Goal: Task Accomplishment & Management: Use online tool/utility

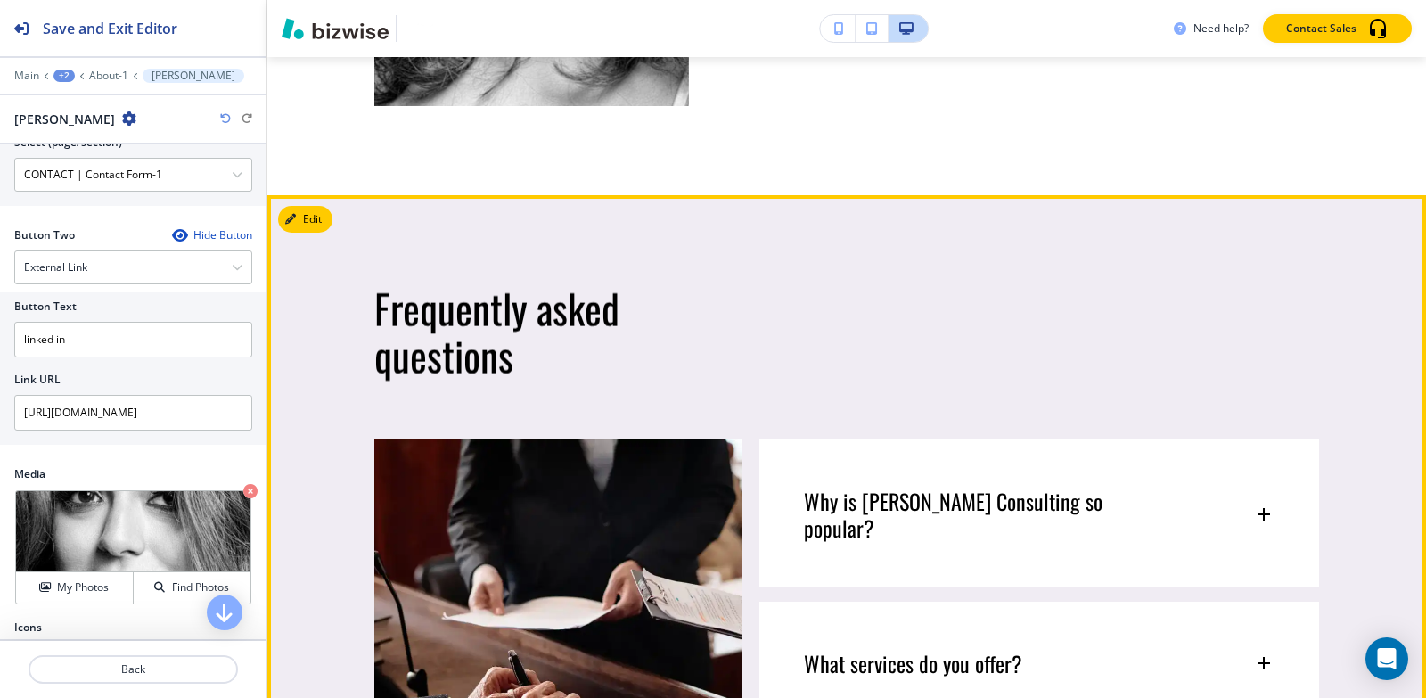
scroll to position [1729, 0]
click at [296, 215] on icon "button" at bounding box center [294, 220] width 11 height 11
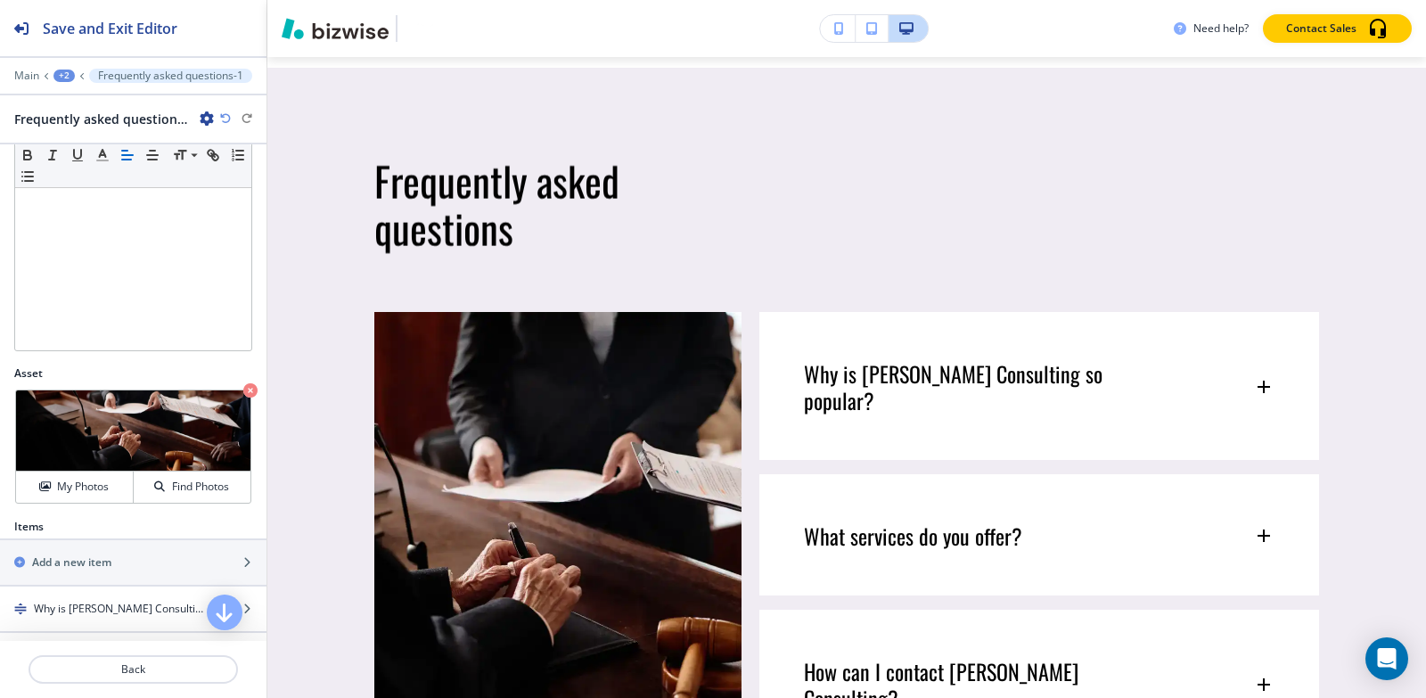
scroll to position [561, 0]
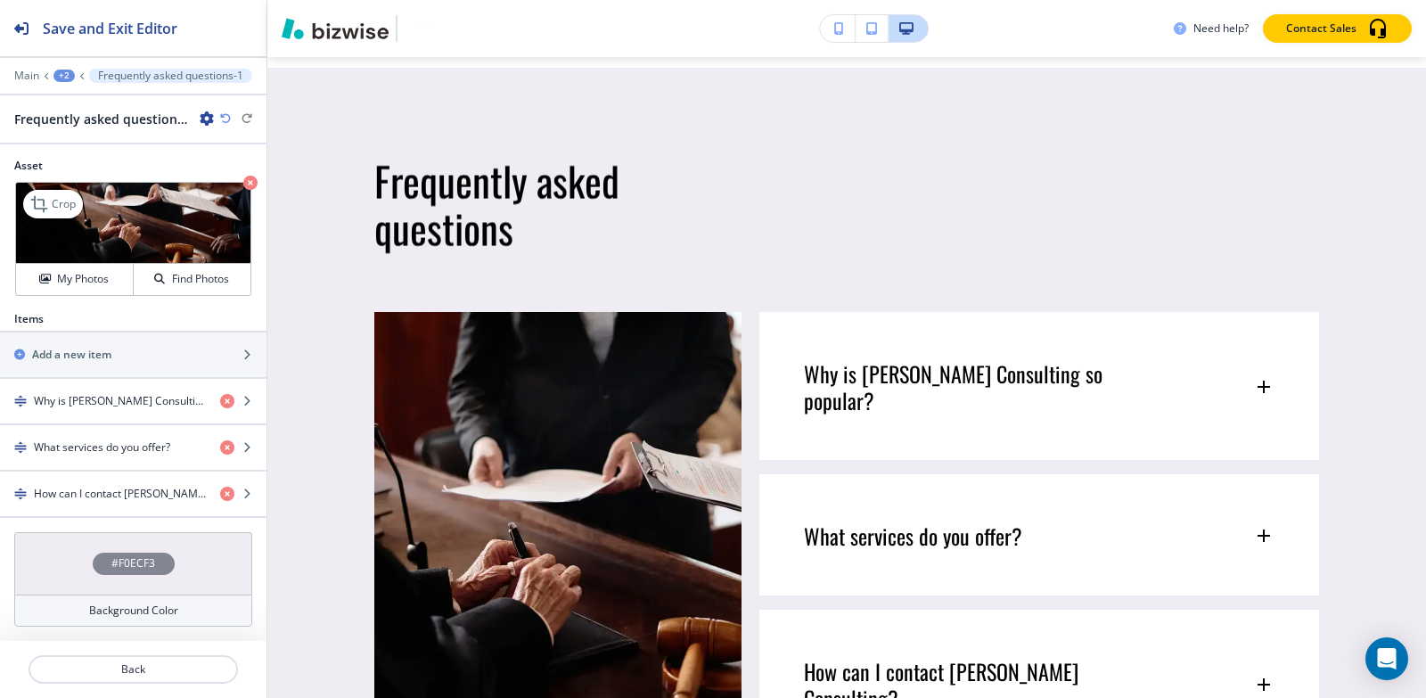
click at [243, 185] on icon "button" at bounding box center [250, 183] width 14 height 14
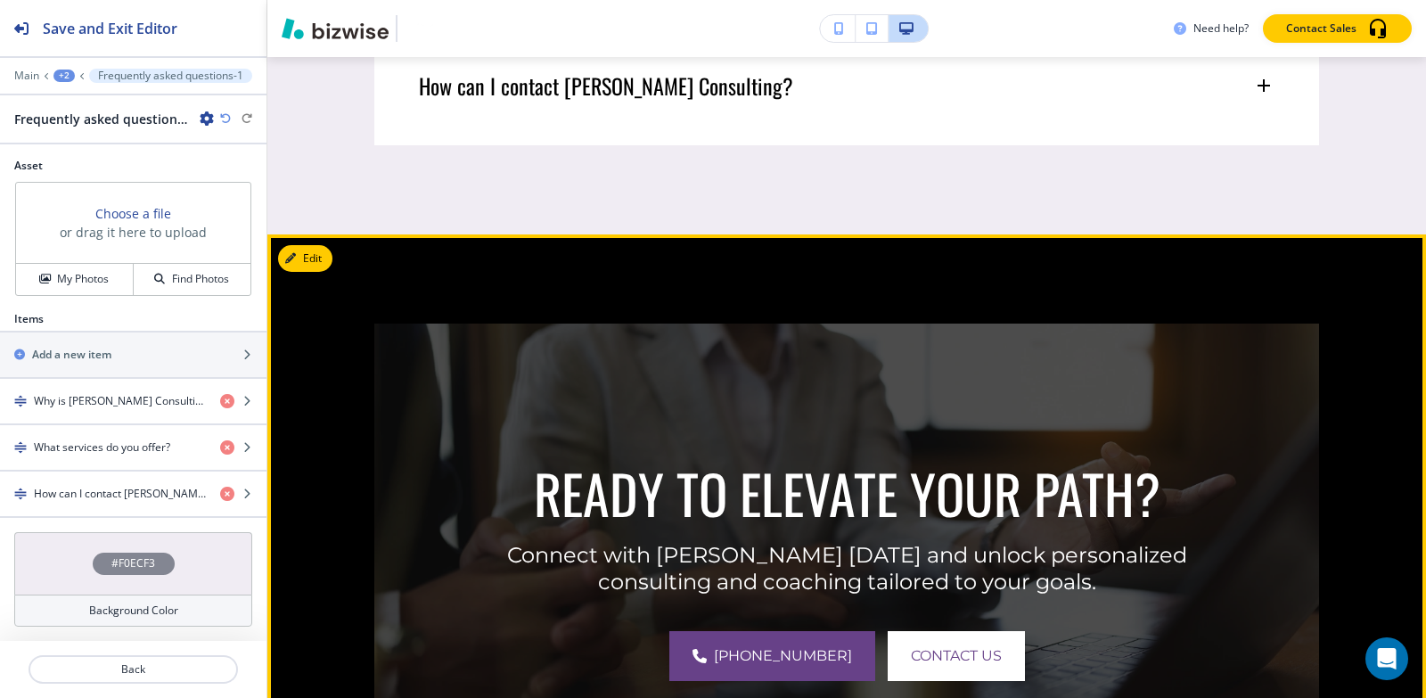
scroll to position [2392, 0]
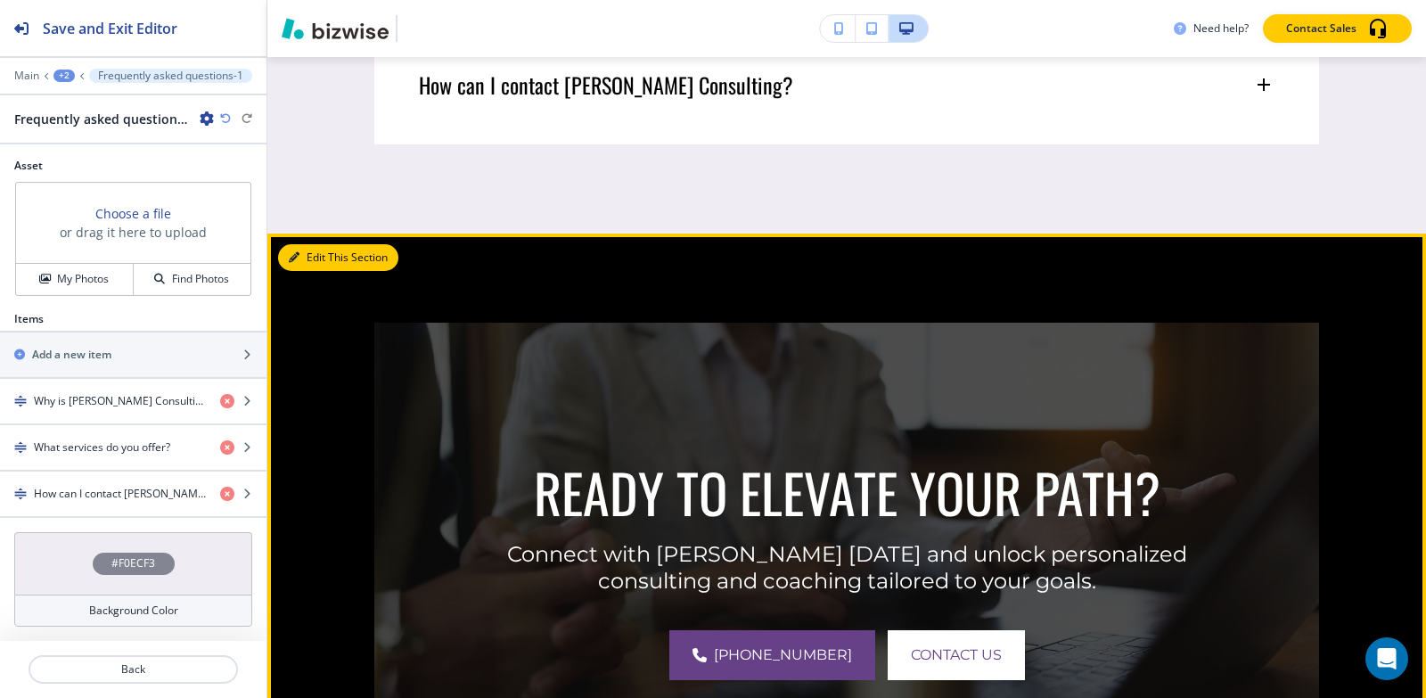
click at [304, 244] on button "Edit This Section" at bounding box center [338, 257] width 120 height 27
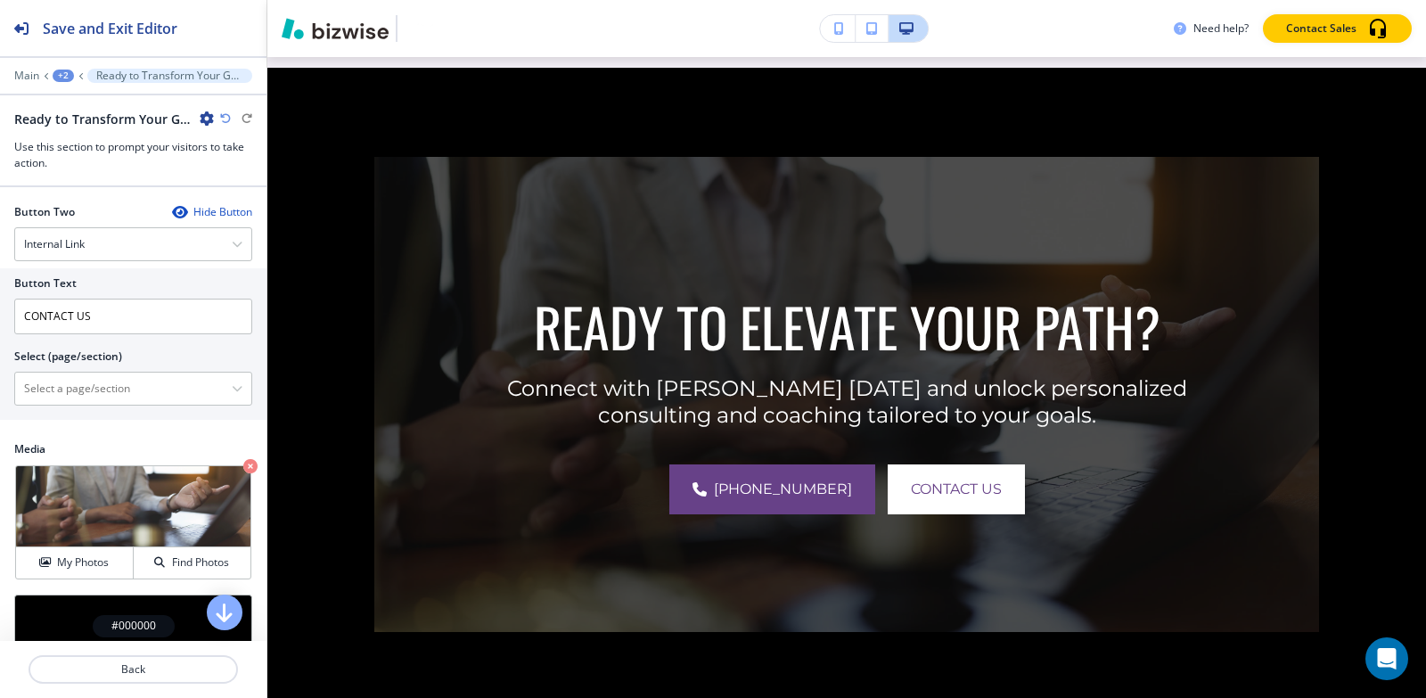
scroll to position [786, 0]
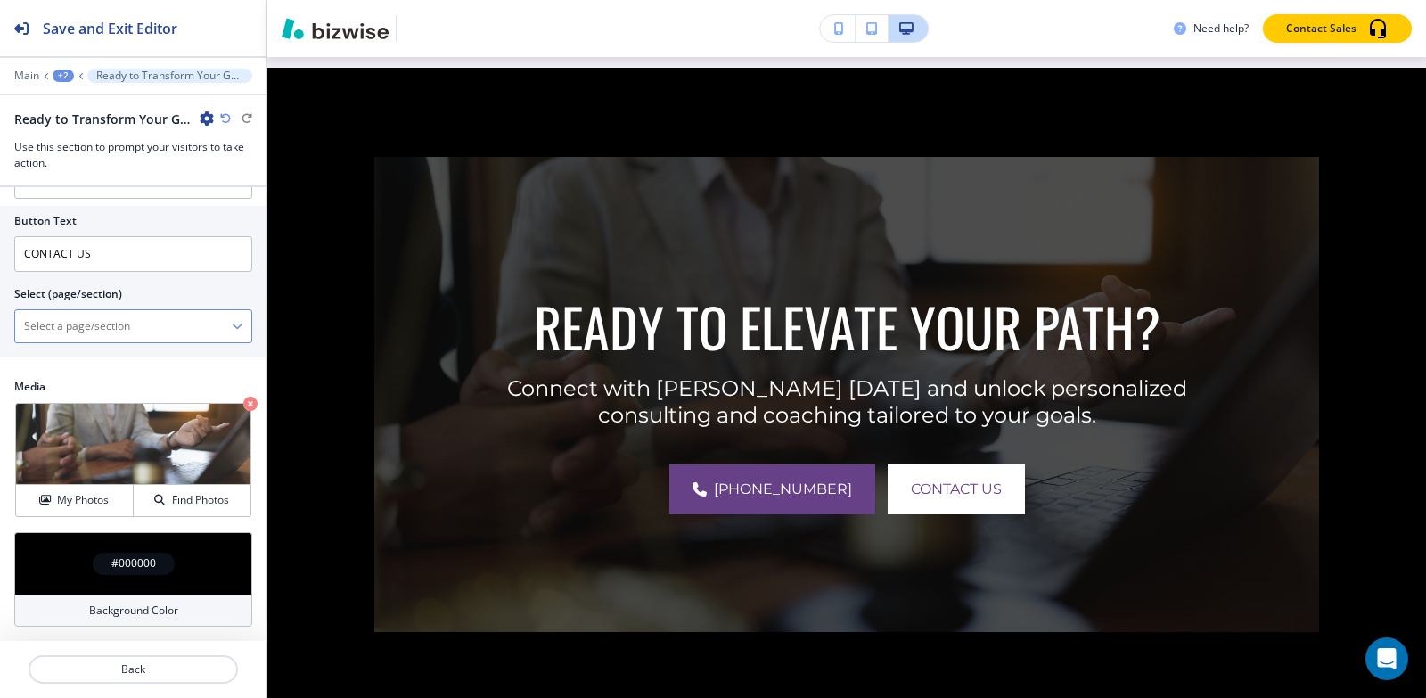
click at [112, 333] on \(page\/section\) "Manual Input" at bounding box center [123, 326] width 217 height 30
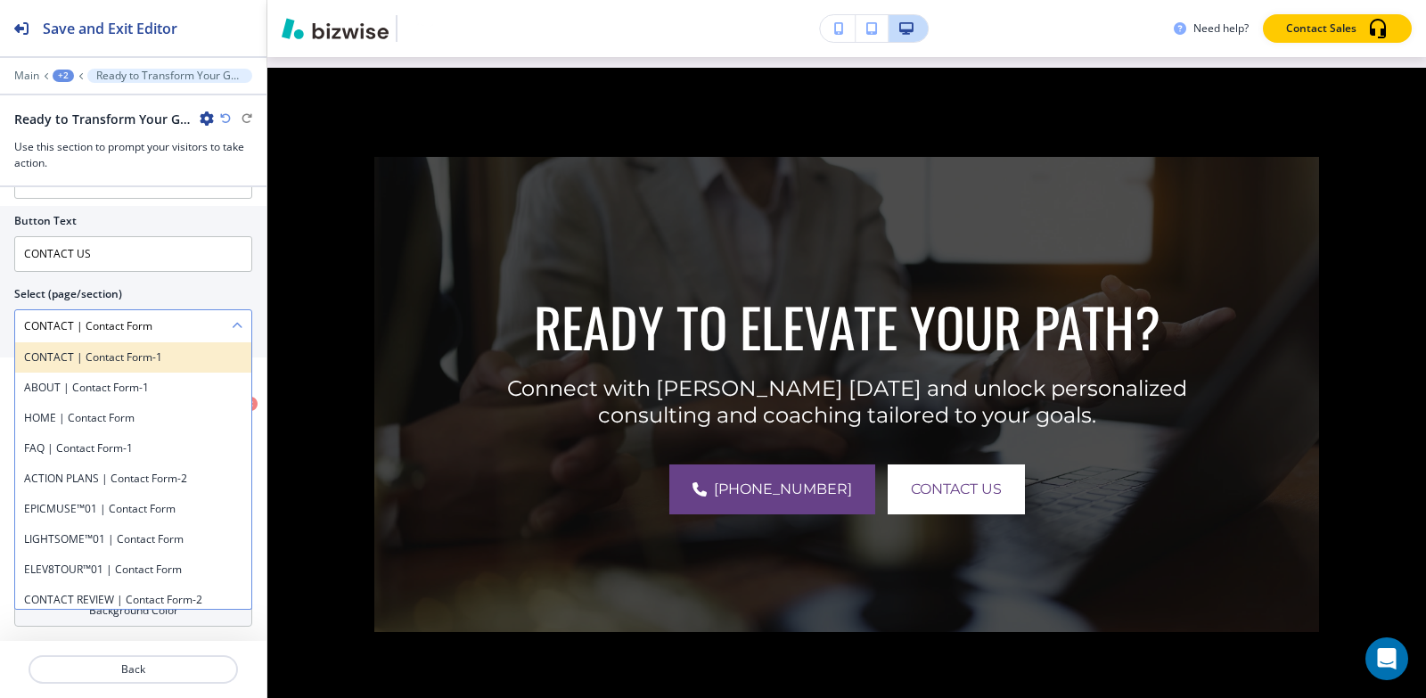
click at [153, 364] on h4 "CONTACT | Contact Form-1" at bounding box center [133, 357] width 218 height 16
type \(page\/section\) "CONTACT | Contact Form-1"
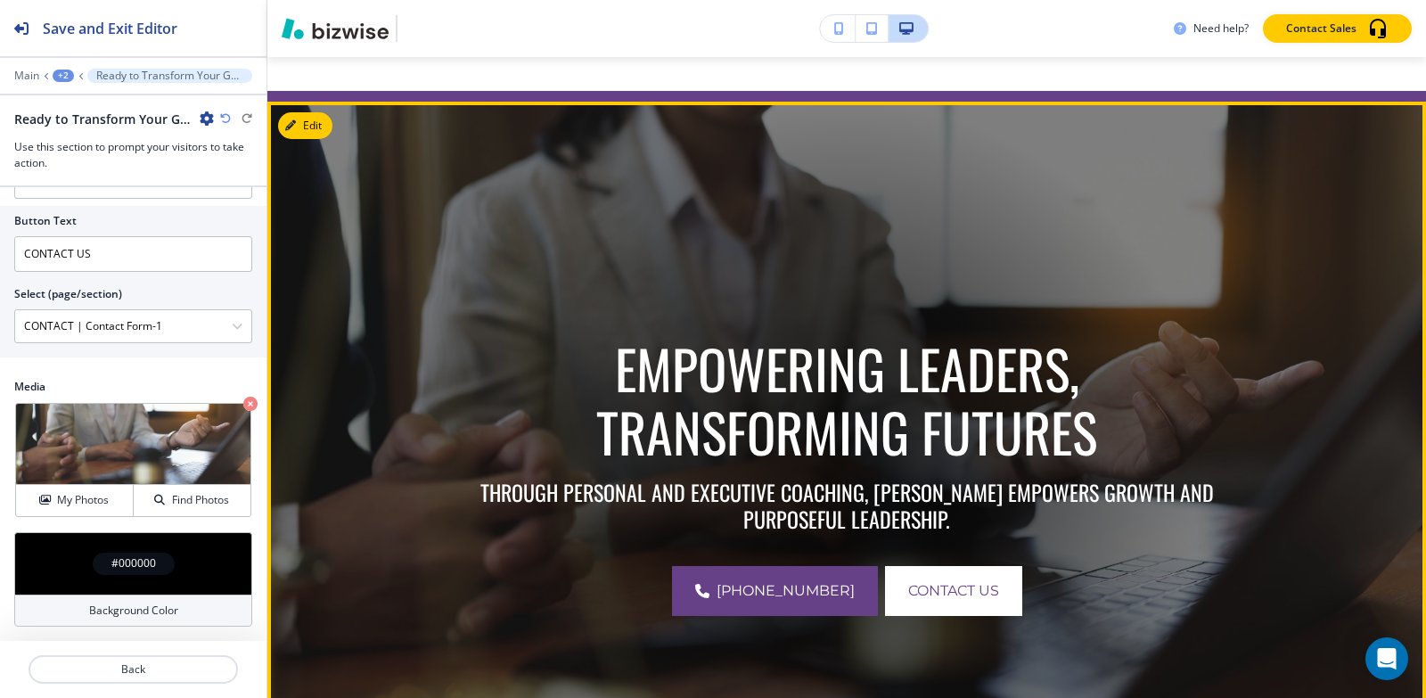
scroll to position [62, 0]
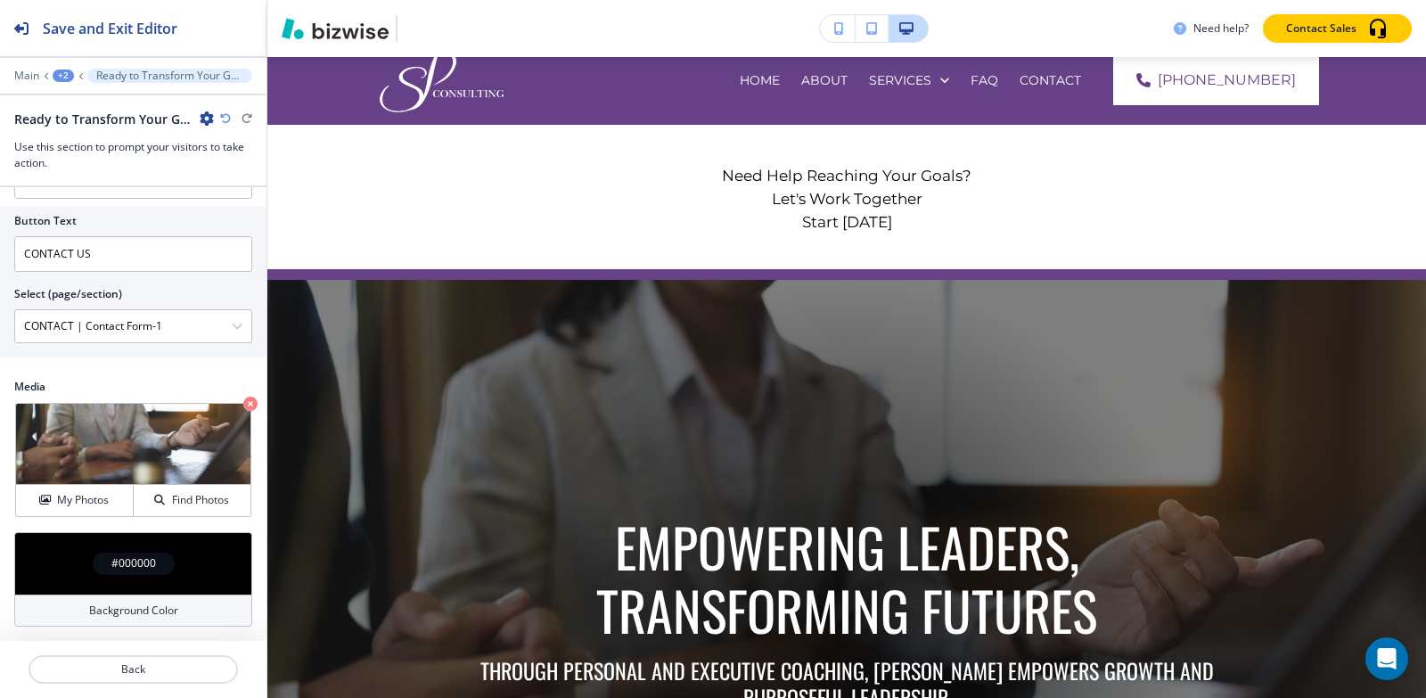
click at [57, 79] on div "+2" at bounding box center [63, 76] width 21 height 12
click at [61, 109] on button "Pages" at bounding box center [110, 104] width 114 height 31
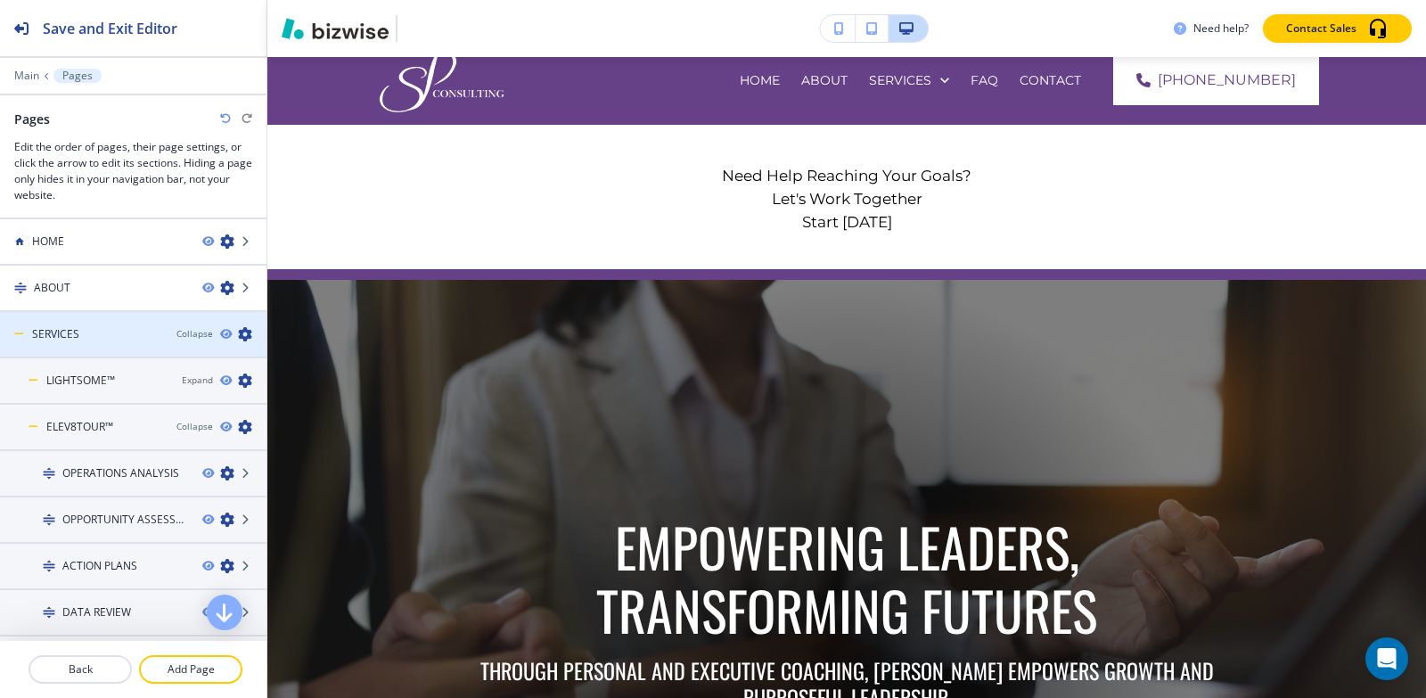
click at [129, 328] on div "SERVICES" at bounding box center [81, 334] width 162 height 16
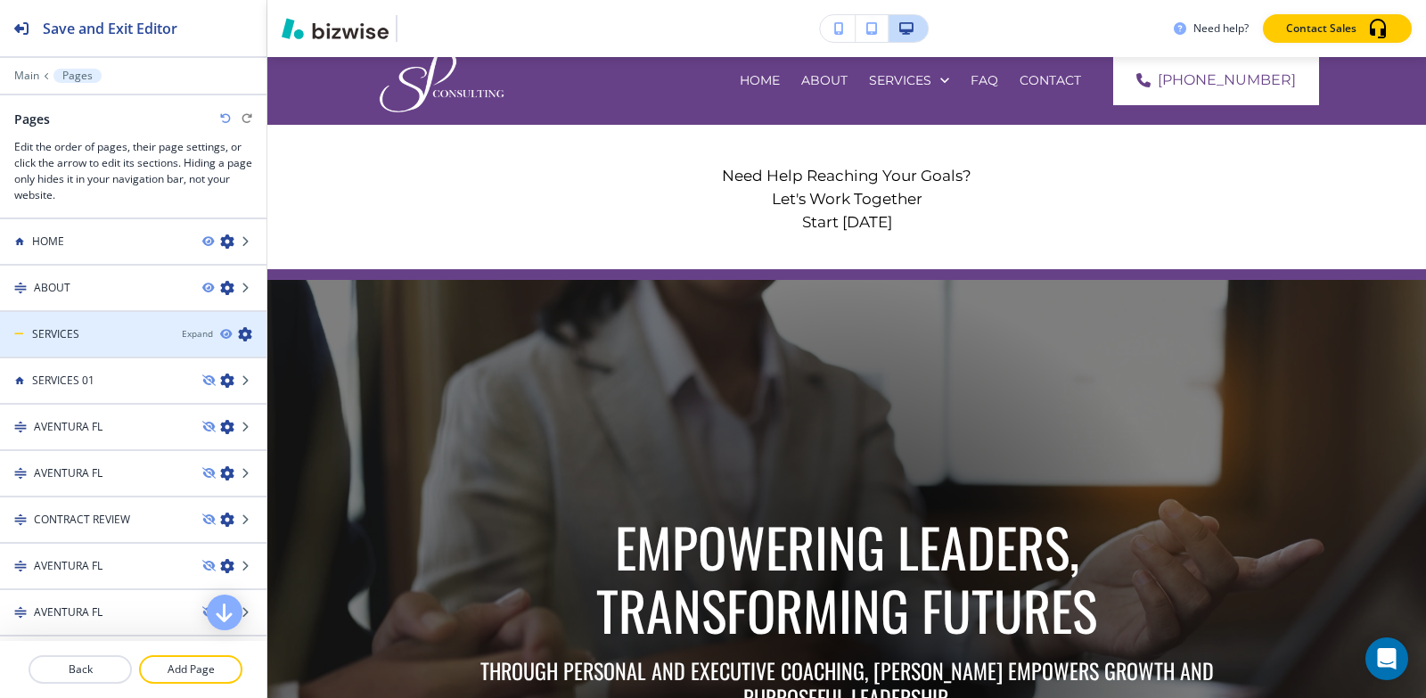
click at [129, 328] on div "SERVICES" at bounding box center [84, 334] width 168 height 16
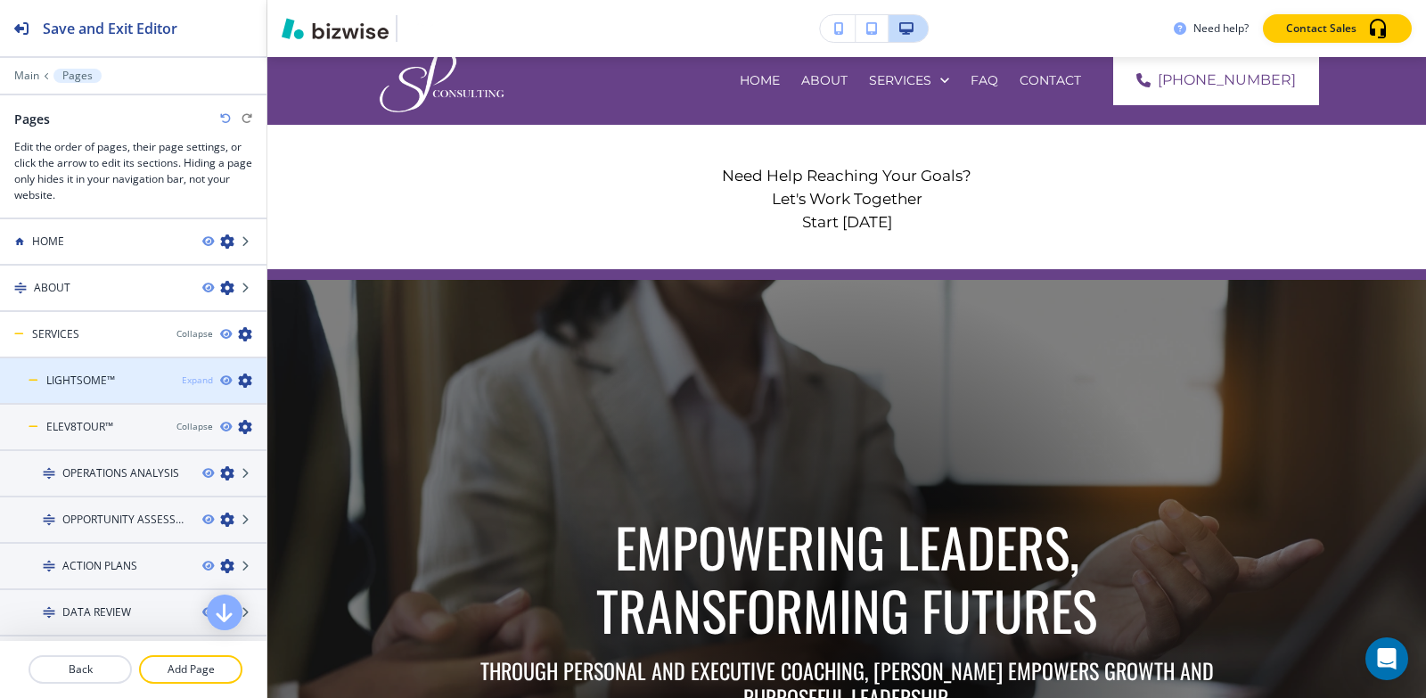
click at [195, 378] on div "Expand" at bounding box center [197, 379] width 31 height 13
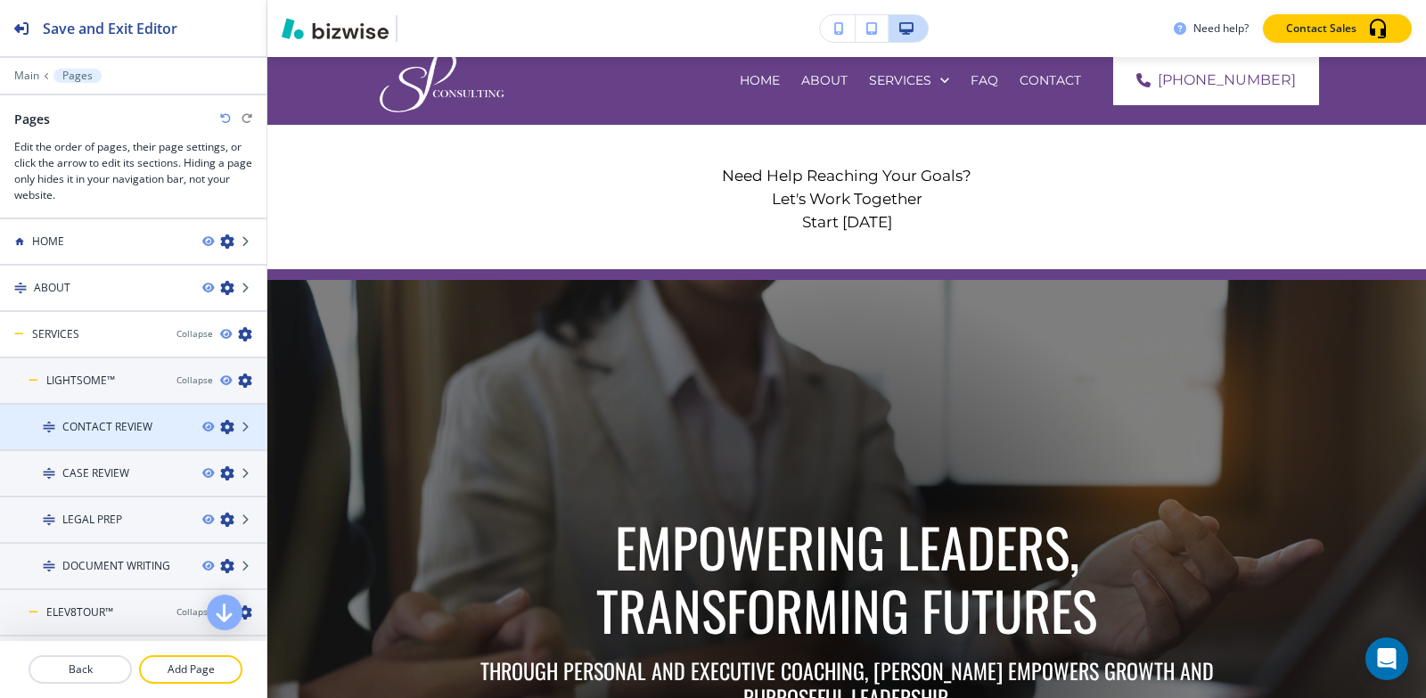
click at [129, 415] on div at bounding box center [133, 412] width 266 height 14
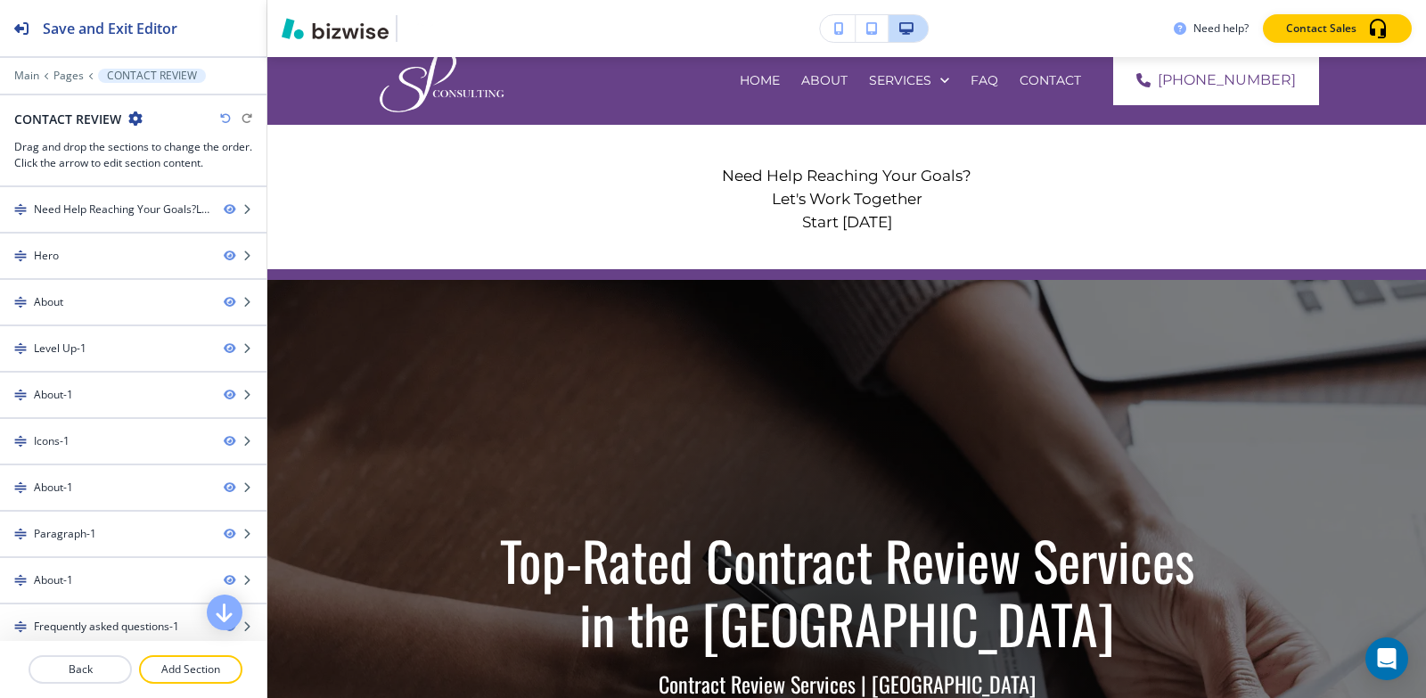
scroll to position [0, 0]
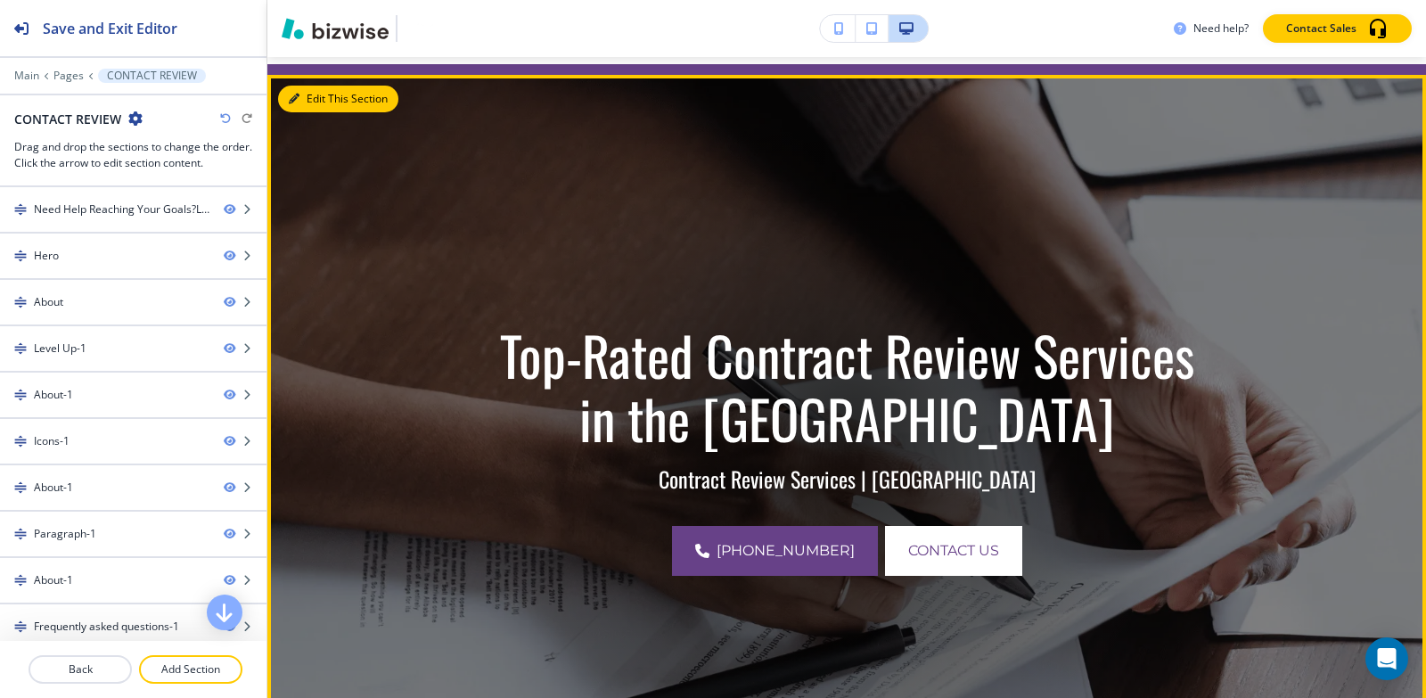
click at [293, 95] on icon "button" at bounding box center [294, 99] width 11 height 11
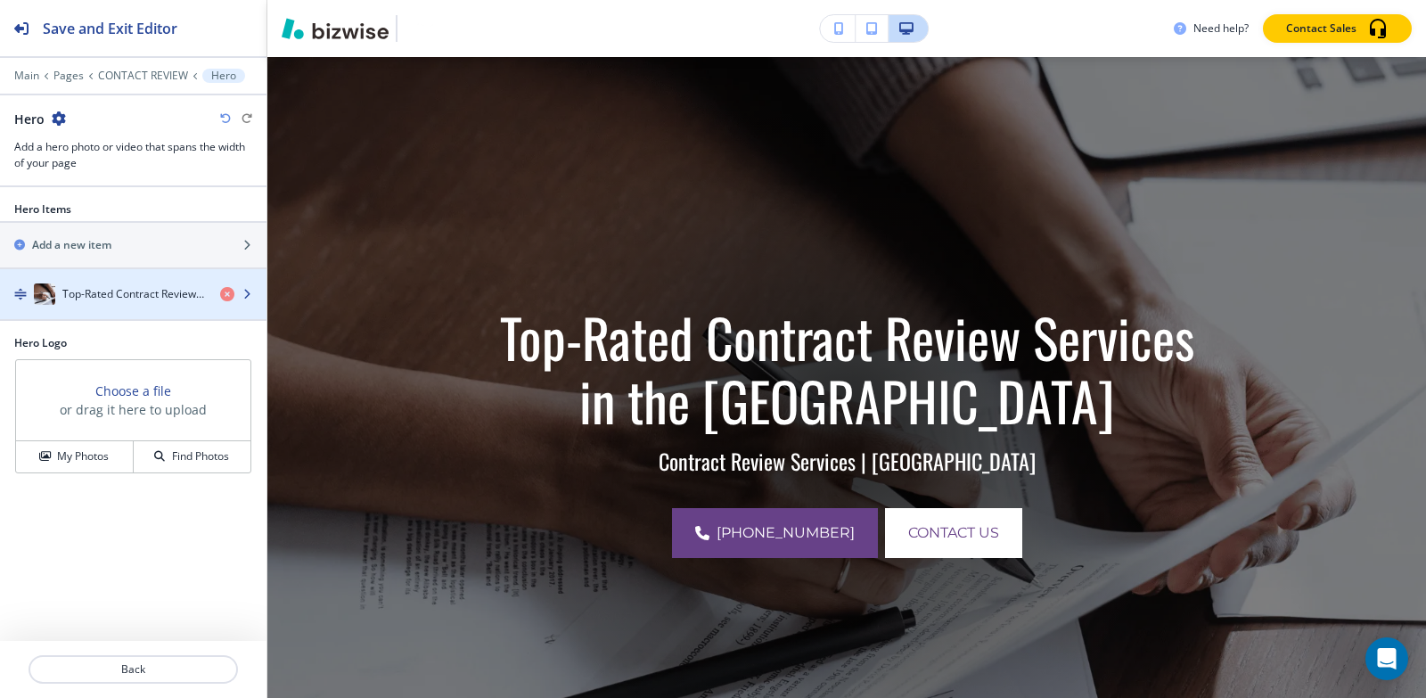
click at [92, 312] on div "button" at bounding box center [133, 312] width 266 height 14
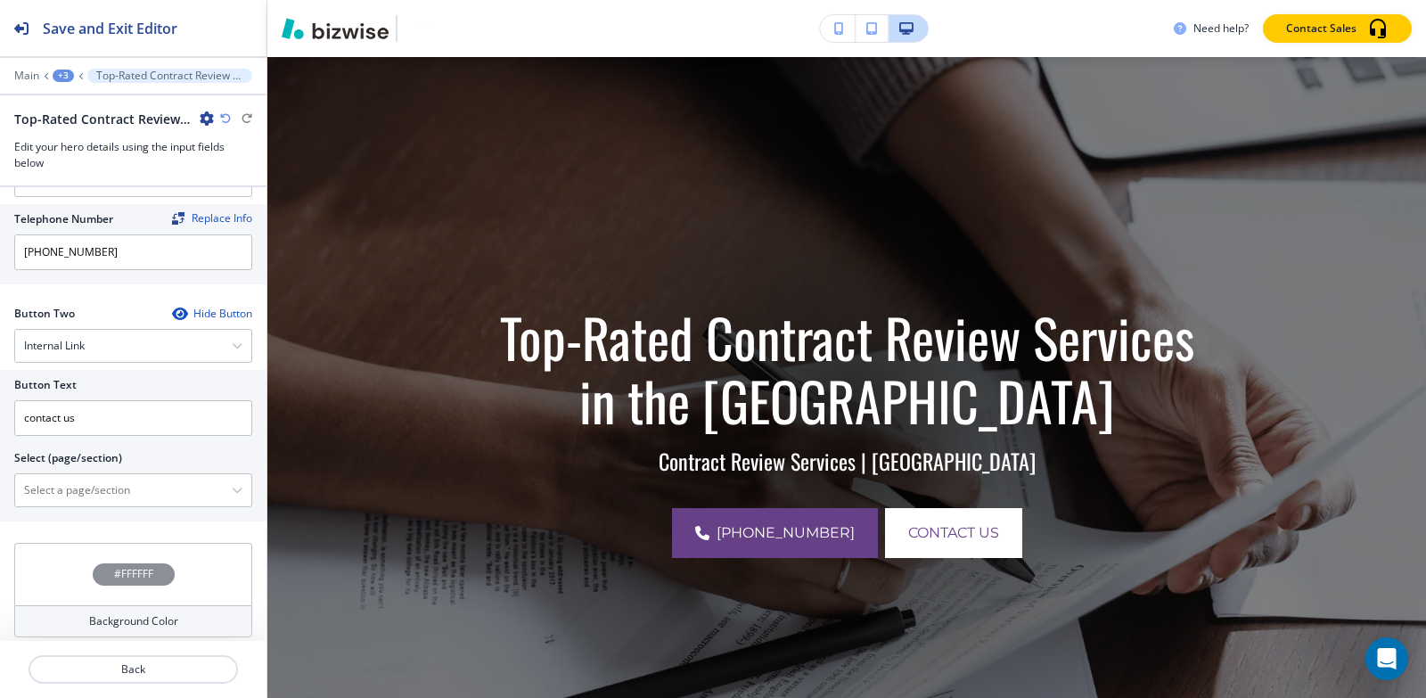
scroll to position [790, 0]
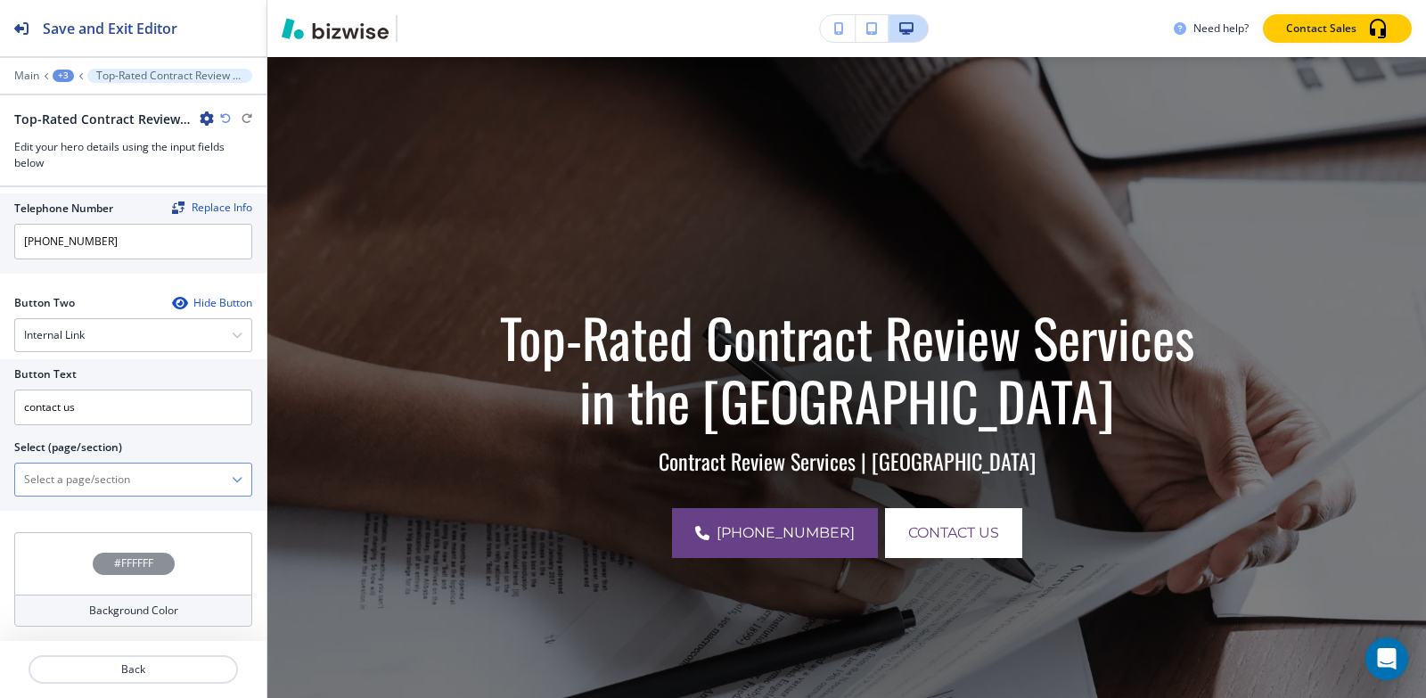
click at [114, 491] on \(page\/section\) "Manual Input" at bounding box center [123, 479] width 217 height 30
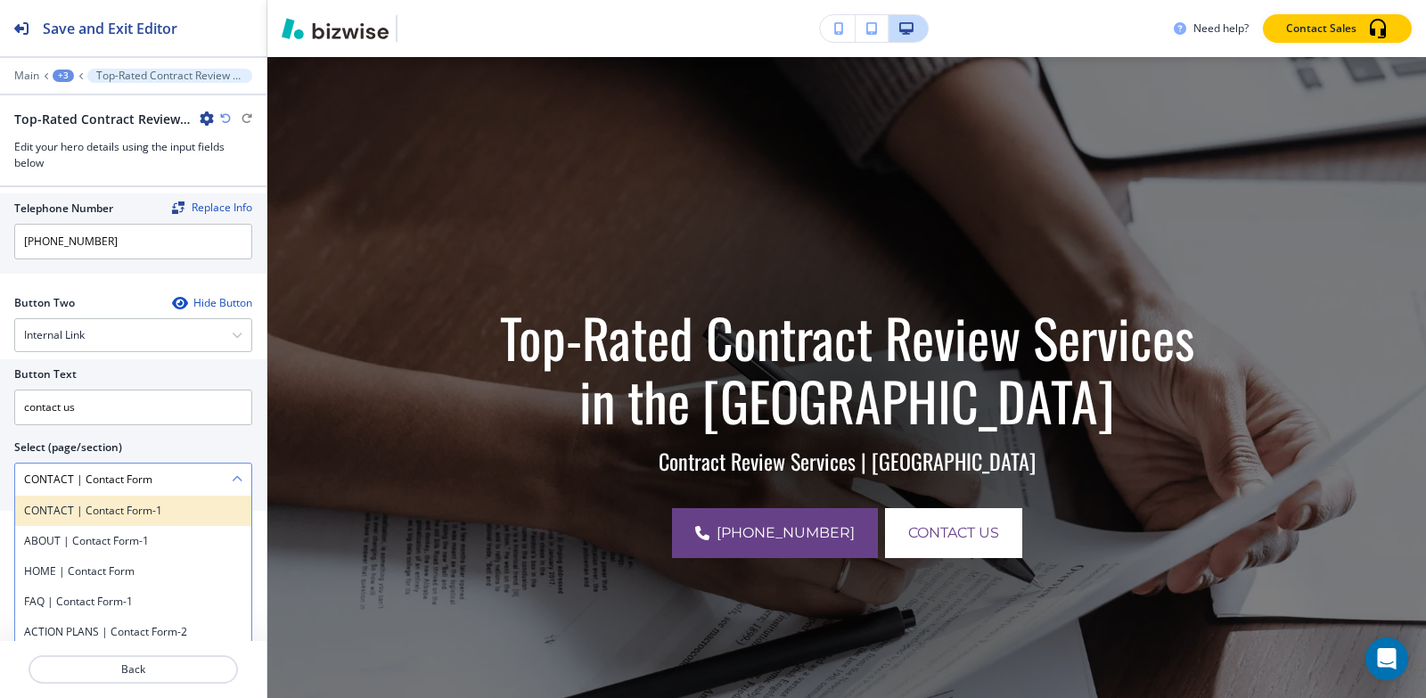
click at [97, 507] on h4 "CONTACT | Contact Form-1" at bounding box center [133, 511] width 218 height 16
type \(page\/section\) "CONTACT | Contact Form-1"
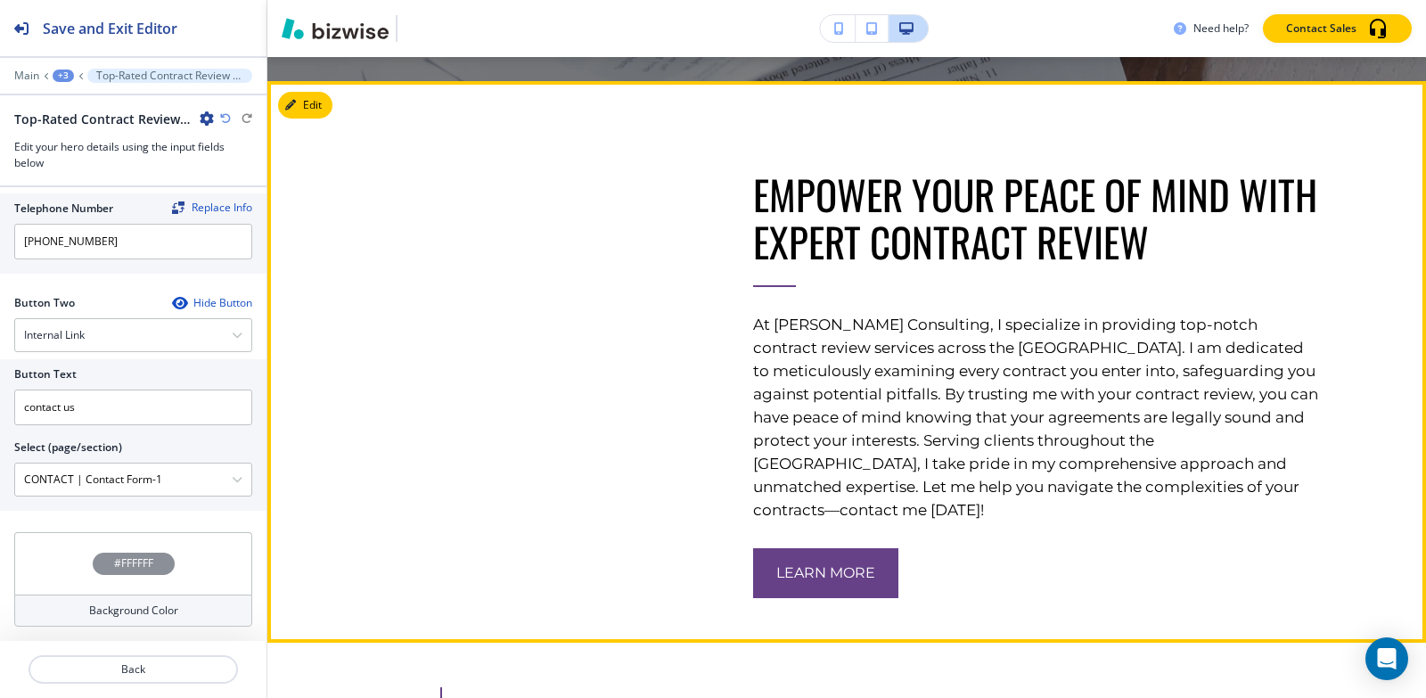
scroll to position [998, 0]
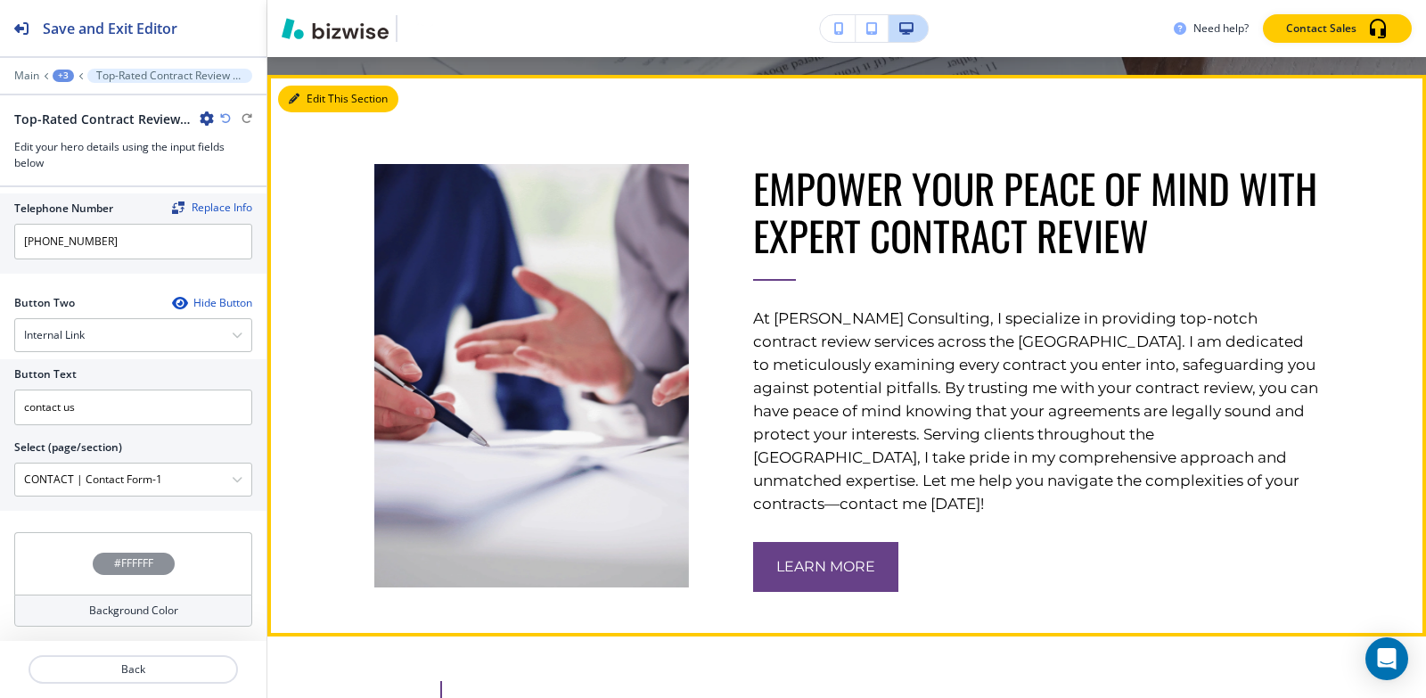
click at [284, 95] on button "Edit This Section" at bounding box center [338, 99] width 120 height 27
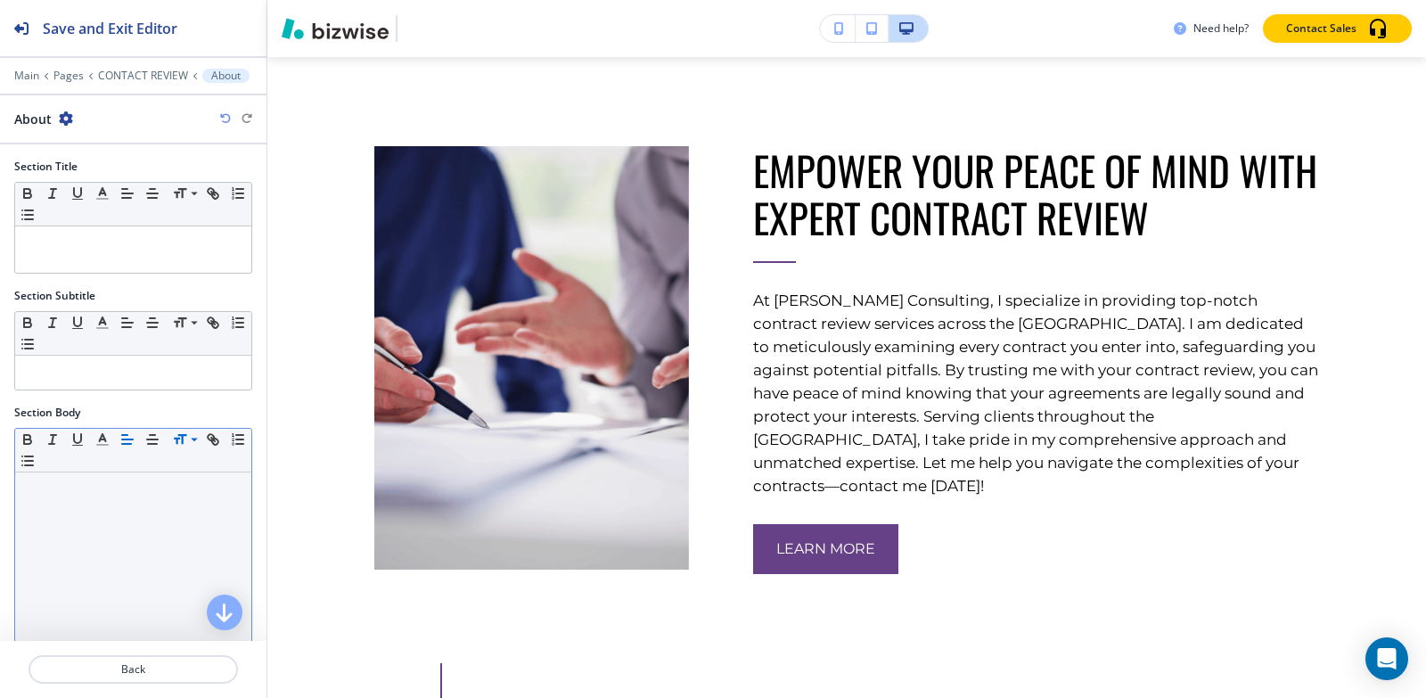
scroll to position [315, 0]
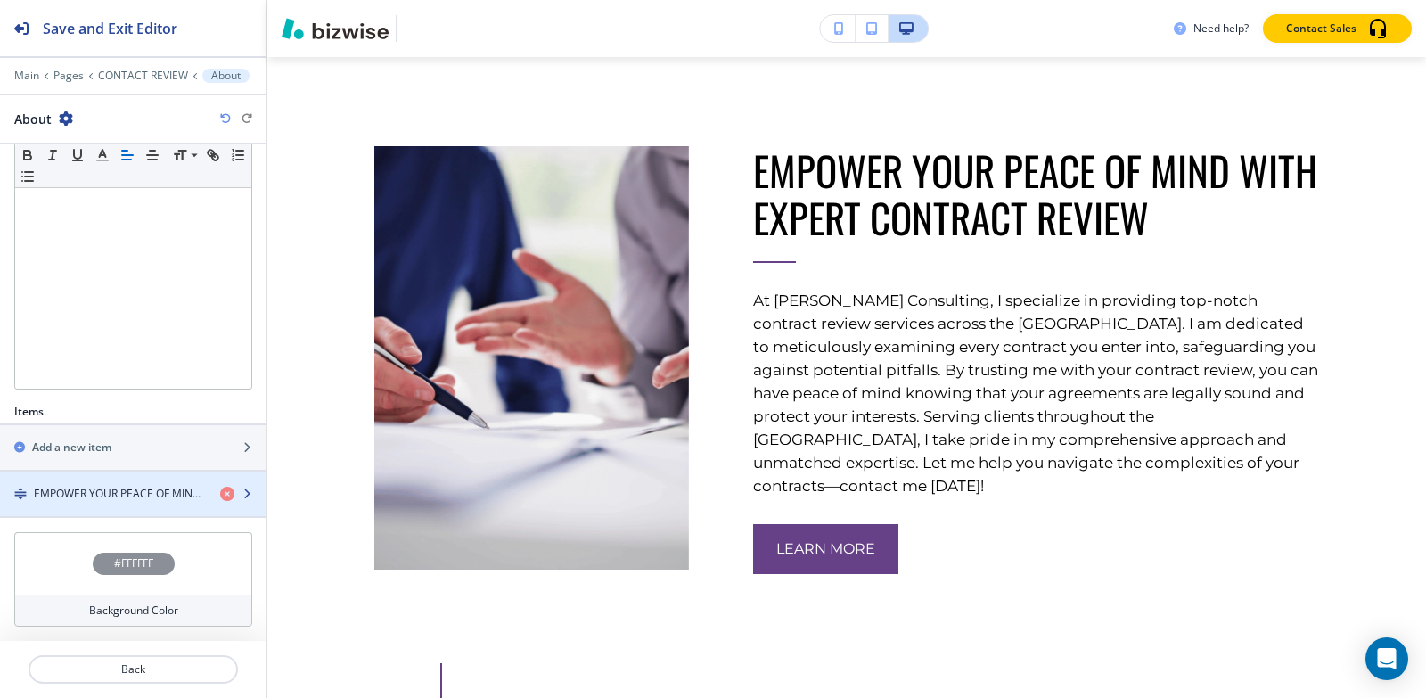
click at [176, 494] on h4 "EMPOWER YOUR PEACE OF MIND WITH EXPERT CONTRACT REVIEW" at bounding box center [120, 494] width 172 height 16
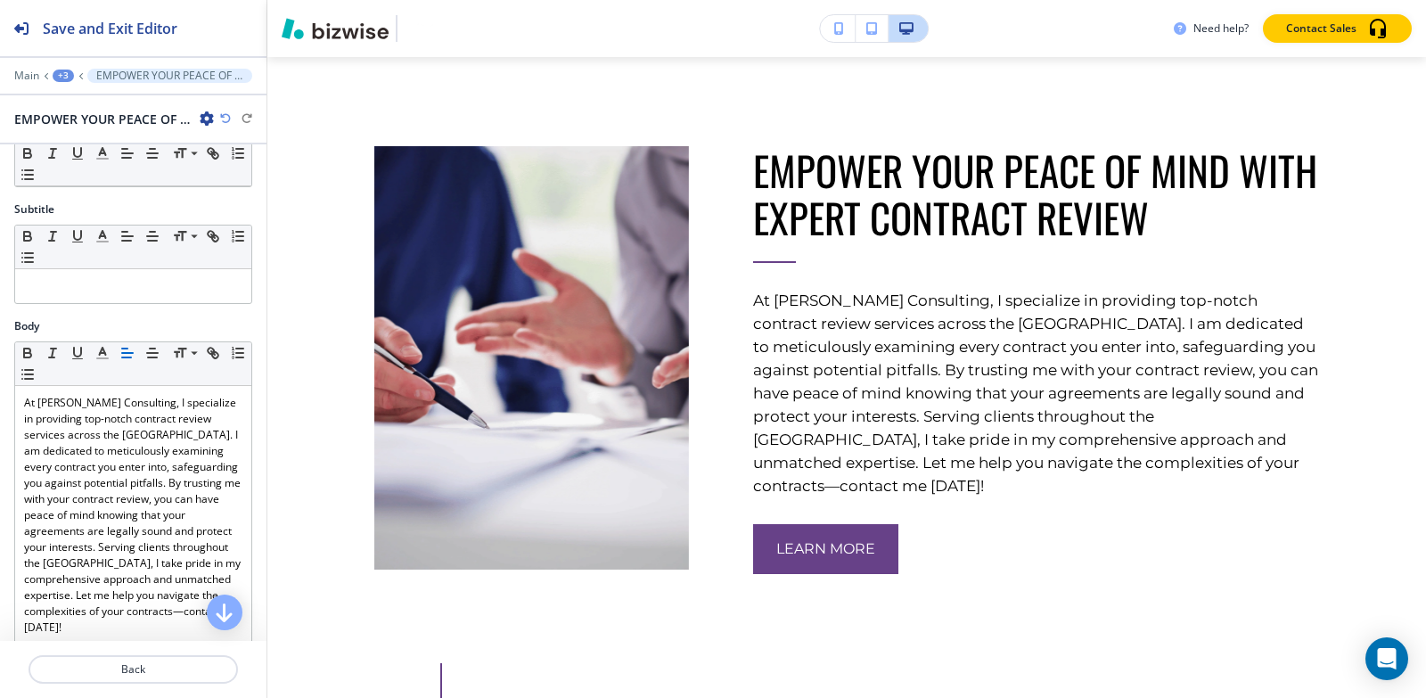
scroll to position [446, 0]
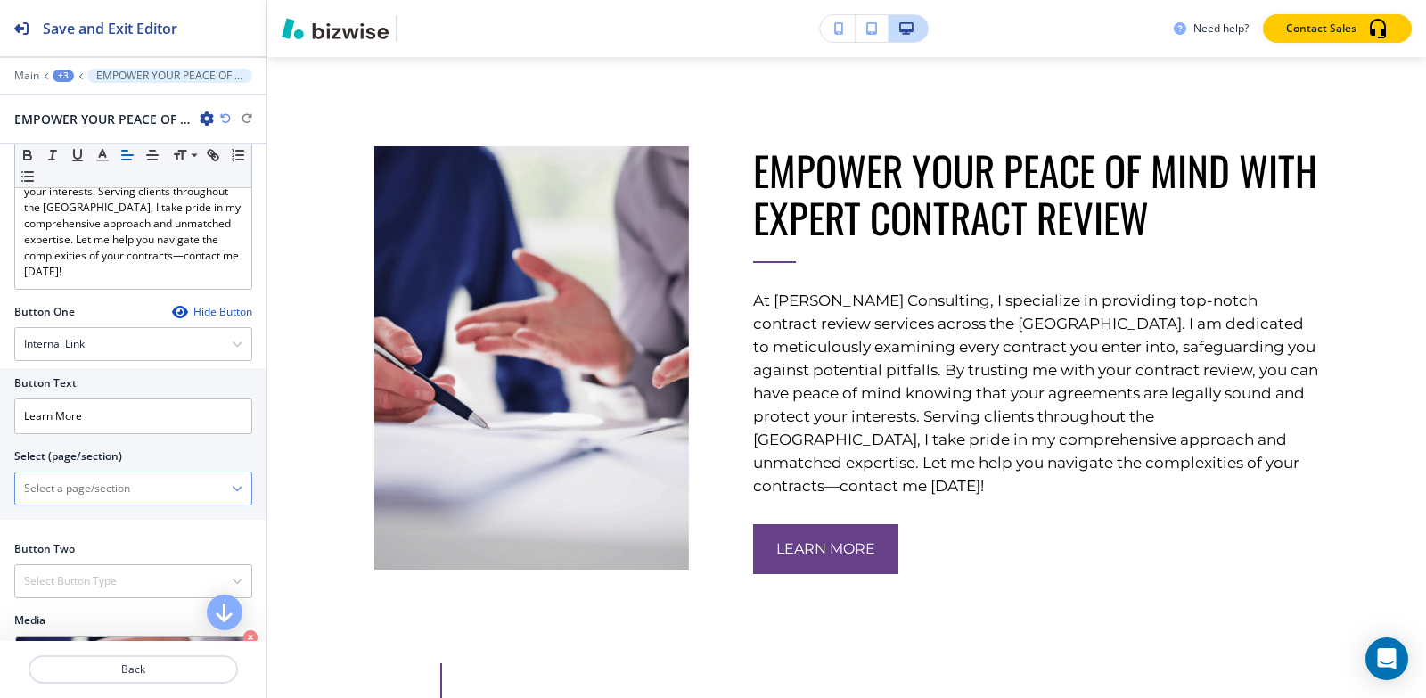
click at [61, 499] on \(page\/section\) "Manual Input" at bounding box center [123, 488] width 217 height 30
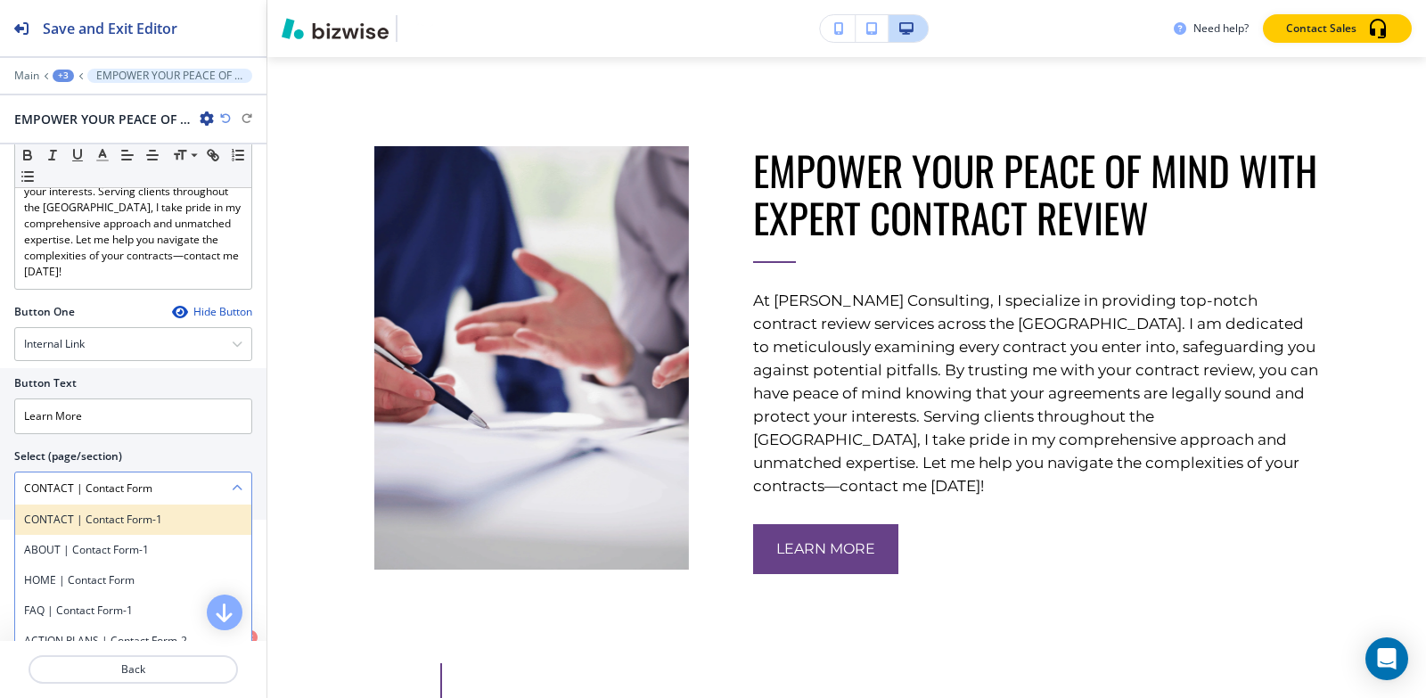
click at [107, 525] on h4 "CONTACT | Contact Form-1" at bounding box center [133, 520] width 218 height 16
type \(page\/section\) "CONTACT | Contact Form-1"
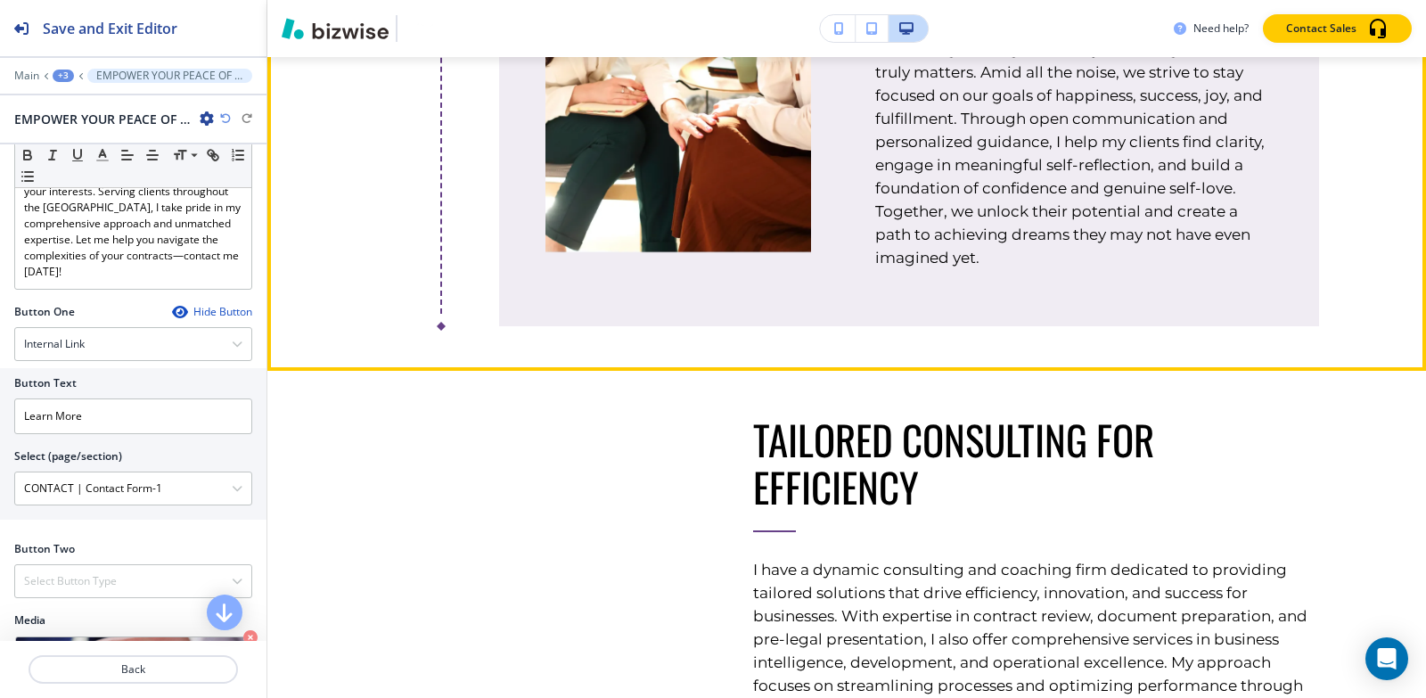
scroll to position [3155, 0]
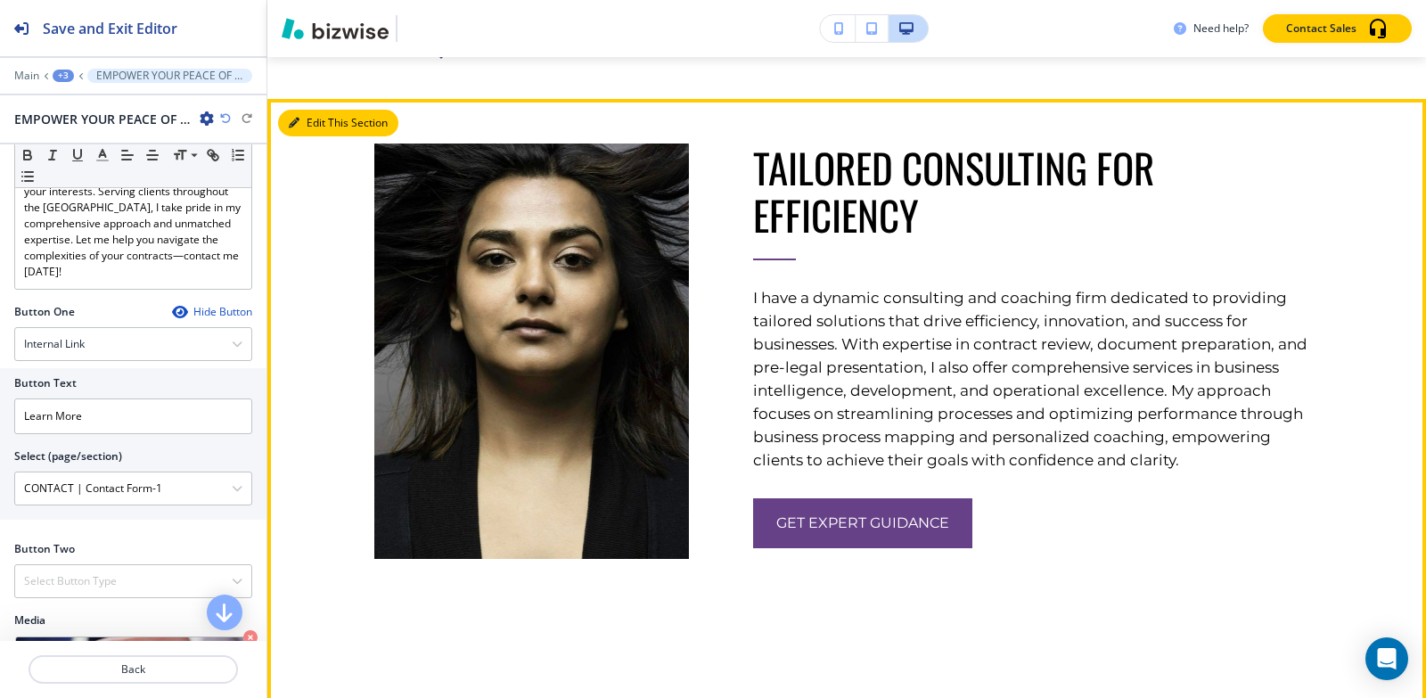
click at [313, 131] on button "Edit This Section" at bounding box center [338, 123] width 120 height 27
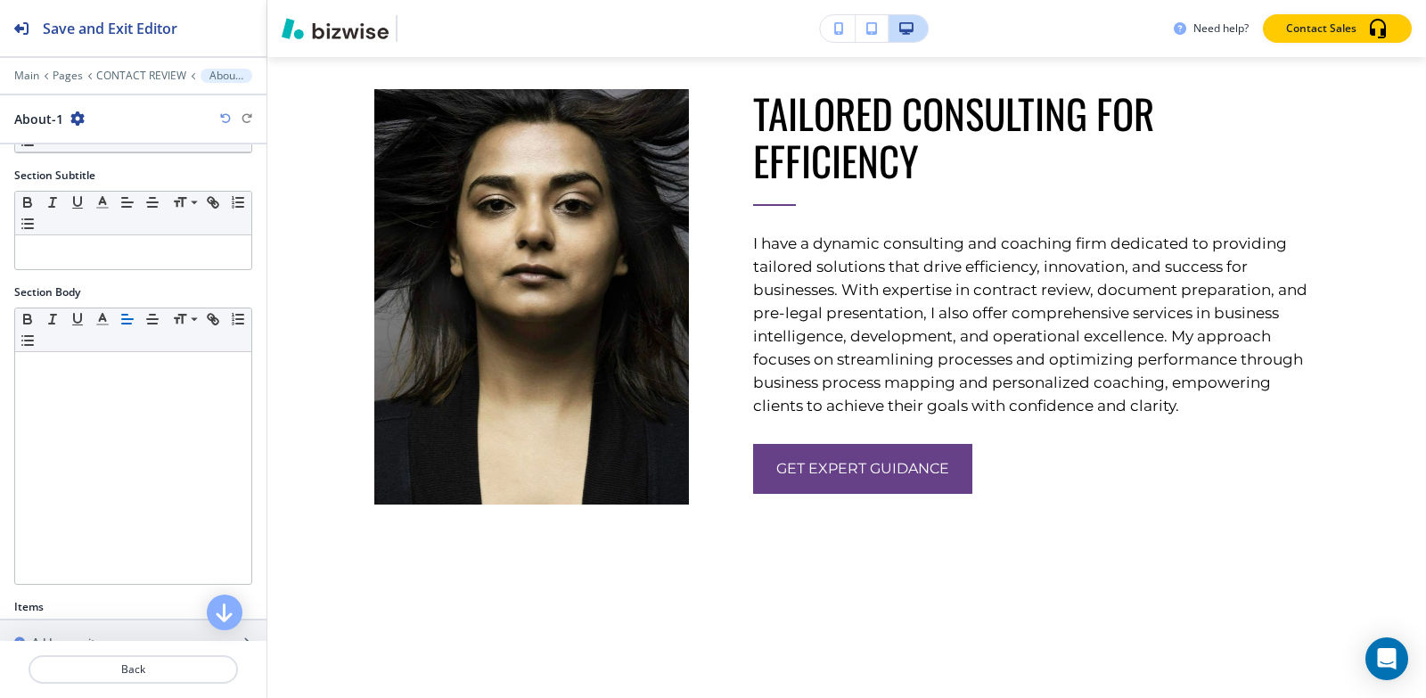
scroll to position [362, 0]
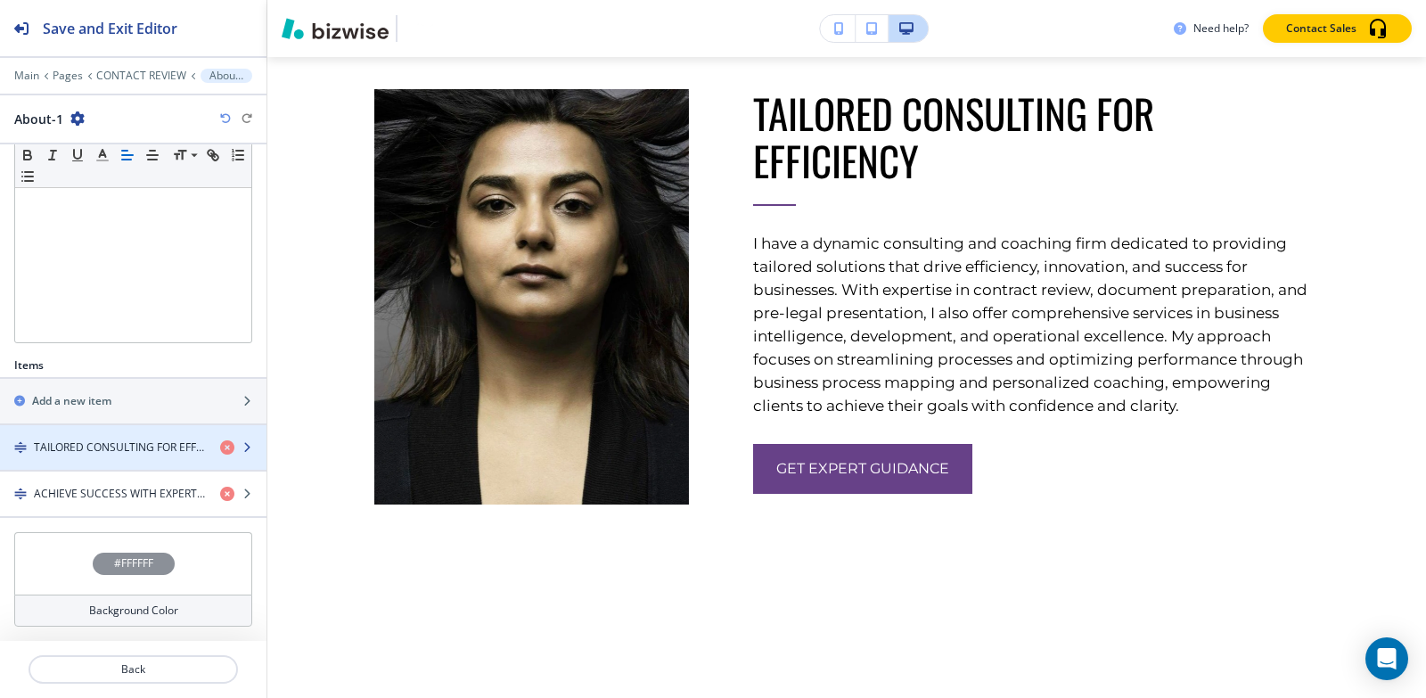
click at [135, 451] on h4 "TAILORED CONSULTING FOR EFFICIENCY" at bounding box center [120, 447] width 172 height 16
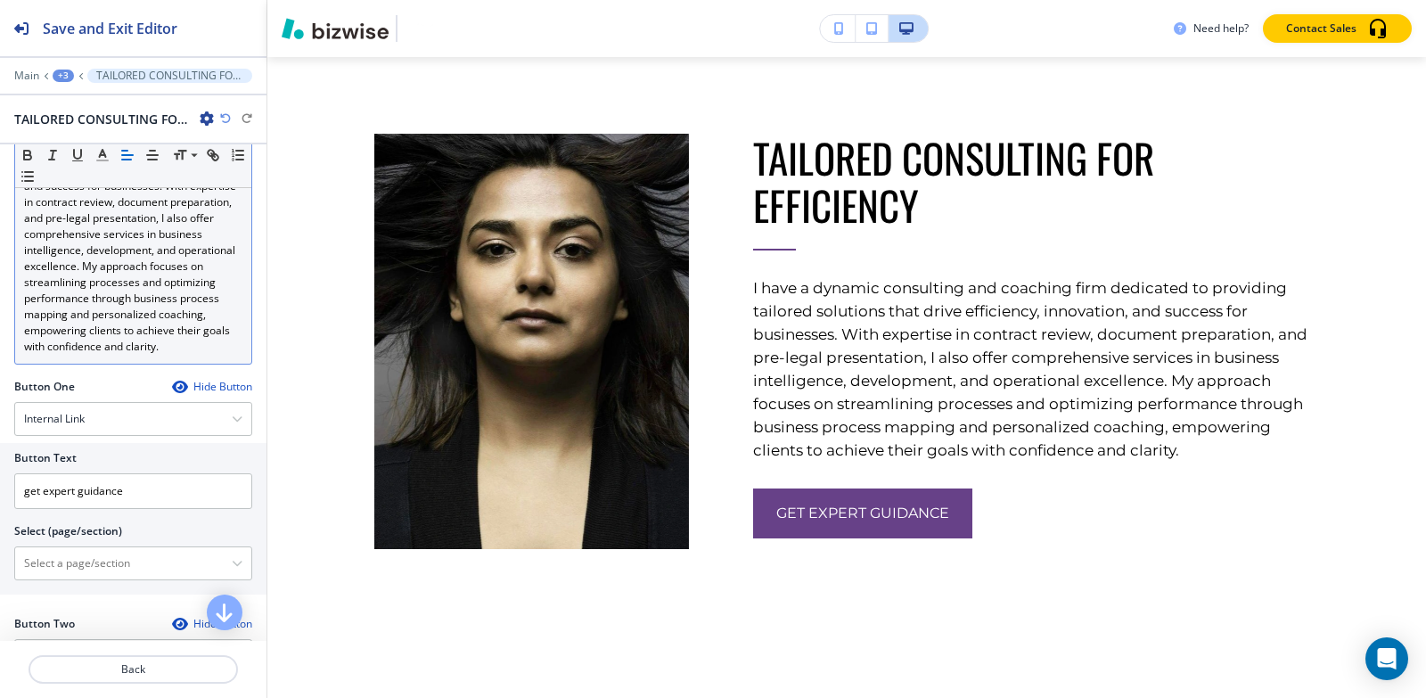
scroll to position [535, 0]
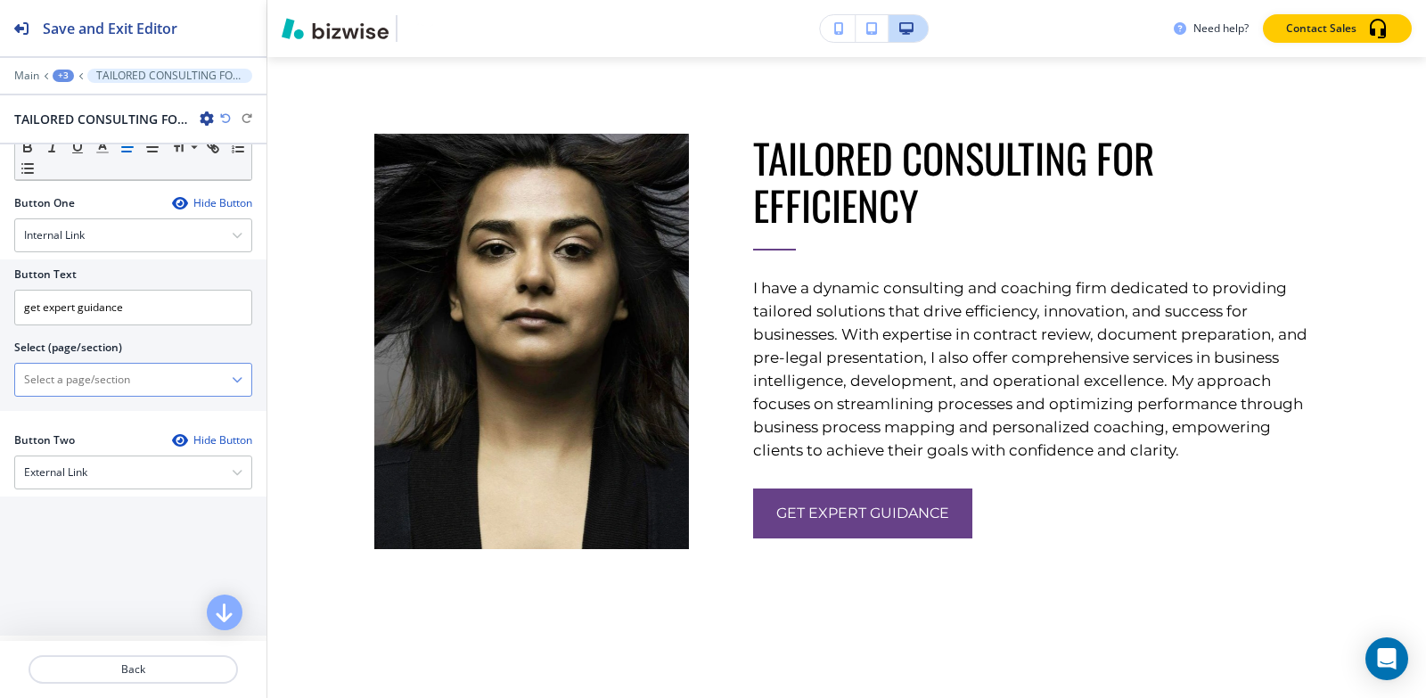
click at [133, 395] on \(page\/section\) "Manual Input" at bounding box center [123, 379] width 217 height 30
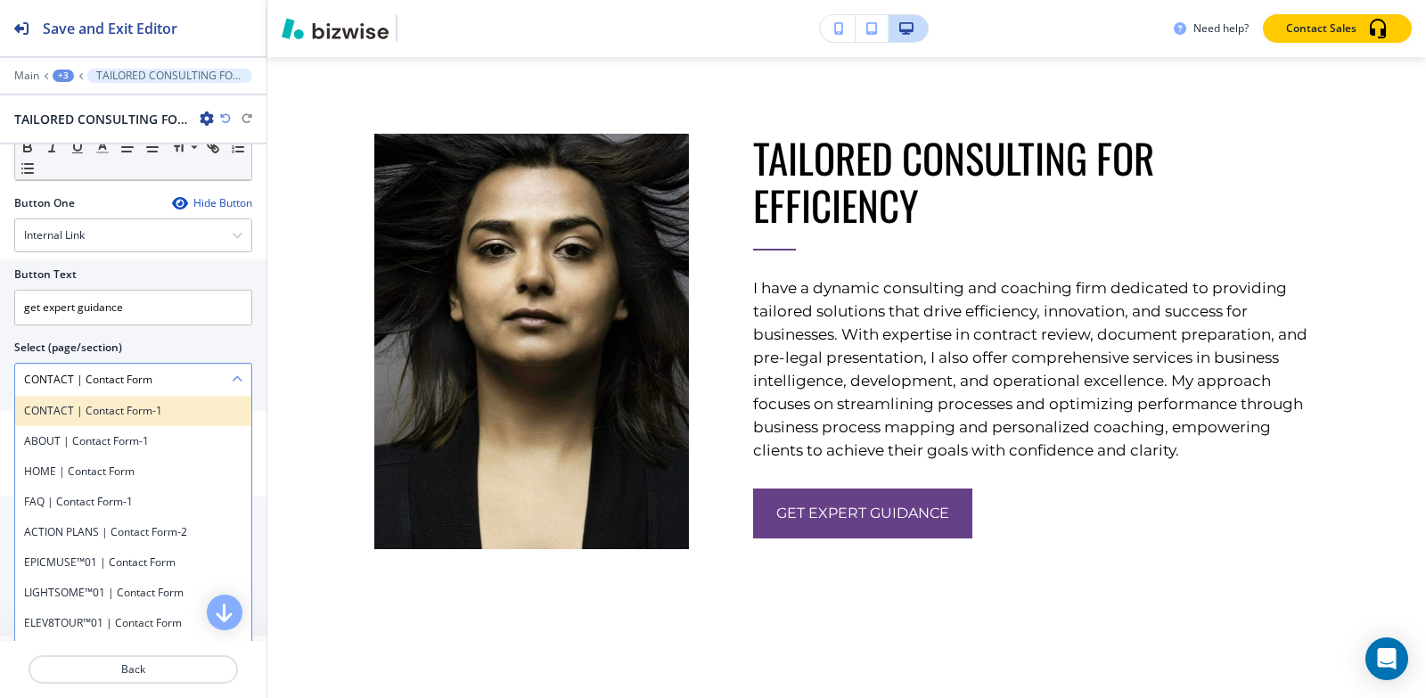
click at [166, 419] on h4 "CONTACT | Contact Form-1" at bounding box center [133, 411] width 218 height 16
type \(page\/section\) "CONTACT | Contact Form-1"
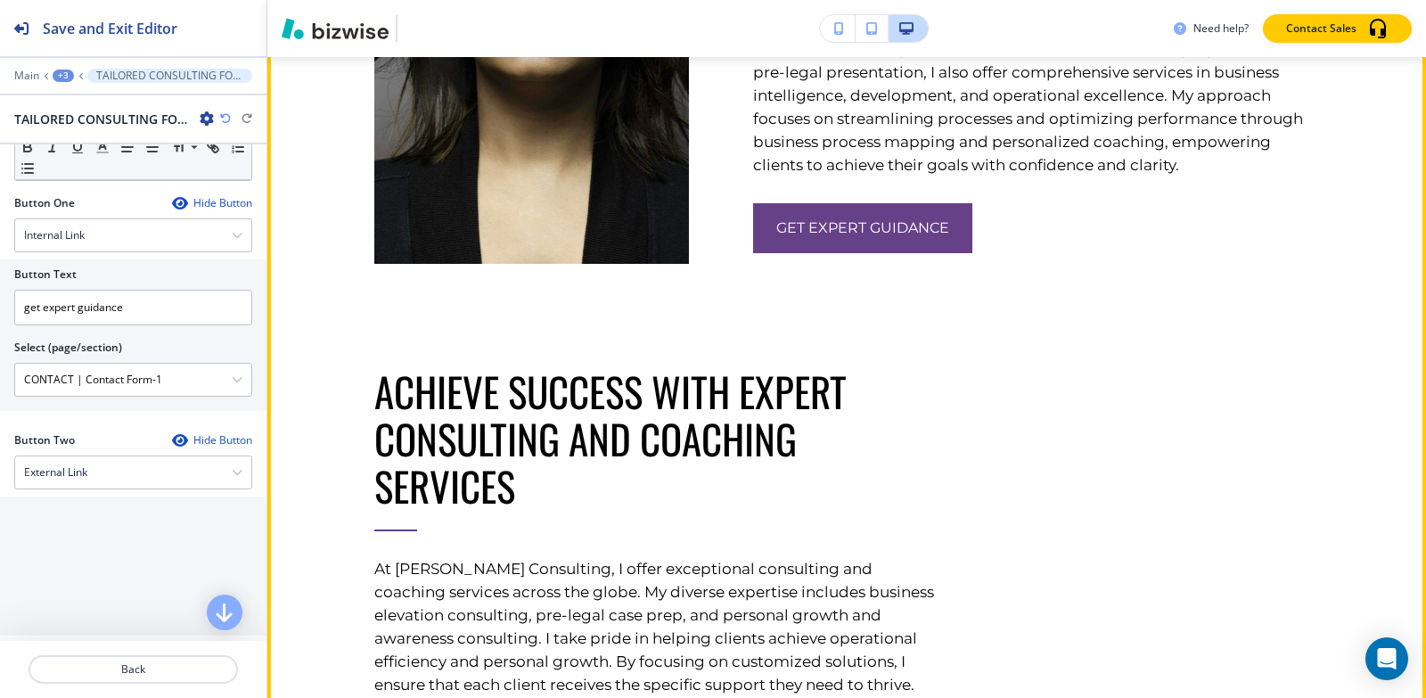
scroll to position [3699, 0]
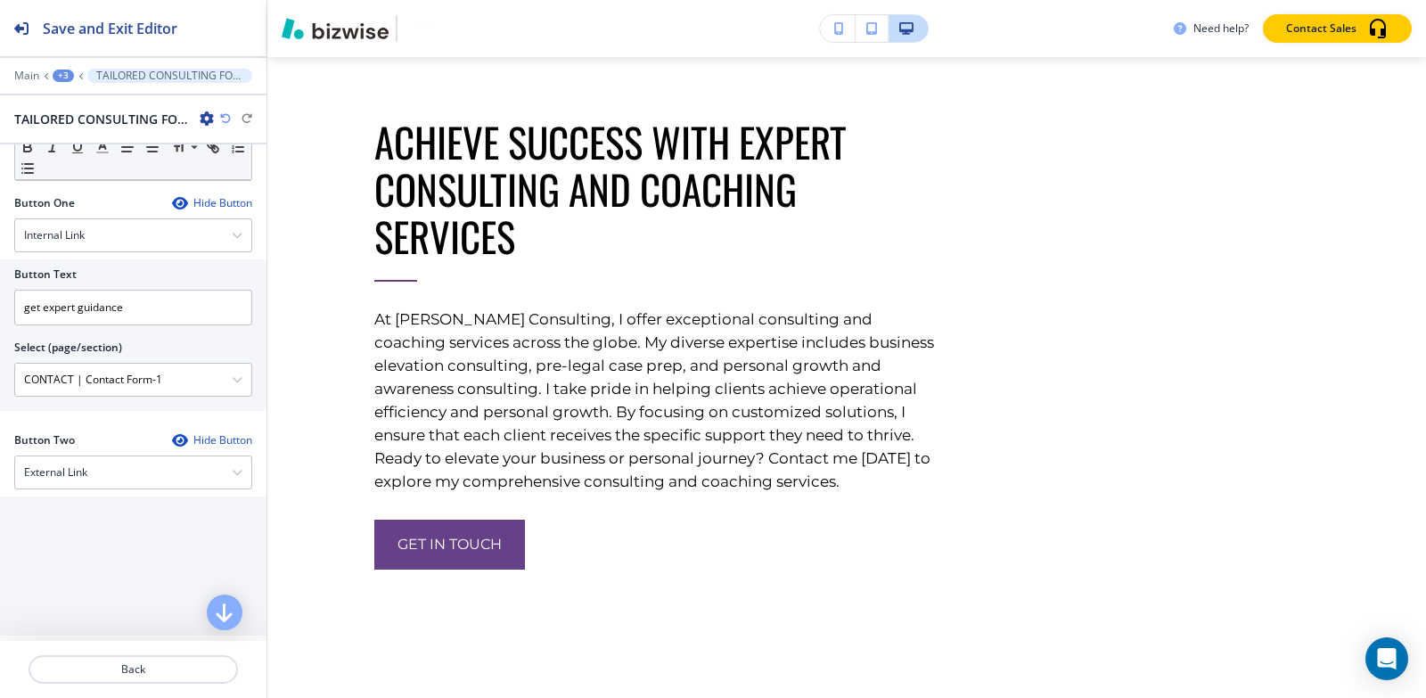
click at [61, 71] on div "+3" at bounding box center [63, 76] width 21 height 12
click at [92, 168] on p "About-1" at bounding box center [109, 168] width 91 height 16
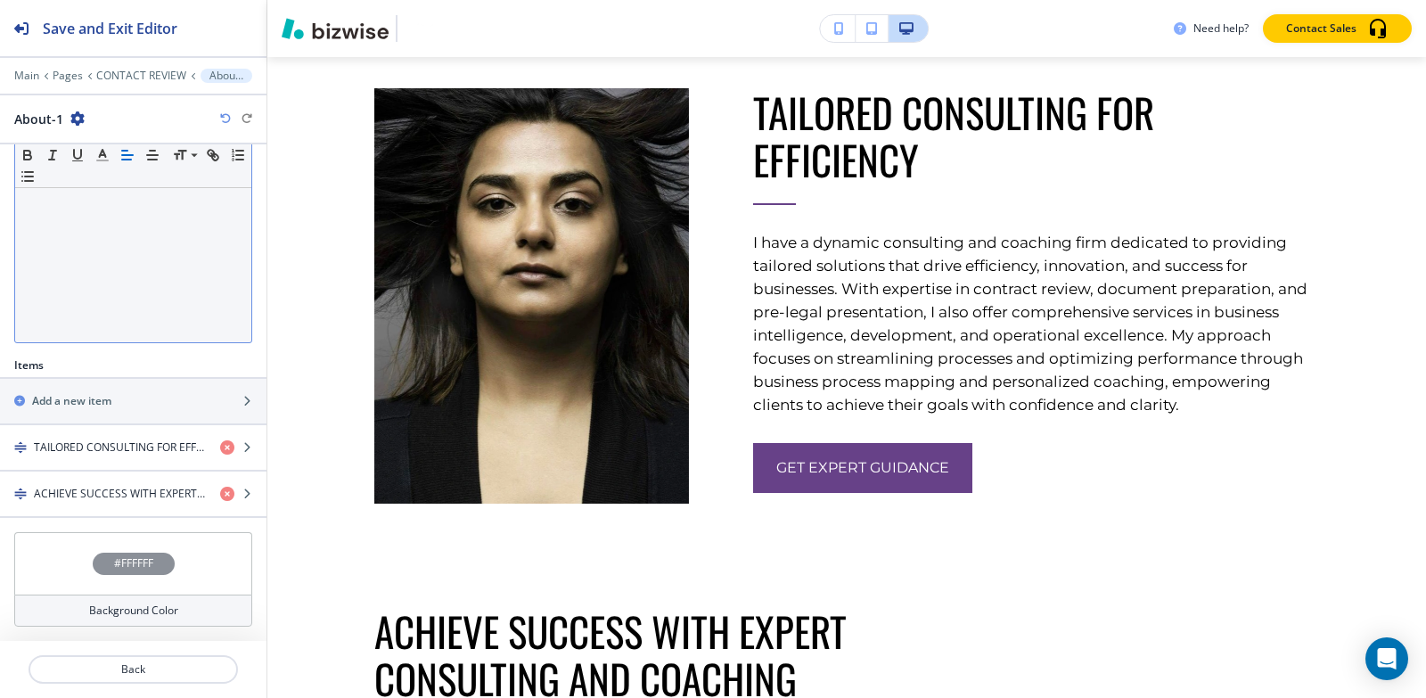
scroll to position [3209, 0]
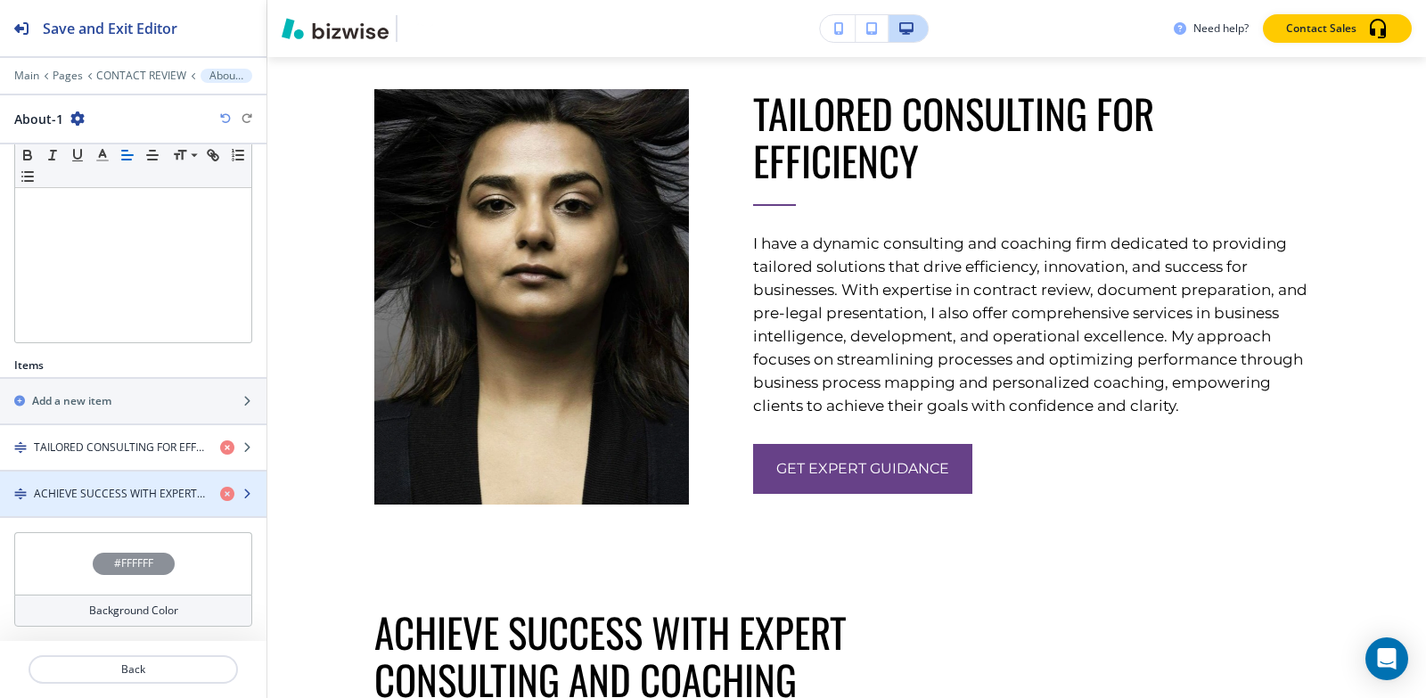
click at [73, 491] on h4 "ACHIEVE SUCCESS WITH EXPERT CONSULTING AND COACHING SERVICES" at bounding box center [120, 494] width 172 height 16
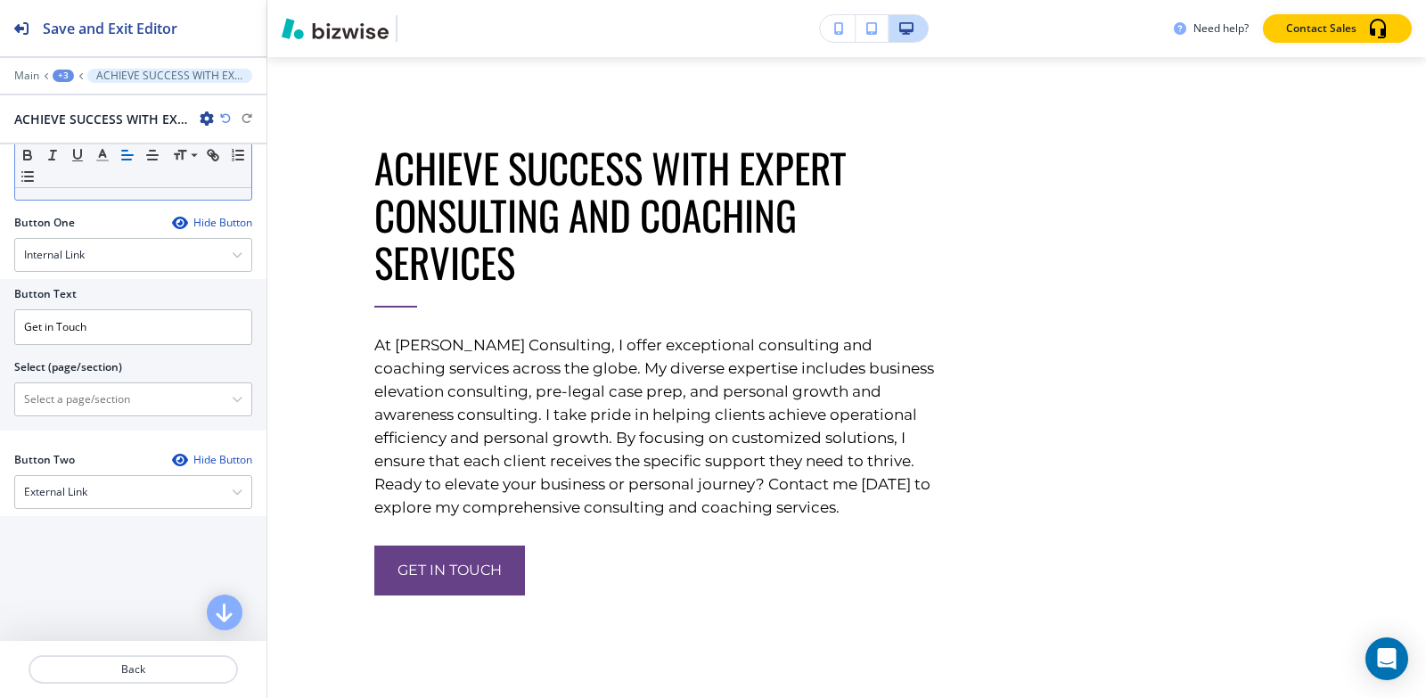
scroll to position [3676, 0]
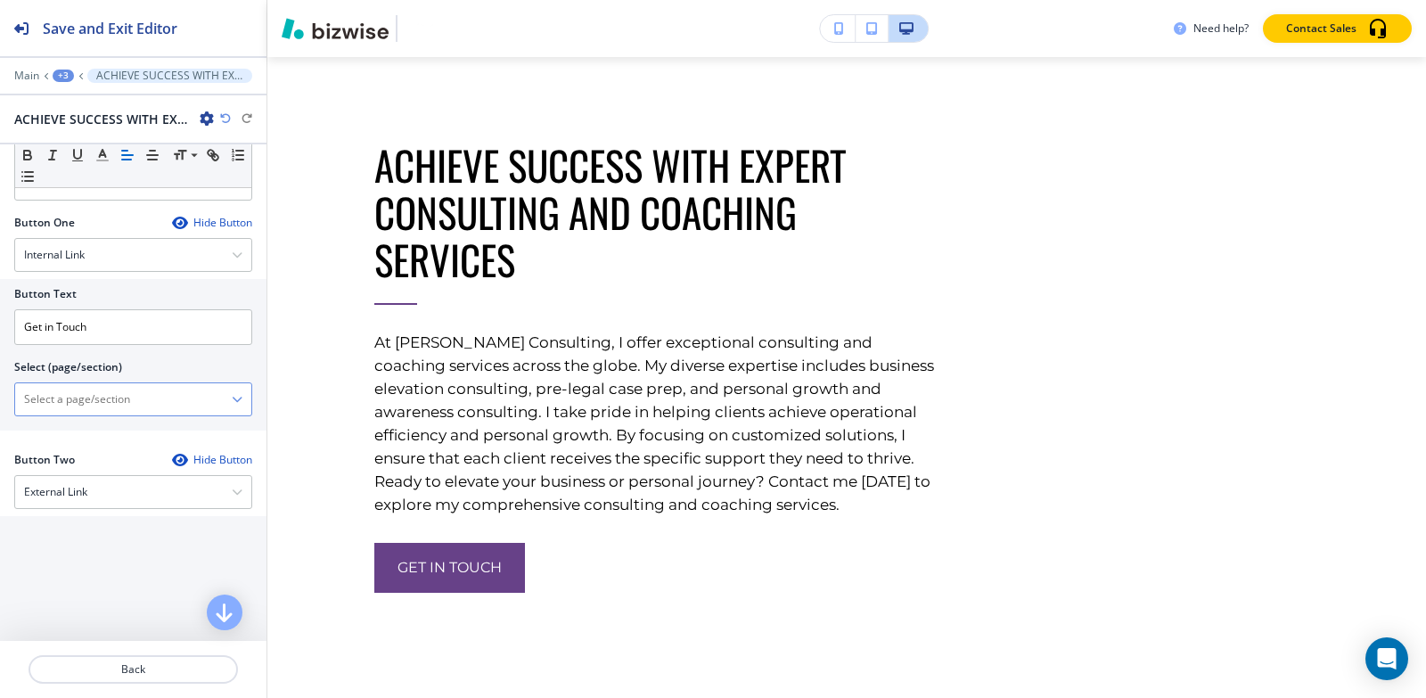
click at [101, 399] on \(page\/section\) "Manual Input" at bounding box center [123, 399] width 217 height 30
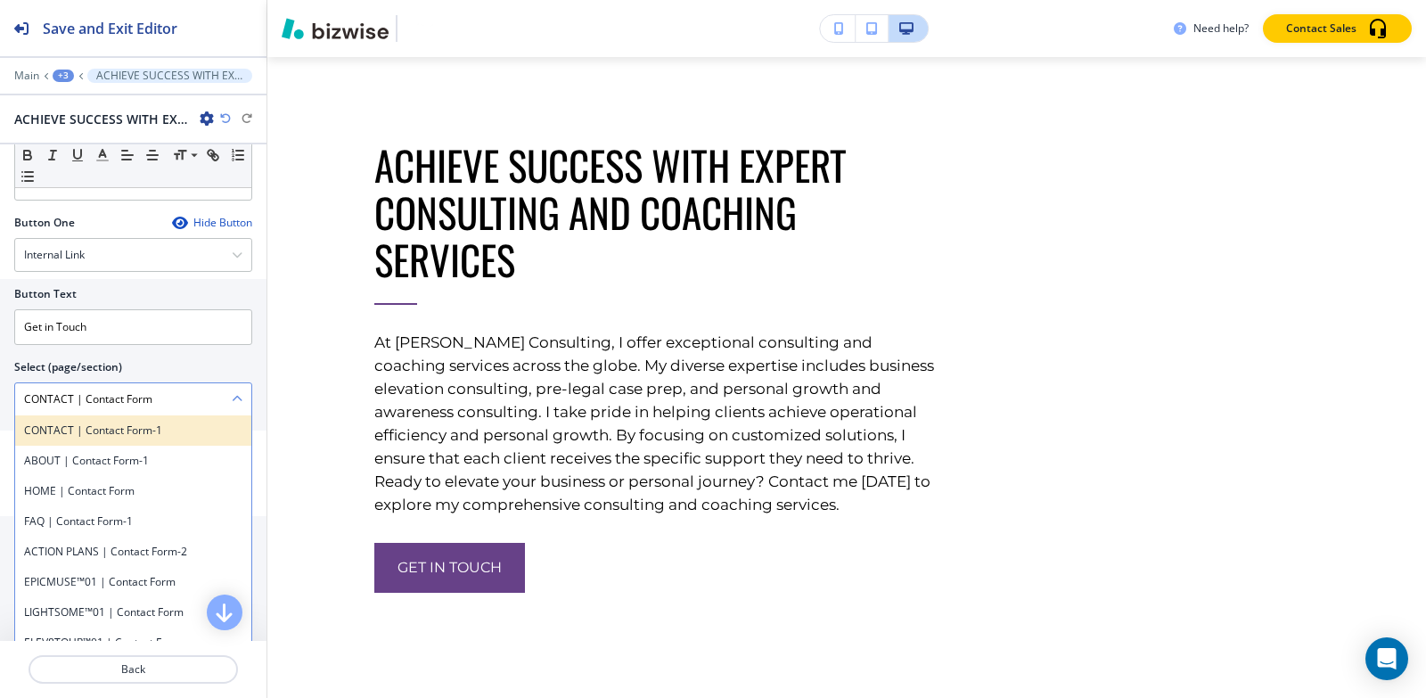
click at [139, 426] on h4 "CONTACT | Contact Form-1" at bounding box center [133, 430] width 218 height 16
type \(page\/section\) "CONTACT | Contact Form-1"
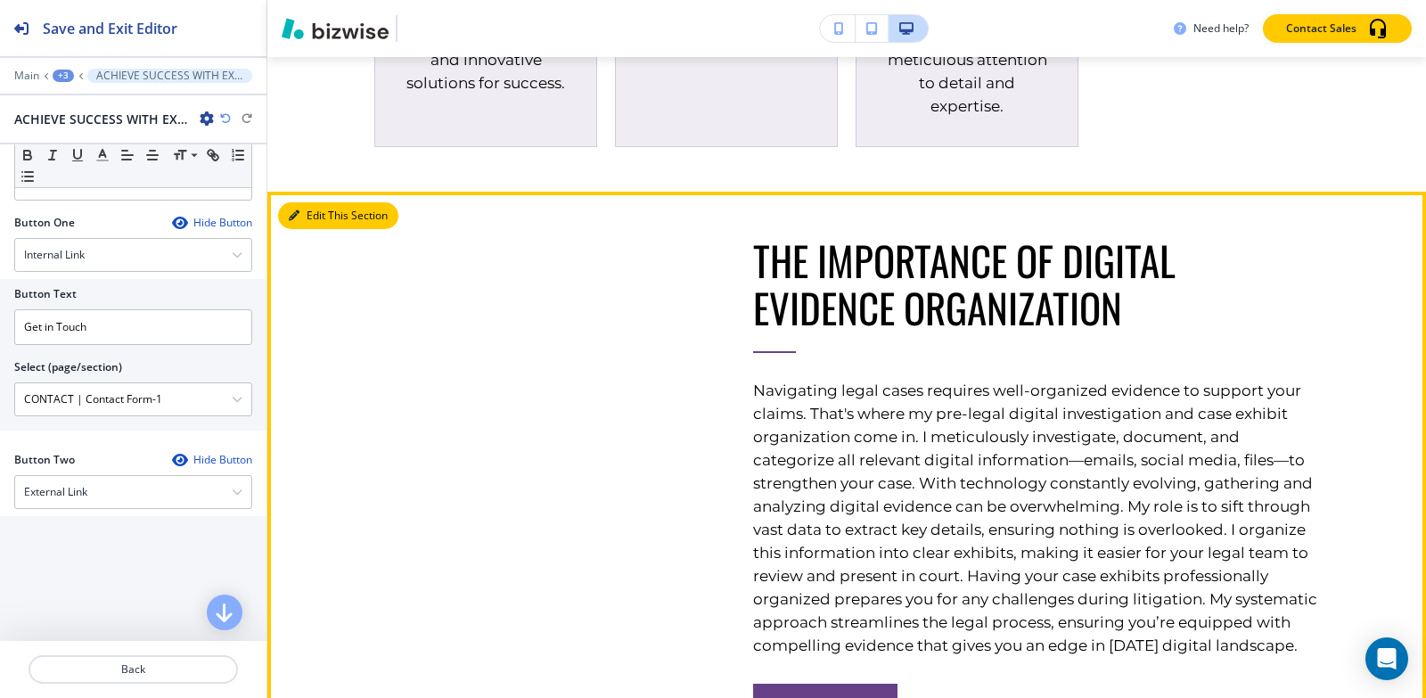
scroll to position [4567, 0]
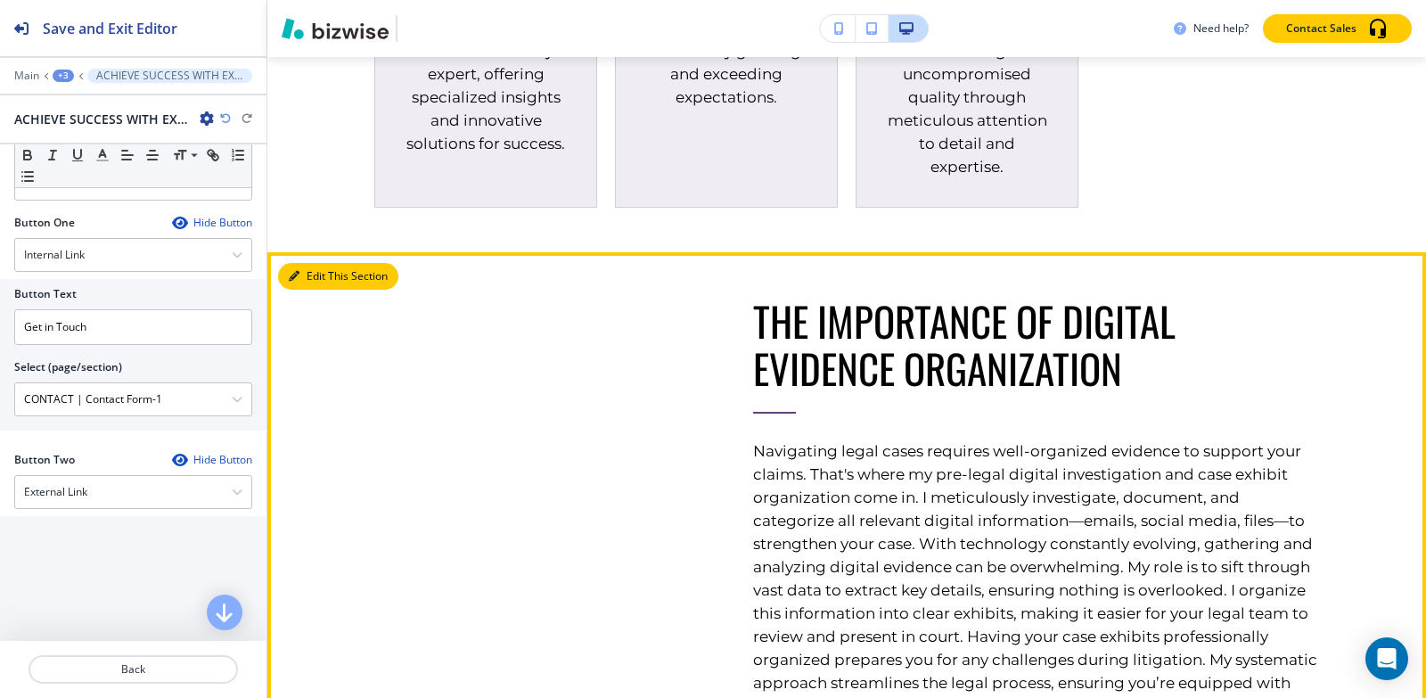
click at [320, 290] on button "Edit This Section" at bounding box center [338, 276] width 120 height 27
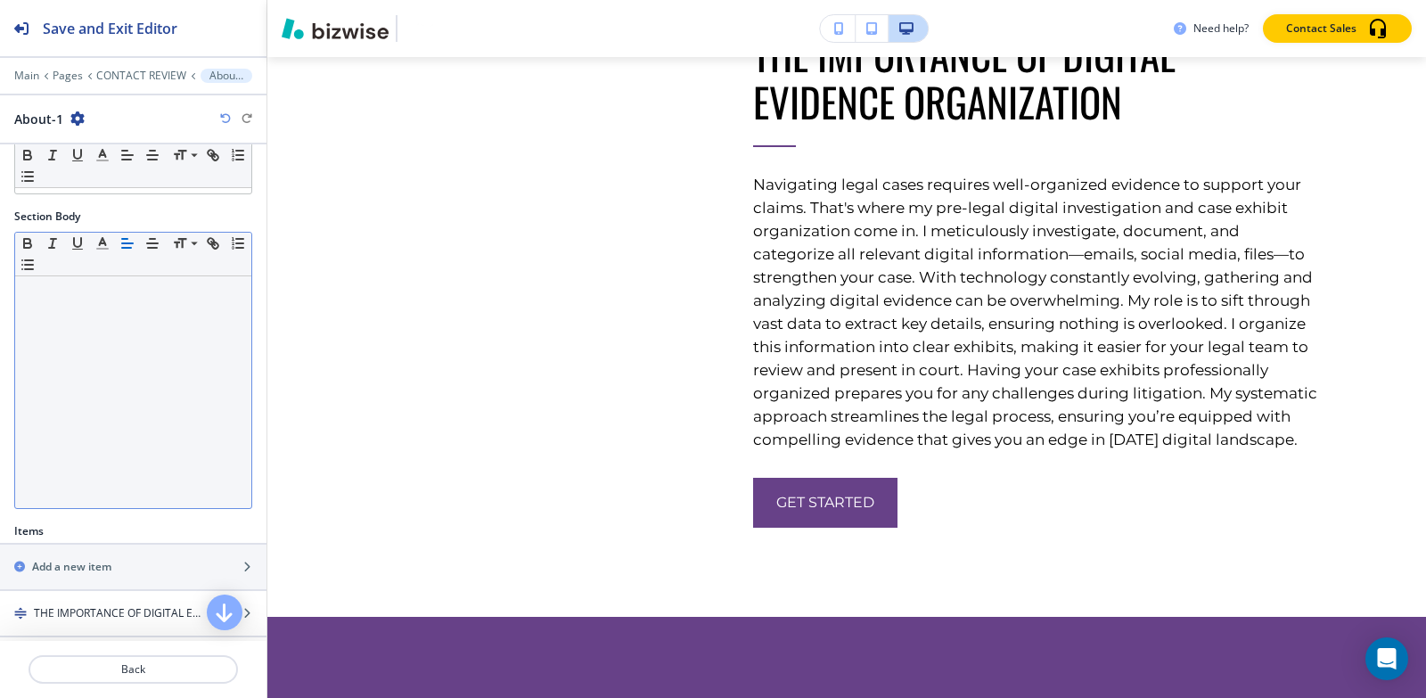
scroll to position [315, 0]
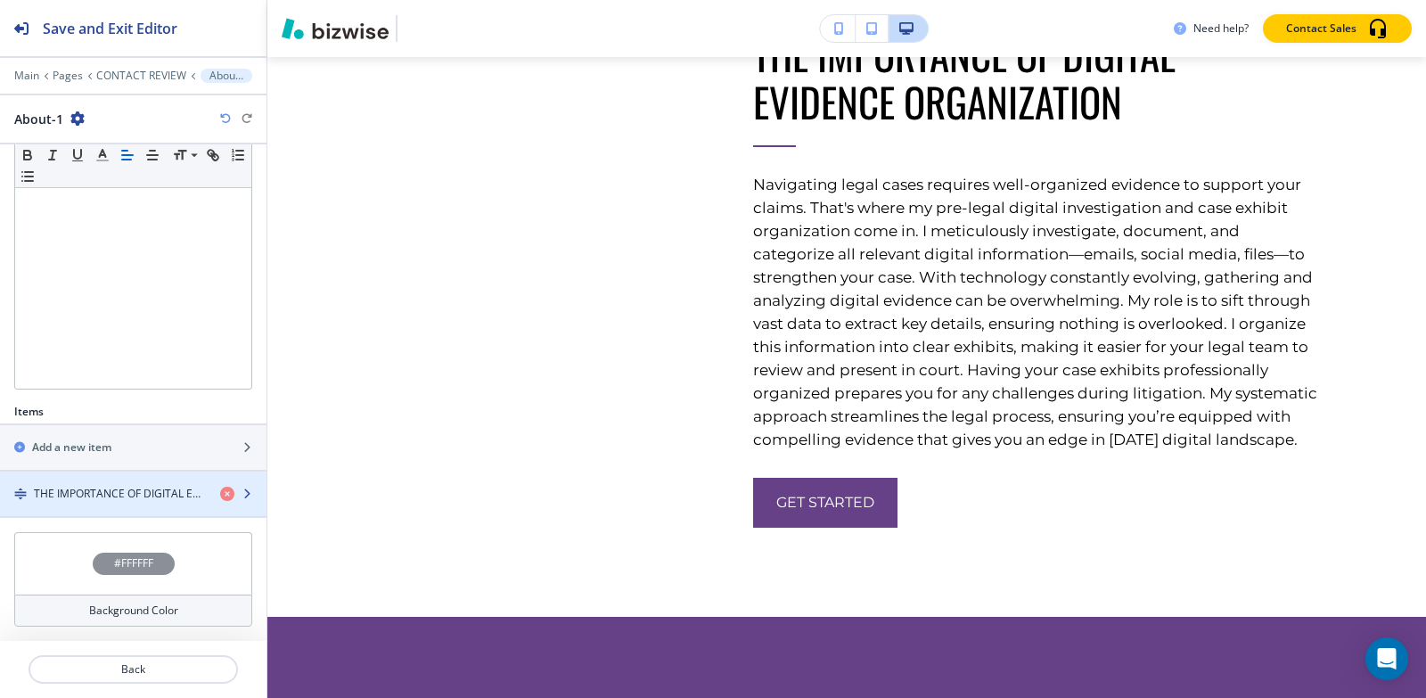
click at [144, 487] on h4 "THE IMPORTANCE OF DIGITAL EVIDENCE ORGANIZATION" at bounding box center [120, 494] width 172 height 16
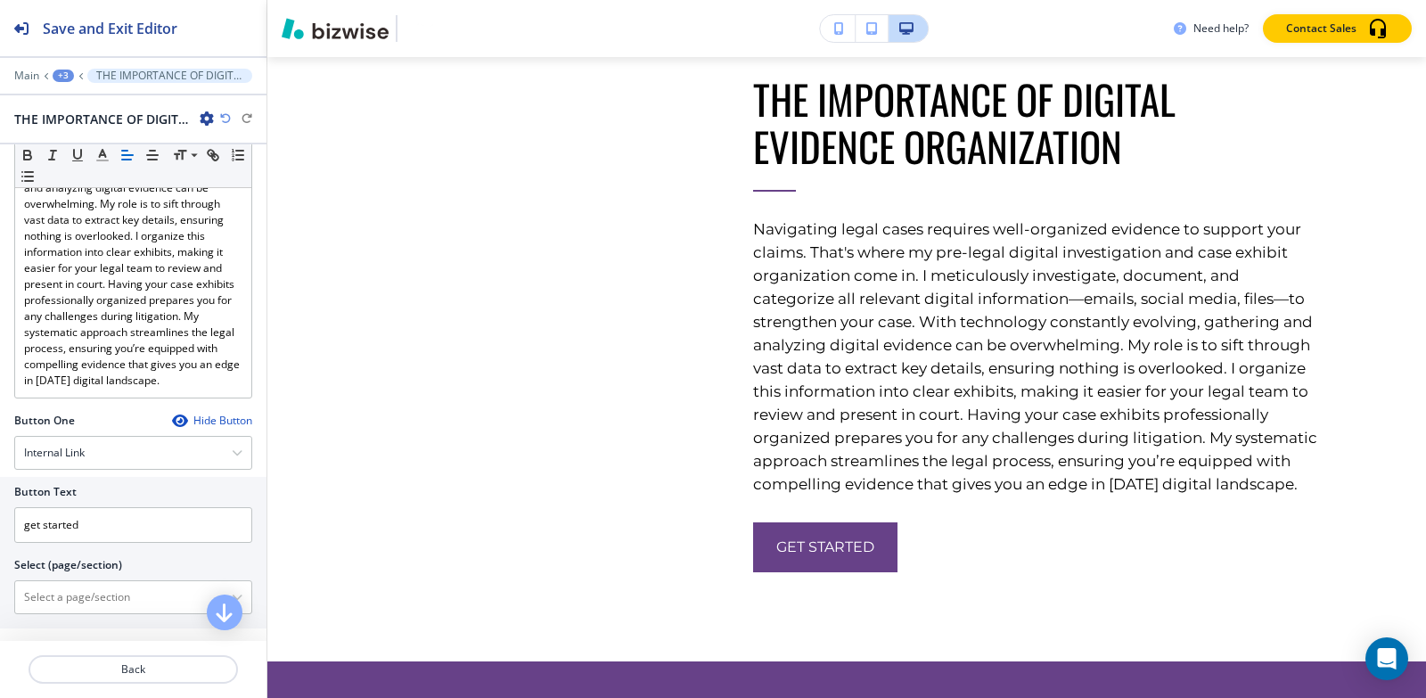
scroll to position [624, 0]
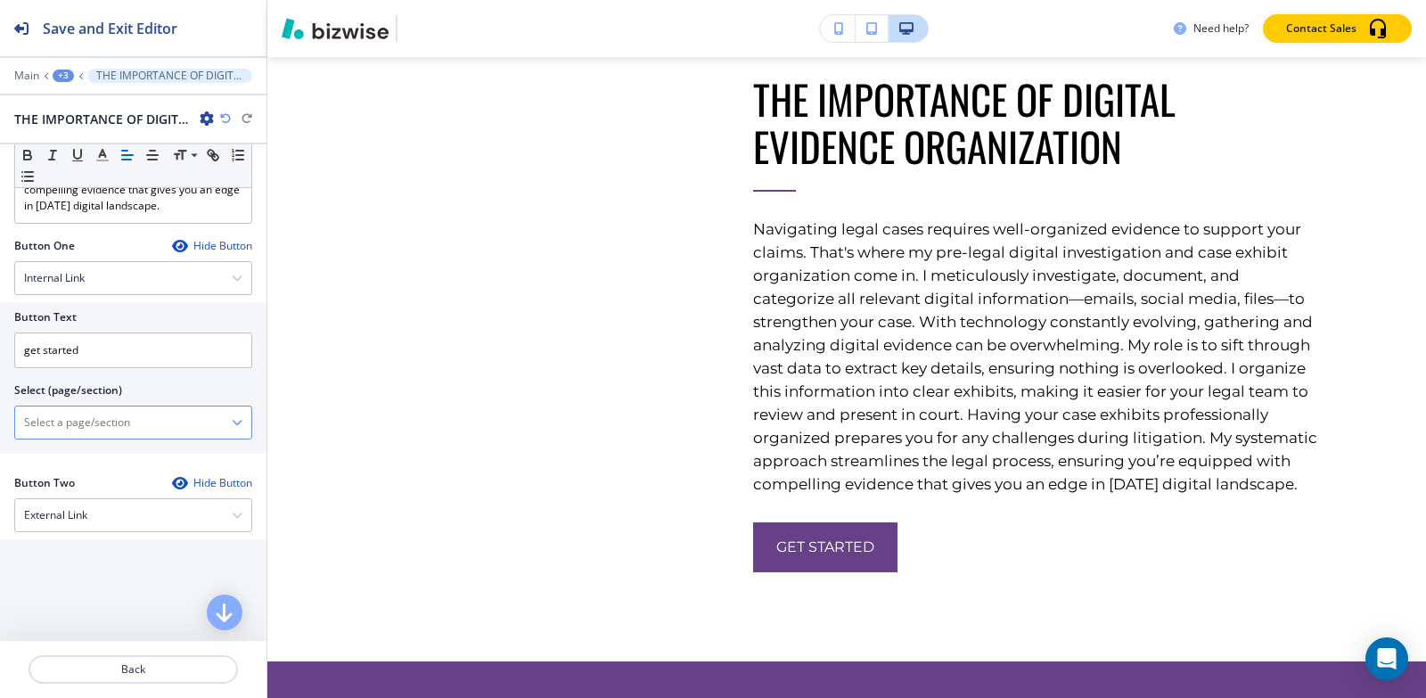
click at [131, 438] on \(page\/section\) "Manual Input" at bounding box center [123, 422] width 217 height 30
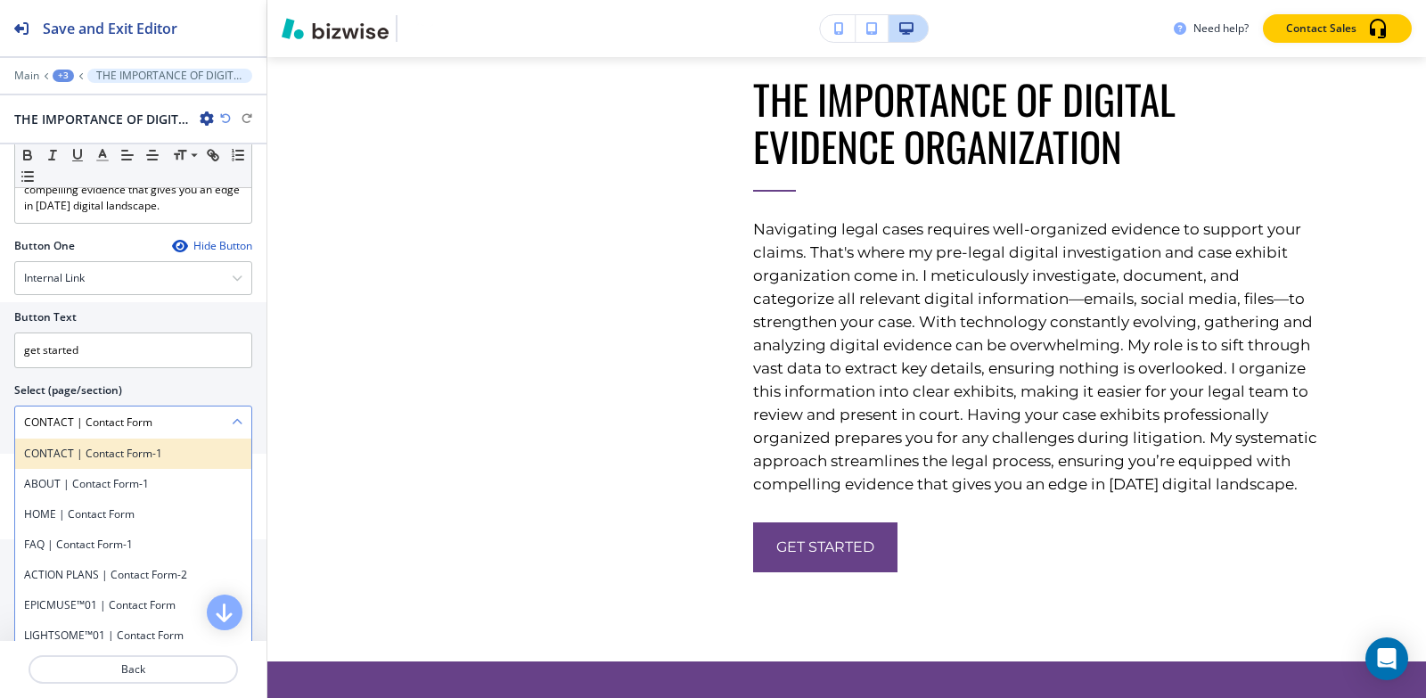
click at [119, 461] on h4 "CONTACT | Contact Form-1" at bounding box center [133, 454] width 218 height 16
type \(page\/section\) "CONTACT | Contact Form-1"
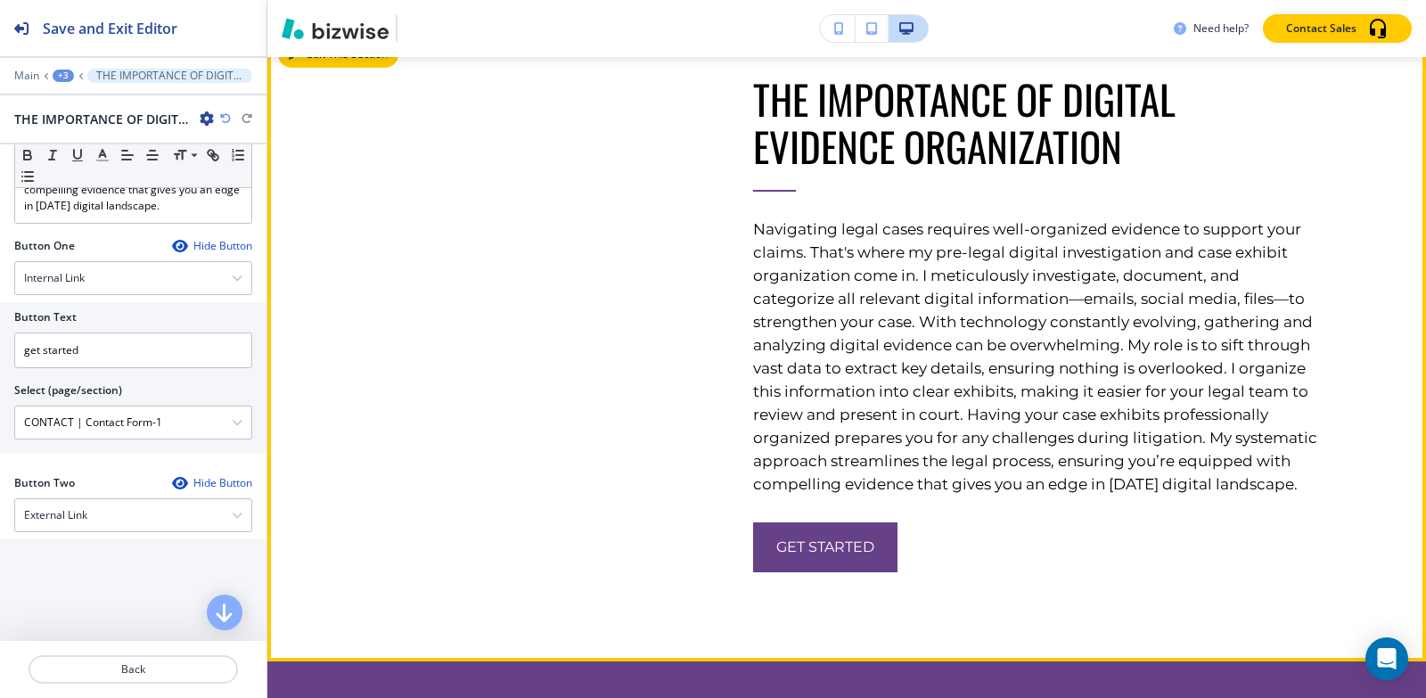
click at [315, 68] on button "Edit This Section" at bounding box center [338, 54] width 120 height 27
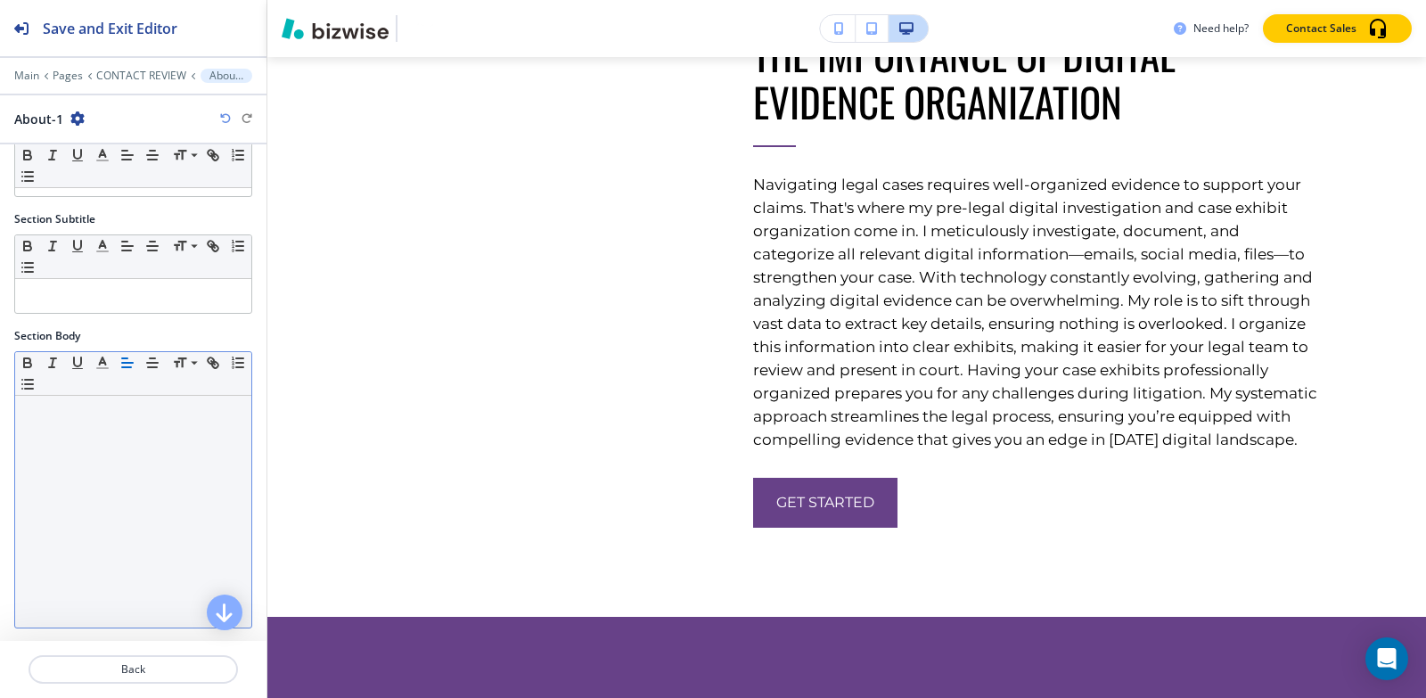
scroll to position [315, 0]
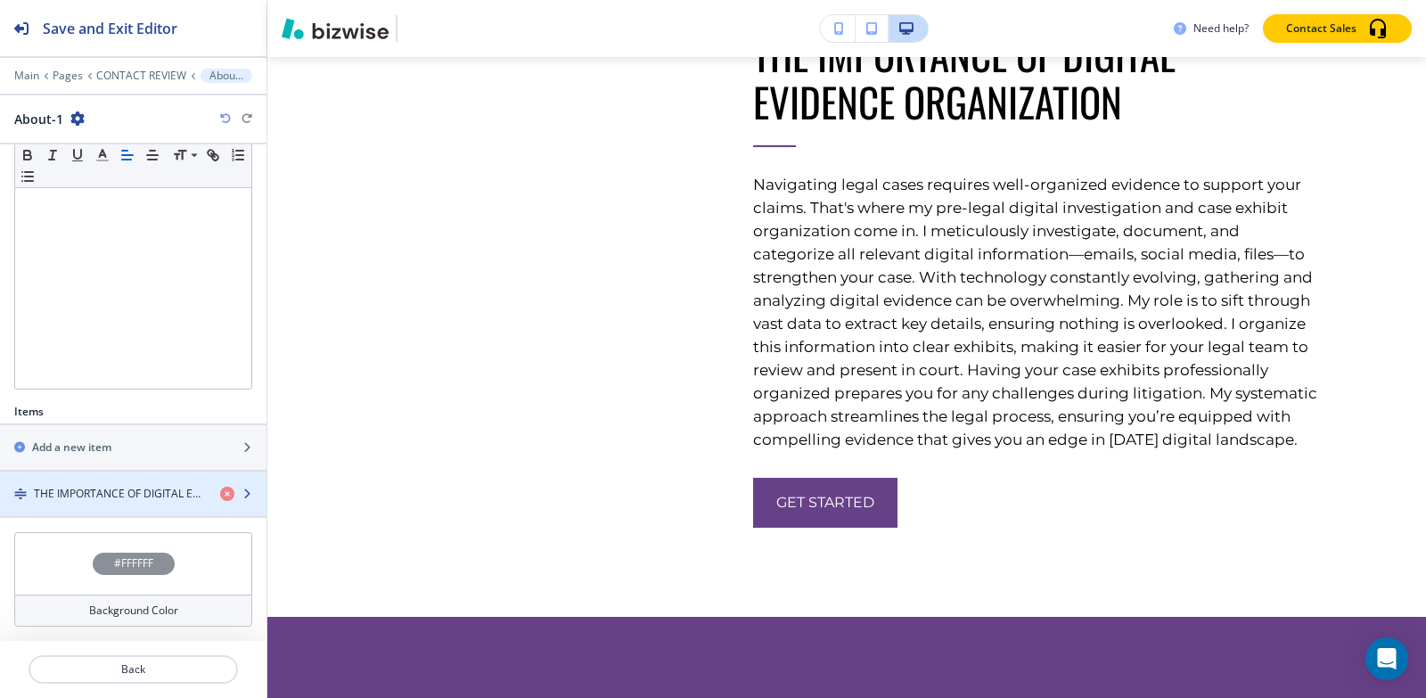
click at [93, 504] on div "button" at bounding box center [133, 509] width 266 height 14
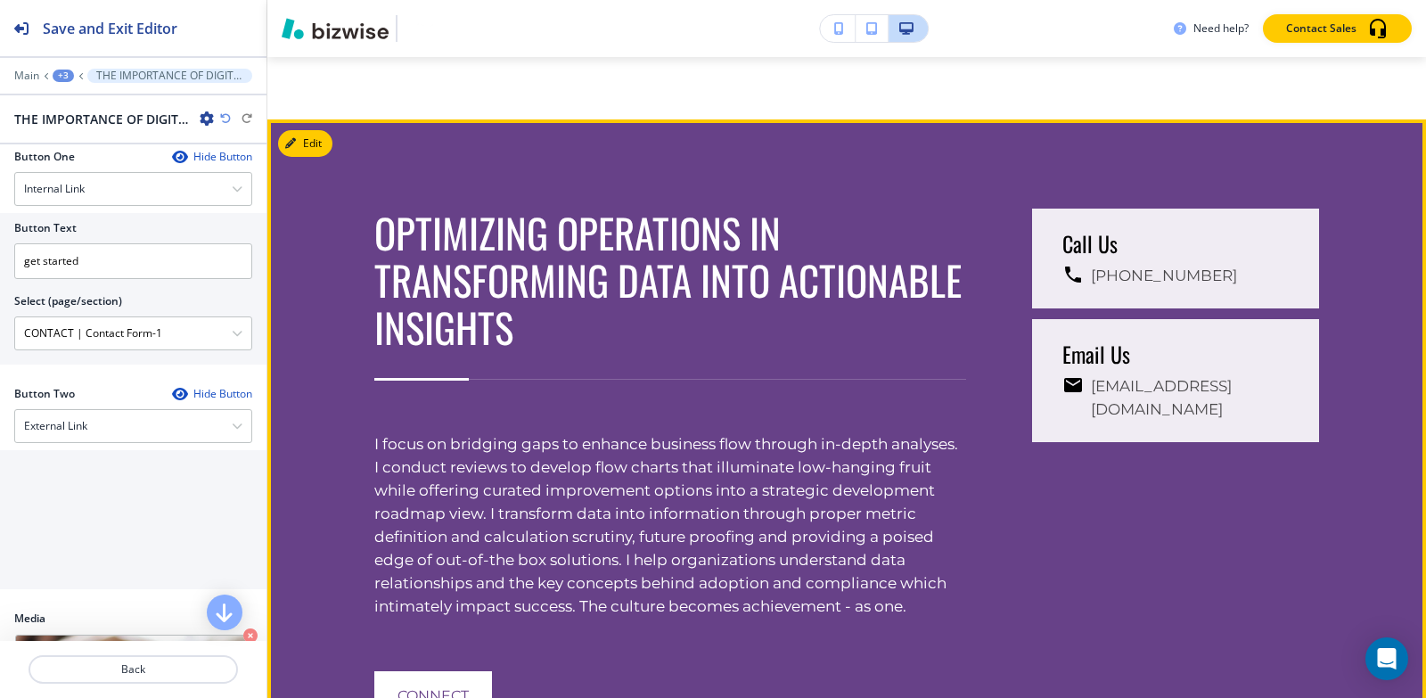
scroll to position [5324, 0]
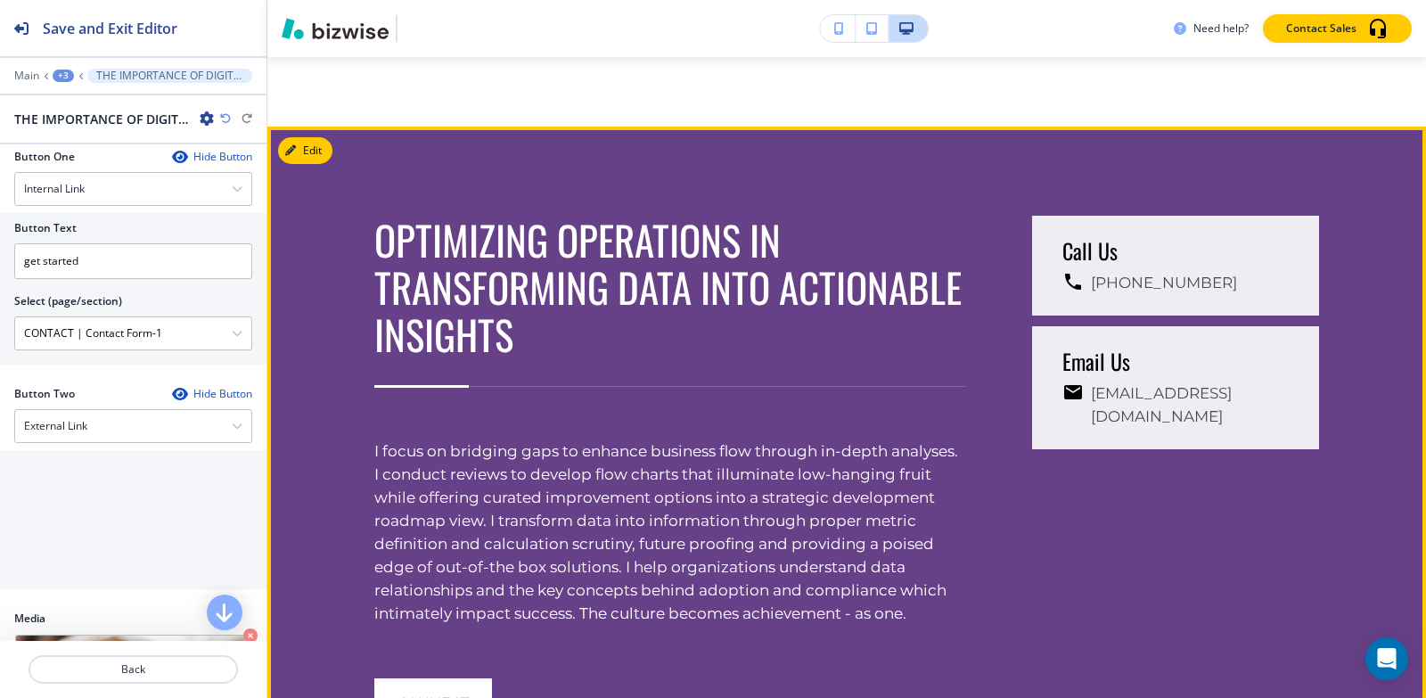
click at [315, 230] on div "OPTIMIZING OPERATIONS IN TRANSFORMING DATA INTO ACTIONABLE INSIGHTS I focus on …" at bounding box center [846, 472] width 1158 height 691
click at [316, 164] on button "Edit This Section" at bounding box center [338, 150] width 120 height 27
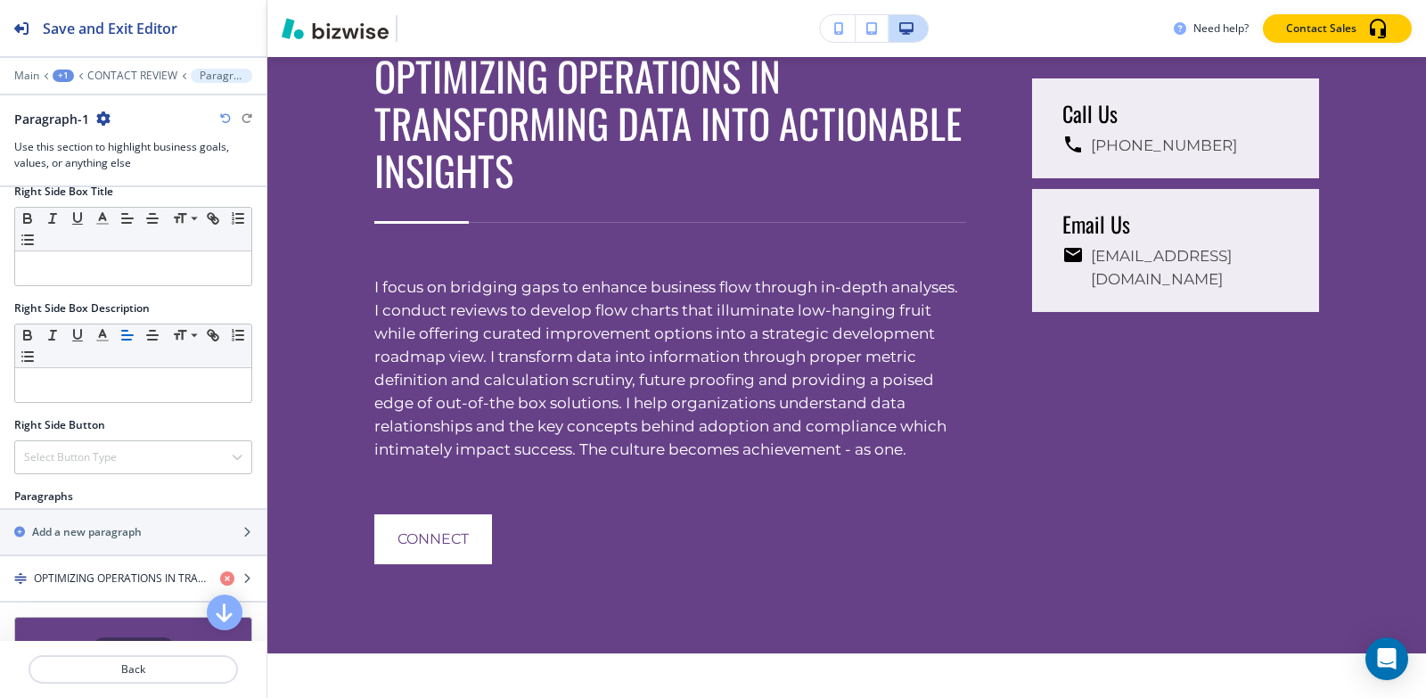
scroll to position [856, 0]
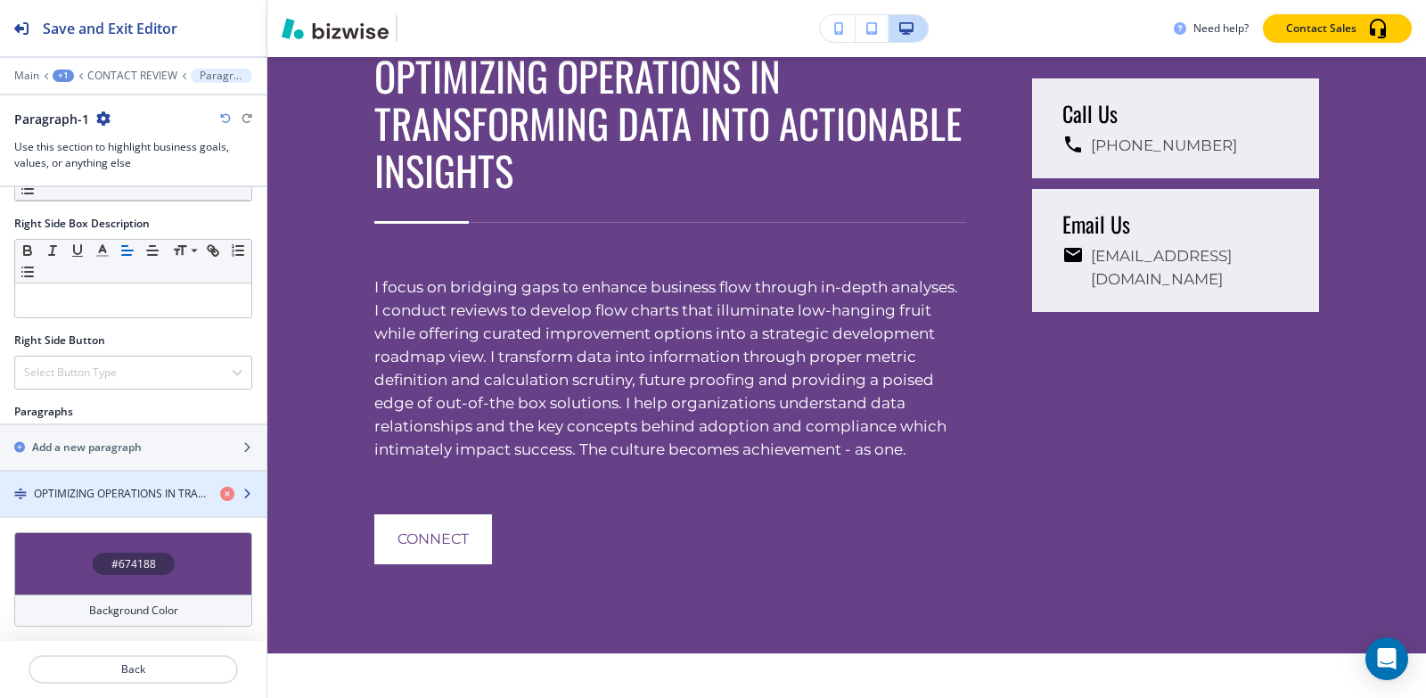
click at [117, 486] on h4 "OPTIMIZING OPERATIONS IN TRANSFORMING DATA INTO ACTIONABLE INSIGHTS" at bounding box center [120, 494] width 172 height 16
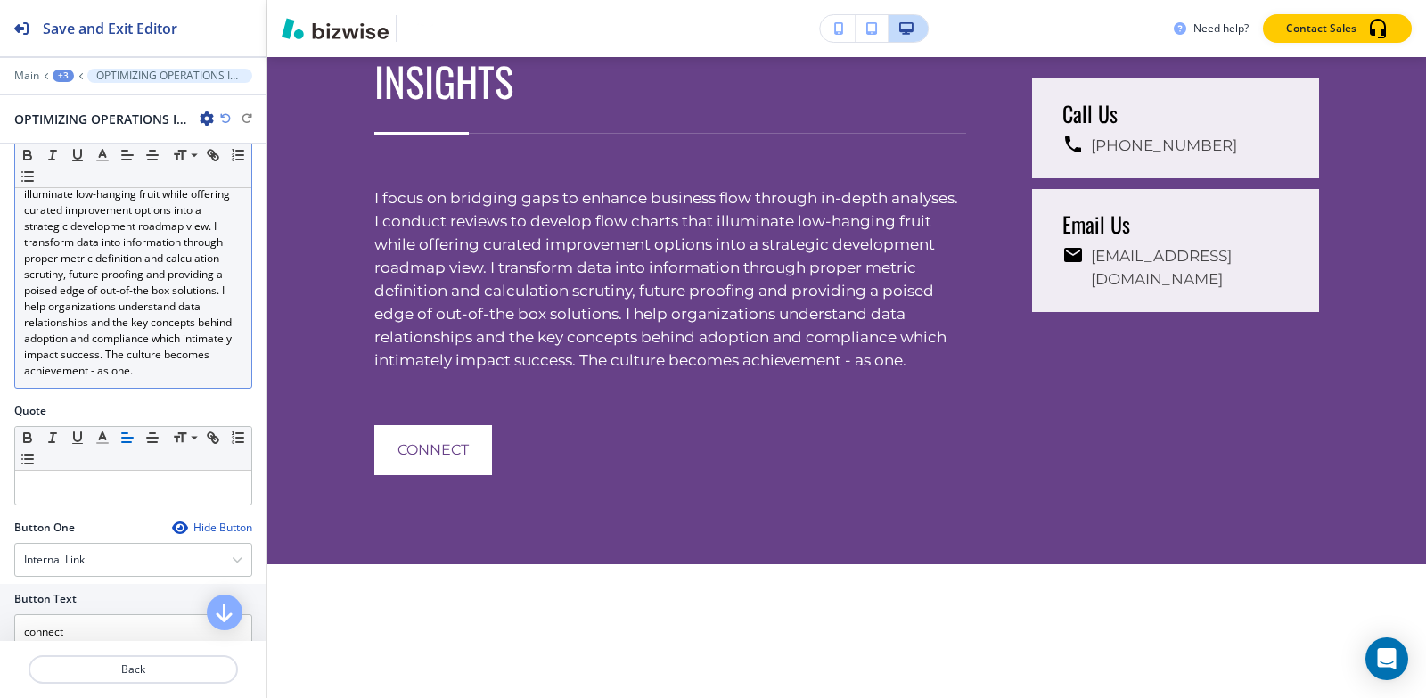
scroll to position [624, 0]
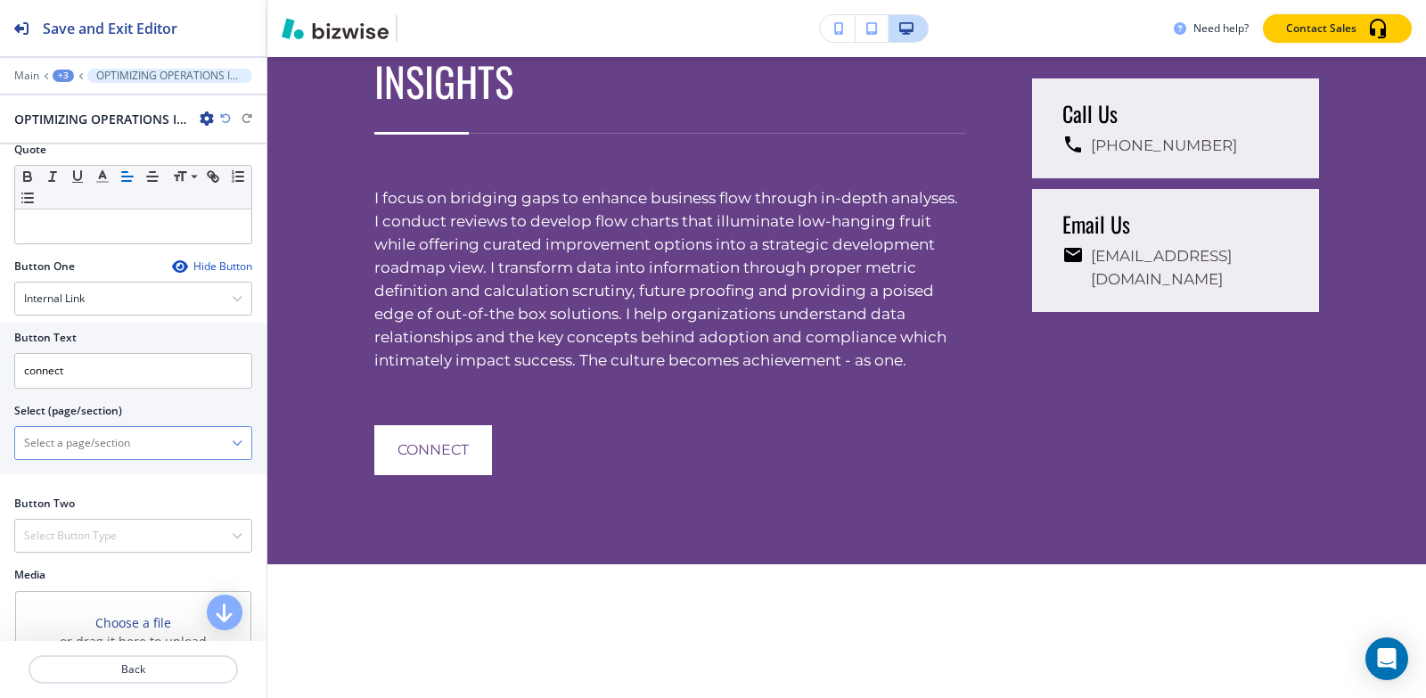
click at [128, 458] on \(page\/section\) "Manual Input" at bounding box center [123, 443] width 217 height 30
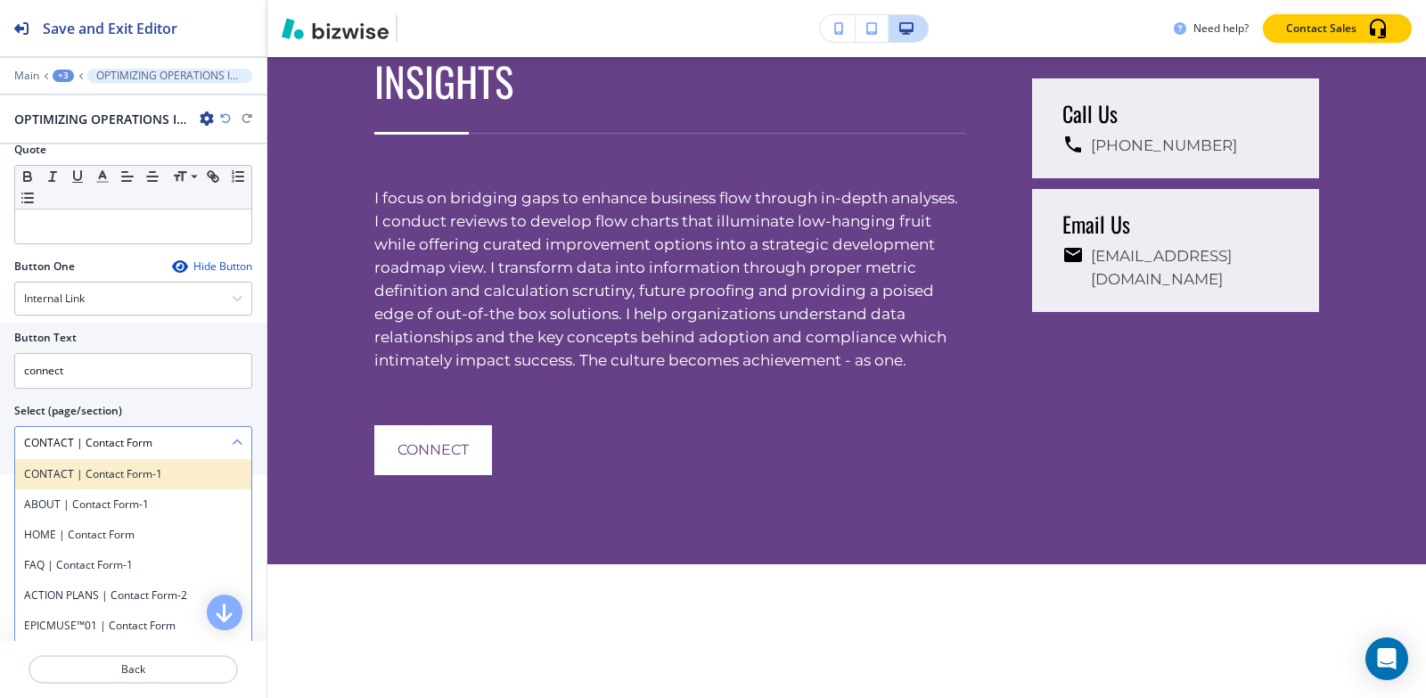
click at [152, 482] on h4 "CONTACT | Contact Form-1" at bounding box center [133, 474] width 218 height 16
type \(page\/section\) "CONTACT | Contact Form-1"
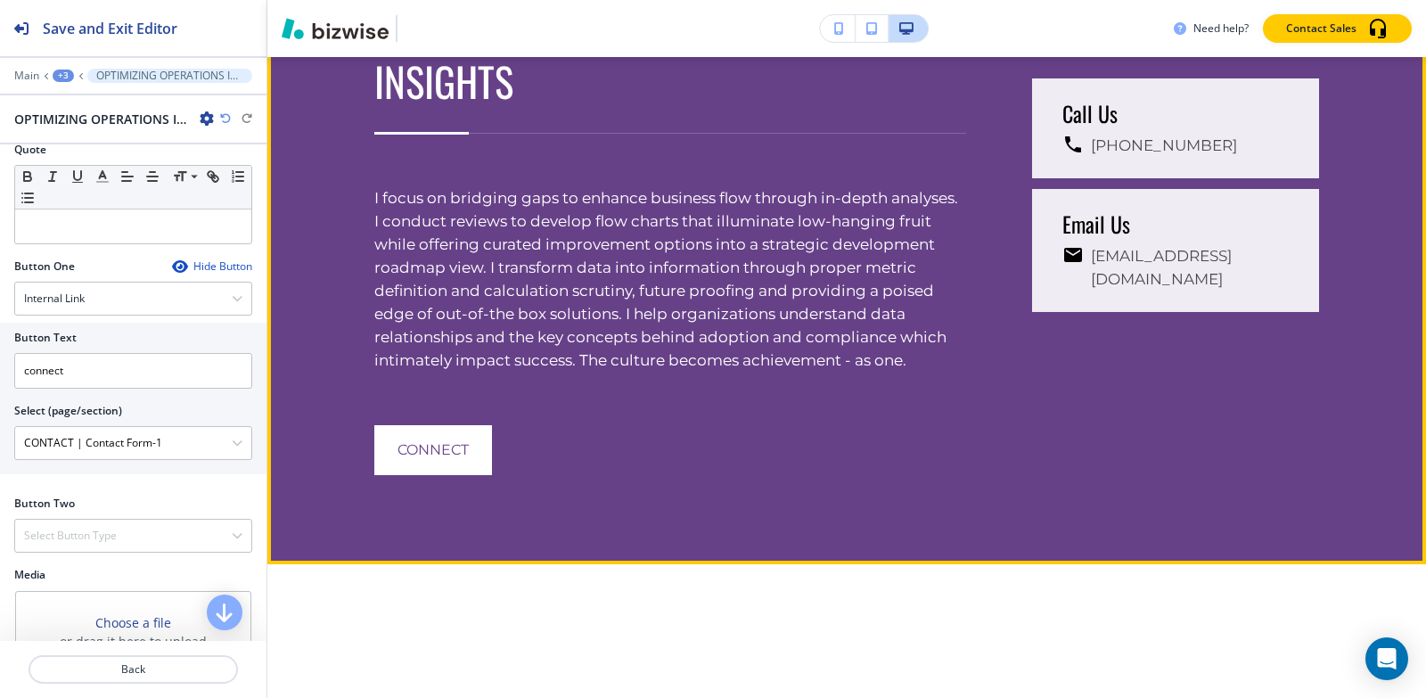
scroll to position [6201, 0]
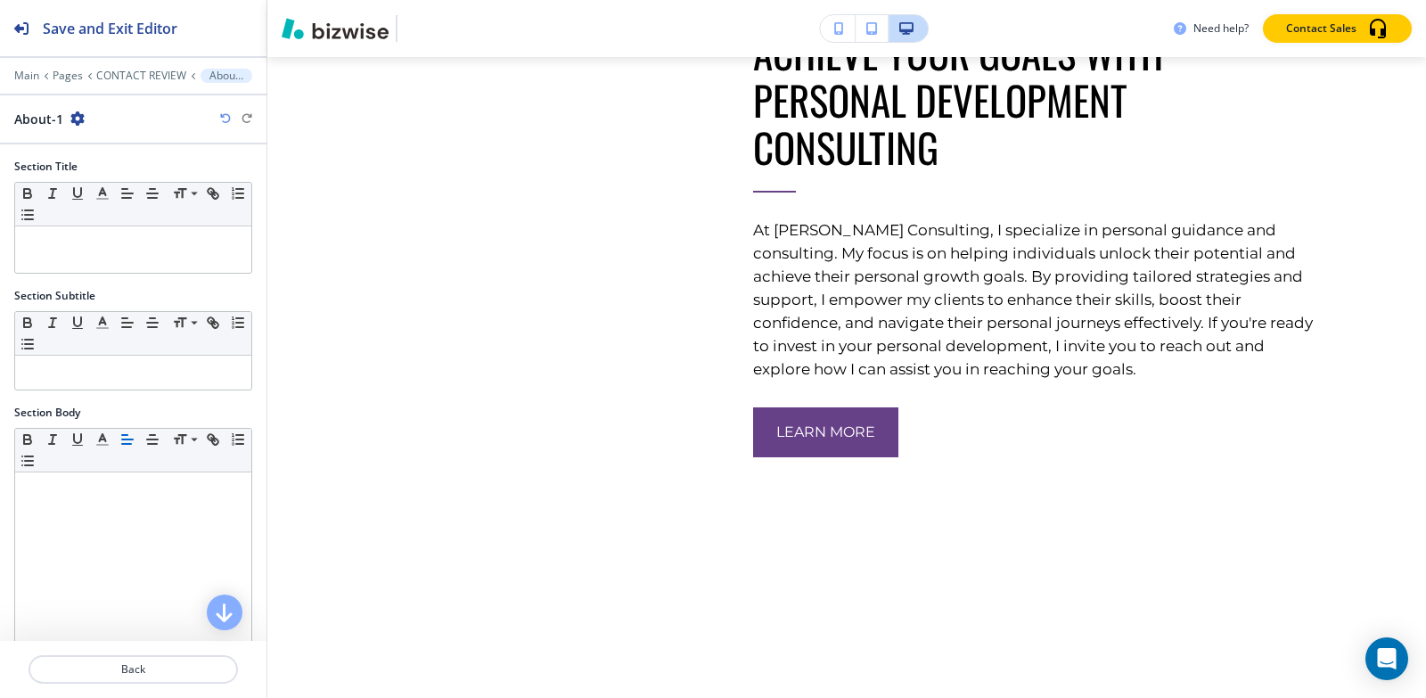
scroll to position [408, 0]
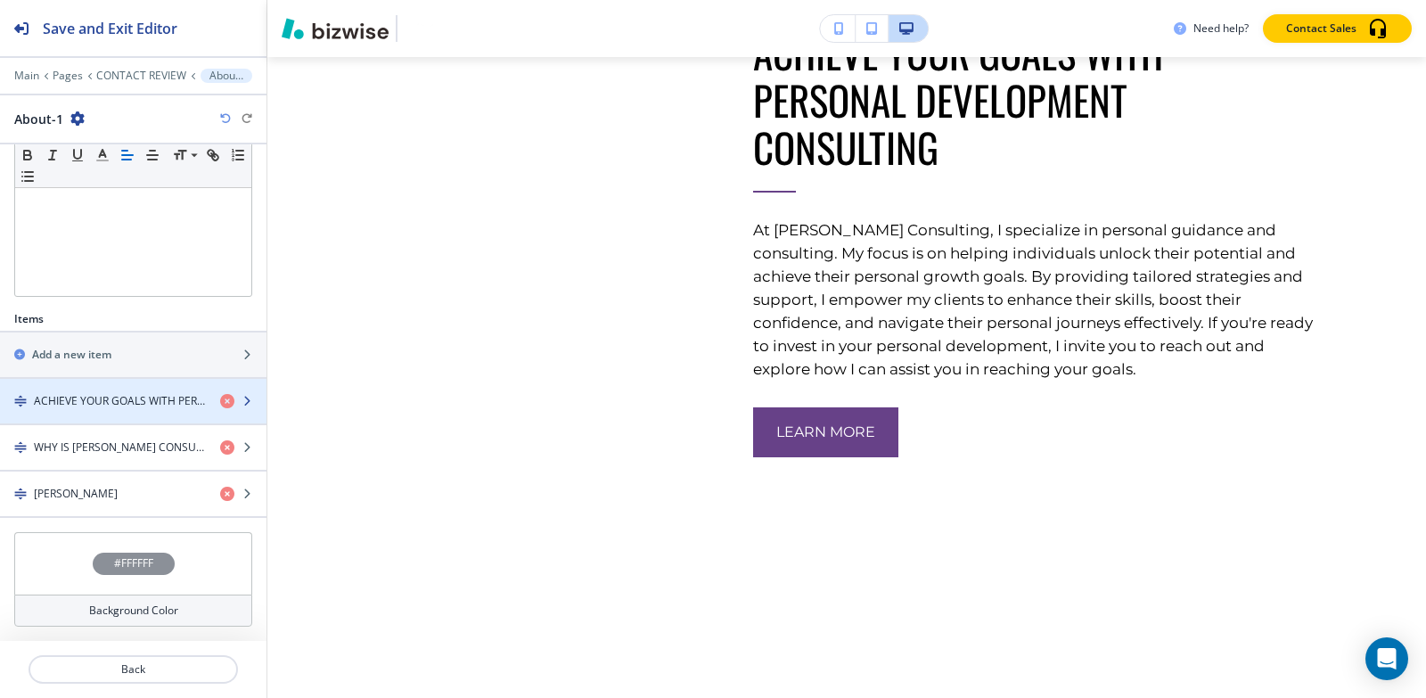
click at [70, 405] on h4 "ACHIEVE YOUR GOALS WITH PERSONAL DEVELOPMENT CONSULTING" at bounding box center [120, 401] width 172 height 16
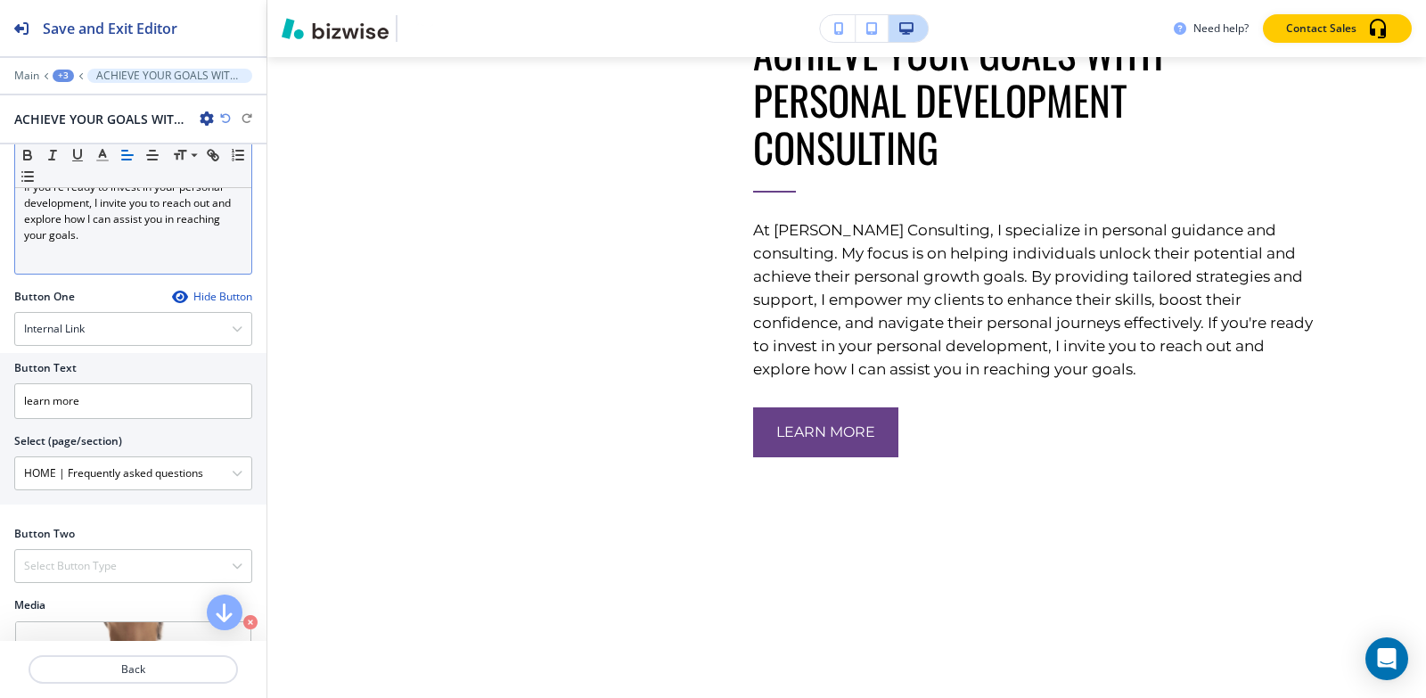
scroll to position [535, 0]
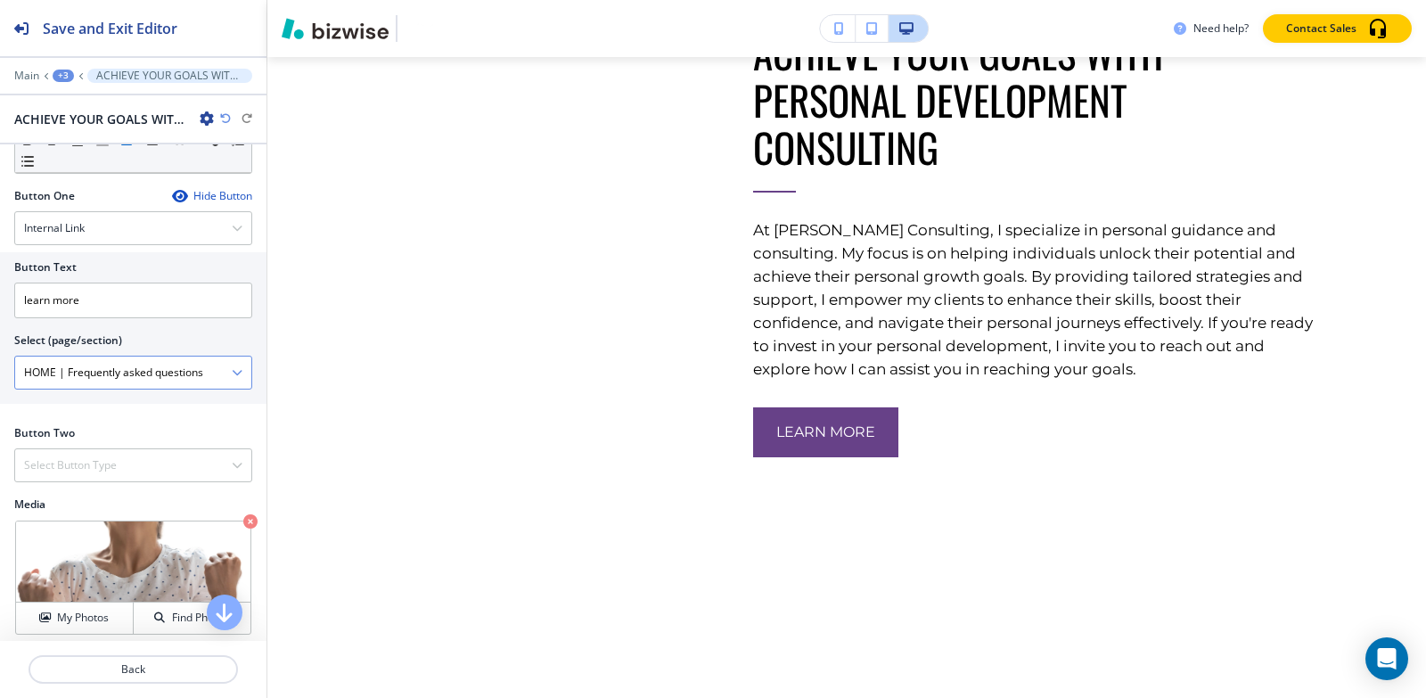
click at [165, 364] on \(page\/section\) "HOME | Frequently asked questions" at bounding box center [123, 372] width 217 height 30
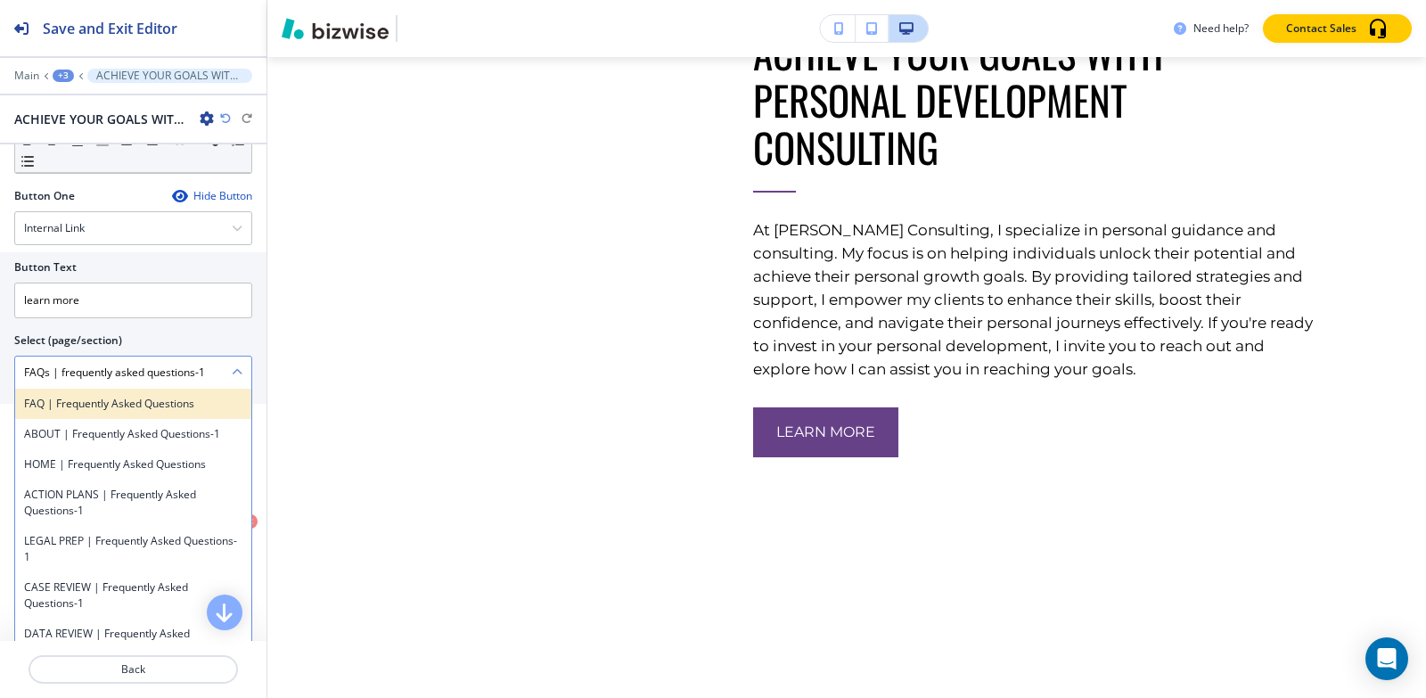
click at [158, 413] on div "FAQ | Frequently asked questions" at bounding box center [133, 404] width 236 height 30
type \(page\/section\) "FAQ | Frequently asked questions"
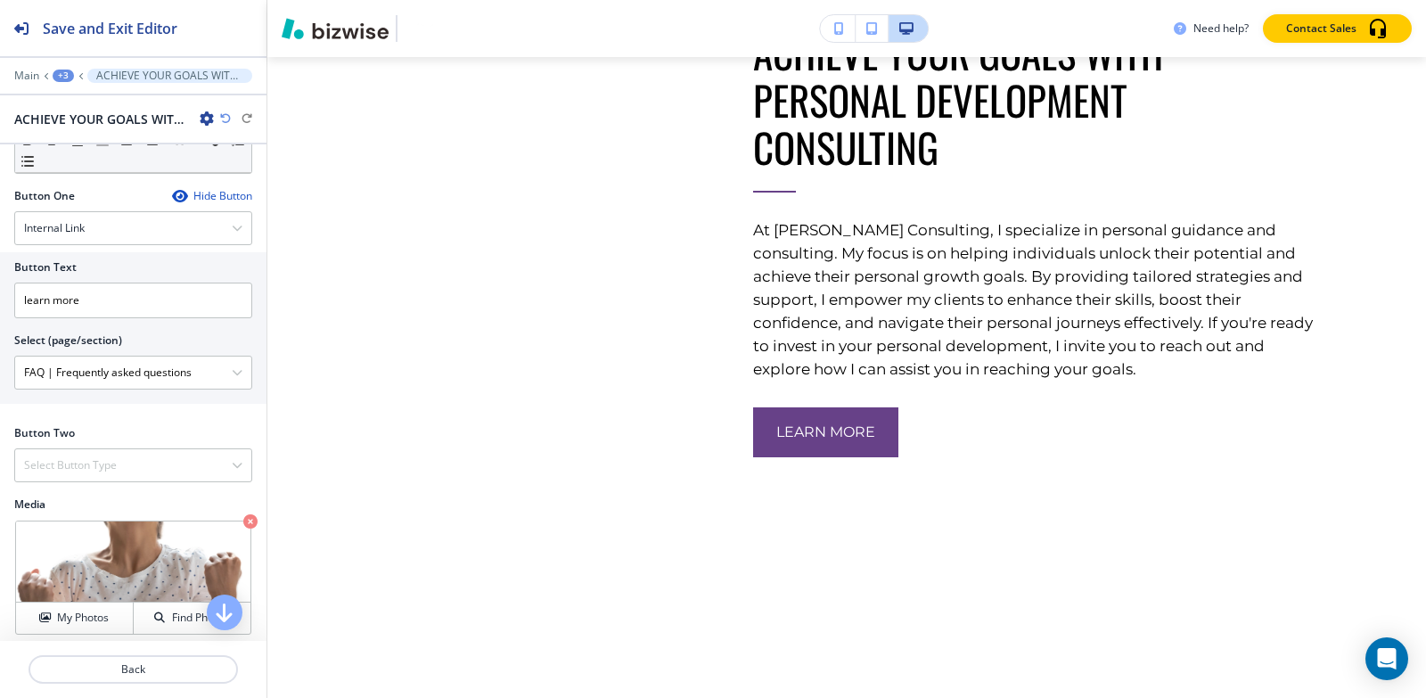
click at [69, 80] on div "+3" at bounding box center [63, 76] width 21 height 12
click at [78, 170] on p "About-1" at bounding box center [109, 168] width 91 height 16
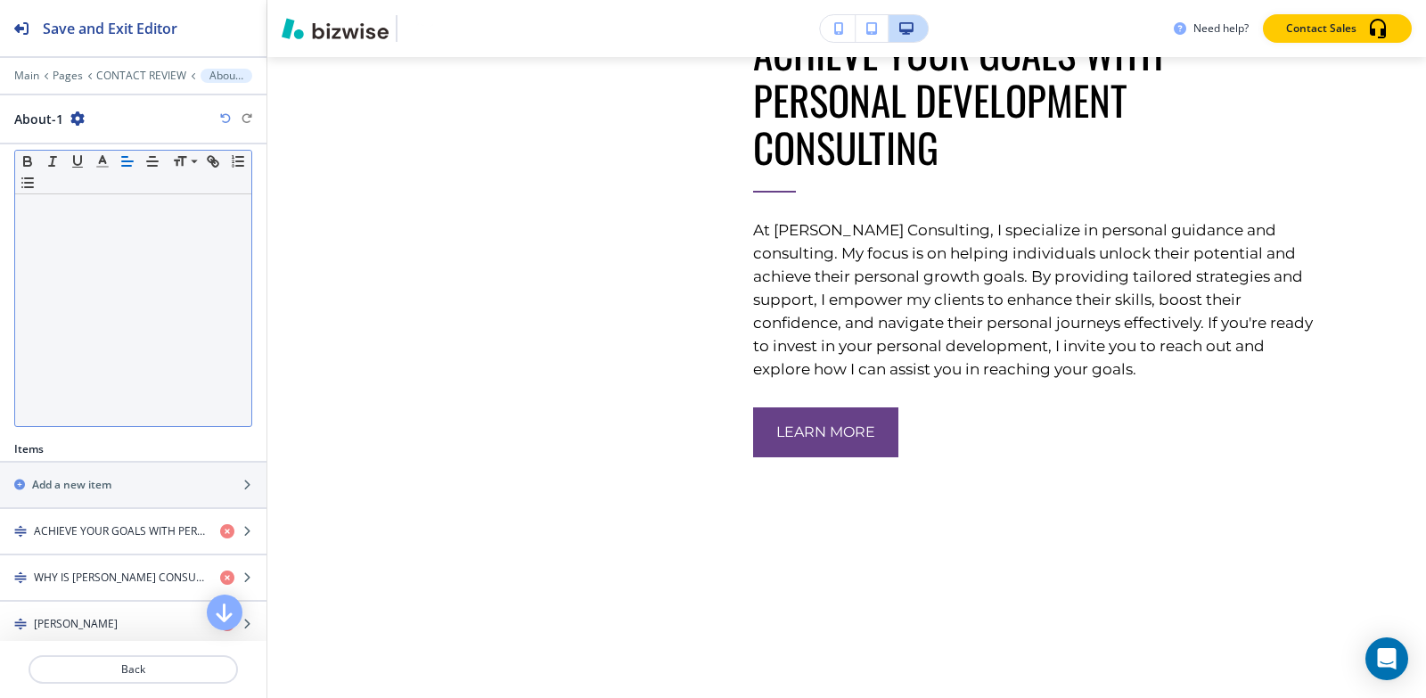
scroll to position [408, 0]
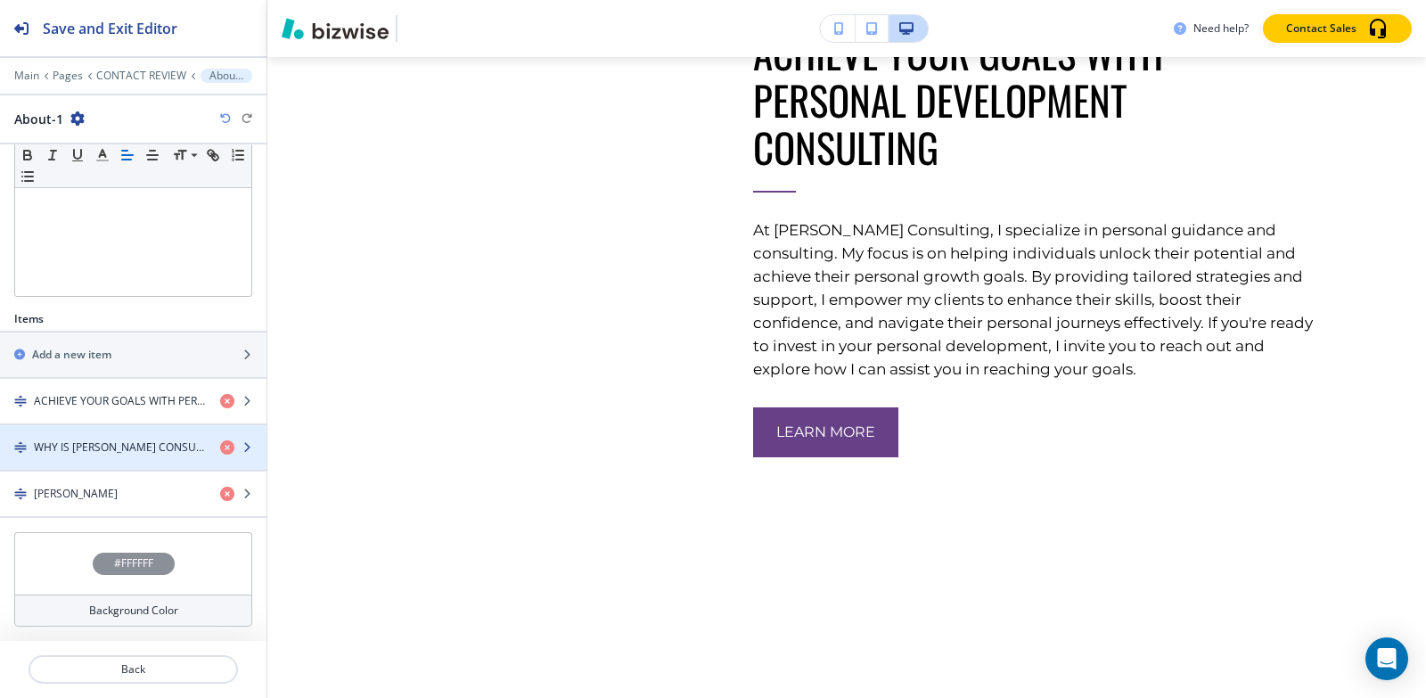
click at [73, 448] on h4 "WHY IS SUMITA PRADHAN CONSULTING SO POPULAR?" at bounding box center [120, 447] width 172 height 16
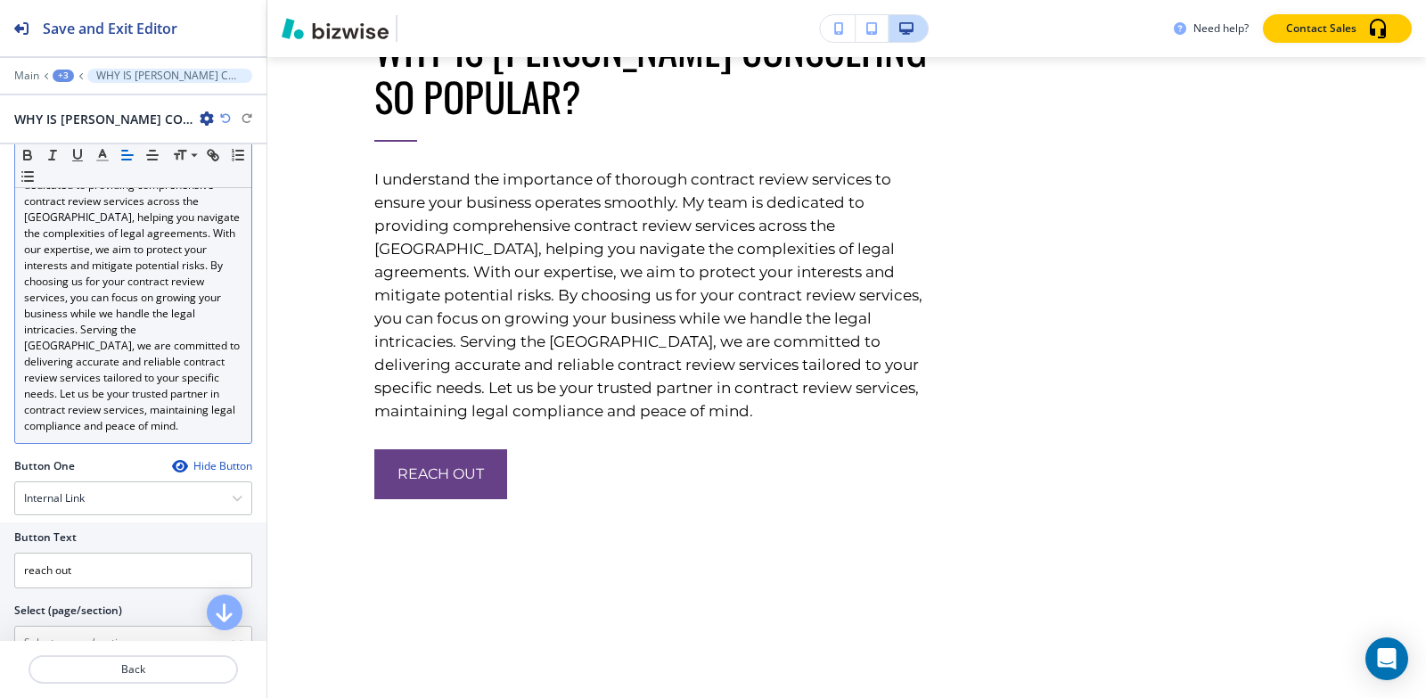
scroll to position [6744, 0]
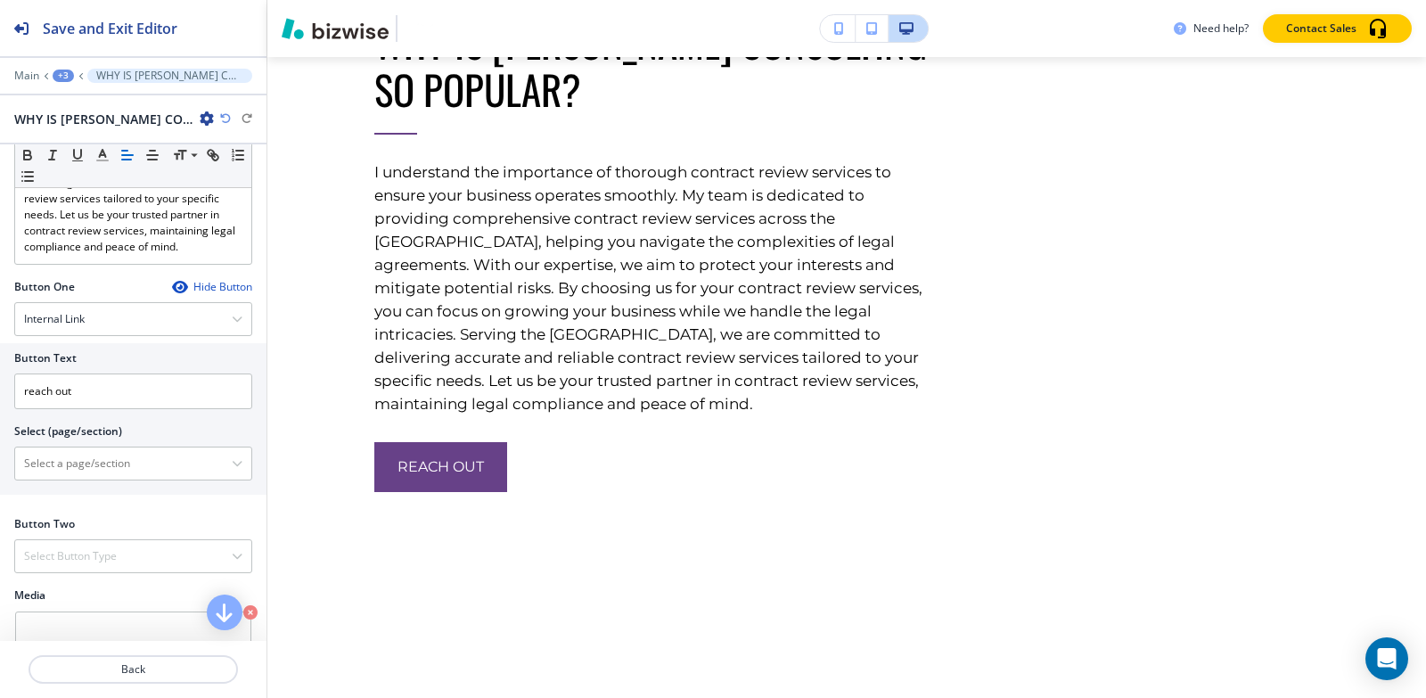
click at [88, 484] on div "Button Text reach out Select (page/section) HOME HOME | Need Help Reaching Your…" at bounding box center [133, 418] width 266 height 151
click at [90, 470] on \(page\/section\) "Manual Input" at bounding box center [123, 463] width 217 height 30
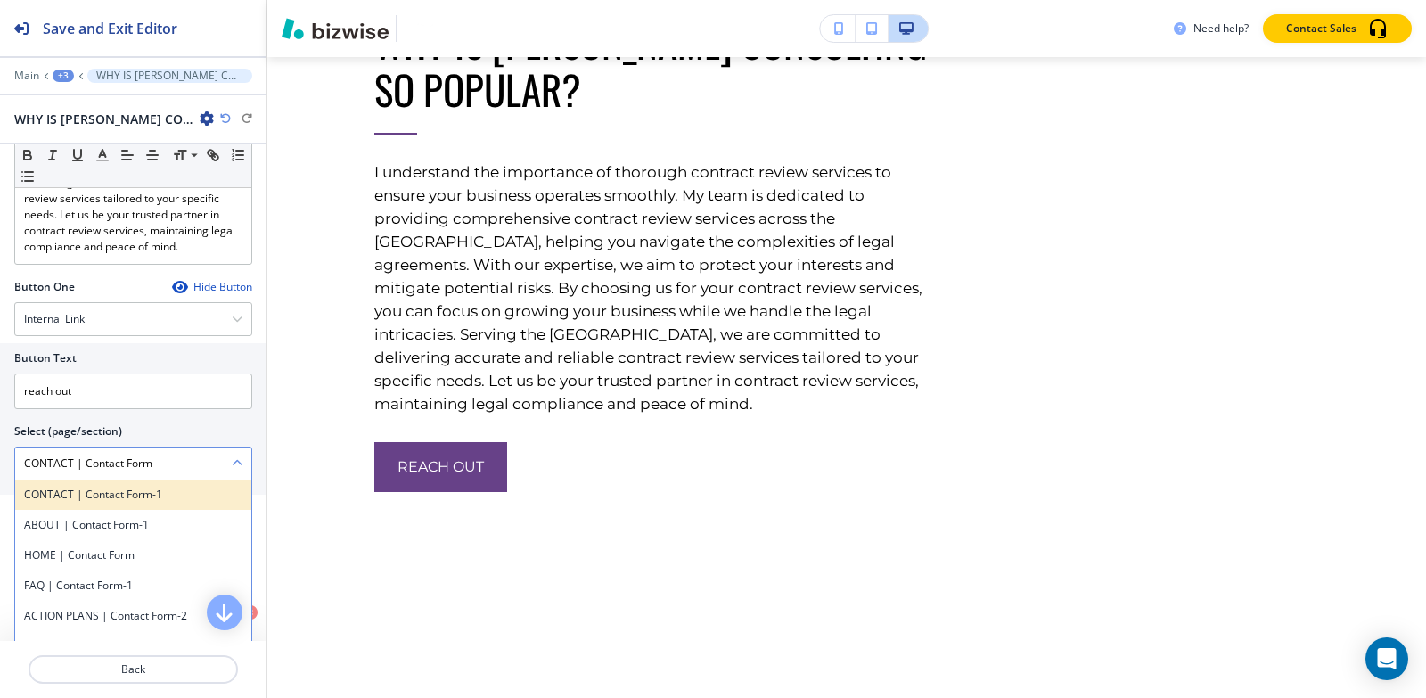
click at [150, 500] on h4 "CONTACT | Contact Form-1" at bounding box center [133, 495] width 218 height 16
type \(page\/section\) "CONTACT | Contact Form-1"
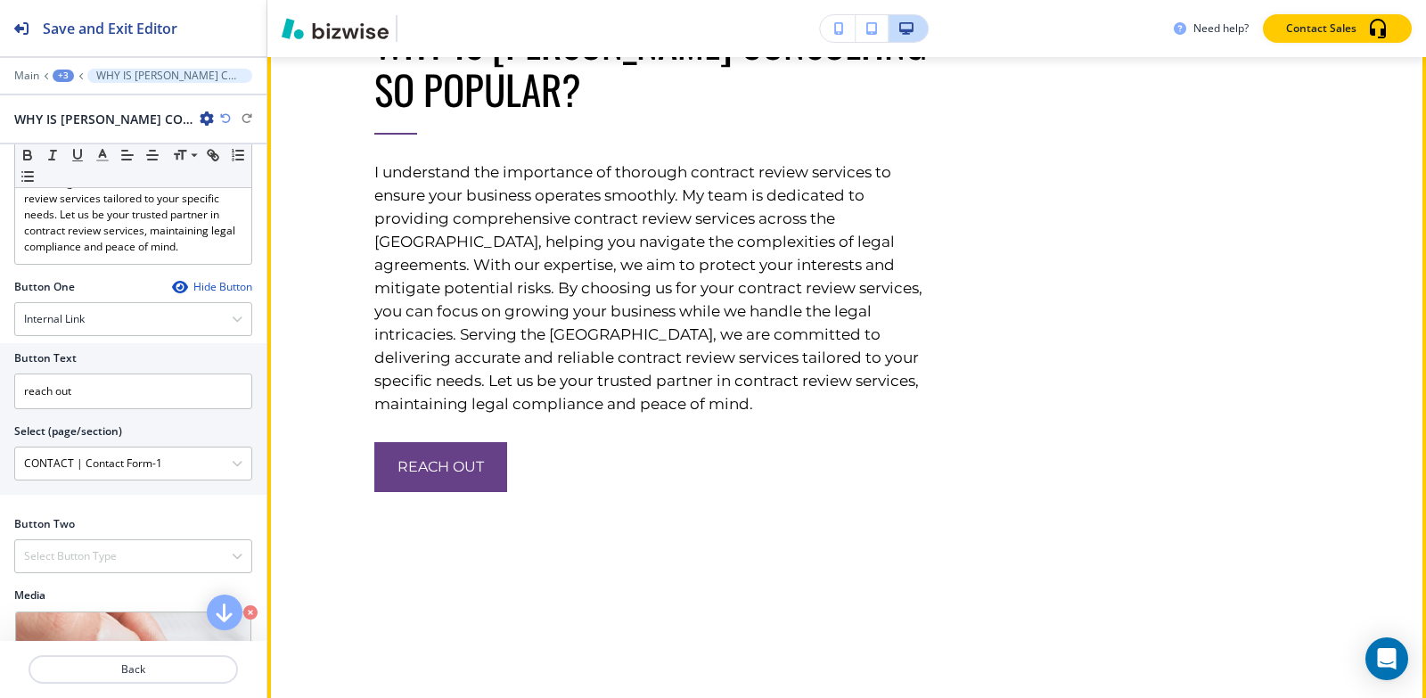
scroll to position [7190, 0]
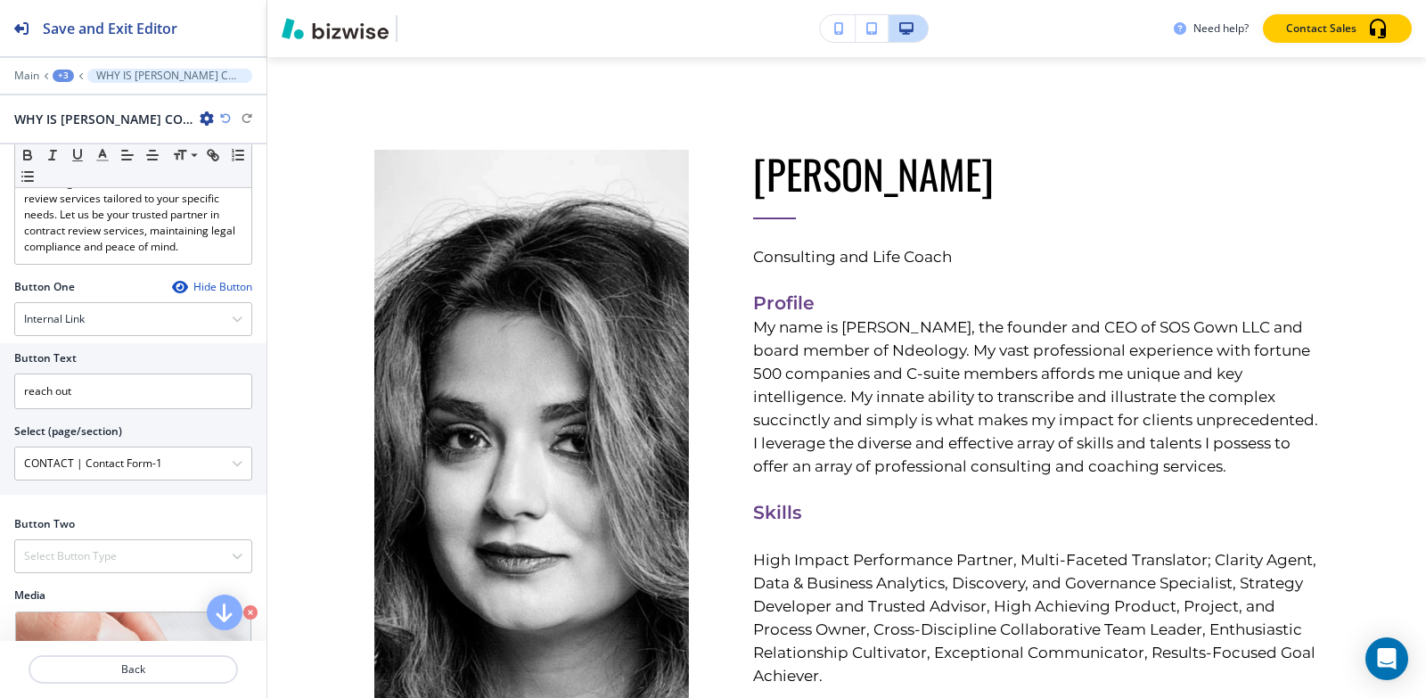
click at [61, 82] on div "Main +3 WHY IS SUMITA PRADHAN CONSULTING SO POPULAR?" at bounding box center [133, 76] width 238 height 14
click at [61, 80] on div "+3" at bounding box center [63, 76] width 21 height 12
click at [79, 167] on p "About-1" at bounding box center [109, 168] width 91 height 16
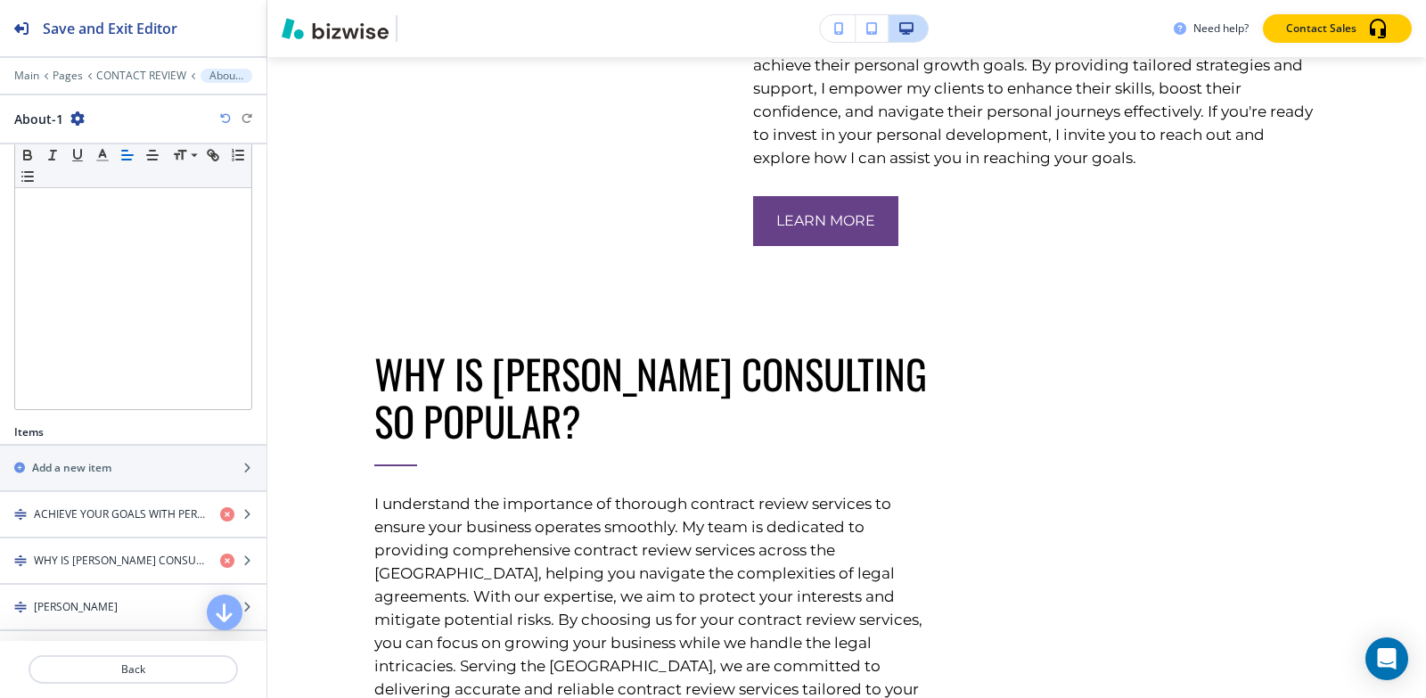
scroll to position [408, 0]
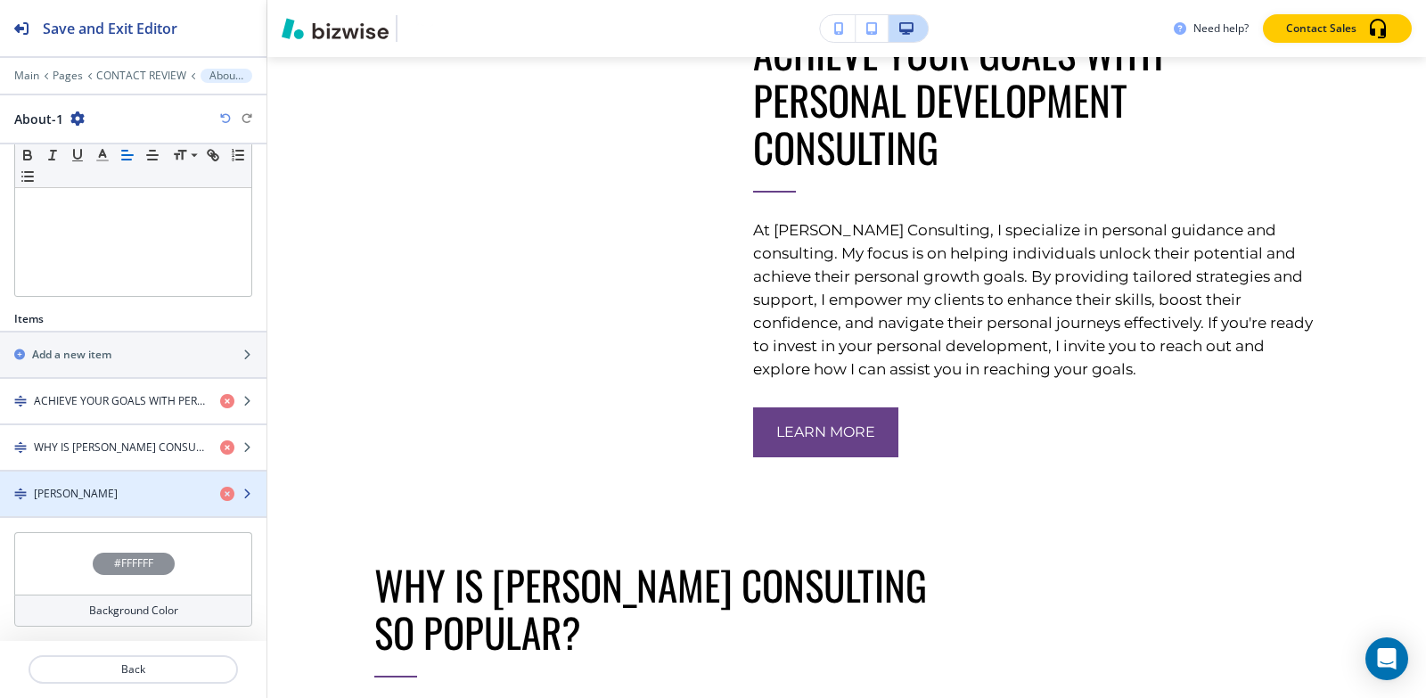
click at [96, 498] on h4 "[PERSON_NAME]" at bounding box center [76, 494] width 84 height 16
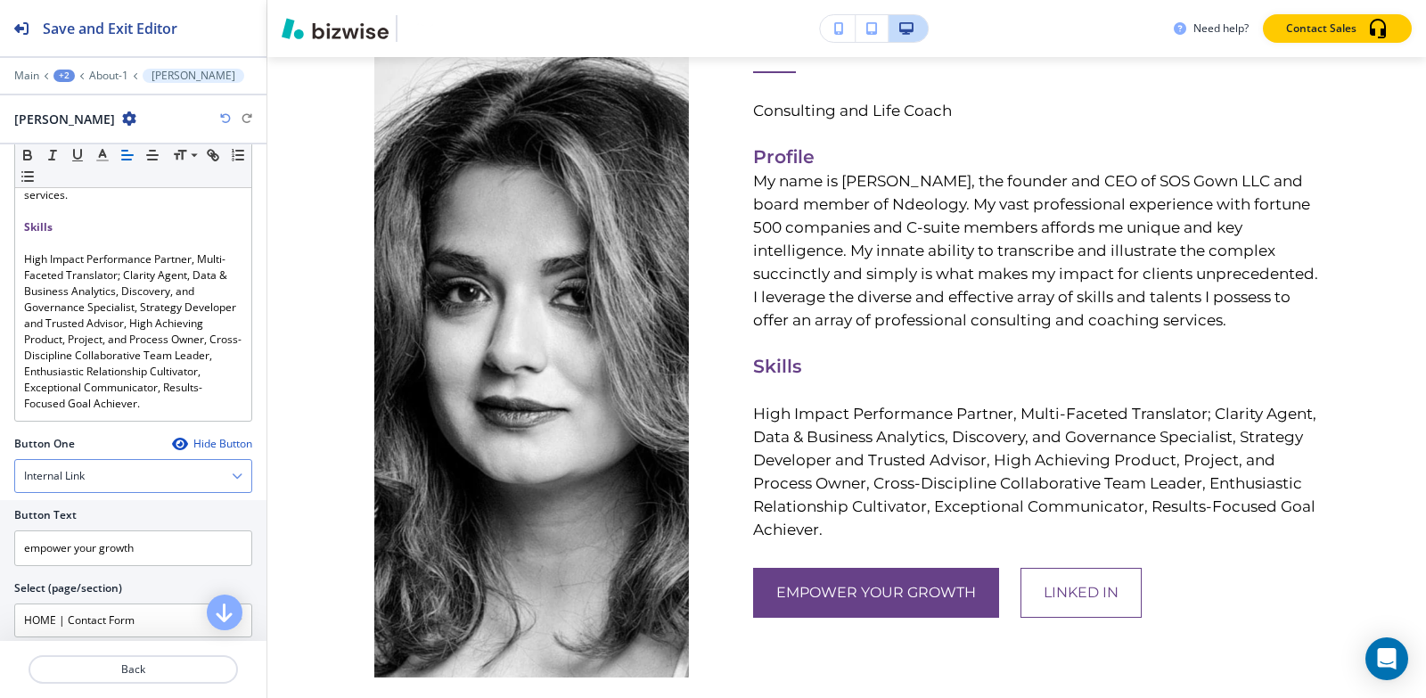
scroll to position [0, 0]
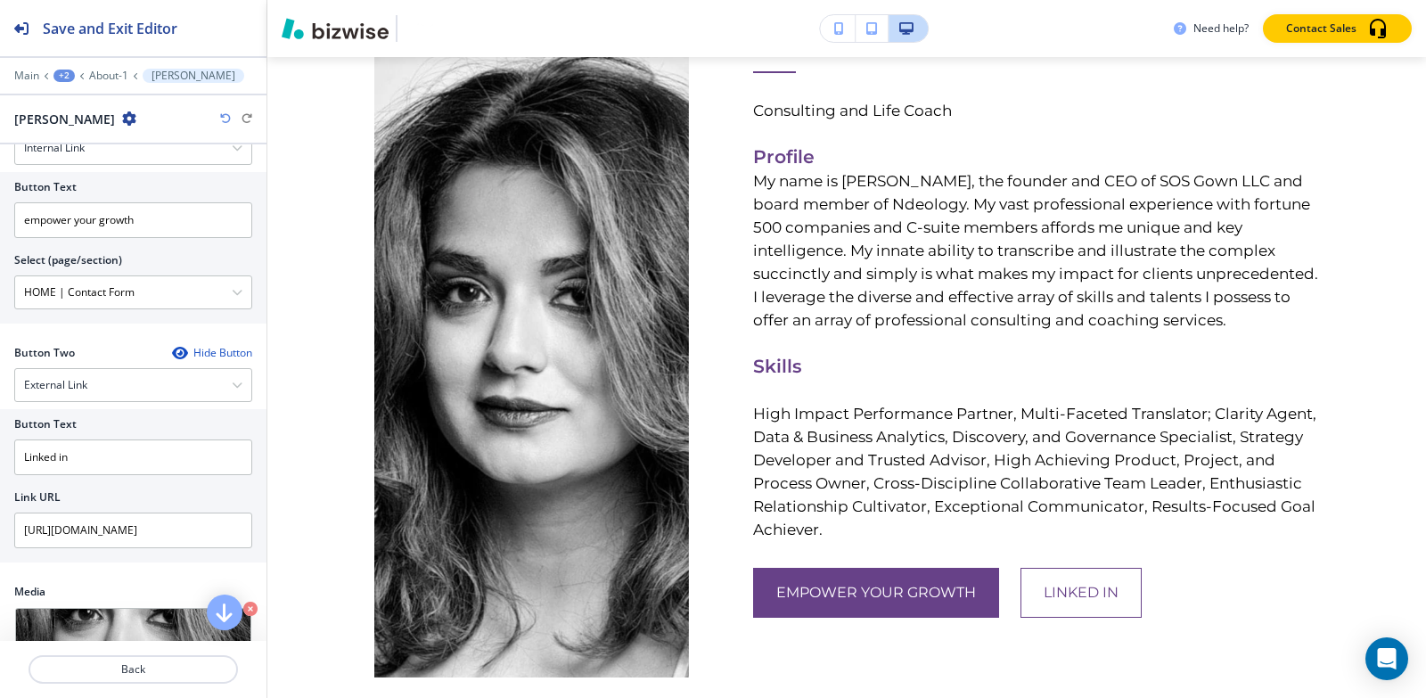
drag, startPoint x: 154, startPoint y: 294, endPoint x: 0, endPoint y: 294, distance: 154.2
click at [0, 294] on div "Button Text empower your growth Select (page/section) HOME | Contact Form HOME …" at bounding box center [133, 247] width 266 height 151
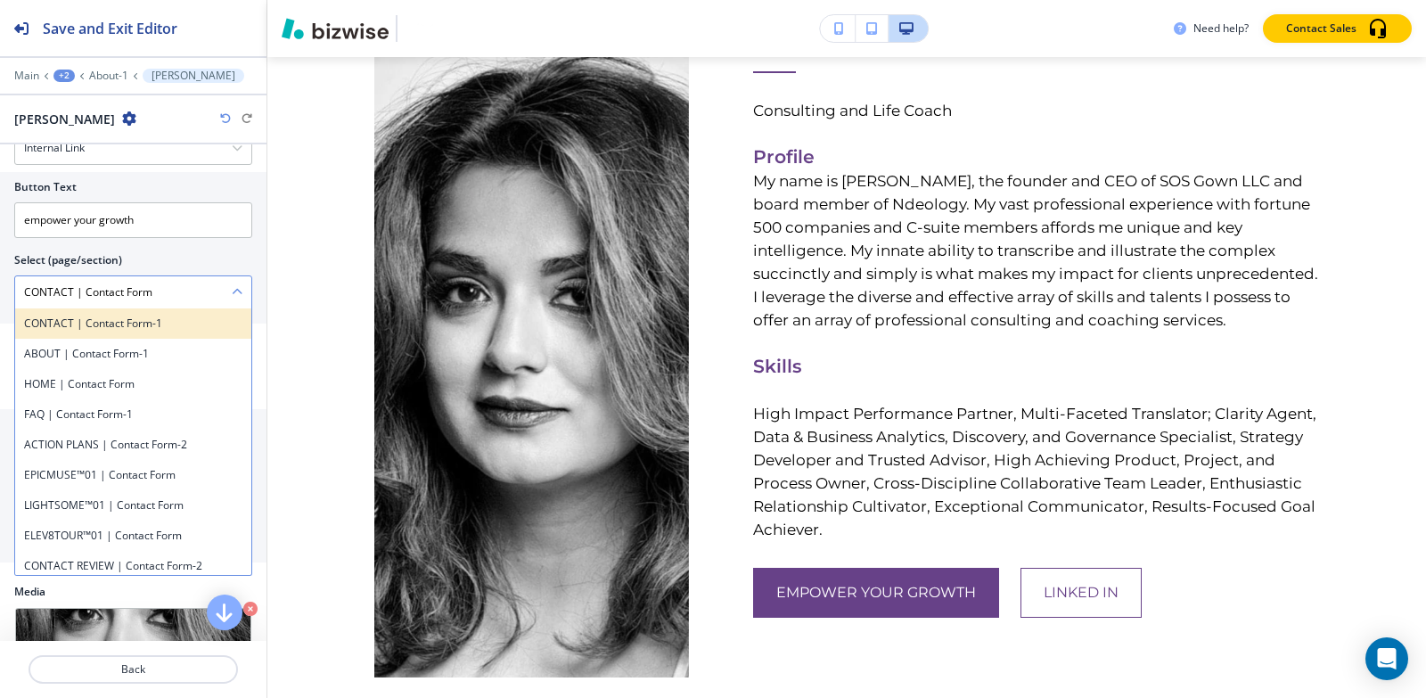
click at [158, 336] on div "CONTACT | Contact Form-1" at bounding box center [133, 323] width 236 height 30
type \(page\/section\) "CONTACT | Contact Form-1"
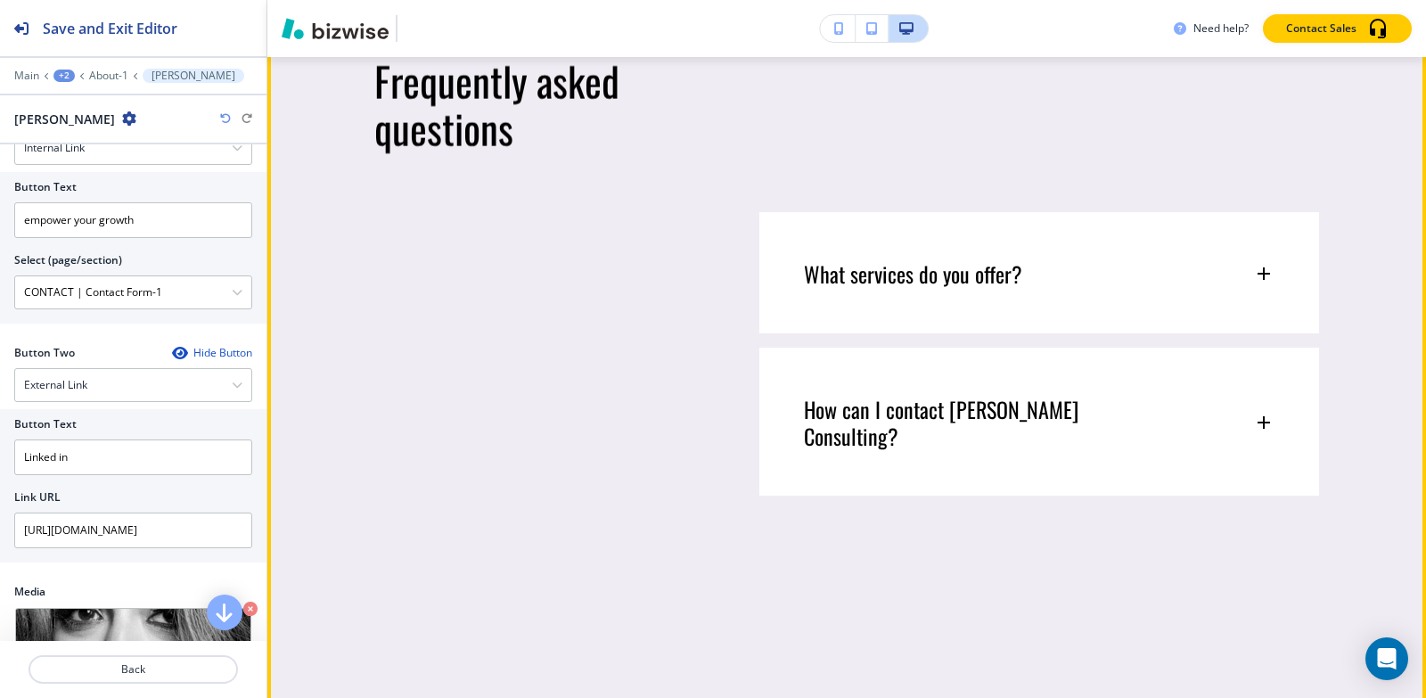
scroll to position [8138, 0]
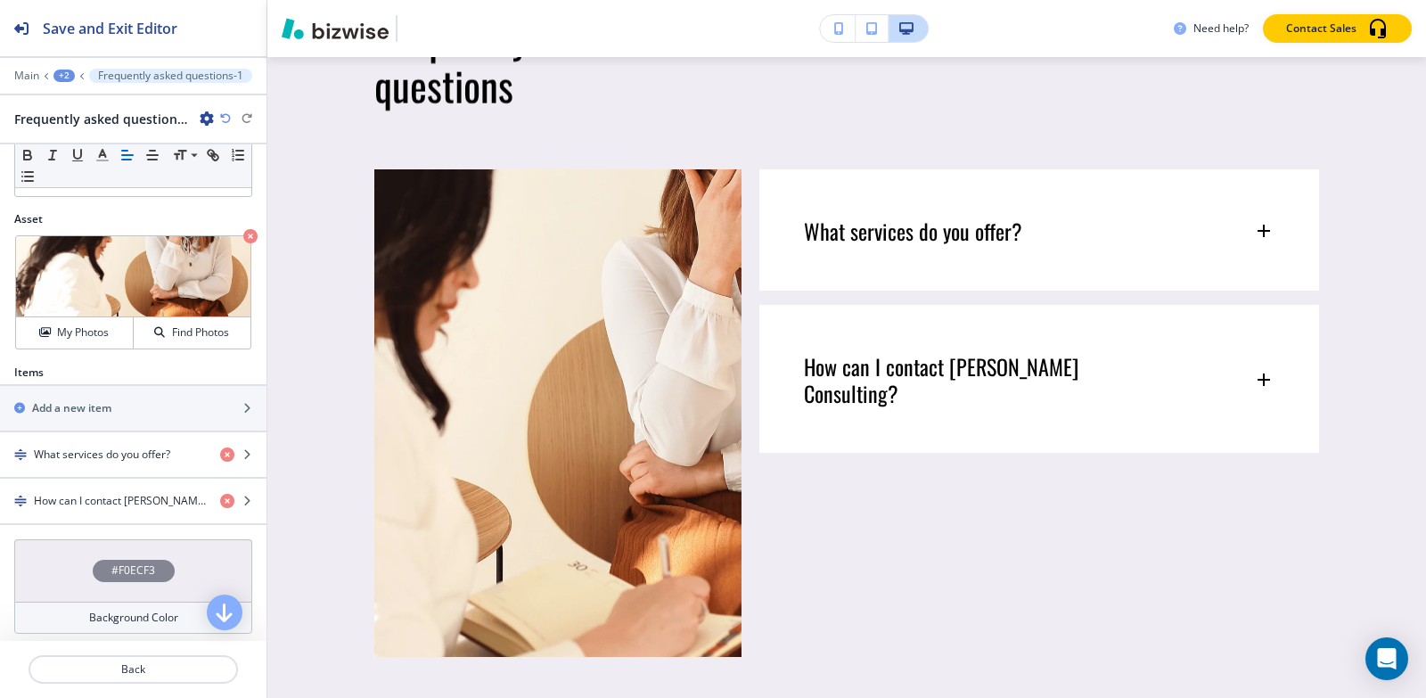
scroll to position [515, 0]
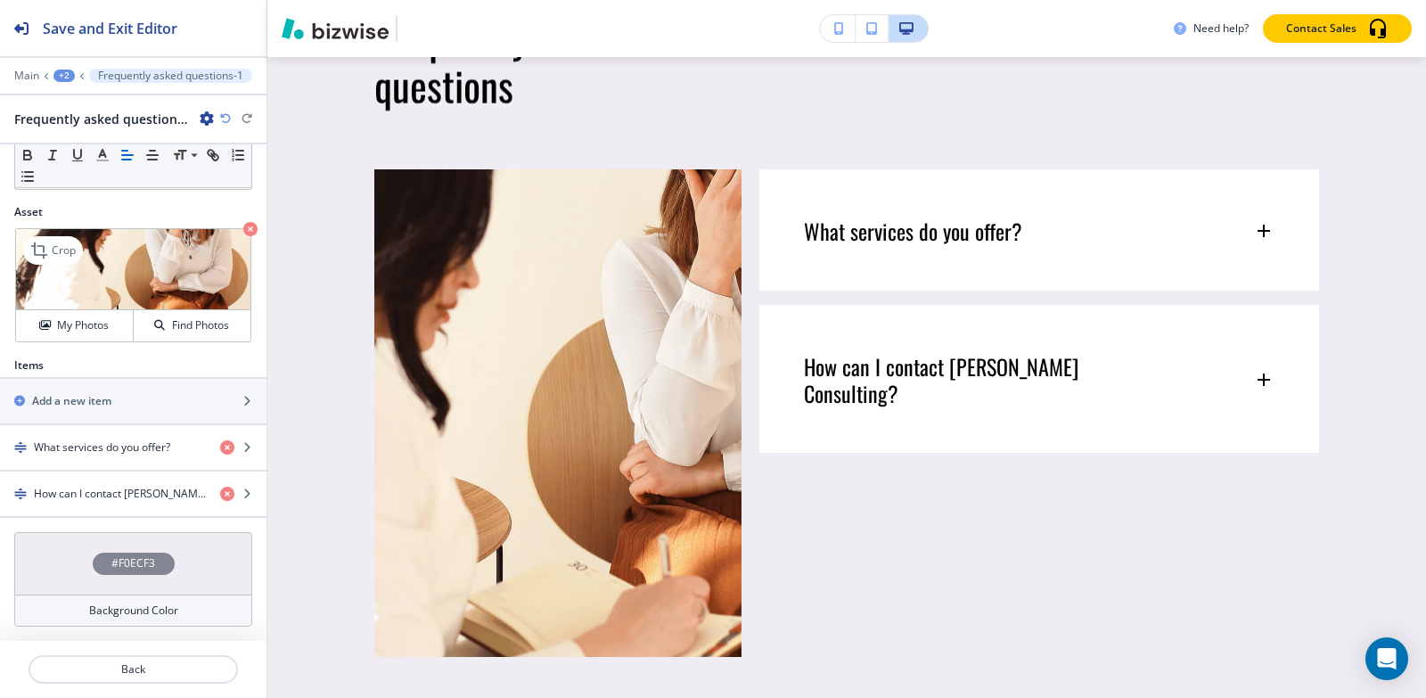
click at [243, 227] on icon "button" at bounding box center [250, 229] width 14 height 14
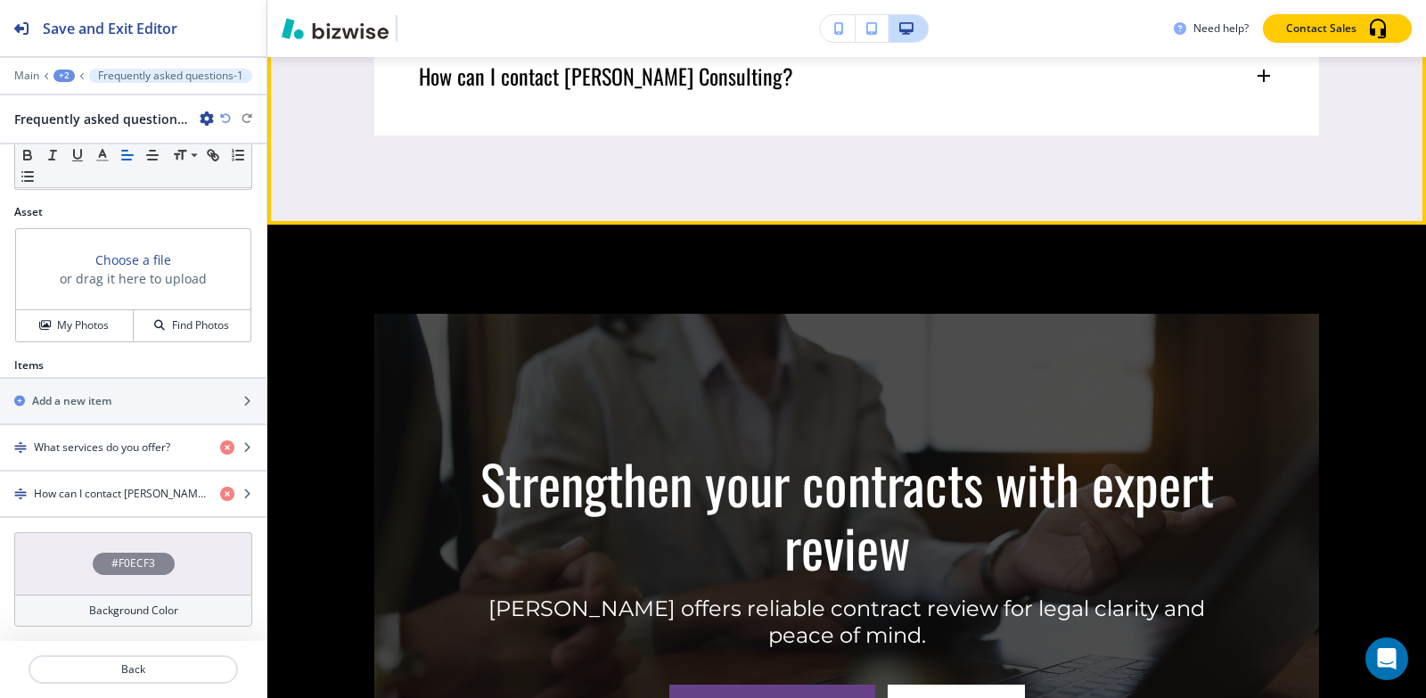
scroll to position [8444, 0]
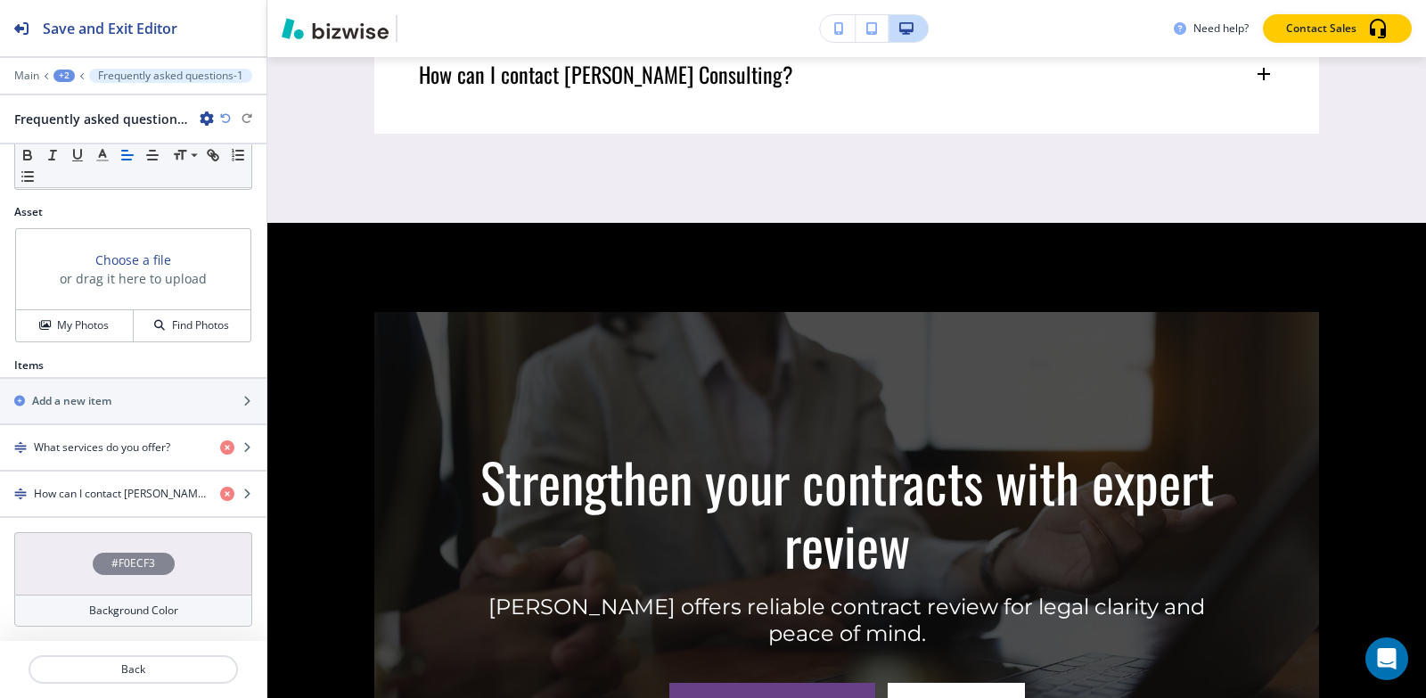
click at [63, 76] on div "+2" at bounding box center [63, 76] width 21 height 12
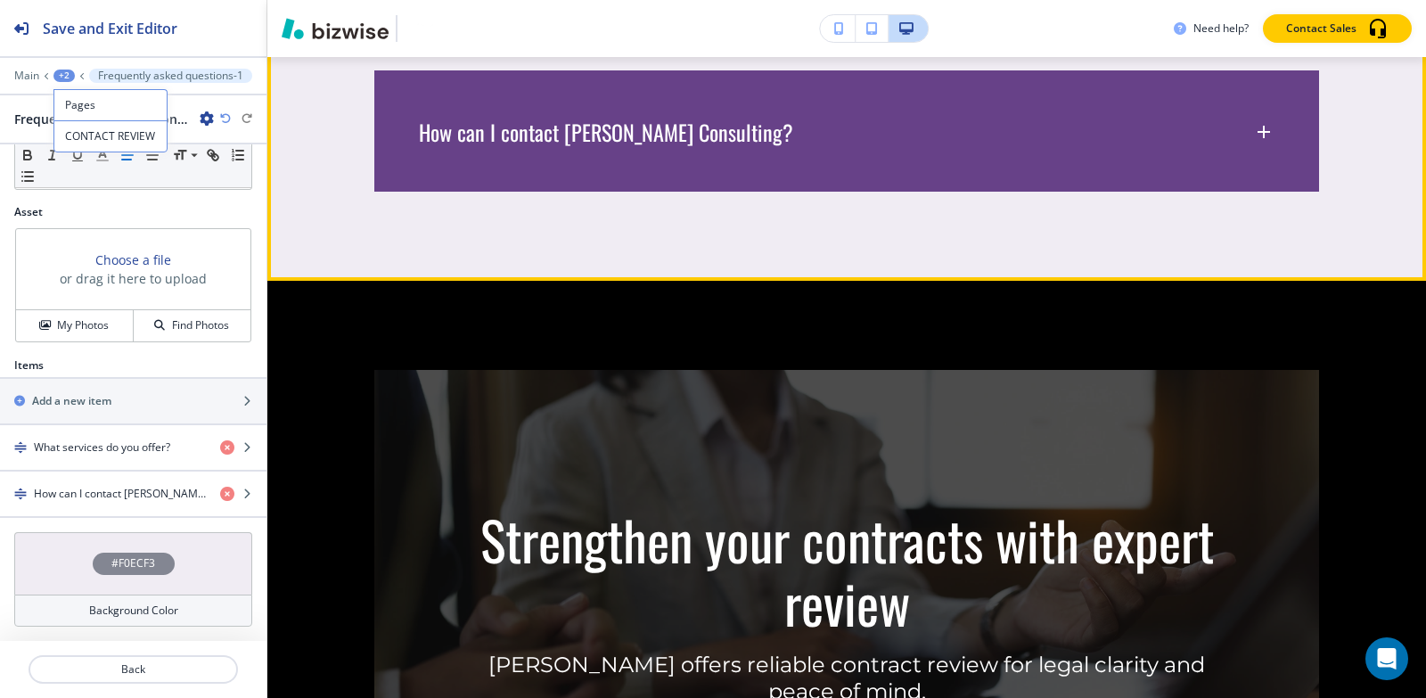
scroll to position [8355, 0]
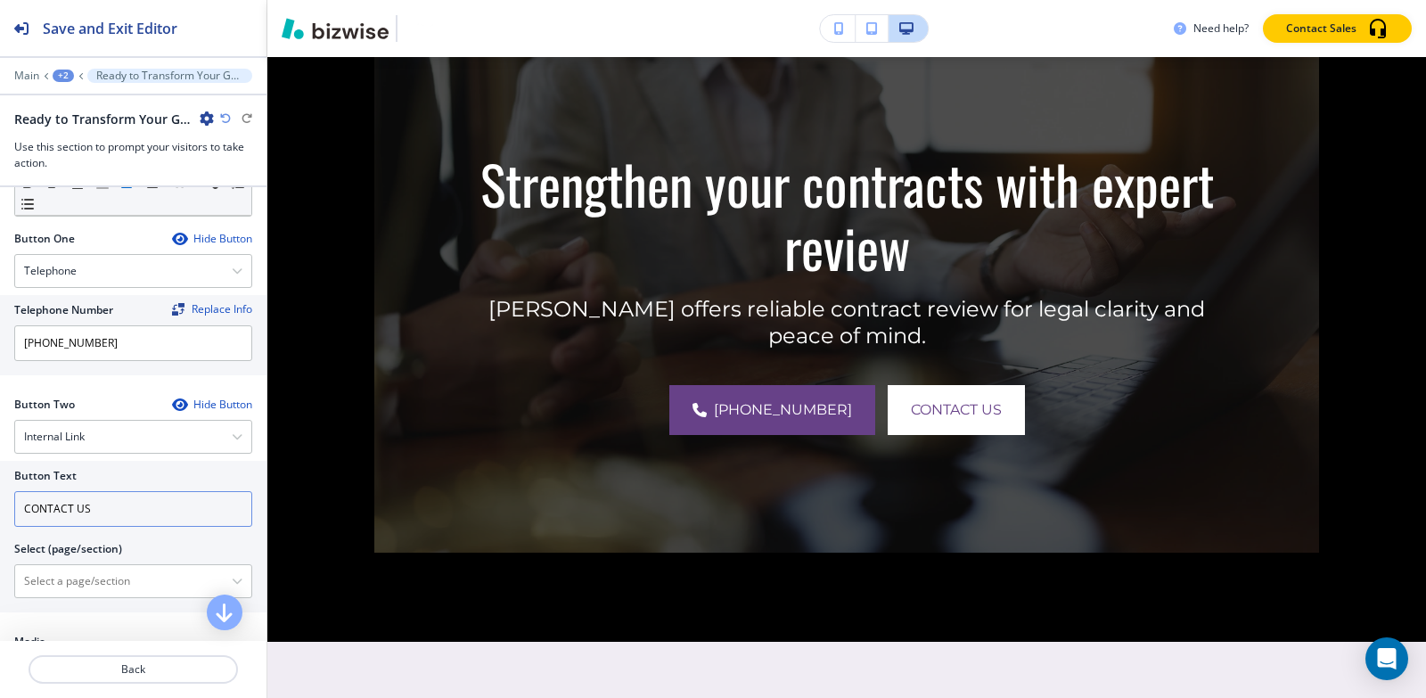
scroll to position [624, 0]
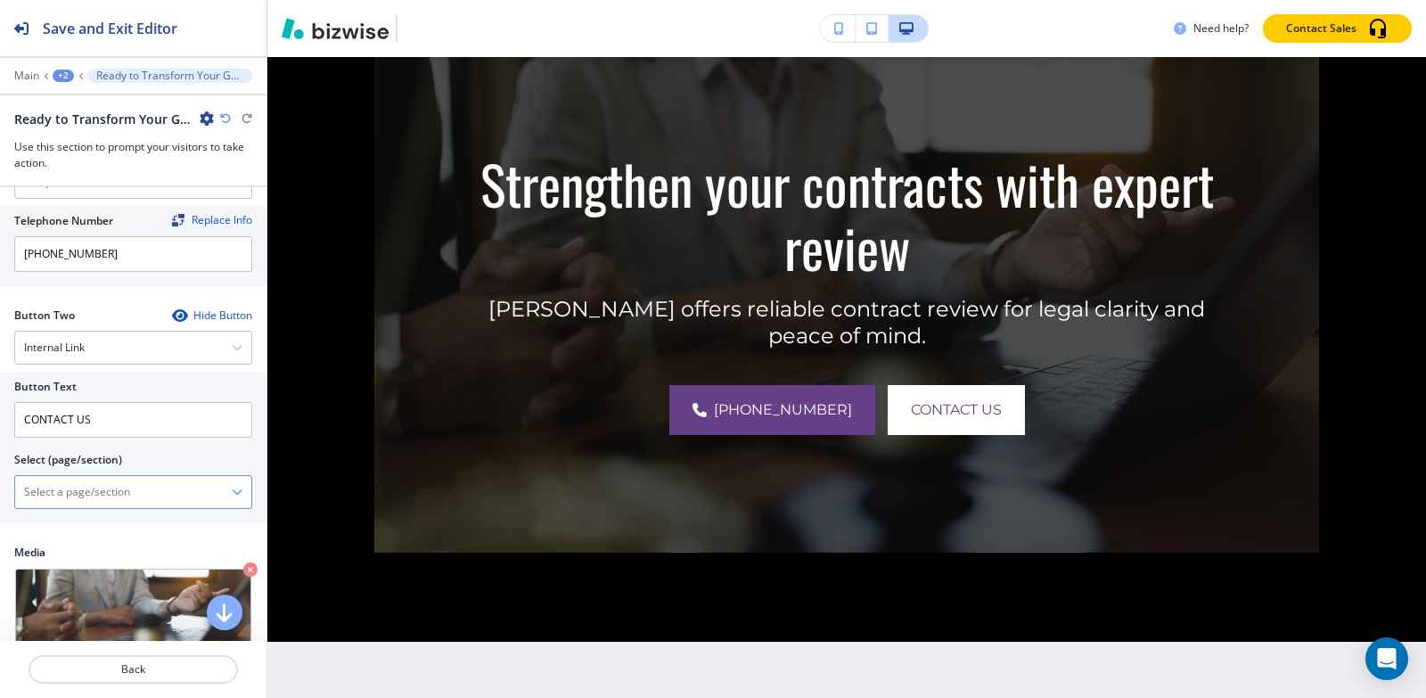
click at [118, 500] on \(page\/section\) "Manual Input" at bounding box center [123, 492] width 217 height 30
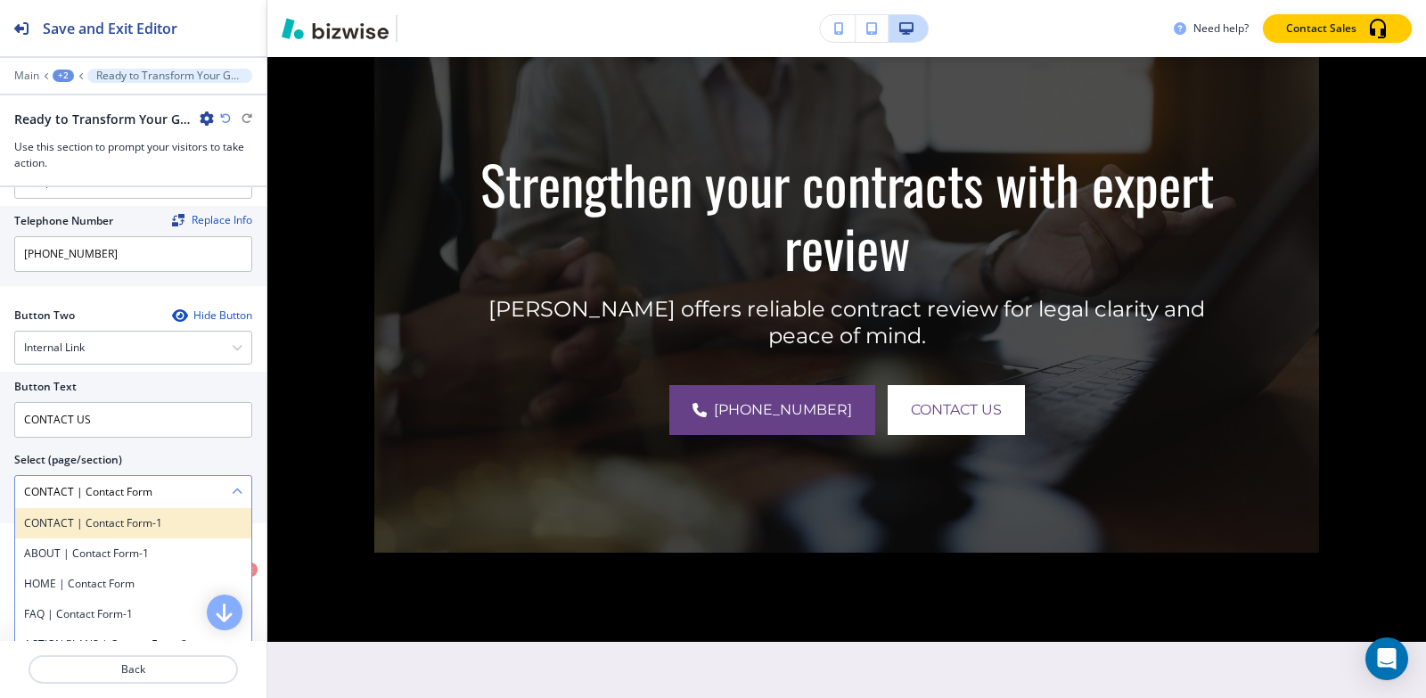
click at [147, 526] on h4 "CONTACT | Contact Form-1" at bounding box center [133, 523] width 218 height 16
type \(page\/section\) "CONTACT | Contact Form-1"
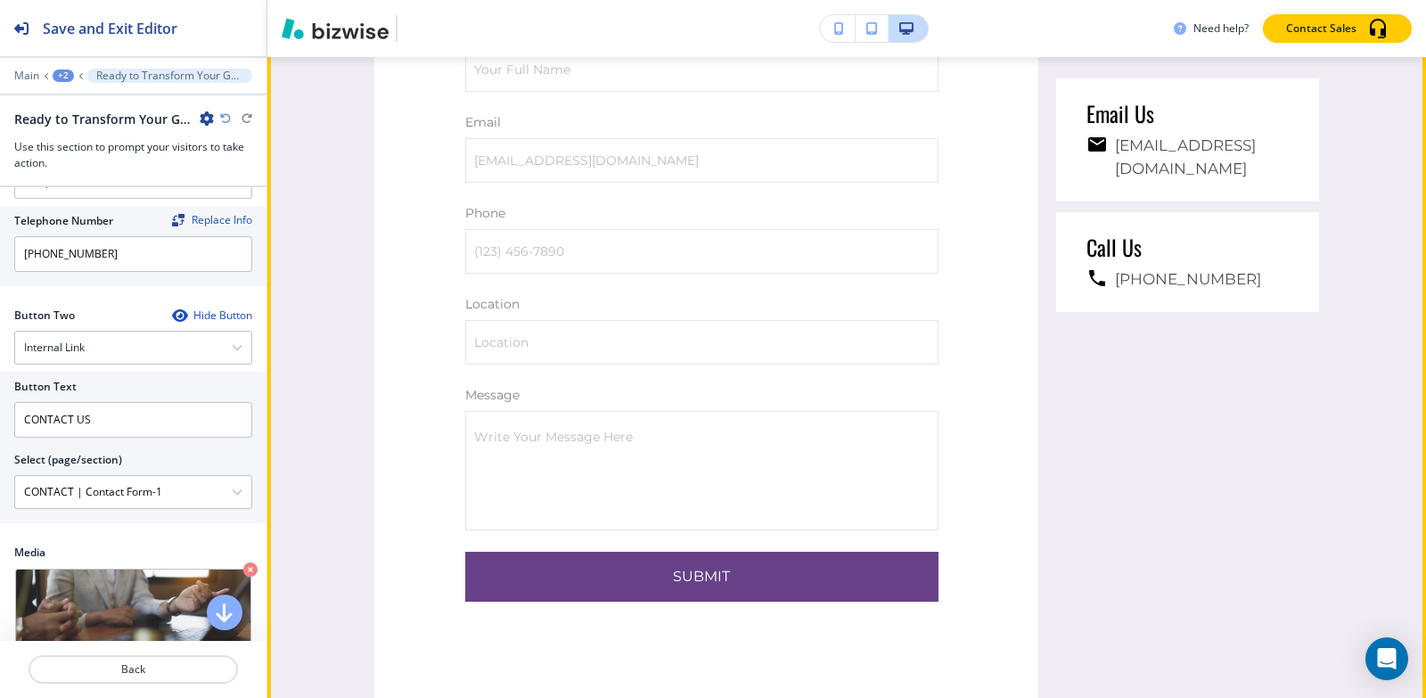
scroll to position [9455, 0]
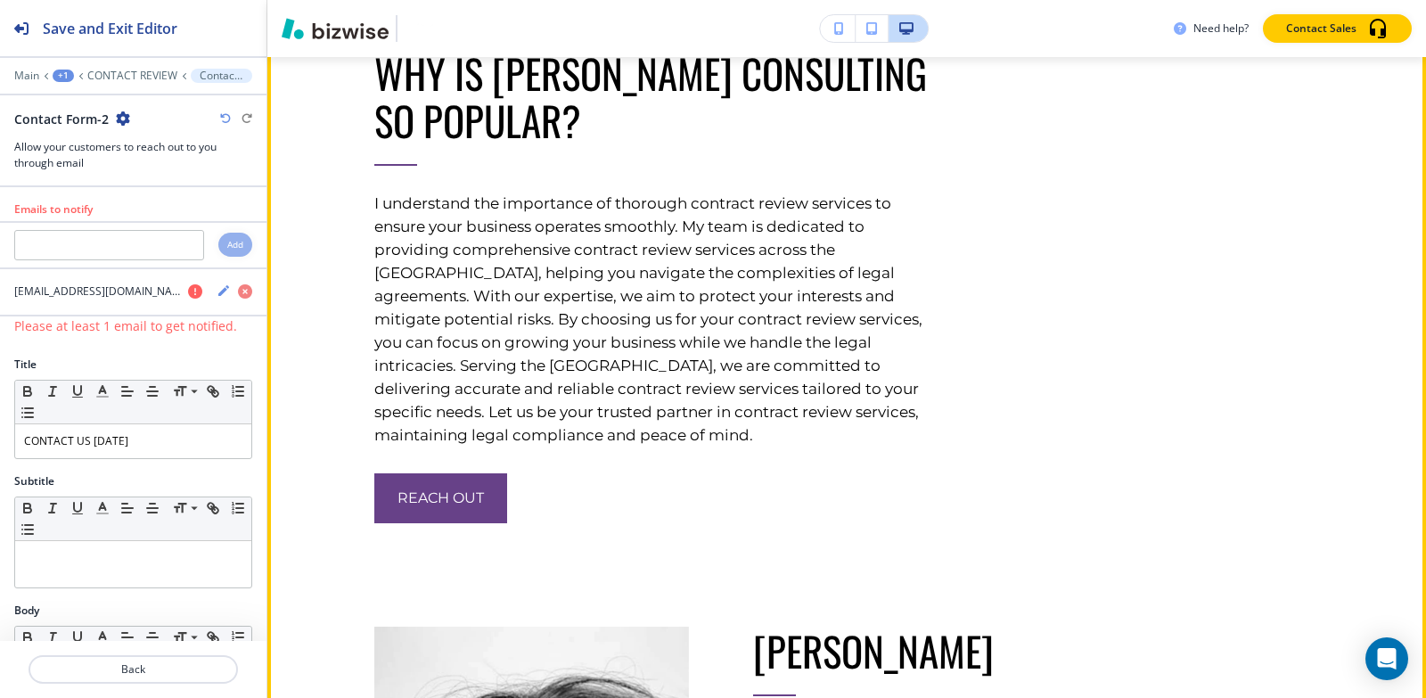
scroll to position [6518, 0]
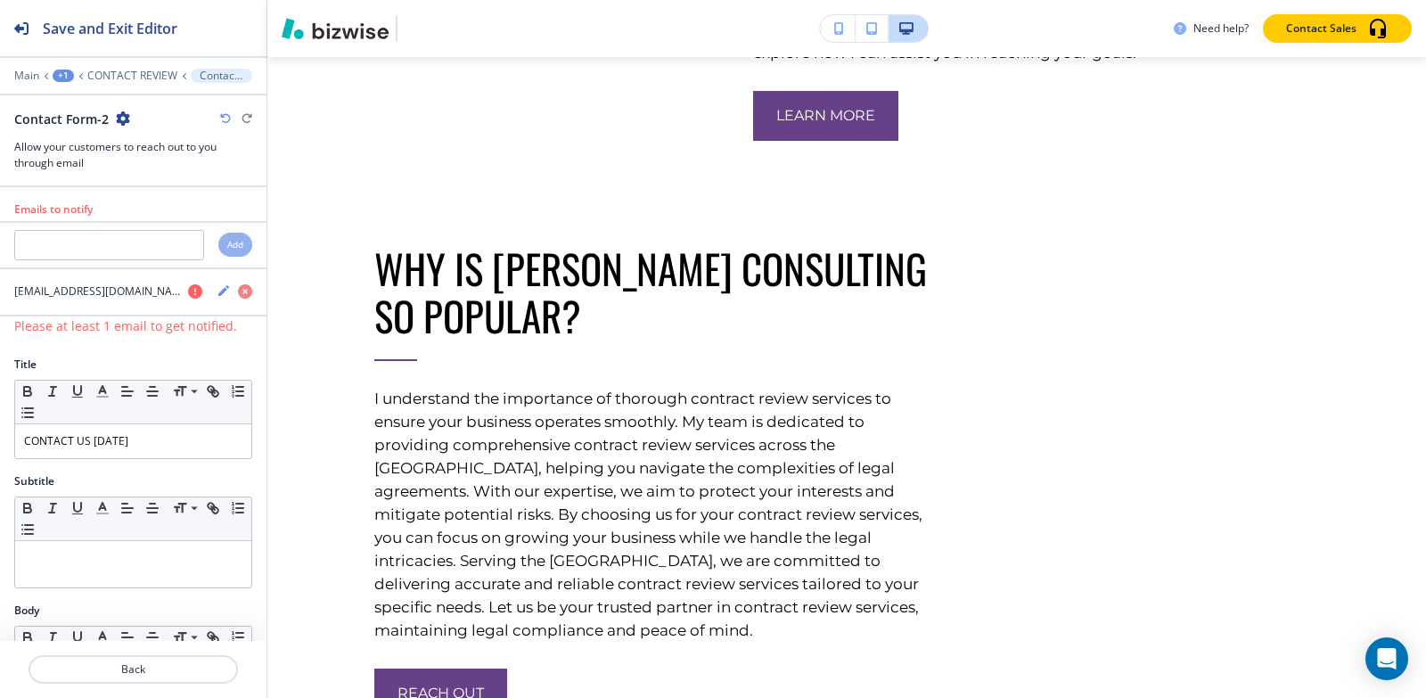
click at [65, 75] on div "+1" at bounding box center [63, 76] width 21 height 12
click at [66, 98] on p "Pages" at bounding box center [109, 105] width 91 height 16
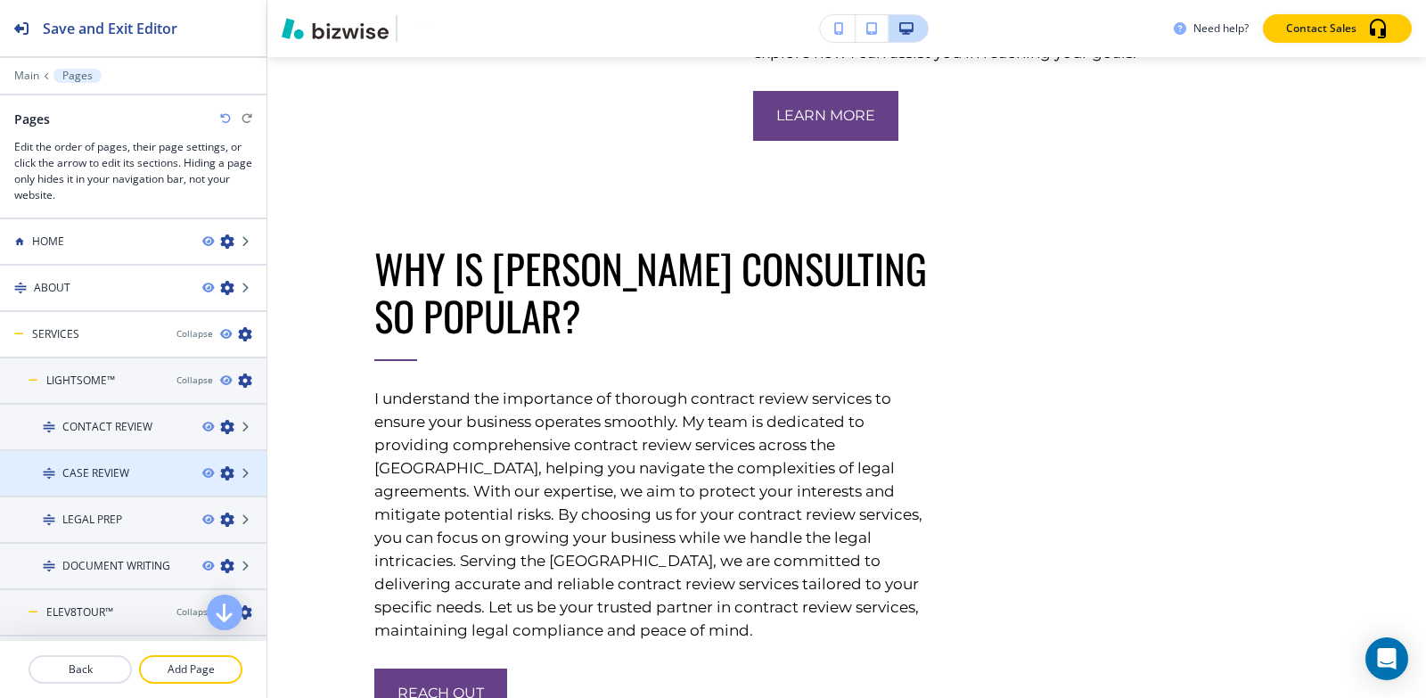
click at [127, 467] on h4 "CASE REVIEW" at bounding box center [95, 473] width 67 height 16
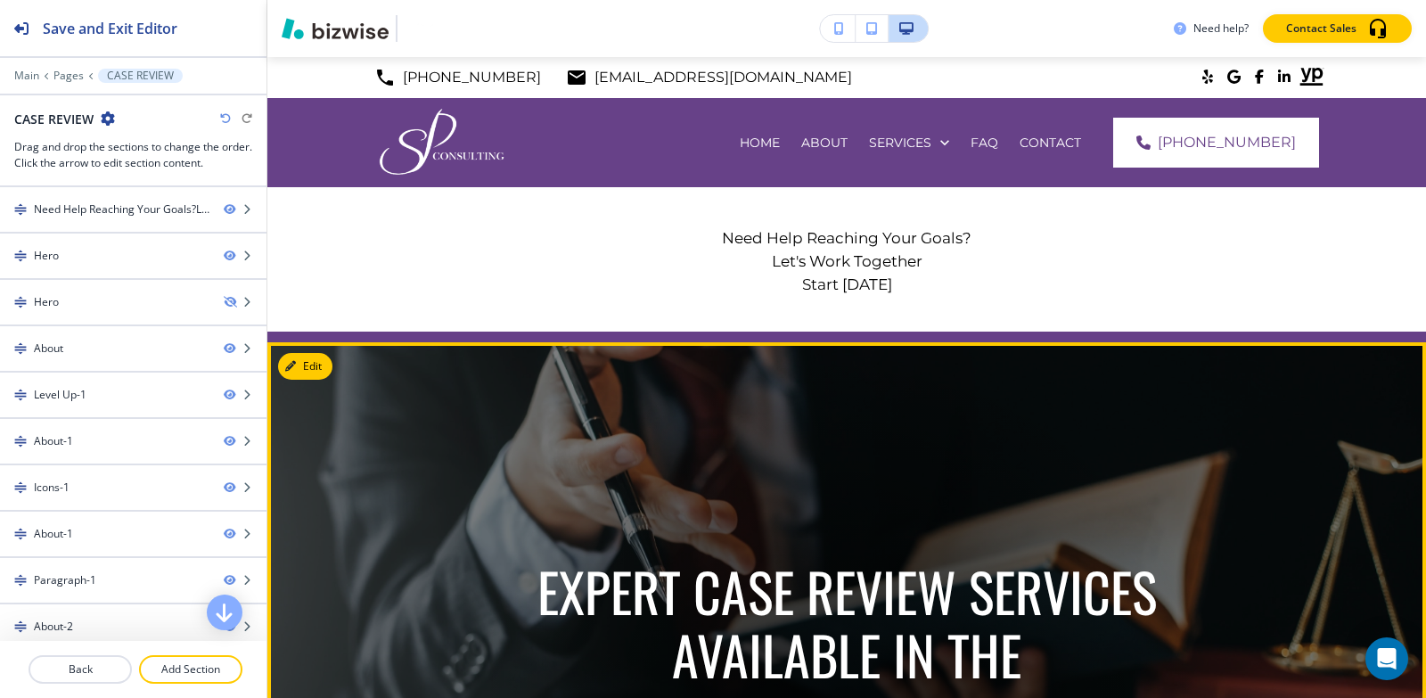
scroll to position [267, 0]
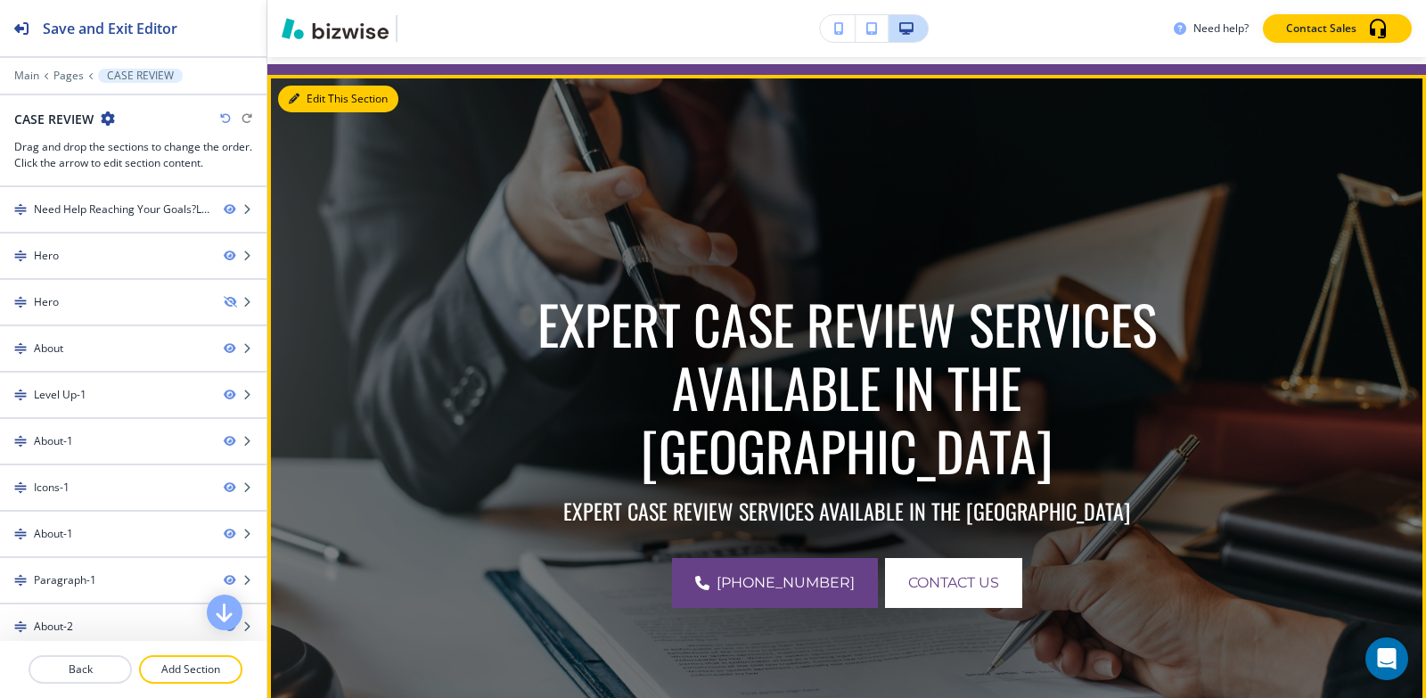
click at [291, 87] on button "Edit This Section" at bounding box center [338, 99] width 120 height 27
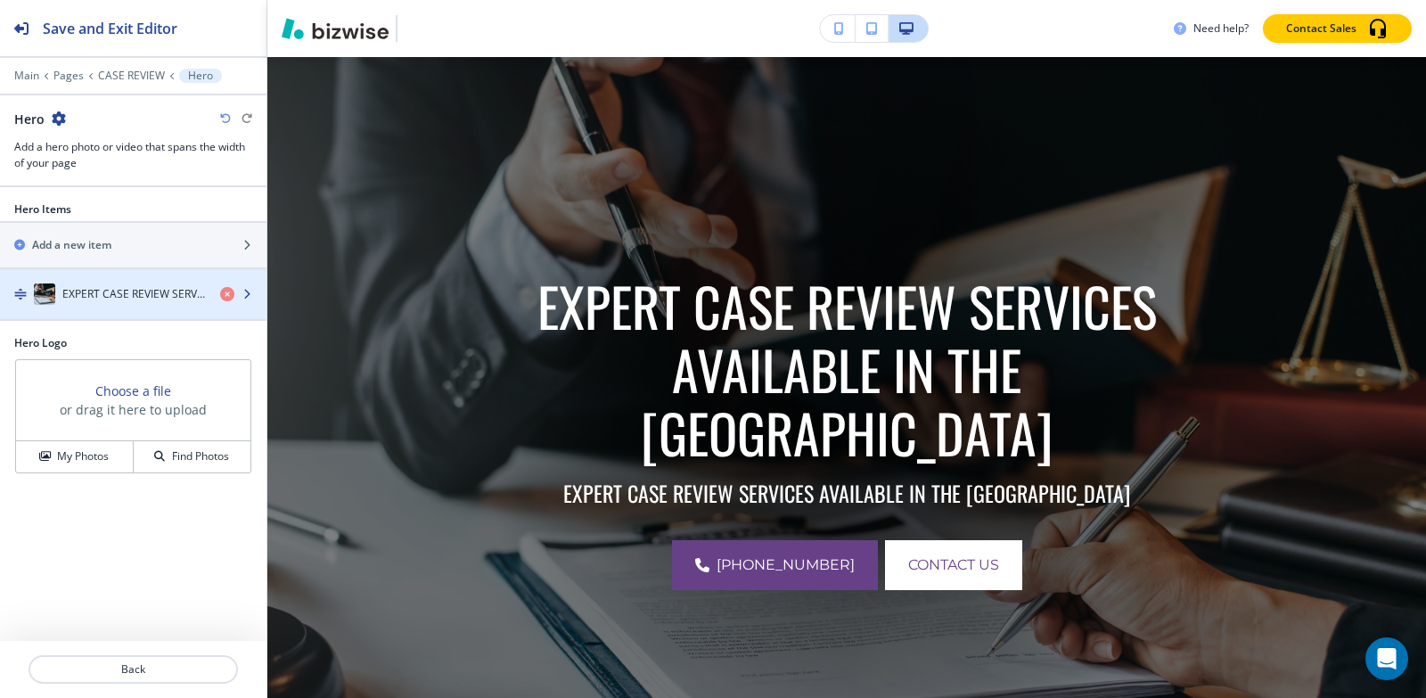
click at [148, 306] on div "button" at bounding box center [133, 312] width 266 height 14
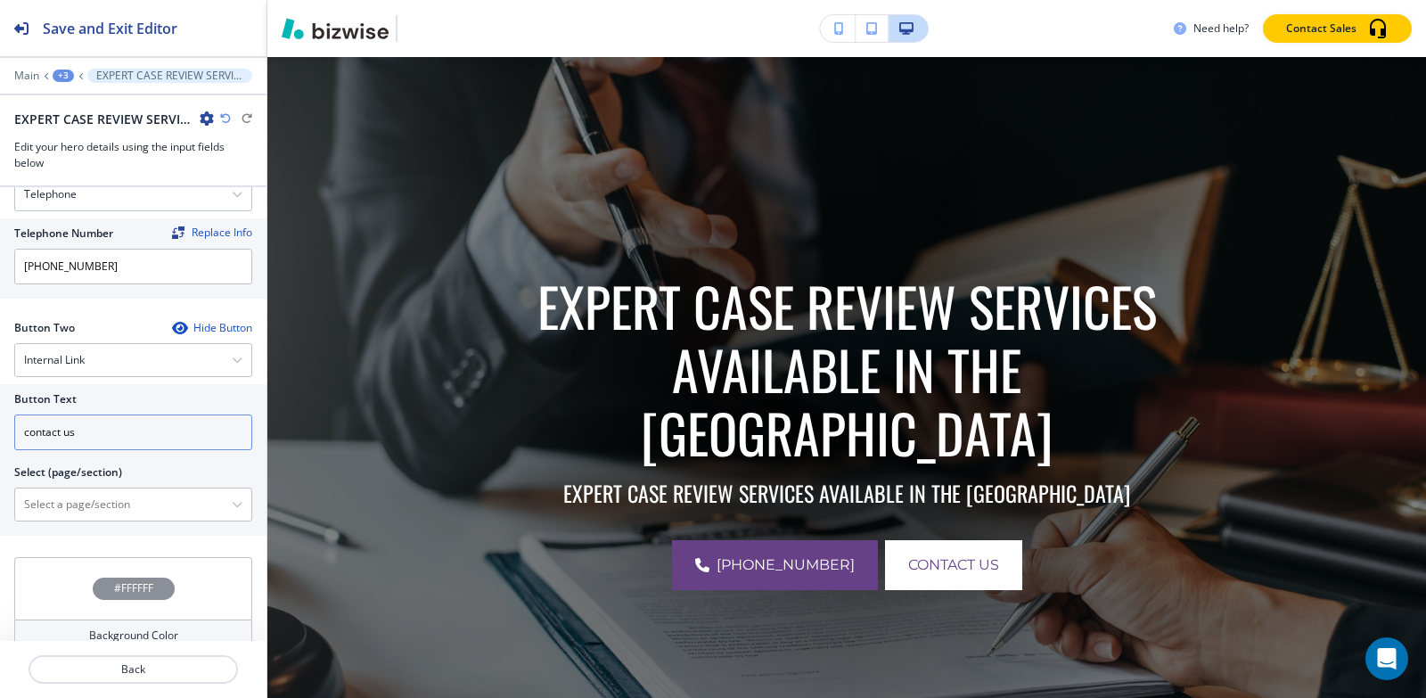
scroll to position [790, 0]
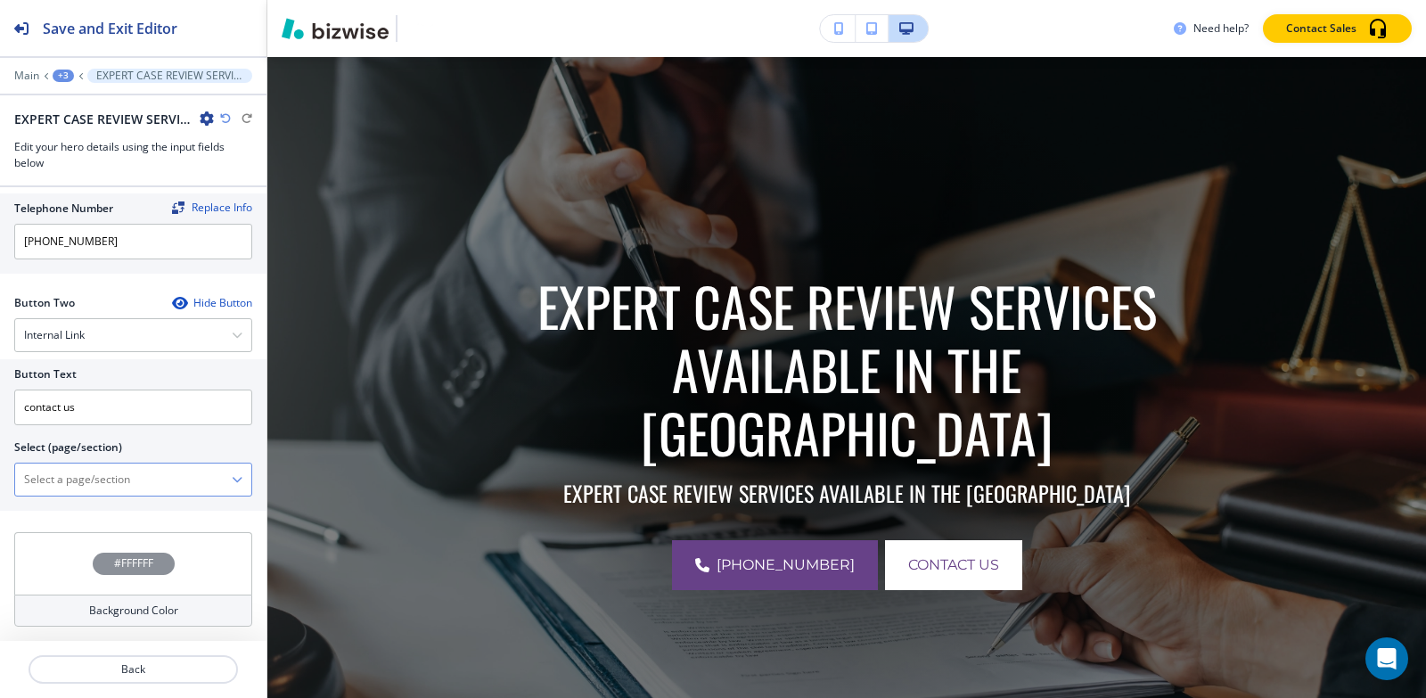
click at [111, 485] on \(page\/section\) "Manual Input" at bounding box center [123, 479] width 217 height 30
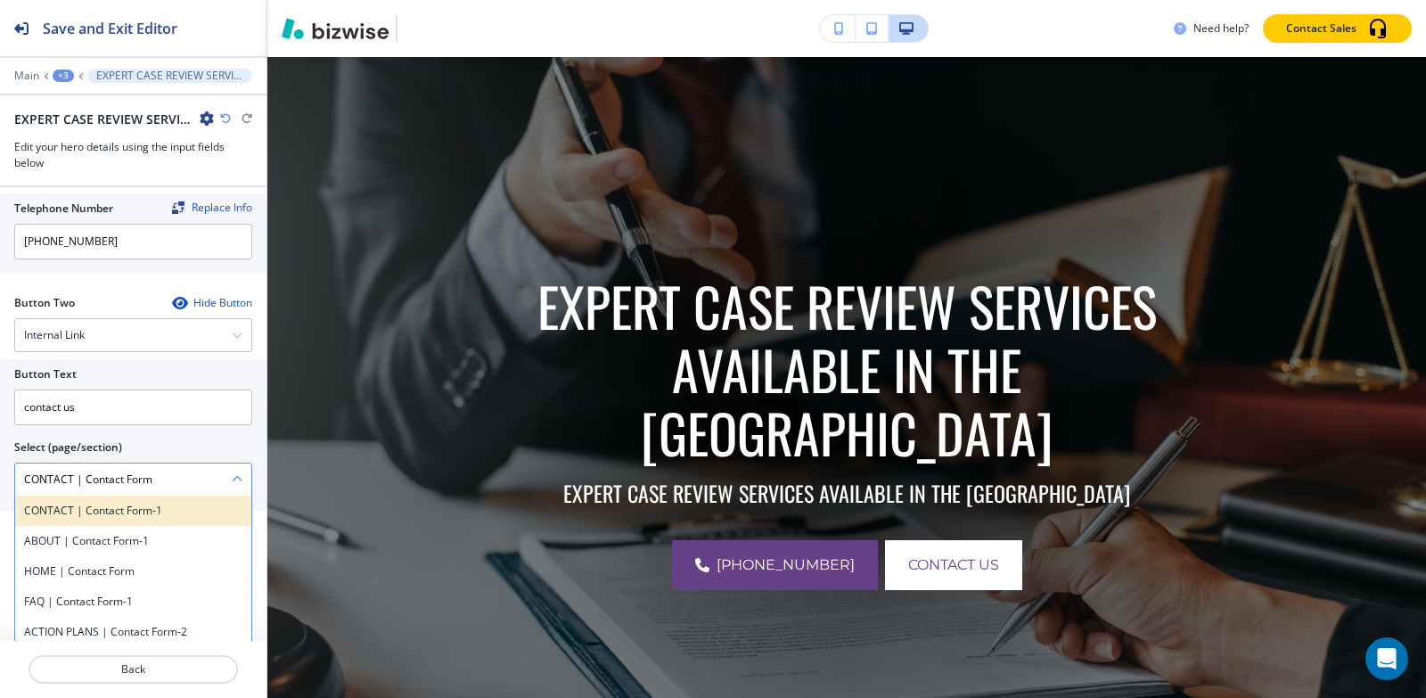
click at [155, 518] on h4 "CONTACT | Contact Form-1" at bounding box center [133, 511] width 218 height 16
type \(page\/section\) "CONTACT | Contact Form-1"
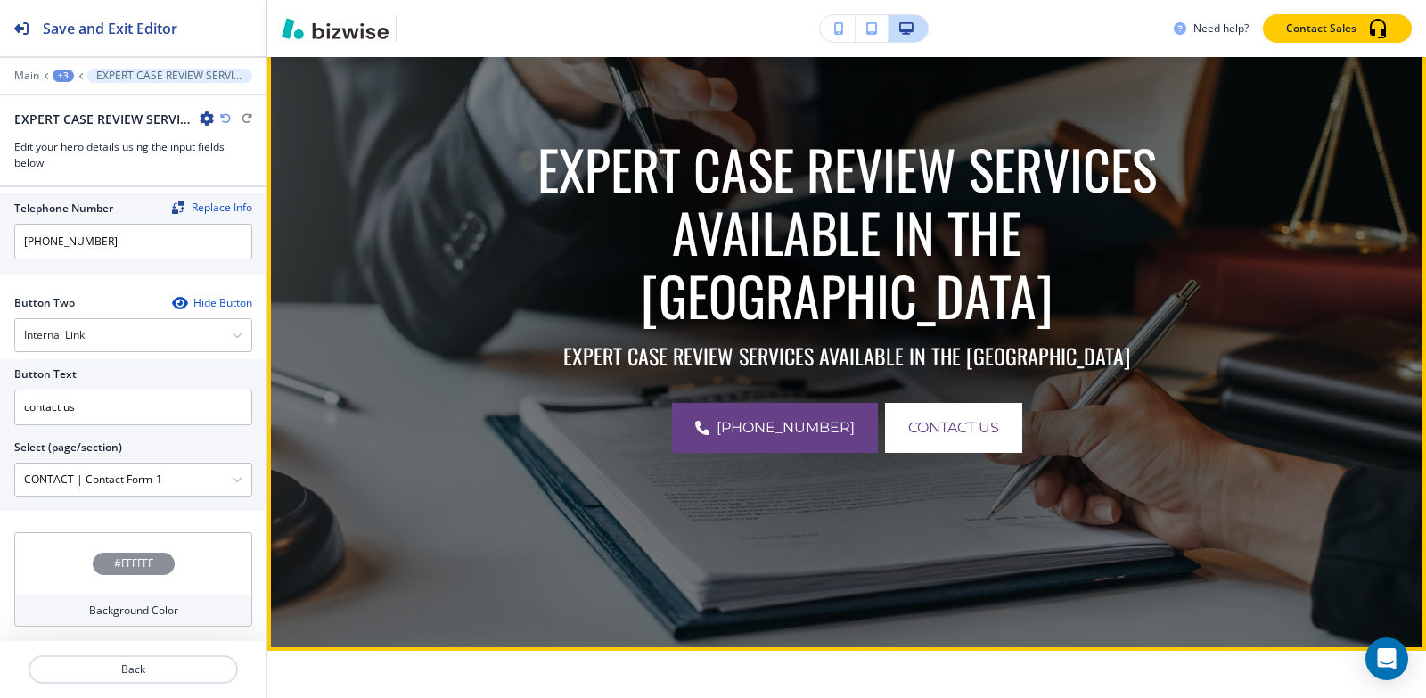
scroll to position [731, 0]
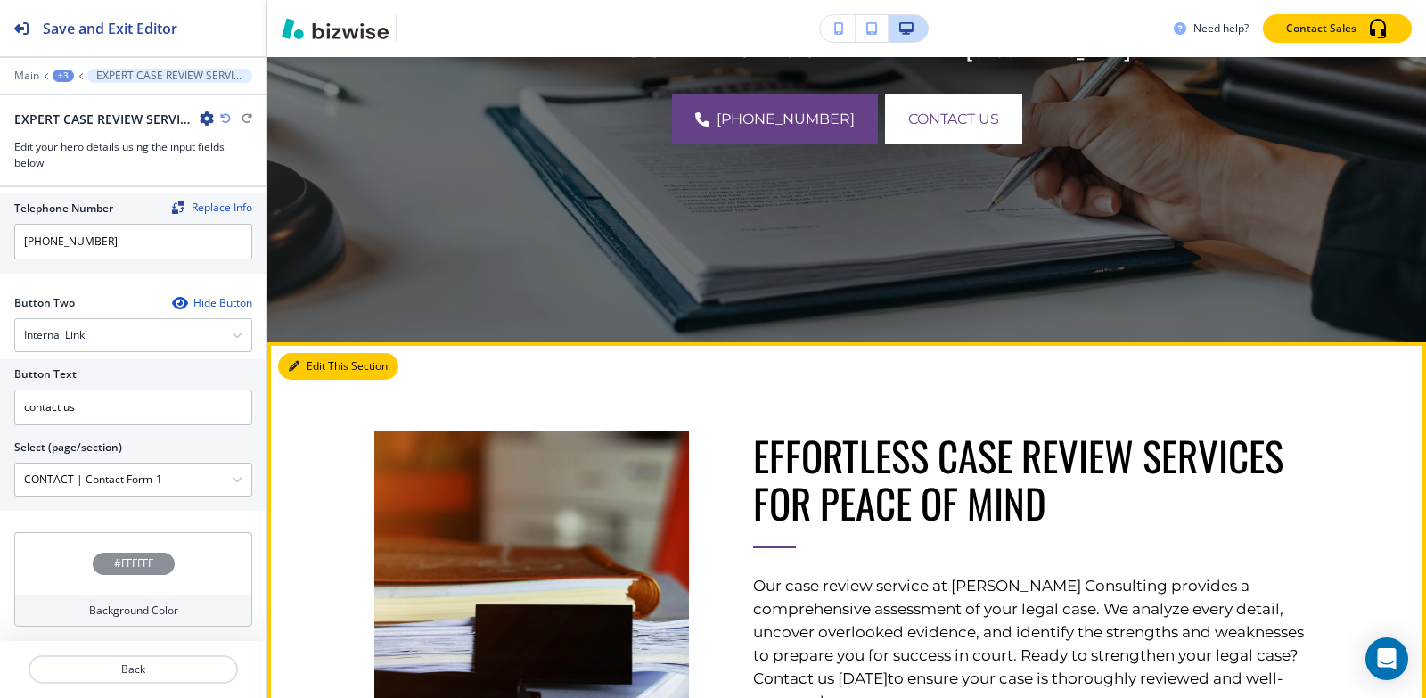
click at [319, 356] on button "Edit This Section" at bounding box center [338, 366] width 120 height 27
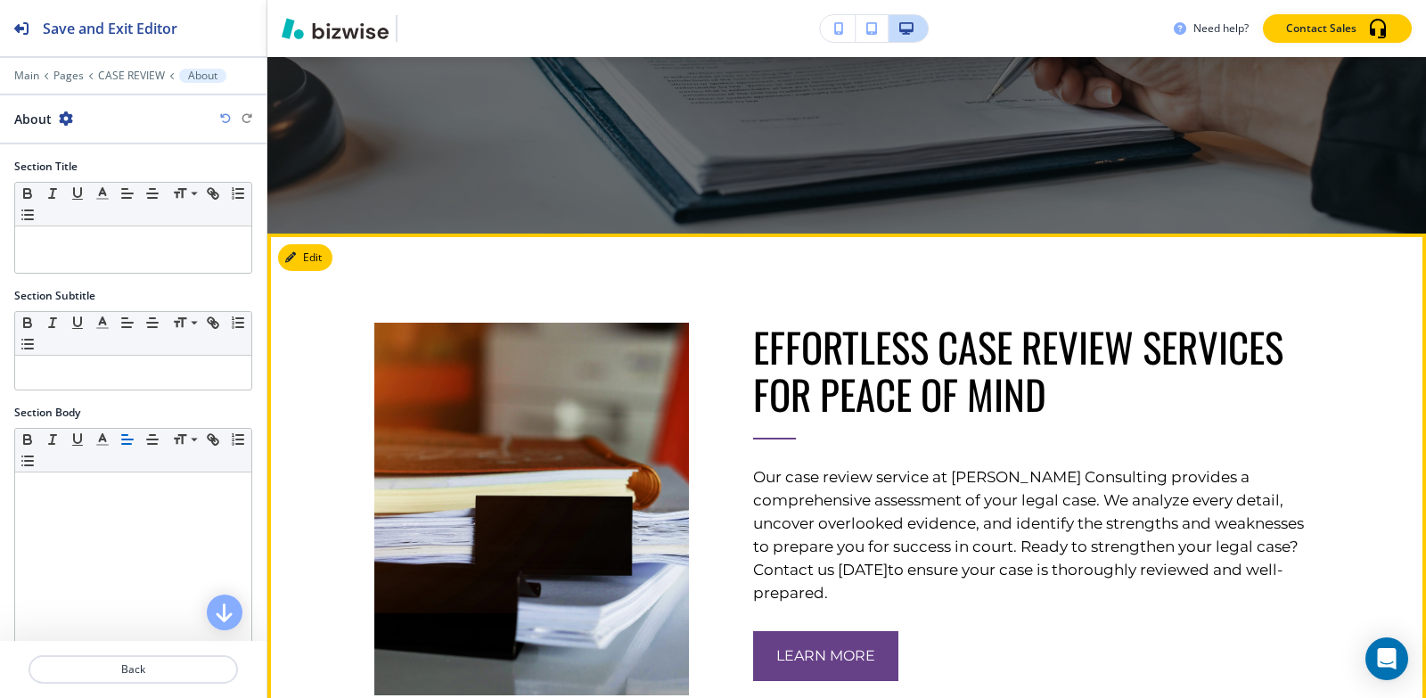
scroll to position [838, 0]
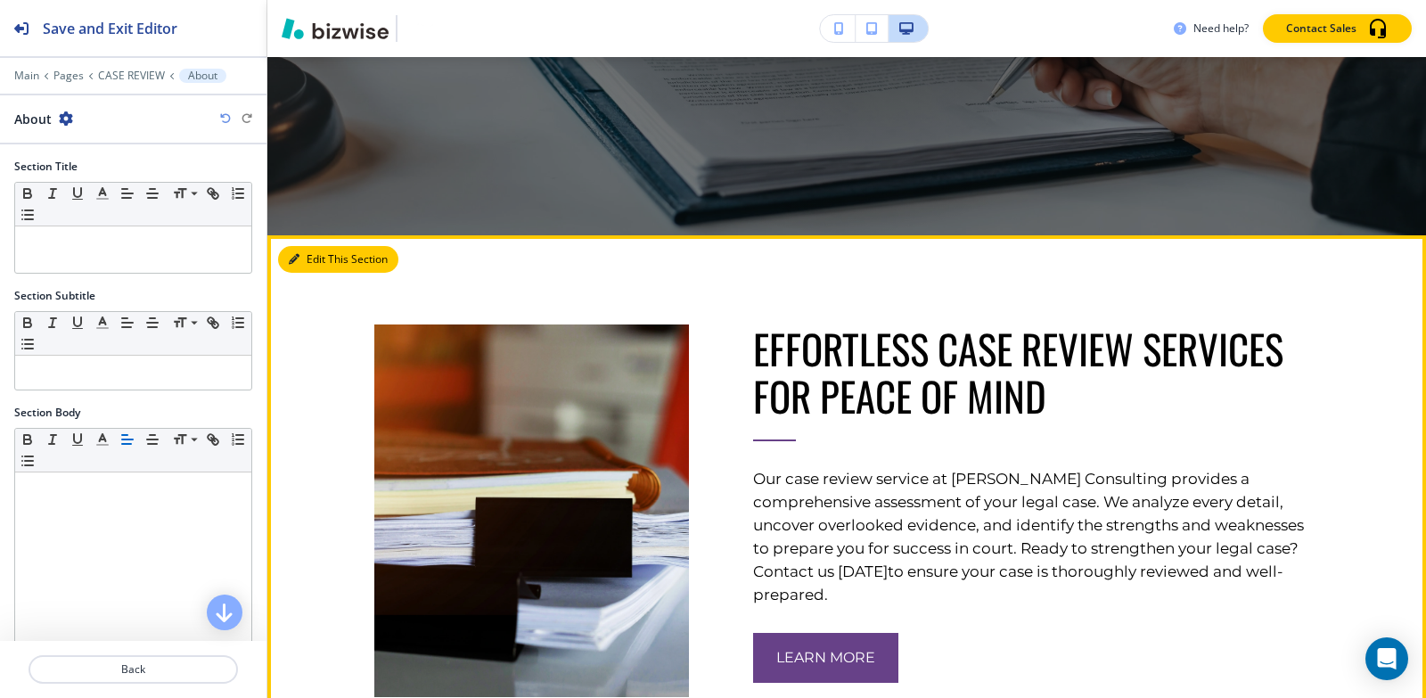
click at [313, 258] on button "Edit This Section" at bounding box center [338, 259] width 120 height 27
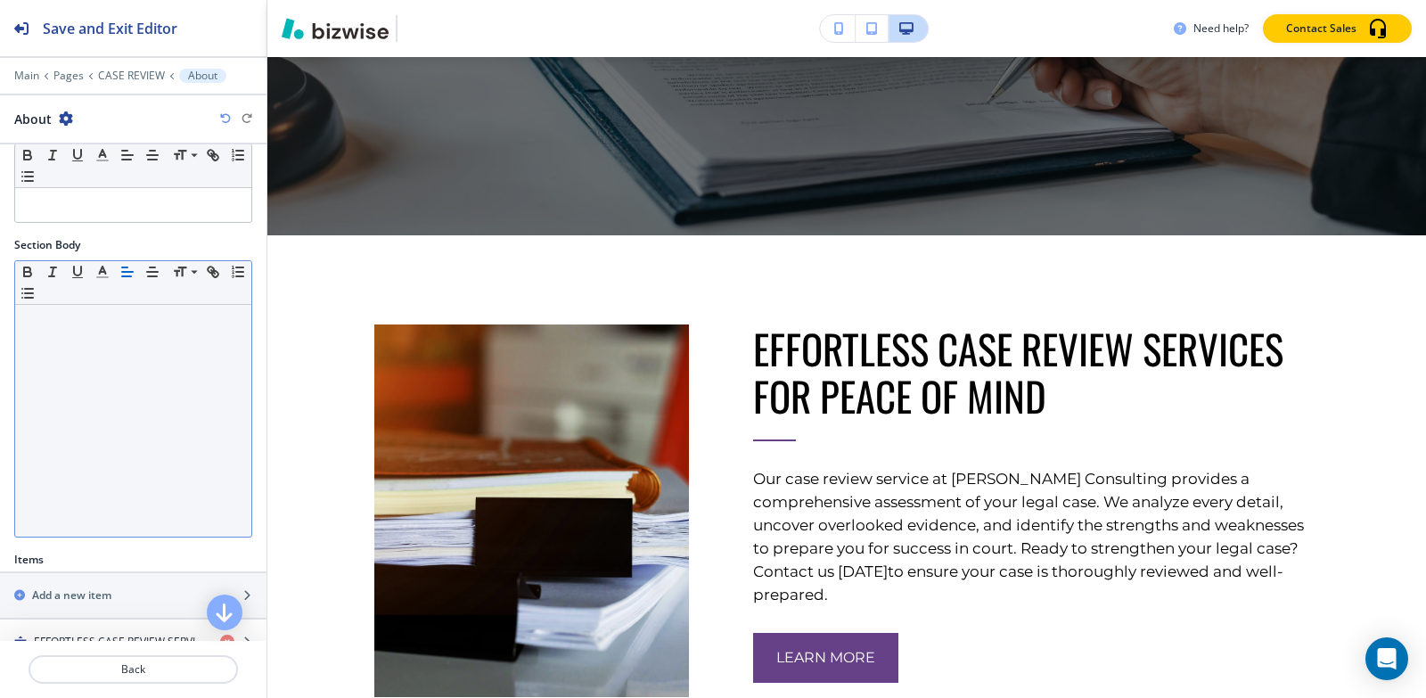
scroll to position [315, 0]
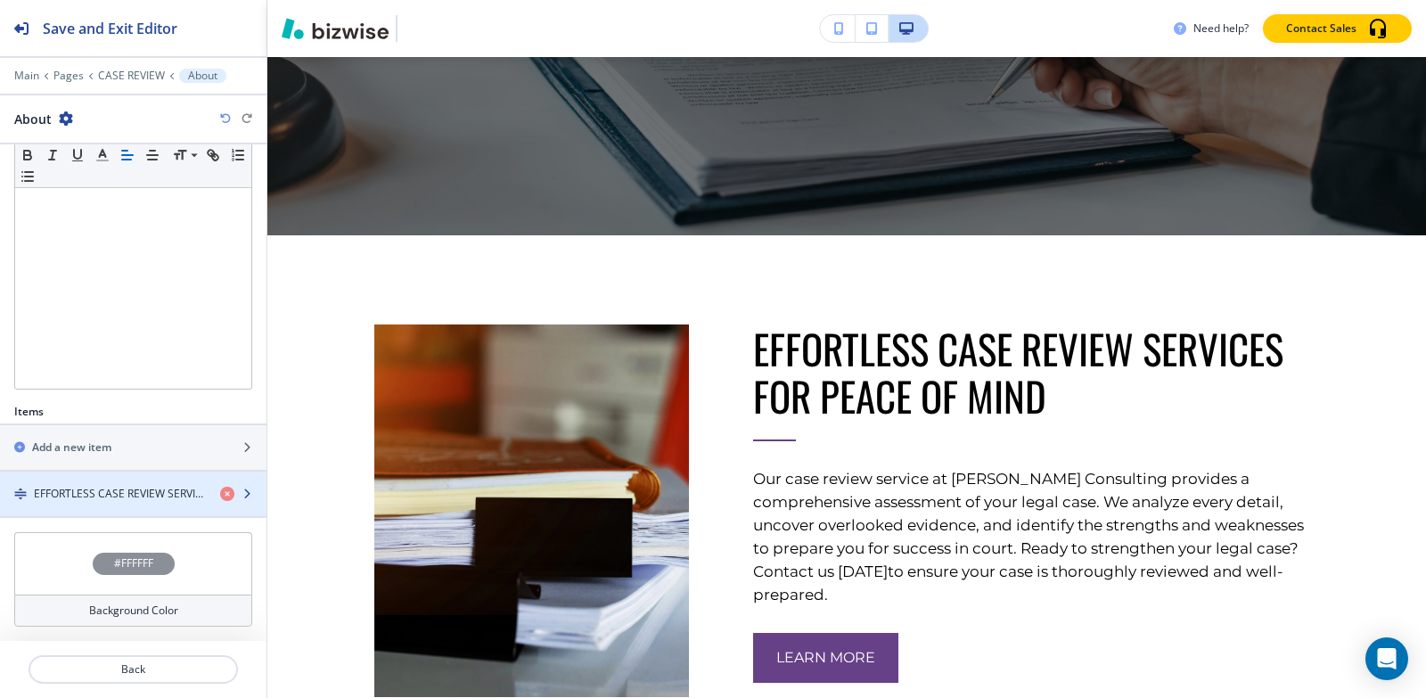
click at [116, 496] on h4 "EFFORTLESS CASE REVIEW SERVICES FOR PEACE OF MIND" at bounding box center [120, 494] width 172 height 16
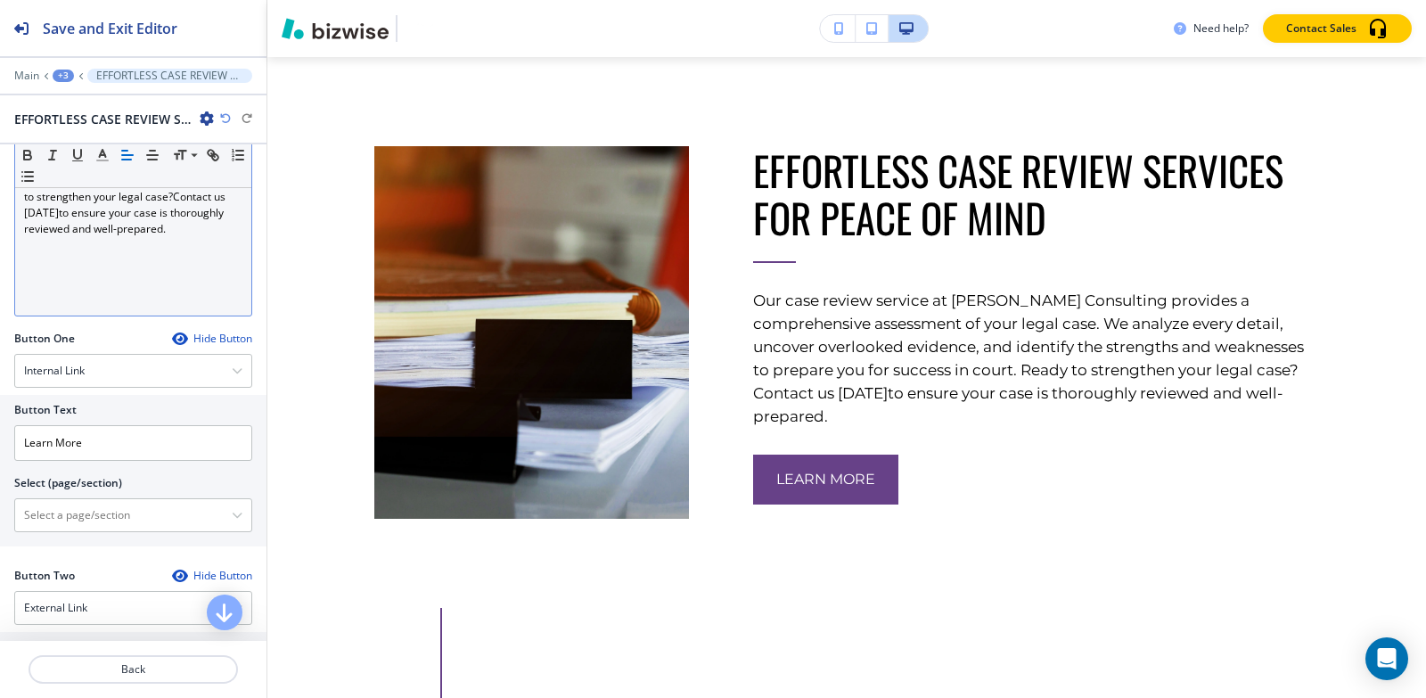
scroll to position [535, 0]
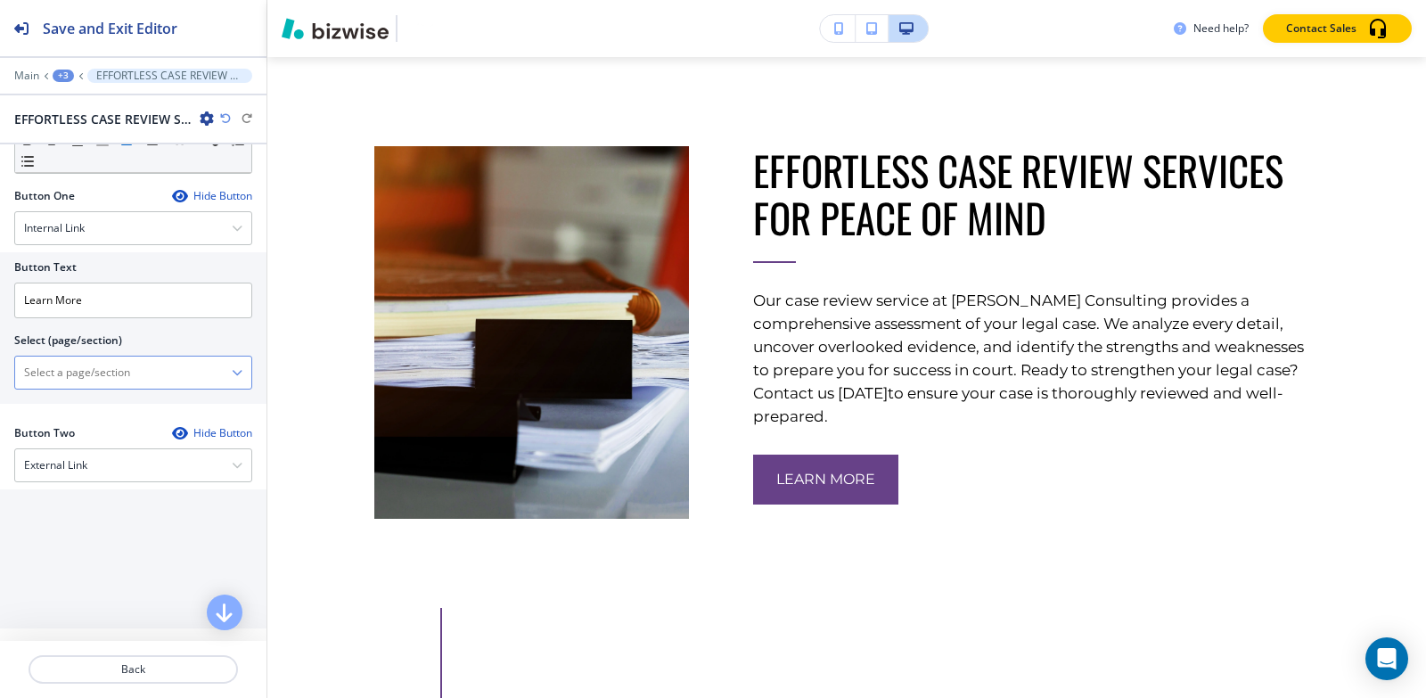
click at [112, 368] on \(page\/section\) "Manual Input" at bounding box center [123, 372] width 217 height 30
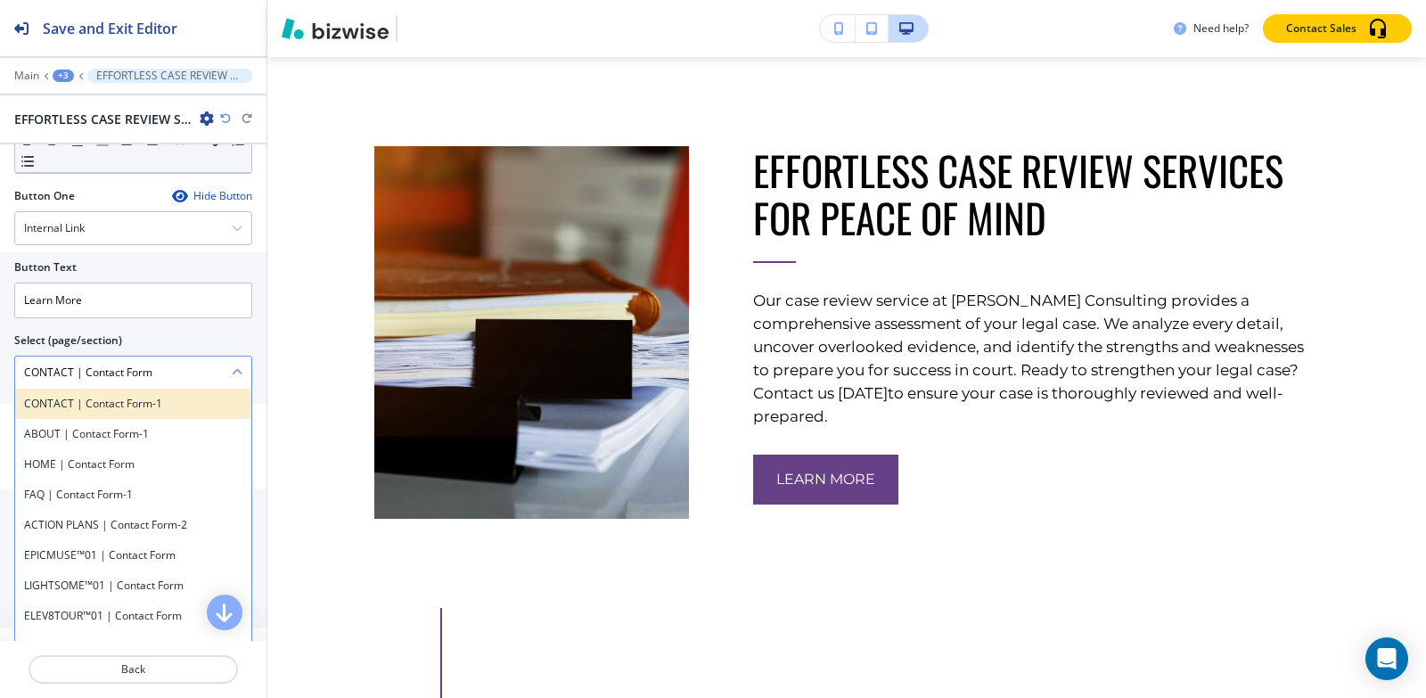
click at [163, 410] on h4 "CONTACT | Contact Form-1" at bounding box center [133, 404] width 218 height 16
type \(page\/section\) "CONTACT | Contact Form-1"
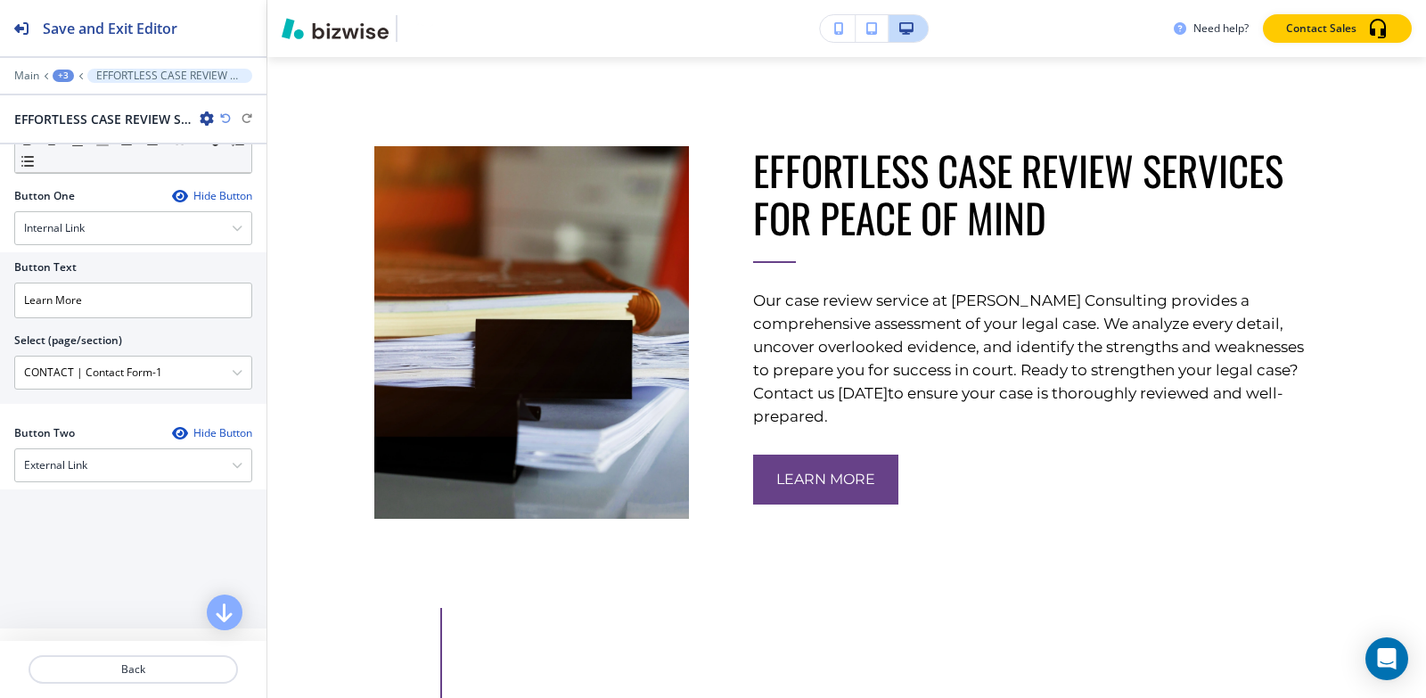
click at [45, 76] on icon at bounding box center [46, 75] width 6 height 7
click at [54, 78] on div "+3" at bounding box center [63, 76] width 21 height 12
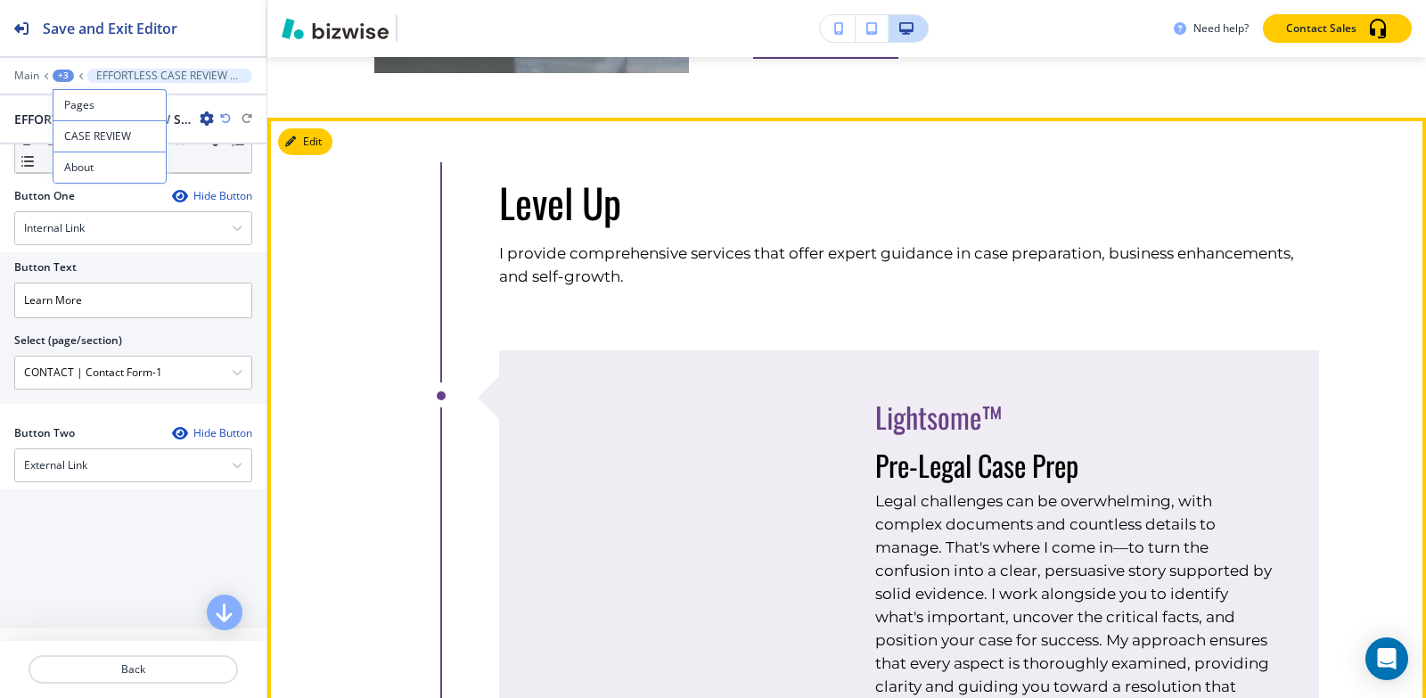
scroll to position [1996, 0]
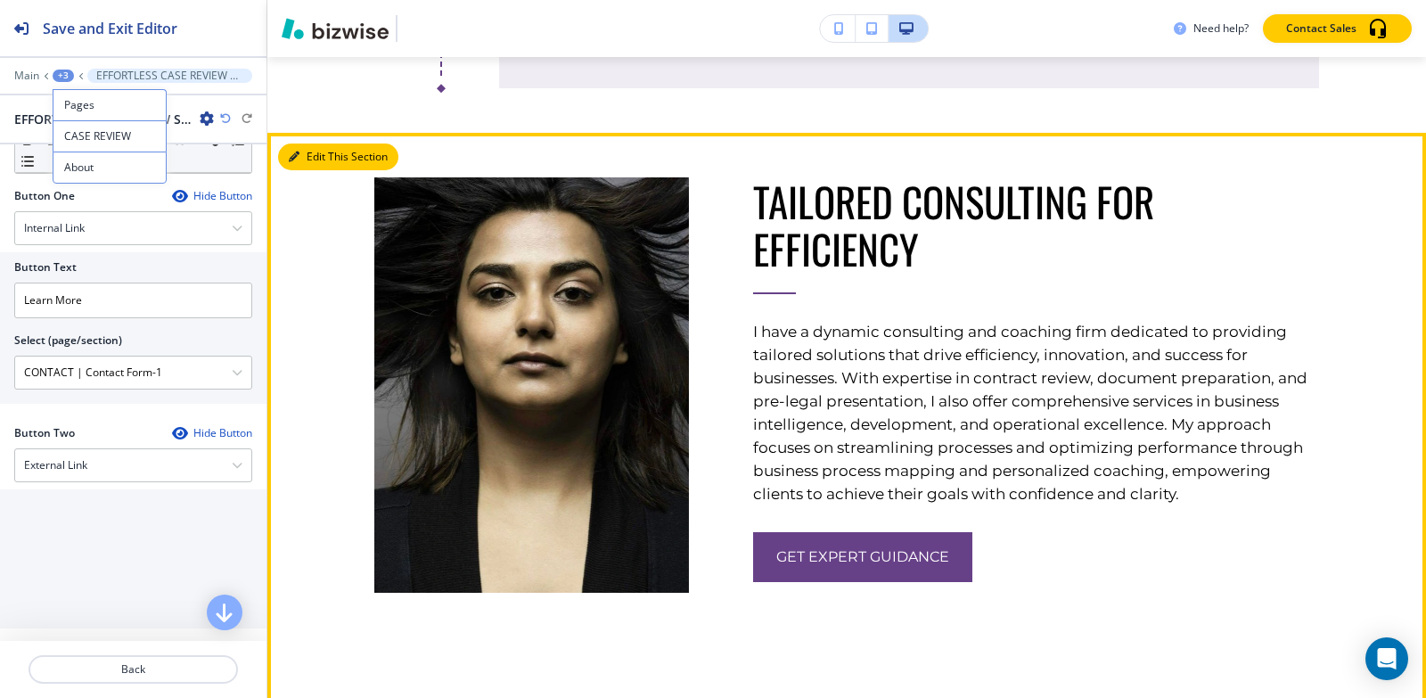
click at [299, 170] on button "Edit This Section" at bounding box center [338, 156] width 120 height 27
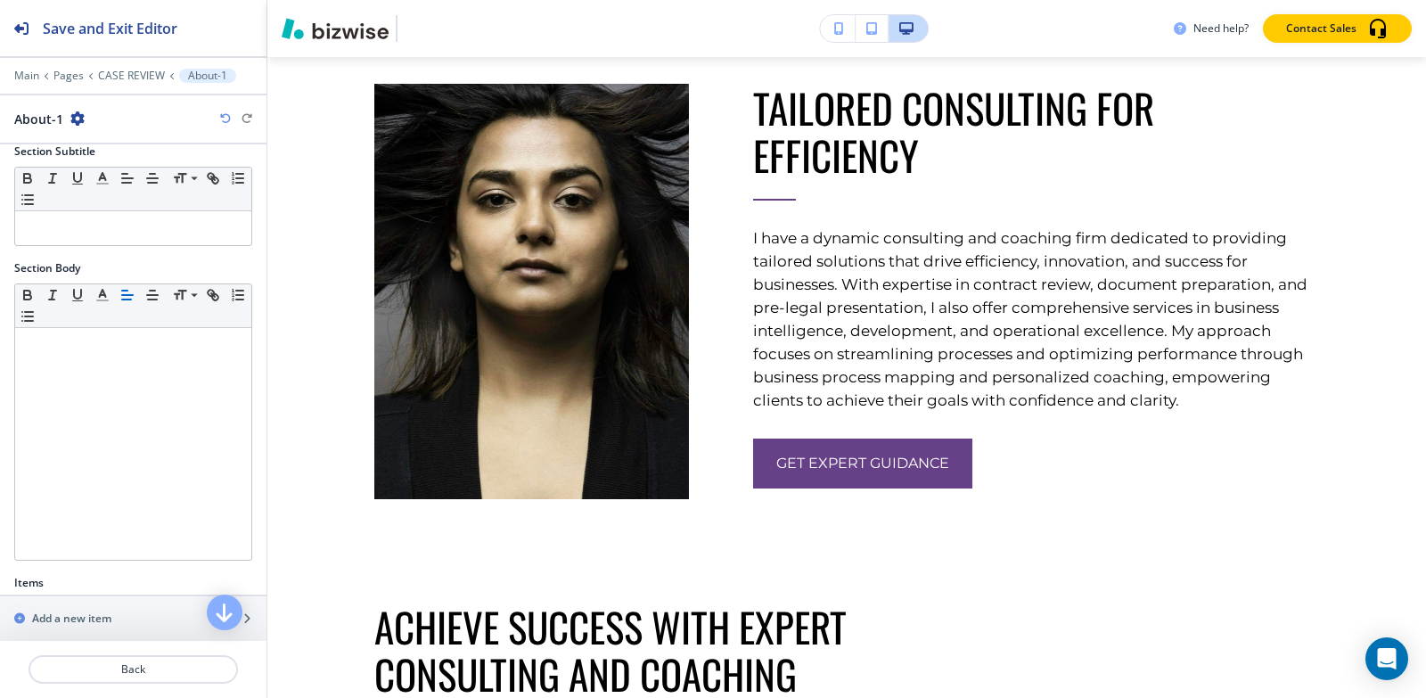
scroll to position [362, 0]
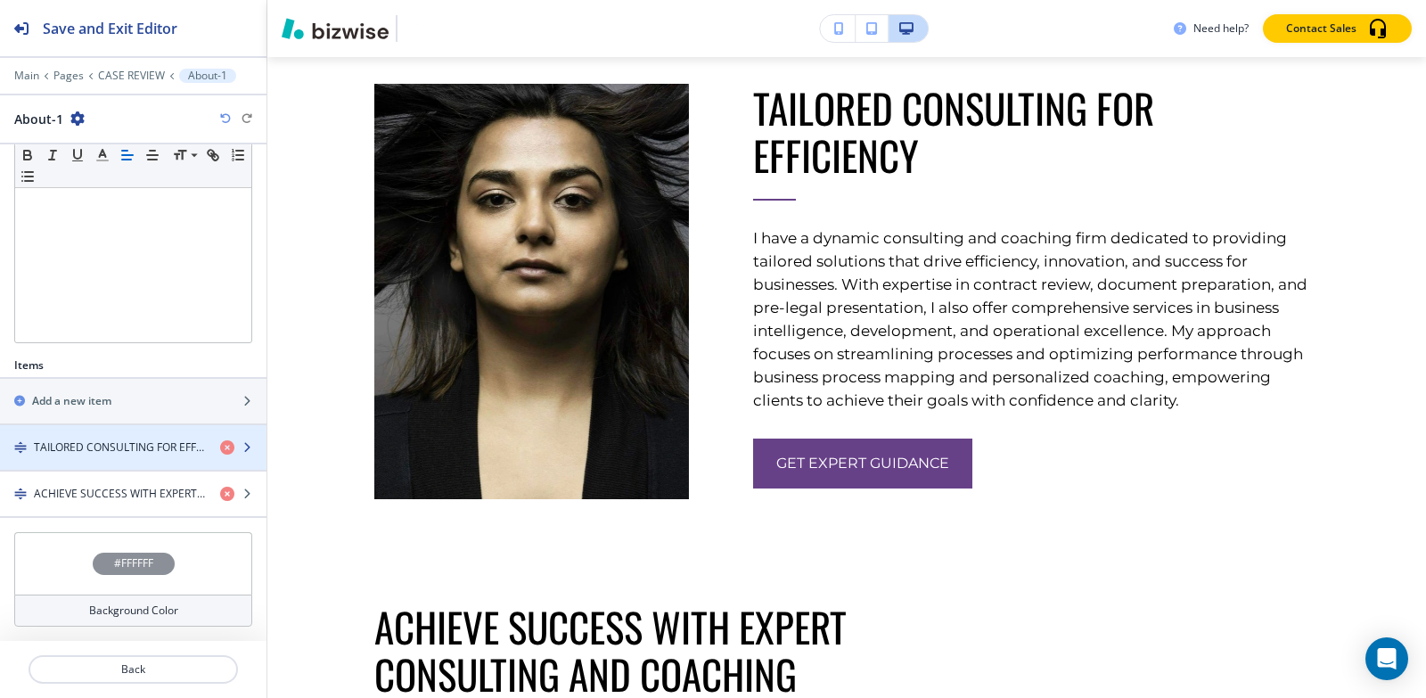
click at [111, 451] on h4 "TAILORED CONSULTING FOR EFFICIENCY" at bounding box center [120, 447] width 172 height 16
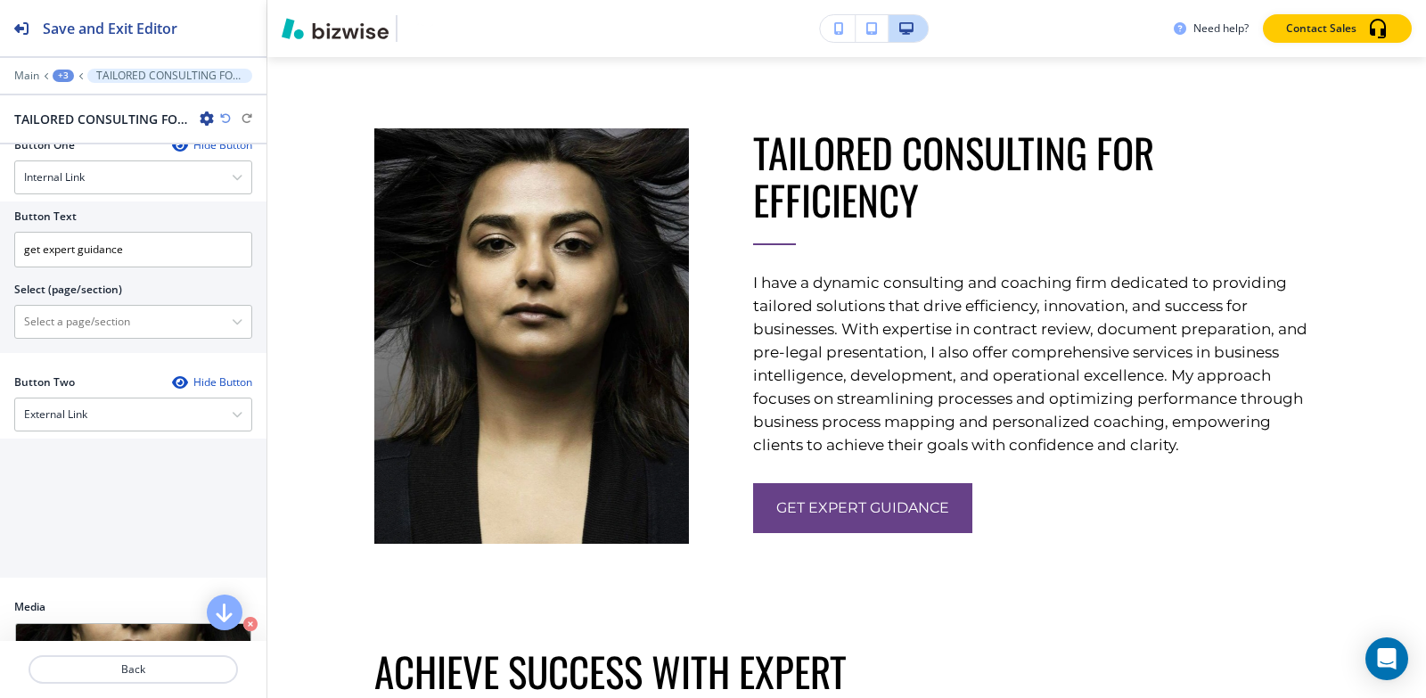
scroll to position [624, 0]
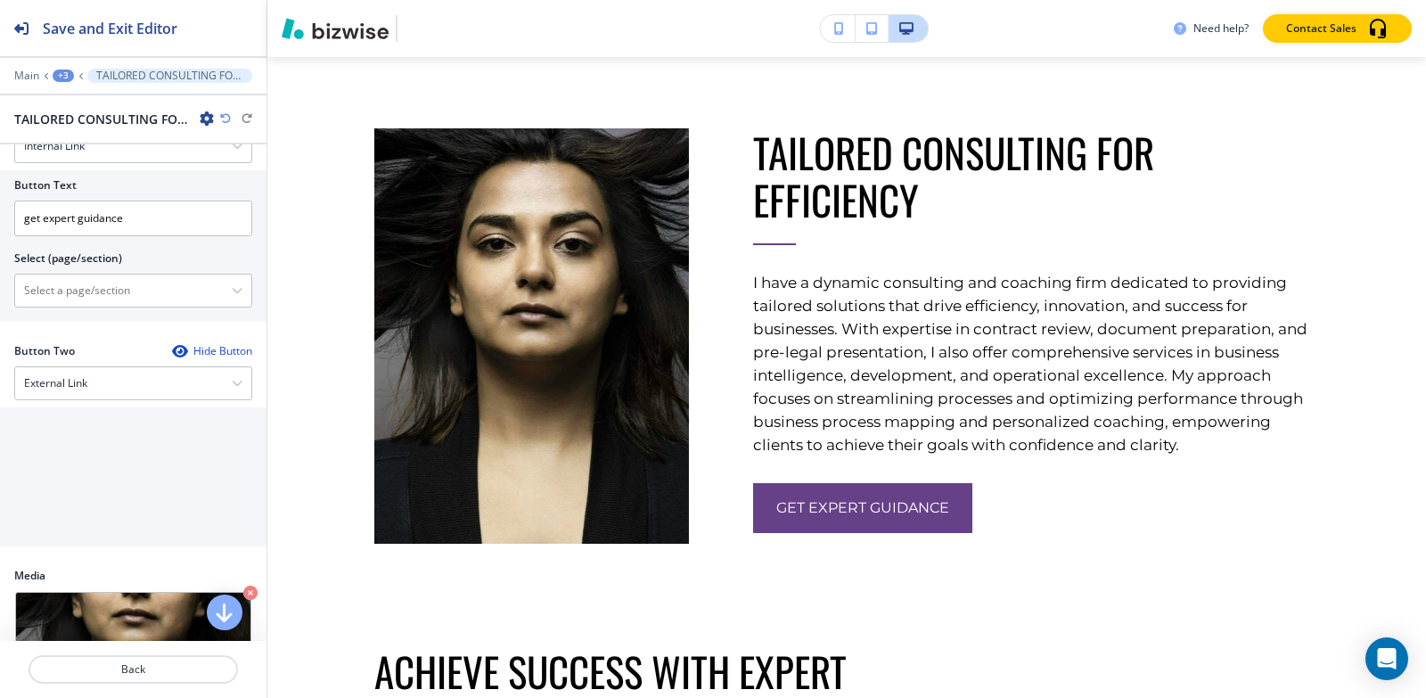
click at [116, 399] on div "External Link" at bounding box center [133, 383] width 236 height 32
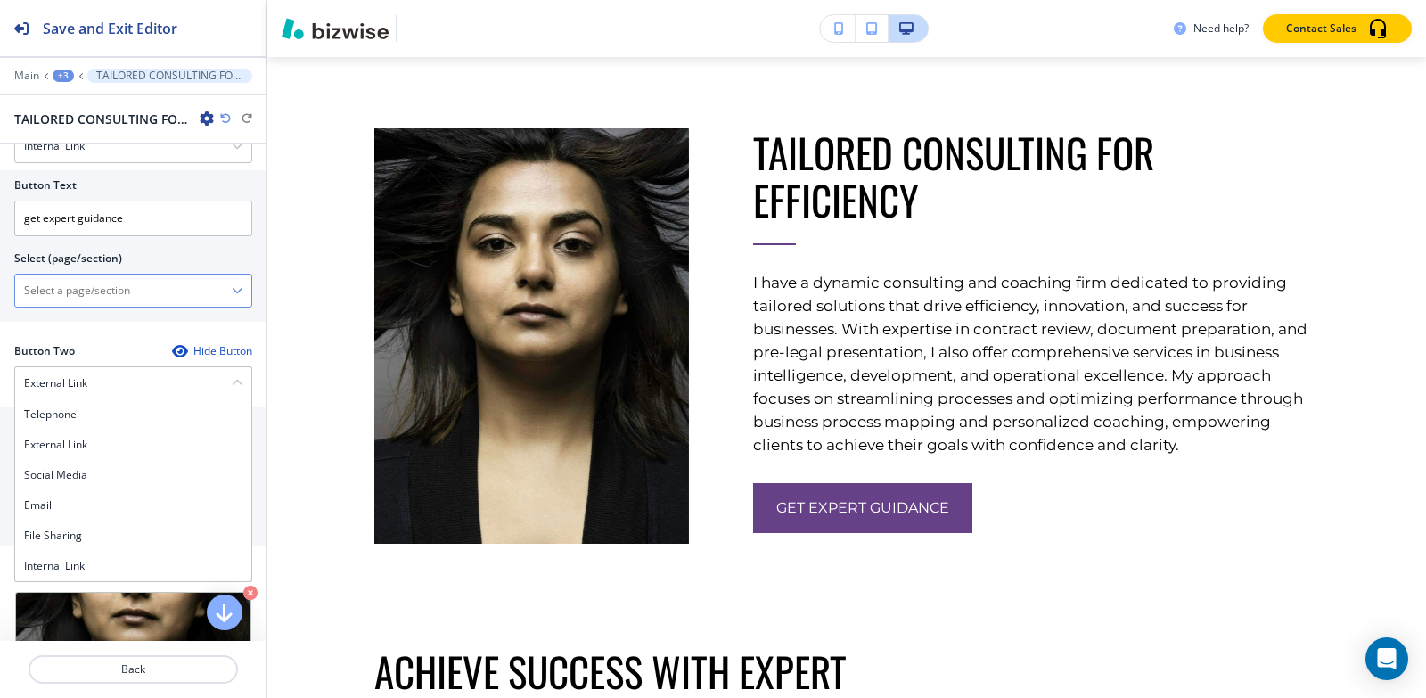
click at [133, 306] on \(page\/section\) "Manual Input" at bounding box center [123, 290] width 217 height 30
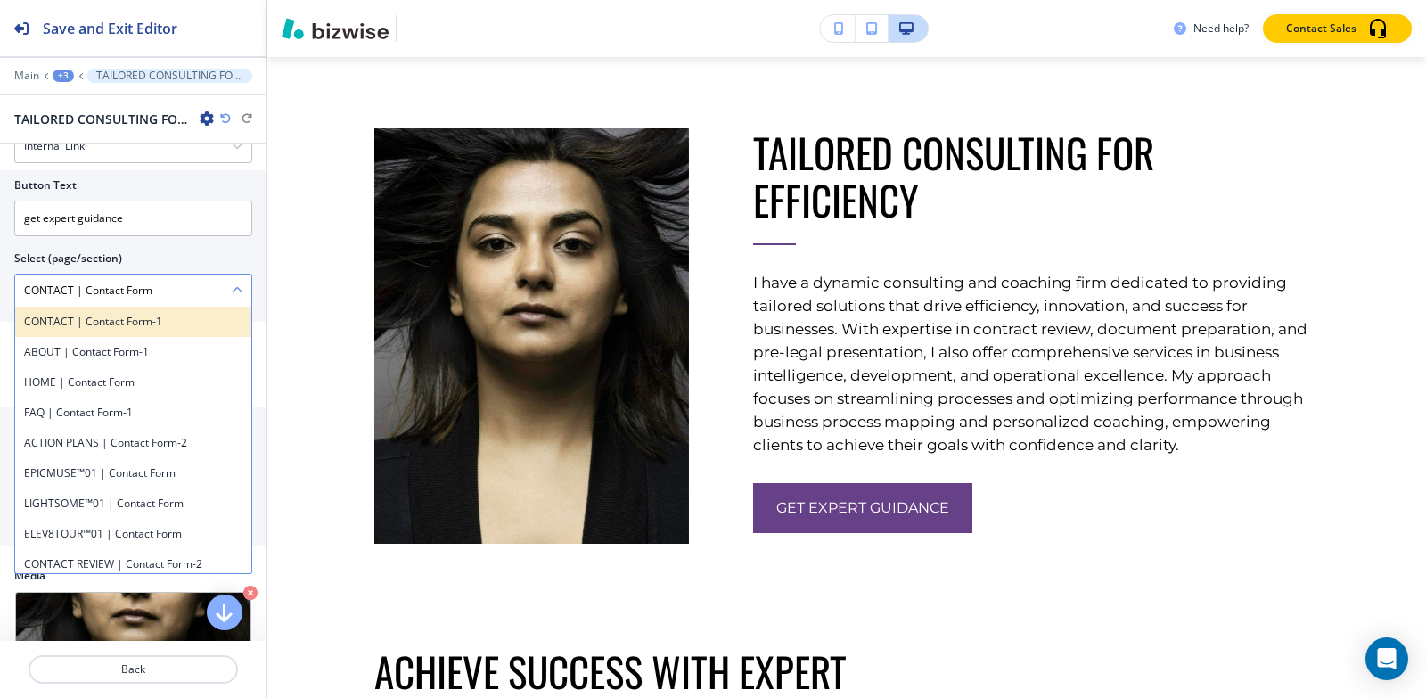
click at [171, 330] on h4 "CONTACT | Contact Form-1" at bounding box center [133, 322] width 218 height 16
type \(page\/section\) "CONTACT | Contact Form-1"
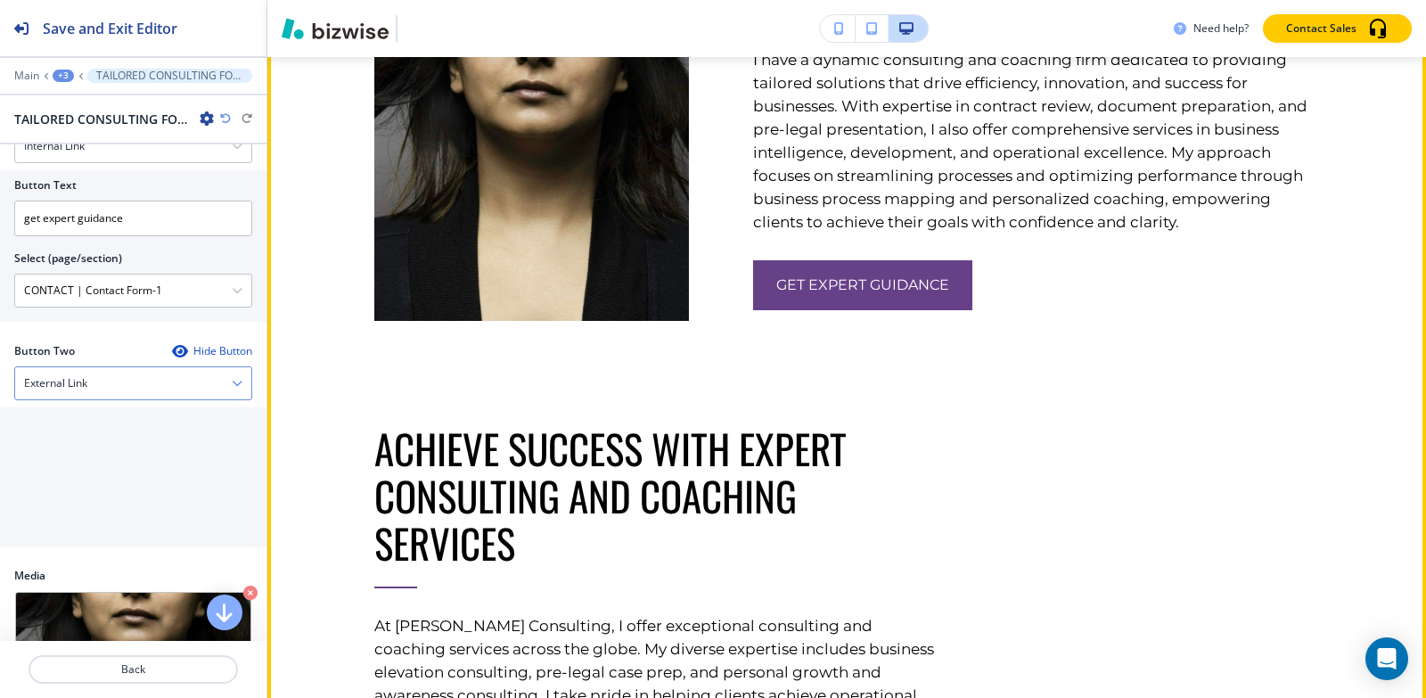
scroll to position [3471, 0]
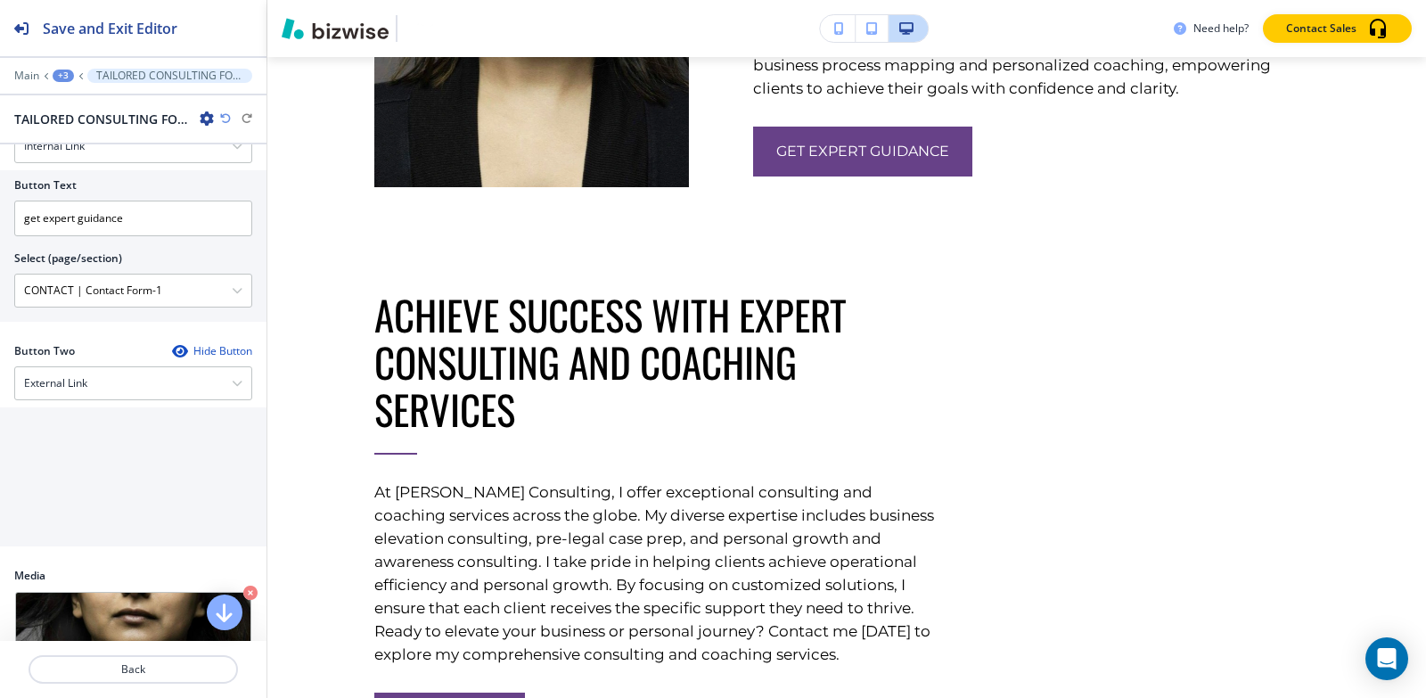
click at [57, 78] on div "+3" at bounding box center [63, 76] width 21 height 12
click at [75, 160] on p "About-1" at bounding box center [109, 168] width 91 height 16
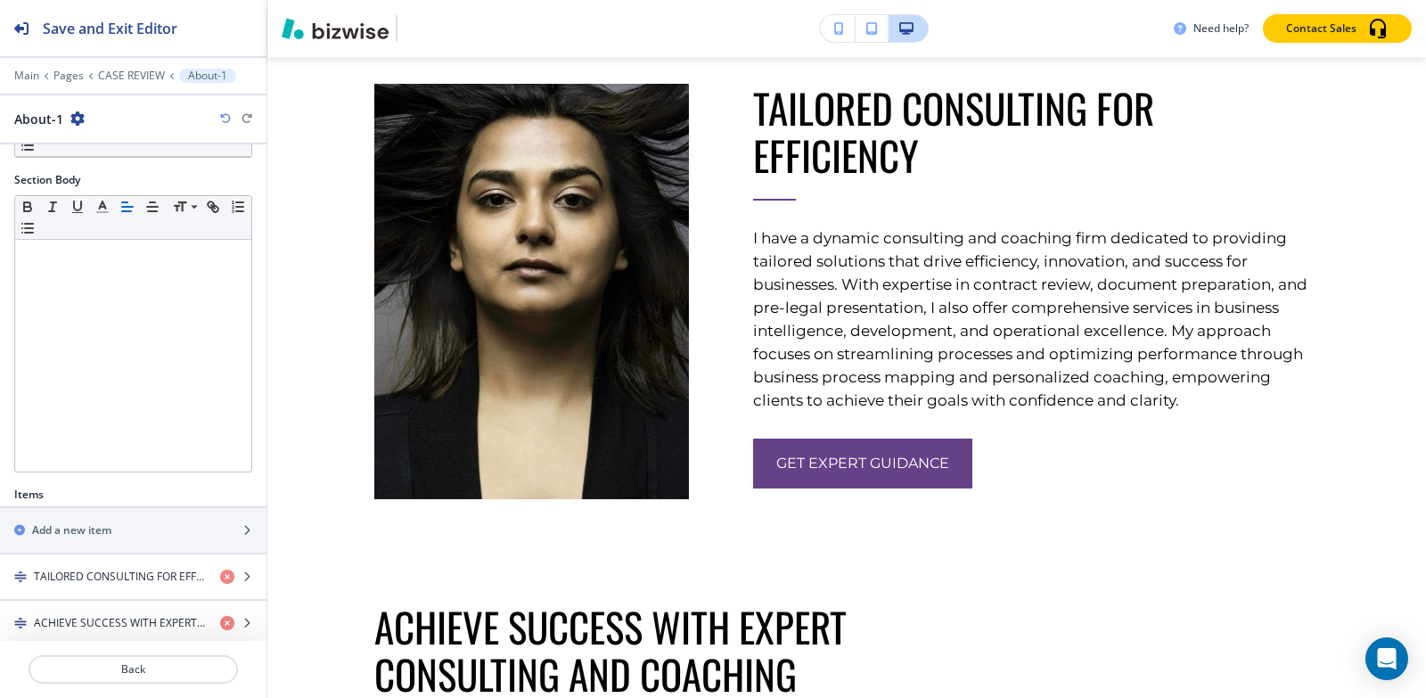
scroll to position [362, 0]
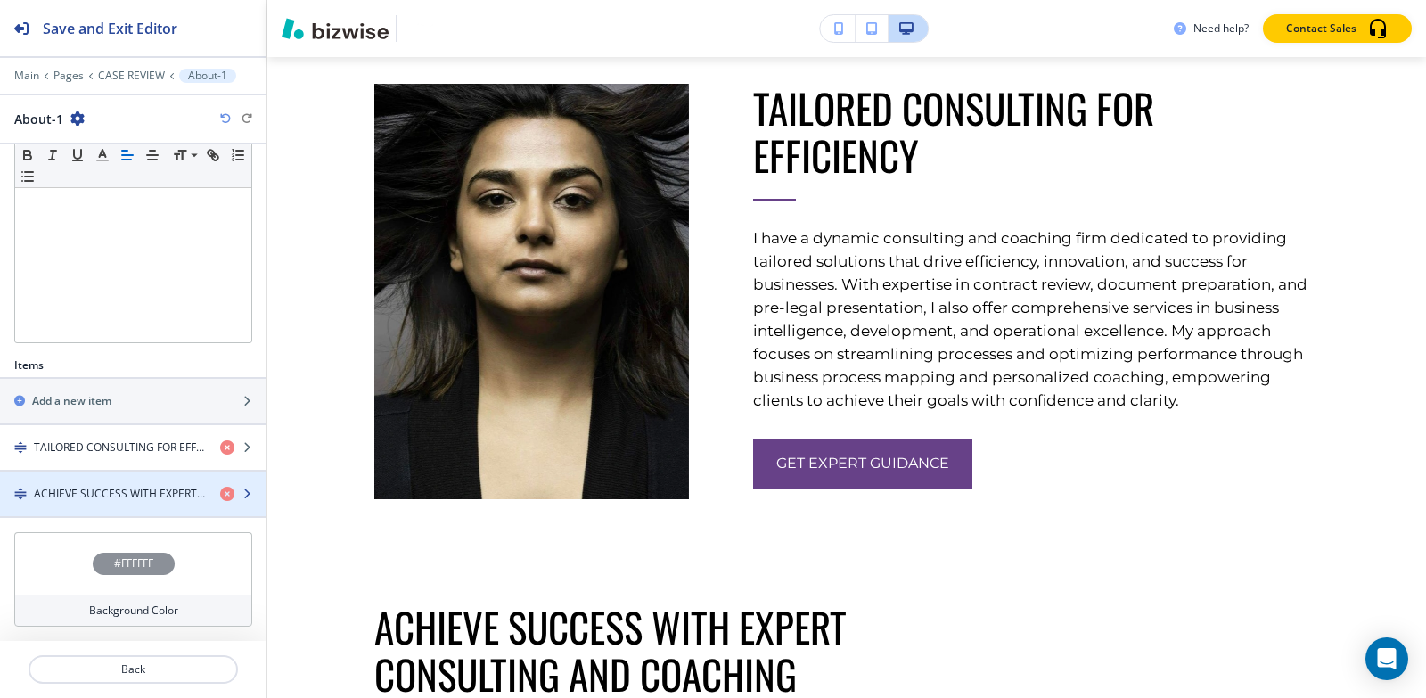
click at [47, 502] on div "button" at bounding box center [133, 509] width 266 height 14
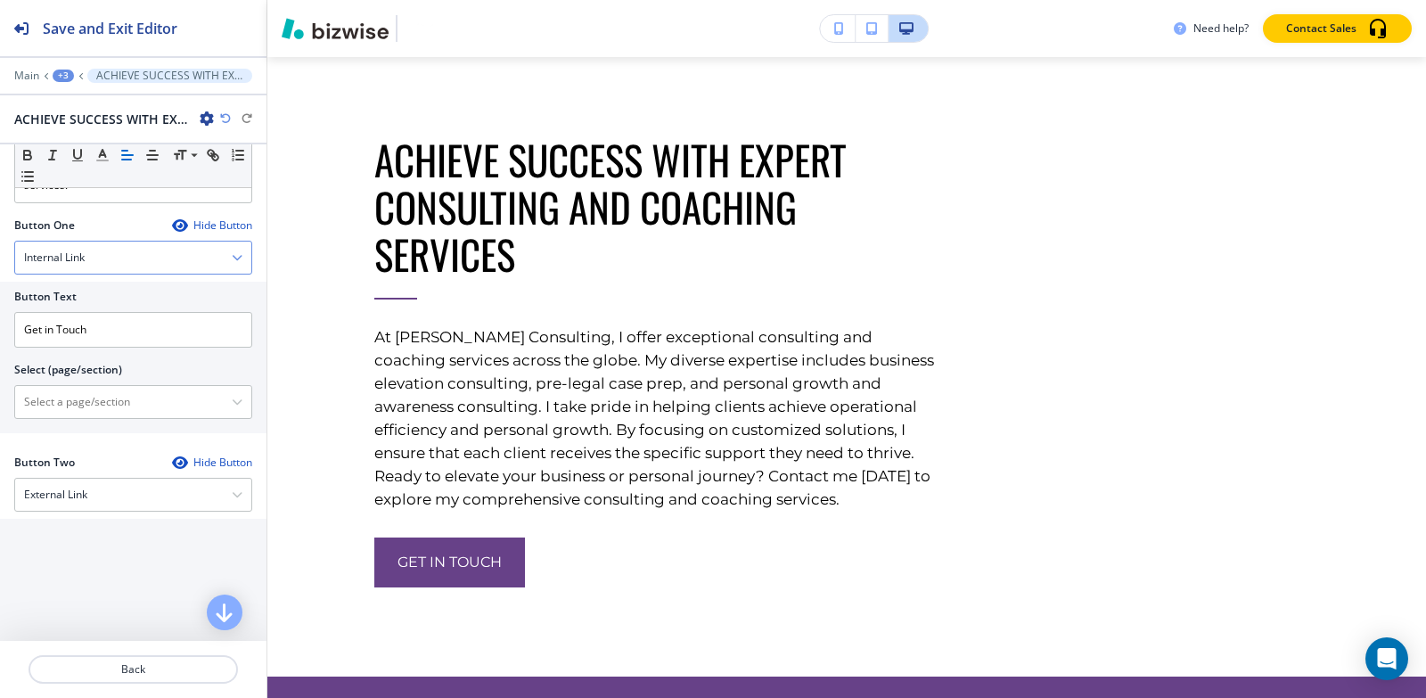
scroll to position [535, 0]
click at [83, 398] on \(page\/section\) "Manual Input" at bounding box center [123, 399] width 217 height 30
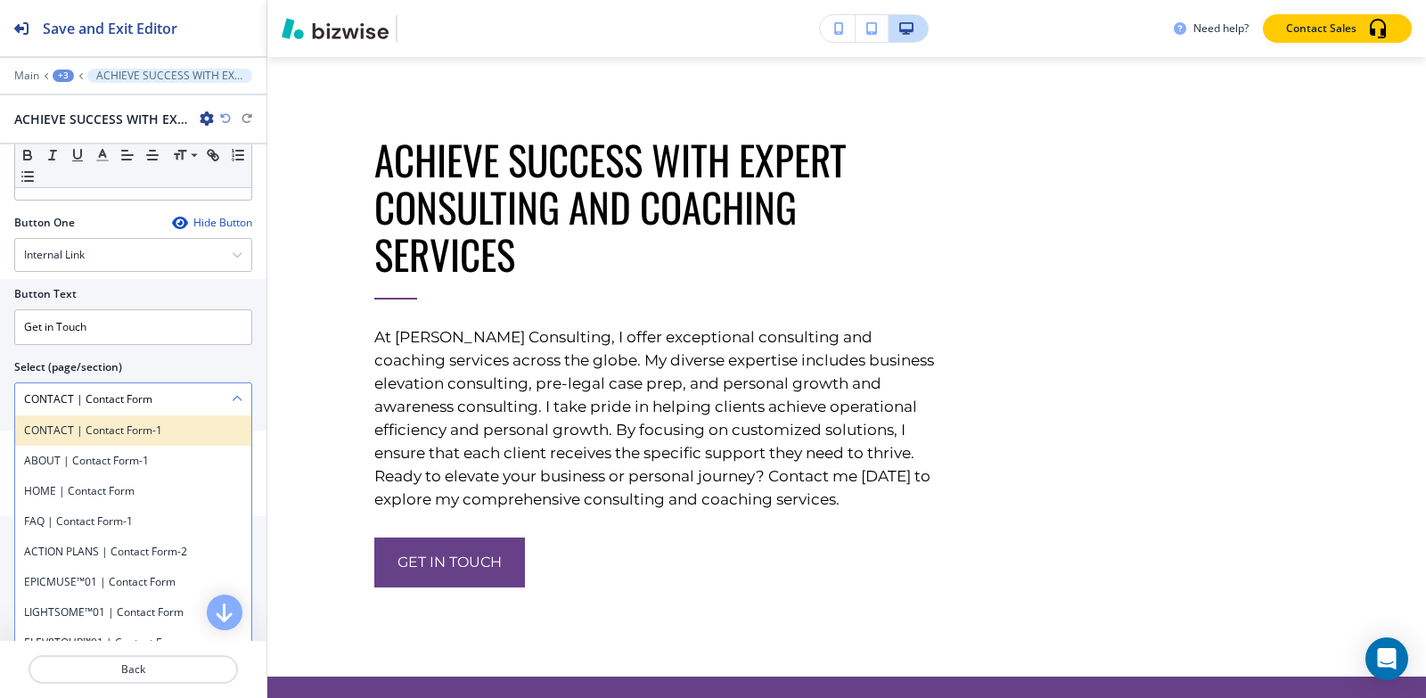
click at [124, 429] on h4 "CONTACT | Contact Form-1" at bounding box center [133, 430] width 218 height 16
type \(page\/section\) "CONTACT | Contact Form-1"
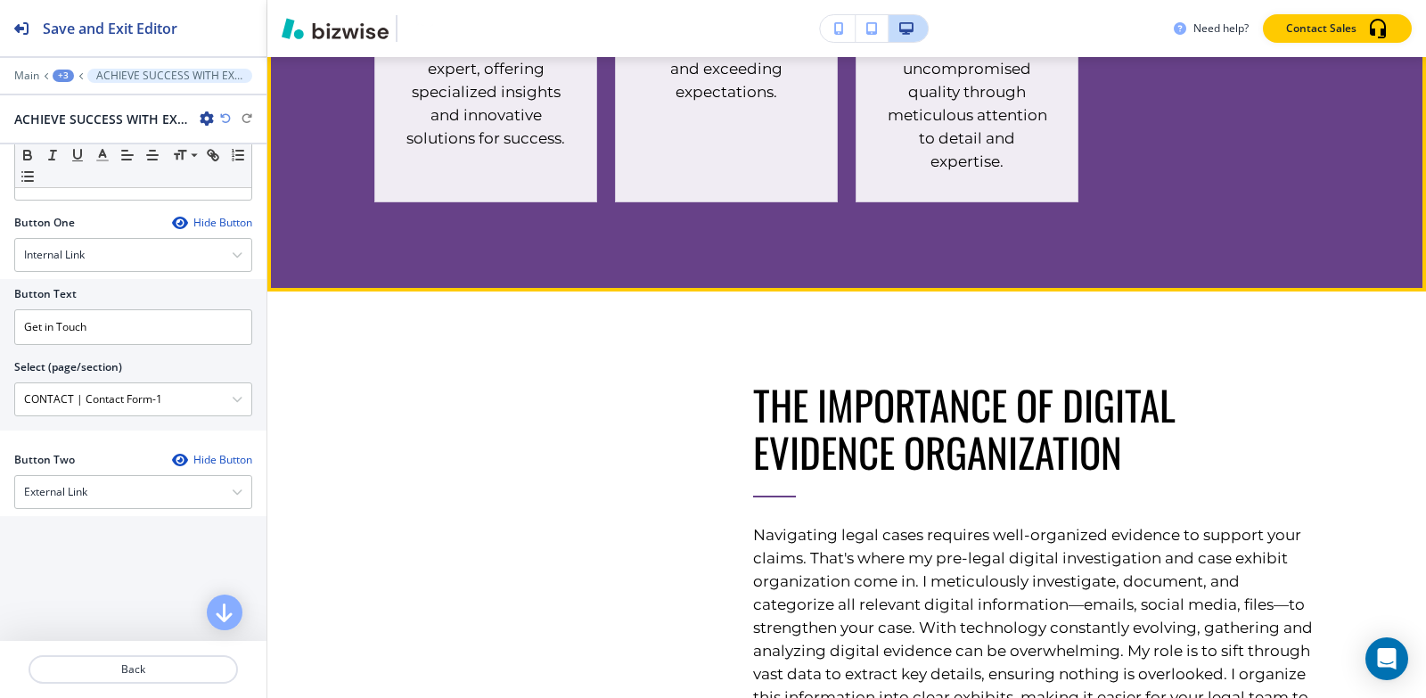
scroll to position [4874, 0]
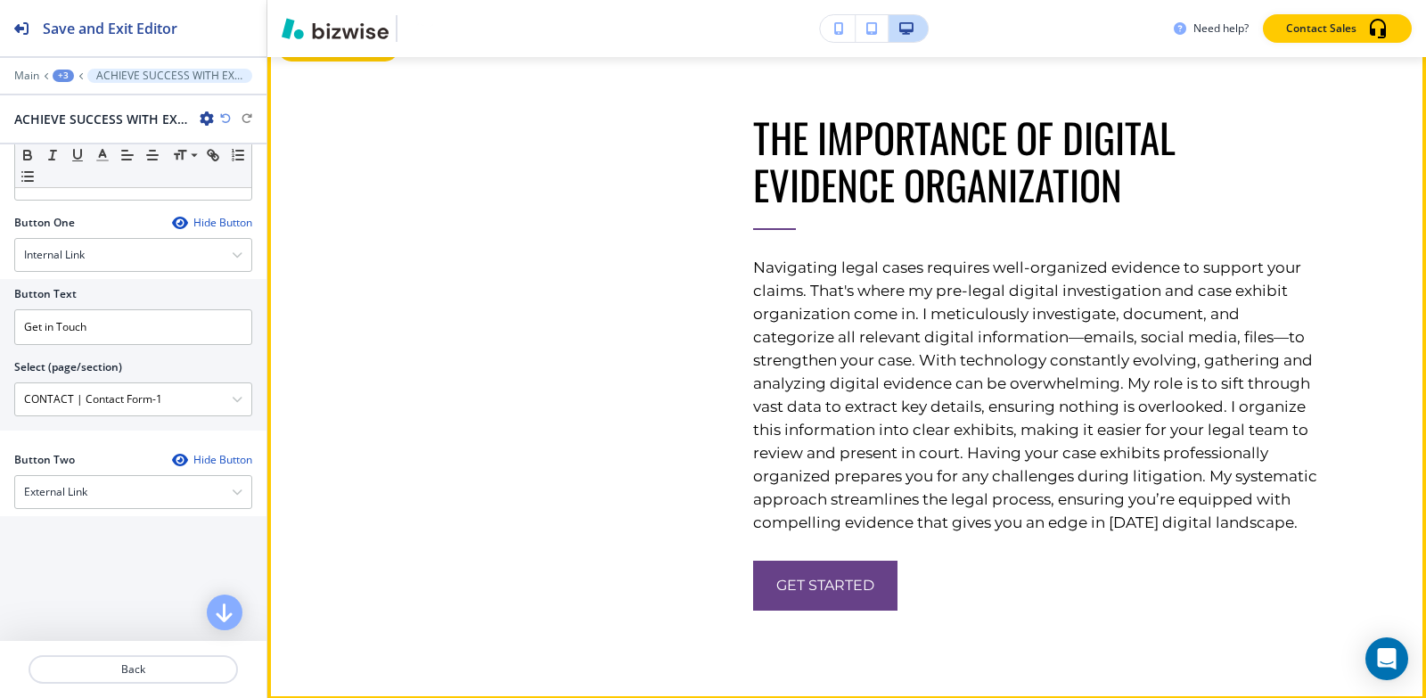
click at [311, 61] on button "Edit This Section" at bounding box center [338, 48] width 120 height 27
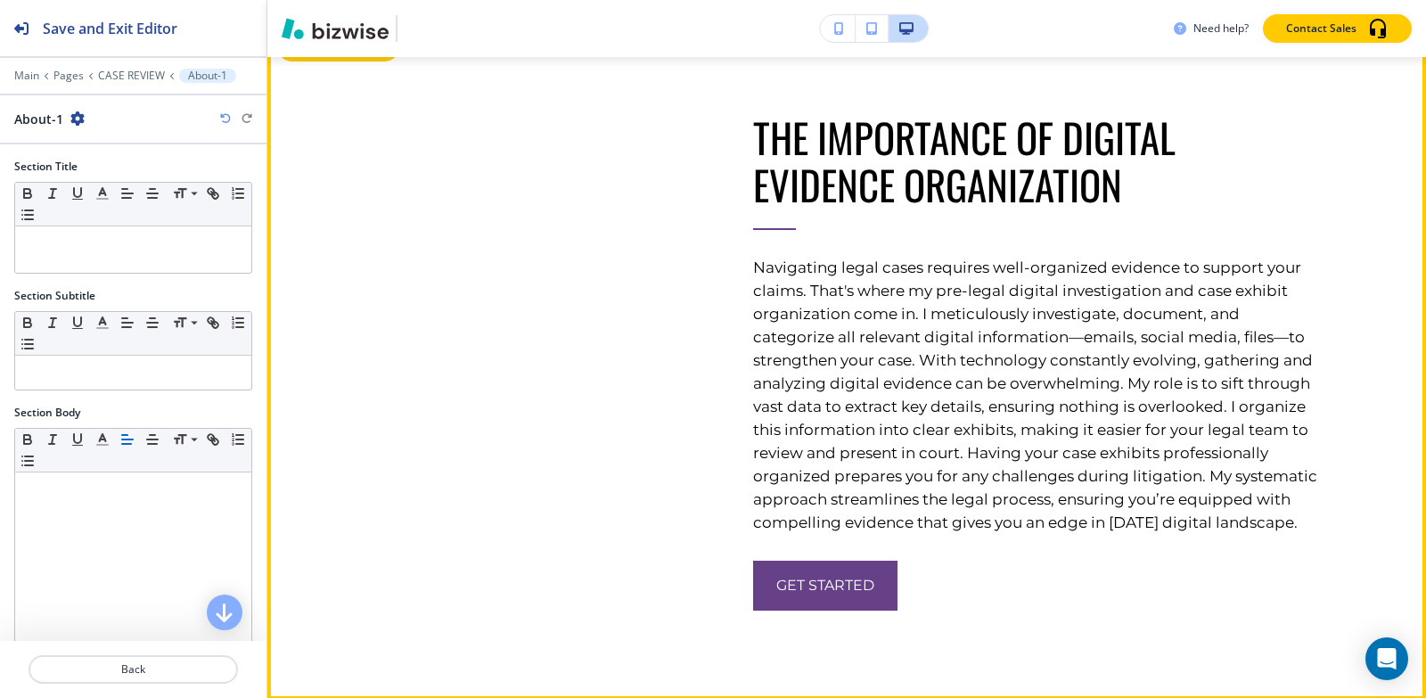
scroll to position [4917, 0]
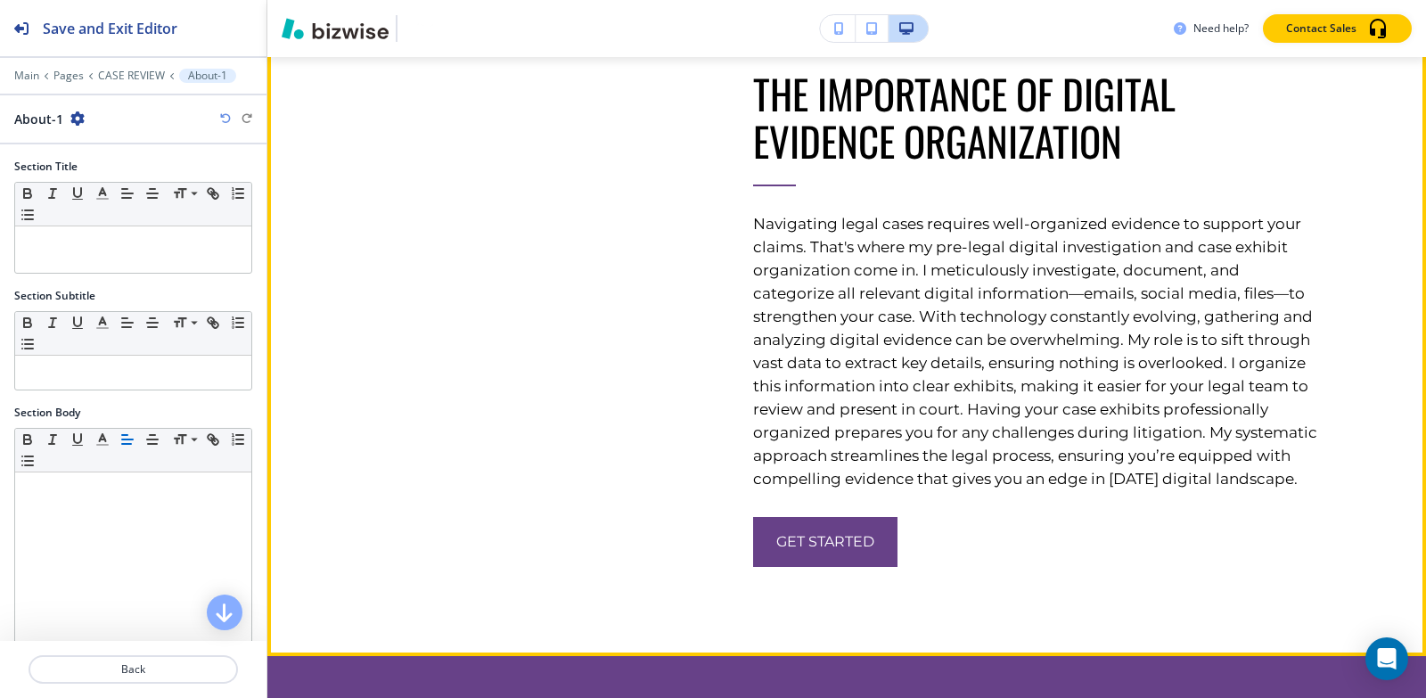
click at [323, 18] on button "Edit This Section" at bounding box center [338, 4] width 120 height 27
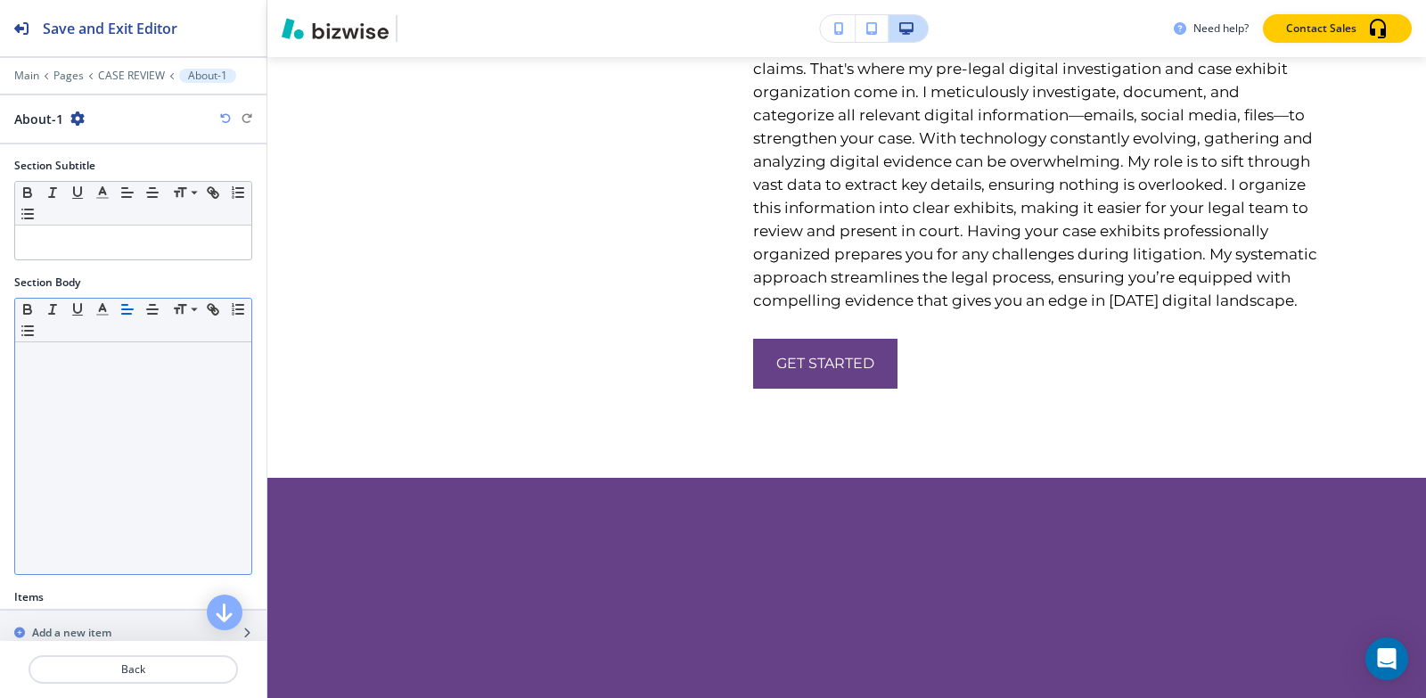
scroll to position [315, 0]
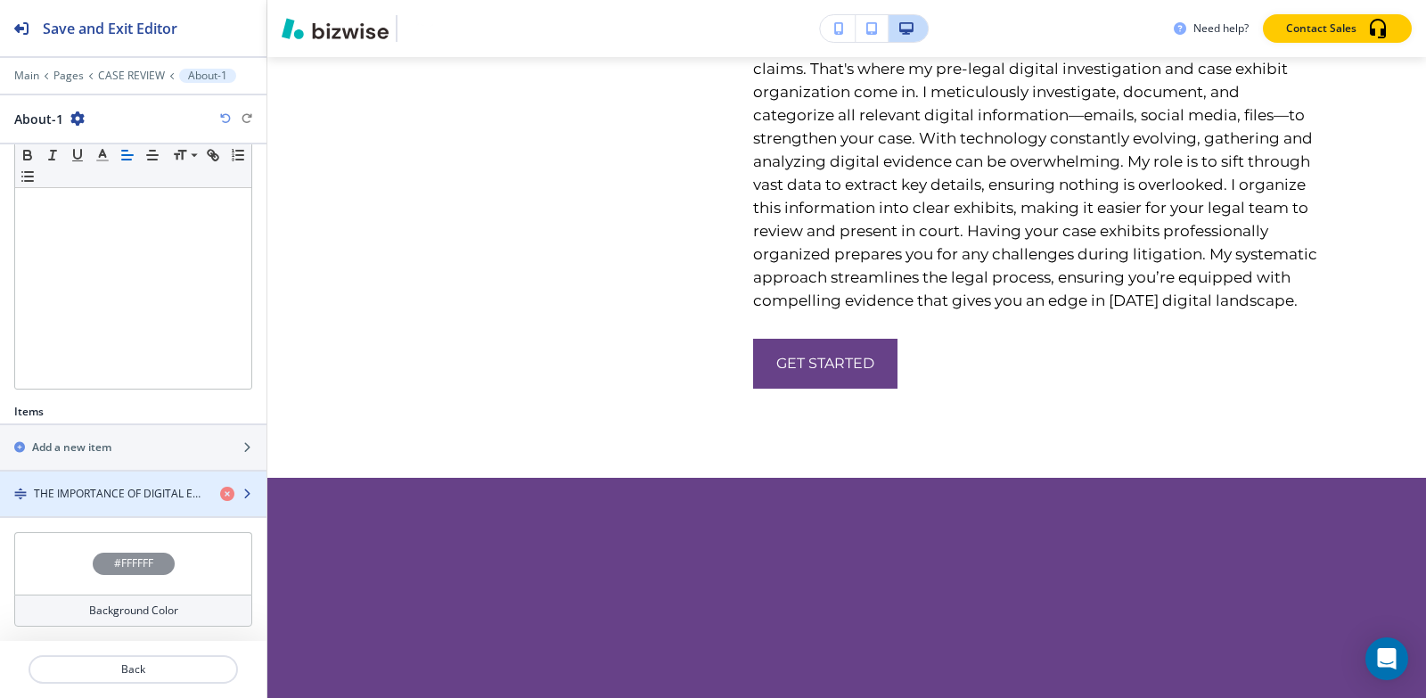
click at [97, 502] on div "button" at bounding box center [133, 509] width 266 height 14
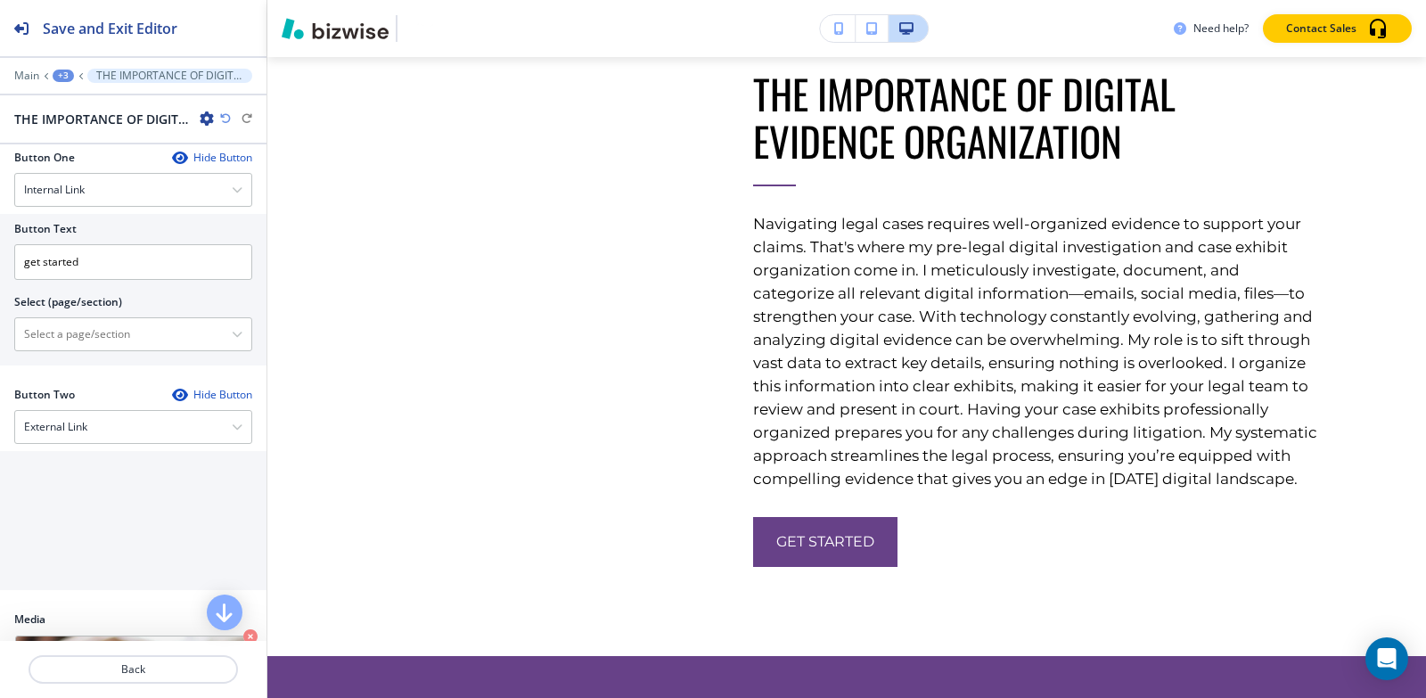
scroll to position [713, 0]
click at [89, 337] on \(page\/section\) "Manual Input" at bounding box center [123, 333] width 217 height 30
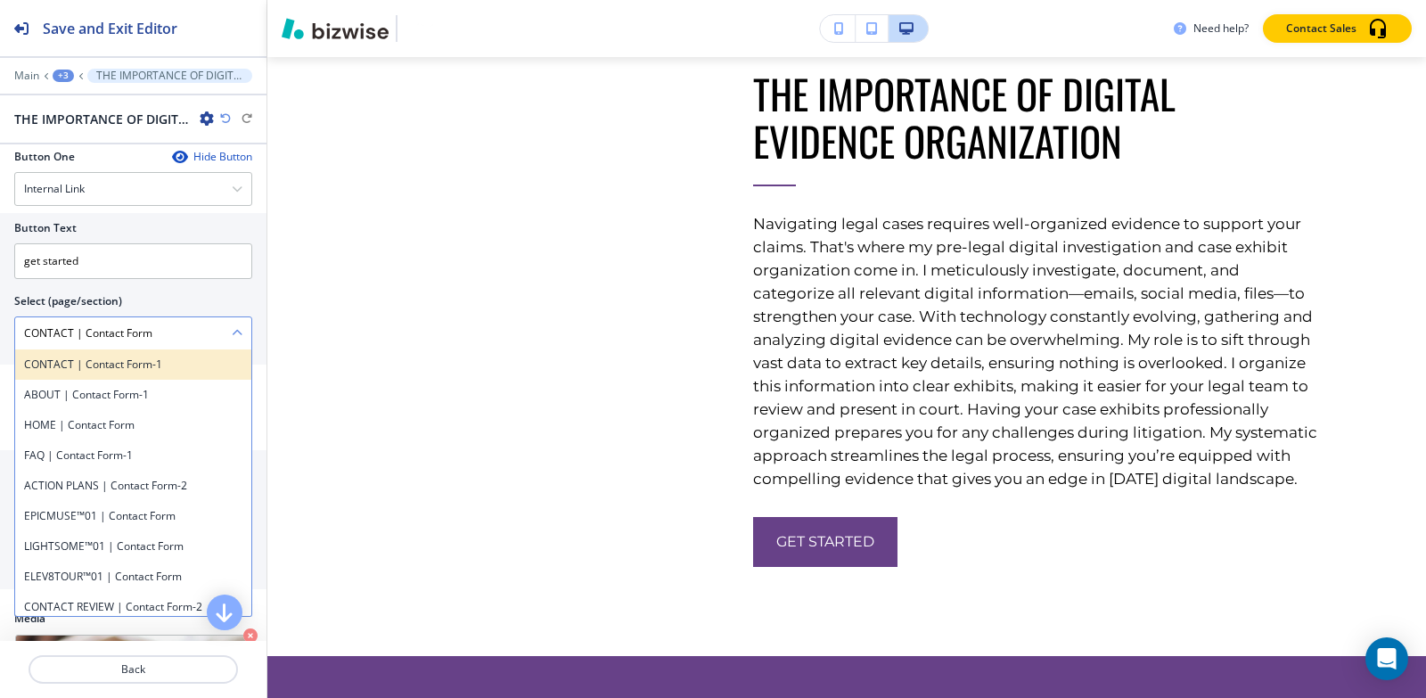
click at [134, 372] on h4 "CONTACT | Contact Form-1" at bounding box center [133, 364] width 218 height 16
type \(page\/section\) "CONTACT | Contact Form-1"
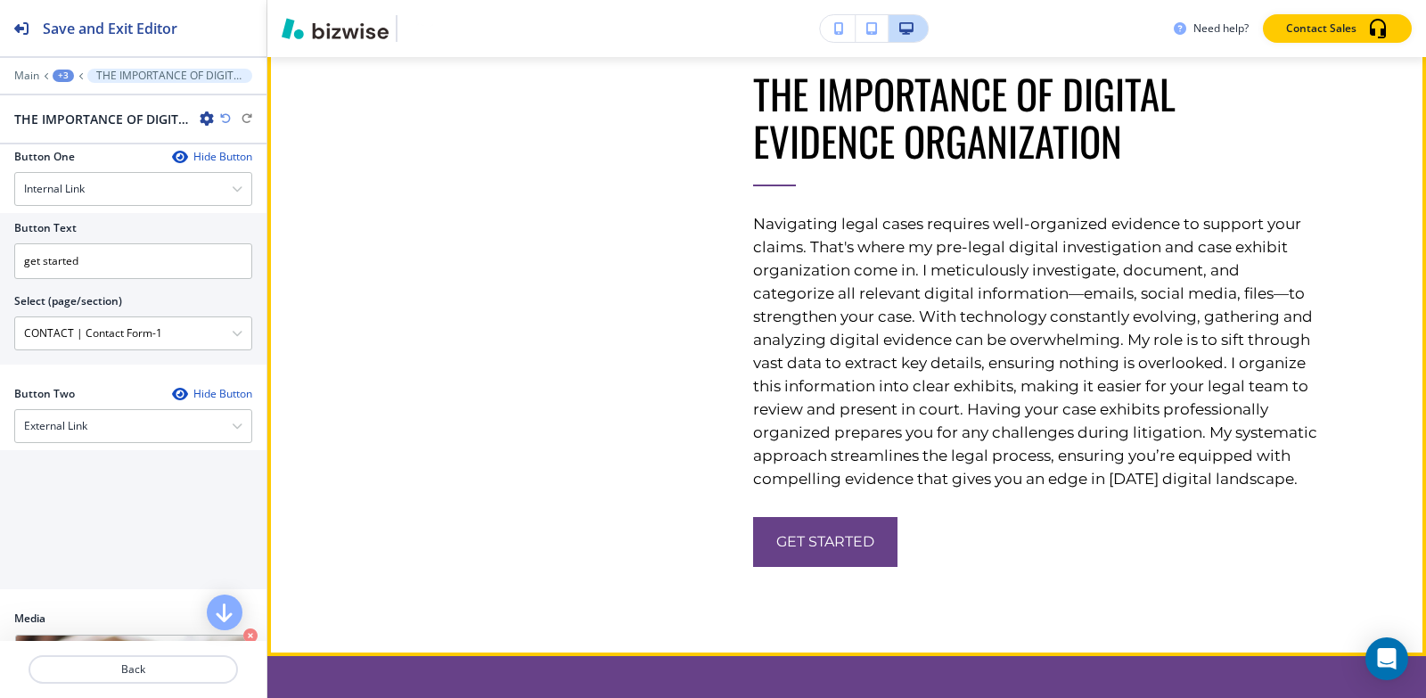
scroll to position [5363, 0]
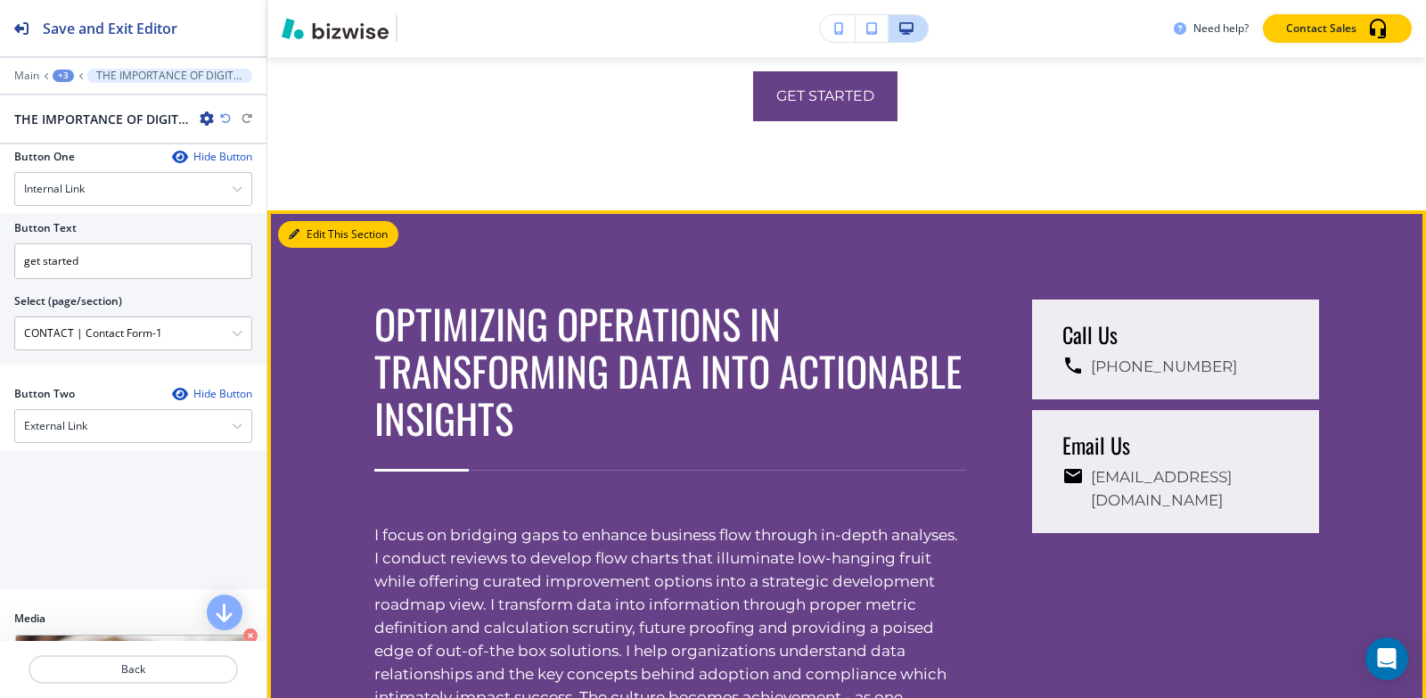
click at [299, 240] on icon "button" at bounding box center [294, 234] width 11 height 11
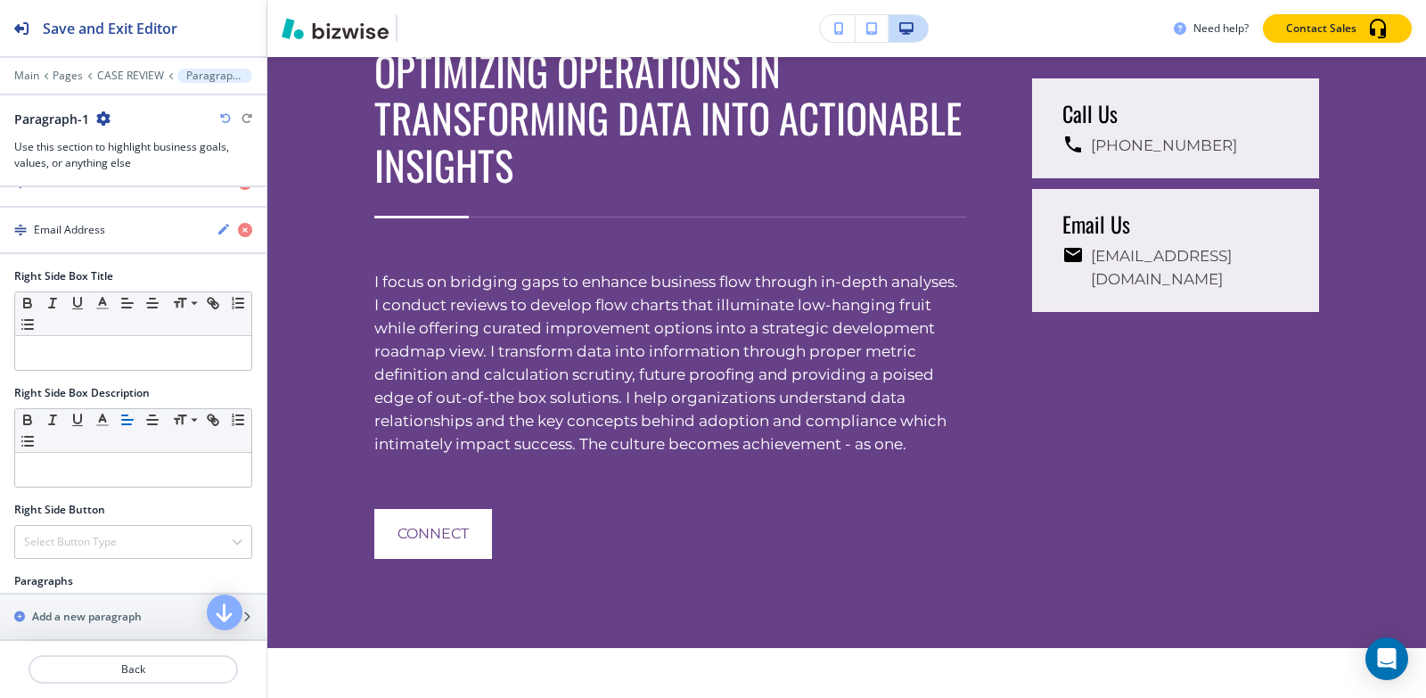
scroll to position [856, 0]
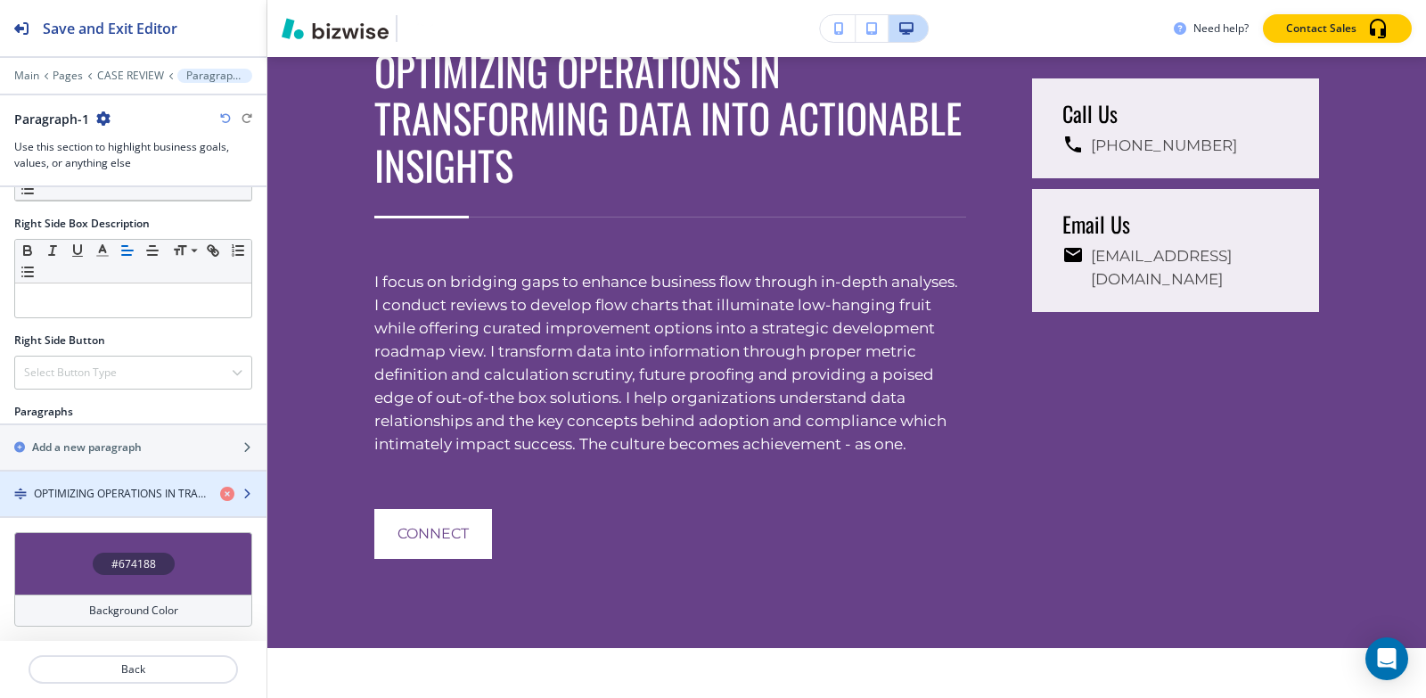
click at [102, 488] on h4 "OPTIMIZING OPERATIONS IN TRANSFORMING DATA INTO ACTIONABLE INSIGHTS" at bounding box center [120, 494] width 172 height 16
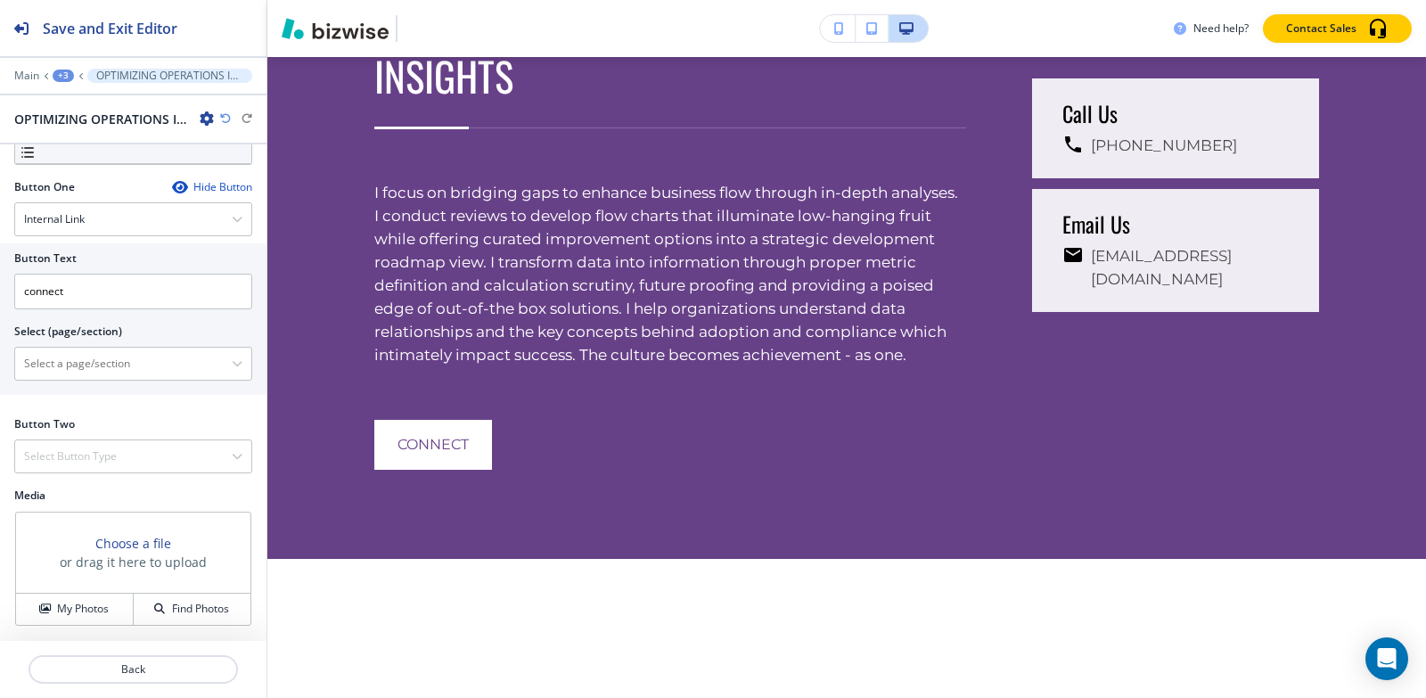
scroll to position [713, 0]
click at [117, 369] on \(page\/section\) "Manual Input" at bounding box center [123, 363] width 217 height 30
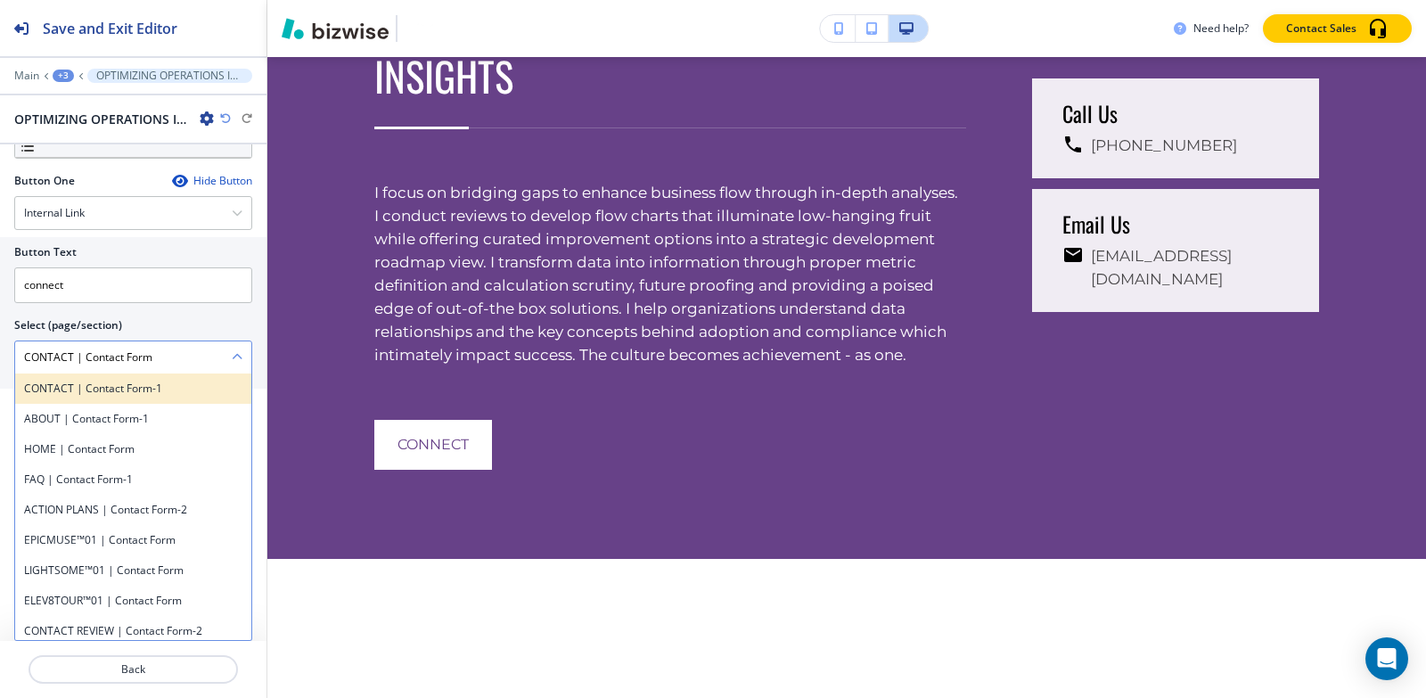
click at [127, 397] on h4 "CONTACT | Contact Form-1" at bounding box center [133, 389] width 218 height 16
type \(page\/section\) "CONTACT | Contact Form-1"
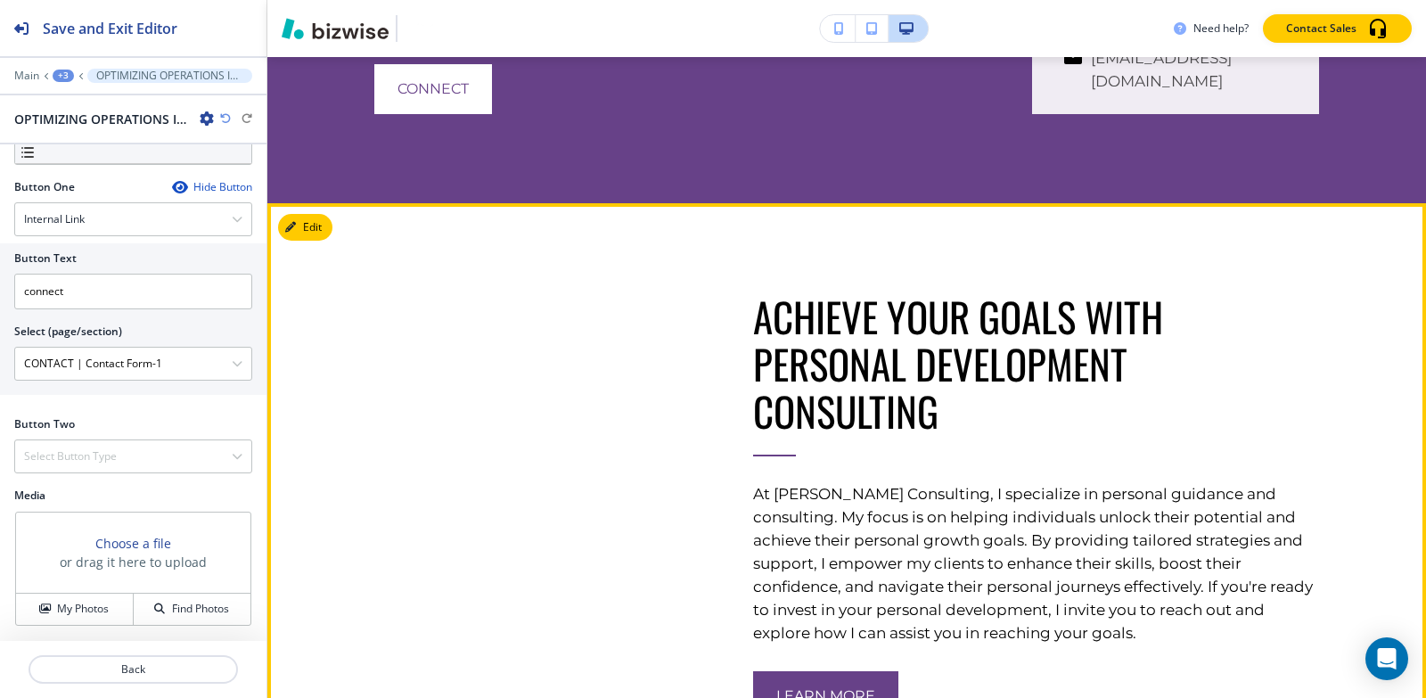
scroll to position [6240, 0]
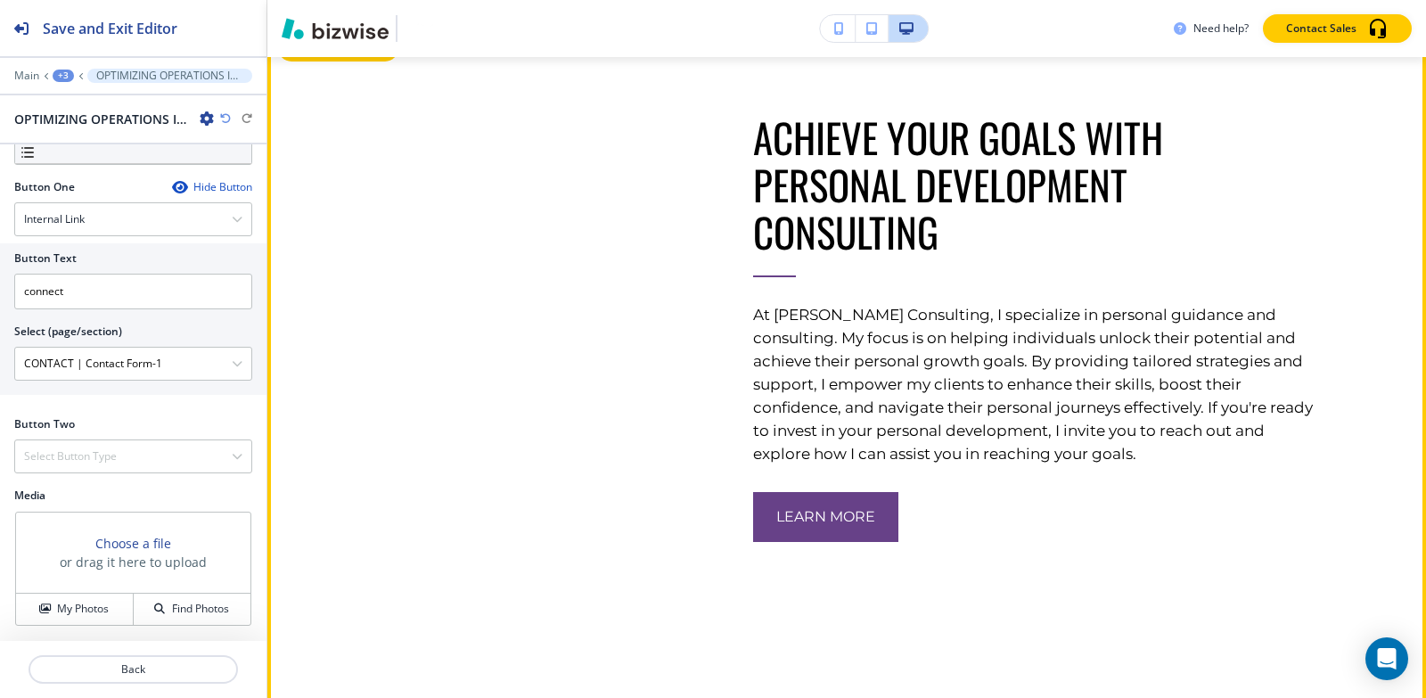
click at [308, 61] on button "Edit This Section" at bounding box center [338, 48] width 120 height 27
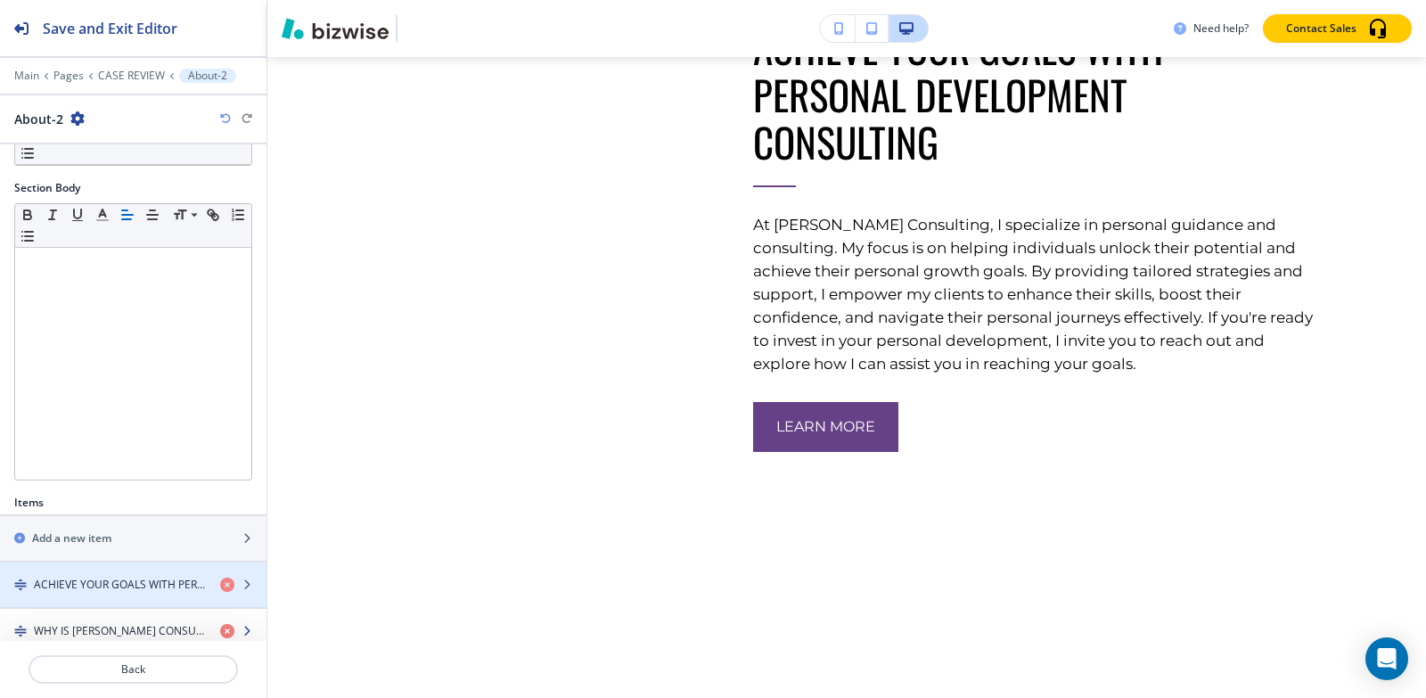
scroll to position [408, 0]
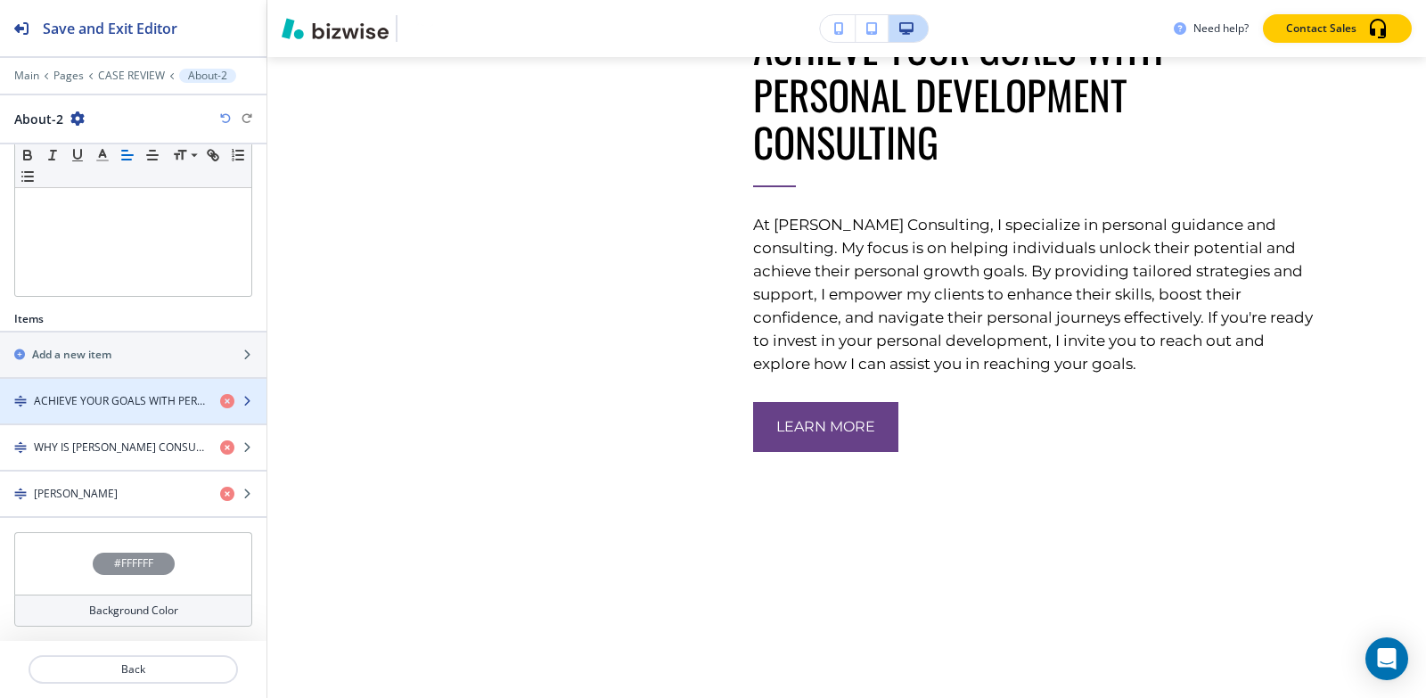
click at [72, 412] on div "button" at bounding box center [133, 416] width 266 height 14
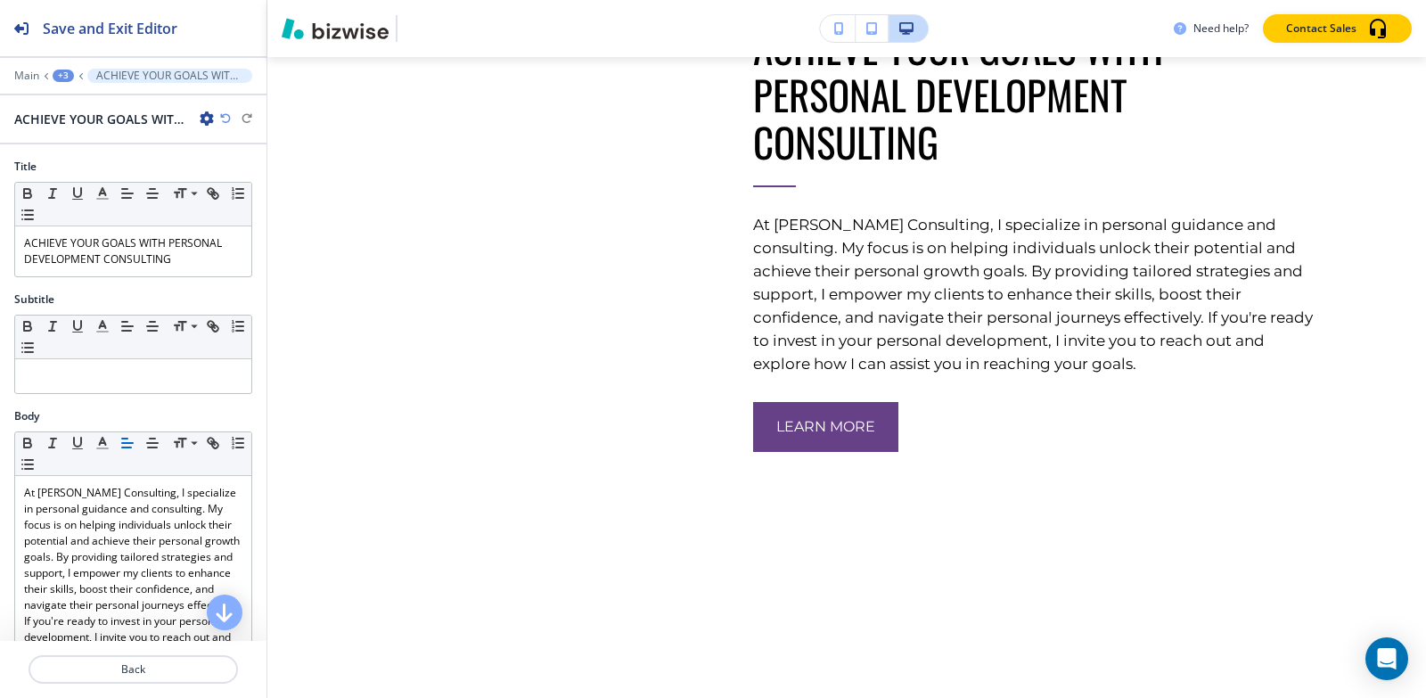
scroll to position [535, 0]
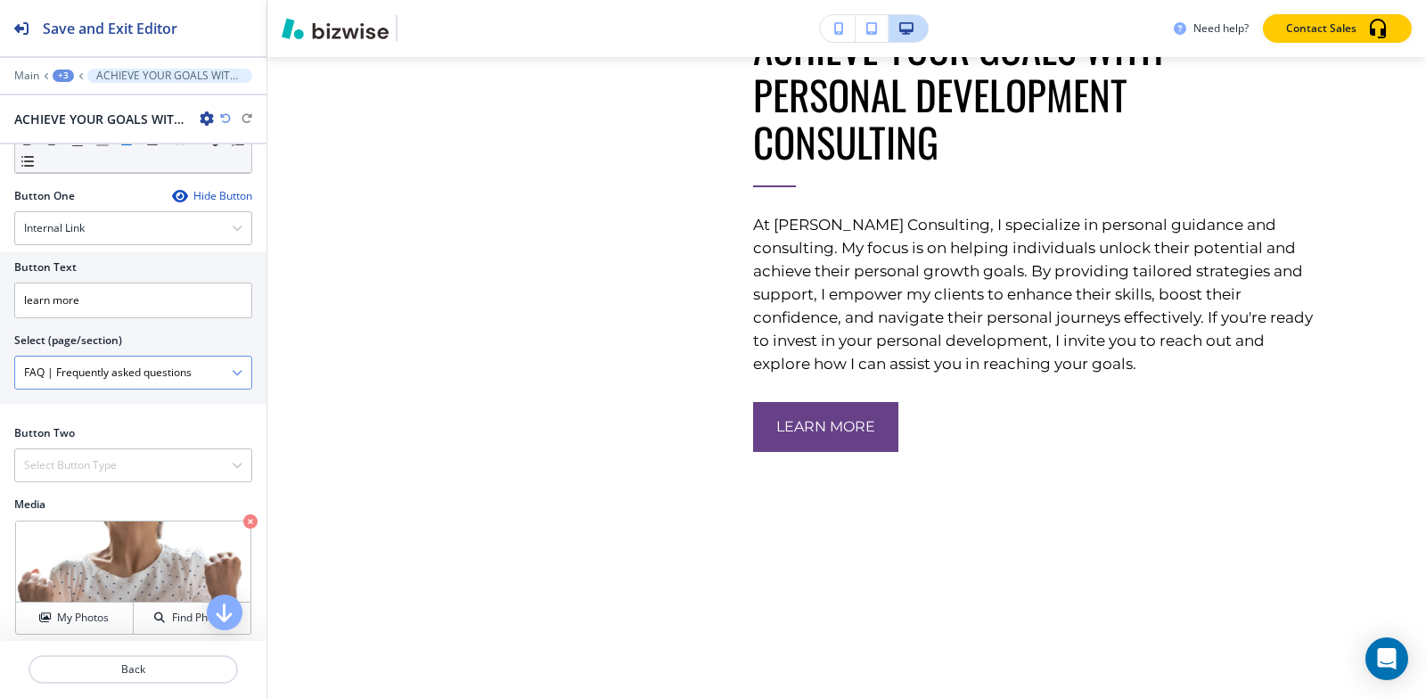
click at [101, 372] on \(page\/section\) "FAQ | Frequently asked questions" at bounding box center [123, 372] width 217 height 30
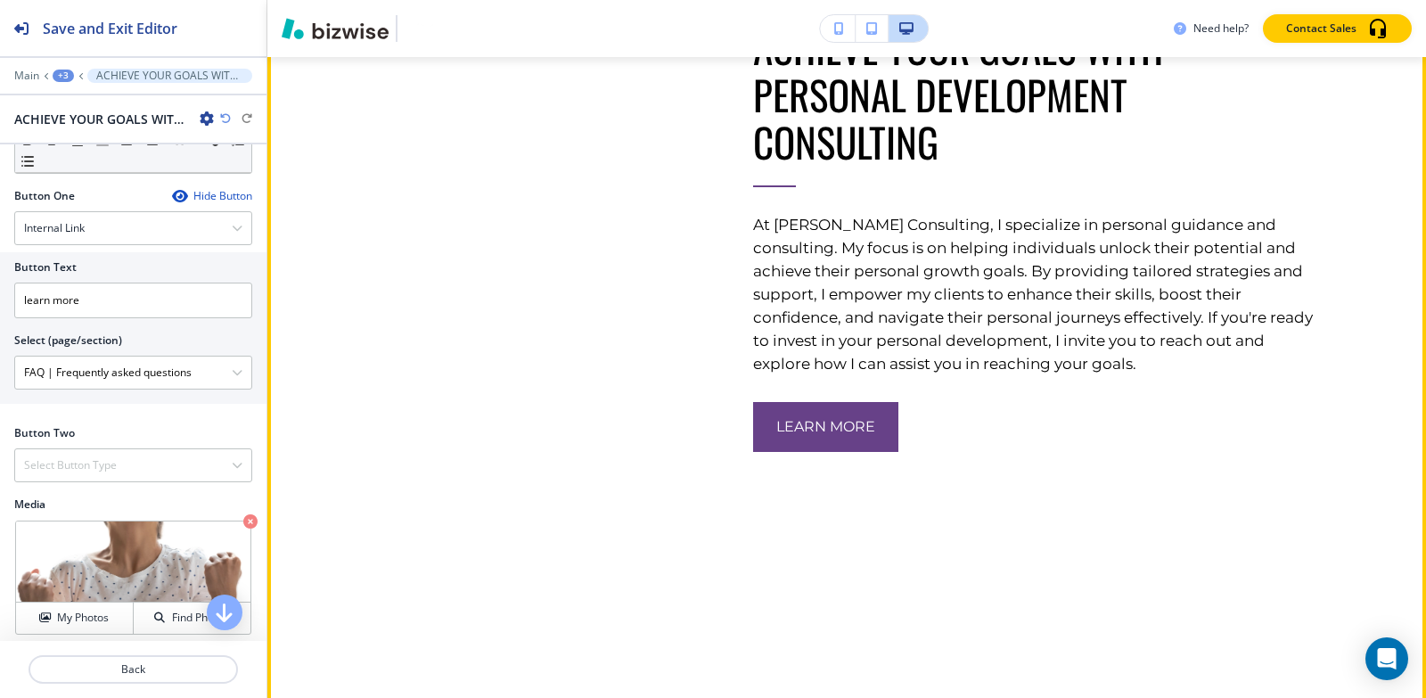
click at [667, 23] on img at bounding box center [531, 23] width 315 height 0
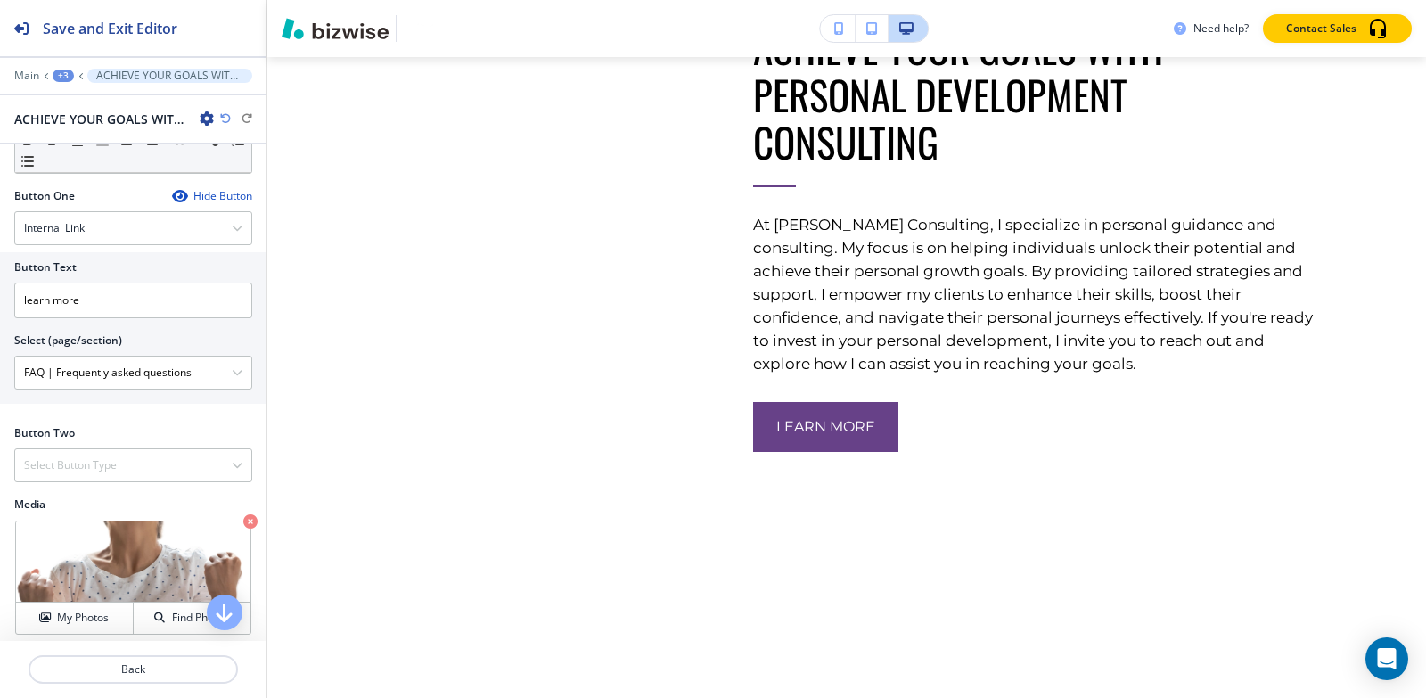
click at [56, 78] on div "+3" at bounding box center [63, 76] width 21 height 12
click at [93, 139] on p "CASE REVIEW" at bounding box center [109, 136] width 91 height 16
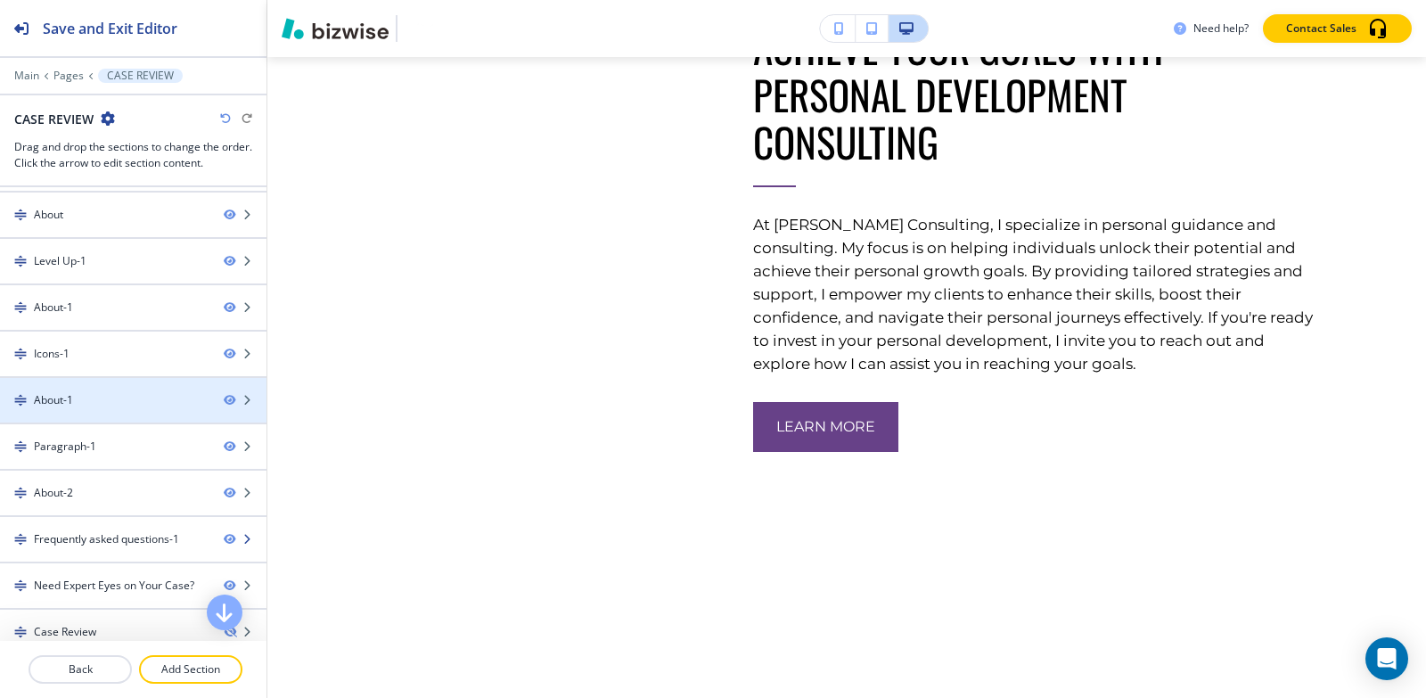
scroll to position [195, 0]
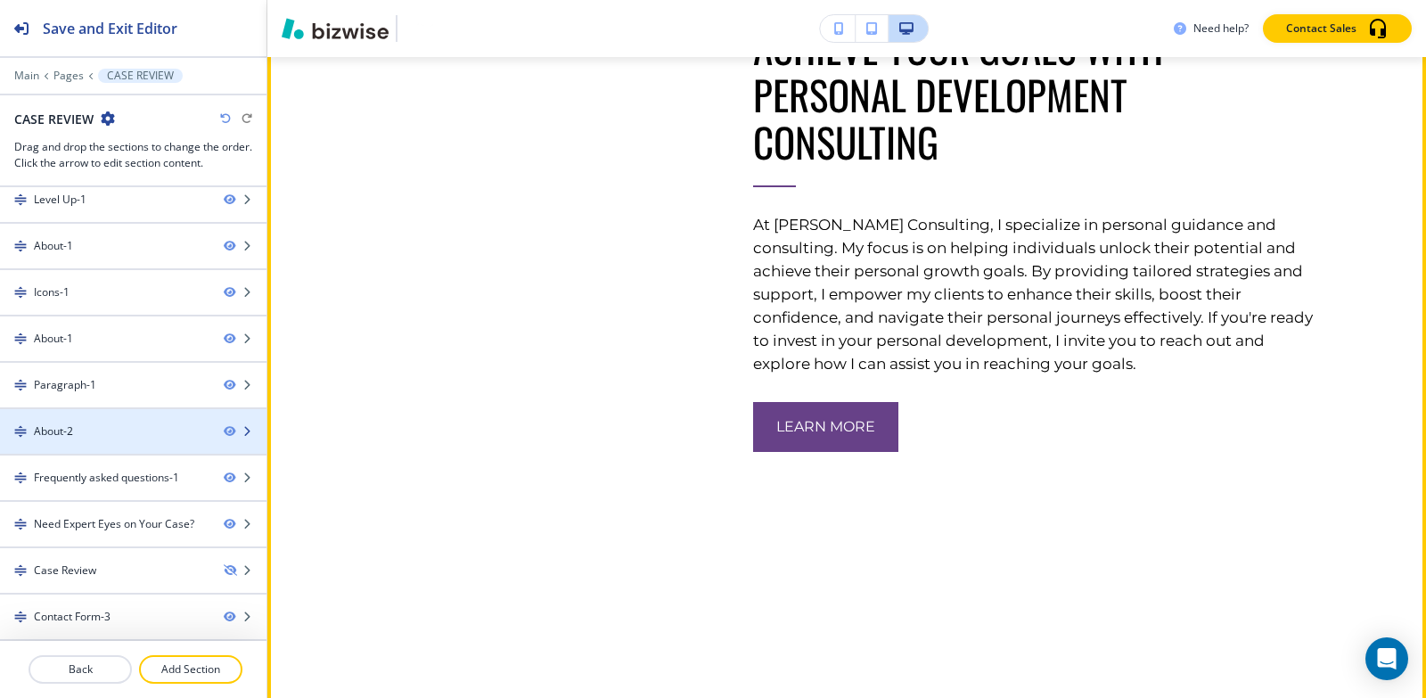
click at [74, 422] on div at bounding box center [133, 416] width 266 height 14
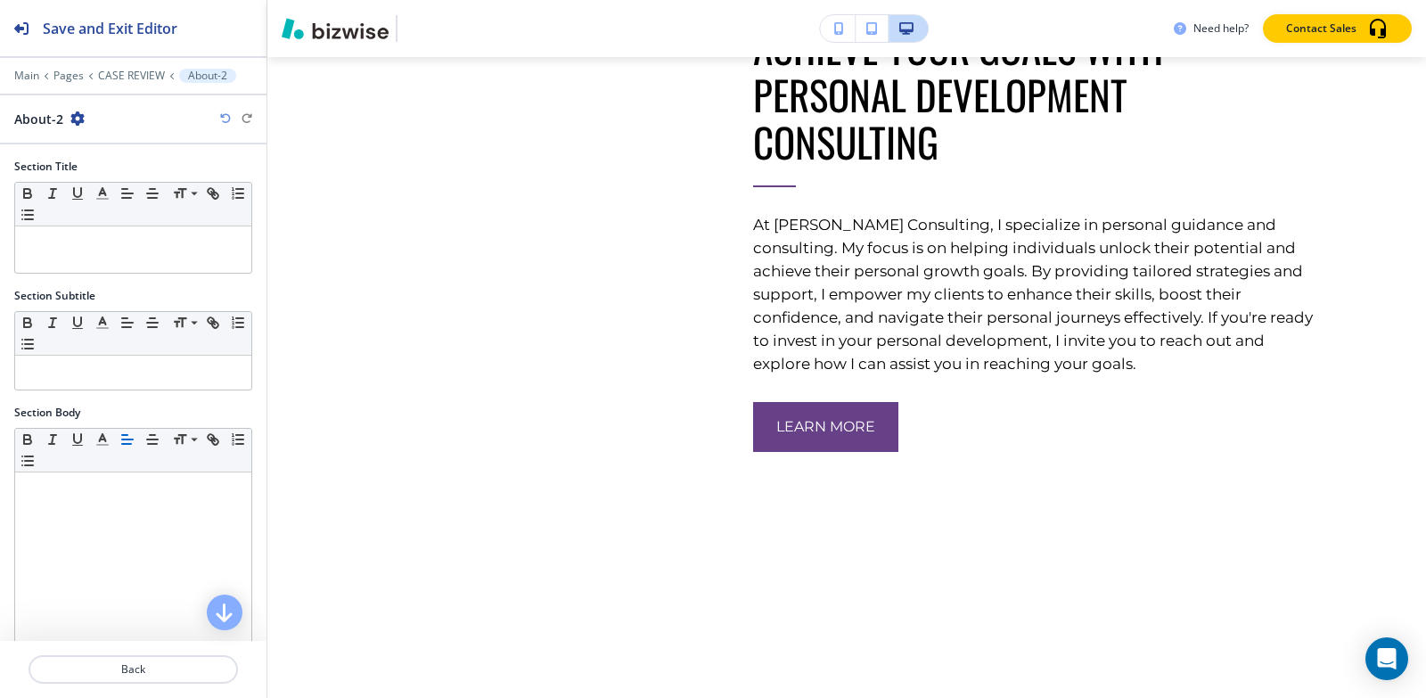
scroll to position [408, 0]
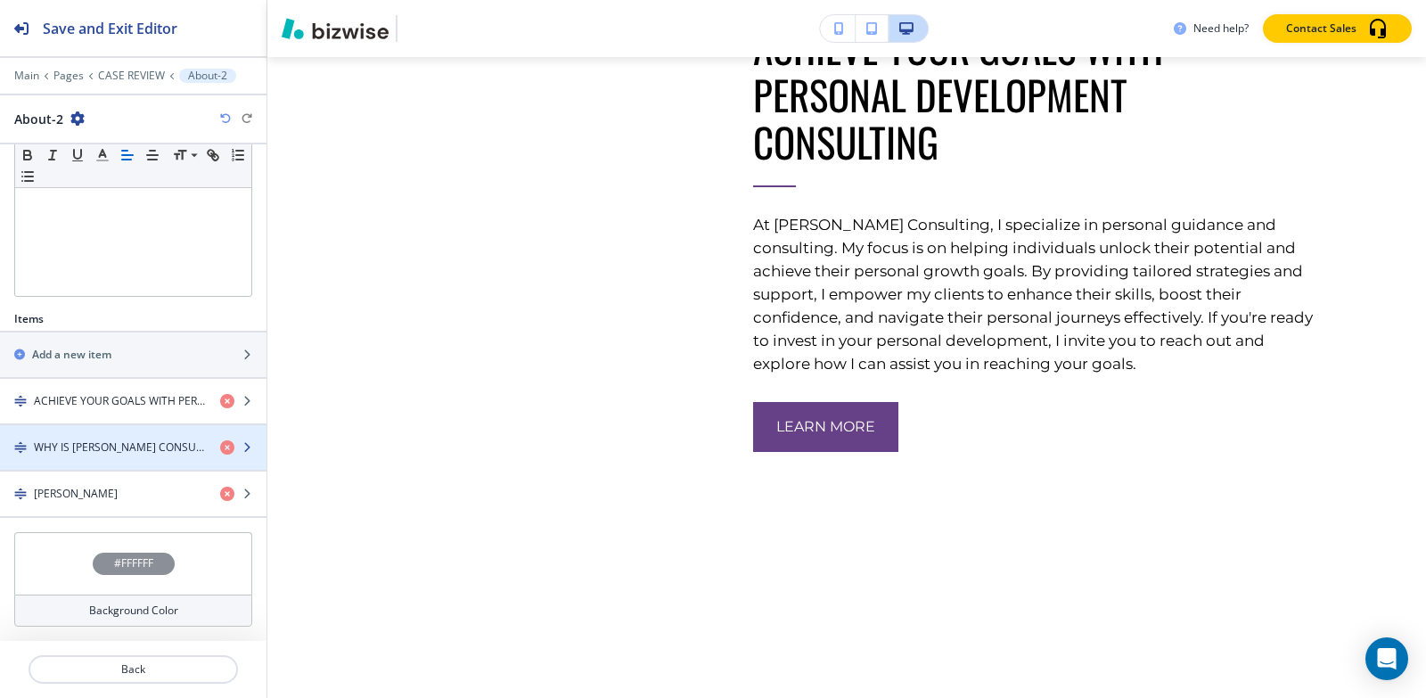
click at [70, 443] on h4 "WHY IS SUMITA PRADHAN CONSULTING SO POPULAR?" at bounding box center [120, 447] width 172 height 16
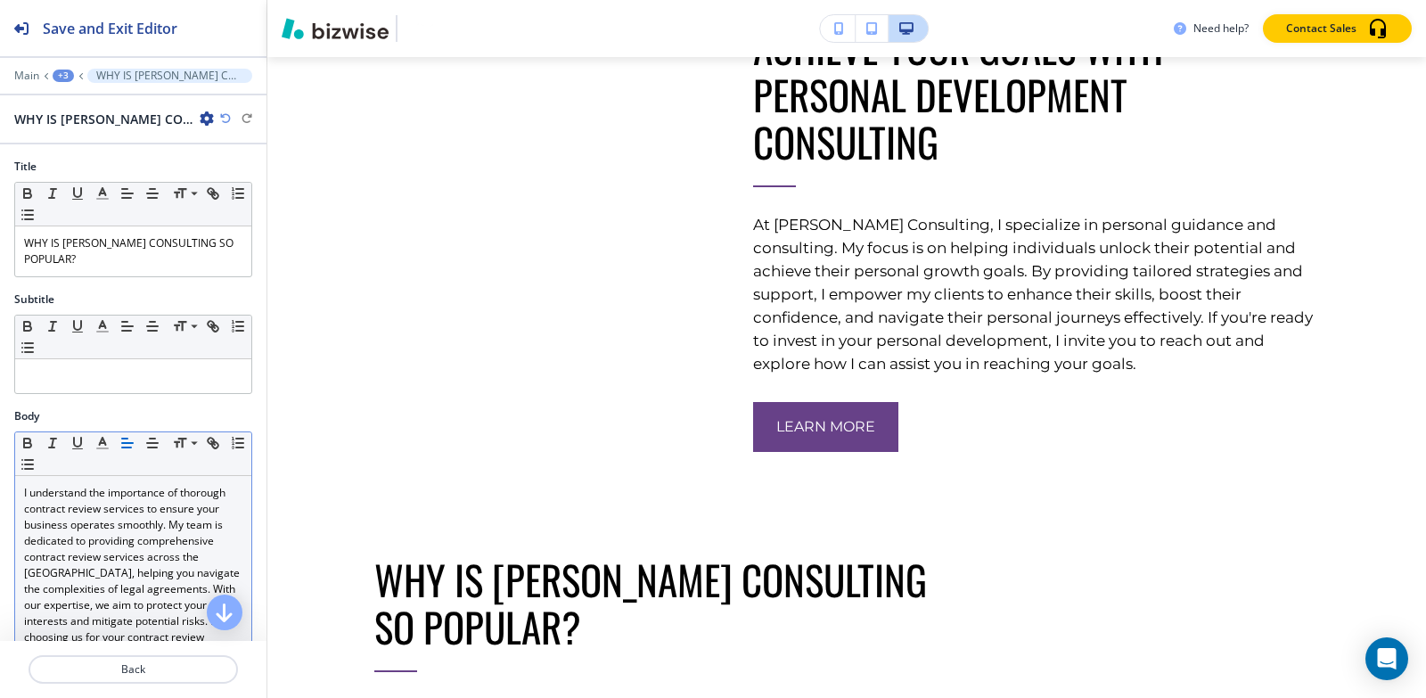
scroll to position [6791, 0]
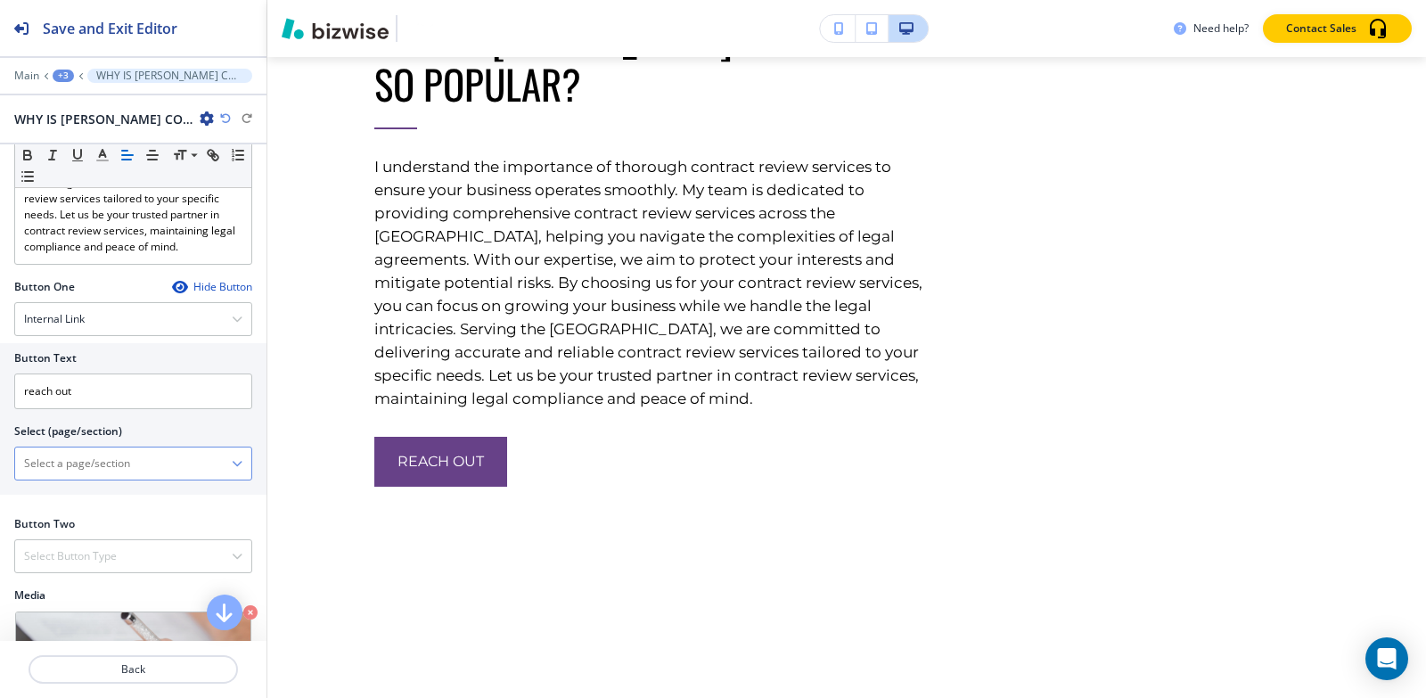
click at [82, 461] on \(page\/section\) "Manual Input" at bounding box center [123, 463] width 217 height 30
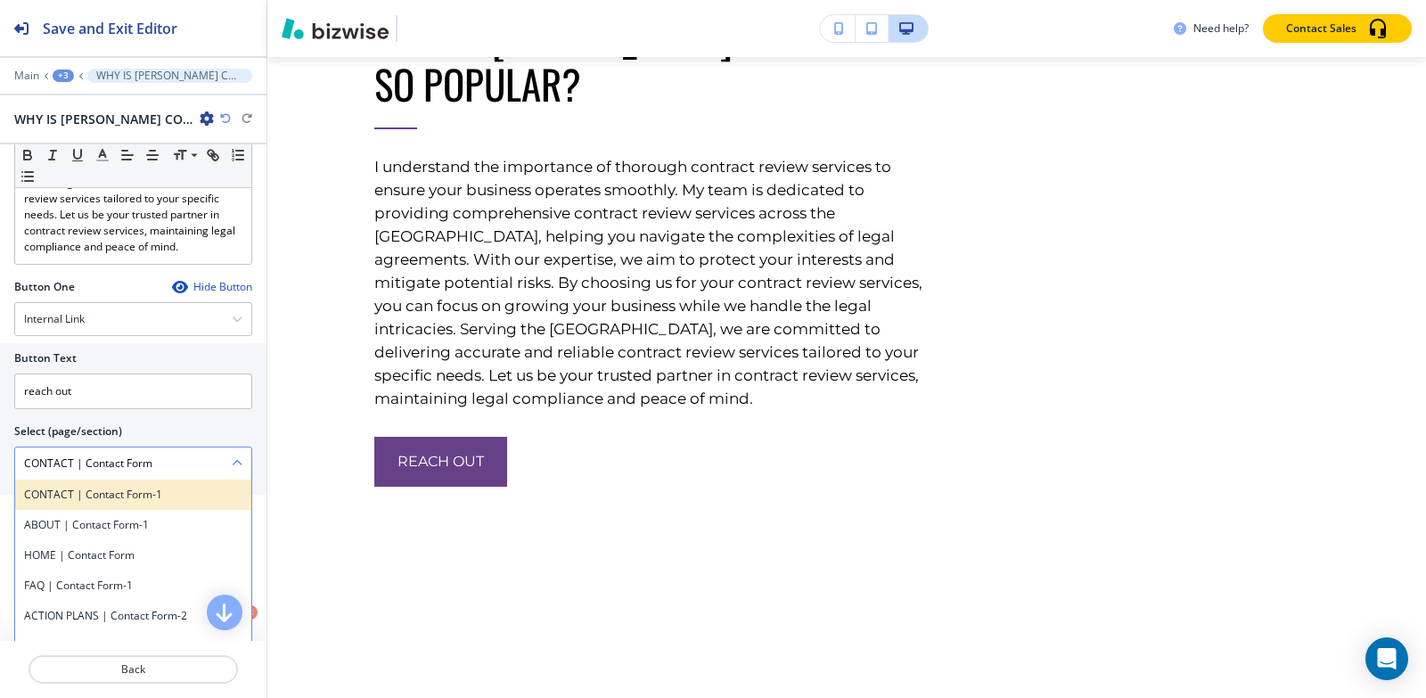
click at [118, 498] on h4 "CONTACT | Contact Form-1" at bounding box center [133, 495] width 218 height 16
type \(page\/section\) "CONTACT | Contact Form-1"
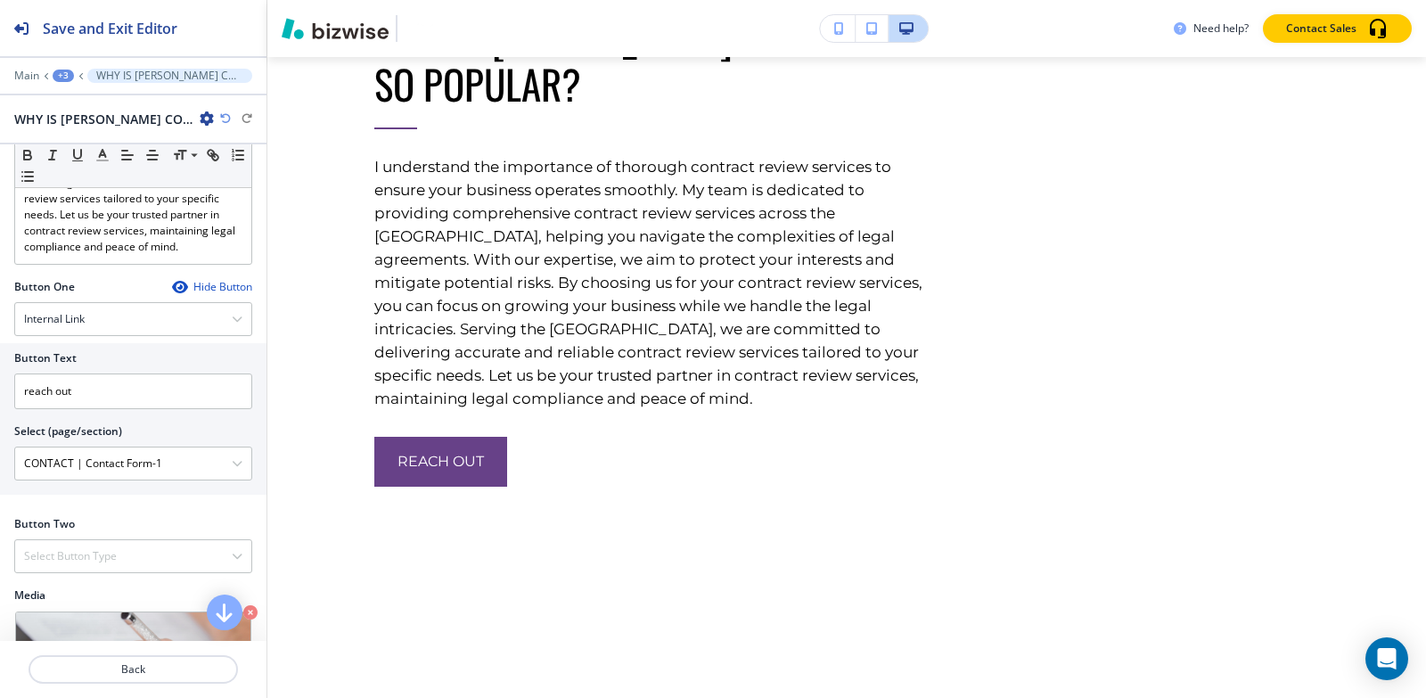
click at [63, 79] on div "+3" at bounding box center [63, 76] width 21 height 12
click at [107, 174] on p "About-2" at bounding box center [109, 168] width 91 height 16
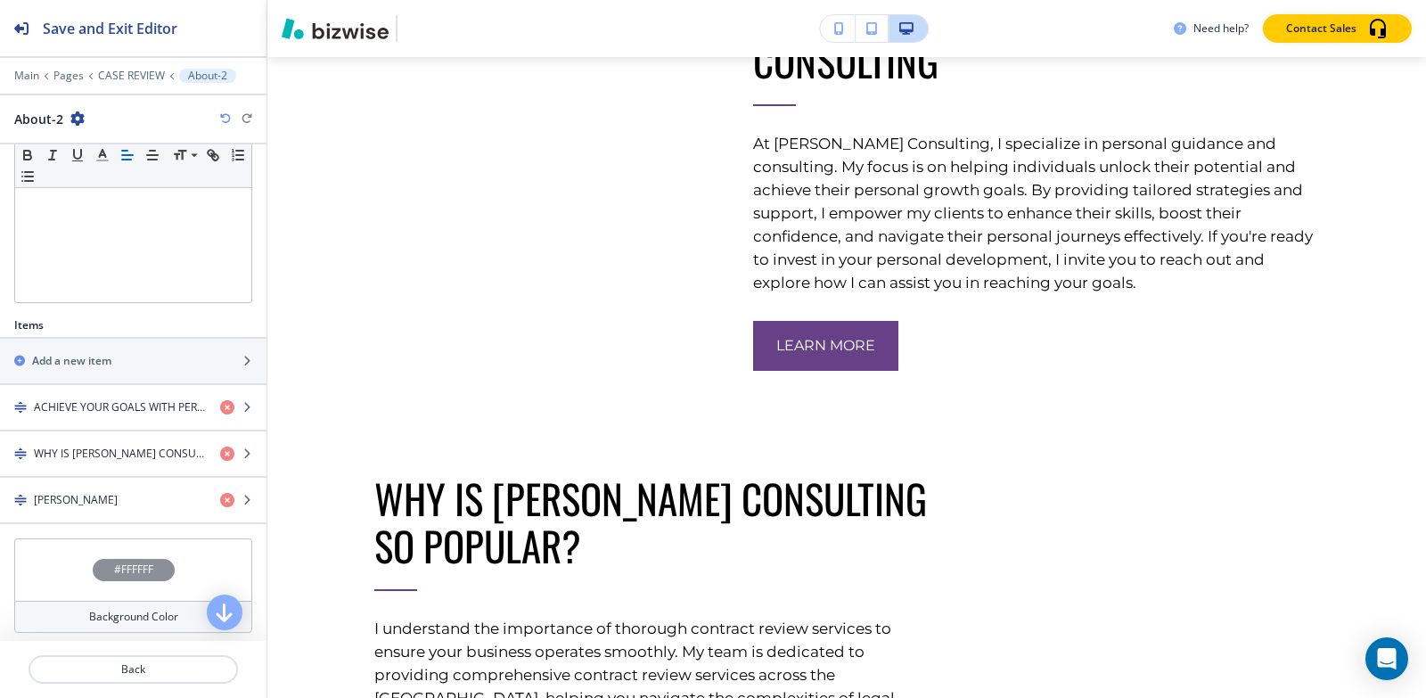
scroll to position [6341, 0]
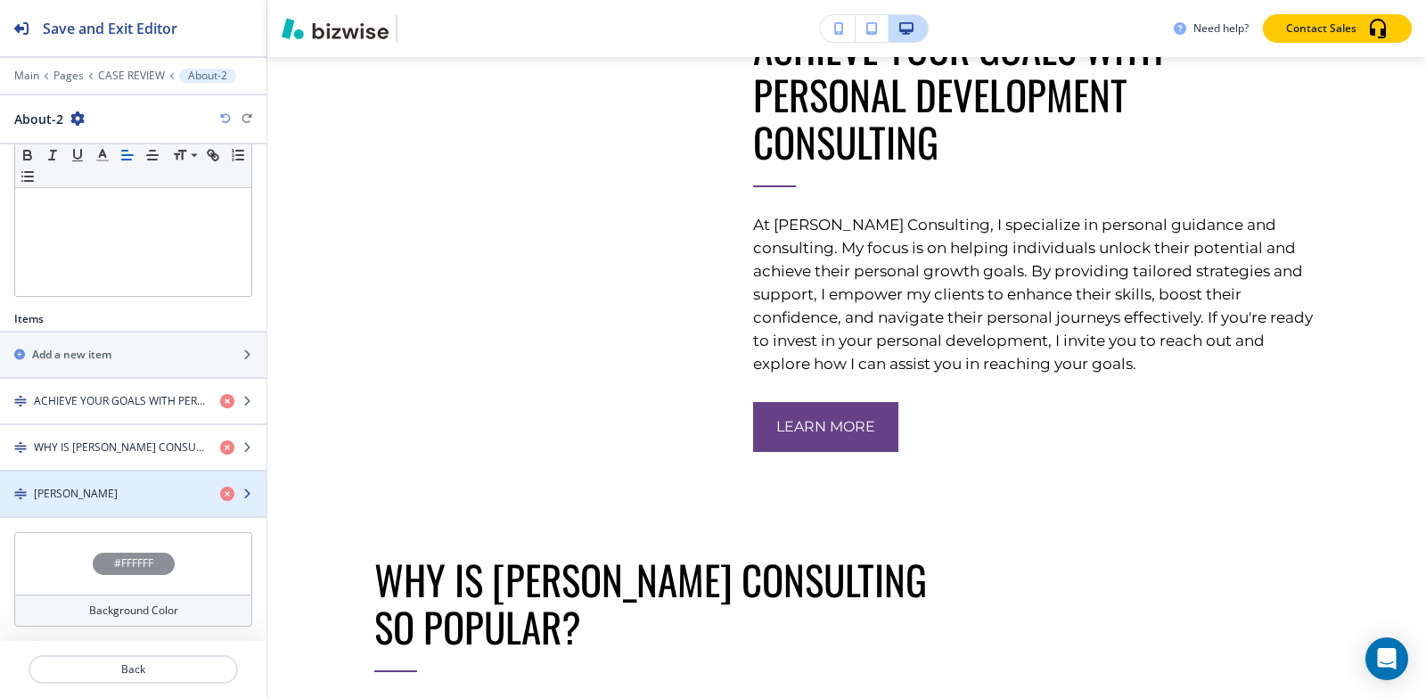
click at [91, 490] on h4 "[PERSON_NAME]" at bounding box center [76, 494] width 84 height 16
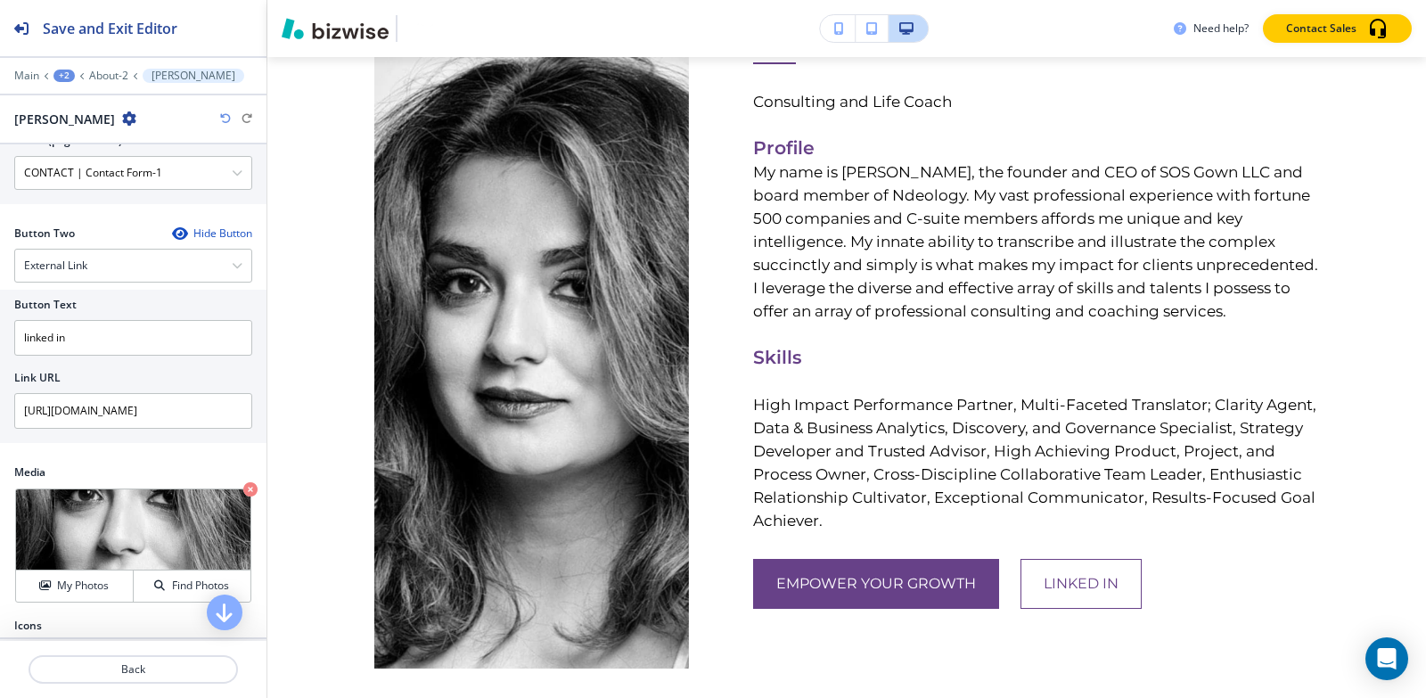
scroll to position [952, 0]
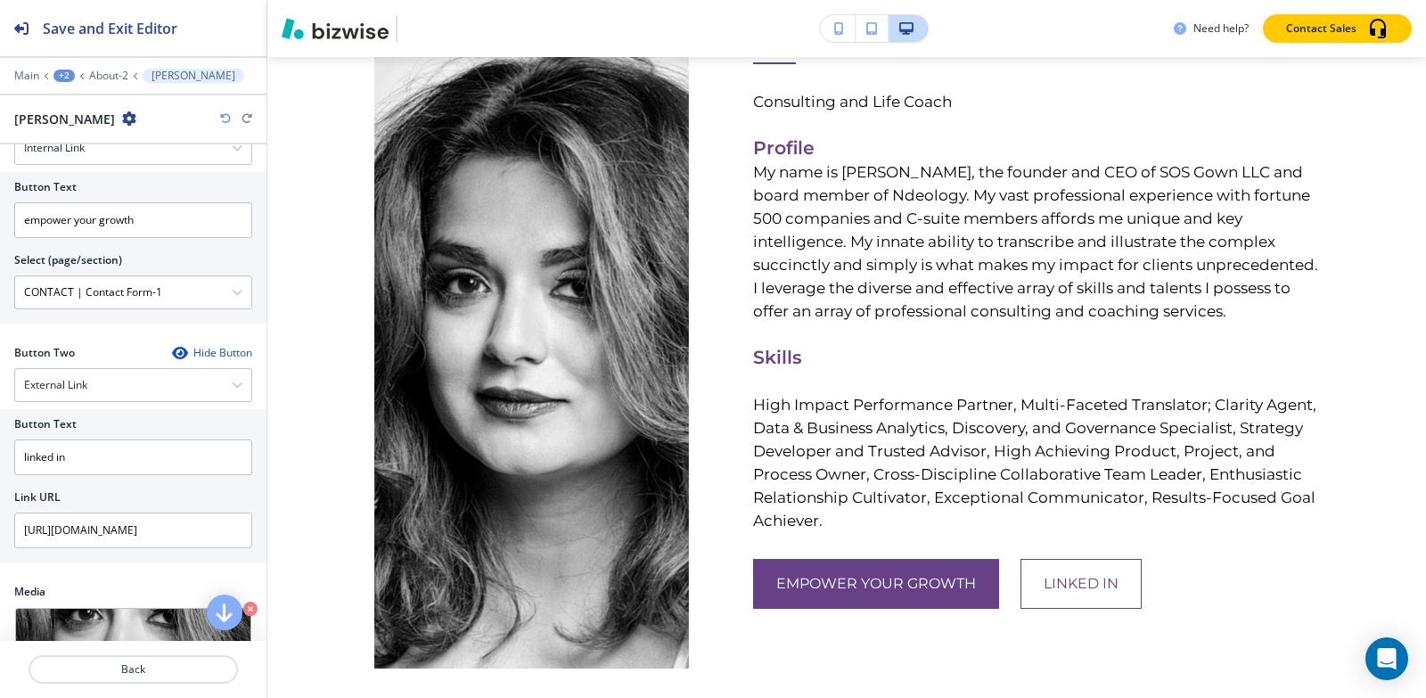
click at [61, 73] on div "+2" at bounding box center [63, 76] width 21 height 12
click at [78, 104] on p "Pages" at bounding box center [110, 105] width 91 height 16
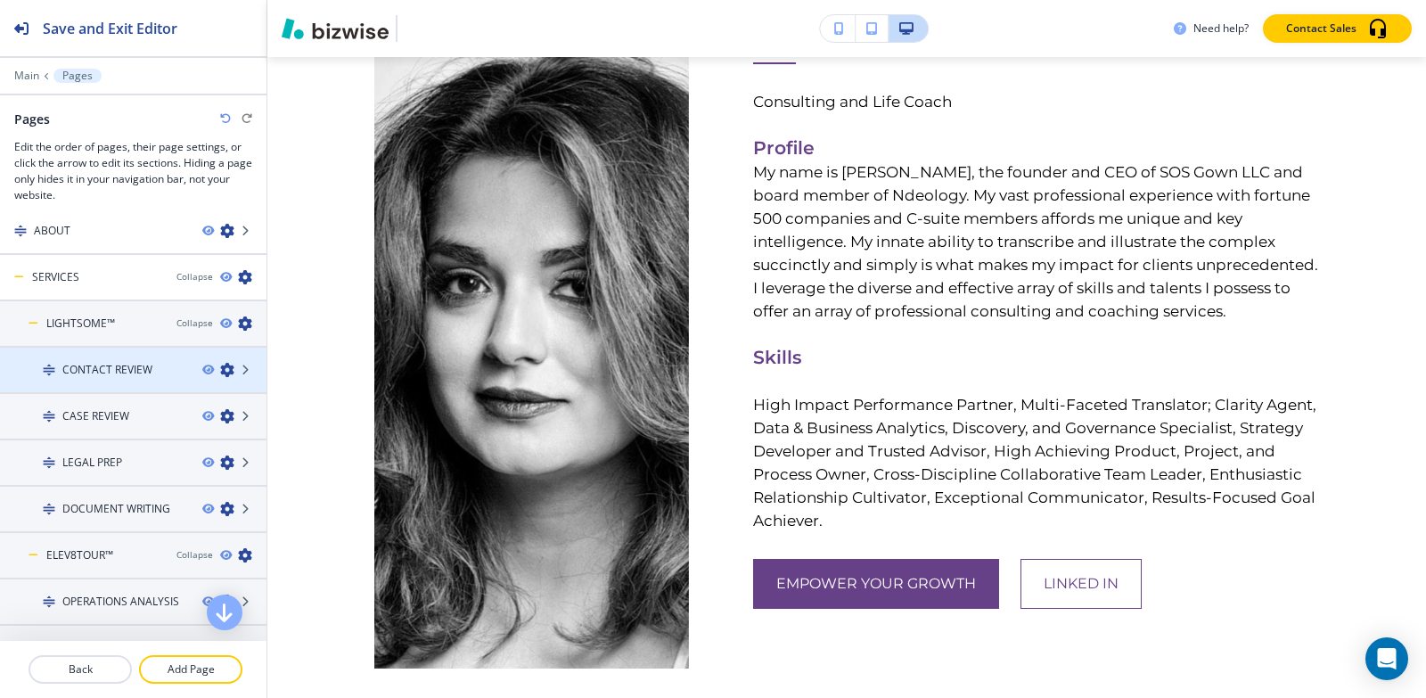
scroll to position [89, 0]
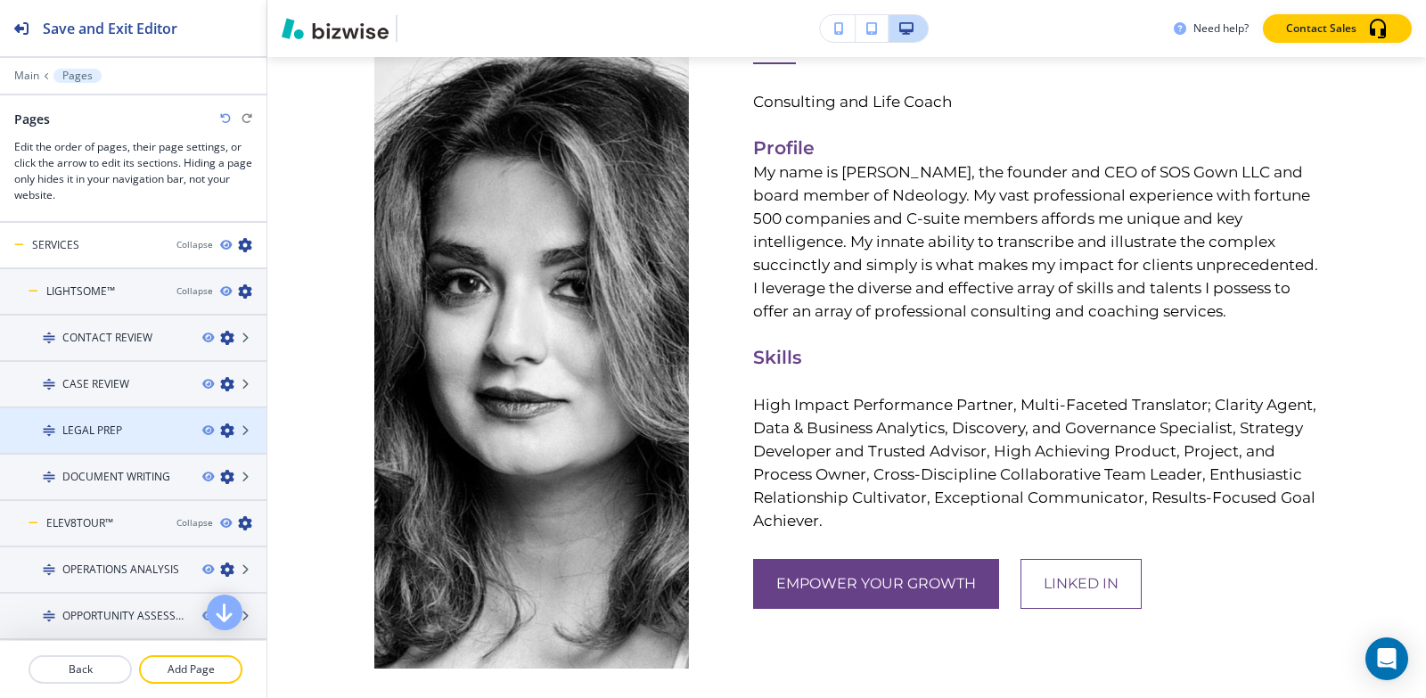
click at [110, 428] on h4 "LEGAL PREP" at bounding box center [92, 430] width 60 height 16
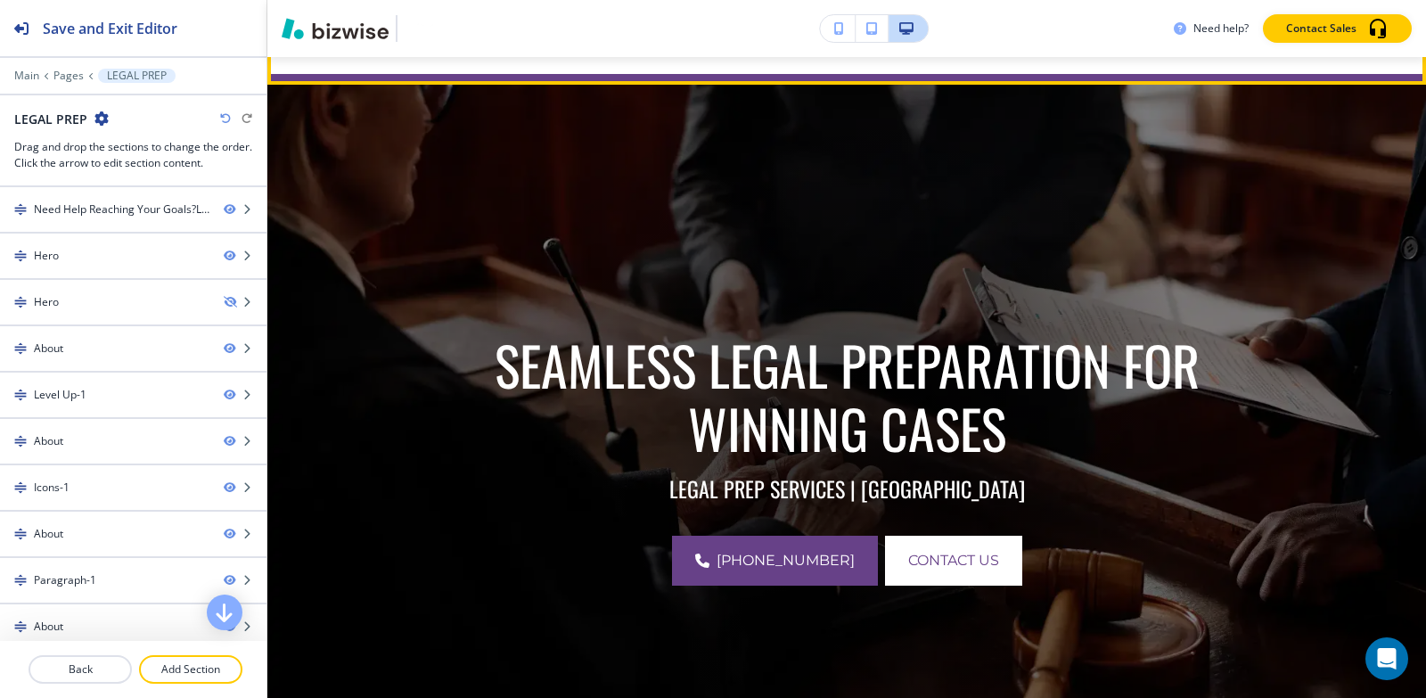
scroll to position [267, 0]
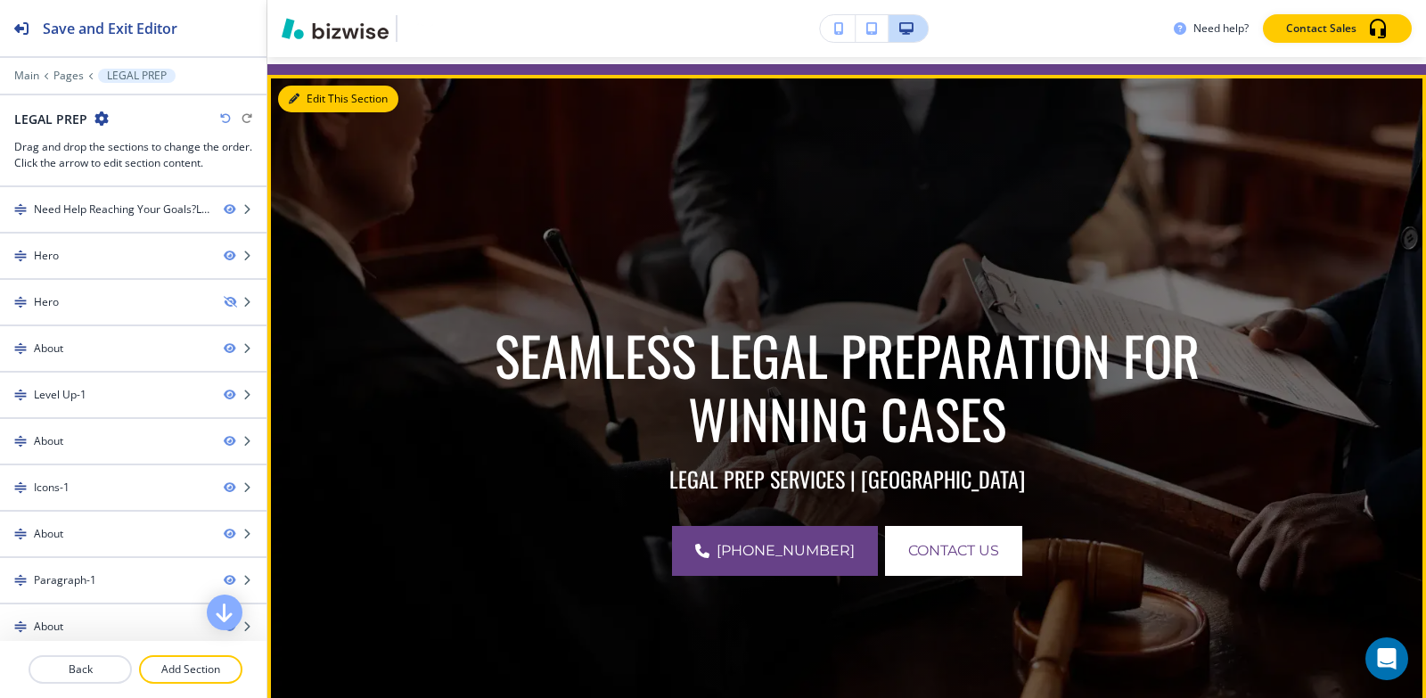
click at [300, 100] on button "Edit This Section" at bounding box center [338, 99] width 120 height 27
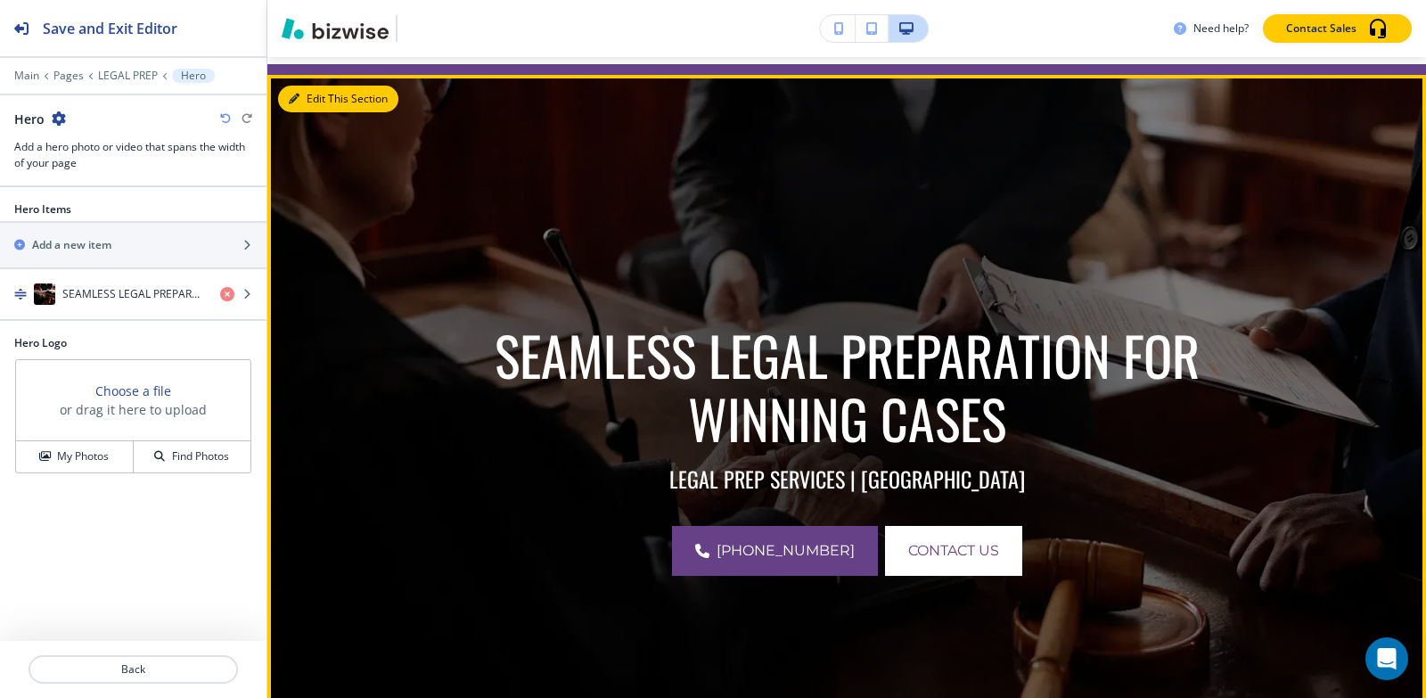
scroll to position [285, 0]
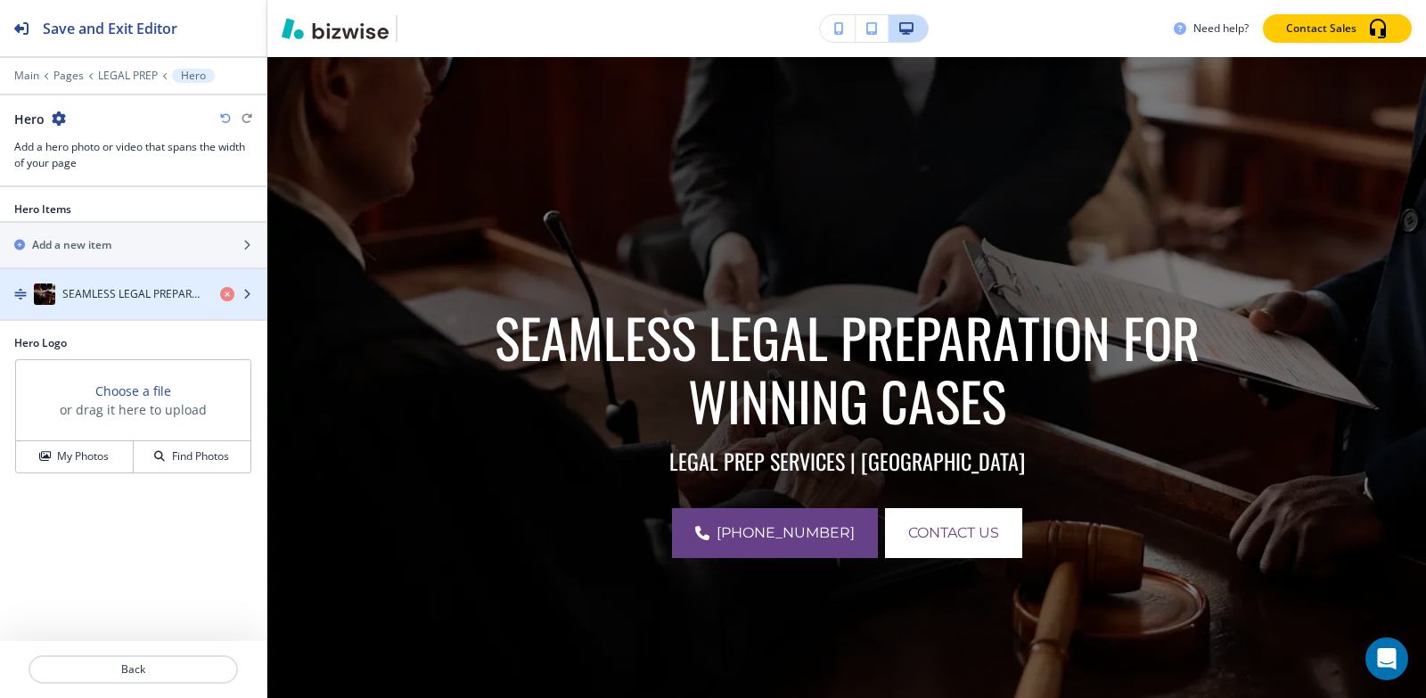
click at [108, 305] on div "button" at bounding box center [133, 312] width 266 height 14
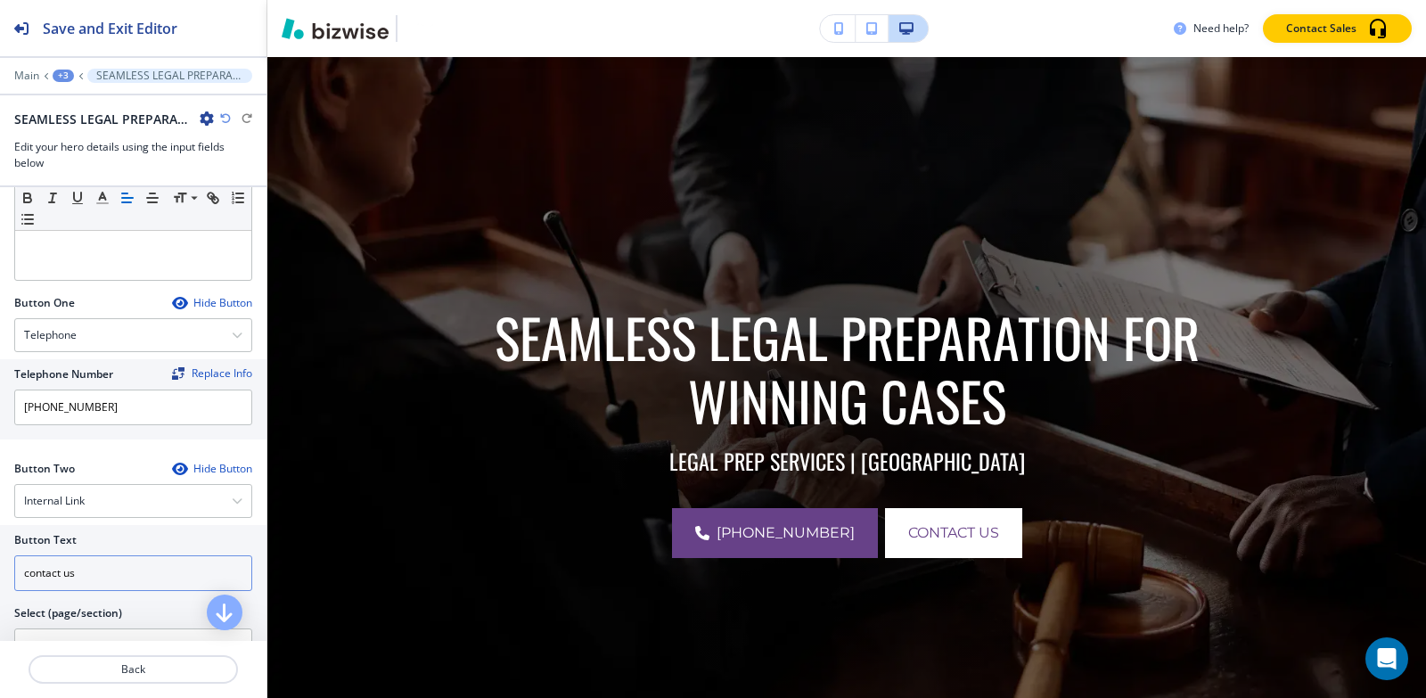
scroll to position [713, 0]
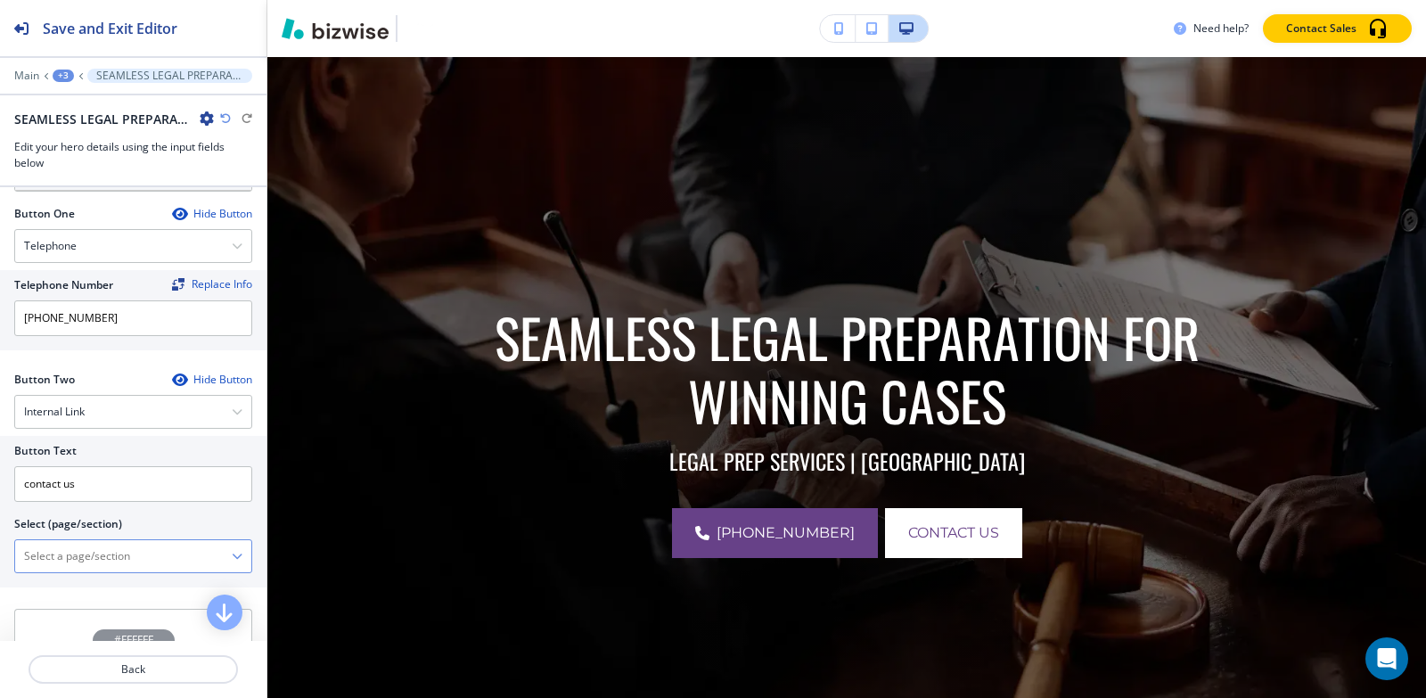
click at [119, 559] on \(page\/section\) "Manual Input" at bounding box center [123, 556] width 217 height 30
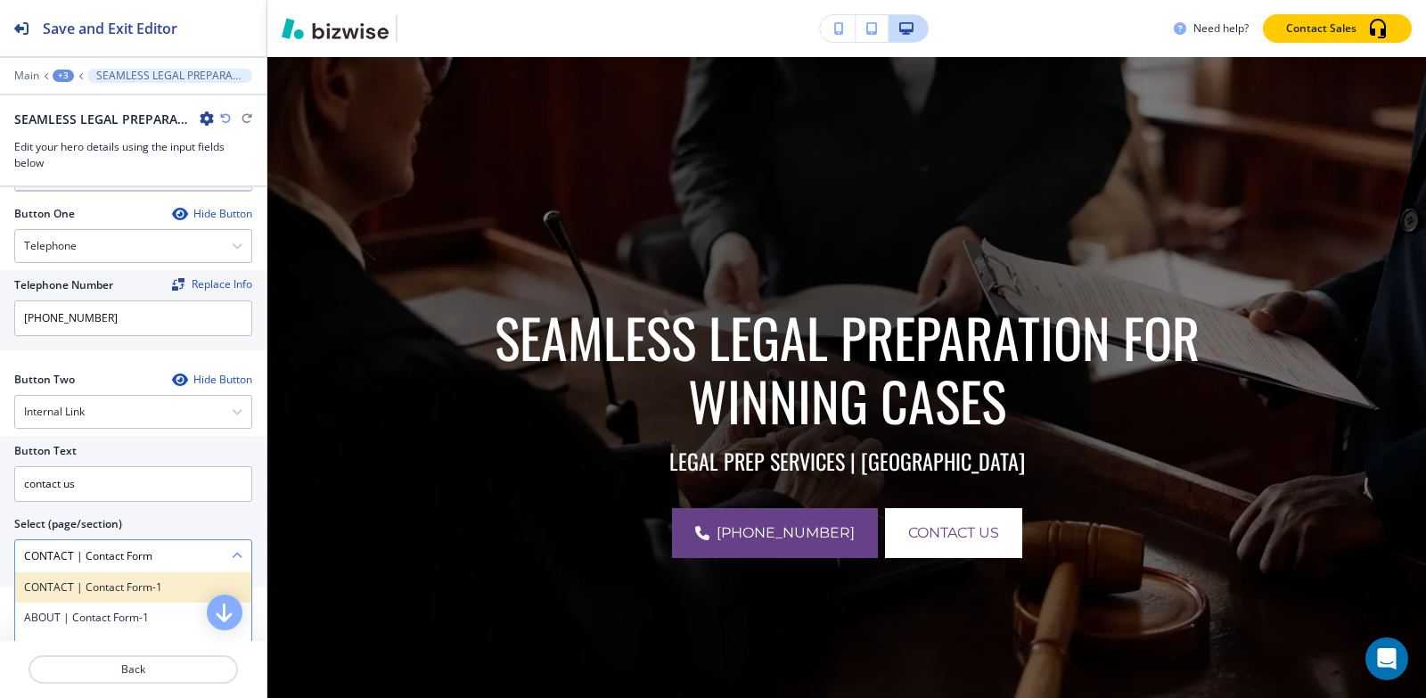
click at [136, 583] on h4 "CONTACT | Contact Form-1" at bounding box center [133, 587] width 218 height 16
type \(page\/section\) "CONTACT | Contact Form-1"
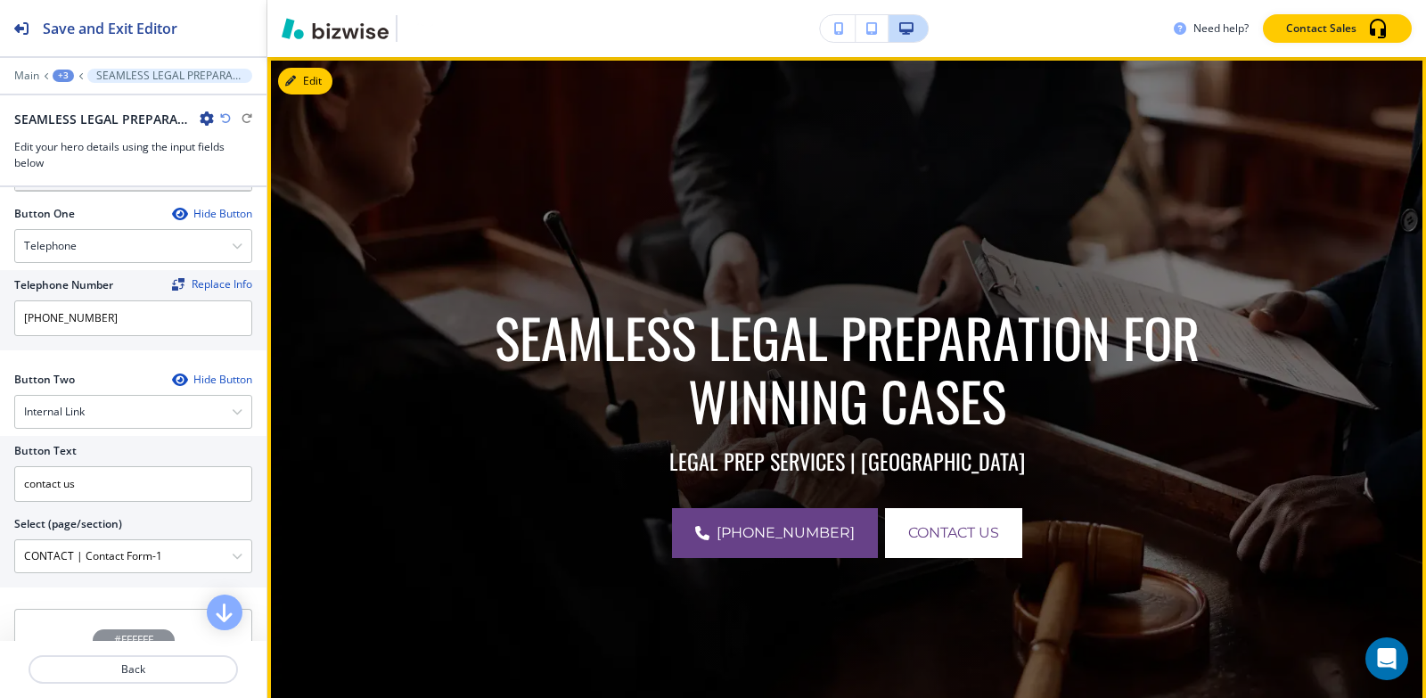
scroll to position [820, 0]
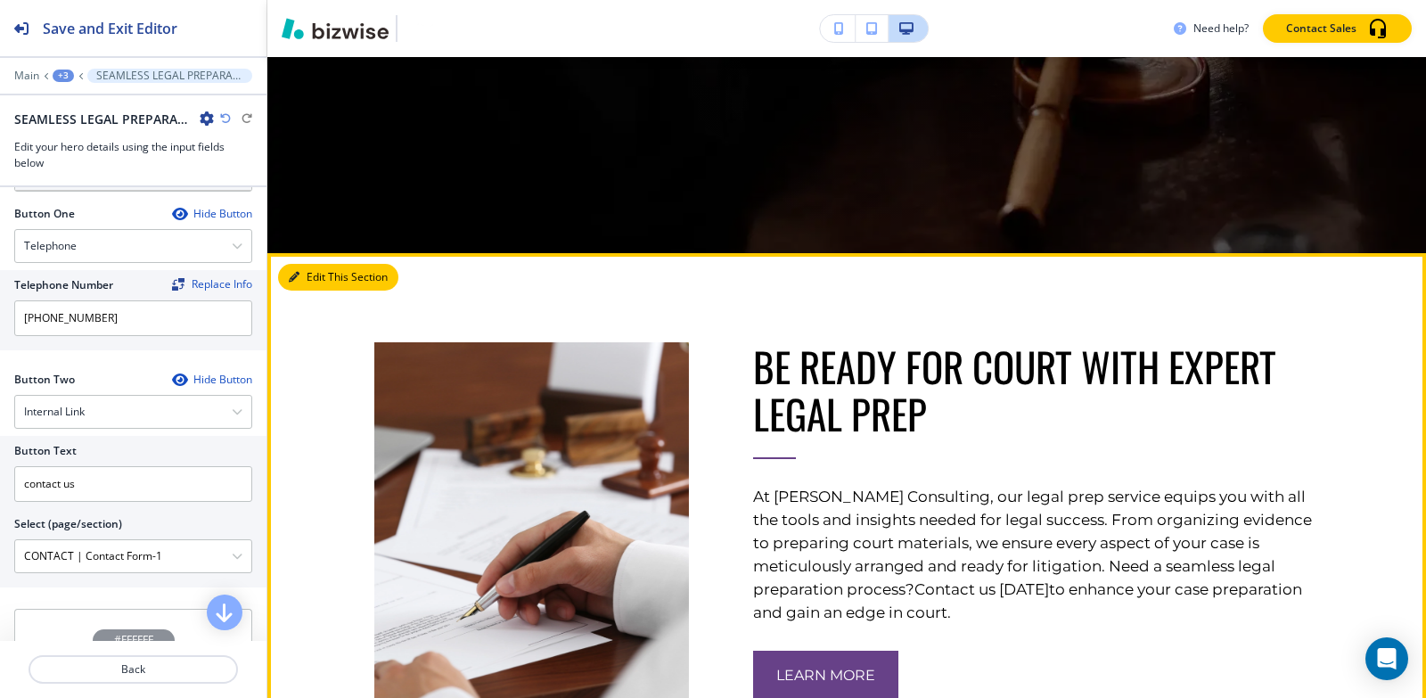
click at [312, 282] on button "Edit This Section" at bounding box center [338, 277] width 120 height 27
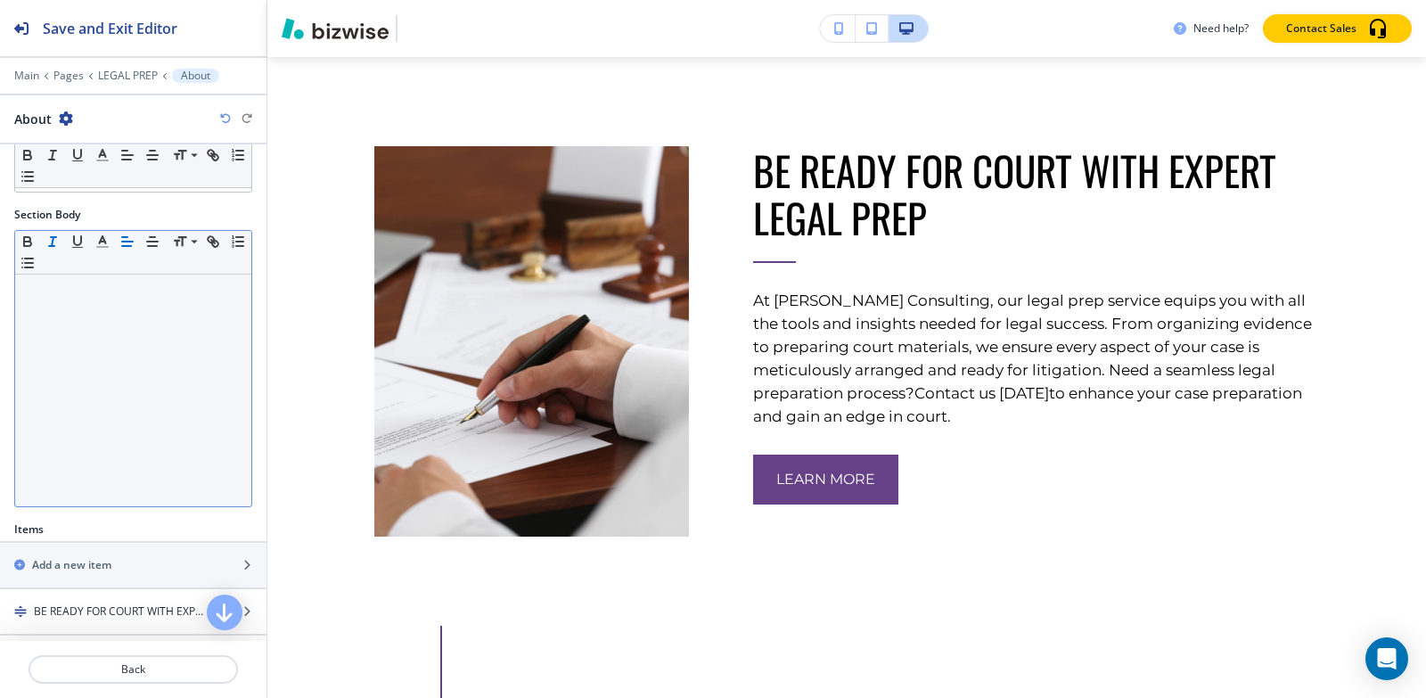
scroll to position [315, 0]
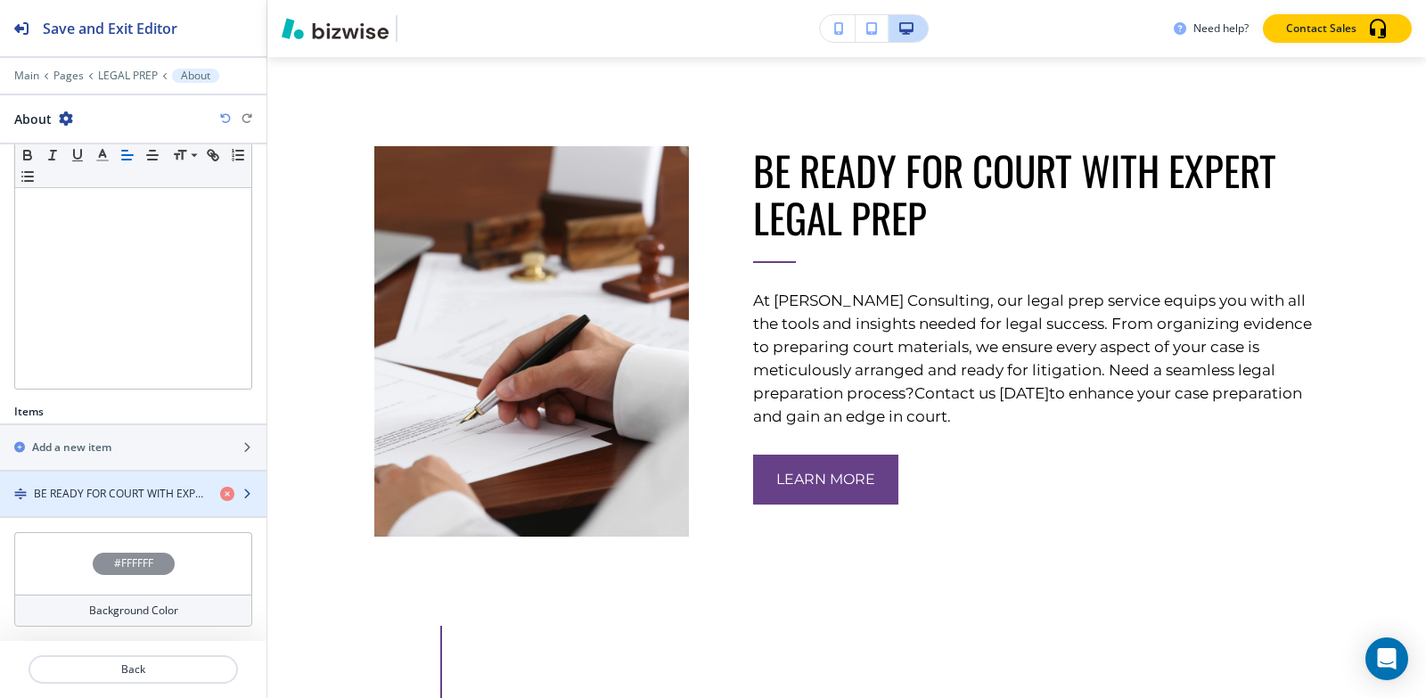
click at [60, 481] on div "button" at bounding box center [133, 478] width 266 height 14
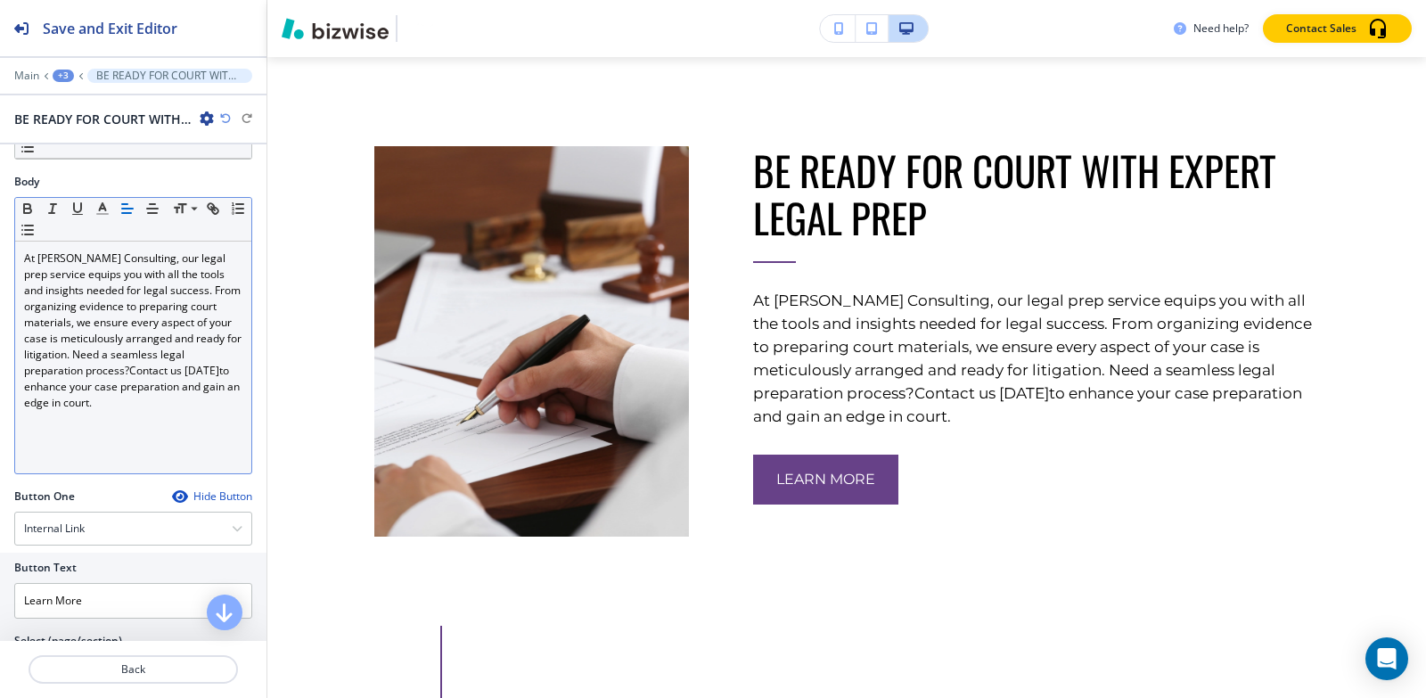
scroll to position [535, 0]
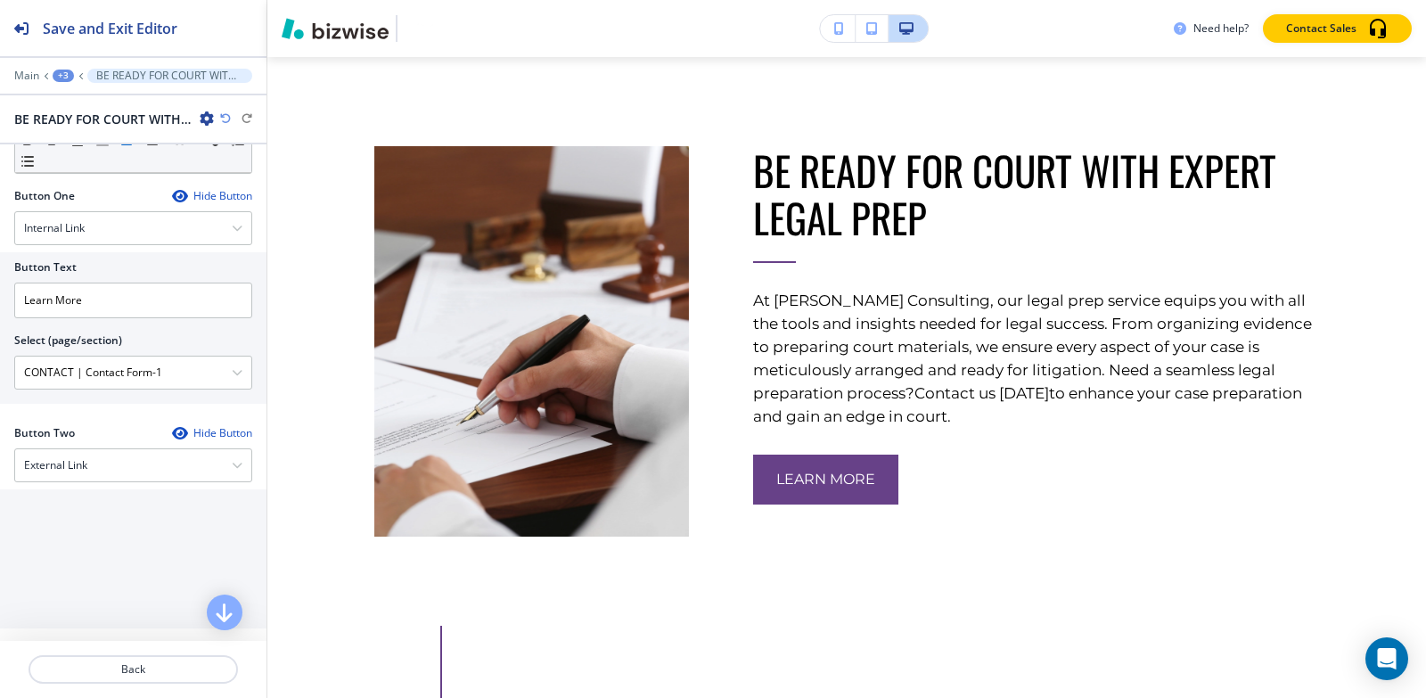
click at [61, 79] on div "+3" at bounding box center [63, 76] width 21 height 12
click at [67, 162] on p "About" at bounding box center [109, 168] width 91 height 16
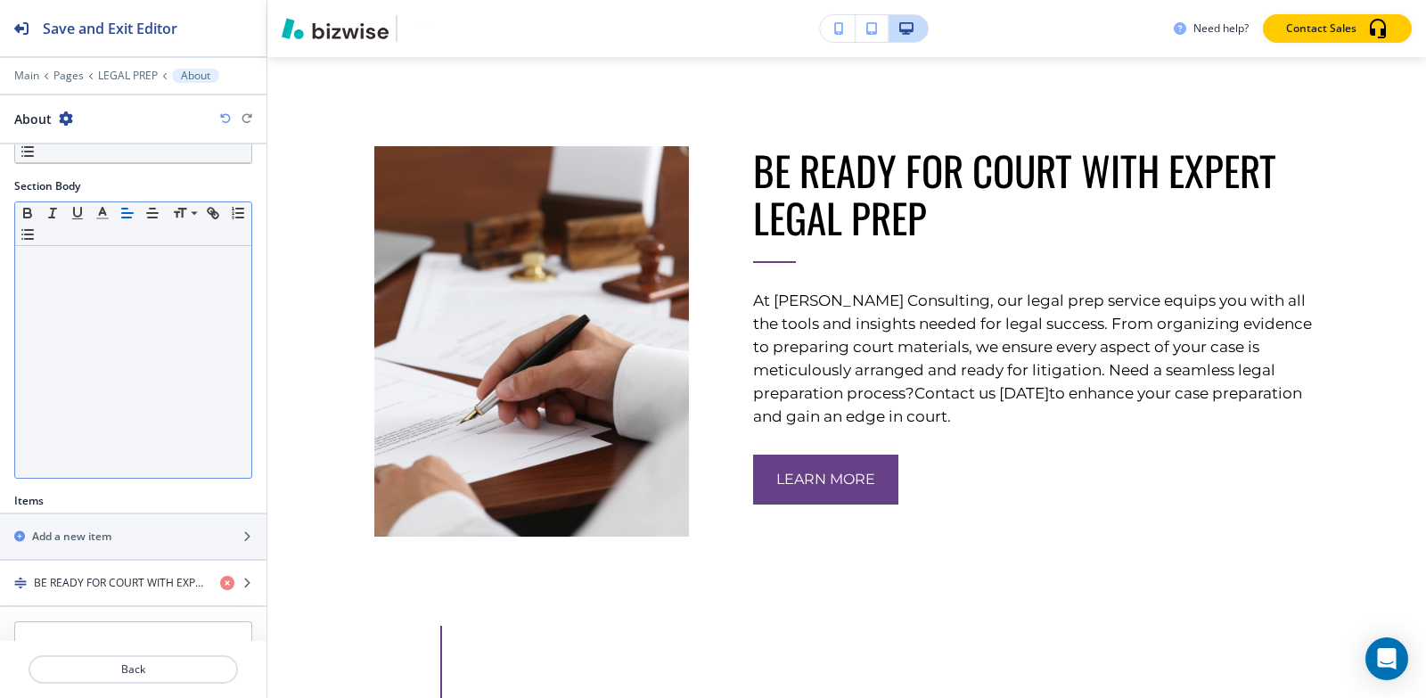
scroll to position [315, 0]
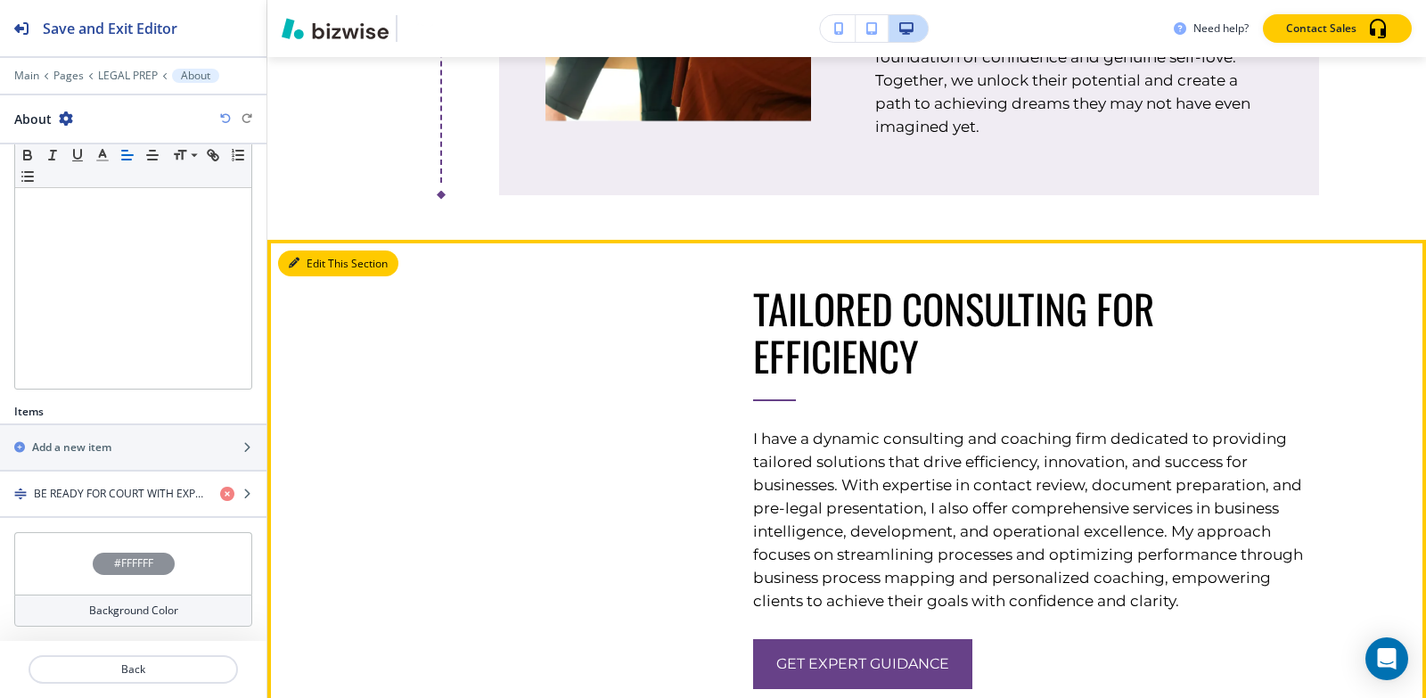
click at [310, 277] on button "Edit This Section" at bounding box center [338, 263] width 120 height 27
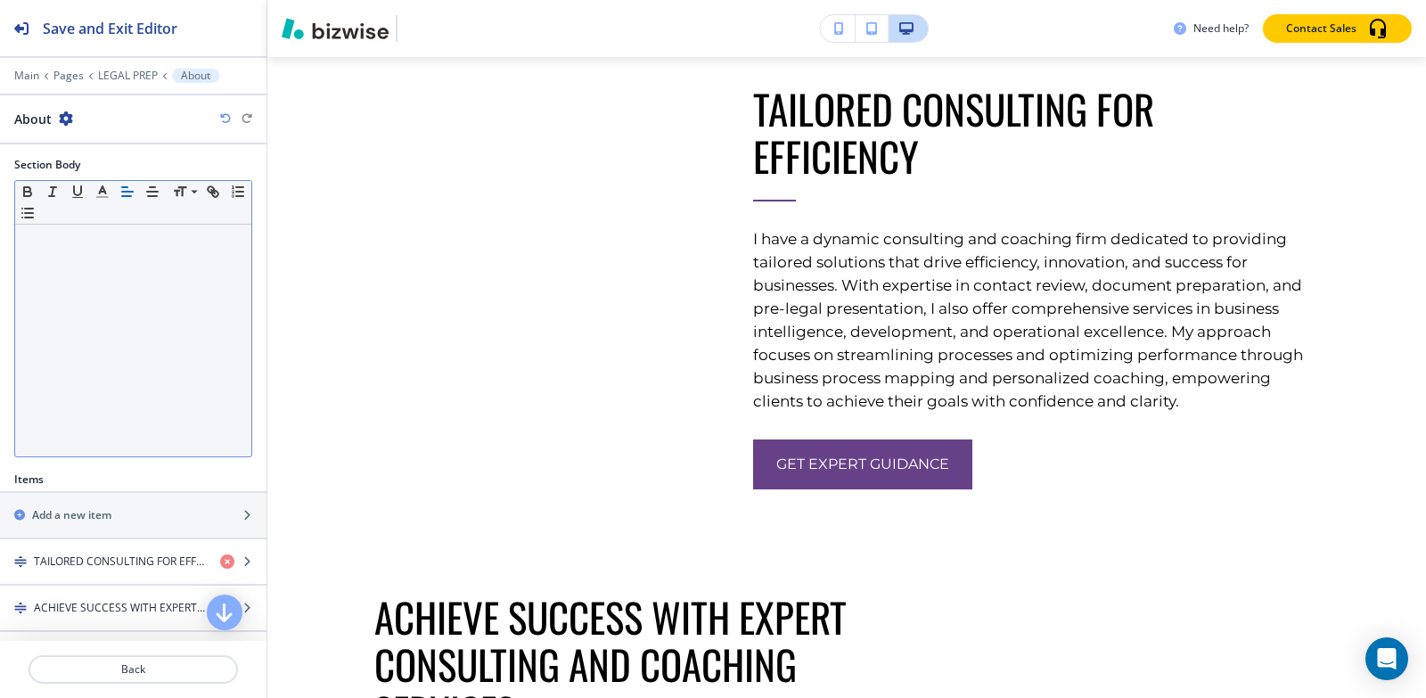
scroll to position [362, 0]
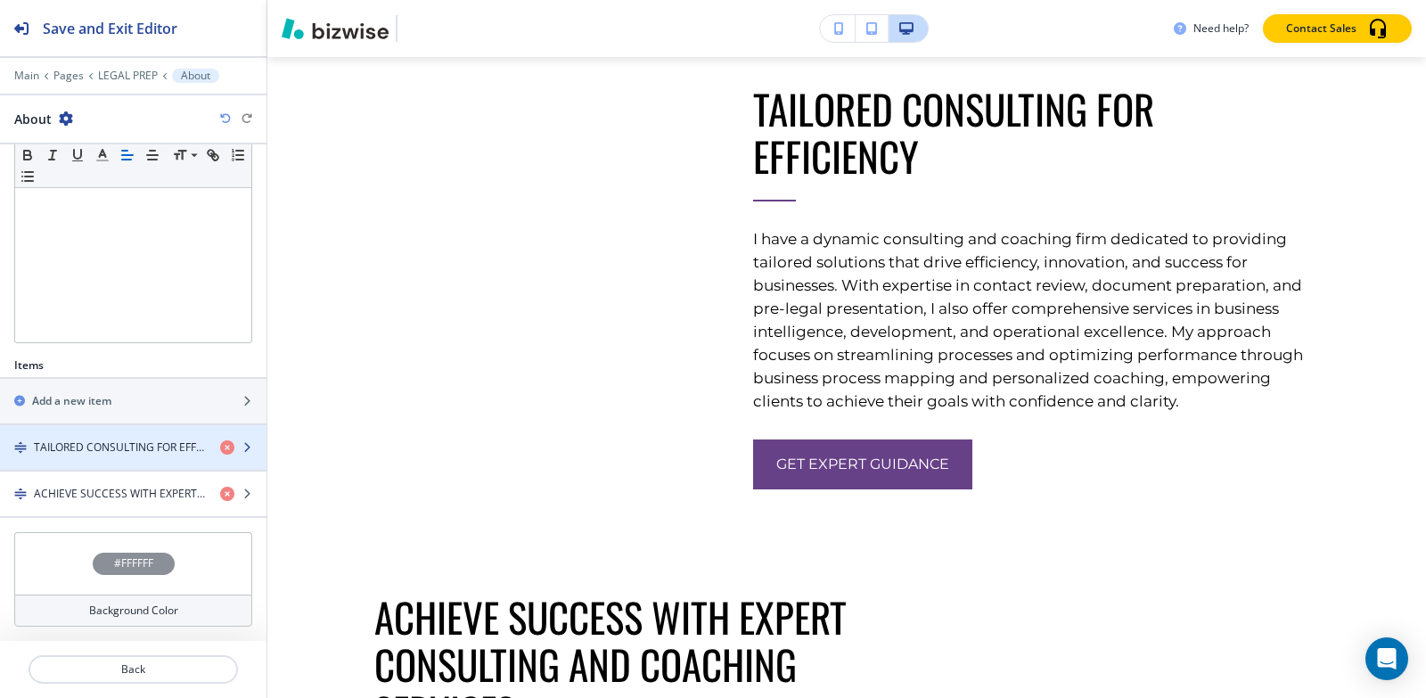
click at [97, 446] on h4 "TAILORED CONSULTING FOR EFFICIENCY" at bounding box center [120, 447] width 172 height 16
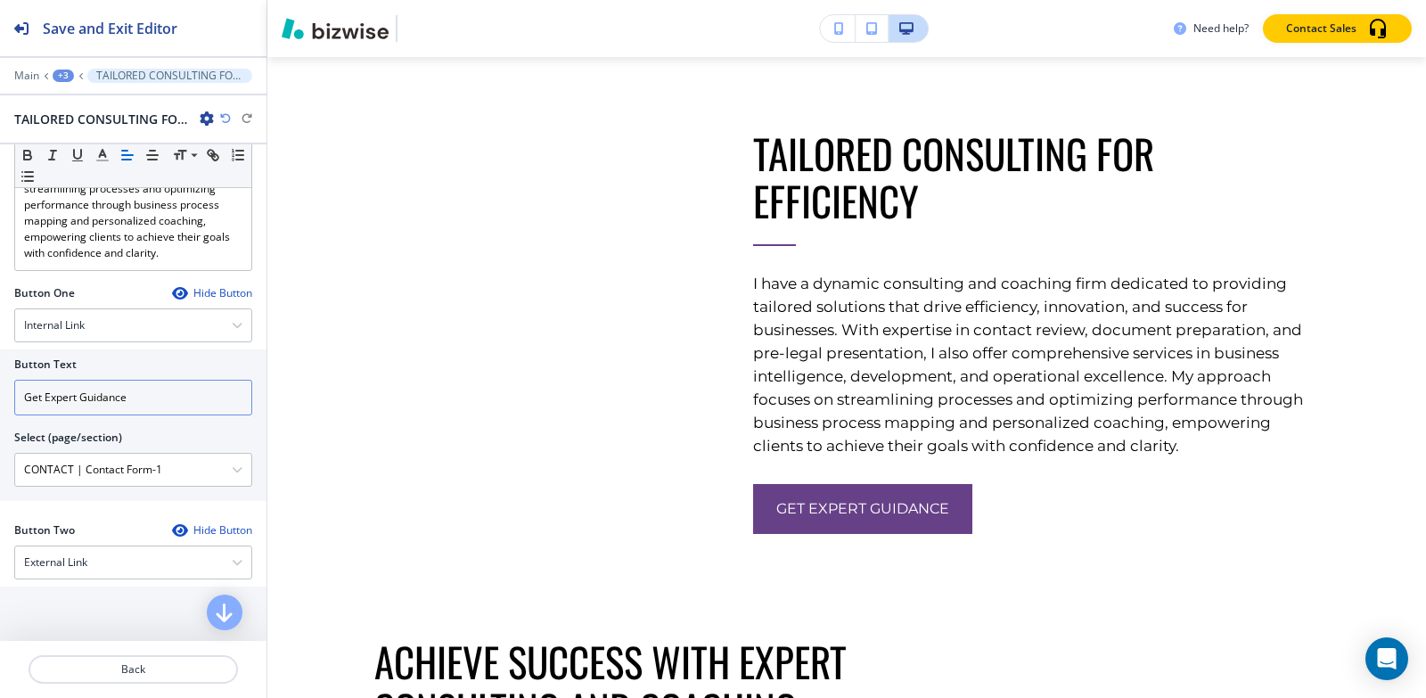
scroll to position [446, 0]
click at [64, 72] on div "+3" at bounding box center [63, 76] width 21 height 12
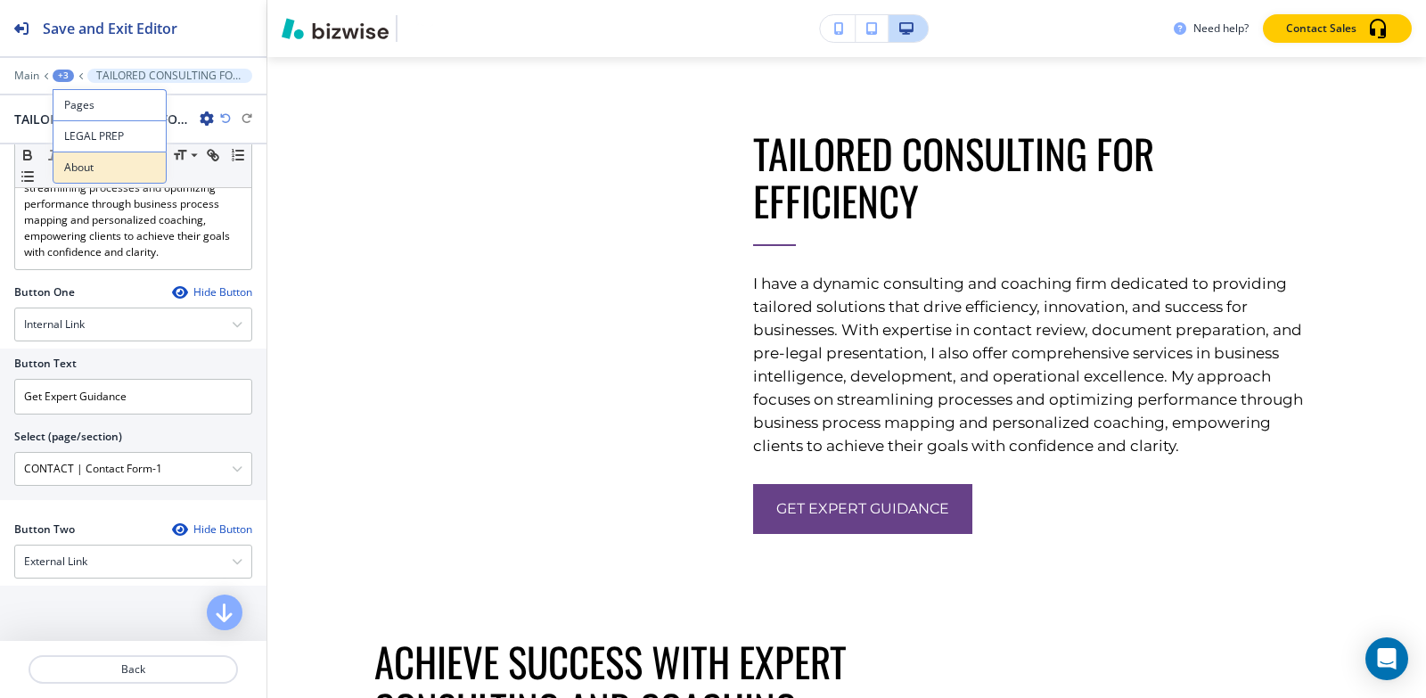
click at [79, 165] on p "About" at bounding box center [109, 168] width 91 height 16
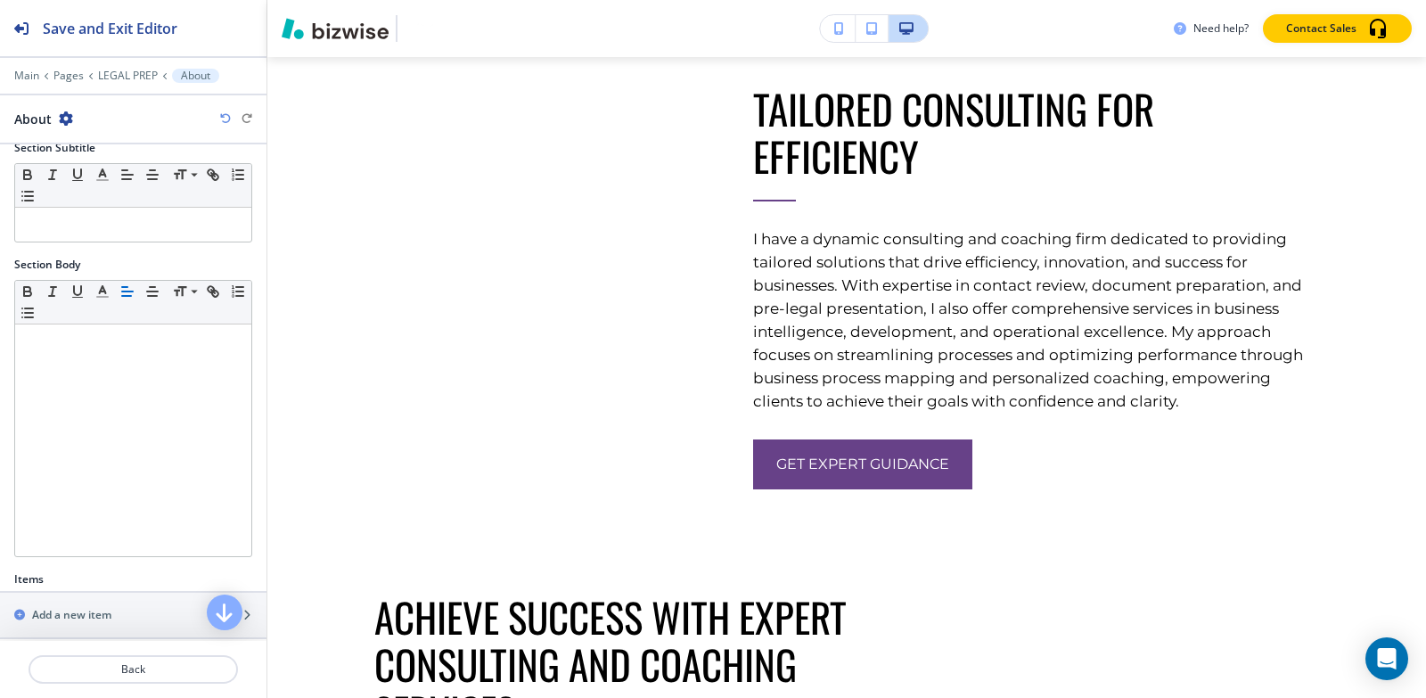
scroll to position [362, 0]
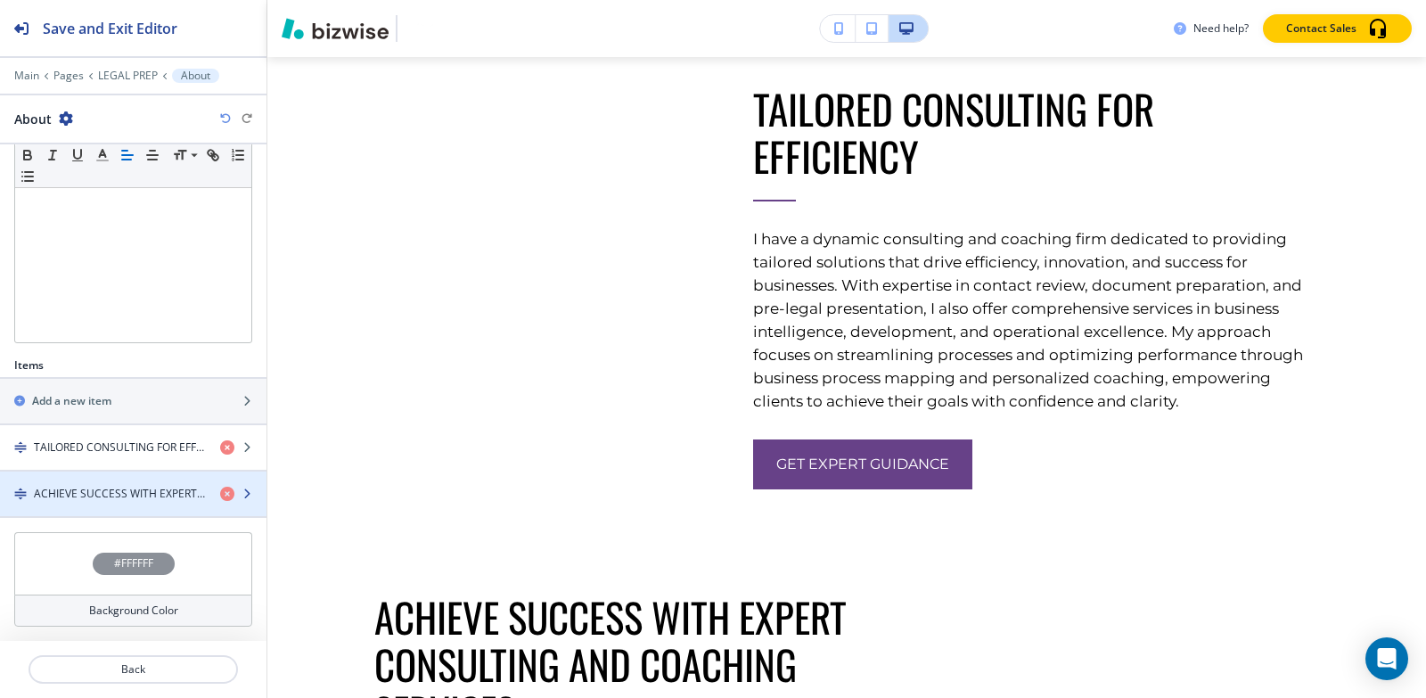
click at [102, 502] on div "button" at bounding box center [133, 509] width 266 height 14
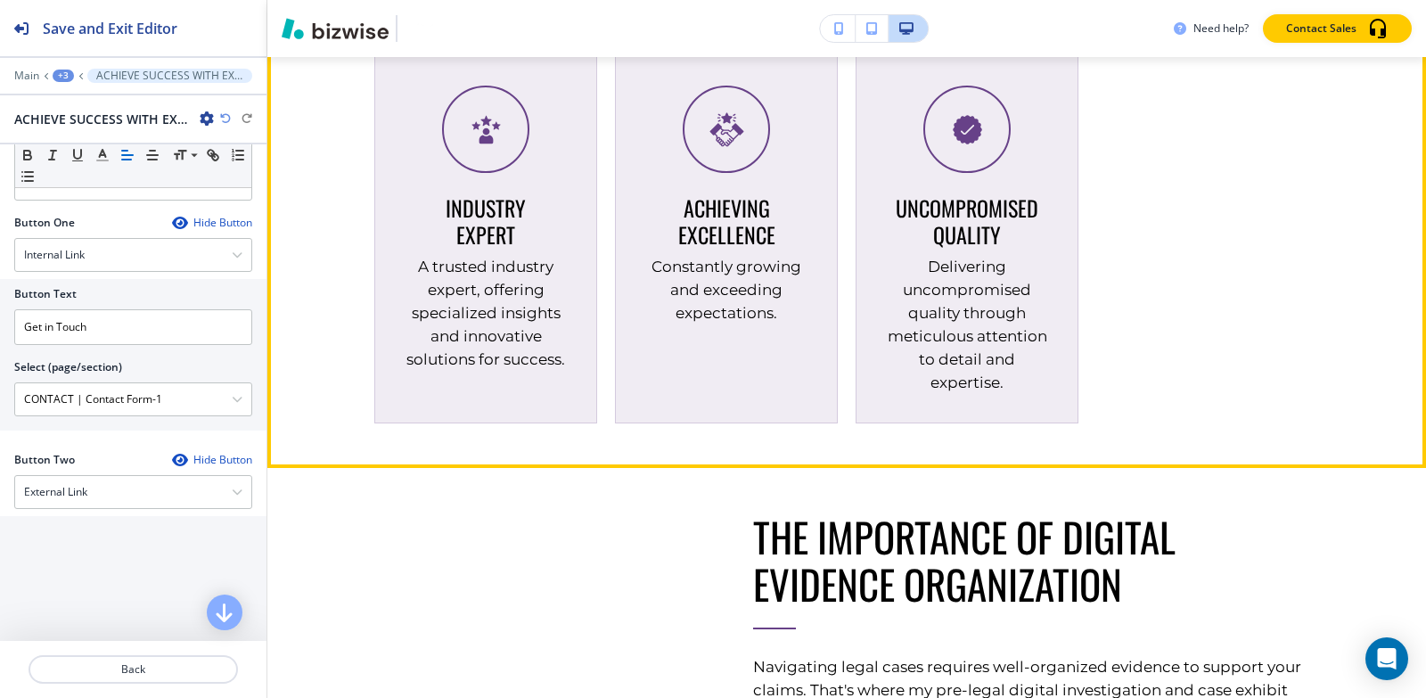
scroll to position [4300, 0]
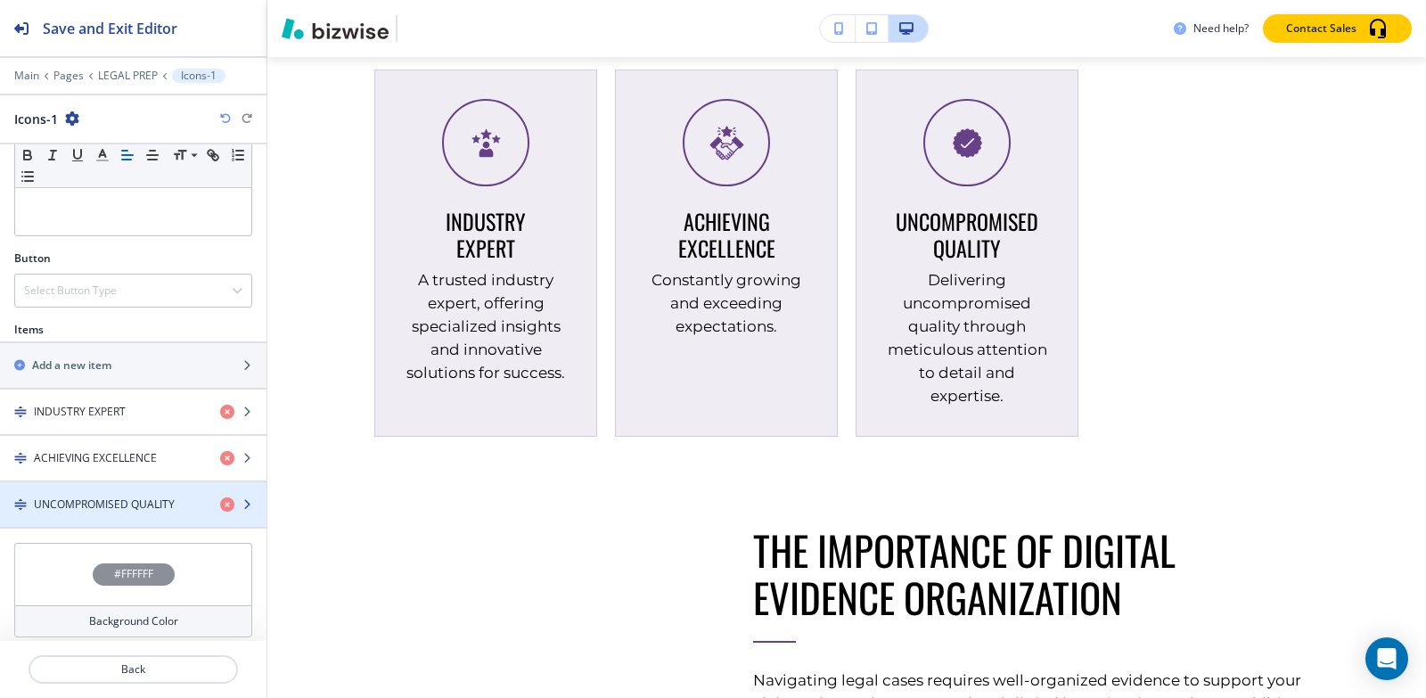
scroll to position [479, 0]
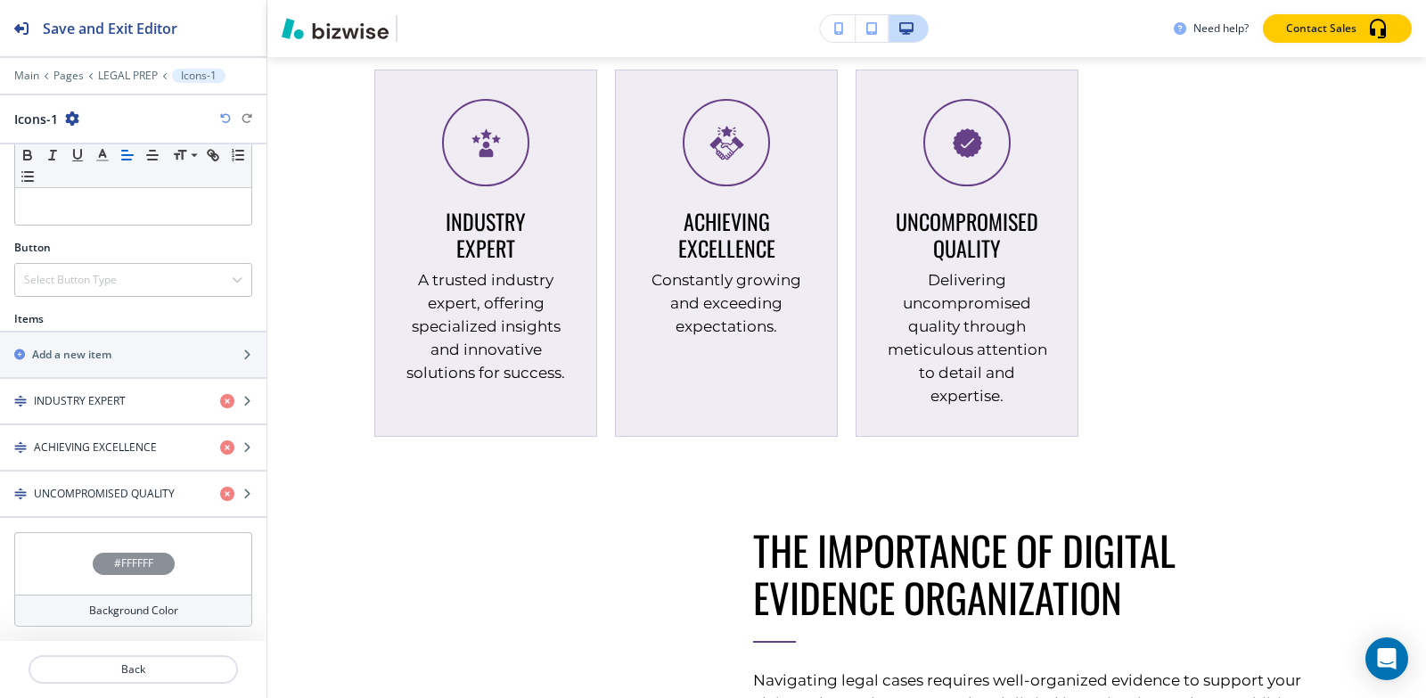
click at [129, 561] on h4 "#FFFFFF" at bounding box center [133, 563] width 39 height 16
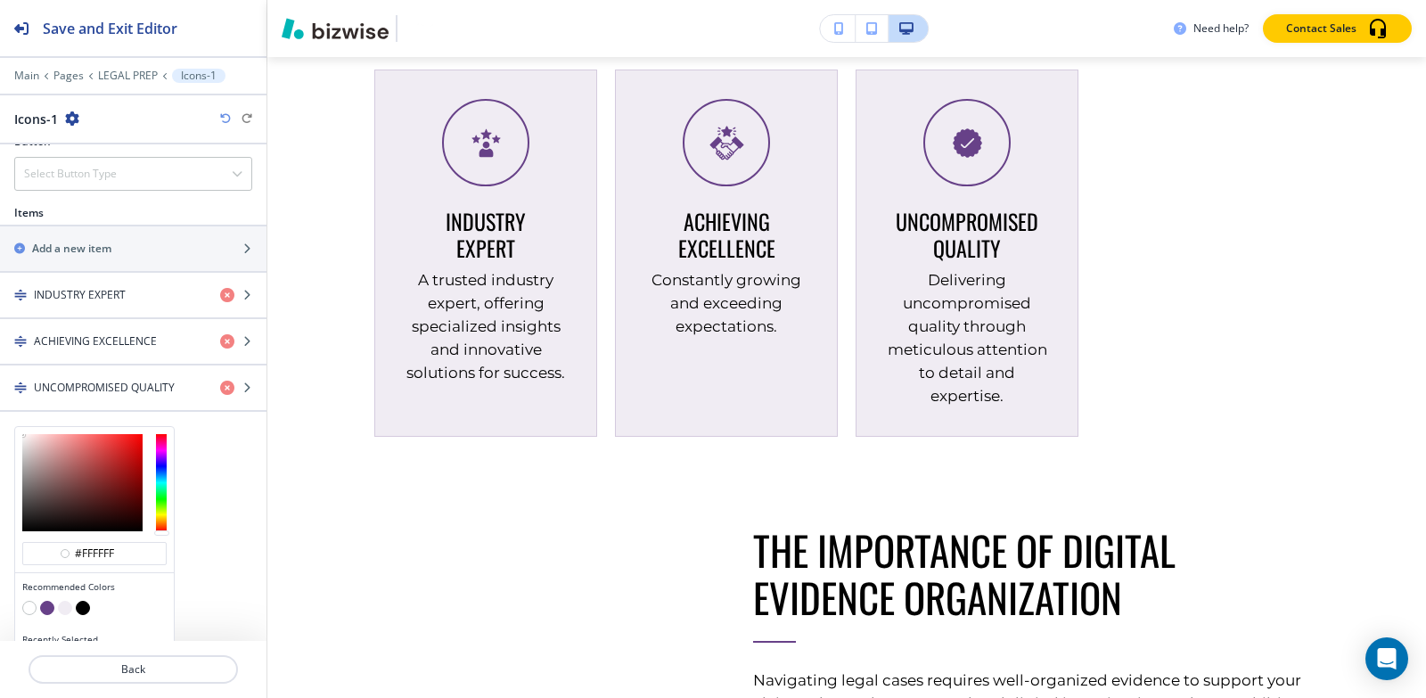
scroll to position [624, 0]
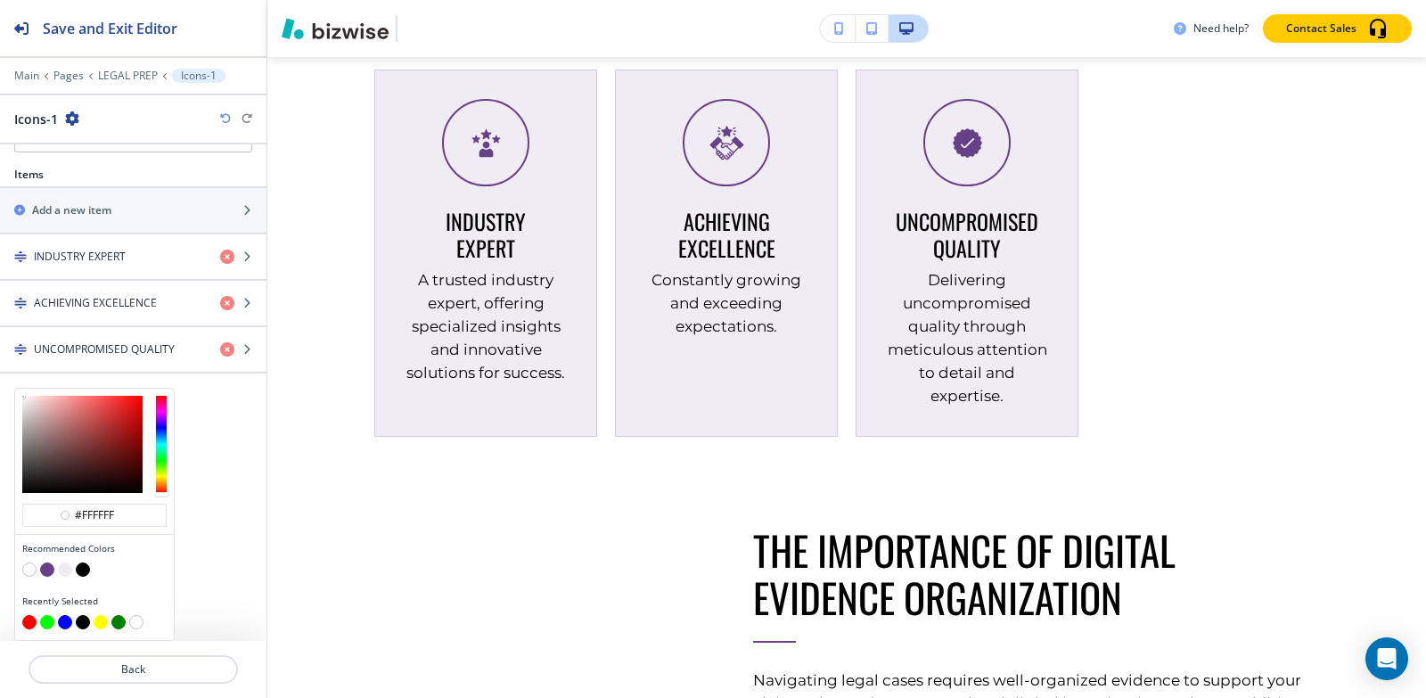
click at [50, 569] on button "button" at bounding box center [47, 569] width 14 height 14
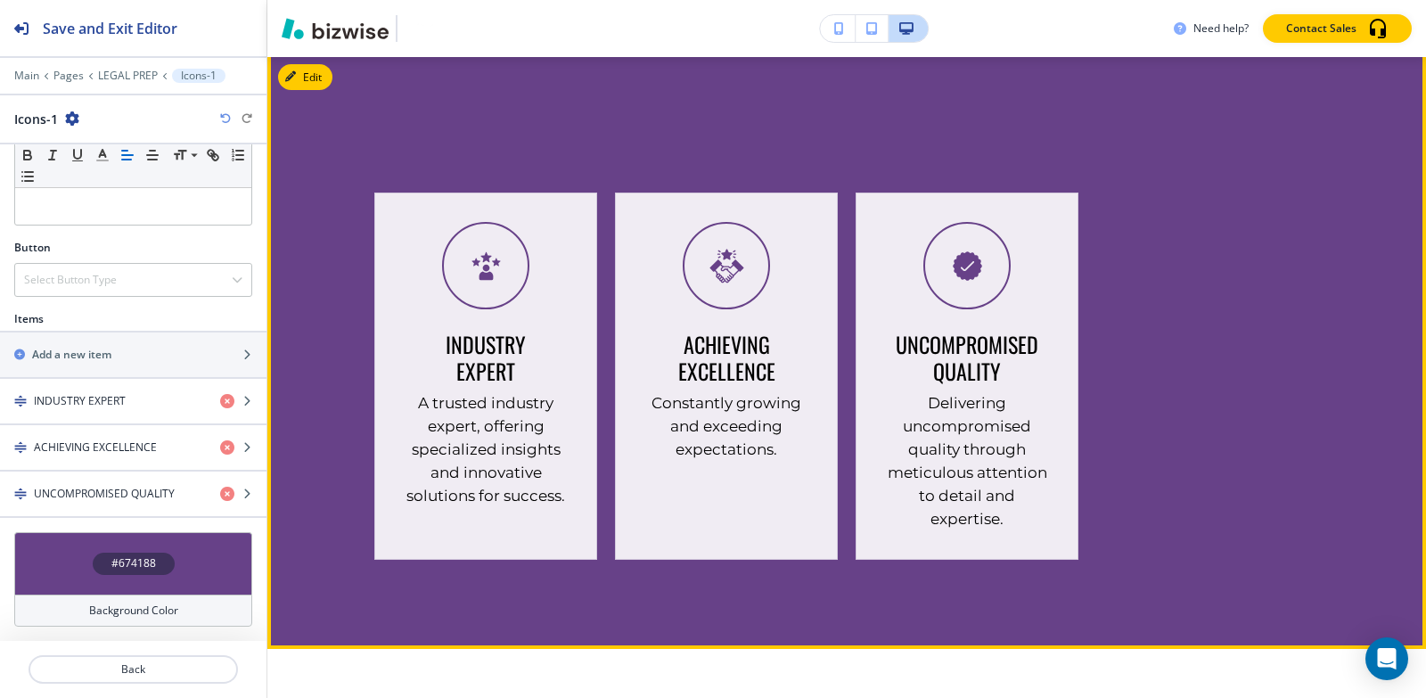
scroll to position [4156, 0]
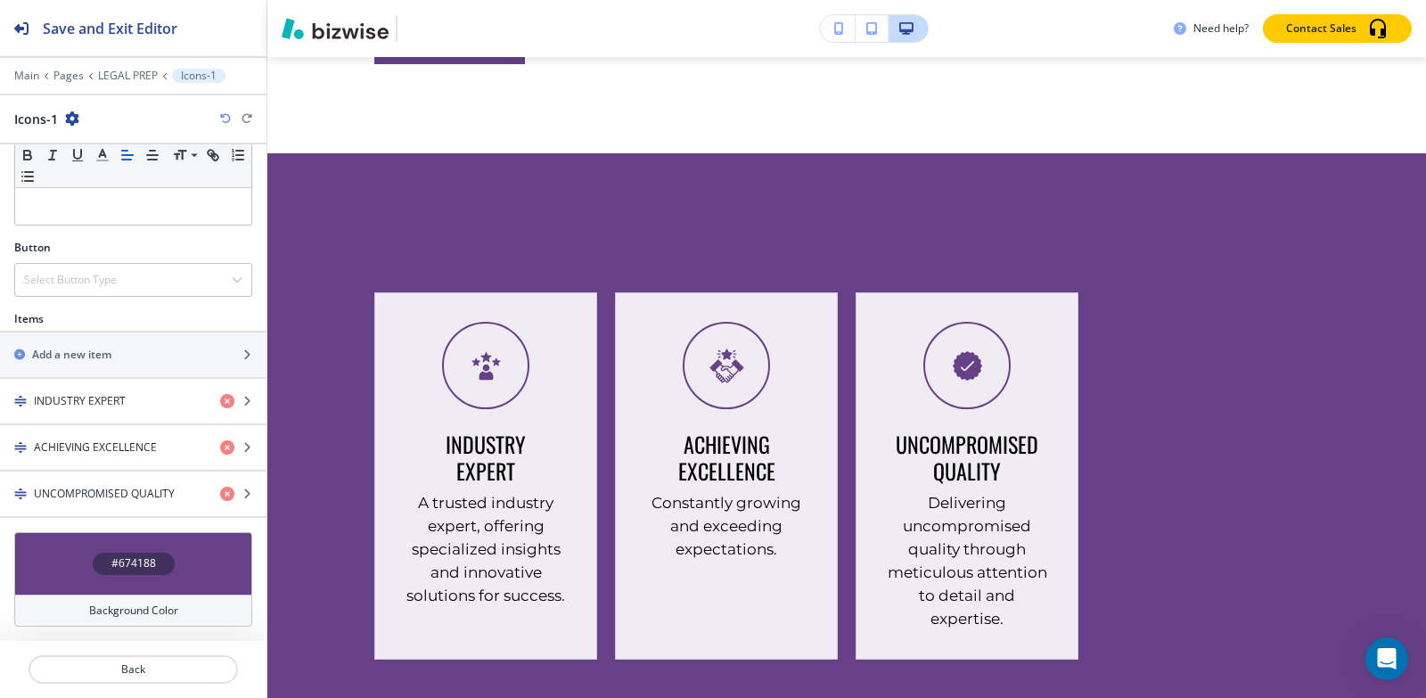
click at [103, 566] on div "#674188" at bounding box center [134, 564] width 82 height 22
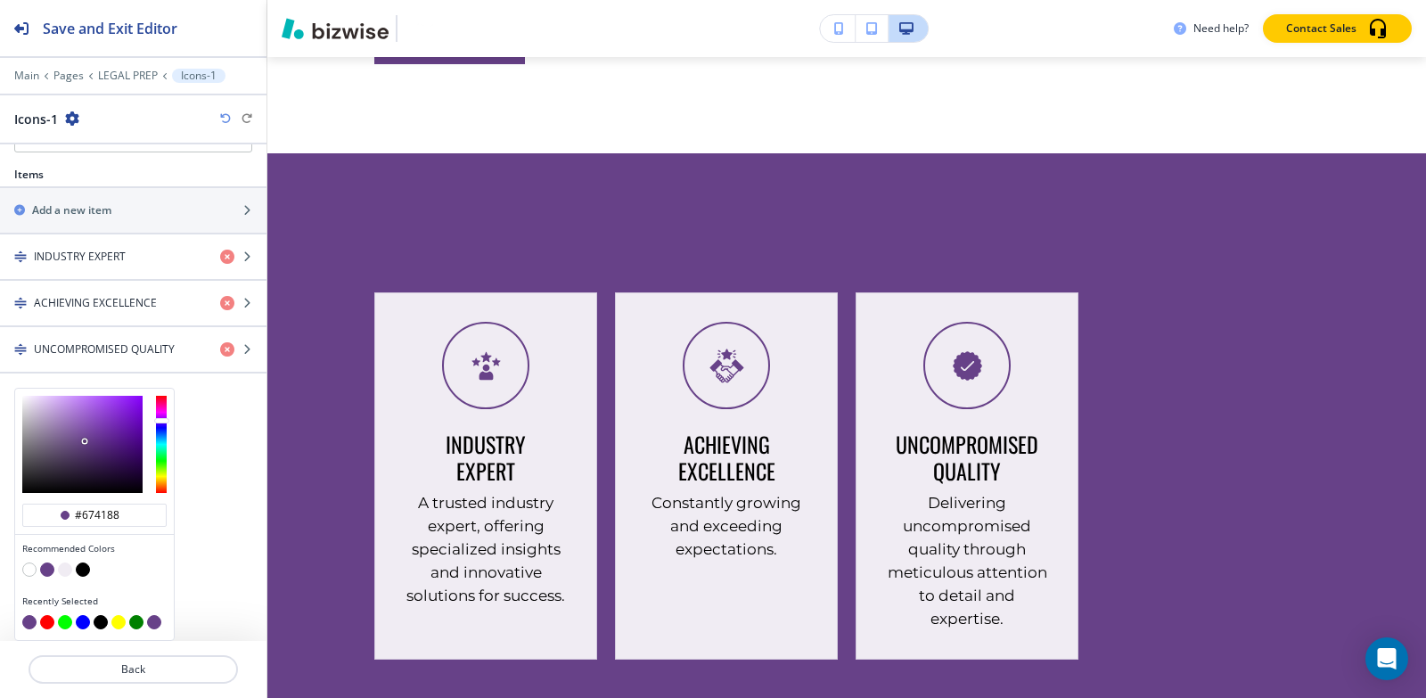
click at [61, 567] on button "button" at bounding box center [65, 569] width 14 height 14
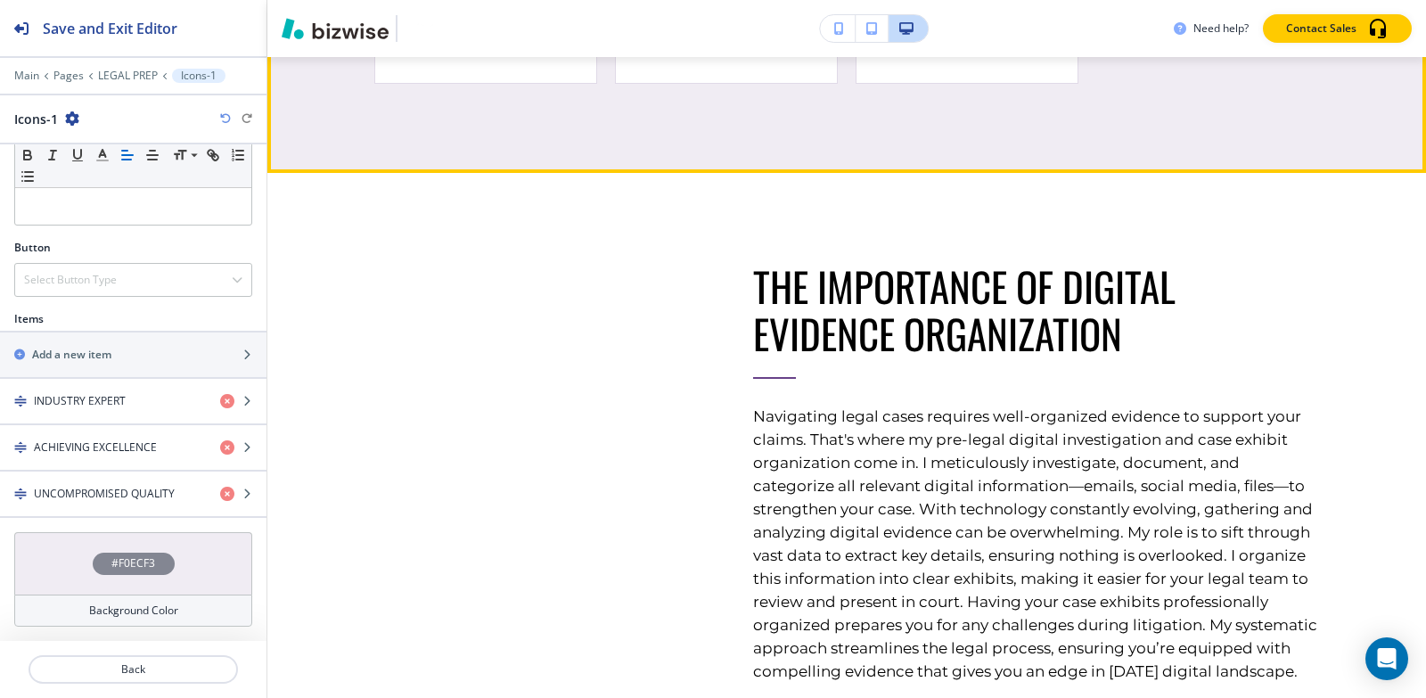
scroll to position [4869, 0]
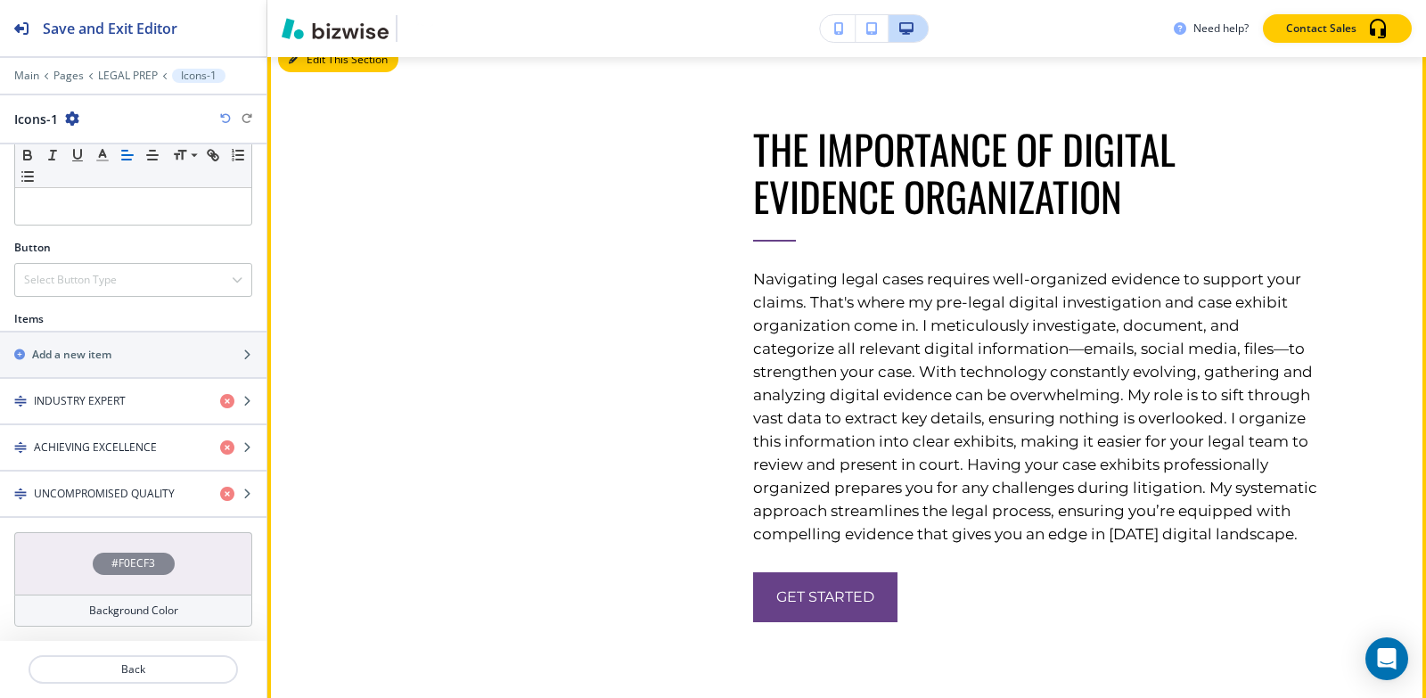
click at [303, 73] on button "Edit This Section" at bounding box center [338, 59] width 120 height 27
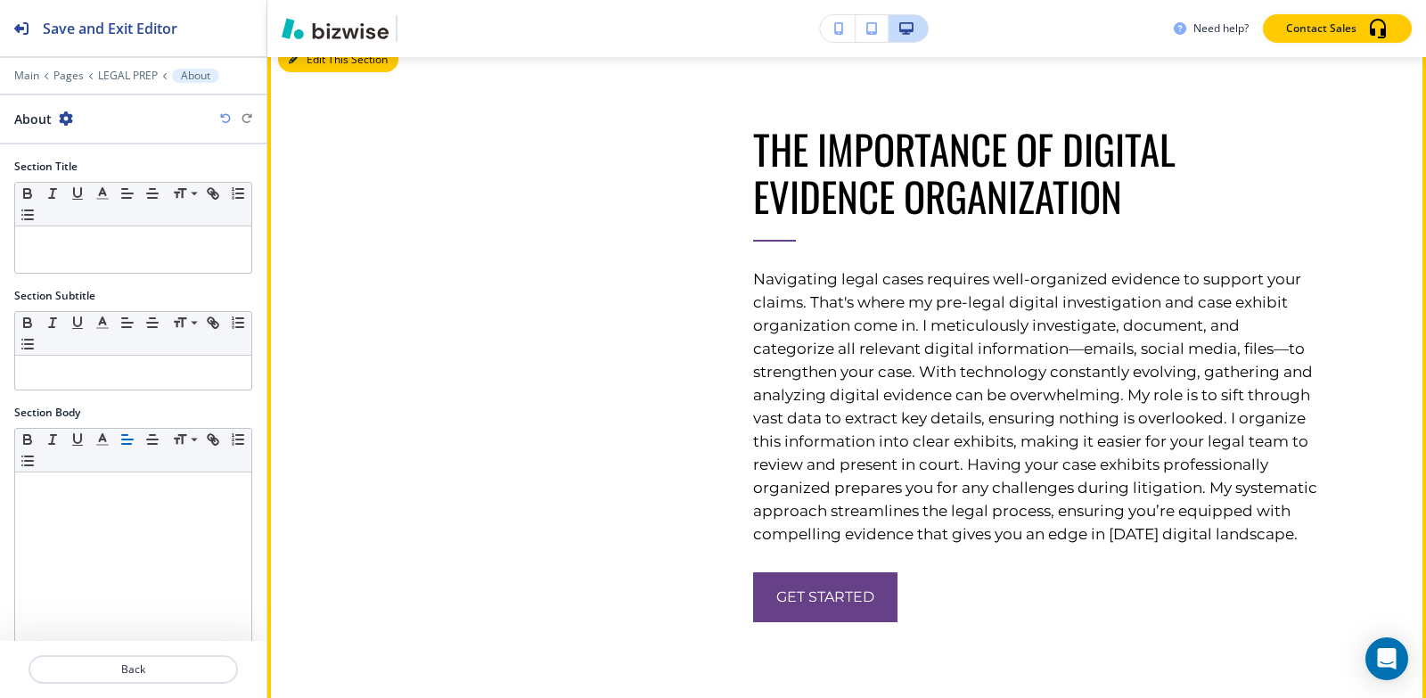
scroll to position [4930, 0]
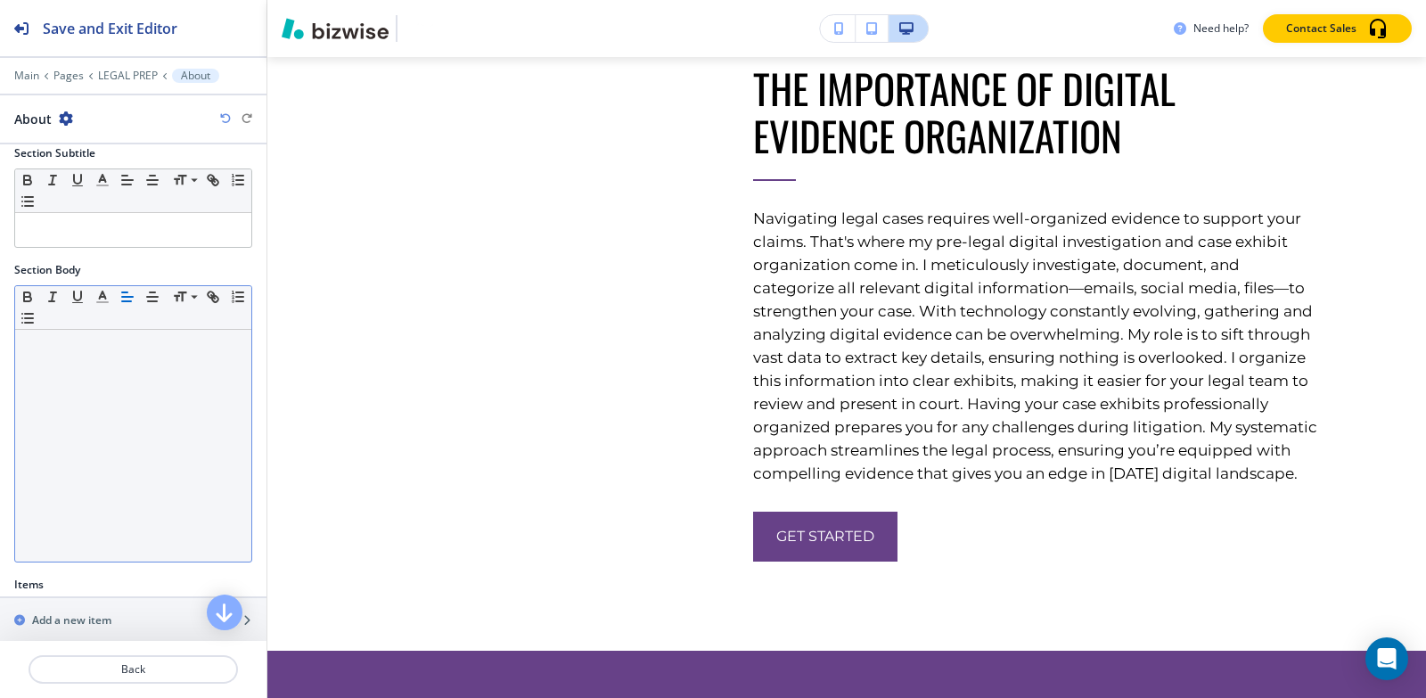
scroll to position [315, 0]
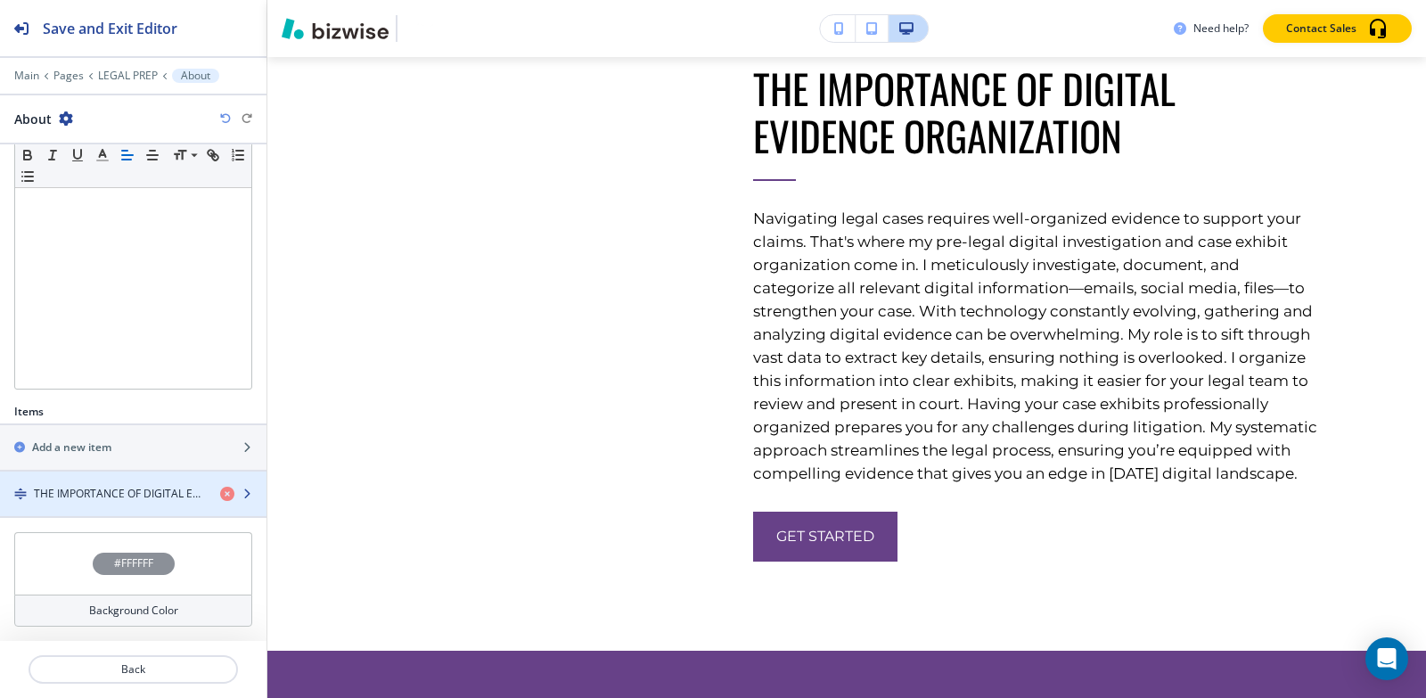
click at [120, 488] on h4 "THE IMPORTANCE OF DIGITAL EVIDENCE ORGANIZATION" at bounding box center [120, 494] width 172 height 16
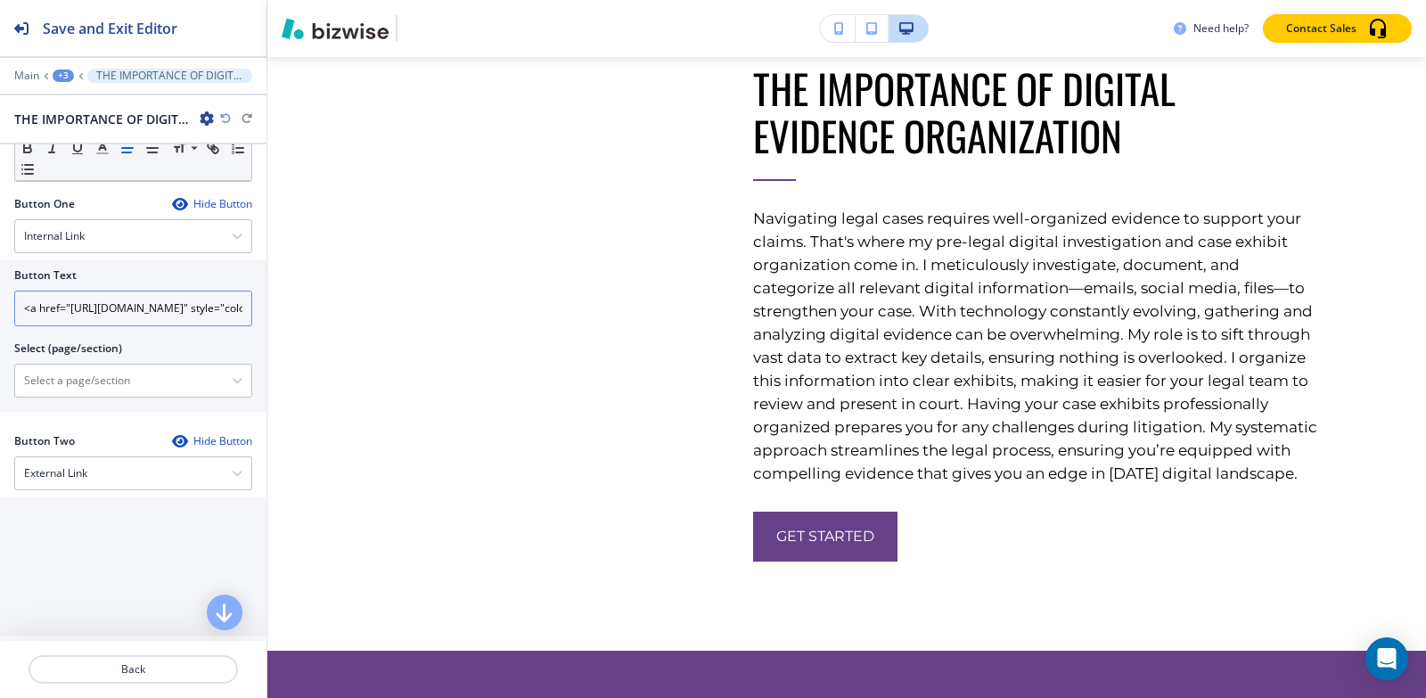
scroll to position [624, 0]
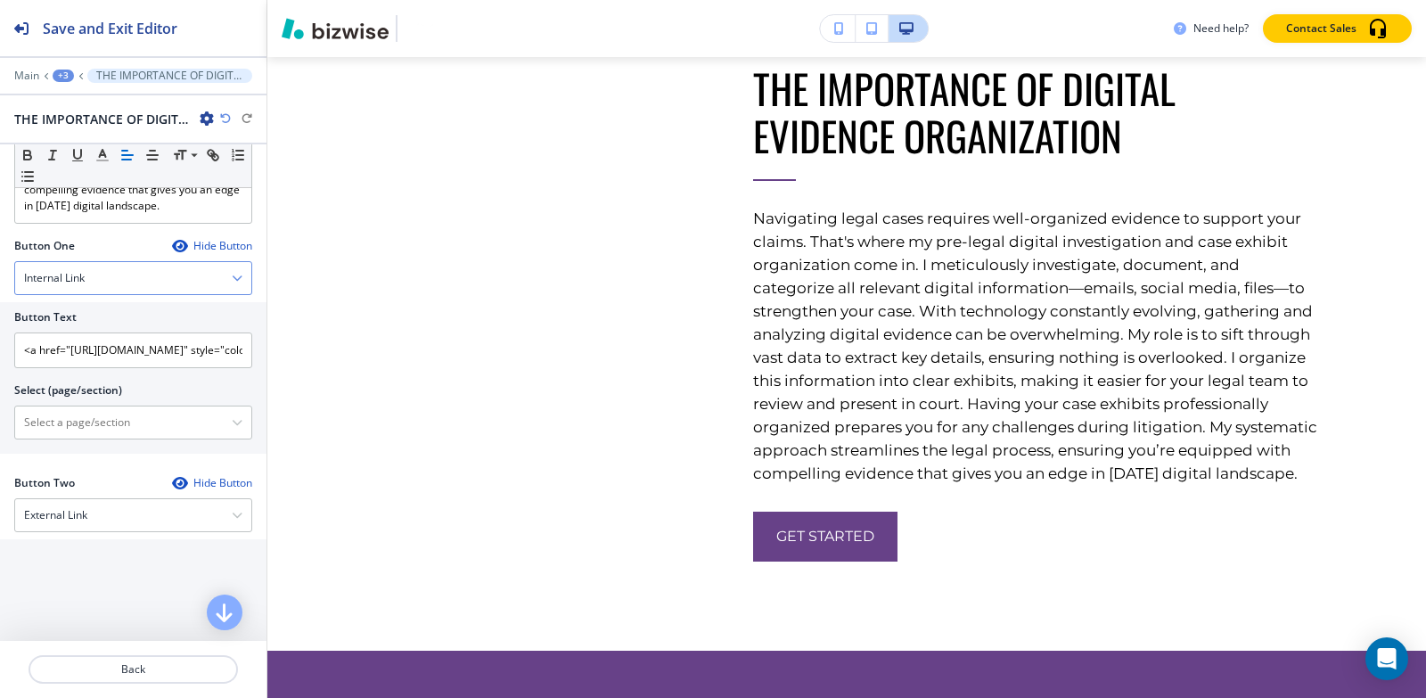
click at [122, 294] on div "Internal Link" at bounding box center [133, 278] width 236 height 32
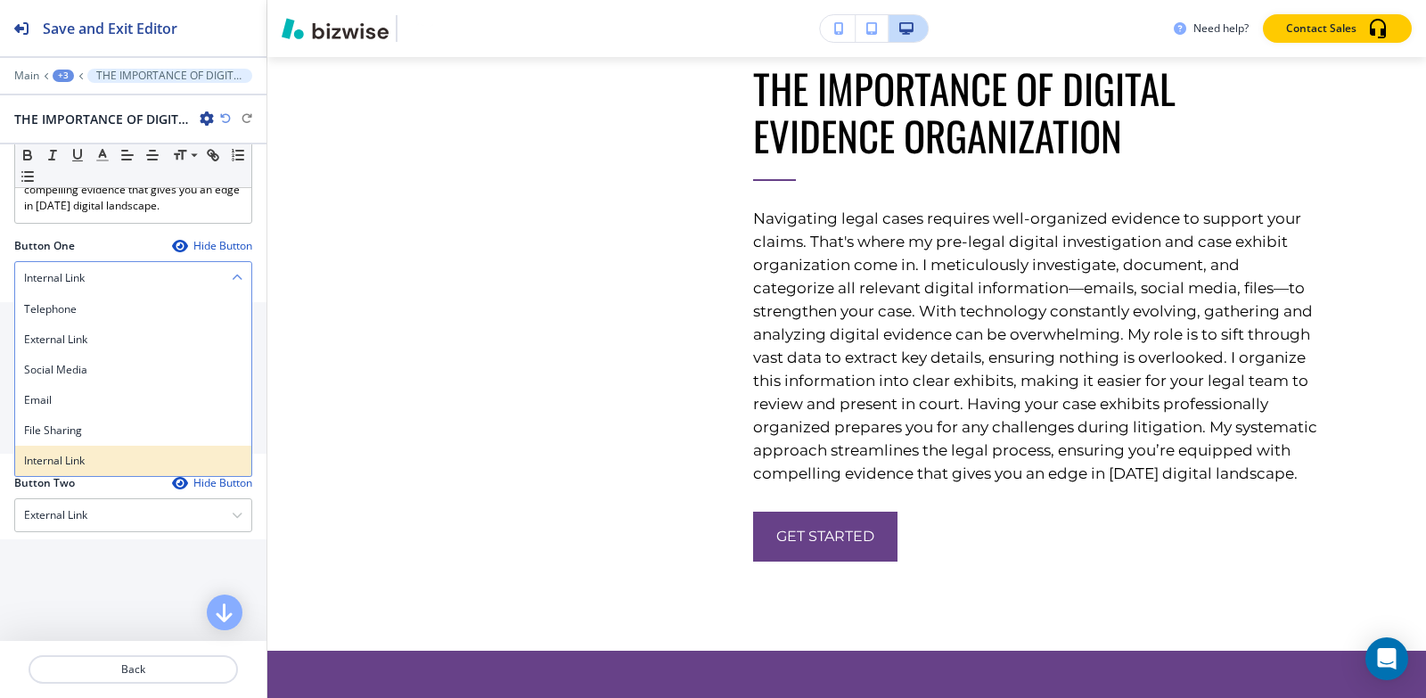
click at [86, 469] on h4 "Internal Link" at bounding box center [133, 461] width 218 height 16
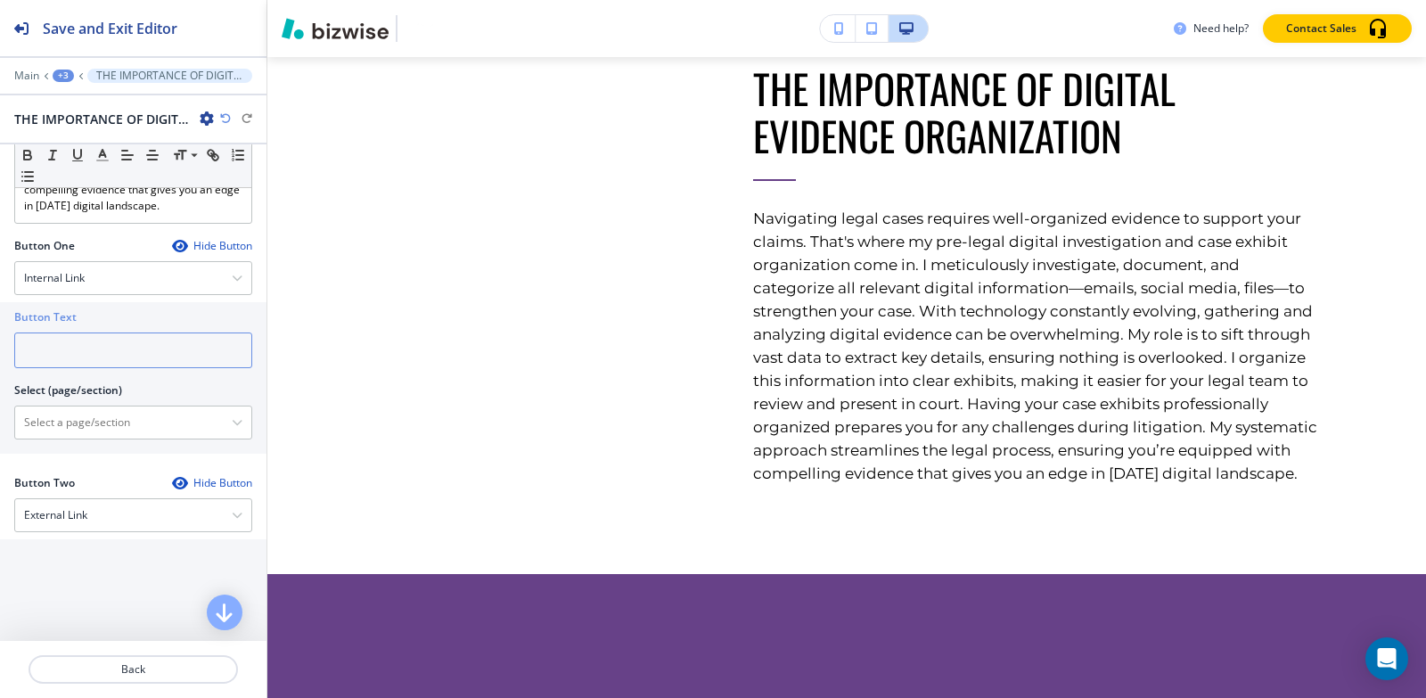
click at [119, 359] on input "text" at bounding box center [133, 350] width 238 height 36
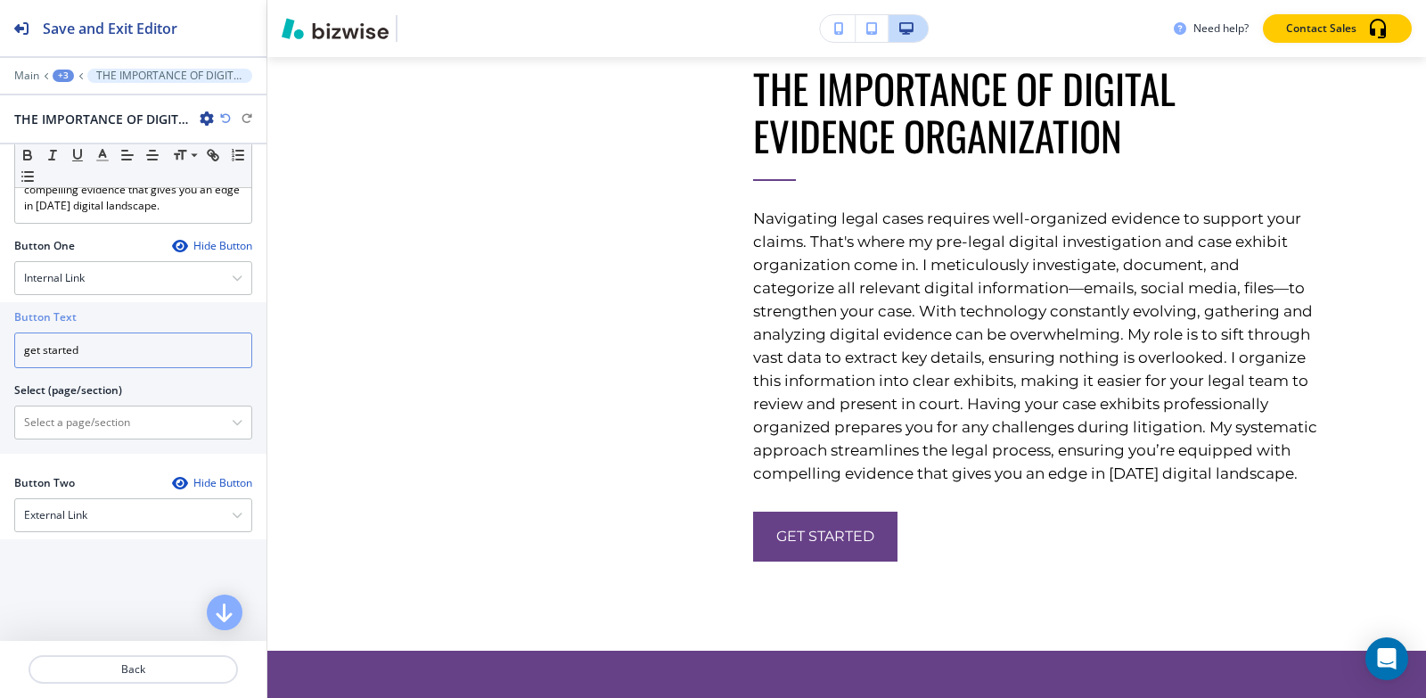
type input "get started"
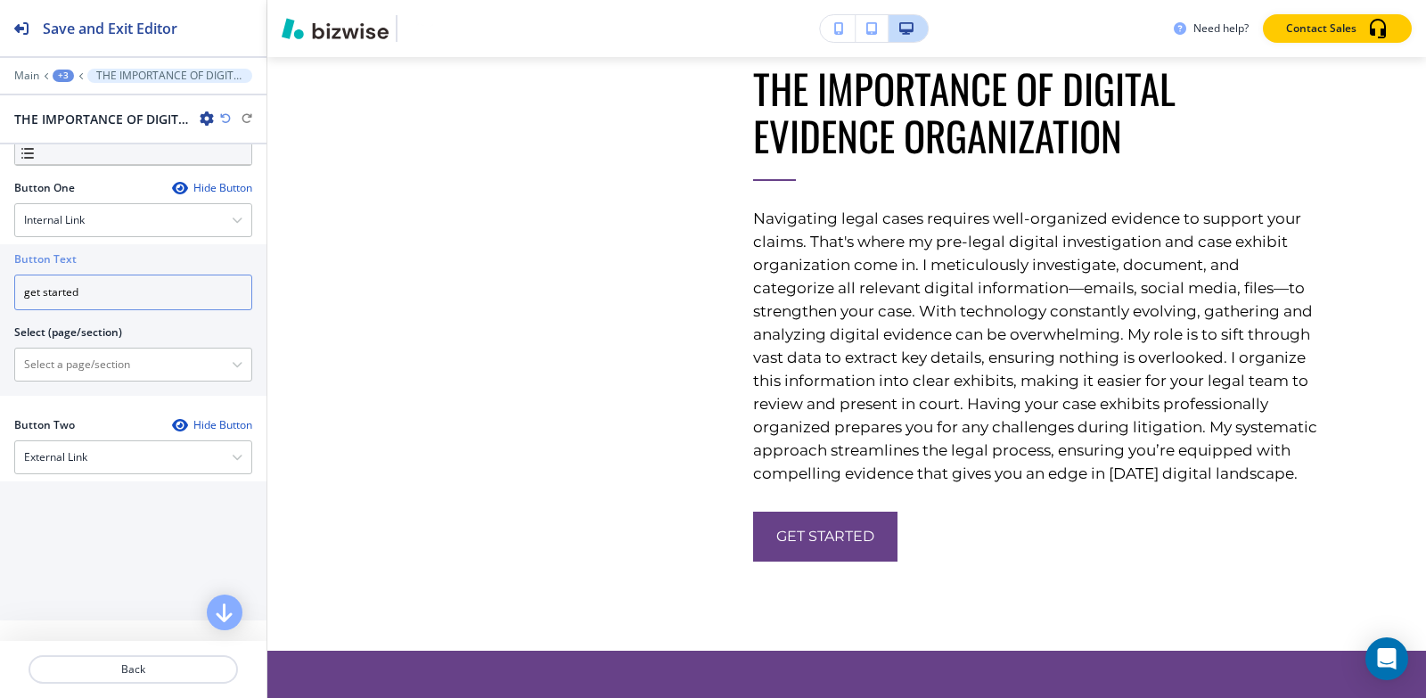
scroll to position [713, 0]
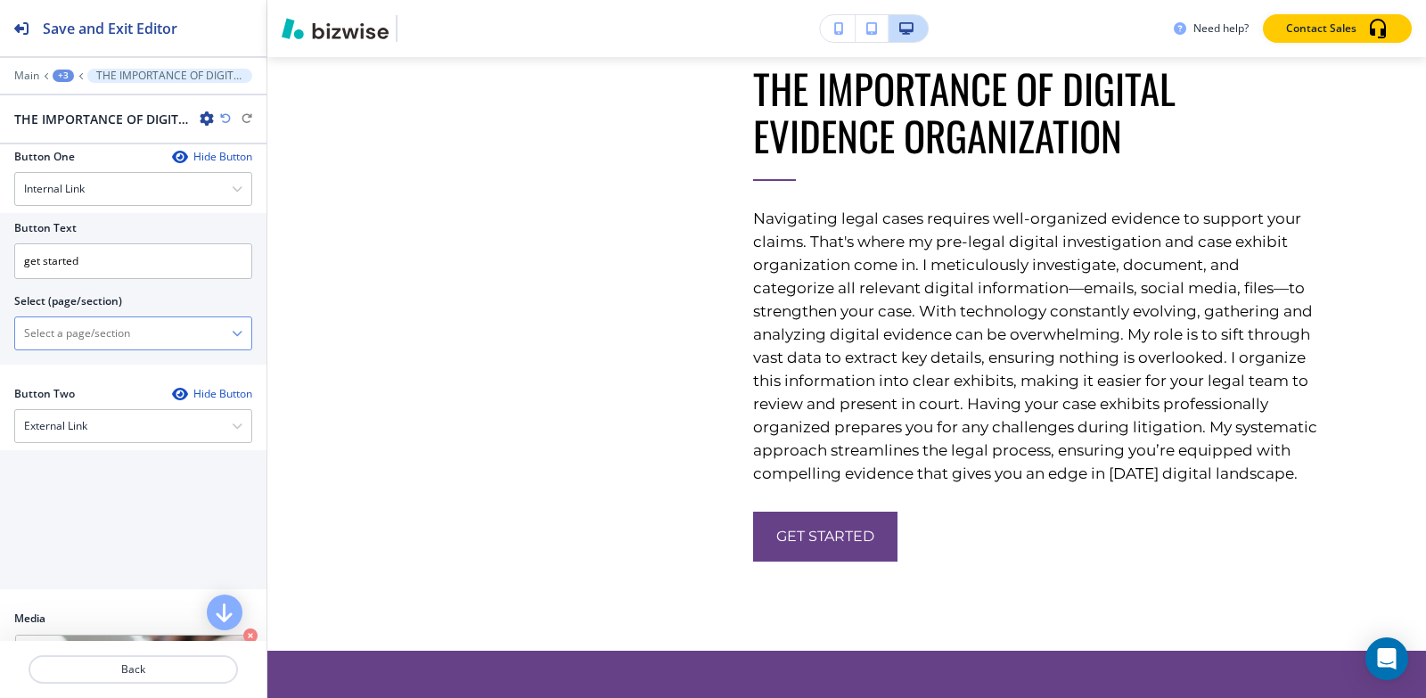
click at [114, 348] on \(page\/section\) "Manual Input" at bounding box center [123, 333] width 217 height 30
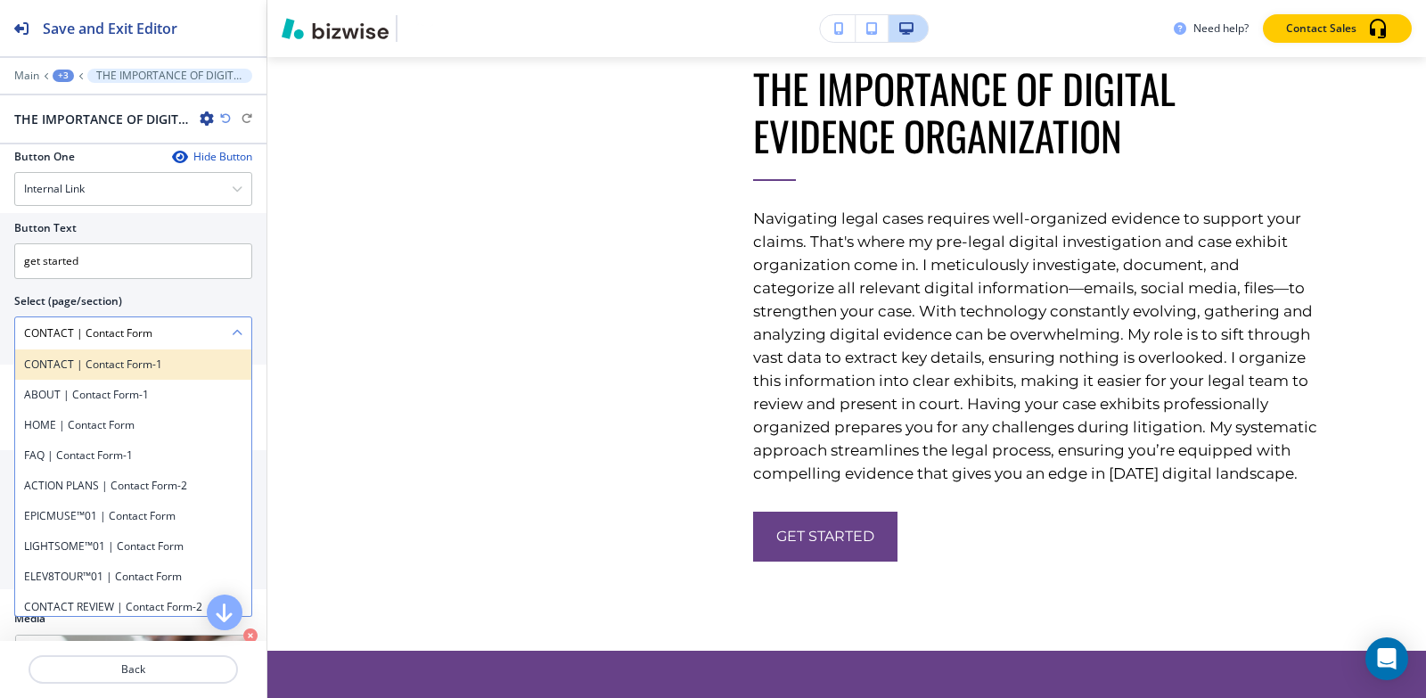
click at [131, 372] on h4 "CONTACT | Contact Form-1" at bounding box center [133, 364] width 218 height 16
type \(page\/section\) "CONTACT | Contact Form-1"
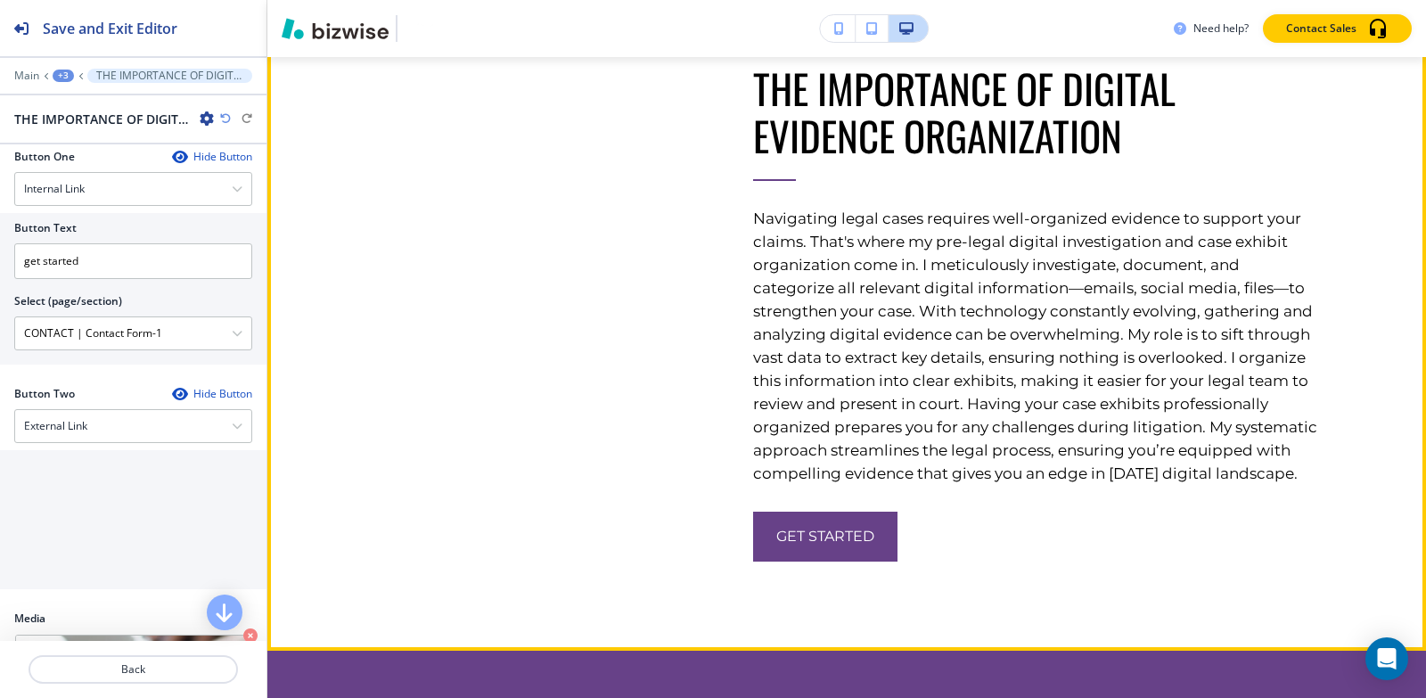
scroll to position [5375, 0]
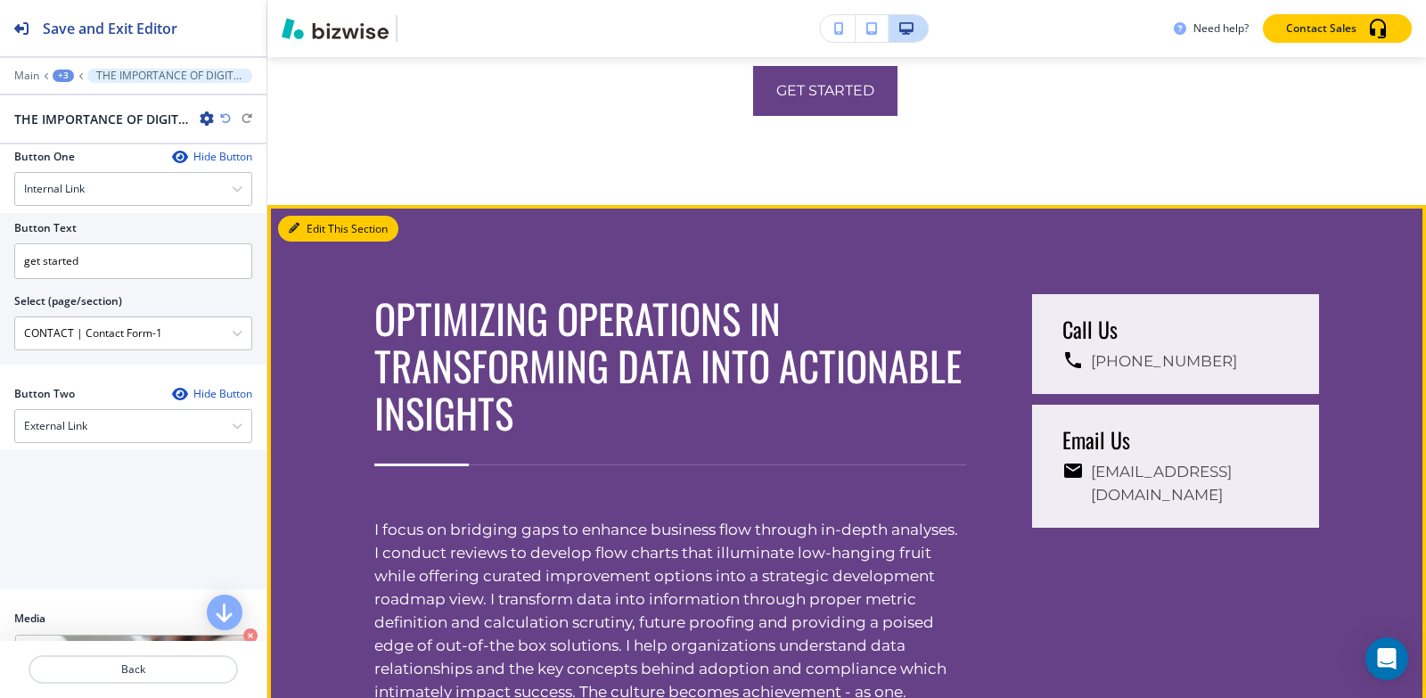
click at [306, 242] on button "Edit This Section" at bounding box center [338, 229] width 120 height 27
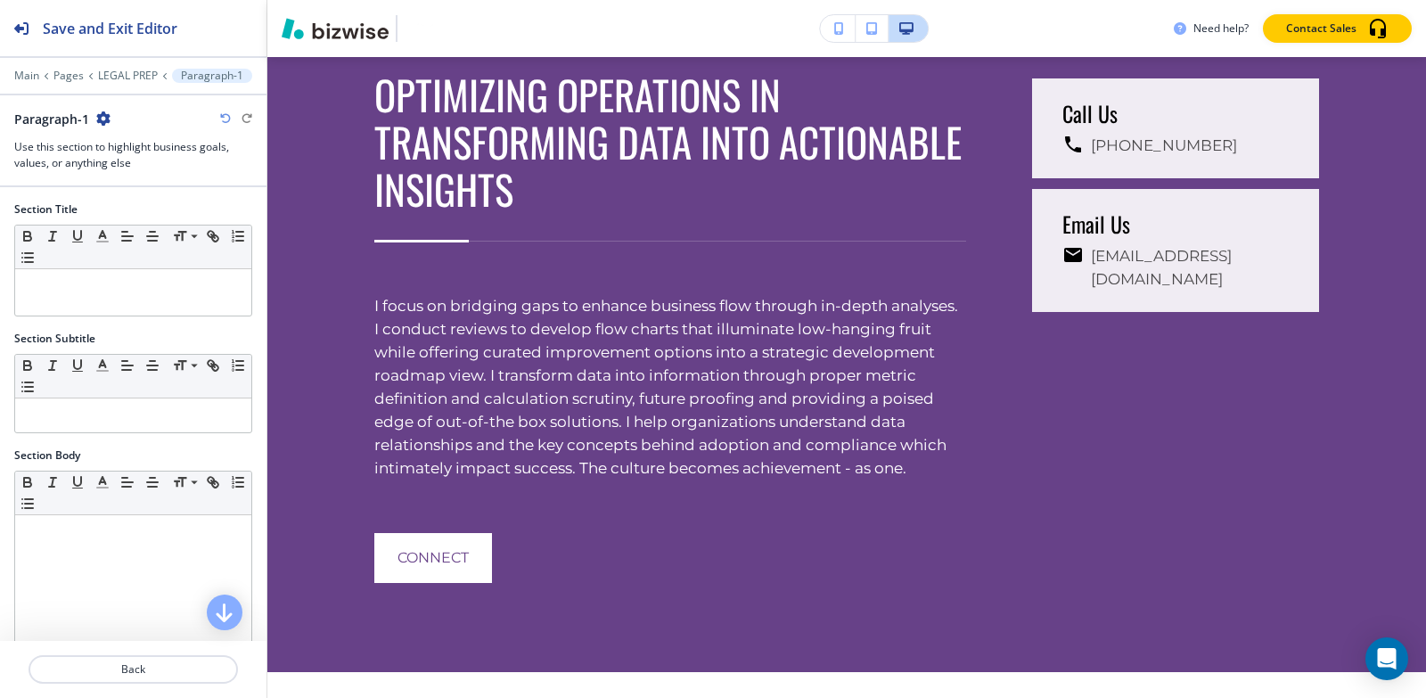
scroll to position [288, 0]
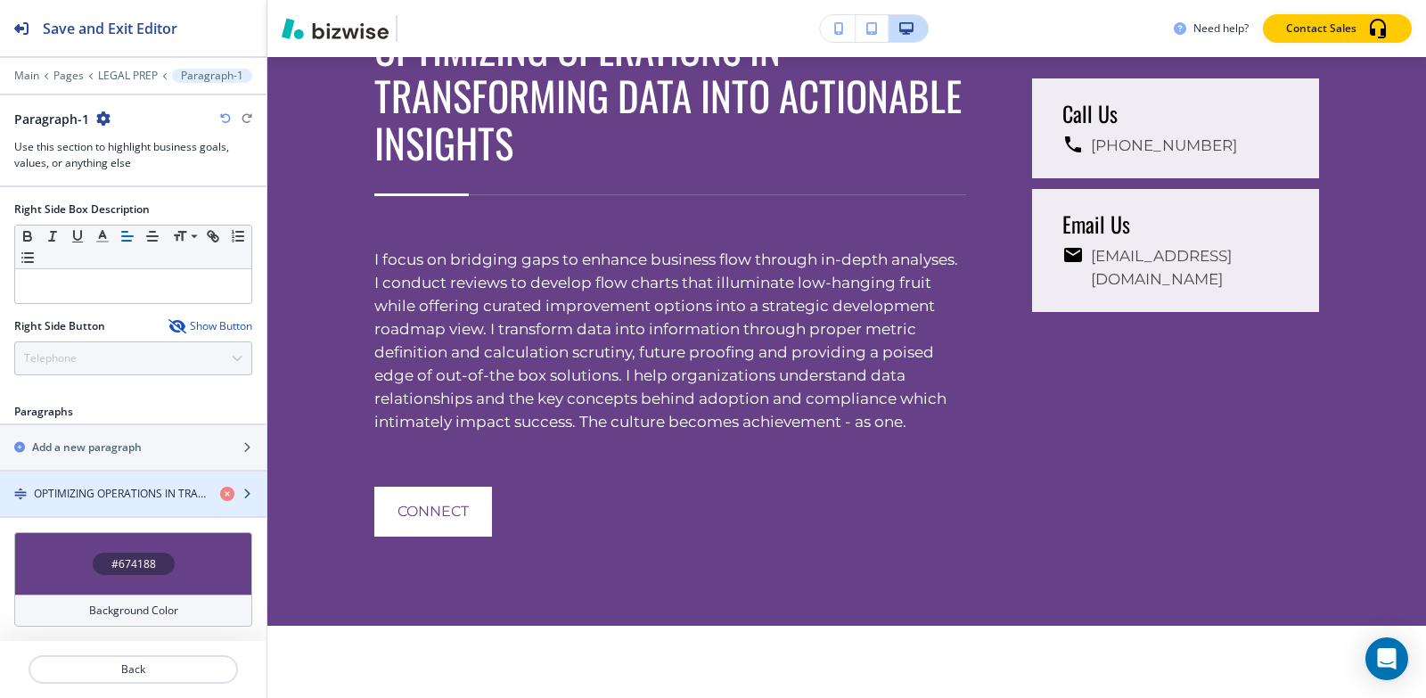
click at [111, 479] on div "button" at bounding box center [133, 478] width 266 height 14
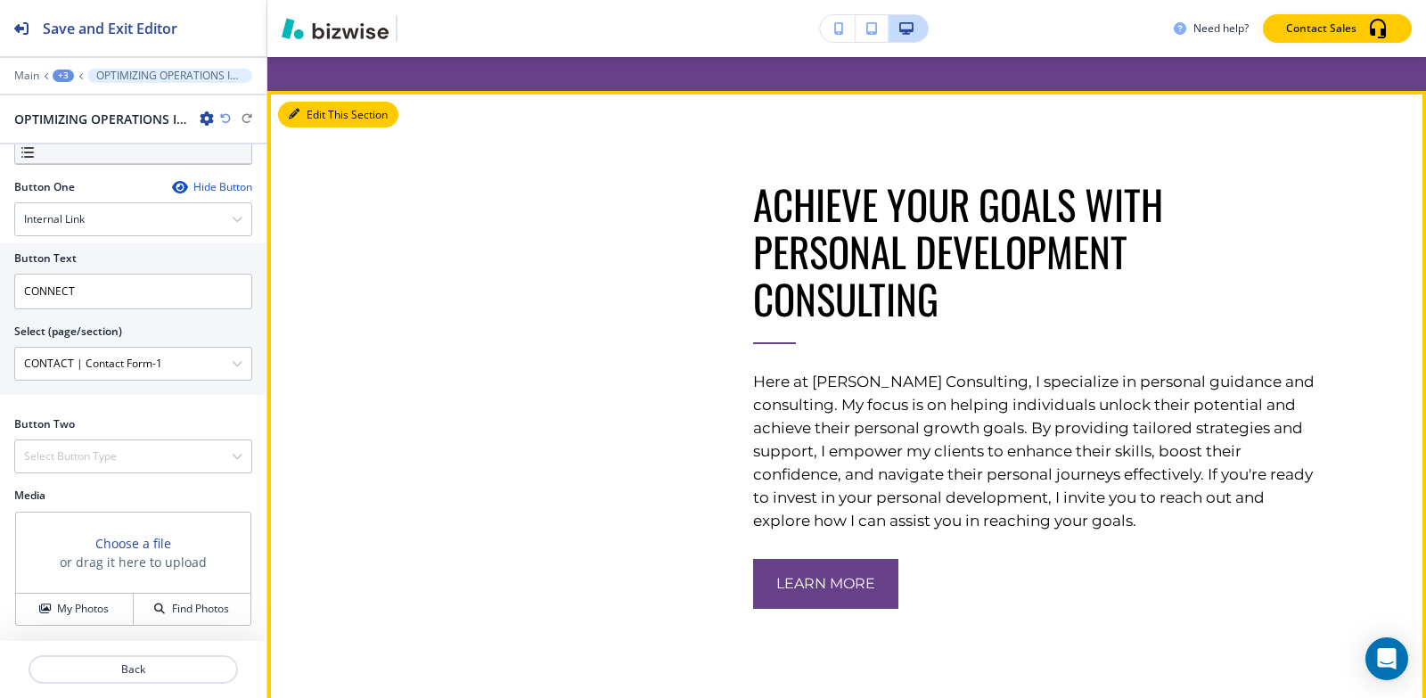
click at [300, 128] on button "Edit This Section" at bounding box center [338, 115] width 120 height 27
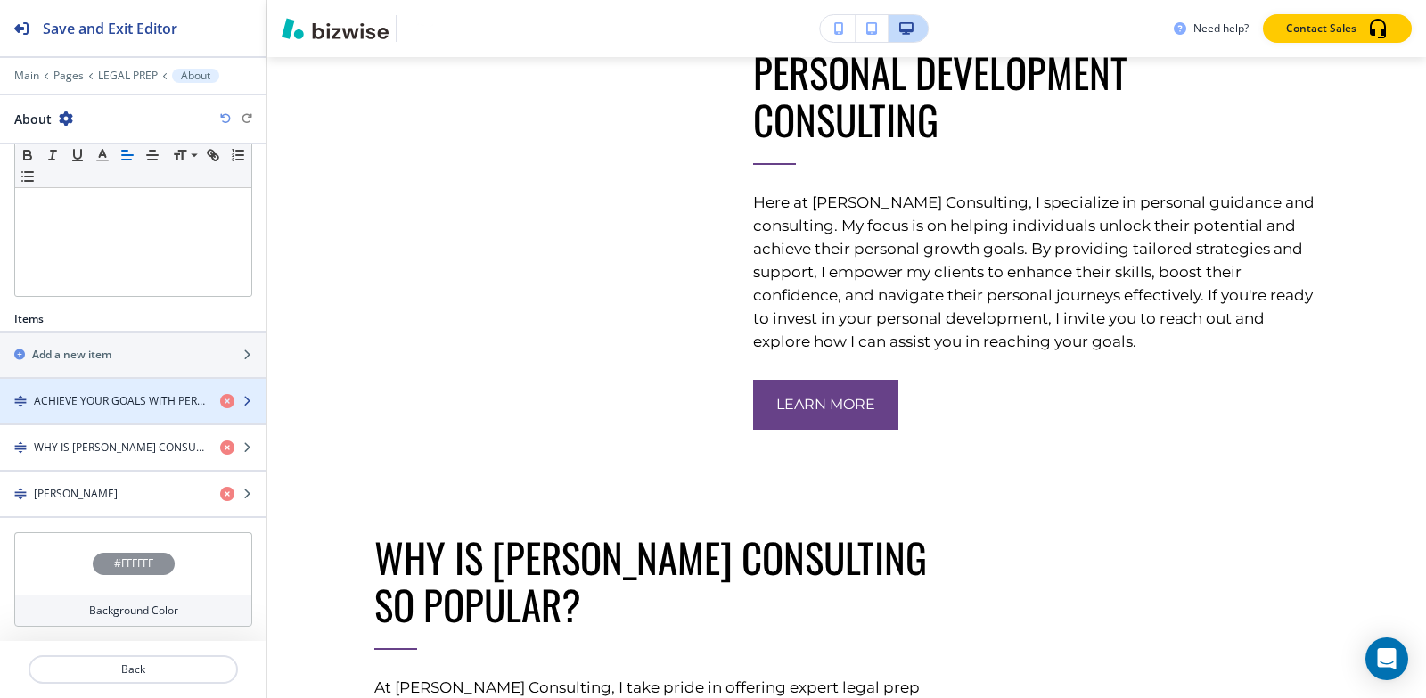
click at [86, 394] on h4 "ACHIEVE YOUR GOALS WITH PERSONAL DEVELOPMENT CONSULTING" at bounding box center [120, 401] width 172 height 16
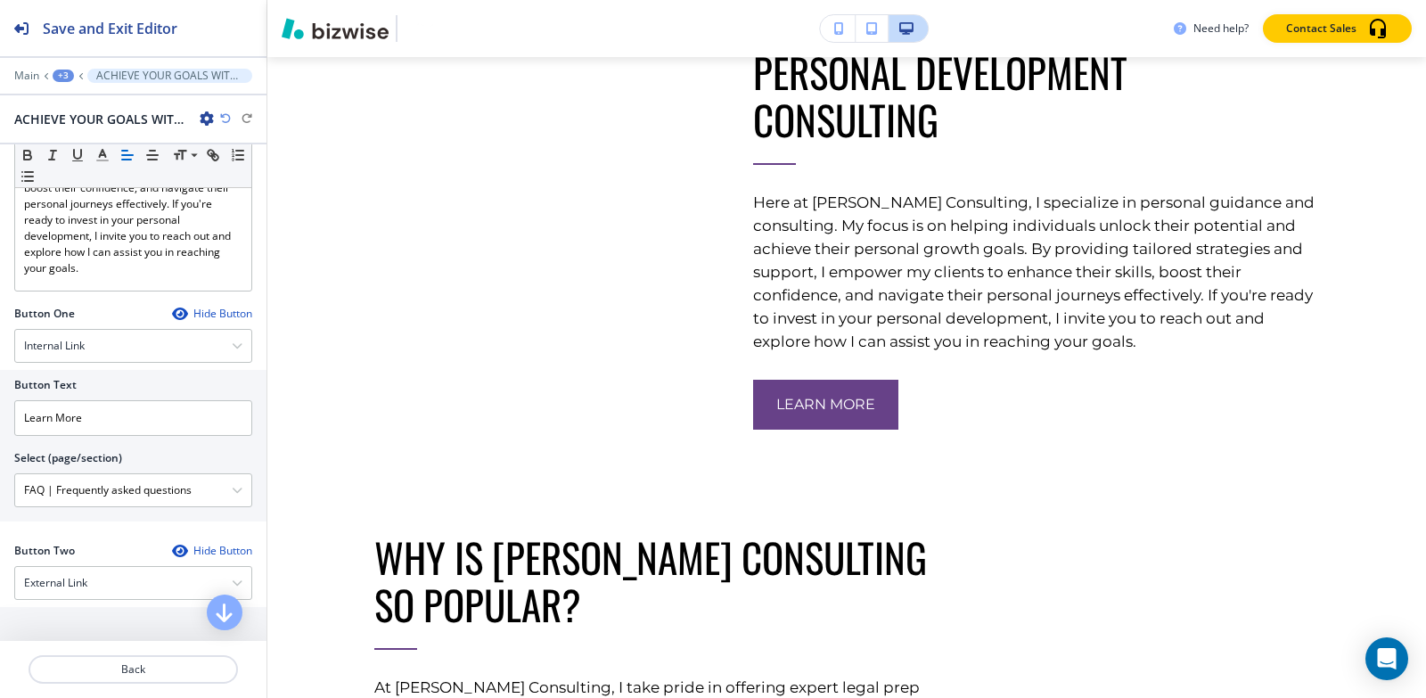
scroll to position [624, 0]
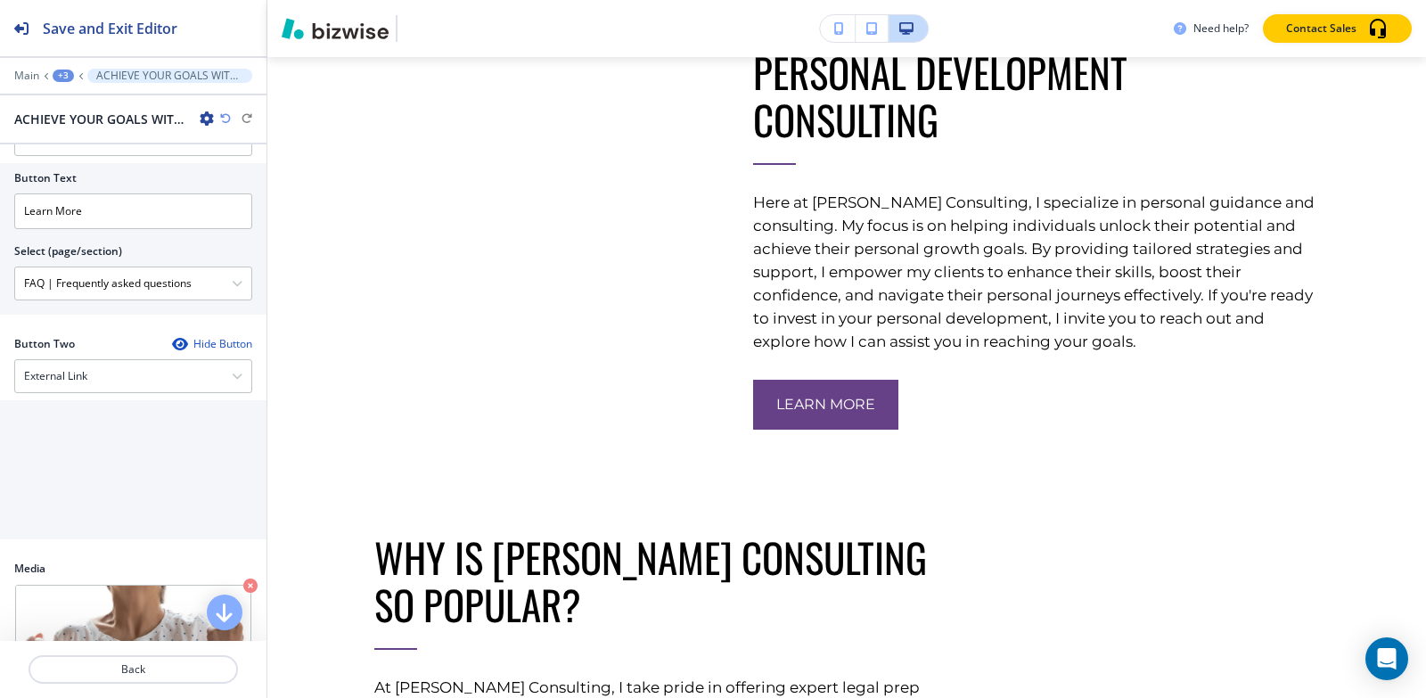
click at [70, 71] on div "+3" at bounding box center [63, 76] width 21 height 12
click at [100, 164] on p "About" at bounding box center [109, 168] width 91 height 16
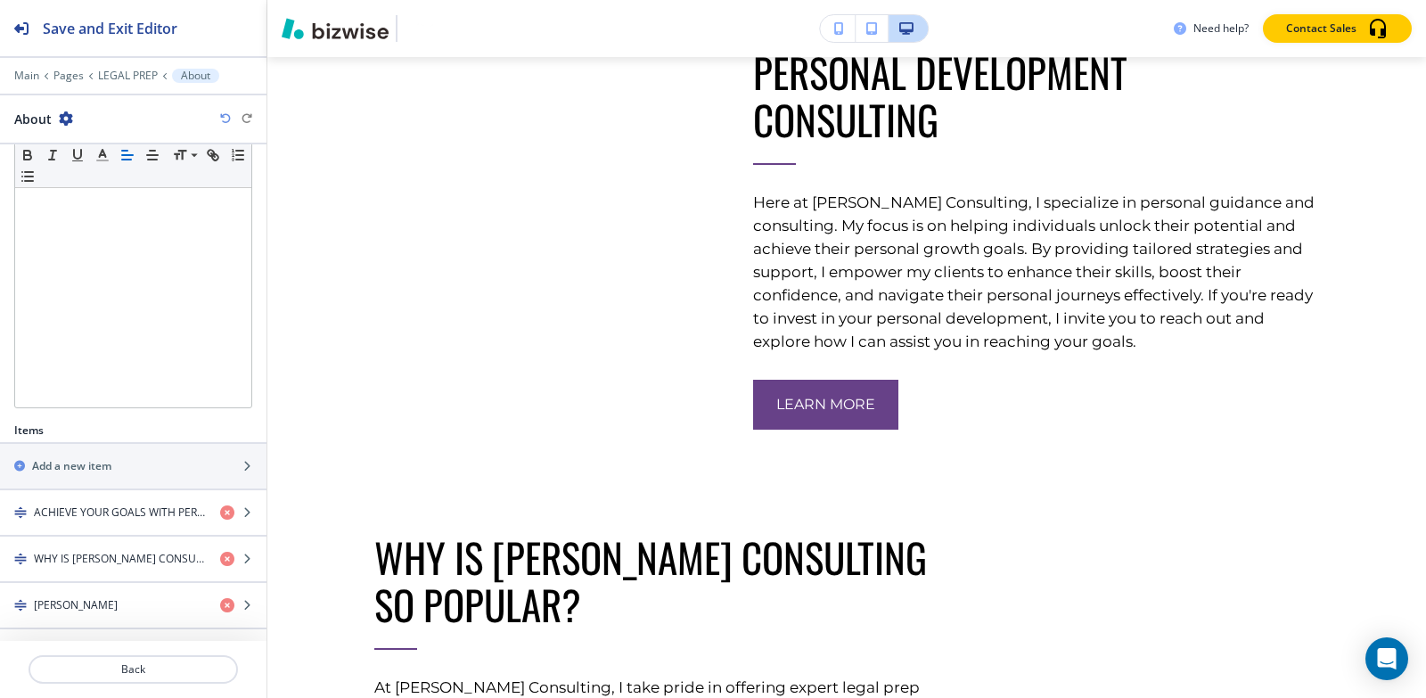
scroll to position [408, 0]
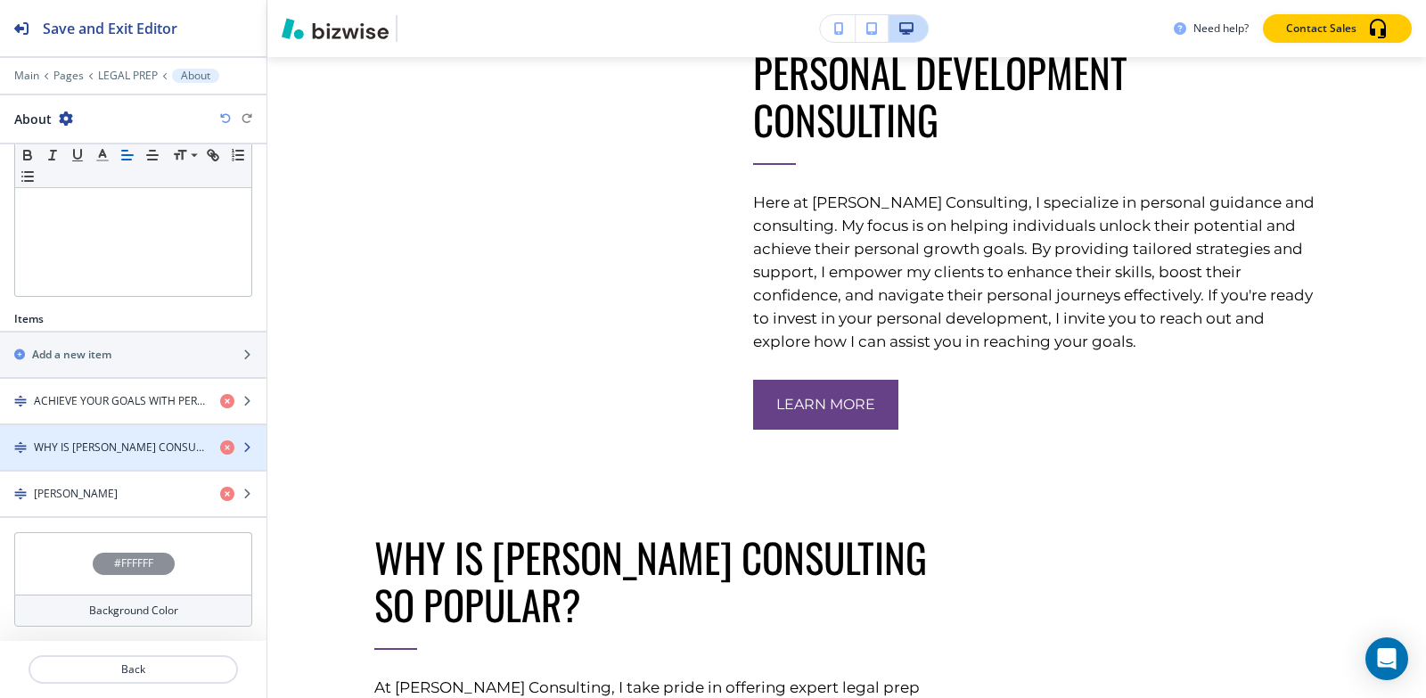
click at [106, 444] on h4 "WHY IS SUMITA PRADHAN CONSULTING SO POPULAR?" at bounding box center [120, 447] width 172 height 16
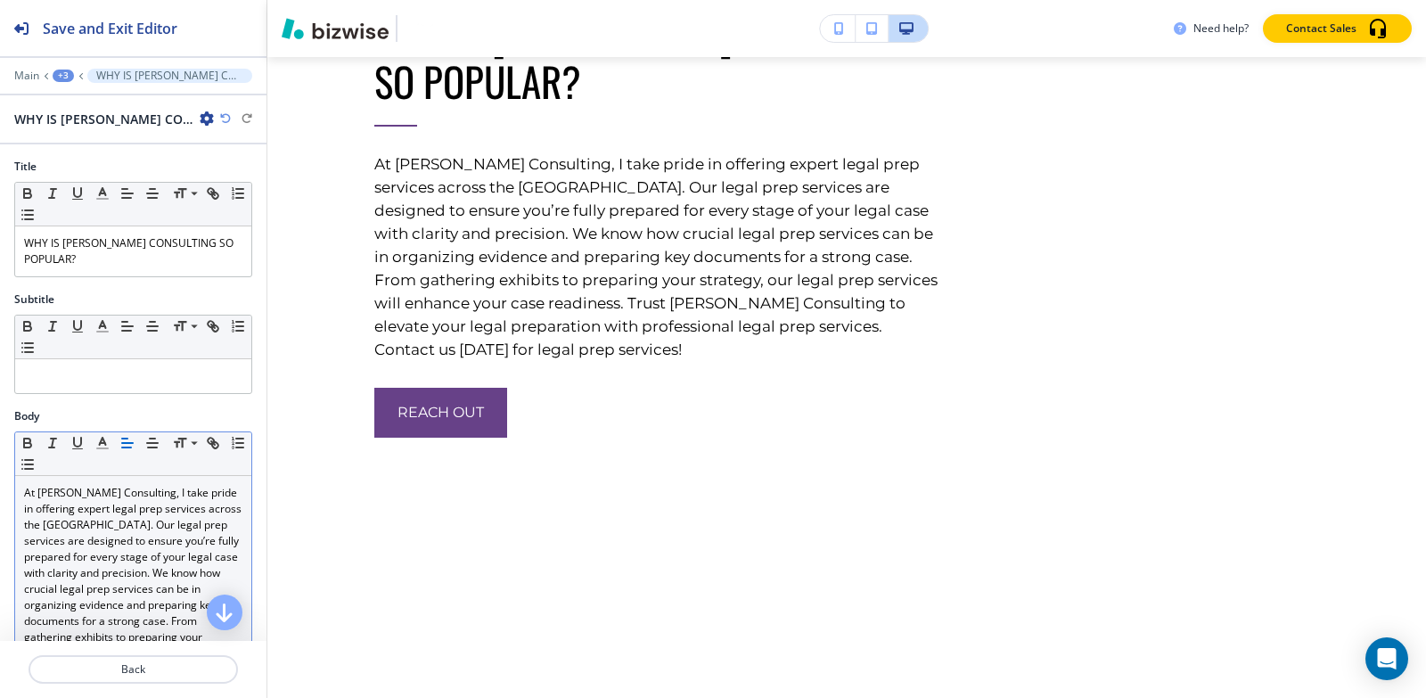
scroll to position [6897, 0]
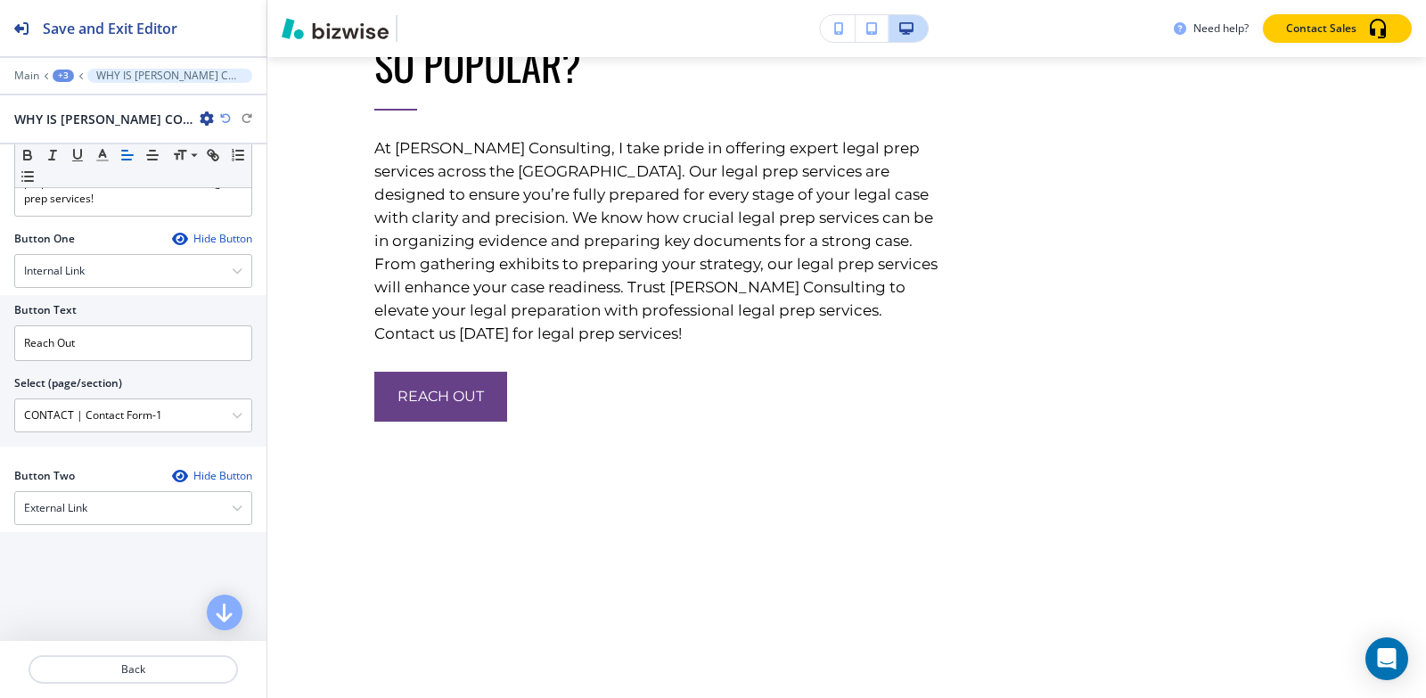
click at [61, 79] on div "+3" at bounding box center [63, 76] width 21 height 12
click at [85, 160] on p "About" at bounding box center [109, 168] width 91 height 16
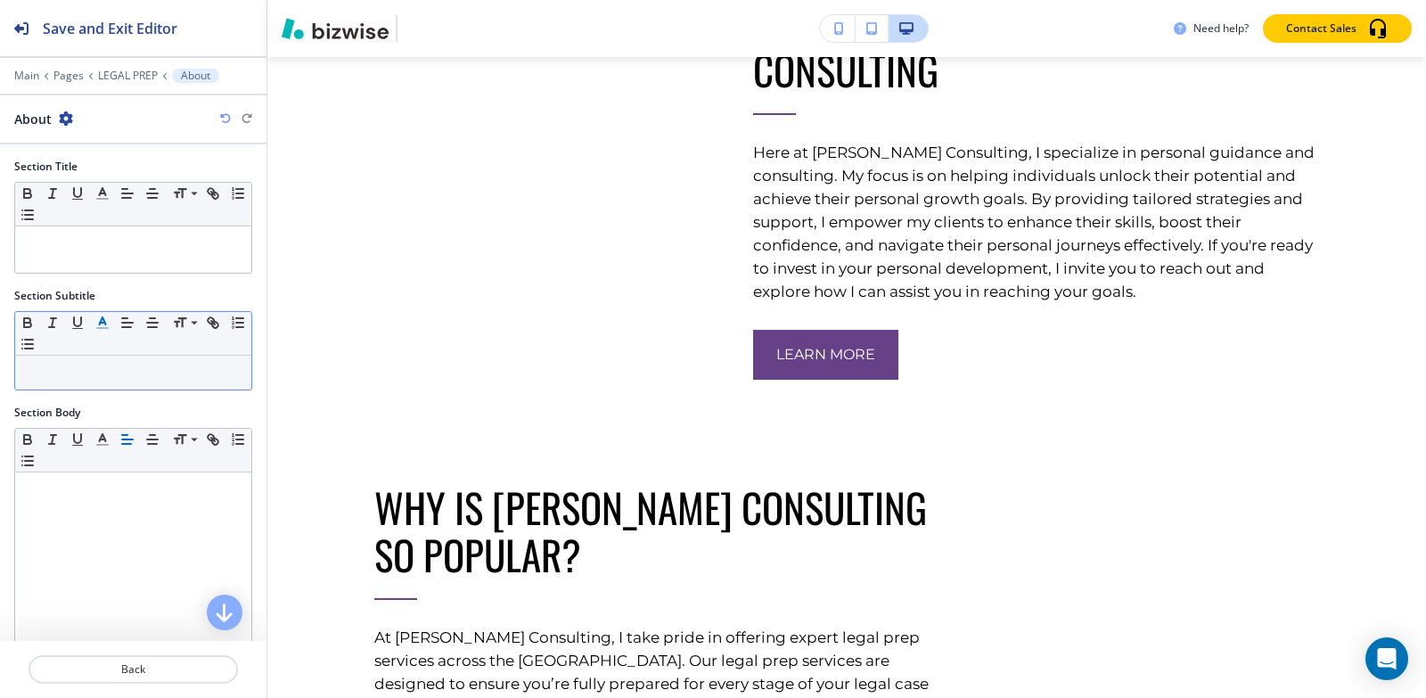
scroll to position [6359, 0]
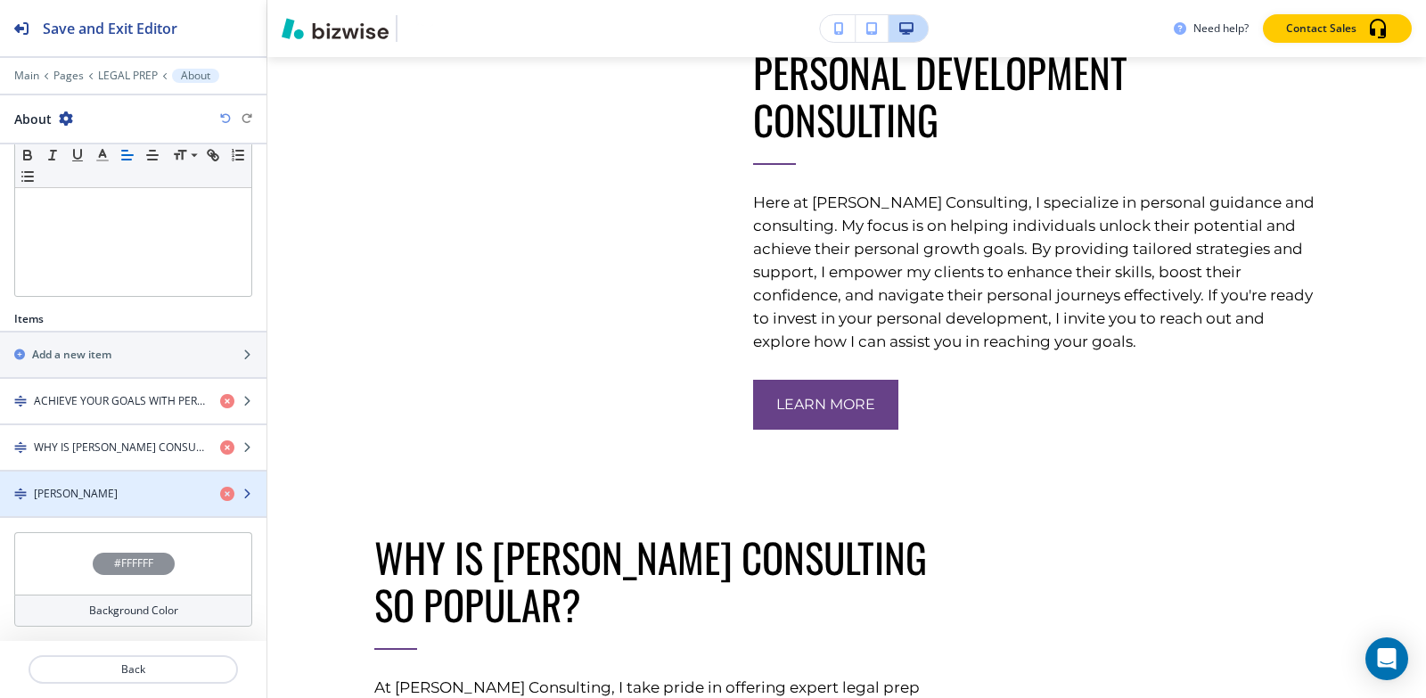
click at [78, 494] on h4 "SUMITA PRADHAN" at bounding box center [76, 494] width 84 height 16
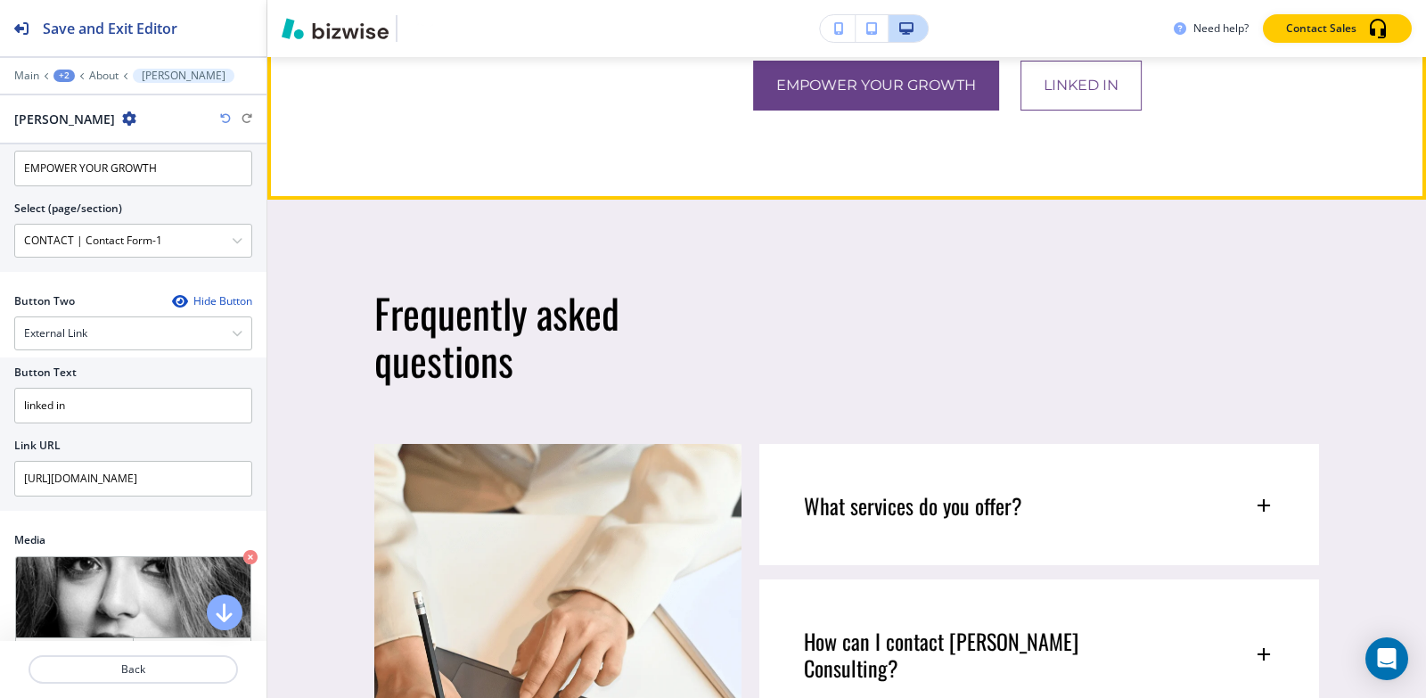
scroll to position [7975, 0]
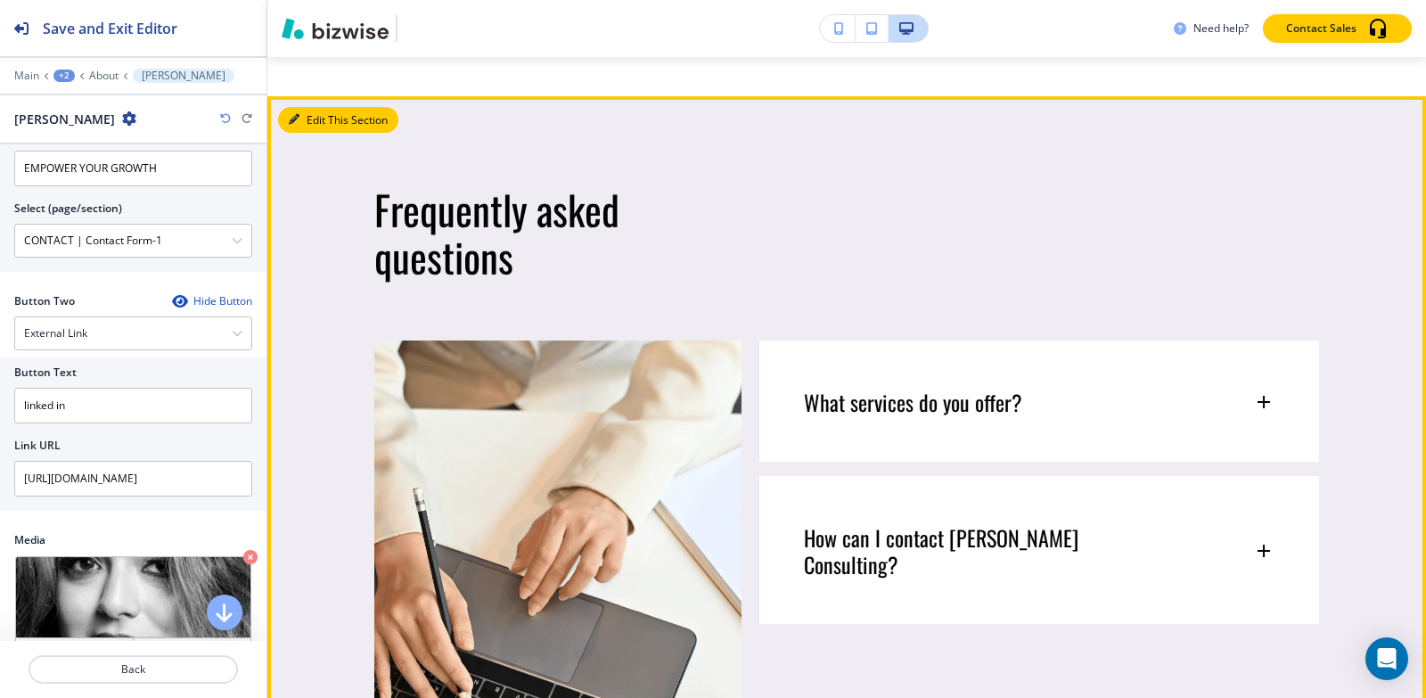
click at [315, 134] on button "Edit This Section" at bounding box center [338, 120] width 120 height 27
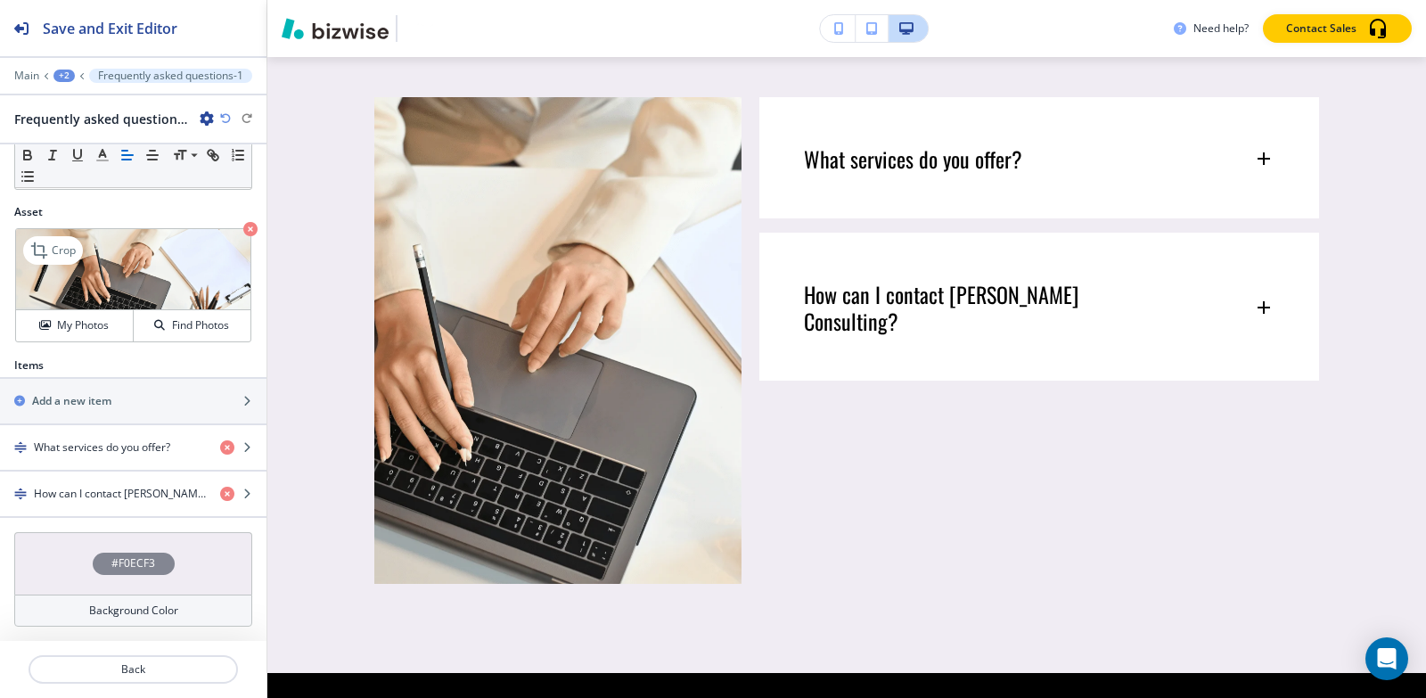
click at [243, 226] on icon "button" at bounding box center [250, 229] width 14 height 14
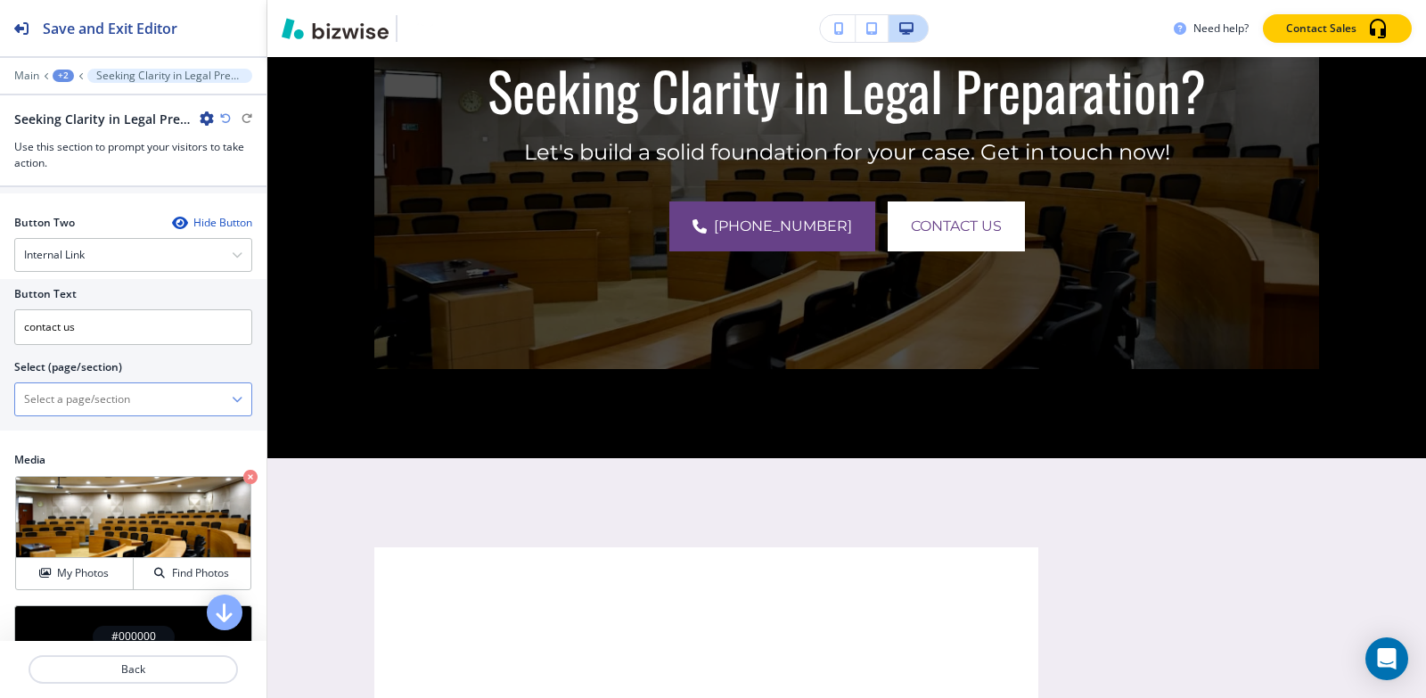
click at [139, 404] on \(page\/section\) "Manual Input" at bounding box center [123, 399] width 217 height 30
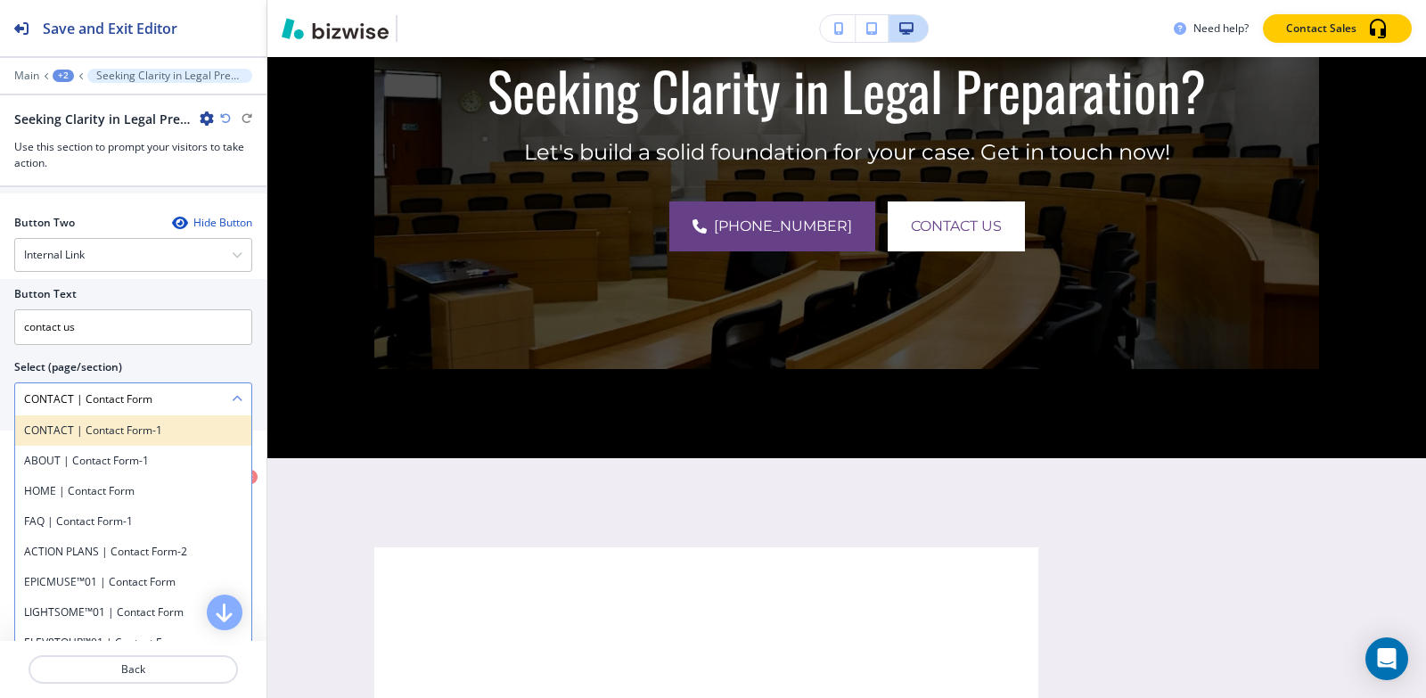
click at [140, 431] on h4 "CONTACT | Contact Form-1" at bounding box center [133, 430] width 218 height 16
type \(page\/section\) "CONTACT | Contact Form-1"
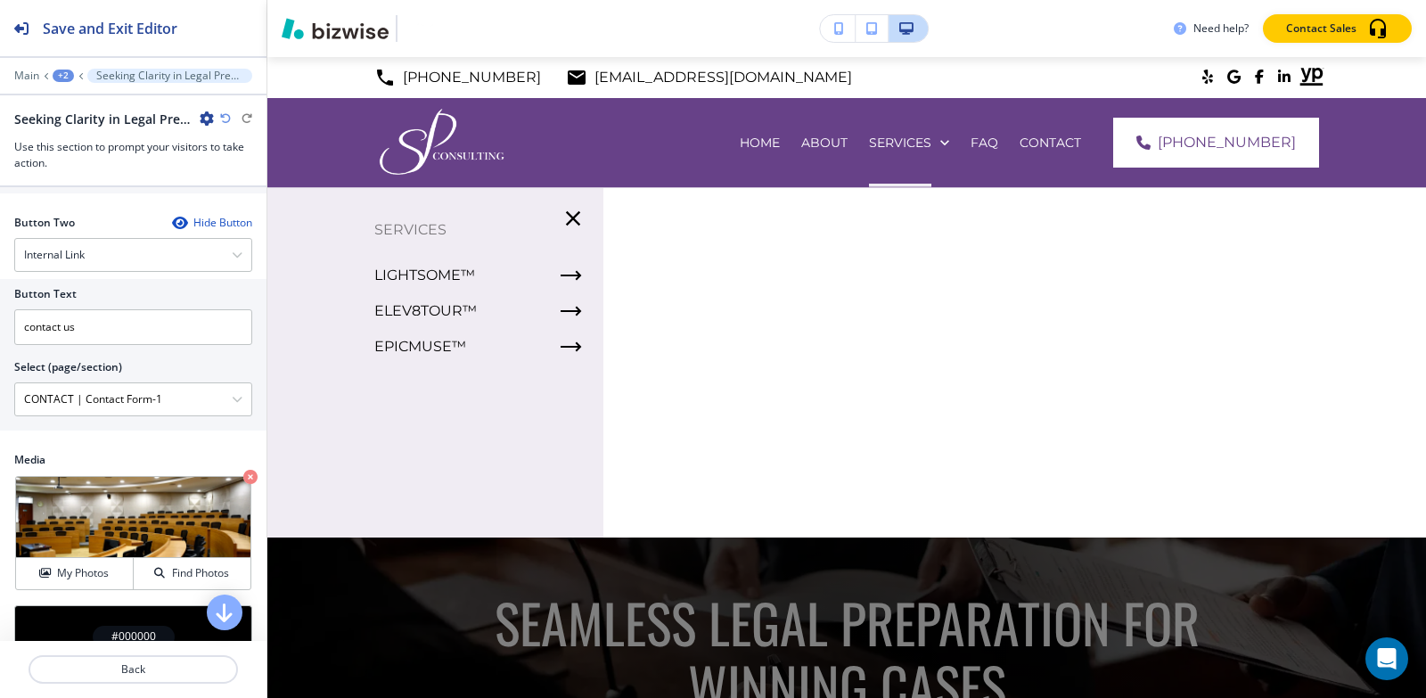
click at [64, 76] on div "+2" at bounding box center [63, 76] width 21 height 12
click at [67, 101] on p "Pages" at bounding box center [109, 105] width 91 height 16
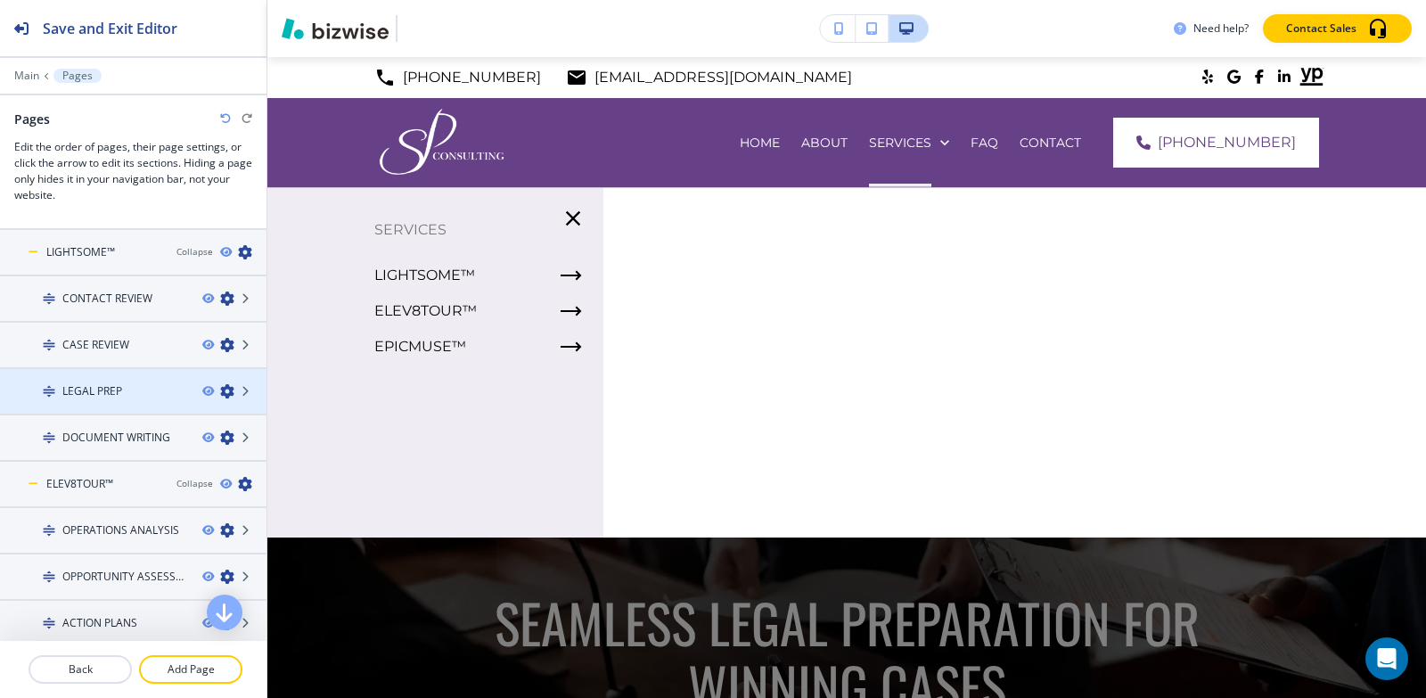
scroll to position [178, 0]
click at [149, 393] on h4 "DOCUMENT WRITING" at bounding box center [116, 388] width 108 height 16
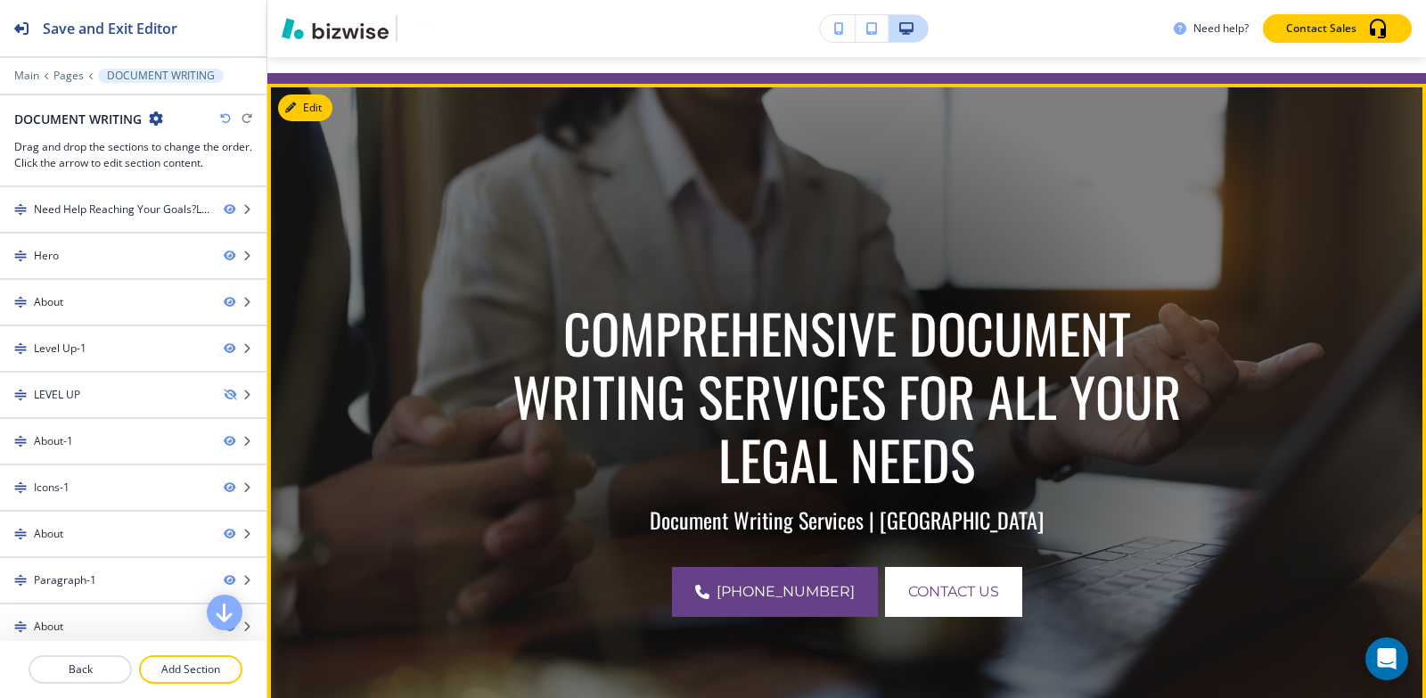
scroll to position [267, 0]
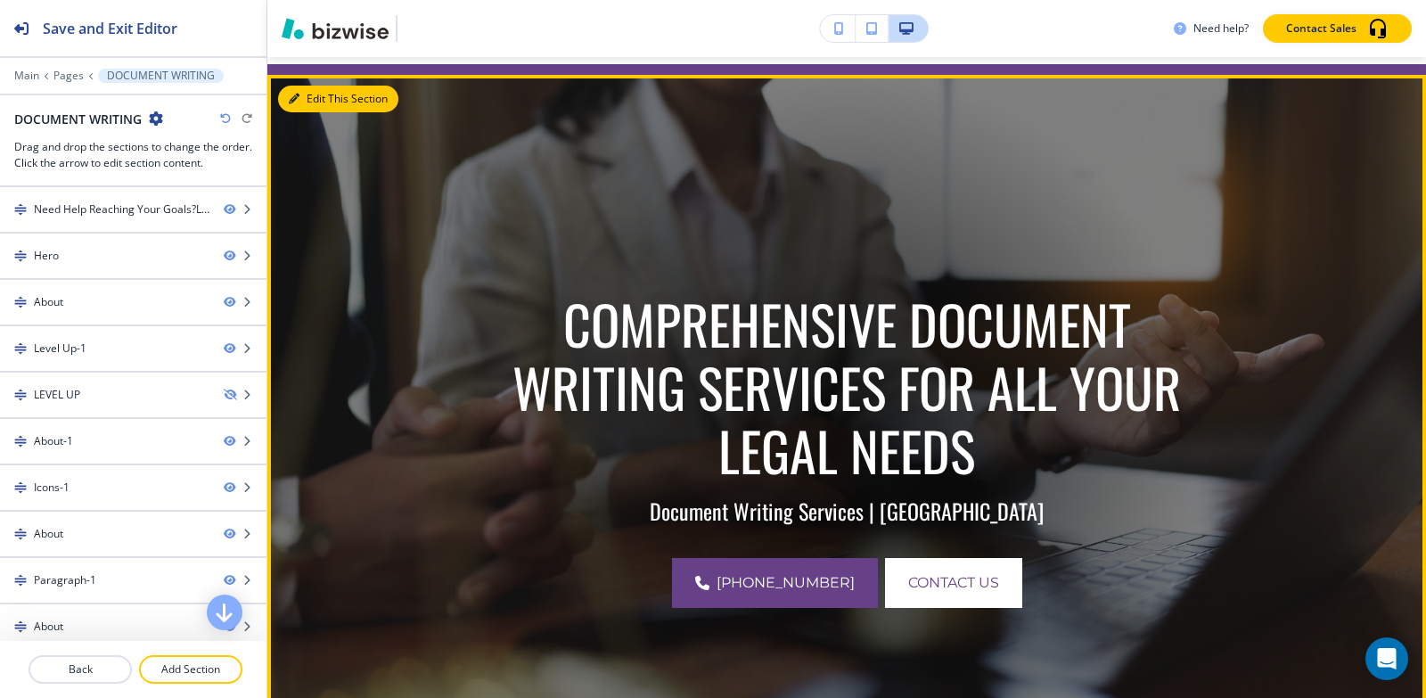
click at [288, 104] on button "Edit This Section" at bounding box center [338, 99] width 120 height 27
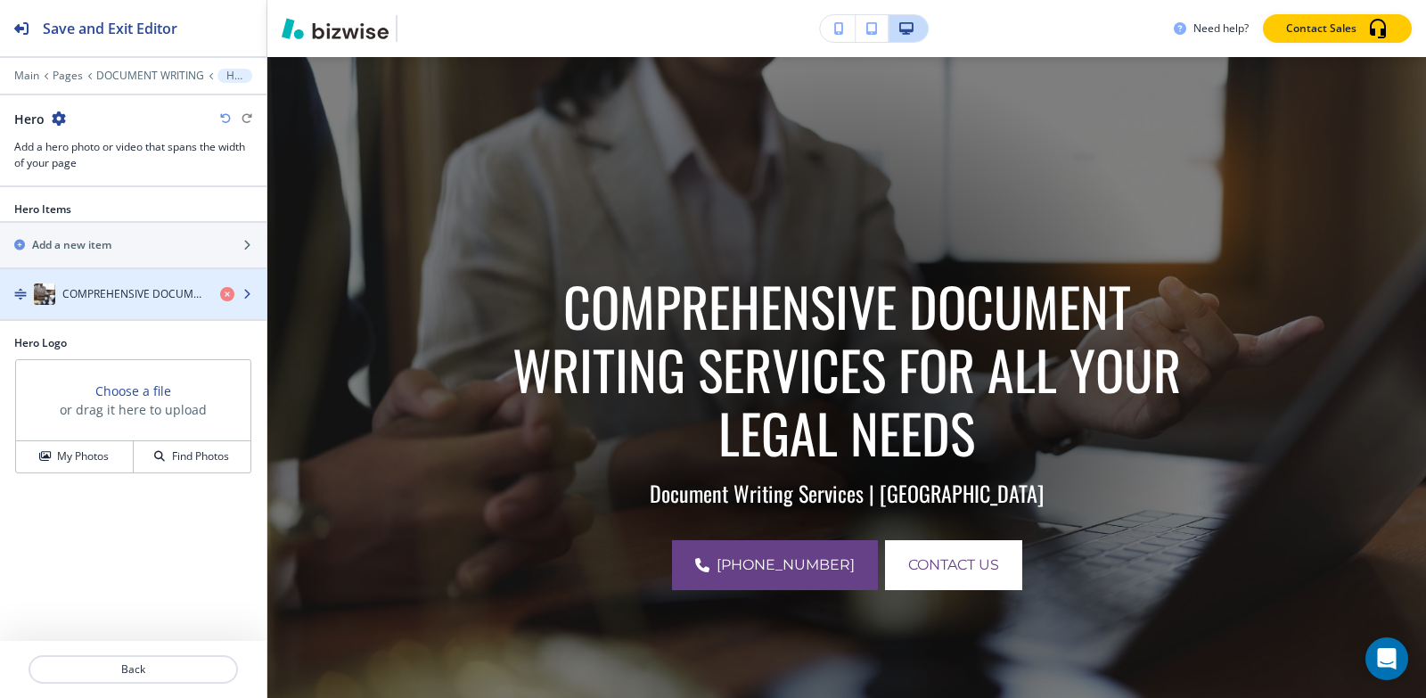
click at [67, 307] on div "button" at bounding box center [133, 312] width 266 height 14
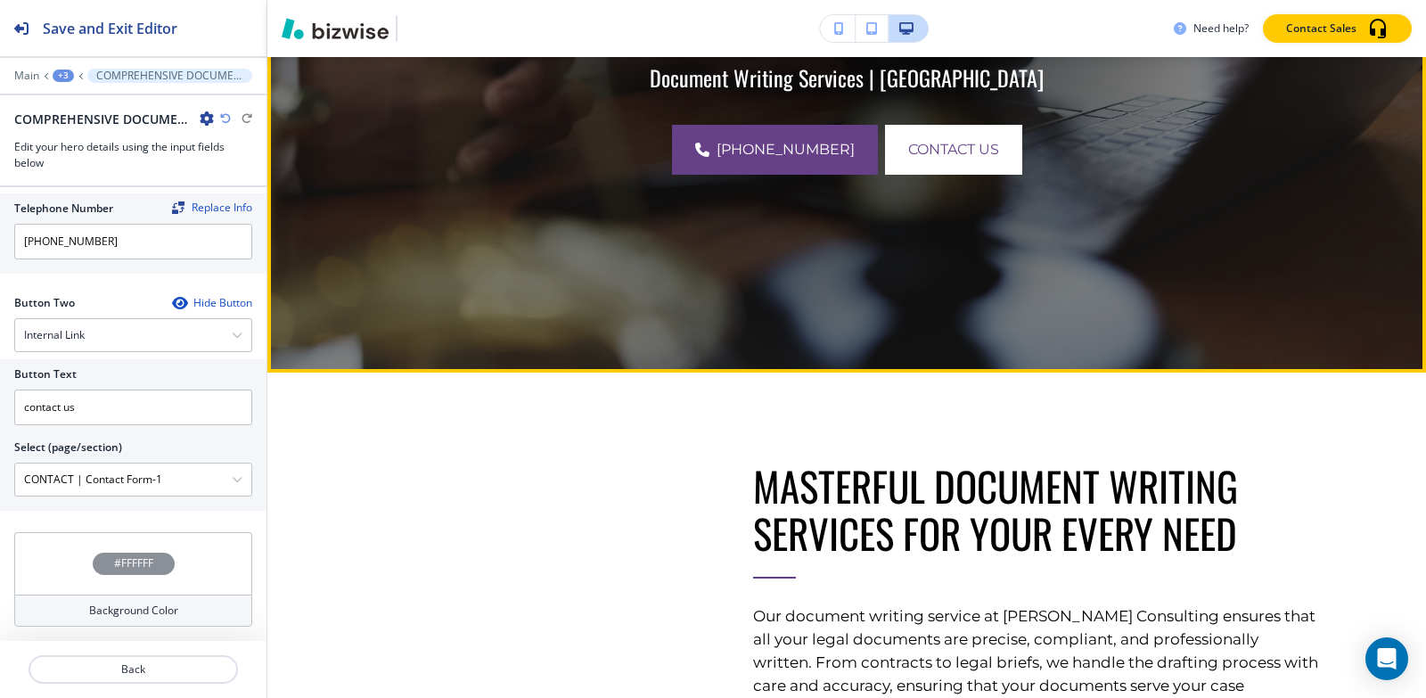
scroll to position [731, 0]
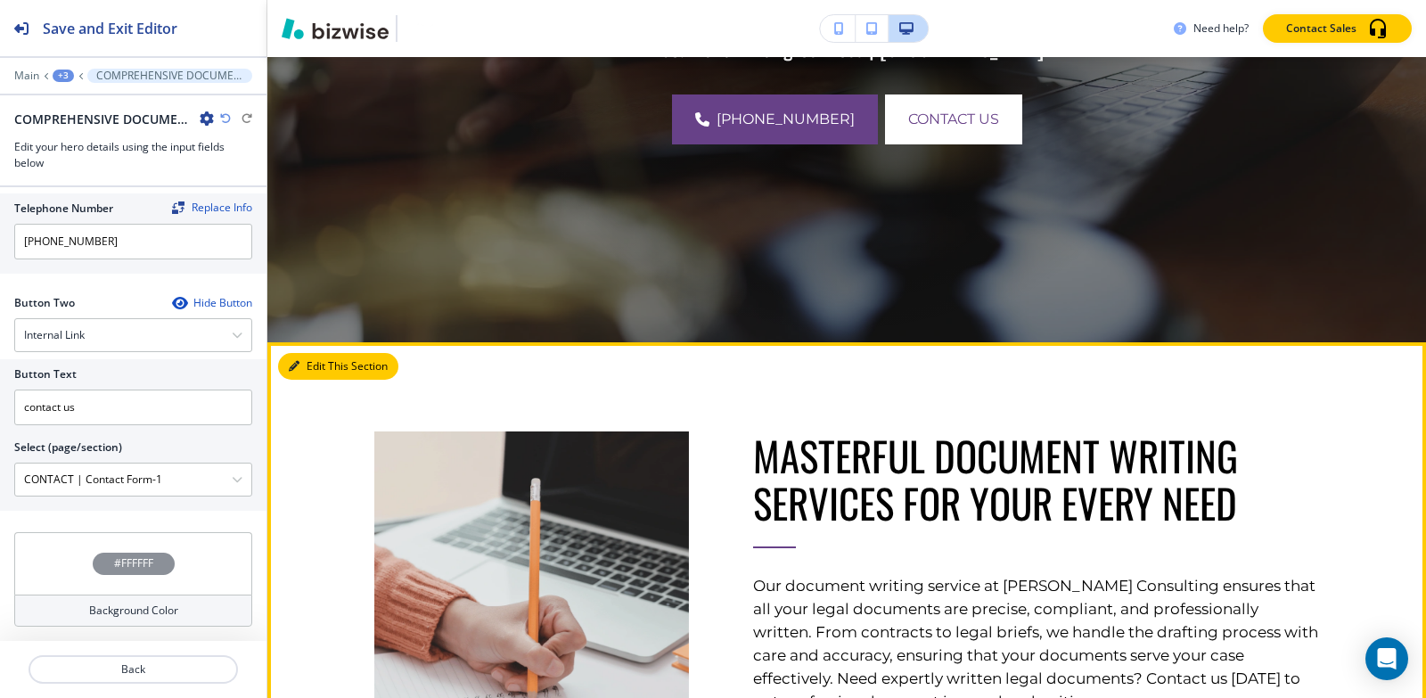
click at [327, 368] on button "Edit This Section" at bounding box center [338, 366] width 120 height 27
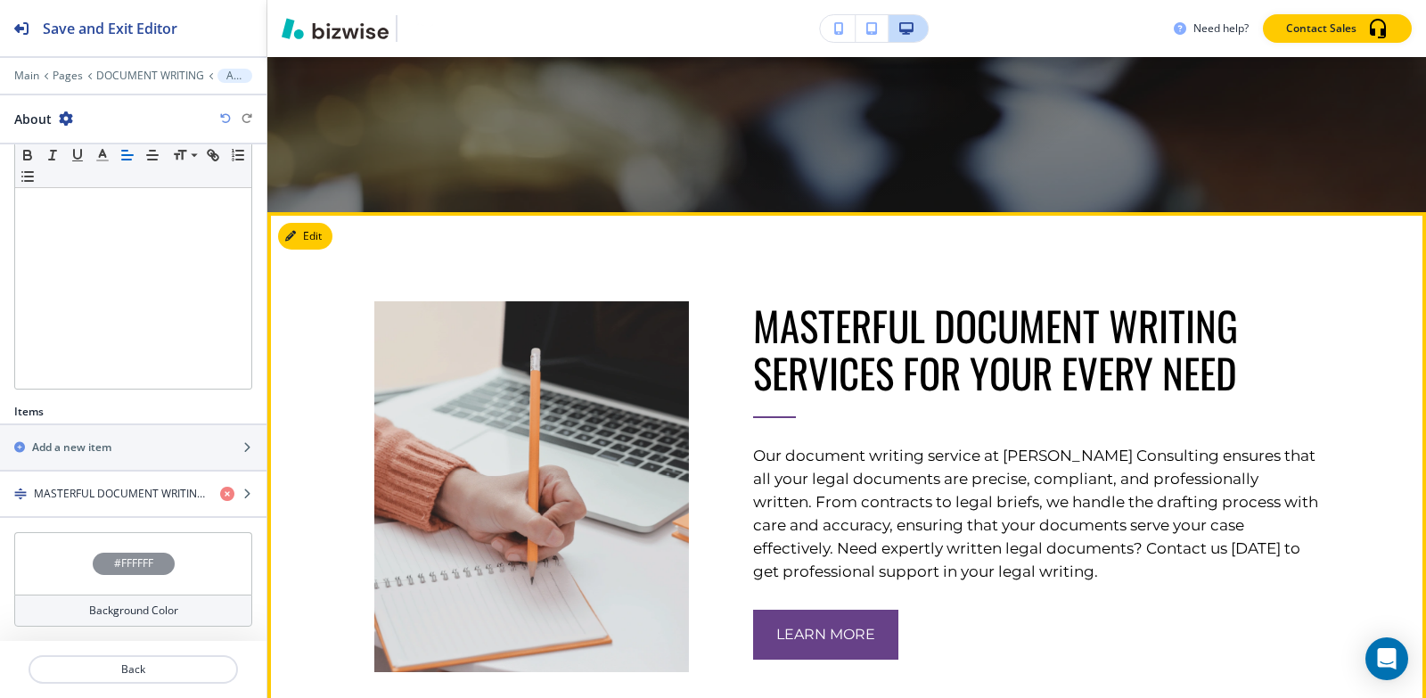
scroll to position [838, 0]
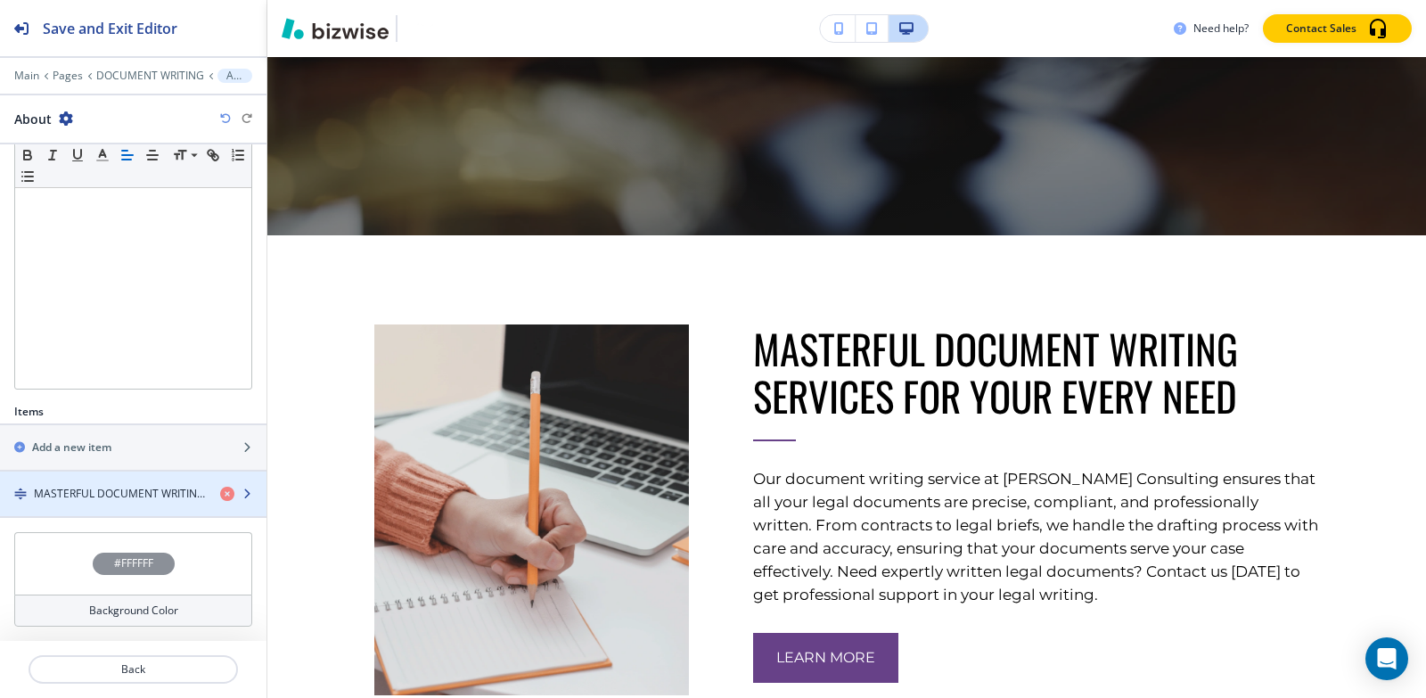
click at [50, 503] on div "button" at bounding box center [133, 509] width 266 height 14
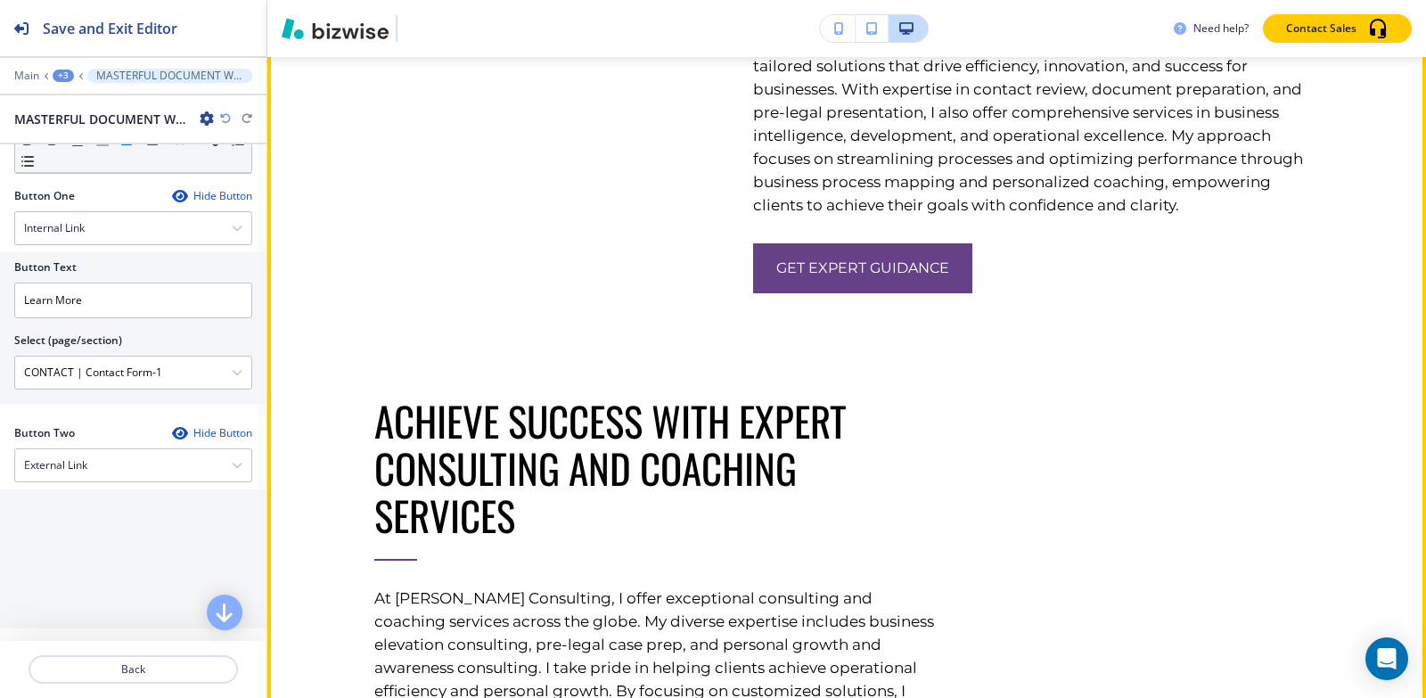
scroll to position [3155, 0]
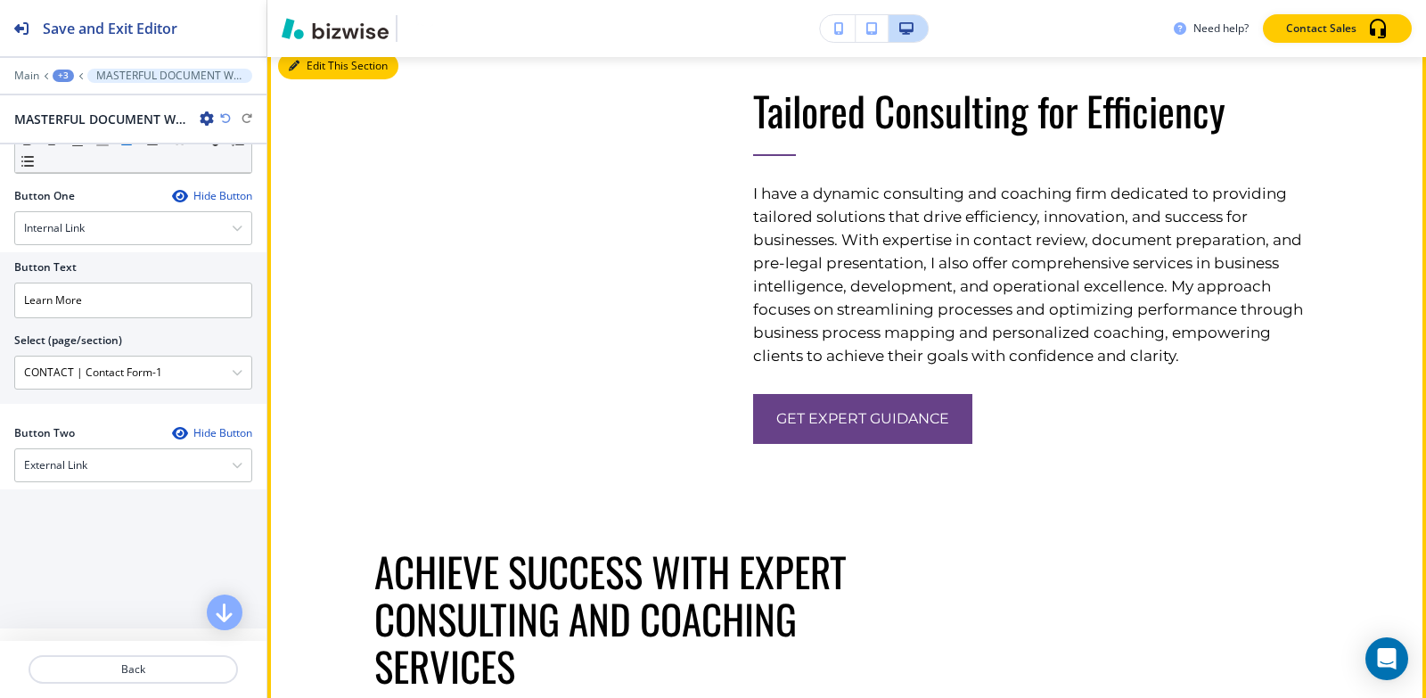
click at [321, 79] on button "Edit This Section" at bounding box center [338, 66] width 120 height 27
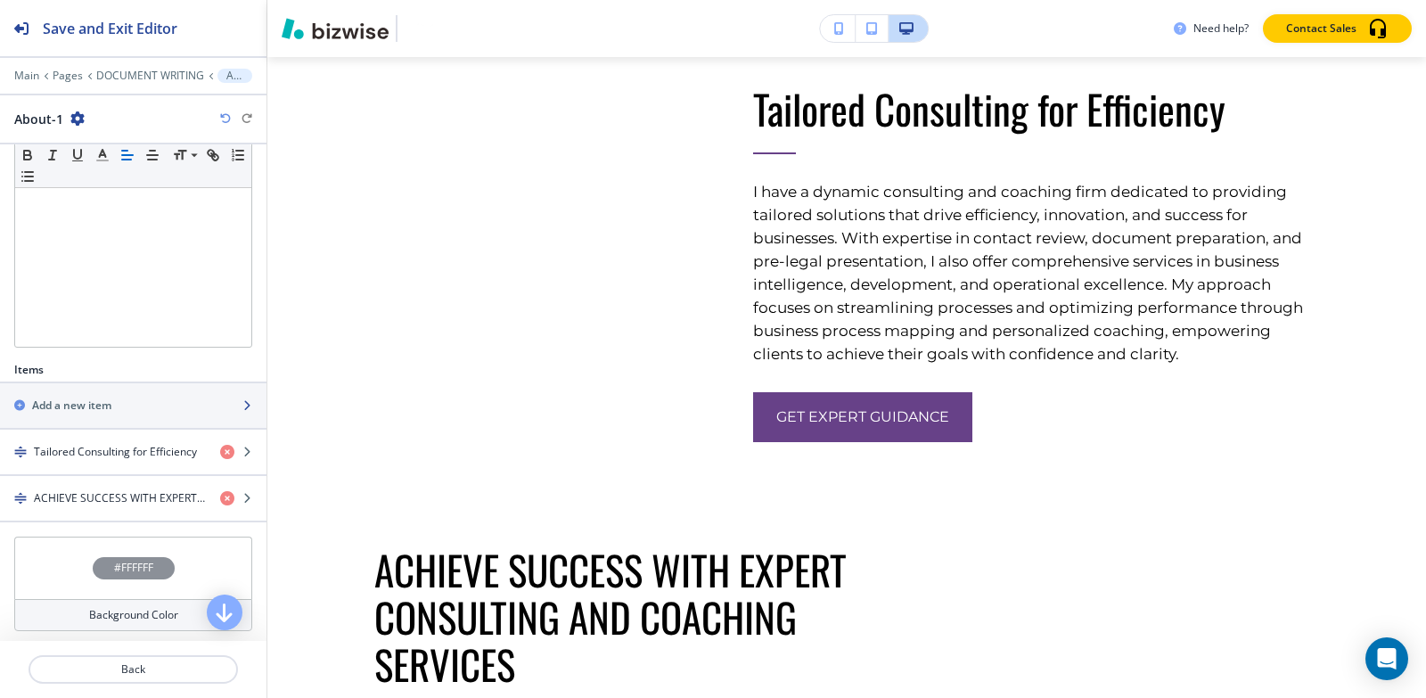
scroll to position [362, 0]
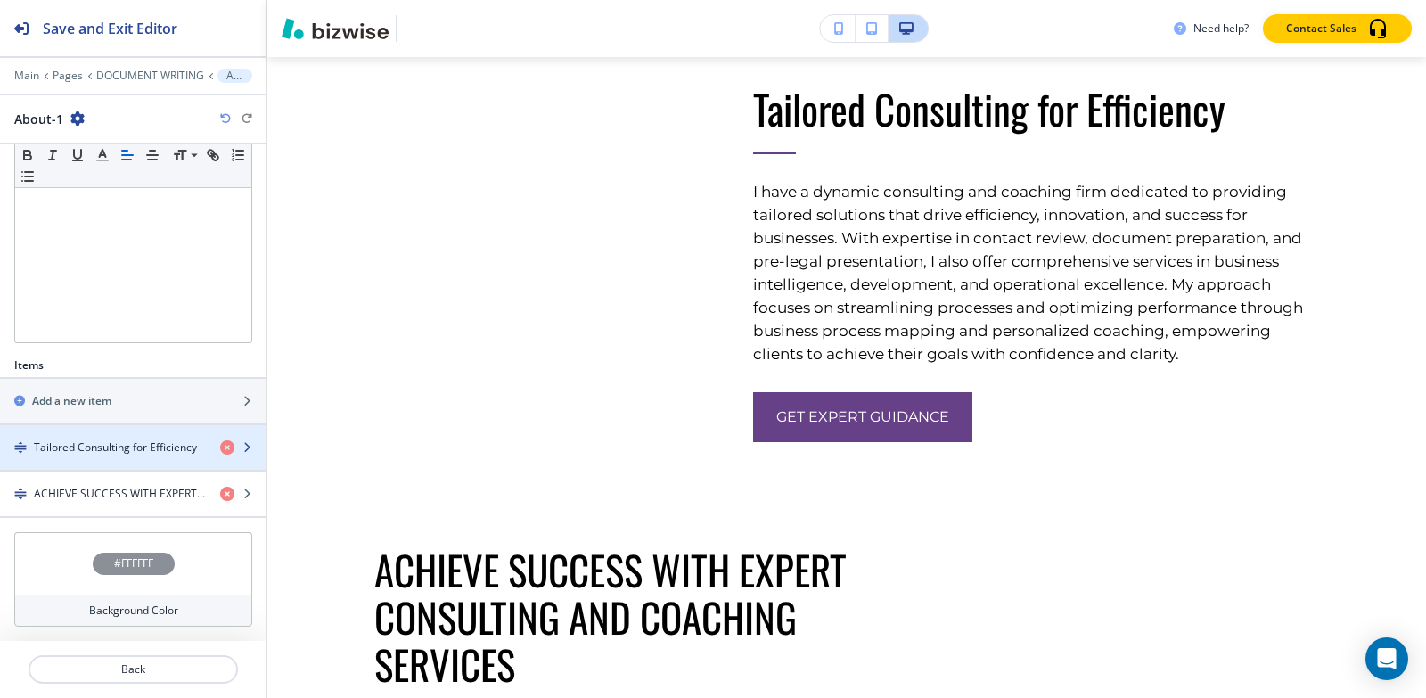
click at [101, 468] on div "button" at bounding box center [133, 462] width 266 height 14
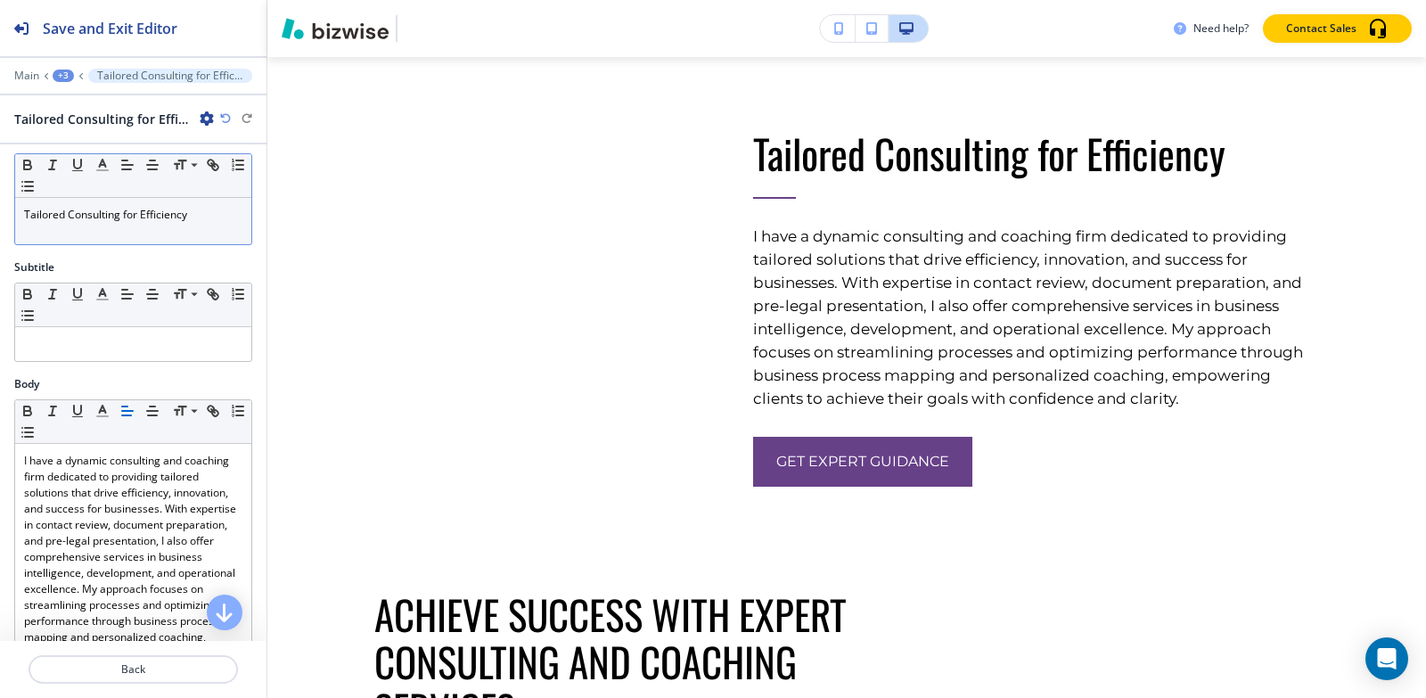
scroll to position [0, 0]
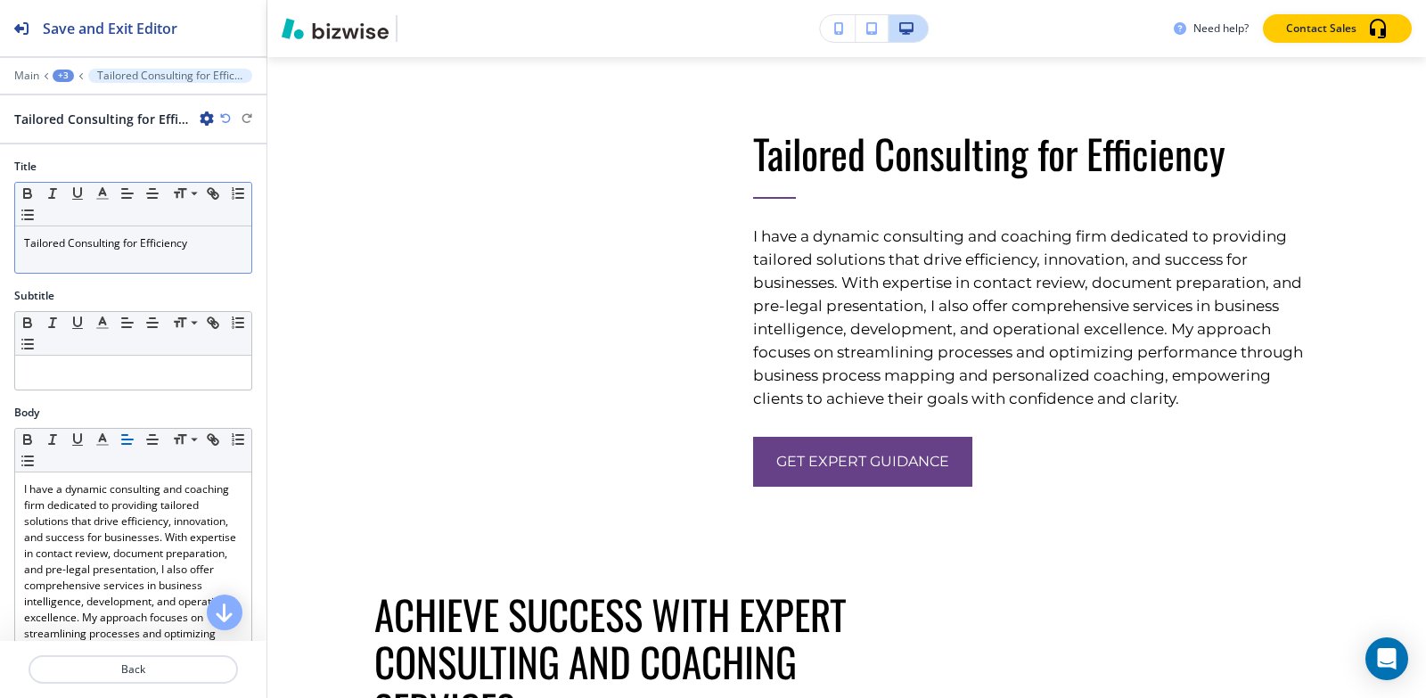
click at [176, 246] on p "Tailored Consulting for Efficiency" at bounding box center [133, 243] width 218 height 16
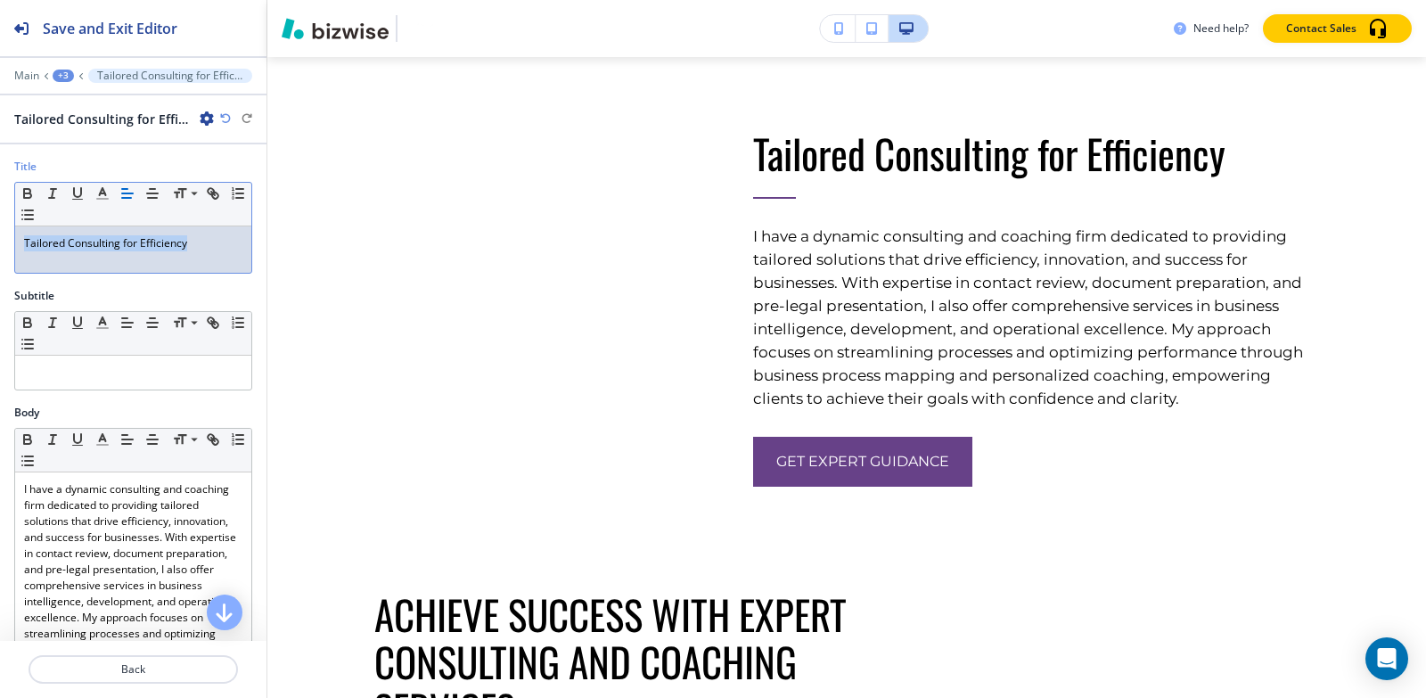
copy p "Tailored Consulting for Efficiency"
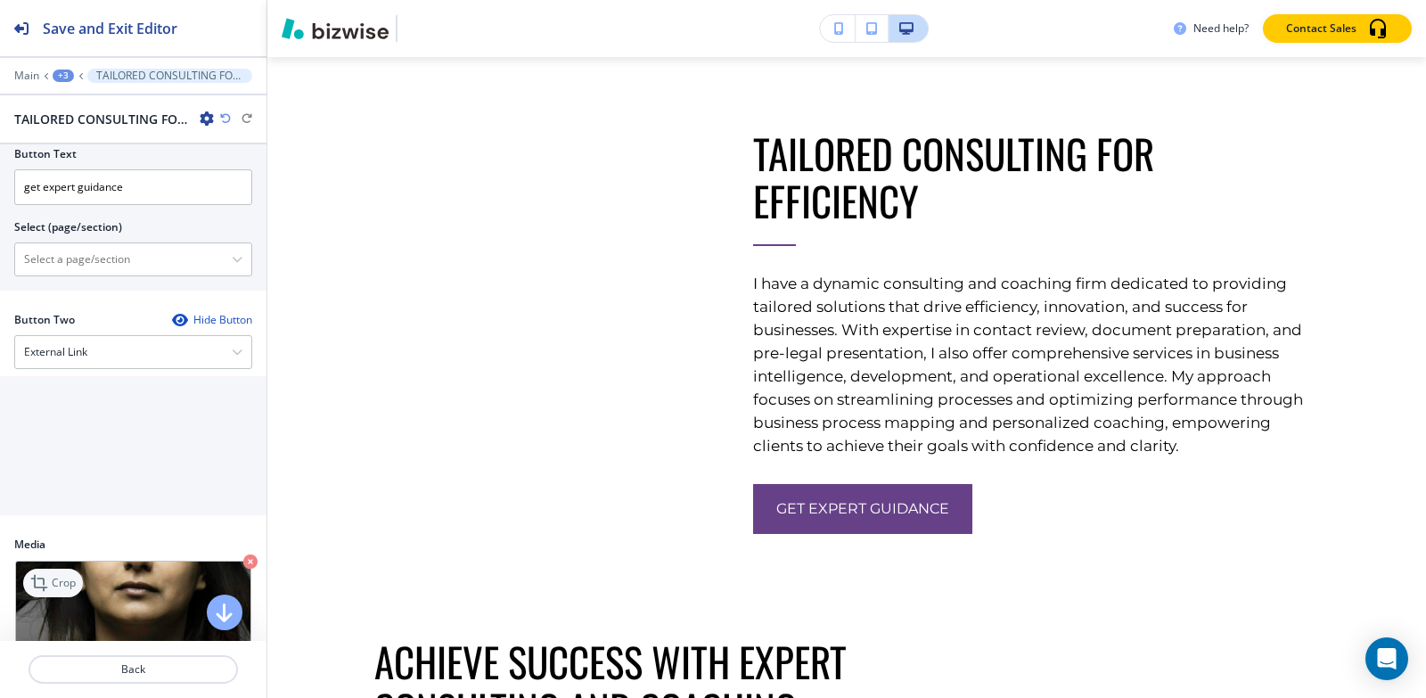
scroll to position [802, 0]
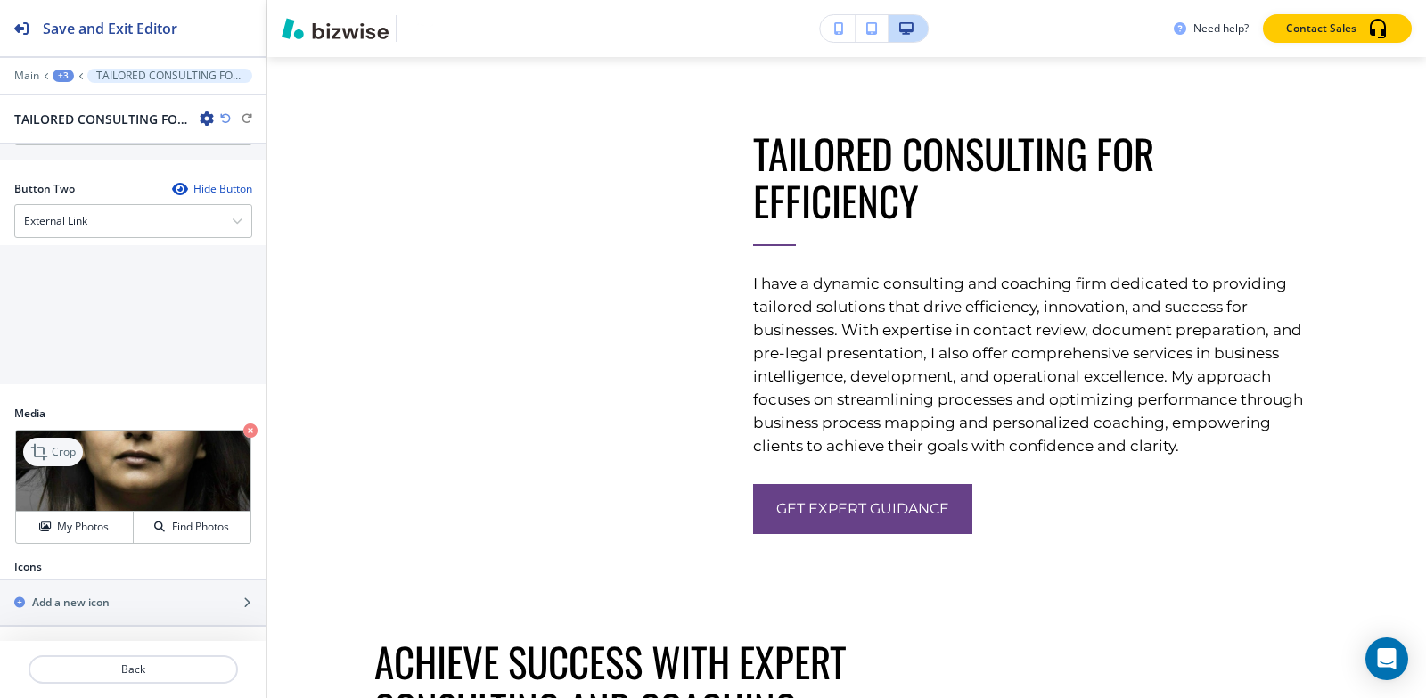
click at [55, 451] on p "Crop" at bounding box center [64, 452] width 24 height 16
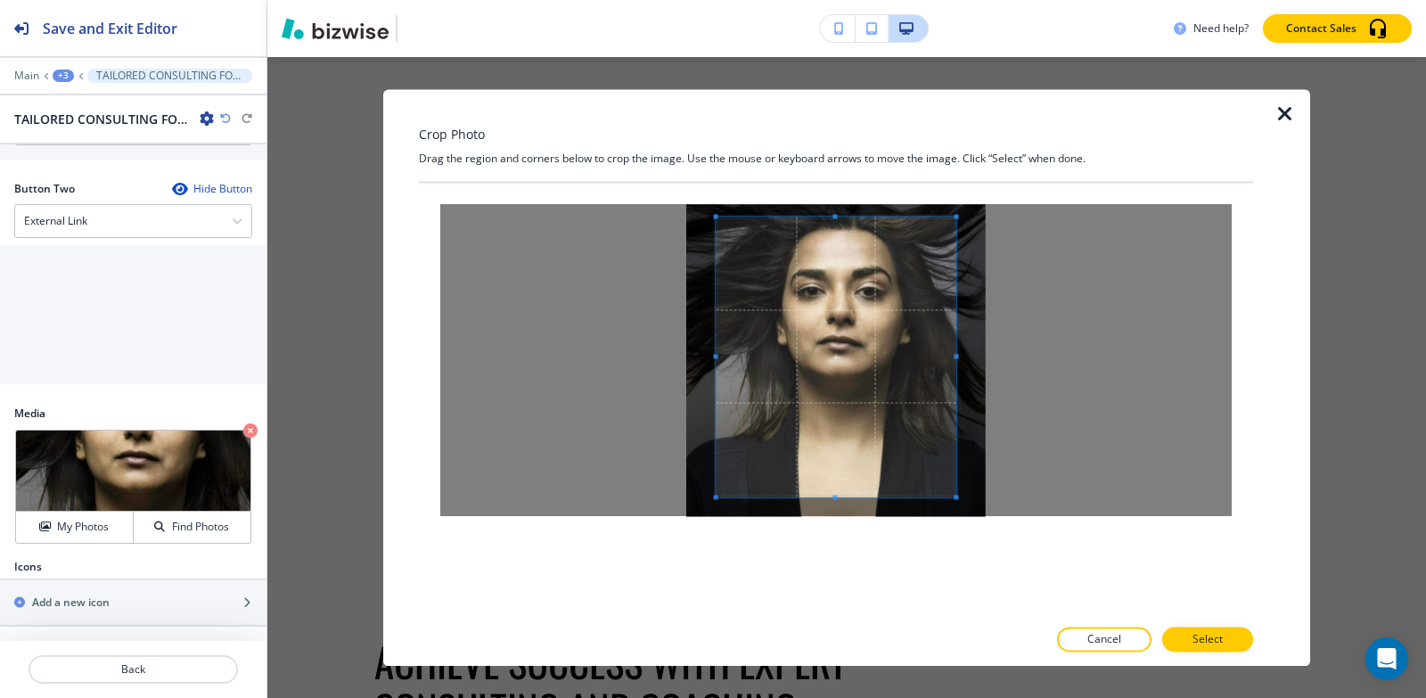
click at [838, 159] on div "Crop Photo Drag the region and corners below to crop the image. Use the mouse o…" at bounding box center [836, 377] width 834 height 577
click at [848, 556] on div at bounding box center [836, 399] width 834 height 433
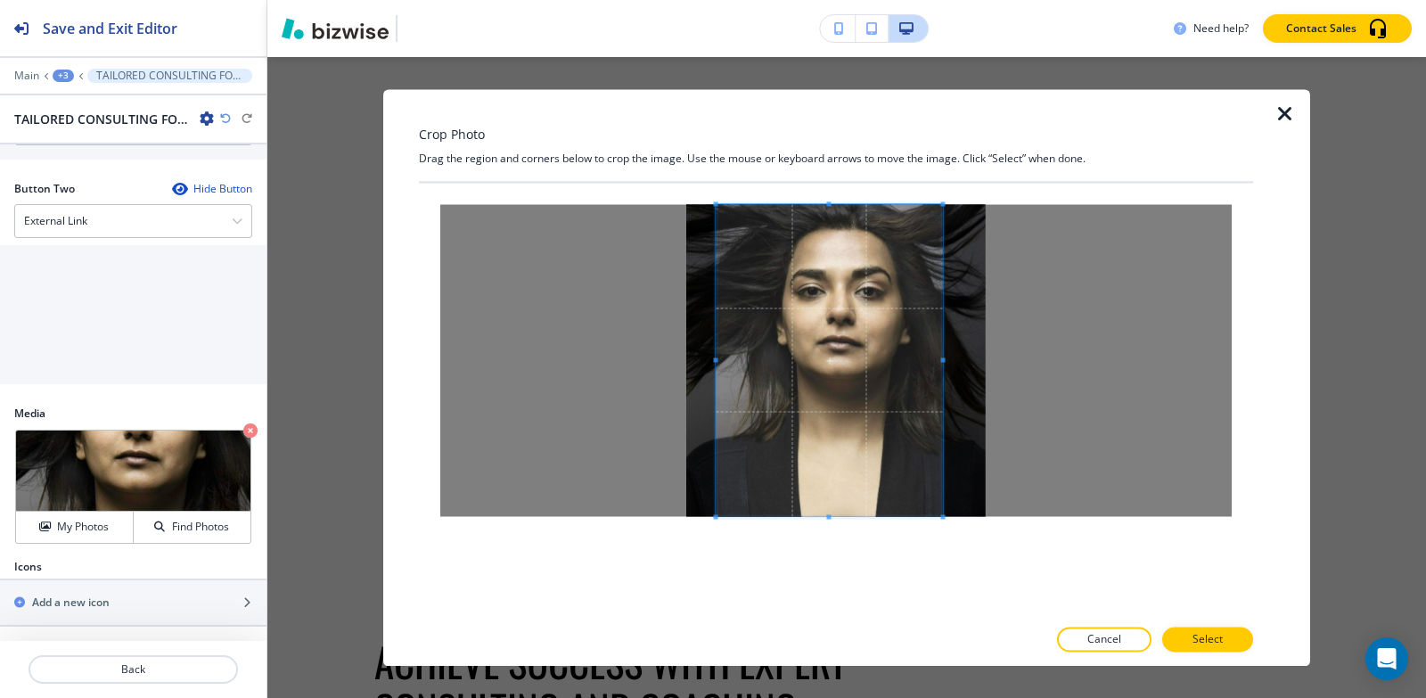
click at [943, 358] on span at bounding box center [942, 359] width 4 height 4
click at [723, 359] on span at bounding box center [724, 359] width 4 height 4
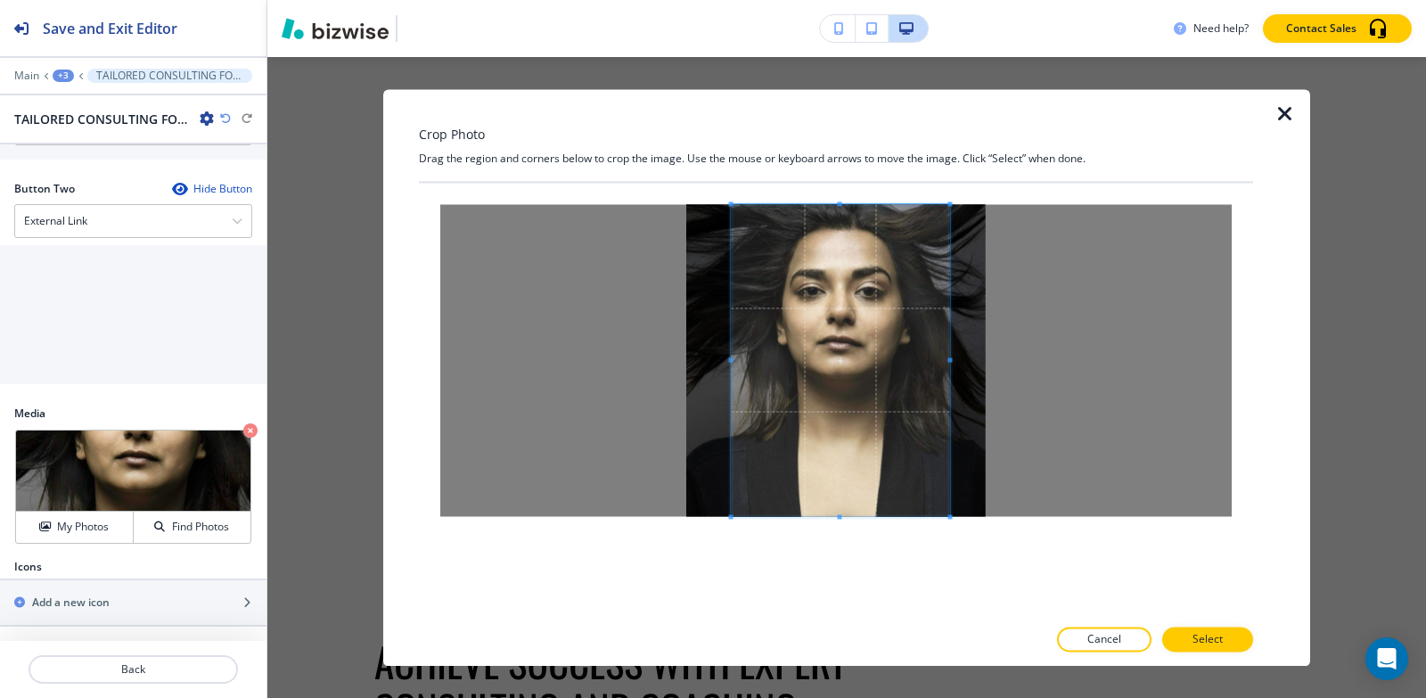
click at [815, 389] on span at bounding box center [841, 360] width 218 height 312
click at [1193, 649] on button "Select" at bounding box center [1207, 638] width 91 height 25
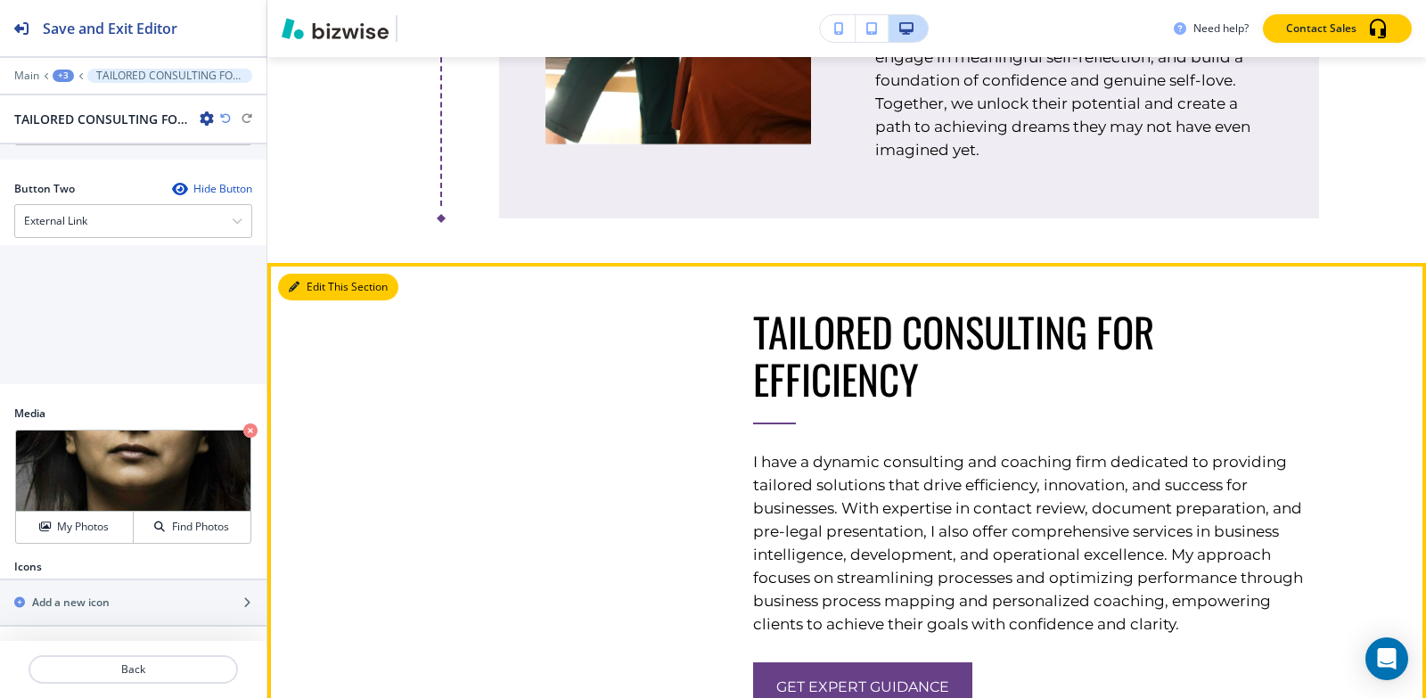
click at [323, 300] on button "Edit This Section" at bounding box center [338, 287] width 120 height 27
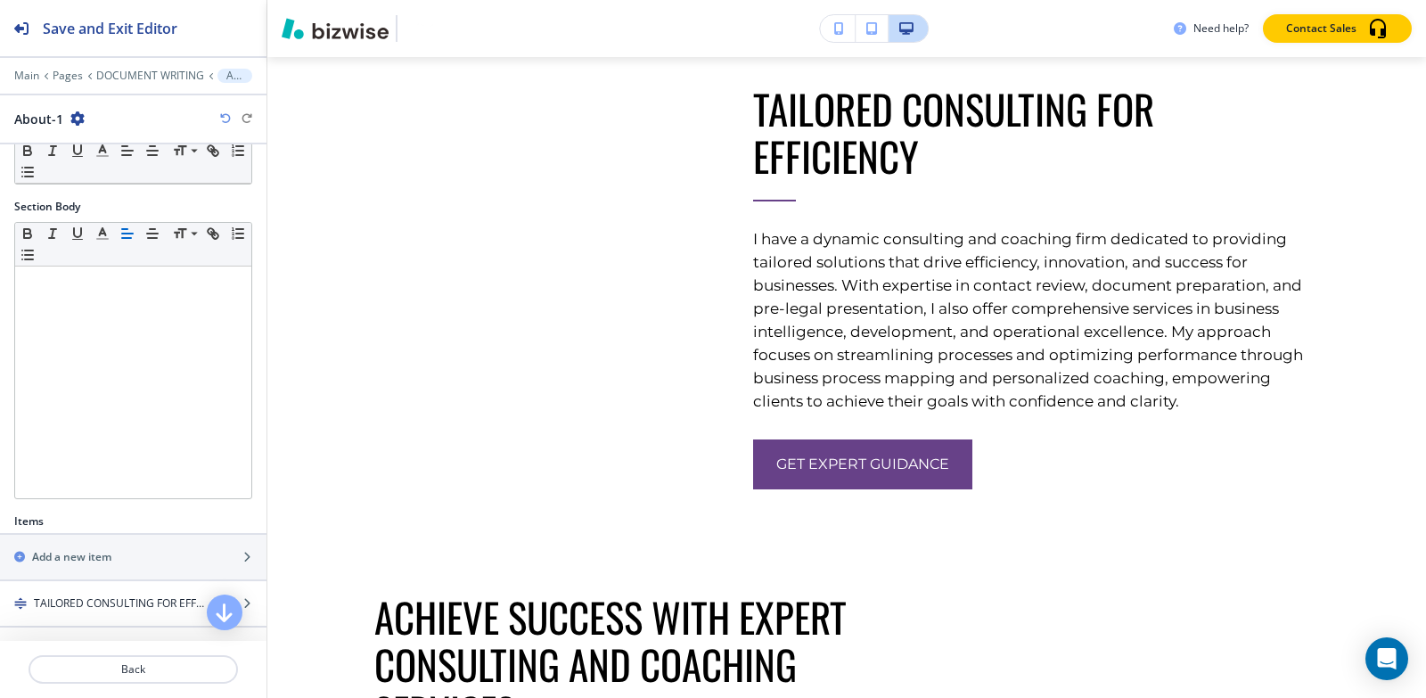
scroll to position [362, 0]
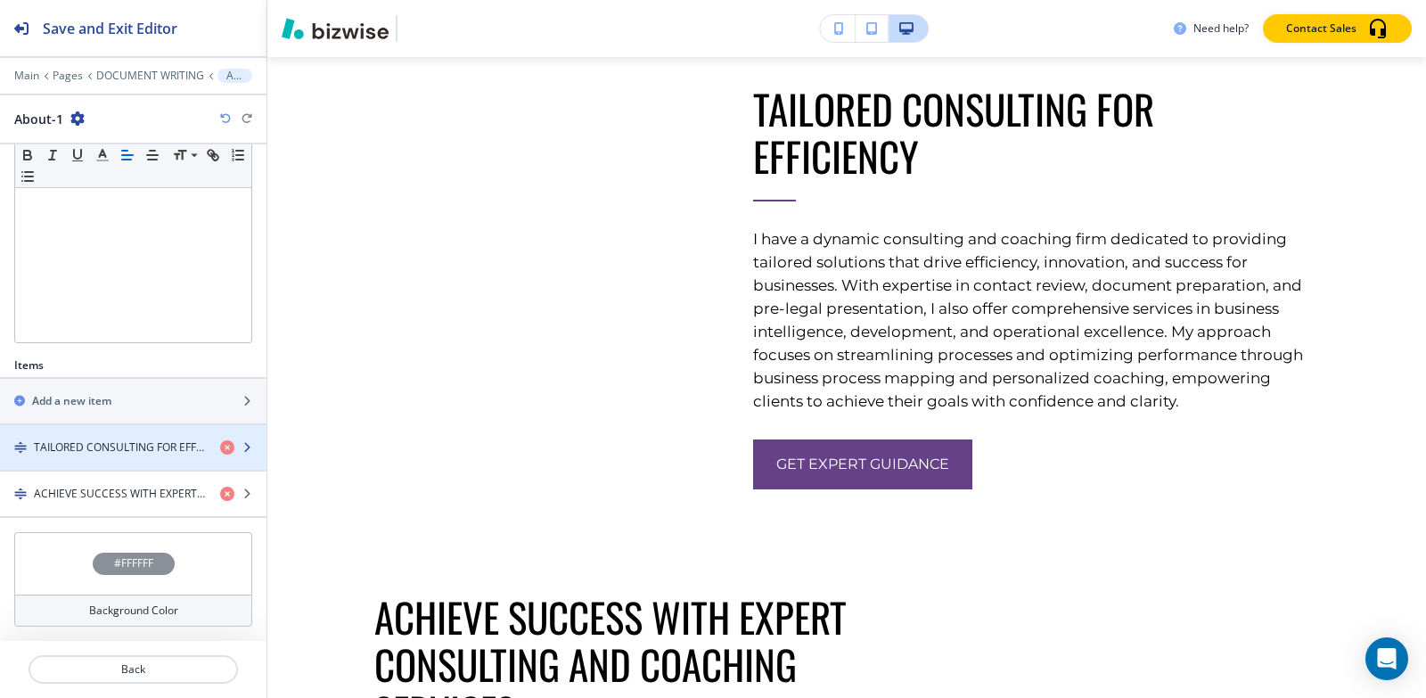
click at [125, 429] on div "button" at bounding box center [133, 432] width 266 height 14
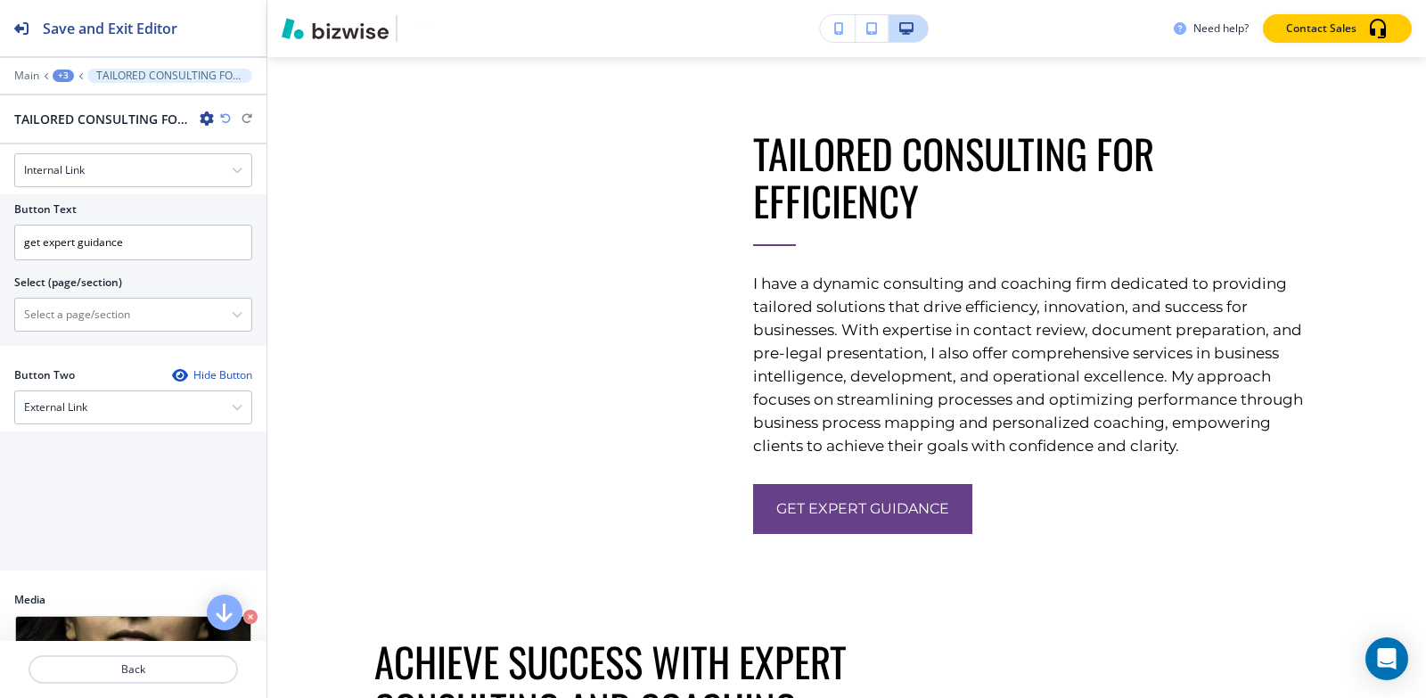
scroll to position [624, 0]
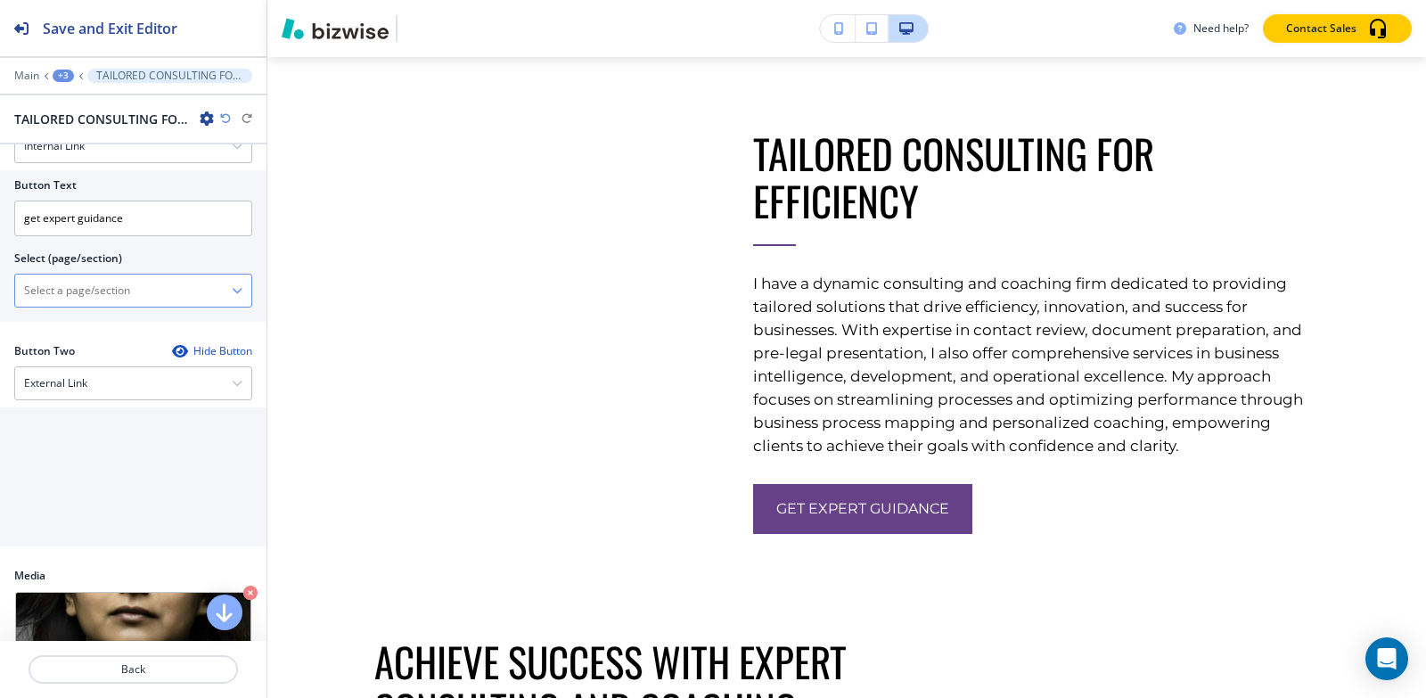
click at [120, 306] on \(page\/section\) "Manual Input" at bounding box center [123, 290] width 217 height 30
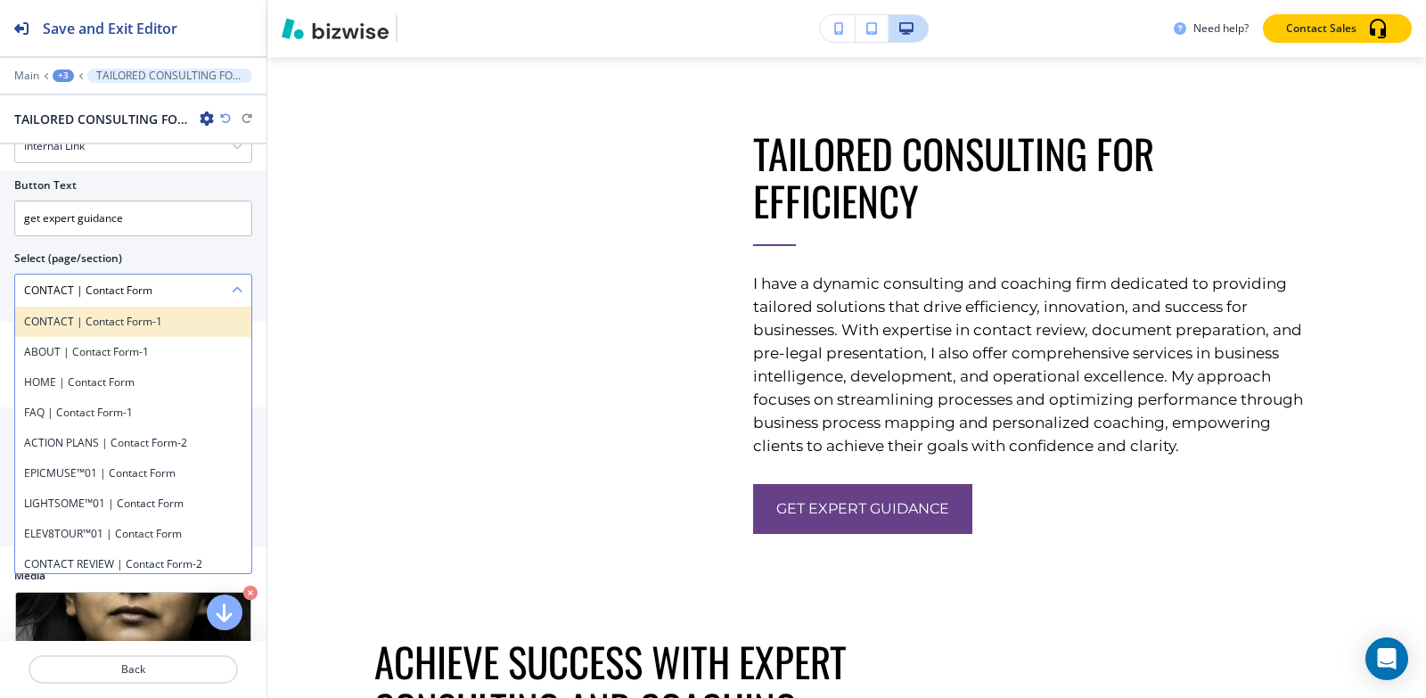
click at [135, 330] on h4 "CONTACT | Contact Form-1" at bounding box center [133, 322] width 218 height 16
type \(page\/section\) "CONTACT | Contact Form-1"
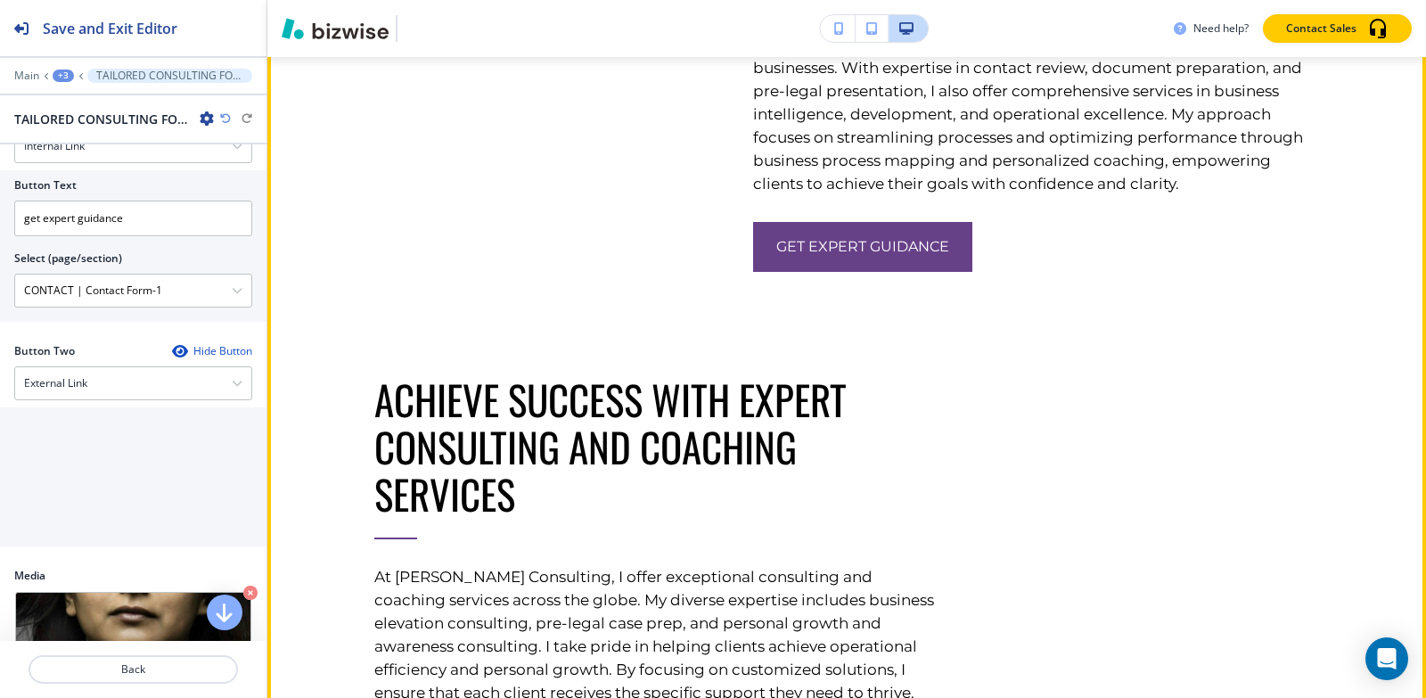
scroll to position [3647, 0]
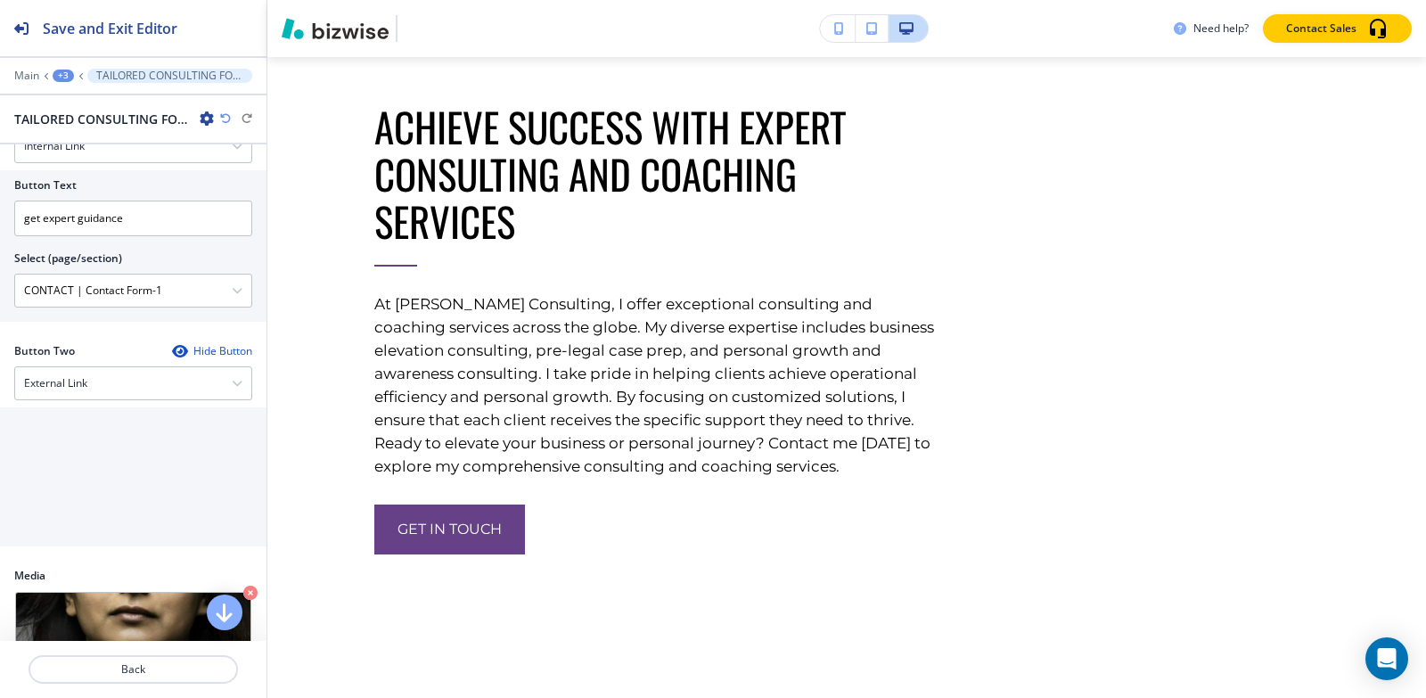
click at [68, 77] on div "+3" at bounding box center [63, 76] width 21 height 12
click at [80, 164] on p "About-1" at bounding box center [109, 168] width 91 height 16
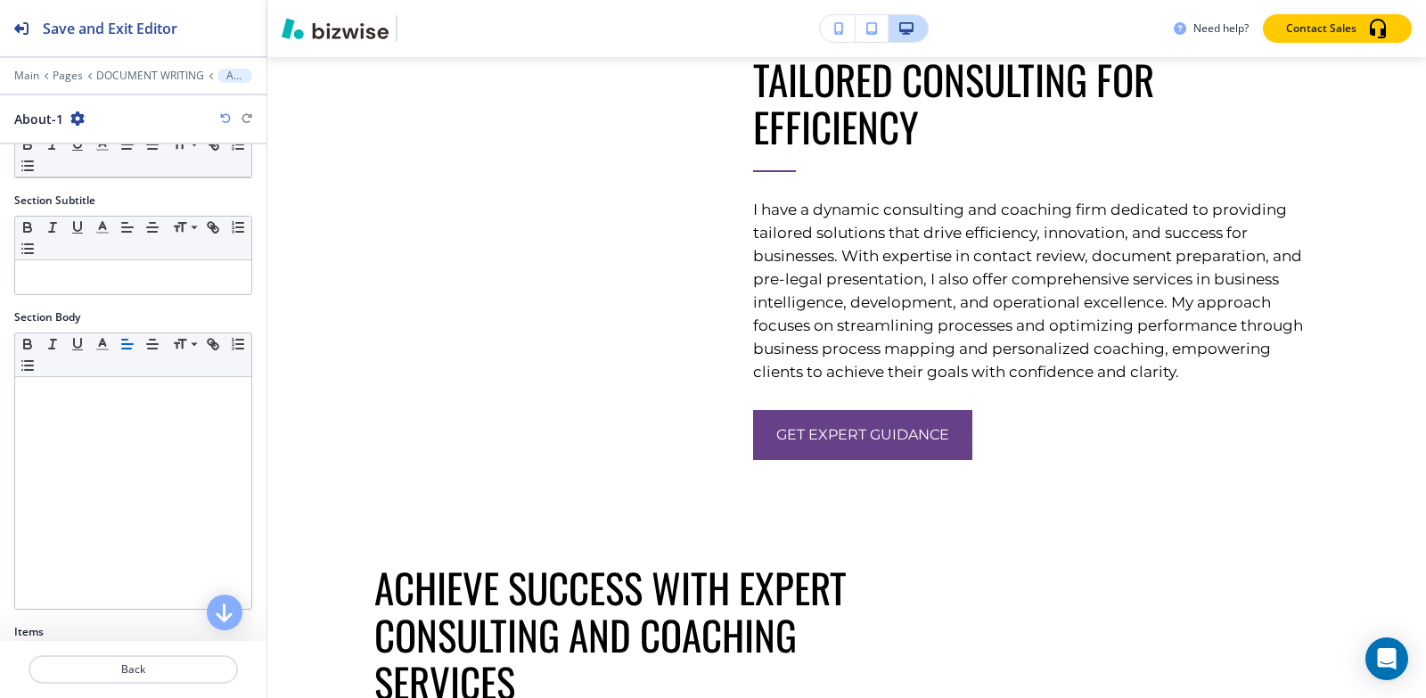
scroll to position [362, 0]
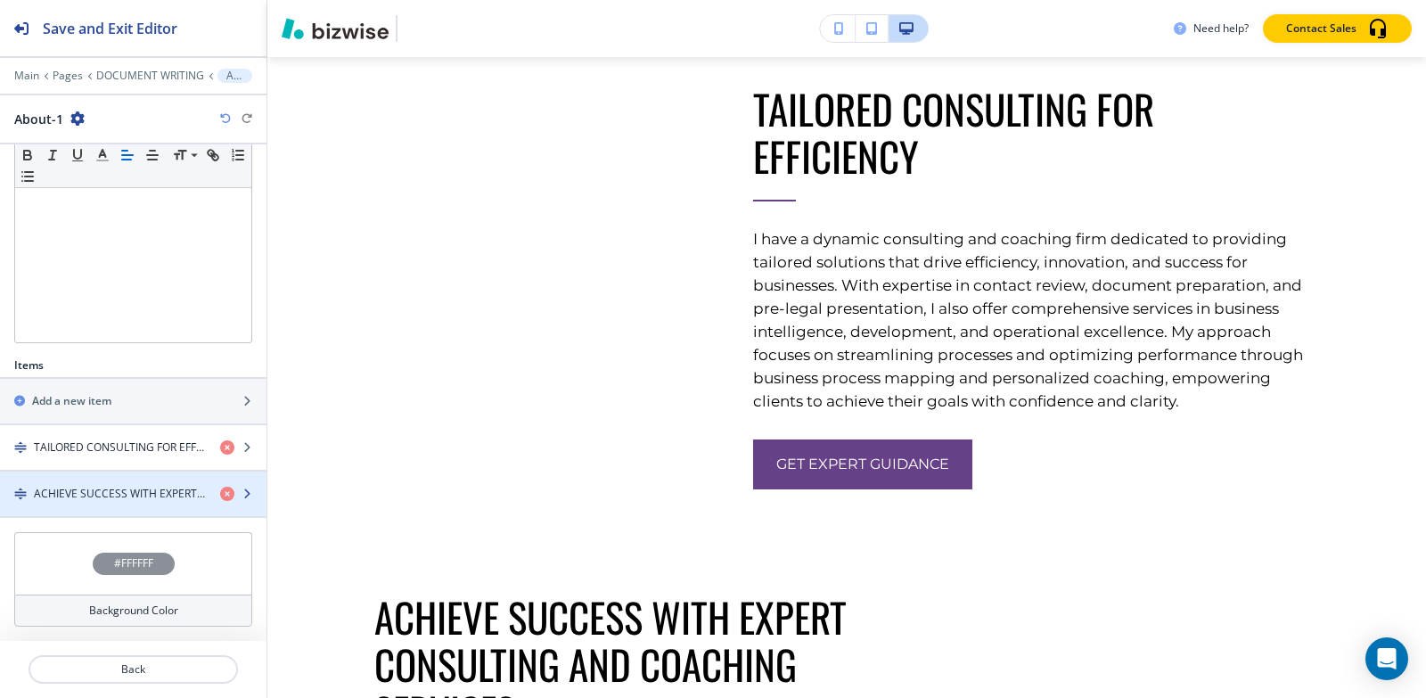
click at [81, 482] on div "button" at bounding box center [133, 478] width 266 height 14
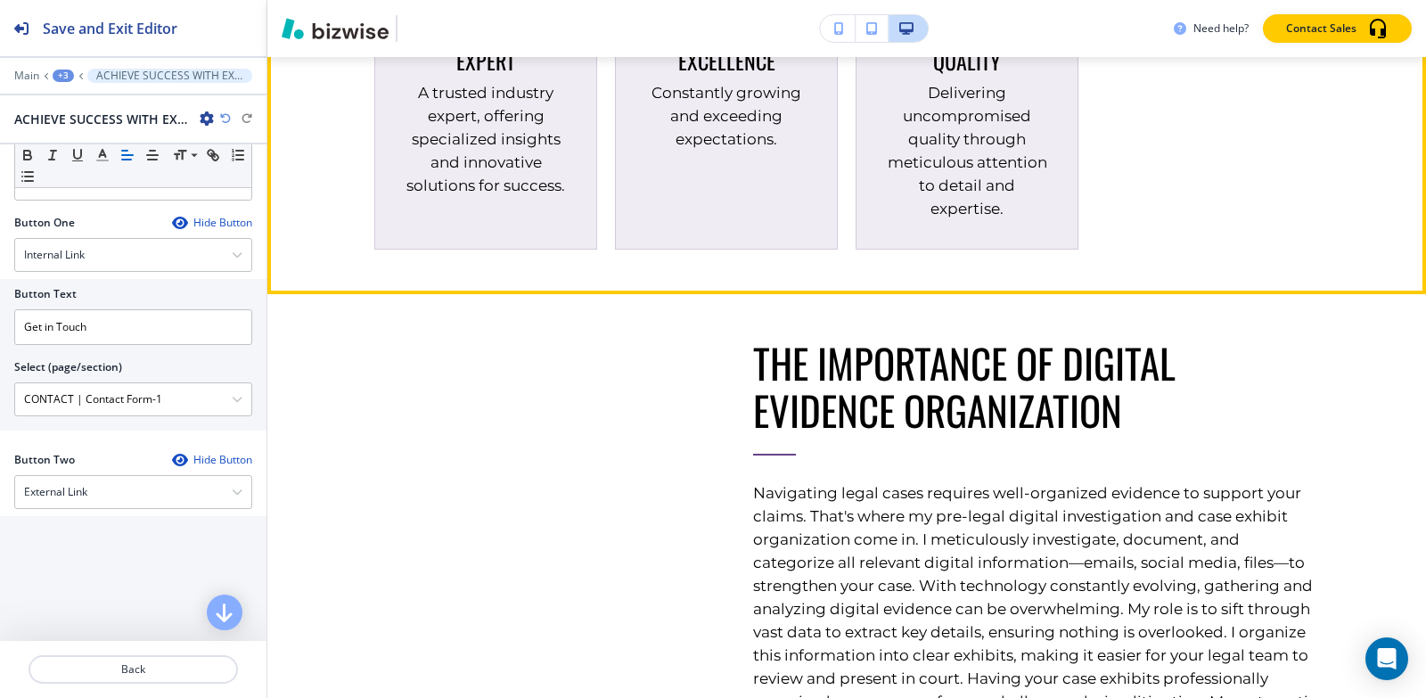
scroll to position [4282, 0]
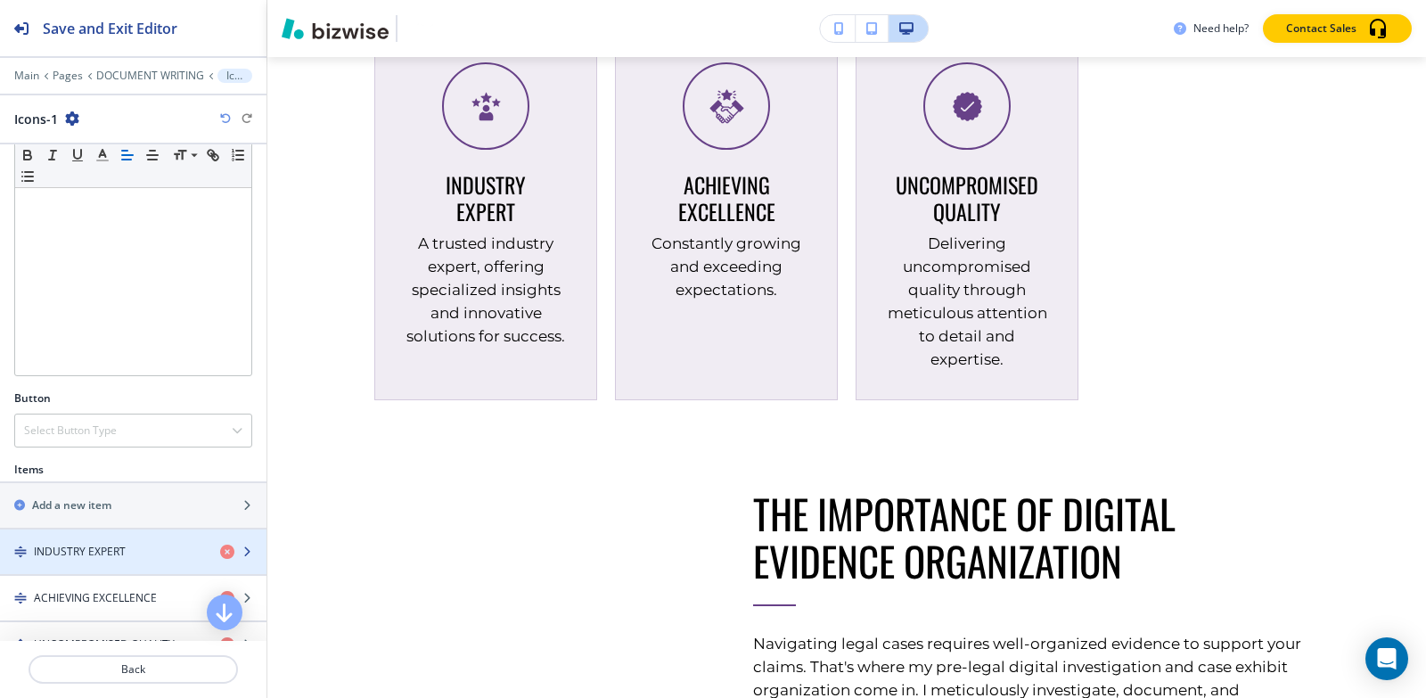
scroll to position [479, 0]
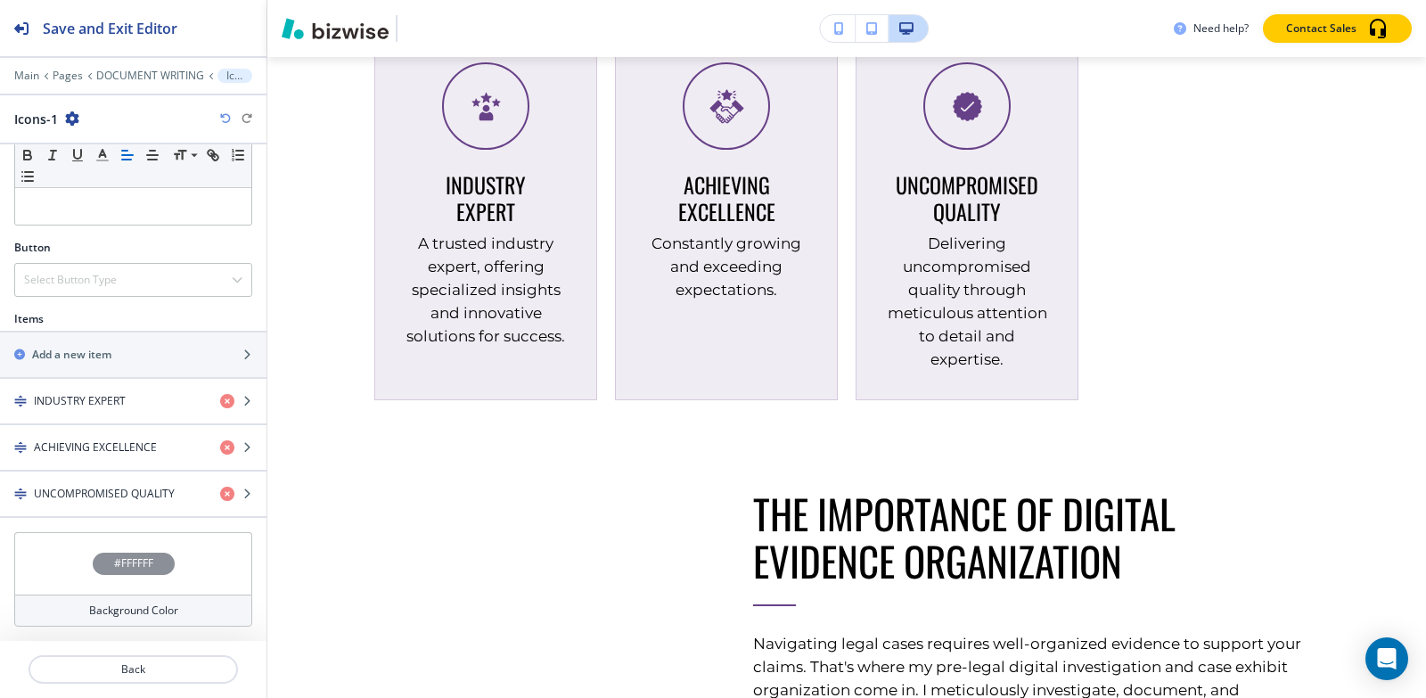
click at [114, 571] on h4 "#FFFFFF" at bounding box center [133, 563] width 39 height 16
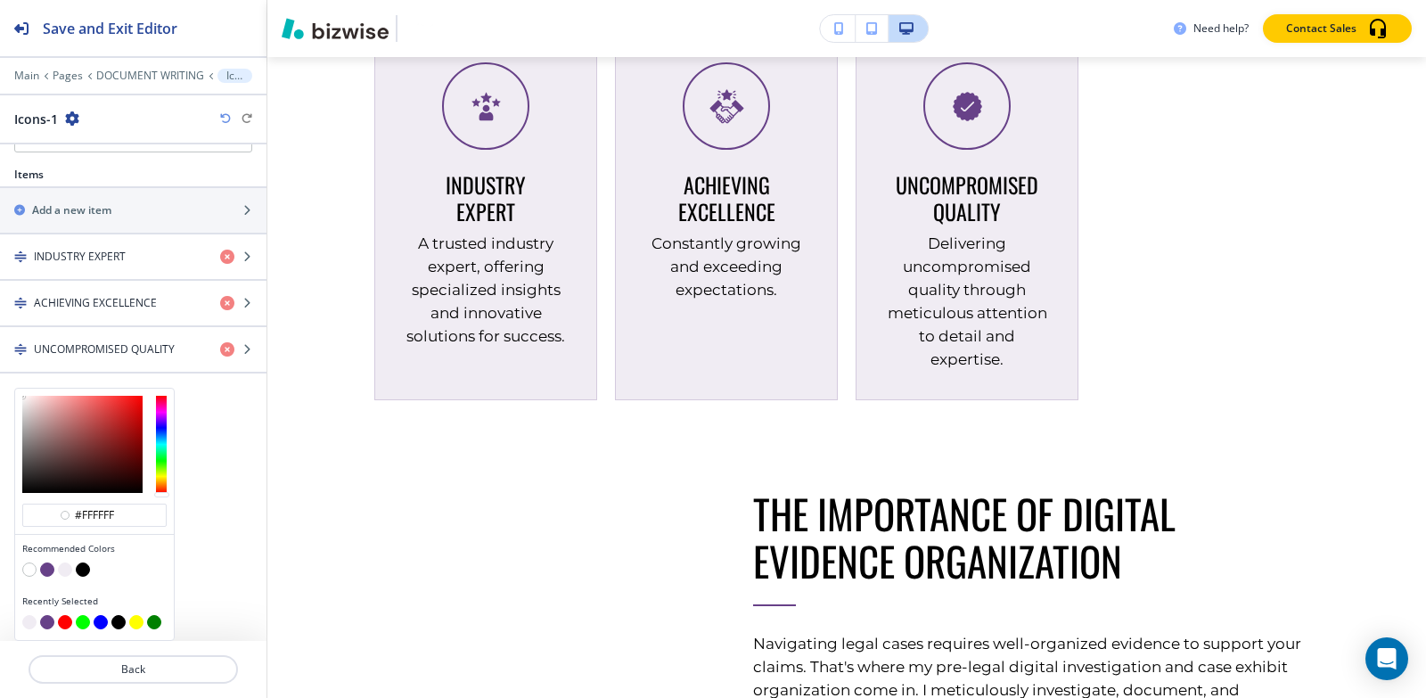
click at [64, 567] on button "button" at bounding box center [65, 569] width 14 height 14
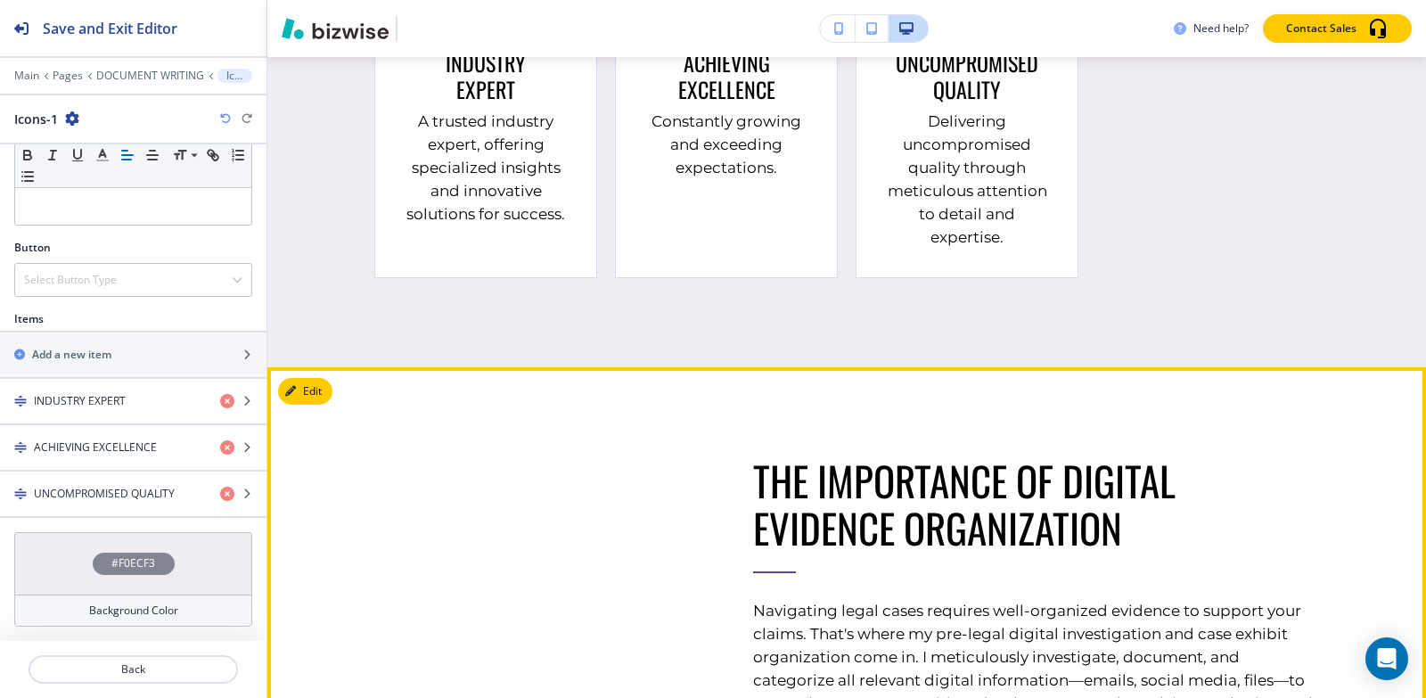
scroll to position [4886, 0]
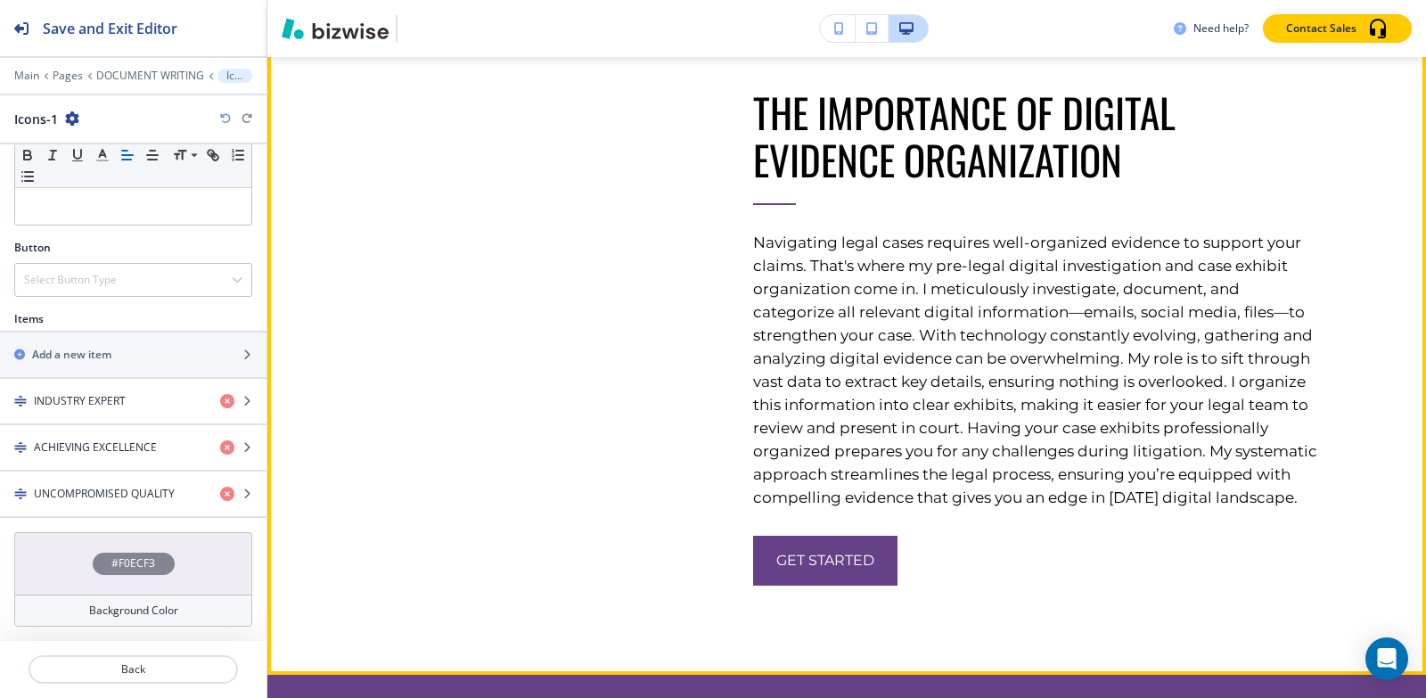
click at [314, 37] on button "Edit This Section" at bounding box center [338, 23] width 120 height 27
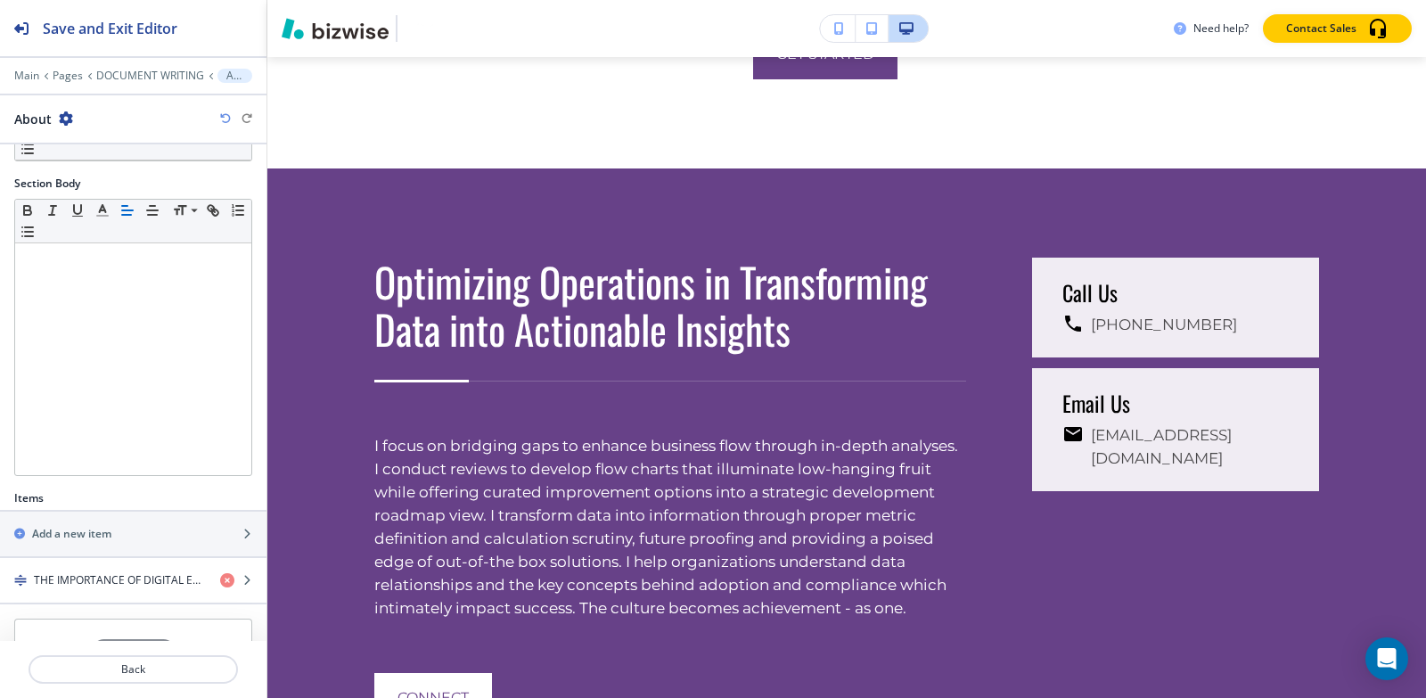
scroll to position [315, 0]
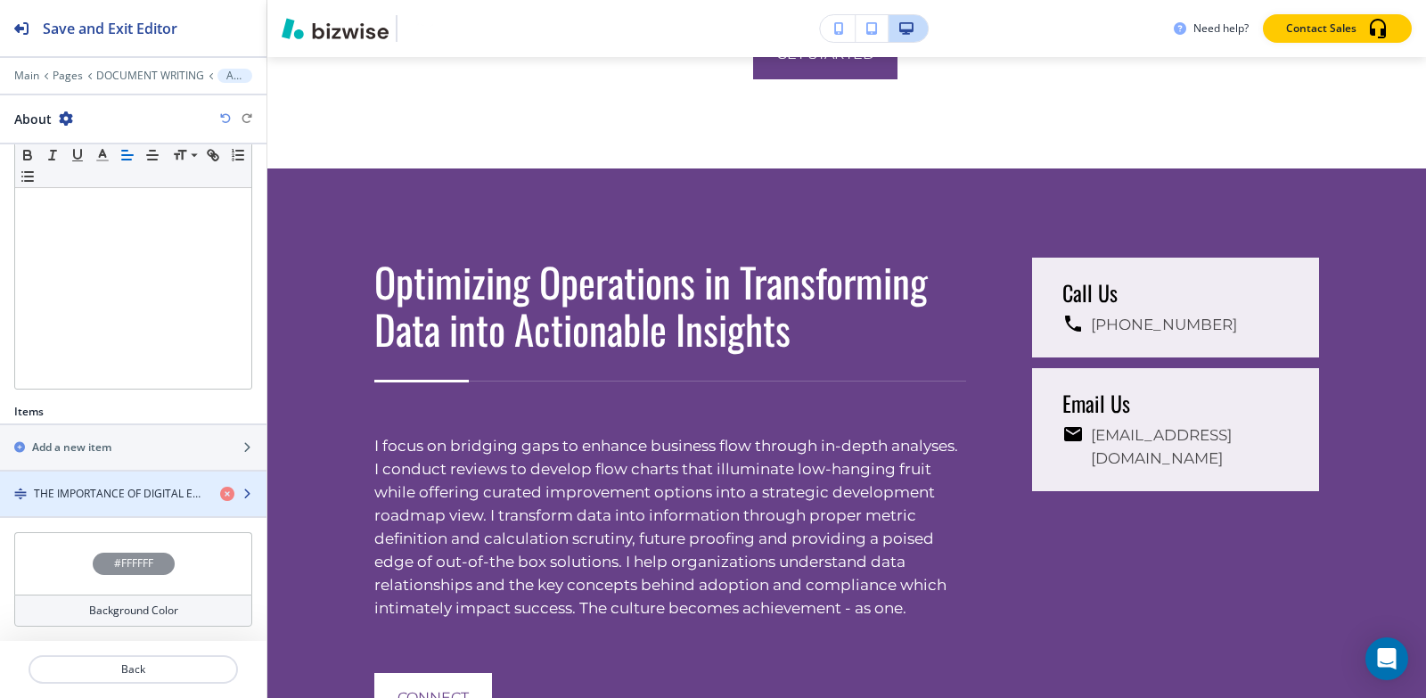
click at [91, 503] on div "button" at bounding box center [133, 509] width 266 height 14
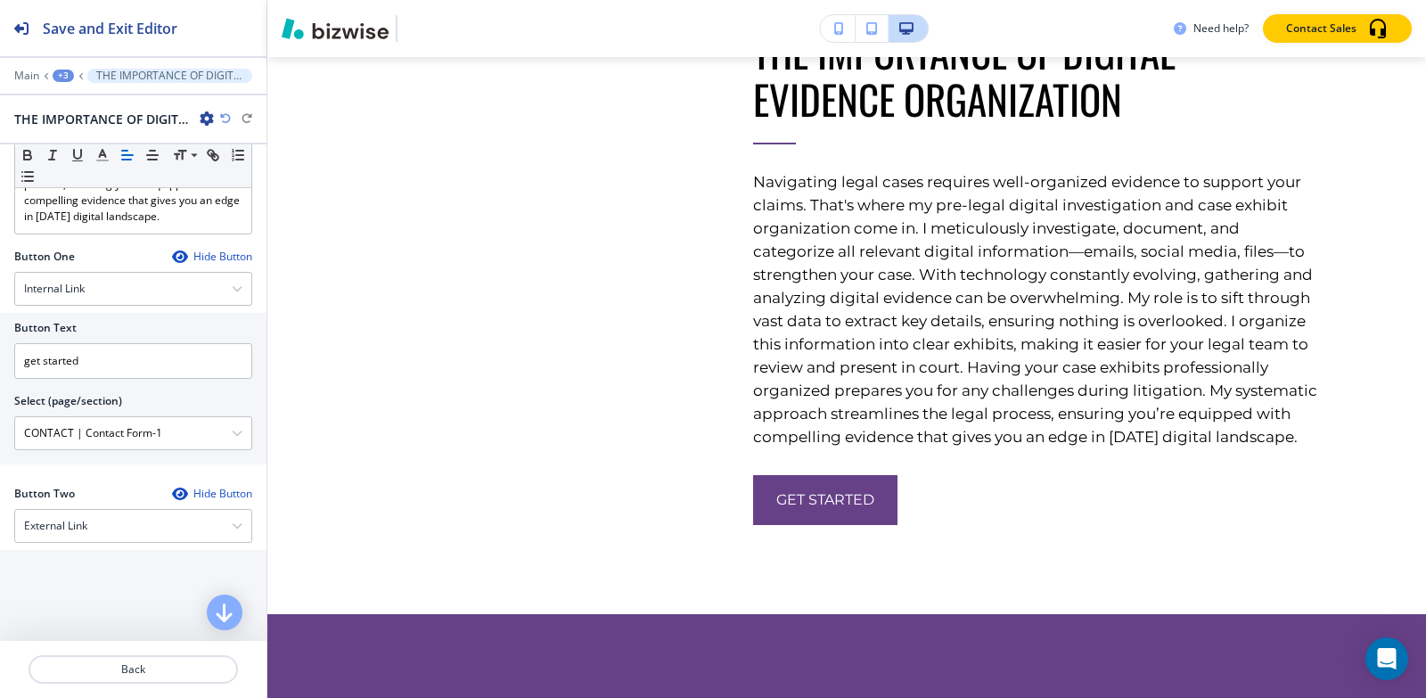
scroll to position [713, 0]
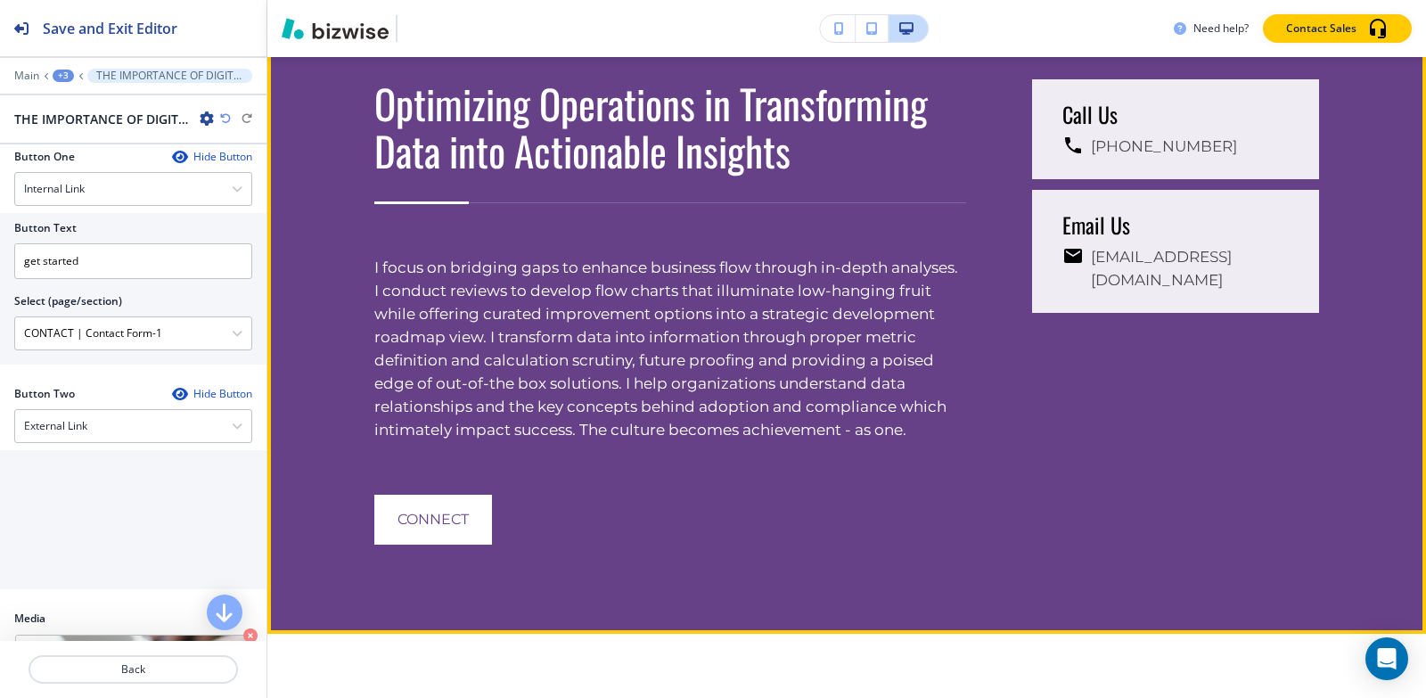
click at [313, 28] on button "Edit This Section" at bounding box center [338, 14] width 120 height 27
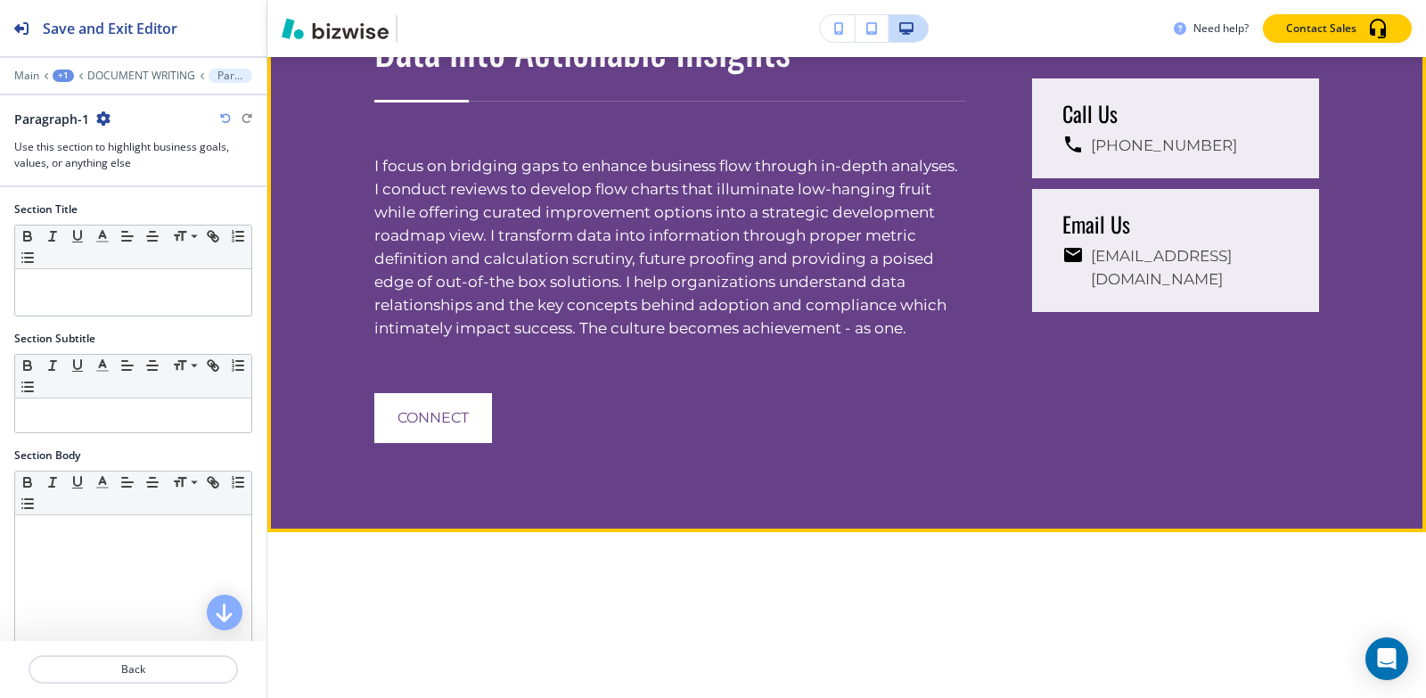
scroll to position [5678, 0]
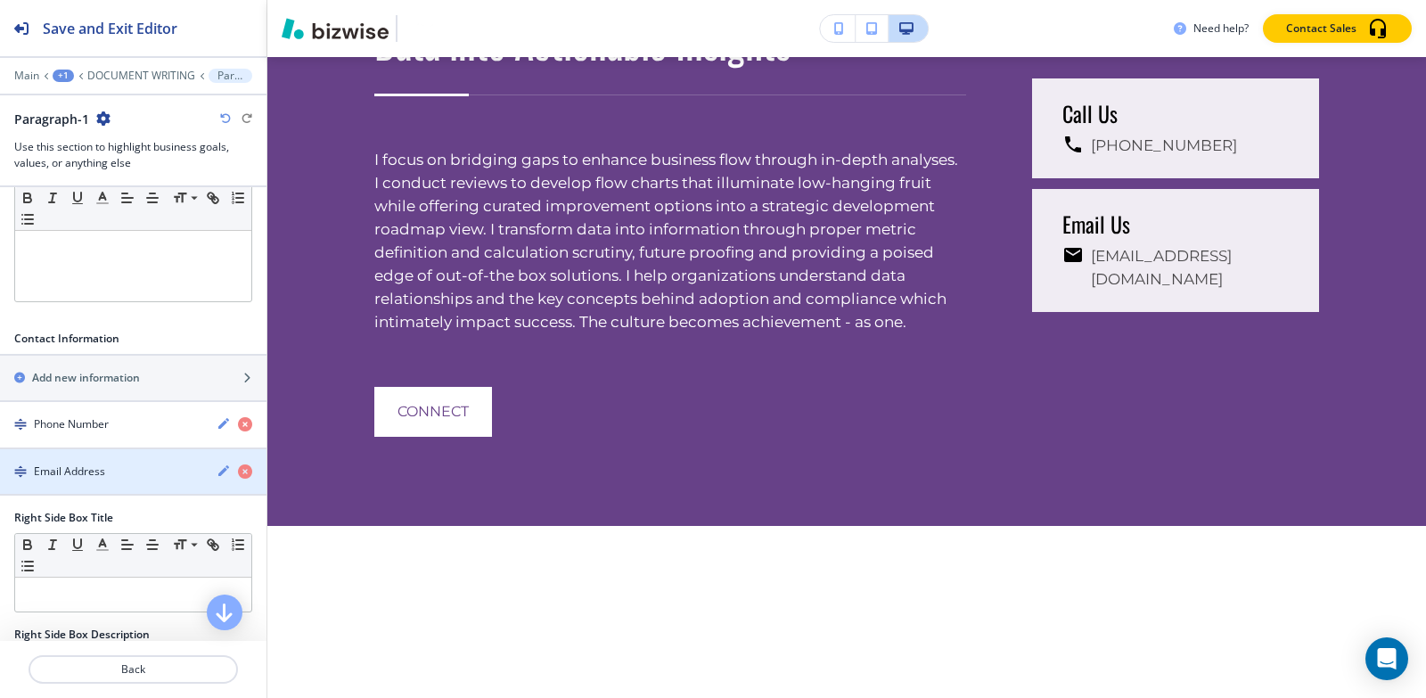
scroll to position [802, 0]
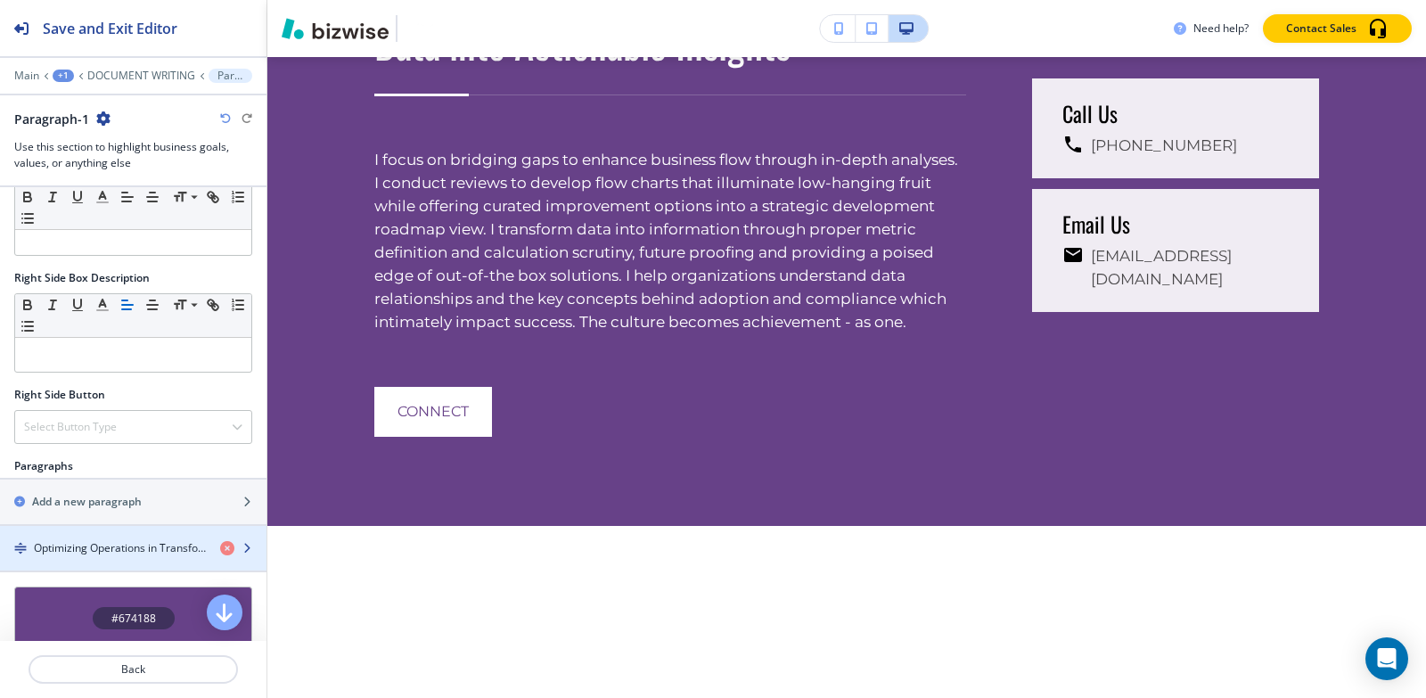
click at [88, 541] on h4 "Optimizing Operations in Transforming Data into Actionable Insights" at bounding box center [120, 548] width 172 height 16
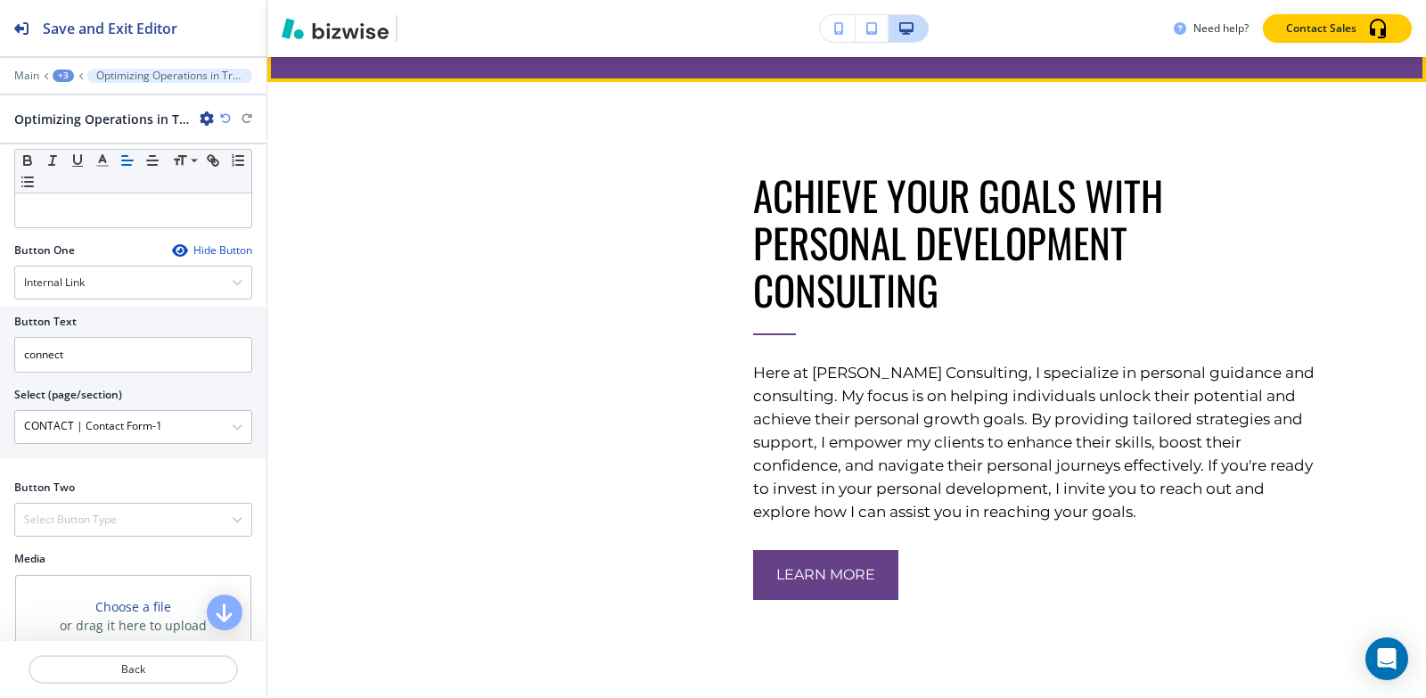
scroll to position [6124, 0]
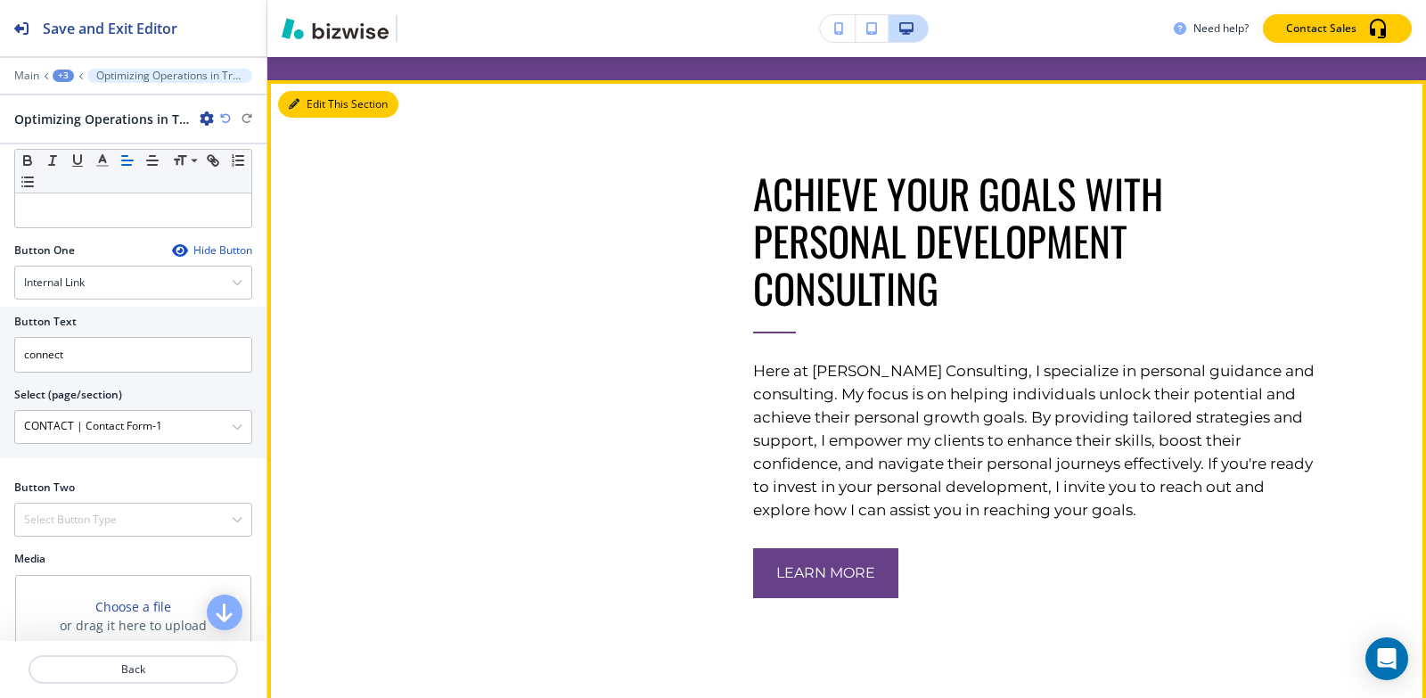
click at [306, 118] on button "Edit This Section" at bounding box center [338, 104] width 120 height 27
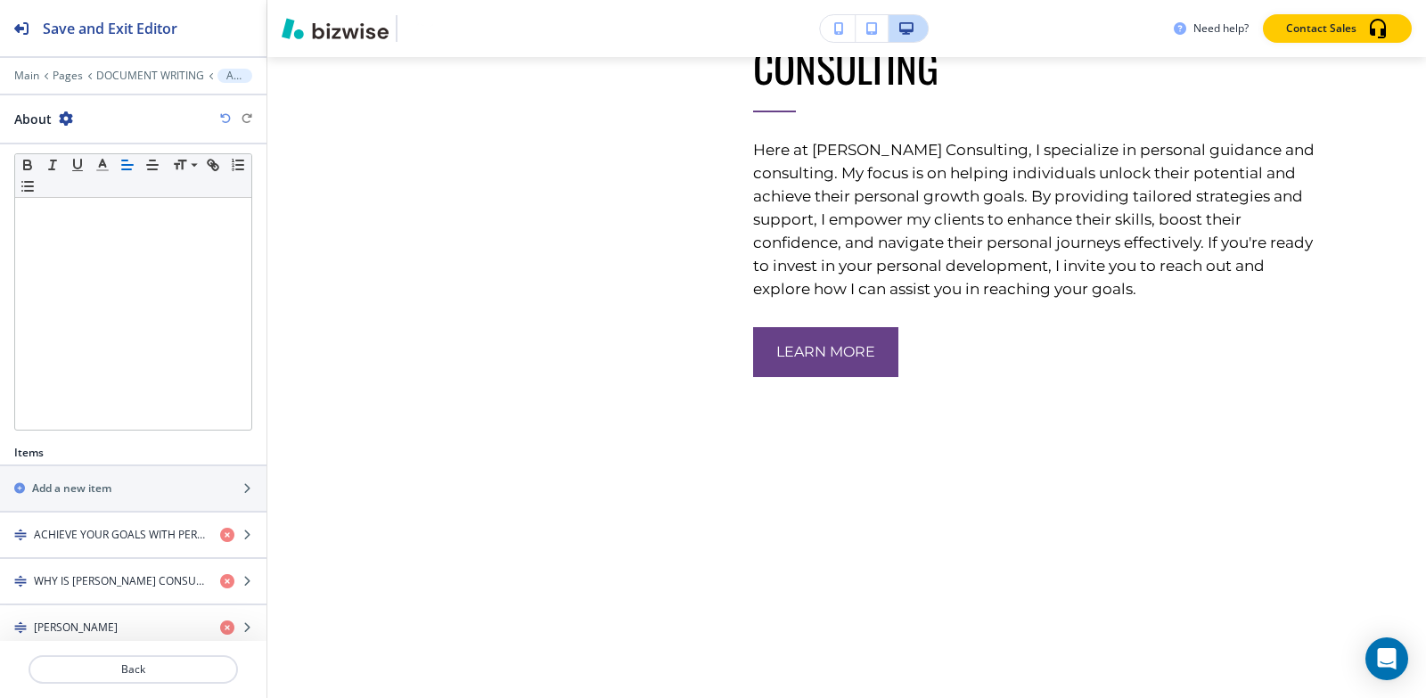
scroll to position [408, 0]
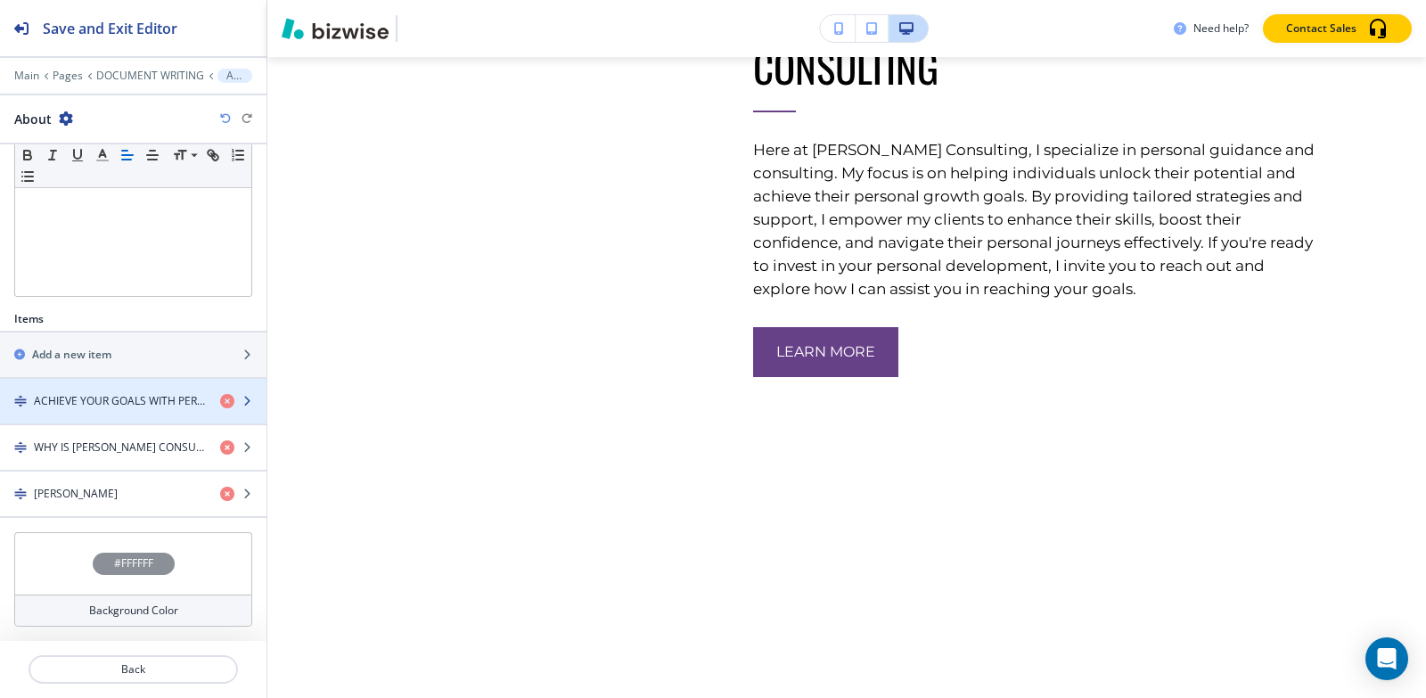
click at [121, 399] on h4 "ACHIEVE YOUR GOALS WITH PERSONAL DEVELOPMENT CONSULTING" at bounding box center [120, 401] width 172 height 16
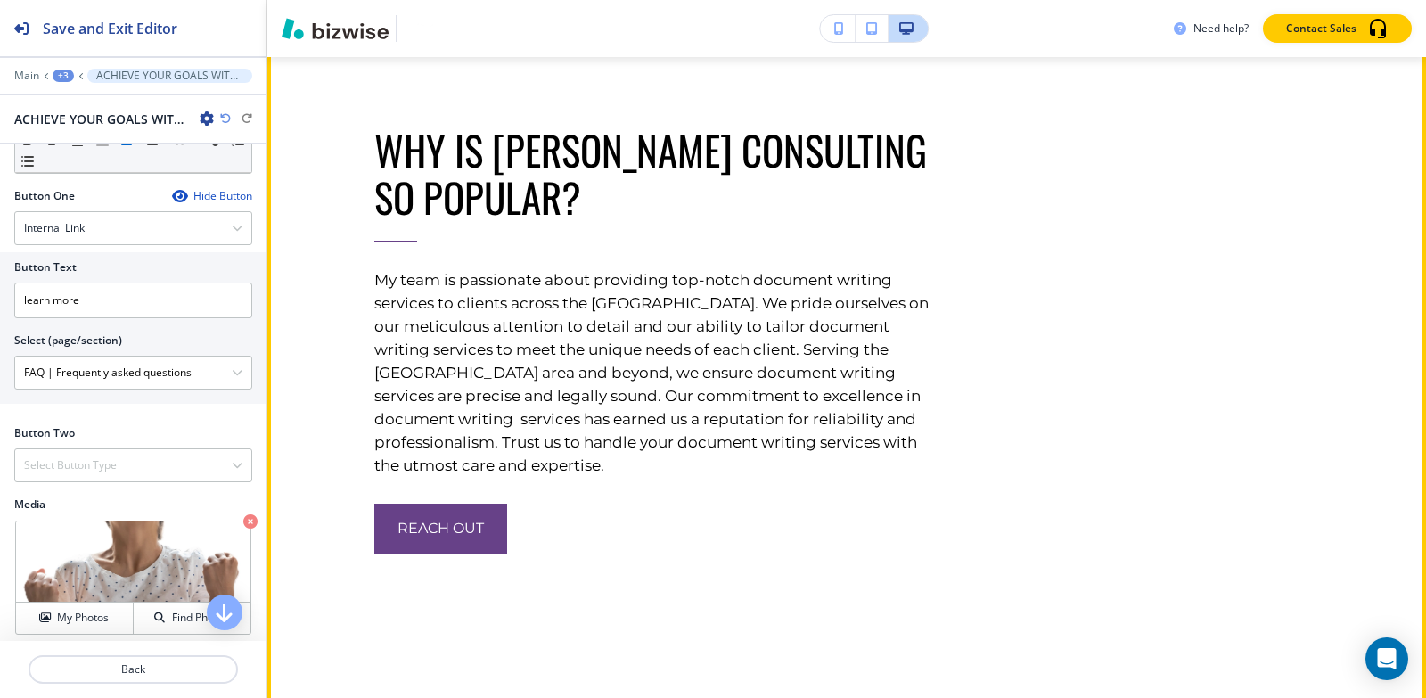
scroll to position [6701, 0]
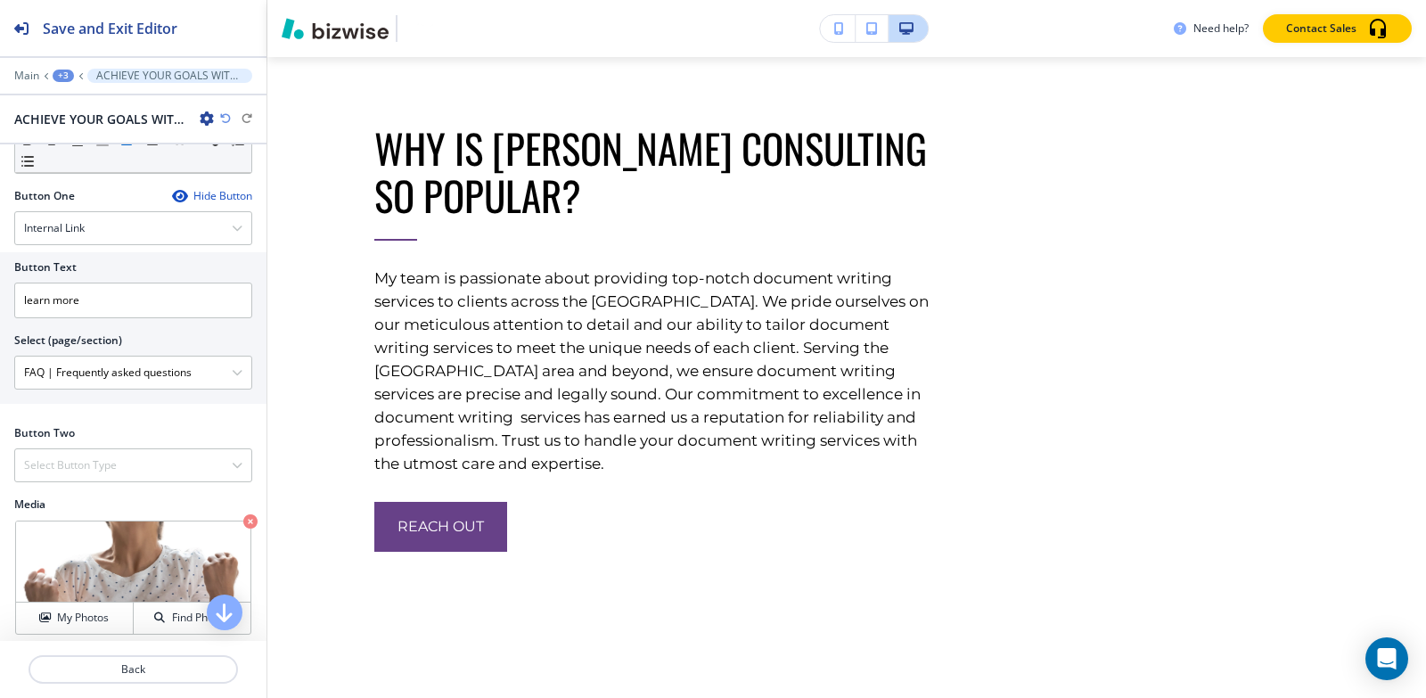
click at [66, 78] on div "+3" at bounding box center [63, 76] width 21 height 12
click at [83, 168] on p "About" at bounding box center [109, 168] width 91 height 16
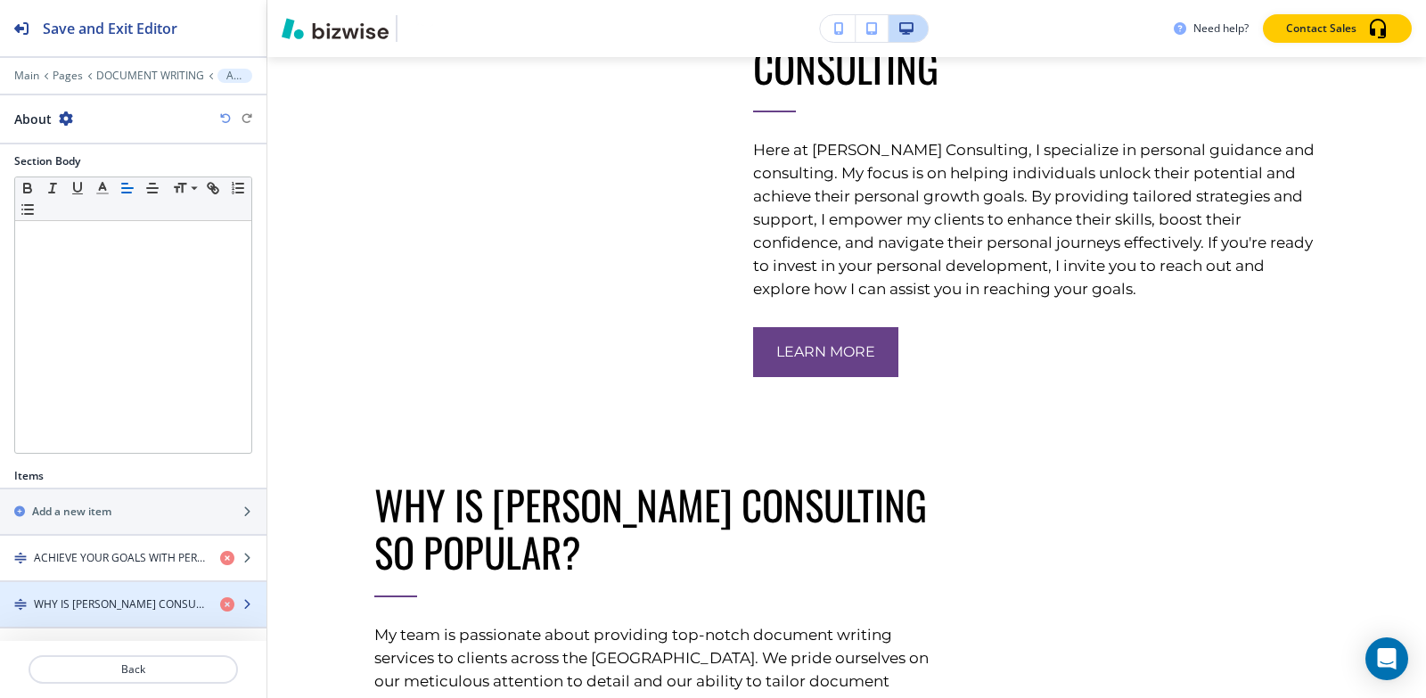
scroll to position [408, 0]
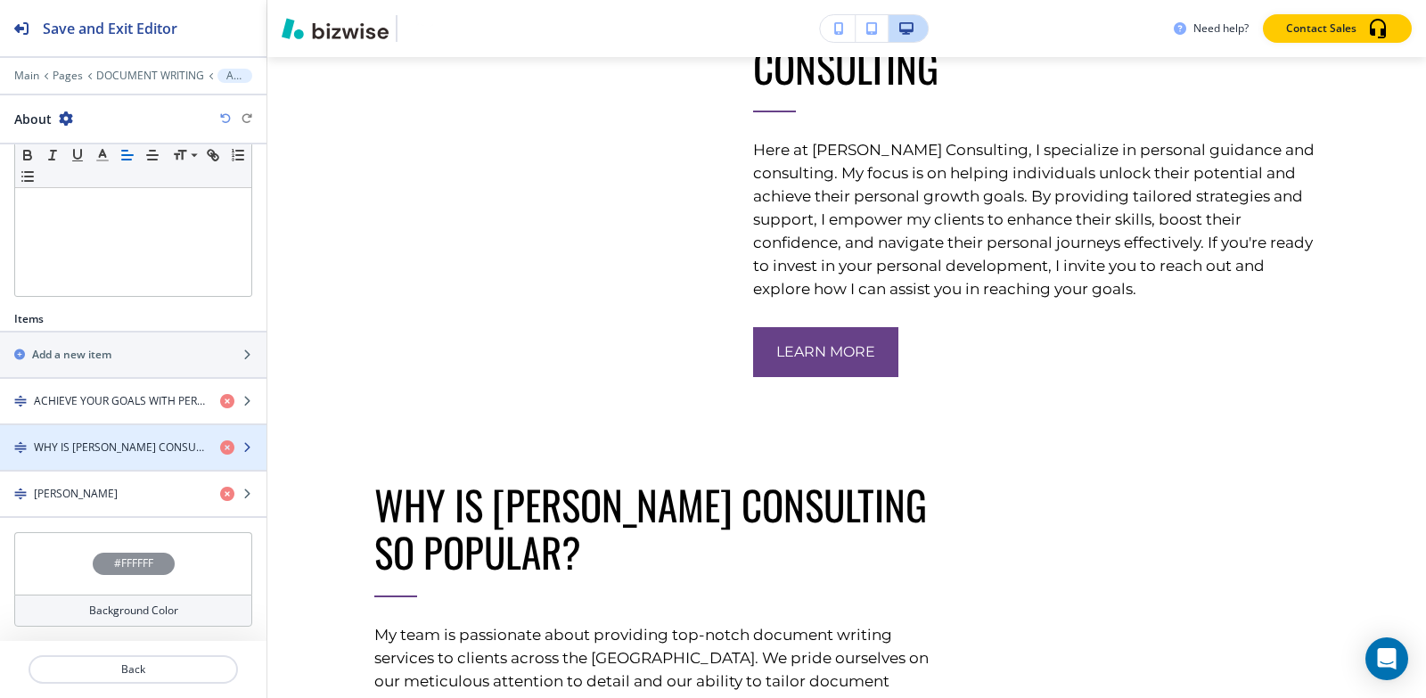
click at [86, 446] on h4 "WHY IS SUMITA PRADHAN CONSULTING SO POPULAR?" at bounding box center [120, 447] width 172 height 16
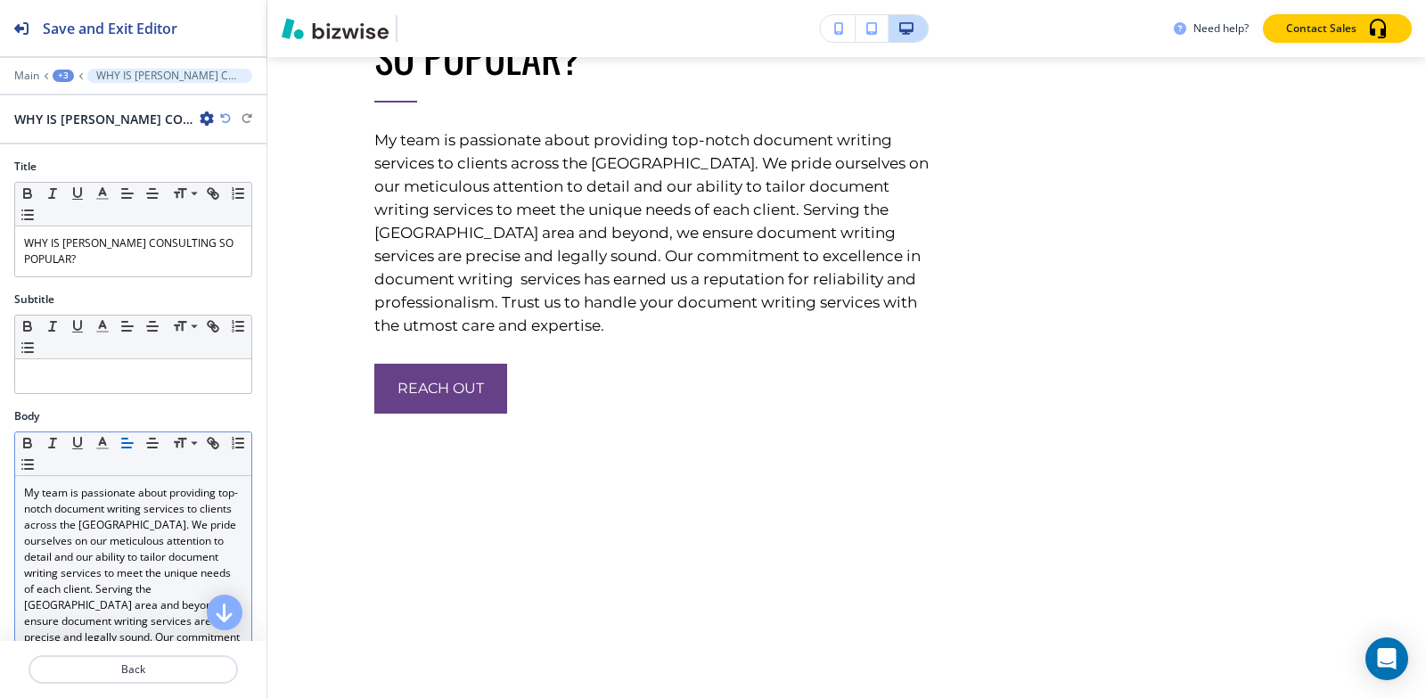
scroll to position [6875, 0]
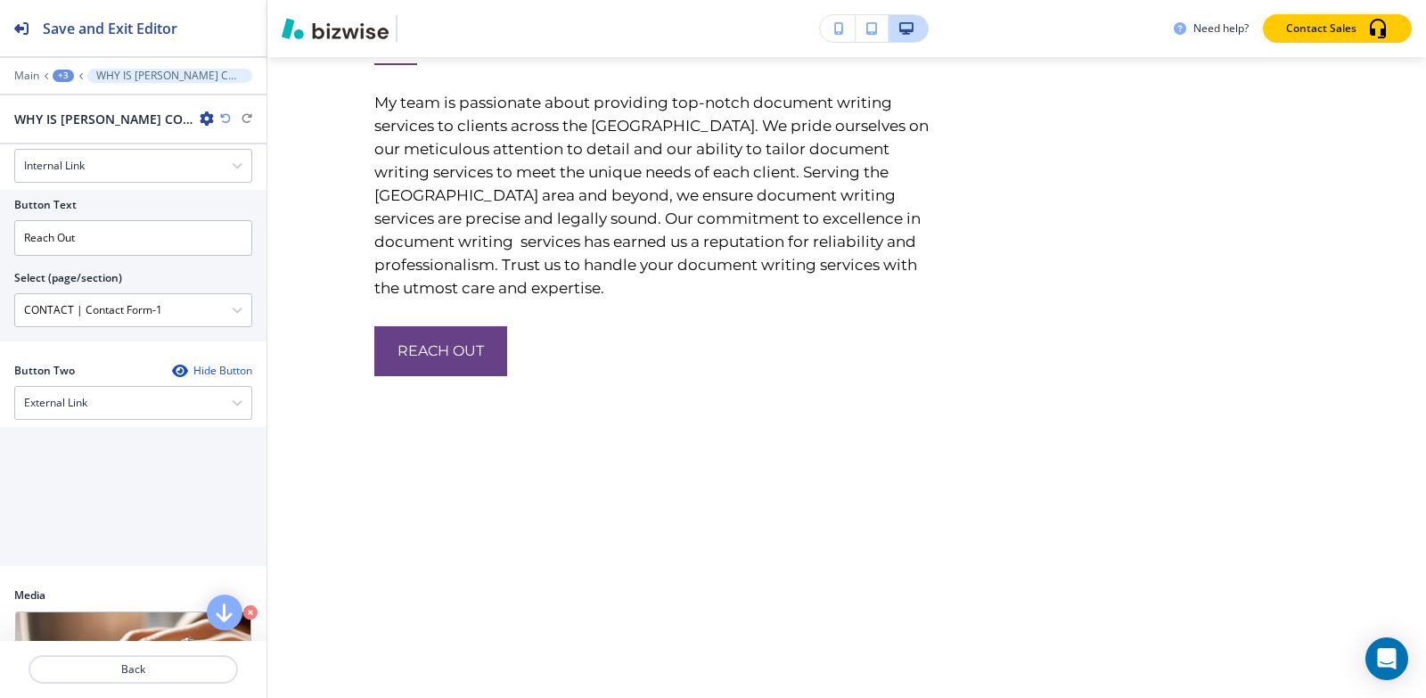
click at [68, 79] on div "+3" at bounding box center [63, 76] width 21 height 12
click at [77, 154] on button "About" at bounding box center [110, 167] width 114 height 32
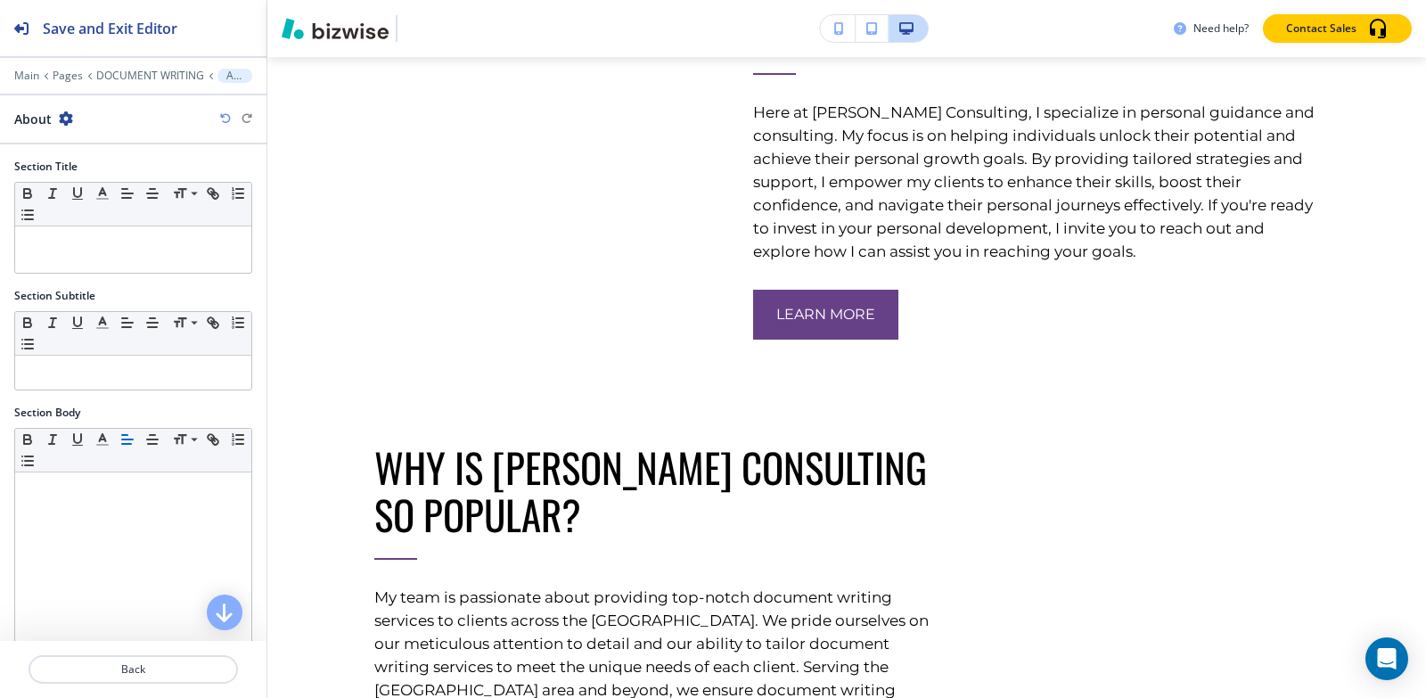
scroll to position [371, 0]
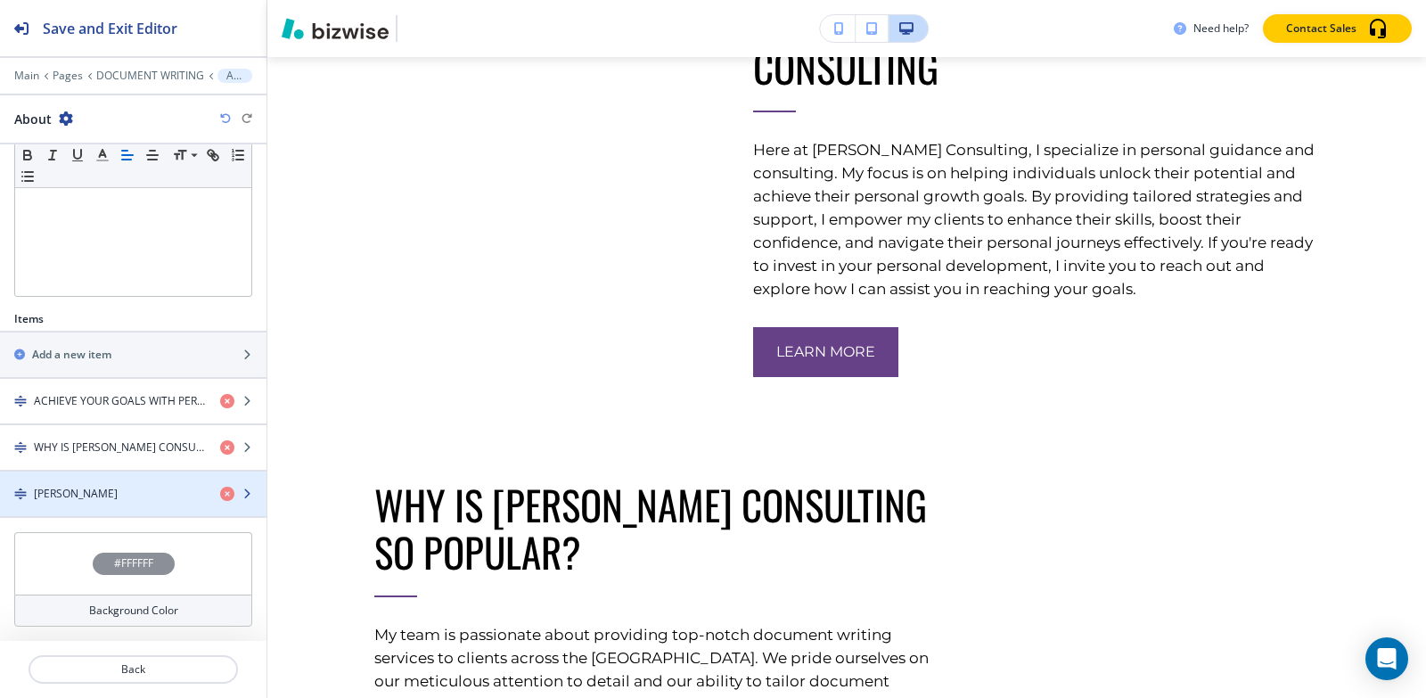
click at [77, 506] on div "button" at bounding box center [133, 509] width 266 height 14
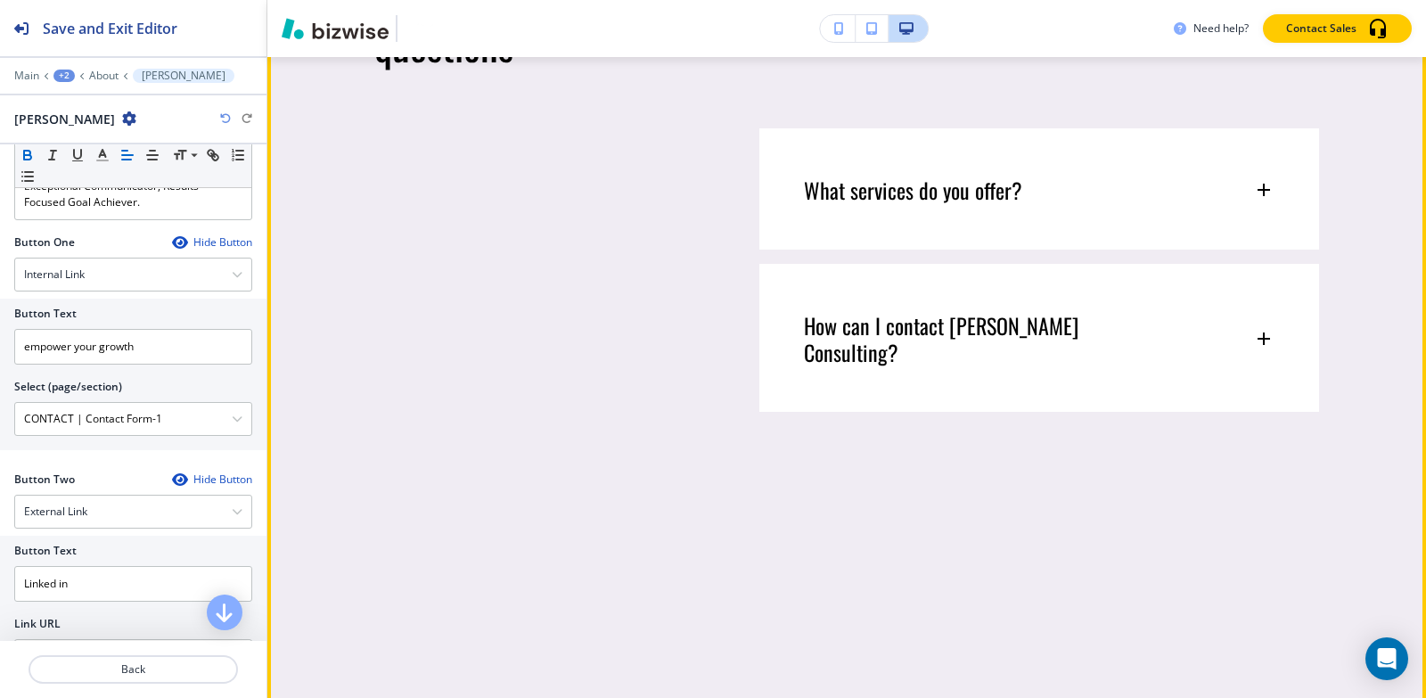
scroll to position [8215, 0]
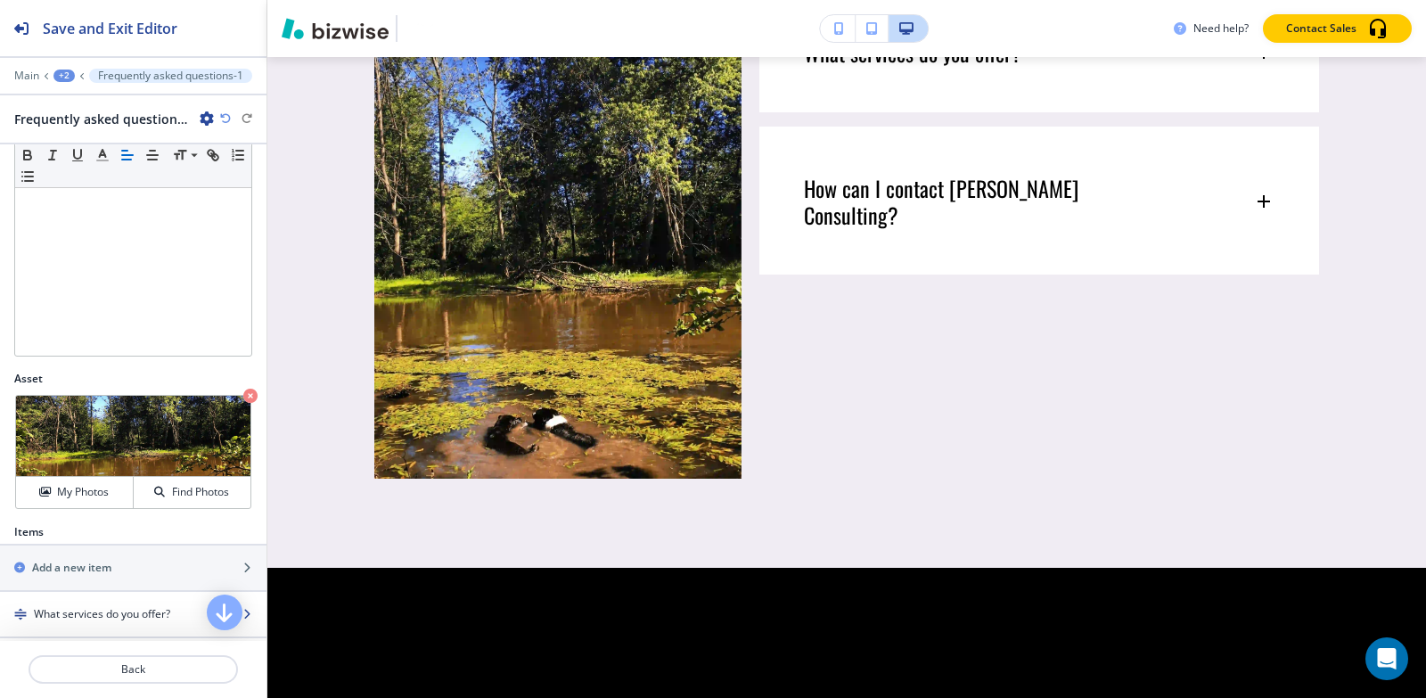
scroll to position [515, 0]
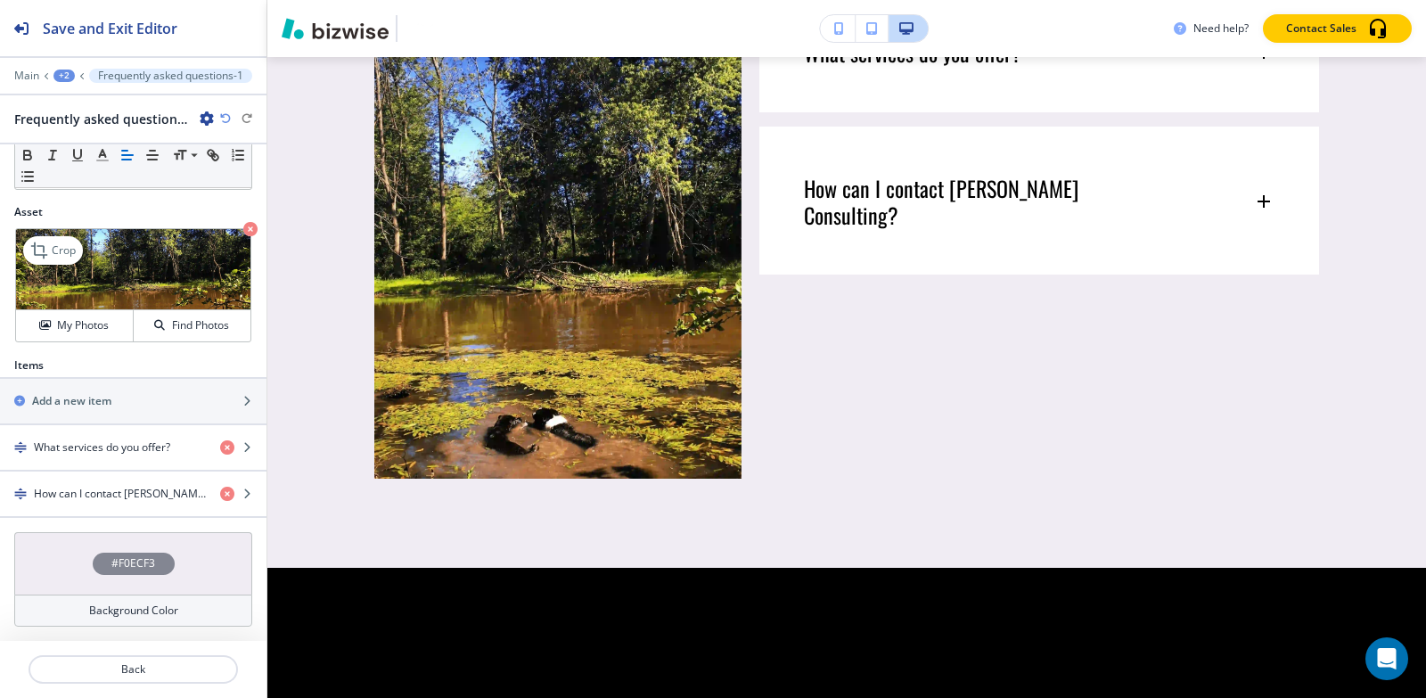
click at [243, 226] on icon "button" at bounding box center [250, 229] width 14 height 14
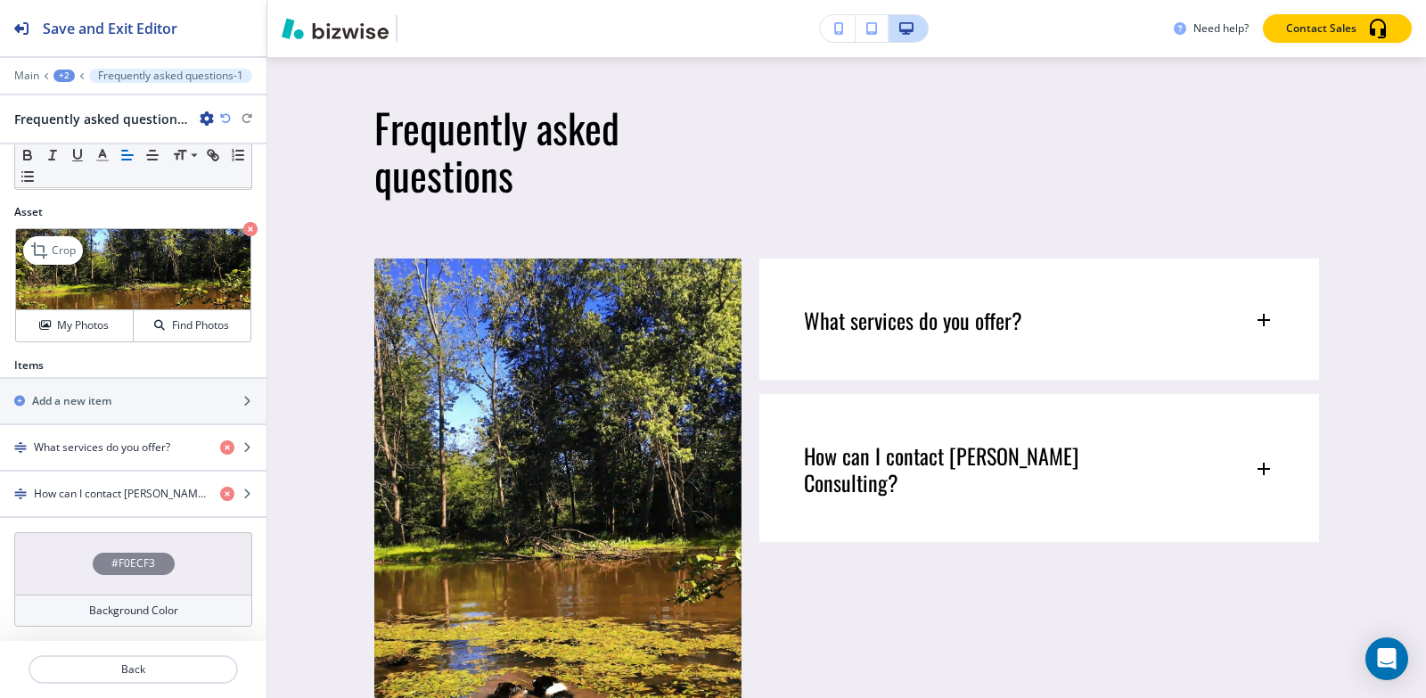
scroll to position [8079, 0]
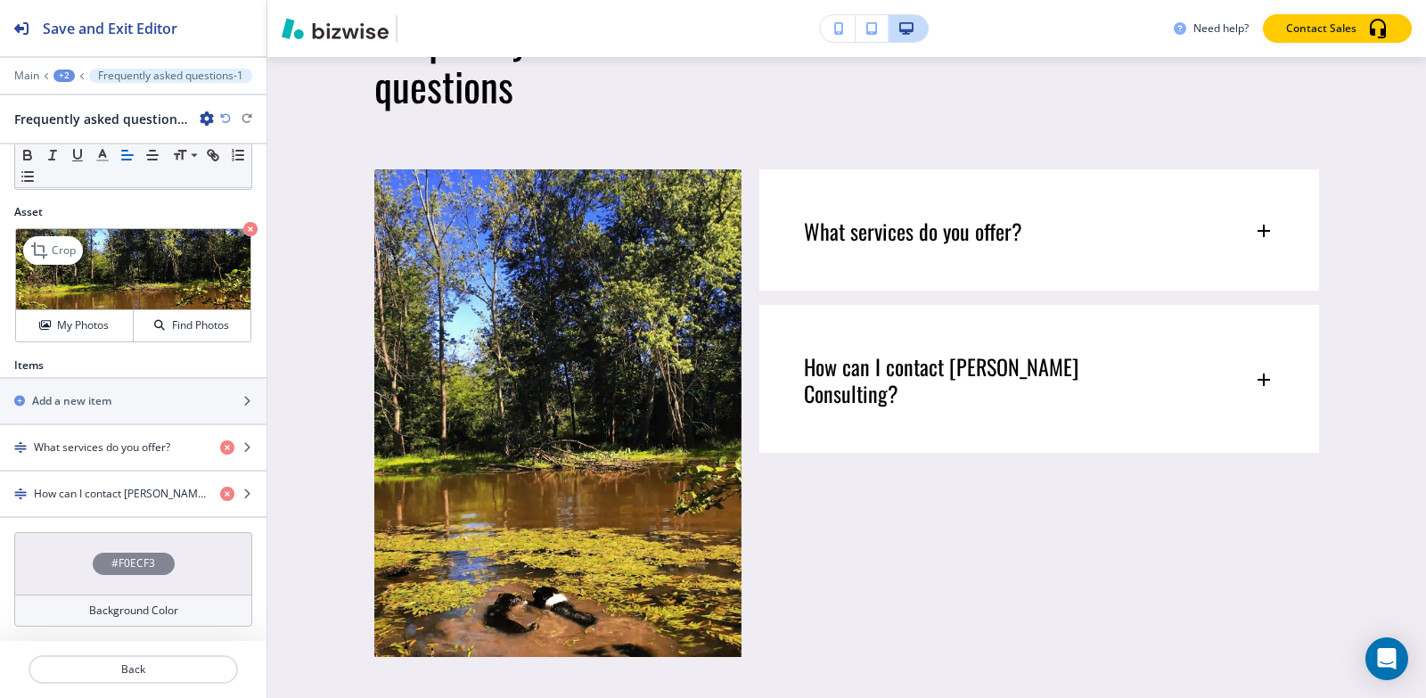
click at [243, 227] on icon "button" at bounding box center [250, 229] width 14 height 14
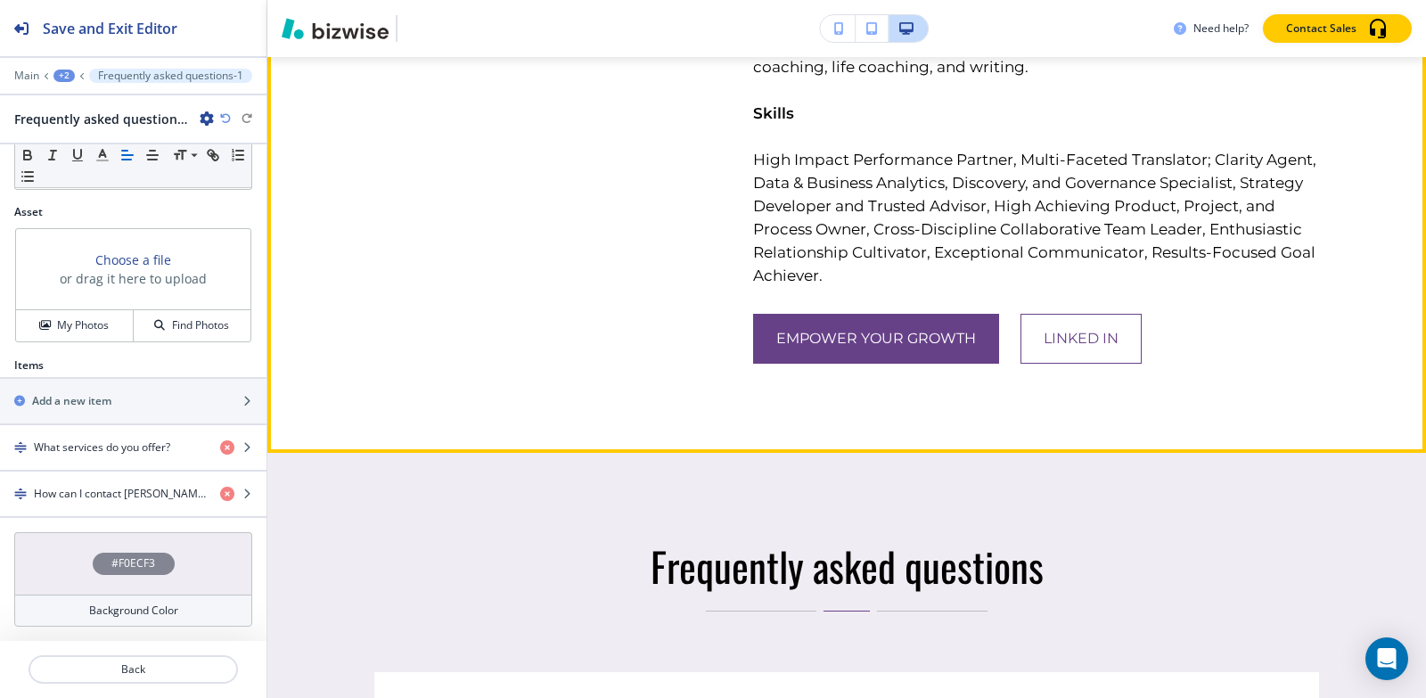
scroll to position [7366, 0]
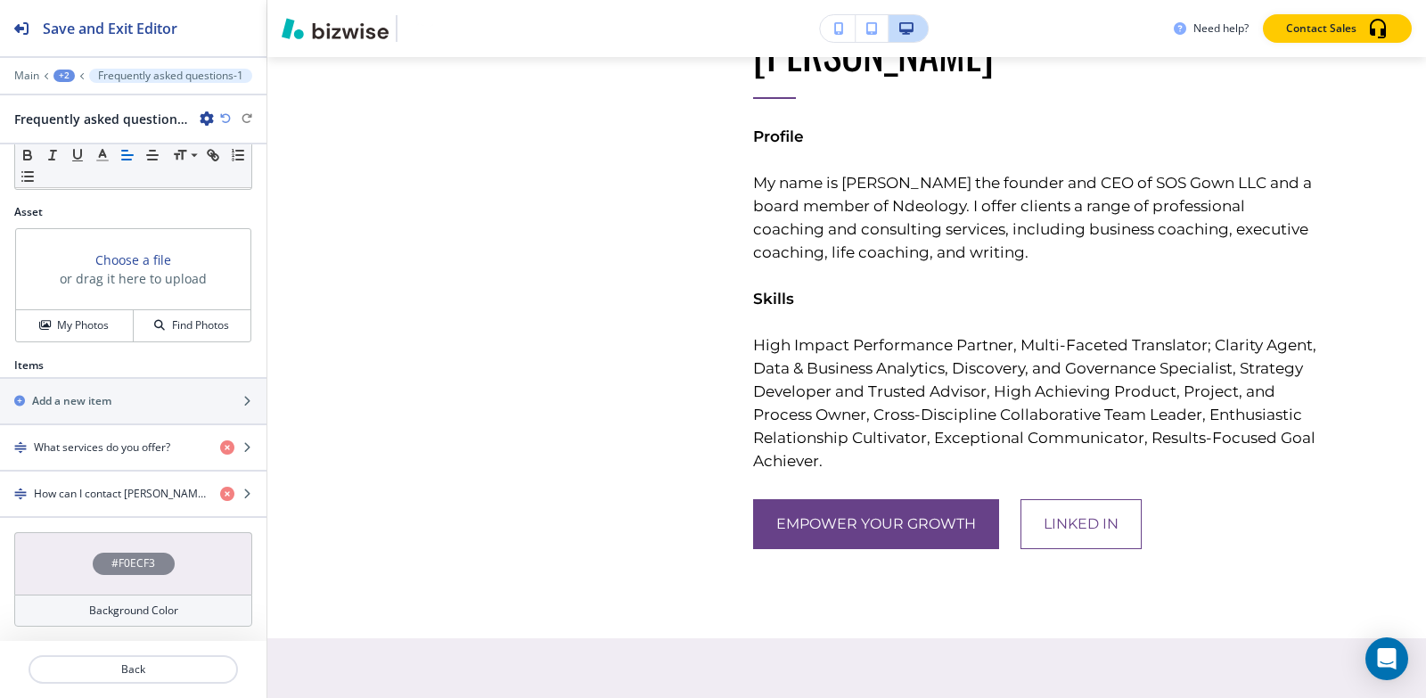
click at [66, 71] on div "+2" at bounding box center [63, 76] width 21 height 12
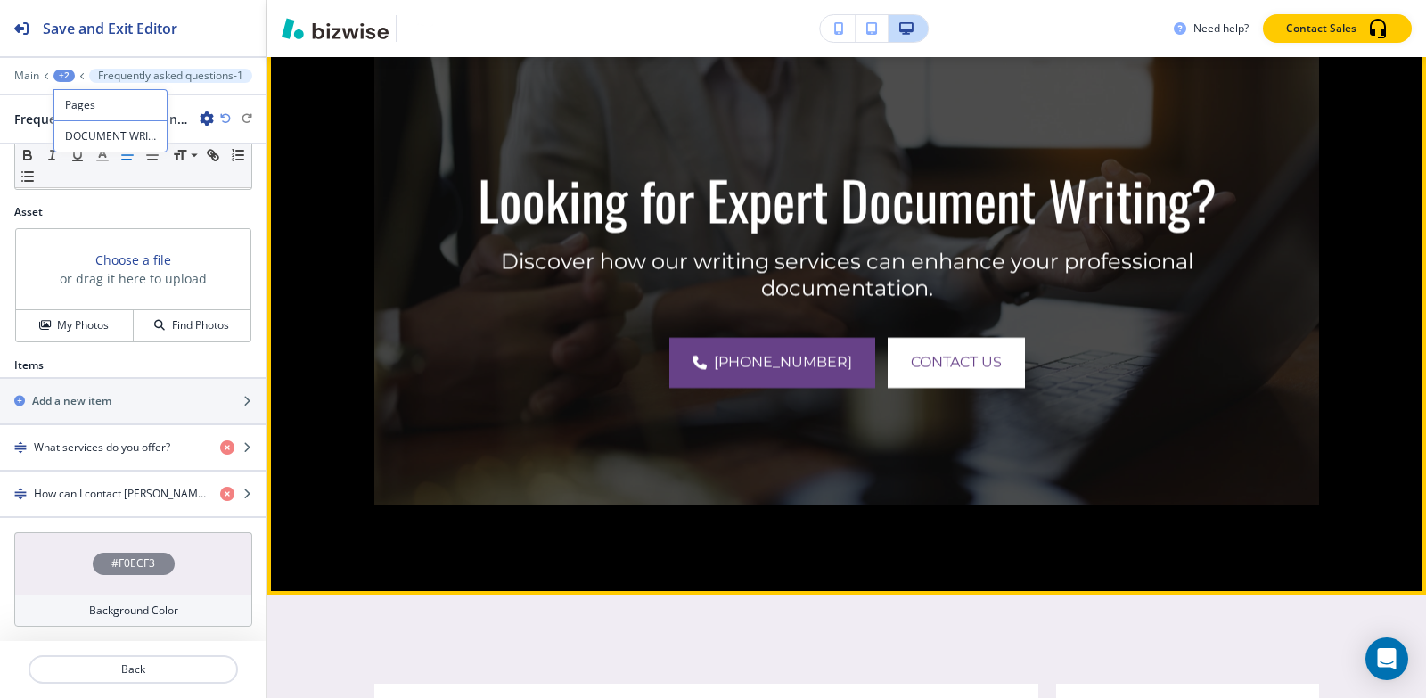
scroll to position [8792, 0]
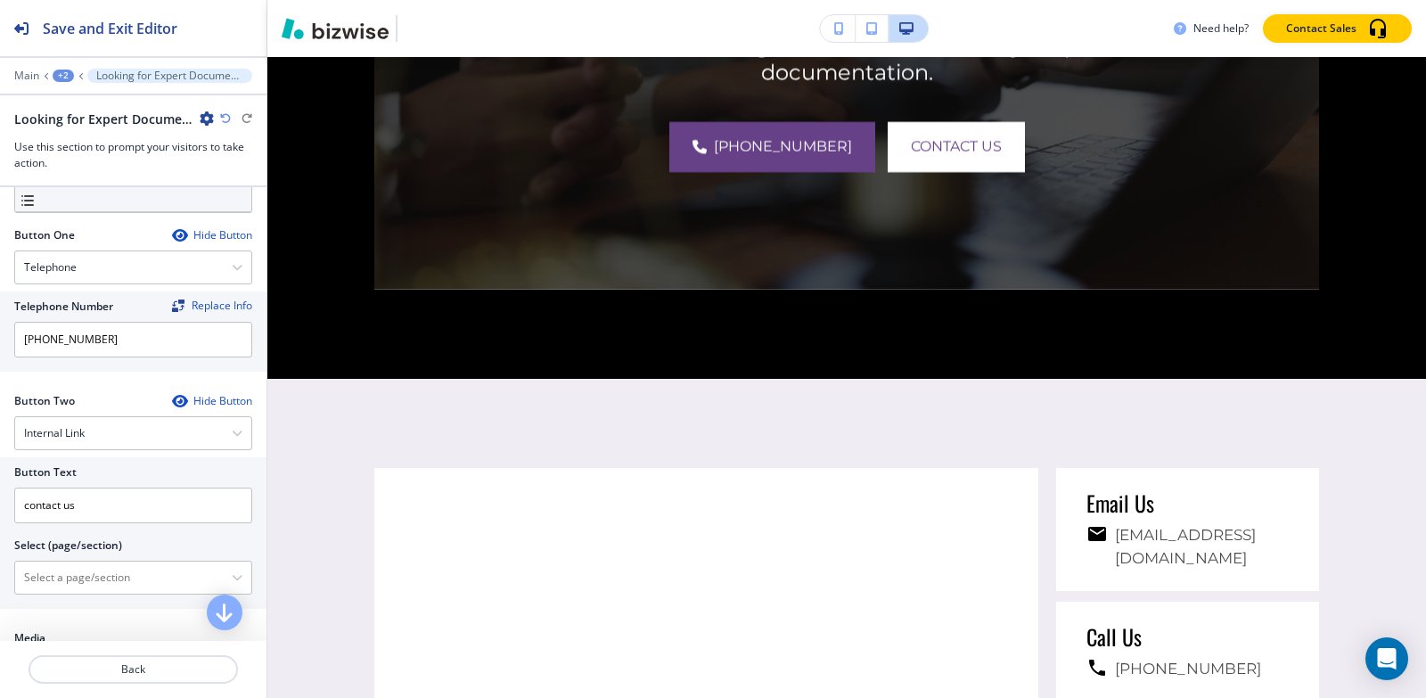
scroll to position [624, 0]
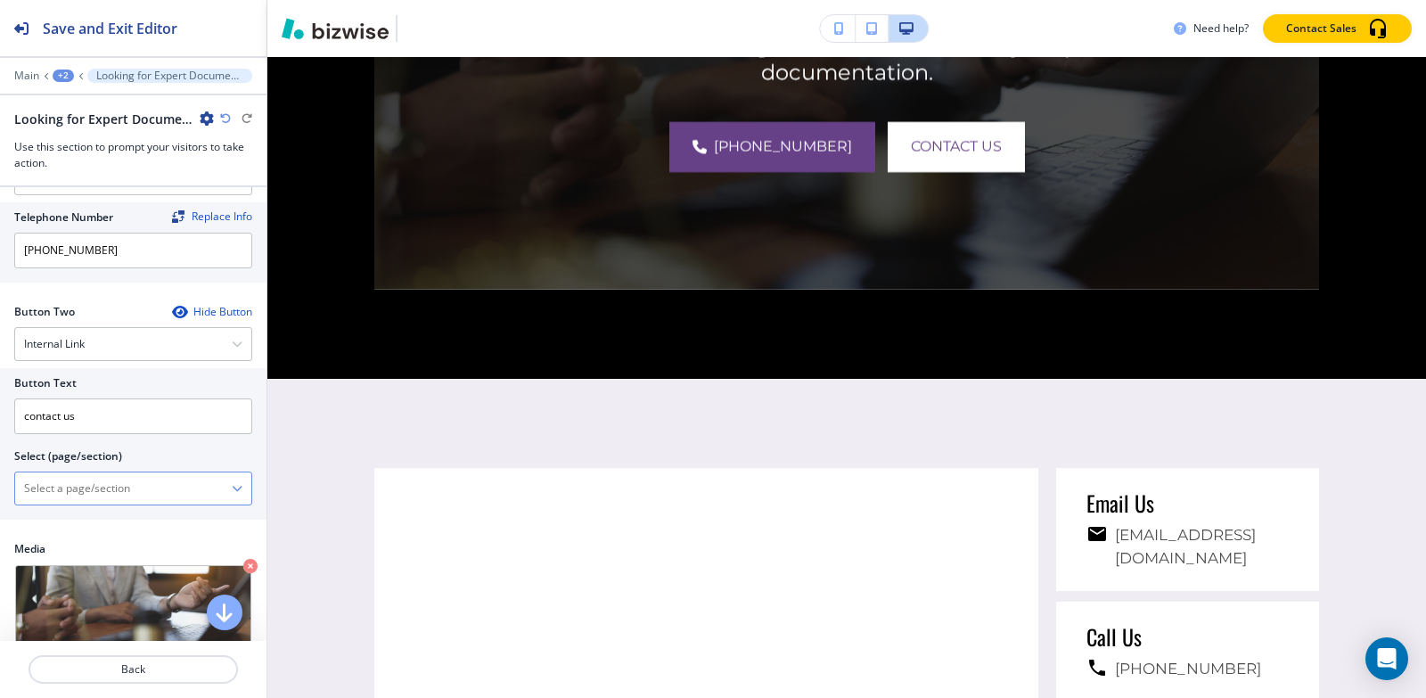
click at [154, 500] on \(page\/section\) "Manual Input" at bounding box center [123, 488] width 217 height 30
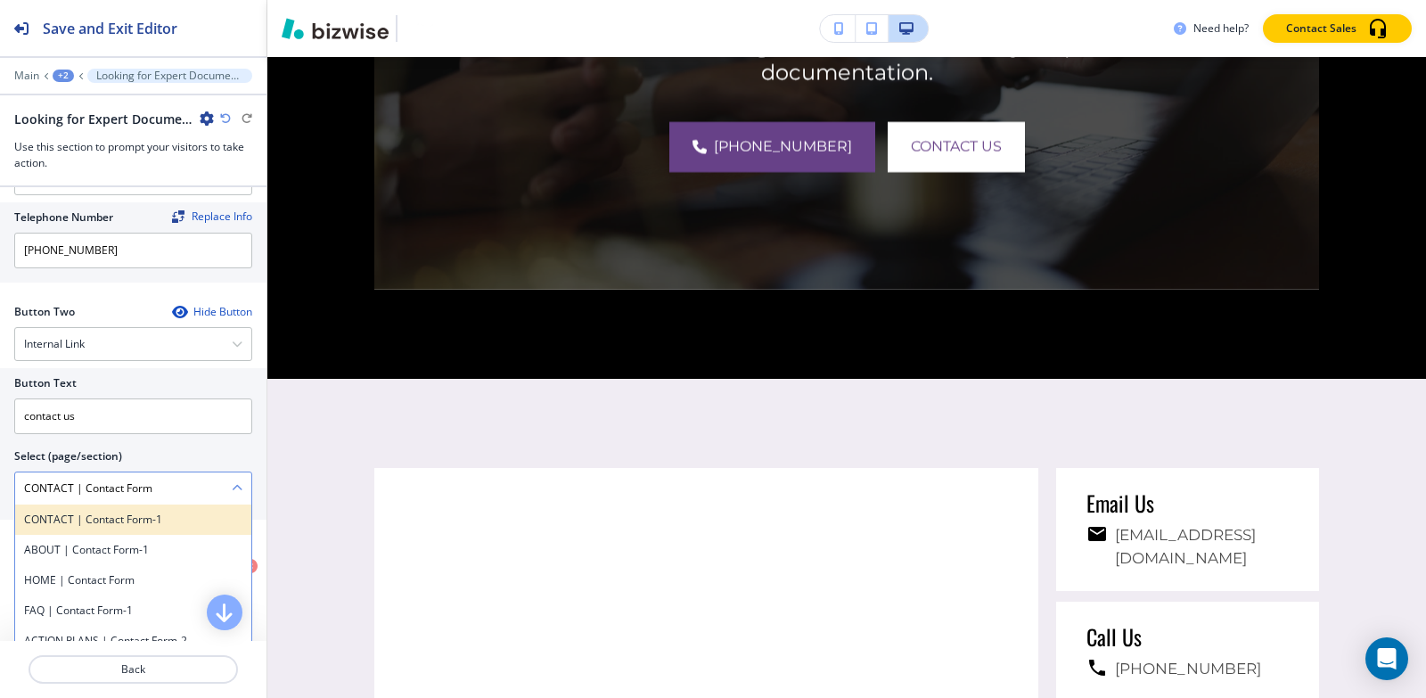
click at [128, 530] on div "CONTACT | Contact Form-1" at bounding box center [133, 519] width 236 height 30
type \(page\/section\) "CONTACT | Contact Form-1"
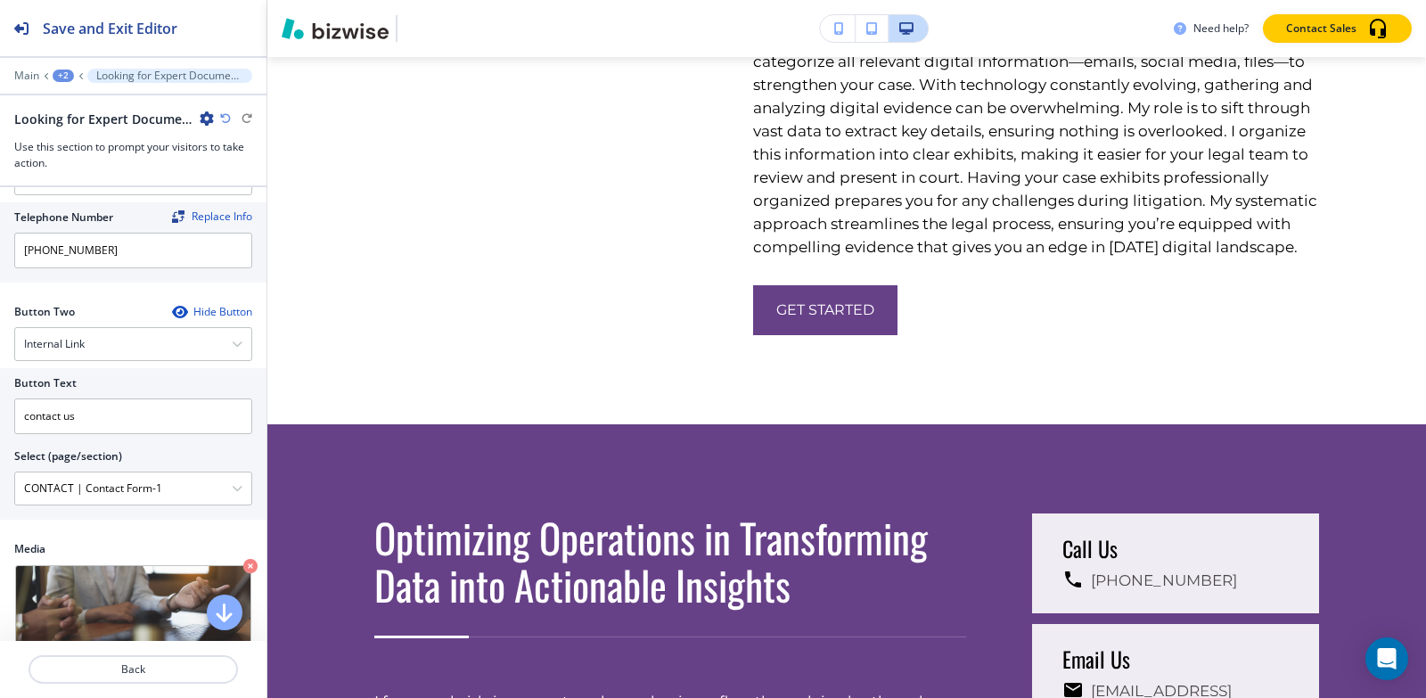
scroll to position [0, 0]
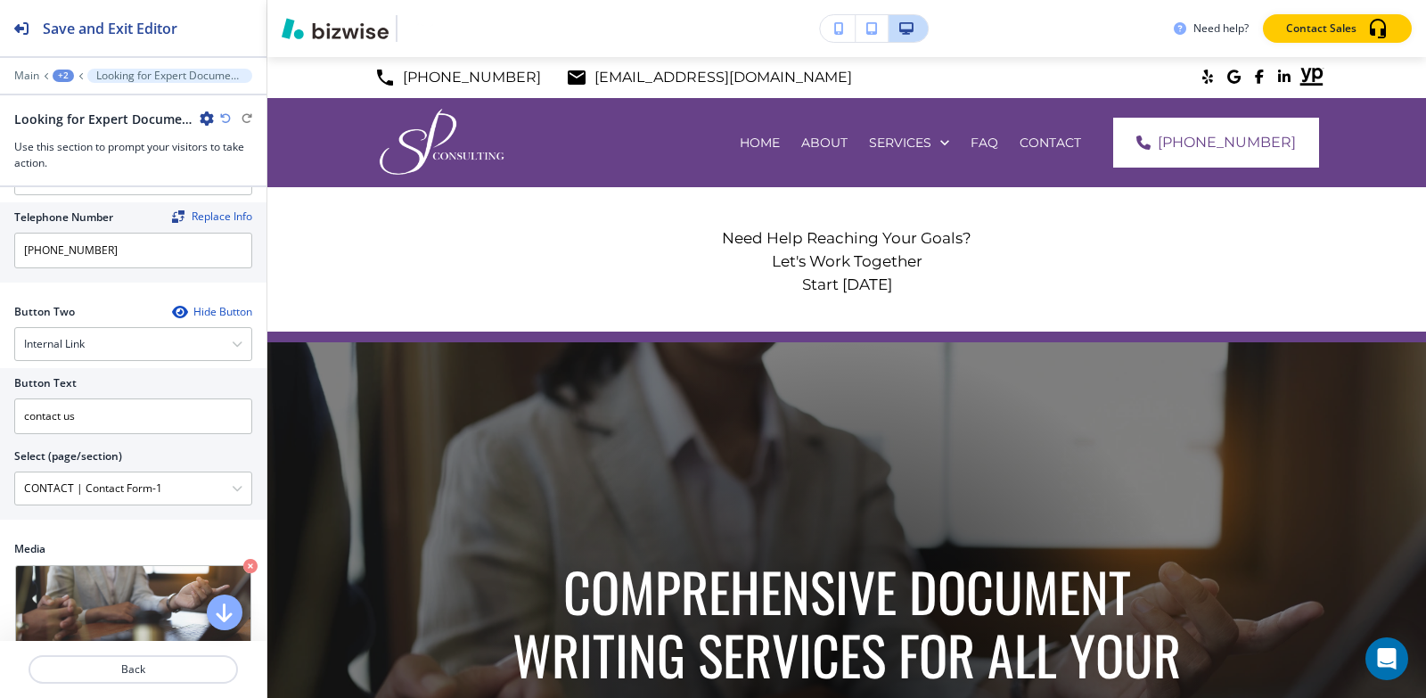
click at [62, 79] on div "+2" at bounding box center [63, 76] width 21 height 12
click at [67, 97] on p "Pages" at bounding box center [109, 105] width 91 height 16
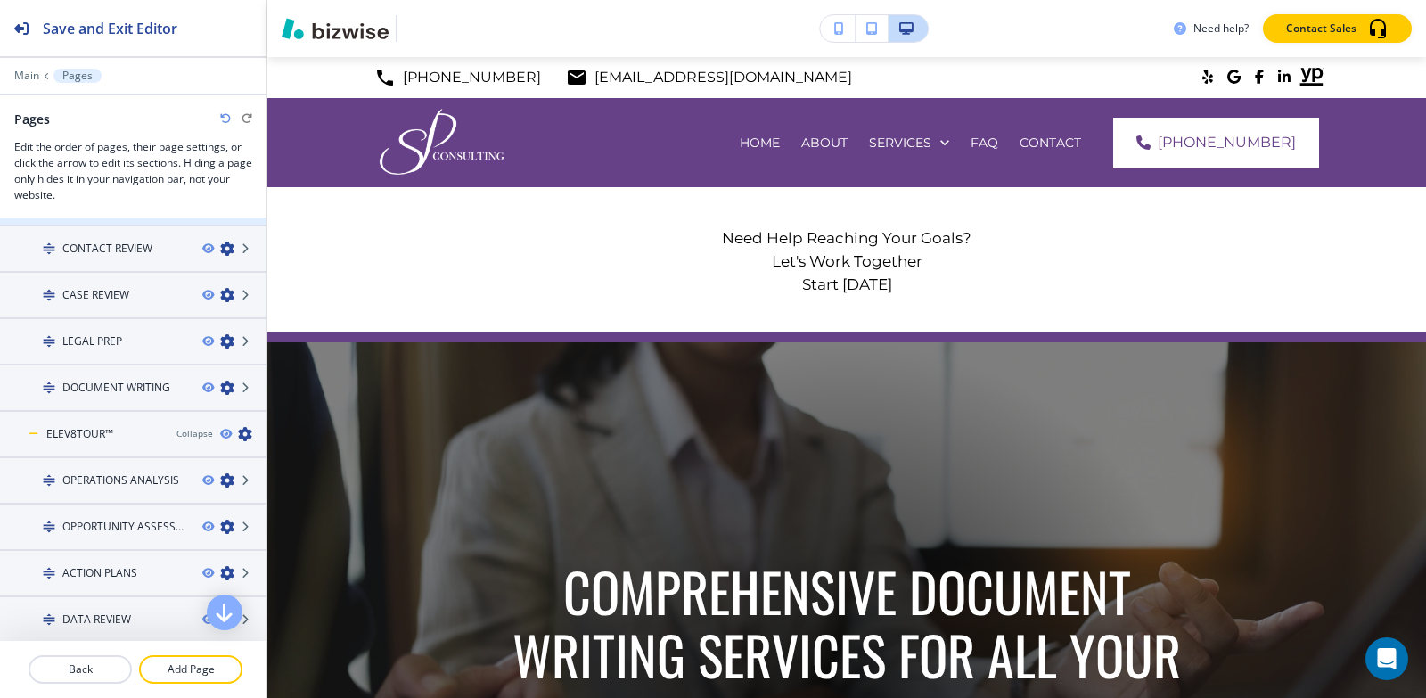
scroll to position [267, 0]
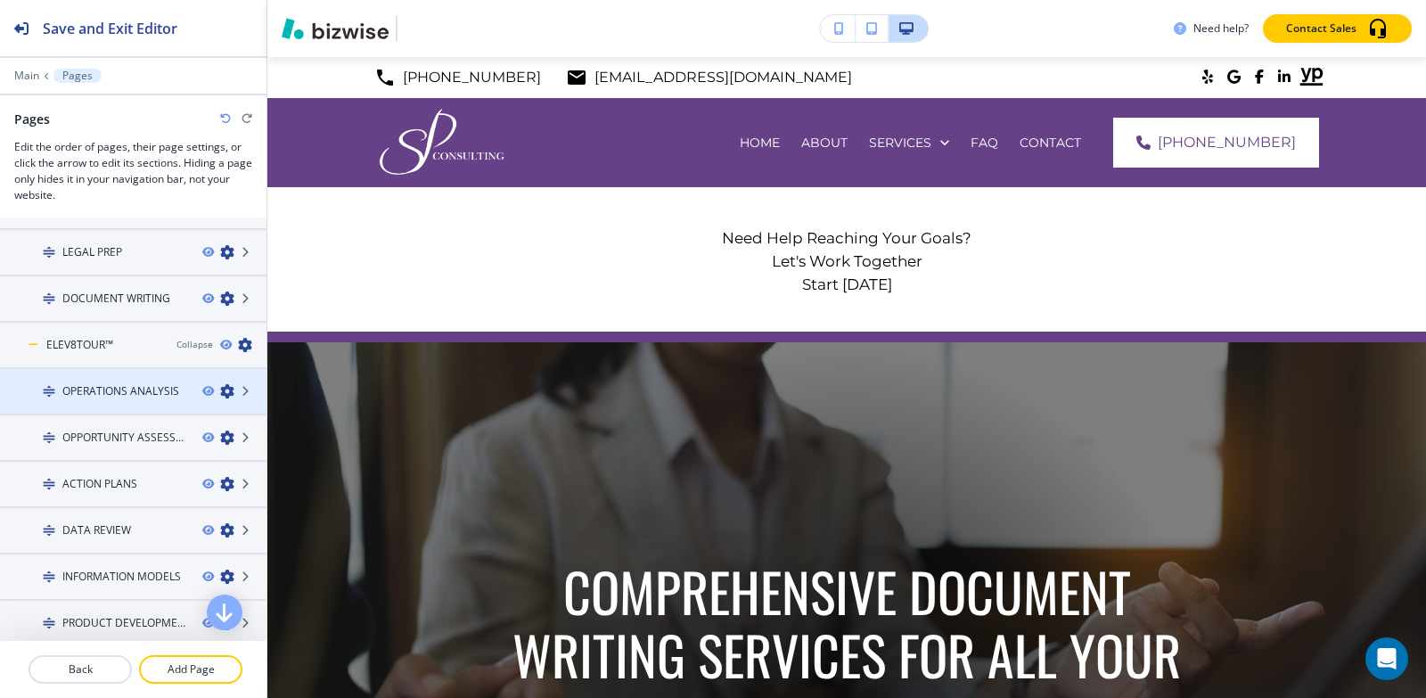
click at [90, 387] on h4 "OPERATIONS ANALYSIS" at bounding box center [120, 391] width 117 height 16
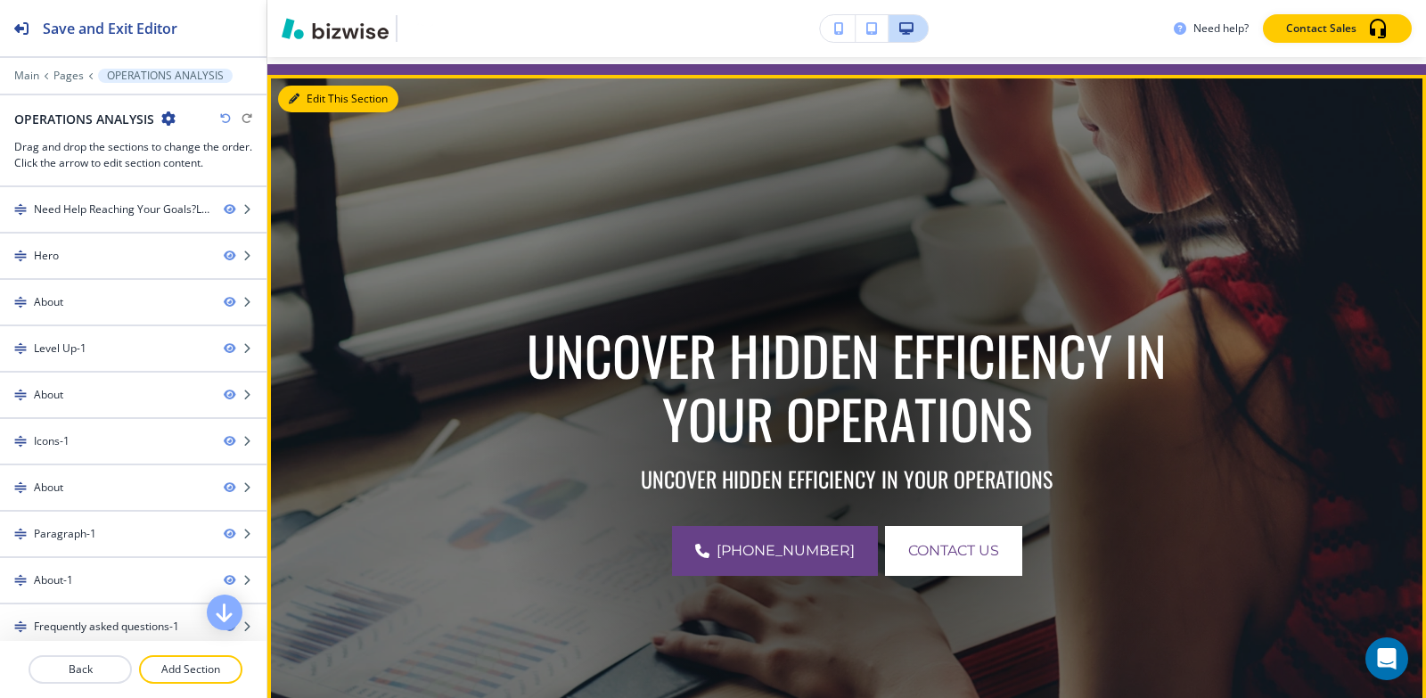
click at [307, 94] on button "Edit This Section" at bounding box center [338, 99] width 120 height 27
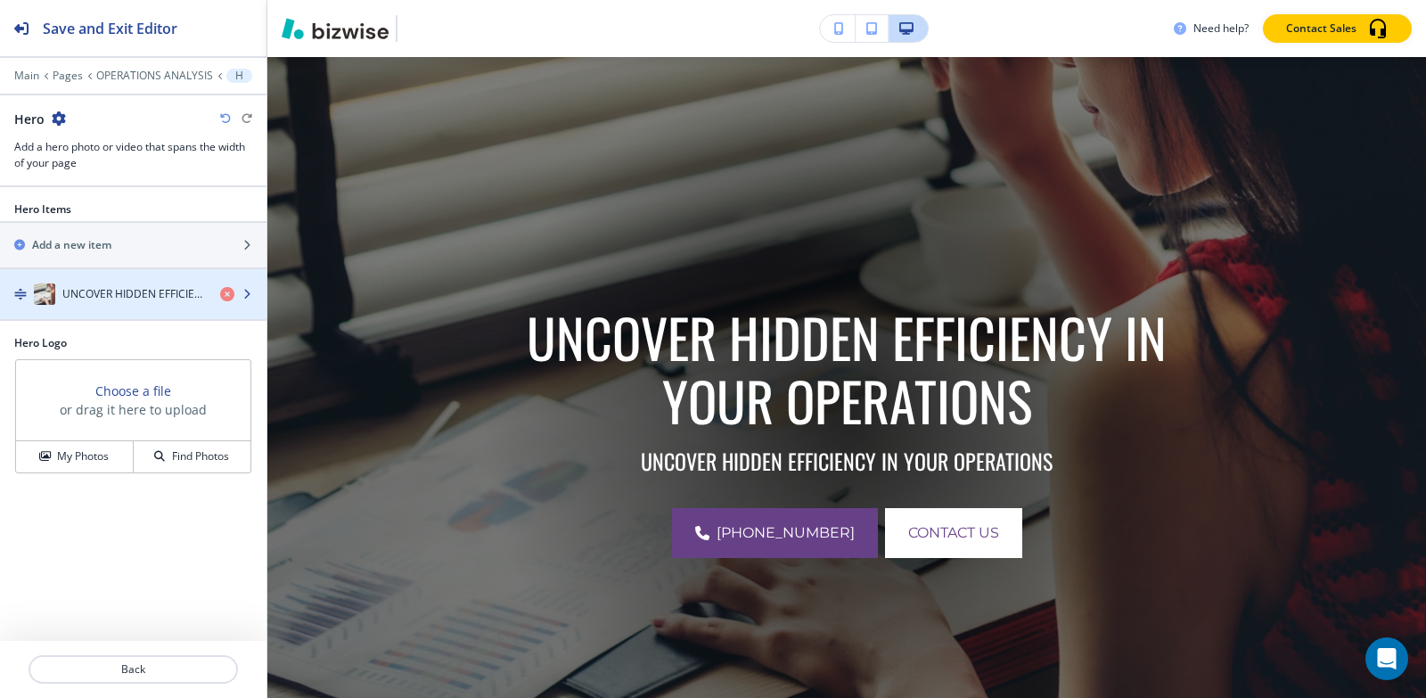
click at [104, 299] on h4 "UNCOVER HIDDEN EFFICIENCY IN YOUR OPERATIONS" at bounding box center [133, 294] width 143 height 16
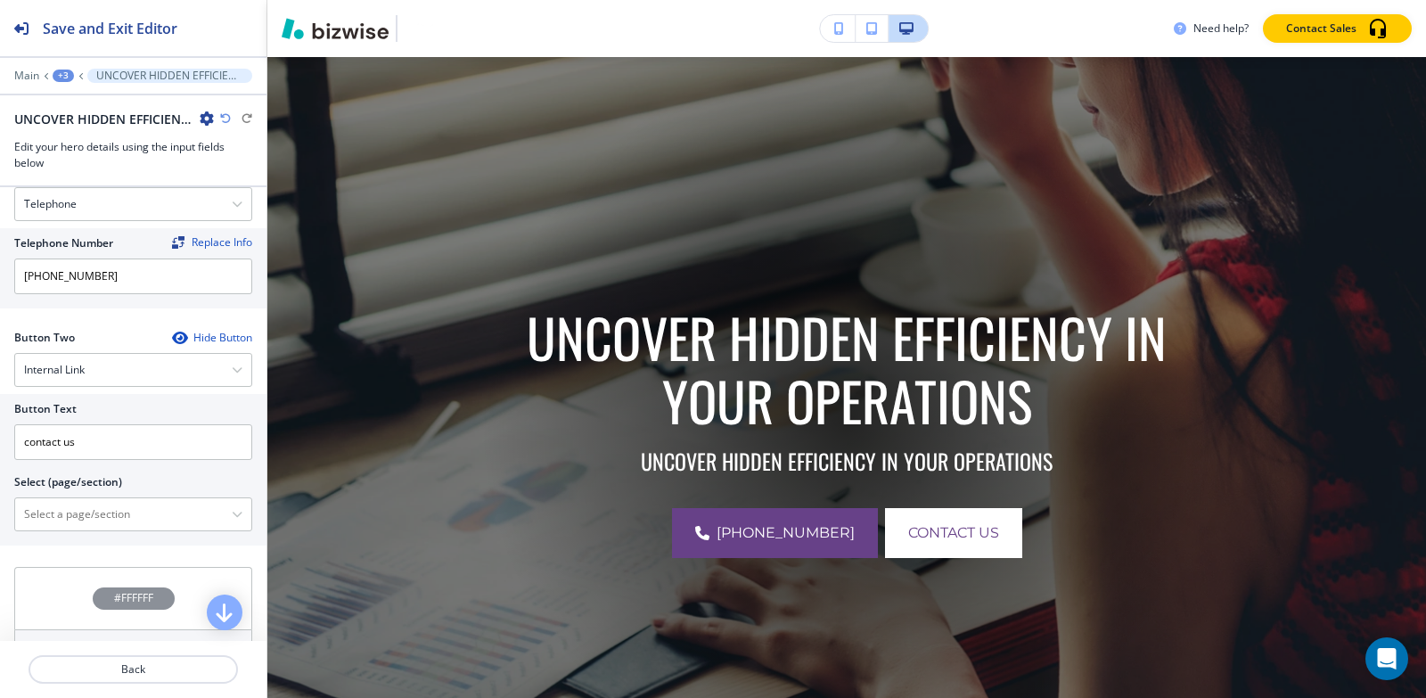
scroll to position [790, 0]
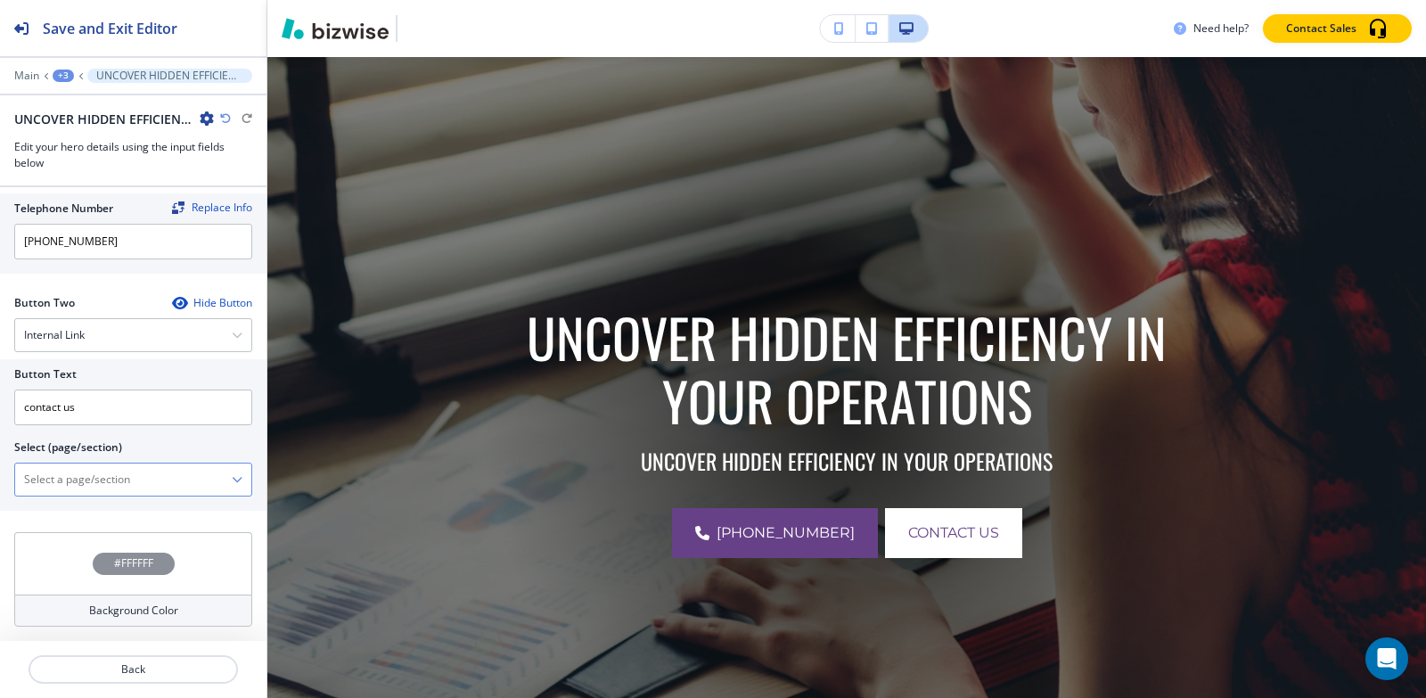
click at [107, 486] on \(page\/section\) "Manual Input" at bounding box center [123, 479] width 217 height 30
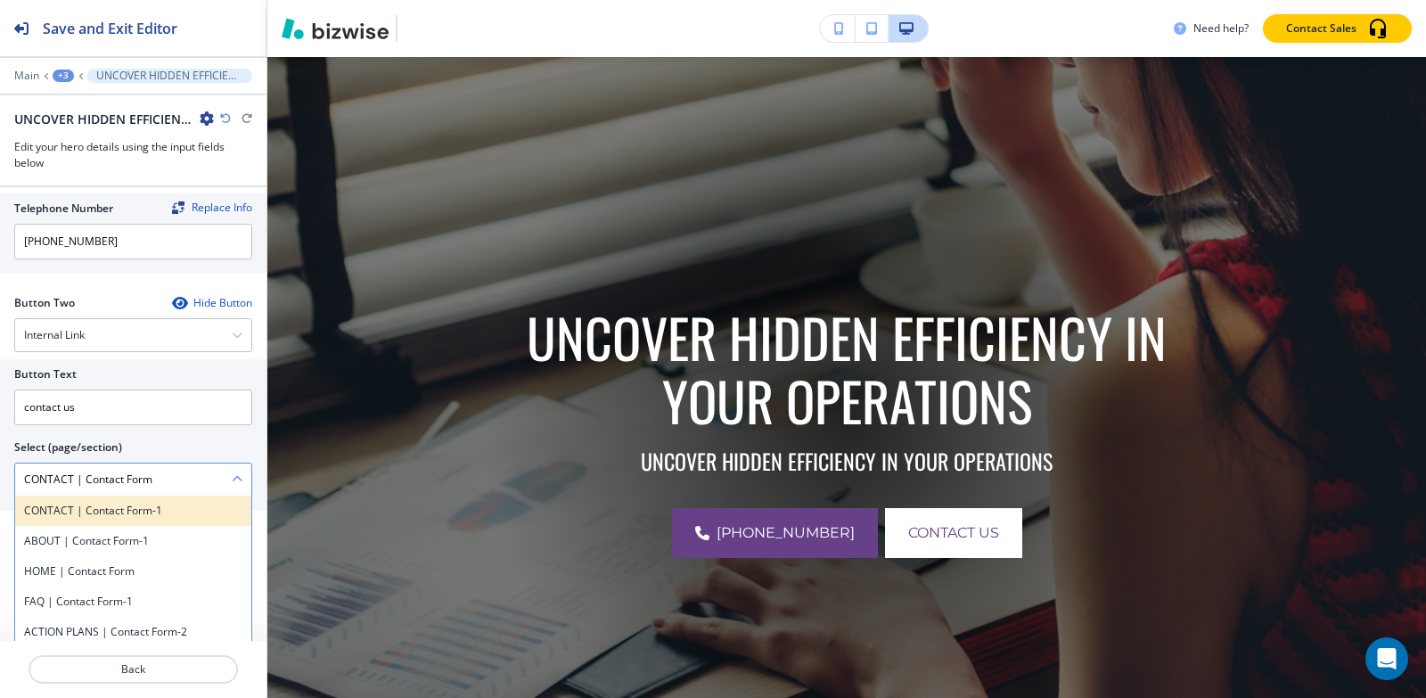
click at [140, 516] on h4 "CONTACT | Contact Form-1" at bounding box center [133, 511] width 218 height 16
type \(page\/section\) "CONTACT | Contact Form-1"
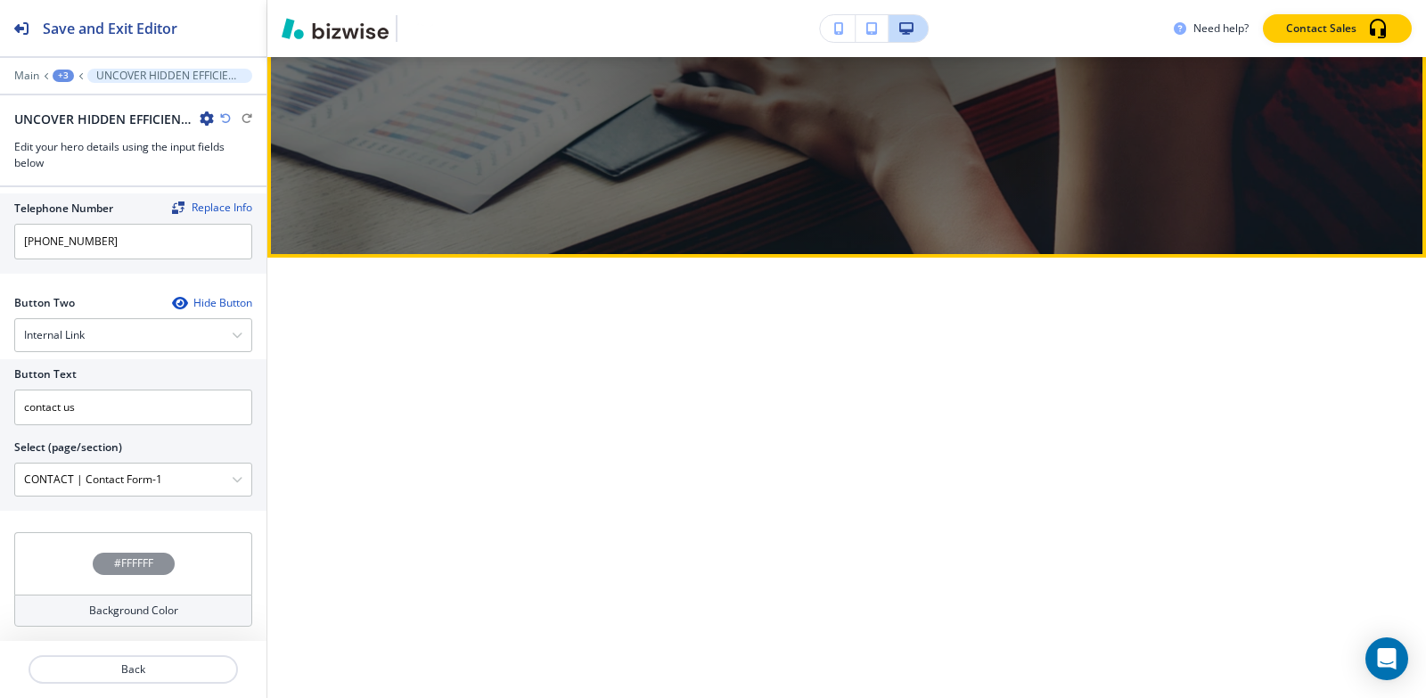
scroll to position [820, 0]
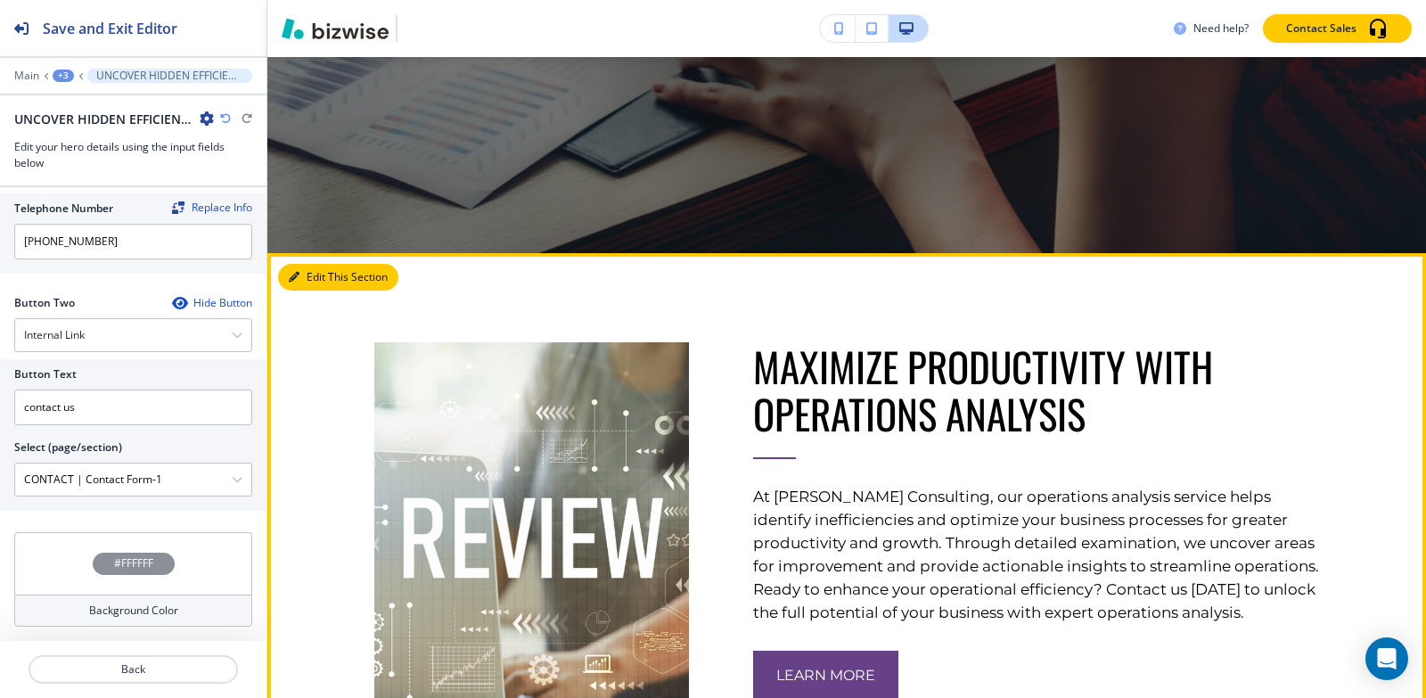
click at [317, 285] on button "Edit This Section" at bounding box center [338, 277] width 120 height 27
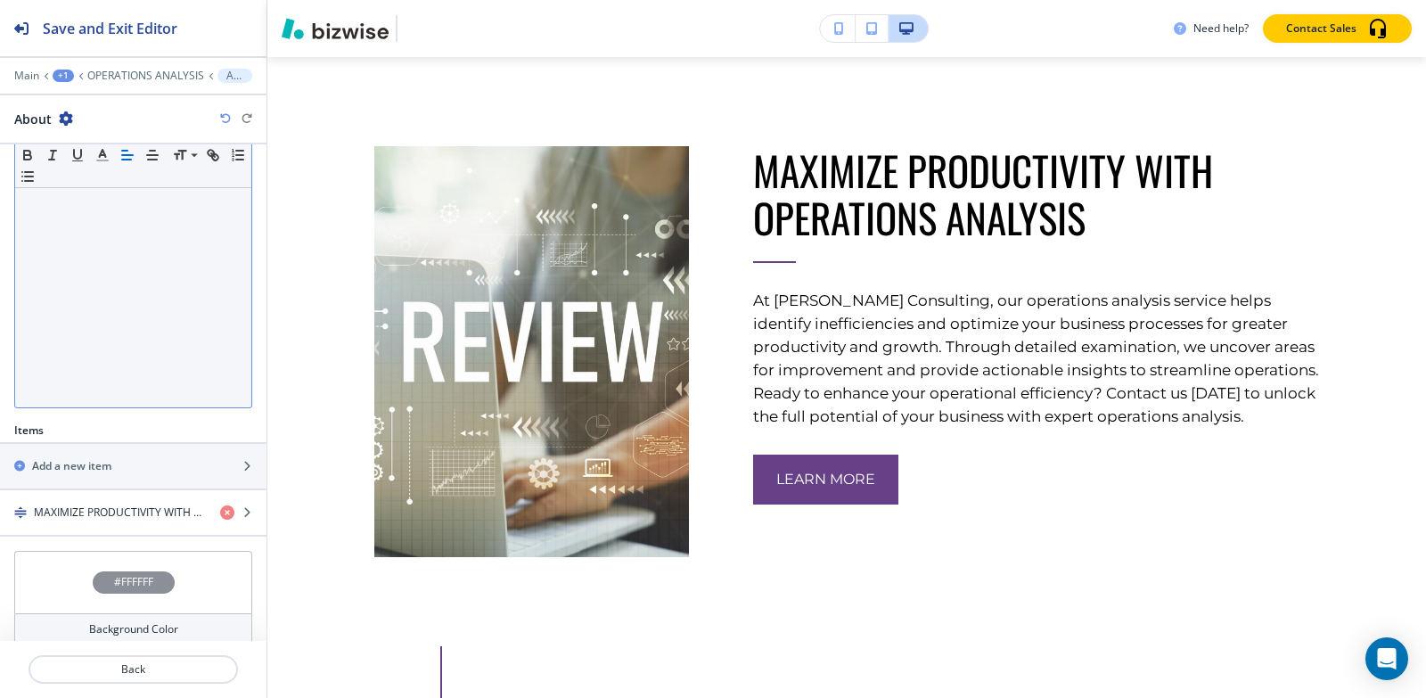
scroll to position [315, 0]
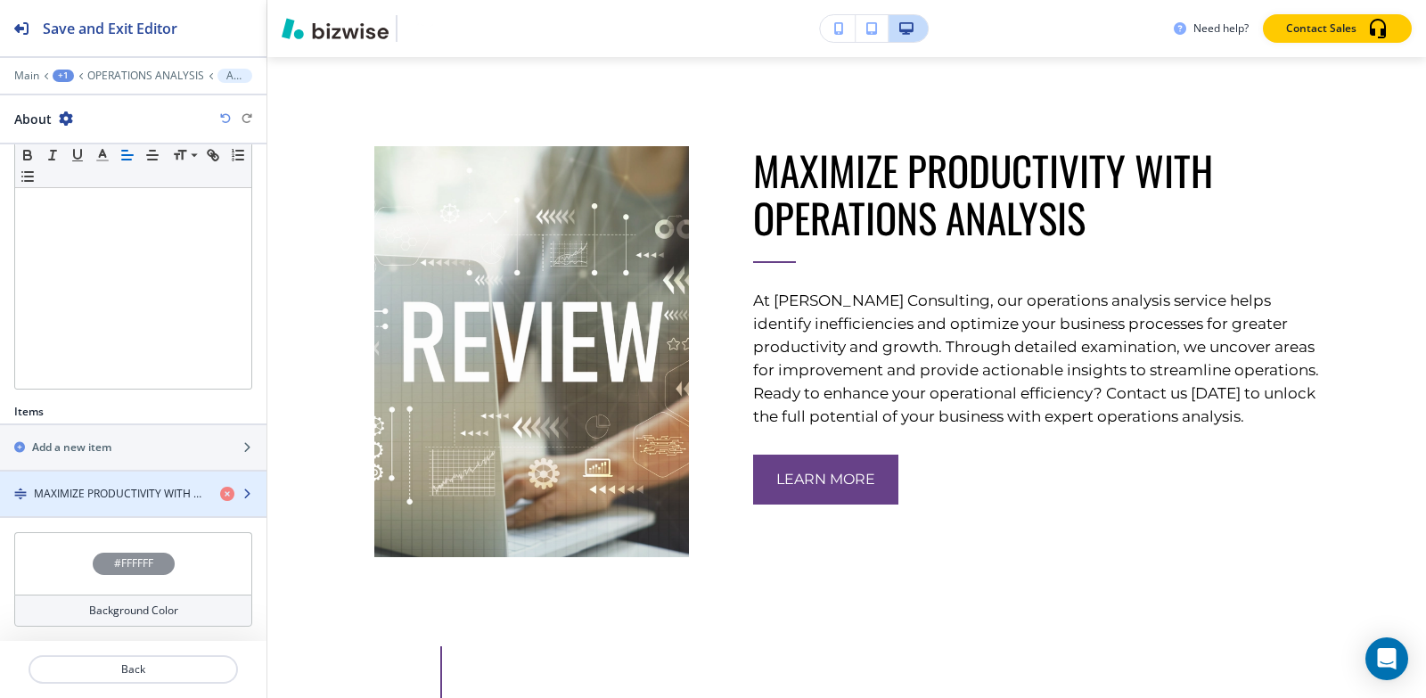
click at [117, 502] on div "button" at bounding box center [133, 509] width 266 height 14
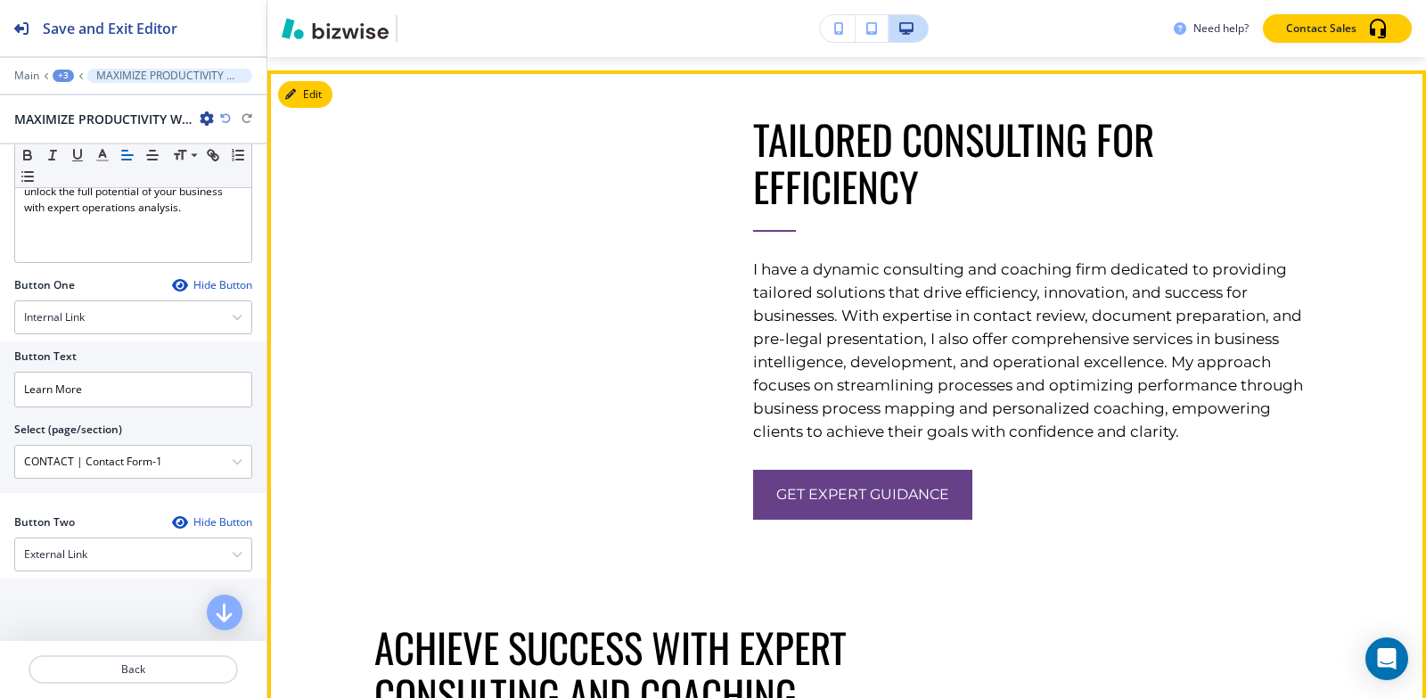
scroll to position [3066, 0]
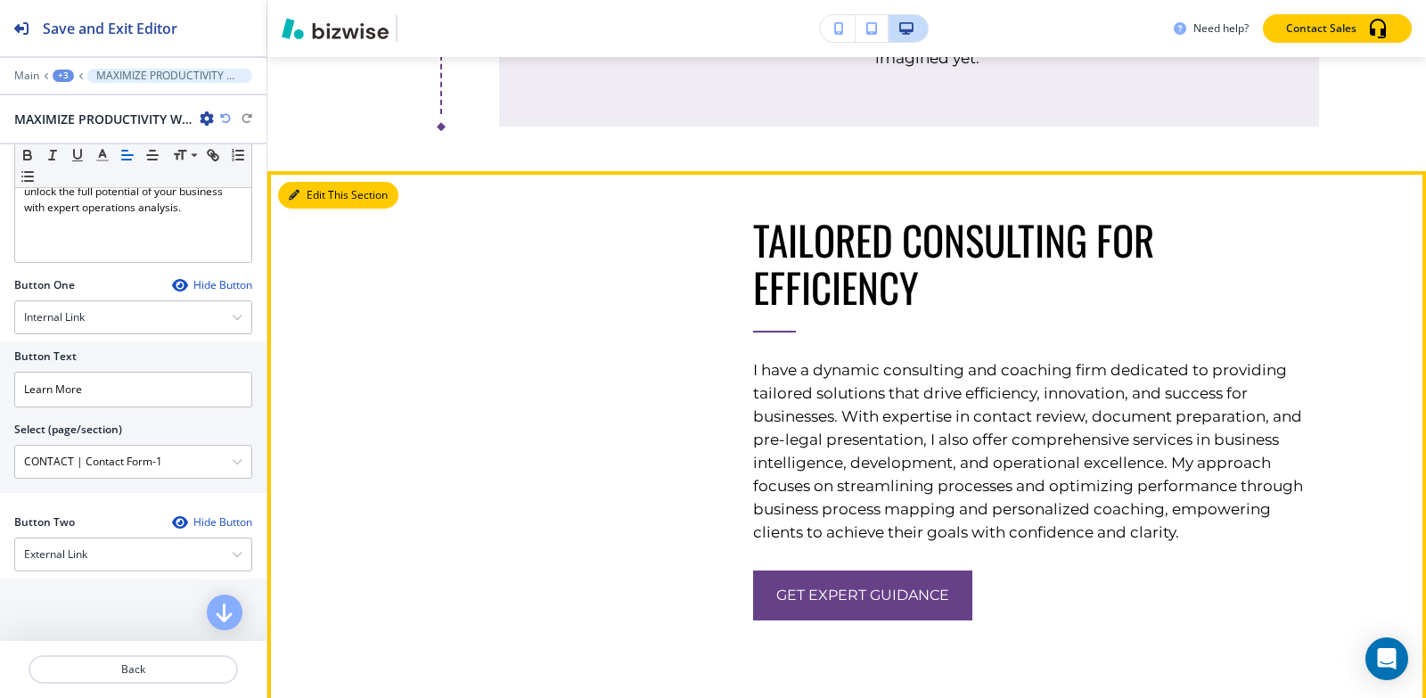
click at [308, 209] on button "Edit This Section" at bounding box center [338, 195] width 120 height 27
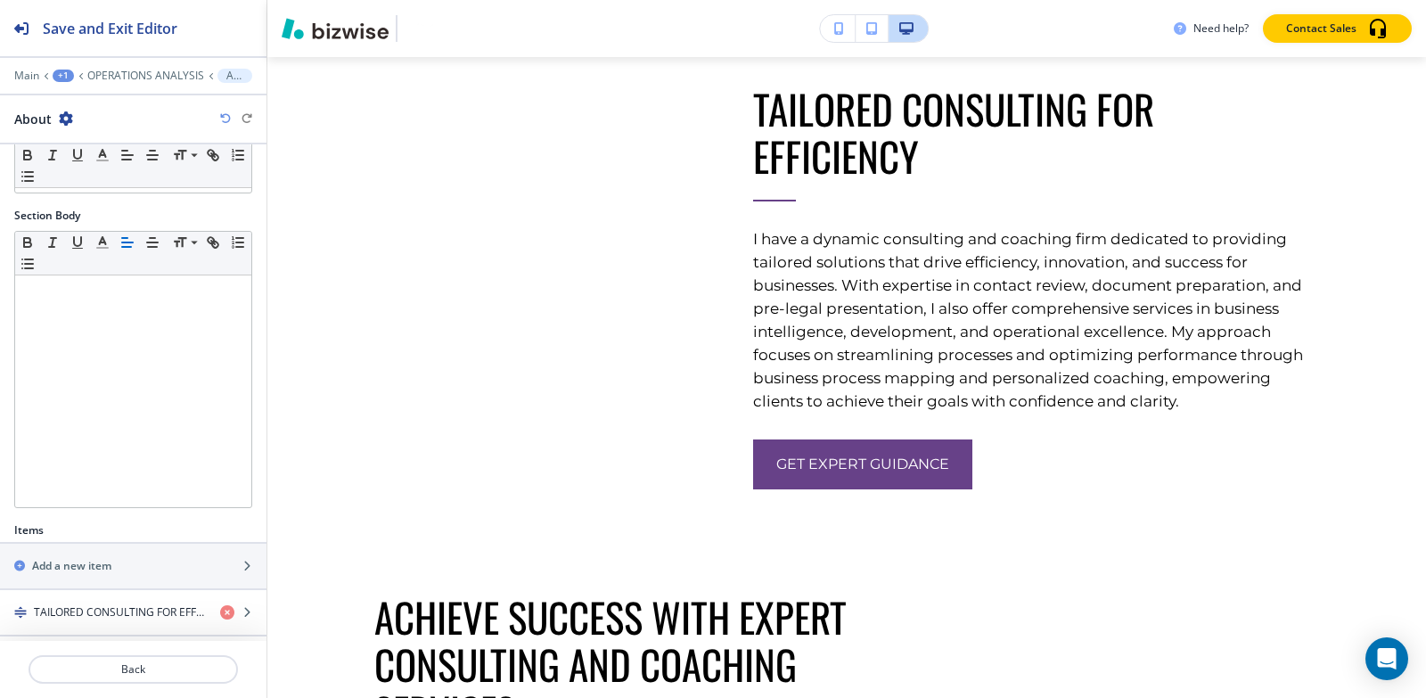
scroll to position [362, 0]
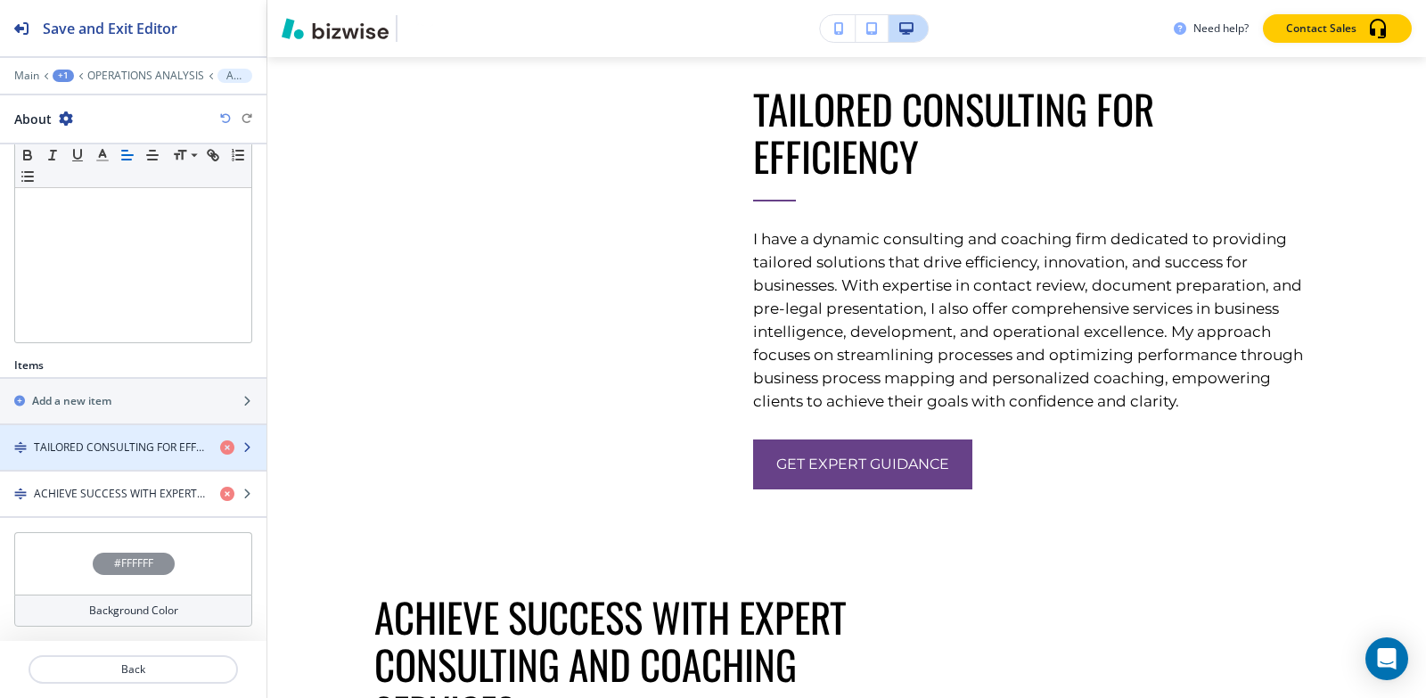
click at [103, 462] on div "button" at bounding box center [133, 462] width 266 height 14
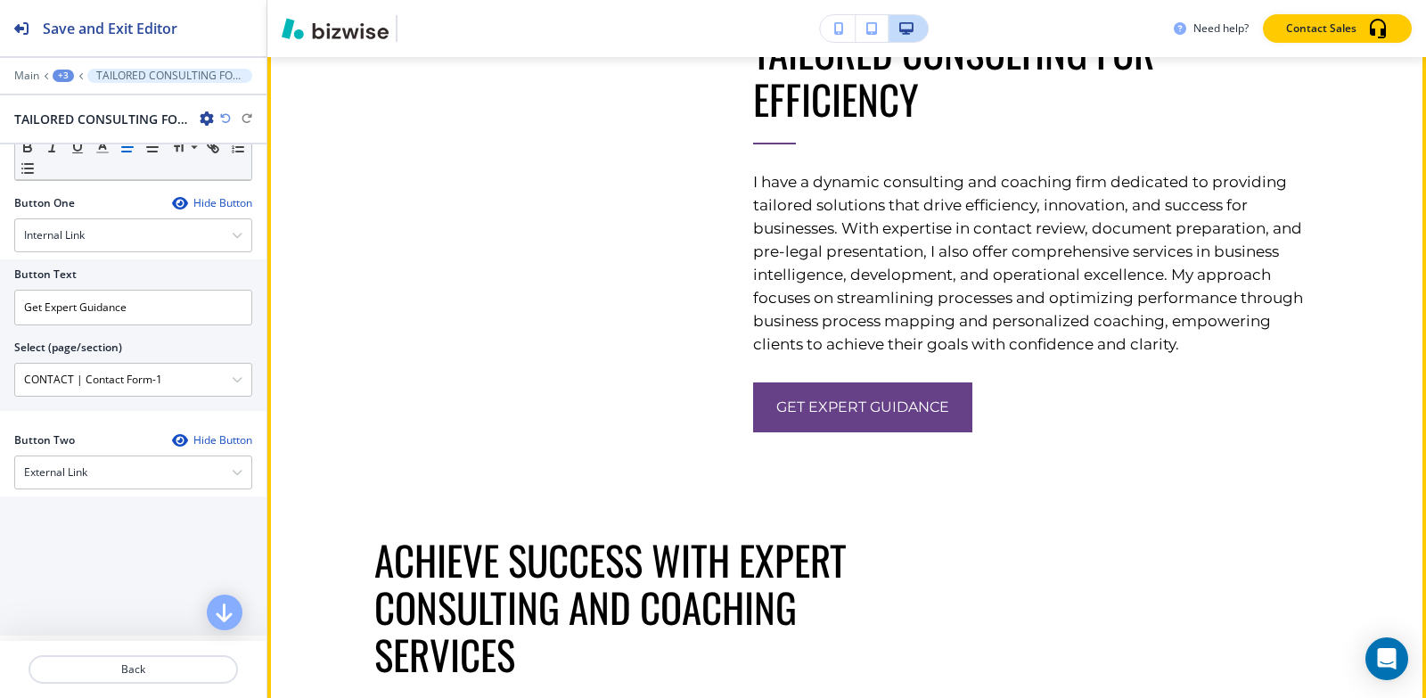
scroll to position [3687, 0]
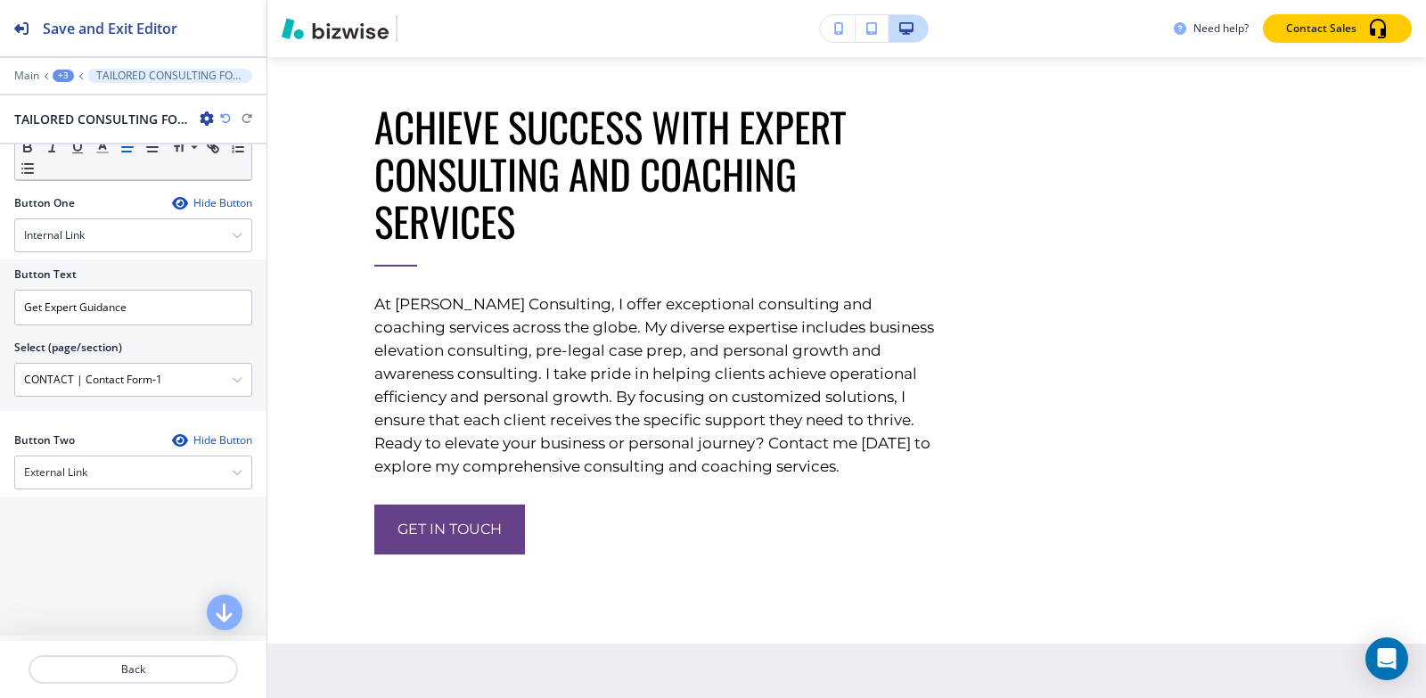
click at [53, 76] on div "+3" at bounding box center [63, 76] width 21 height 12
click at [97, 169] on p "About" at bounding box center [109, 168] width 91 height 16
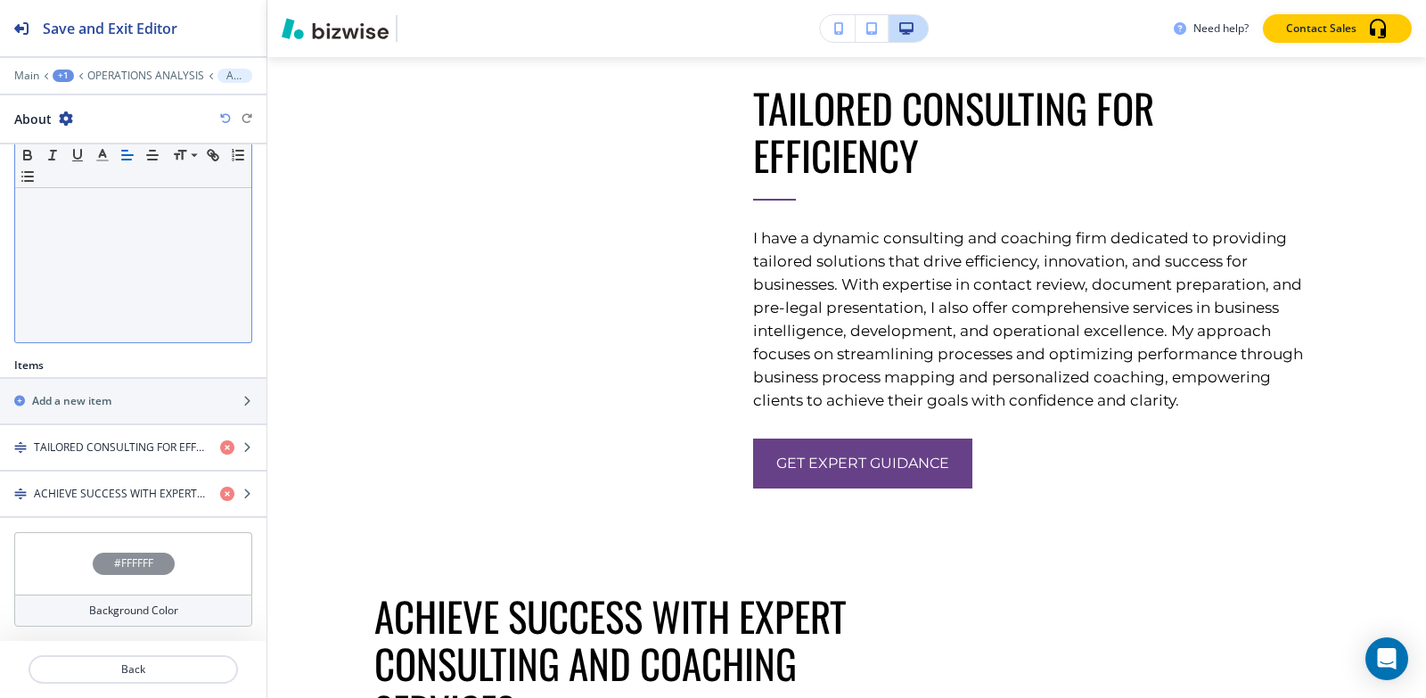
scroll to position [3197, 0]
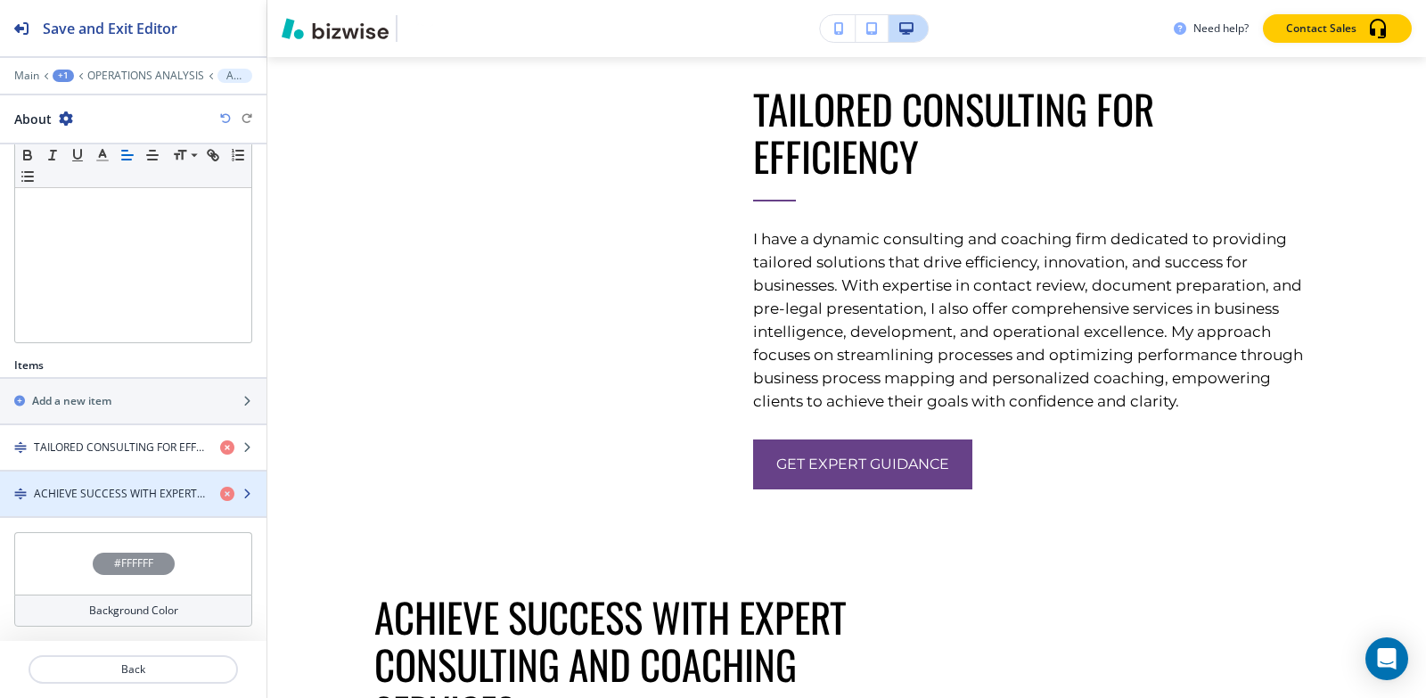
click at [99, 480] on div "button" at bounding box center [133, 478] width 266 height 14
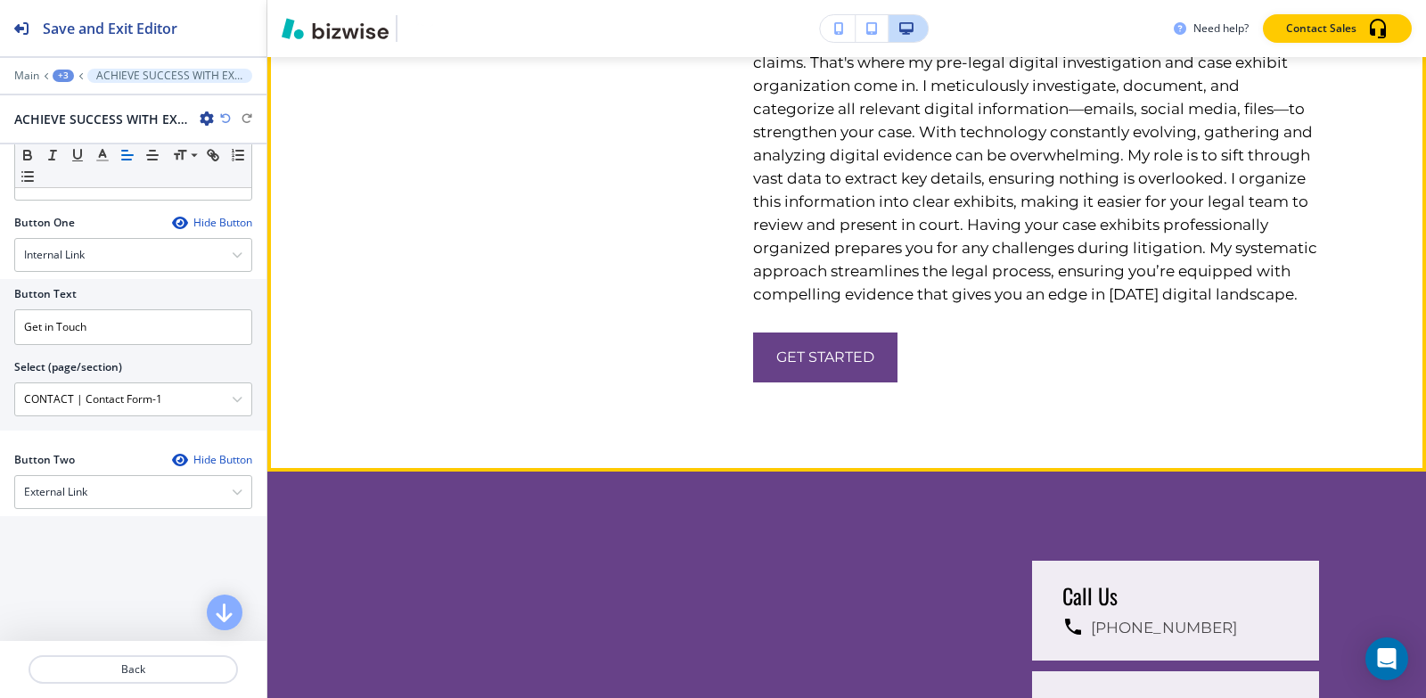
scroll to position [5029, 0]
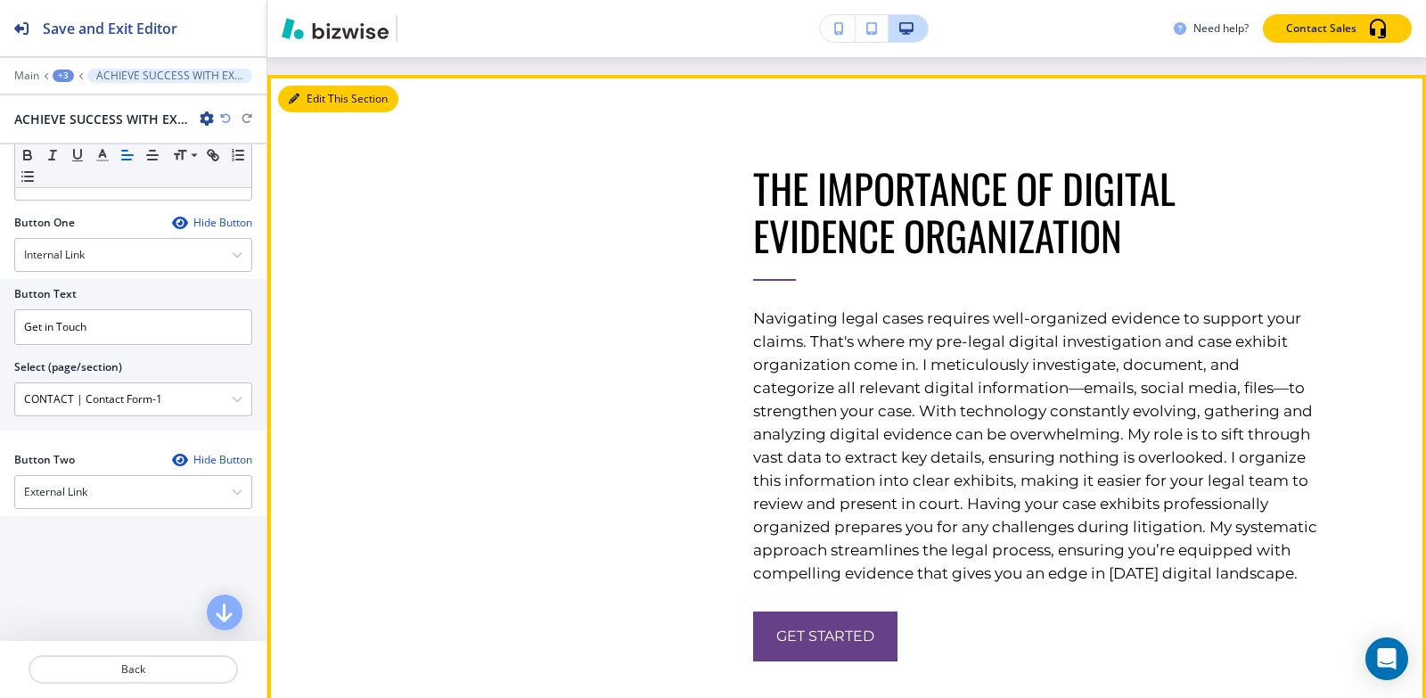
click at [300, 112] on button "Edit This Section" at bounding box center [338, 99] width 120 height 27
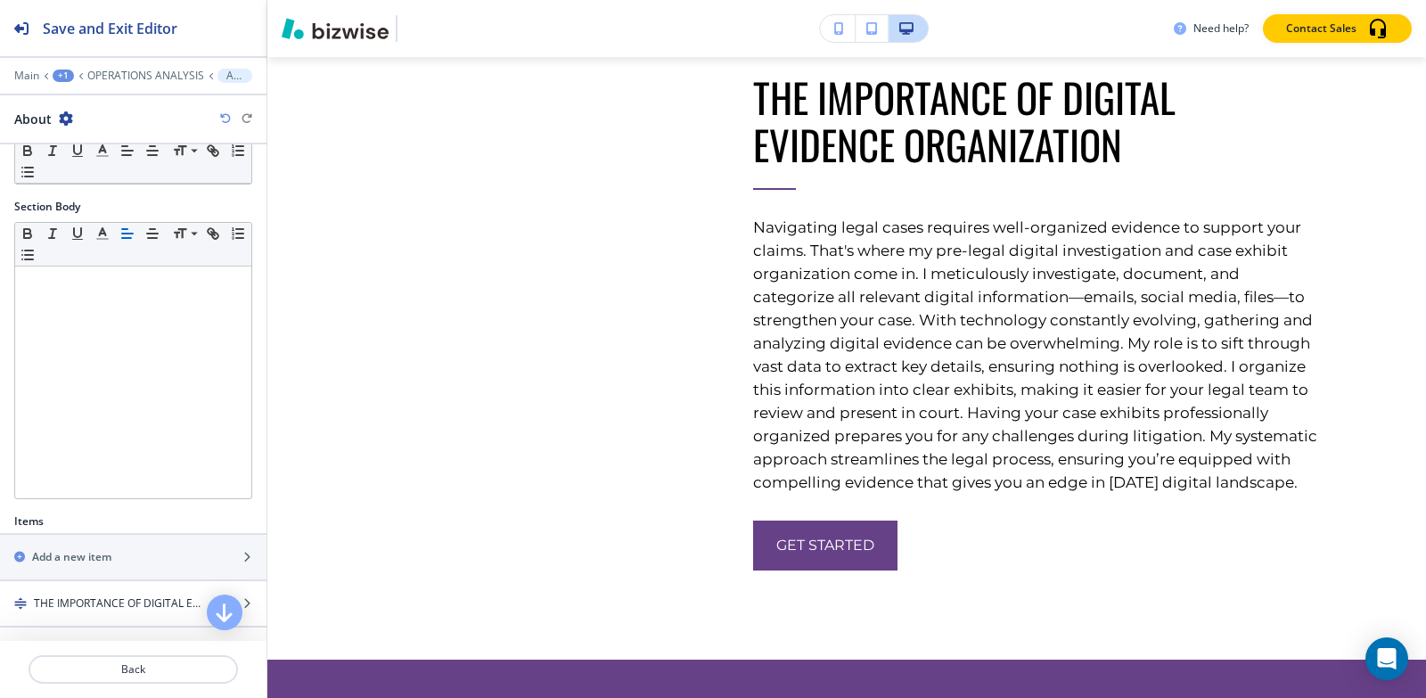
scroll to position [315, 0]
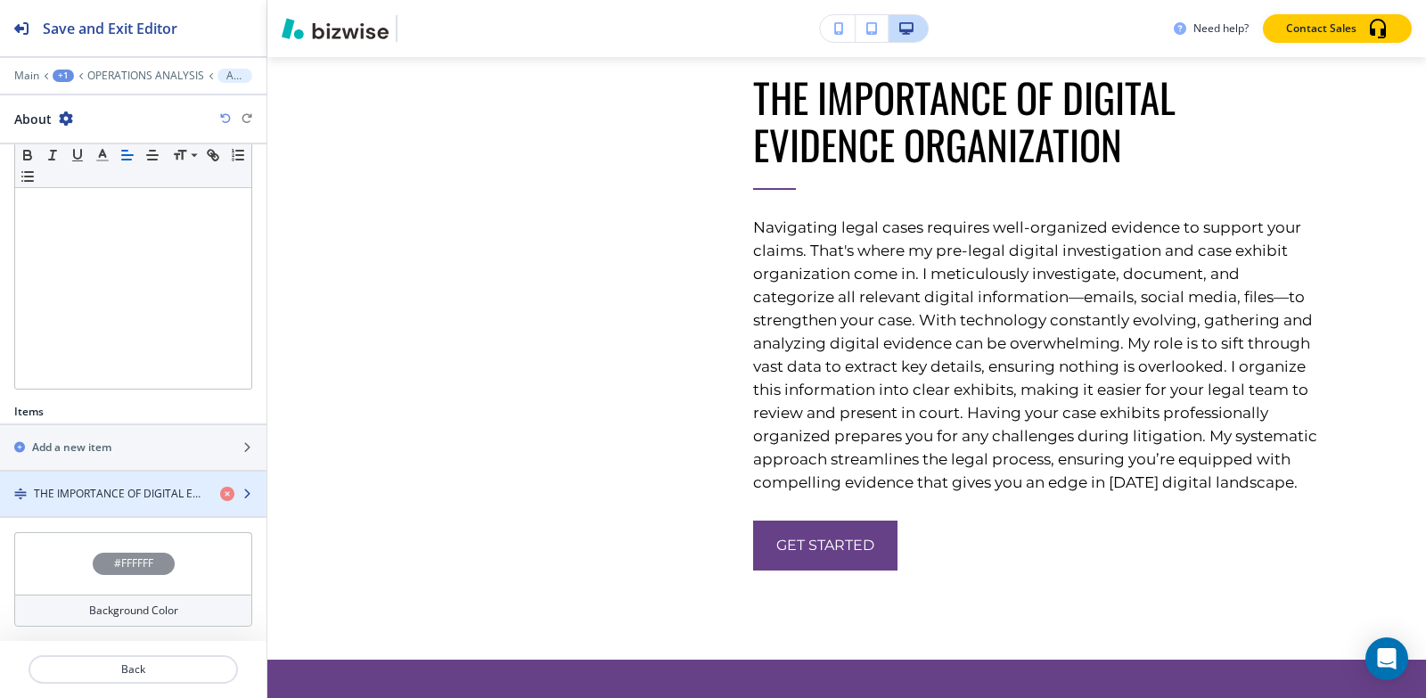
click at [138, 506] on div "button" at bounding box center [133, 509] width 266 height 14
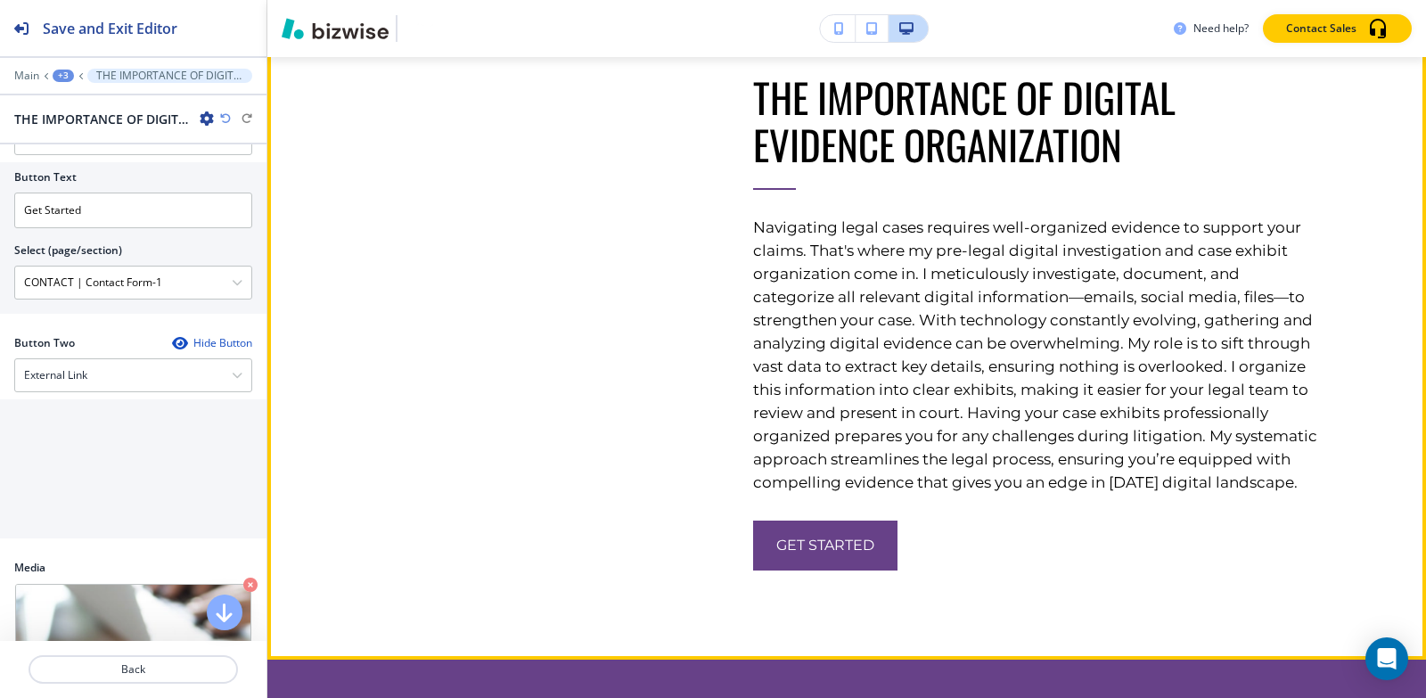
scroll to position [934, 0]
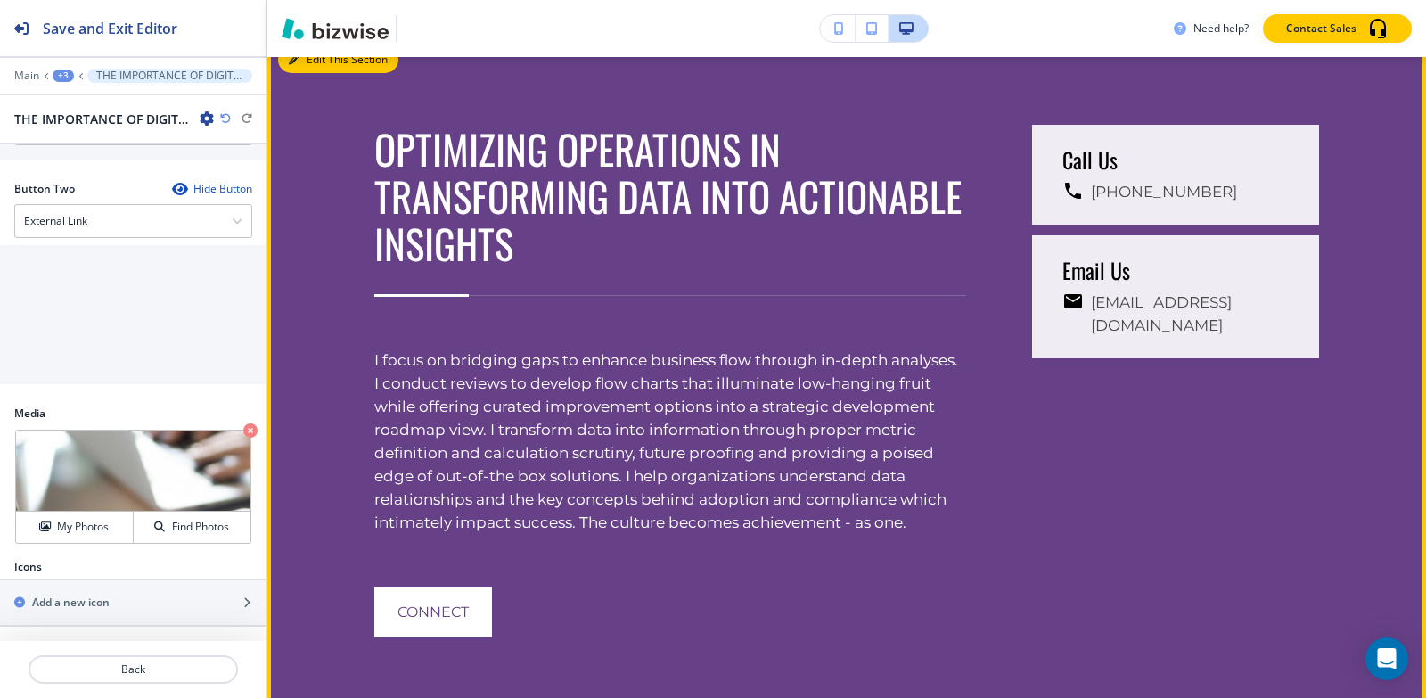
click at [291, 65] on icon "button" at bounding box center [294, 59] width 11 height 11
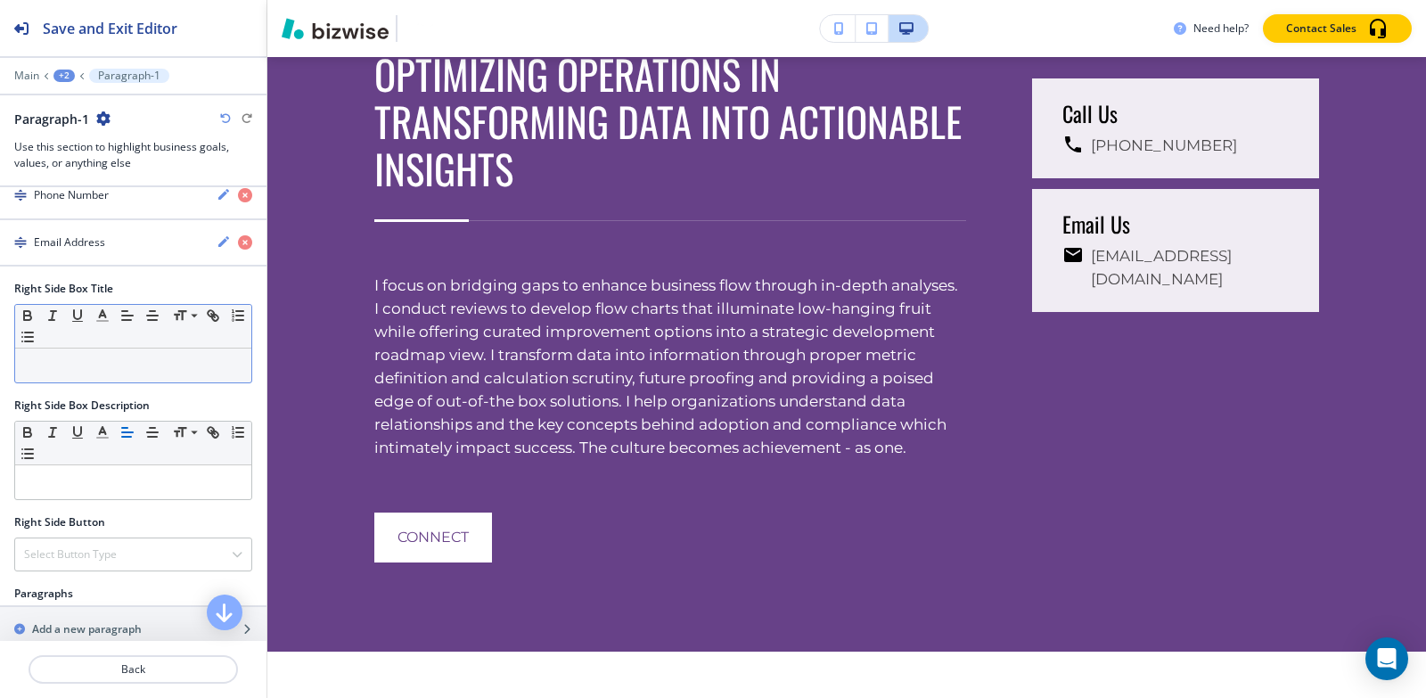
scroll to position [856, 0]
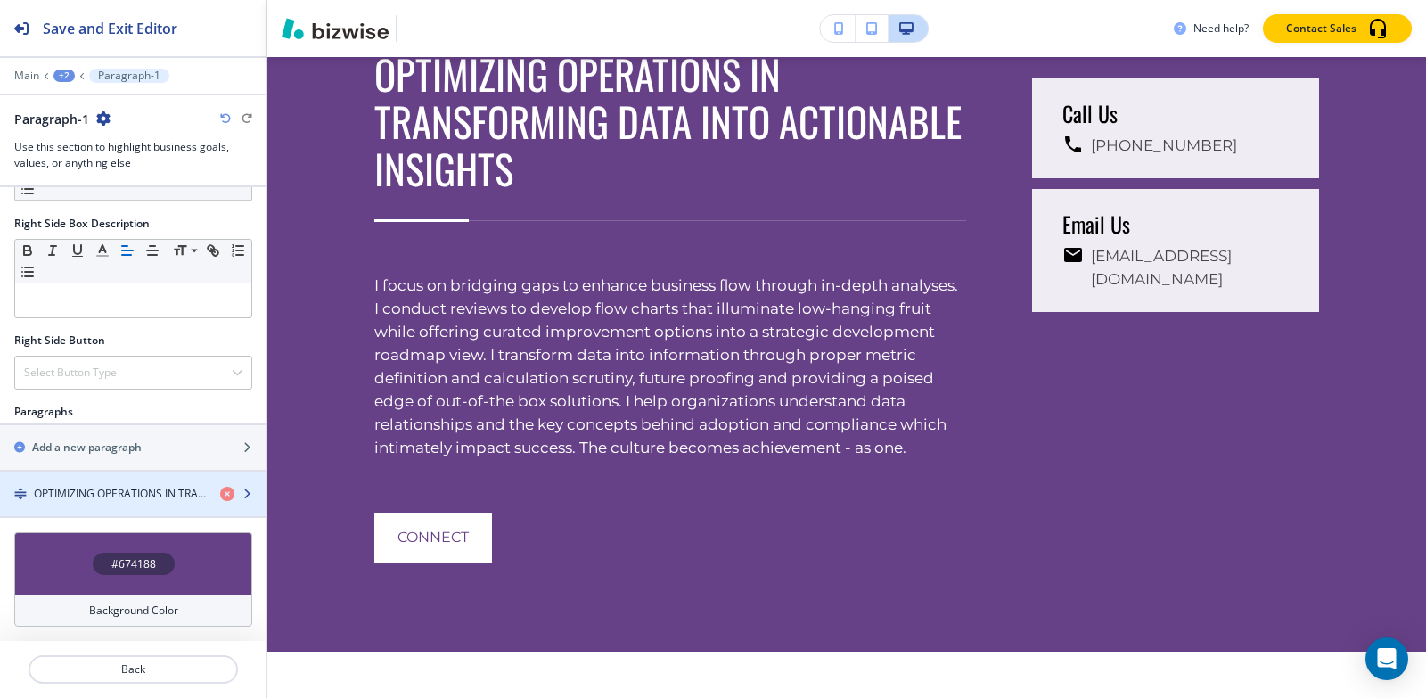
click at [120, 499] on h4 "OPTIMIZING OPERATIONS IN TRANSFORMING DATA INTO ACTIONABLE INSIGHTS" at bounding box center [120, 494] width 172 height 16
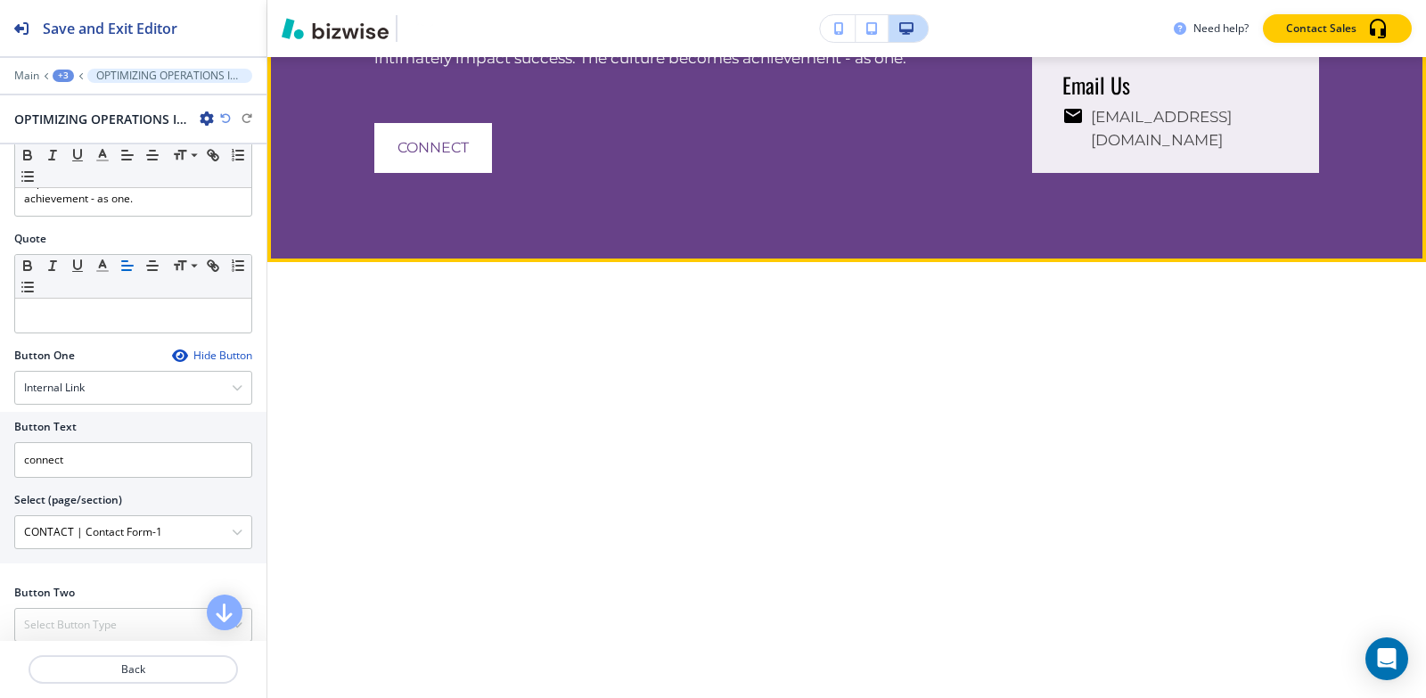
scroll to position [6264, 0]
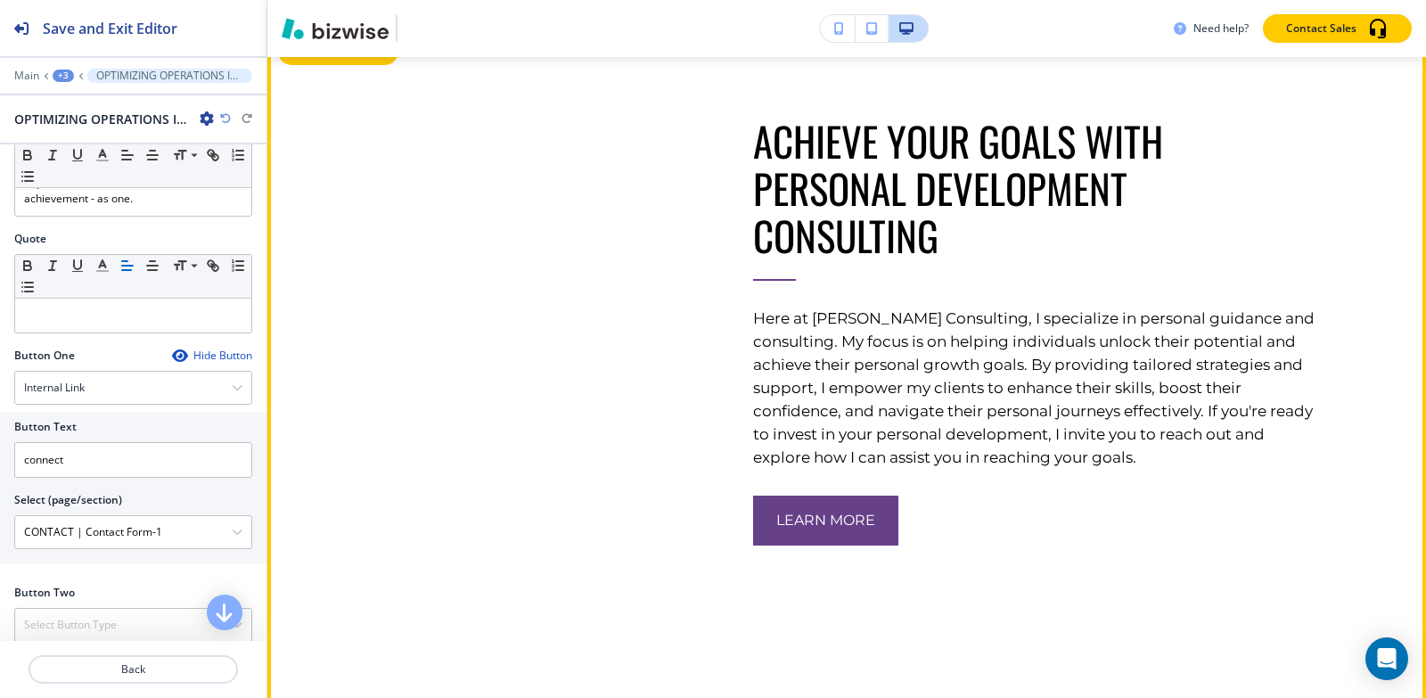
click at [290, 57] on icon "button" at bounding box center [294, 51] width 11 height 11
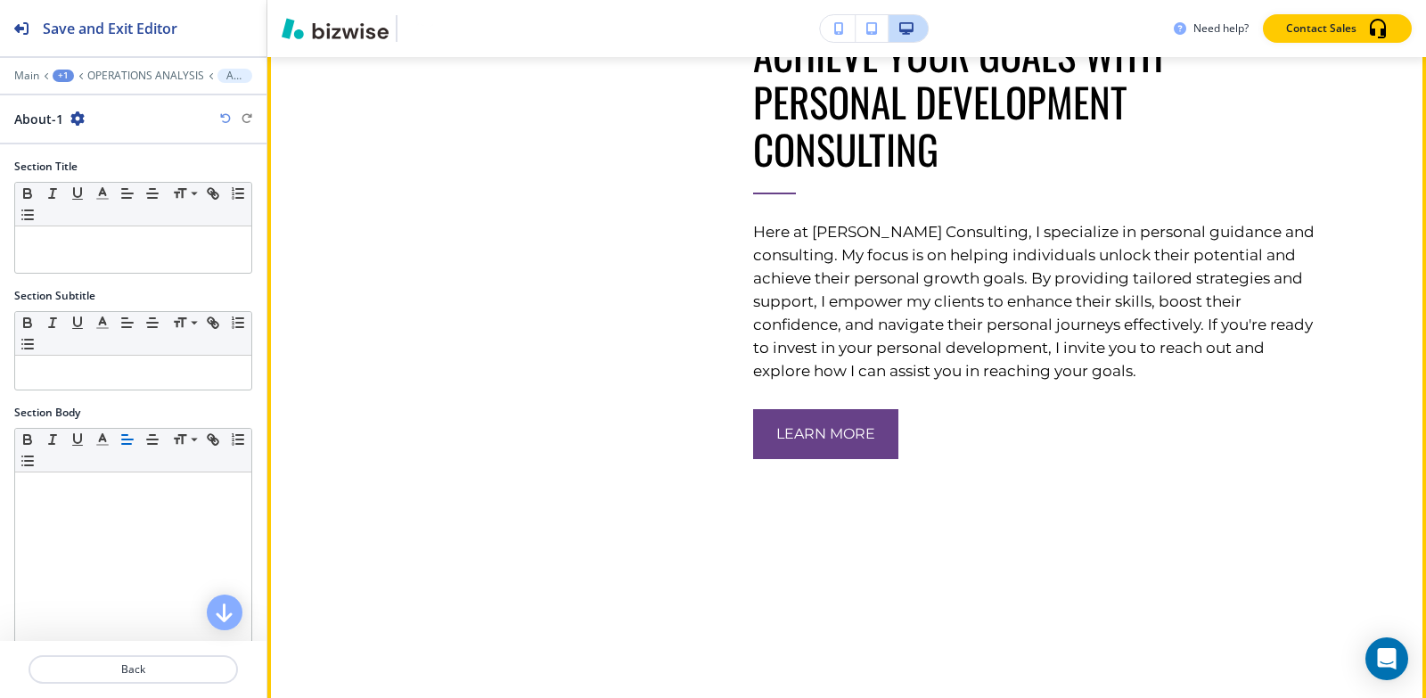
scroll to position [6354, 0]
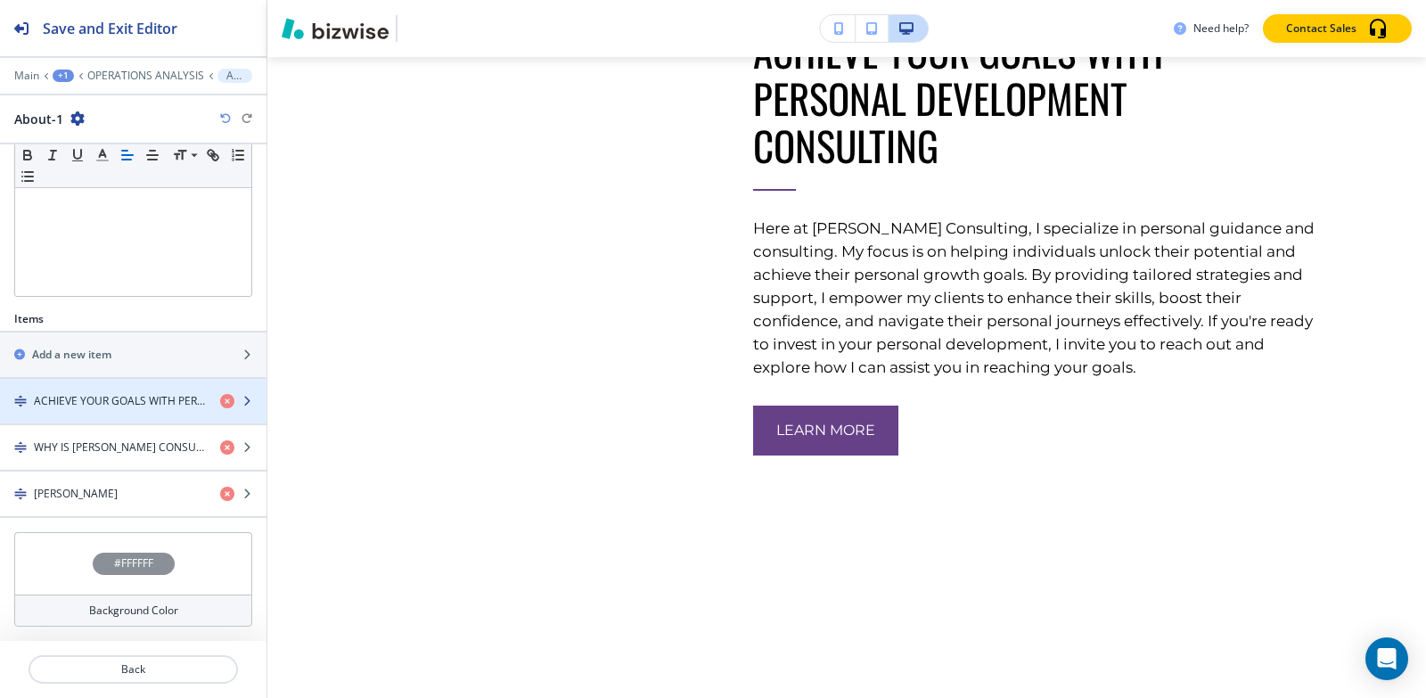
click at [96, 400] on h4 "ACHIEVE YOUR GOALS WITH PERSONAL DEVELOPMENT CONSULTING" at bounding box center [120, 401] width 172 height 16
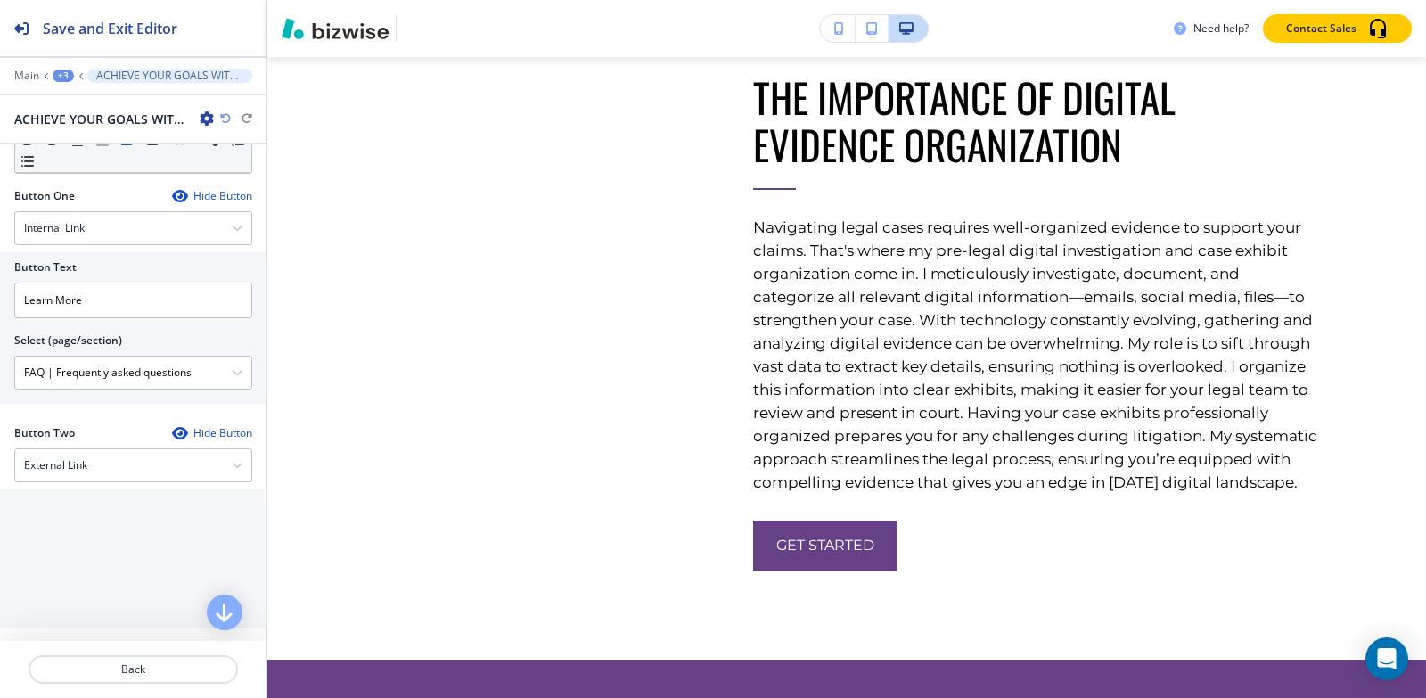
click at [57, 78] on div "+3" at bounding box center [63, 76] width 21 height 12
click at [75, 168] on p "About-1" at bounding box center [109, 168] width 91 height 16
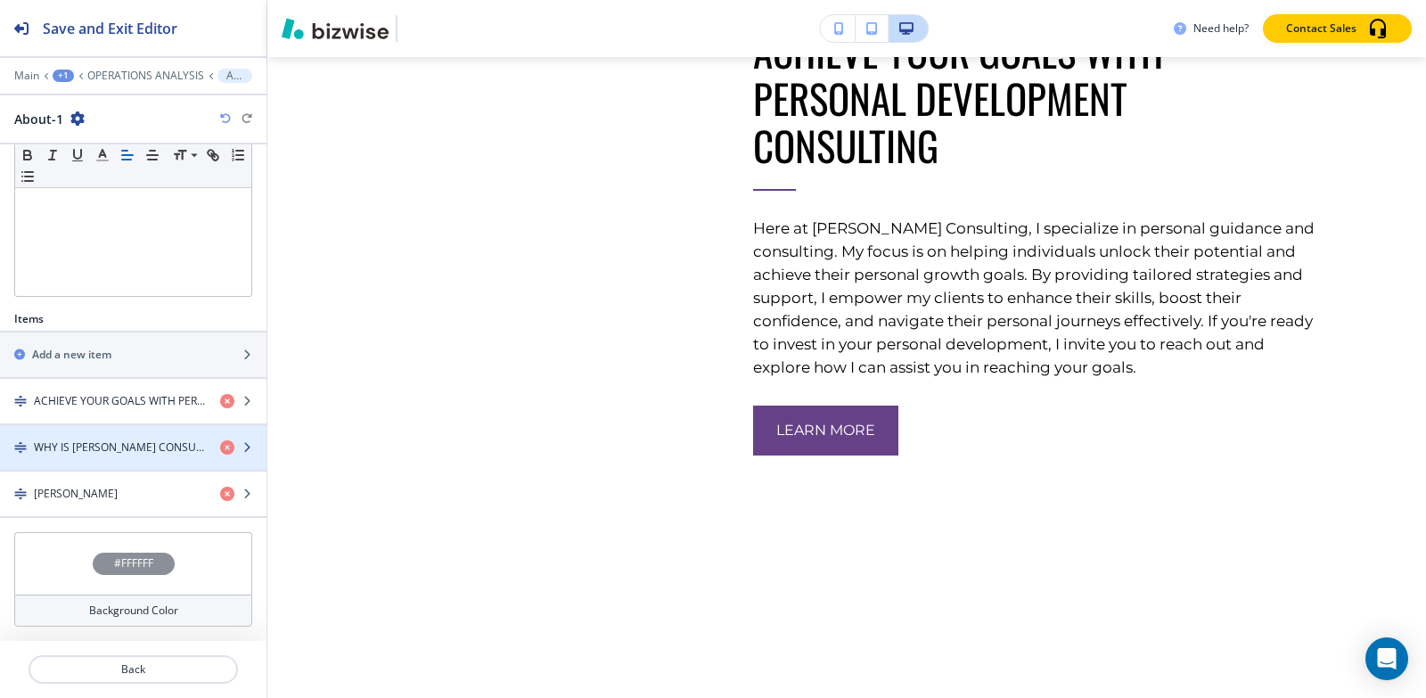
click at [104, 456] on div "button" at bounding box center [133, 462] width 266 height 14
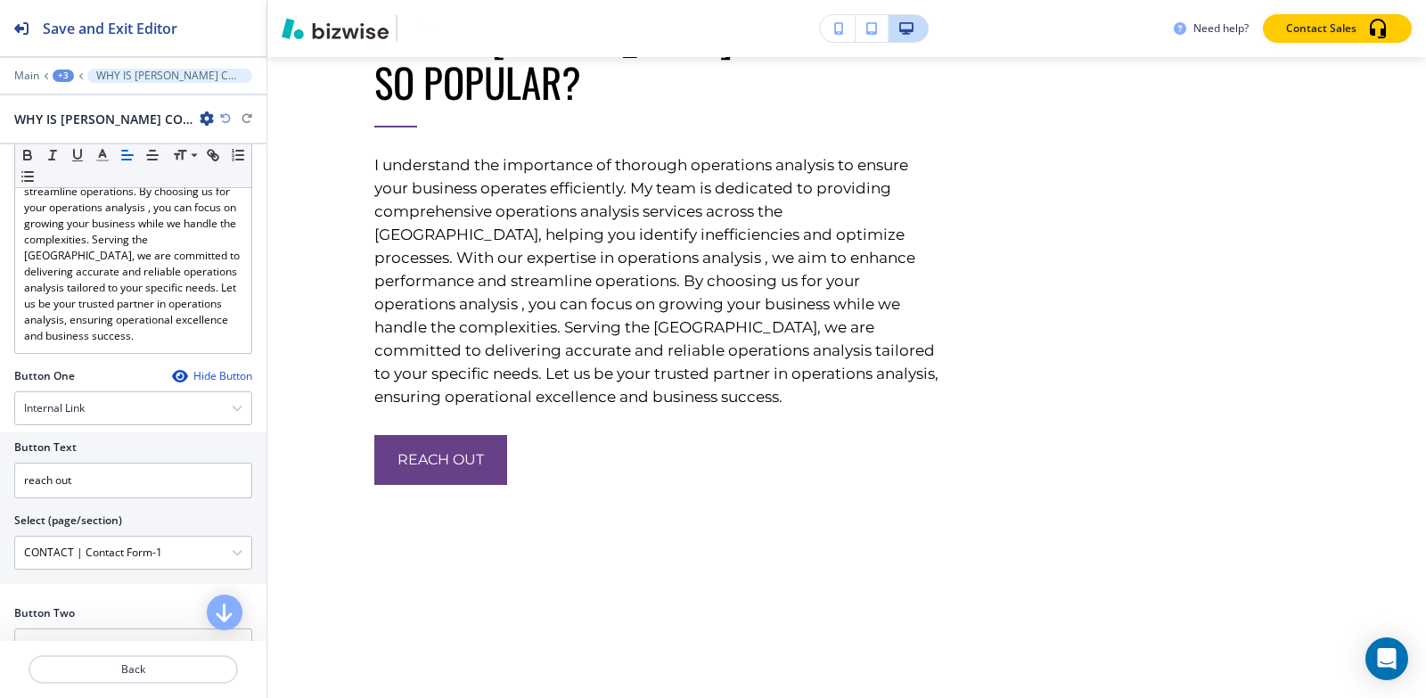
click at [70, 78] on div "+3" at bounding box center [63, 76] width 21 height 12
click at [109, 163] on p "About-1" at bounding box center [109, 168] width 91 height 16
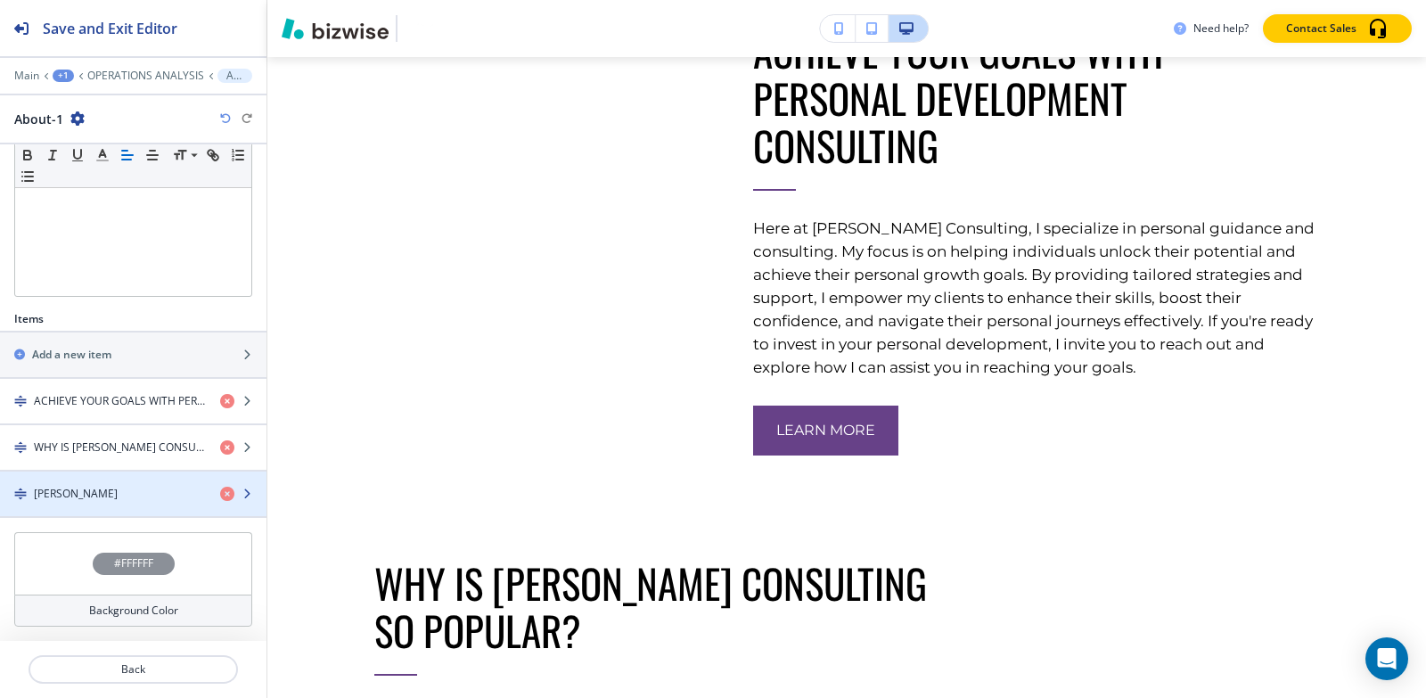
click at [83, 493] on h4 "SUMITA PRADHAN" at bounding box center [76, 494] width 84 height 16
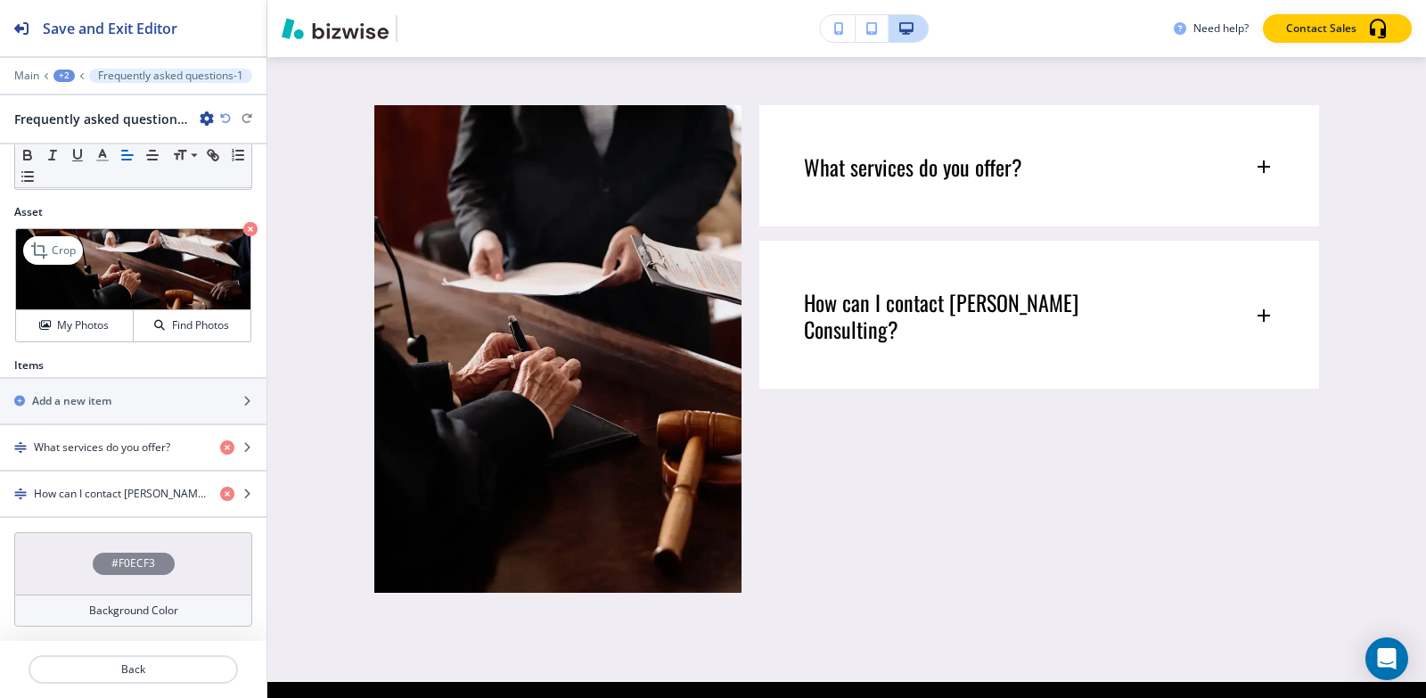
click at [243, 225] on icon "button" at bounding box center [250, 229] width 14 height 14
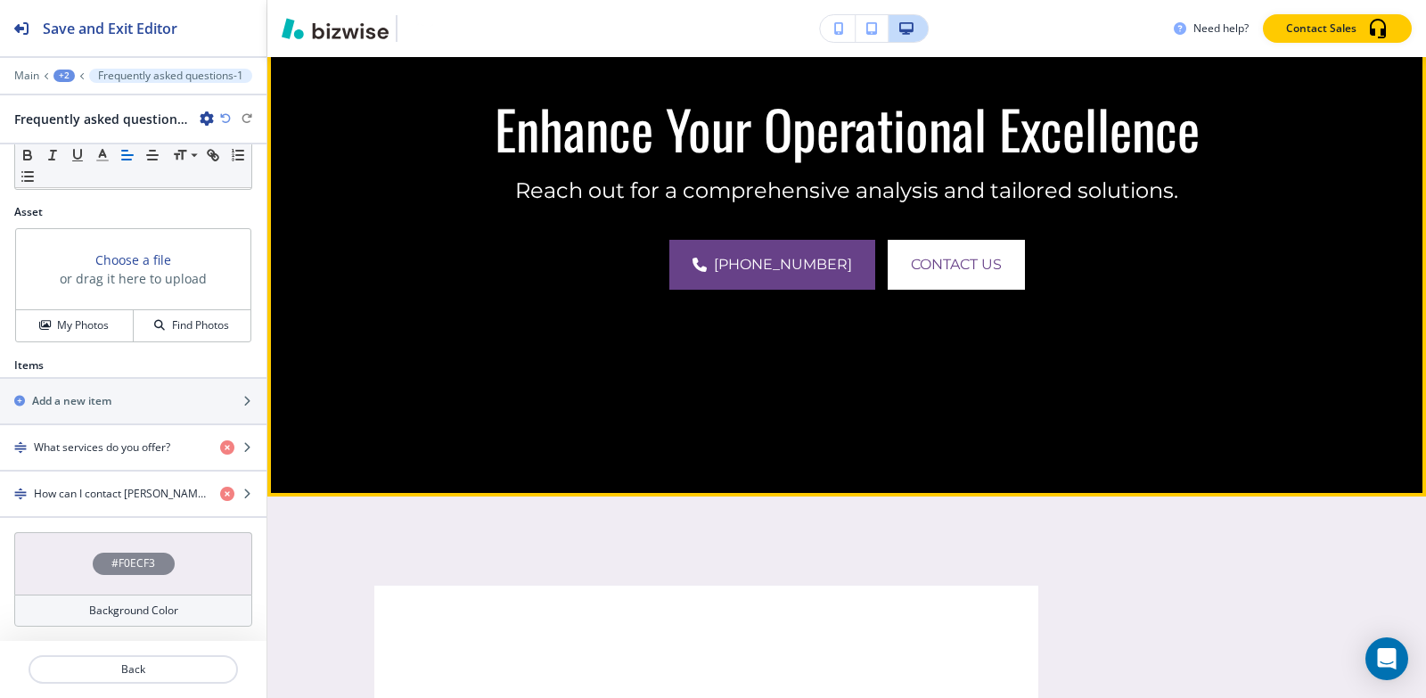
click at [278, 97] on div "Enhance Your Operational Excellence Reach out for a comprehensive analysis and …" at bounding box center [846, 193] width 1158 height 605
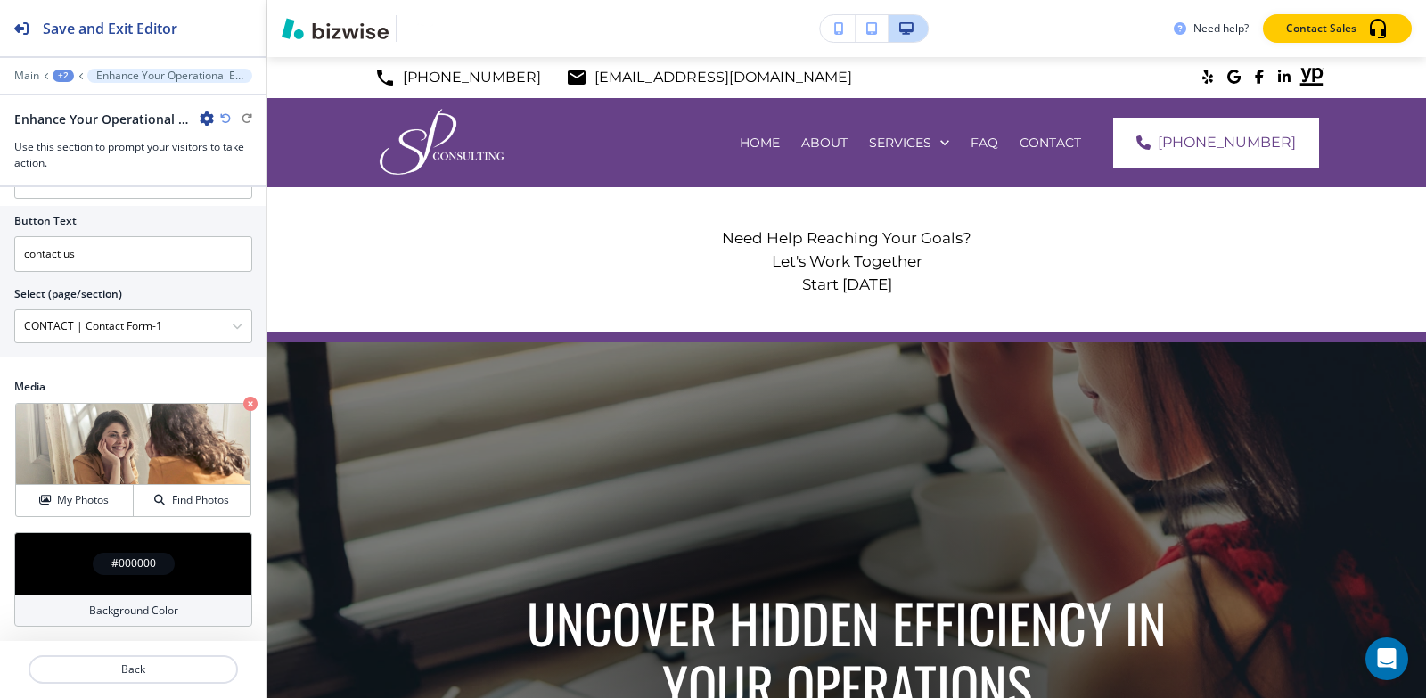
click at [70, 75] on div "+2" at bounding box center [63, 76] width 21 height 12
click at [74, 111] on p "Pages" at bounding box center [109, 105] width 91 height 16
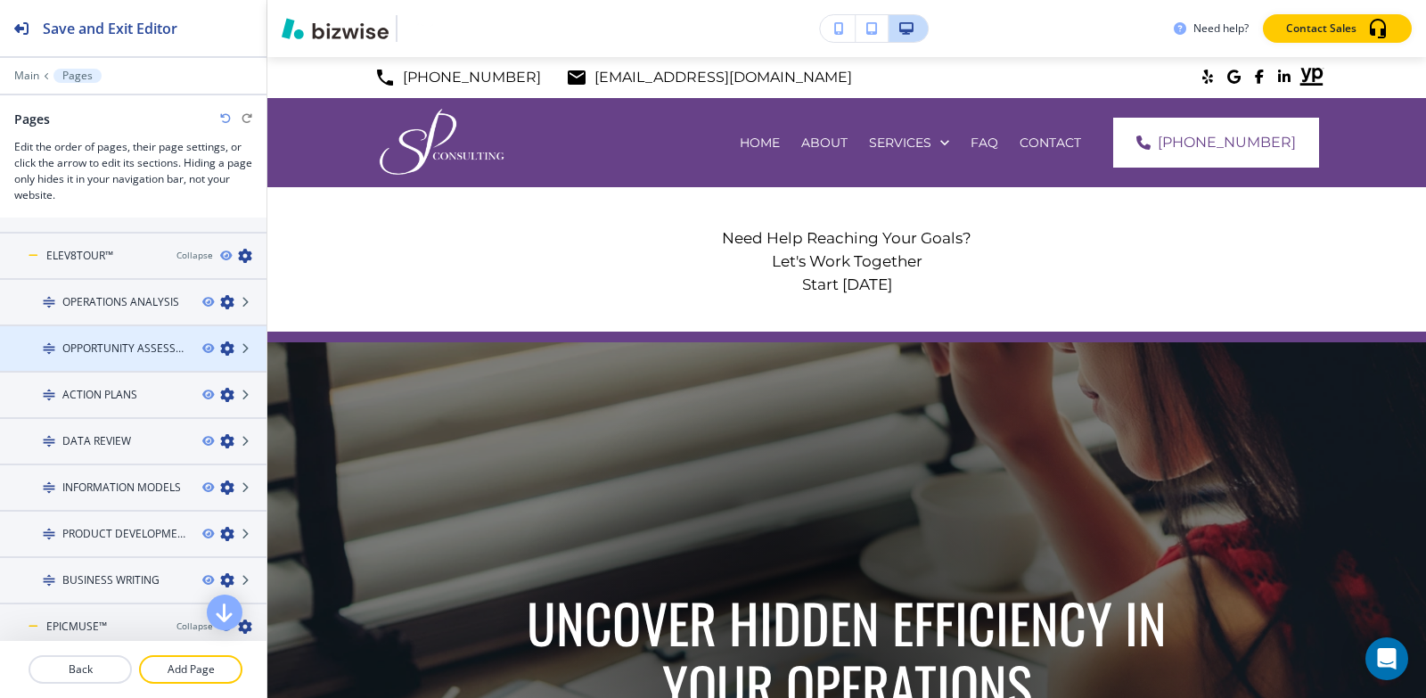
click at [98, 347] on h4 "OPPORTUNITY ASSESSMENT" at bounding box center [125, 348] width 126 height 16
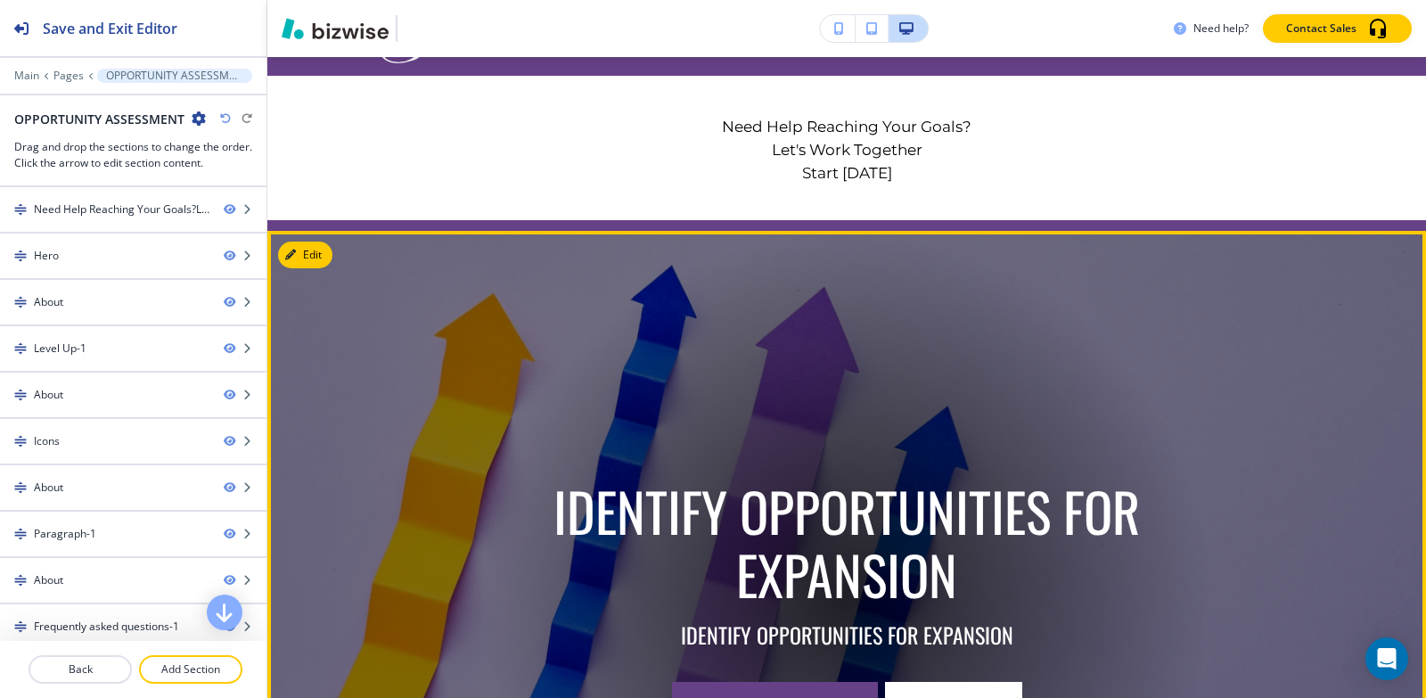
scroll to position [267, 0]
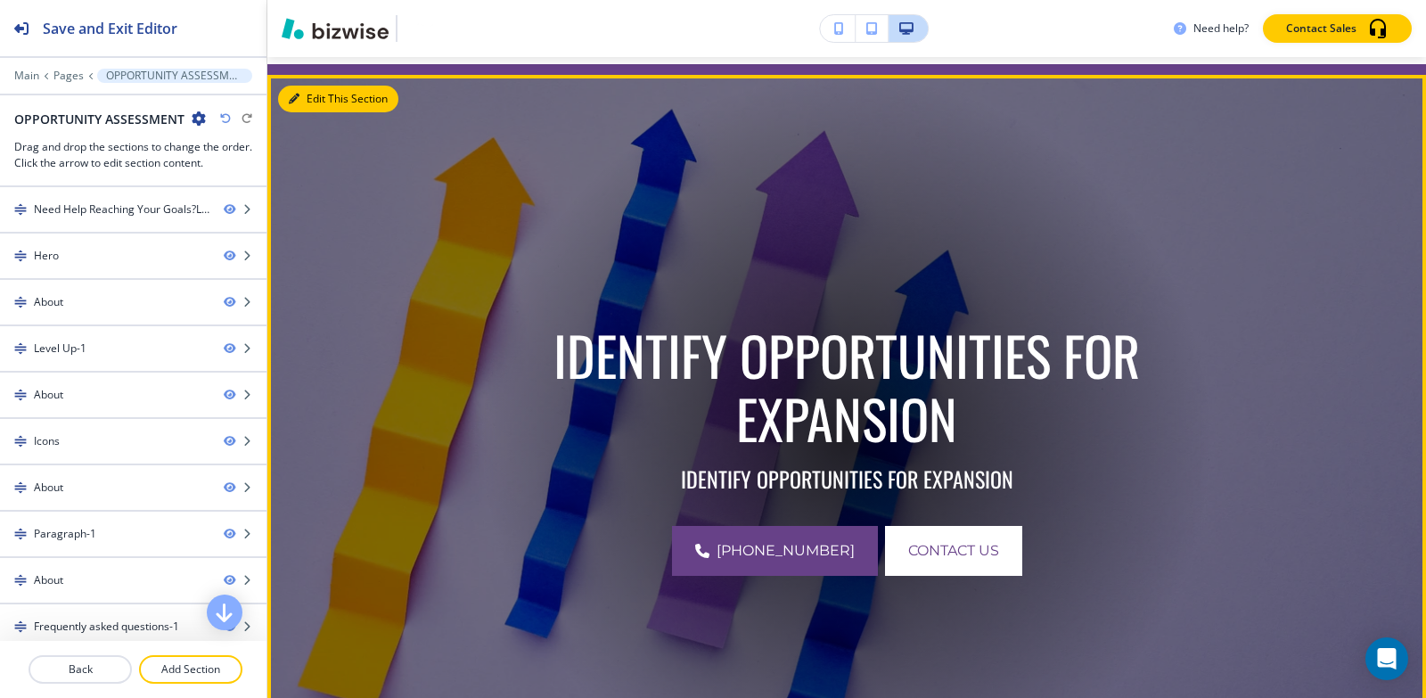
click at [309, 103] on button "Edit This Section" at bounding box center [338, 99] width 120 height 27
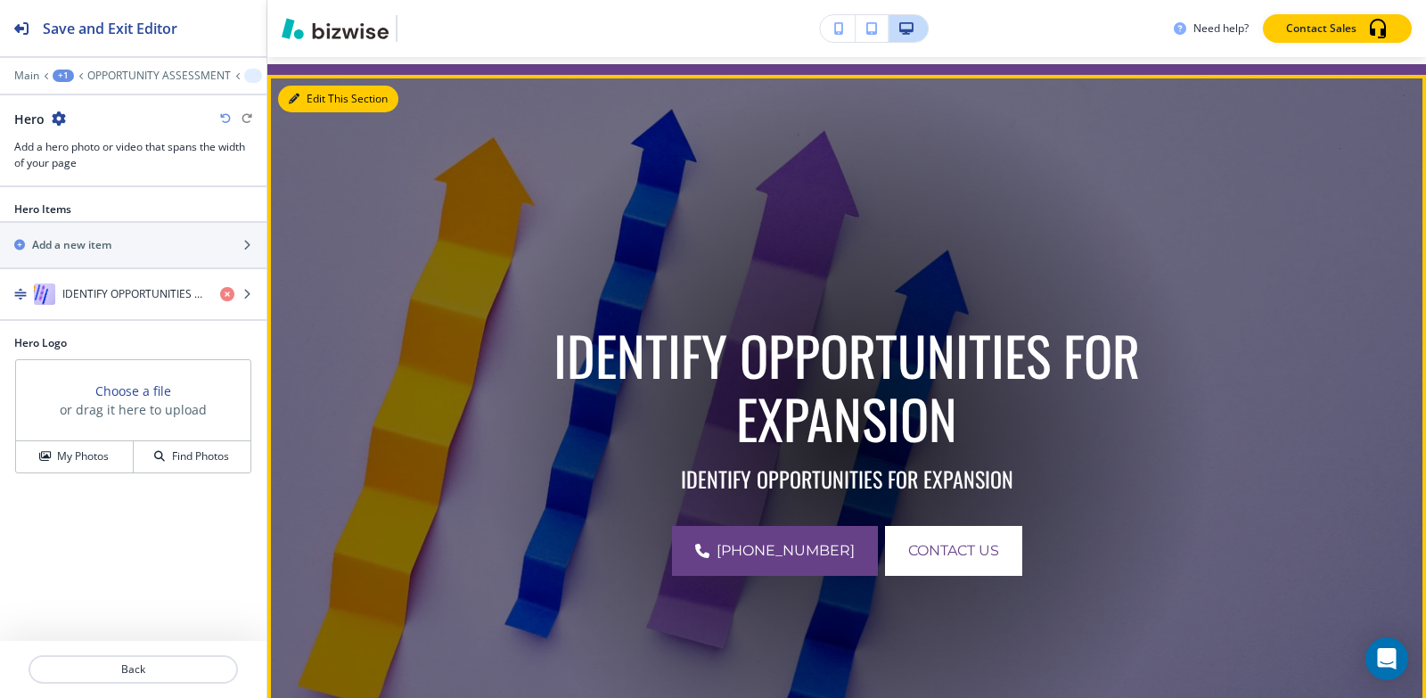
scroll to position [285, 0]
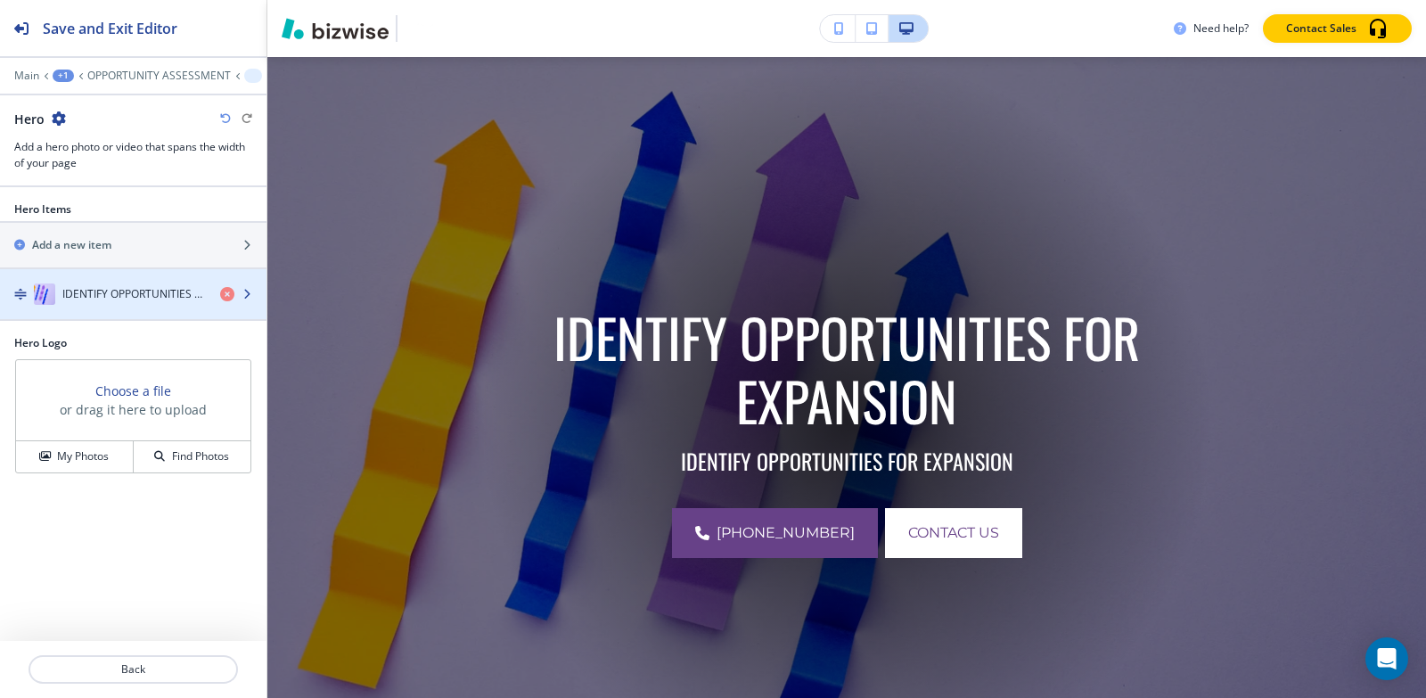
click at [97, 294] on h4 "IDENTIFY OPPORTUNITIES FOR EXPANSION" at bounding box center [133, 294] width 143 height 16
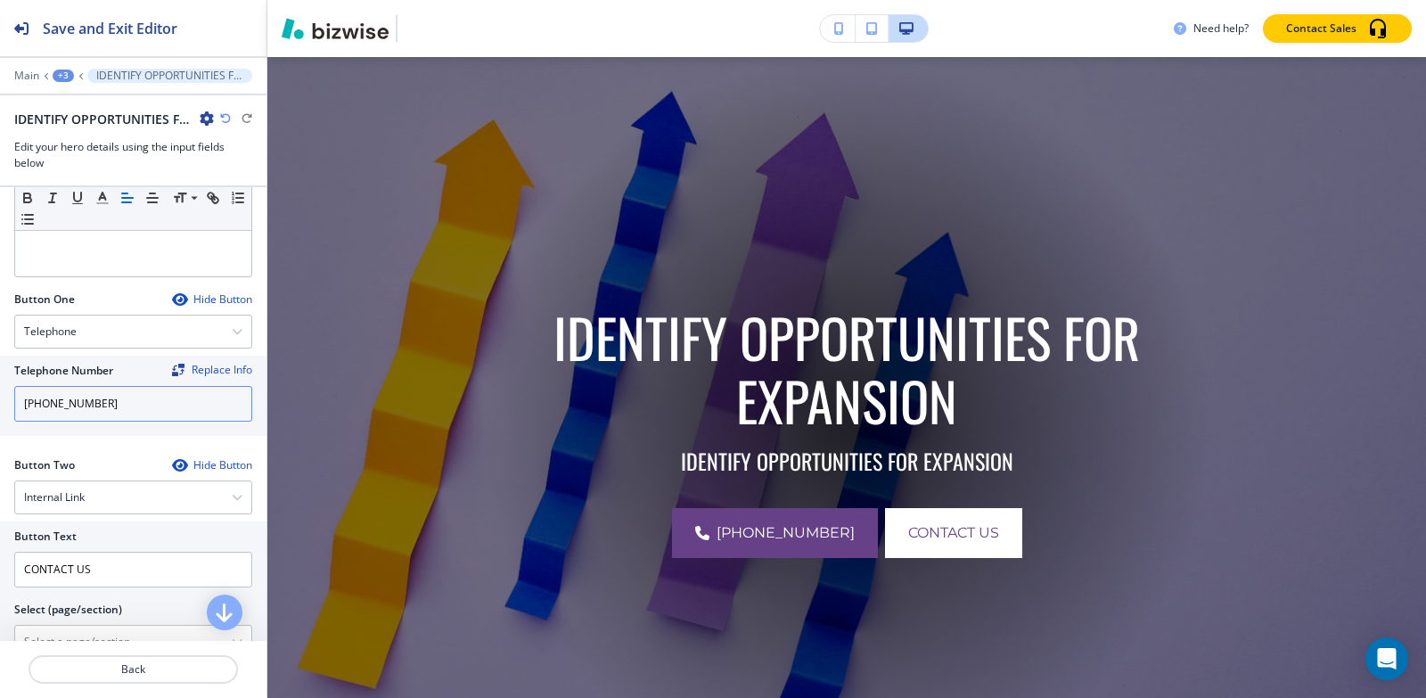
scroll to position [713, 0]
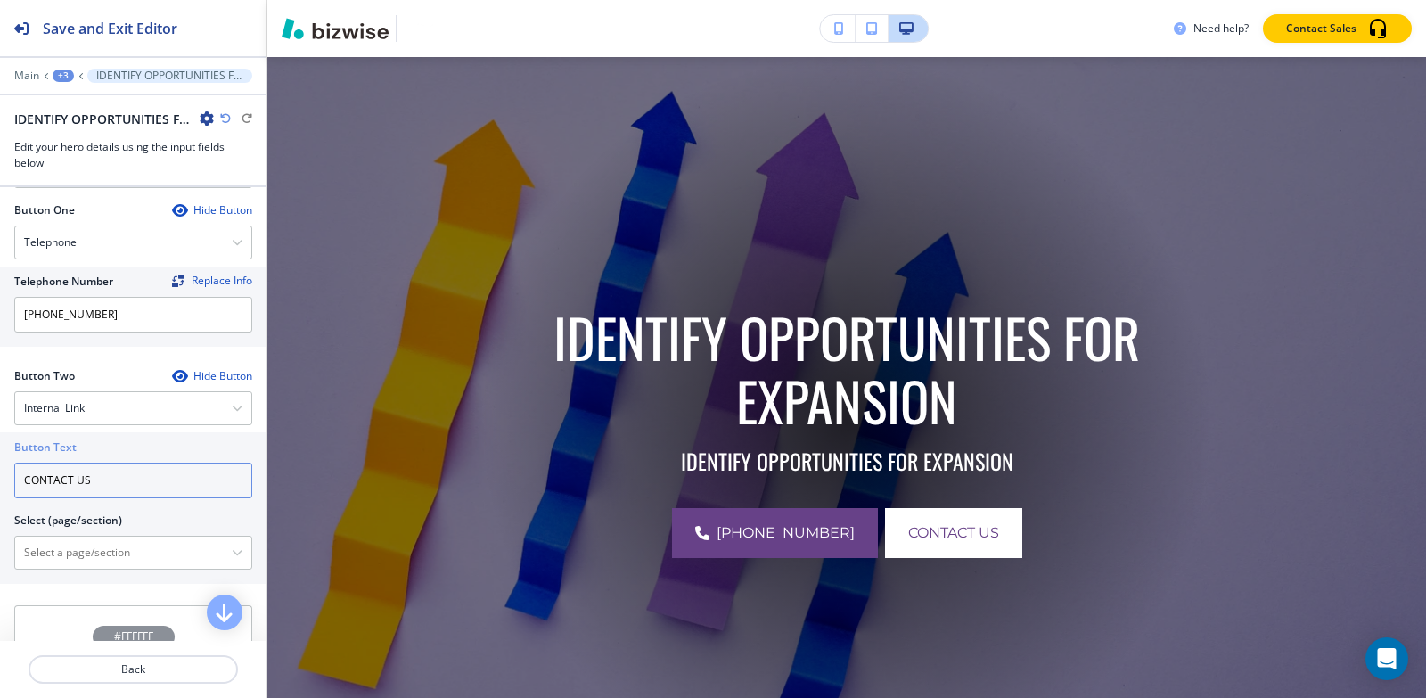
drag, startPoint x: 109, startPoint y: 492, endPoint x: 86, endPoint y: 490, distance: 23.2
click at [86, 490] on input "CONTACT US" at bounding box center [133, 481] width 238 height 36
click at [113, 494] on input "CONTACT US" at bounding box center [133, 481] width 238 height 36
drag, startPoint x: 119, startPoint y: 492, endPoint x: 0, endPoint y: 488, distance: 118.6
click at [0, 488] on div "Button Text CONTACT US Select (page/section) HOME HOME | Need Help Reaching You…" at bounding box center [133, 507] width 266 height 151
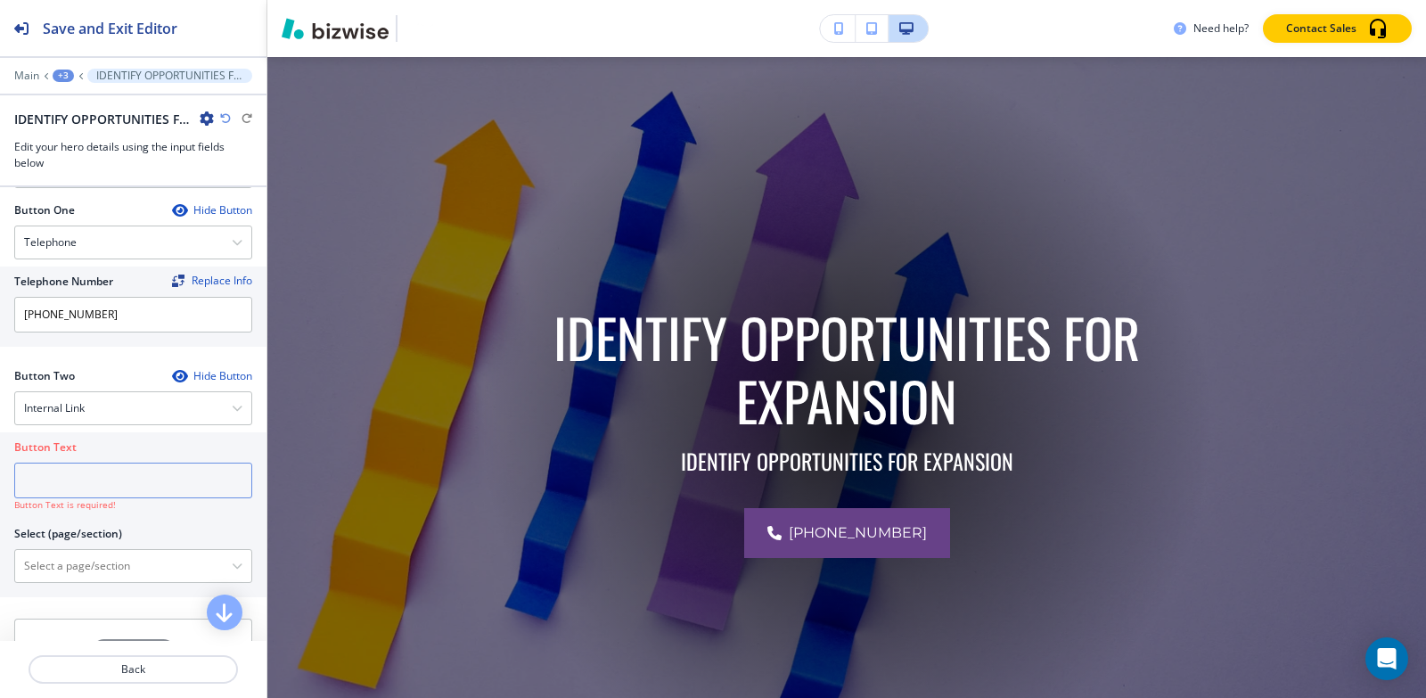
type input "CONTACT US"
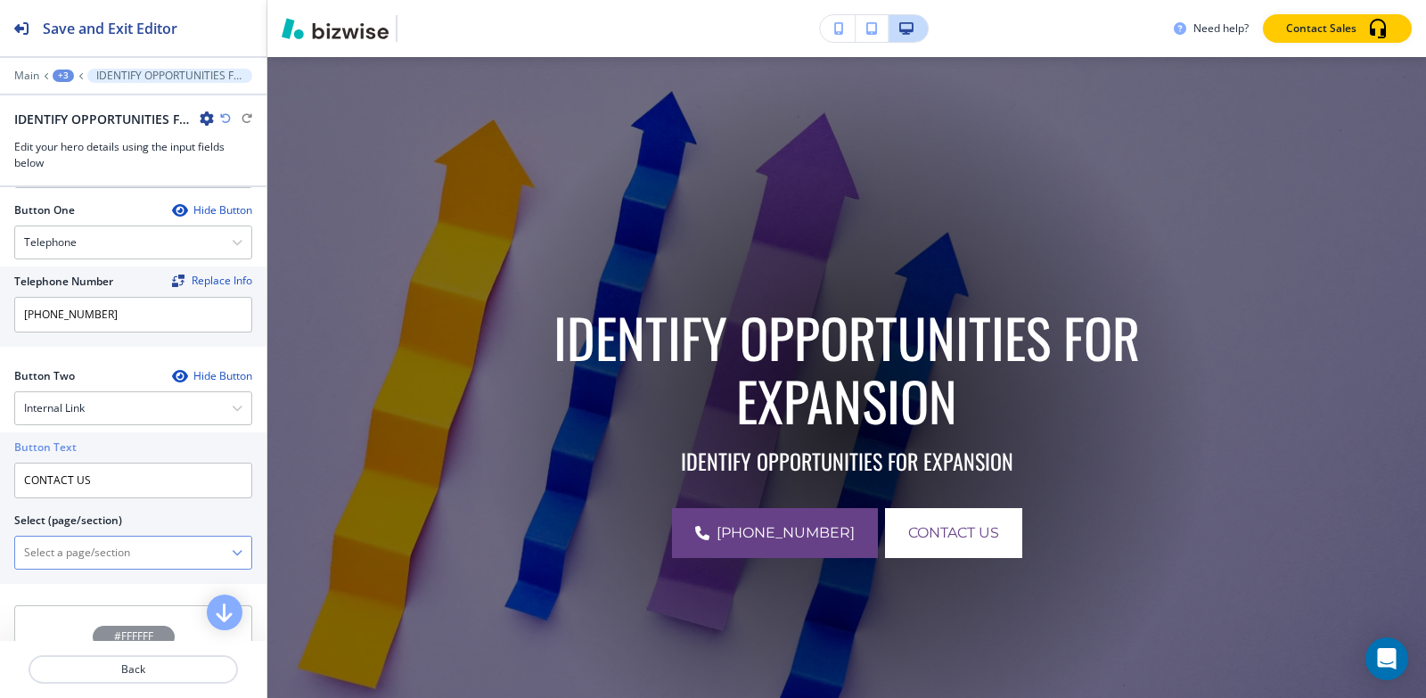
click at [100, 565] on \(page\/section\) "Manual Input" at bounding box center [123, 552] width 217 height 30
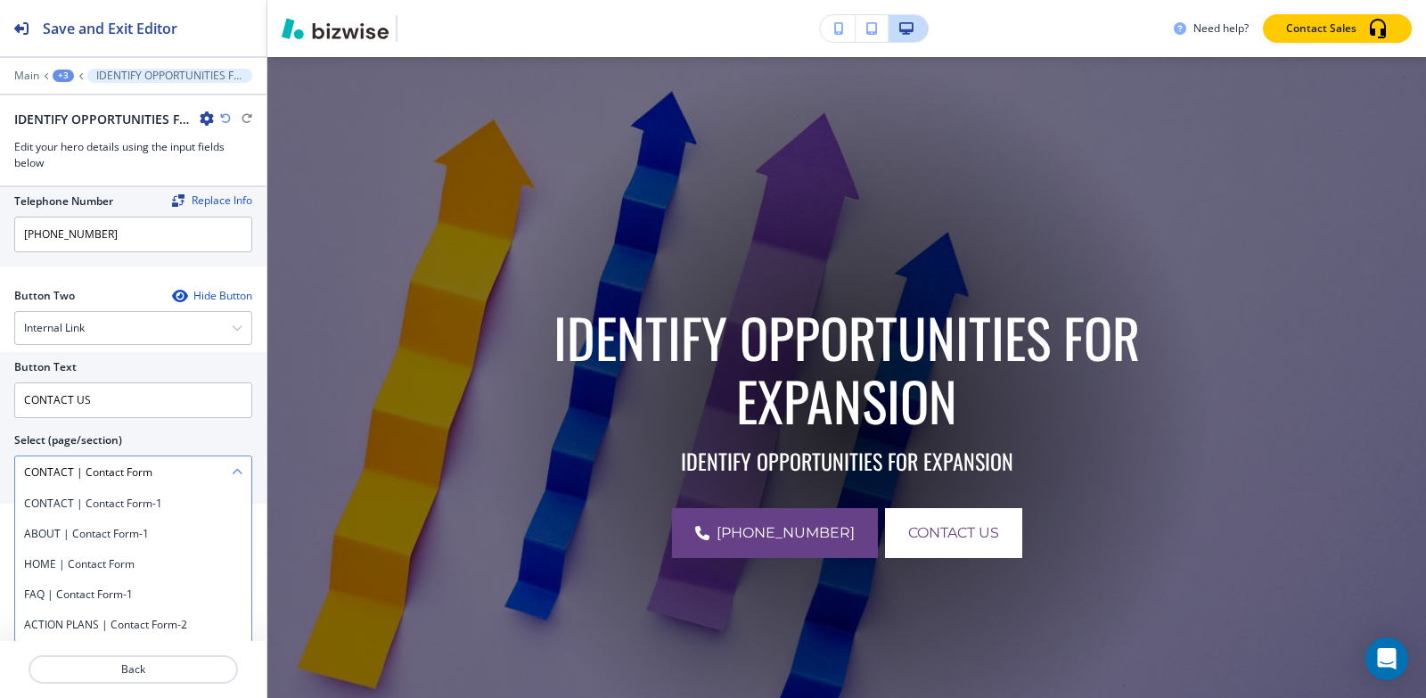
scroll to position [912, 0]
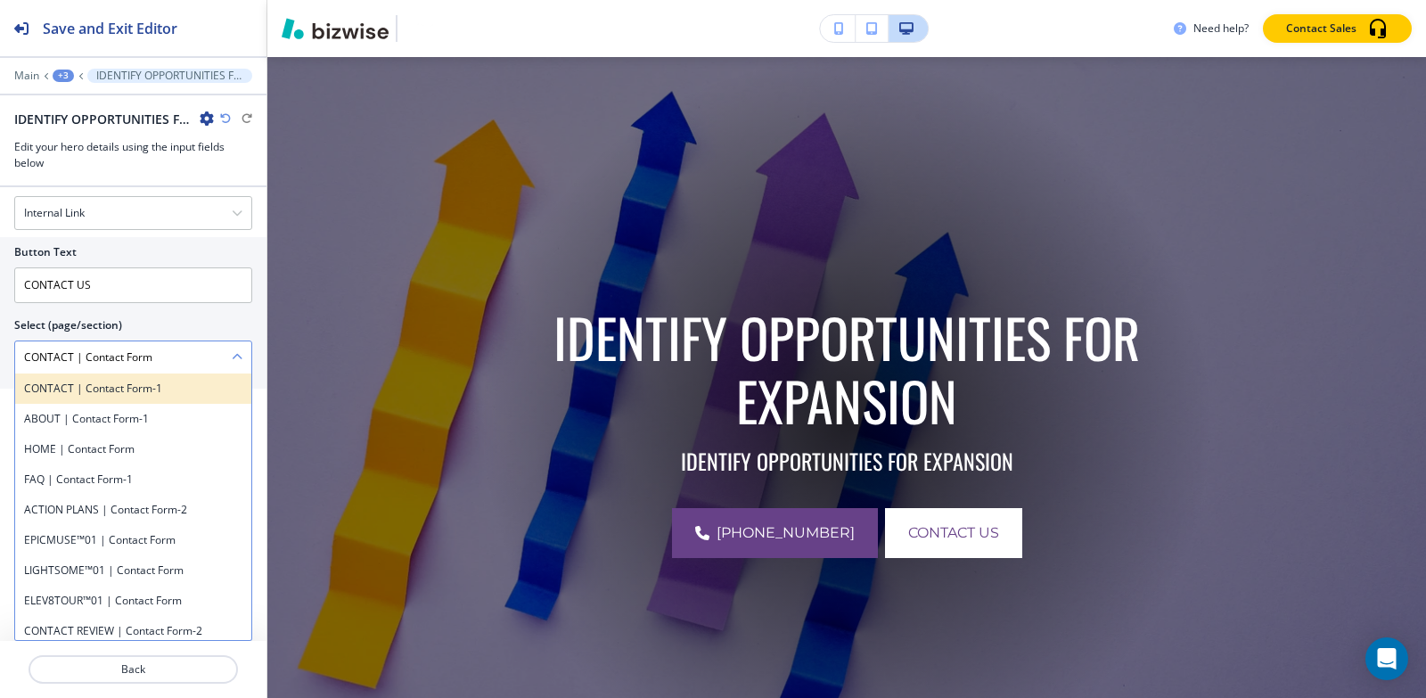
click at [138, 391] on h4 "CONTACT | Contact Form-1" at bounding box center [133, 389] width 218 height 16
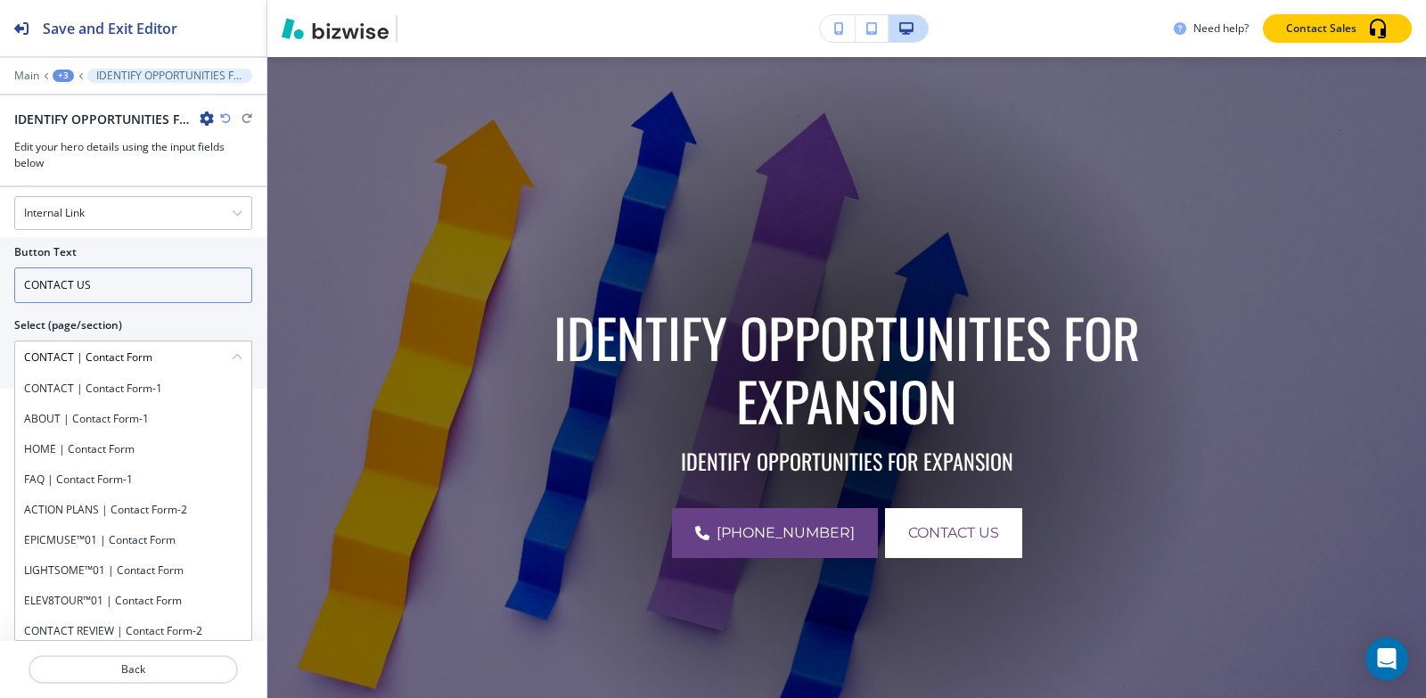
type \(page\/section\) "CONTACT | Contact Form-1"
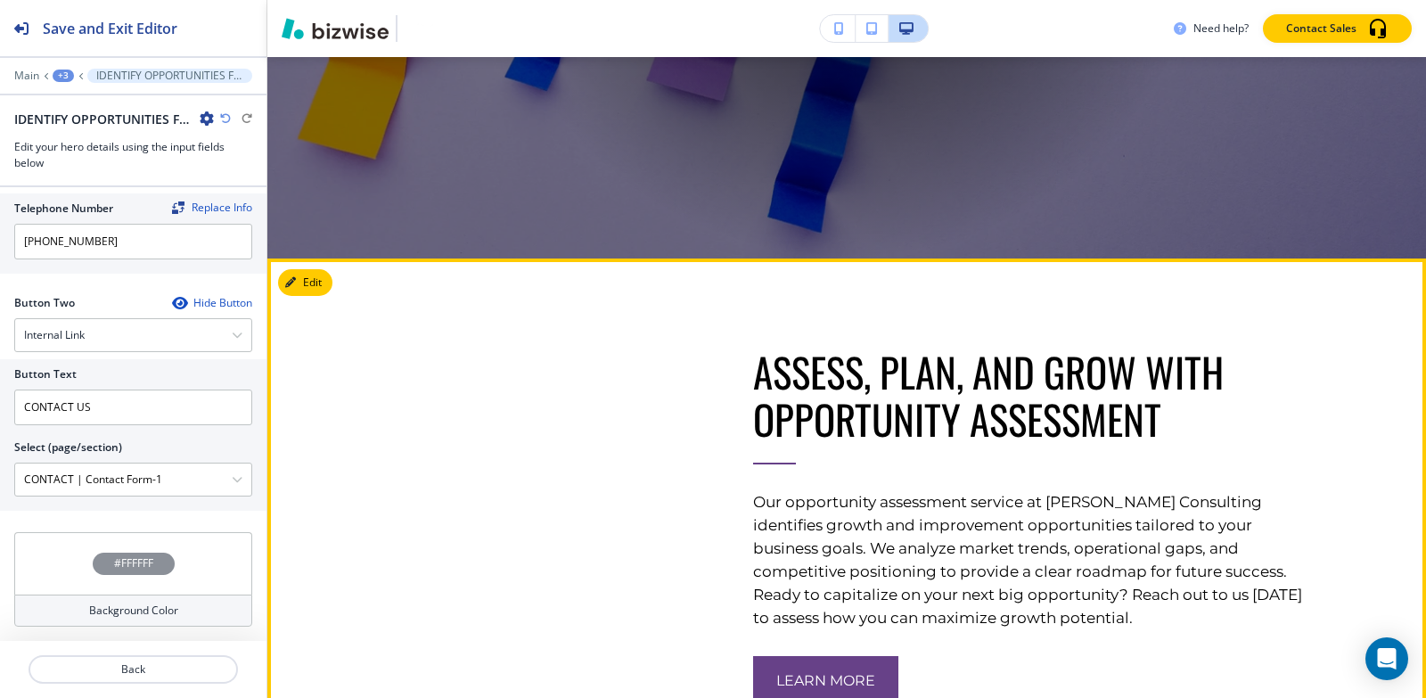
scroll to position [820, 0]
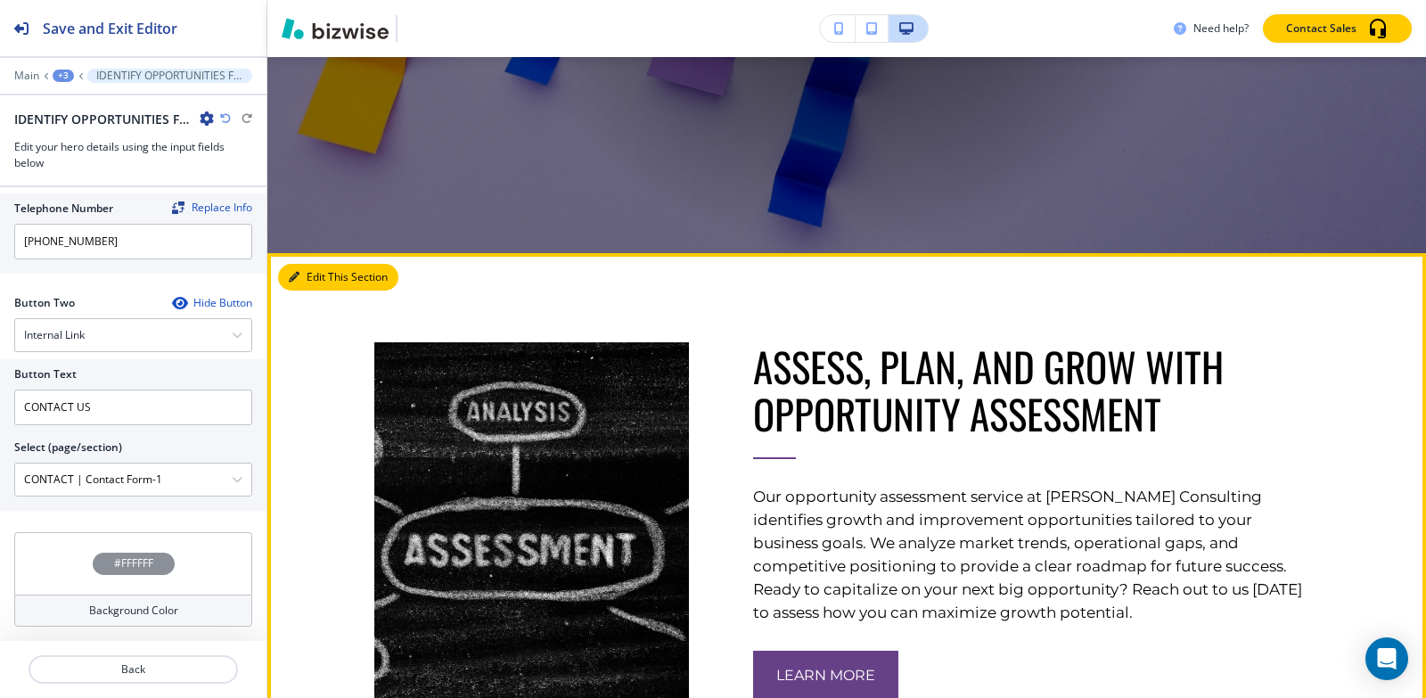
click at [313, 275] on button "Edit This Section" at bounding box center [338, 277] width 120 height 27
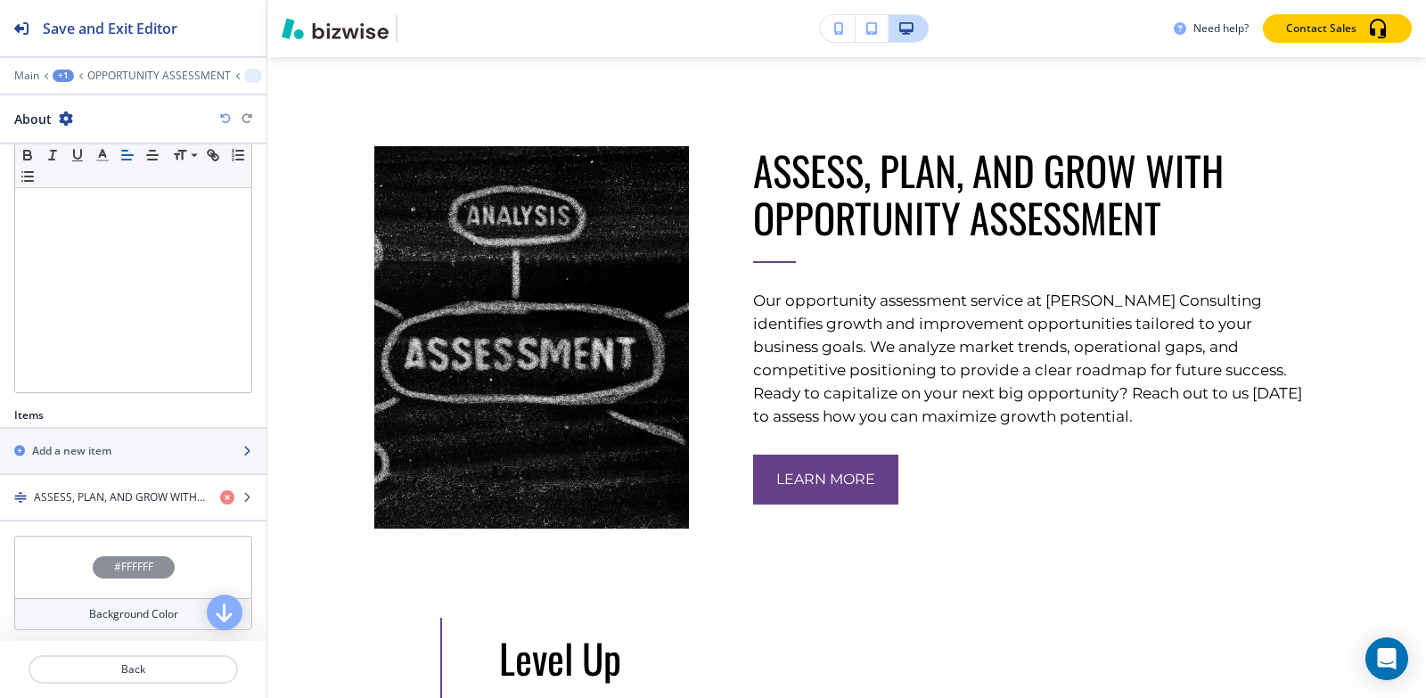
scroll to position [315, 0]
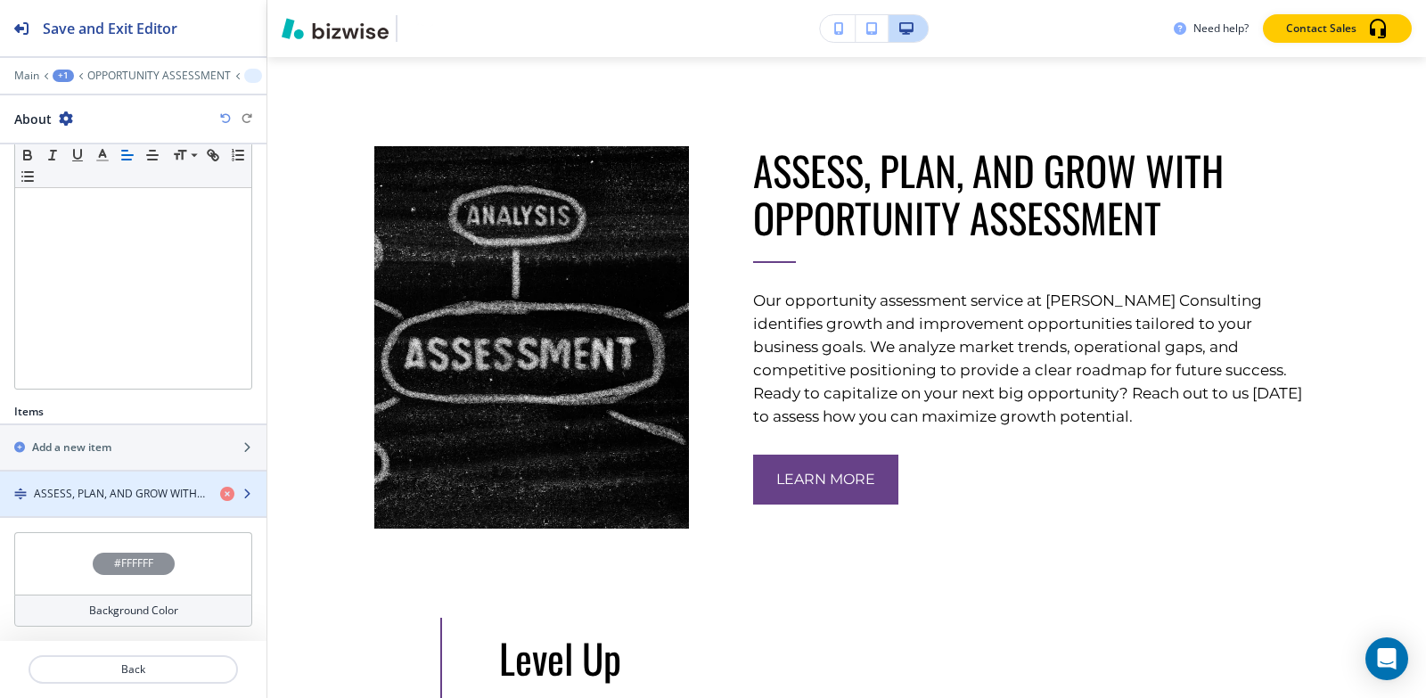
click at [53, 495] on h4 "ASSESS, PLAN, AND GROW WITH OPPORTUNITY ASSESSMENT" at bounding box center [120, 494] width 172 height 16
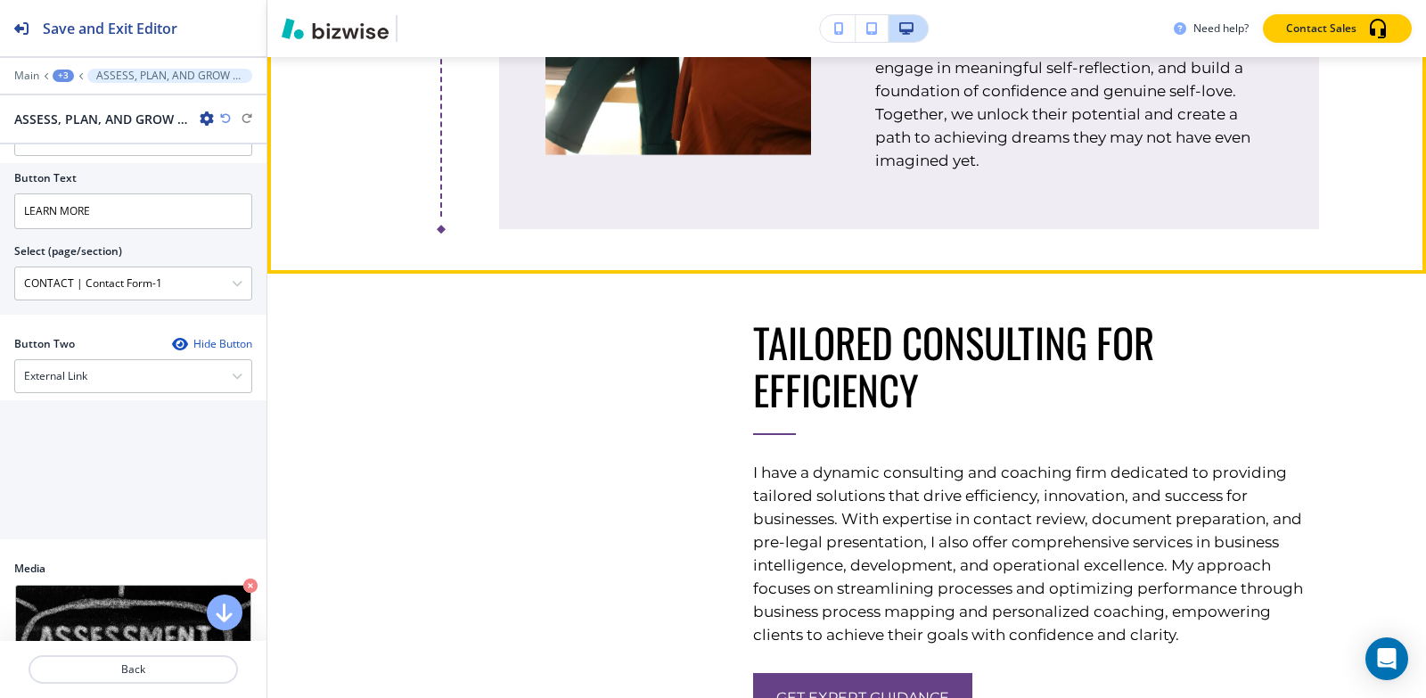
scroll to position [3155, 0]
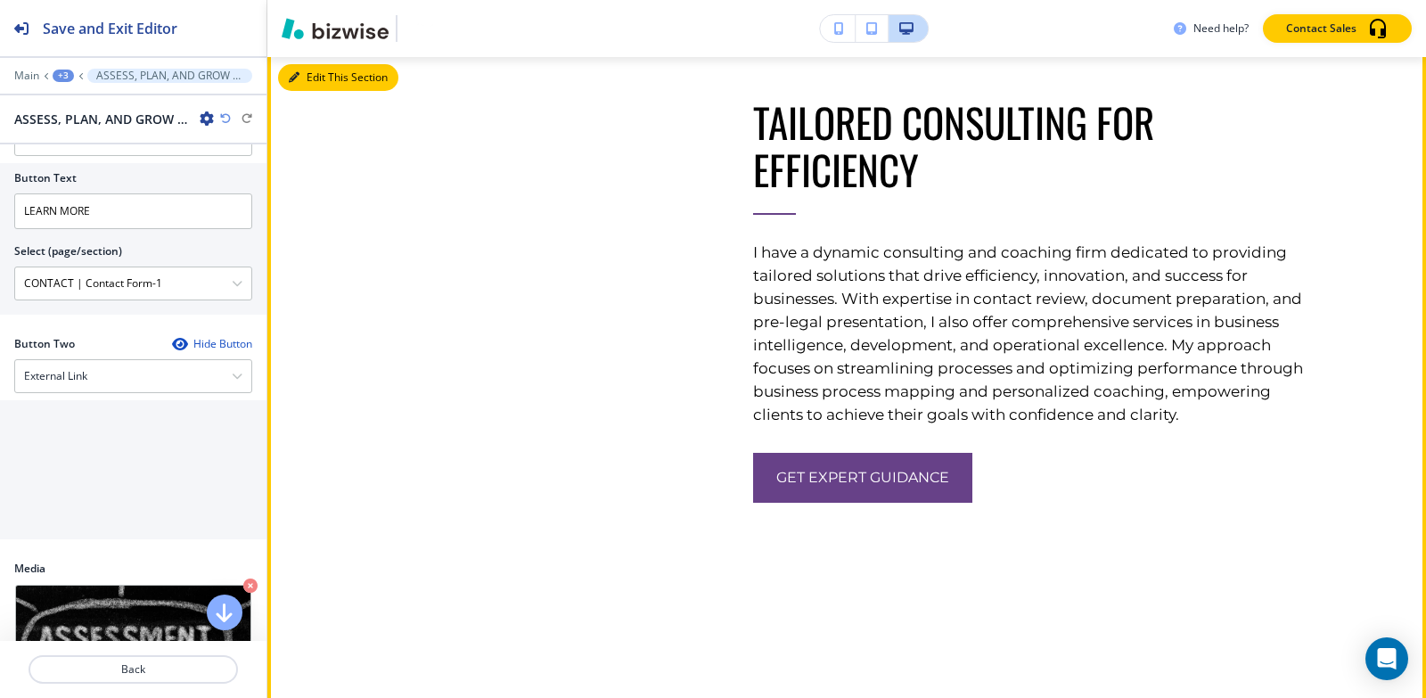
click at [310, 91] on button "Edit This Section" at bounding box center [338, 77] width 120 height 27
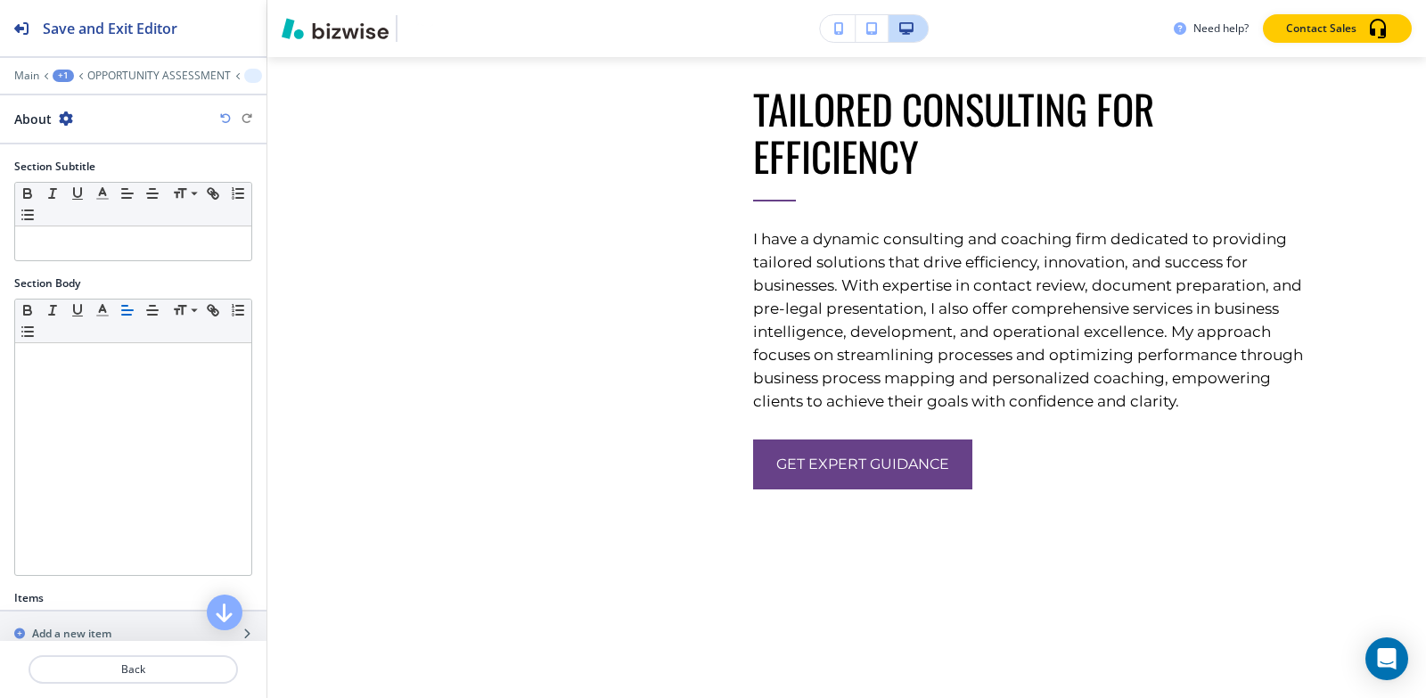
scroll to position [362, 0]
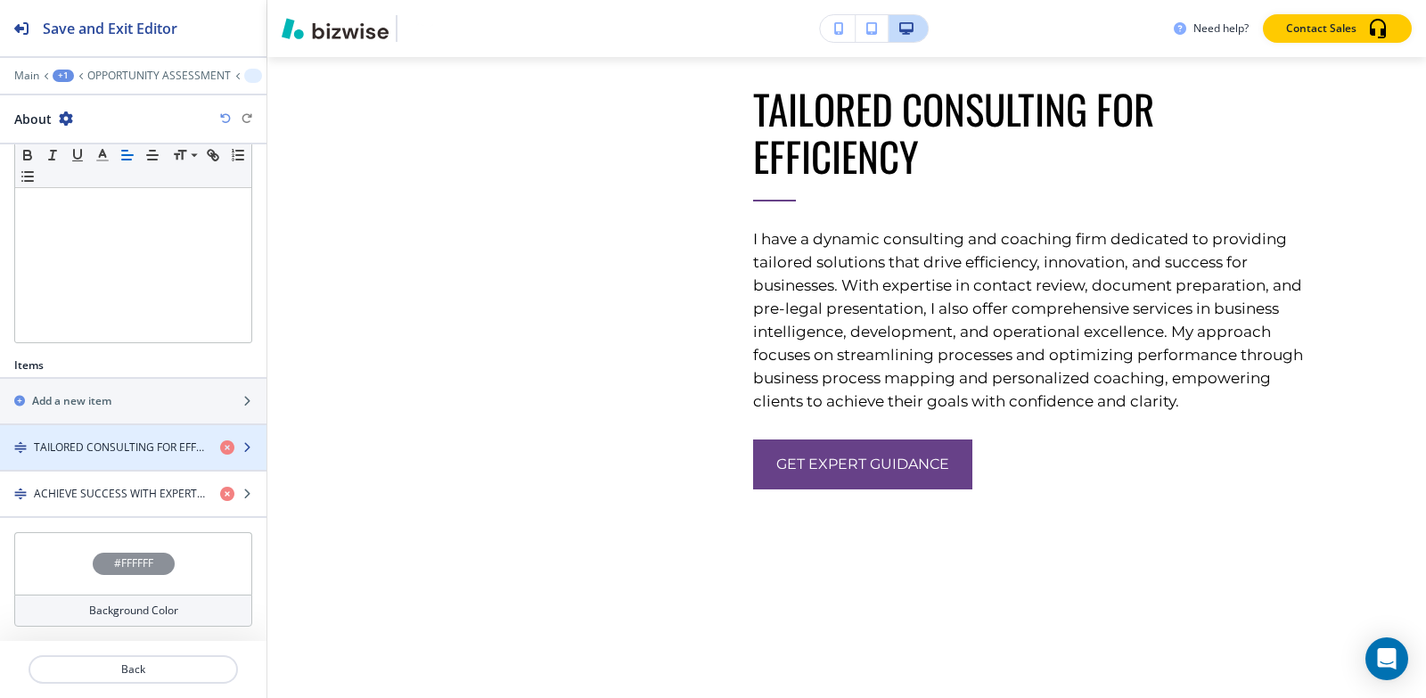
click at [97, 457] on div "button" at bounding box center [133, 462] width 266 height 14
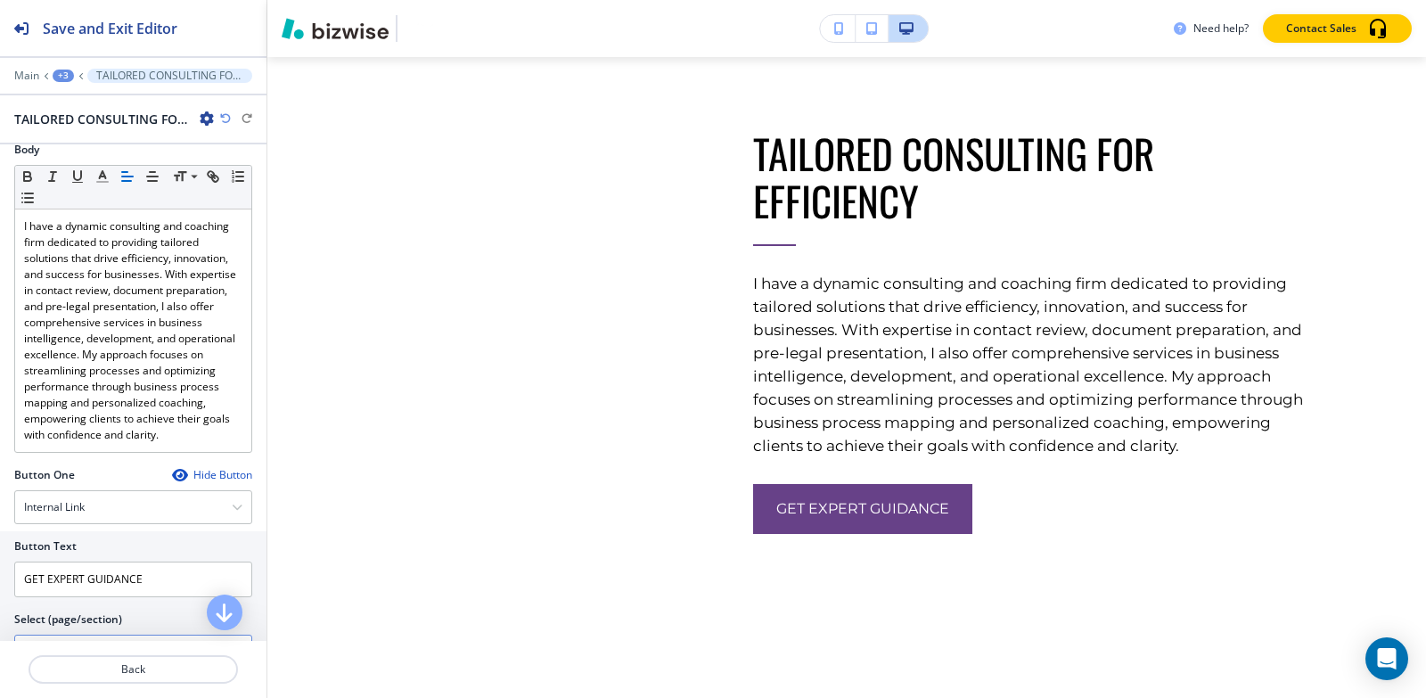
scroll to position [624, 0]
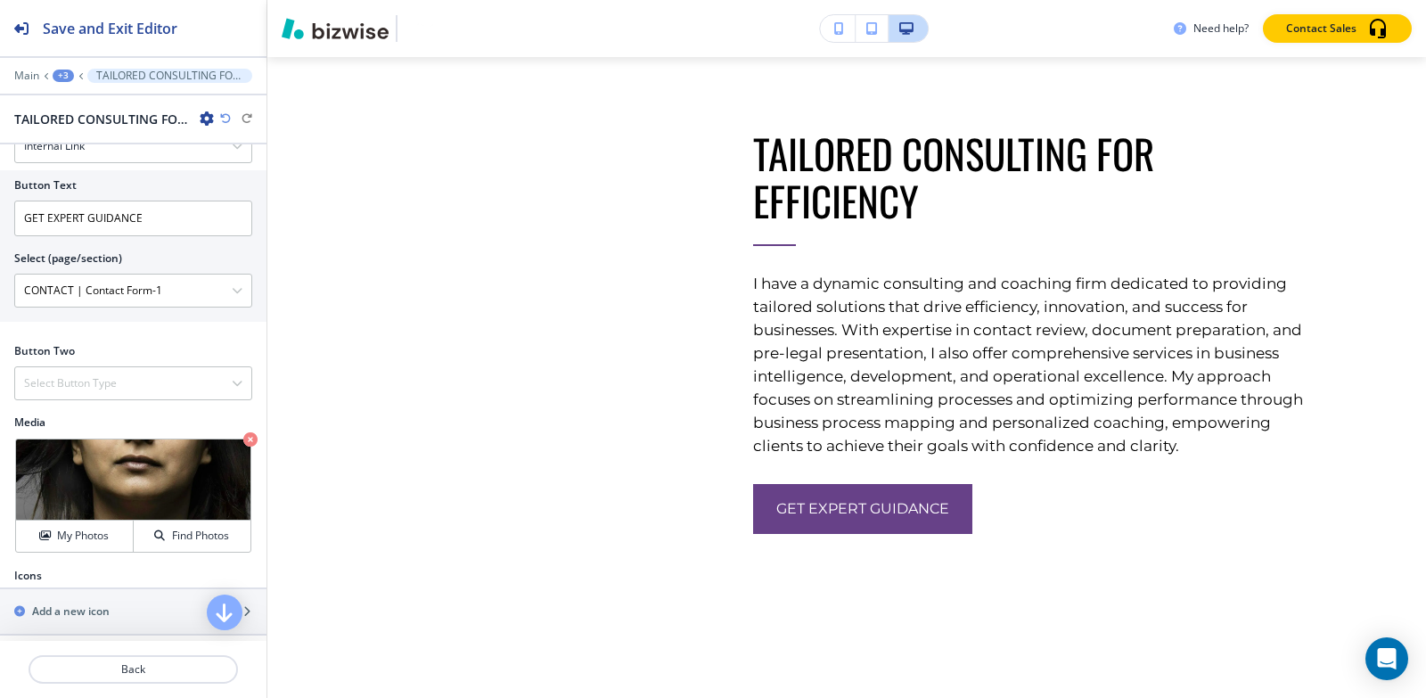
click at [61, 73] on div "+3" at bounding box center [63, 76] width 21 height 12
click at [99, 168] on p "About" at bounding box center [109, 168] width 91 height 16
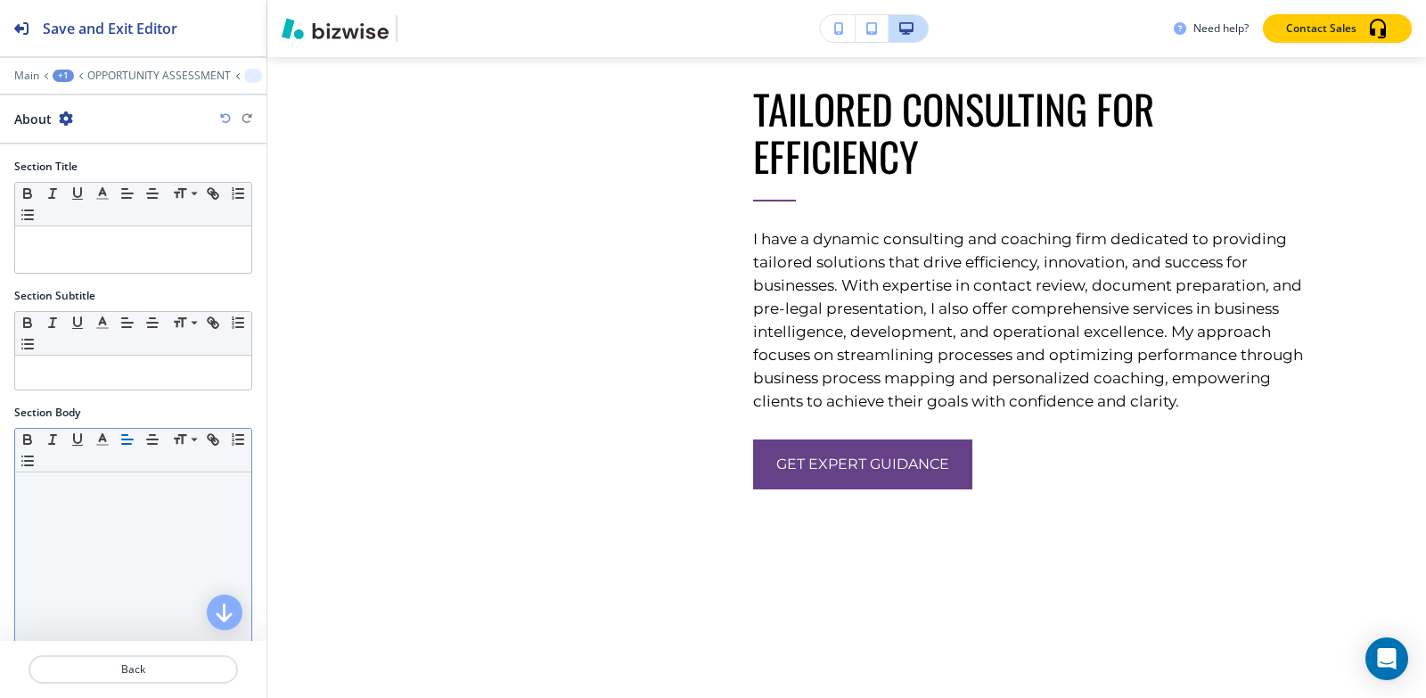
scroll to position [362, 0]
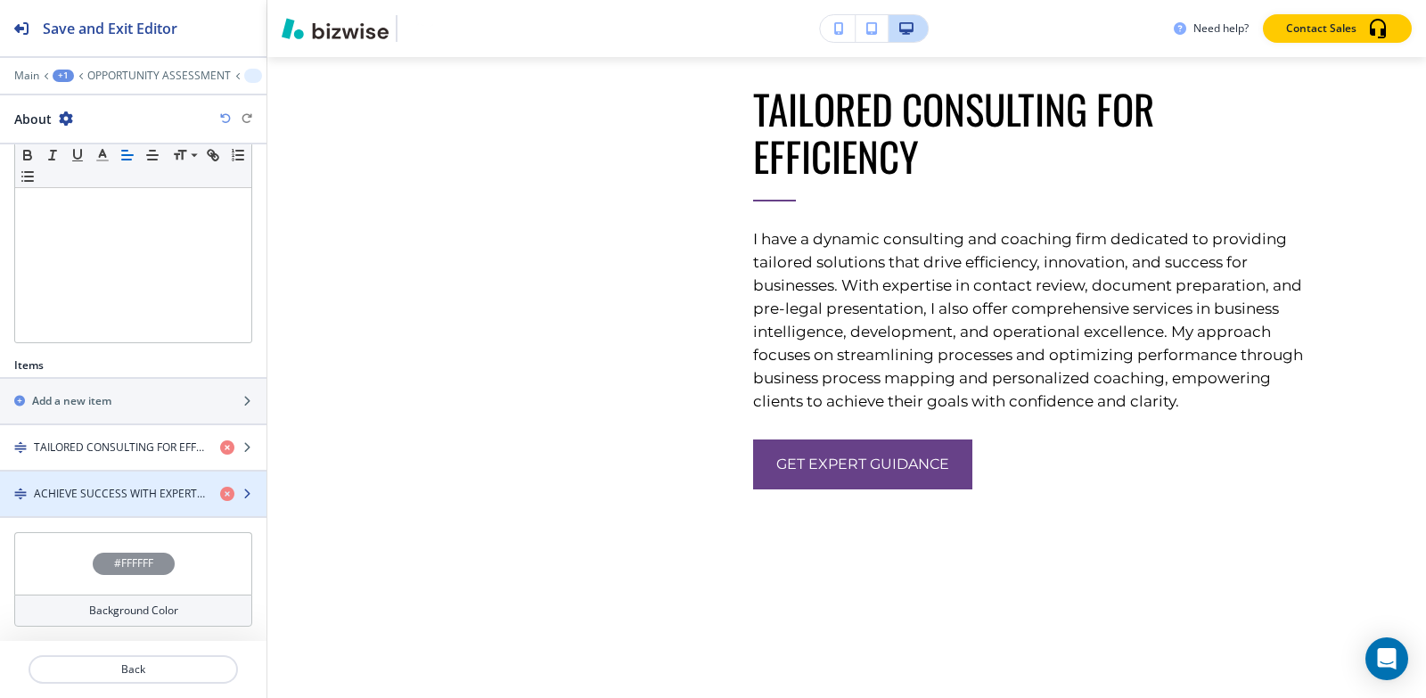
click at [70, 480] on div "button" at bounding box center [133, 478] width 266 height 14
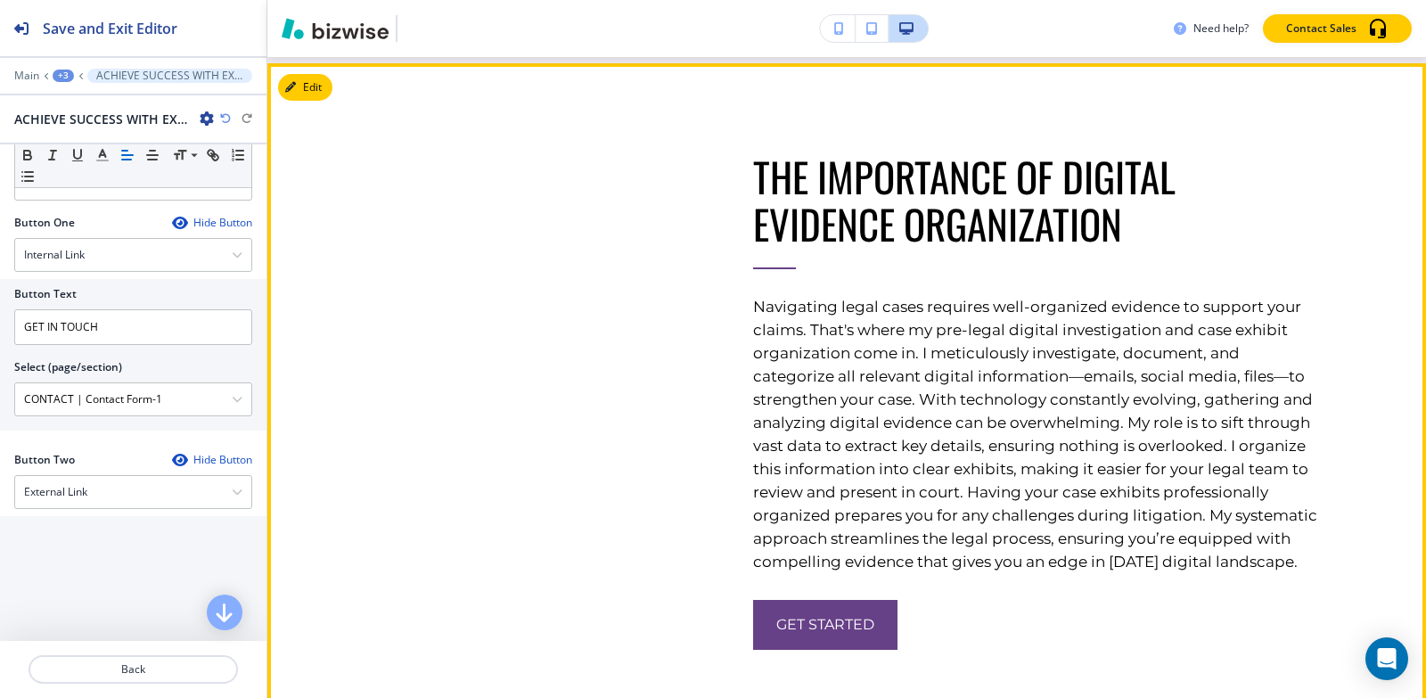
scroll to position [5080, 0]
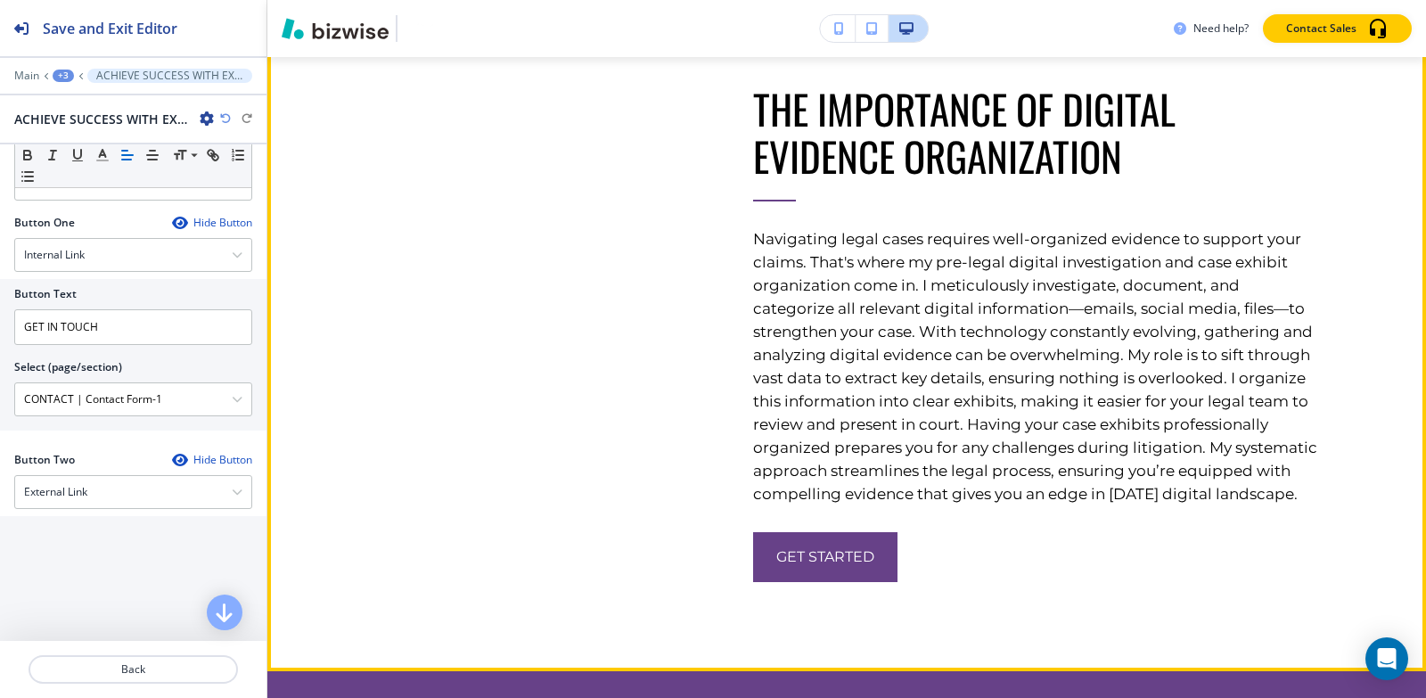
click at [311, 33] on button "Edit This Section" at bounding box center [338, 19] width 120 height 27
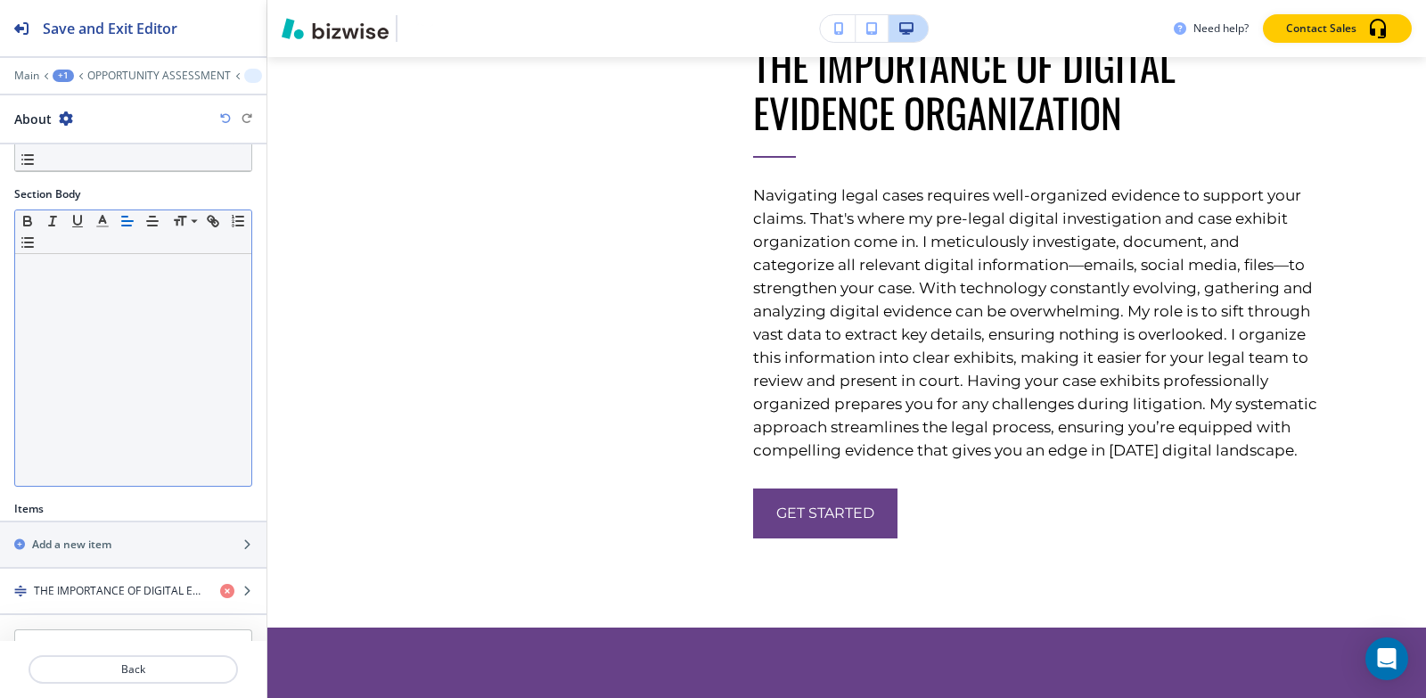
scroll to position [315, 0]
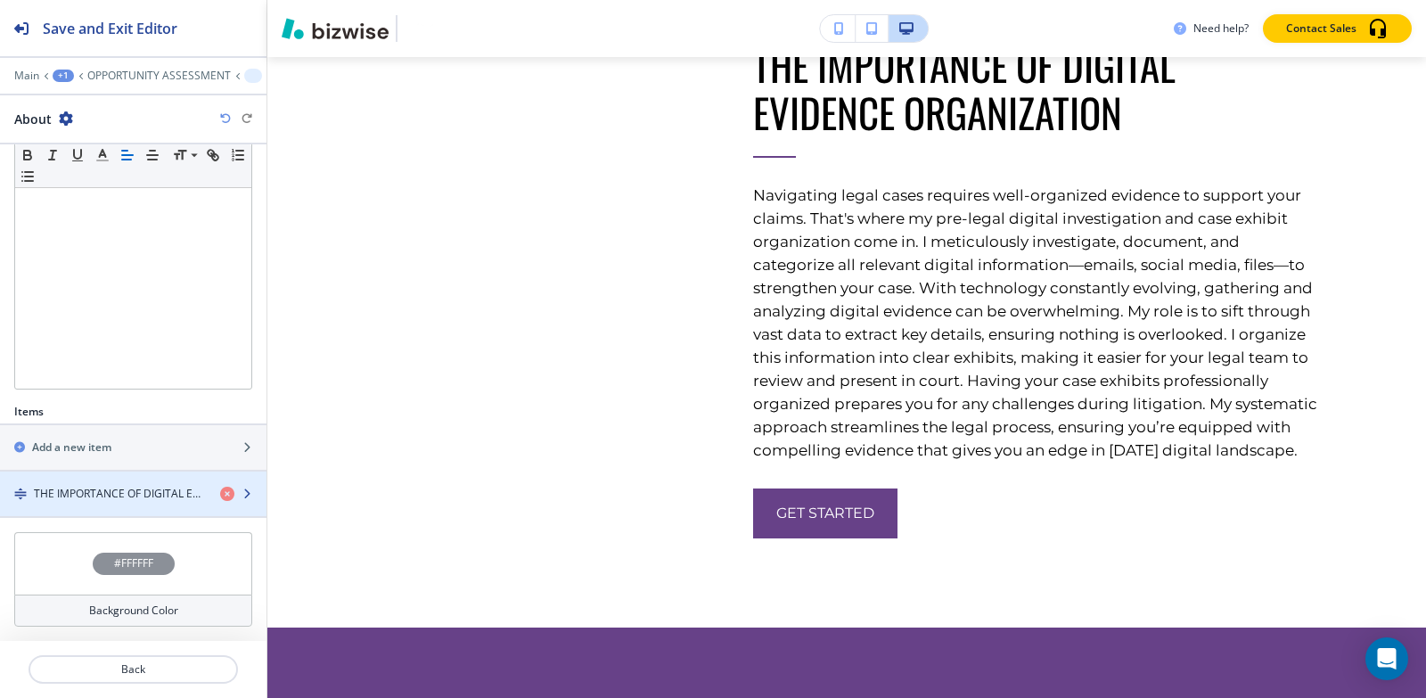
click at [91, 486] on h4 "THE IMPORTANCE OF DIGITAL EVIDENCE ORGANIZATION" at bounding box center [120, 494] width 172 height 16
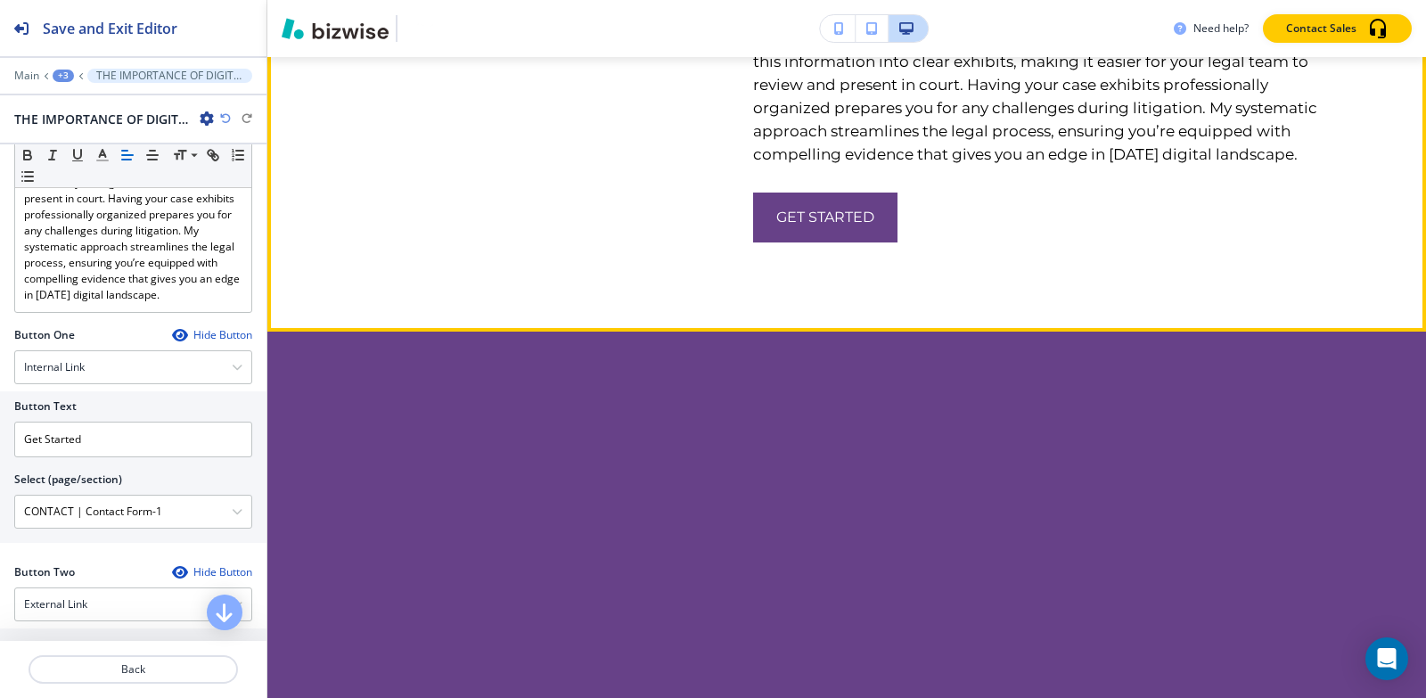
scroll to position [5480, 0]
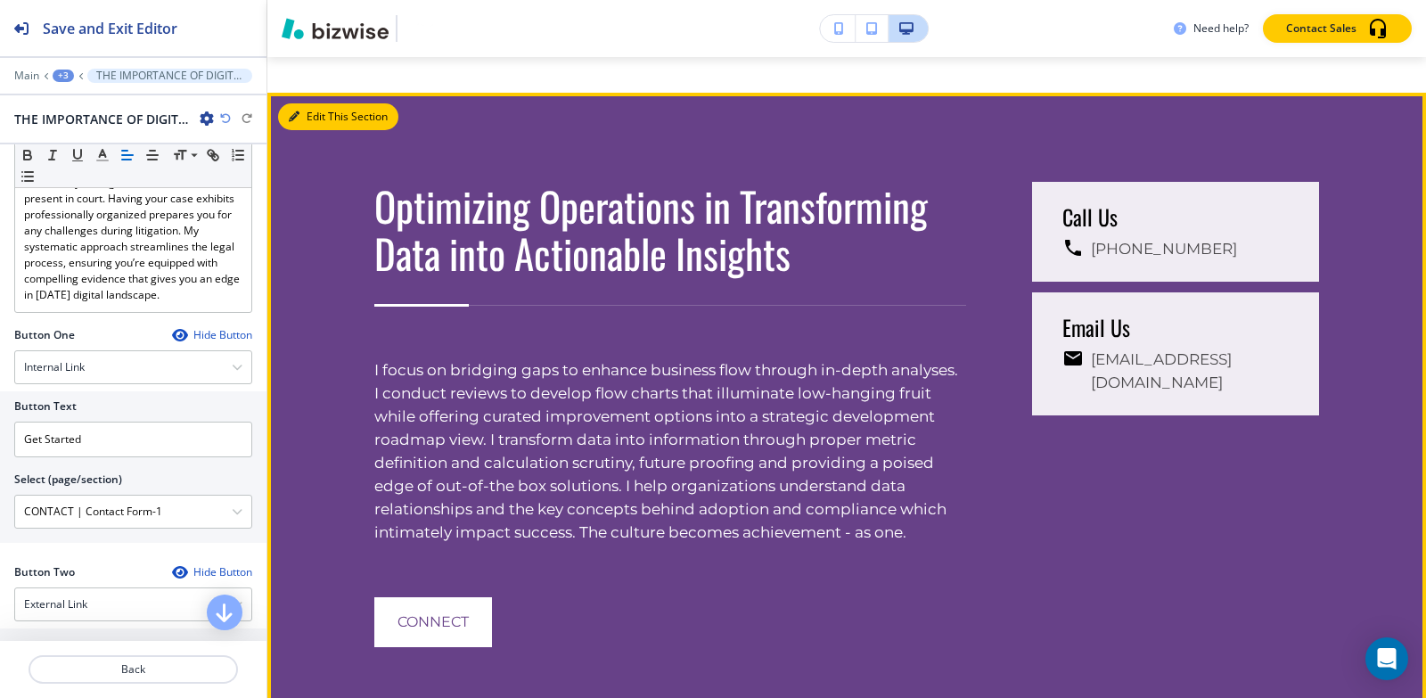
click at [293, 122] on icon "button" at bounding box center [294, 116] width 11 height 11
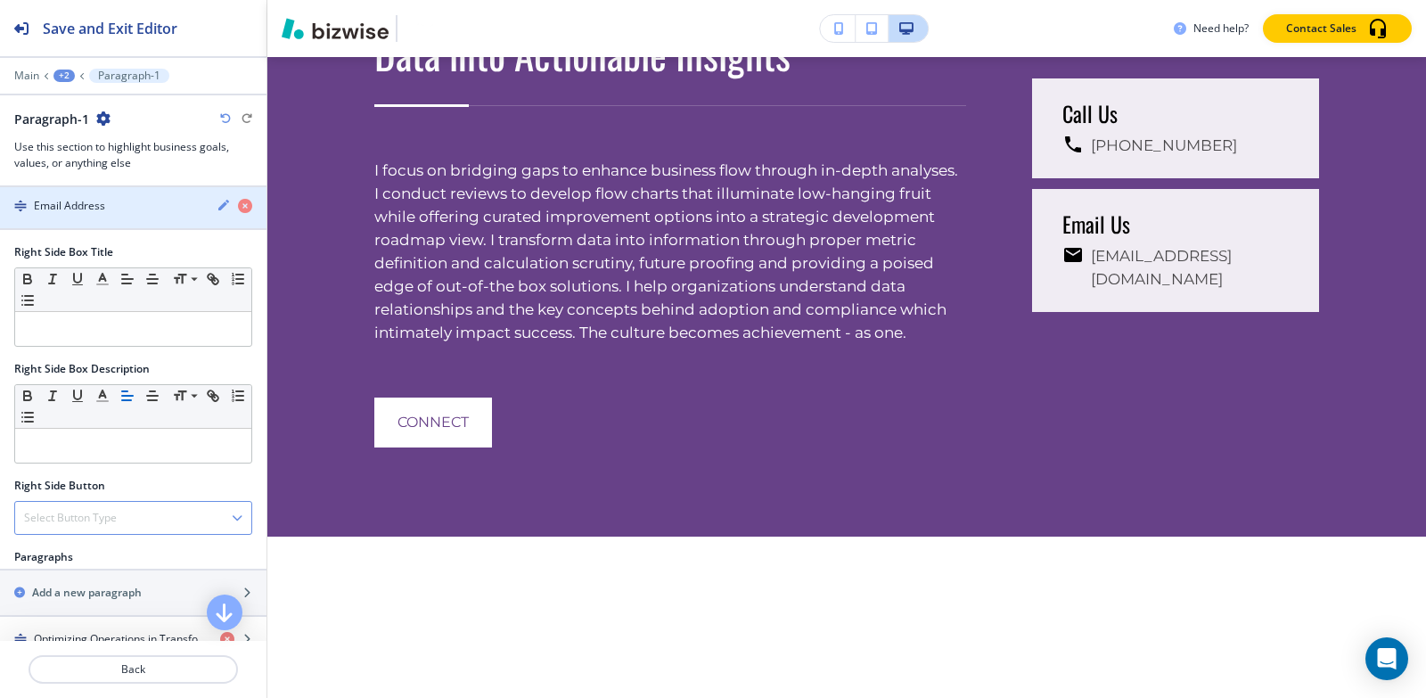
scroll to position [856, 0]
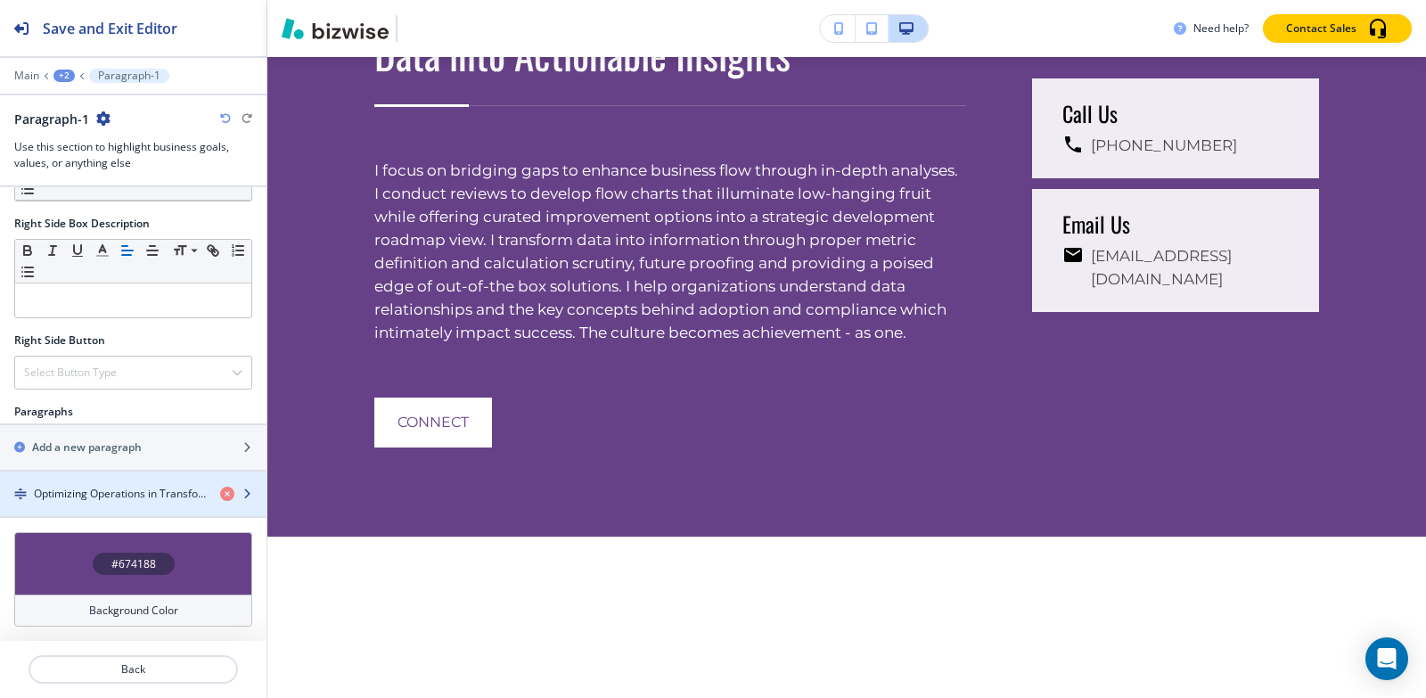
click at [85, 492] on h4 "Optimizing Operations in Transforming Data into Actionable Insights" at bounding box center [120, 494] width 172 height 16
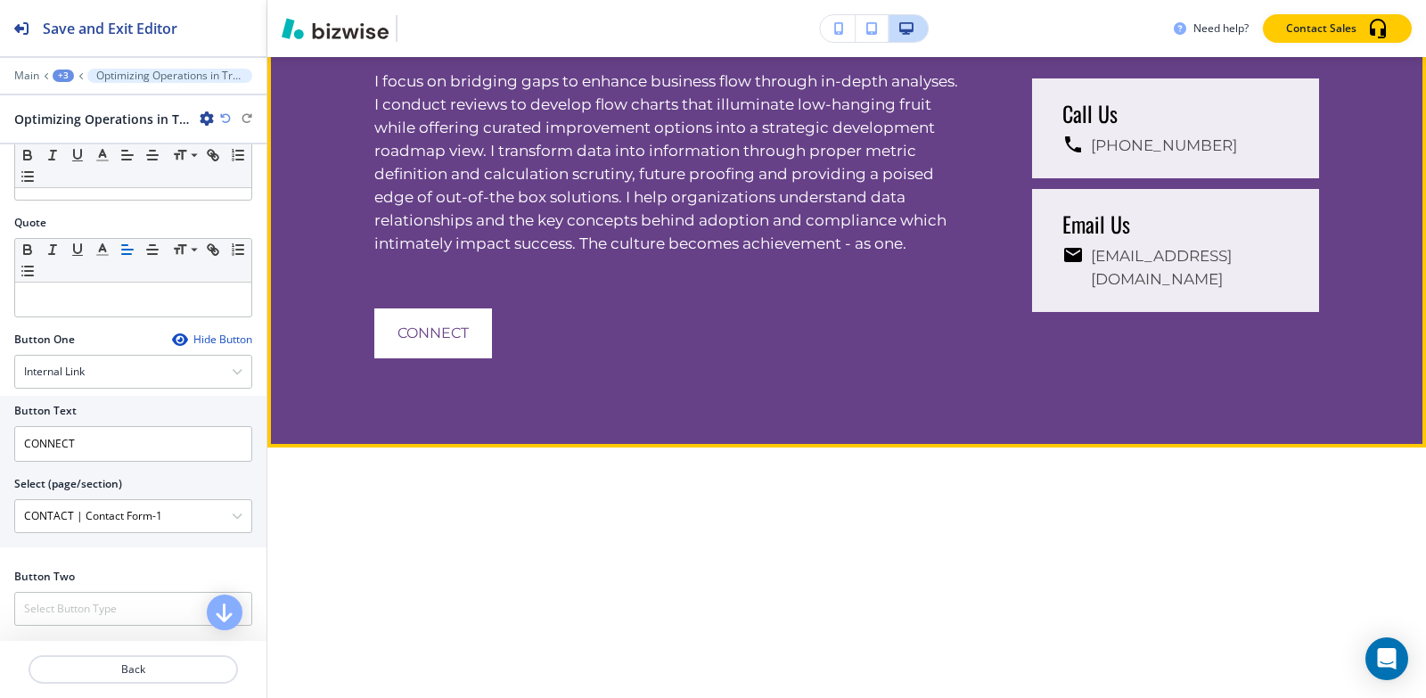
scroll to position [5930, 0]
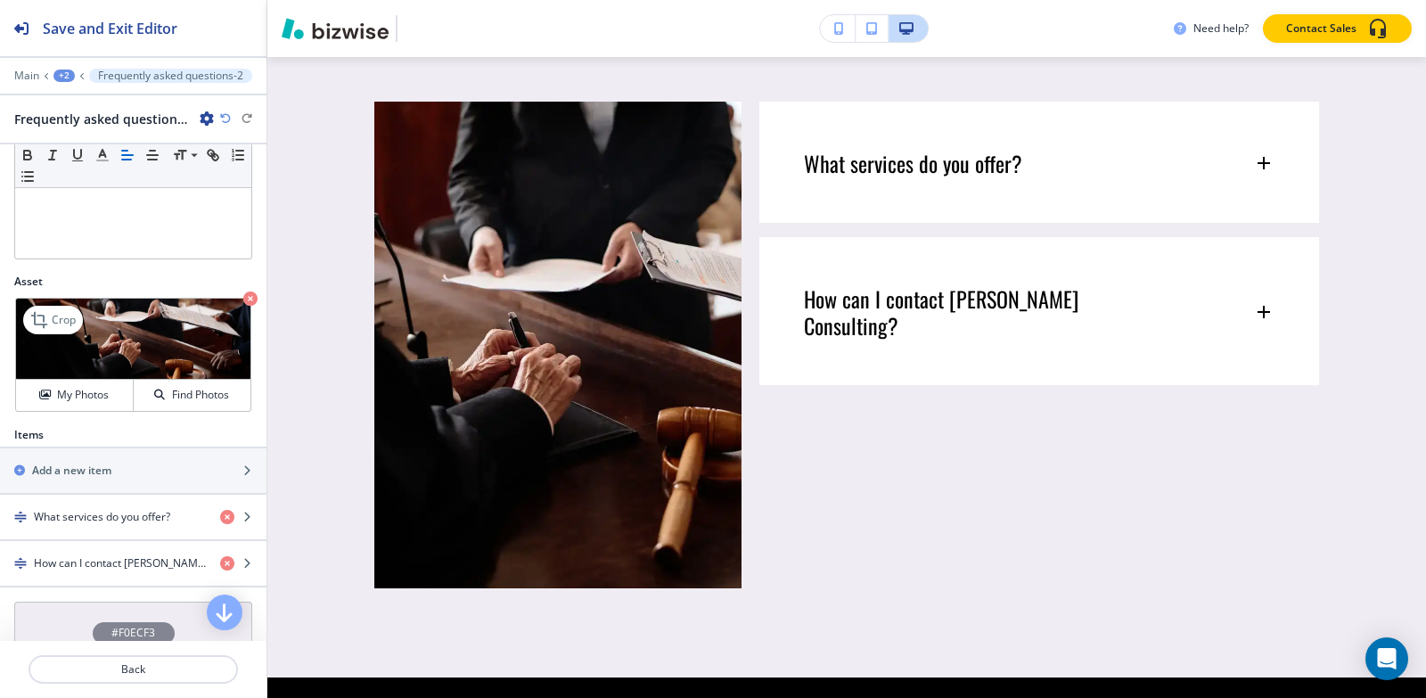
click at [243, 299] on icon "button" at bounding box center [250, 298] width 14 height 14
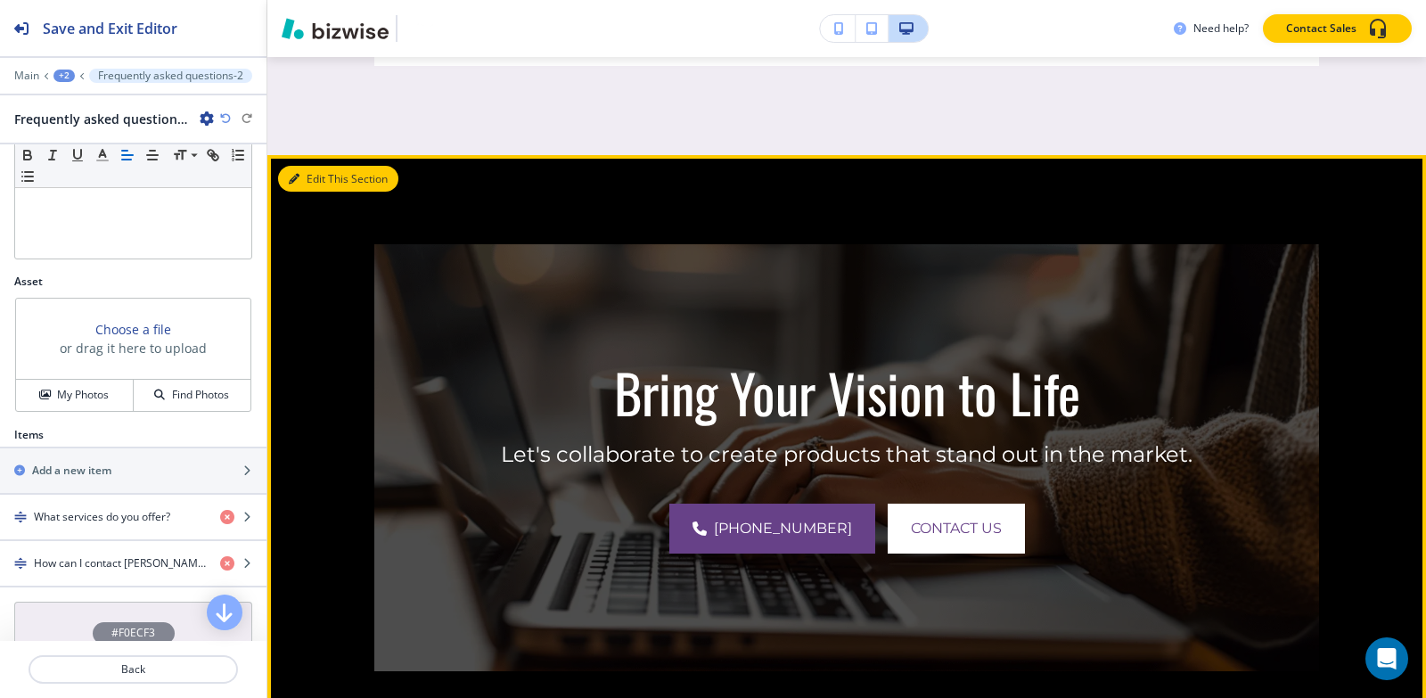
click at [321, 192] on button "Edit This Section" at bounding box center [338, 179] width 120 height 27
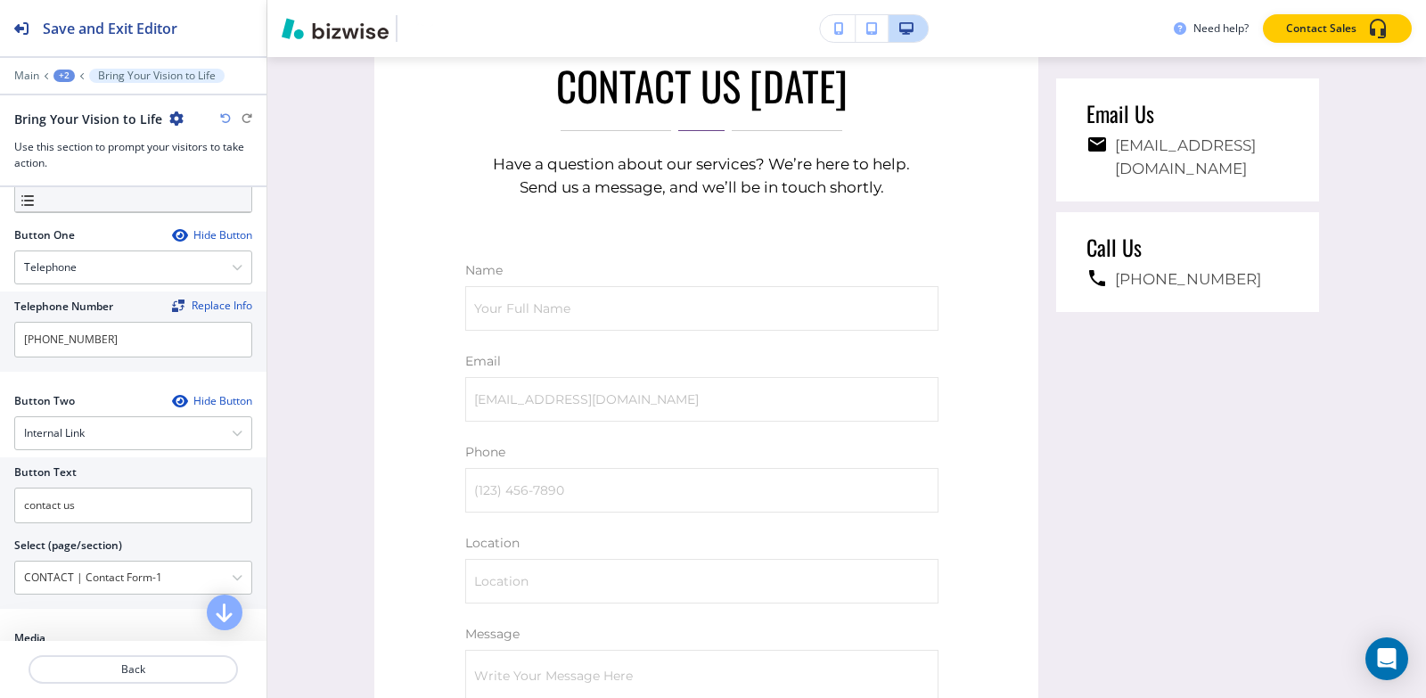
click at [58, 72] on div "+2" at bounding box center [63, 76] width 21 height 12
click at [62, 102] on button "Pages" at bounding box center [110, 104] width 114 height 31
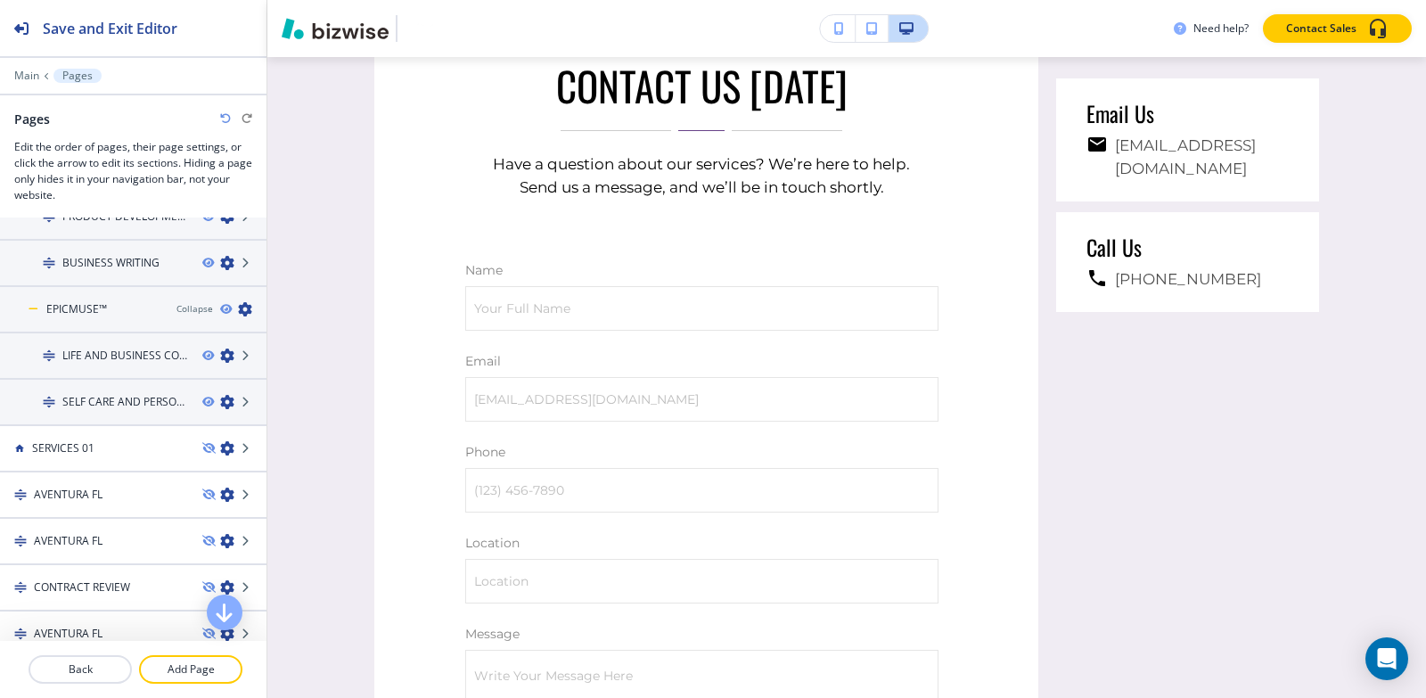
scroll to position [713, 0]
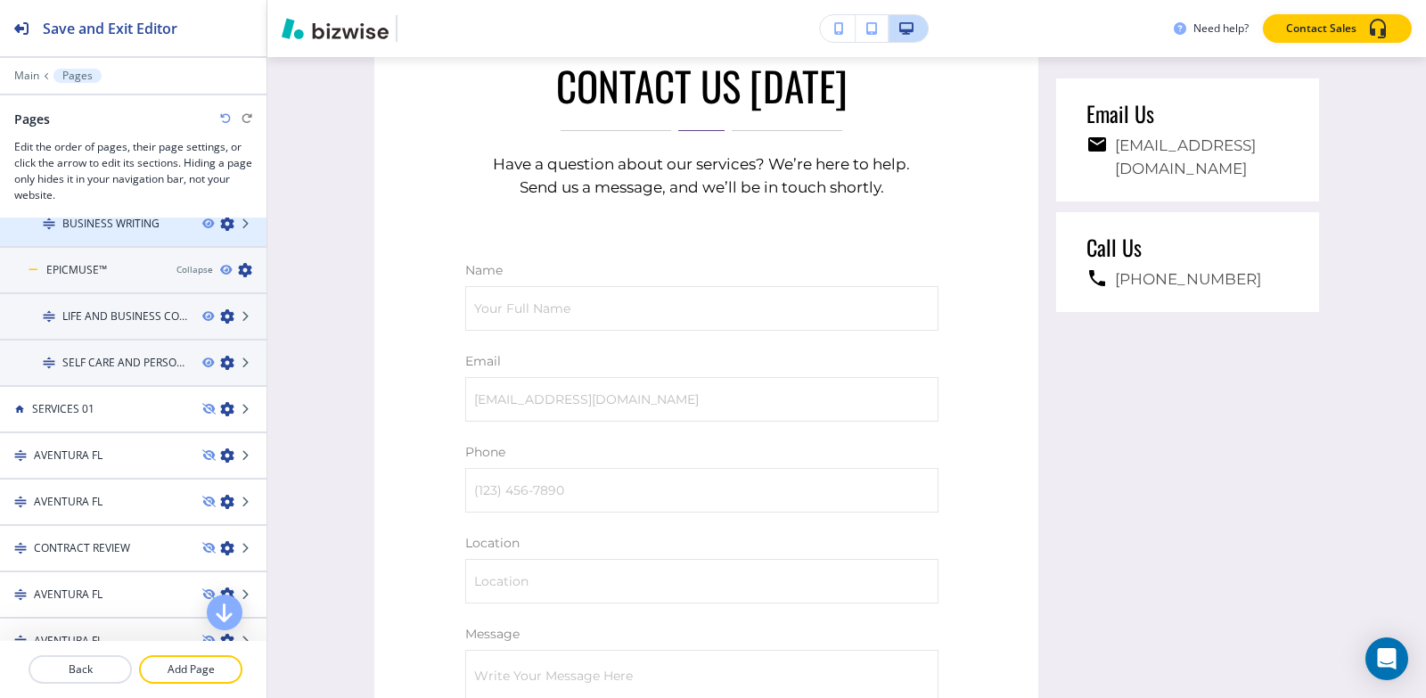
click at [127, 232] on div at bounding box center [133, 239] width 266 height 14
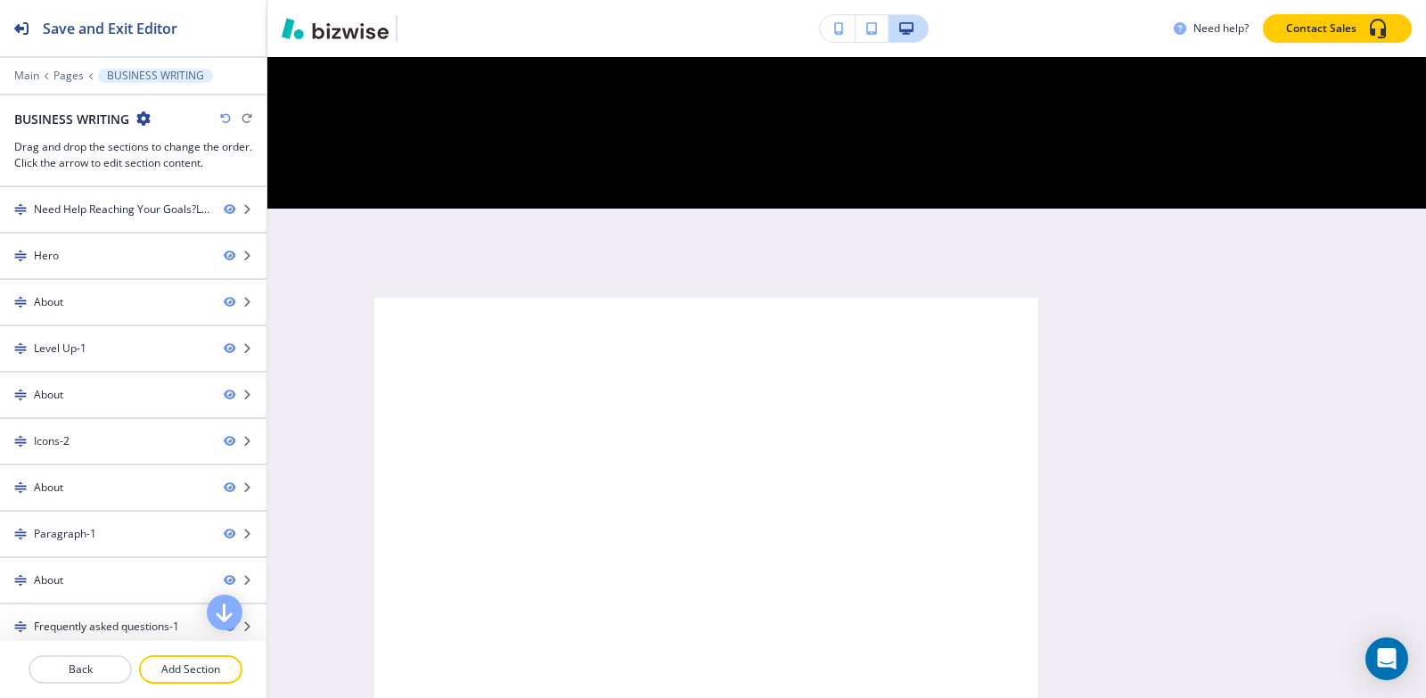
scroll to position [0, 0]
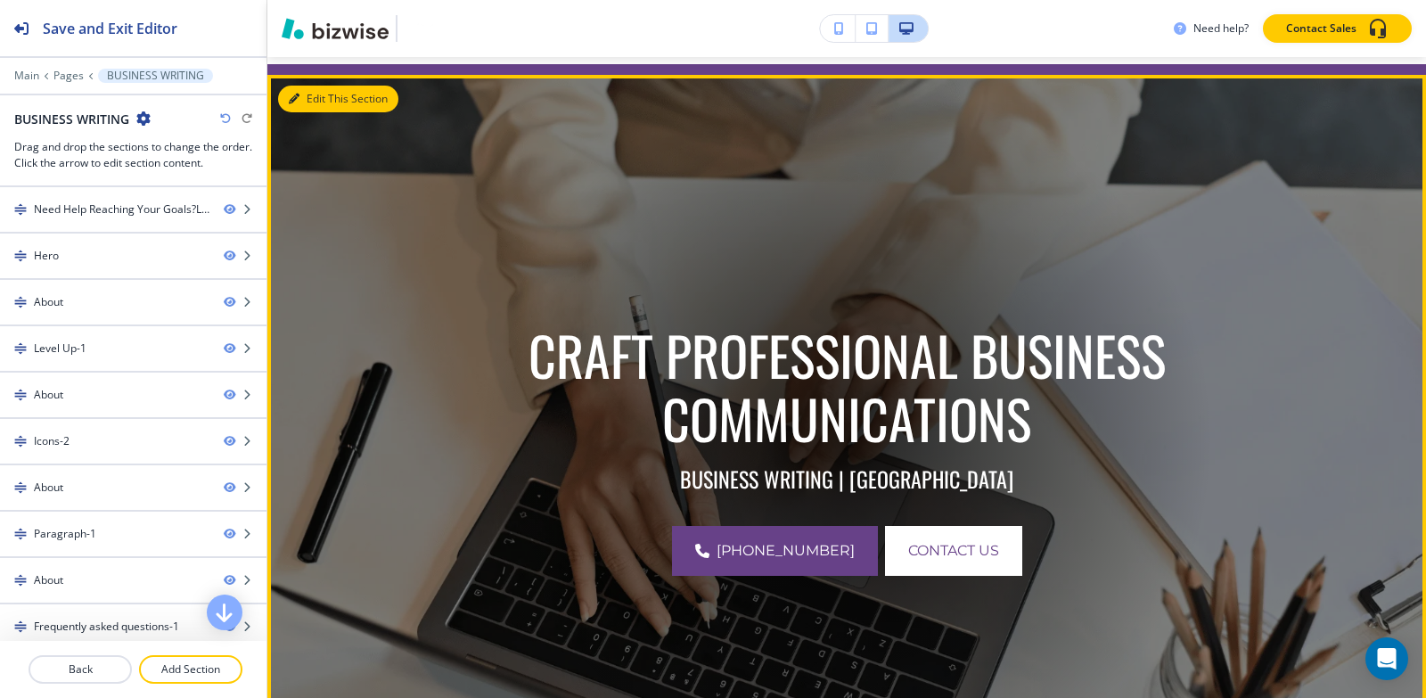
click at [309, 102] on button "Edit This Section" at bounding box center [338, 99] width 120 height 27
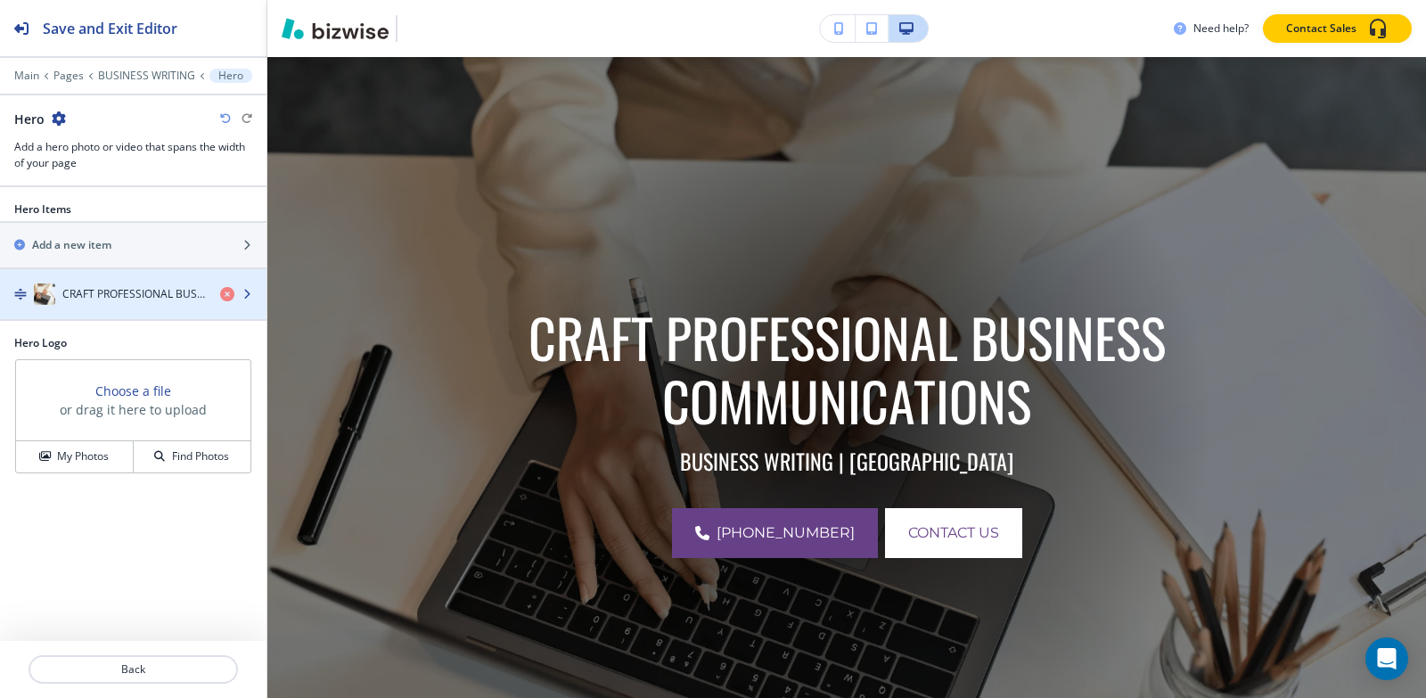
click at [119, 300] on h4 "CRAFT PROFESSIONAL BUSINESS COMMUNICATIONS" at bounding box center [133, 294] width 143 height 16
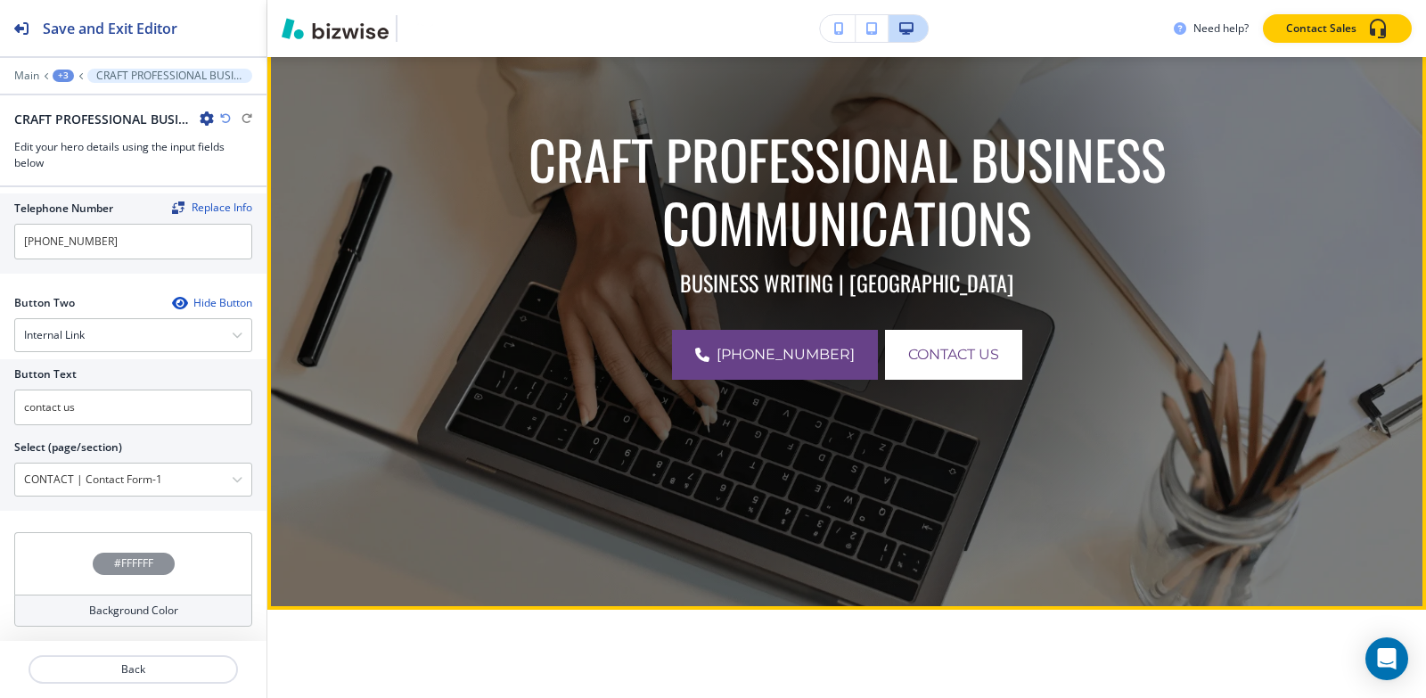
scroll to position [731, 0]
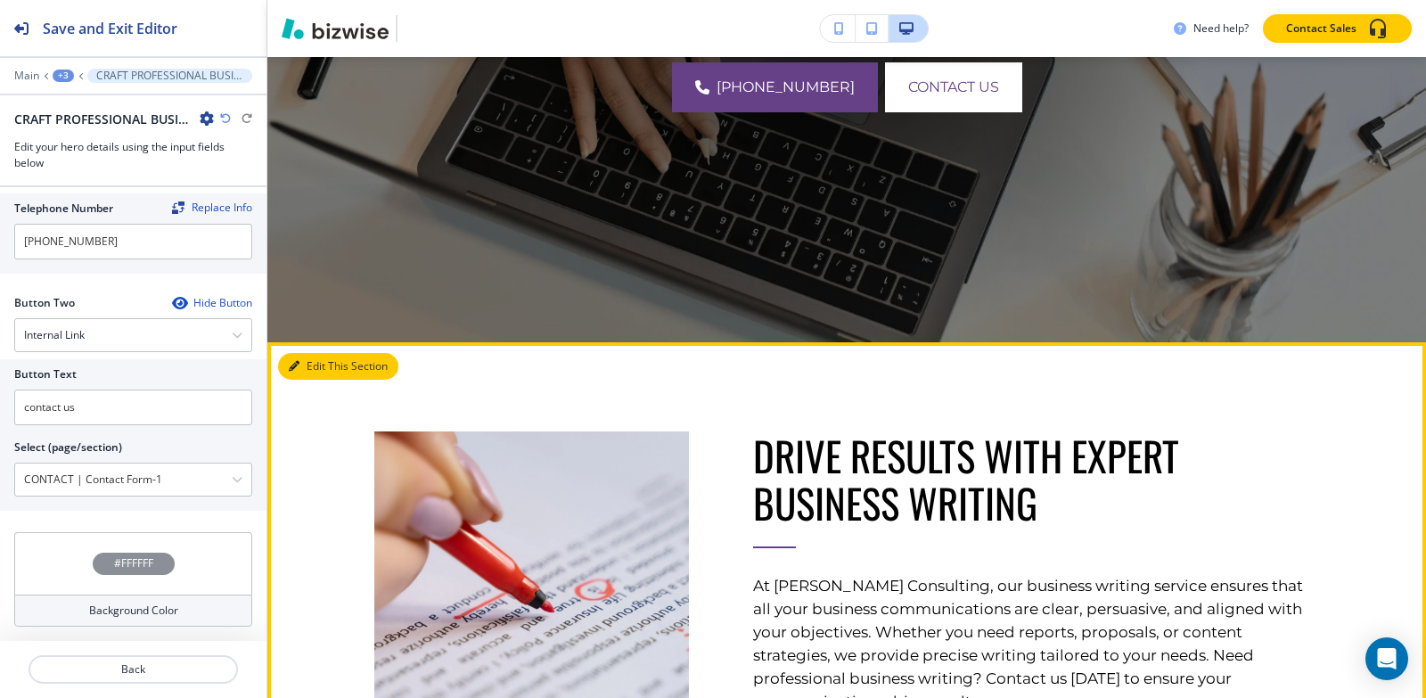
click at [297, 365] on icon "button" at bounding box center [294, 366] width 11 height 11
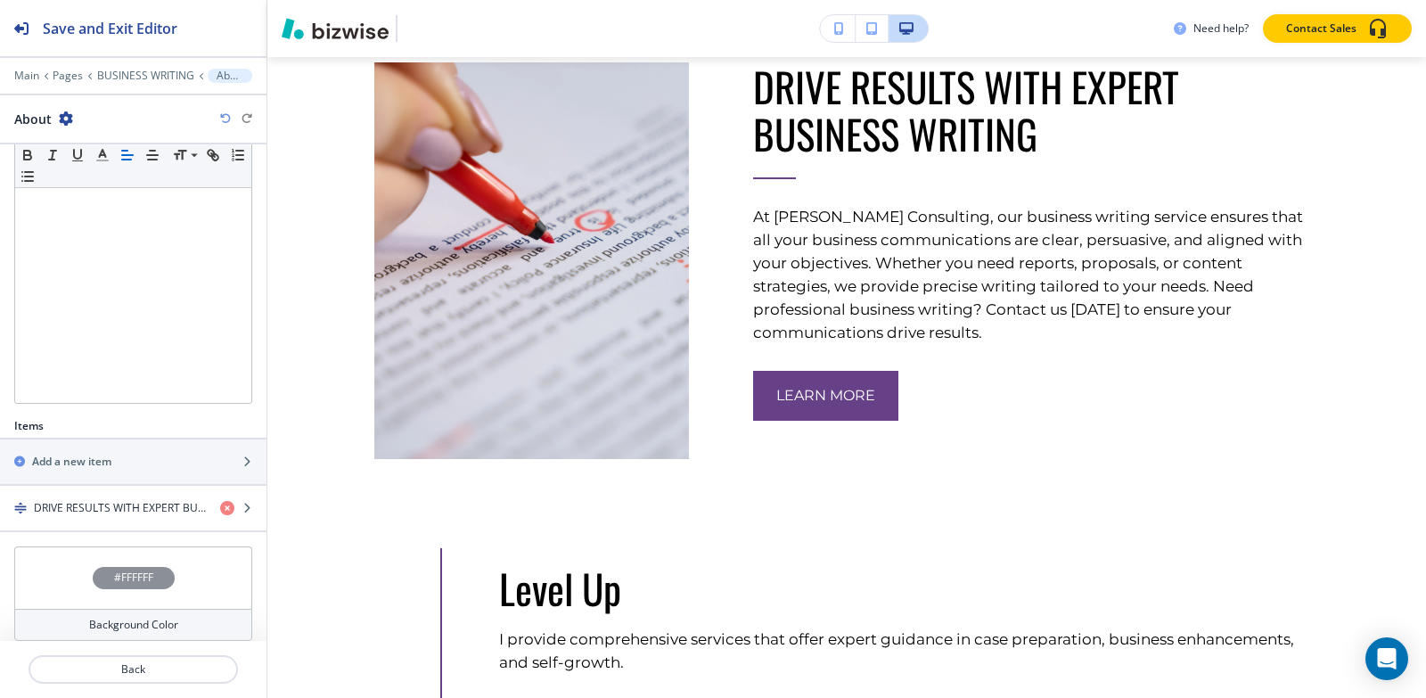
scroll to position [315, 0]
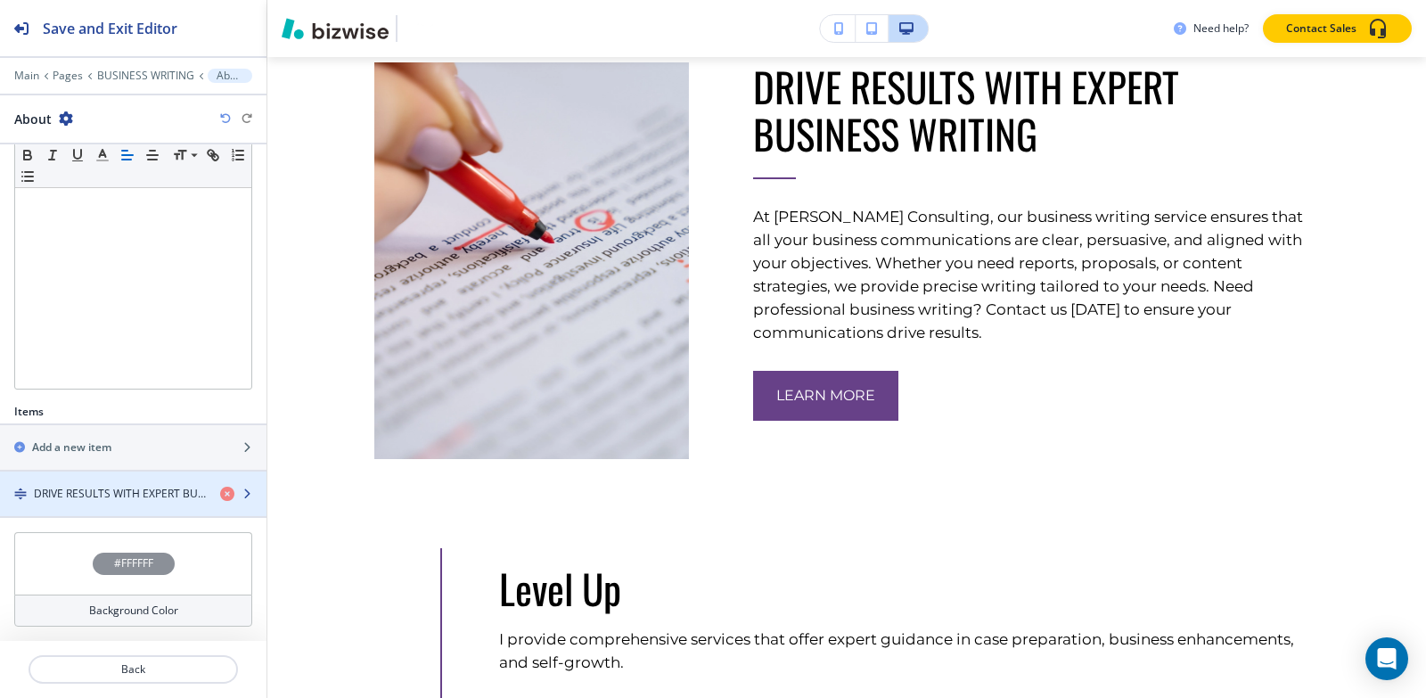
click at [64, 495] on h4 "DRIVE RESULTS WITH EXPERT BUSINESS WRITING" at bounding box center [120, 494] width 172 height 16
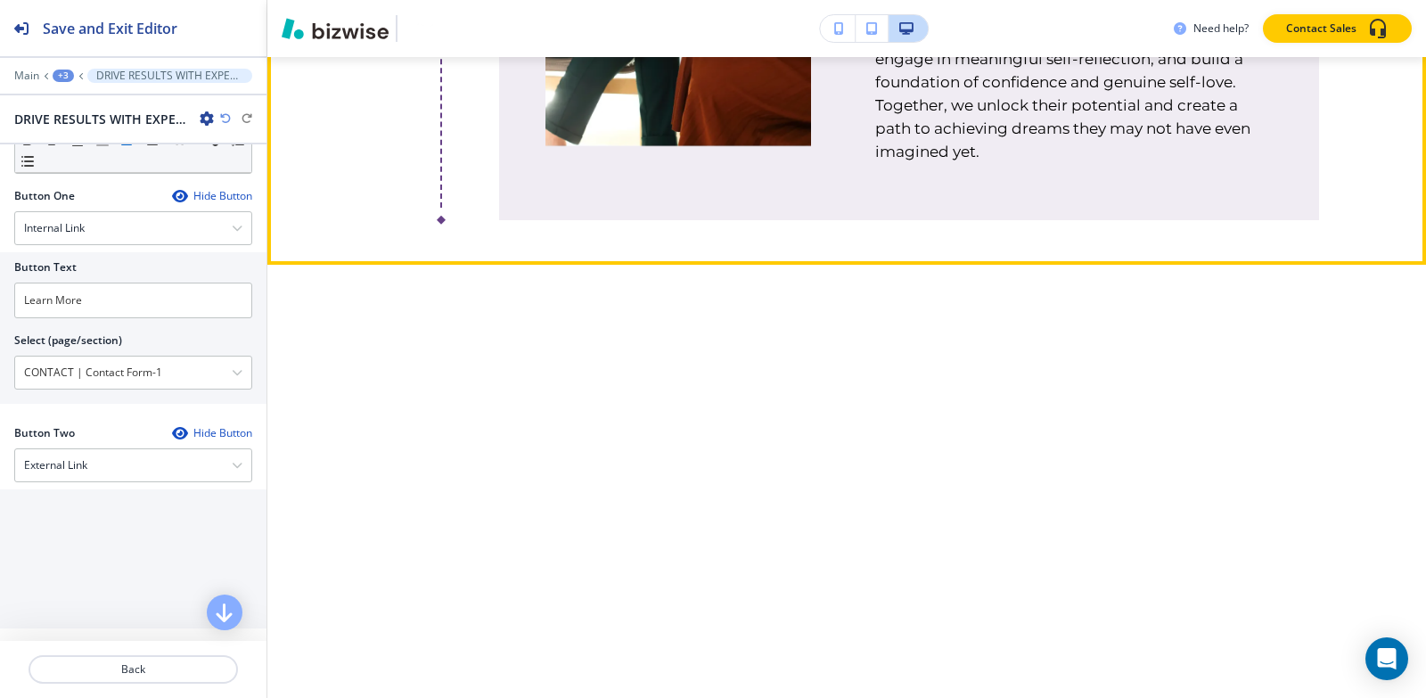
scroll to position [3066, 0]
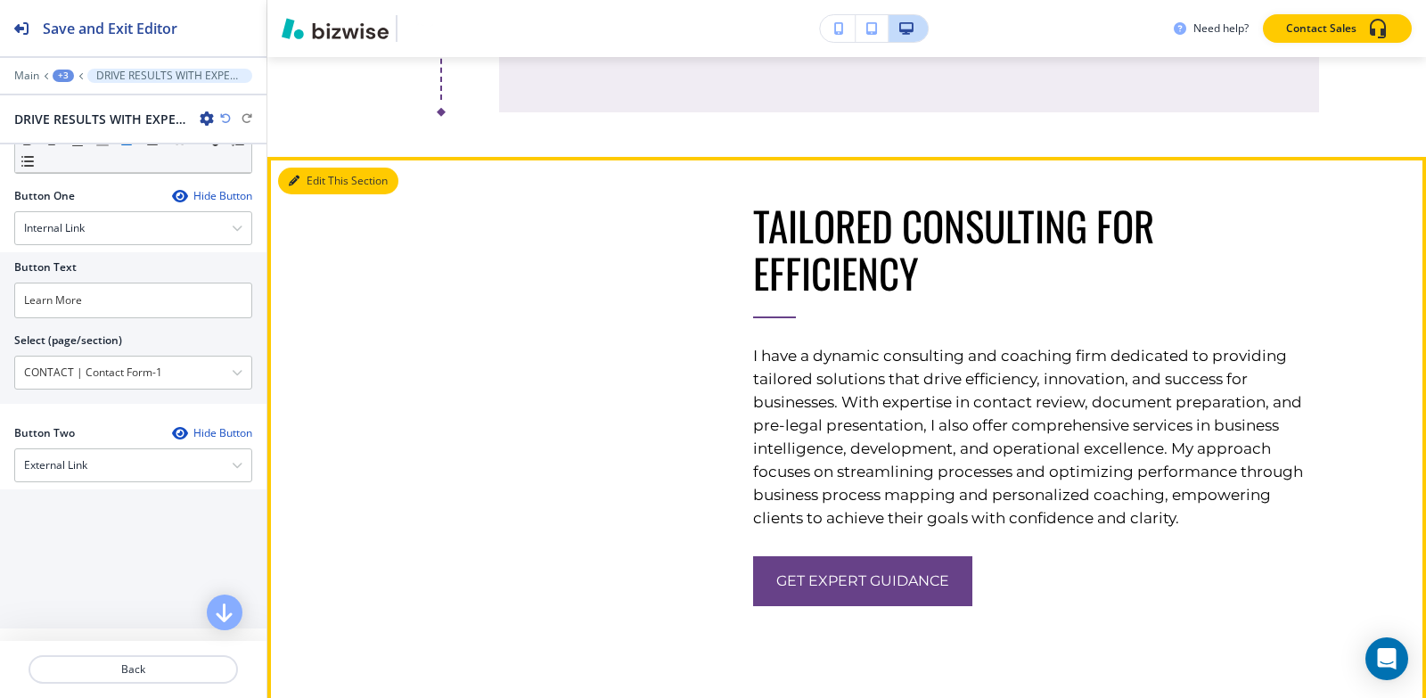
click at [314, 194] on button "Edit This Section" at bounding box center [338, 181] width 120 height 27
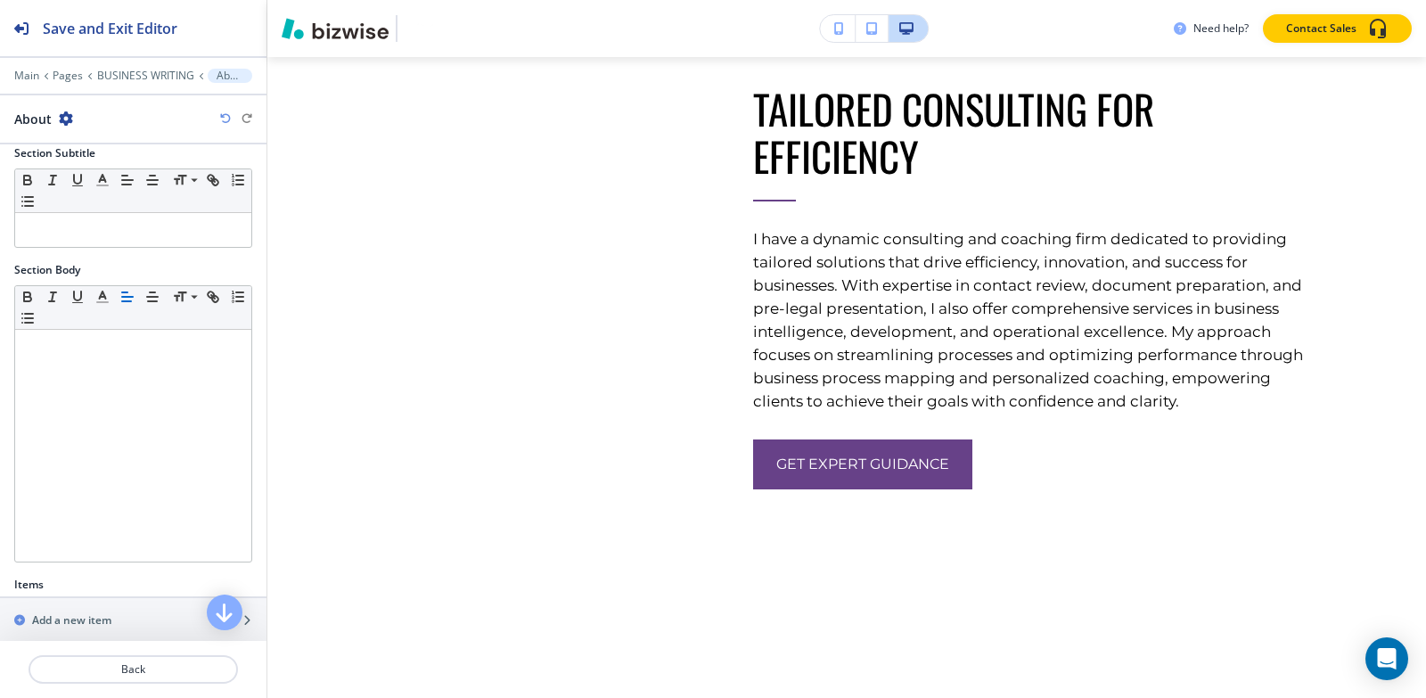
scroll to position [362, 0]
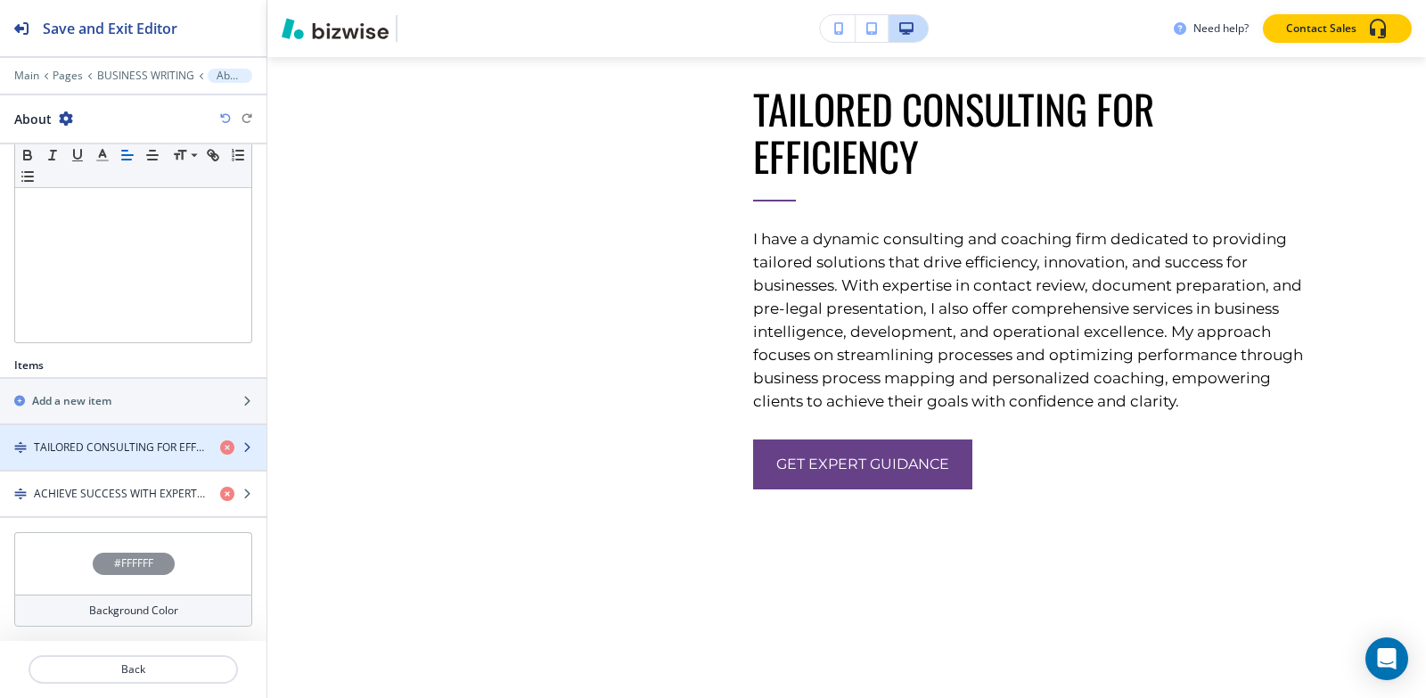
click at [107, 443] on h4 "TAILORED CONSULTING FOR EFFICIENCY" at bounding box center [120, 447] width 172 height 16
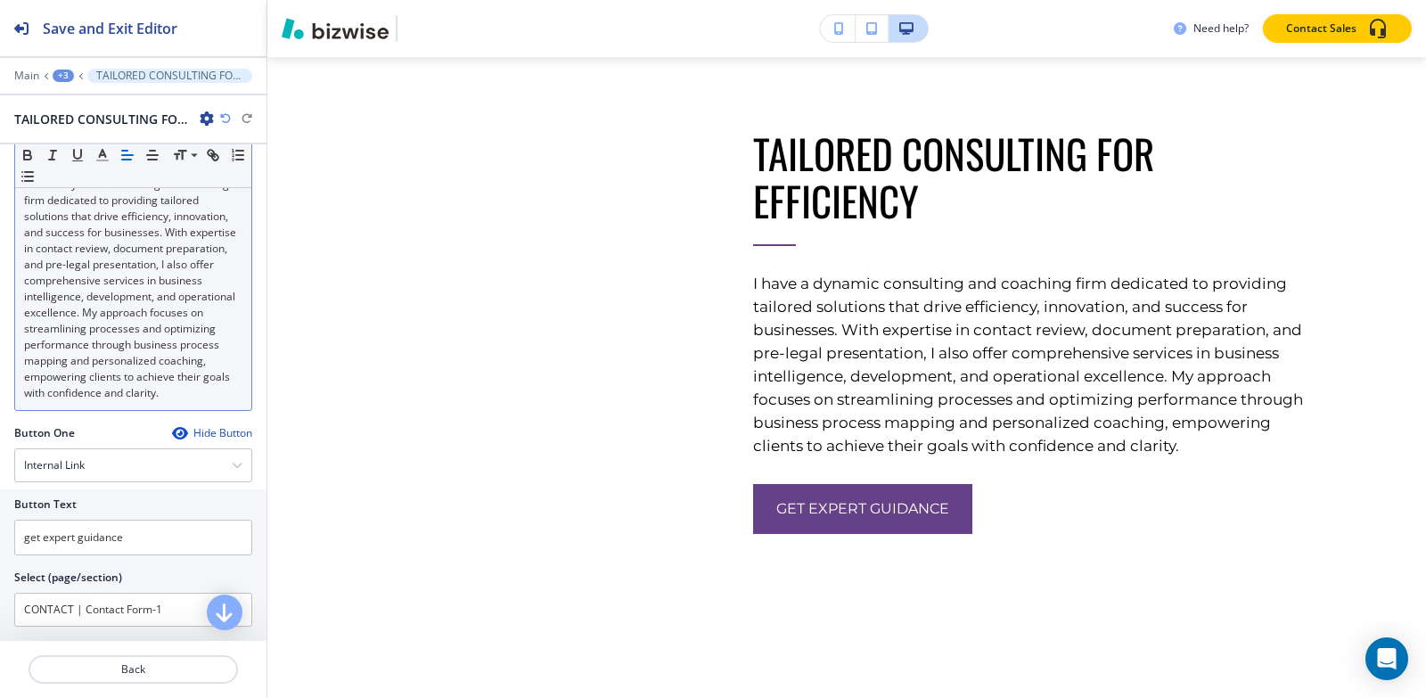
scroll to position [535, 0]
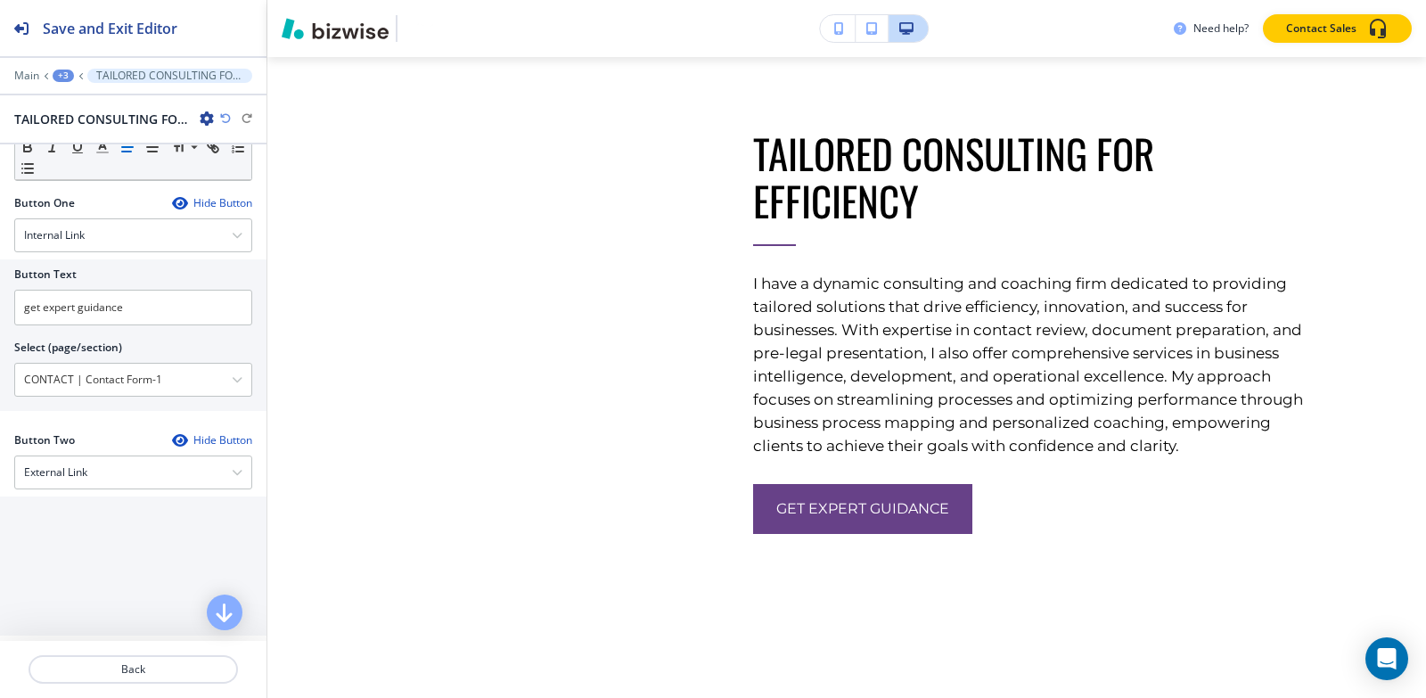
click at [65, 76] on div "+3" at bounding box center [63, 76] width 21 height 12
click at [86, 165] on p "About" at bounding box center [109, 168] width 91 height 16
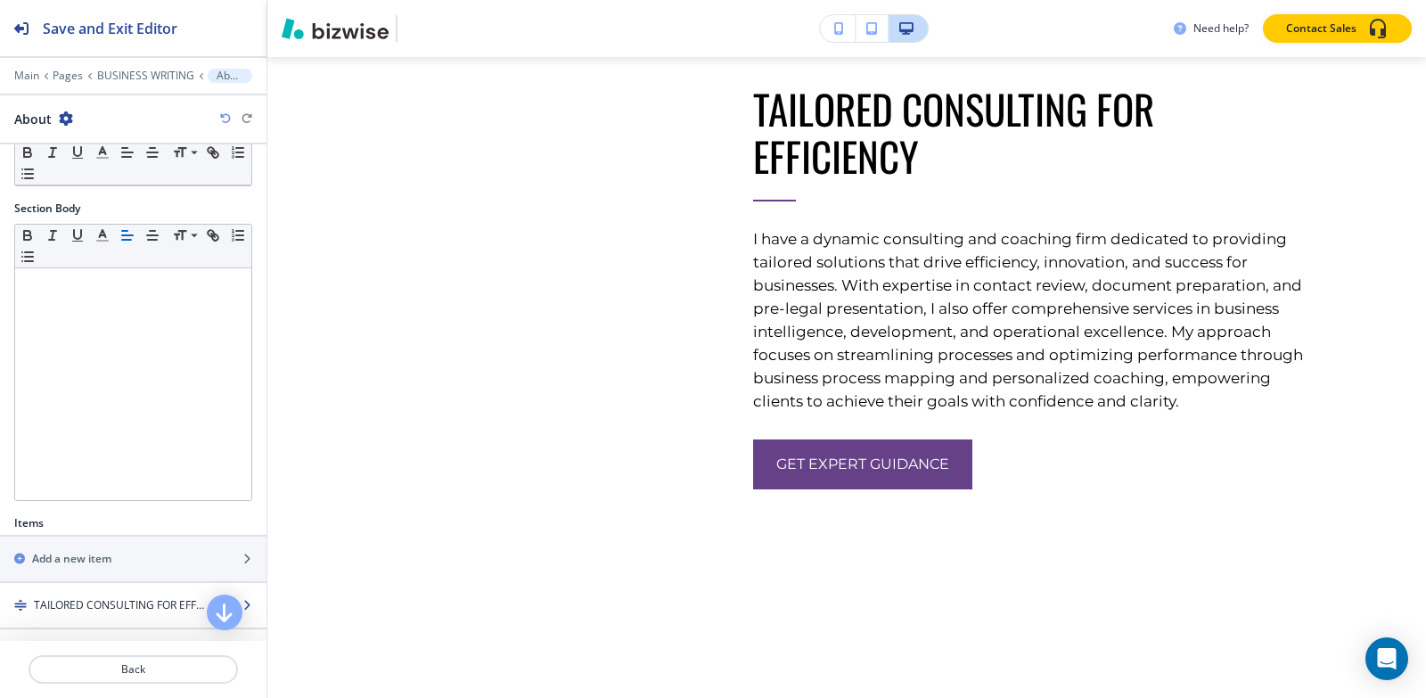
scroll to position [362, 0]
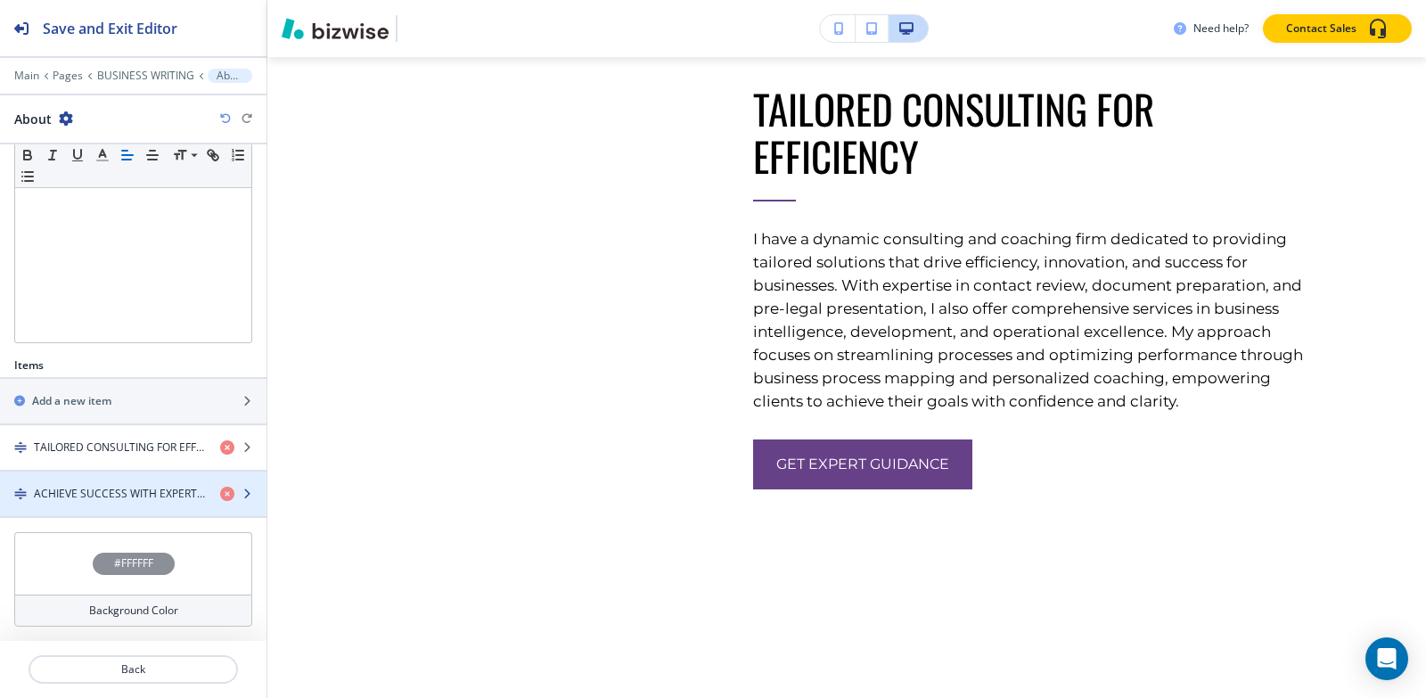
click at [78, 496] on h4 "ACHIEVE SUCCESS WITH EXPERT CONSULTING AND COACHING SERVICES" at bounding box center [120, 494] width 172 height 16
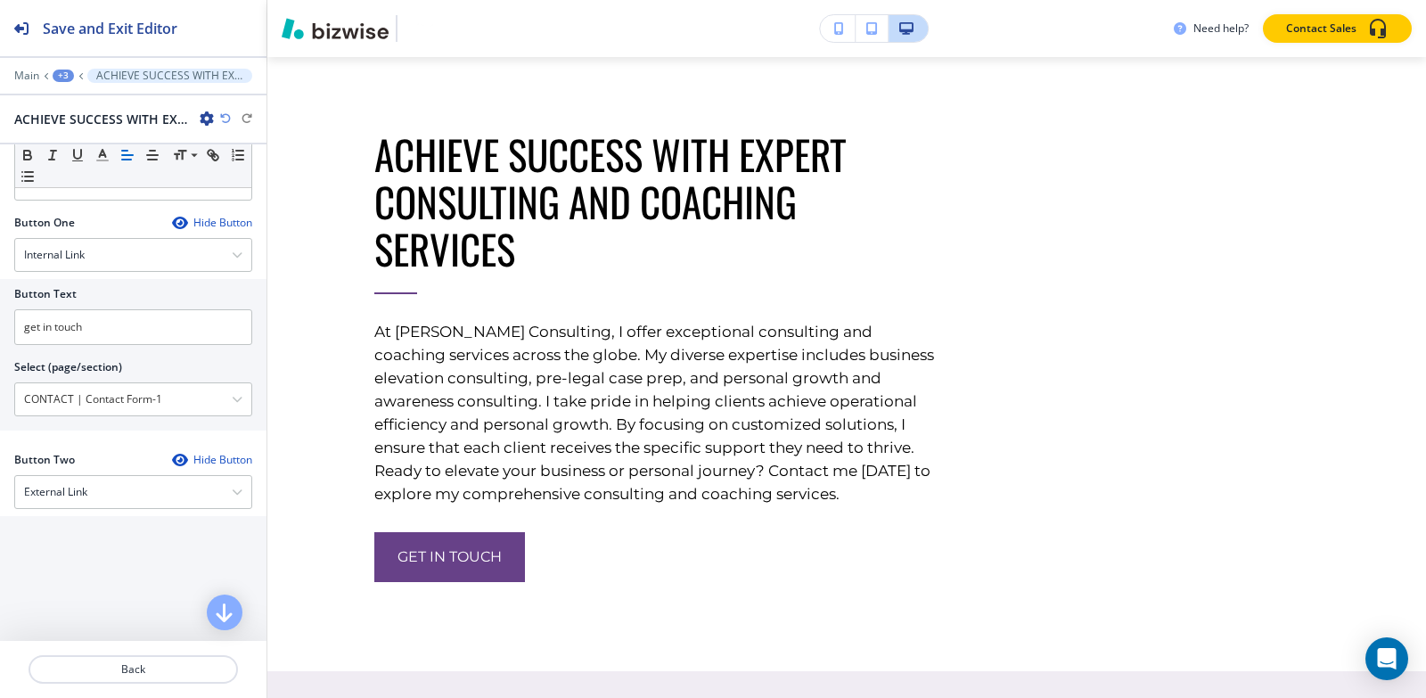
scroll to position [3646, 0]
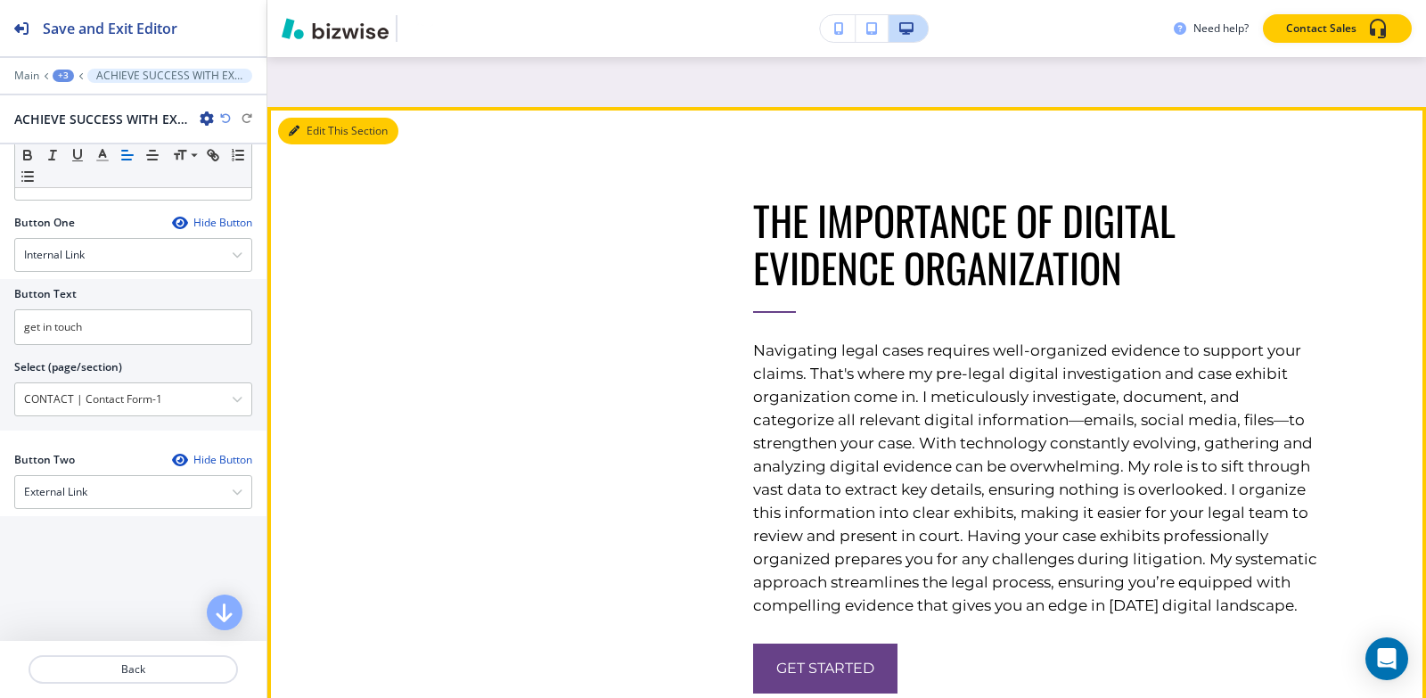
click at [305, 144] on button "Edit This Section" at bounding box center [338, 131] width 120 height 27
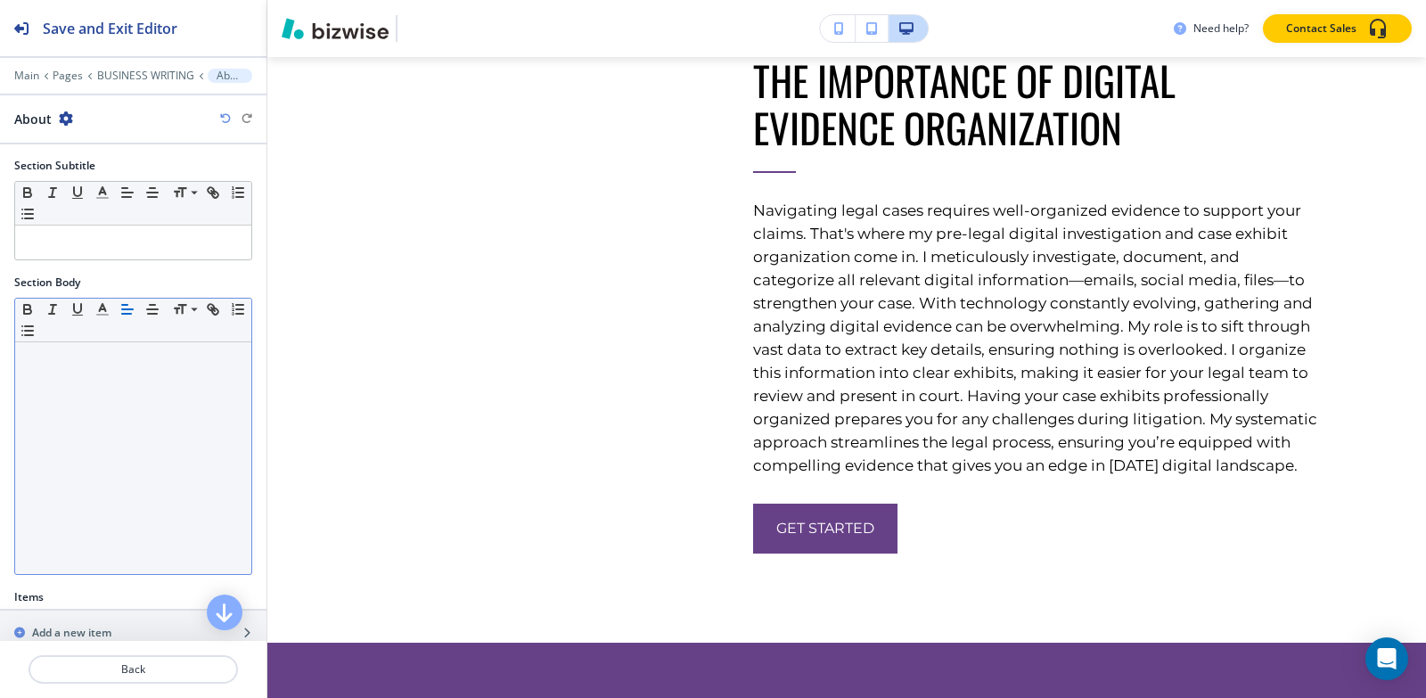
scroll to position [315, 0]
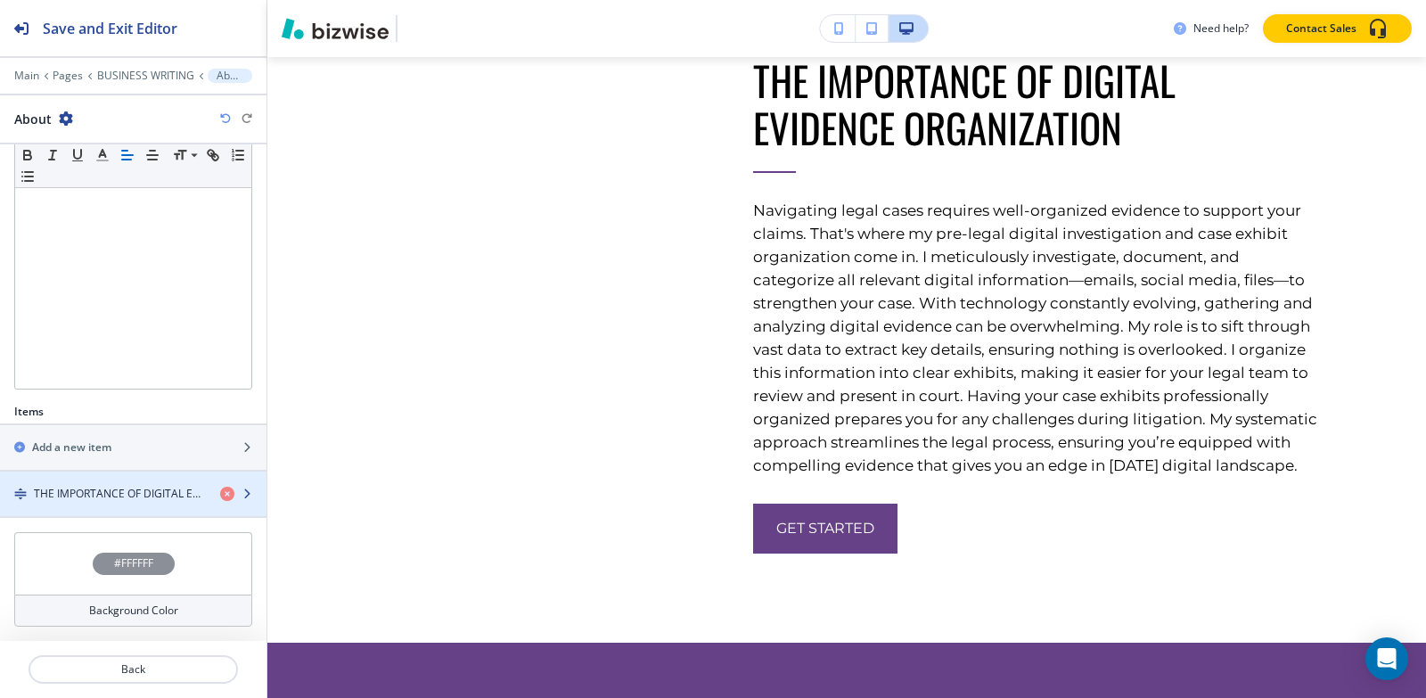
click at [111, 481] on div "button" at bounding box center [133, 478] width 266 height 14
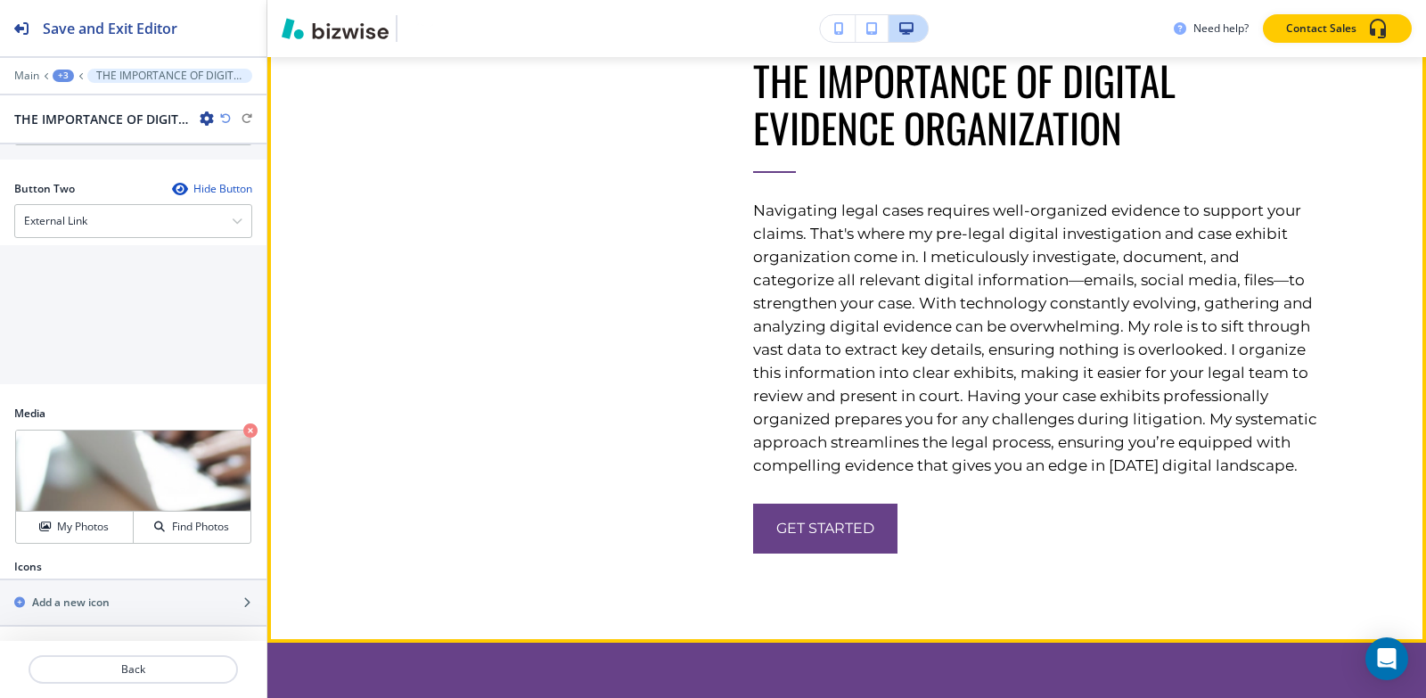
scroll to position [5479, 0]
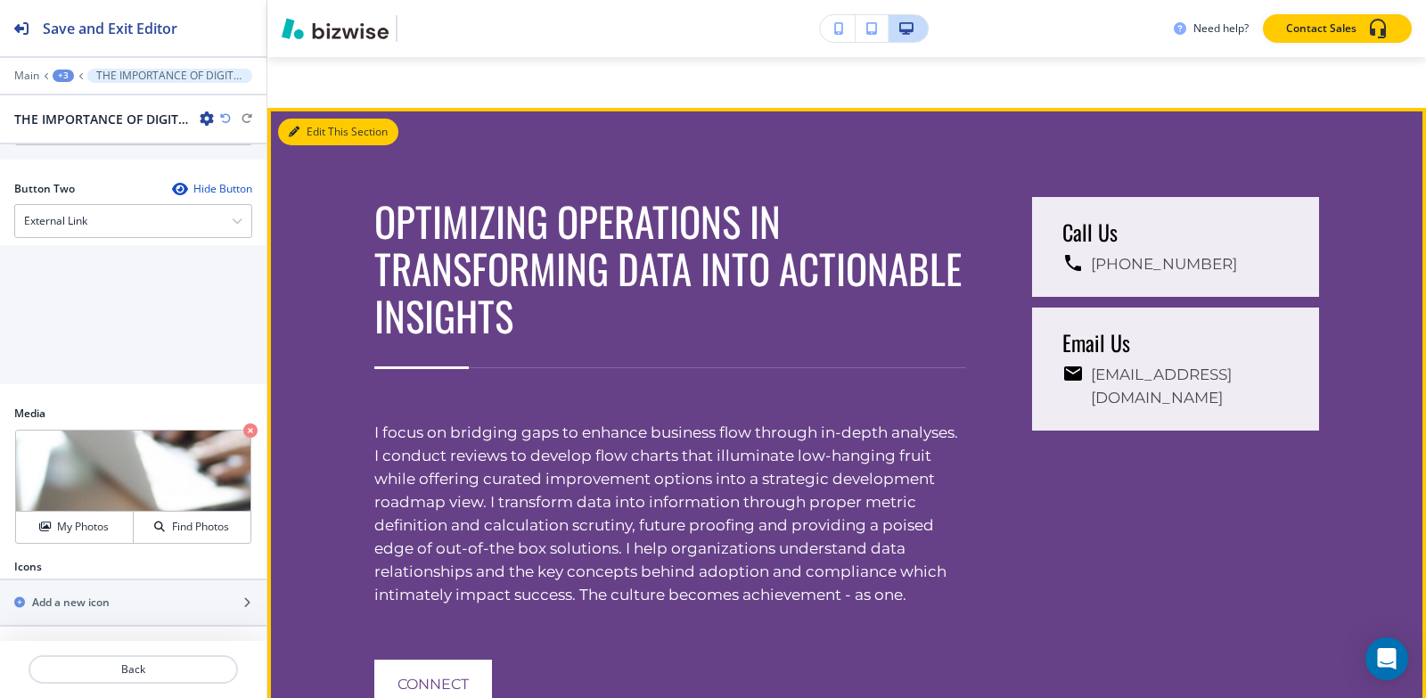
click at [295, 137] on icon "button" at bounding box center [294, 132] width 11 height 11
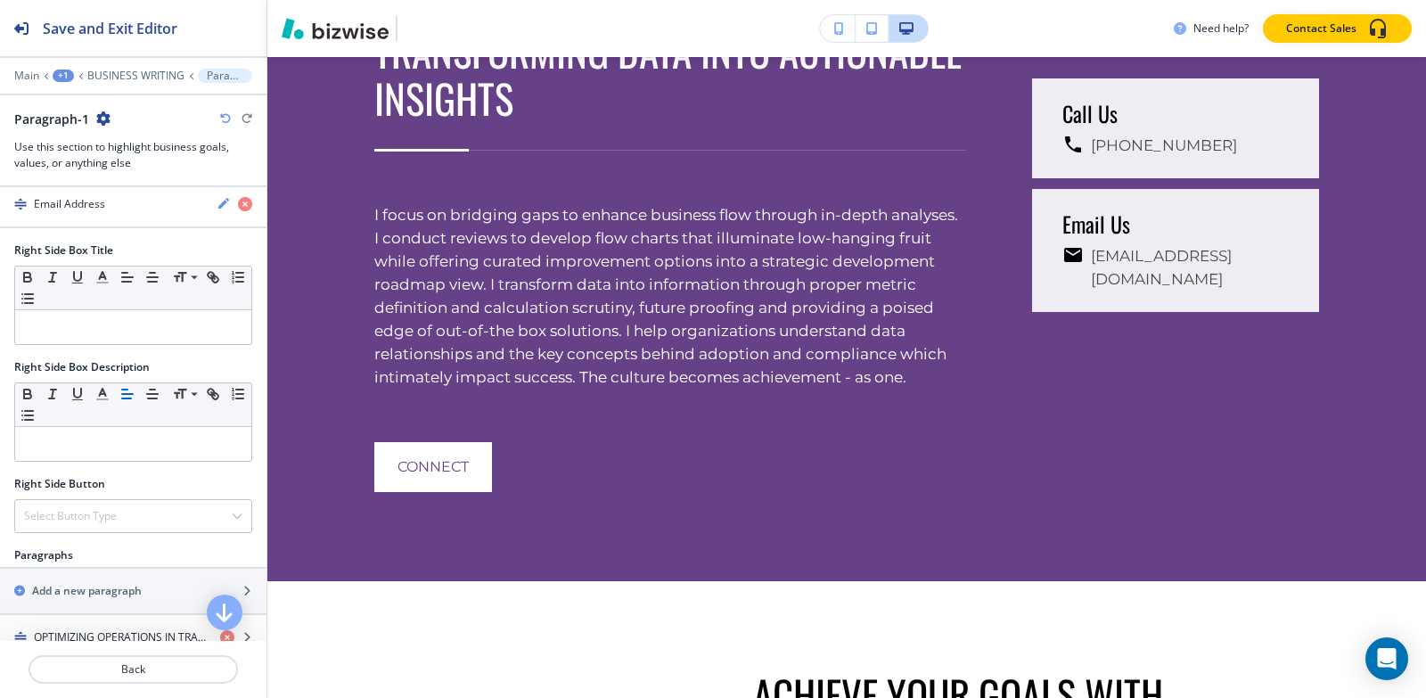
scroll to position [856, 0]
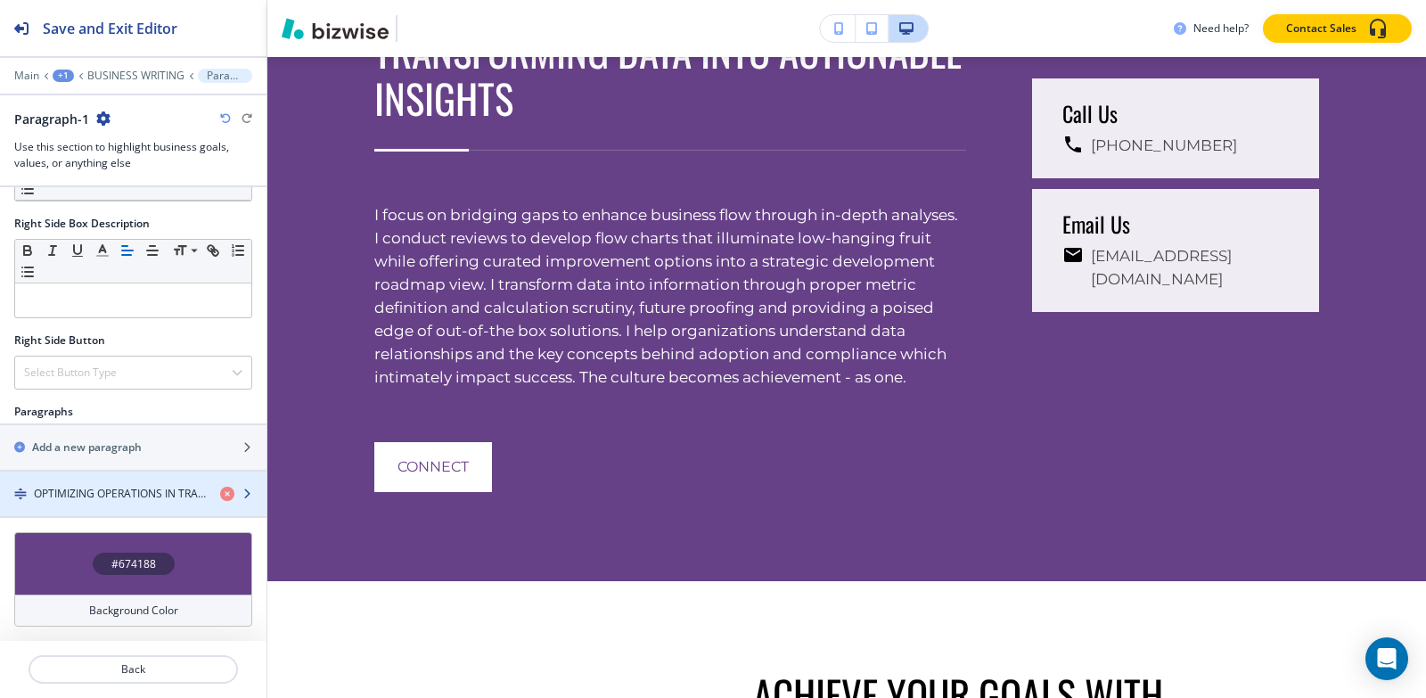
click at [103, 491] on h4 "OPTIMIZING OPERATIONS IN TRANSFORMING DATA INTO ACTIONABLE INSIGHTS" at bounding box center [120, 494] width 172 height 16
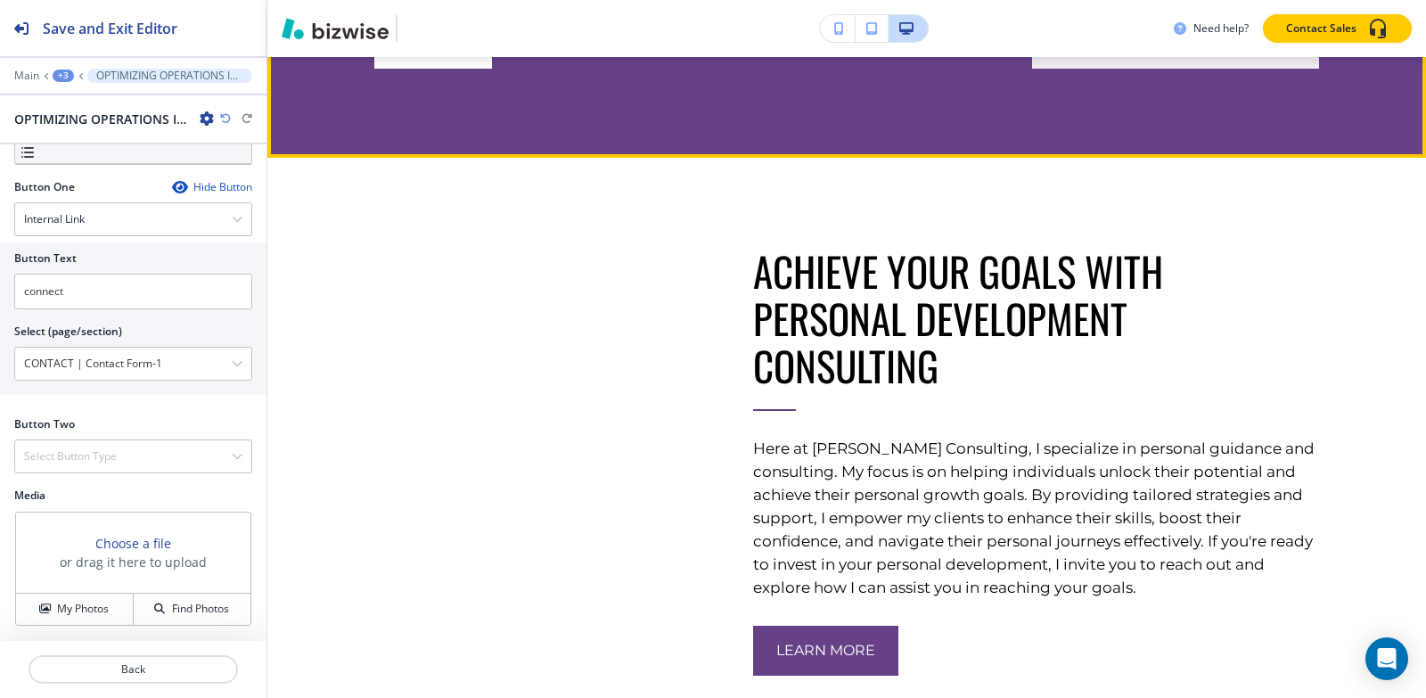
scroll to position [6206, 0]
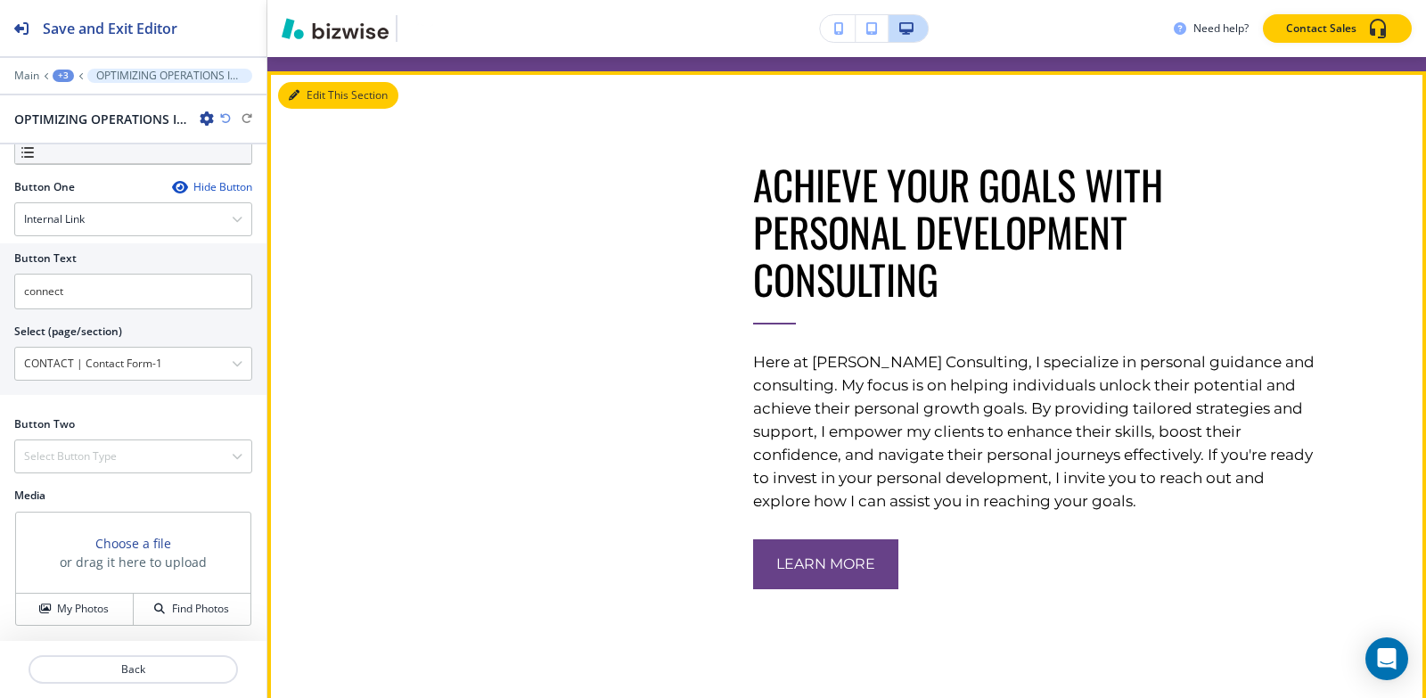
click at [291, 101] on icon "button" at bounding box center [294, 95] width 11 height 11
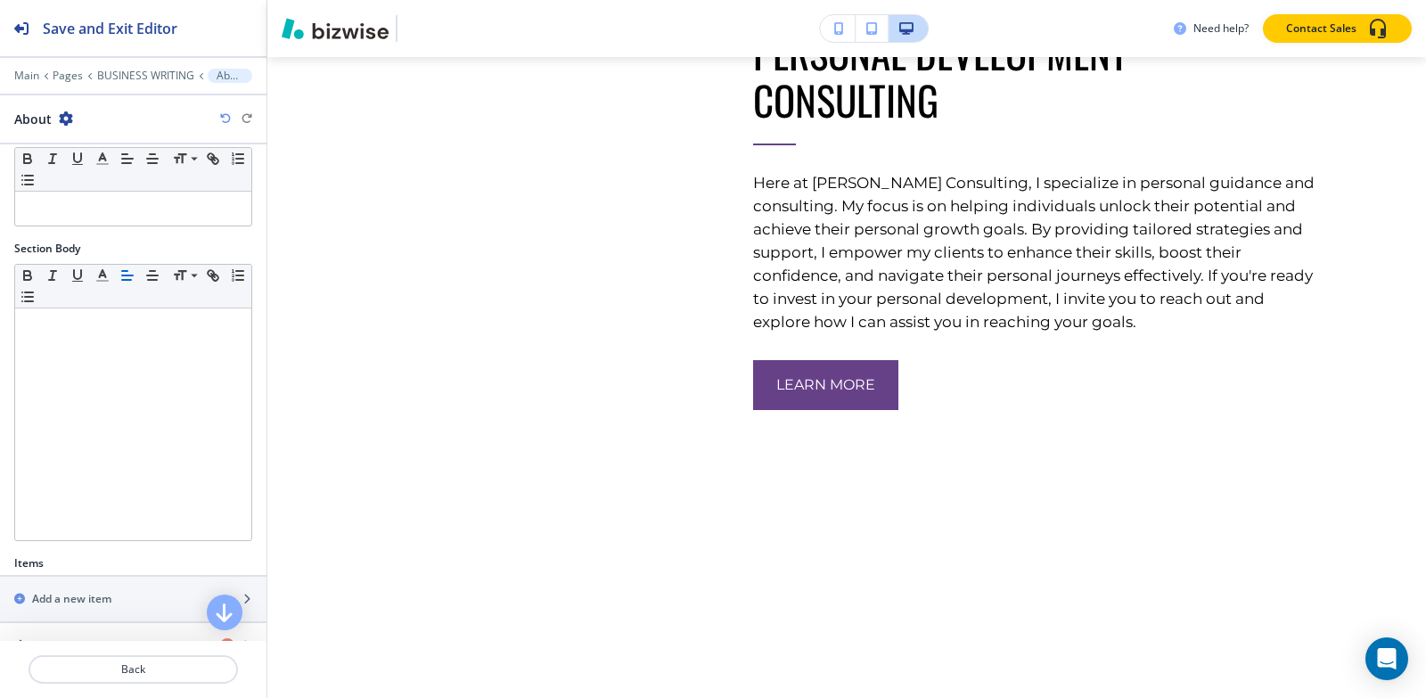
scroll to position [408, 0]
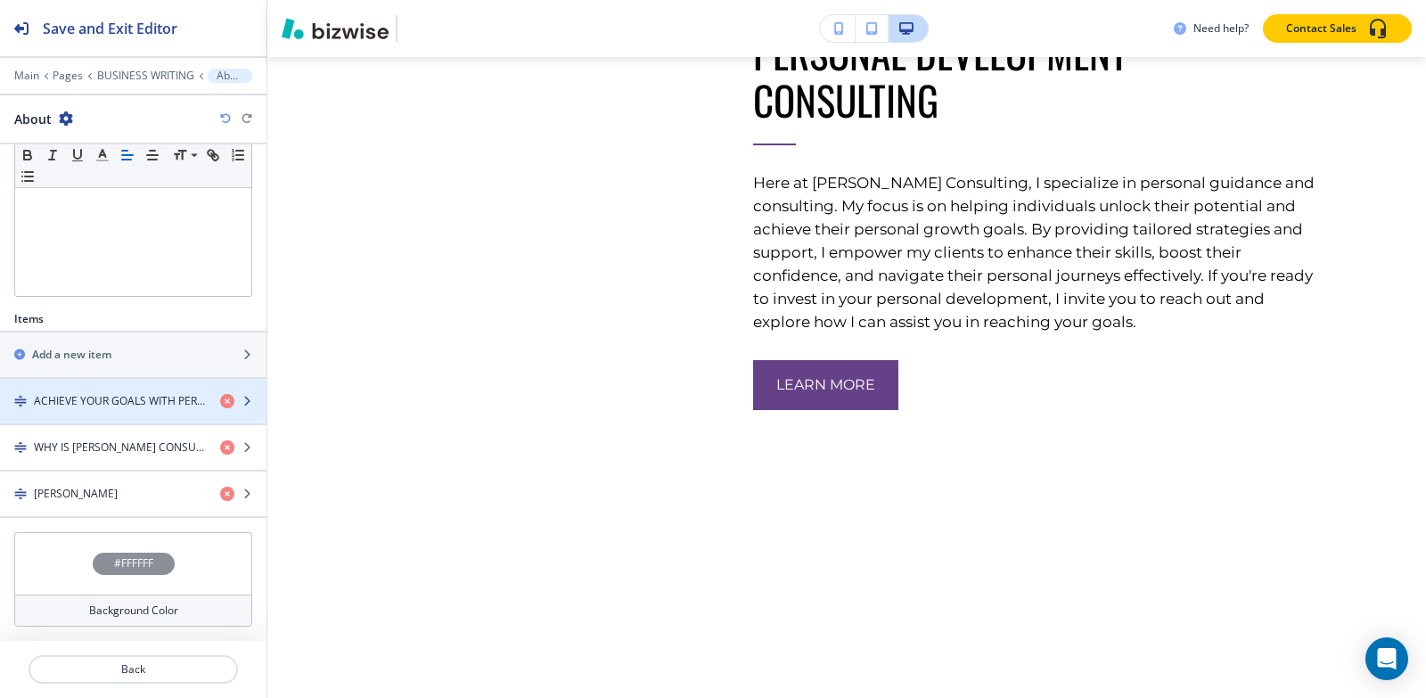
click at [144, 405] on h4 "ACHIEVE YOUR GOALS WITH PERSONAL DEVELOPMENT CONSULTING" at bounding box center [120, 401] width 172 height 16
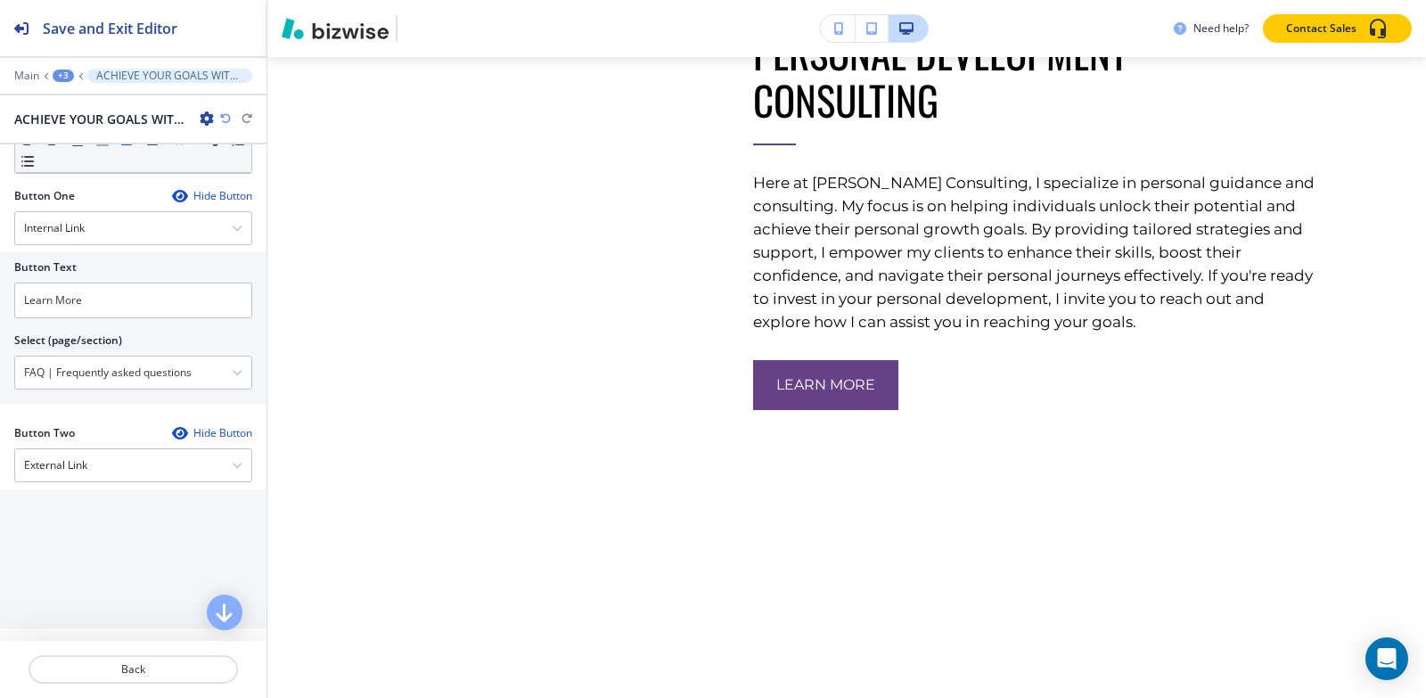
click at [69, 78] on div "+3" at bounding box center [63, 76] width 21 height 12
click at [82, 175] on p "About" at bounding box center [109, 168] width 91 height 16
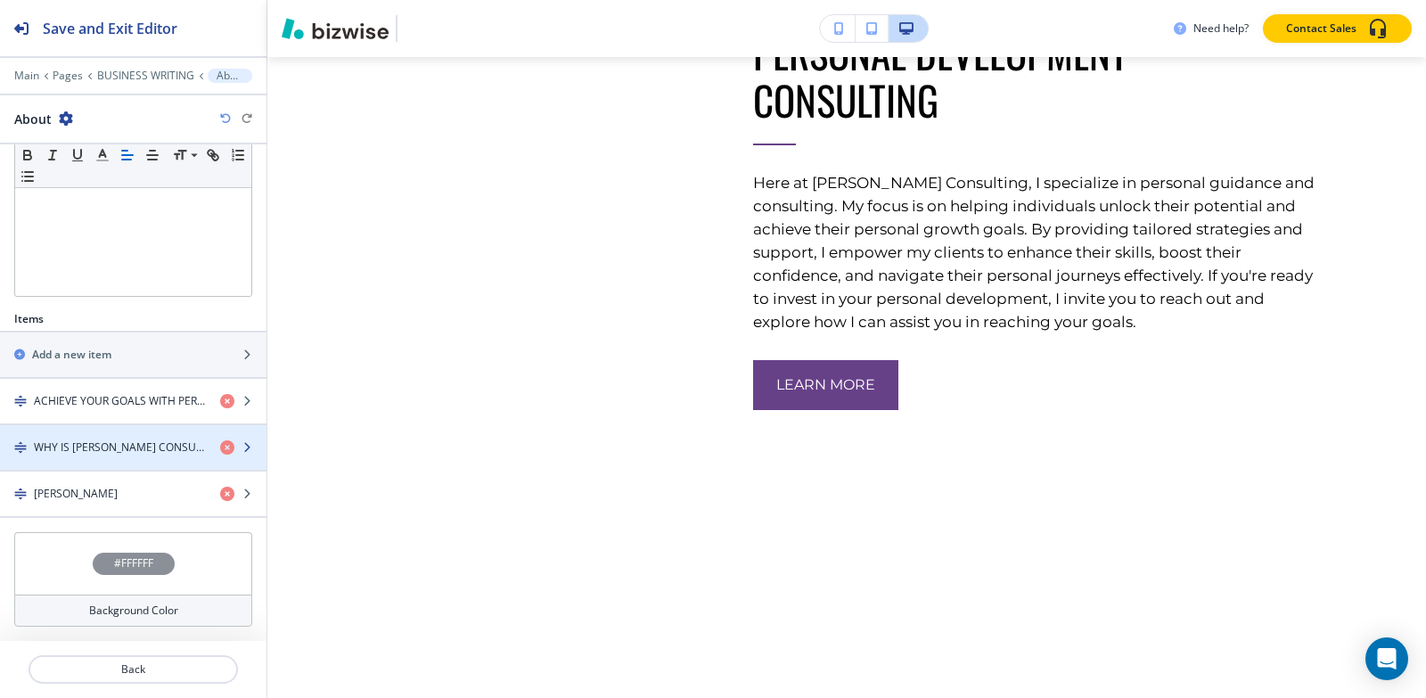
click at [95, 434] on div "button" at bounding box center [133, 432] width 266 height 14
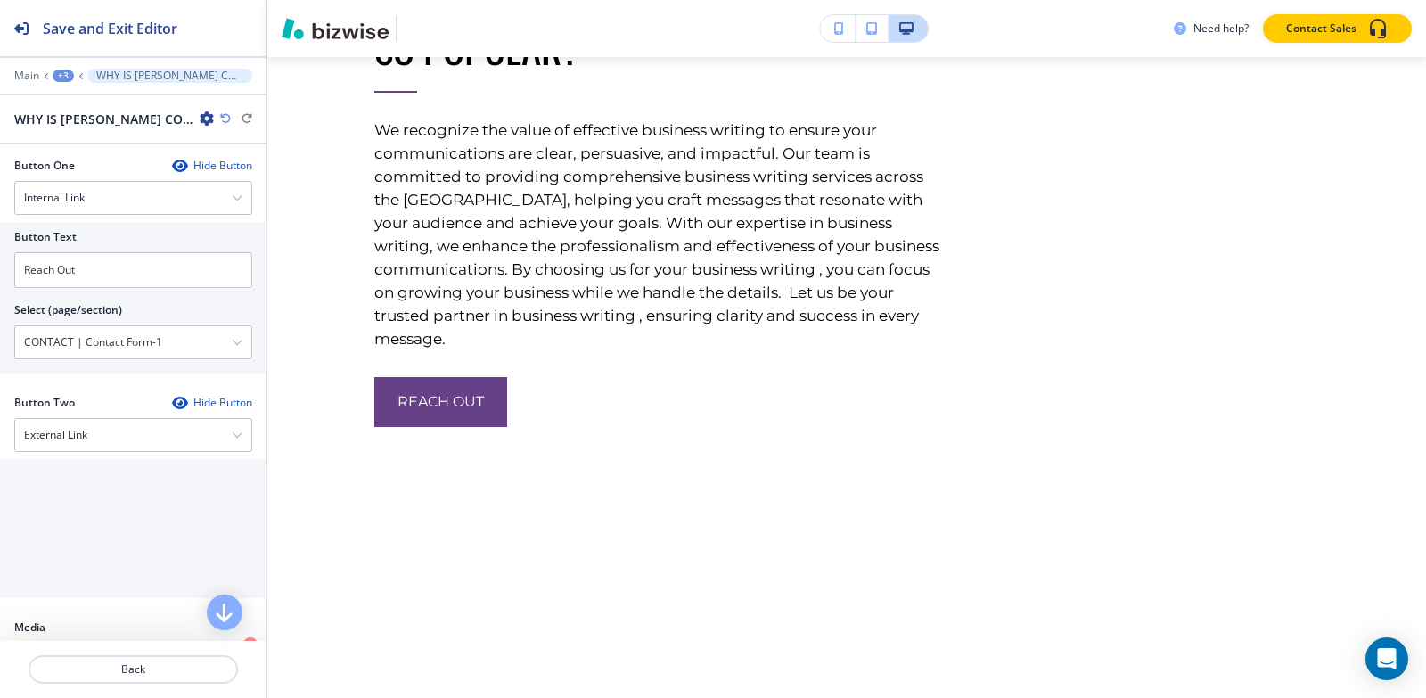
click at [64, 72] on div "+3" at bounding box center [63, 76] width 21 height 12
click at [72, 165] on p "About" at bounding box center [109, 168] width 91 height 16
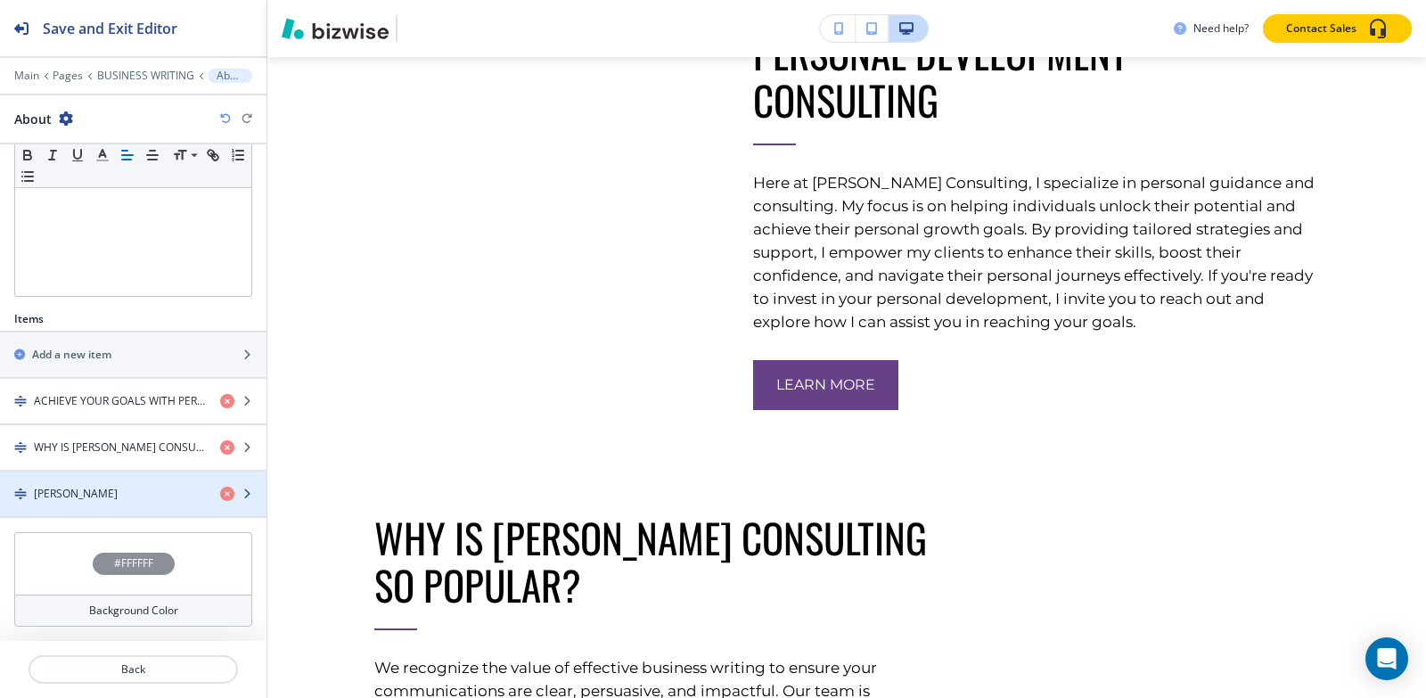
click at [53, 487] on h4 "[PERSON_NAME]" at bounding box center [76, 494] width 84 height 16
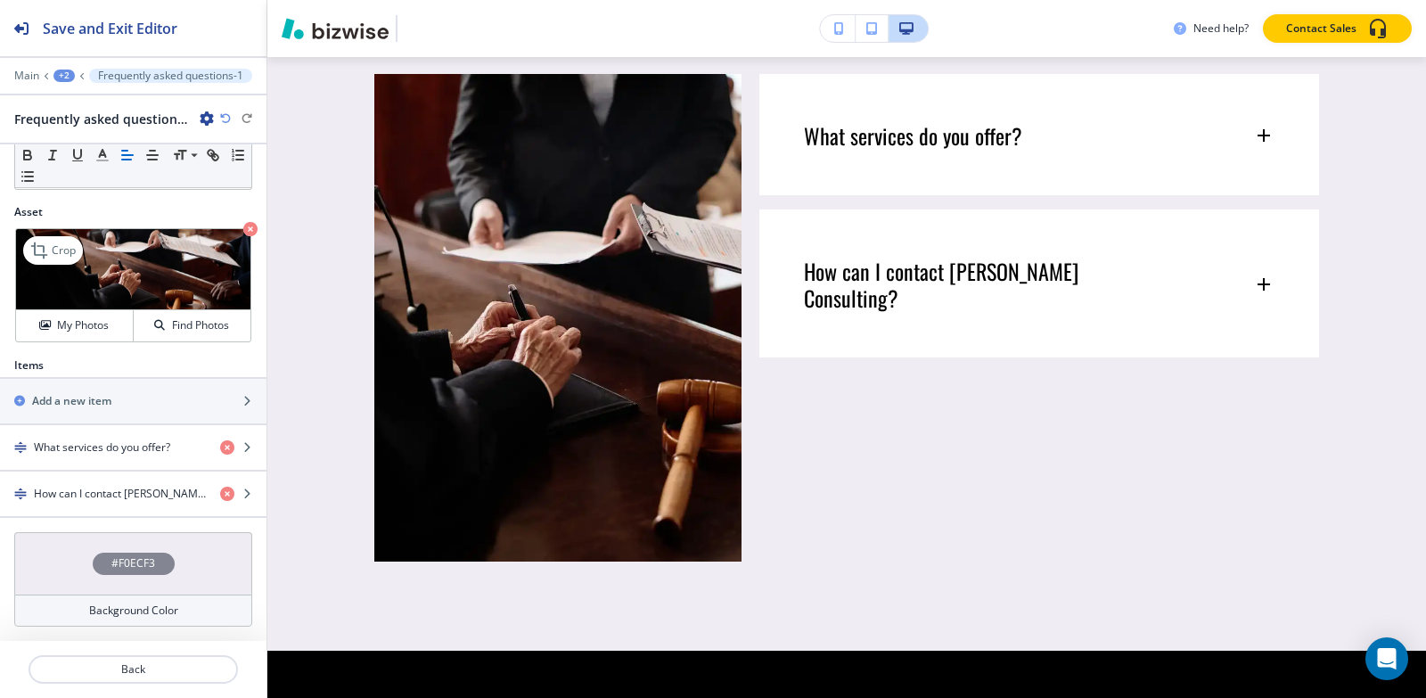
click at [243, 227] on icon "button" at bounding box center [250, 229] width 14 height 14
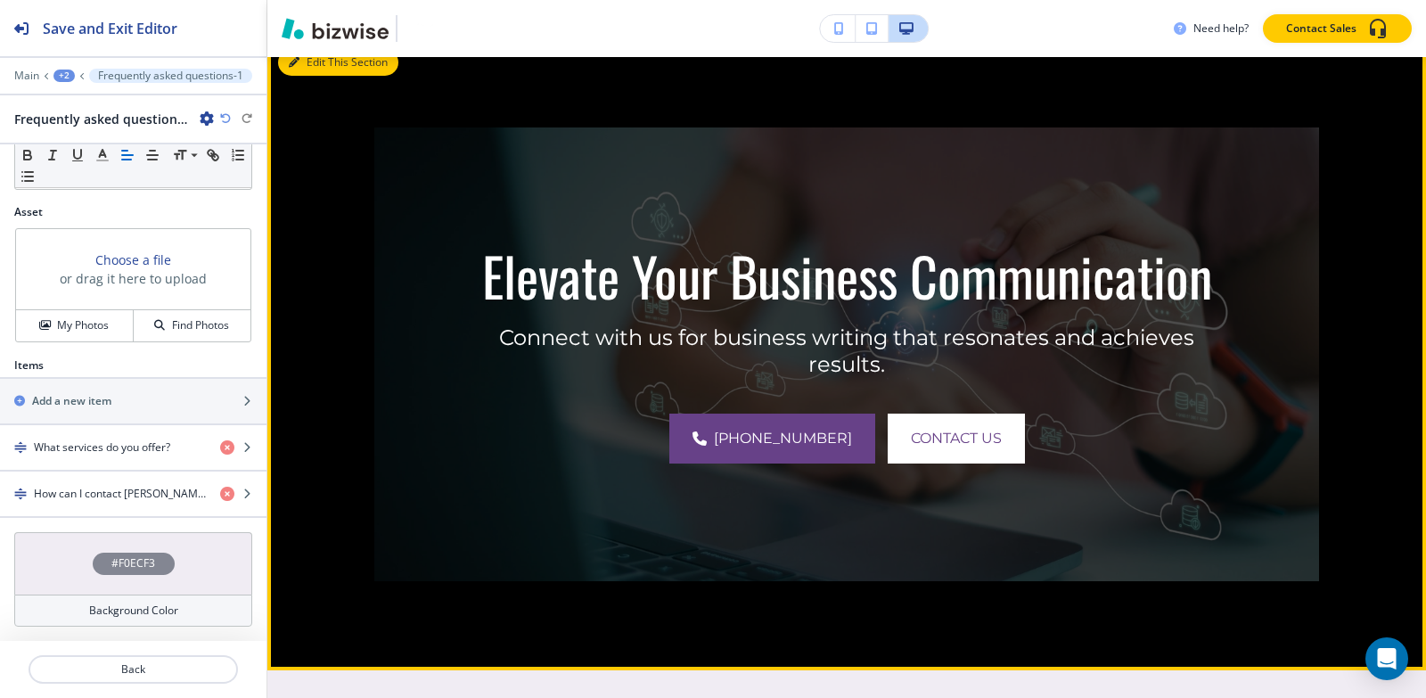
click at [314, 76] on button "Edit This Section" at bounding box center [338, 62] width 120 height 27
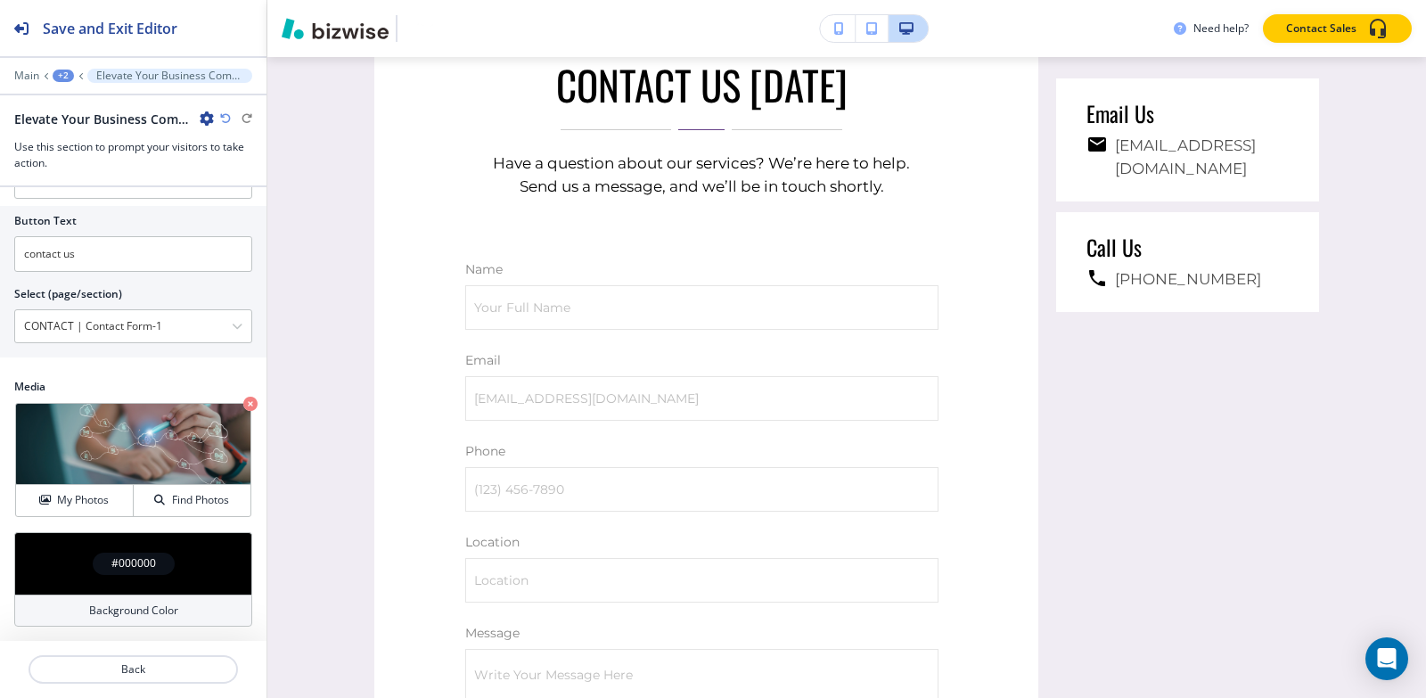
click at [48, 77] on icon at bounding box center [46, 75] width 6 height 7
click at [59, 76] on div "+2" at bounding box center [63, 76] width 21 height 12
click at [88, 107] on p "Pages" at bounding box center [109, 105] width 91 height 16
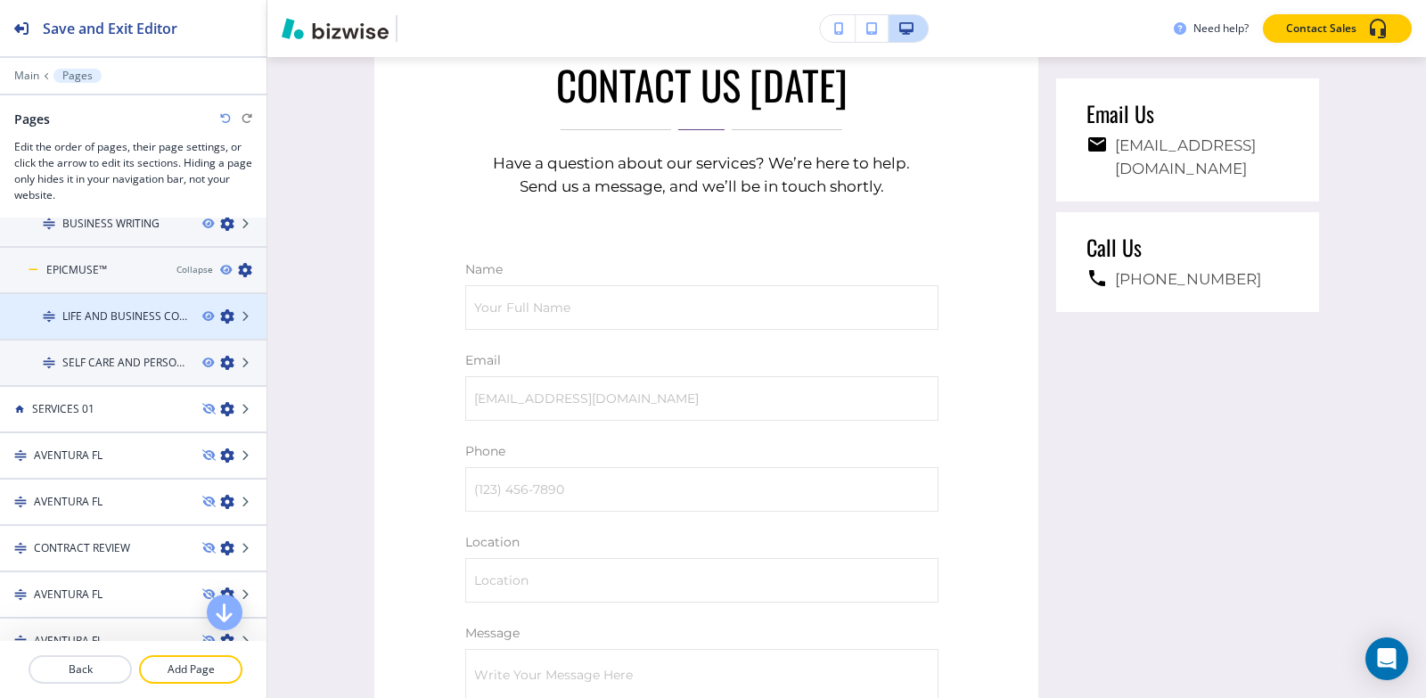
click at [91, 303] on div at bounding box center [133, 301] width 266 height 14
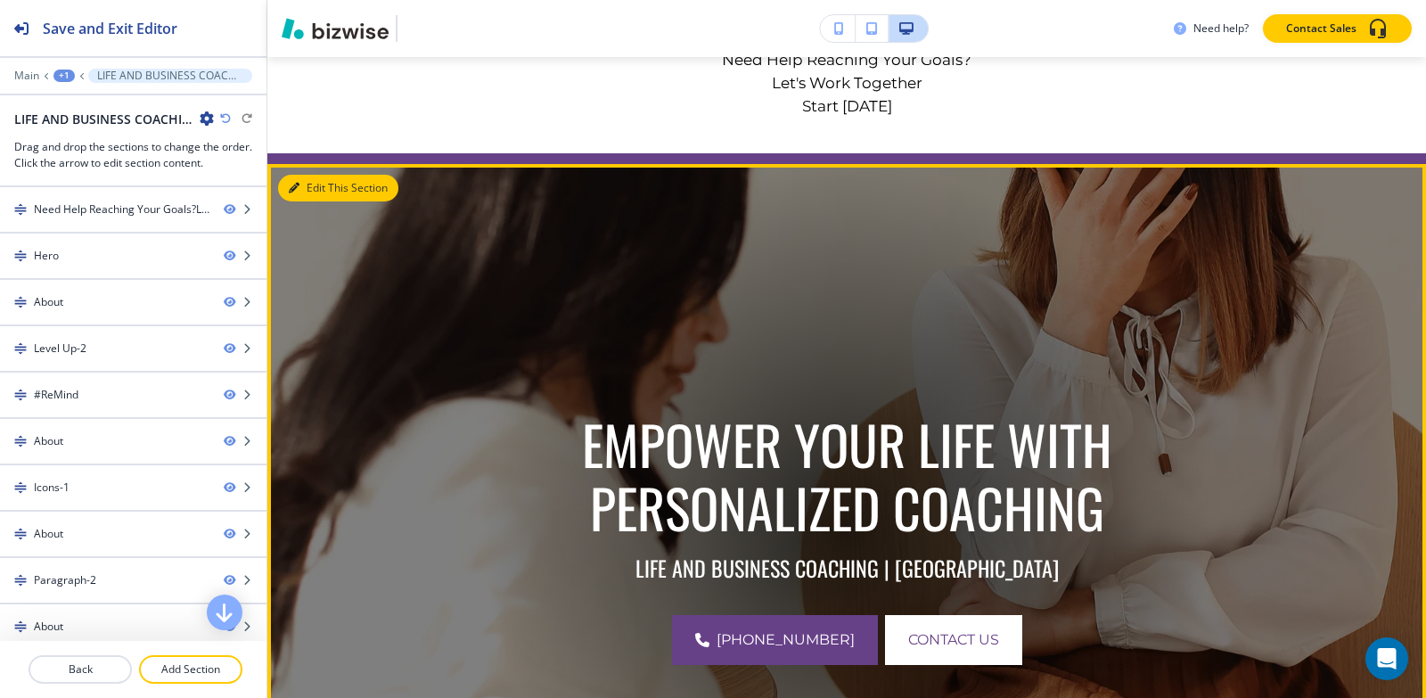
click at [306, 192] on button "Edit This Section" at bounding box center [338, 188] width 120 height 27
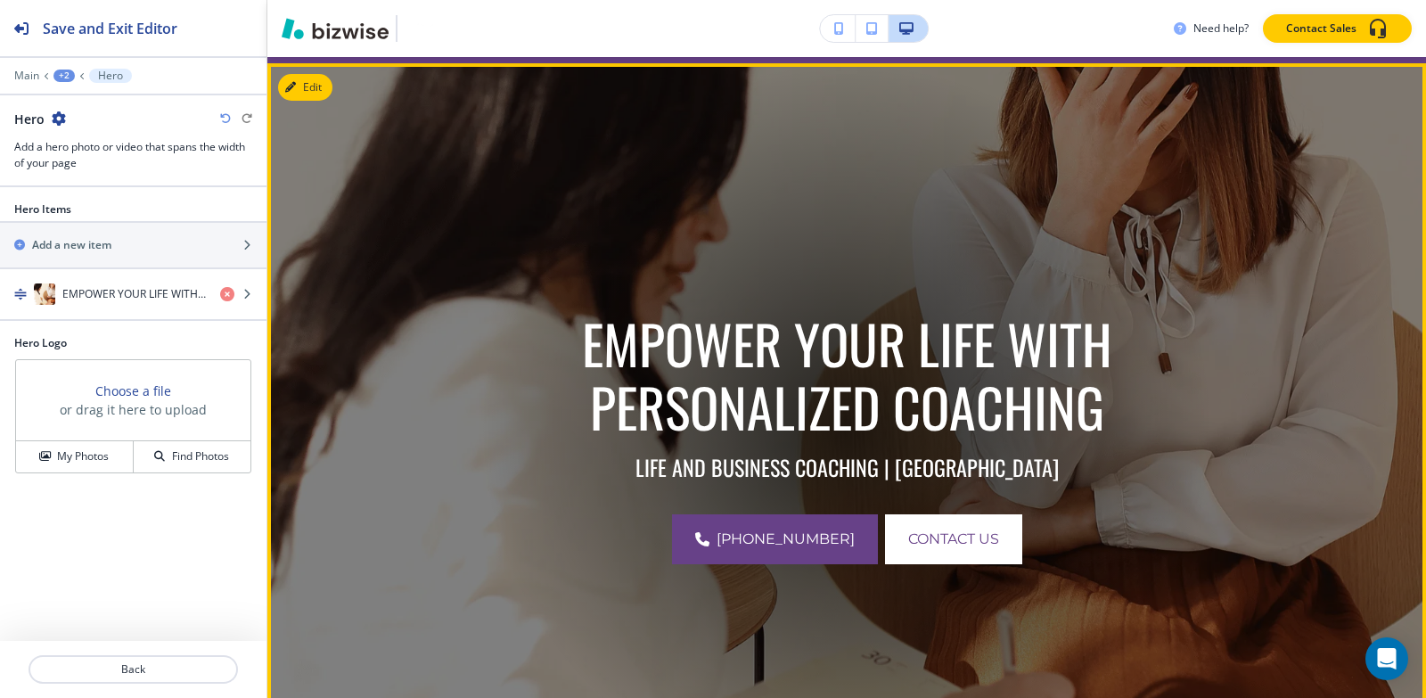
scroll to position [285, 0]
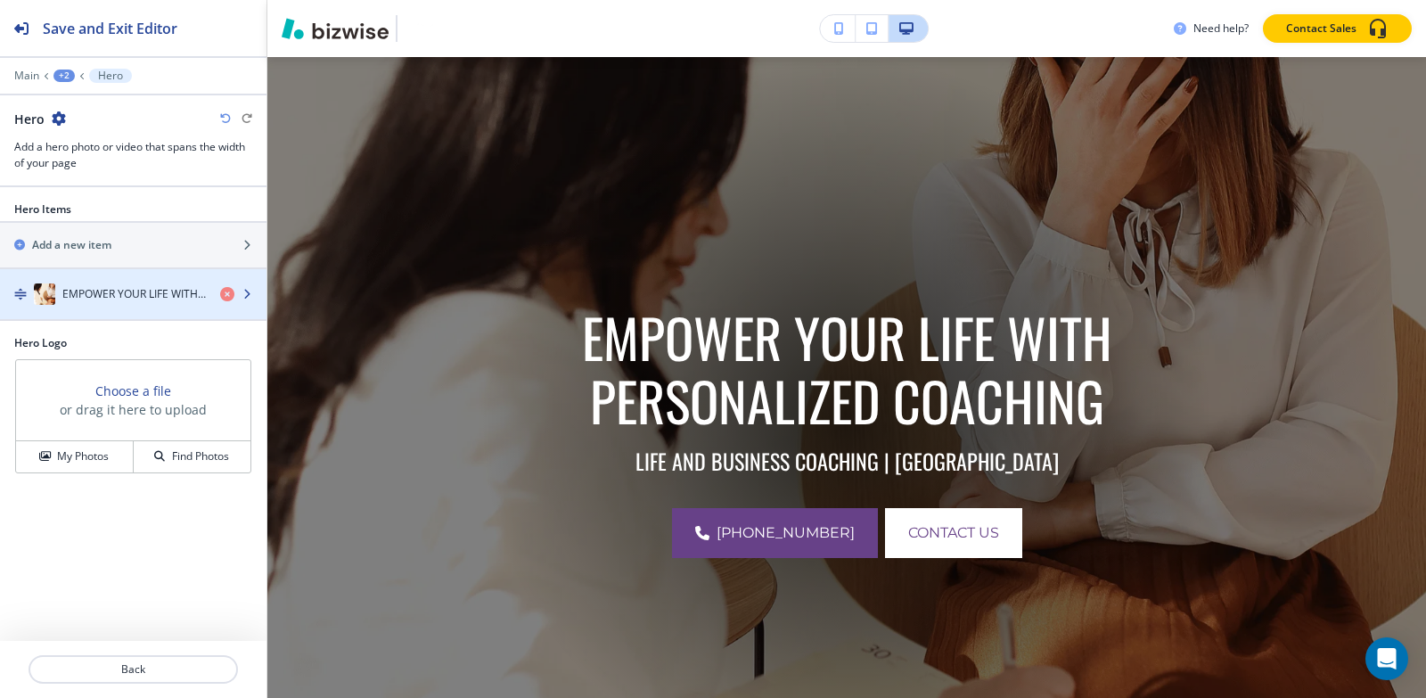
click at [58, 302] on div "EMPOWER YOUR LIFE WITH PERSONALIZED COACHING" at bounding box center [103, 293] width 206 height 21
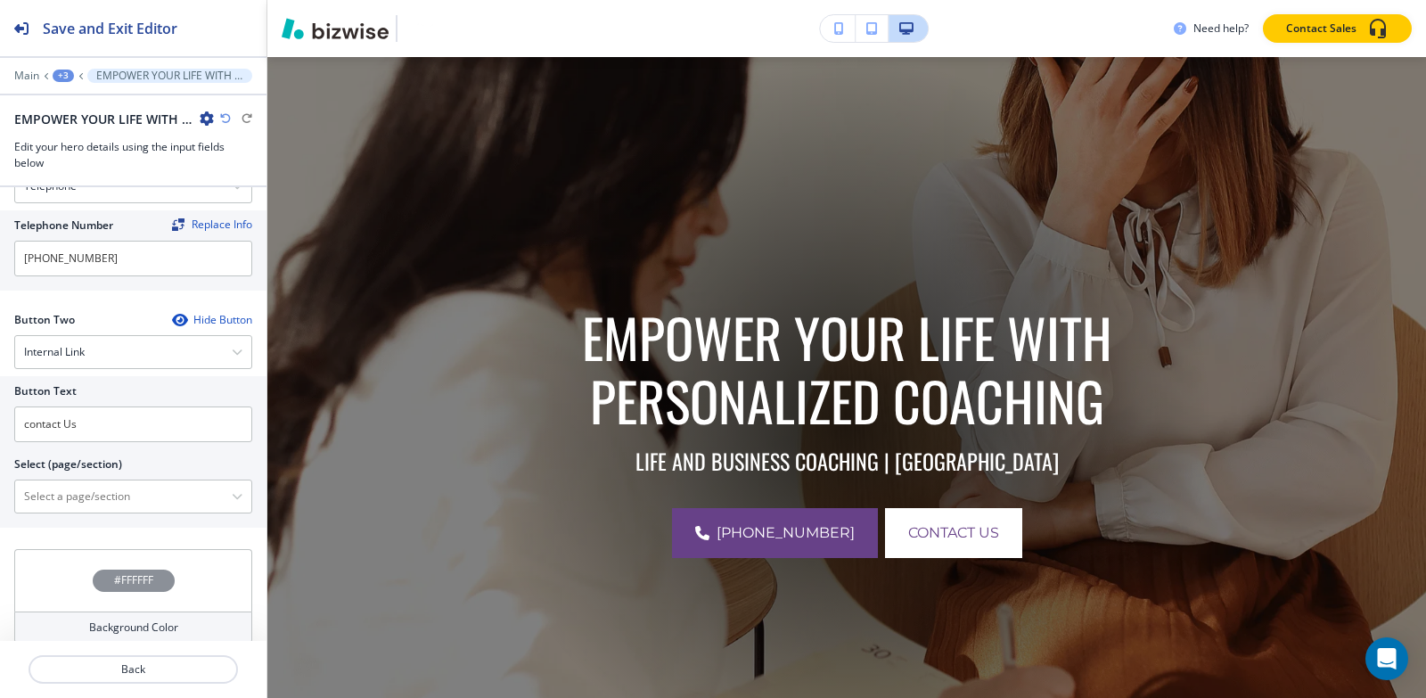
scroll to position [790, 0]
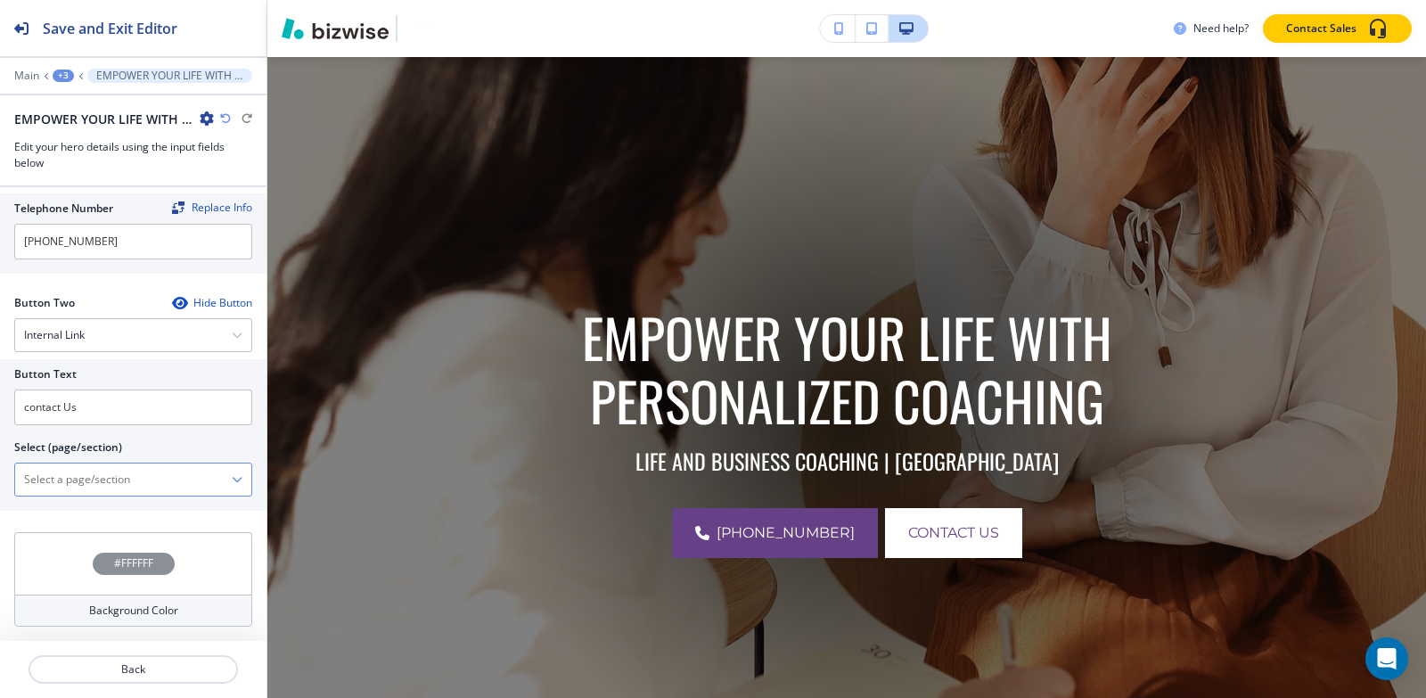
click at [98, 471] on \(page\/section\) "Manual Input" at bounding box center [123, 479] width 217 height 30
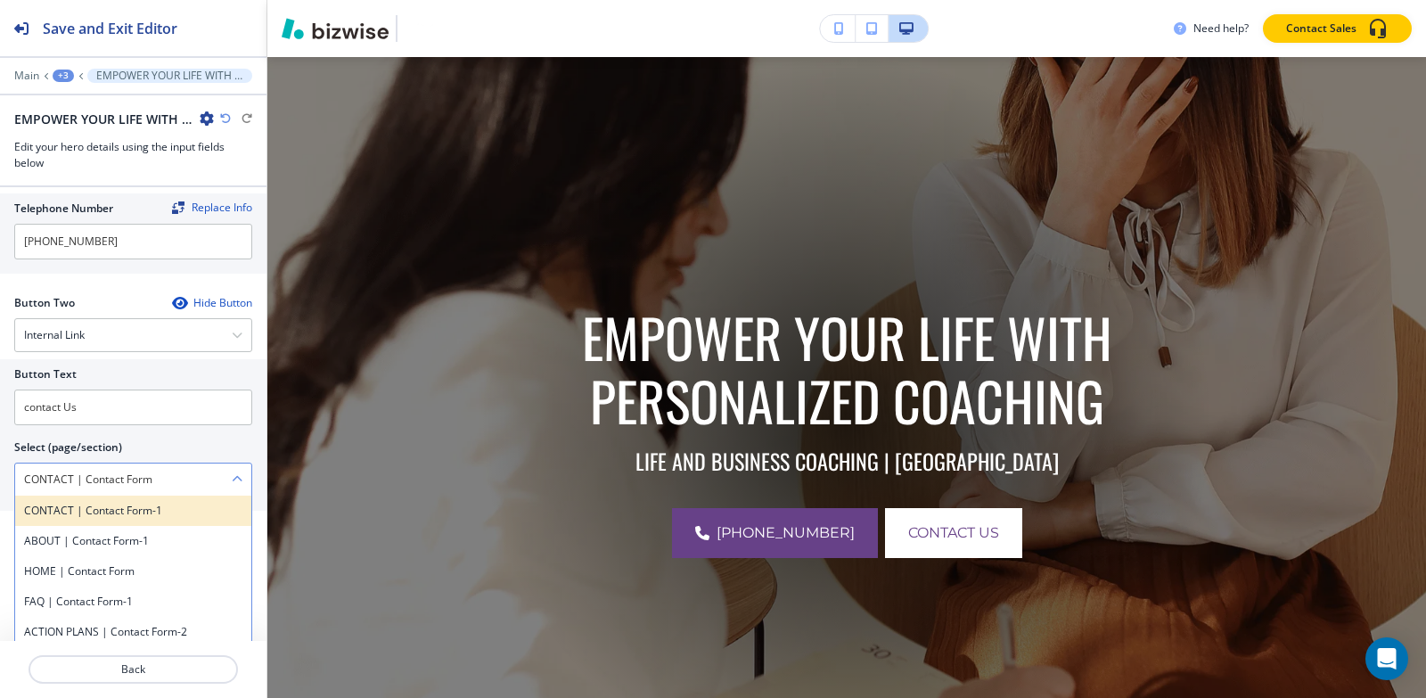
click at [135, 512] on h4 "CONTACT | Contact Form-1" at bounding box center [133, 511] width 218 height 16
type \(page\/section\) "CONTACT | Contact Form-1"
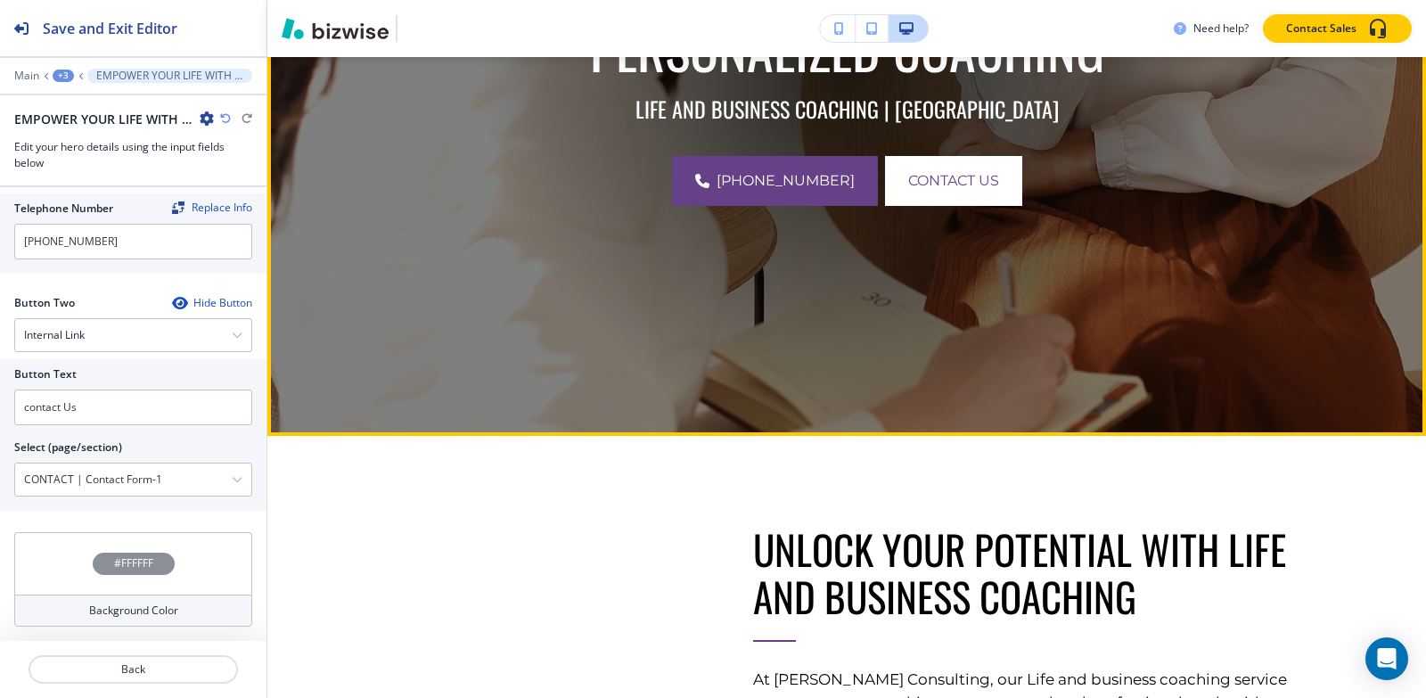
scroll to position [820, 0]
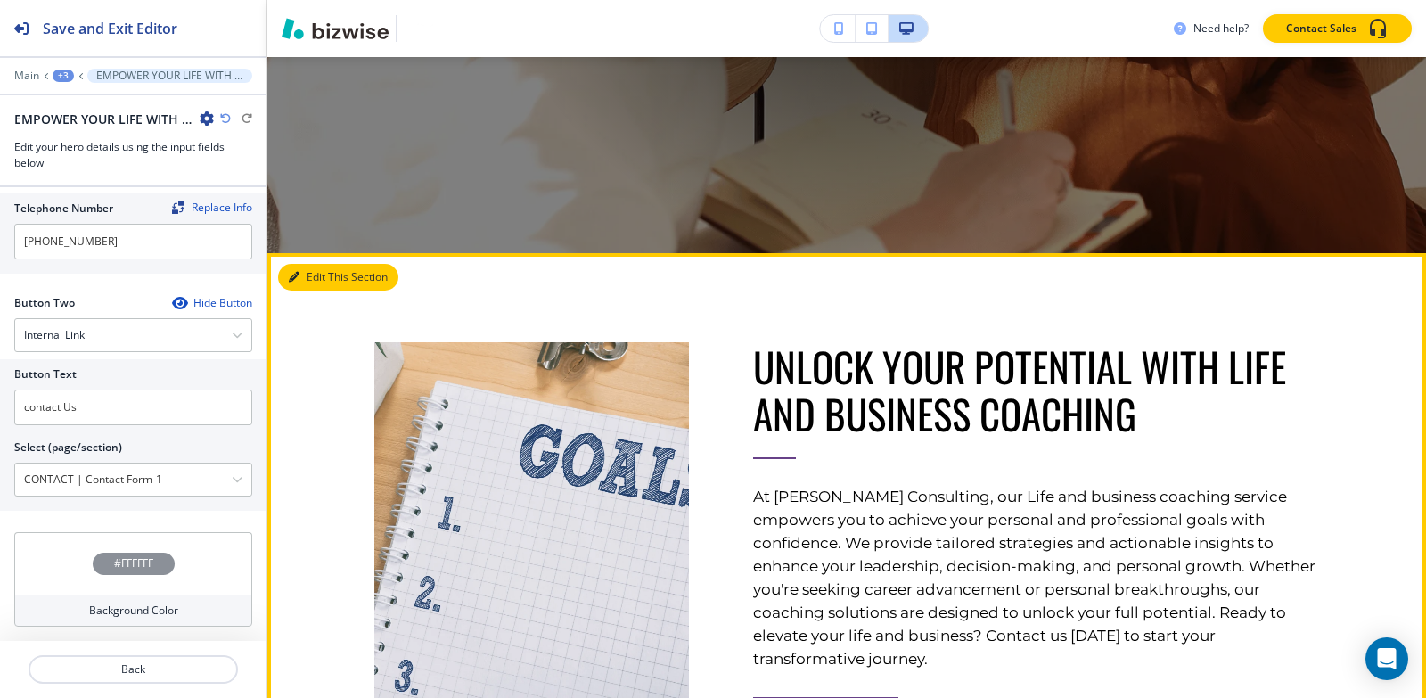
click at [307, 274] on button "Edit This Section" at bounding box center [338, 277] width 120 height 27
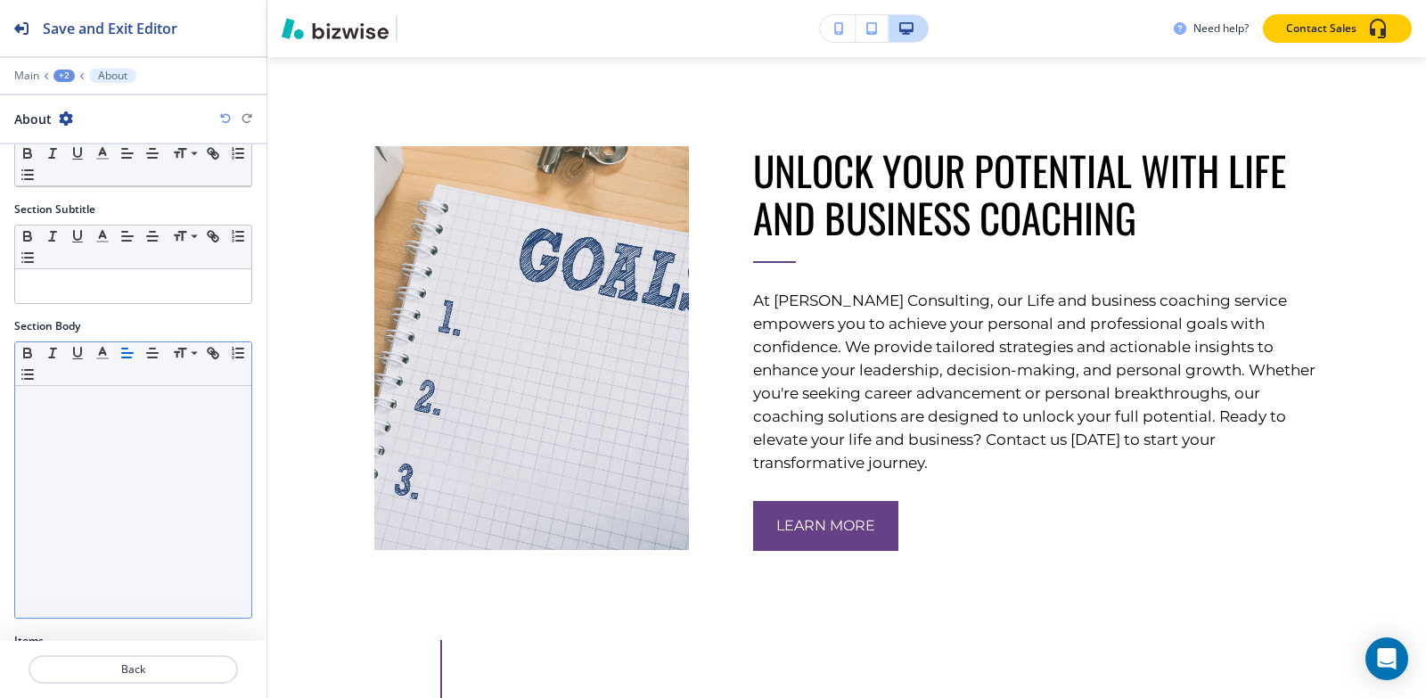
scroll to position [315, 0]
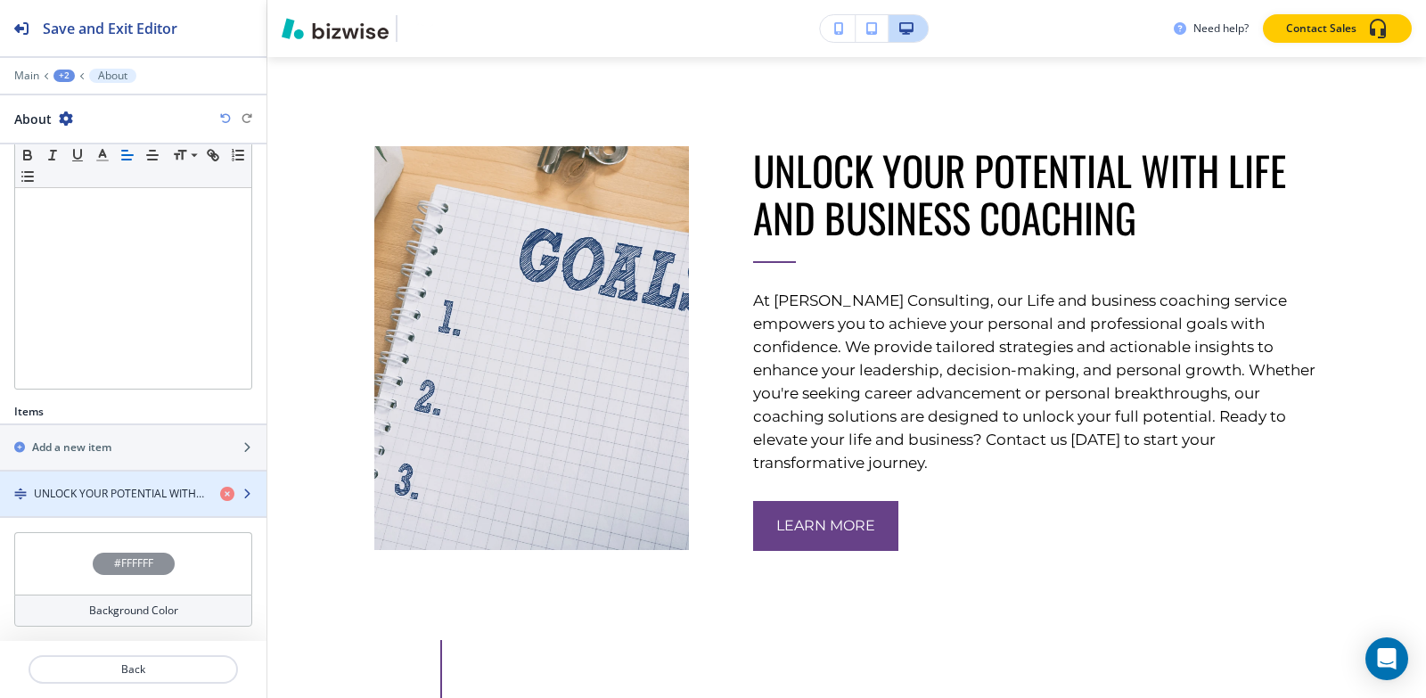
click at [80, 486] on h4 "UNLOCK YOUR POTENTIAL WITH LIFE AND BUSINESS COACHING" at bounding box center [120, 494] width 172 height 16
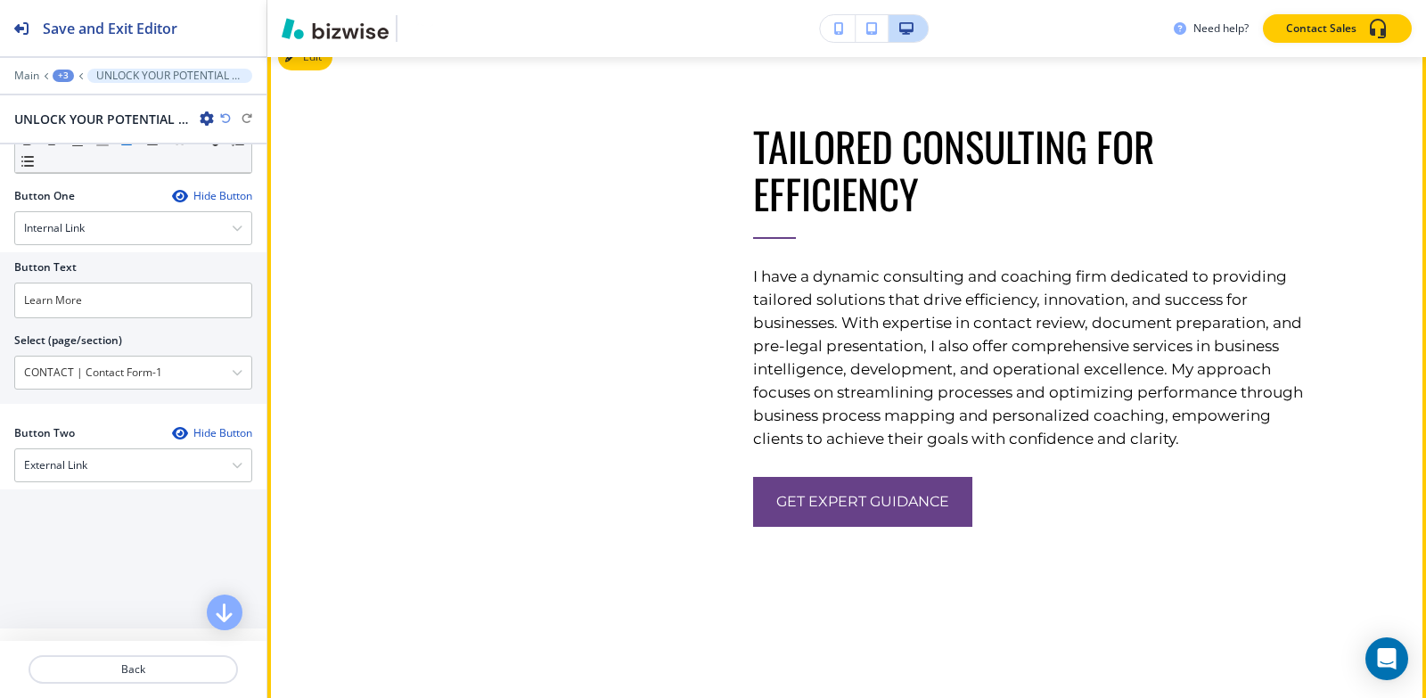
scroll to position [4224, 0]
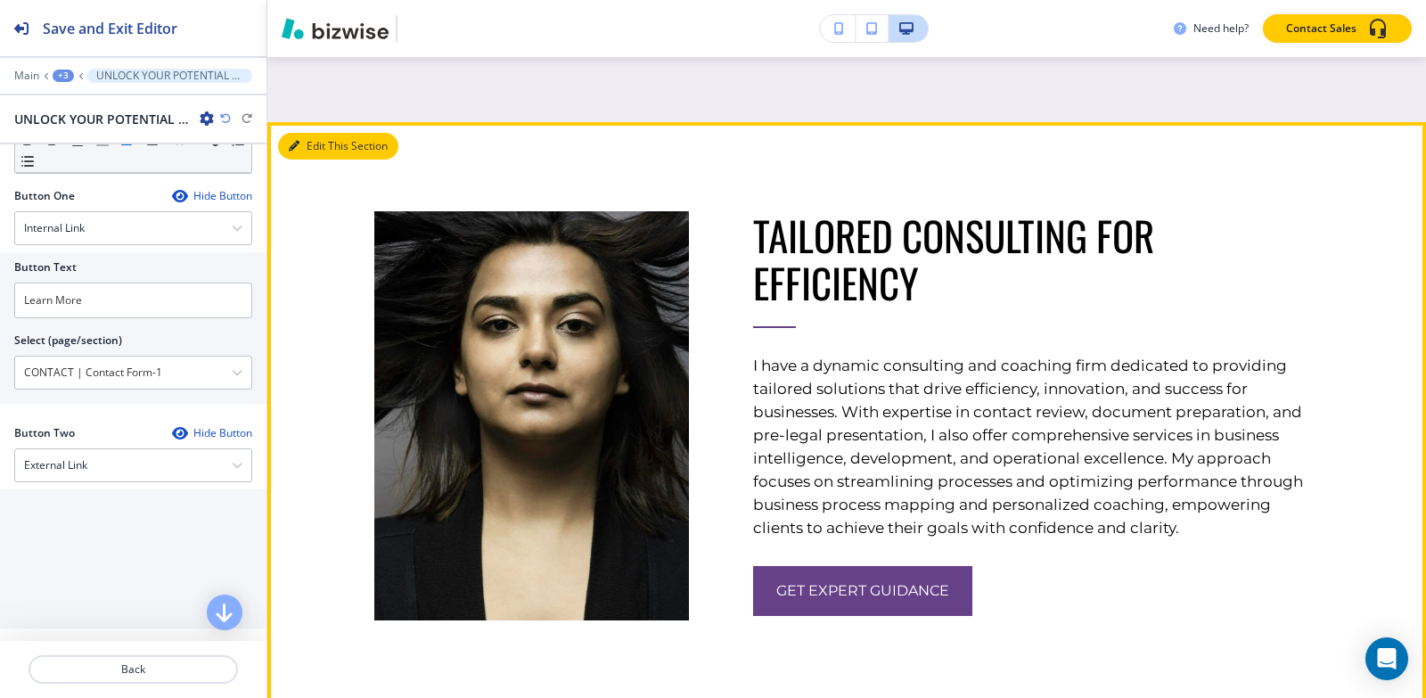
click at [307, 158] on button "Edit This Section" at bounding box center [338, 146] width 120 height 27
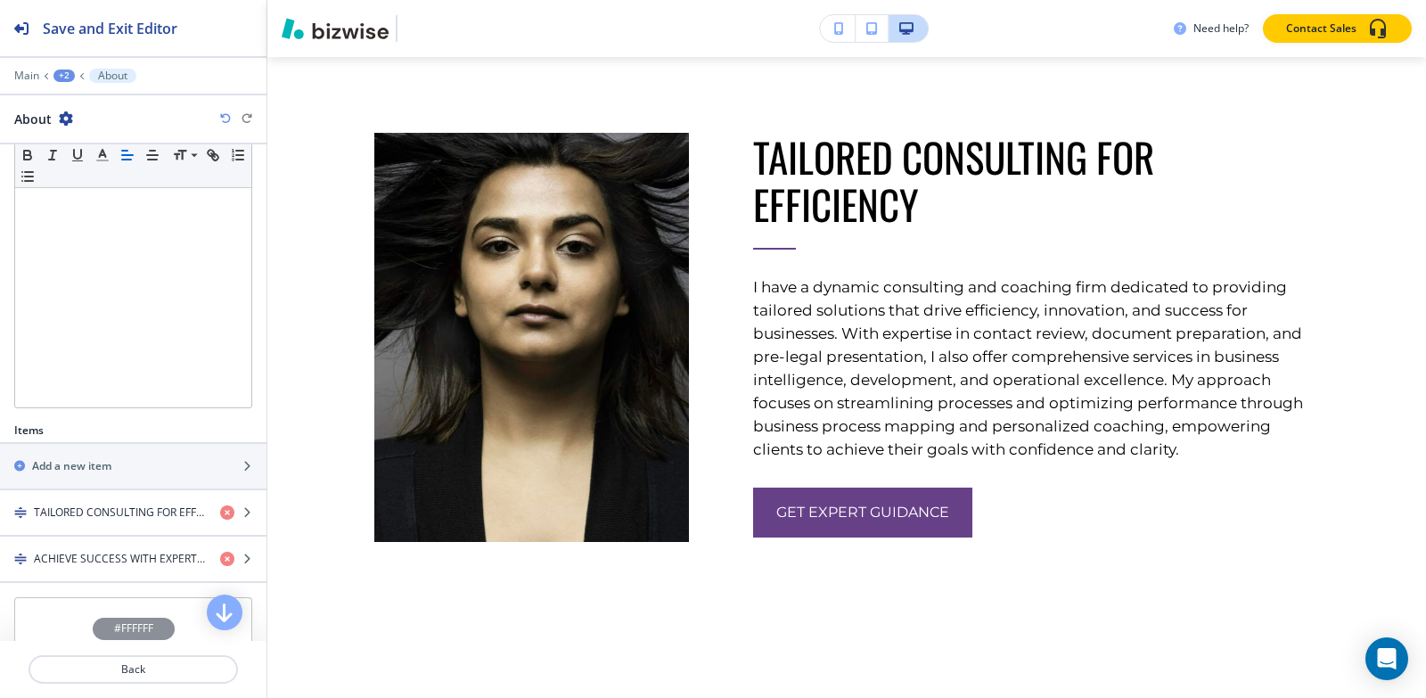
scroll to position [362, 0]
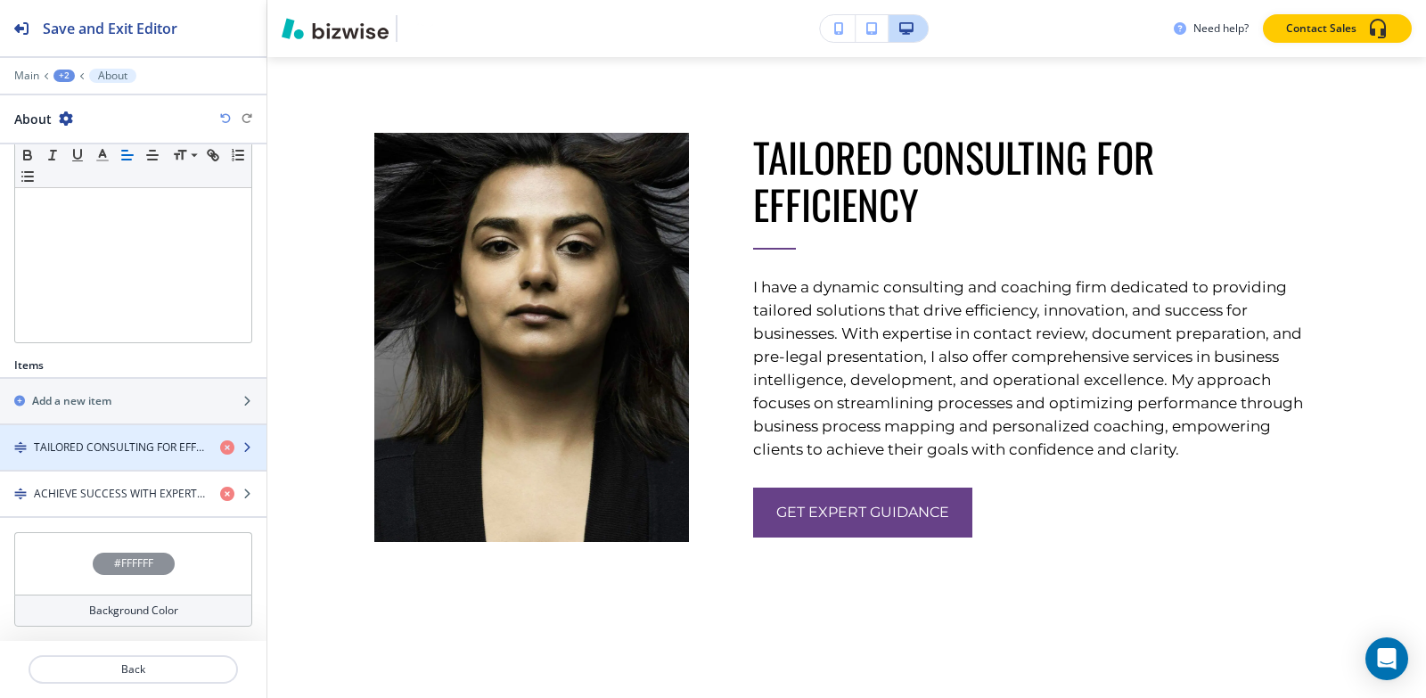
click at [99, 467] on div "button" at bounding box center [133, 462] width 266 height 14
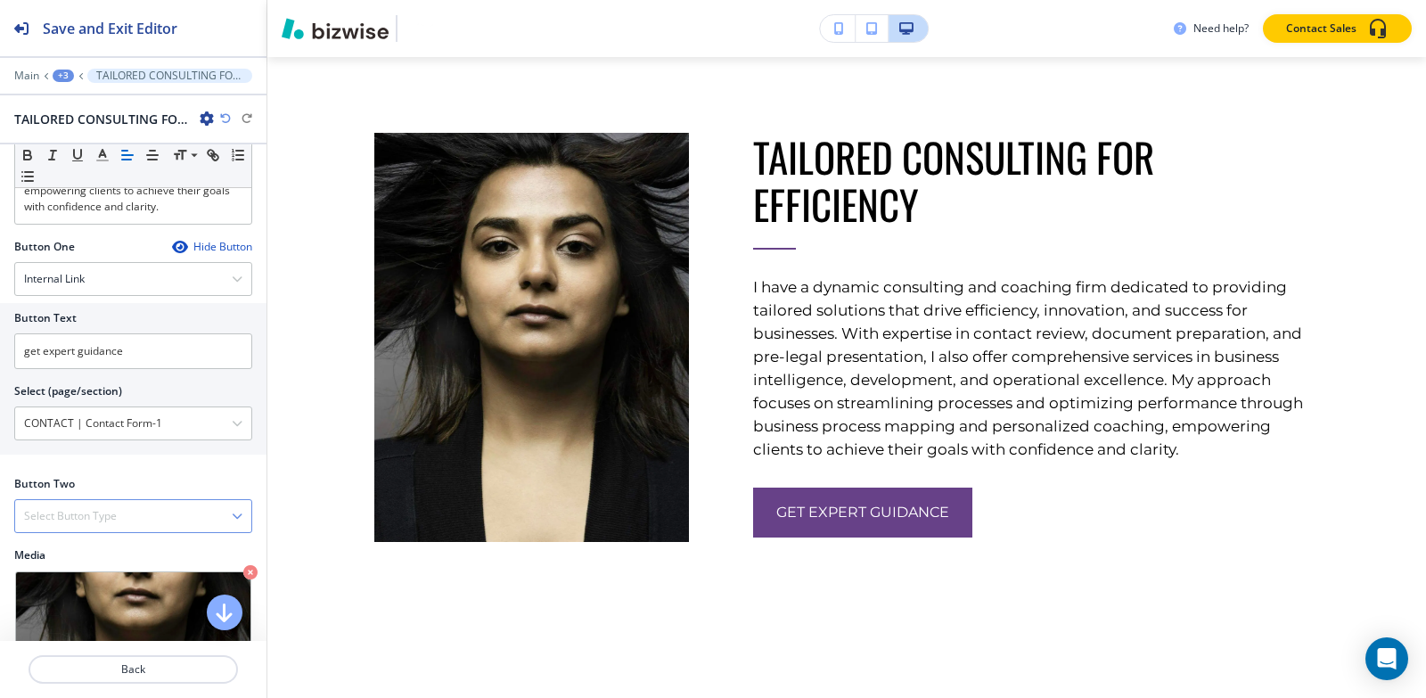
scroll to position [624, 0]
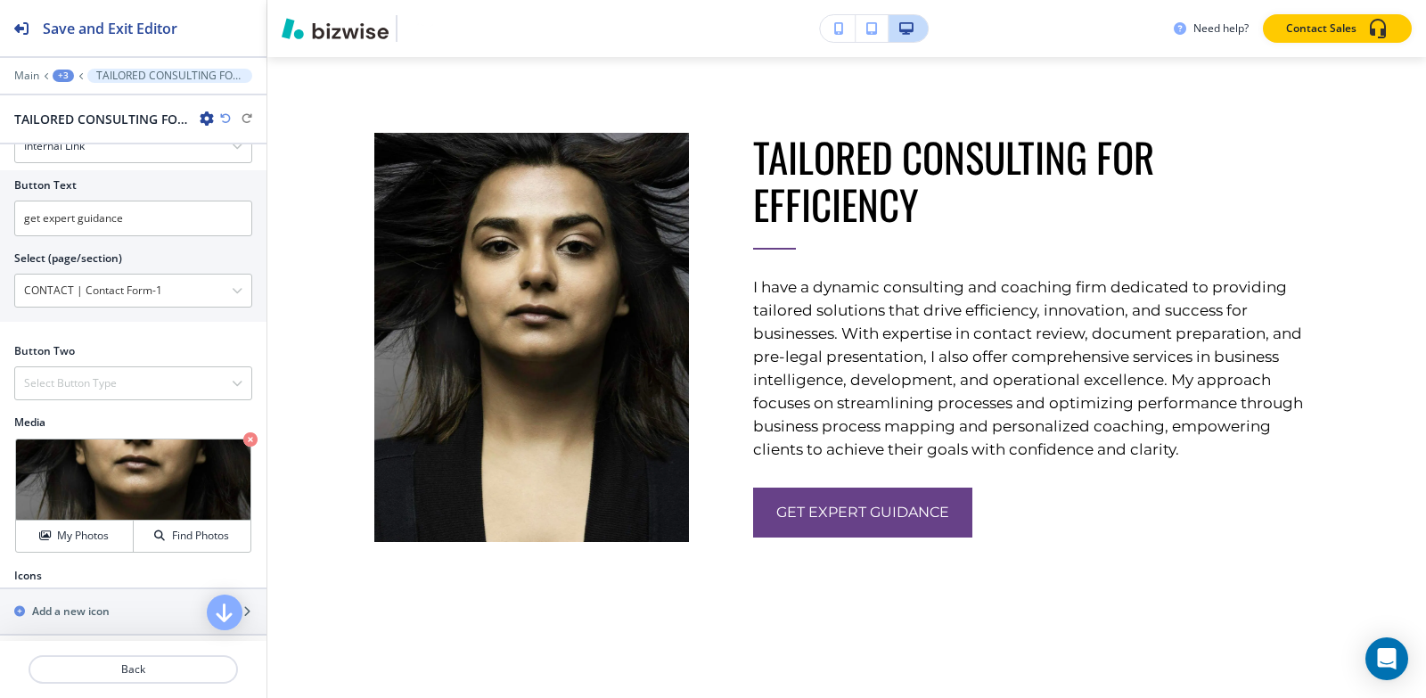
click at [63, 78] on div "+3" at bounding box center [63, 76] width 21 height 12
click at [86, 168] on p "About" at bounding box center [109, 168] width 91 height 16
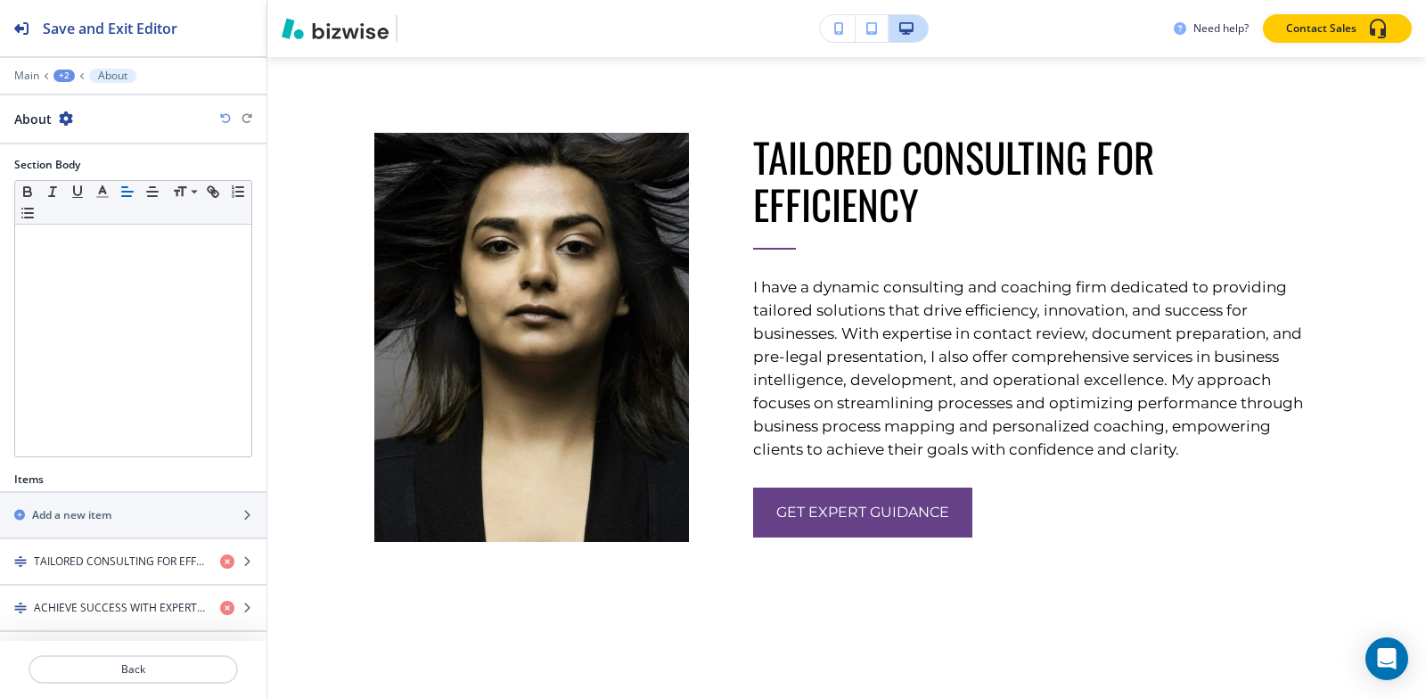
scroll to position [362, 0]
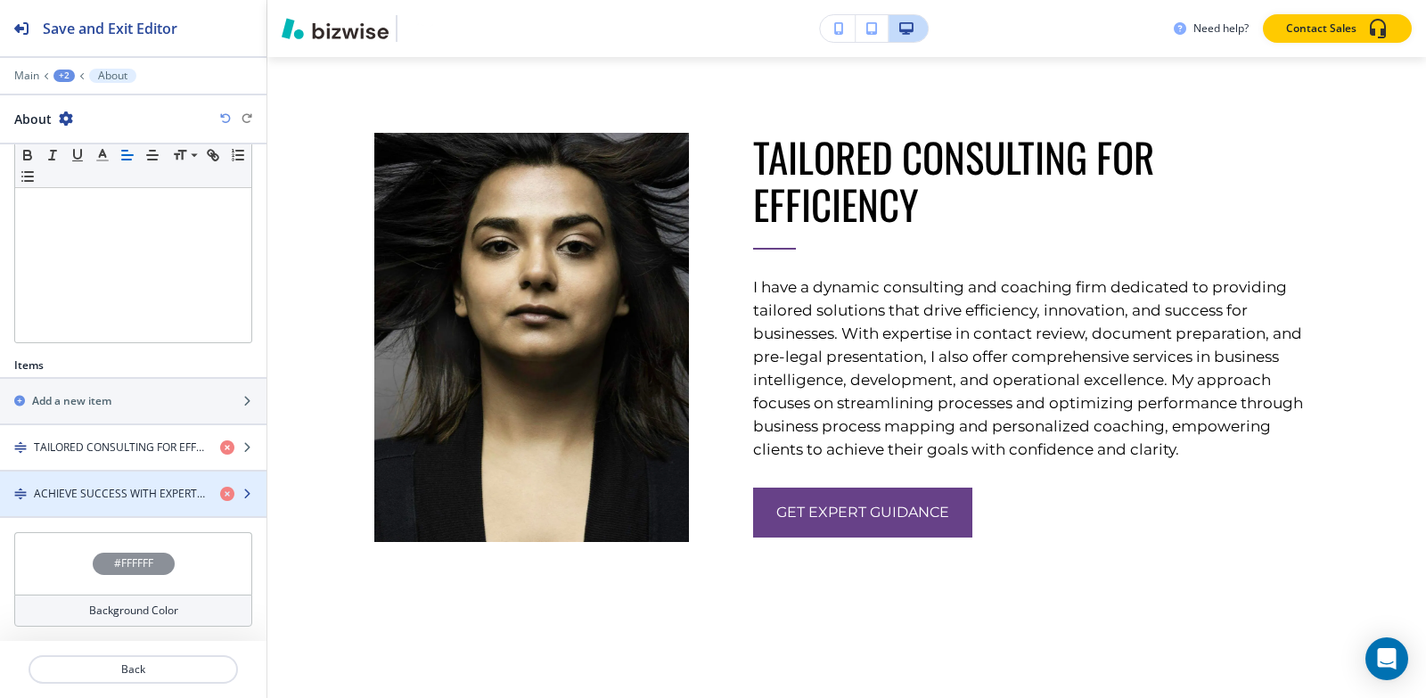
click at [127, 472] on div "button" at bounding box center [133, 478] width 266 height 14
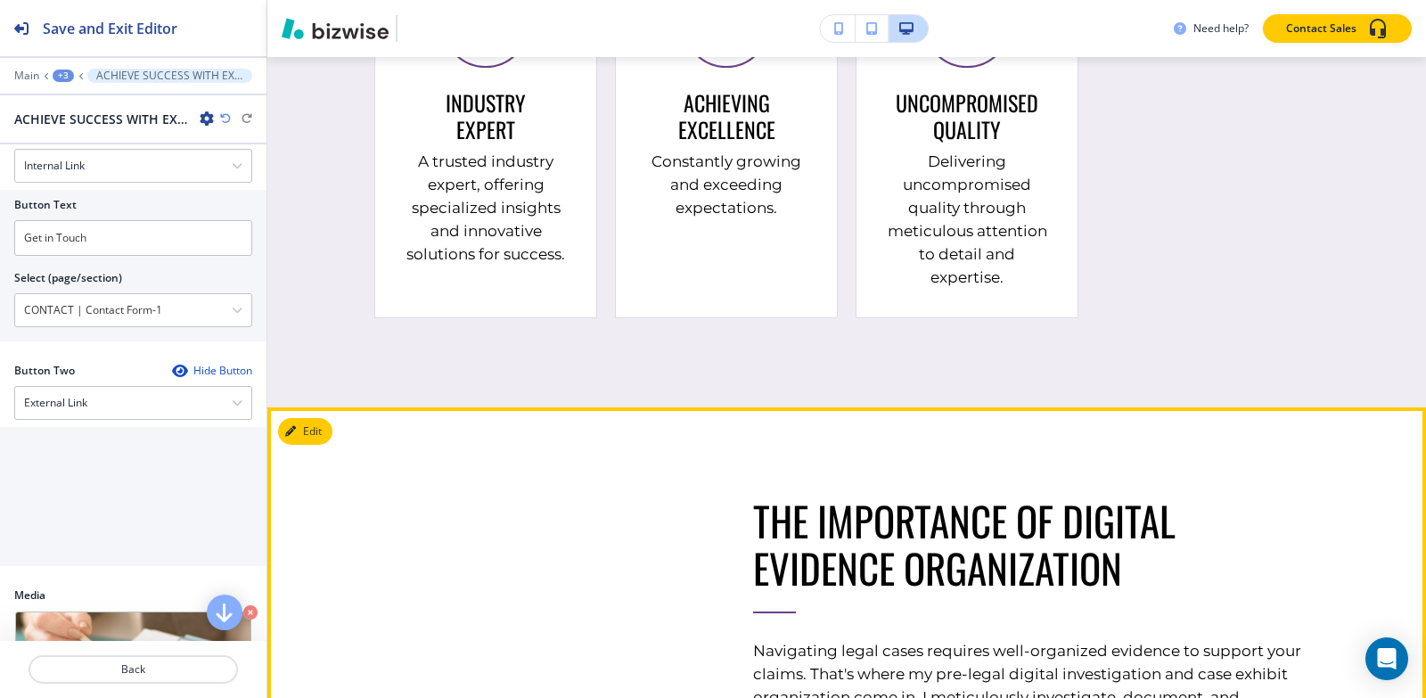
scroll to position [5969, 0]
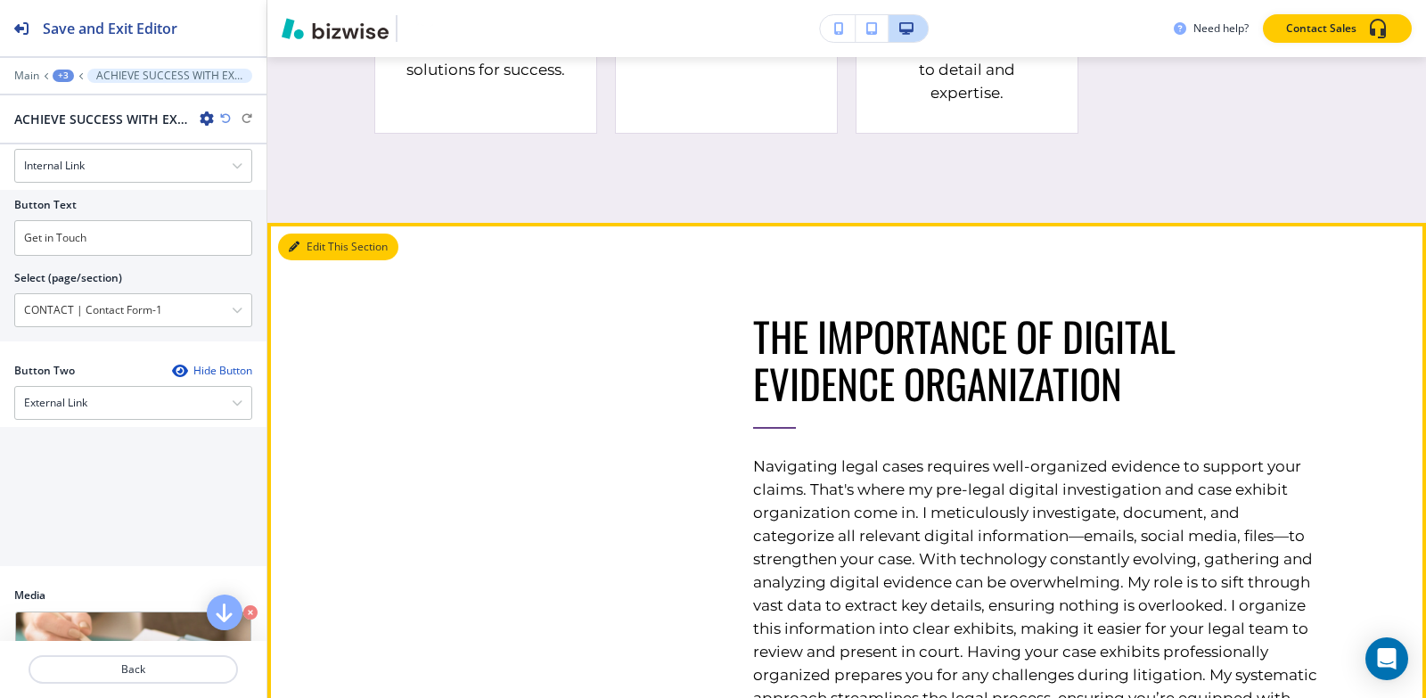
click at [318, 248] on button "Edit This Section" at bounding box center [338, 246] width 120 height 27
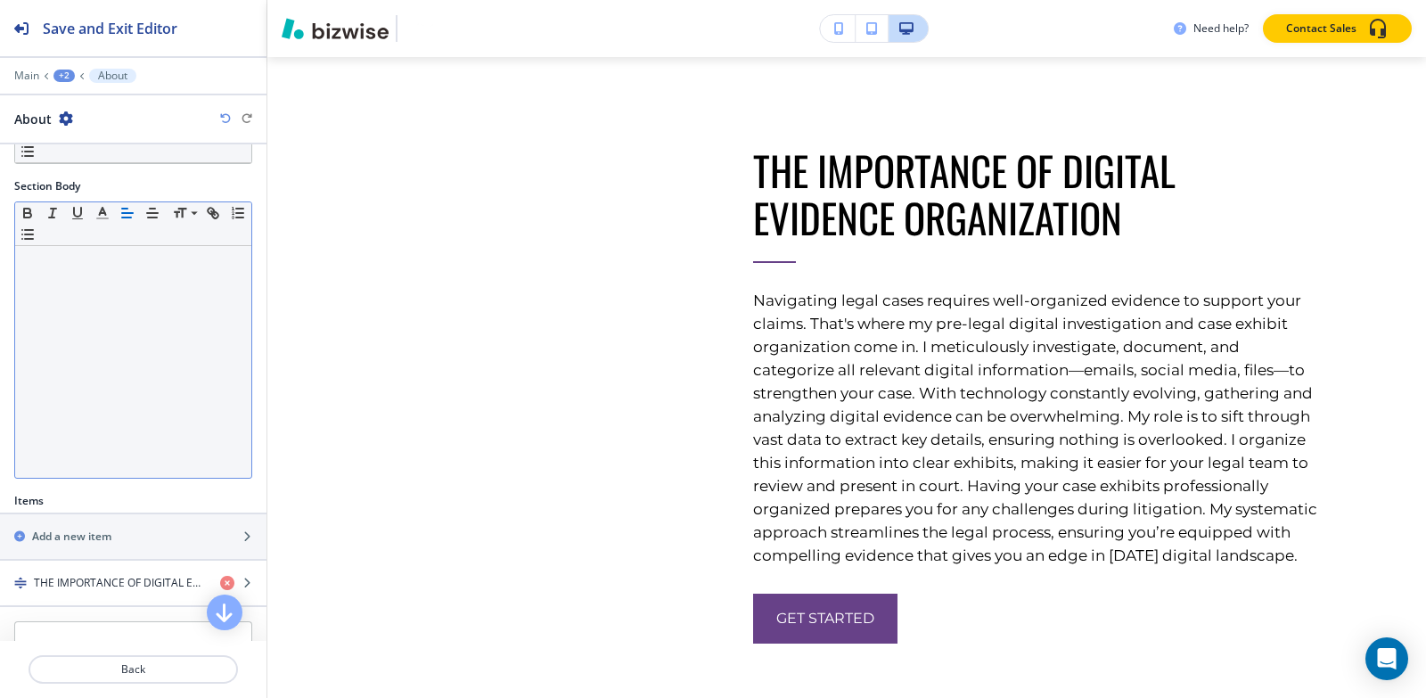
scroll to position [315, 0]
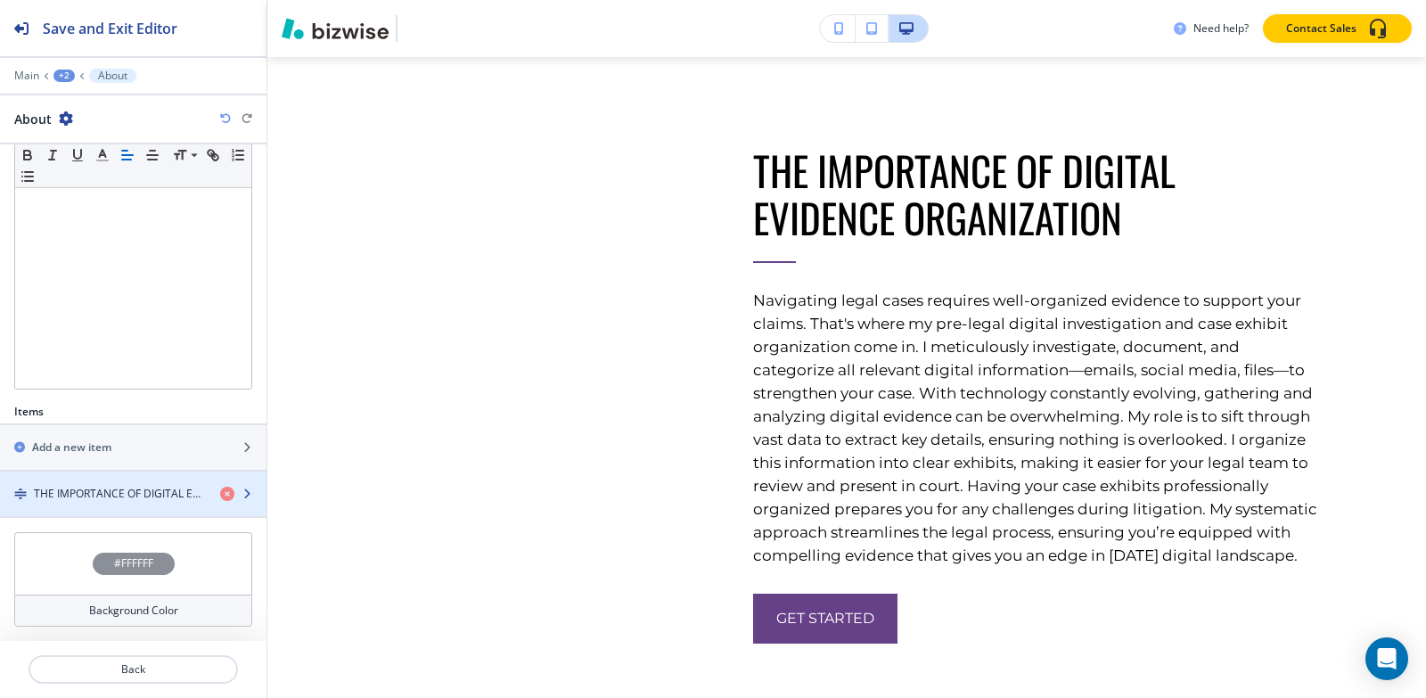
click at [116, 495] on h4 "THE IMPORTANCE OF DIGITAL EVIDENCE ORGANIZATION" at bounding box center [120, 494] width 172 height 16
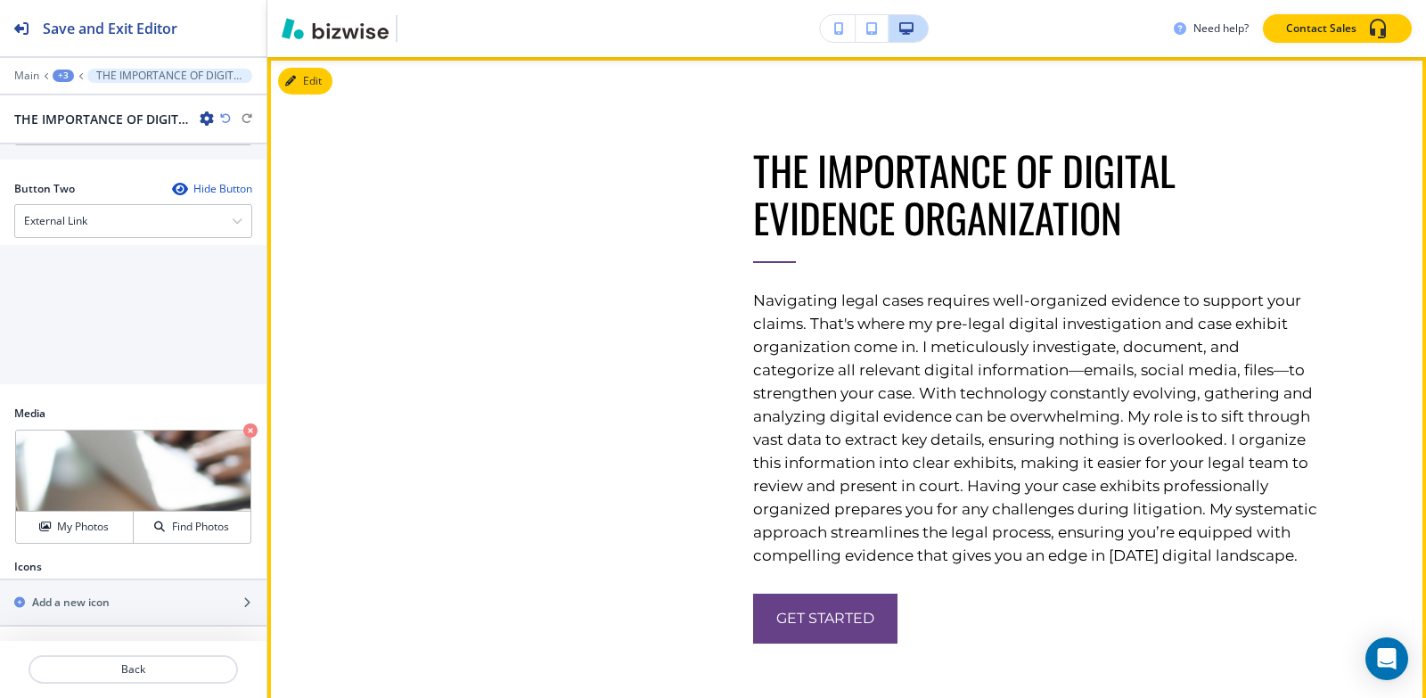
scroll to position [6669, 0]
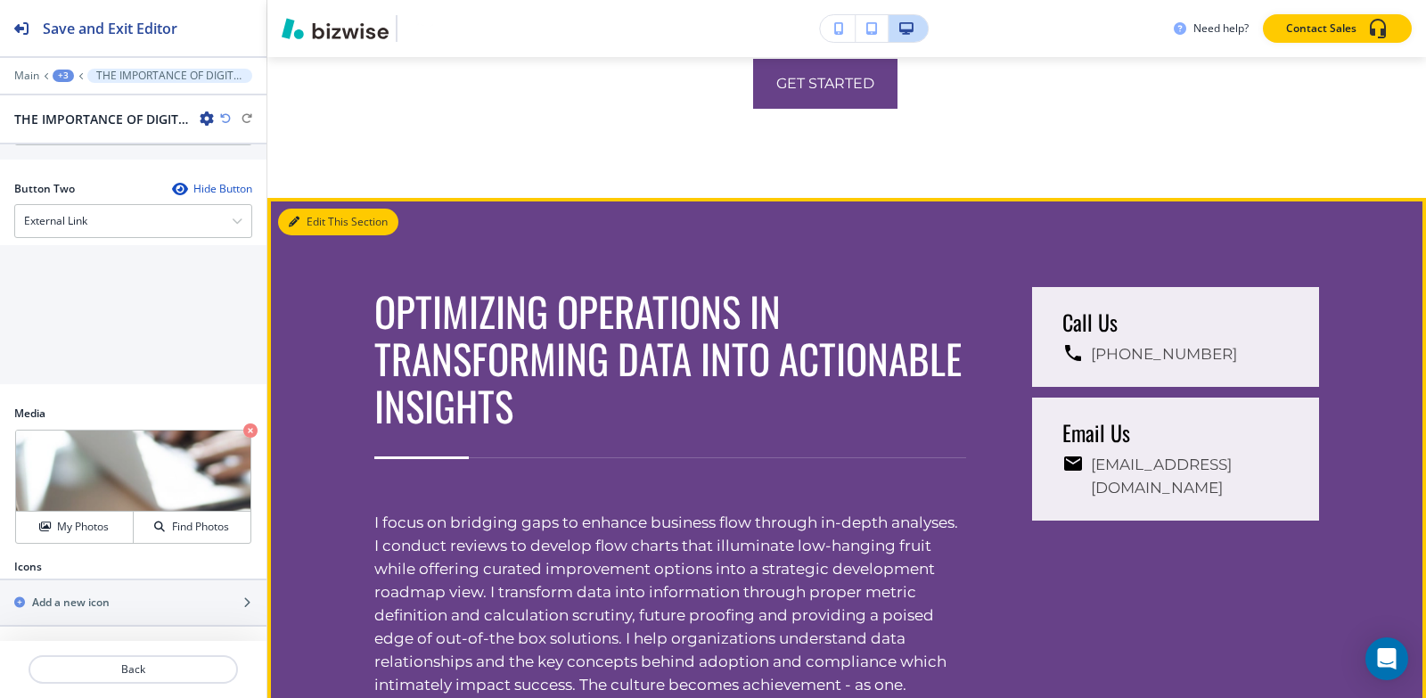
click at [307, 235] on button "Edit This Section" at bounding box center [338, 222] width 120 height 27
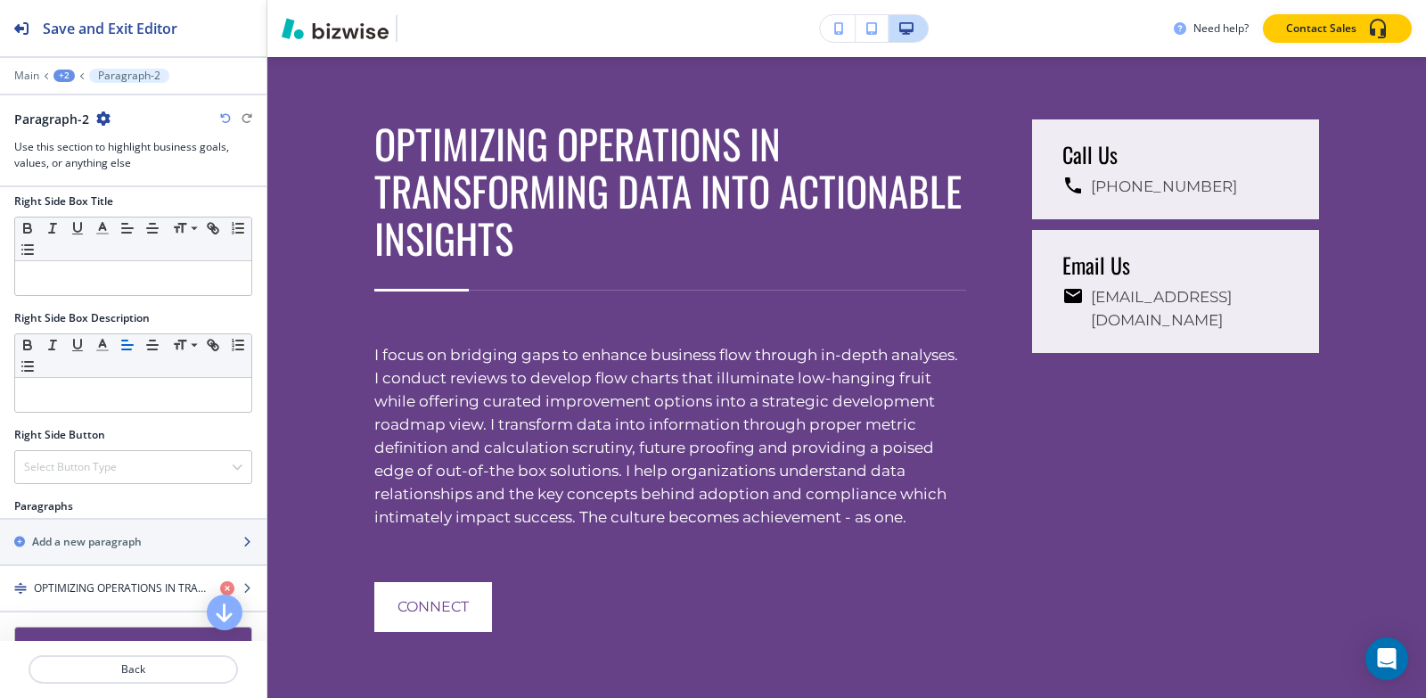
scroll to position [856, 0]
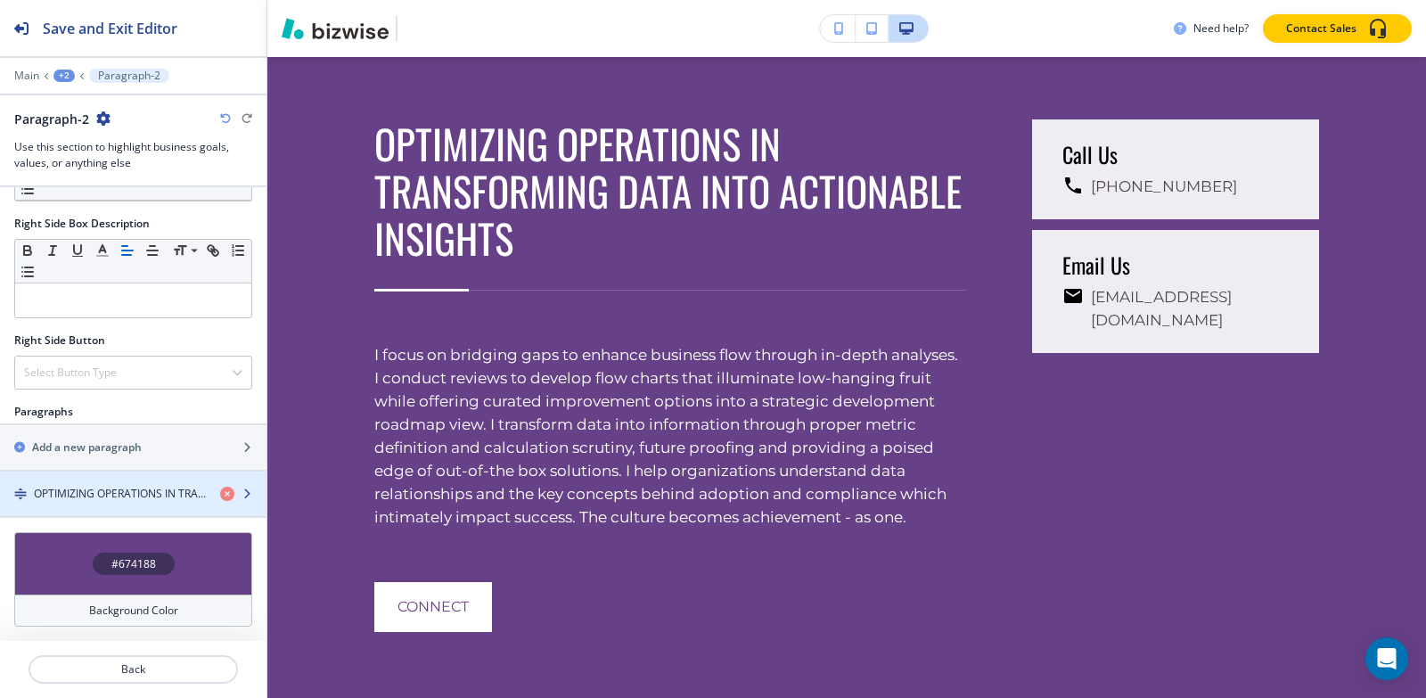
click at [90, 499] on h4 "OPTIMIZING OPERATIONS IN TRANSFORMING DATA INTO ACTIONABLE INSIGHTS" at bounding box center [120, 494] width 172 height 16
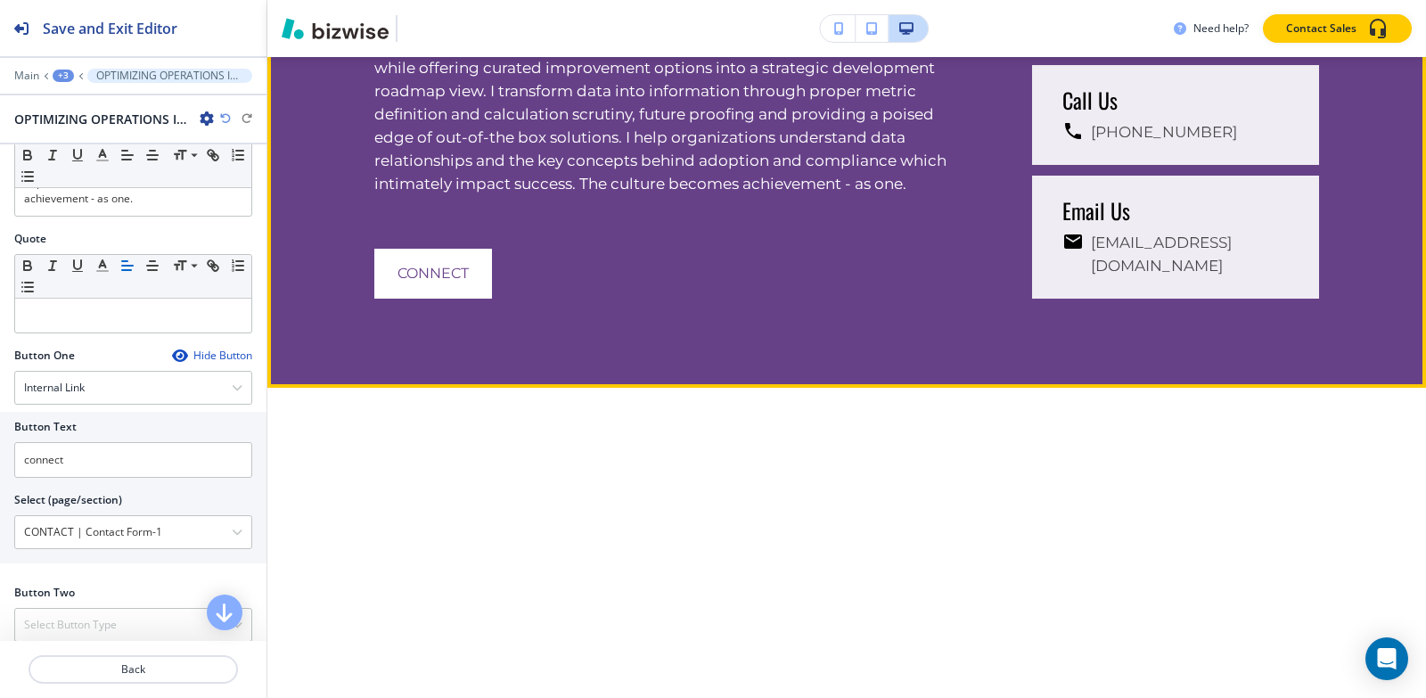
scroll to position [7550, 0]
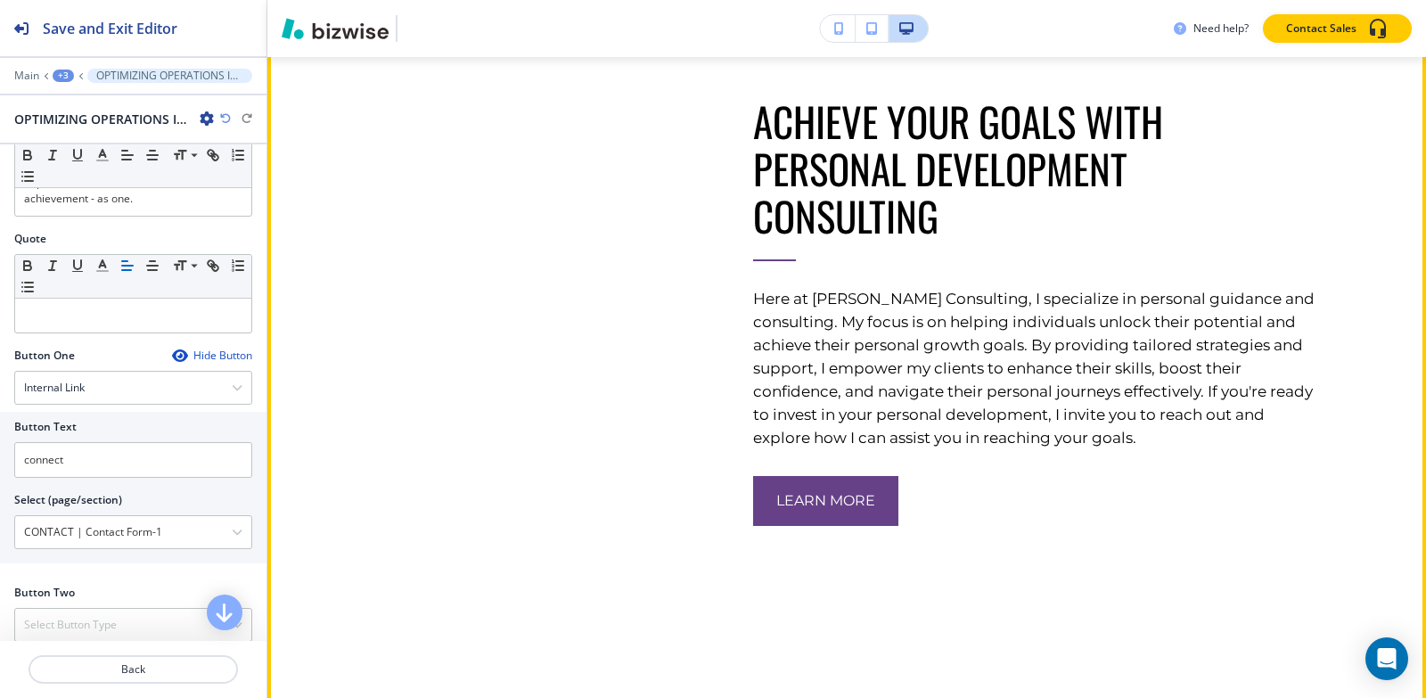
click at [314, 45] on button "Edit This Section" at bounding box center [338, 32] width 120 height 27
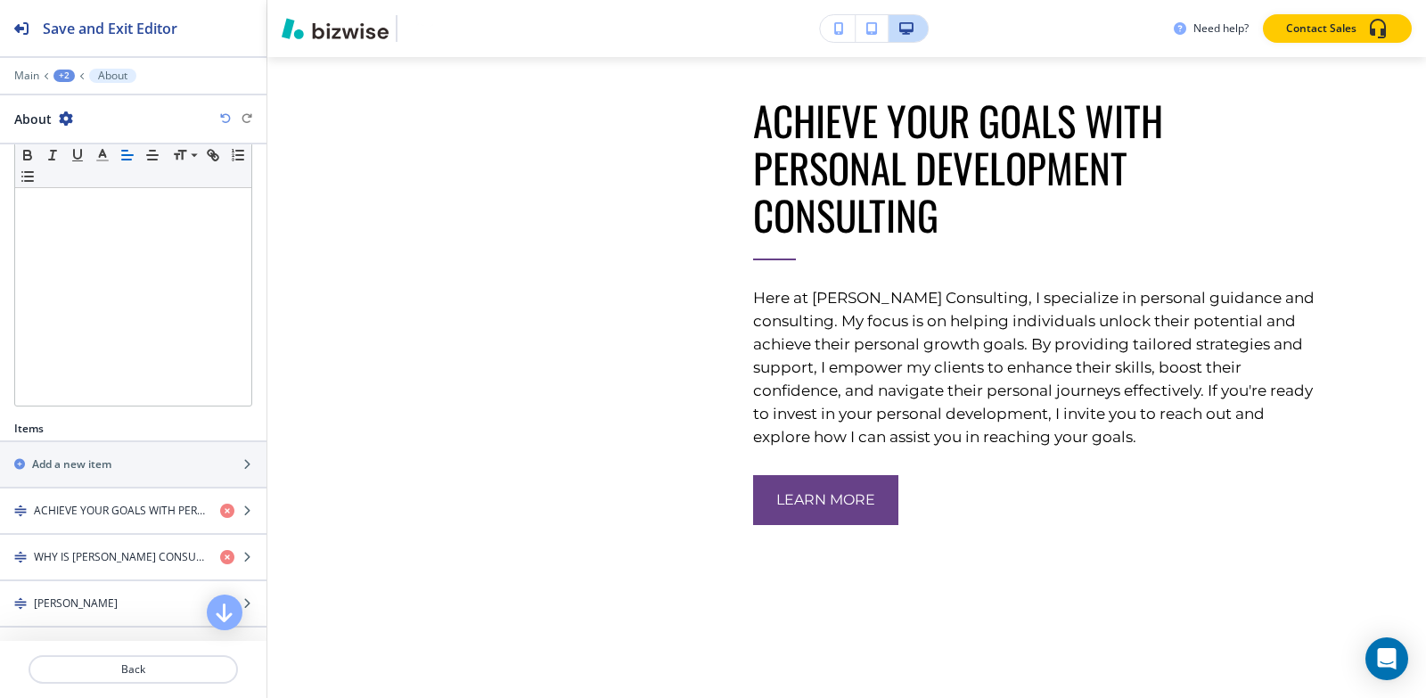
scroll to position [408, 0]
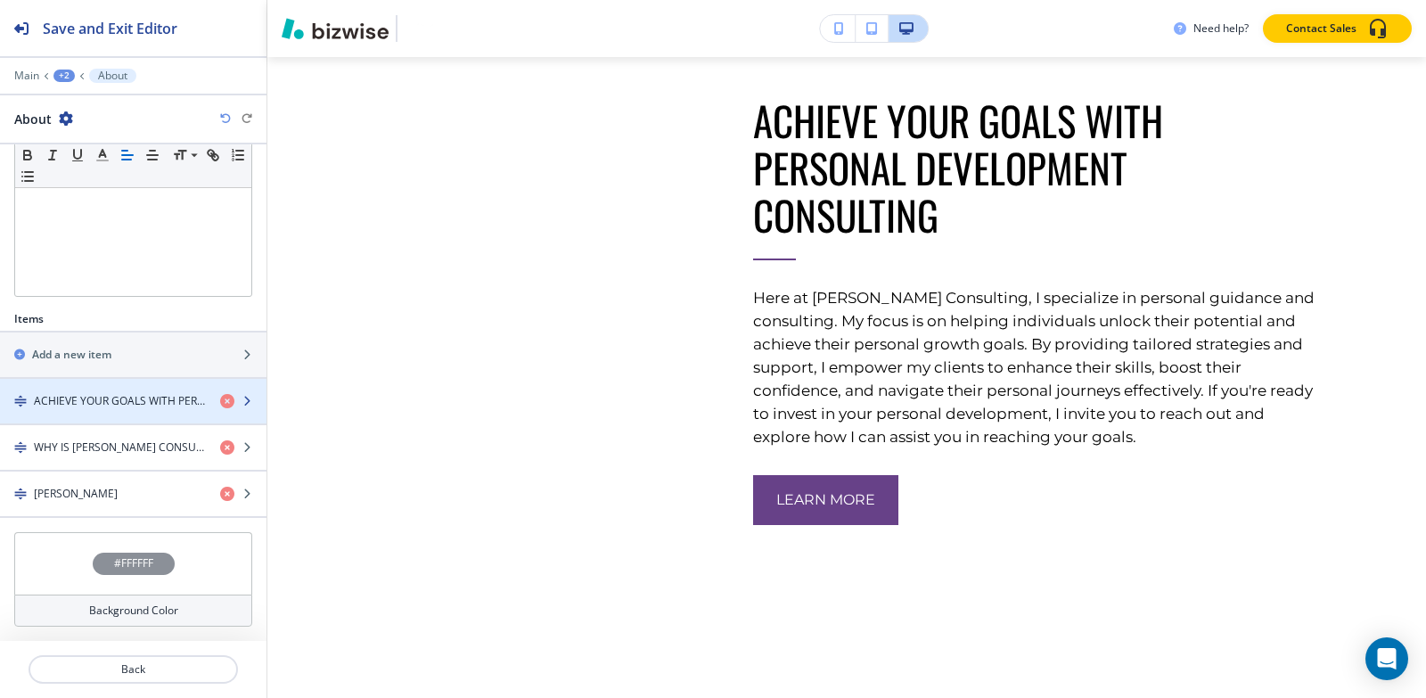
click at [111, 409] on div "button" at bounding box center [133, 416] width 266 height 14
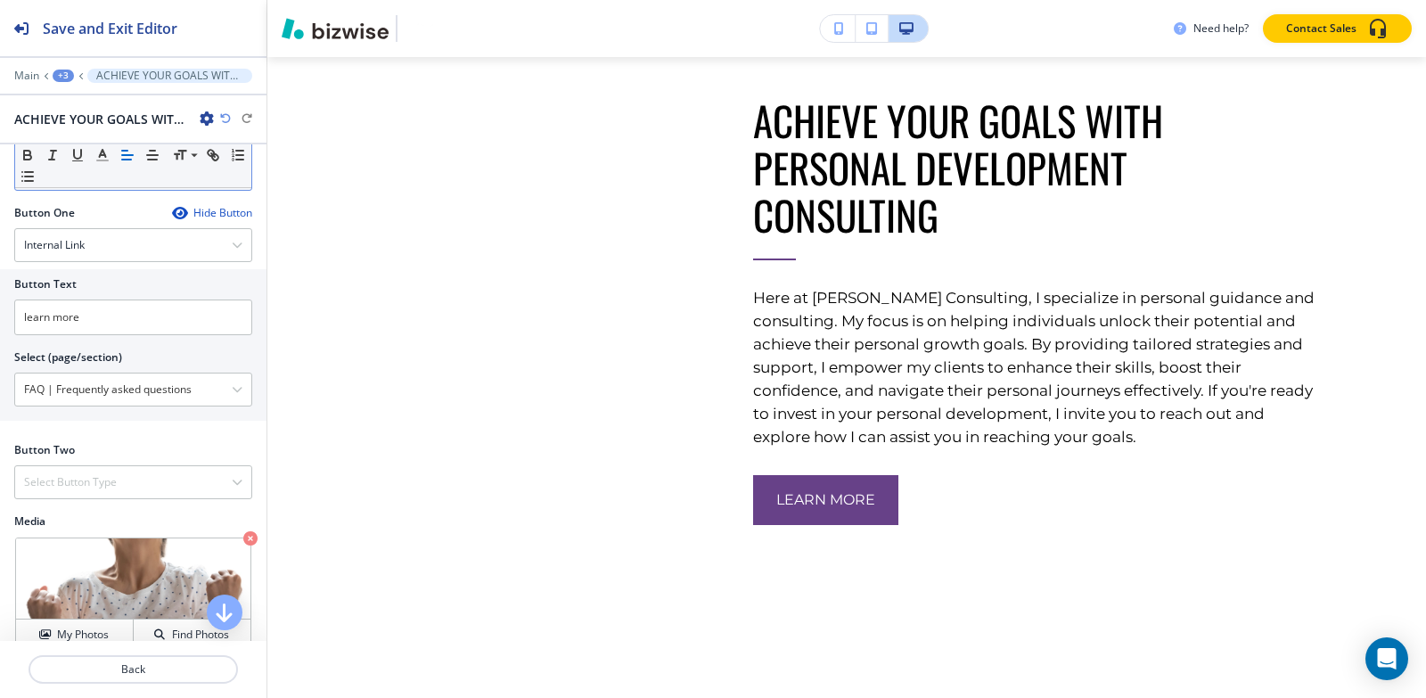
scroll to position [535, 0]
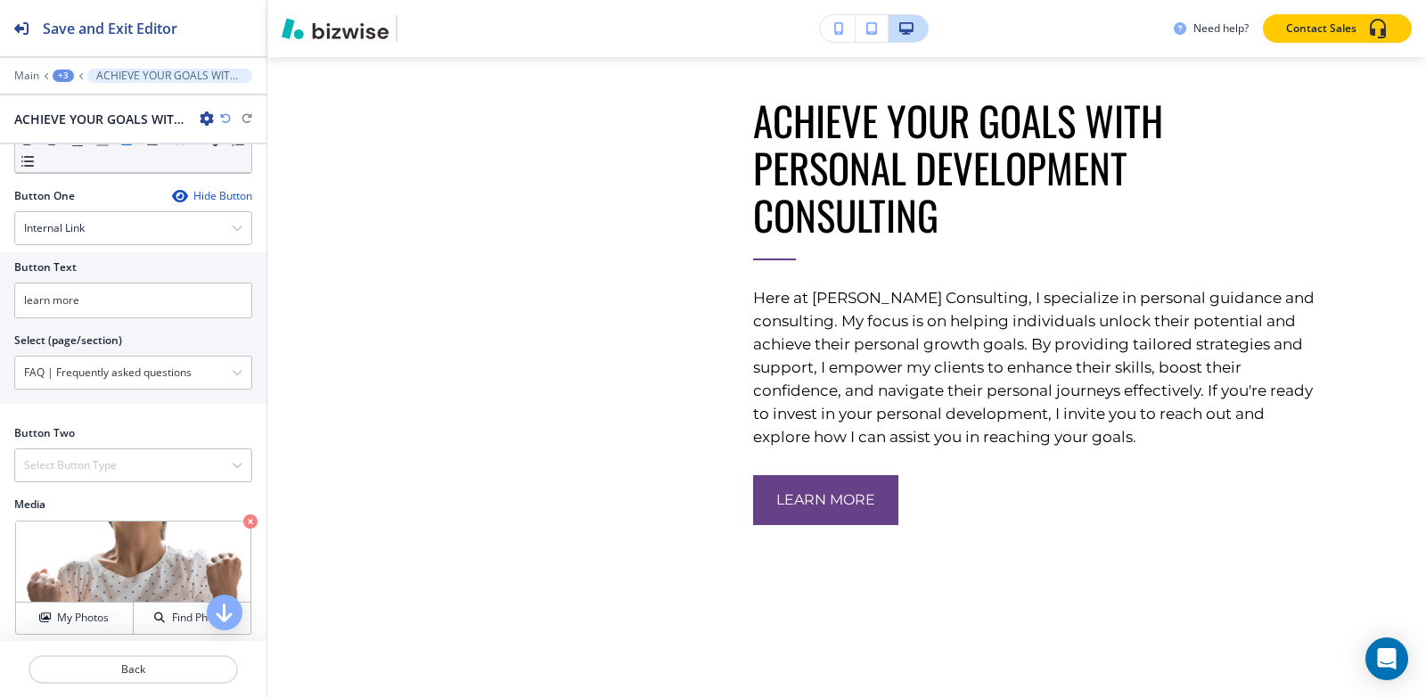
click at [57, 70] on div "+3" at bounding box center [63, 76] width 21 height 12
click at [96, 180] on button "About" at bounding box center [110, 167] width 114 height 32
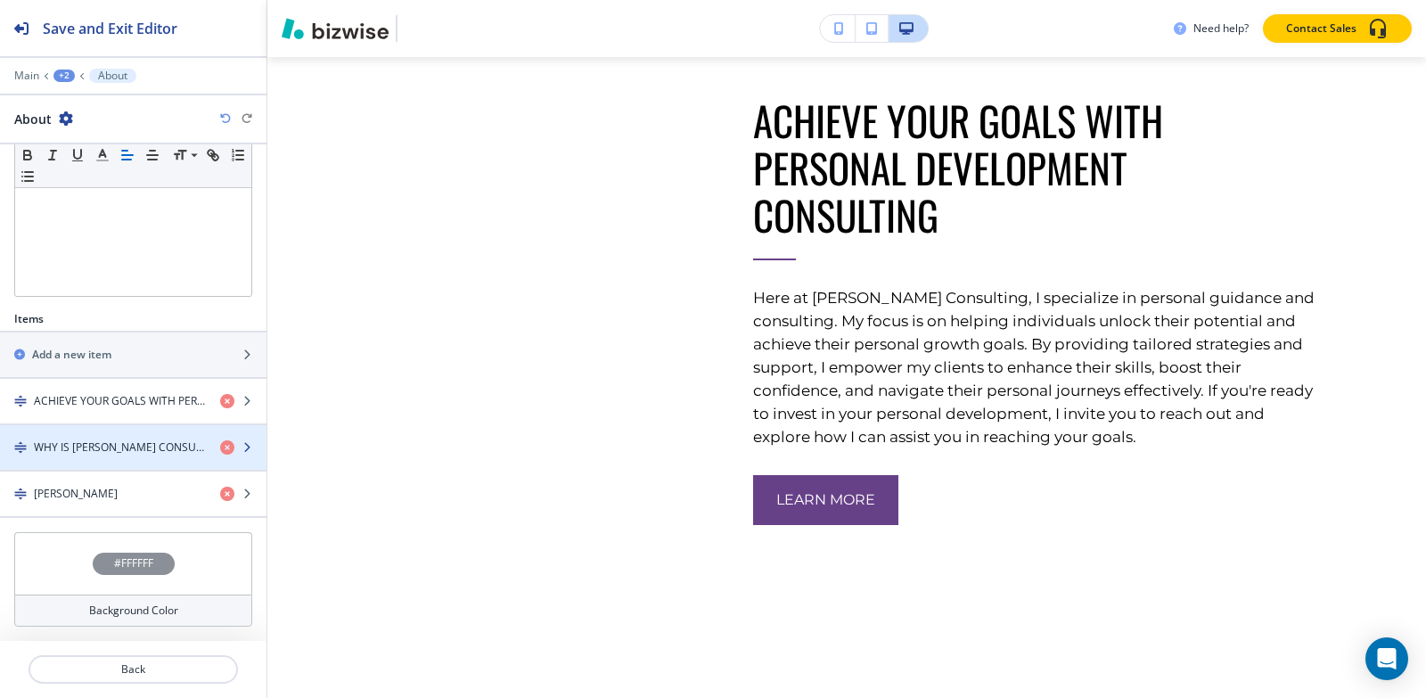
click at [52, 439] on h4 "WHY IS SUMITA PRADHAN CONSULTING SO POPULAR?" at bounding box center [120, 447] width 172 height 16
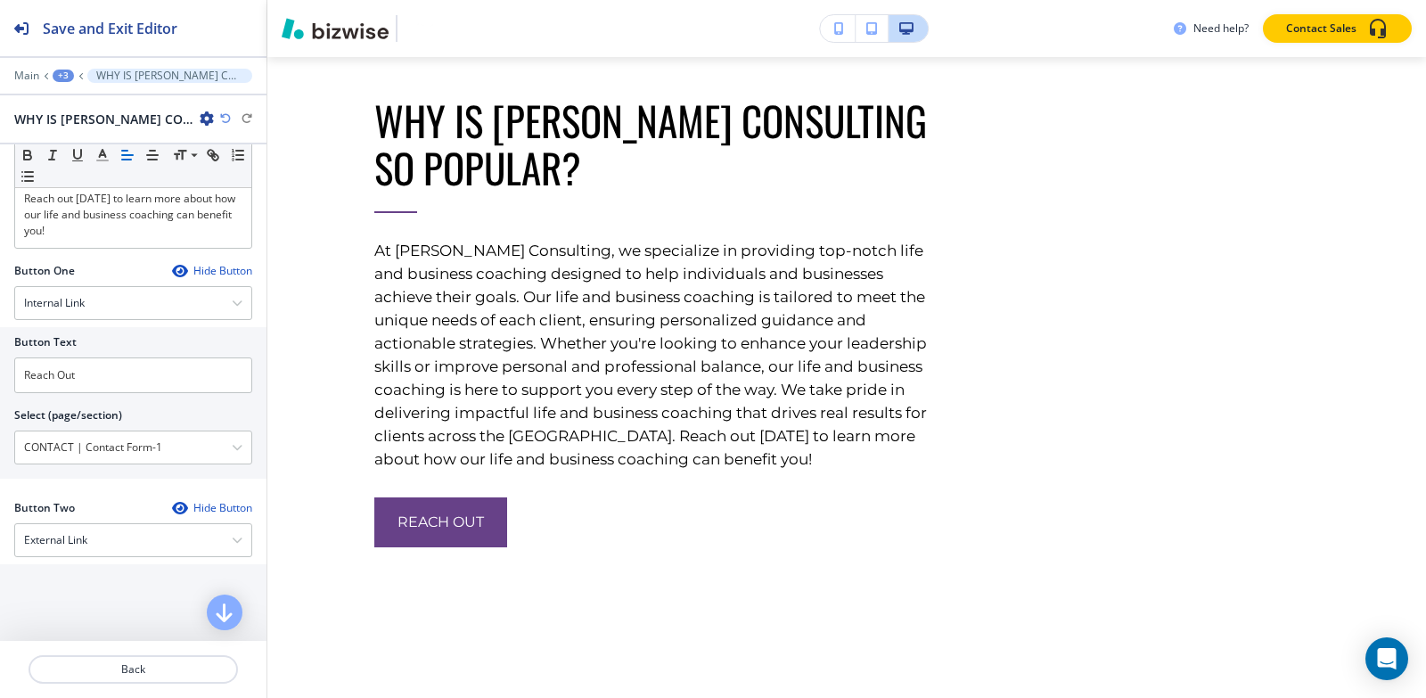
click at [62, 77] on div "+3" at bounding box center [63, 76] width 21 height 12
click at [86, 159] on button "About" at bounding box center [110, 167] width 114 height 32
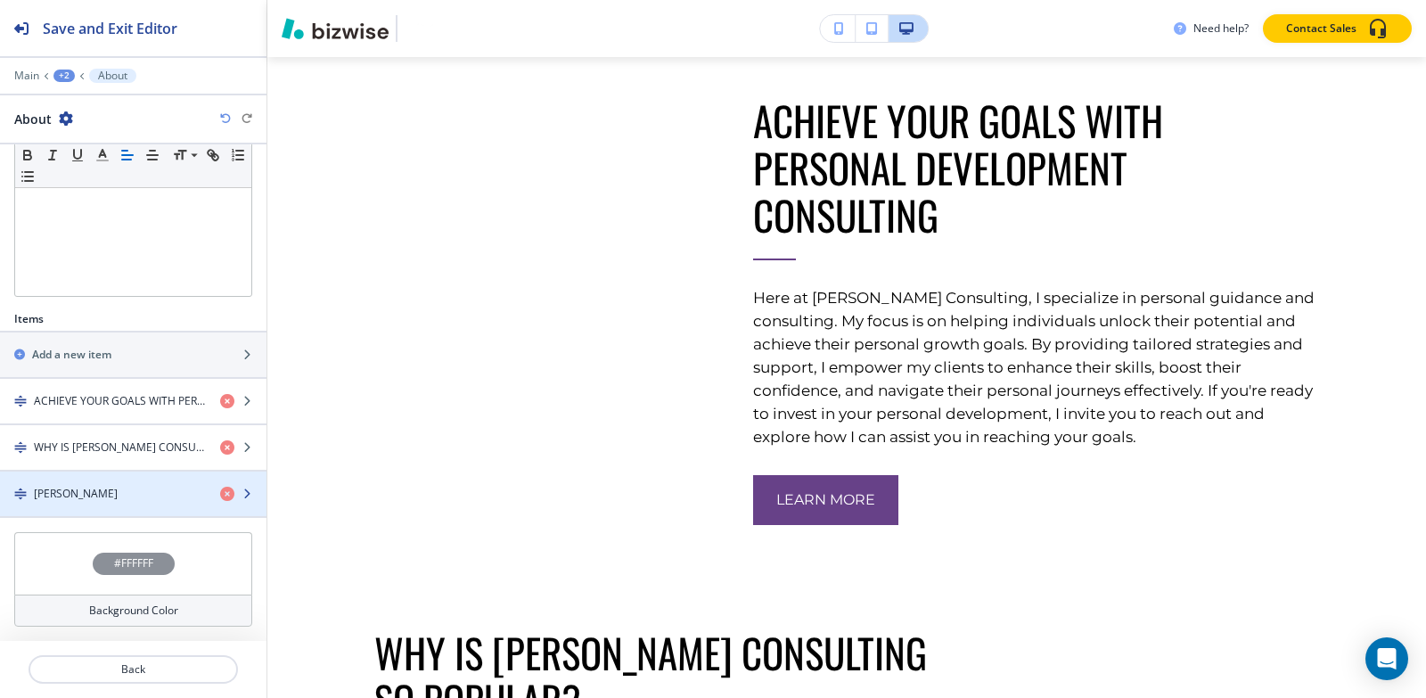
click at [107, 497] on h4 "[PERSON_NAME]" at bounding box center [76, 494] width 84 height 16
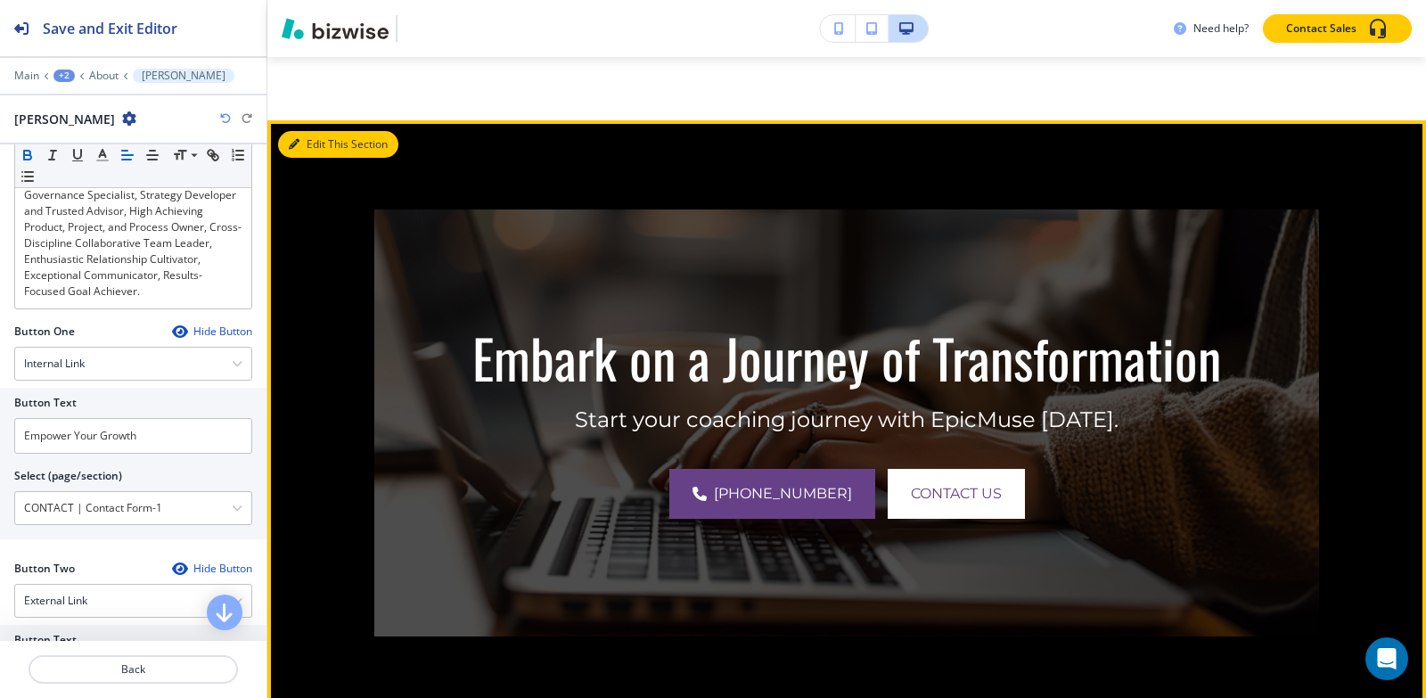
click at [312, 158] on button "Edit This Section" at bounding box center [338, 144] width 120 height 27
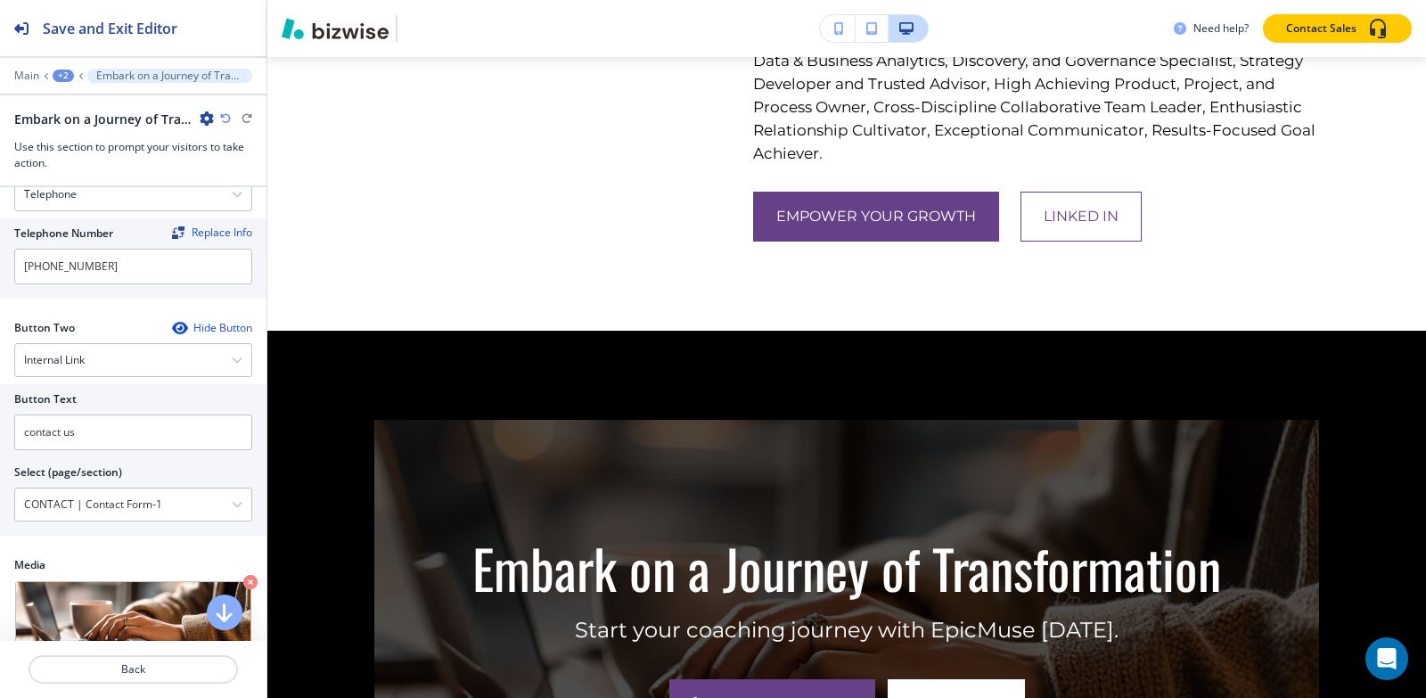
click at [68, 70] on div "+2" at bounding box center [63, 76] width 21 height 12
click at [86, 104] on p "Pages" at bounding box center [109, 105] width 91 height 16
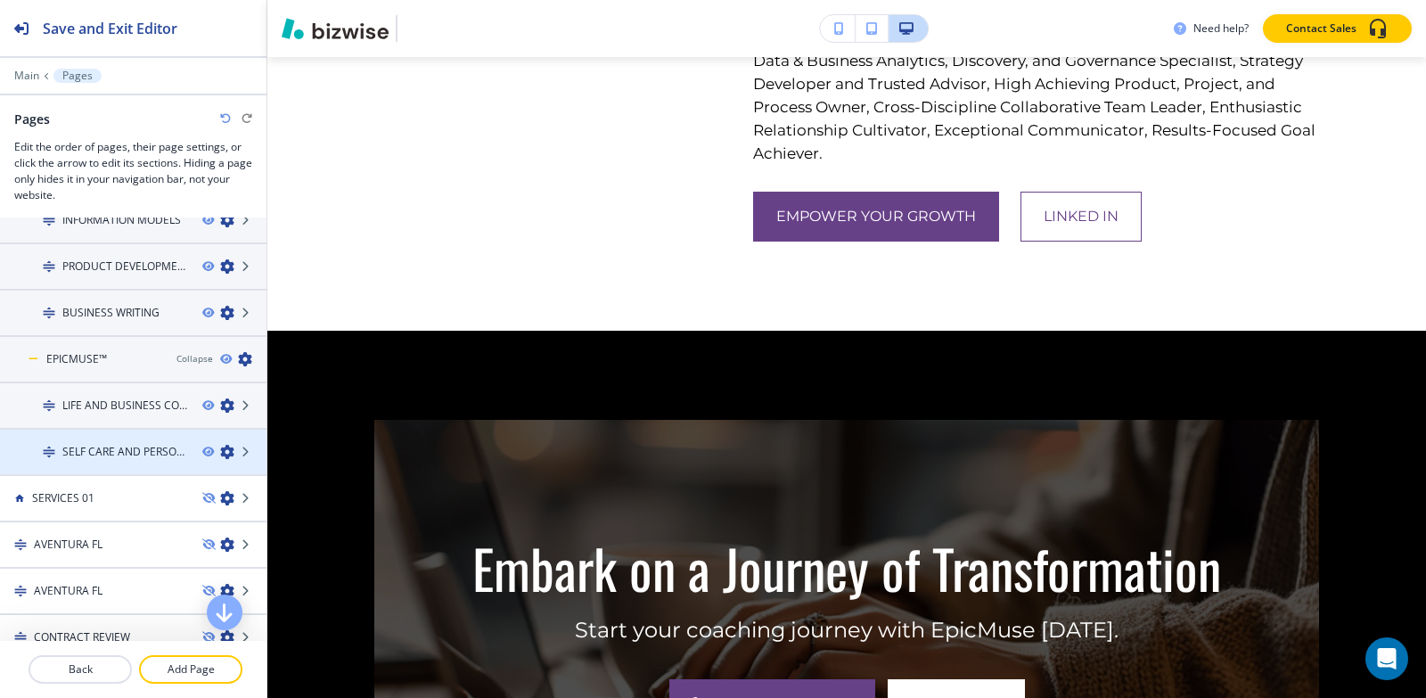
click at [127, 446] on h4 "SELF CARE AND PERSONAL GROWTH GUIDANCE" at bounding box center [125, 452] width 126 height 16
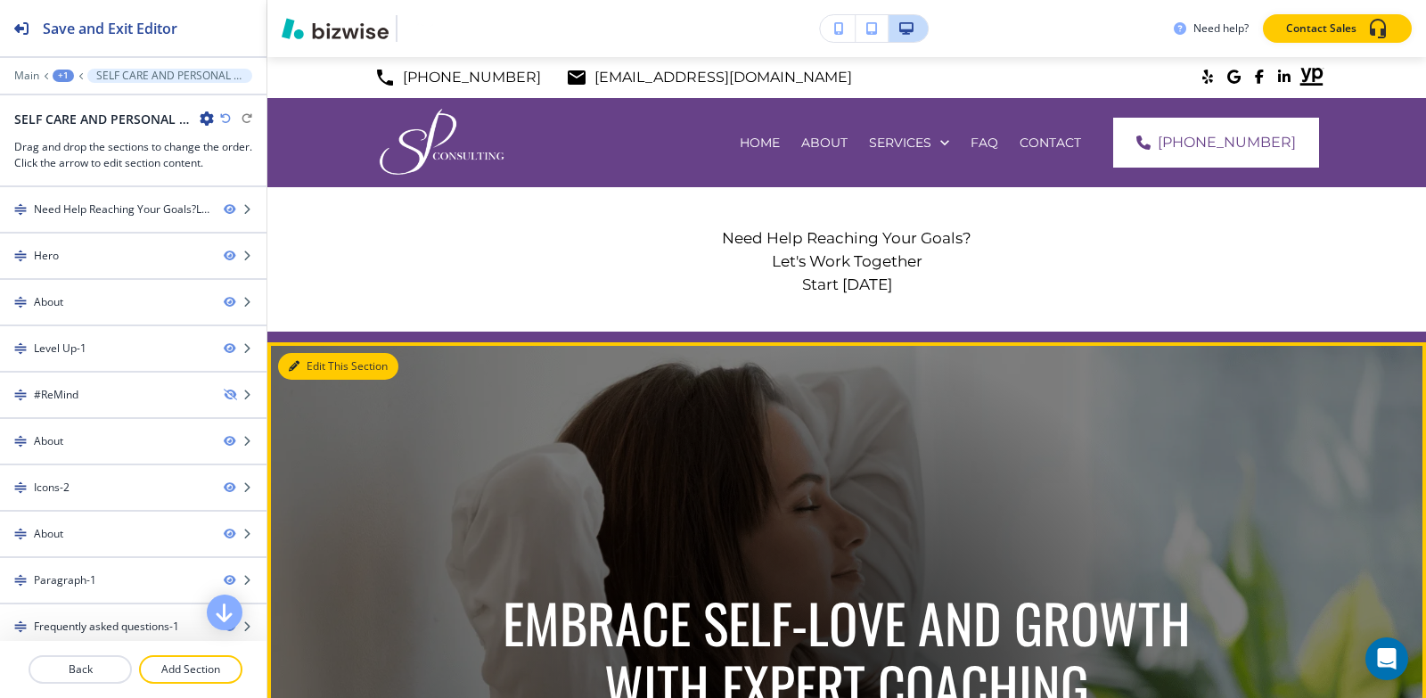
click at [318, 371] on button "Edit This Section" at bounding box center [338, 366] width 120 height 27
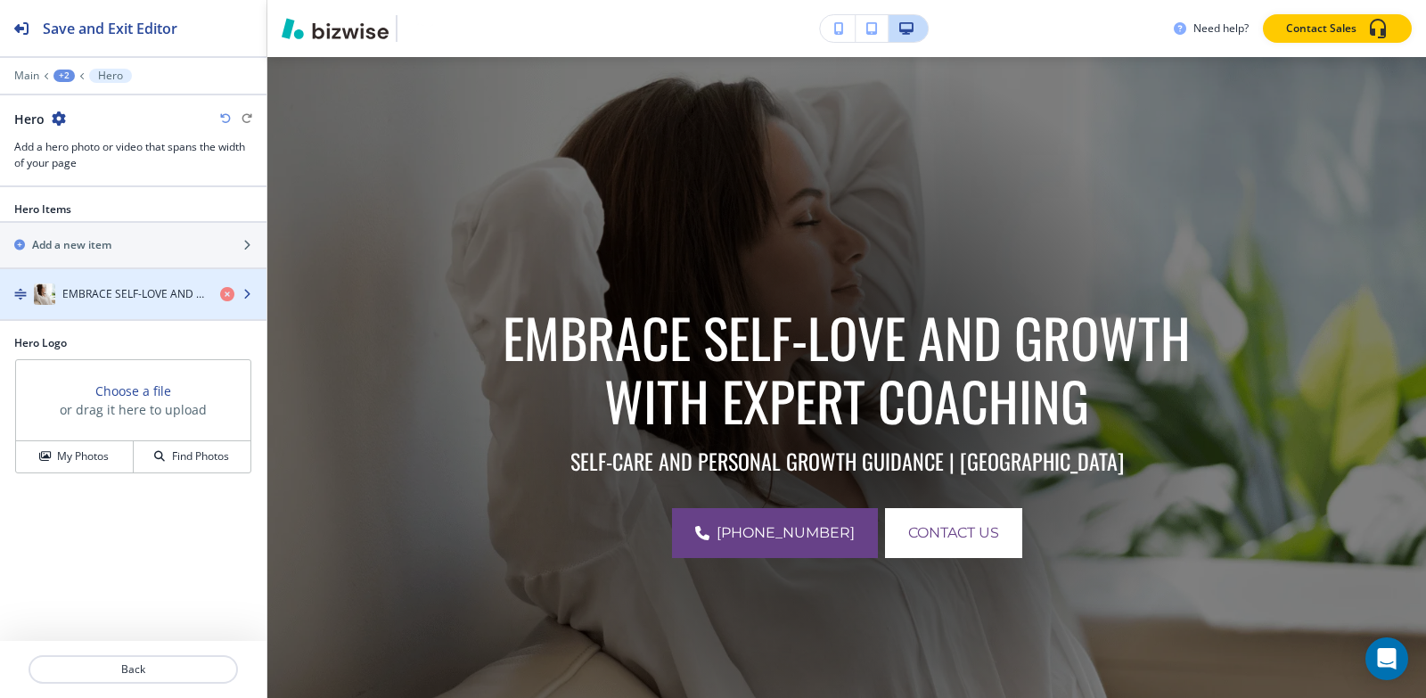
click at [89, 290] on h4 "EMBRACE SELF-LOVE AND GROWTH WITH EXPERT COACHING" at bounding box center [133, 294] width 143 height 16
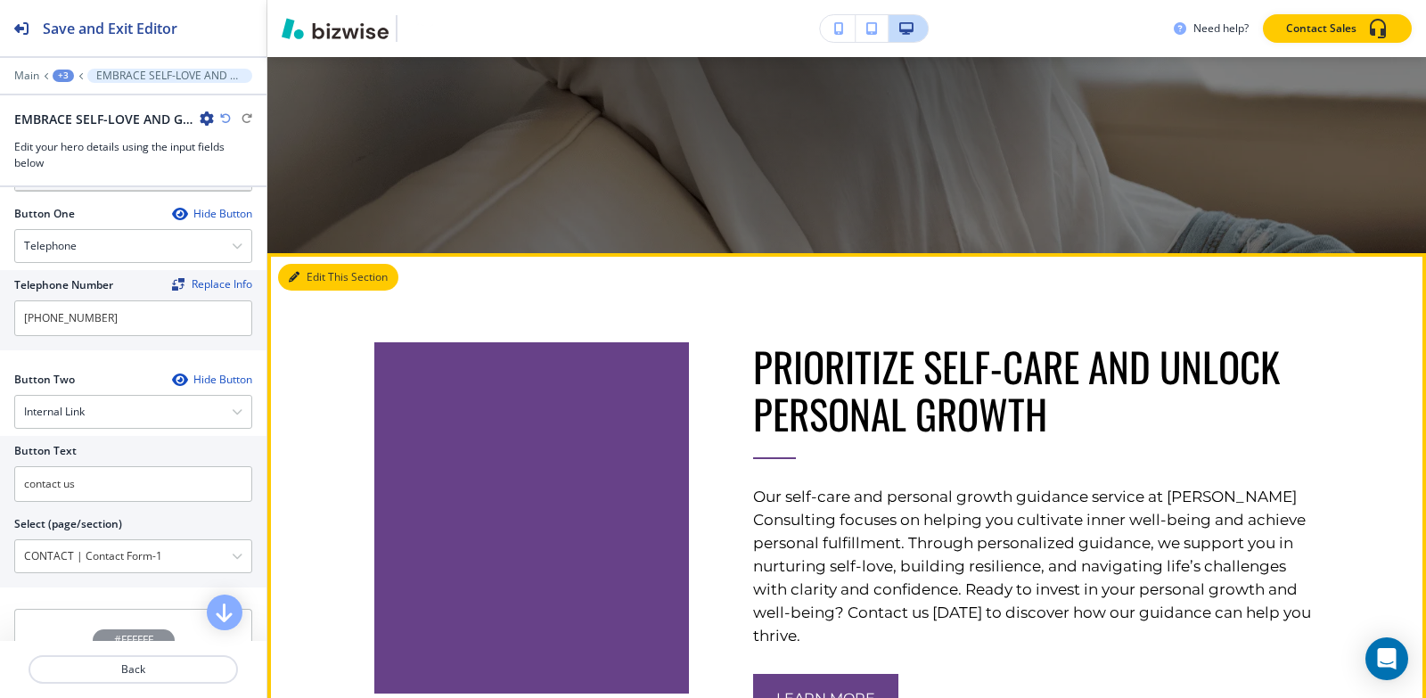
click at [323, 282] on button "Edit This Section" at bounding box center [338, 277] width 120 height 27
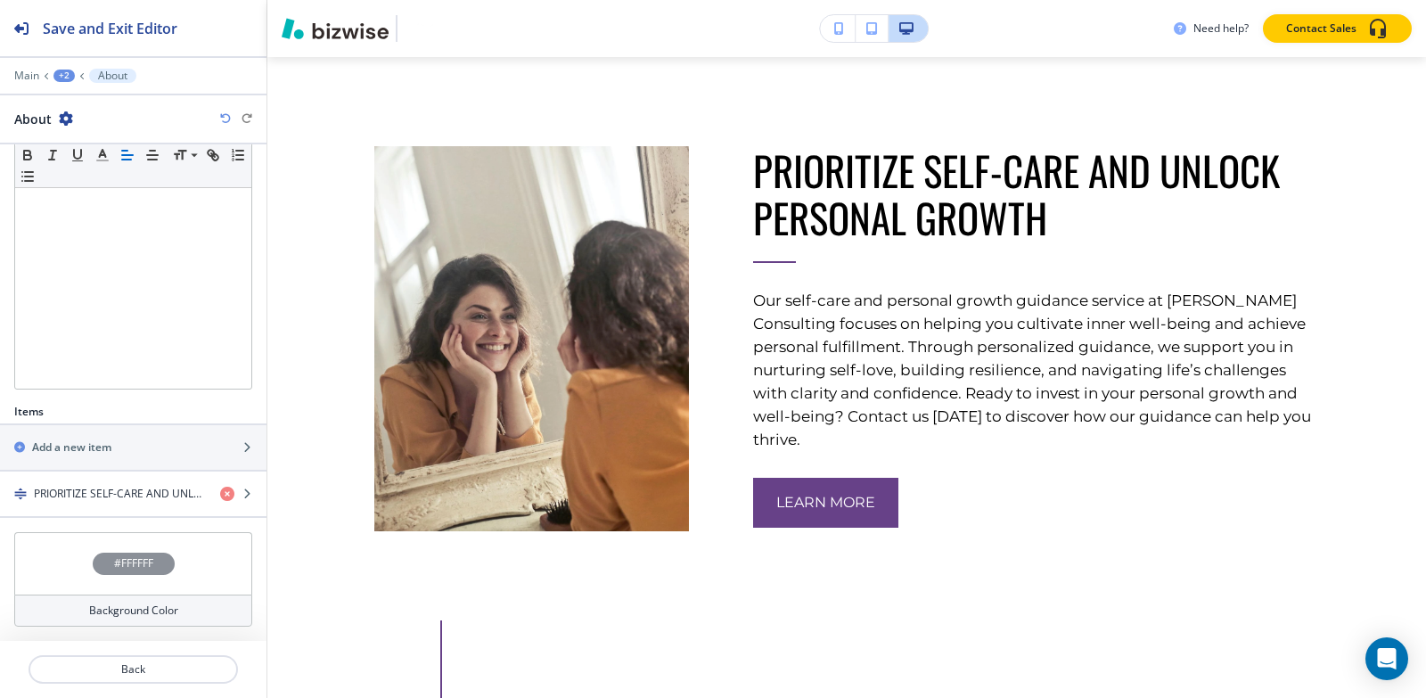
click at [102, 487] on h4 "PRIORITIZE SELF-CARE AND UNLOCK PERSONAL GROWTH" at bounding box center [120, 494] width 172 height 16
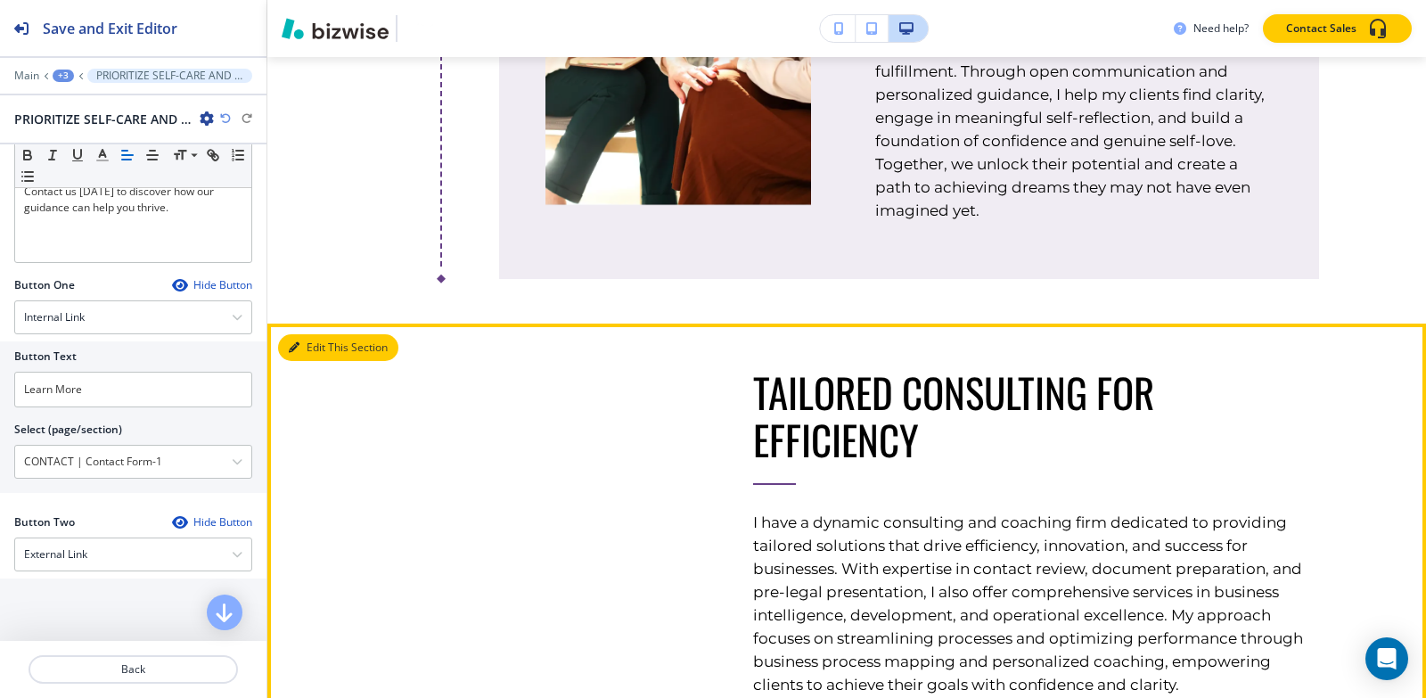
click at [309, 361] on button "Edit This Section" at bounding box center [338, 347] width 120 height 27
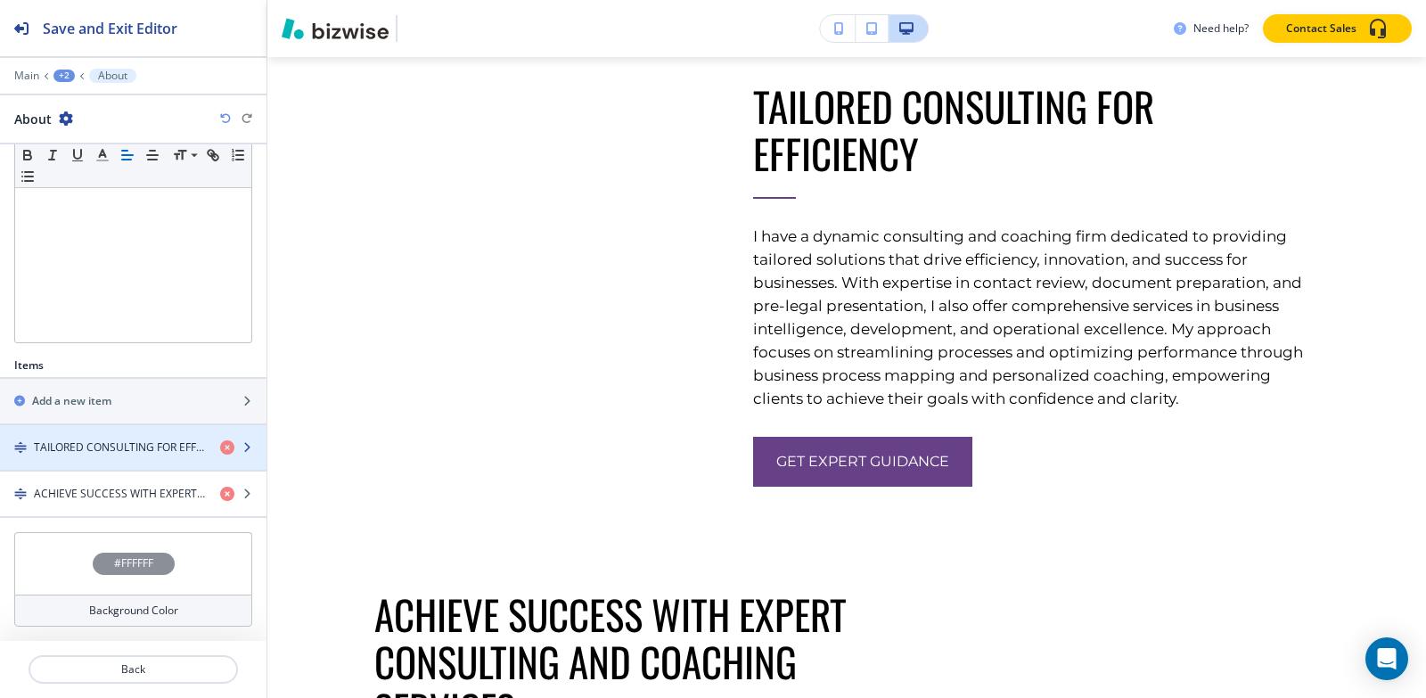
click at [146, 444] on h4 "TAILORED CONSULTING FOR EFFICIENCY" at bounding box center [120, 447] width 172 height 16
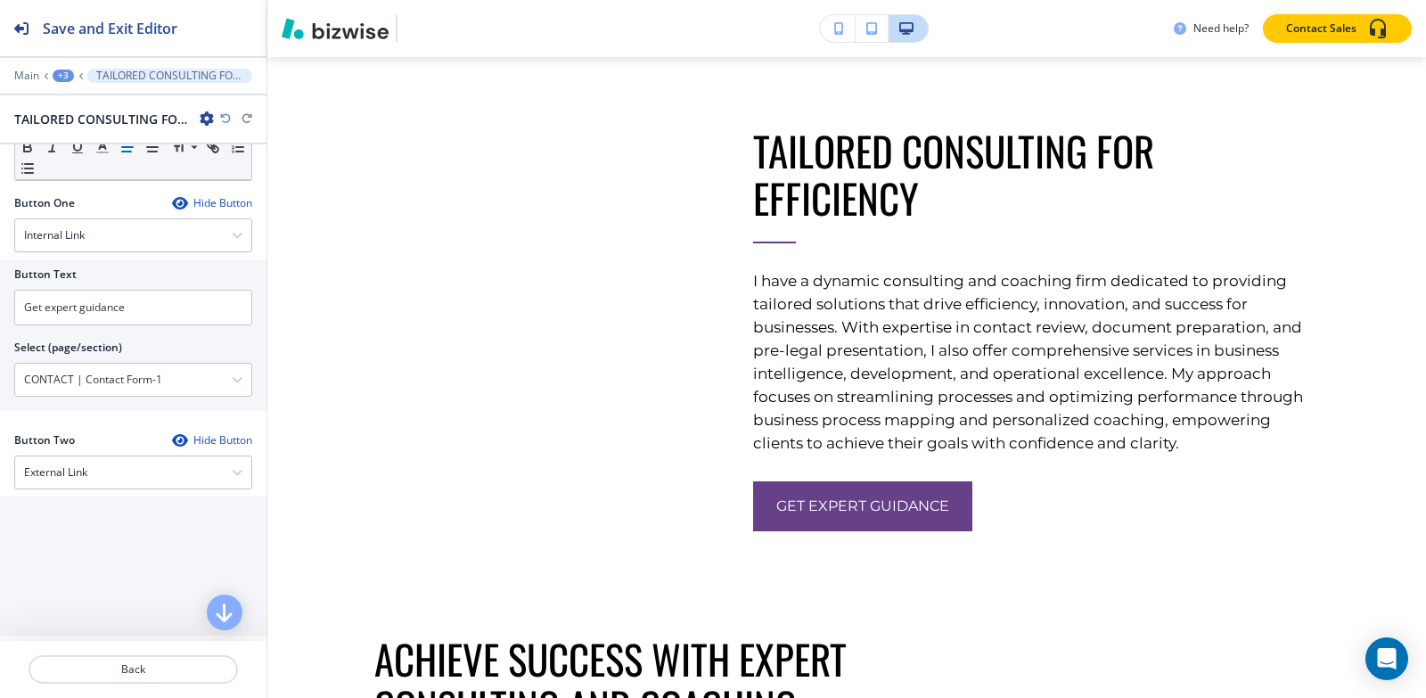
click at [56, 78] on div "+3" at bounding box center [63, 76] width 21 height 12
click at [80, 170] on p "About" at bounding box center [109, 168] width 91 height 16
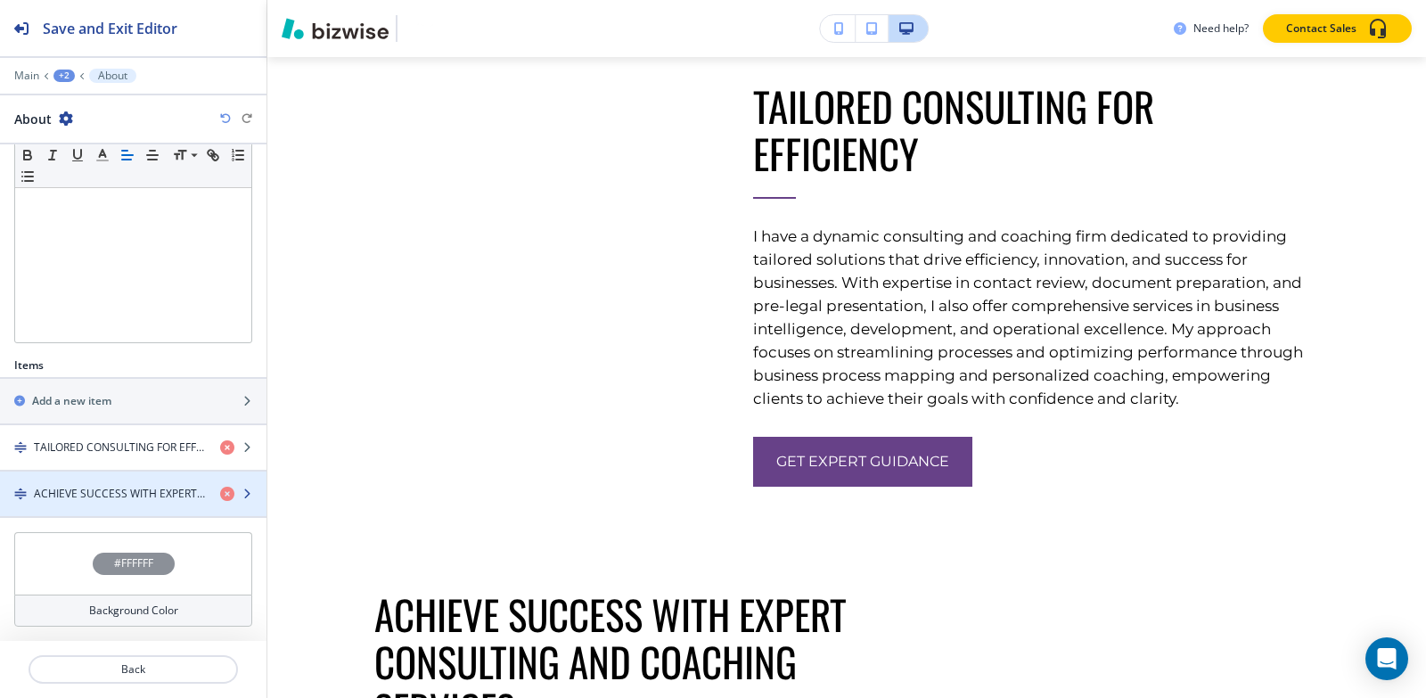
click at [86, 488] on h4 "ACHIEVE SUCCESS WITH EXPERT CONSULTING AND COACHING SERVICES" at bounding box center [120, 494] width 172 height 16
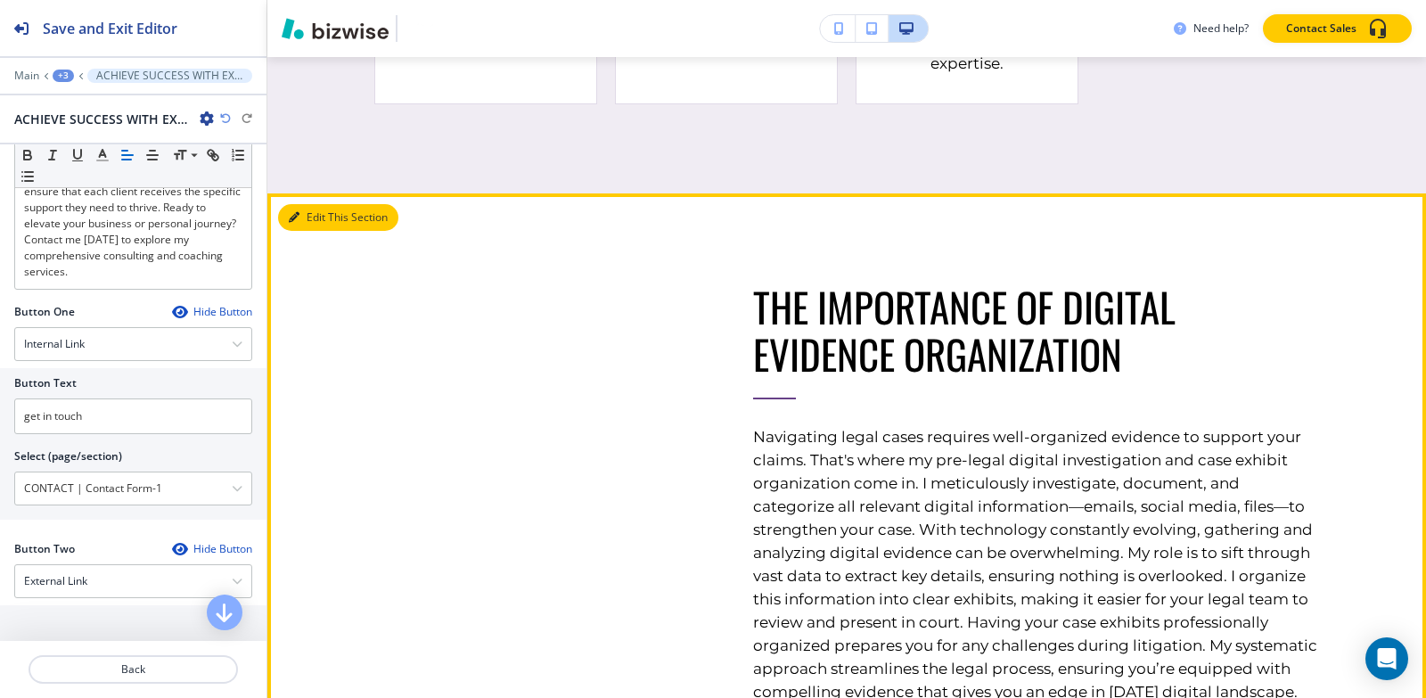
click at [308, 231] on button "Edit This Section" at bounding box center [338, 217] width 120 height 27
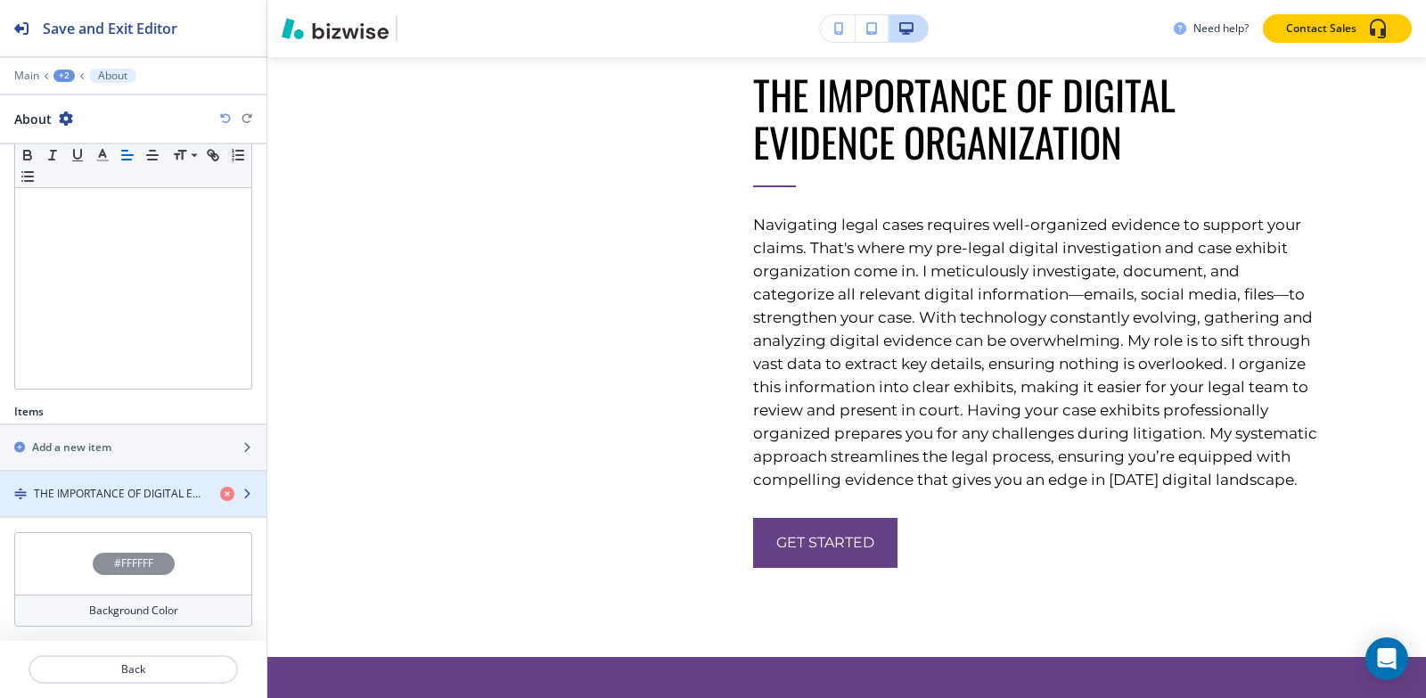
click at [102, 502] on div "button" at bounding box center [133, 509] width 266 height 14
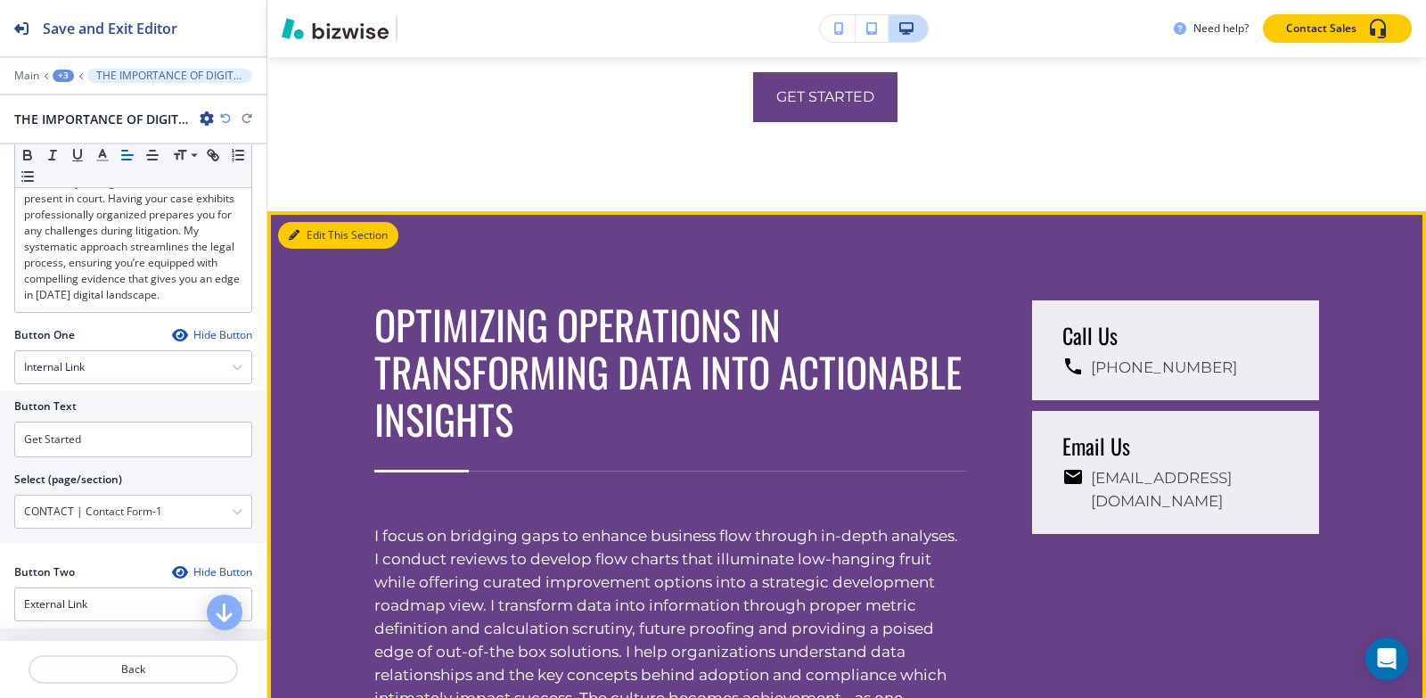
click at [315, 249] on button "Edit This Section" at bounding box center [338, 235] width 120 height 27
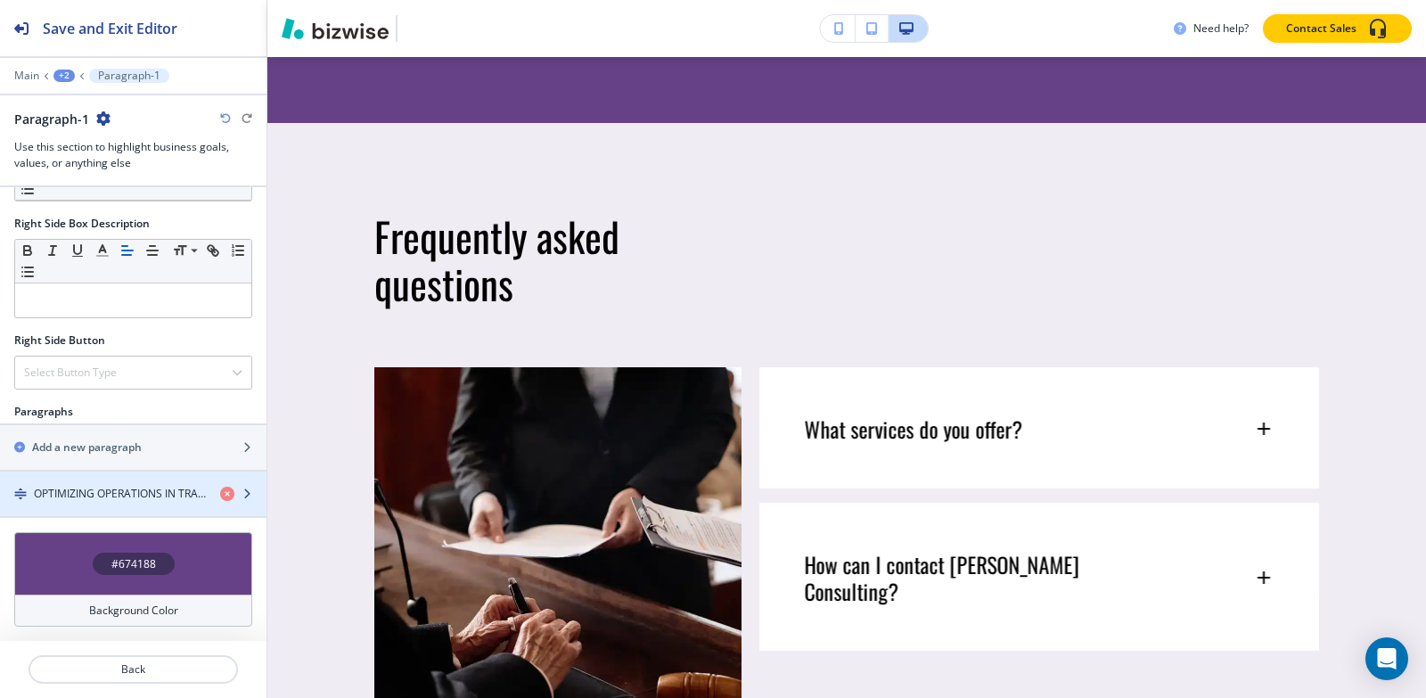
click at [85, 504] on div "button" at bounding box center [133, 509] width 266 height 14
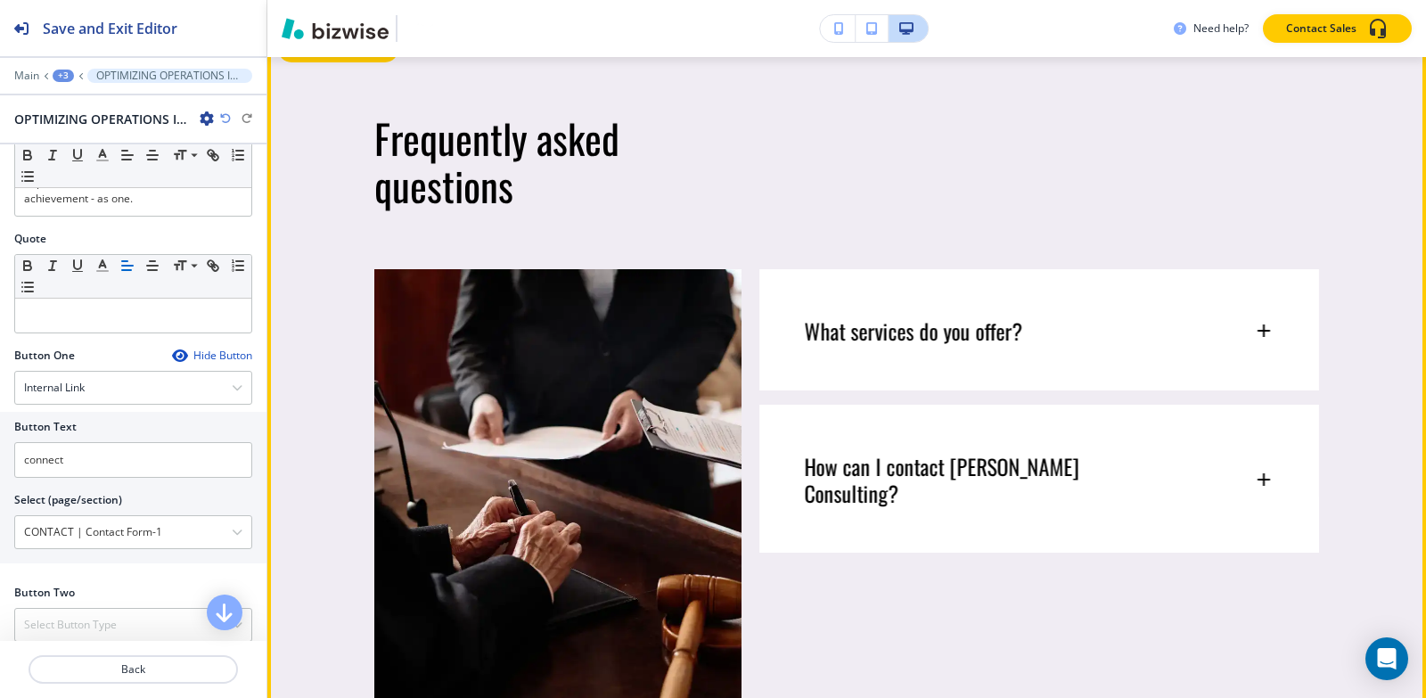
click at [316, 62] on button "Edit This Section" at bounding box center [338, 49] width 120 height 27
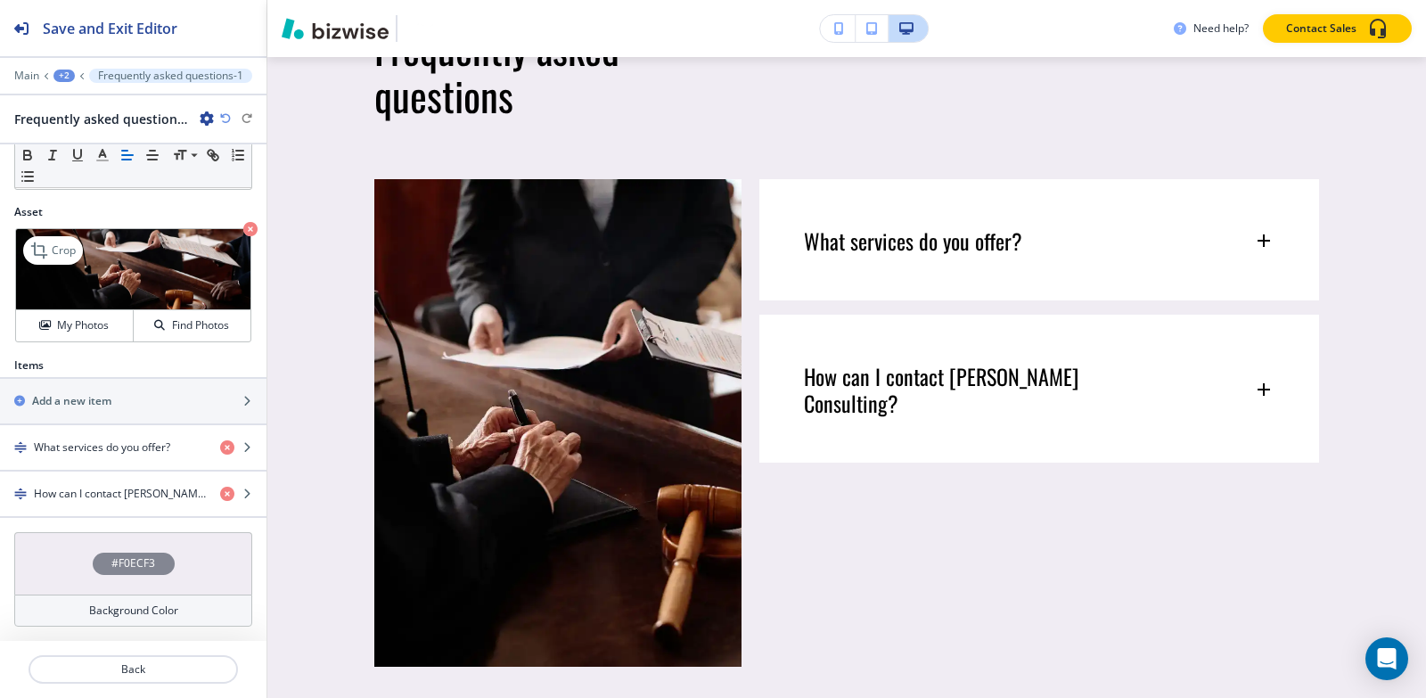
click at [243, 225] on icon "button" at bounding box center [250, 229] width 14 height 14
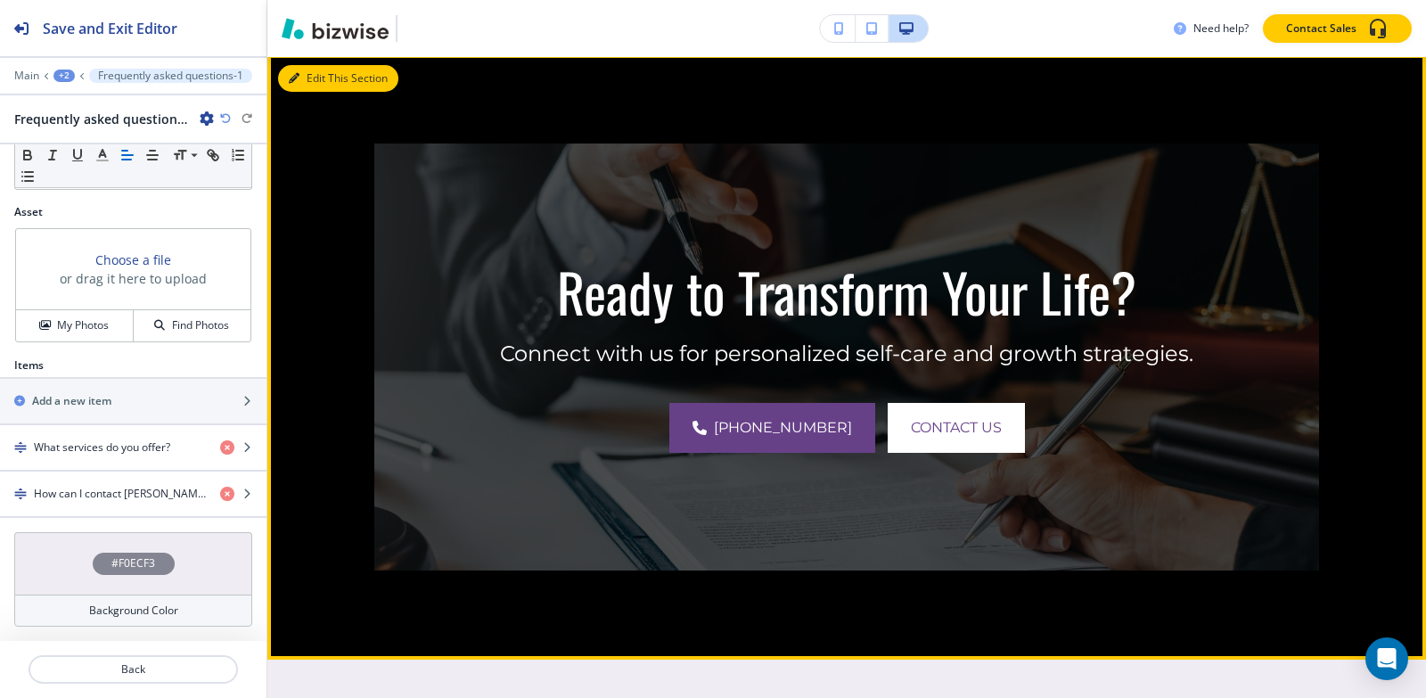
click at [323, 92] on button "Edit This Section" at bounding box center [338, 78] width 120 height 27
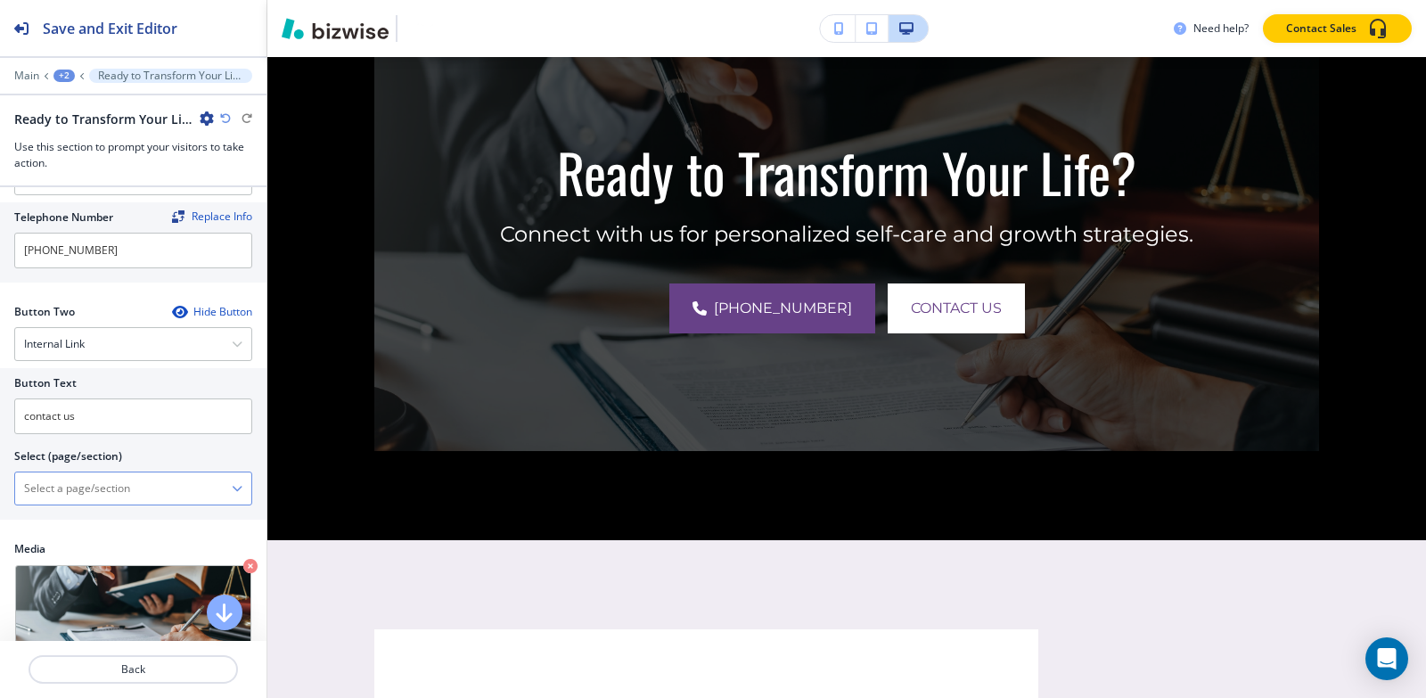
click at [126, 495] on \(page\/section\) "Manual Input" at bounding box center [123, 488] width 217 height 30
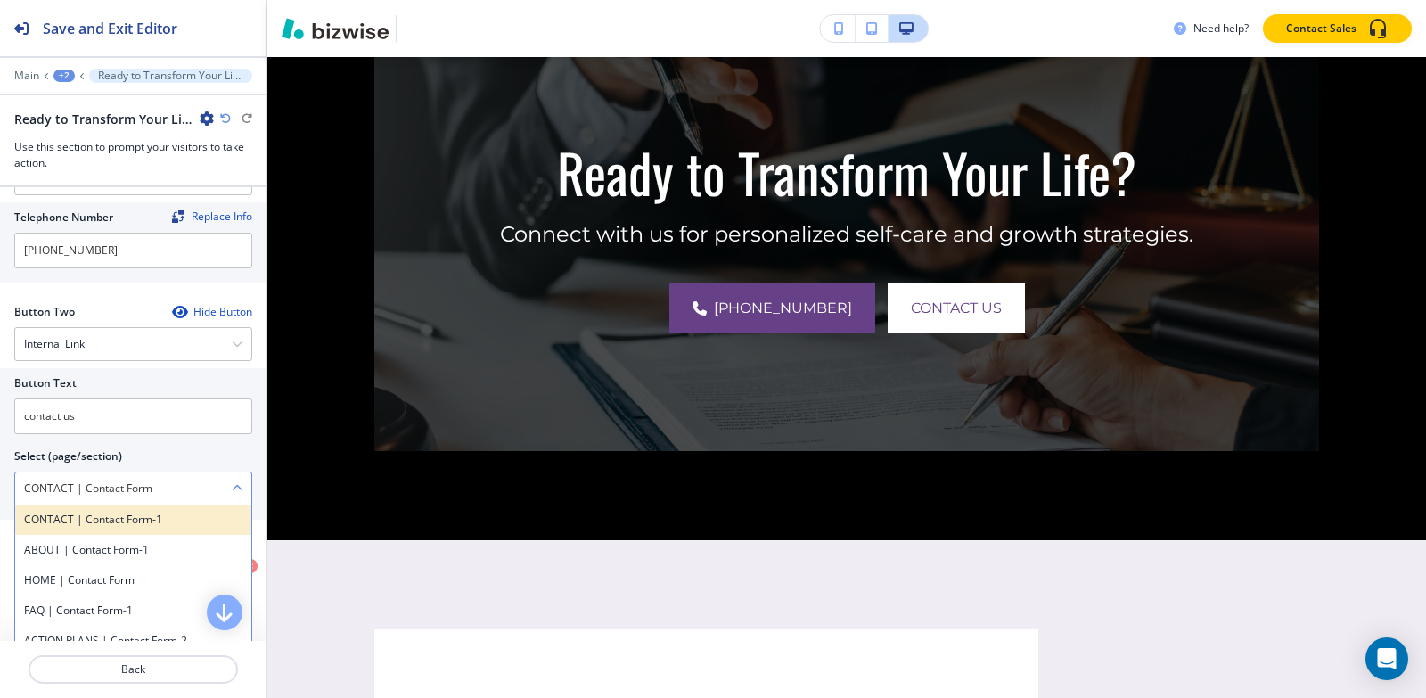
click at [85, 504] on div "CONTACT | Contact Form-1" at bounding box center [133, 519] width 236 height 30
type \(page\/section\) "CONTACT | Contact Form-1"
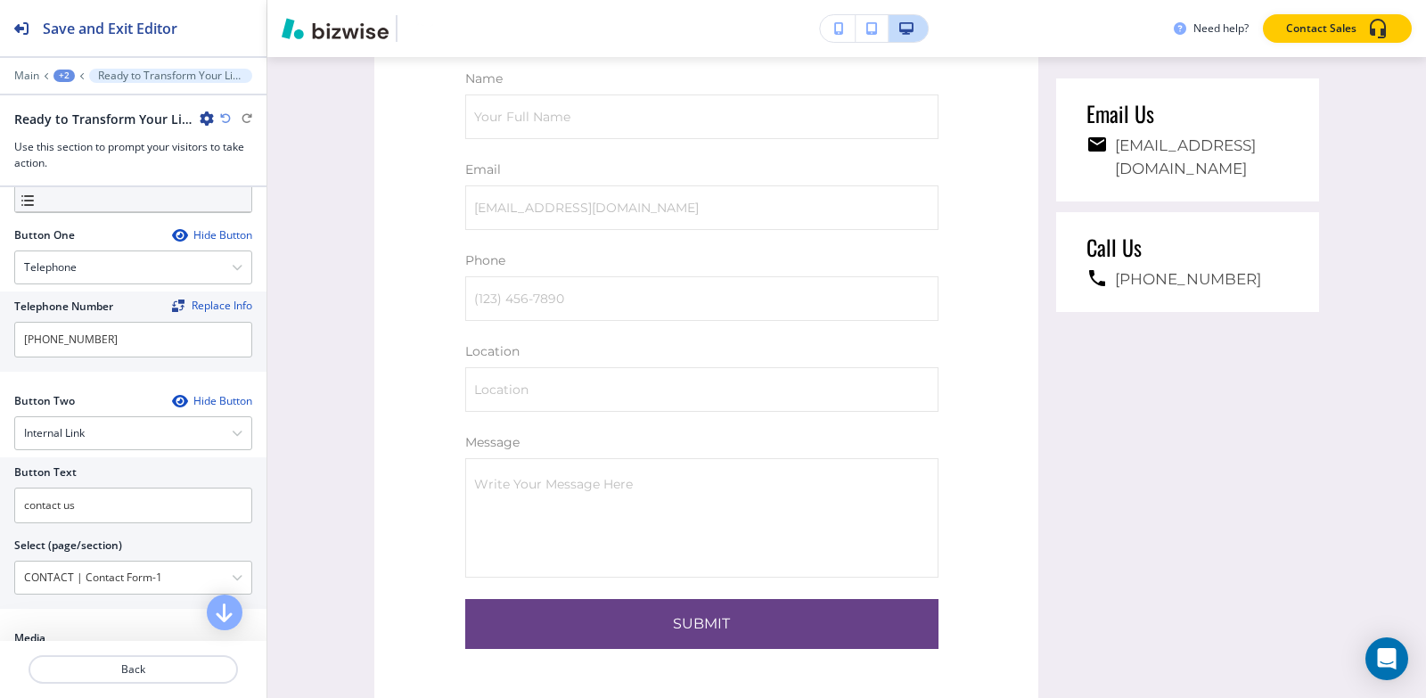
click at [64, 77] on div "+2" at bounding box center [63, 76] width 21 height 12
click at [70, 114] on button "Pages" at bounding box center [110, 104] width 114 height 31
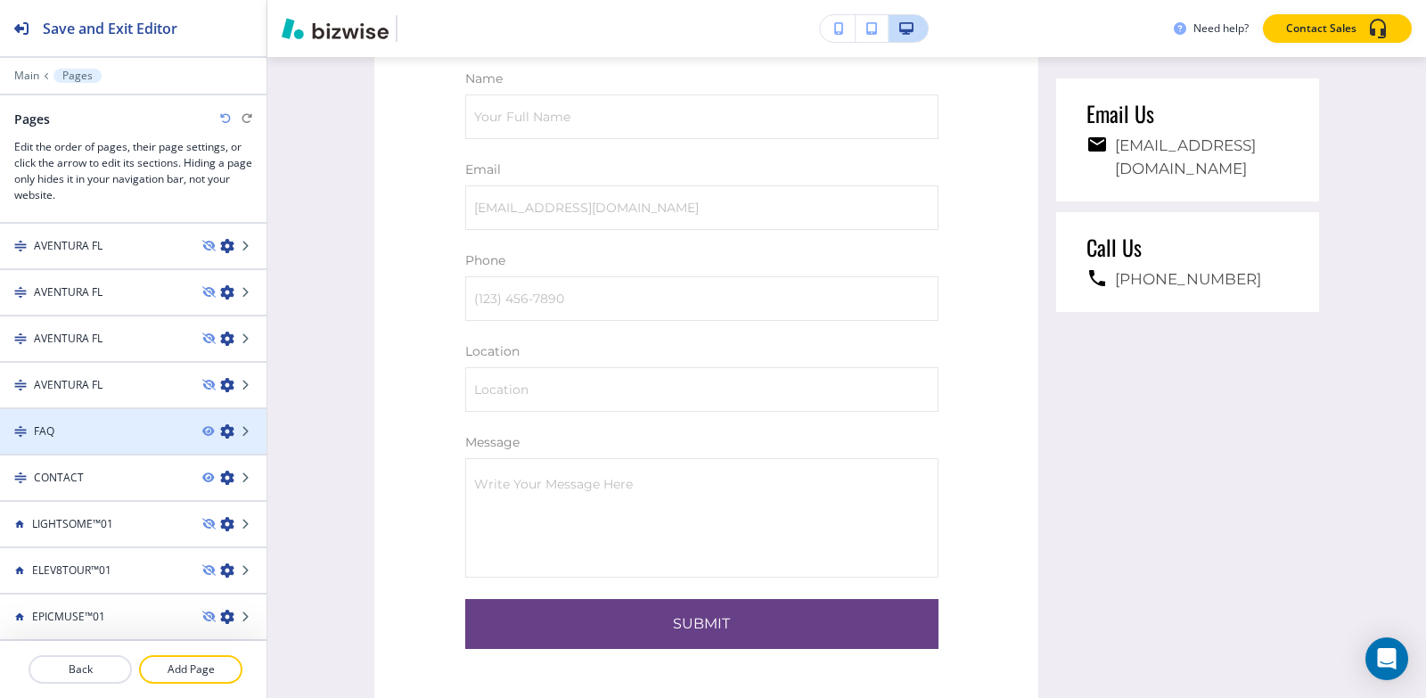
click at [114, 431] on div "FAQ" at bounding box center [94, 431] width 188 height 16
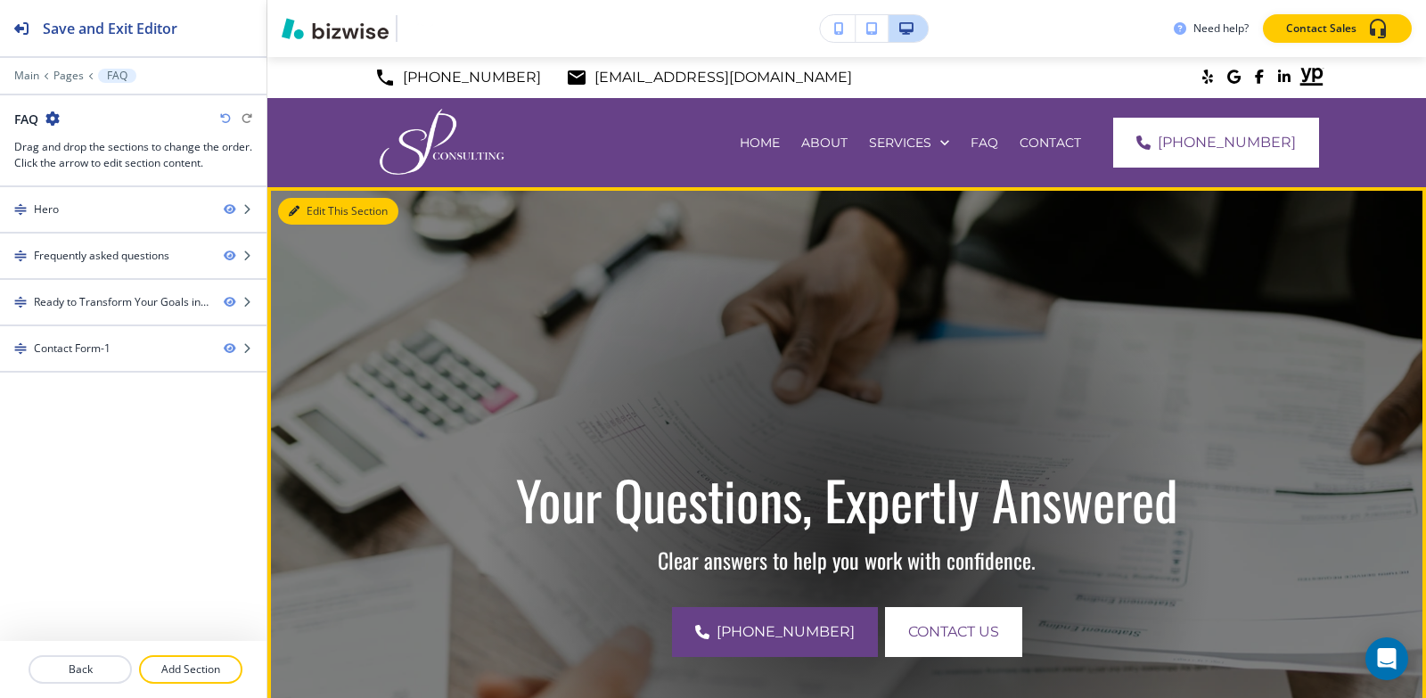
click at [307, 212] on button "Edit This Section" at bounding box center [338, 211] width 120 height 27
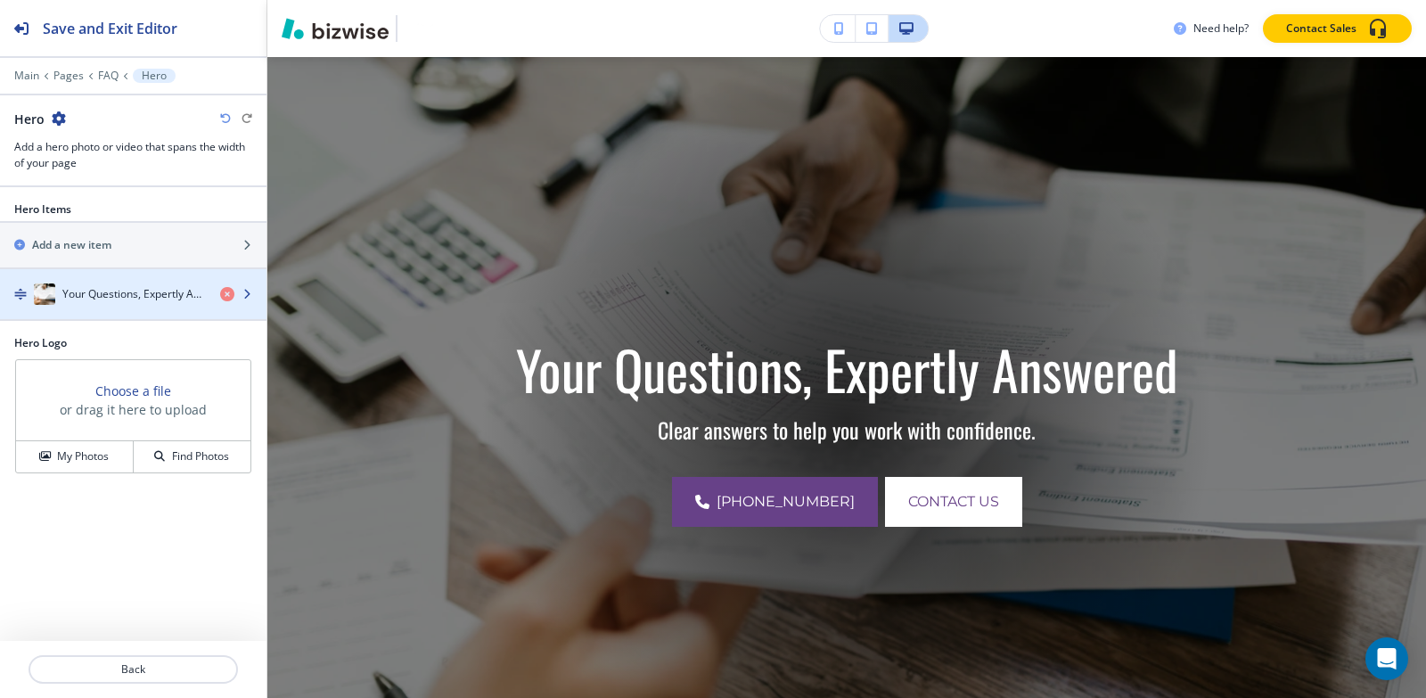
click at [98, 307] on div "button" at bounding box center [133, 312] width 266 height 14
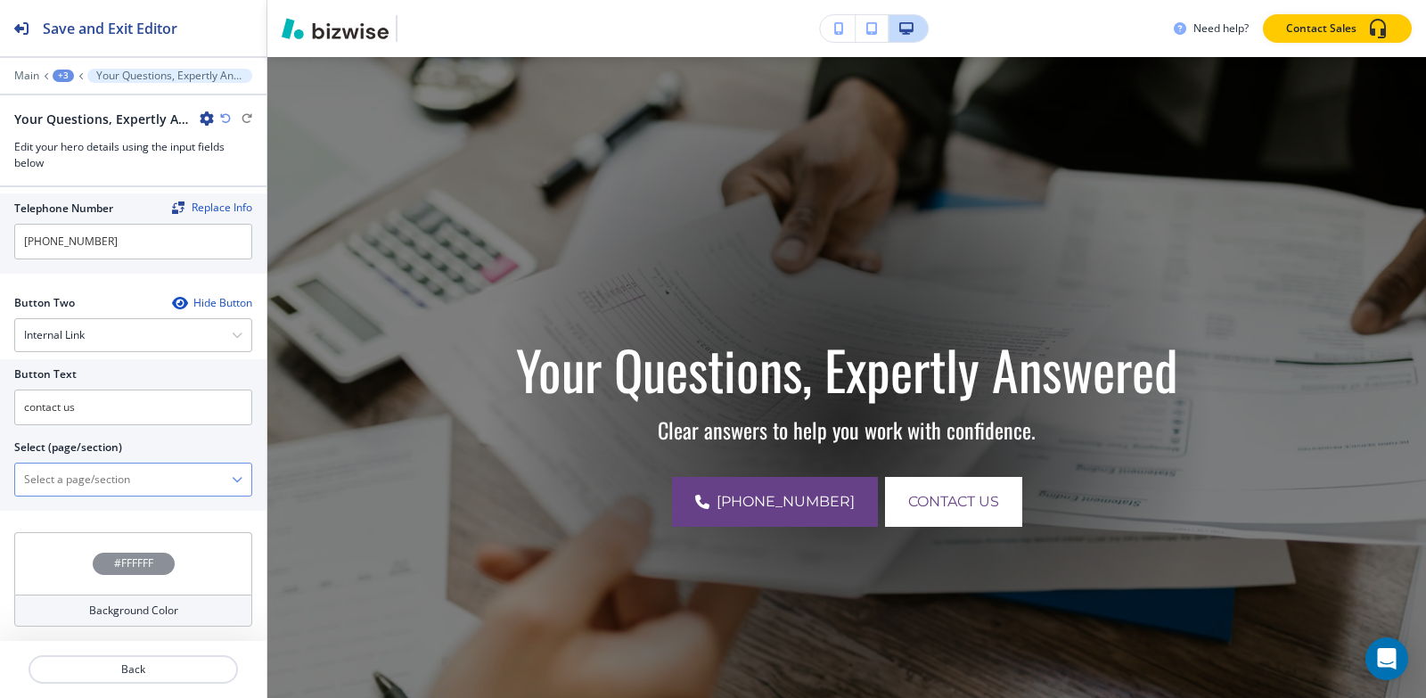
click at [132, 476] on \(page\/section\) "Manual Input" at bounding box center [123, 479] width 217 height 30
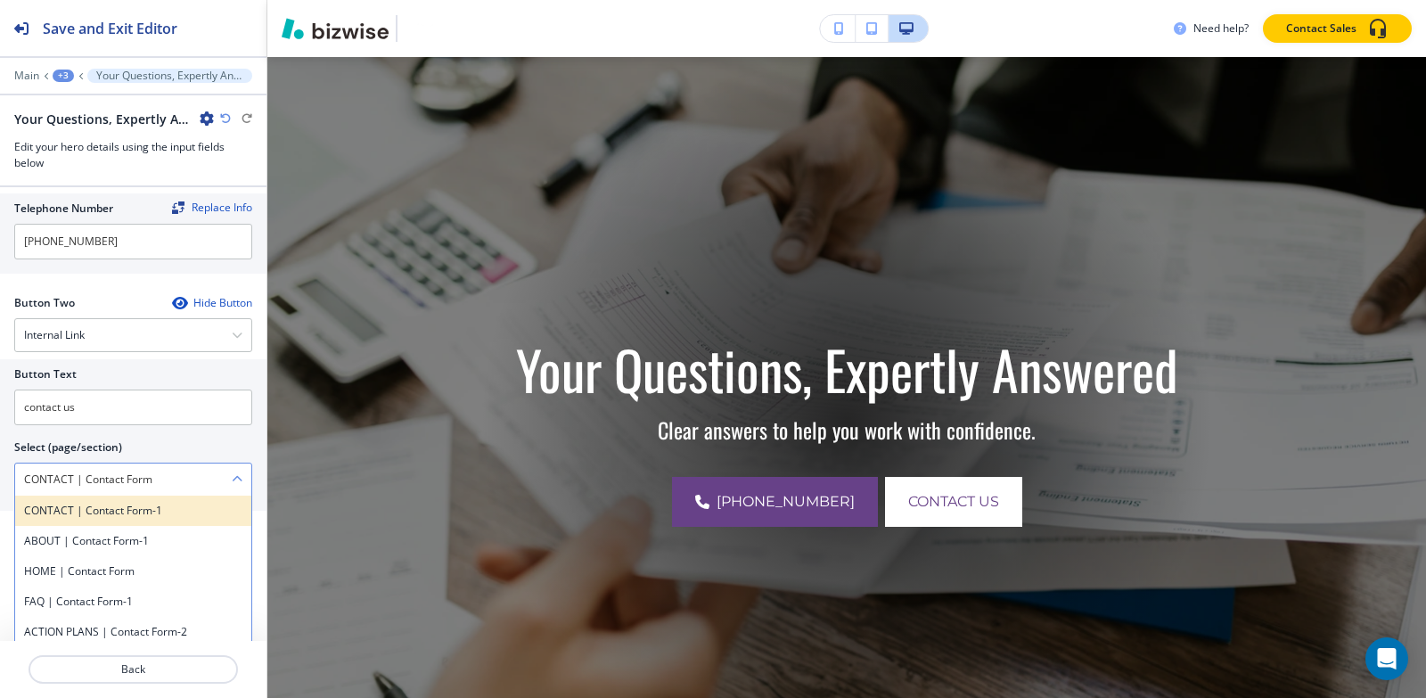
click at [141, 511] on h4 "CONTACT | Contact Form-1" at bounding box center [133, 511] width 218 height 16
type \(page\/section\) "CONTACT | Contact Form-1"
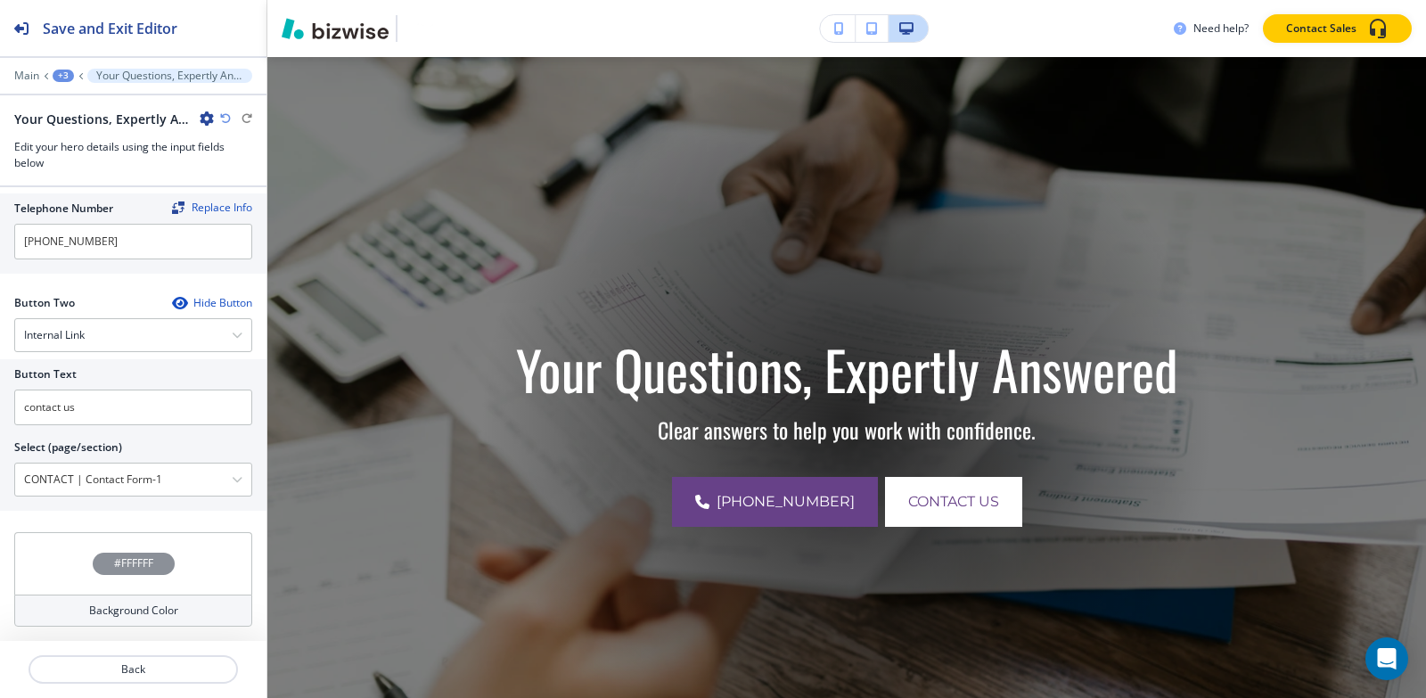
click at [54, 70] on div "+3" at bounding box center [63, 76] width 21 height 12
click at [91, 137] on p "FAQ" at bounding box center [109, 136] width 91 height 16
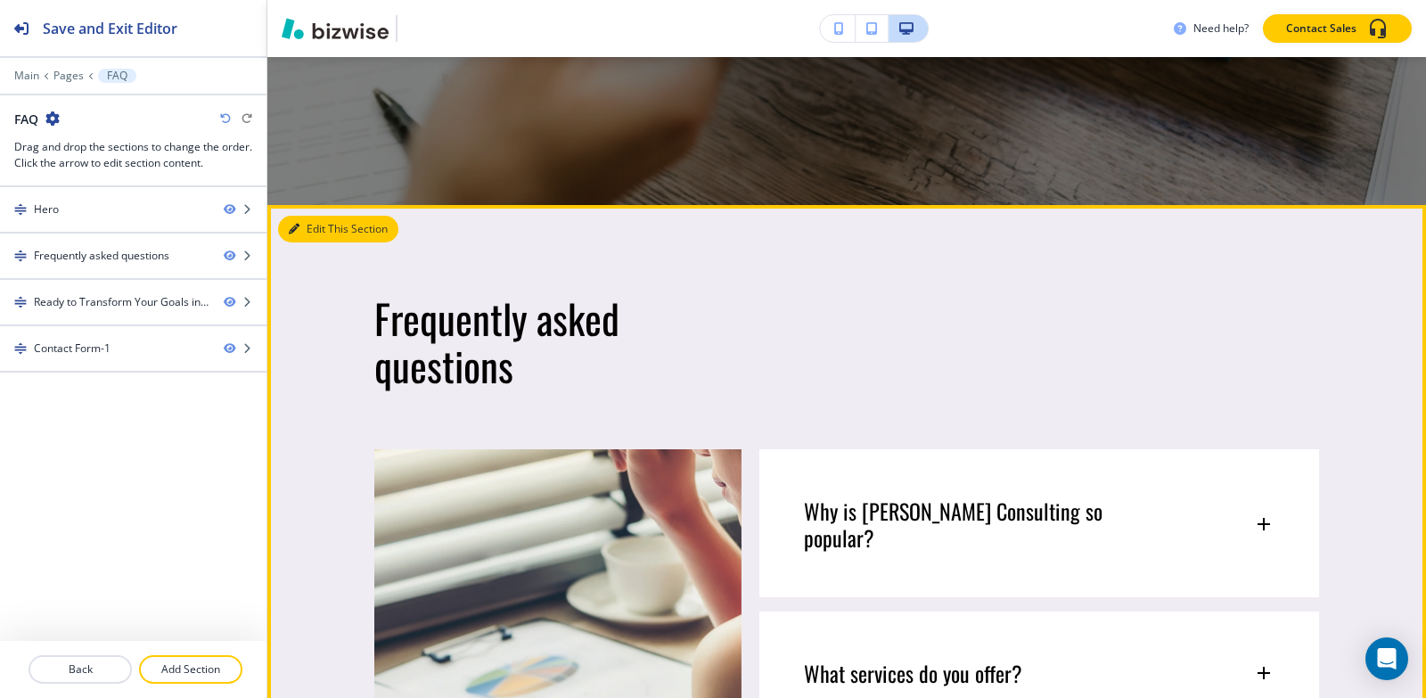
click at [299, 224] on button "Edit This Section" at bounding box center [338, 229] width 120 height 27
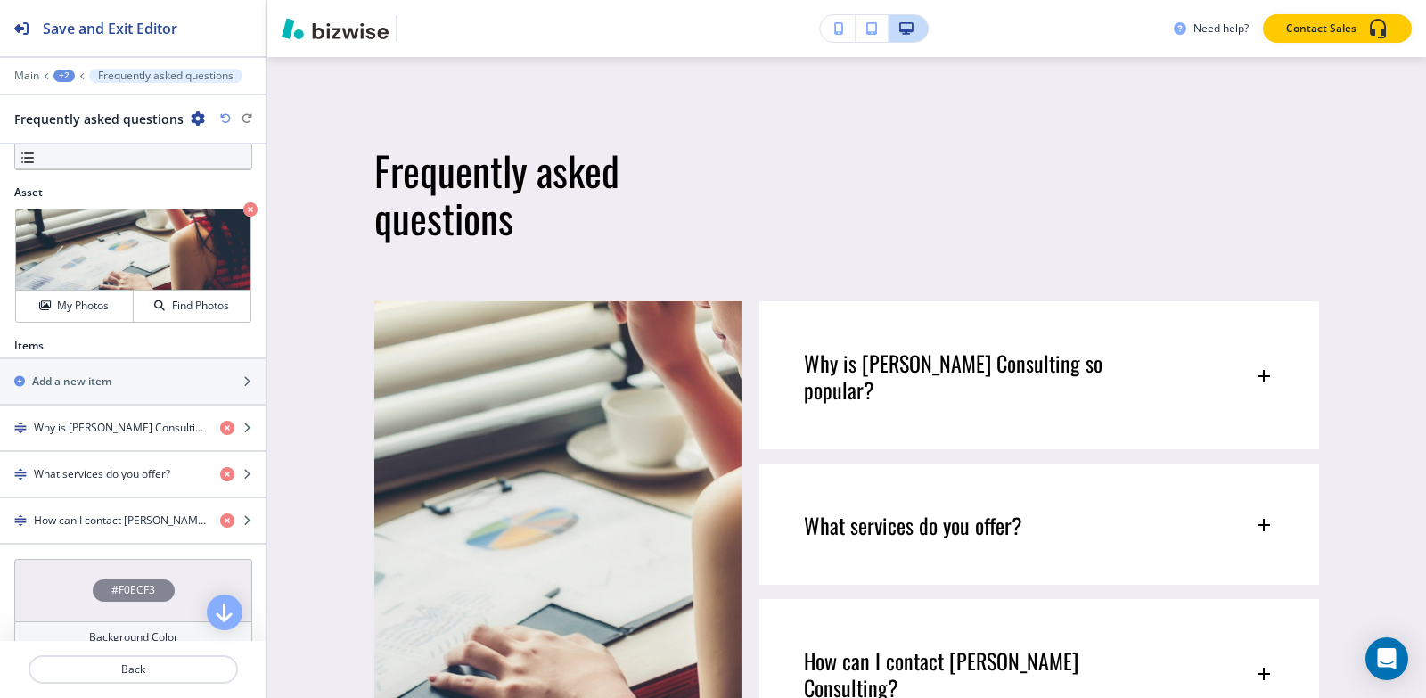
click at [234, 201] on div at bounding box center [133, 204] width 238 height 7
click at [243, 207] on icon "button" at bounding box center [250, 209] width 14 height 14
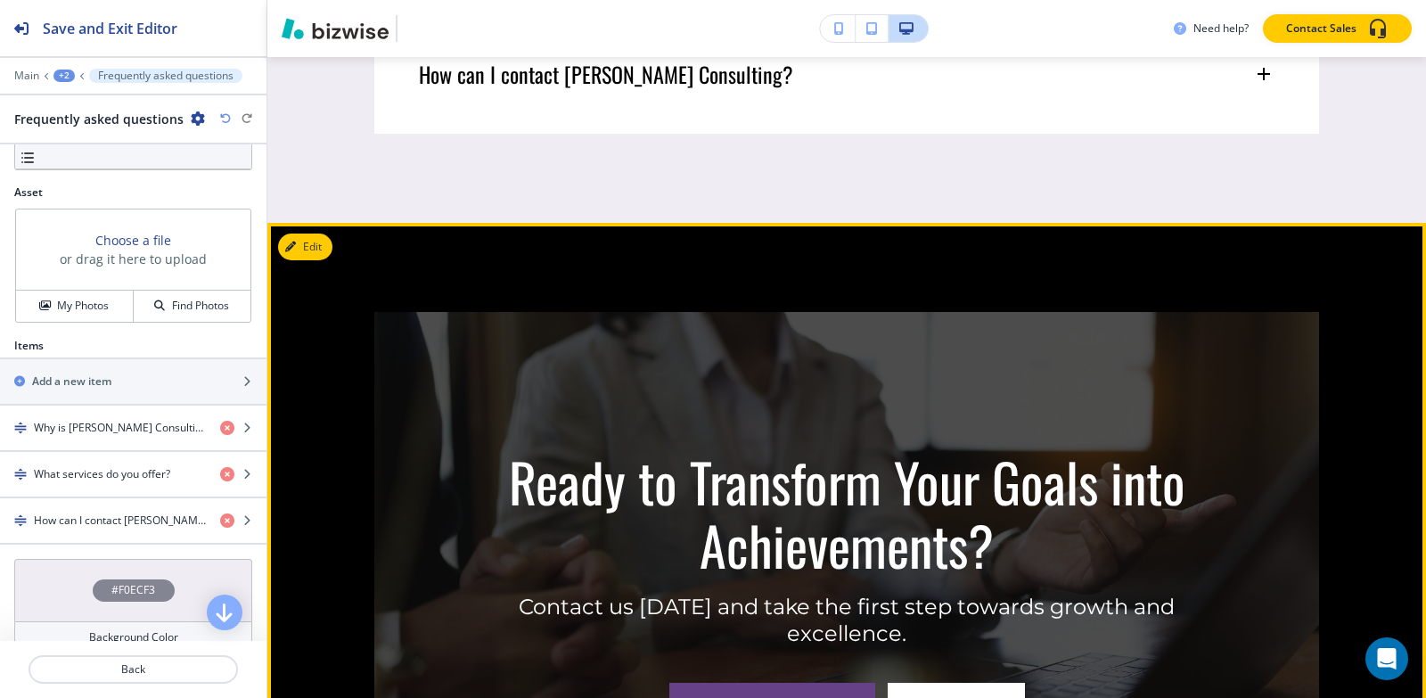
click at [333, 250] on div "Ready to Transform Your Goals into Achievements? Contact us today and take the …" at bounding box center [846, 581] width 1158 height 716
click at [324, 250] on button "Edit This Section" at bounding box center [338, 246] width 120 height 27
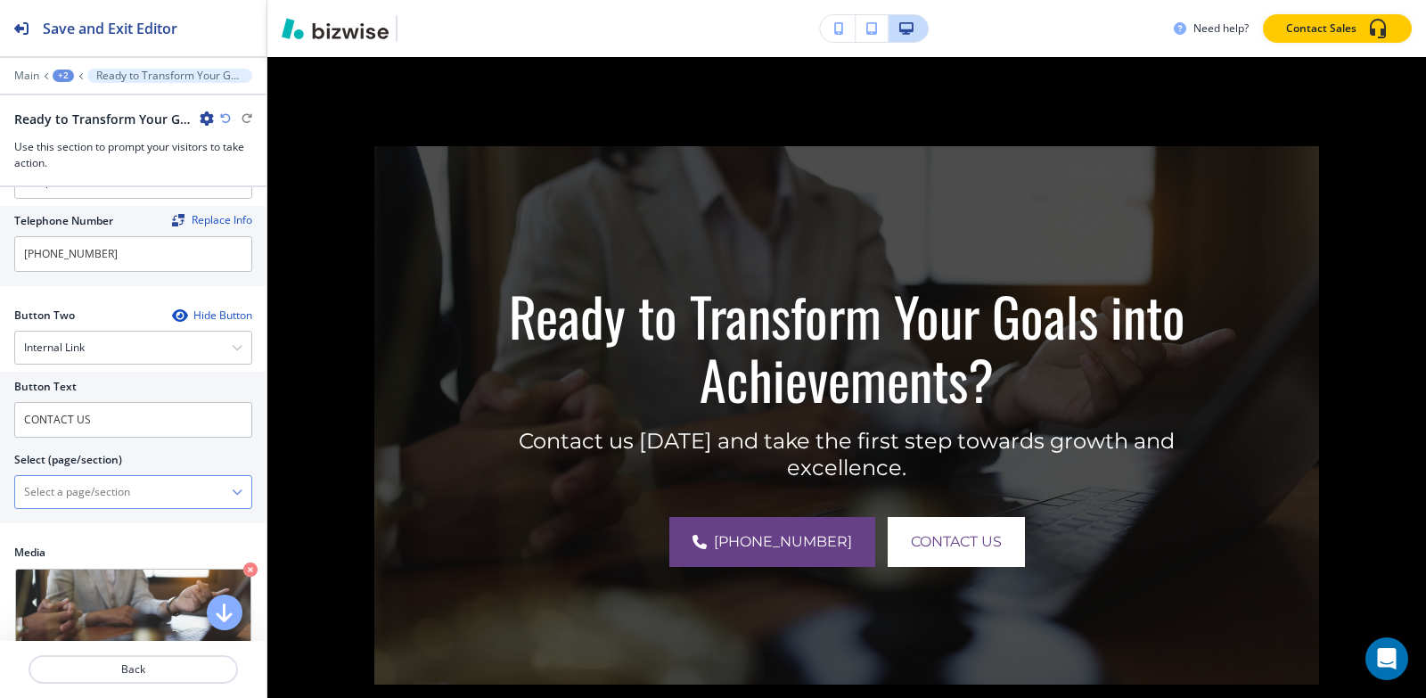
click at [105, 496] on \(page\/section\) "Manual Input" at bounding box center [123, 492] width 217 height 30
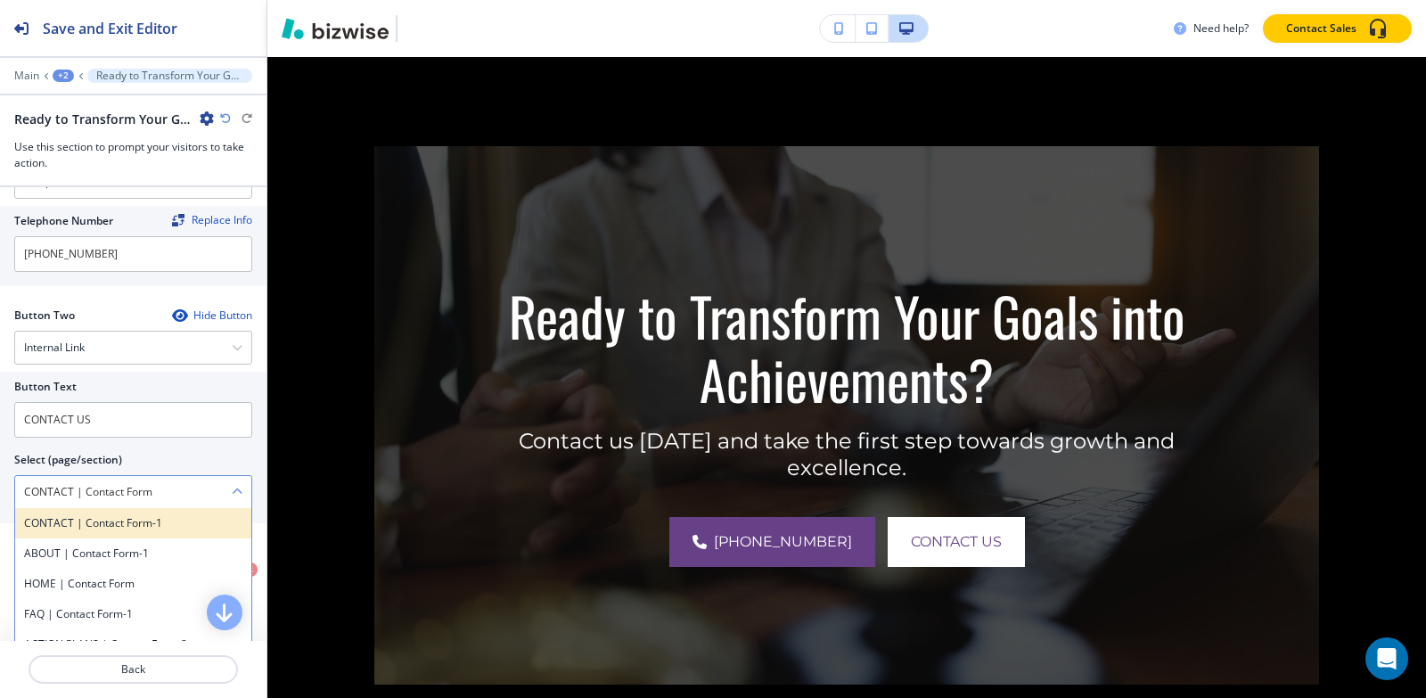
click at [120, 511] on div "CONTACT | Contact Form-1" at bounding box center [133, 523] width 236 height 30
type \(page\/section\) "CONTACT | Contact Form-1"
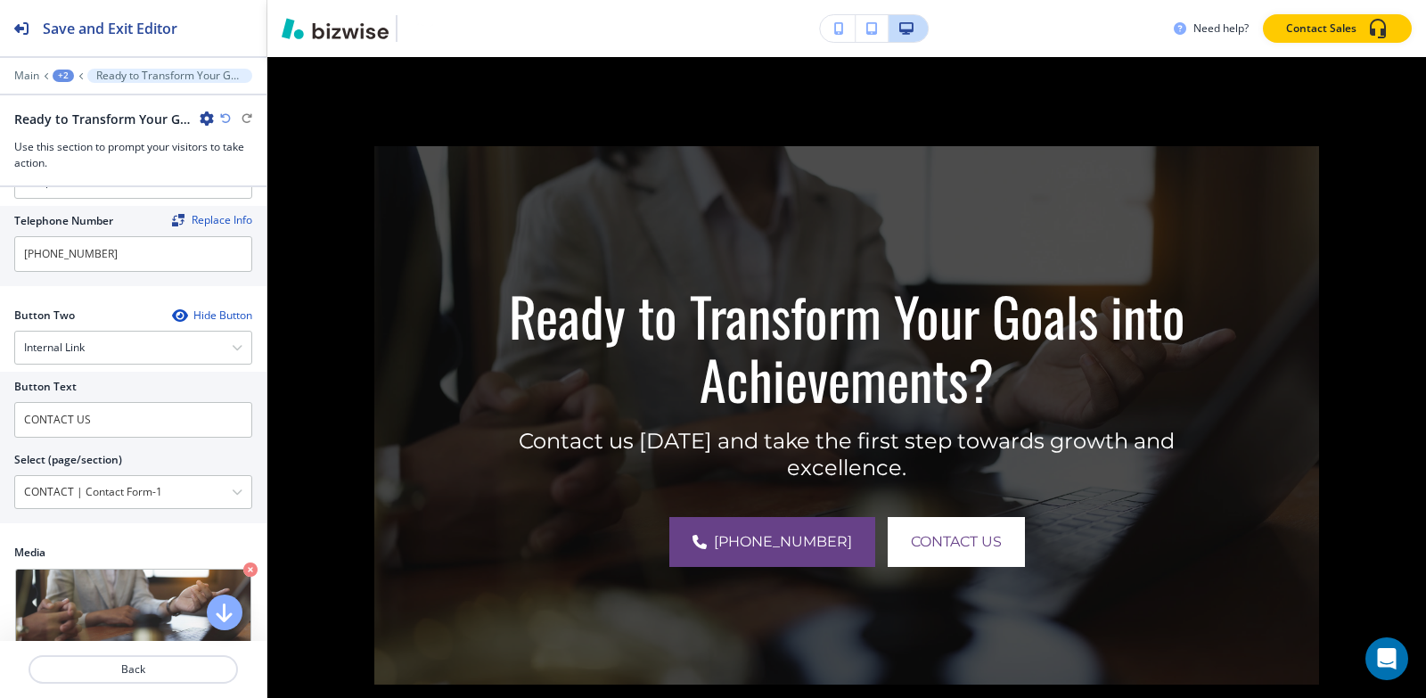
click at [61, 73] on div "+2" at bounding box center [63, 76] width 21 height 12
click at [61, 102] on button "Pages" at bounding box center [110, 104] width 114 height 31
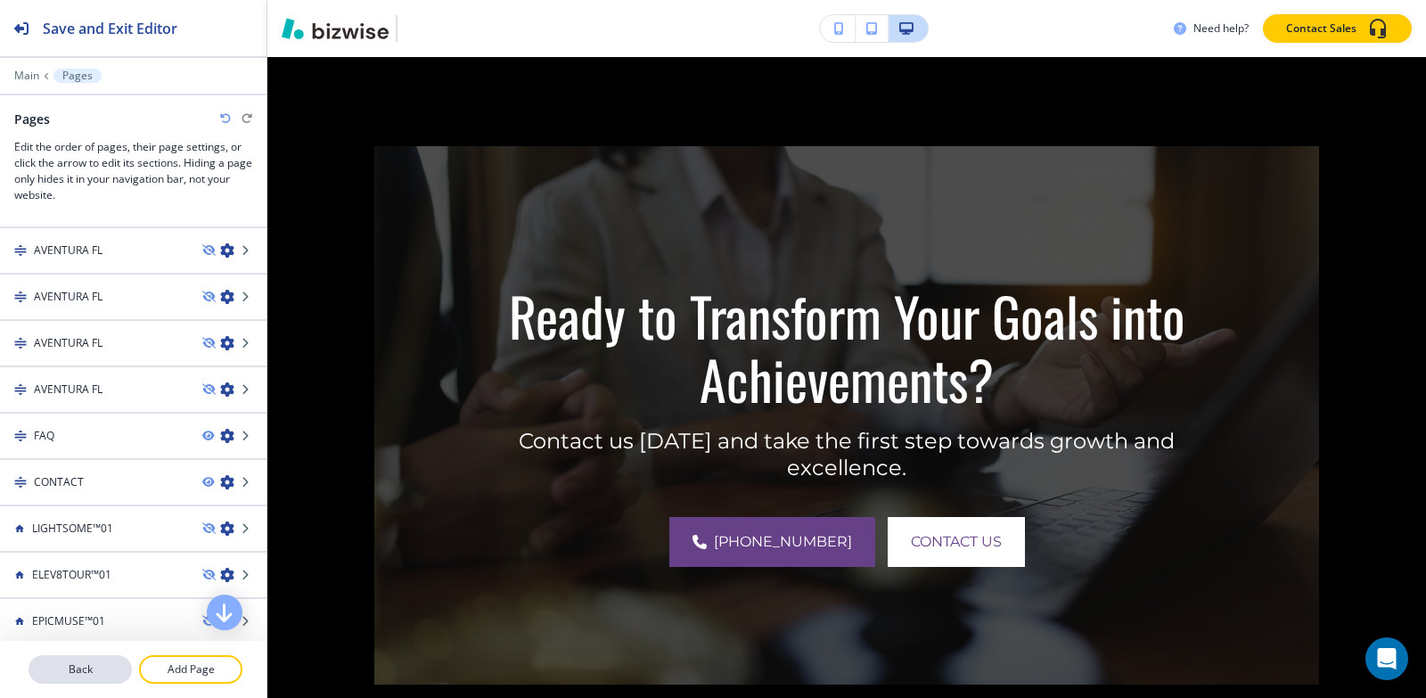
scroll to position [1108, 0]
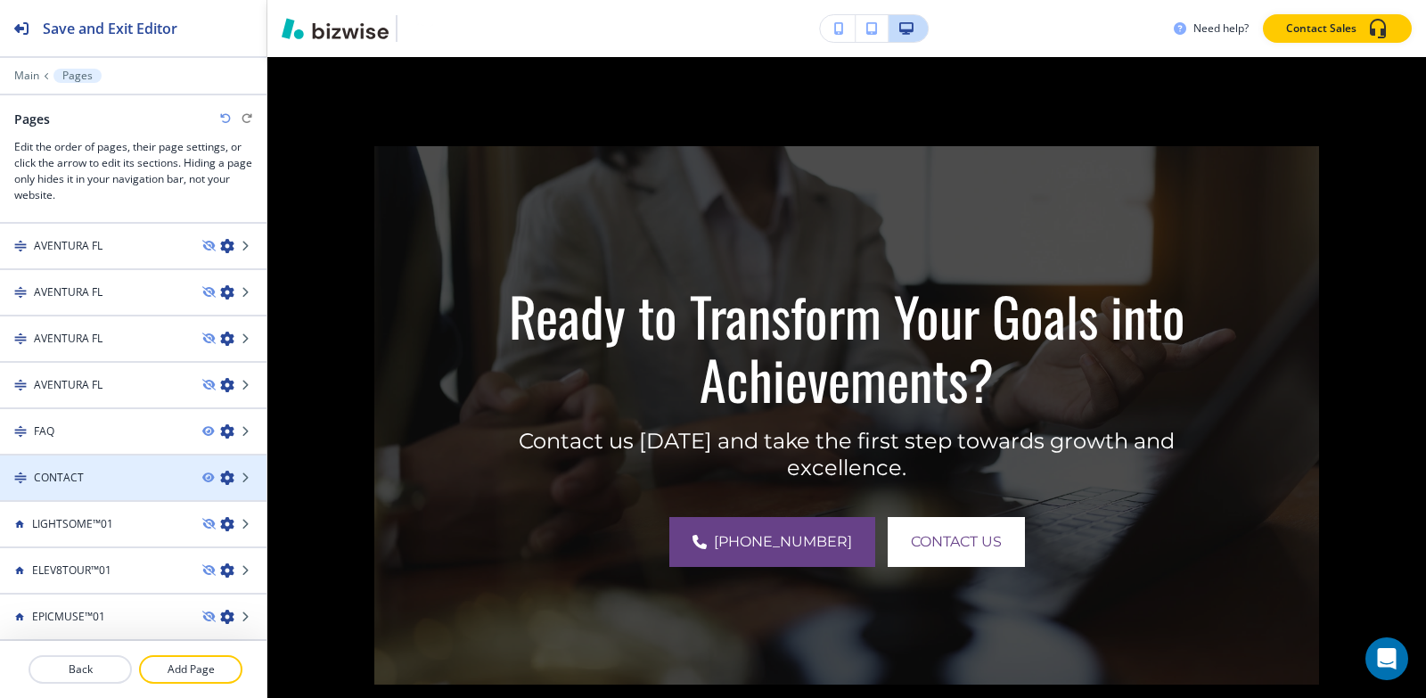
click at [70, 486] on div at bounding box center [133, 493] width 266 height 14
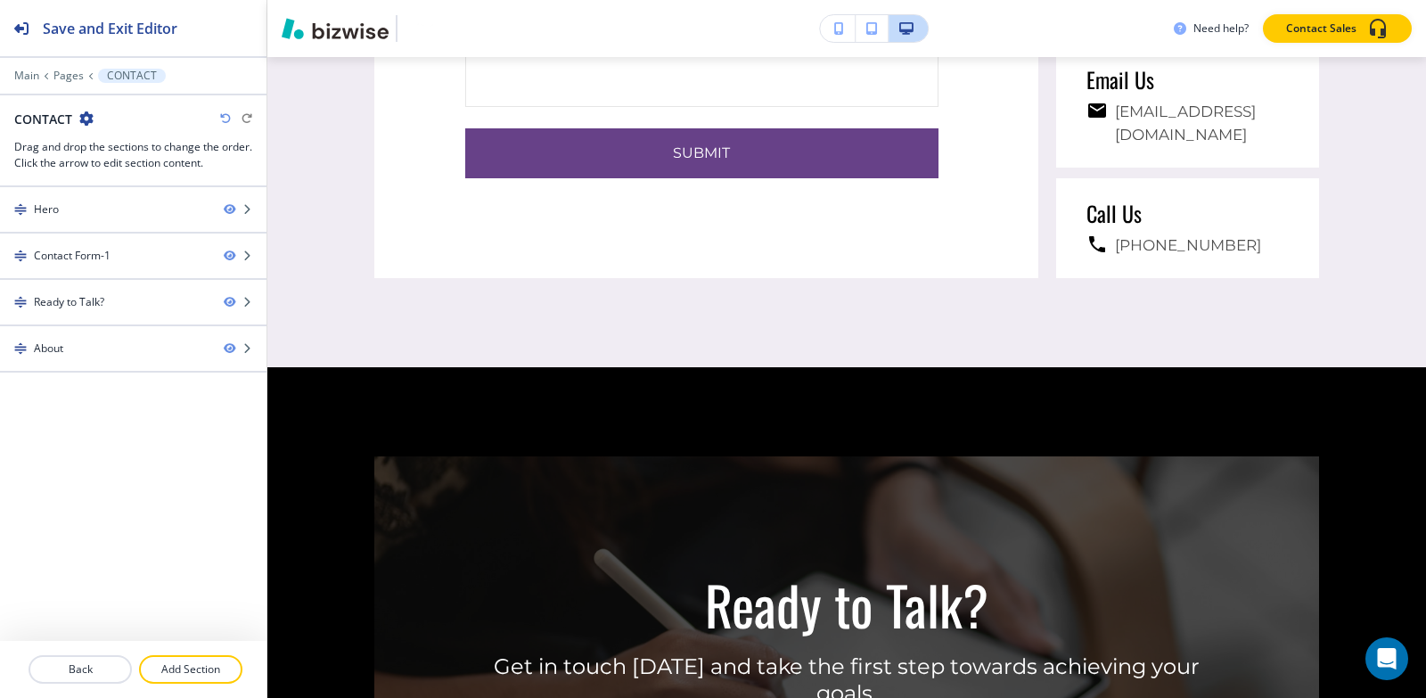
scroll to position [0, 0]
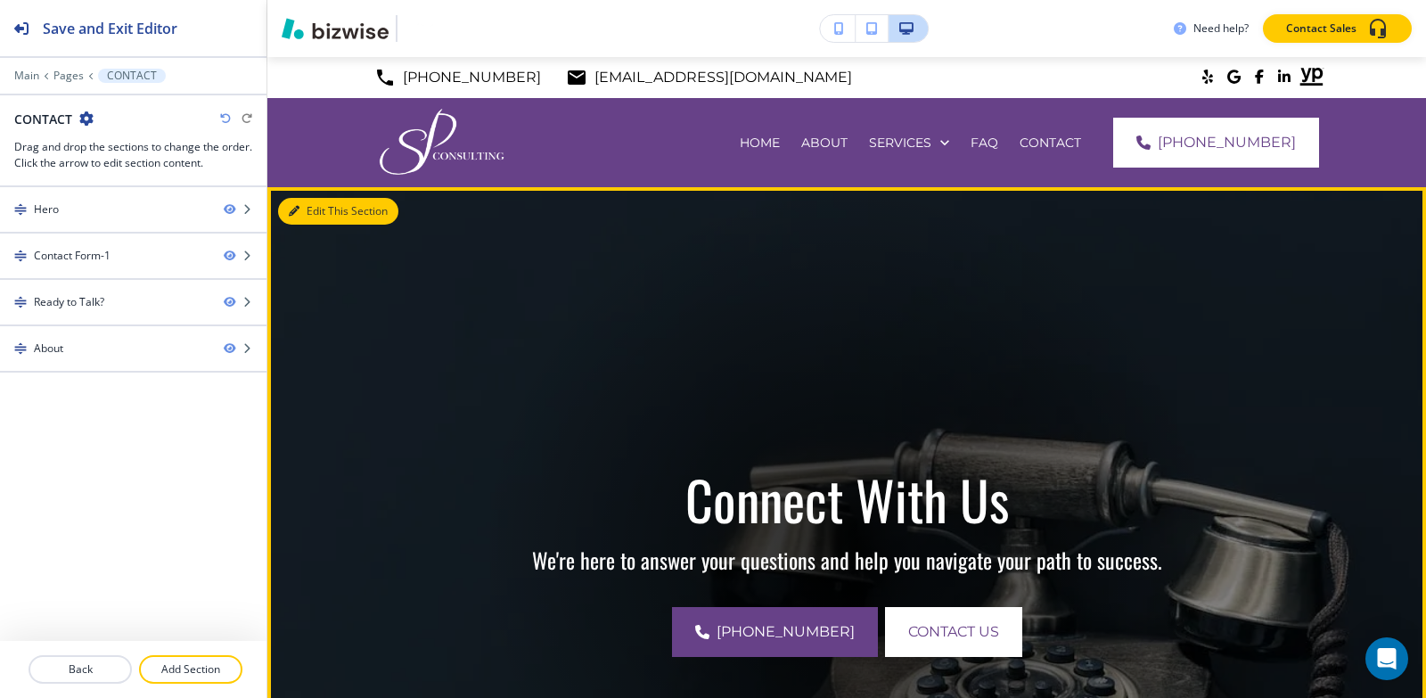
click at [325, 214] on button "Edit This Section" at bounding box center [338, 211] width 120 height 27
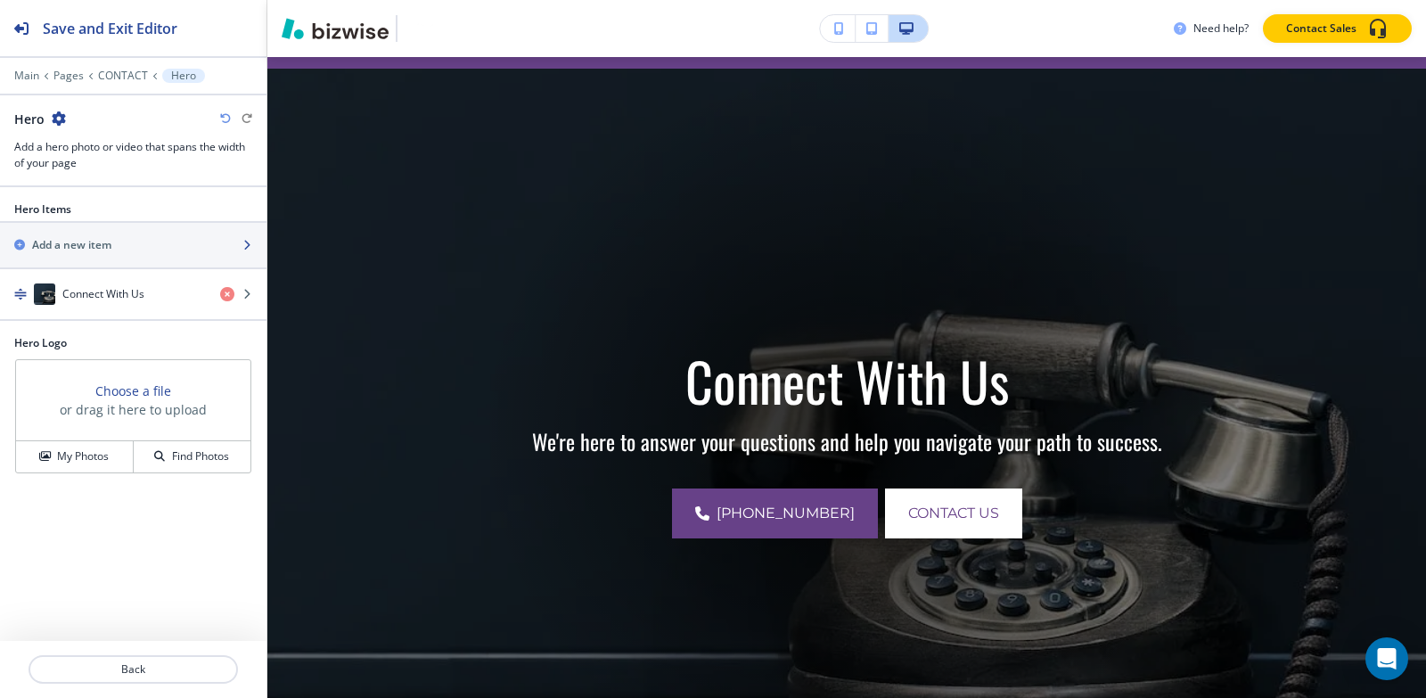
scroll to position [130, 0]
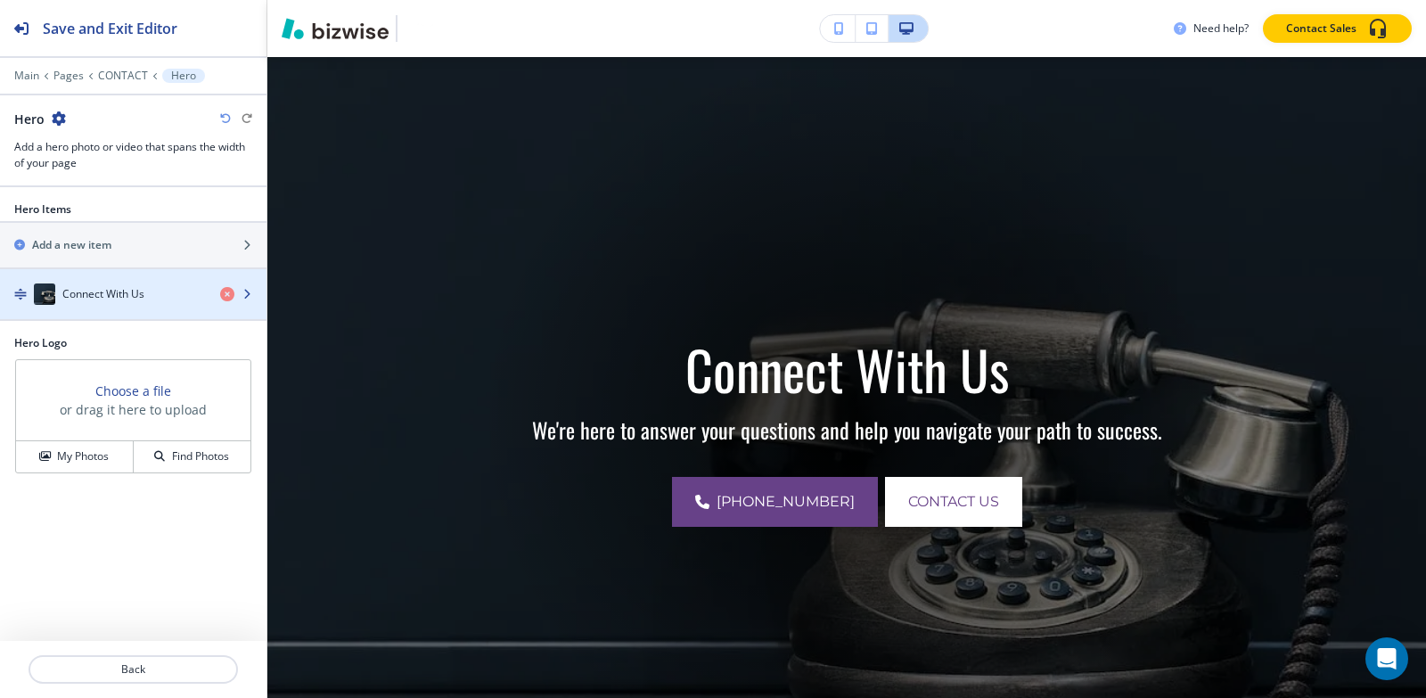
click at [102, 280] on div "button" at bounding box center [133, 276] width 266 height 14
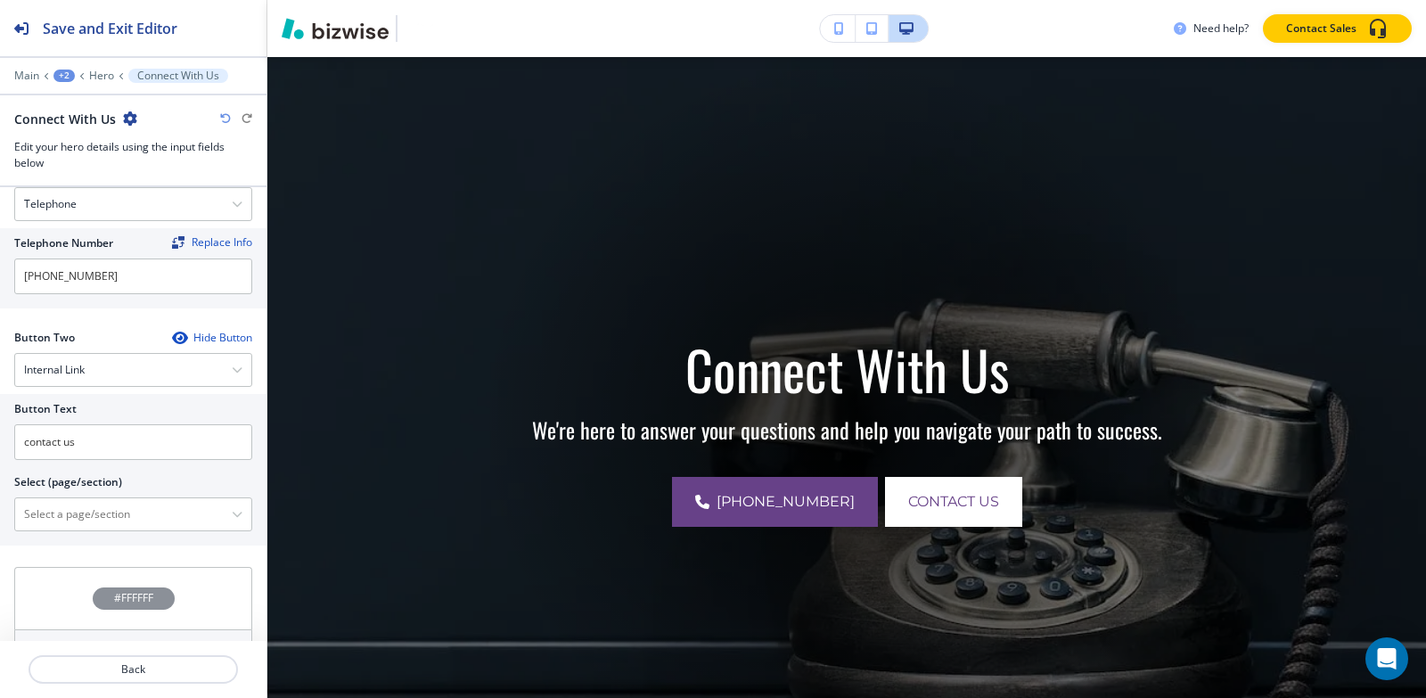
scroll to position [786, 0]
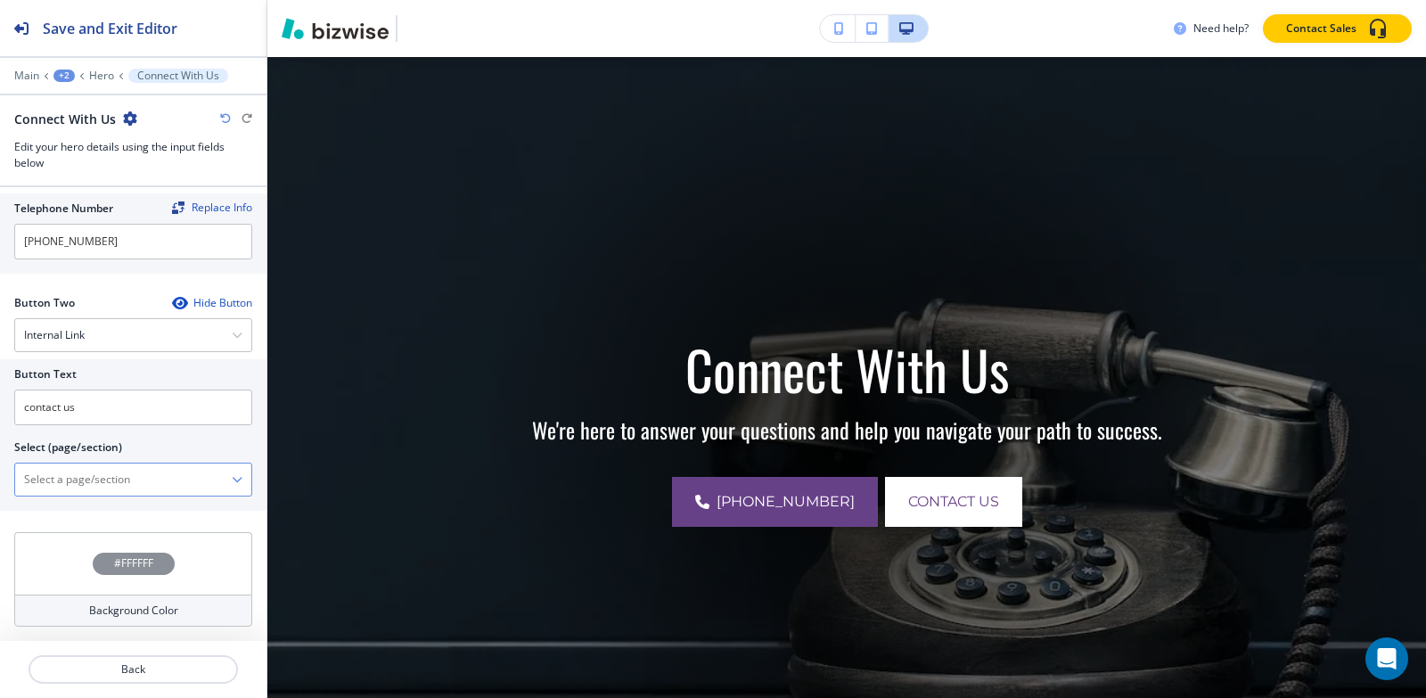
click at [104, 482] on \(page\/section\) "Manual Input" at bounding box center [123, 479] width 217 height 30
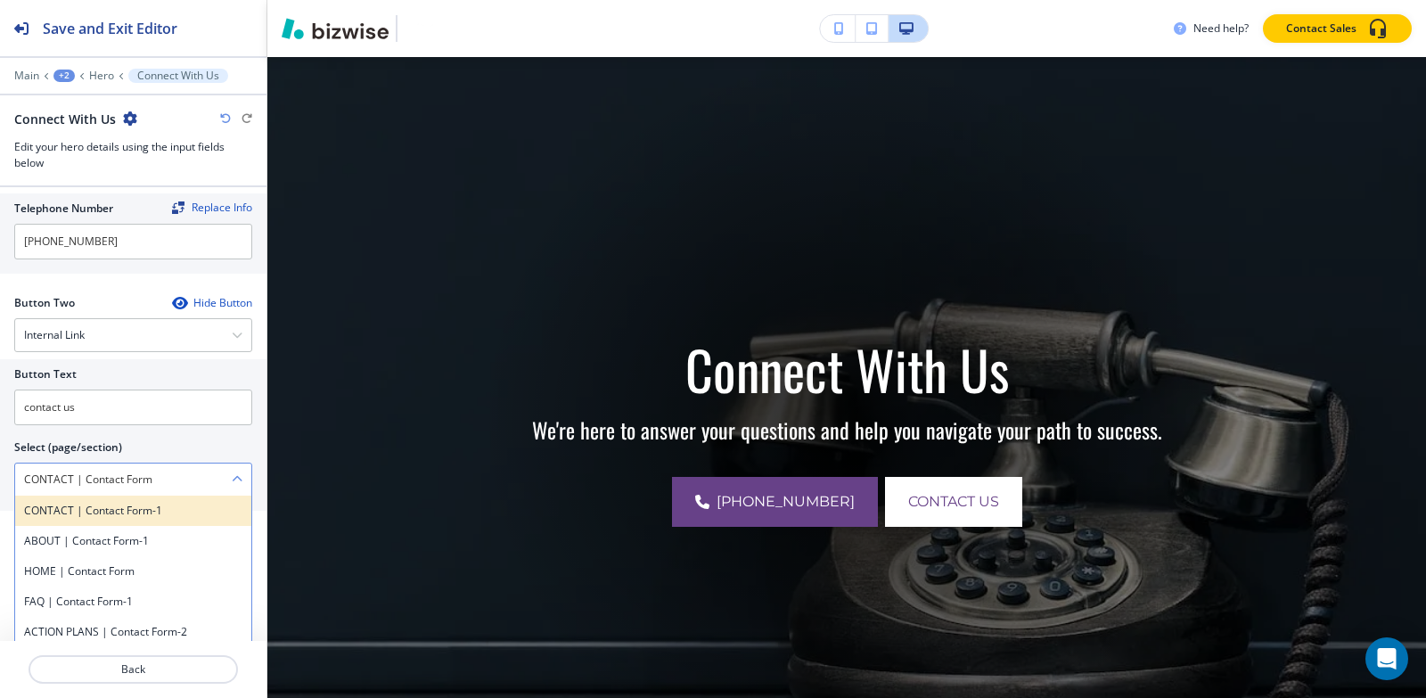
click at [100, 507] on h4 "CONTACT | Contact Form-1" at bounding box center [133, 511] width 218 height 16
type \(page\/section\) "CONTACT | Contact Form-1"
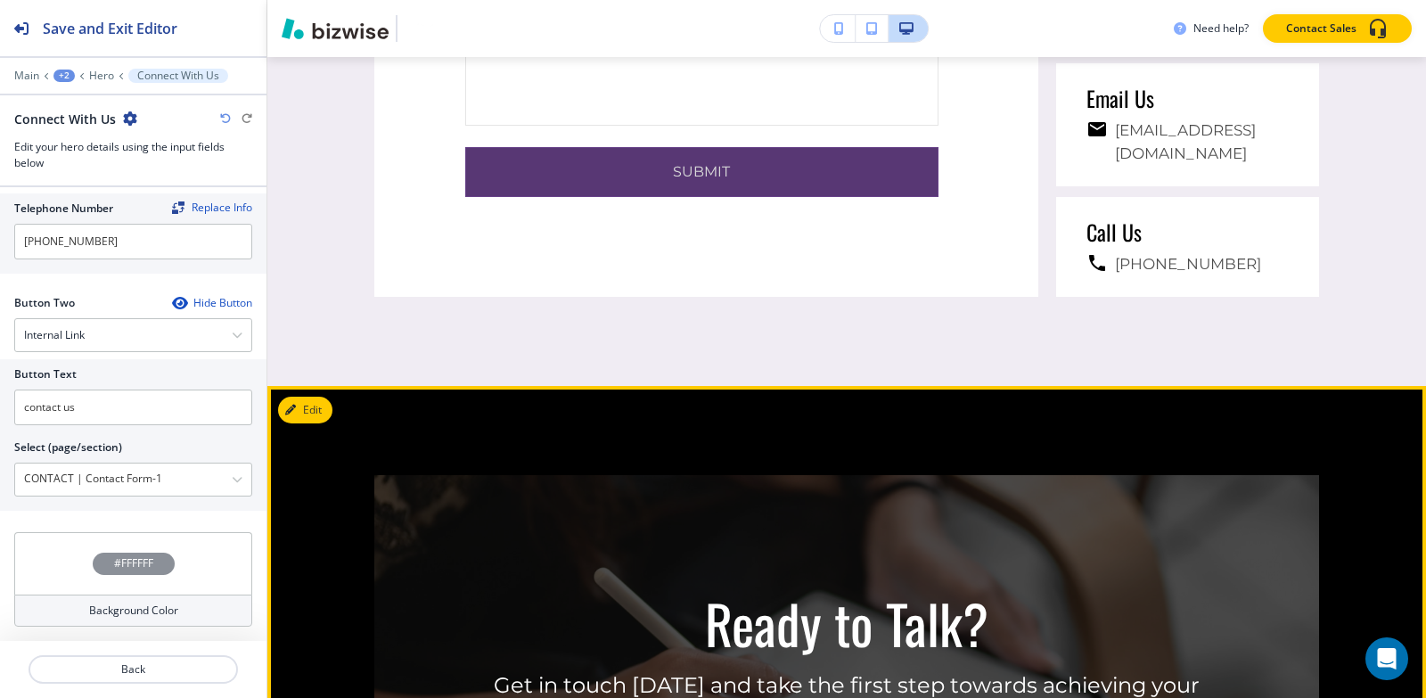
scroll to position [1734, 0]
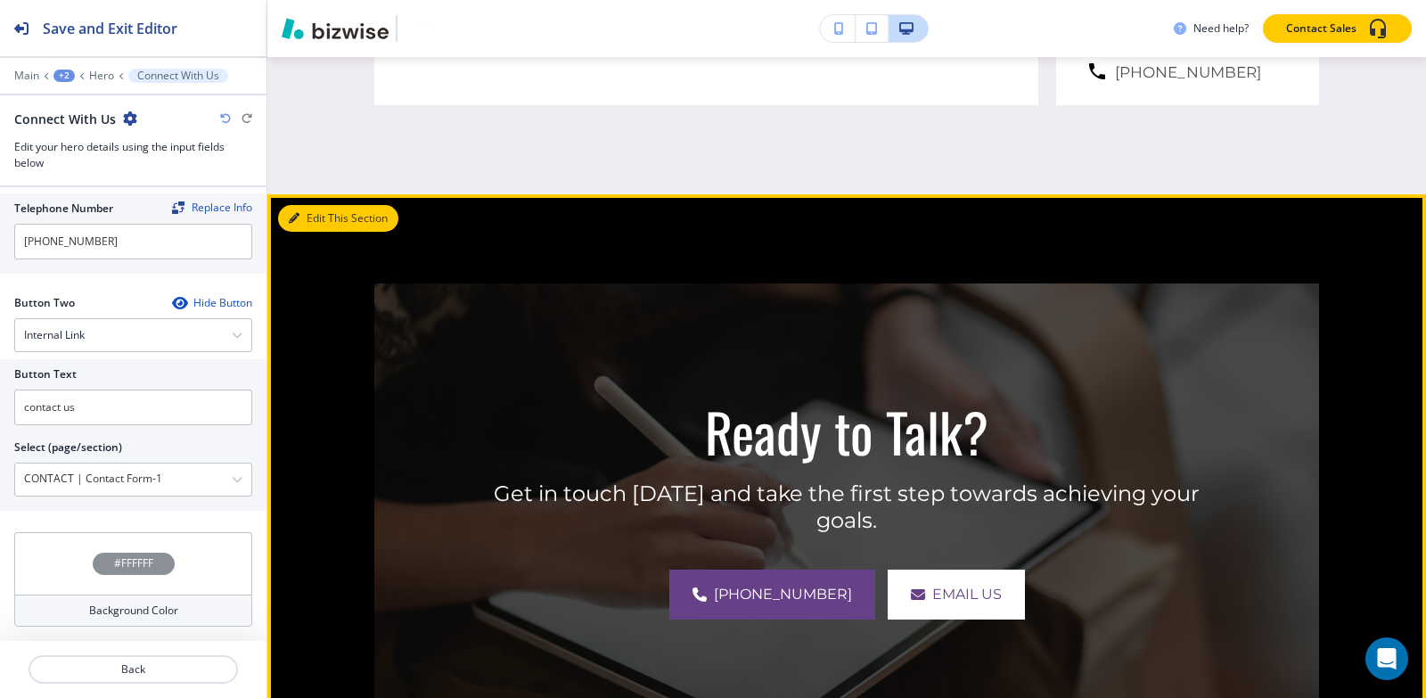
click at [319, 220] on button "Edit This Section" at bounding box center [338, 218] width 120 height 27
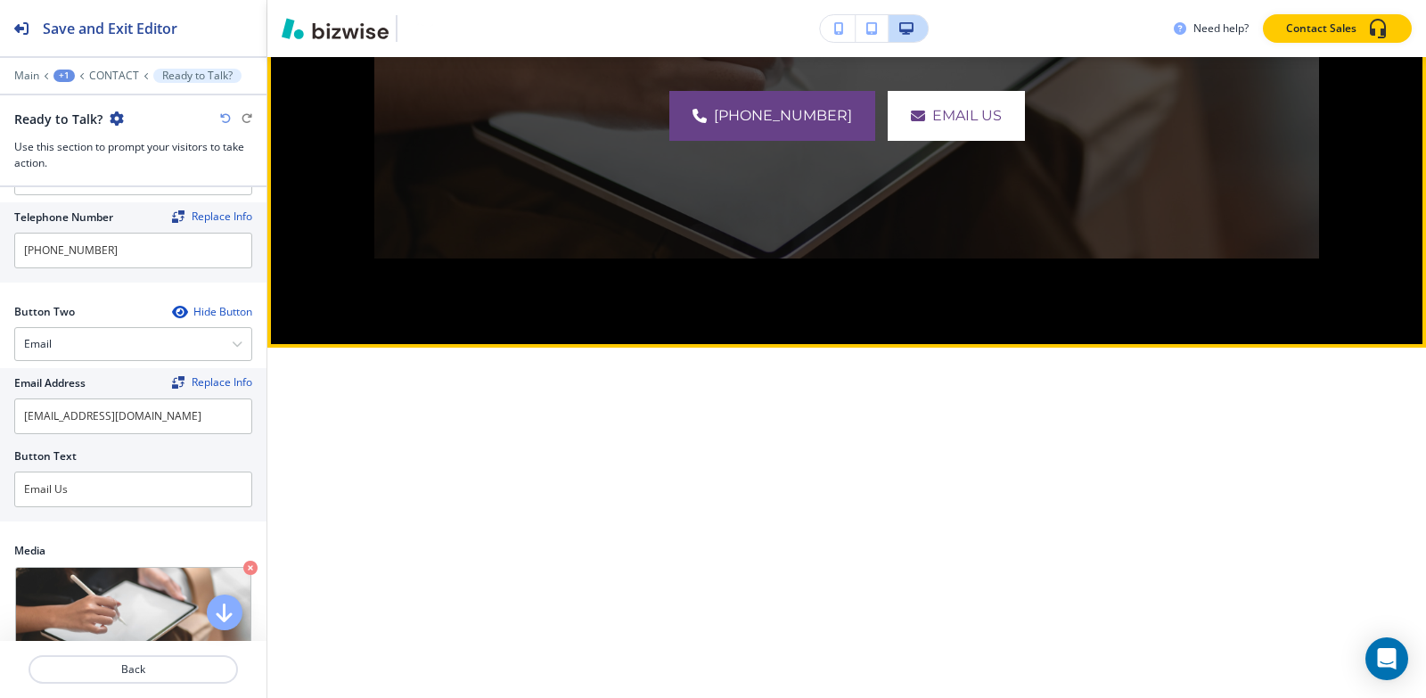
scroll to position [2495, 0]
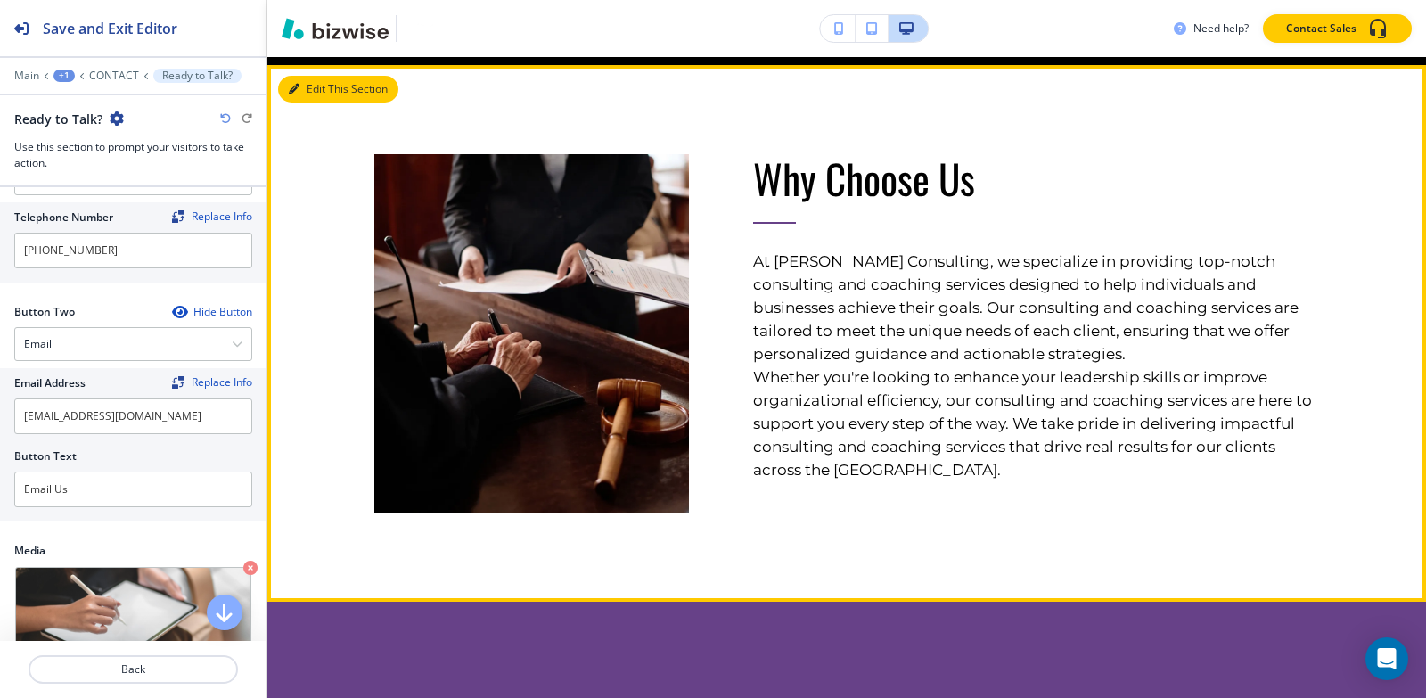
click at [315, 89] on button "Edit This Section" at bounding box center [338, 89] width 120 height 27
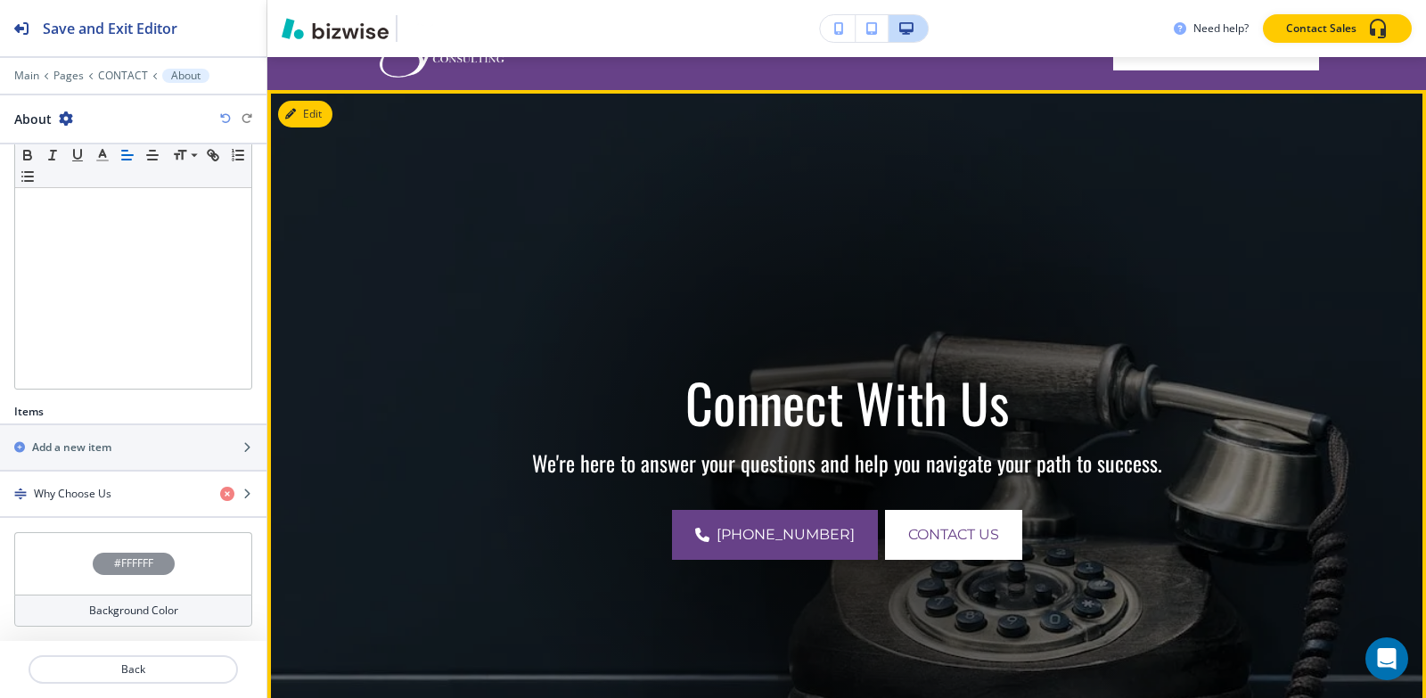
scroll to position [0, 0]
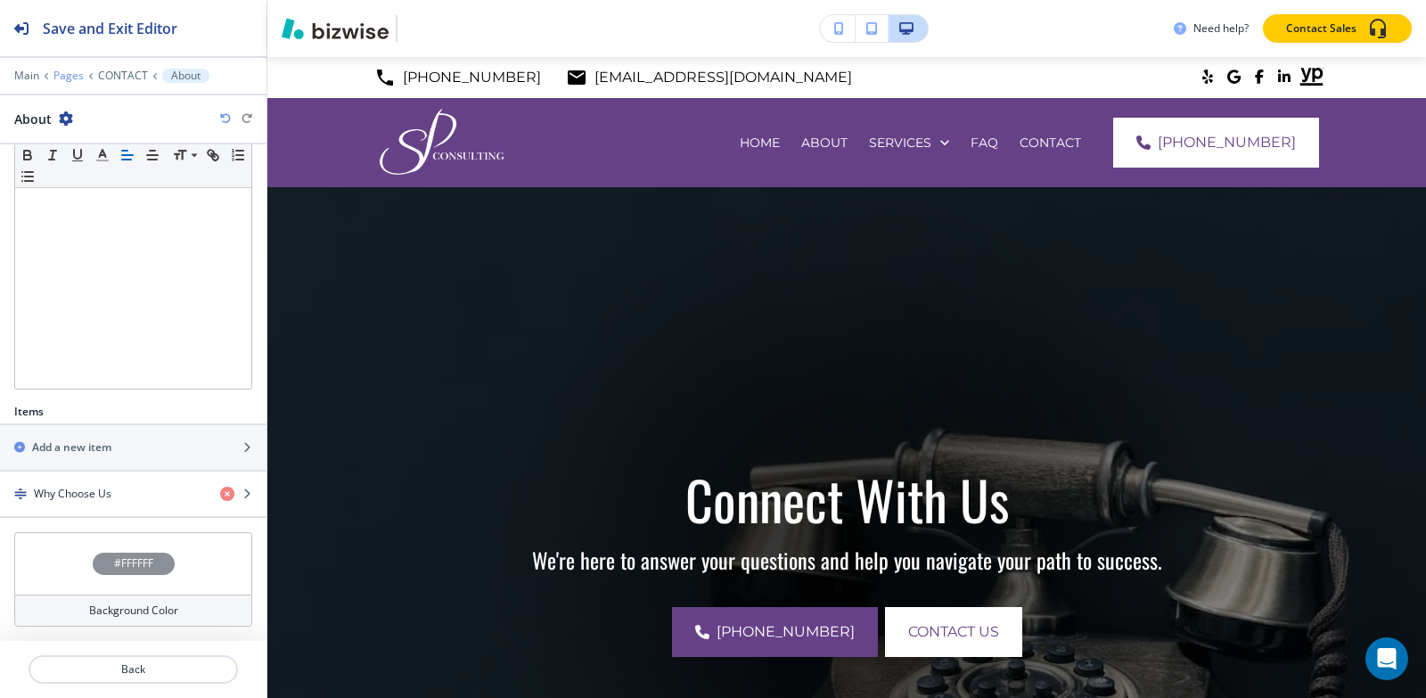
click at [69, 70] on p "Pages" at bounding box center [68, 76] width 30 height 12
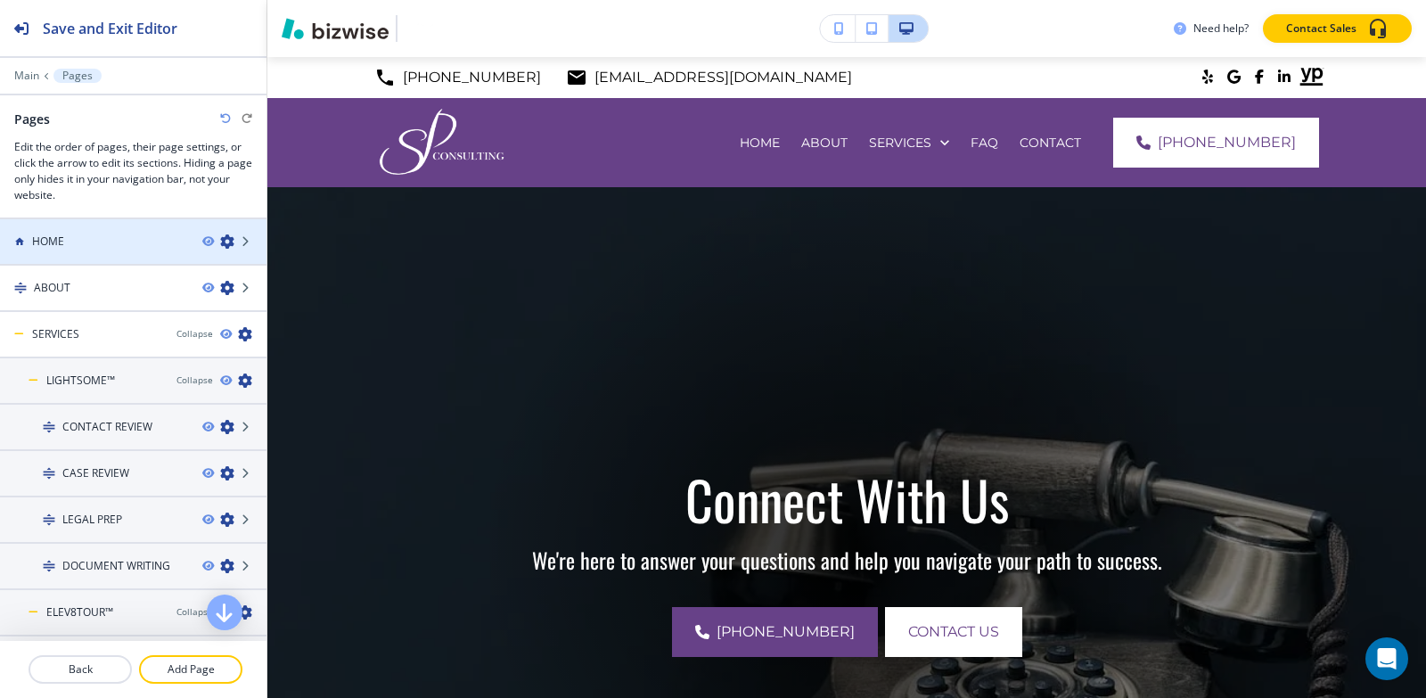
click at [91, 234] on div "HOME" at bounding box center [94, 241] width 188 height 16
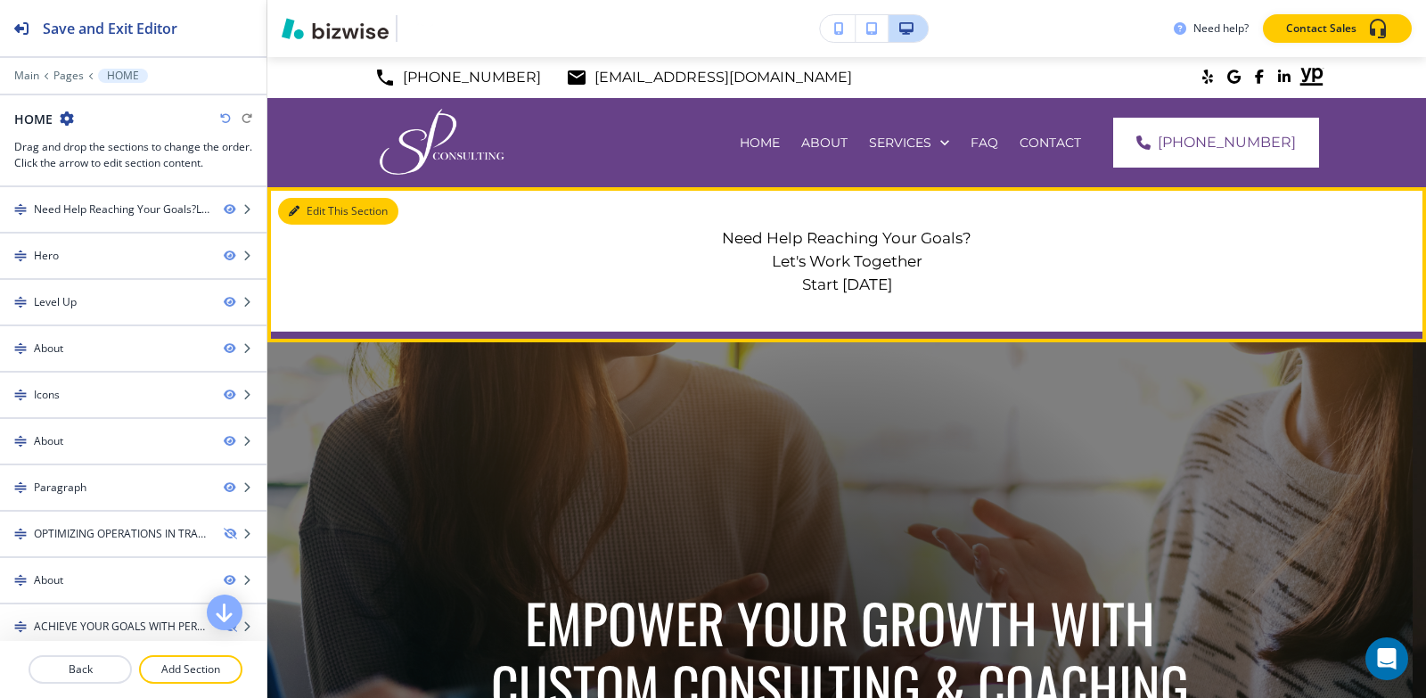
click at [324, 215] on button "Edit This Section" at bounding box center [338, 211] width 120 height 27
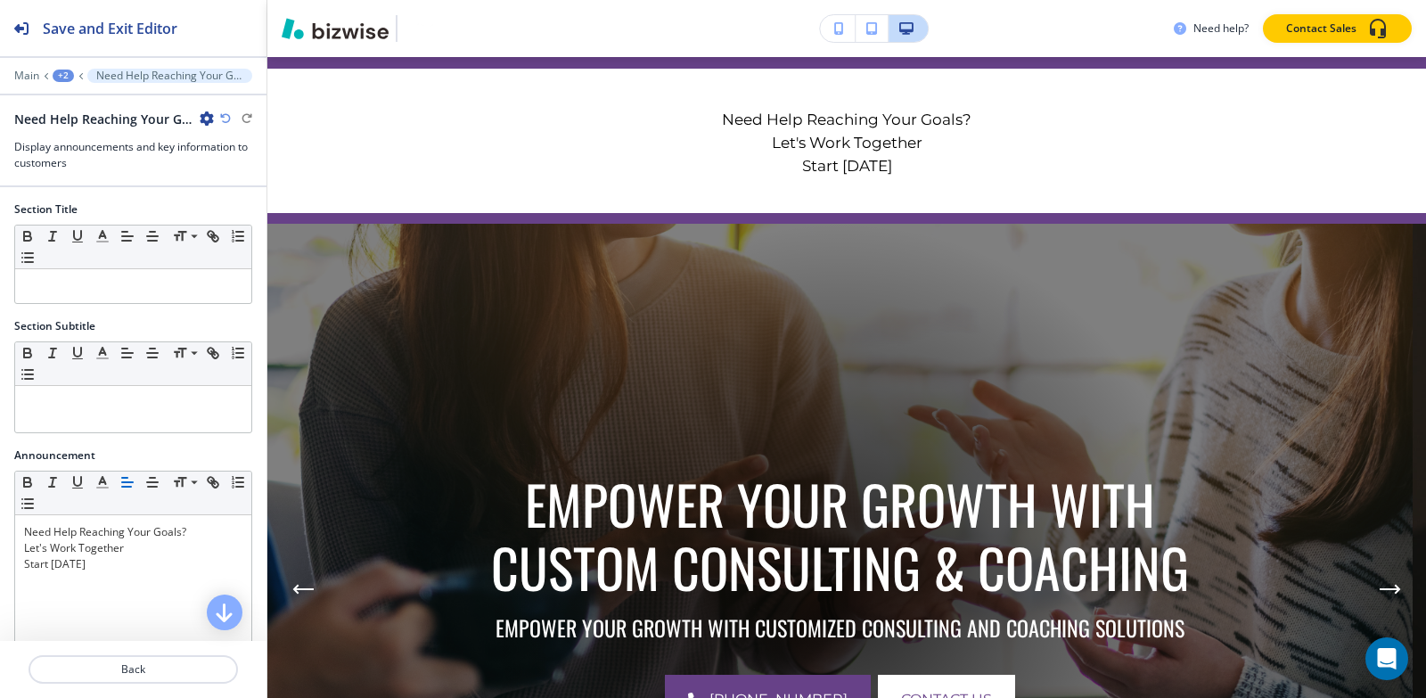
scroll to position [130, 0]
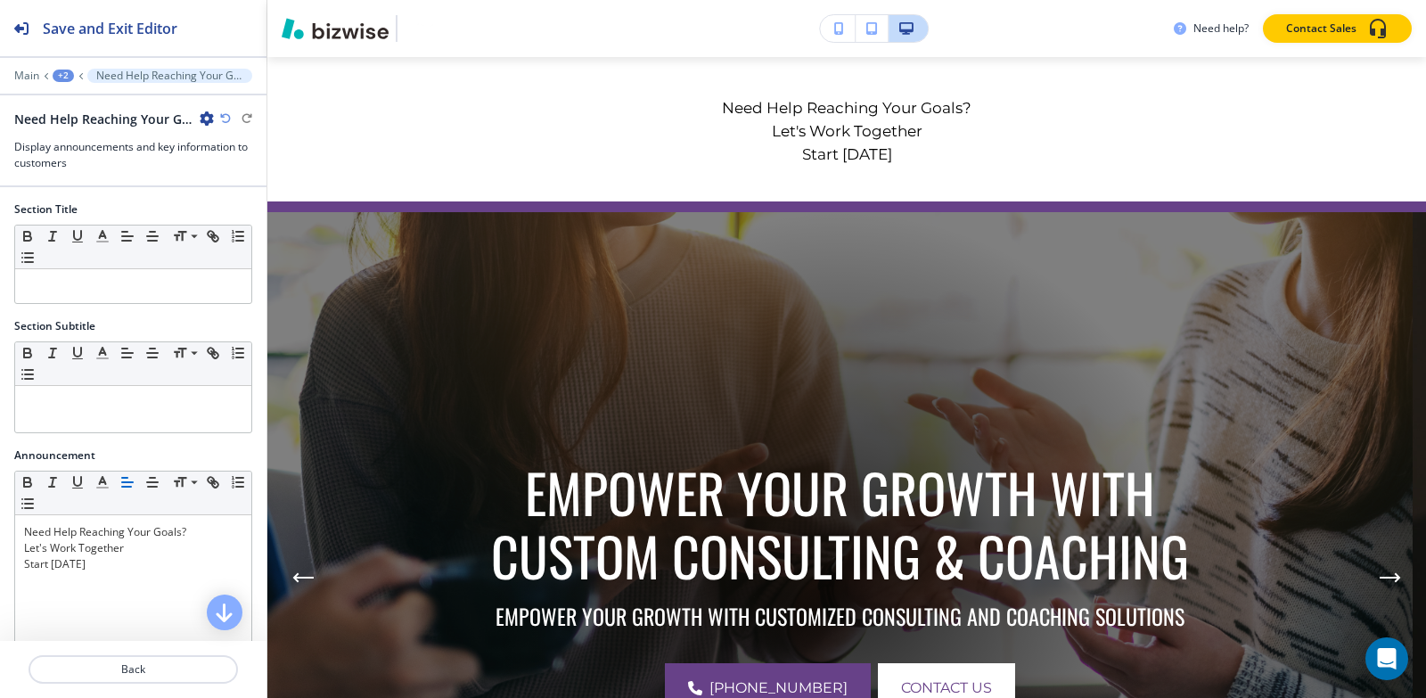
click at [207, 115] on icon "button" at bounding box center [207, 118] width 14 height 14
click at [224, 181] on p "Duplicate Section" at bounding box center [256, 181] width 91 height 16
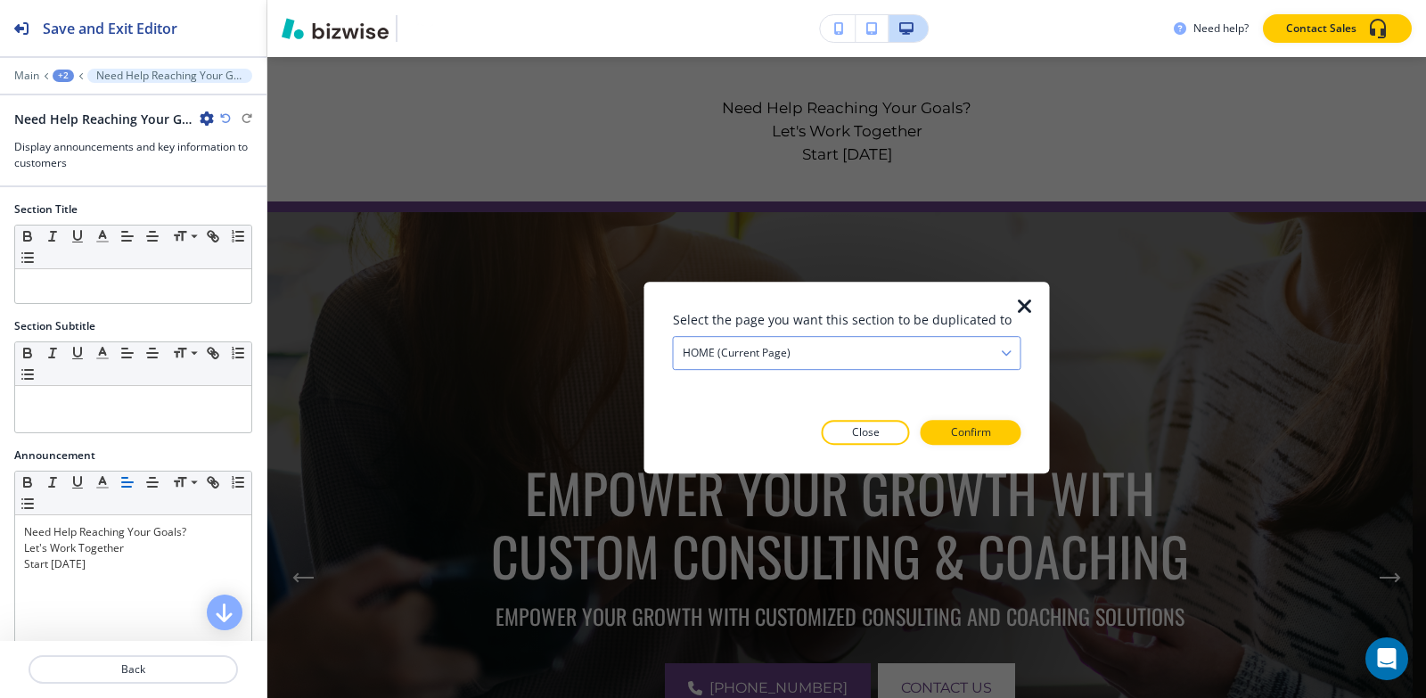
click at [791, 356] on div "HOME (current page)" at bounding box center [847, 353] width 347 height 32
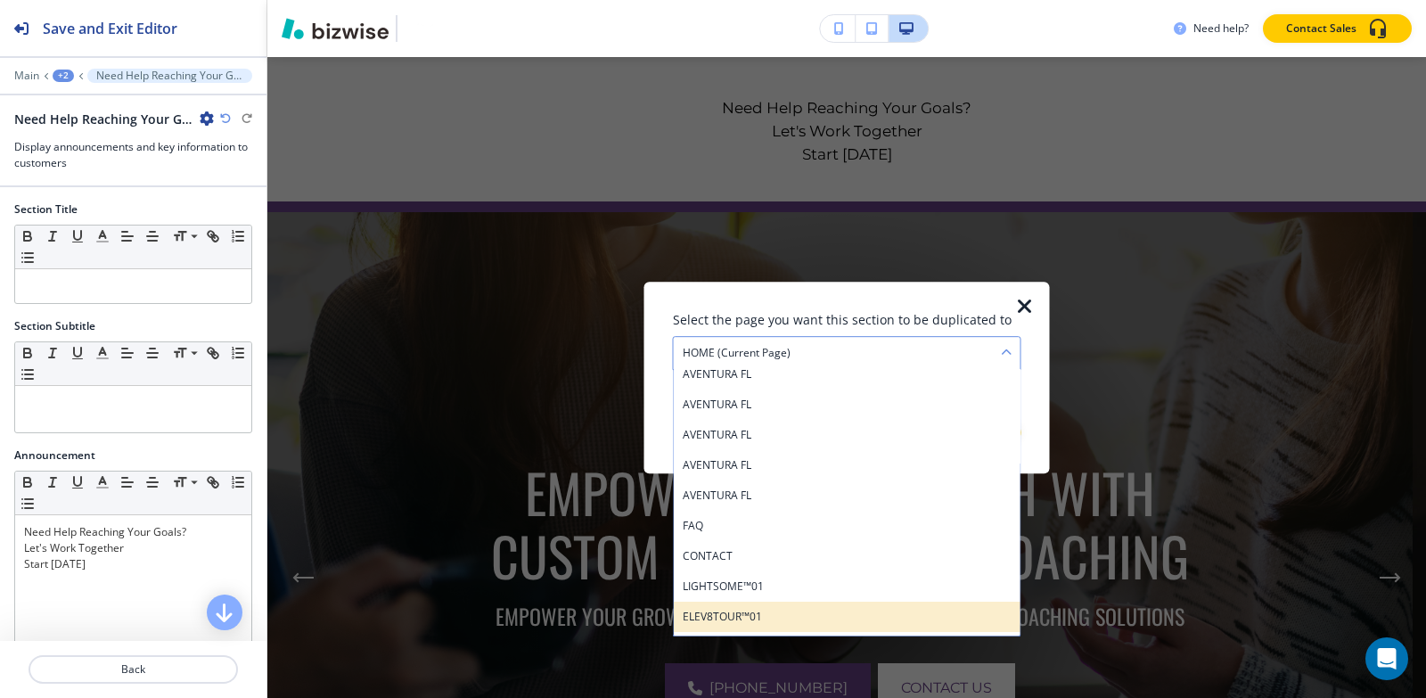
scroll to position [612, 0]
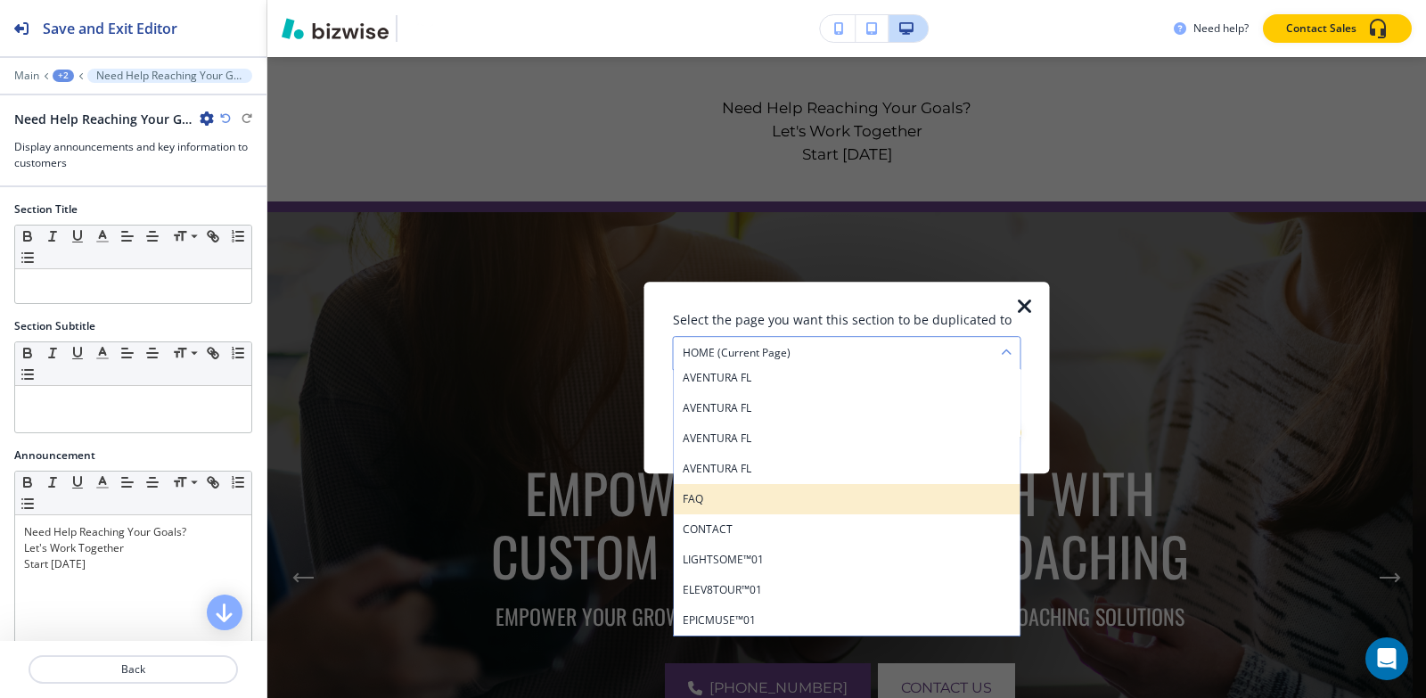
click at [749, 506] on h4 "FAQ" at bounding box center [847, 499] width 329 height 16
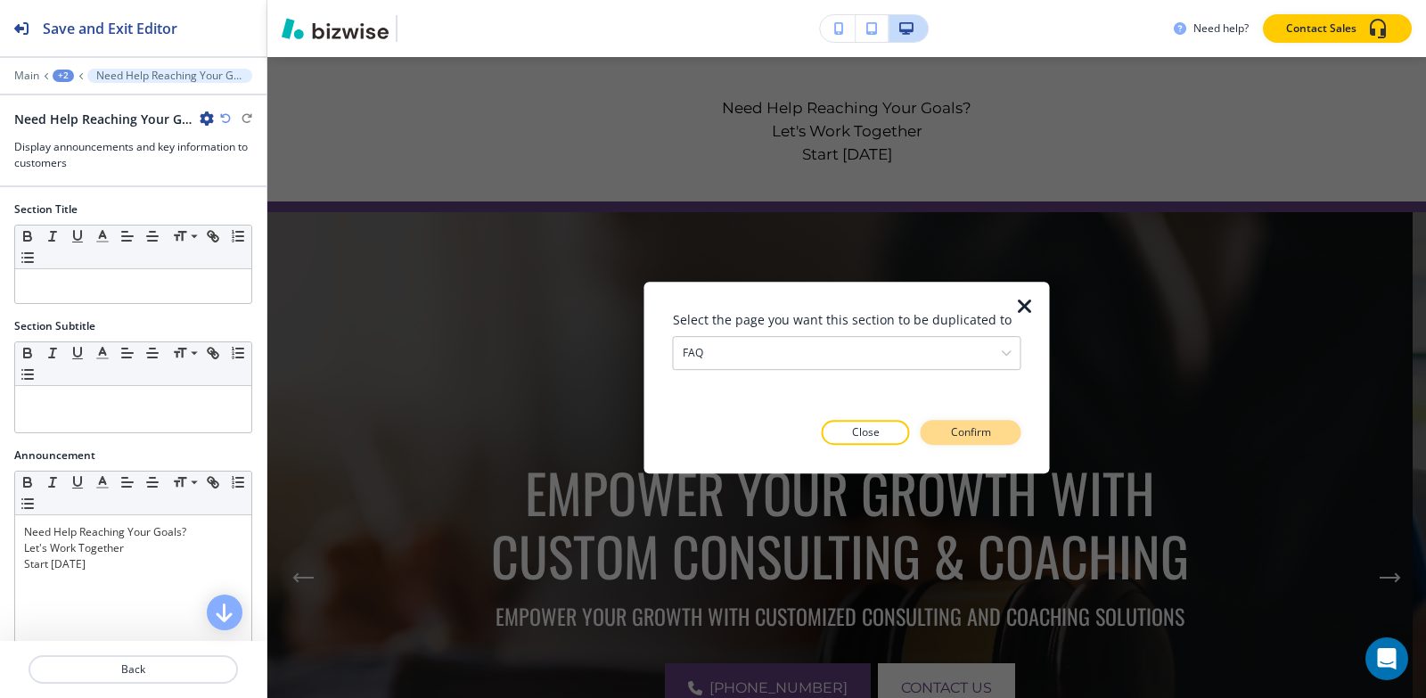
click at [981, 436] on p "Confirm" at bounding box center [971, 432] width 40 height 16
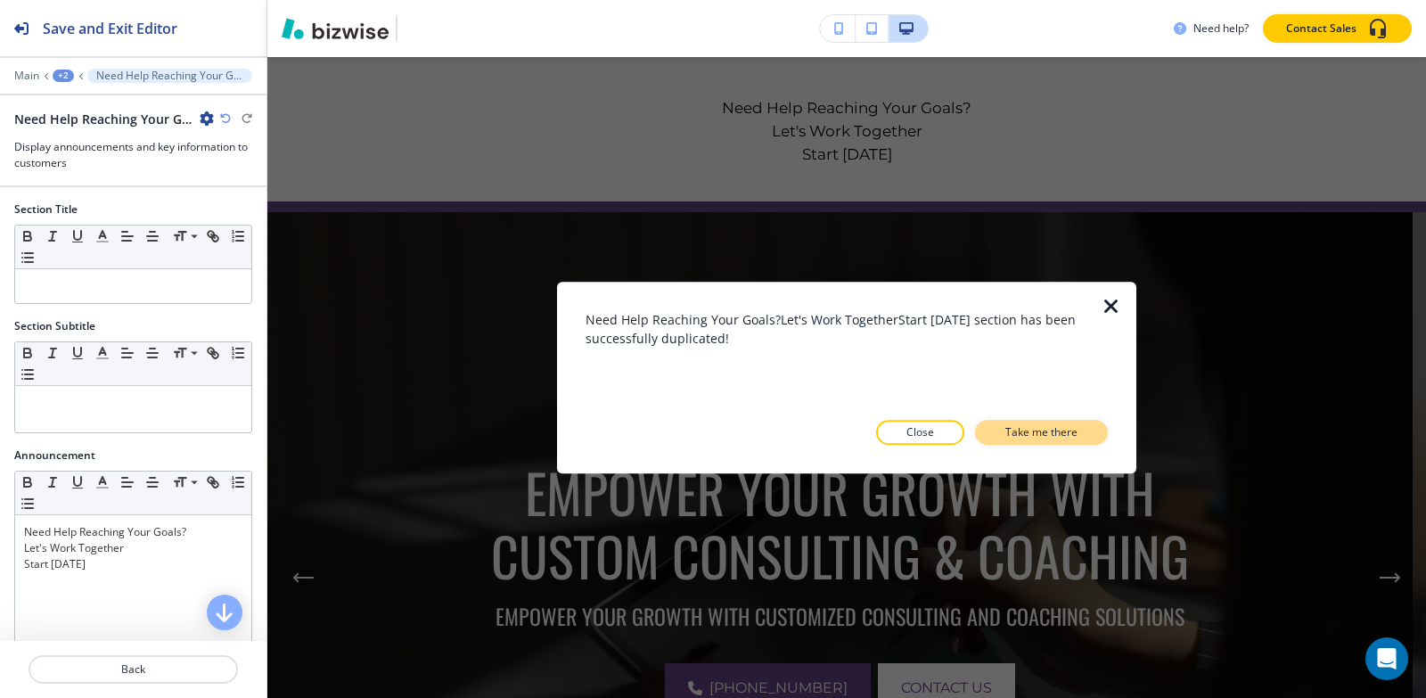
click at [1026, 424] on p "Take me there" at bounding box center [1041, 432] width 72 height 16
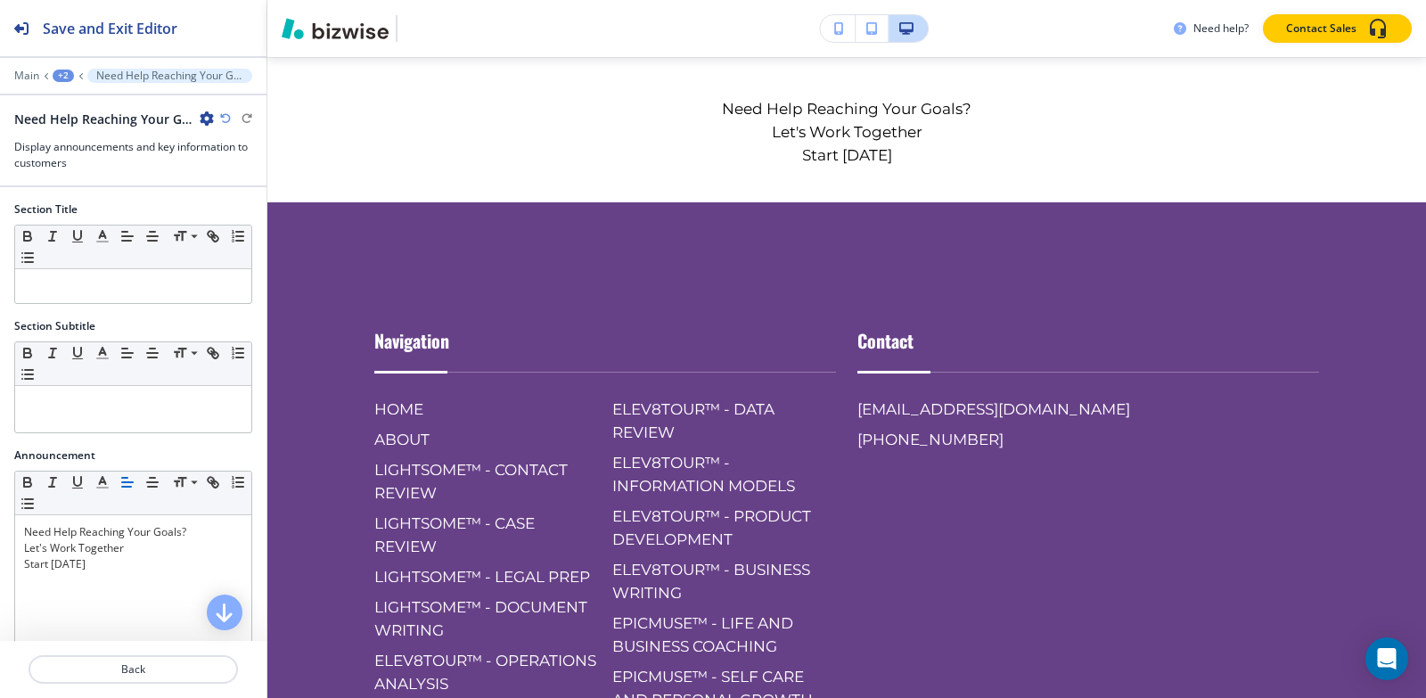
click at [203, 117] on icon "button" at bounding box center [207, 118] width 14 height 14
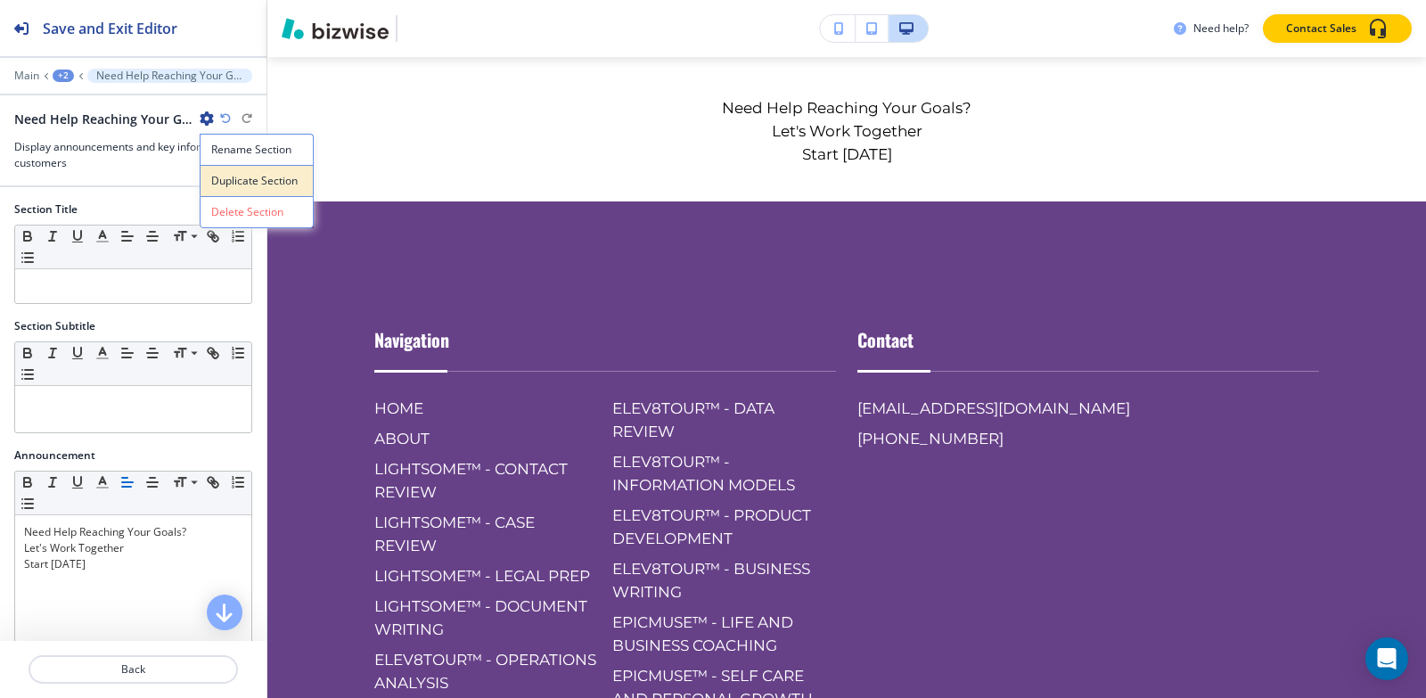
click at [285, 192] on button "Duplicate Section" at bounding box center [257, 180] width 114 height 31
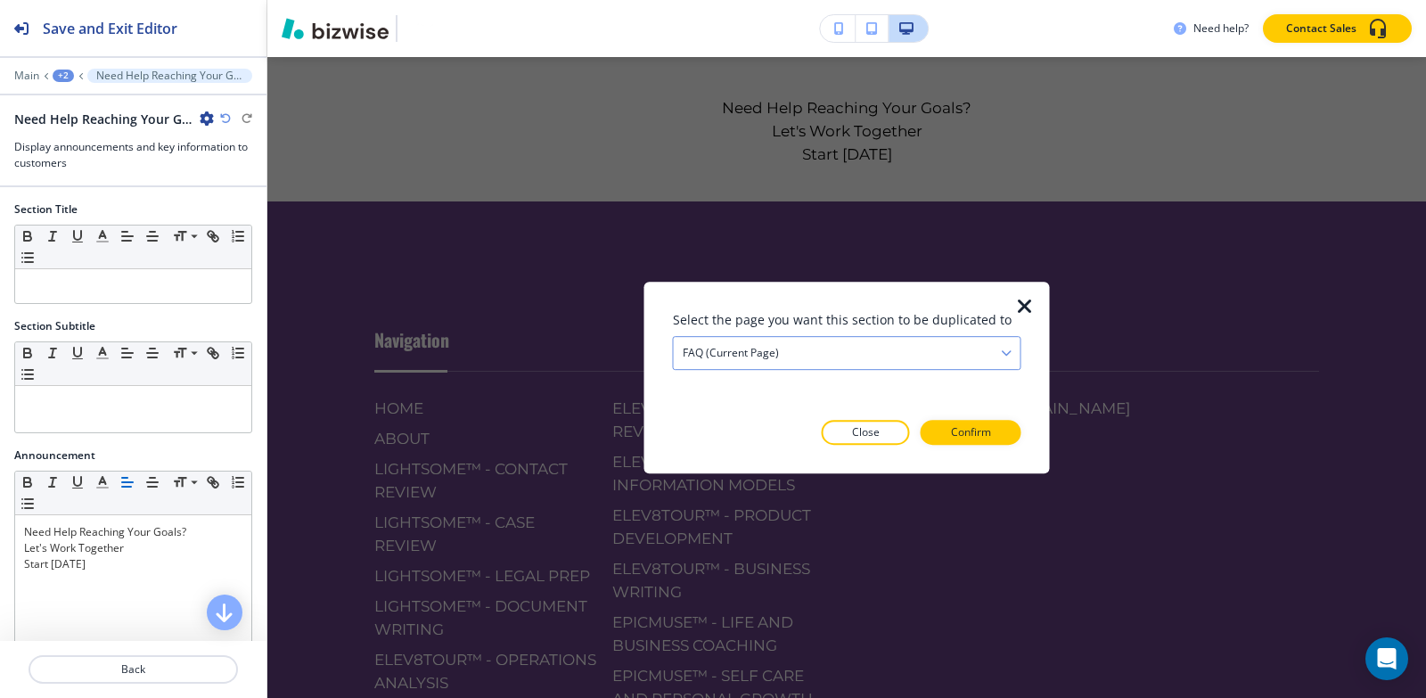
click at [870, 348] on div "FAQ (current page)" at bounding box center [847, 353] width 347 height 32
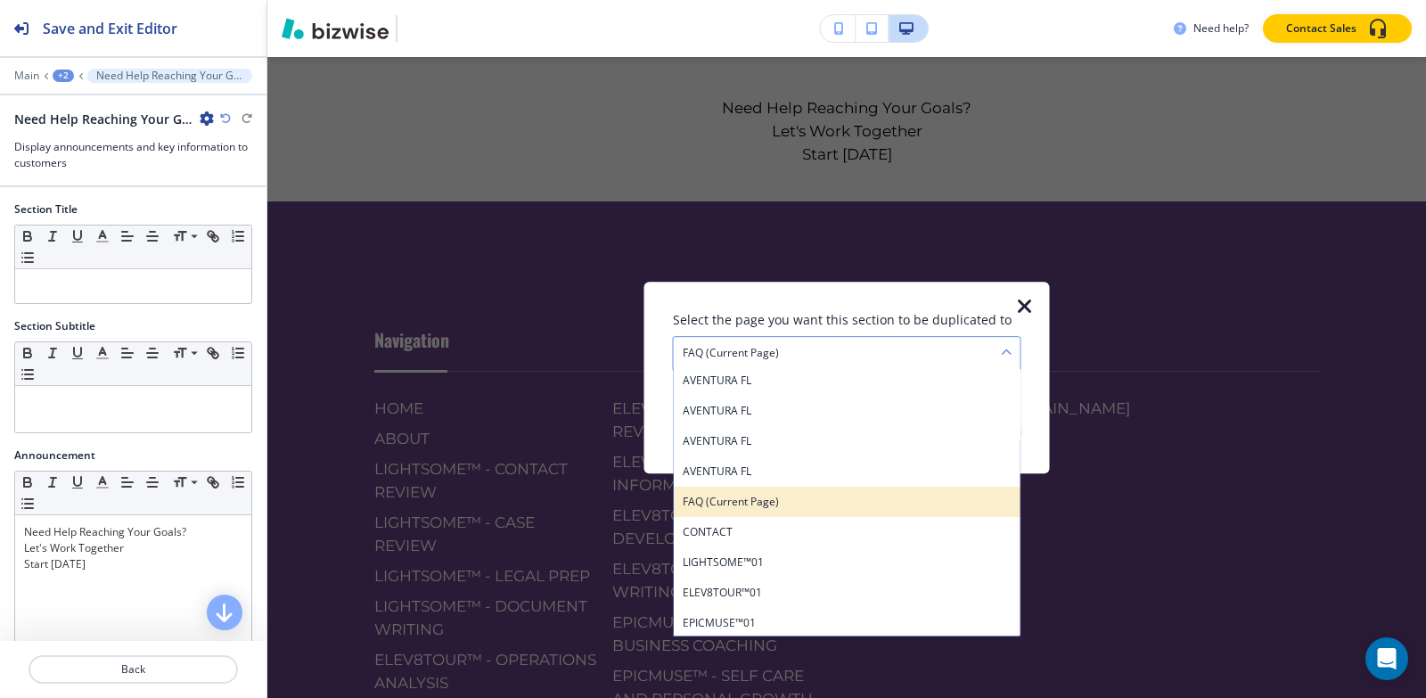
scroll to position [612, 0]
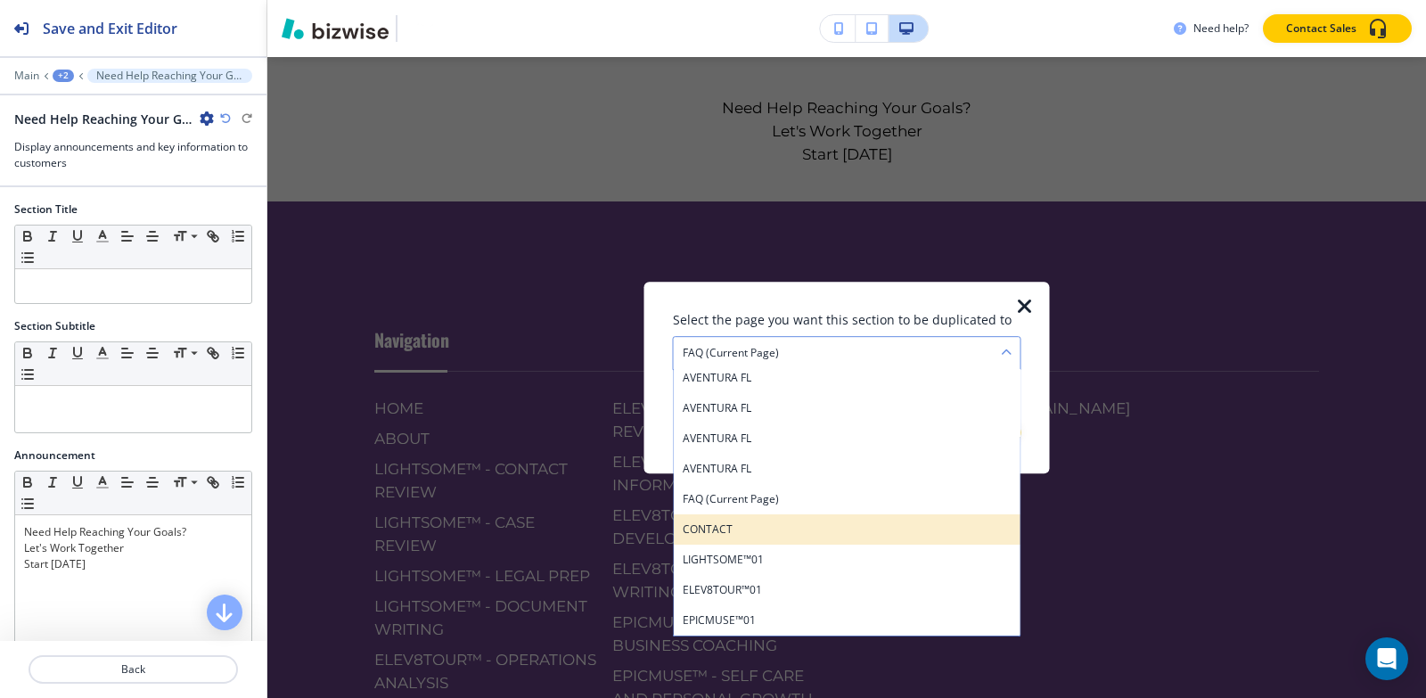
click at [783, 528] on h4 "CONTACT" at bounding box center [847, 529] width 329 height 16
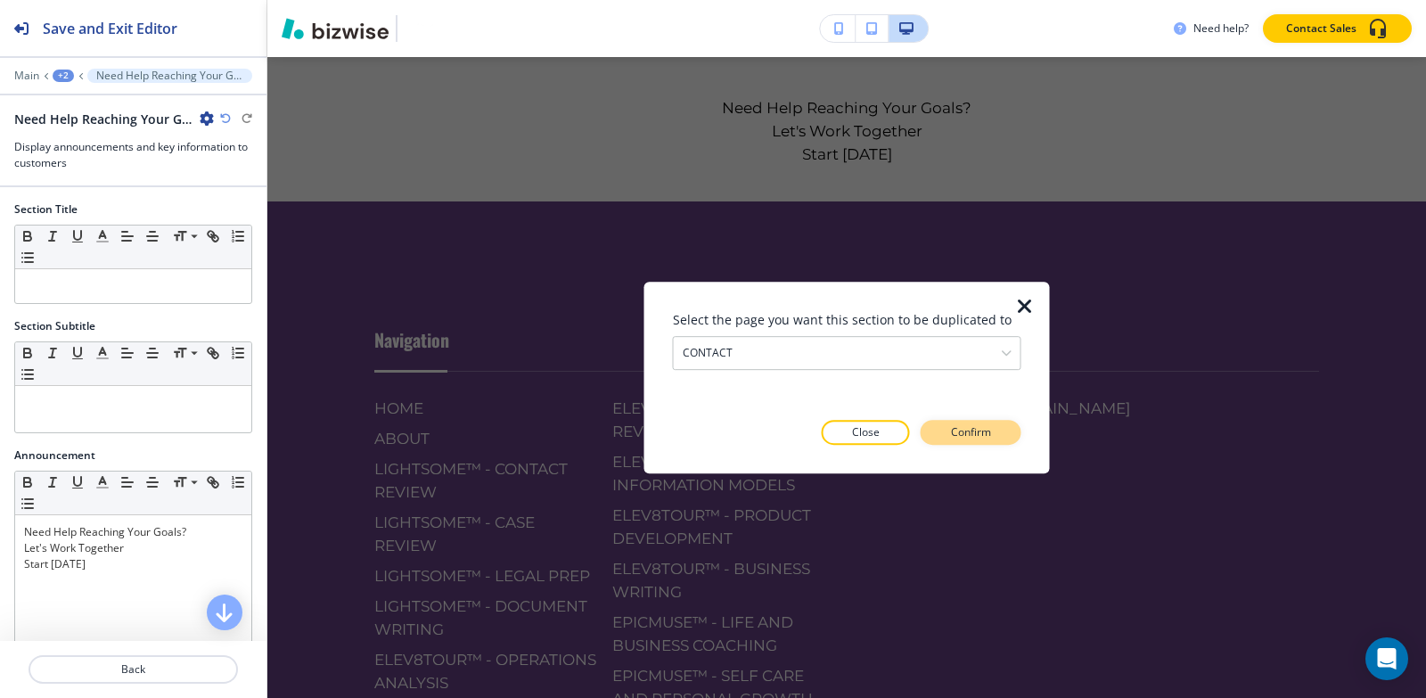
click at [960, 442] on button "Confirm" at bounding box center [971, 432] width 101 height 25
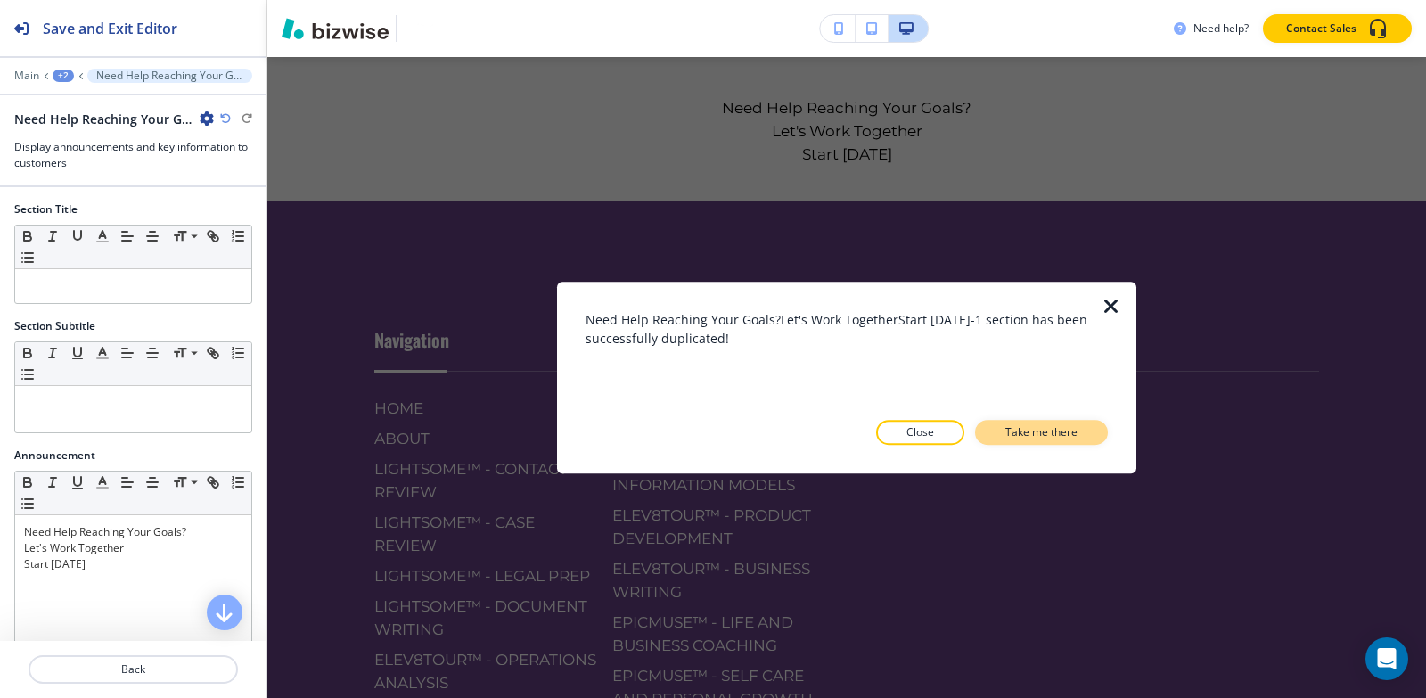
click at [1027, 422] on button "Take me there" at bounding box center [1041, 432] width 133 height 25
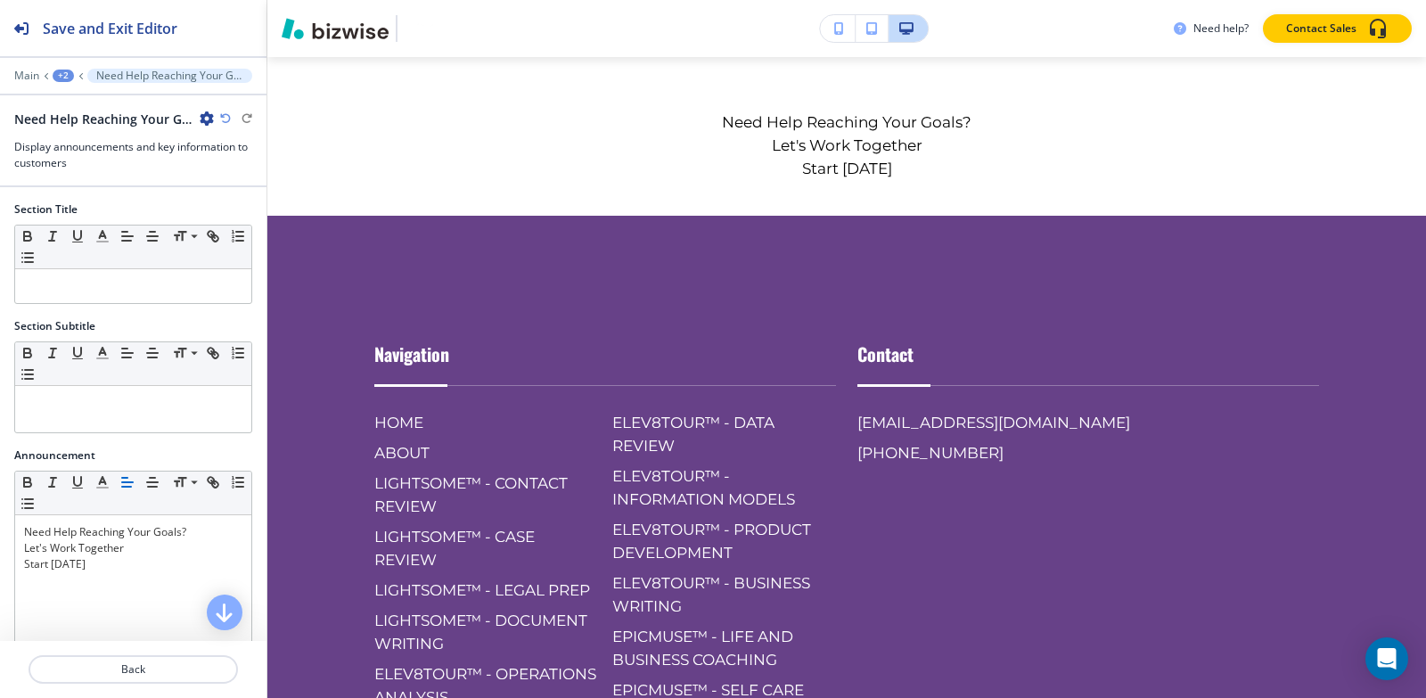
scroll to position [3034, 0]
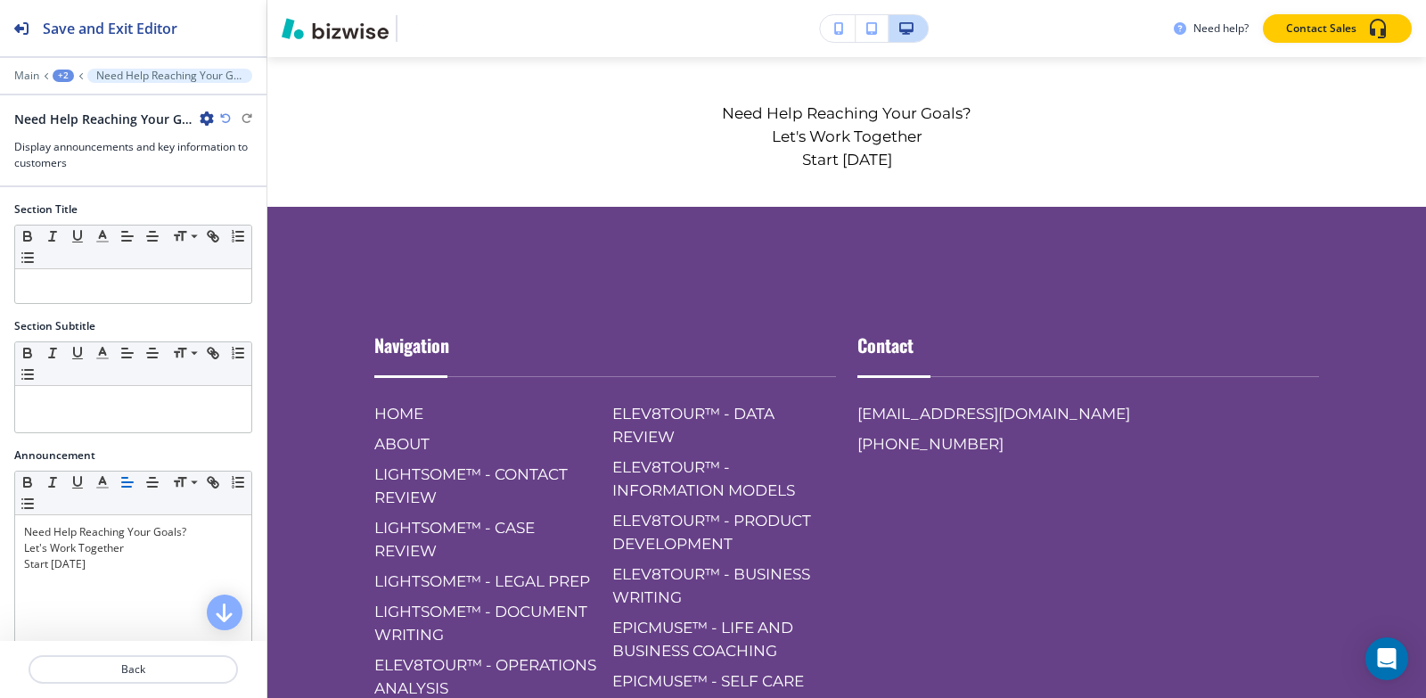
click at [67, 77] on div "+2" at bounding box center [63, 76] width 21 height 12
click at [95, 137] on p "CONTACT" at bounding box center [109, 136] width 91 height 16
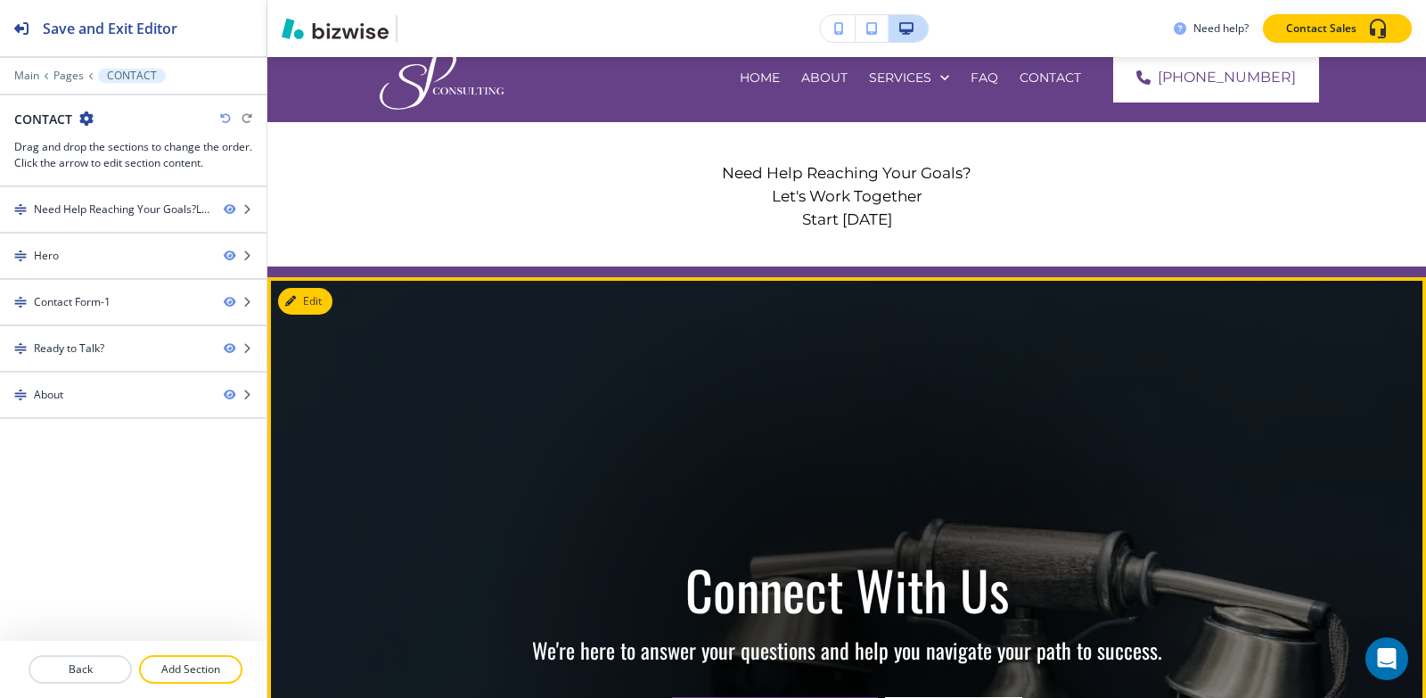
scroll to position [0, 0]
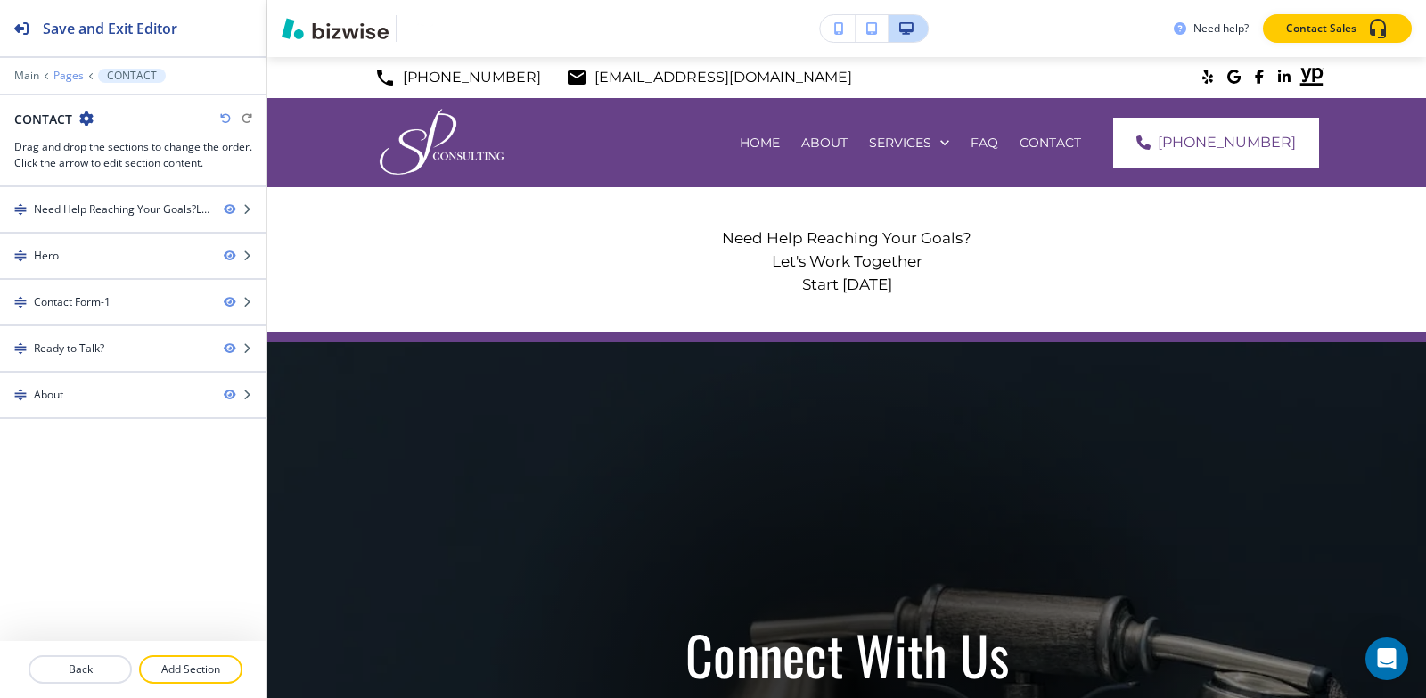
click at [59, 80] on p "Pages" at bounding box center [68, 76] width 30 height 12
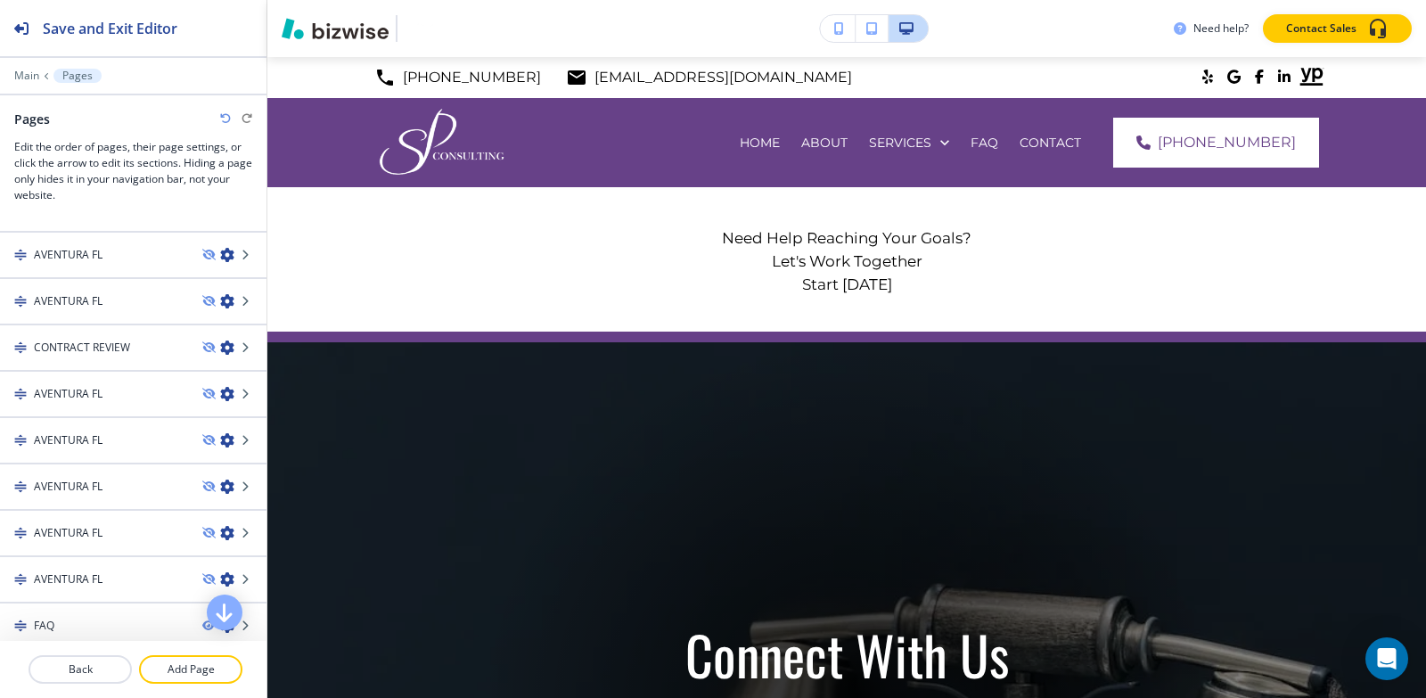
scroll to position [1108, 0]
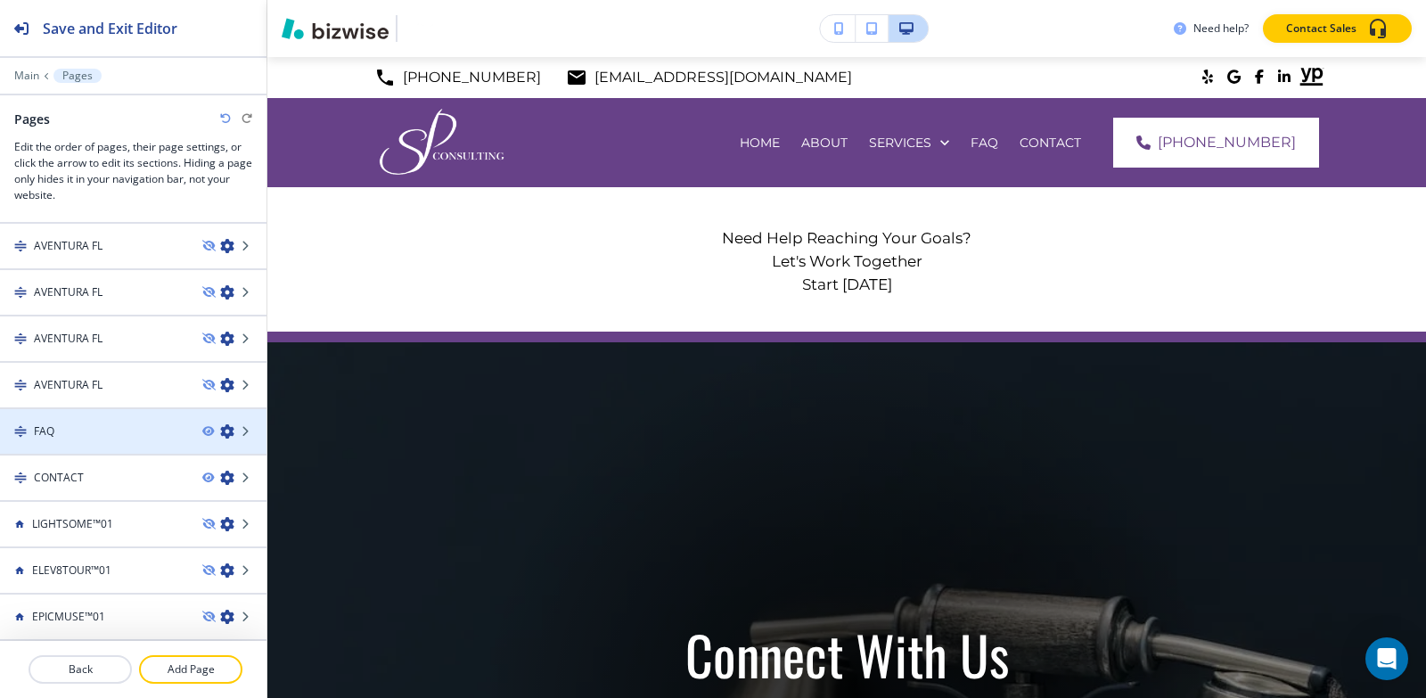
click at [69, 433] on div "FAQ" at bounding box center [94, 431] width 188 height 16
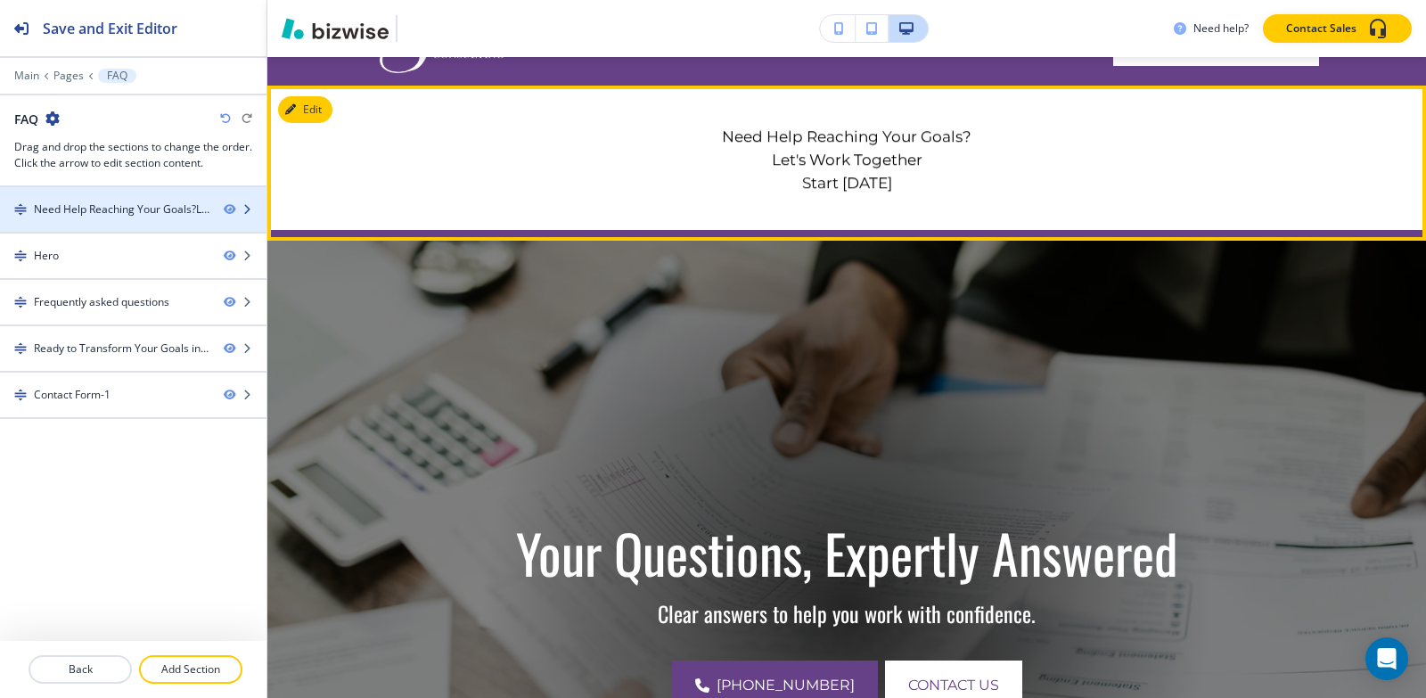
scroll to position [130, 0]
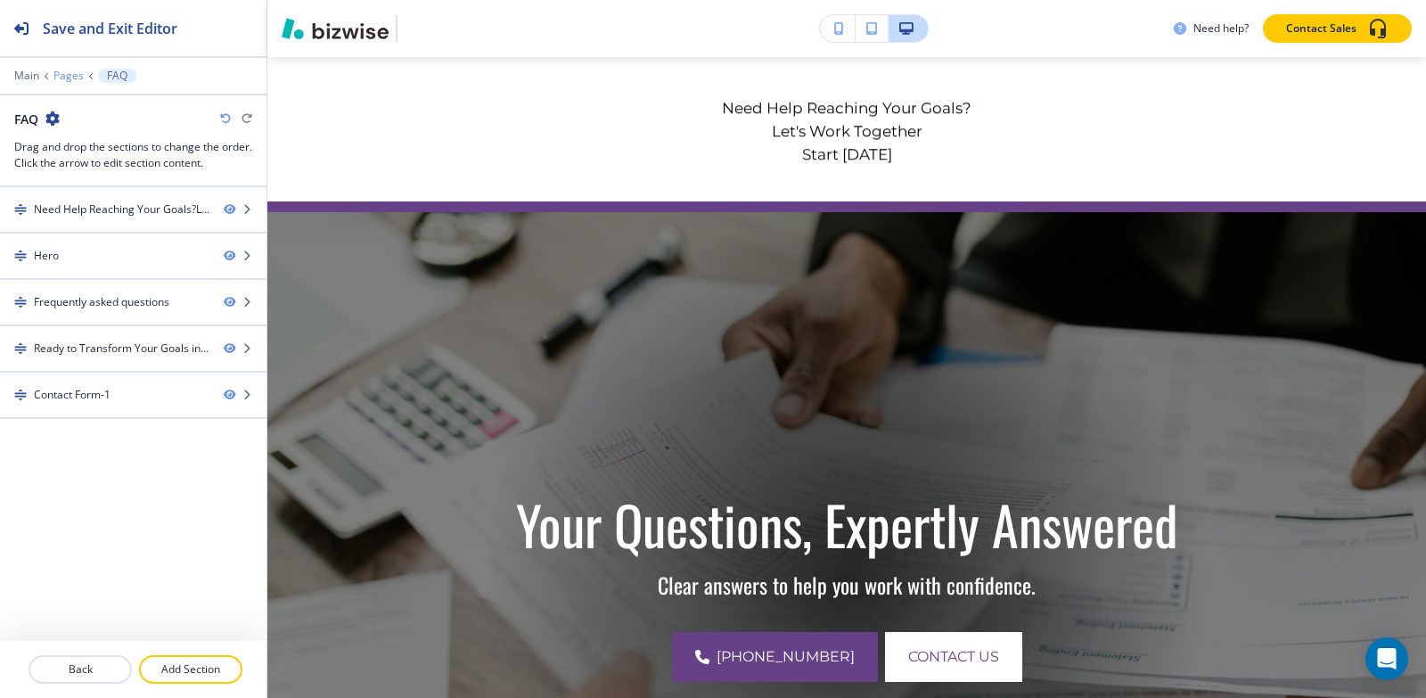
click at [67, 71] on p "Pages" at bounding box center [68, 76] width 30 height 12
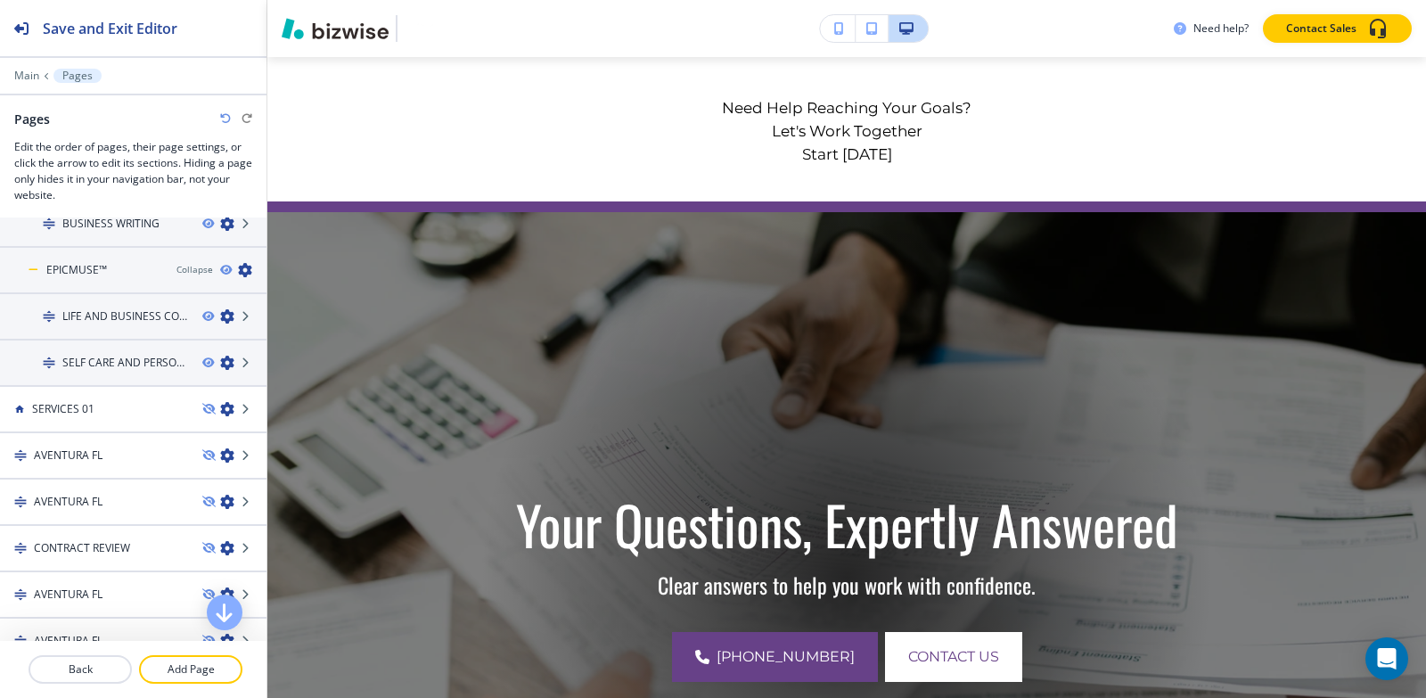
scroll to position [802, 0]
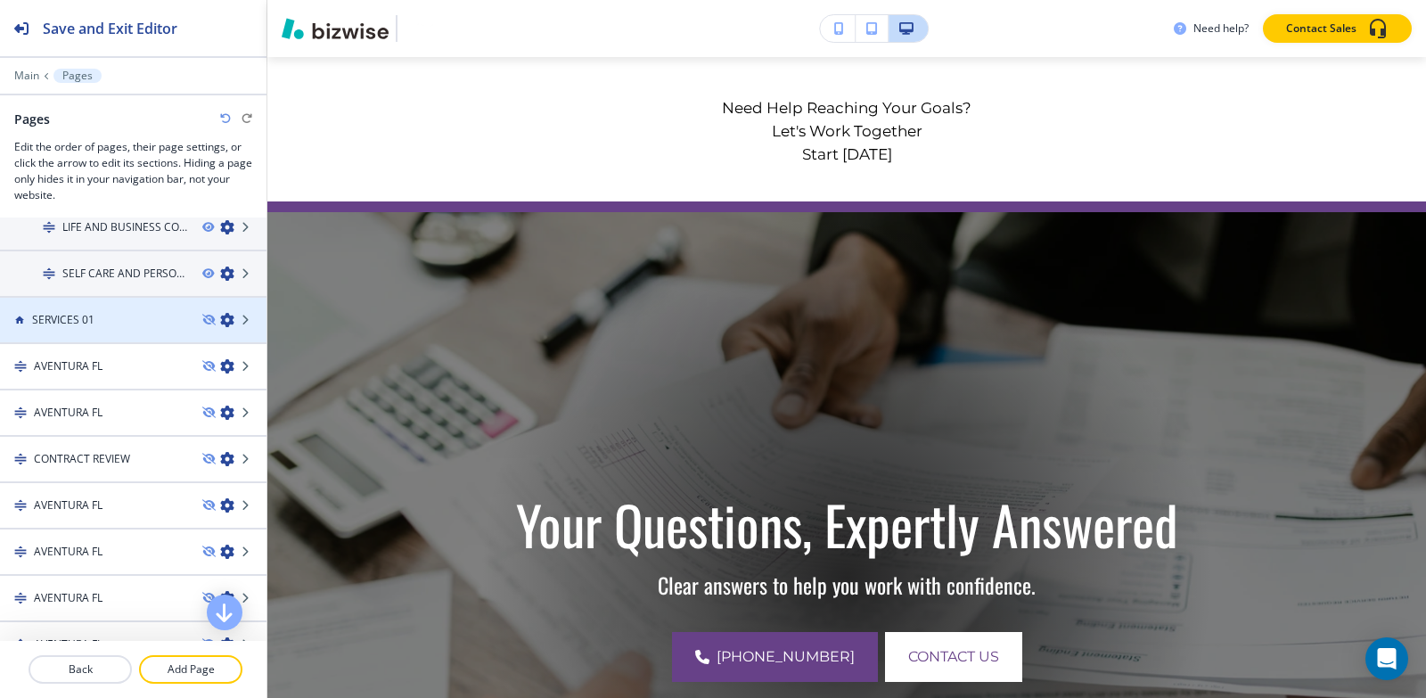
click at [78, 323] on h4 "SERVICES 01" at bounding box center [63, 320] width 62 height 16
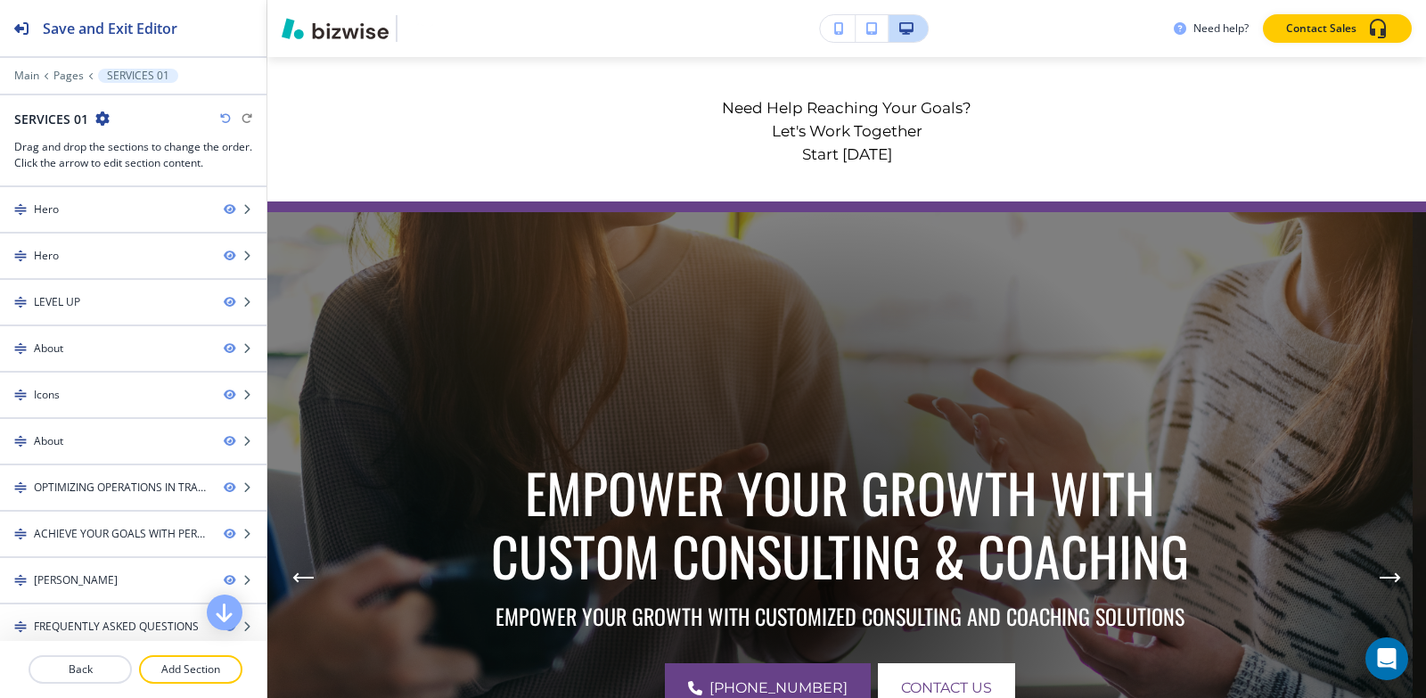
scroll to position [0, 0]
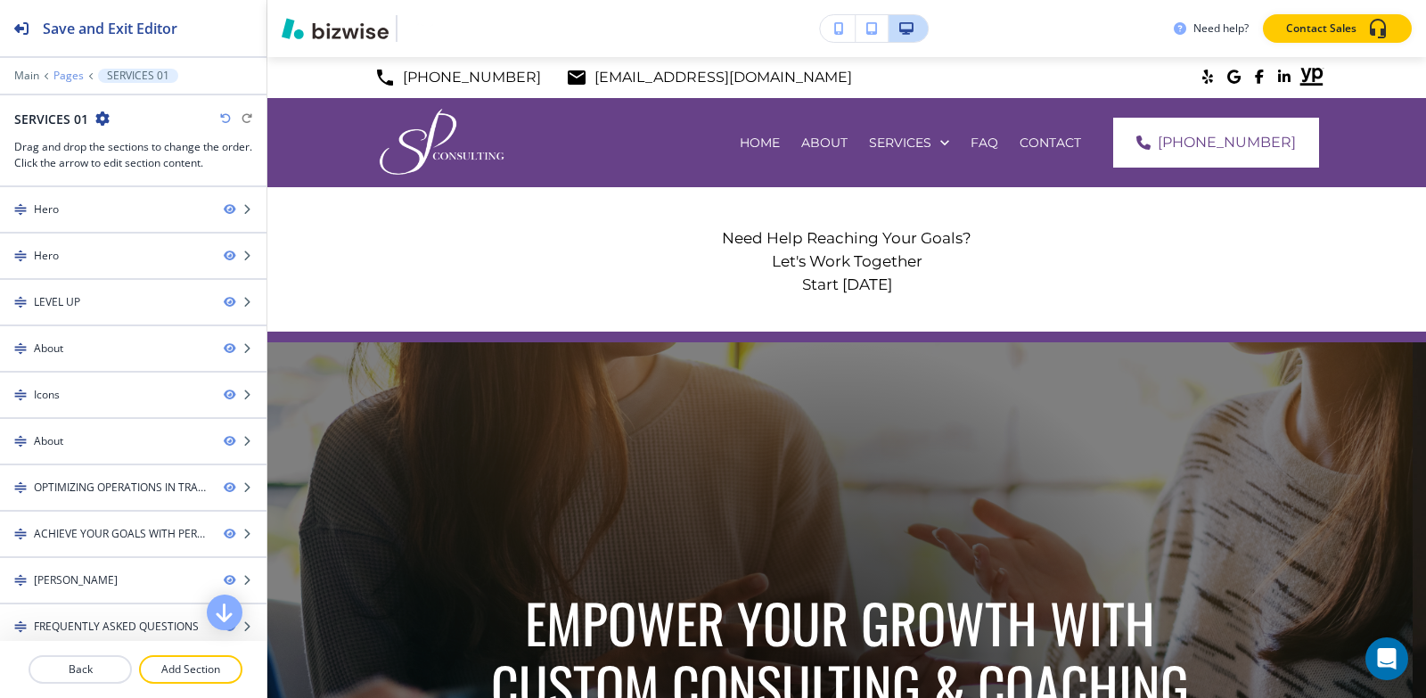
click at [63, 73] on p "Pages" at bounding box center [68, 76] width 30 height 12
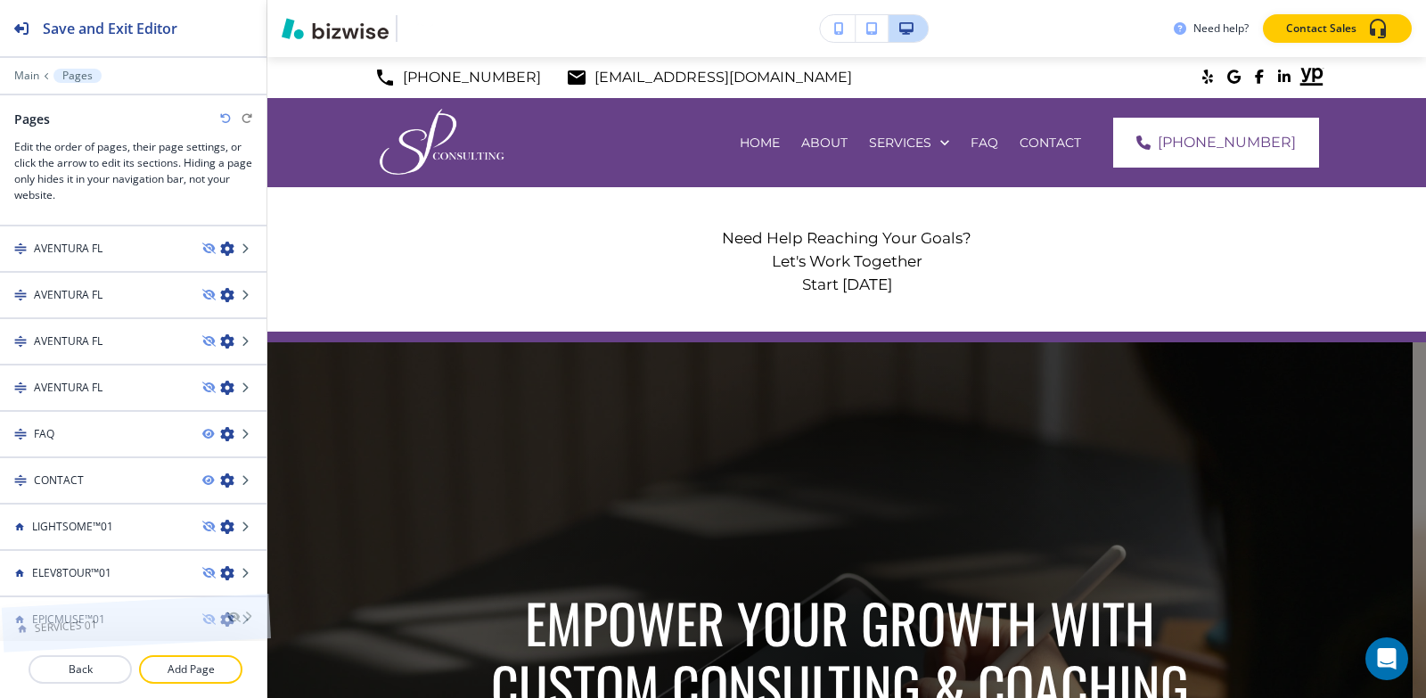
scroll to position [1108, 0]
drag, startPoint x: 89, startPoint y: 325, endPoint x: 87, endPoint y: 596, distance: 270.9
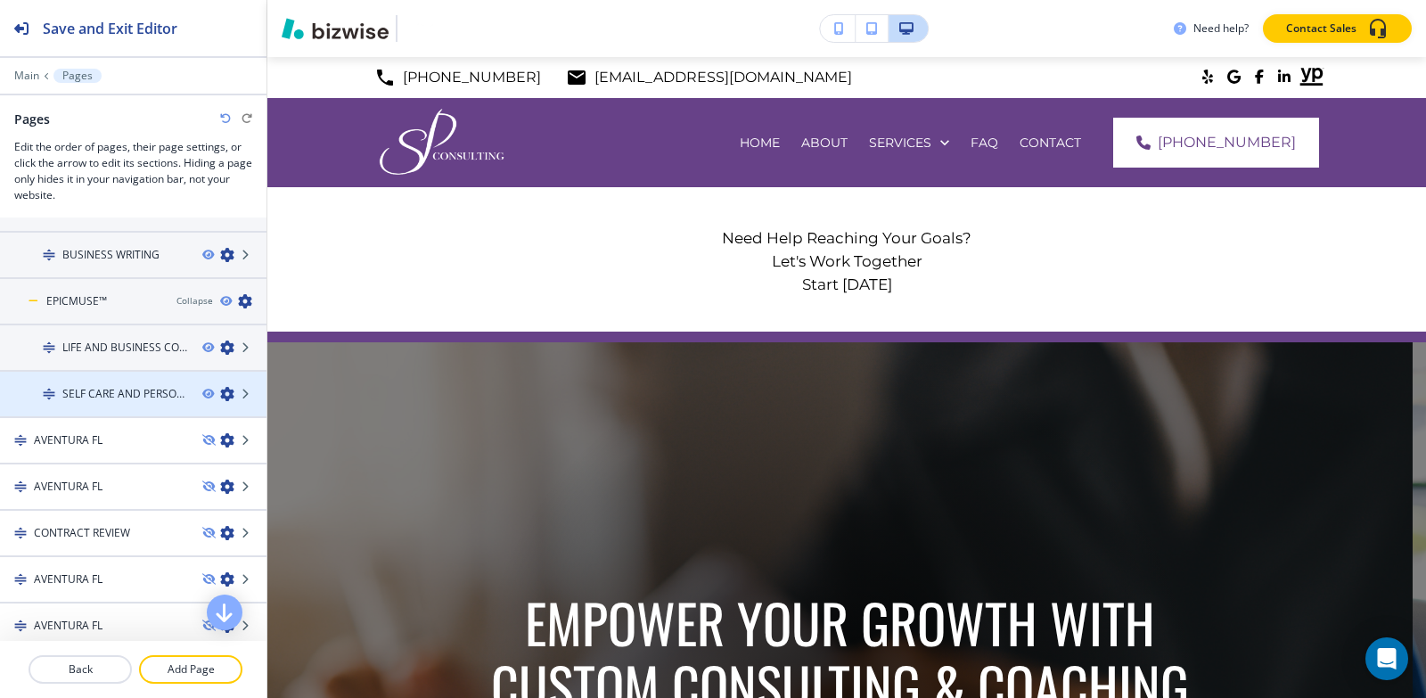
scroll to position [713, 0]
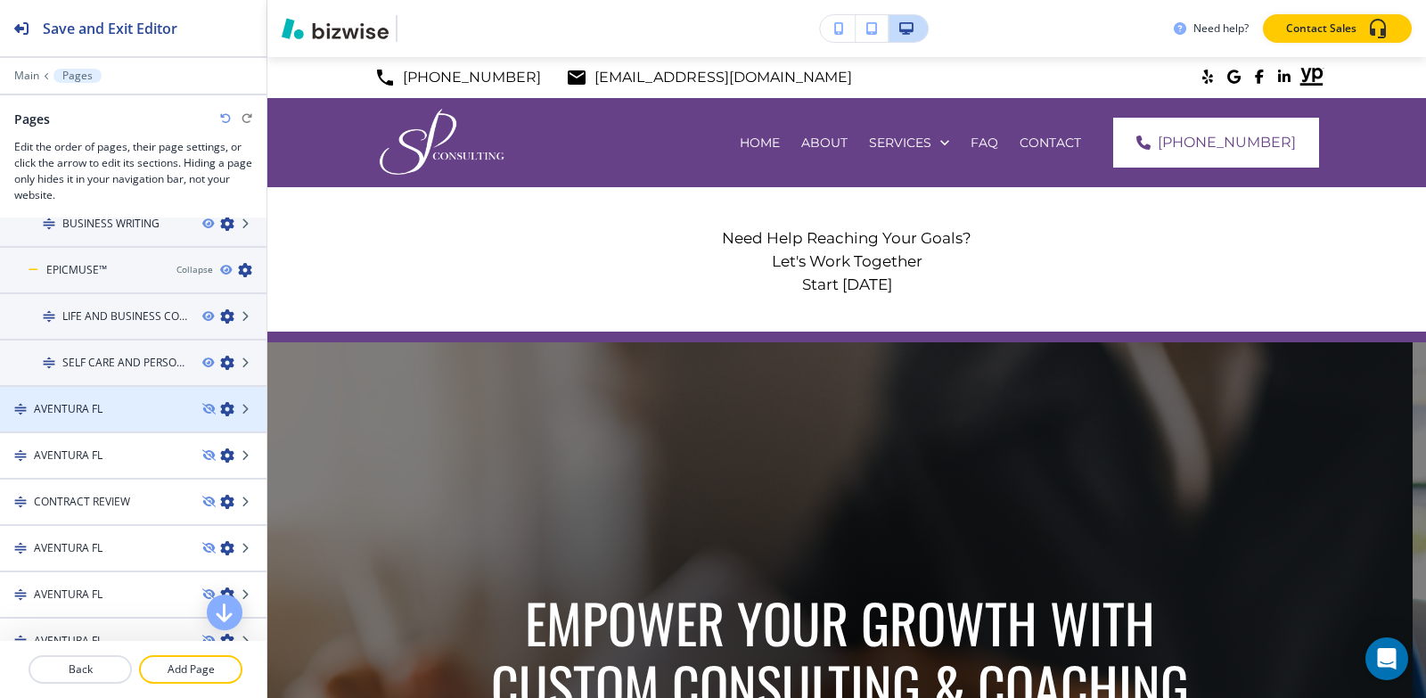
click at [96, 411] on h4 "AVENTURA FL" at bounding box center [68, 409] width 69 height 16
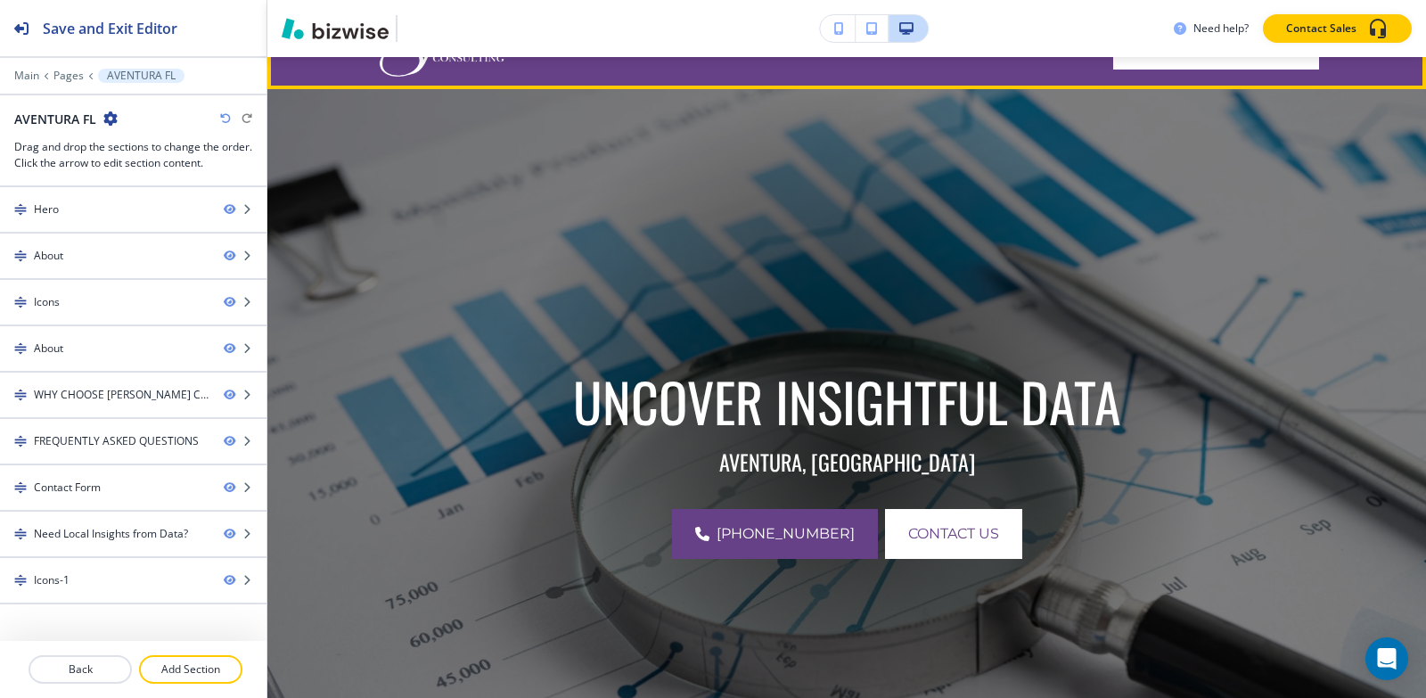
scroll to position [0, 0]
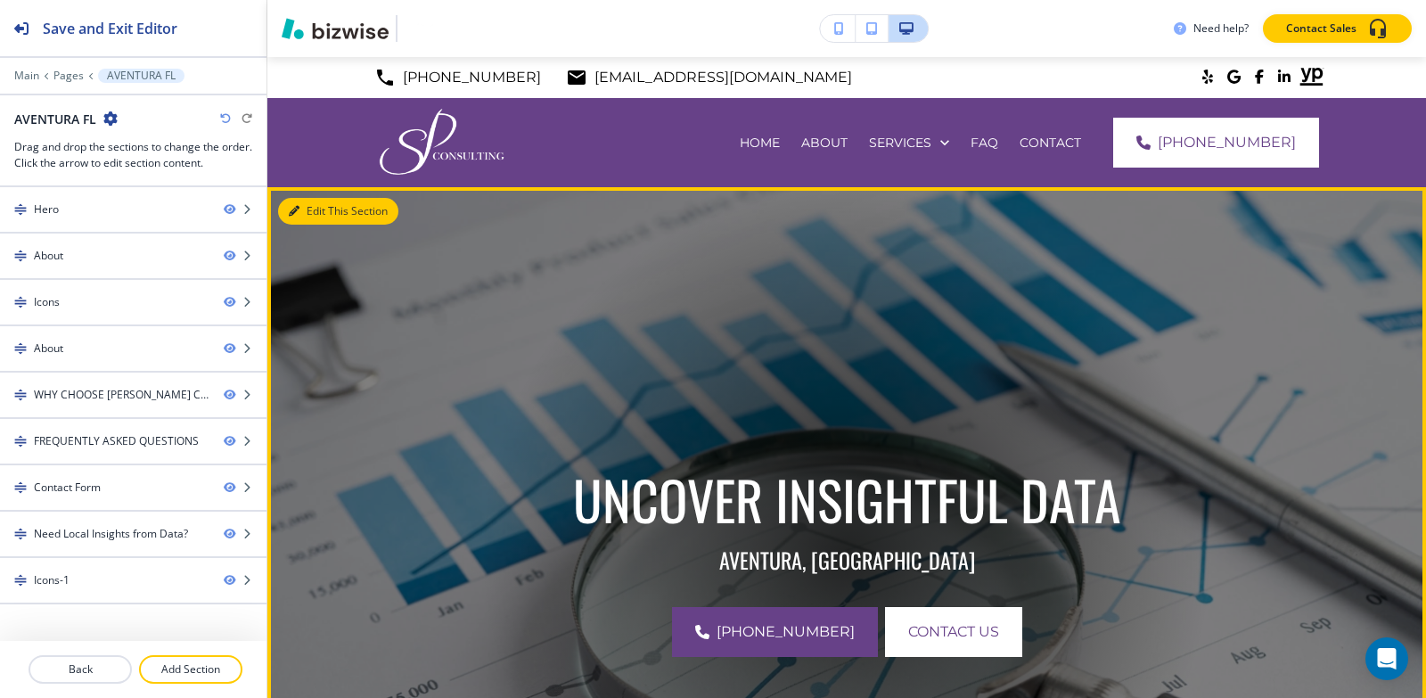
click at [302, 217] on button "Edit This Section" at bounding box center [338, 211] width 120 height 27
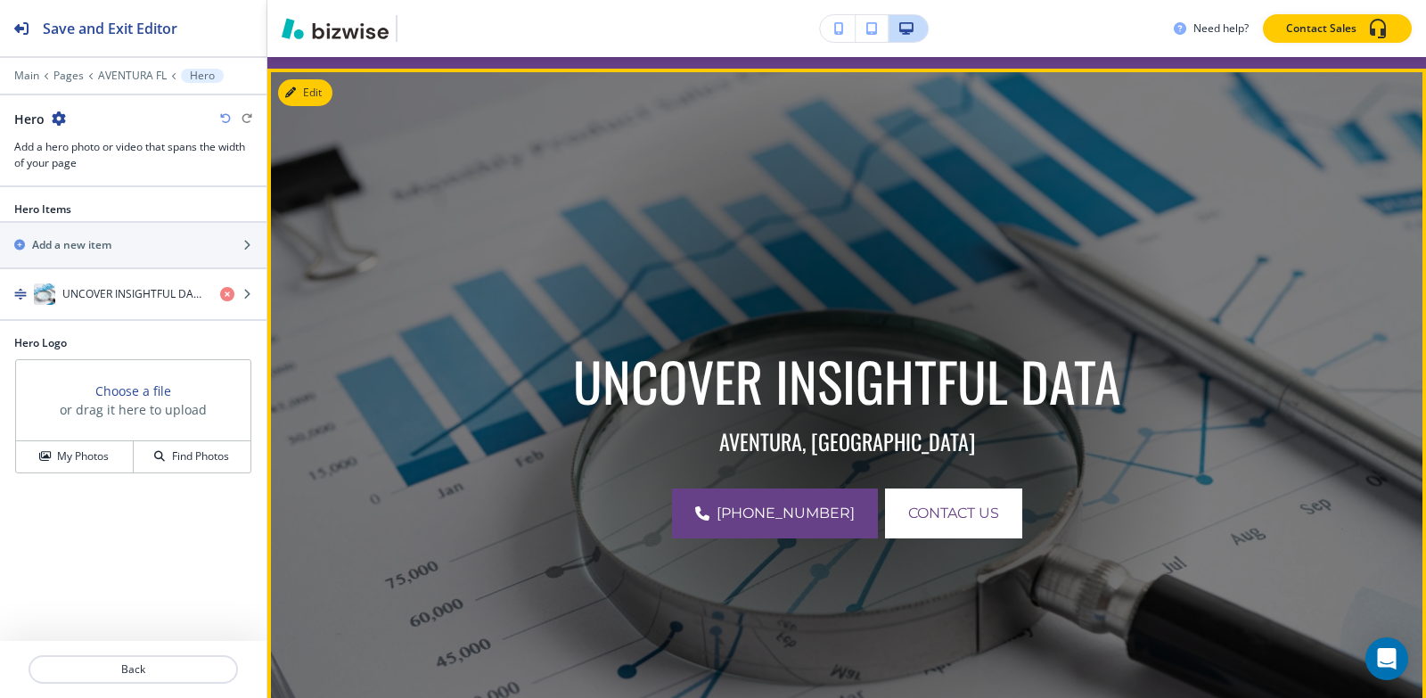
scroll to position [130, 0]
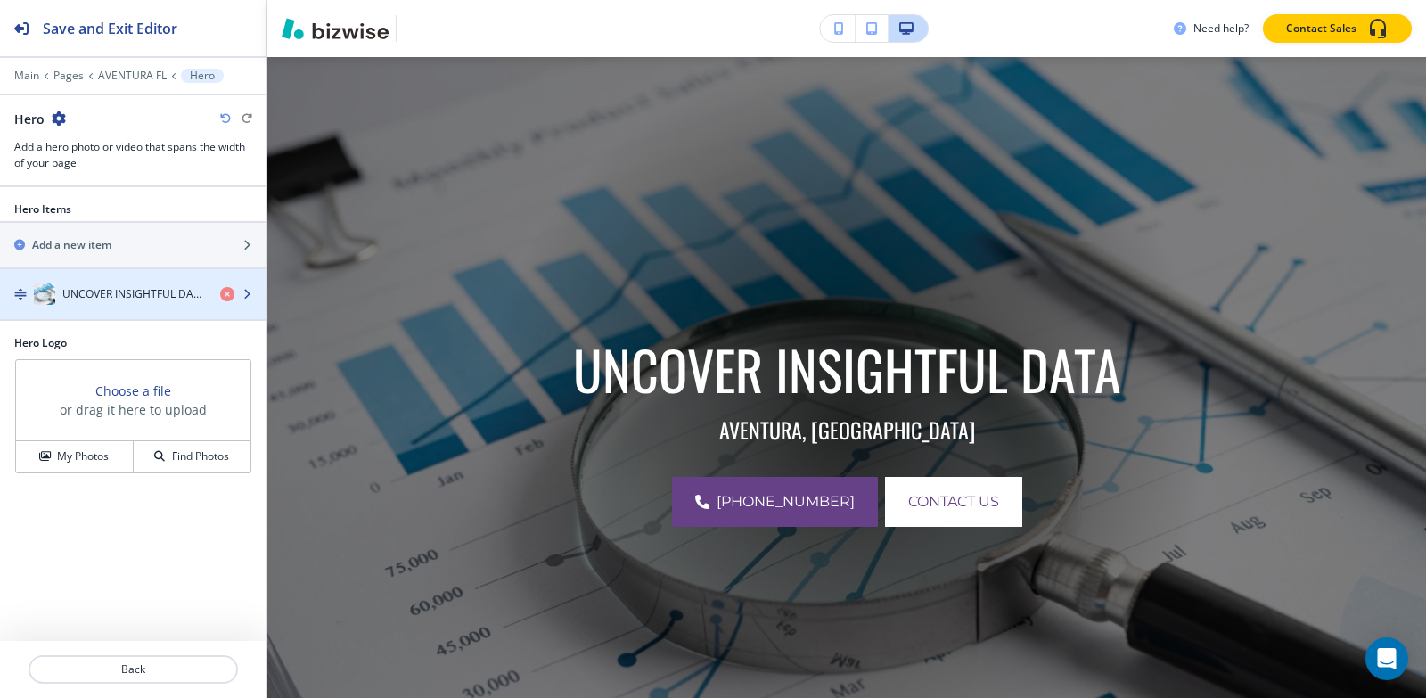
click at [106, 287] on h4 "UNCOVER INSIGHTFUL DATA" at bounding box center [133, 294] width 143 height 16
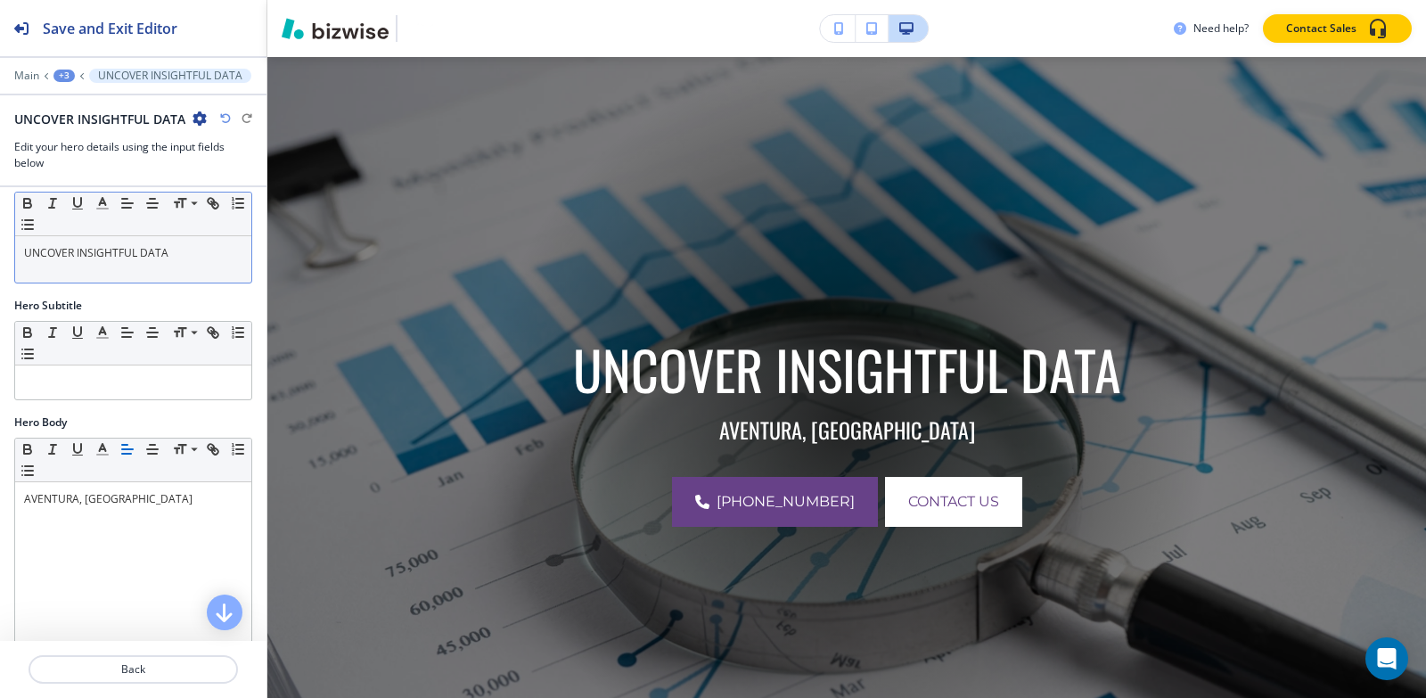
scroll to position [89, 0]
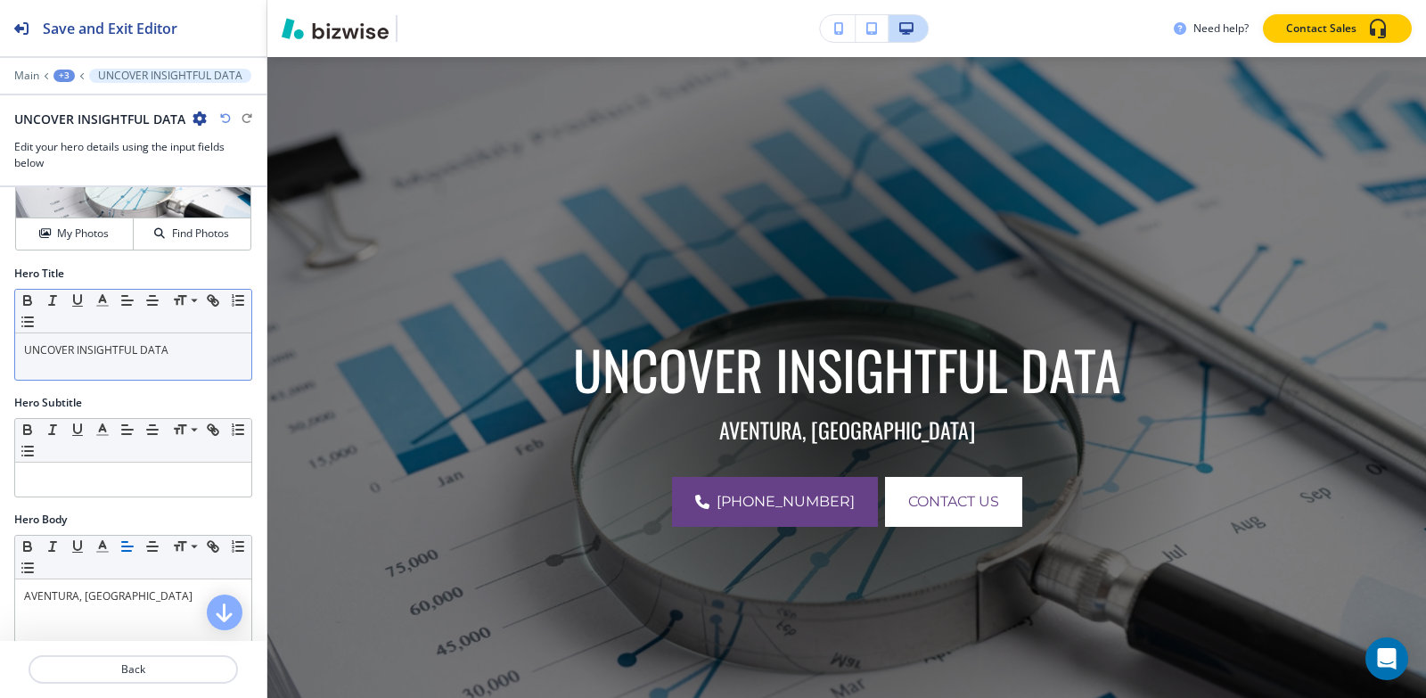
click at [184, 349] on p "UNCOVER INSIGHTFUL DATA" at bounding box center [133, 350] width 218 height 16
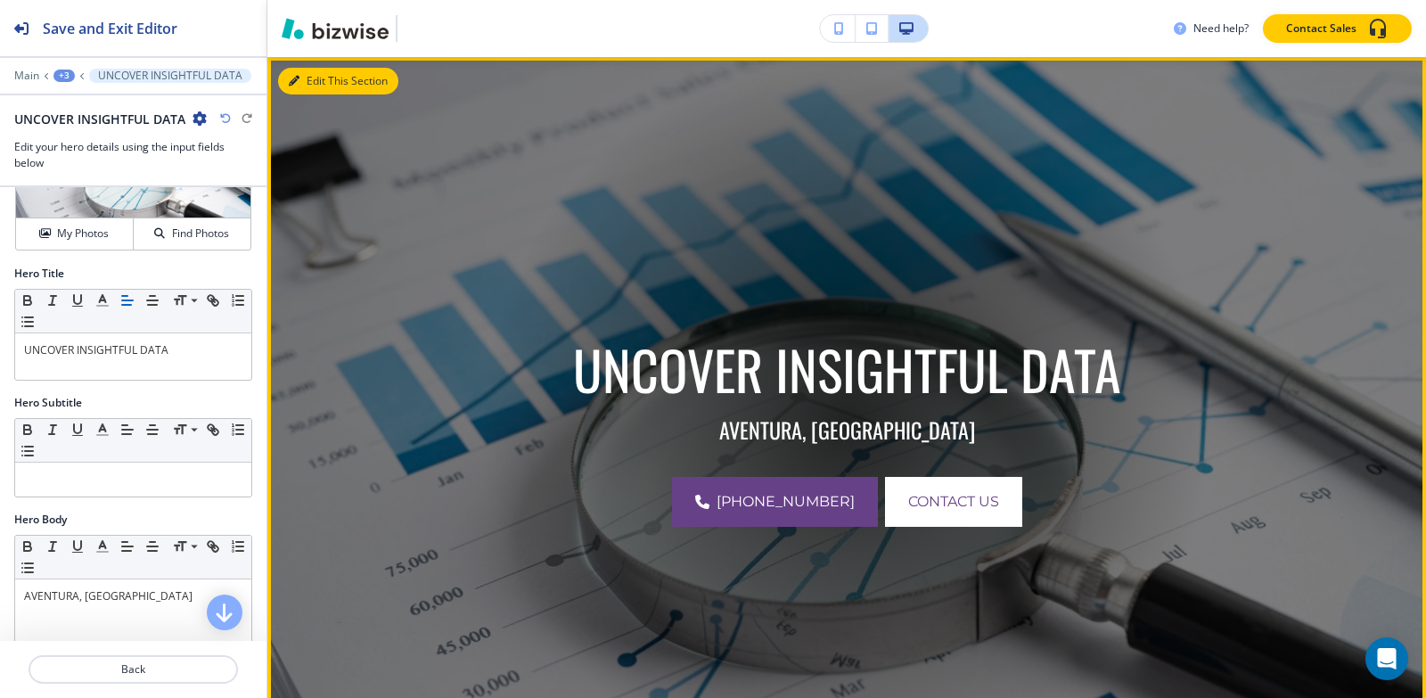
click at [323, 85] on button "Edit This Section" at bounding box center [338, 81] width 120 height 27
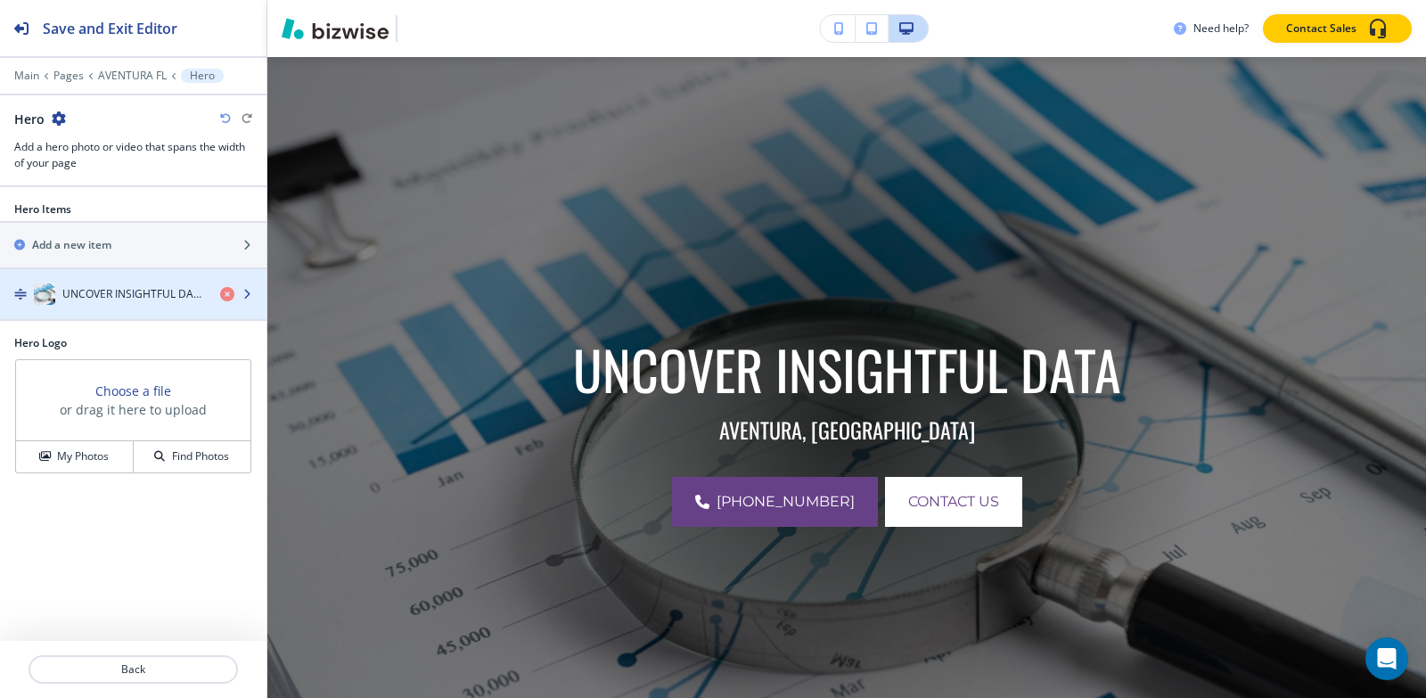
click at [116, 273] on div "button" at bounding box center [133, 276] width 266 height 14
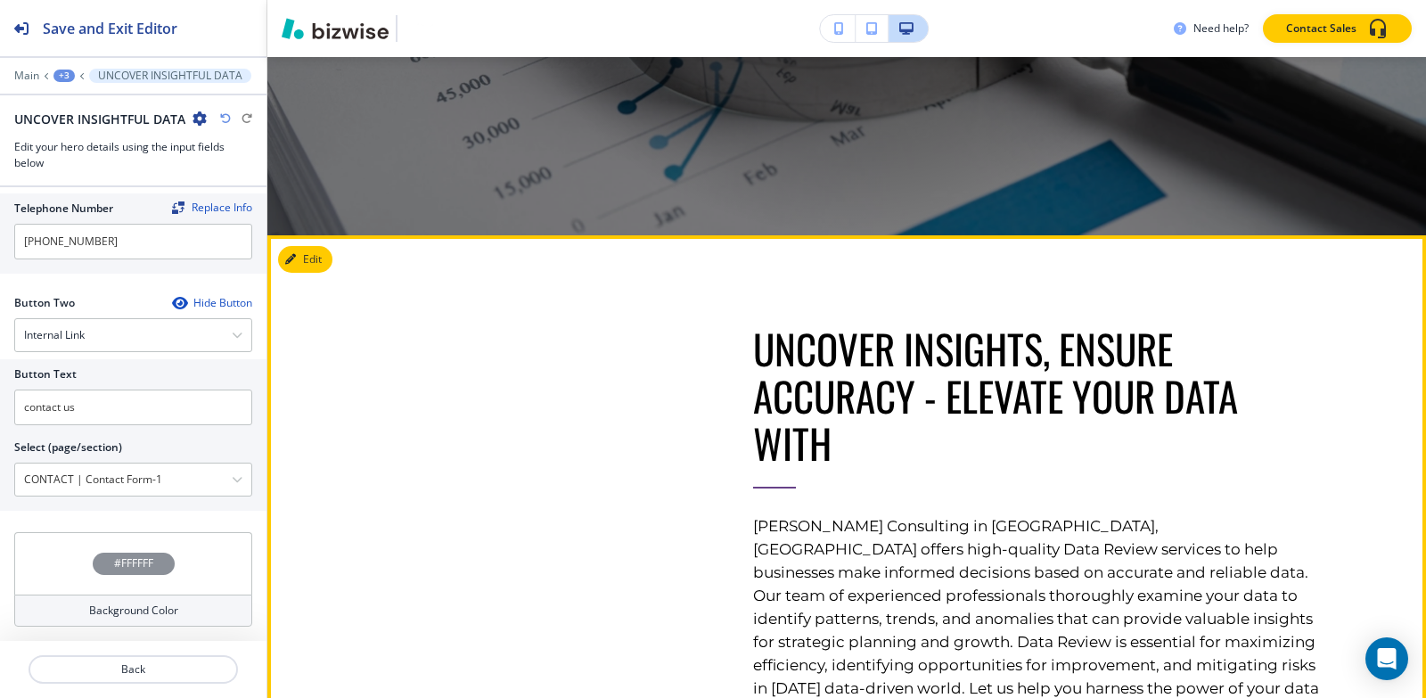
scroll to position [843, 0]
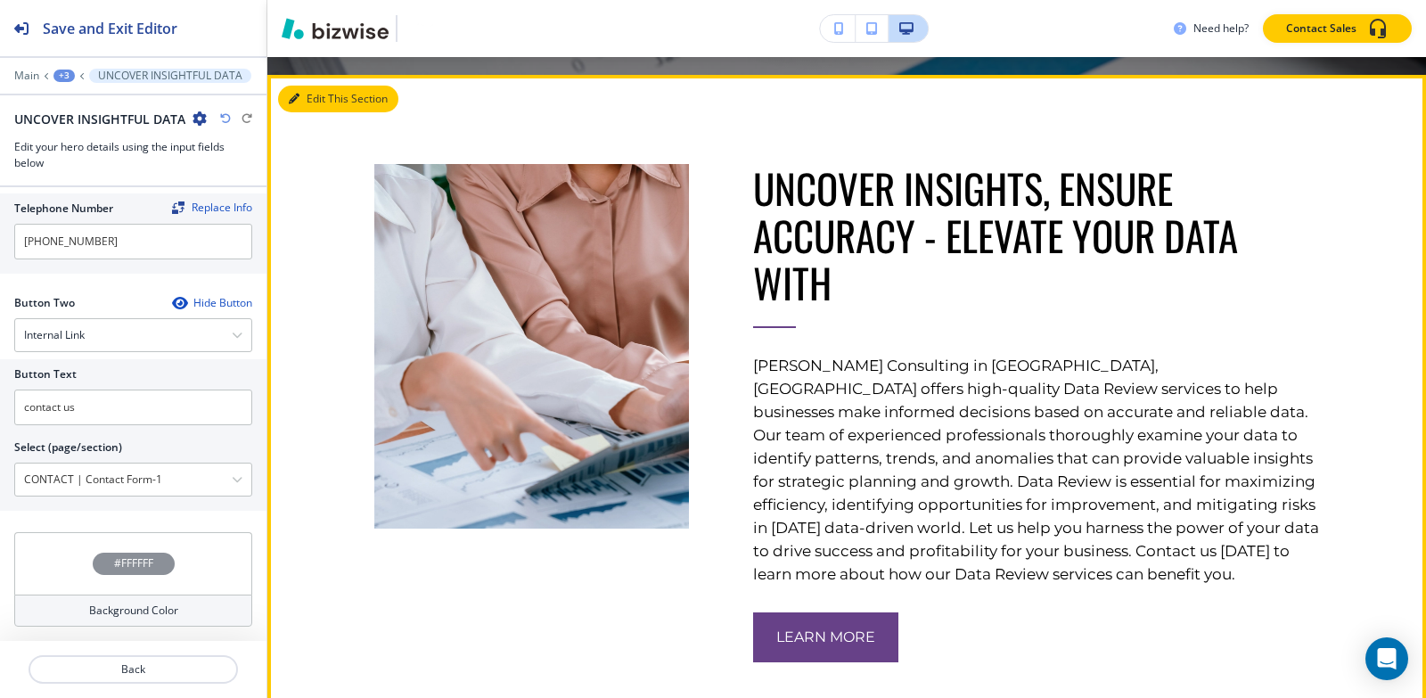
click at [318, 106] on button "Edit This Section" at bounding box center [338, 99] width 120 height 27
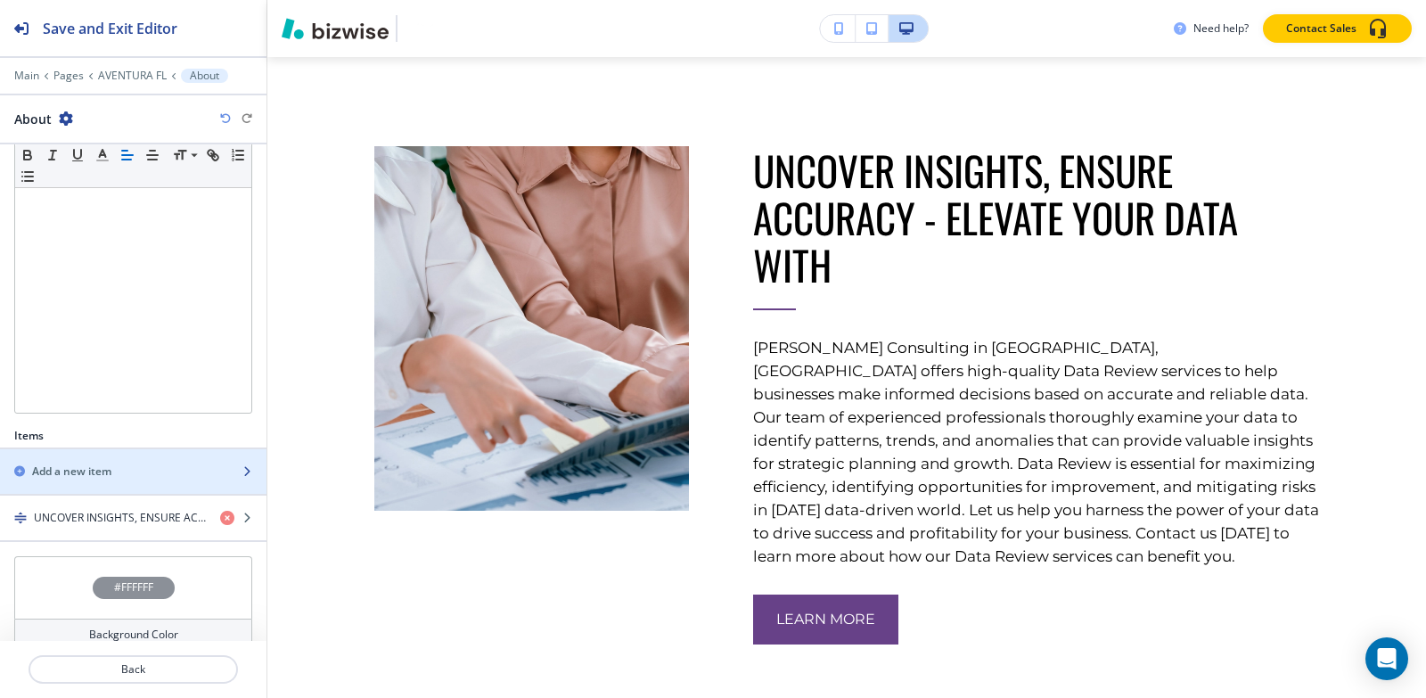
scroll to position [315, 0]
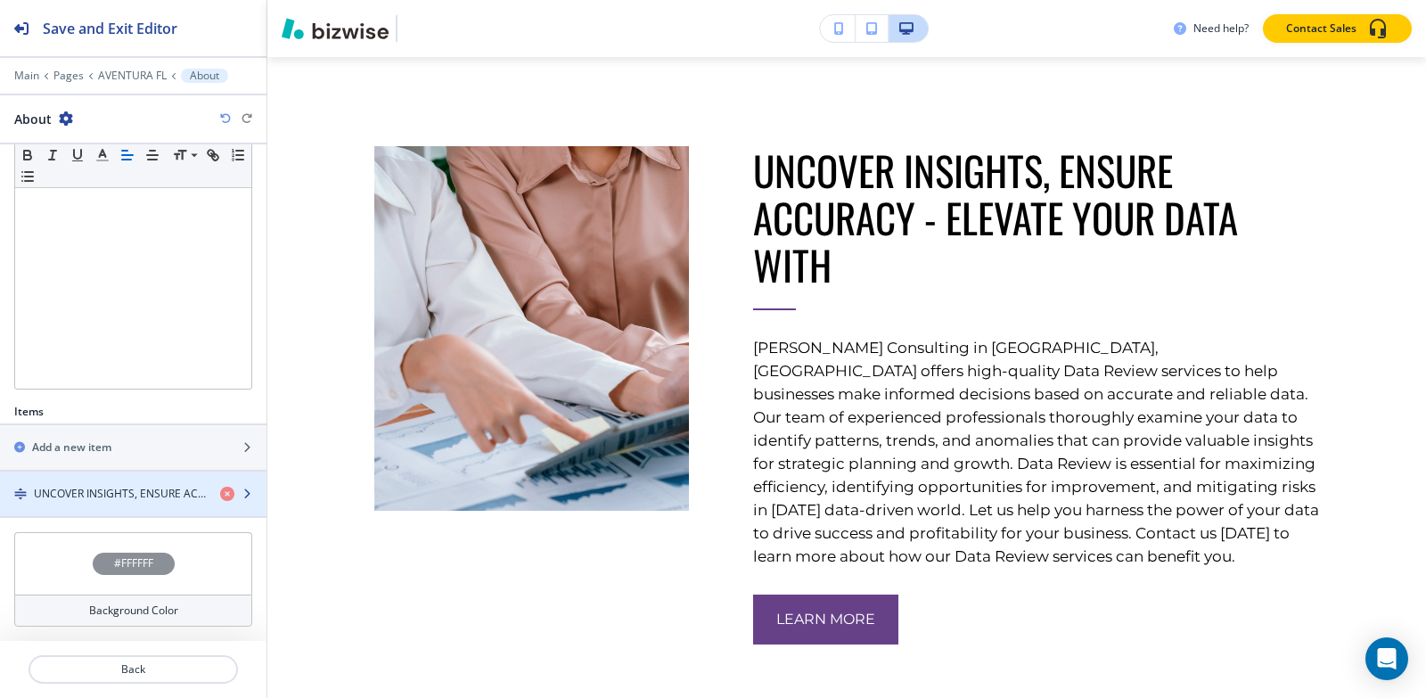
click at [83, 497] on h4 "UNCOVER INSIGHTS, ENSURE ACCURACY - ELEVATE YOUR DATA WITH" at bounding box center [120, 494] width 172 height 16
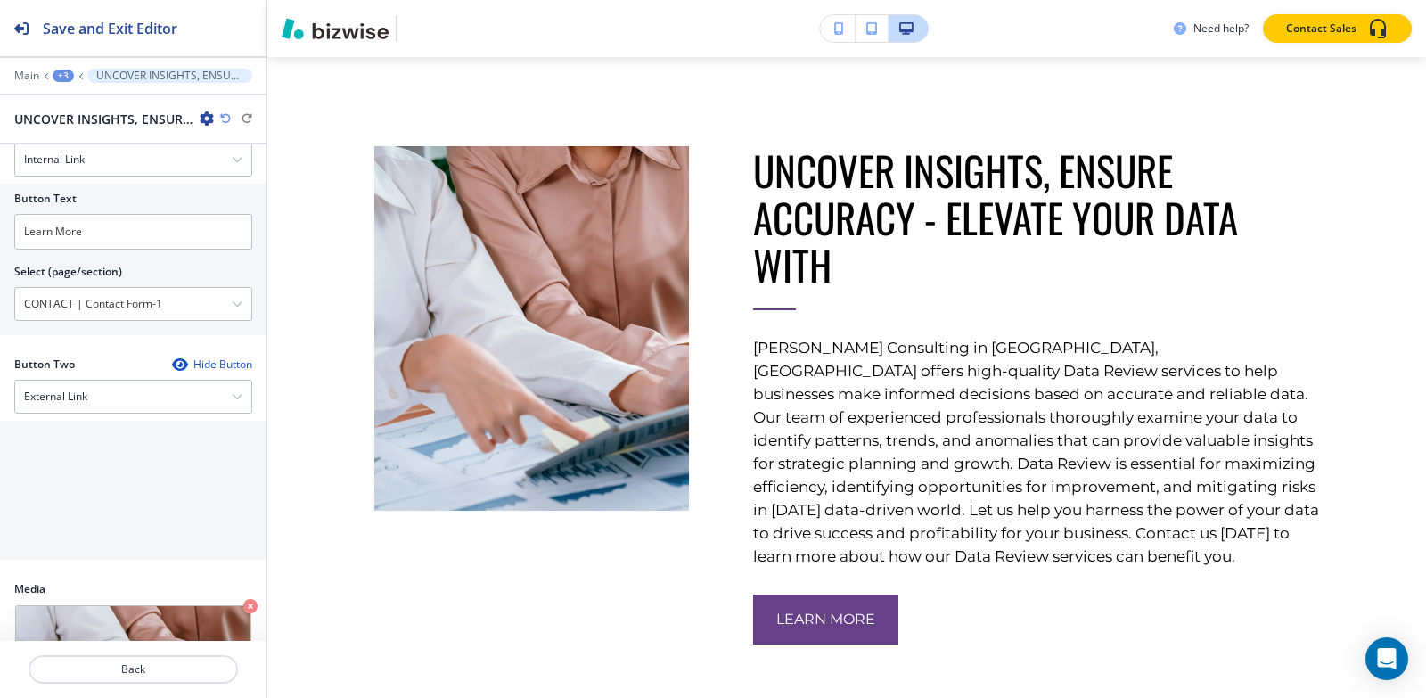
scroll to position [854, 0]
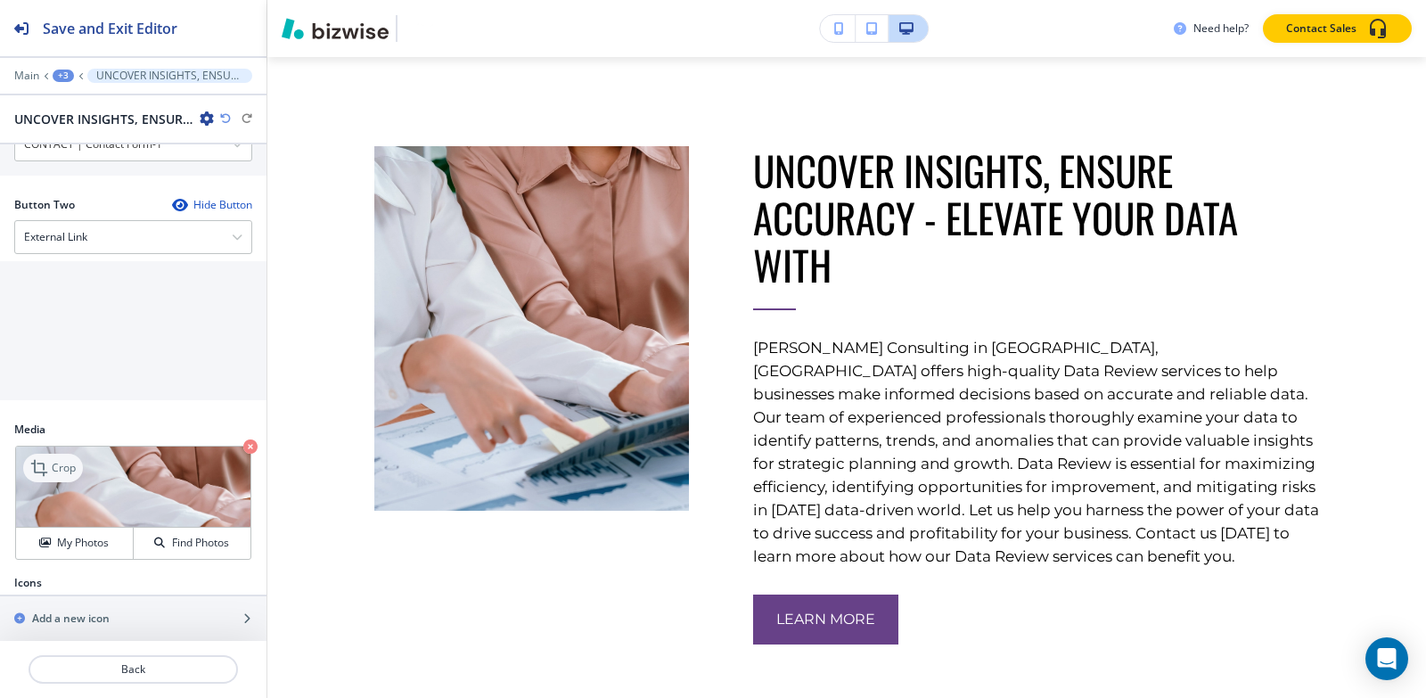
click at [76, 460] on p "Crop" at bounding box center [64, 468] width 24 height 16
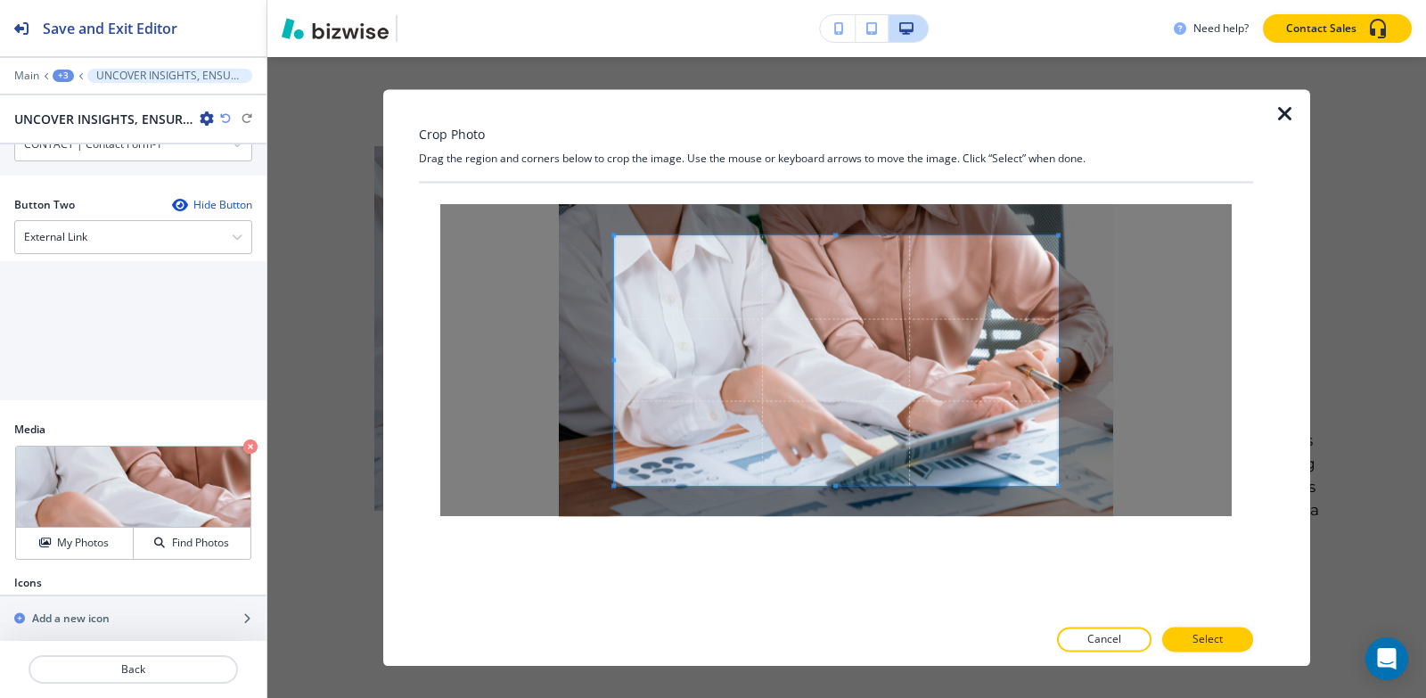
click at [837, 140] on div "Crop Photo Drag the region and corners below to crop the image. Use the mouse o…" at bounding box center [836, 377] width 834 height 577
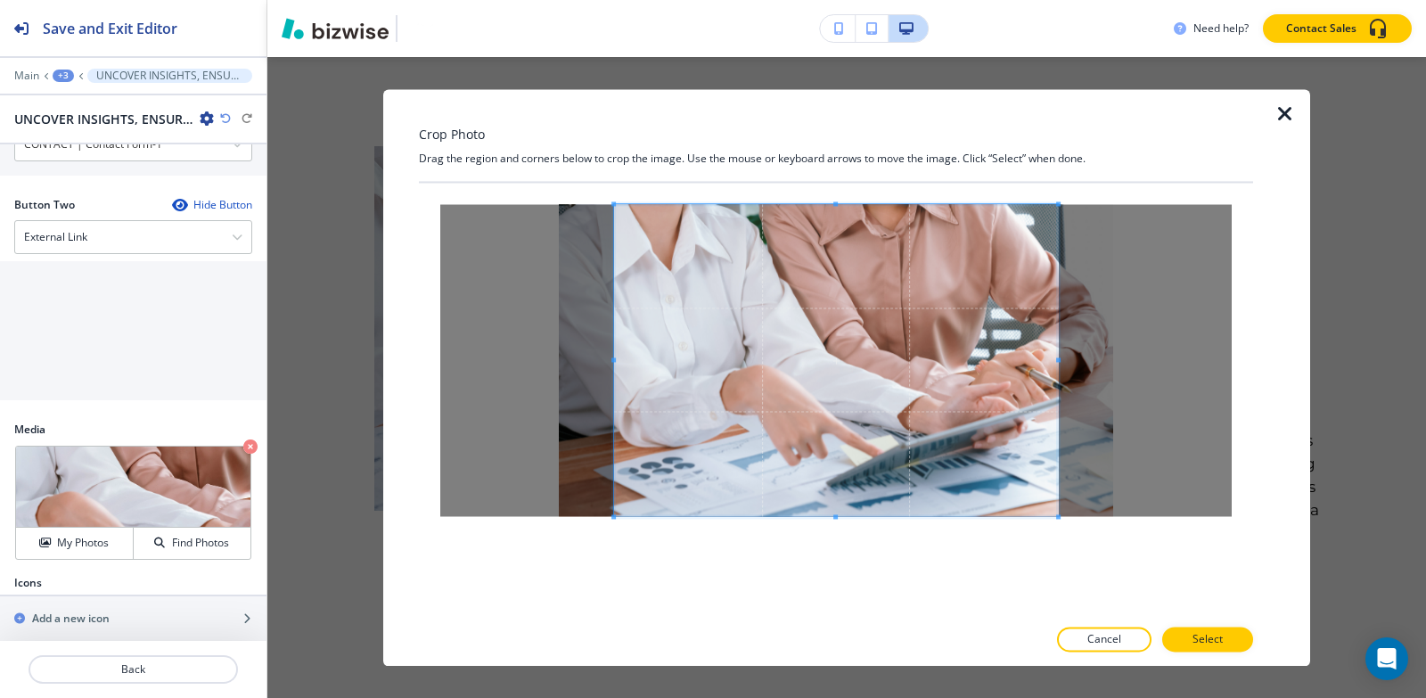
click at [842, 626] on div "Crop Photo Drag the region and corners below to crop the image. Use the mouse o…" at bounding box center [836, 377] width 834 height 577
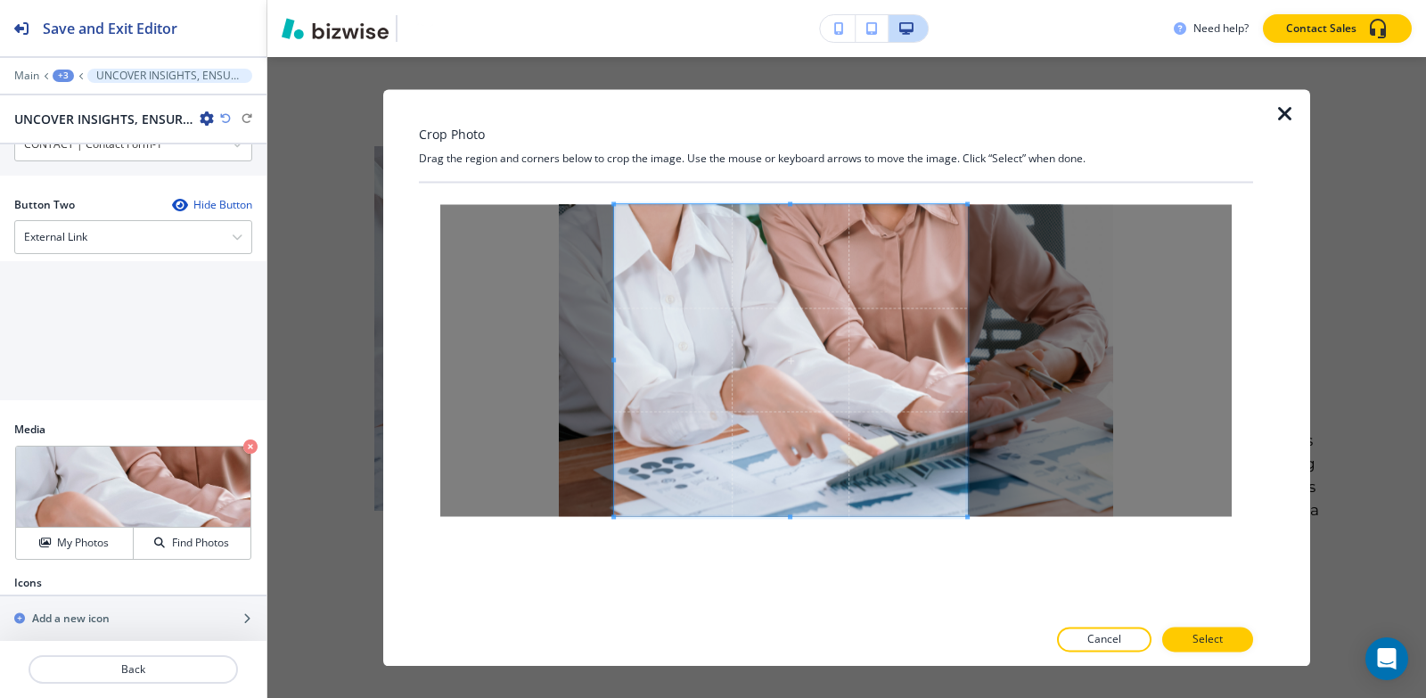
click at [967, 357] on span at bounding box center [967, 359] width 4 height 4
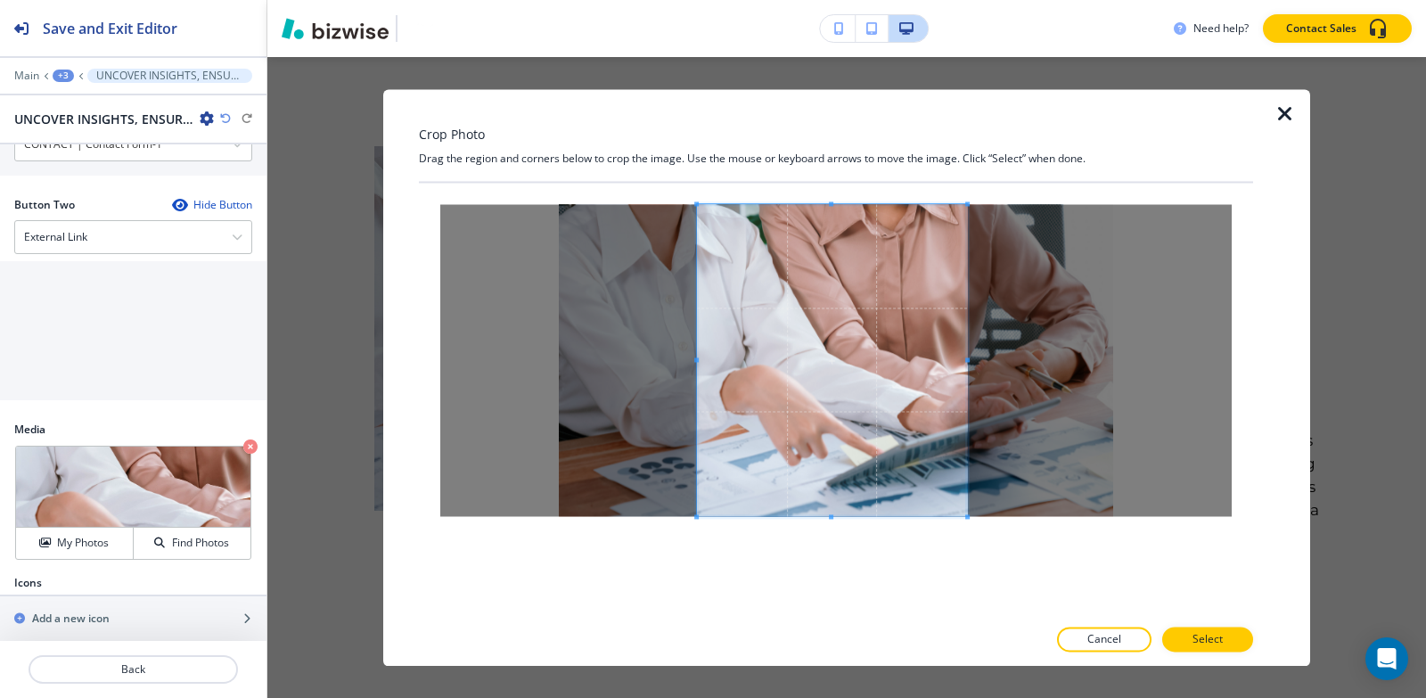
click at [697, 365] on div at bounding box center [832, 360] width 270 height 312
click at [1231, 635] on button "Select" at bounding box center [1207, 638] width 91 height 25
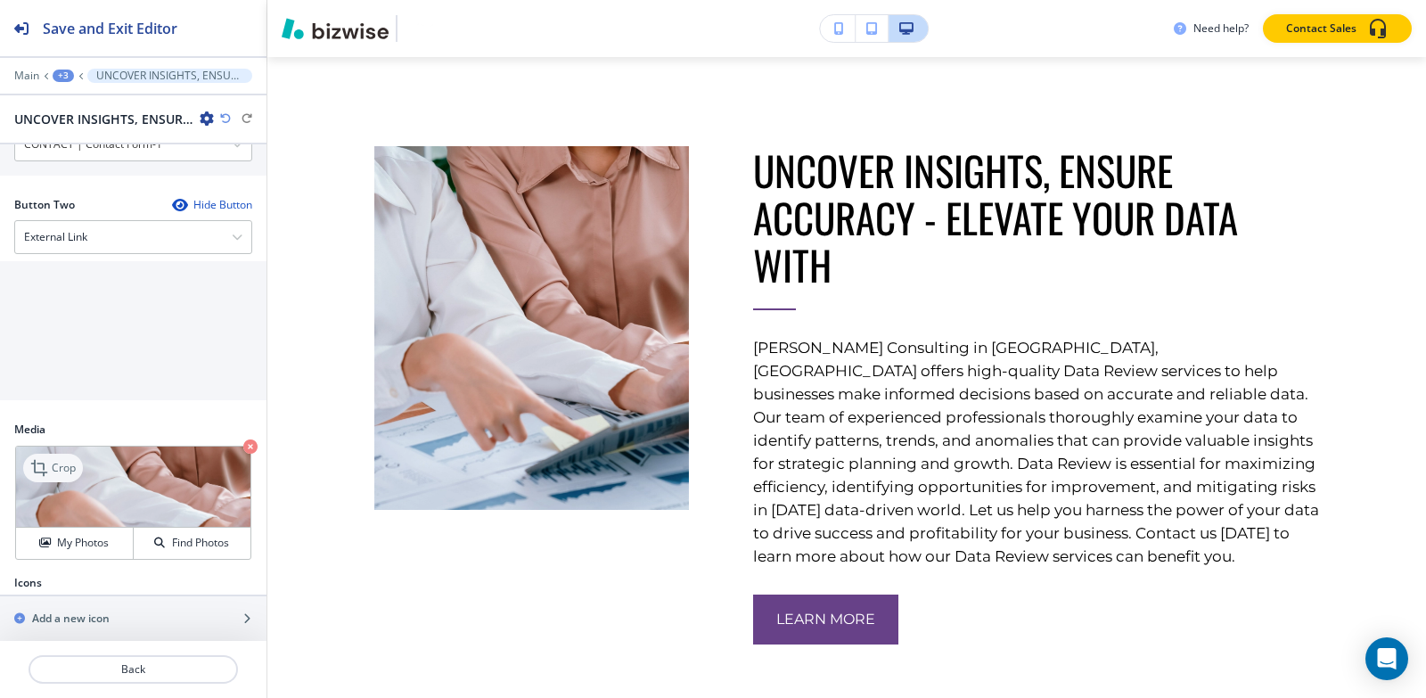
click at [49, 457] on icon at bounding box center [40, 467] width 21 height 21
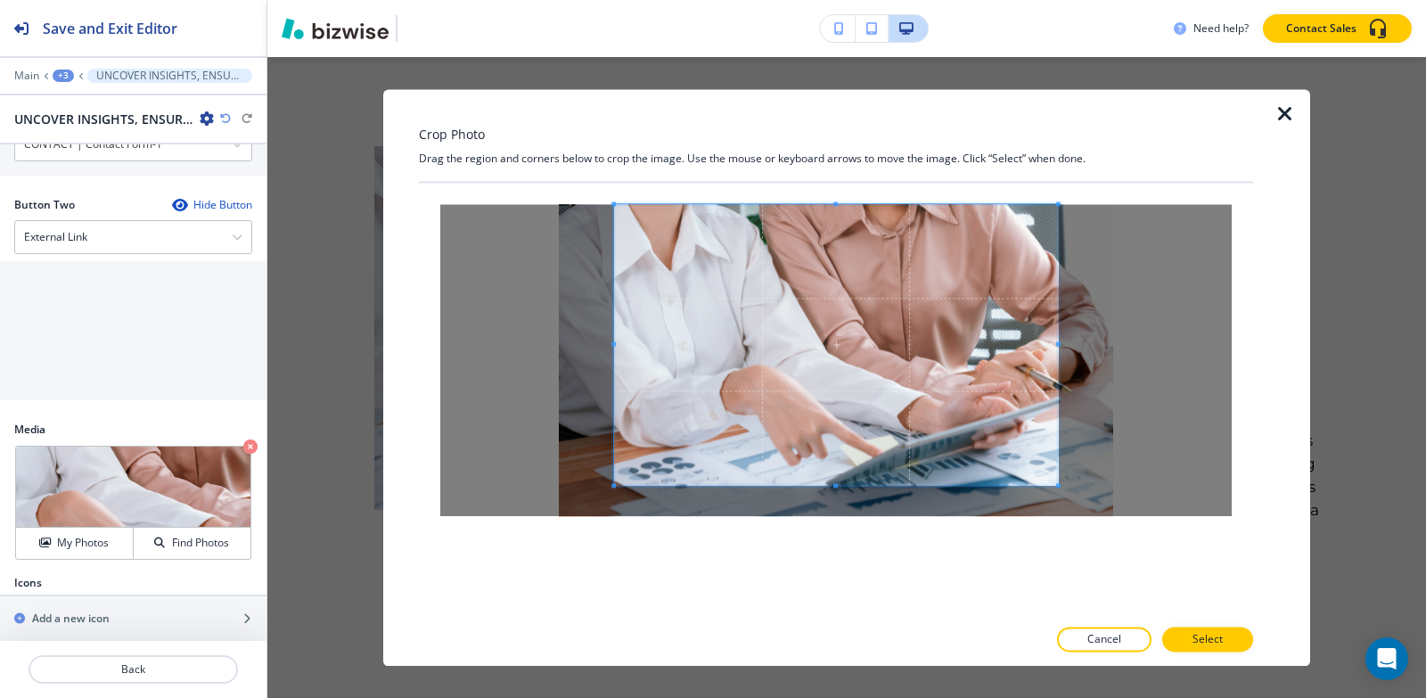
click at [836, 132] on div "Crop Photo Drag the region and corners below to crop the image. Use the mouse o…" at bounding box center [836, 377] width 834 height 577
click at [837, 0] on html "Save and Exit Editor Main +3 UNCOVER INSIGHTS, ENSURE ACCURACY - ELEVATE YOUR D…" at bounding box center [713, 0] width 1426 height 0
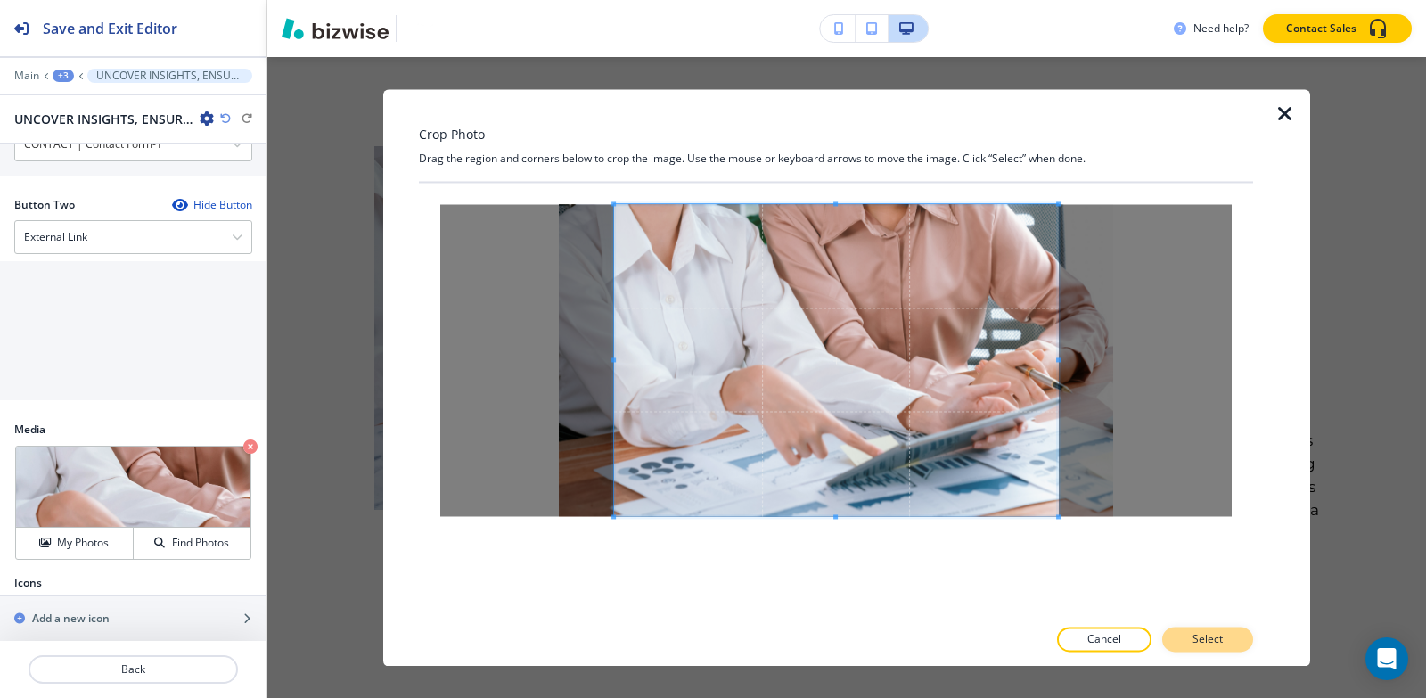
click at [1237, 640] on button "Select" at bounding box center [1207, 638] width 91 height 25
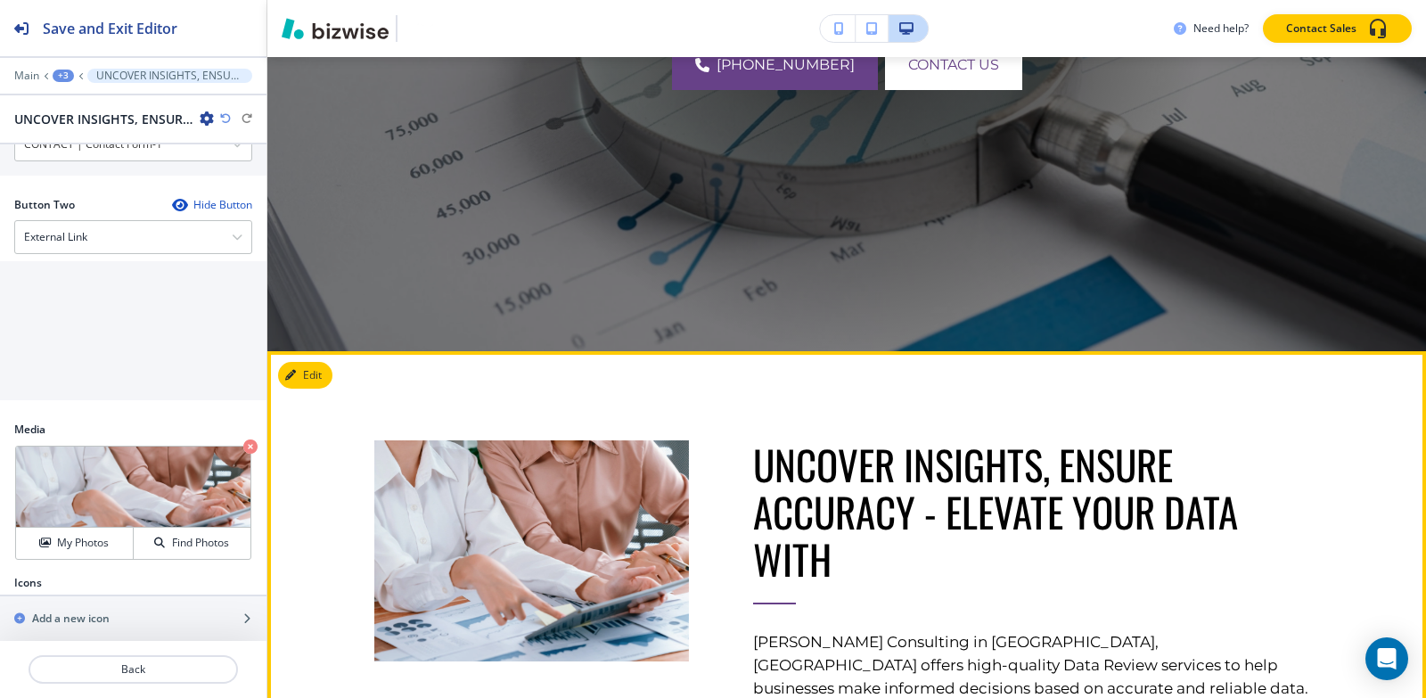
scroll to position [504, 0]
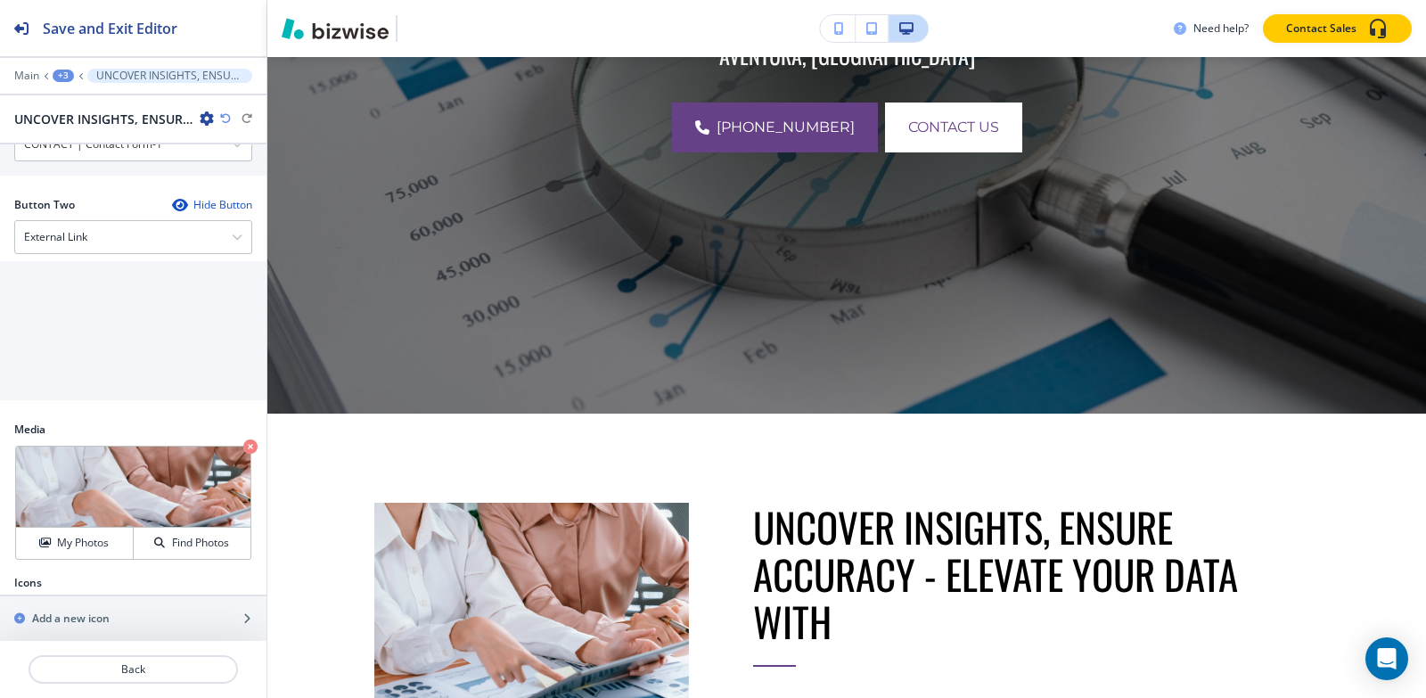
click at [53, 70] on button "+3" at bounding box center [63, 76] width 21 height 12
click at [94, 158] on button "About" at bounding box center [110, 167] width 114 height 32
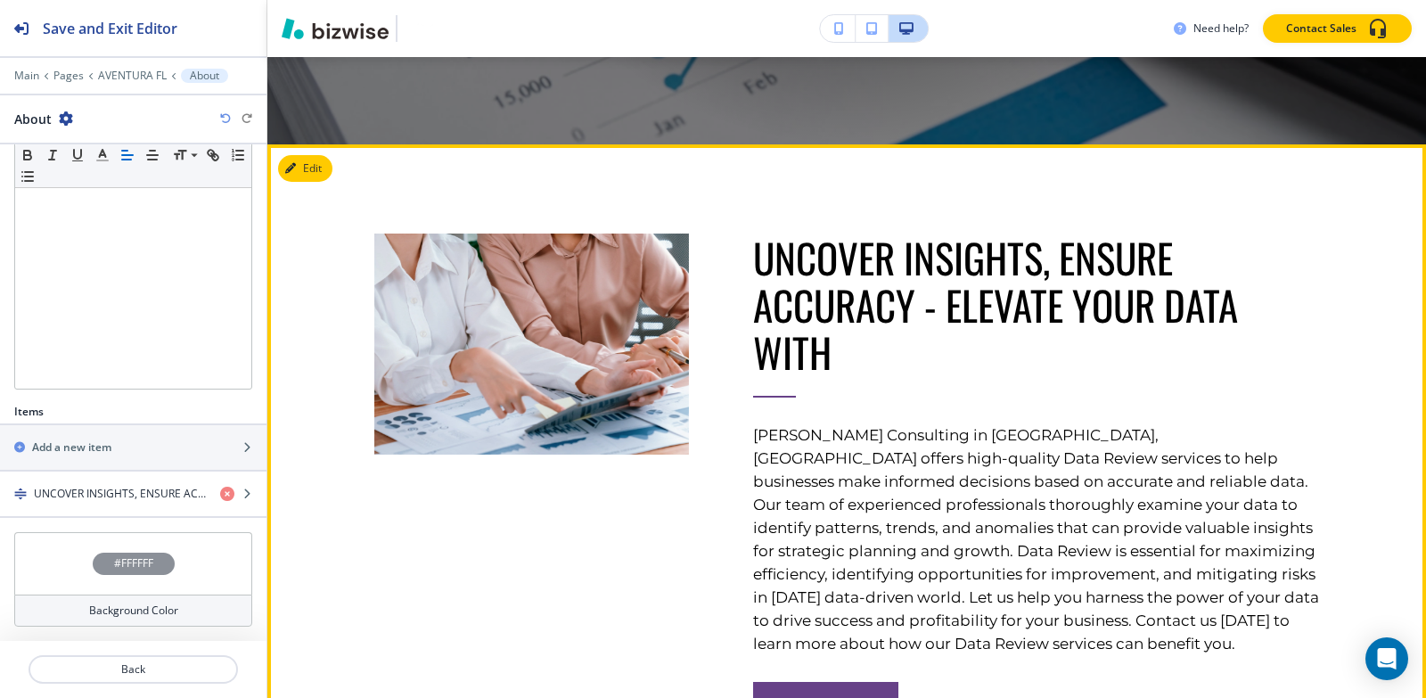
scroll to position [772, 0]
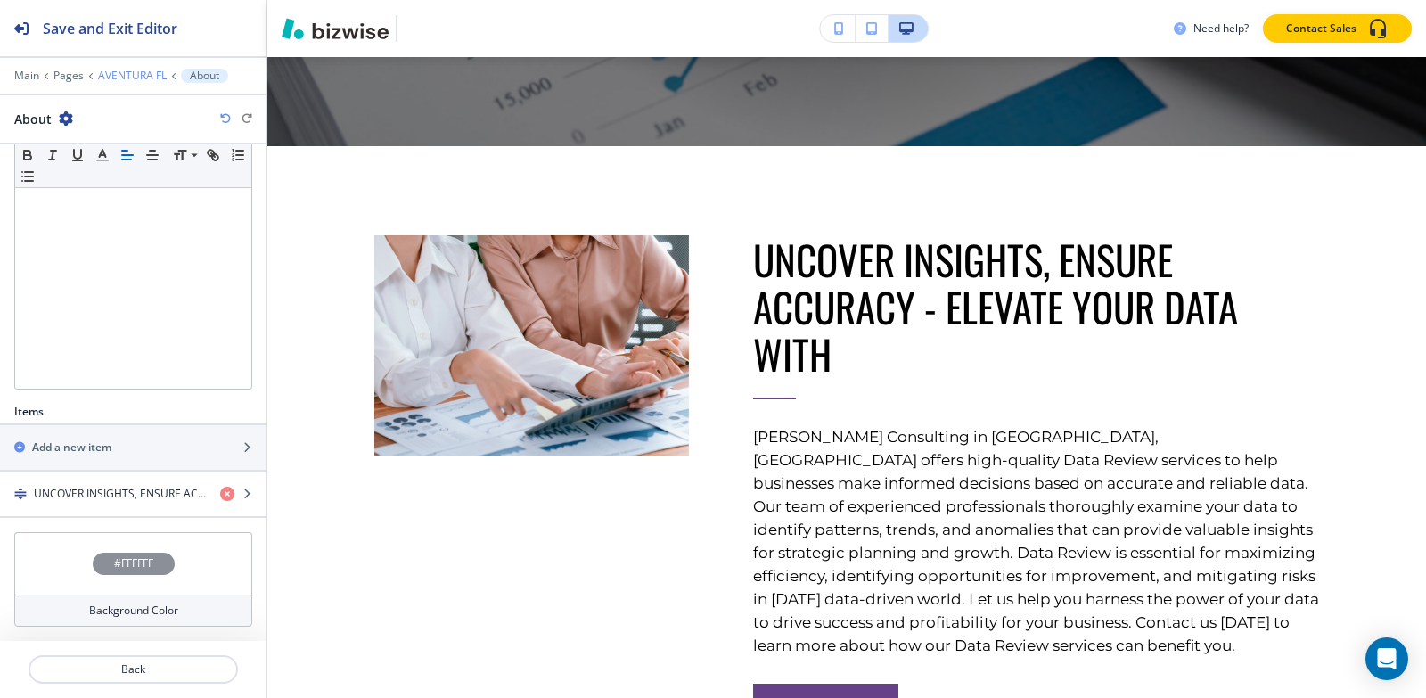
click at [99, 79] on p "AVENTURA FL" at bounding box center [132, 76] width 69 height 12
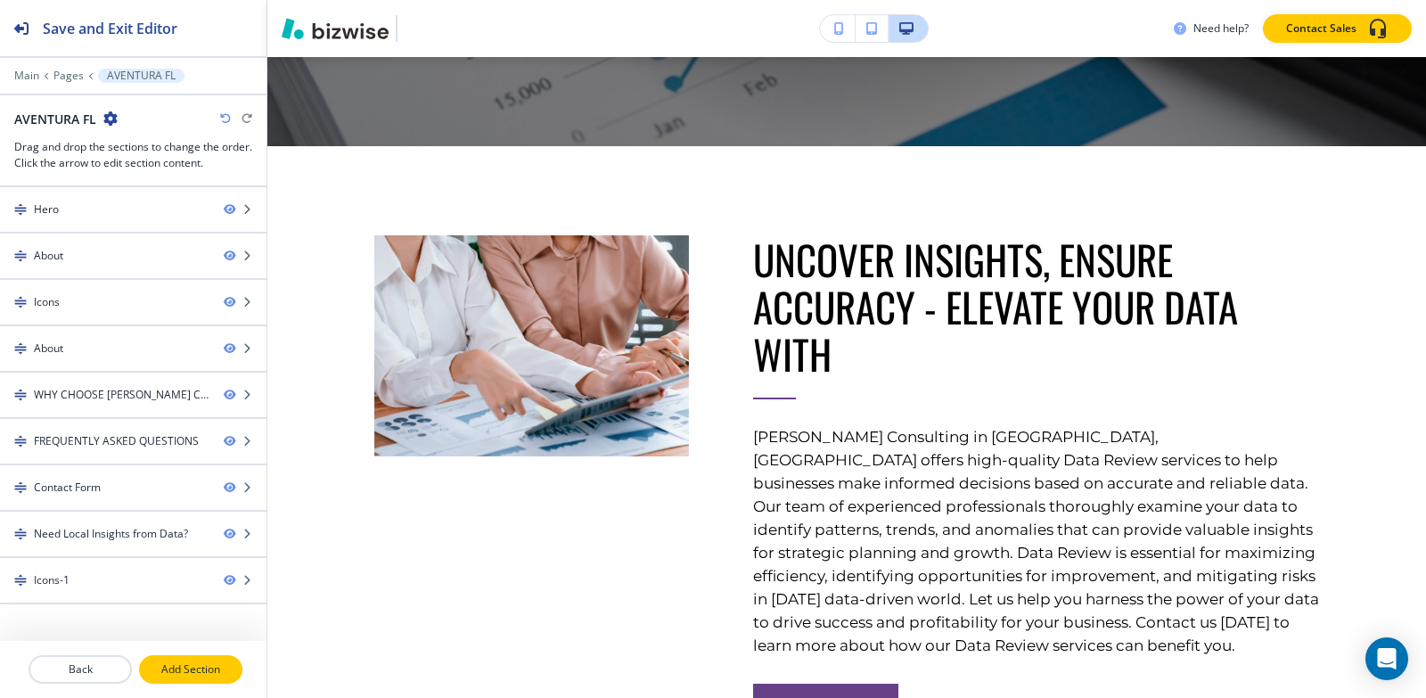
click at [180, 671] on p "Add Section" at bounding box center [191, 669] width 100 height 16
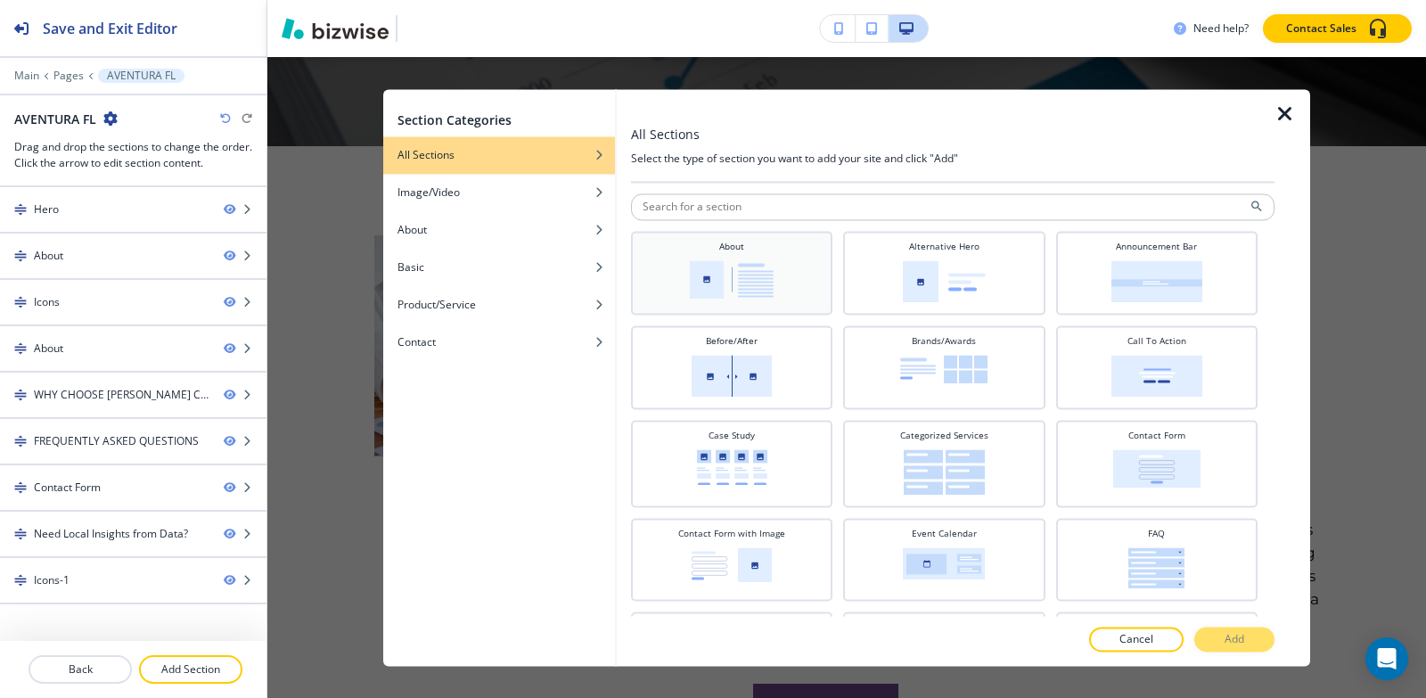
click at [741, 267] on img at bounding box center [732, 279] width 84 height 38
click at [1227, 640] on p "Add" at bounding box center [1234, 639] width 20 height 16
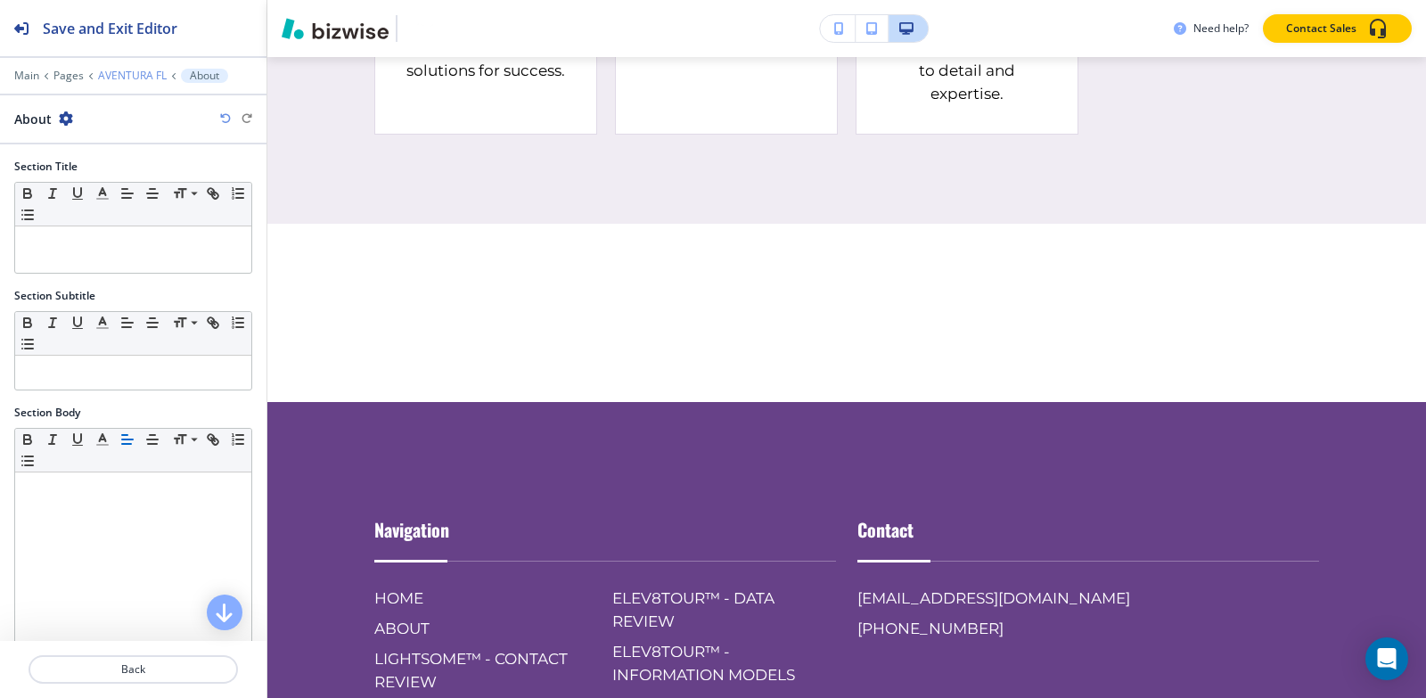
click at [132, 72] on p "AVENTURA FL" at bounding box center [132, 76] width 69 height 12
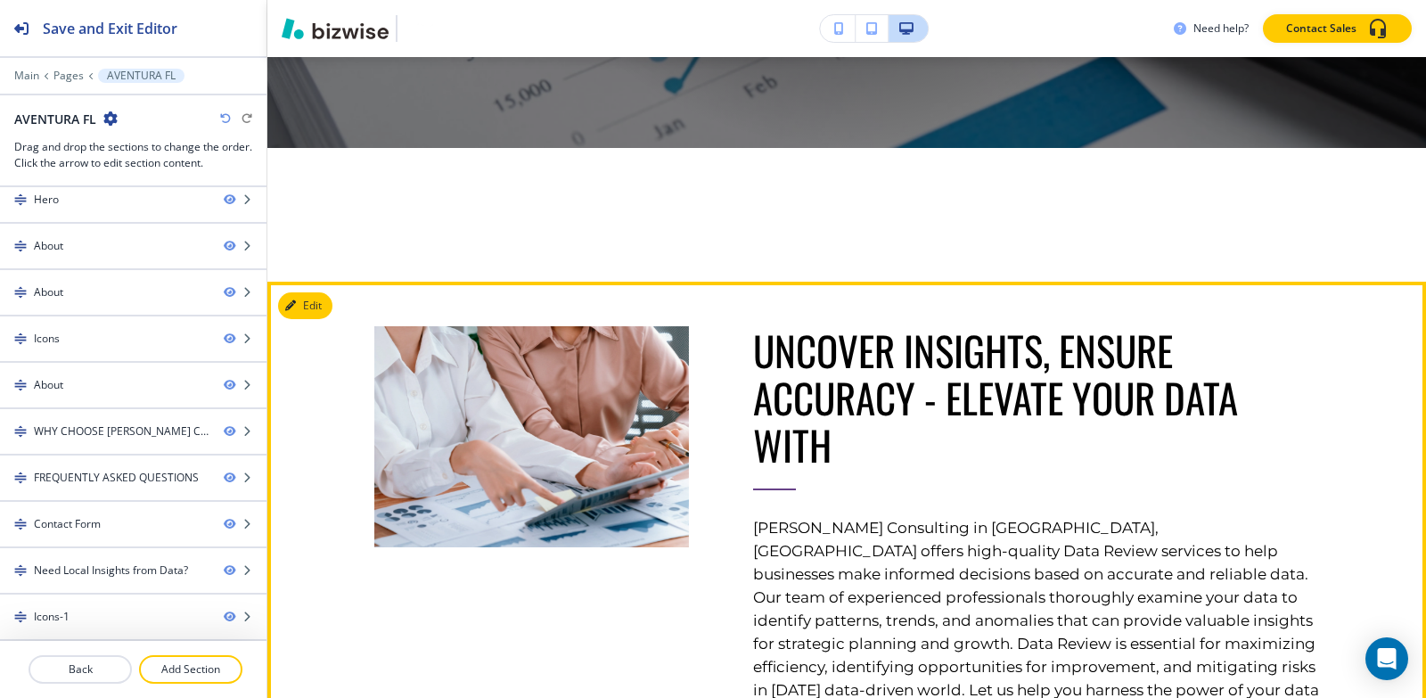
scroll to position [683, 0]
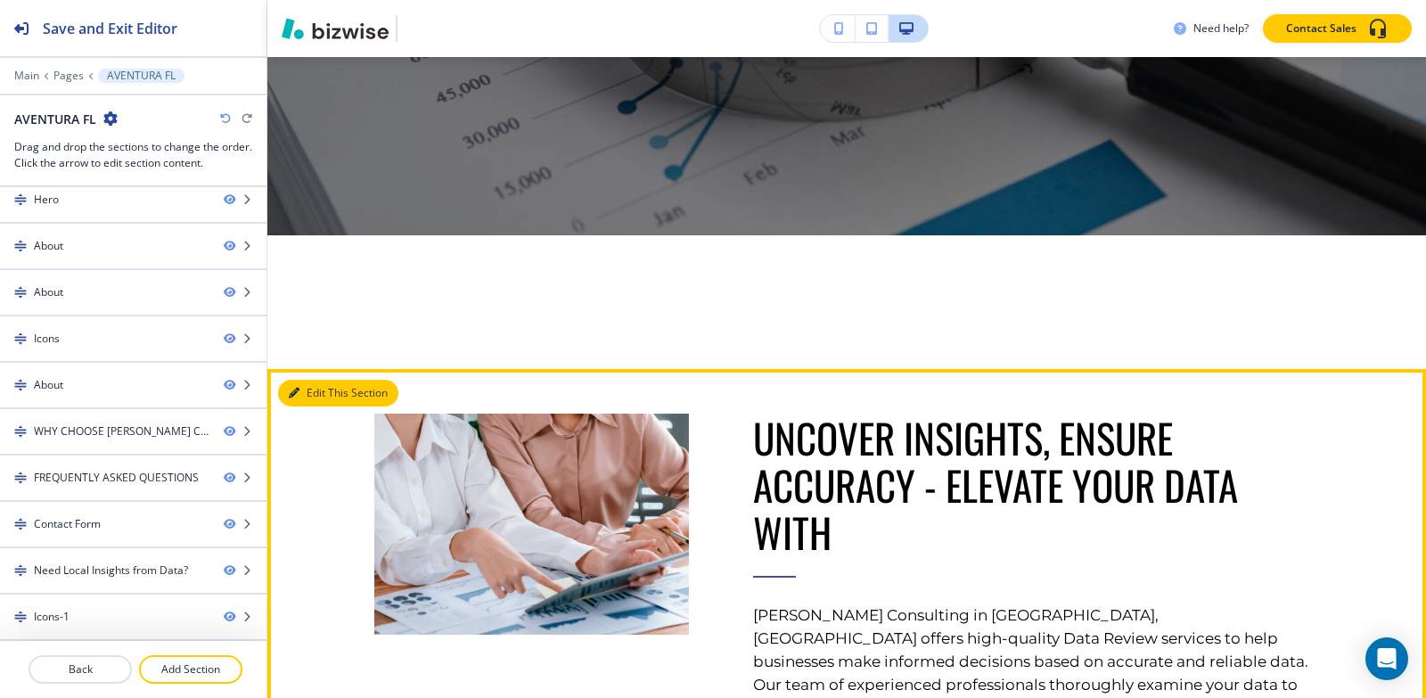
click at [324, 397] on button "Edit This Section" at bounding box center [338, 393] width 120 height 27
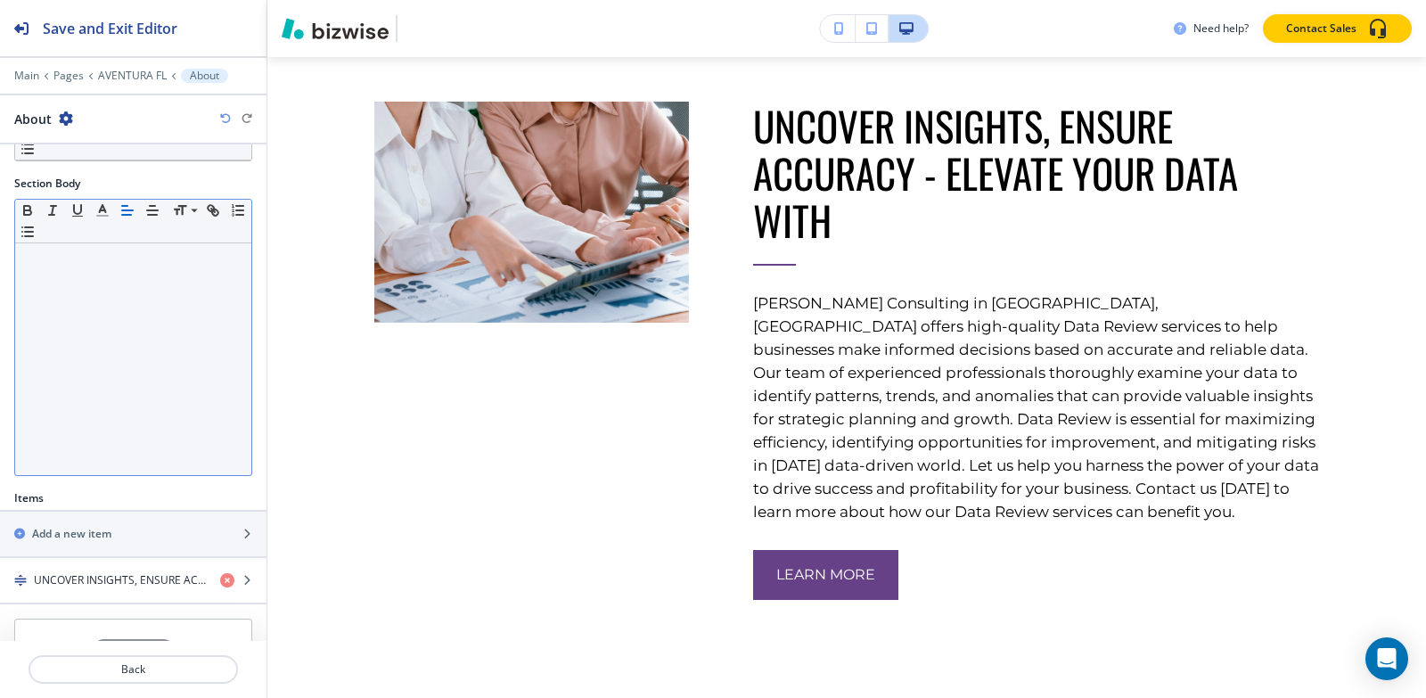
scroll to position [315, 0]
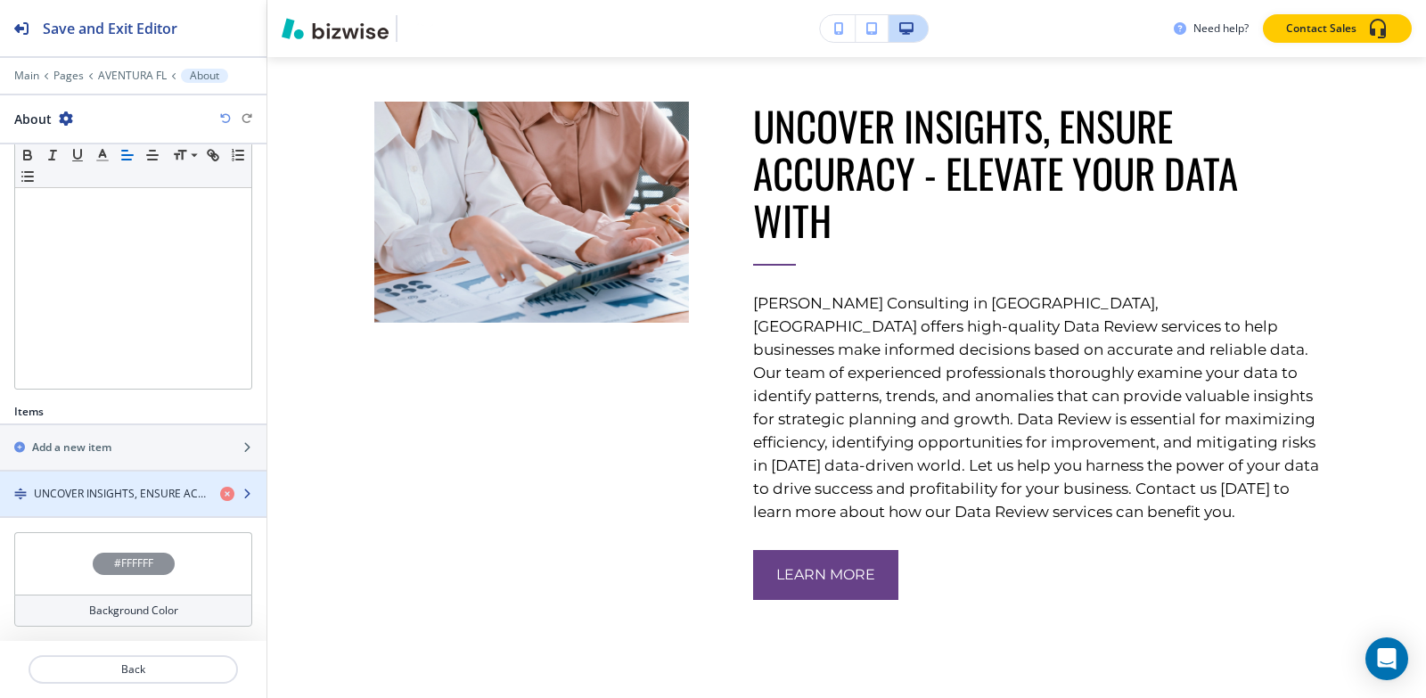
click at [127, 502] on div "button" at bounding box center [133, 509] width 266 height 14
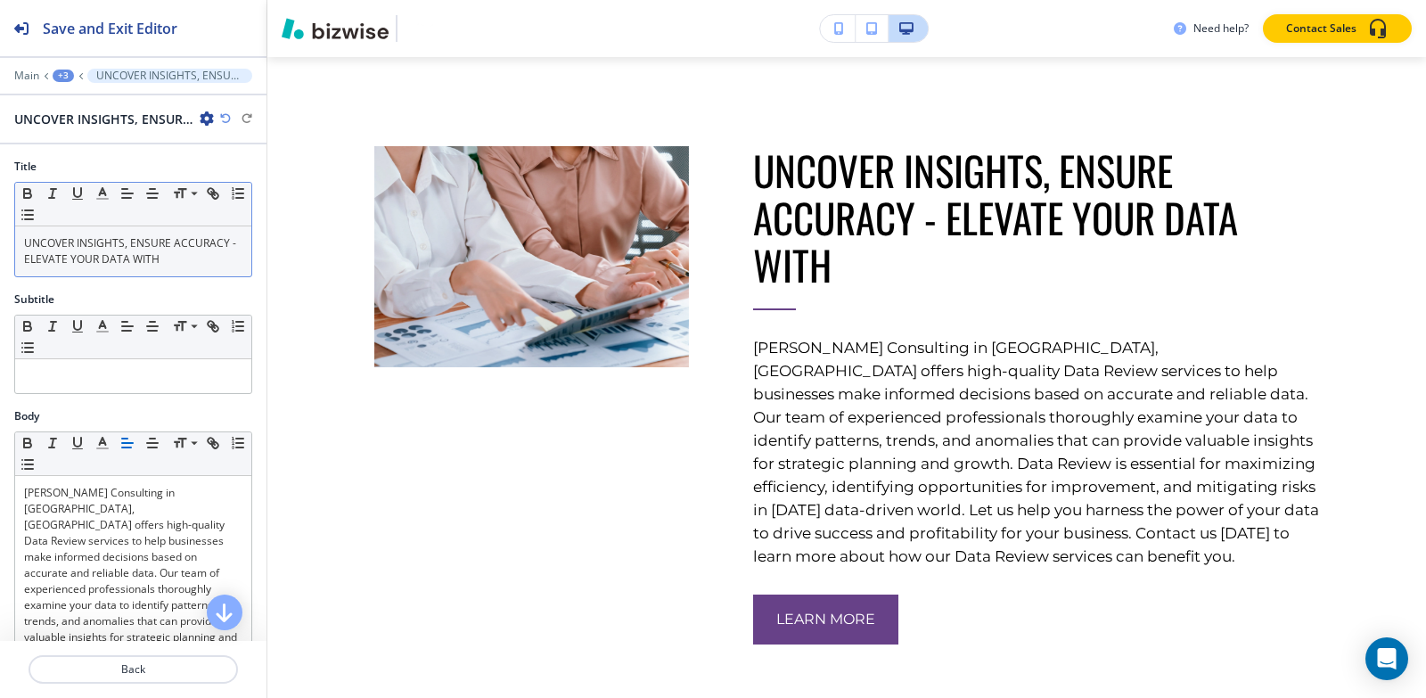
click at [119, 254] on p "UNCOVER INSIGHTS, ENSURE ACCURACY - ELEVATE YOUR DATA WITH" at bounding box center [133, 251] width 218 height 32
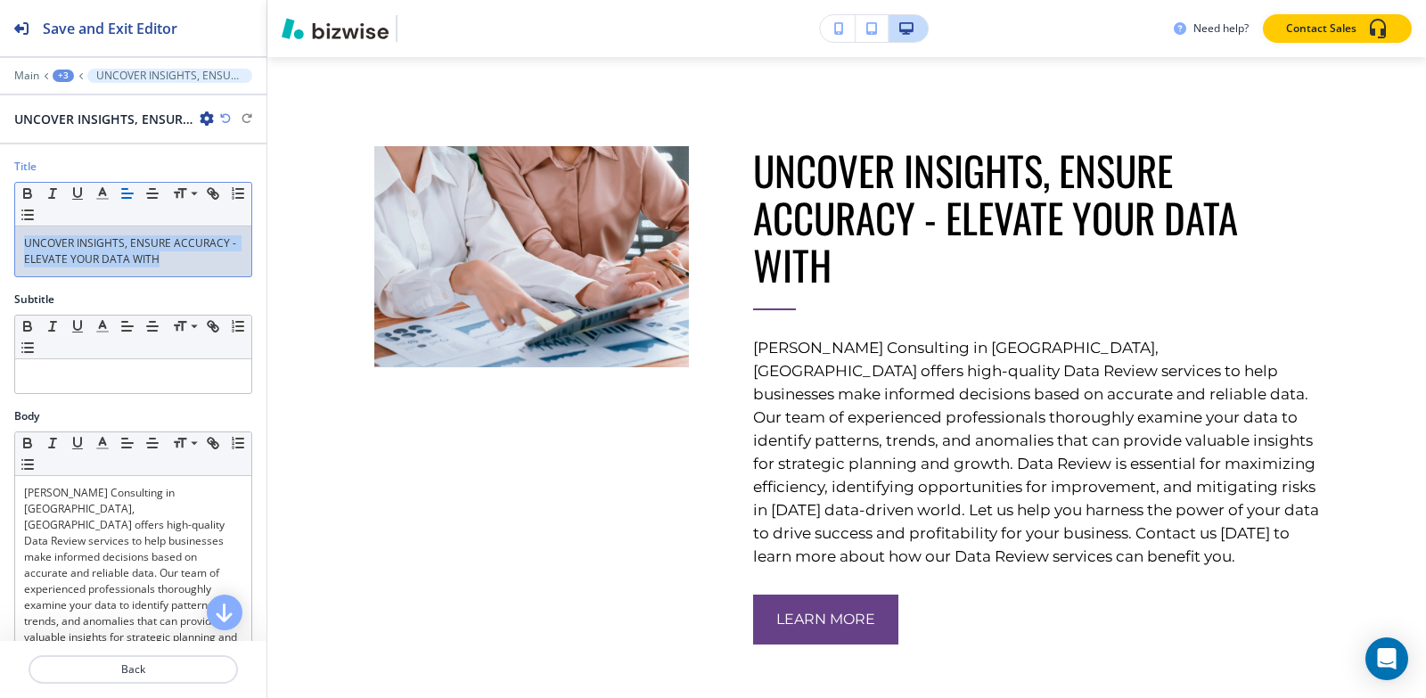
copy p "UNCOVER INSIGHTS, ENSURE ACCURACY - ELEVATE YOUR DATA WITH"
click at [56, 73] on div "+3" at bounding box center [63, 76] width 21 height 12
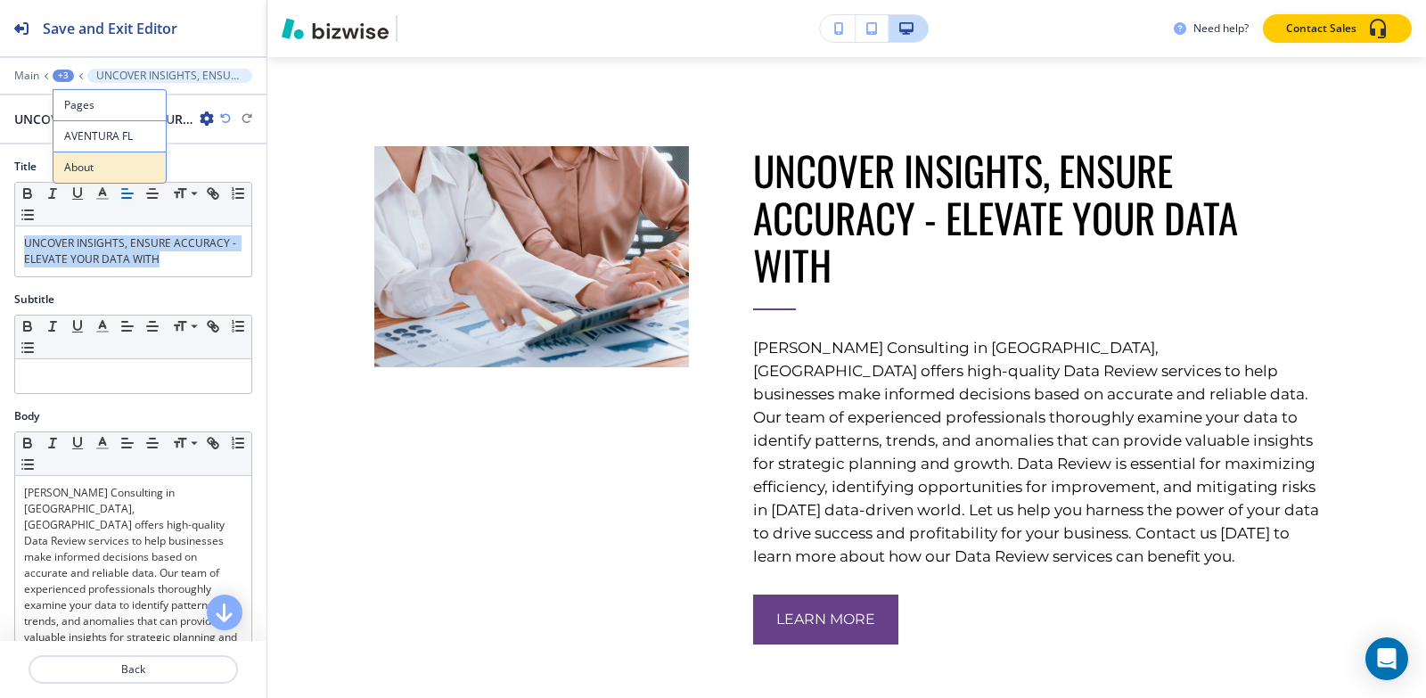
click at [99, 173] on p "About" at bounding box center [109, 168] width 91 height 16
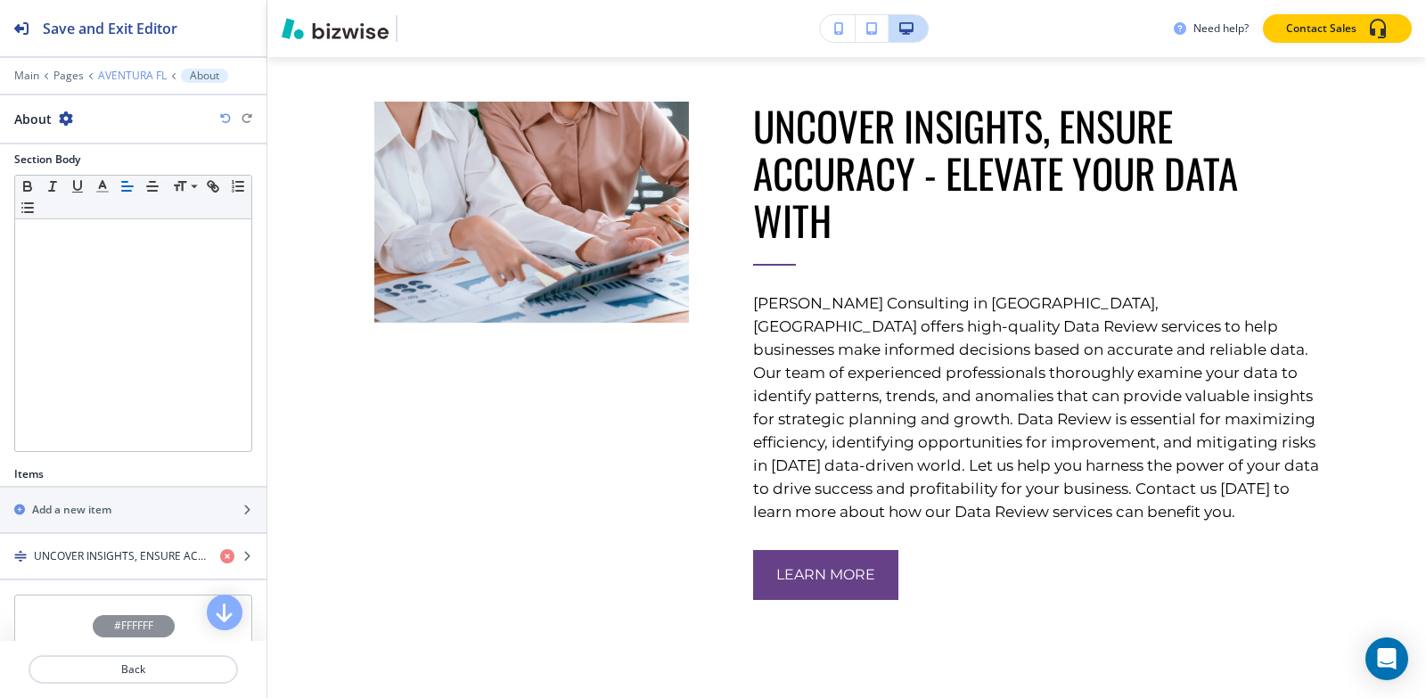
scroll to position [226, 0]
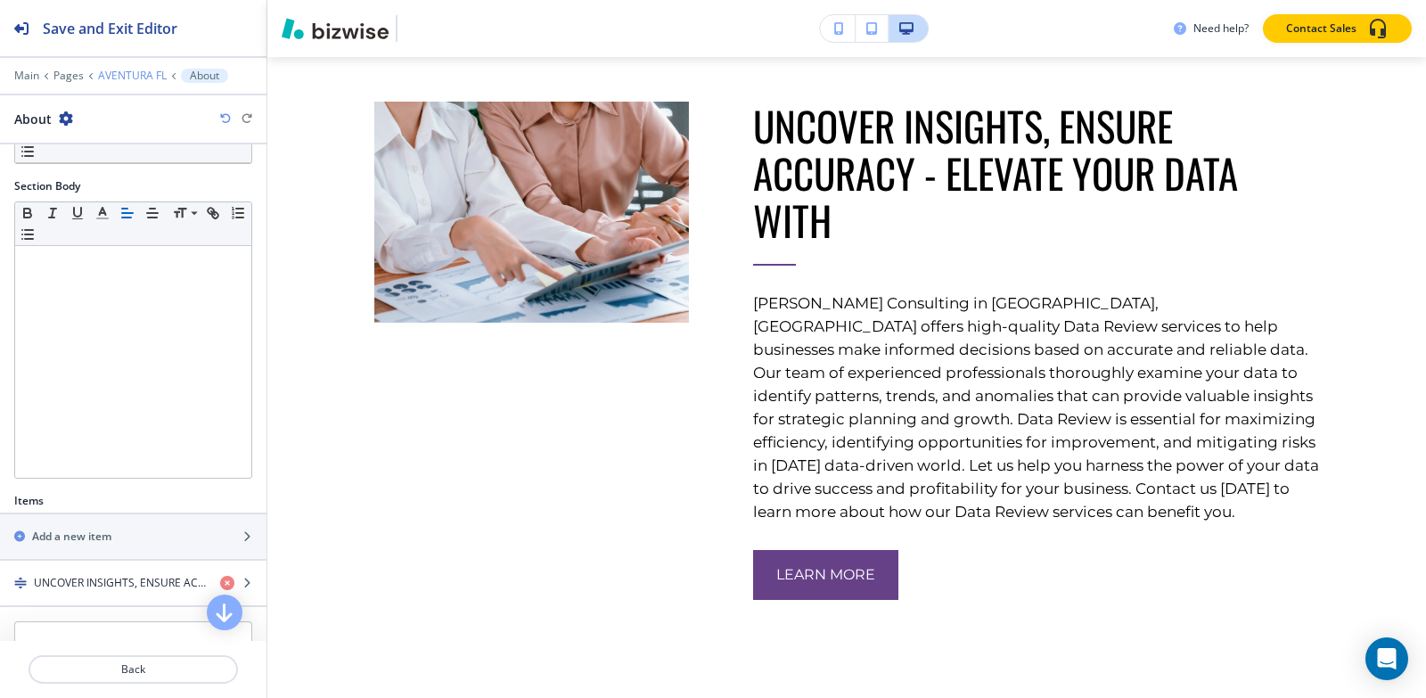
click at [107, 71] on p "AVENTURA FL" at bounding box center [132, 76] width 69 height 12
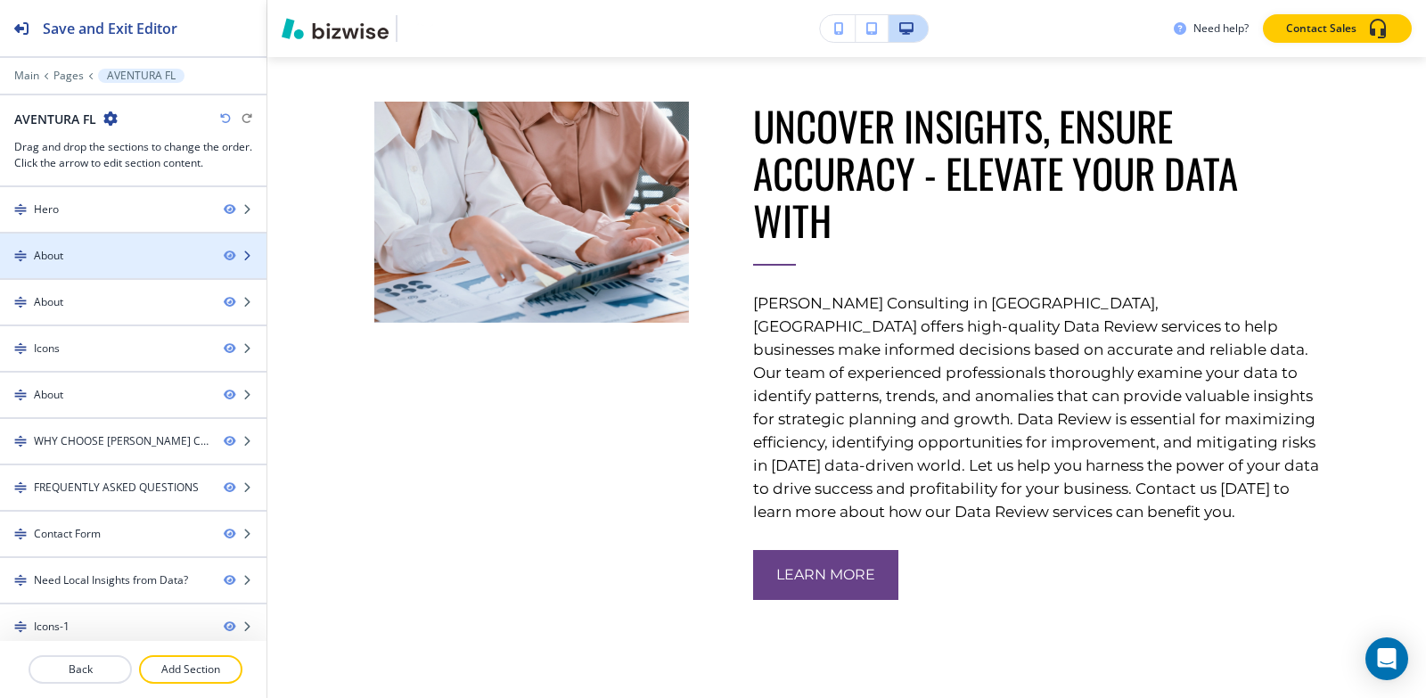
click at [83, 254] on div "About" at bounding box center [104, 256] width 209 height 16
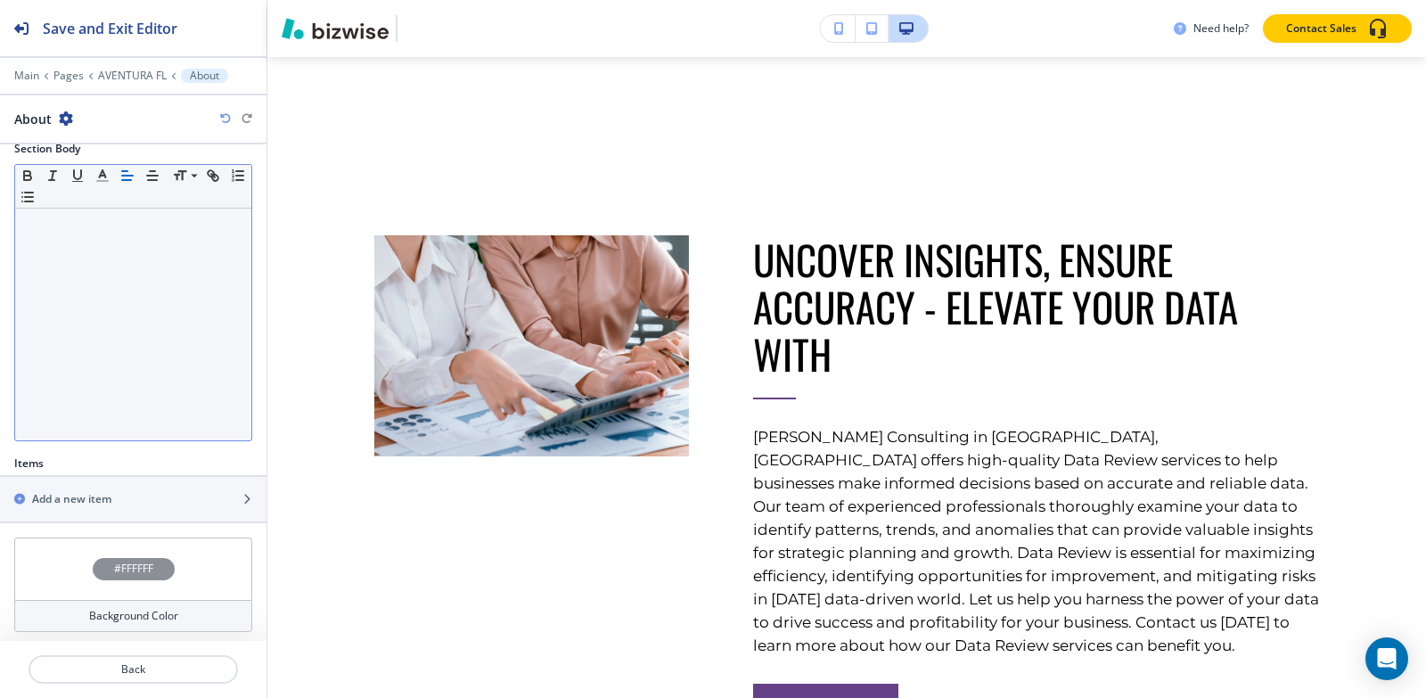
scroll to position [269, 0]
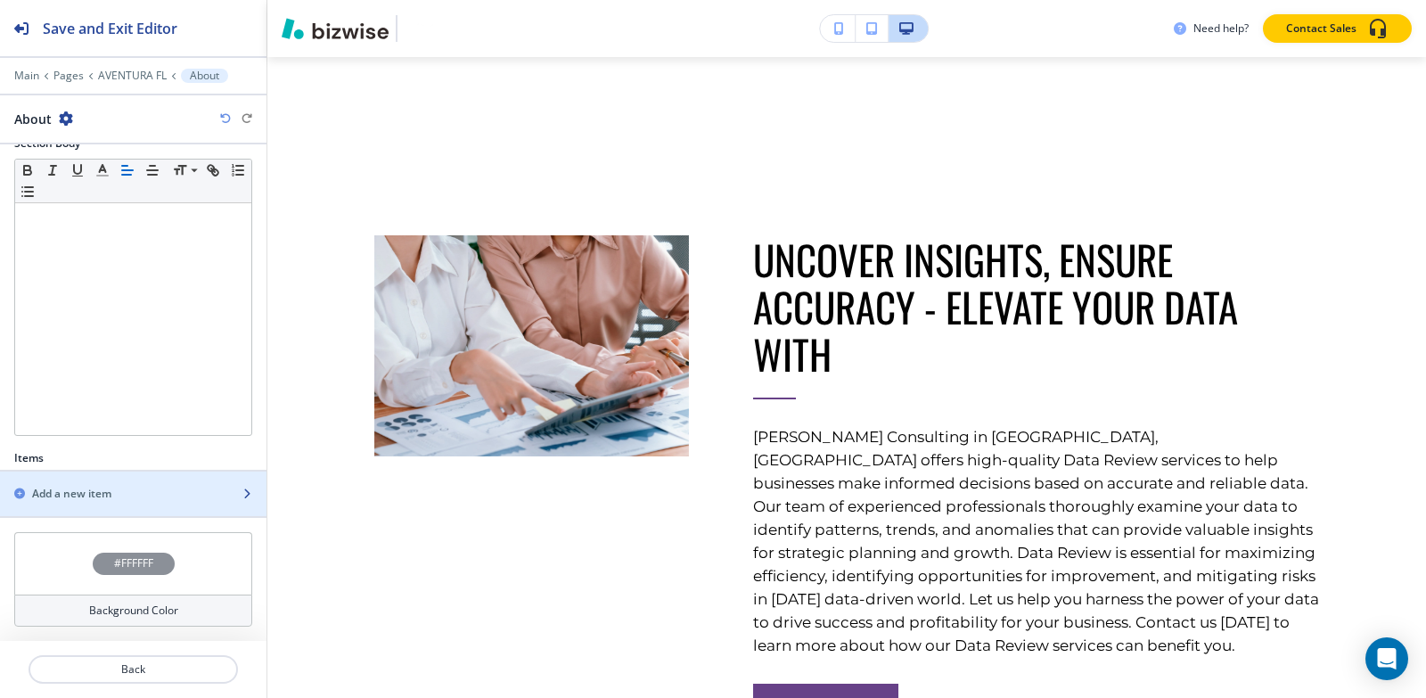
click at [88, 494] on h2 "Add a new item" at bounding box center [71, 494] width 79 height 16
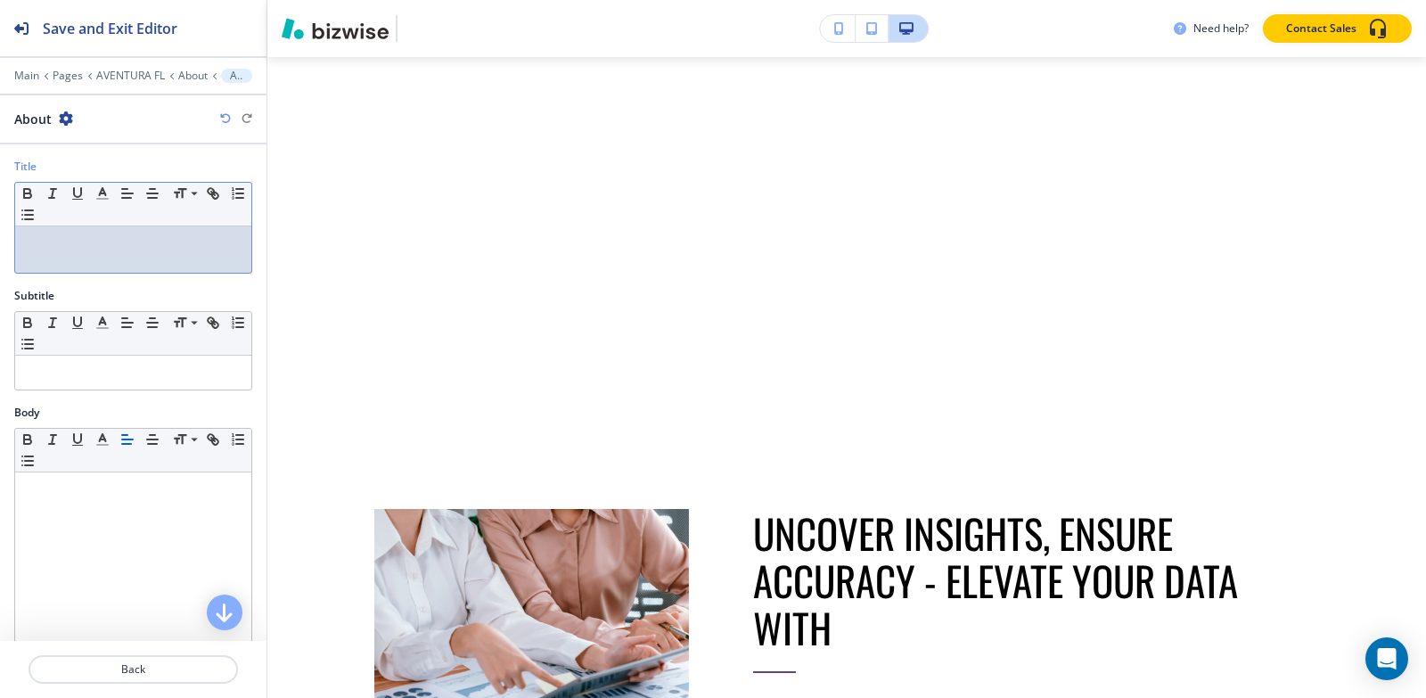
click at [92, 257] on div at bounding box center [133, 249] width 236 height 46
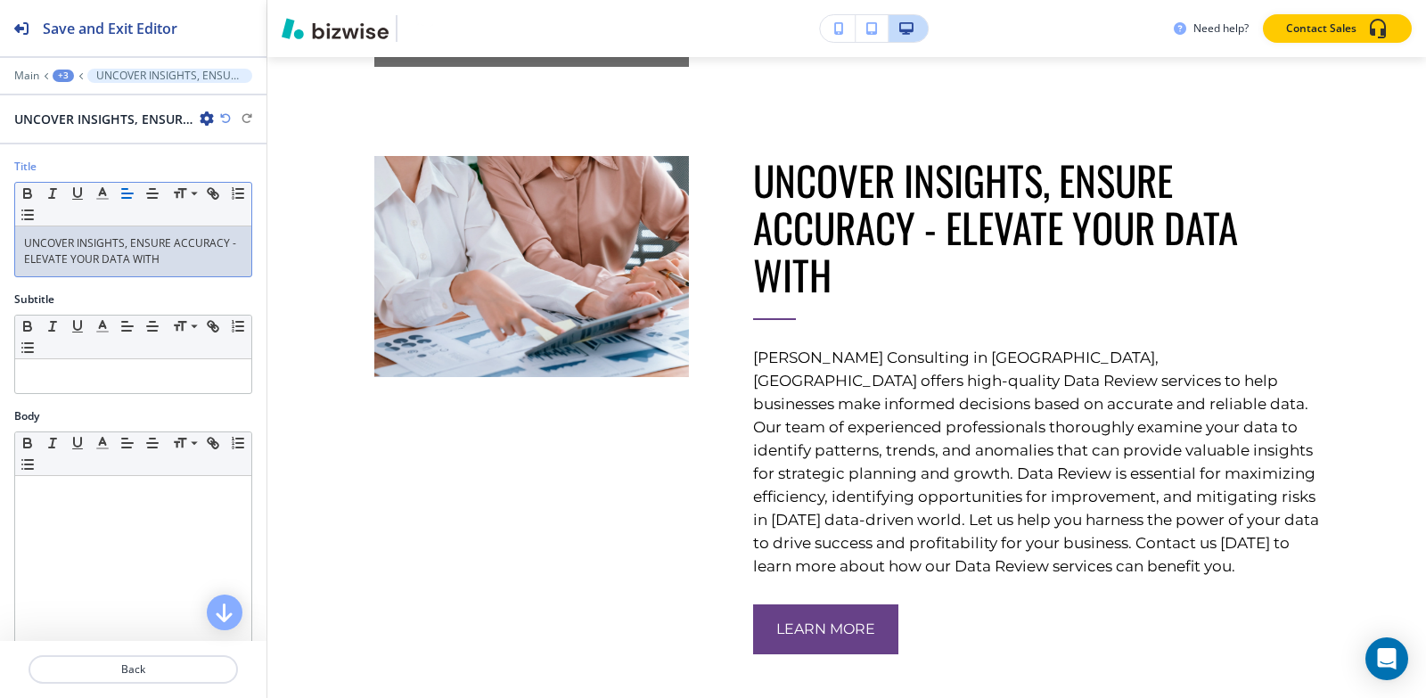
scroll to position [1128, 0]
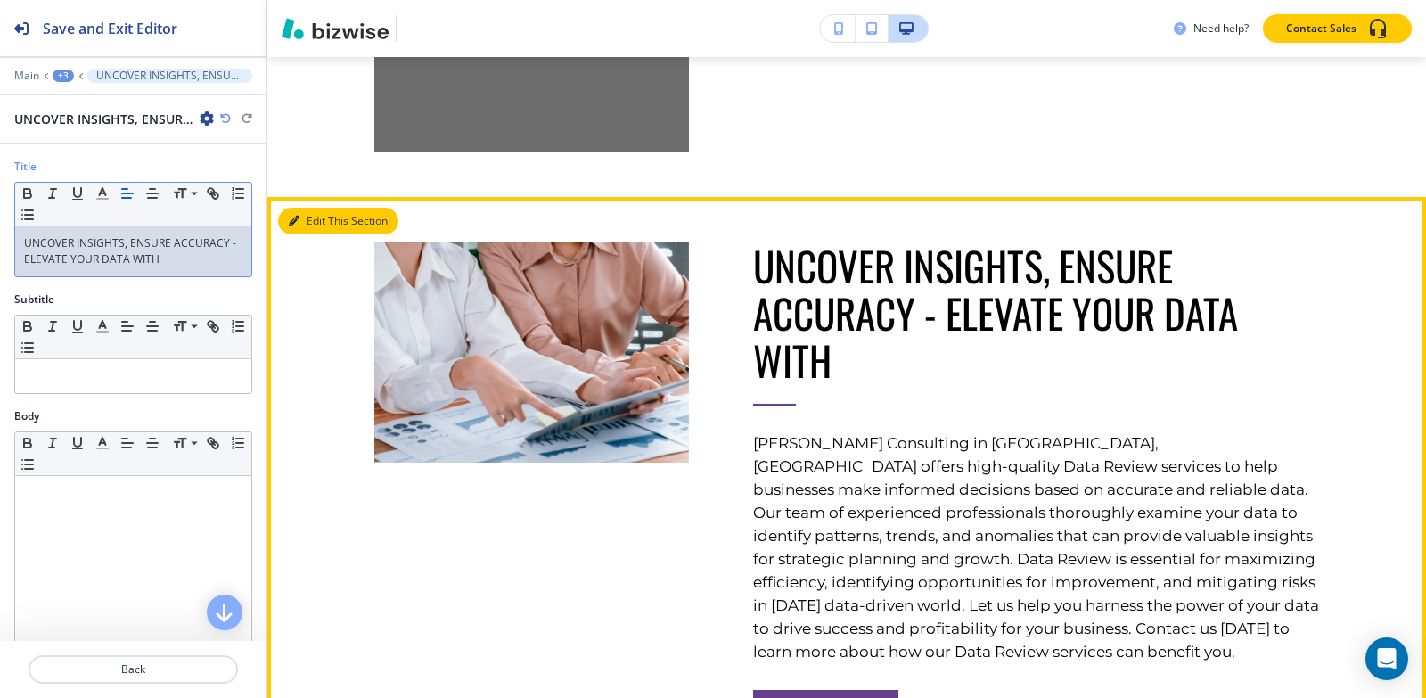
click at [335, 218] on button "Edit This Section" at bounding box center [338, 221] width 120 height 27
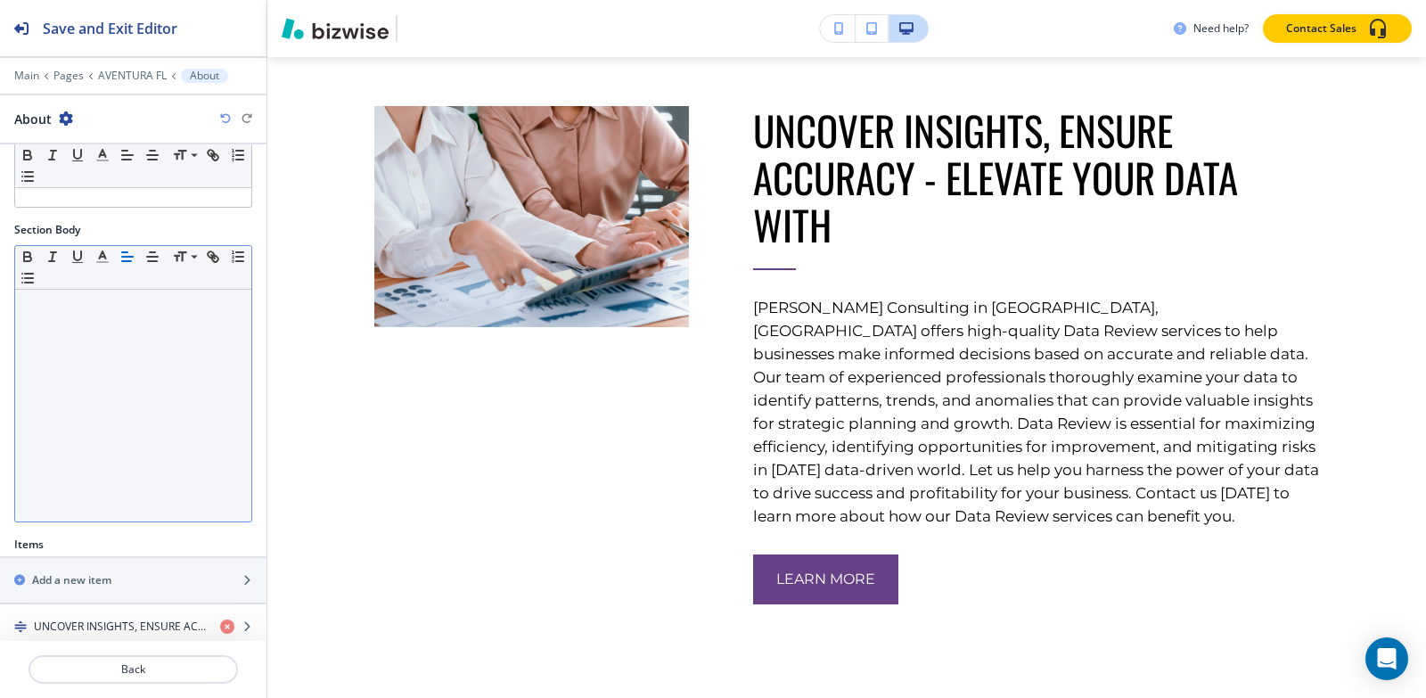
scroll to position [315, 0]
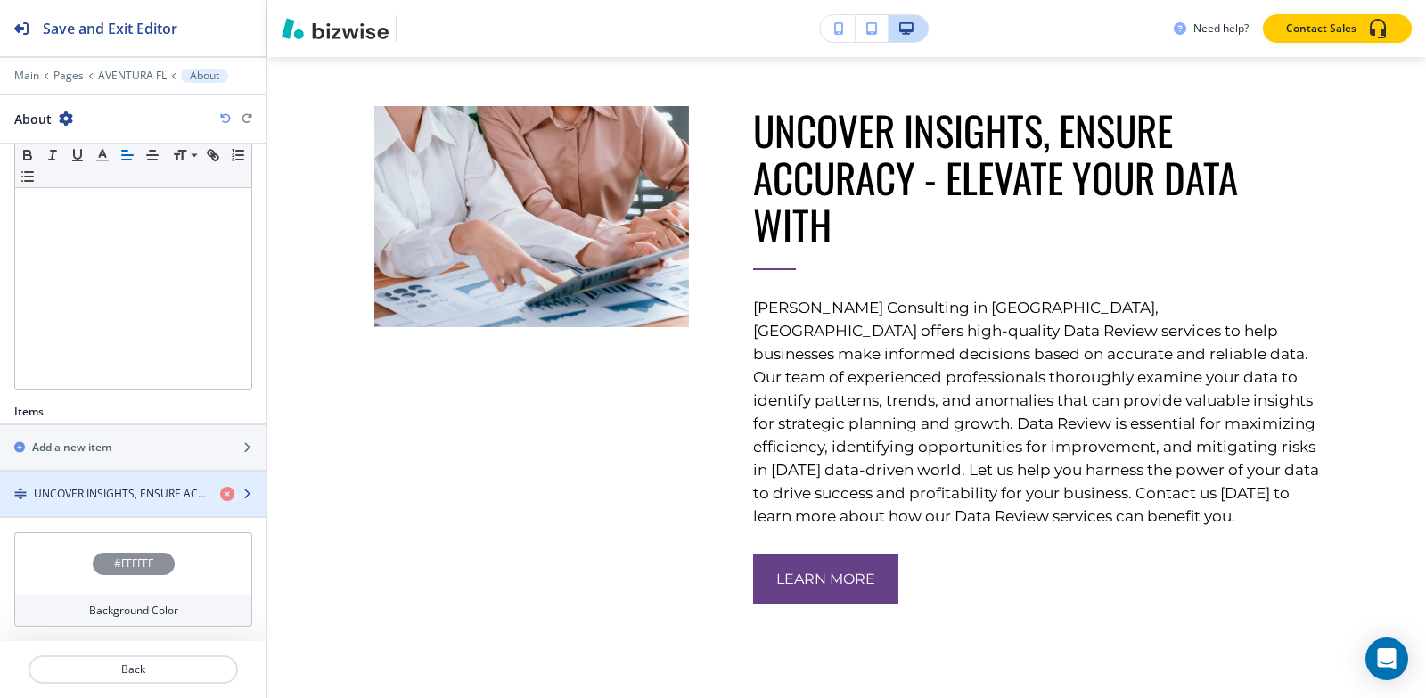
click at [99, 493] on h4 "UNCOVER INSIGHTS, ENSURE ACCURACY - ELEVATE YOUR DATA WITH" at bounding box center [120, 494] width 172 height 16
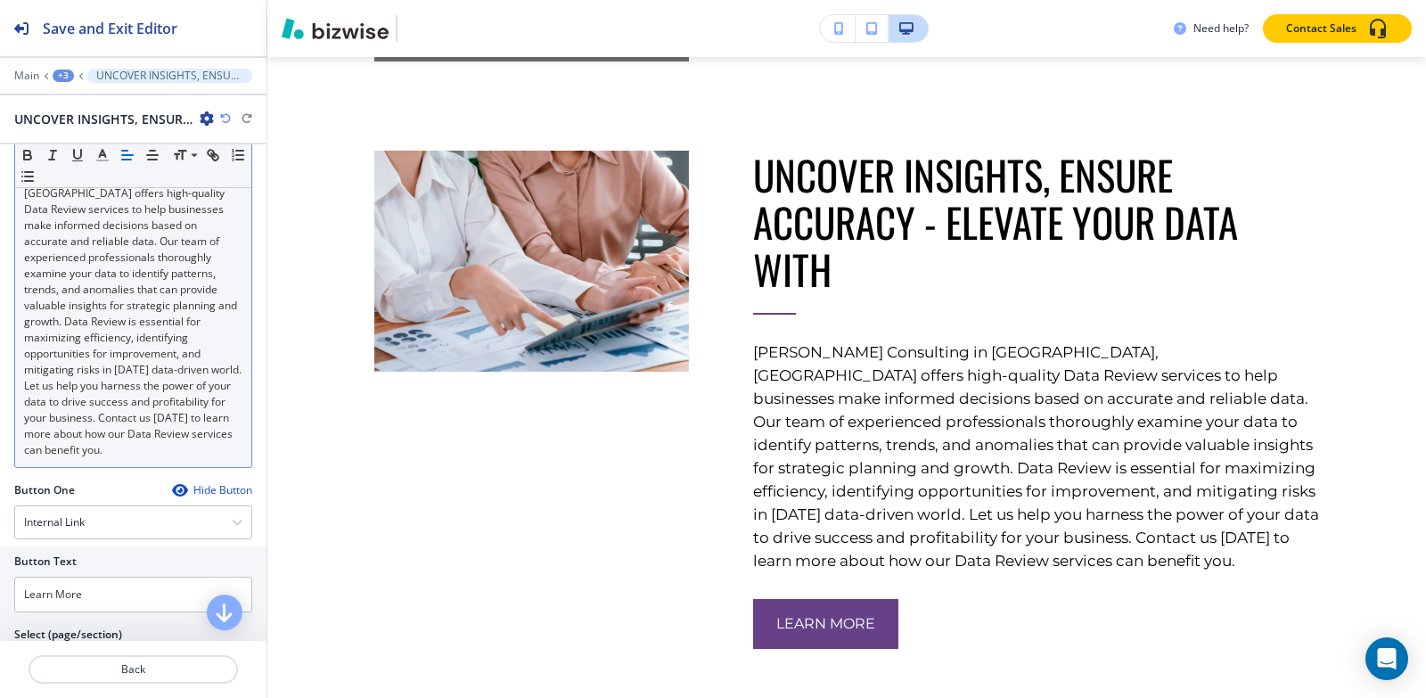
scroll to position [356, 0]
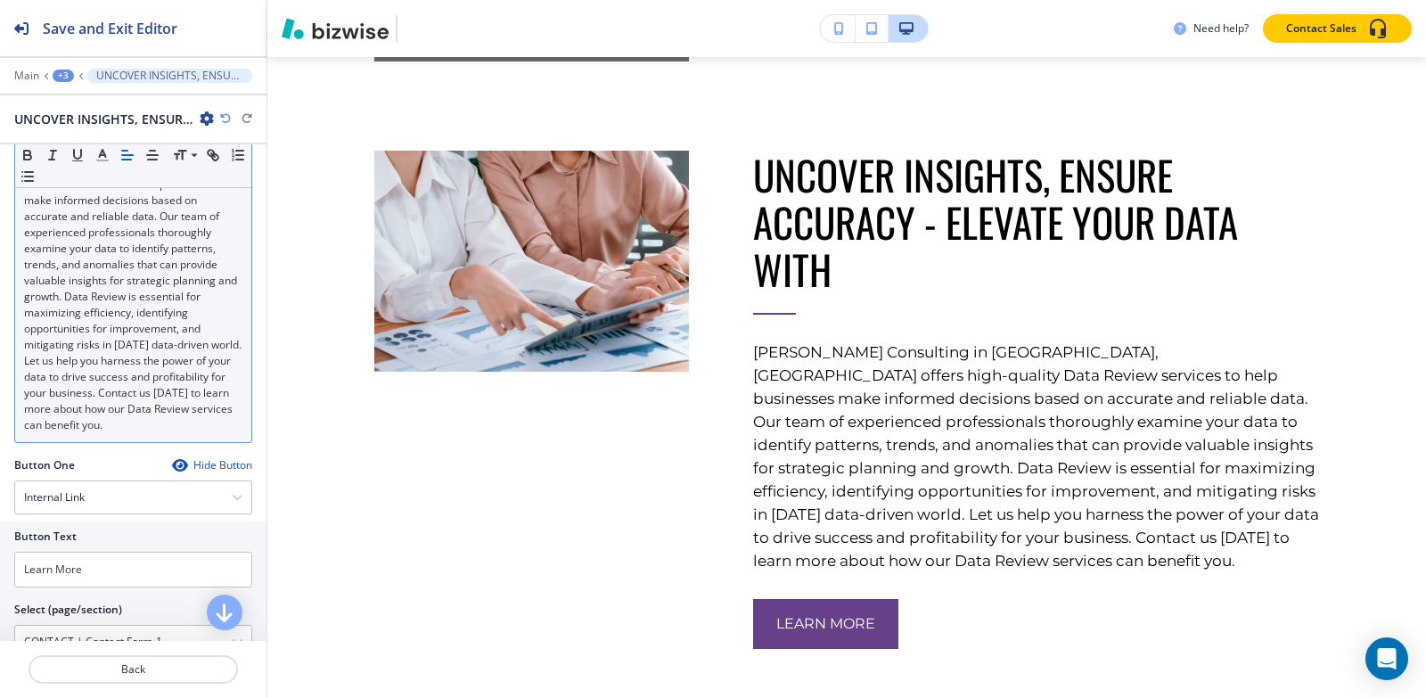
click at [102, 383] on p "[PERSON_NAME] Consulting in [GEOGRAPHIC_DATA], [GEOGRAPHIC_DATA] offers high-qu…" at bounding box center [133, 280] width 218 height 305
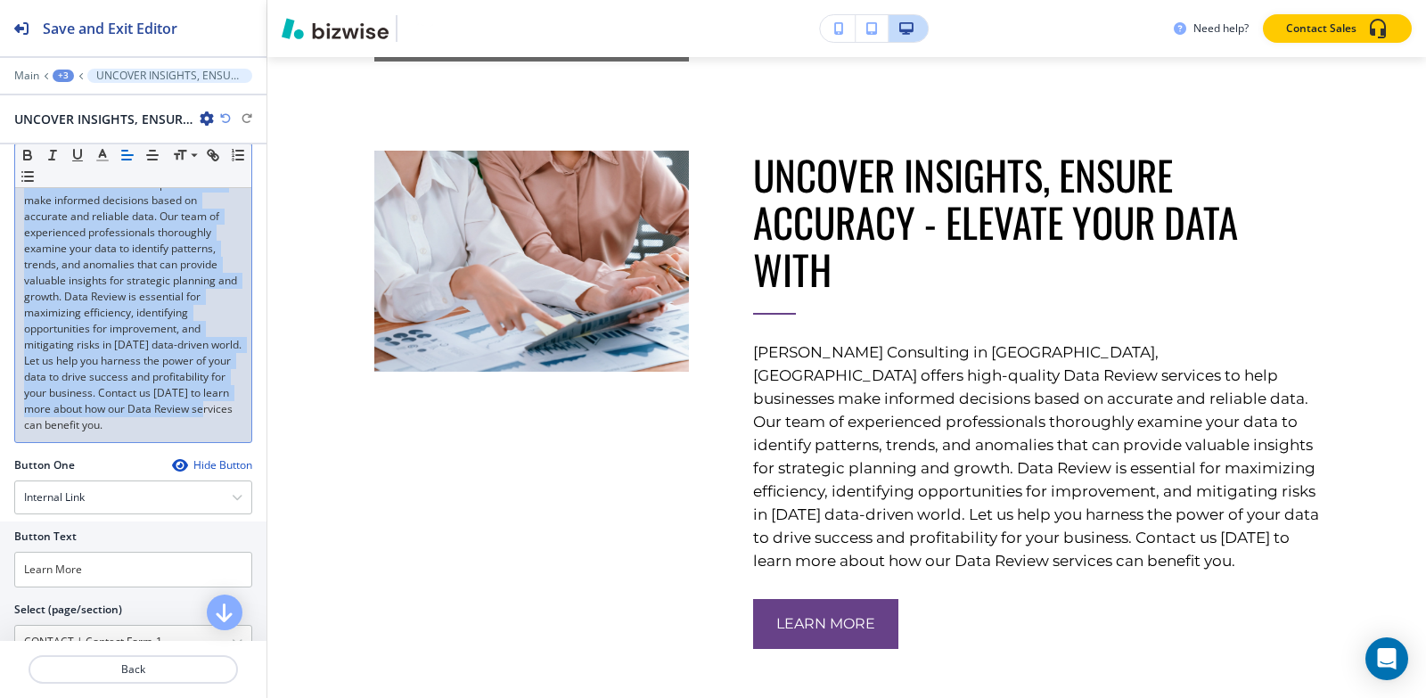
copy p "[PERSON_NAME] Consulting in [GEOGRAPHIC_DATA], [GEOGRAPHIC_DATA] offers high-qu…"
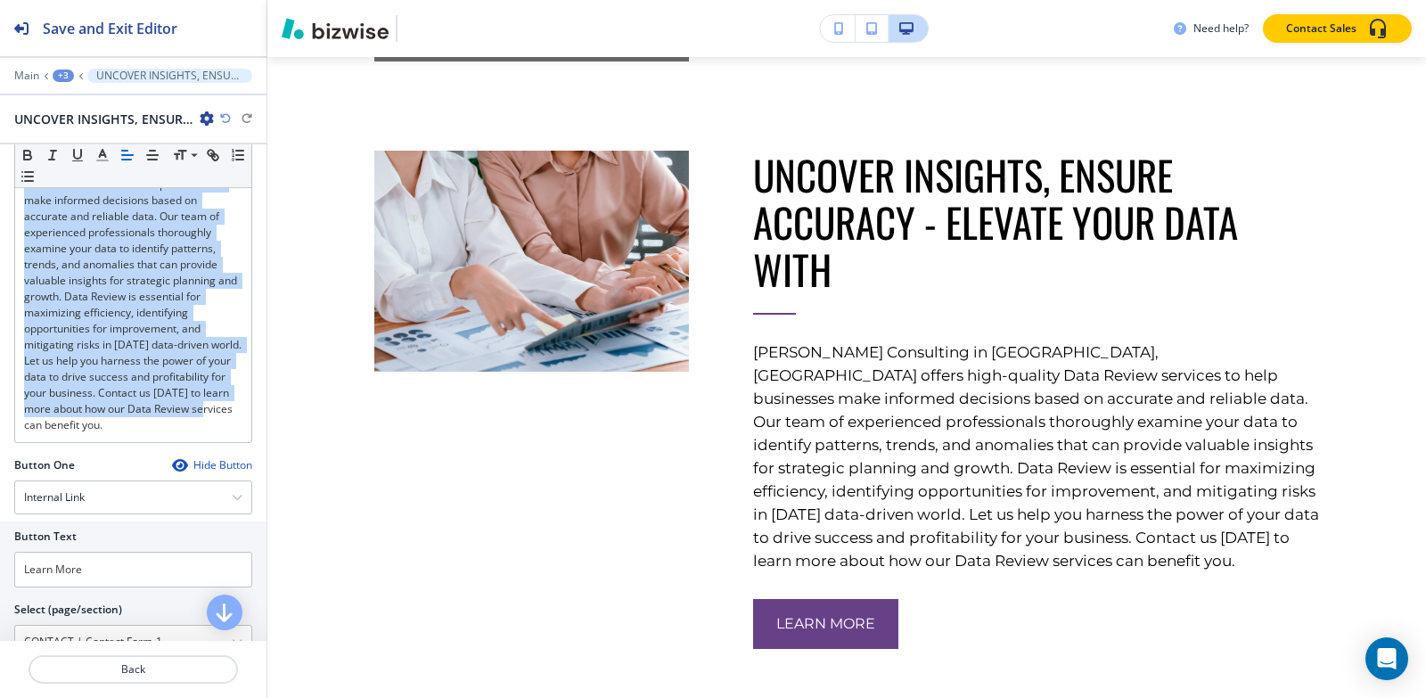
click at [62, 74] on div "+3" at bounding box center [63, 76] width 21 height 12
click at [83, 122] on button "AVENTURA FL" at bounding box center [110, 135] width 114 height 31
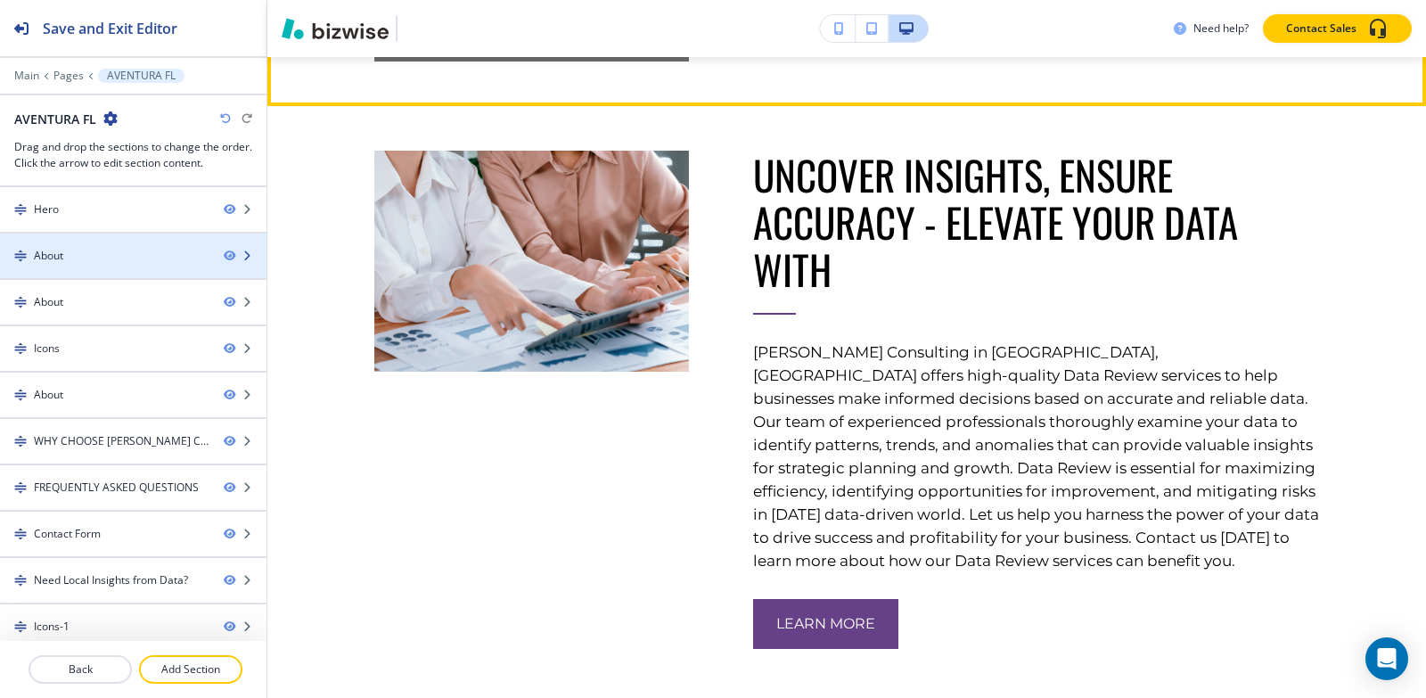
click at [91, 264] on div at bounding box center [133, 271] width 266 height 14
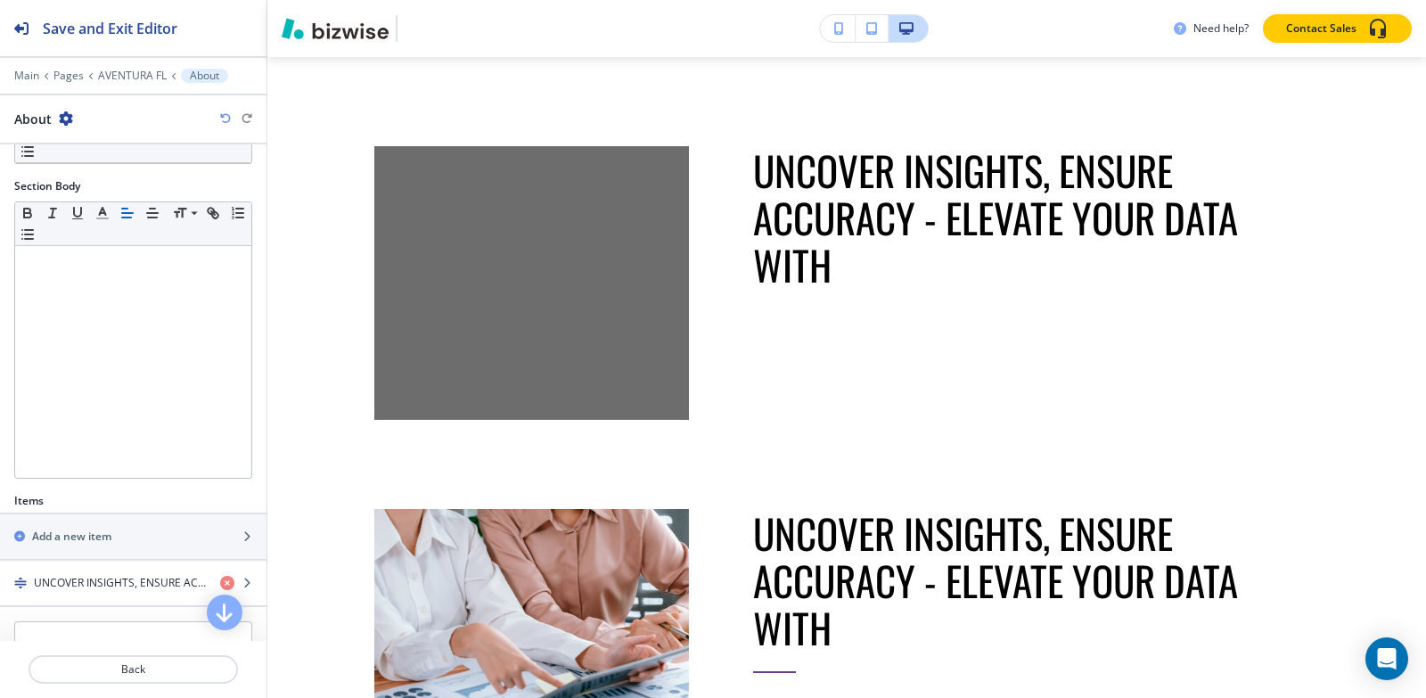
scroll to position [315, 0]
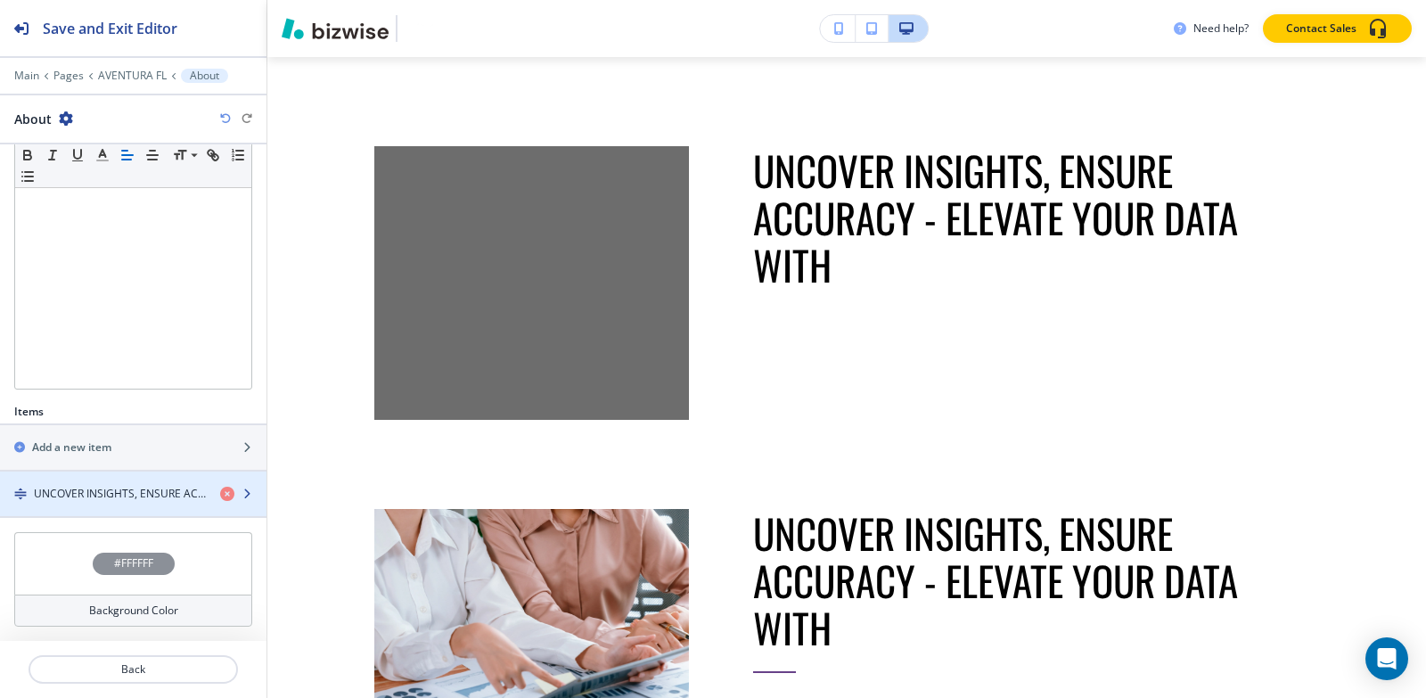
click at [111, 505] on div "button" at bounding box center [133, 509] width 266 height 14
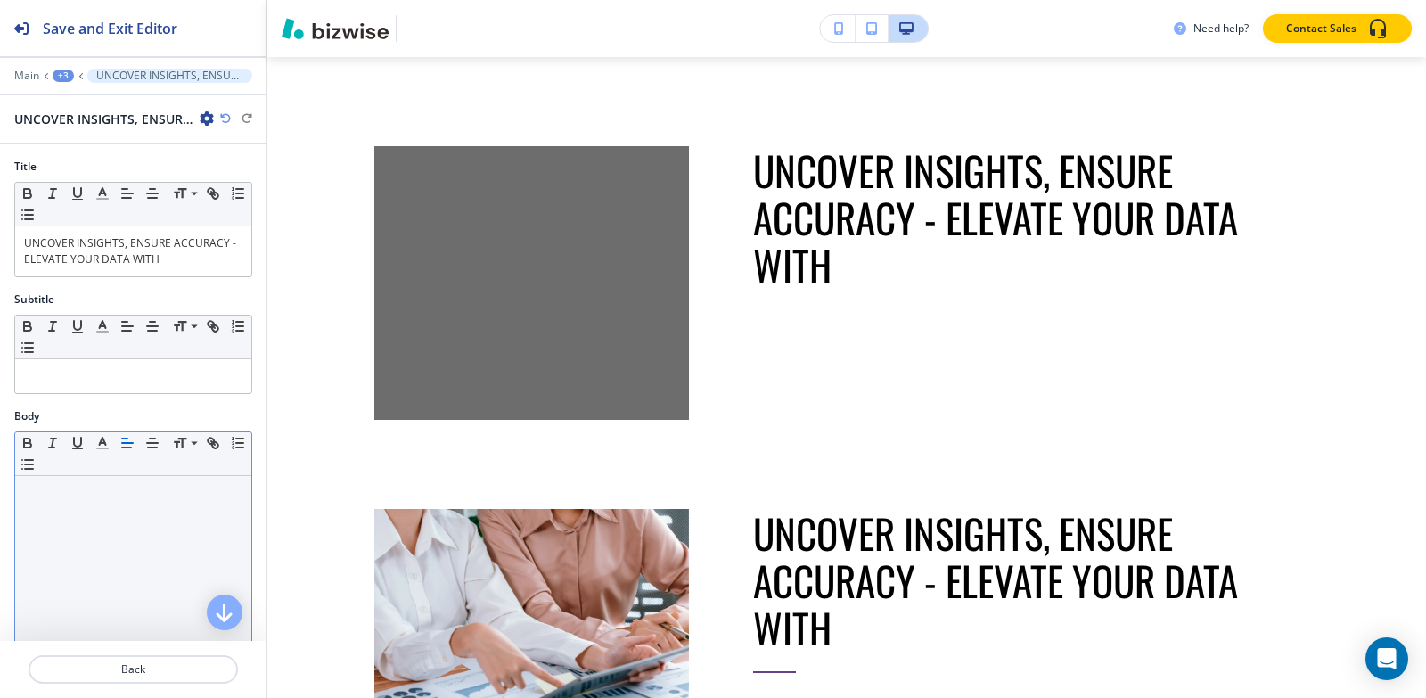
click at [111, 493] on p at bounding box center [133, 493] width 218 height 16
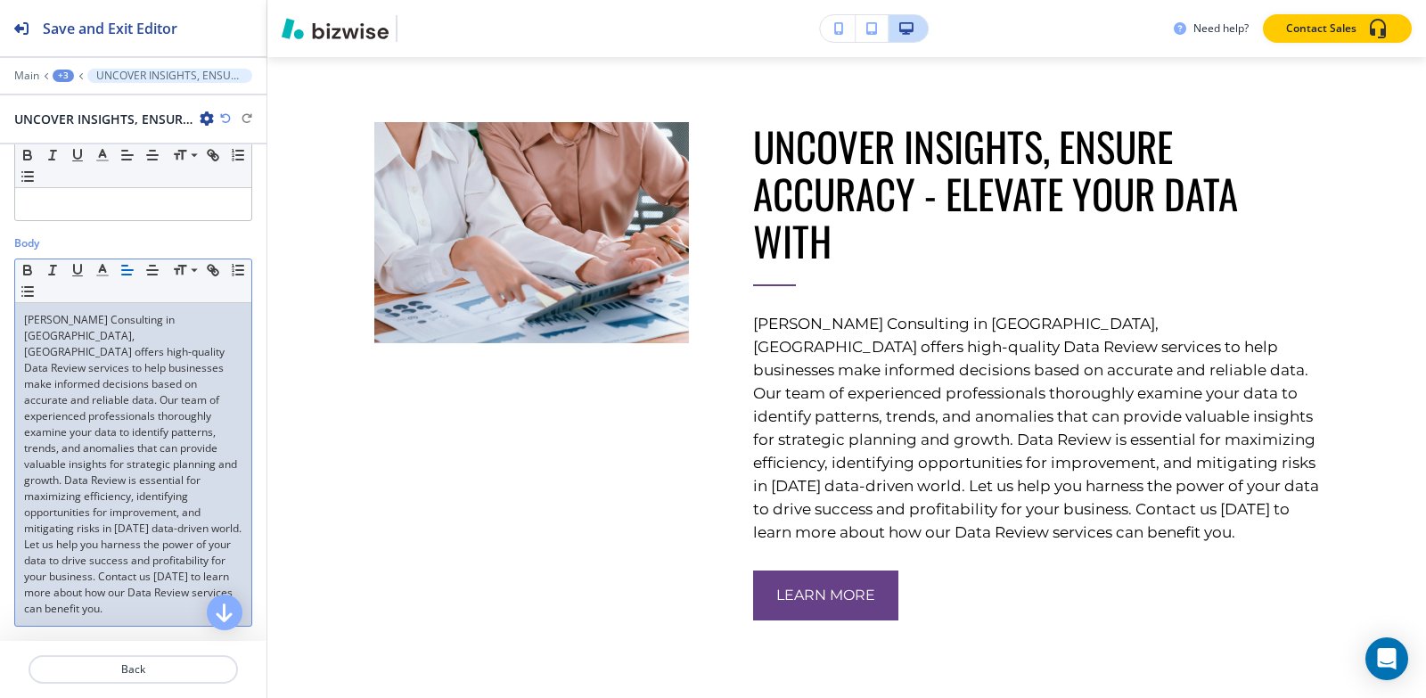
scroll to position [535, 0]
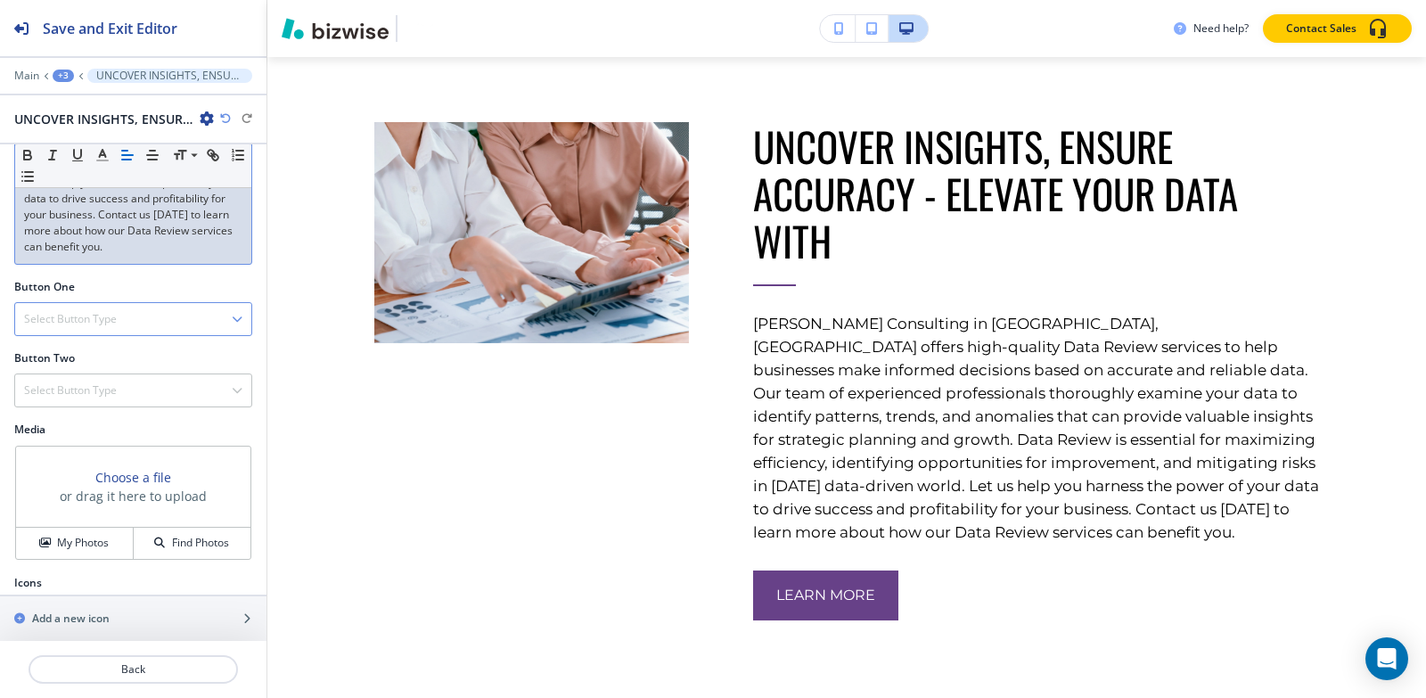
click at [74, 311] on h4 "Select Button Type" at bounding box center [70, 319] width 93 height 16
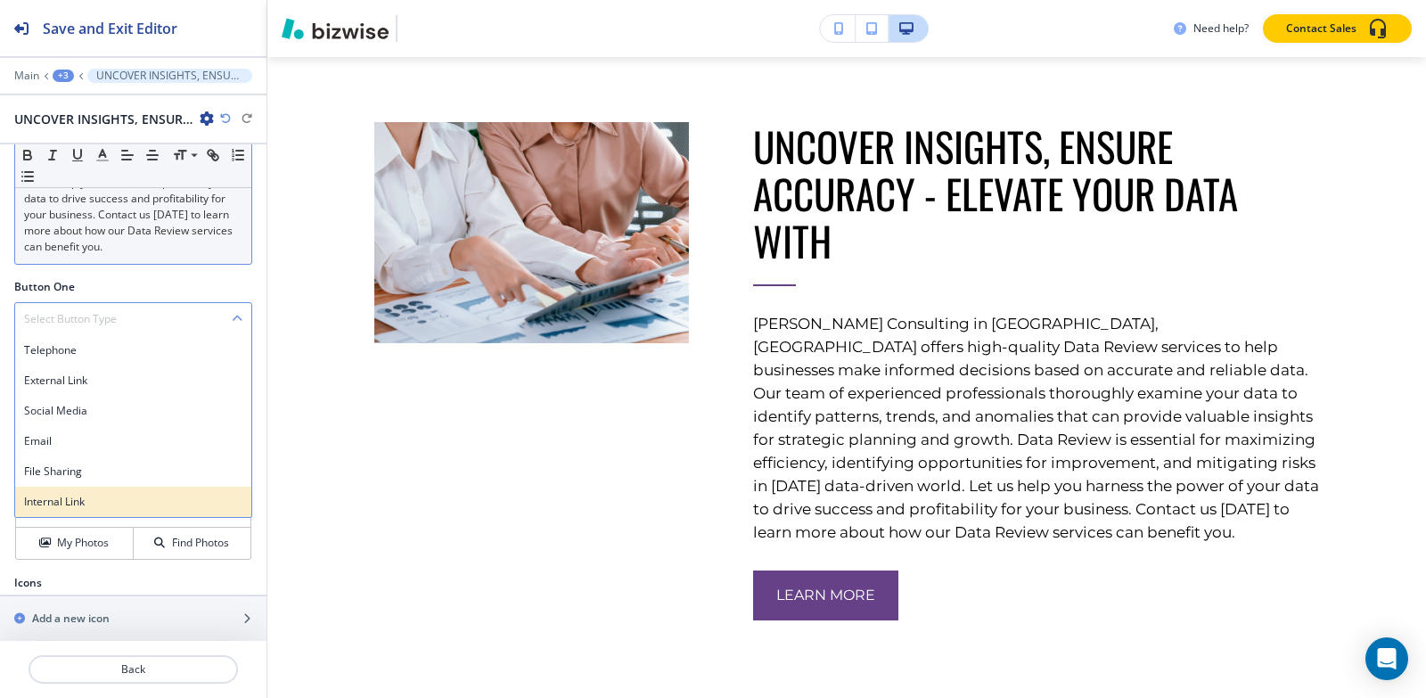
click at [92, 494] on h4 "Internal Link" at bounding box center [133, 502] width 218 height 16
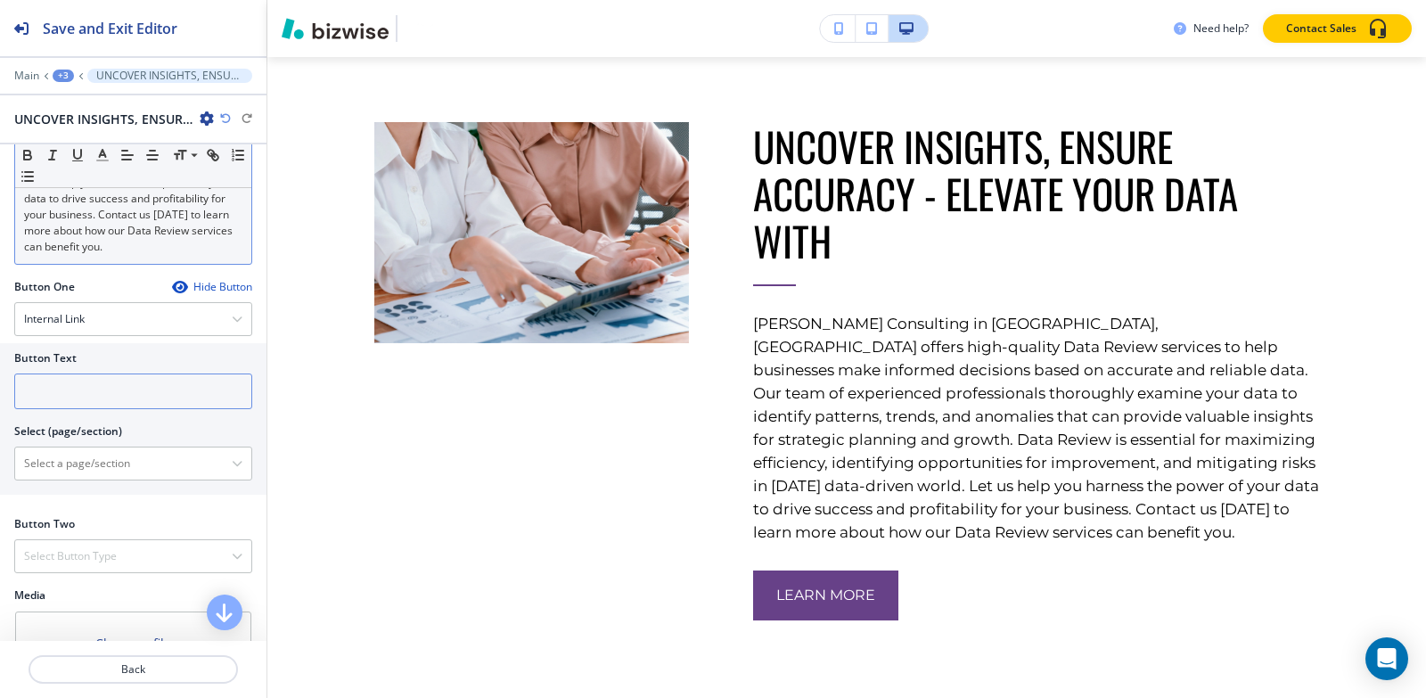
click at [76, 373] on input "text" at bounding box center [133, 391] width 238 height 36
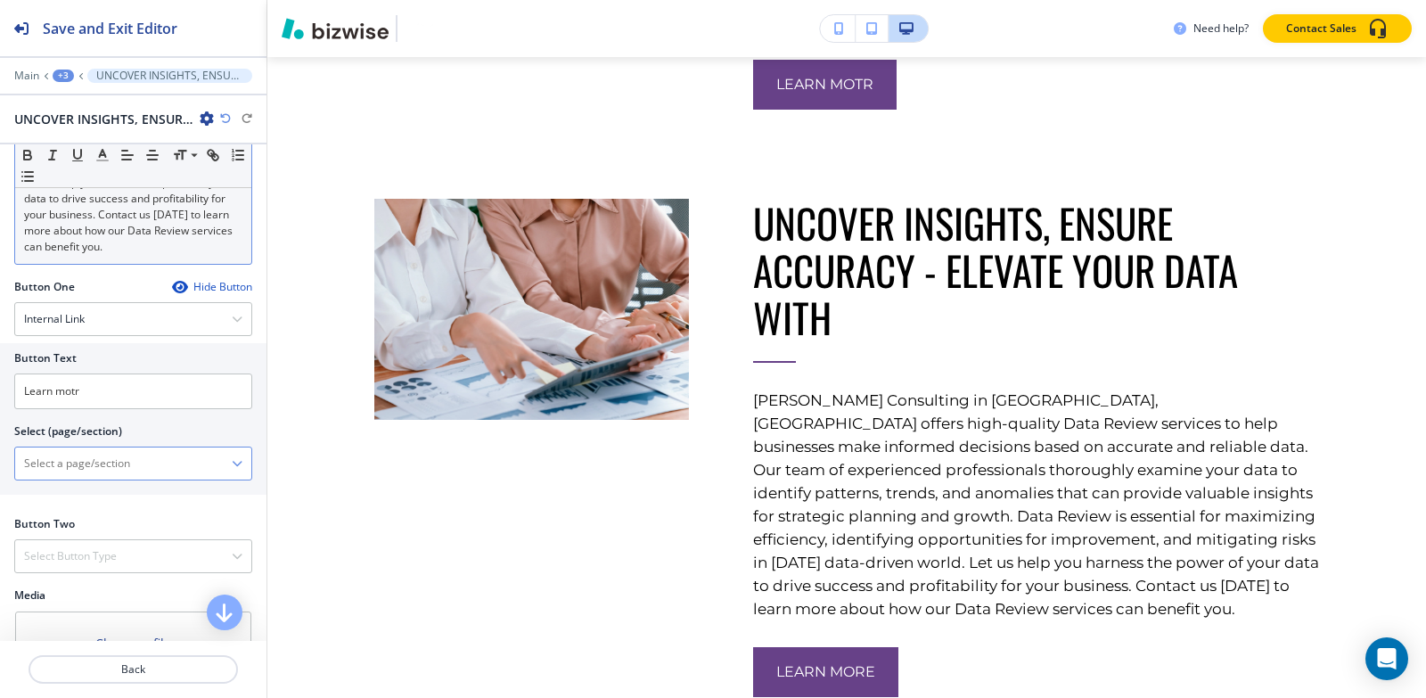
click at [76, 449] on \(page\/section\) "Manual Input" at bounding box center [123, 463] width 217 height 30
click at [107, 373] on input "Learn motr" at bounding box center [133, 391] width 238 height 36
type input "Learn more"
click at [89, 456] on \(page\/section\) "Manual Input" at bounding box center [123, 463] width 217 height 30
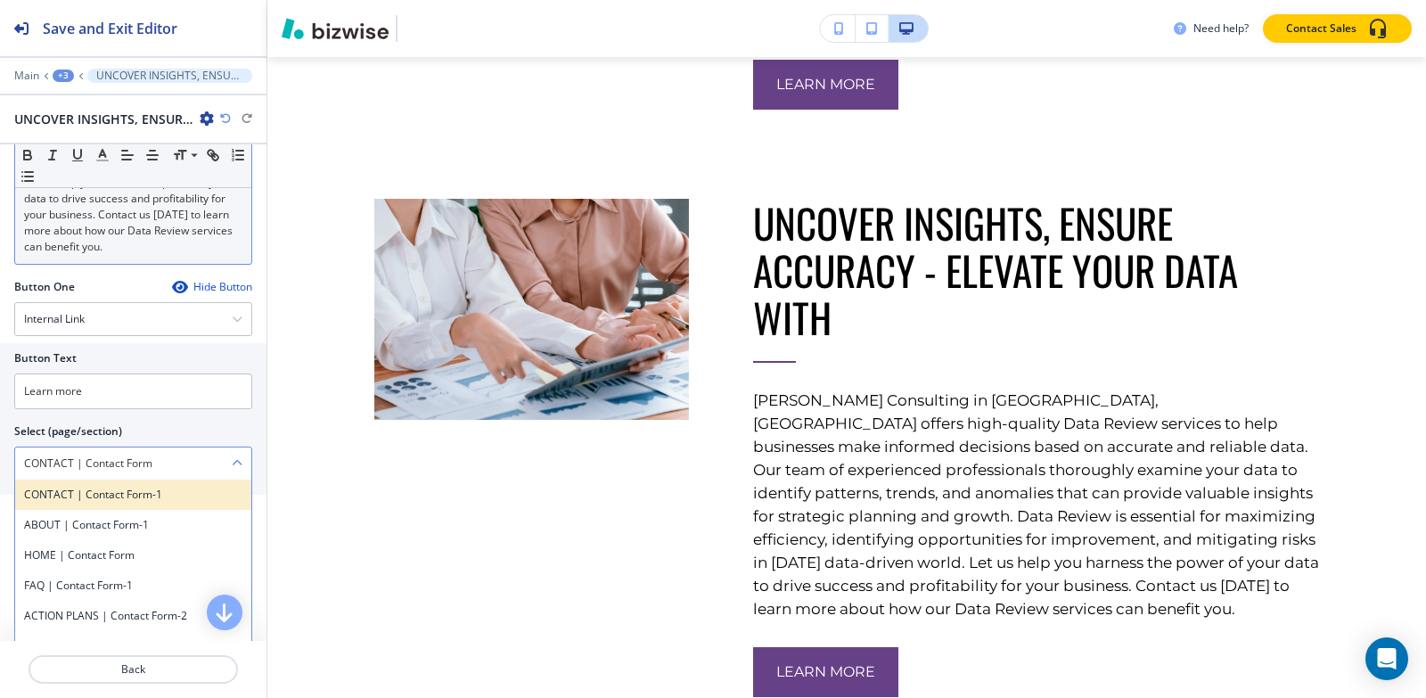
click at [156, 489] on div "CONTACT | Contact Form-1" at bounding box center [133, 494] width 236 height 30
type \(page\/section\) "CONTACT | Contact Form-1"
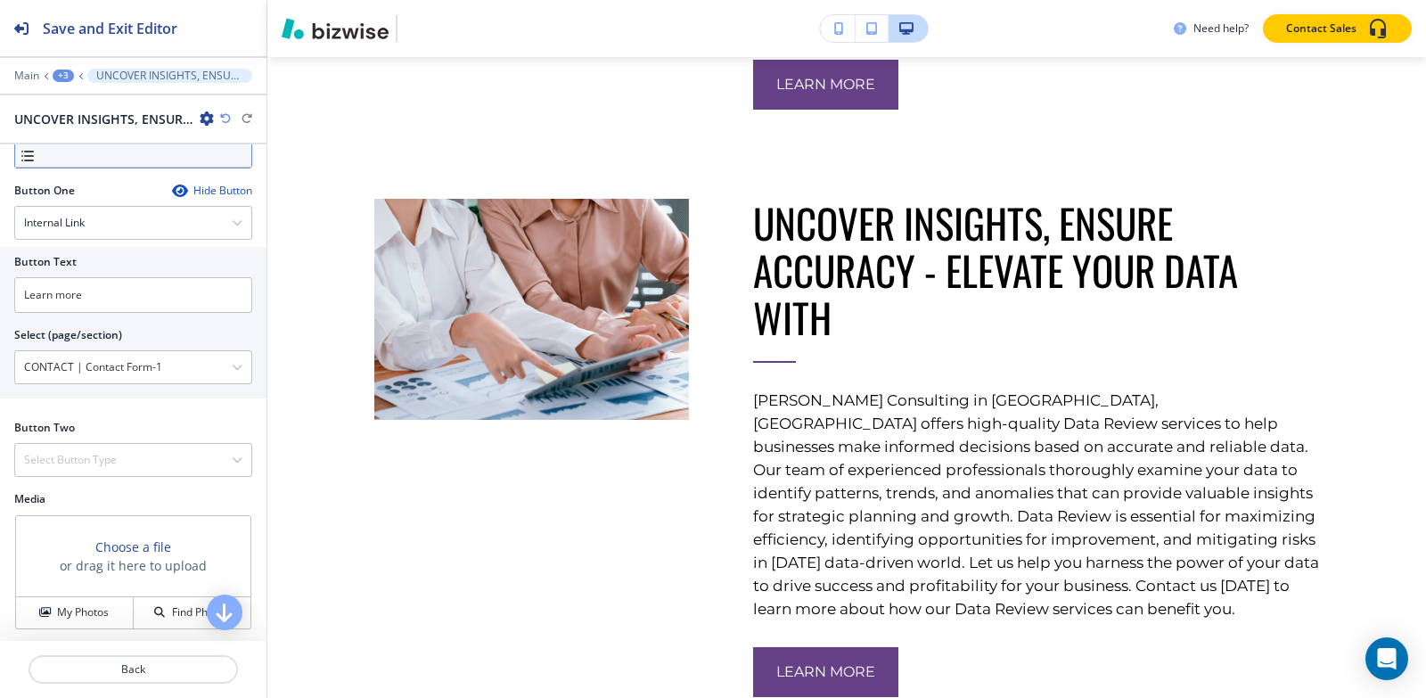
scroll to position [700, 0]
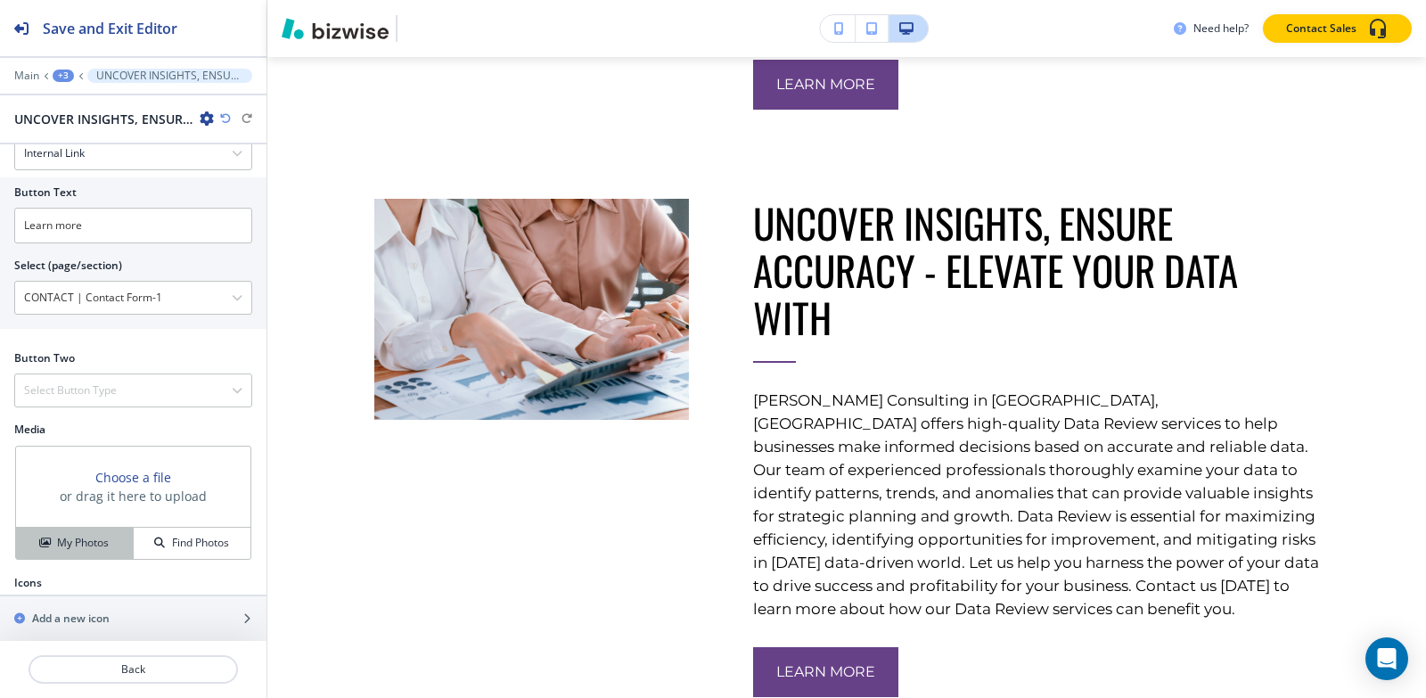
click at [72, 535] on h4 "My Photos" at bounding box center [83, 543] width 52 height 16
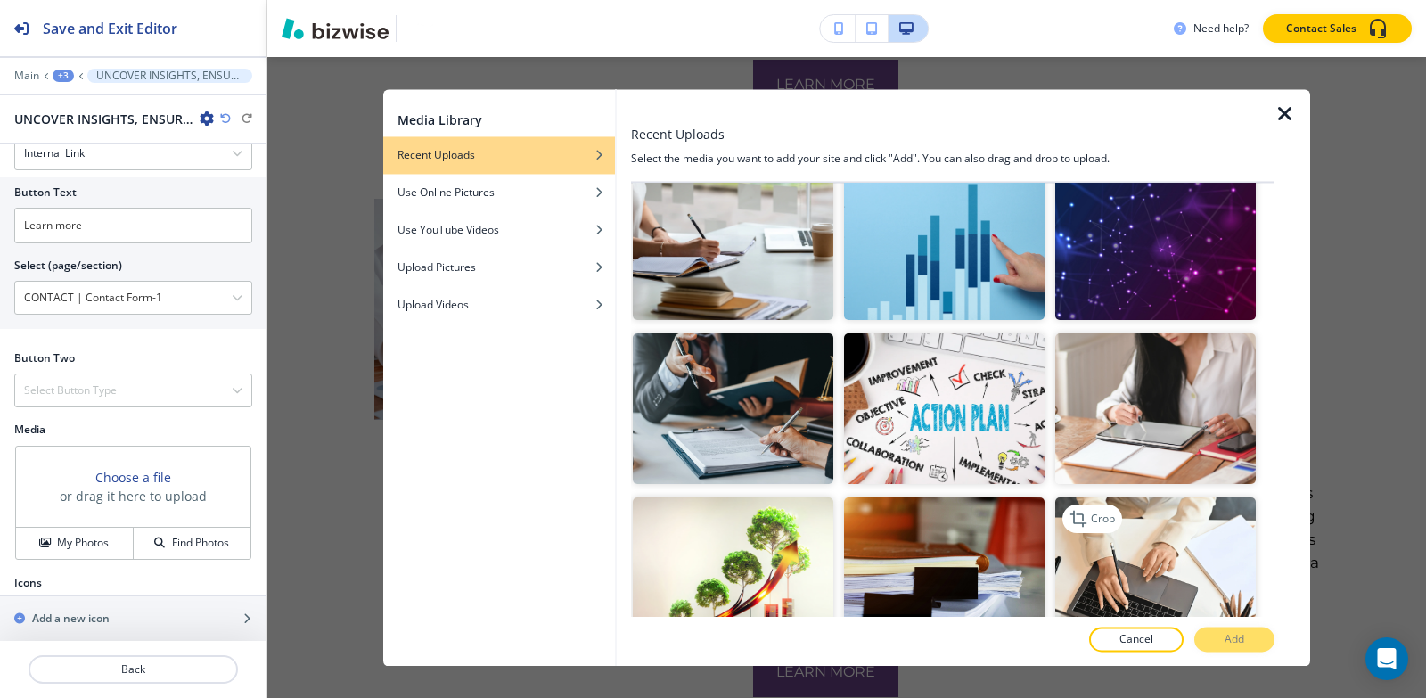
scroll to position [2584, 0]
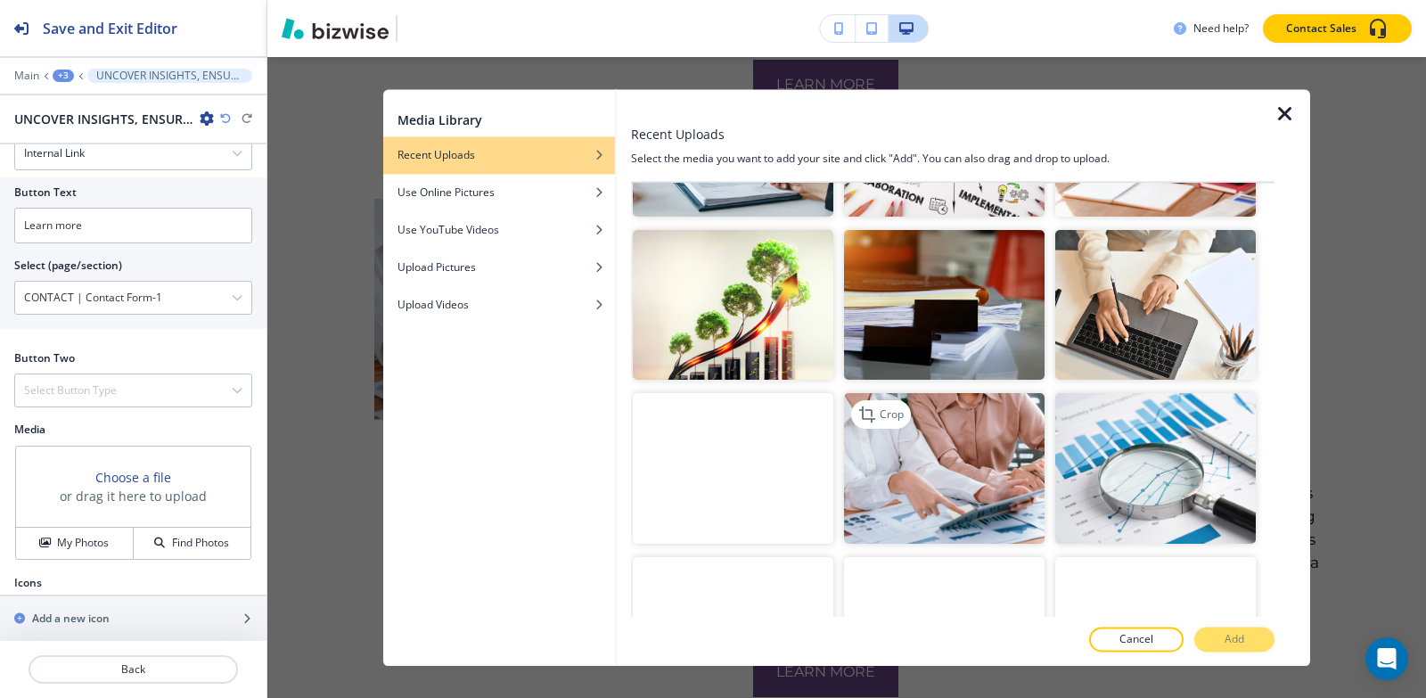
click at [935, 442] on img "button" at bounding box center [944, 469] width 201 height 151
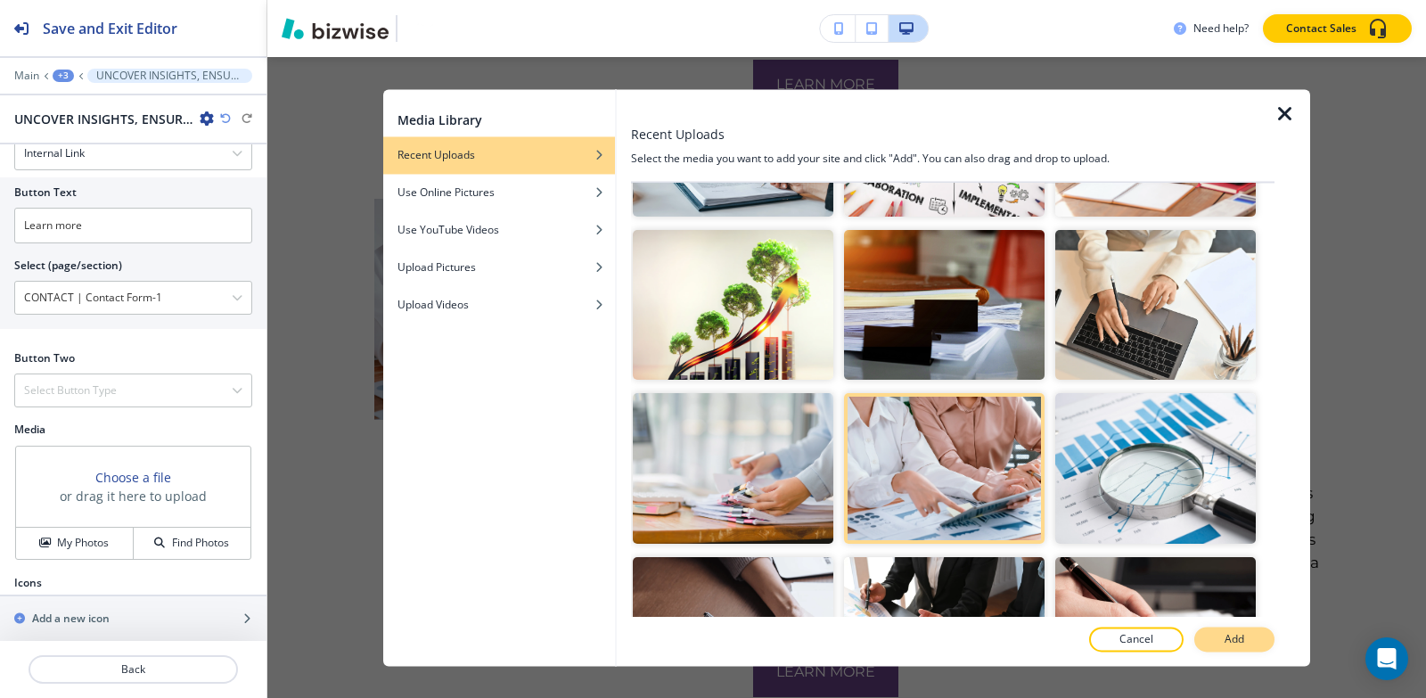
click at [1214, 636] on button "Add" at bounding box center [1234, 638] width 80 height 25
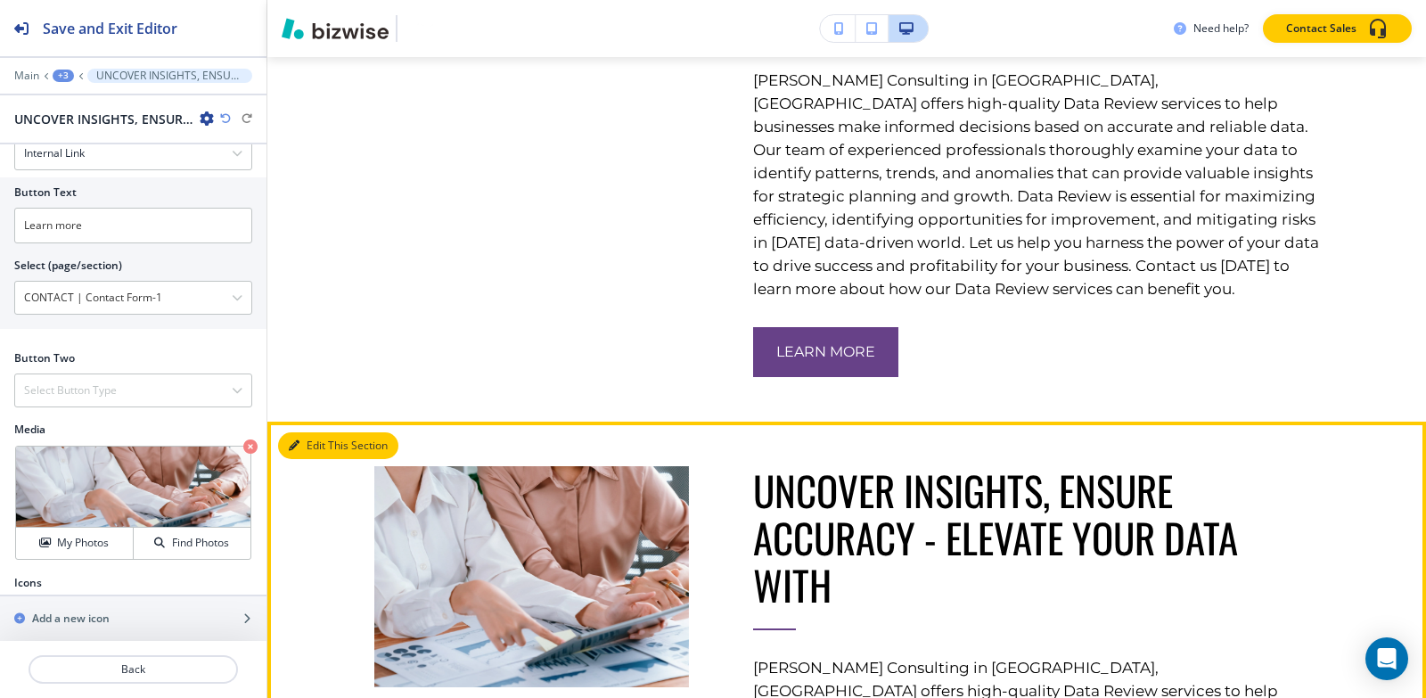
click at [307, 449] on button "Edit This Section" at bounding box center [338, 445] width 120 height 27
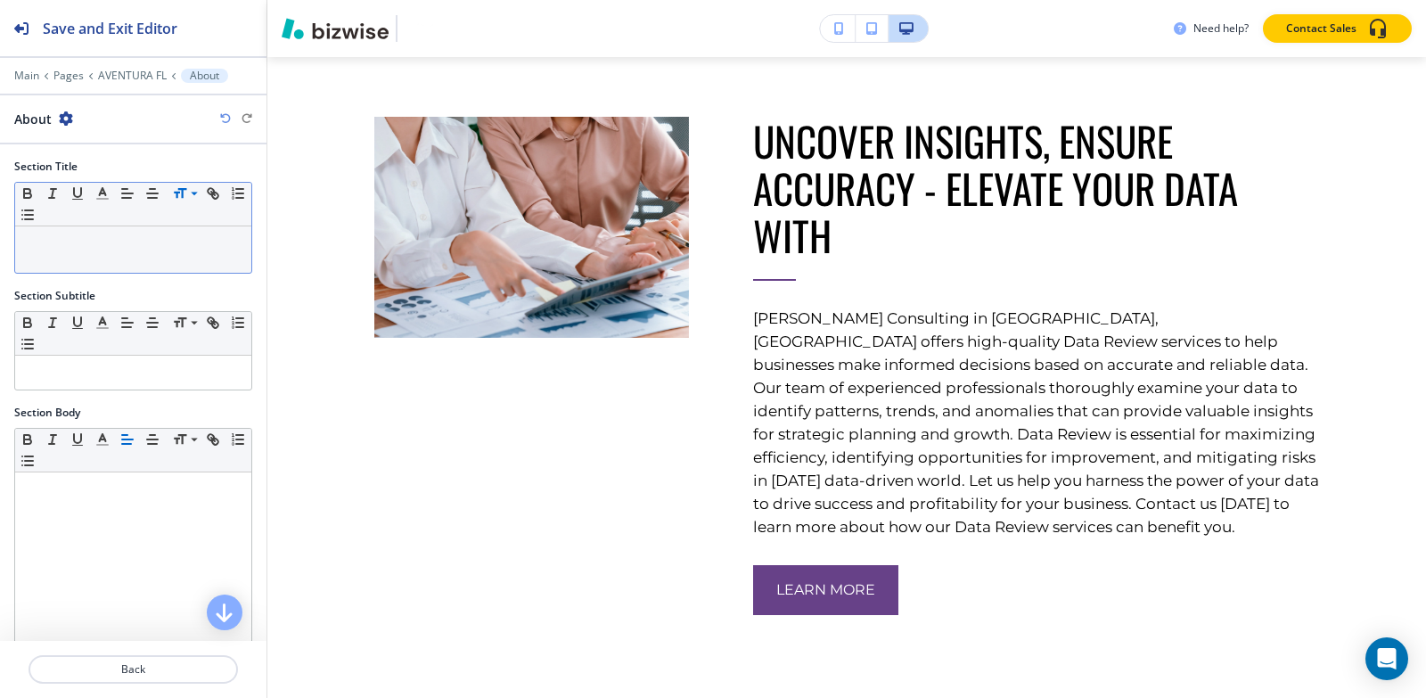
scroll to position [1493, 0]
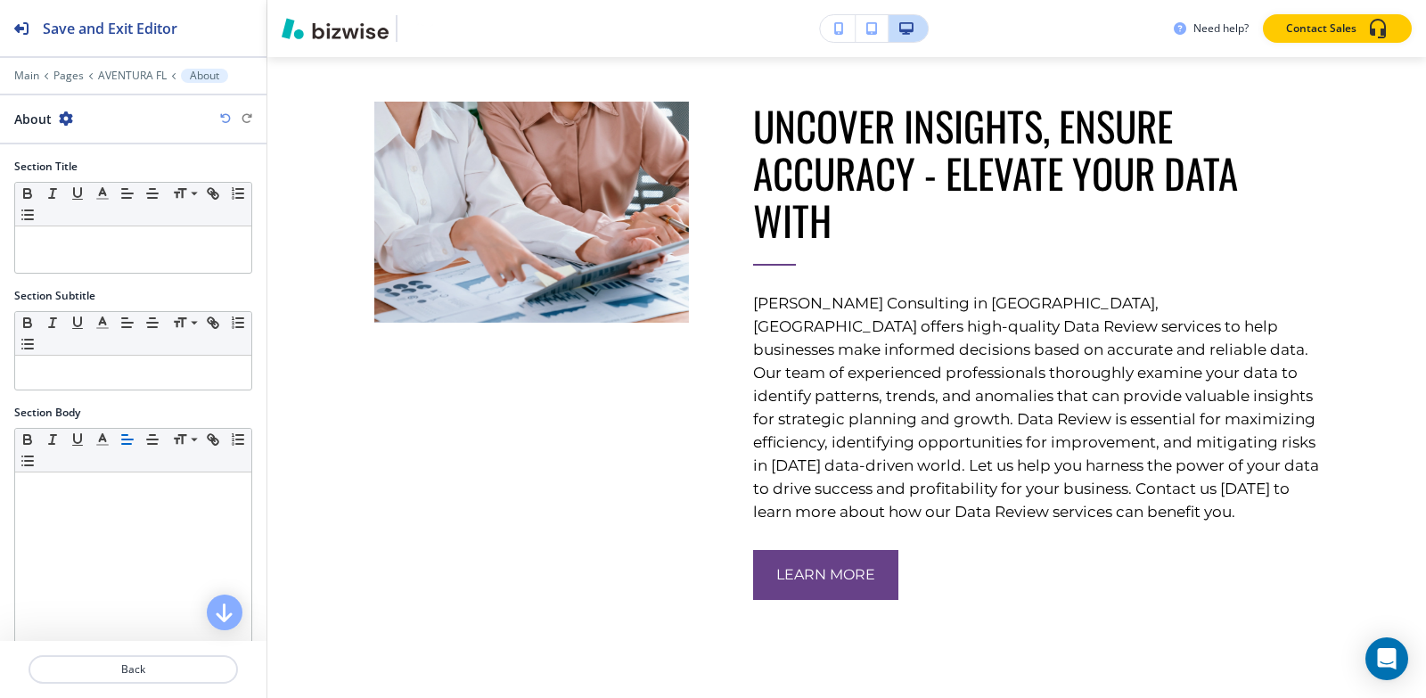
click at [61, 125] on icon "button" at bounding box center [66, 118] width 14 height 14
click at [77, 210] on p "Delete Section" at bounding box center [115, 212] width 91 height 16
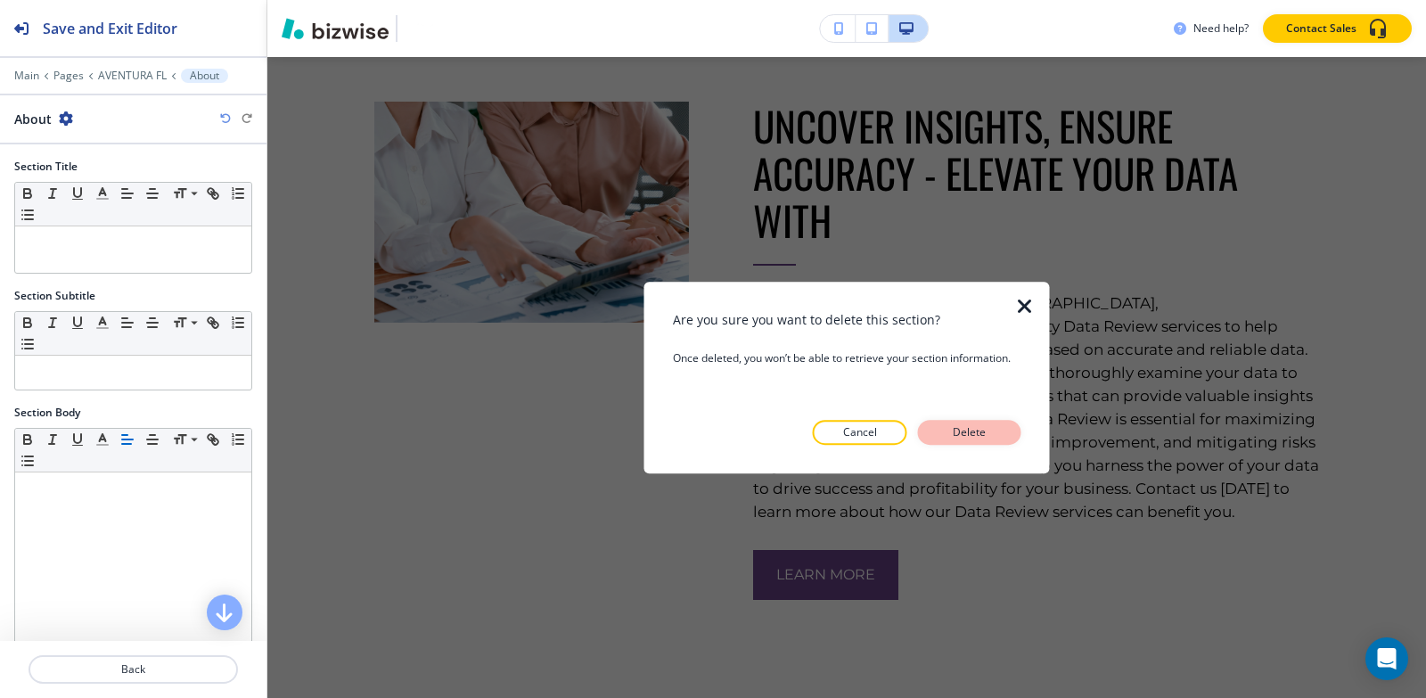
click at [959, 435] on p "Delete" at bounding box center [969, 432] width 43 height 16
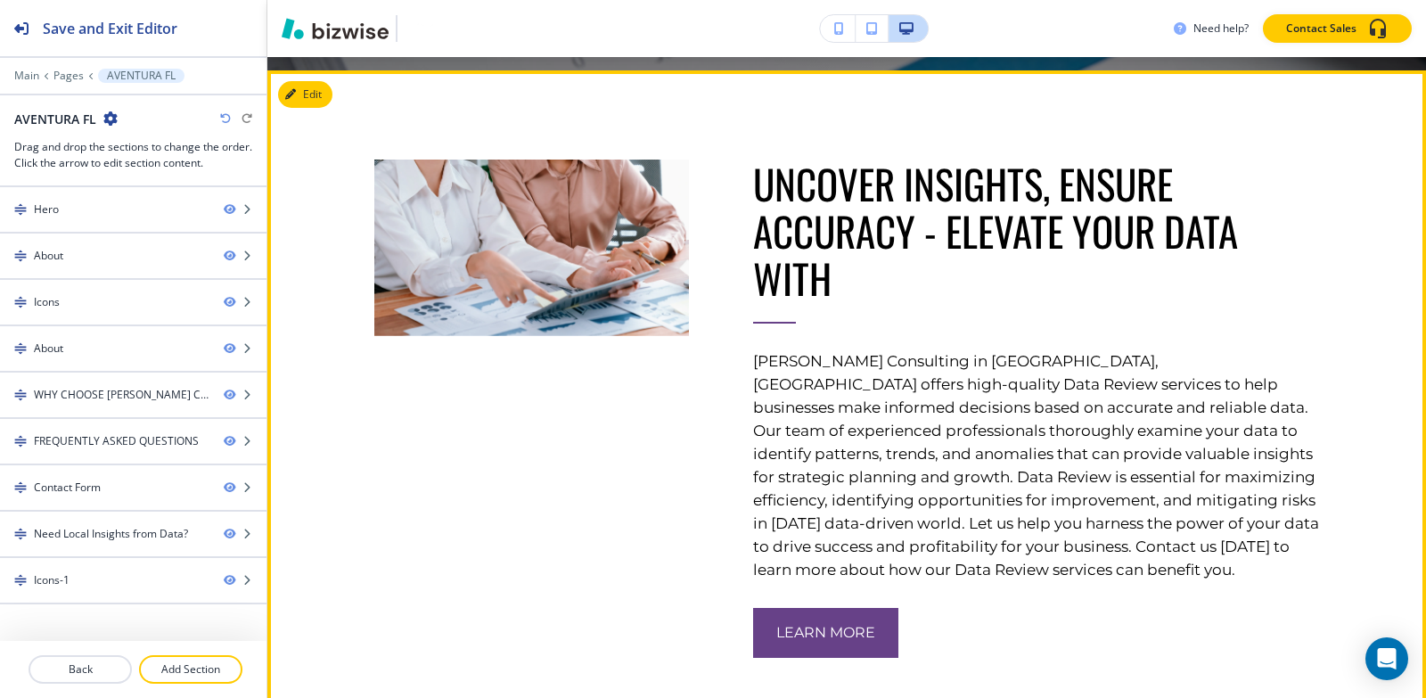
scroll to position [816, 0]
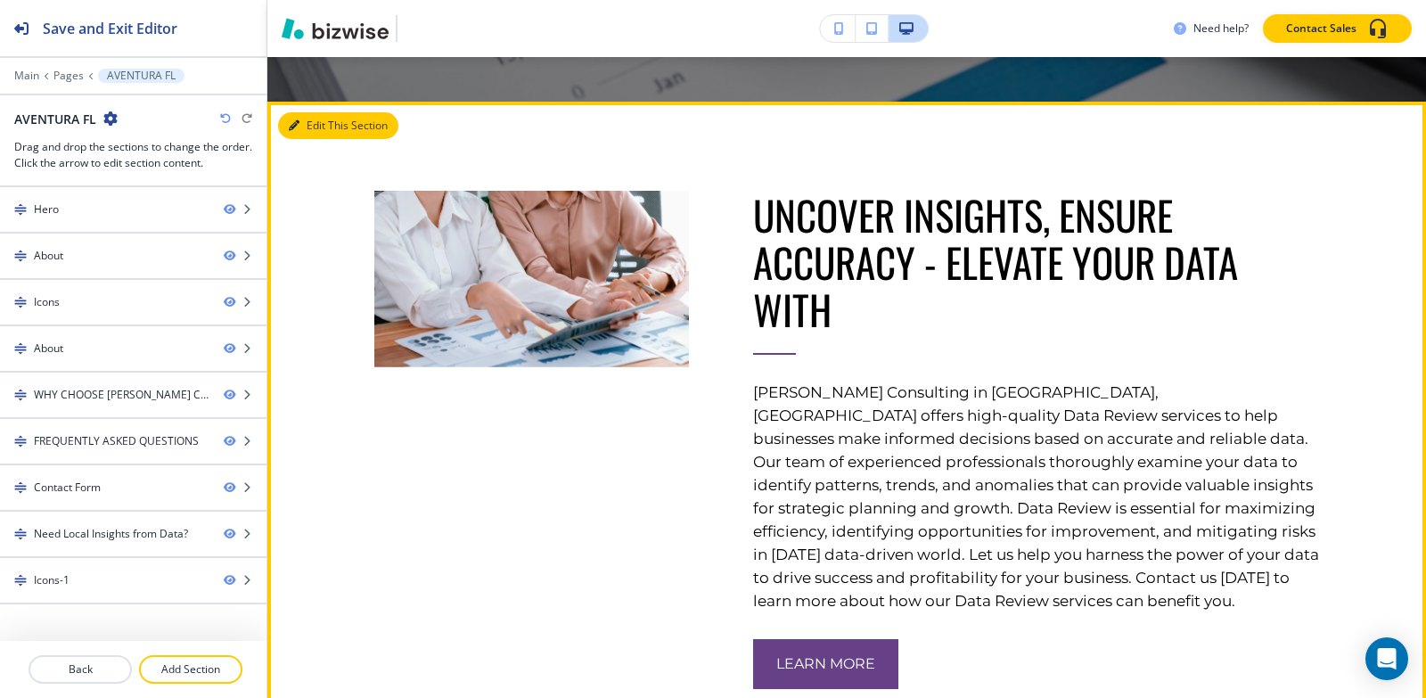
click at [310, 127] on button "Edit This Section" at bounding box center [338, 125] width 120 height 27
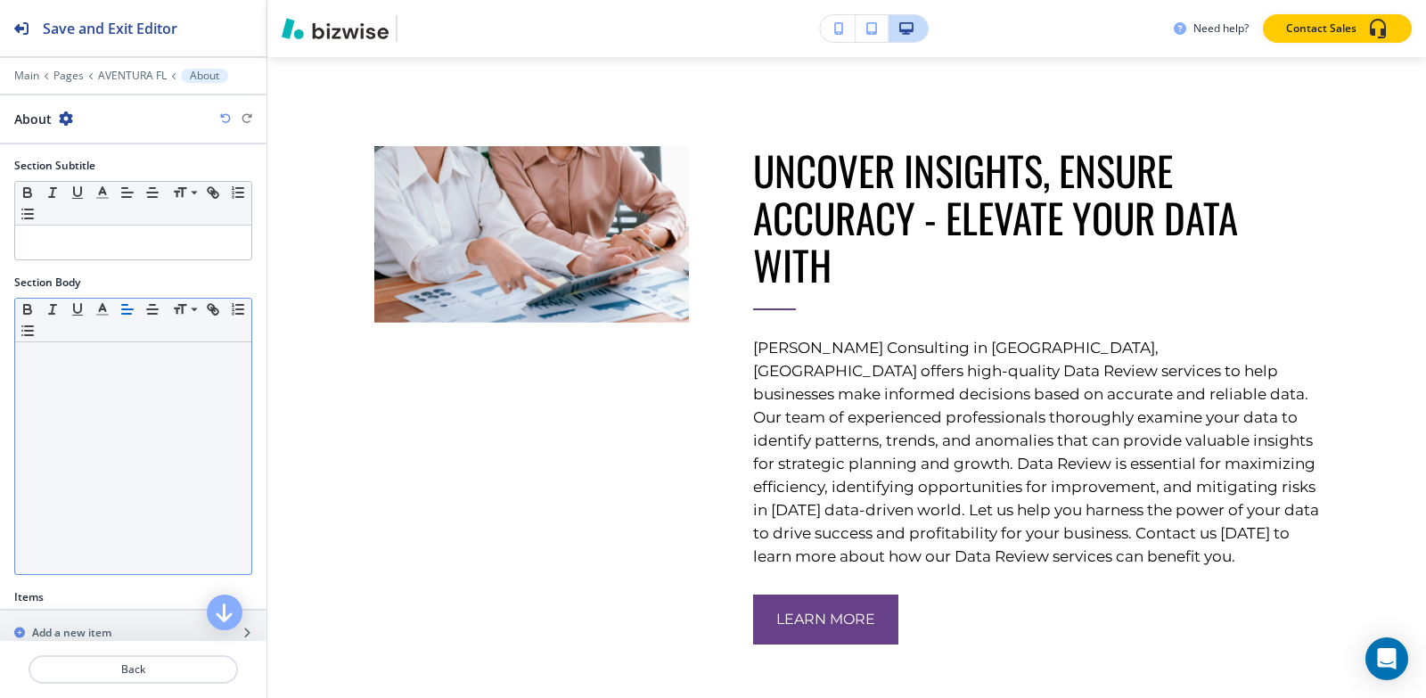
scroll to position [315, 0]
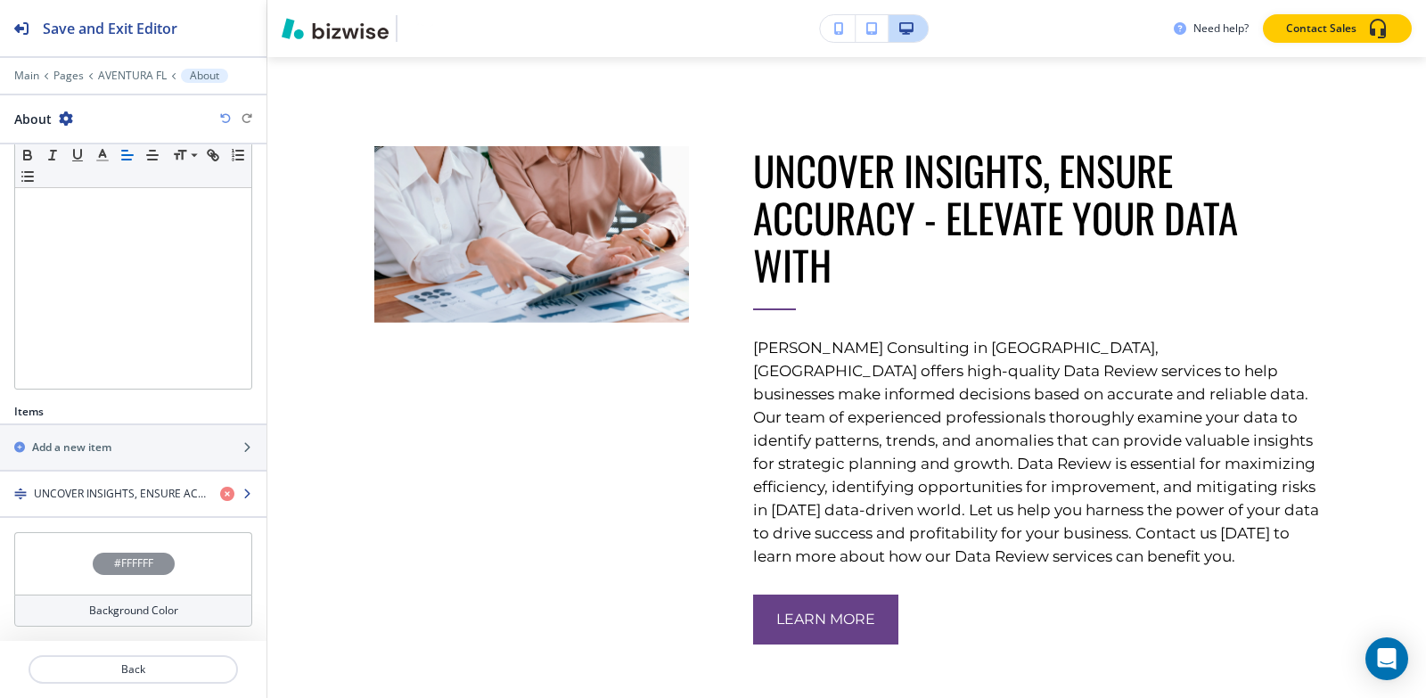
click at [105, 487] on h4 "UNCOVER INSIGHTS, ENSURE ACCURACY - ELEVATE YOUR DATA WITH" at bounding box center [120, 494] width 172 height 16
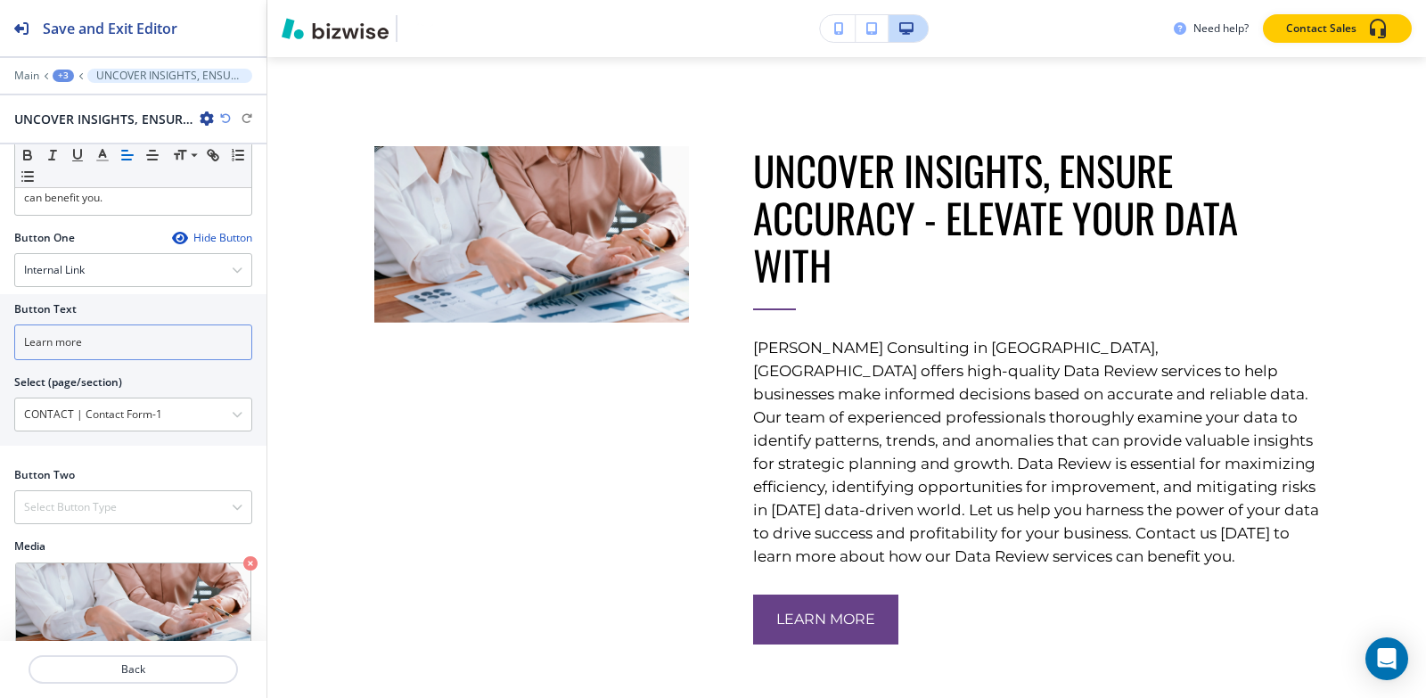
scroll to position [700, 0]
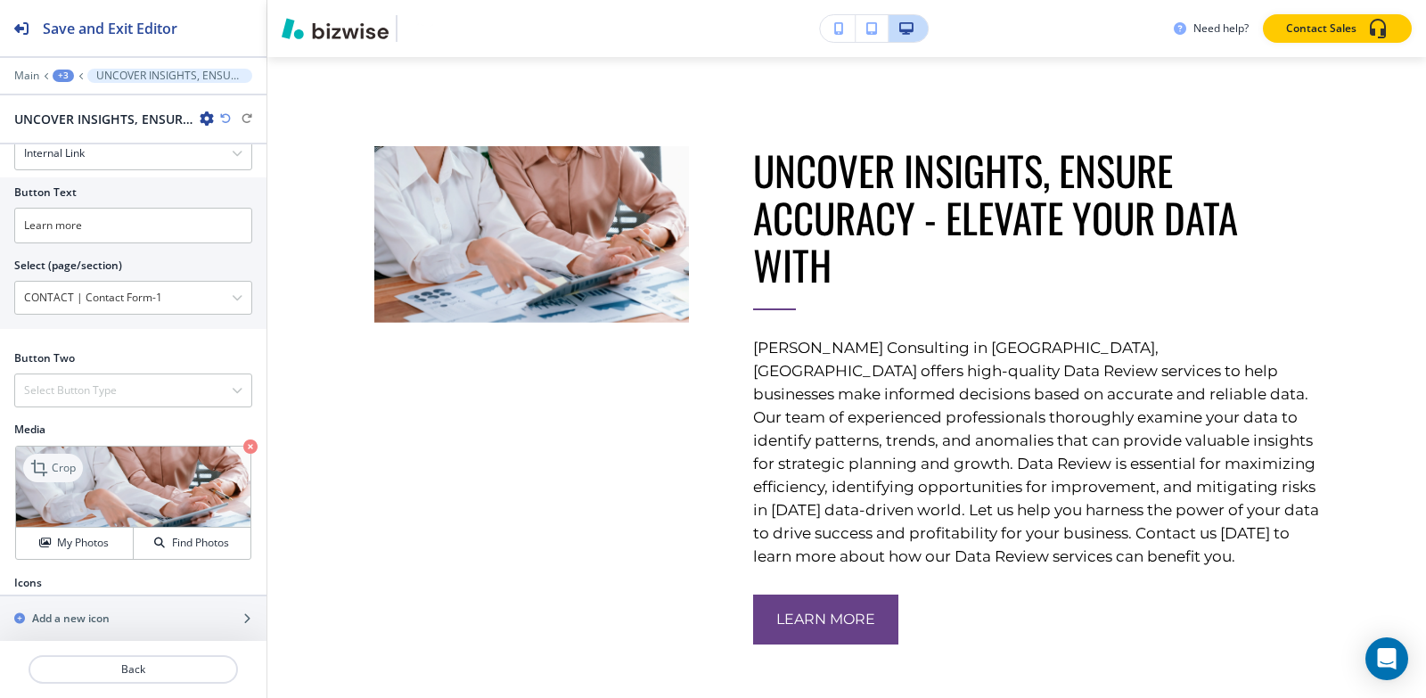
click at [78, 454] on div "Crop" at bounding box center [53, 468] width 60 height 29
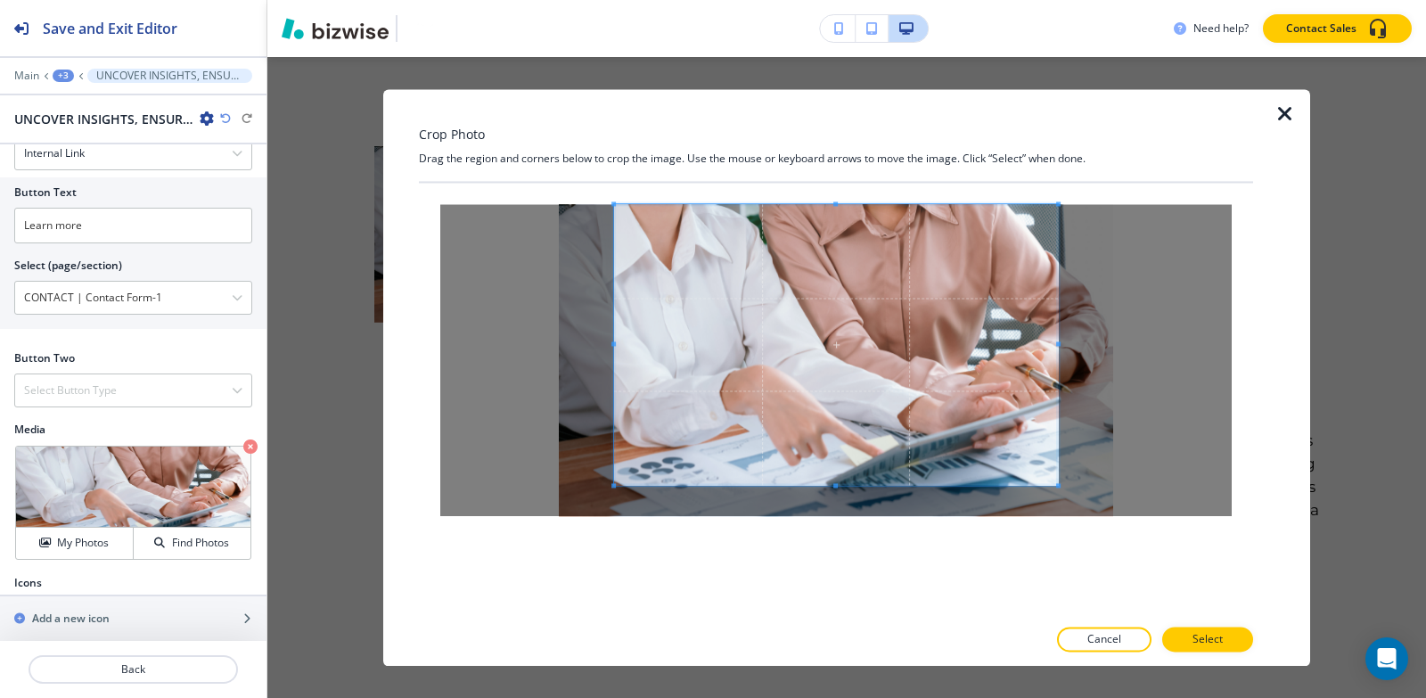
click at [848, 135] on div "Crop Photo Drag the region and corners below to crop the image. Use the mouse o…" at bounding box center [836, 377] width 834 height 577
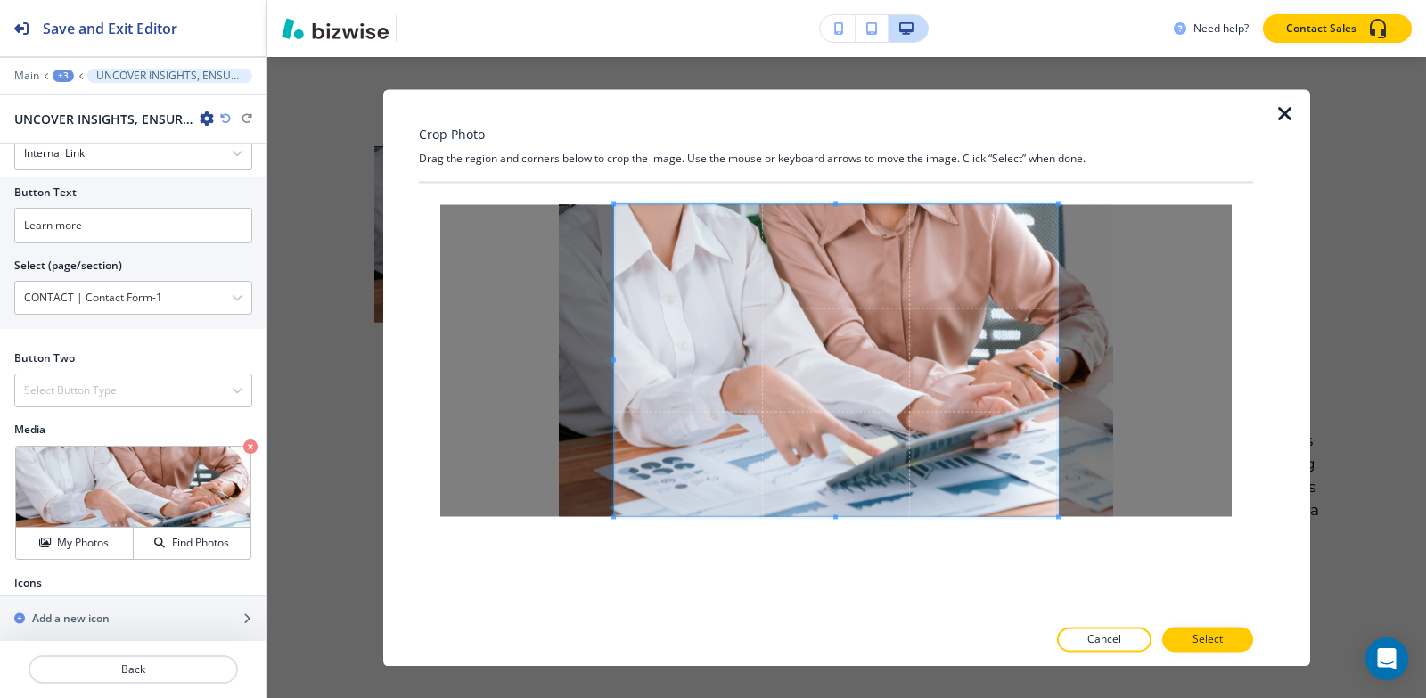
click at [830, 569] on div at bounding box center [836, 399] width 834 height 433
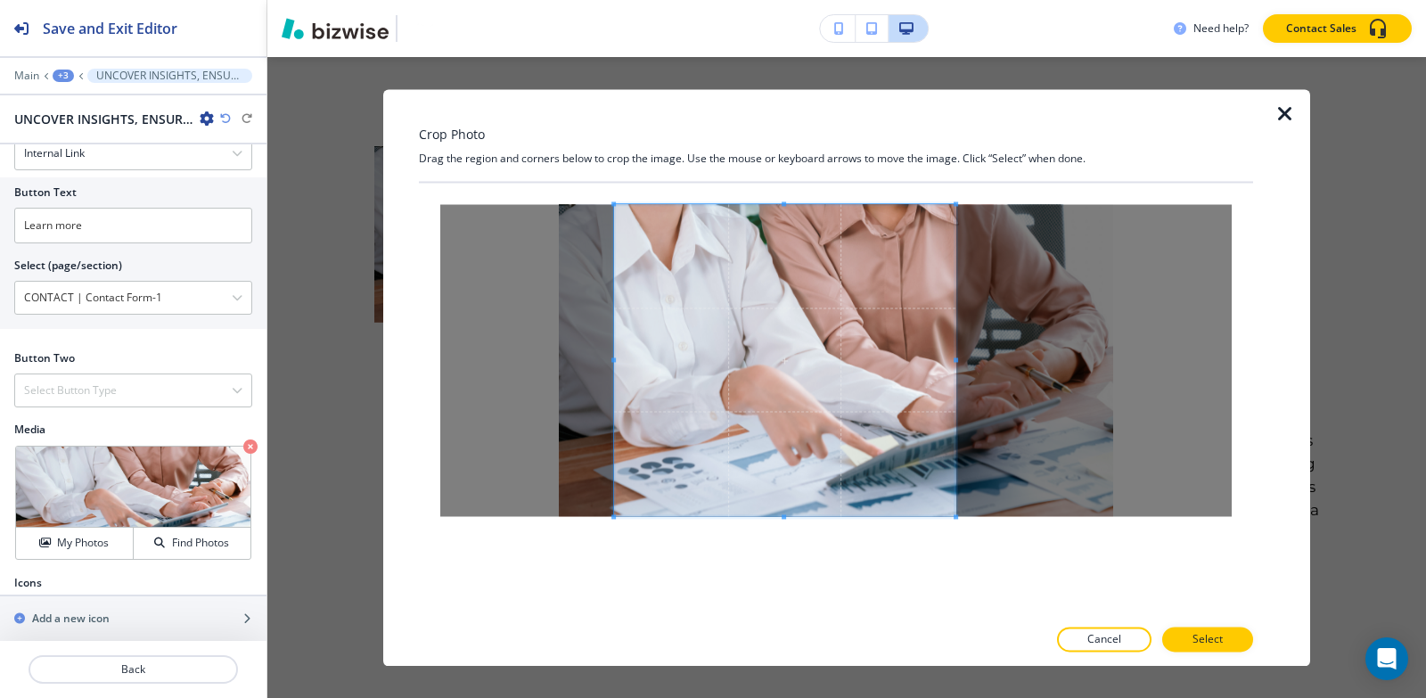
click at [955, 359] on span at bounding box center [956, 359] width 4 height 4
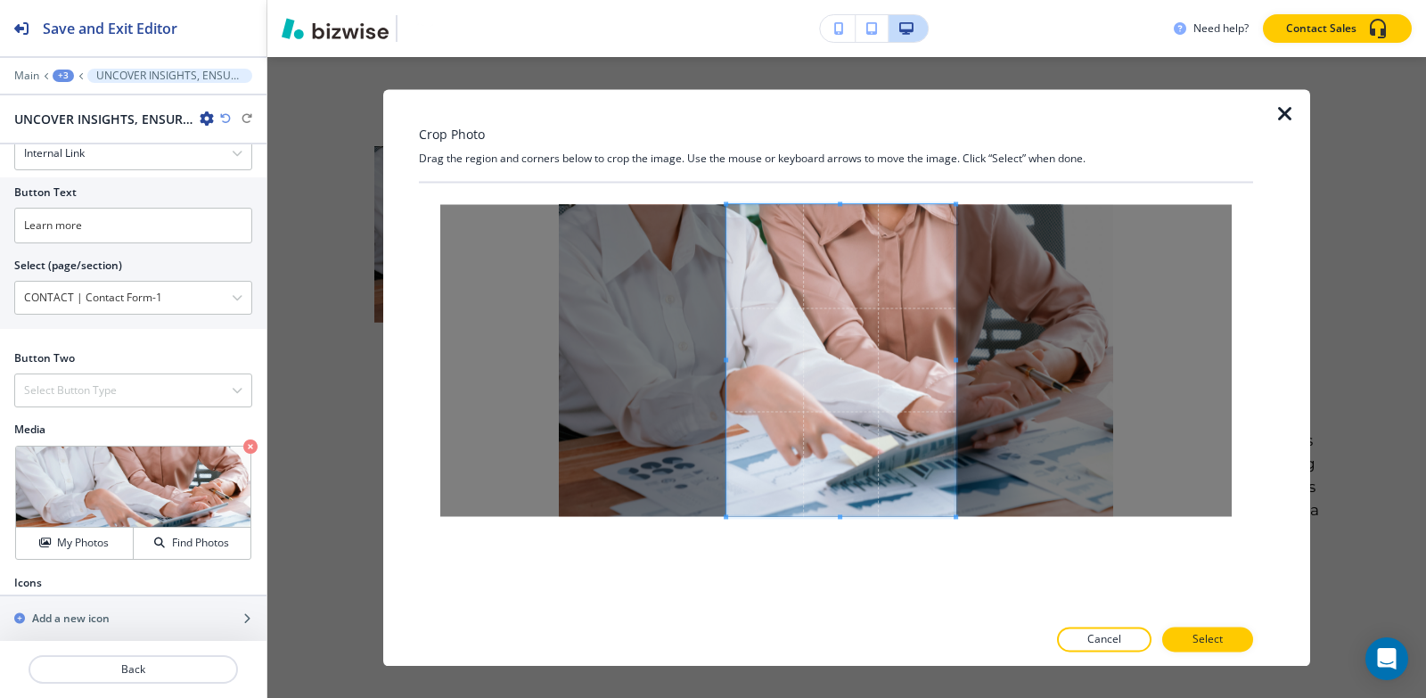
click at [724, 360] on span at bounding box center [726, 359] width 4 height 4
click at [1232, 642] on button "Select" at bounding box center [1207, 638] width 91 height 25
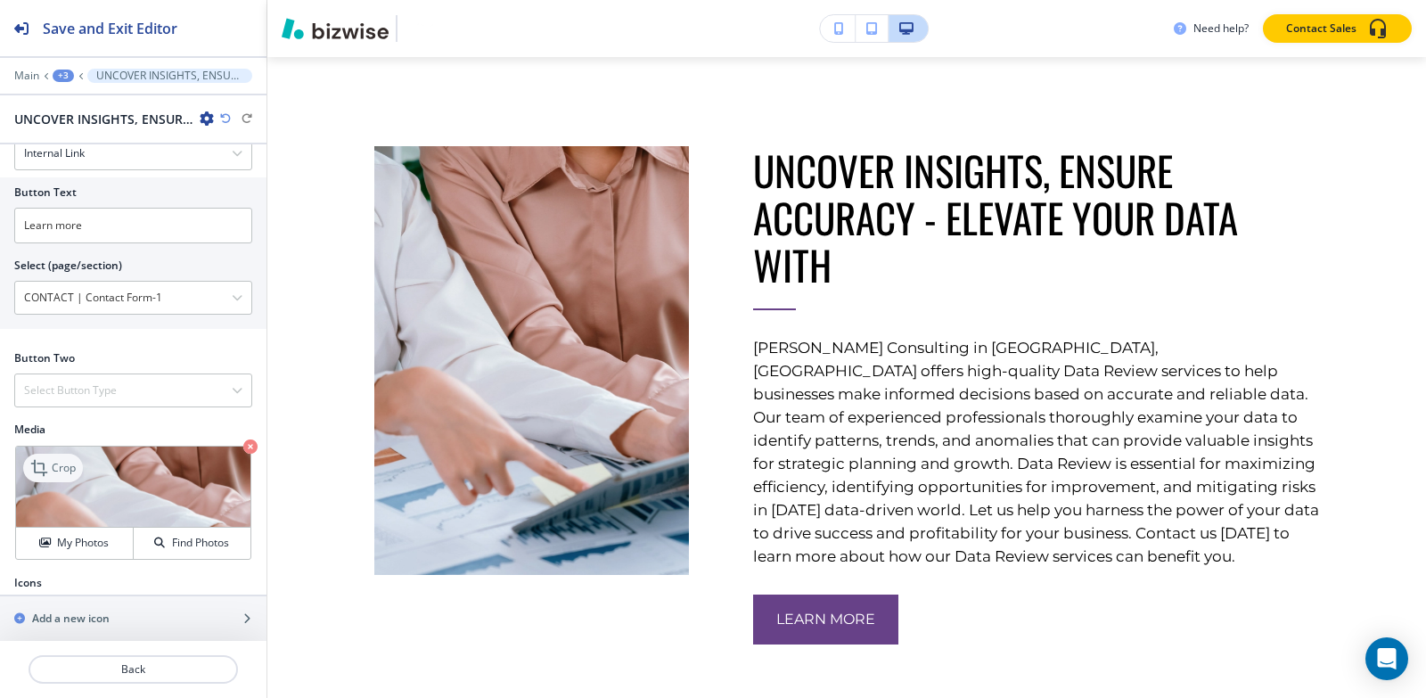
click at [43, 457] on icon at bounding box center [40, 467] width 21 height 21
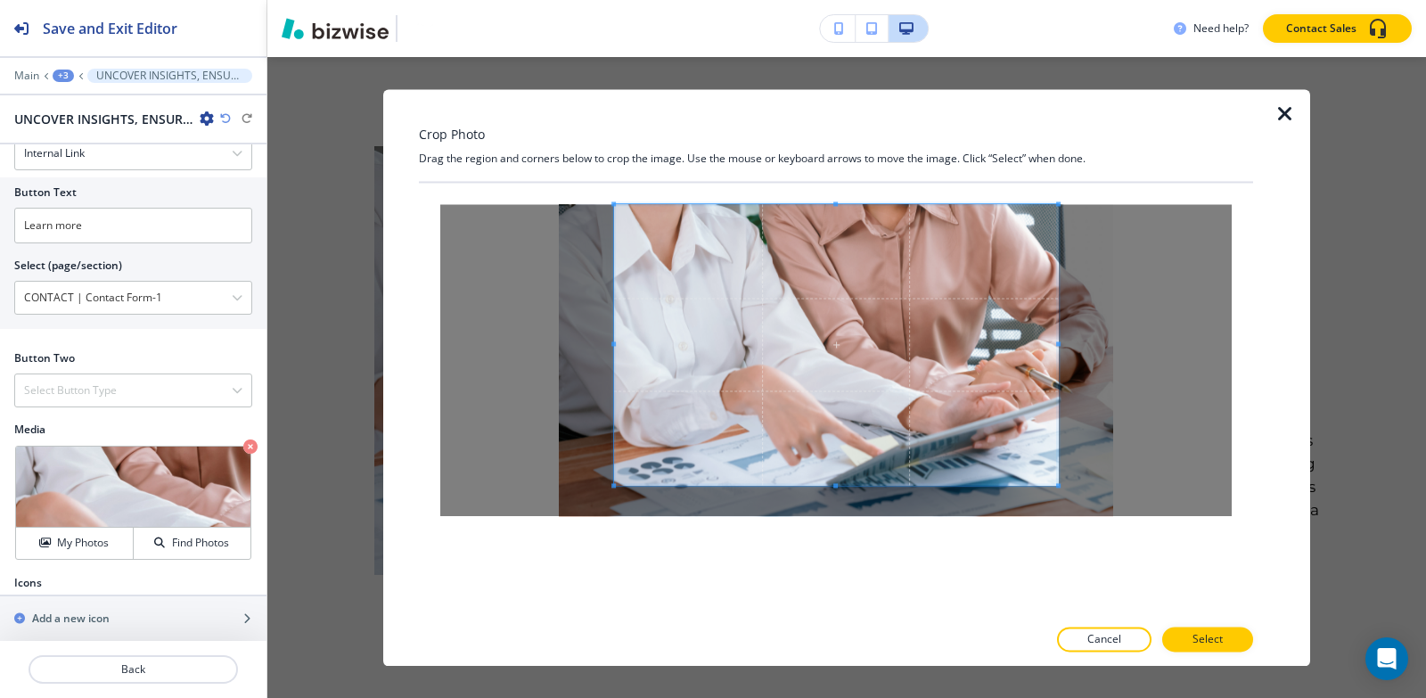
click at [873, 106] on div "Crop Photo Drag the region and corners below to crop the image. Use the mouse o…" at bounding box center [836, 377] width 834 height 577
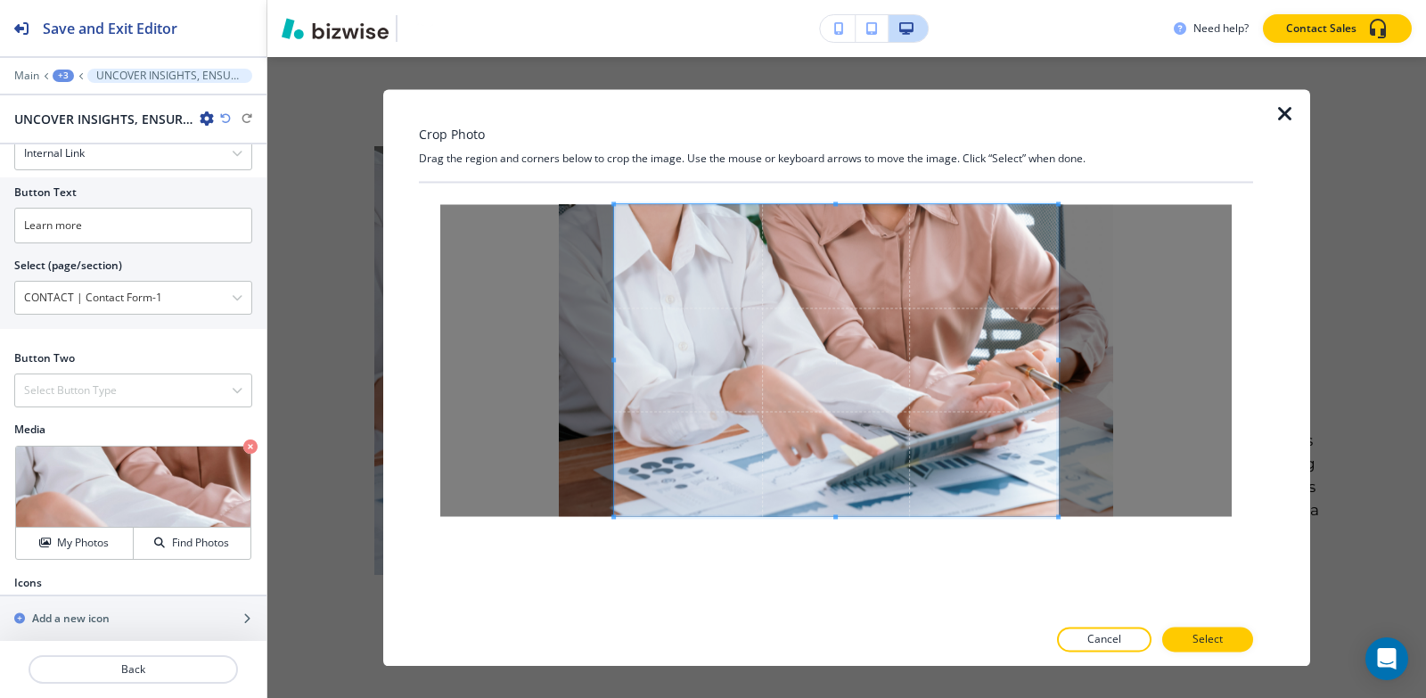
click at [829, 610] on div at bounding box center [836, 399] width 834 height 433
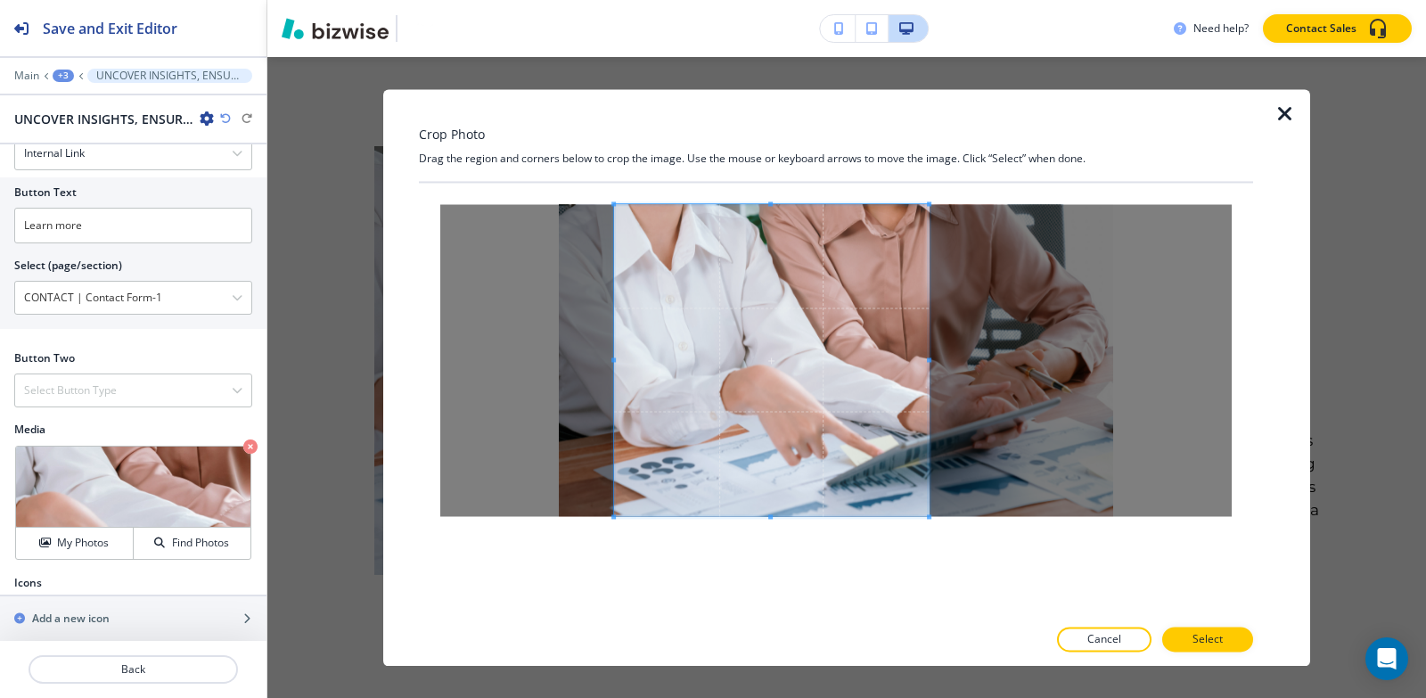
click at [928, 365] on div at bounding box center [771, 360] width 315 height 312
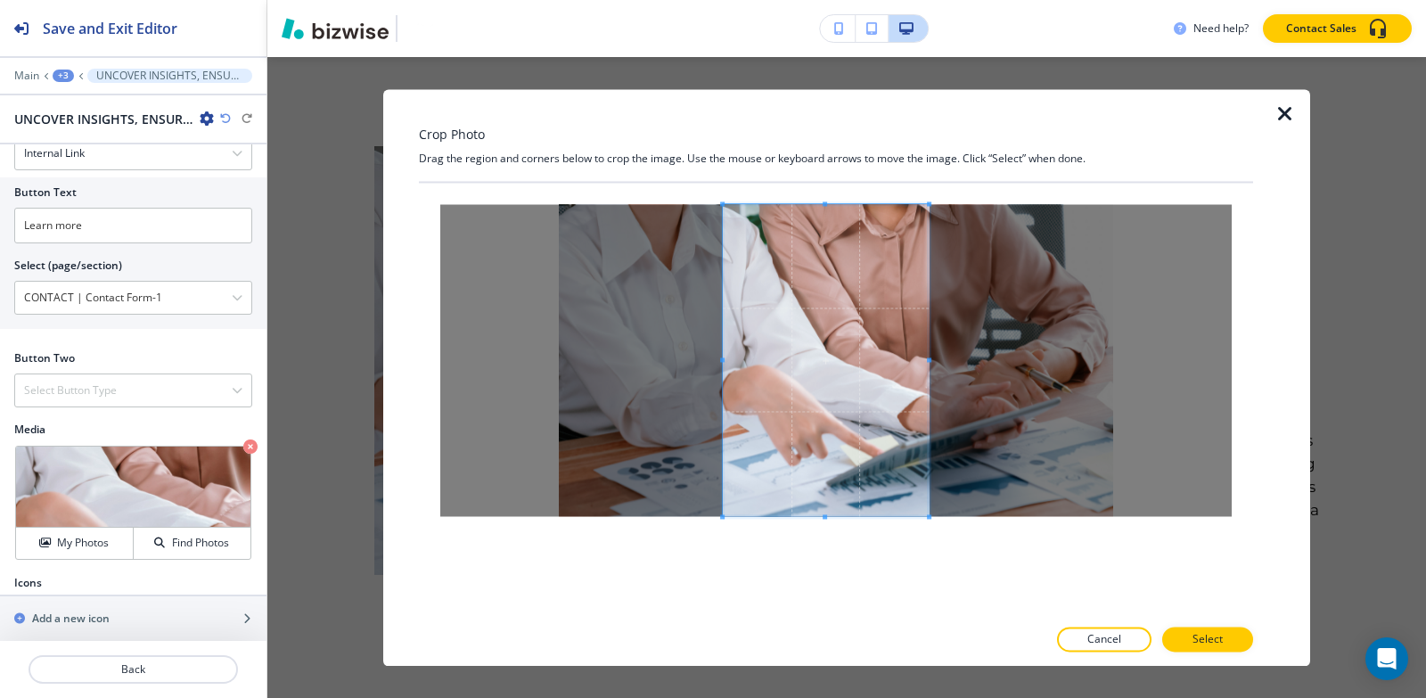
click at [723, 376] on div at bounding box center [826, 360] width 206 height 312
click at [1187, 636] on button "Select" at bounding box center [1207, 638] width 91 height 25
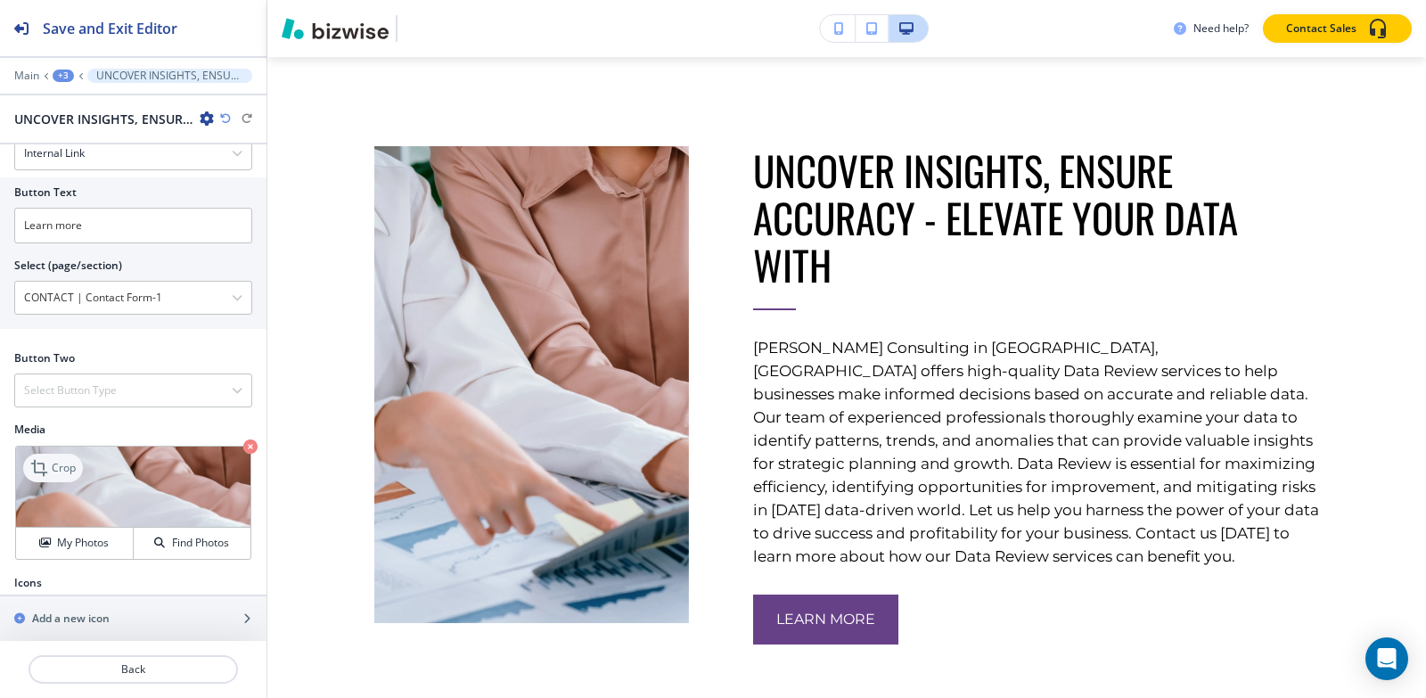
click at [25, 454] on div "Crop" at bounding box center [53, 468] width 60 height 29
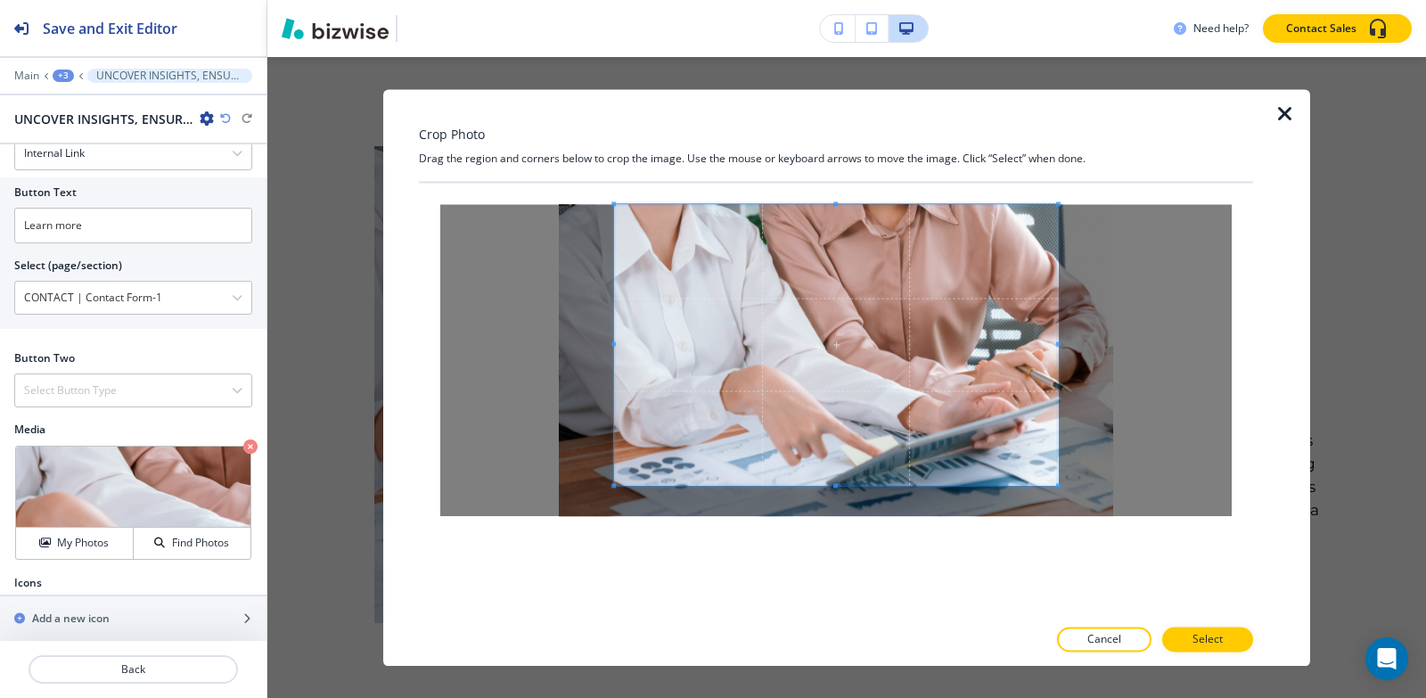
click at [858, 104] on div "Crop Photo Drag the region and corners below to crop the image. Use the mouse o…" at bounding box center [836, 377] width 834 height 577
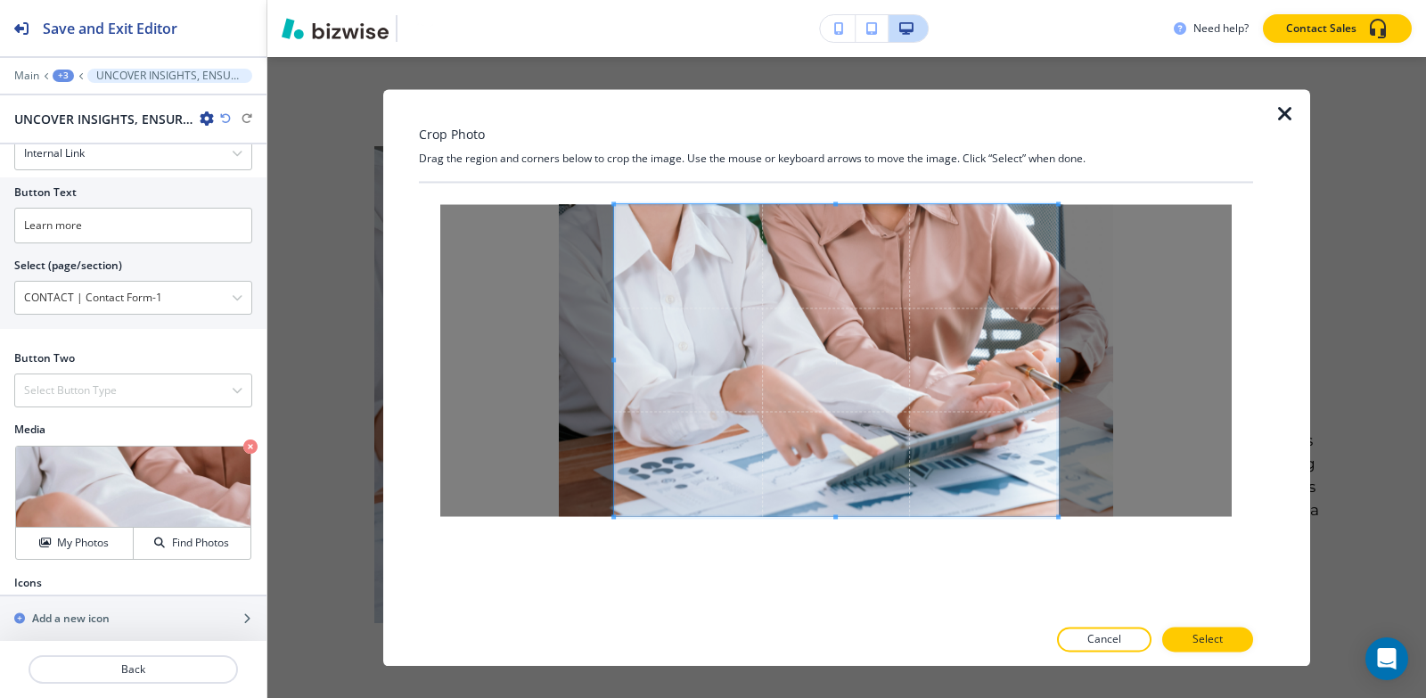
click at [841, 630] on div "Crop Photo Drag the region and corners below to crop the image. Use the mouse o…" at bounding box center [836, 377] width 834 height 577
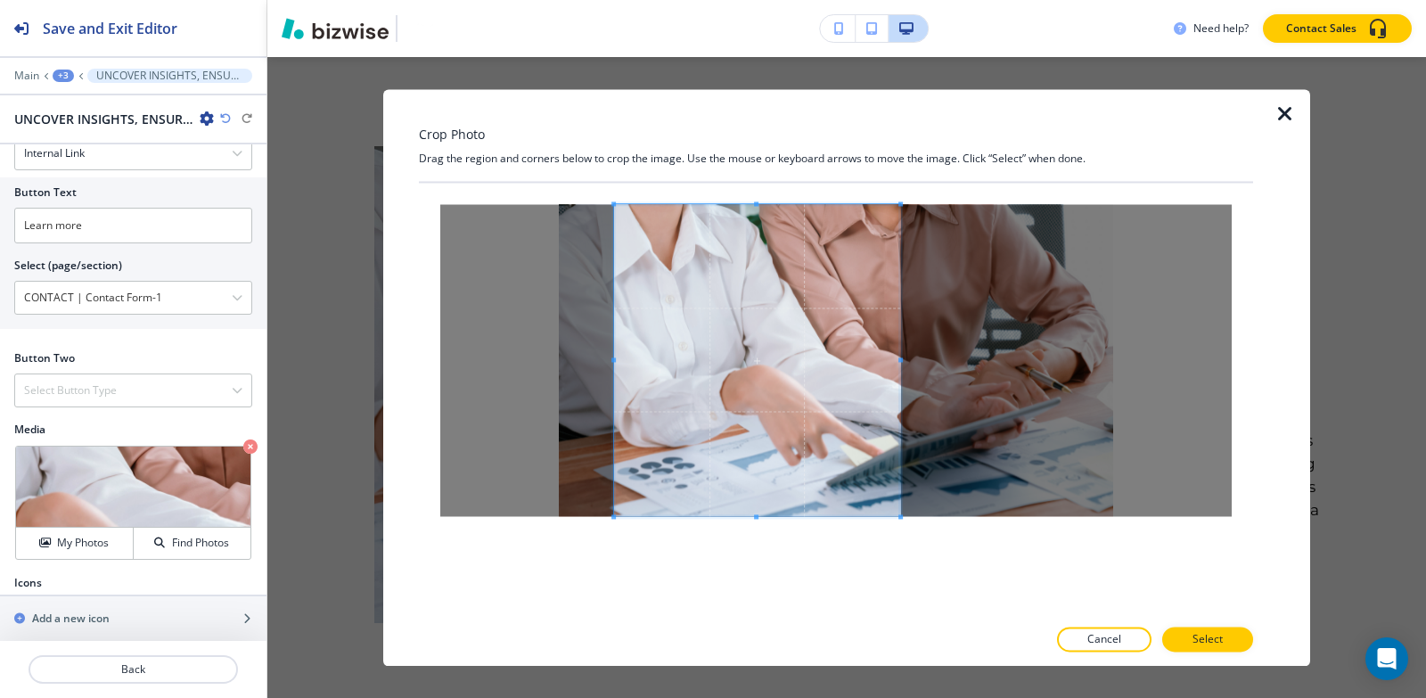
click at [900, 362] on div at bounding box center [757, 360] width 286 height 312
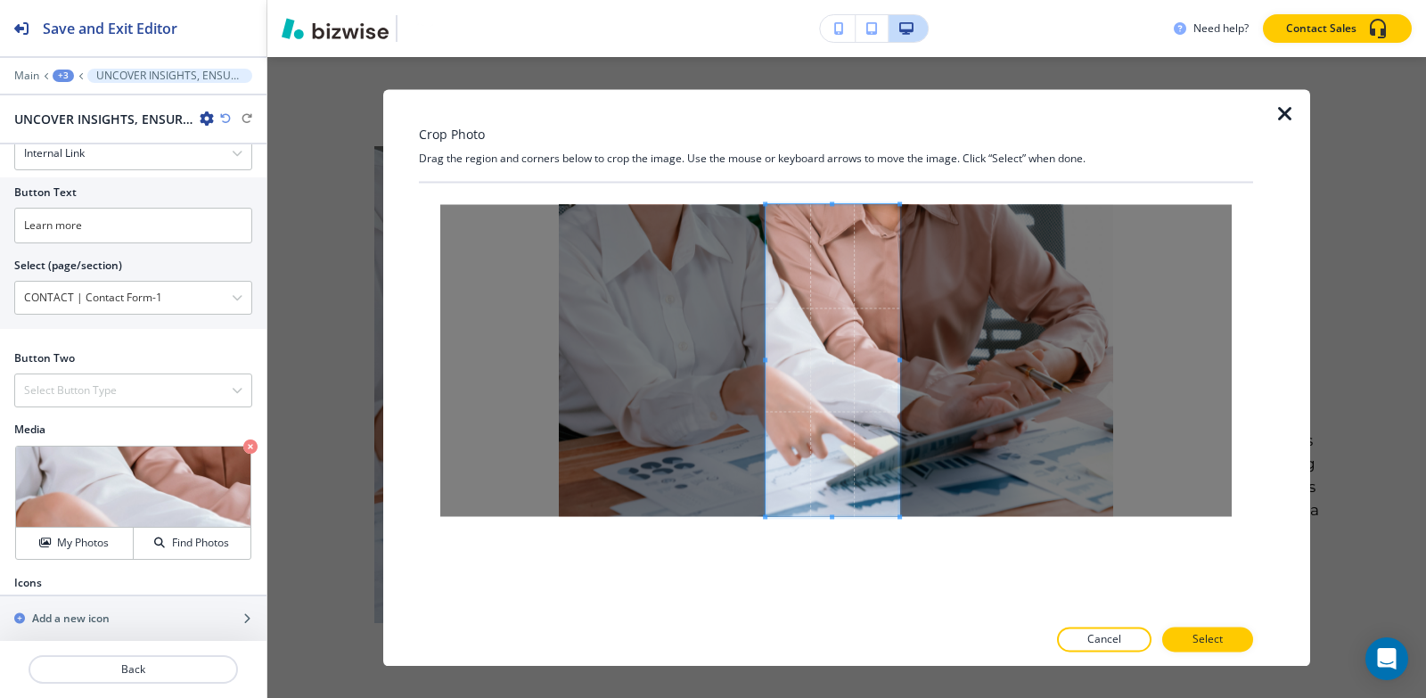
click at [765, 373] on div at bounding box center [832, 360] width 134 height 312
click at [755, 358] on span at bounding box center [755, 359] width 4 height 4
click at [1231, 643] on button "Select" at bounding box center [1207, 638] width 91 height 25
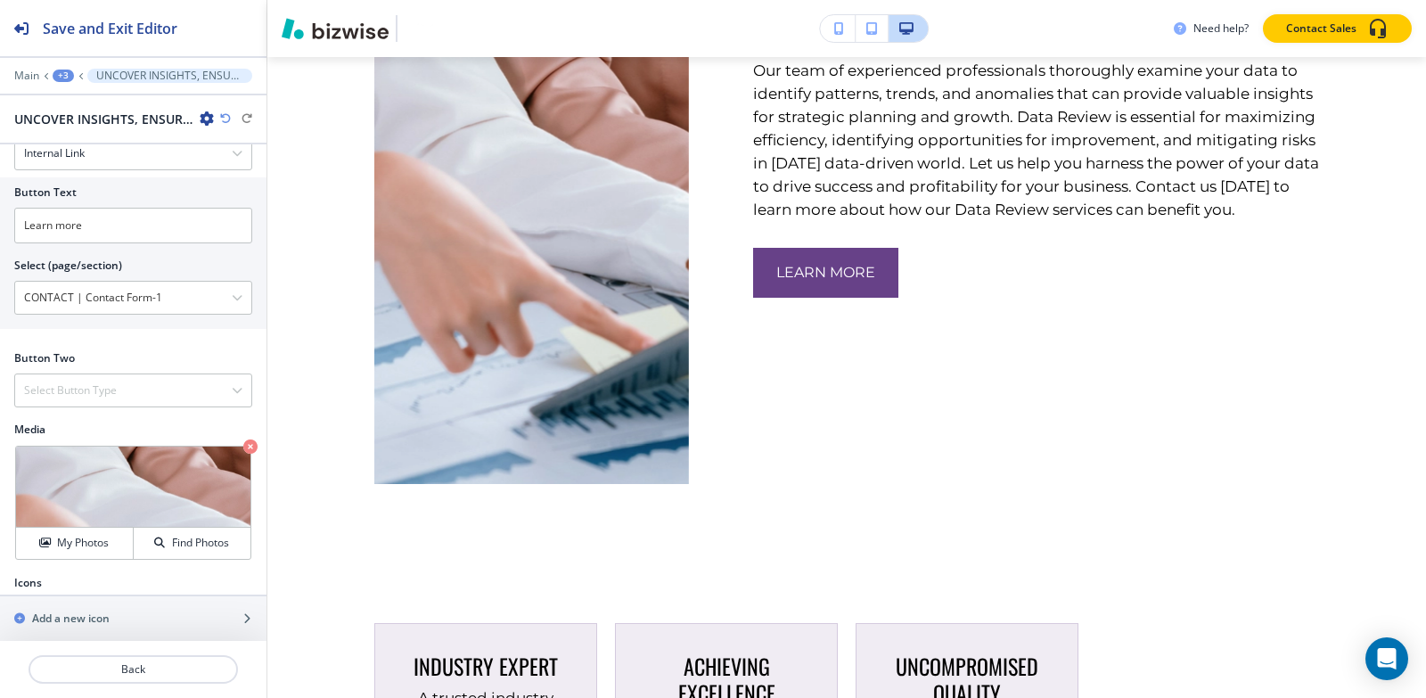
scroll to position [1217, 0]
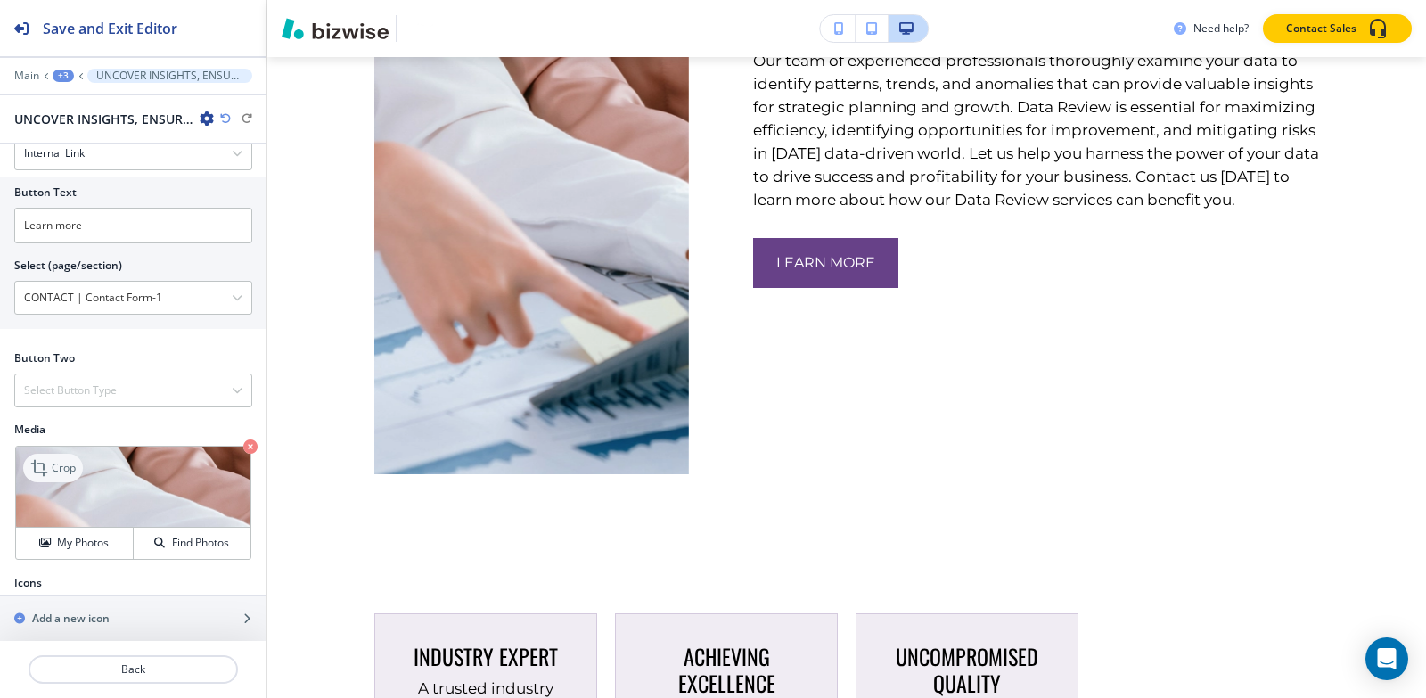
click at [57, 460] on p "Crop" at bounding box center [64, 468] width 24 height 16
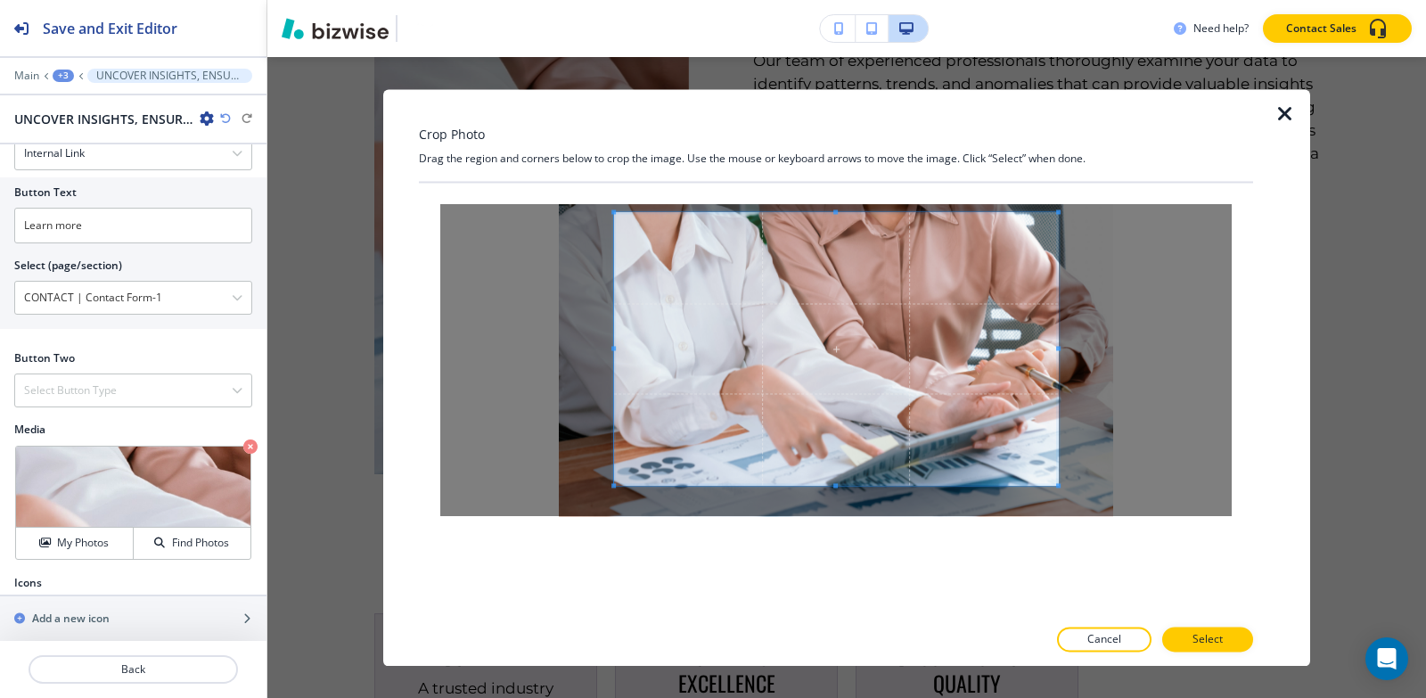
click at [859, 131] on div "Crop Photo Drag the region and corners below to crop the image. Use the mouse o…" at bounding box center [836, 377] width 834 height 577
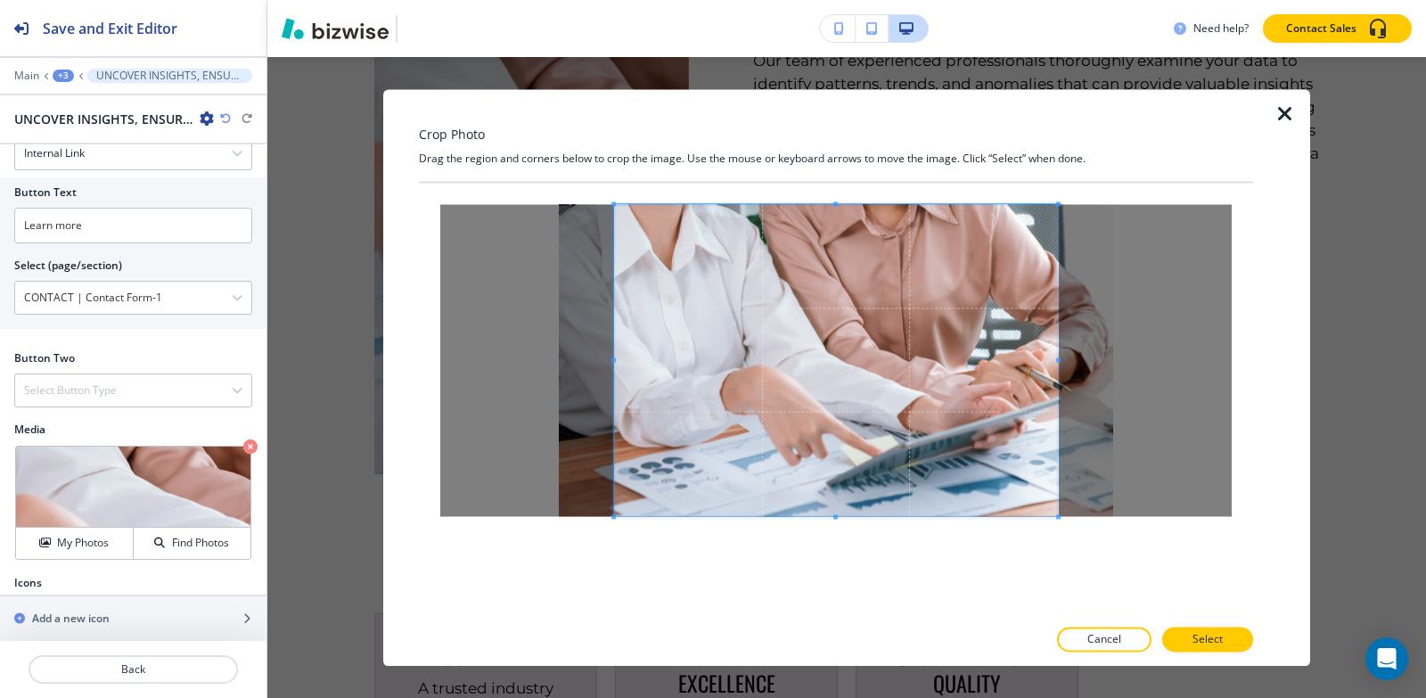
click at [846, 598] on div at bounding box center [836, 399] width 834 height 433
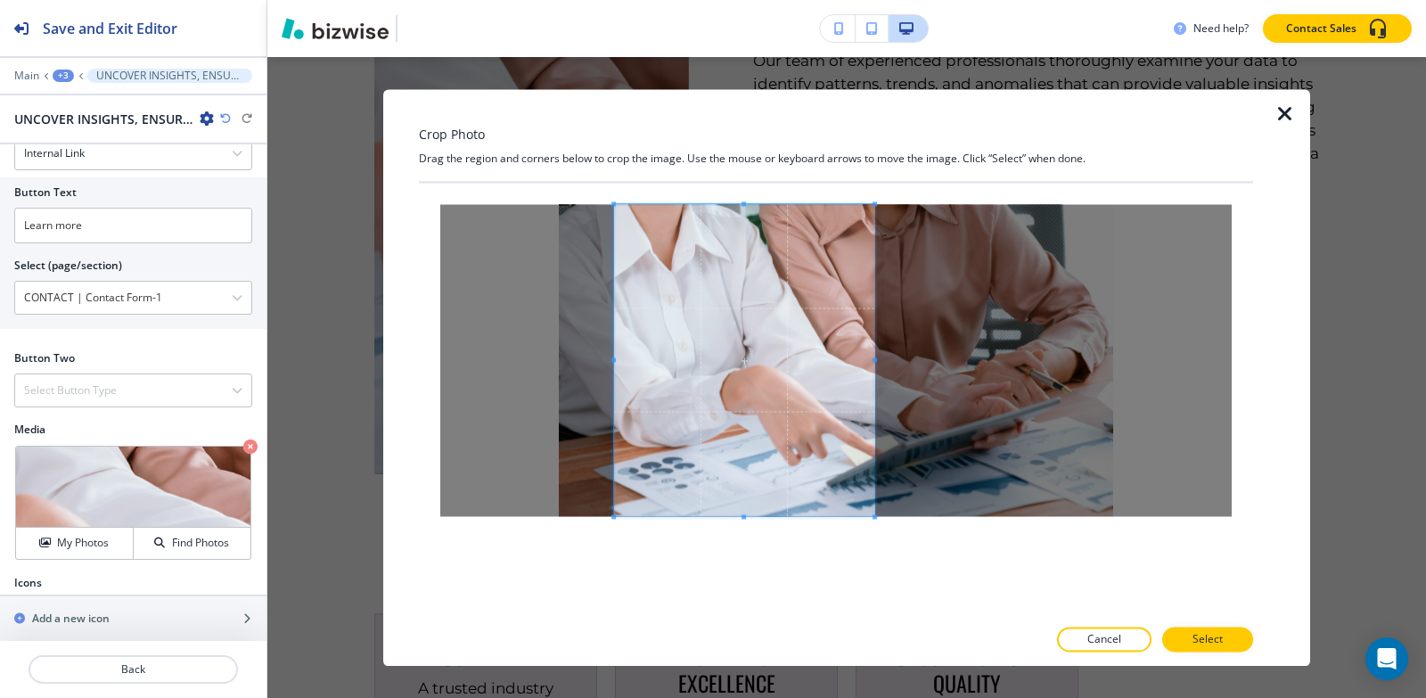
click at [874, 357] on span at bounding box center [874, 359] width 4 height 4
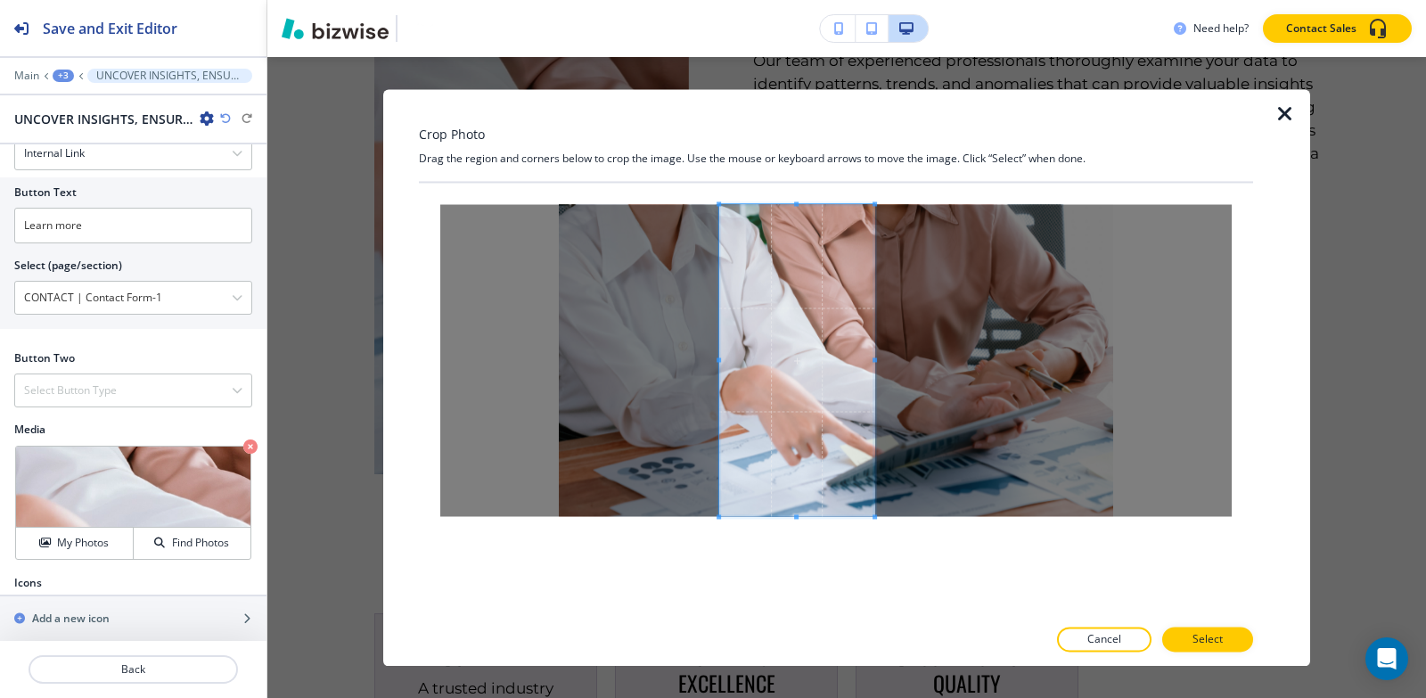
click at [721, 365] on span at bounding box center [718, 360] width 4 height 312
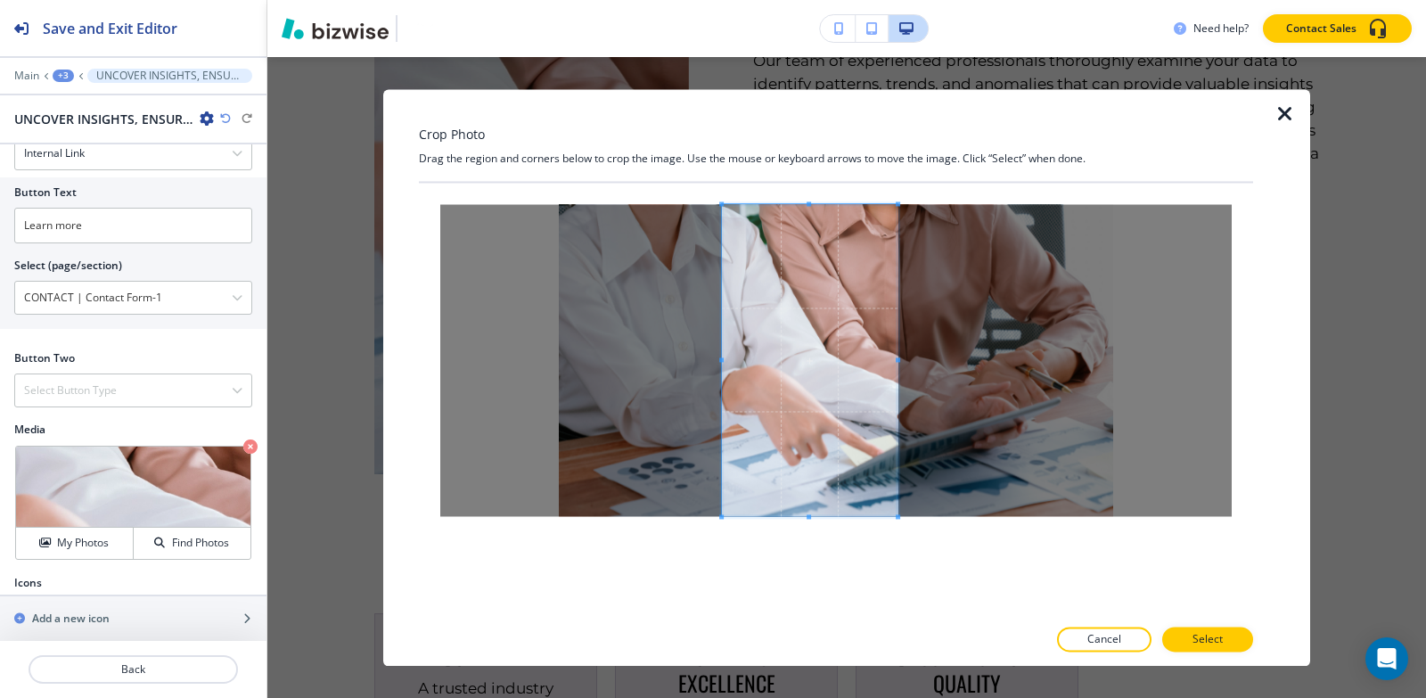
click at [897, 364] on div at bounding box center [810, 360] width 176 height 312
click at [732, 362] on div at bounding box center [816, 360] width 168 height 312
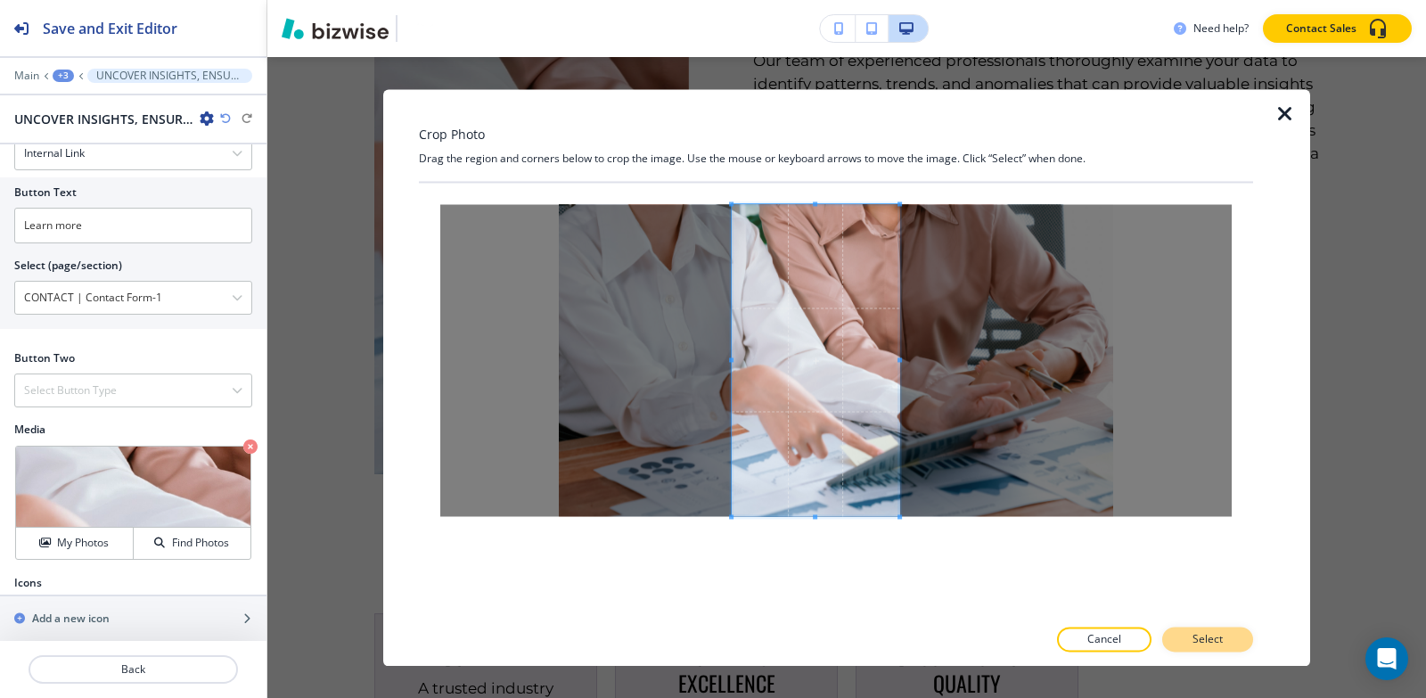
click at [1195, 646] on p "Select" at bounding box center [1207, 639] width 30 height 16
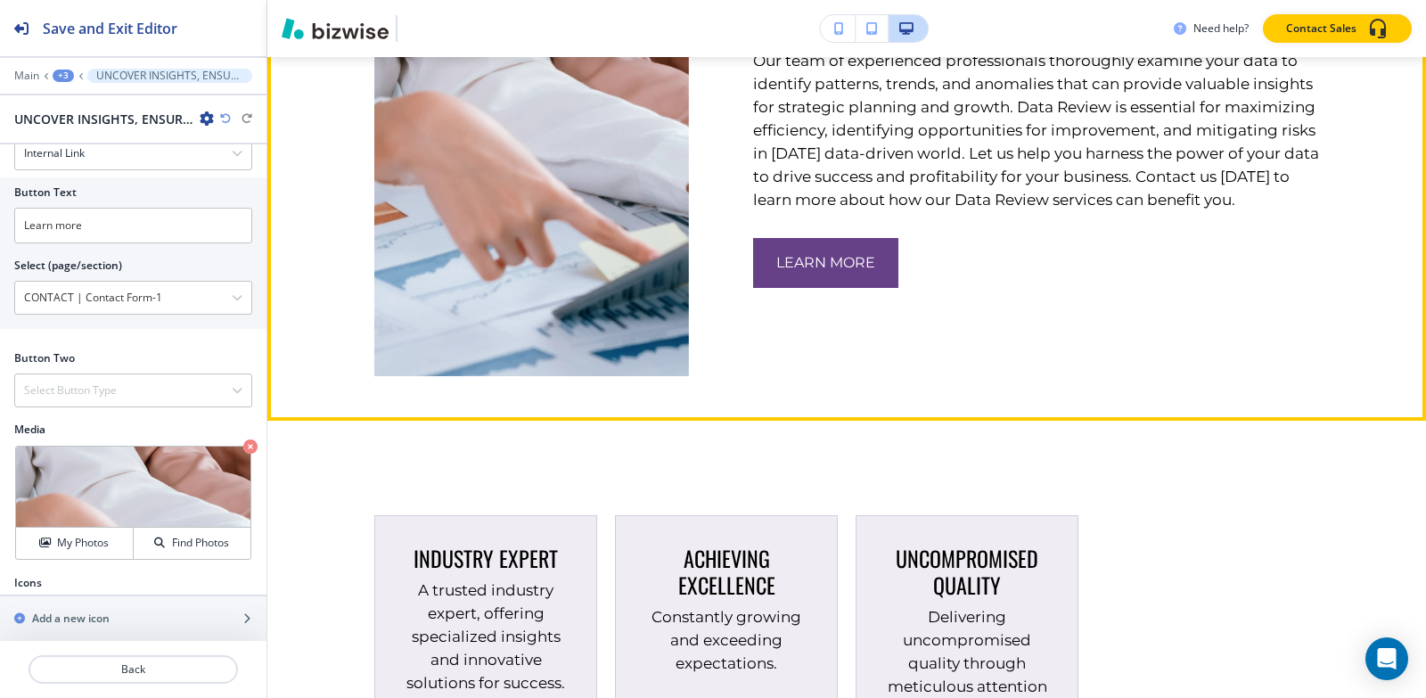
scroll to position [1485, 0]
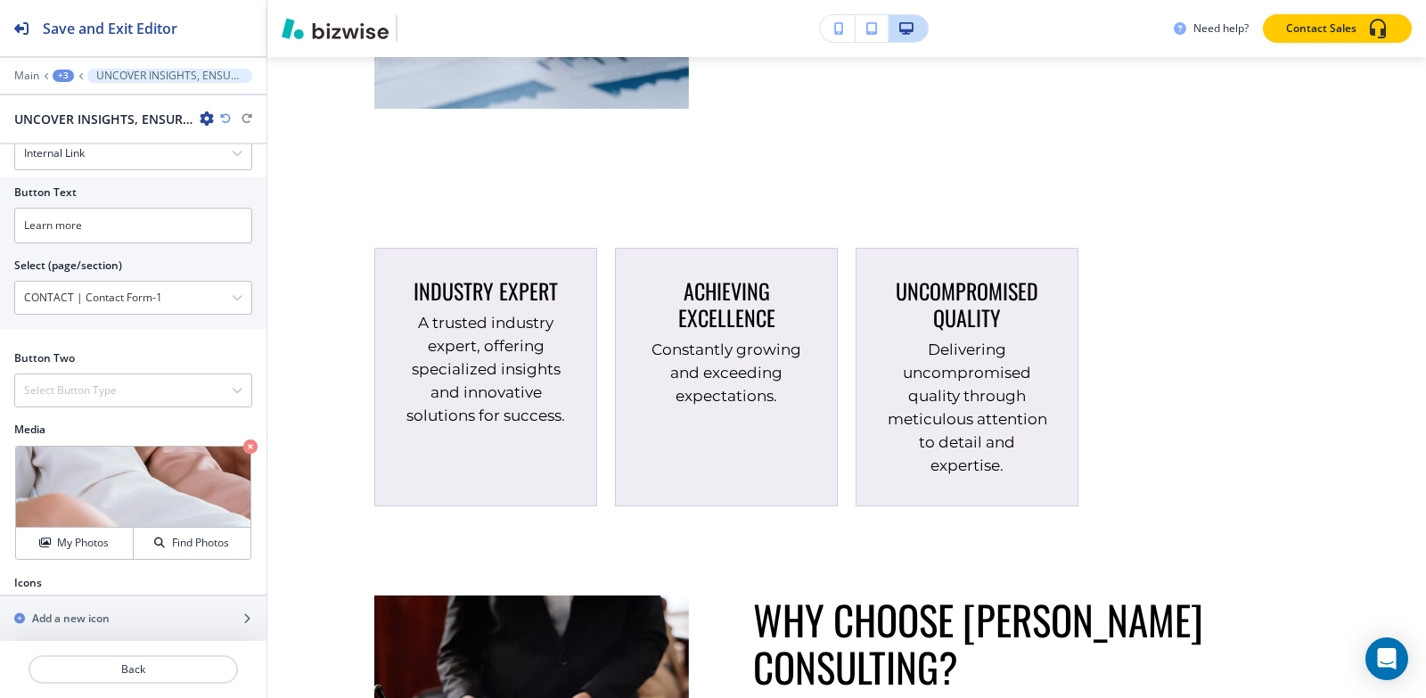
click at [60, 71] on div "+3" at bounding box center [63, 76] width 21 height 12
click at [90, 107] on p "Pages" at bounding box center [109, 105] width 91 height 16
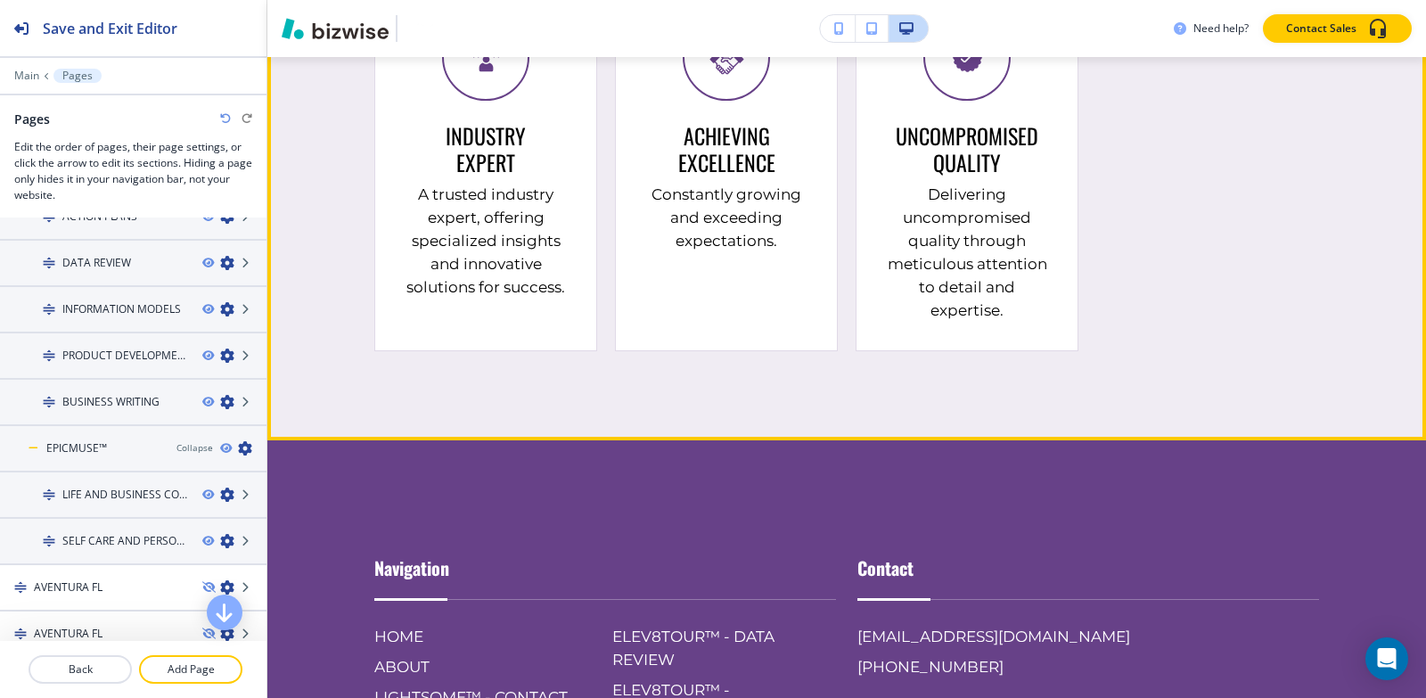
scroll to position [5317, 0]
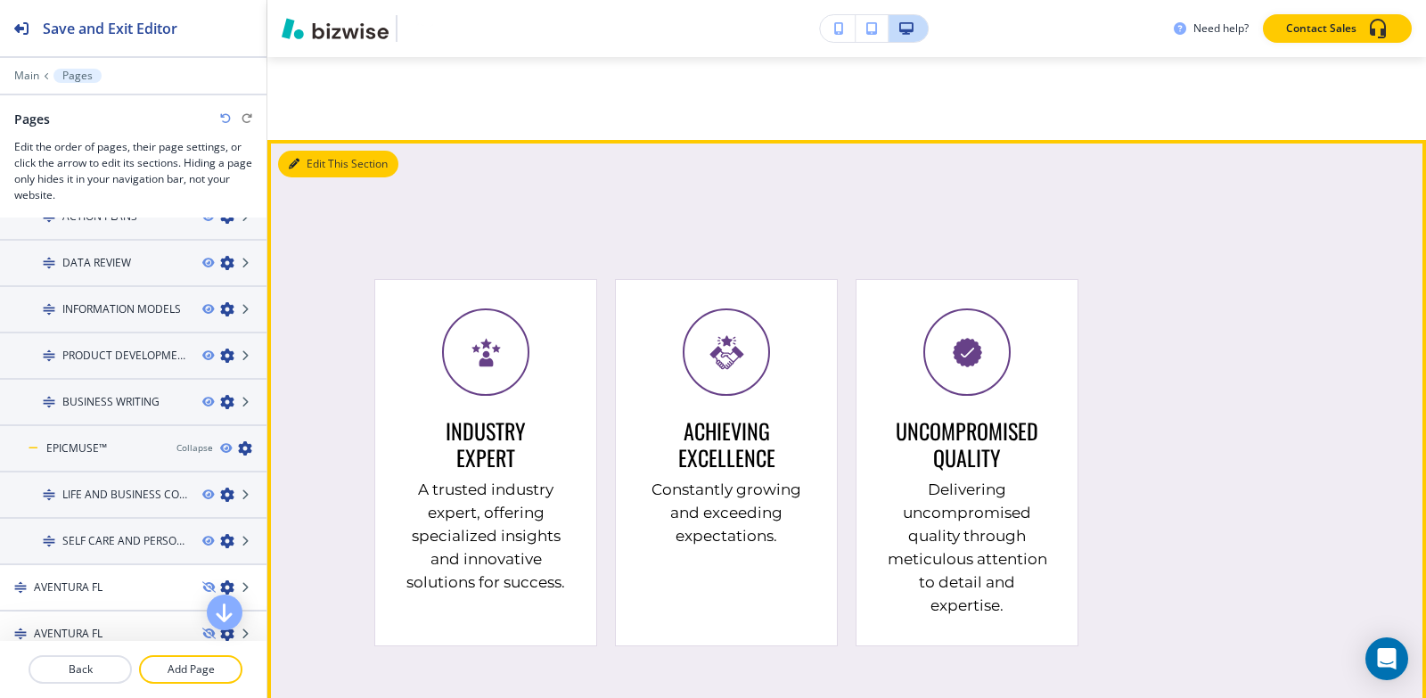
click at [298, 151] on button "Edit This Section" at bounding box center [338, 164] width 120 height 27
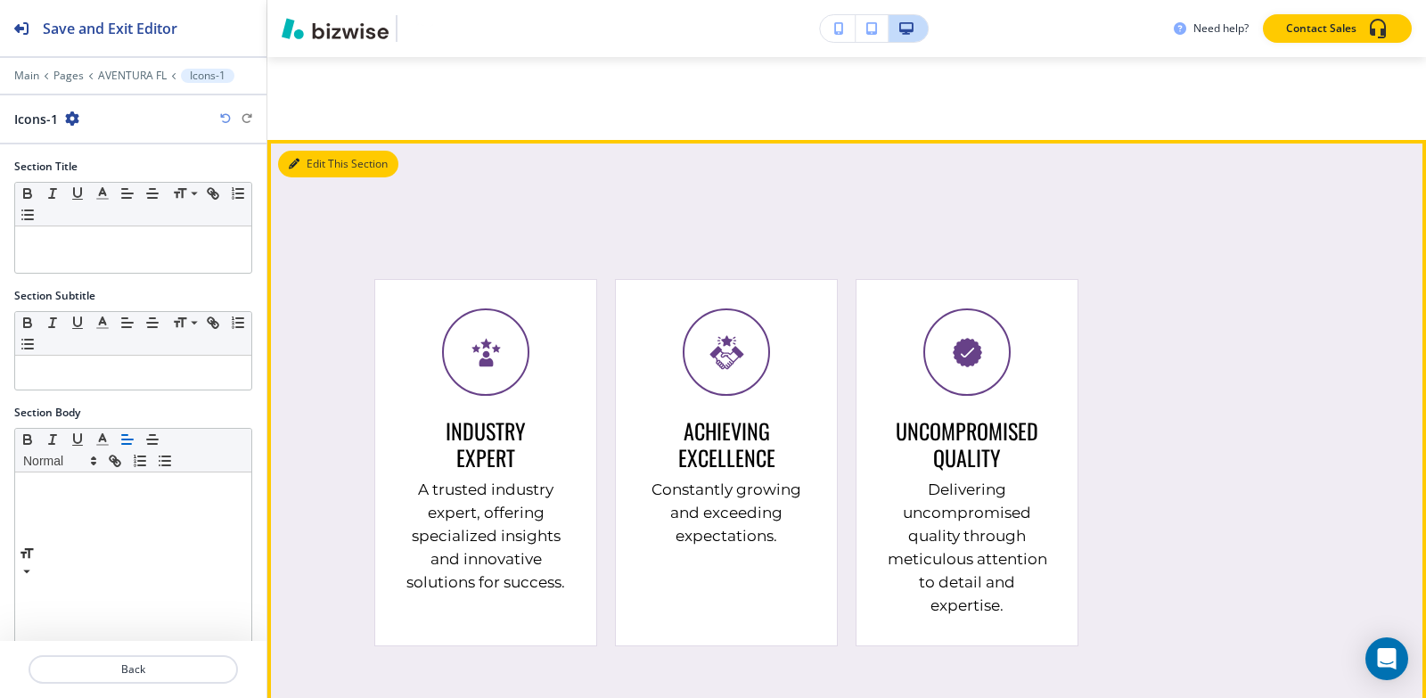
scroll to position [5366, 0]
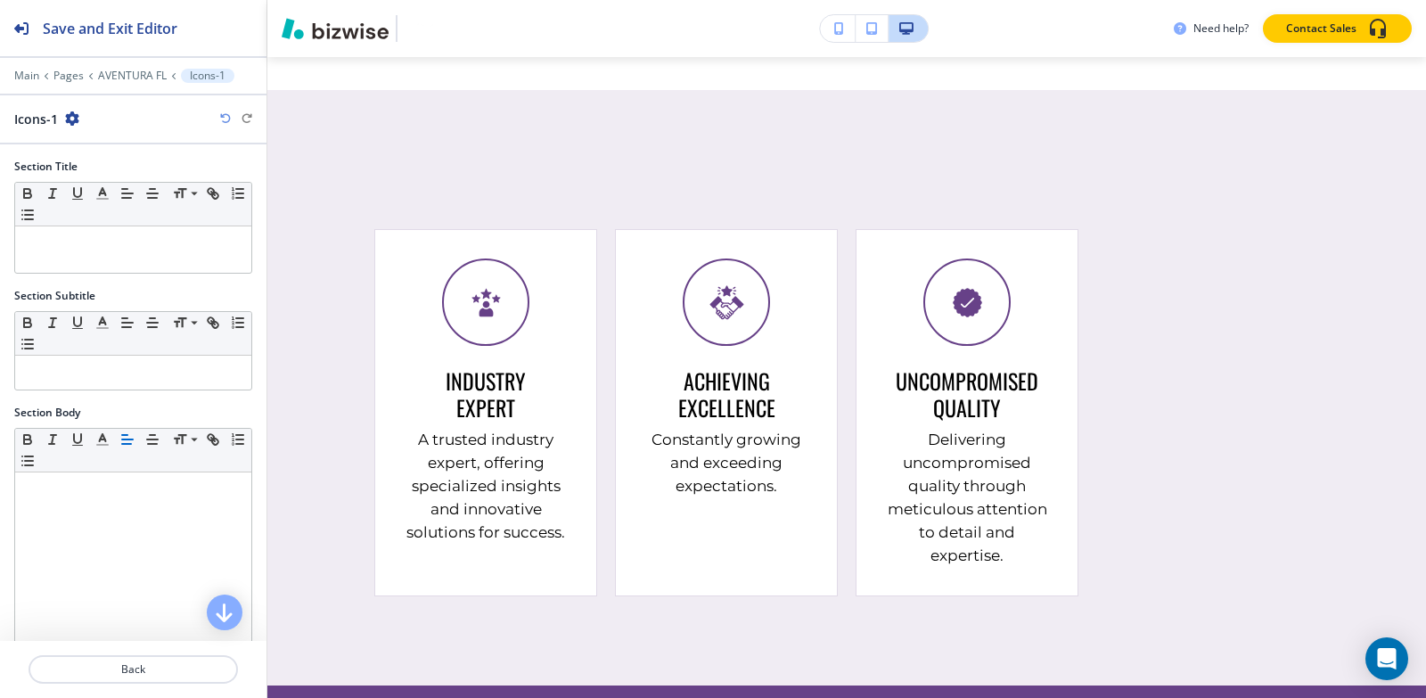
click at [123, 82] on div "Main Pages AVENTURA FL Icons-1" at bounding box center [133, 76] width 238 height 14
click at [125, 75] on p "AVENTURA FL" at bounding box center [132, 76] width 69 height 12
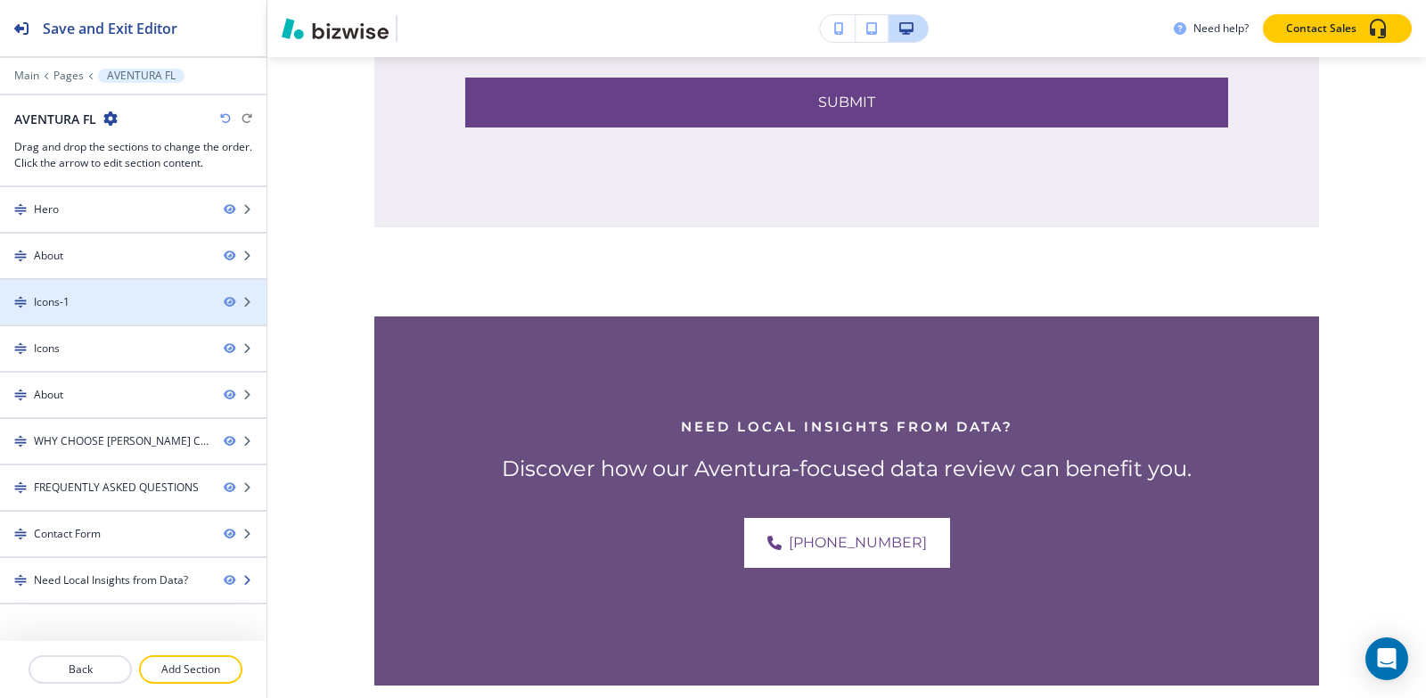
scroll to position [1616, 0]
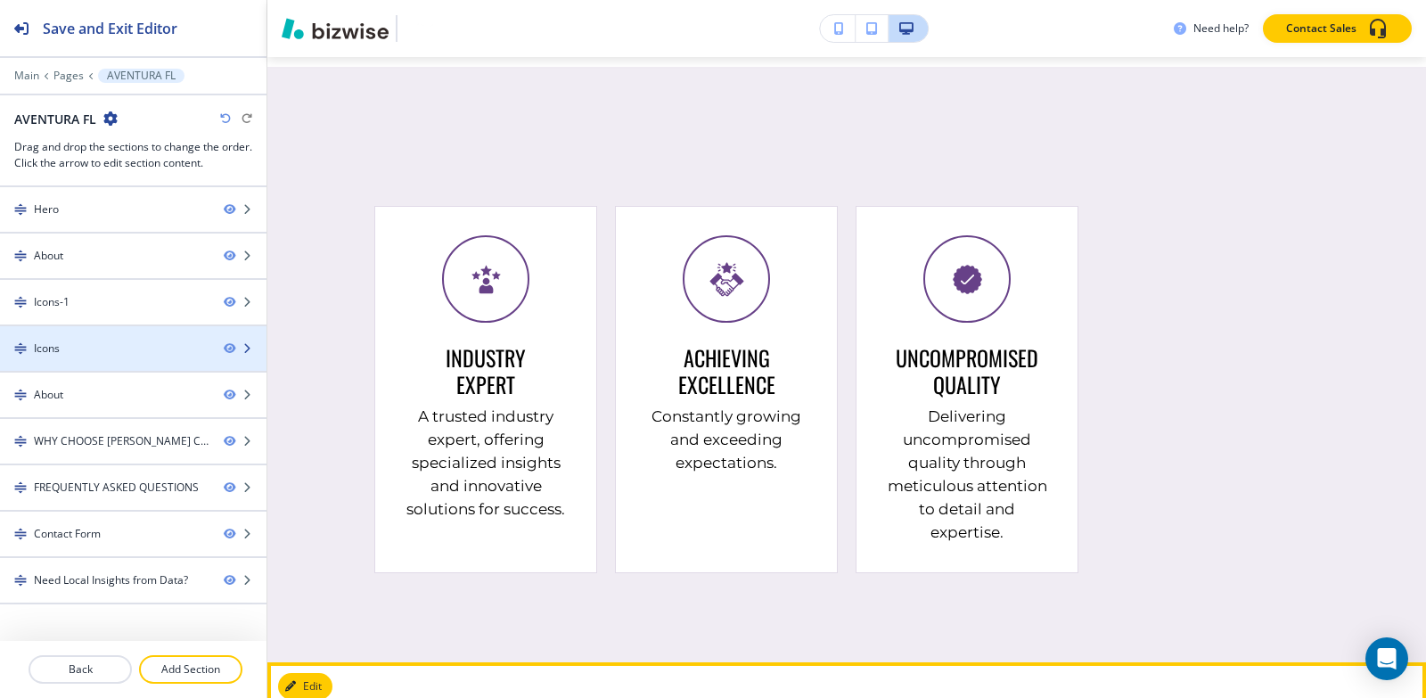
click at [69, 345] on div "Icons" at bounding box center [104, 348] width 209 height 16
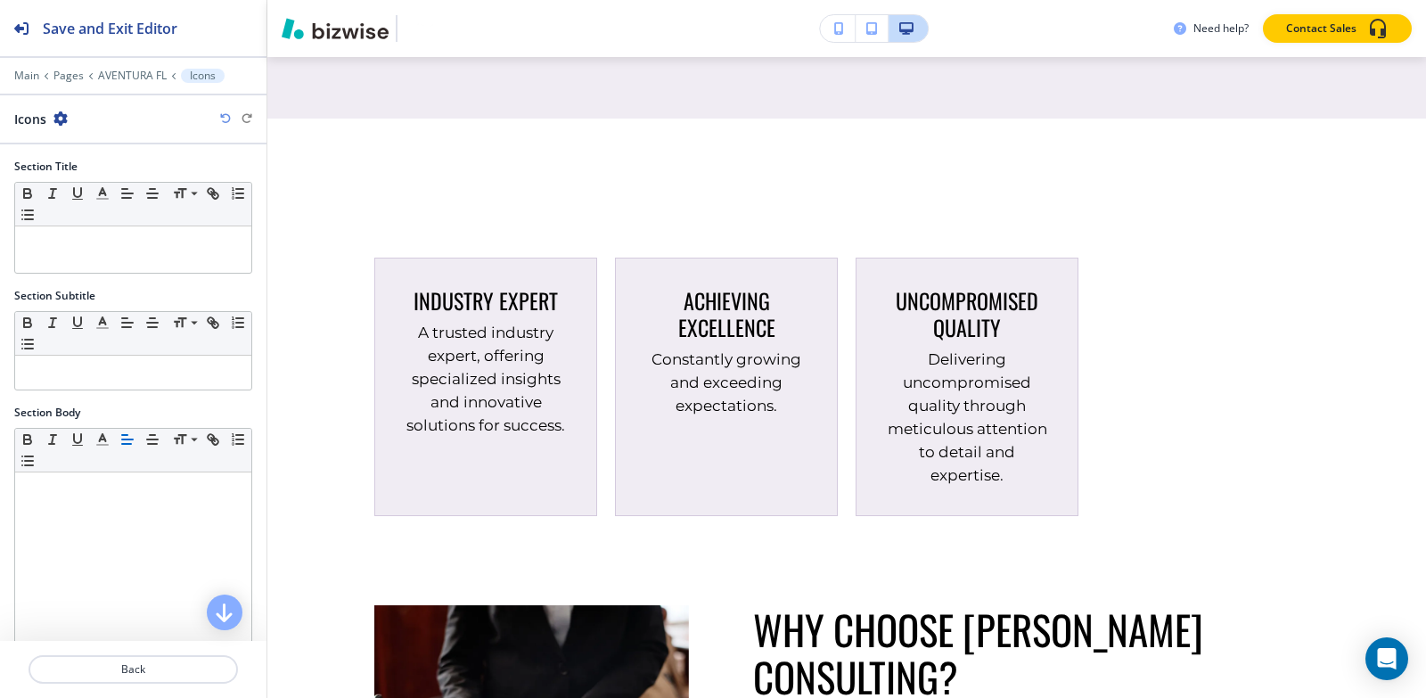
scroll to position [2211, 0]
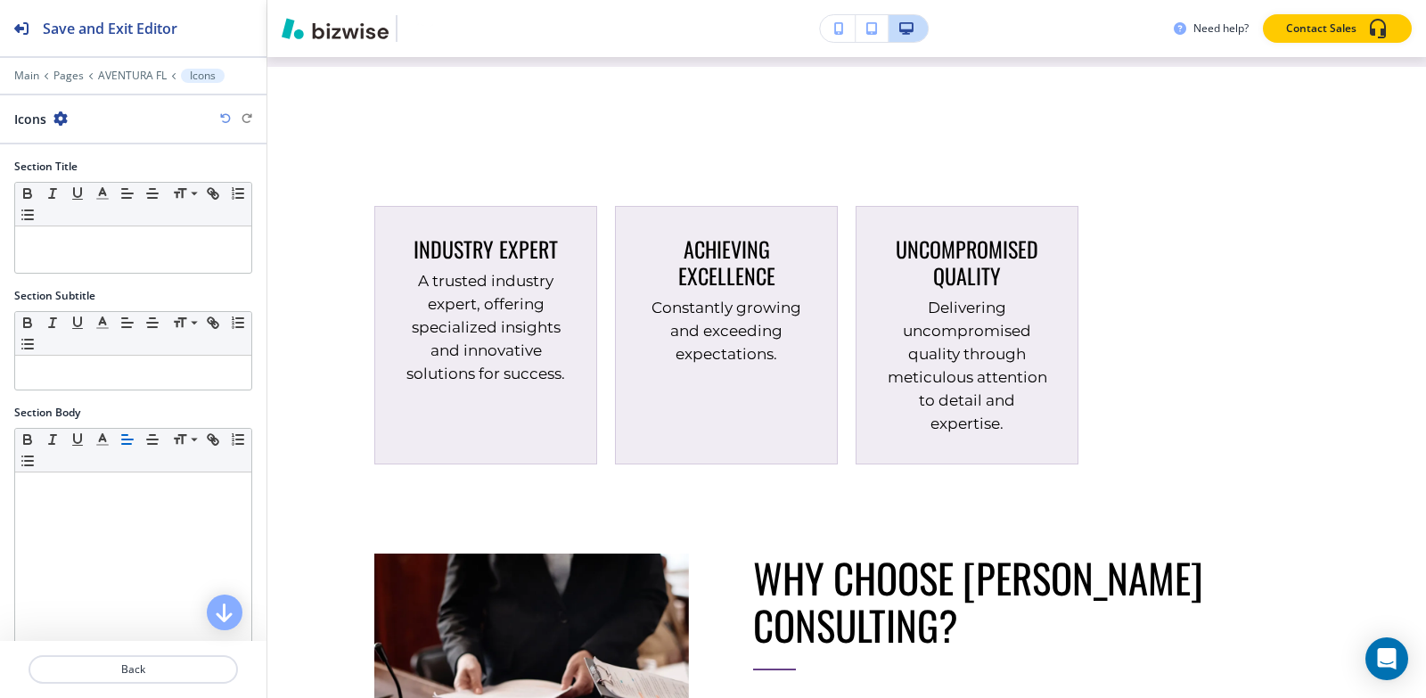
click at [63, 121] on icon "button" at bounding box center [60, 118] width 14 height 14
click at [102, 210] on p "Delete Section" at bounding box center [109, 212] width 91 height 16
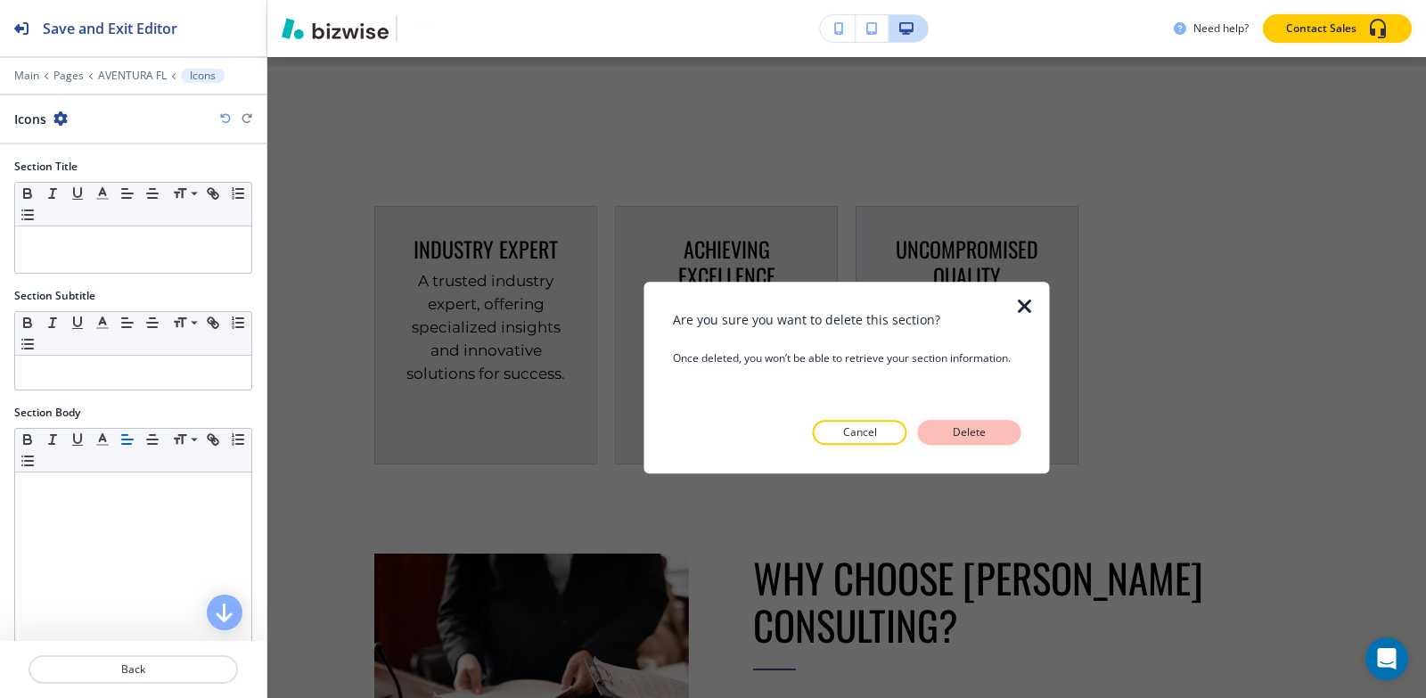
click at [946, 431] on button "Delete" at bounding box center [969, 432] width 103 height 25
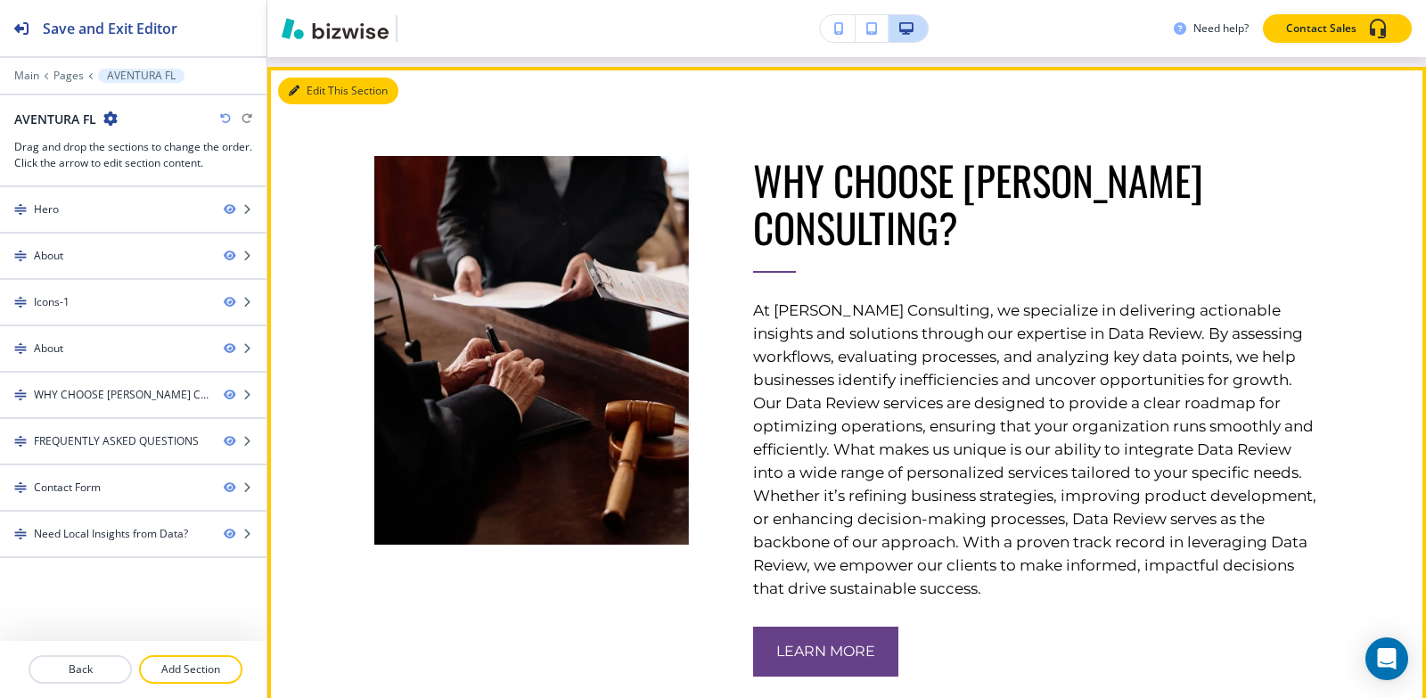
click at [316, 90] on button "Edit This Section" at bounding box center [338, 91] width 120 height 27
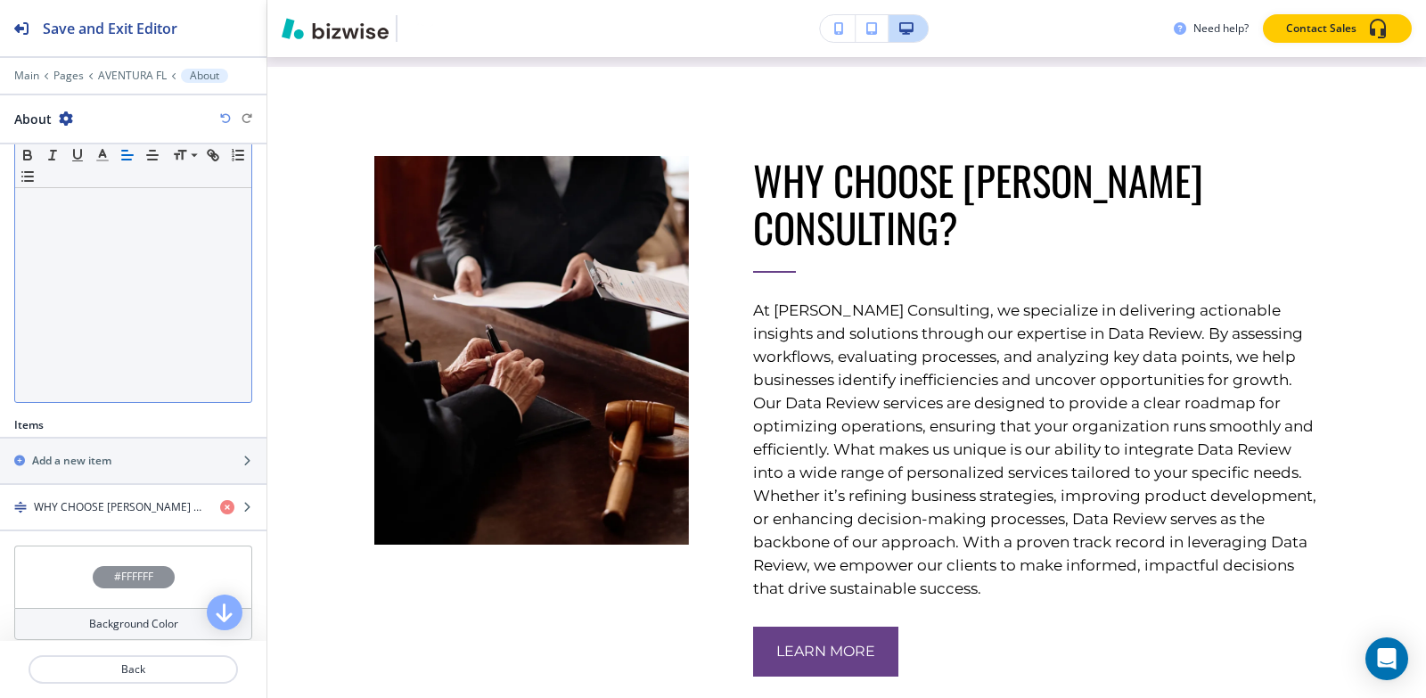
scroll to position [315, 0]
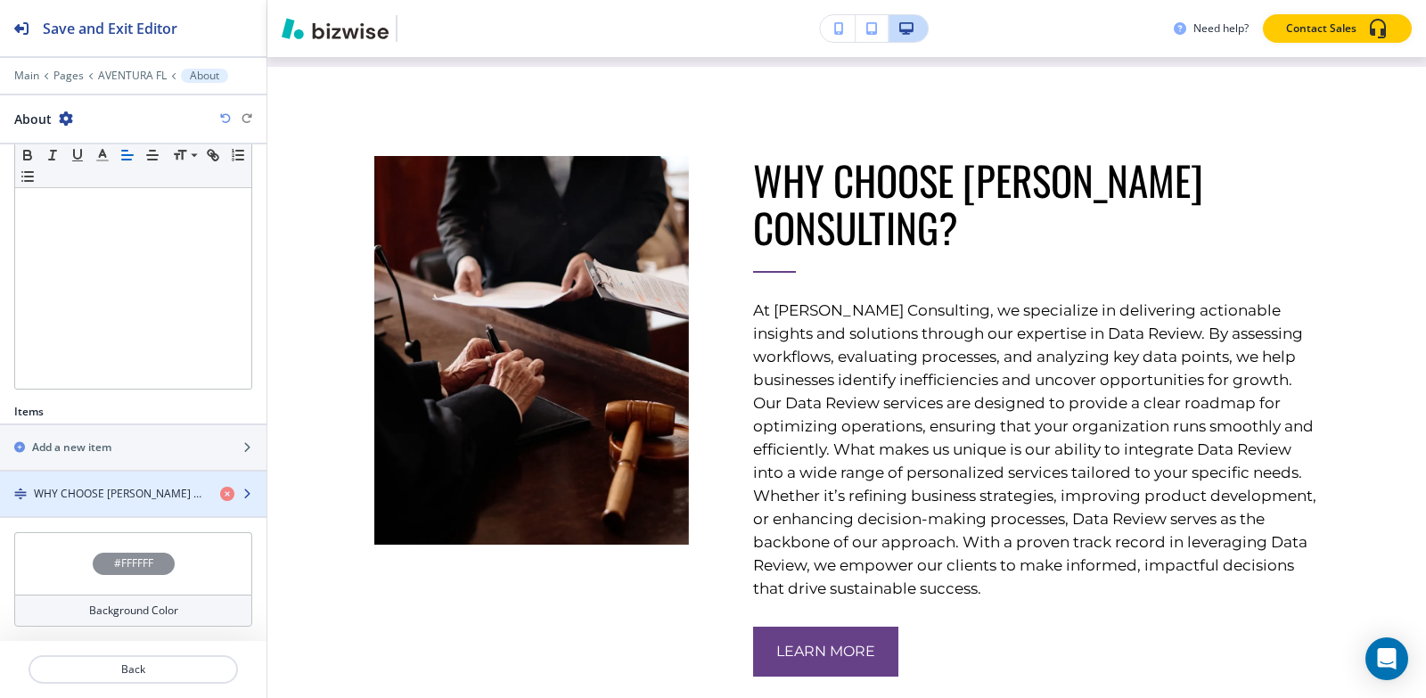
click at [170, 498] on h4 "WHY CHOOSE [PERSON_NAME] CONSULTING?" at bounding box center [120, 494] width 172 height 16
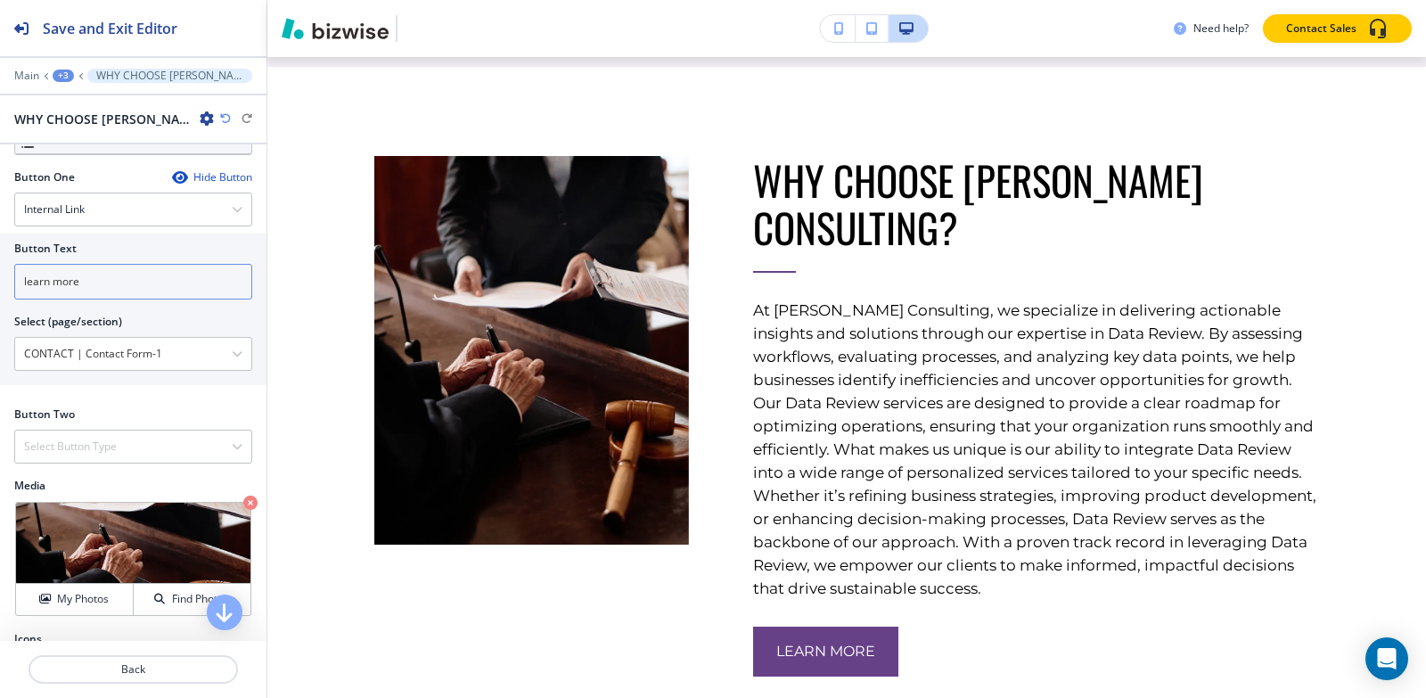
scroll to position [713, 0]
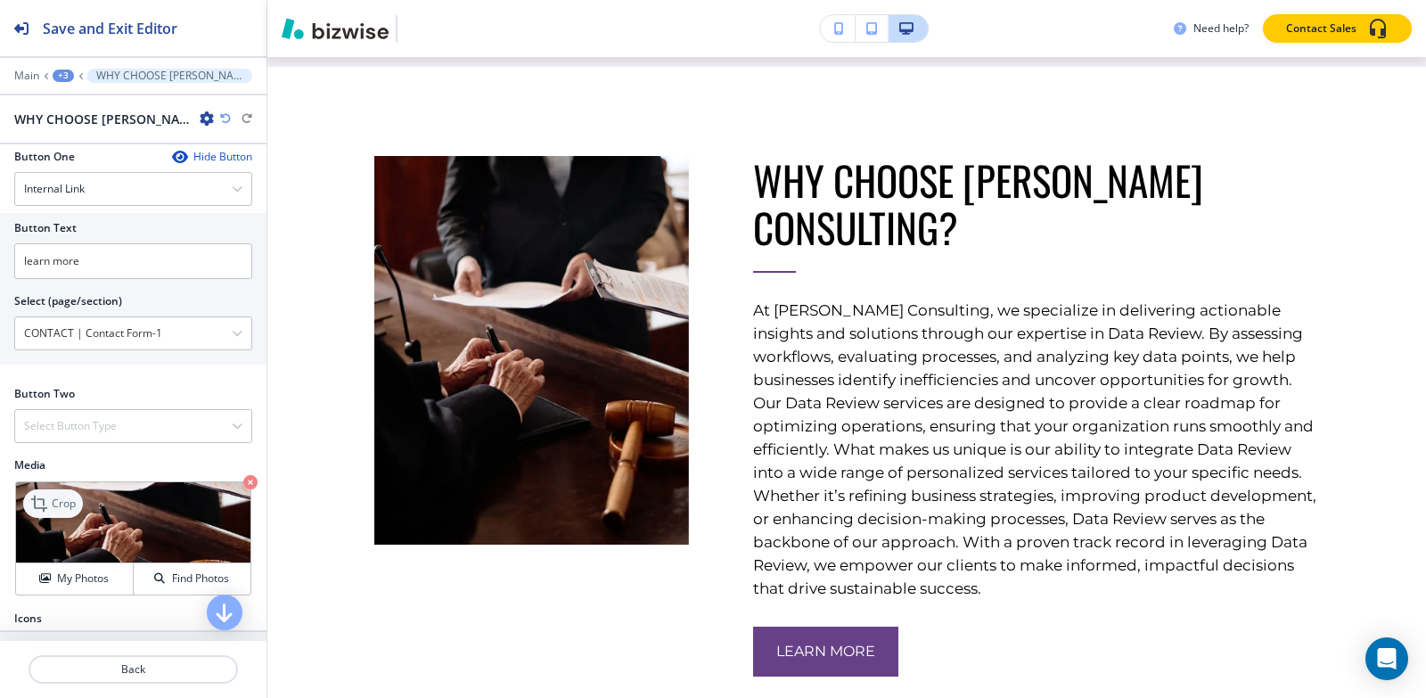
click at [71, 512] on p "Crop" at bounding box center [64, 503] width 24 height 16
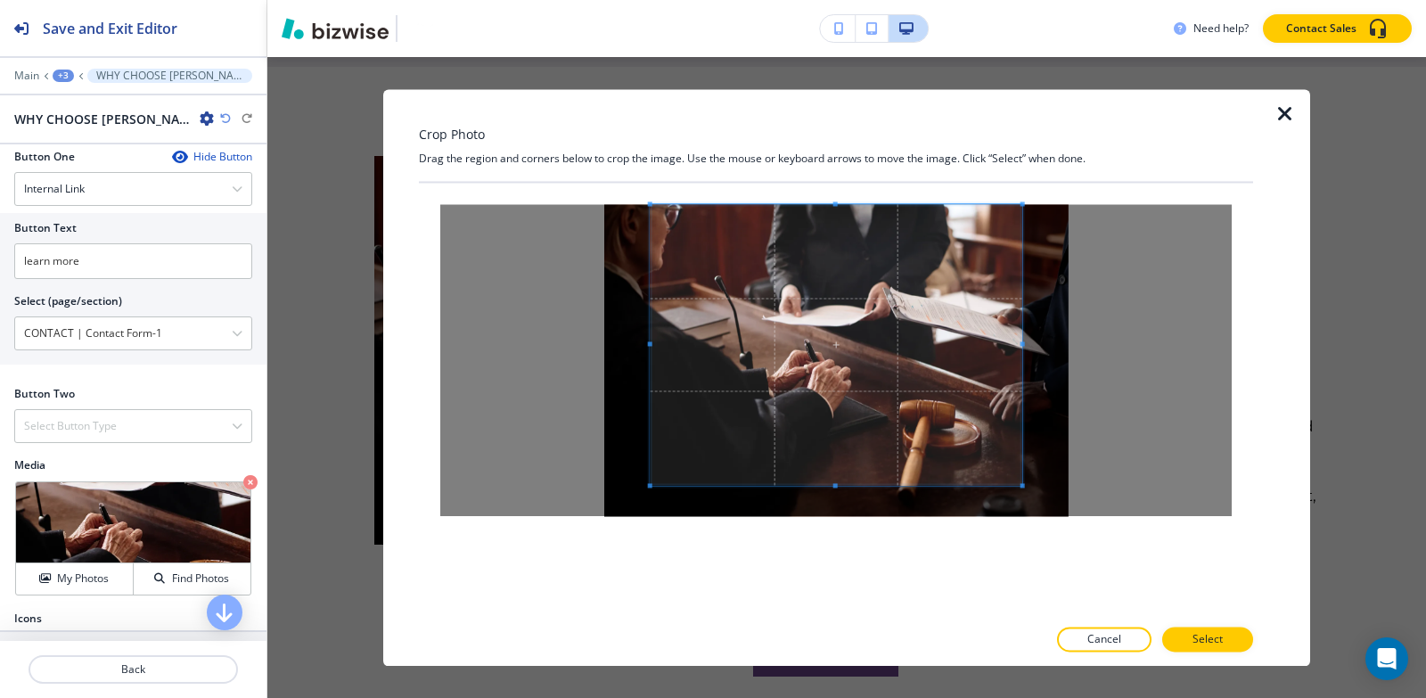
click at [829, 148] on div "Crop Photo Drag the region and corners below to crop the image. Use the mouse o…" at bounding box center [836, 377] width 834 height 577
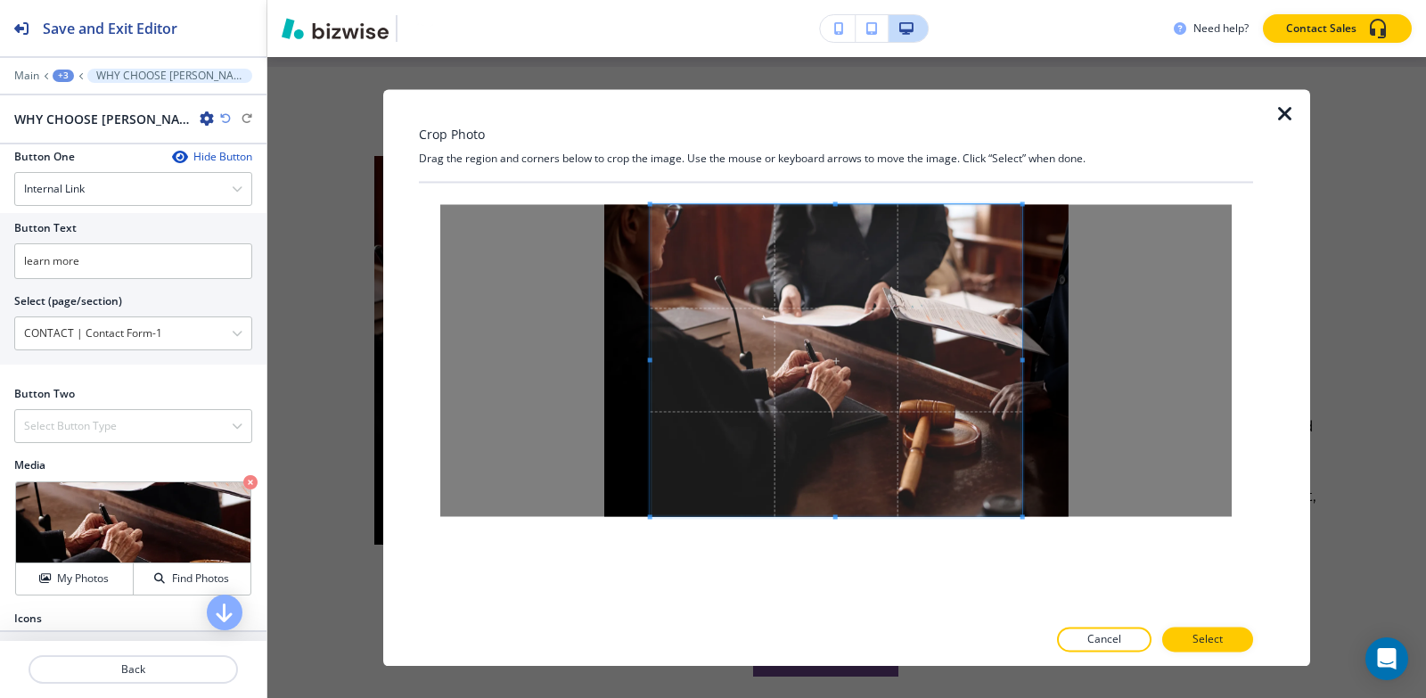
click at [825, 595] on div at bounding box center [836, 399] width 834 height 433
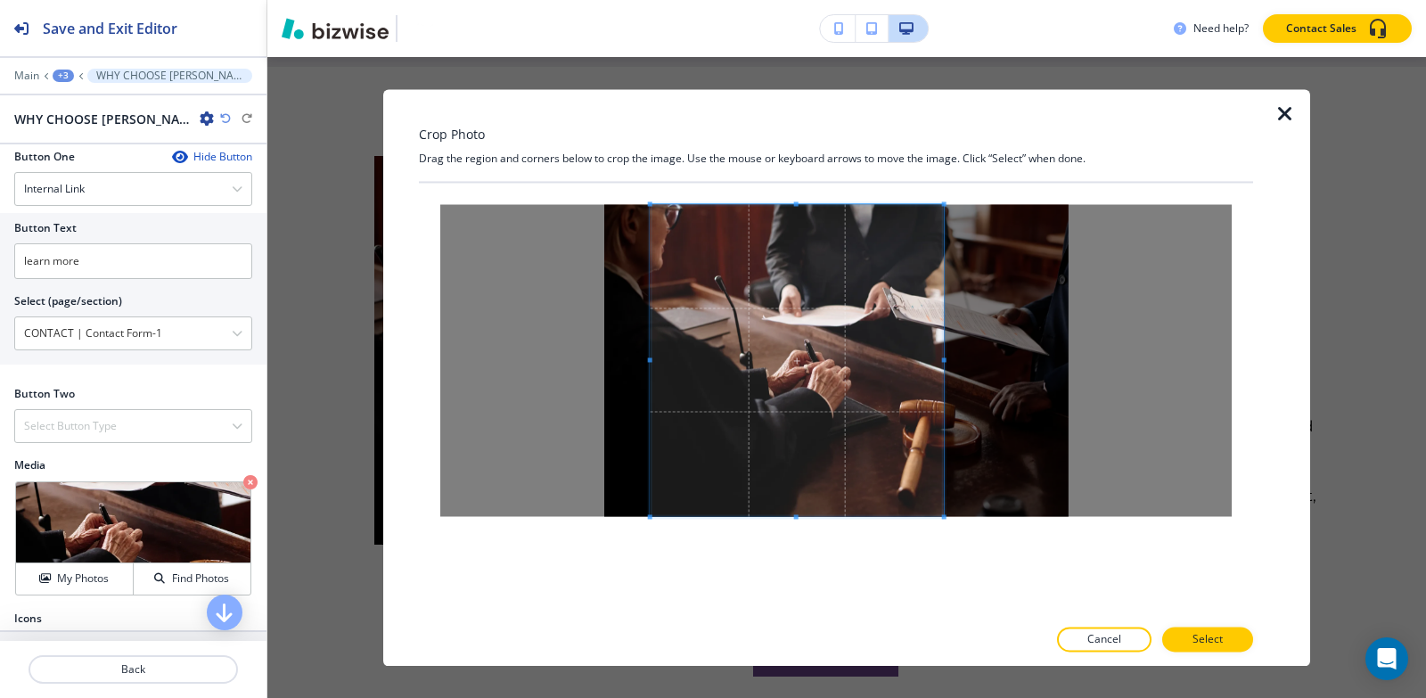
click at [944, 350] on div at bounding box center [797, 360] width 293 height 312
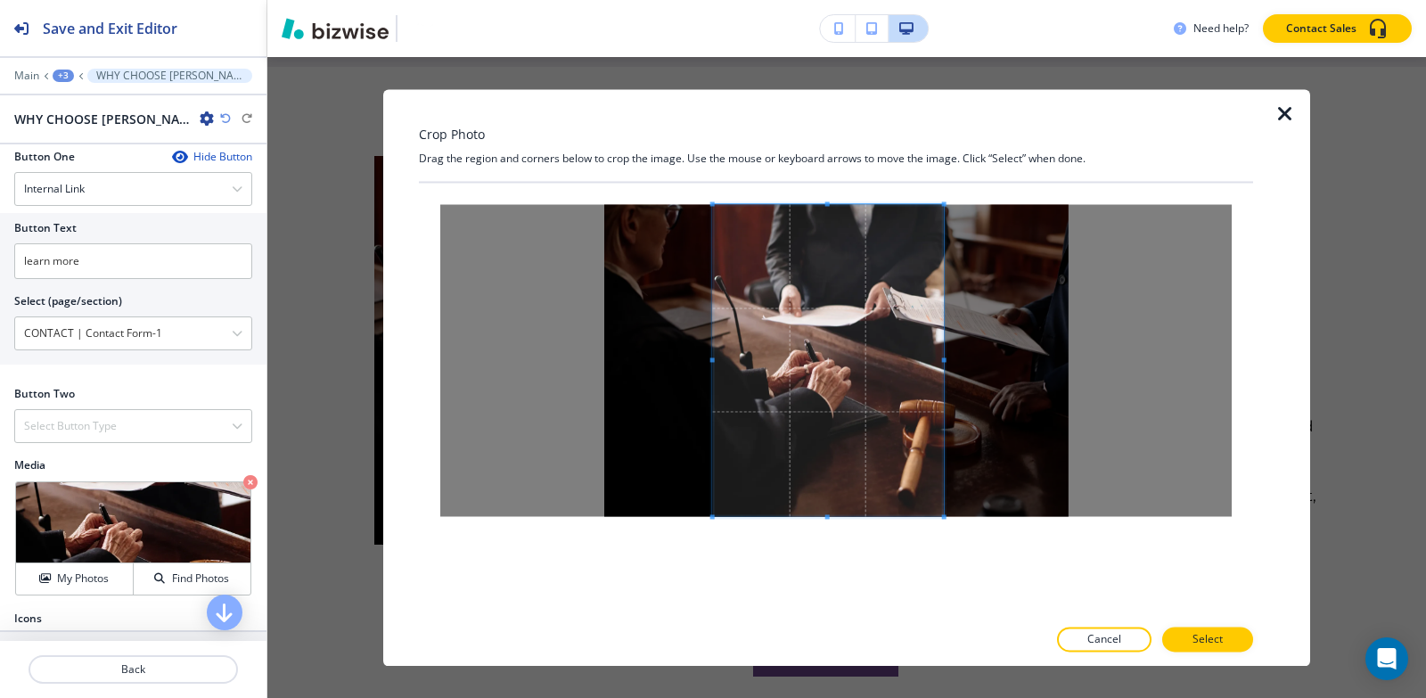
click at [713, 362] on div at bounding box center [828, 360] width 231 height 312
click at [1214, 638] on p "Select" at bounding box center [1207, 639] width 30 height 16
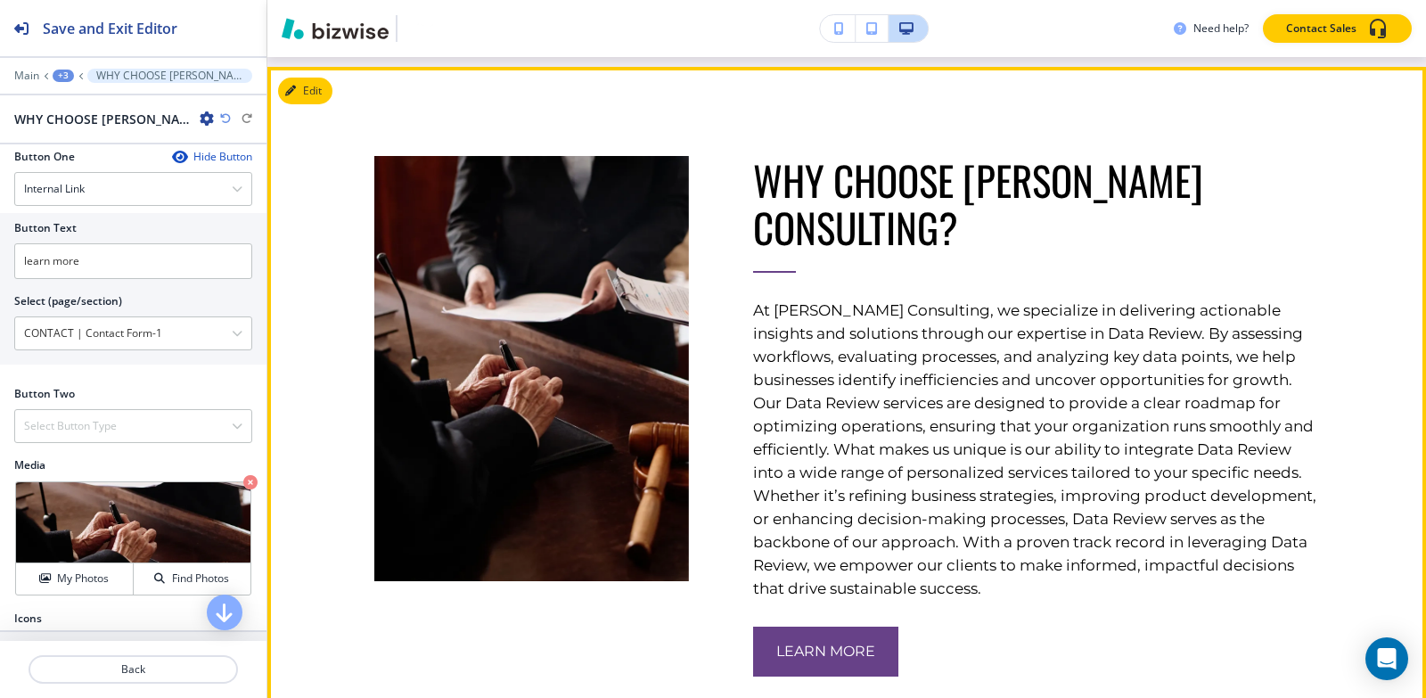
scroll to position [2300, 0]
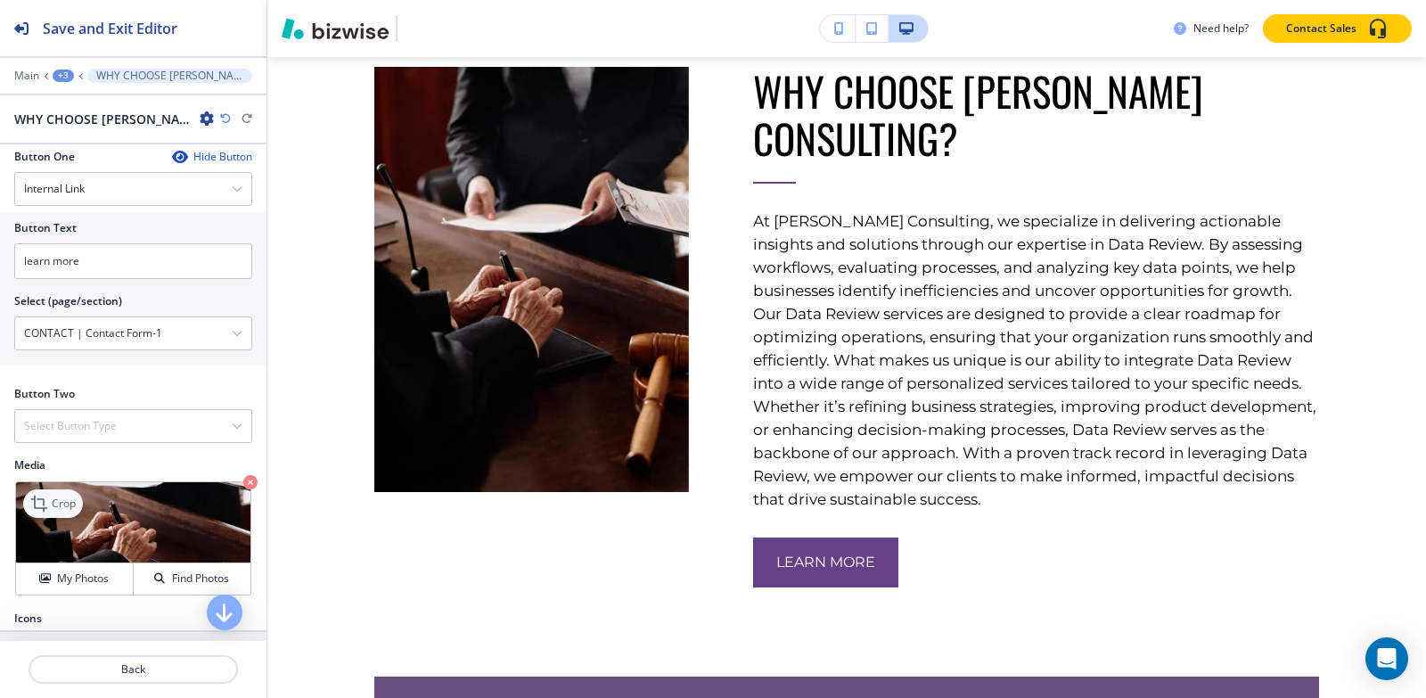
click at [39, 514] on icon at bounding box center [40, 503] width 21 height 21
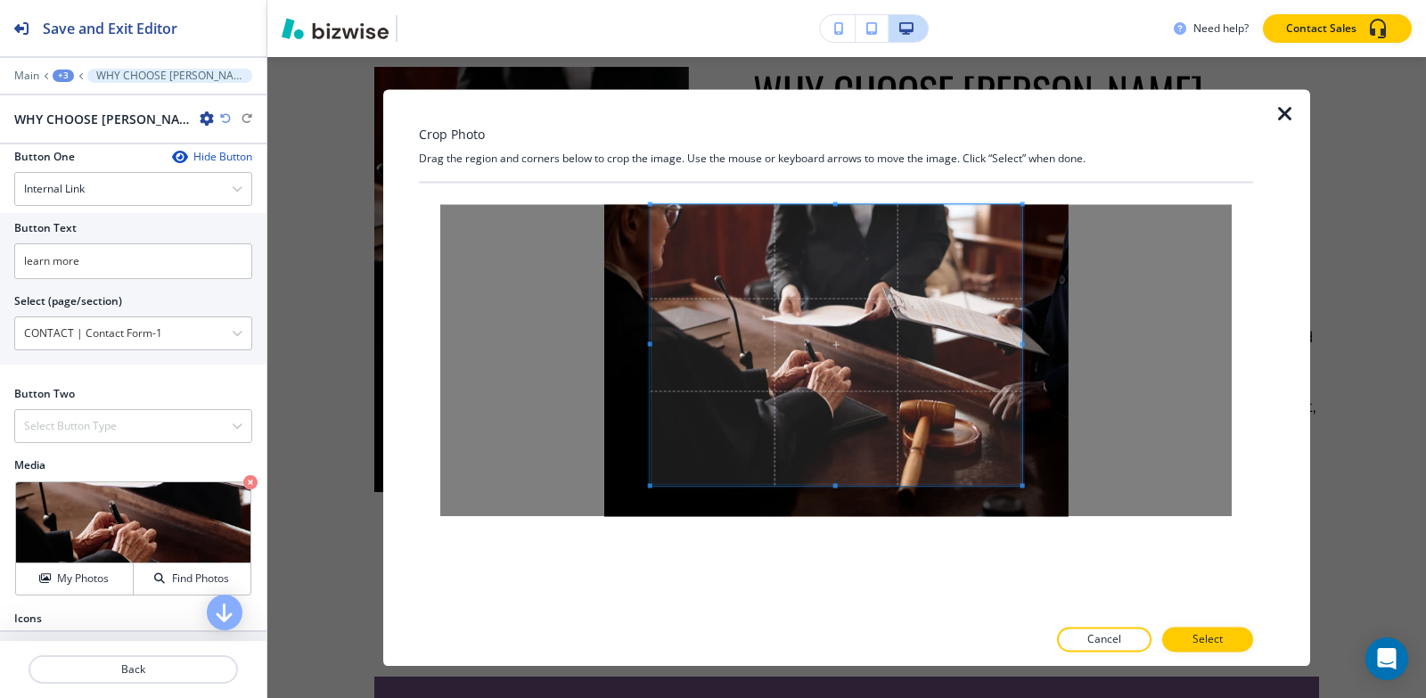
click at [858, 107] on div "Crop Photo Drag the region and corners below to crop the image. Use the mouse o…" at bounding box center [836, 377] width 834 height 577
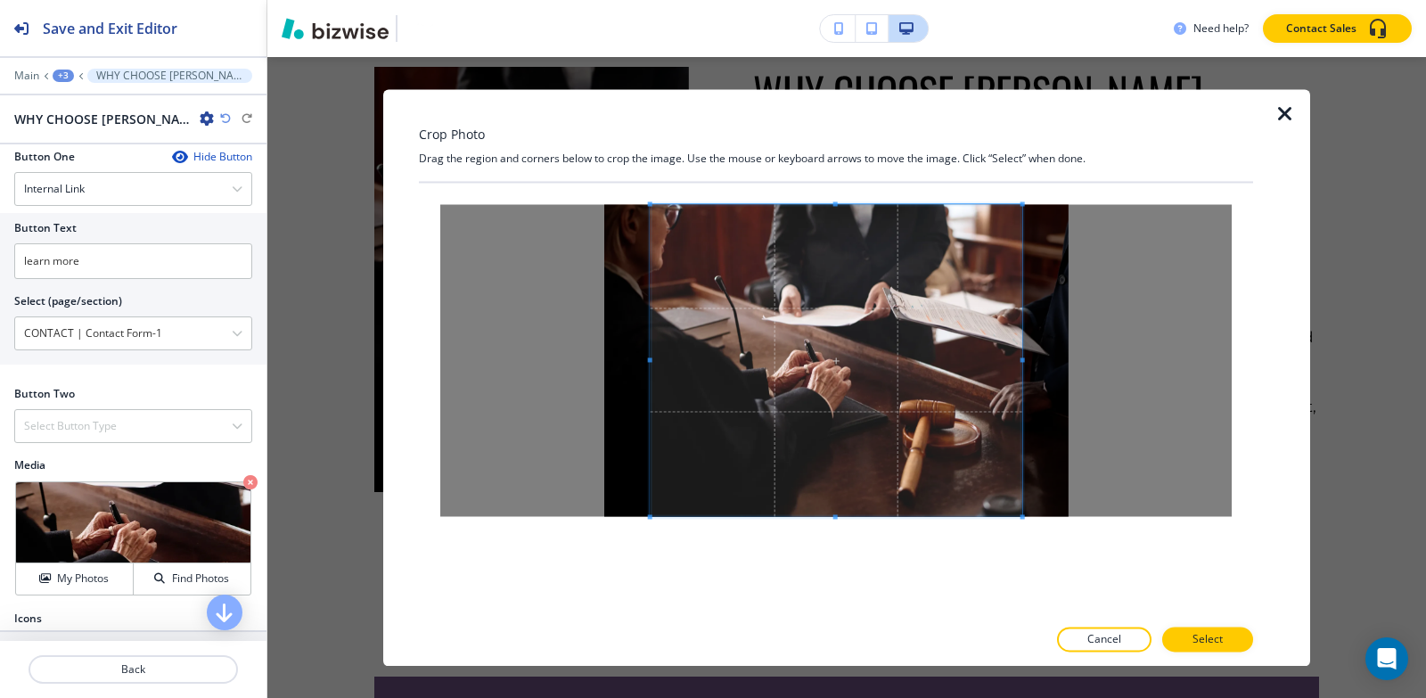
click at [868, 0] on html "Save and Exit Editor Main +3 WHY CHOOSE SUMITA PRADHAN CONSULTING? WHY CHOOSE S…" at bounding box center [713, 0] width 1426 height 0
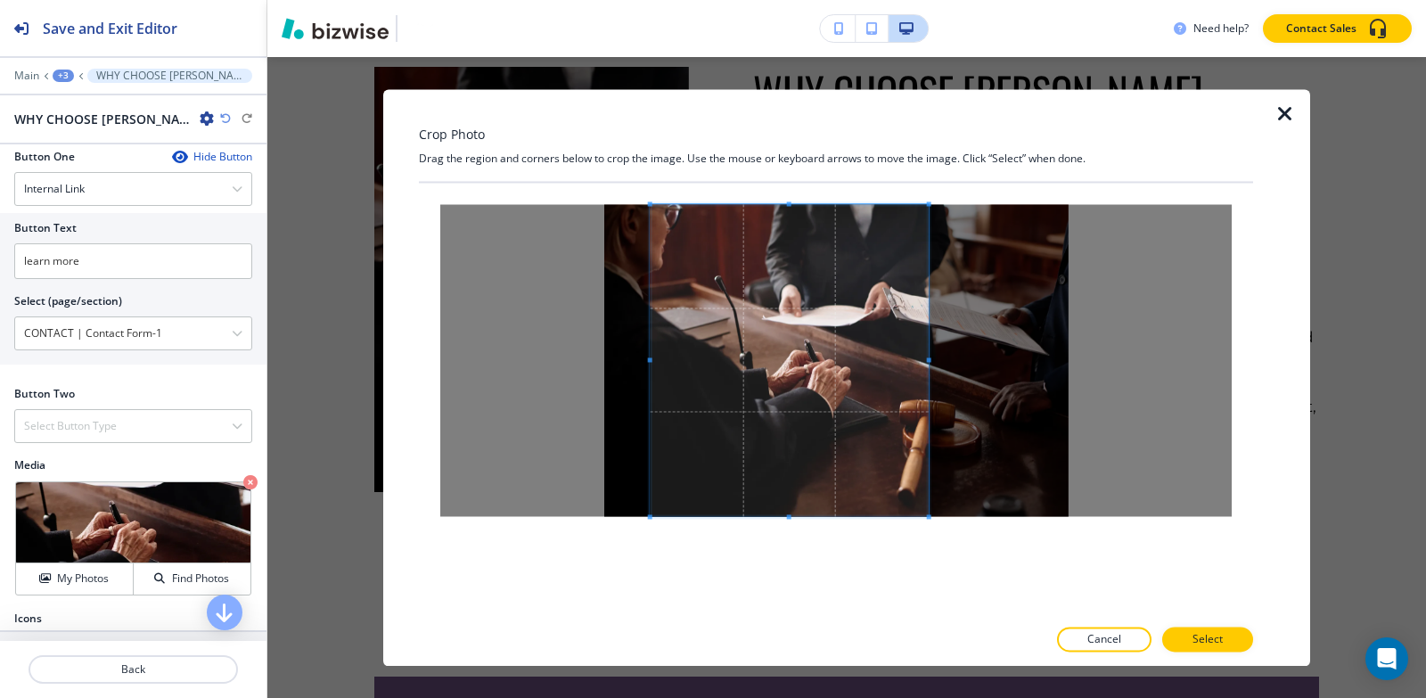
click at [929, 356] on div at bounding box center [790, 360] width 278 height 312
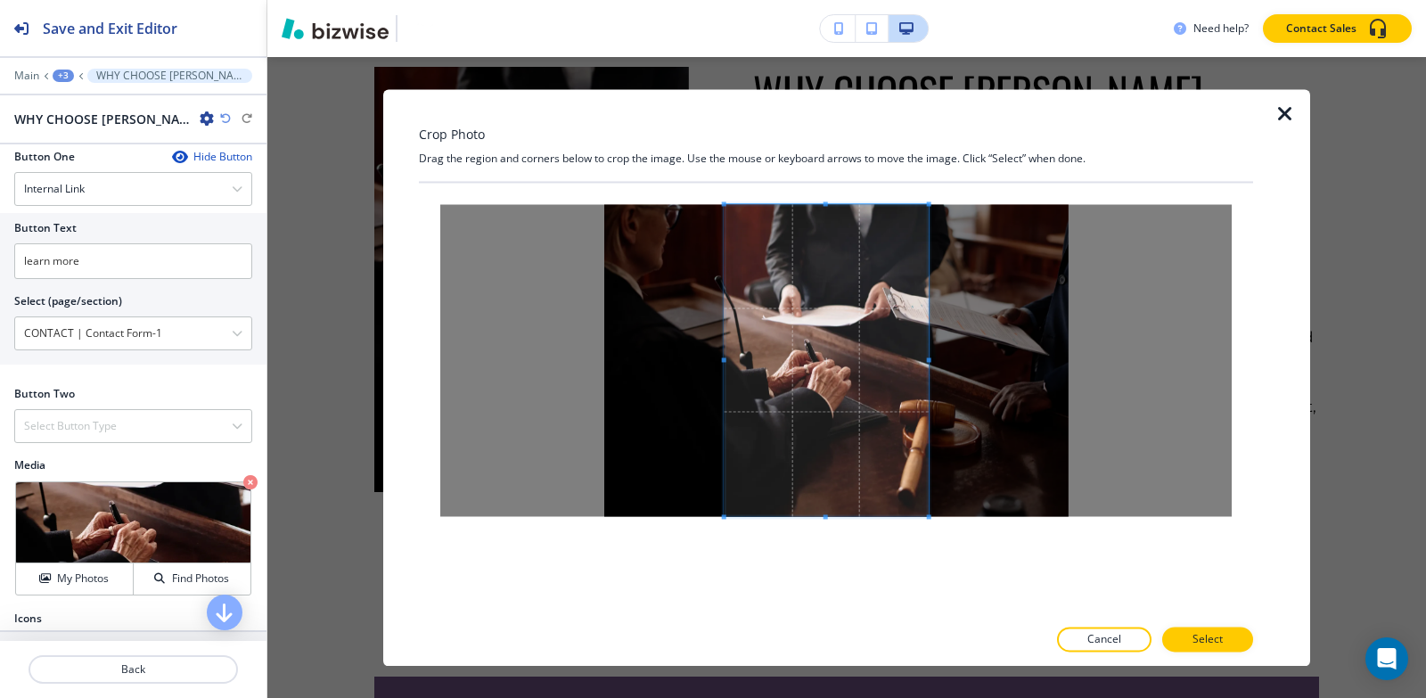
click at [725, 356] on div at bounding box center [827, 360] width 204 height 312
click at [1224, 633] on button "Select" at bounding box center [1207, 638] width 91 height 25
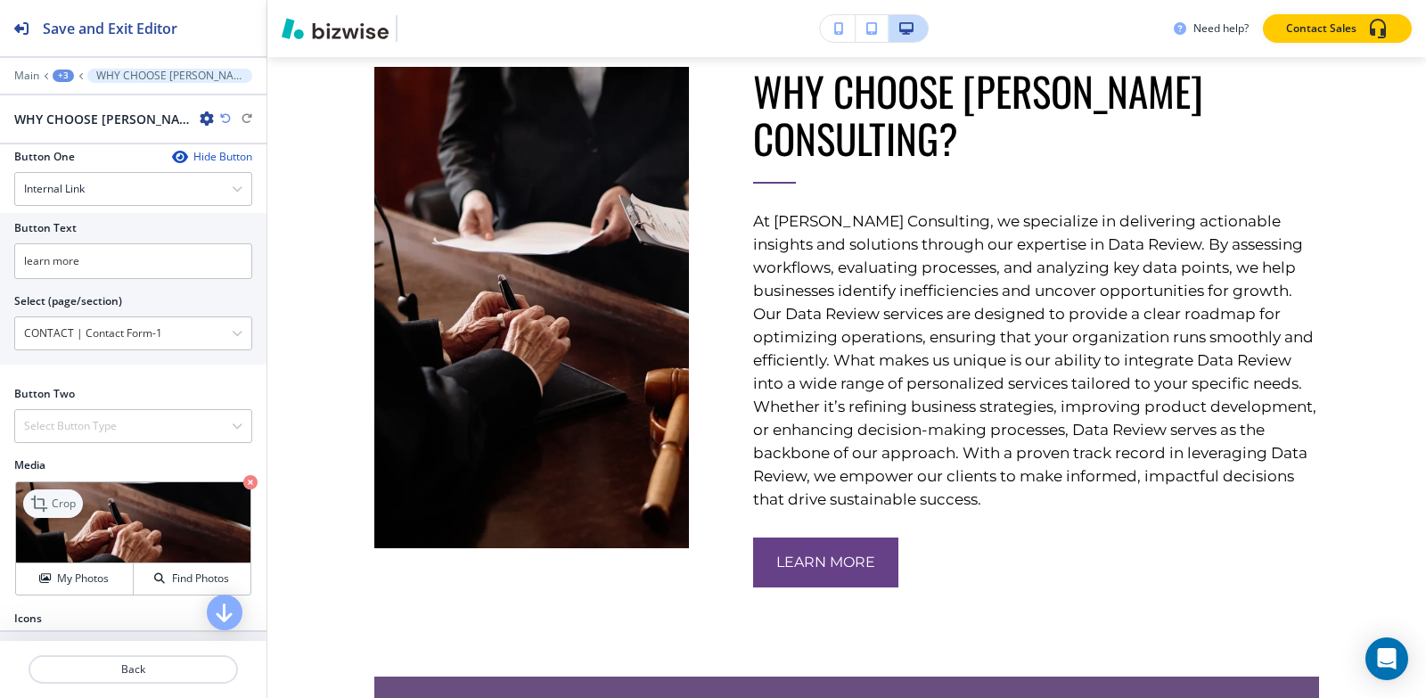
click at [67, 512] on p "Crop" at bounding box center [64, 503] width 24 height 16
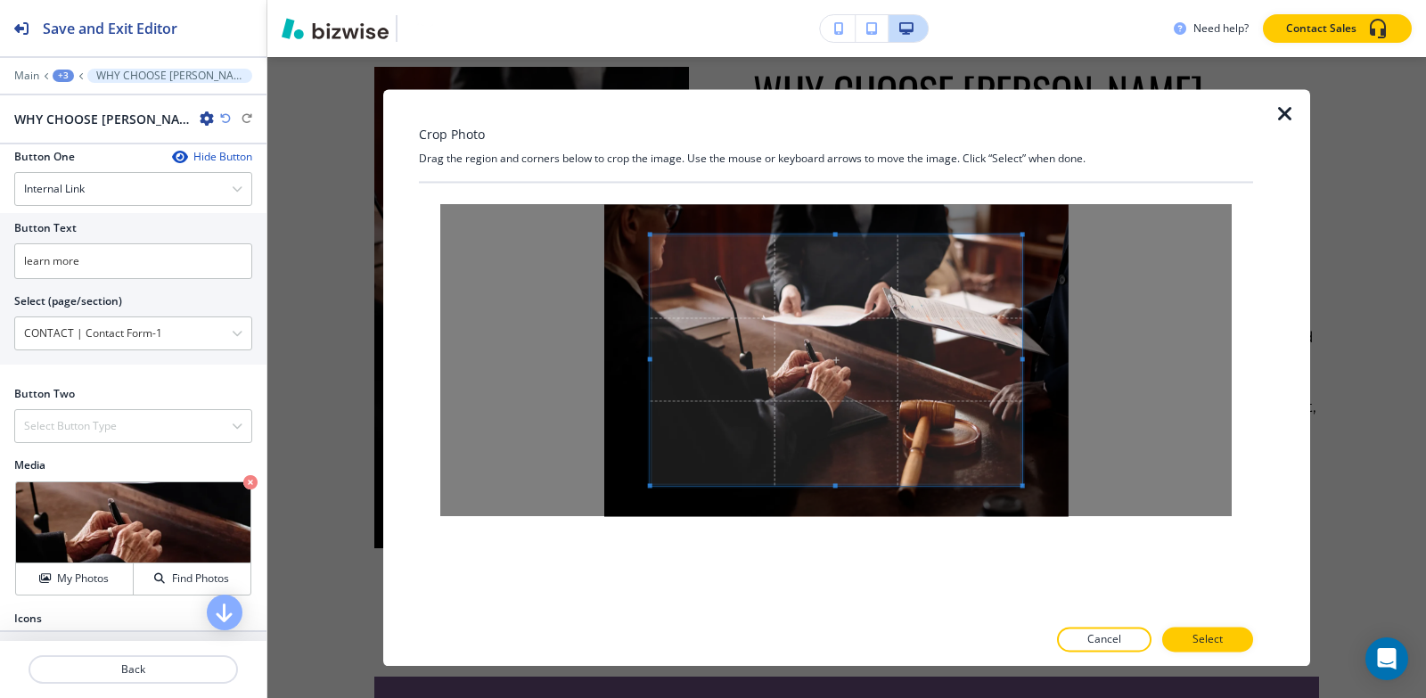
click at [836, 80] on div "Crop Photo Drag the region and corners below to crop the image. Use the mouse o…" at bounding box center [846, 377] width 1158 height 641
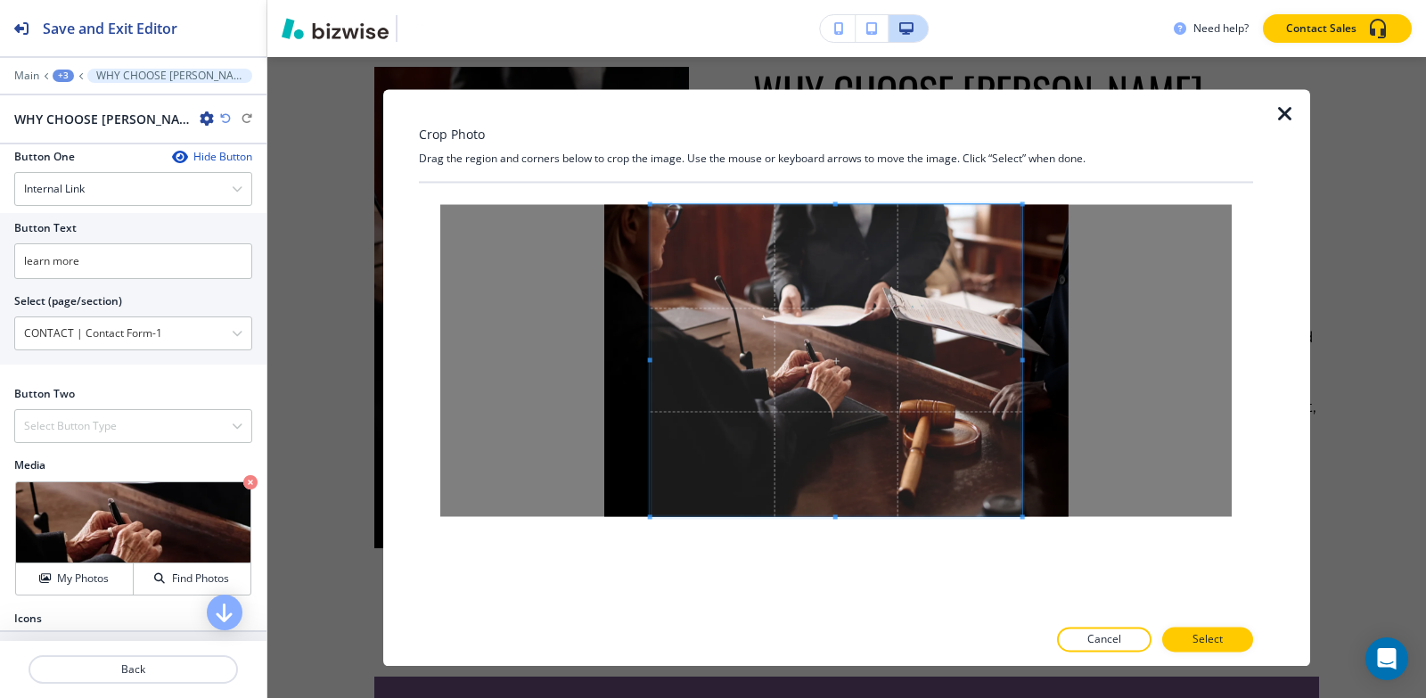
click at [835, 585] on div at bounding box center [836, 399] width 834 height 433
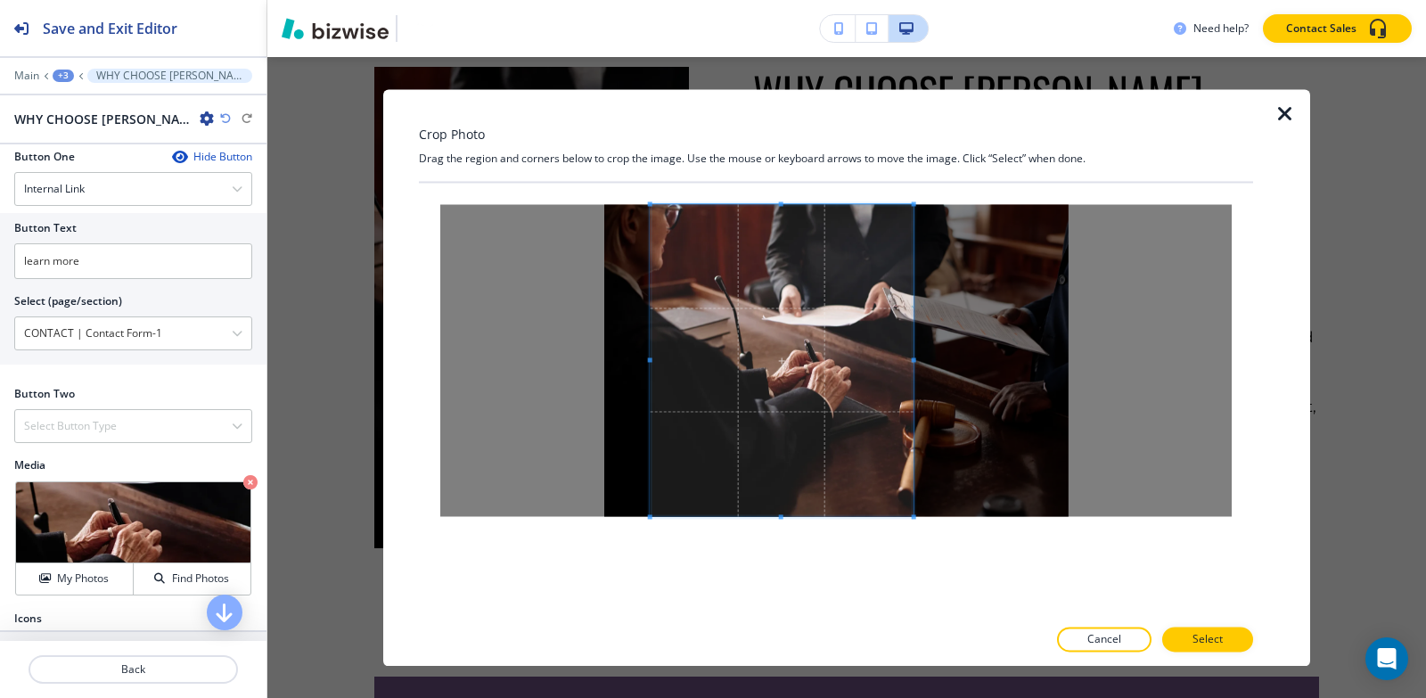
click at [912, 359] on span at bounding box center [913, 359] width 4 height 4
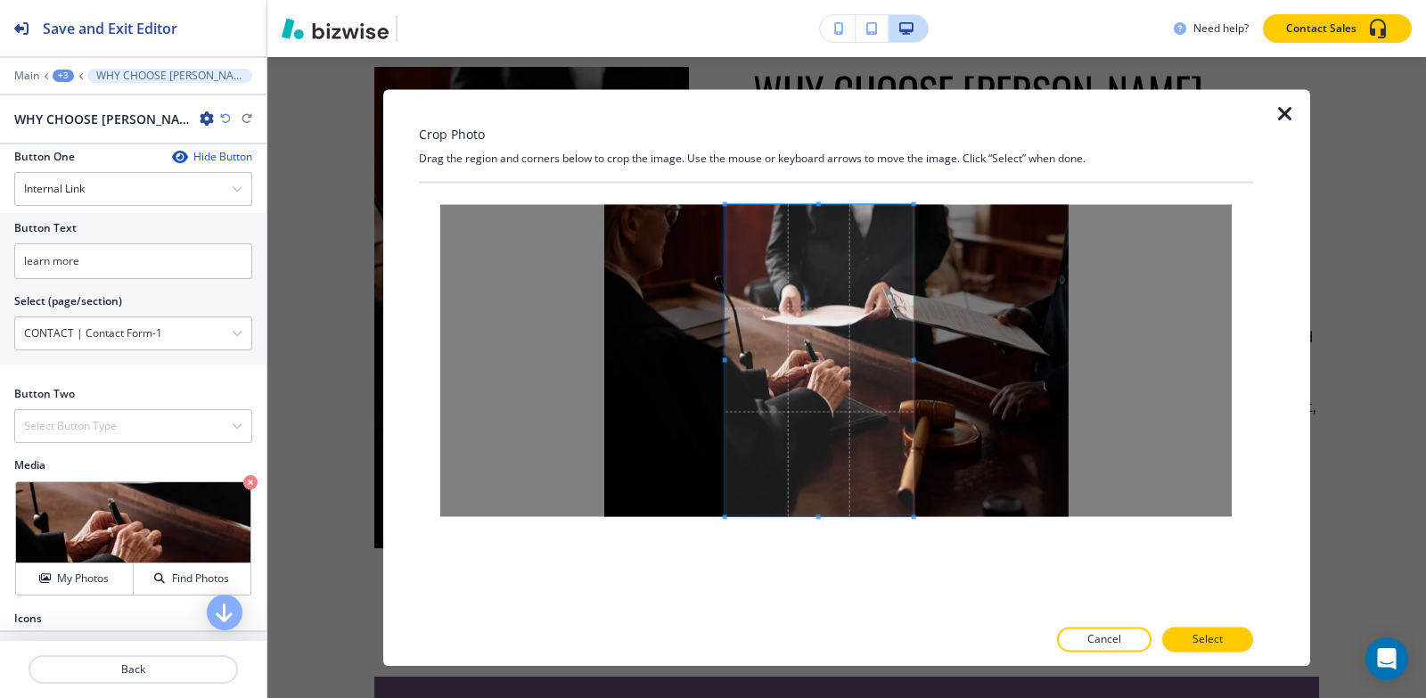
click at [725, 363] on div at bounding box center [819, 360] width 188 height 312
click at [1210, 639] on p "Select" at bounding box center [1207, 639] width 30 height 16
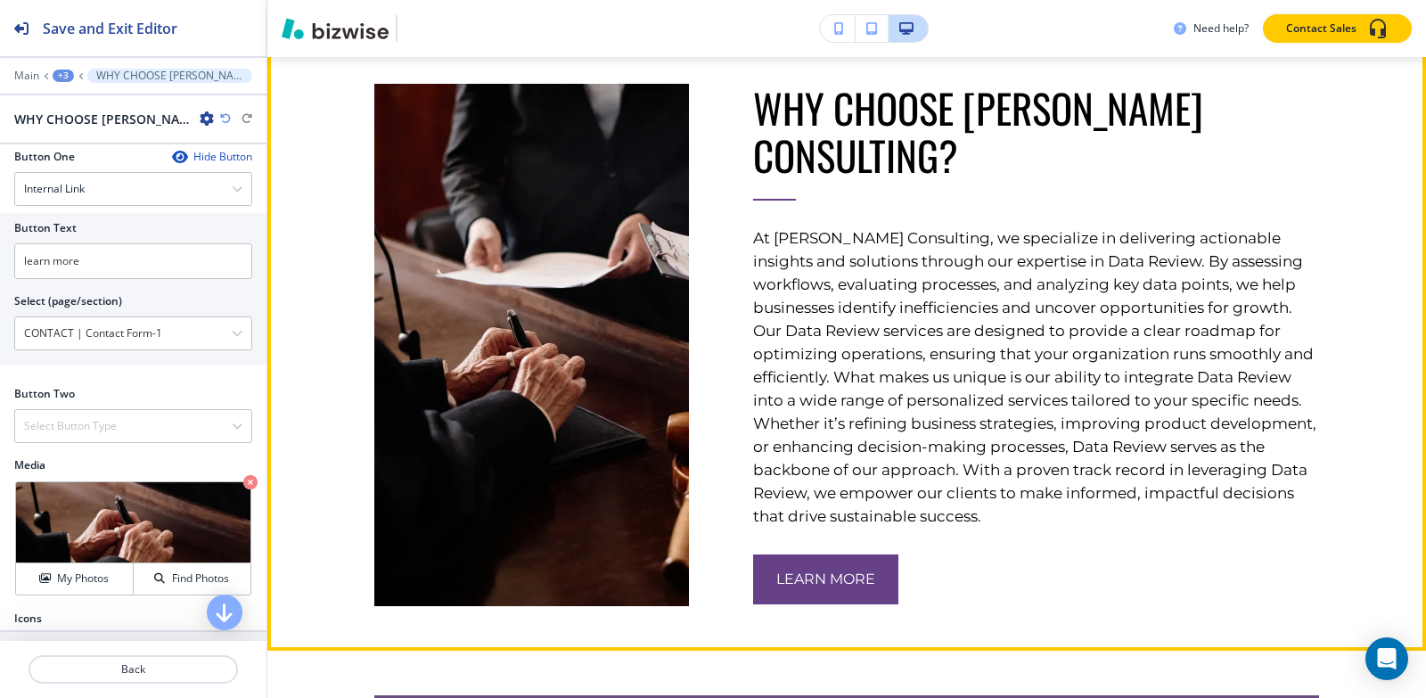
scroll to position [2478, 0]
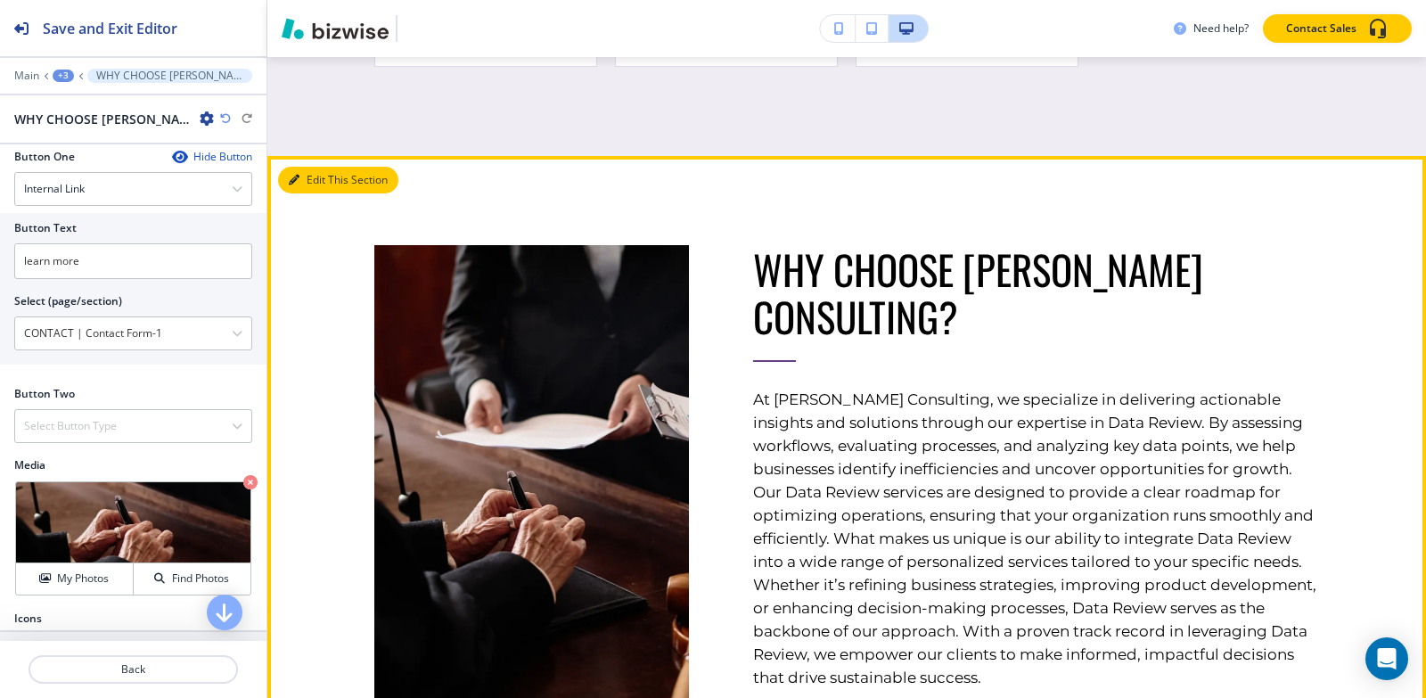
click at [311, 169] on button "Edit This Section" at bounding box center [338, 180] width 120 height 27
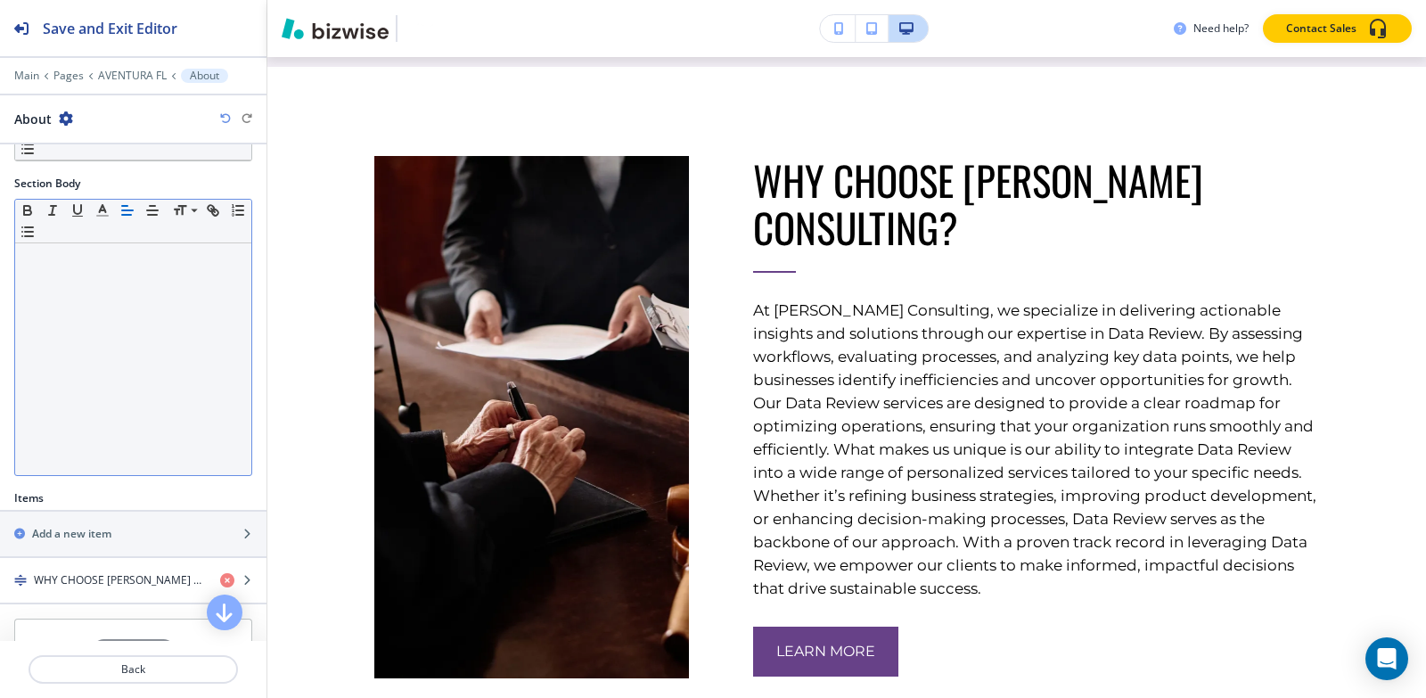
scroll to position [315, 0]
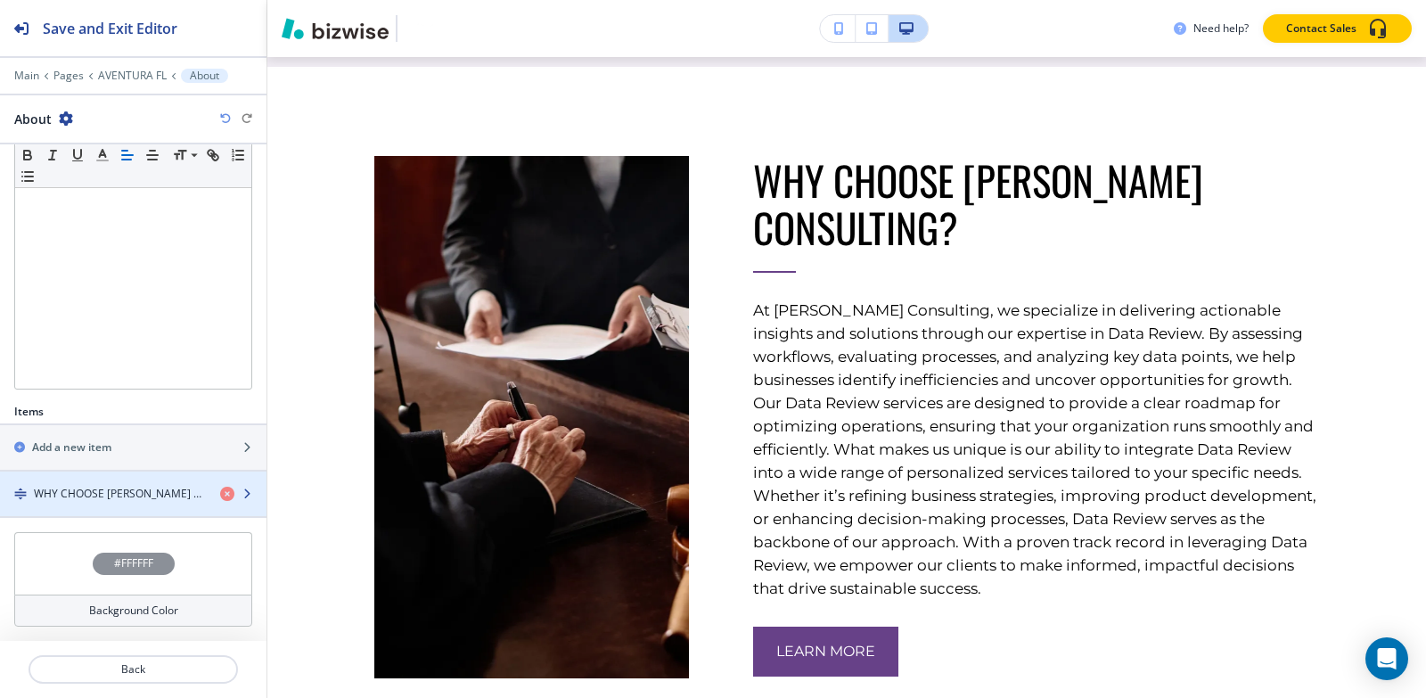
click at [88, 482] on div "button" at bounding box center [133, 478] width 266 height 14
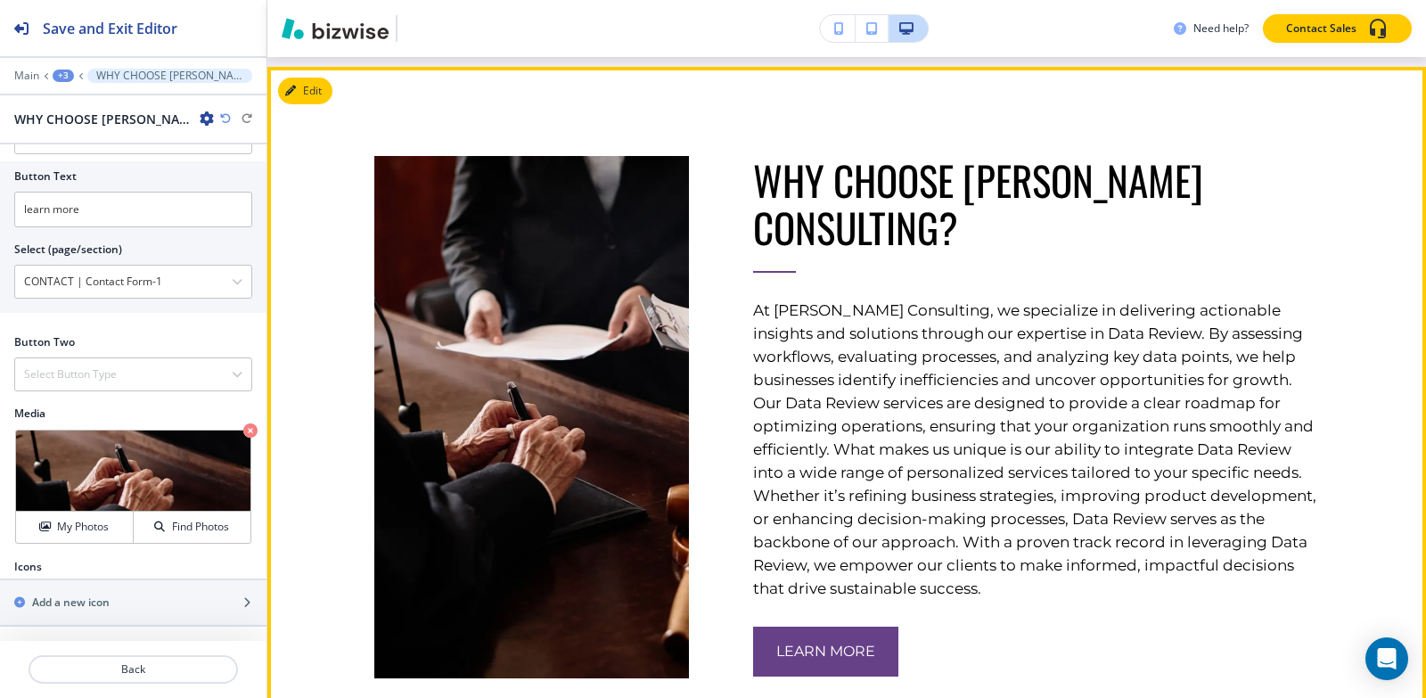
scroll to position [2657, 0]
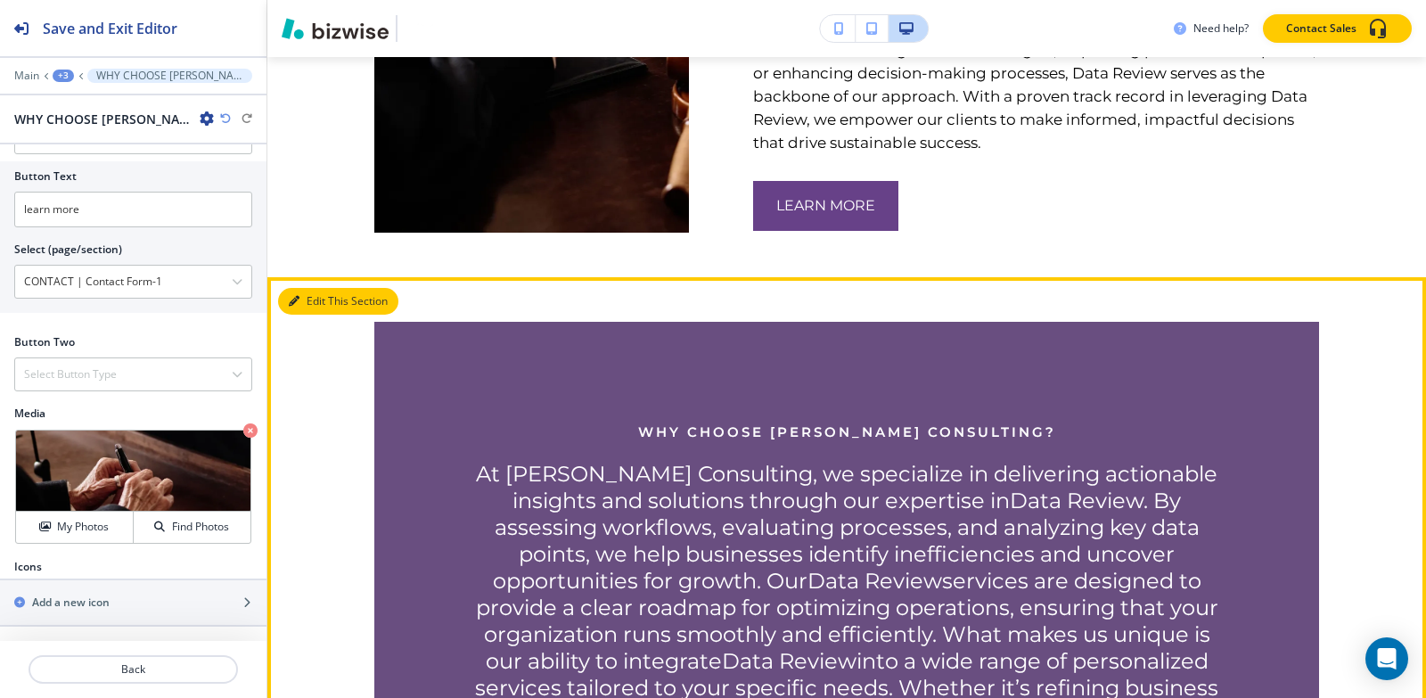
click at [287, 288] on button "Edit This Section" at bounding box center [338, 301] width 120 height 27
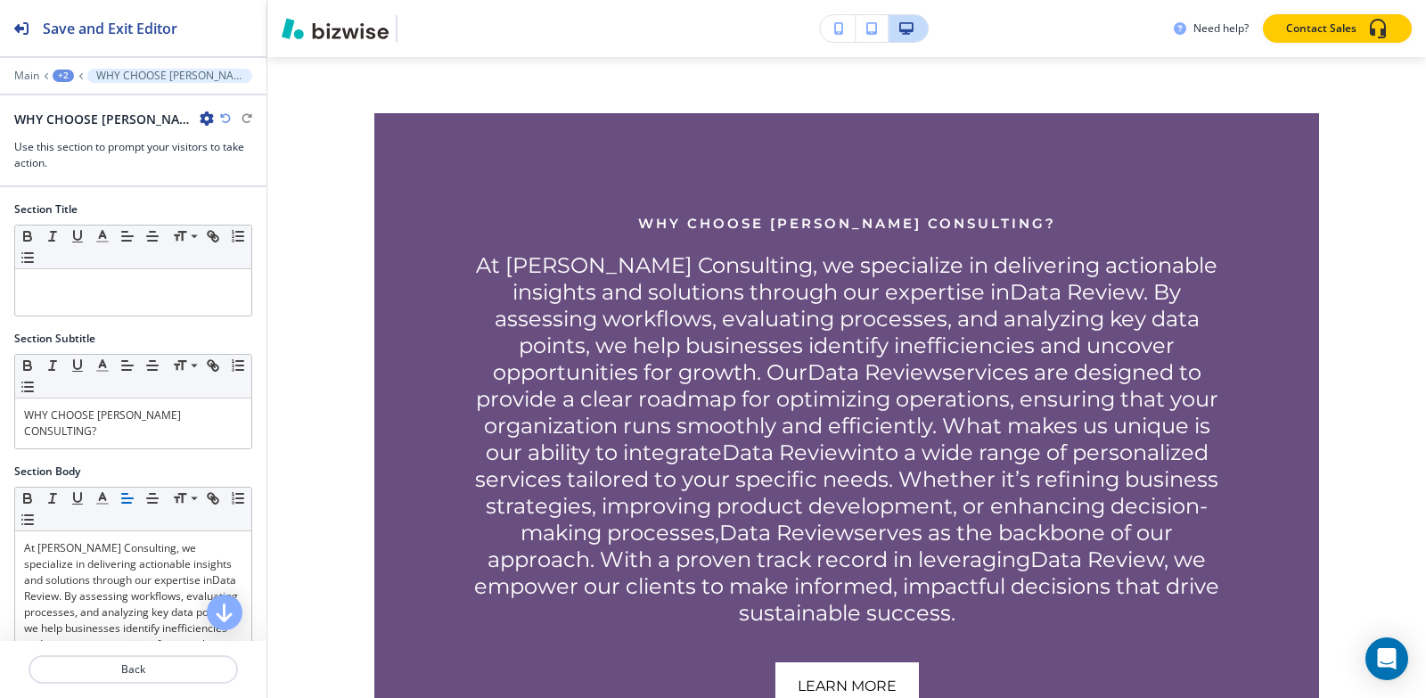
scroll to position [3464, 0]
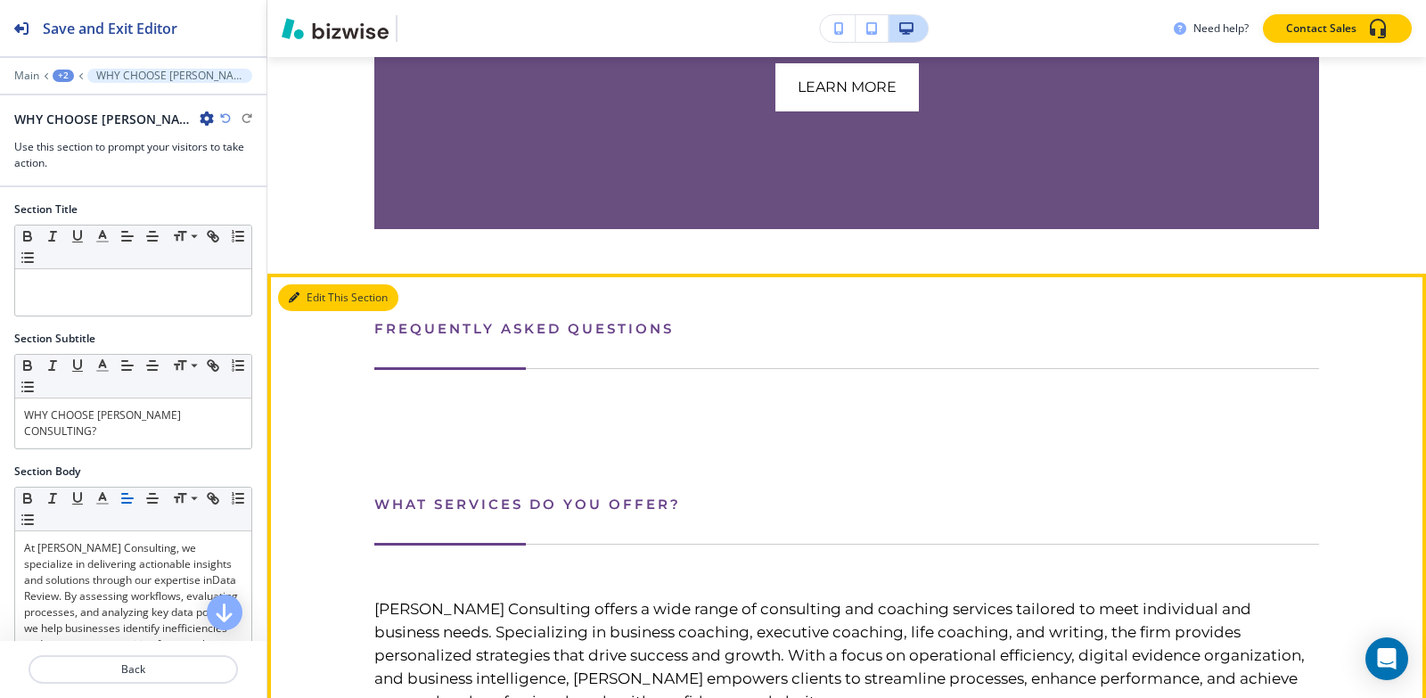
click at [300, 289] on button "Edit This Section" at bounding box center [338, 297] width 120 height 27
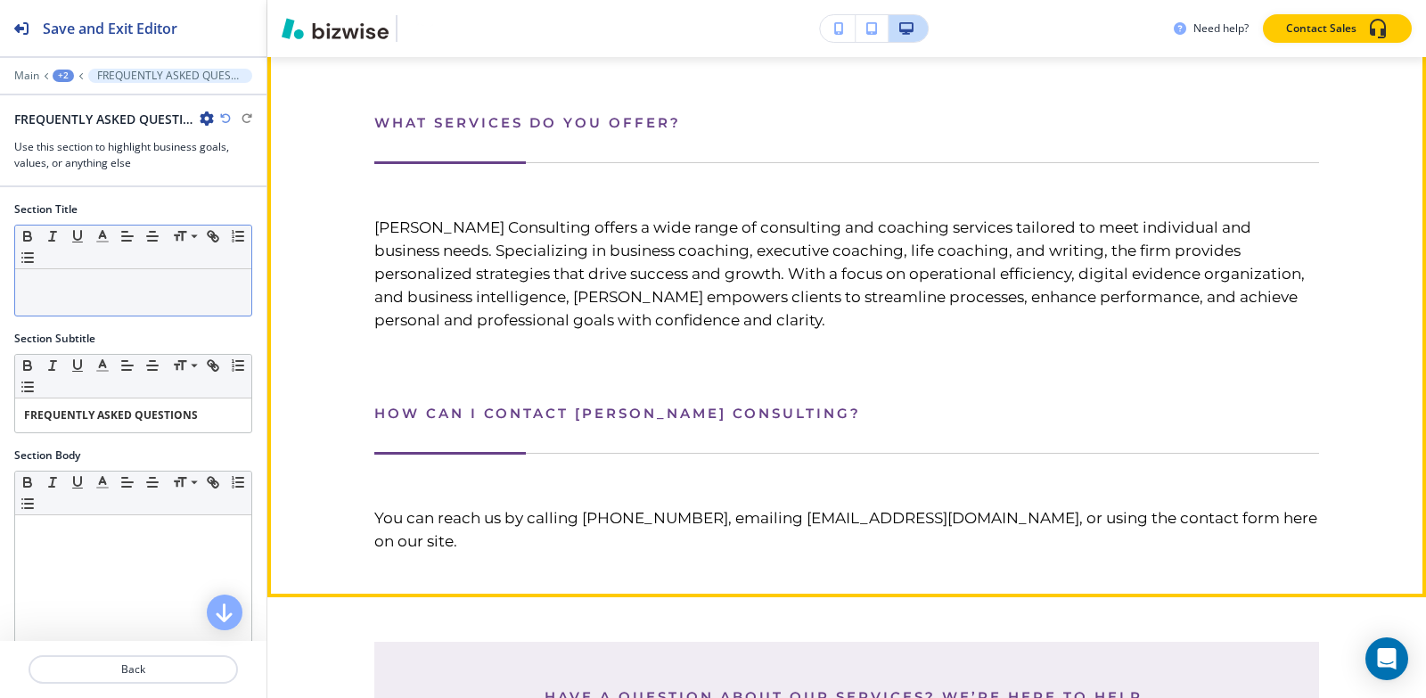
scroll to position [3669, 0]
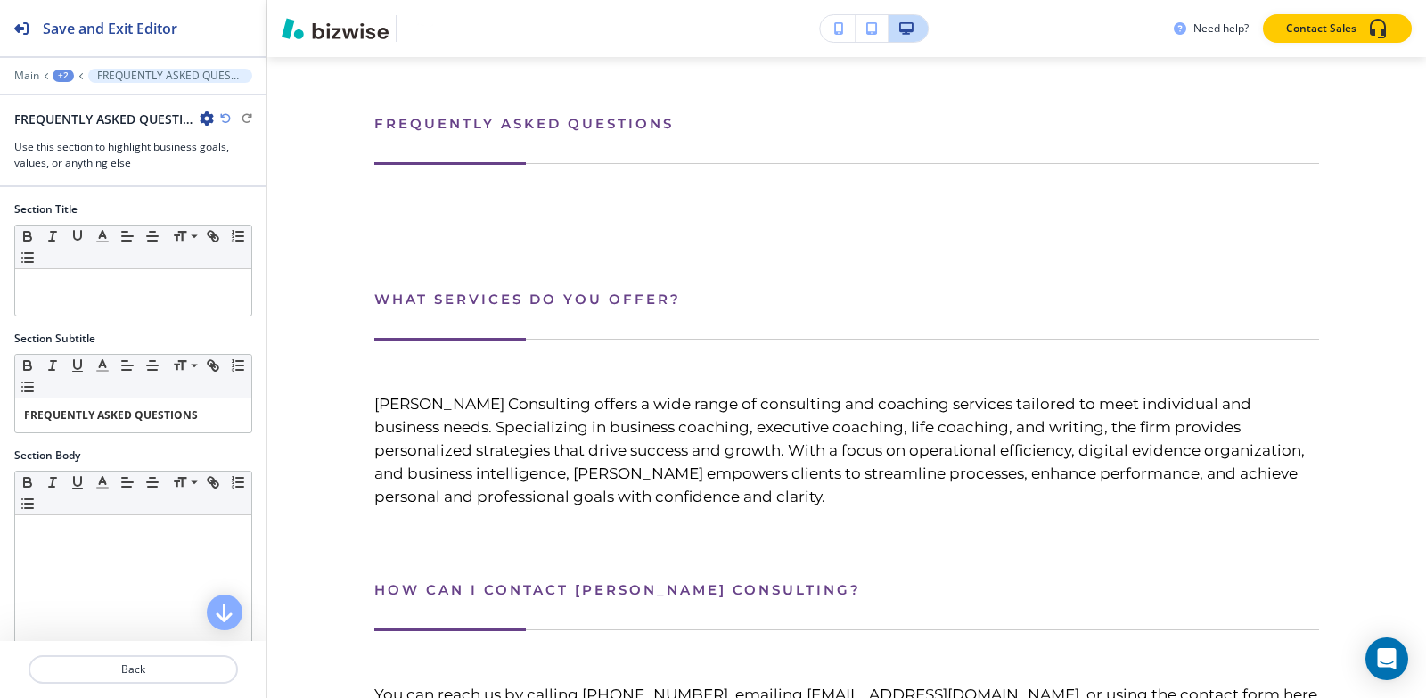
click at [209, 114] on icon "button" at bounding box center [207, 118] width 14 height 14
click at [218, 213] on p "Delete Section" at bounding box center [256, 212] width 91 height 16
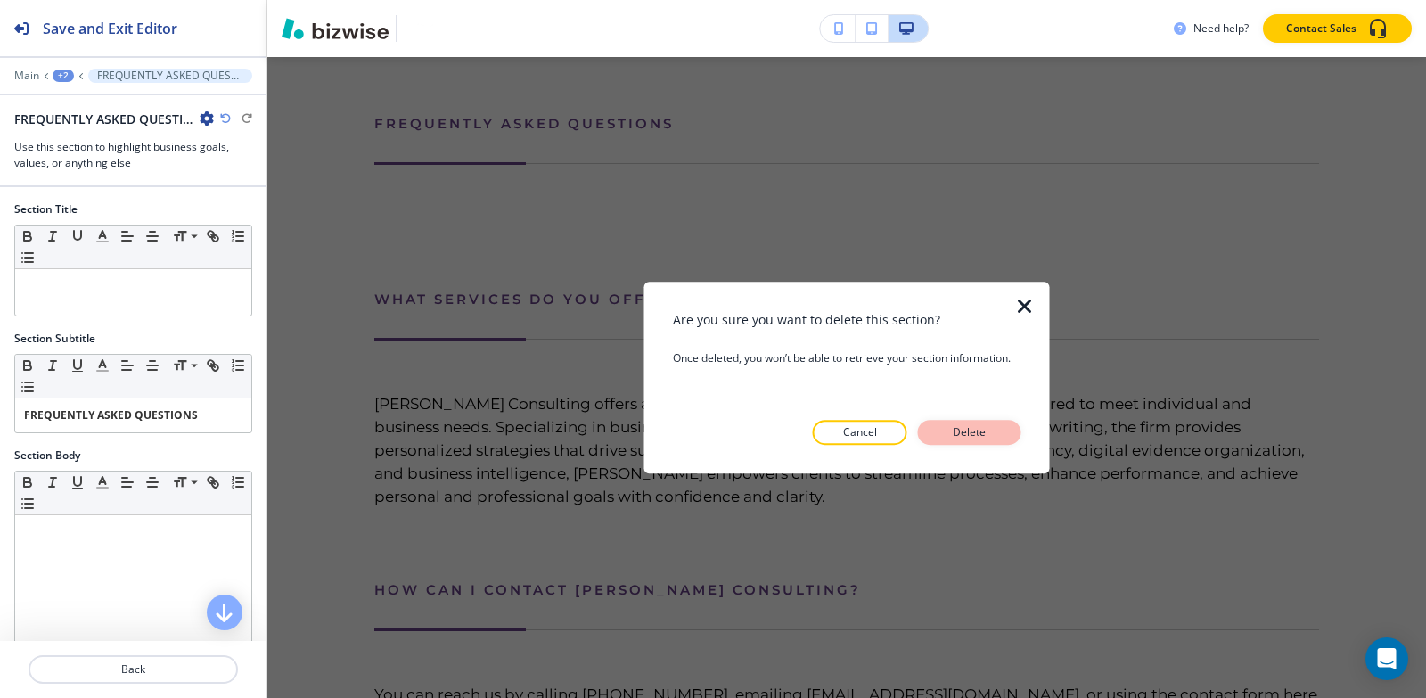
click at [979, 435] on p "Delete" at bounding box center [969, 432] width 43 height 16
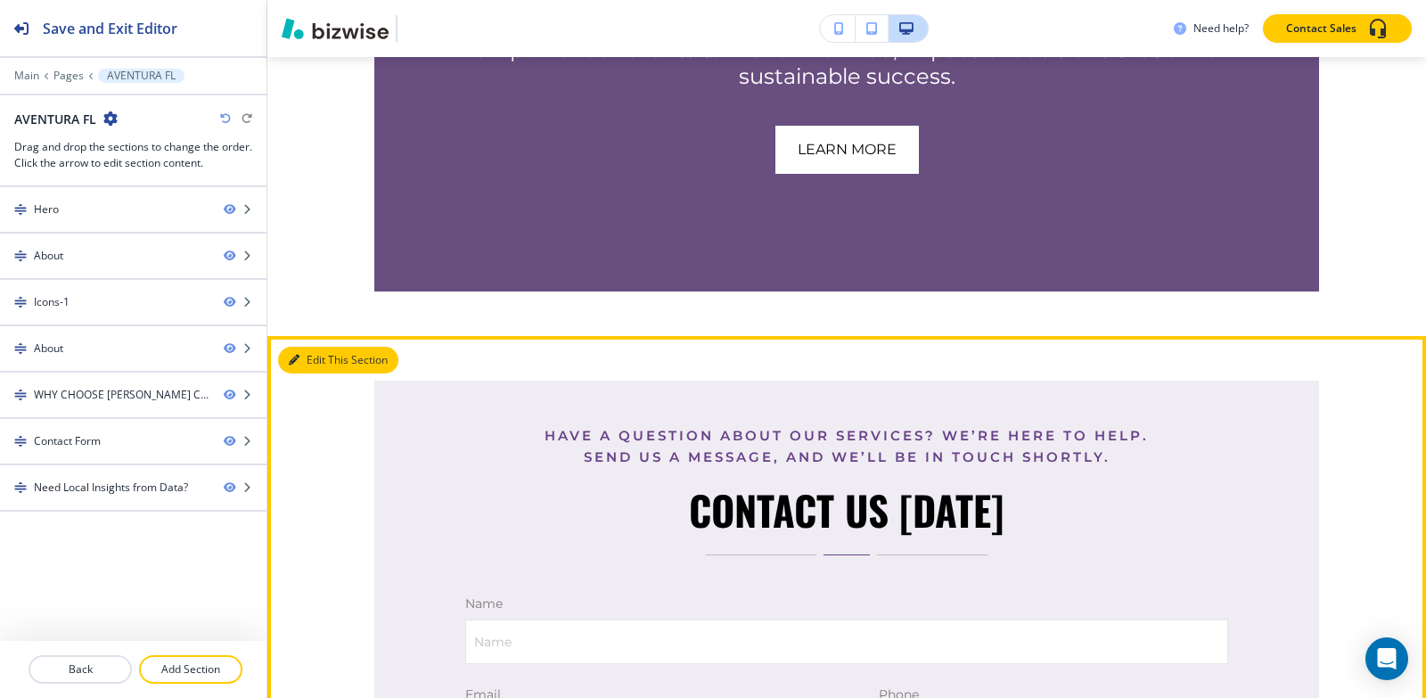
click at [313, 347] on button "Edit This Section" at bounding box center [338, 360] width 120 height 27
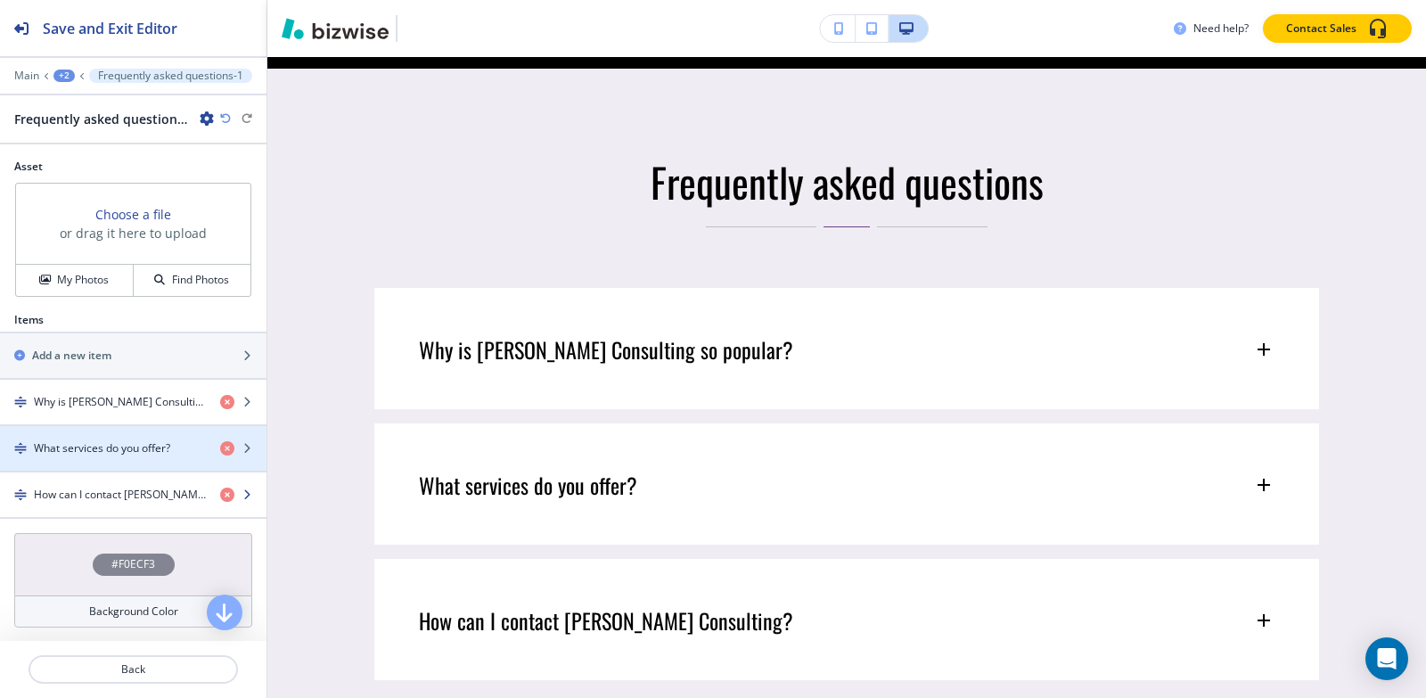
scroll to position [561, 0]
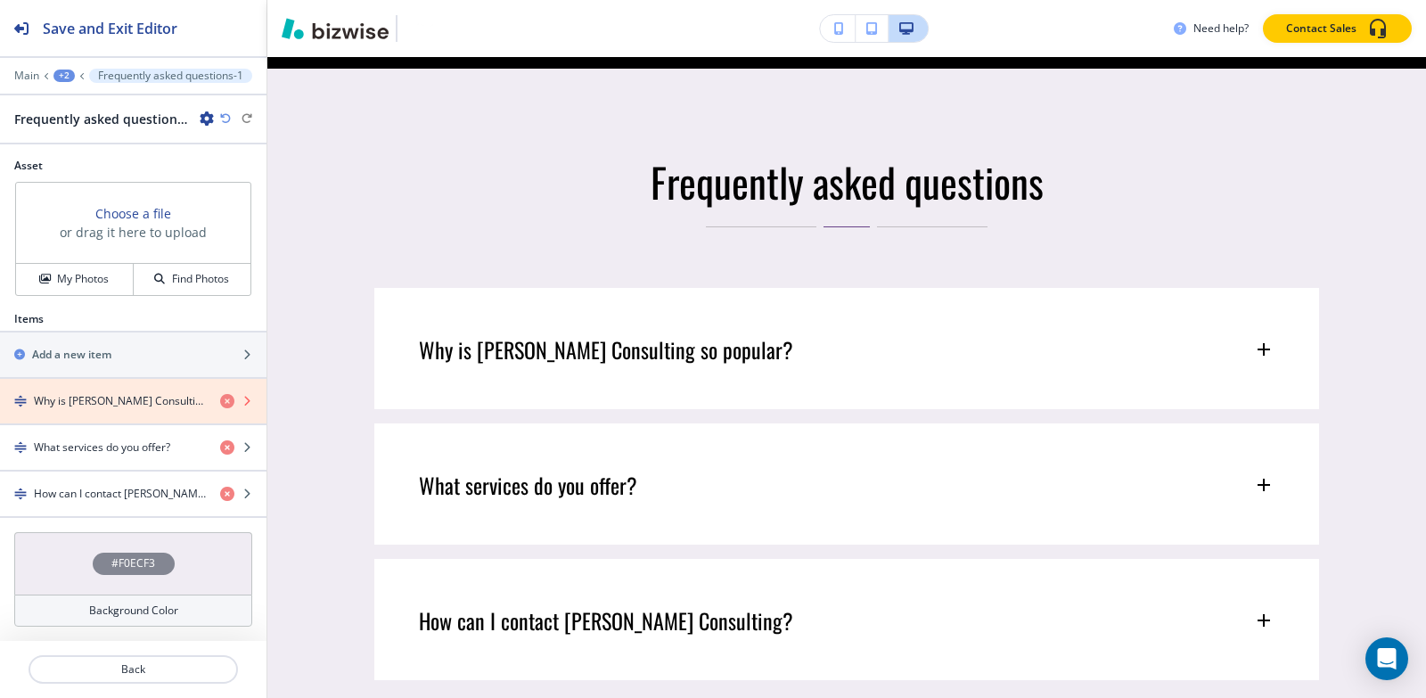
click at [220, 400] on icon "button" at bounding box center [227, 401] width 14 height 14
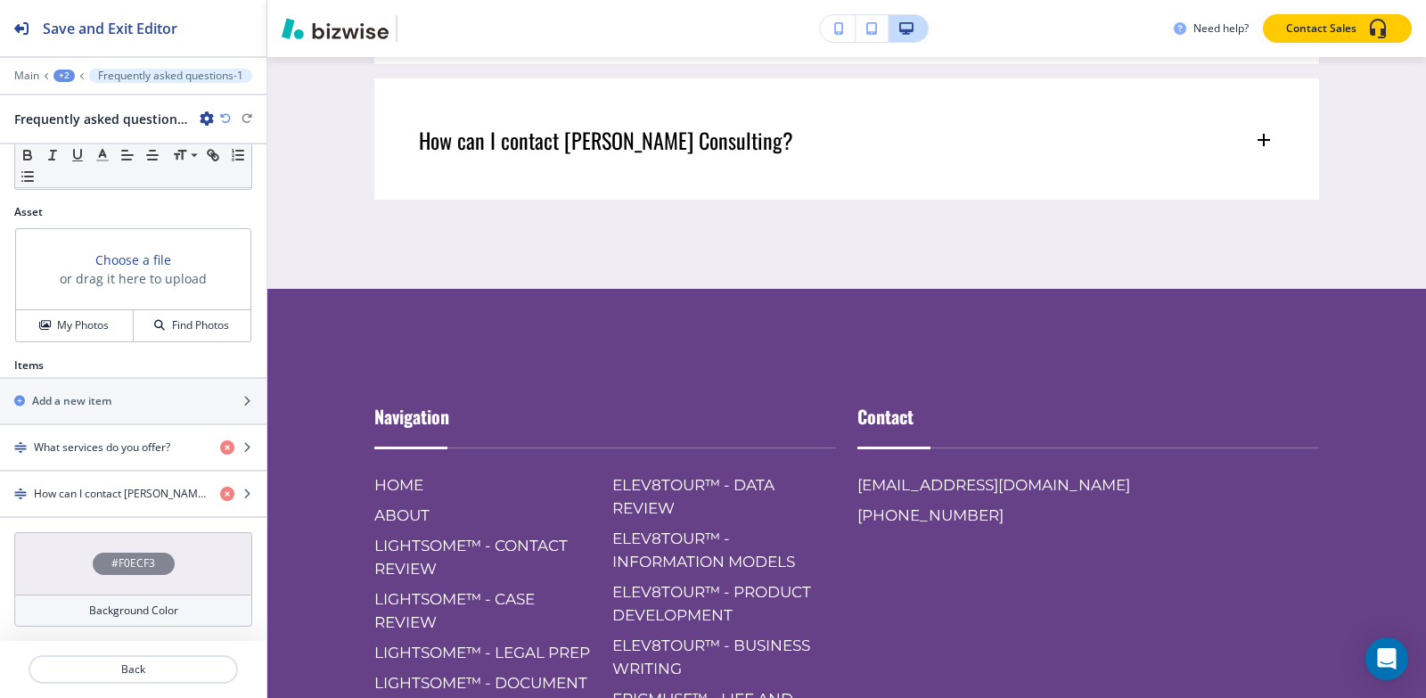
scroll to position [3813, 0]
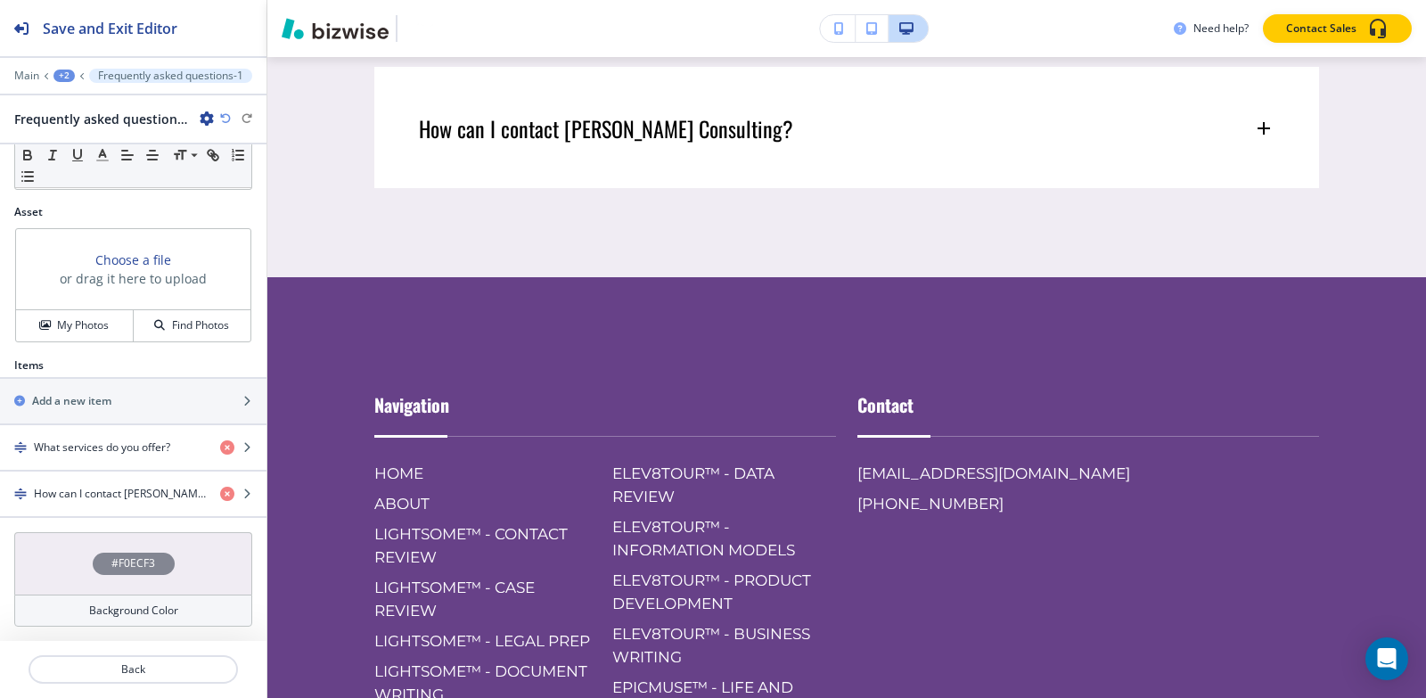
click at [61, 75] on div "+2" at bounding box center [63, 76] width 21 height 12
click at [76, 108] on p "Pages" at bounding box center [110, 105] width 91 height 16
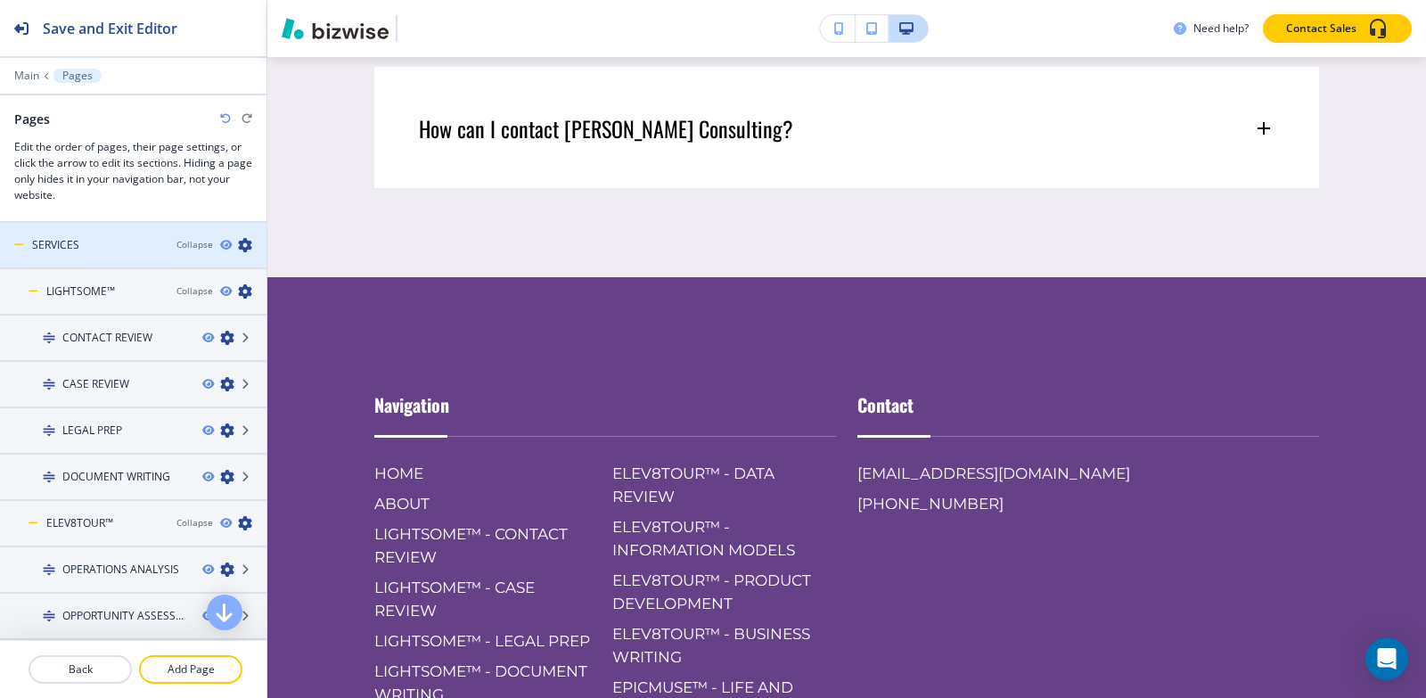
click at [78, 238] on h4 "SERVICES" at bounding box center [55, 245] width 47 height 16
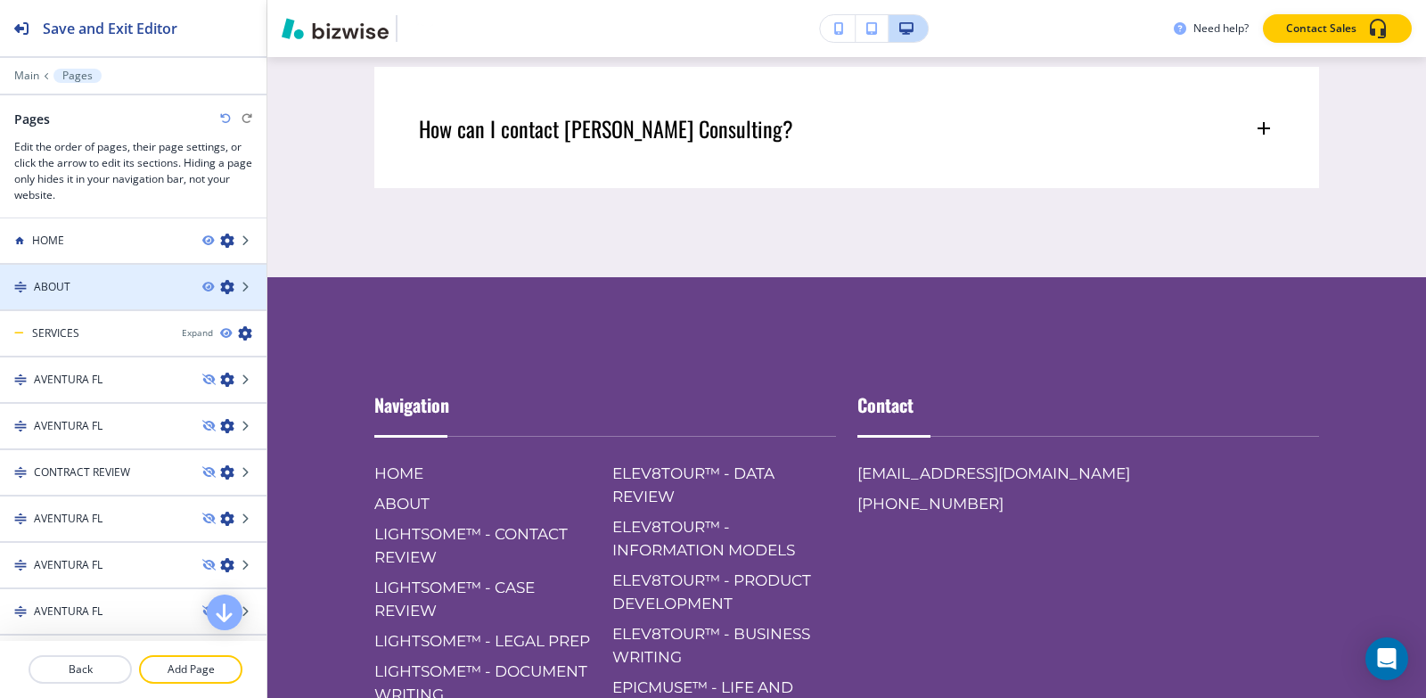
scroll to position [0, 0]
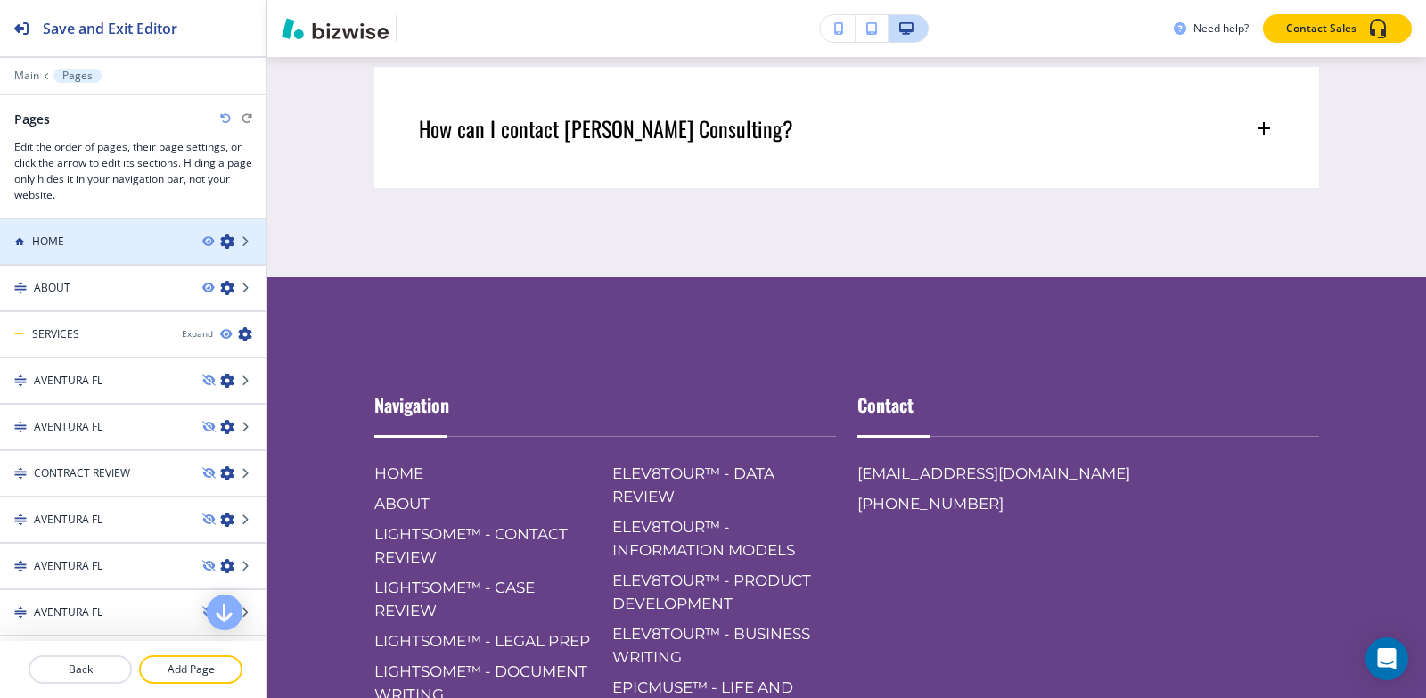
click at [72, 227] on div at bounding box center [133, 226] width 266 height 14
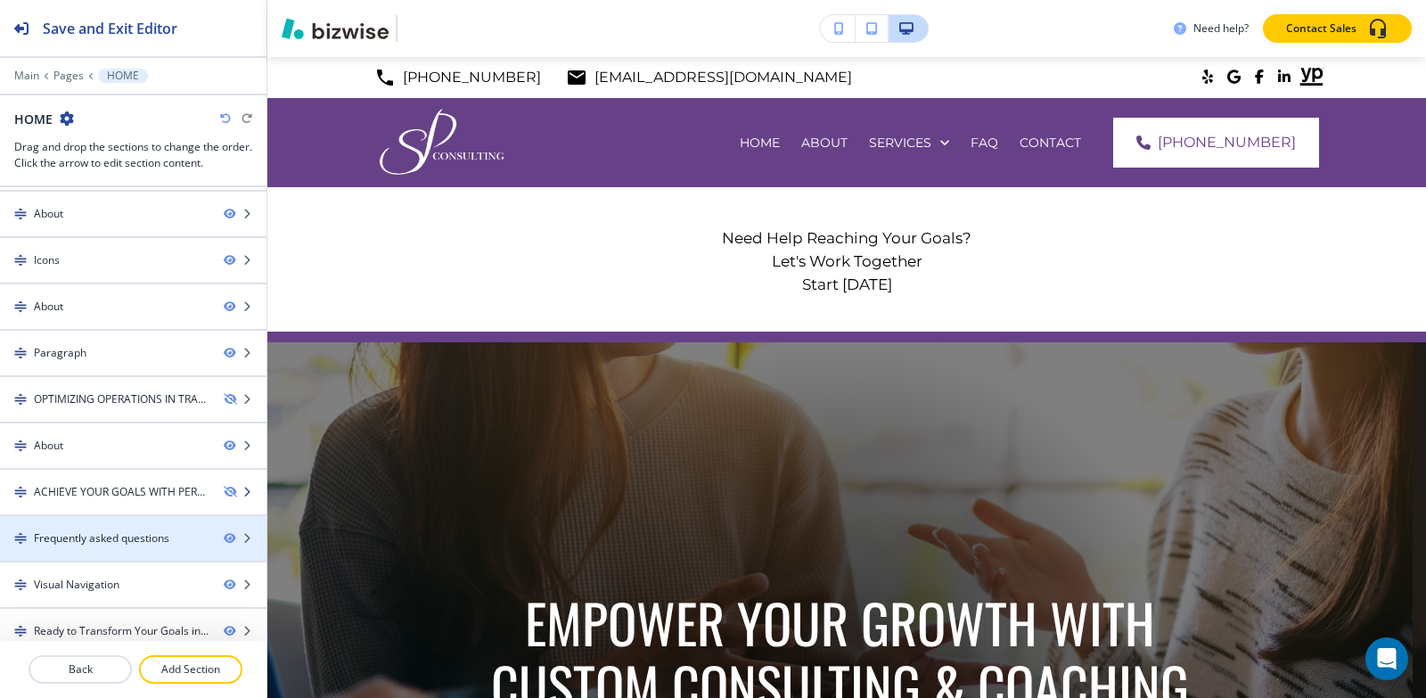
scroll to position [195, 0]
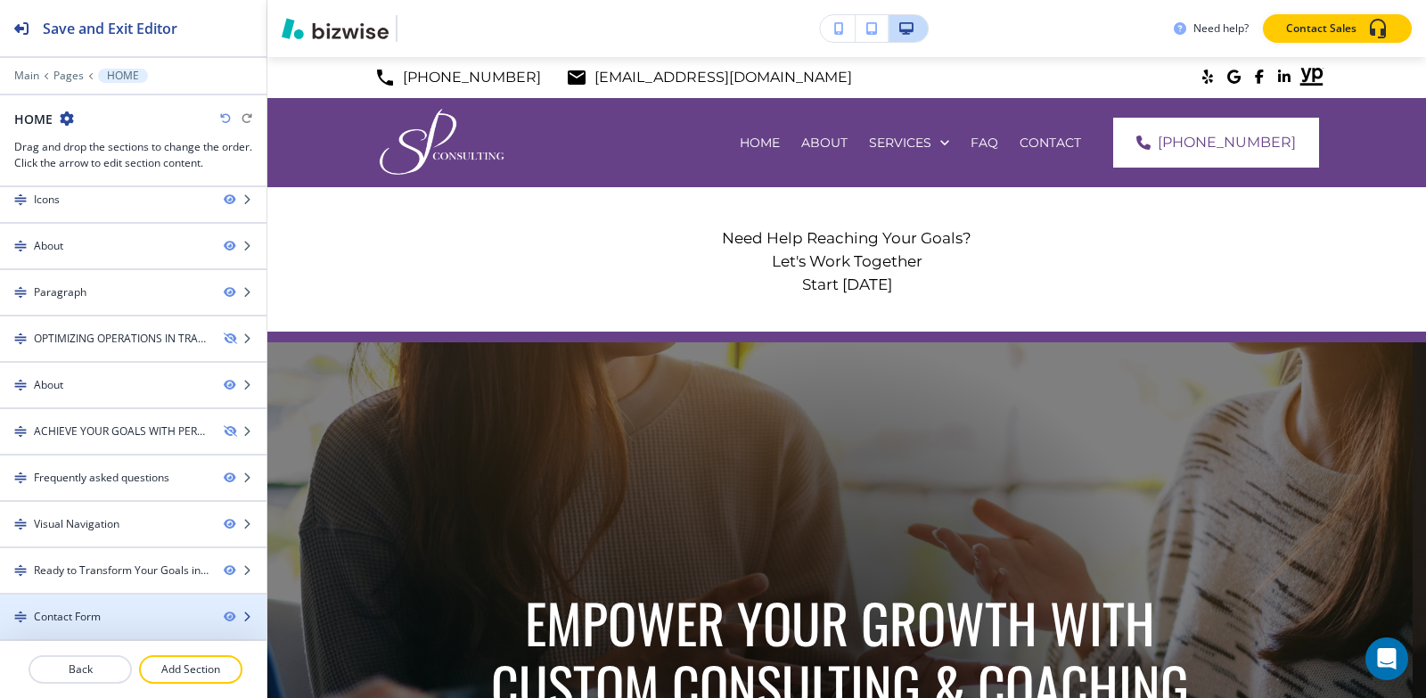
click at [86, 613] on div "Contact Form" at bounding box center [67, 617] width 67 height 16
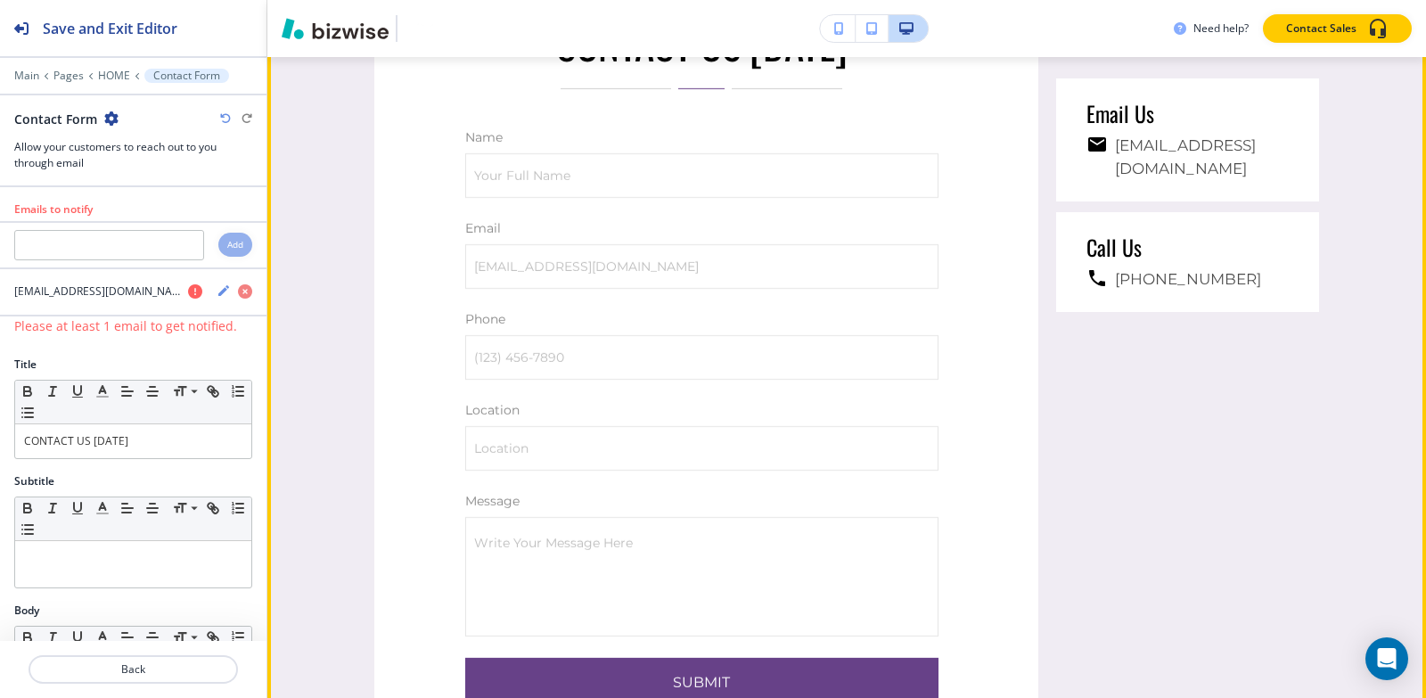
scroll to position [9071, 0]
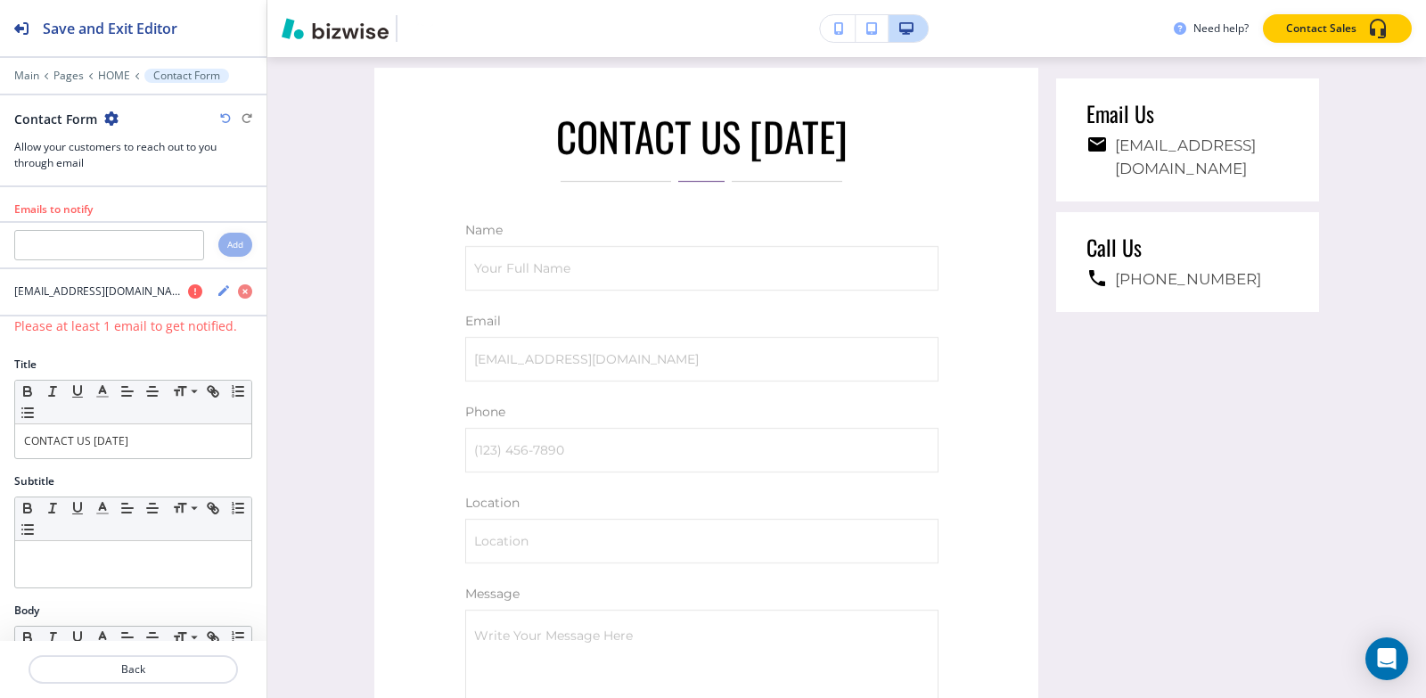
click at [104, 116] on icon "button" at bounding box center [111, 118] width 14 height 14
click at [140, 172] on button "Duplicate Section" at bounding box center [160, 180] width 114 height 31
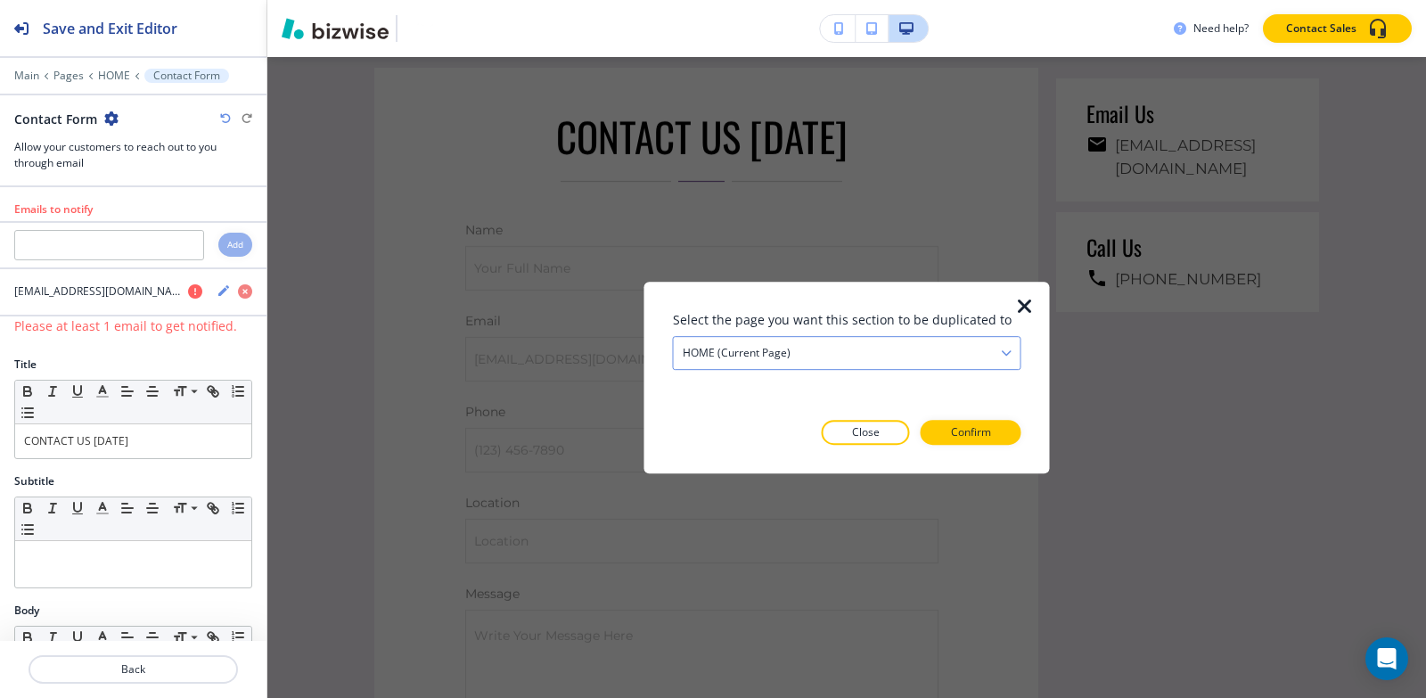
click at [871, 344] on div "HOME (current page)" at bounding box center [847, 353] width 347 height 32
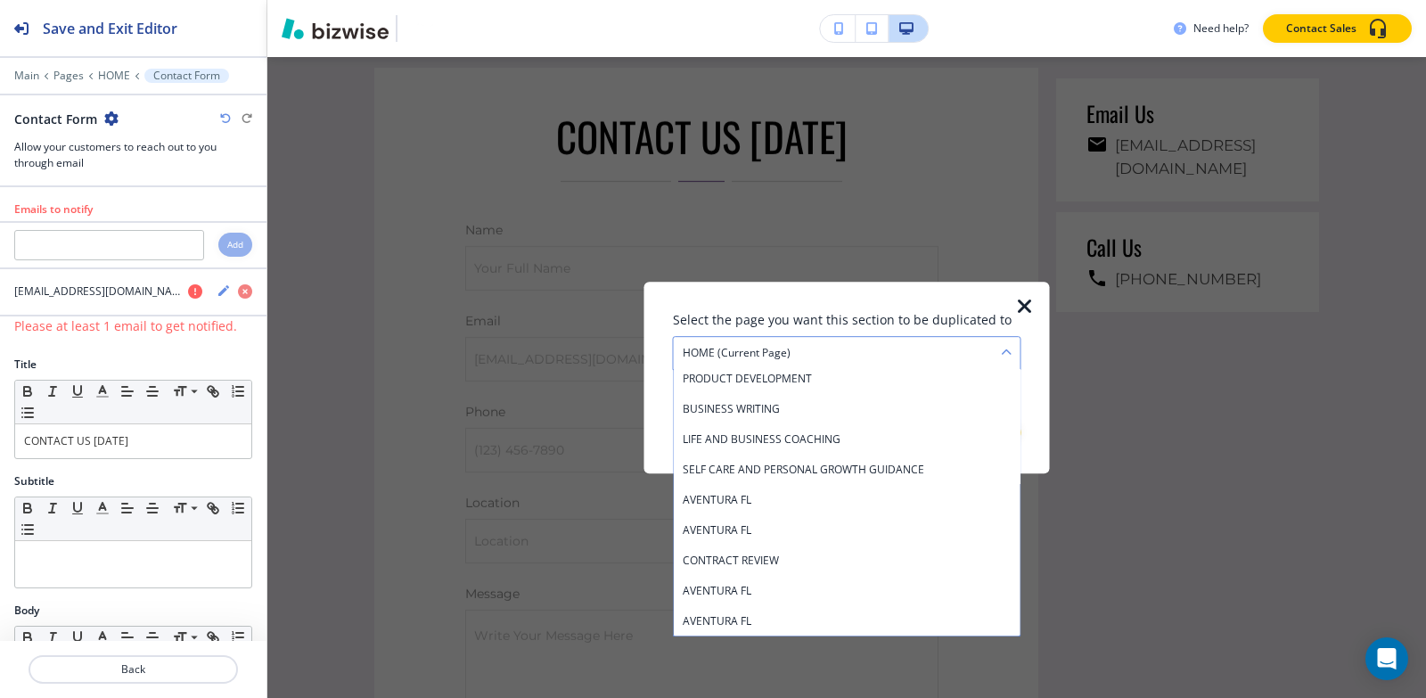
scroll to position [356, 0]
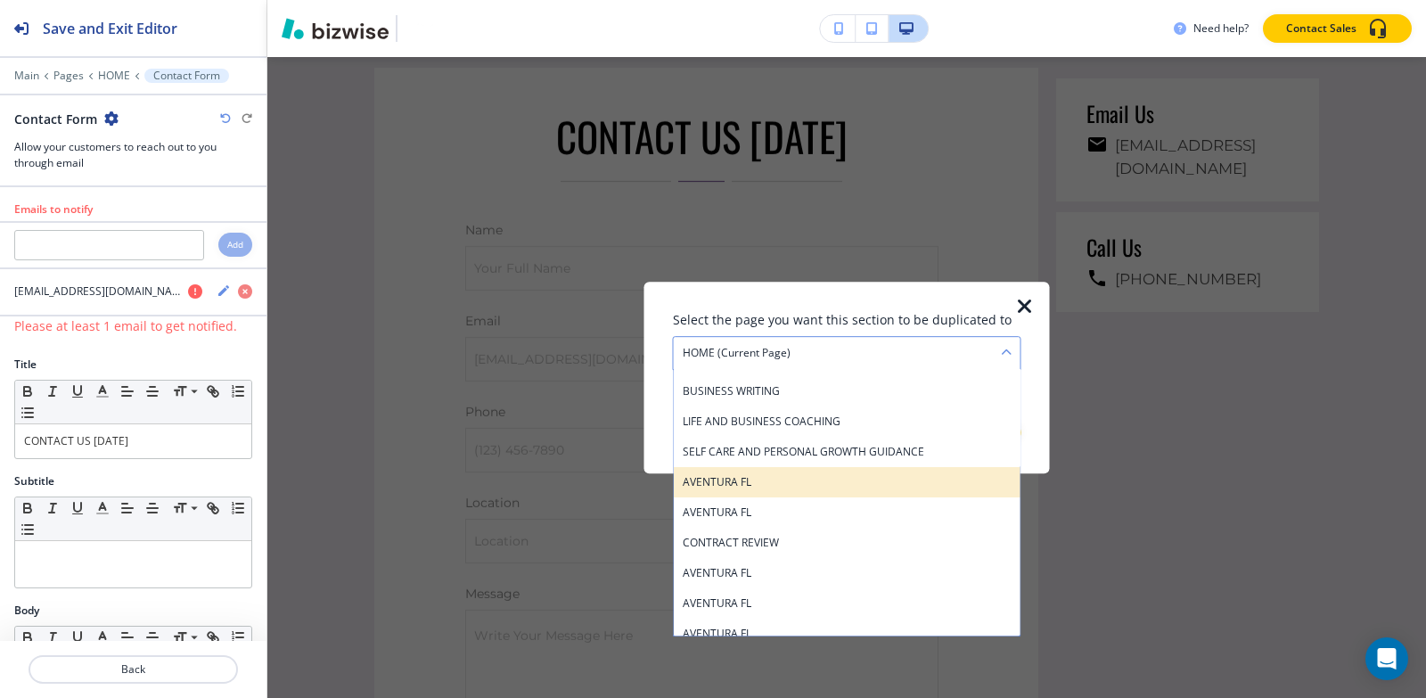
click at [782, 481] on h4 "AVENTURA FL" at bounding box center [847, 482] width 329 height 16
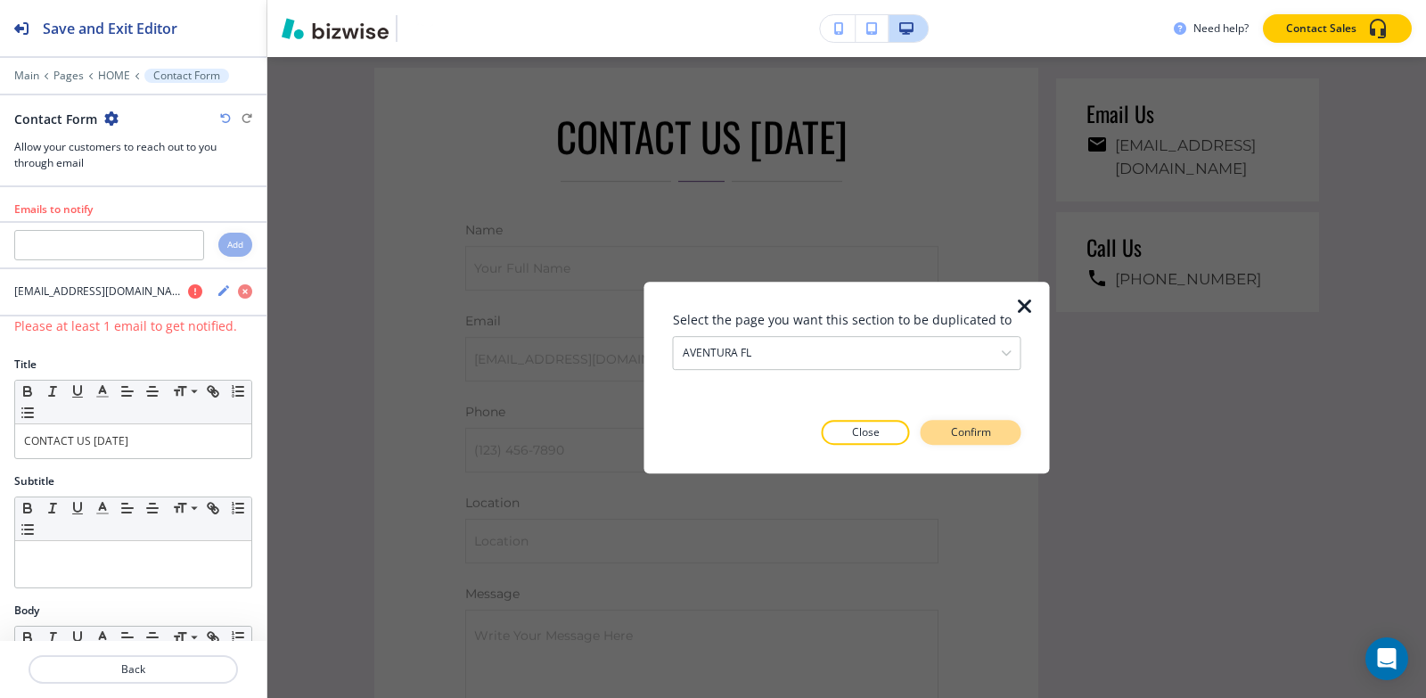
click at [957, 440] on p "Confirm" at bounding box center [971, 432] width 40 height 16
click at [957, 440] on p "Take me there" at bounding box center [955, 432] width 72 height 16
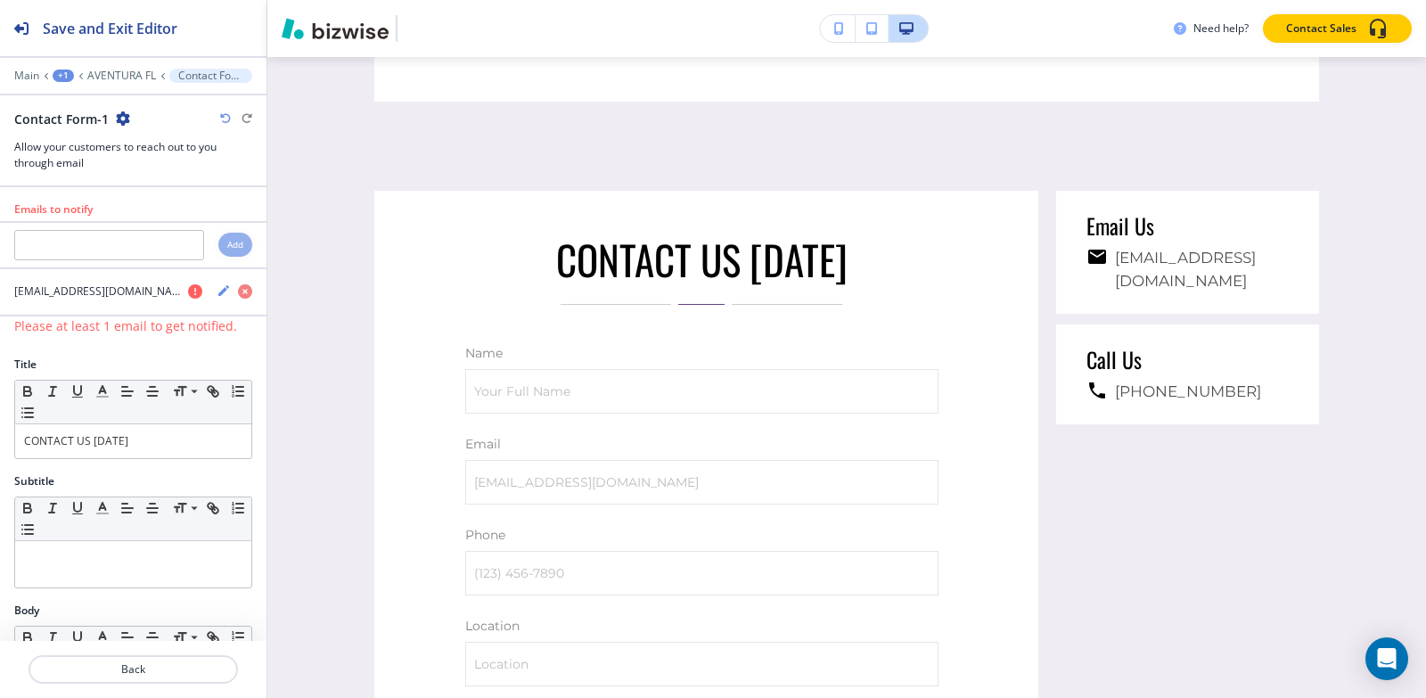
scroll to position [3977, 0]
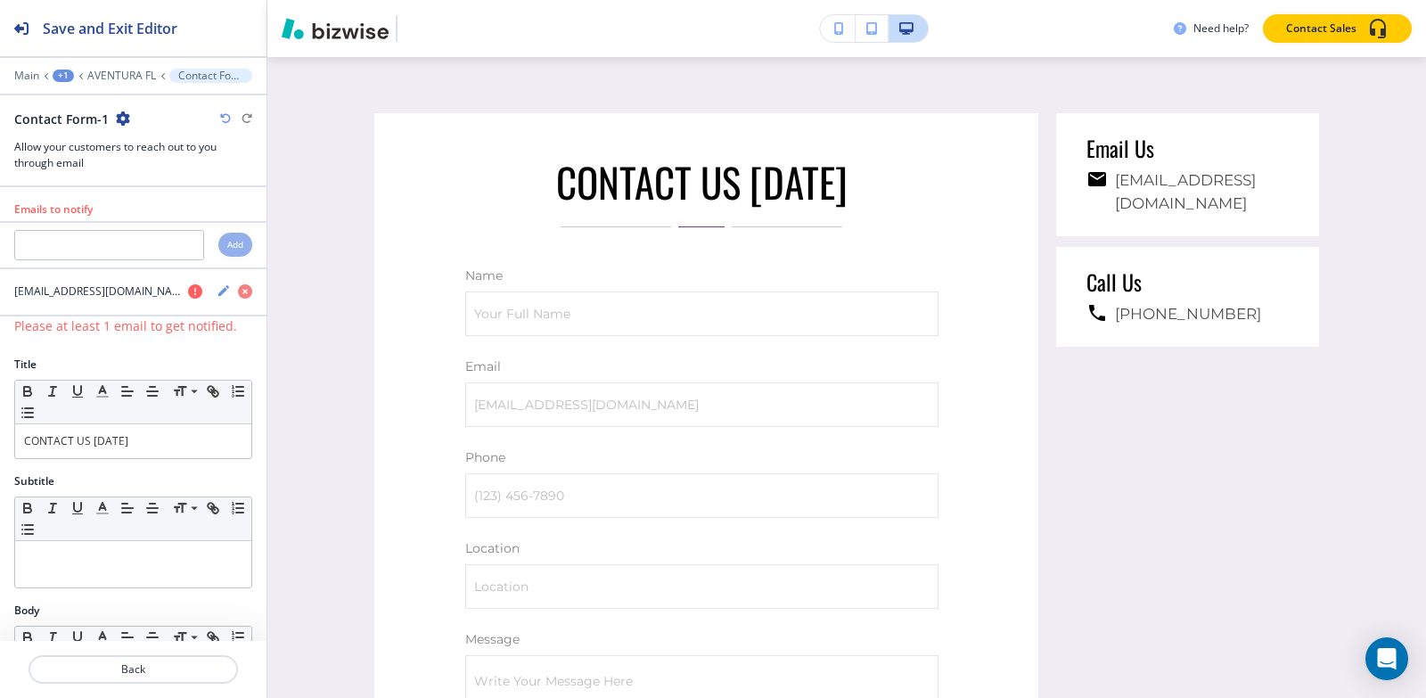
click at [118, 120] on icon "button" at bounding box center [123, 118] width 14 height 14
click at [140, 173] on p "Duplicate Section" at bounding box center [171, 181] width 91 height 16
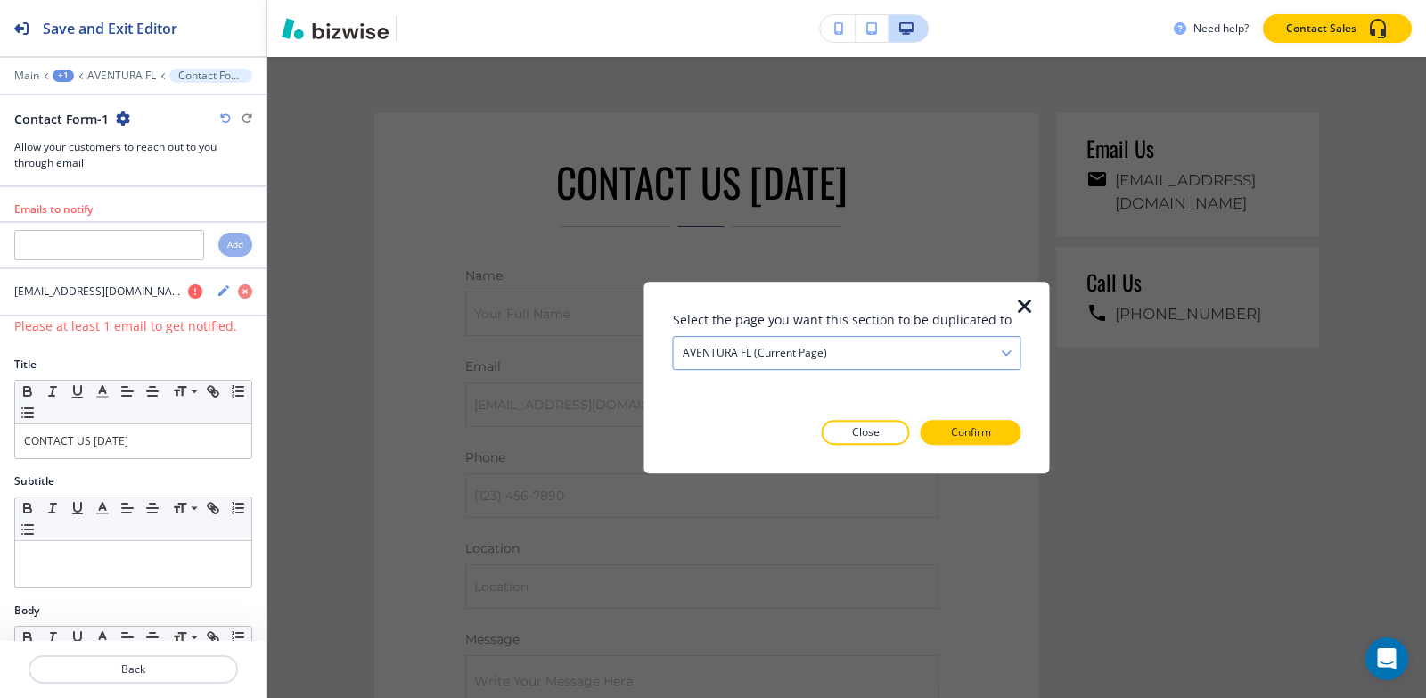
click at [758, 342] on div "AVENTURA FL (current page)" at bounding box center [847, 353] width 347 height 32
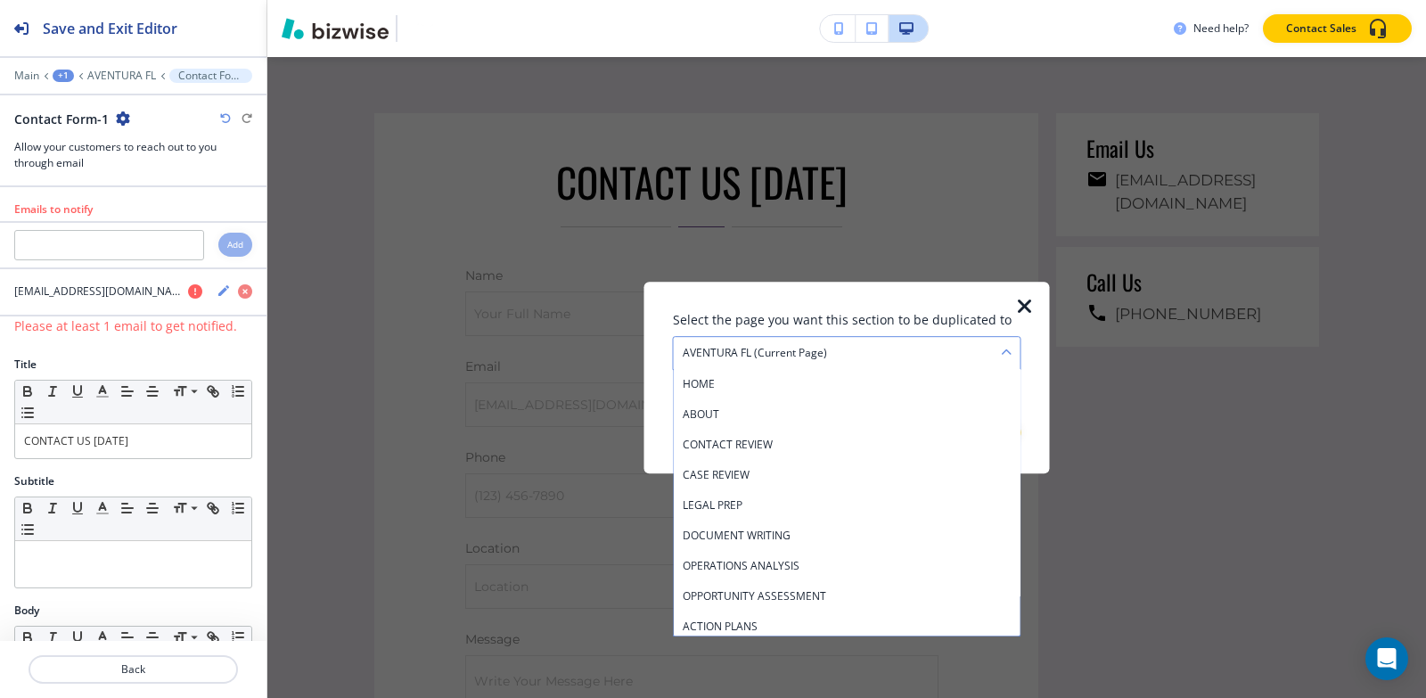
scroll to position [337, 0]
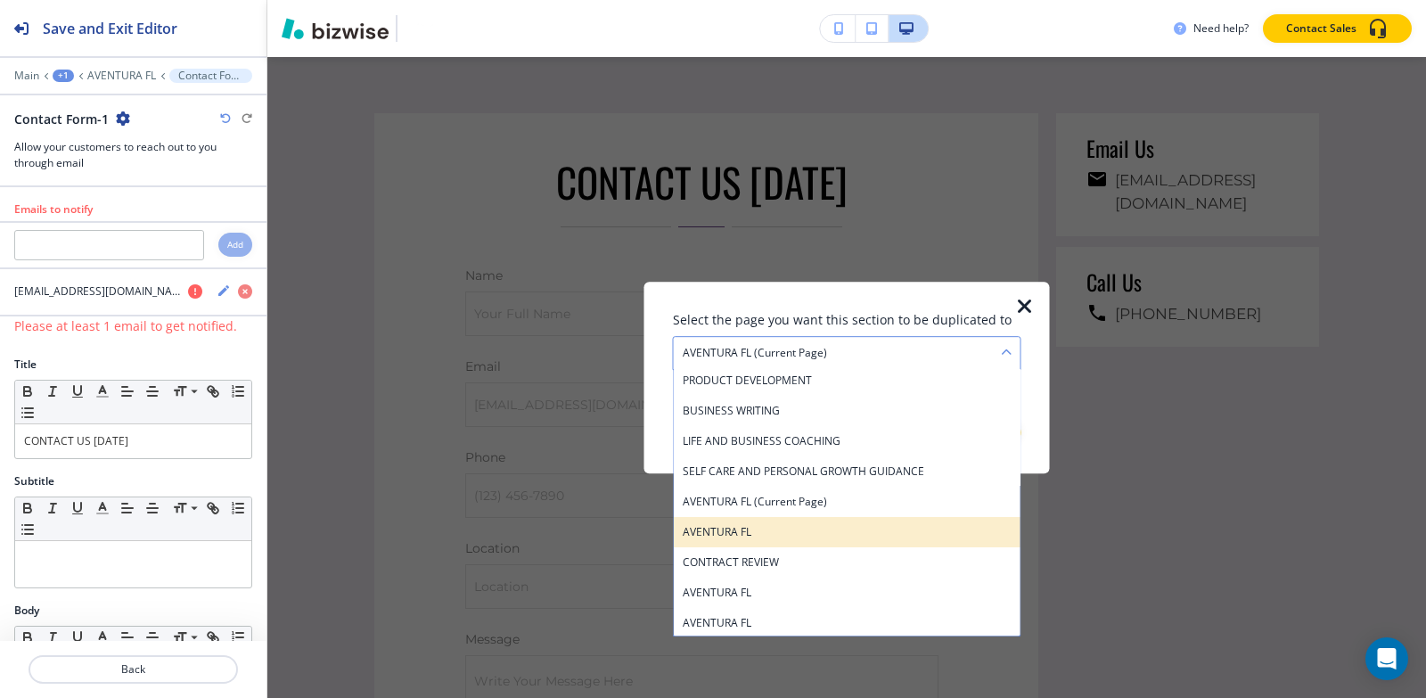
click at [765, 527] on h4 "AVENTURA FL" at bounding box center [847, 532] width 329 height 16
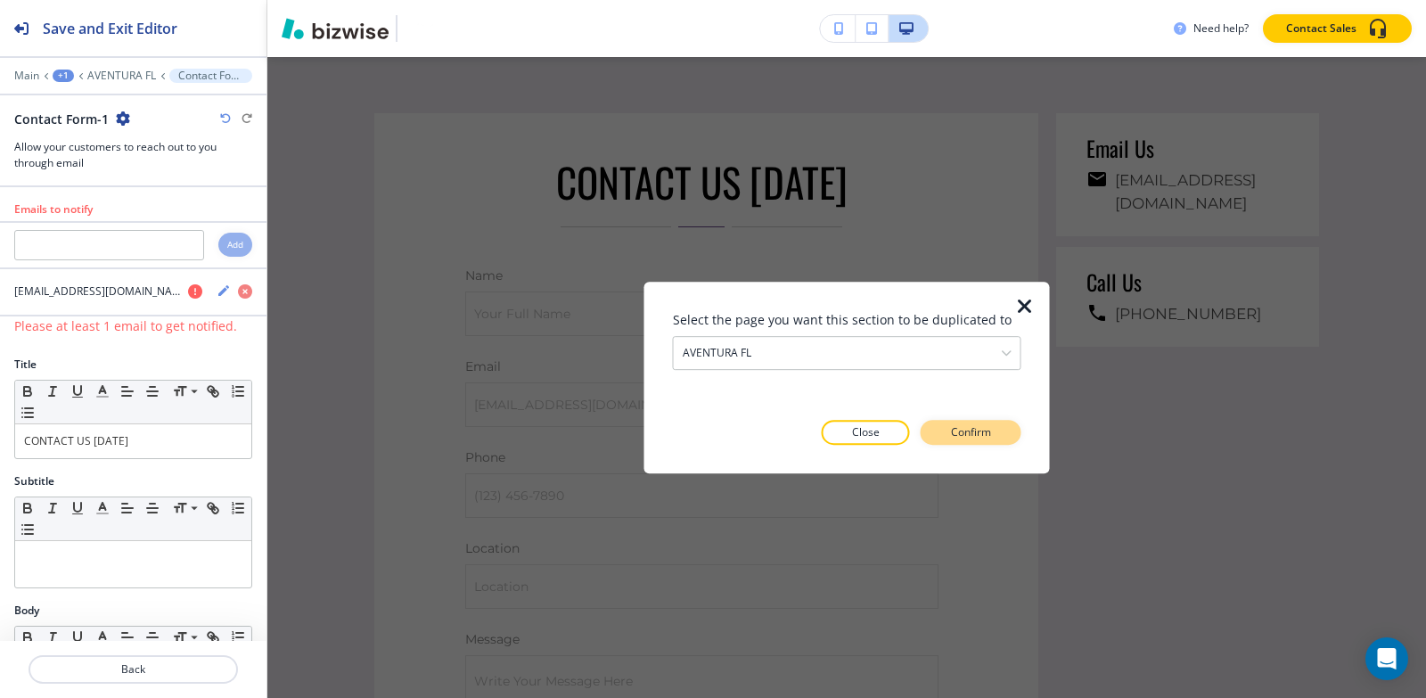
click at [944, 440] on button "Confirm" at bounding box center [971, 432] width 101 height 25
click at [944, 440] on p "Take me there" at bounding box center [955, 432] width 72 height 16
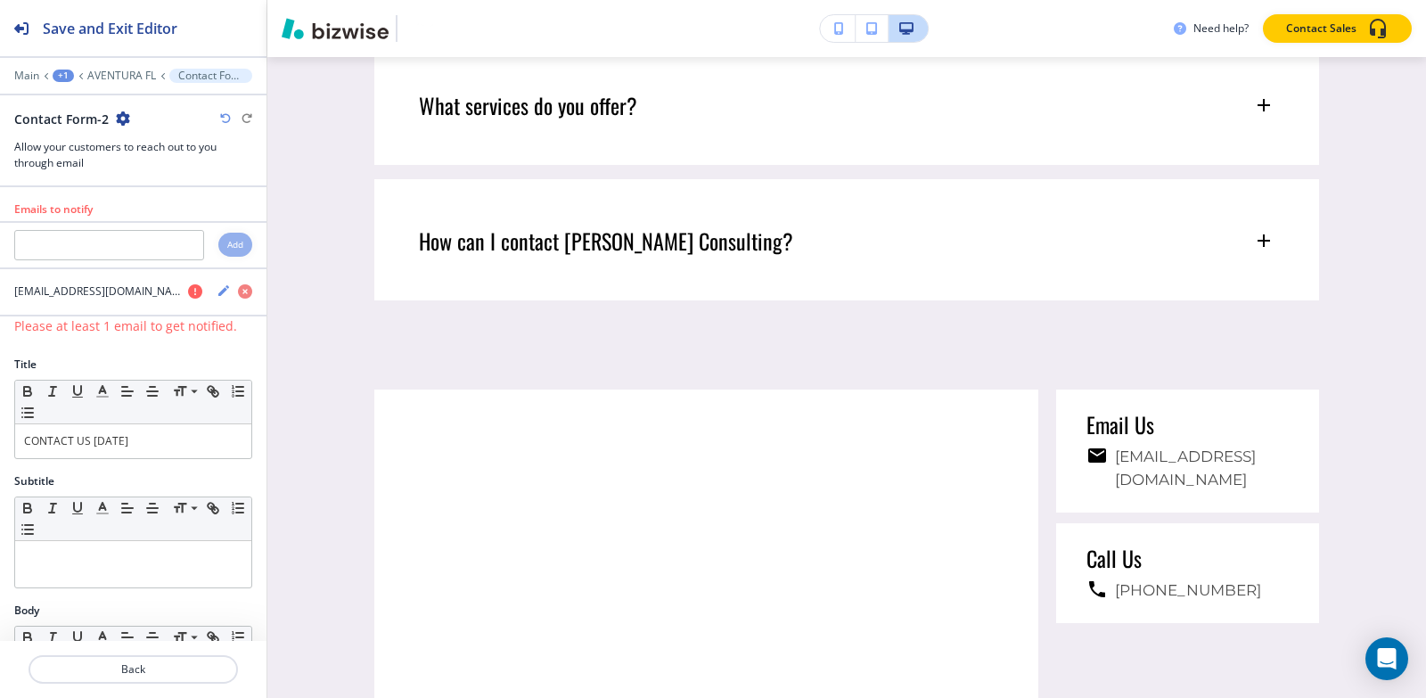
click at [120, 119] on icon "button" at bounding box center [123, 118] width 14 height 14
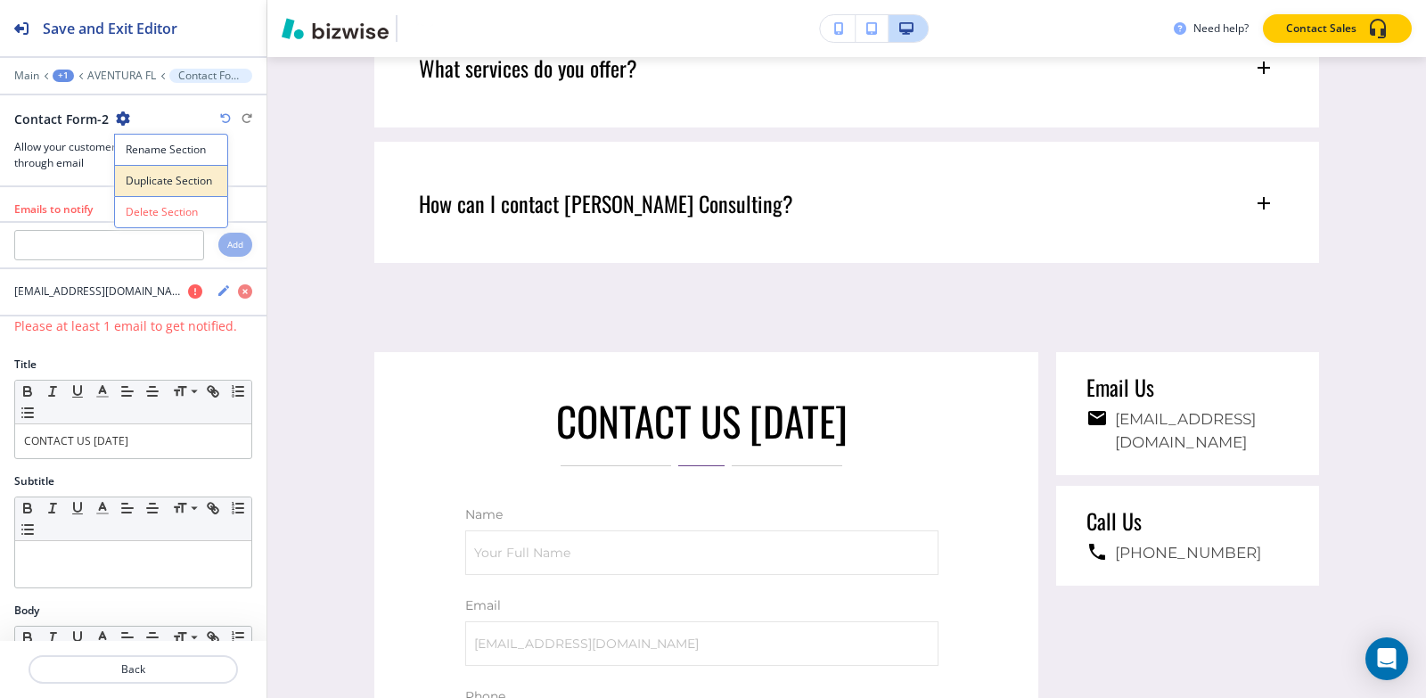
scroll to position [7954, 0]
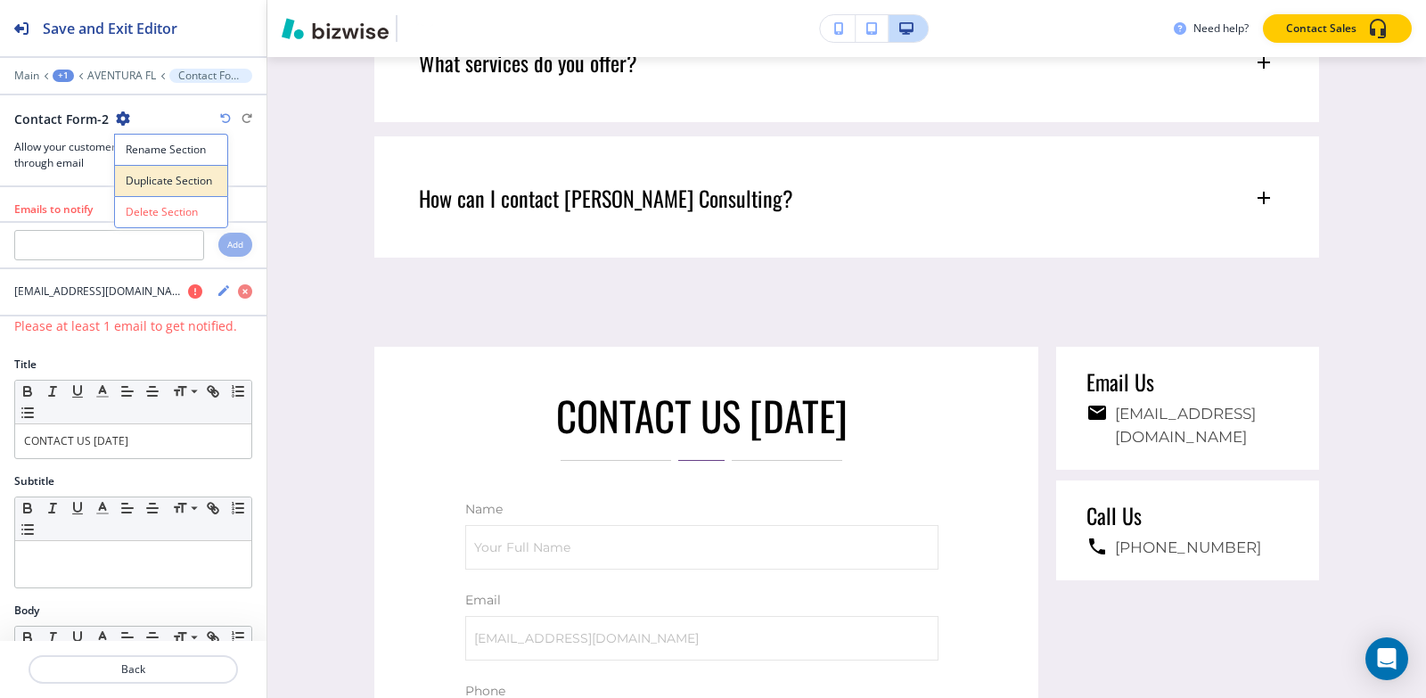
click at [168, 180] on p "Duplicate Section" at bounding box center [171, 181] width 91 height 16
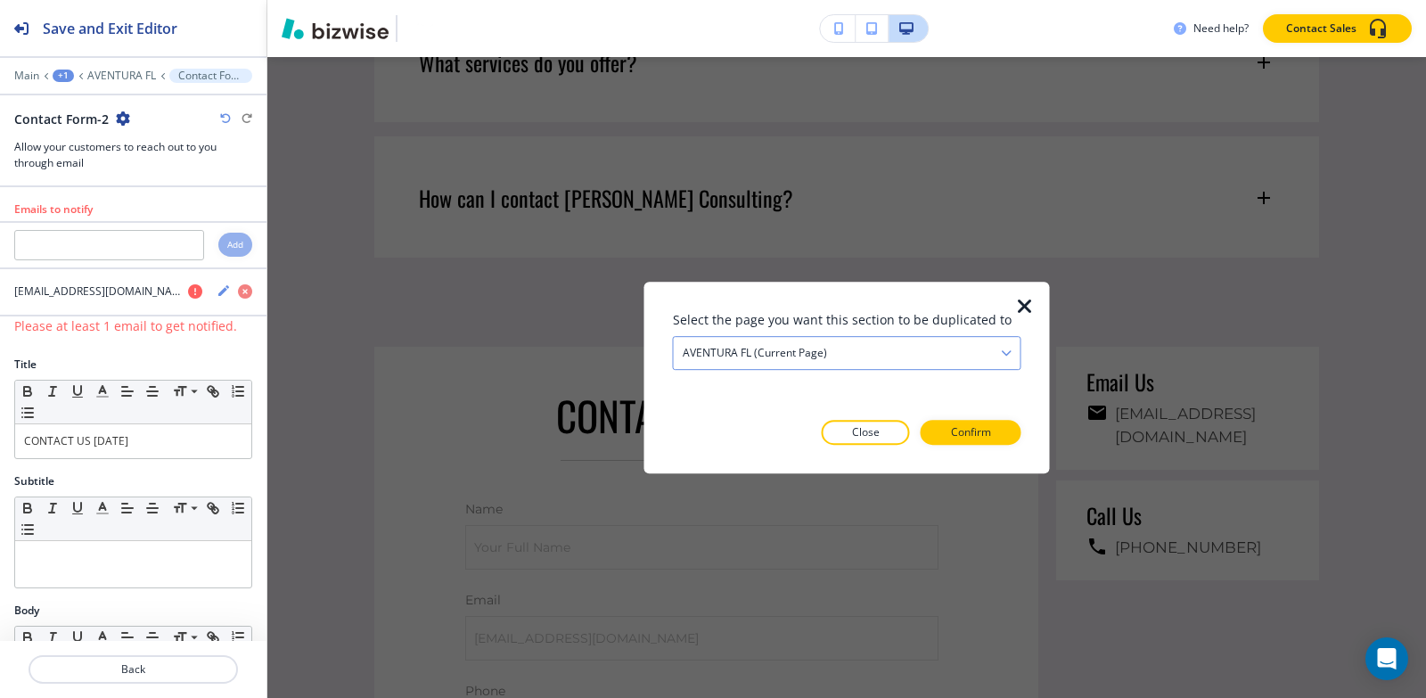
click at [866, 355] on div "AVENTURA FL (current page)" at bounding box center [847, 353] width 347 height 32
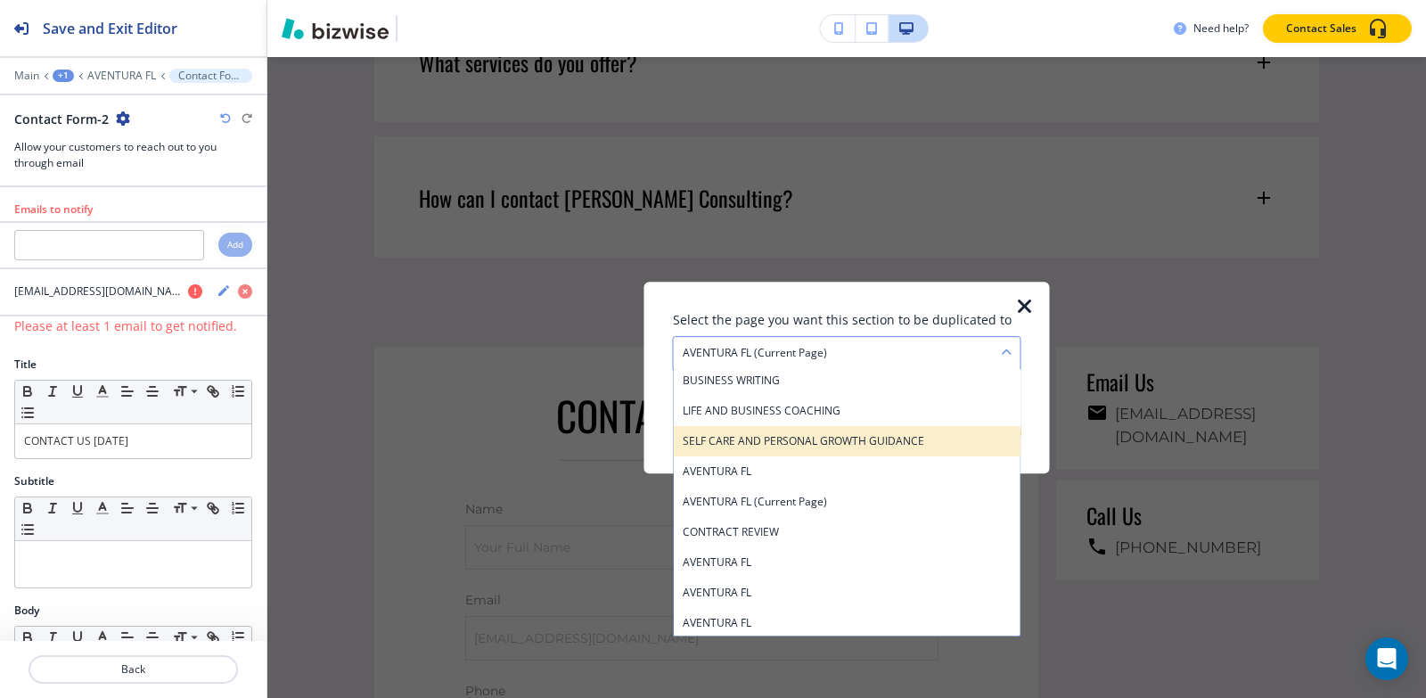
scroll to position [456, 0]
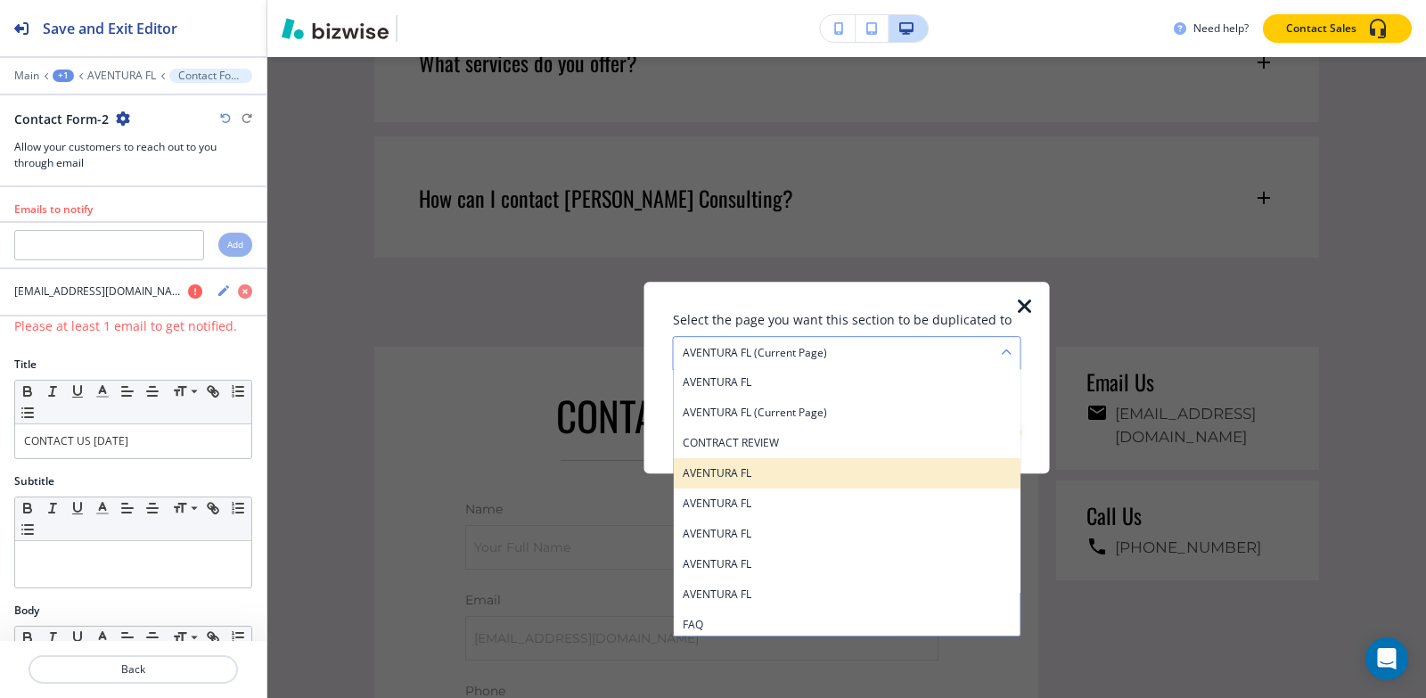
click at [725, 476] on h4 "AVENTURA FL" at bounding box center [847, 473] width 329 height 16
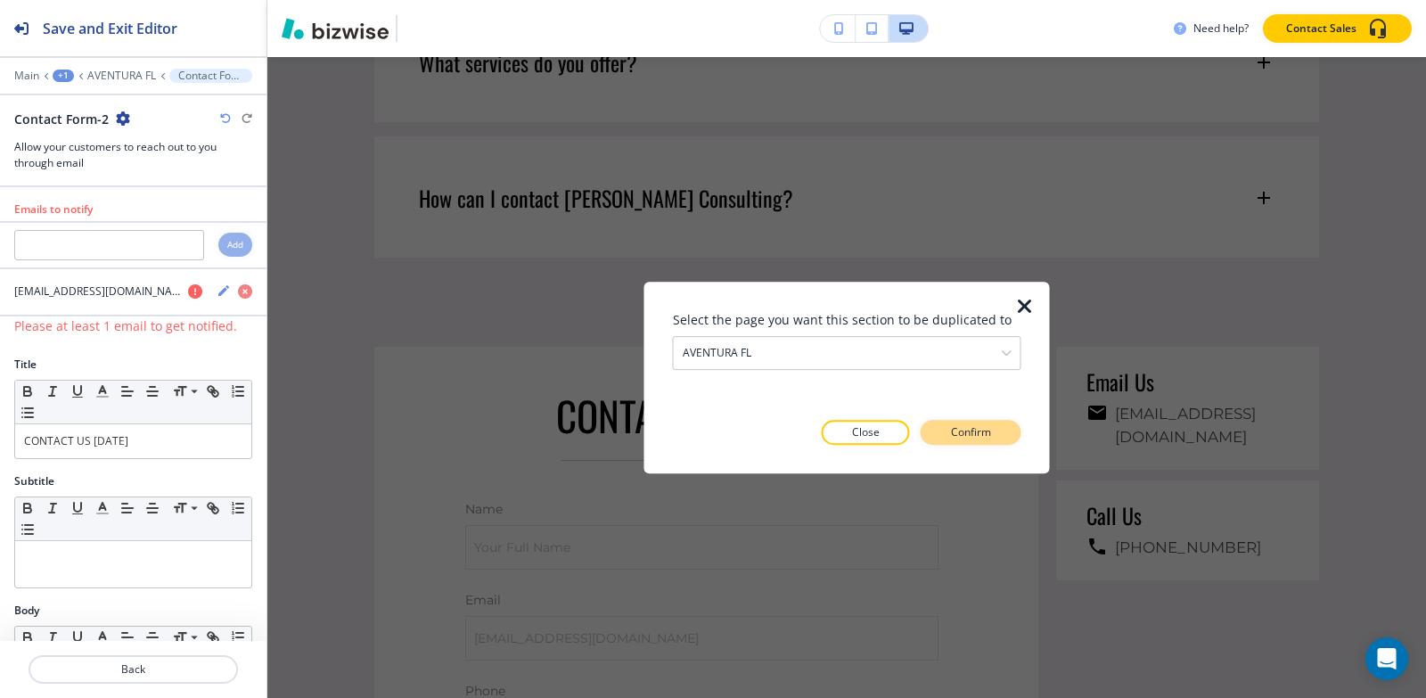
click at [996, 431] on button "Confirm" at bounding box center [971, 432] width 101 height 25
click at [996, 431] on button "Take me there" at bounding box center [954, 432] width 133 height 25
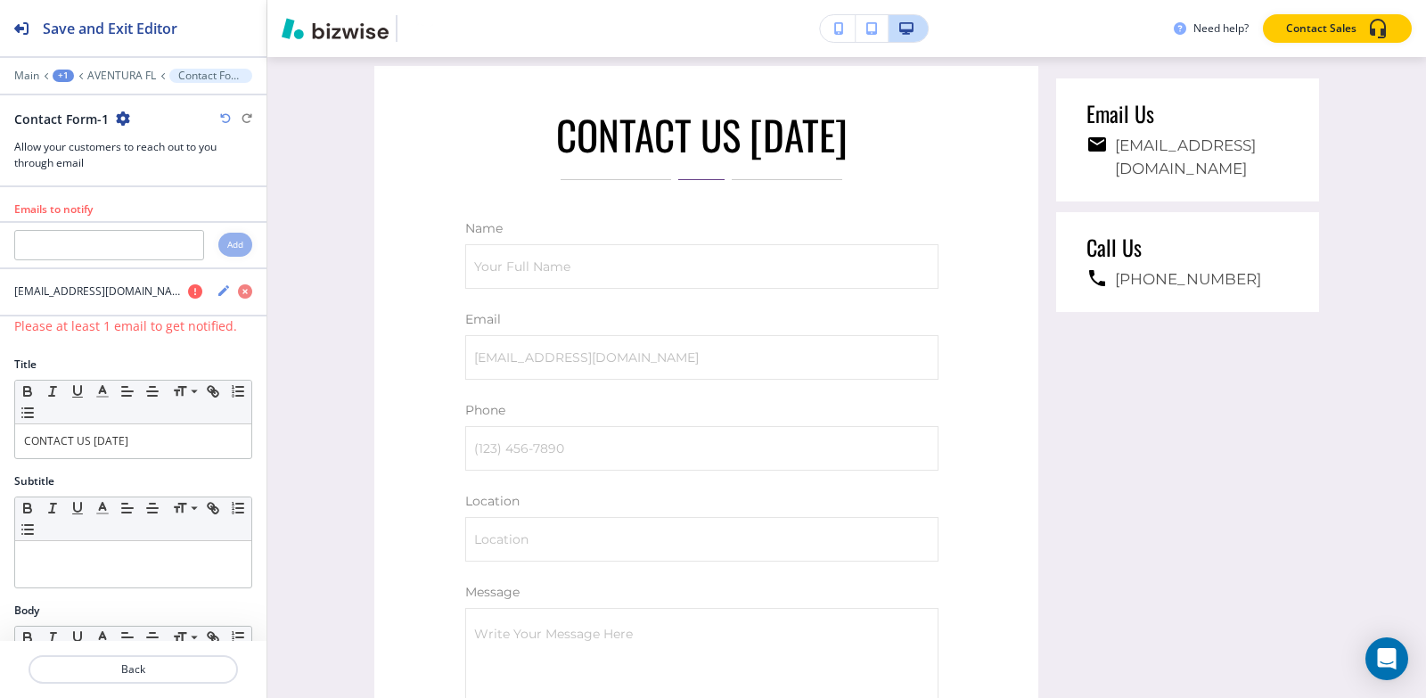
click at [118, 118] on icon "button" at bounding box center [123, 118] width 14 height 14
click at [136, 176] on p "Duplicate Section" at bounding box center [171, 181] width 91 height 16
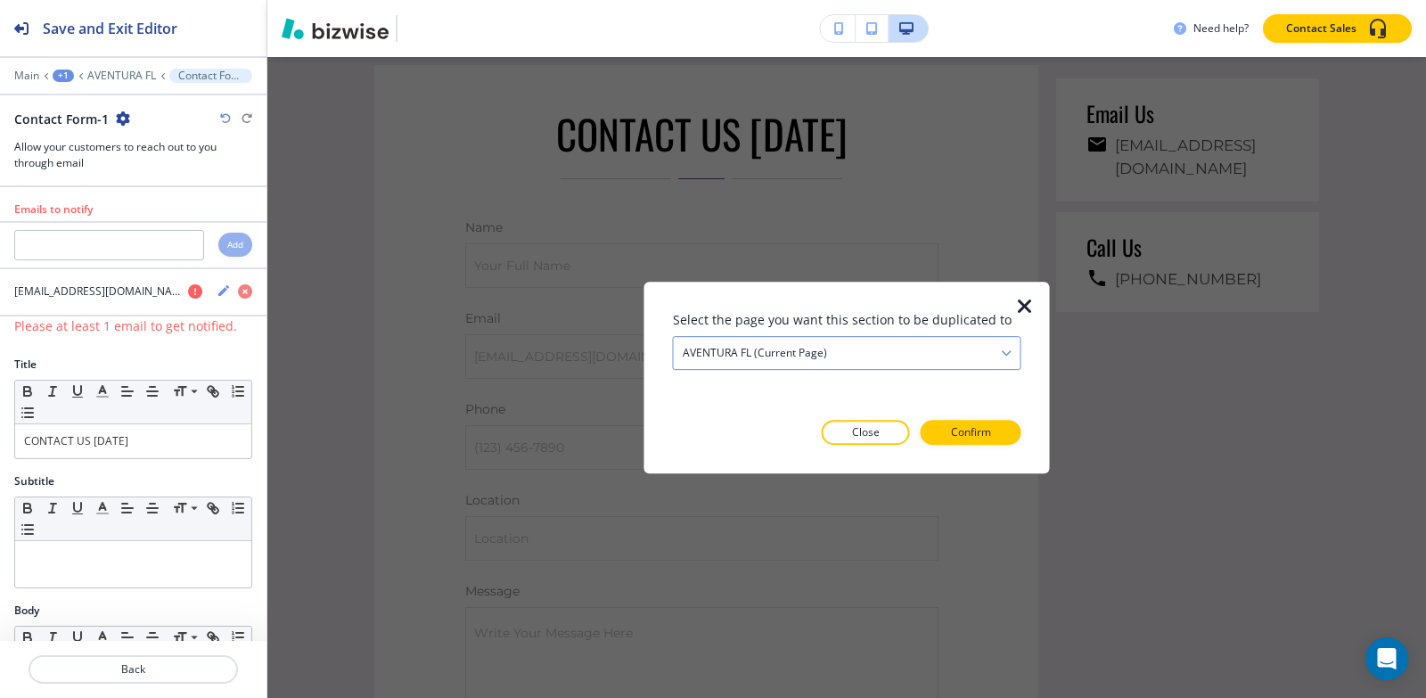
click at [949, 349] on div "AVENTURA FL (current page)" at bounding box center [847, 353] width 347 height 32
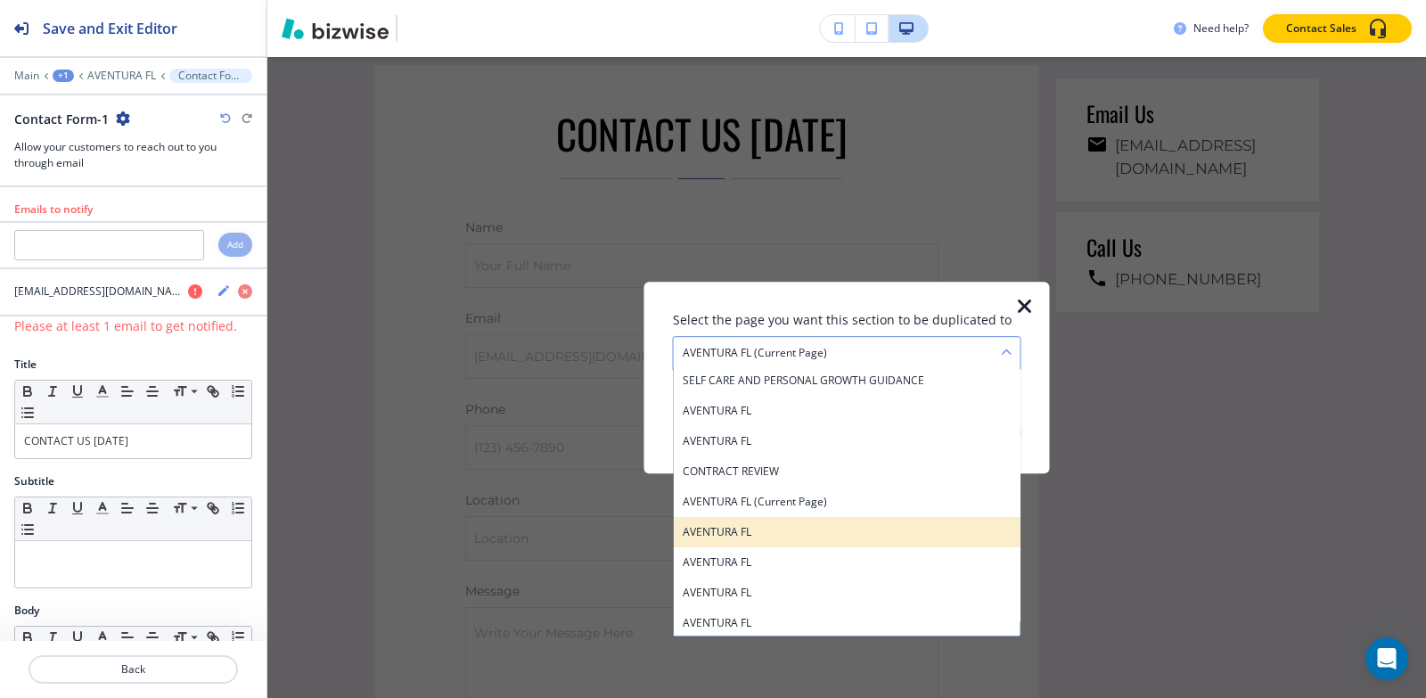
click at [822, 533] on h4 "AVENTURA FL" at bounding box center [847, 532] width 329 height 16
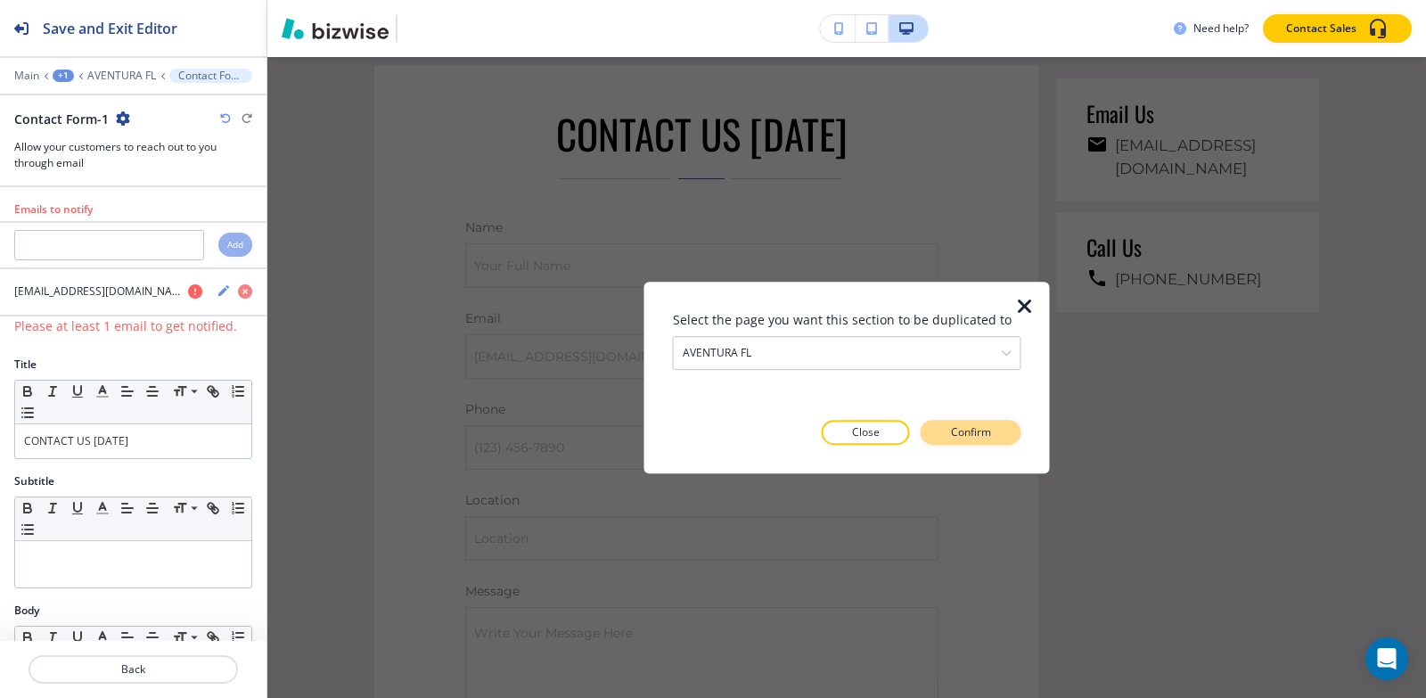
click at [1003, 420] on button "Confirm" at bounding box center [971, 432] width 101 height 25
click at [1005, 431] on button "Take me there" at bounding box center [954, 432] width 133 height 25
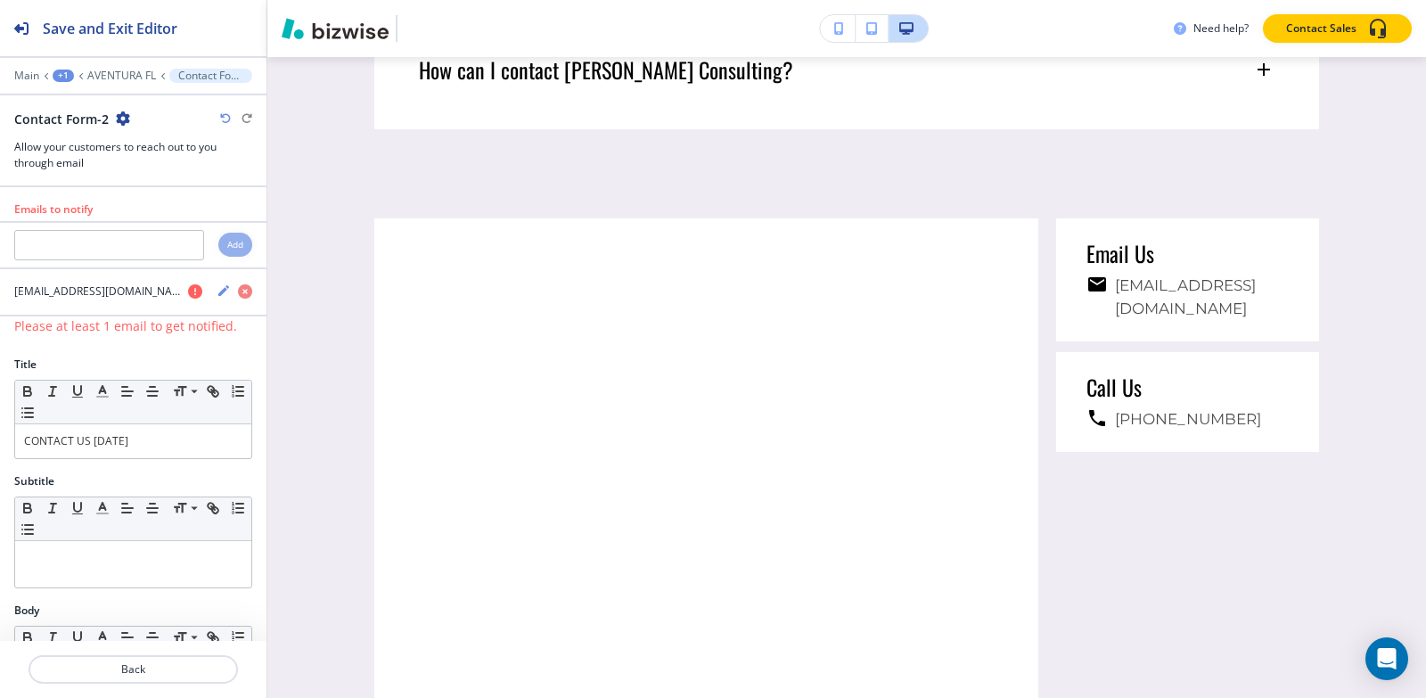
click at [122, 118] on icon "button" at bounding box center [123, 118] width 14 height 14
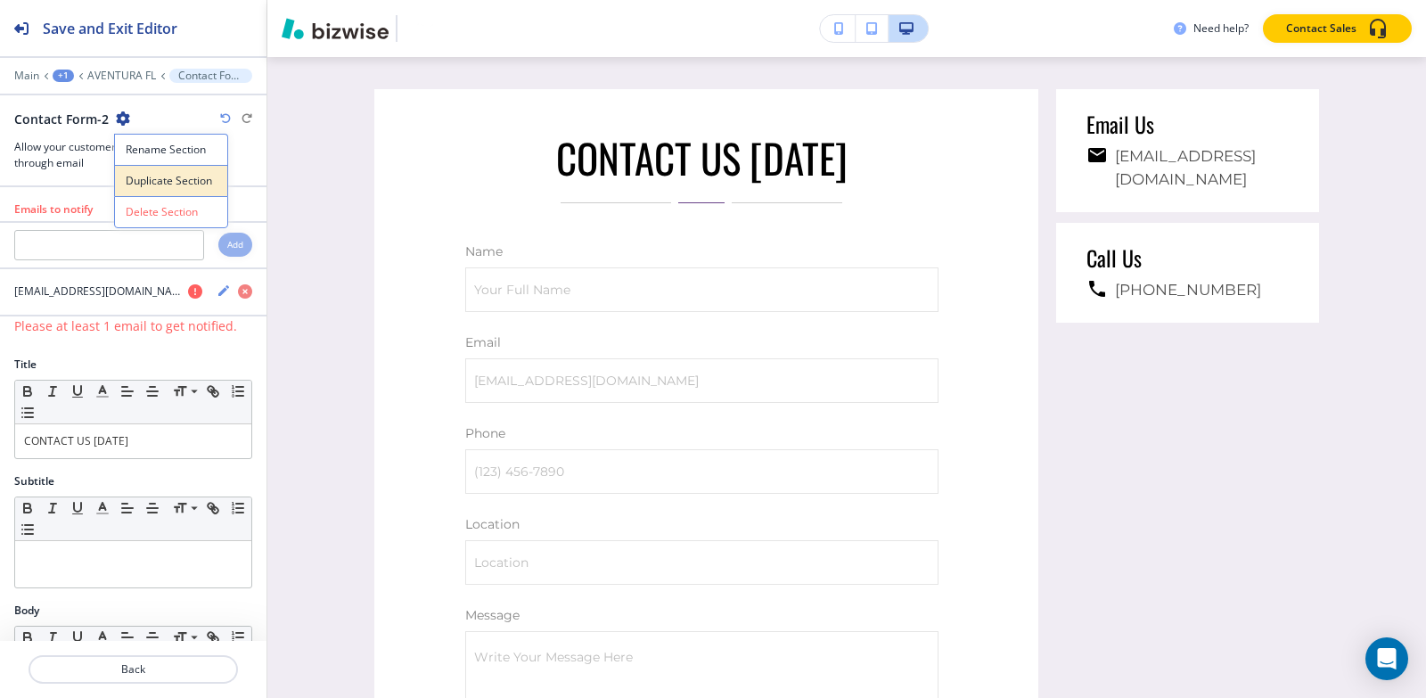
scroll to position [8207, 0]
click at [156, 173] on p "Duplicate Section" at bounding box center [171, 181] width 91 height 16
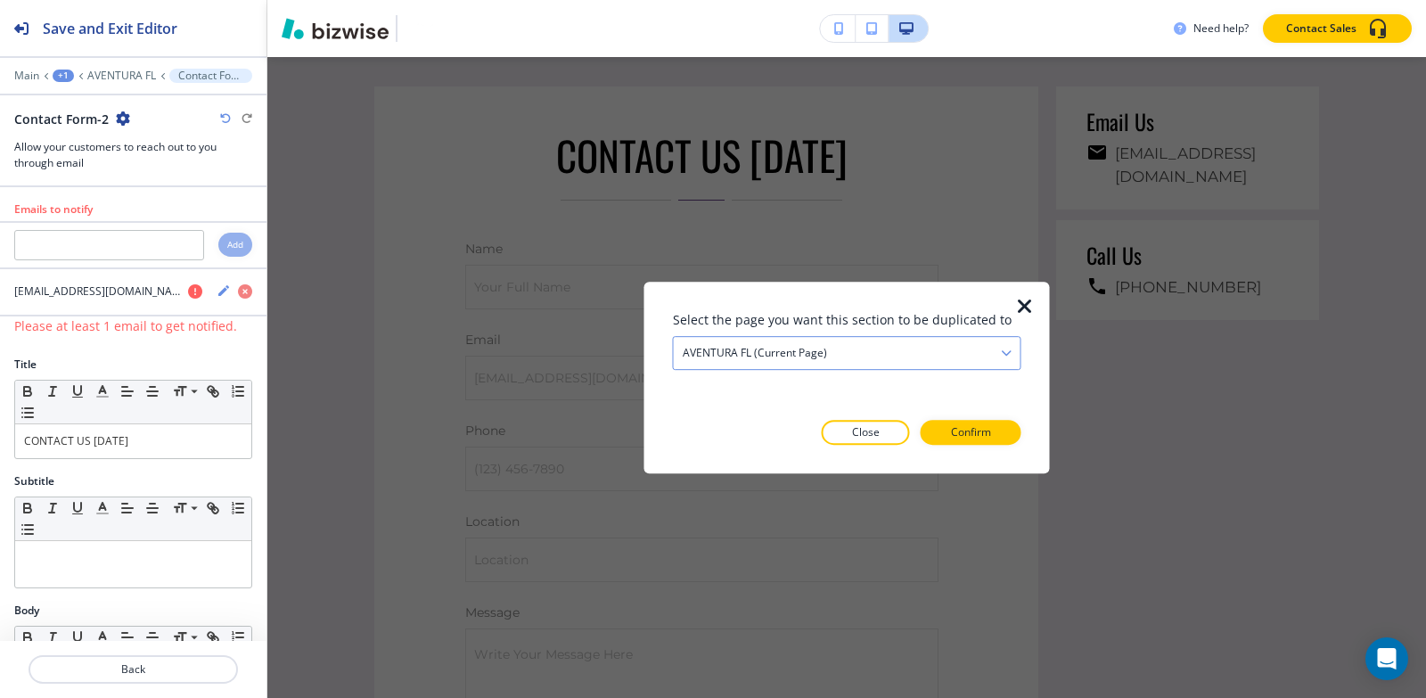
click at [916, 348] on div "AVENTURA FL (current page)" at bounding box center [847, 353] width 347 height 32
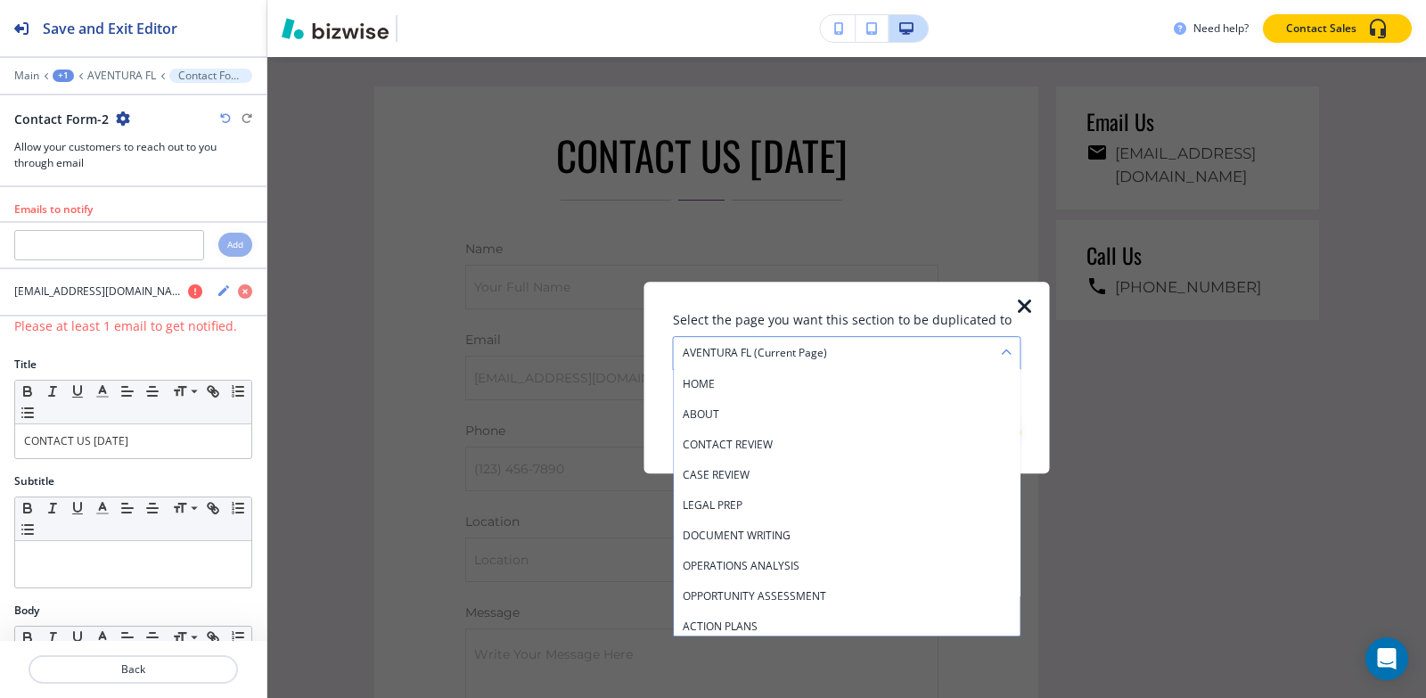
scroll to position [458, 0]
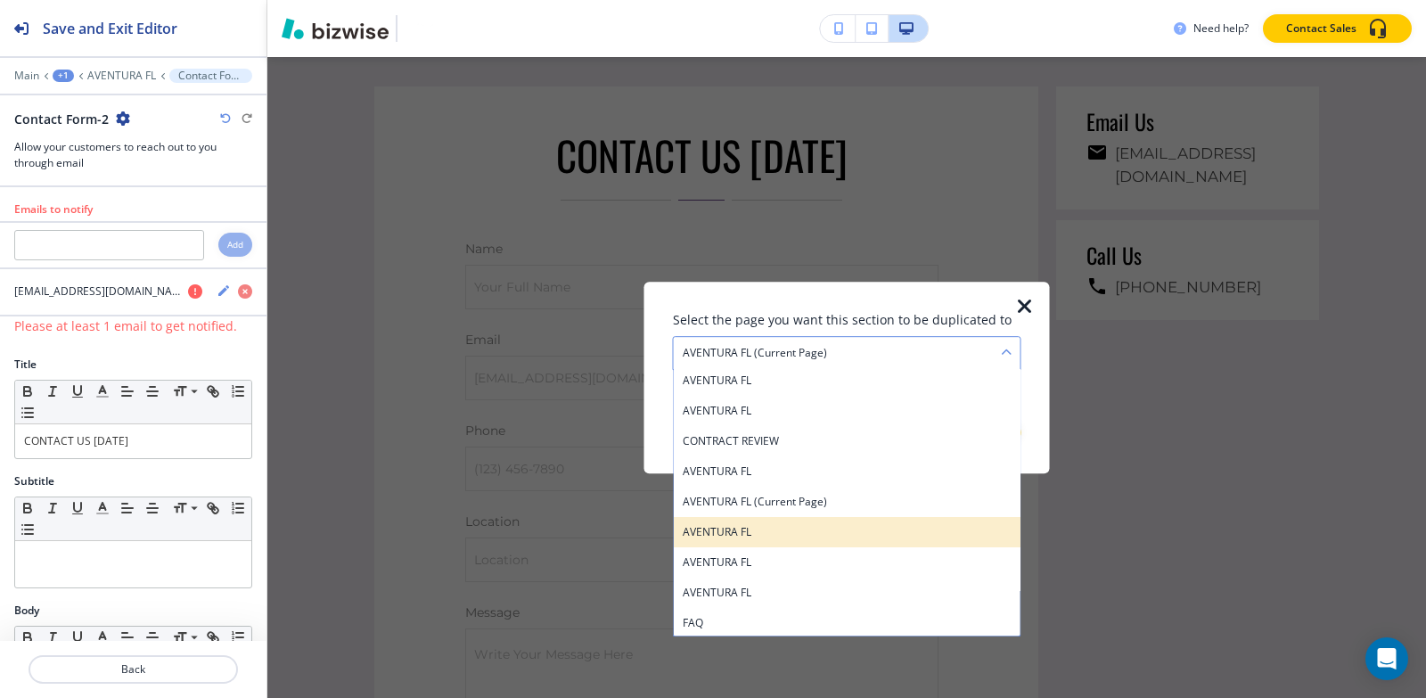
click at [869, 531] on h4 "AVENTURA FL" at bounding box center [847, 532] width 329 height 16
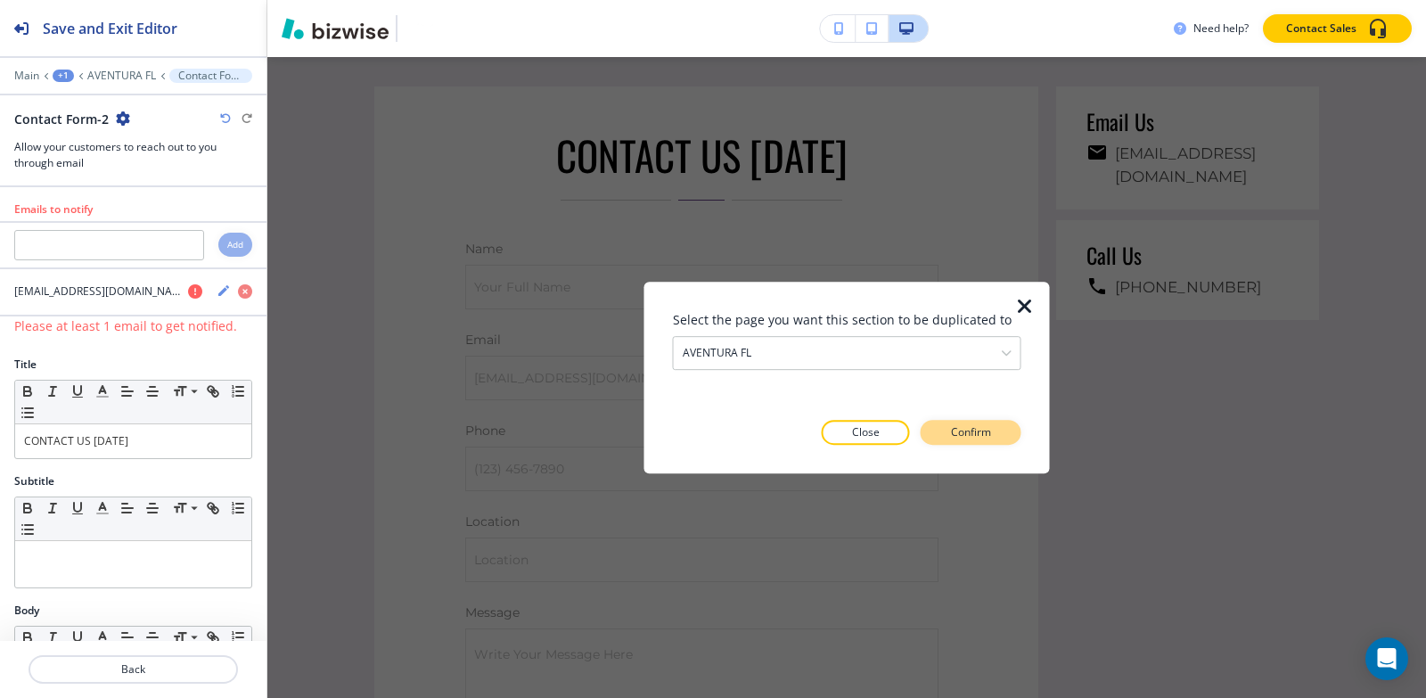
click at [1008, 432] on button "Confirm" at bounding box center [971, 432] width 101 height 25
click at [1008, 432] on button "Take me there" at bounding box center [954, 432] width 133 height 25
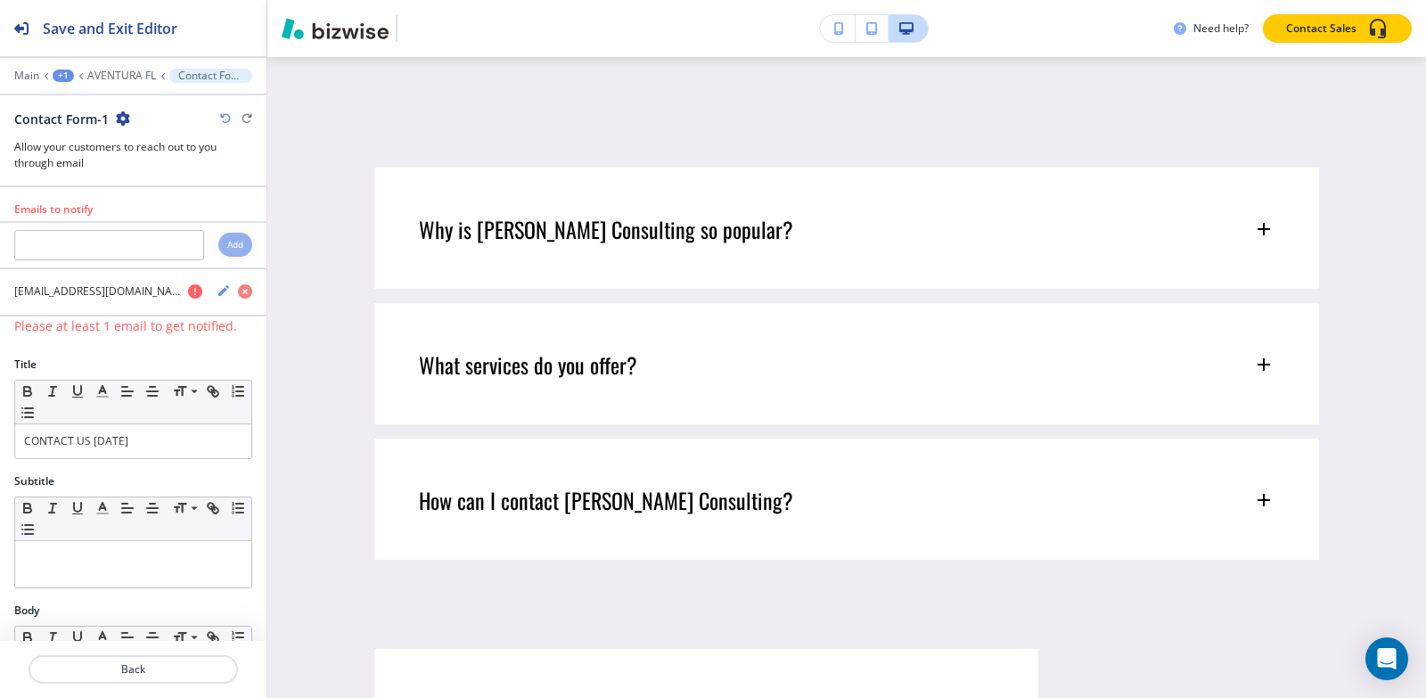
click at [120, 119] on icon "button" at bounding box center [123, 118] width 14 height 14
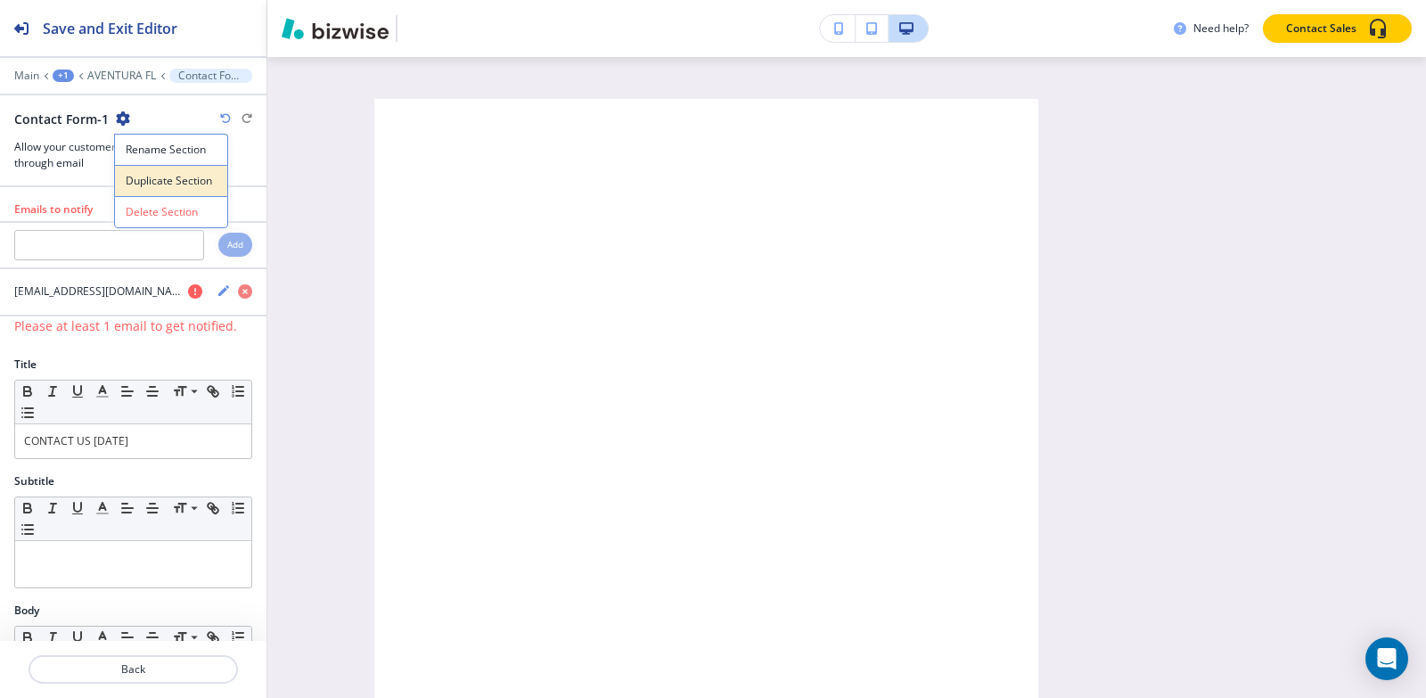
click at [162, 177] on p "Duplicate Section" at bounding box center [171, 181] width 91 height 16
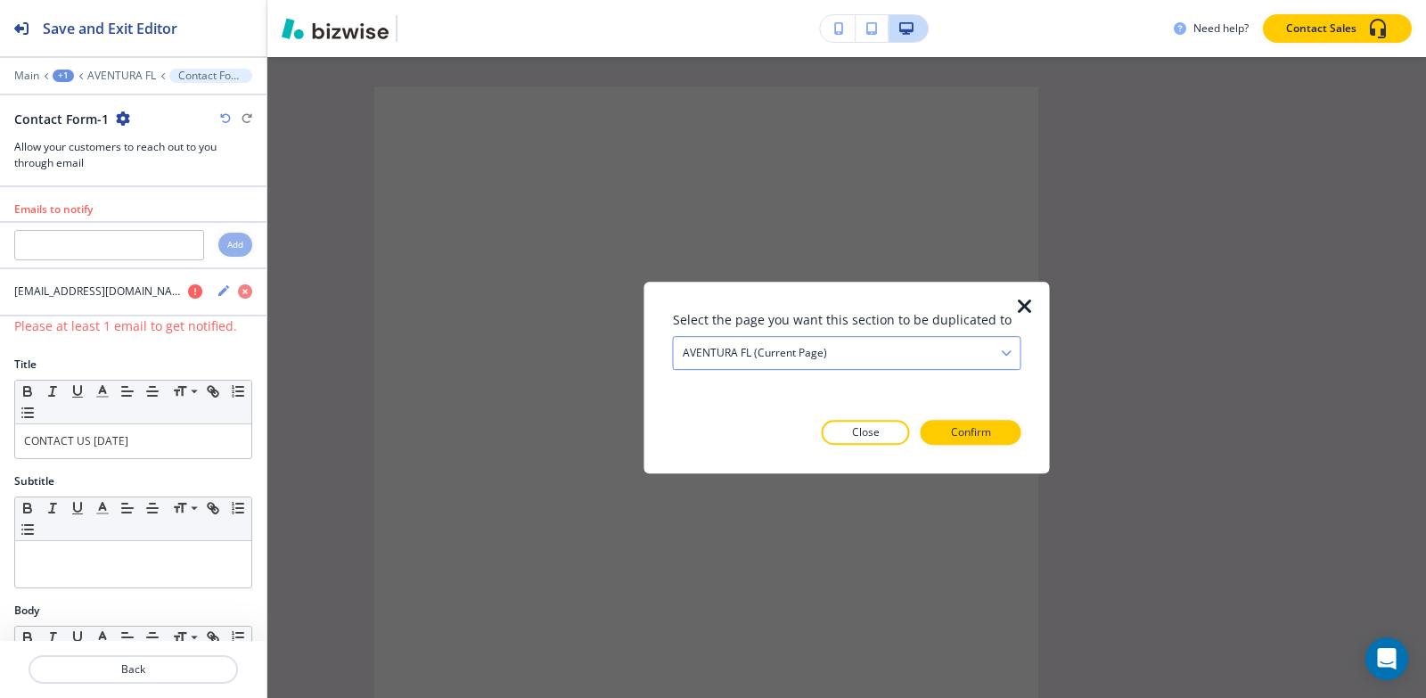
click at [876, 349] on div "AVENTURA FL (current page)" at bounding box center [847, 353] width 347 height 32
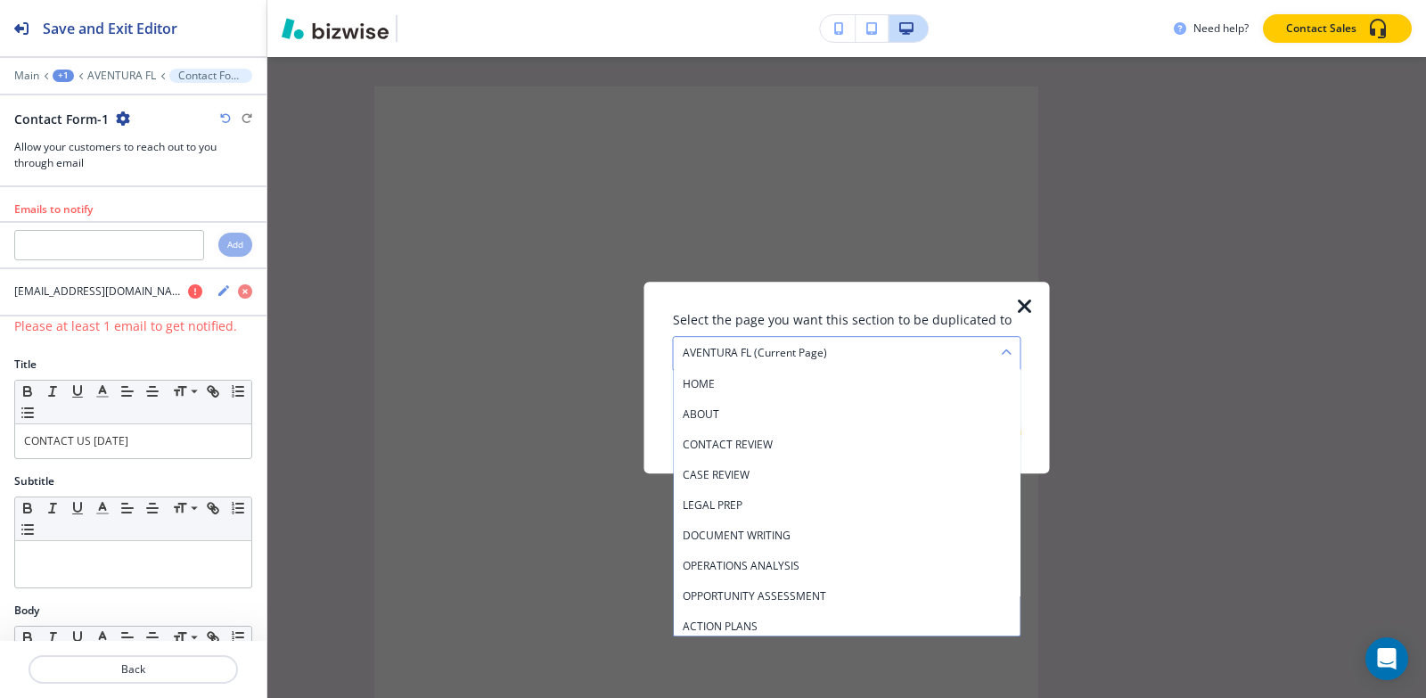
scroll to position [488, 0]
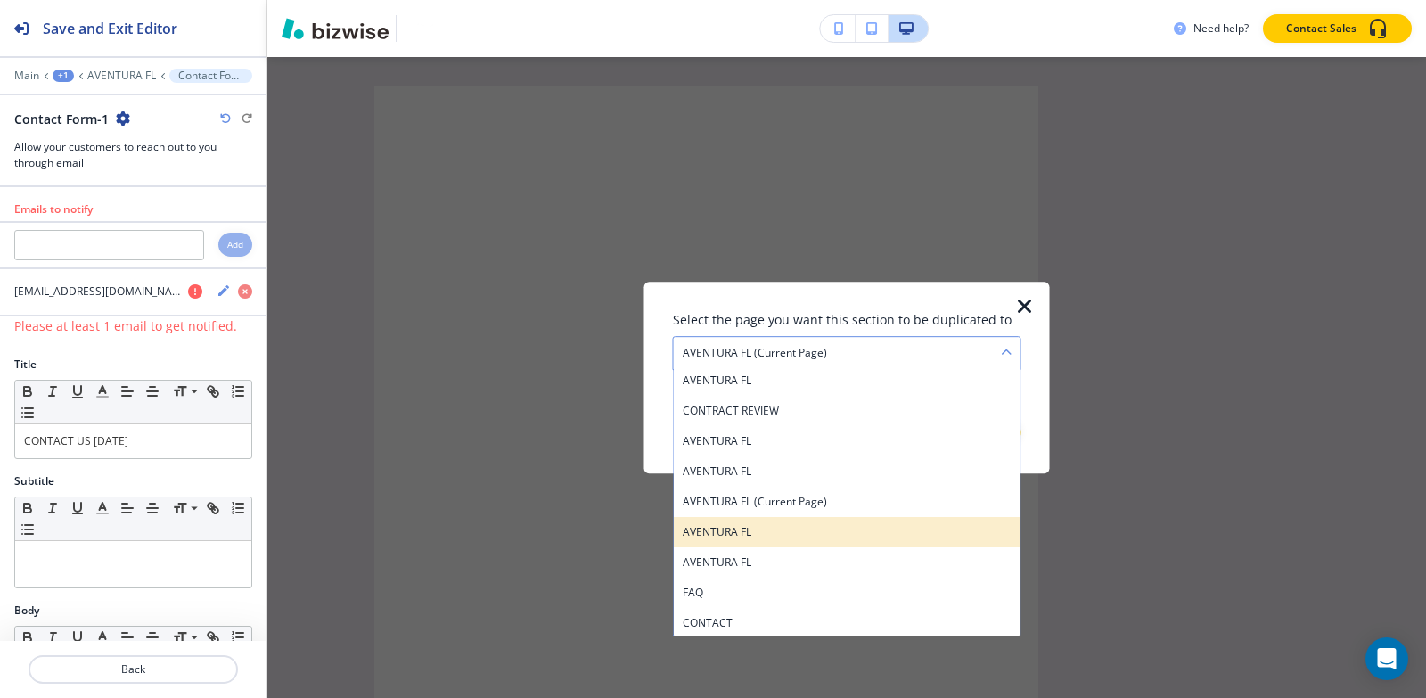
click at [847, 528] on h4 "AVENTURA FL" at bounding box center [847, 532] width 329 height 16
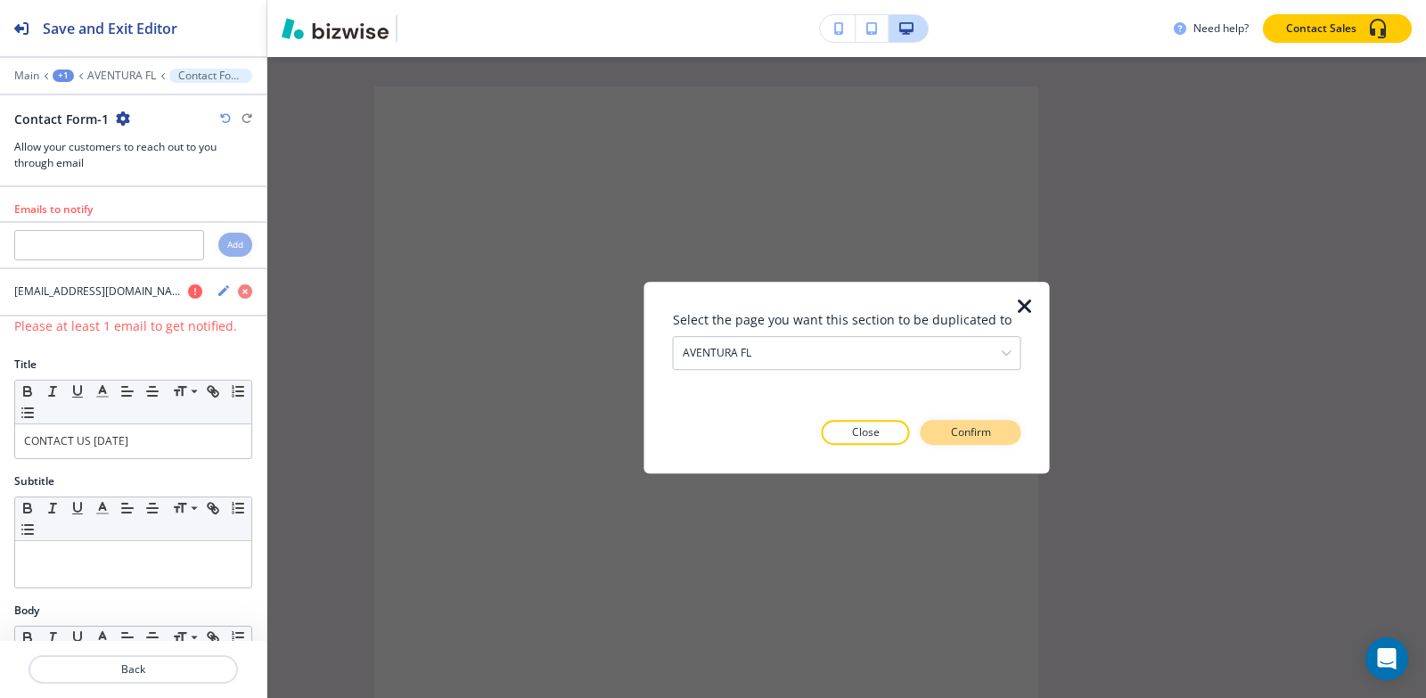
click at [973, 424] on p "Confirm" at bounding box center [971, 432] width 40 height 16
click at [973, 424] on p "Take me there" at bounding box center [955, 432] width 72 height 16
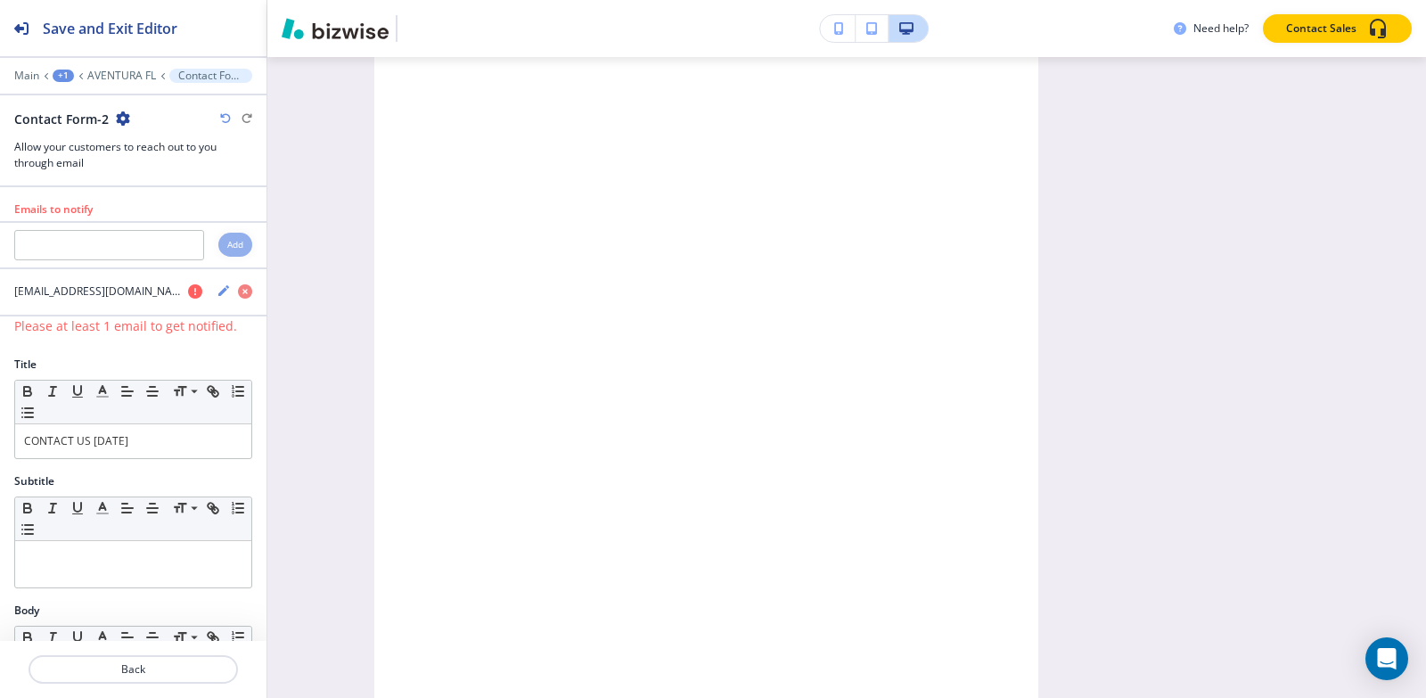
click at [122, 118] on icon "button" at bounding box center [123, 118] width 14 height 14
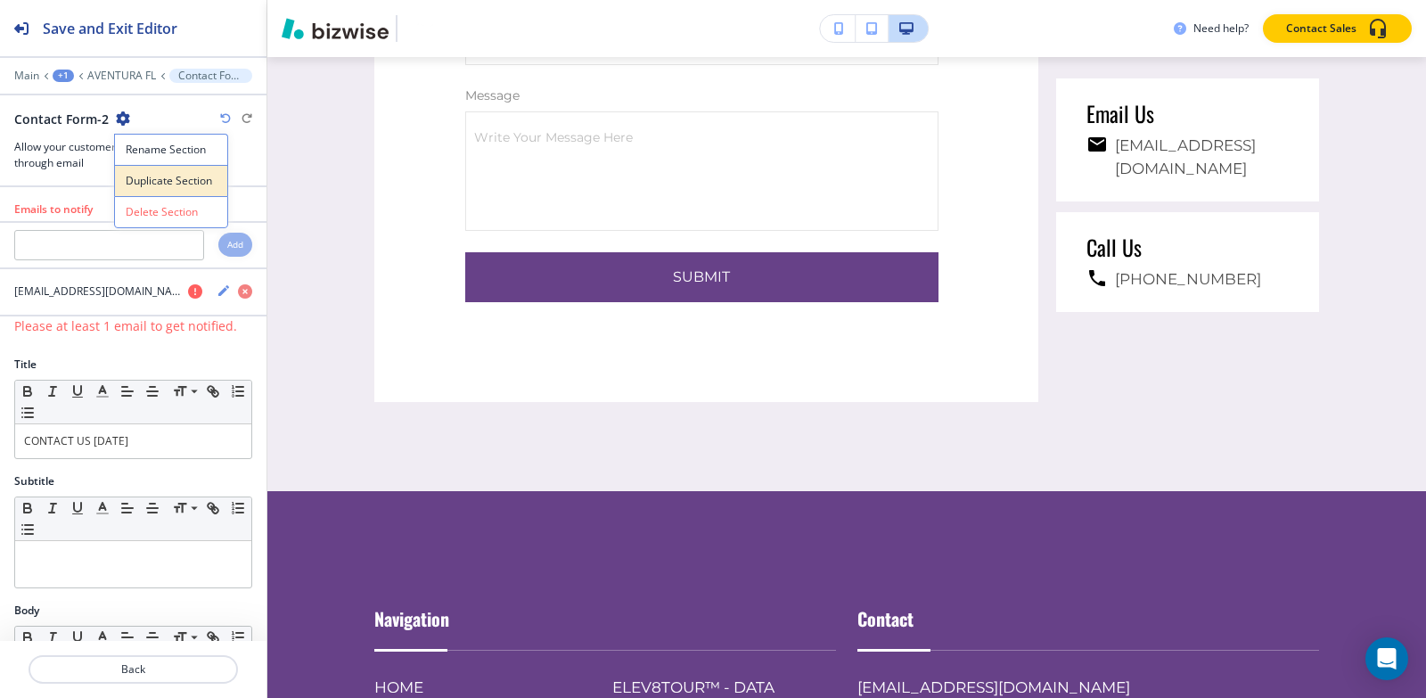
scroll to position [8715, 0]
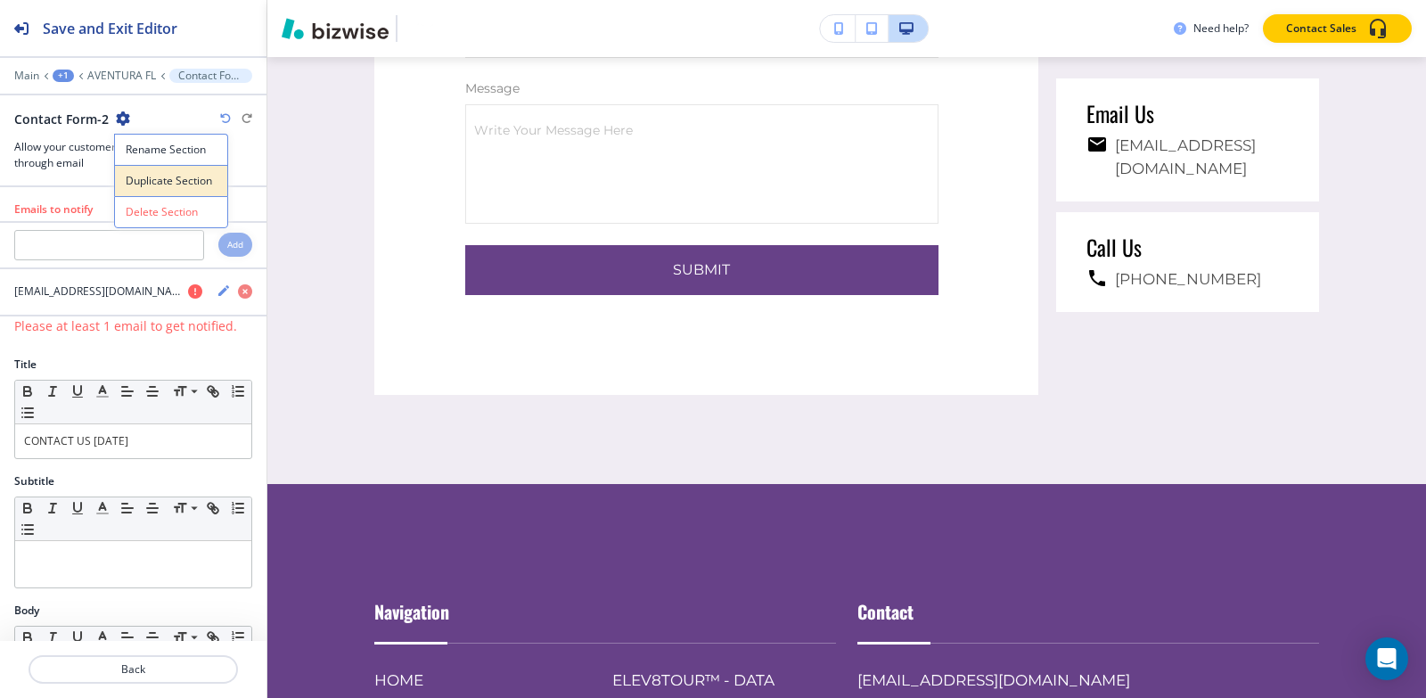
click at [145, 184] on p "Duplicate Section" at bounding box center [171, 181] width 91 height 16
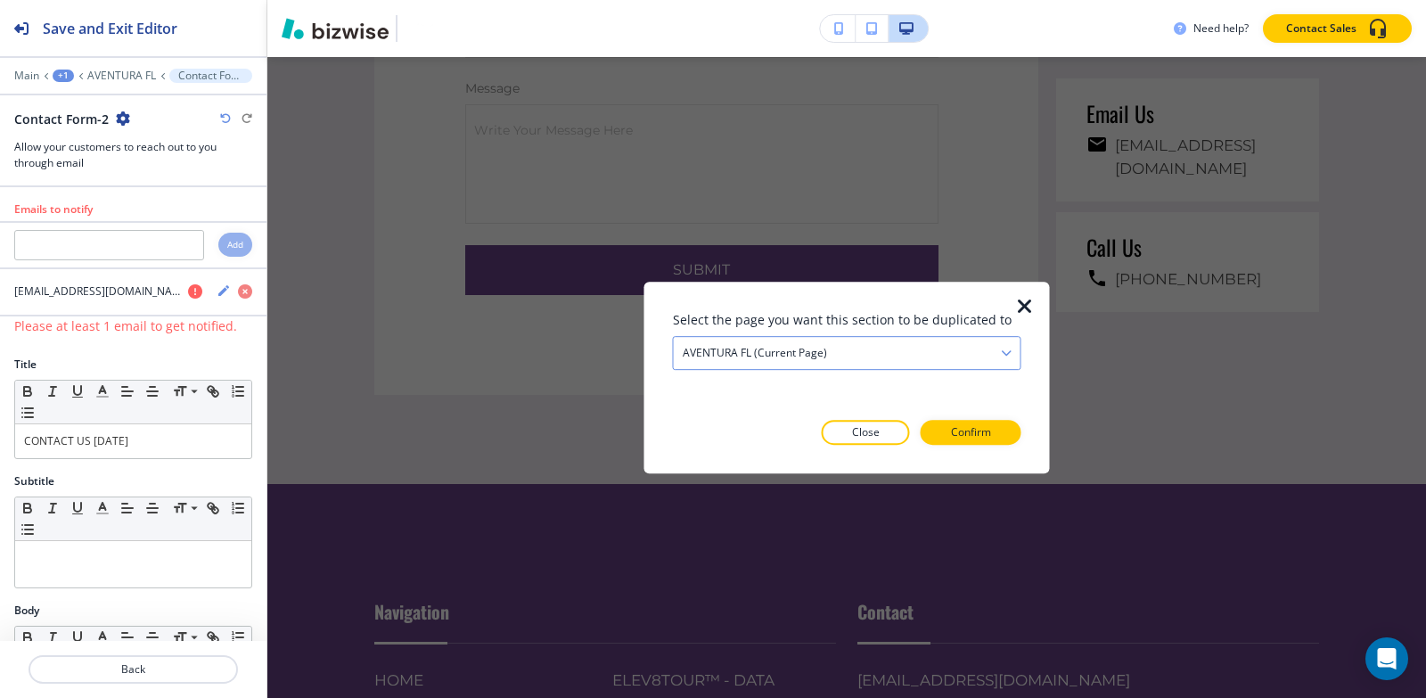
click at [962, 353] on div "AVENTURA FL (current page)" at bounding box center [847, 353] width 347 height 32
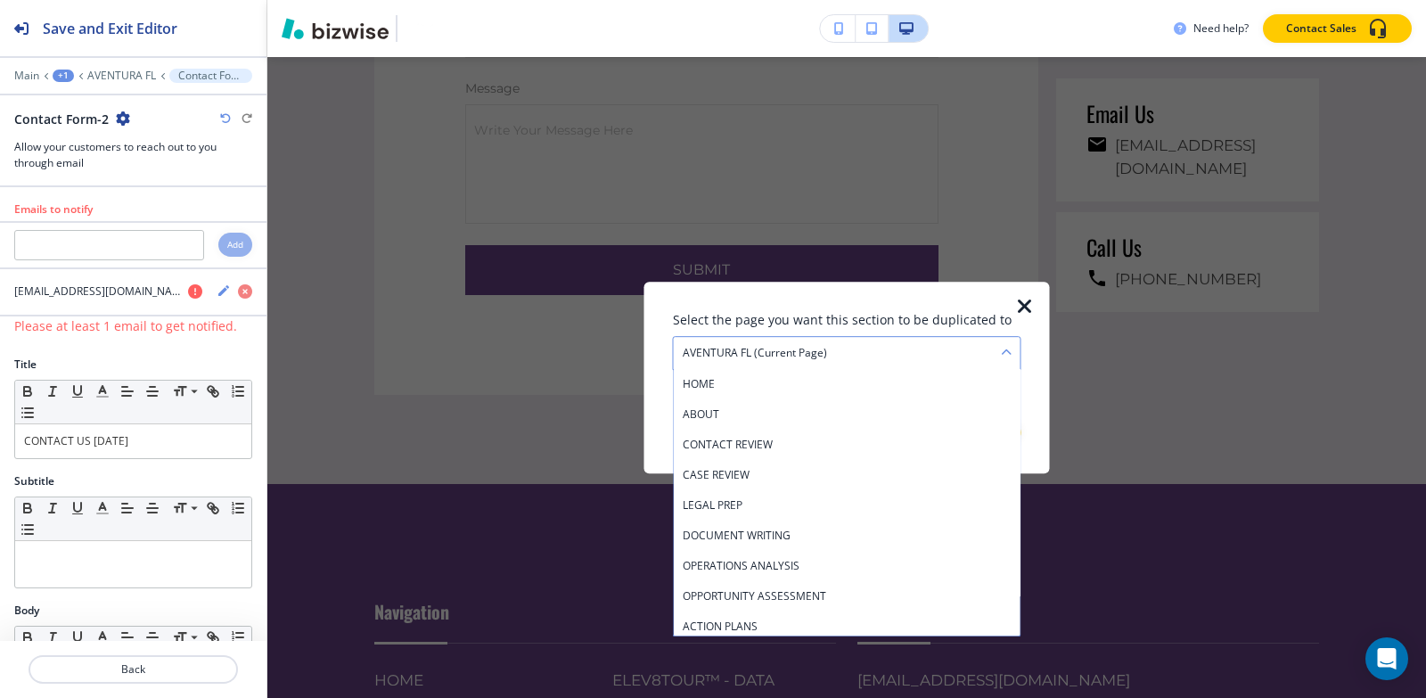
scroll to position [519, 0]
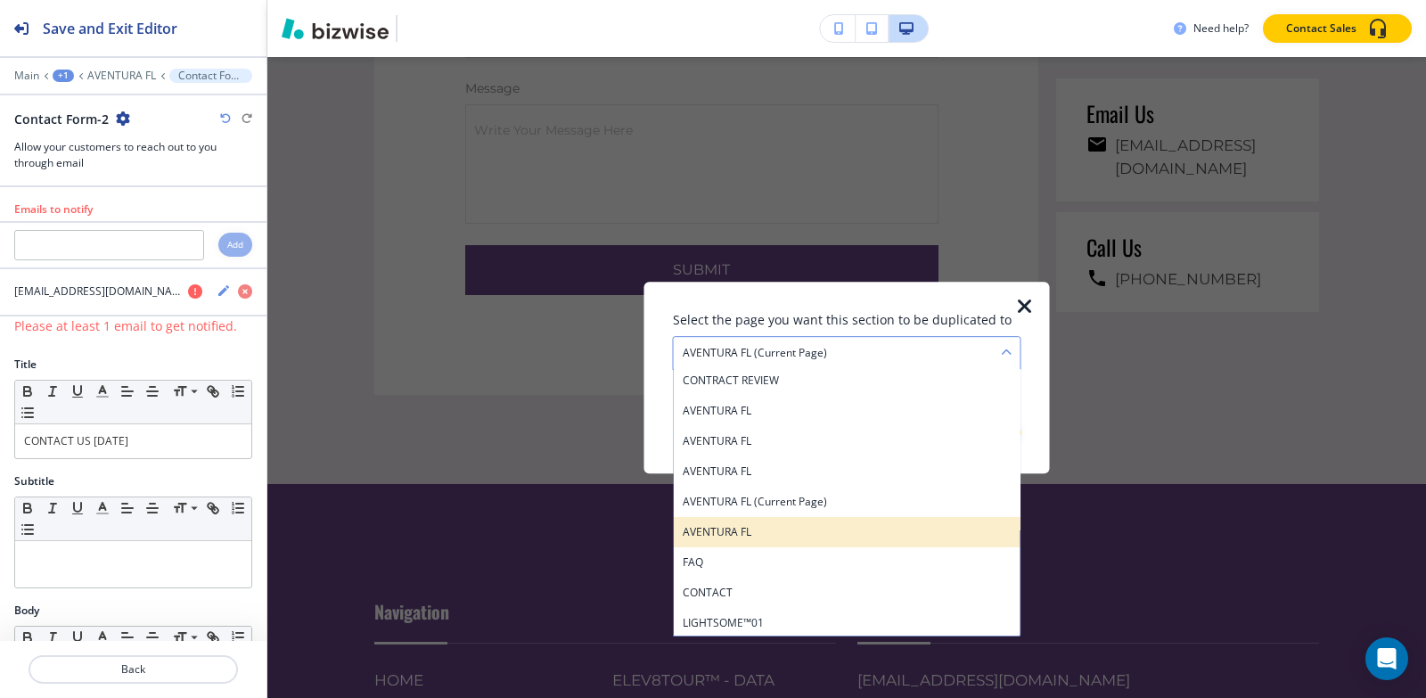
click at [857, 526] on h4 "AVENTURA FL" at bounding box center [847, 532] width 329 height 16
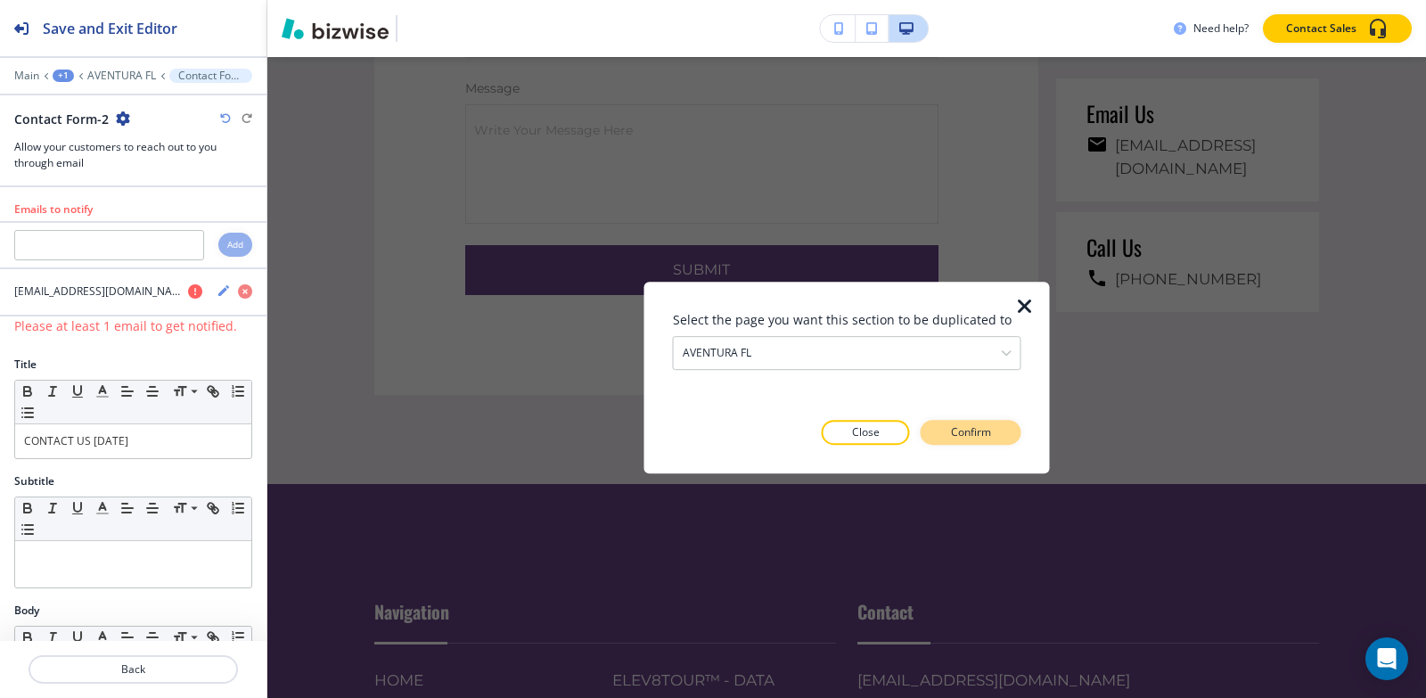
click at [1002, 431] on button "Confirm" at bounding box center [971, 432] width 101 height 25
click at [1002, 431] on button "Take me there" at bounding box center [954, 432] width 133 height 25
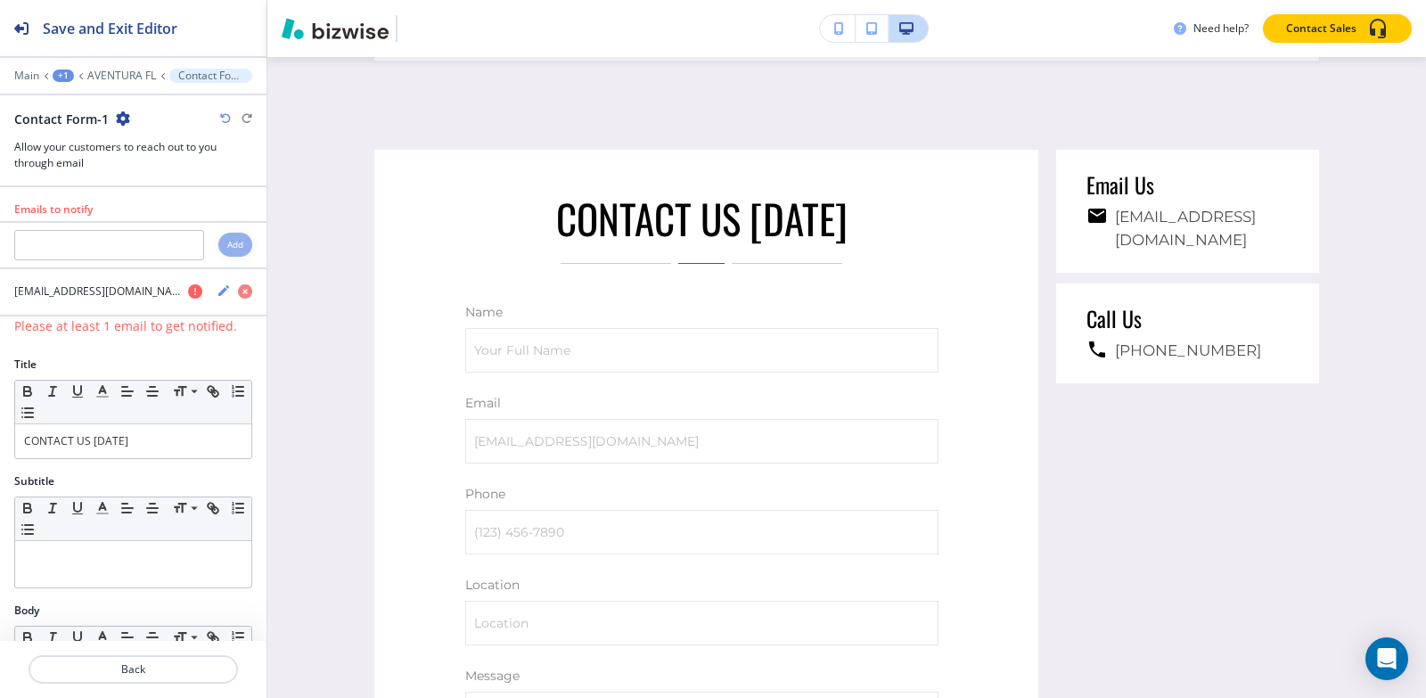
click at [68, 74] on div "+1" at bounding box center [63, 76] width 21 height 12
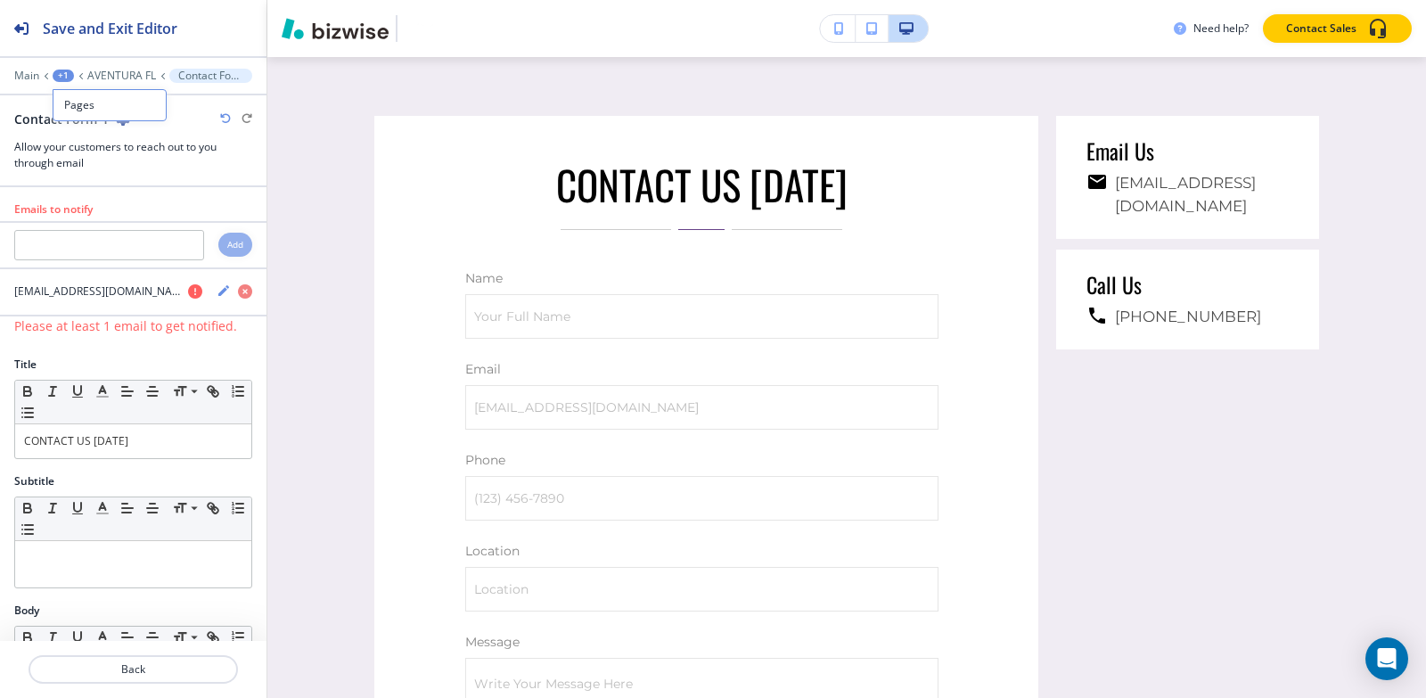
scroll to position [8273, 0]
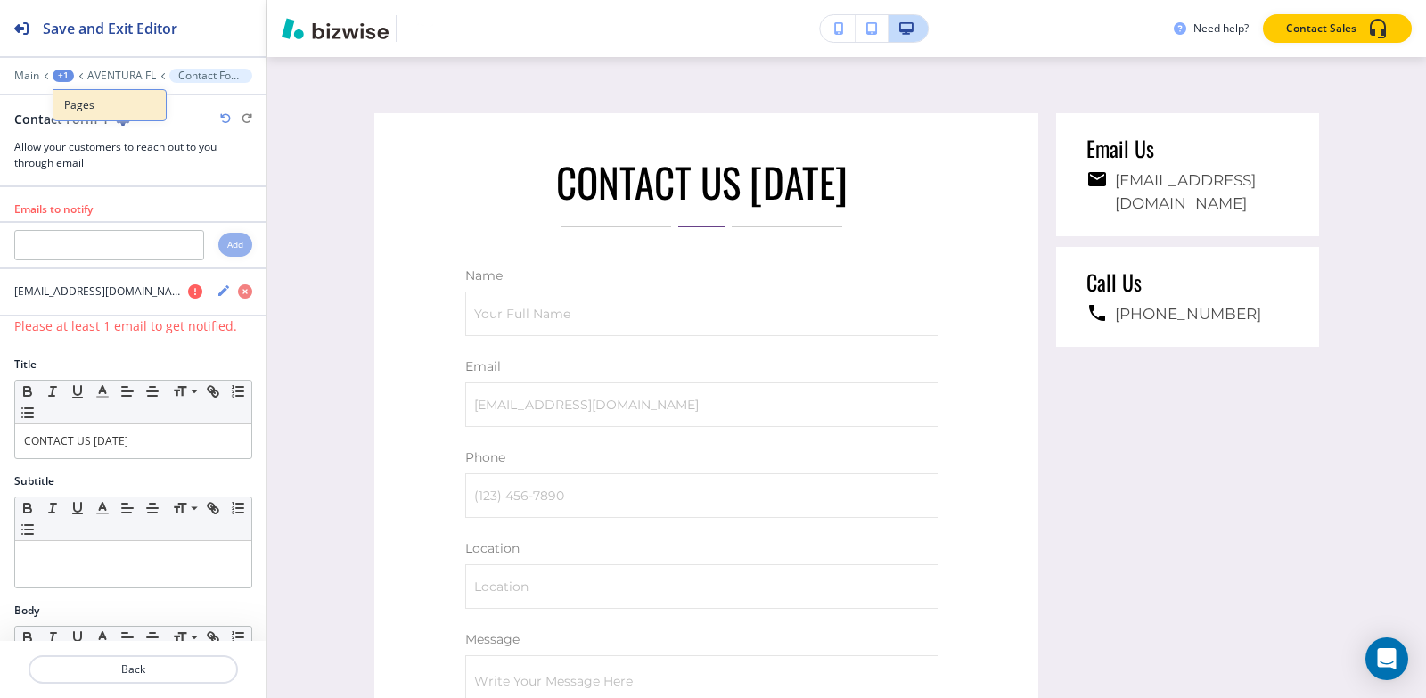
click at [84, 100] on p "Pages" at bounding box center [109, 105] width 91 height 16
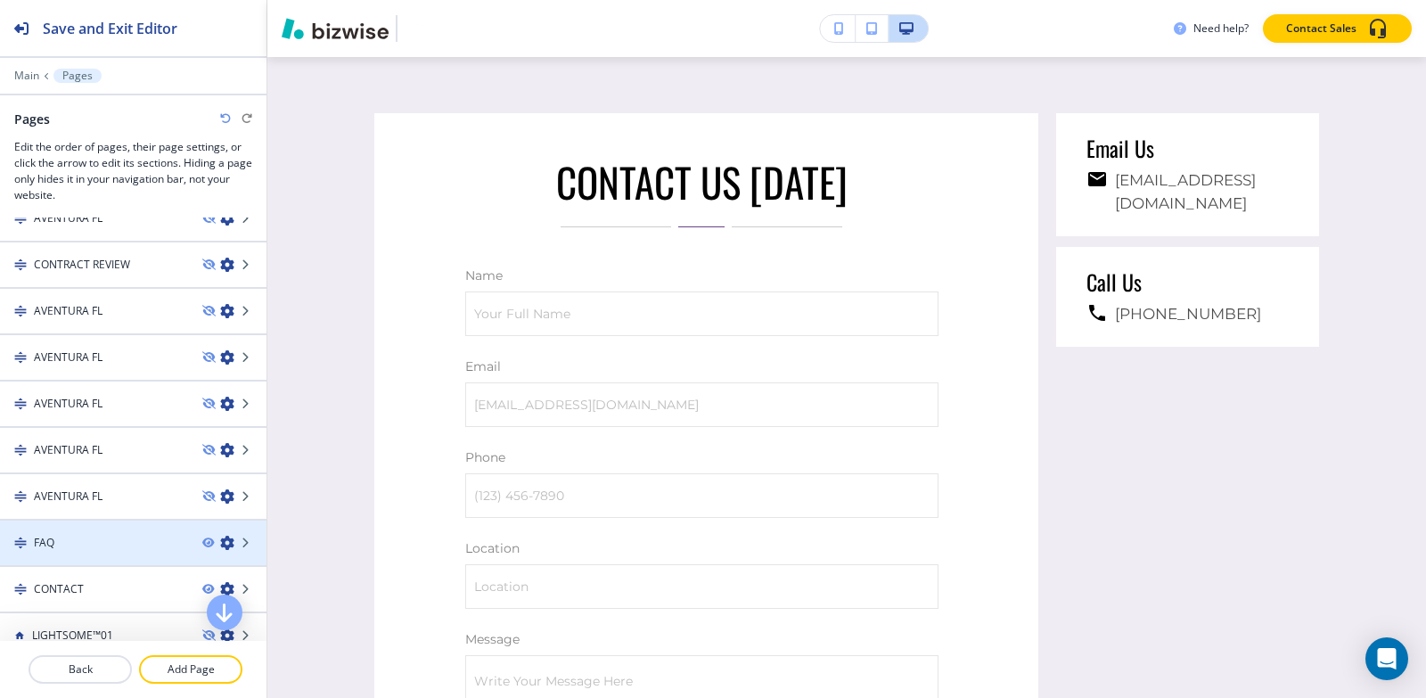
scroll to position [10, 0]
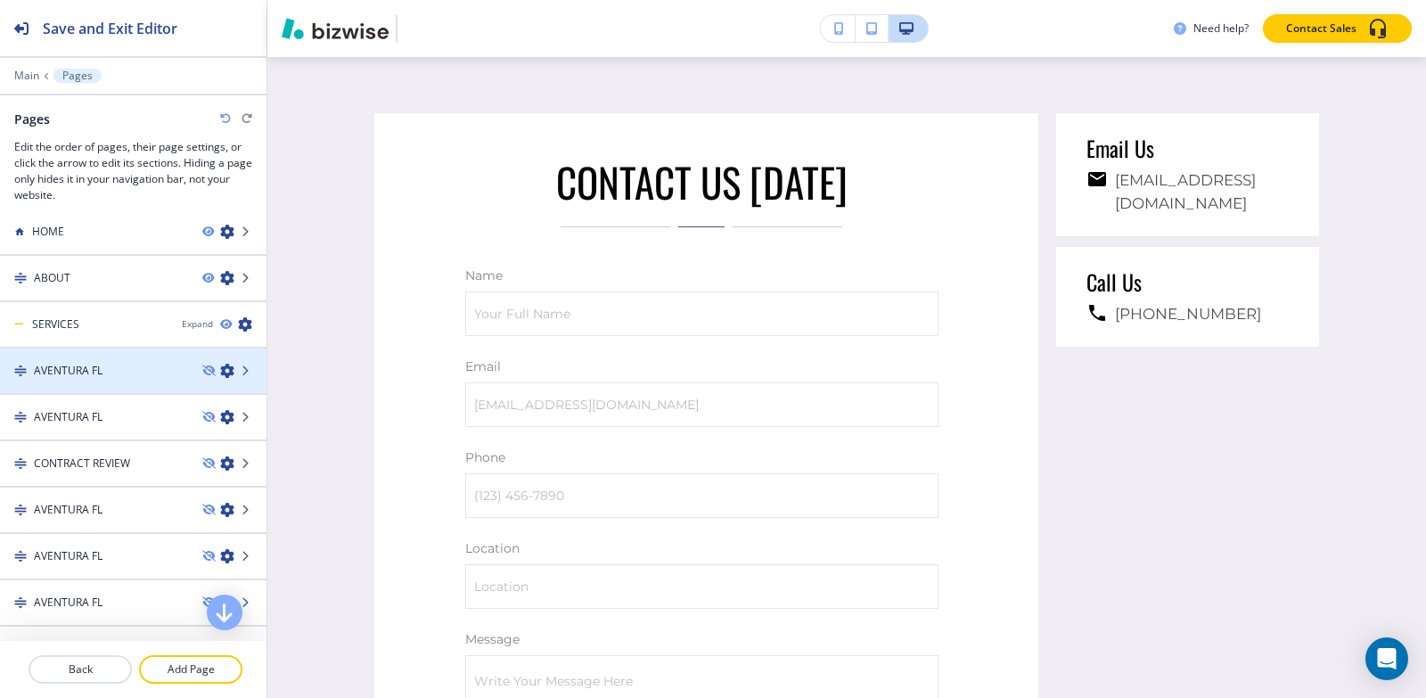
click at [125, 377] on div "AVENTURA FL" at bounding box center [94, 371] width 188 height 16
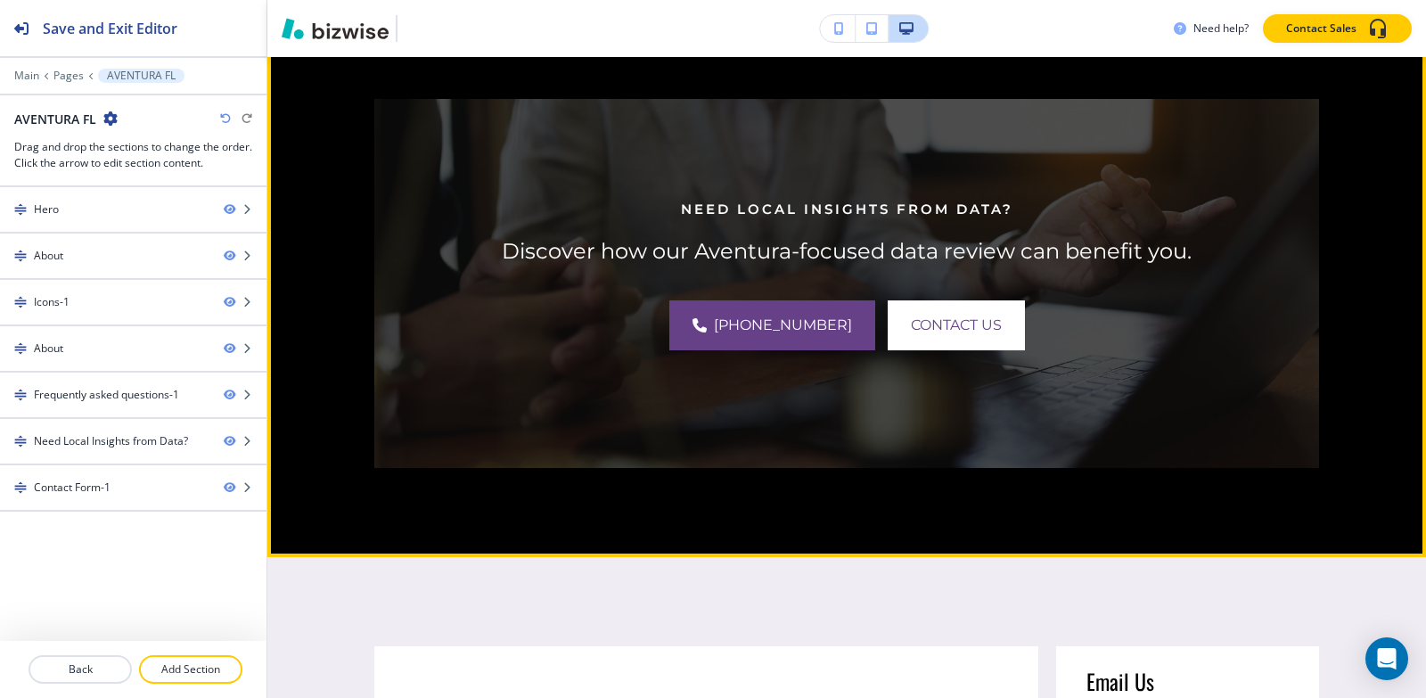
scroll to position [3266, 0]
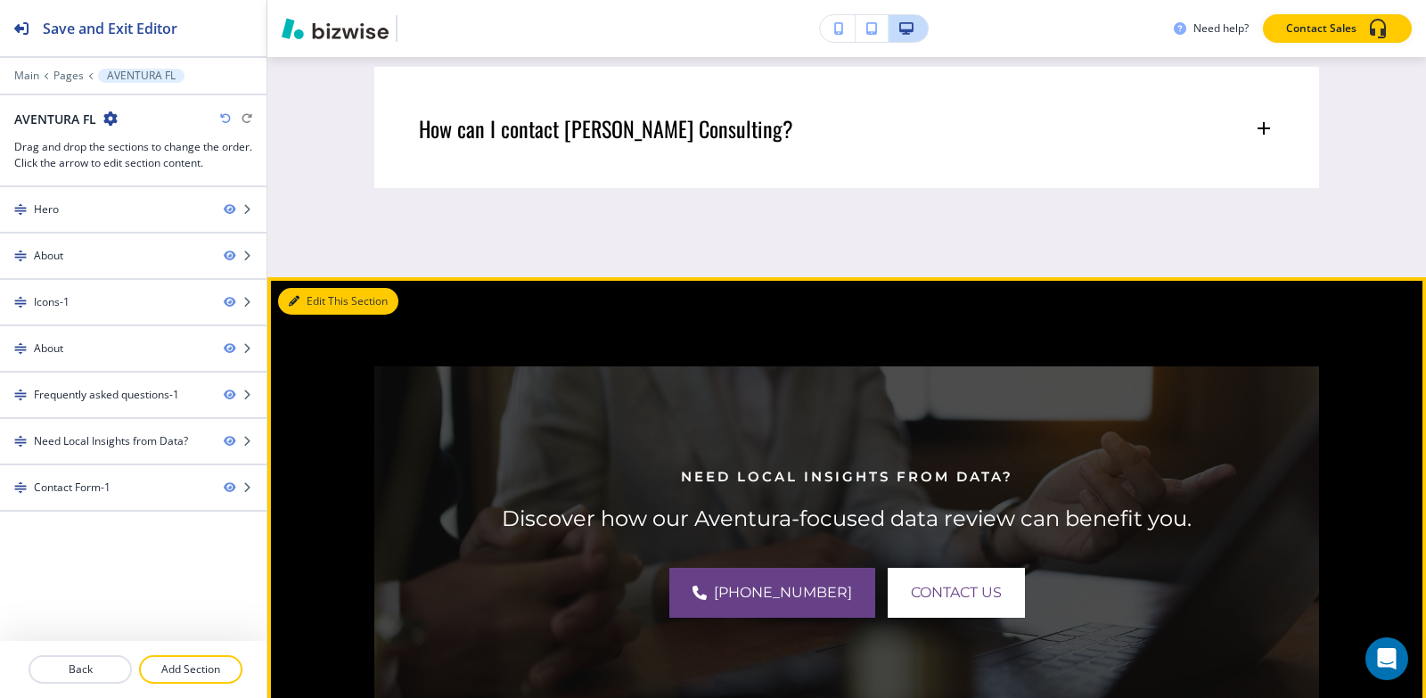
click at [289, 296] on icon "button" at bounding box center [294, 301] width 11 height 11
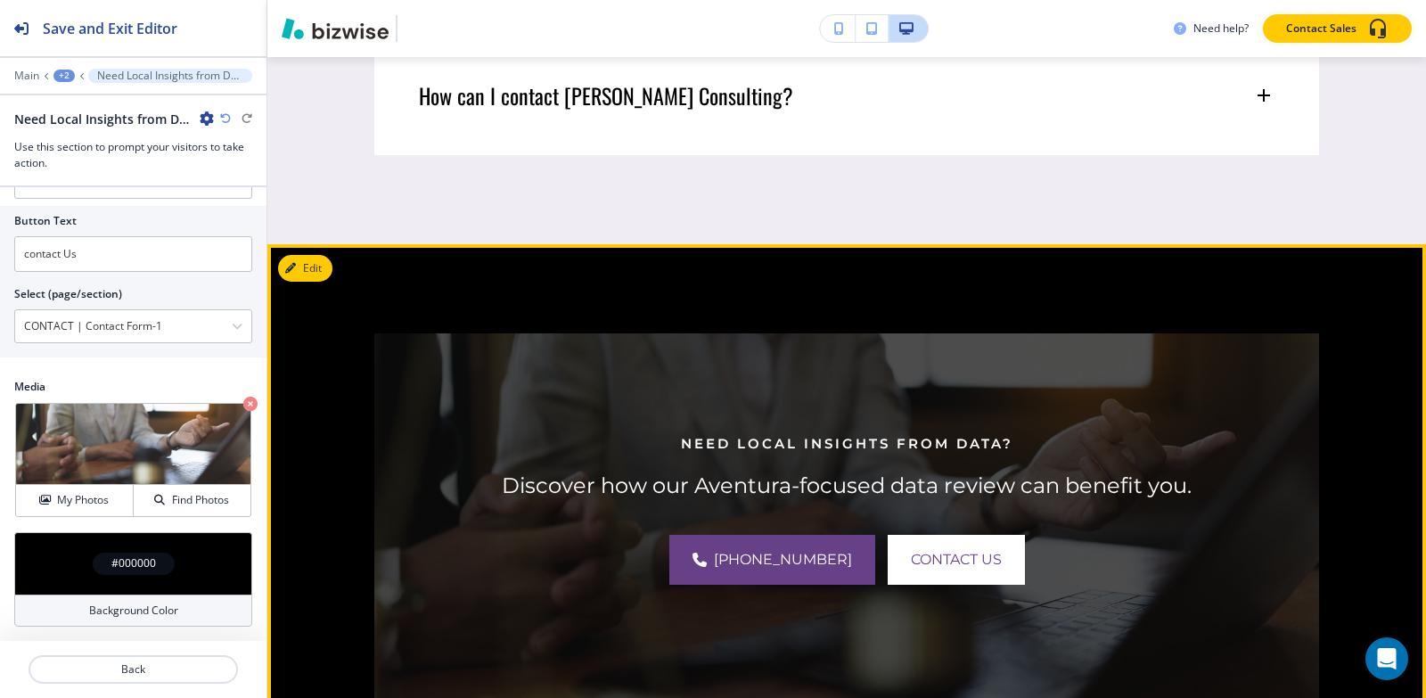
scroll to position [3296, 0]
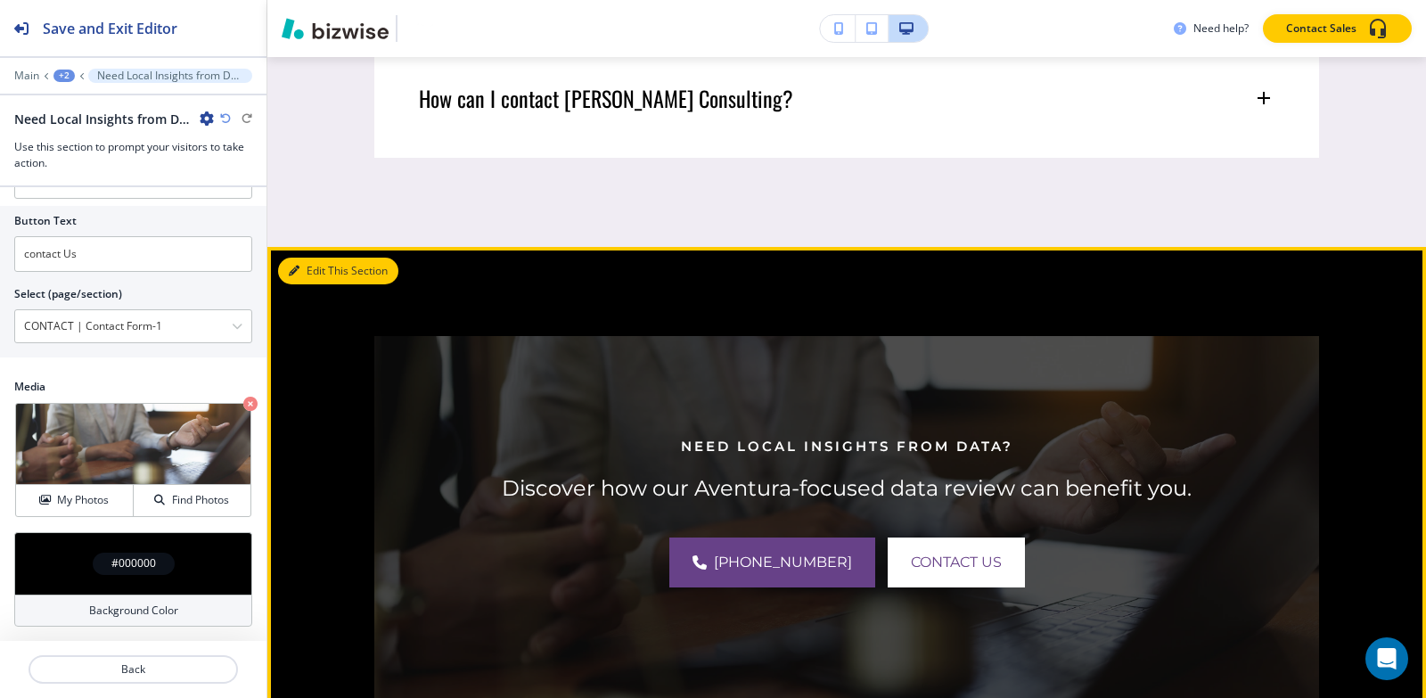
click at [323, 258] on button "Edit This Section" at bounding box center [338, 271] width 120 height 27
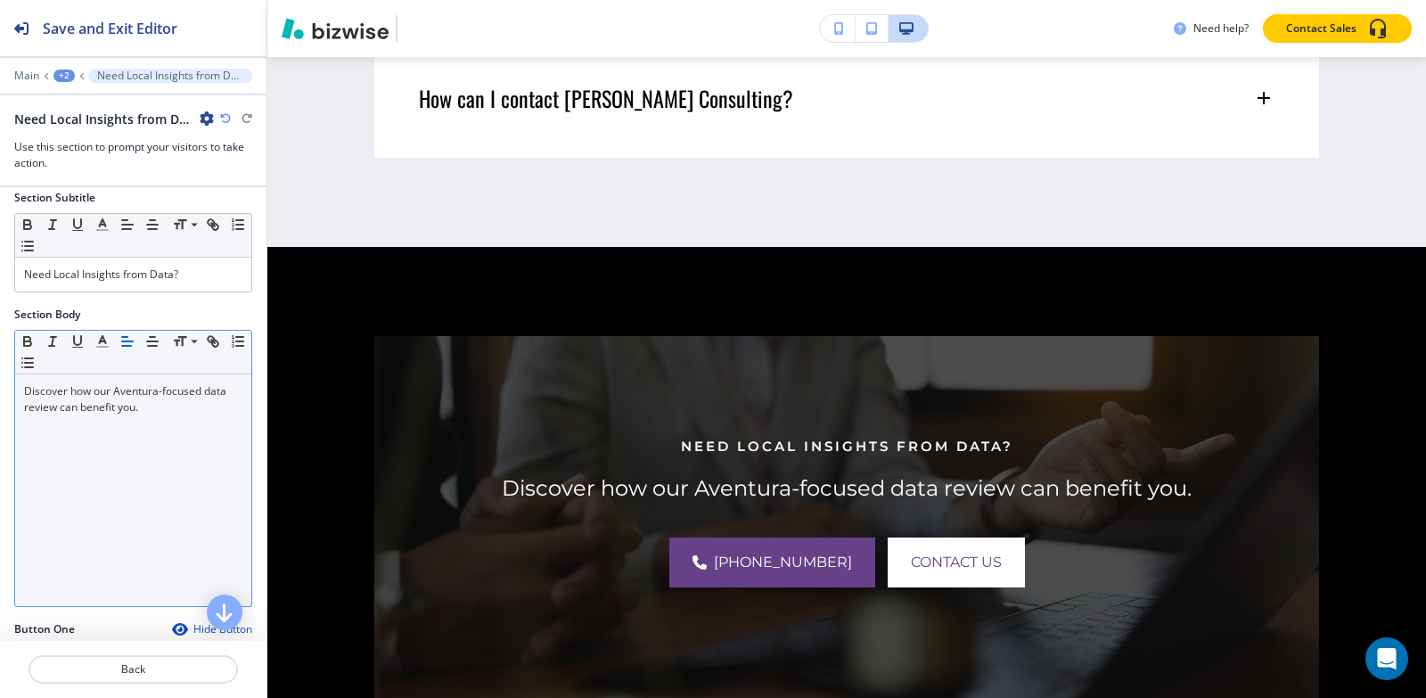
scroll to position [0, 0]
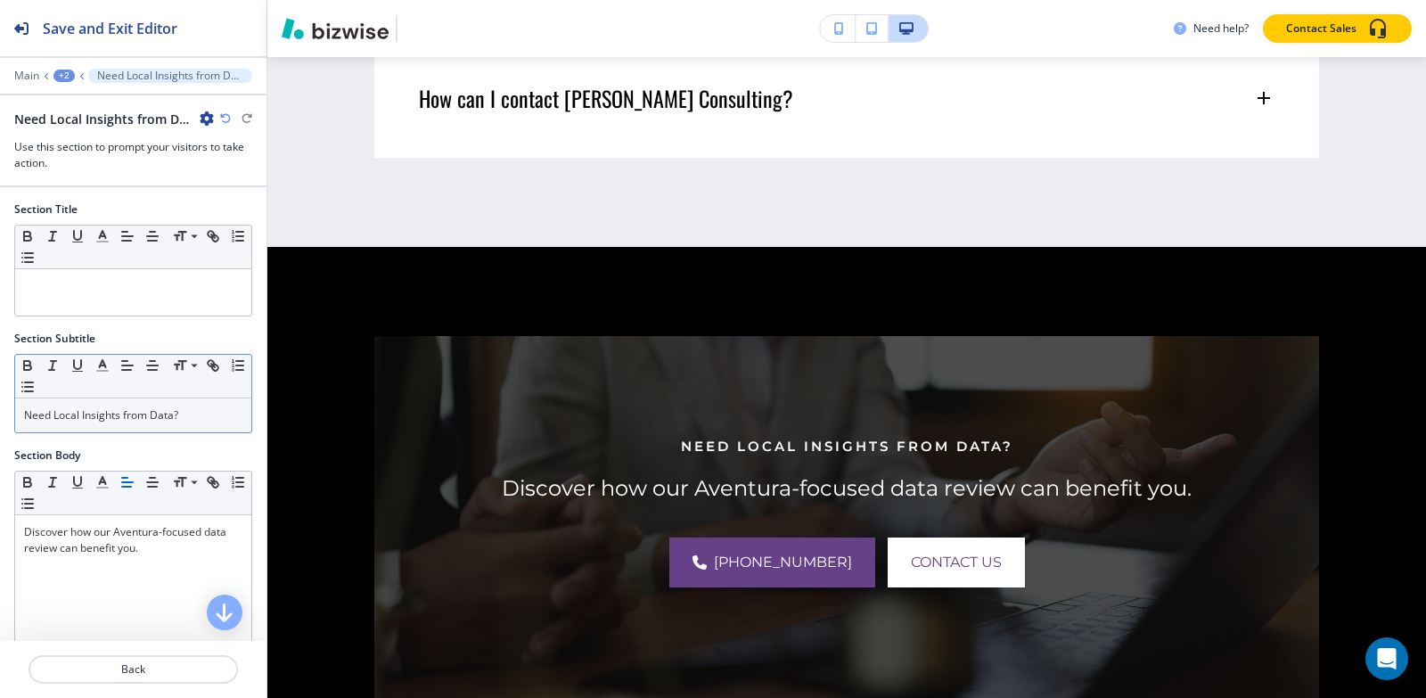
click at [205, 423] on div "Need Local Insights from Data?" at bounding box center [133, 415] width 236 height 34
copy p "Need Local Insights from Data?"
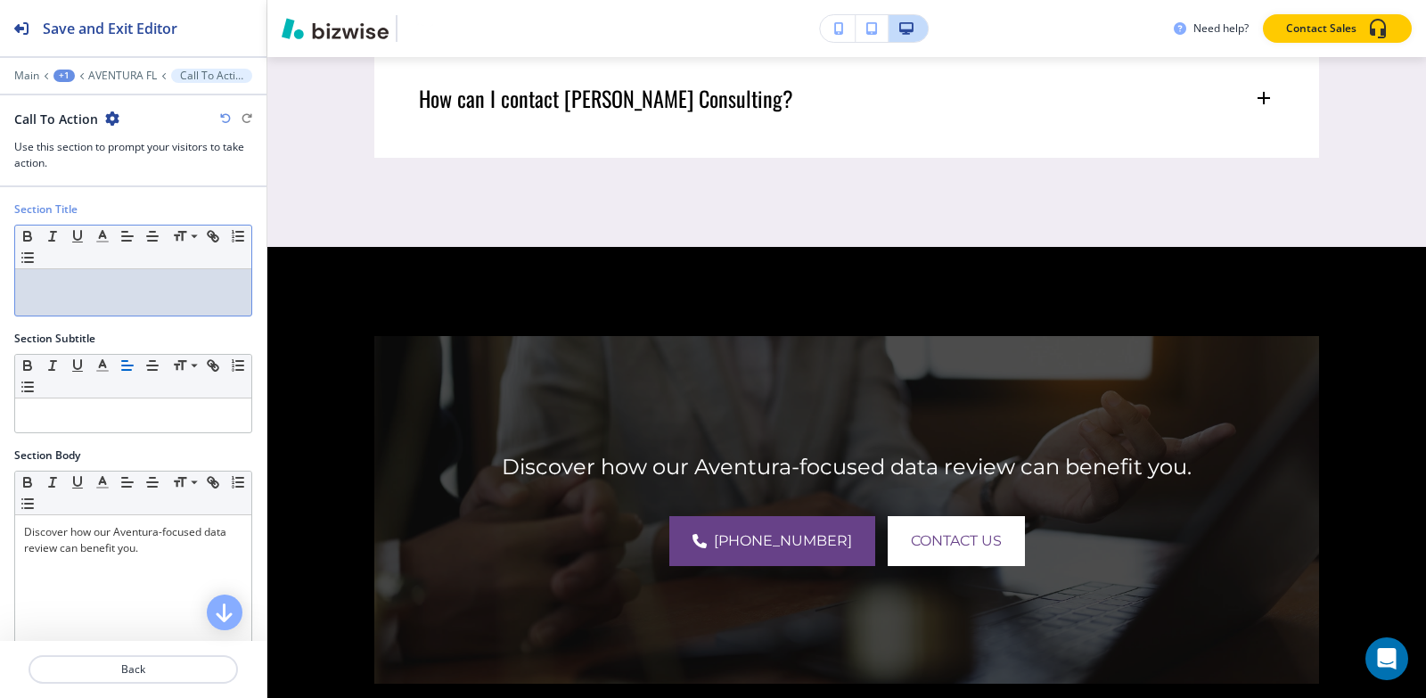
click at [163, 294] on div at bounding box center [133, 292] width 236 height 46
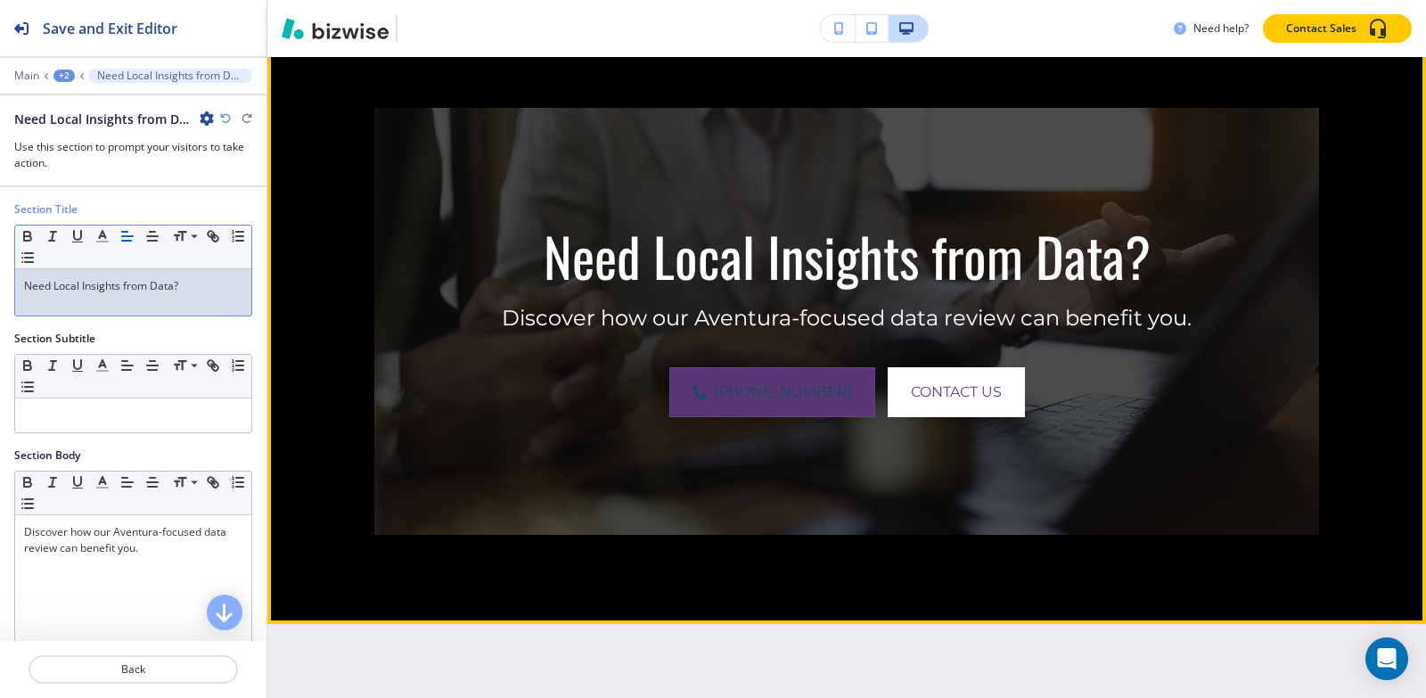
scroll to position [3475, 0]
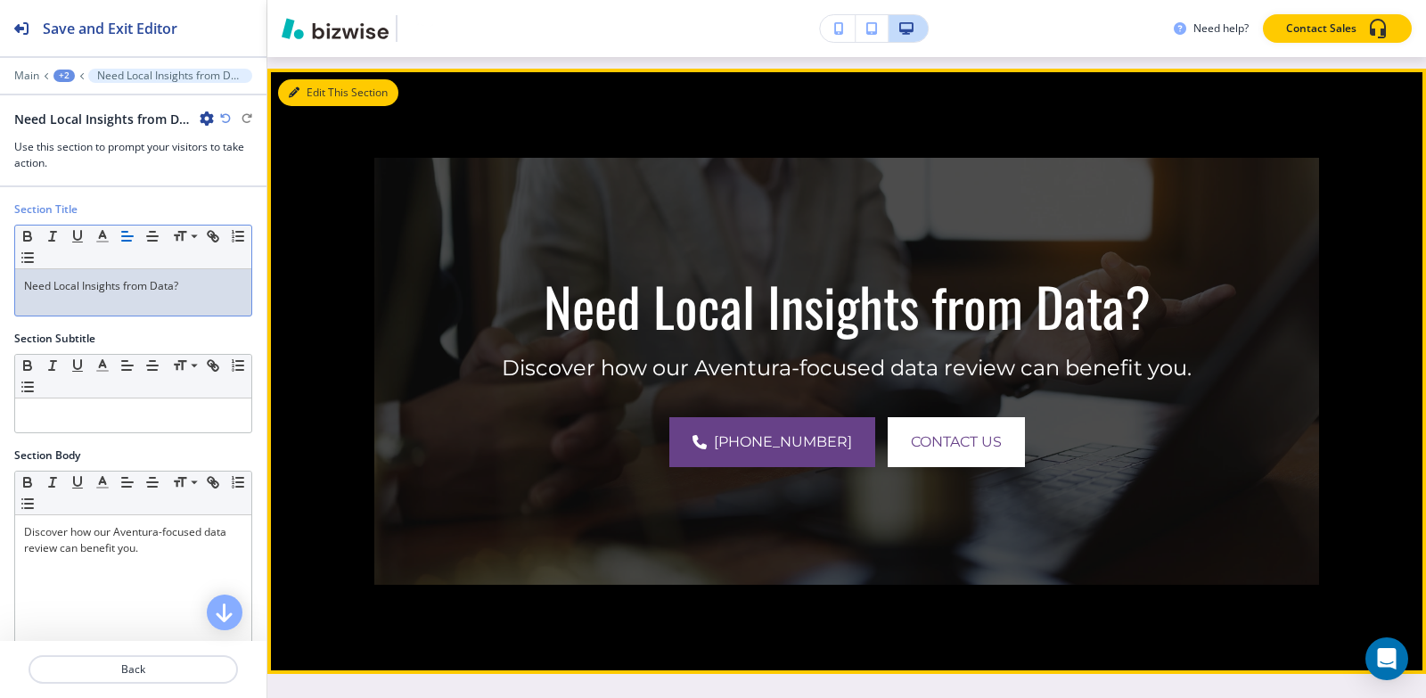
click at [319, 83] on button "Edit This Section" at bounding box center [338, 92] width 120 height 27
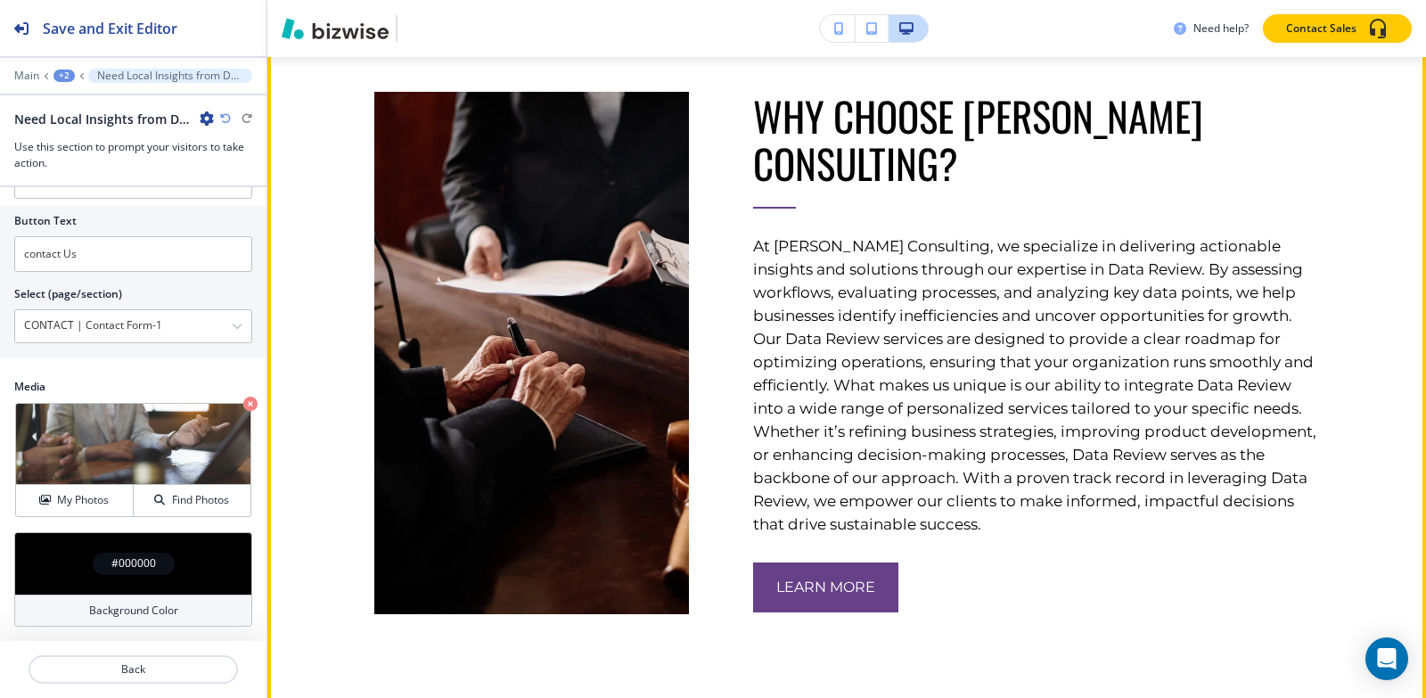
scroll to position [2138, 0]
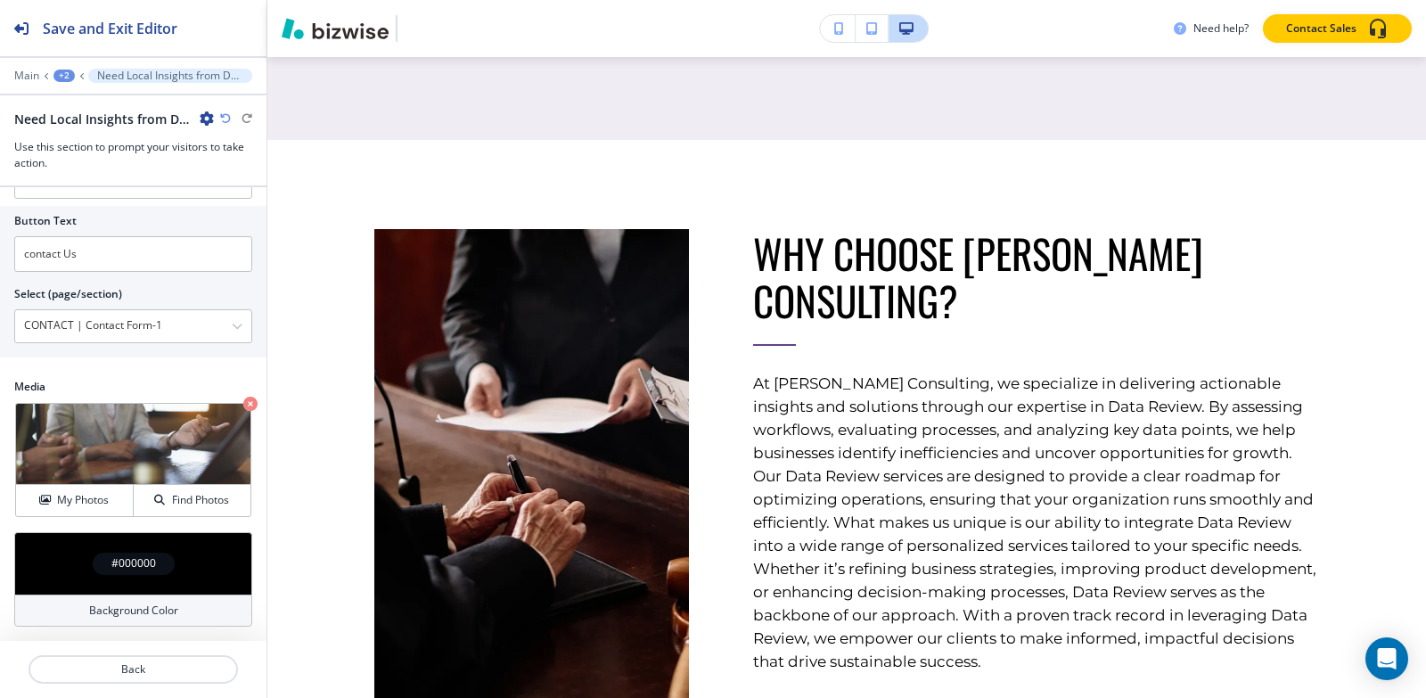
click at [62, 81] on div "+2" at bounding box center [63, 76] width 21 height 12
click at [75, 108] on p "Pages" at bounding box center [110, 105] width 91 height 16
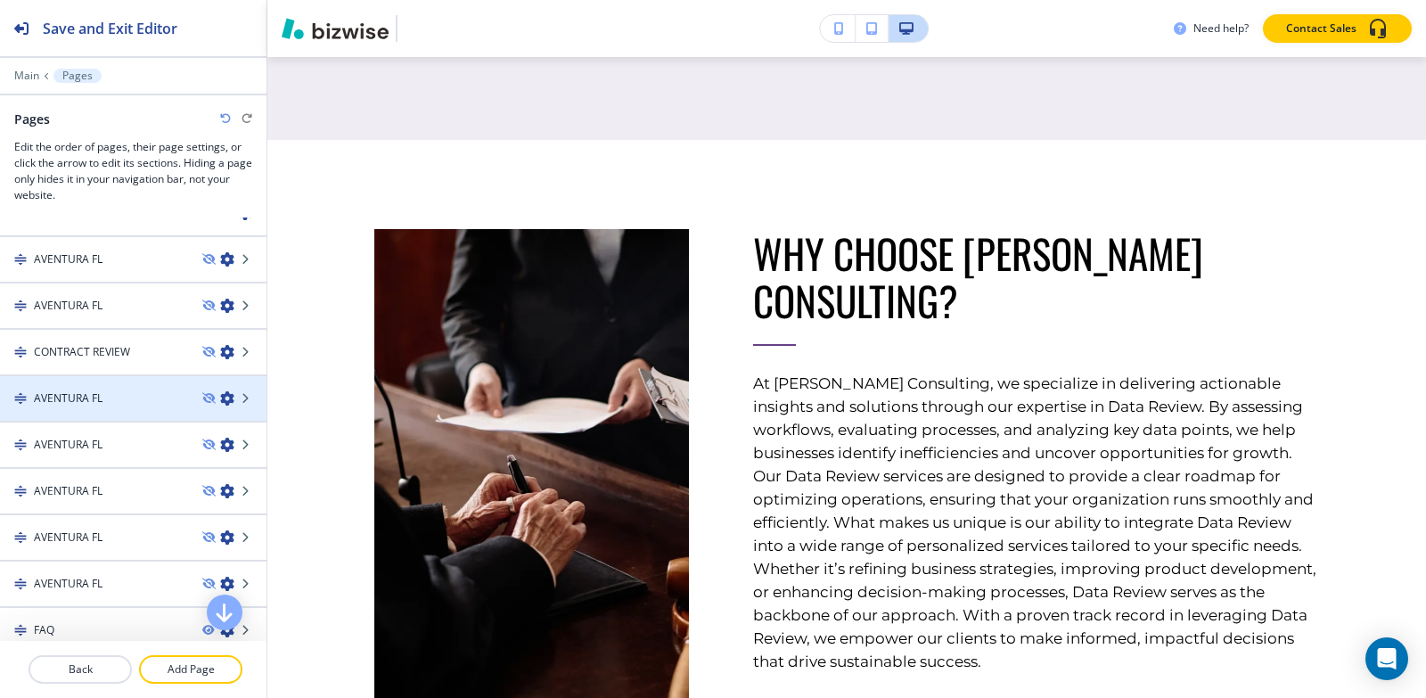
scroll to position [89, 0]
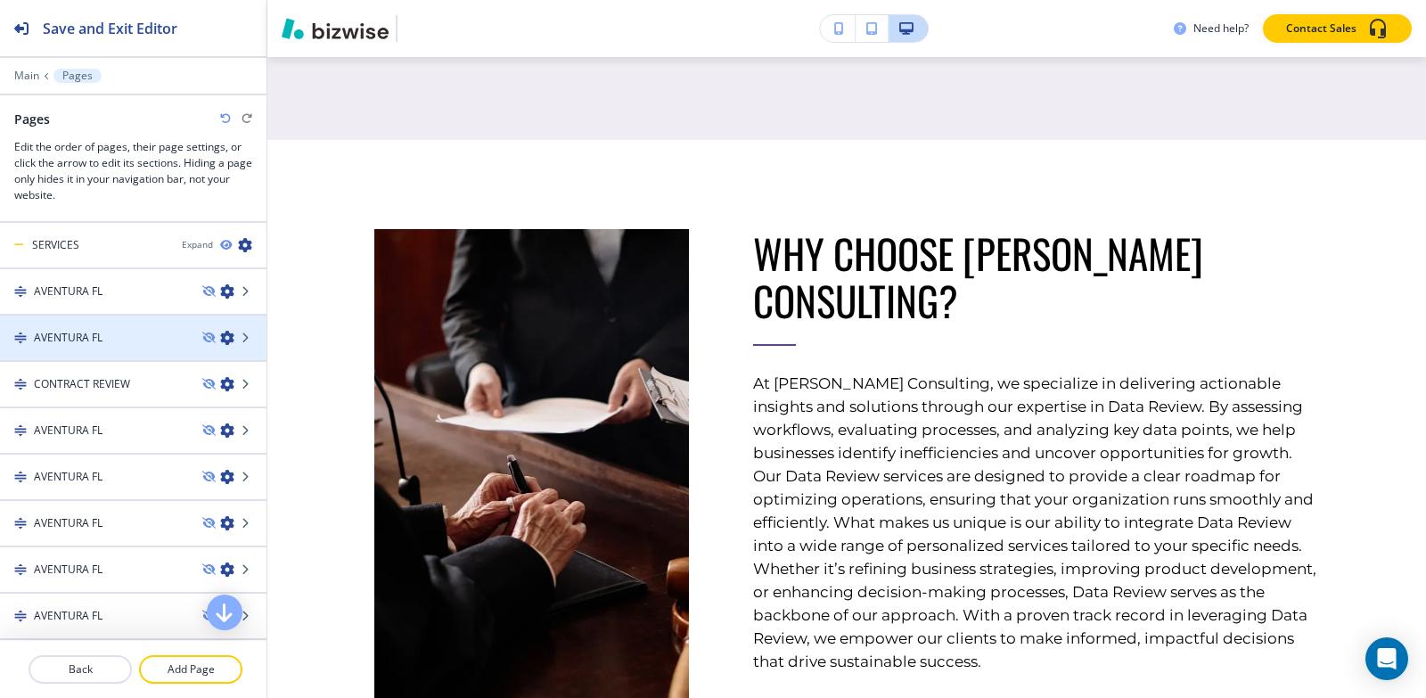
click at [114, 328] on div at bounding box center [133, 322] width 266 height 14
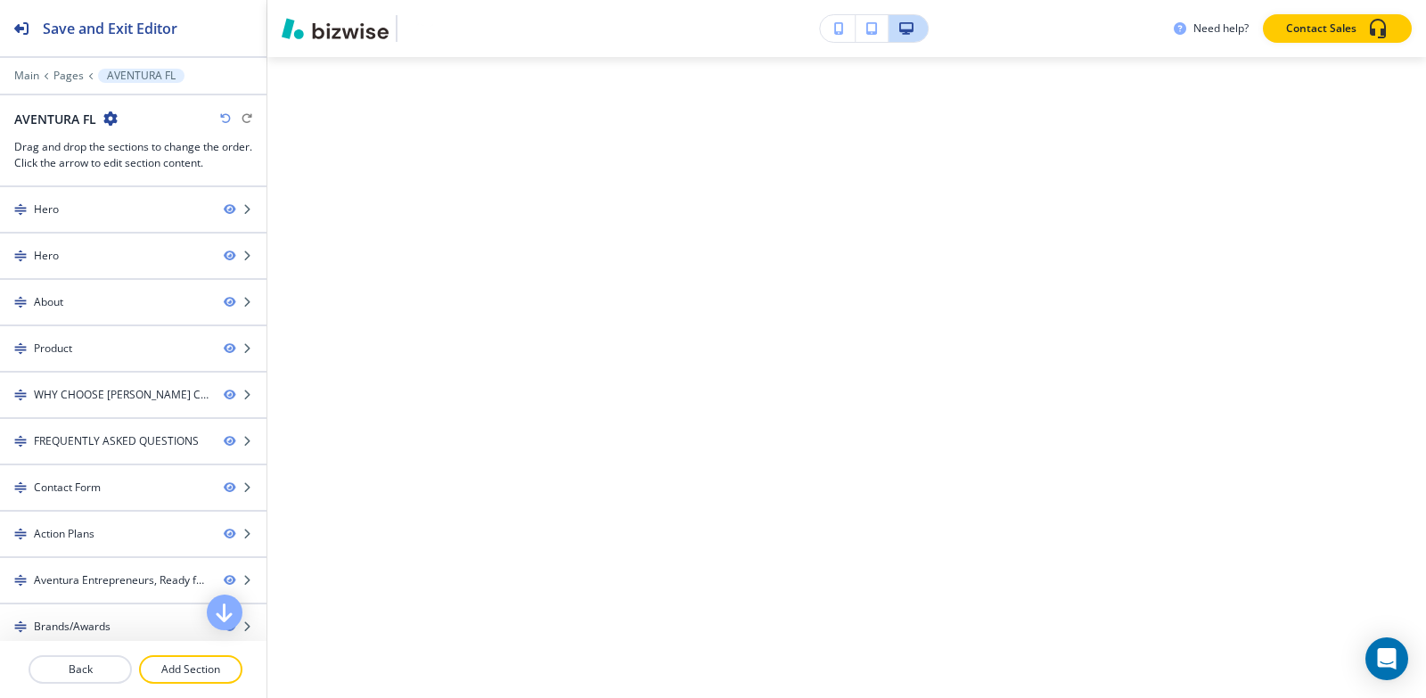
scroll to position [0, 0]
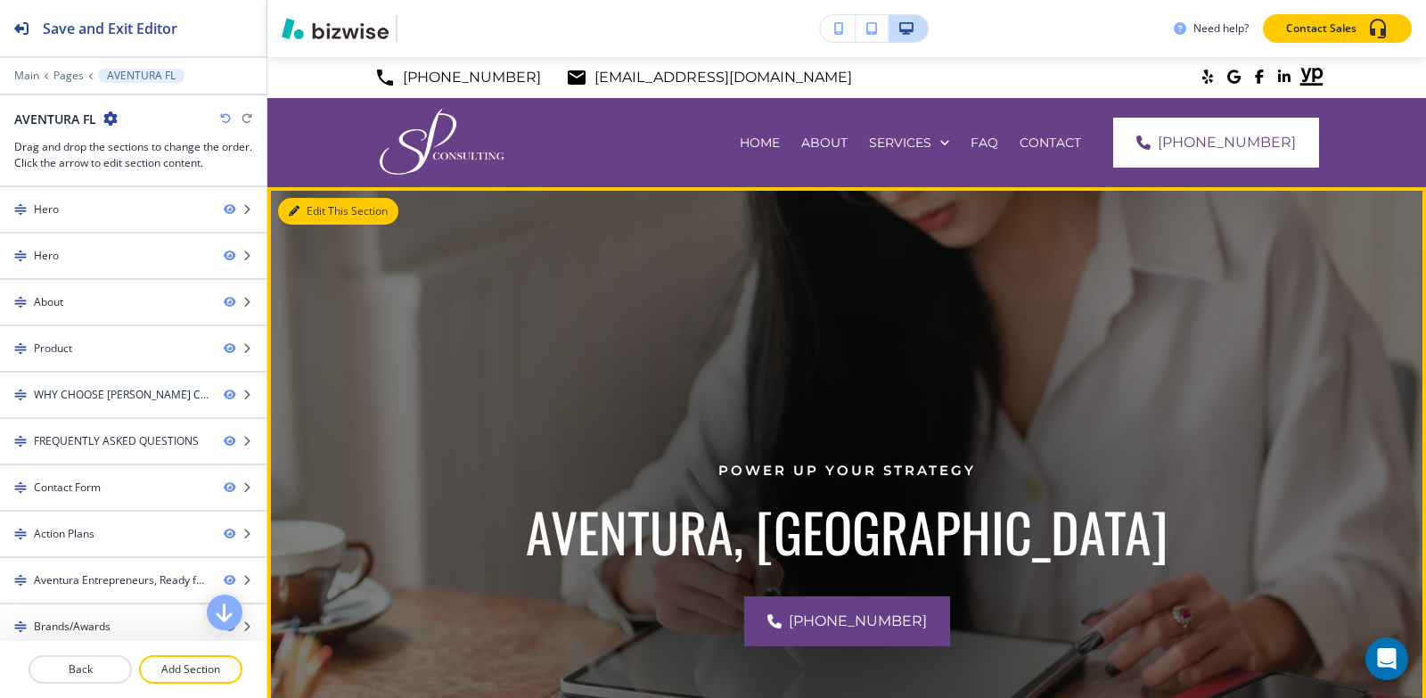
click at [306, 212] on button "Edit This Section" at bounding box center [338, 211] width 120 height 27
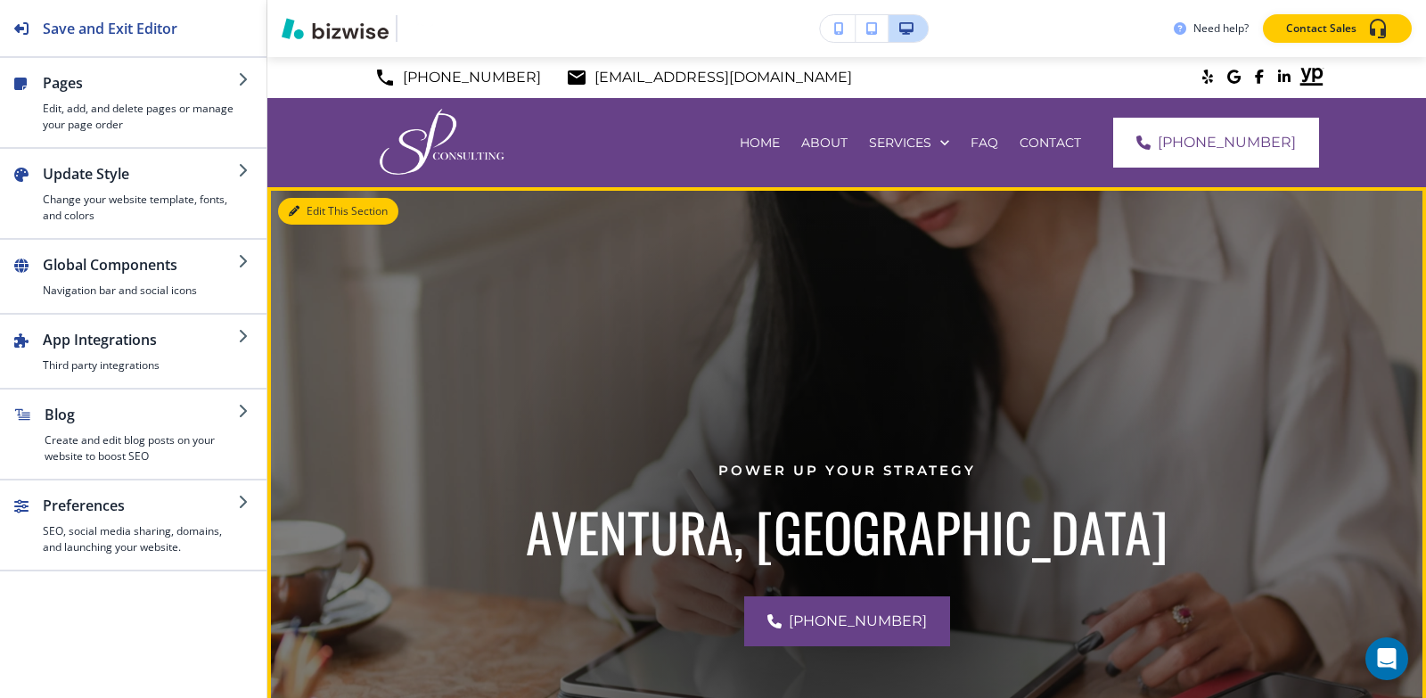
click at [322, 203] on button "Edit This Section" at bounding box center [338, 211] width 120 height 27
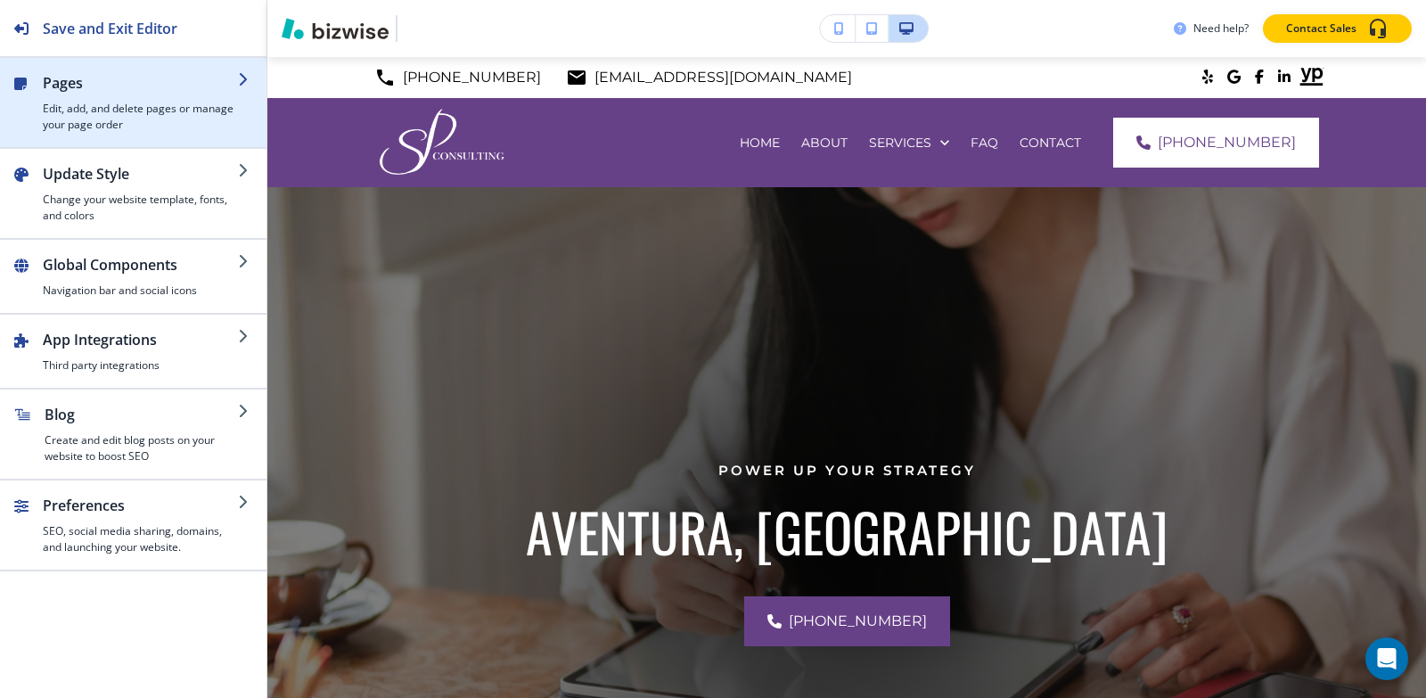
click at [24, 102] on div "button" at bounding box center [21, 105] width 14 height 56
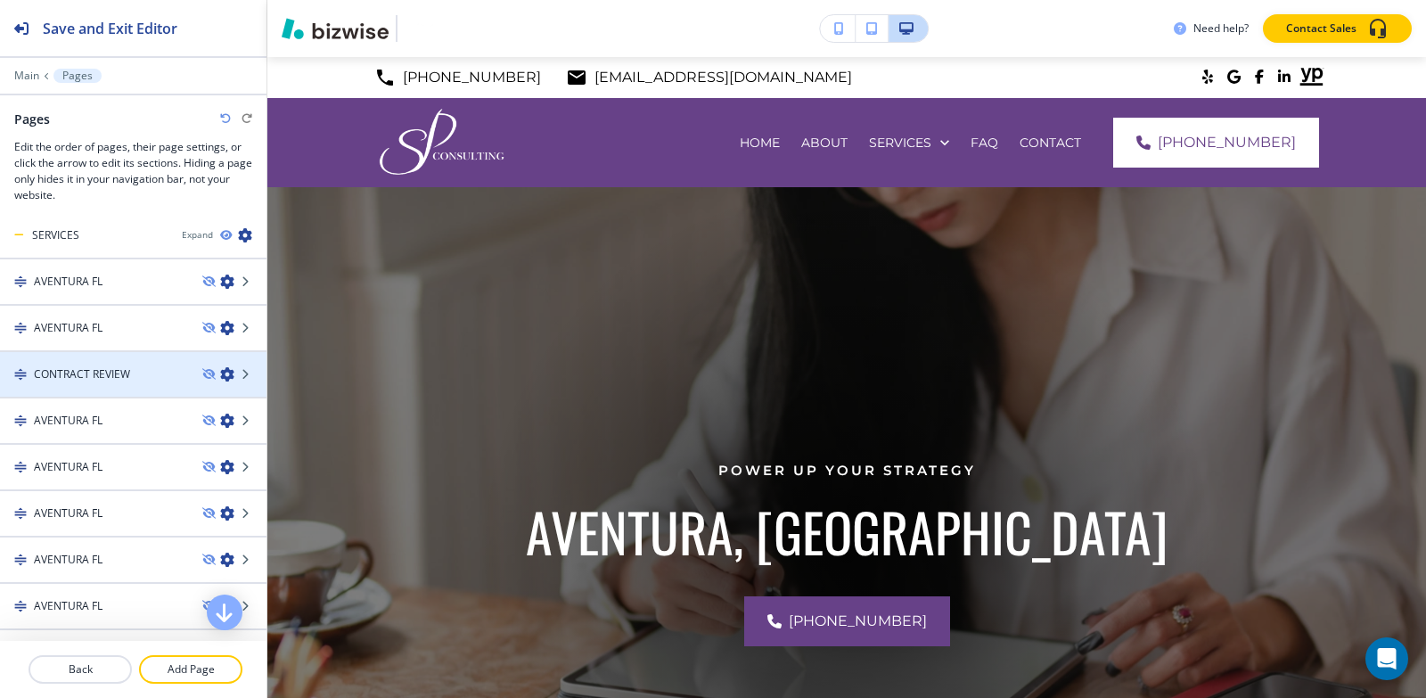
scroll to position [10, 0]
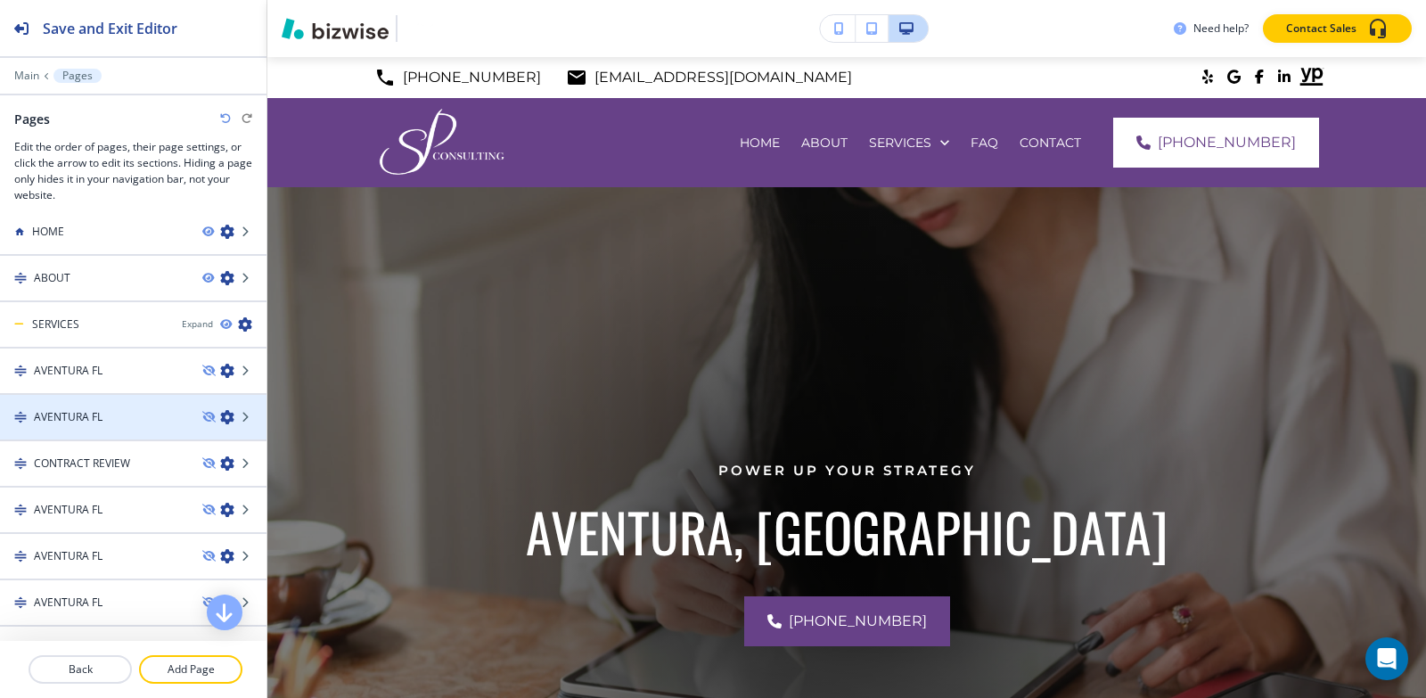
click at [130, 405] on div at bounding box center [133, 402] width 266 height 14
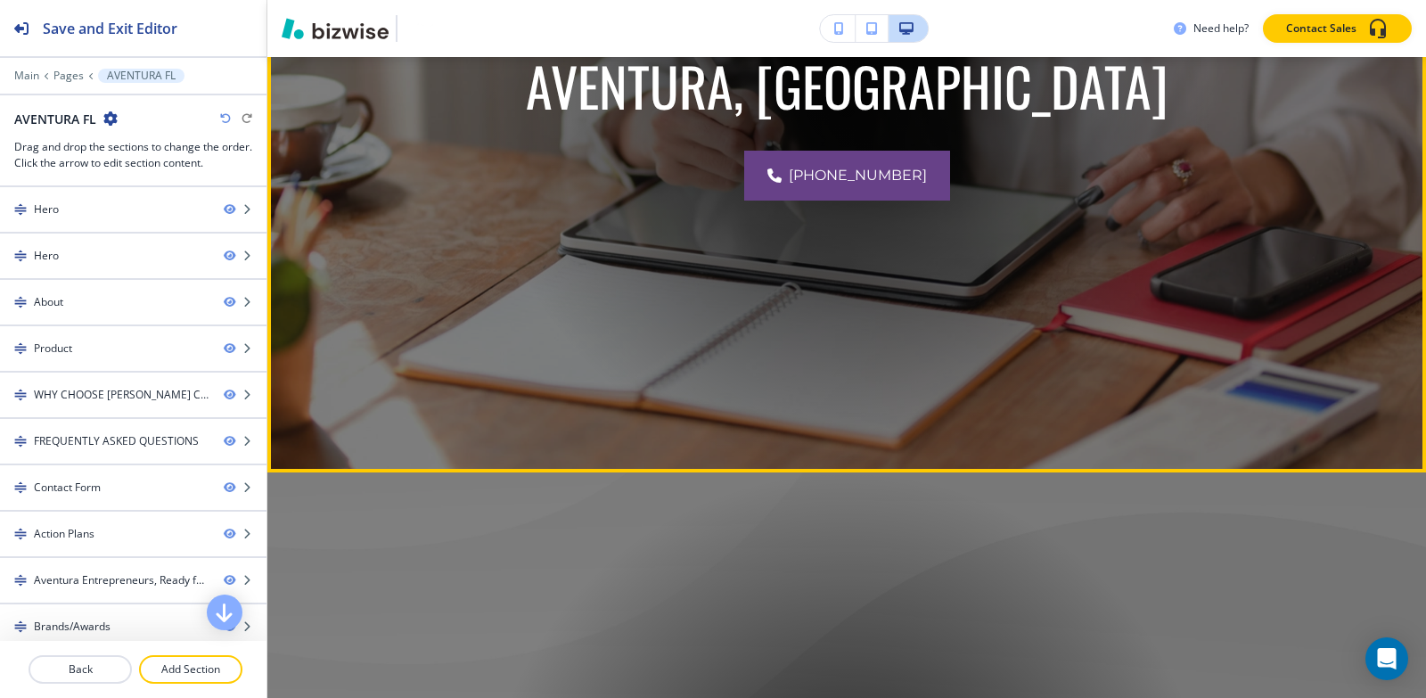
scroll to position [802, 0]
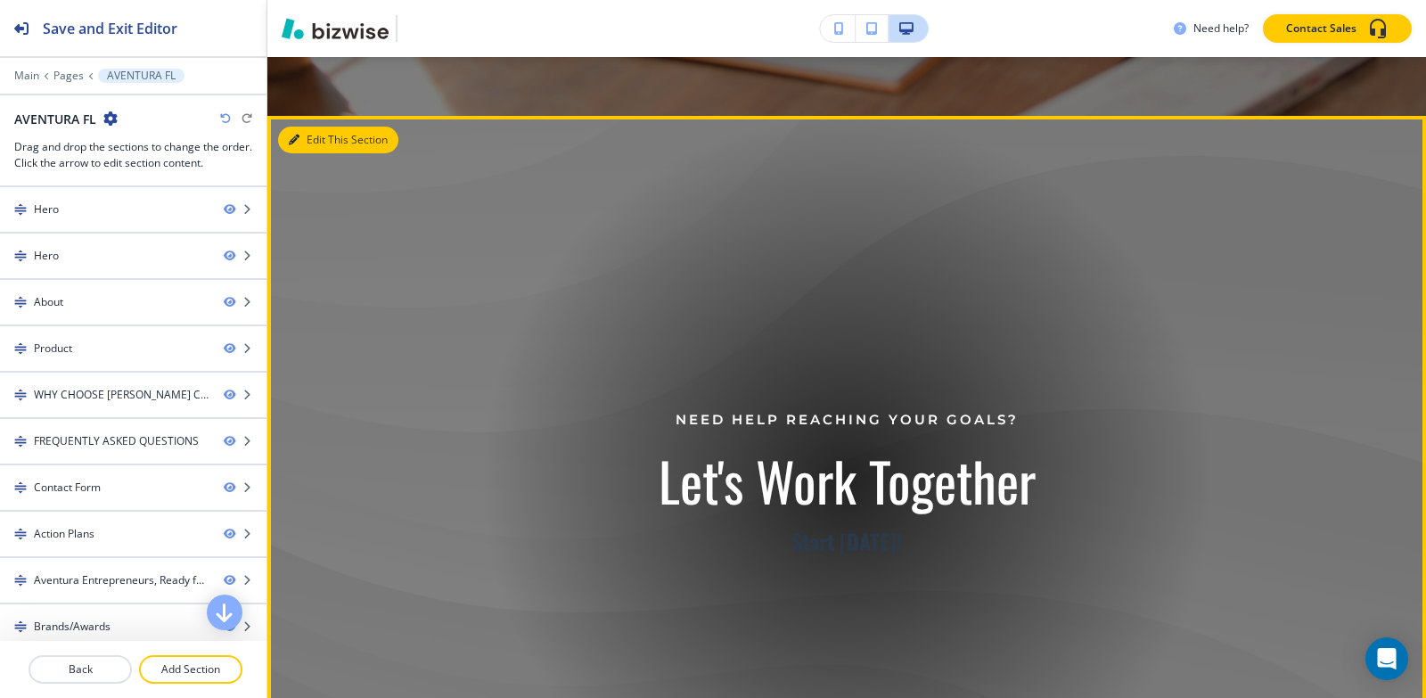
click at [296, 133] on button "Edit This Section" at bounding box center [338, 140] width 120 height 27
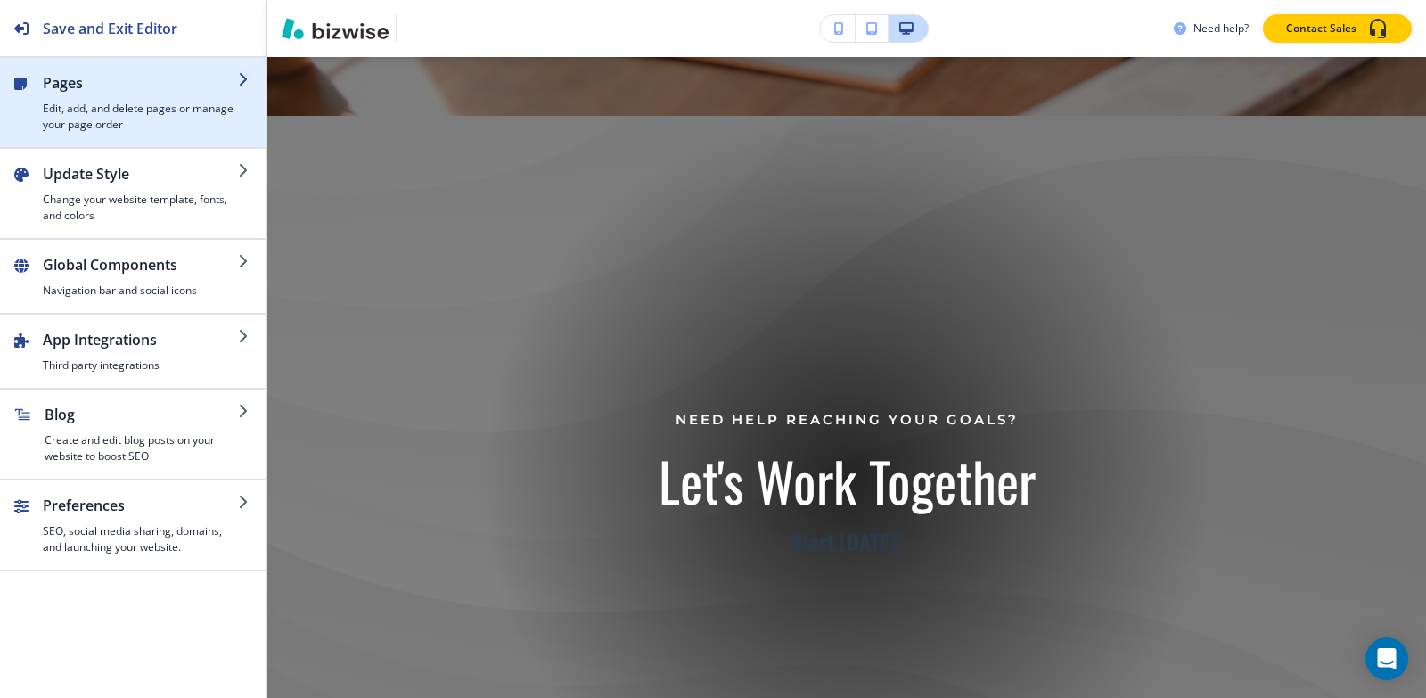
click at [150, 113] on h4 "Edit, add, and delete pages or manage your page order" at bounding box center [140, 117] width 195 height 32
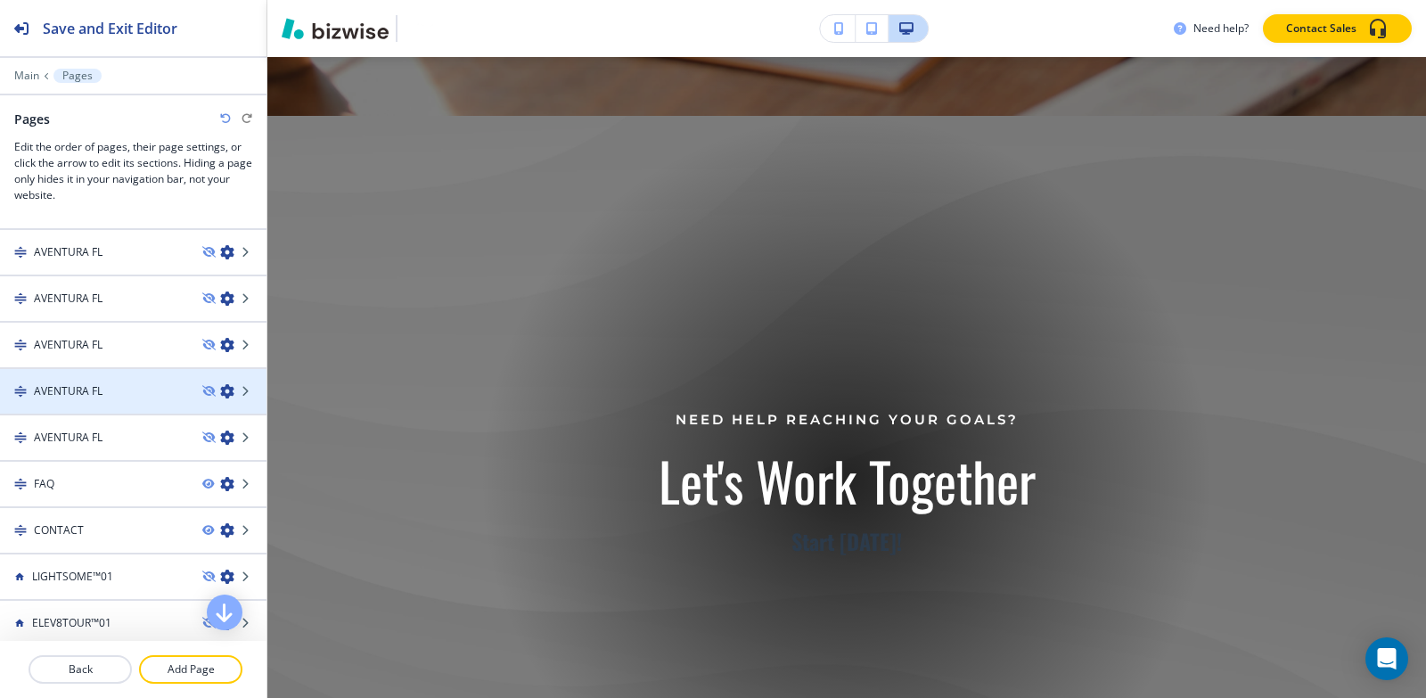
scroll to position [178, 0]
click at [108, 376] on div at bounding box center [133, 372] width 266 height 14
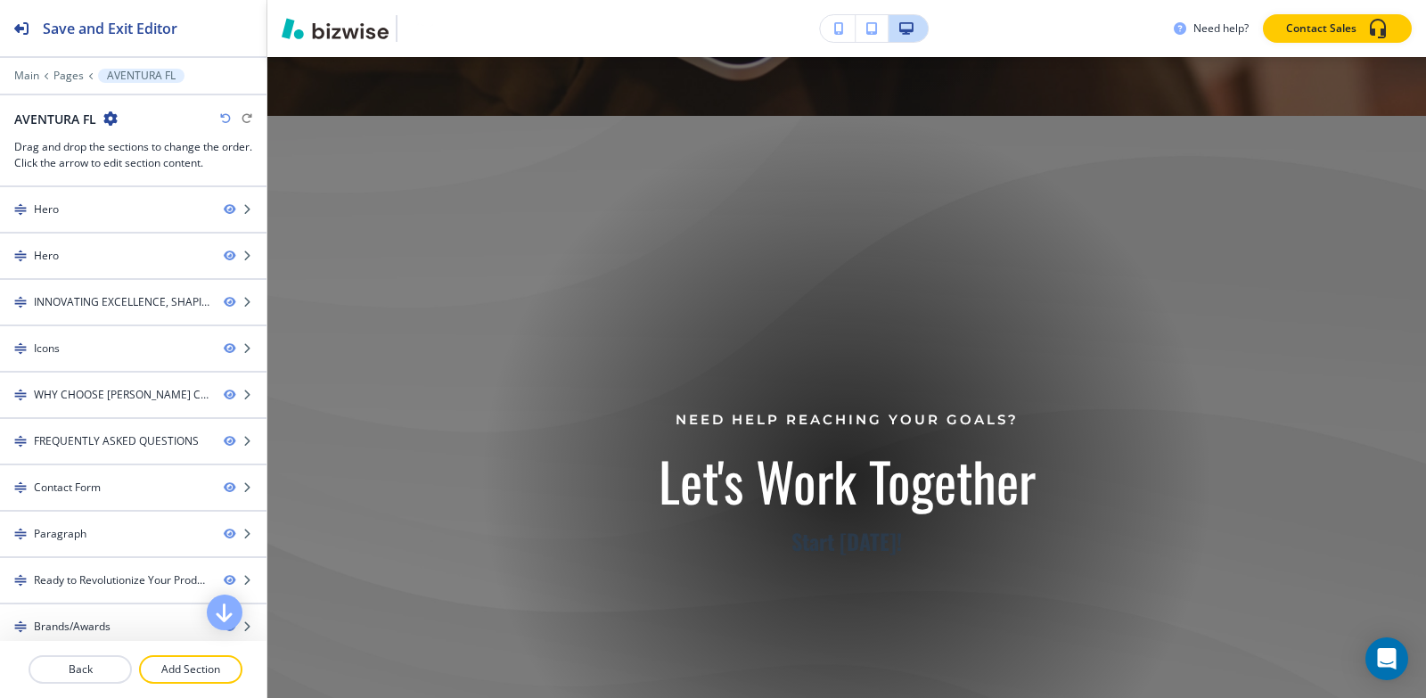
scroll to position [0, 0]
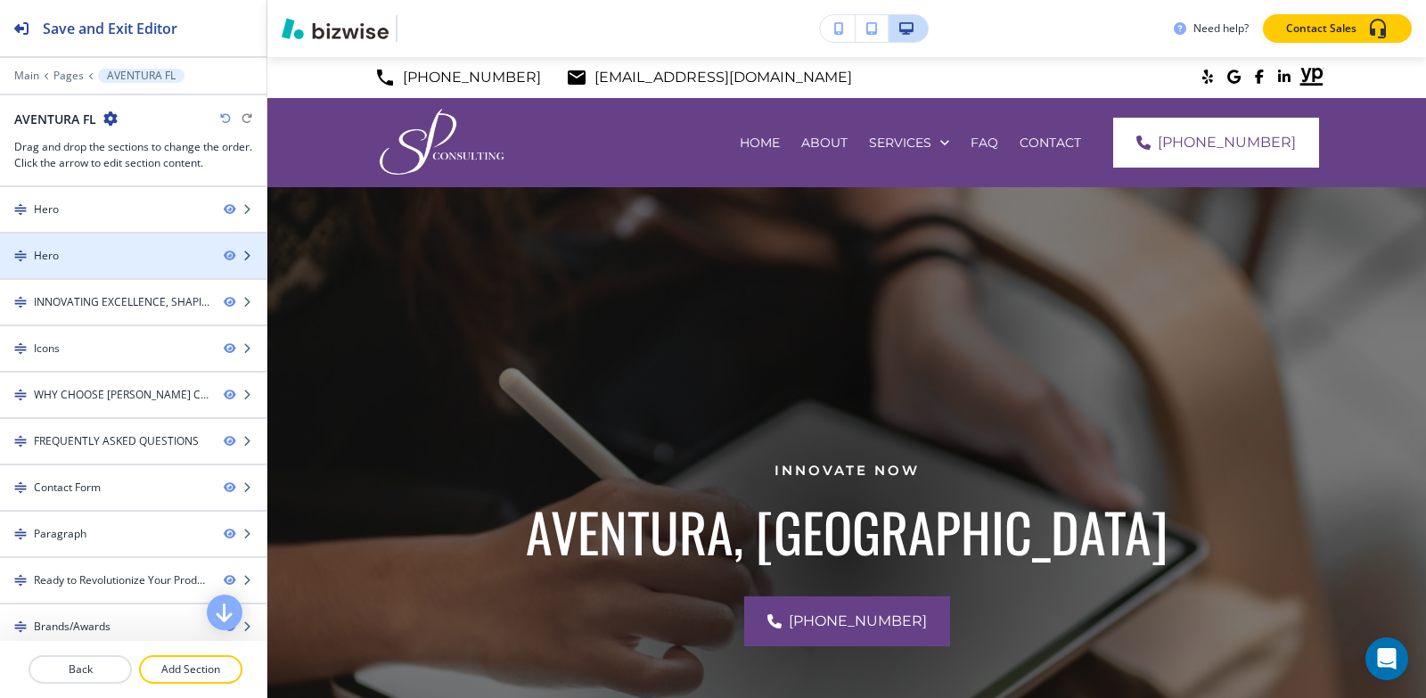
click at [94, 267] on div at bounding box center [133, 271] width 266 height 14
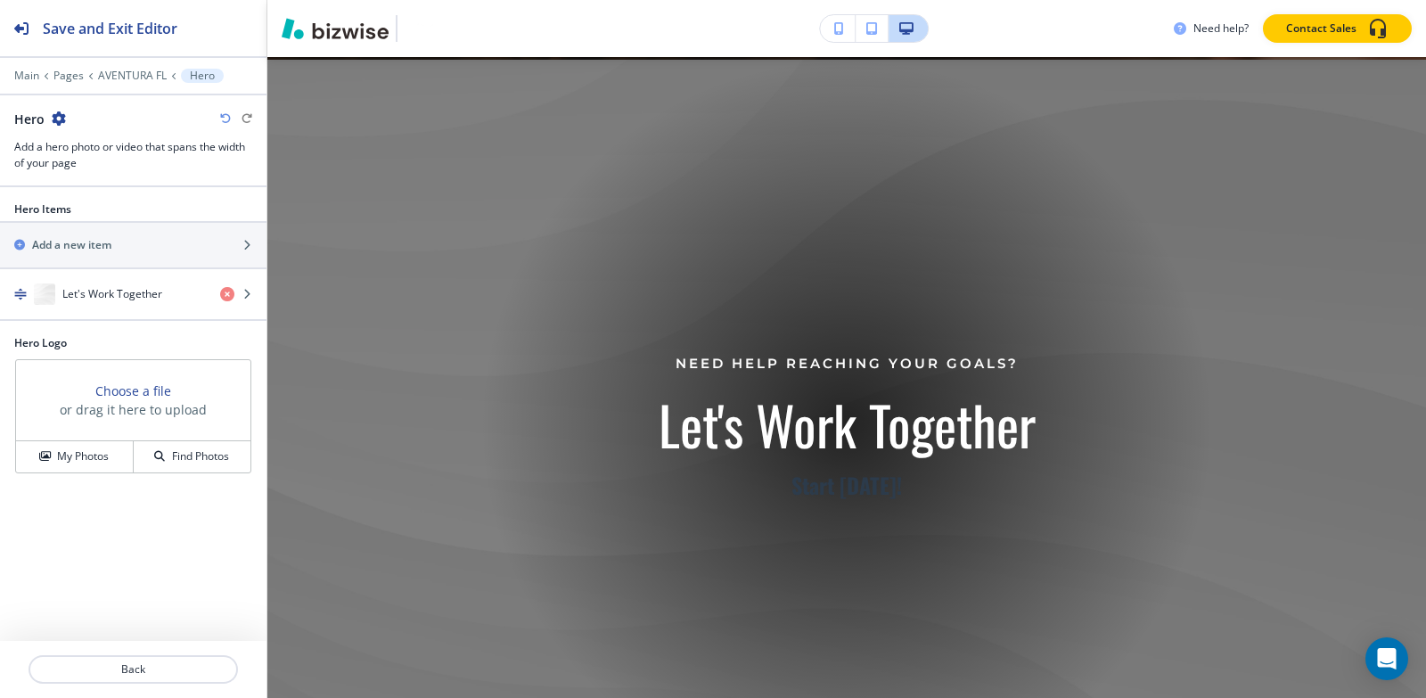
scroll to position [861, 0]
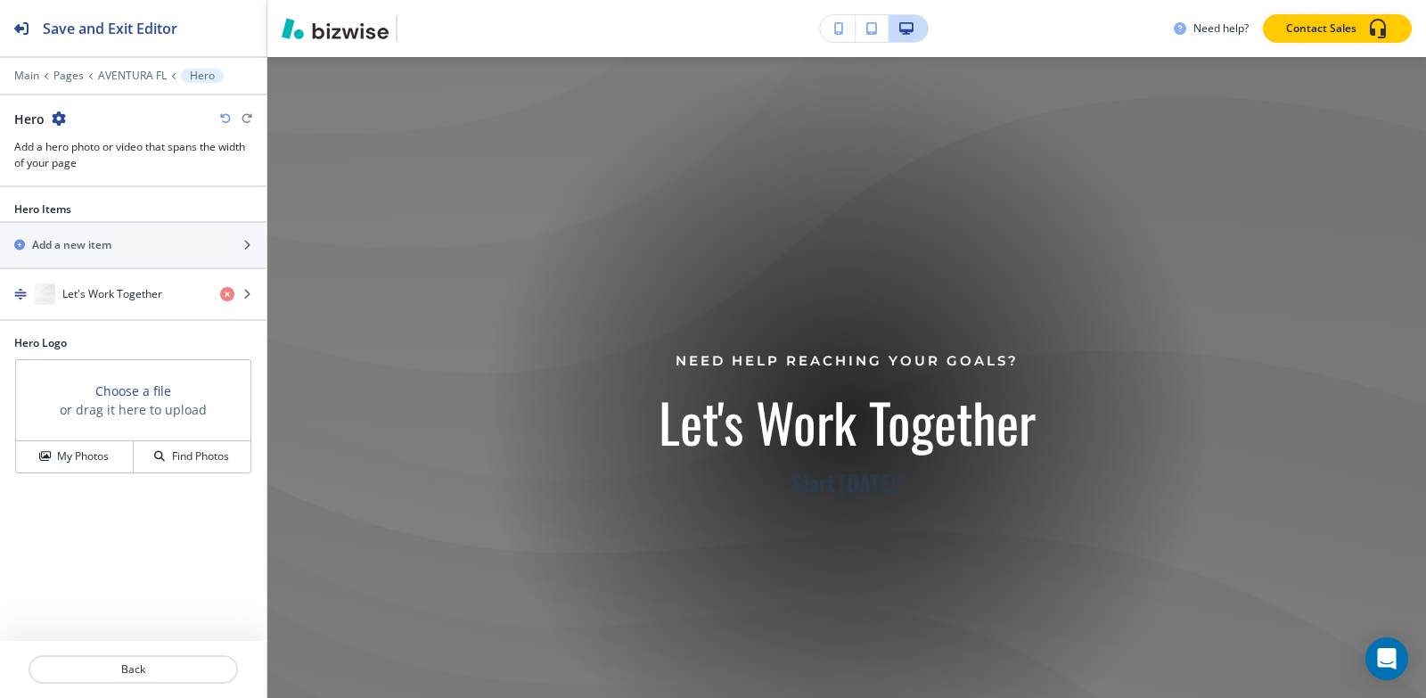
click at [58, 117] on icon "button" at bounding box center [59, 118] width 14 height 14
click at [92, 209] on p "Delete Section" at bounding box center [107, 212] width 91 height 16
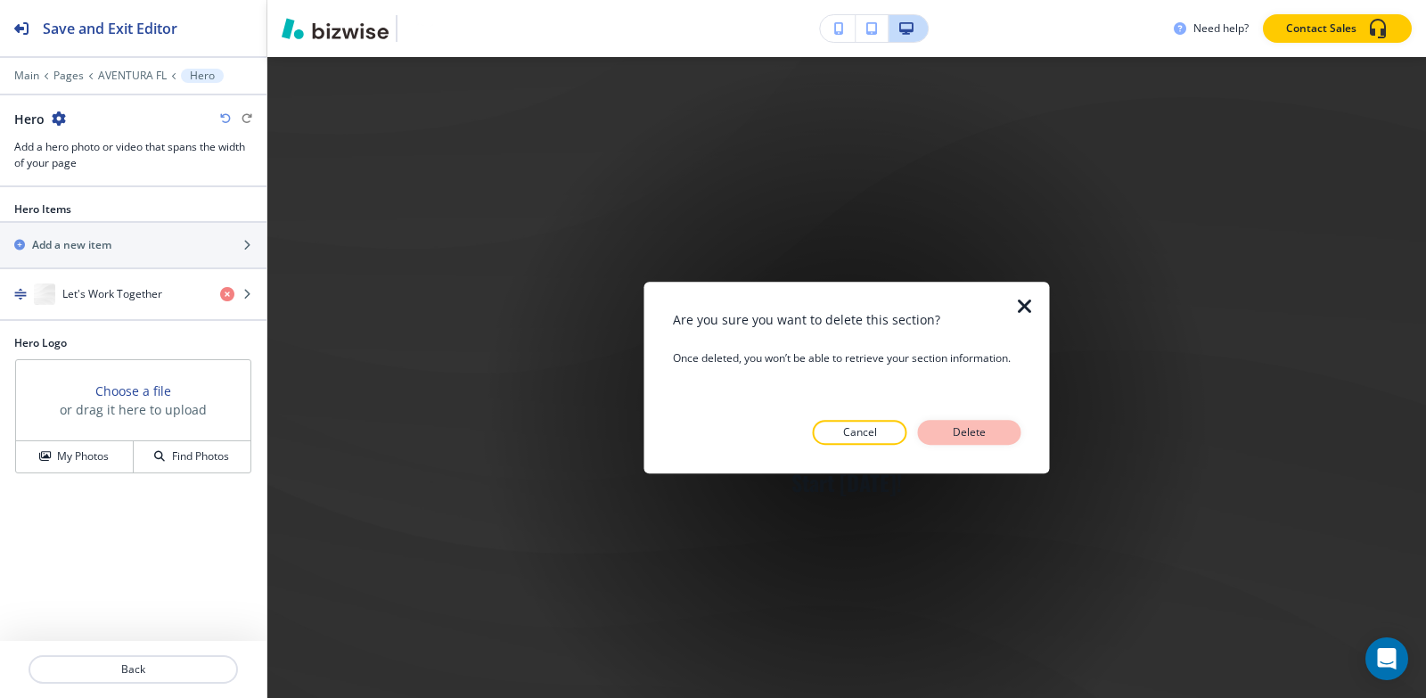
click at [970, 435] on p "Delete" at bounding box center [969, 432] width 43 height 16
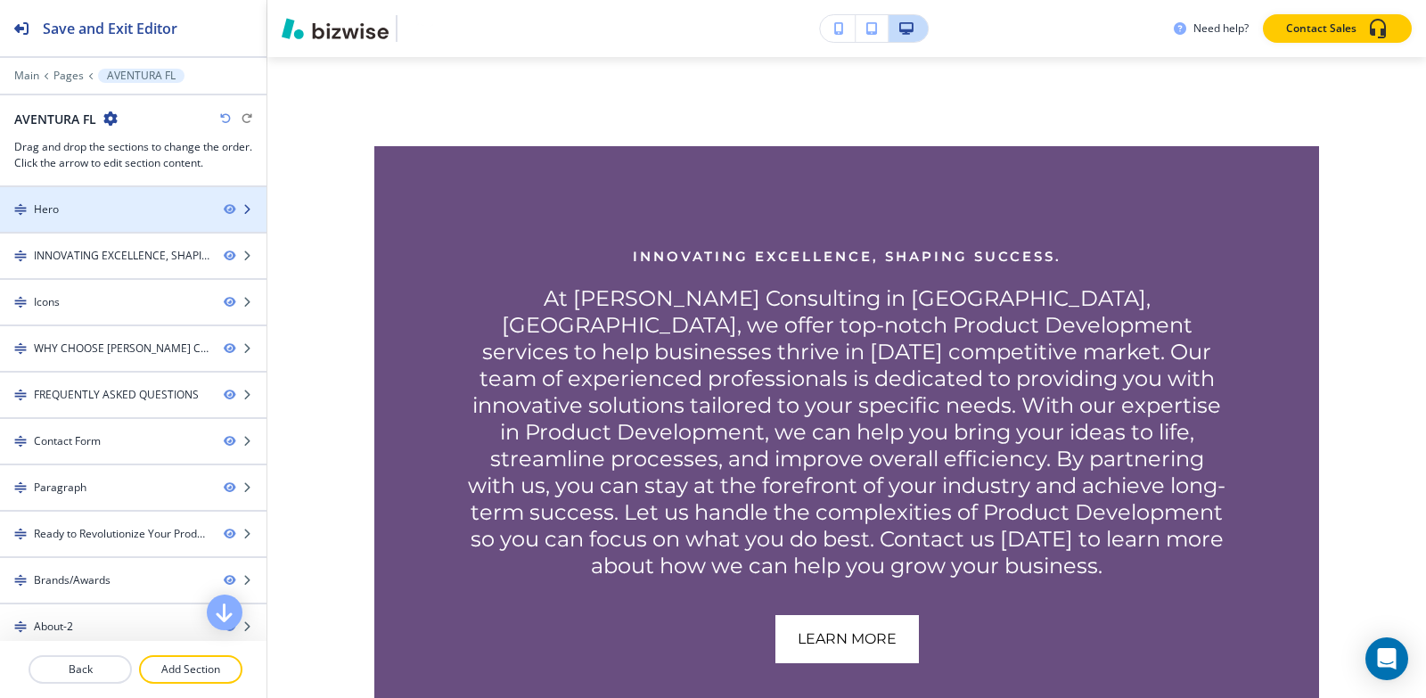
click at [90, 204] on div "Hero" at bounding box center [104, 209] width 209 height 16
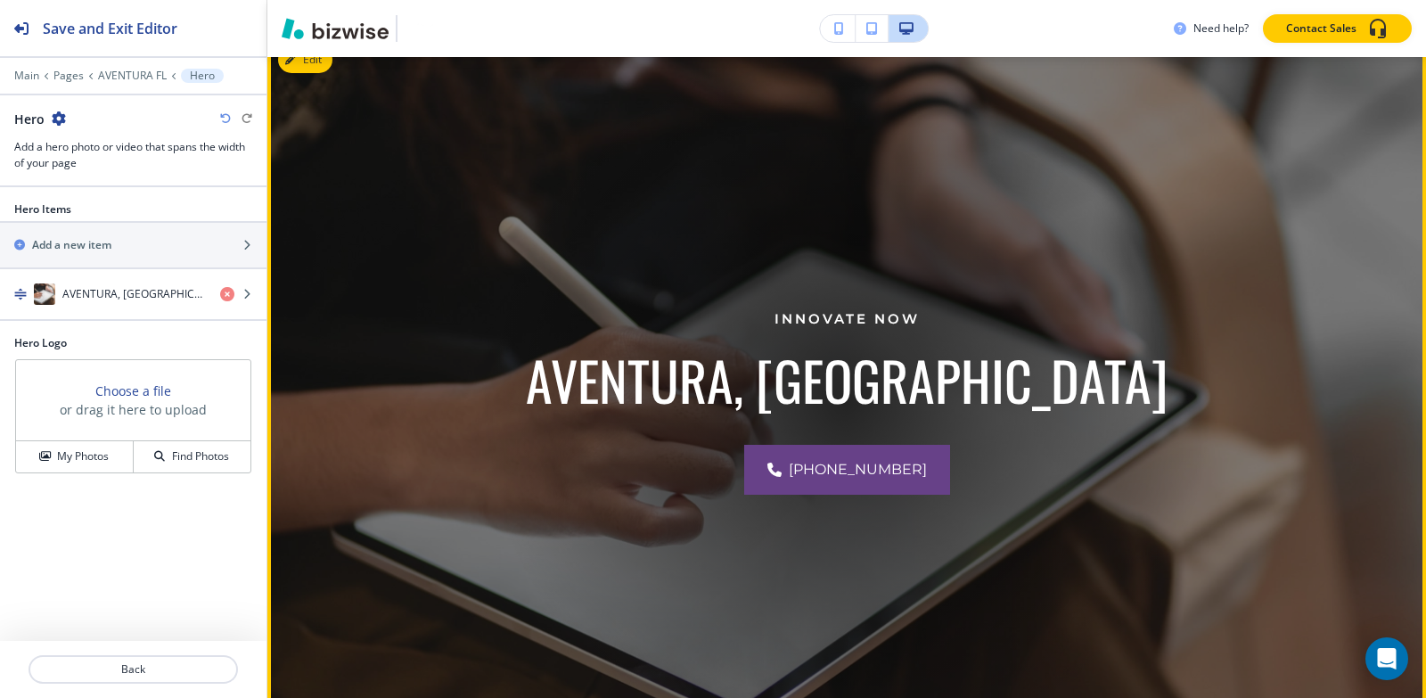
scroll to position [130, 0]
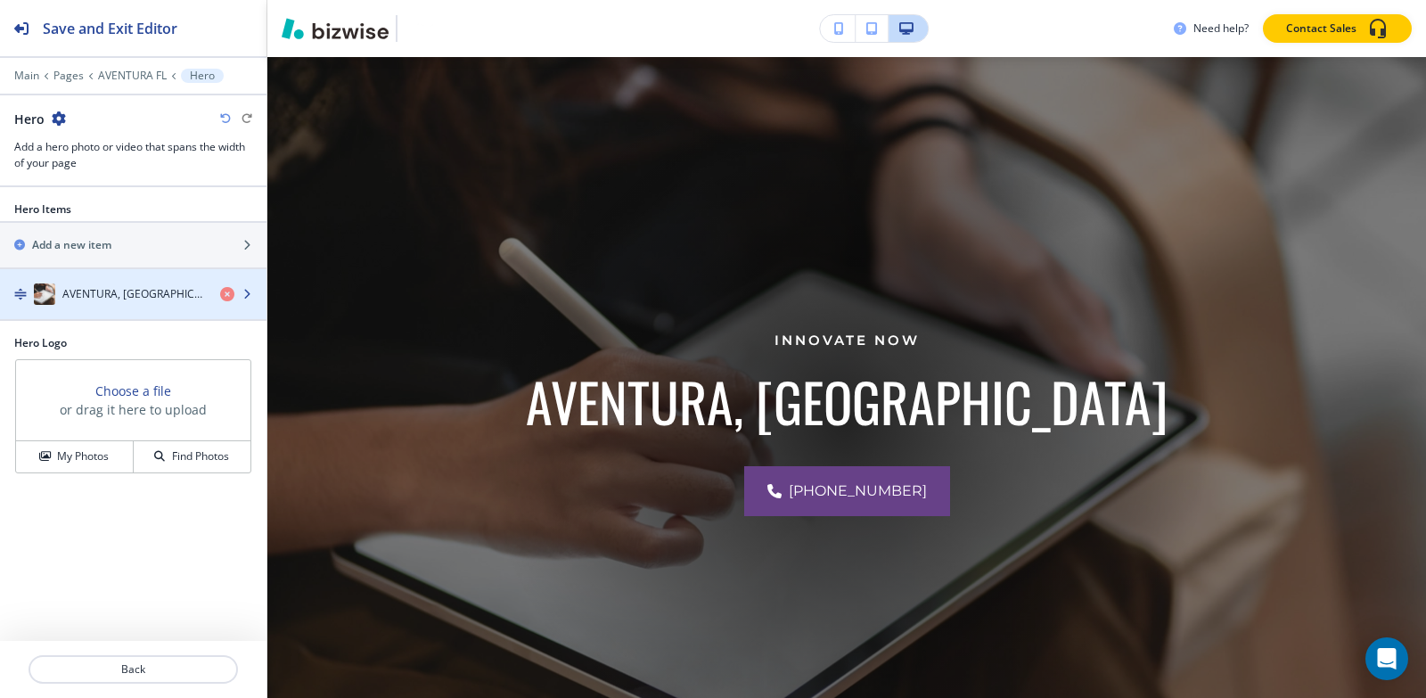
click at [137, 302] on div "AVENTURA, [GEOGRAPHIC_DATA]" at bounding box center [103, 293] width 206 height 21
click at [146, 302] on div "AVENTURA, [GEOGRAPHIC_DATA]" at bounding box center [103, 293] width 206 height 21
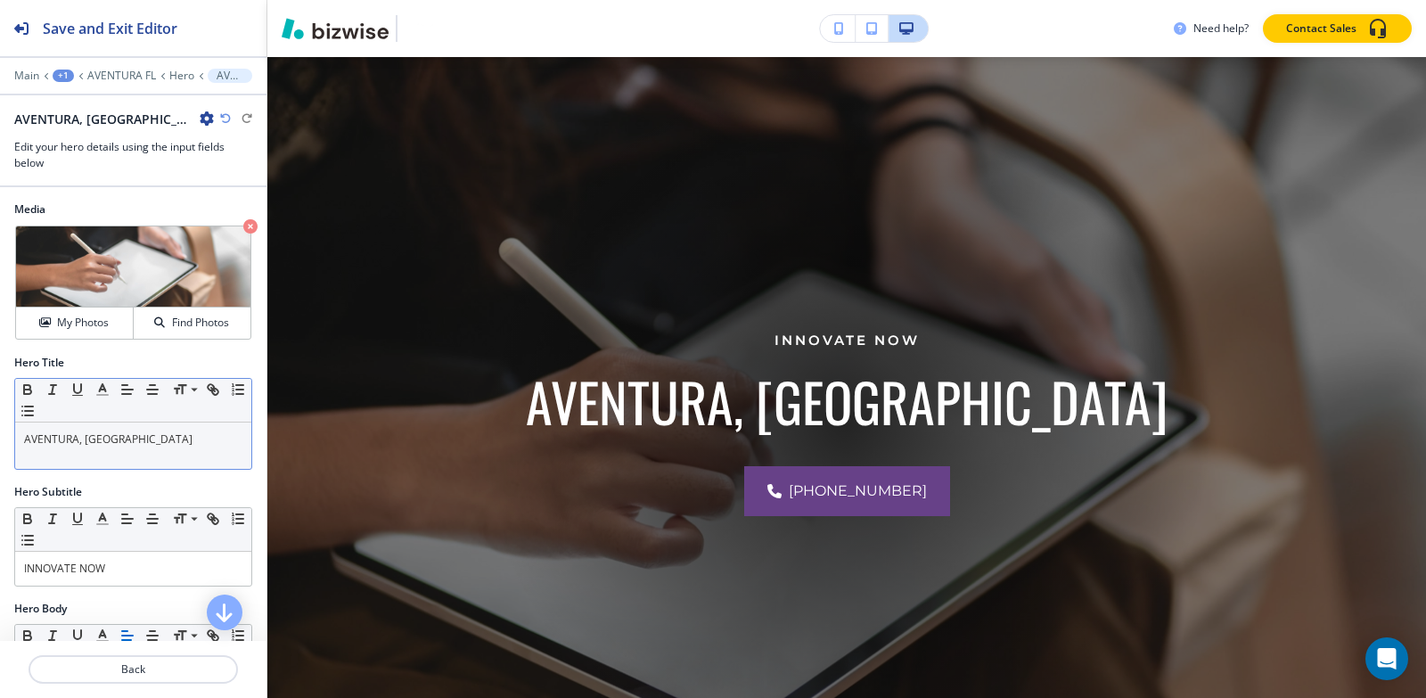
click at [146, 437] on p "AVENTURA, [GEOGRAPHIC_DATA]" at bounding box center [133, 439] width 218 height 16
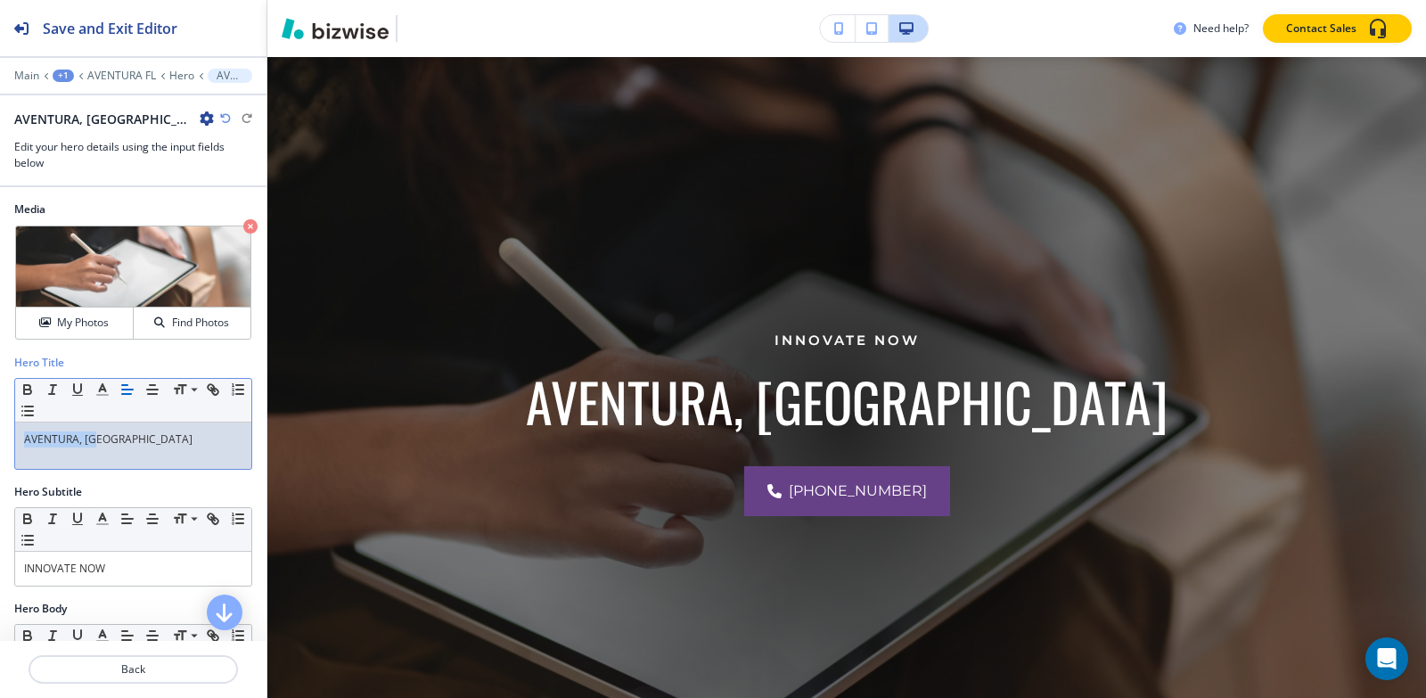
copy p "AVENTURA, [GEOGRAPHIC_DATA]"
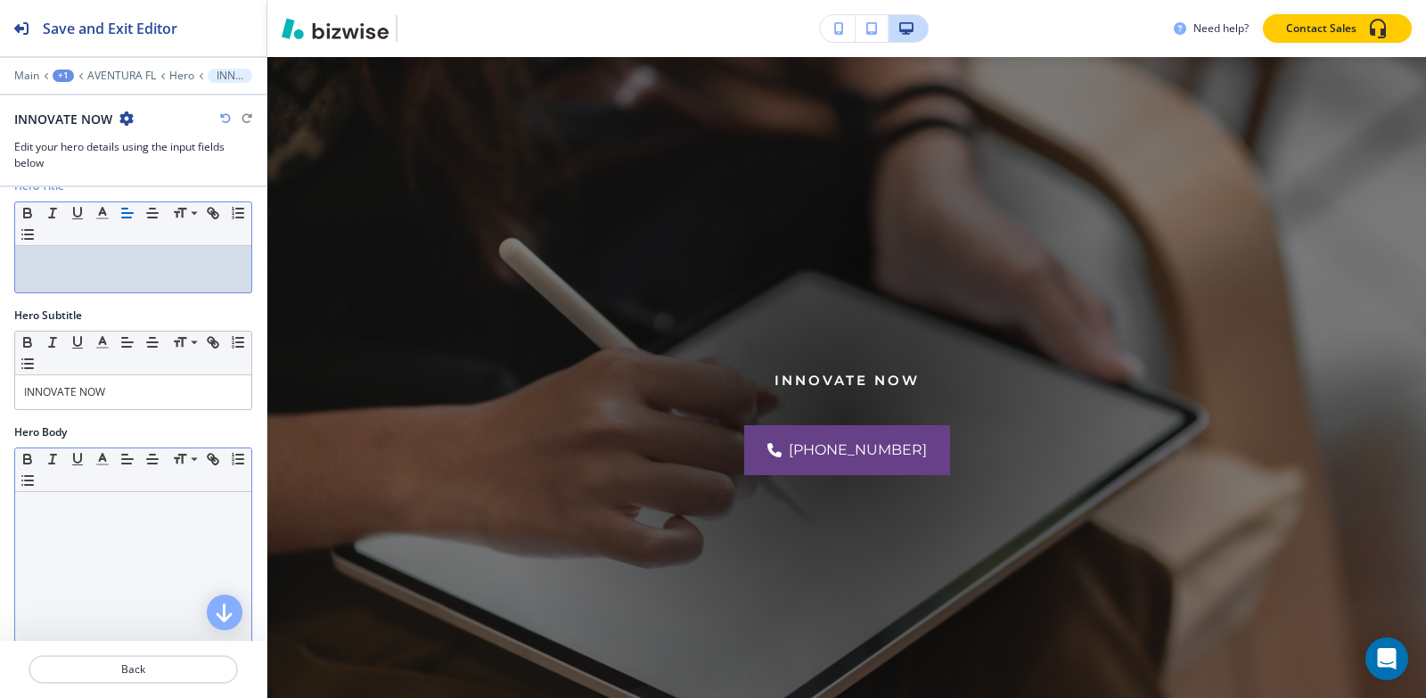
scroll to position [178, 0]
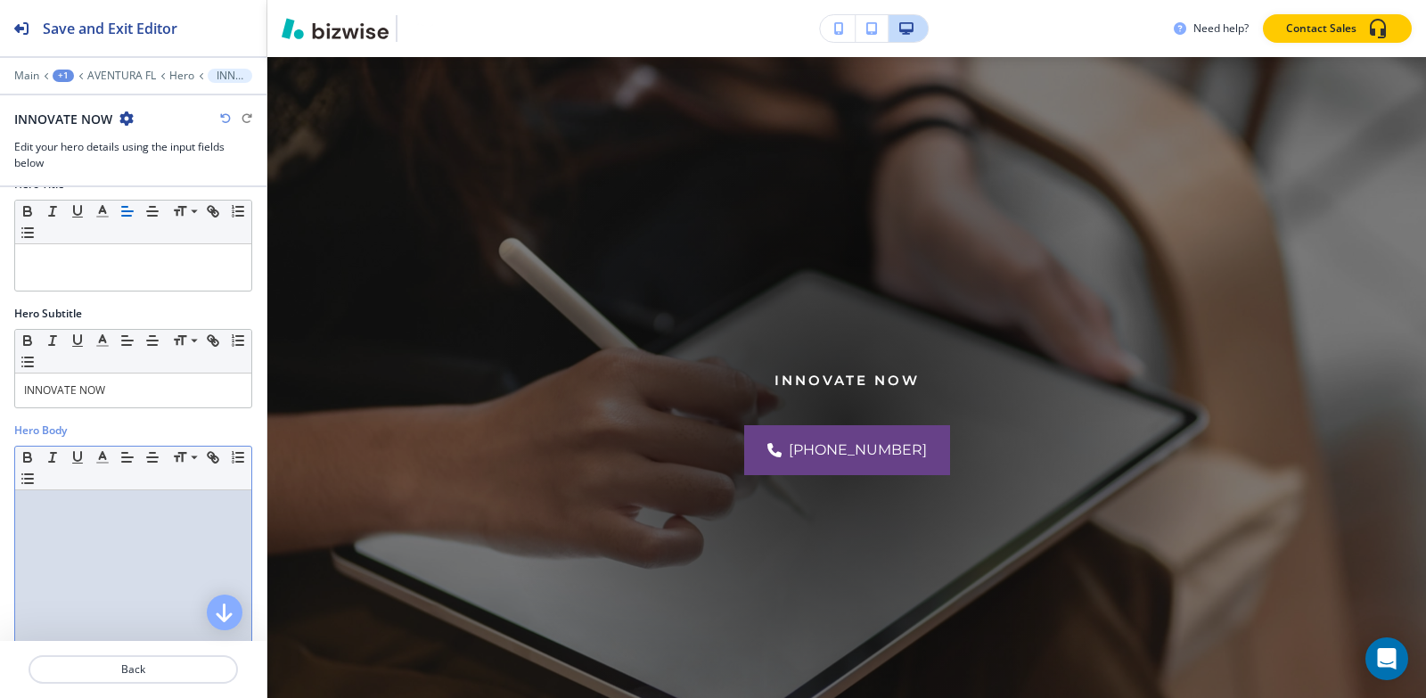
click at [112, 507] on p at bounding box center [133, 507] width 218 height 16
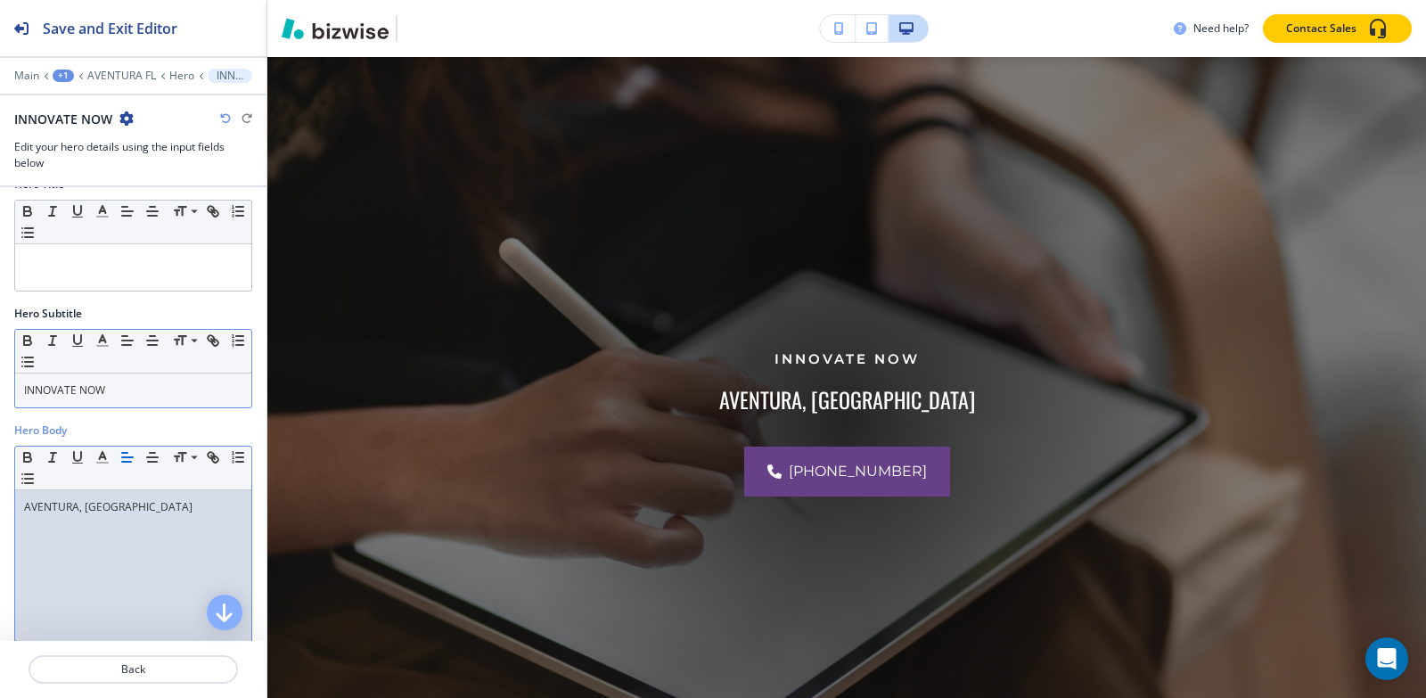
click at [122, 380] on div "INNOVATE NOW" at bounding box center [133, 390] width 236 height 34
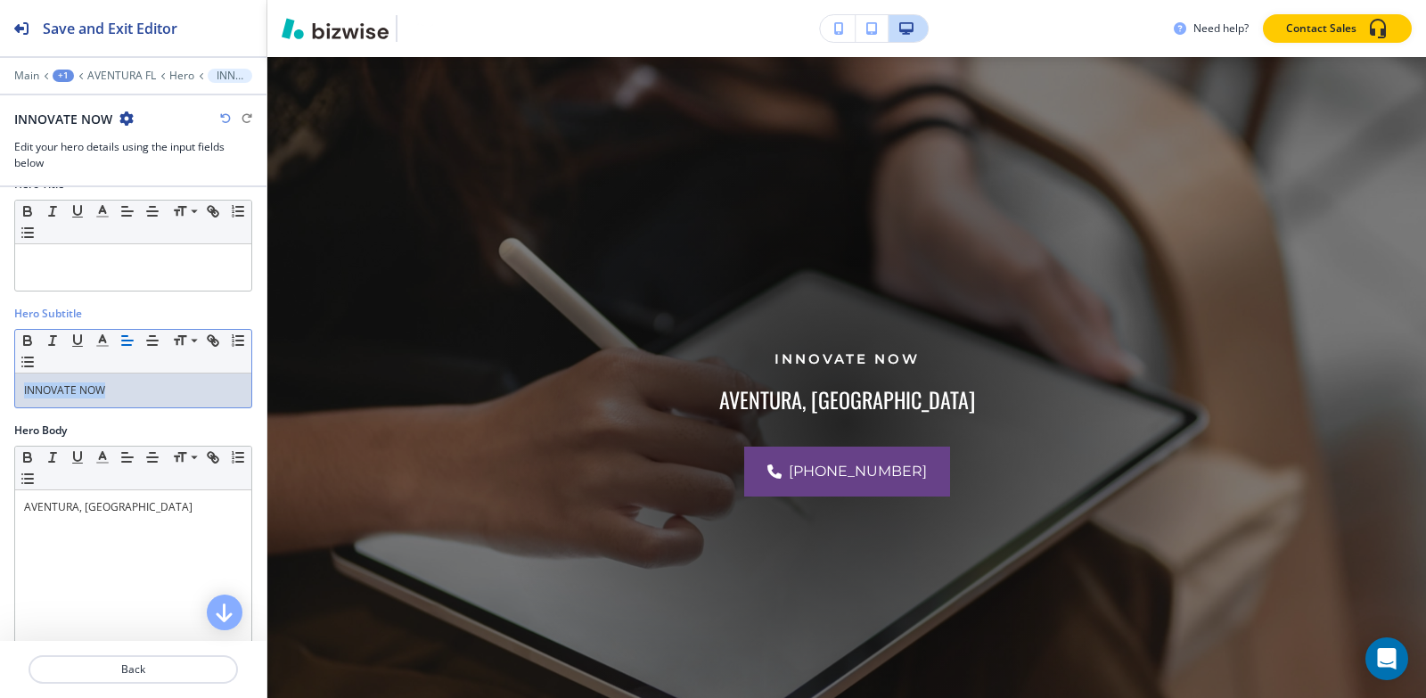
copy p "INNOVATE NOW"
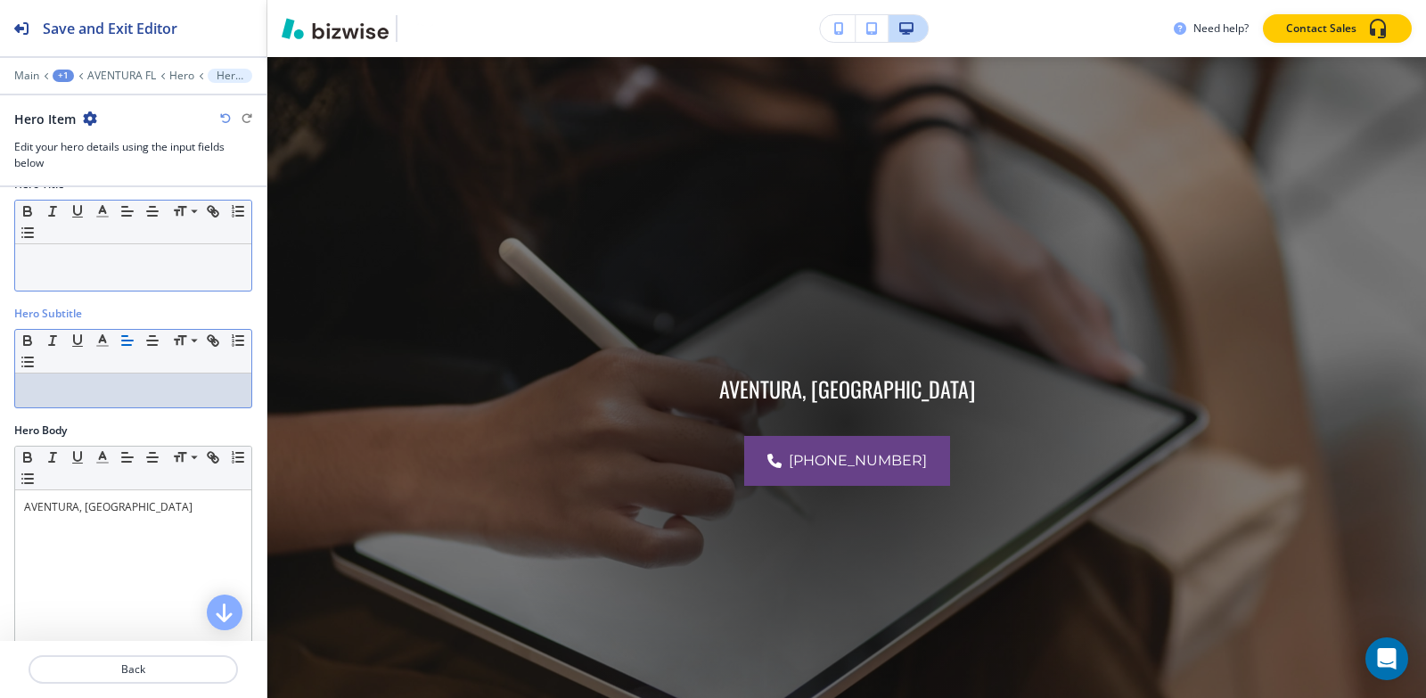
click at [122, 273] on div at bounding box center [133, 267] width 236 height 46
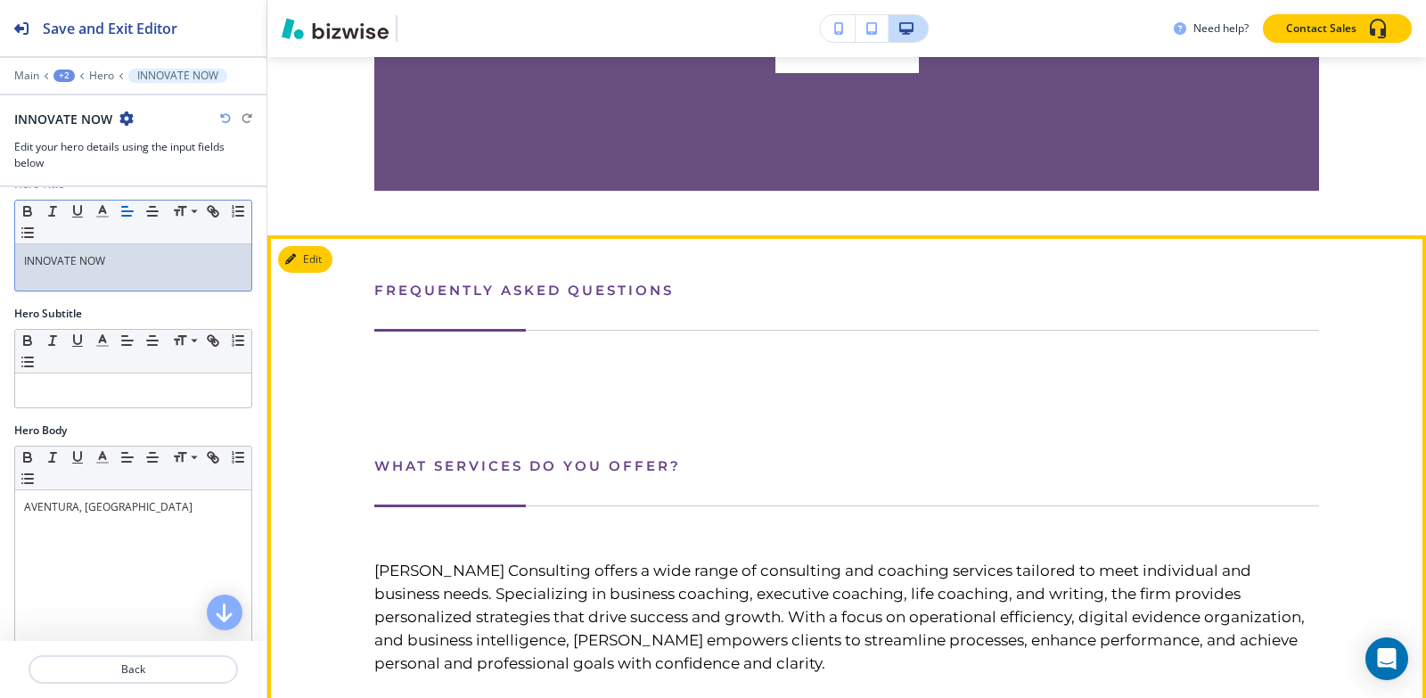
scroll to position [2625, 0]
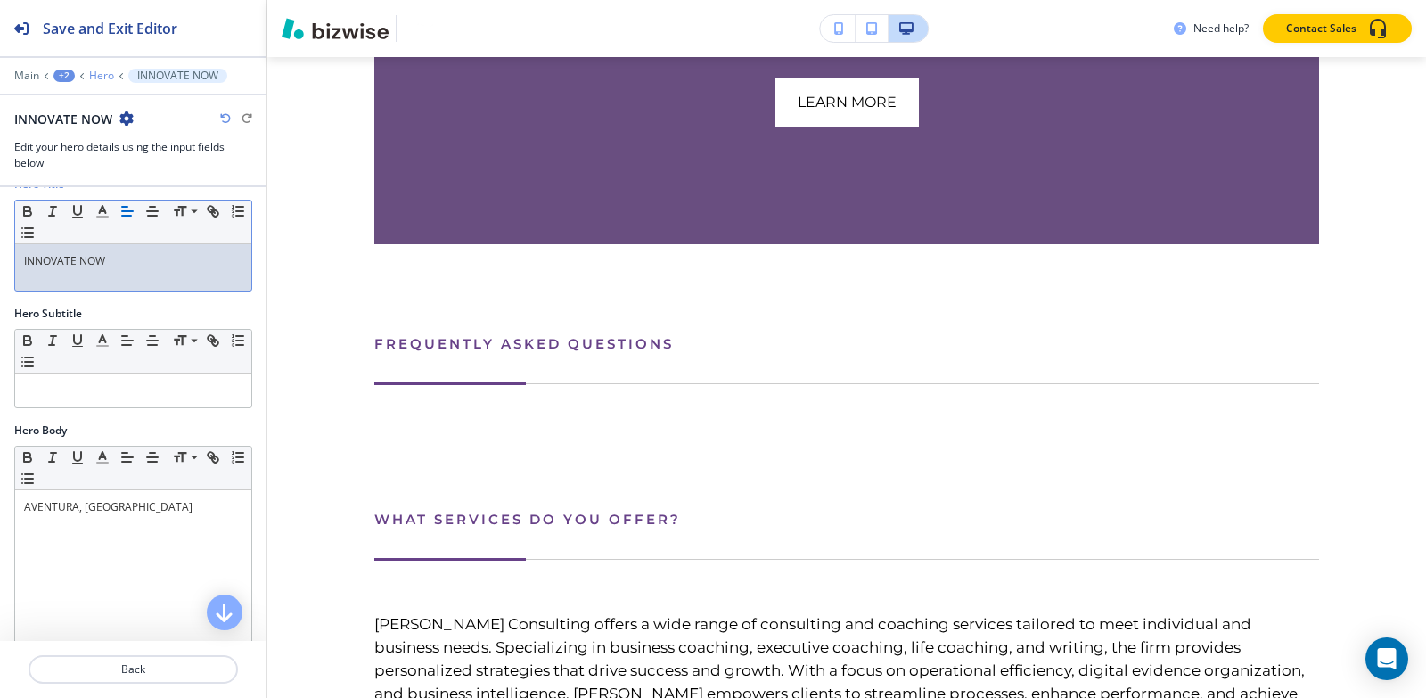
click at [103, 78] on p "Hero" at bounding box center [101, 76] width 25 height 12
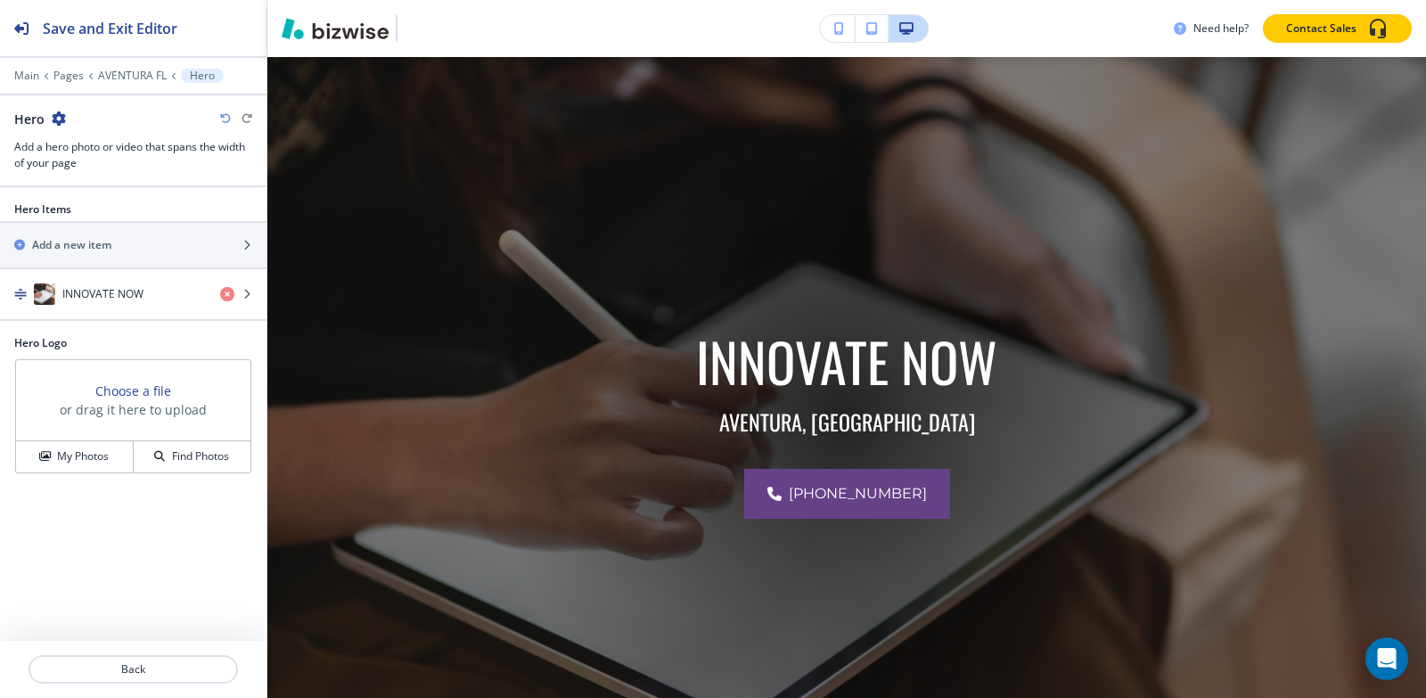
scroll to position [130, 0]
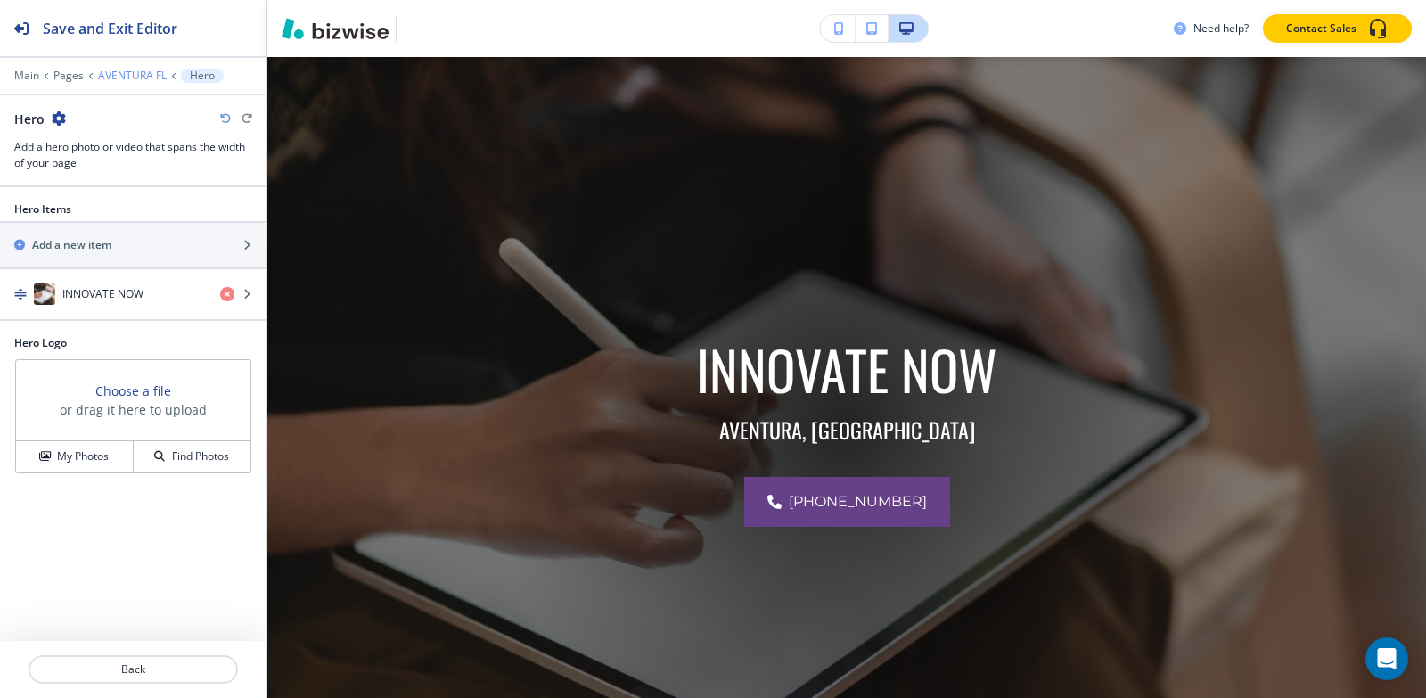
click at [110, 76] on p "AVENTURA FL" at bounding box center [132, 76] width 69 height 12
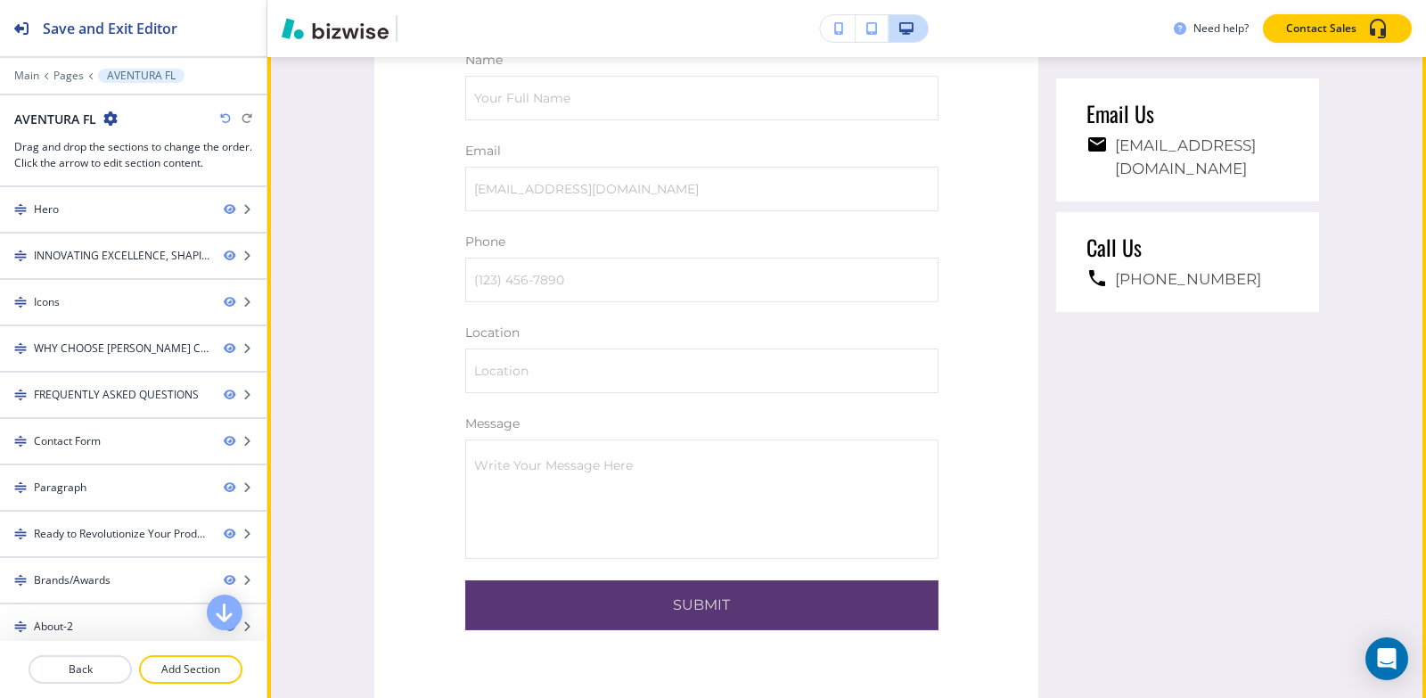
scroll to position [7220, 0]
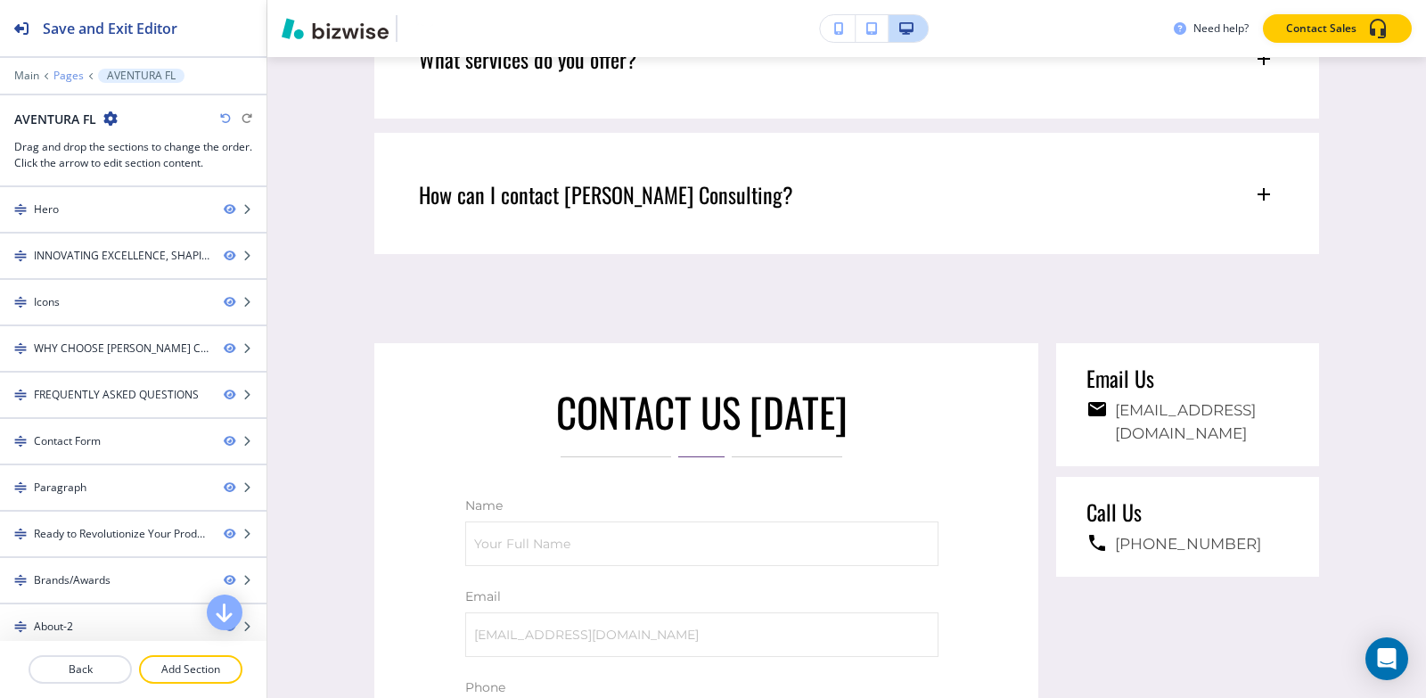
click at [58, 73] on p "Pages" at bounding box center [68, 76] width 30 height 12
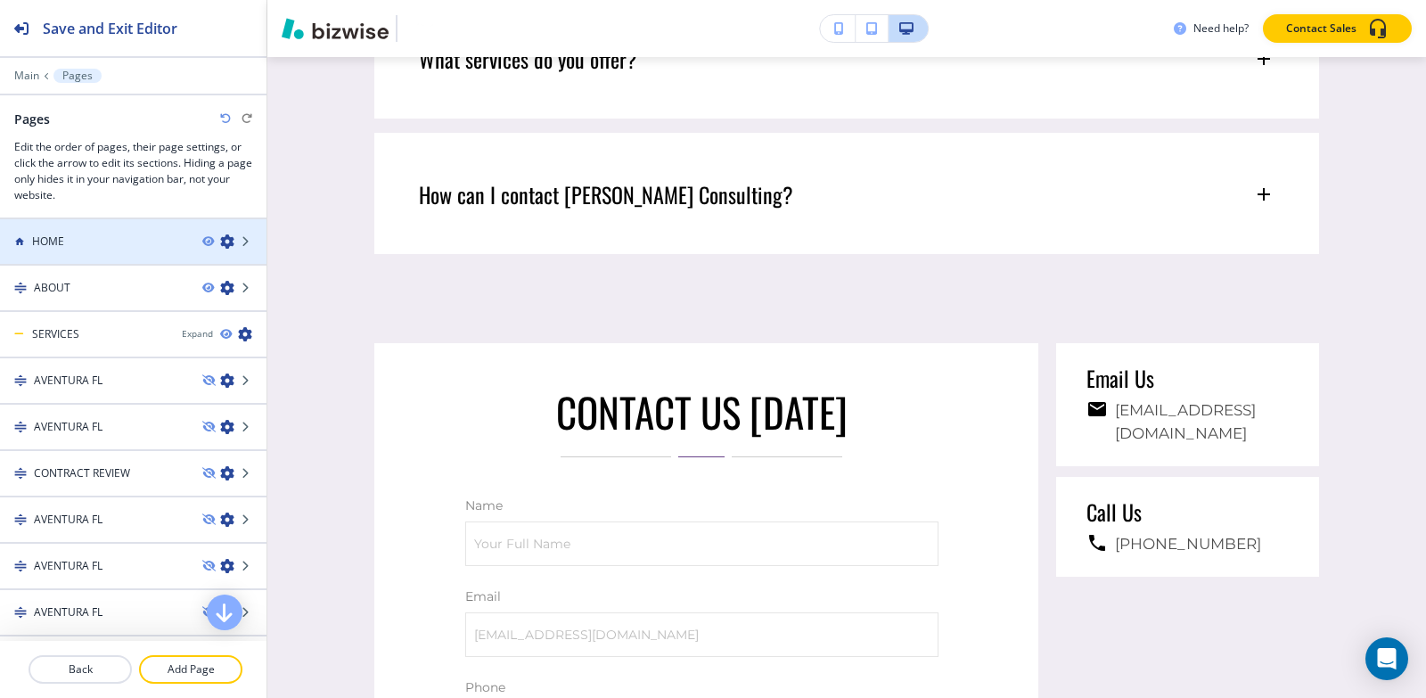
click at [84, 232] on div at bounding box center [133, 226] width 266 height 14
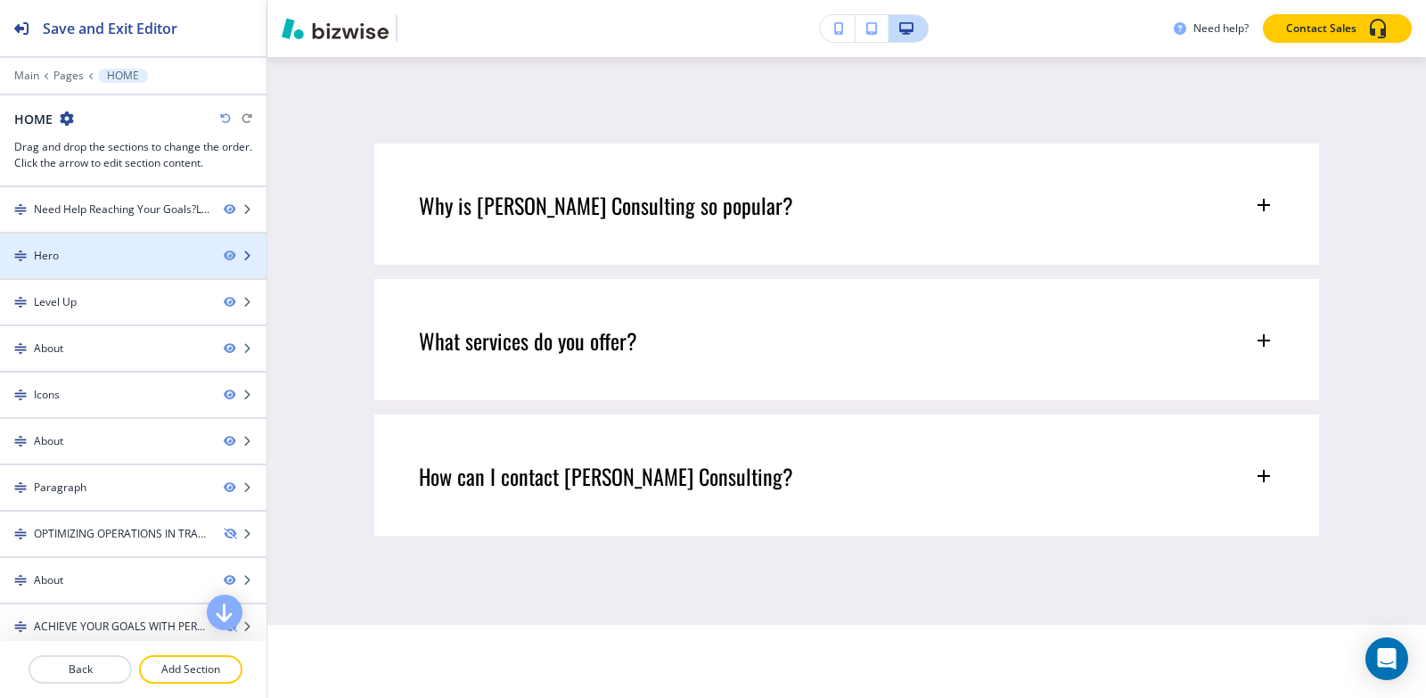
scroll to position [0, 0]
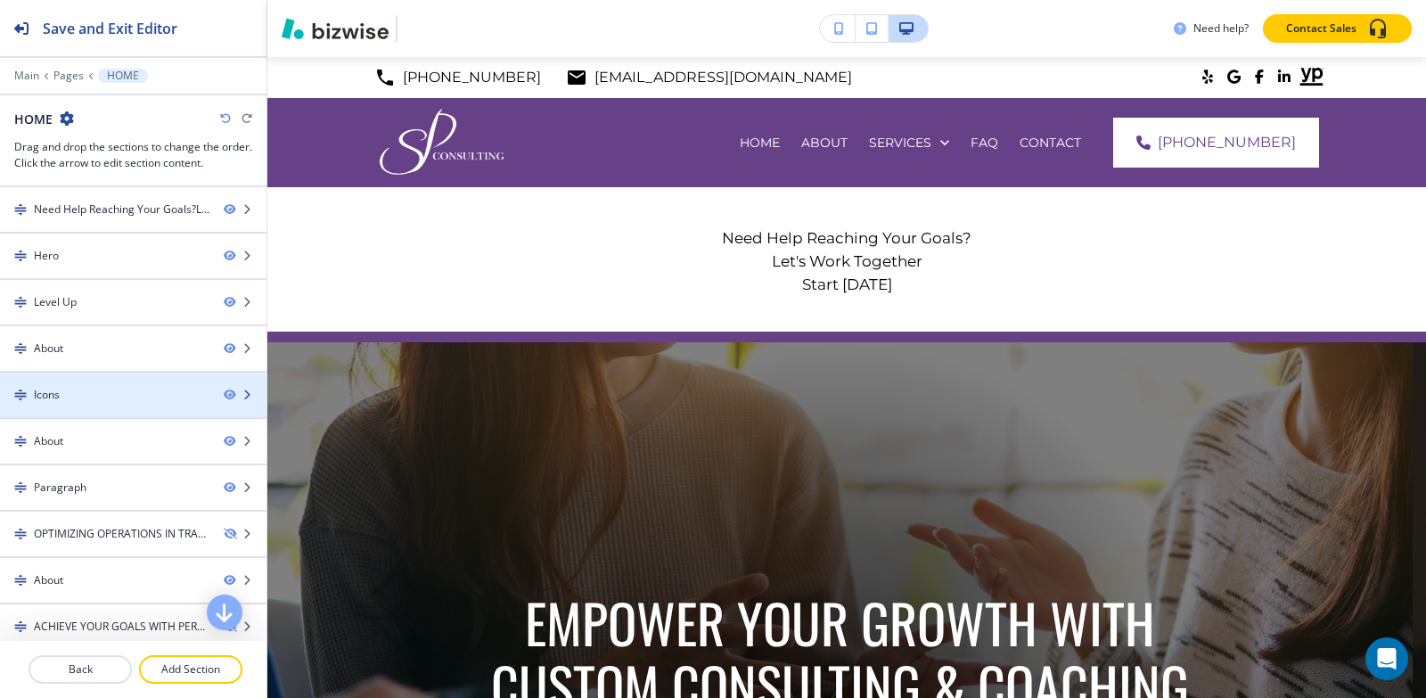
click at [87, 404] on div at bounding box center [133, 410] width 266 height 14
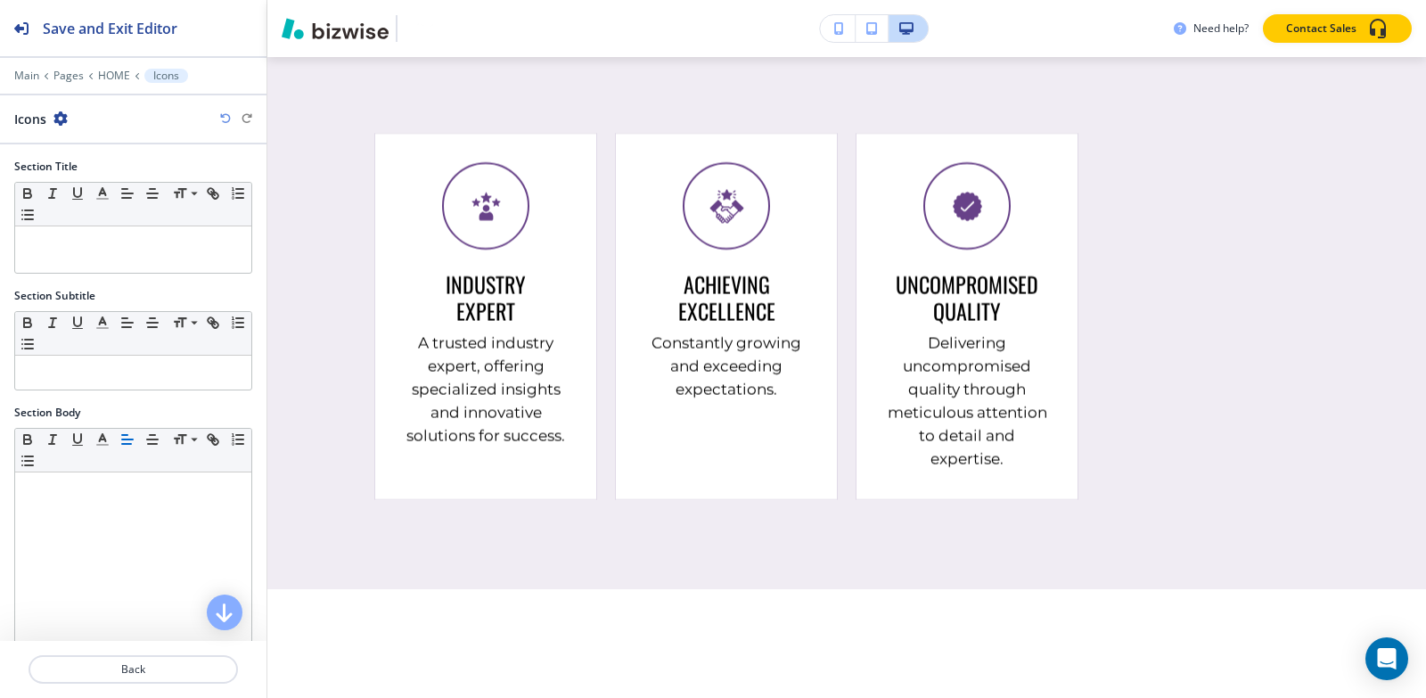
scroll to position [3867, 0]
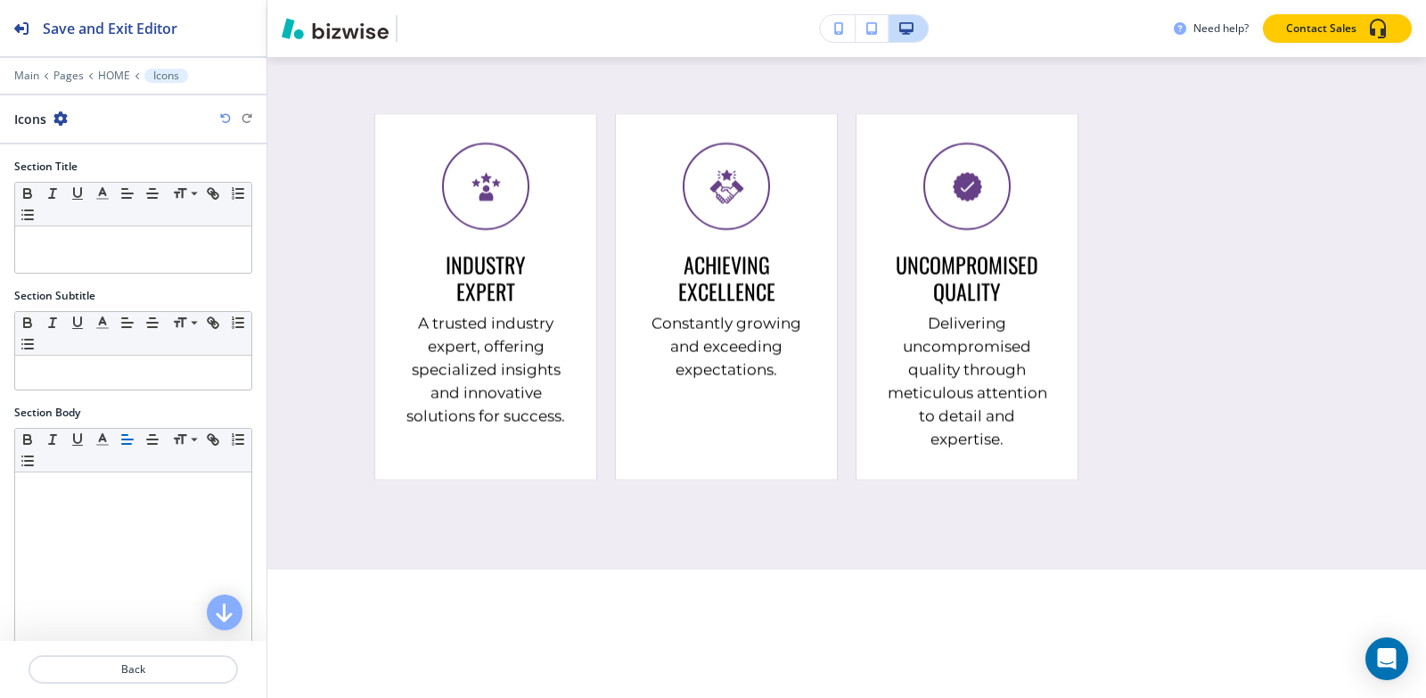
click at [56, 119] on icon "button" at bounding box center [60, 118] width 14 height 14
click at [77, 175] on p "Duplicate Section" at bounding box center [109, 181] width 91 height 16
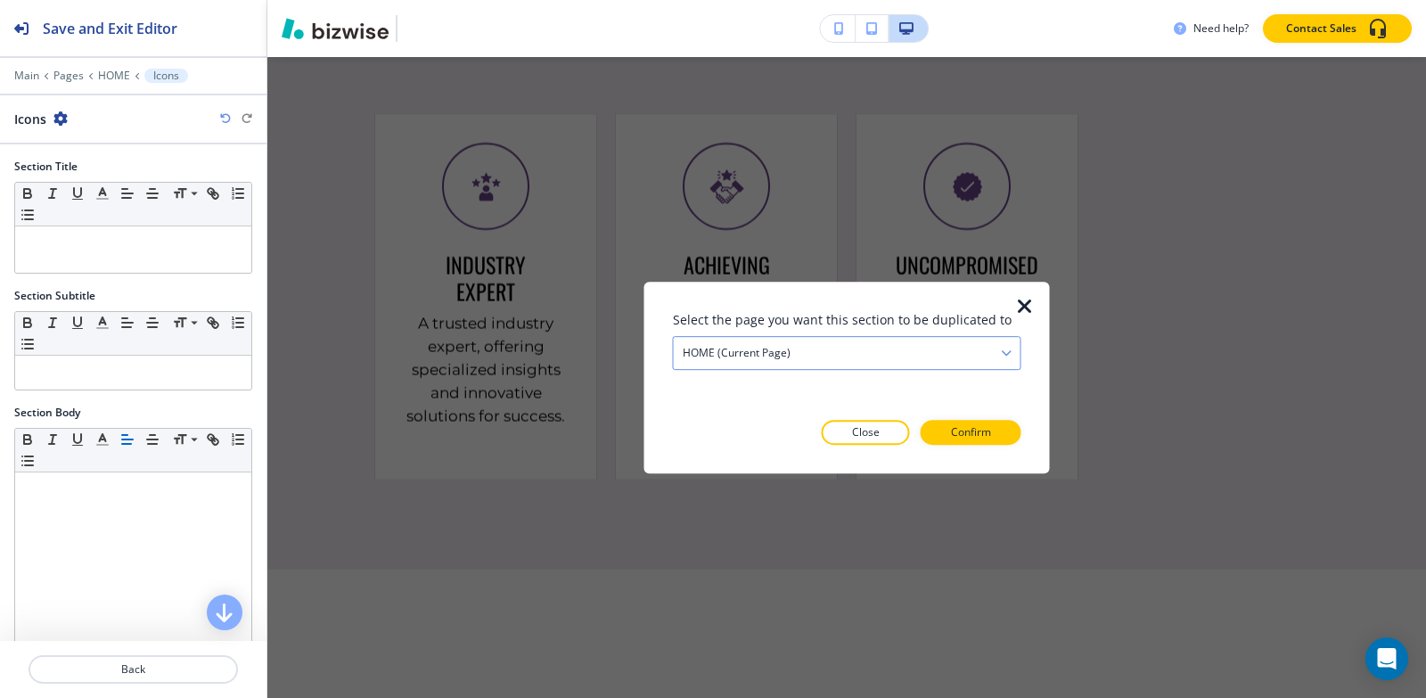
click at [807, 349] on div "HOME (current page)" at bounding box center [847, 353] width 347 height 32
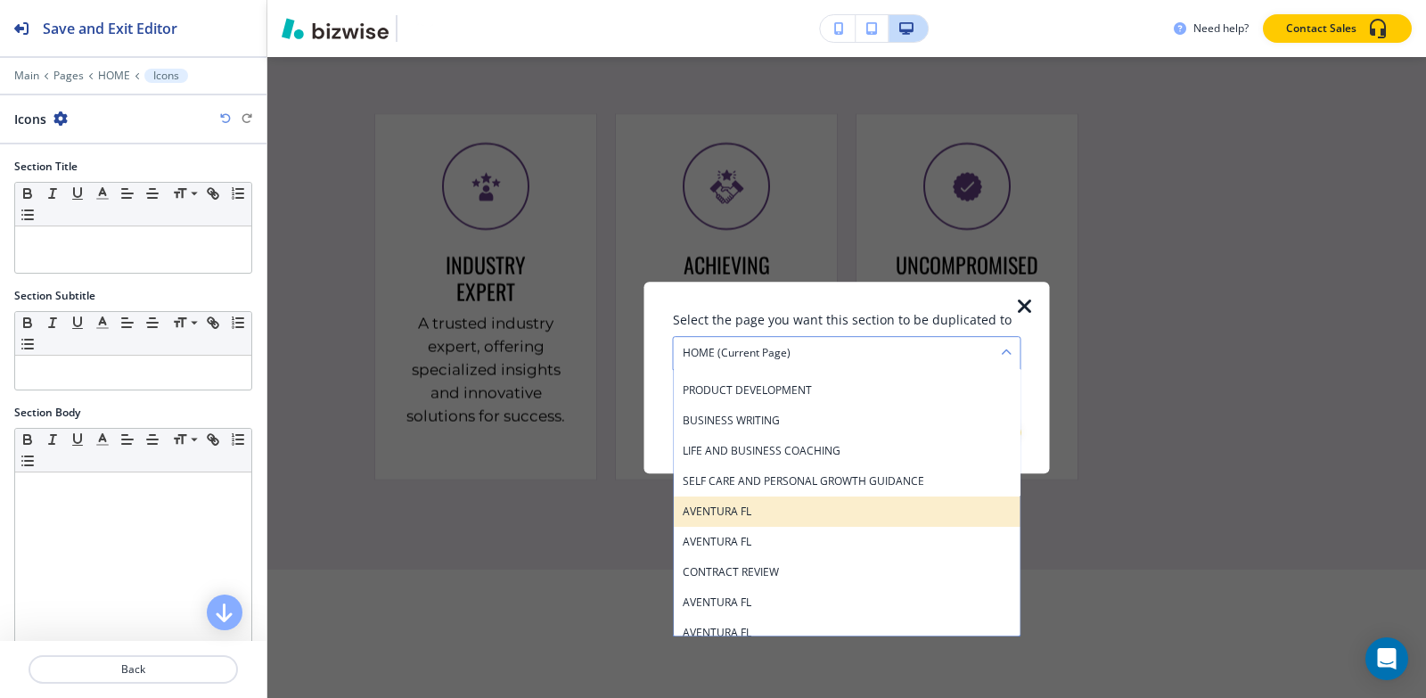
scroll to position [356, 0]
click at [738, 504] on h4 "AVENTURA FL" at bounding box center [847, 512] width 329 height 16
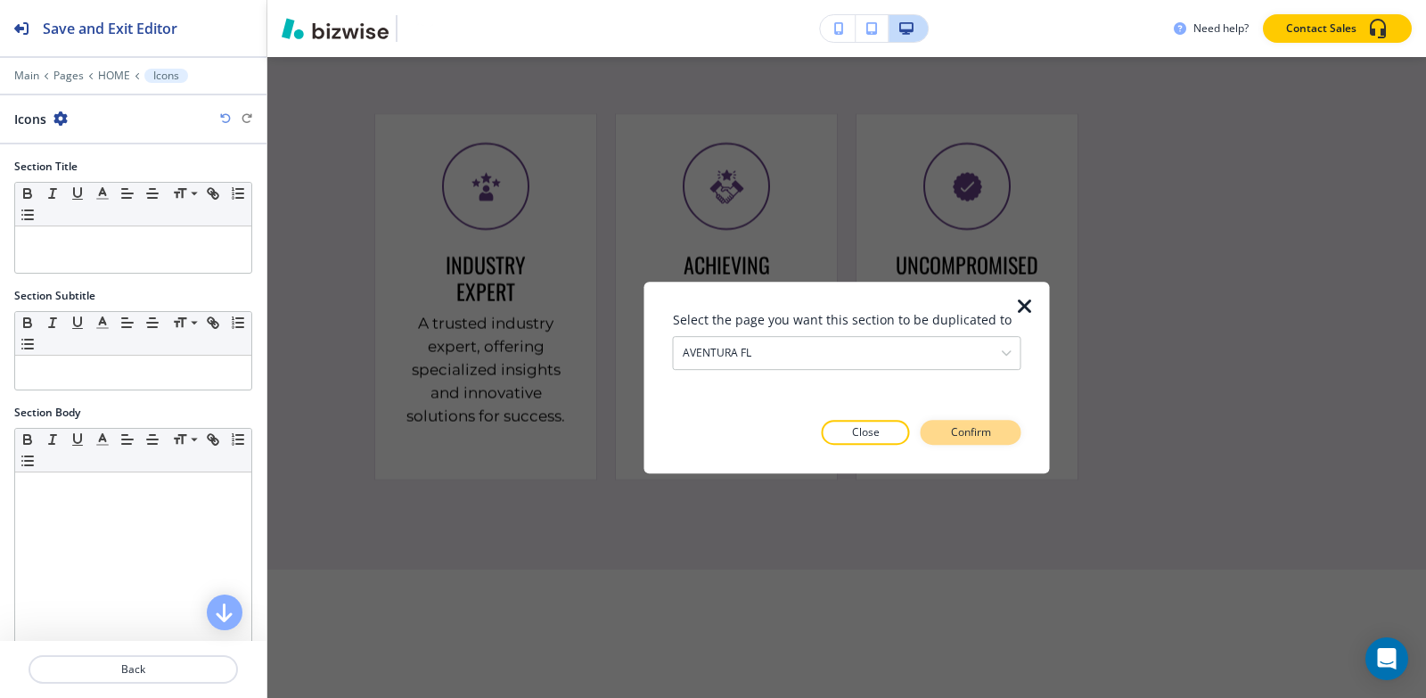
click at [973, 437] on p "Confirm" at bounding box center [971, 432] width 40 height 16
click at [973, 437] on p "Take me there" at bounding box center [955, 432] width 72 height 16
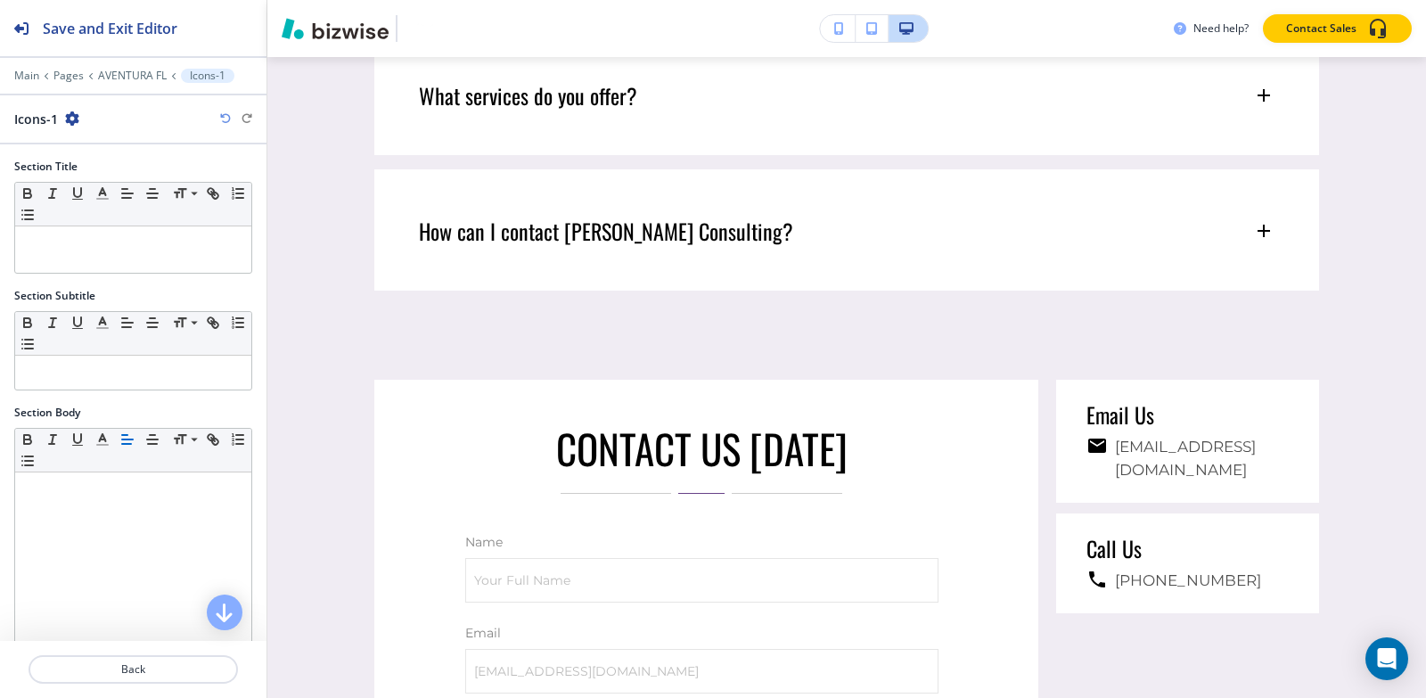
click at [66, 119] on icon "button" at bounding box center [72, 118] width 14 height 14
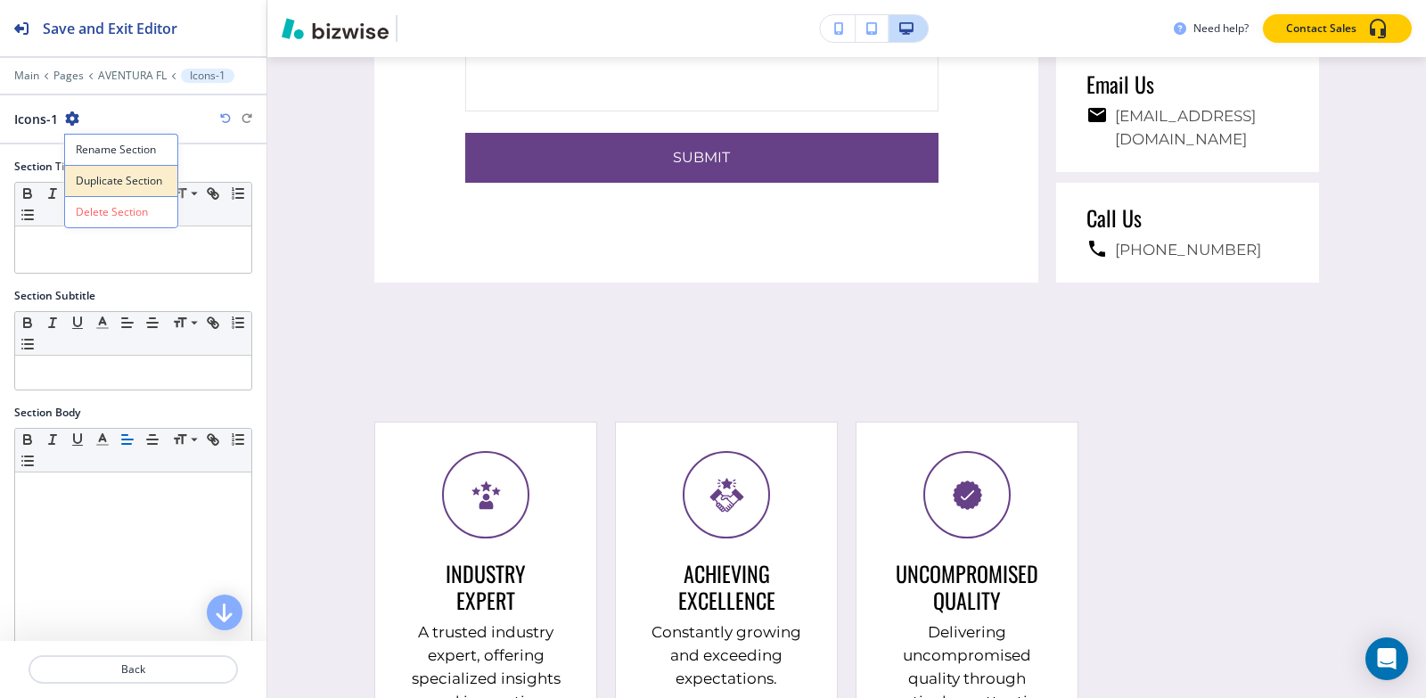
scroll to position [8876, 0]
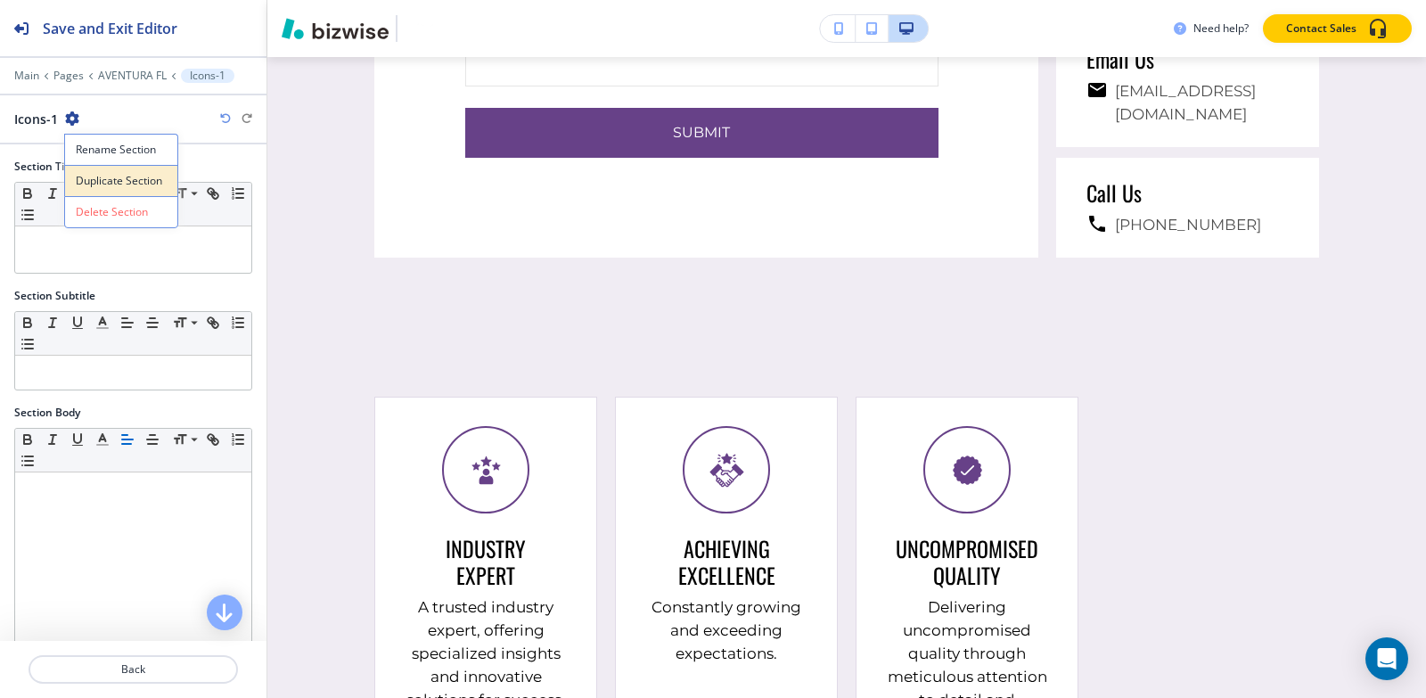
click at [106, 177] on p "Duplicate Section" at bounding box center [121, 181] width 91 height 16
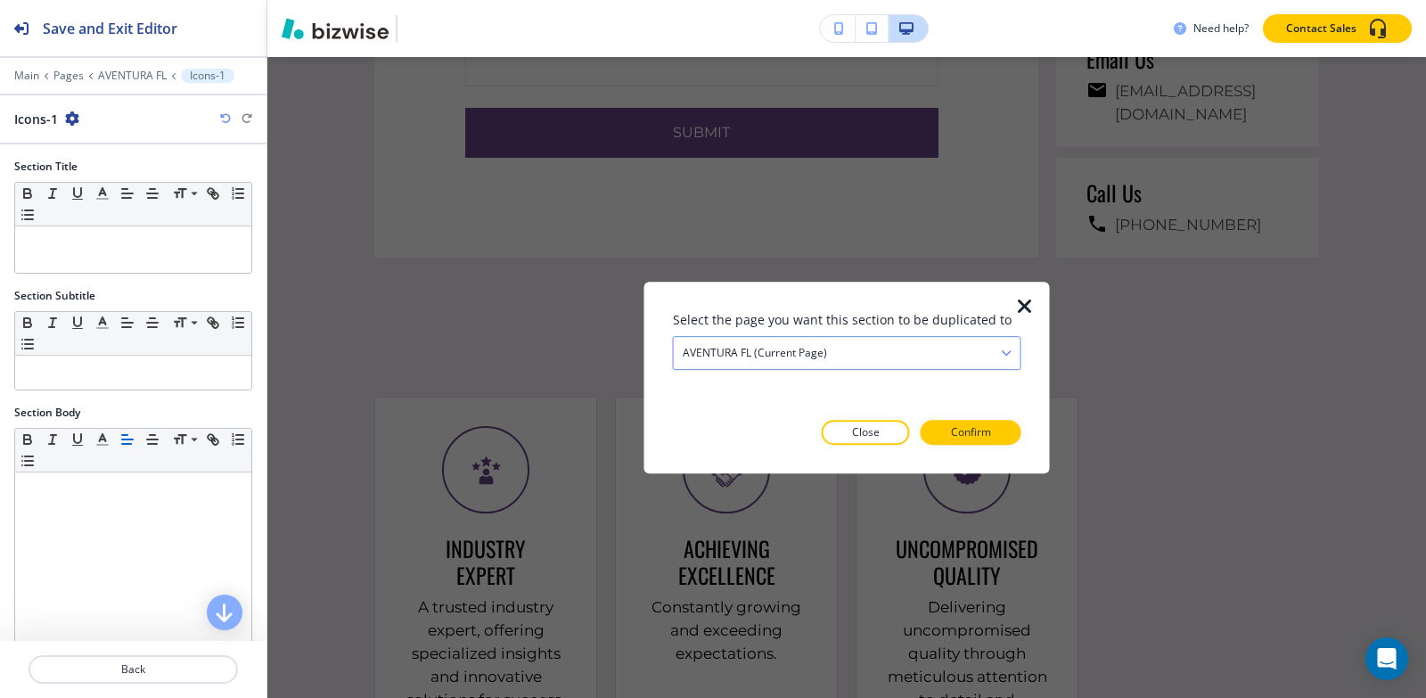
click at [718, 359] on h4 "AVENTURA FL (current page)" at bounding box center [755, 353] width 144 height 16
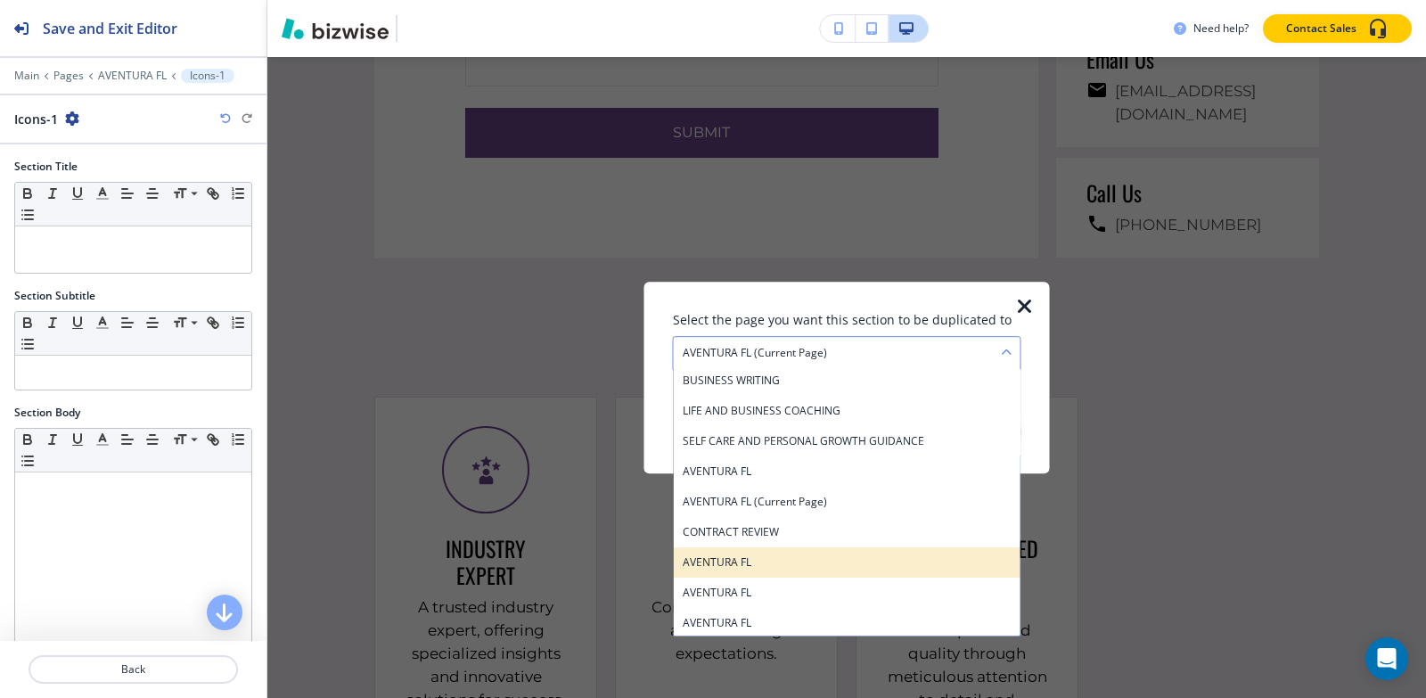
click at [796, 551] on div "AVENTURA FL" at bounding box center [847, 562] width 347 height 30
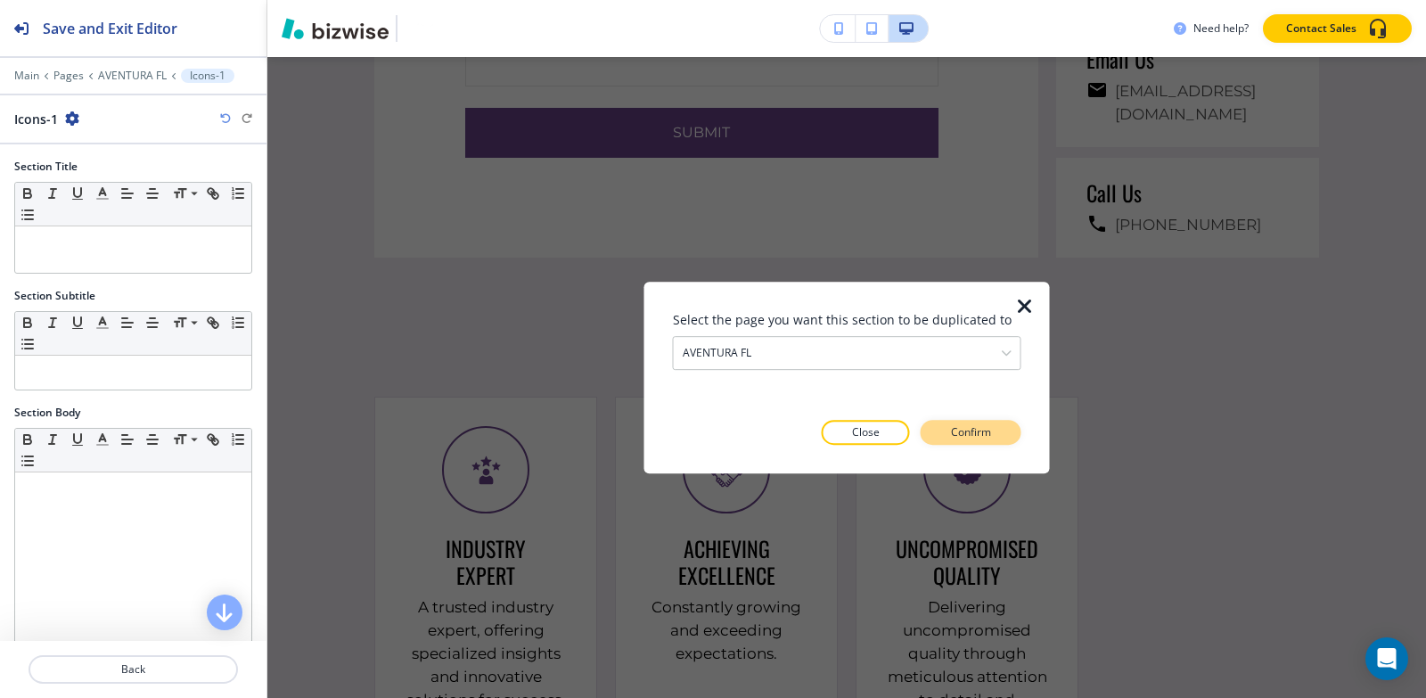
click at [965, 428] on p "Confirm" at bounding box center [971, 432] width 40 height 16
click at [965, 428] on p "Take me there" at bounding box center [955, 432] width 72 height 16
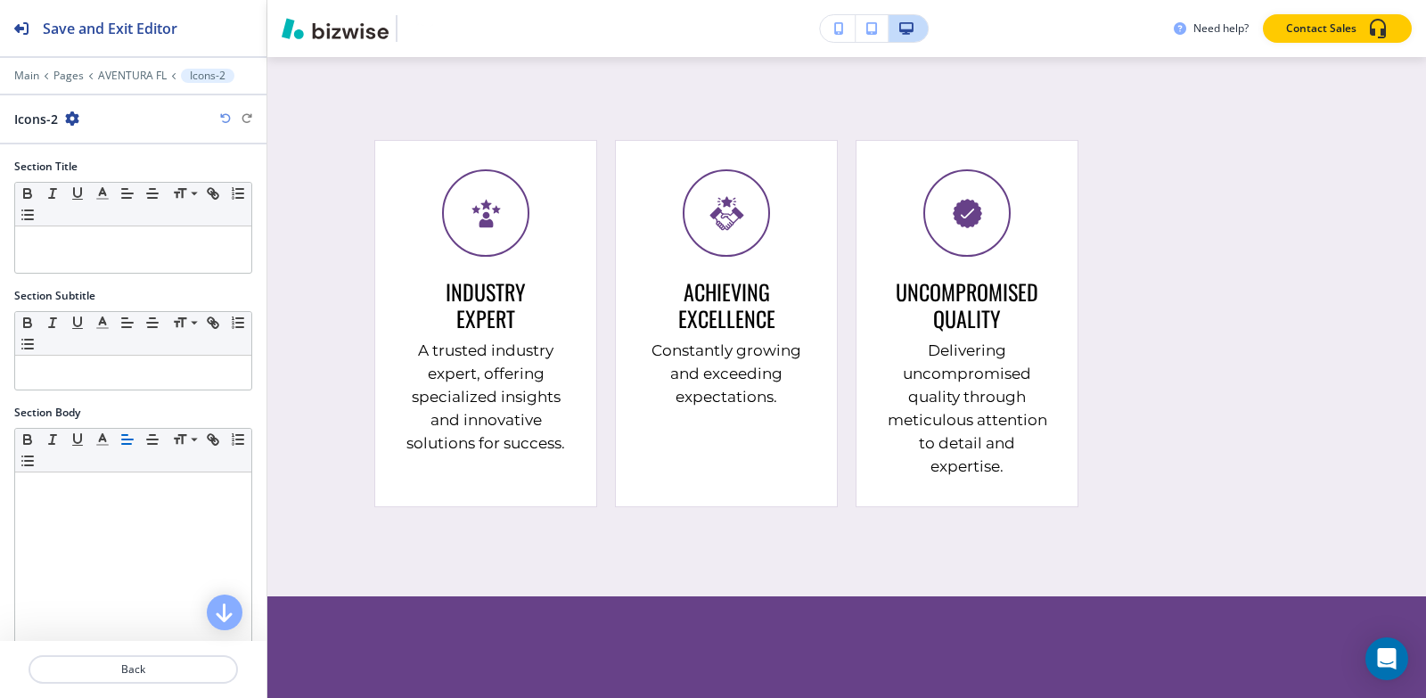
scroll to position [8813, 0]
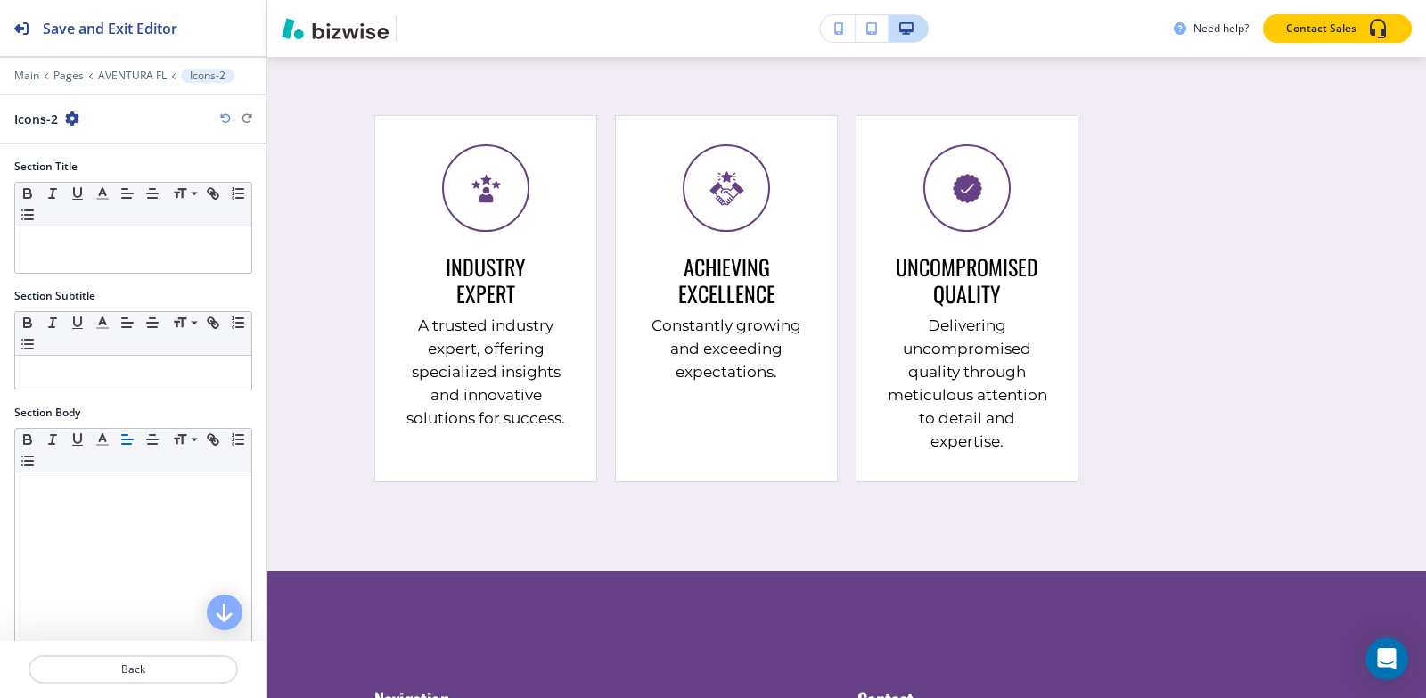
click at [70, 116] on icon "button" at bounding box center [72, 118] width 14 height 14
click at [162, 188] on p "Duplicate Section" at bounding box center [121, 181] width 91 height 16
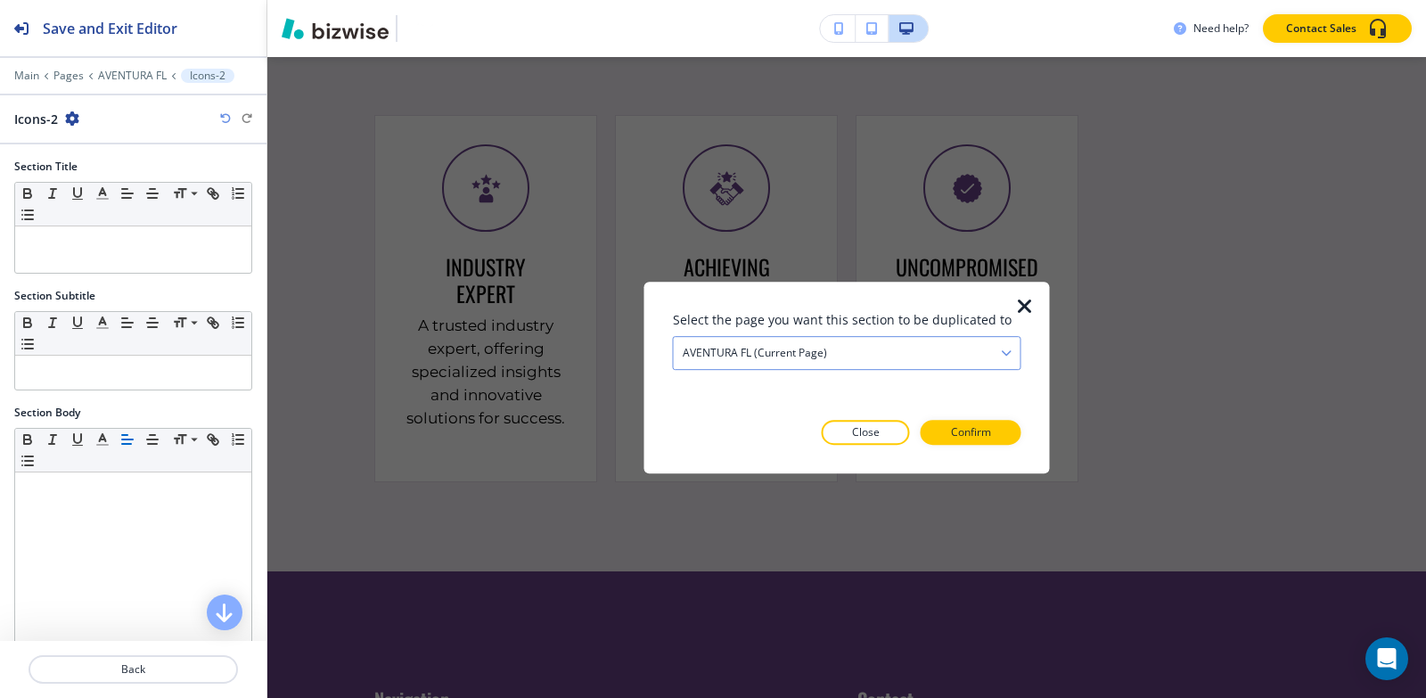
click at [822, 356] on h4 "AVENTURA FL (current page)" at bounding box center [755, 353] width 144 height 16
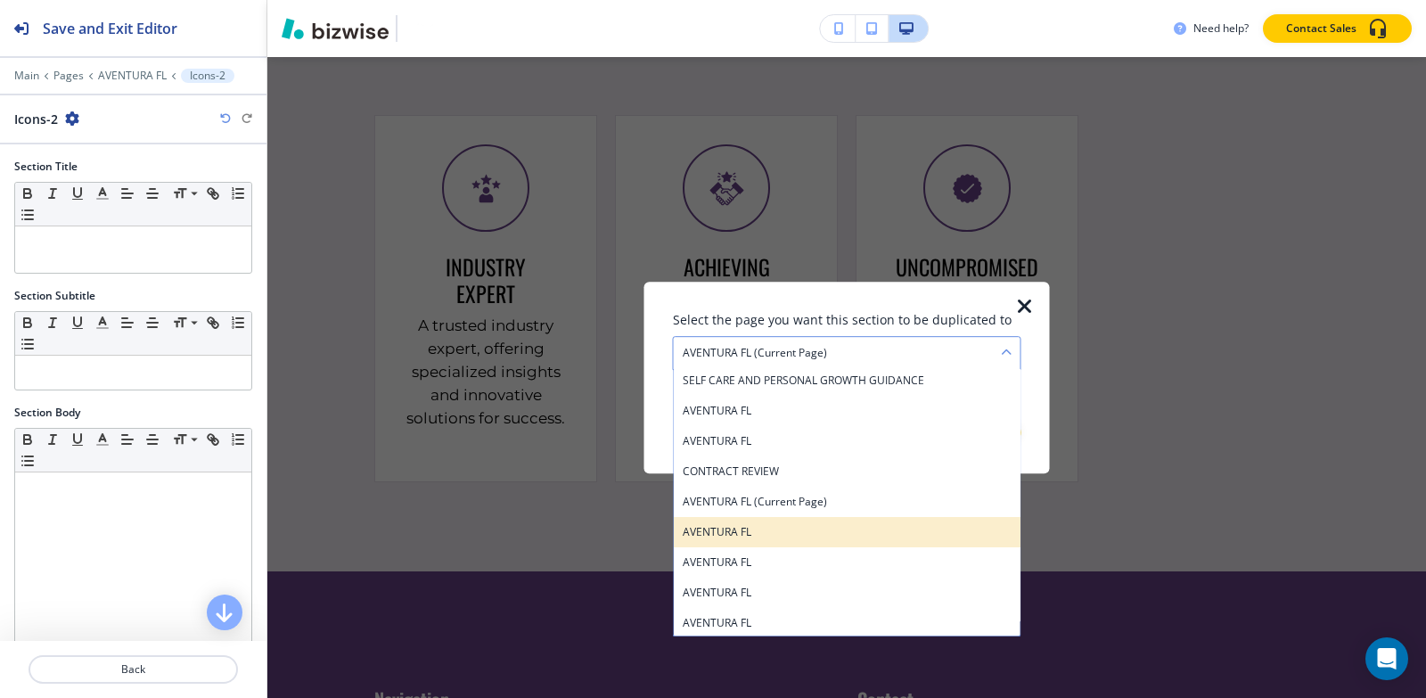
click at [740, 531] on h4 "AVENTURA FL" at bounding box center [847, 532] width 329 height 16
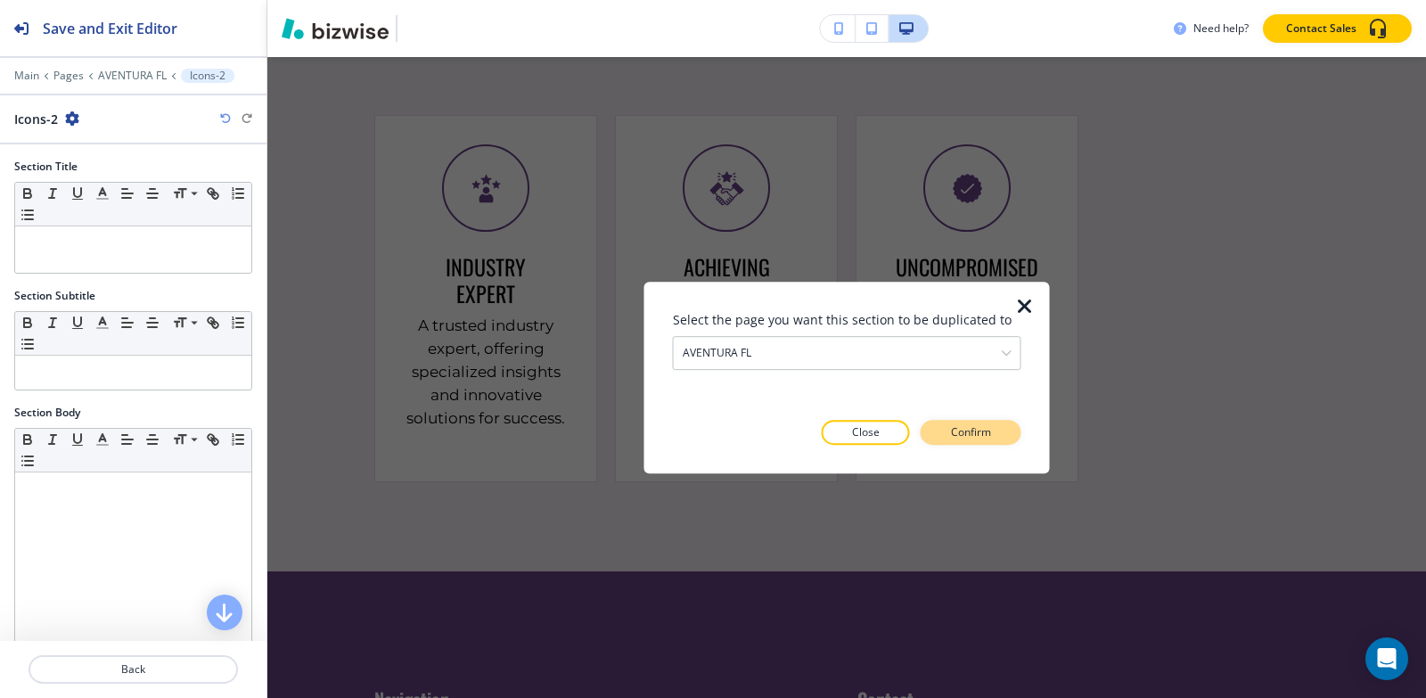
click at [953, 439] on p "Confirm" at bounding box center [971, 432] width 40 height 16
click at [953, 439] on p "Take me there" at bounding box center [955, 432] width 72 height 16
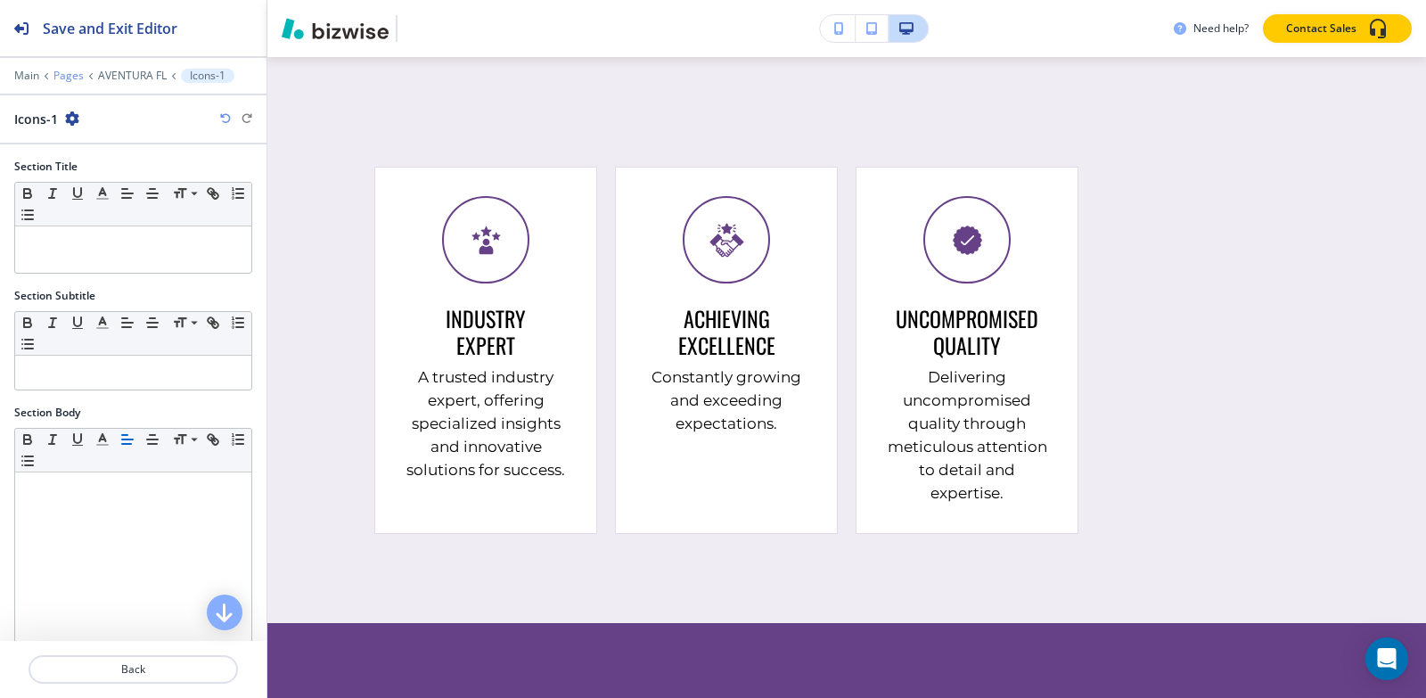
scroll to position [8398, 0]
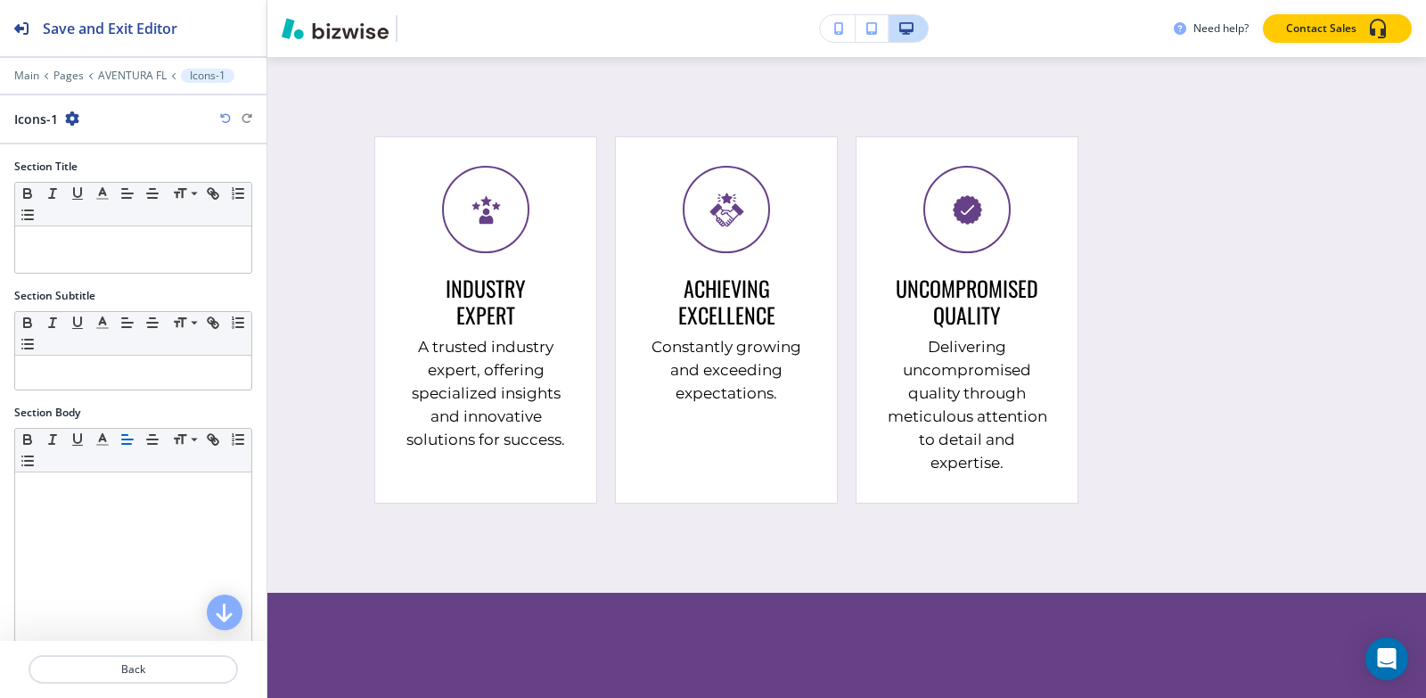
click at [70, 117] on icon "button" at bounding box center [72, 118] width 14 height 14
click at [100, 180] on p "Duplicate Section" at bounding box center [121, 181] width 91 height 16
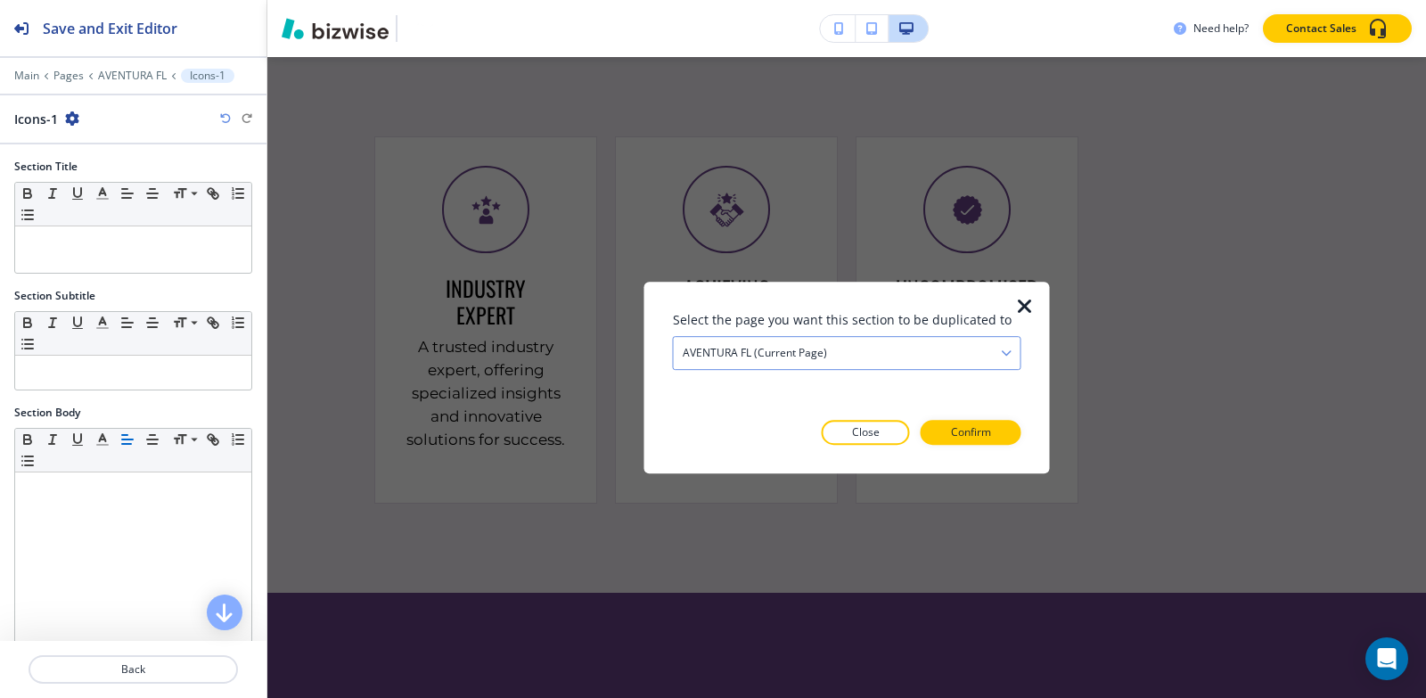
click at [789, 337] on div "AVENTURA FL (current page)" at bounding box center [847, 353] width 347 height 32
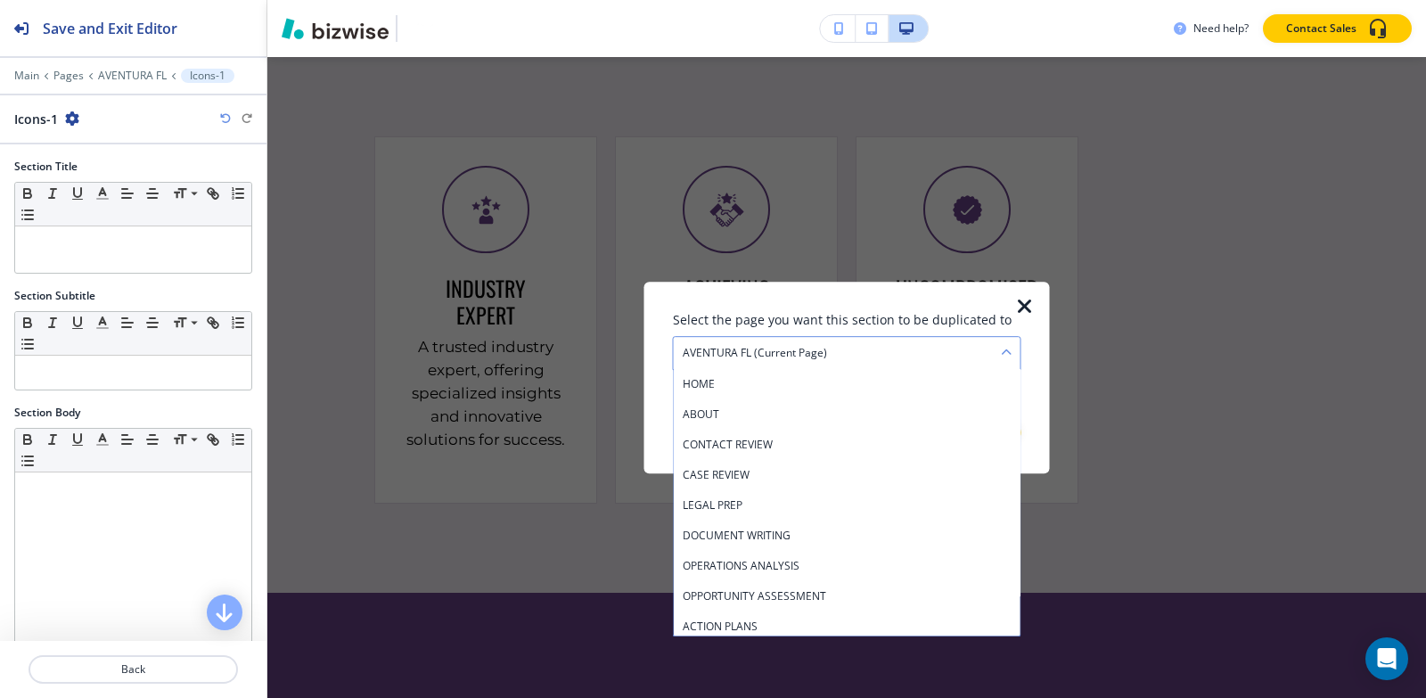
scroll to position [458, 0]
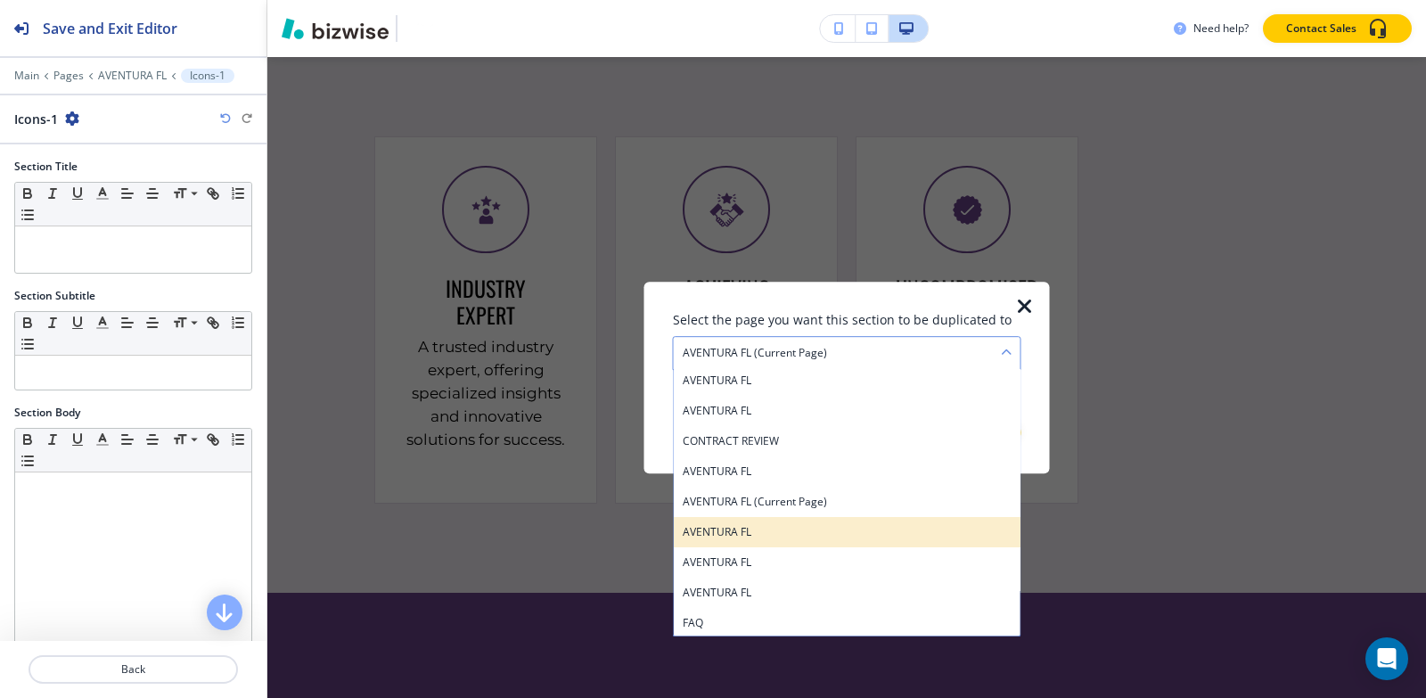
click at [794, 533] on h4 "AVENTURA FL" at bounding box center [847, 532] width 329 height 16
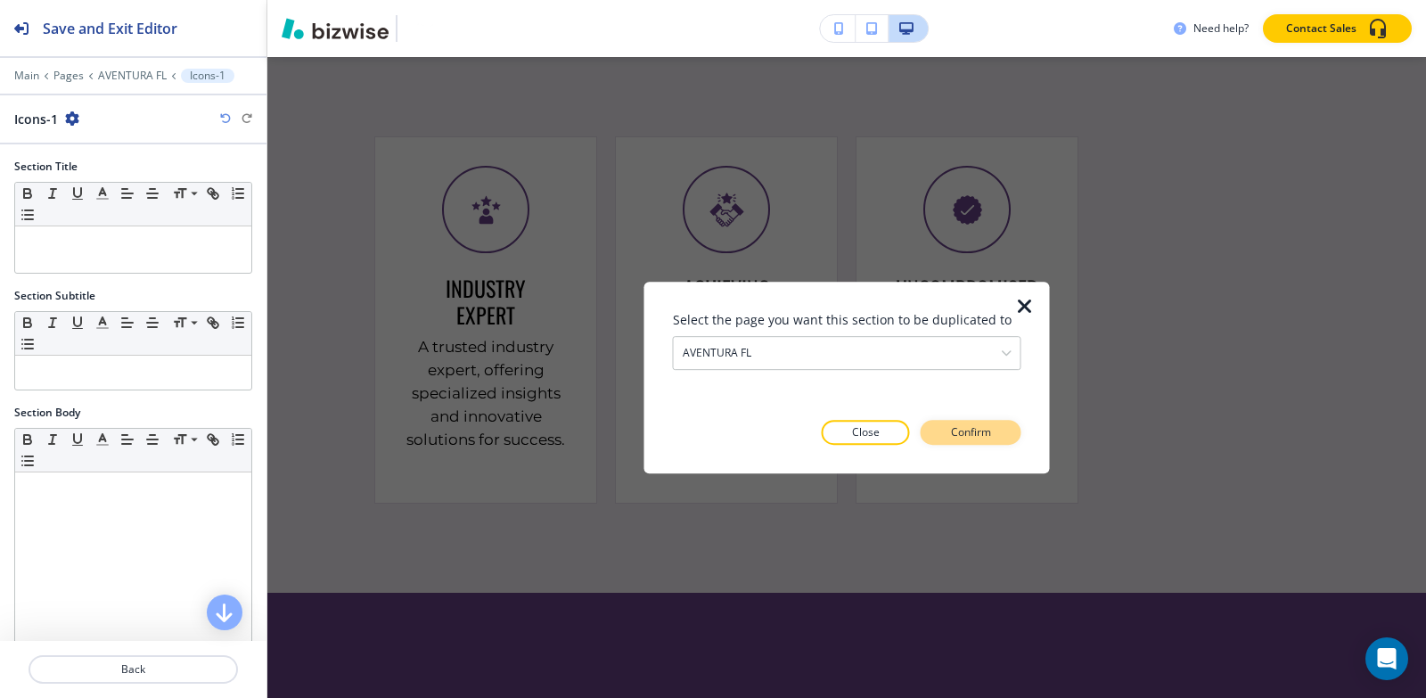
click at [960, 436] on p "Confirm" at bounding box center [971, 432] width 40 height 16
click at [960, 436] on p "Take me there" at bounding box center [955, 432] width 72 height 16
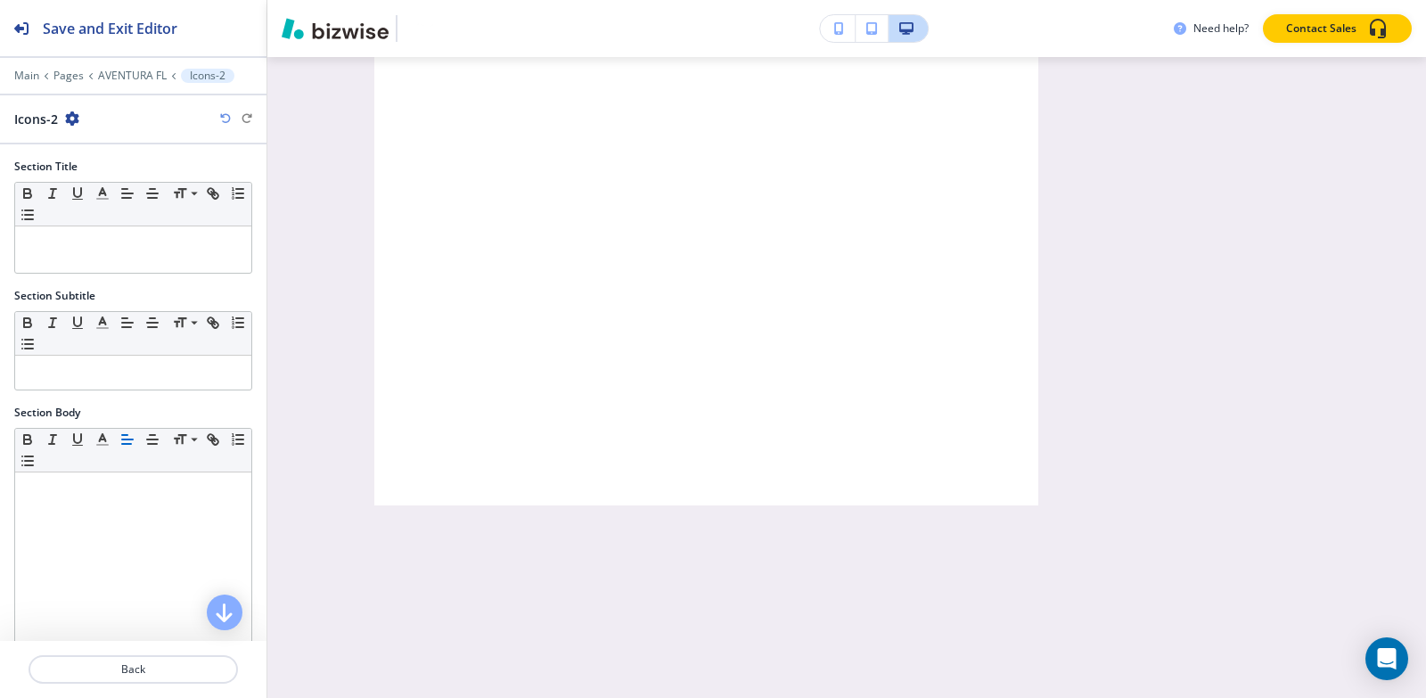
scroll to position [0, 0]
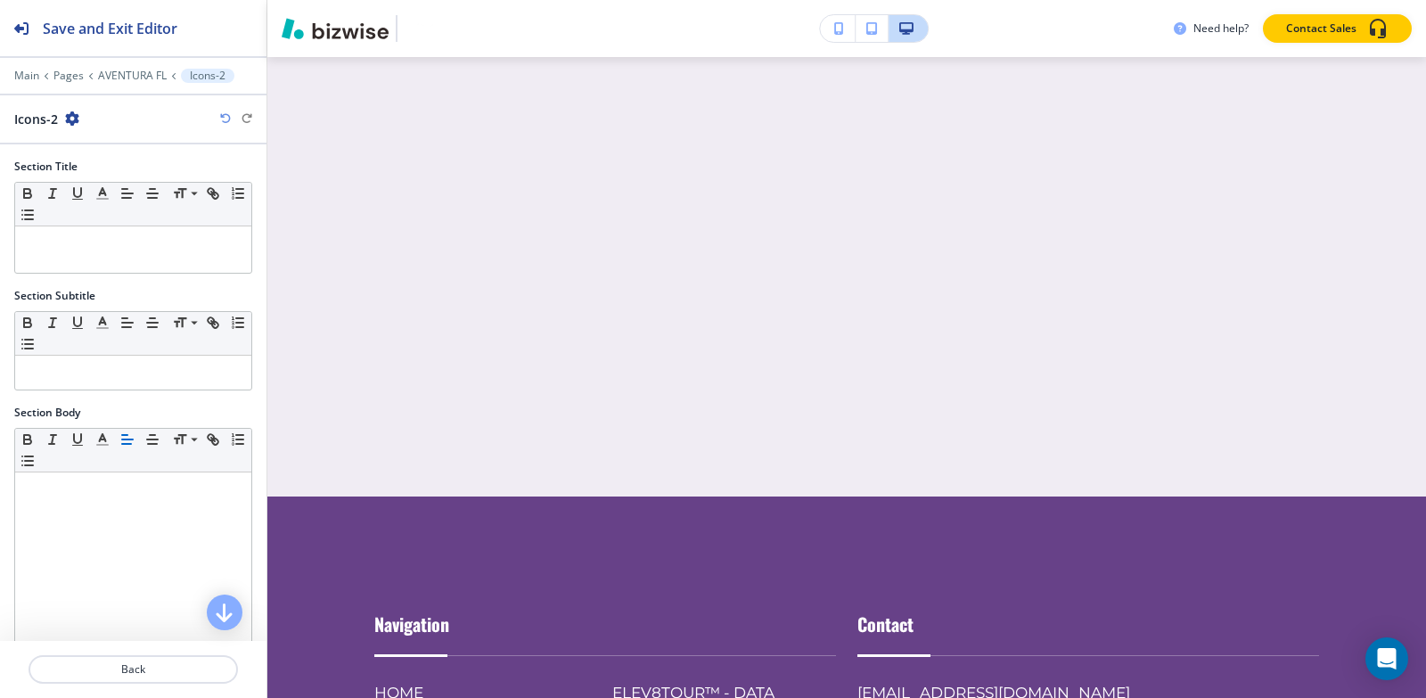
click at [72, 121] on icon "button" at bounding box center [72, 118] width 14 height 14
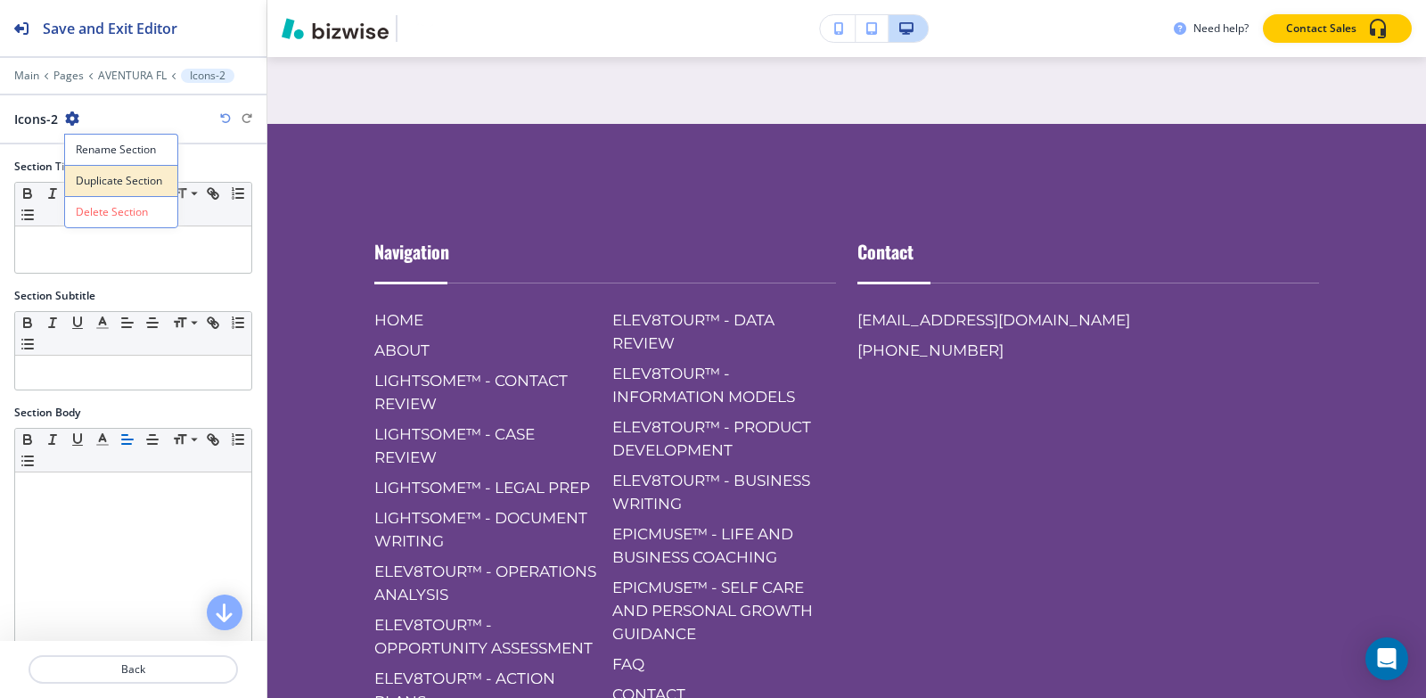
scroll to position [9460, 0]
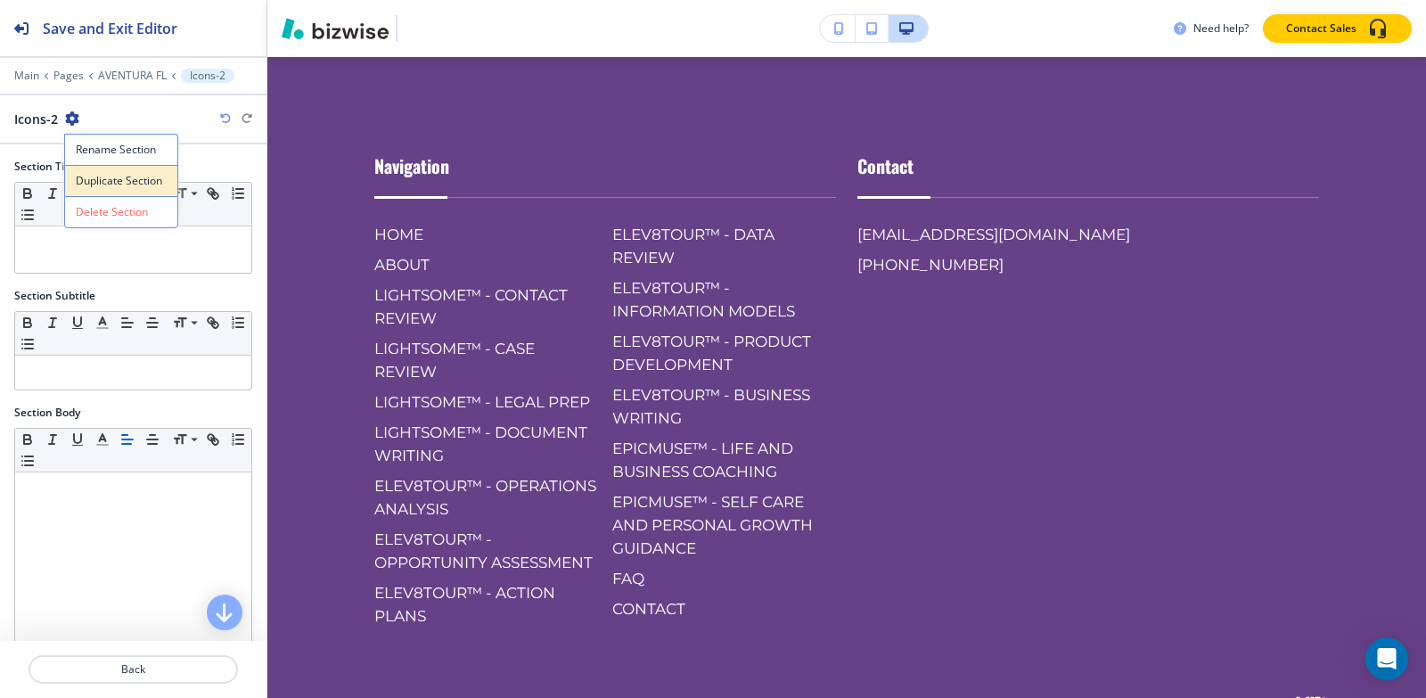
click at [117, 171] on button "Duplicate Section" at bounding box center [121, 180] width 114 height 31
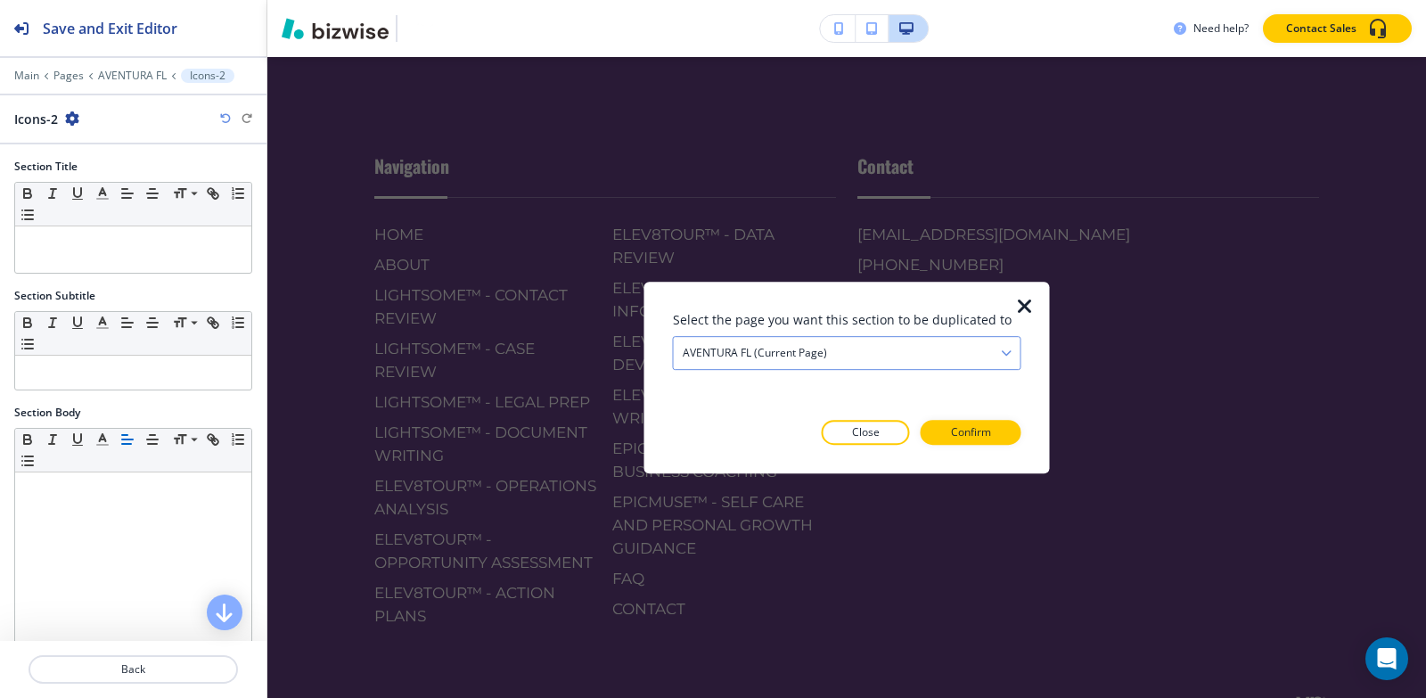
click at [757, 356] on h4 "AVENTURA FL (current page)" at bounding box center [755, 353] width 144 height 16
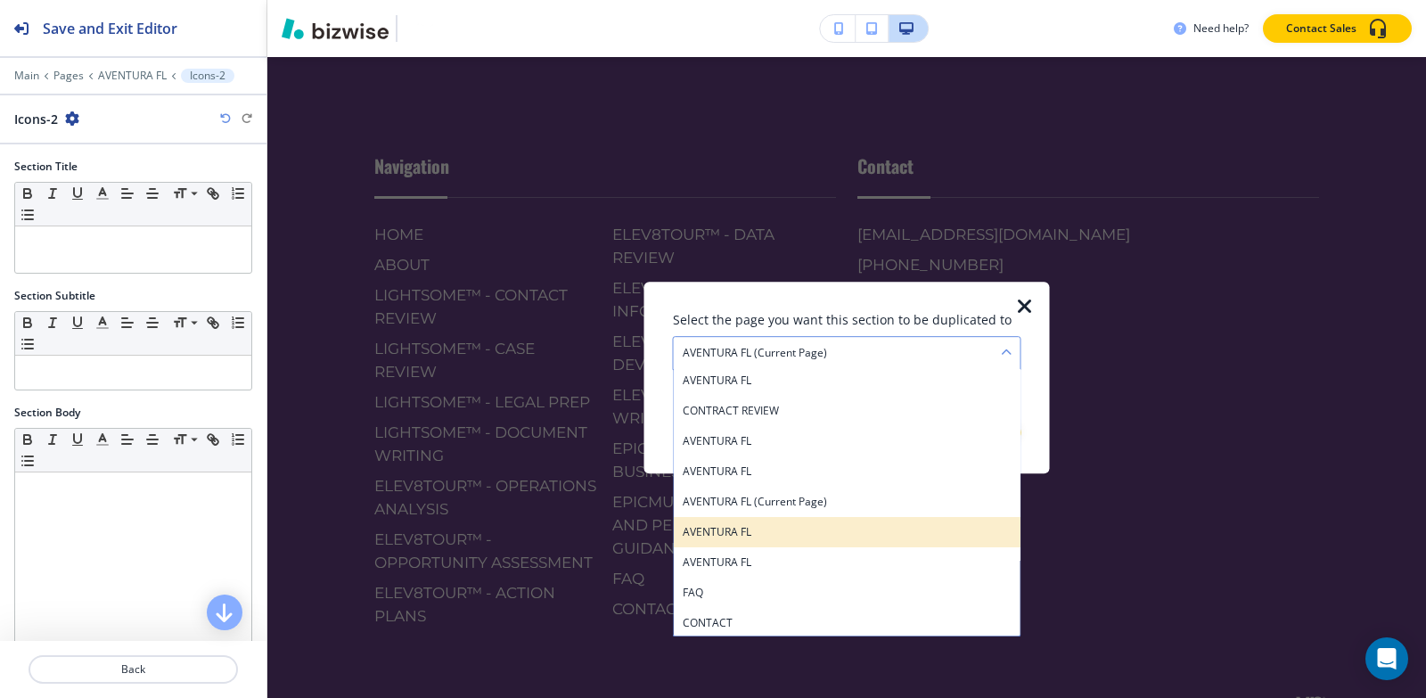
click at [779, 527] on h4 "AVENTURA FL" at bounding box center [847, 532] width 329 height 16
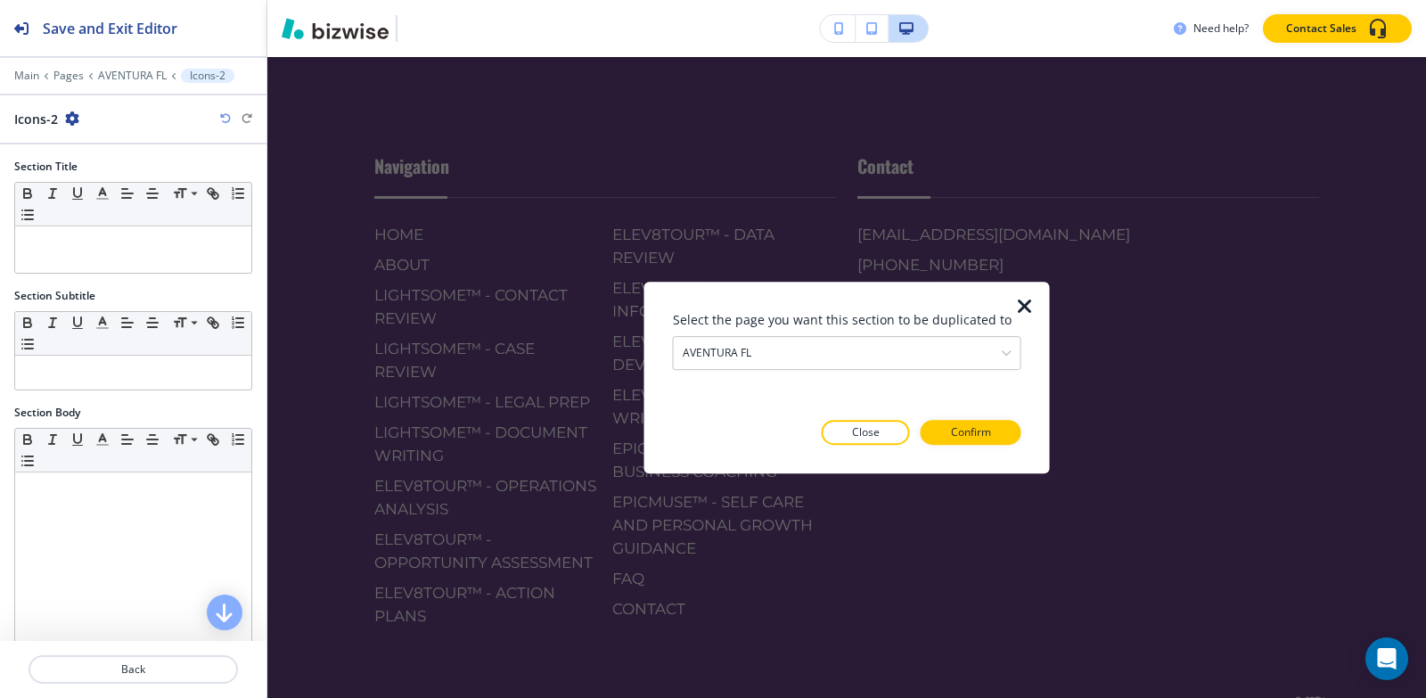
click at [986, 445] on div "Select the page you want this section to be duplicated to AVENTURA FL HOME ABOU…" at bounding box center [847, 378] width 348 height 192
click at [985, 431] on p "Confirm" at bounding box center [971, 432] width 40 height 16
click at [985, 431] on p "Take me there" at bounding box center [955, 432] width 72 height 16
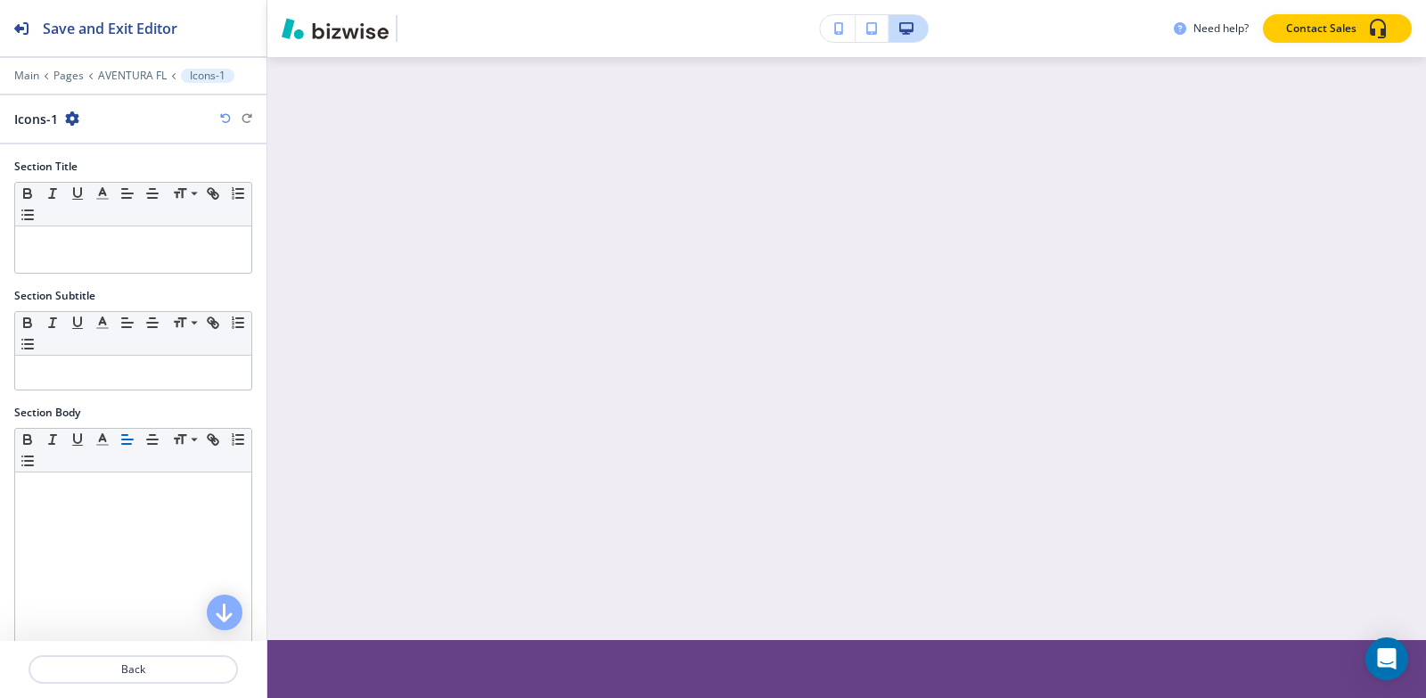
click at [69, 118] on icon "button" at bounding box center [72, 118] width 14 height 14
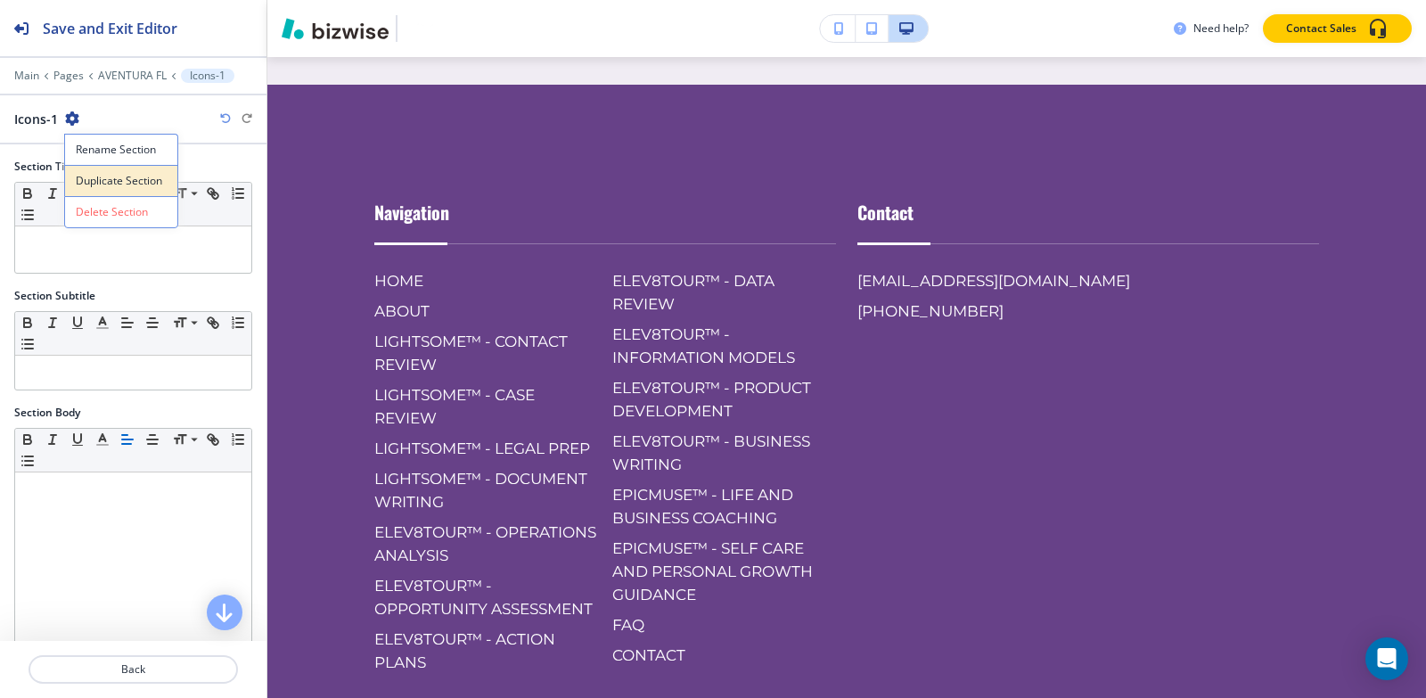
scroll to position [9637, 0]
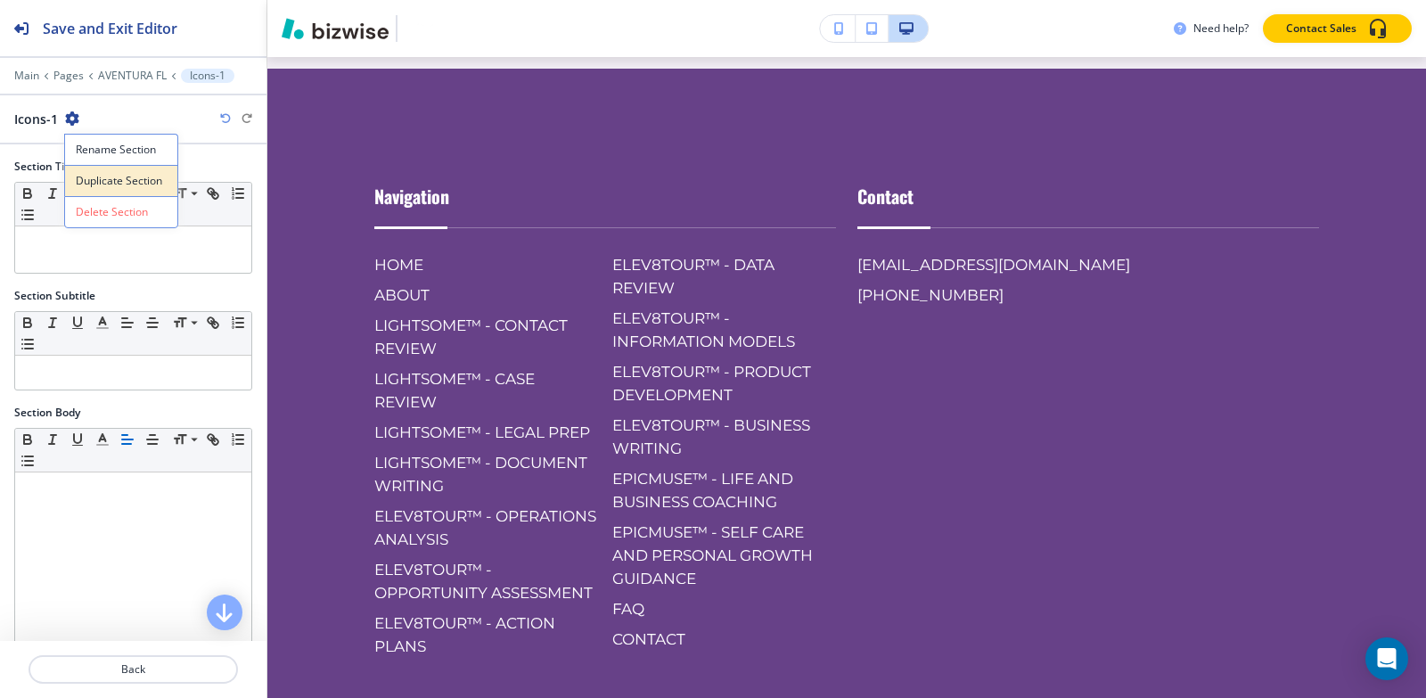
click at [127, 183] on p "Duplicate Section" at bounding box center [121, 181] width 91 height 16
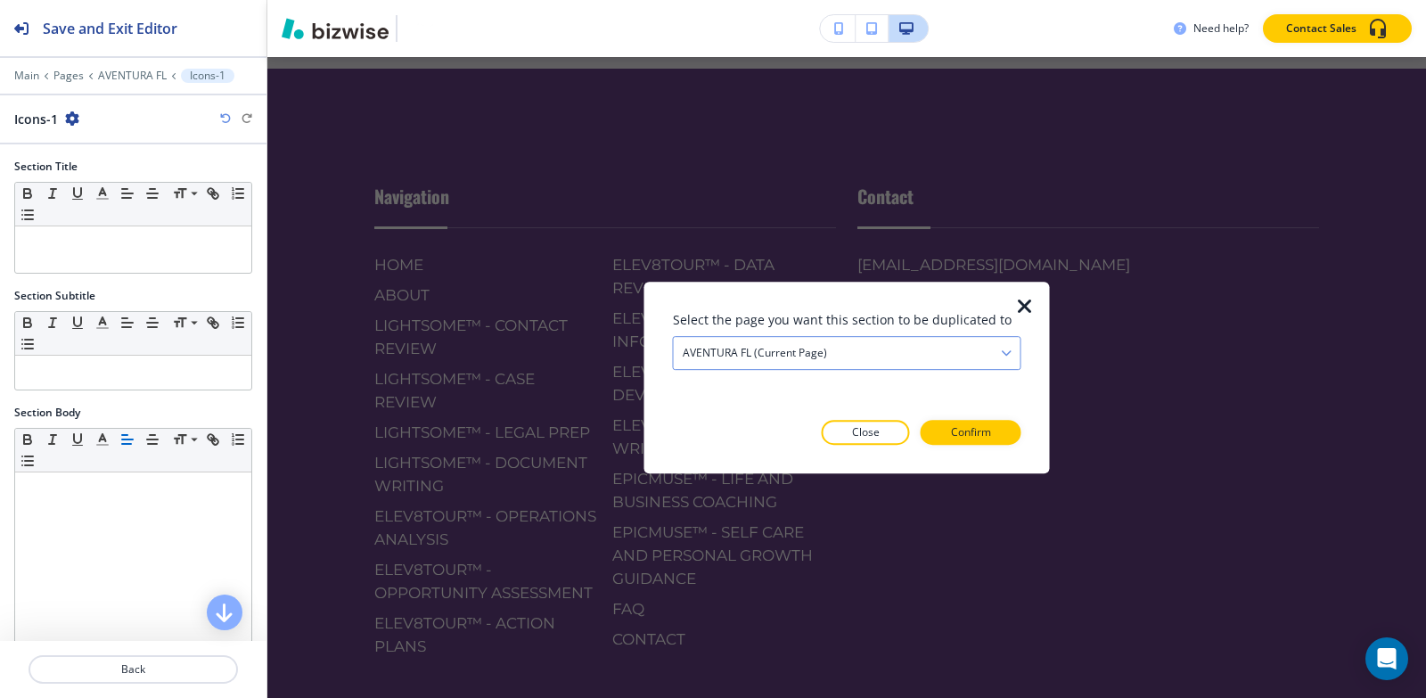
click at [905, 349] on div "AVENTURA FL (current page)" at bounding box center [847, 353] width 347 height 32
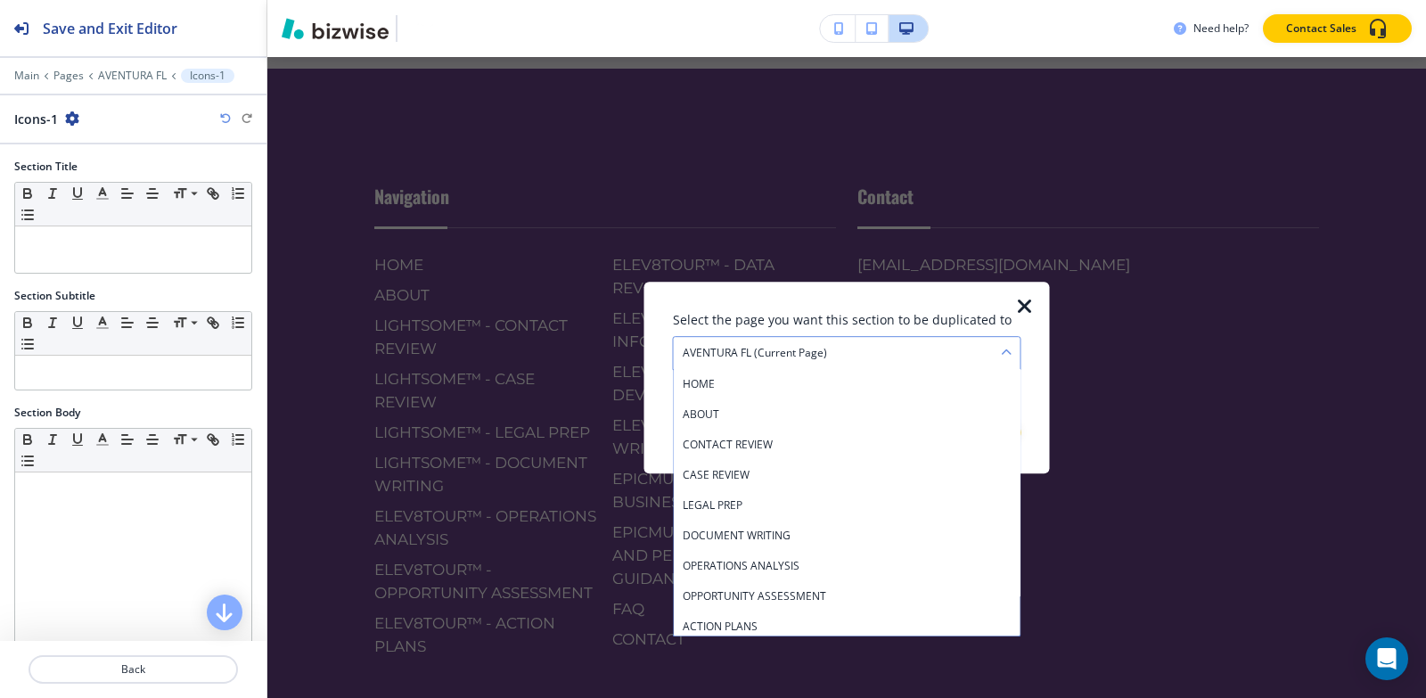
scroll to position [519, 0]
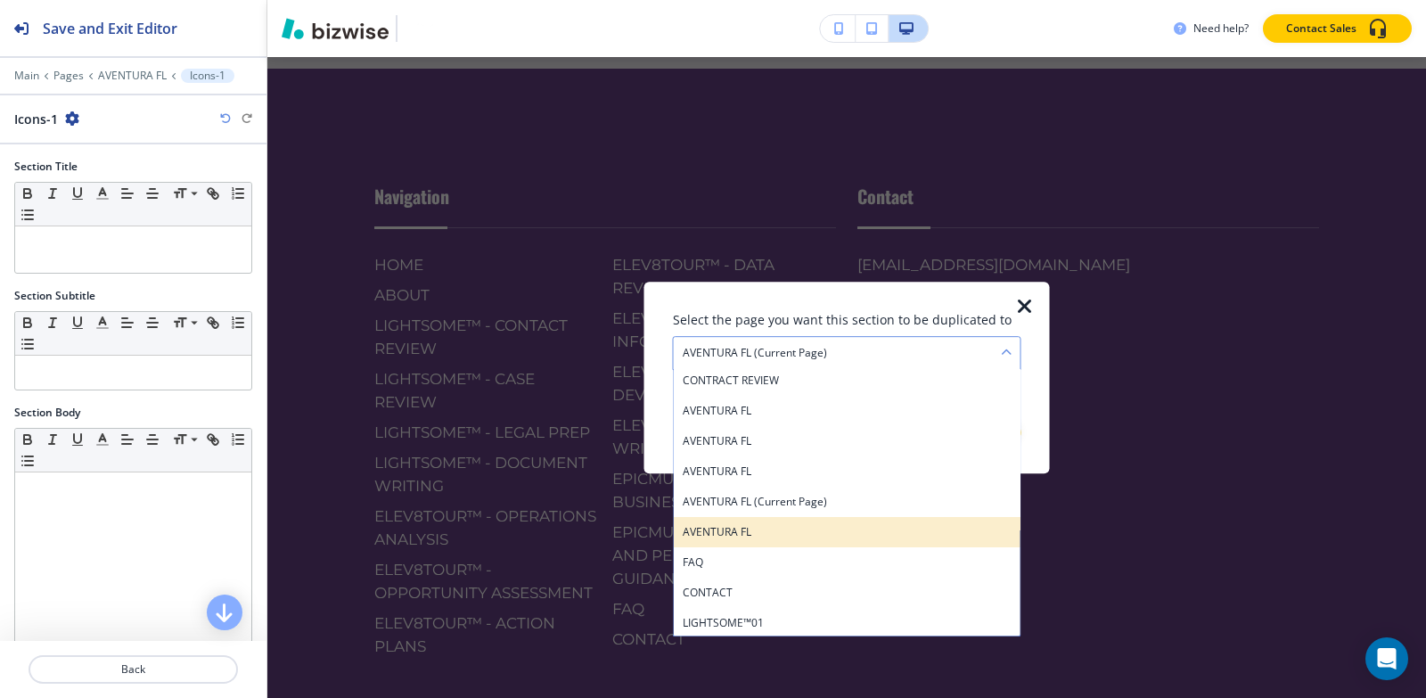
click at [859, 524] on h4 "AVENTURA FL" at bounding box center [847, 532] width 329 height 16
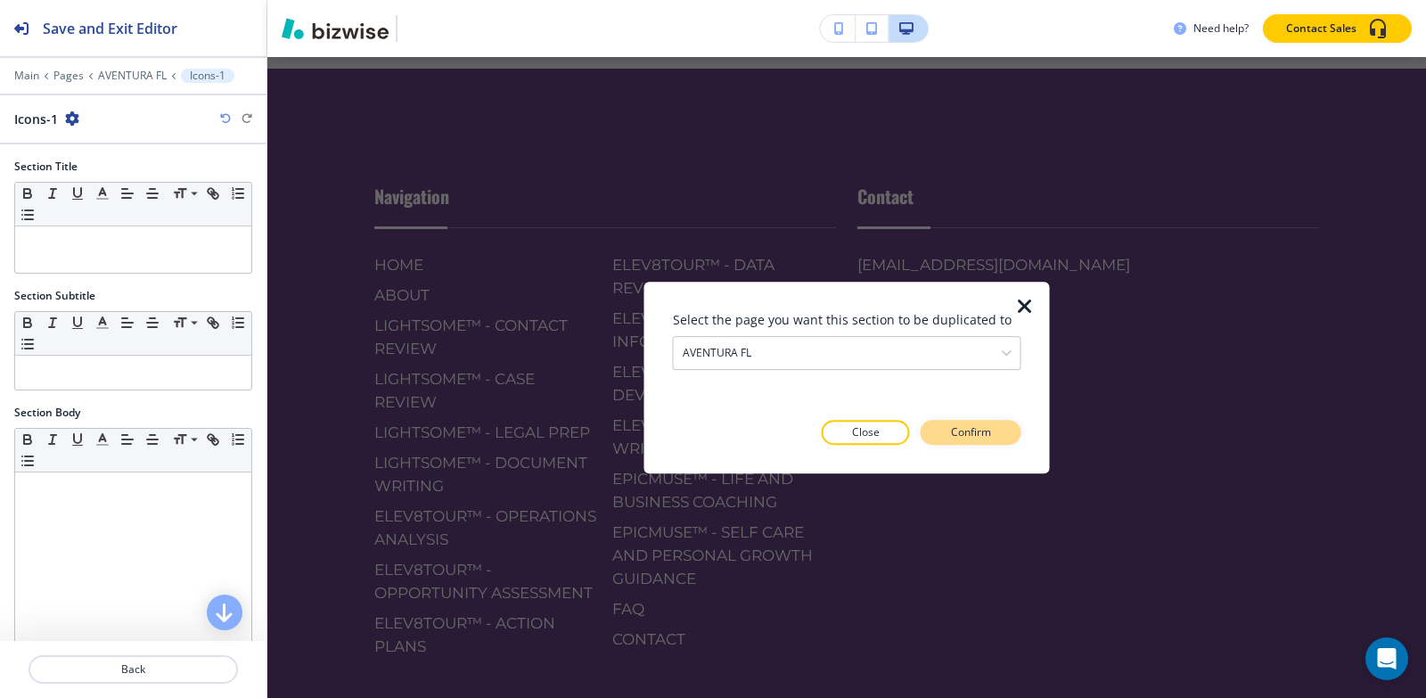
click at [989, 438] on p "Confirm" at bounding box center [971, 432] width 40 height 16
click at [990, 435] on p "Take me there" at bounding box center [955, 432] width 72 height 16
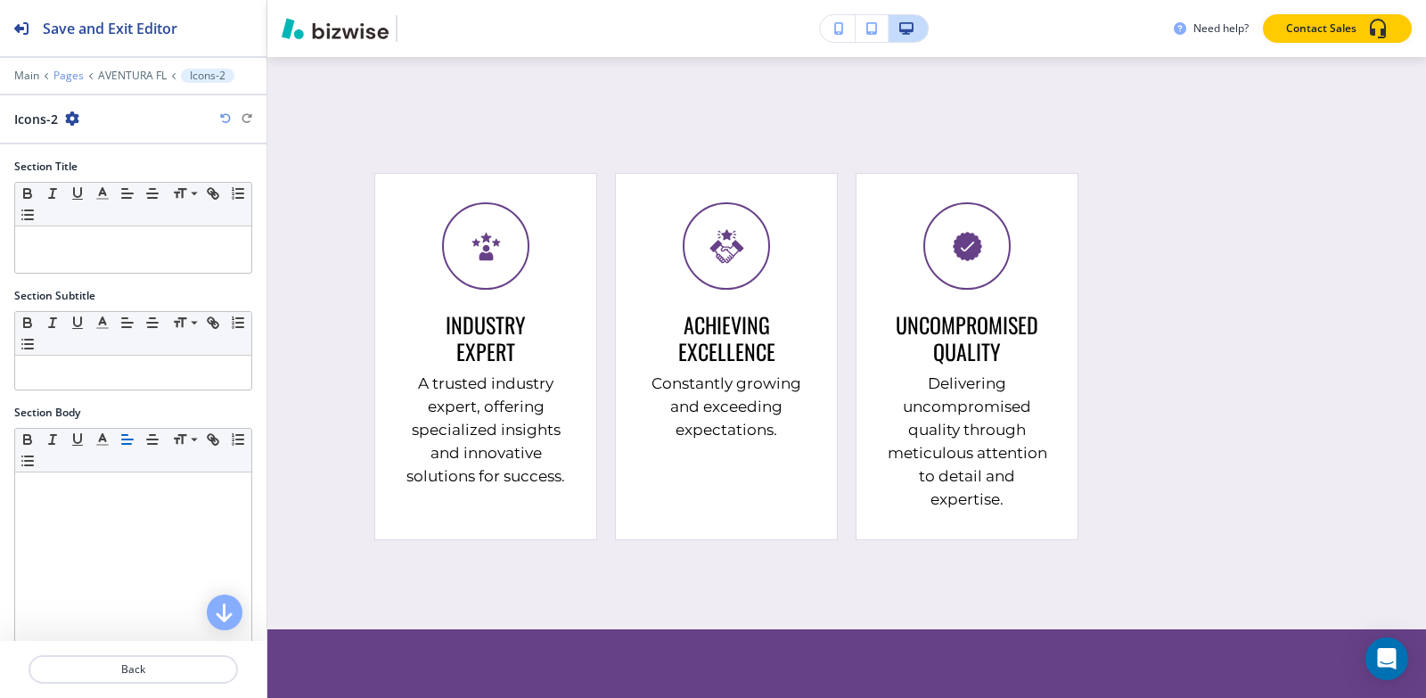
scroll to position [9195, 0]
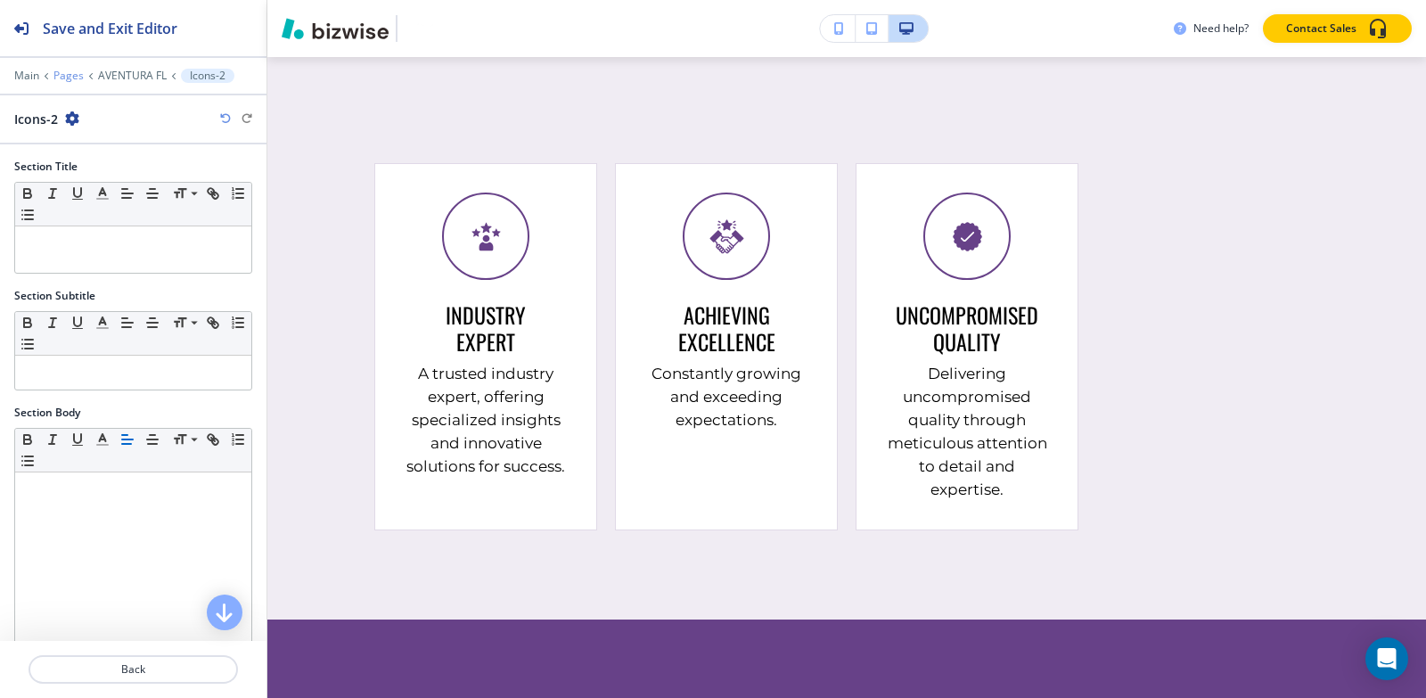
click at [75, 77] on p "Pages" at bounding box center [68, 76] width 30 height 12
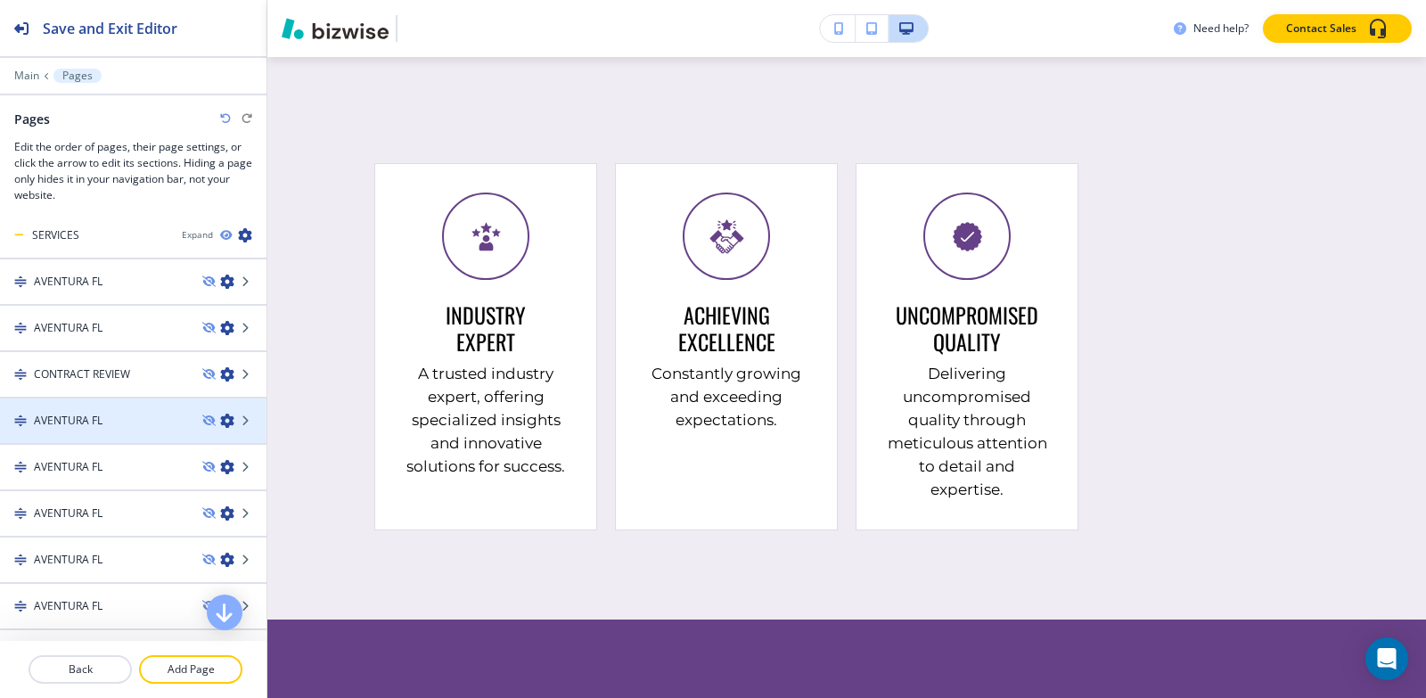
scroll to position [0, 0]
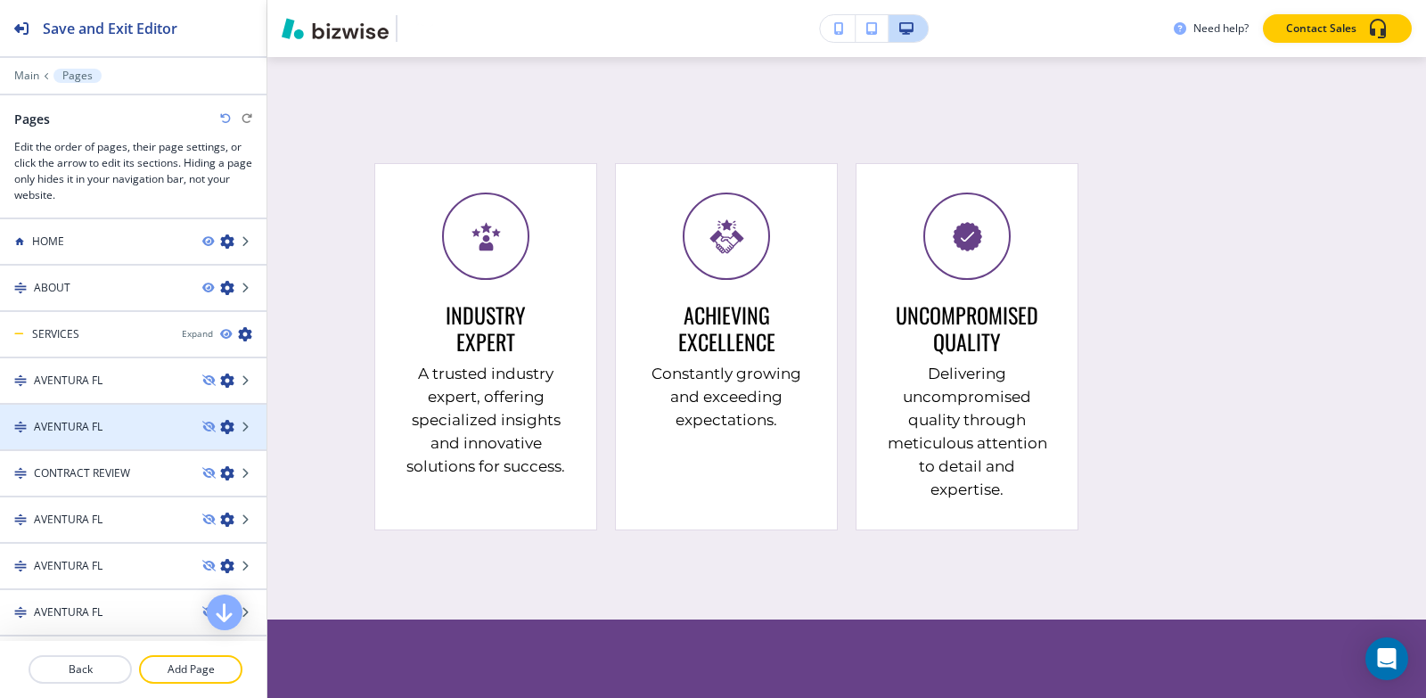
click at [98, 432] on h4 "AVENTURA FL" at bounding box center [68, 427] width 69 height 16
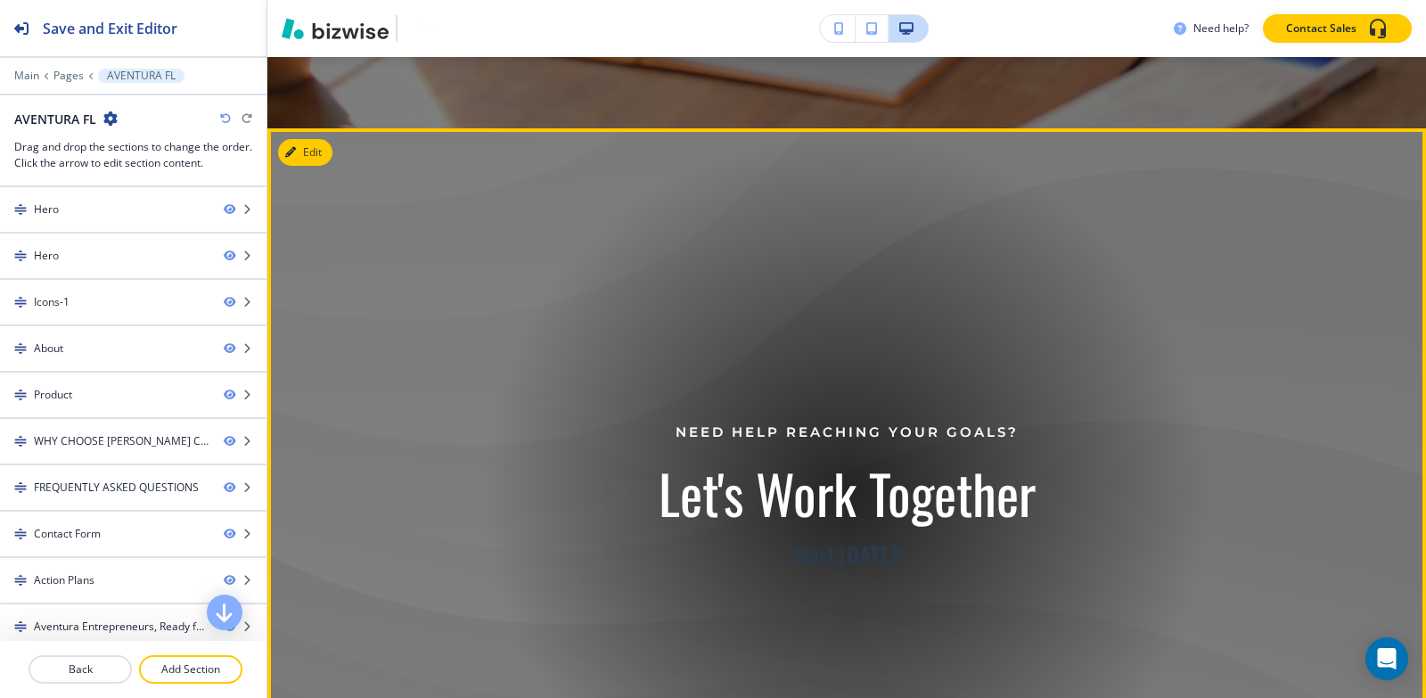
scroll to position [522, 0]
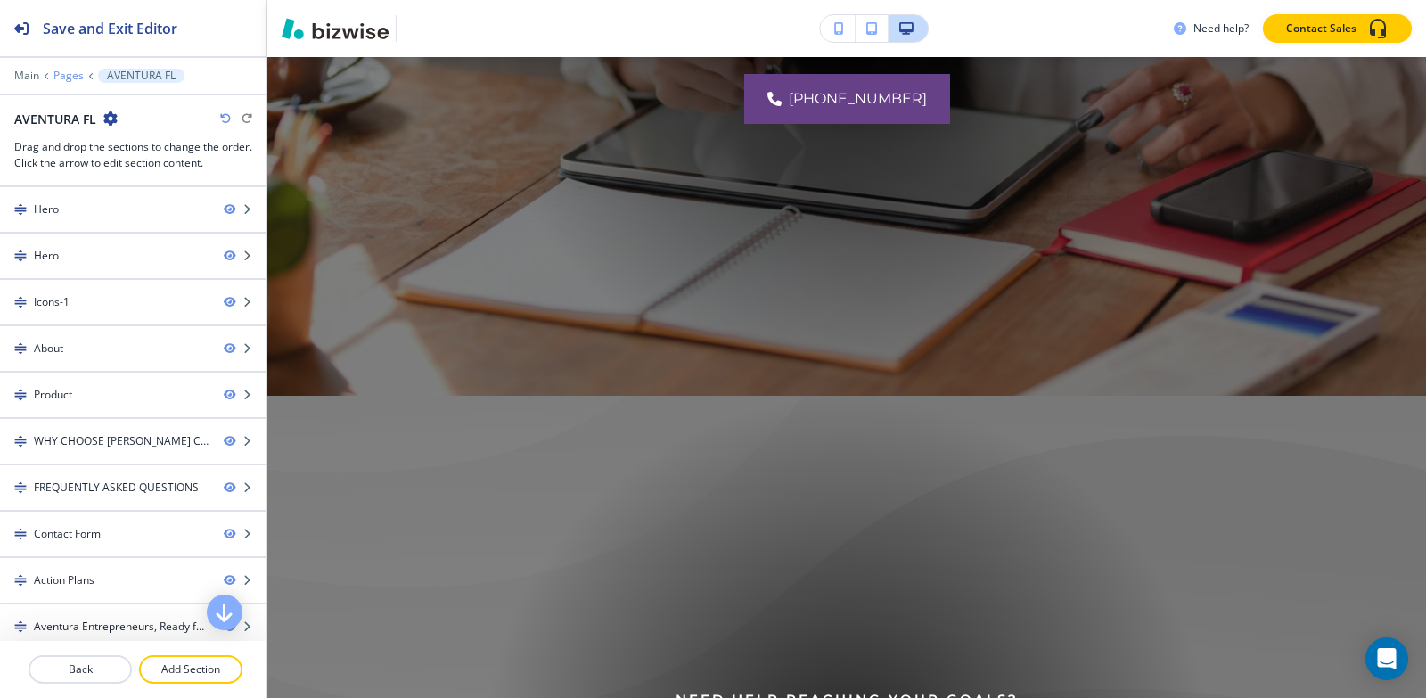
click at [74, 71] on p "Pages" at bounding box center [68, 76] width 30 height 12
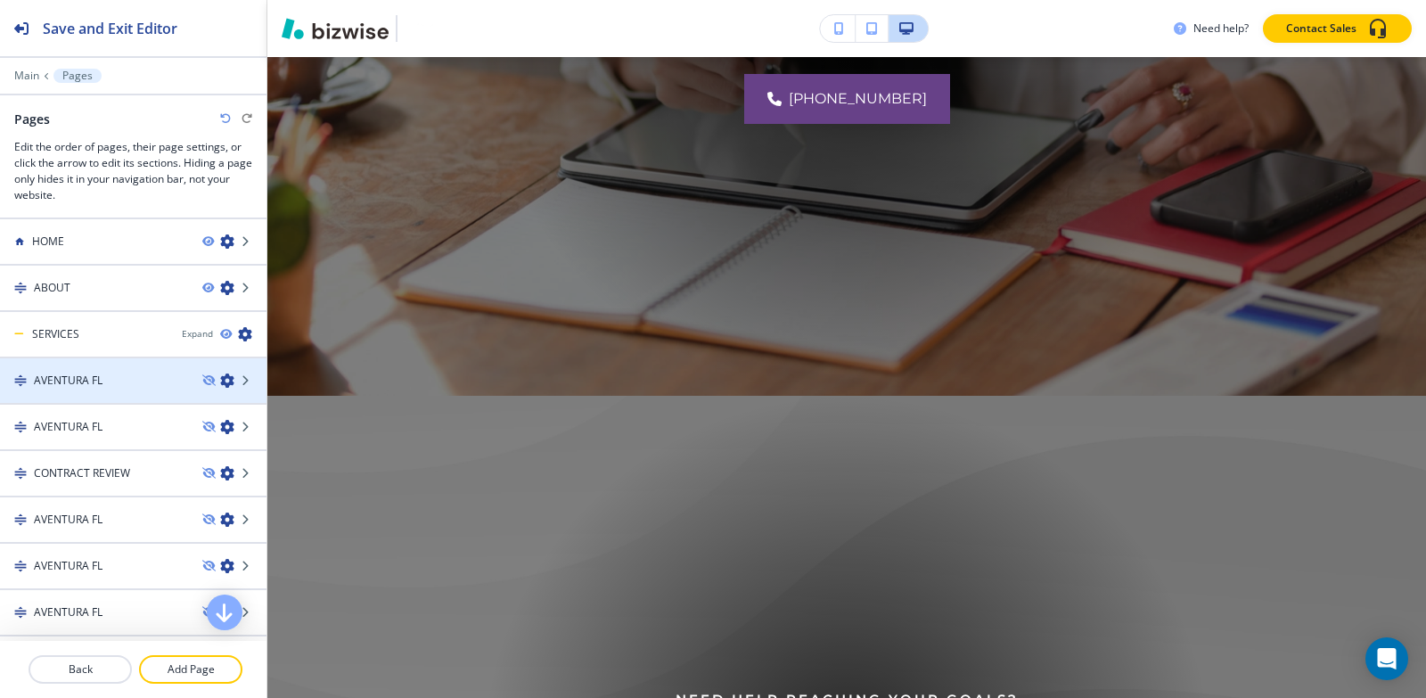
click at [90, 380] on h4 "AVENTURA FL" at bounding box center [68, 380] width 69 height 16
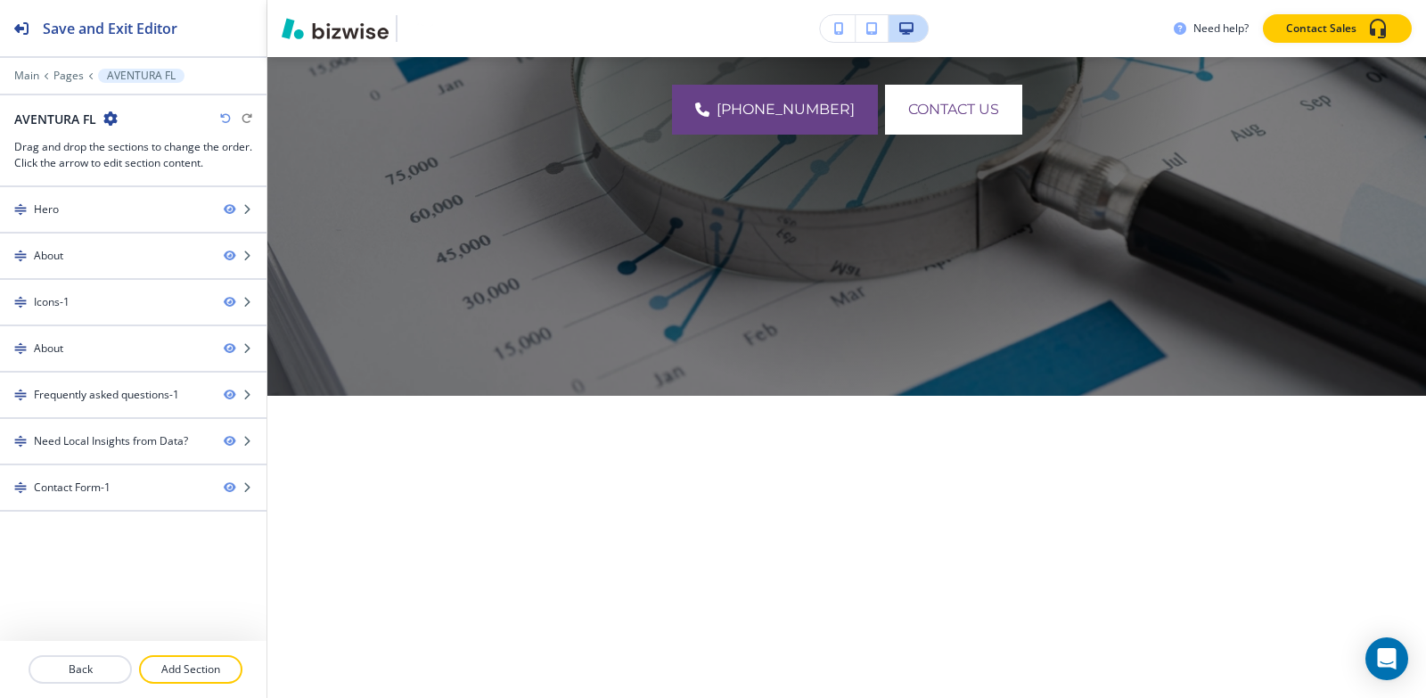
scroll to position [0, 0]
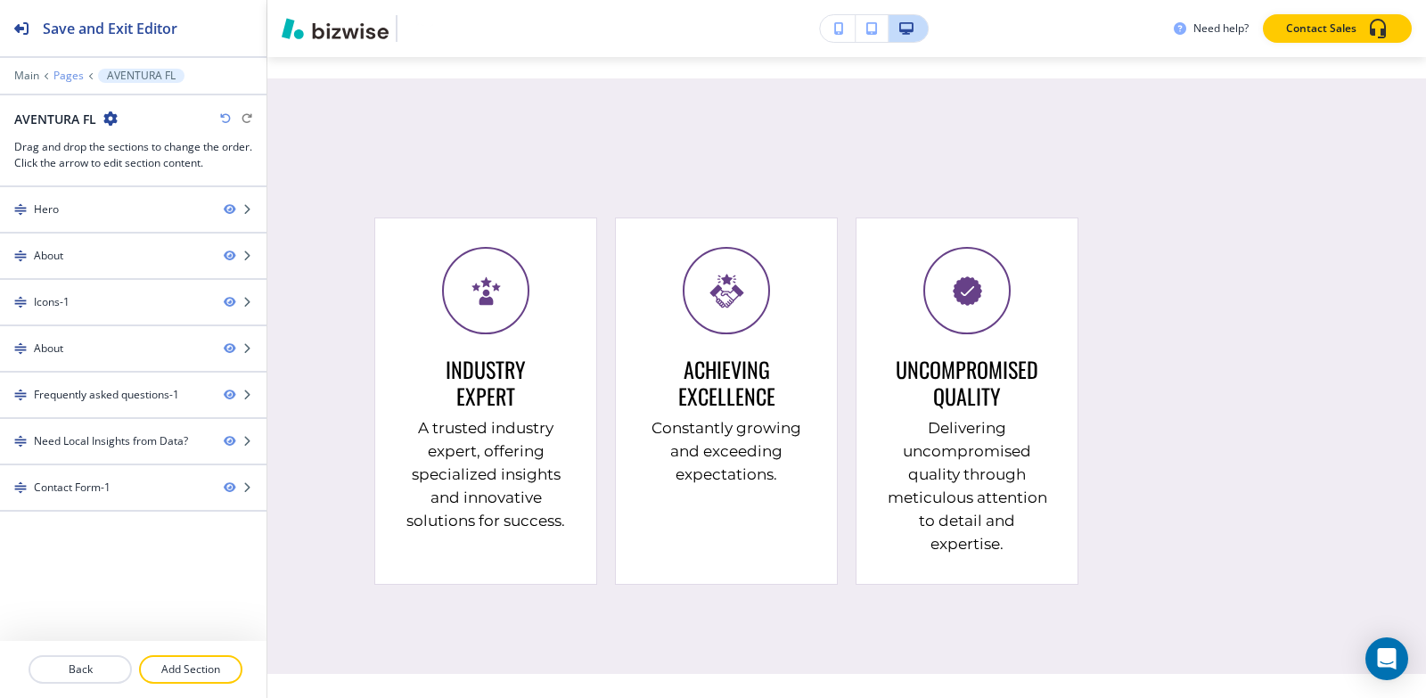
click at [66, 74] on p "Pages" at bounding box center [68, 76] width 30 height 12
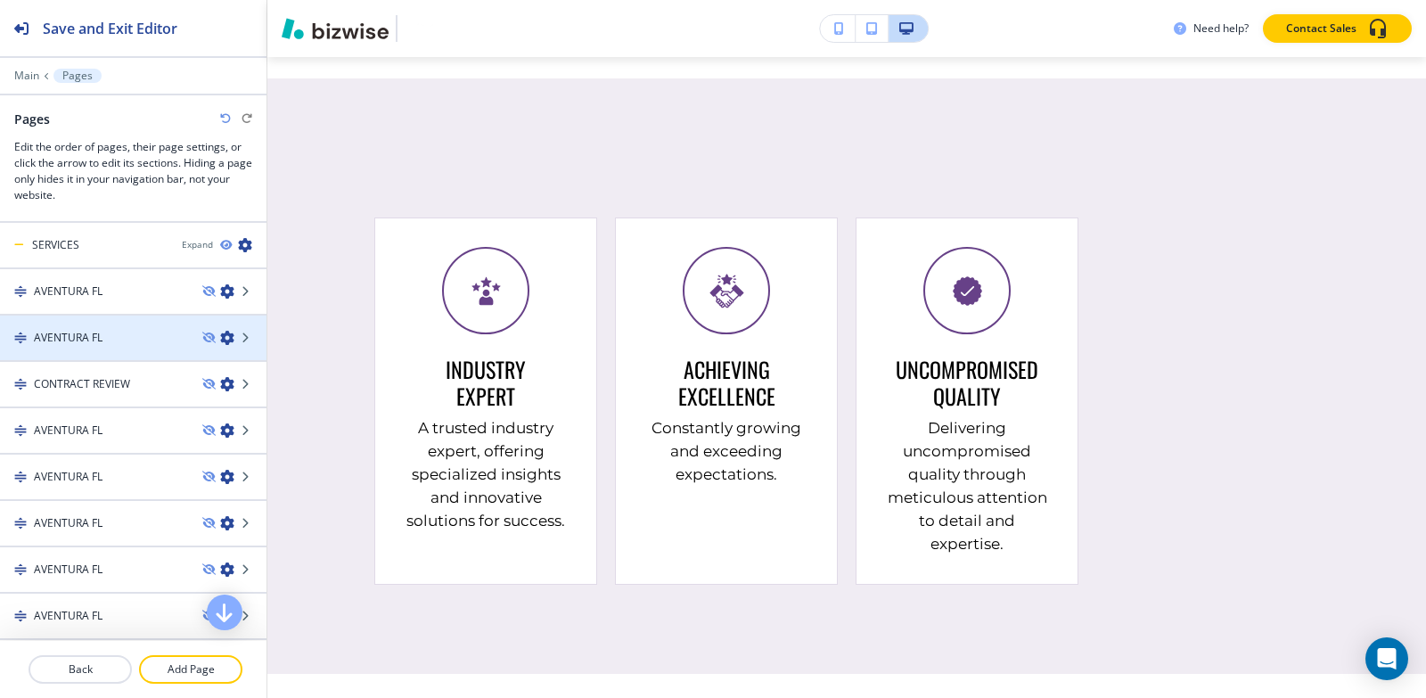
click at [92, 334] on h4 "AVENTURA FL" at bounding box center [68, 338] width 69 height 16
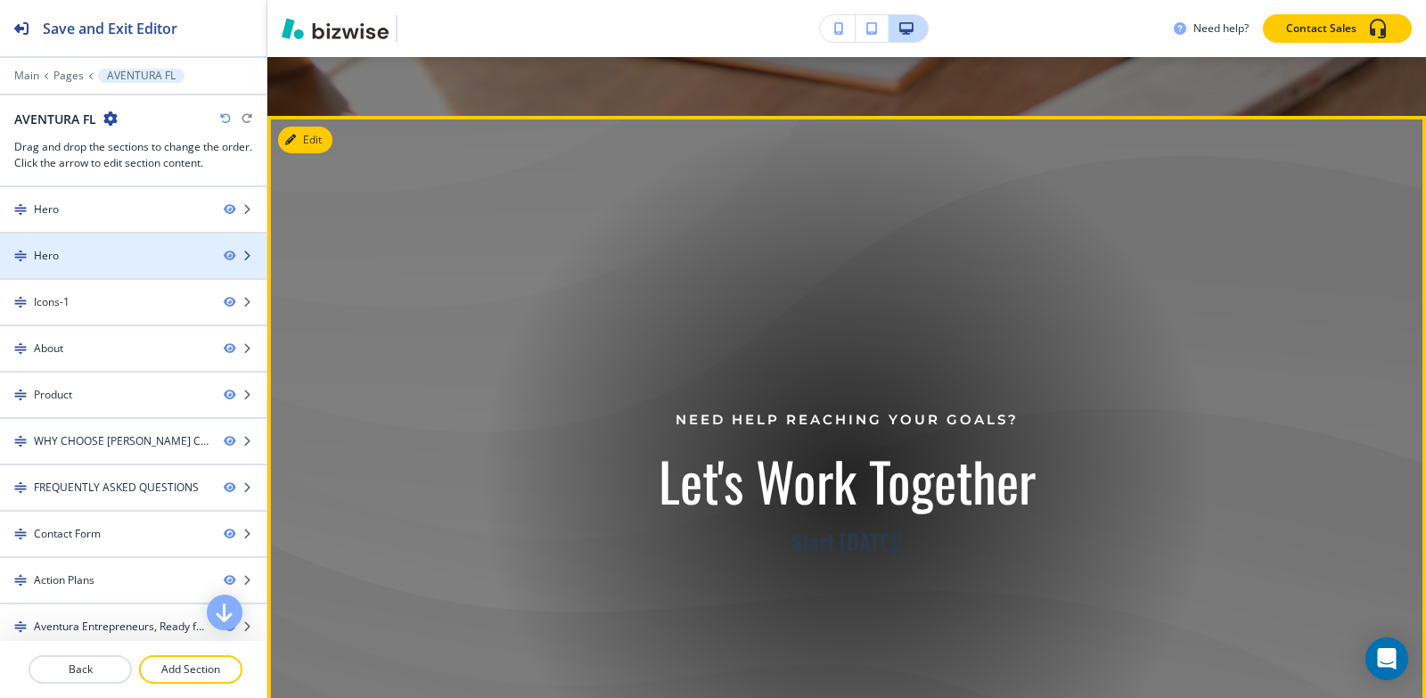
click at [101, 257] on div "Hero" at bounding box center [104, 256] width 209 height 16
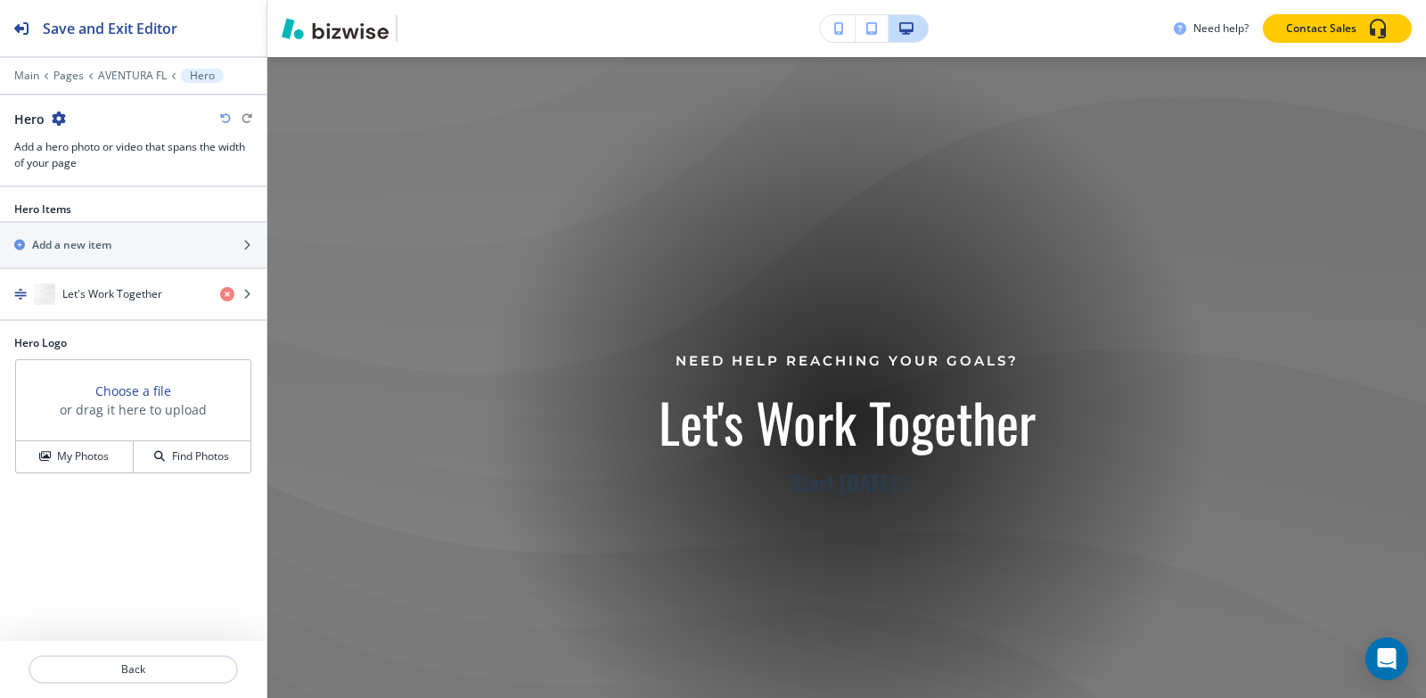
click at [53, 116] on icon "button" at bounding box center [59, 118] width 14 height 14
click at [100, 202] on button "Delete Section" at bounding box center [108, 212] width 114 height 32
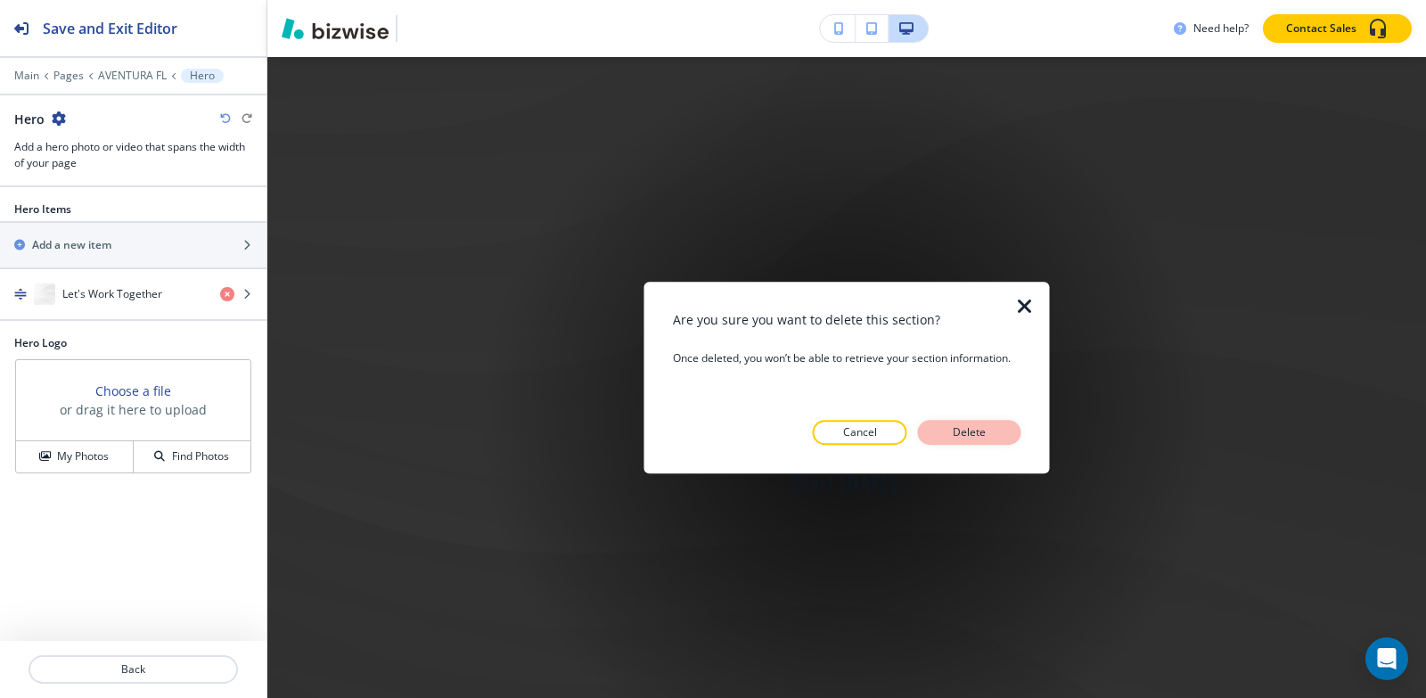
click at [941, 426] on button "Delete" at bounding box center [969, 432] width 103 height 25
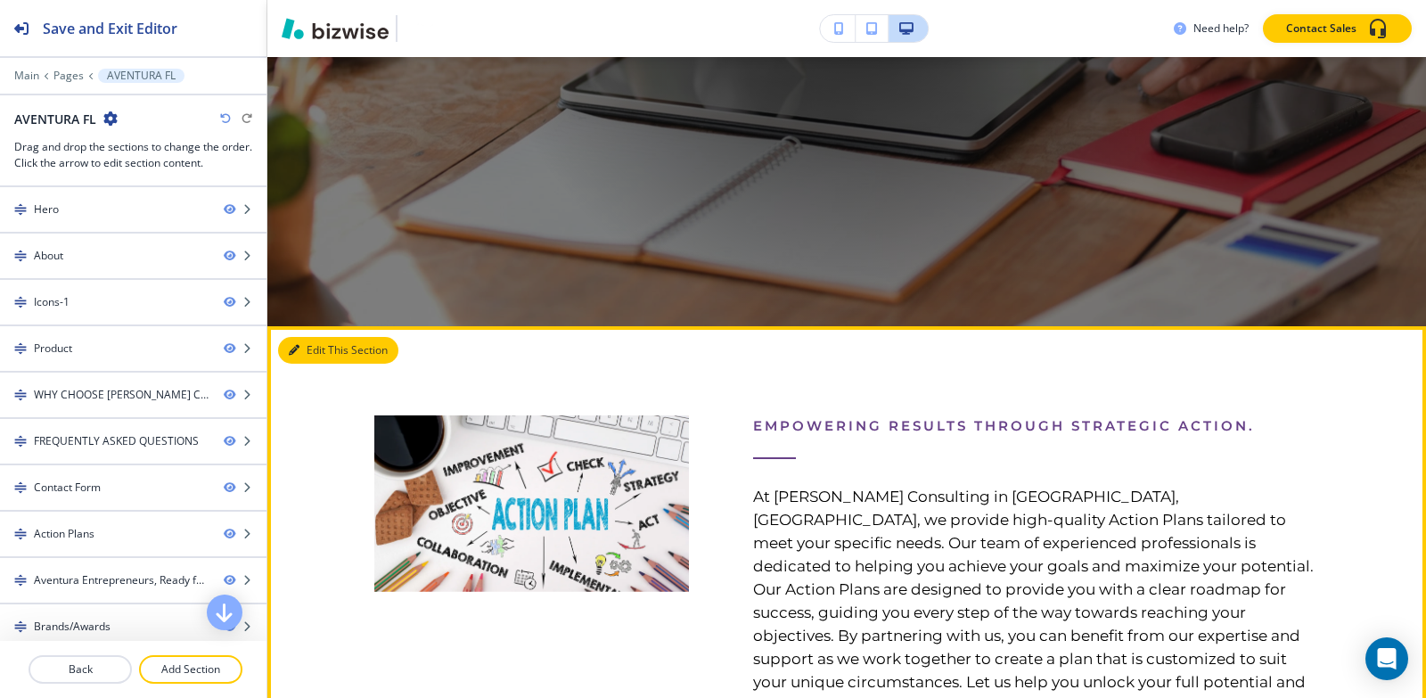
click at [300, 347] on button "Edit This Section" at bounding box center [338, 350] width 120 height 27
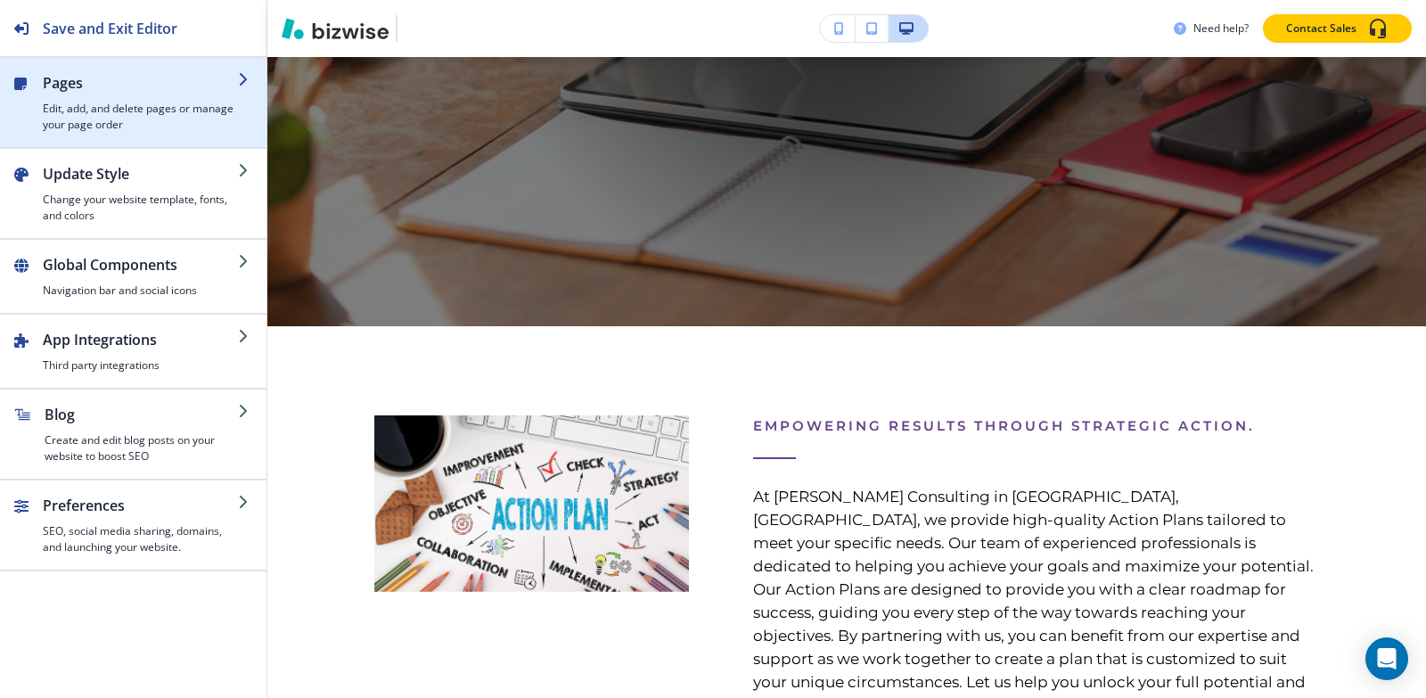
click at [139, 84] on h2 "Pages" at bounding box center [140, 82] width 195 height 21
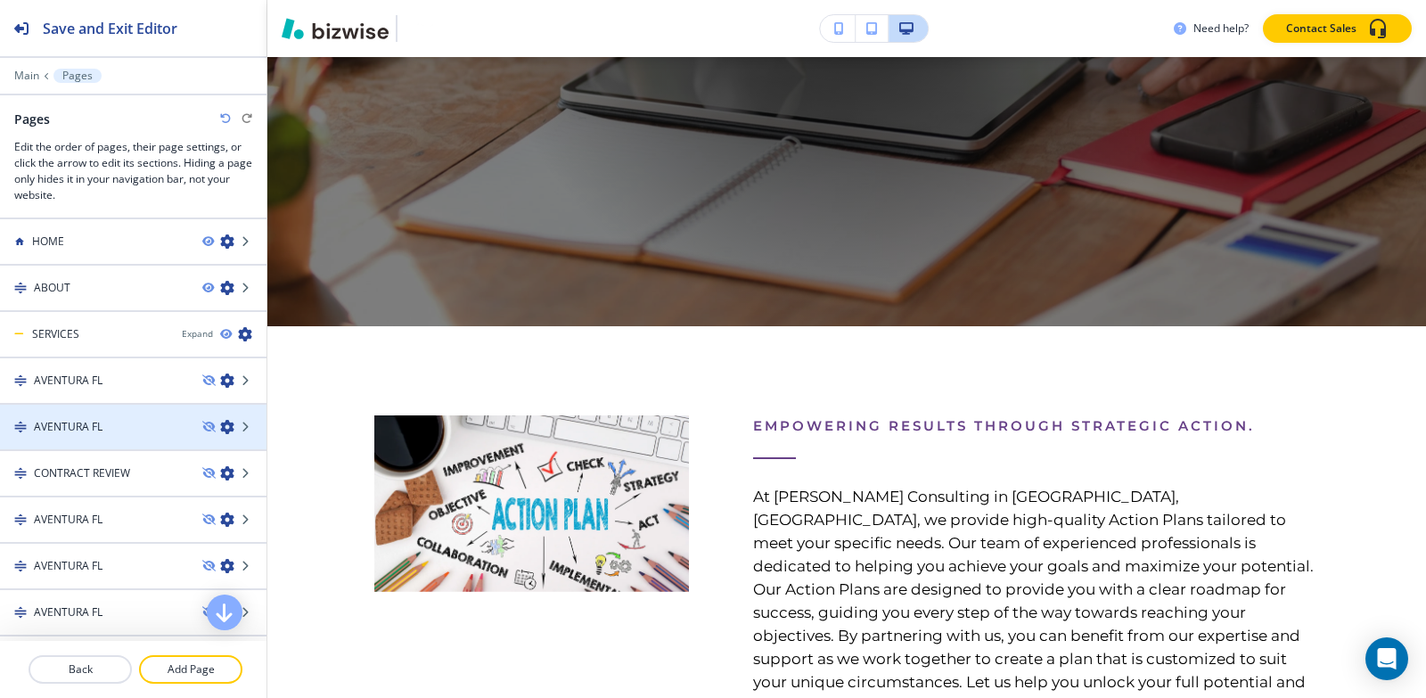
click at [101, 419] on h4 "AVENTURA FL" at bounding box center [68, 427] width 69 height 16
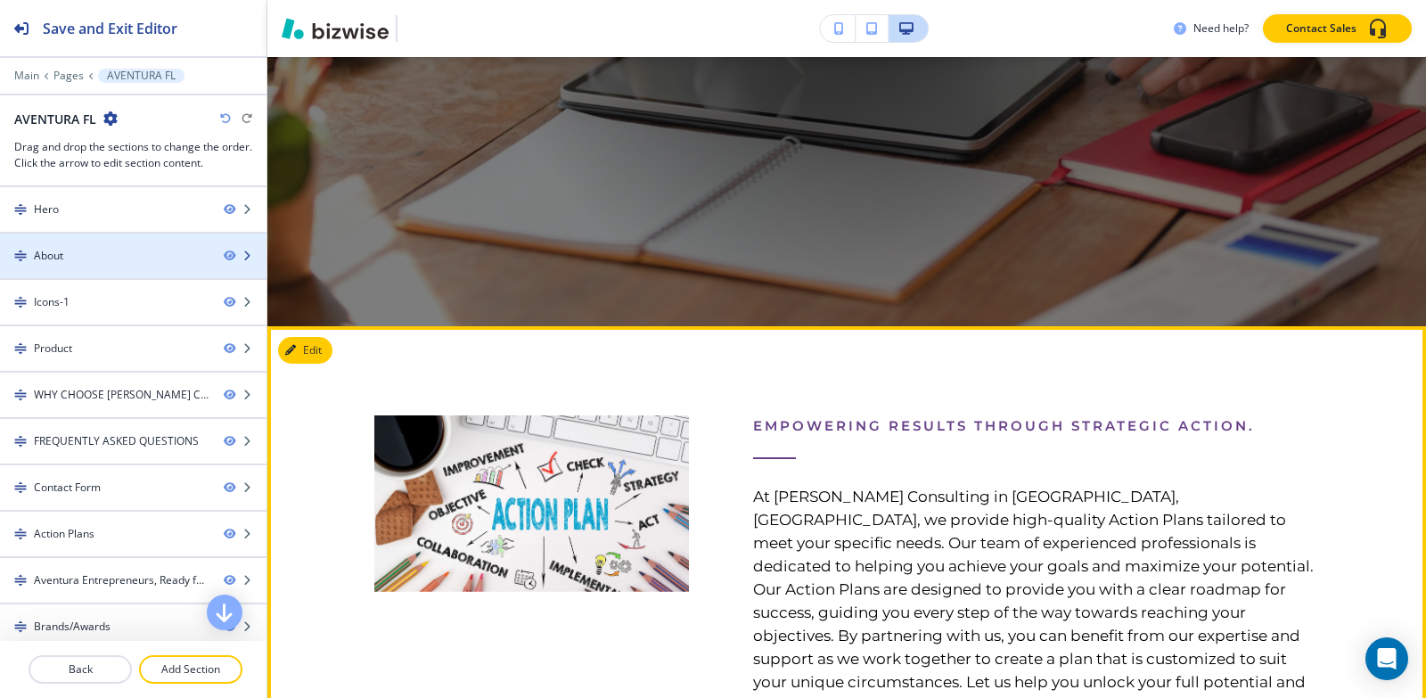
click at [85, 265] on div at bounding box center [133, 271] width 266 height 14
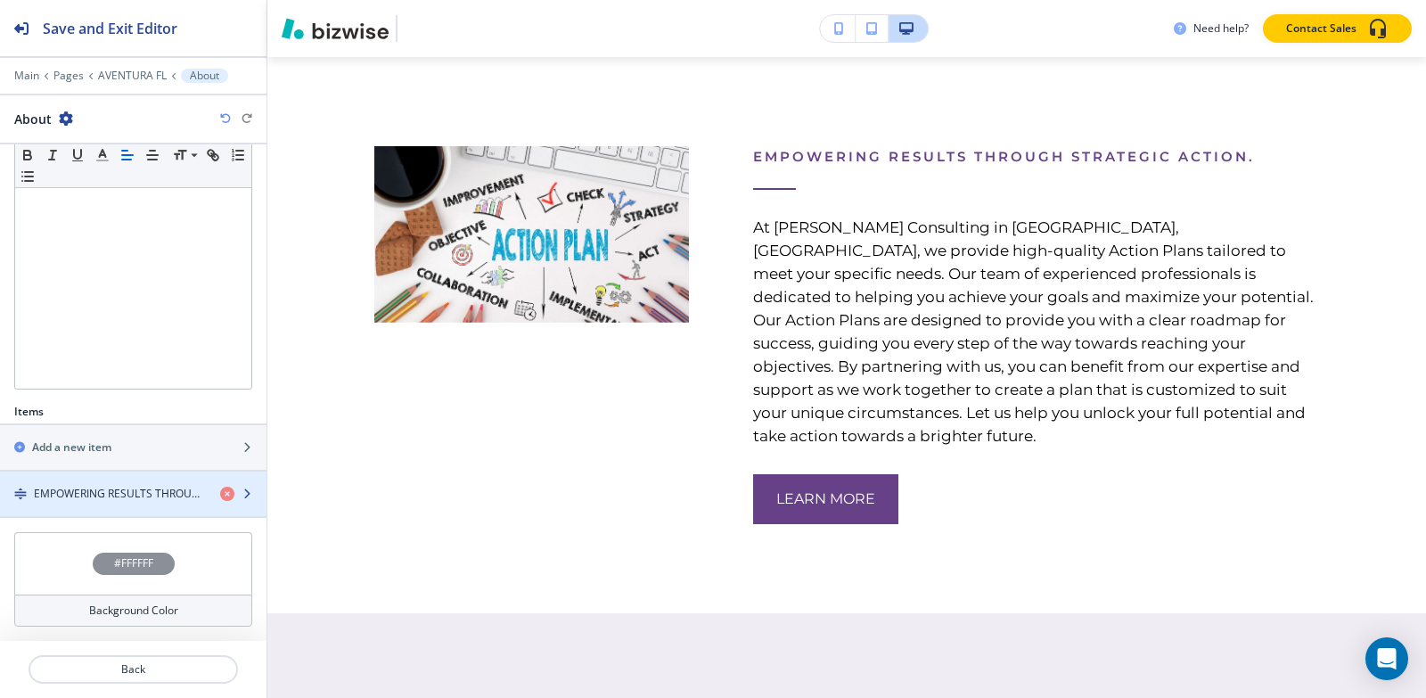
click at [104, 490] on h4 "EMPOWERING RESULTS THROUGH STRATEGIC ACTION." at bounding box center [120, 494] width 172 height 16
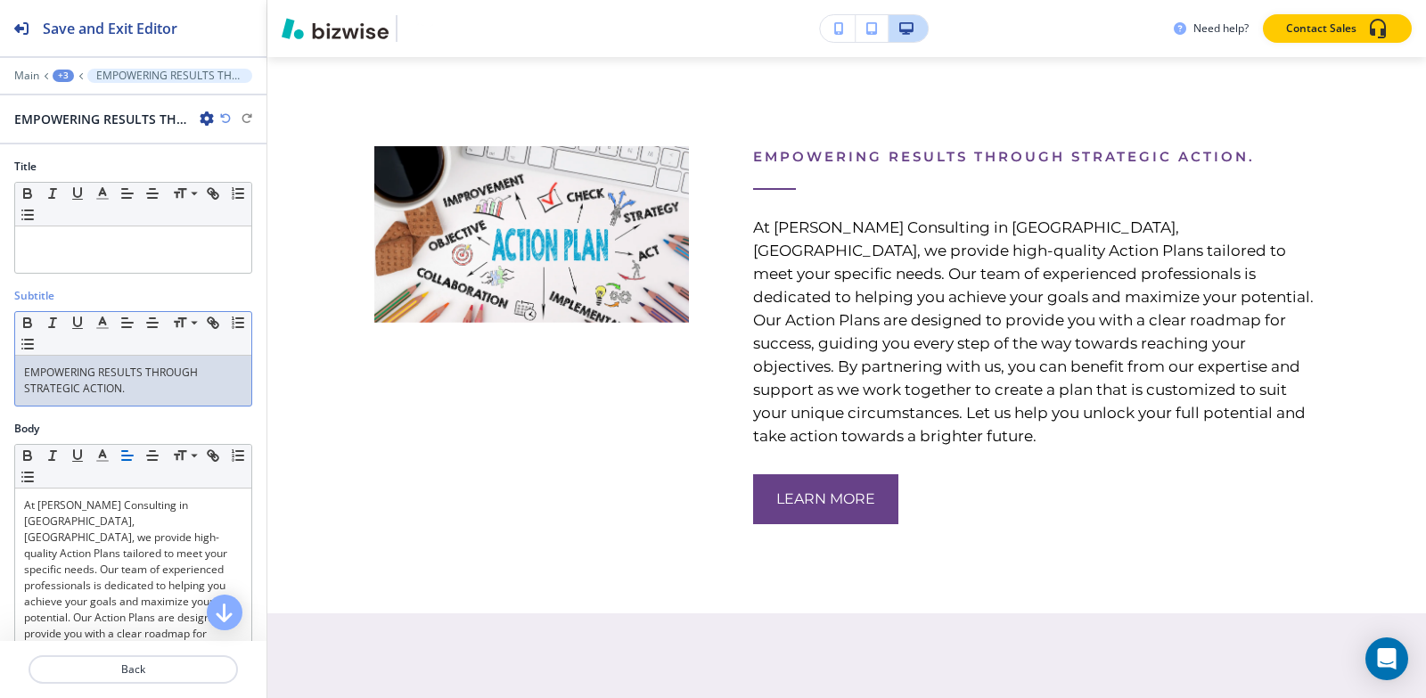
click at [131, 383] on p "EMPOWERING RESULTS THROUGH STRATEGIC ACTION." at bounding box center [133, 380] width 218 height 32
copy p "EMPOWERING RESULTS THROUGH STRATEGIC ACTION."
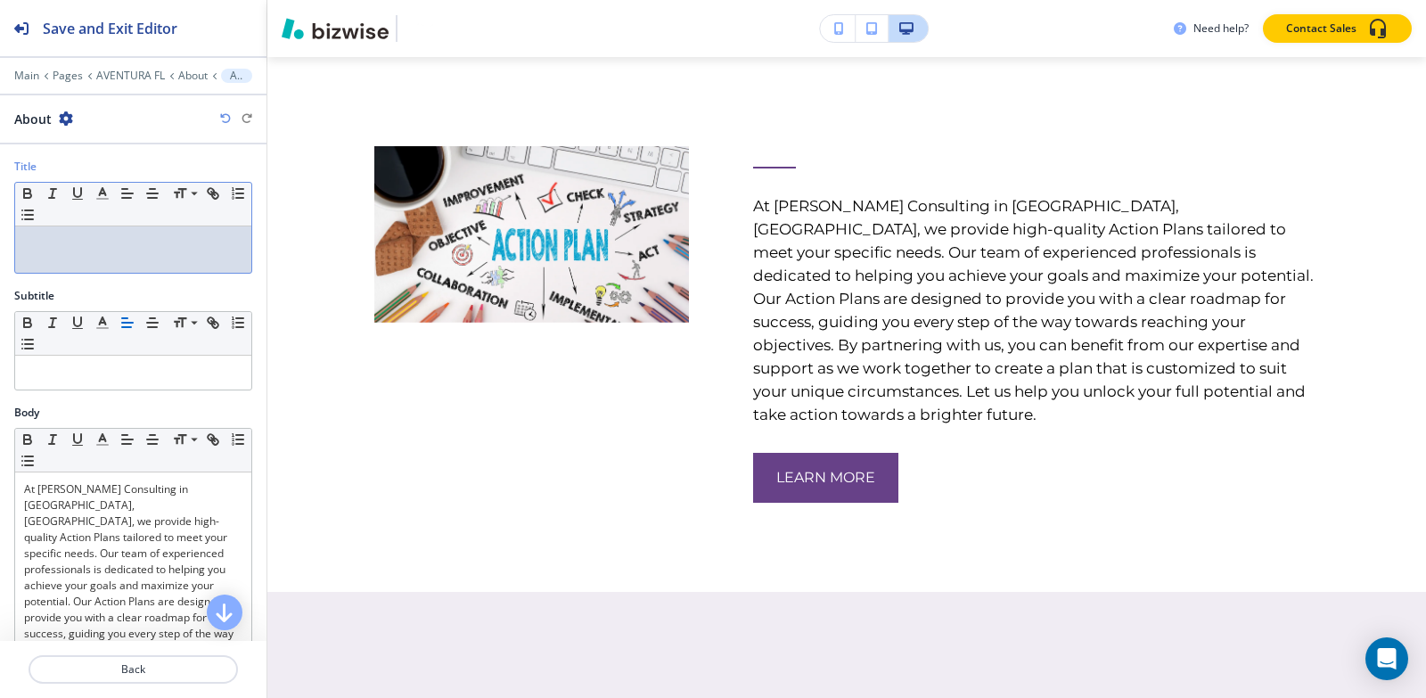
click at [129, 268] on div at bounding box center [133, 249] width 236 height 46
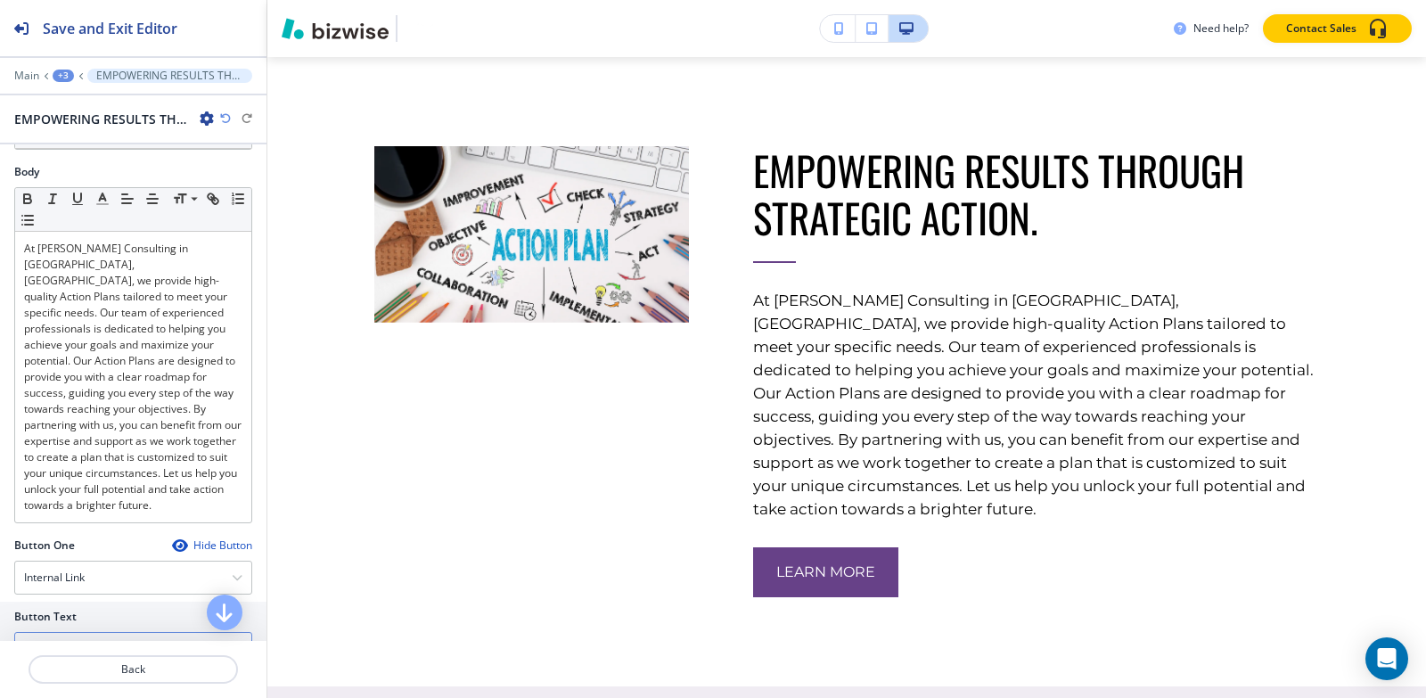
scroll to position [446, 0]
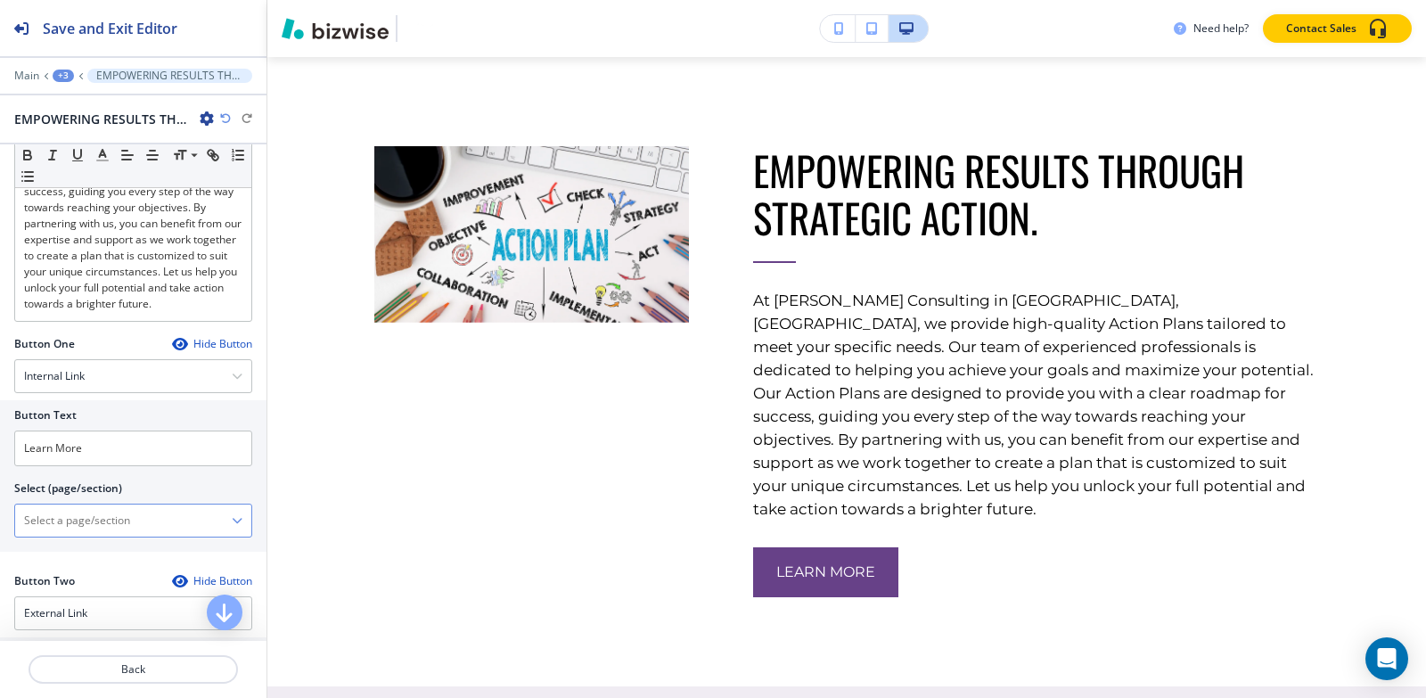
click at [34, 527] on \(page\/section\) "Manual Input" at bounding box center [123, 520] width 217 height 30
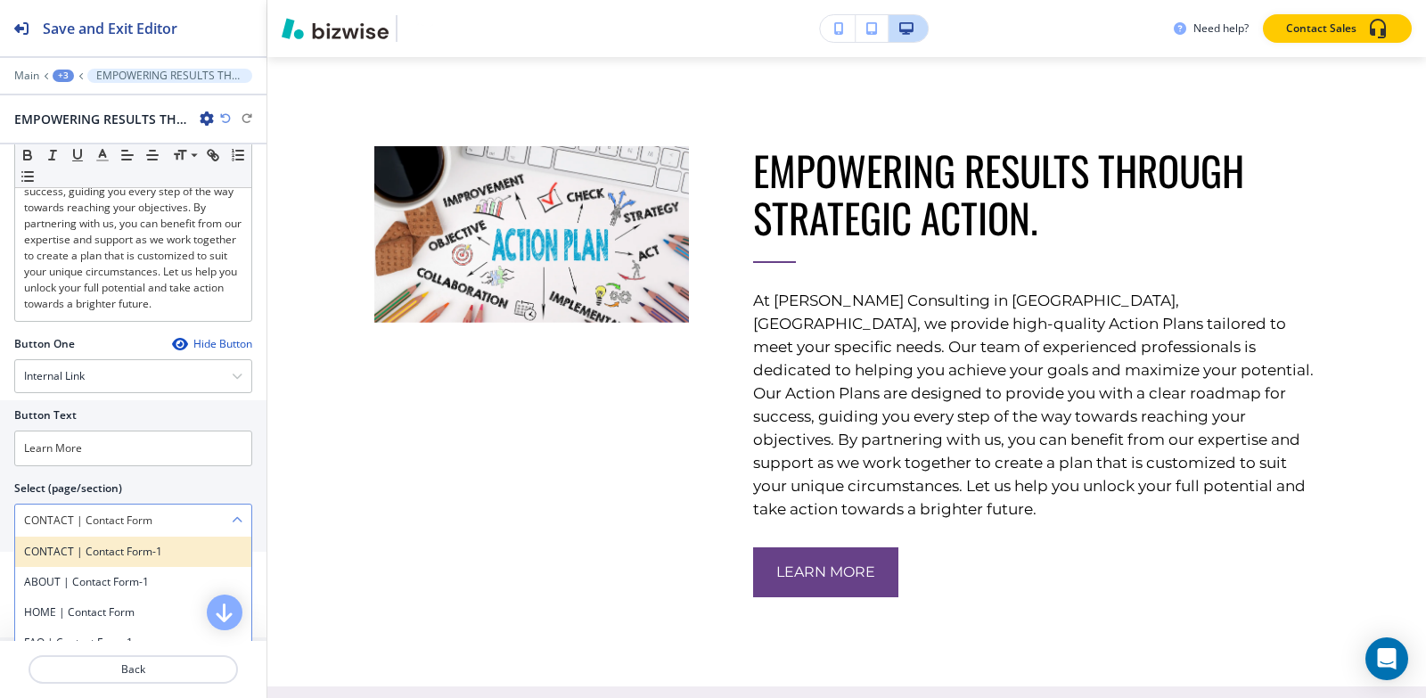
click at [117, 551] on h4 "CONTACT | Contact Form-1" at bounding box center [133, 552] width 218 height 16
type \(page\/section\) "CONTACT | Contact Form-1"
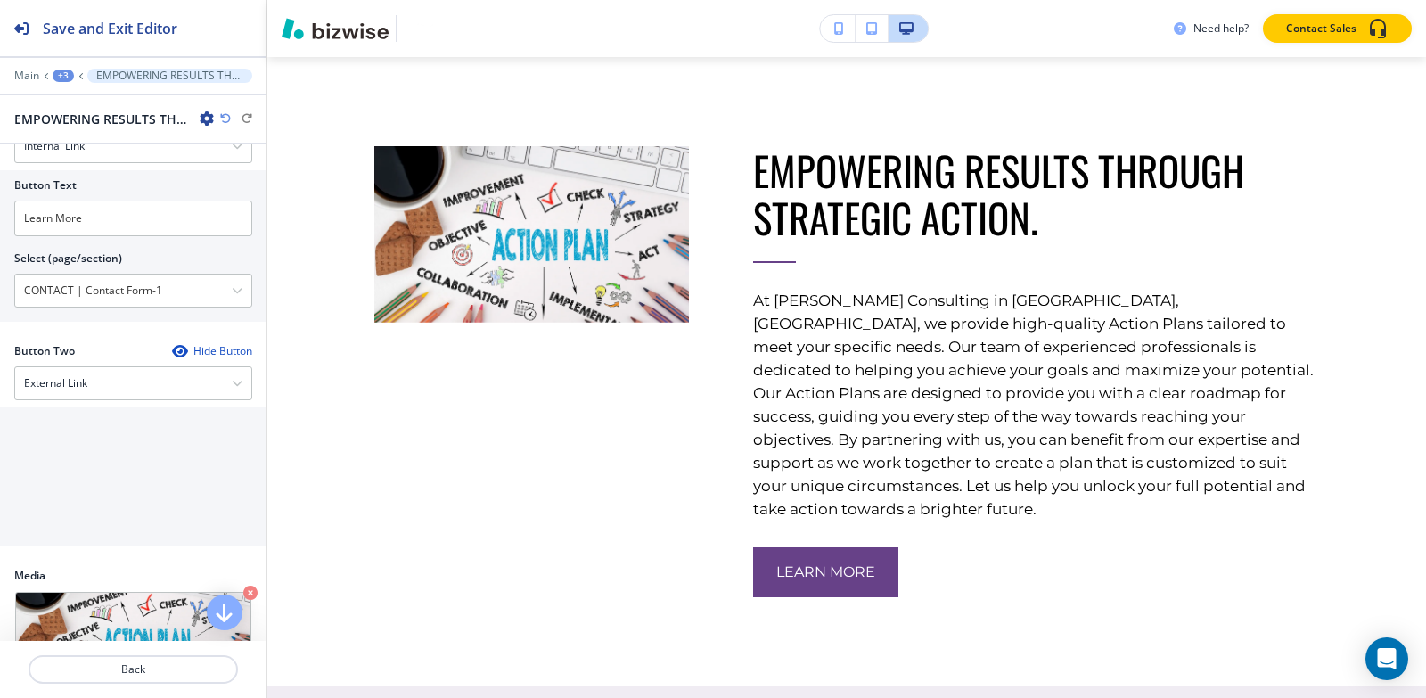
scroll to position [838, 0]
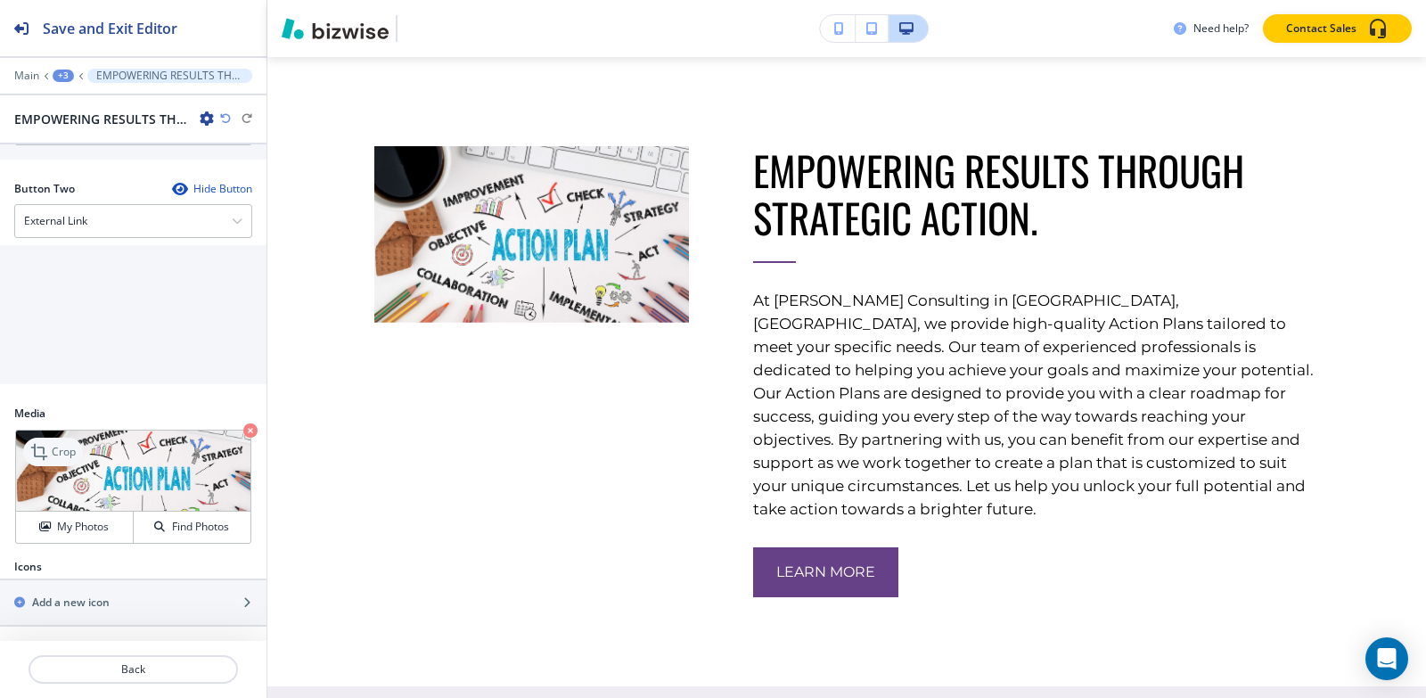
click at [63, 447] on p "Crop" at bounding box center [64, 452] width 24 height 16
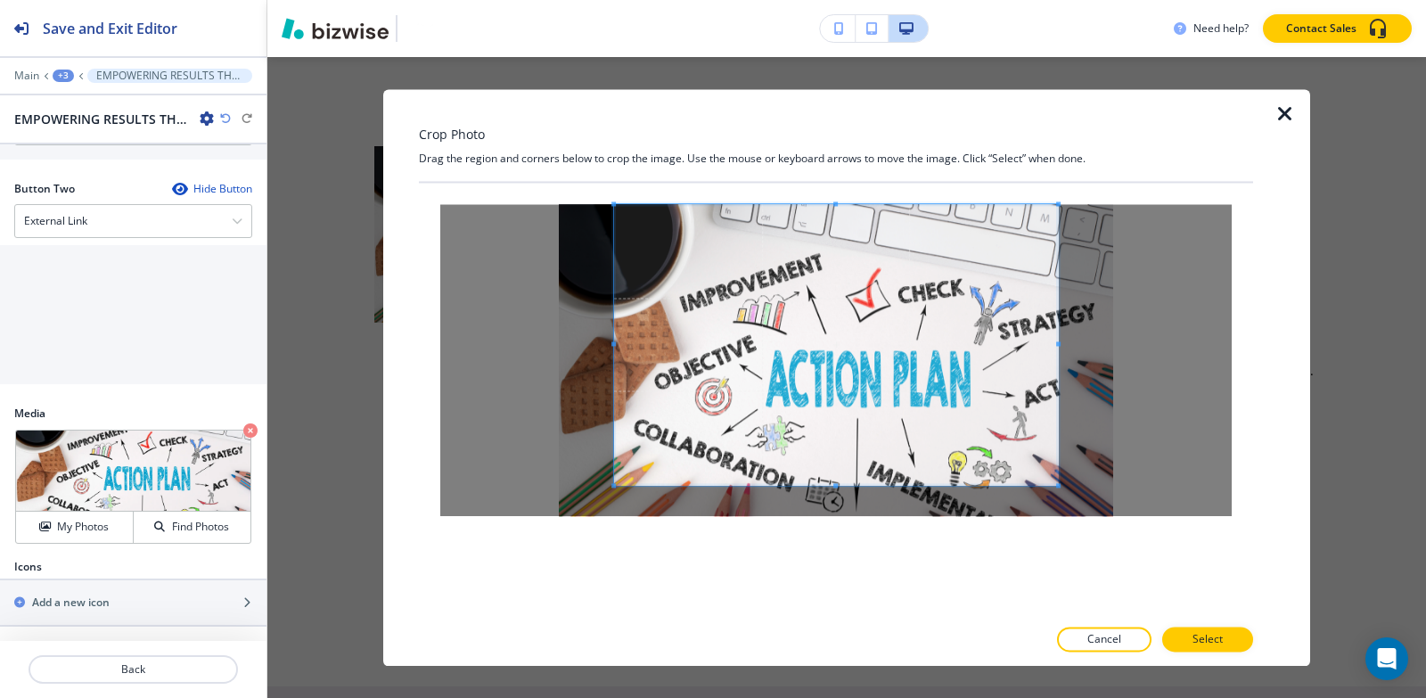
click at [855, 111] on div "Crop Photo Drag the region and corners below to crop the image. Use the mouse o…" at bounding box center [836, 377] width 834 height 577
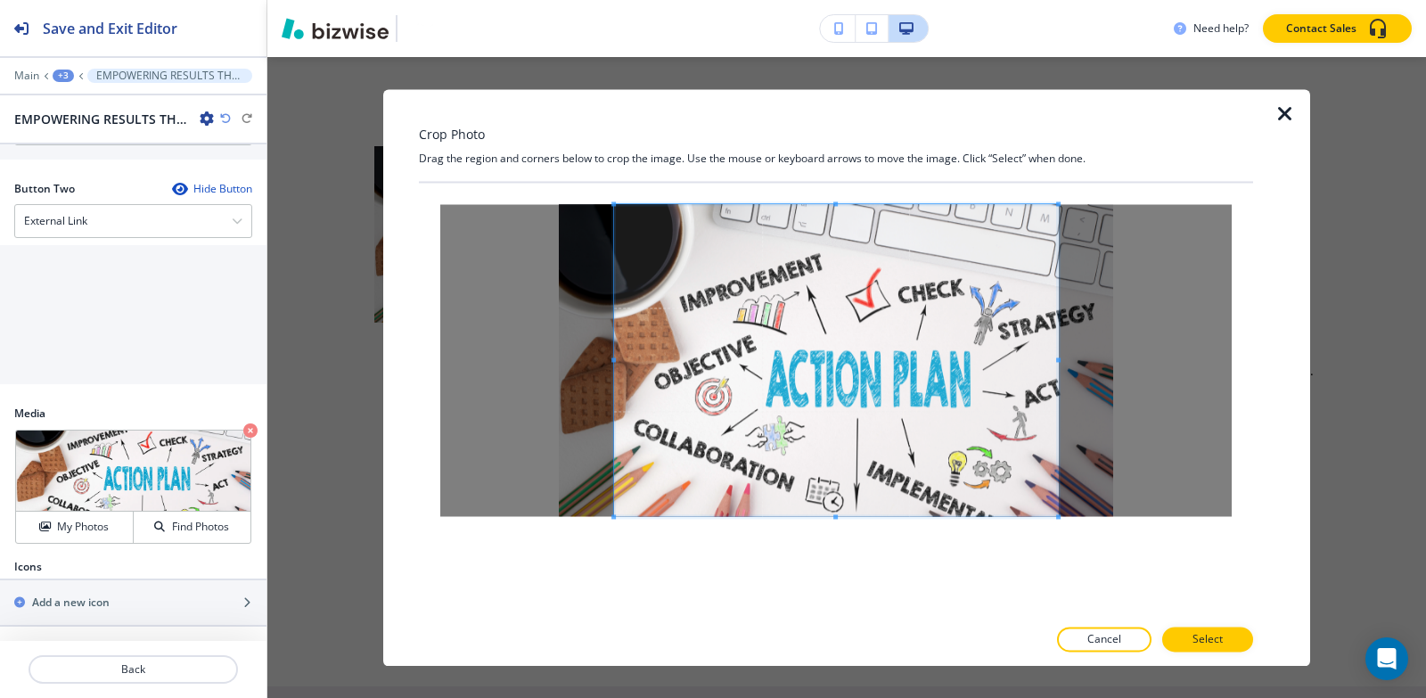
click at [831, 601] on div at bounding box center [836, 399] width 834 height 433
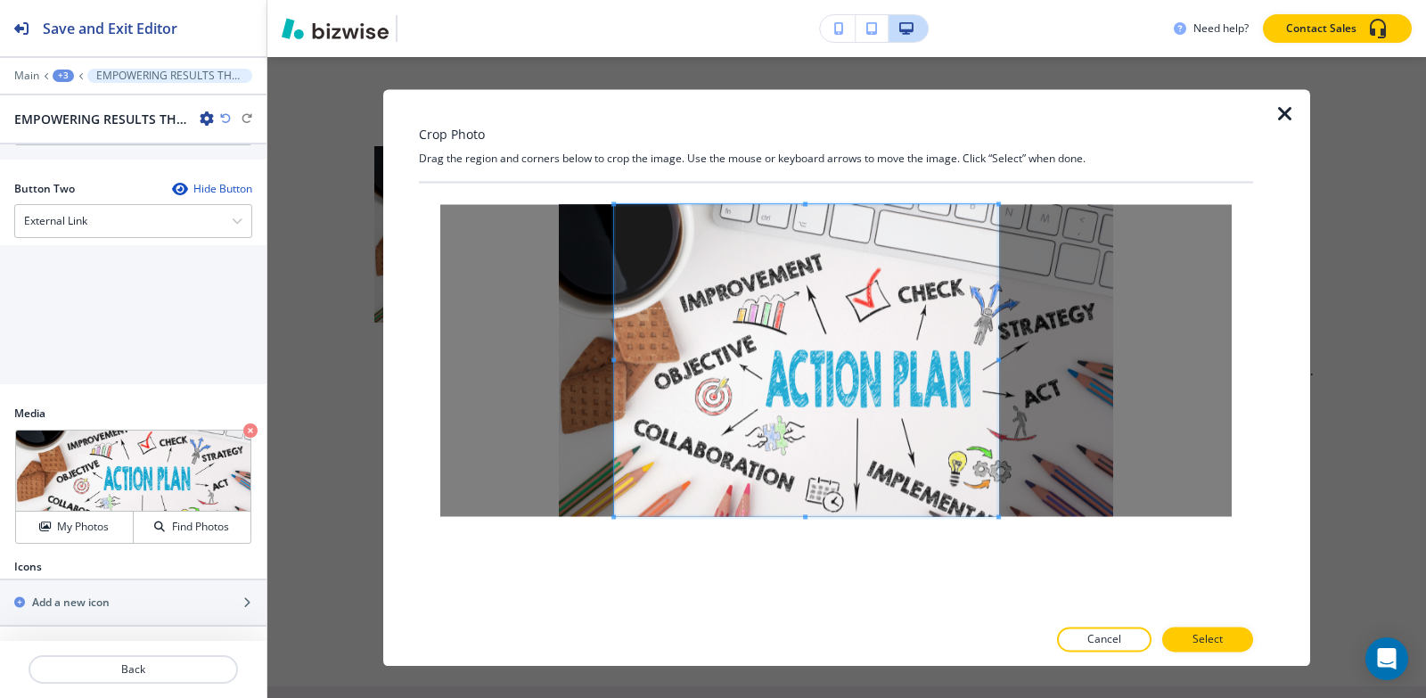
click at [998, 359] on span at bounding box center [998, 359] width 4 height 4
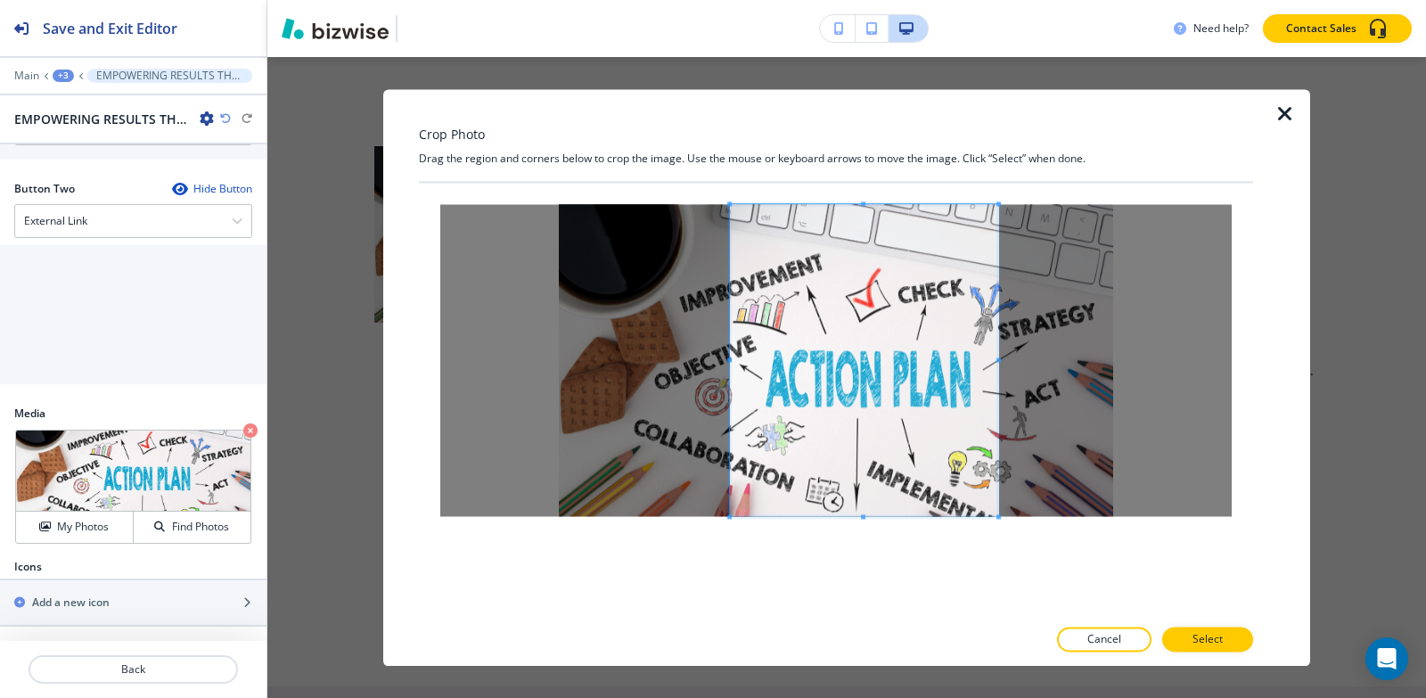
click at [728, 357] on span at bounding box center [729, 359] width 4 height 4
click at [1181, 643] on button "Select" at bounding box center [1207, 638] width 91 height 25
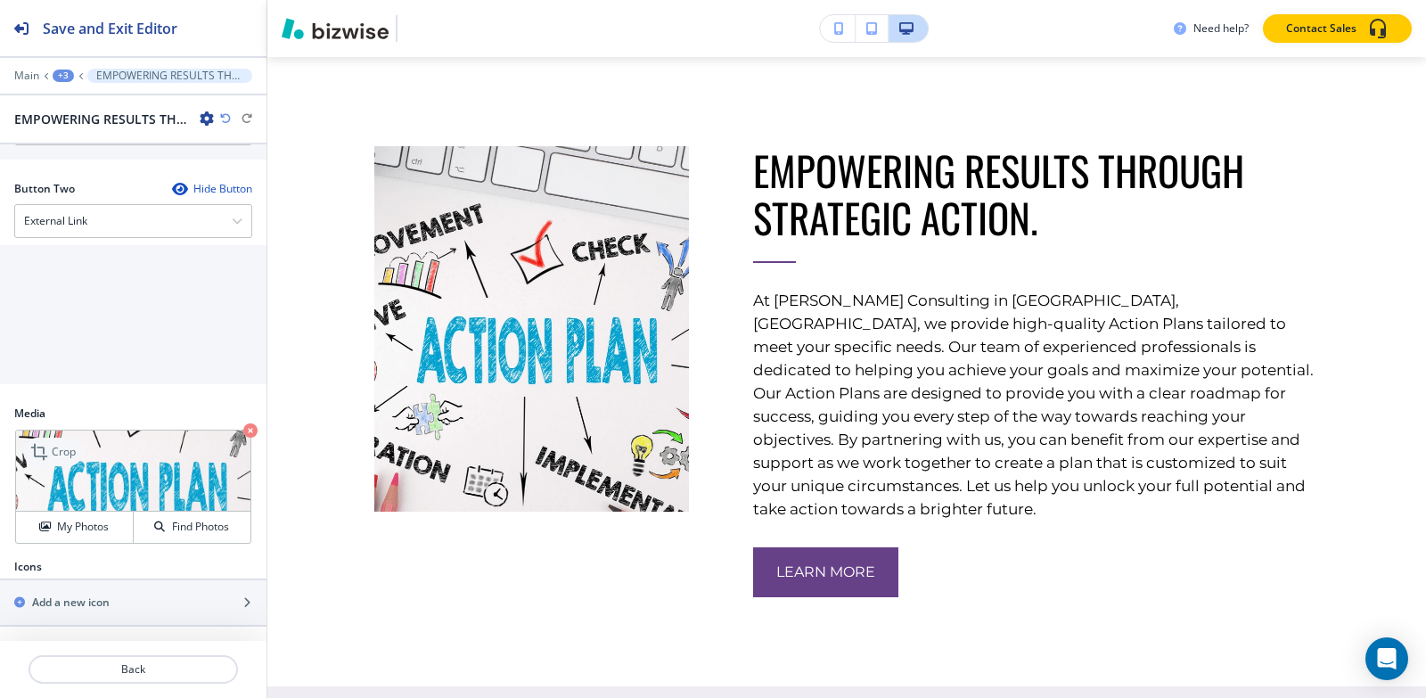
click at [66, 447] on p "Crop" at bounding box center [64, 452] width 24 height 16
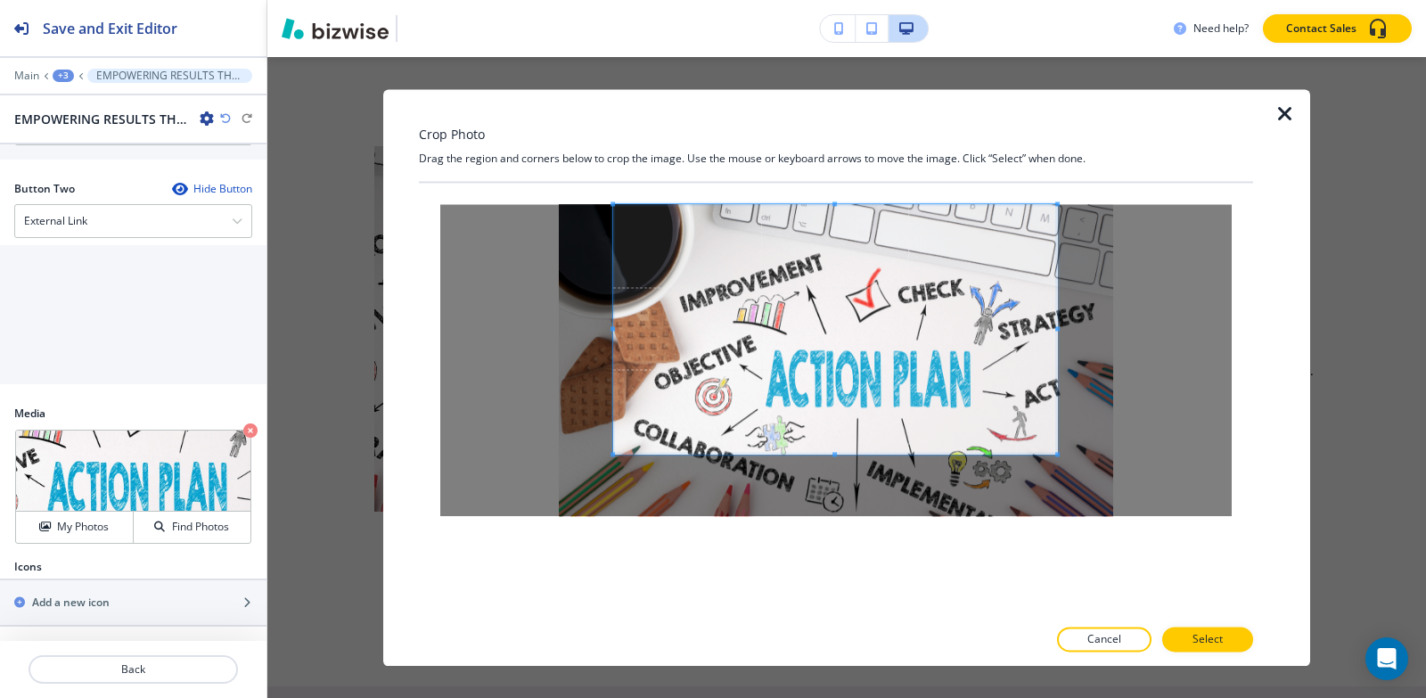
click at [835, 157] on div "Crop Photo Drag the region and corners below to crop the image. Use the mouse o…" at bounding box center [836, 377] width 834 height 577
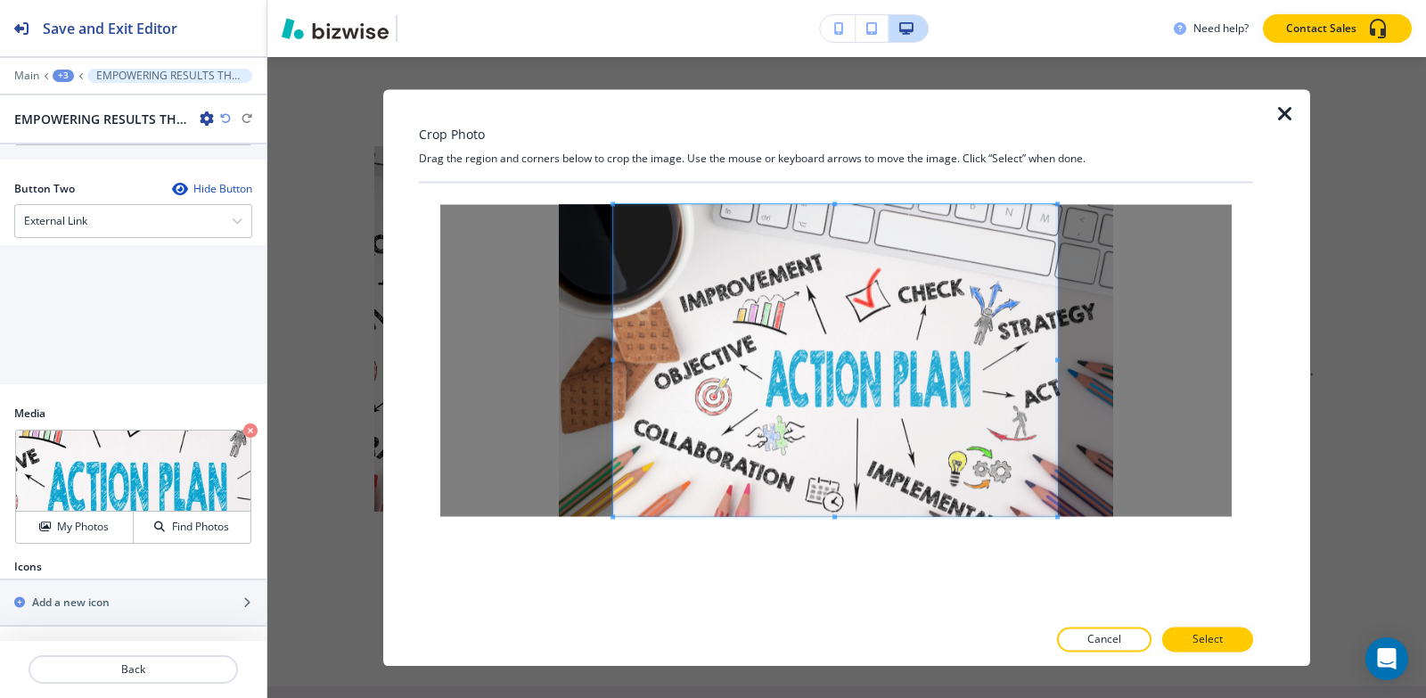
click at [836, 560] on div at bounding box center [836, 399] width 834 height 433
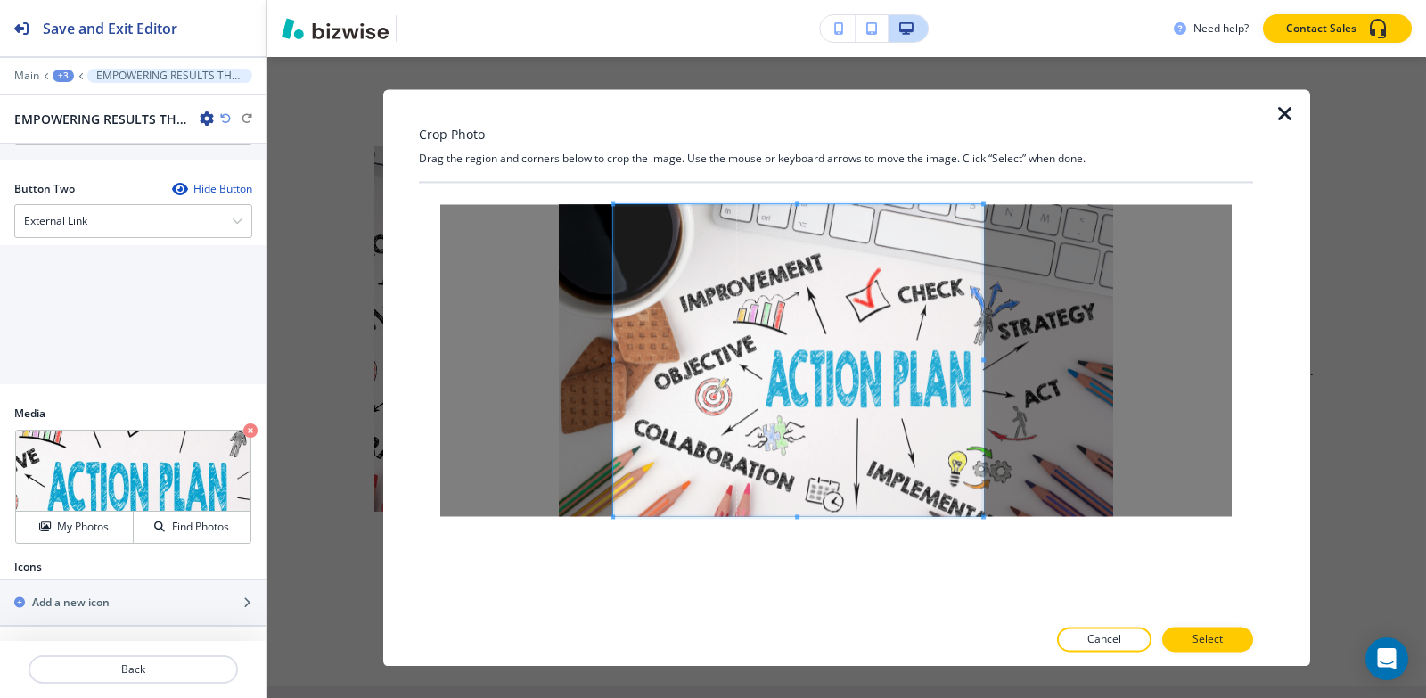
click at [983, 355] on div at bounding box center [798, 360] width 370 height 312
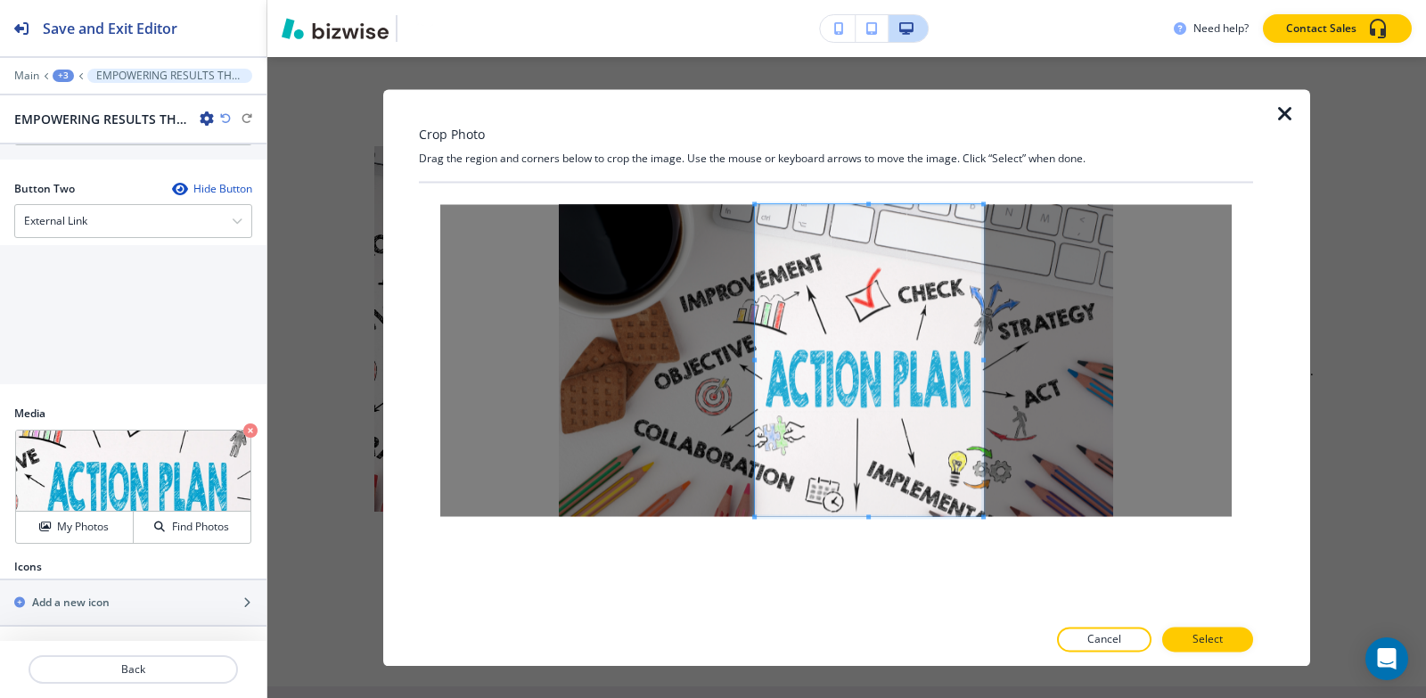
click at [755, 367] on div at bounding box center [869, 360] width 228 height 312
click at [1202, 641] on p "Select" at bounding box center [1207, 639] width 30 height 16
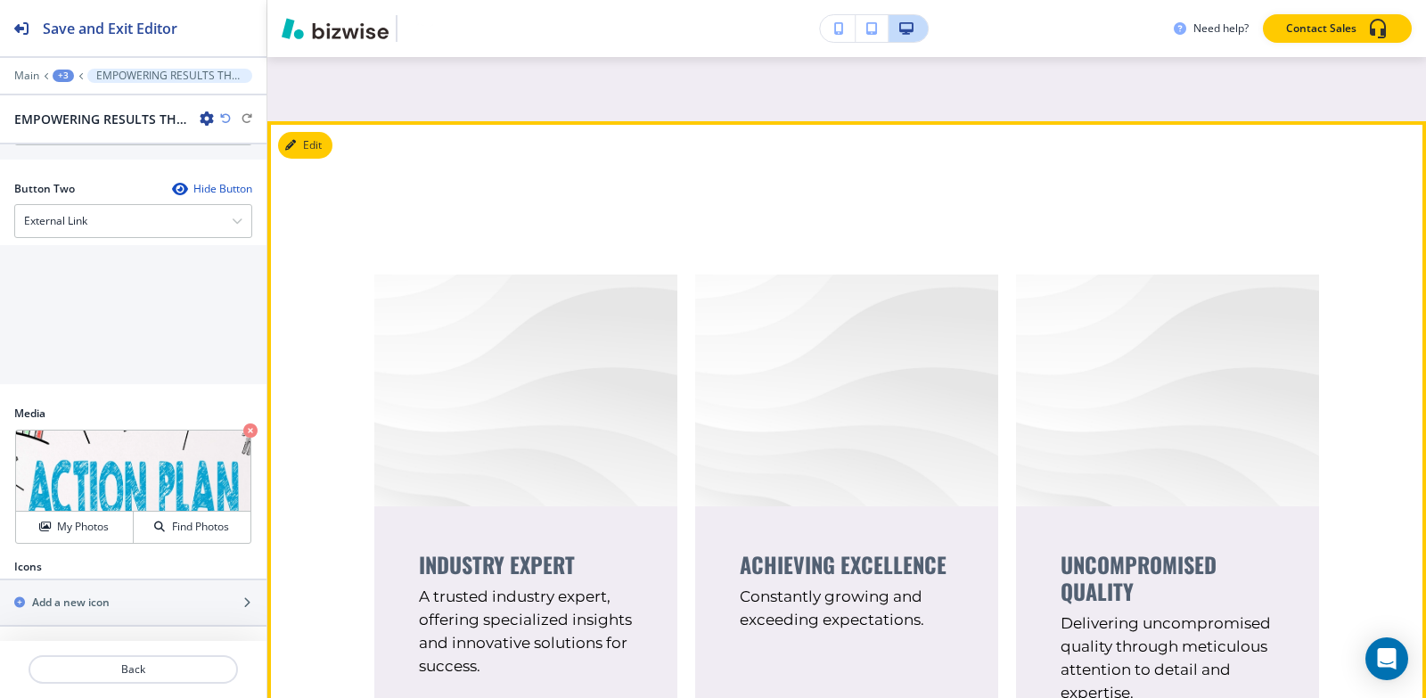
scroll to position [2019, 0]
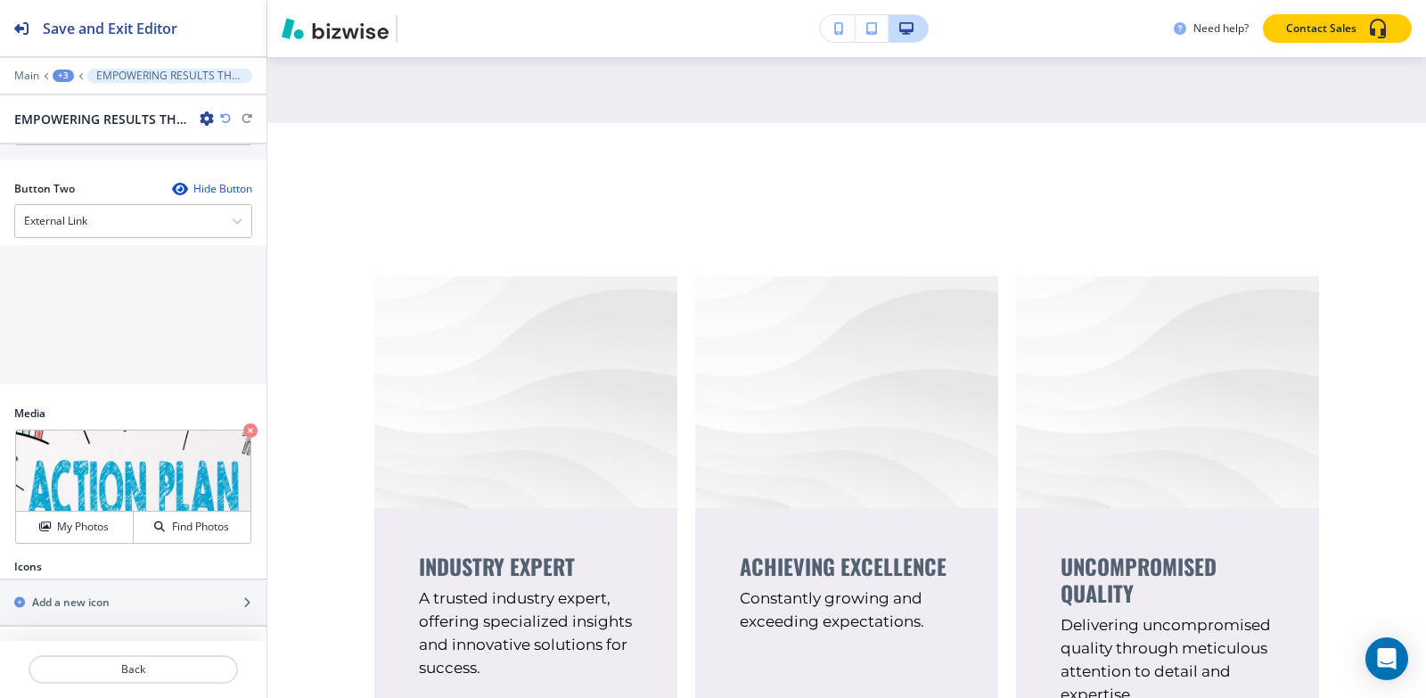
click at [61, 79] on div "+3" at bounding box center [63, 76] width 21 height 12
click at [83, 166] on p "About" at bounding box center [109, 168] width 91 height 16
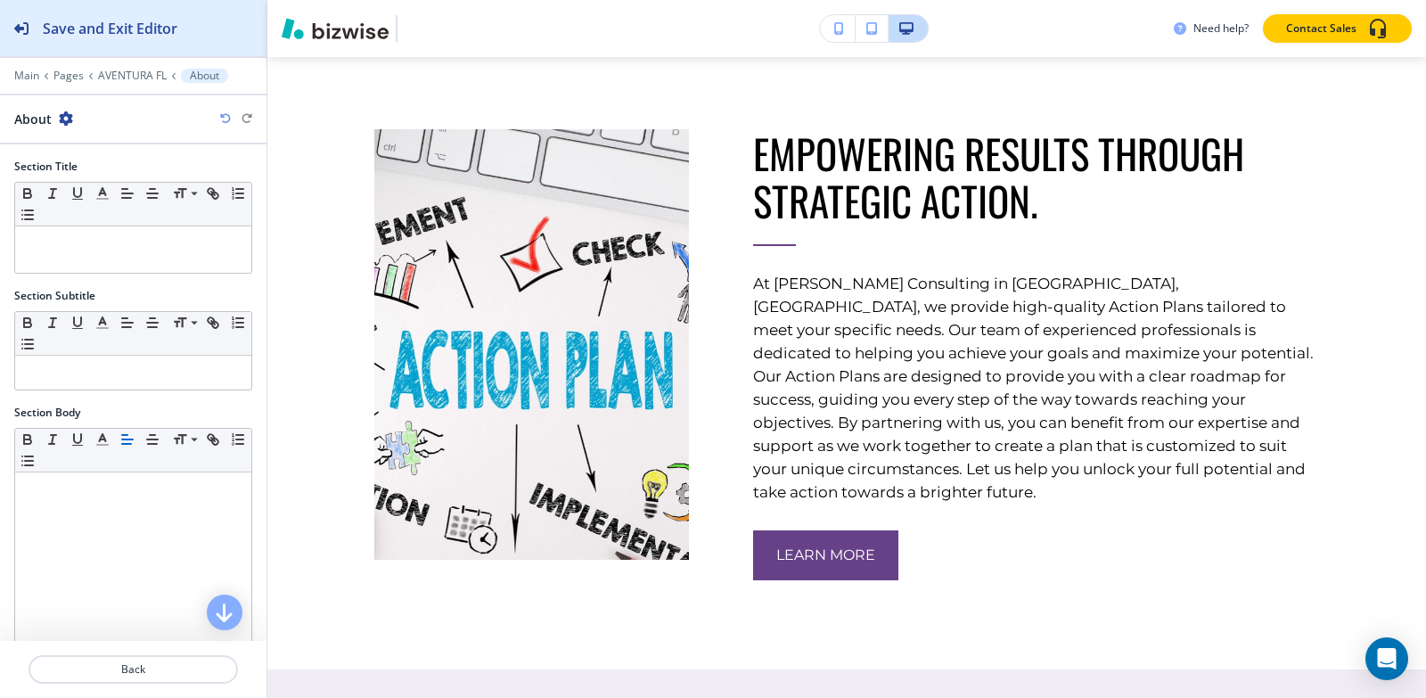
scroll to position [861, 0]
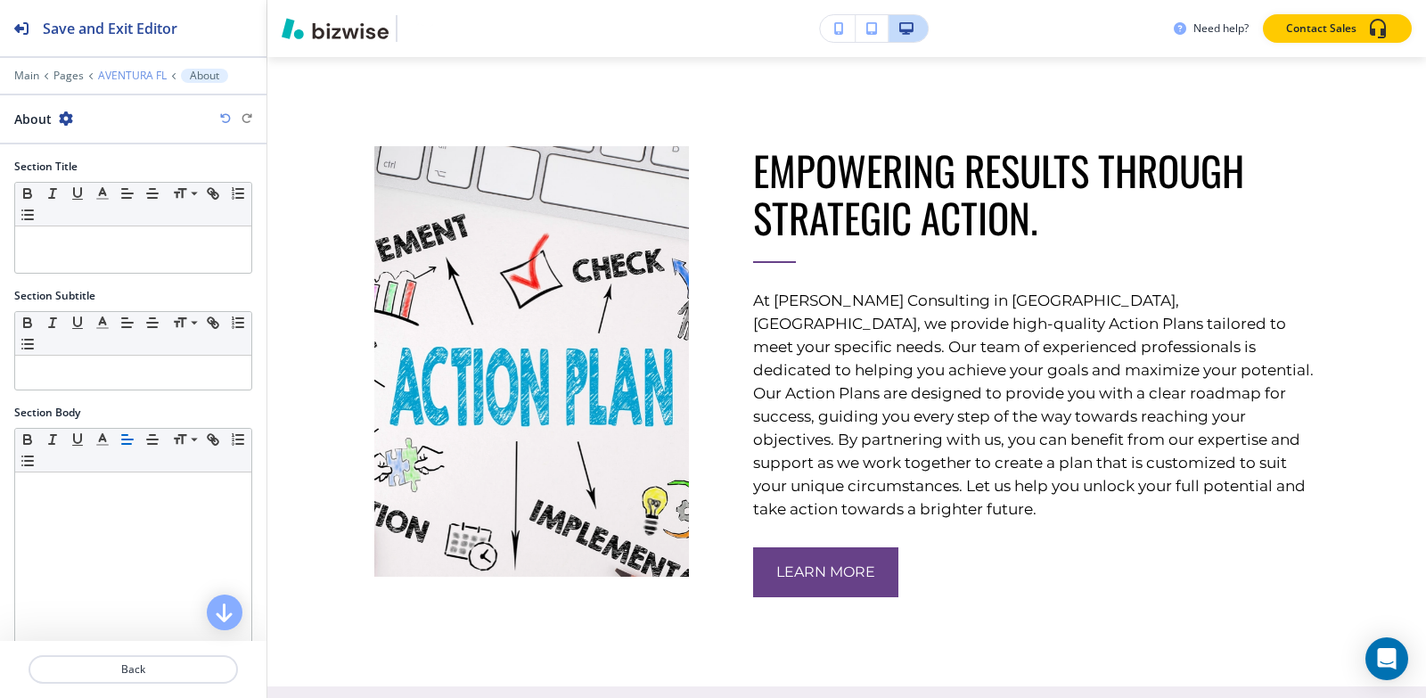
click at [114, 81] on p "AVENTURA FL" at bounding box center [132, 76] width 69 height 12
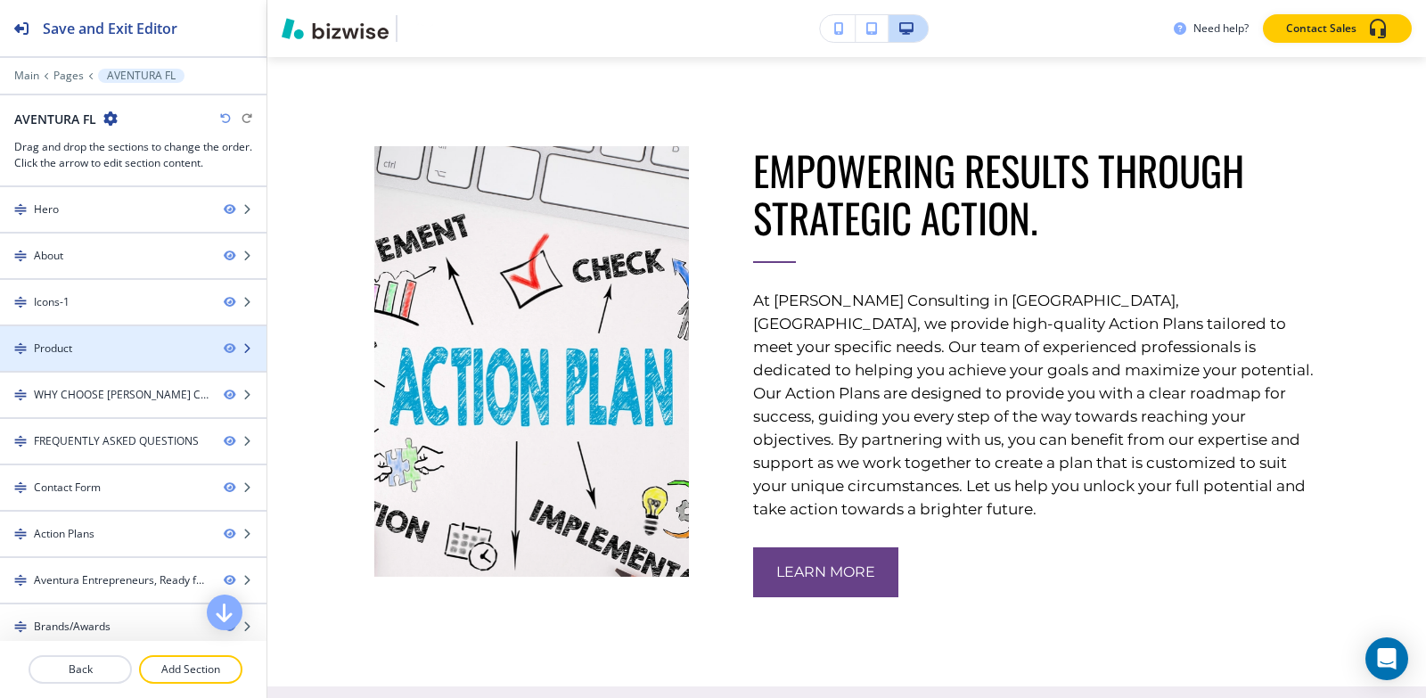
click at [93, 358] on div at bounding box center [133, 363] width 266 height 14
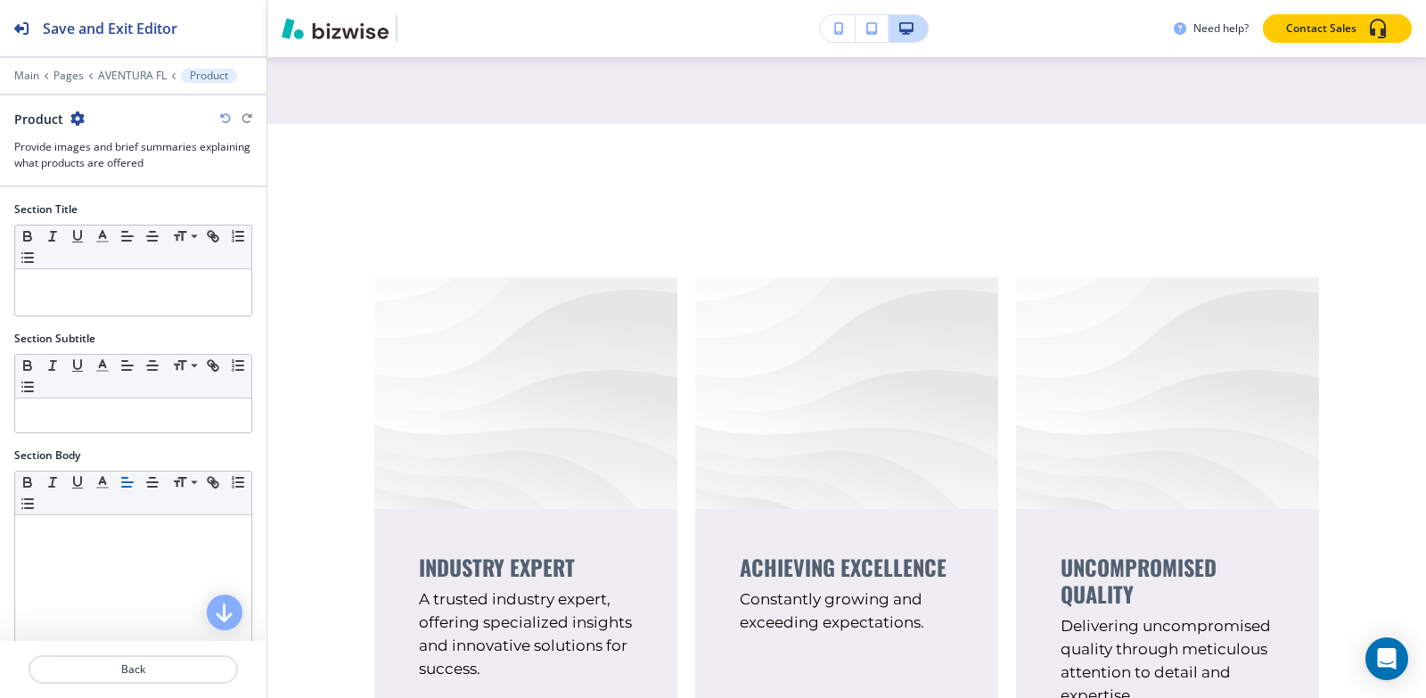
scroll to position [2062, 0]
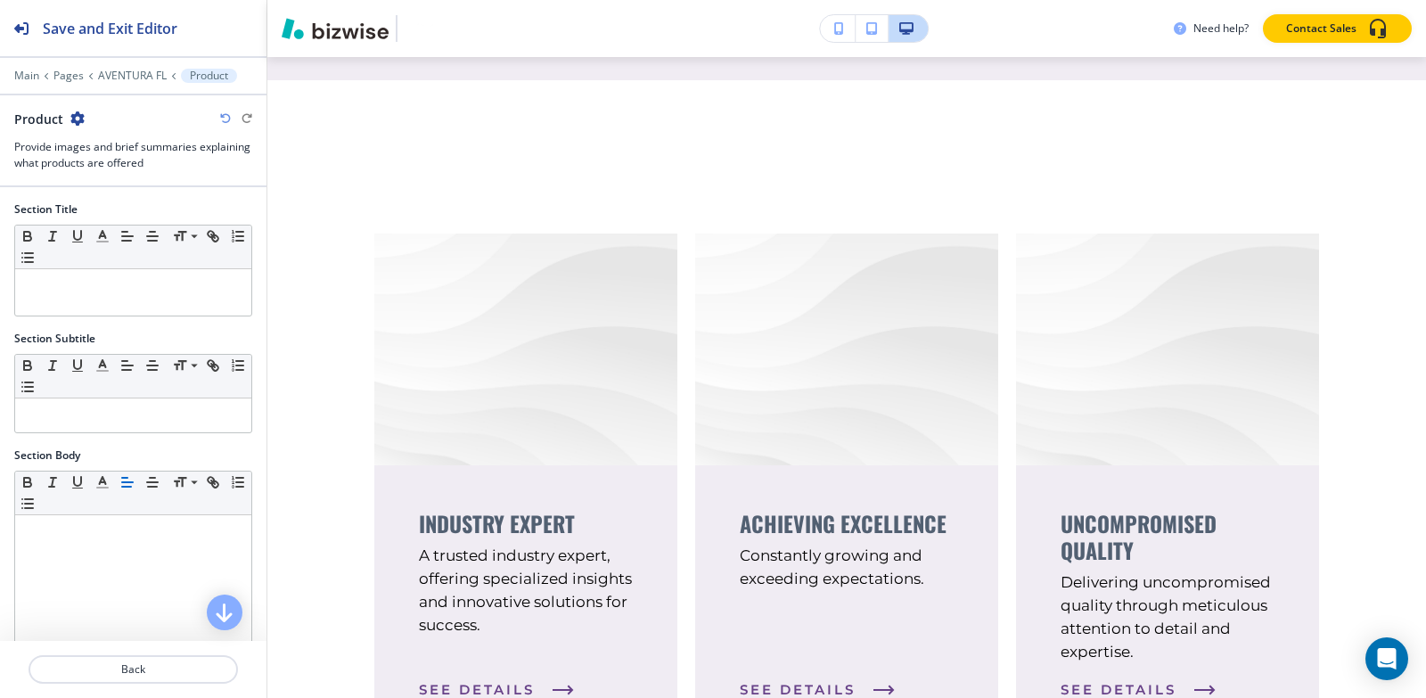
click at [68, 120] on div "Product" at bounding box center [49, 119] width 70 height 19
click at [74, 120] on icon "button" at bounding box center [77, 118] width 14 height 14
click at [81, 210] on p "Delete Section" at bounding box center [125, 212] width 91 height 16
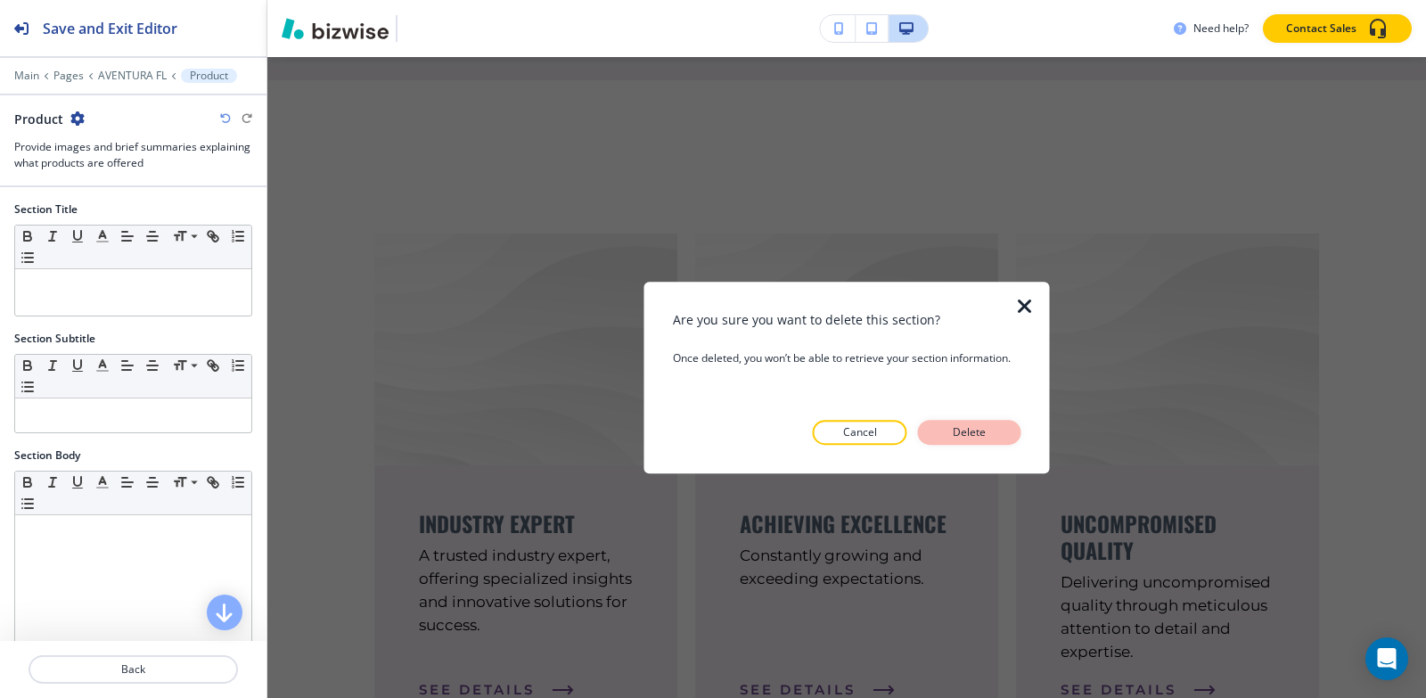
click at [946, 425] on button "Delete" at bounding box center [969, 432] width 103 height 25
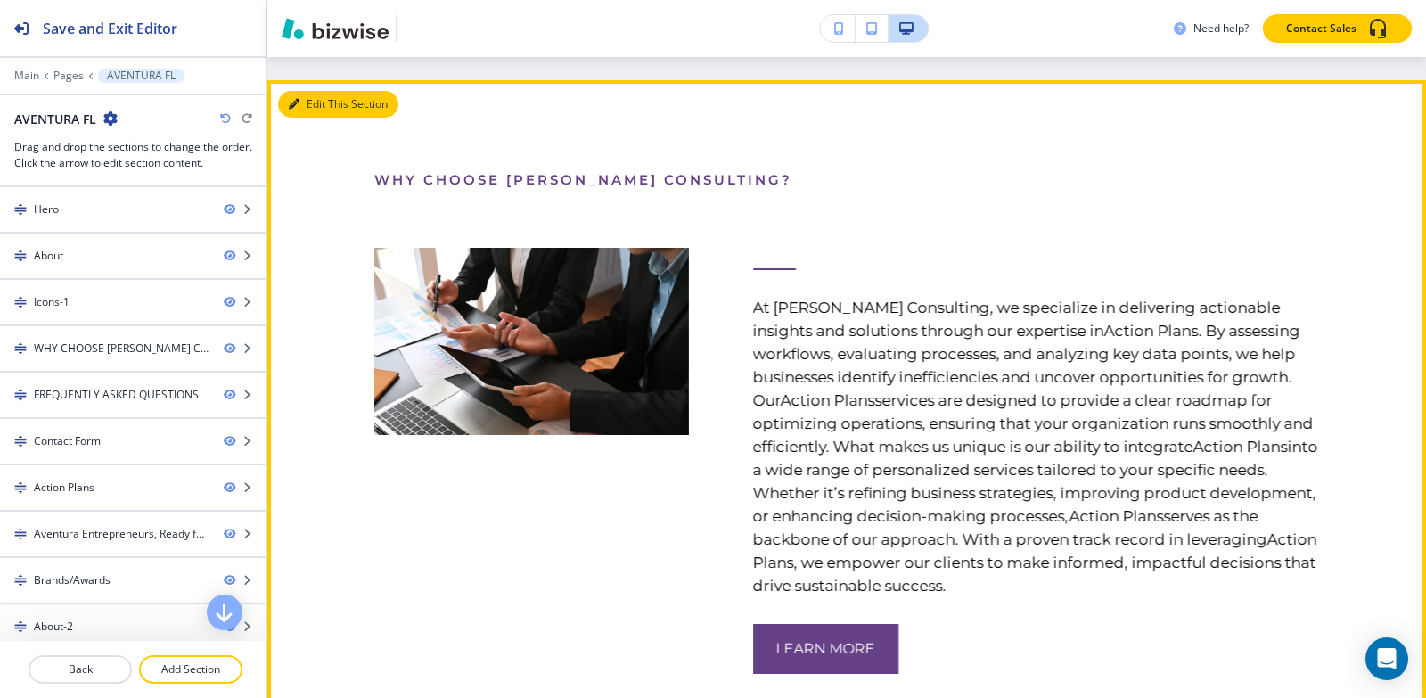
click at [299, 99] on icon "button" at bounding box center [294, 104] width 11 height 11
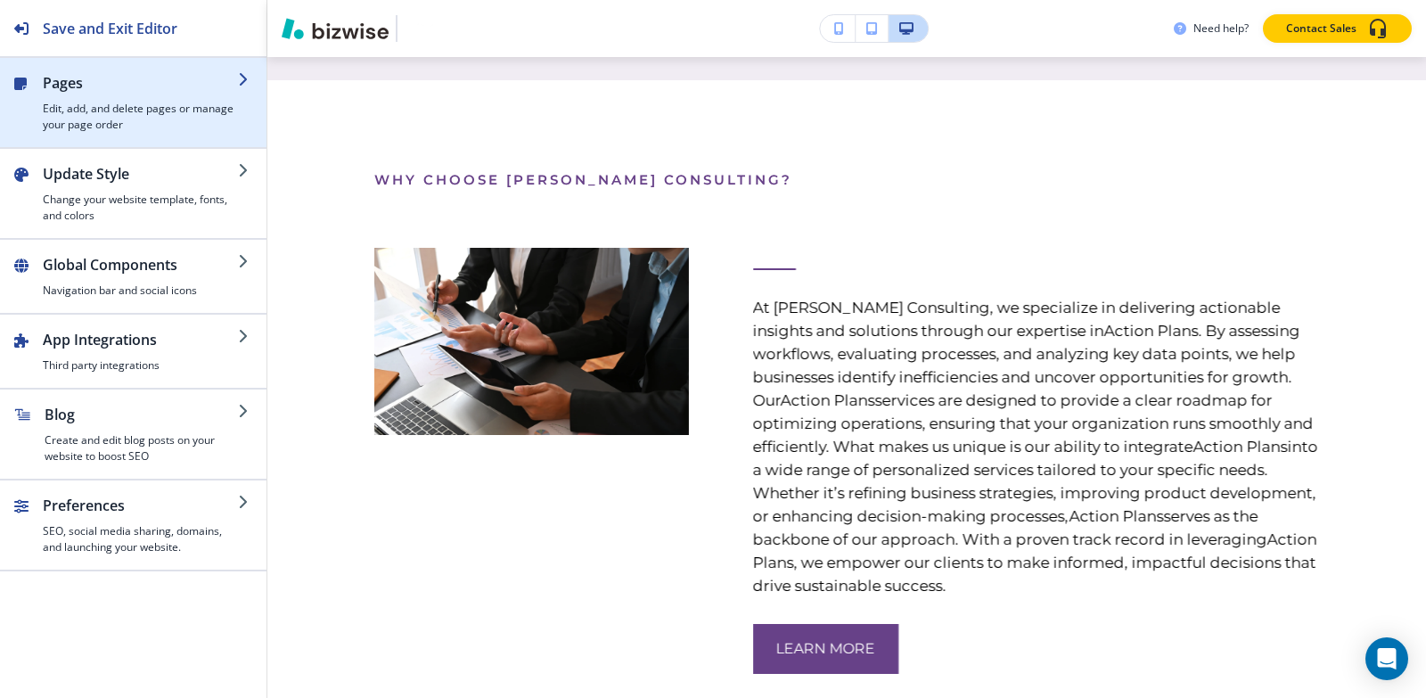
click at [95, 101] on h4 "Edit, add, and delete pages or manage your page order" at bounding box center [140, 117] width 195 height 32
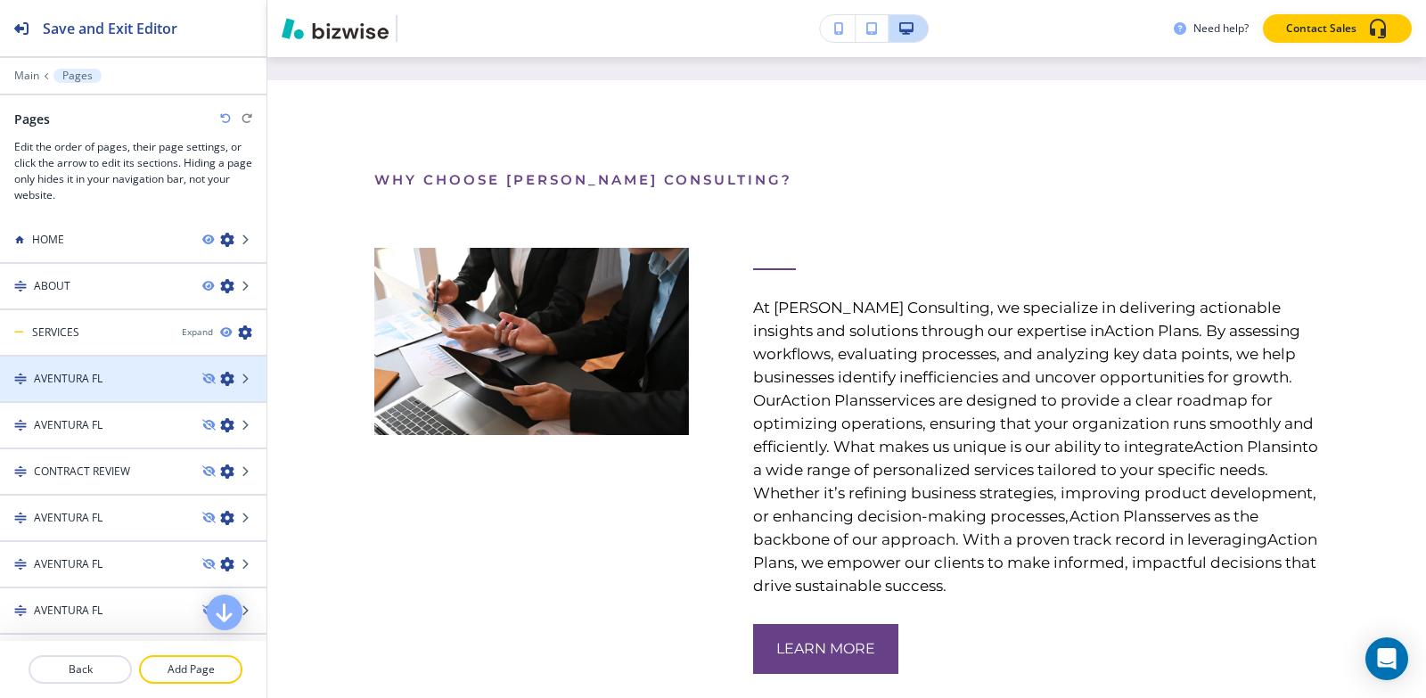
scroll to position [0, 0]
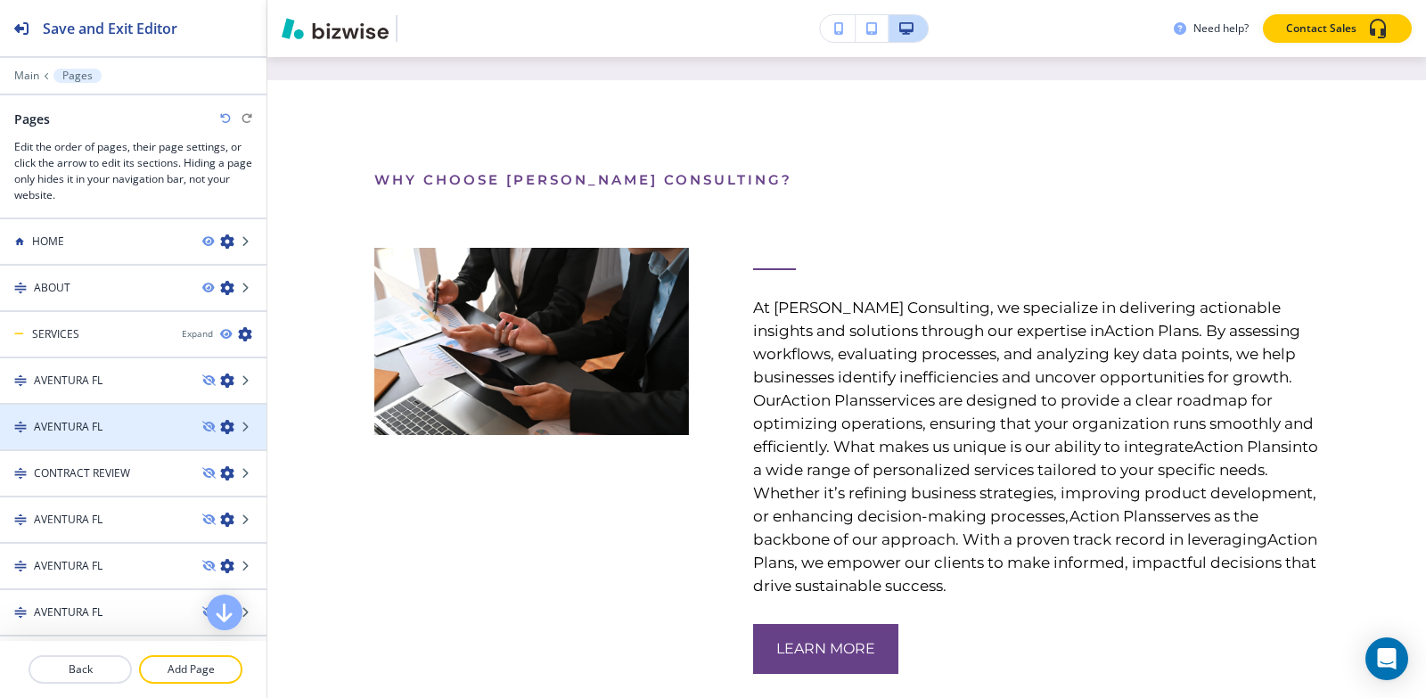
click at [131, 425] on div "AVENTURA FL" at bounding box center [94, 427] width 188 height 16
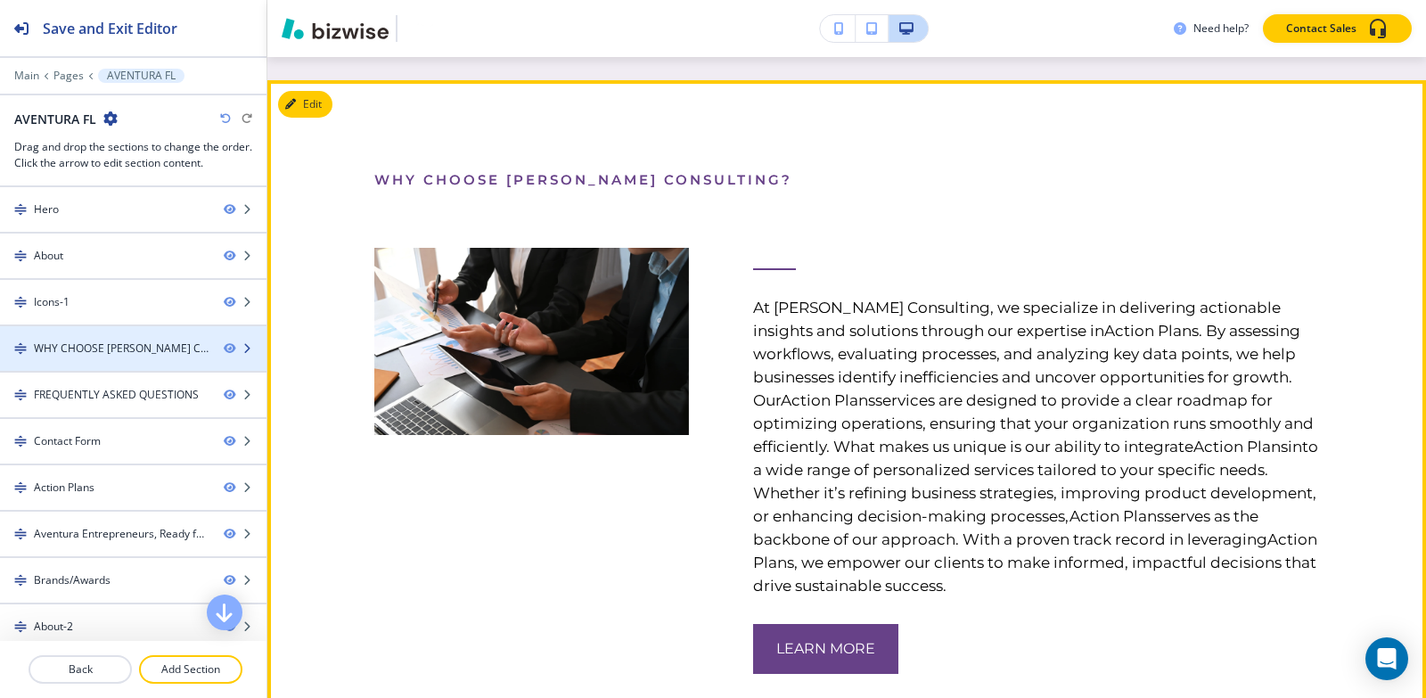
click at [108, 354] on div "WHY CHOOSE [PERSON_NAME] CONSULTING?" at bounding box center [122, 348] width 176 height 16
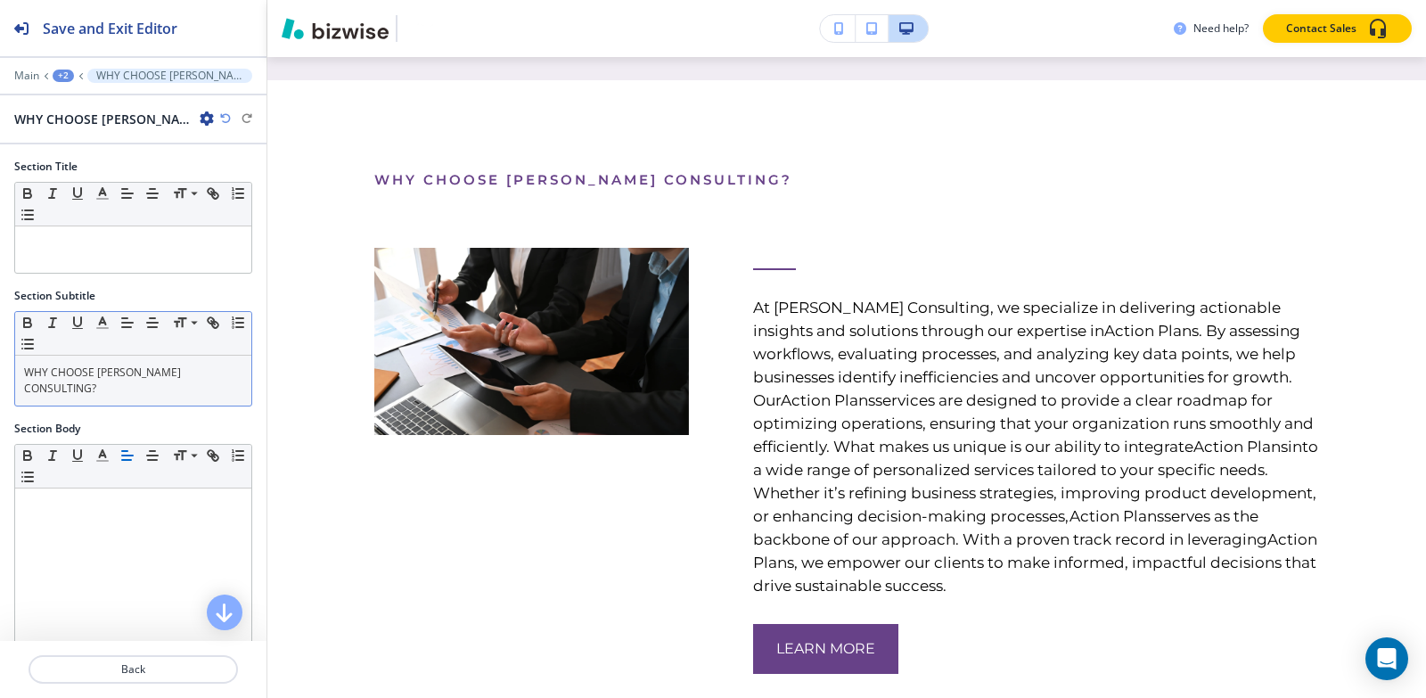
click at [109, 393] on p "WHY CHOOSE [PERSON_NAME] CONSULTING?" at bounding box center [133, 380] width 218 height 32
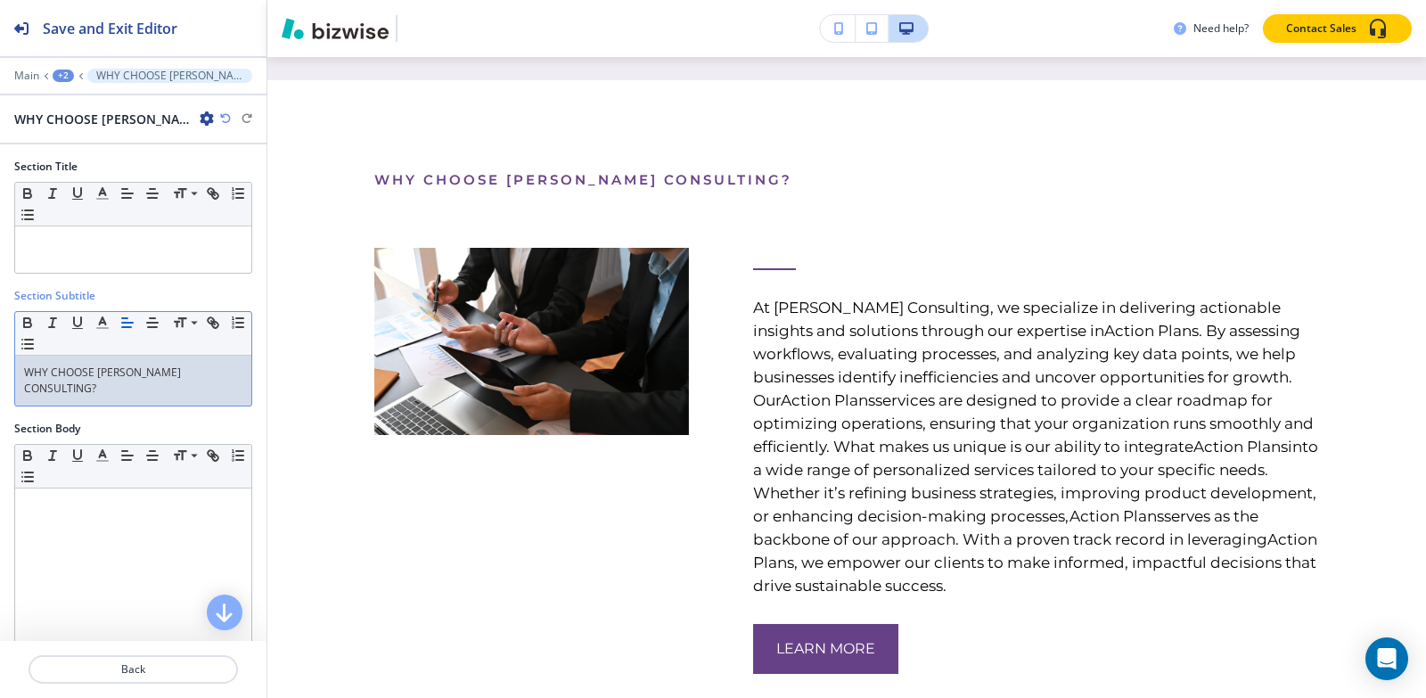
copy p "WHY CHOOSE [PERSON_NAME] CONSULTING?"
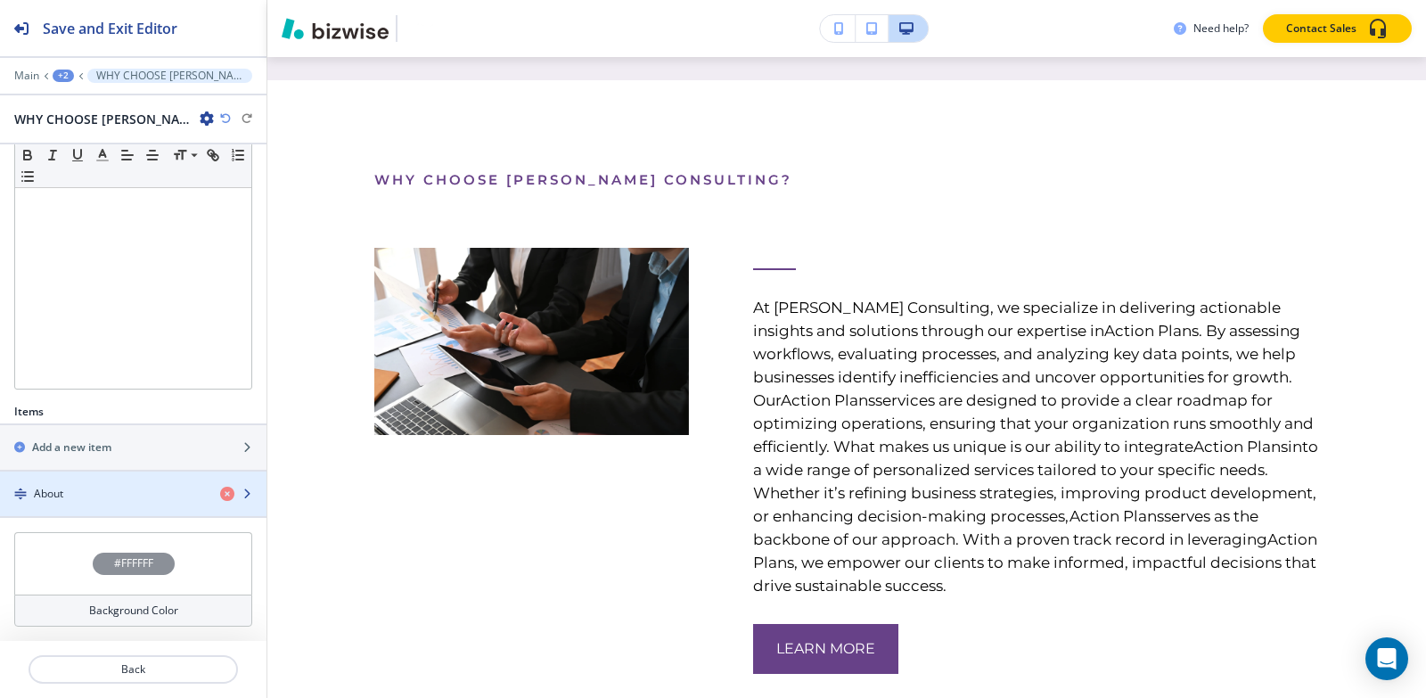
click at [72, 495] on div "About" at bounding box center [103, 494] width 206 height 16
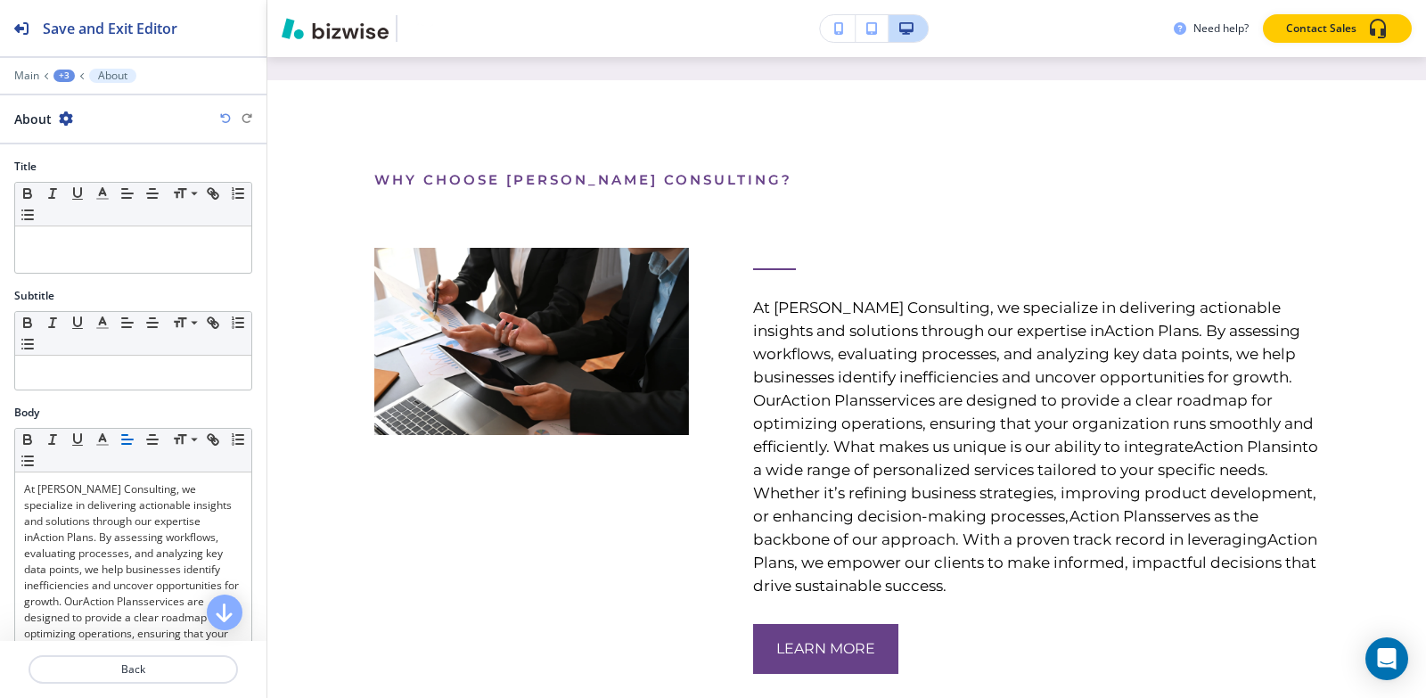
scroll to position [2141, 0]
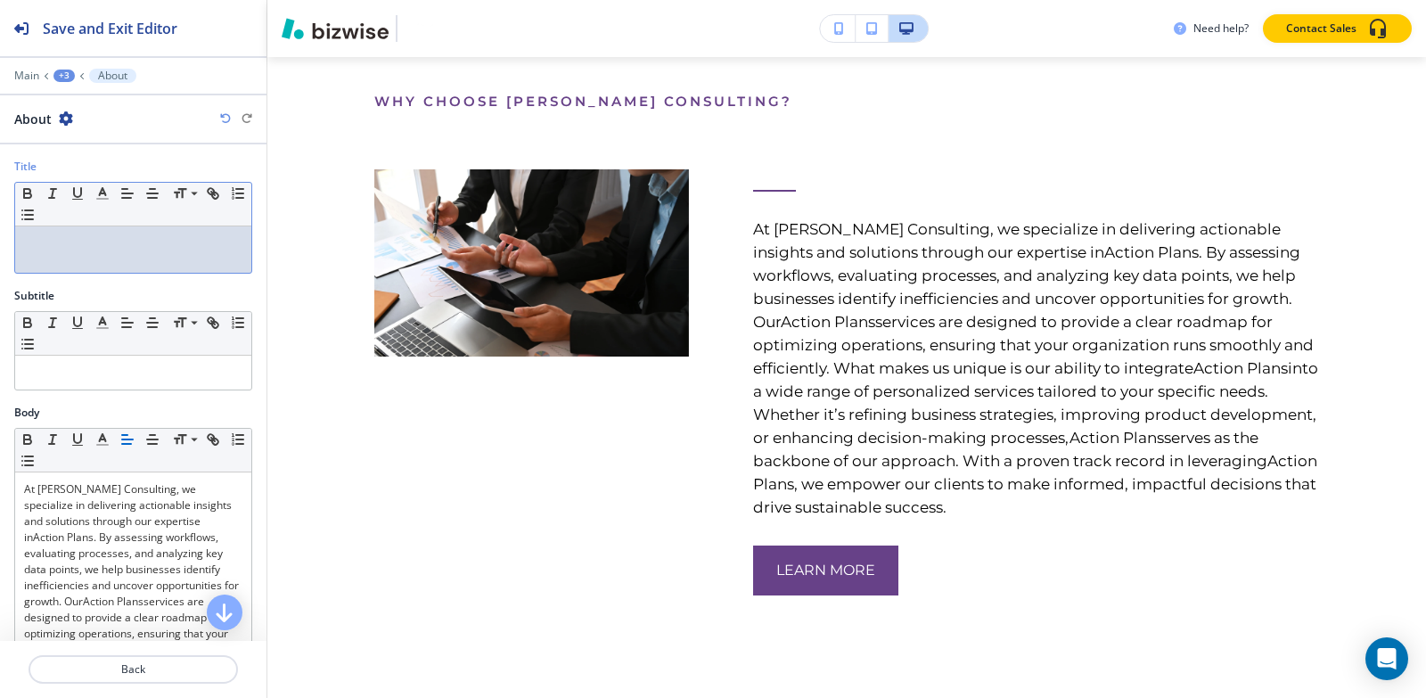
click at [107, 257] on div at bounding box center [133, 249] width 236 height 46
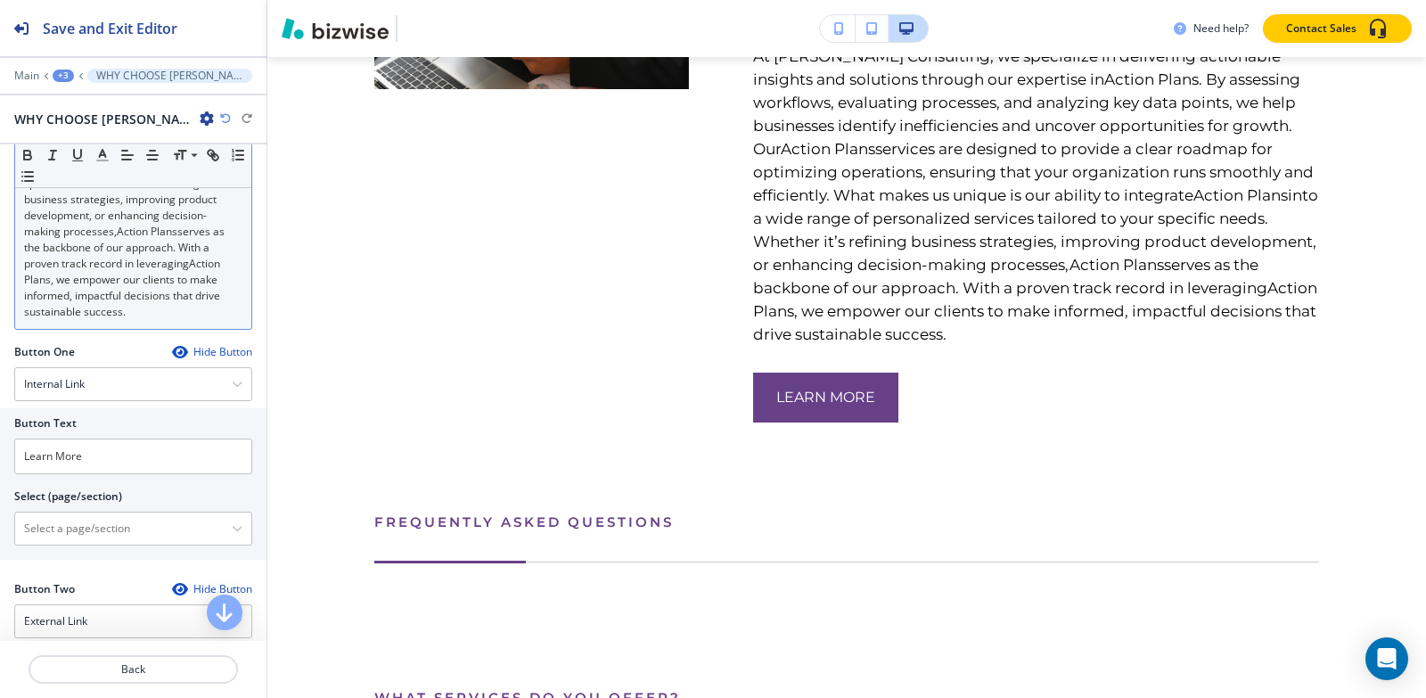
scroll to position [535, 0]
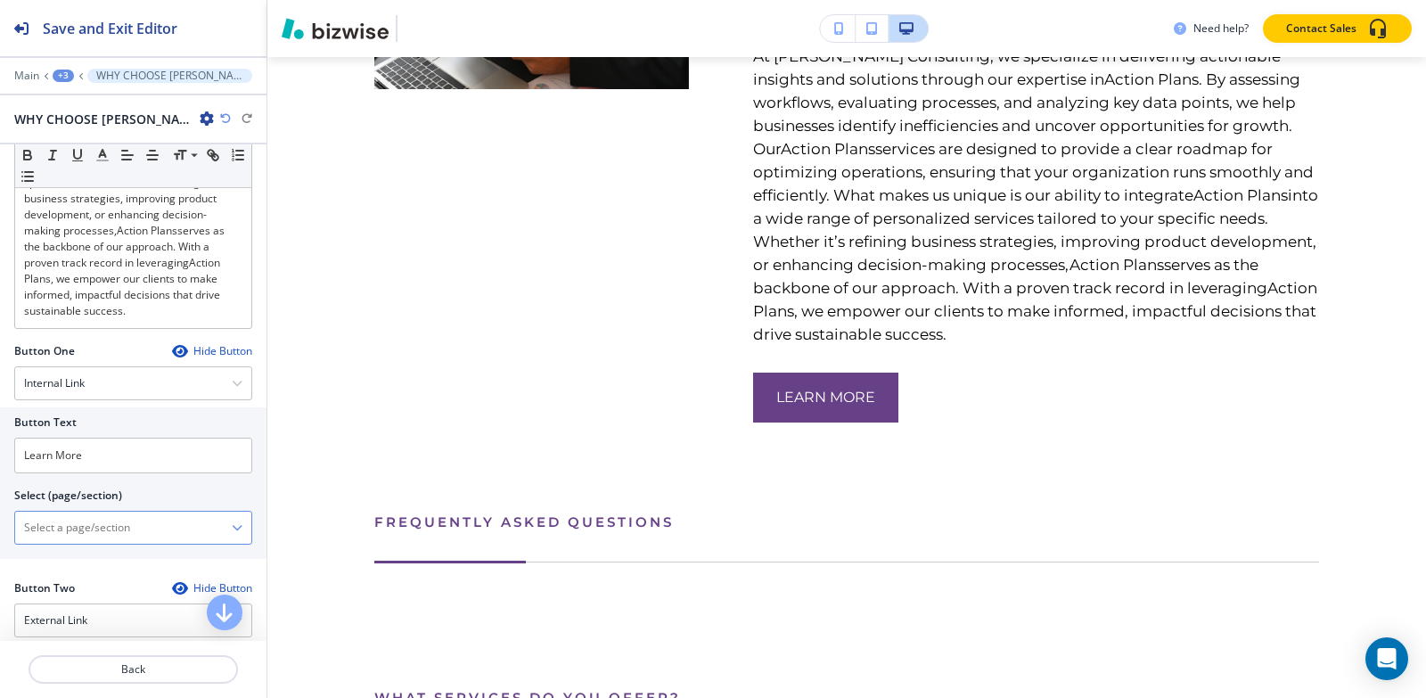
click at [110, 543] on \(page\/section\) "Manual Input" at bounding box center [123, 527] width 217 height 30
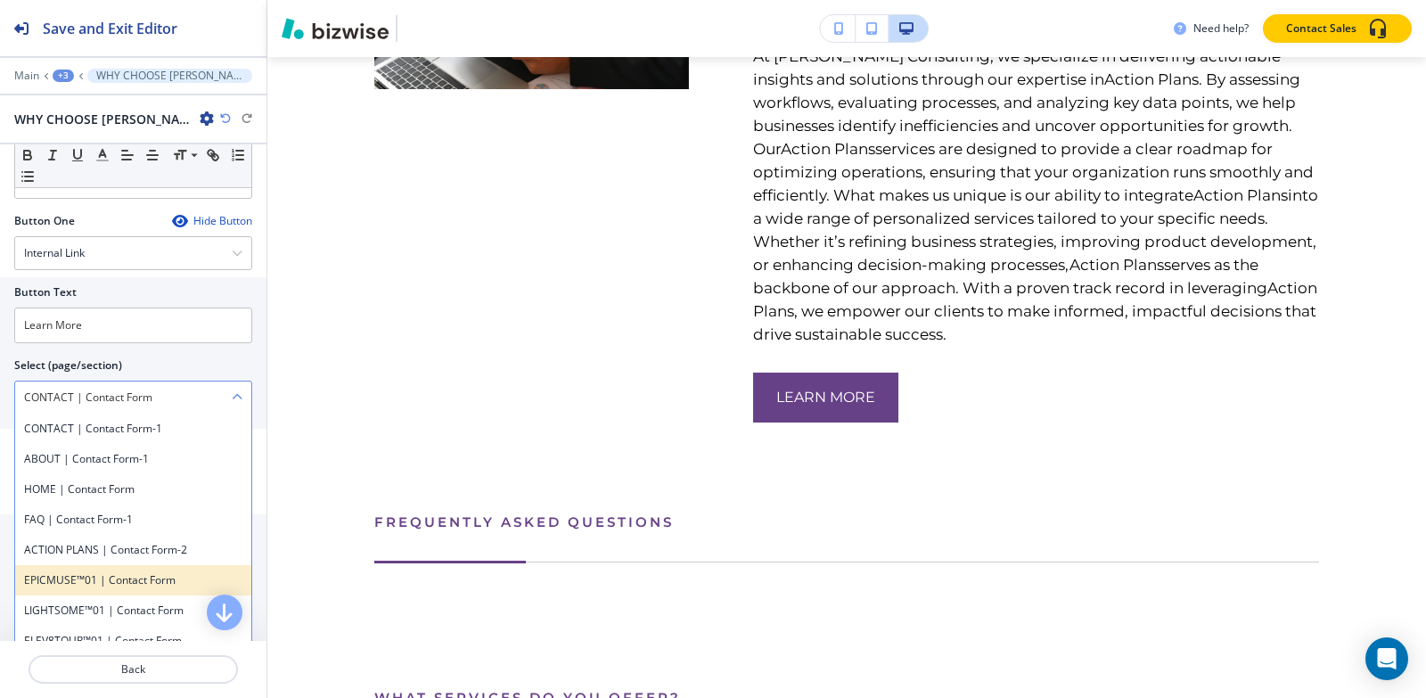
scroll to position [802, 0]
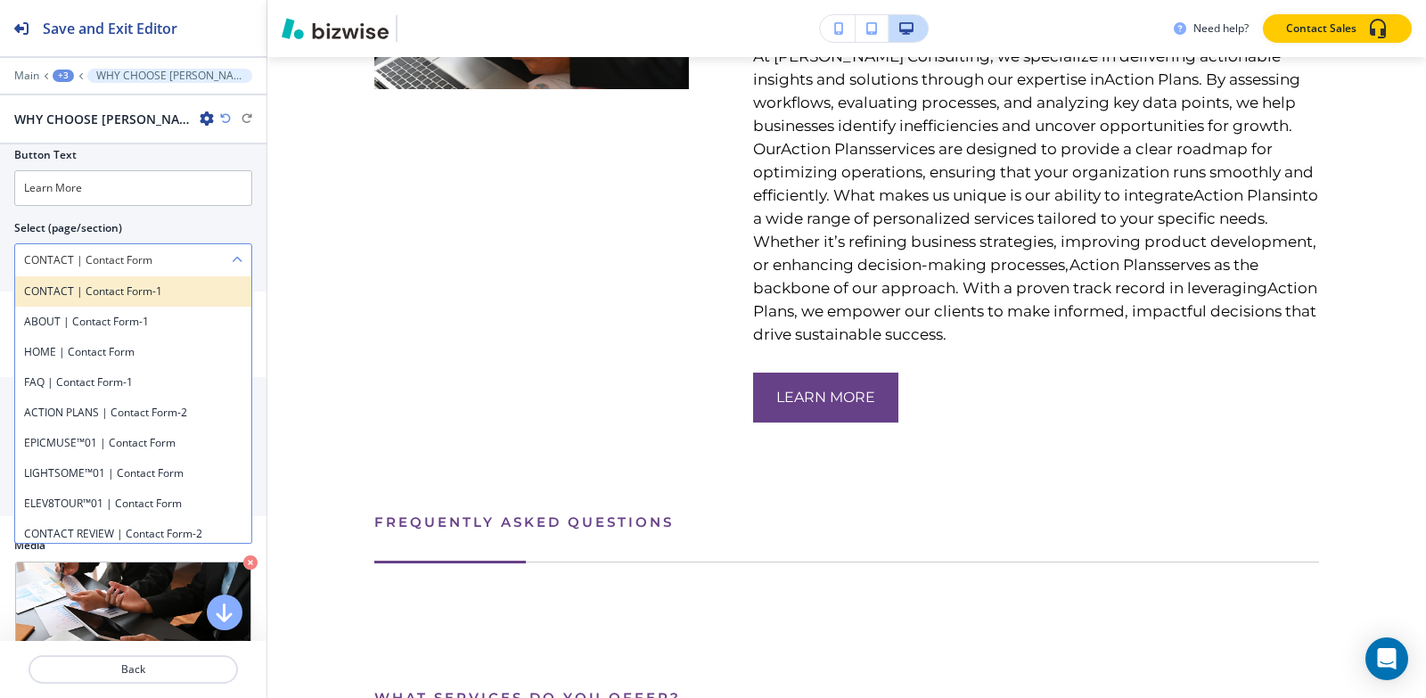
click at [136, 299] on h4 "CONTACT | Contact Form-1" at bounding box center [133, 291] width 218 height 16
type \(page\/section\) "CONTACT | Contact Form-1"
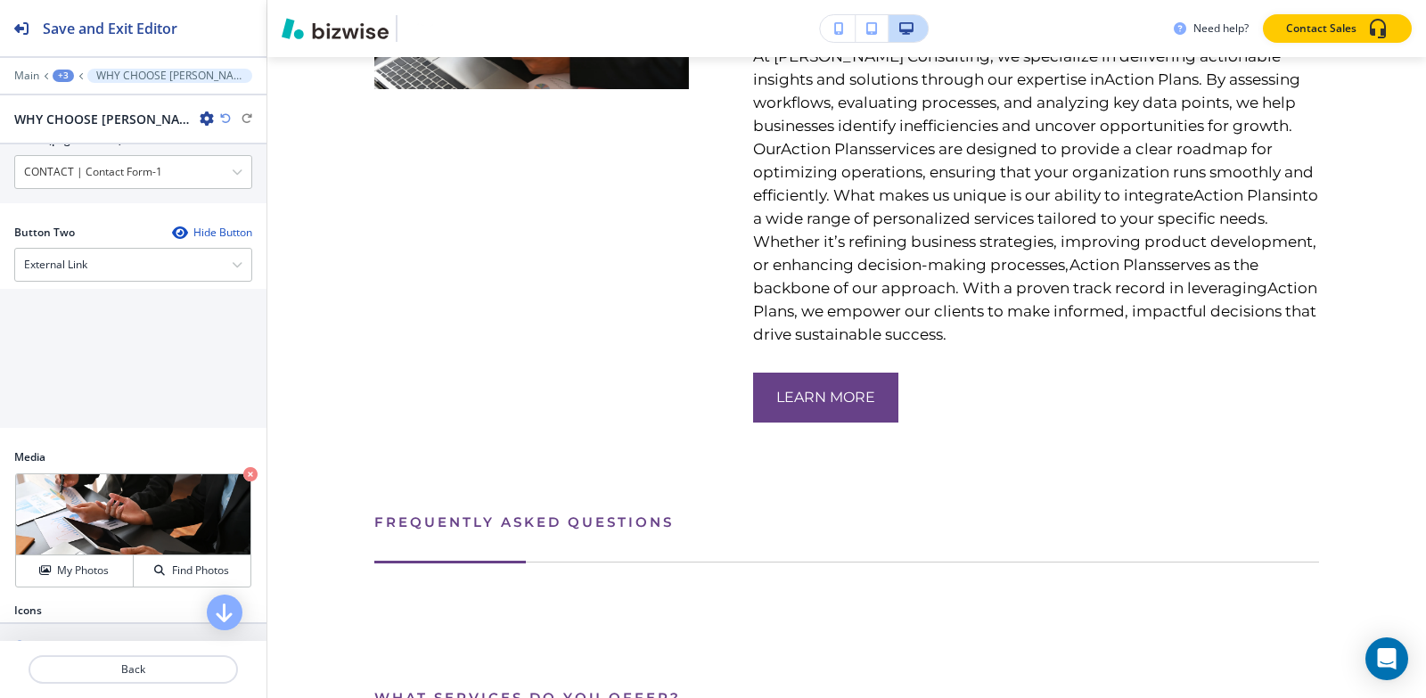
scroll to position [891, 0]
click at [61, 503] on p "Crop" at bounding box center [64, 495] width 24 height 16
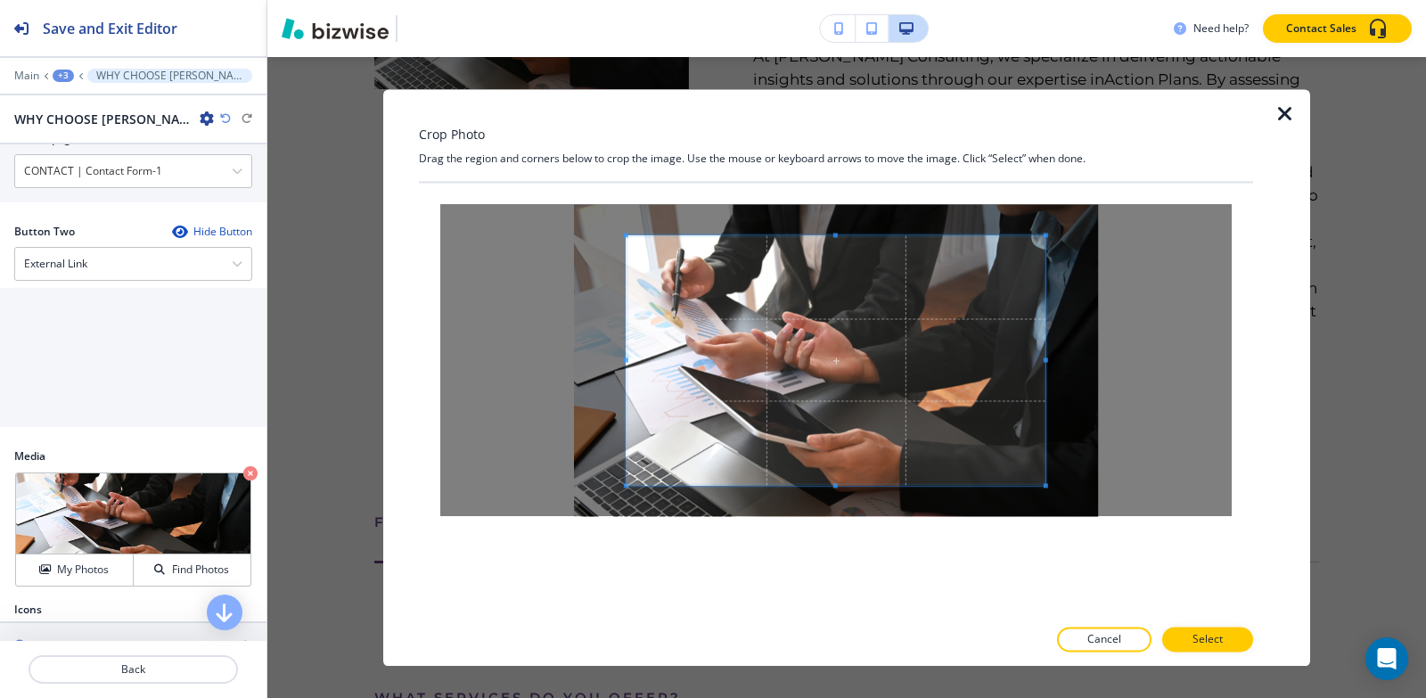
click at [844, 166] on div "Crop Photo Drag the region and corners below to crop the image. Use the mouse o…" at bounding box center [836, 377] width 834 height 577
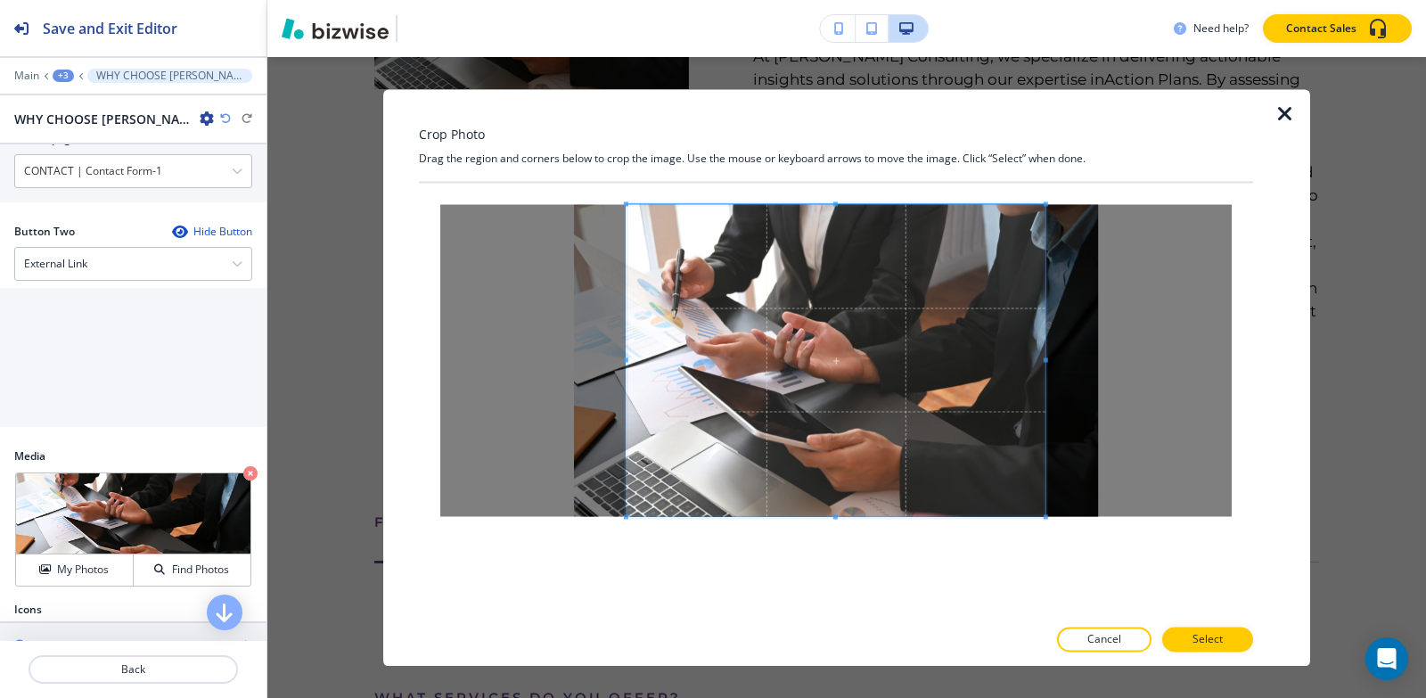
click at [838, 625] on div "Crop Photo Drag the region and corners below to crop the image. Use the mouse o…" at bounding box center [836, 377] width 834 height 577
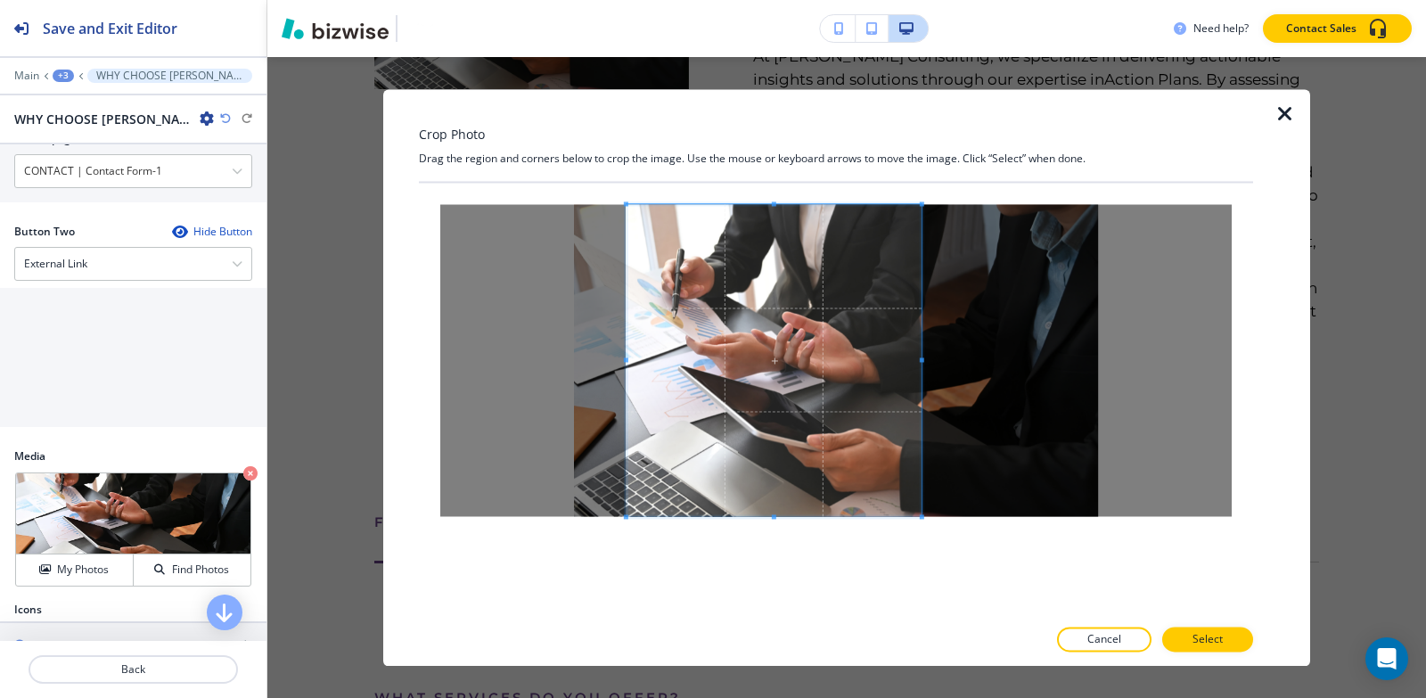
click at [922, 360] on span at bounding box center [922, 359] width 4 height 4
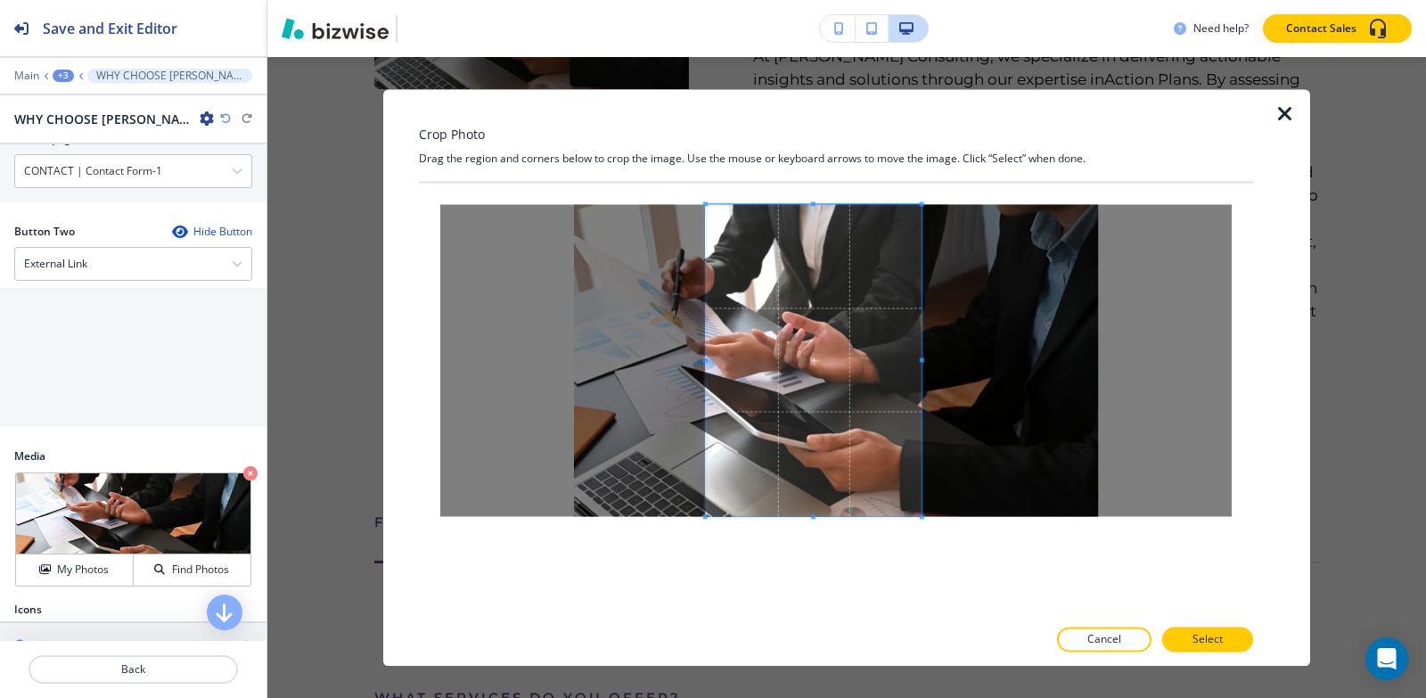
click at [705, 358] on span at bounding box center [705, 359] width 4 height 4
click at [1236, 634] on button "Select" at bounding box center [1207, 638] width 91 height 25
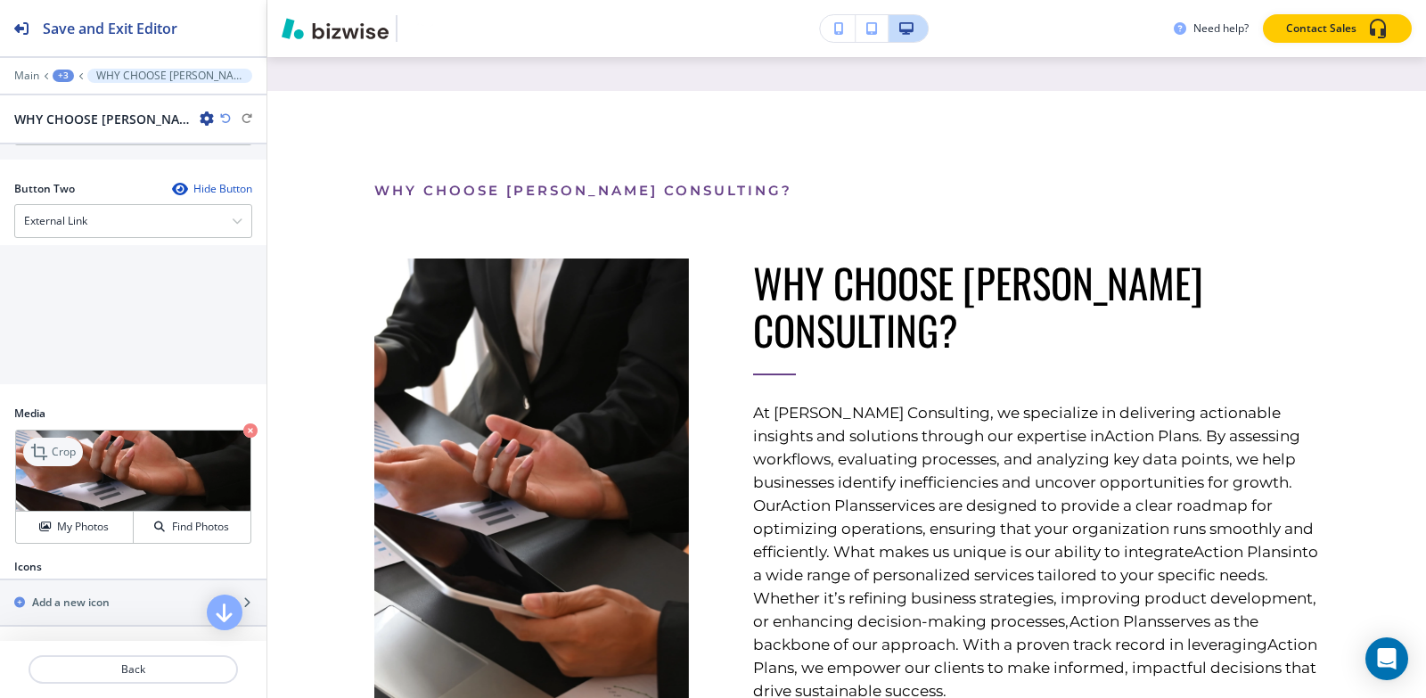
scroll to position [966, 0]
click at [41, 460] on icon at bounding box center [40, 451] width 21 height 21
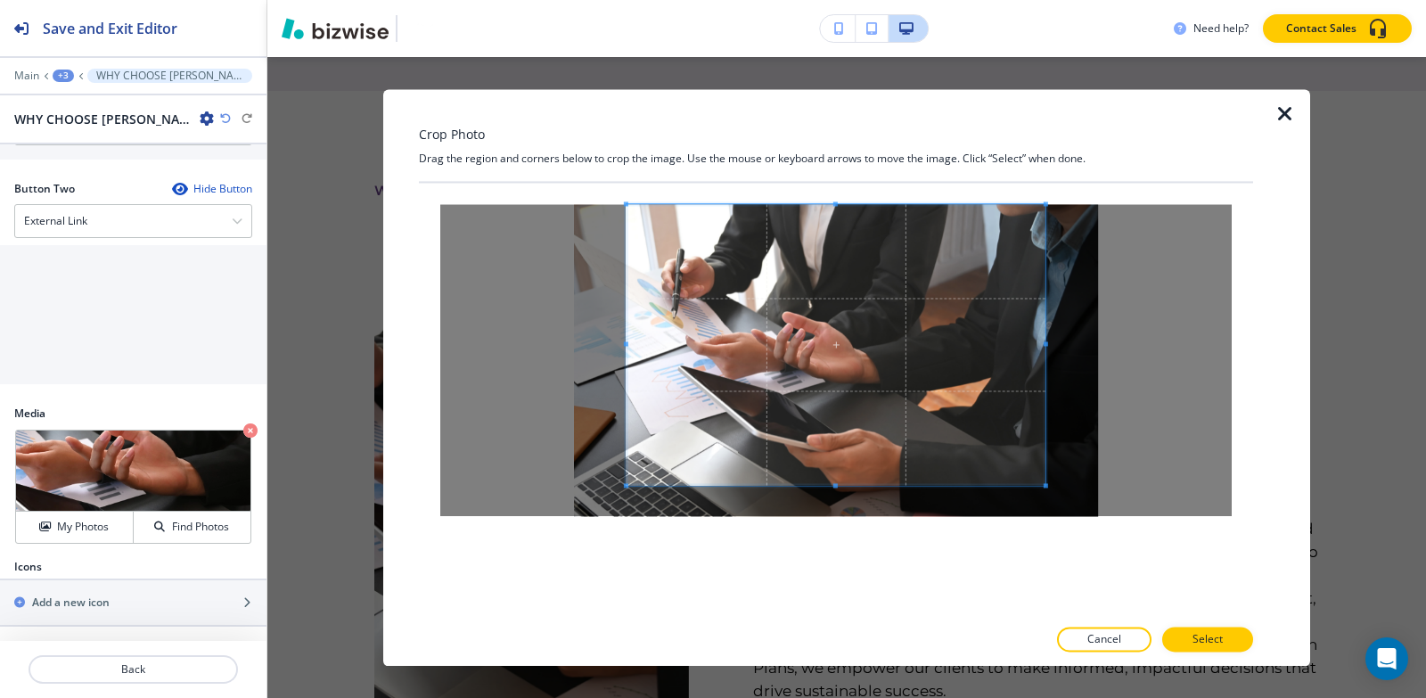
click at [847, 158] on div "Crop Photo Drag the region and corners below to crop the image. Use the mouse o…" at bounding box center [836, 377] width 834 height 577
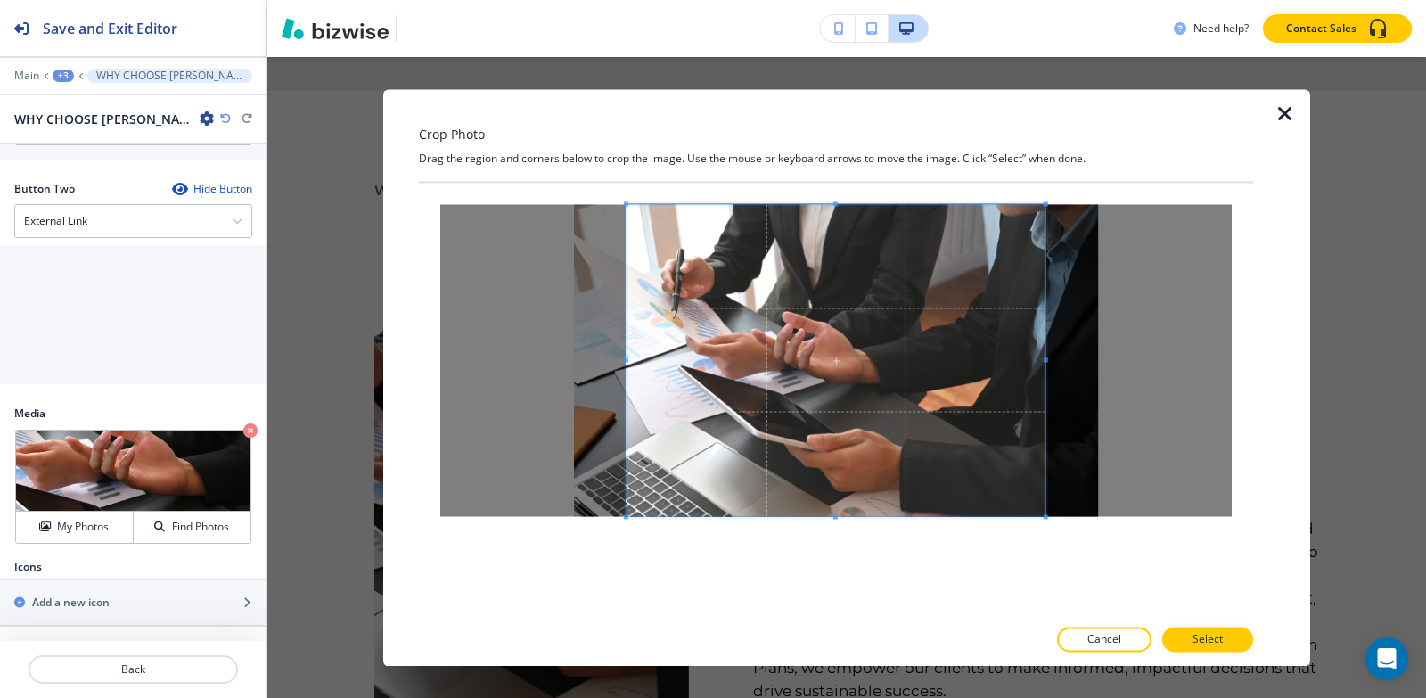
click at [823, 619] on div "Crop Photo Drag the region and corners below to crop the image. Use the mouse o…" at bounding box center [836, 377] width 834 height 577
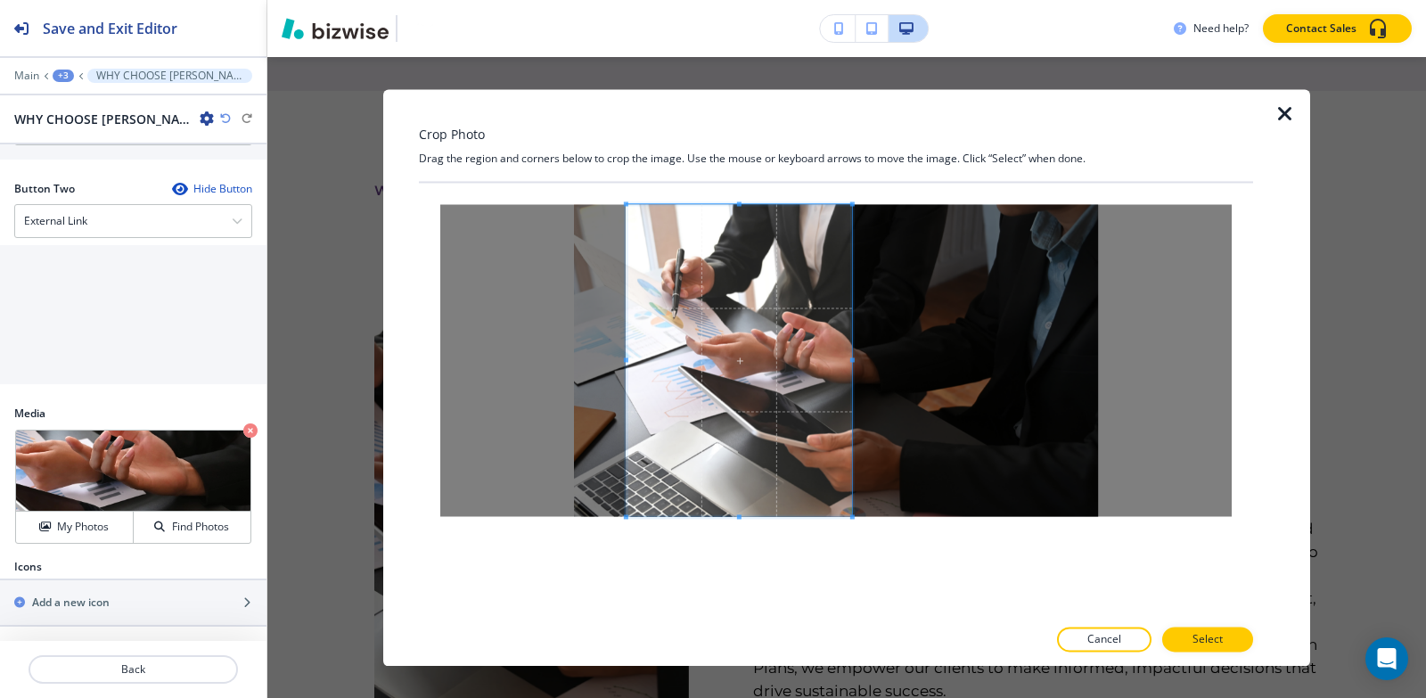
click at [852, 366] on div at bounding box center [738, 360] width 225 height 312
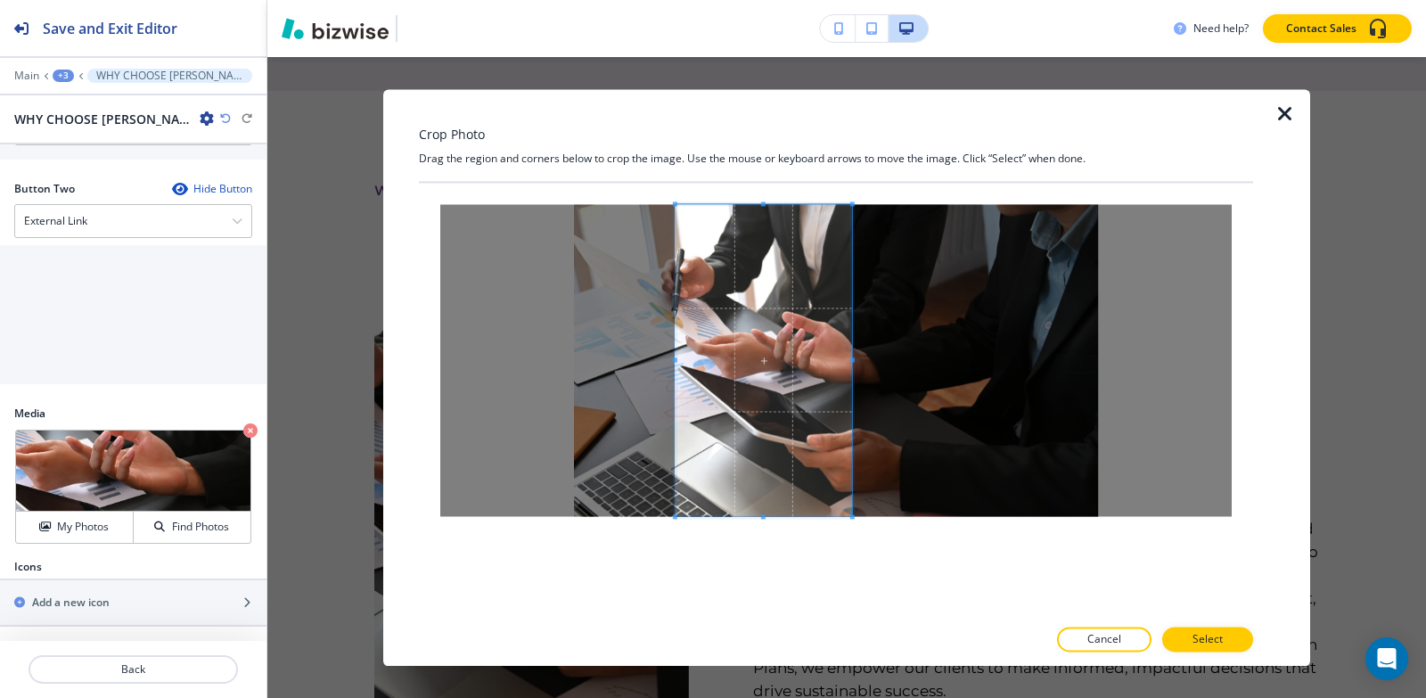
click at [675, 363] on div at bounding box center [763, 360] width 176 height 312
click at [1183, 633] on button "Select" at bounding box center [1207, 638] width 91 height 25
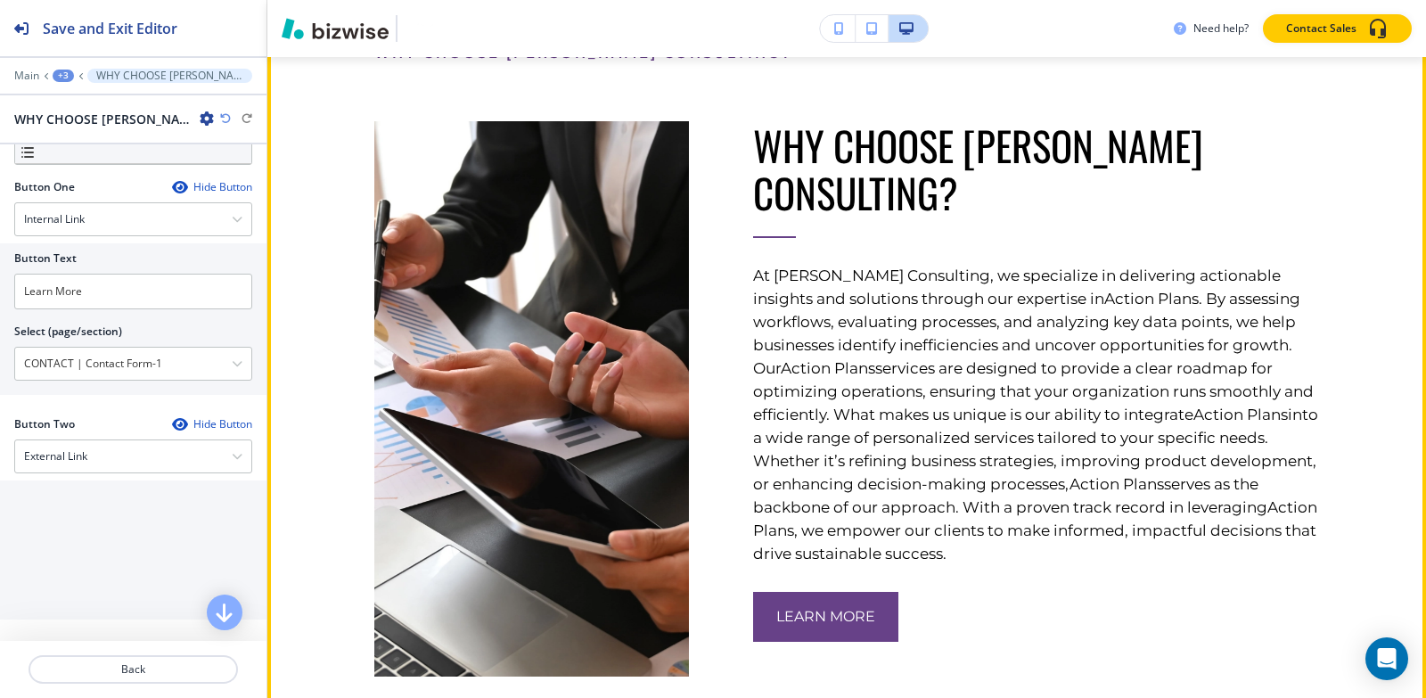
scroll to position [1962, 0]
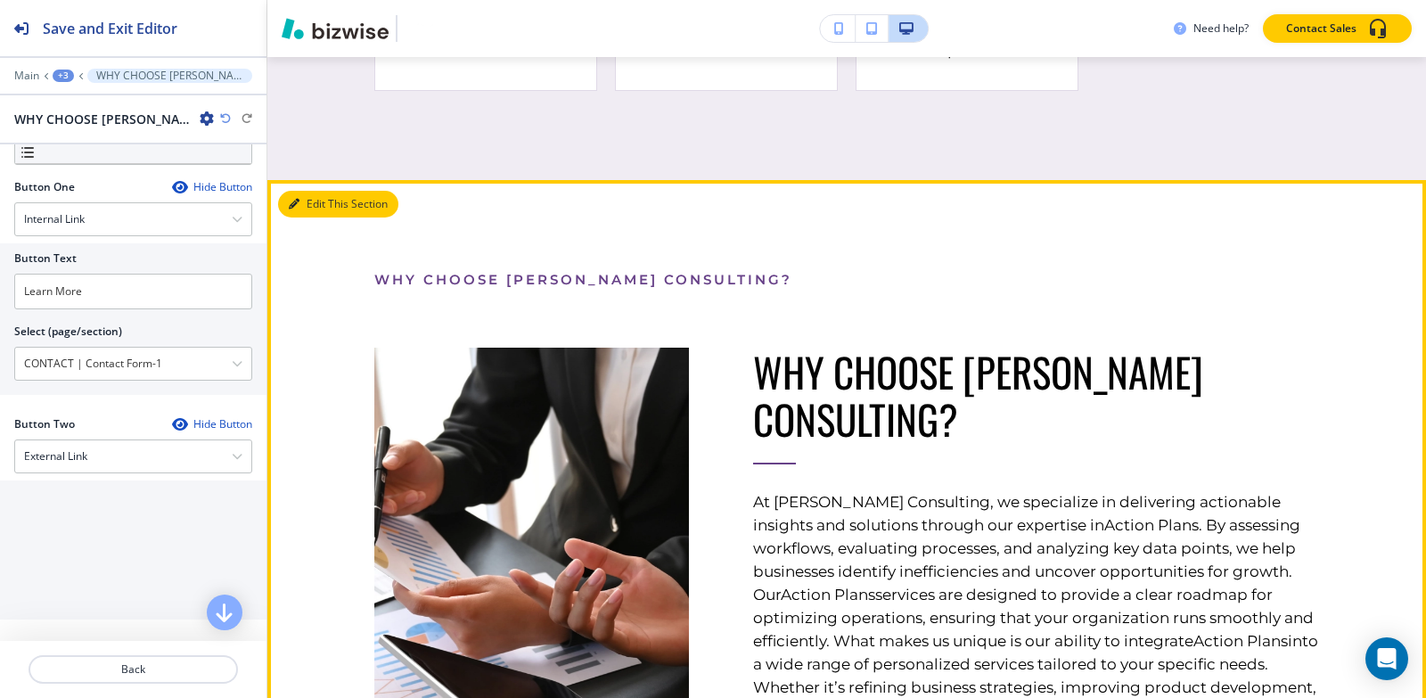
click at [321, 191] on button "Edit This Section" at bounding box center [338, 204] width 120 height 27
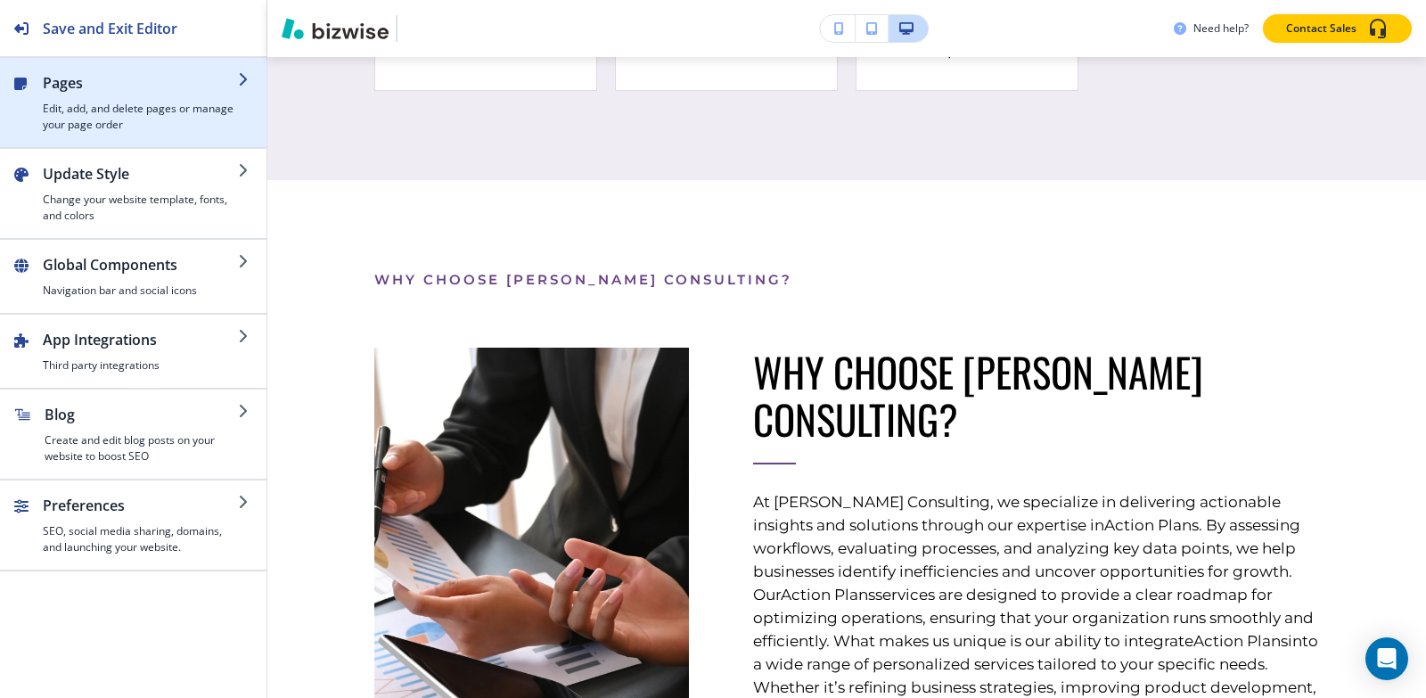
click at [160, 99] on div "button" at bounding box center [140, 97] width 195 height 7
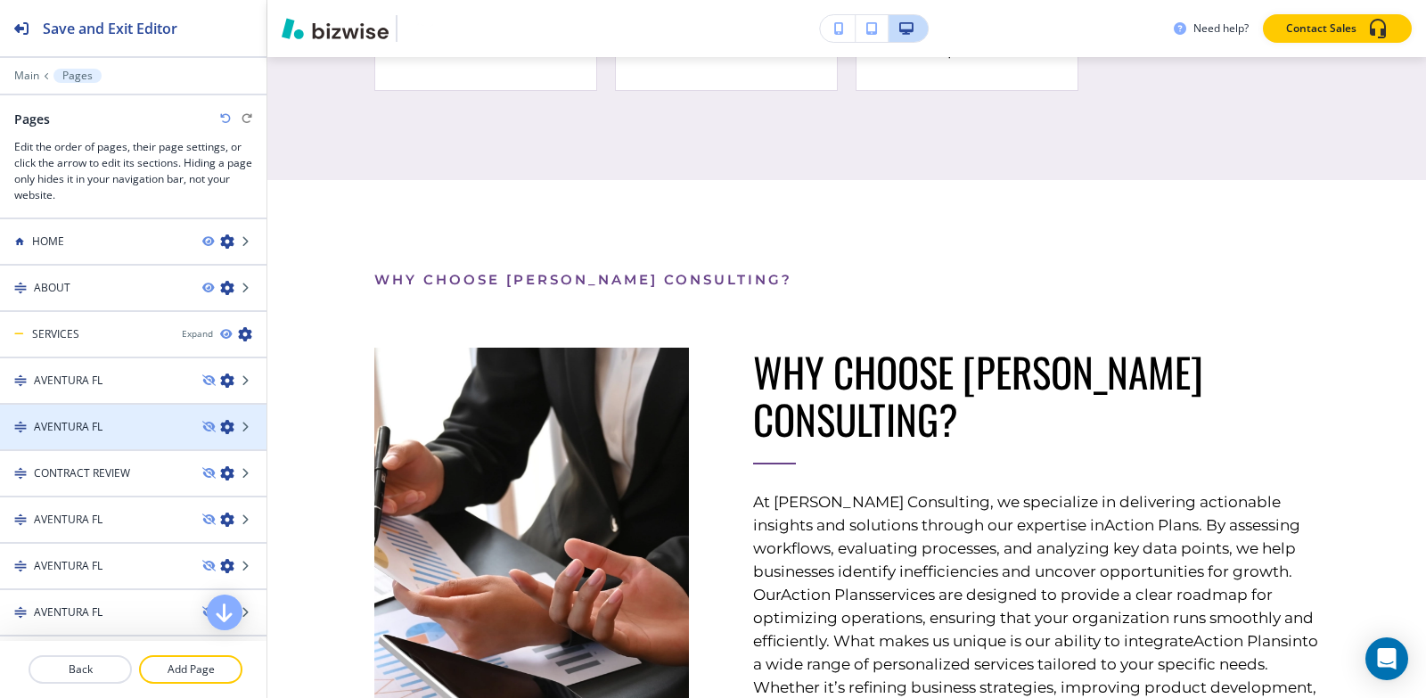
click at [118, 421] on div "AVENTURA FL" at bounding box center [94, 427] width 188 height 16
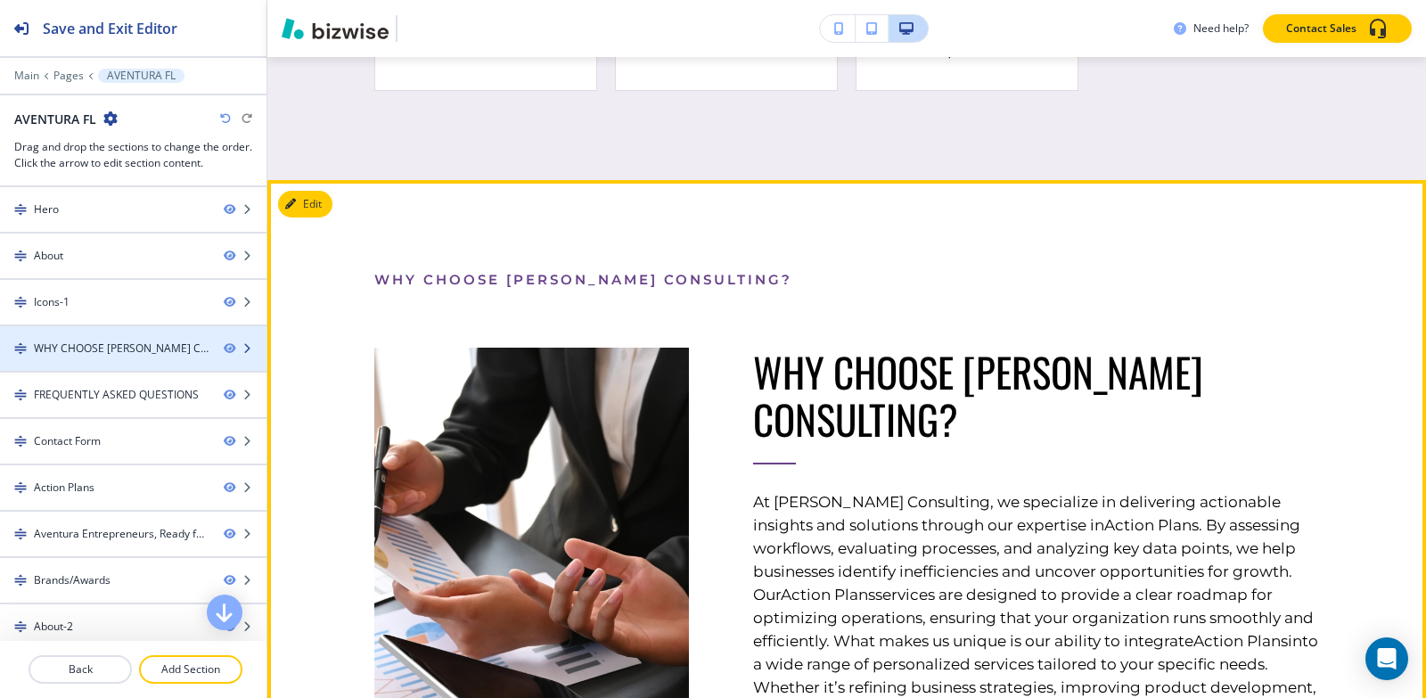
click at [134, 352] on div "WHY CHOOSE [PERSON_NAME] CONSULTING?" at bounding box center [122, 348] width 176 height 16
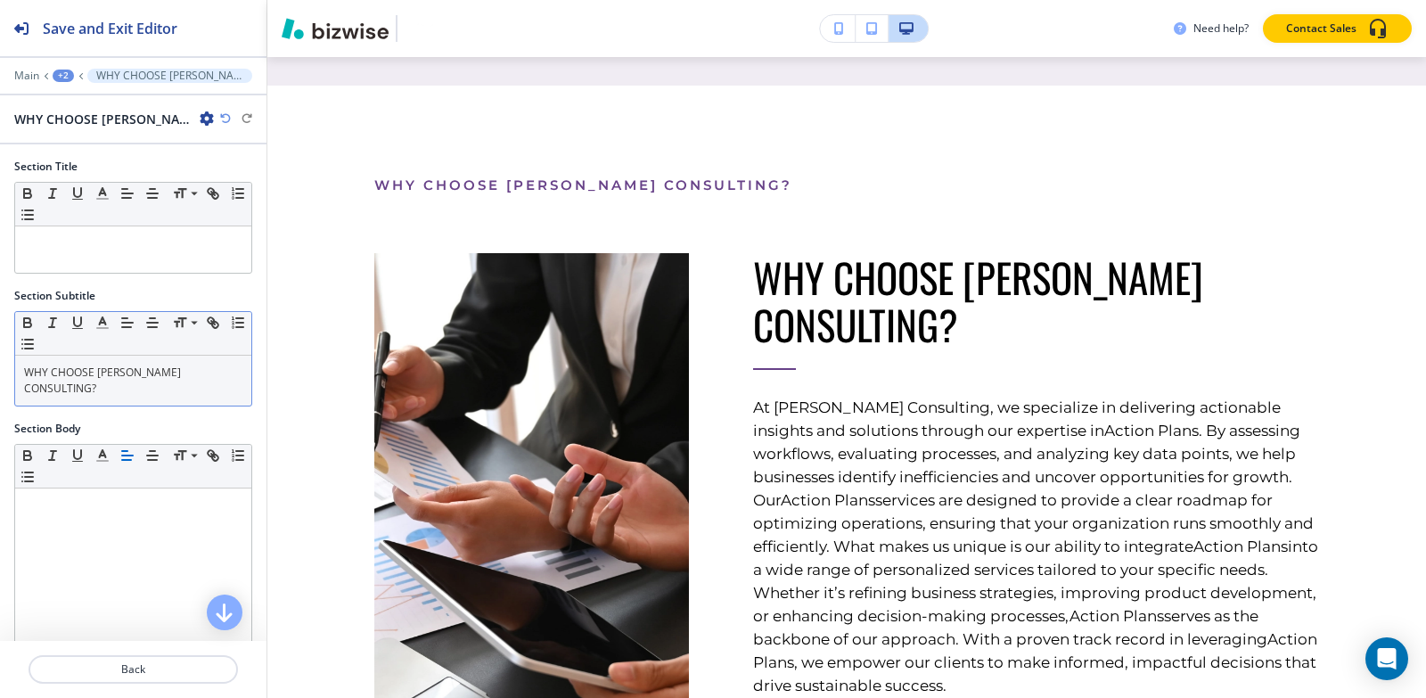
scroll to position [2062, 0]
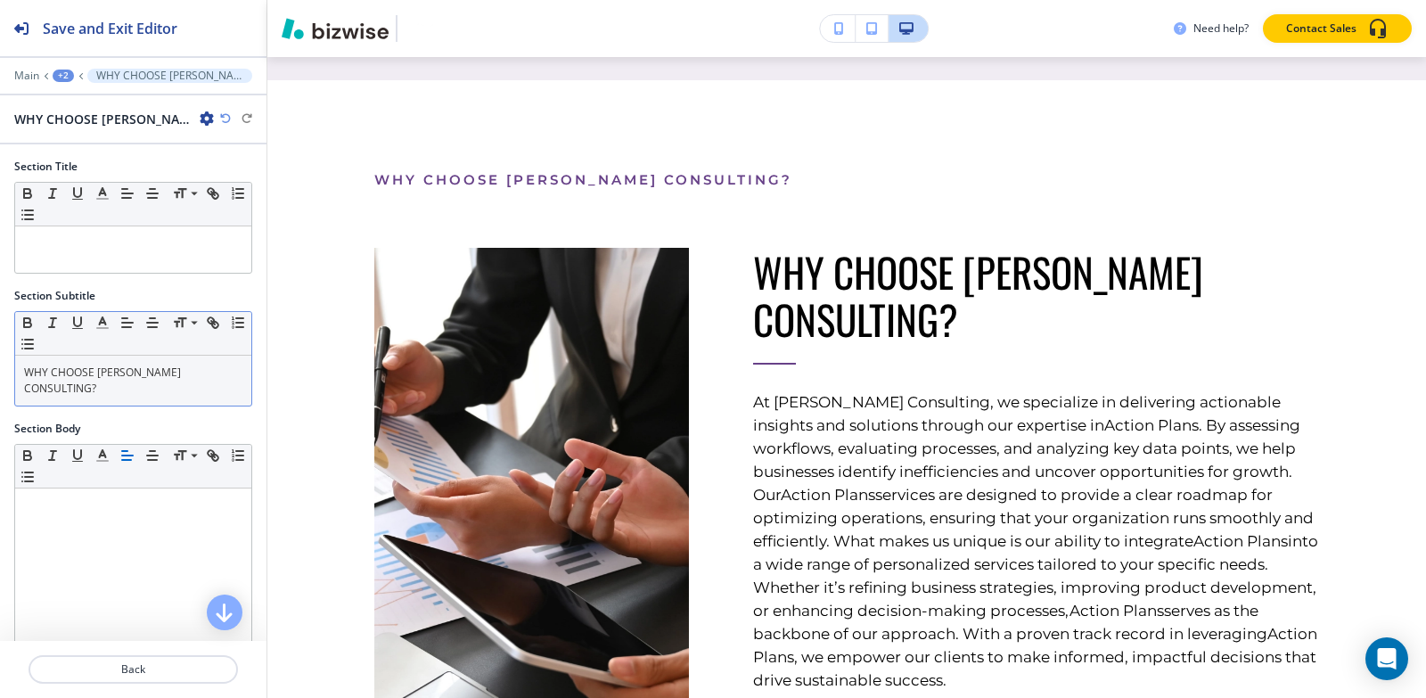
click at [127, 397] on div "WHY CHOOSE [PERSON_NAME] CONSULTING?" at bounding box center [133, 381] width 236 height 50
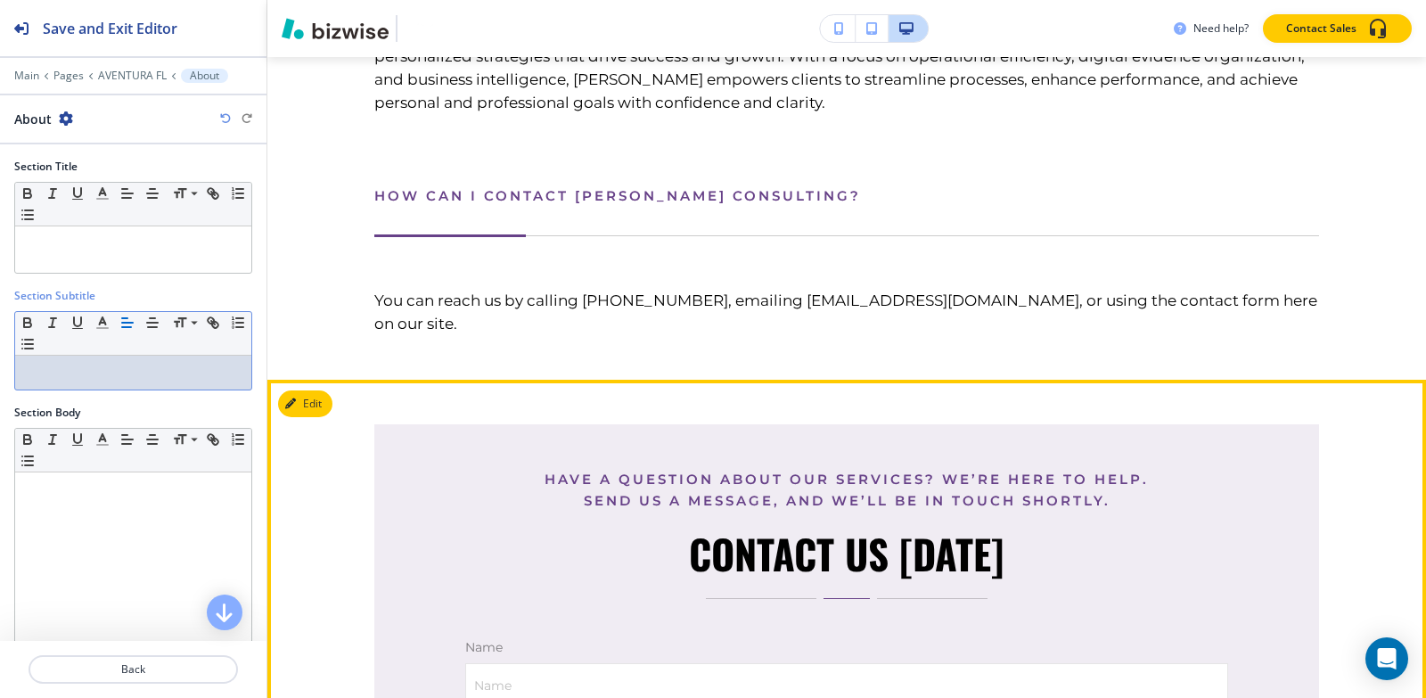
scroll to position [3399, 0]
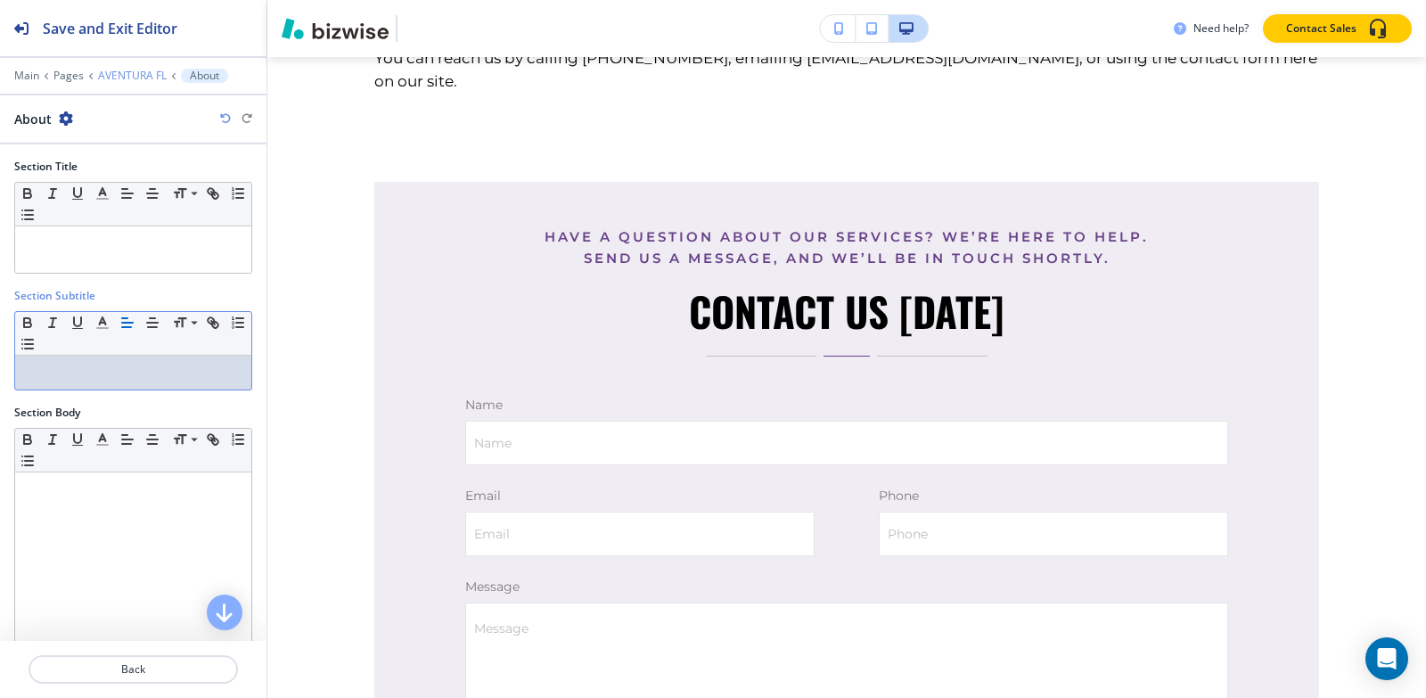
click at [140, 81] on p "AVENTURA FL" at bounding box center [132, 76] width 69 height 12
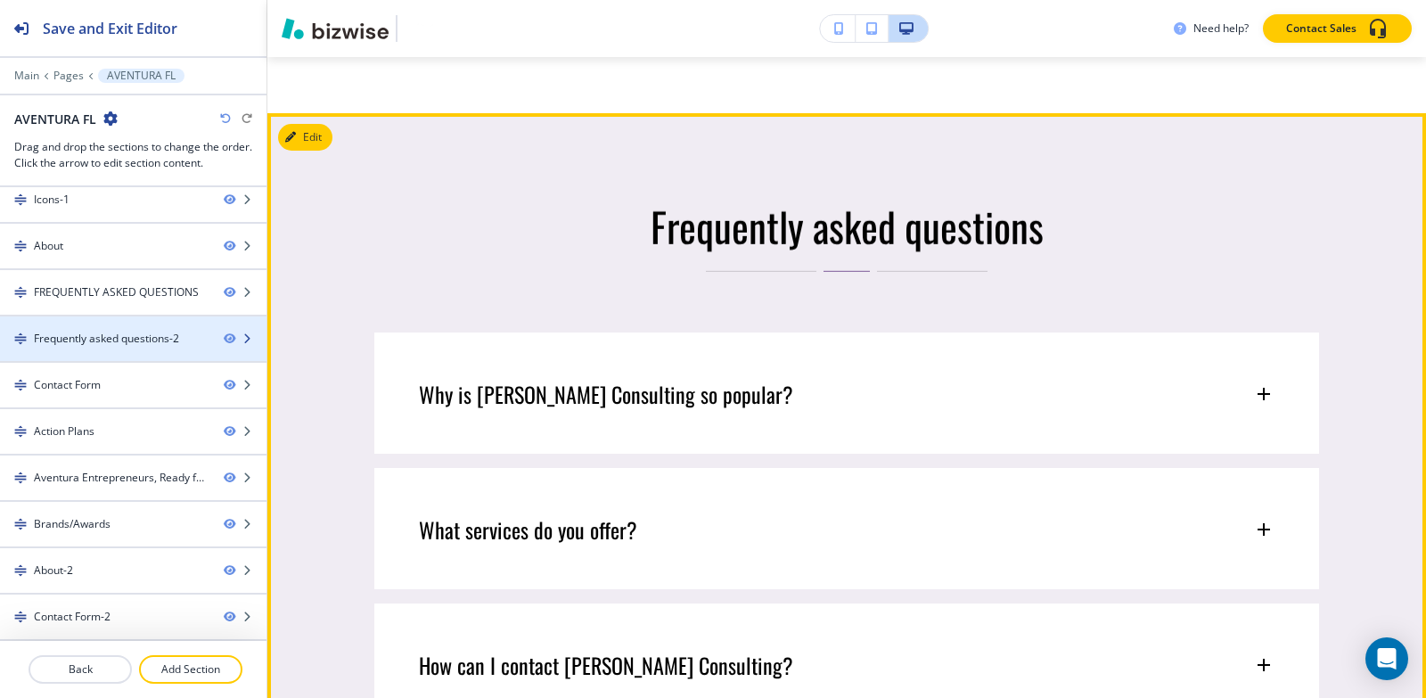
scroll to position [3468, 0]
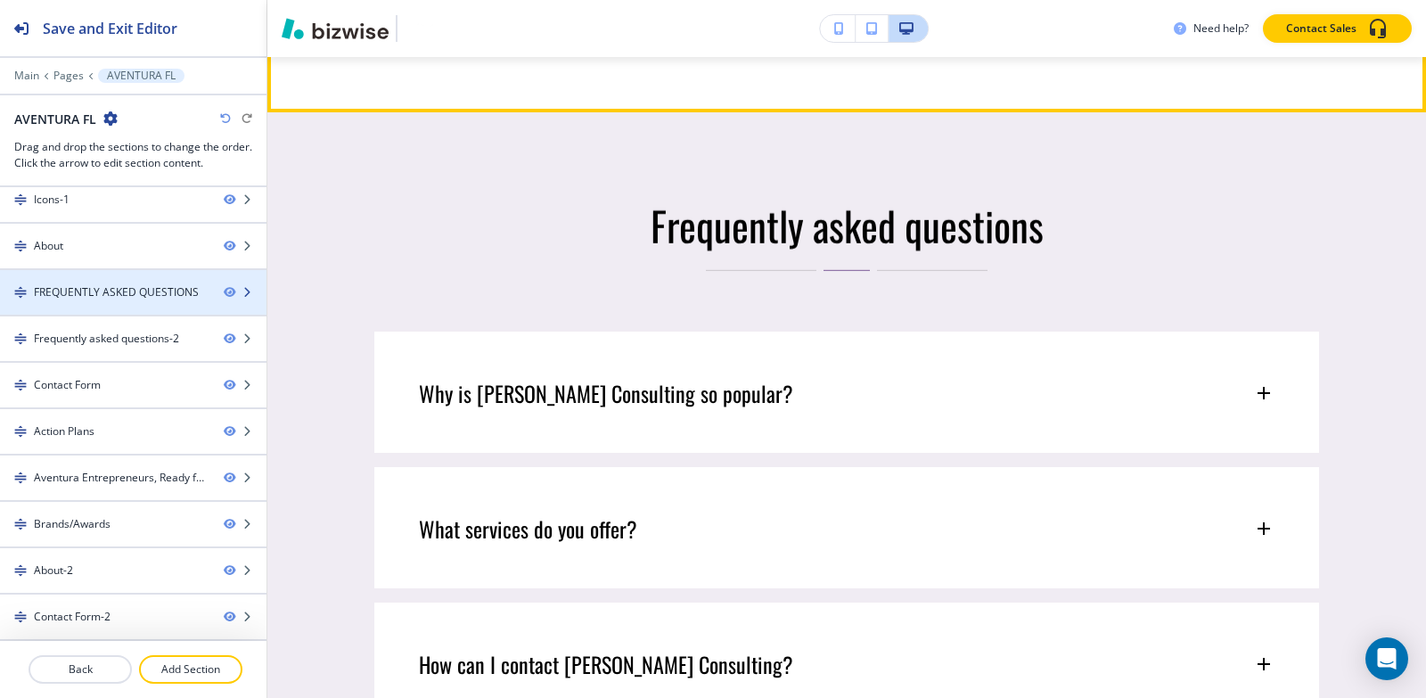
click at [86, 292] on div "FREQUENTLY ASKED QUESTIONS" at bounding box center [116, 292] width 165 height 16
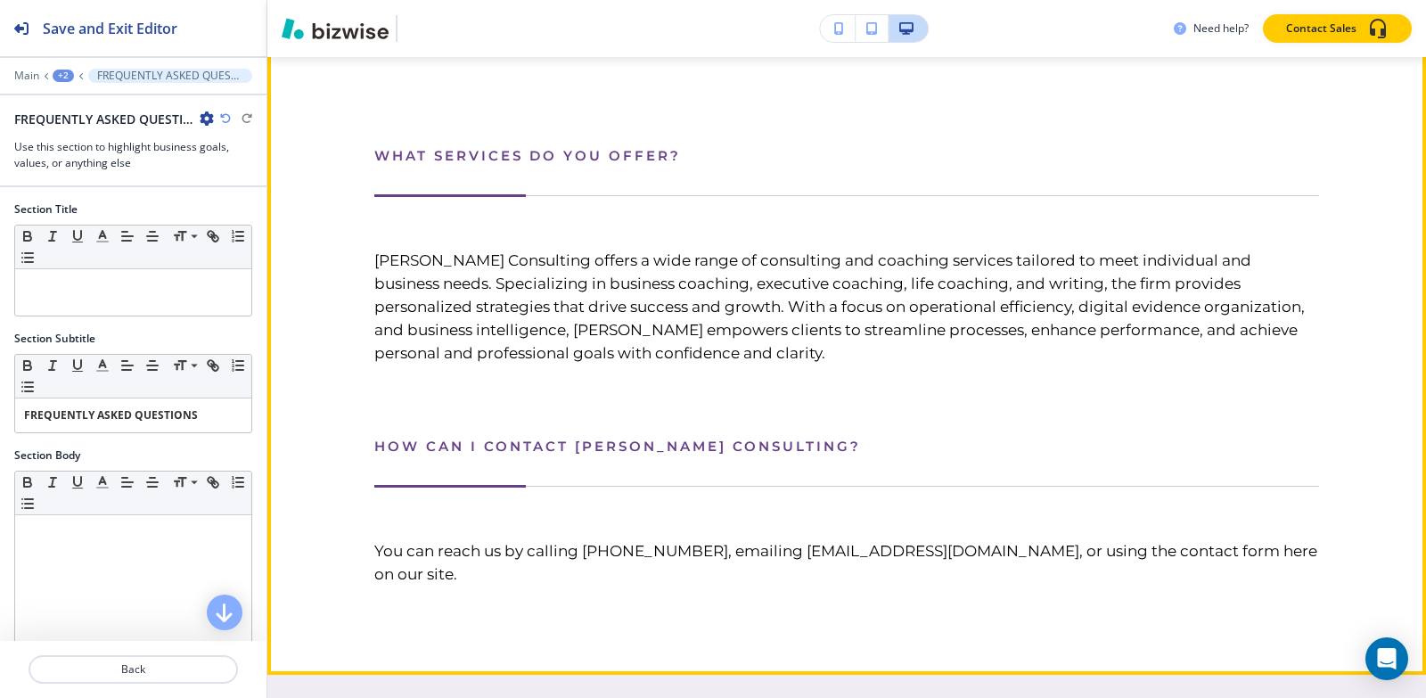
scroll to position [2920, 0]
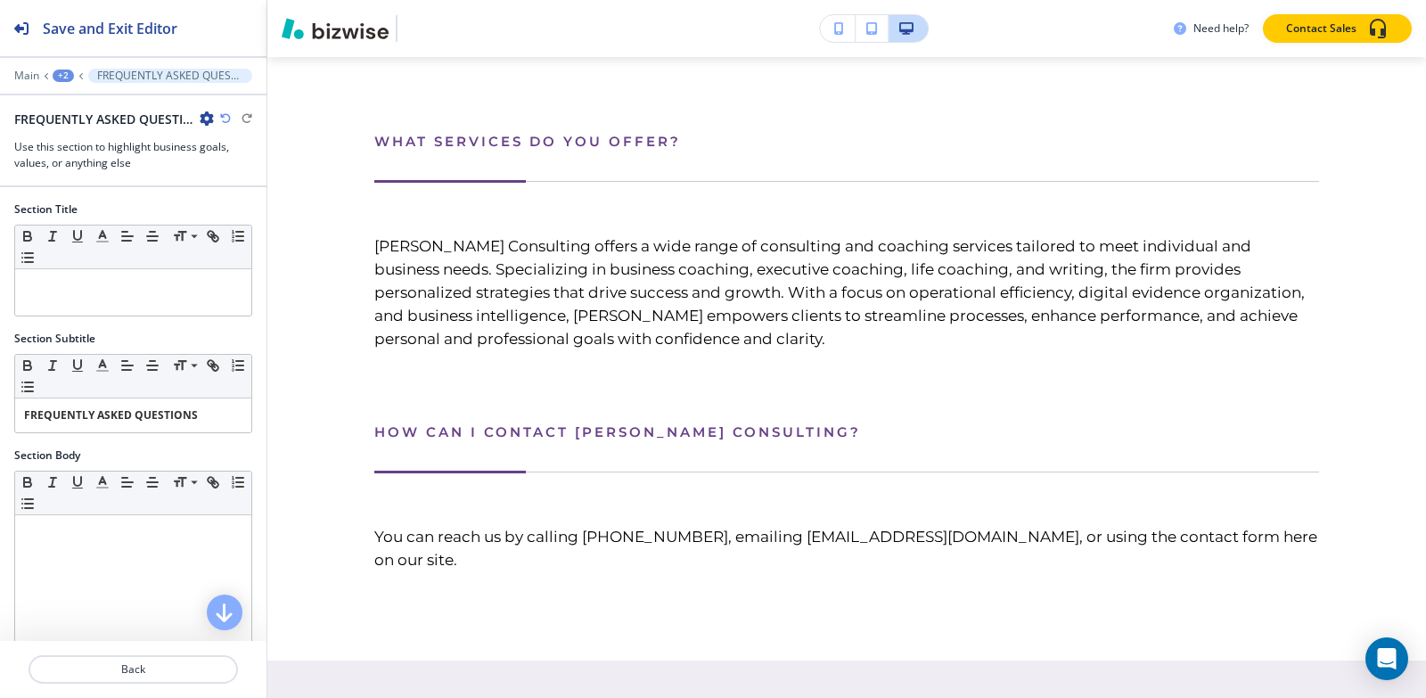
click at [205, 121] on icon "button" at bounding box center [207, 118] width 14 height 14
click at [211, 207] on p "Delete Section" at bounding box center [256, 212] width 91 height 16
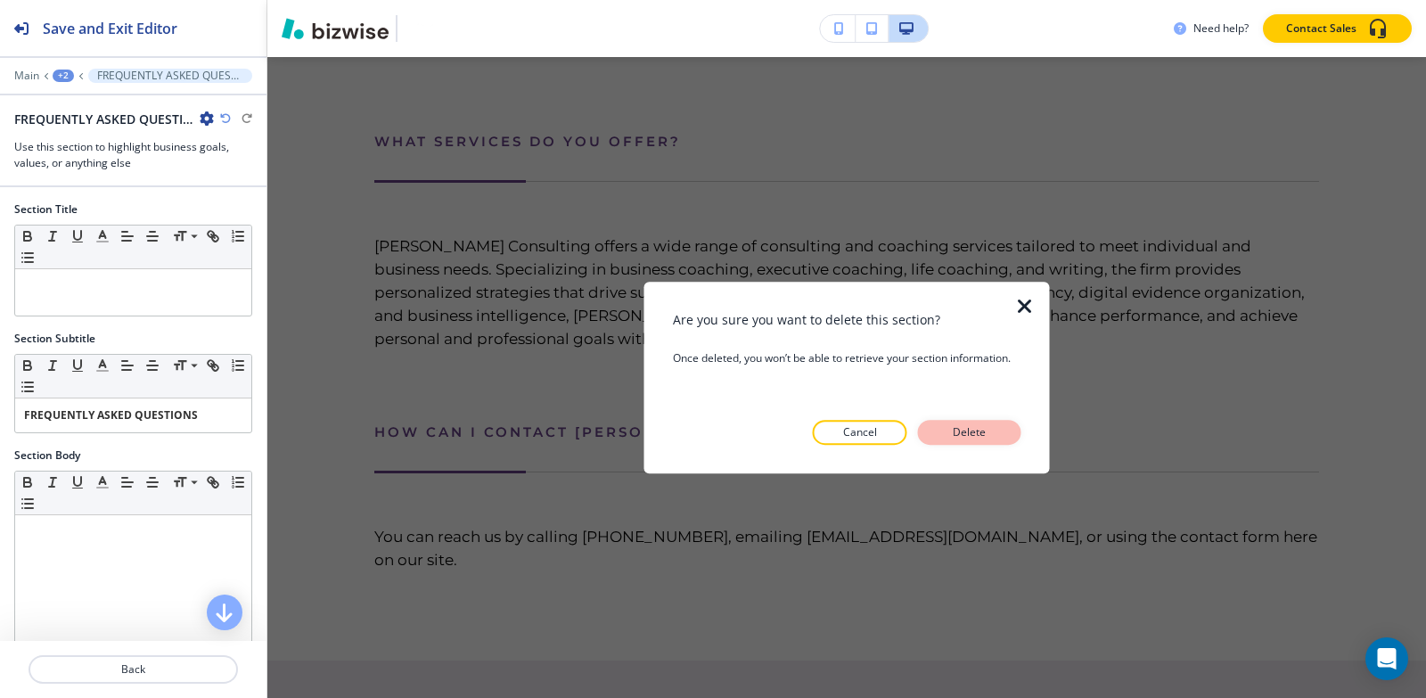
click at [985, 430] on p "Delete" at bounding box center [969, 432] width 43 height 16
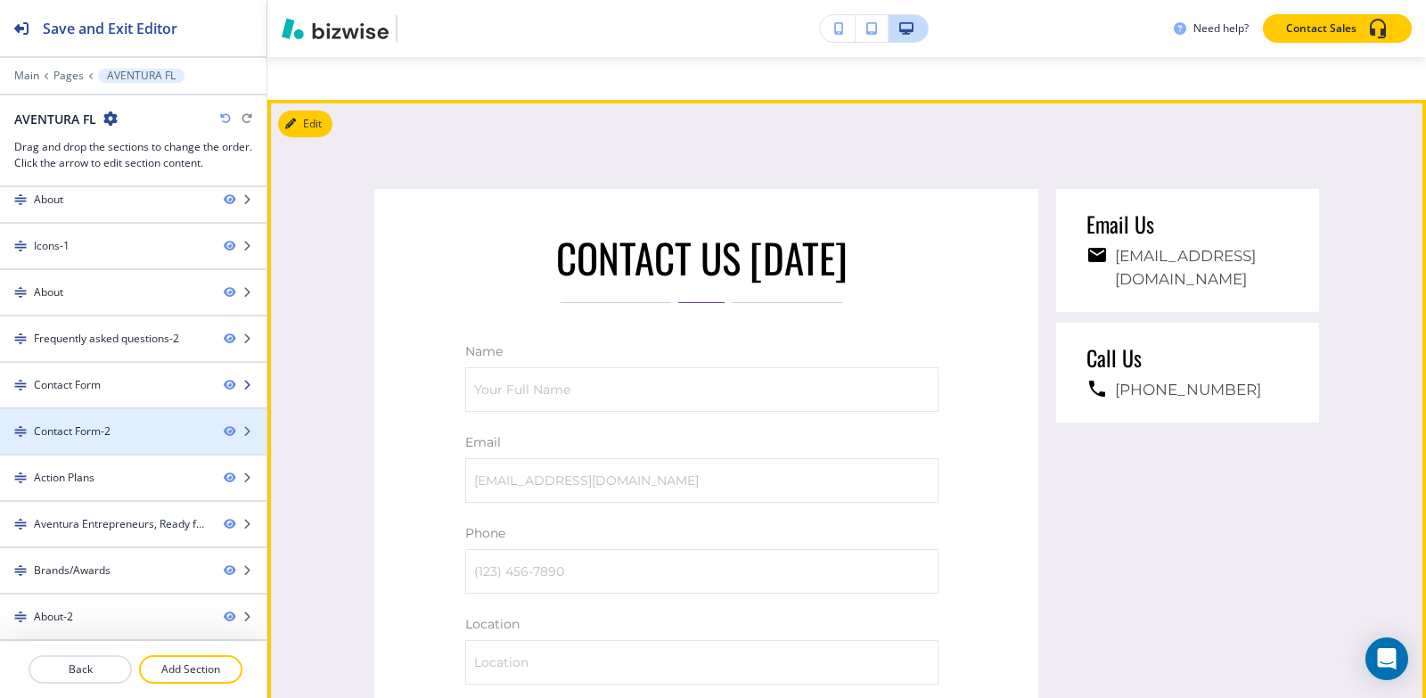
scroll to position [4376, 0]
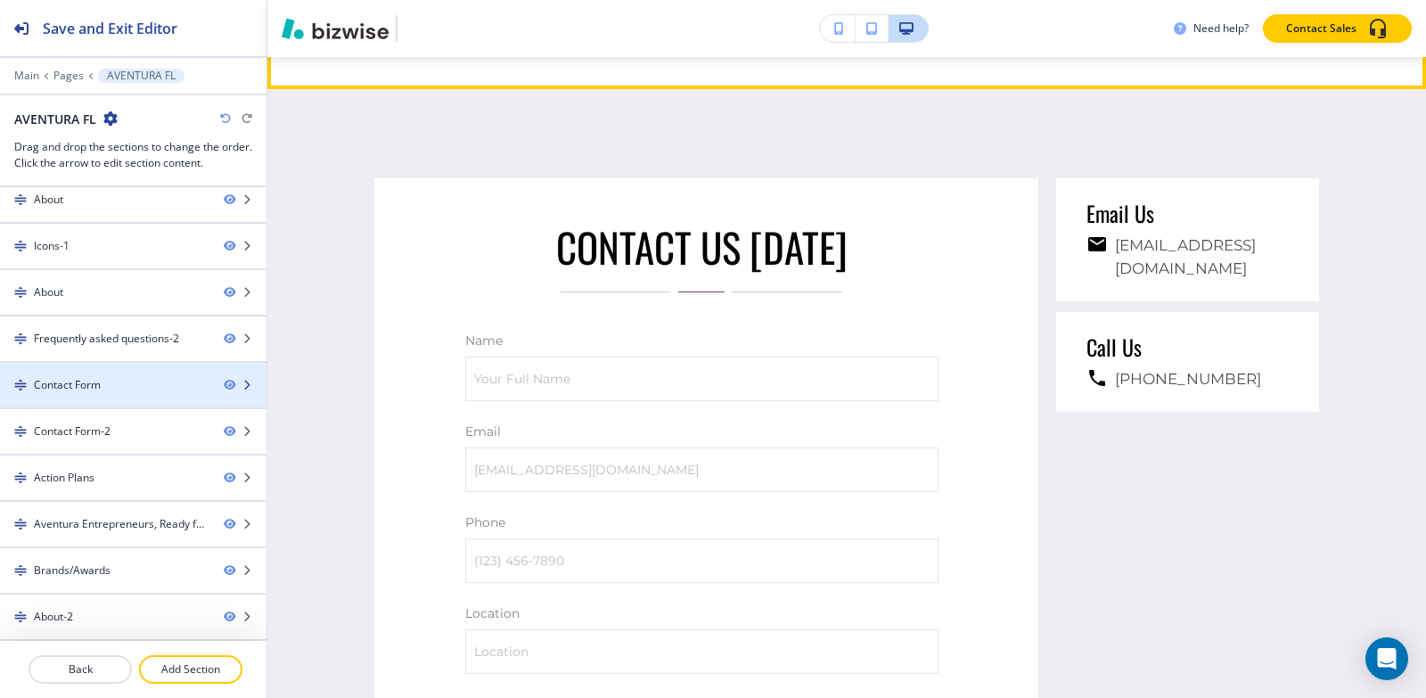
click at [77, 380] on div "Contact Form" at bounding box center [67, 385] width 67 height 16
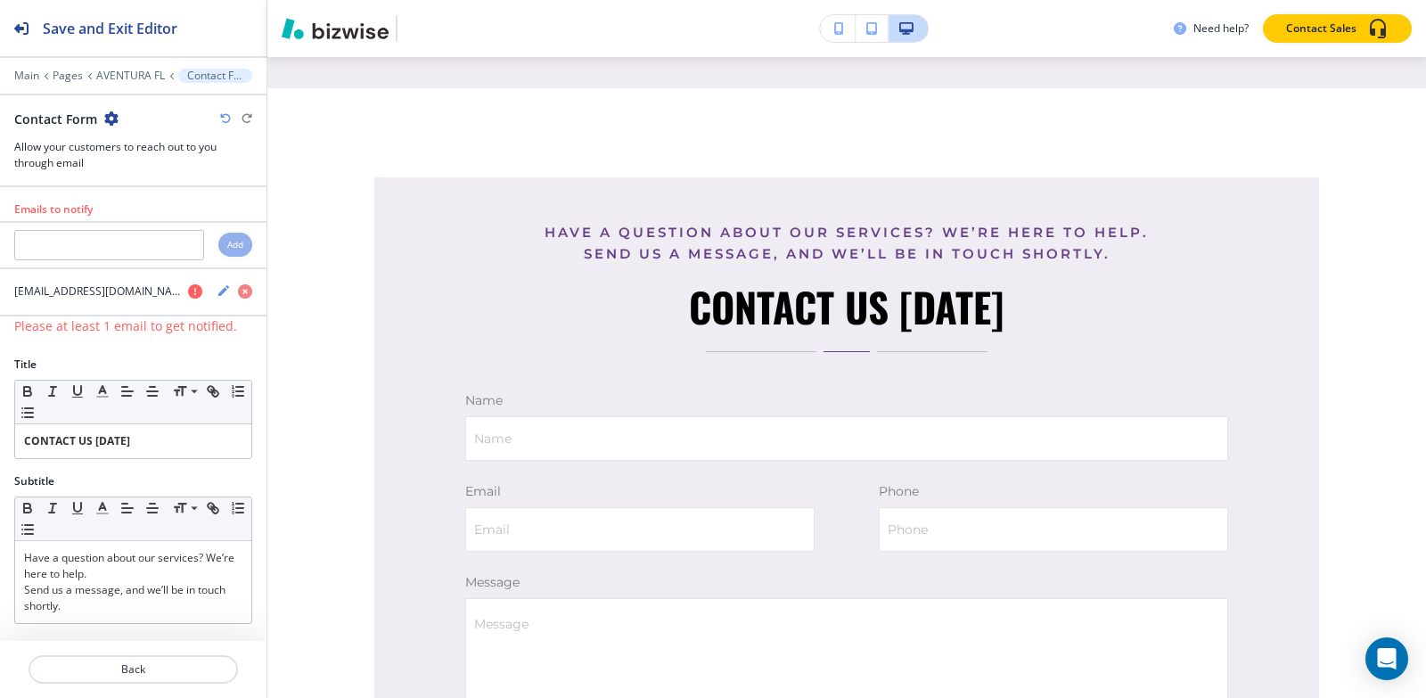
scroll to position [3487, 0]
click at [108, 121] on icon "button" at bounding box center [111, 118] width 14 height 14
click at [134, 207] on p "Delete Section" at bounding box center [160, 212] width 91 height 16
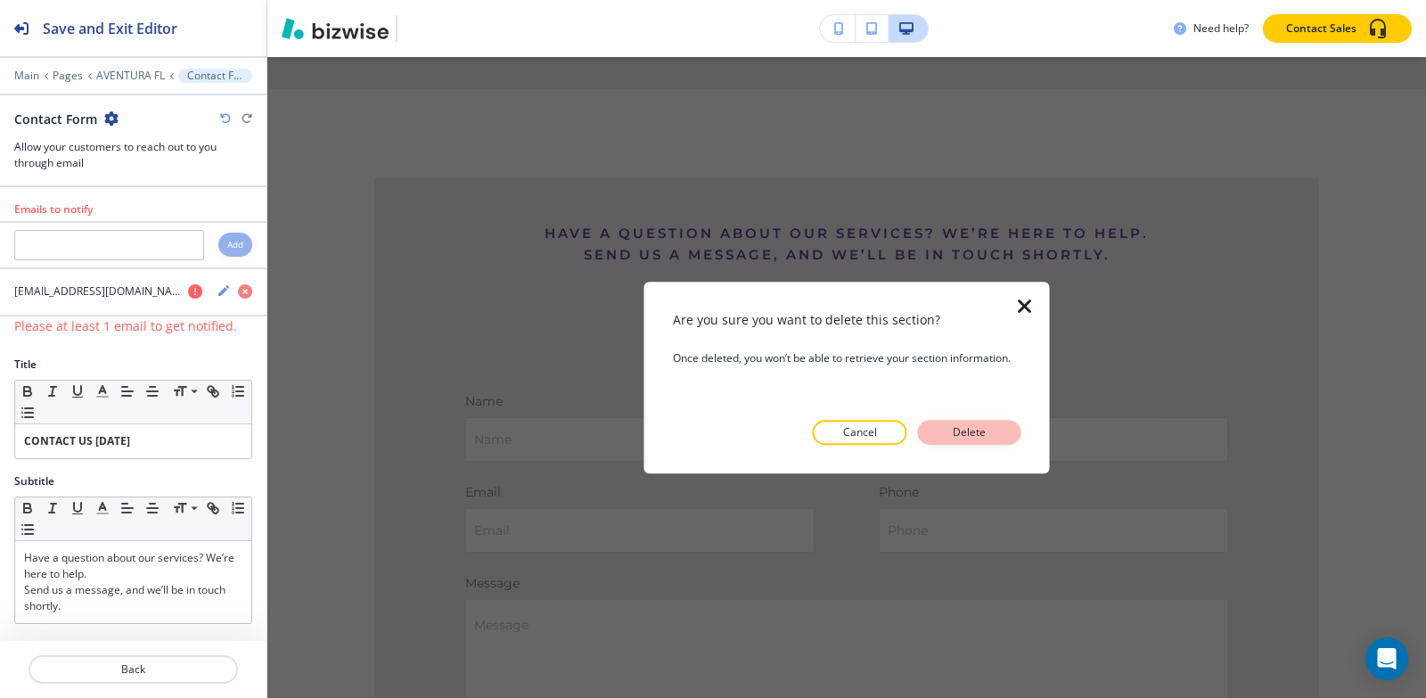
click at [943, 438] on button "Delete" at bounding box center [969, 432] width 103 height 25
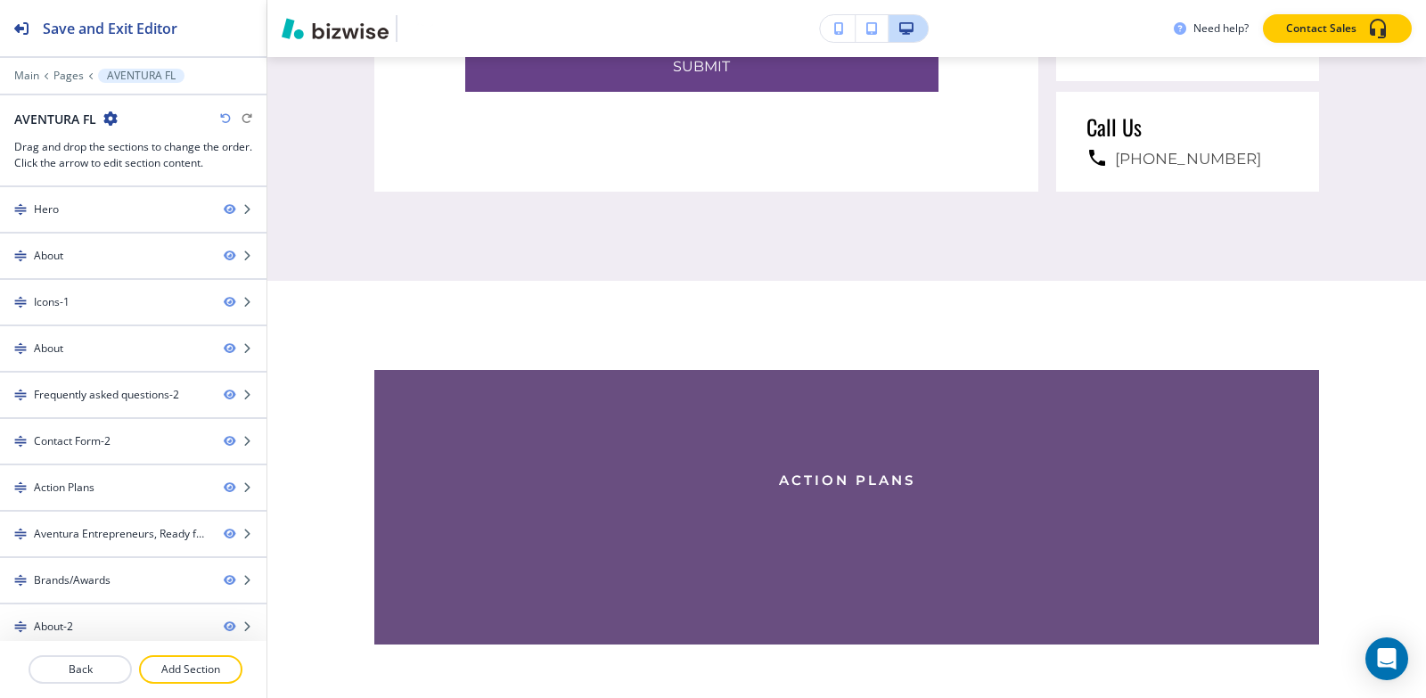
scroll to position [4378, 0]
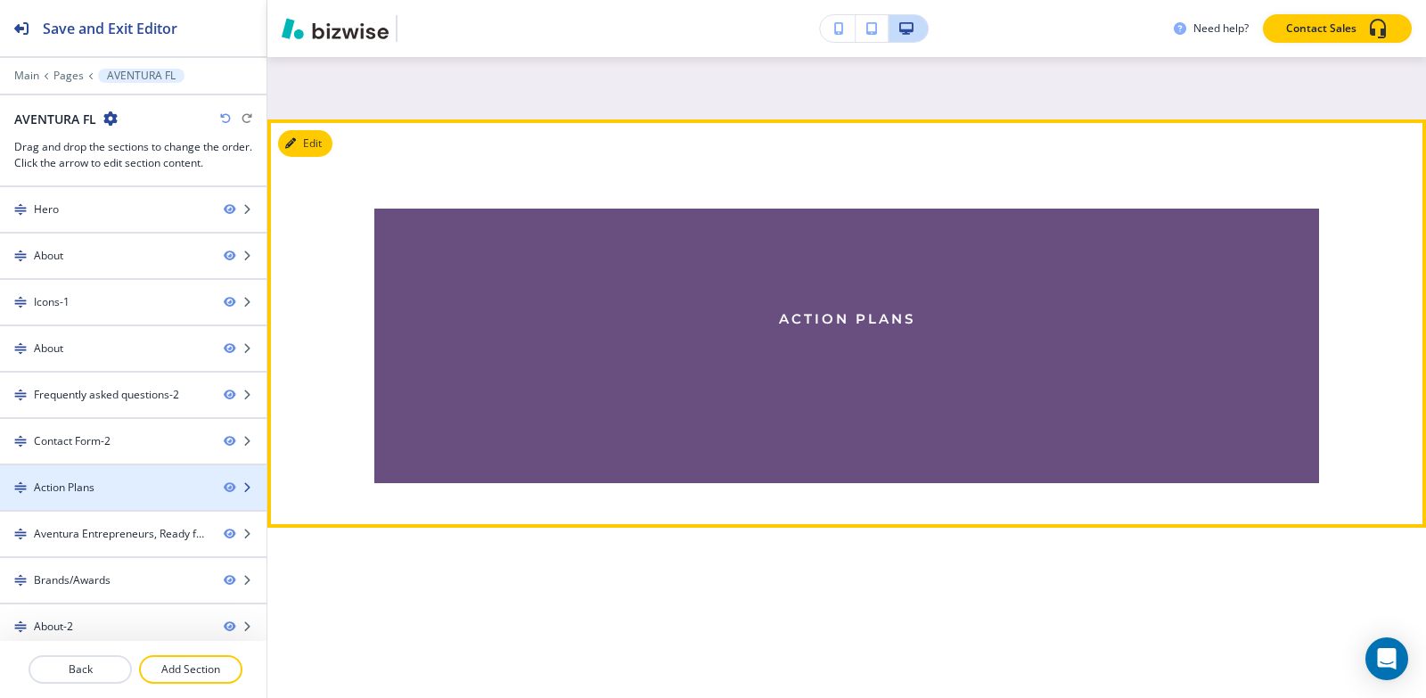
click at [93, 482] on div "Action Plans" at bounding box center [64, 487] width 61 height 16
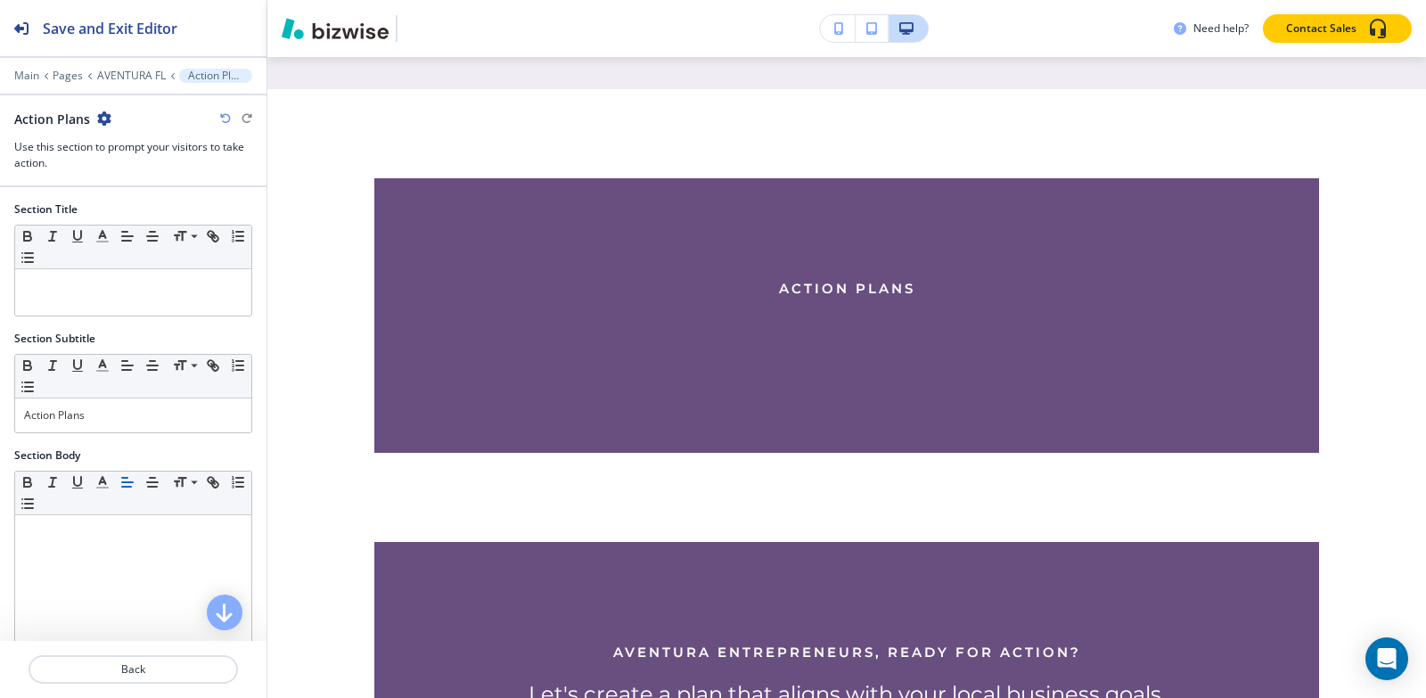
click at [101, 116] on icon "button" at bounding box center [104, 118] width 14 height 14
click at [144, 220] on button "Delete Section" at bounding box center [152, 212] width 114 height 32
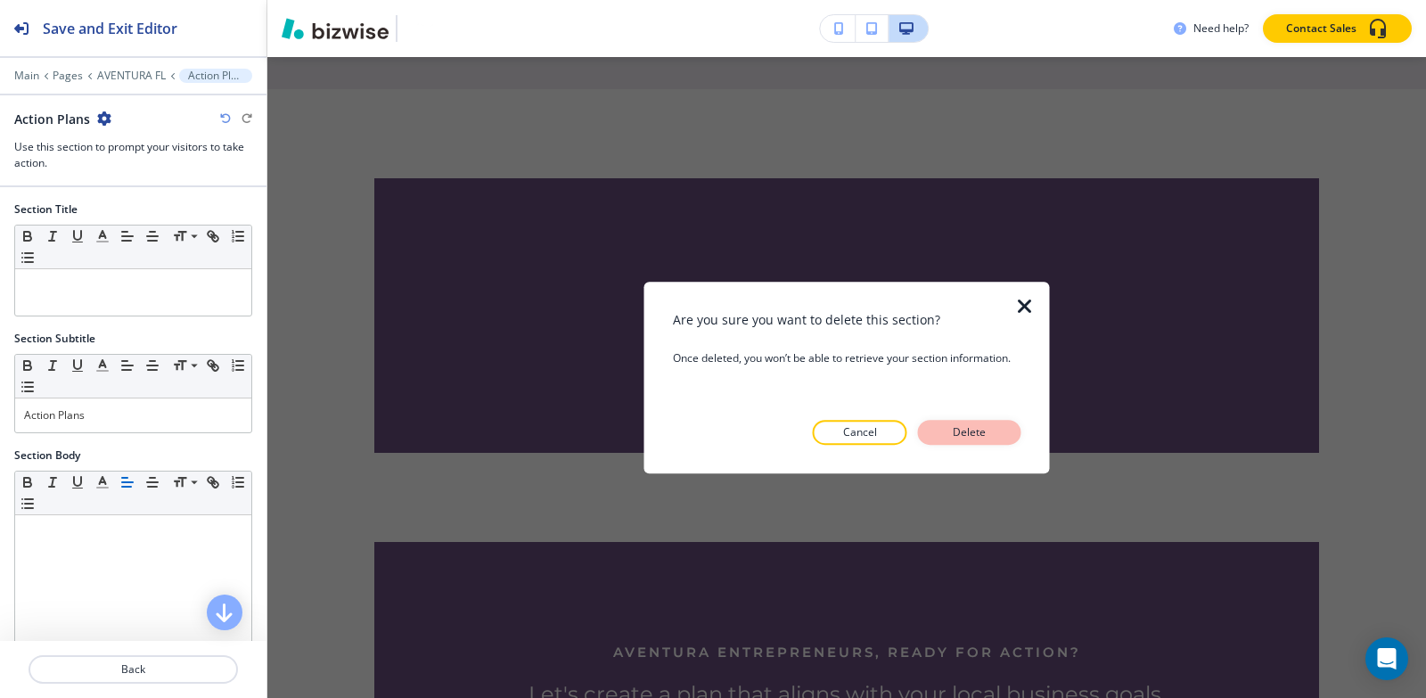
click at [978, 433] on p "Delete" at bounding box center [969, 432] width 43 height 16
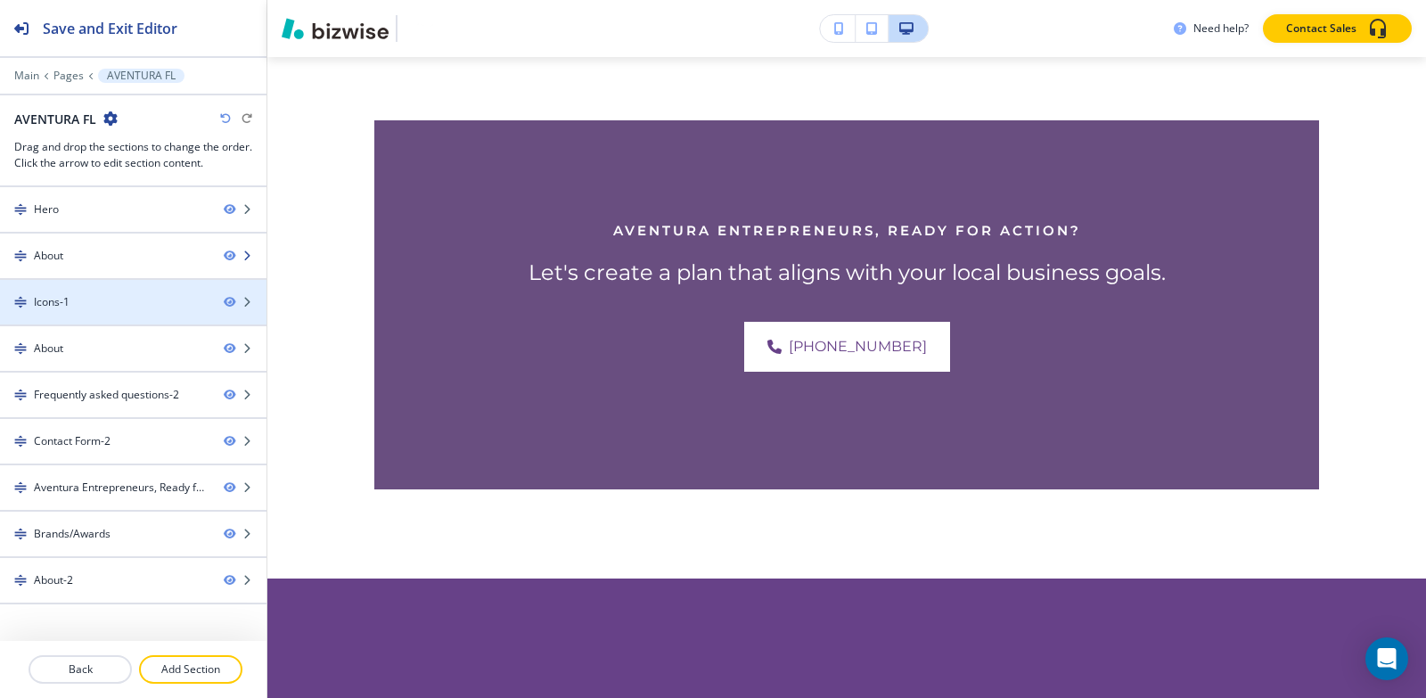
scroll to position [4498, 0]
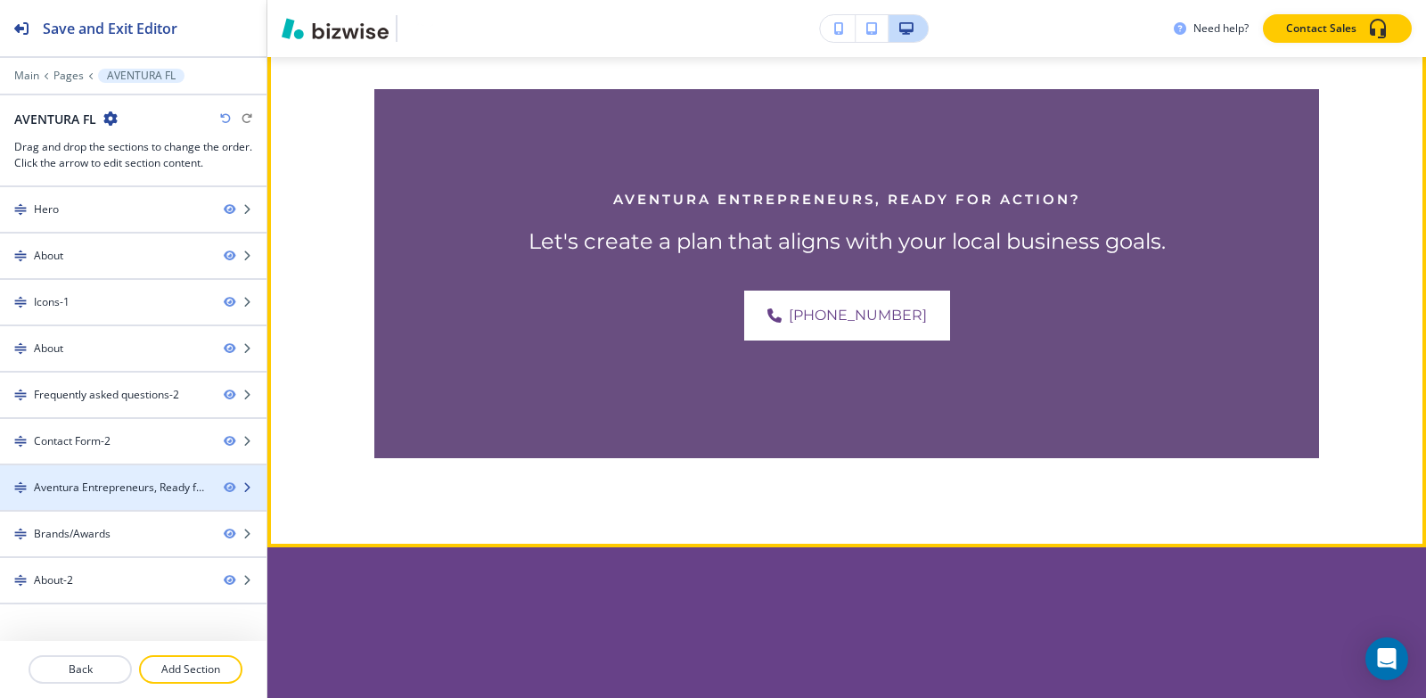
click at [80, 497] on div at bounding box center [133, 502] width 266 height 14
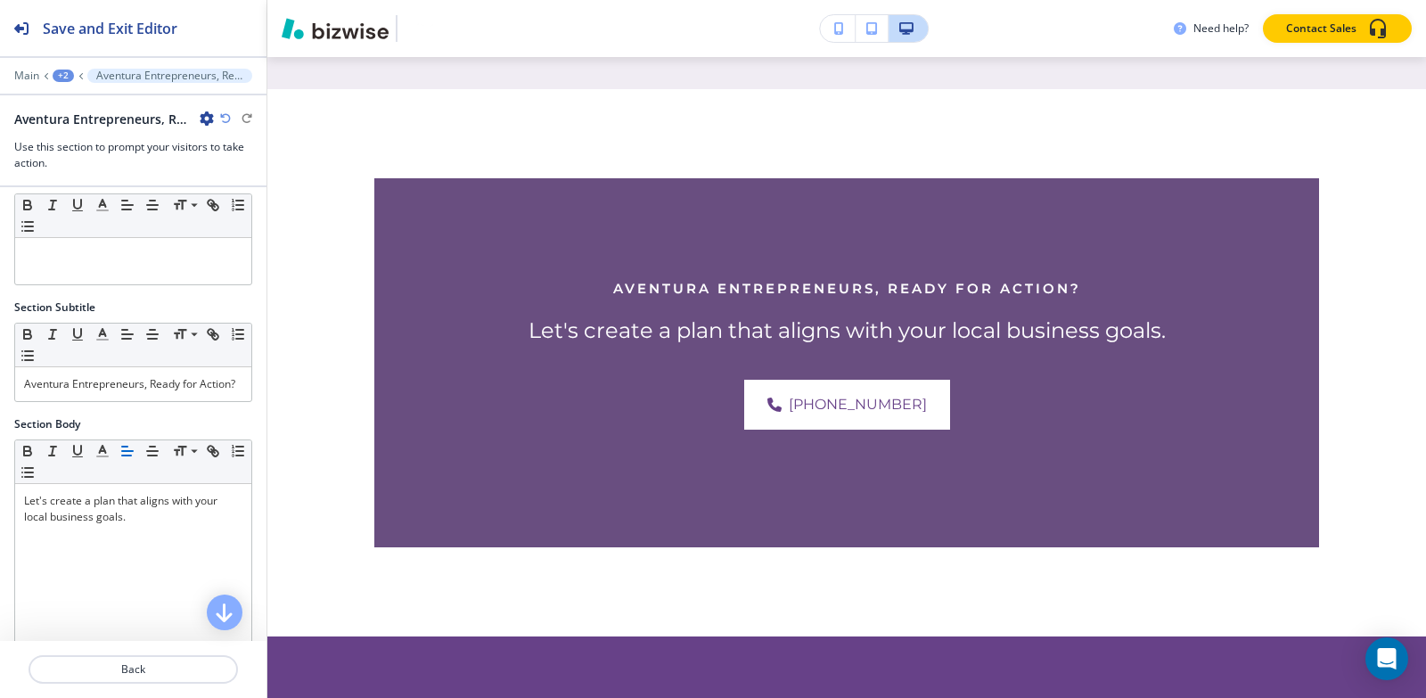
scroll to position [0, 0]
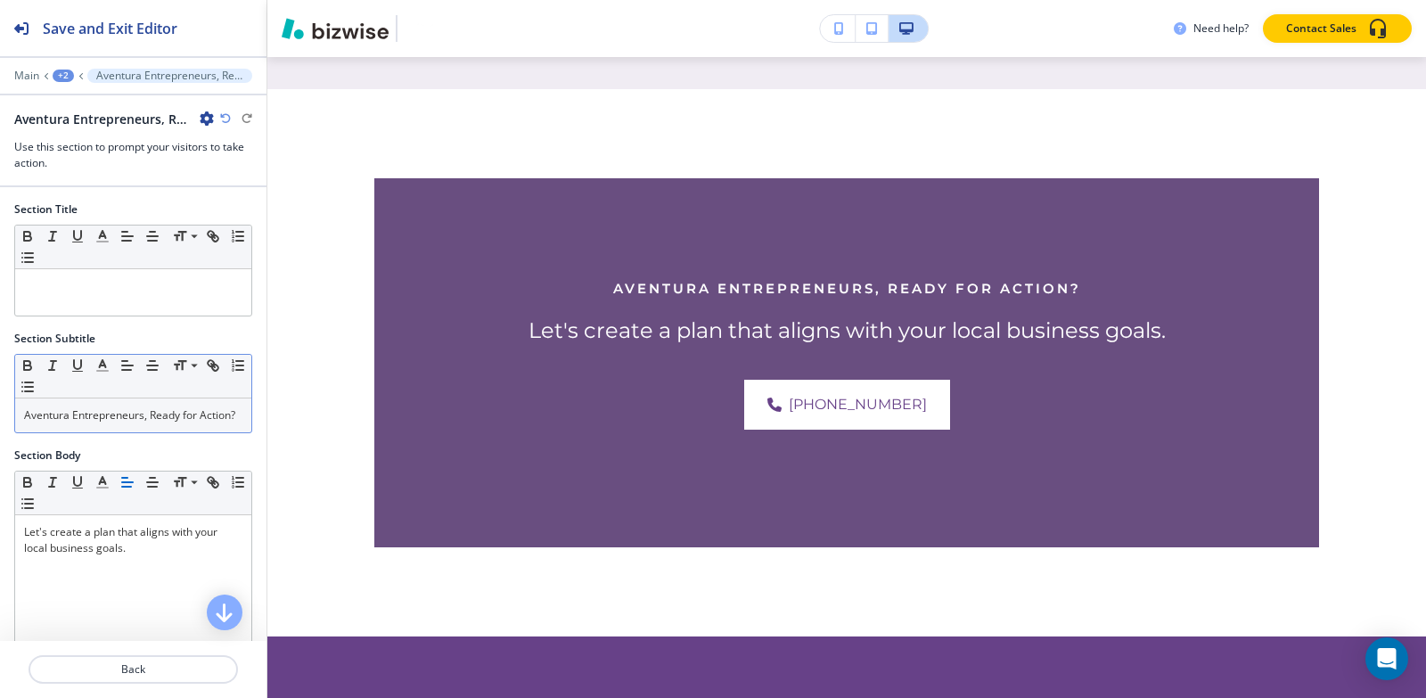
click at [127, 423] on p "Aventura Entrepreneurs, Ready for Action?" at bounding box center [133, 415] width 218 height 16
copy p "Aventura Entrepreneurs, Ready for Action?"
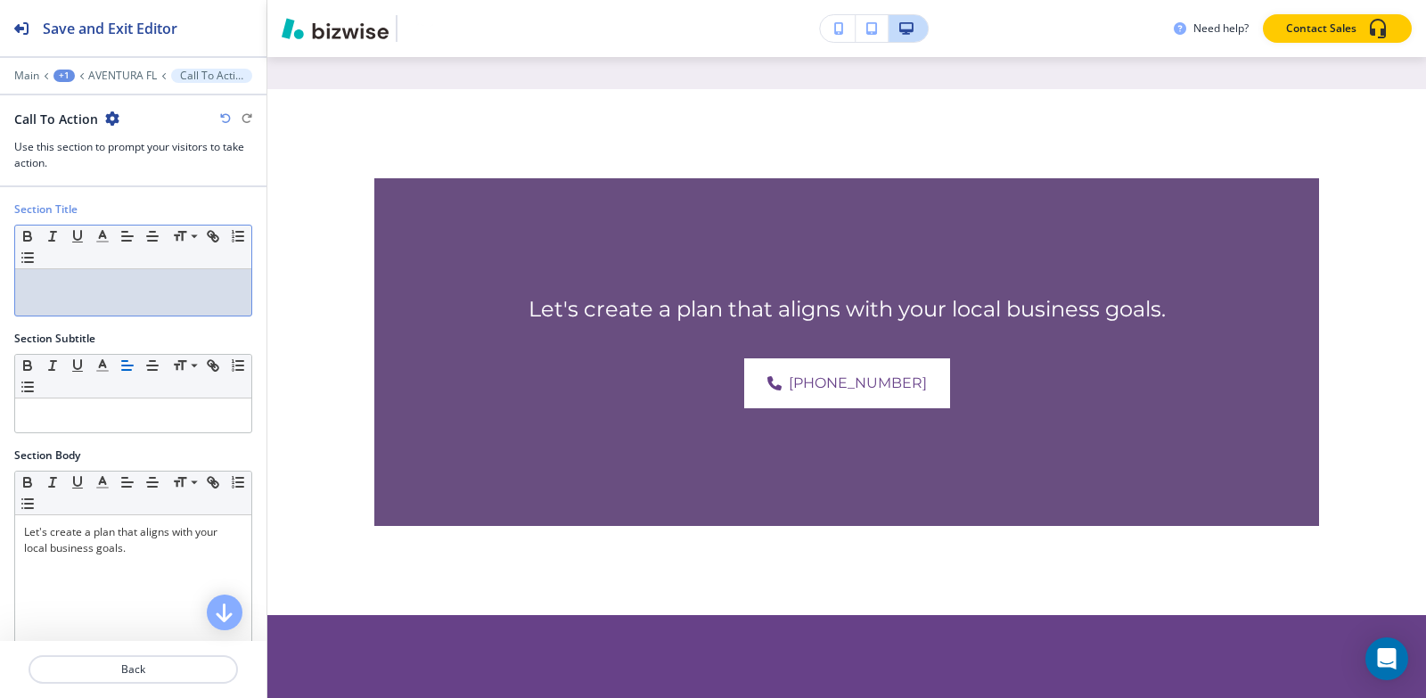
click at [119, 281] on p at bounding box center [133, 286] width 218 height 16
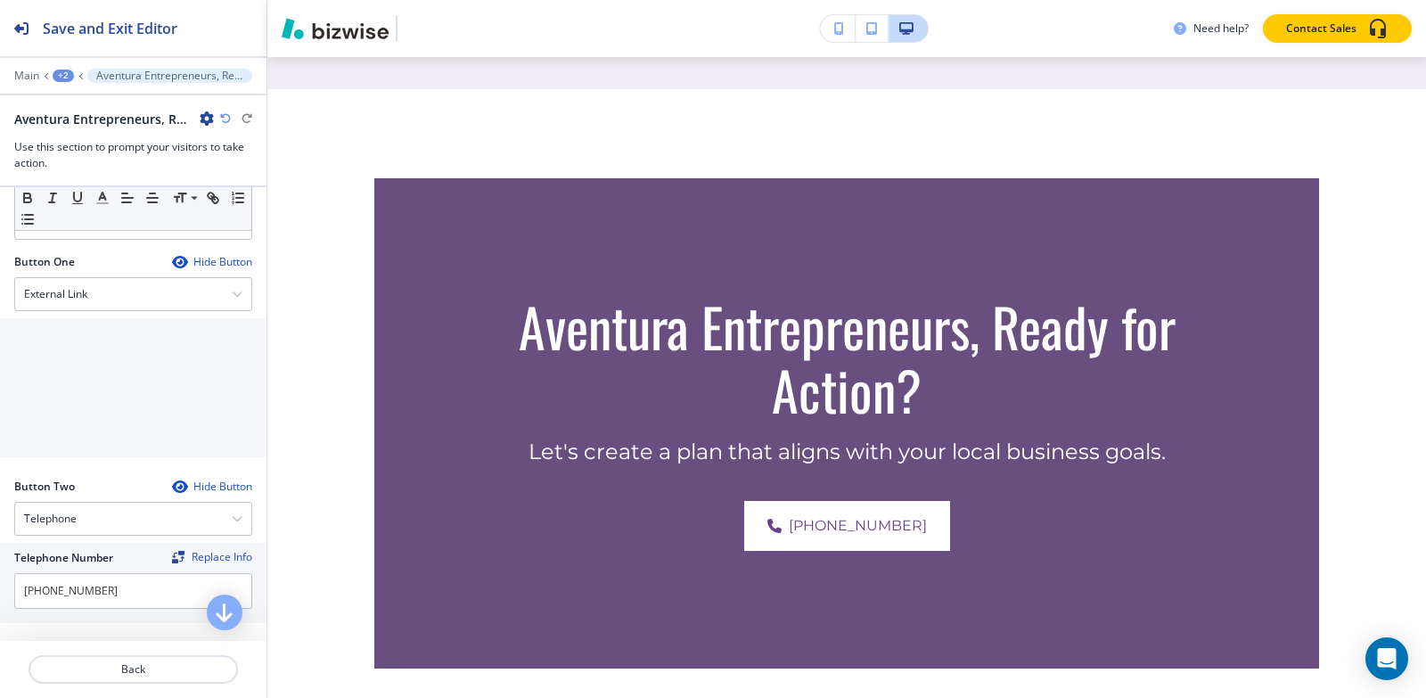
scroll to position [624, 0]
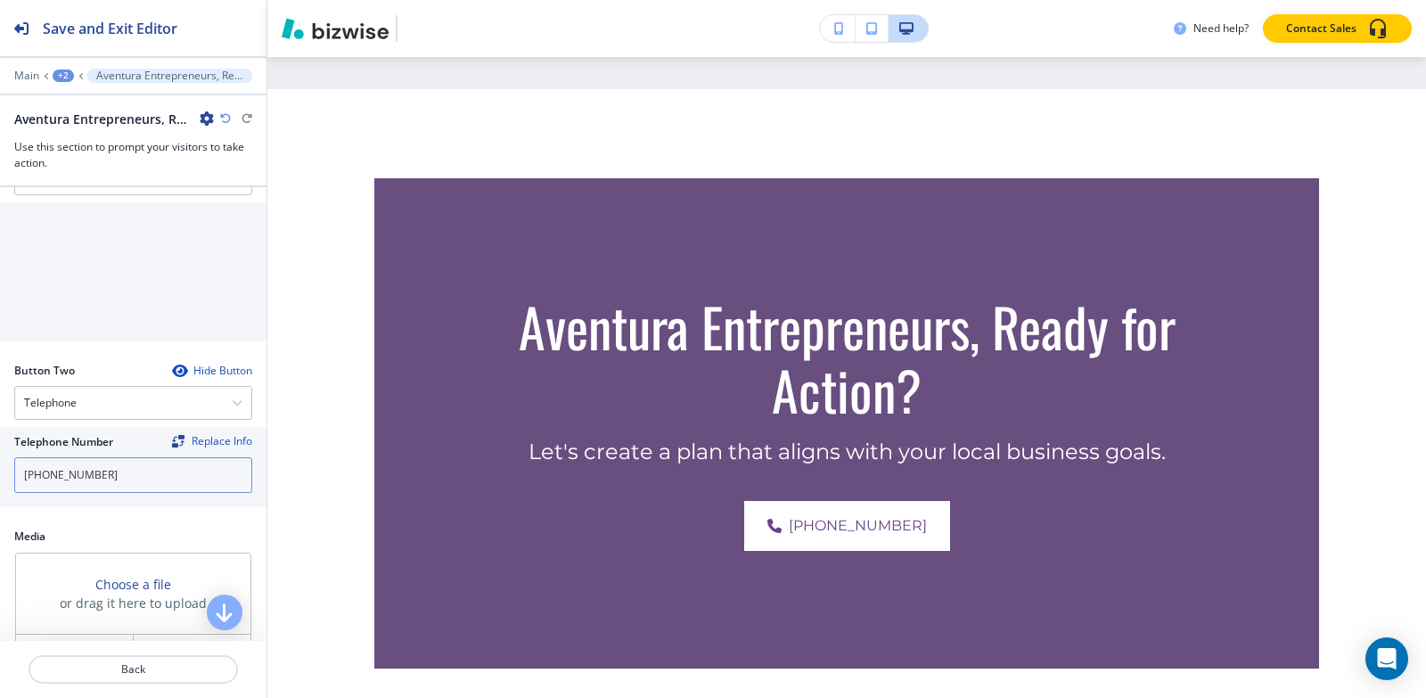
click at [119, 473] on input "[PHONE_NUMBER]" at bounding box center [133, 475] width 238 height 36
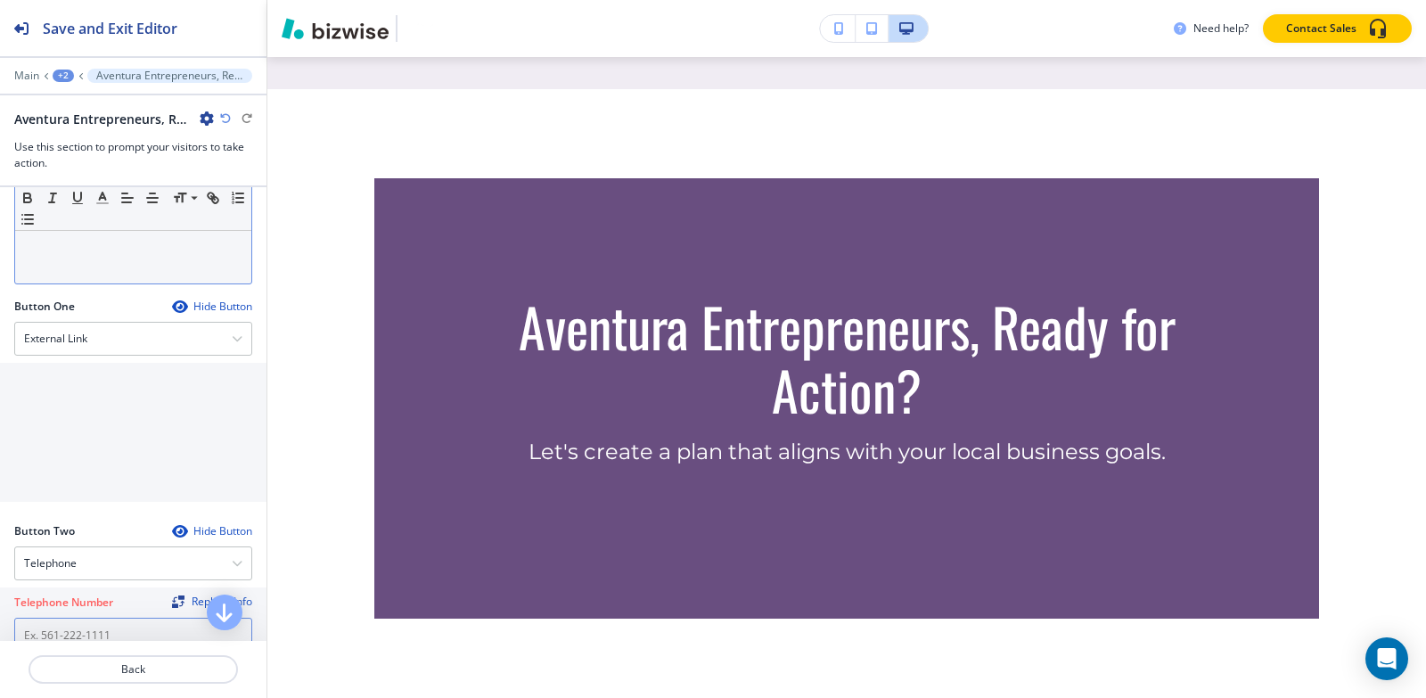
scroll to position [446, 0]
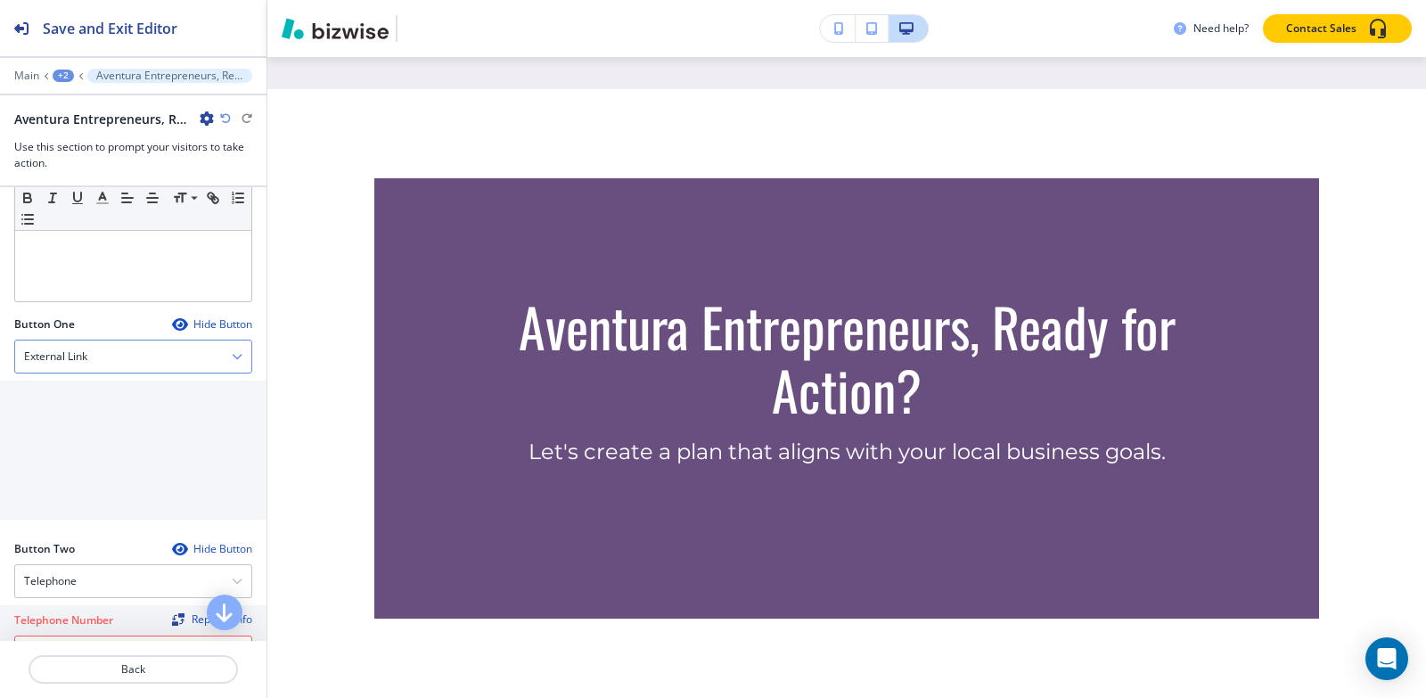
click at [88, 357] on div "External Link" at bounding box center [133, 356] width 236 height 32
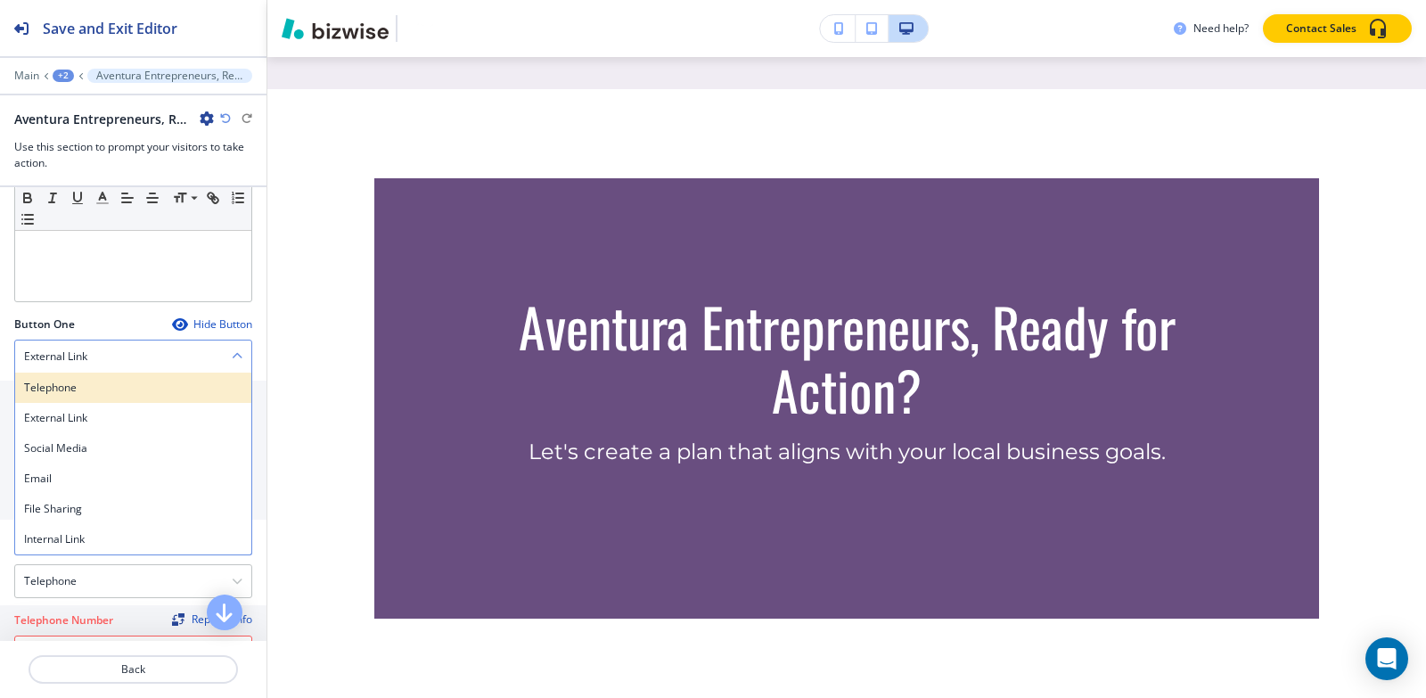
click at [81, 392] on h4 "Telephone" at bounding box center [133, 388] width 218 height 16
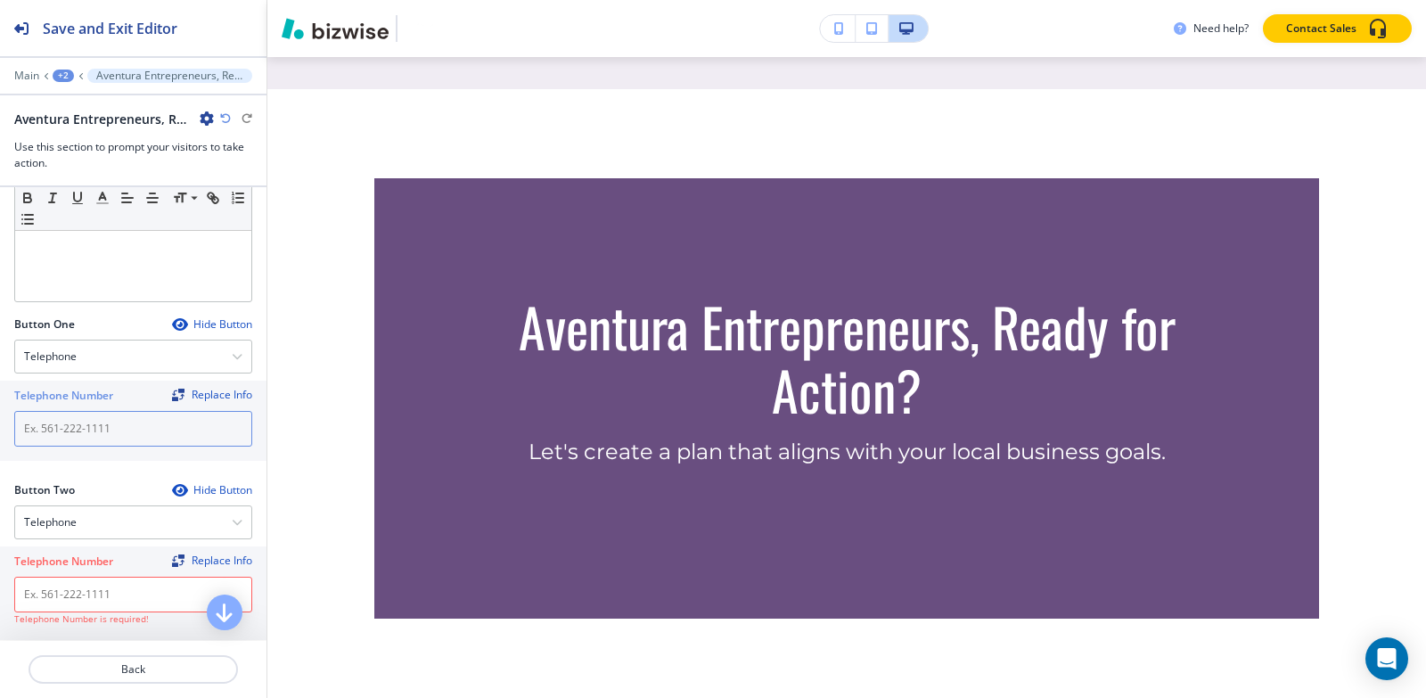
click at [85, 436] on input "text" at bounding box center [133, 429] width 238 height 36
paste input "[PHONE_NUMBER]"
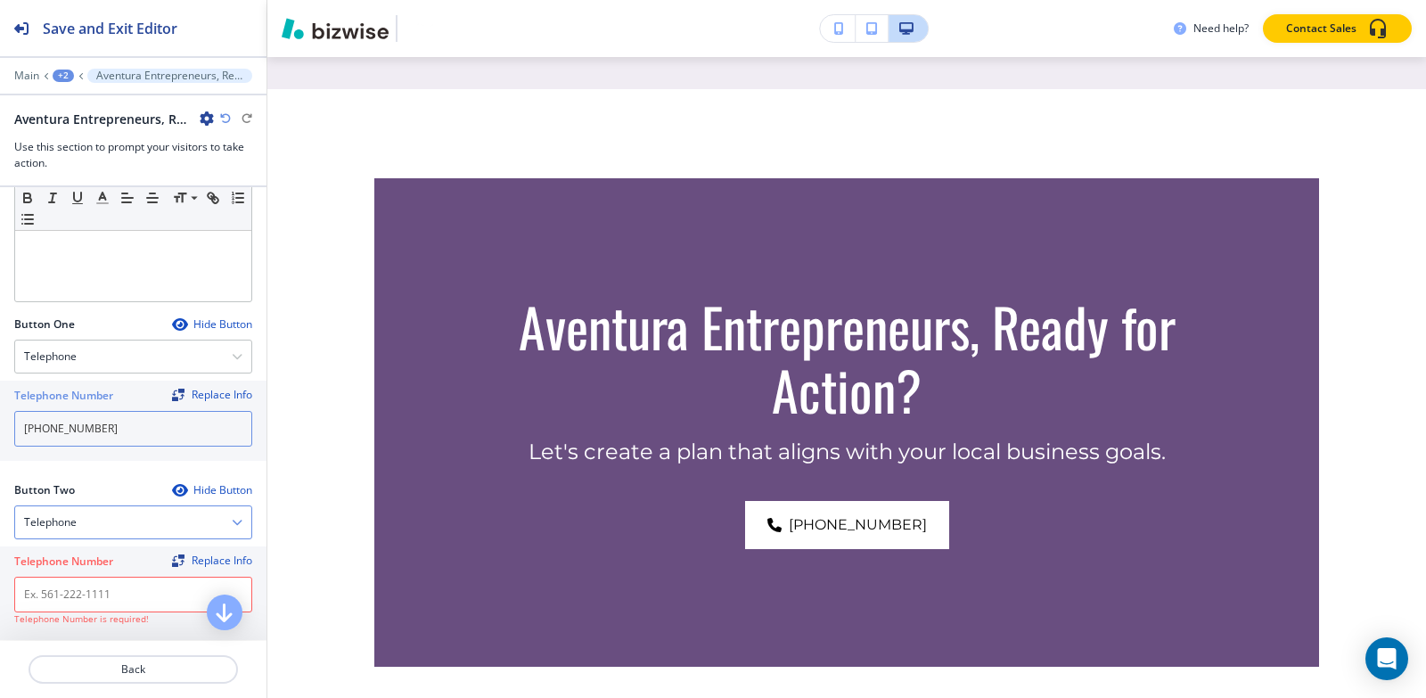
type input "[PHONE_NUMBER]"
click at [118, 530] on div "Telephone" at bounding box center [133, 522] width 236 height 32
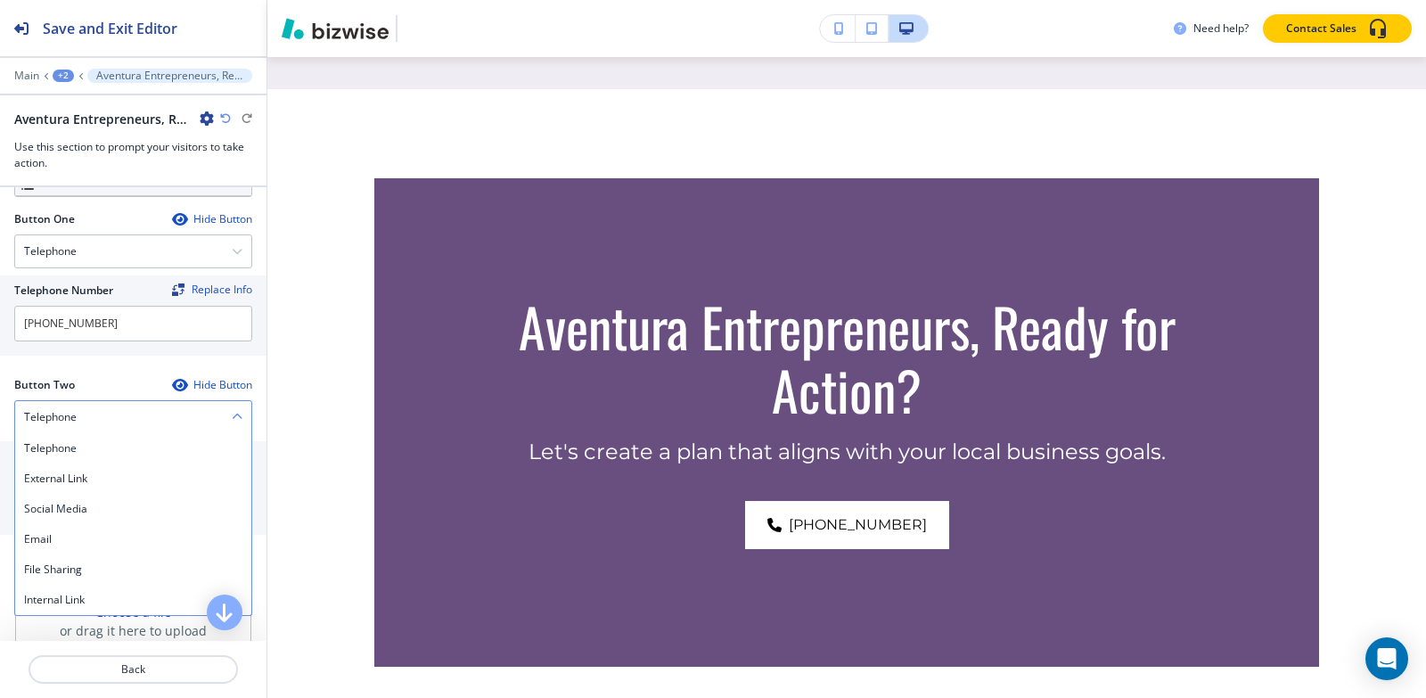
scroll to position [713, 0]
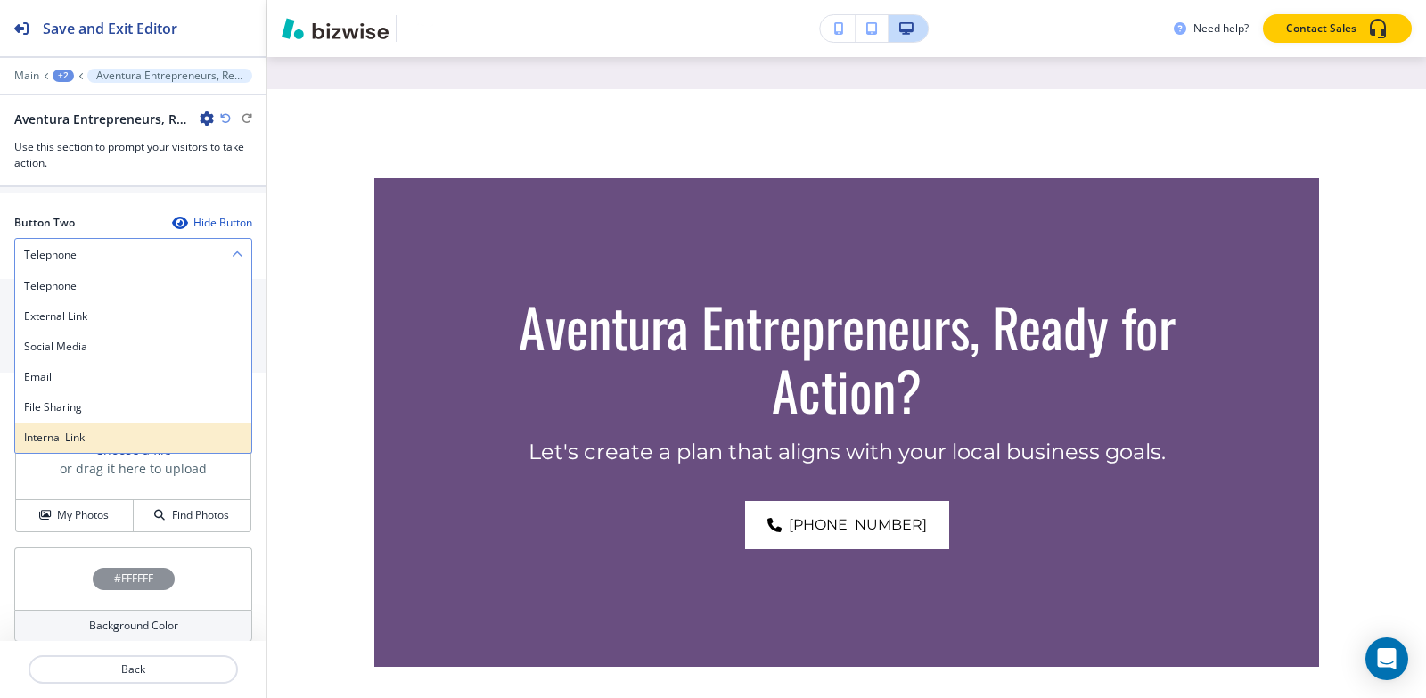
click at [92, 440] on h4 "Internal Link" at bounding box center [133, 438] width 218 height 16
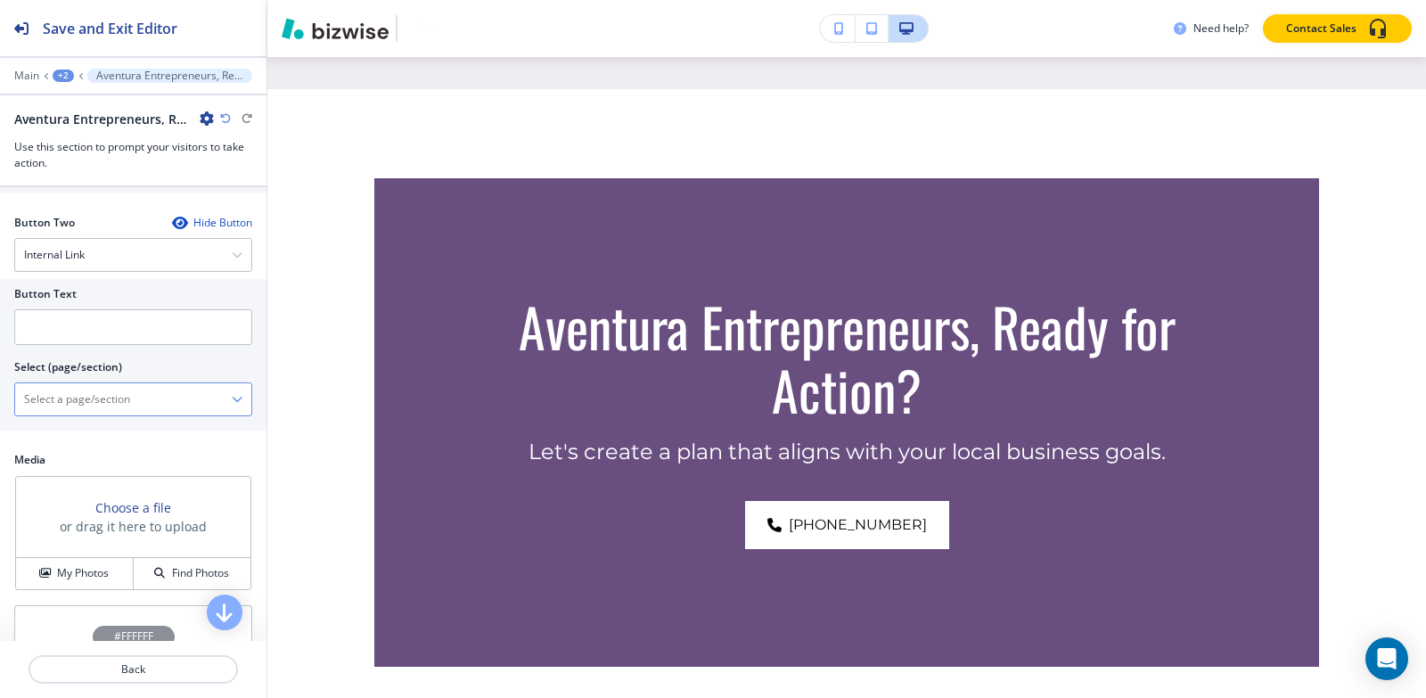
click at [101, 405] on \(page\/section\) "Manual Input" at bounding box center [123, 399] width 217 height 30
click at [118, 332] on input "text" at bounding box center [133, 327] width 238 height 36
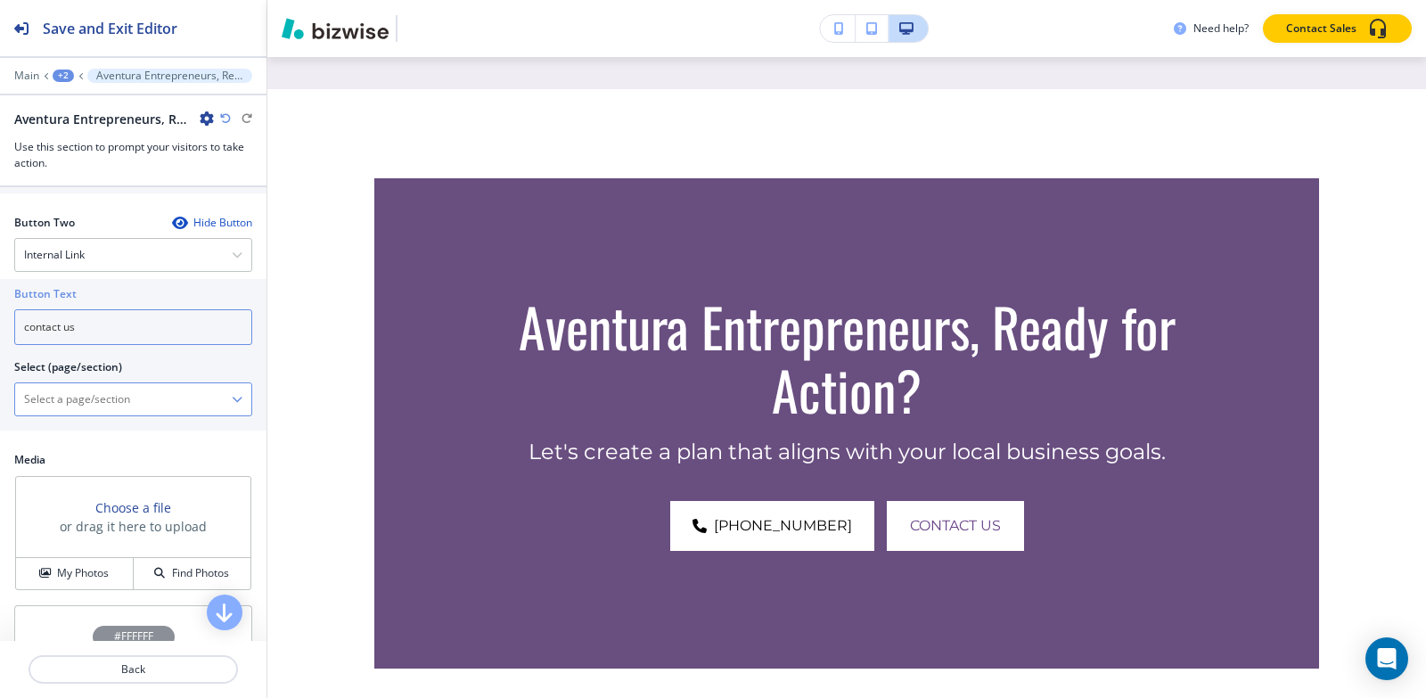
type input "contact us"
drag, startPoint x: 62, startPoint y: 399, endPoint x: 85, endPoint y: 383, distance: 27.5
click at [62, 399] on \(page\/section\) "Manual Input" at bounding box center [123, 399] width 217 height 30
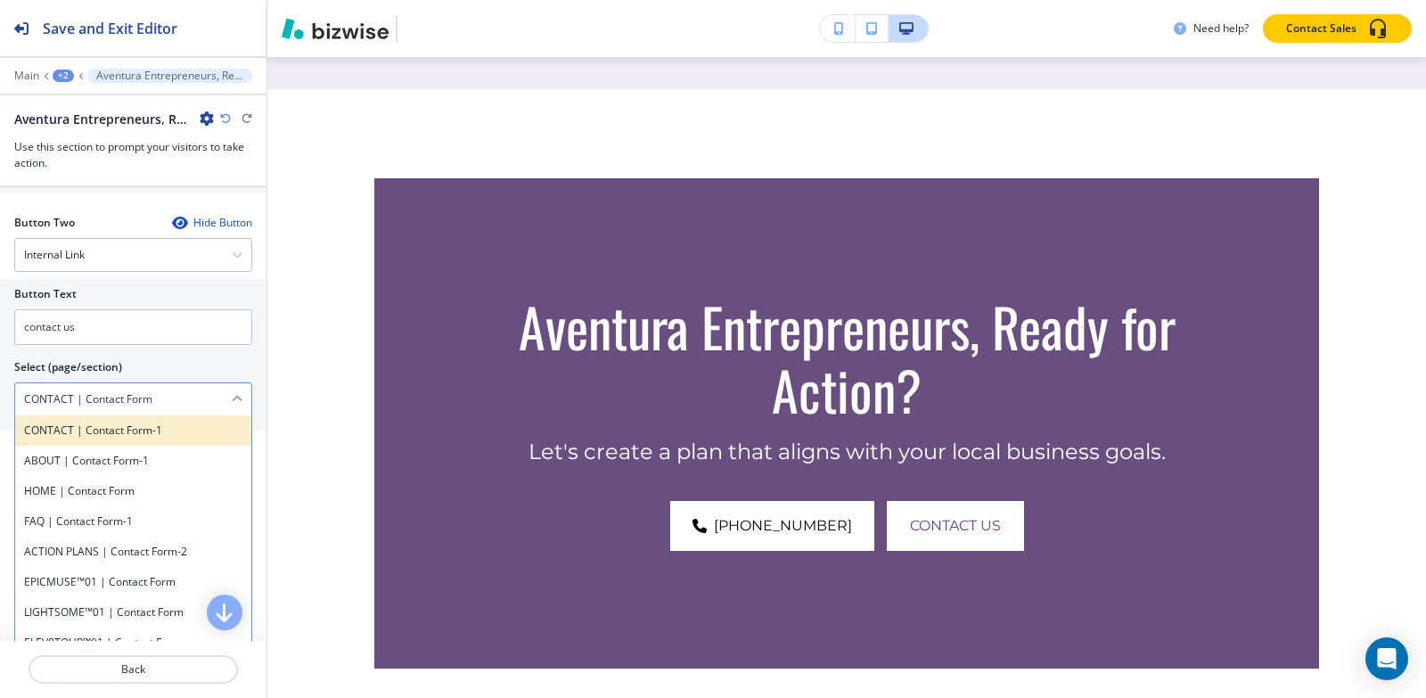
click at [149, 434] on h4 "CONTACT | Contact Form-1" at bounding box center [133, 430] width 218 height 16
type \(page\/section\) "CONTACT | Contact Form-1"
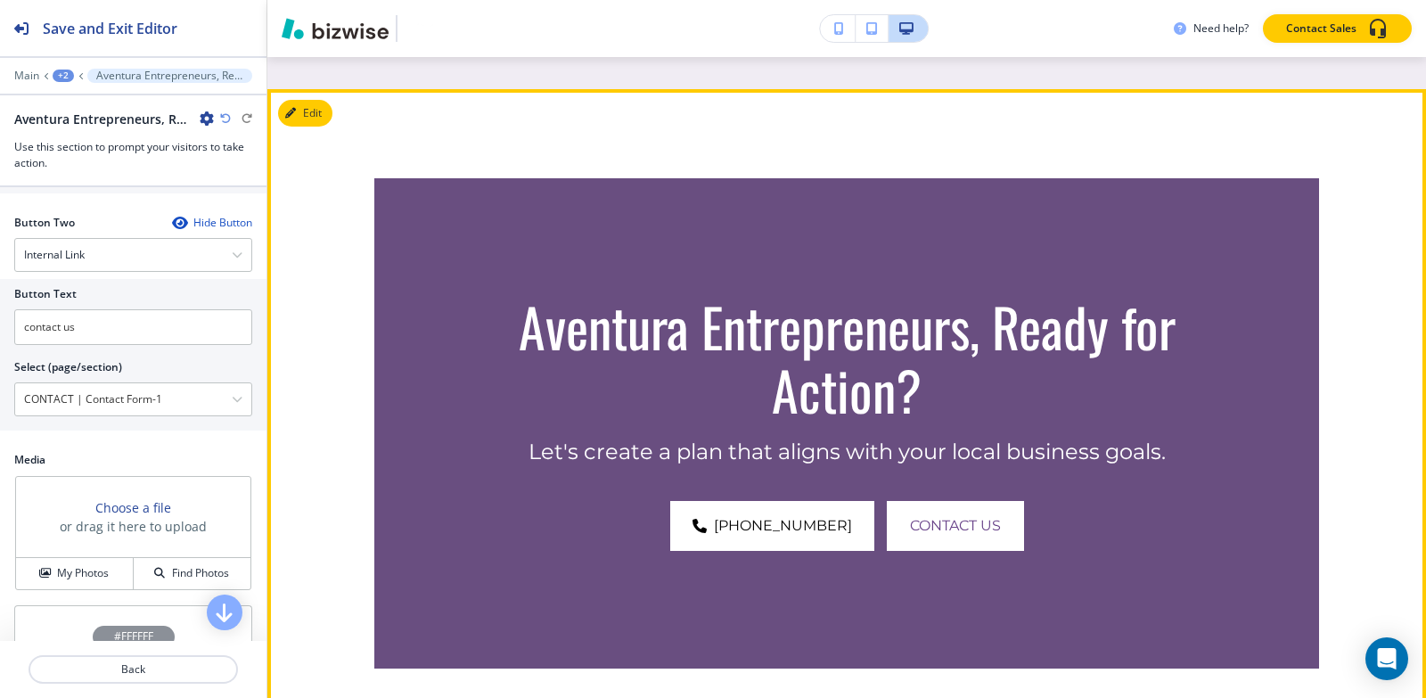
scroll to position [1, 0]
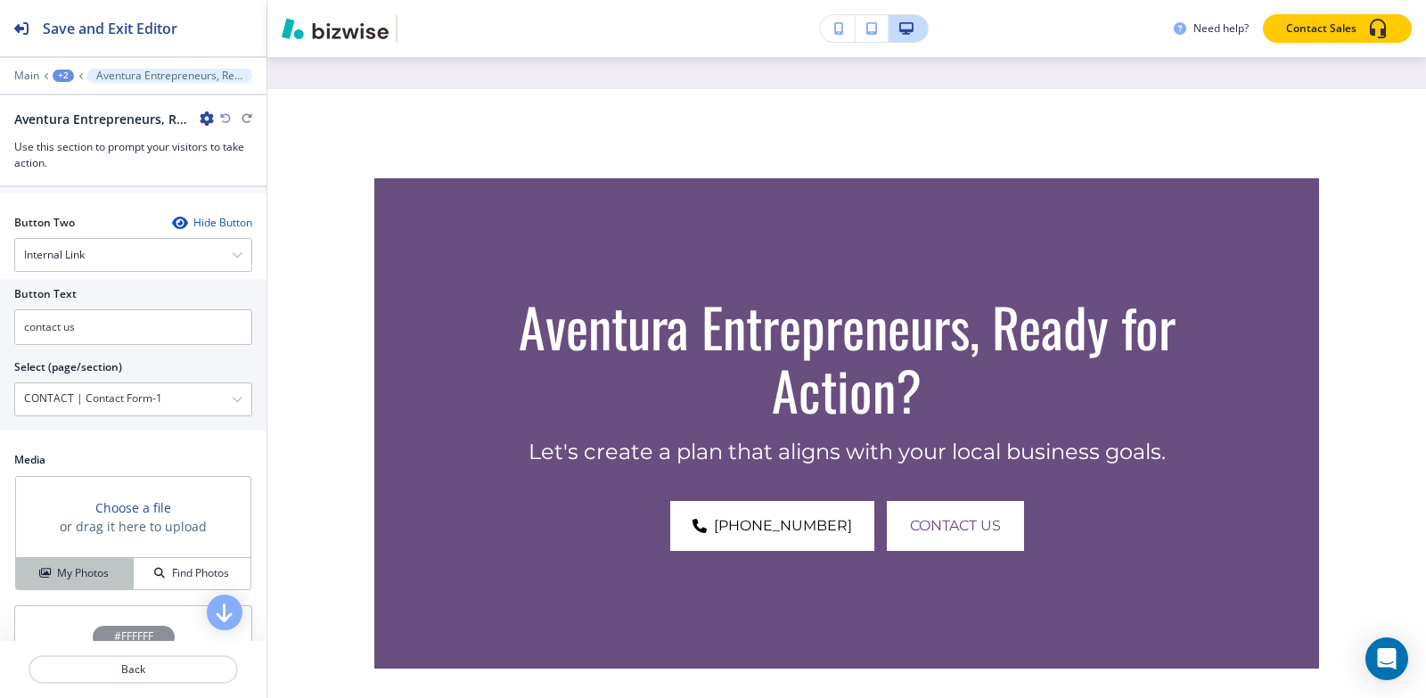
click at [72, 586] on button "My Photos" at bounding box center [75, 573] width 118 height 31
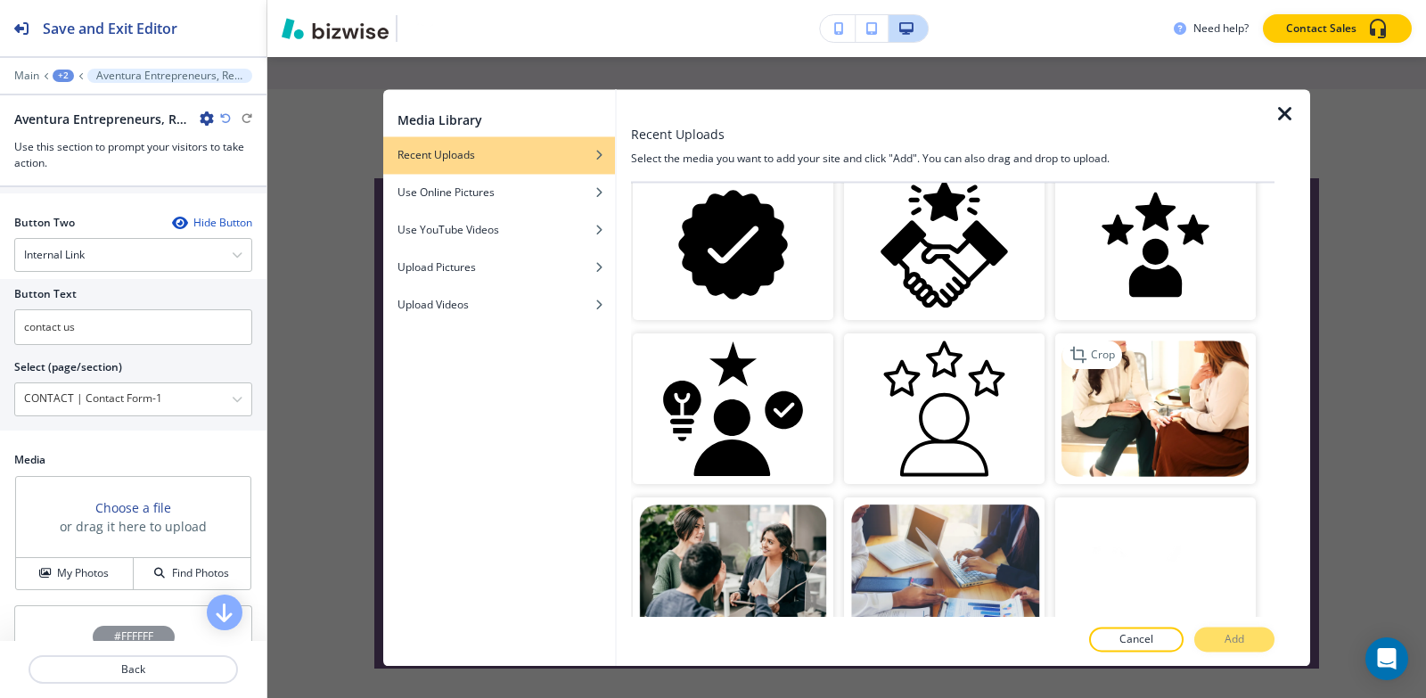
scroll to position [178, 0]
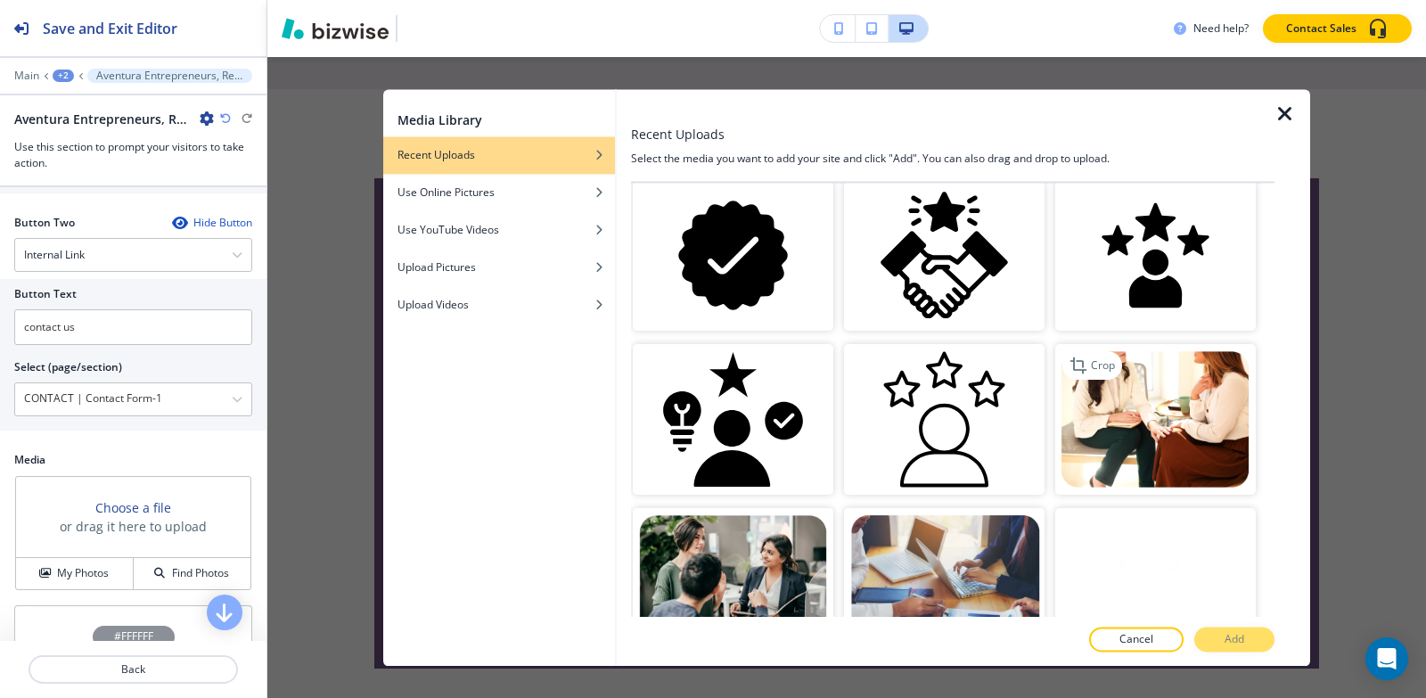
click at [1128, 416] on img "button" at bounding box center [1155, 419] width 201 height 151
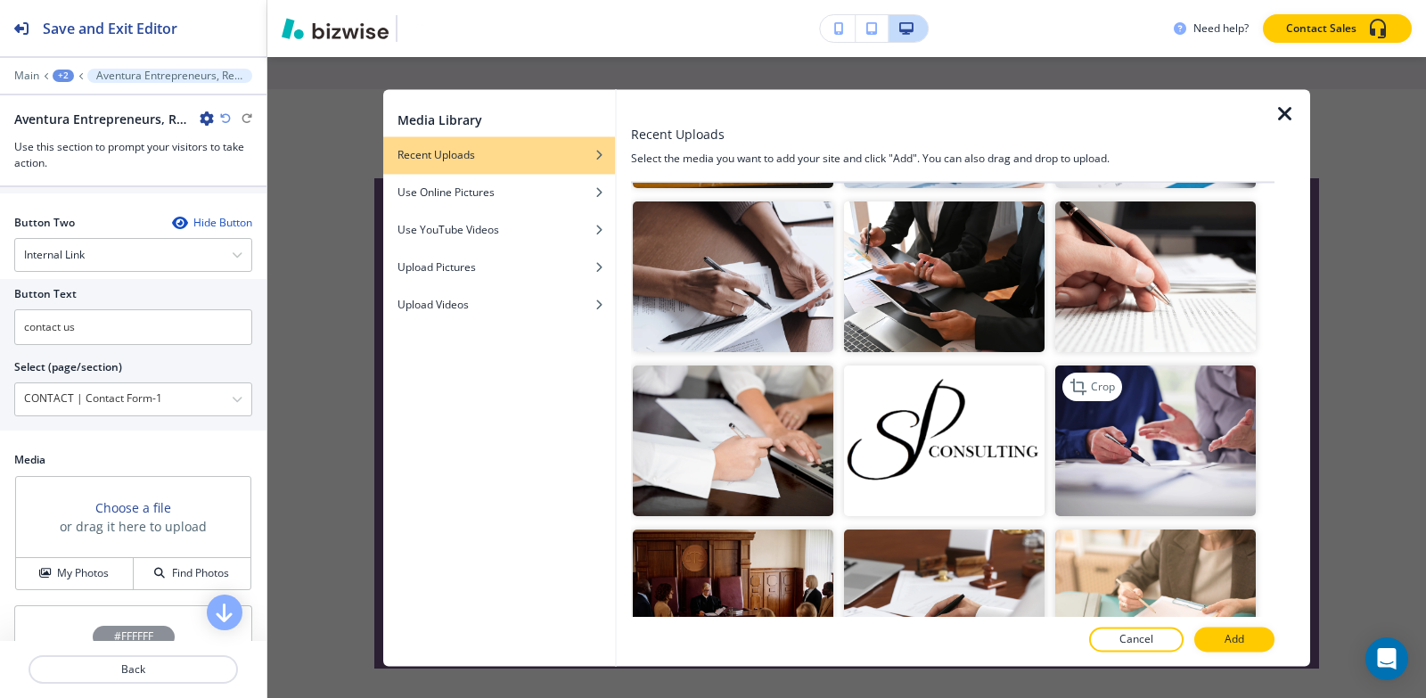
scroll to position [2941, 0]
click at [1190, 381] on img "button" at bounding box center [1155, 439] width 201 height 151
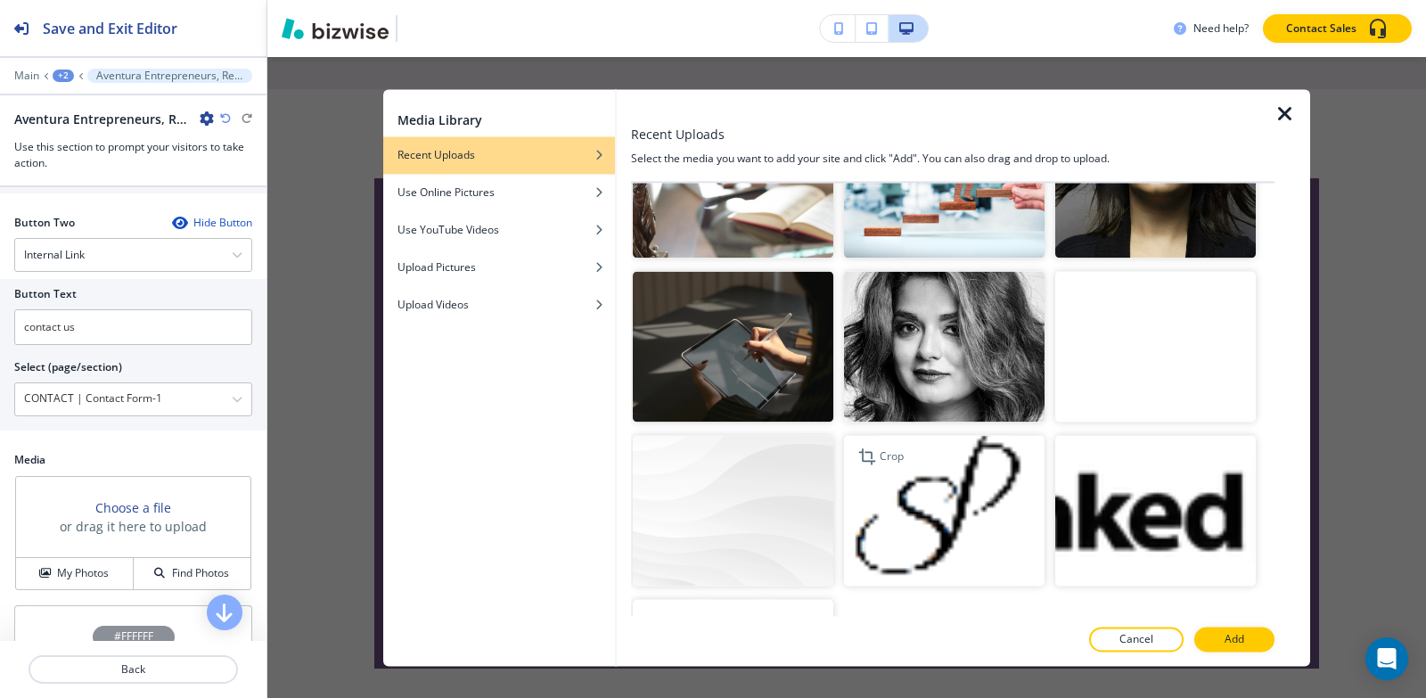
scroll to position [4303, 0]
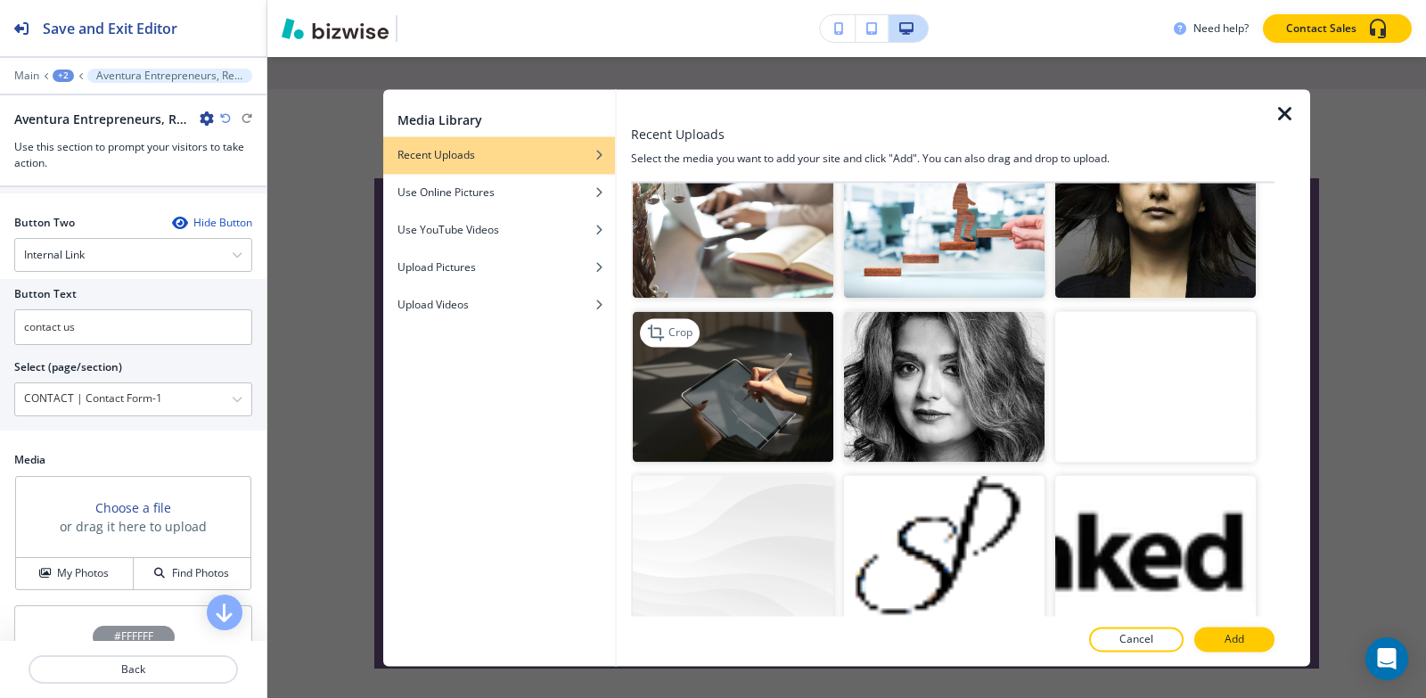
click at [749, 312] on img "button" at bounding box center [733, 387] width 201 height 151
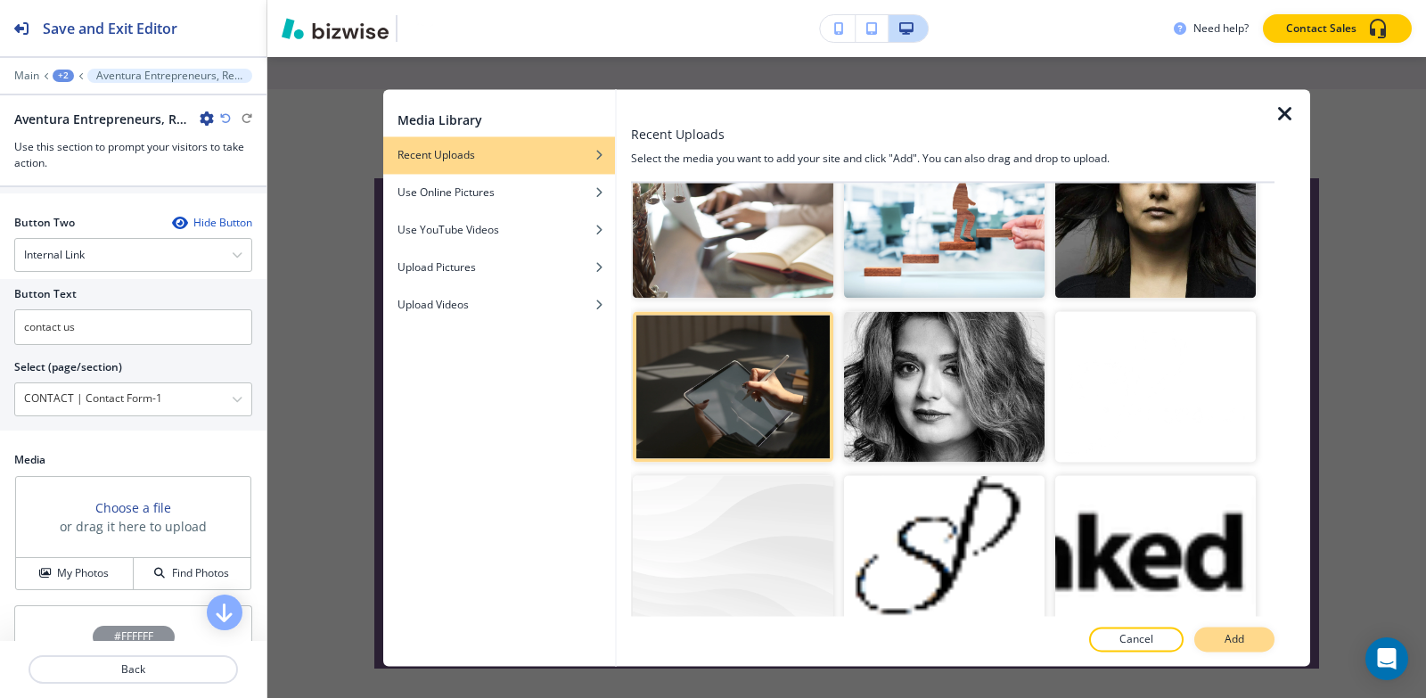
click at [1241, 645] on p "Add" at bounding box center [1234, 639] width 20 height 16
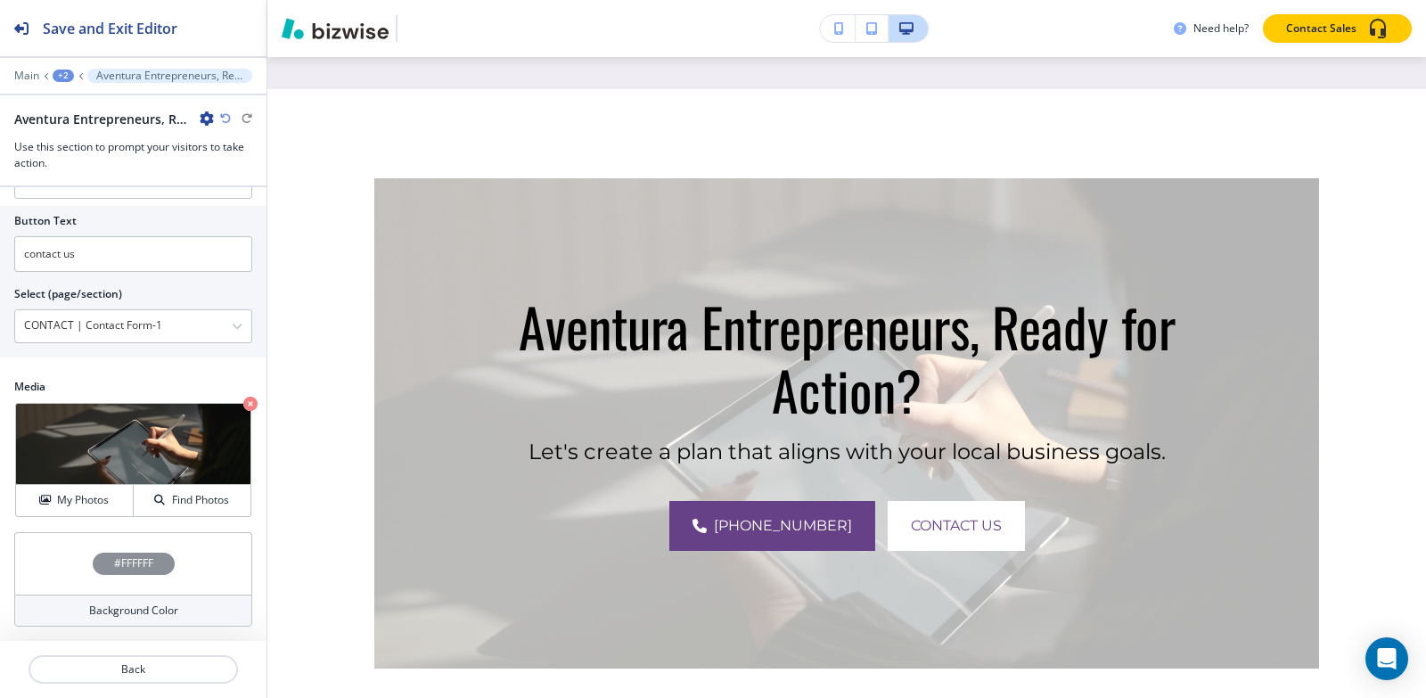
click at [117, 556] on h4 "#FFFFFF" at bounding box center [133, 563] width 39 height 16
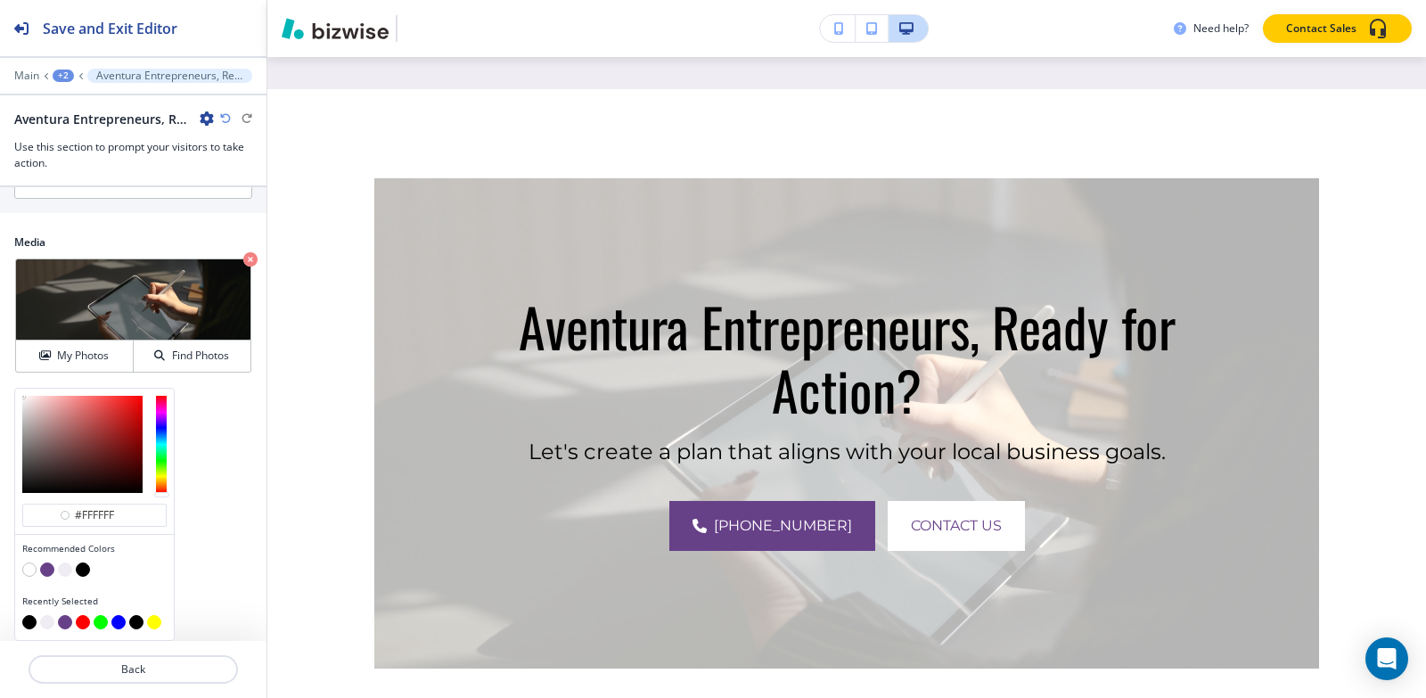
click at [79, 565] on button "button" at bounding box center [83, 569] width 14 height 14
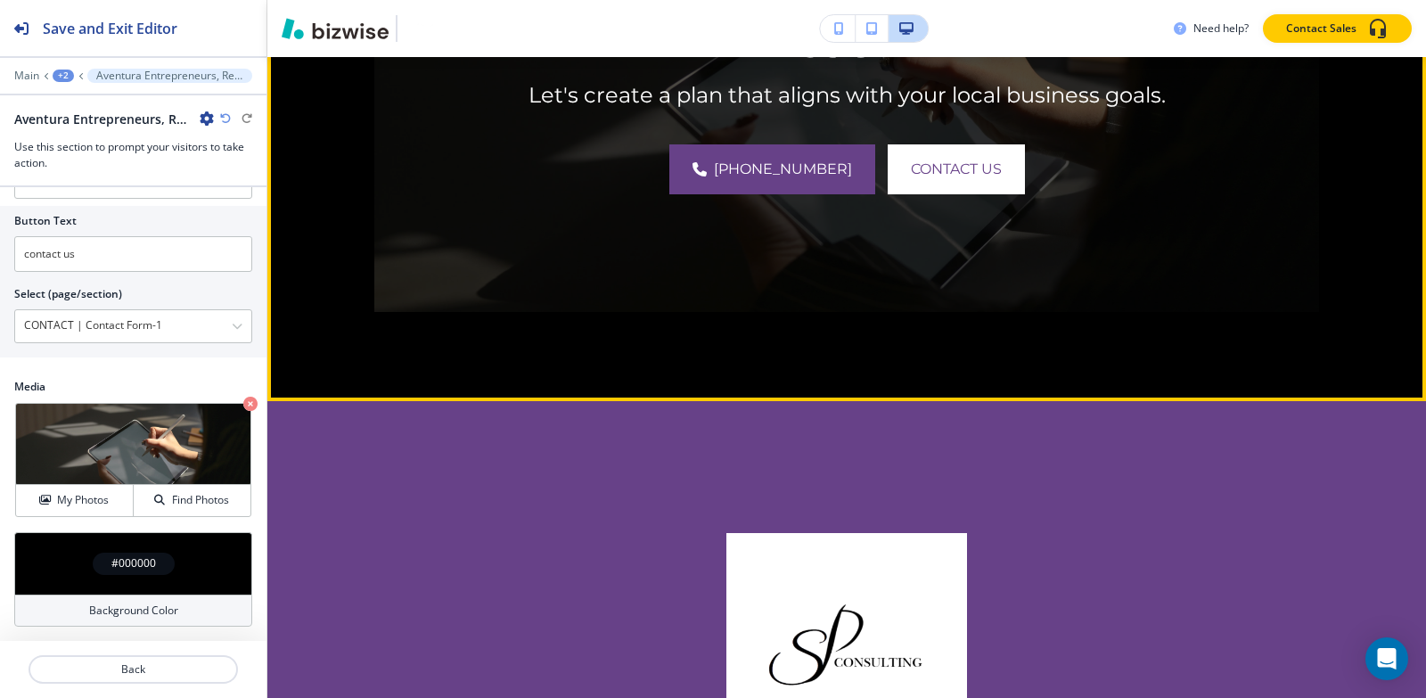
scroll to position [4943, 0]
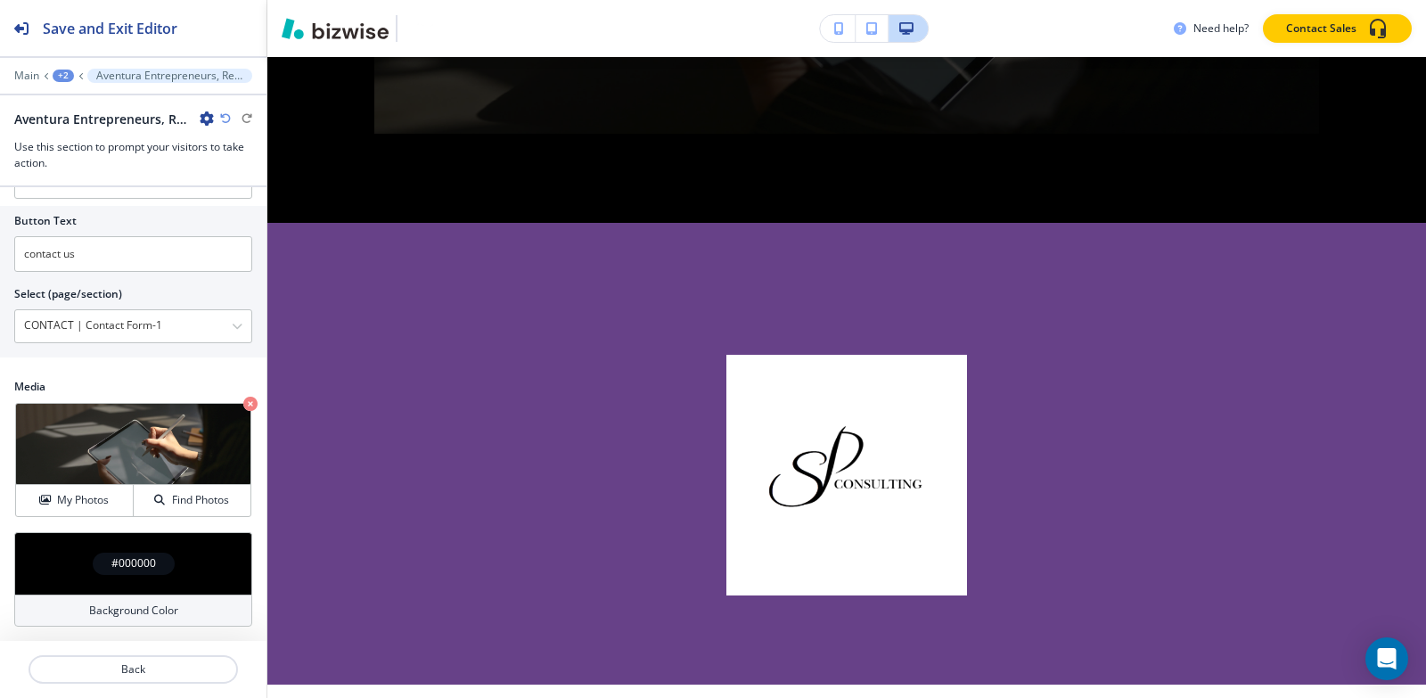
click at [53, 79] on button "+2" at bounding box center [63, 76] width 21 height 12
click at [79, 135] on p "AVENTURA FL" at bounding box center [109, 136] width 91 height 16
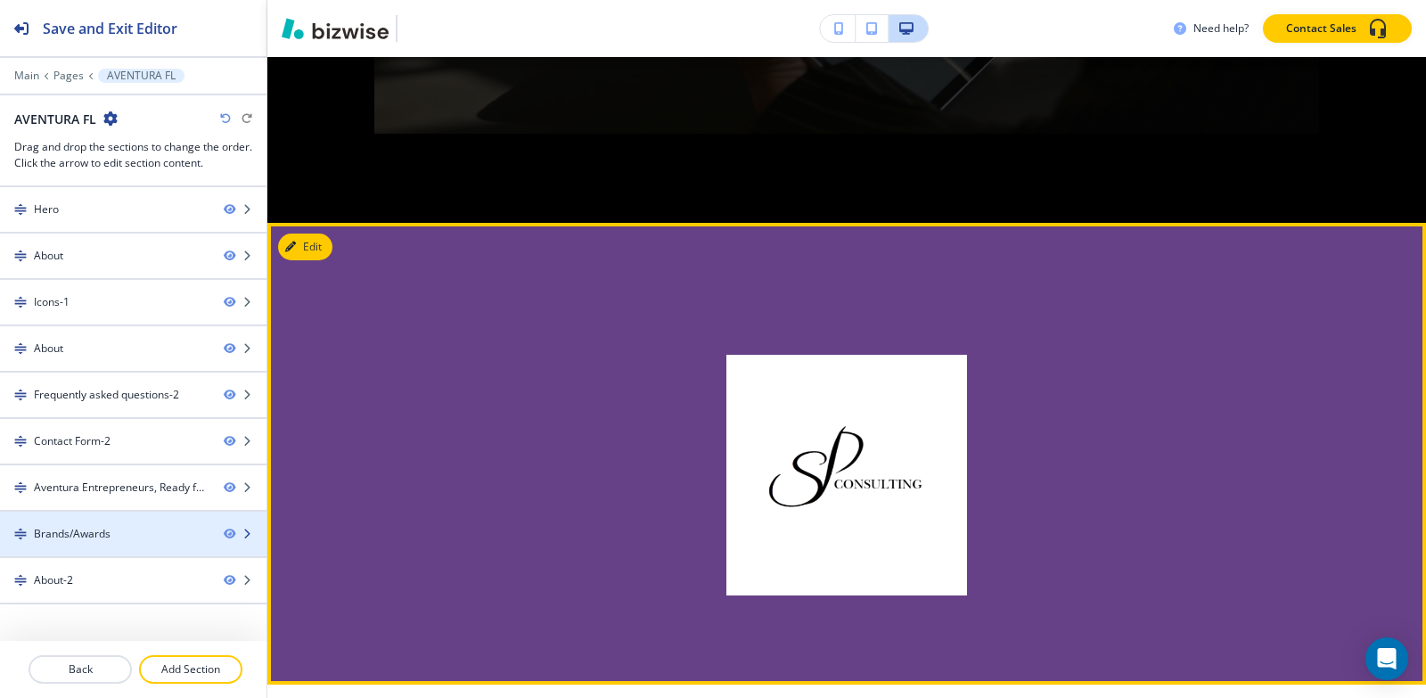
click at [110, 529] on div "Brands/Awards" at bounding box center [72, 534] width 77 height 16
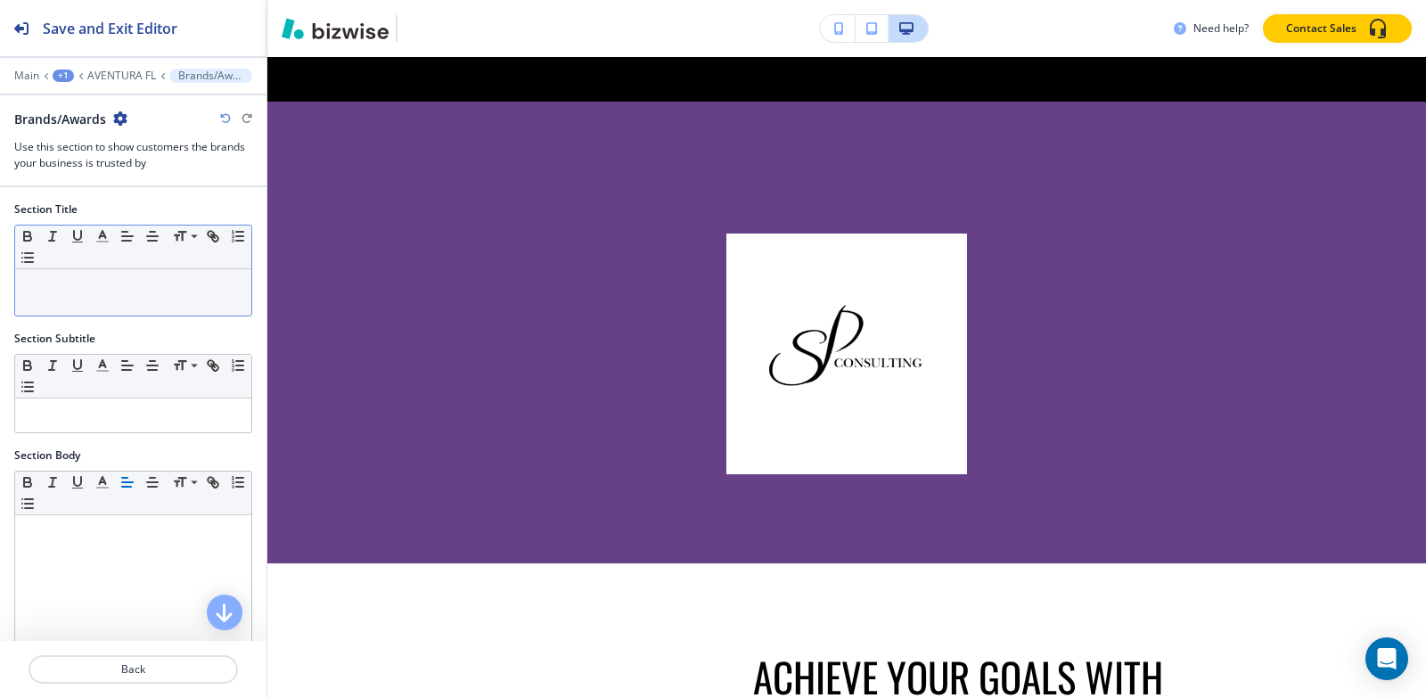
scroll to position [5077, 0]
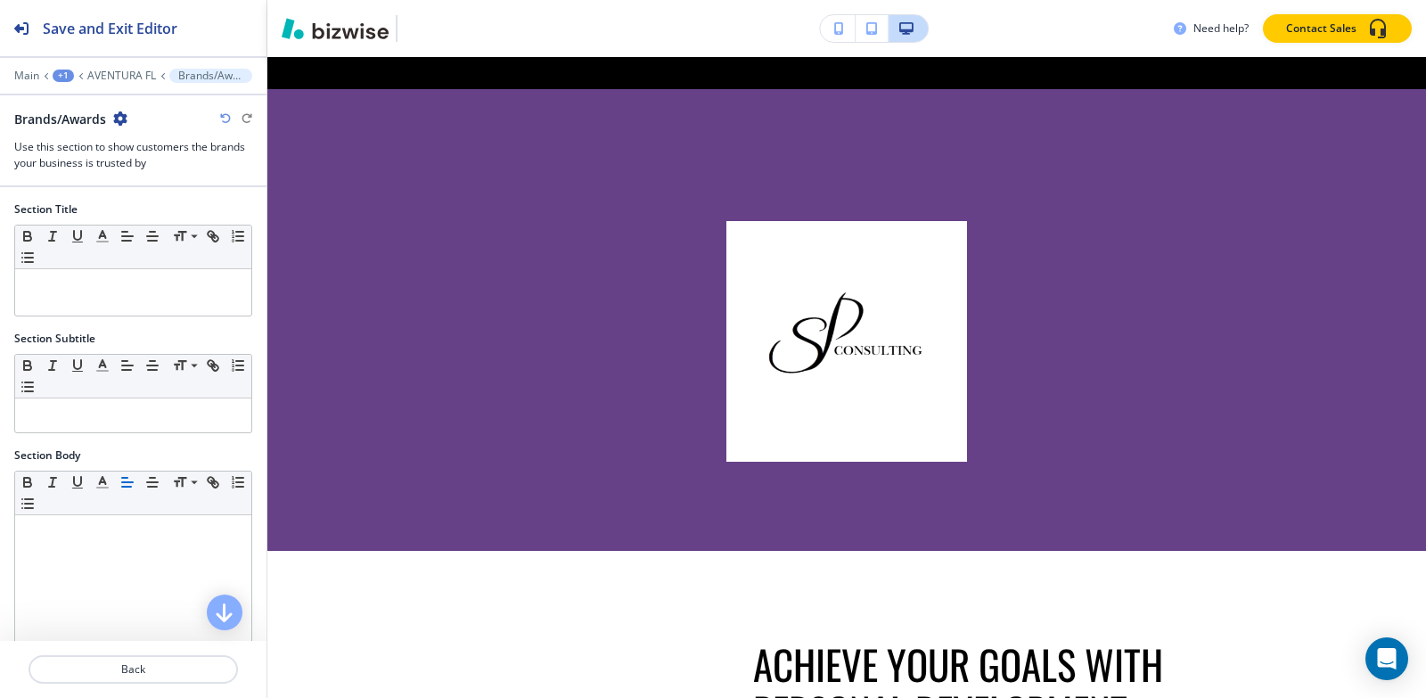
click at [118, 120] on icon "button" at bounding box center [120, 118] width 14 height 14
click at [186, 211] on p "Delete Section" at bounding box center [171, 212] width 91 height 16
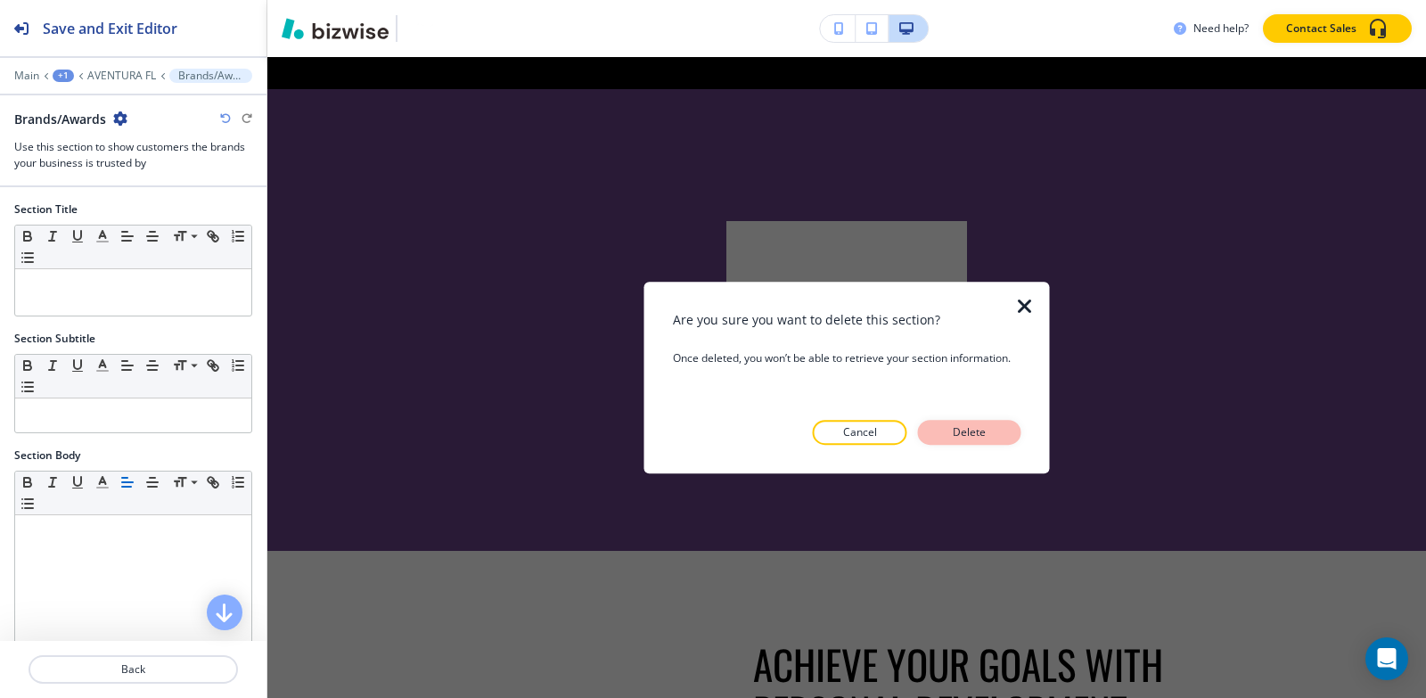
click at [994, 422] on button "Delete" at bounding box center [969, 432] width 103 height 25
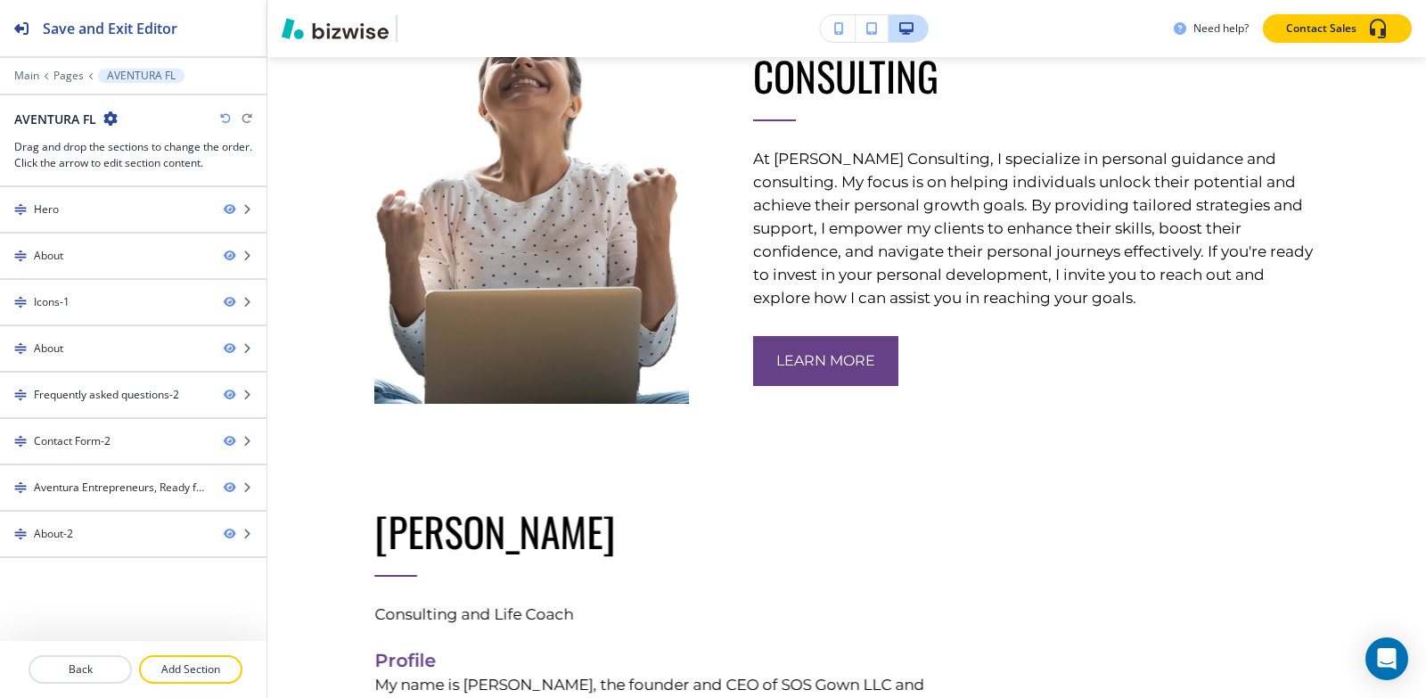
scroll to position [4988, 0]
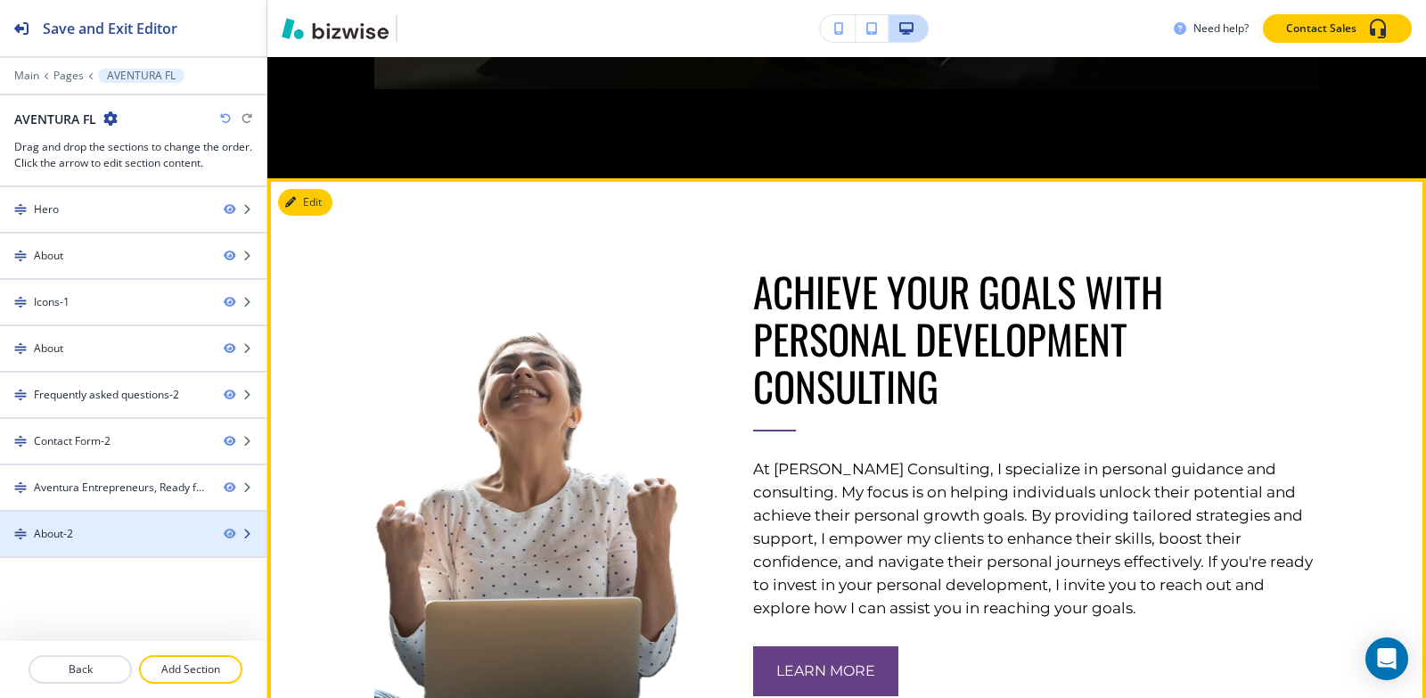
click at [53, 526] on div "About-2" at bounding box center [53, 534] width 39 height 16
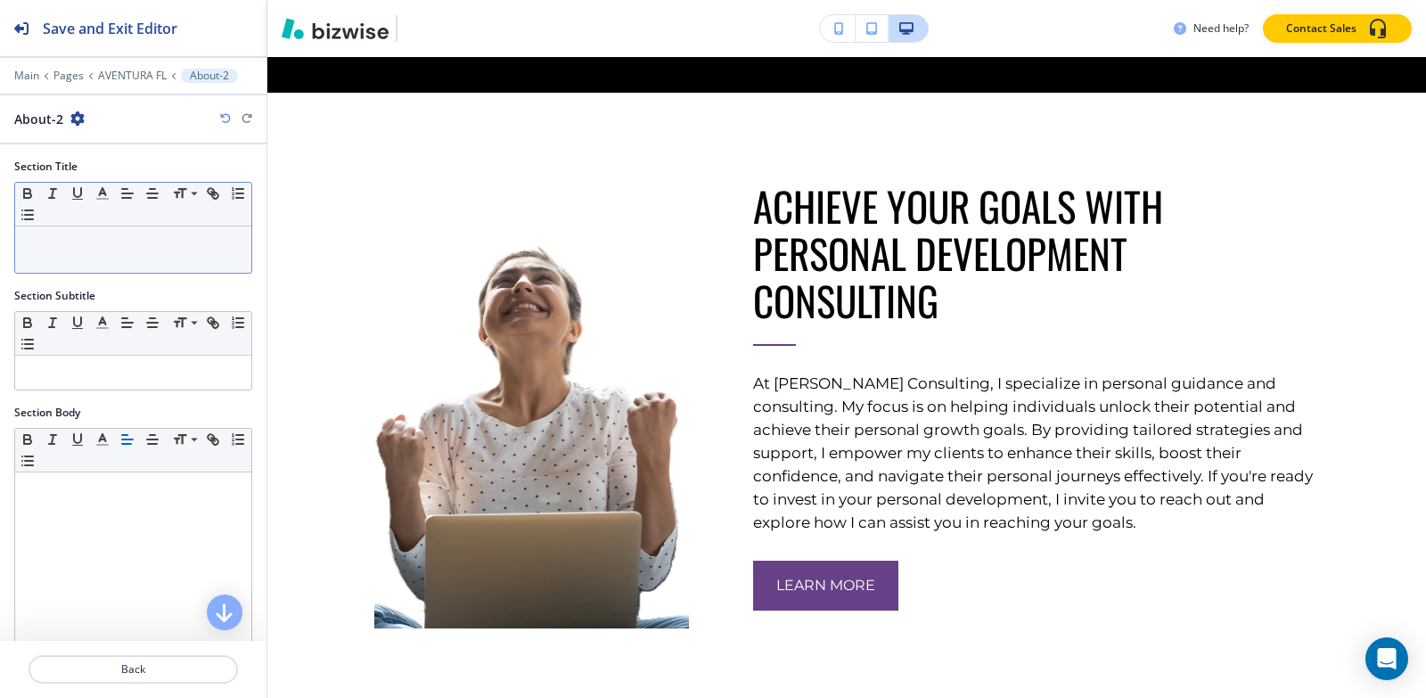
scroll to position [5077, 0]
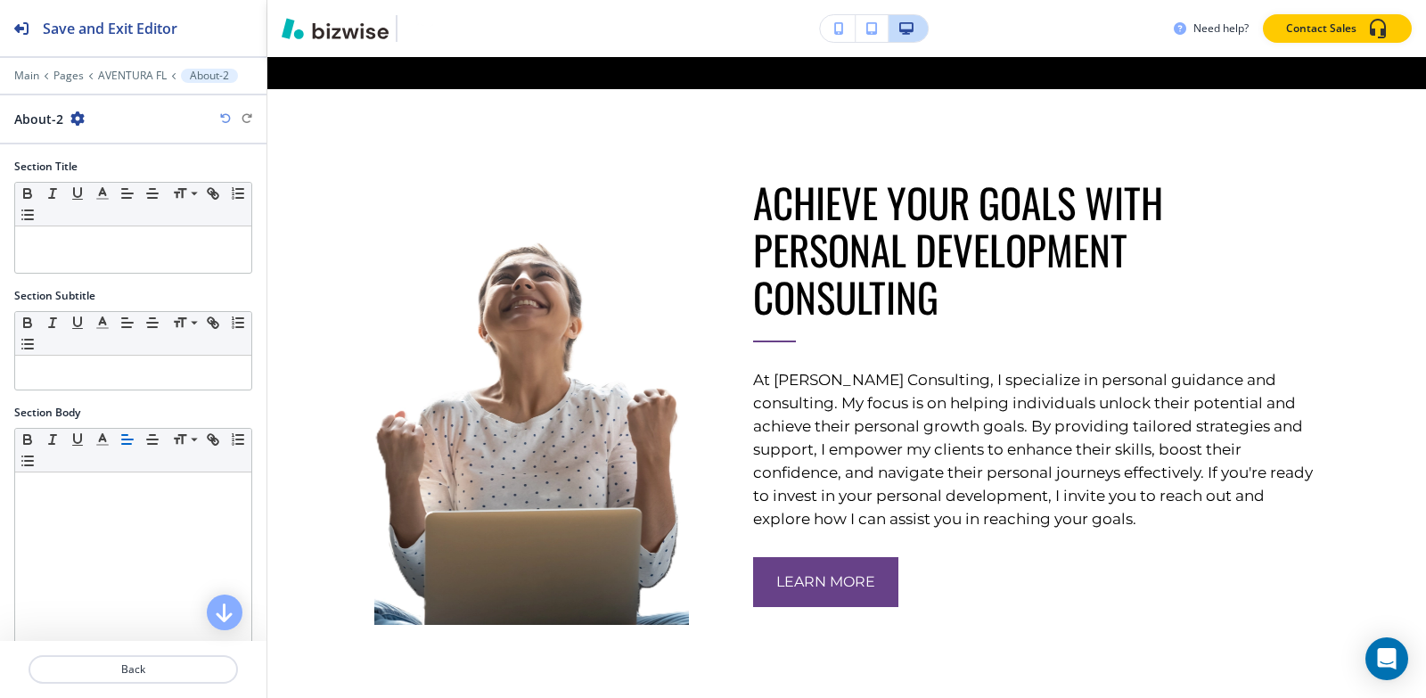
click at [75, 119] on icon "button" at bounding box center [77, 118] width 14 height 14
click at [99, 212] on p "Delete Section" at bounding box center [125, 212] width 91 height 16
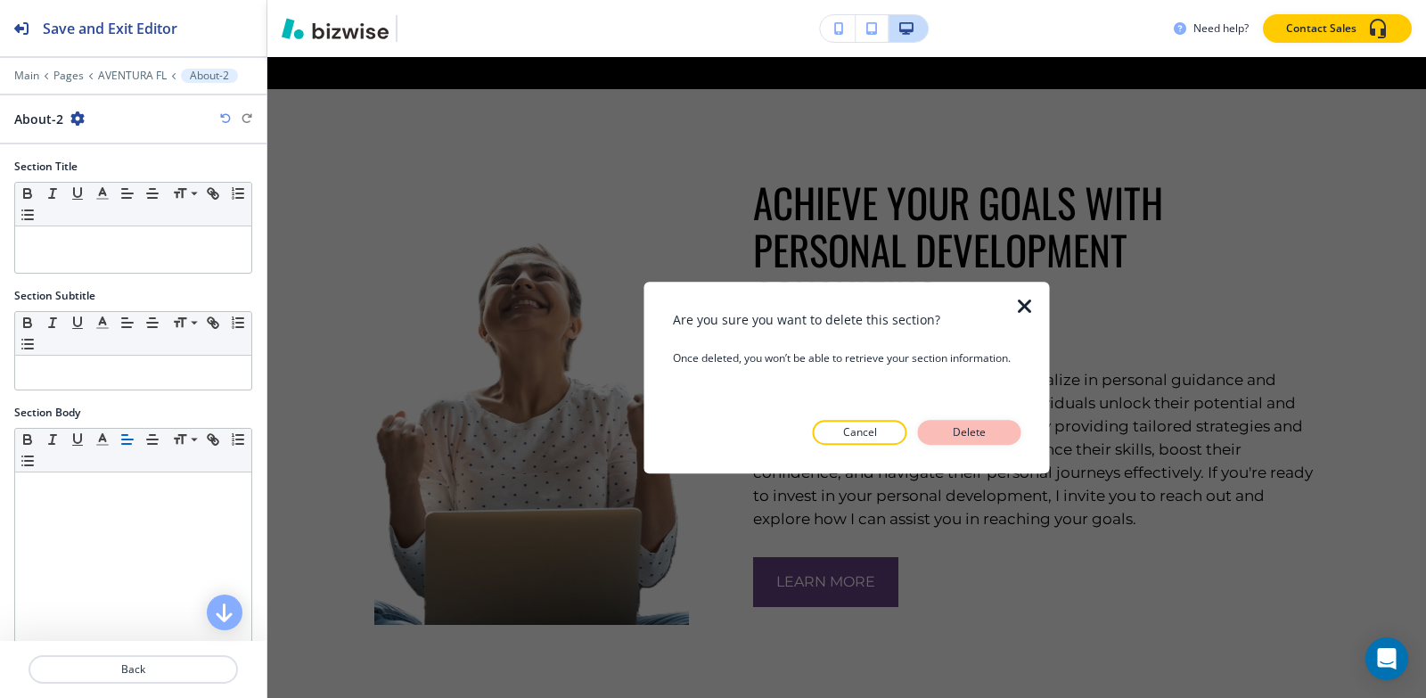
click at [982, 438] on p "Delete" at bounding box center [969, 432] width 43 height 16
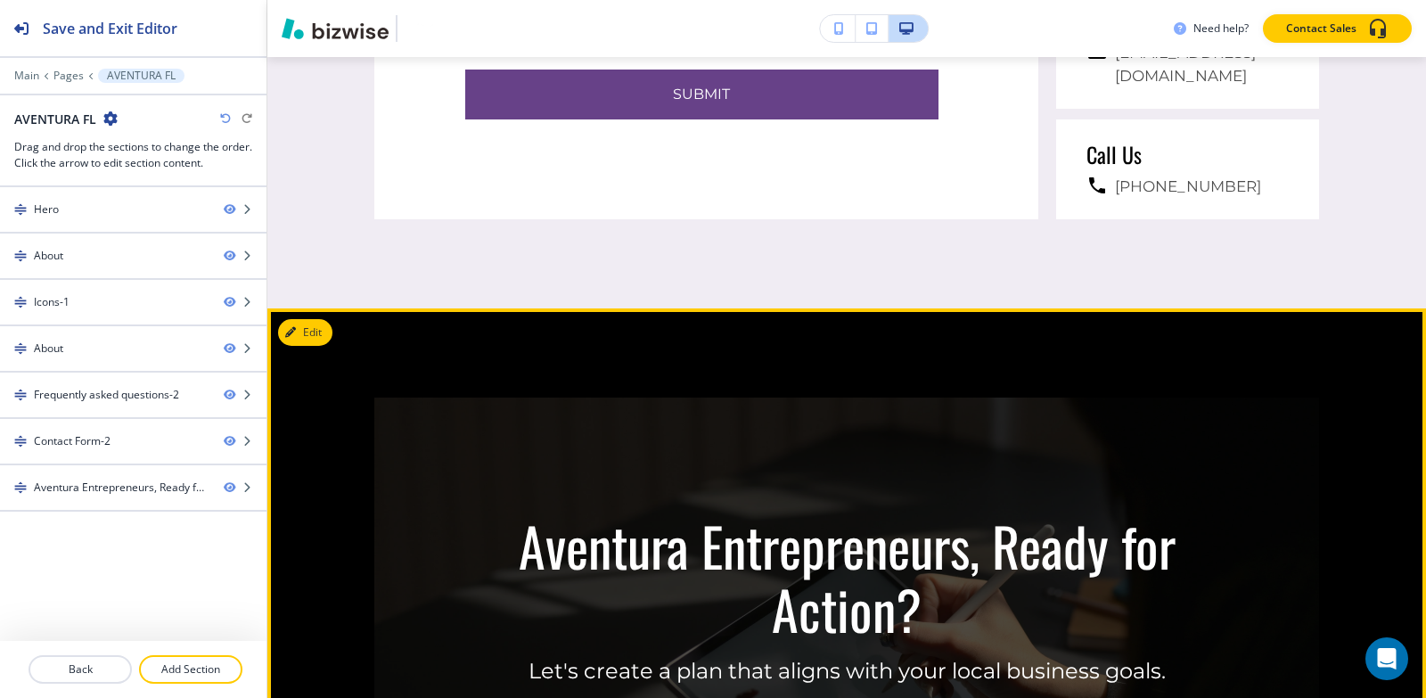
scroll to position [4186, 0]
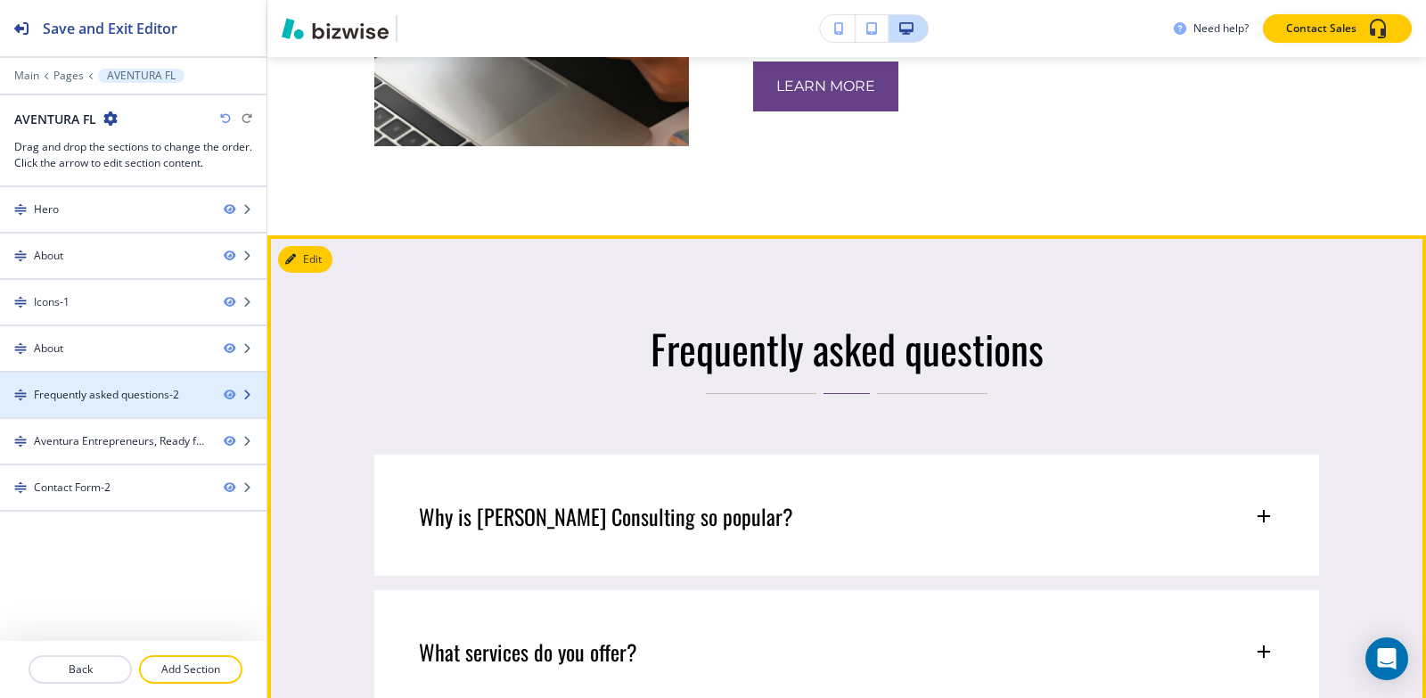
click at [77, 400] on div "Frequently asked questions-2" at bounding box center [106, 395] width 145 height 16
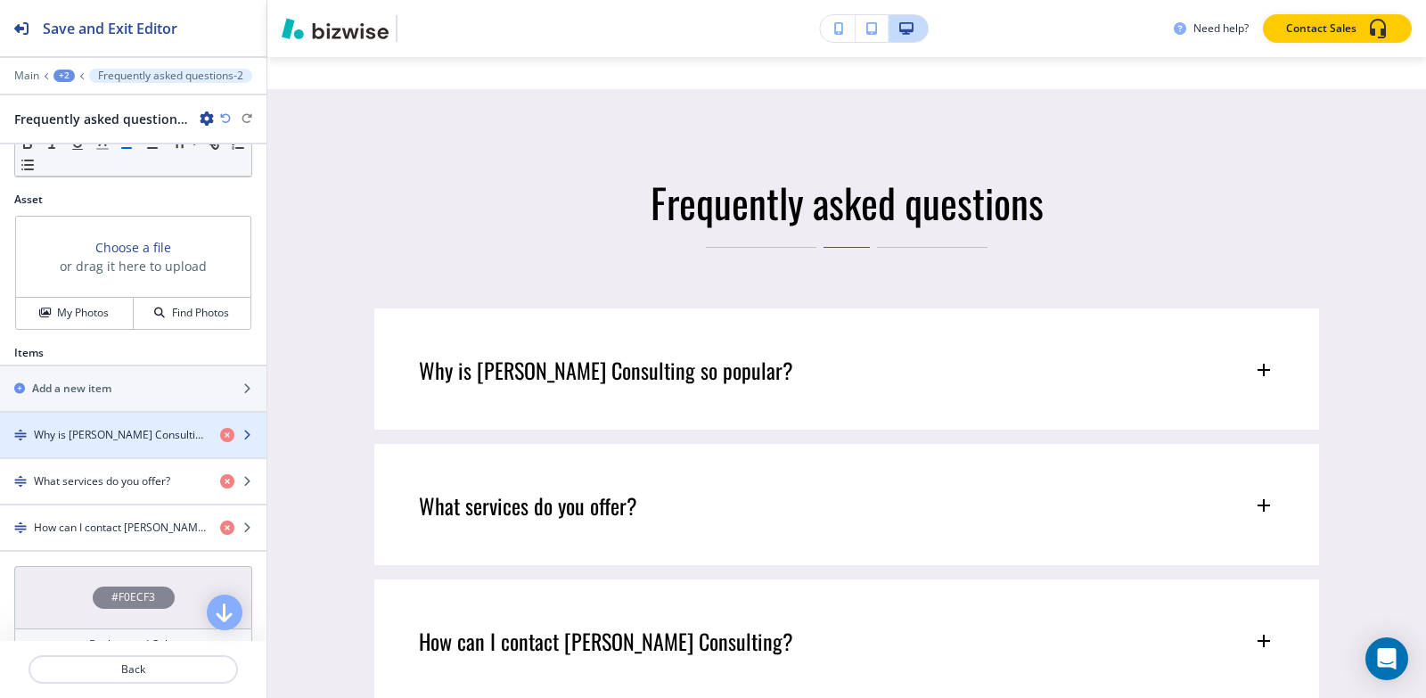
scroll to position [535, 0]
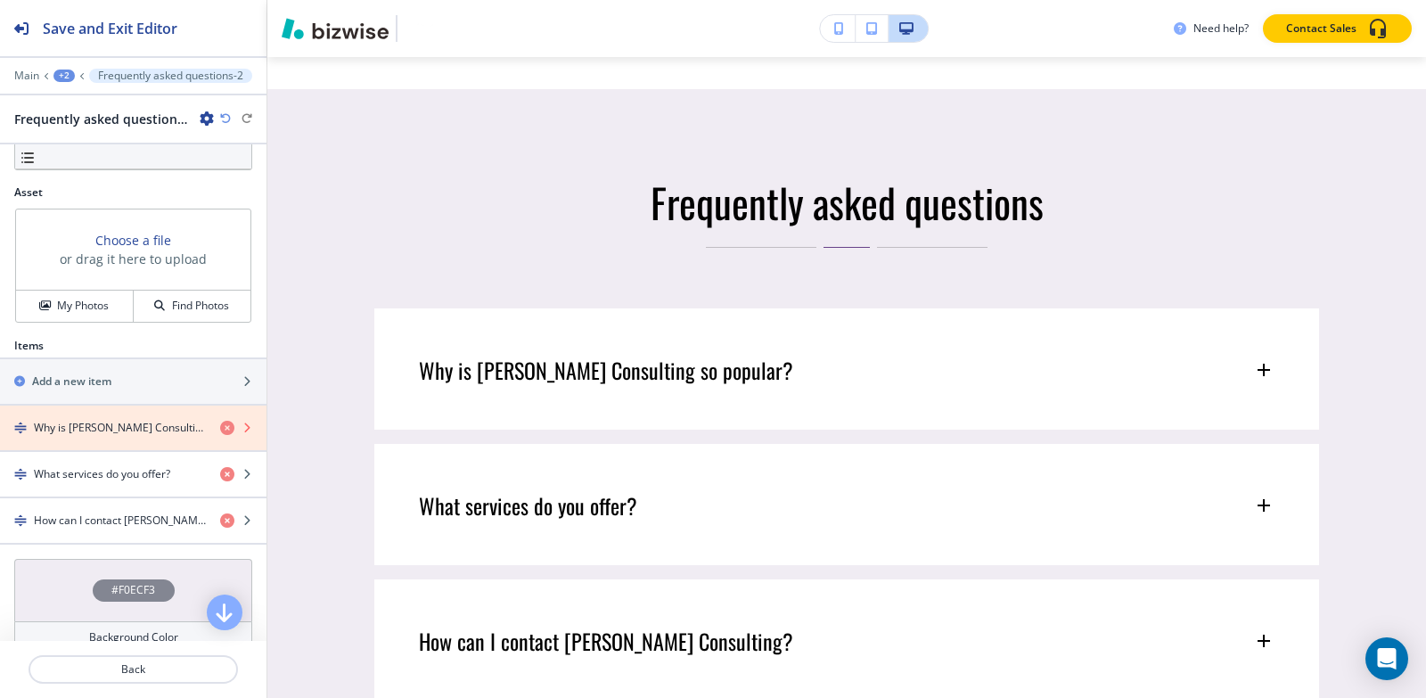
click at [220, 423] on icon "button" at bounding box center [227, 428] width 14 height 14
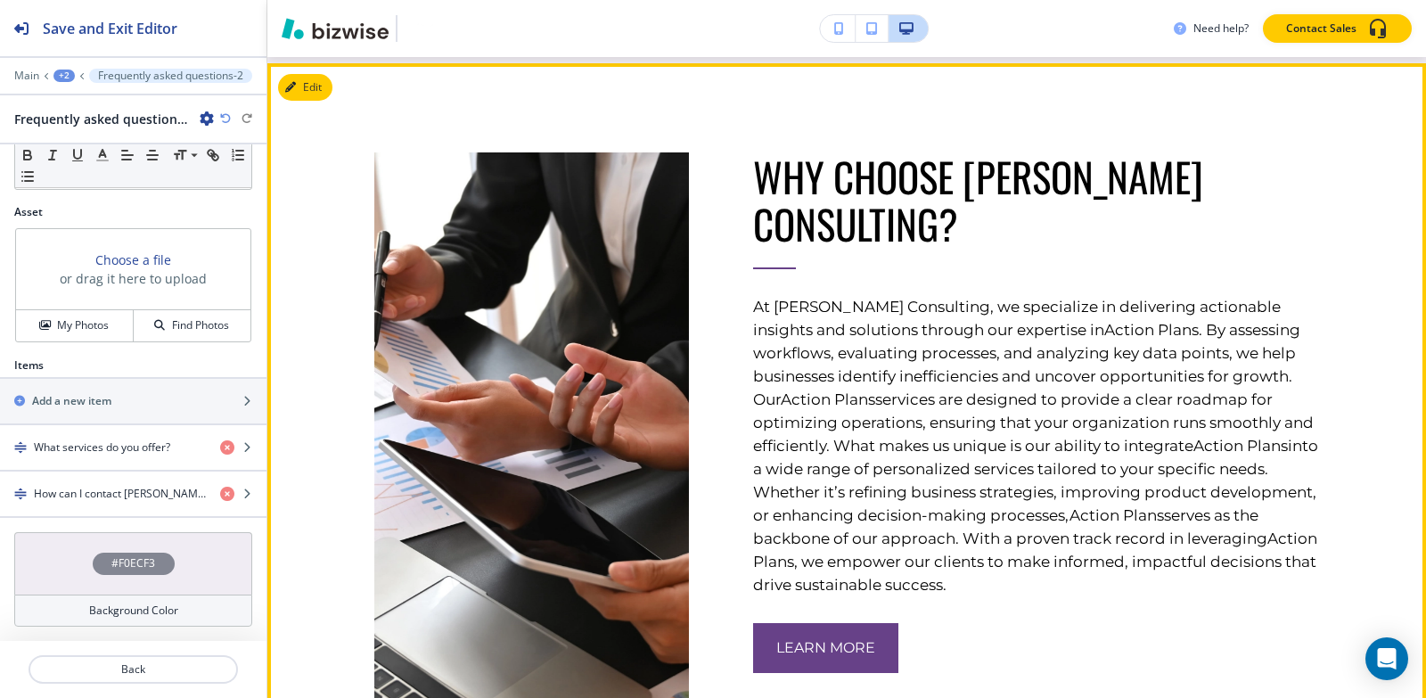
scroll to position [2074, 0]
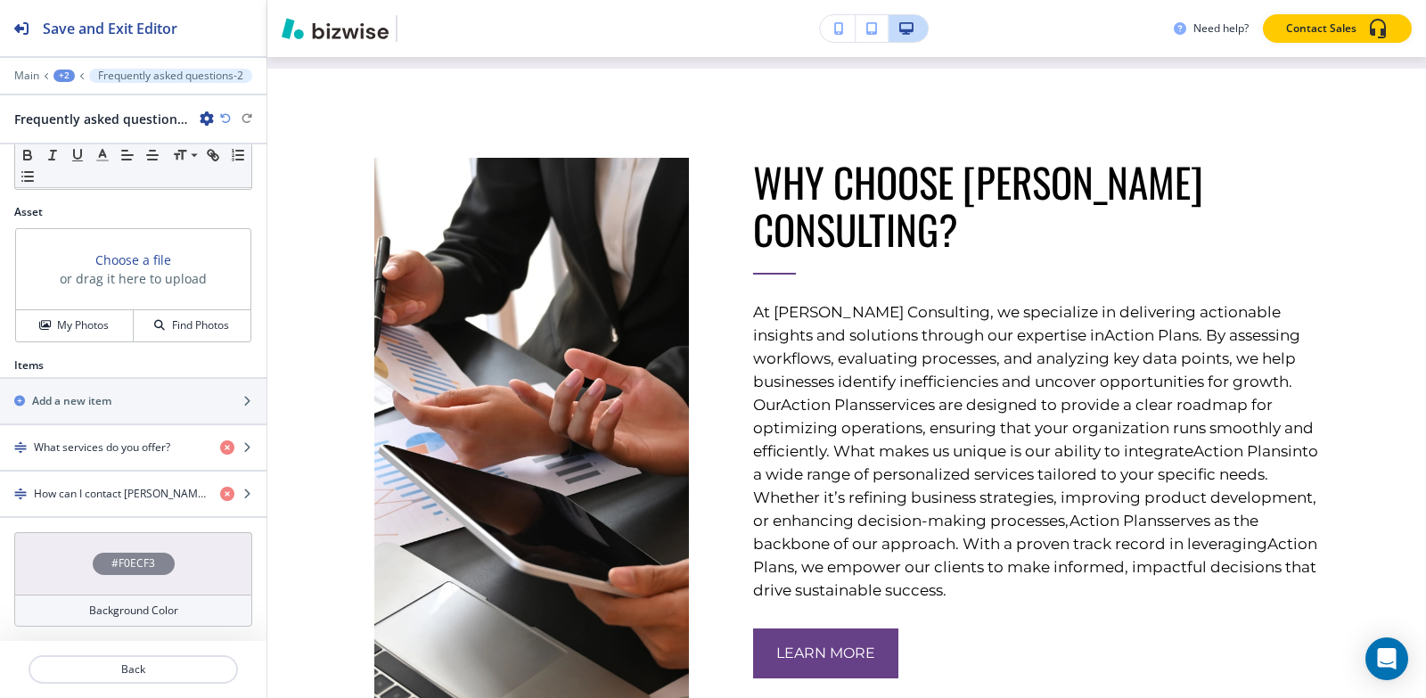
click at [62, 77] on div "+2" at bounding box center [63, 76] width 21 height 12
click at [80, 112] on p "Pages" at bounding box center [110, 105] width 91 height 16
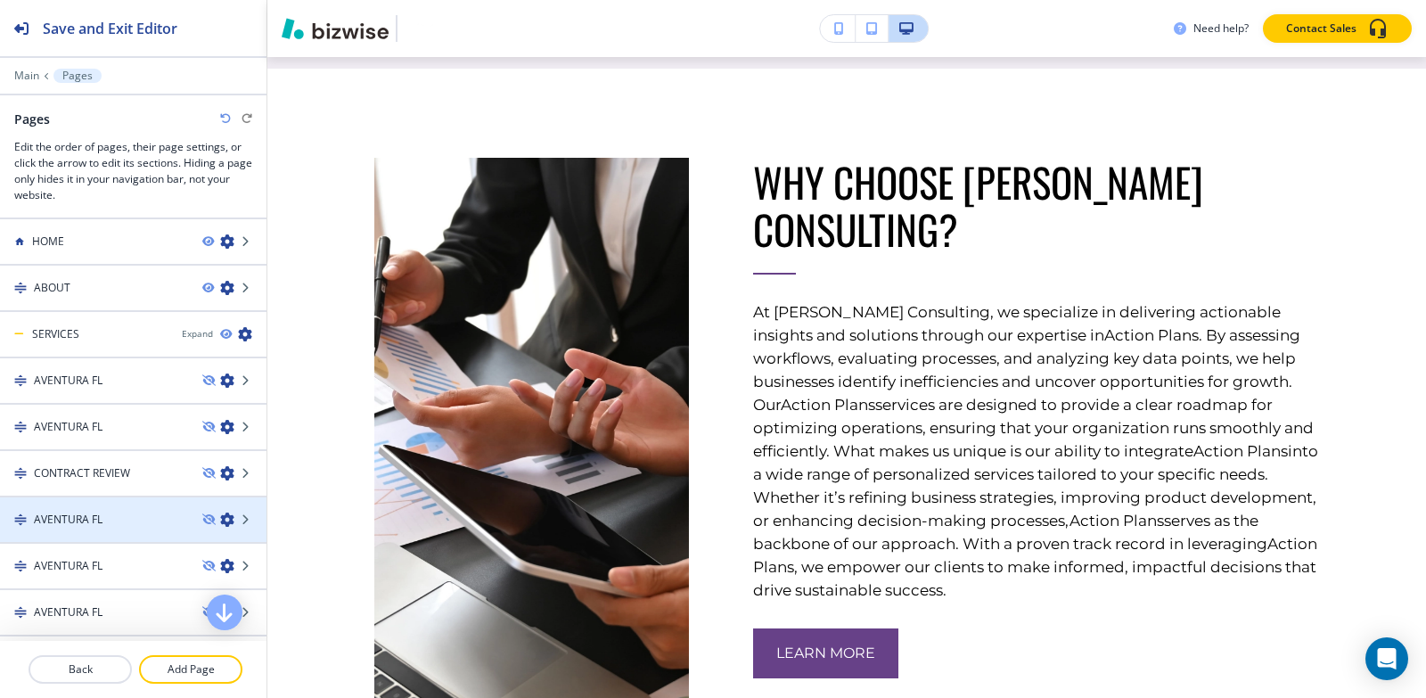
click at [80, 528] on div at bounding box center [133, 535] width 266 height 14
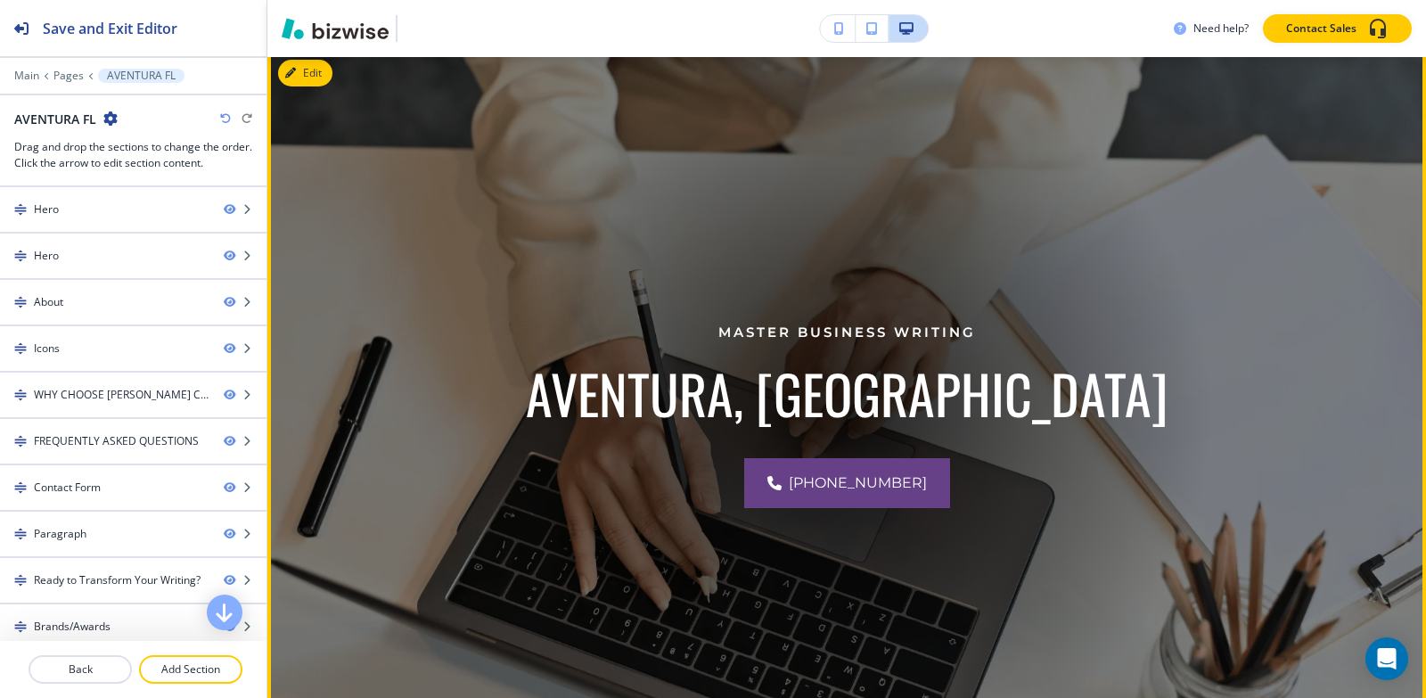
scroll to position [0, 0]
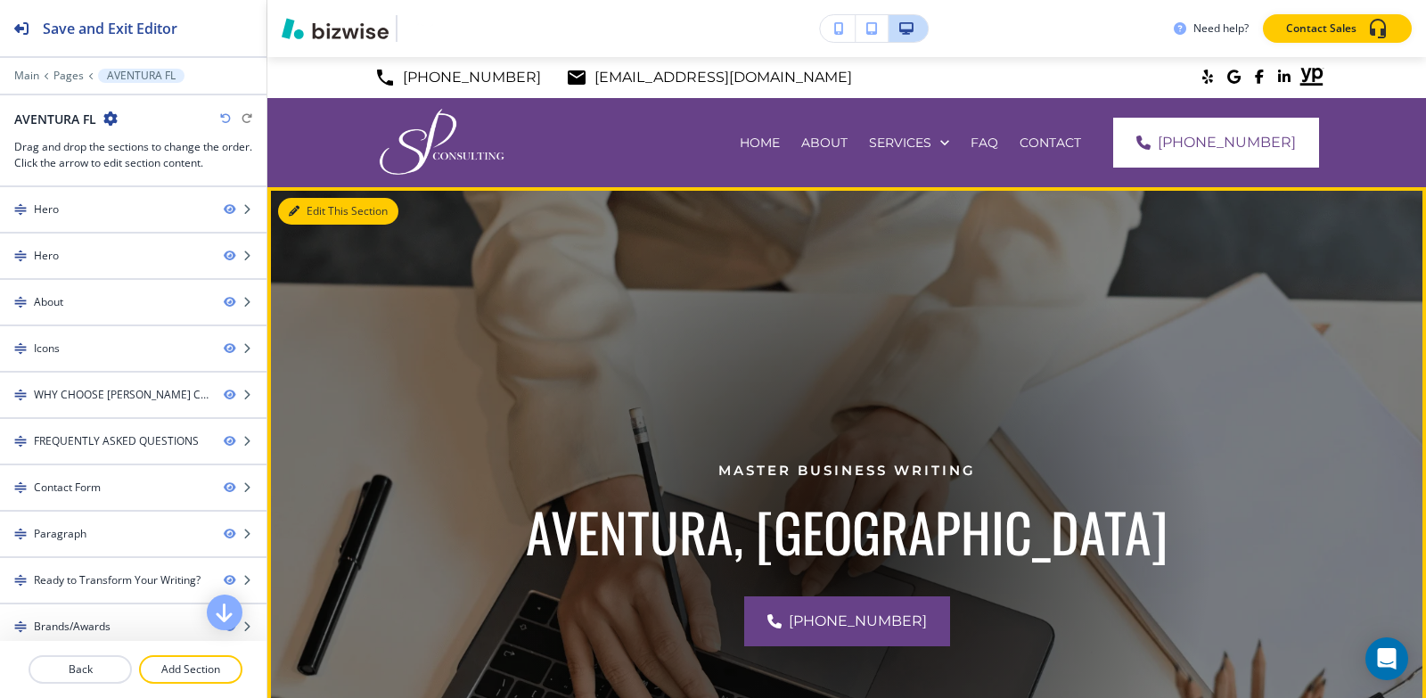
click at [325, 219] on button "Edit This Section" at bounding box center [338, 211] width 120 height 27
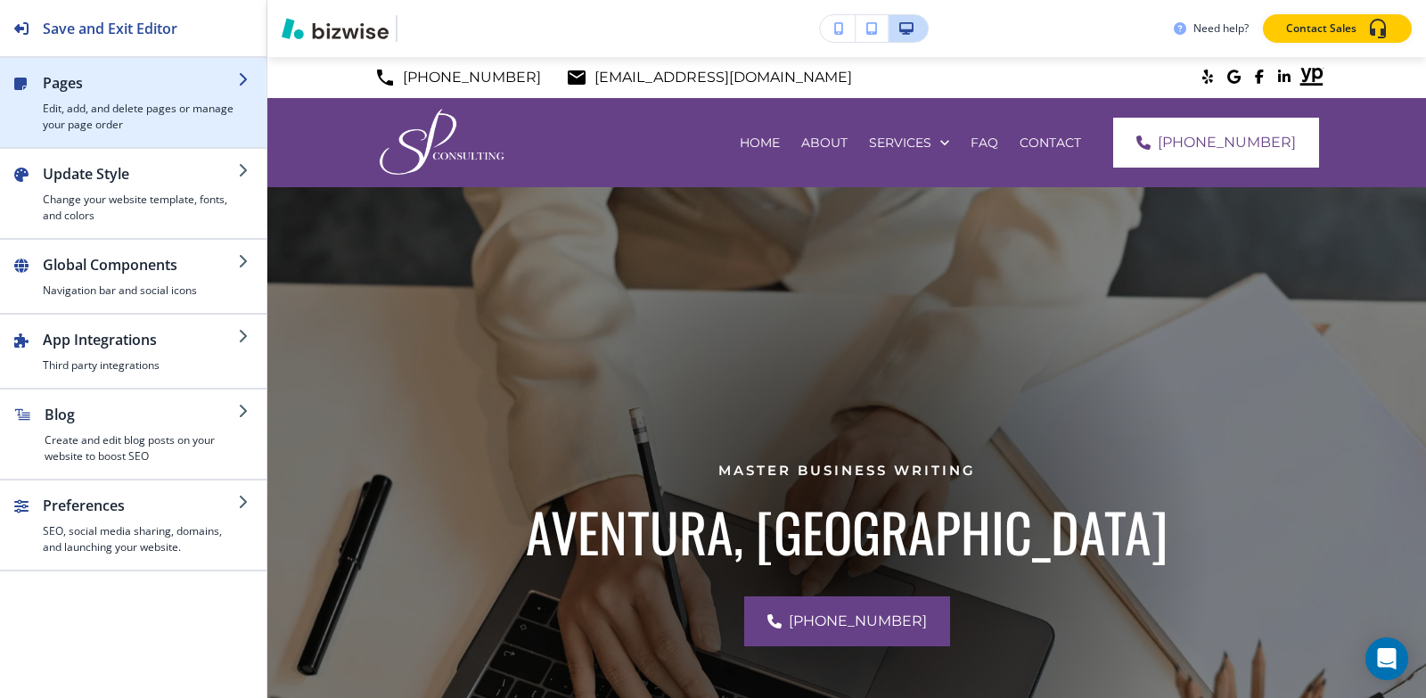
click at [73, 58] on div "button" at bounding box center [133, 65] width 266 height 14
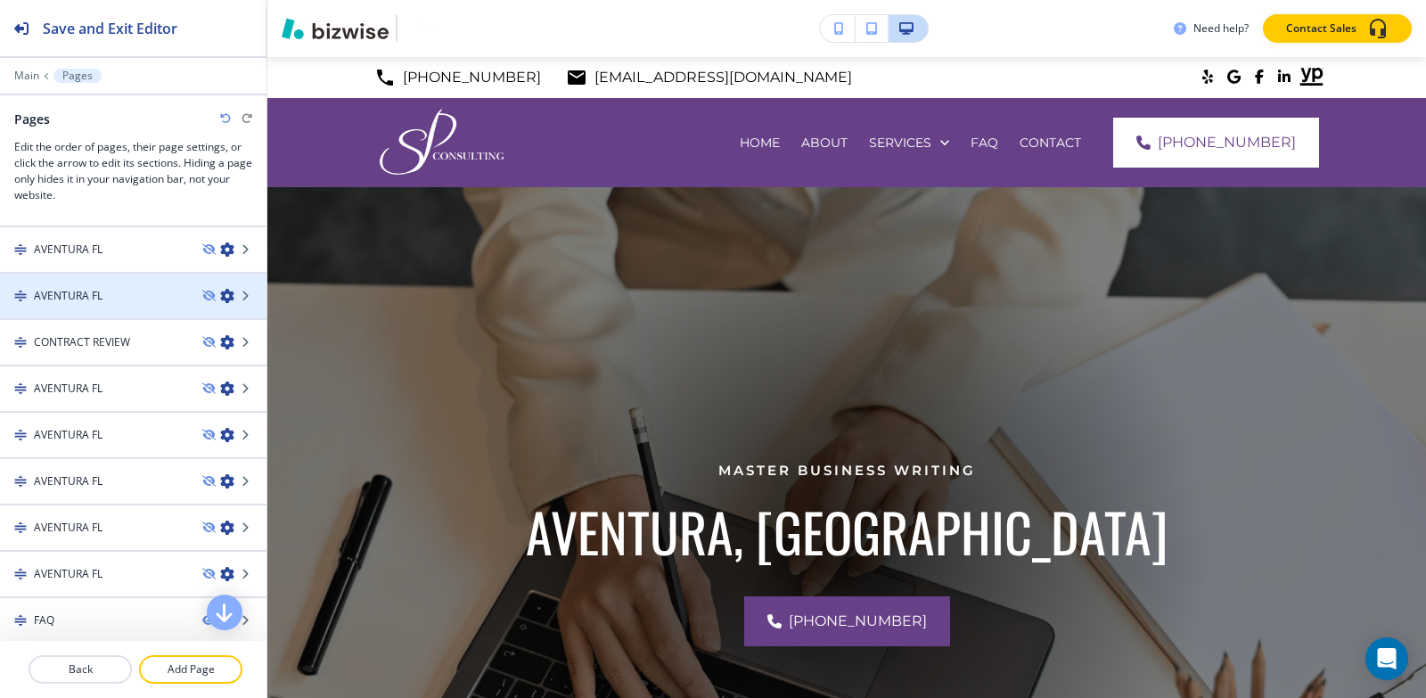
scroll to position [89, 0]
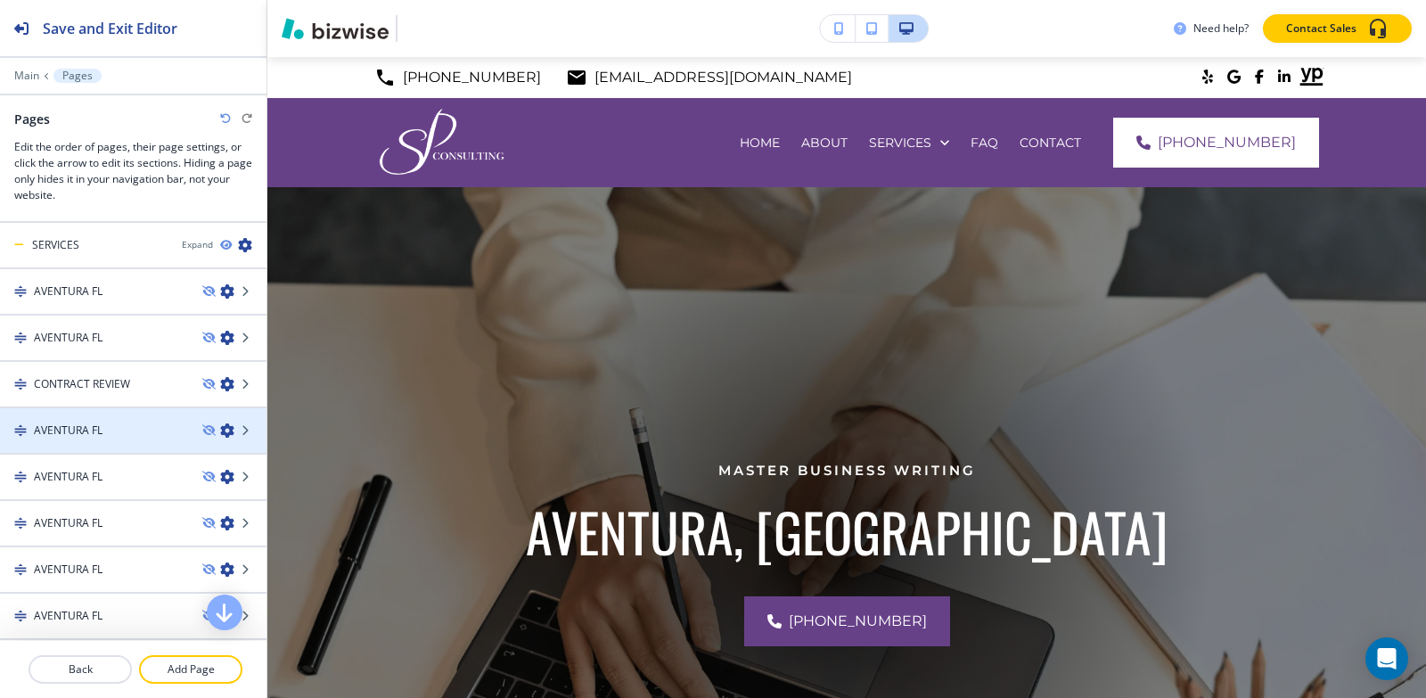
click at [109, 430] on div "AVENTURA FL" at bounding box center [94, 430] width 188 height 16
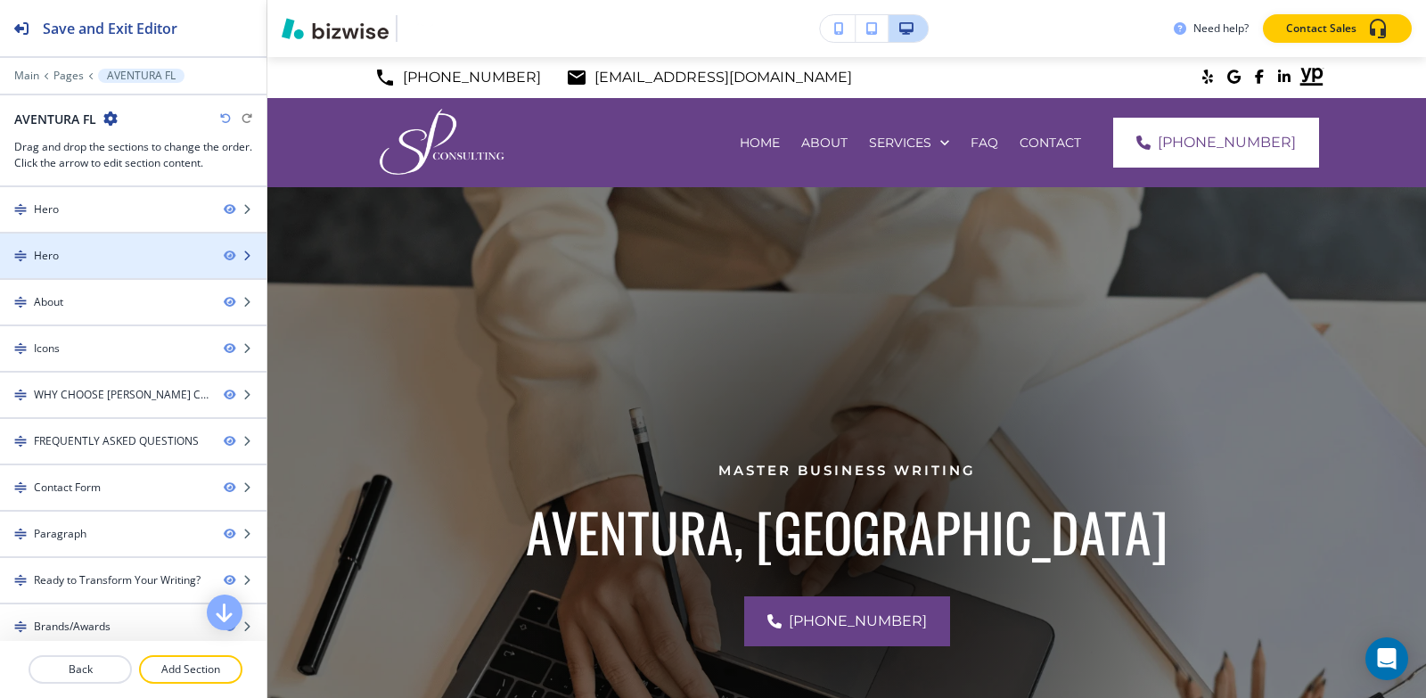
click at [108, 265] on div at bounding box center [133, 271] width 266 height 14
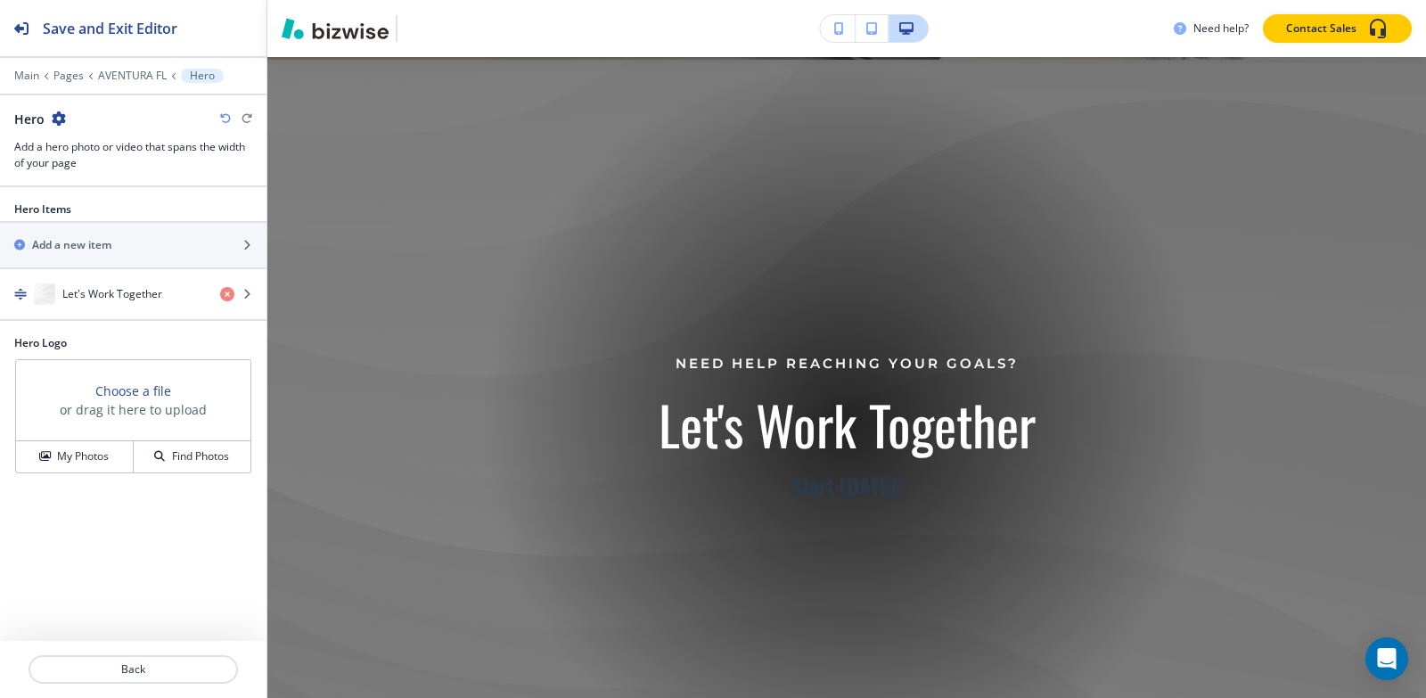
scroll to position [861, 0]
click at [58, 124] on icon "button" at bounding box center [59, 118] width 14 height 14
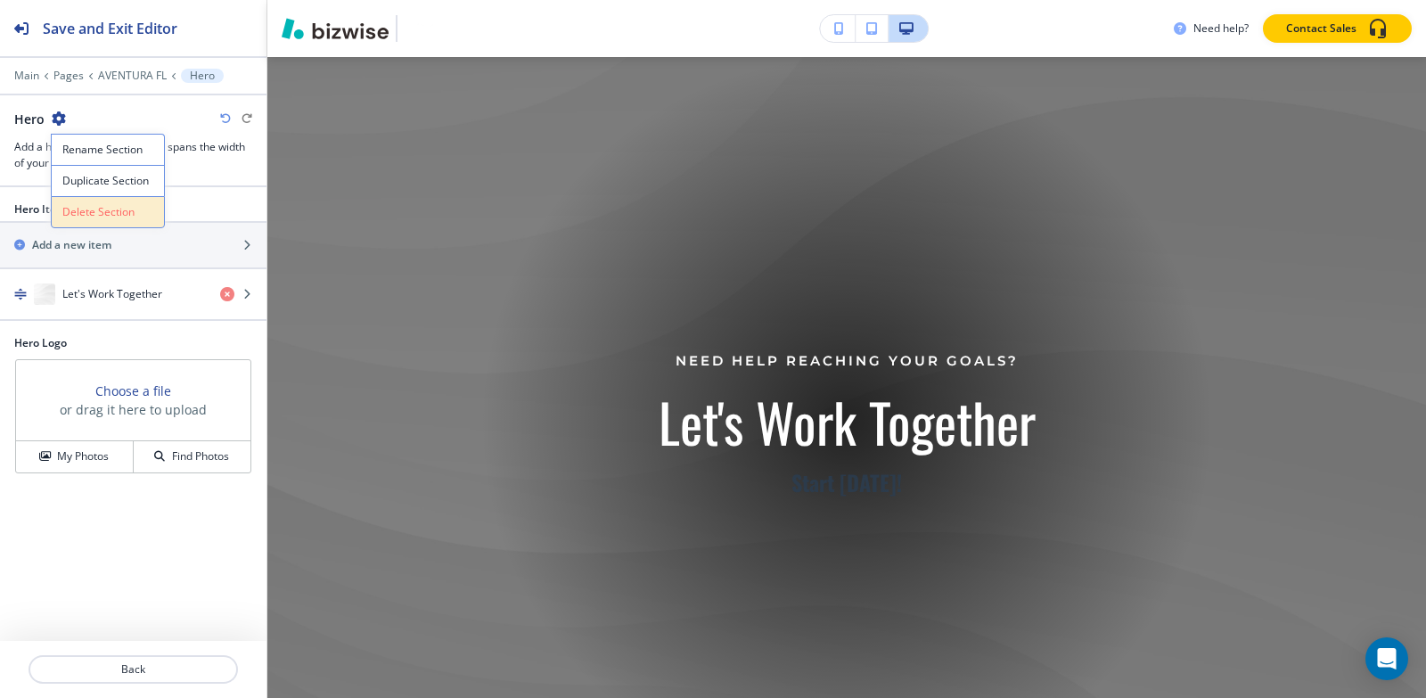
click at [119, 209] on p "Delete Section" at bounding box center [107, 212] width 91 height 16
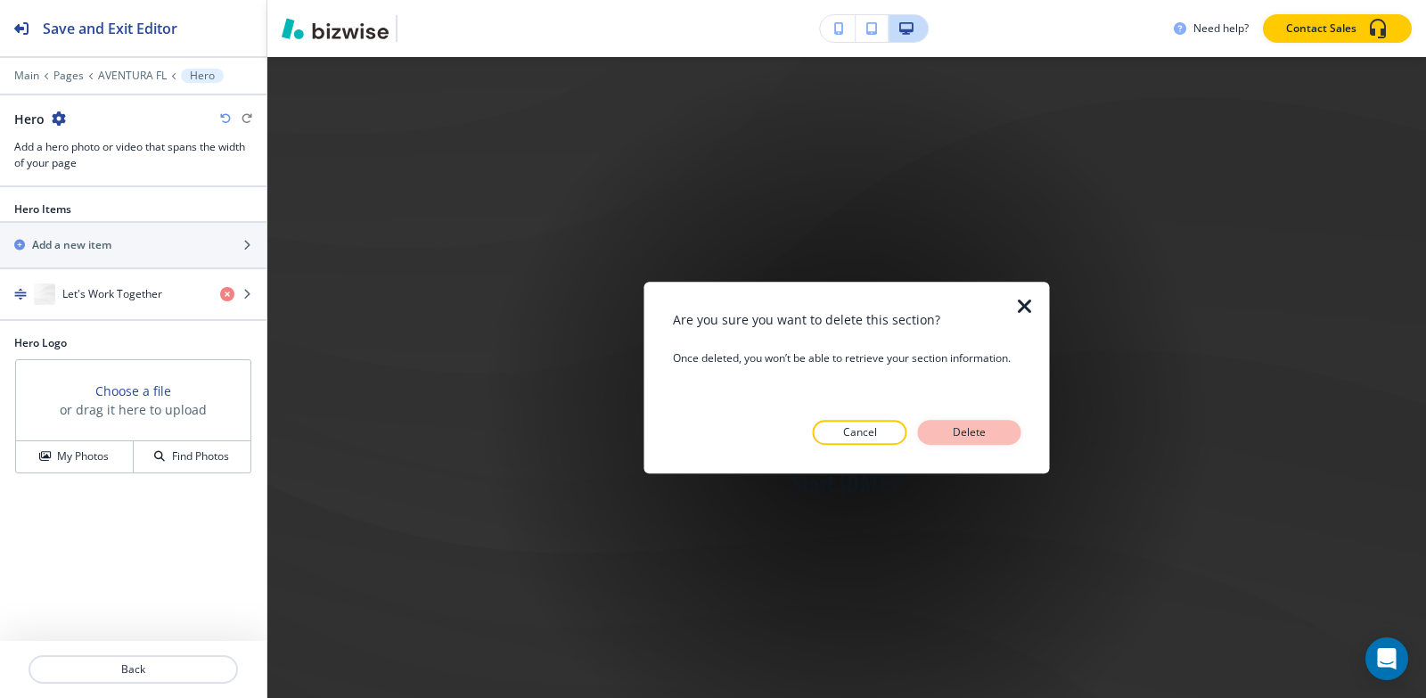
click at [972, 435] on p "Delete" at bounding box center [969, 432] width 43 height 16
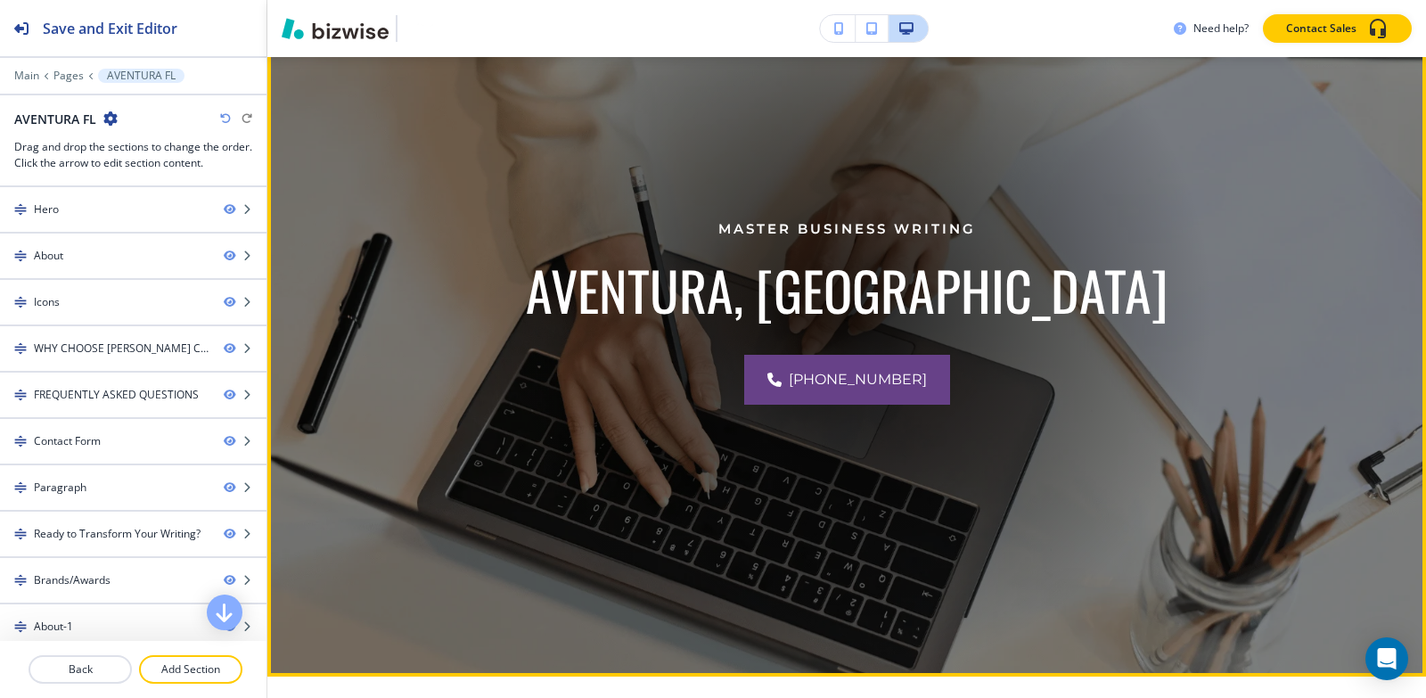
scroll to position [148, 0]
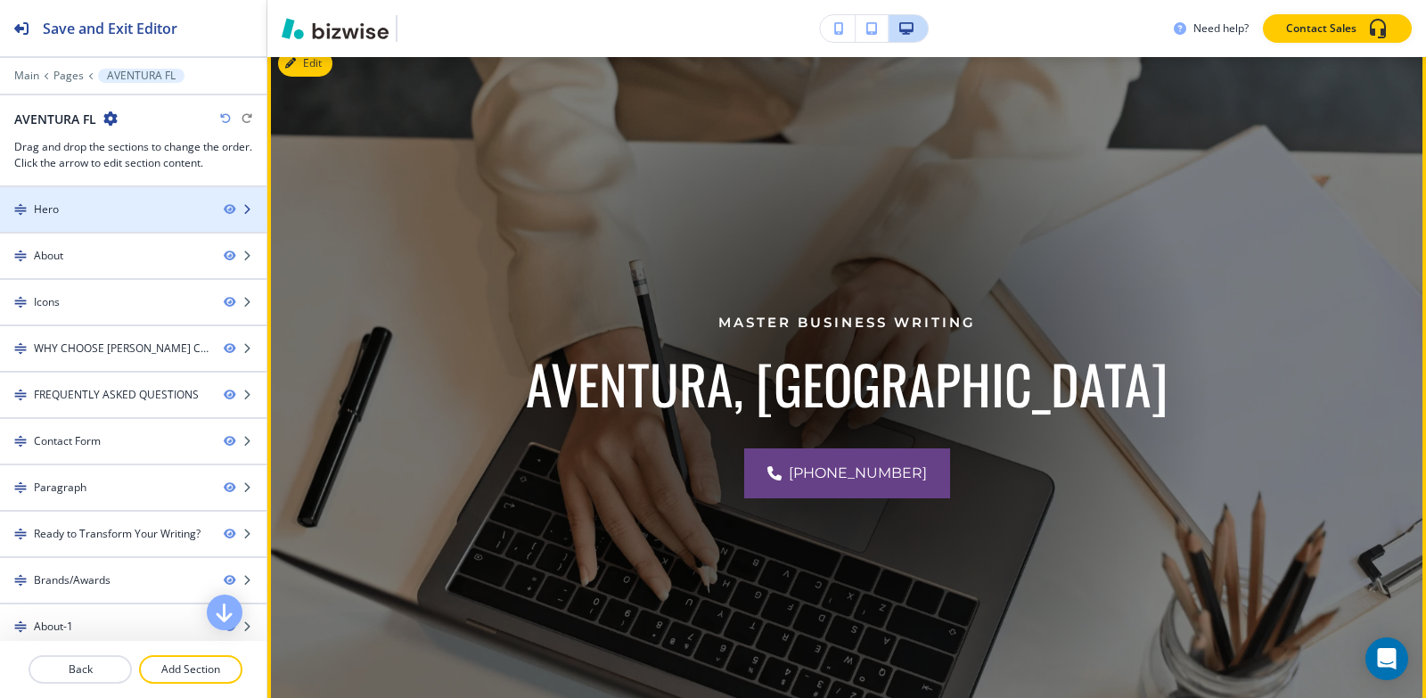
click at [75, 220] on div at bounding box center [133, 224] width 266 height 14
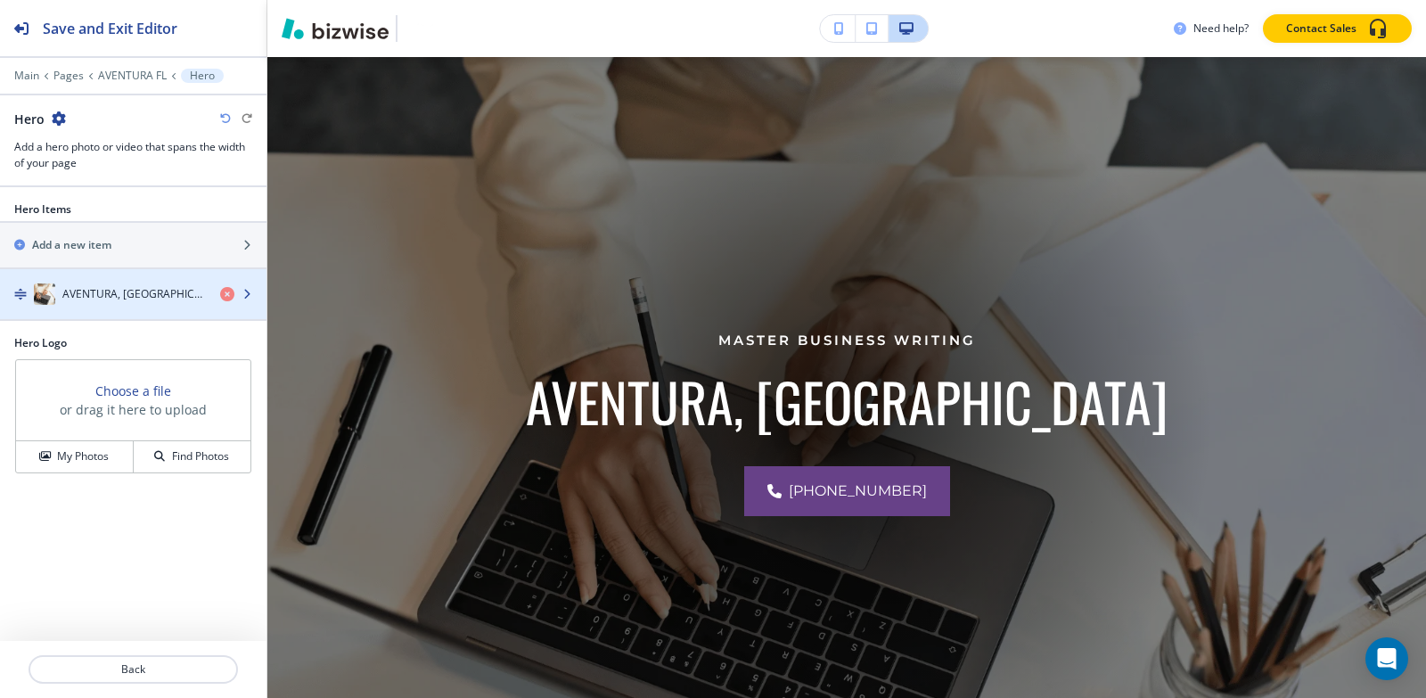
click at [99, 299] on h4 "AVENTURA, [GEOGRAPHIC_DATA]" at bounding box center [133, 294] width 143 height 16
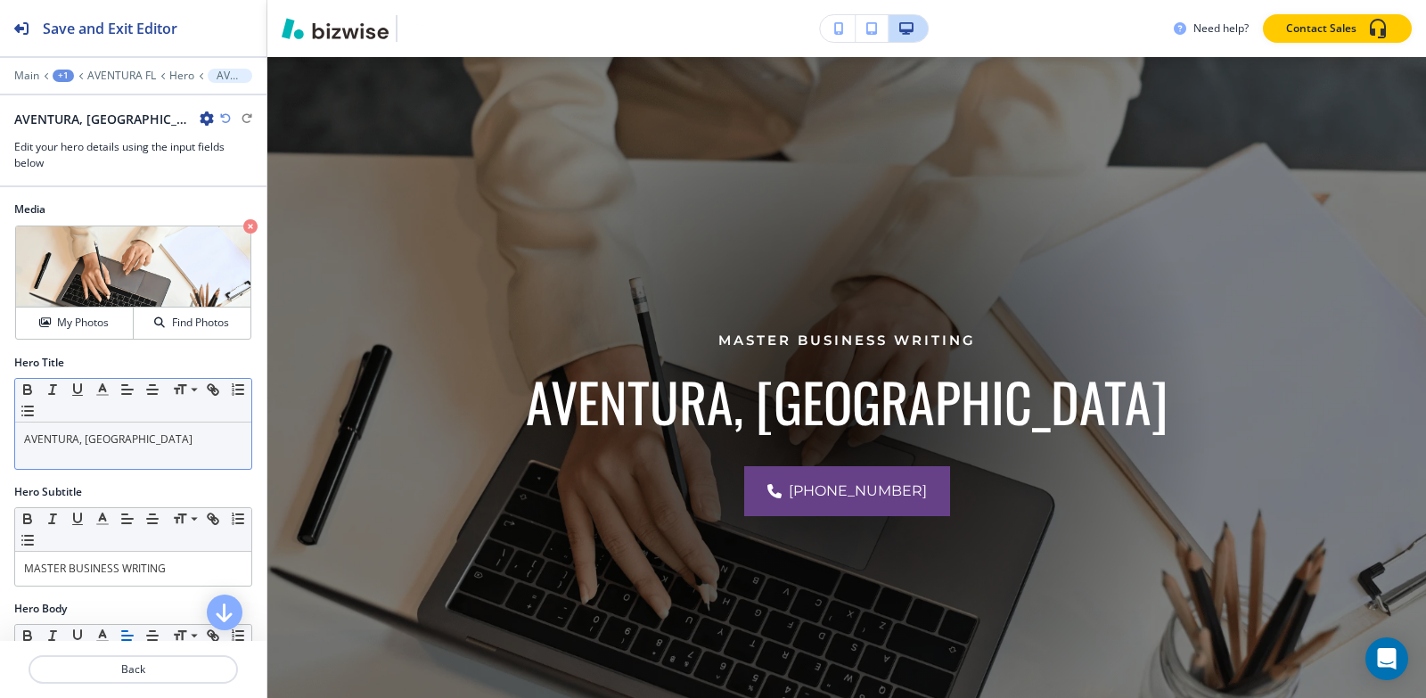
click at [136, 437] on p "AVENTURA, [GEOGRAPHIC_DATA]" at bounding box center [133, 439] width 218 height 16
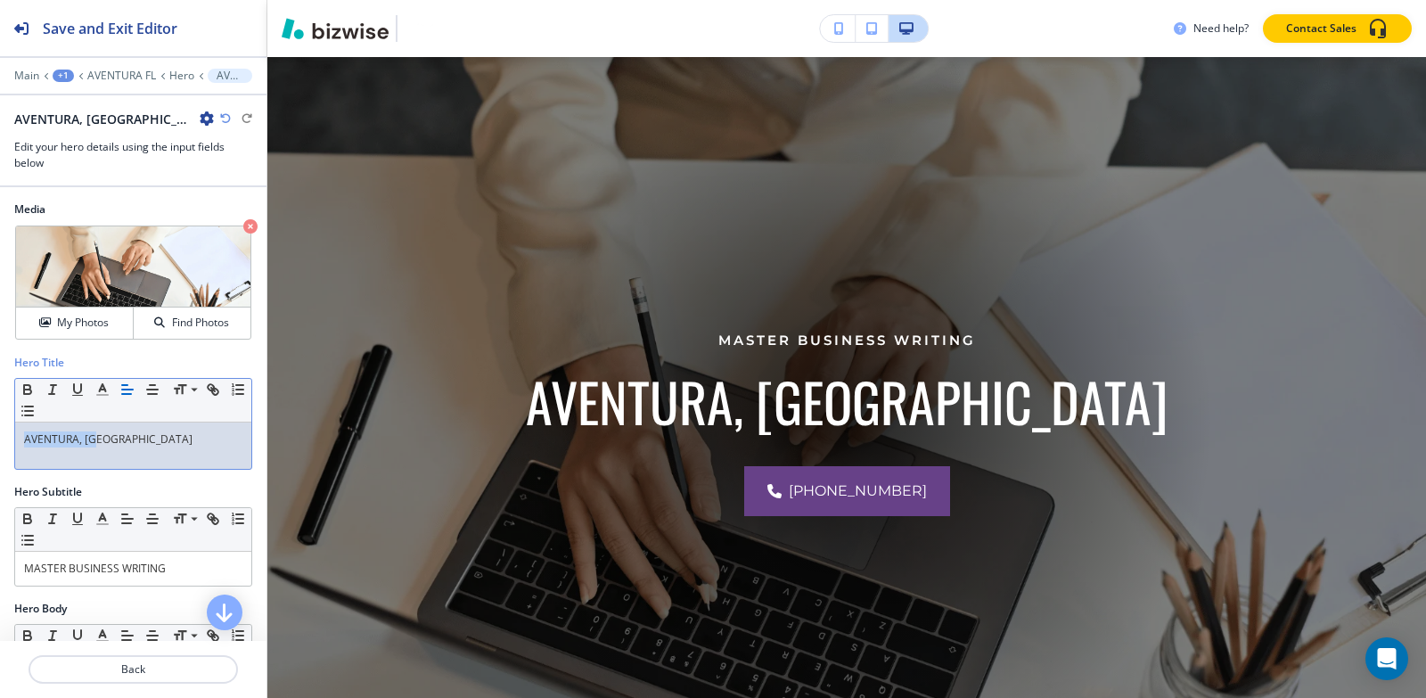
copy p "AVENTURA, [GEOGRAPHIC_DATA]"
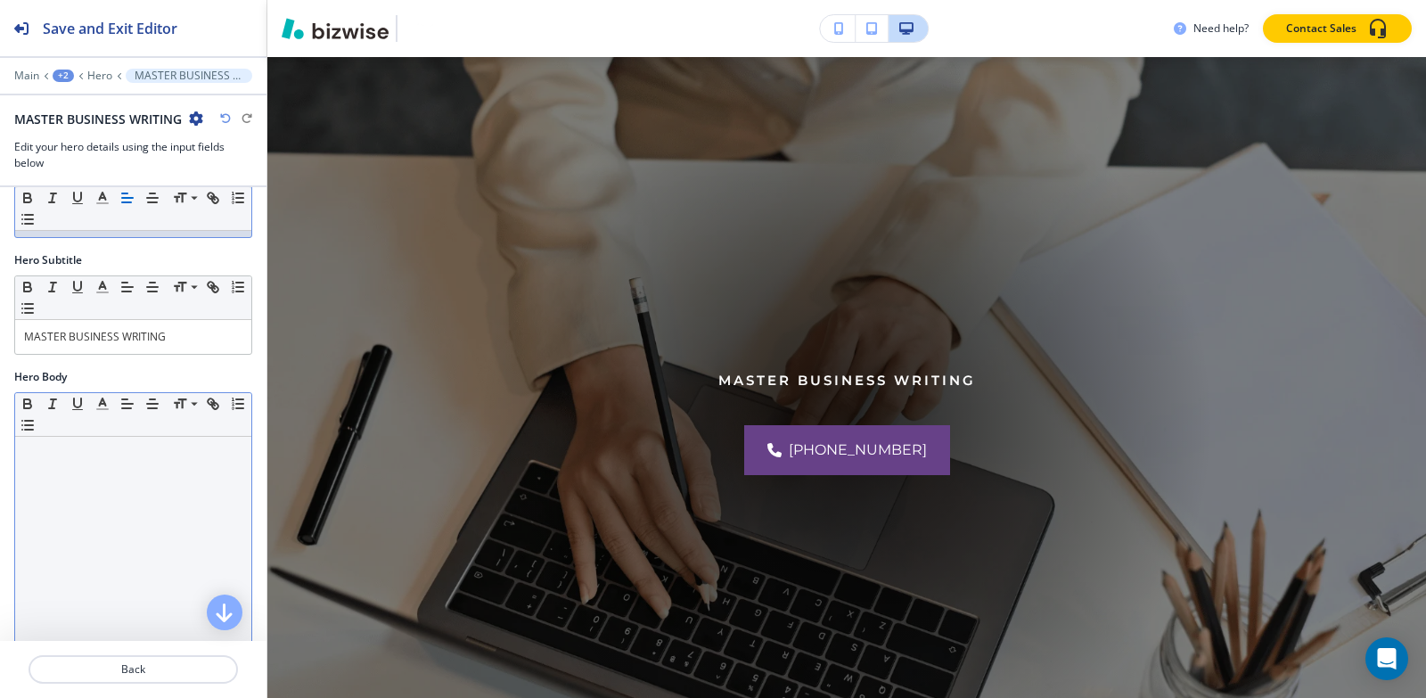
scroll to position [267, 0]
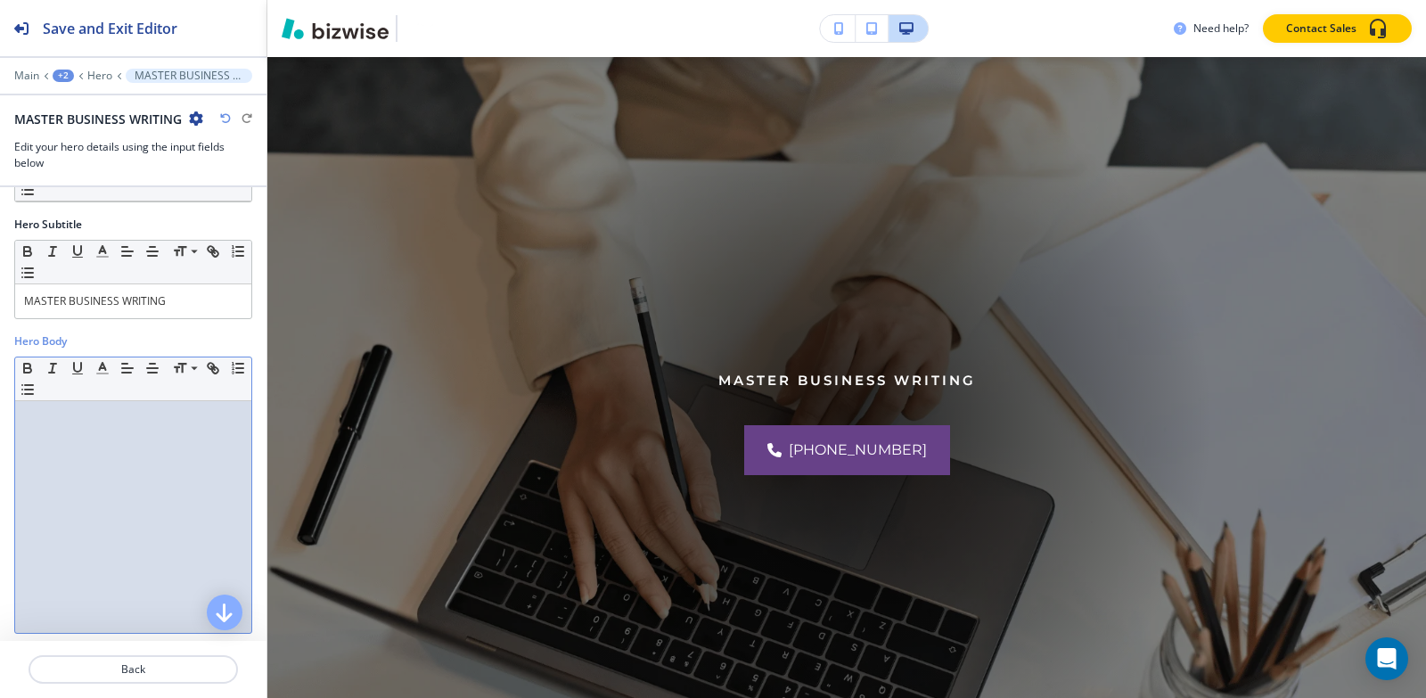
click at [105, 446] on div at bounding box center [133, 517] width 236 height 232
paste div
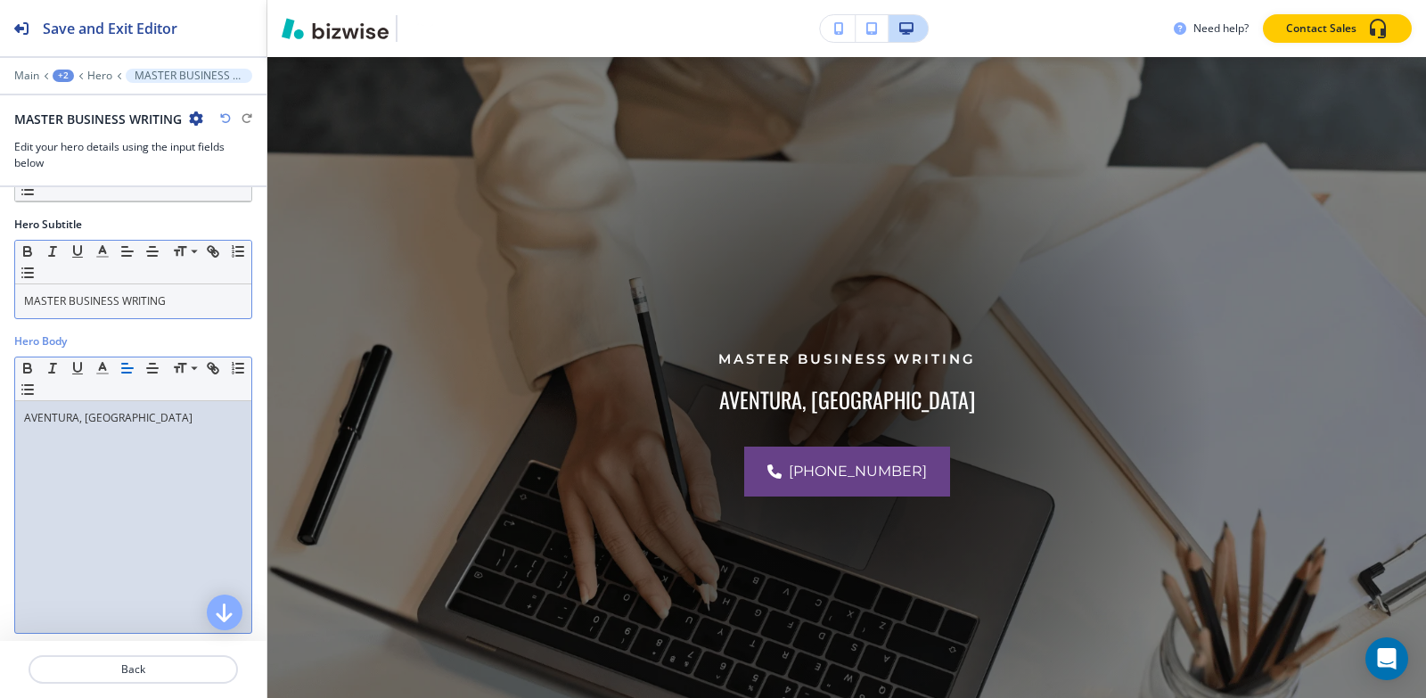
click at [173, 313] on div "MASTER BUSINESS WRITING" at bounding box center [133, 301] width 236 height 34
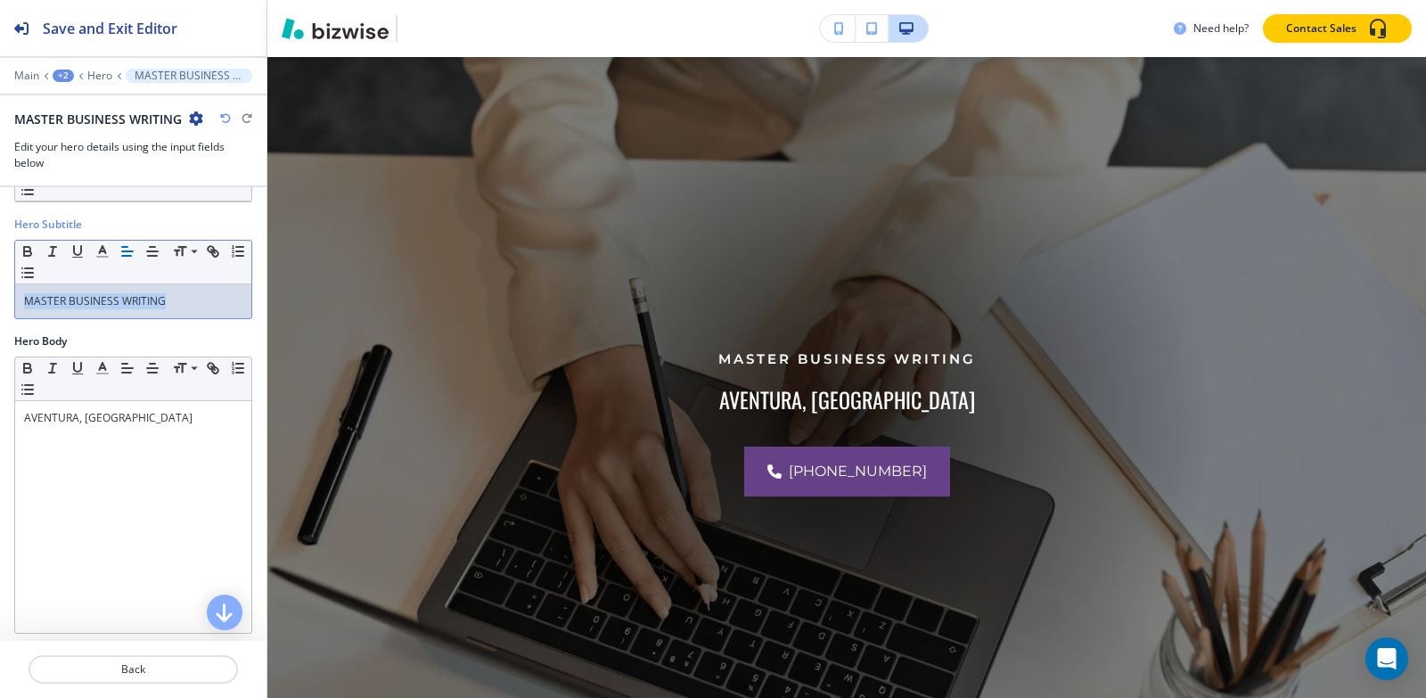
copy p "MASTER BUSINESS WRITING"
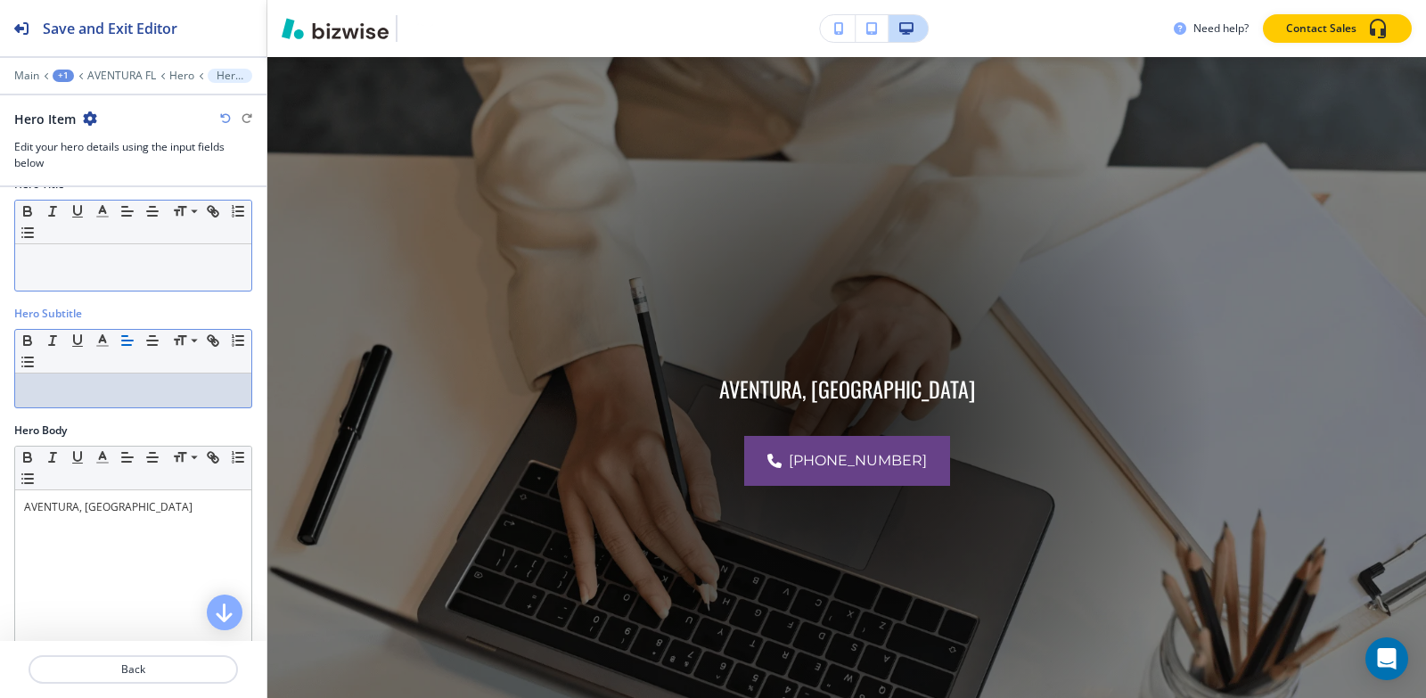
scroll to position [89, 0]
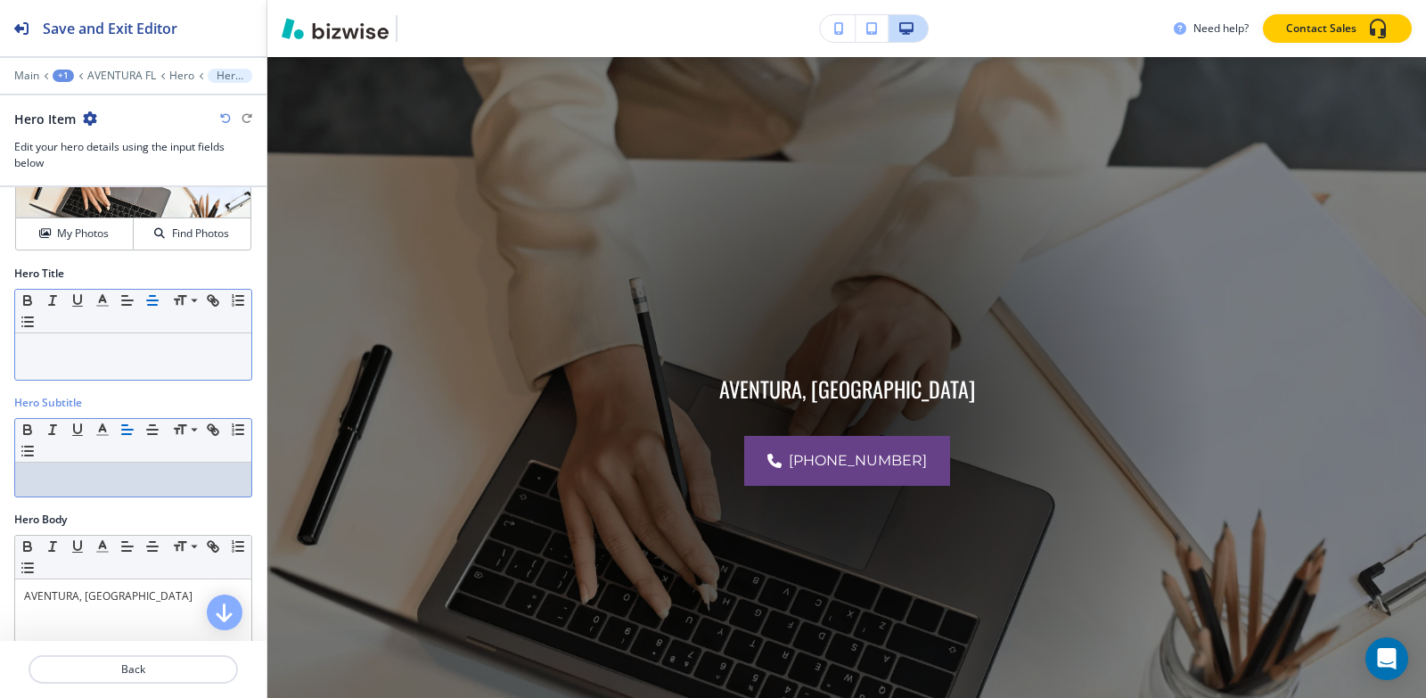
click at [159, 298] on icon "button" at bounding box center [152, 300] width 16 height 16
click at [145, 299] on icon "button" at bounding box center [152, 300] width 16 height 16
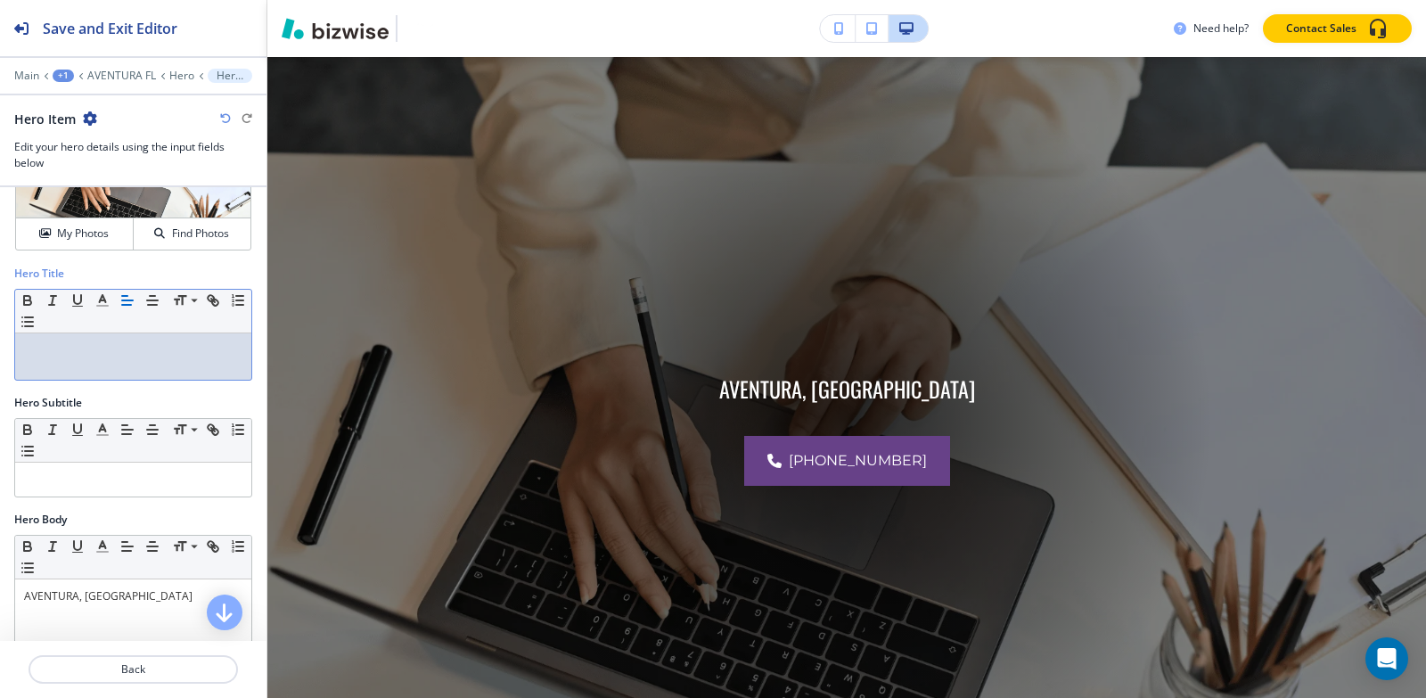
click at [135, 348] on p at bounding box center [133, 350] width 218 height 16
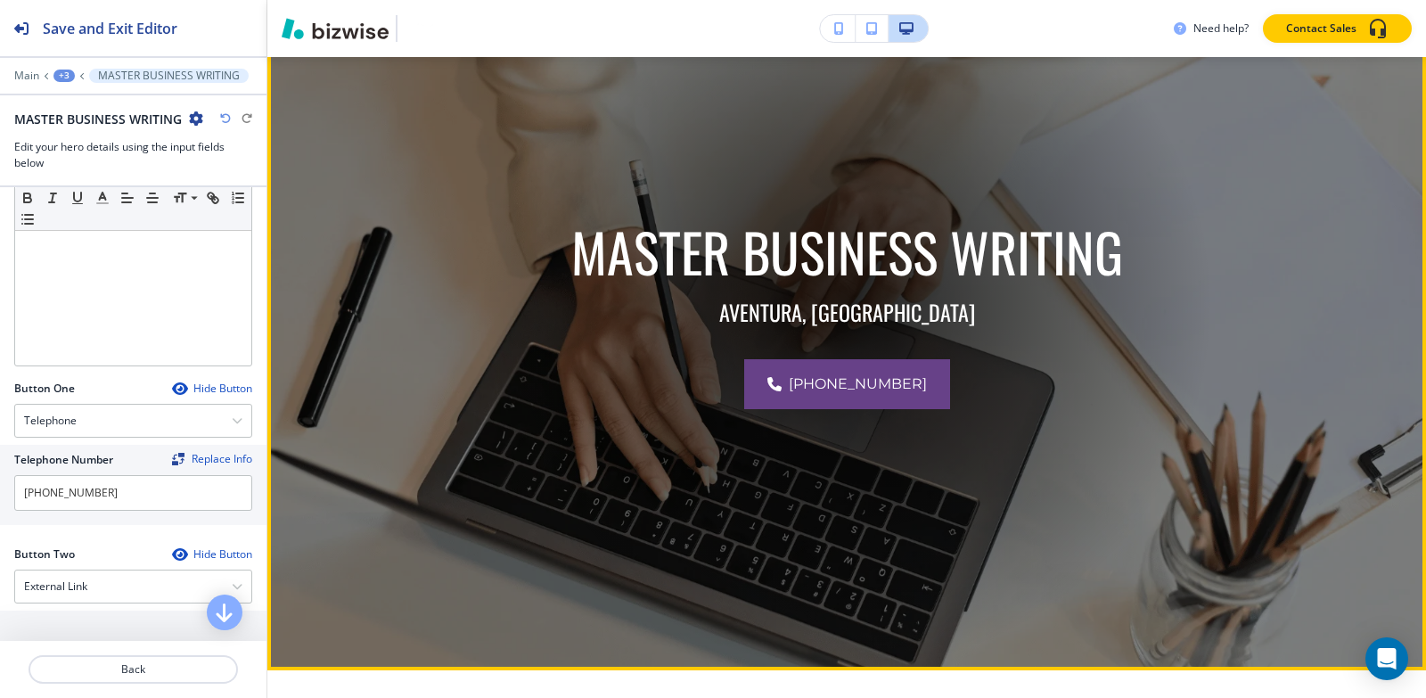
scroll to position [576, 0]
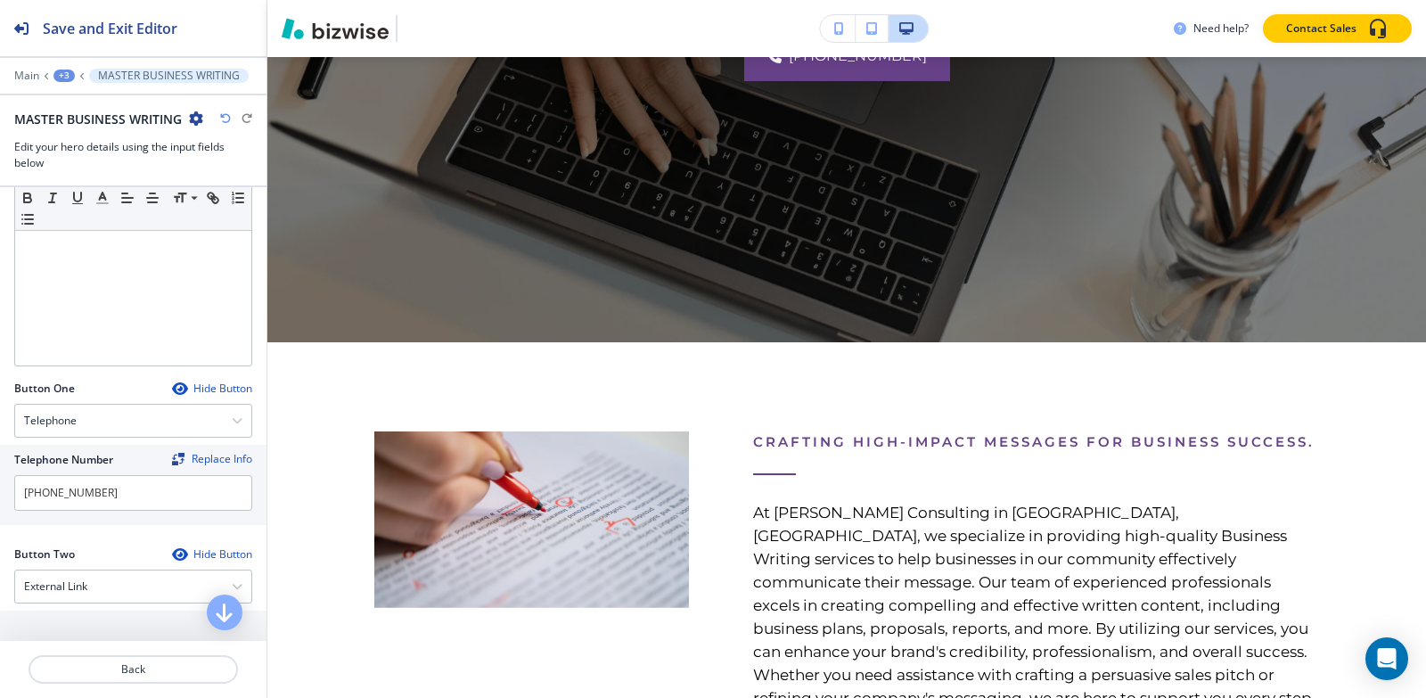
click at [68, 80] on div "+3" at bounding box center [63, 76] width 21 height 12
click at [84, 161] on p "Hero" at bounding box center [110, 168] width 91 height 16
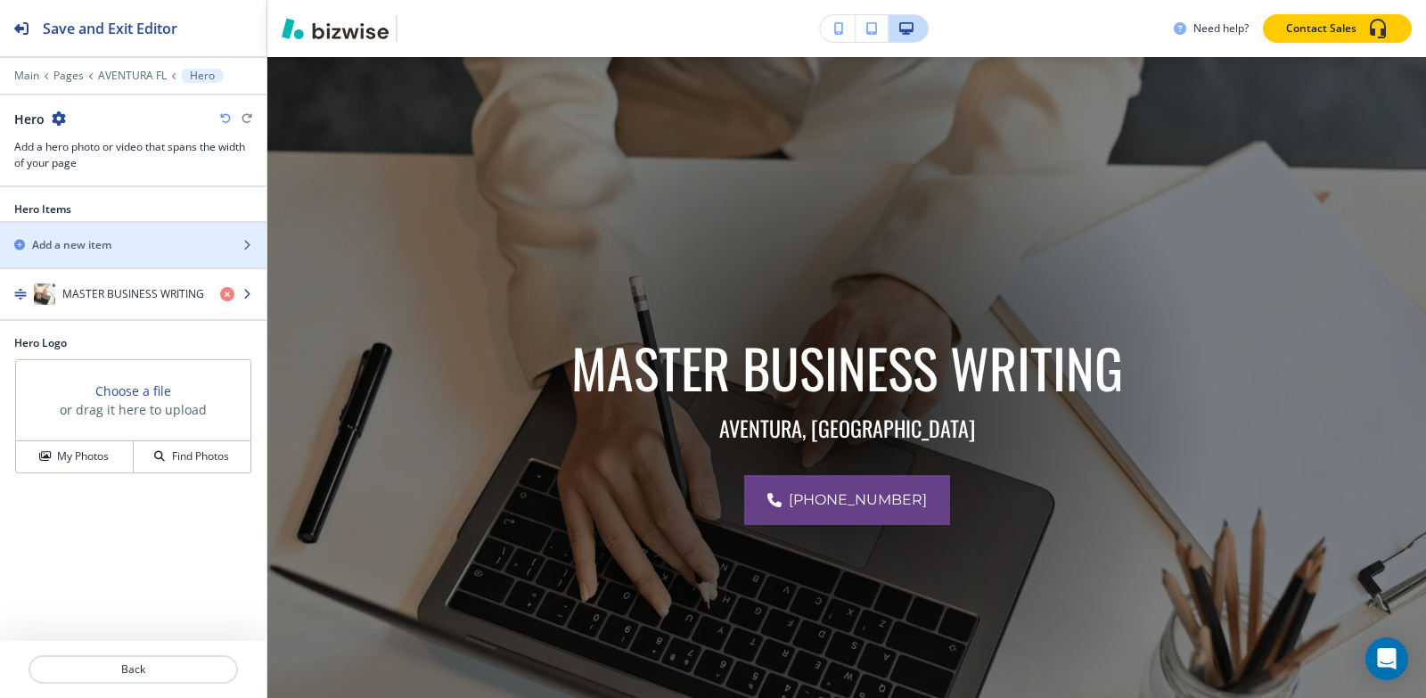
scroll to position [130, 0]
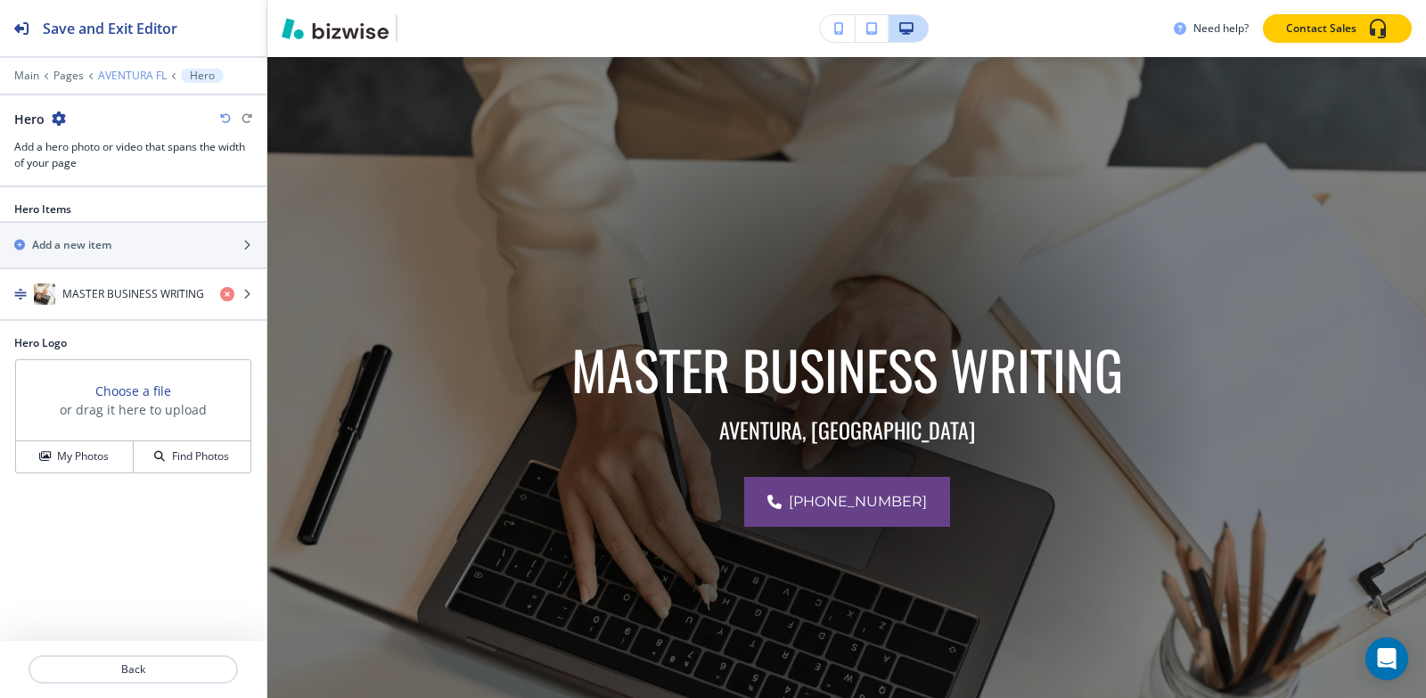
click at [134, 74] on p "AVENTURA FL" at bounding box center [132, 76] width 69 height 12
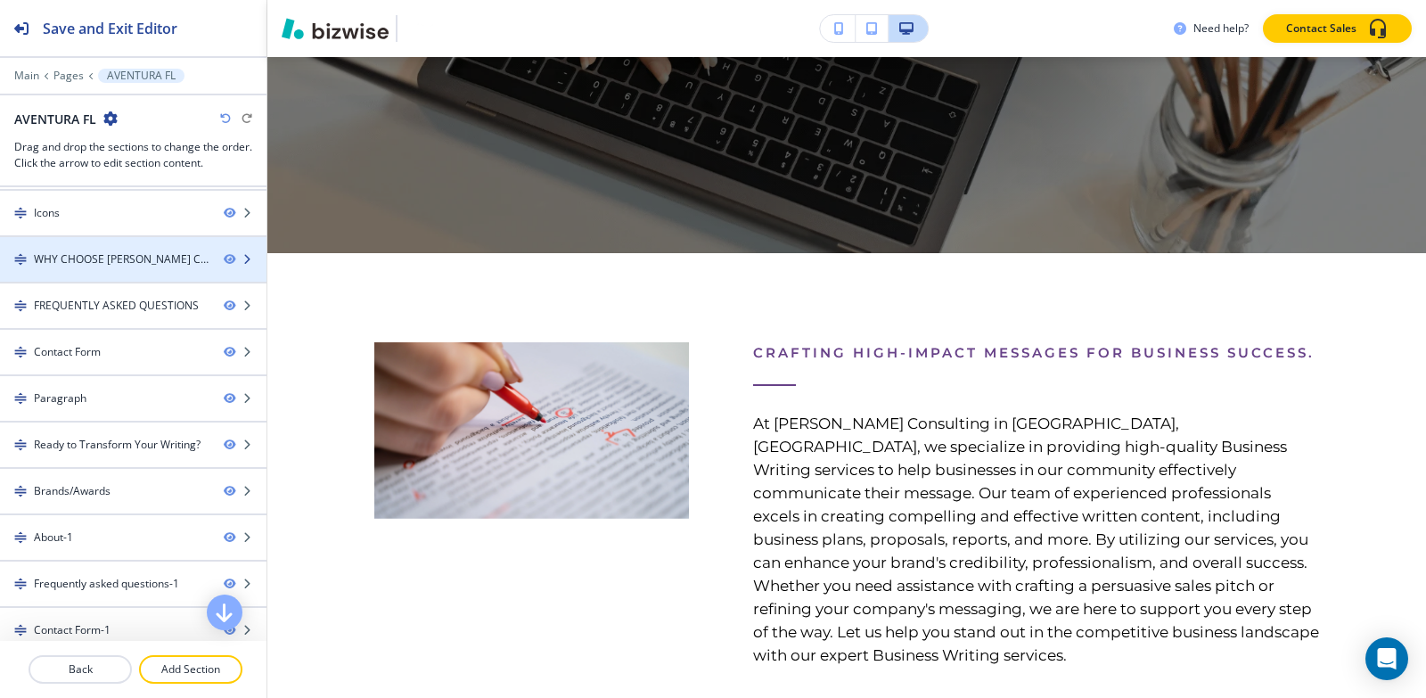
scroll to position [0, 0]
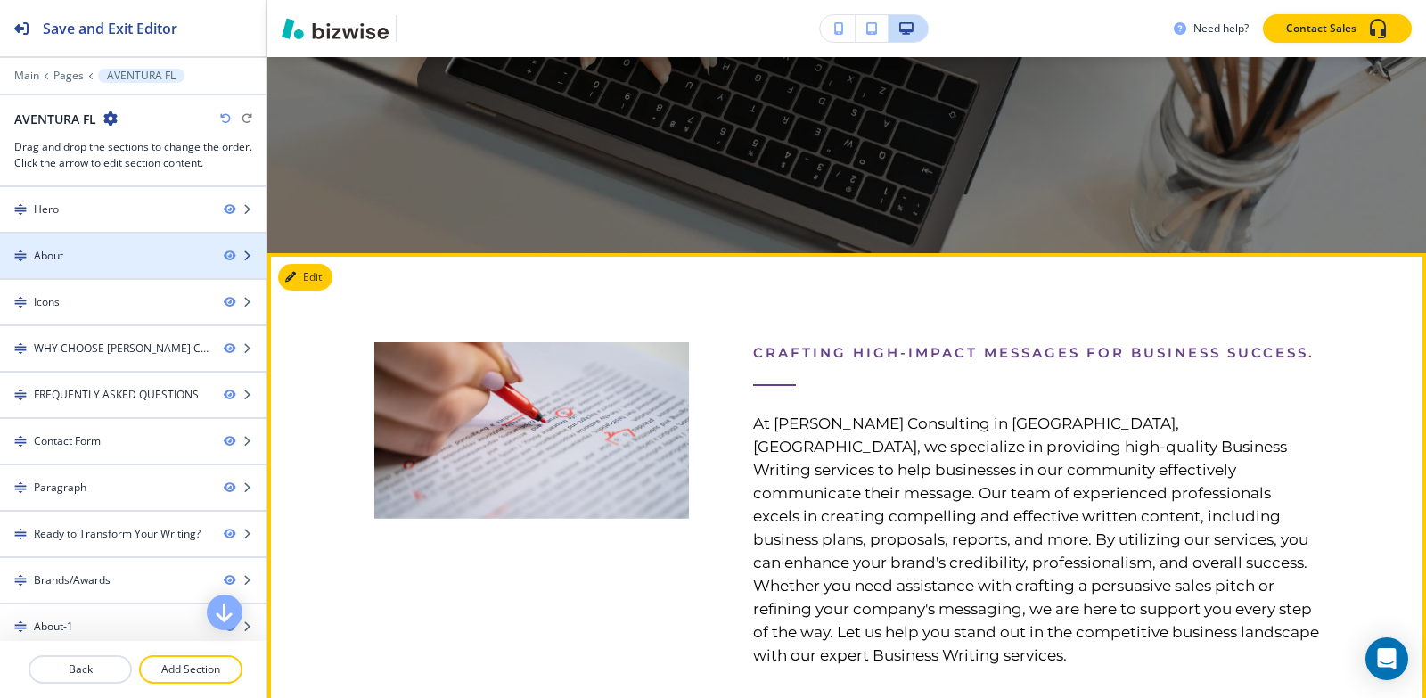
click at [77, 264] on div at bounding box center [133, 271] width 266 height 14
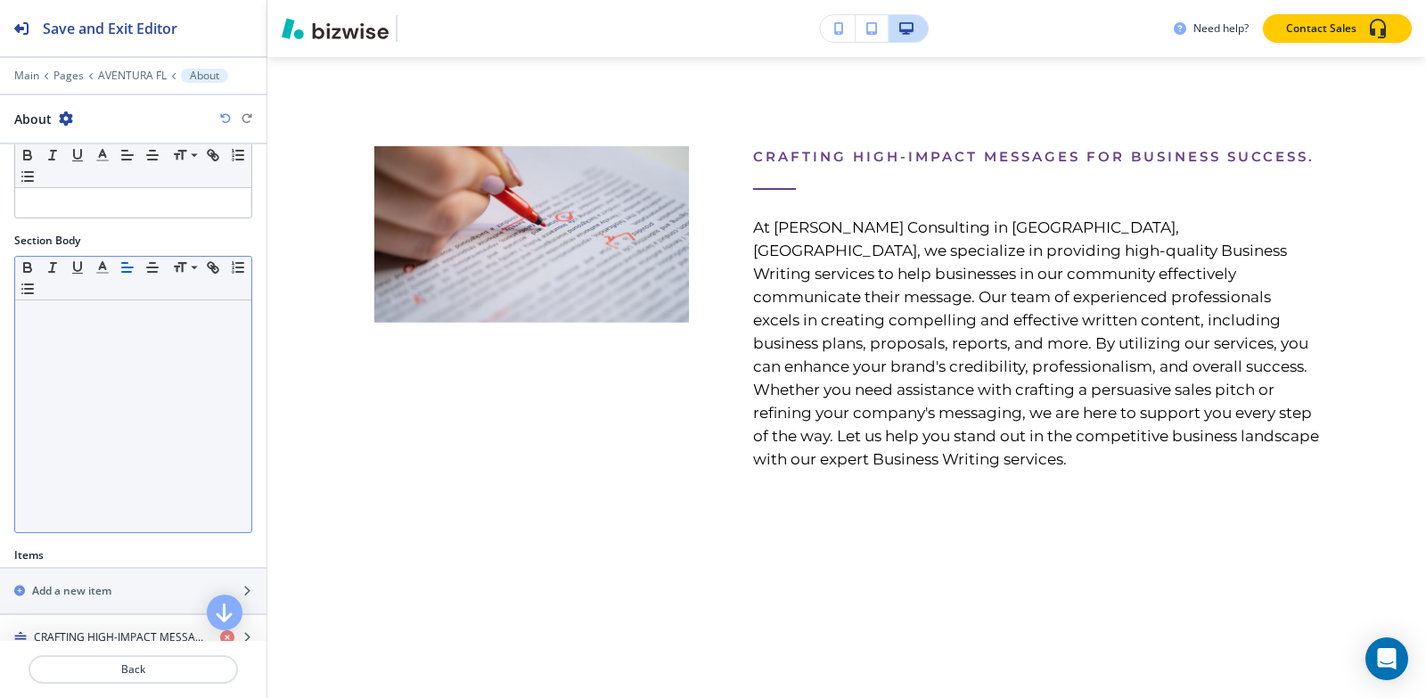
scroll to position [315, 0]
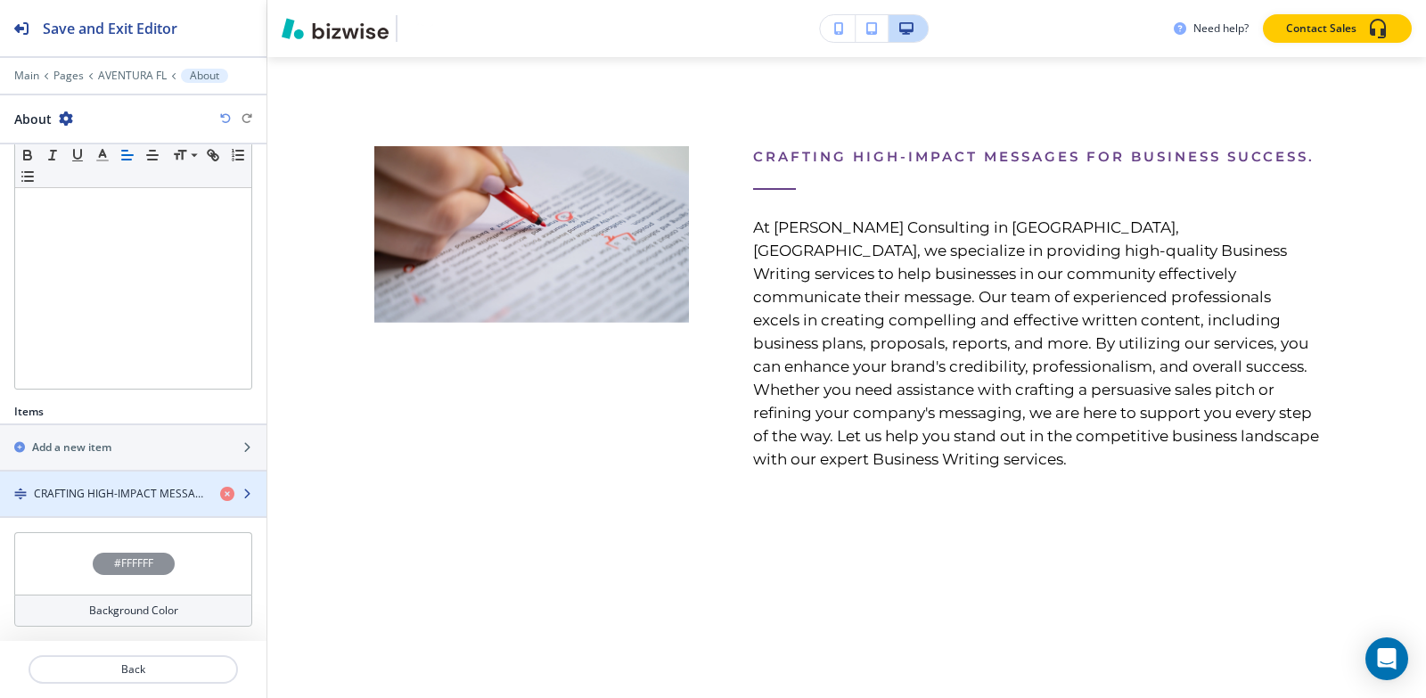
click at [54, 491] on h4 "CRAFTING HIGH-IMPACT MESSAGES FOR BUSINESS SUCCESS." at bounding box center [120, 494] width 172 height 16
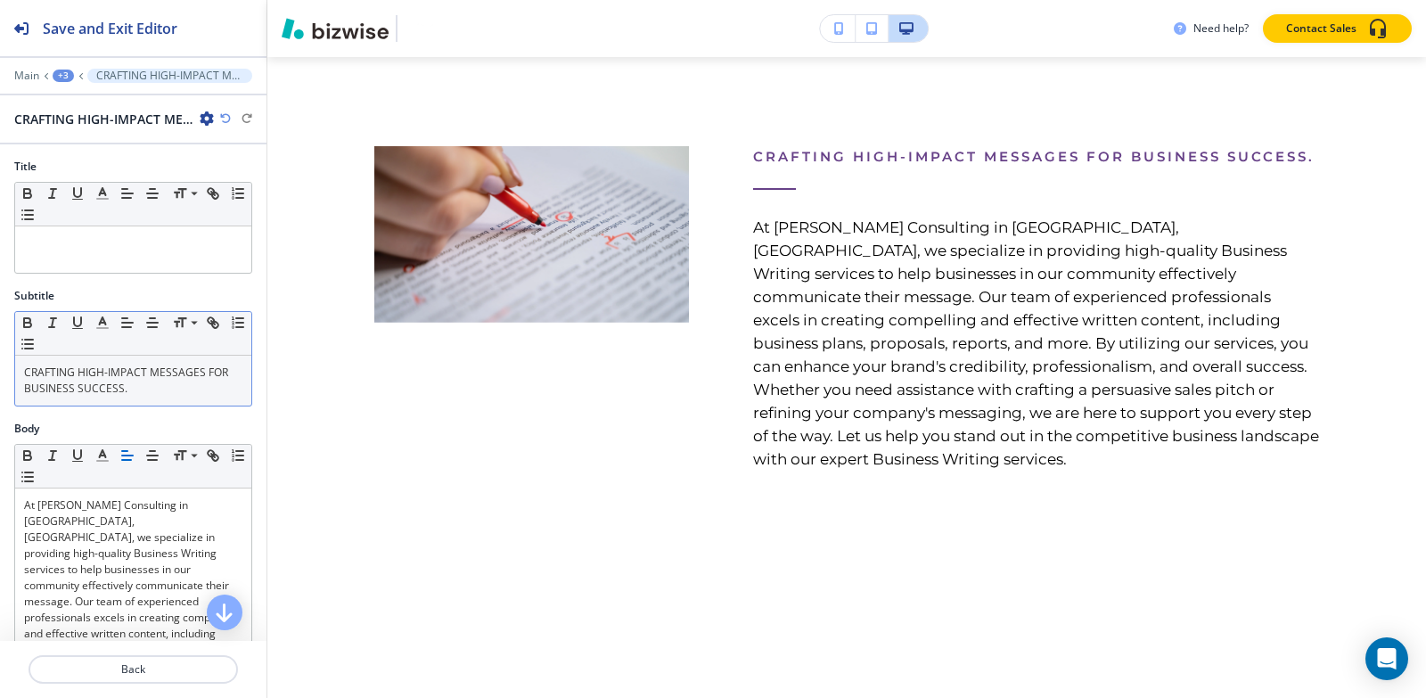
click at [177, 393] on p "CRAFTING HIGH-IMPACT MESSAGES FOR BUSINESS SUCCESS." at bounding box center [133, 380] width 218 height 32
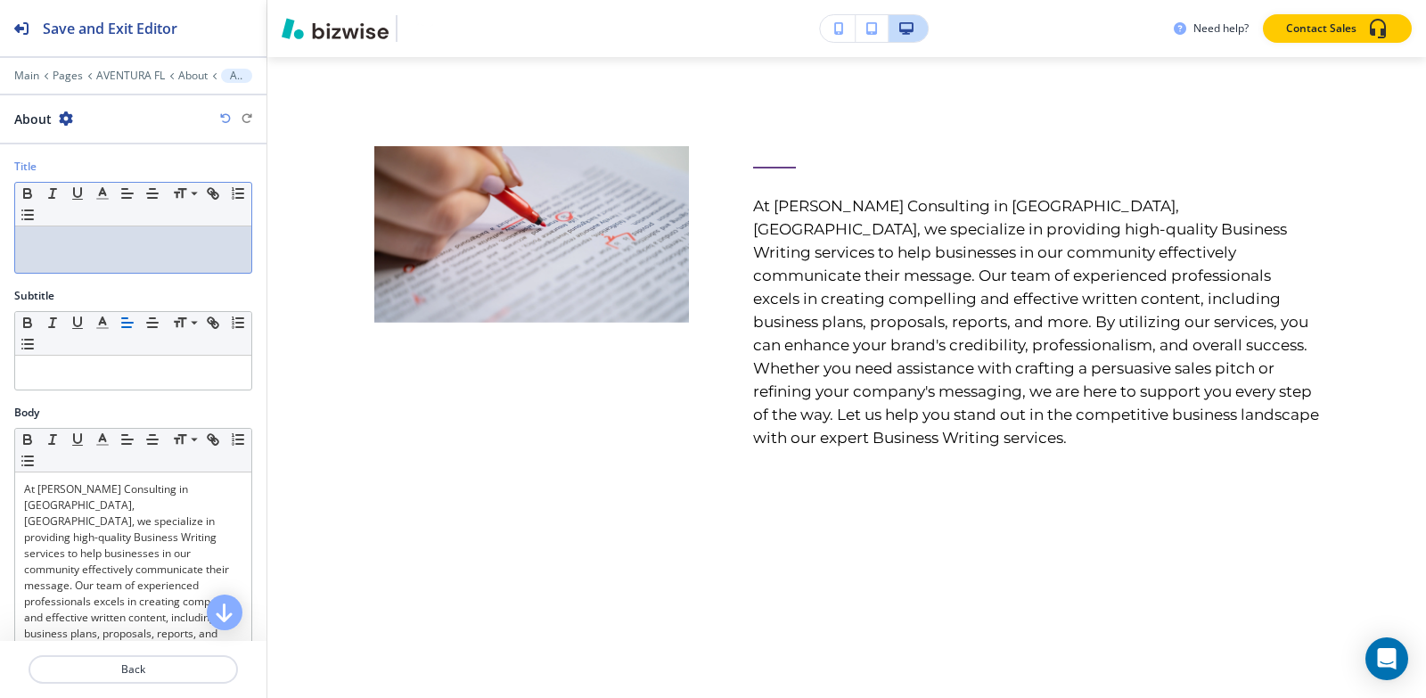
click at [157, 246] on p at bounding box center [133, 243] width 218 height 16
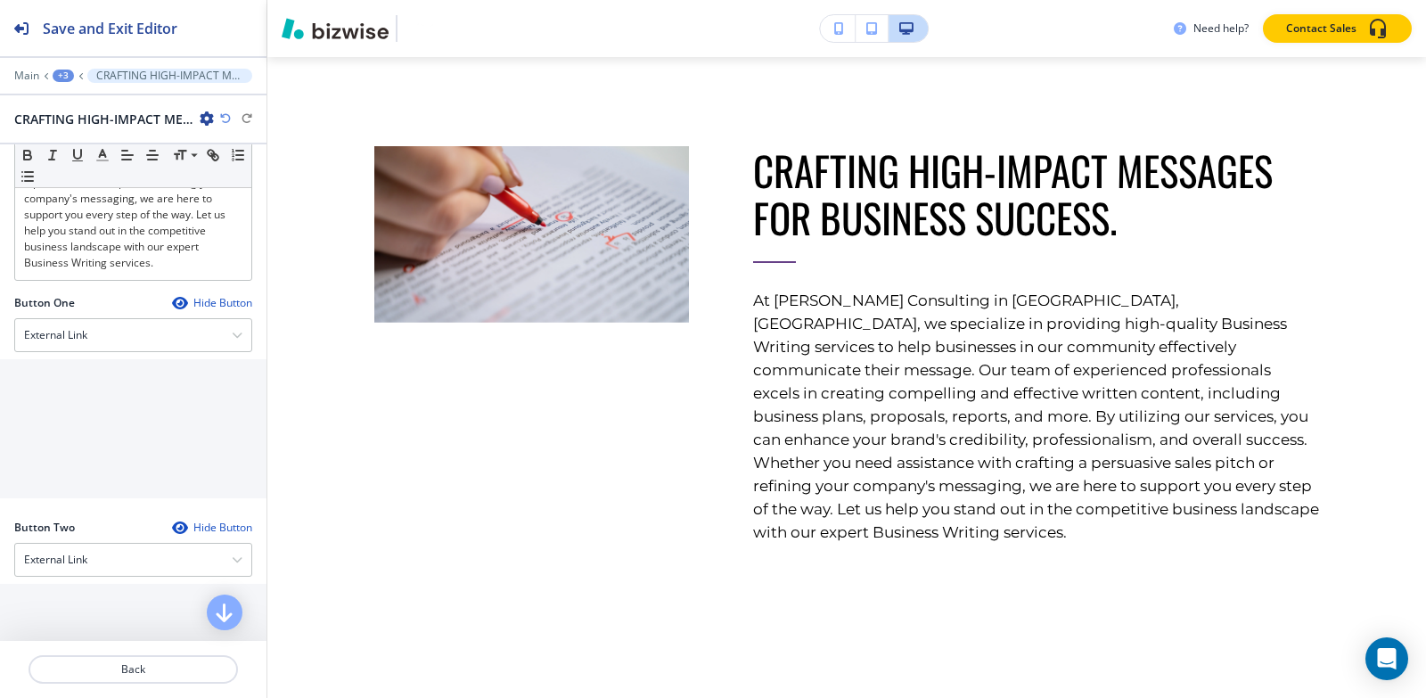
scroll to position [857, 0]
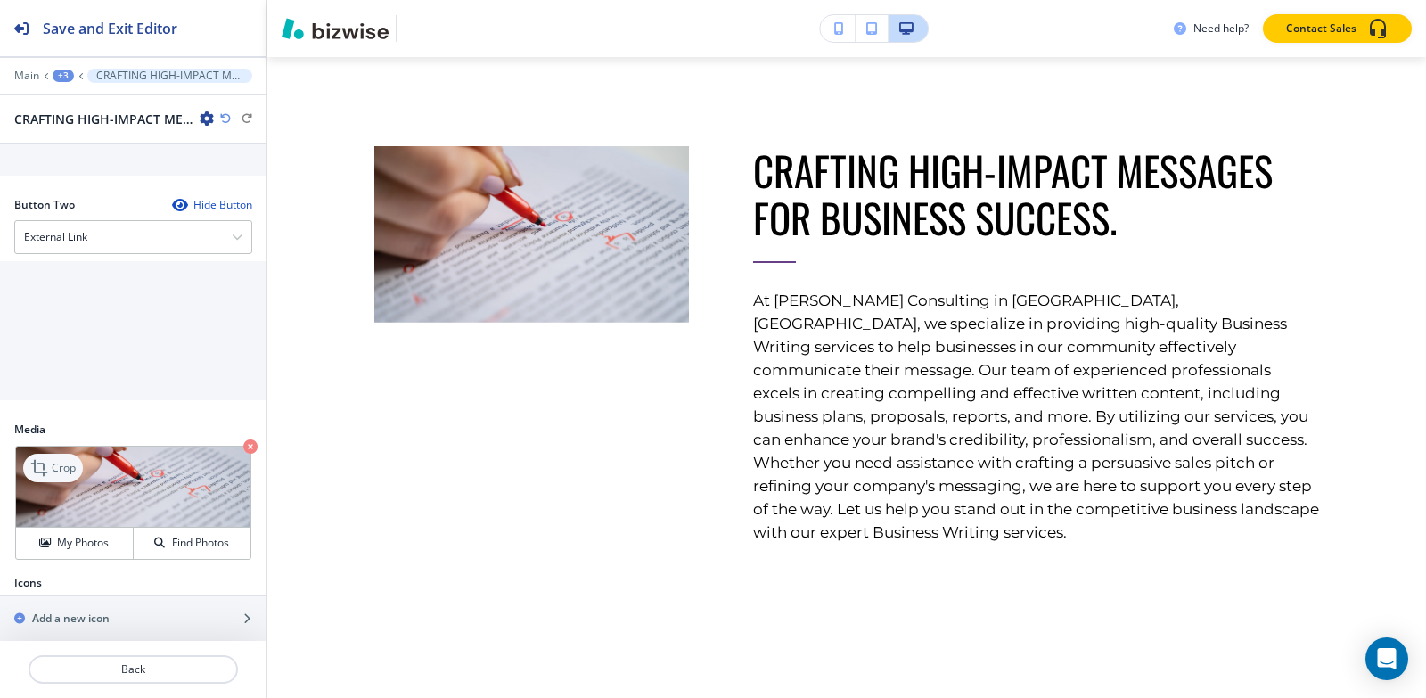
click at [51, 457] on icon at bounding box center [40, 467] width 21 height 21
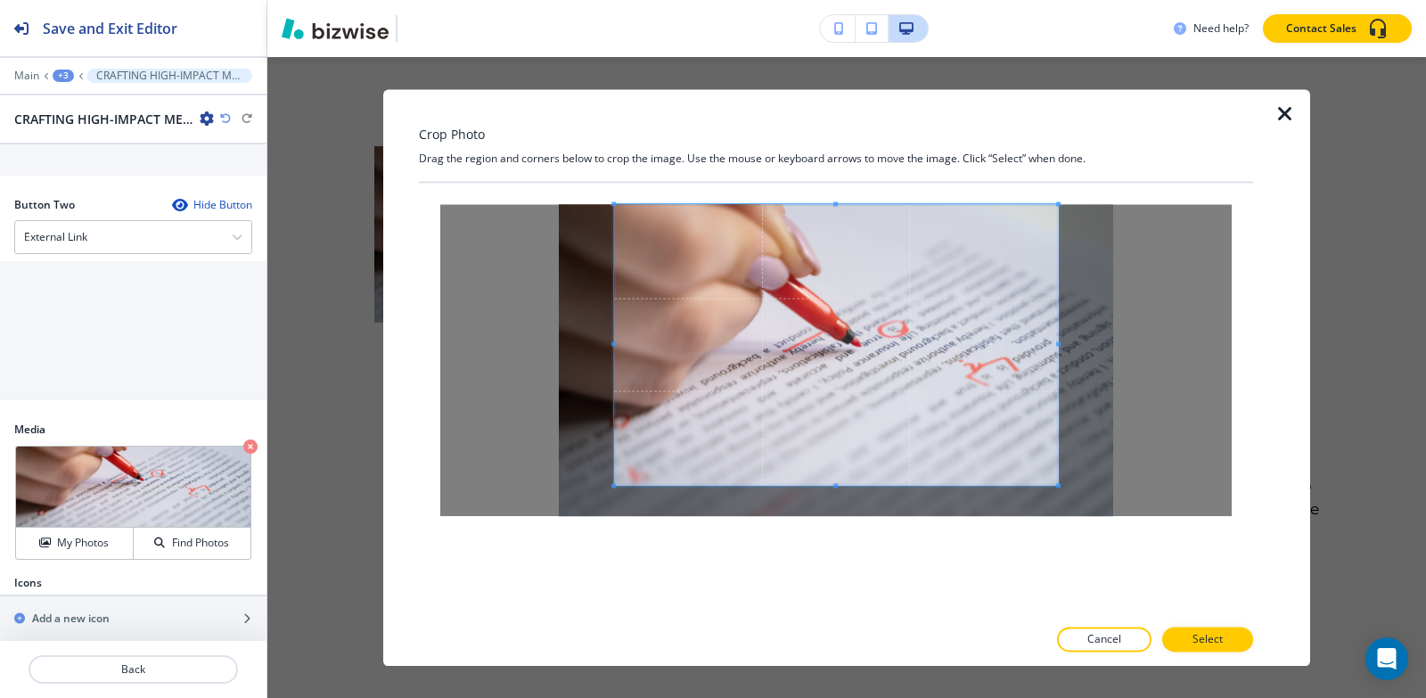
click at [839, 141] on div "Crop Photo Drag the region and corners below to crop the image. Use the mouse o…" at bounding box center [836, 377] width 834 height 577
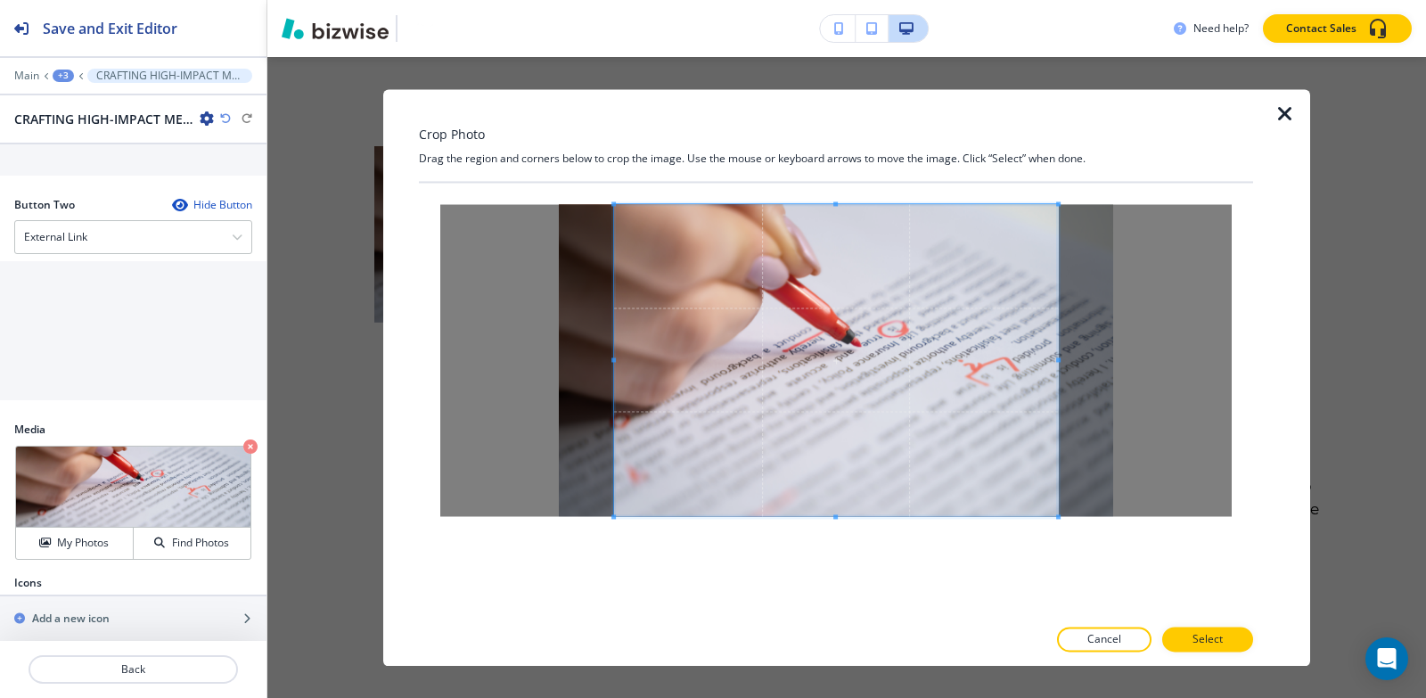
click at [844, 611] on div at bounding box center [836, 399] width 834 height 433
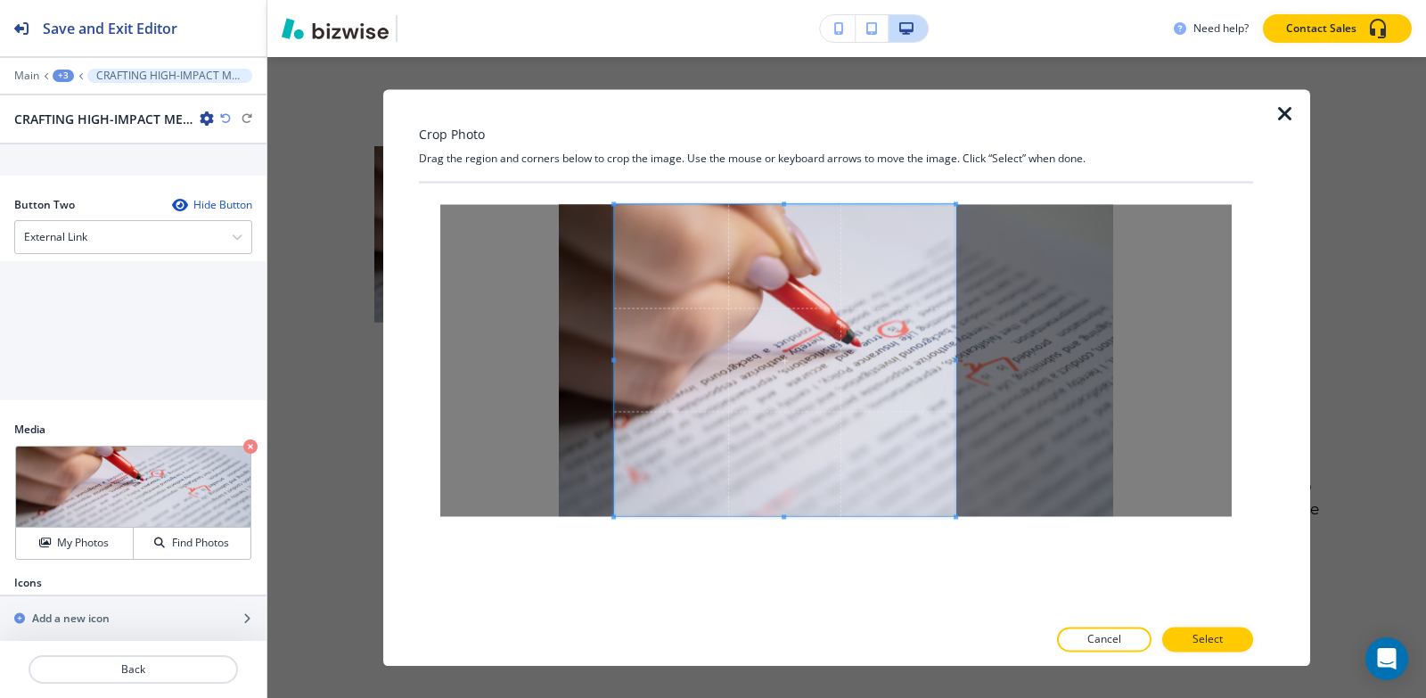
click at [954, 357] on span at bounding box center [956, 359] width 4 height 4
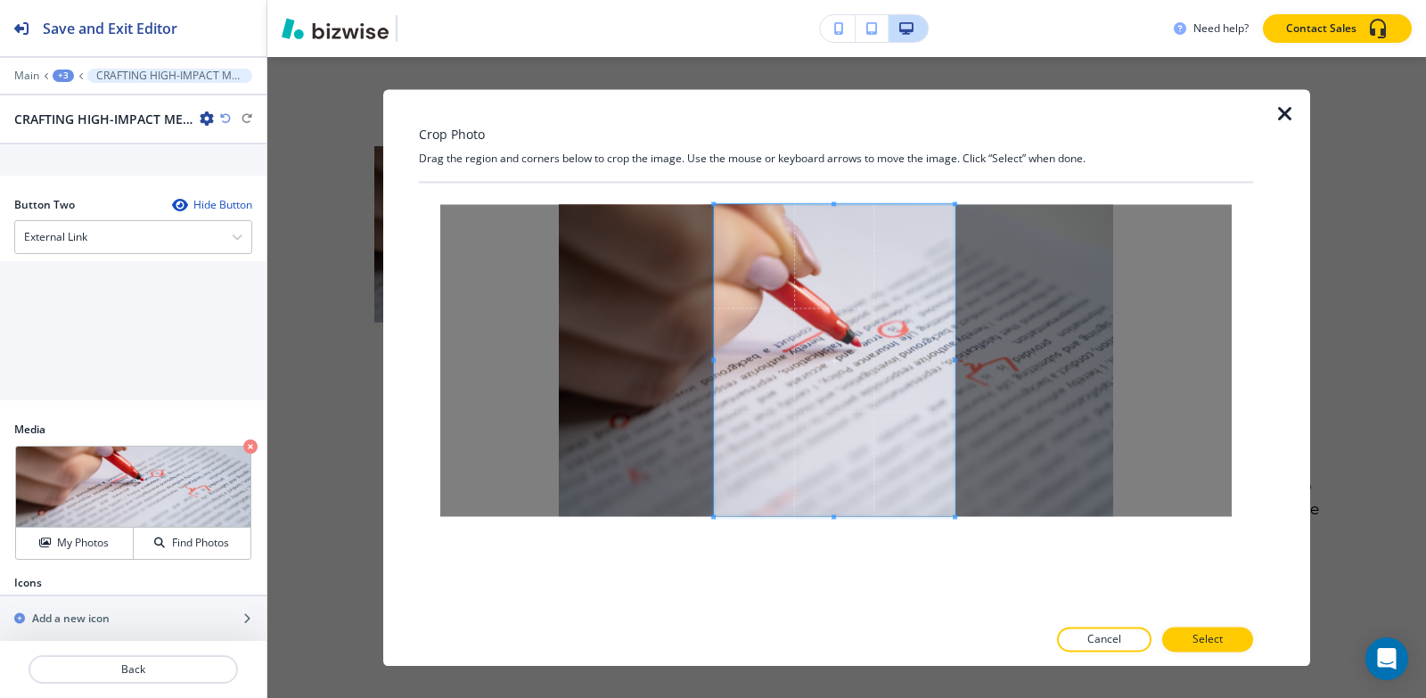
click at [711, 364] on span at bounding box center [713, 360] width 4 height 312
click at [943, 360] on span at bounding box center [945, 359] width 4 height 4
click at [1222, 643] on p "Select" at bounding box center [1207, 639] width 30 height 16
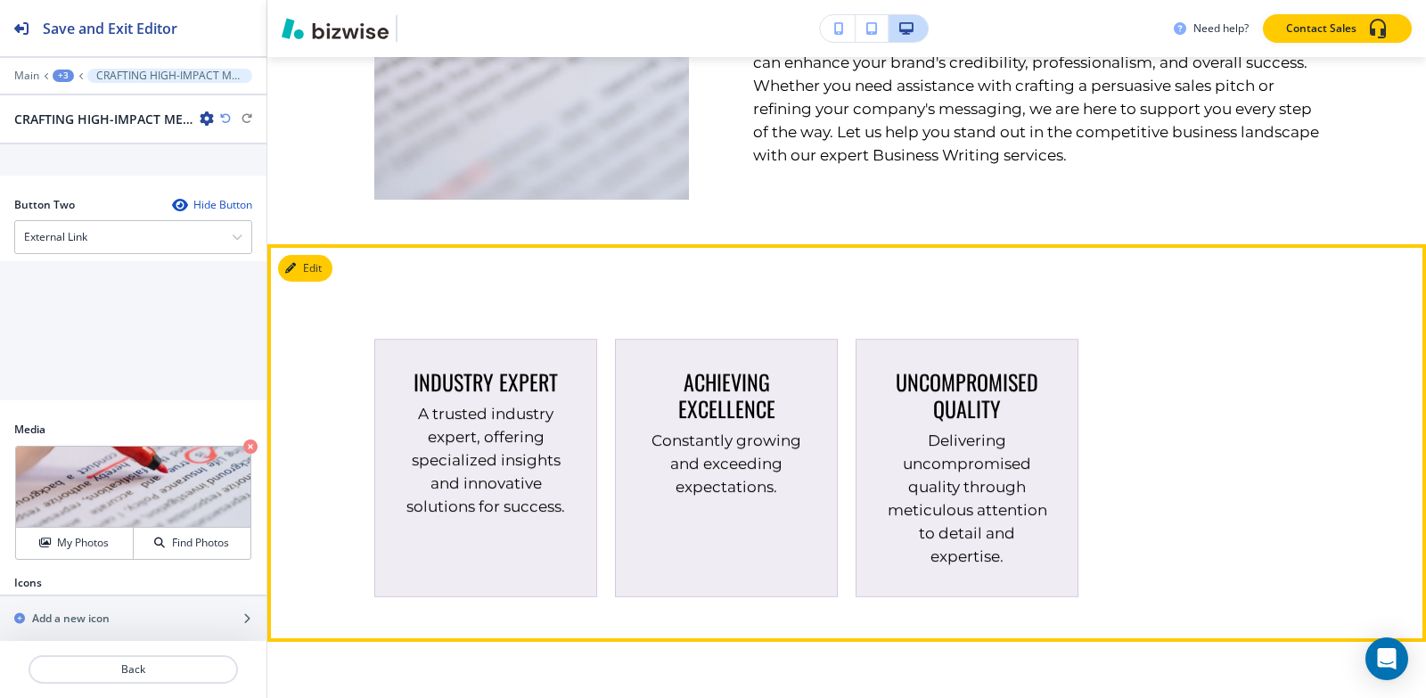
scroll to position [1396, 0]
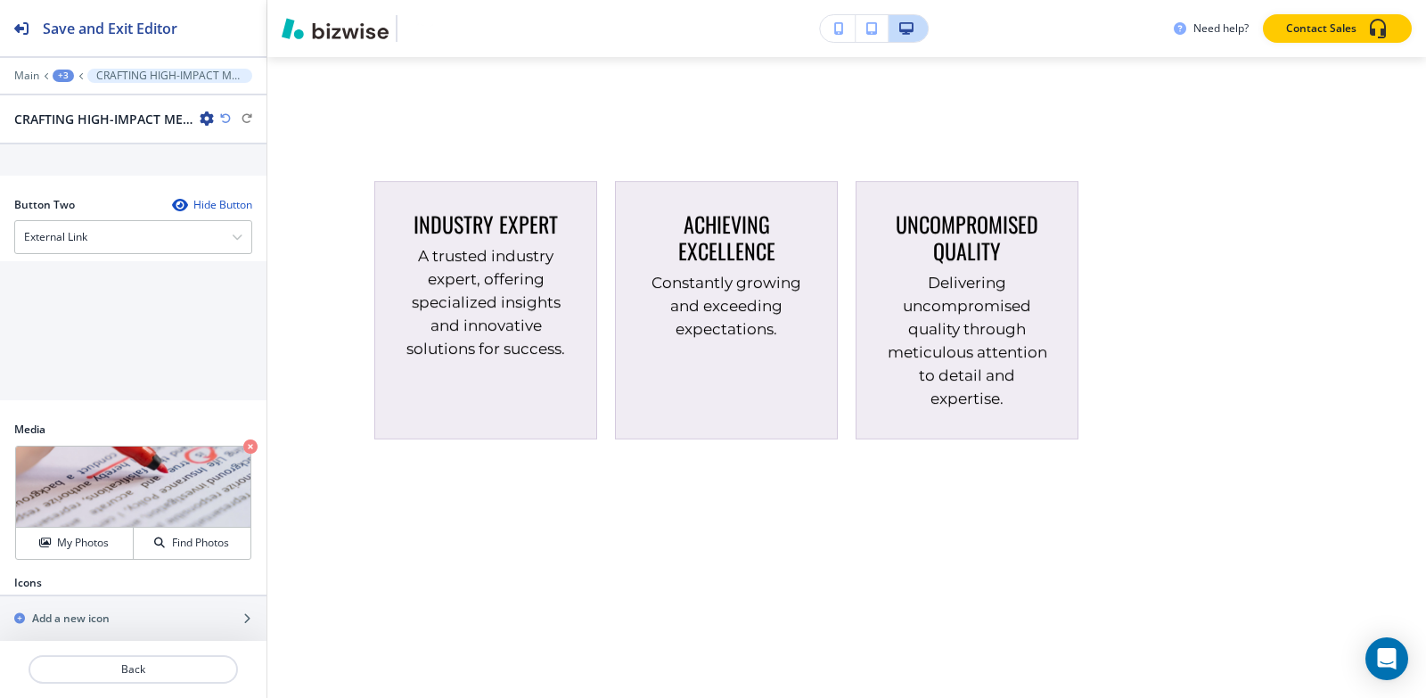
click at [55, 75] on div "+3" at bounding box center [63, 76] width 21 height 12
click at [86, 160] on p "About" at bounding box center [109, 168] width 91 height 16
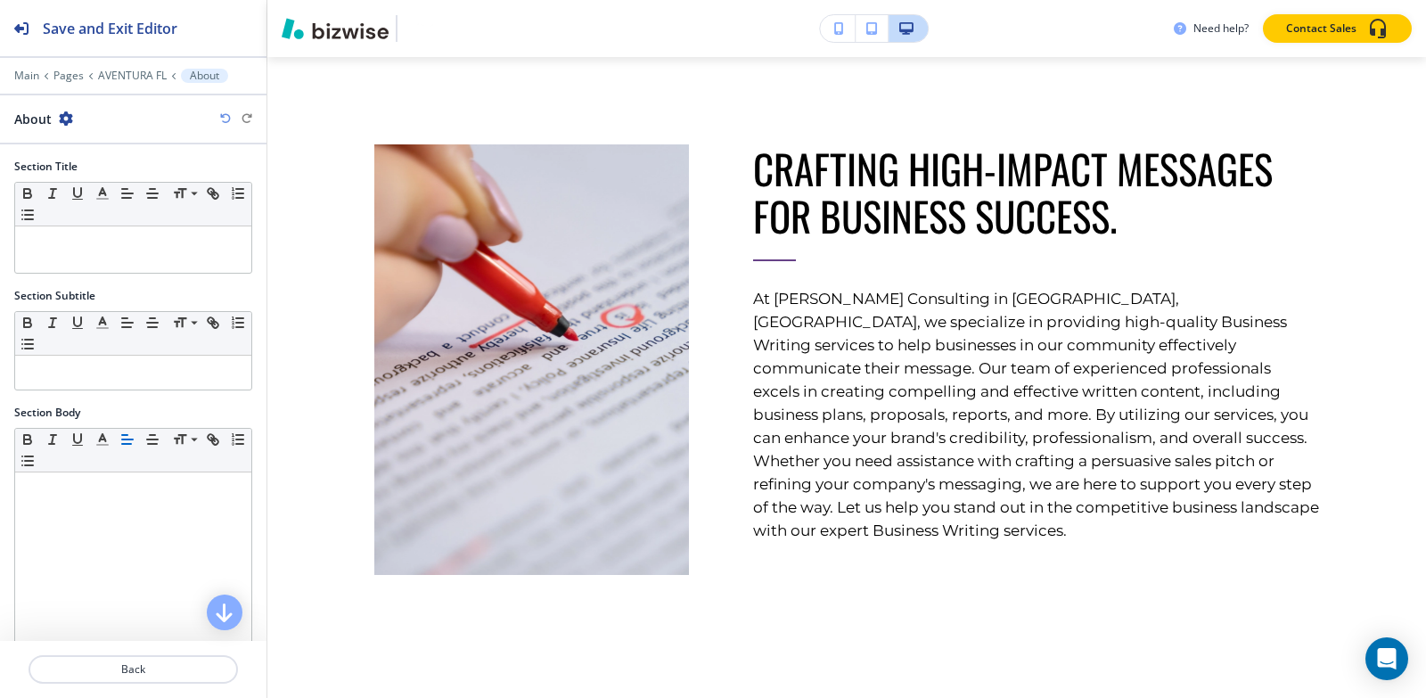
scroll to position [861, 0]
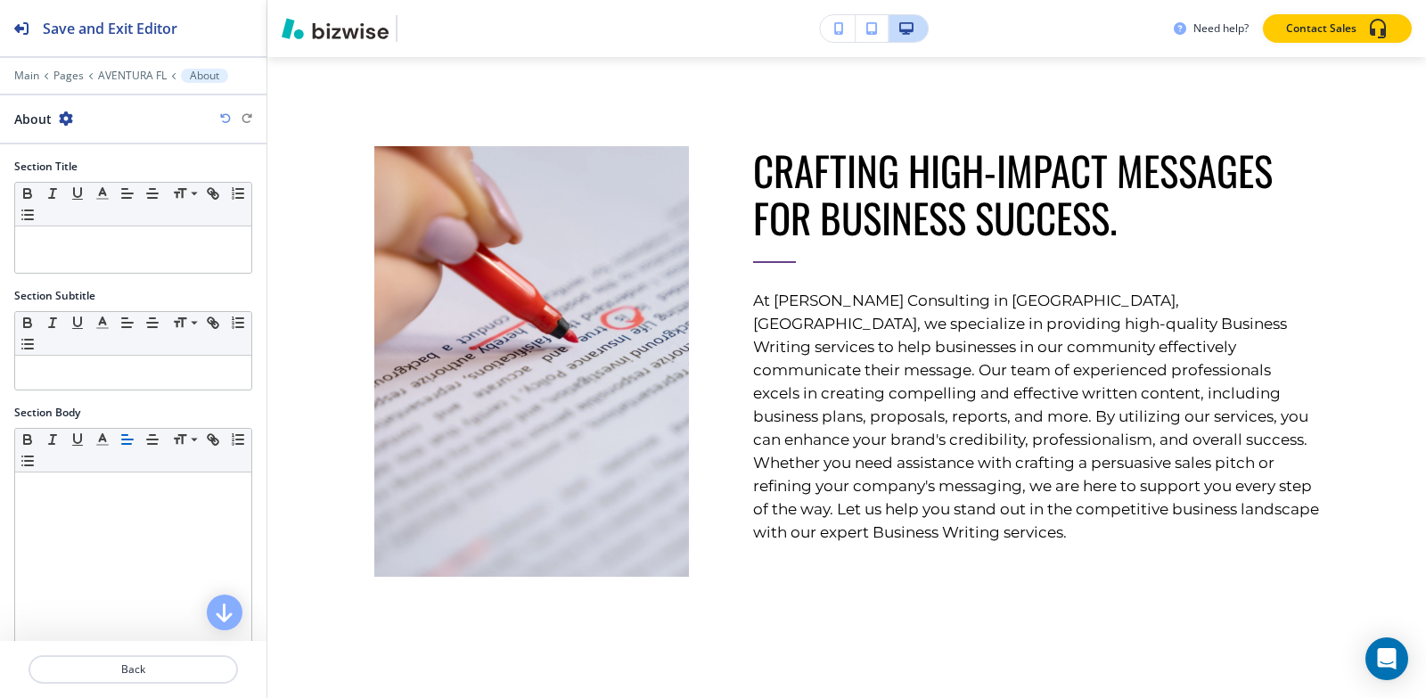
click at [127, 68] on div at bounding box center [133, 63] width 266 height 11
click at [127, 72] on p "AVENTURA FL" at bounding box center [132, 76] width 69 height 12
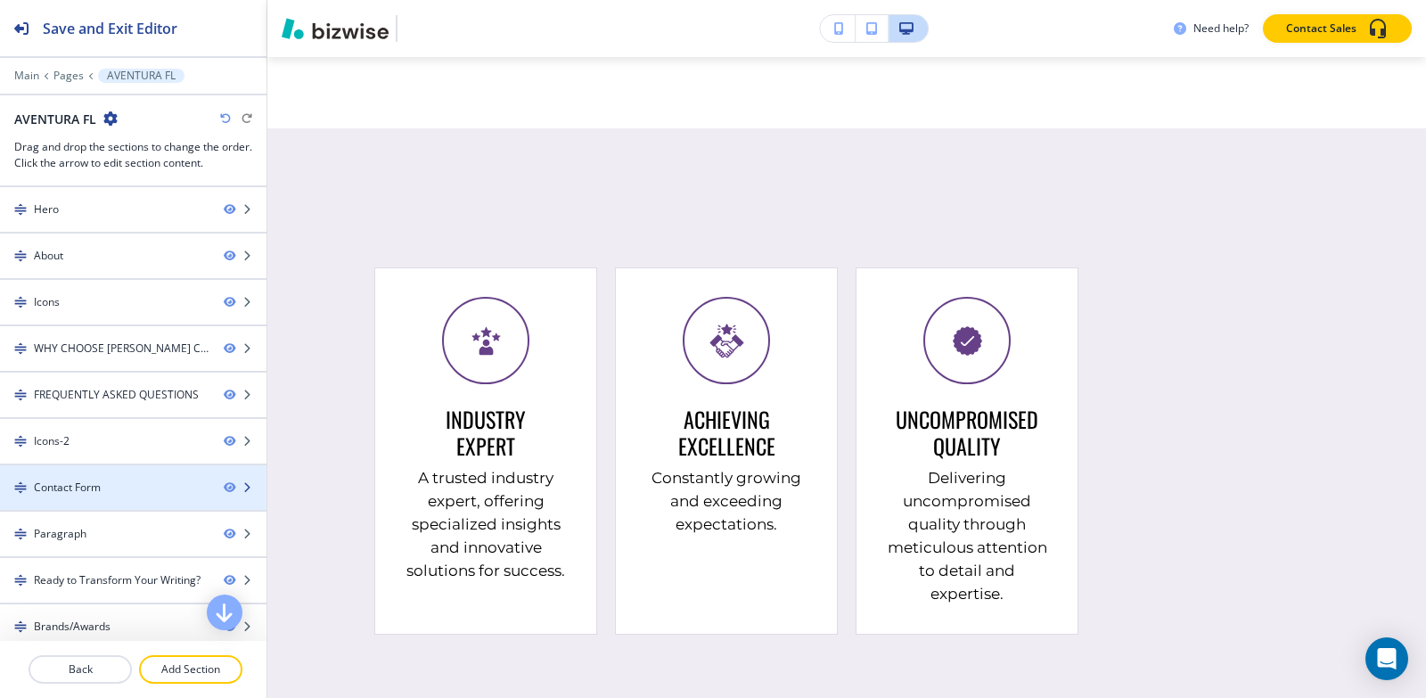
scroll to position [3345, 0]
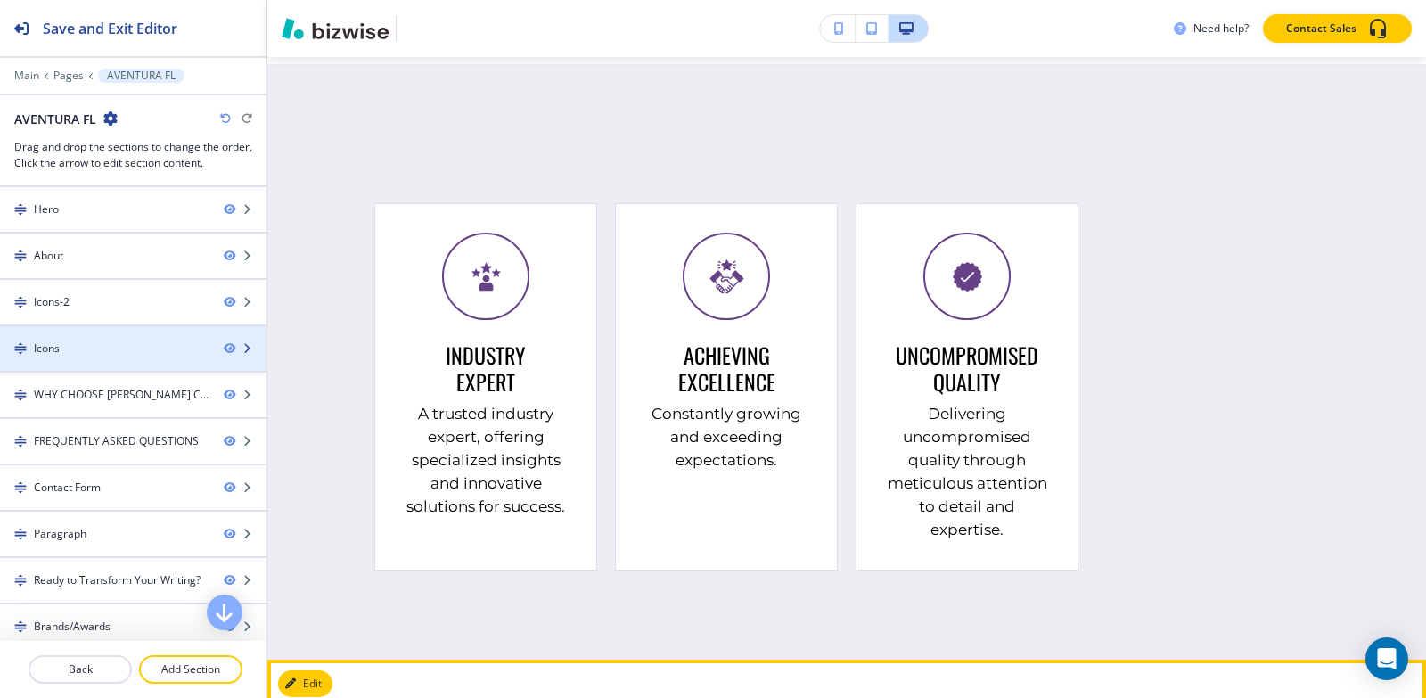
click at [76, 340] on div "Icons" at bounding box center [104, 348] width 209 height 16
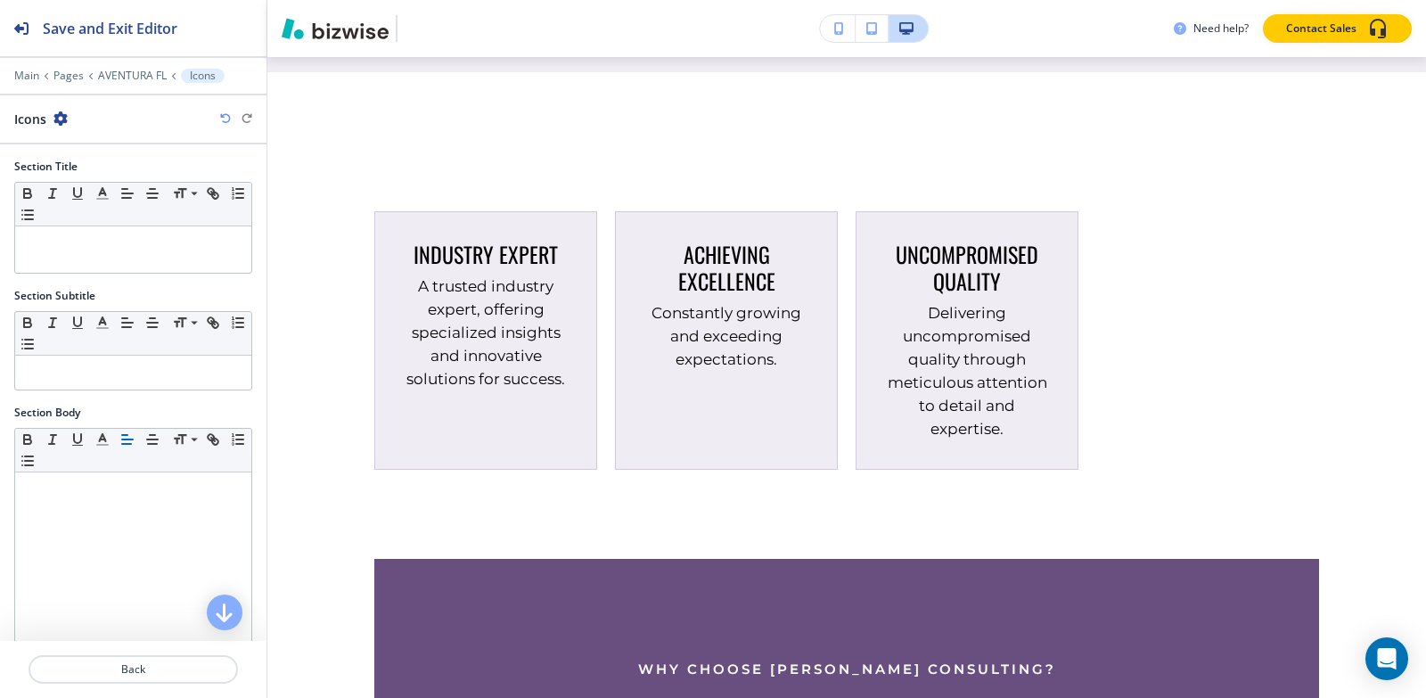
scroll to position [2058, 0]
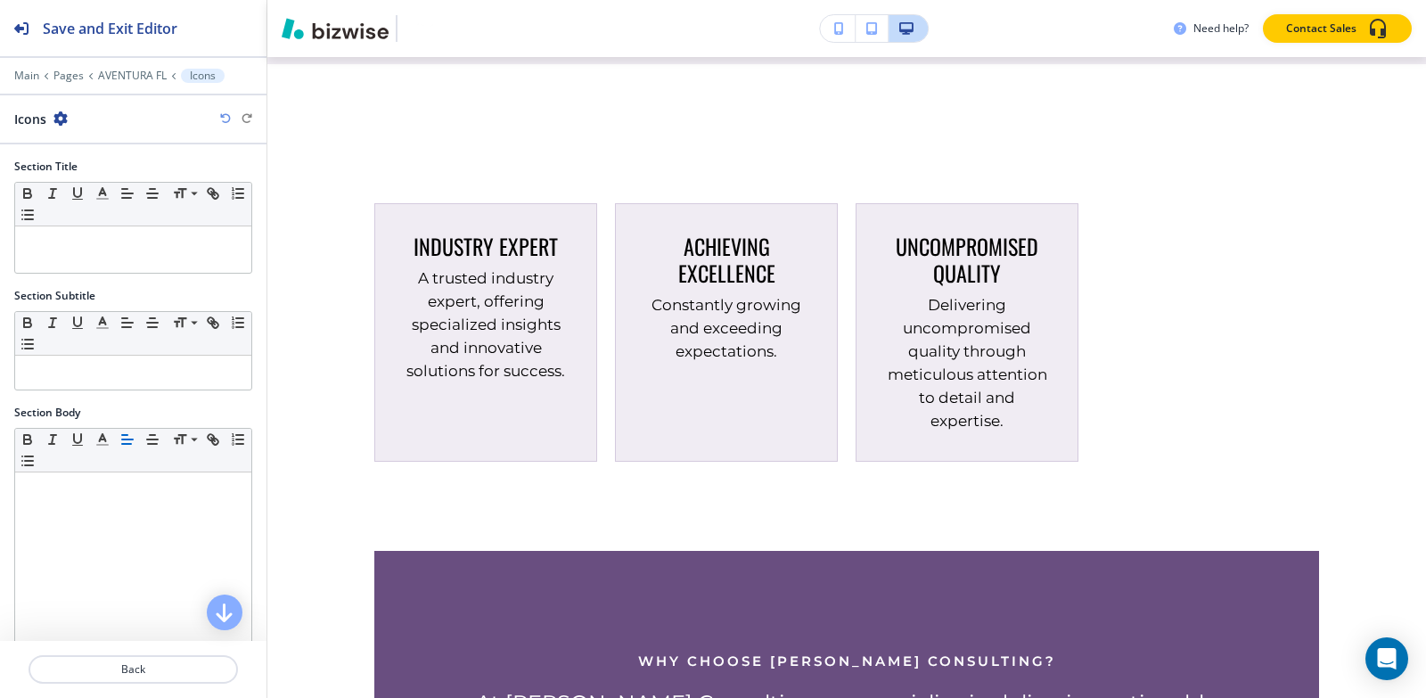
click at [55, 117] on icon "button" at bounding box center [60, 118] width 14 height 14
click at [84, 205] on p "Delete Section" at bounding box center [109, 212] width 91 height 16
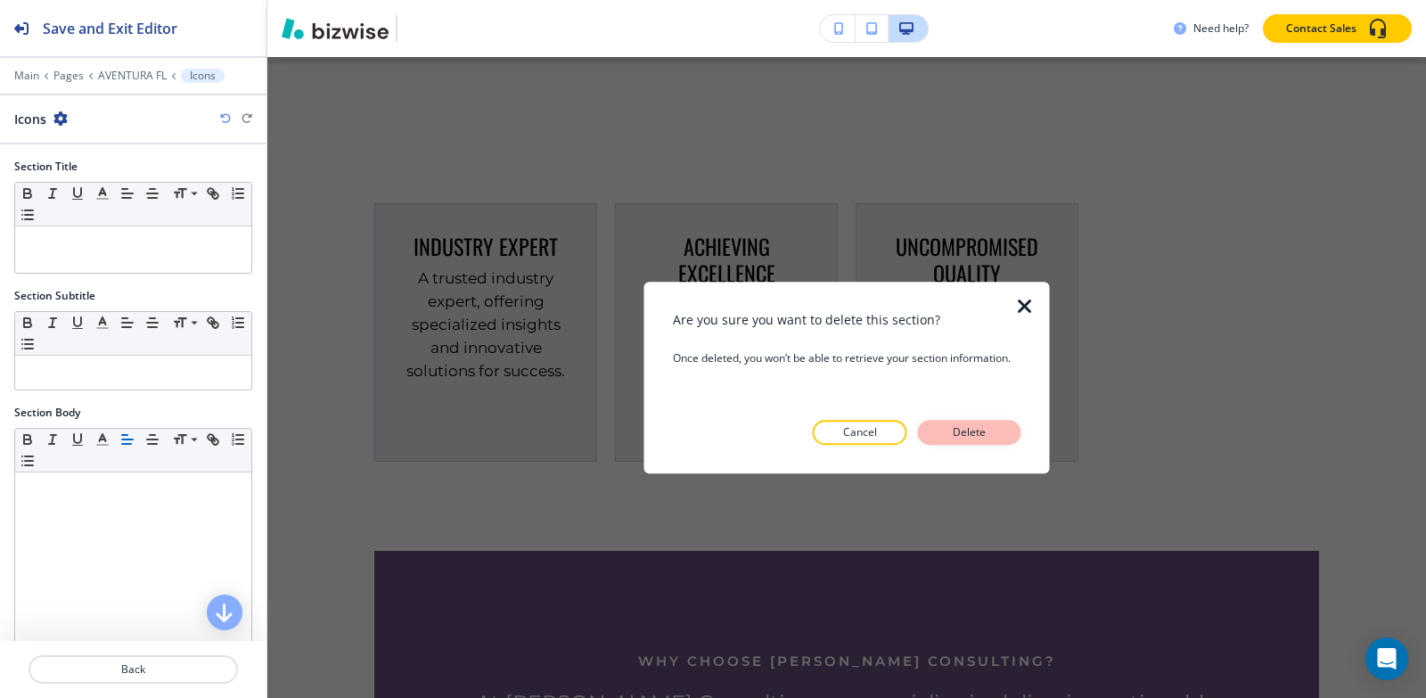
click at [995, 437] on button "Delete" at bounding box center [969, 432] width 103 height 25
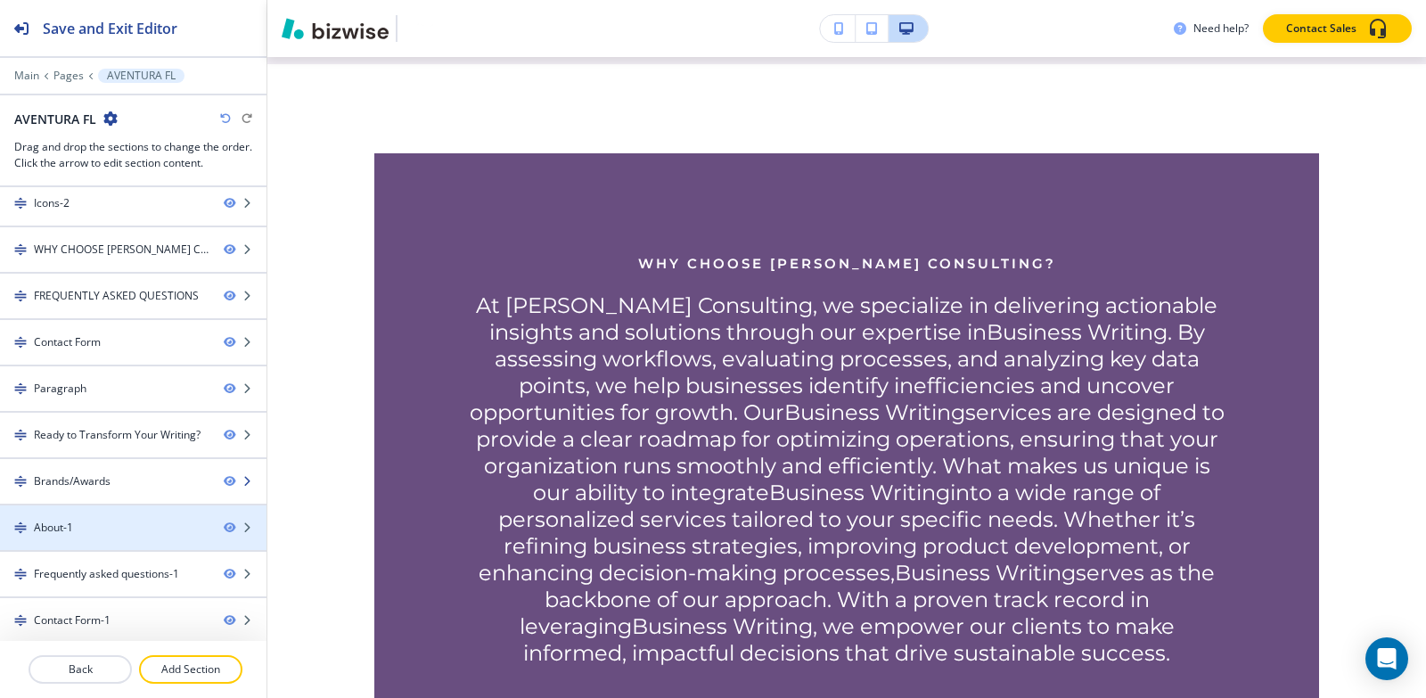
scroll to position [102, 0]
click at [68, 520] on div "About-1" at bounding box center [53, 524] width 39 height 16
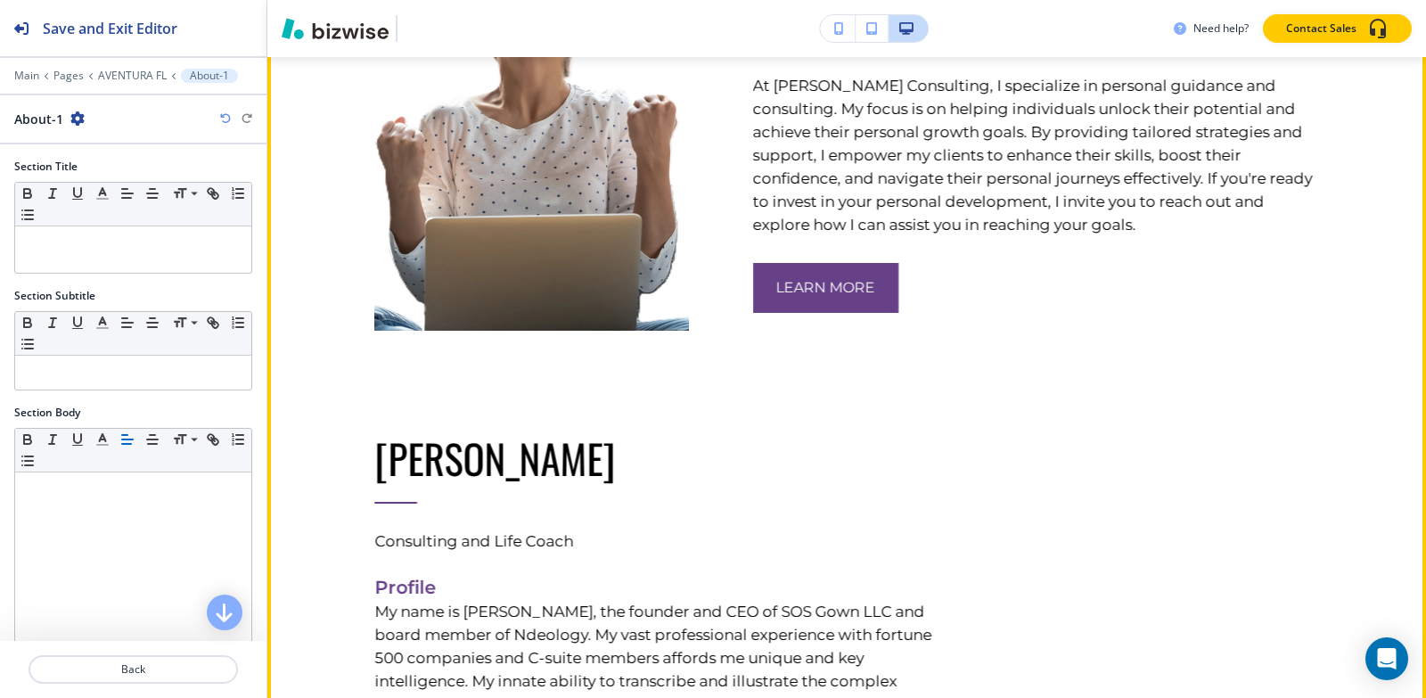
scroll to position [5932, 0]
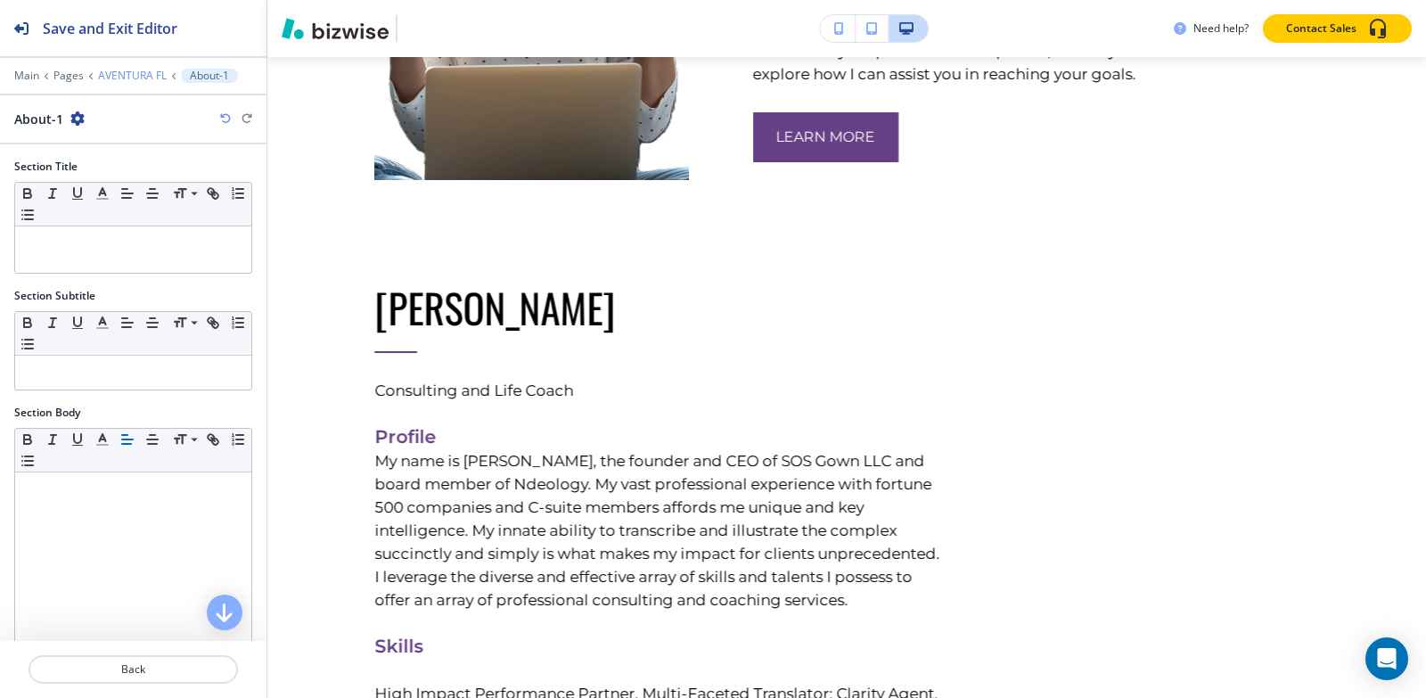
click at [137, 78] on p "AVENTURA FL" at bounding box center [132, 76] width 69 height 12
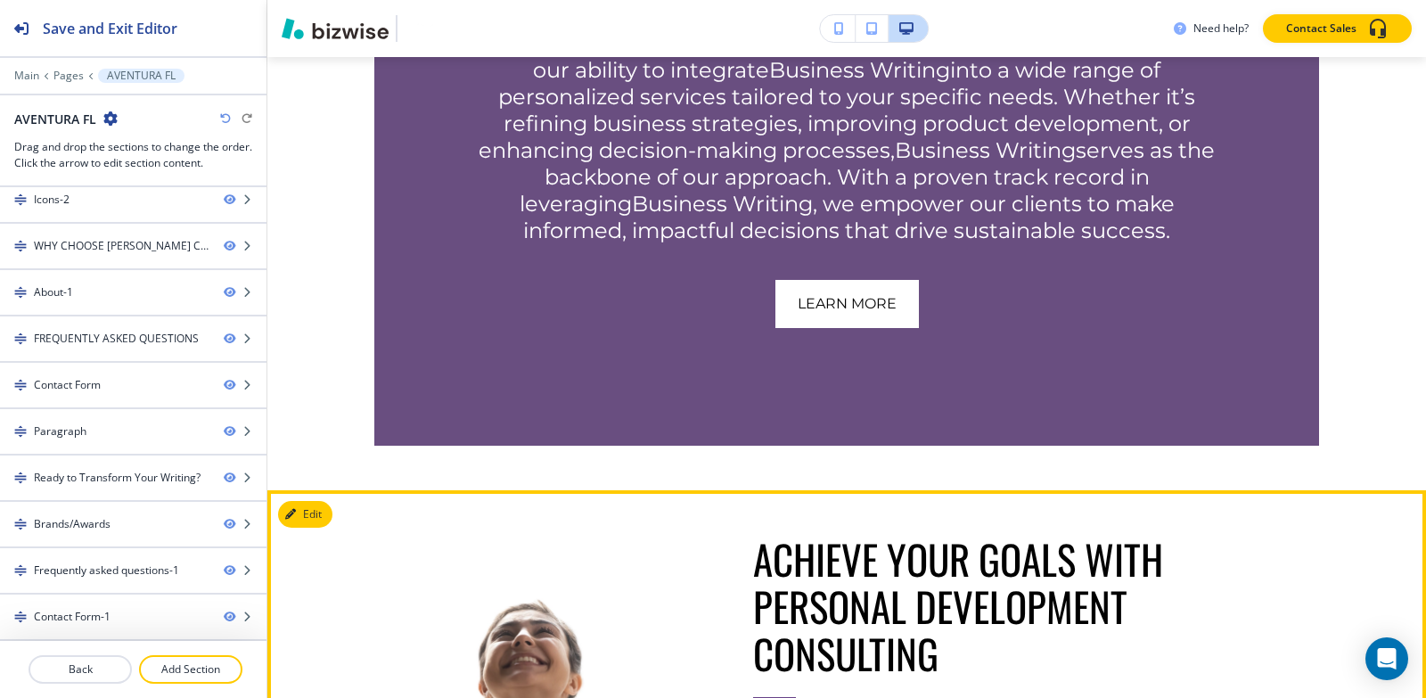
scroll to position [2460, 0]
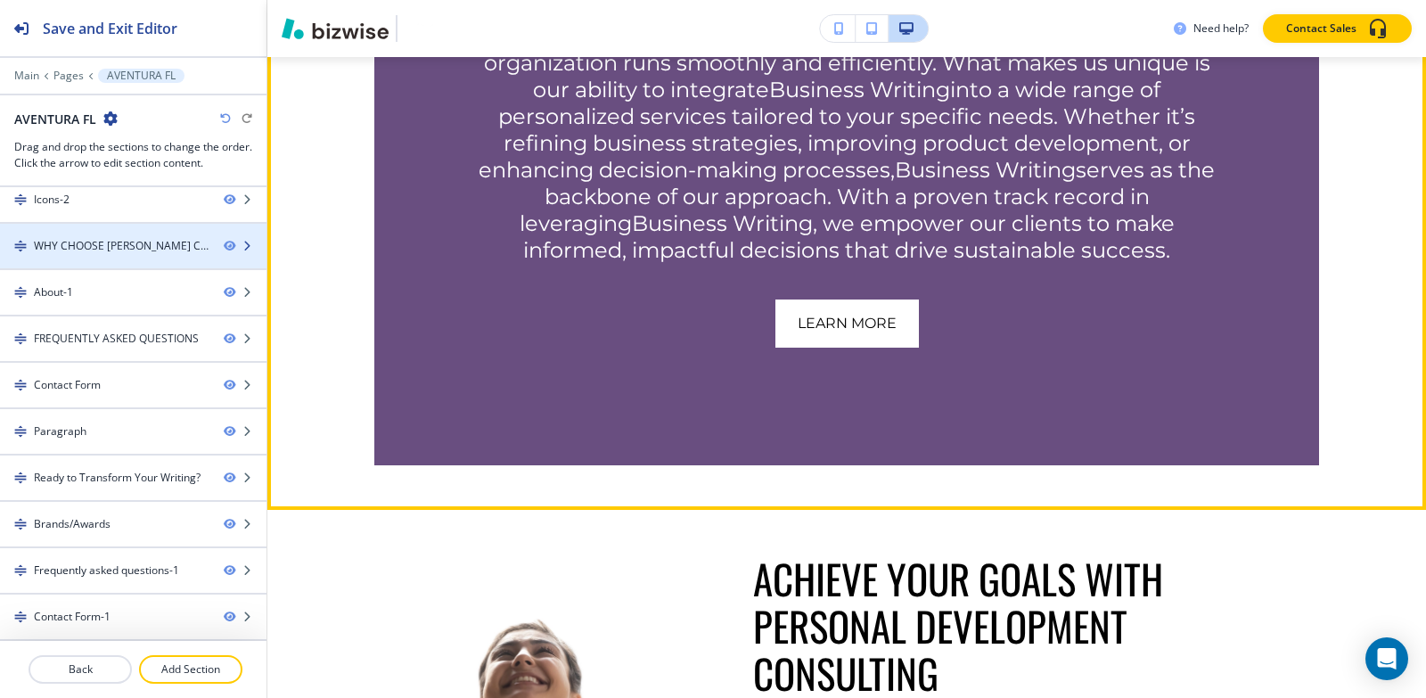
click at [86, 246] on div "WHY CHOOSE [PERSON_NAME] CONSULTING?" at bounding box center [122, 246] width 176 height 16
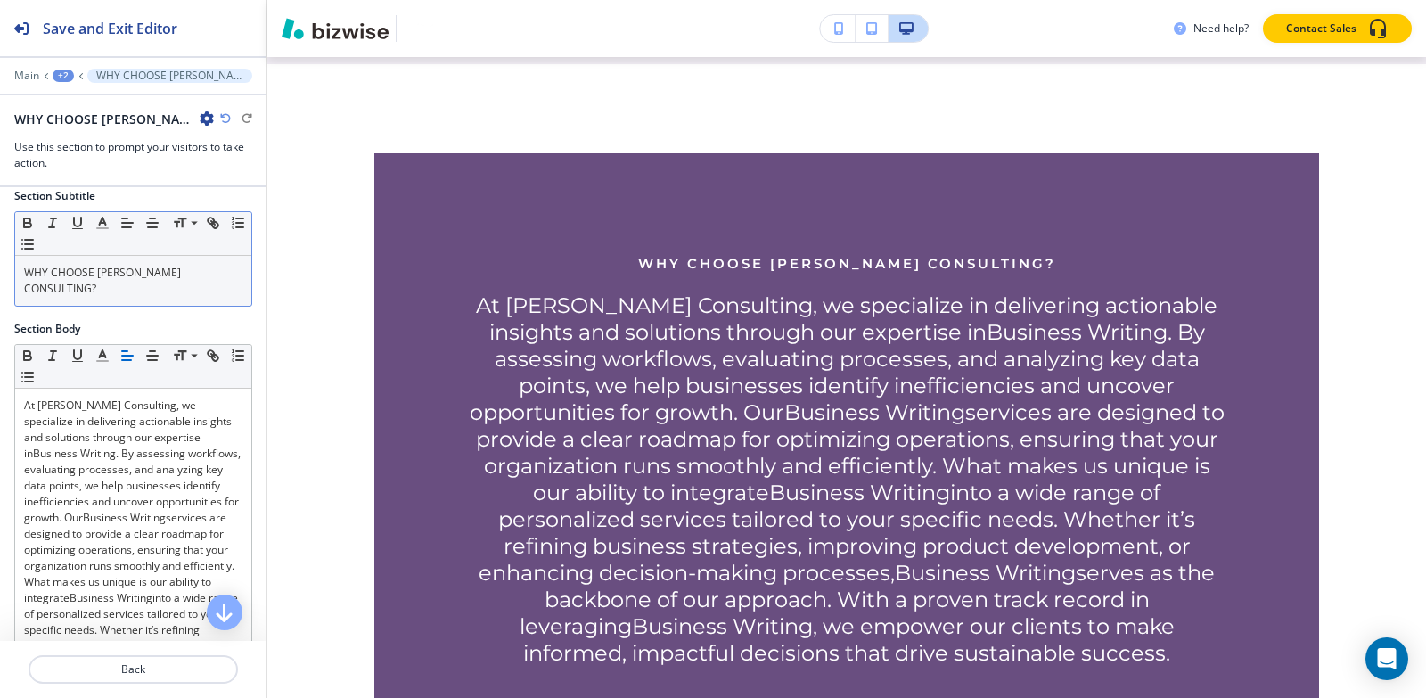
scroll to position [89, 0]
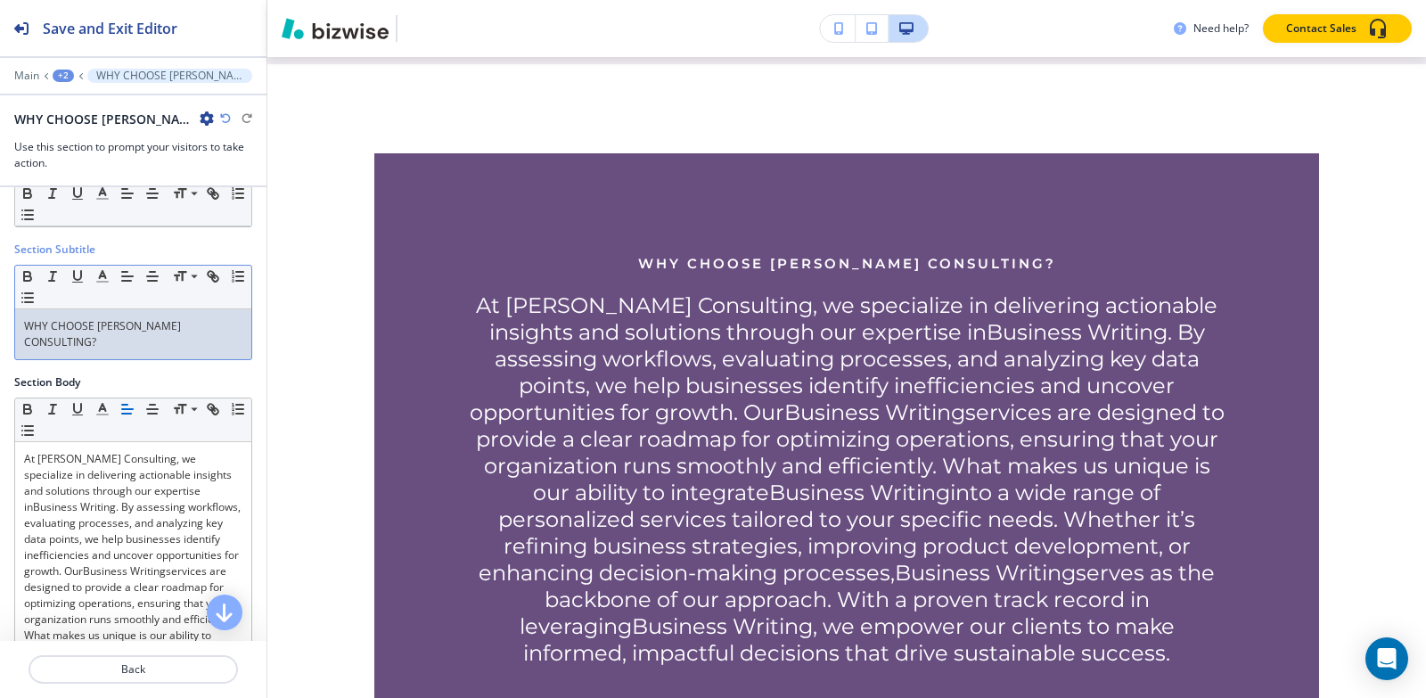
click at [137, 349] on p "WHY CHOOSE [PERSON_NAME] CONSULTING?" at bounding box center [133, 334] width 218 height 32
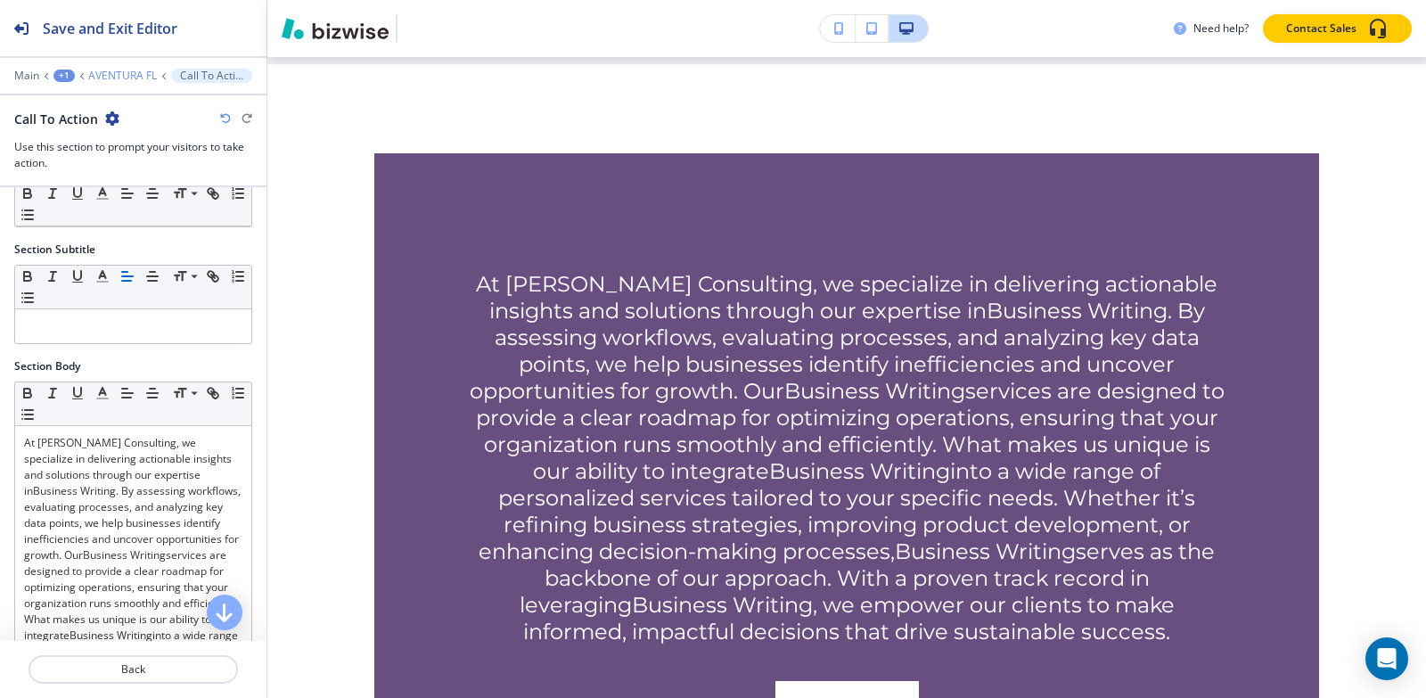
click at [106, 73] on p "AVENTURA FL" at bounding box center [122, 76] width 69 height 12
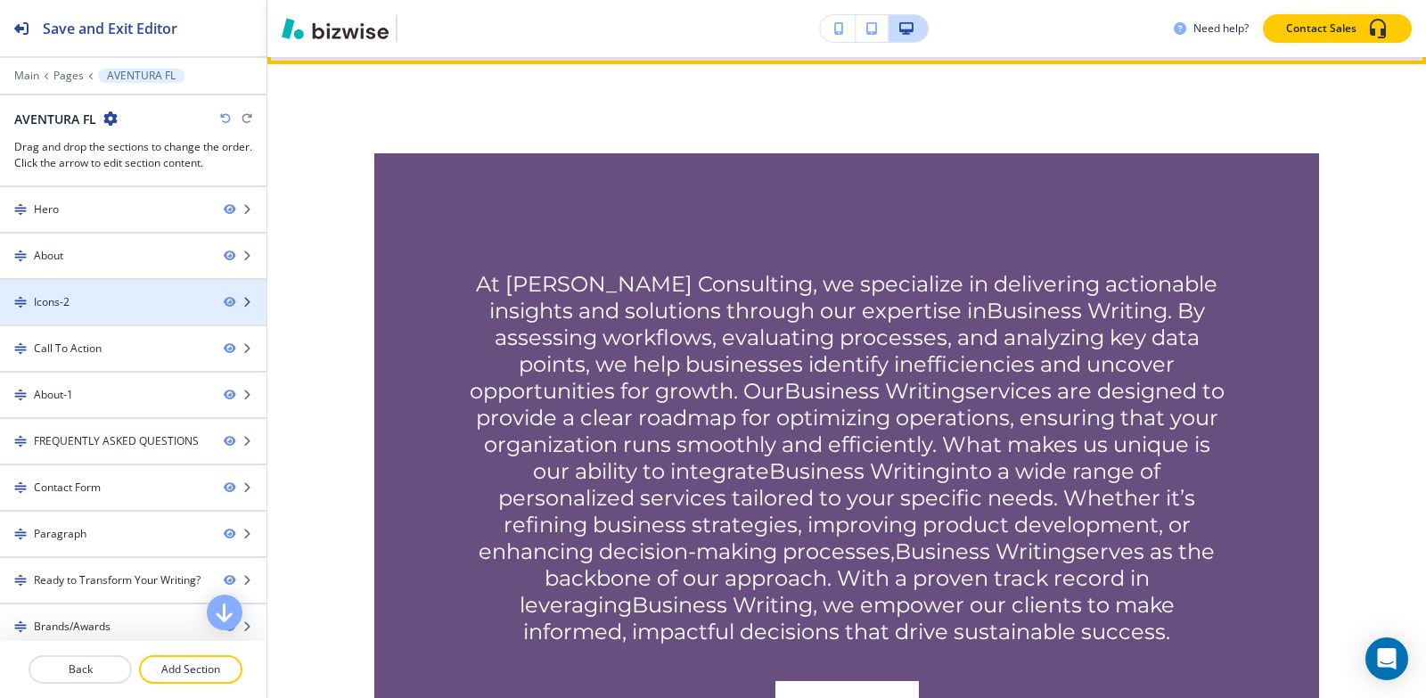
click at [116, 301] on div "Icons-2" at bounding box center [104, 302] width 209 height 16
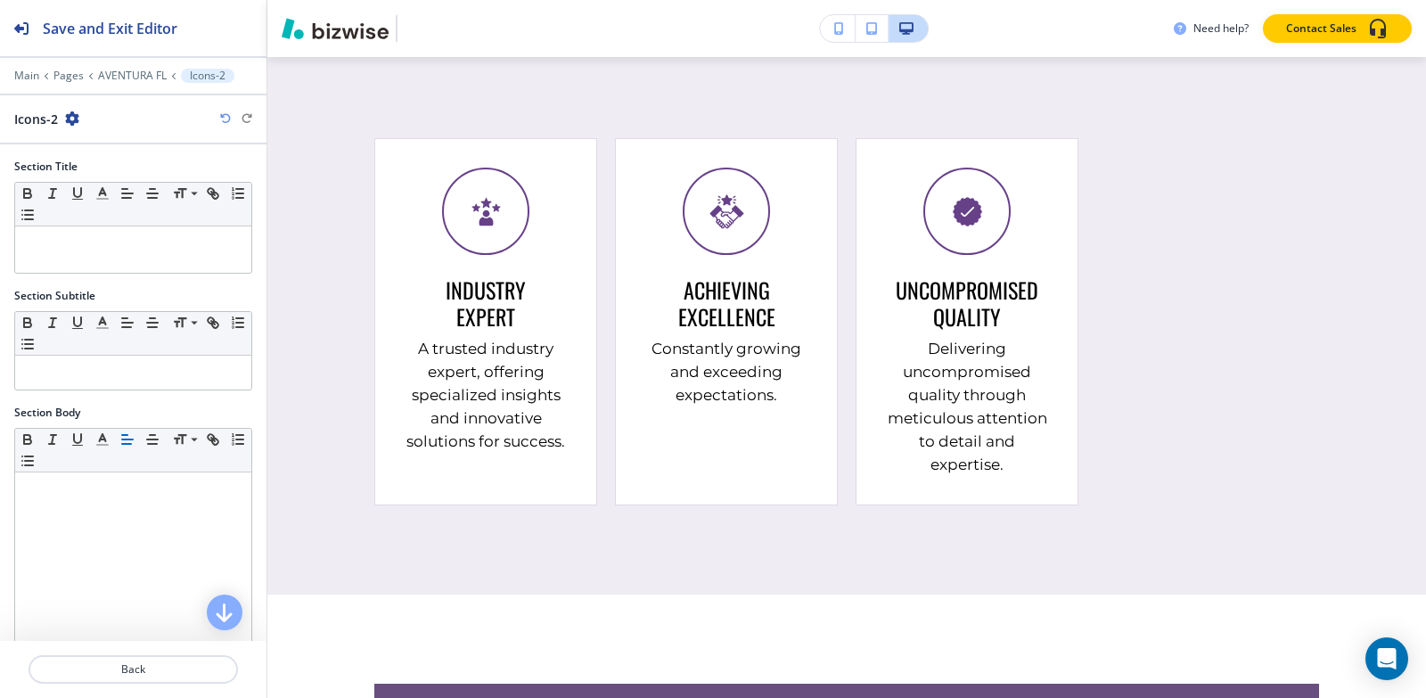
scroll to position [1462, 0]
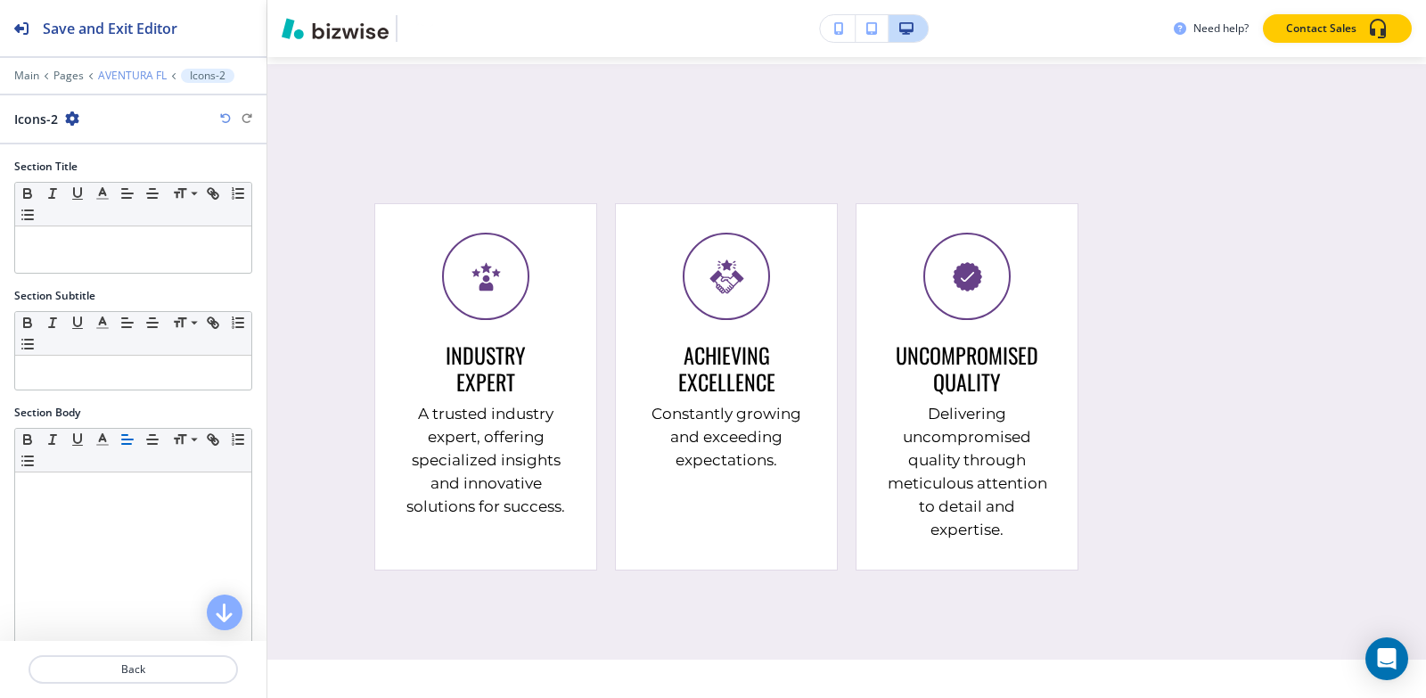
click at [129, 70] on p "AVENTURA FL" at bounding box center [132, 76] width 69 height 12
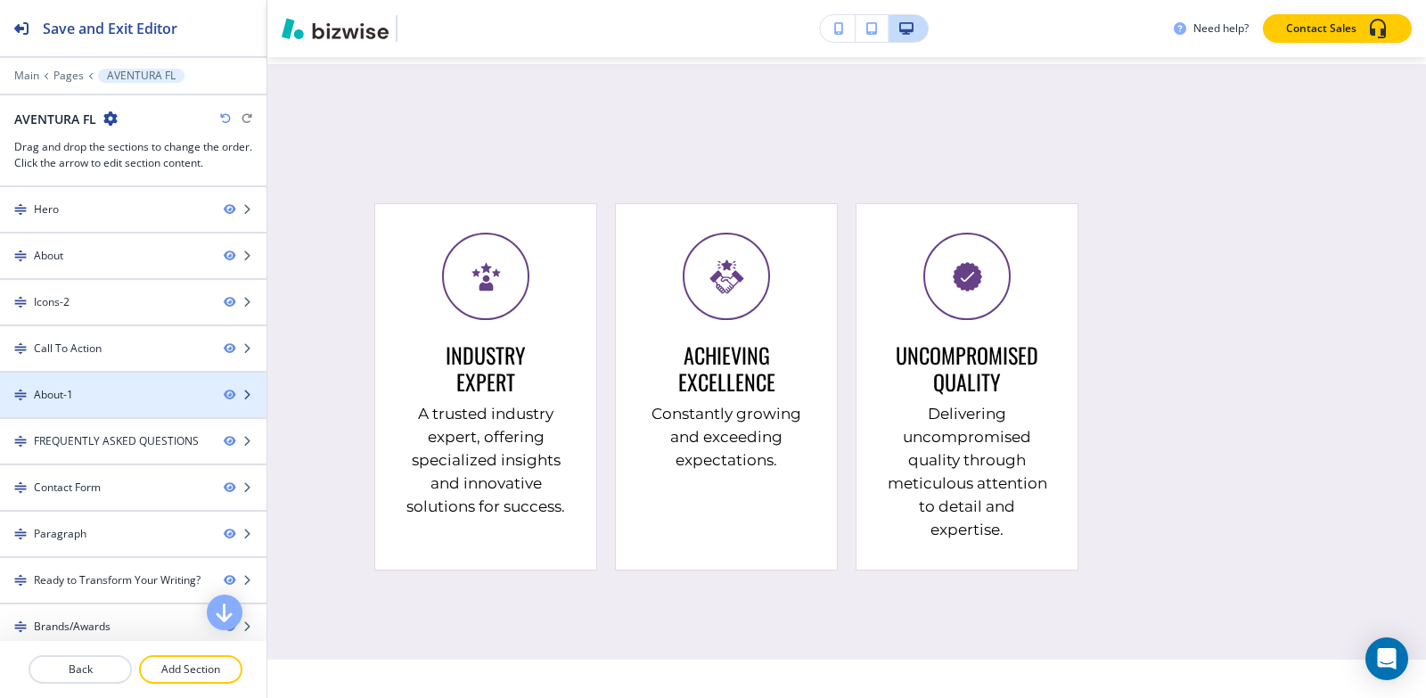
click at [86, 383] on div at bounding box center [133, 379] width 266 height 14
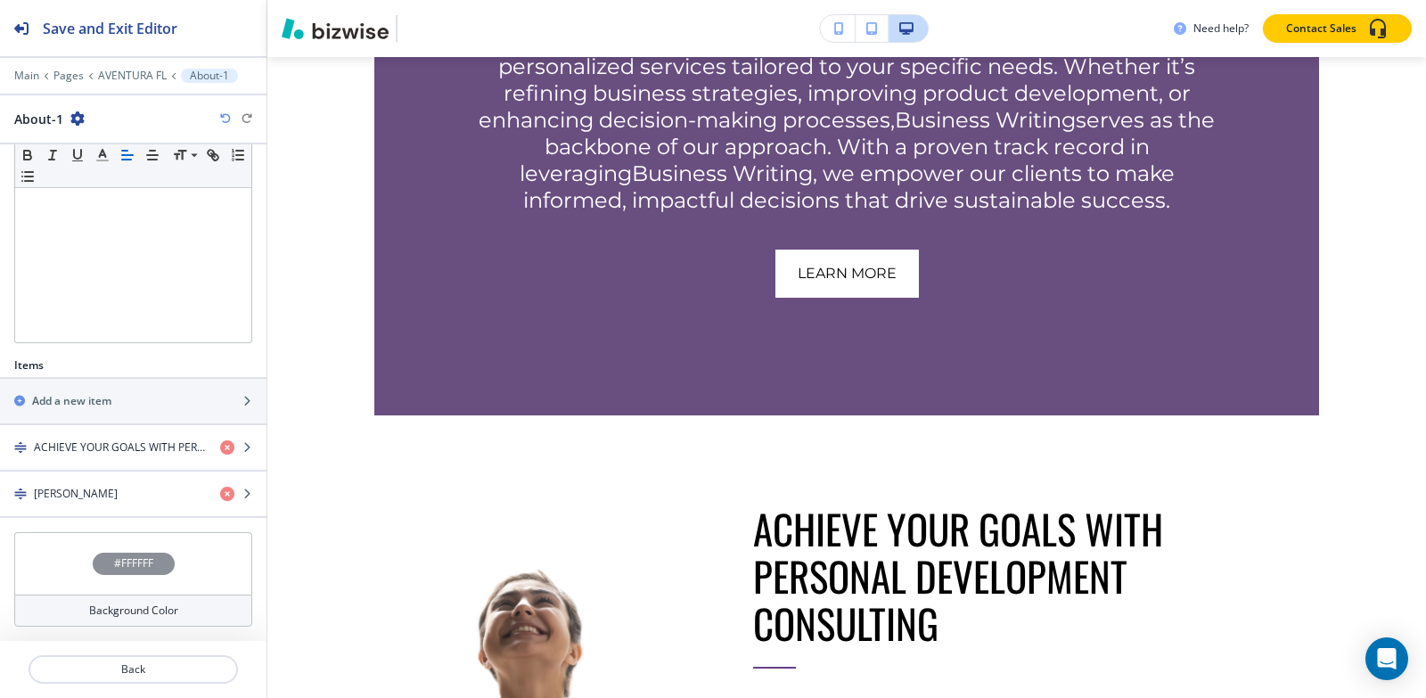
scroll to position [2617, 0]
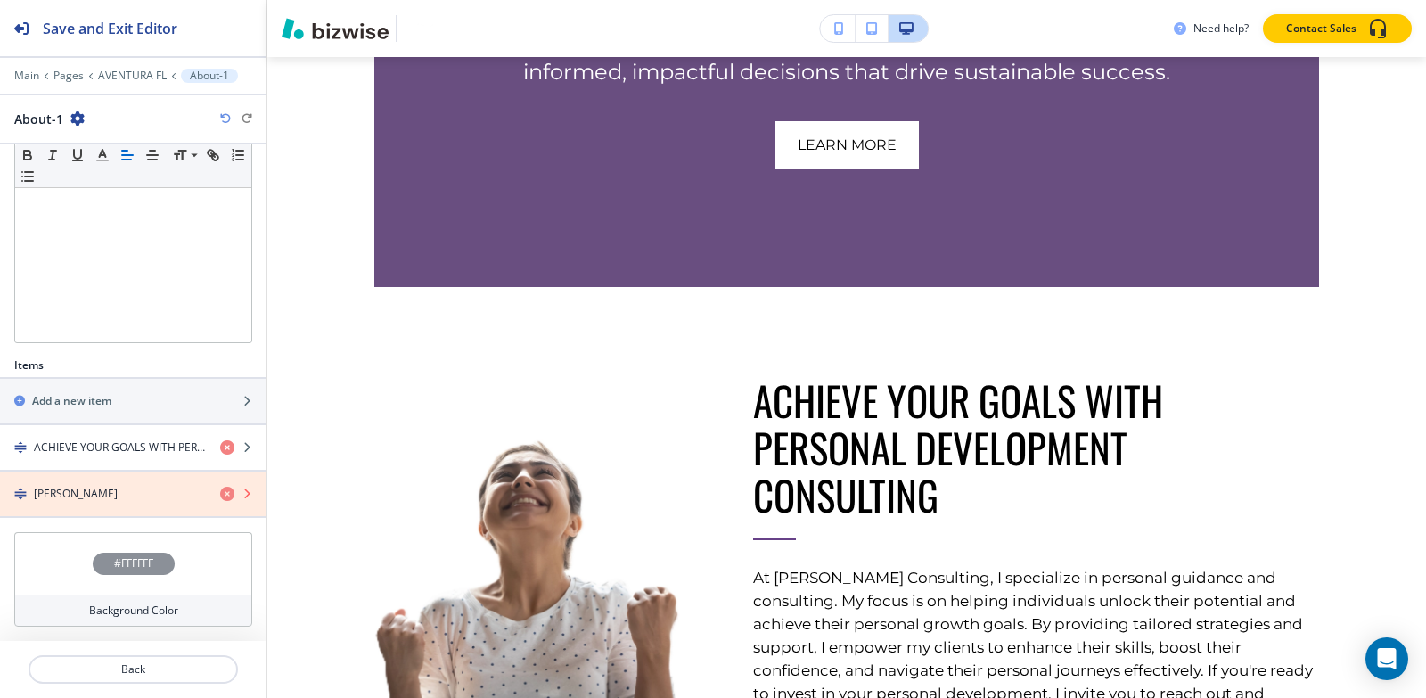
click at [220, 487] on icon "button" at bounding box center [227, 494] width 14 height 14
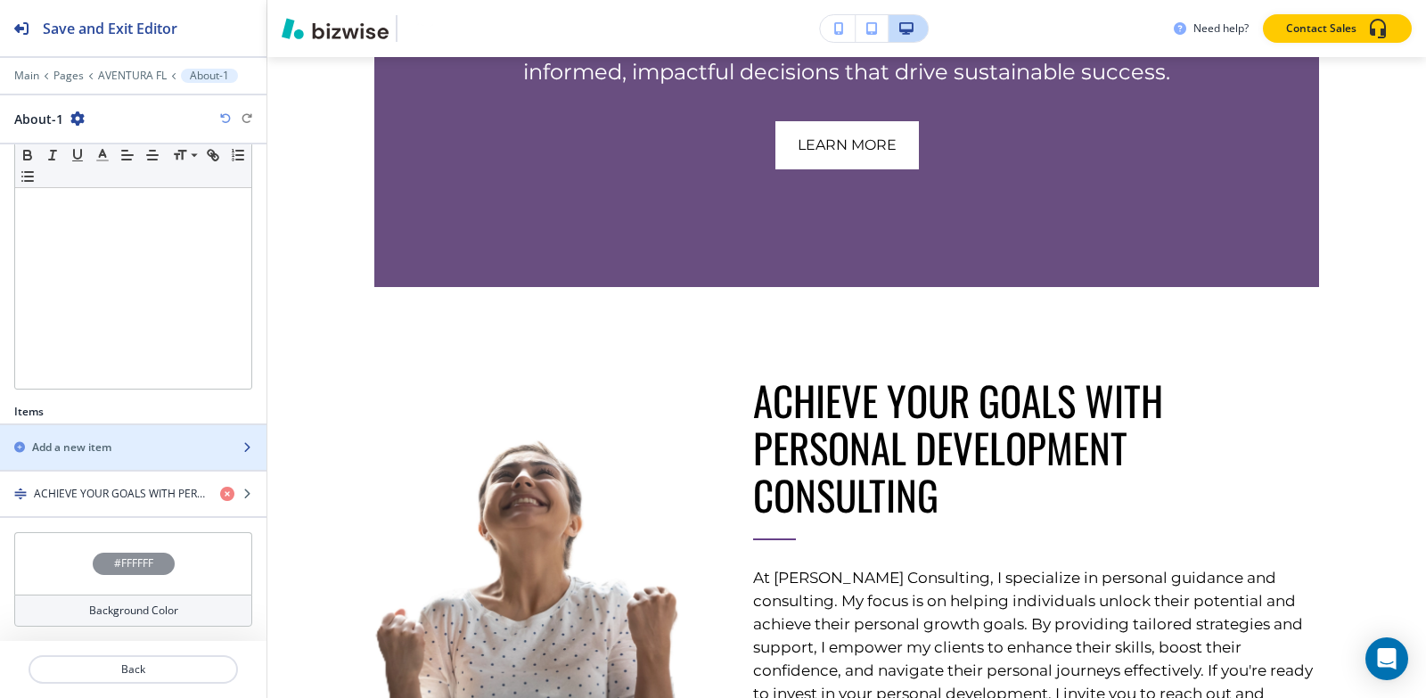
click at [152, 447] on div "Add a new item" at bounding box center [113, 447] width 227 height 16
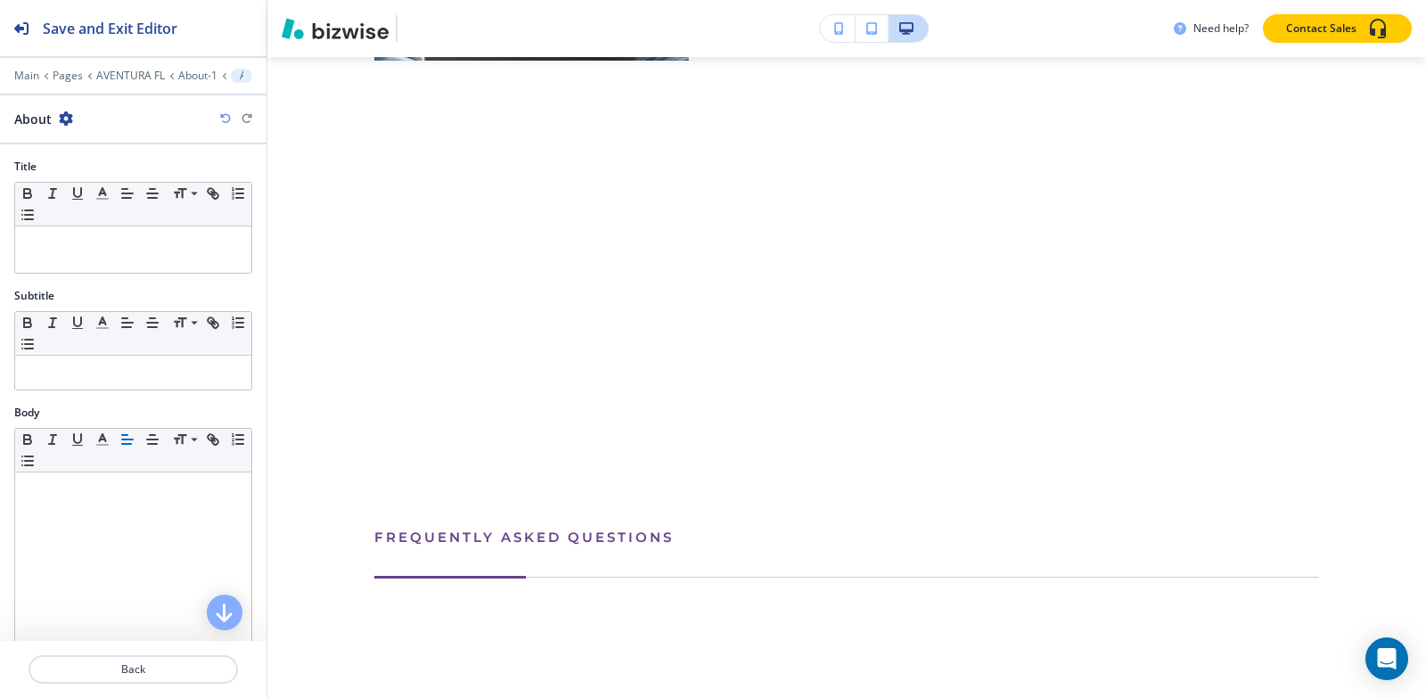
scroll to position [3383, 0]
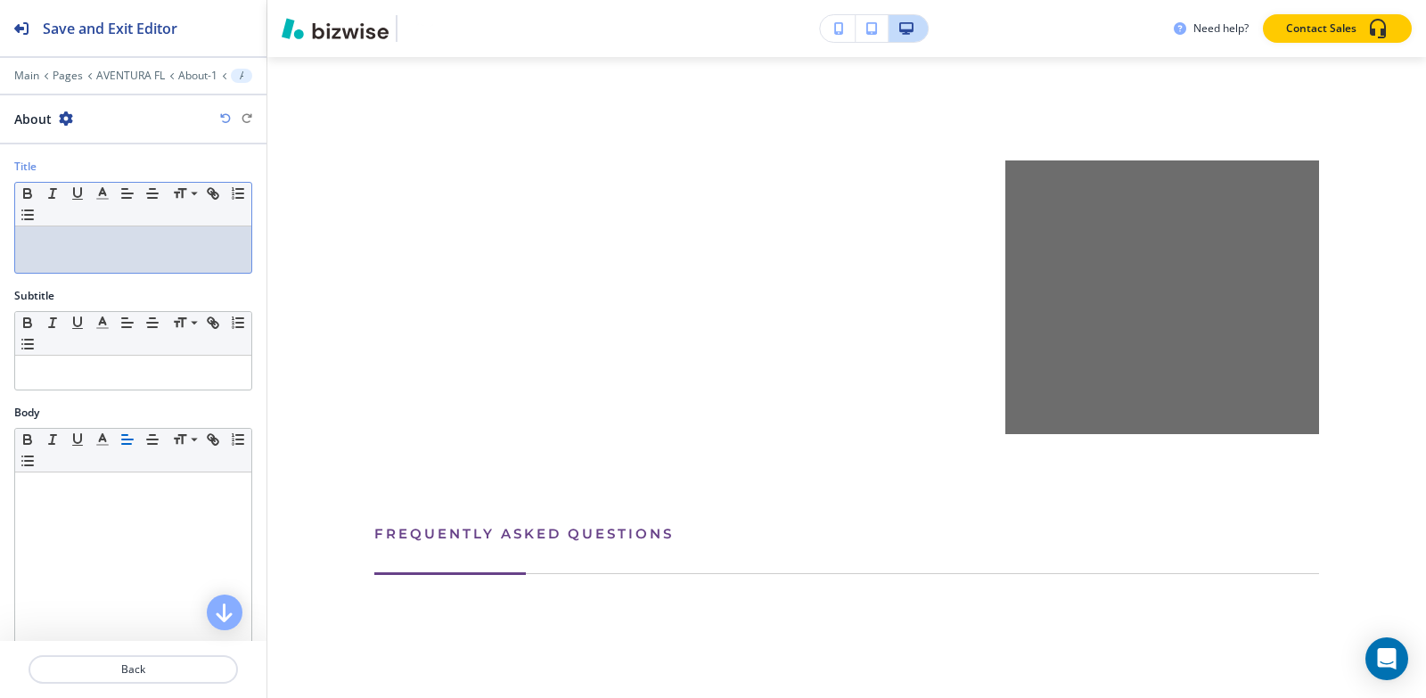
click at [124, 252] on div at bounding box center [133, 249] width 236 height 46
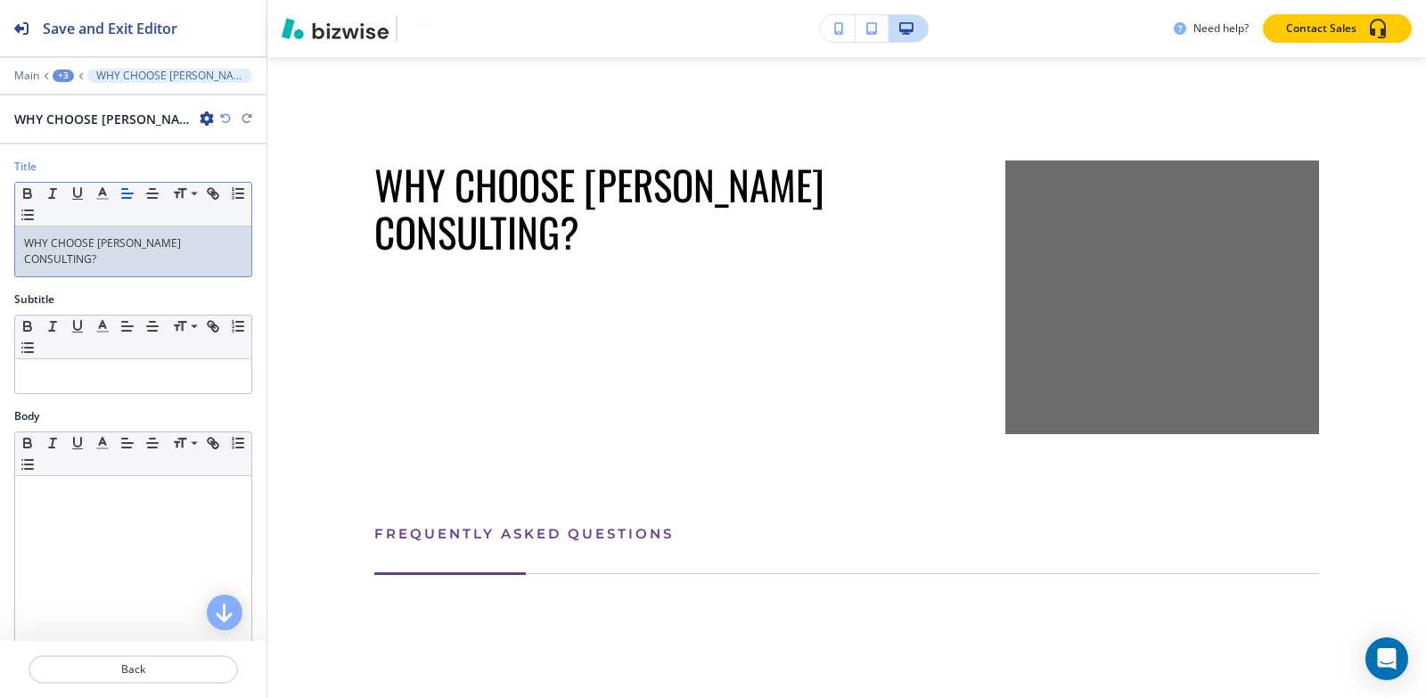
click at [68, 78] on div "+3" at bounding box center [63, 76] width 21 height 12
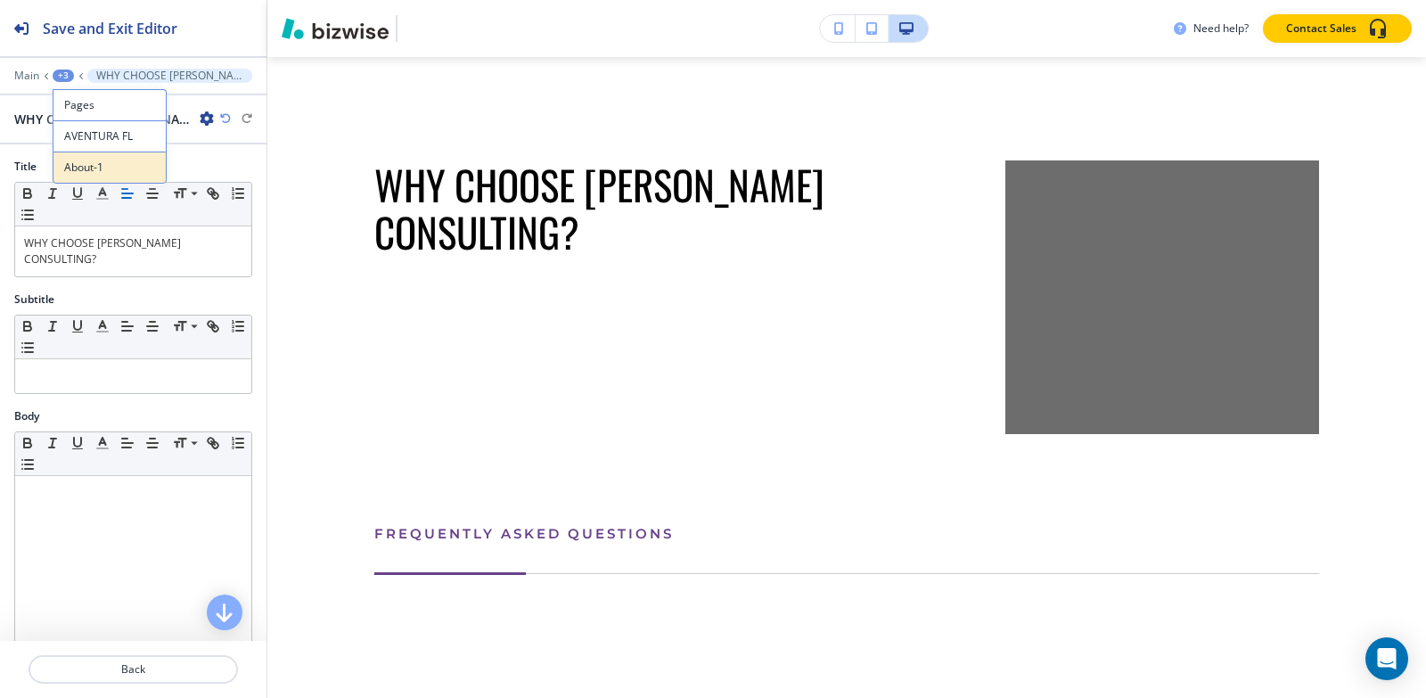
click at [94, 162] on p "About-1" at bounding box center [109, 168] width 91 height 16
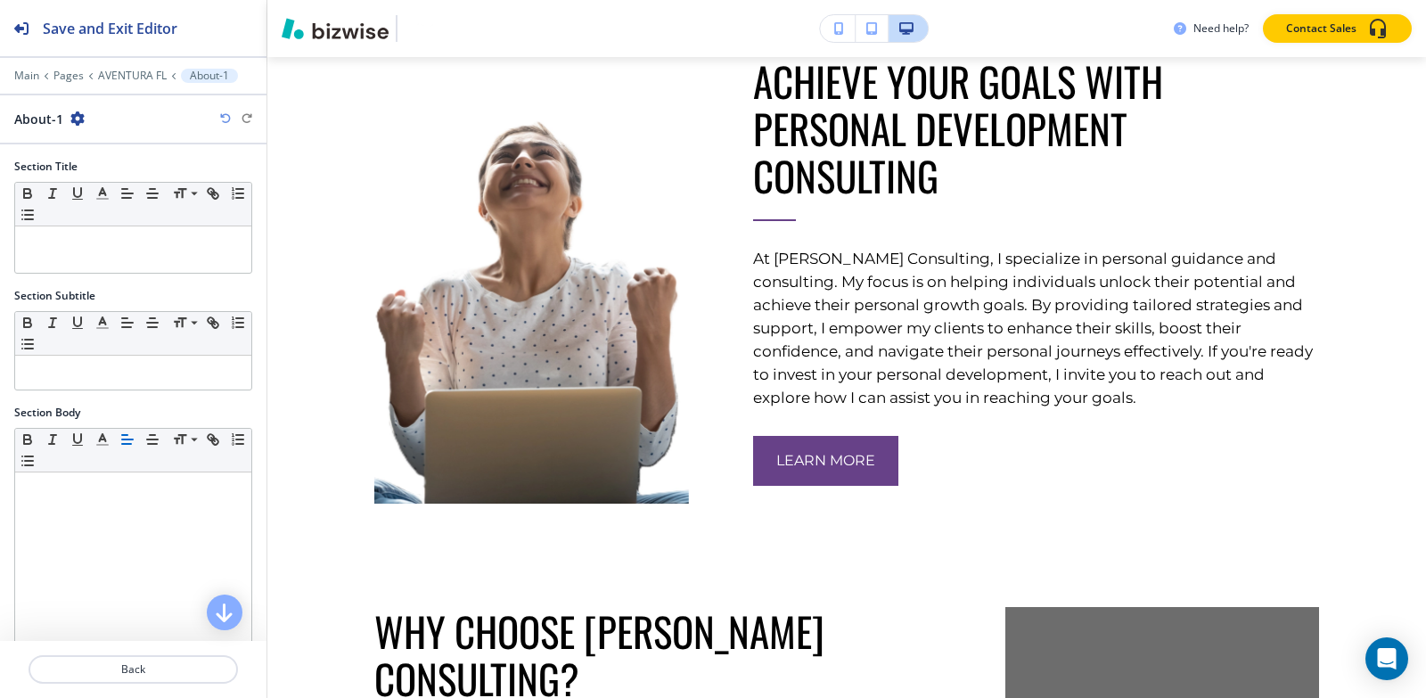
scroll to position [168, 0]
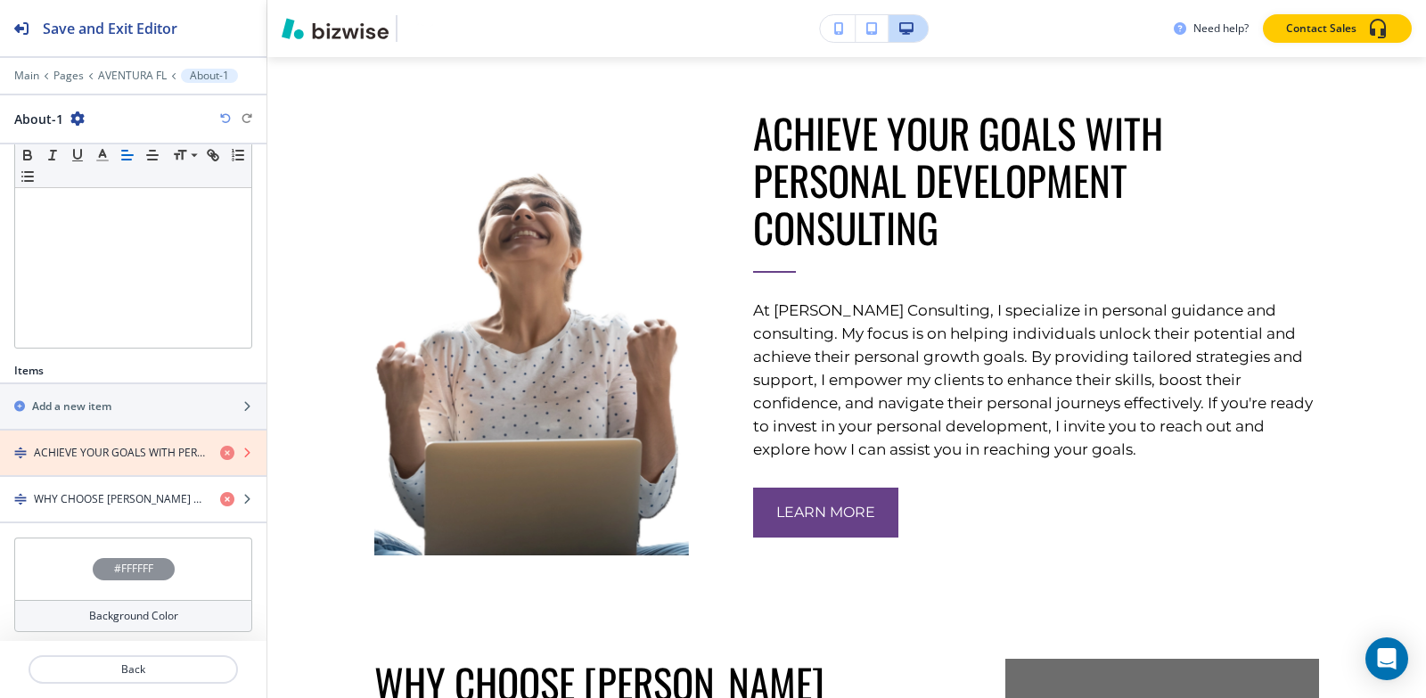
click at [220, 452] on icon "button" at bounding box center [227, 453] width 14 height 14
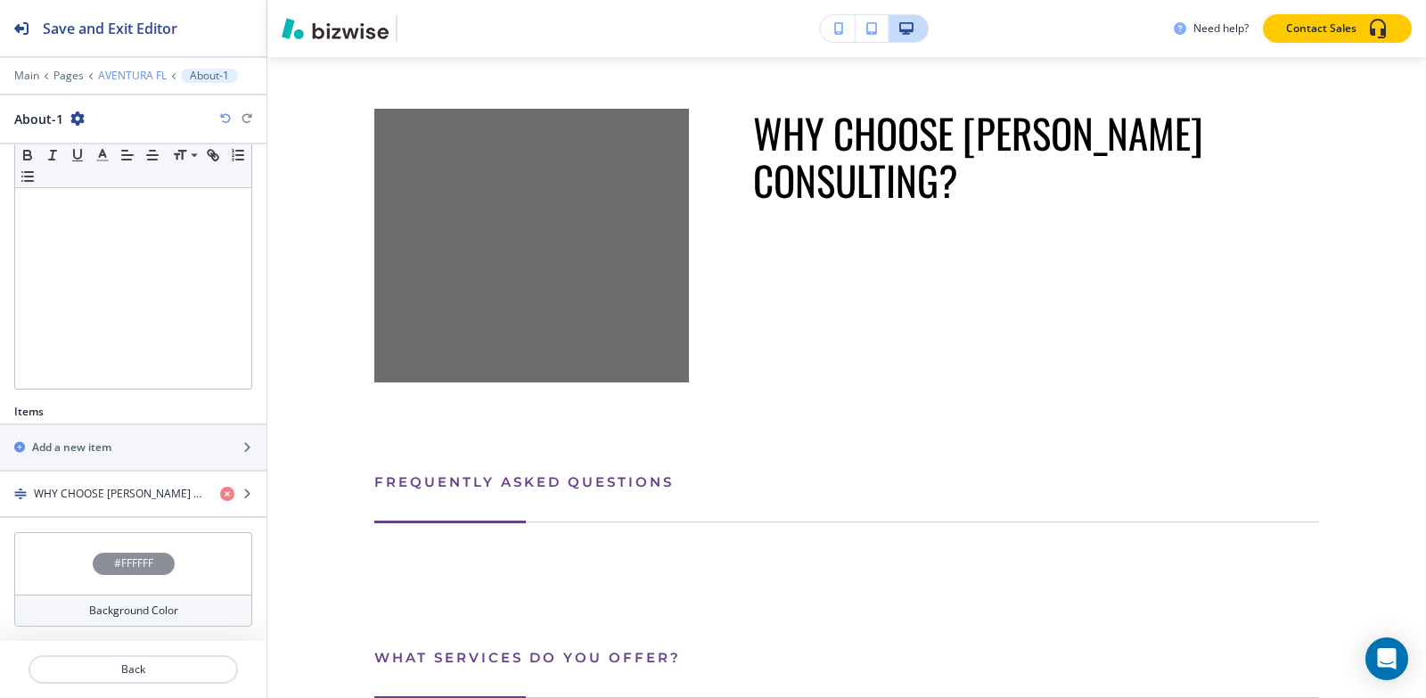
click at [134, 74] on p "AVENTURA FL" at bounding box center [132, 76] width 69 height 12
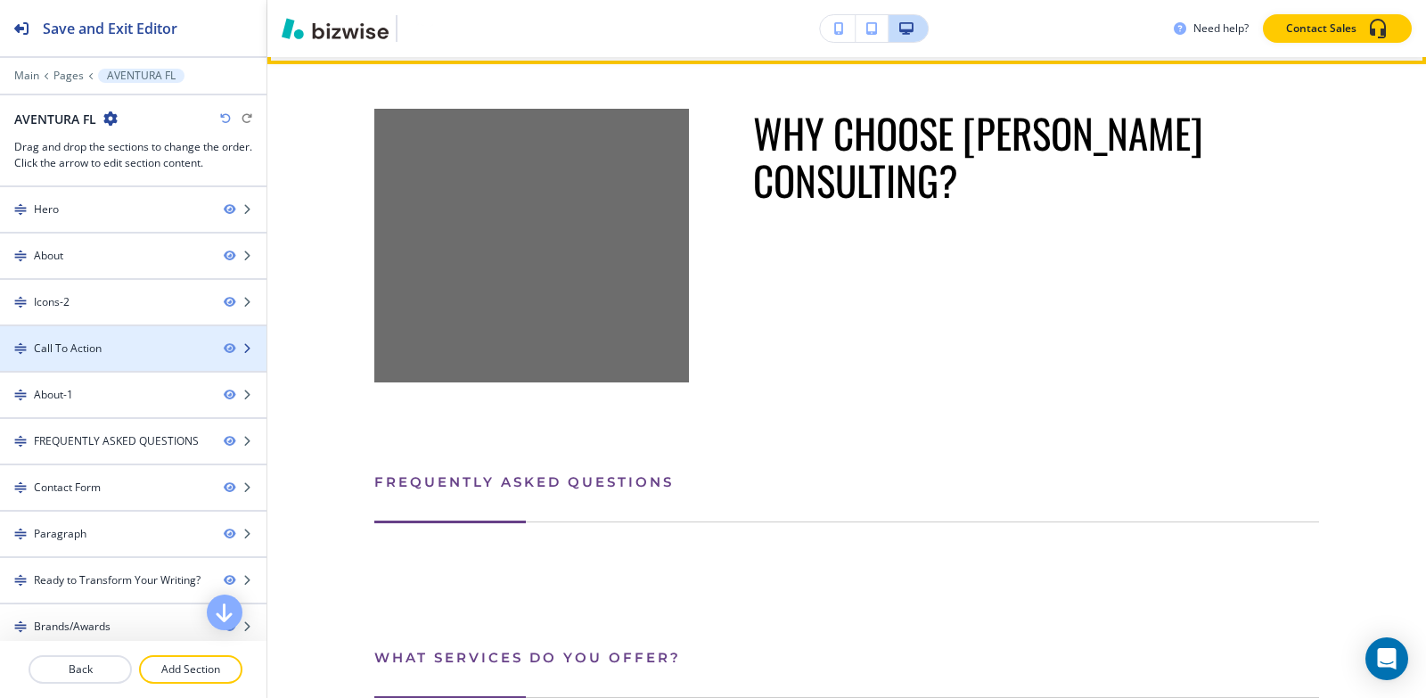
click at [121, 364] on div at bounding box center [133, 363] width 266 height 14
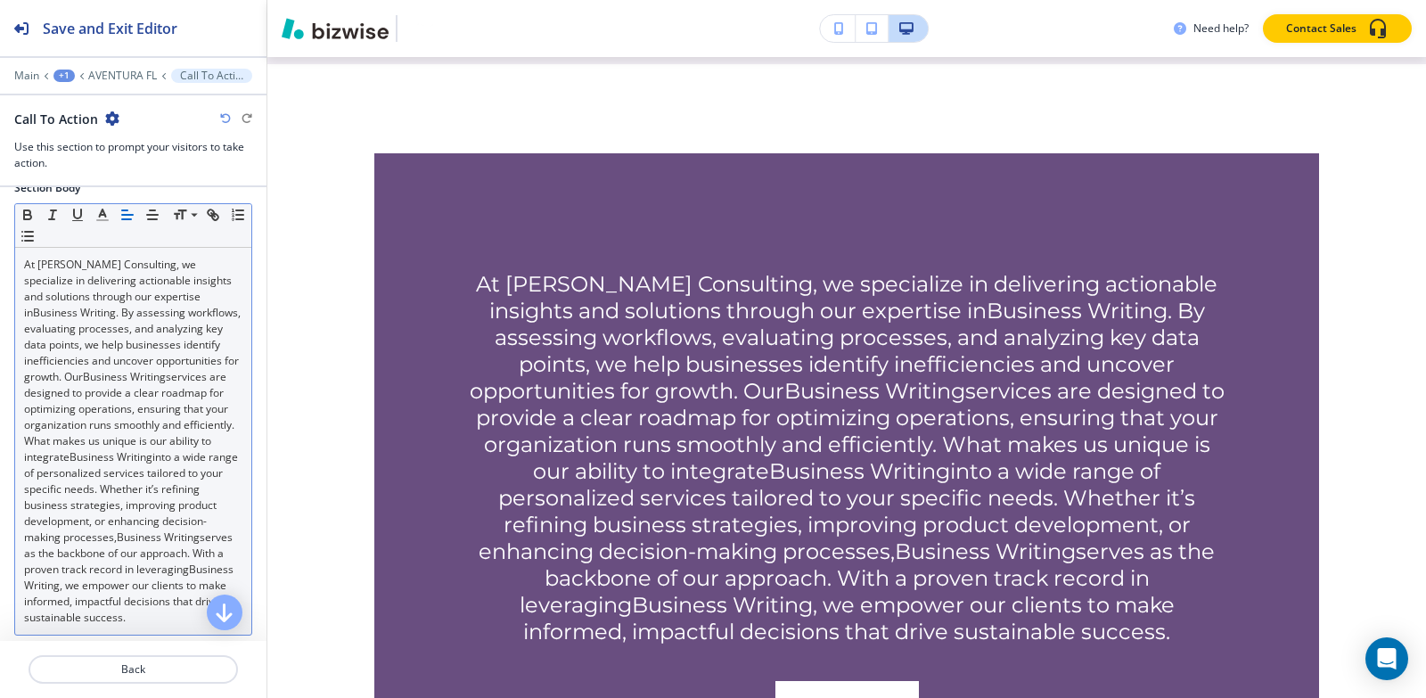
click at [133, 416] on link "services are designed to provide a clear roadmap for optimizing operations, ens…" at bounding box center [130, 416] width 213 height 95
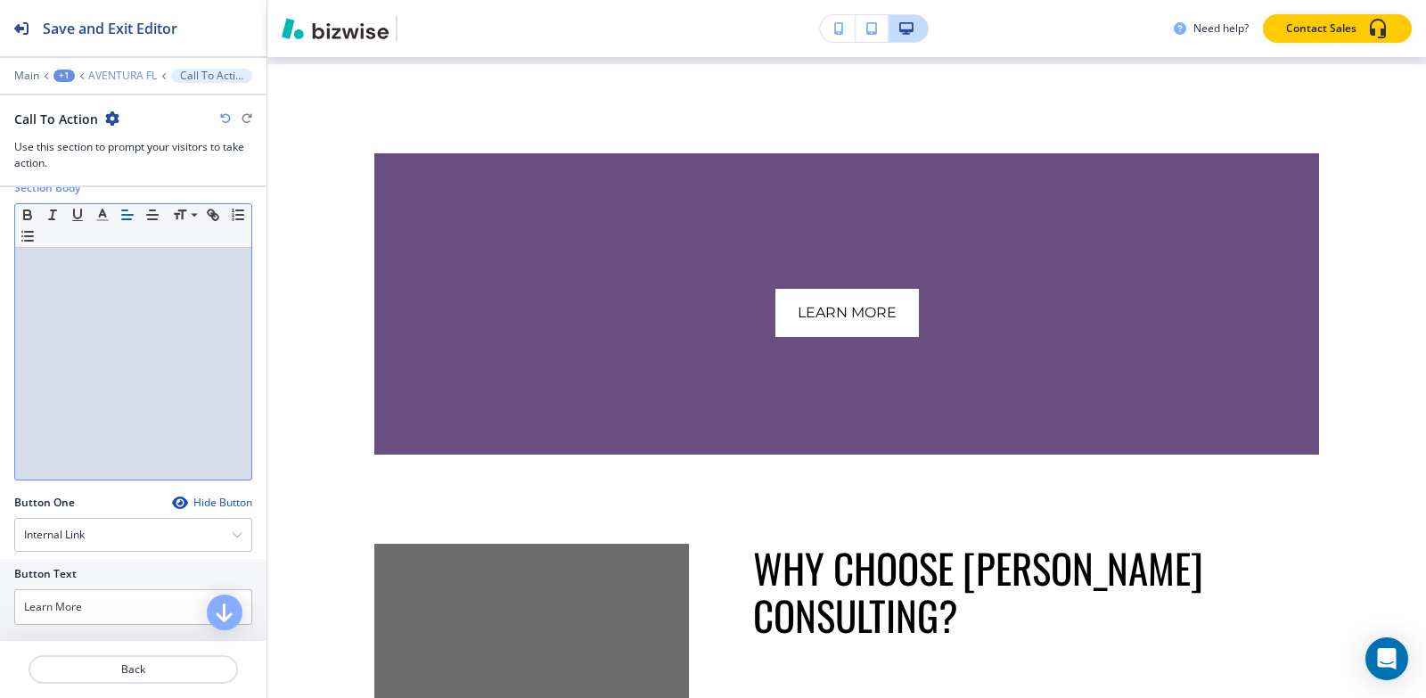
click at [130, 74] on p "AVENTURA FL" at bounding box center [122, 76] width 69 height 12
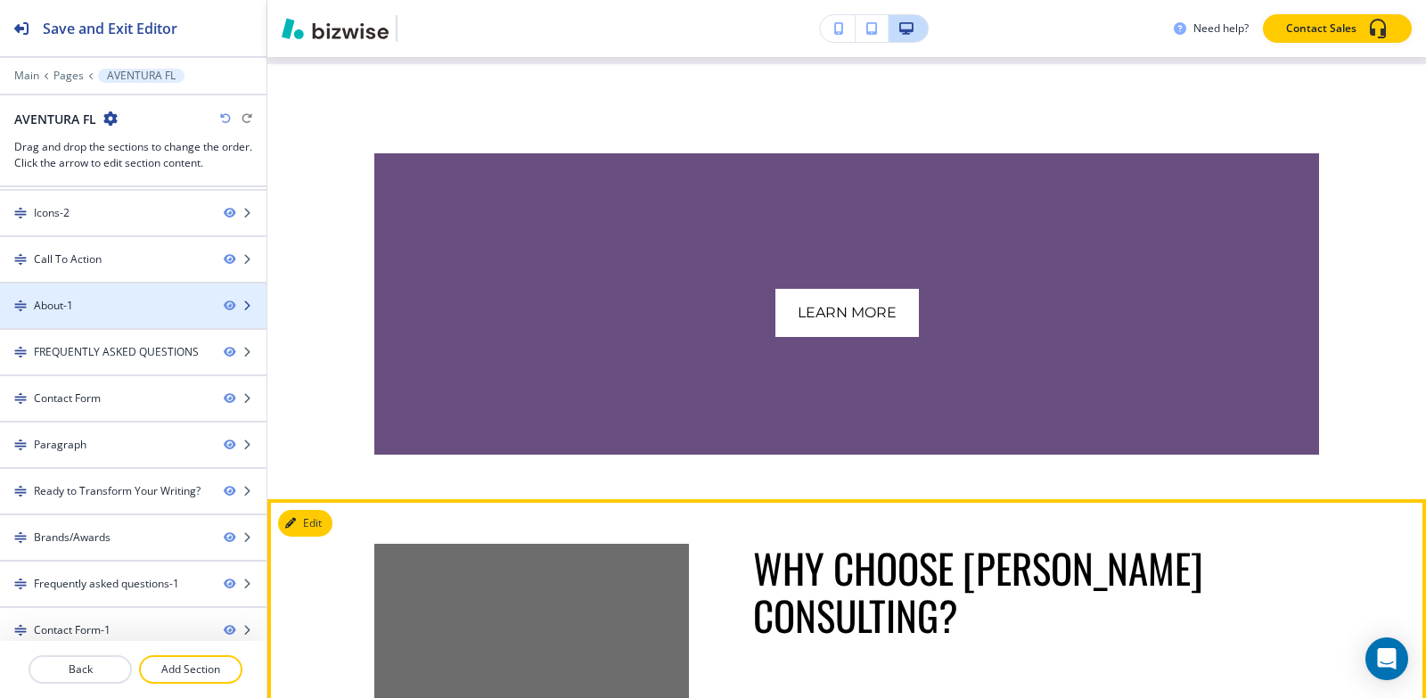
click at [118, 299] on div "About-1" at bounding box center [104, 306] width 209 height 16
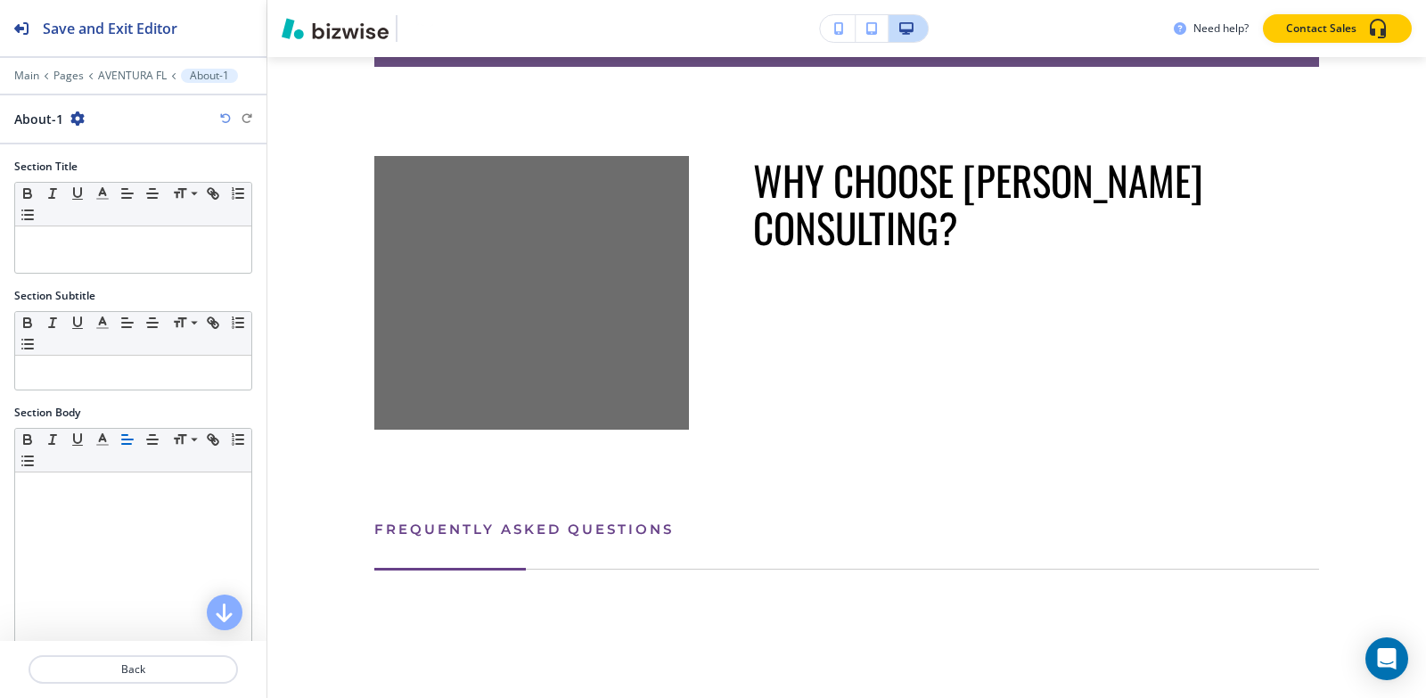
scroll to position [2493, 0]
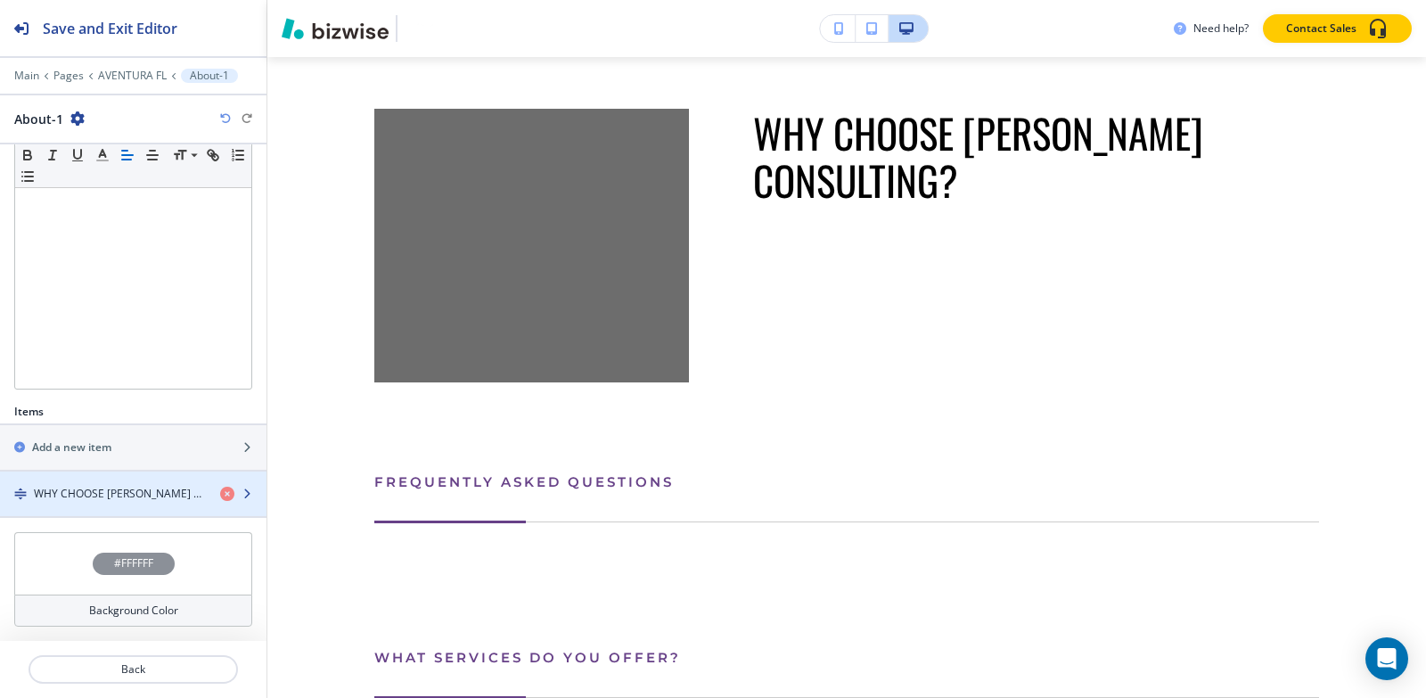
click at [112, 508] on div "button" at bounding box center [133, 509] width 266 height 14
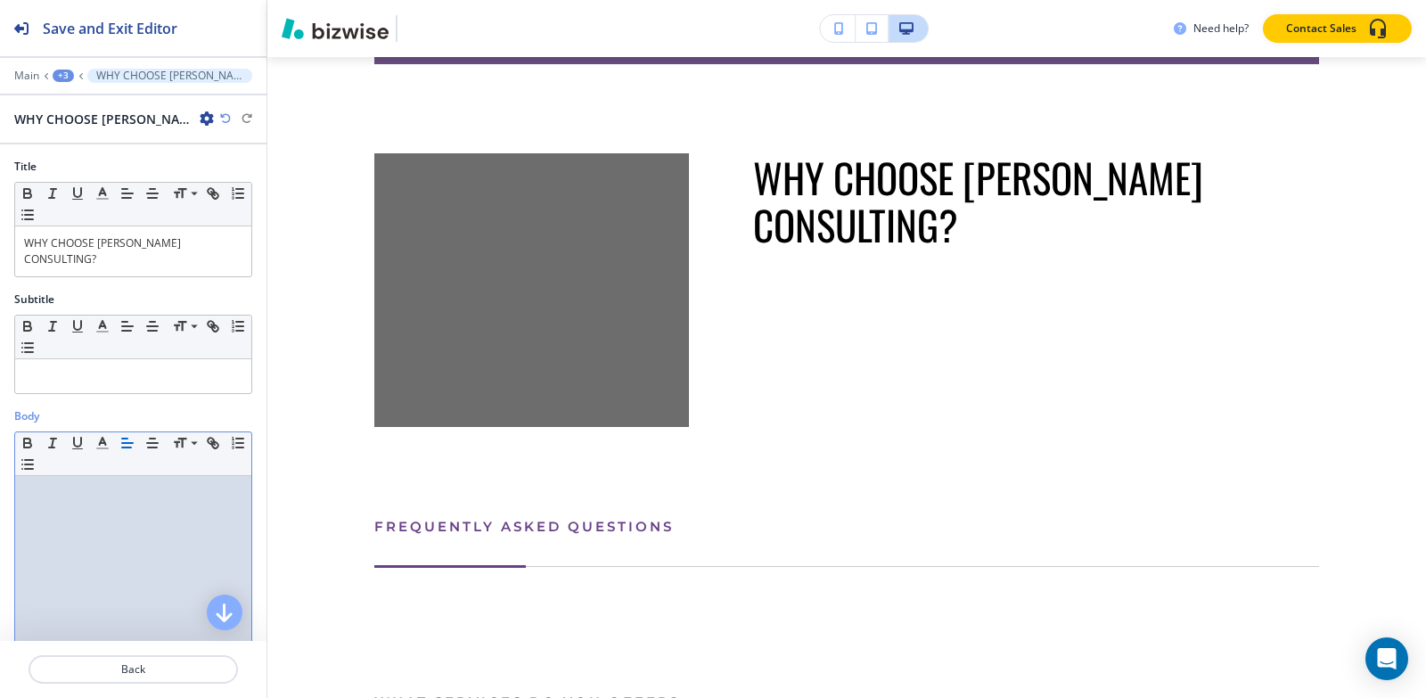
click at [89, 495] on p at bounding box center [133, 493] width 218 height 16
paste div
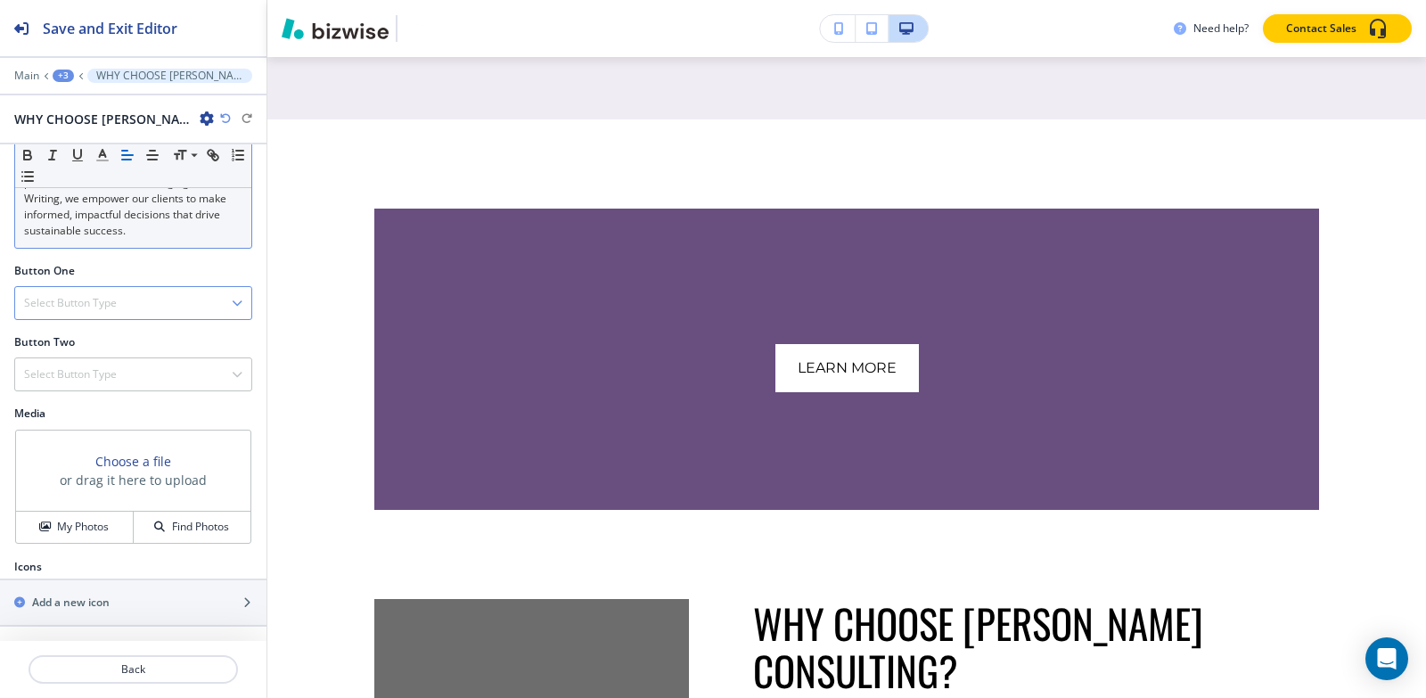
click at [84, 301] on h4 "Select Button Type" at bounding box center [70, 303] width 93 height 16
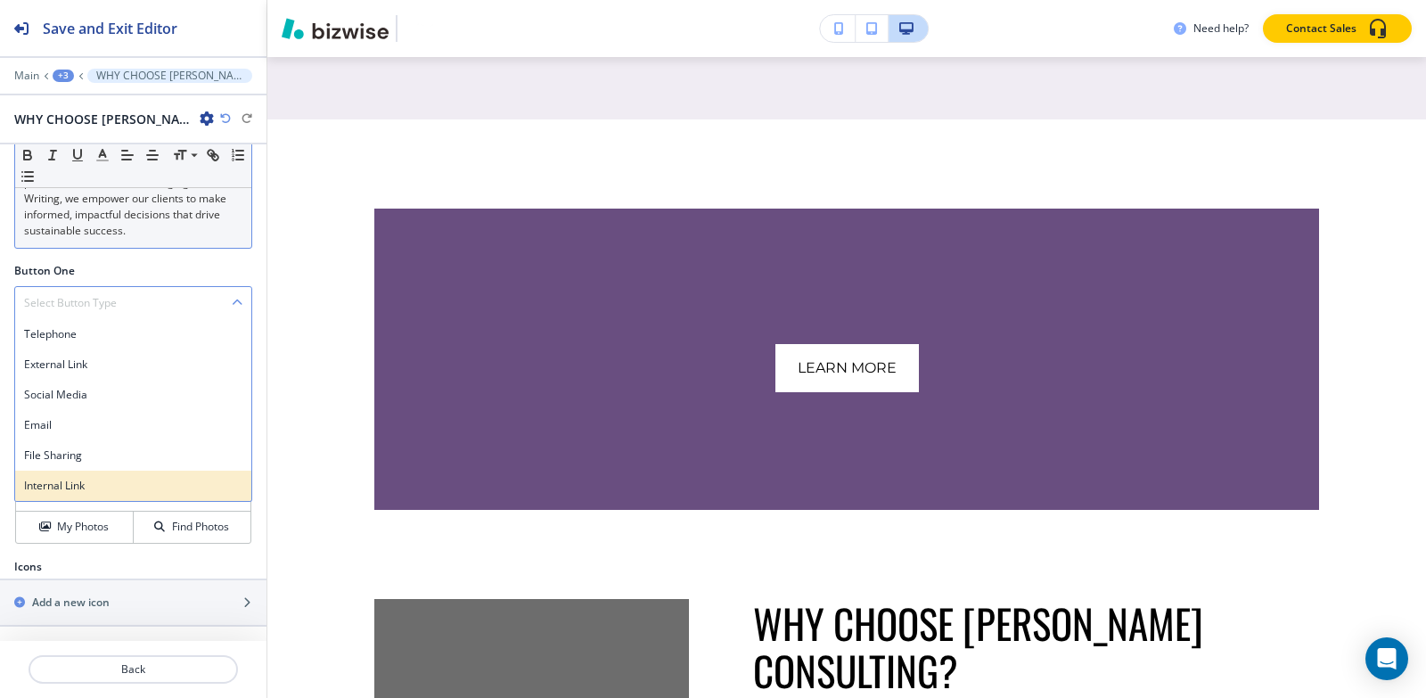
click at [94, 488] on h4 "Internal Link" at bounding box center [133, 486] width 218 height 16
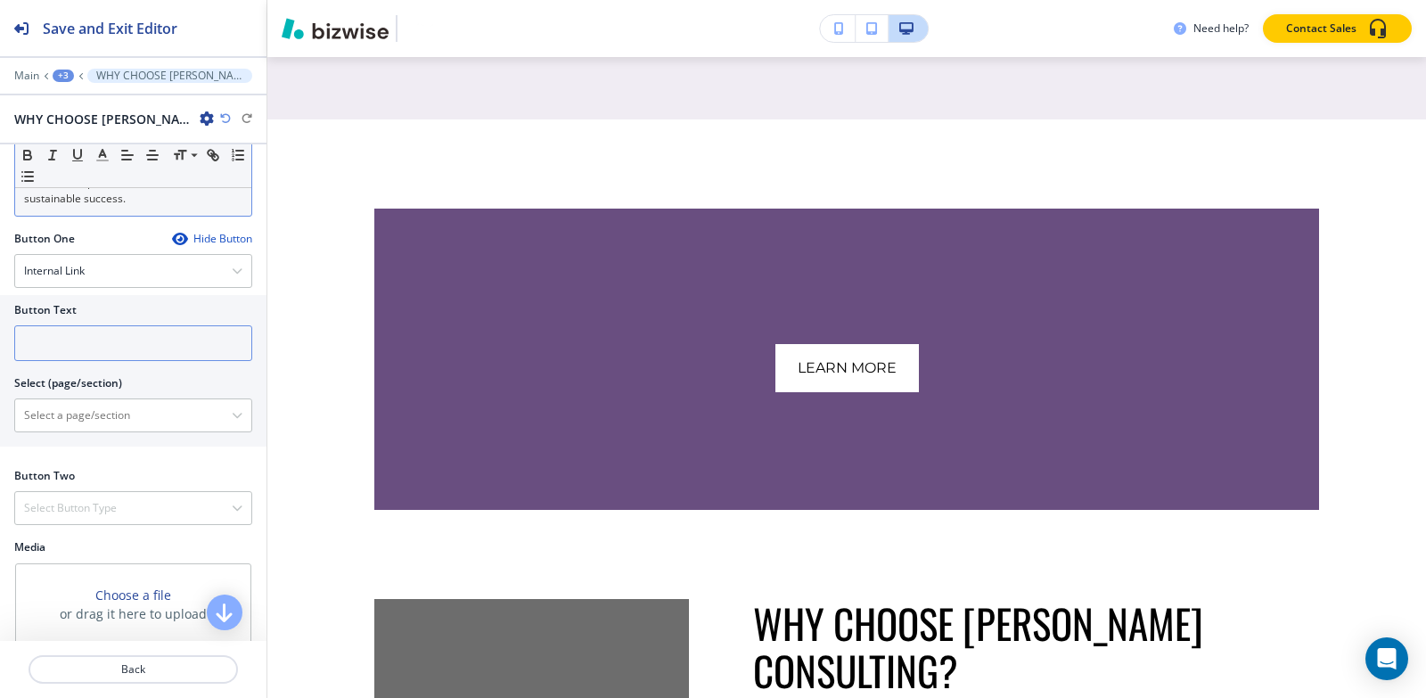
click at [117, 361] on input "text" at bounding box center [133, 343] width 238 height 36
type input ";"
type input "Learn More"
click at [181, 430] on \(page\/section\) "Manual Input" at bounding box center [123, 415] width 217 height 30
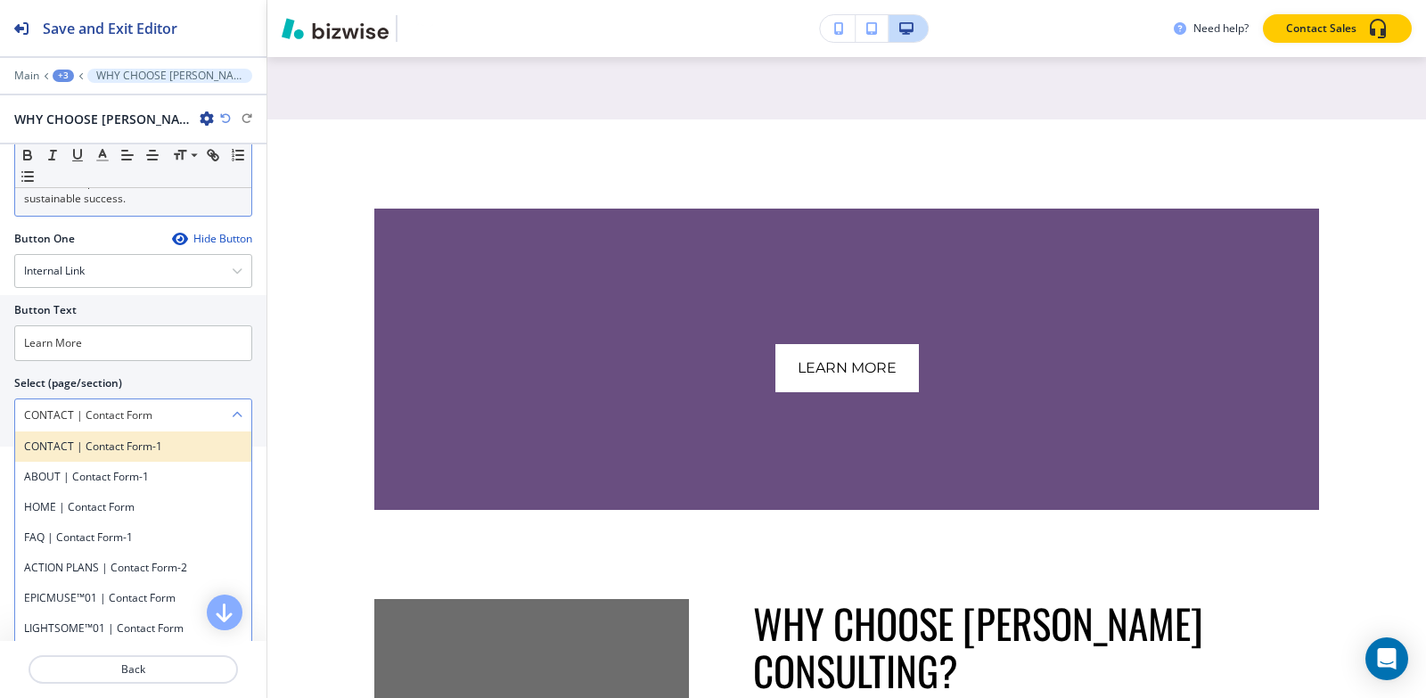
click at [174, 454] on h4 "CONTACT | Contact Form-1" at bounding box center [133, 446] width 218 height 16
type \(page\/section\) "CONTACT | Contact Form-1"
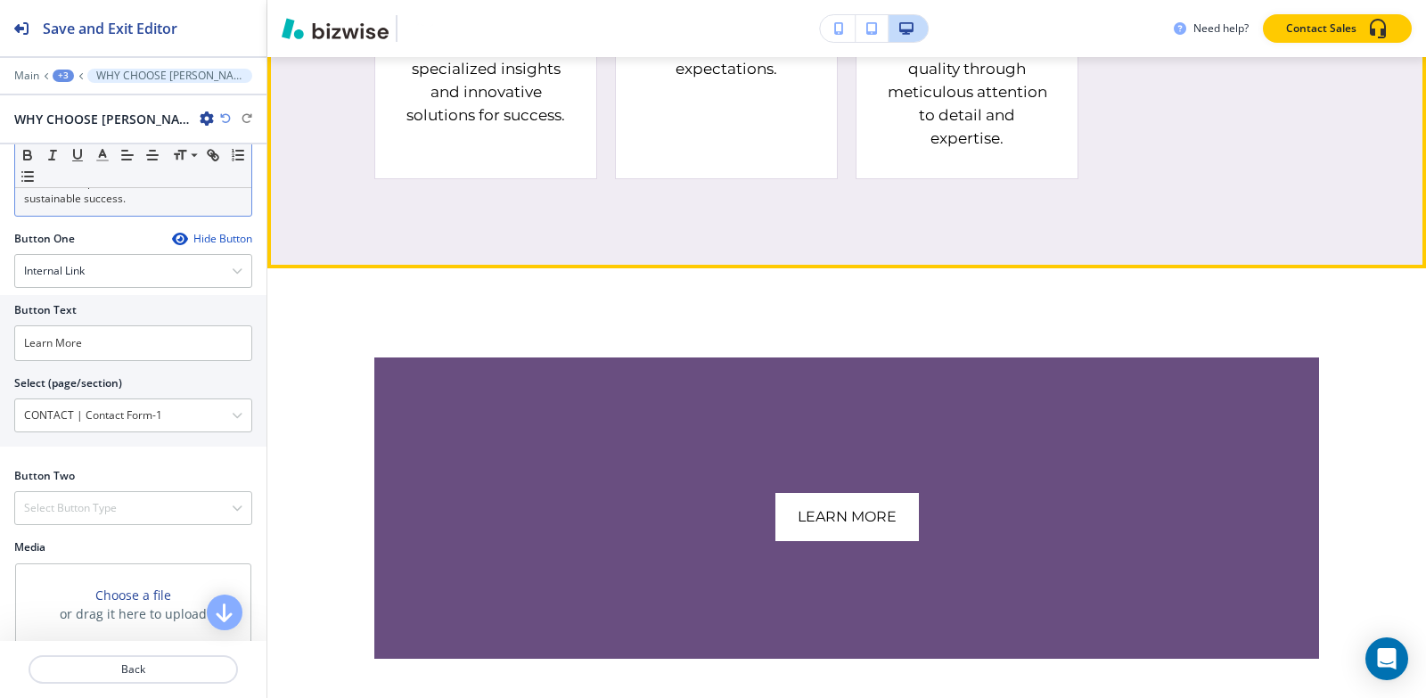
scroll to position [1646, 0]
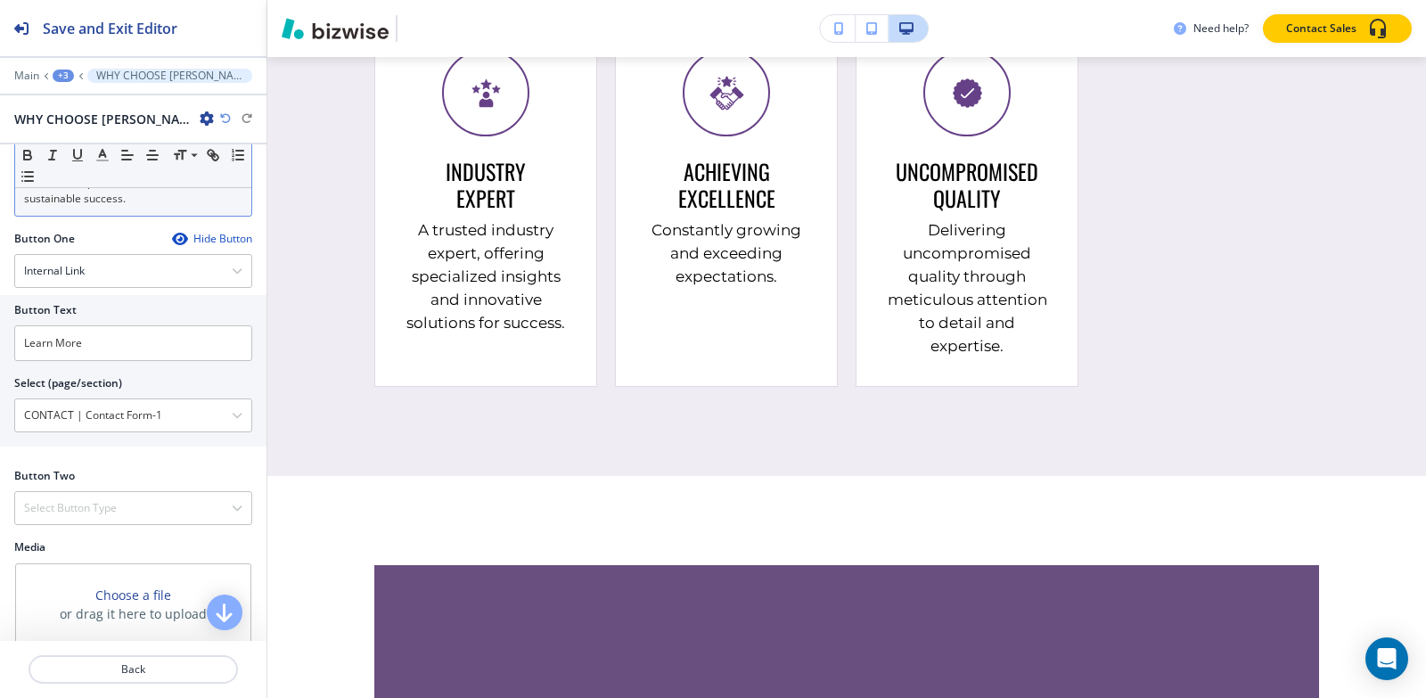
click at [53, 78] on div "+3" at bounding box center [63, 76] width 21 height 12
click at [95, 136] on p "AVENTURA FL" at bounding box center [109, 136] width 91 height 16
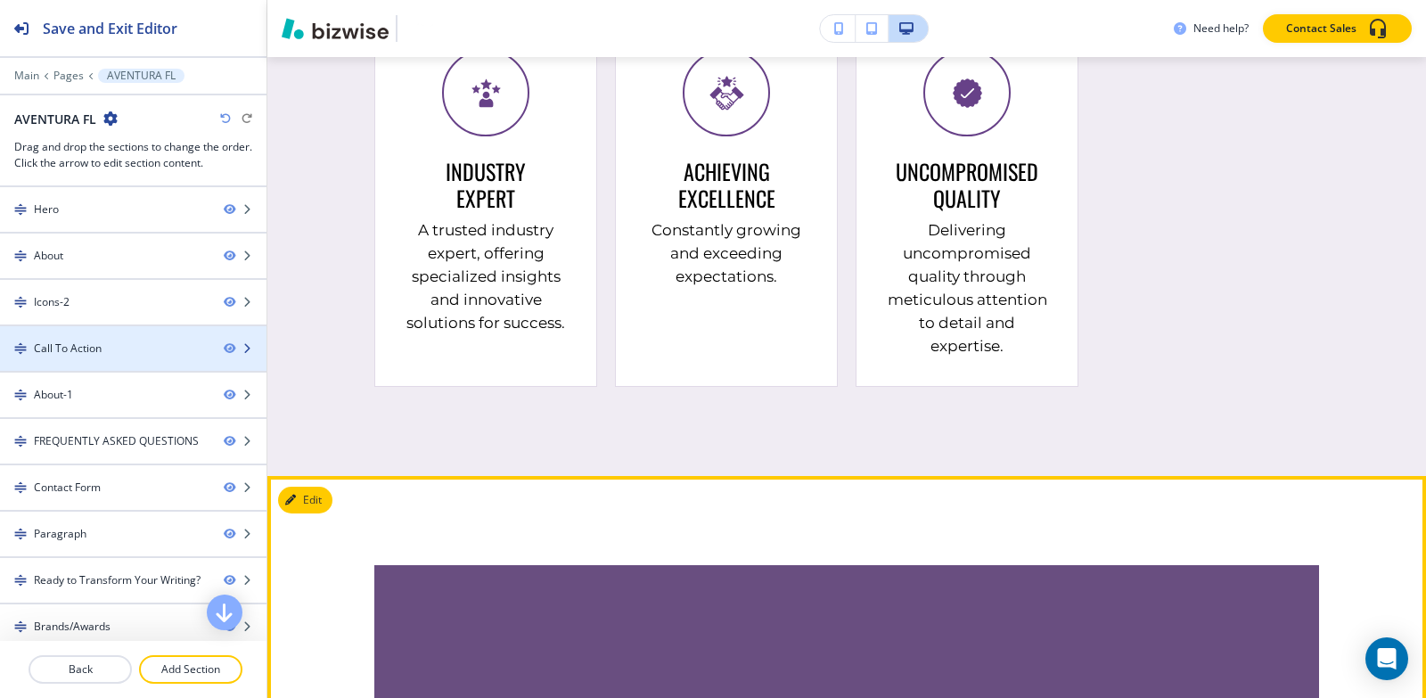
click at [154, 348] on div "Call To Action" at bounding box center [104, 348] width 209 height 16
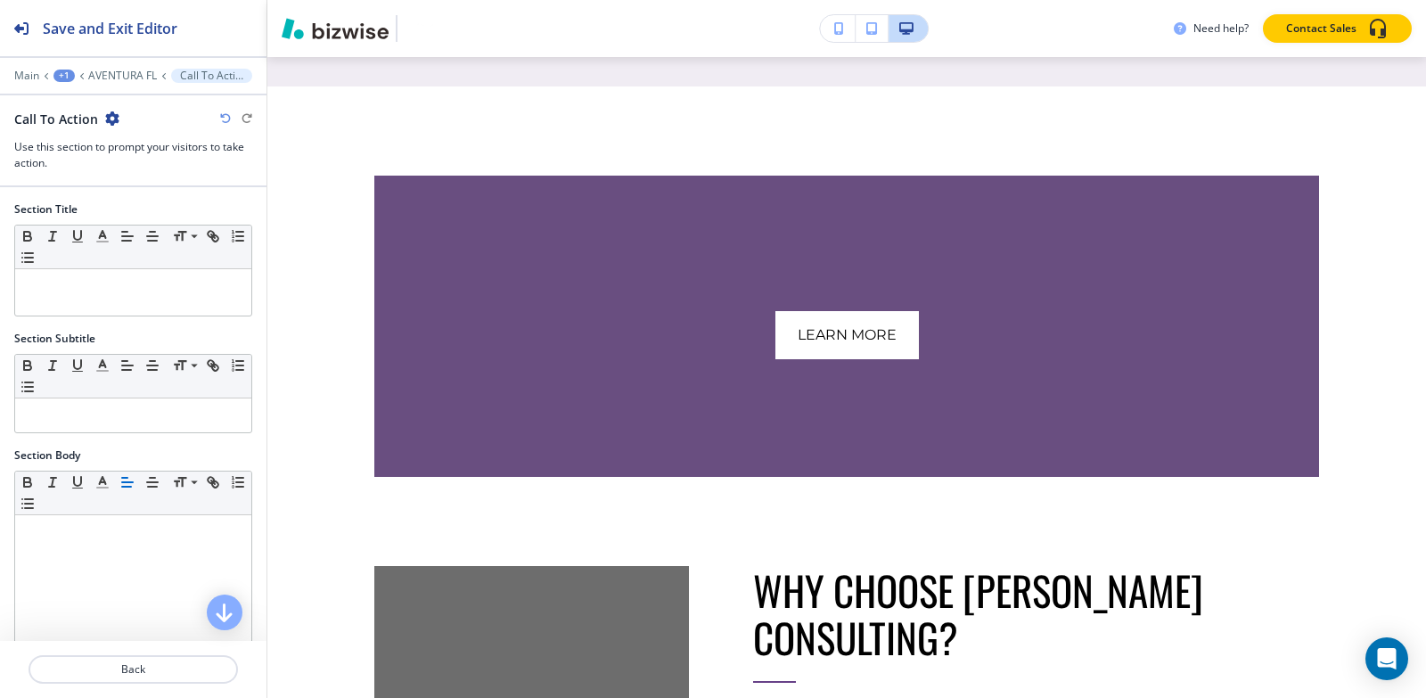
scroll to position [2058, 0]
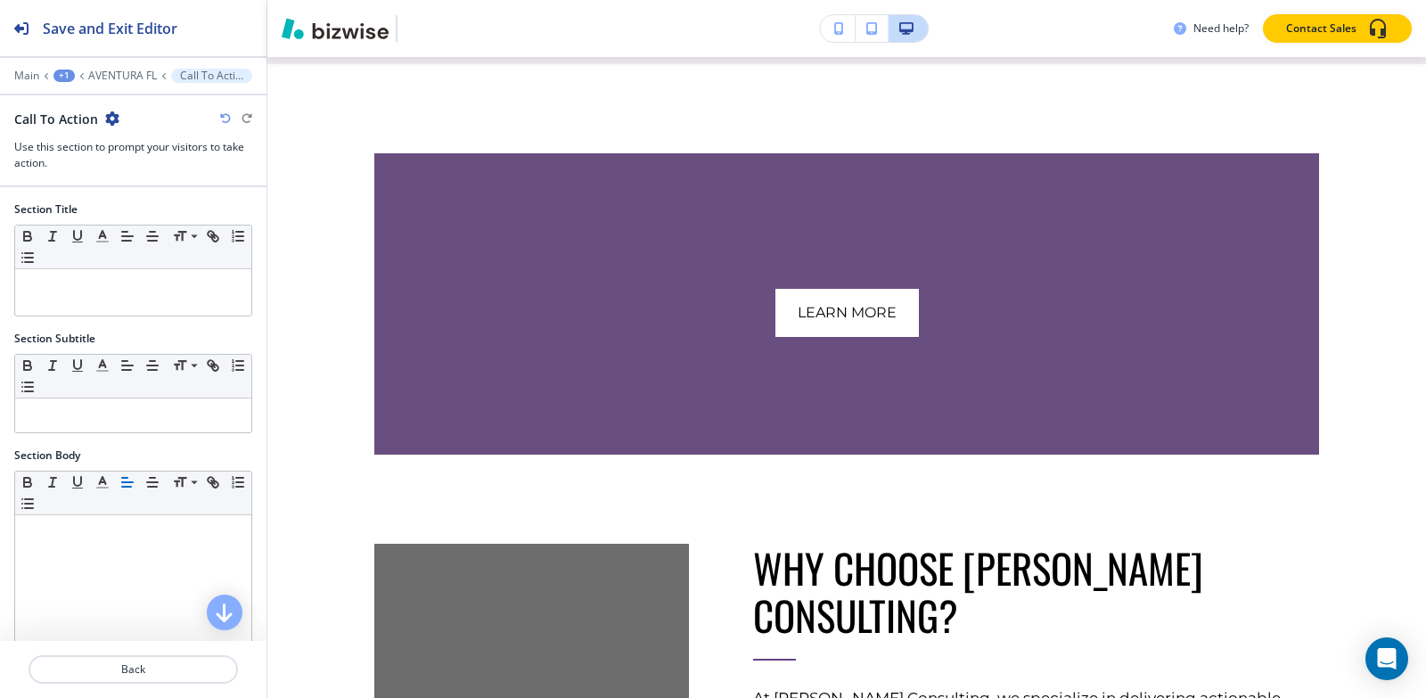
click at [113, 119] on icon "button" at bounding box center [112, 118] width 14 height 14
click at [157, 221] on button "Delete Section" at bounding box center [160, 212] width 114 height 32
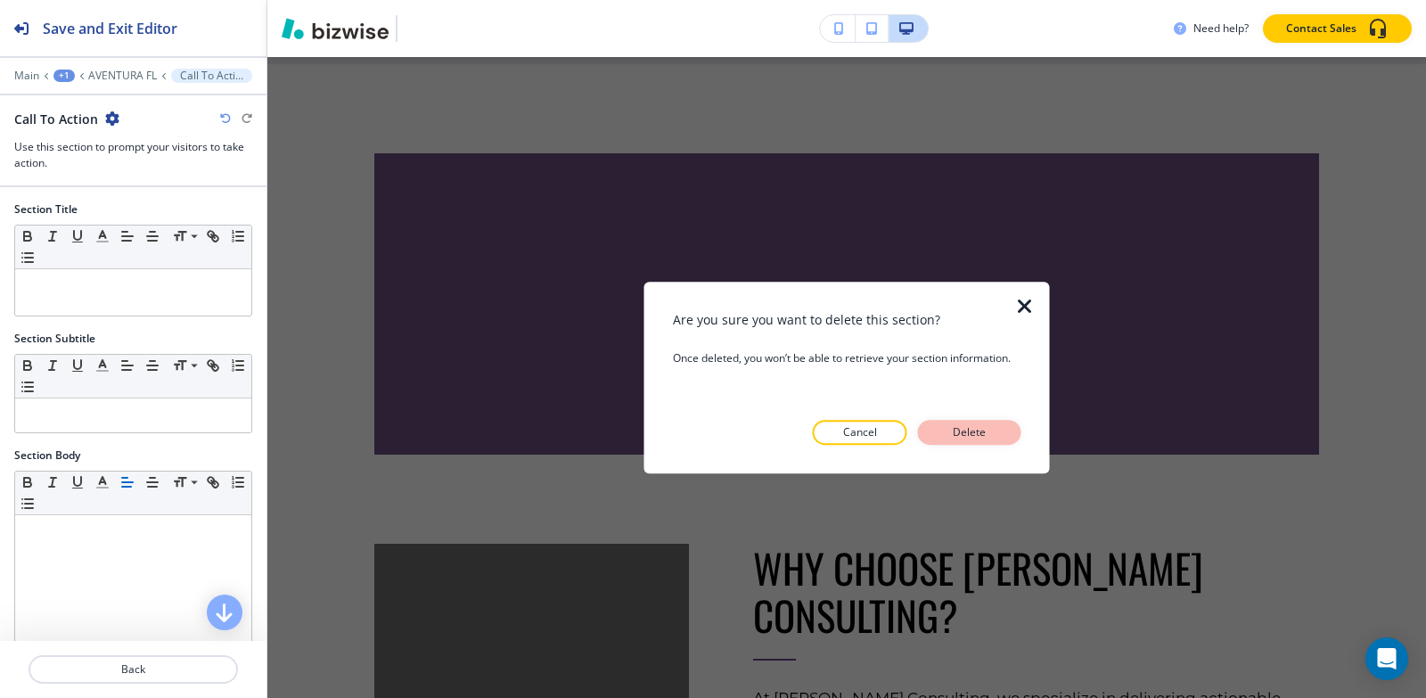
click at [960, 440] on p "Delete" at bounding box center [969, 432] width 43 height 16
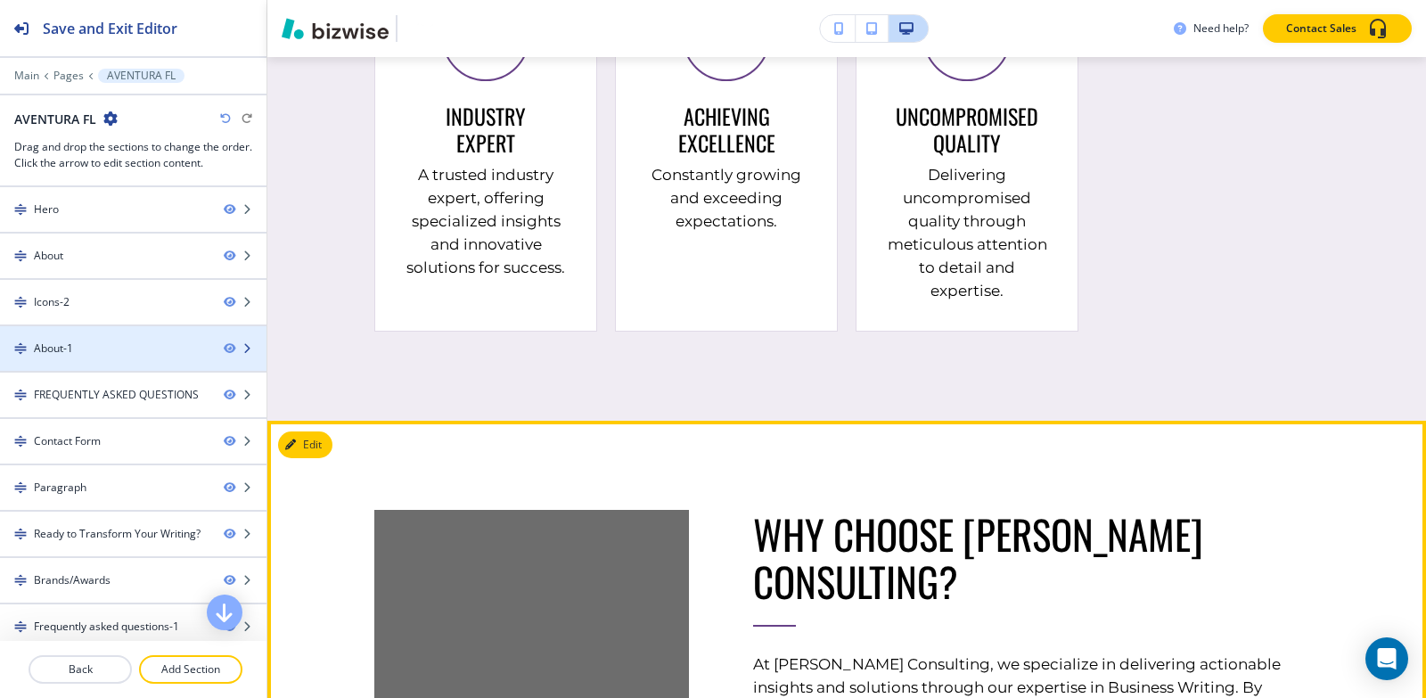
scroll to position [56, 0]
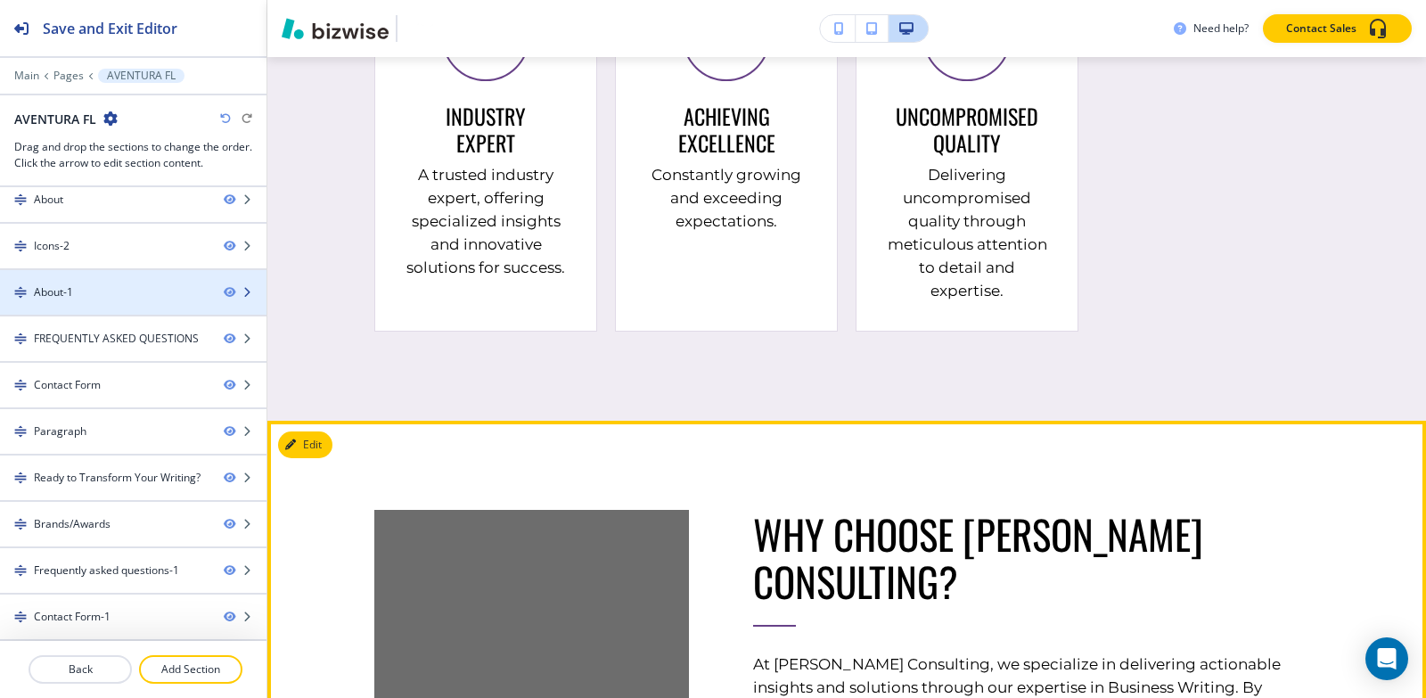
click at [82, 299] on div "About-1" at bounding box center [104, 292] width 209 height 16
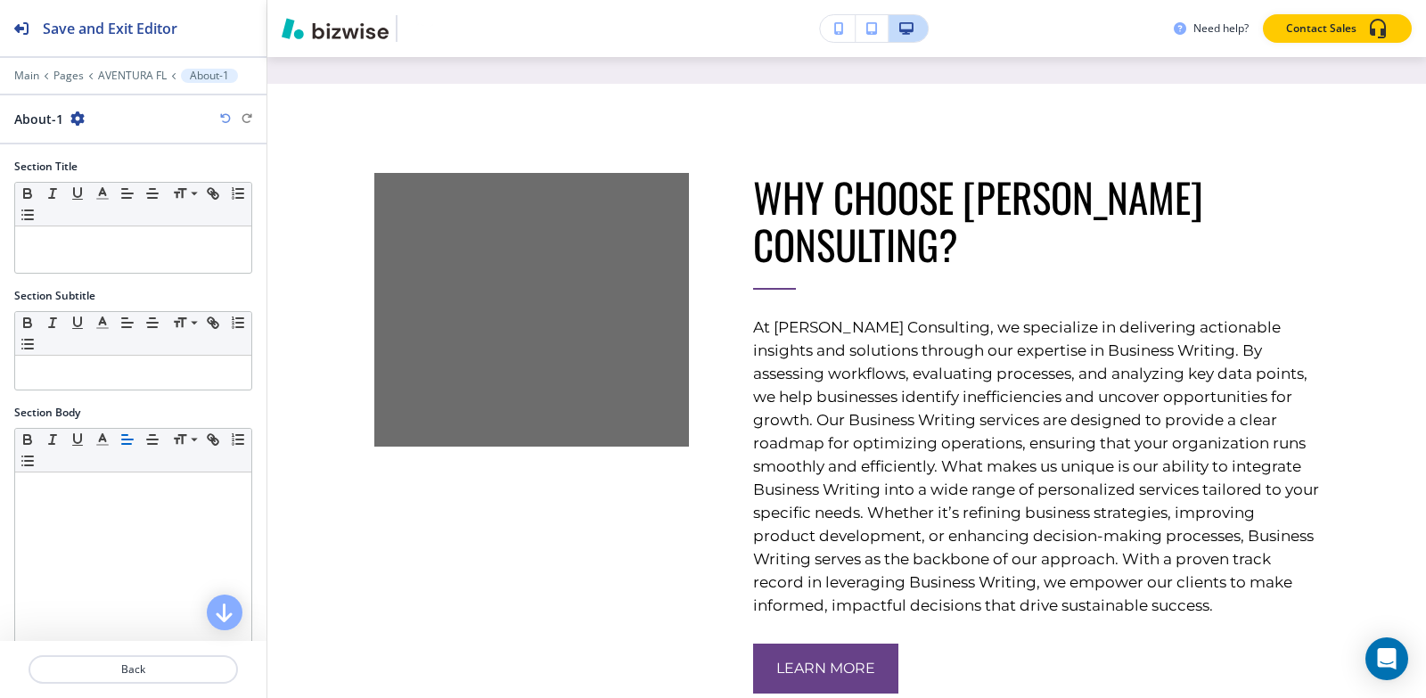
scroll to position [2058, 0]
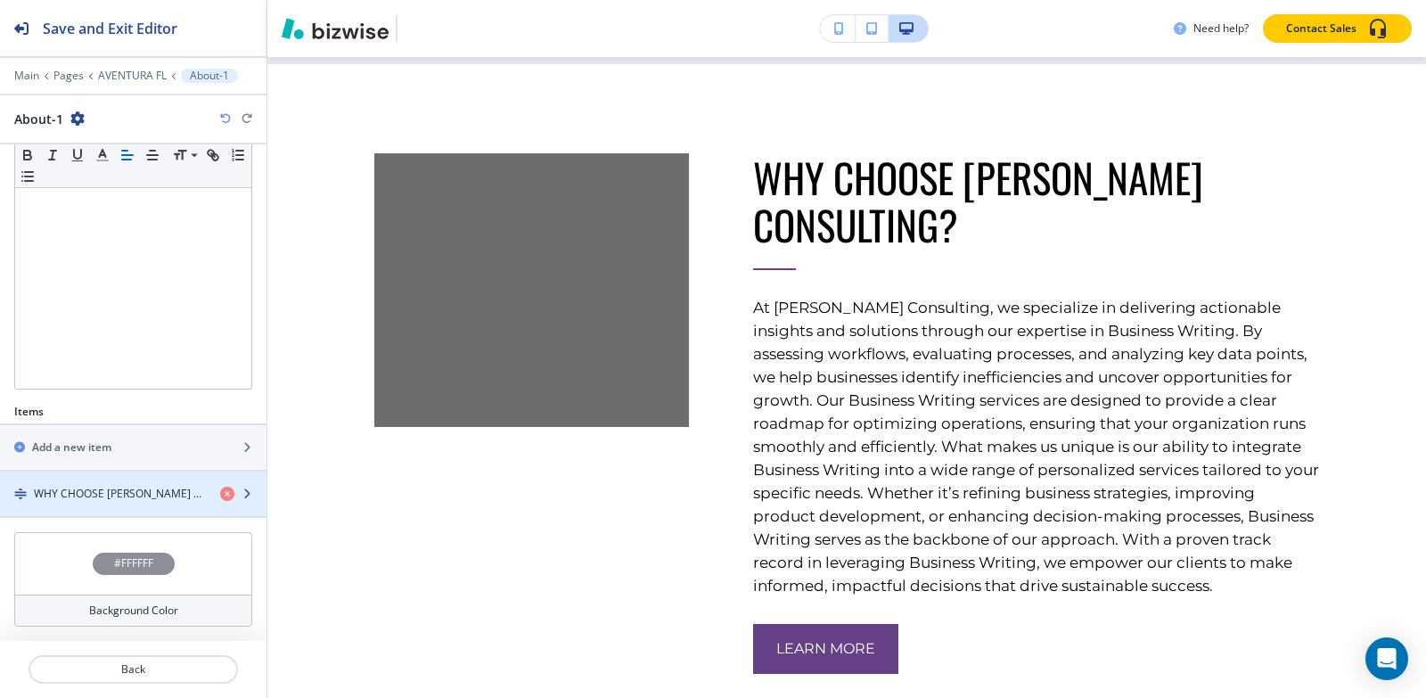
click at [111, 497] on h4 "WHY CHOOSE [PERSON_NAME] CONSULTING?" at bounding box center [120, 494] width 172 height 16
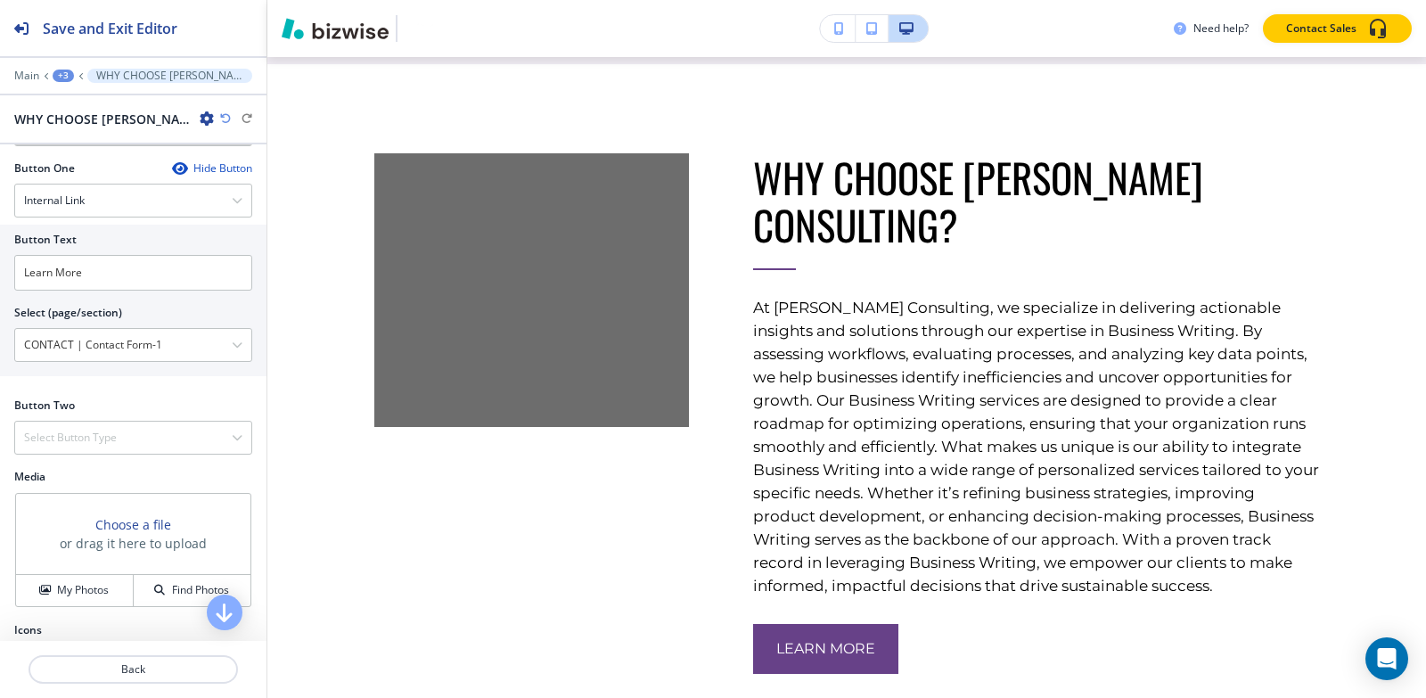
scroll to position [813, 0]
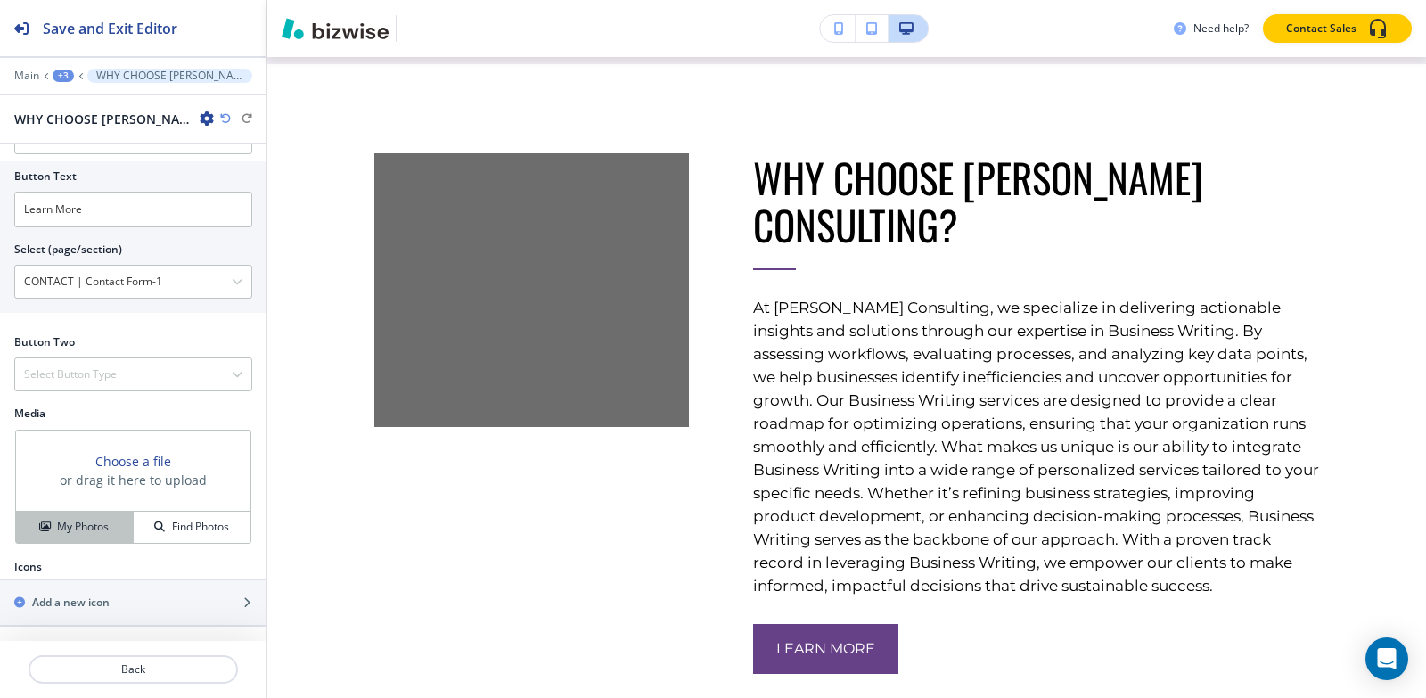
click at [71, 520] on h4 "My Photos" at bounding box center [83, 527] width 52 height 16
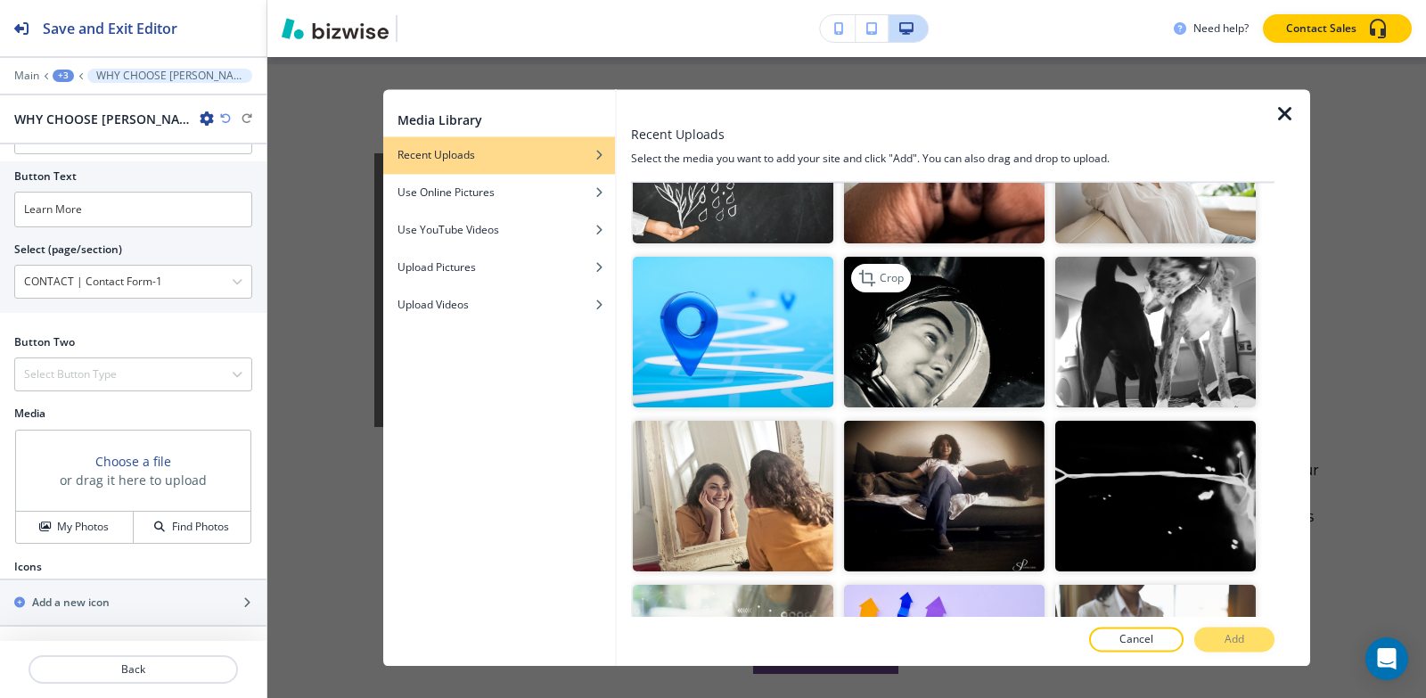
scroll to position [1782, 0]
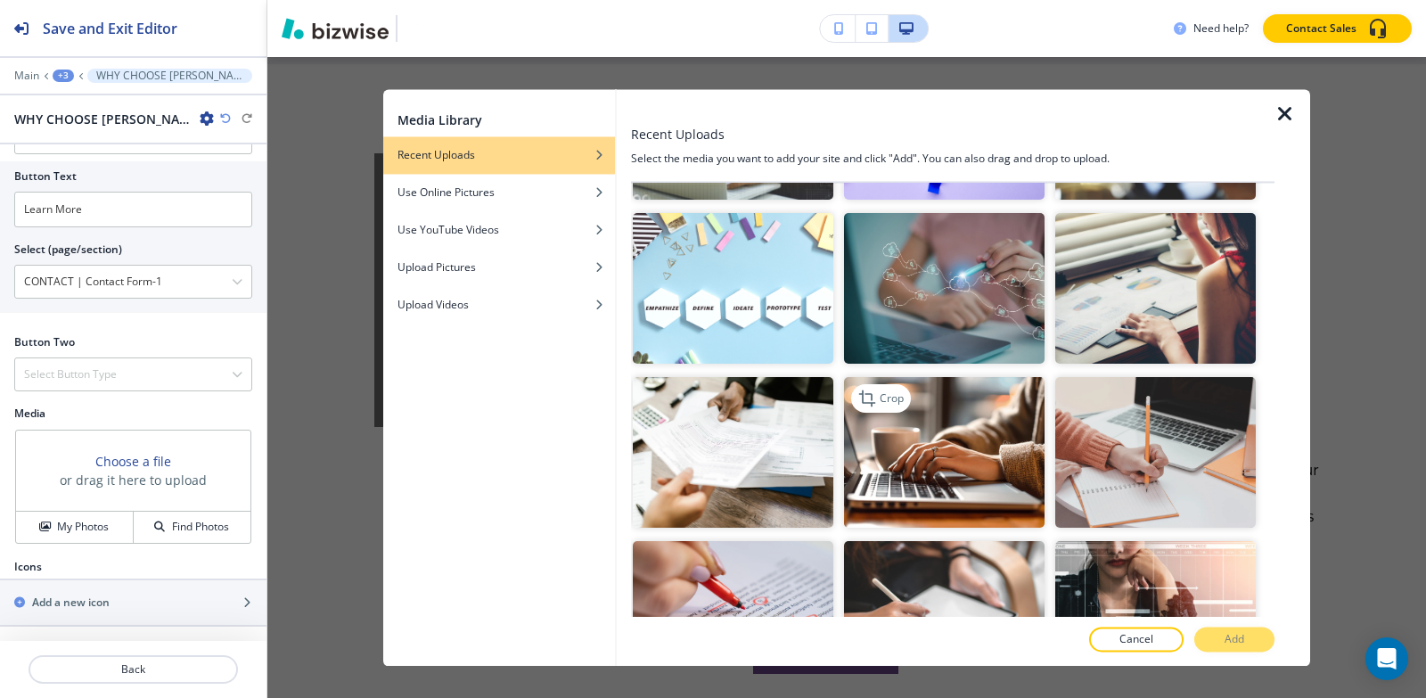
click at [962, 432] on img "button" at bounding box center [944, 452] width 201 height 151
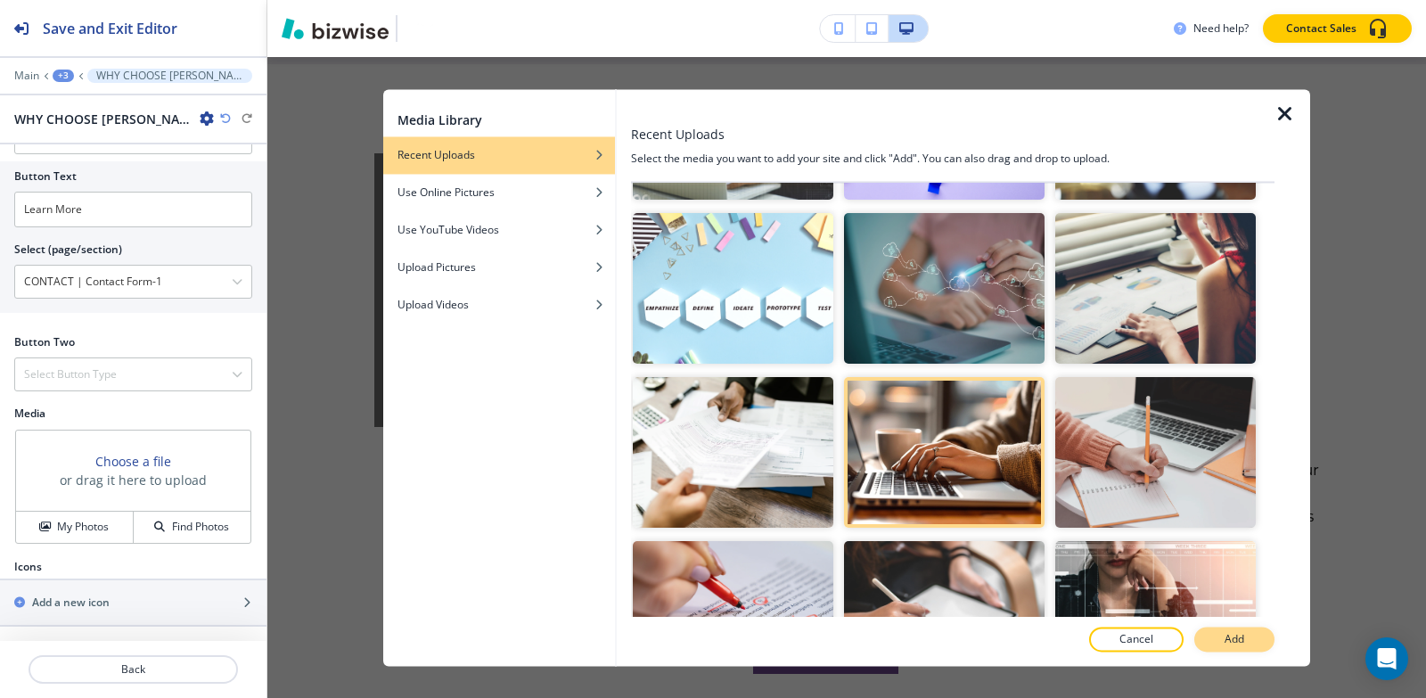
click at [1250, 638] on button "Add" at bounding box center [1234, 638] width 80 height 25
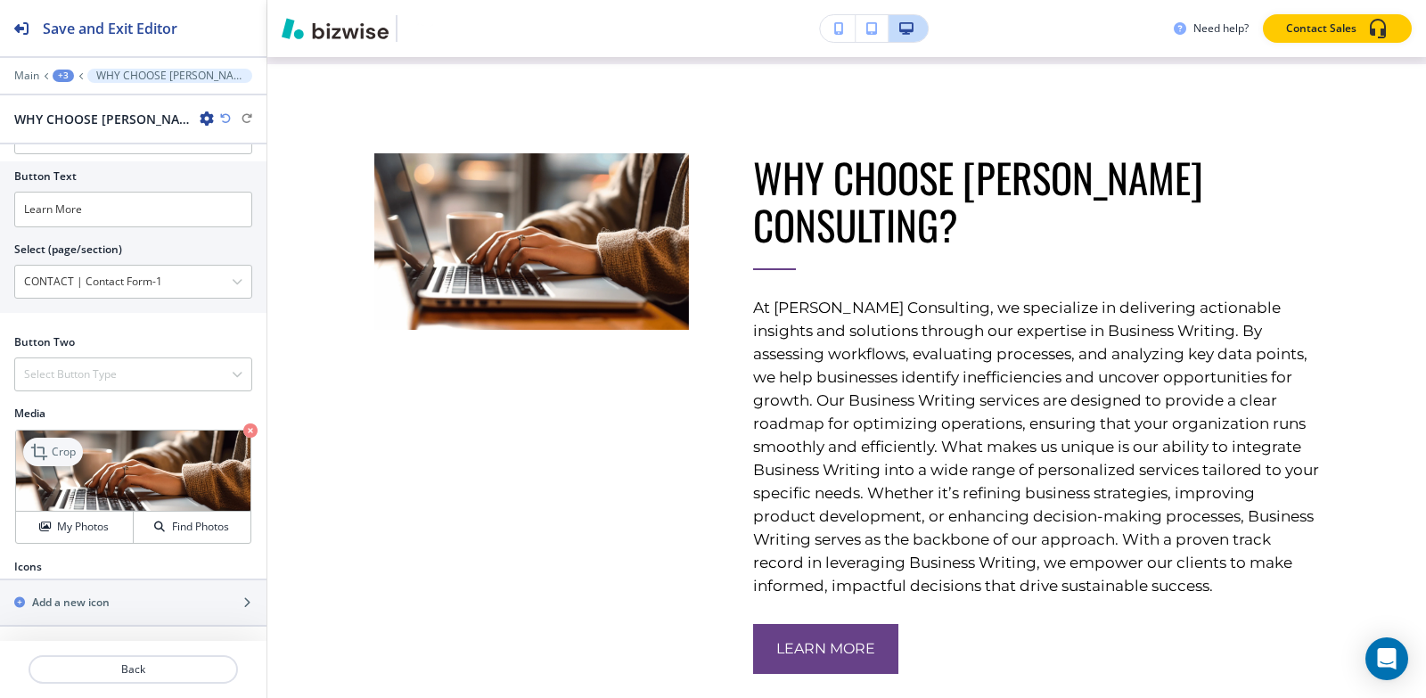
click at [44, 452] on icon at bounding box center [39, 452] width 16 height 16
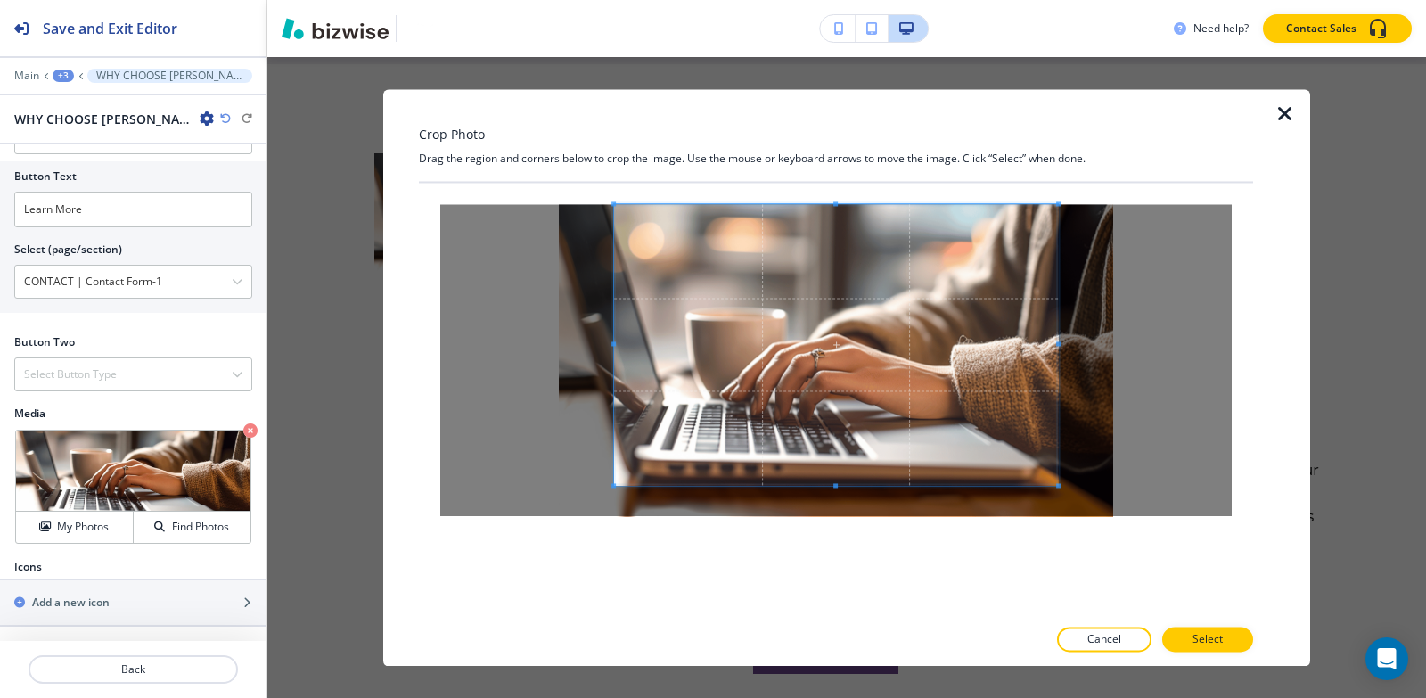
click at [842, 159] on div "Crop Photo Drag the region and corners below to crop the image. Use the mouse o…" at bounding box center [836, 377] width 834 height 577
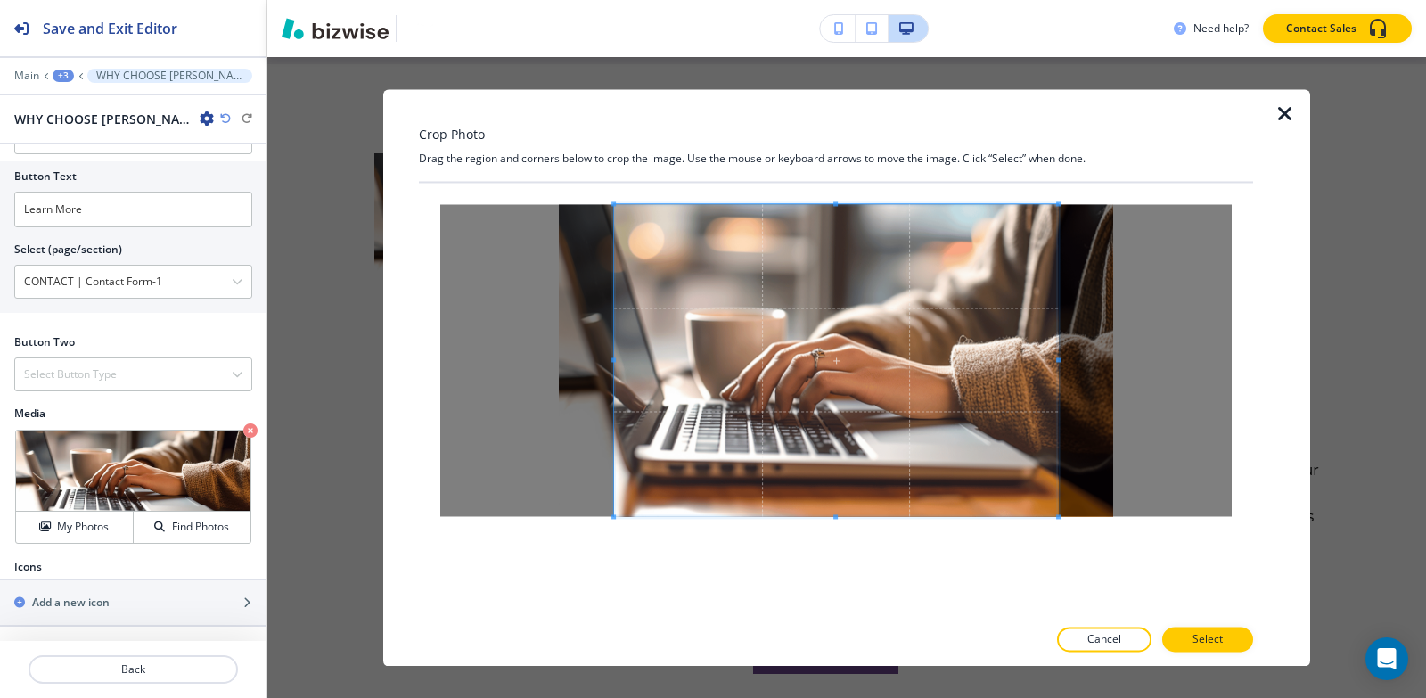
click at [847, 551] on div at bounding box center [836, 399] width 834 height 433
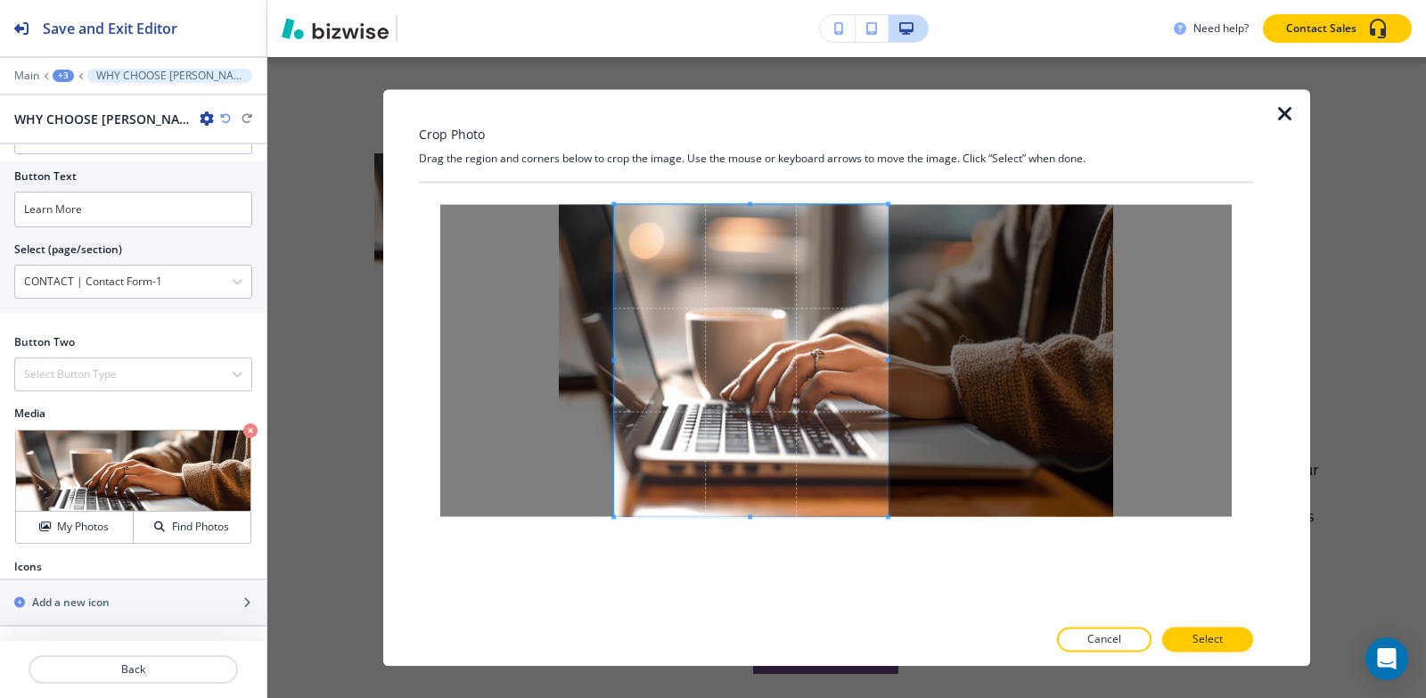
click at [888, 343] on div at bounding box center [751, 360] width 274 height 312
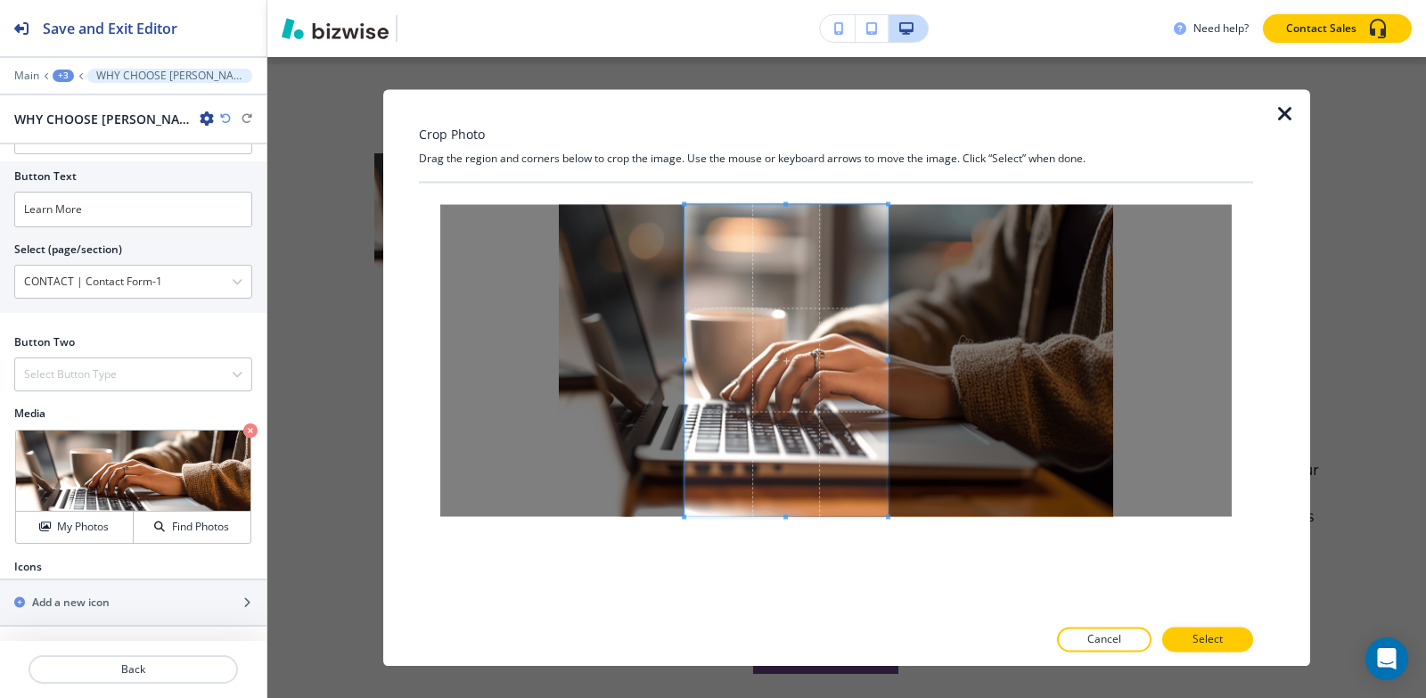
click at [684, 360] on span at bounding box center [684, 359] width 4 height 4
click at [1223, 641] on button "Select" at bounding box center [1207, 638] width 91 height 25
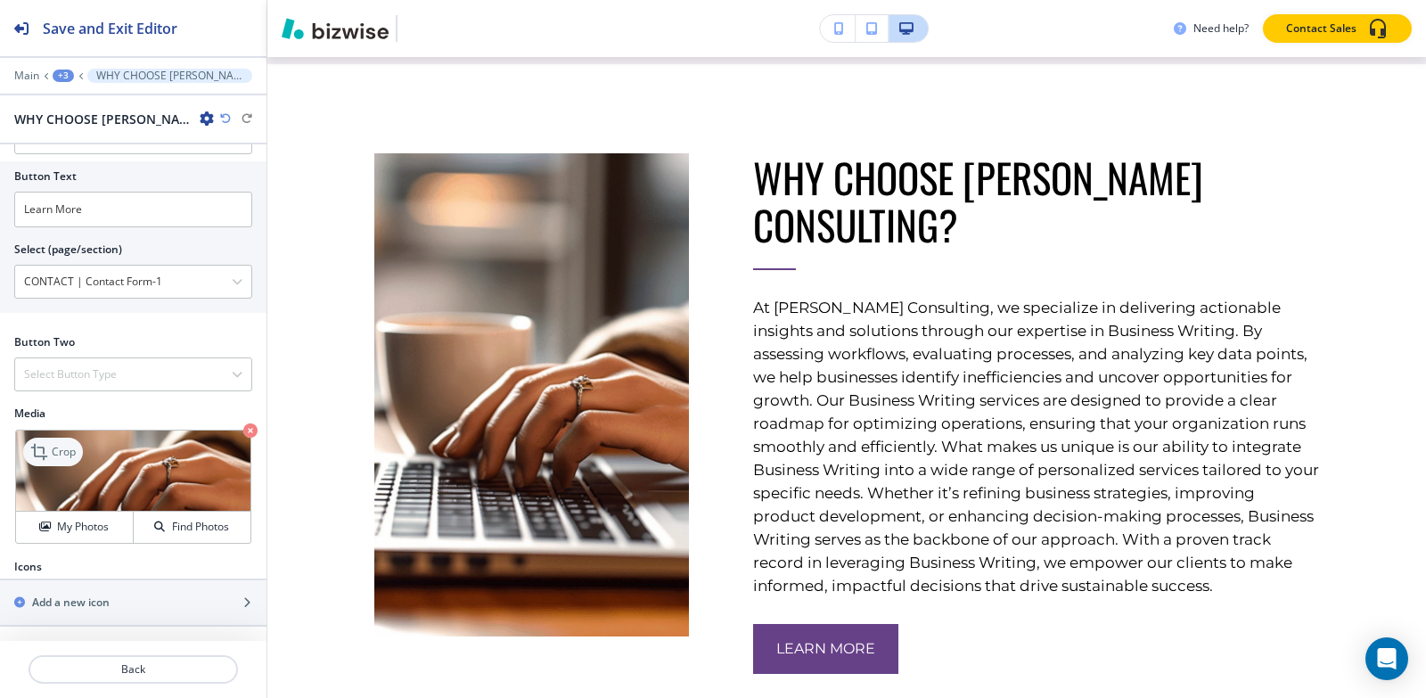
click at [78, 446] on div "Crop" at bounding box center [53, 452] width 60 height 29
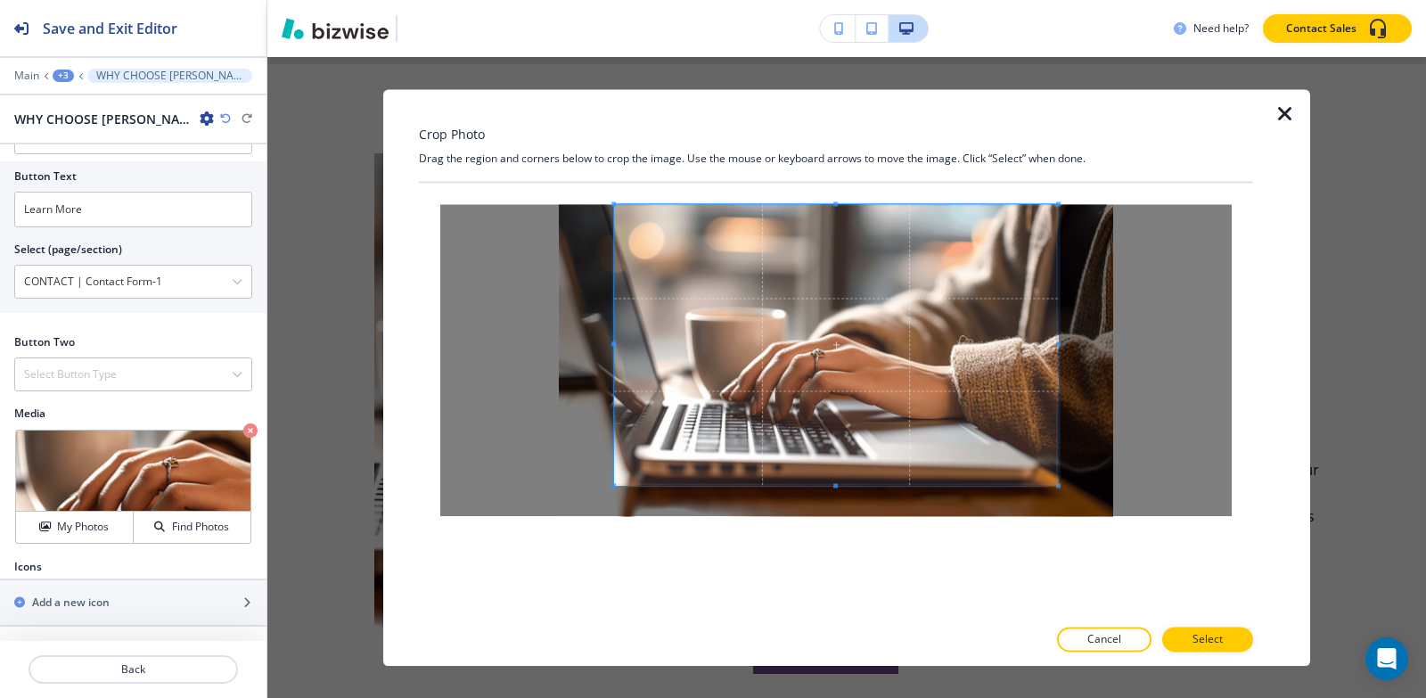
click at [839, 159] on div "Crop Photo Drag the region and corners below to crop the image. Use the mouse o…" at bounding box center [836, 377] width 834 height 577
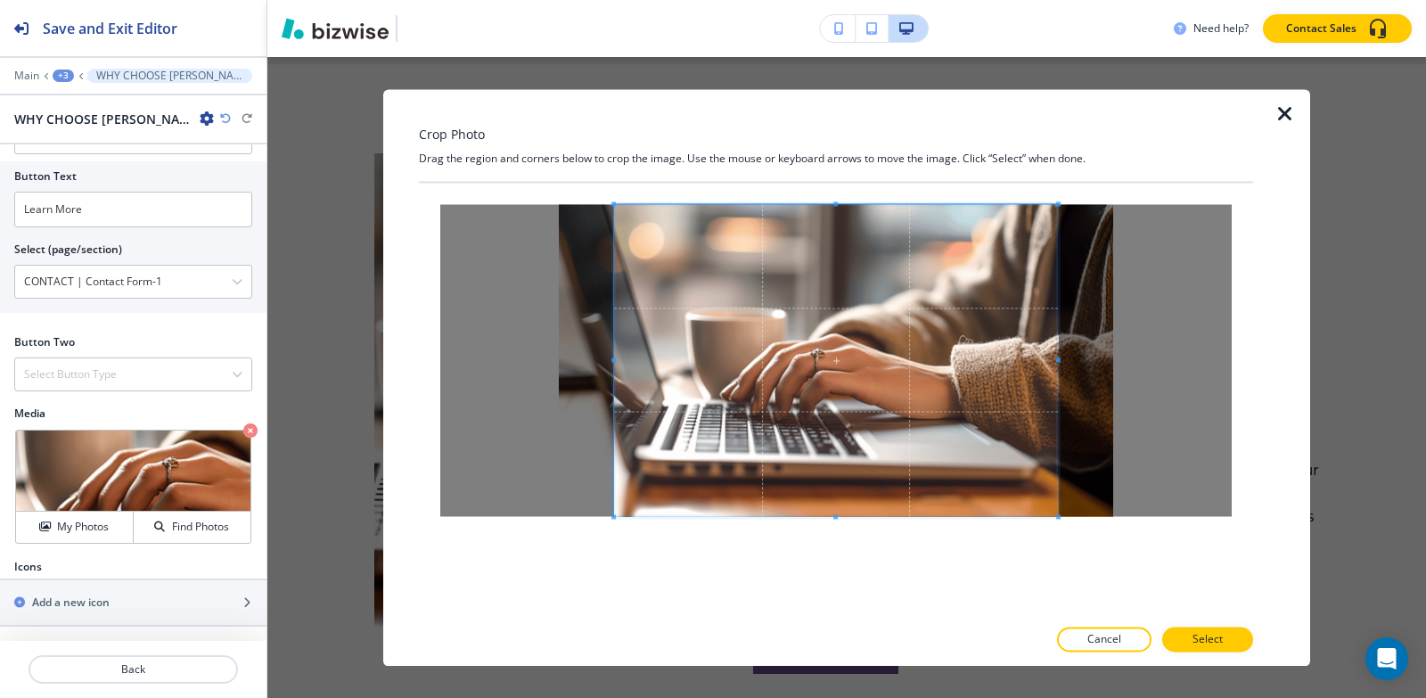
click at [825, 568] on div at bounding box center [836, 399] width 834 height 433
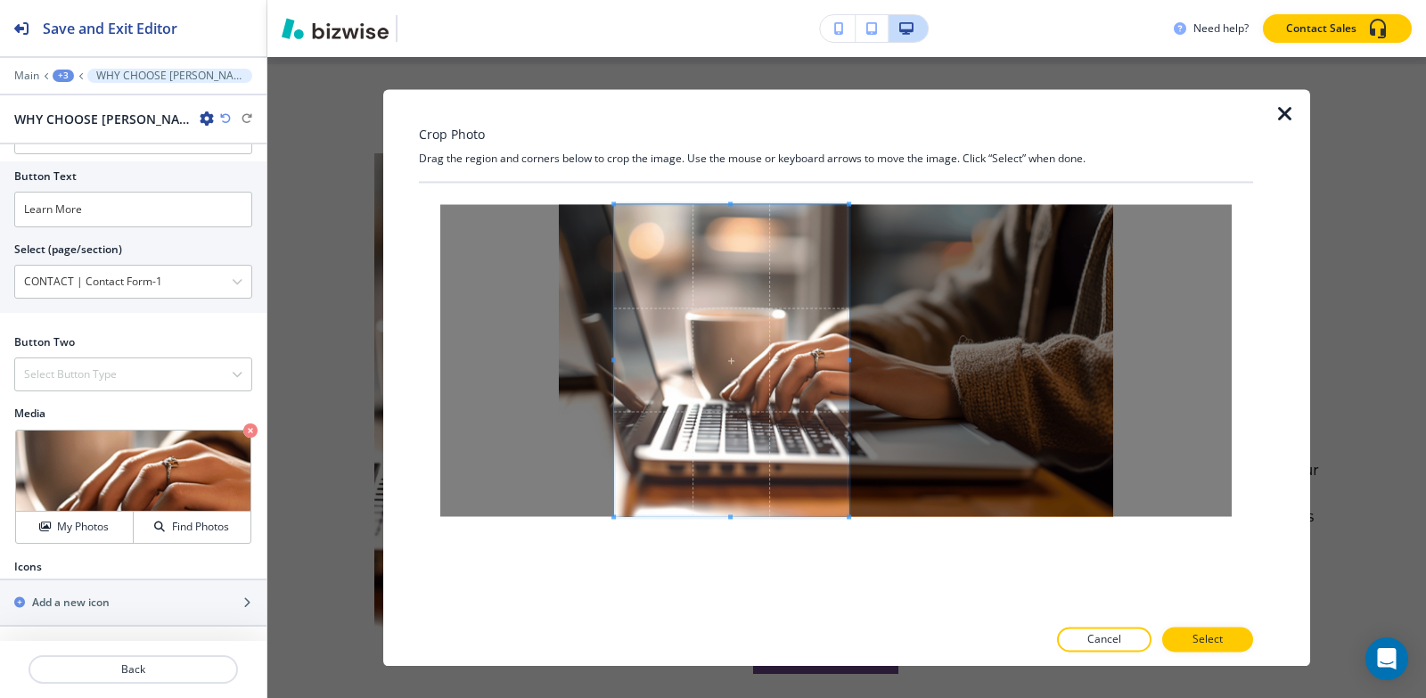
click at [849, 357] on span at bounding box center [849, 359] width 4 height 4
click at [610, 358] on div at bounding box center [835, 360] width 791 height 312
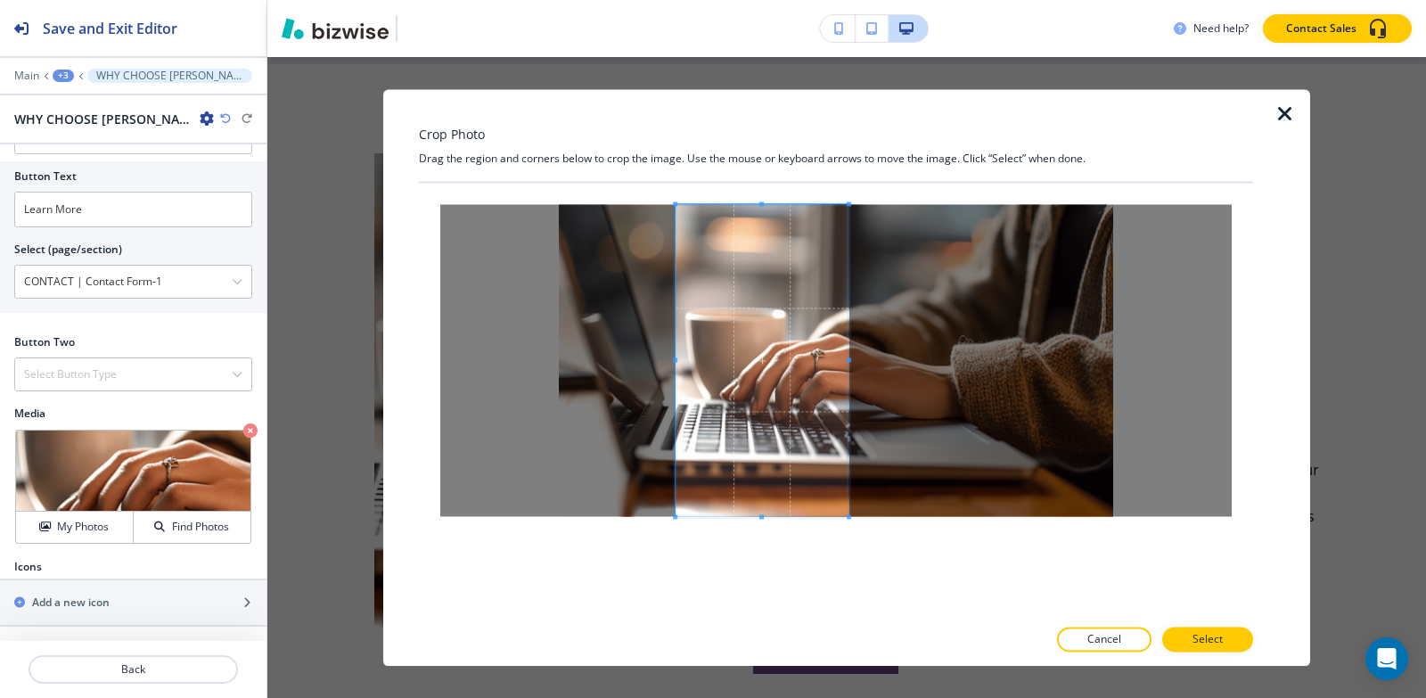
click at [673, 359] on span at bounding box center [675, 359] width 4 height 4
click at [680, 364] on span at bounding box center [679, 360] width 4 height 312
click at [1214, 639] on p "Select" at bounding box center [1207, 639] width 30 height 16
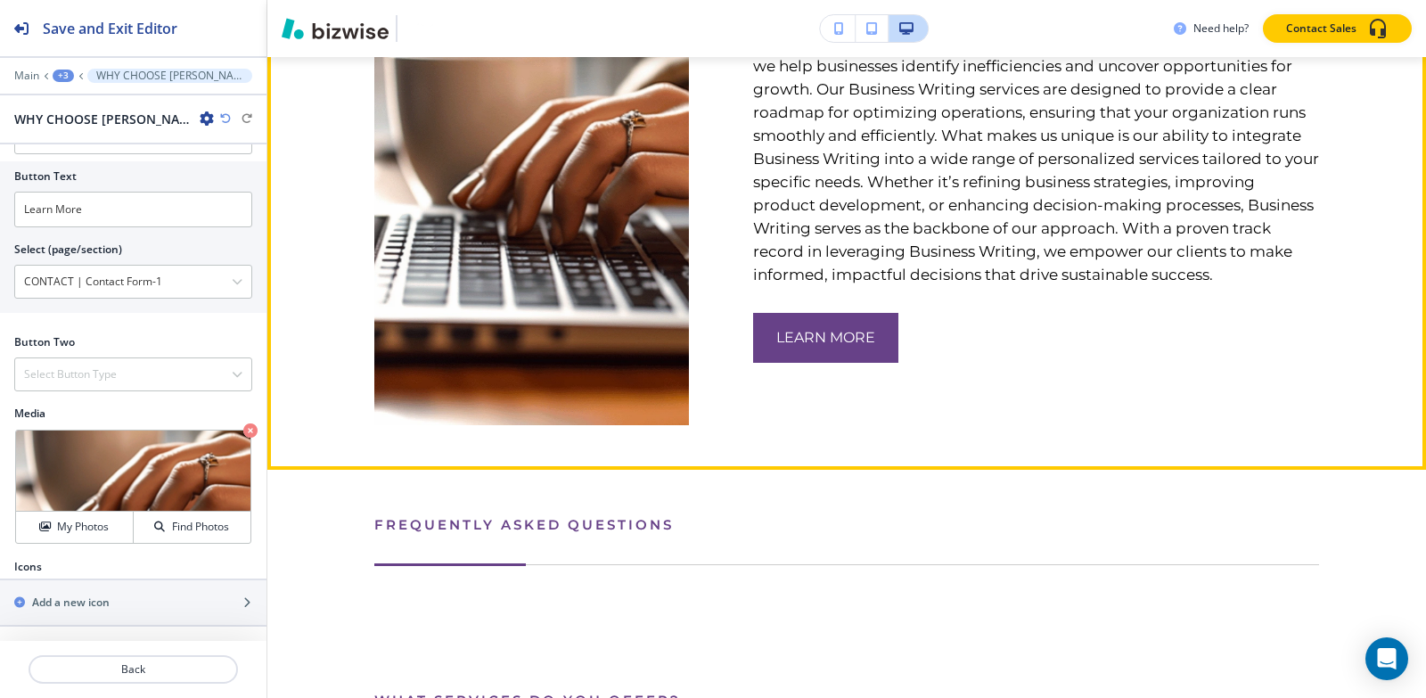
scroll to position [2592, 0]
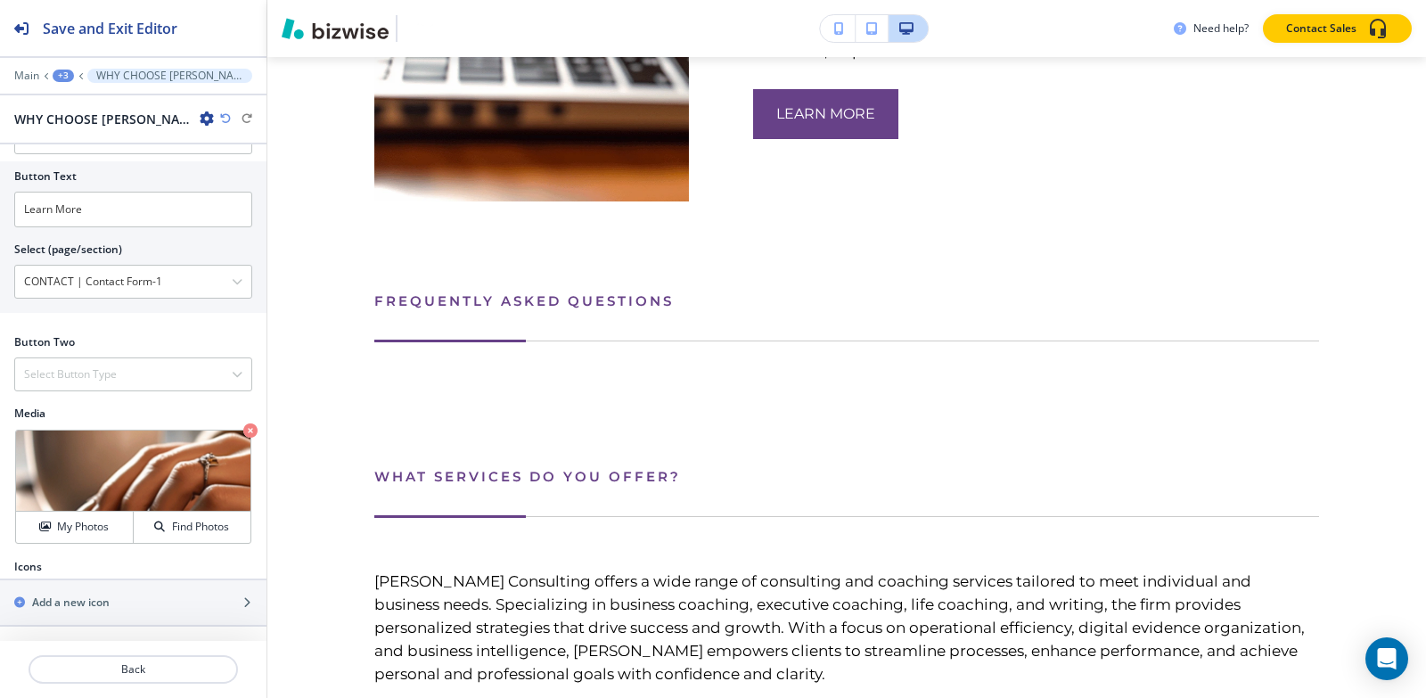
click at [62, 72] on div "+3" at bounding box center [63, 76] width 21 height 12
click at [93, 131] on p "AVENTURA FL" at bounding box center [109, 136] width 91 height 16
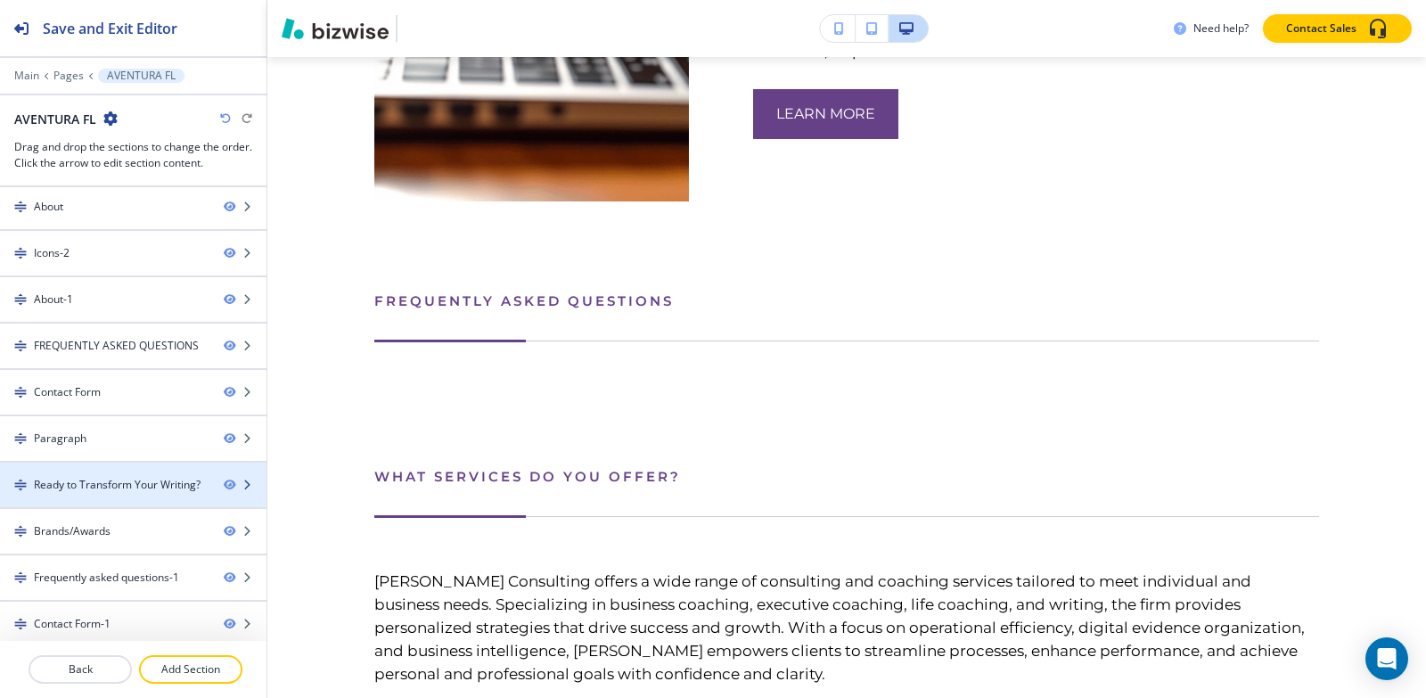
scroll to position [56, 0]
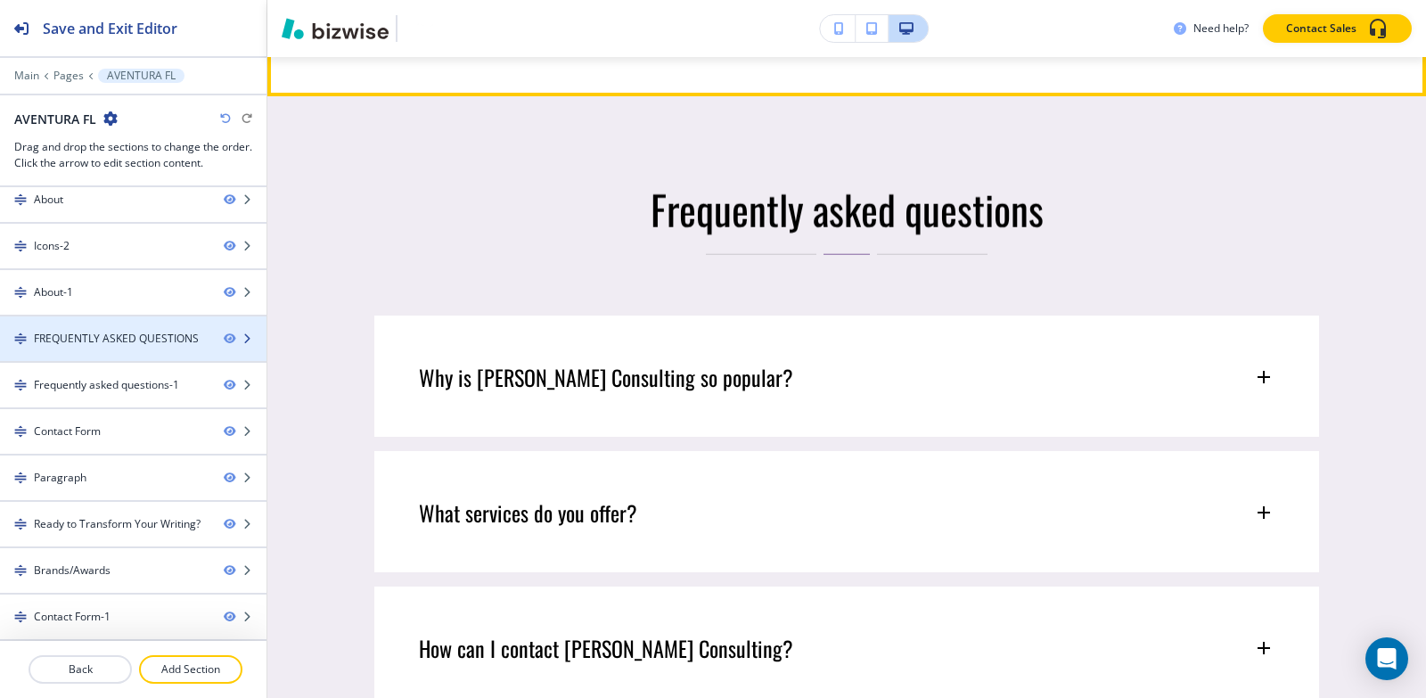
click at [97, 341] on div "FREQUENTLY ASKED QUESTIONS" at bounding box center [116, 339] width 165 height 16
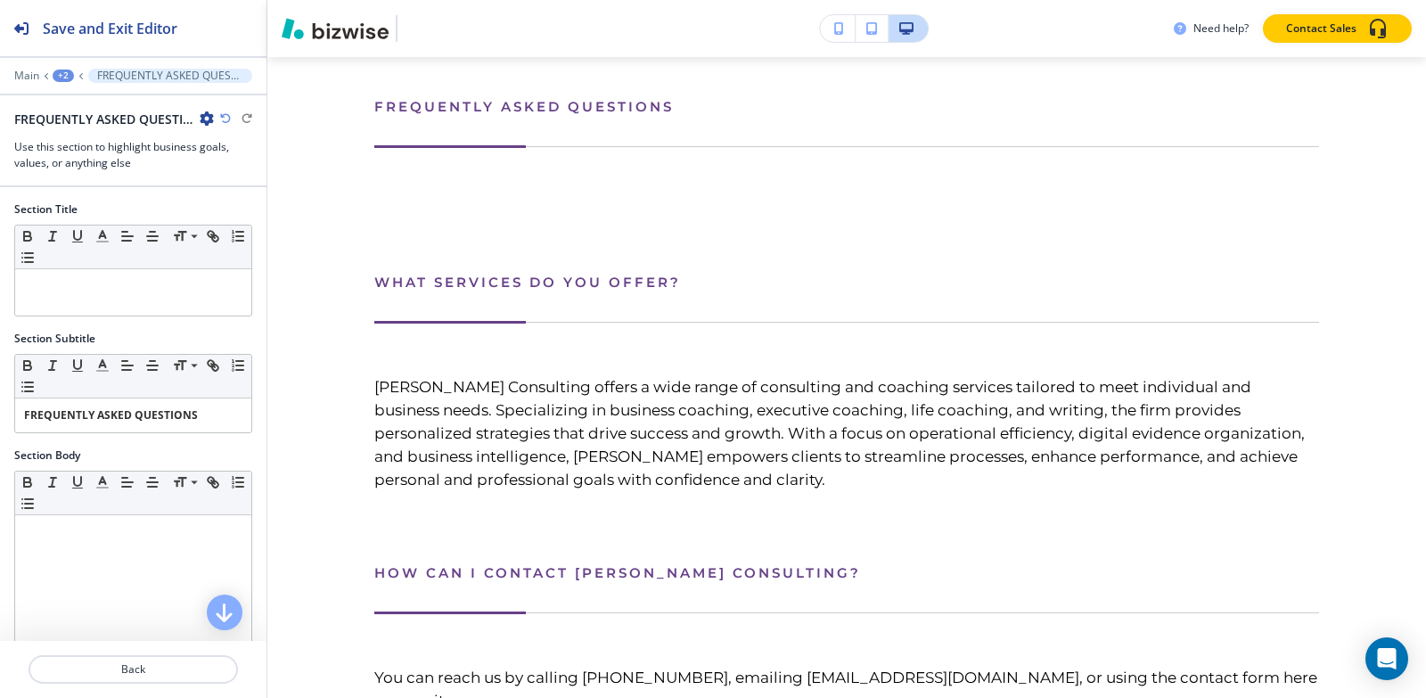
scroll to position [2765, 0]
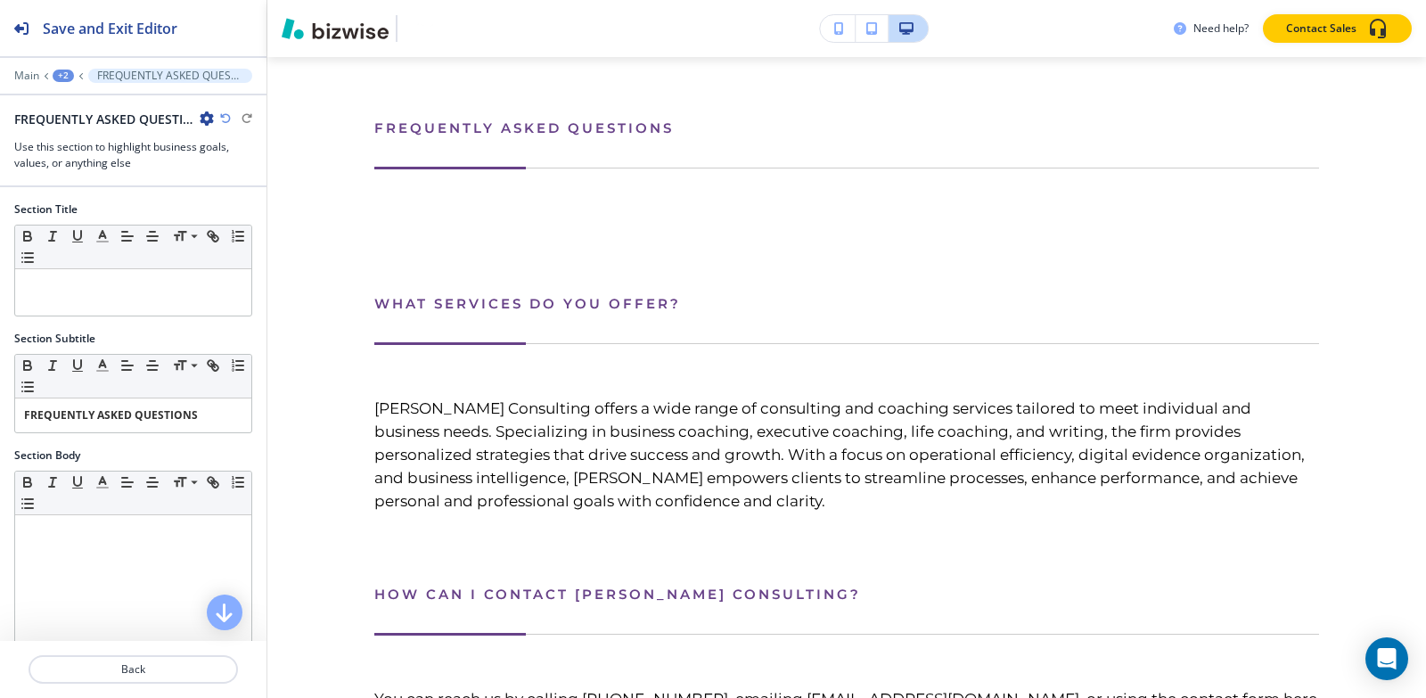
click at [201, 121] on icon "button" at bounding box center [207, 118] width 14 height 14
click at [281, 213] on p "Delete Section" at bounding box center [256, 212] width 91 height 16
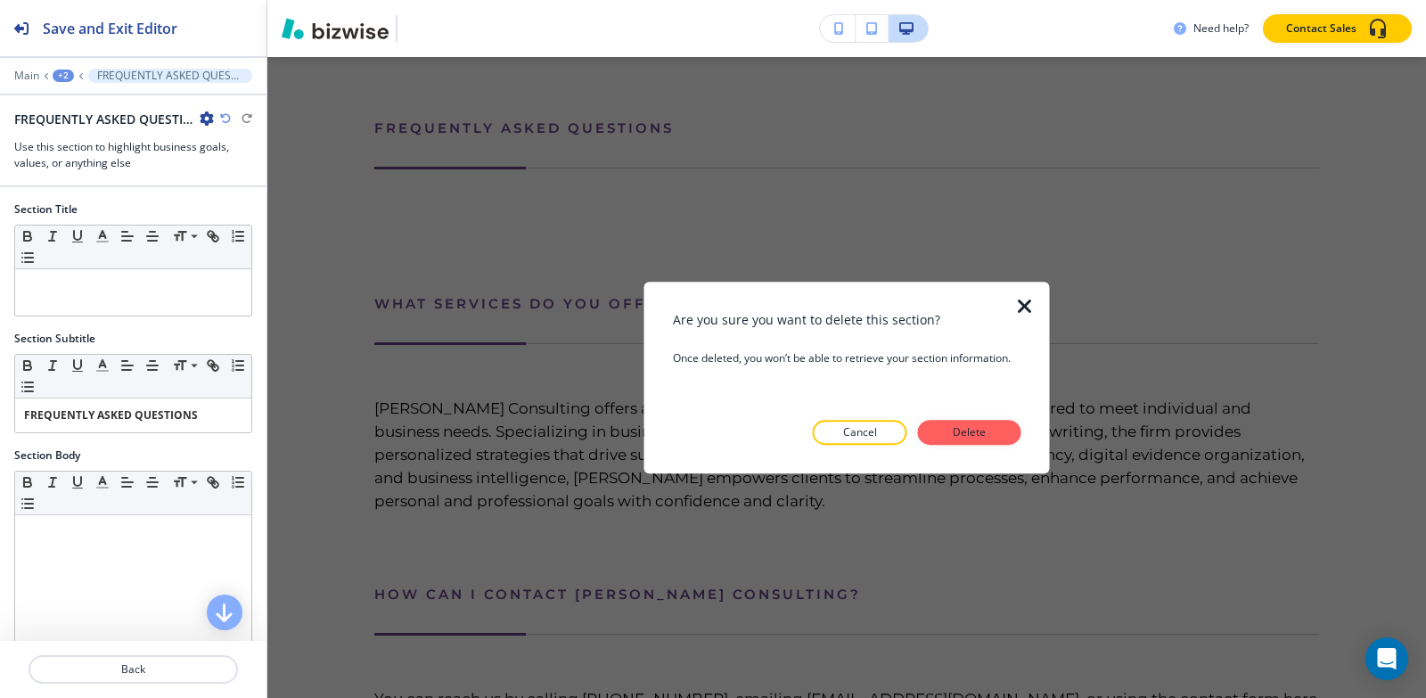
drag, startPoint x: 956, startPoint y: 430, endPoint x: 926, endPoint y: 421, distance: 31.6
click at [955, 430] on p "Delete" at bounding box center [969, 432] width 43 height 16
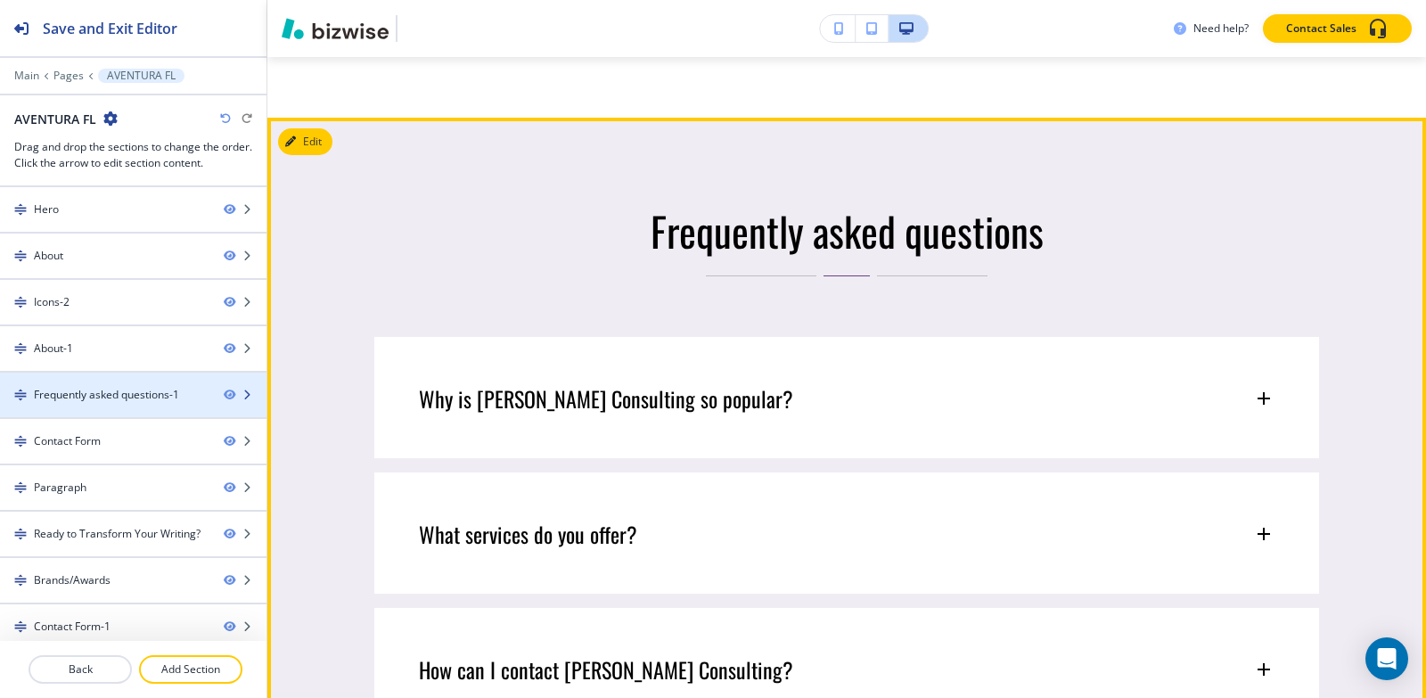
click at [98, 393] on div "Frequently asked questions-1" at bounding box center [106, 395] width 145 height 16
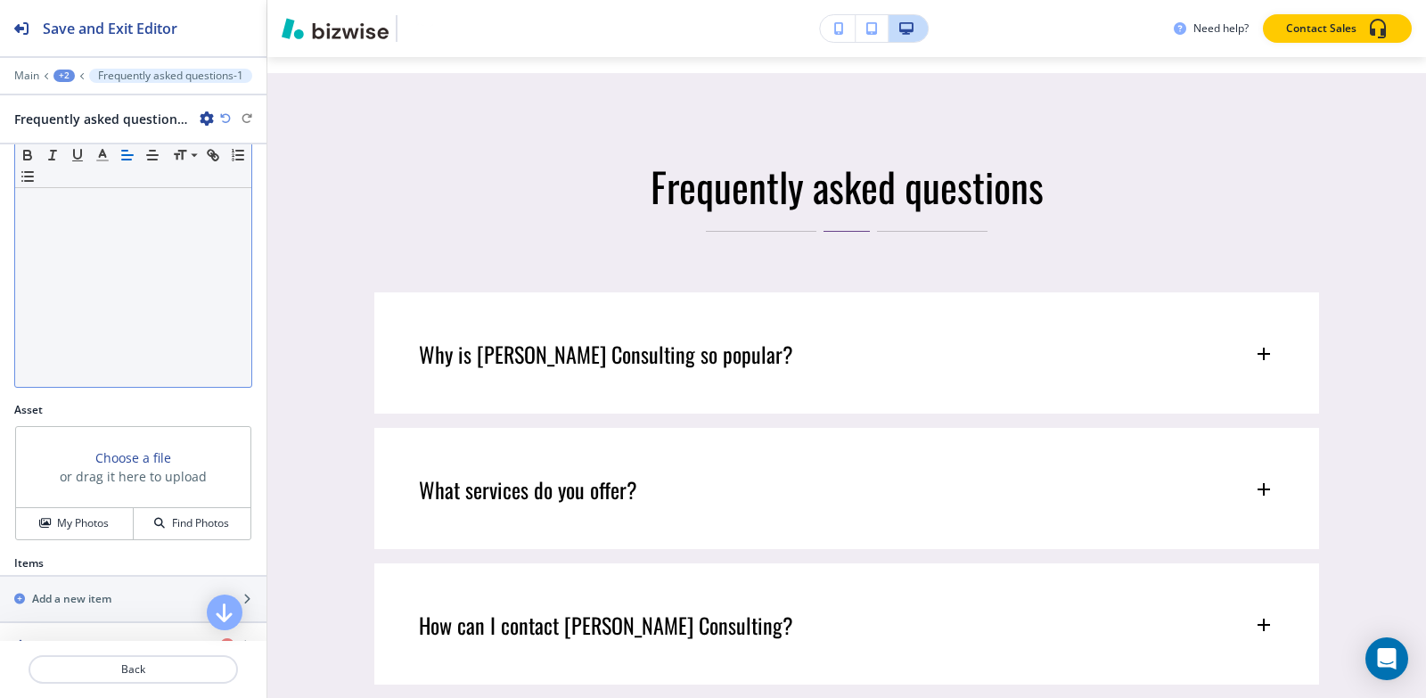
scroll to position [561, 0]
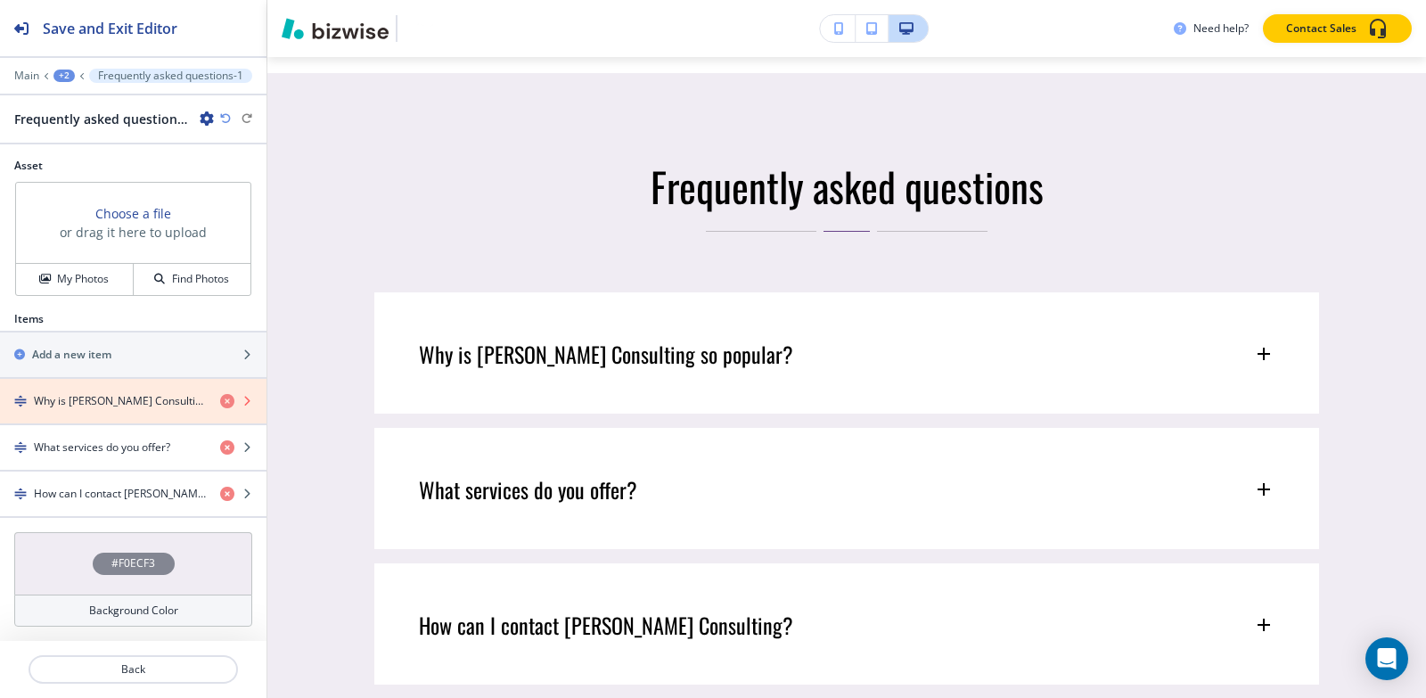
click at [220, 402] on icon "button" at bounding box center [227, 401] width 14 height 14
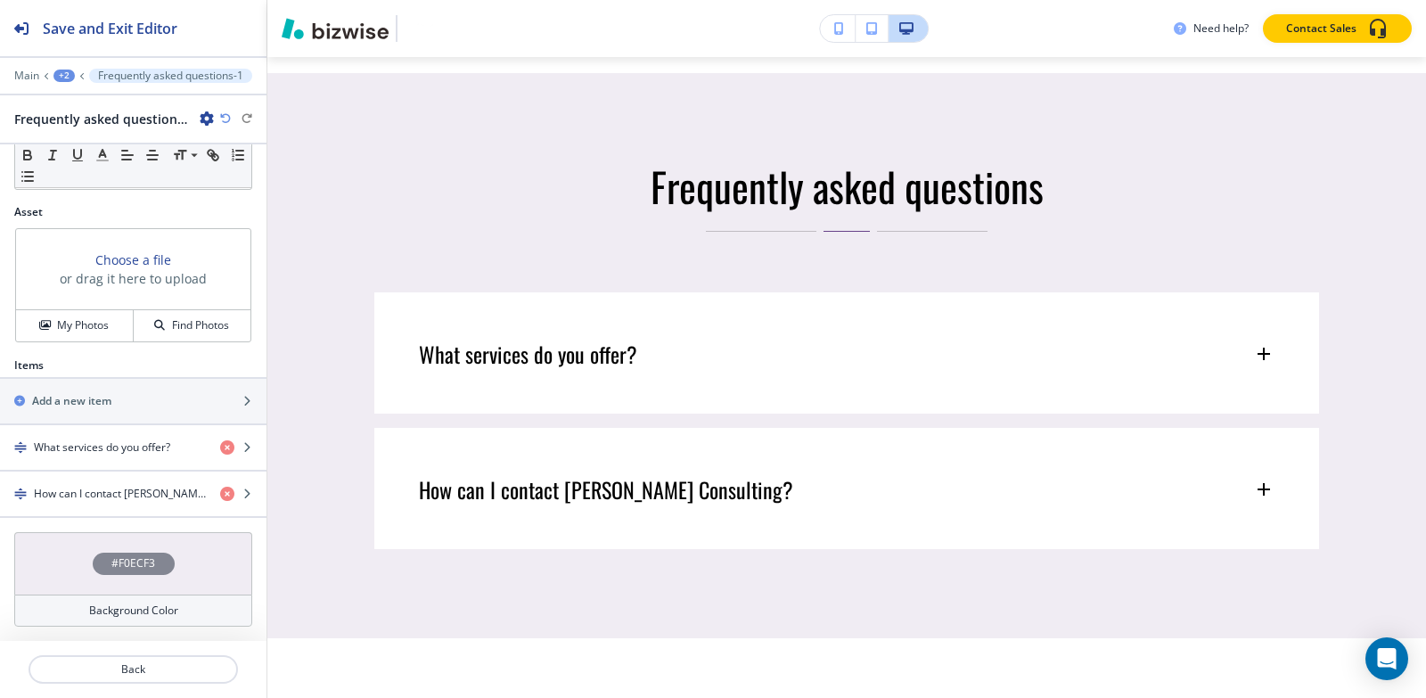
scroll to position [515, 0]
click at [67, 76] on div "+2" at bounding box center [63, 76] width 21 height 12
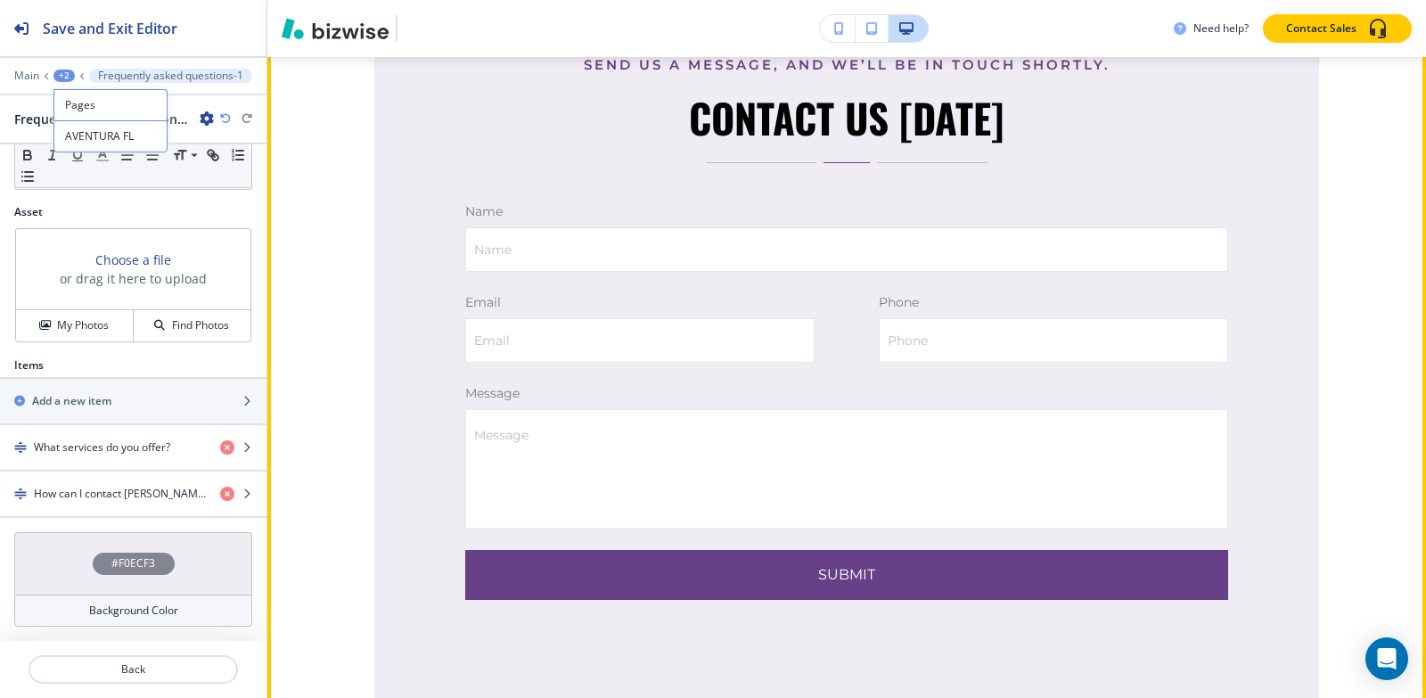
scroll to position [3344, 0]
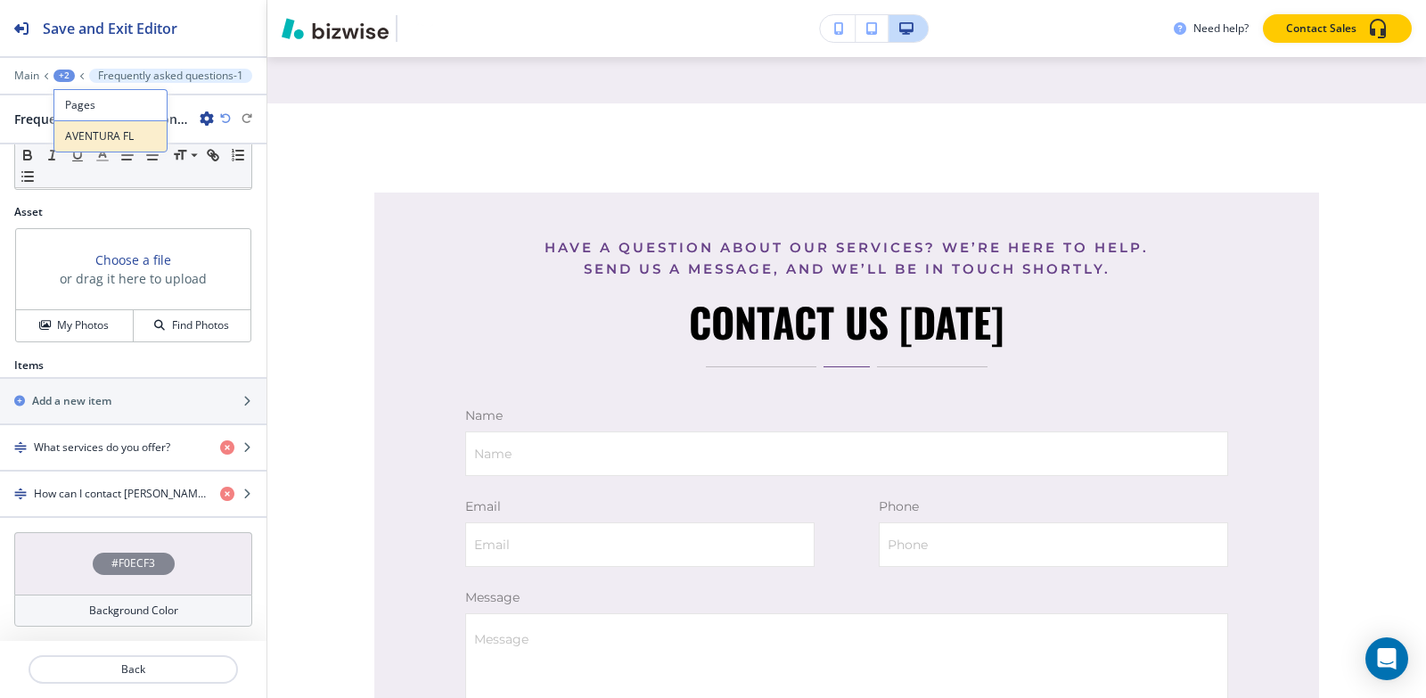
click at [102, 132] on p "AVENTURA FL" at bounding box center [110, 136] width 91 height 16
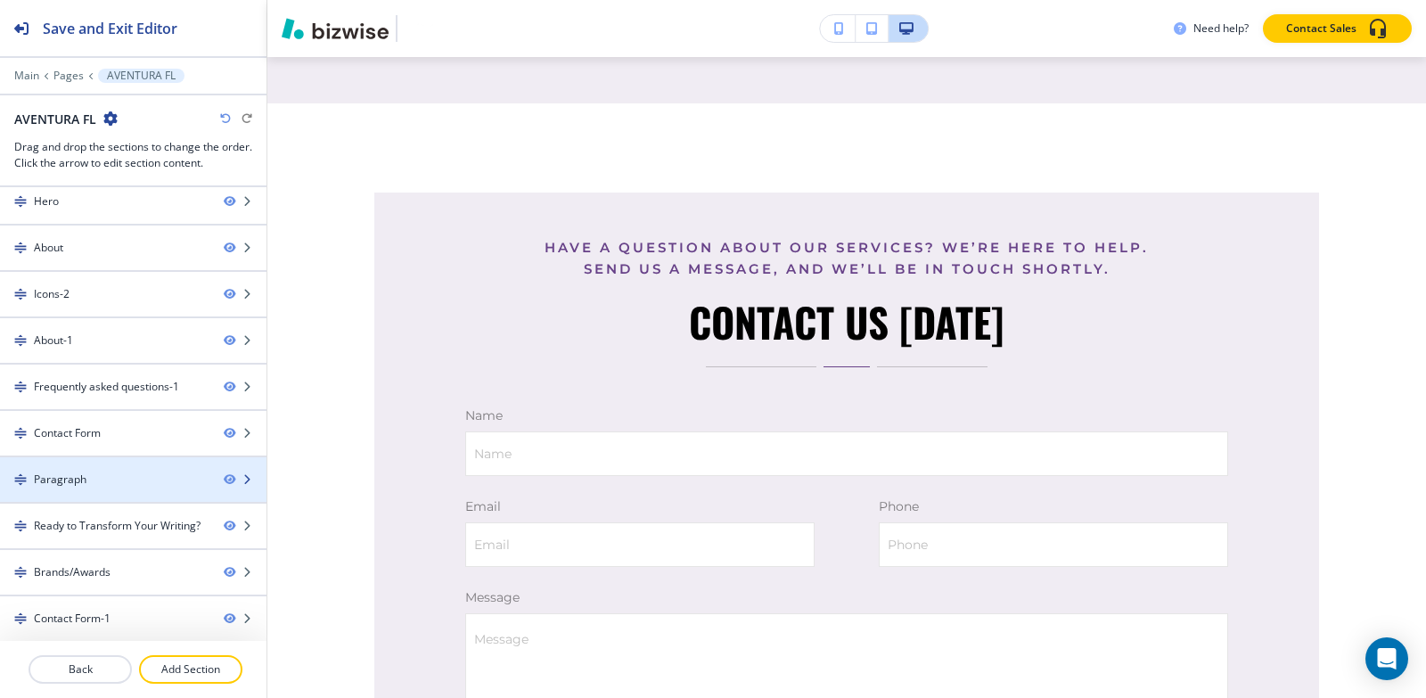
scroll to position [10, 0]
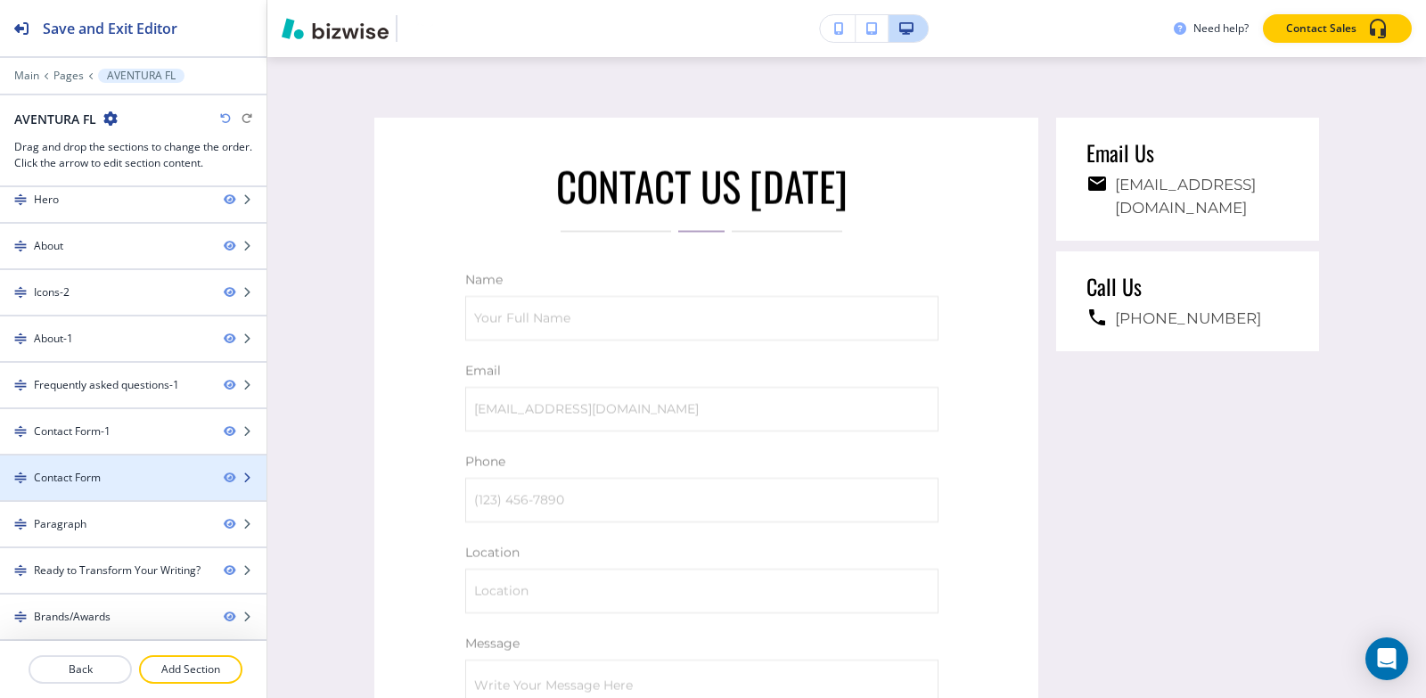
click at [86, 477] on div "Contact Form" at bounding box center [67, 478] width 67 height 16
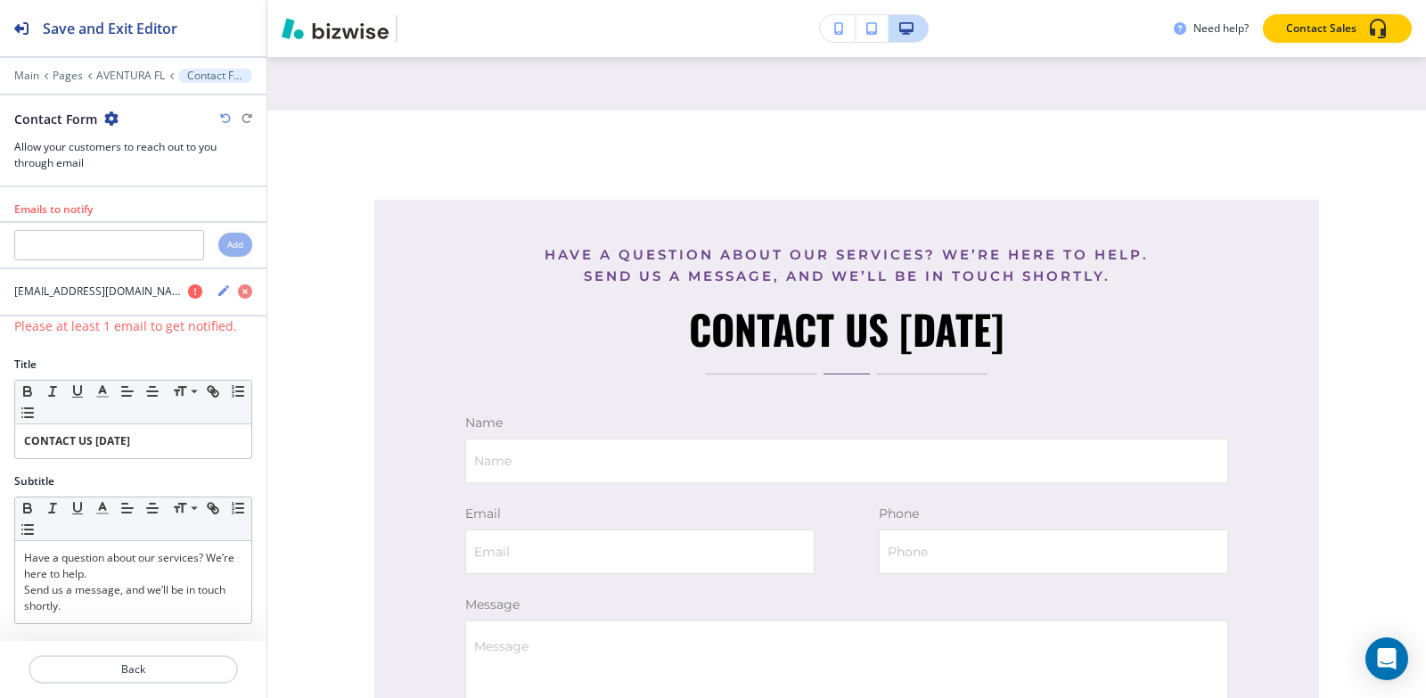
scroll to position [4296, 0]
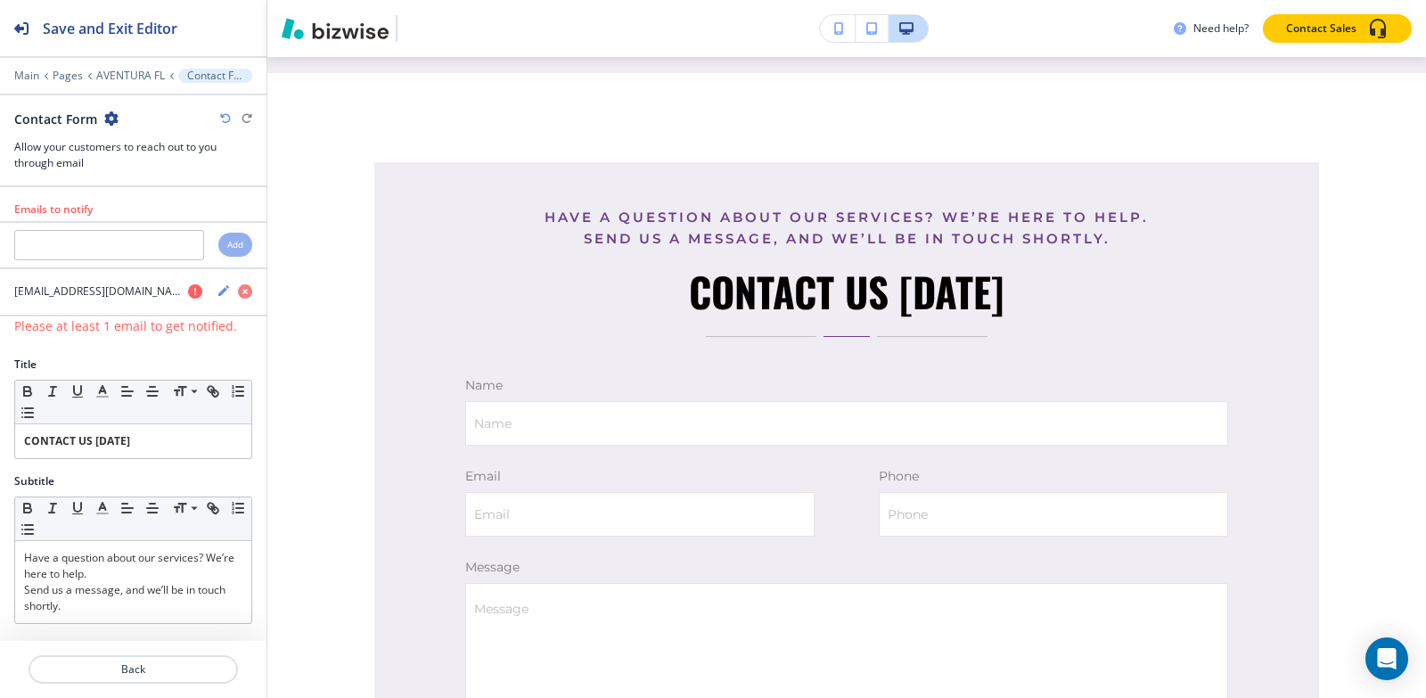
click at [106, 119] on icon "button" at bounding box center [111, 118] width 14 height 14
click at [165, 209] on p "Delete Section" at bounding box center [160, 212] width 91 height 16
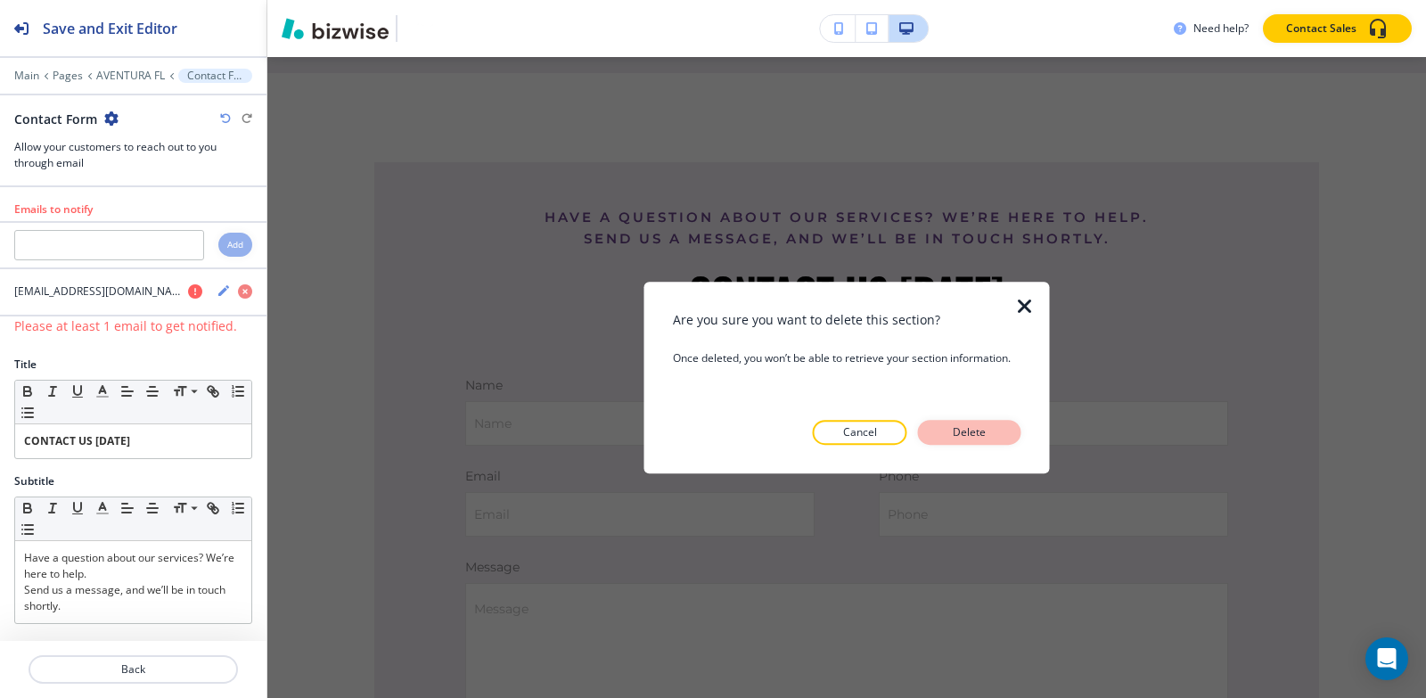
click at [987, 440] on p "Delete" at bounding box center [969, 432] width 43 height 16
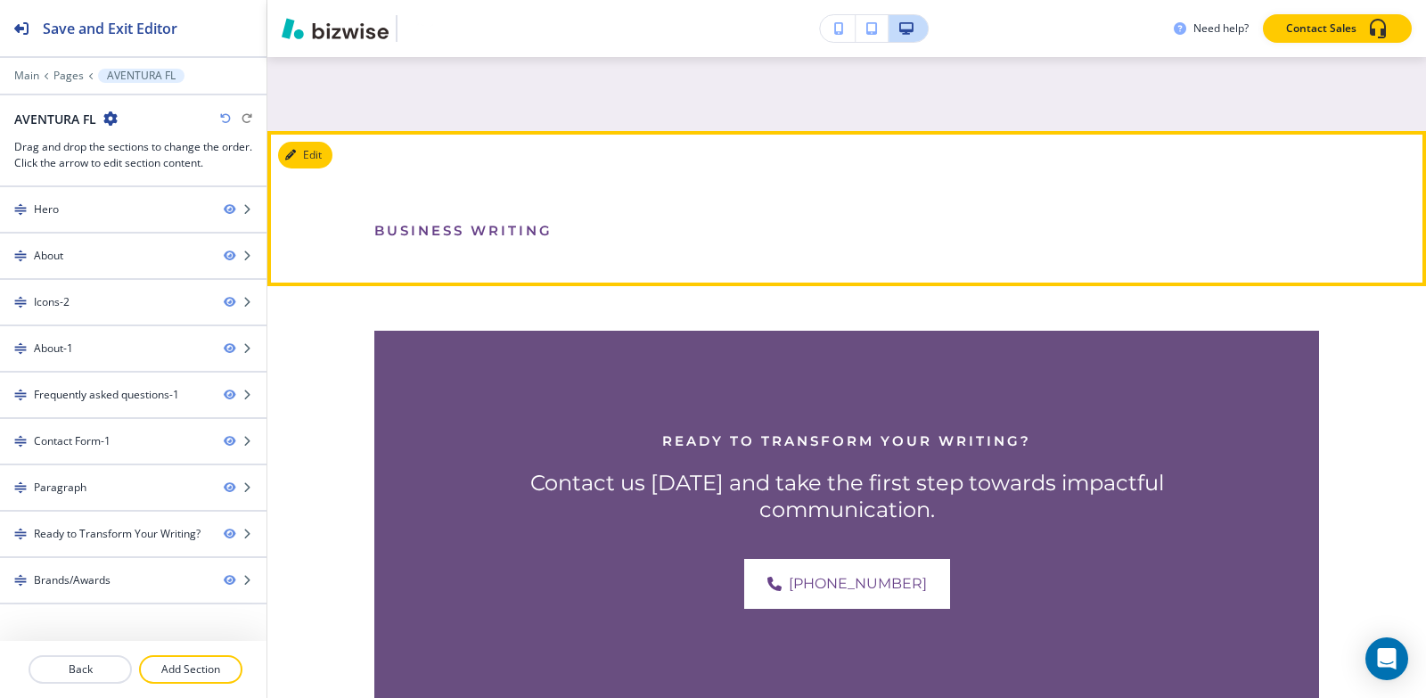
scroll to position [4207, 0]
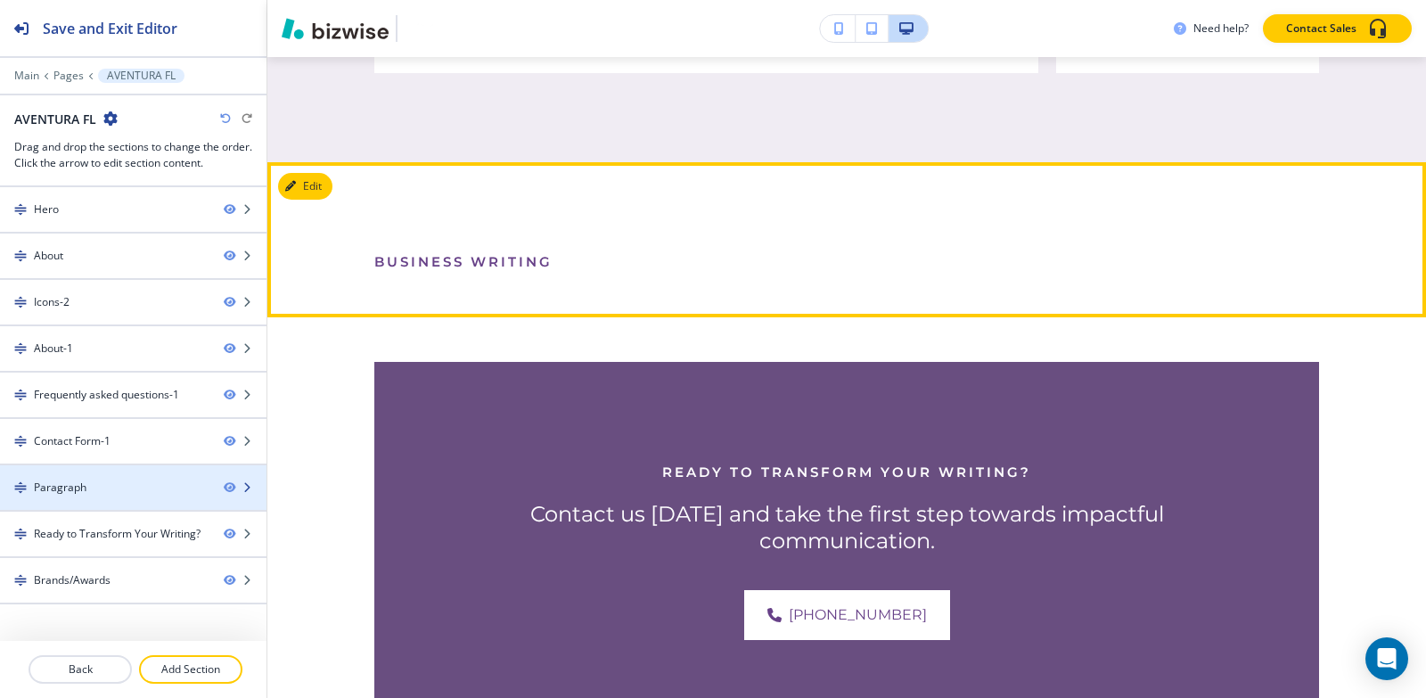
click at [118, 480] on div "Paragraph" at bounding box center [104, 487] width 209 height 16
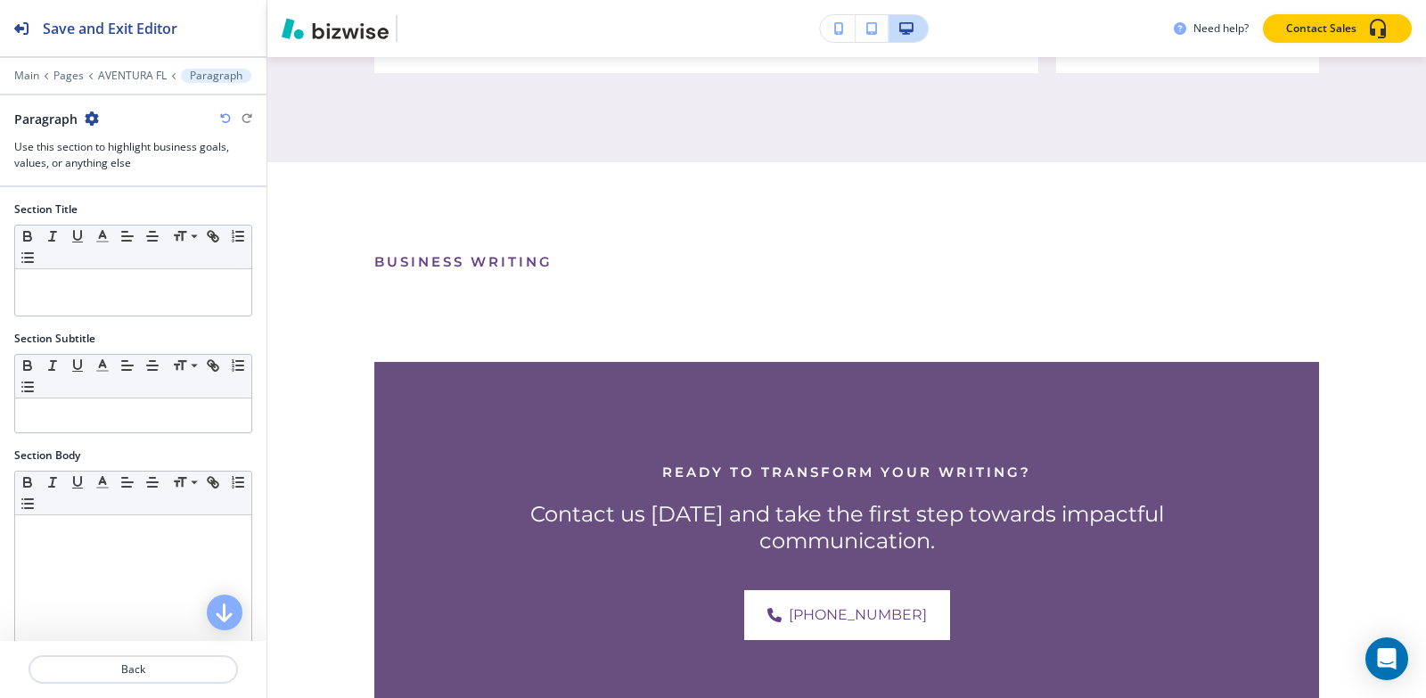
scroll to position [4296, 0]
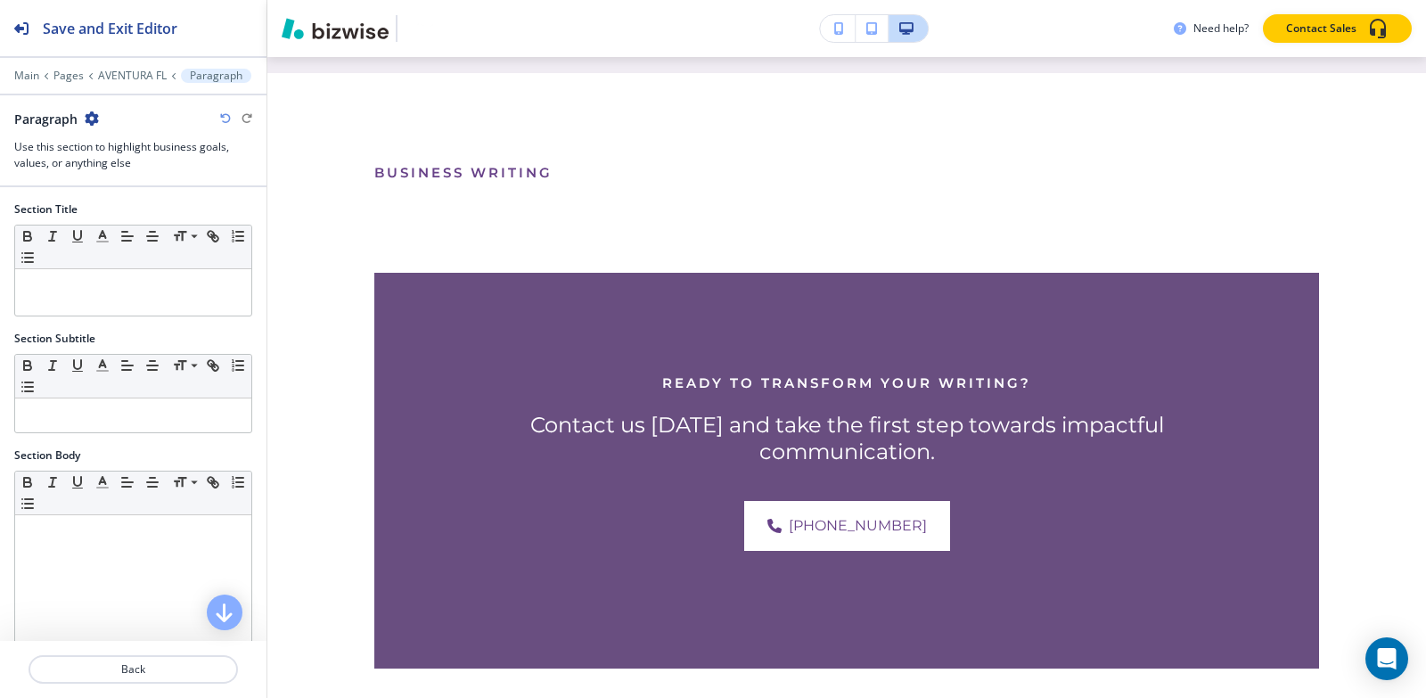
click at [87, 119] on icon "button" at bounding box center [92, 118] width 14 height 14
click at [162, 204] on p "Delete Section" at bounding box center [140, 212] width 91 height 16
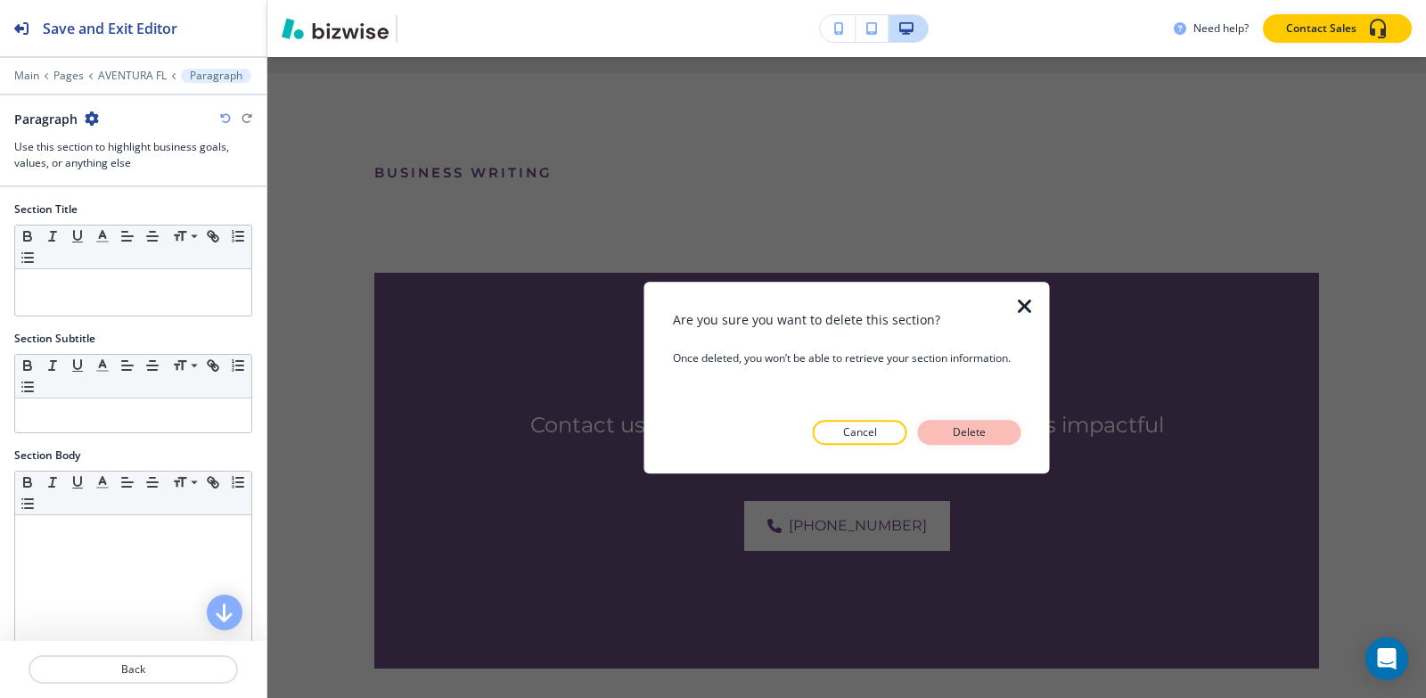
click at [1006, 430] on button "Delete" at bounding box center [969, 432] width 103 height 25
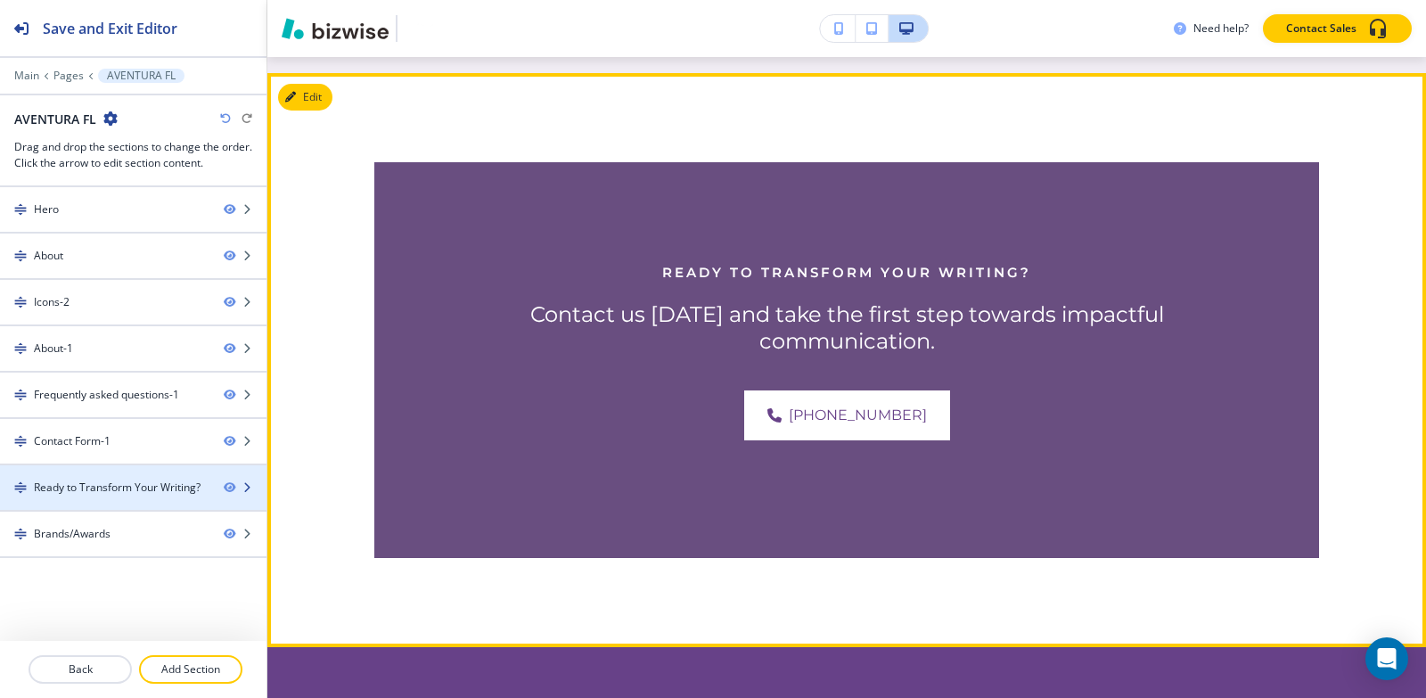
click at [62, 485] on div "Ready to Transform Your Writing?" at bounding box center [117, 487] width 167 height 16
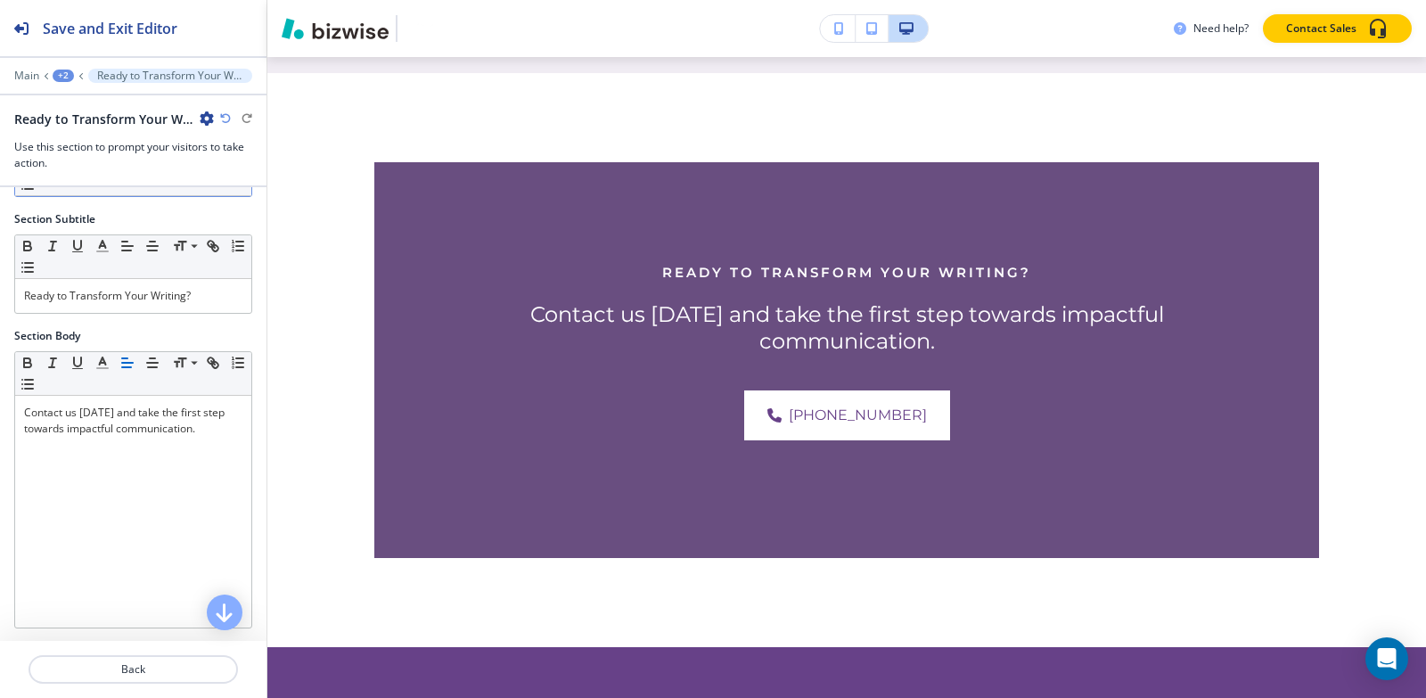
scroll to position [0, 0]
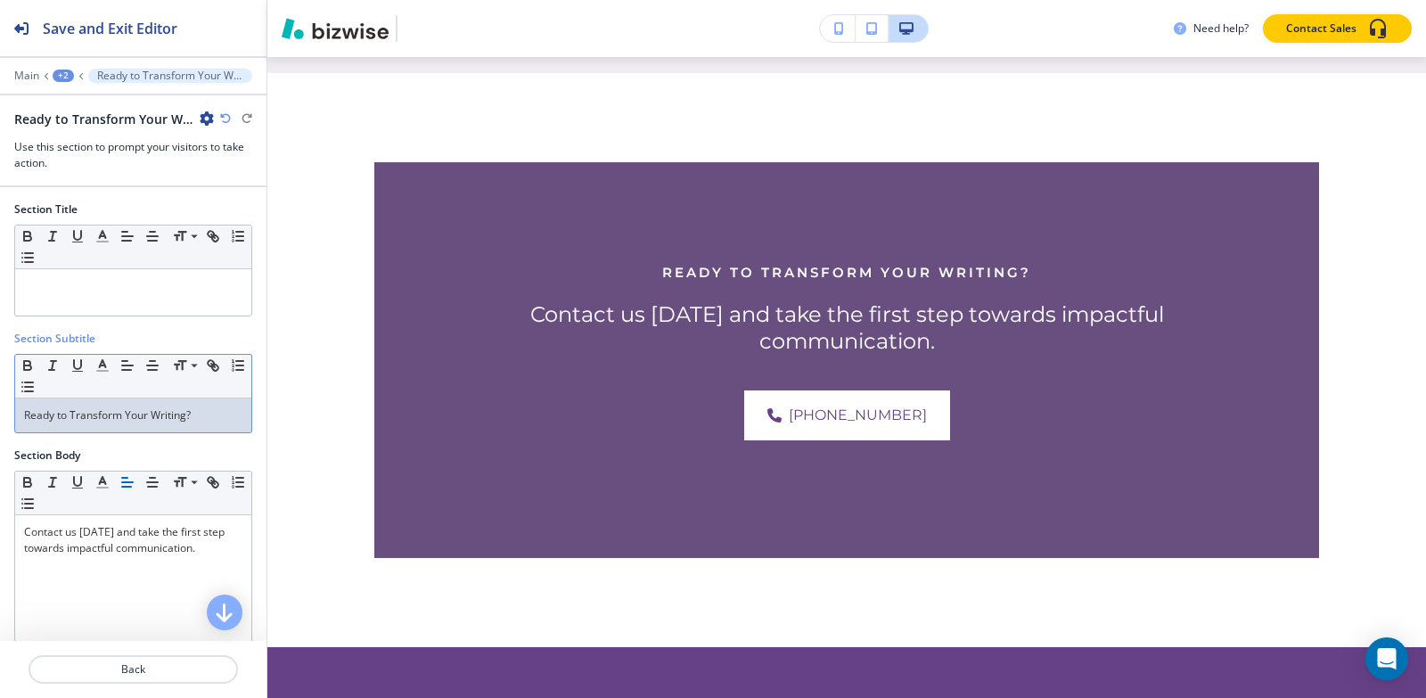
click at [164, 414] on p "Ready to Transform Your Writing?" at bounding box center [133, 415] width 218 height 16
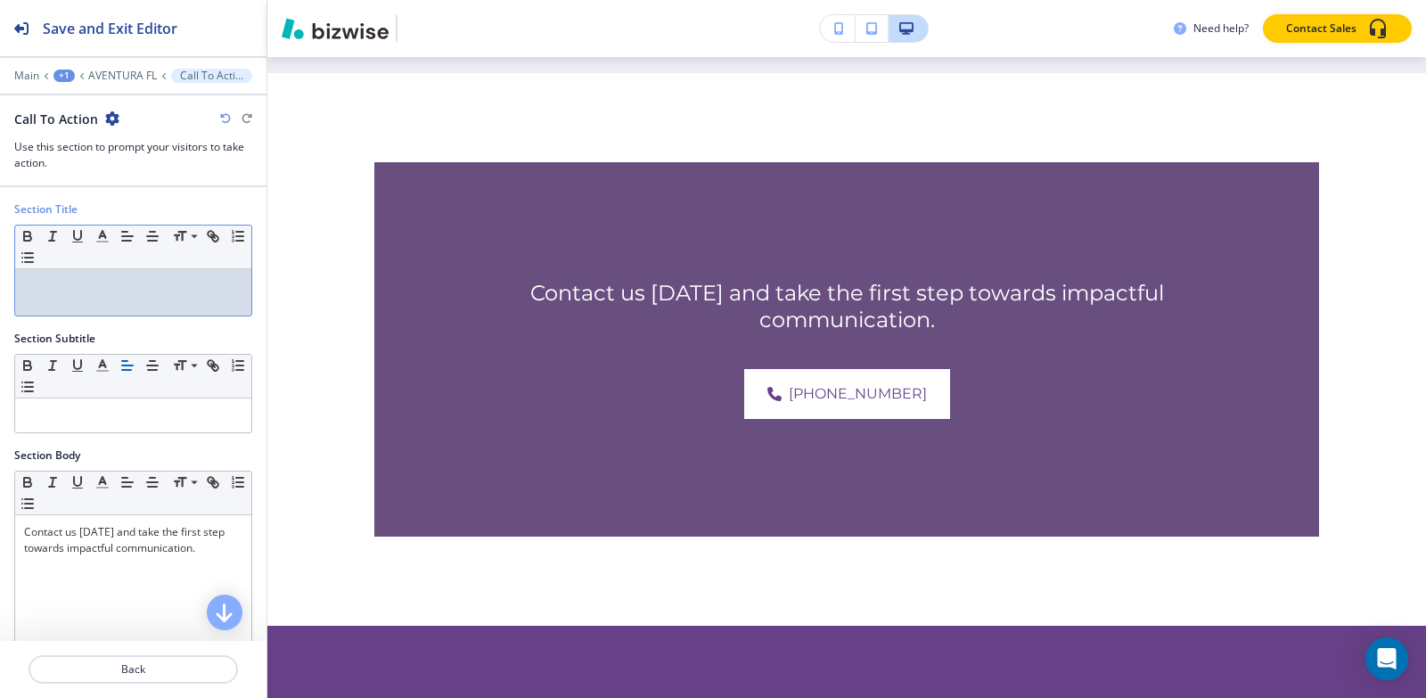
click at [165, 293] on p at bounding box center [133, 286] width 218 height 16
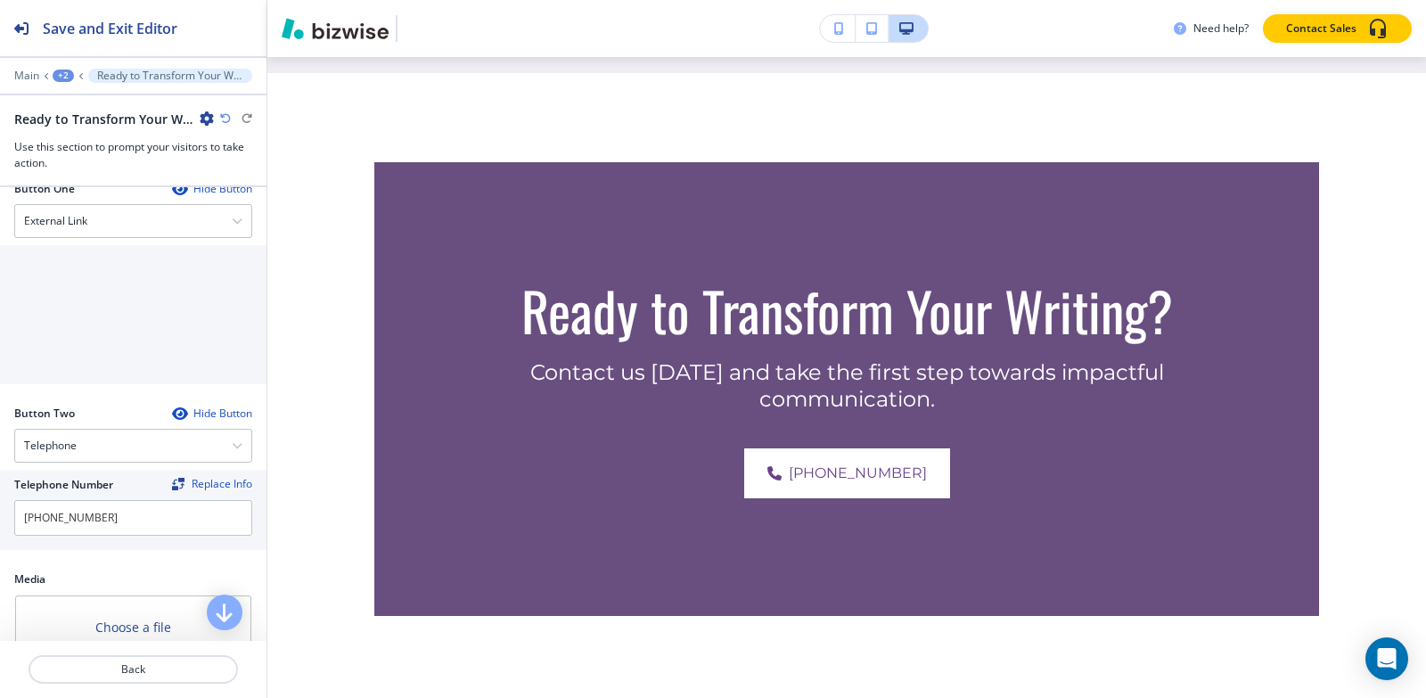
scroll to position [624, 0]
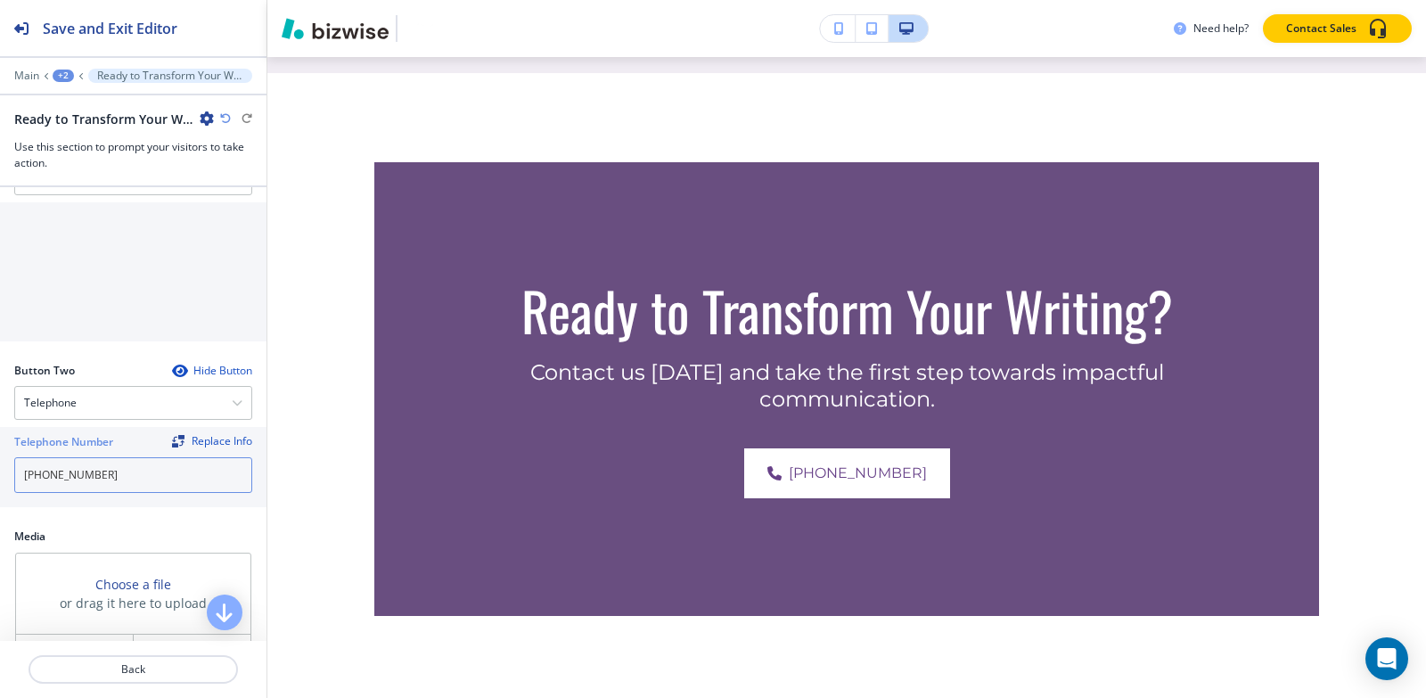
click at [115, 473] on input "[PHONE_NUMBER]" at bounding box center [133, 475] width 238 height 36
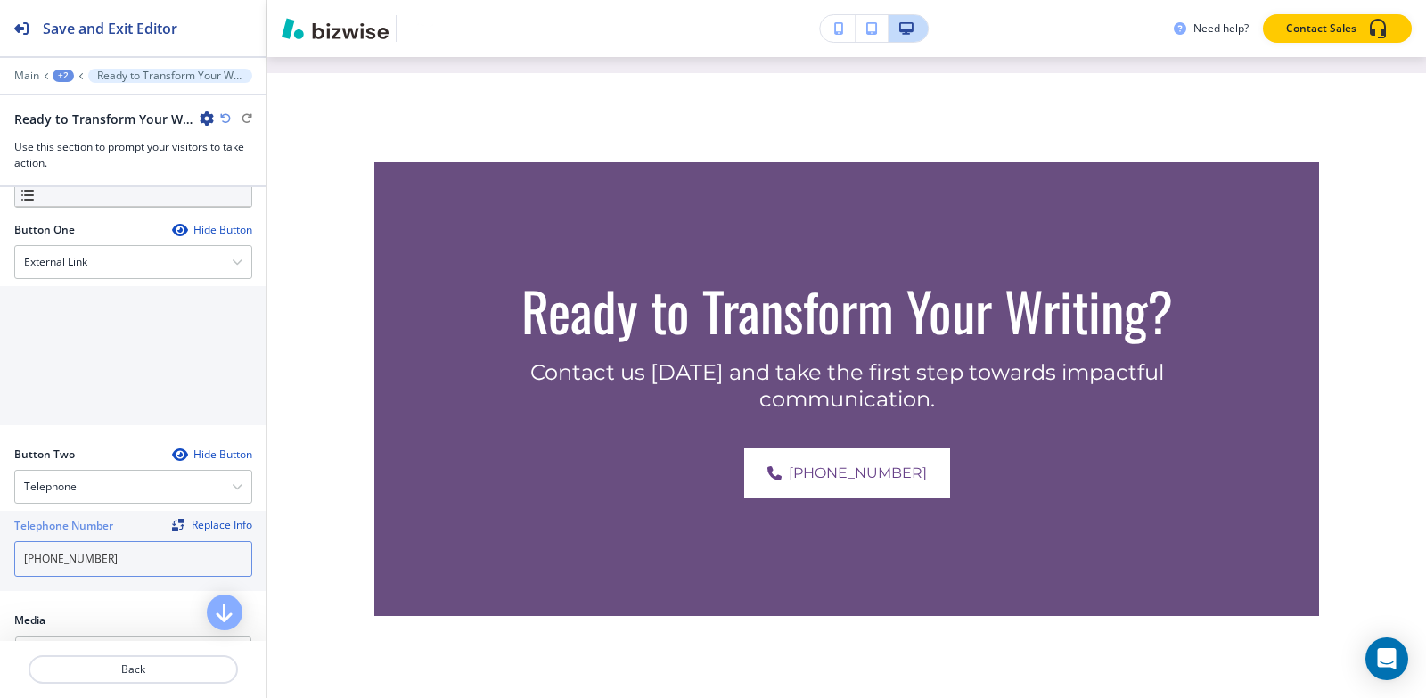
scroll to position [356, 0]
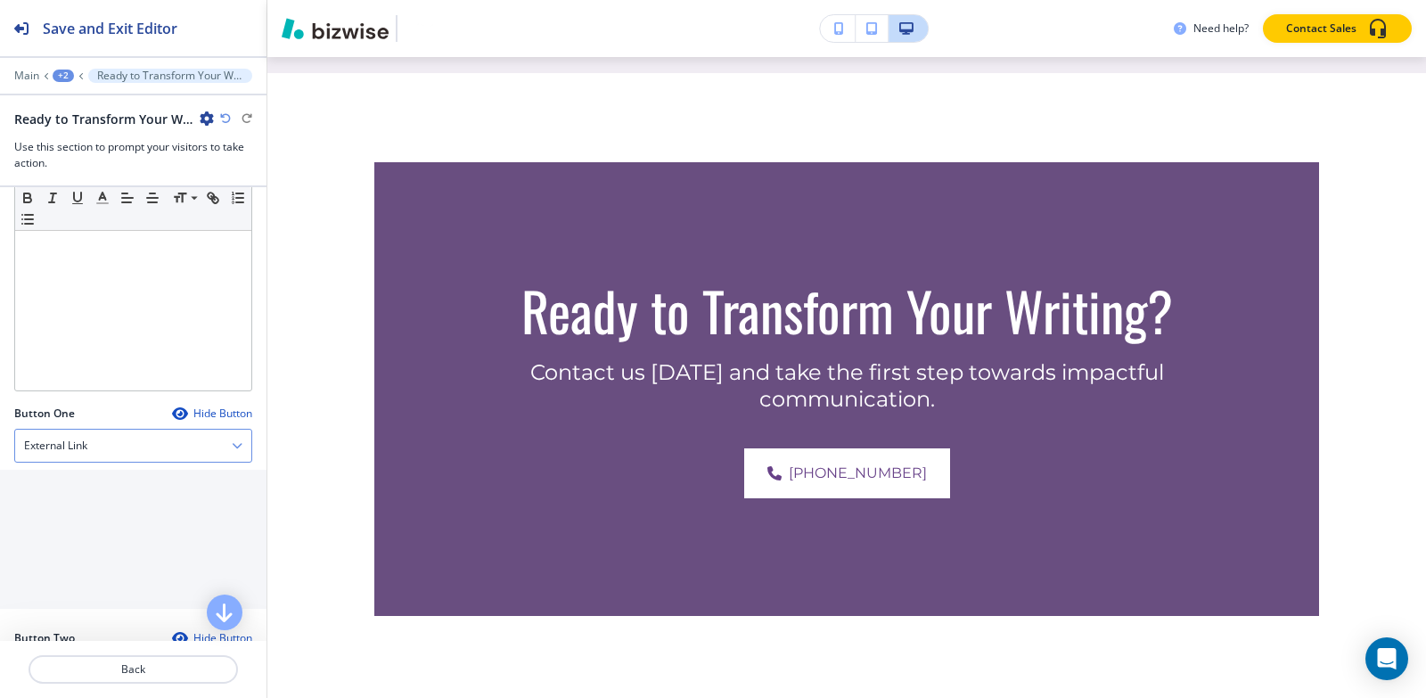
click at [105, 439] on div "External Link" at bounding box center [133, 446] width 236 height 32
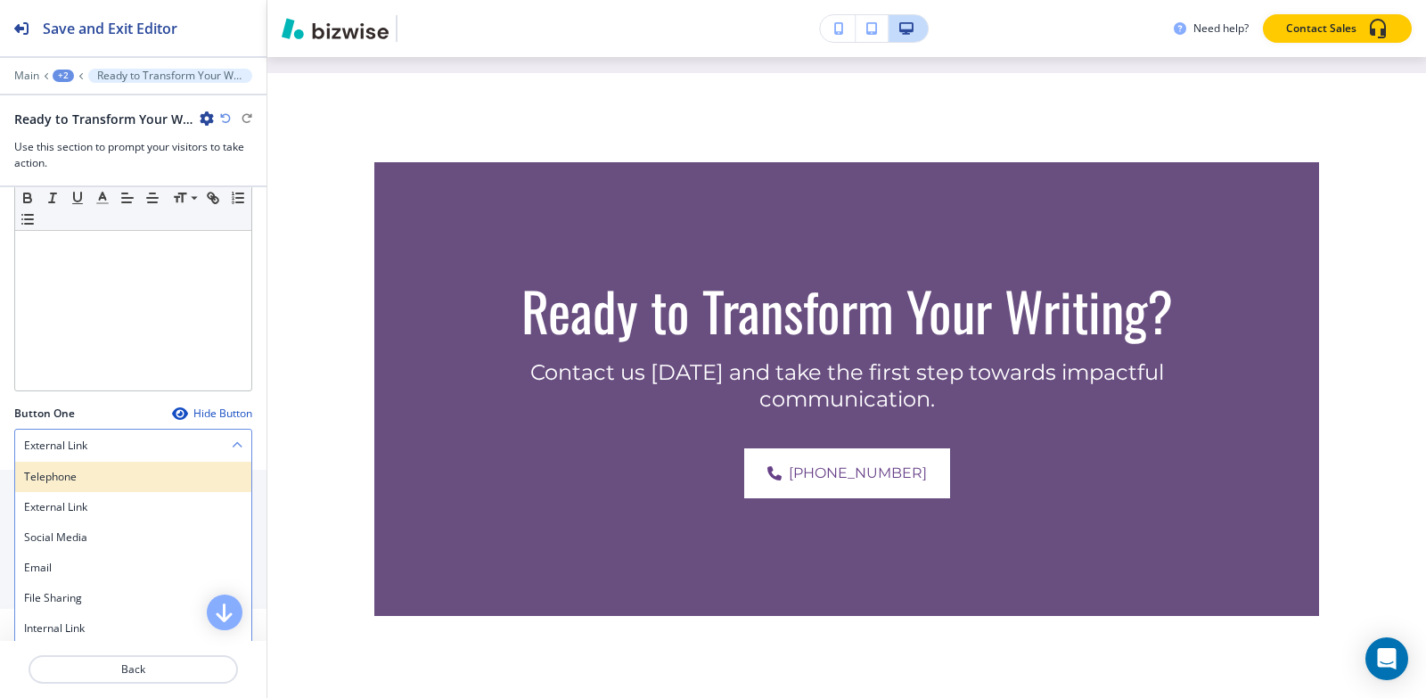
click at [104, 475] on h4 "Telephone" at bounding box center [133, 477] width 218 height 16
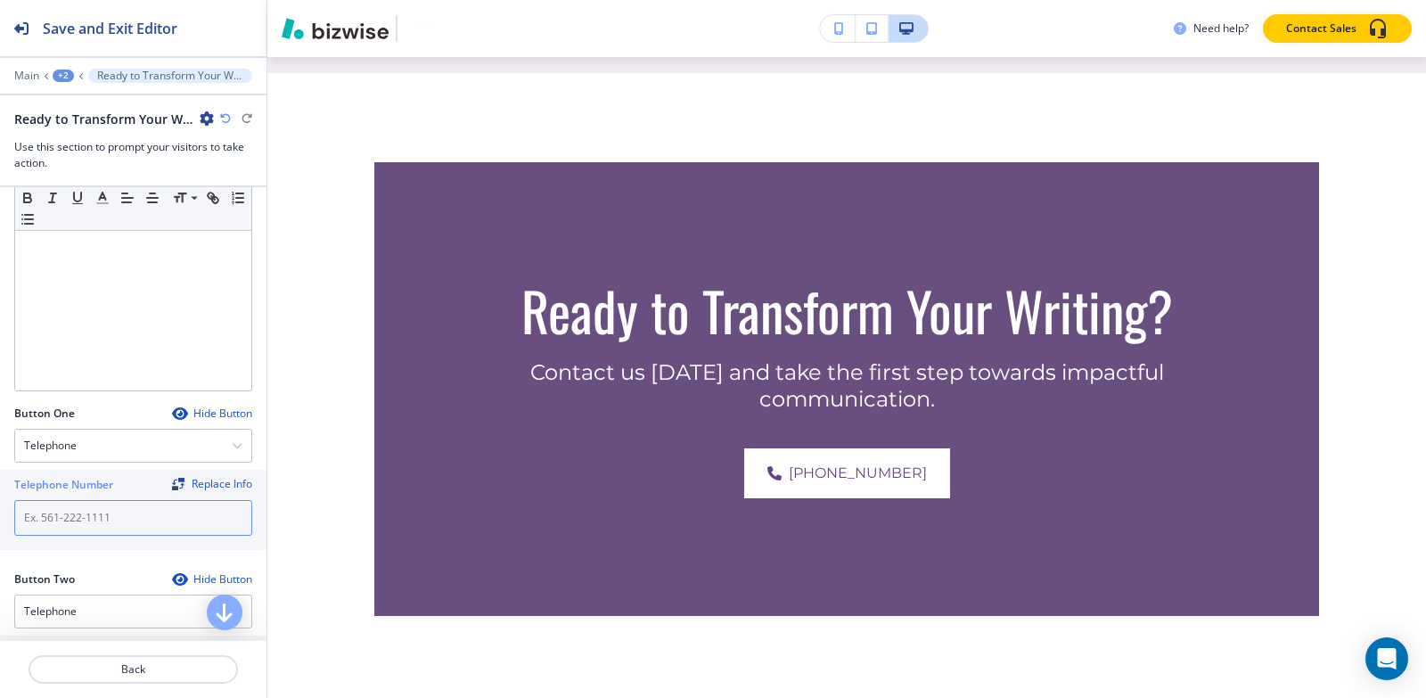
click at [102, 508] on input "text" at bounding box center [133, 518] width 238 height 36
paste input "[PHONE_NUMBER]"
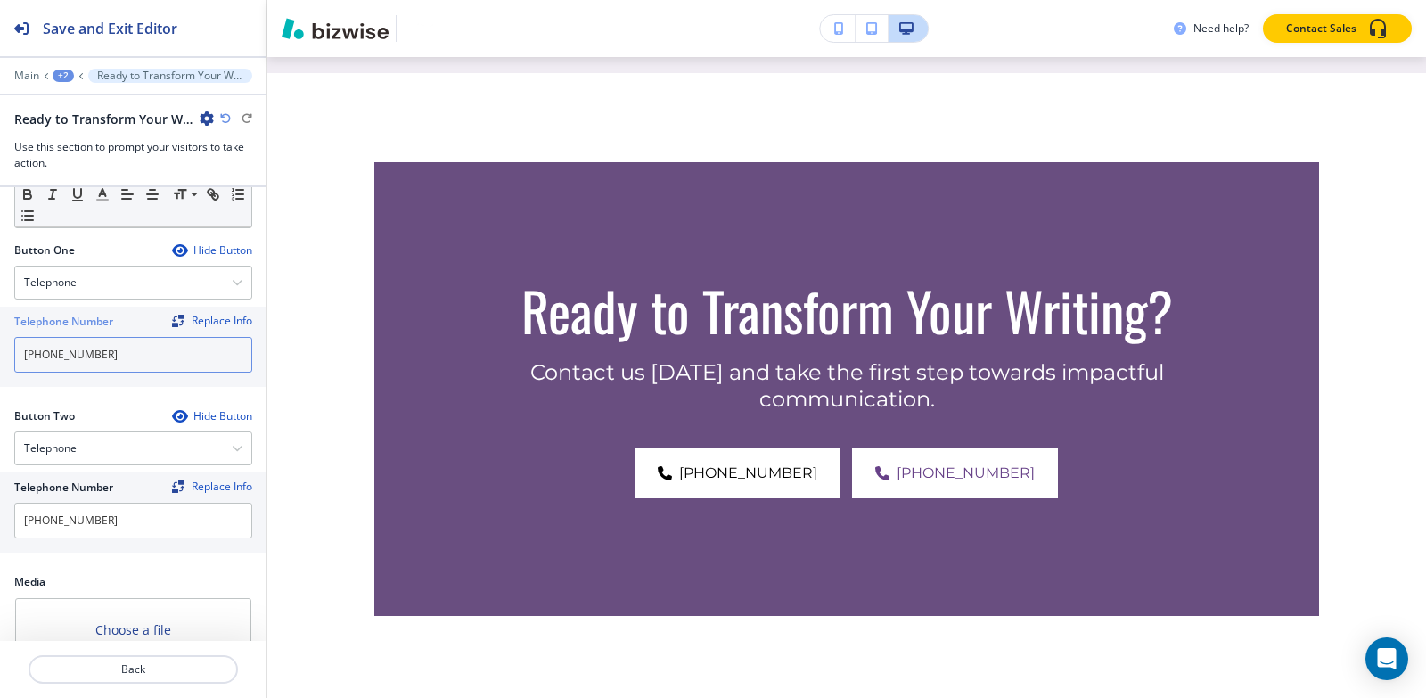
scroll to position [715, 0]
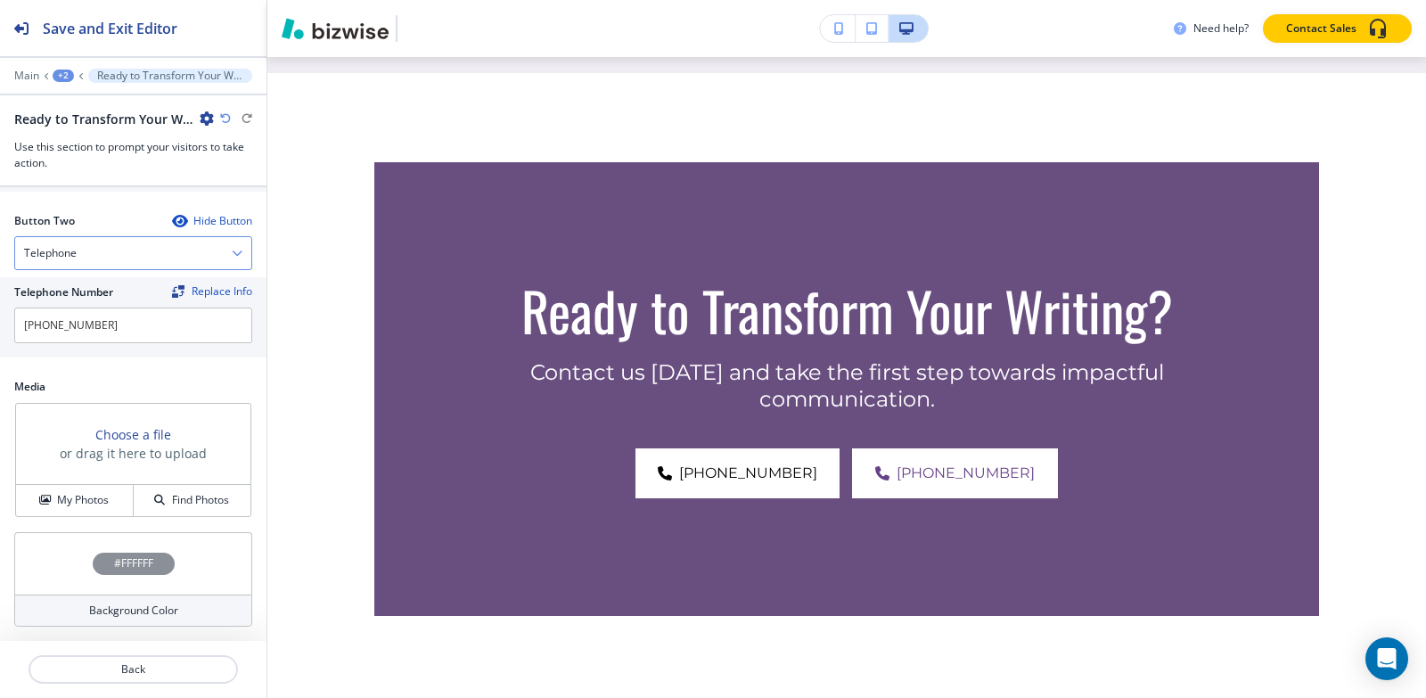
type input "[PHONE_NUMBER]"
click at [95, 252] on div "Telephone" at bounding box center [133, 253] width 236 height 32
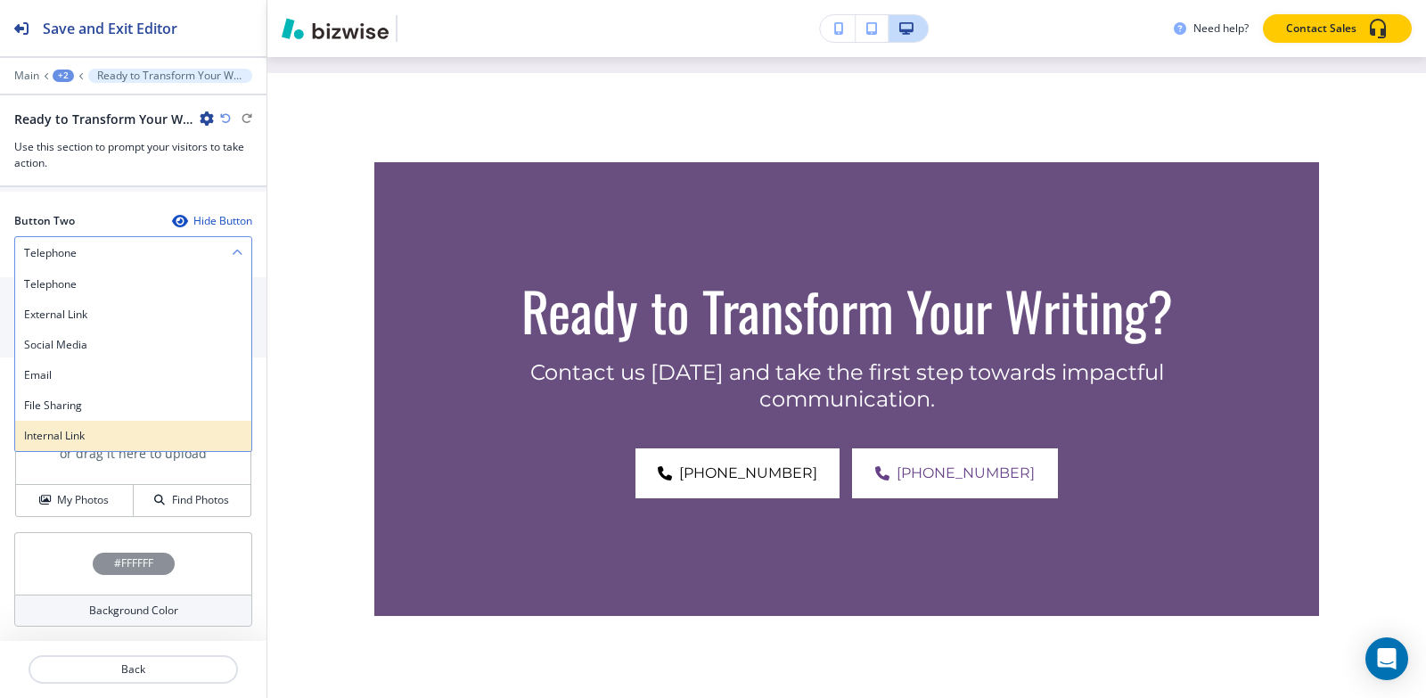
click at [130, 425] on div "Internal Link" at bounding box center [133, 436] width 236 height 30
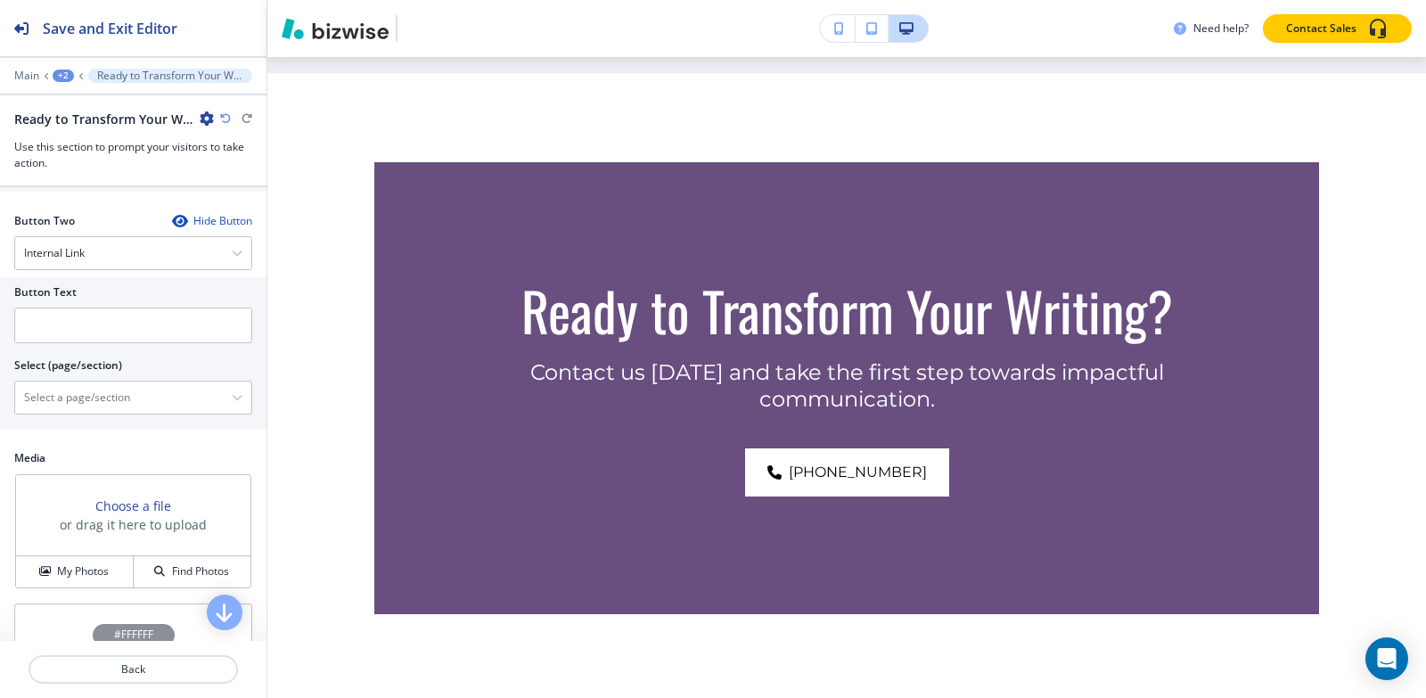
click at [119, 343] on div at bounding box center [133, 350] width 238 height 14
click at [124, 327] on input "text" at bounding box center [133, 325] width 238 height 36
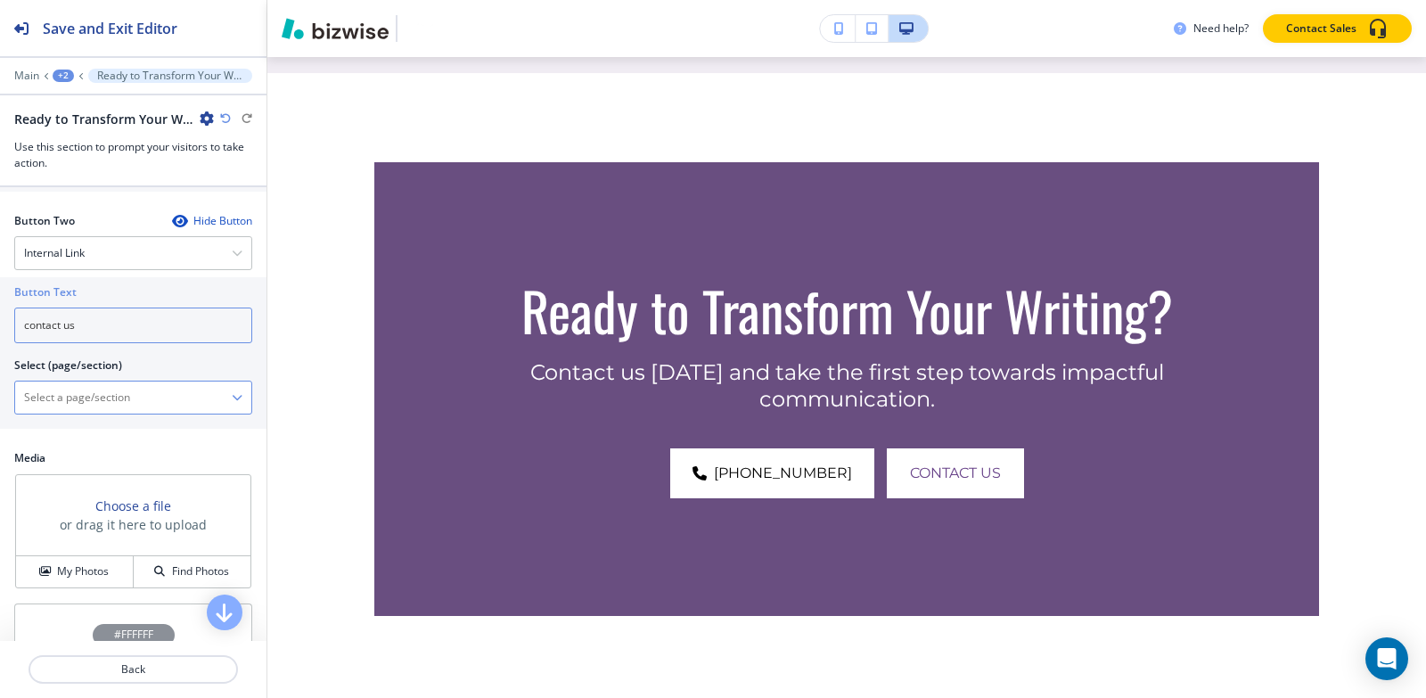
type input "contact us"
click at [107, 395] on \(page\/section\) "Manual Input" at bounding box center [123, 397] width 217 height 30
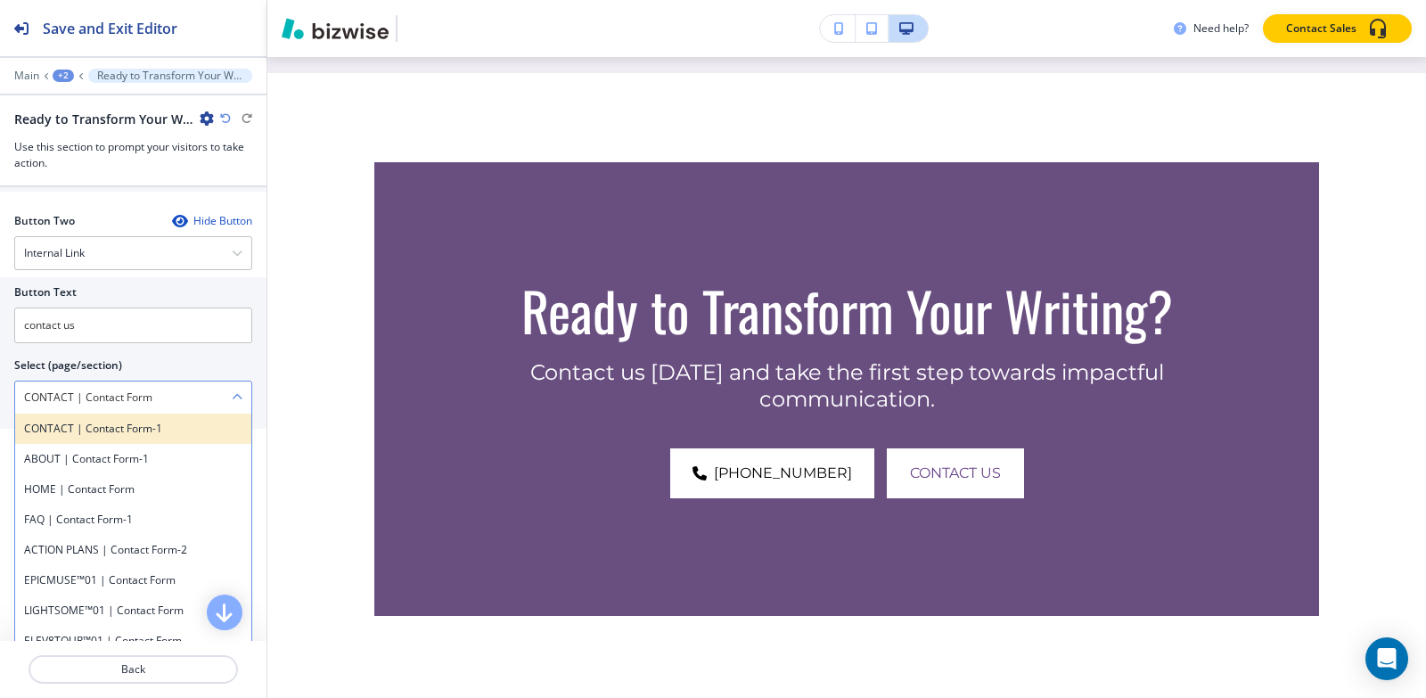
click at [142, 423] on h4 "CONTACT | Contact Form-1" at bounding box center [133, 429] width 218 height 16
type \(page\/section\) "CONTACT | Contact Form-1"
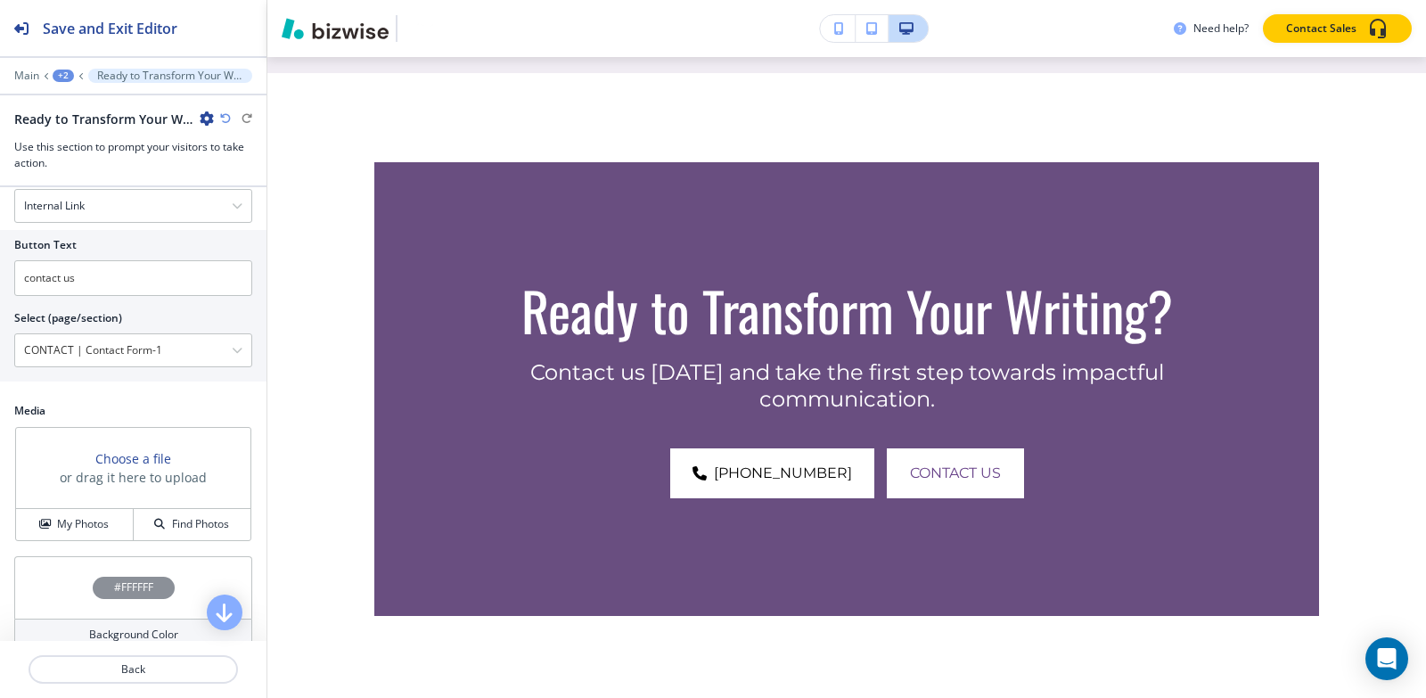
scroll to position [786, 0]
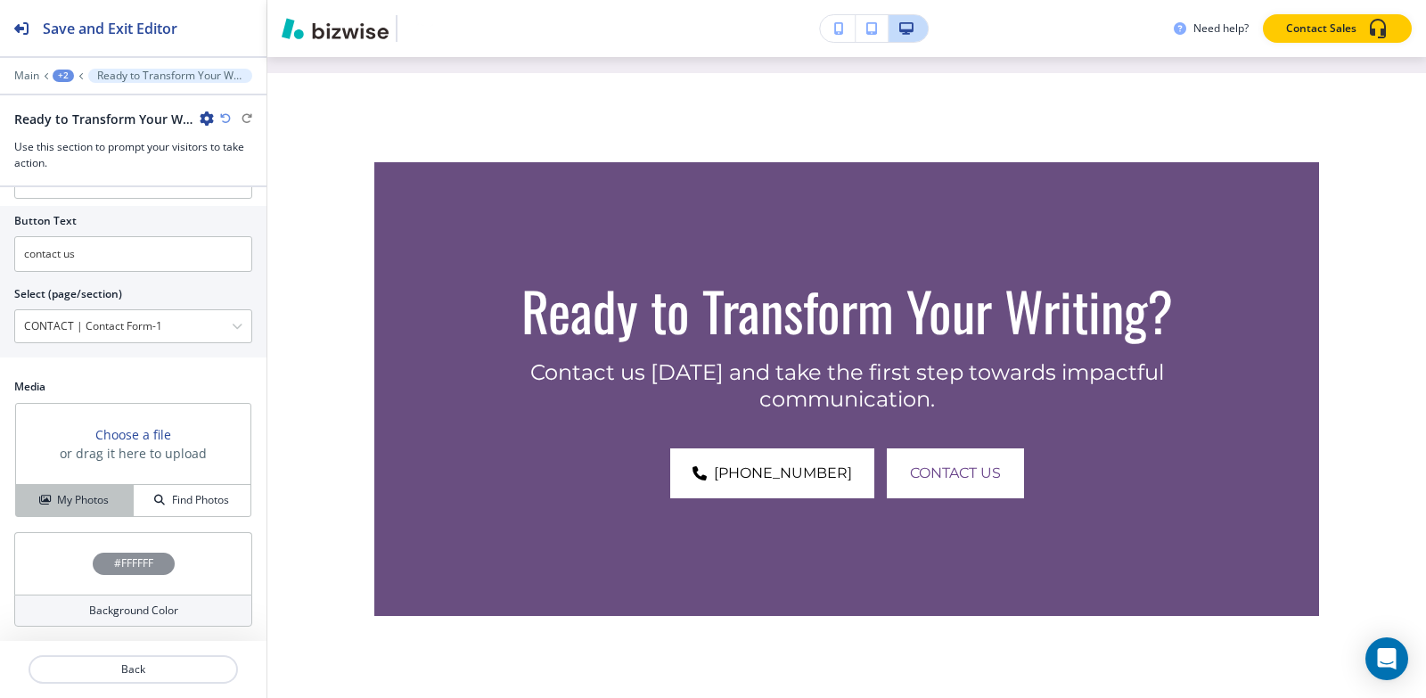
click at [109, 495] on div "My Photos" at bounding box center [74, 500] width 117 height 16
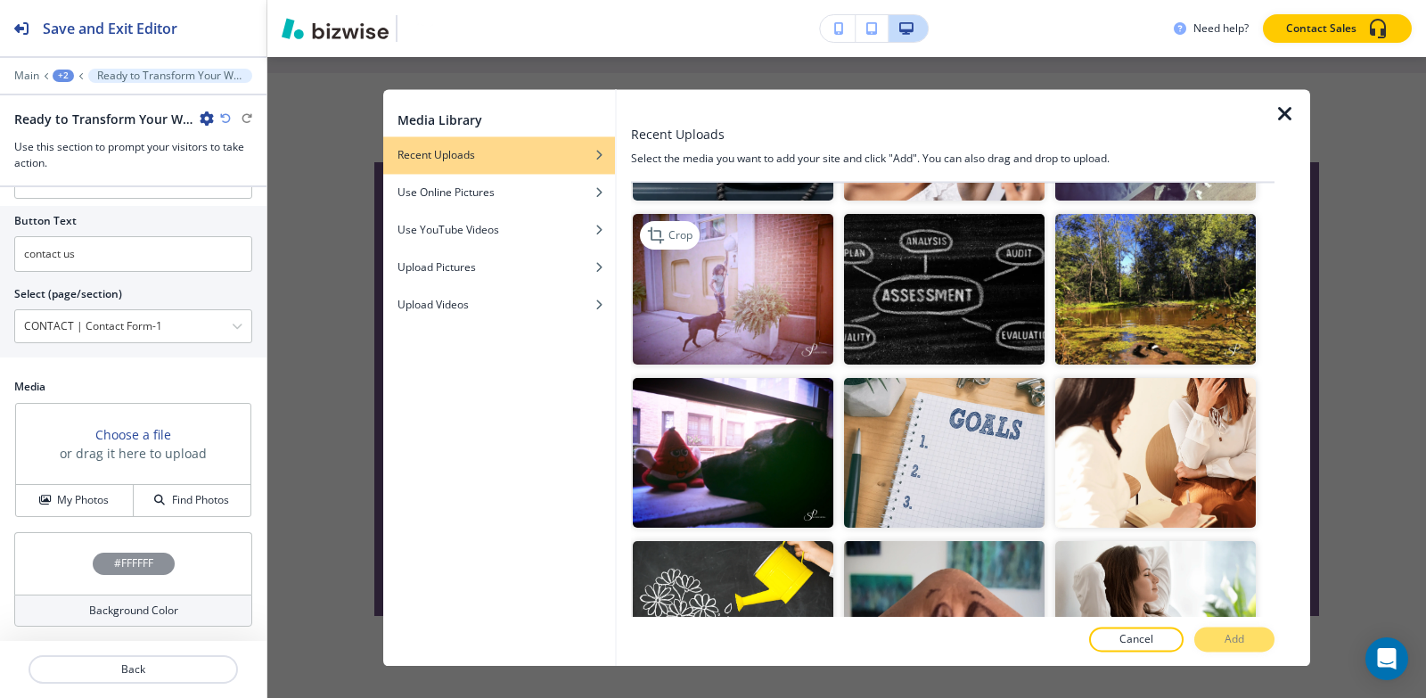
scroll to position [713, 0]
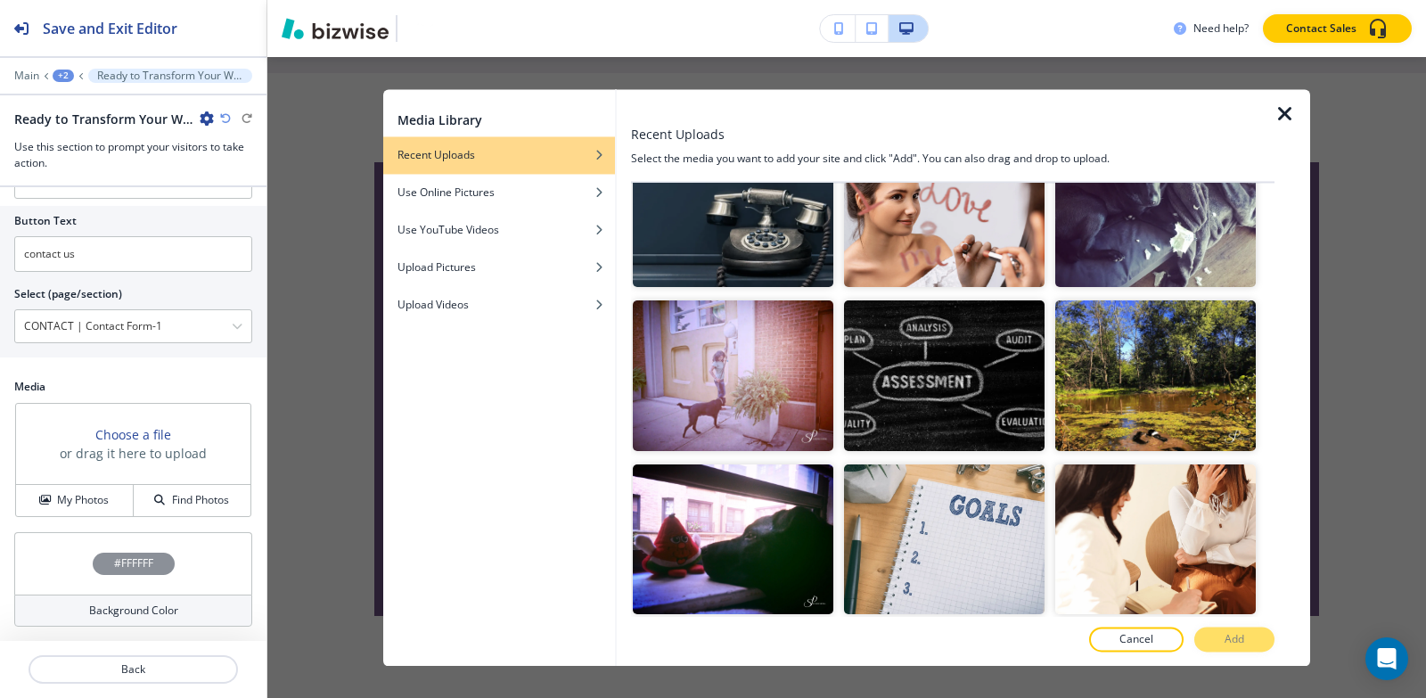
click at [746, 243] on img "button" at bounding box center [733, 212] width 201 height 151
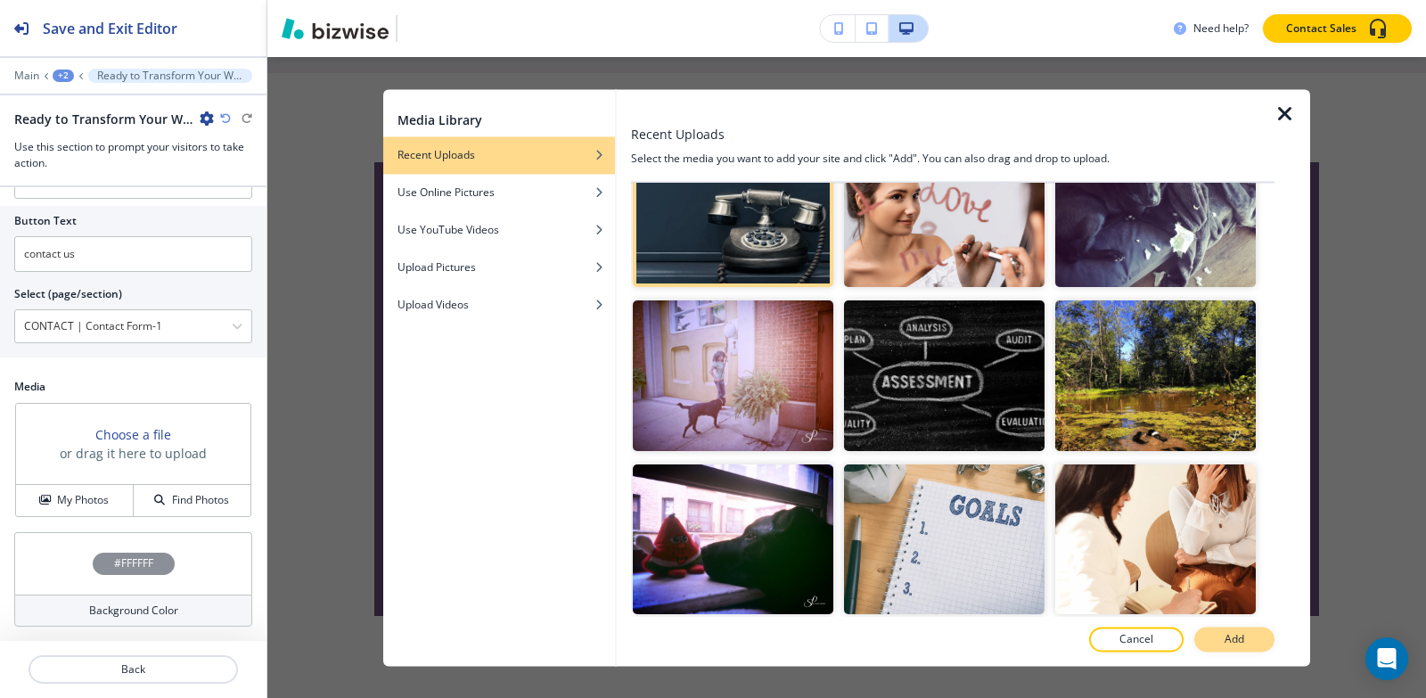
click at [1237, 634] on p "Add" at bounding box center [1234, 639] width 20 height 16
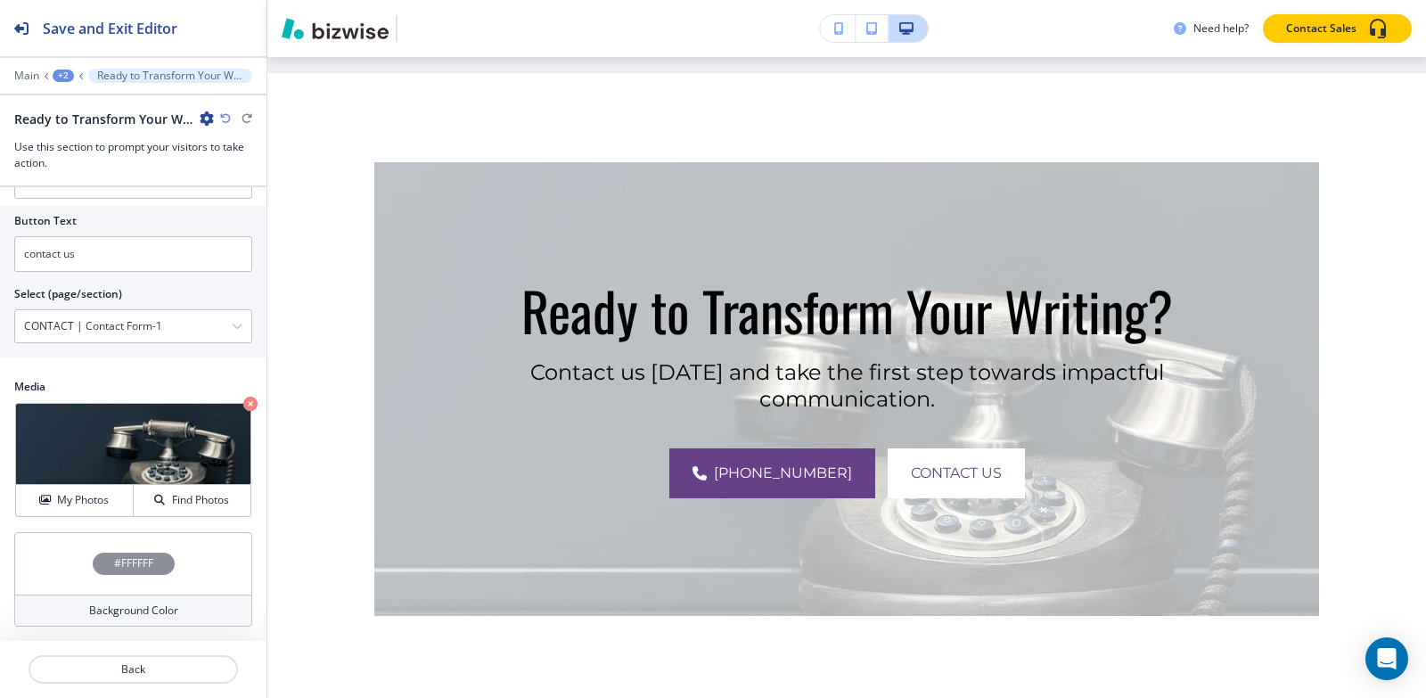
click at [127, 561] on h4 "#FFFFFF" at bounding box center [133, 563] width 39 height 16
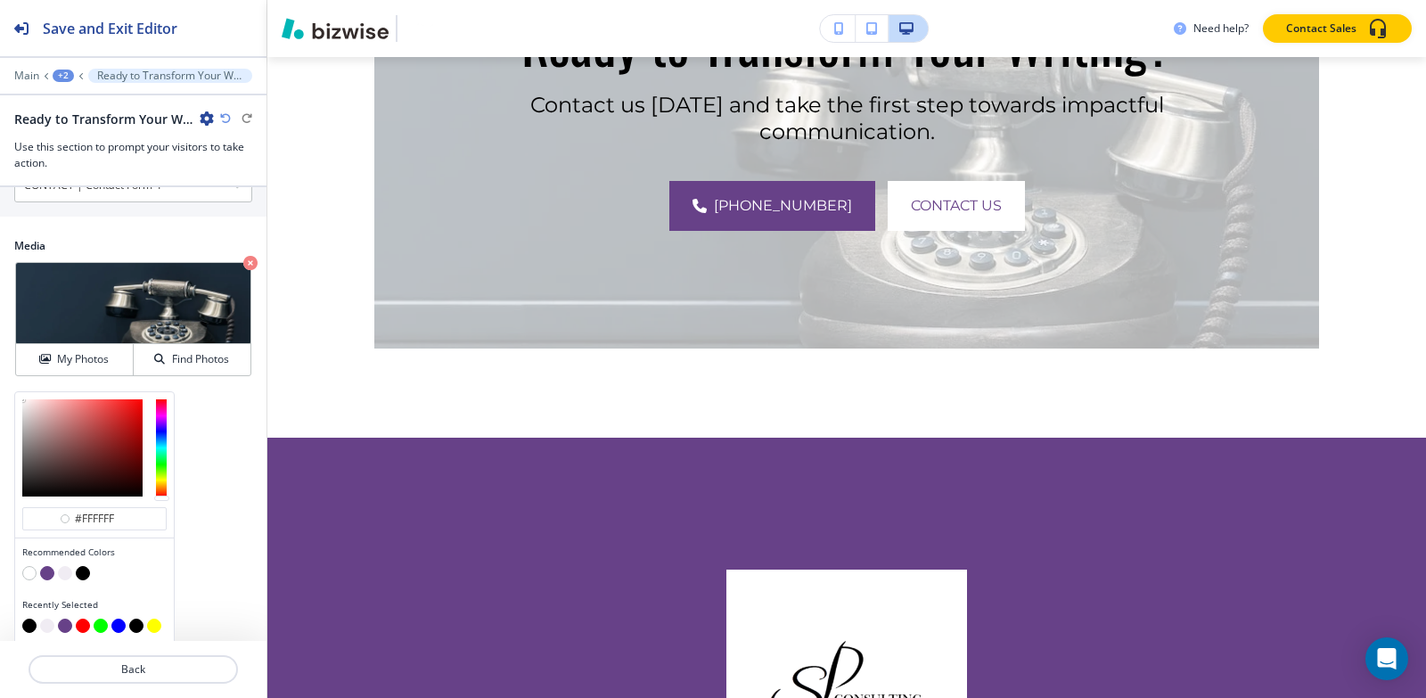
scroll to position [930, 0]
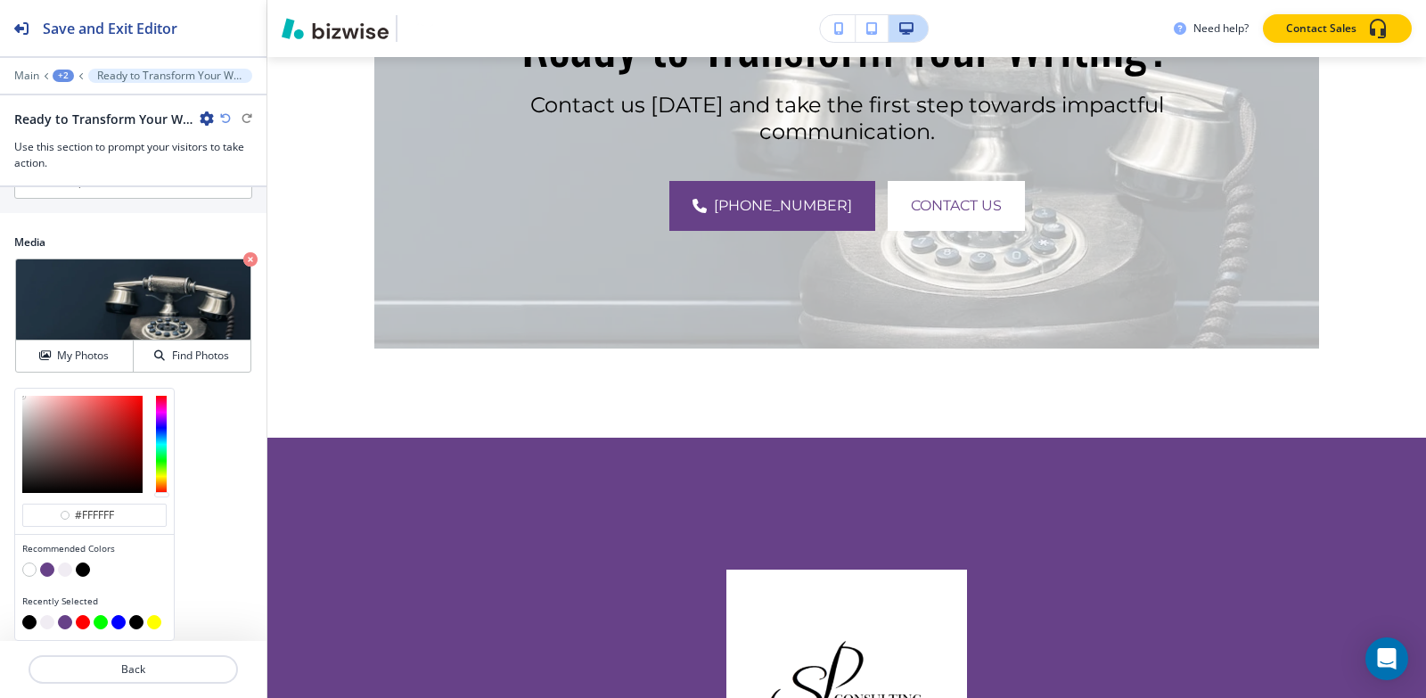
click at [85, 569] on button "button" at bounding box center [83, 569] width 14 height 14
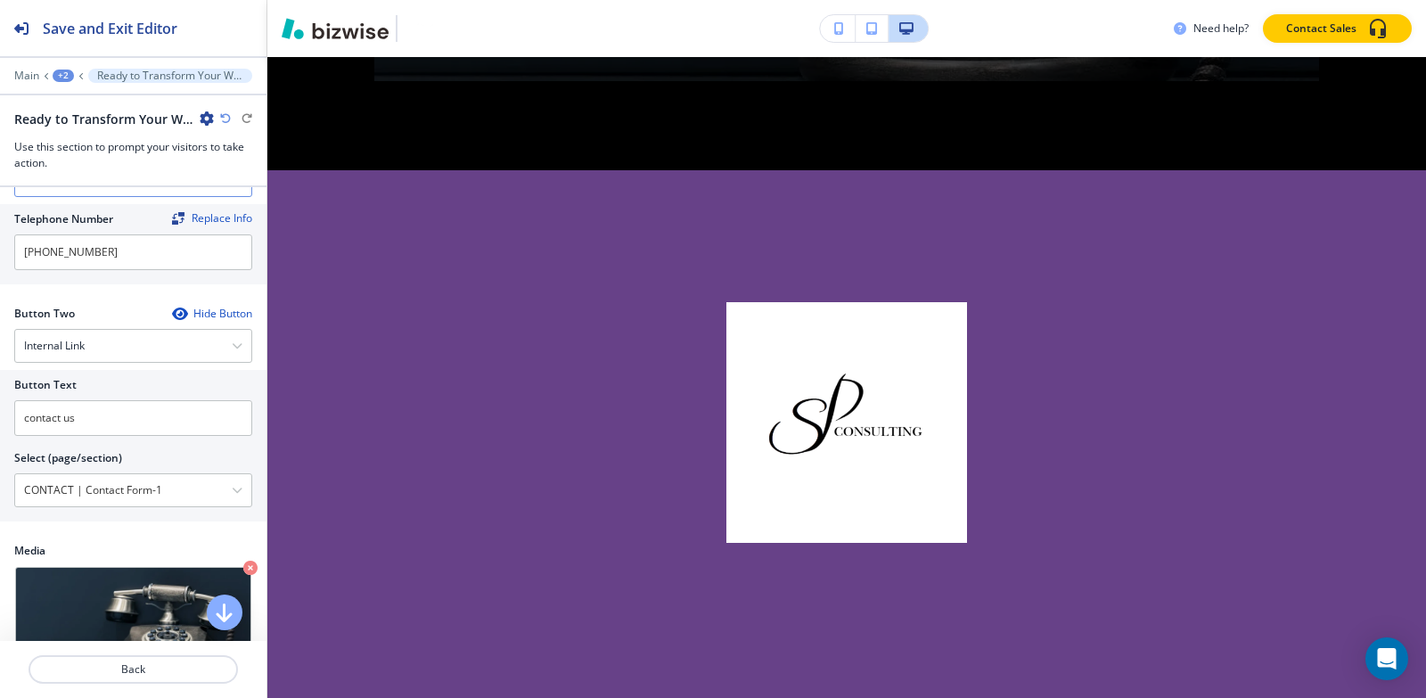
scroll to position [608, 0]
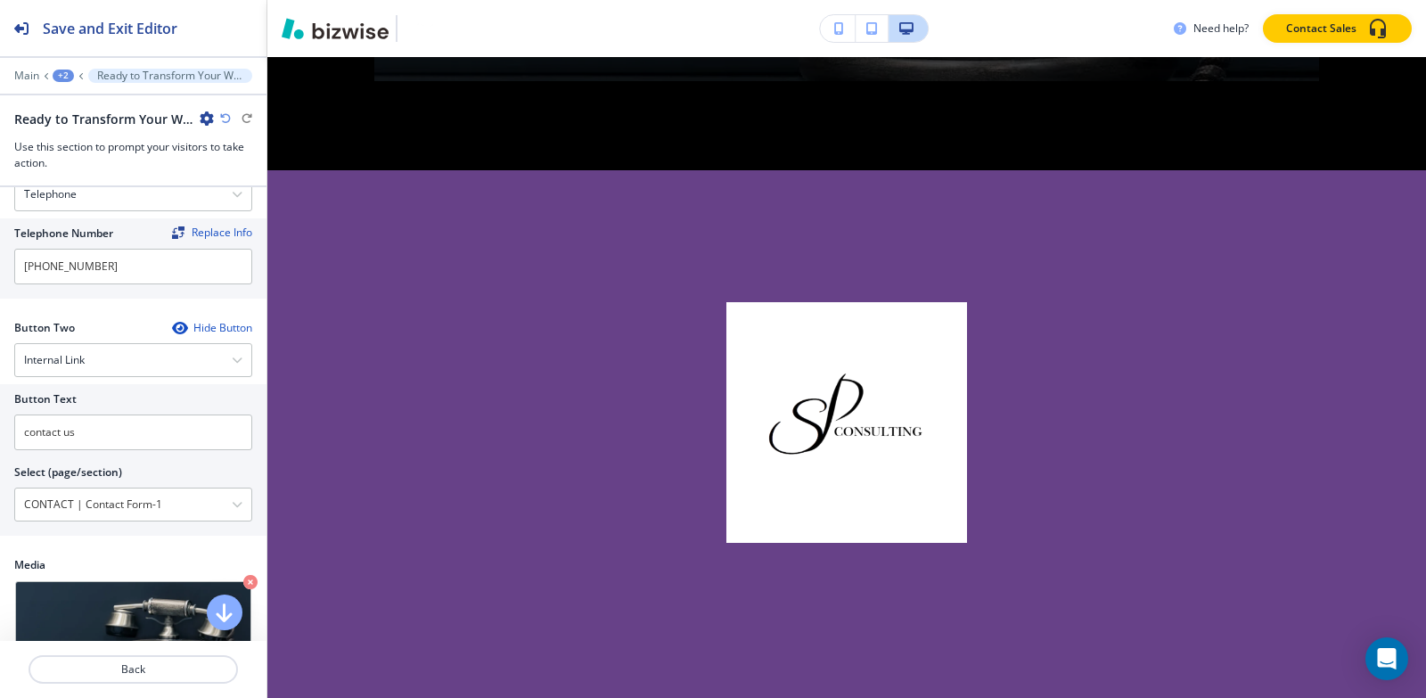
click at [74, 82] on div "Main +2 Ready to Transform Your Writing?" at bounding box center [133, 76] width 238 height 14
click at [70, 74] on div "+2" at bounding box center [63, 76] width 21 height 12
click at [78, 132] on p "AVENTURA FL" at bounding box center [109, 136] width 91 height 16
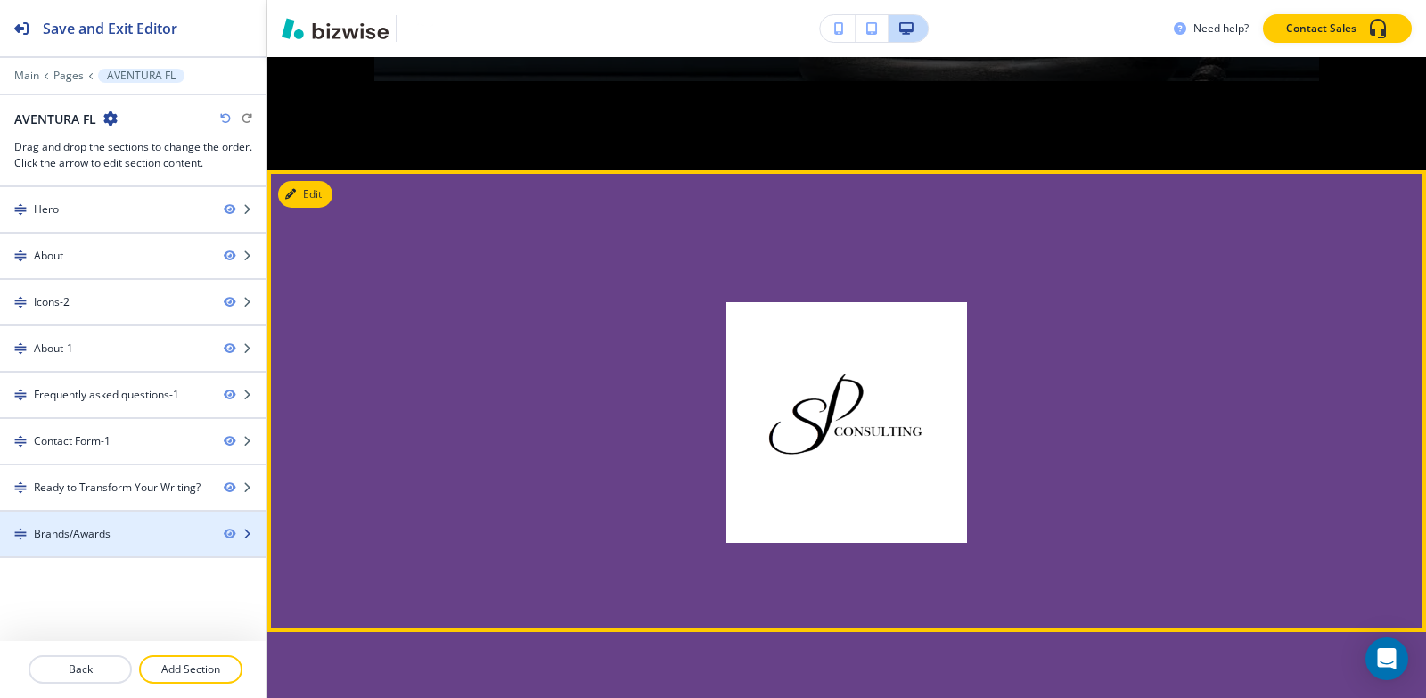
click at [40, 538] on div "Brands/Awards" at bounding box center [72, 534] width 77 height 16
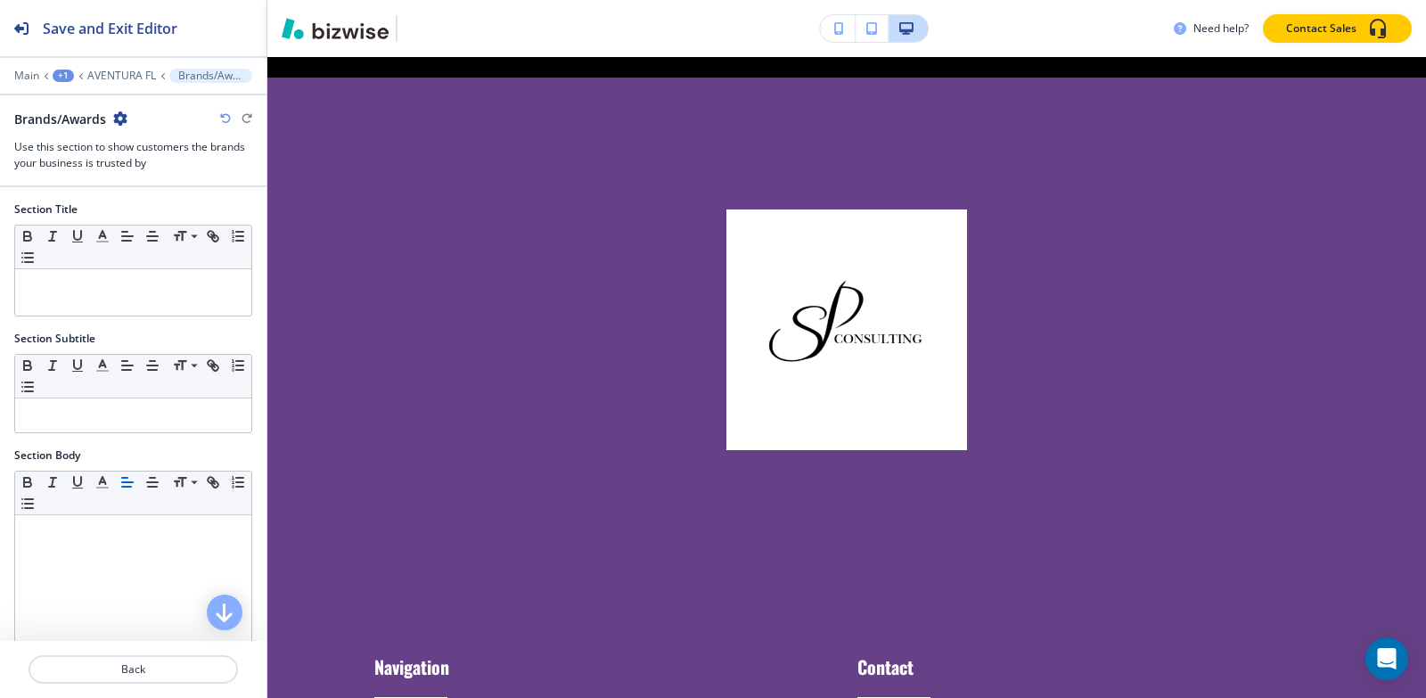
scroll to position [4928, 0]
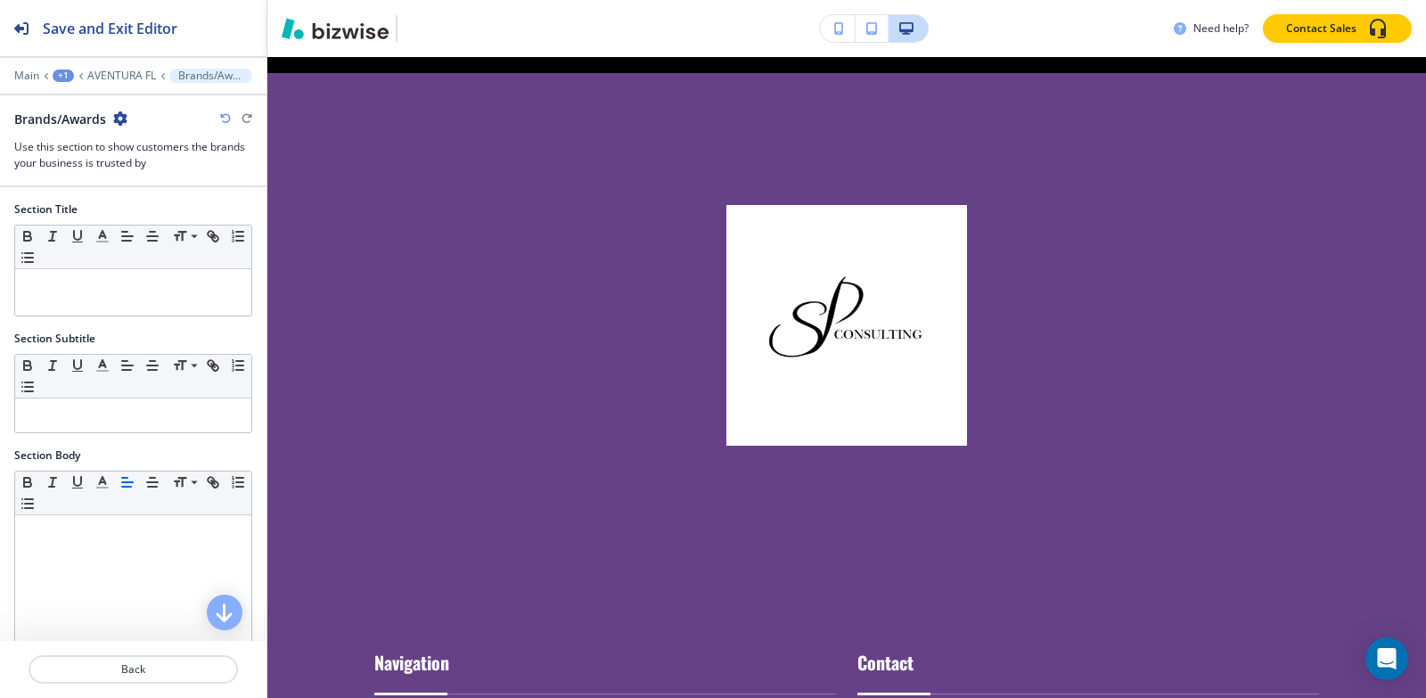
click at [114, 117] on icon "button" at bounding box center [120, 118] width 14 height 14
click at [193, 219] on p "Delete Section" at bounding box center [171, 212] width 91 height 16
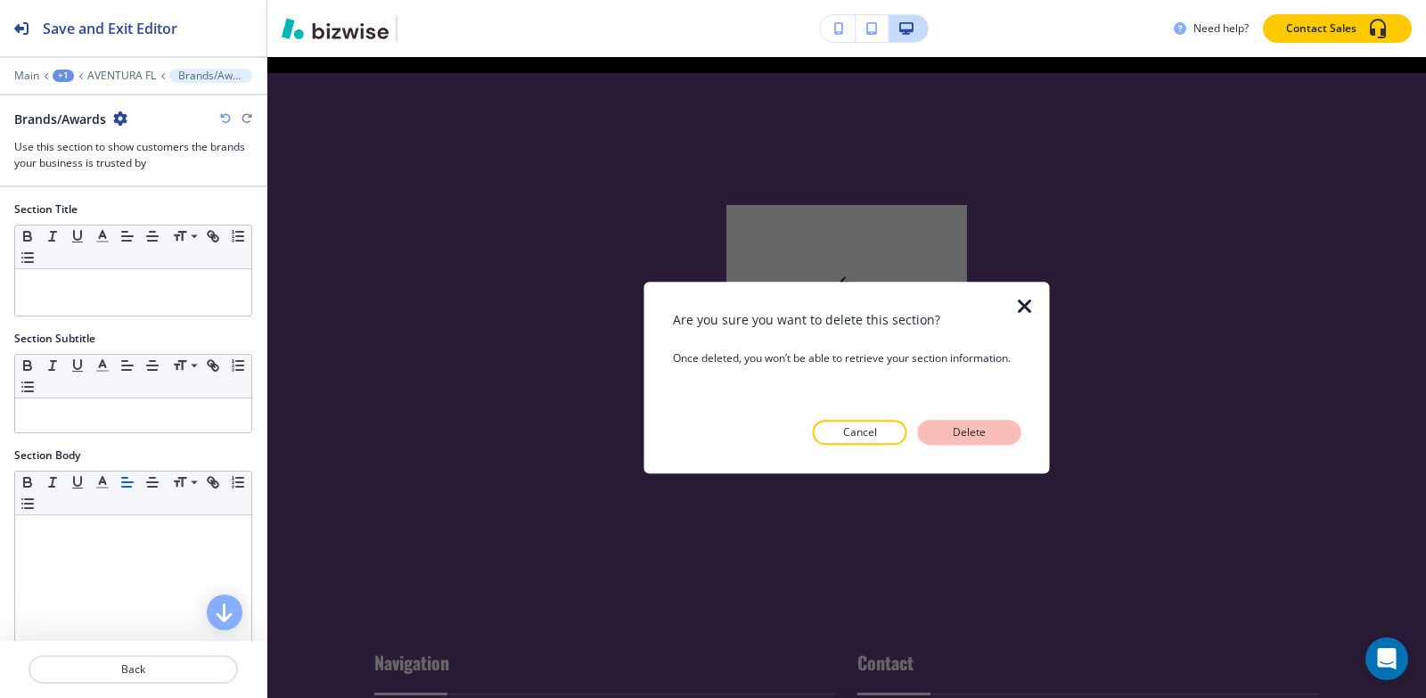
click at [997, 432] on button "Delete" at bounding box center [969, 432] width 103 height 25
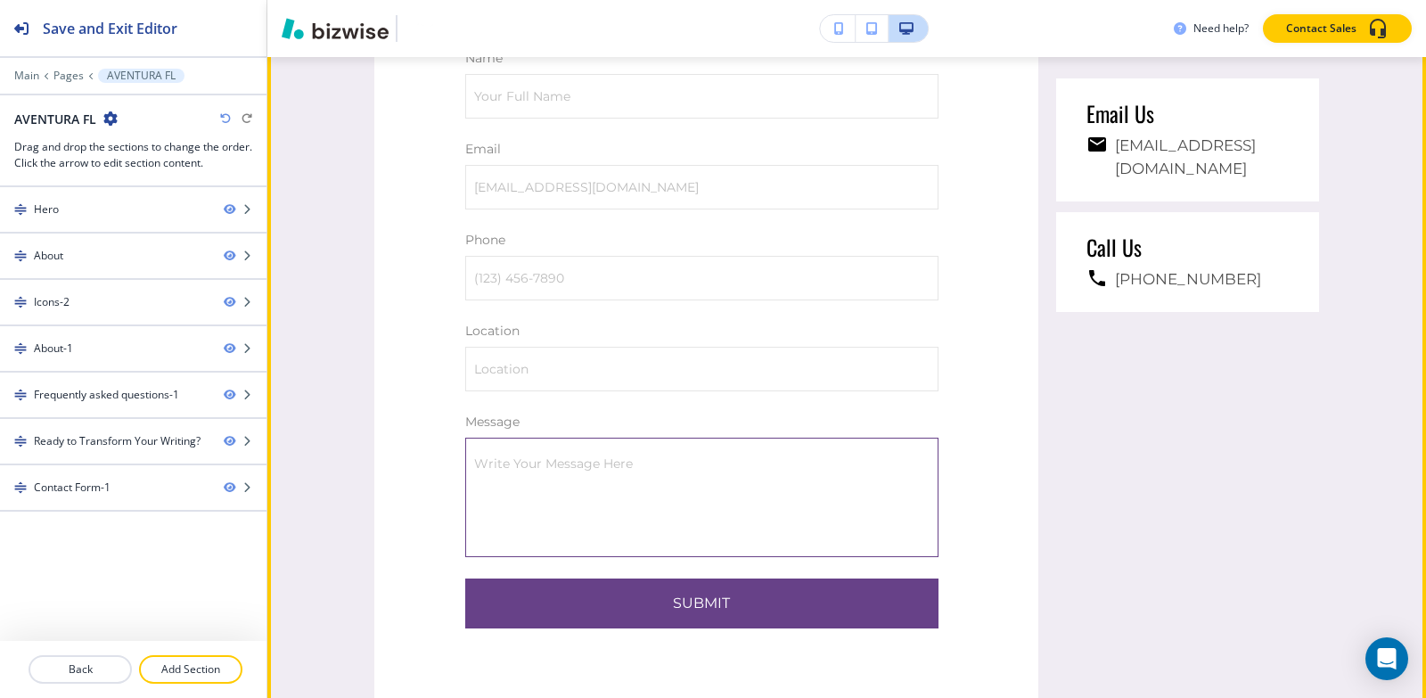
scroll to position [4452, 0]
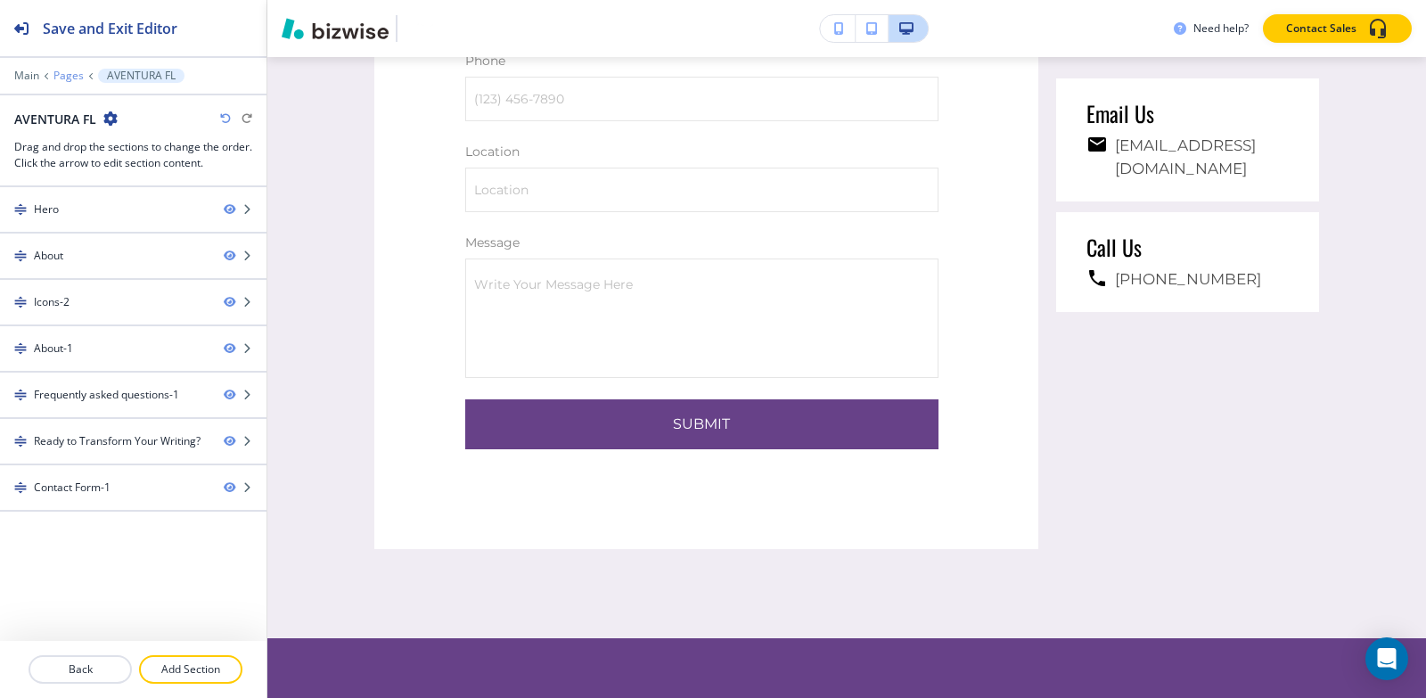
click at [63, 76] on p "Pages" at bounding box center [68, 76] width 30 height 12
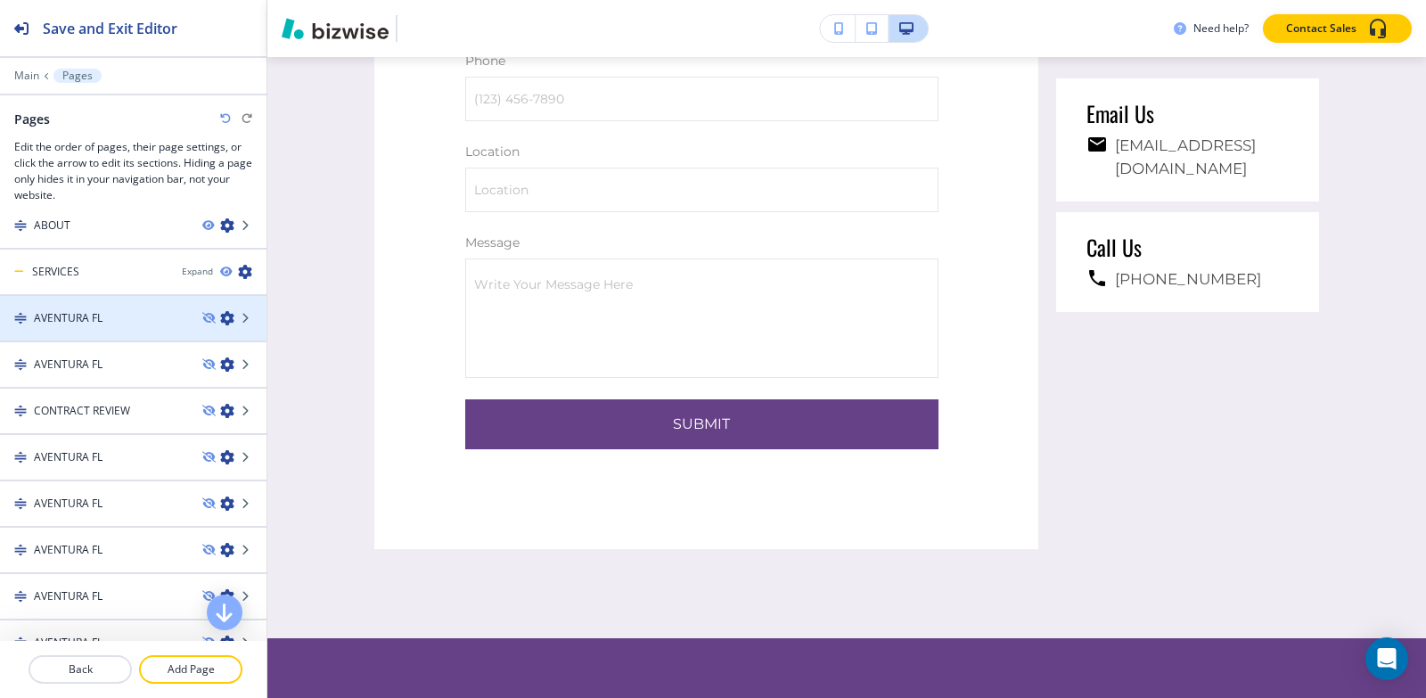
scroll to position [89, 0]
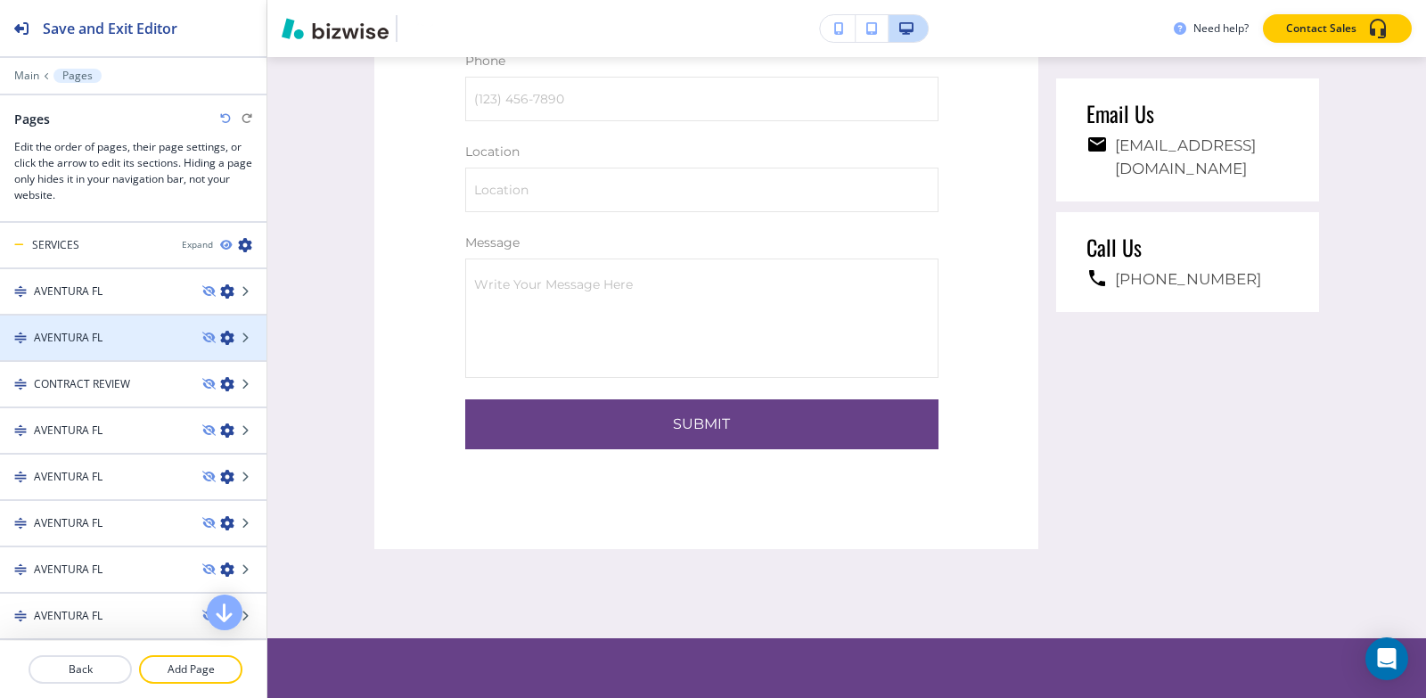
click at [111, 336] on div "AVENTURA FL" at bounding box center [94, 338] width 188 height 16
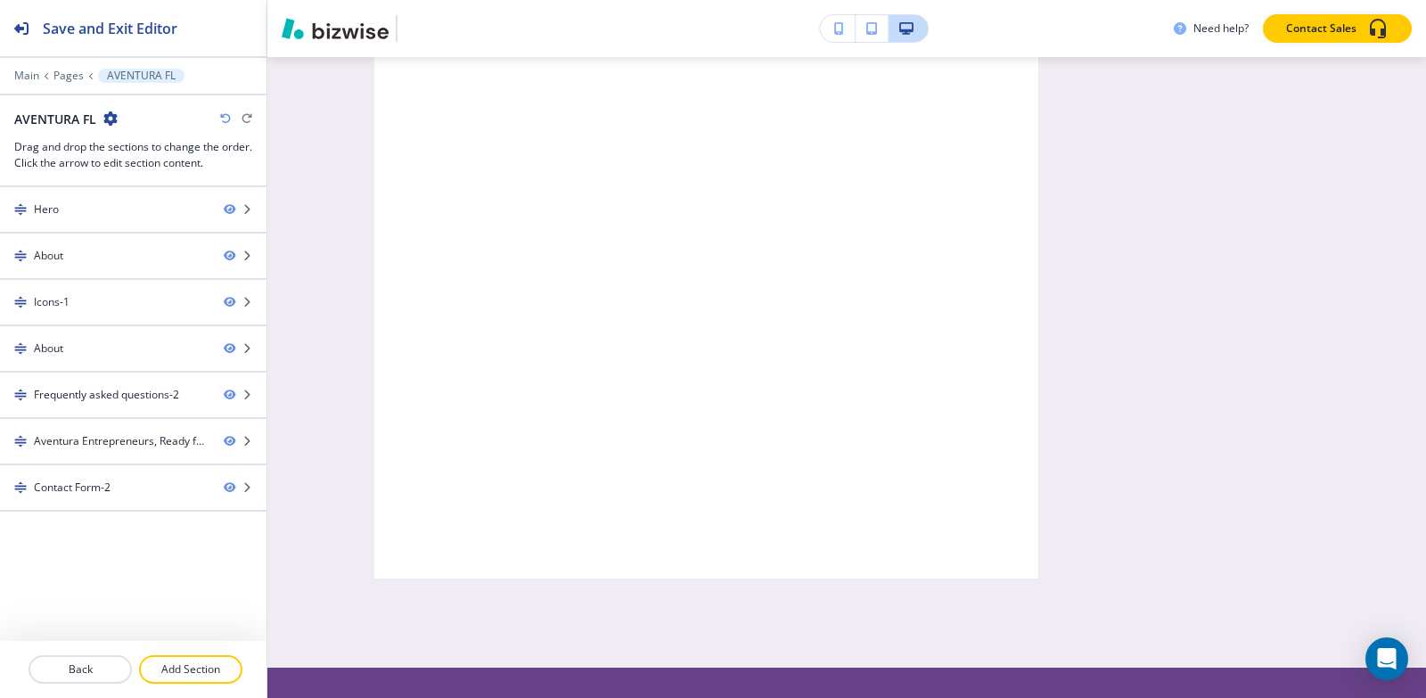
scroll to position [0, 0]
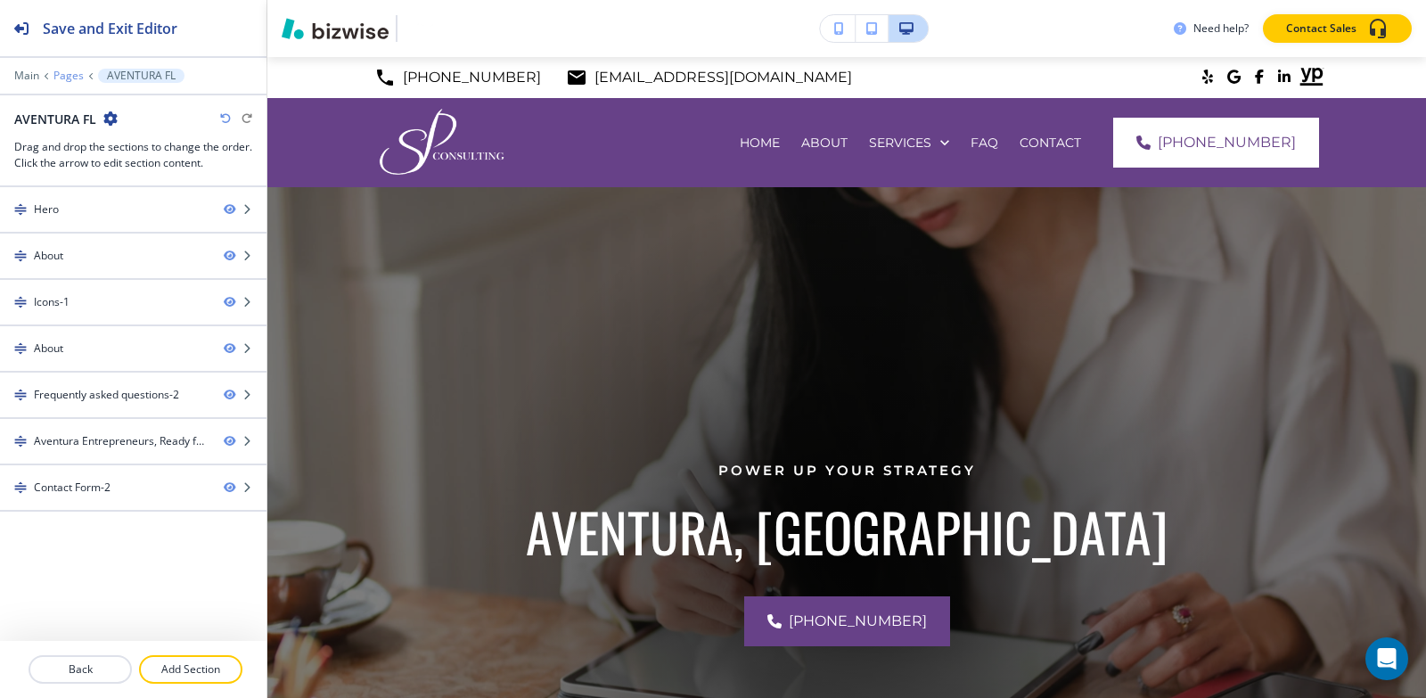
click at [60, 78] on p "Pages" at bounding box center [68, 76] width 30 height 12
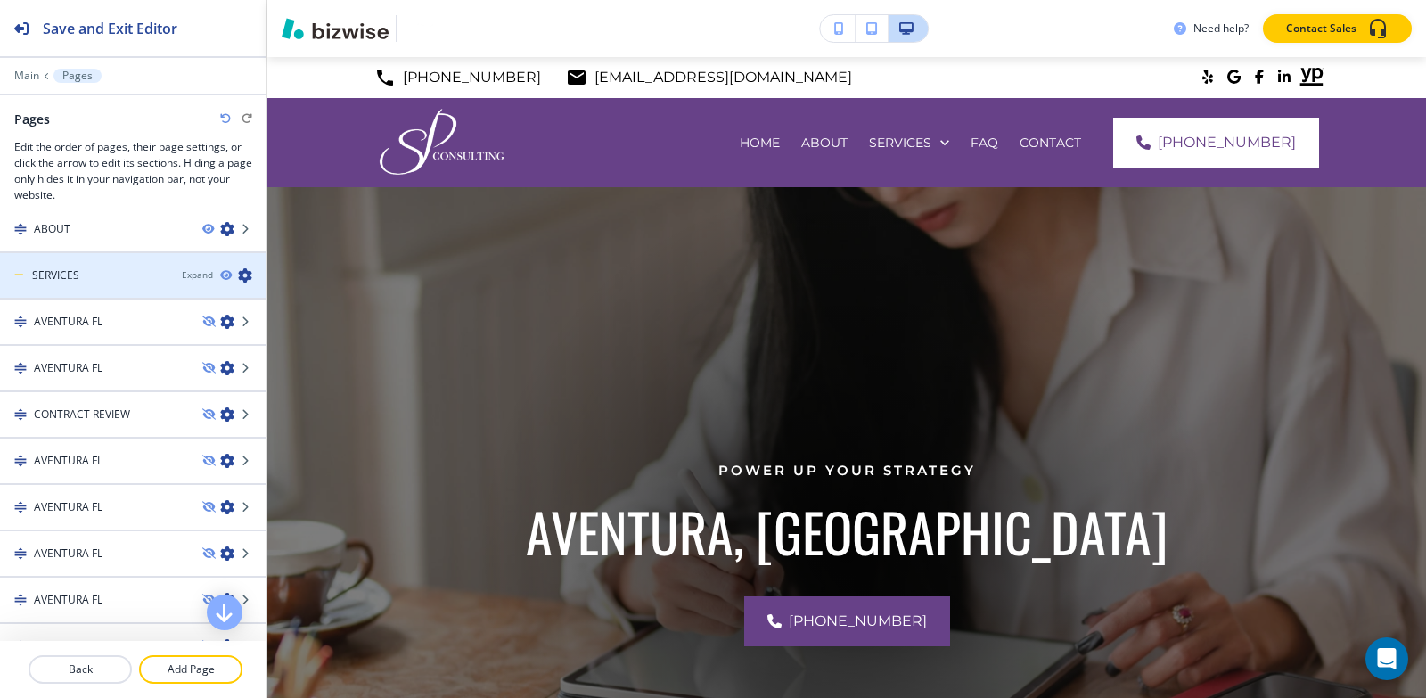
scroll to position [89, 0]
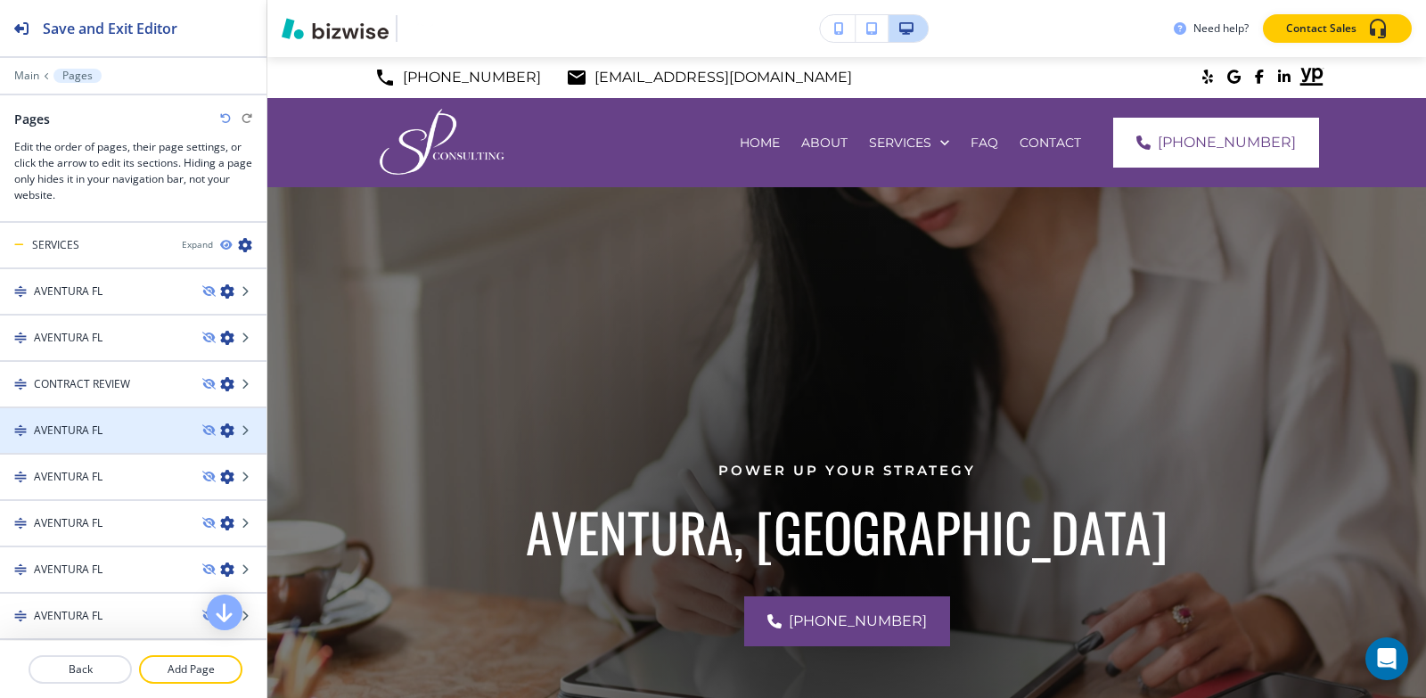
click at [90, 424] on h4 "AVENTURA FL" at bounding box center [68, 430] width 69 height 16
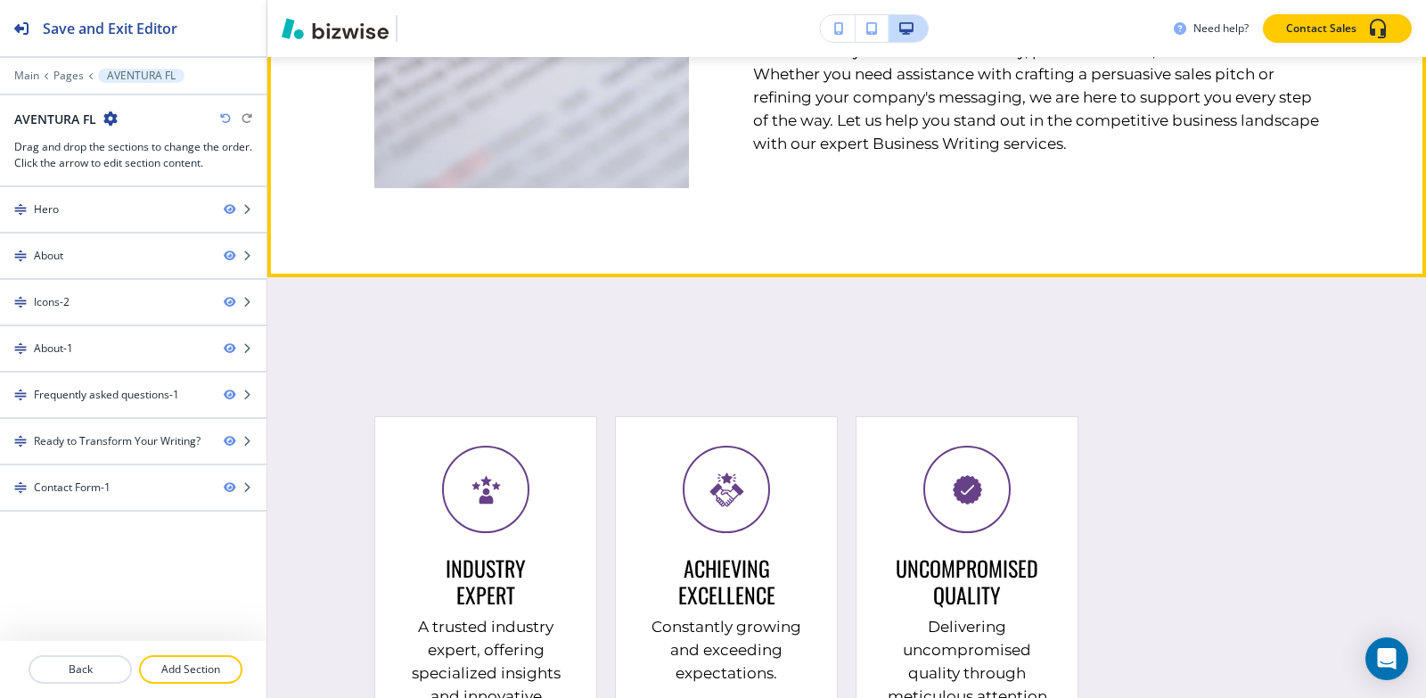
scroll to position [1515, 0]
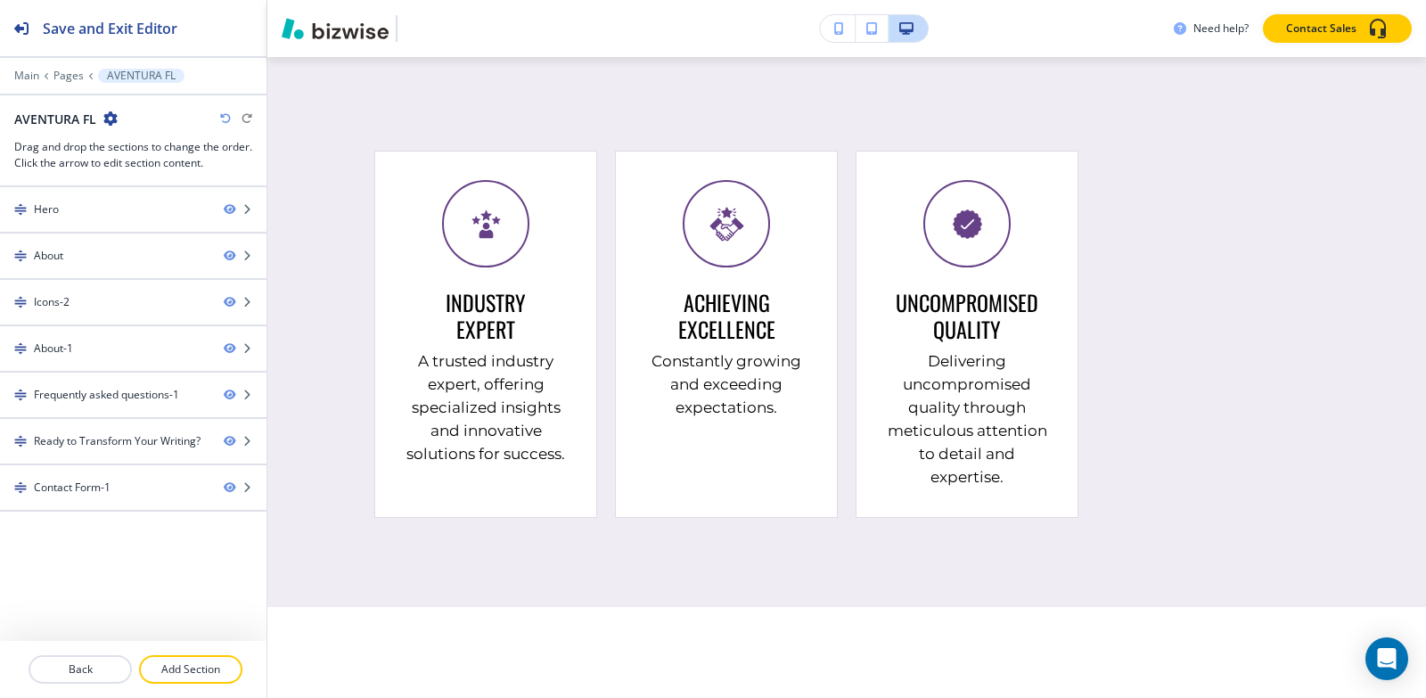
click at [65, 83] on div at bounding box center [133, 88] width 266 height 11
click at [66, 74] on p "Pages" at bounding box center [68, 76] width 30 height 12
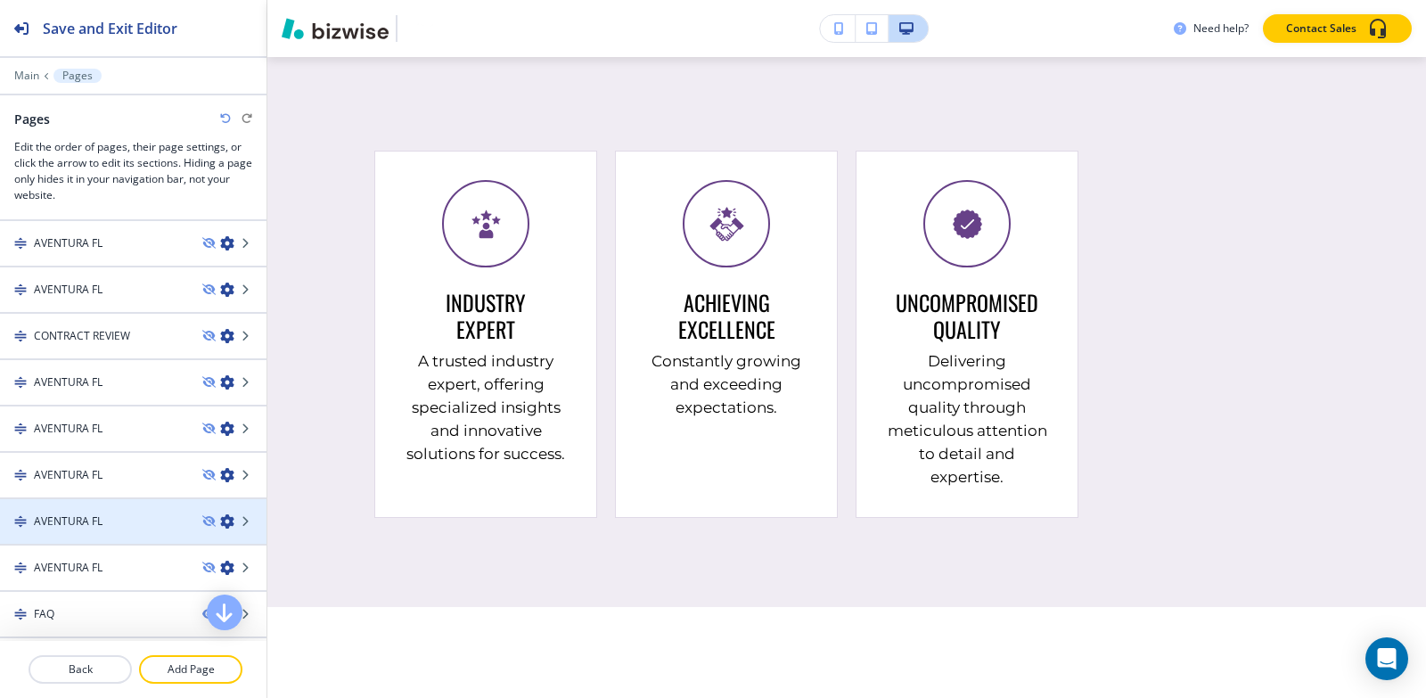
scroll to position [178, 0]
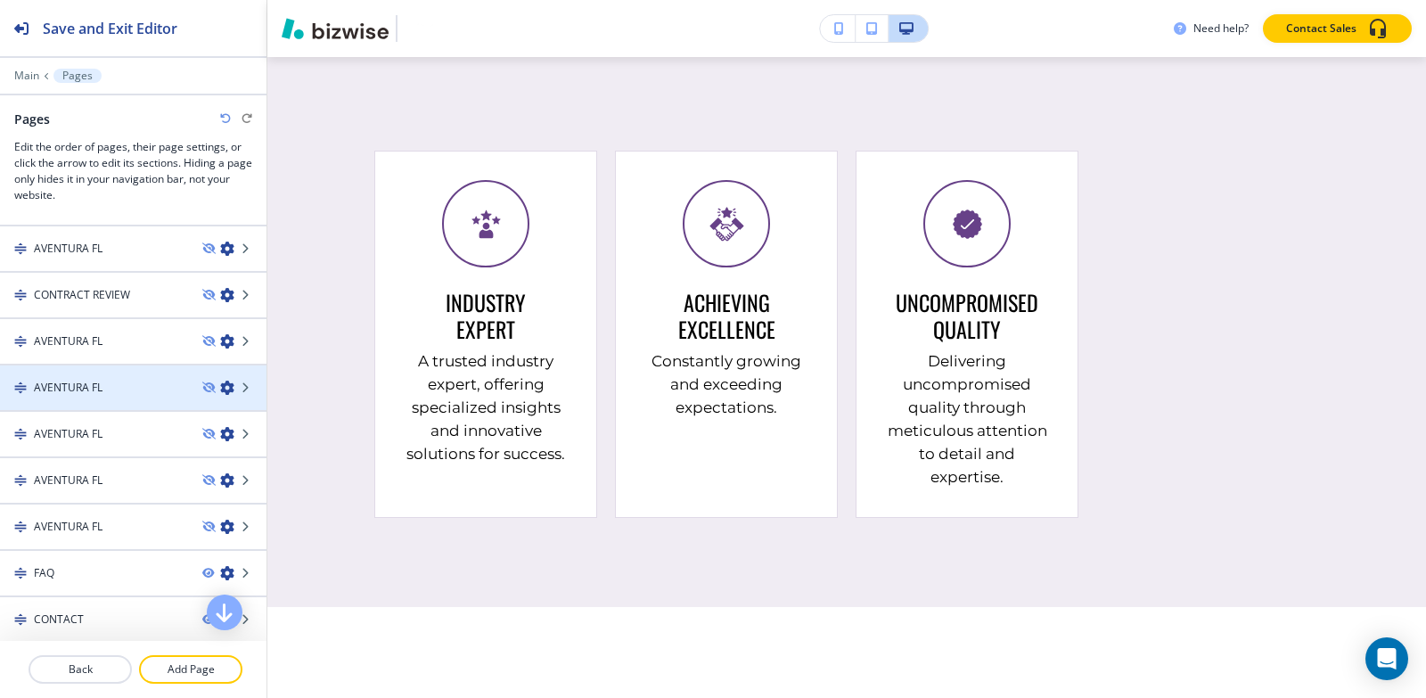
click at [110, 392] on div "AVENTURA FL" at bounding box center [94, 388] width 188 height 16
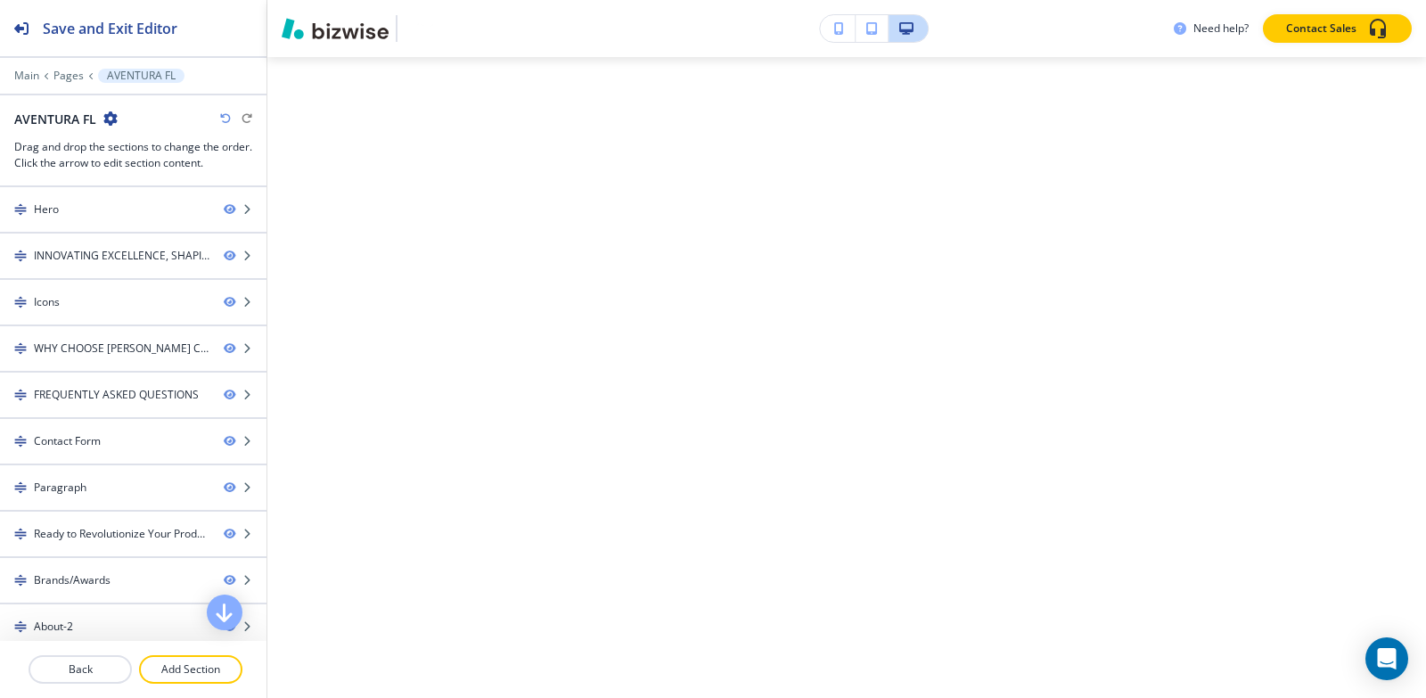
scroll to position [0, 0]
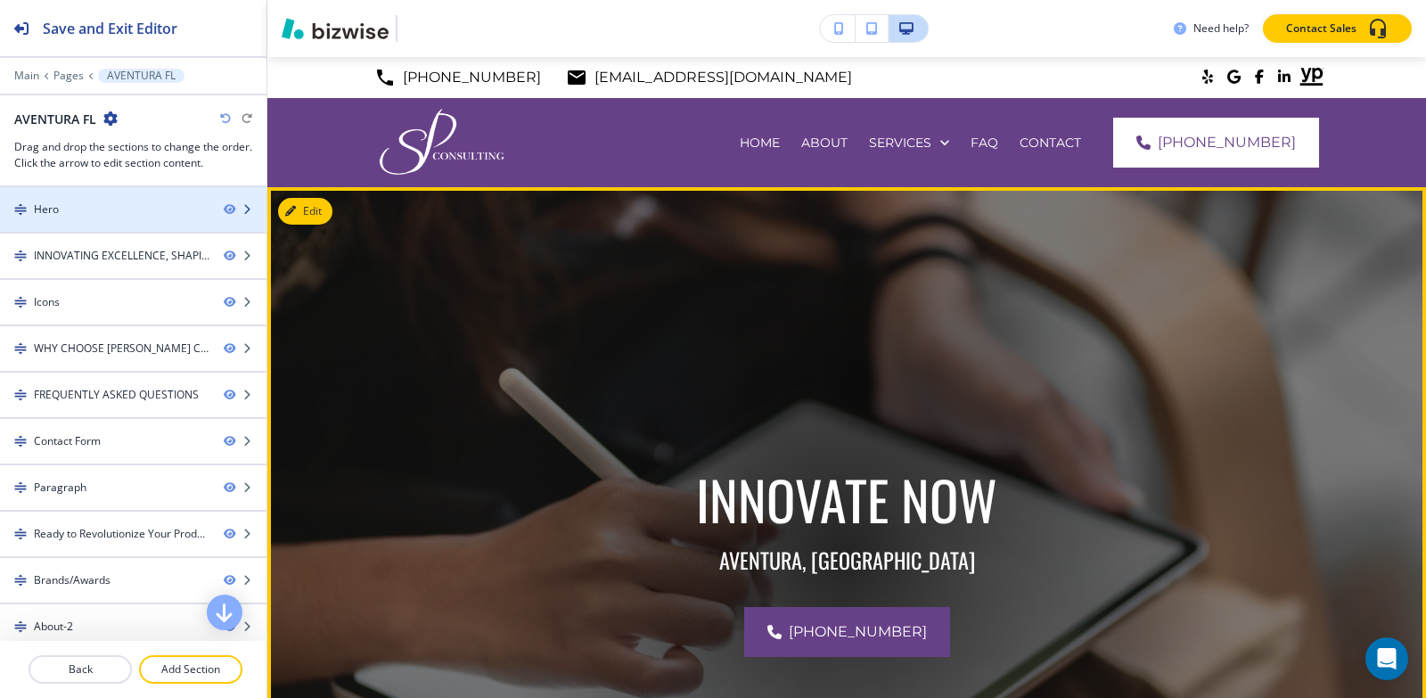
click at [58, 216] on div "Hero" at bounding box center [46, 209] width 25 height 16
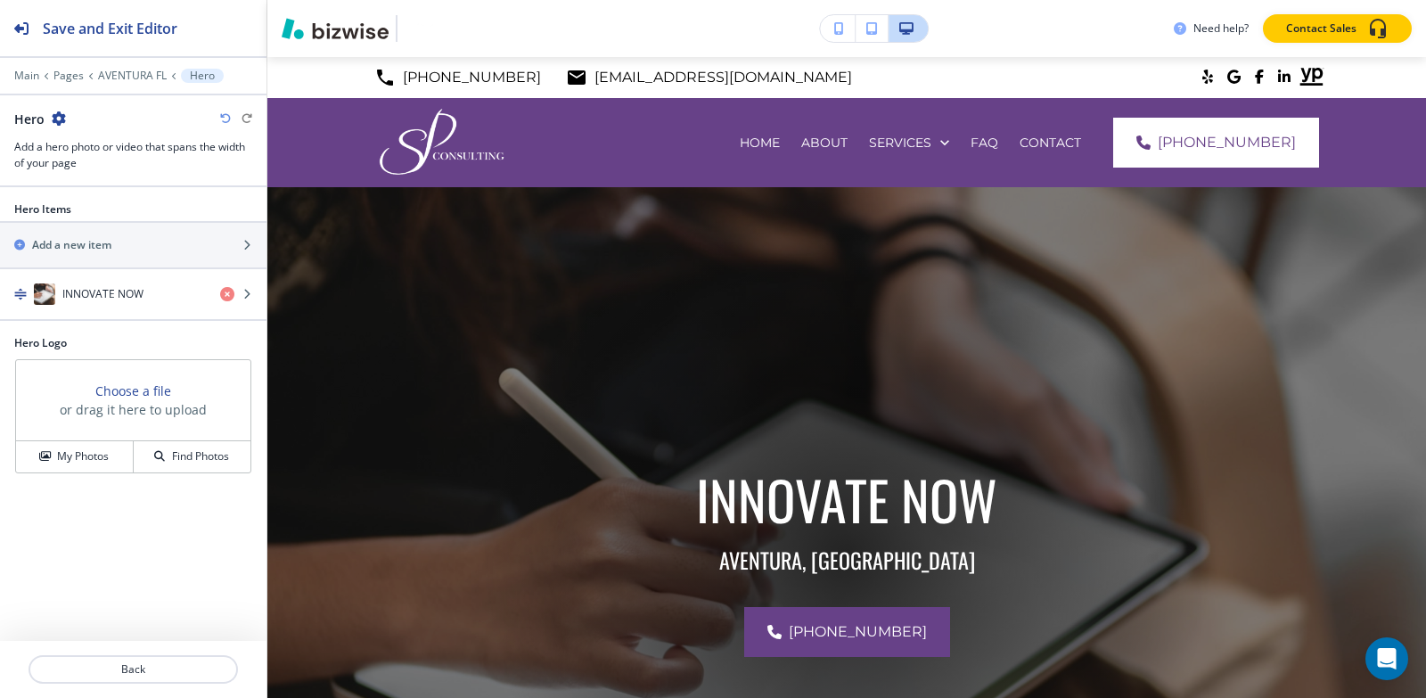
scroll to position [130, 0]
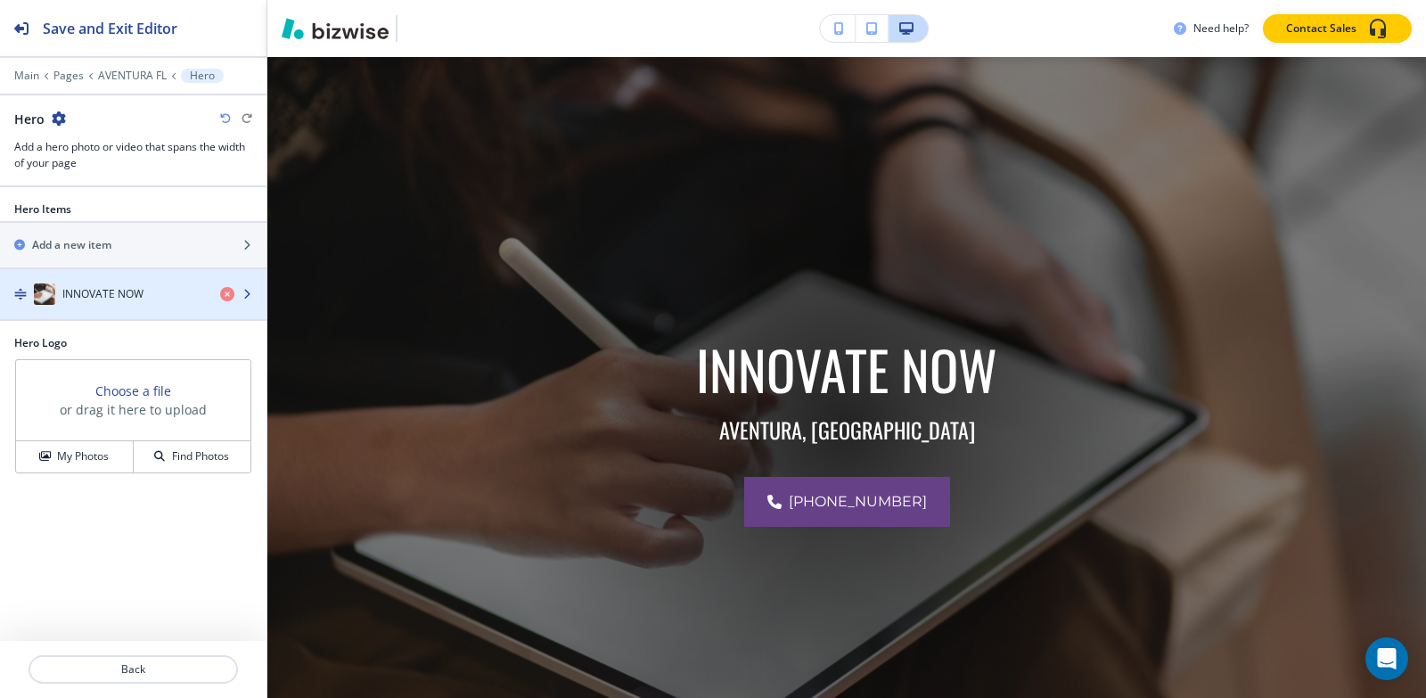
click at [71, 296] on h4 "INNOVATE NOW" at bounding box center [102, 294] width 81 height 16
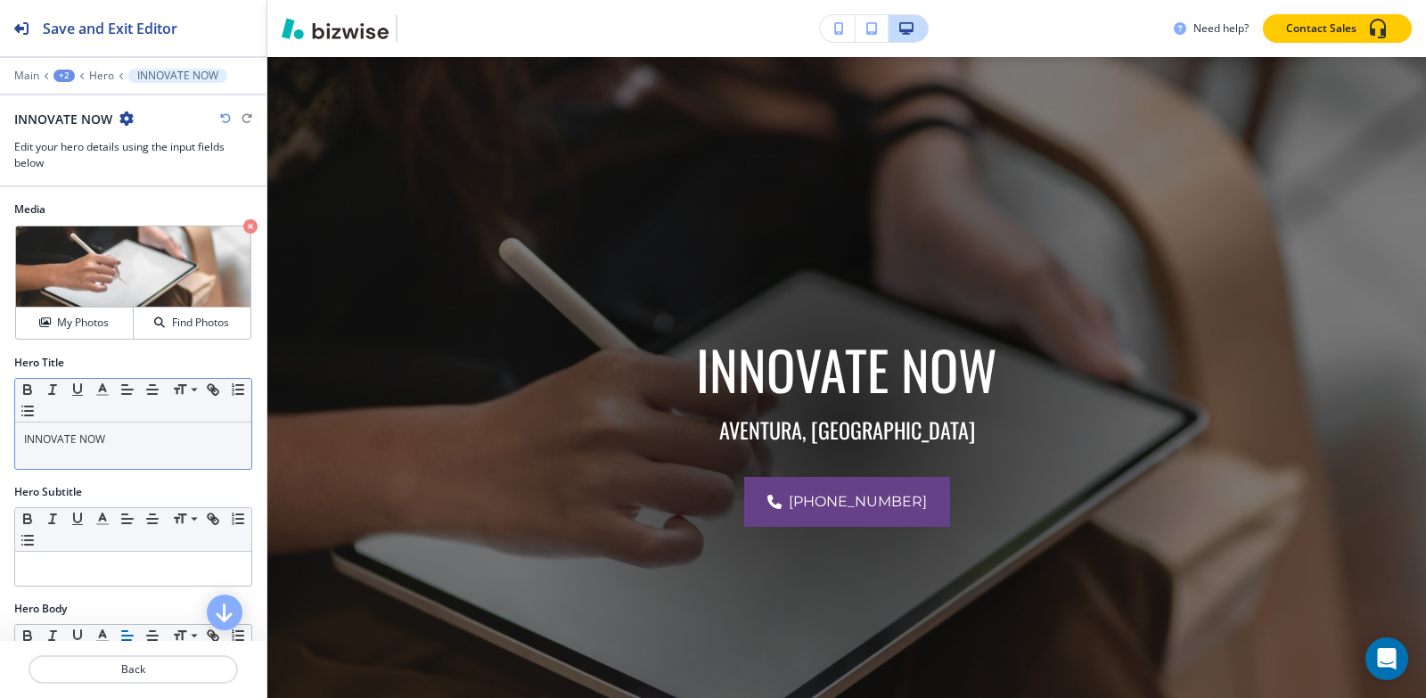
click at [131, 450] on div "INNOVATE NOW" at bounding box center [133, 445] width 236 height 46
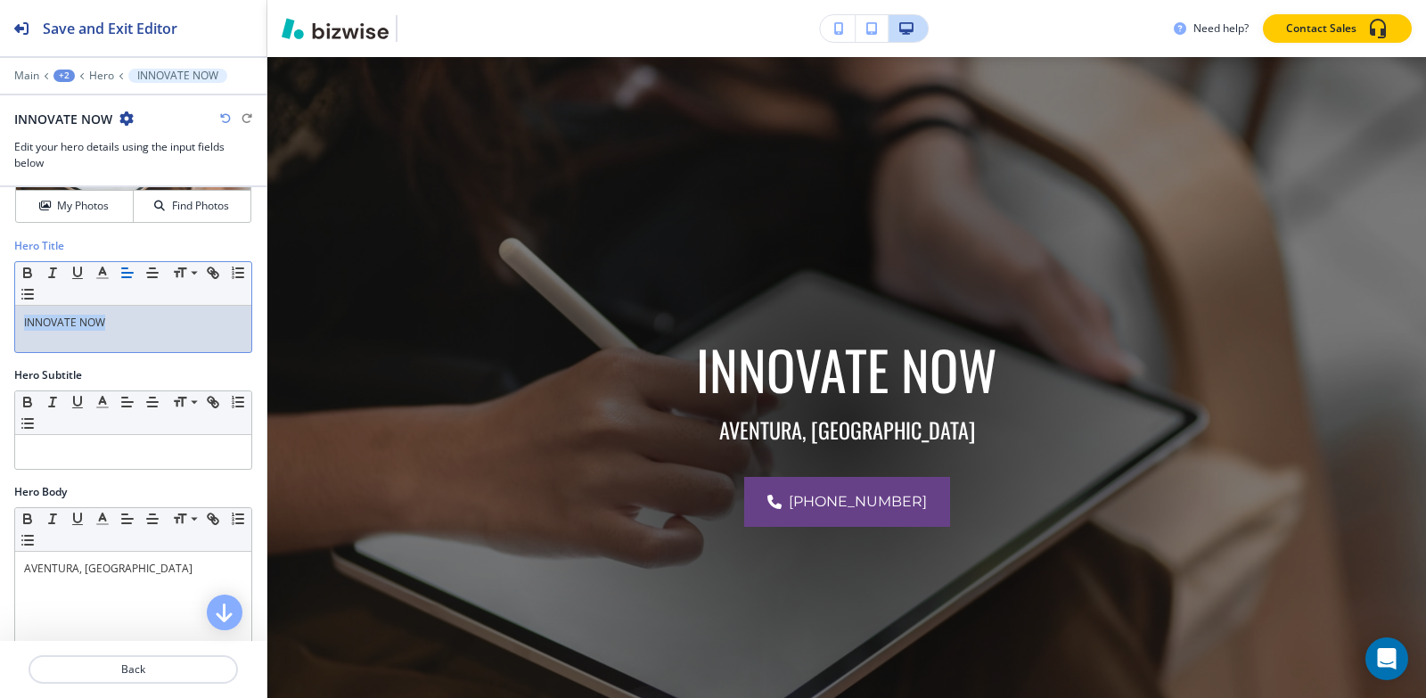
scroll to position [178, 0]
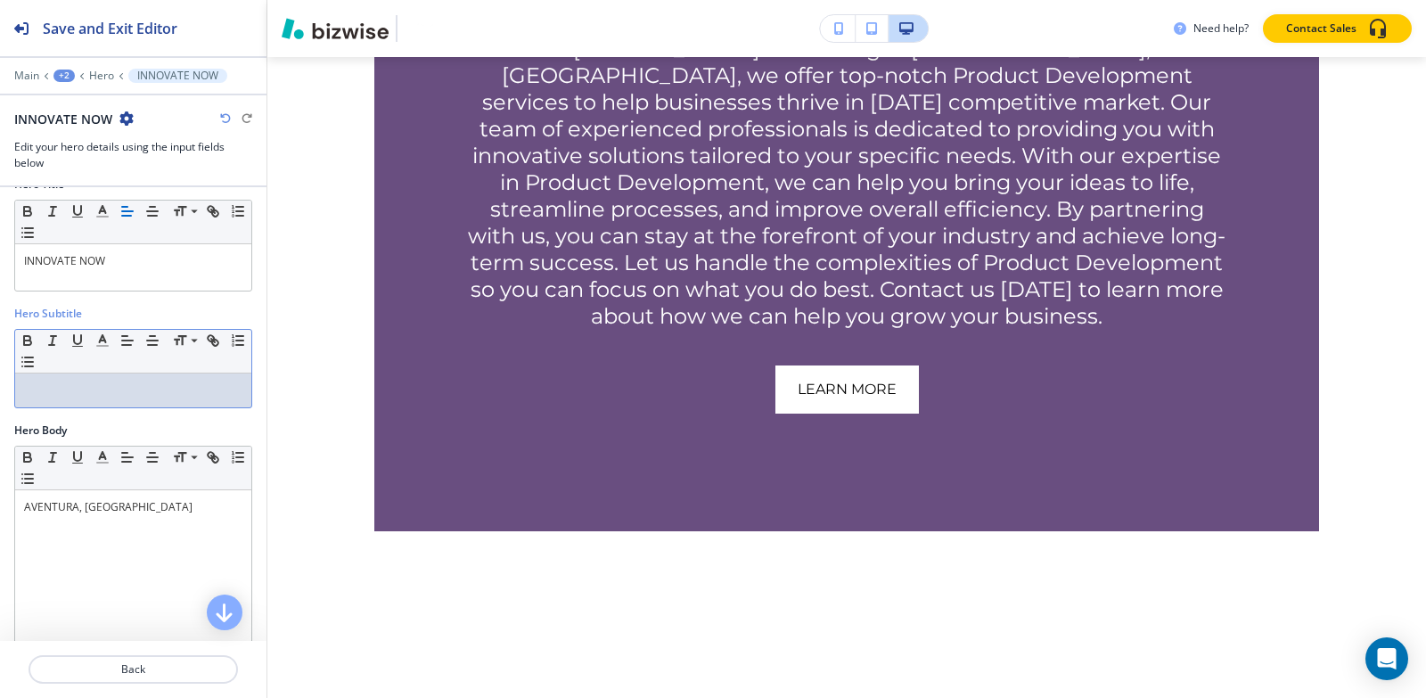
click at [141, 415] on div "Hero Subtitle Small Normal Large Huge" at bounding box center [133, 364] width 266 height 117
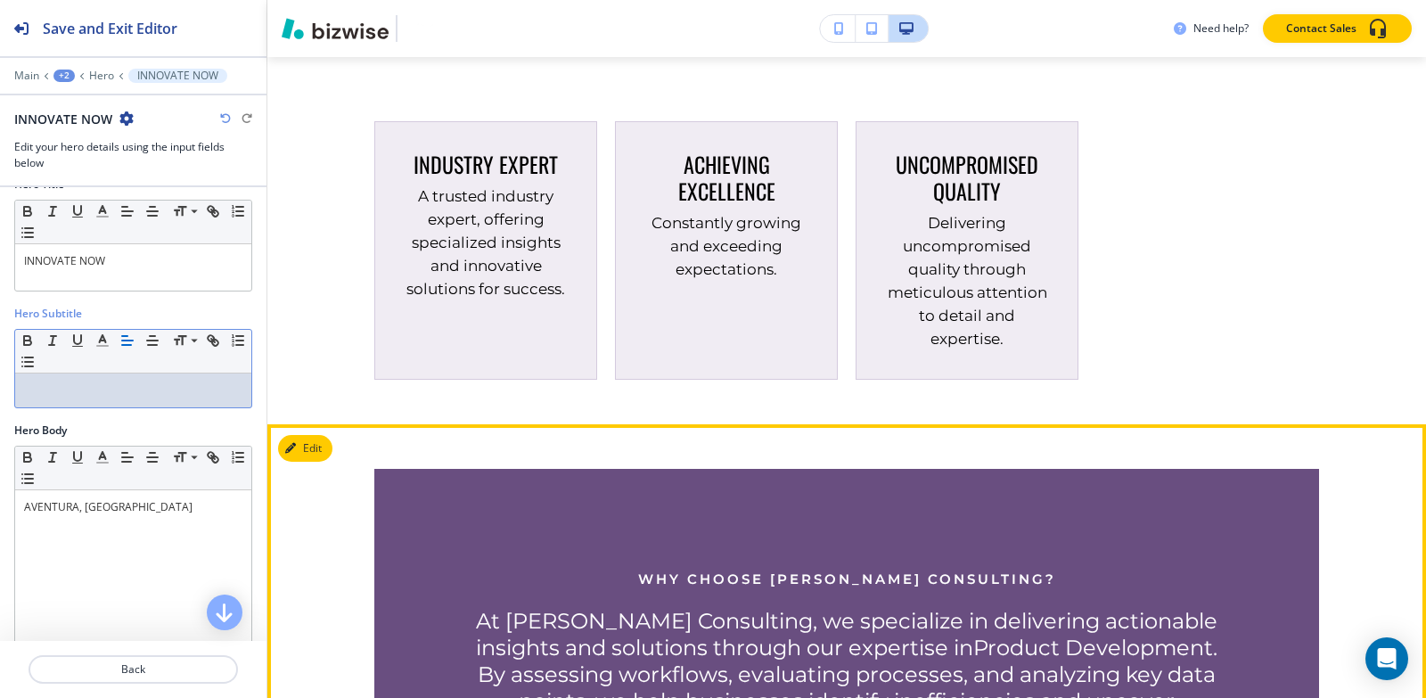
scroll to position [1556, 0]
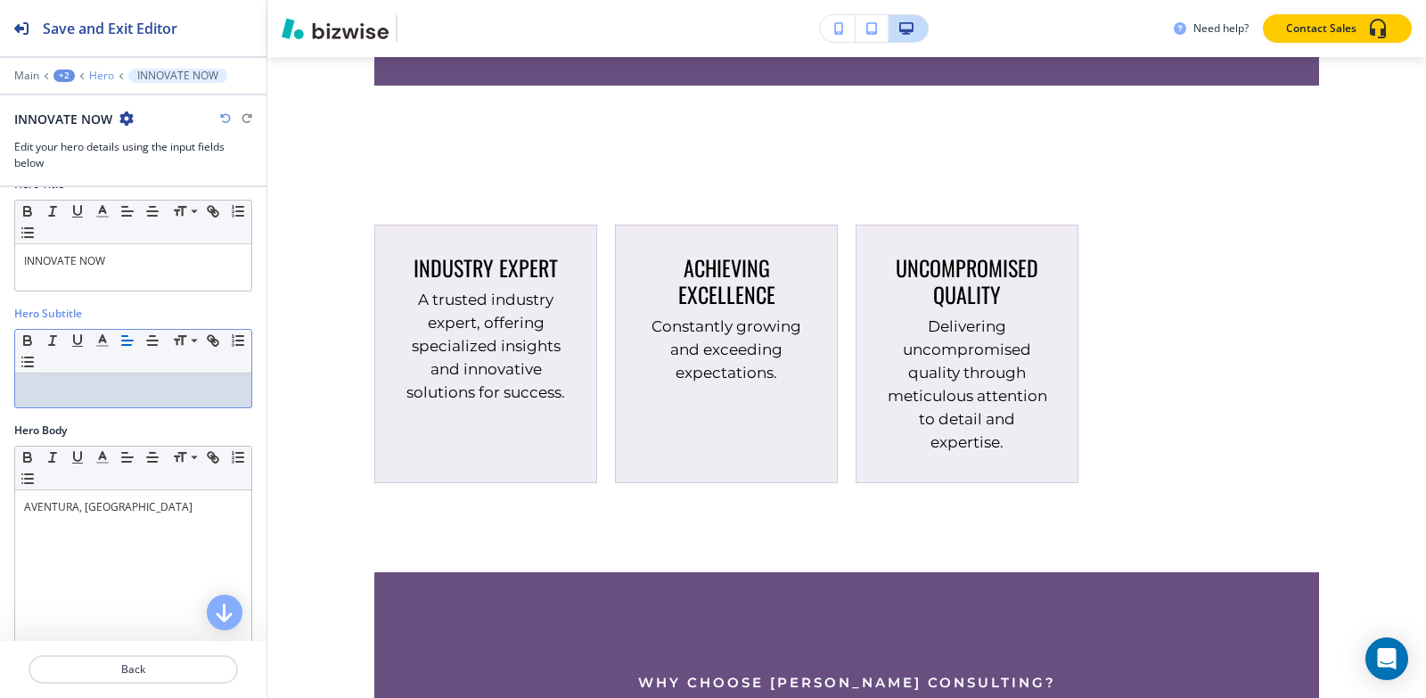
click at [108, 75] on p "Hero" at bounding box center [101, 76] width 25 height 12
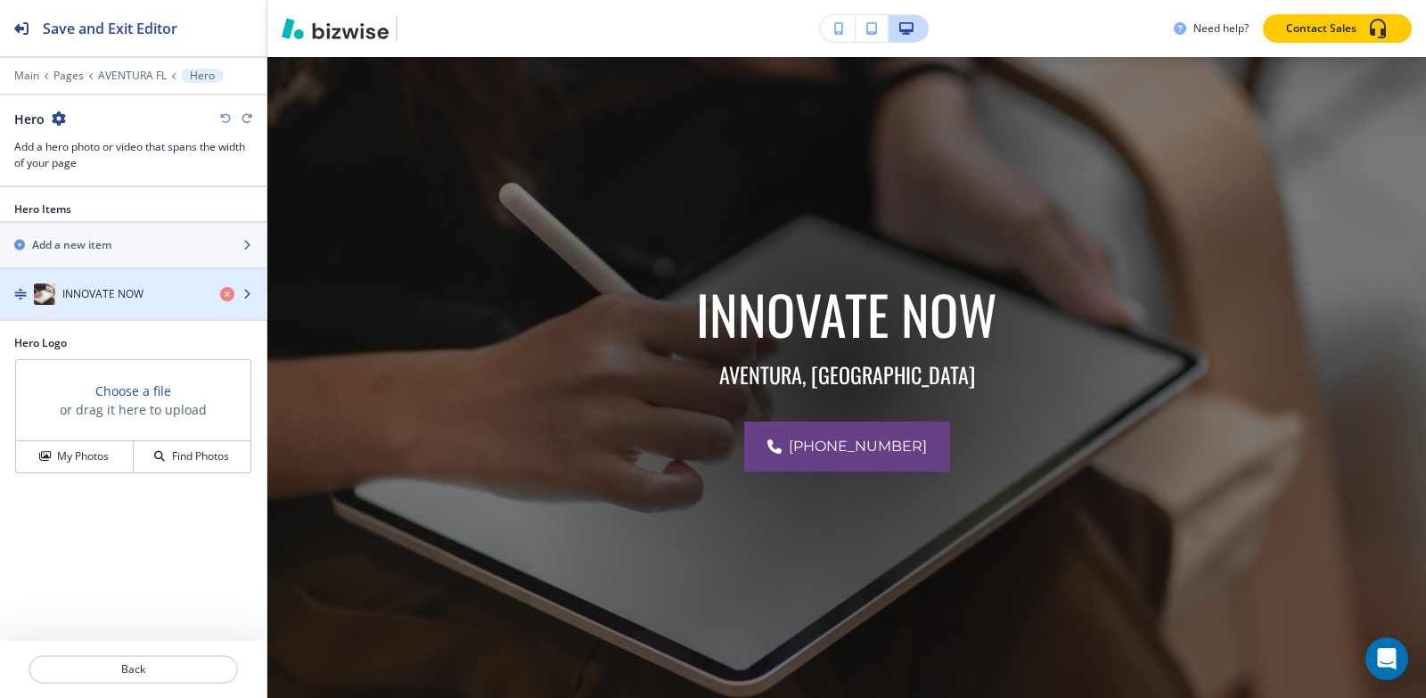
scroll to position [130, 0]
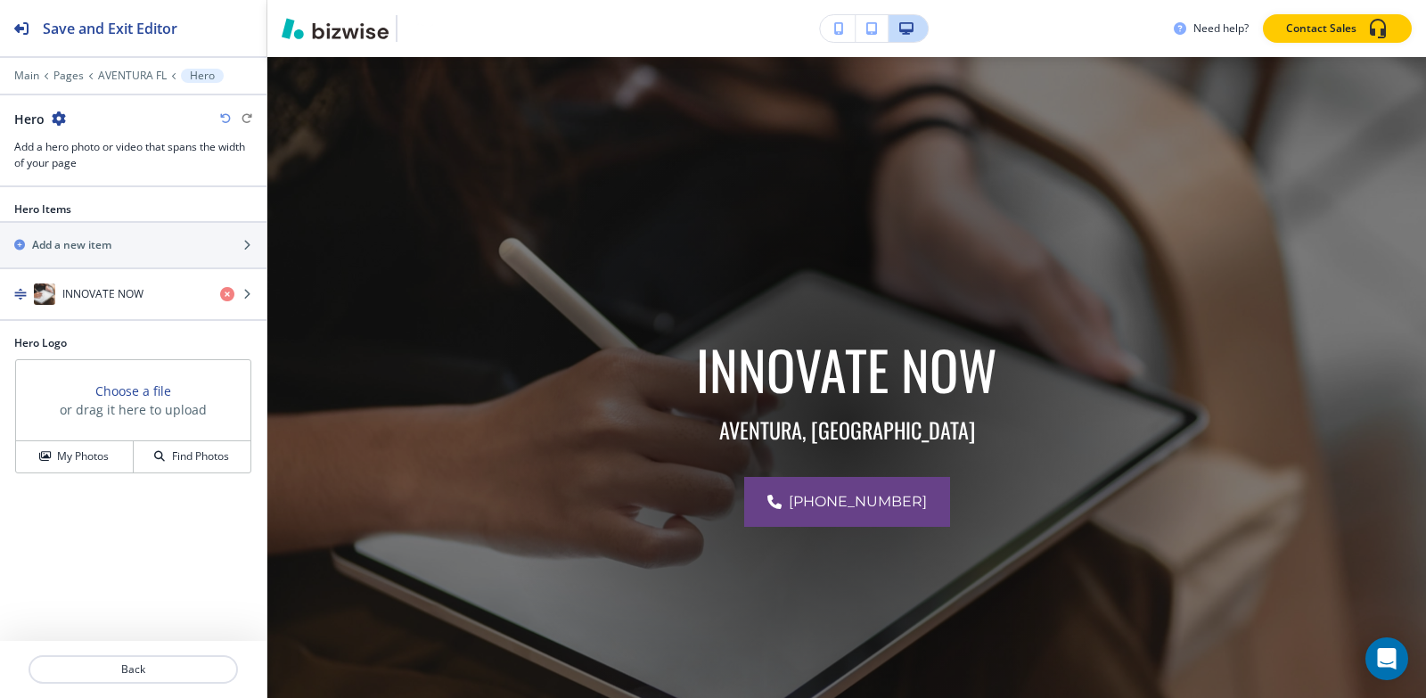
click at [145, 69] on div "Main Pages AVENTURA FL Hero" at bounding box center [133, 76] width 238 height 14
click at [145, 71] on p "AVENTURA FL" at bounding box center [132, 76] width 69 height 12
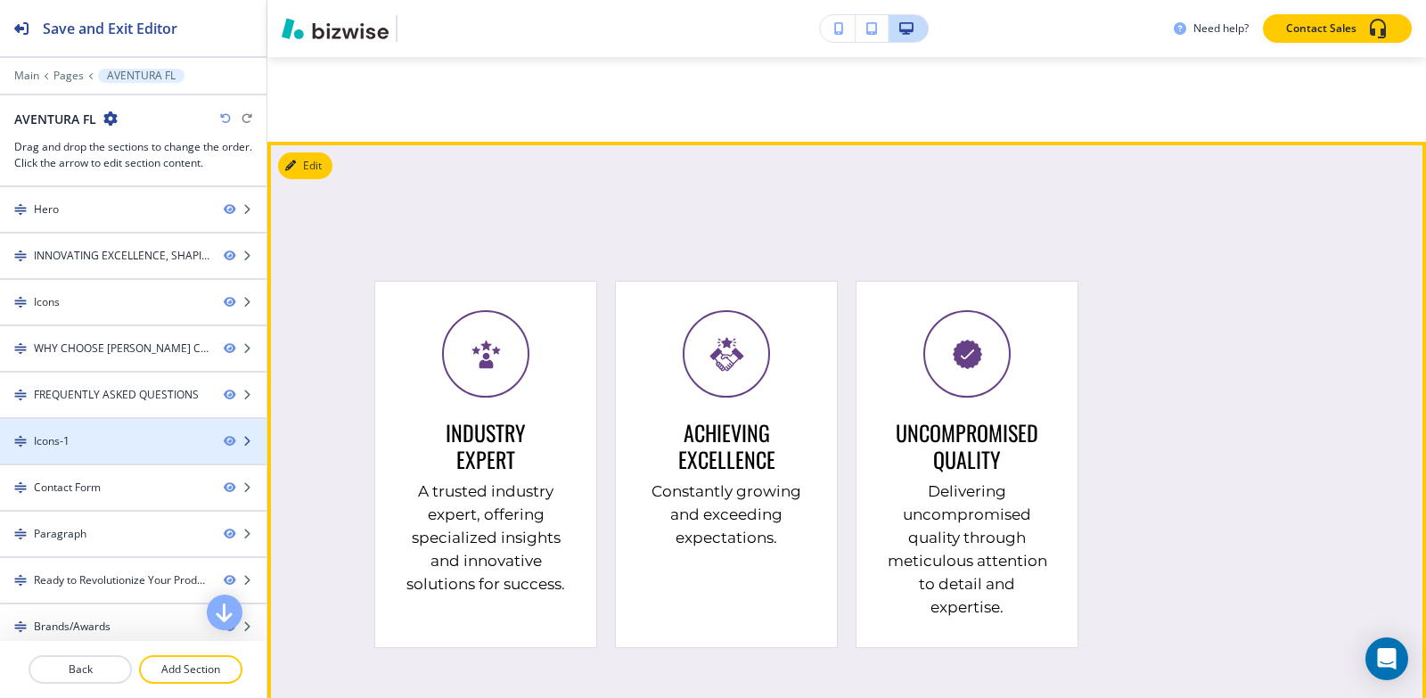
scroll to position [3583, 0]
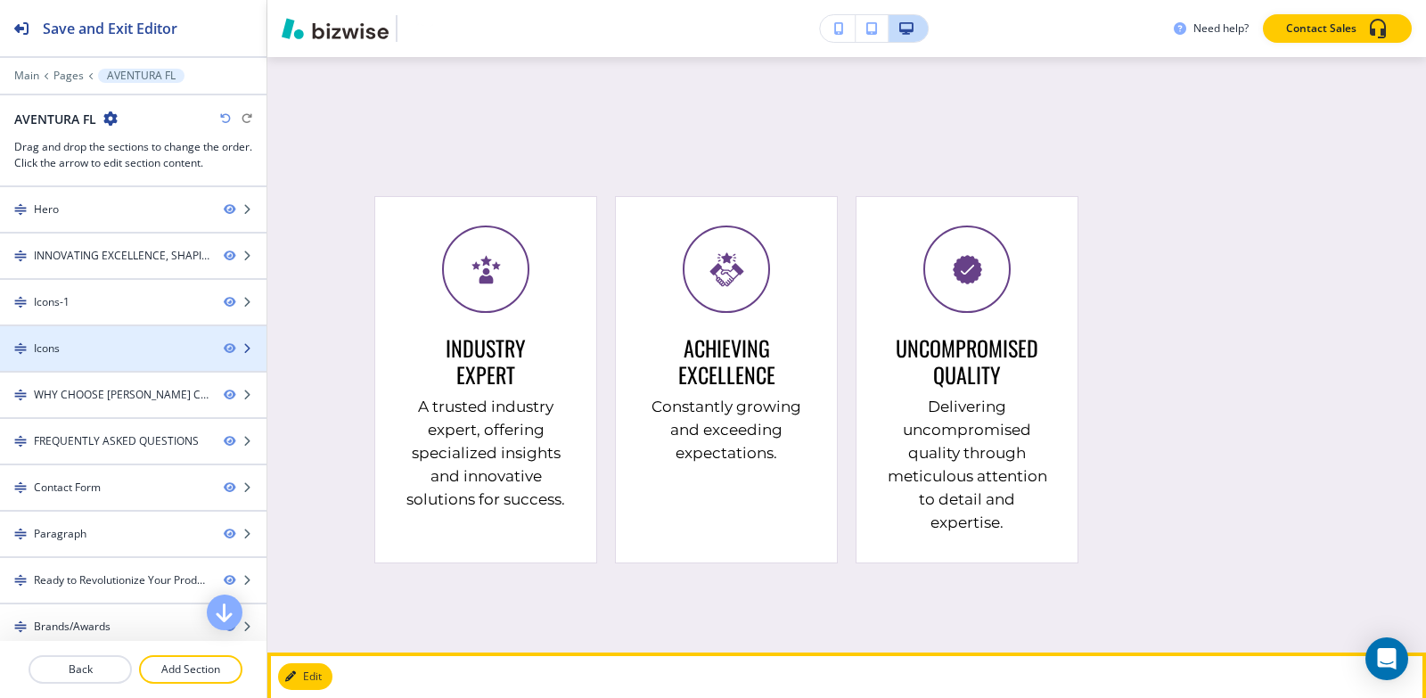
click at [97, 345] on div "Icons" at bounding box center [104, 348] width 209 height 16
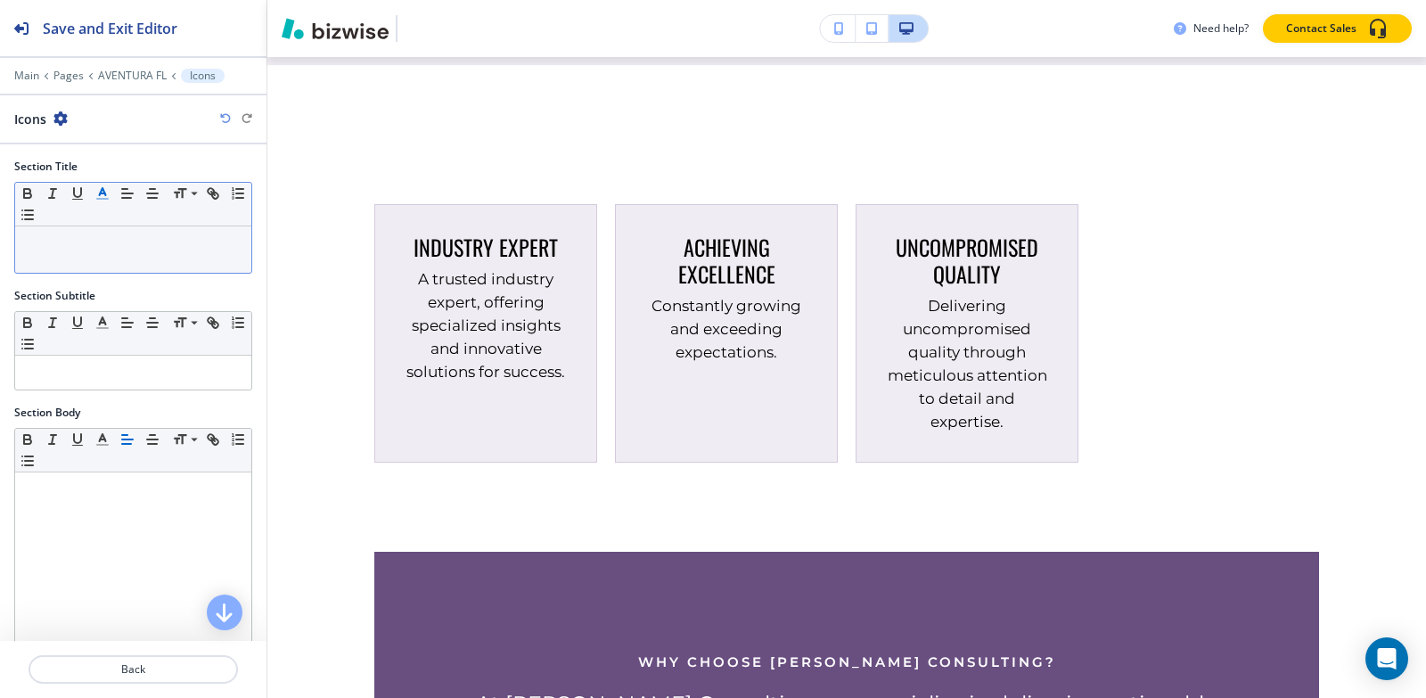
scroll to position [2269, 0]
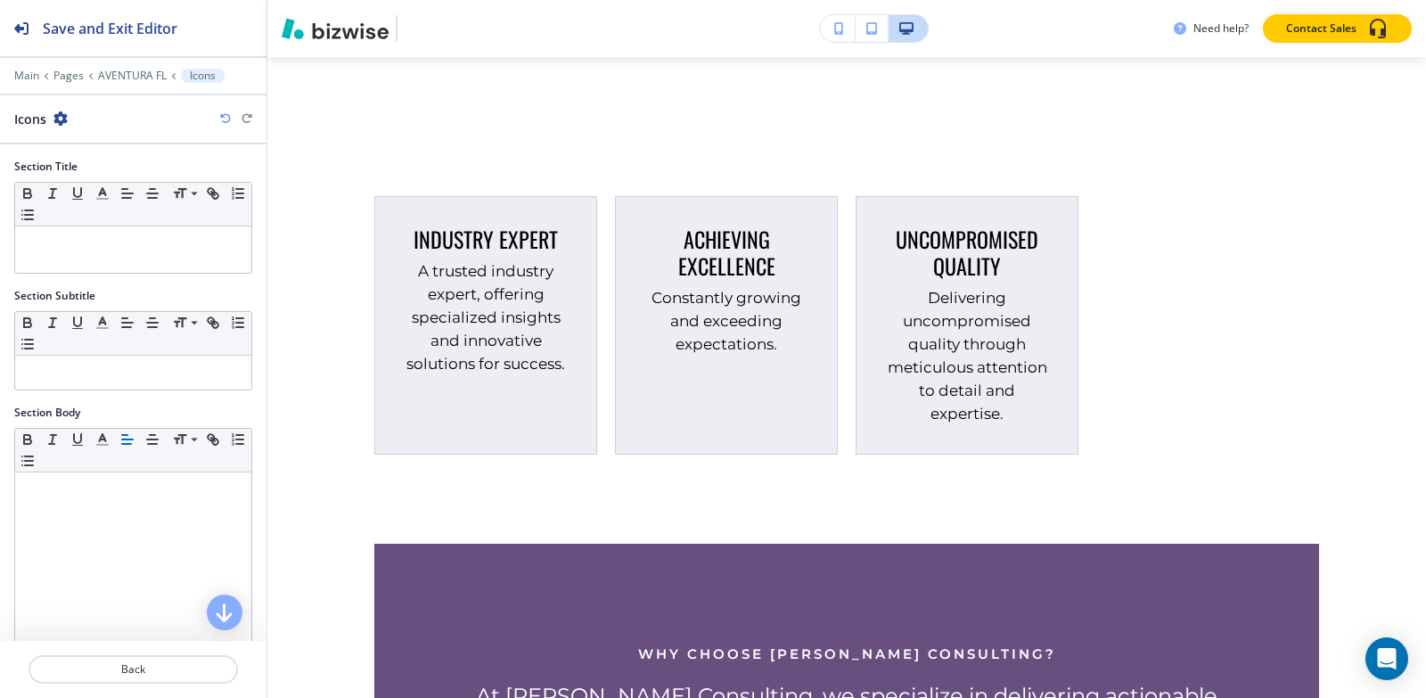
click at [61, 124] on icon "button" at bounding box center [60, 118] width 14 height 14
click at [97, 206] on p "Delete Section" at bounding box center [109, 212] width 91 height 16
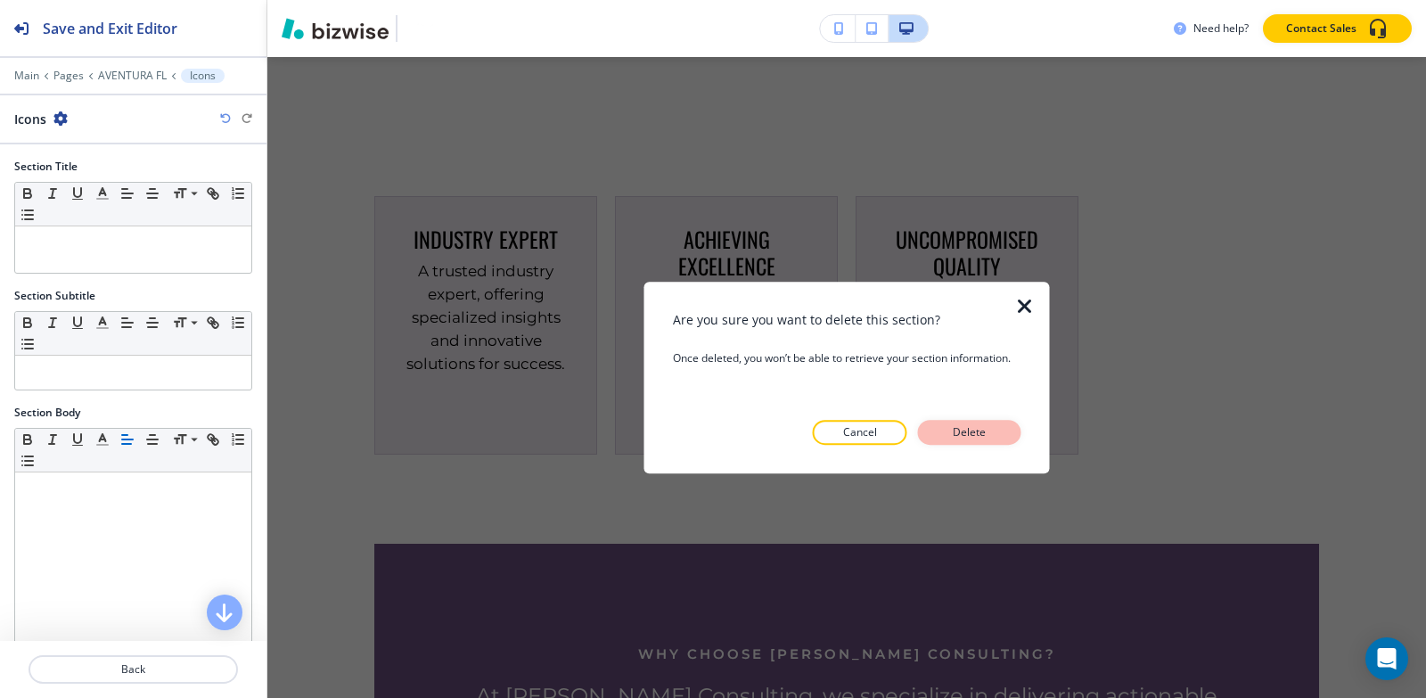
click at [987, 435] on p "Delete" at bounding box center [969, 432] width 43 height 16
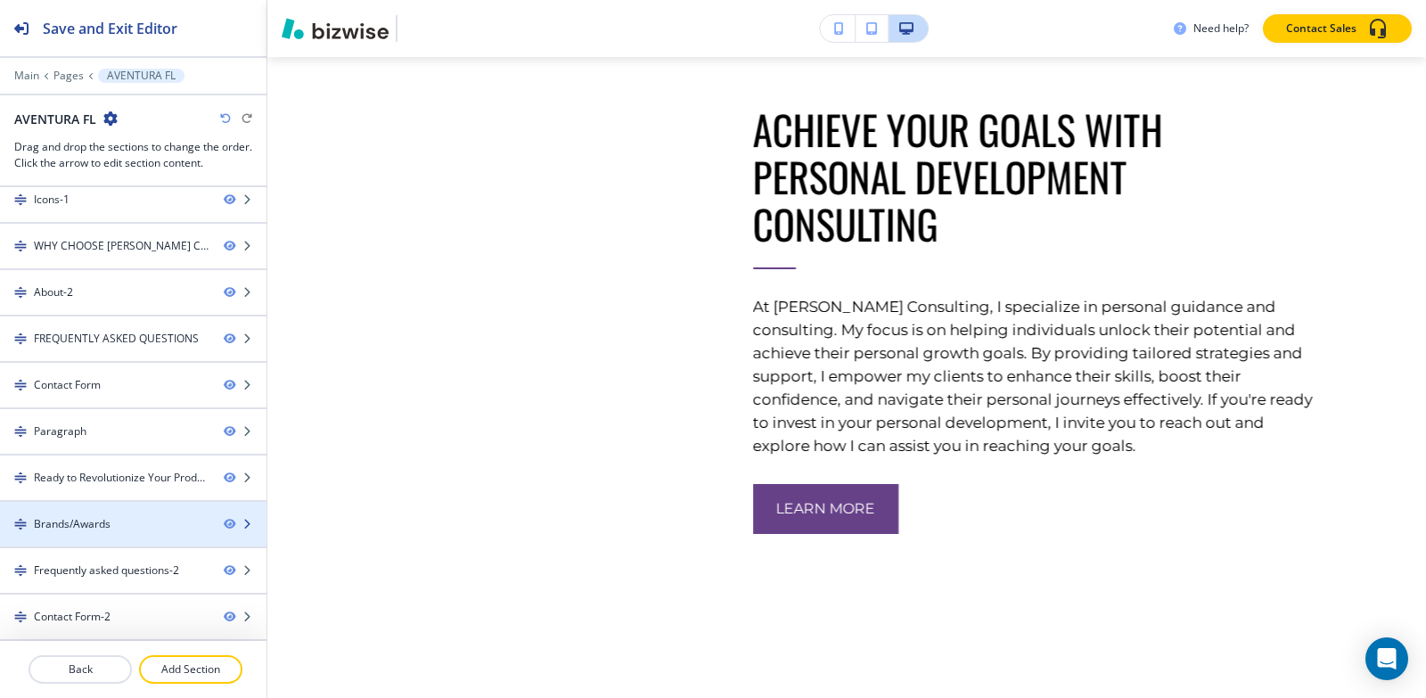
scroll to position [3144, 0]
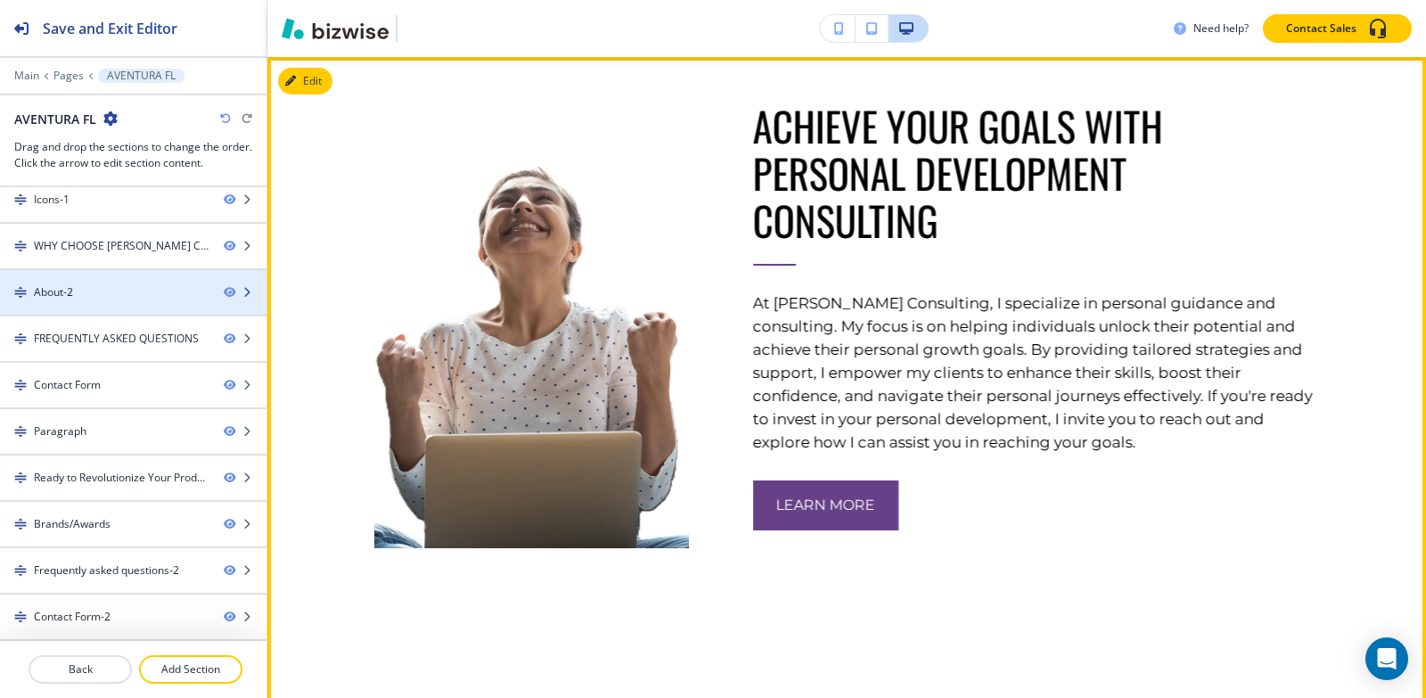
click at [129, 285] on div "About-2" at bounding box center [104, 292] width 209 height 16
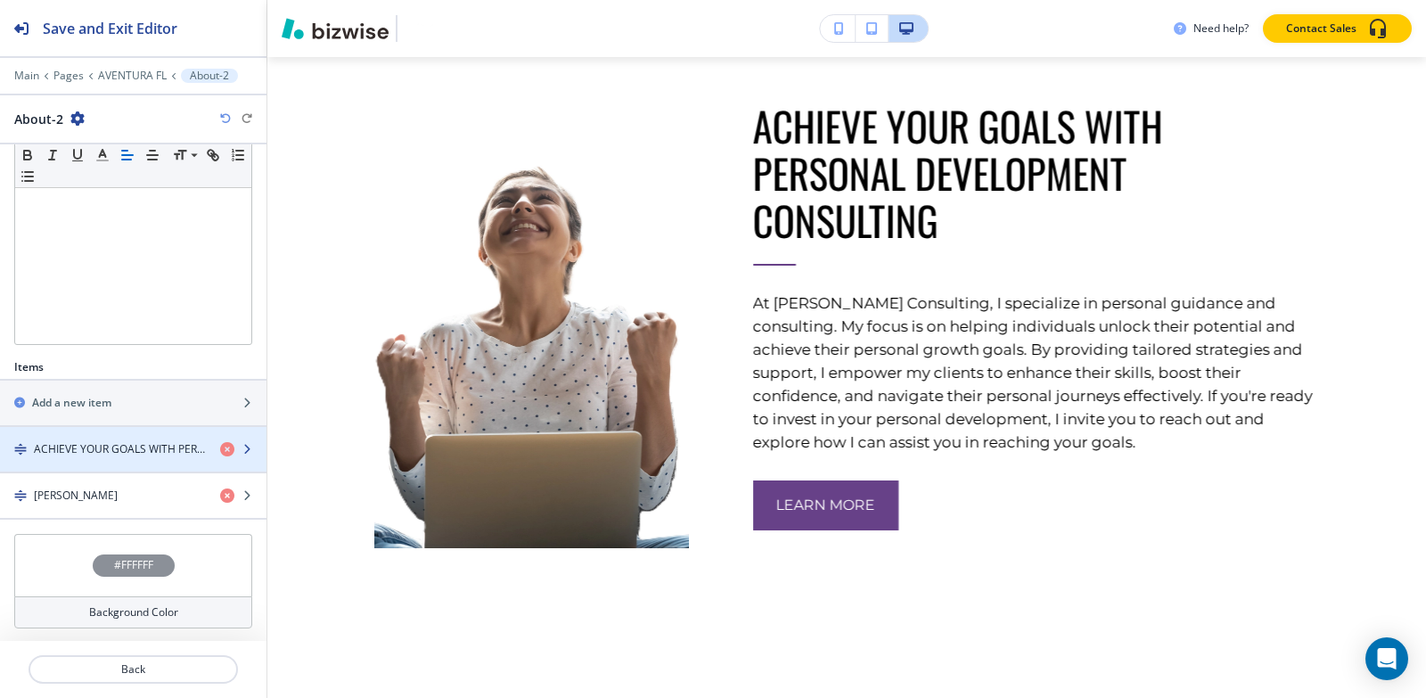
scroll to position [362, 0]
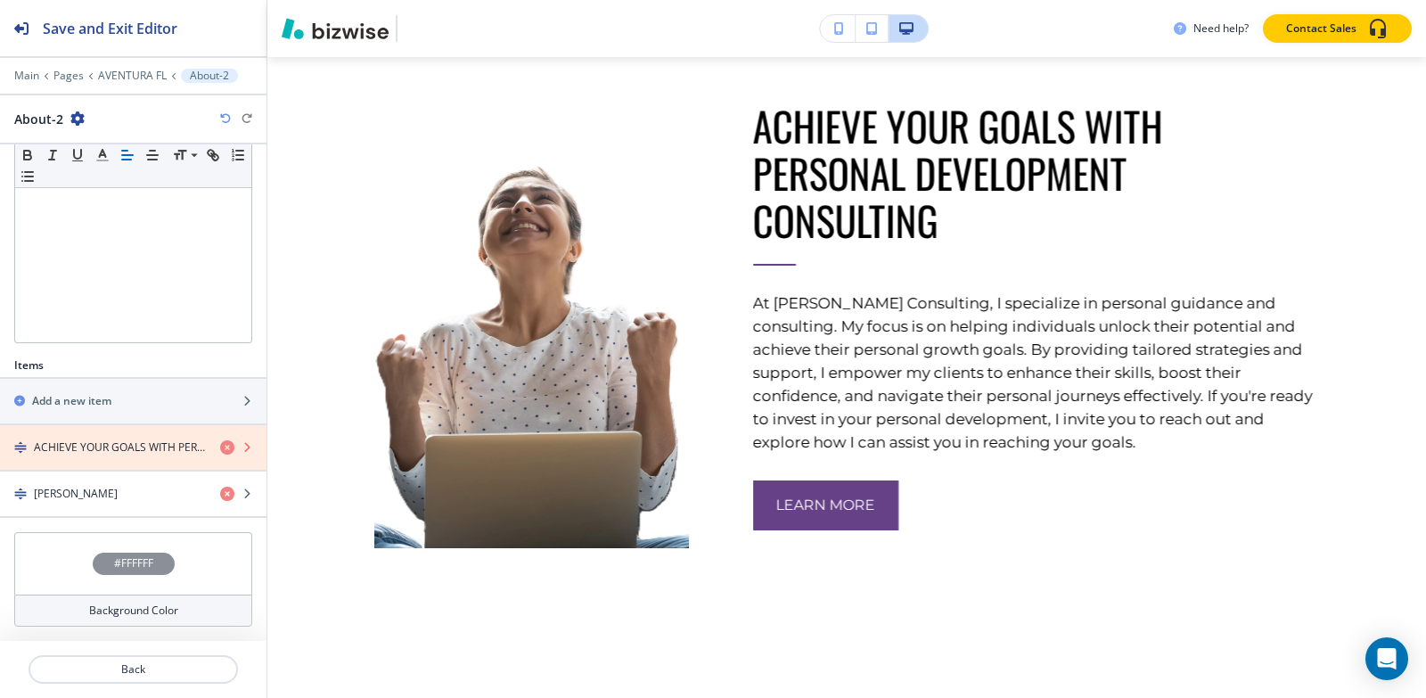
click at [220, 454] on icon "button" at bounding box center [227, 447] width 14 height 14
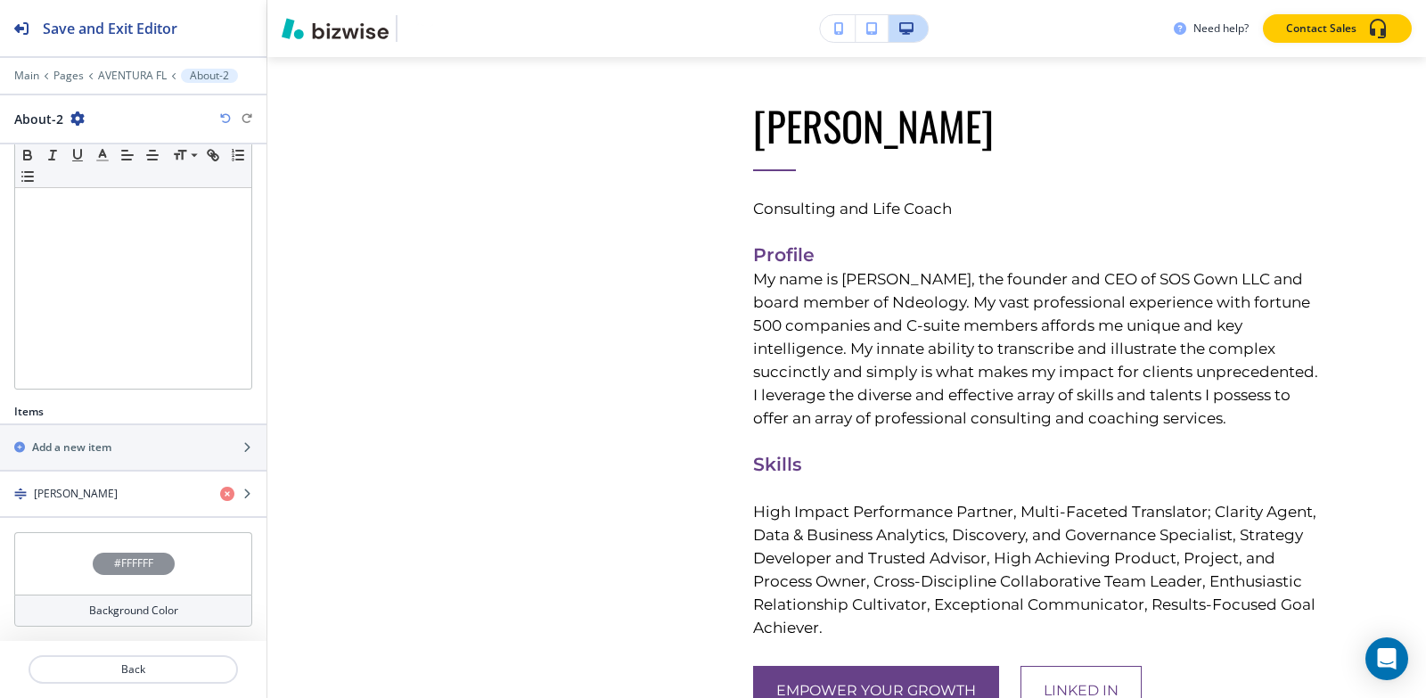
scroll to position [315, 0]
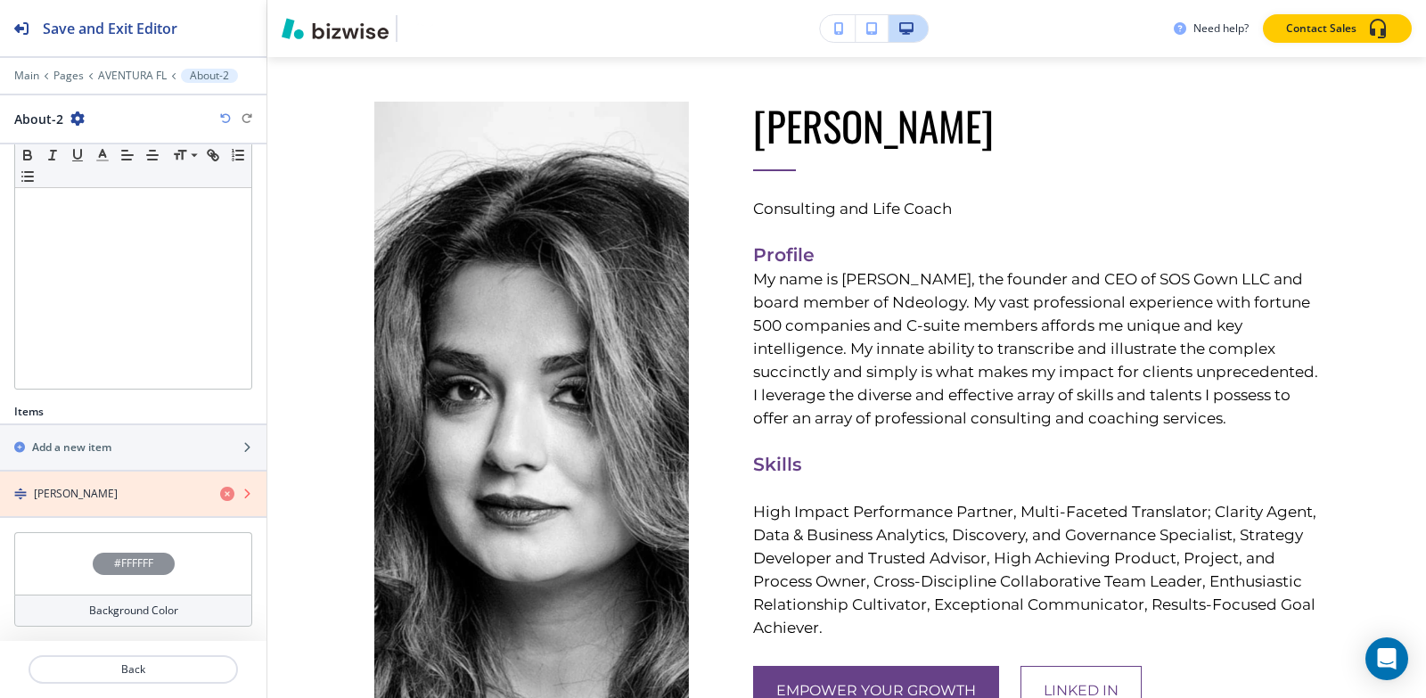
click at [220, 491] on icon "button" at bounding box center [227, 494] width 14 height 14
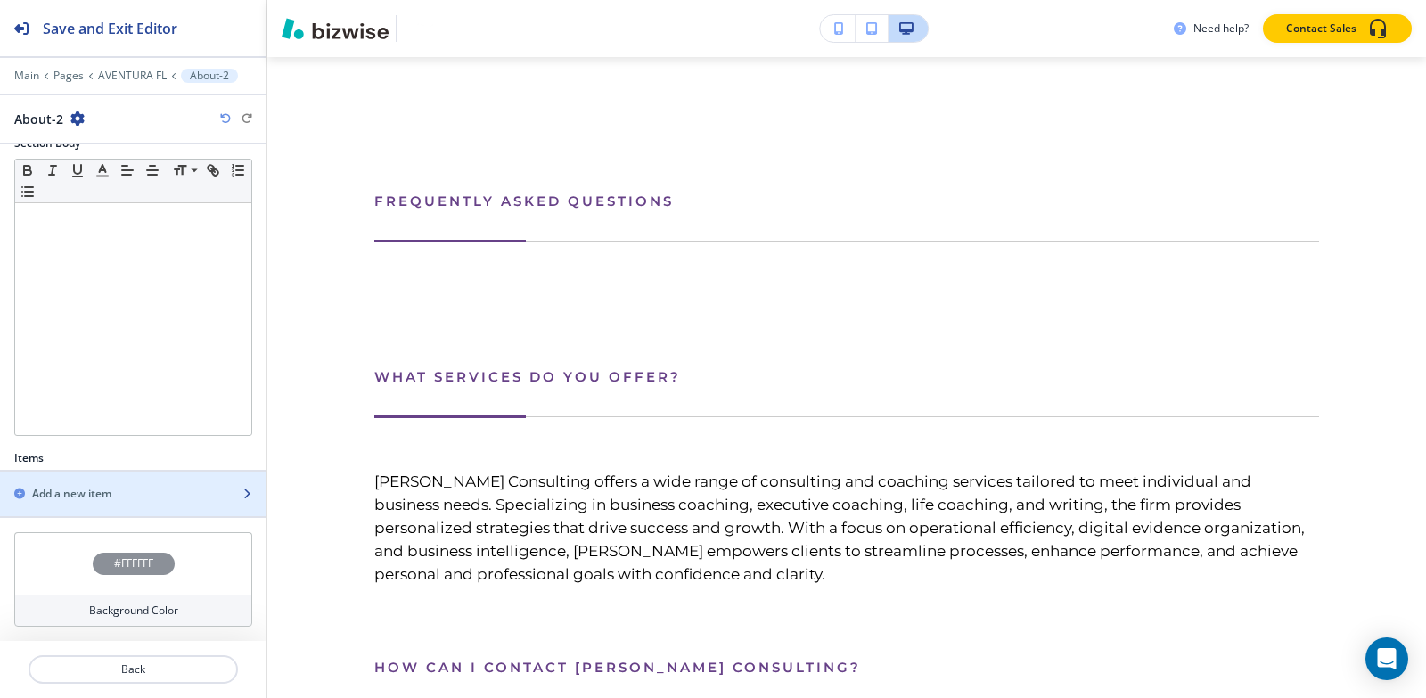
click at [146, 488] on div "Add a new item" at bounding box center [113, 494] width 227 height 16
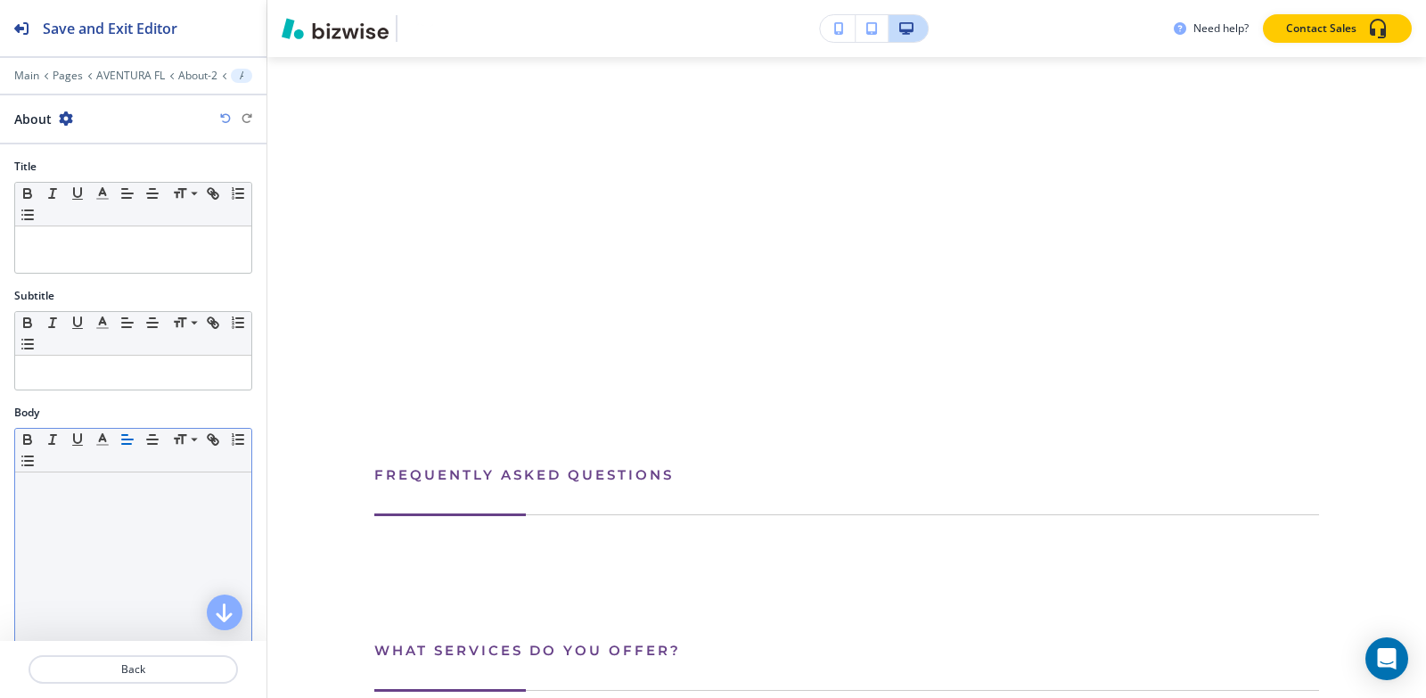
scroll to position [3099, 0]
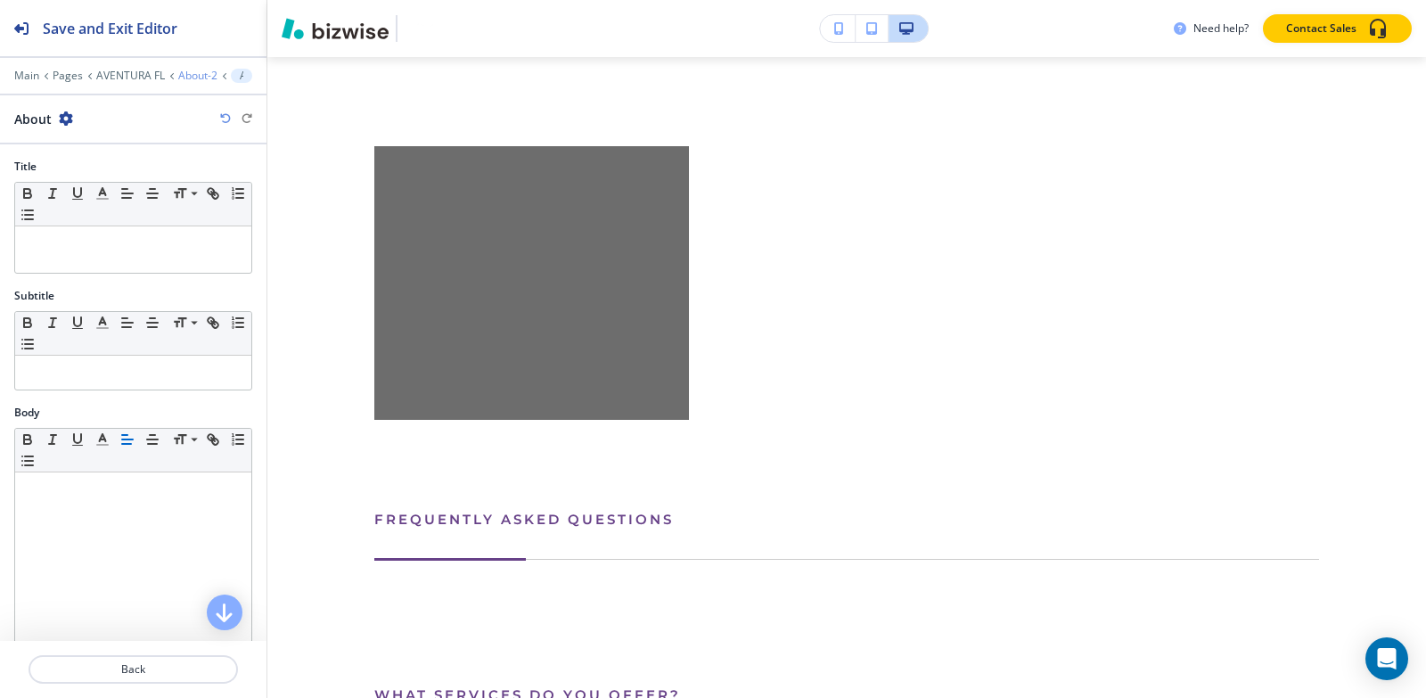
click at [179, 75] on p "About-2" at bounding box center [197, 76] width 39 height 12
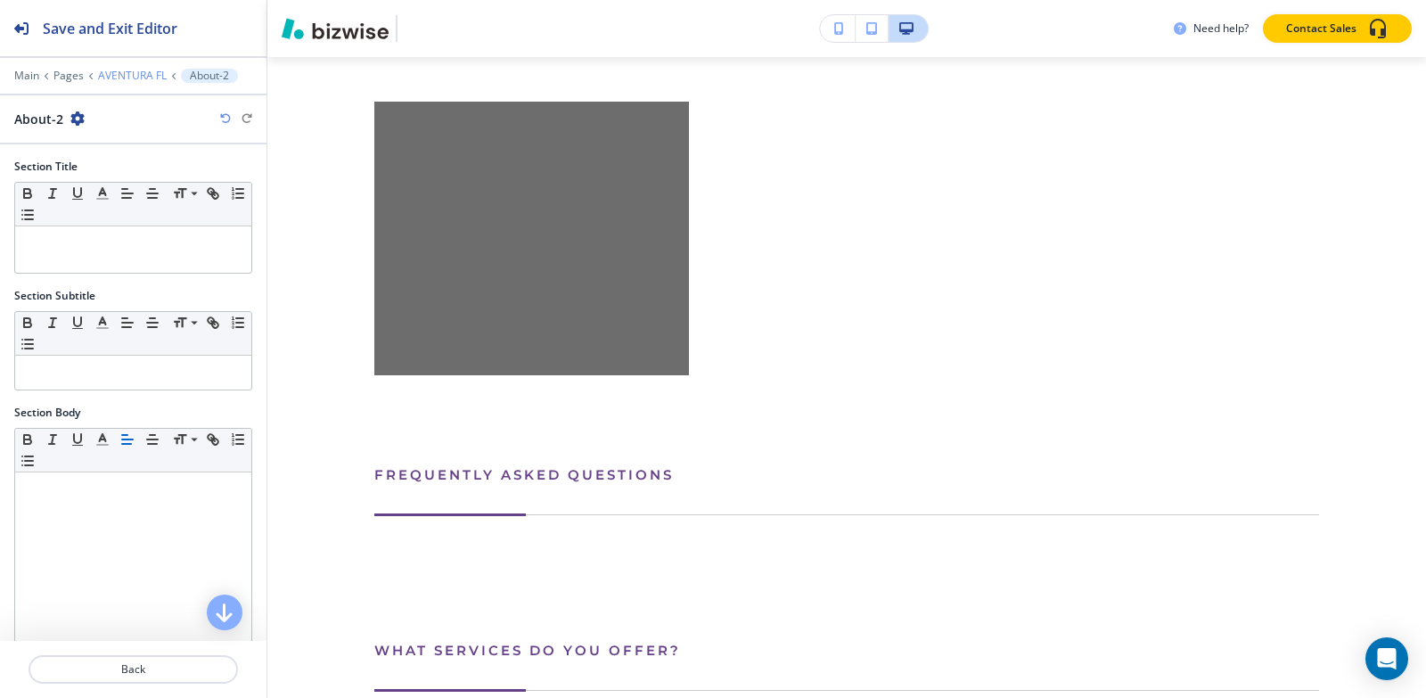
click at [143, 75] on p "AVENTURA FL" at bounding box center [132, 76] width 69 height 12
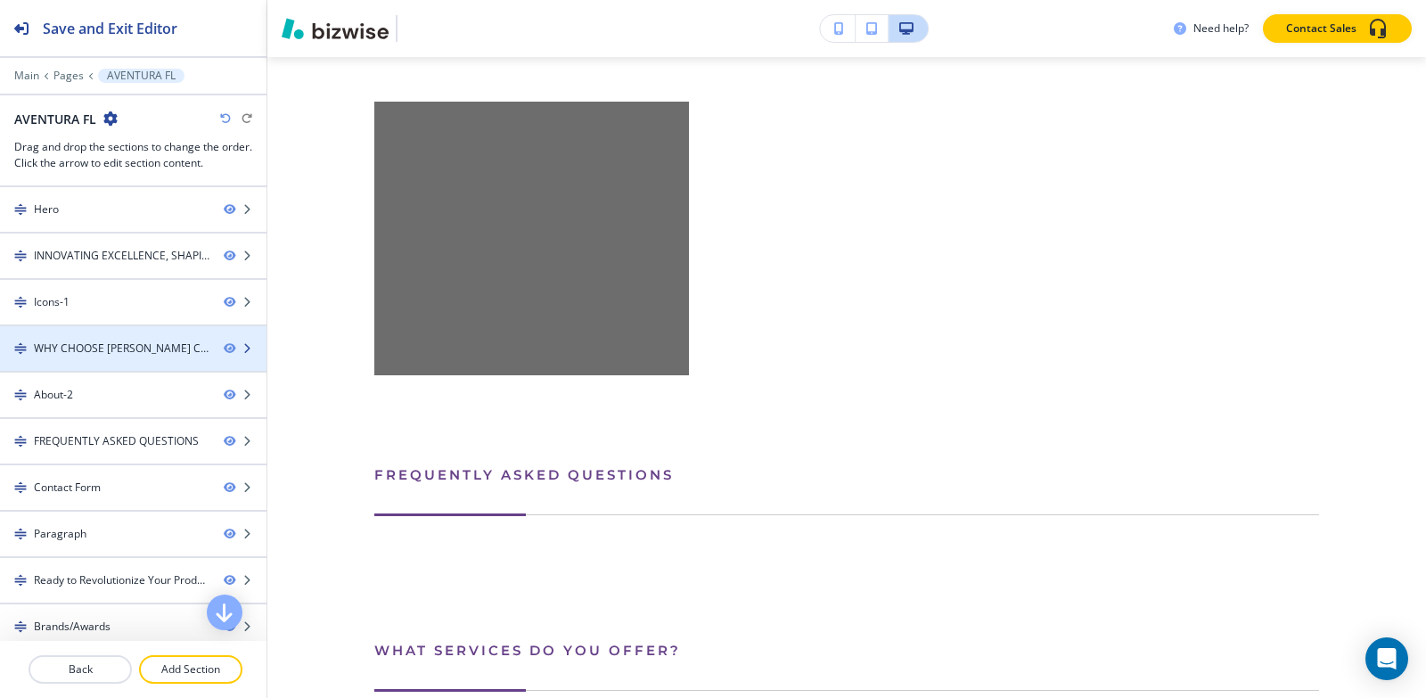
click at [117, 350] on div "WHY CHOOSE [PERSON_NAME] CONSULTING?" at bounding box center [122, 348] width 176 height 16
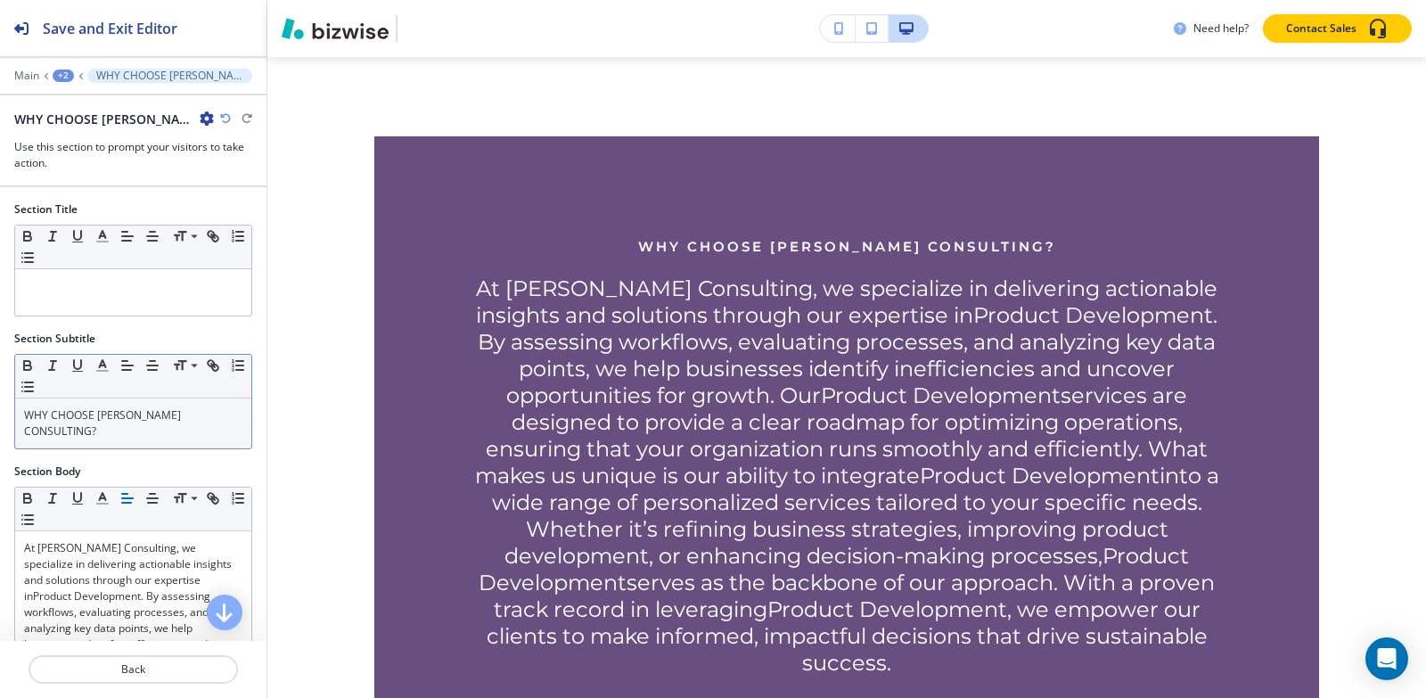
scroll to position [2269, 0]
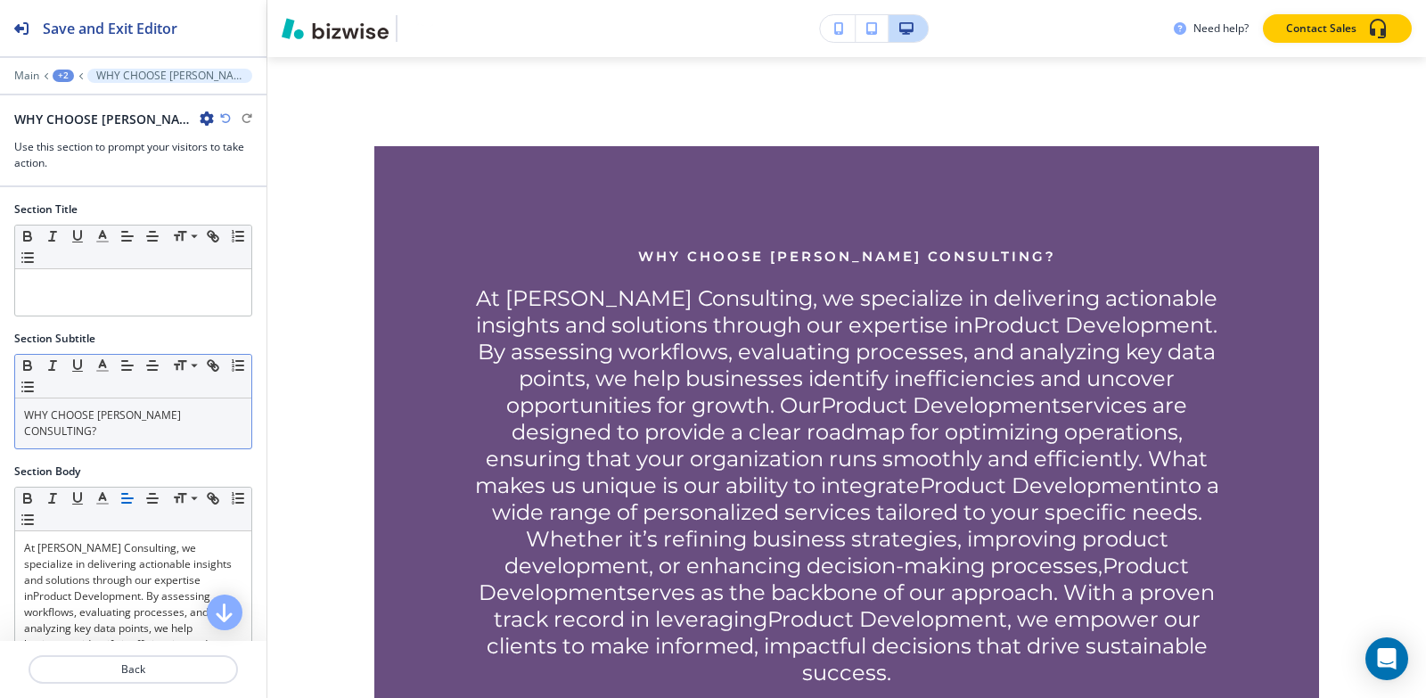
click at [138, 436] on p "WHY CHOOSE [PERSON_NAME] CONSULTING?" at bounding box center [133, 423] width 218 height 32
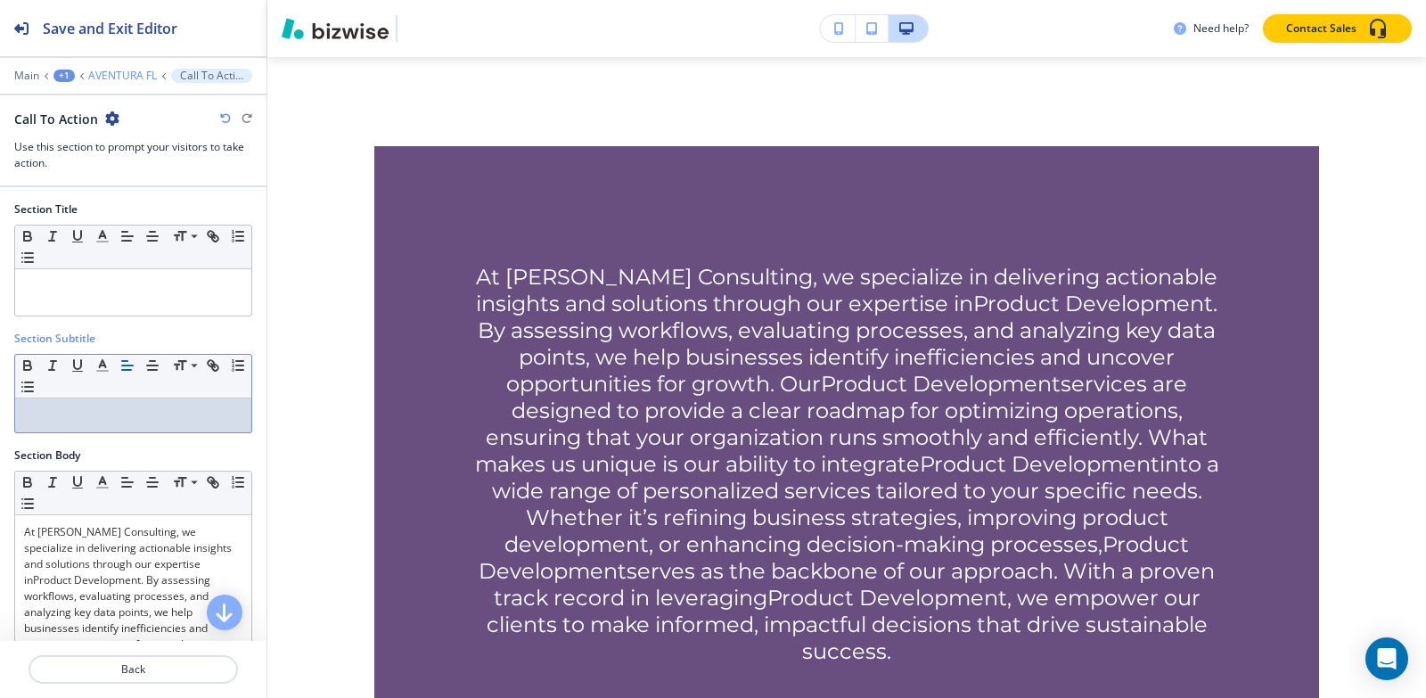
click at [119, 74] on p "AVENTURA FL" at bounding box center [122, 76] width 69 height 12
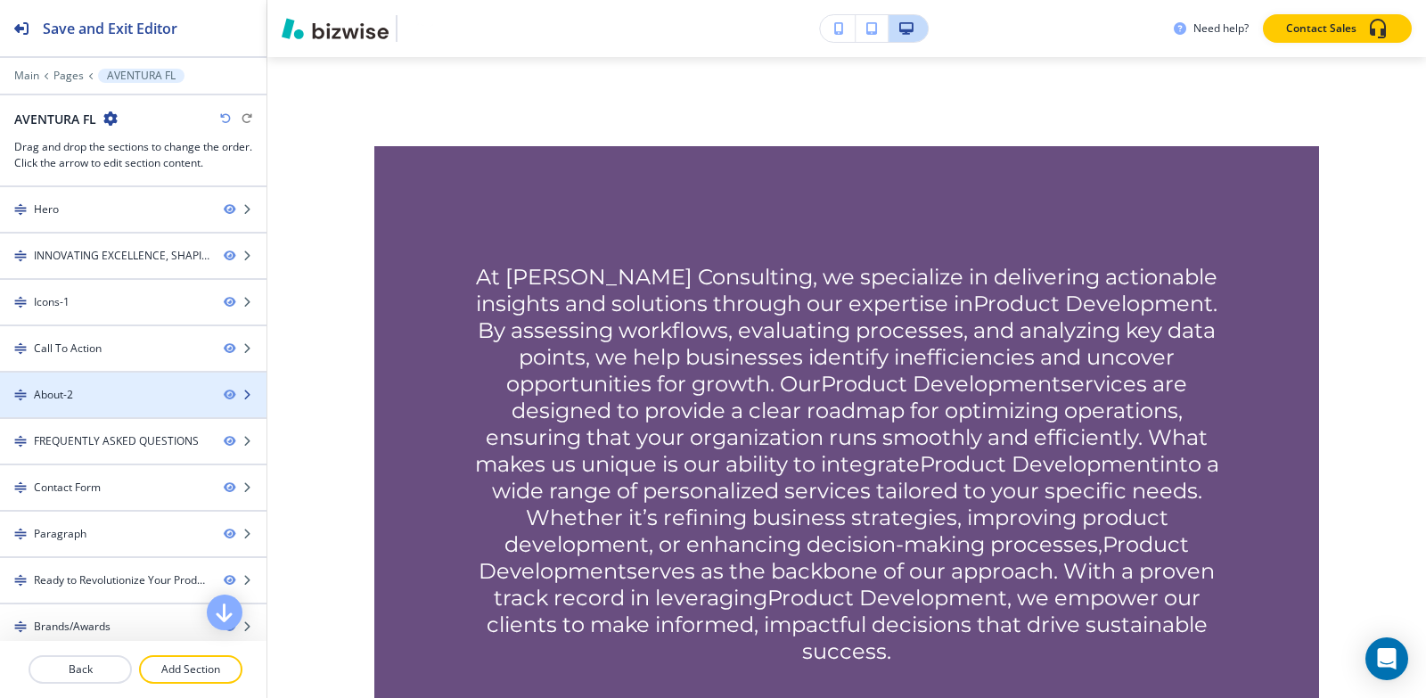
click at [72, 404] on div at bounding box center [133, 410] width 266 height 14
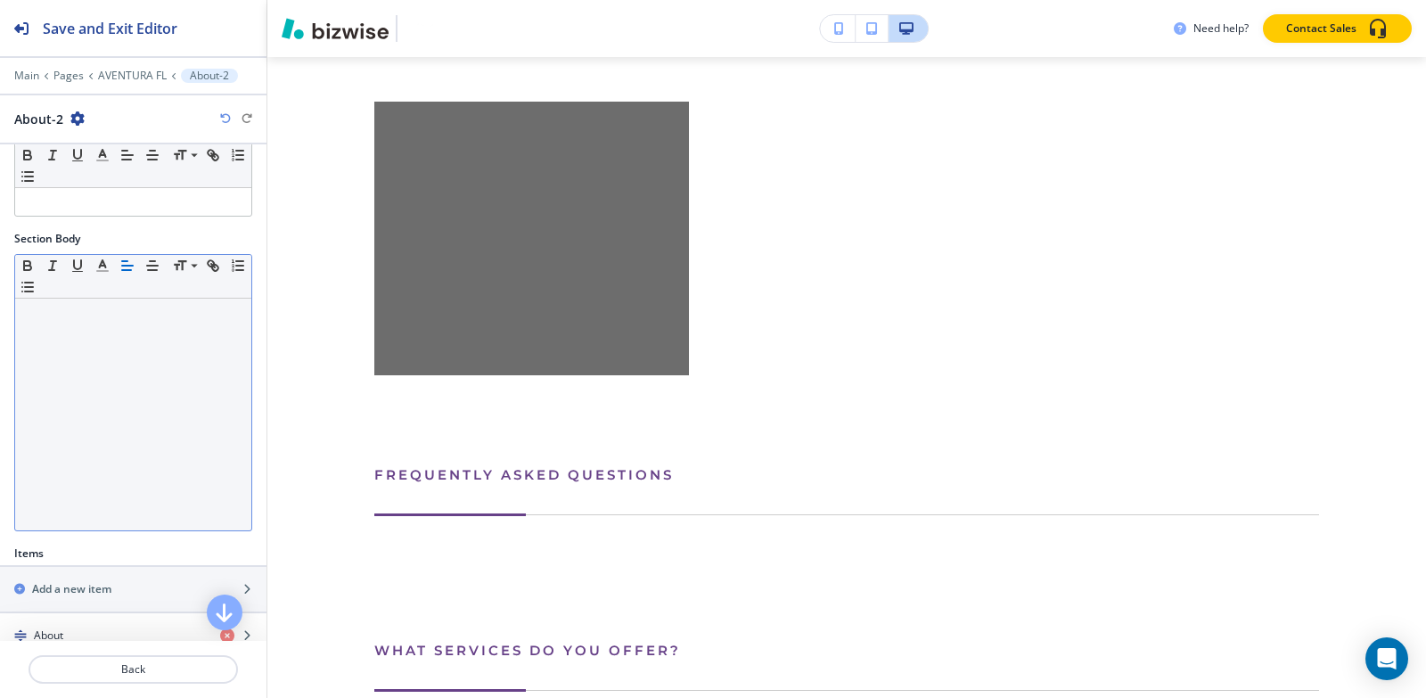
scroll to position [315, 0]
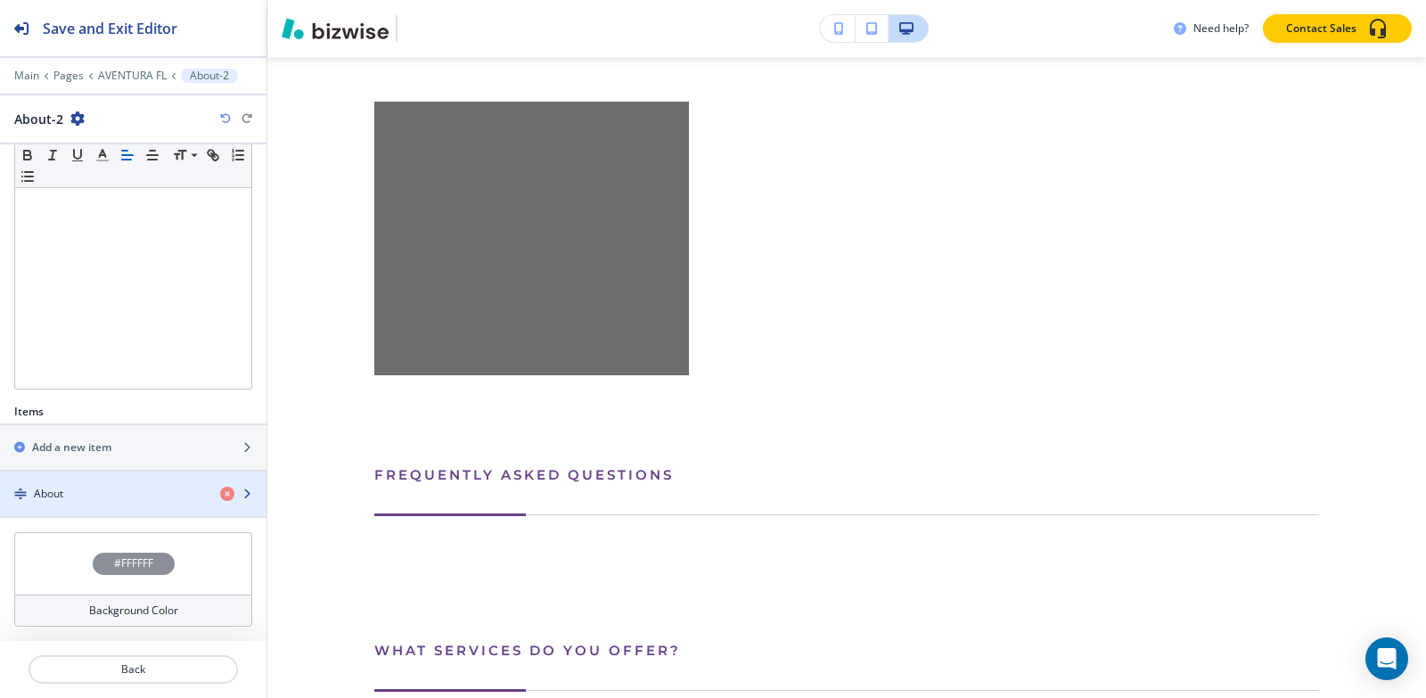
click at [125, 493] on div "About" at bounding box center [103, 494] width 206 height 16
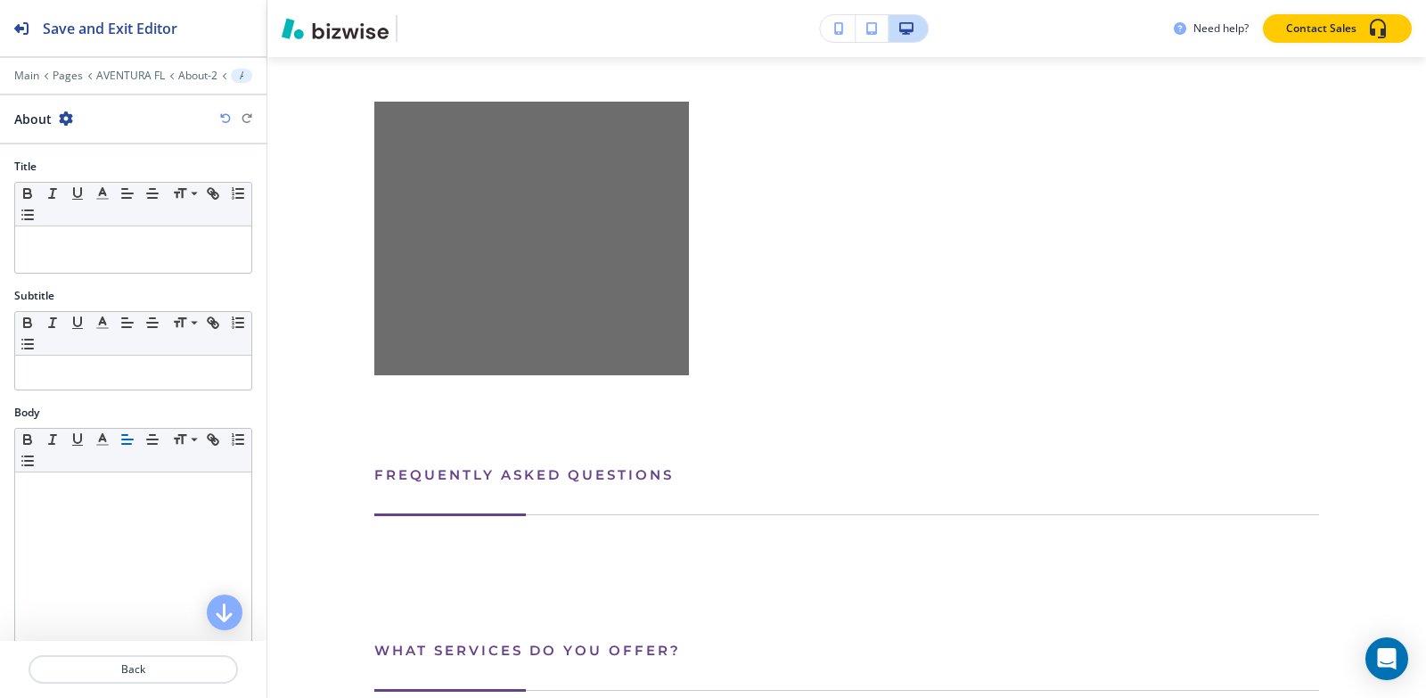
scroll to position [3078, 0]
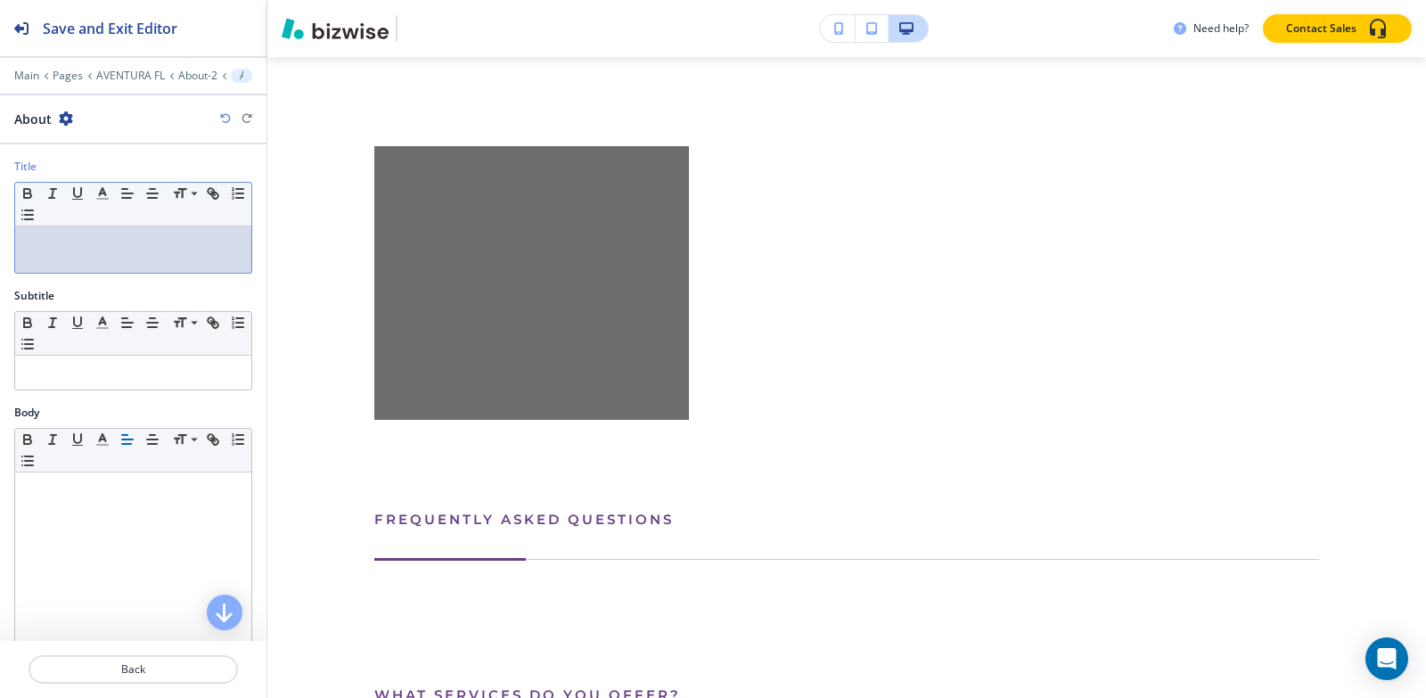
click at [136, 252] on div at bounding box center [133, 249] width 236 height 46
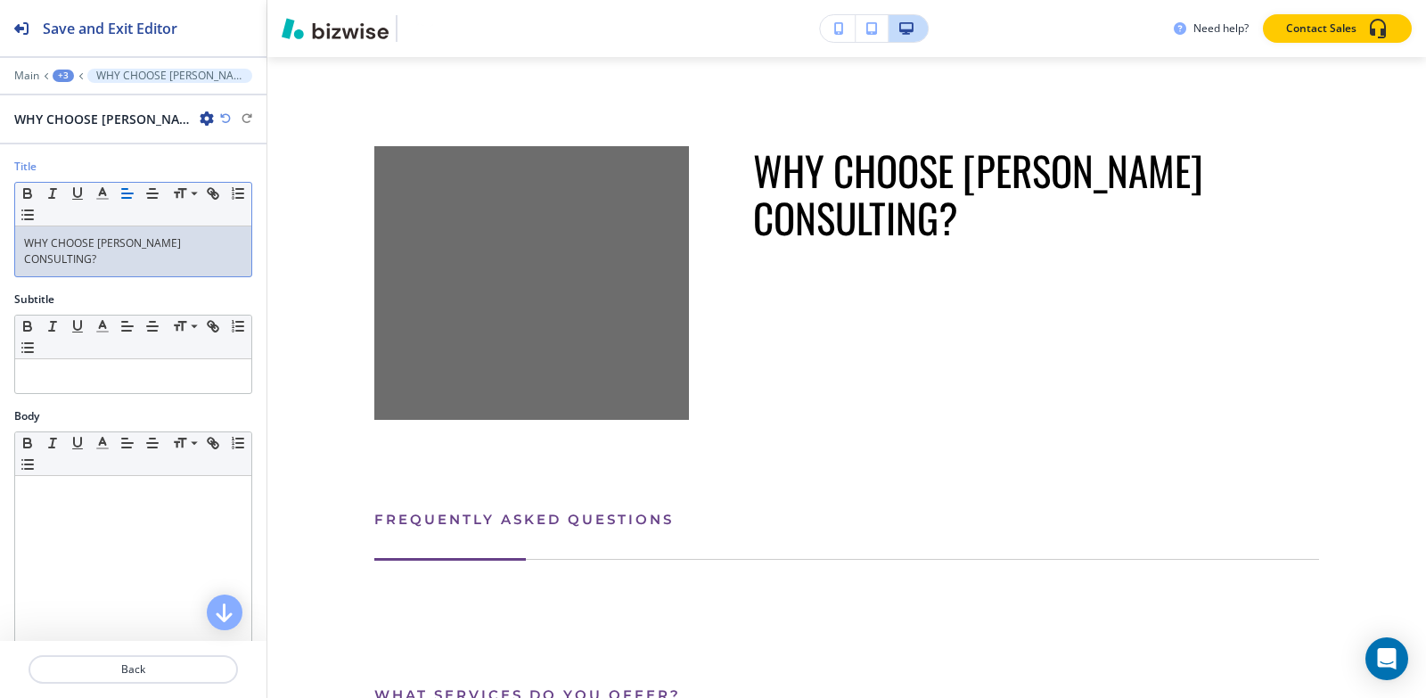
click at [69, 78] on div "+3" at bounding box center [63, 76] width 21 height 12
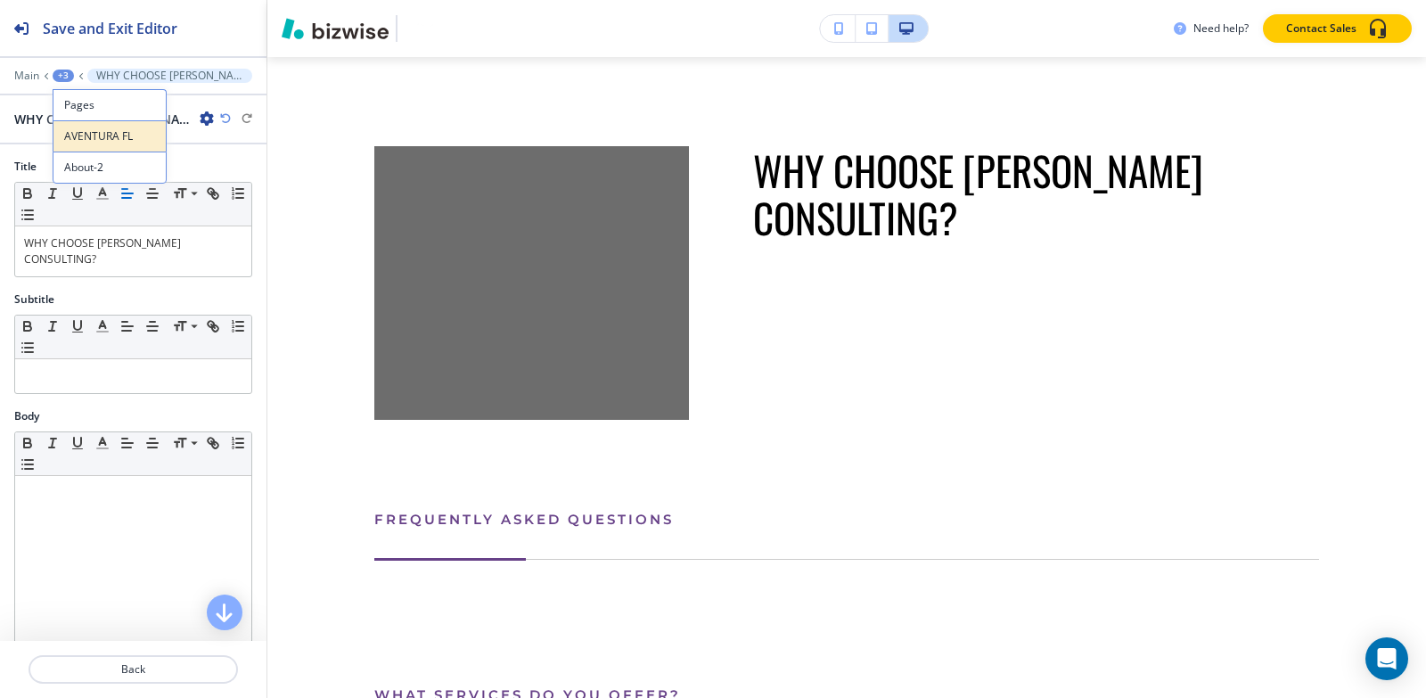
click at [81, 142] on p "AVENTURA FL" at bounding box center [109, 136] width 91 height 16
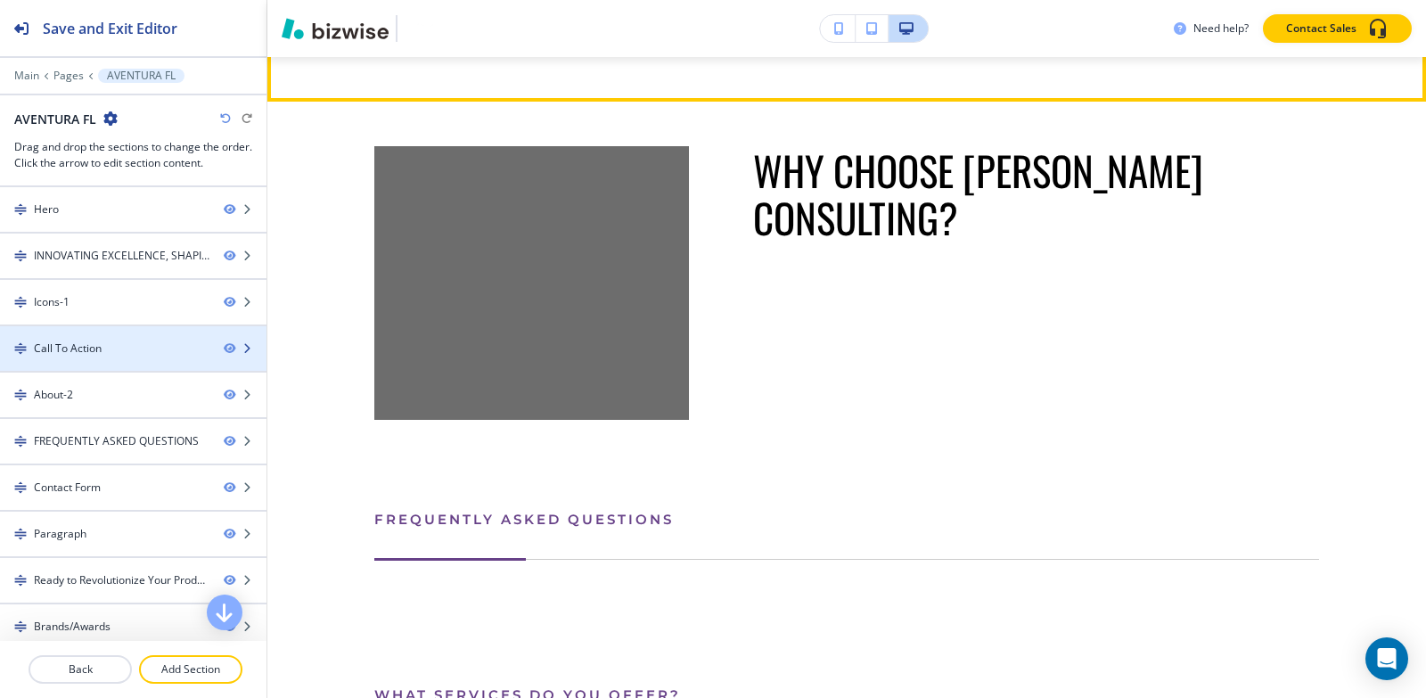
click at [108, 346] on div "Call To Action" at bounding box center [104, 348] width 209 height 16
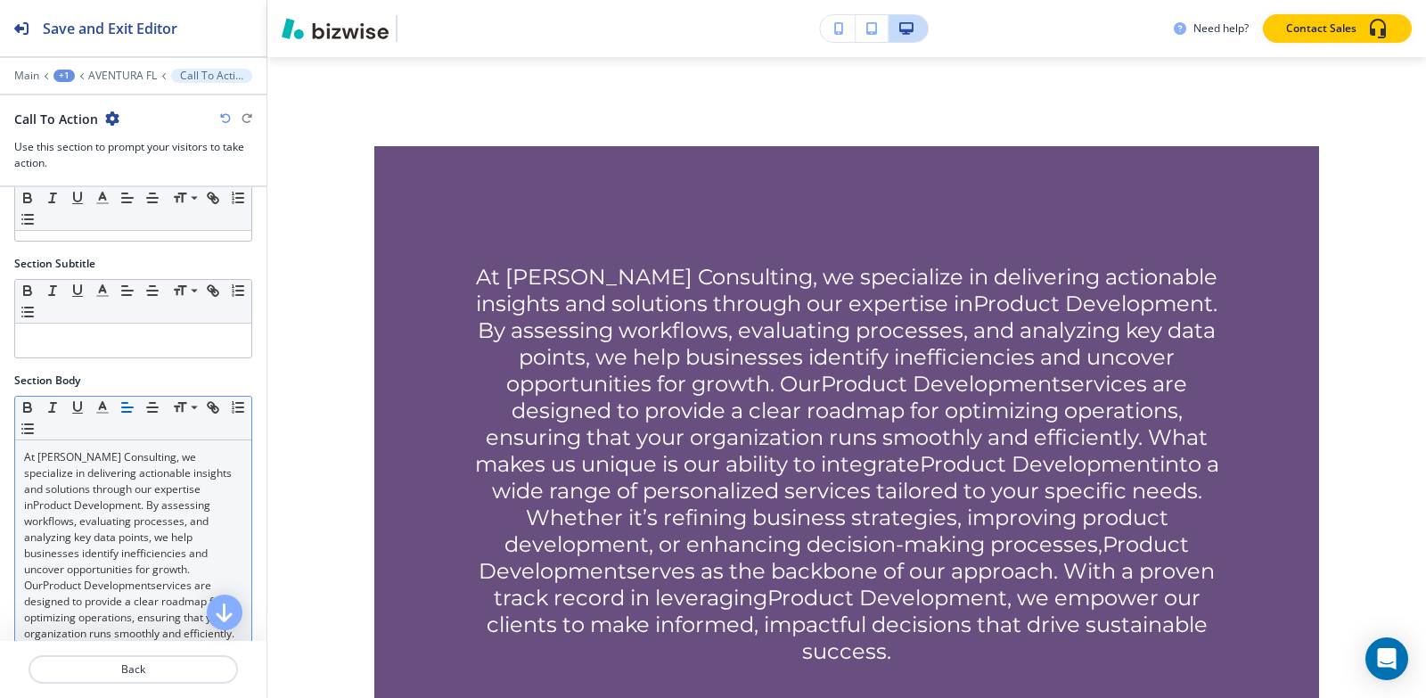
scroll to position [178, 0]
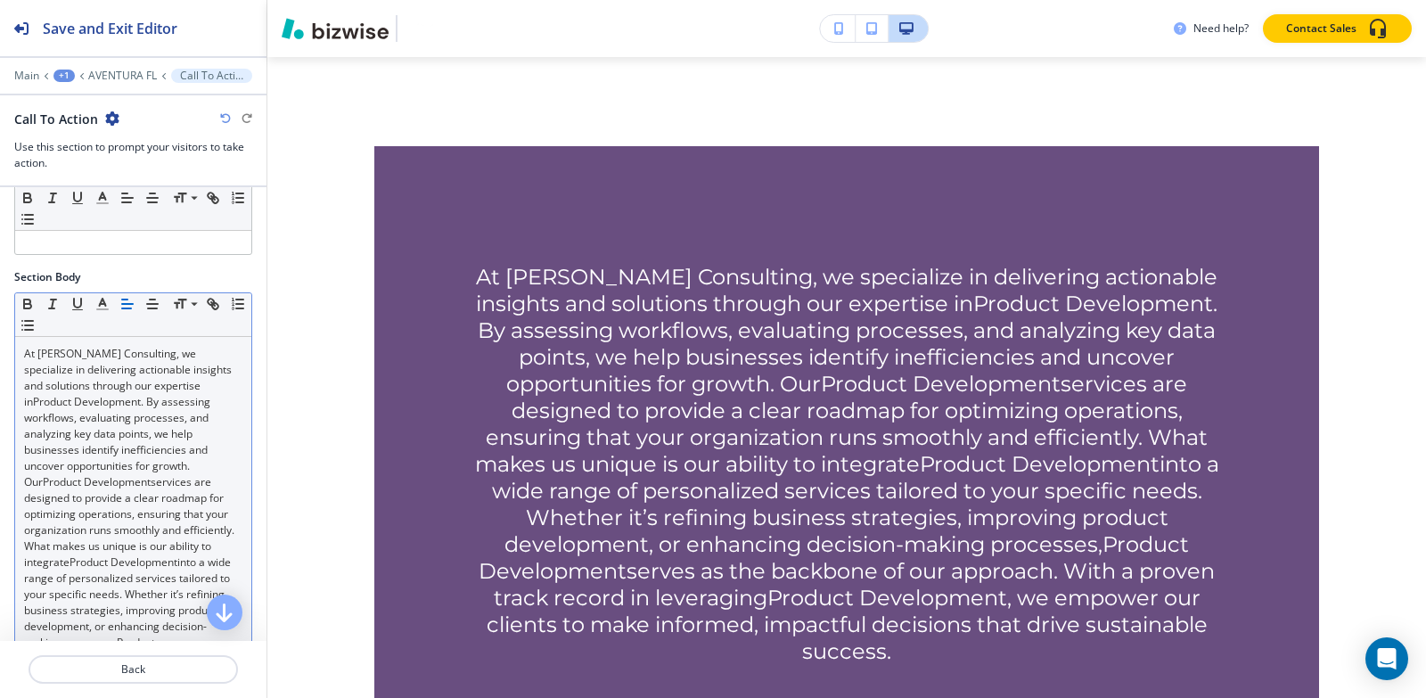
click at [98, 483] on link ". By assessing workflows, evaluating processes, and analyzing key data points, …" at bounding box center [118, 441] width 189 height 95
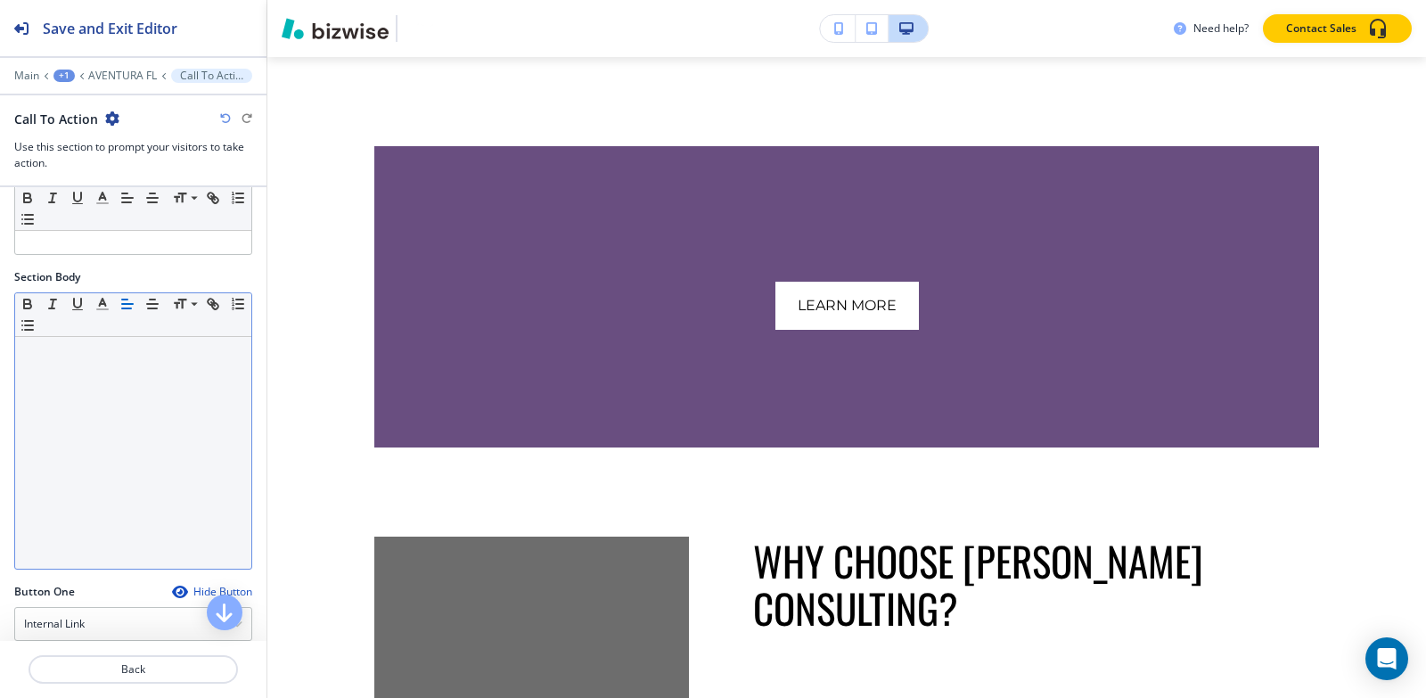
click at [109, 82] on div "Main +1 AVENTURA FL Call To Action" at bounding box center [133, 76] width 238 height 14
click at [116, 66] on div at bounding box center [133, 63] width 266 height 11
click at [120, 76] on p "AVENTURA FL" at bounding box center [122, 76] width 69 height 12
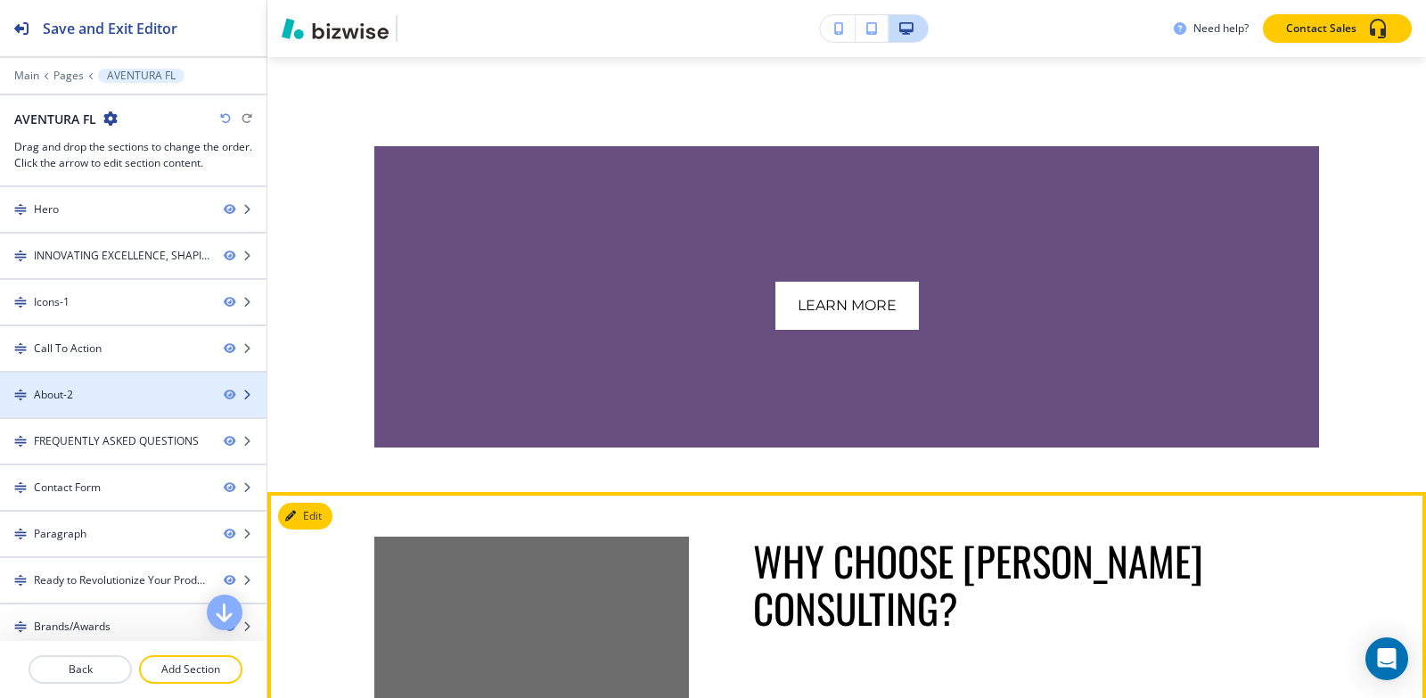
click at [166, 399] on div "About-2" at bounding box center [104, 395] width 209 height 16
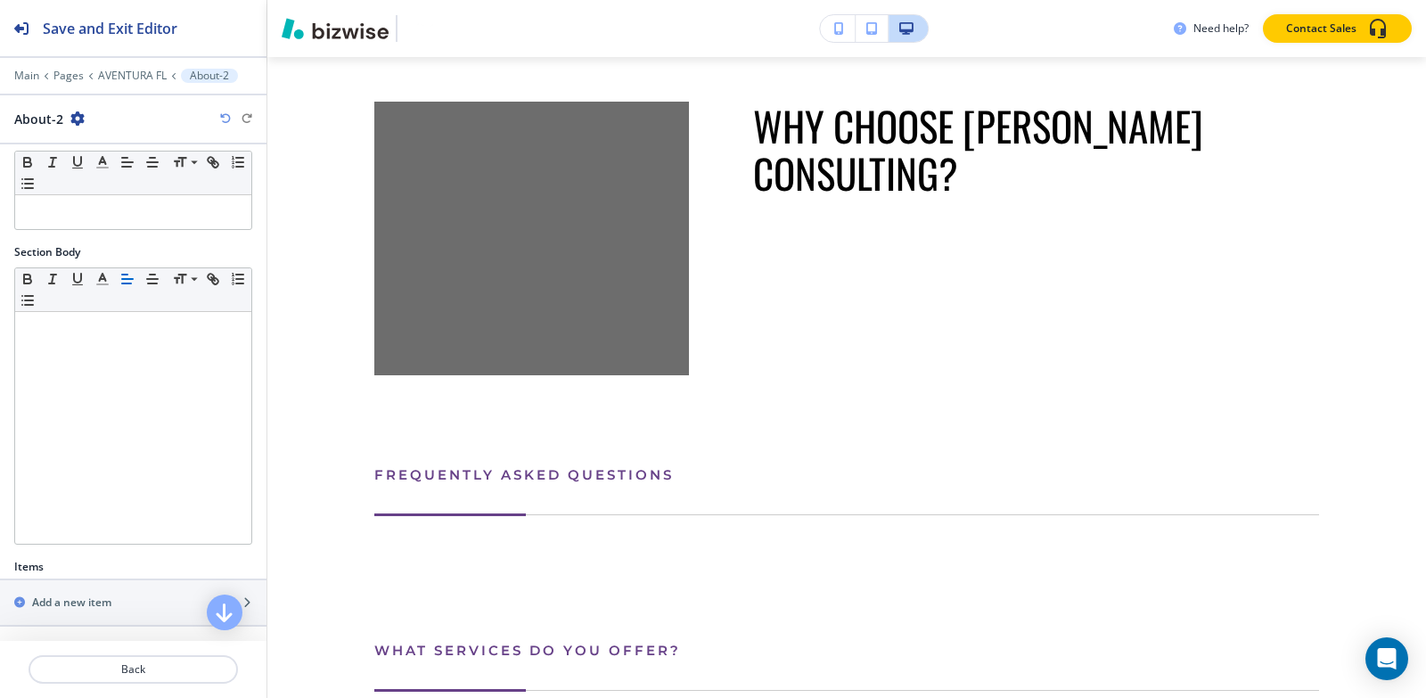
scroll to position [315, 0]
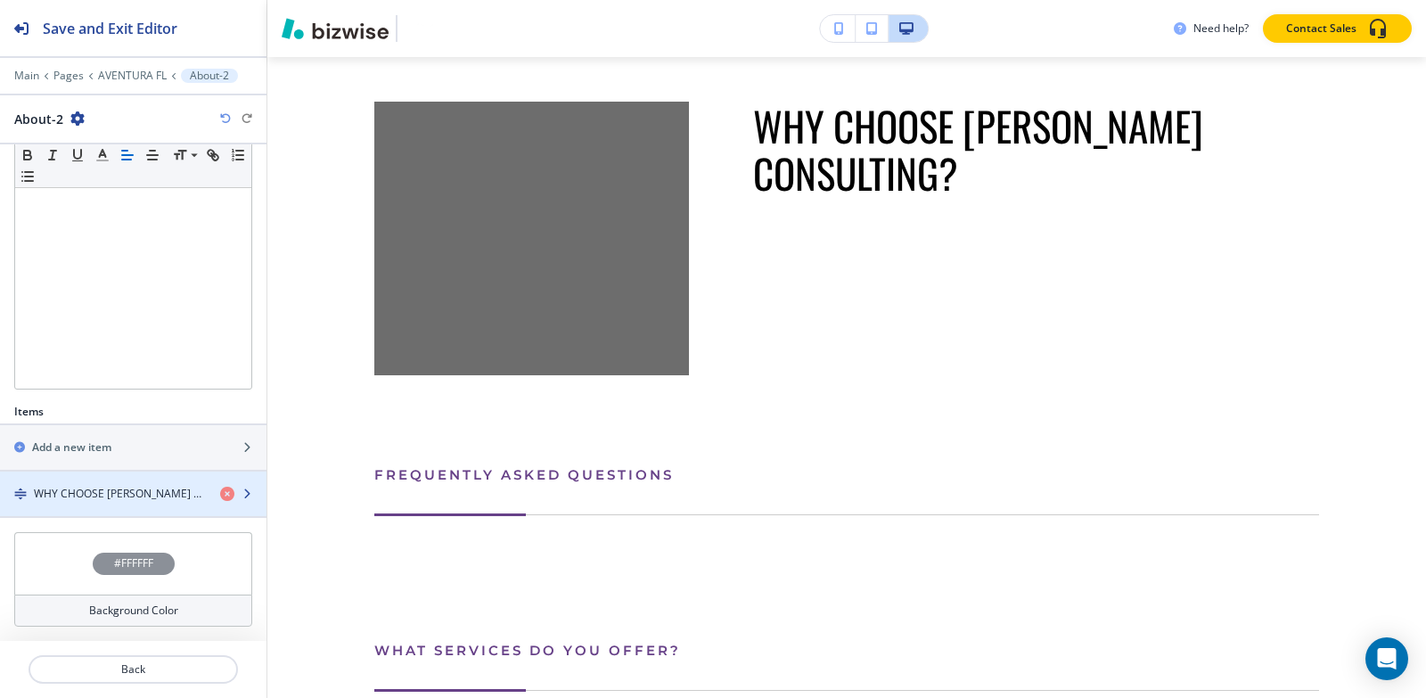
click at [109, 491] on h4 "WHY CHOOSE [PERSON_NAME] CONSULTING?" at bounding box center [120, 494] width 172 height 16
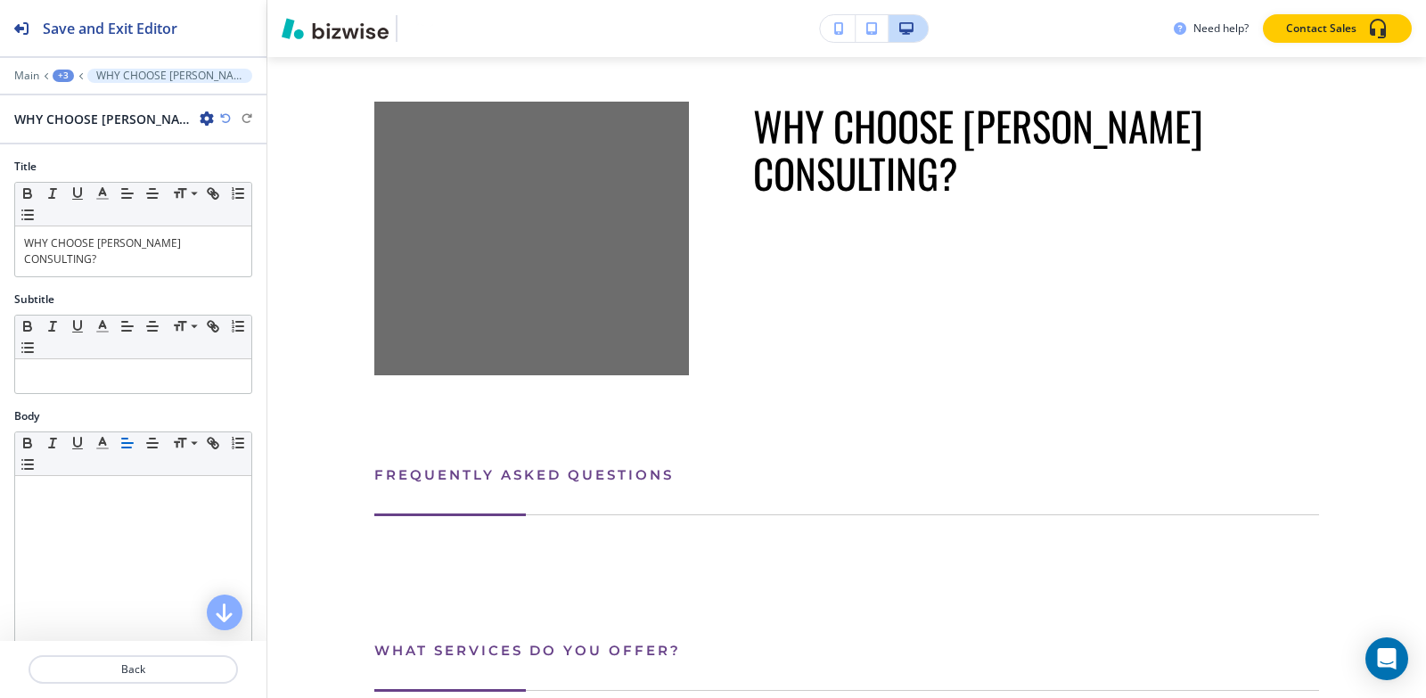
scroll to position [2659, 0]
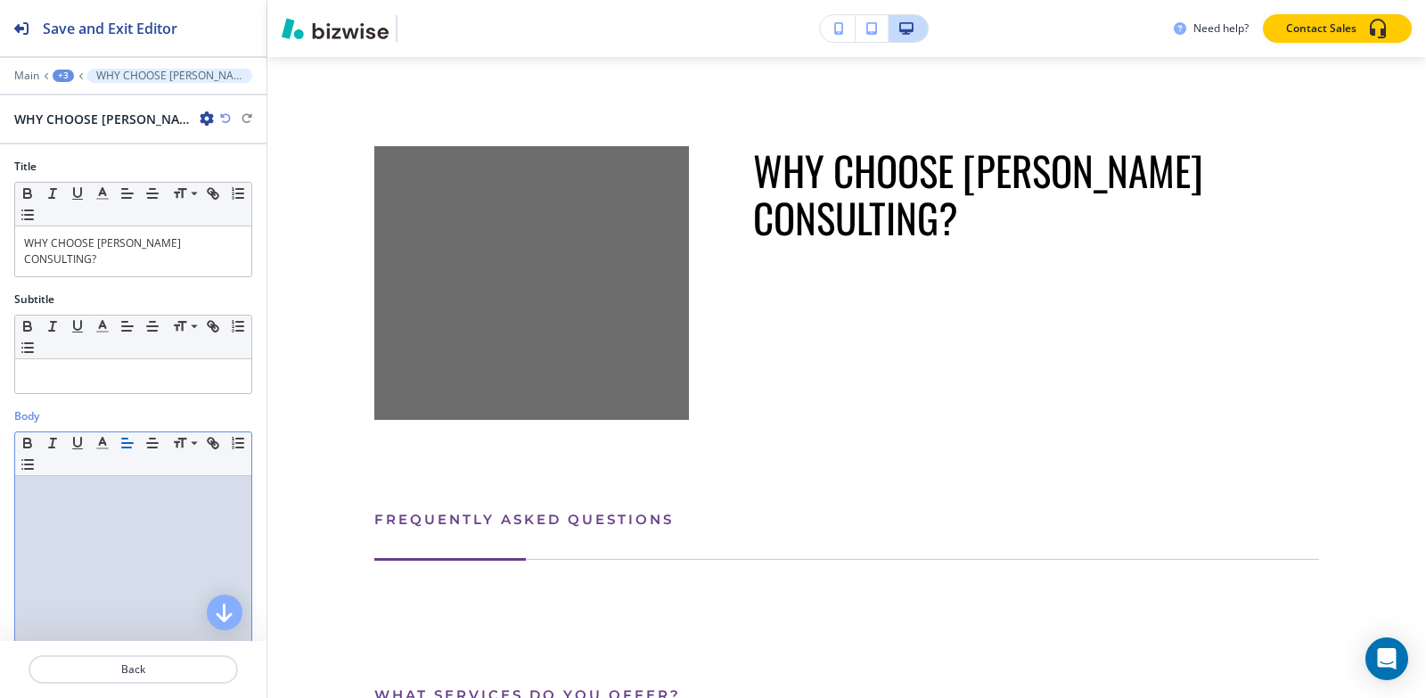
click at [105, 495] on p at bounding box center [133, 493] width 218 height 16
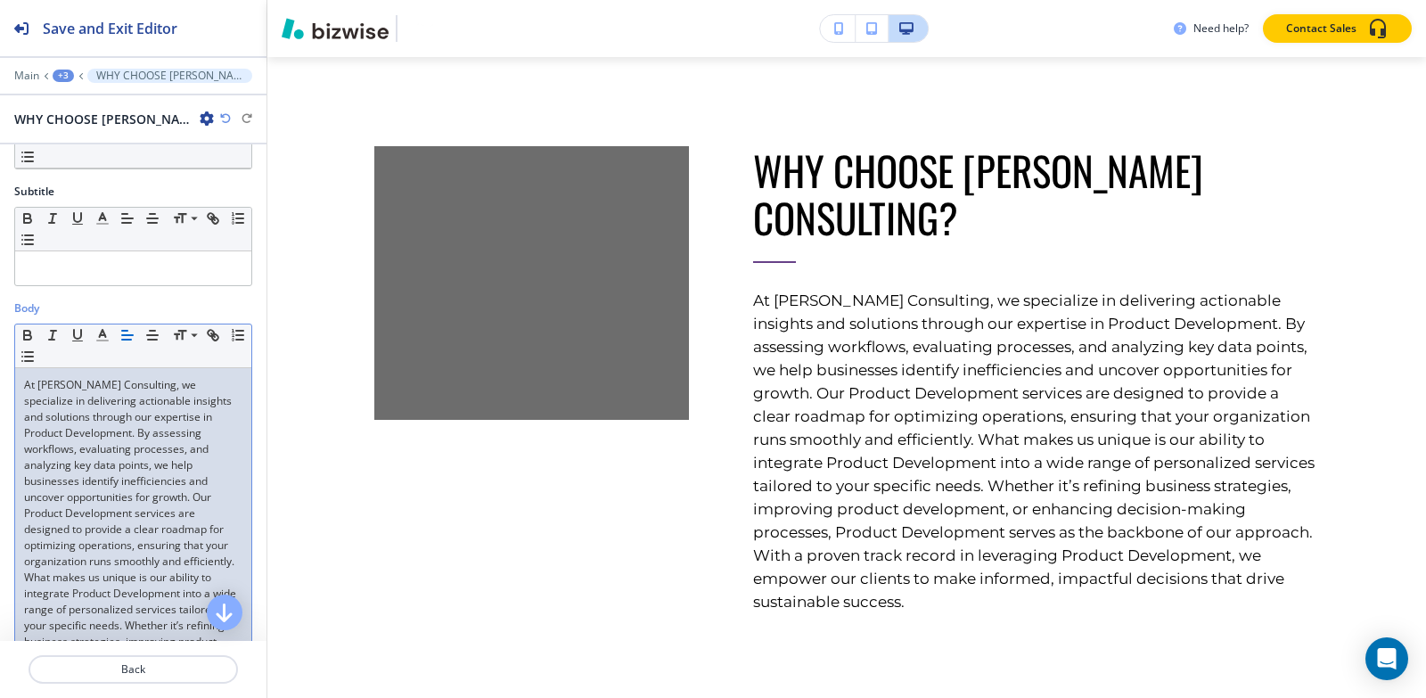
scroll to position [356, 0]
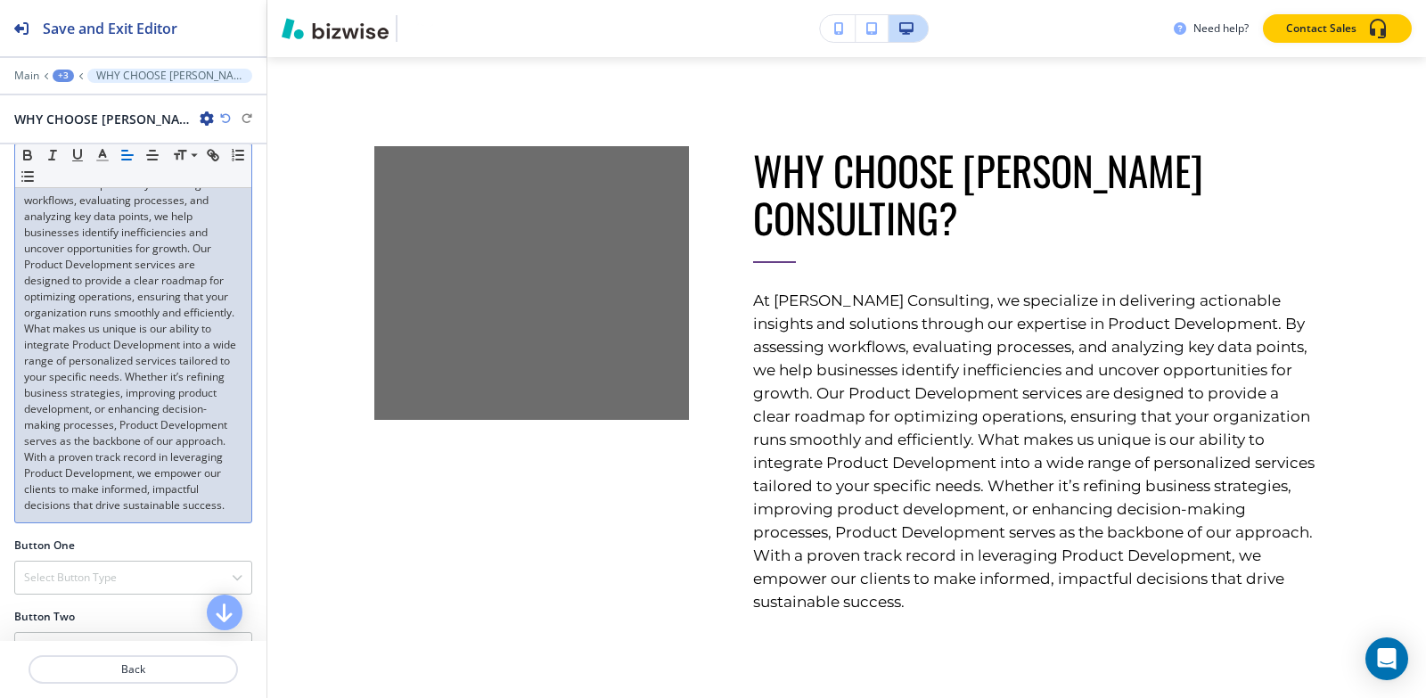
click at [51, 78] on div "Main +3 WHY CHOOSE SUMITA PRADHAN CONSULTING?" at bounding box center [133, 76] width 238 height 14
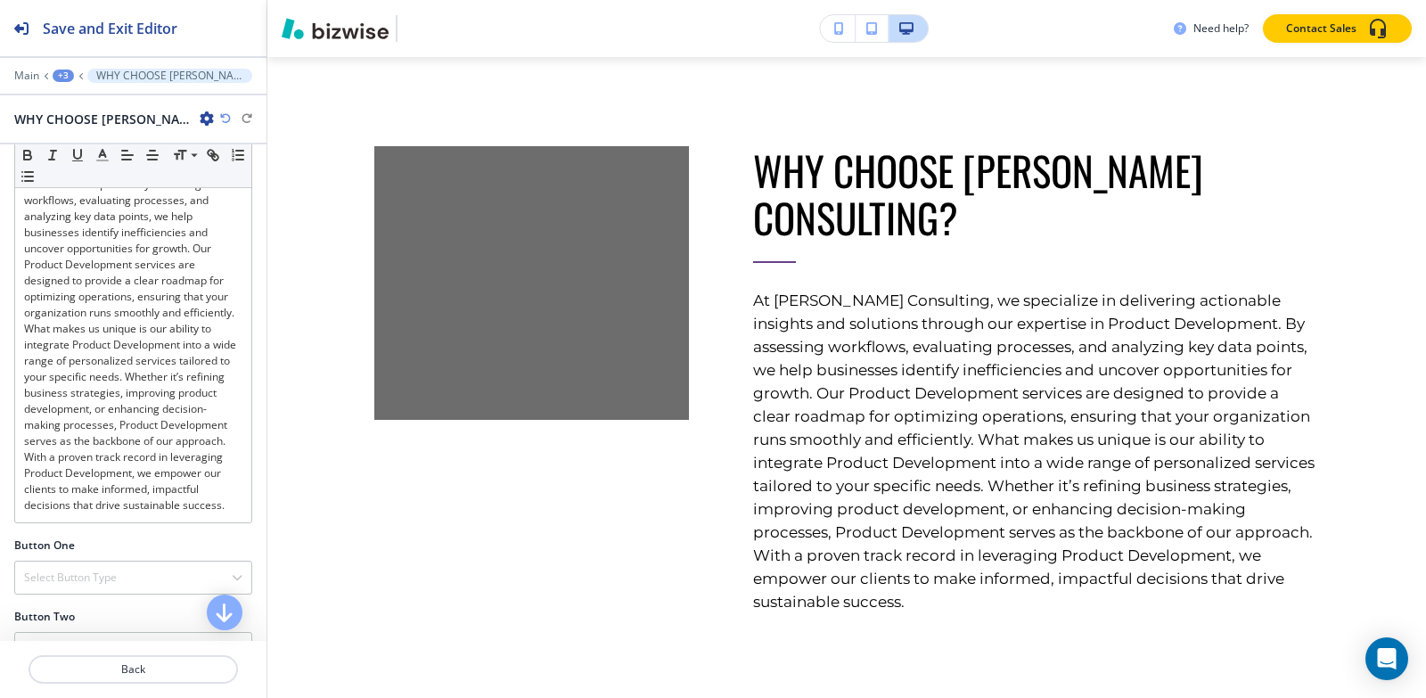
click at [59, 78] on div "+3" at bounding box center [63, 76] width 21 height 12
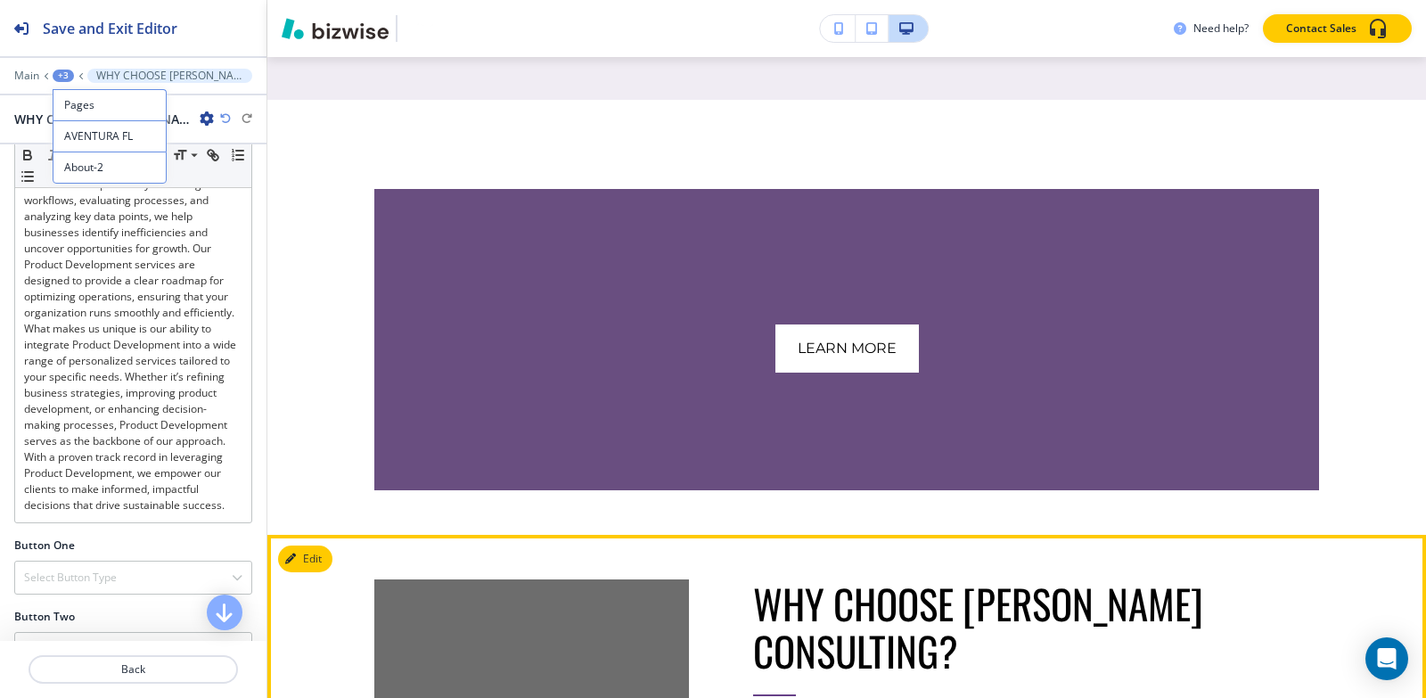
scroll to position [2214, 0]
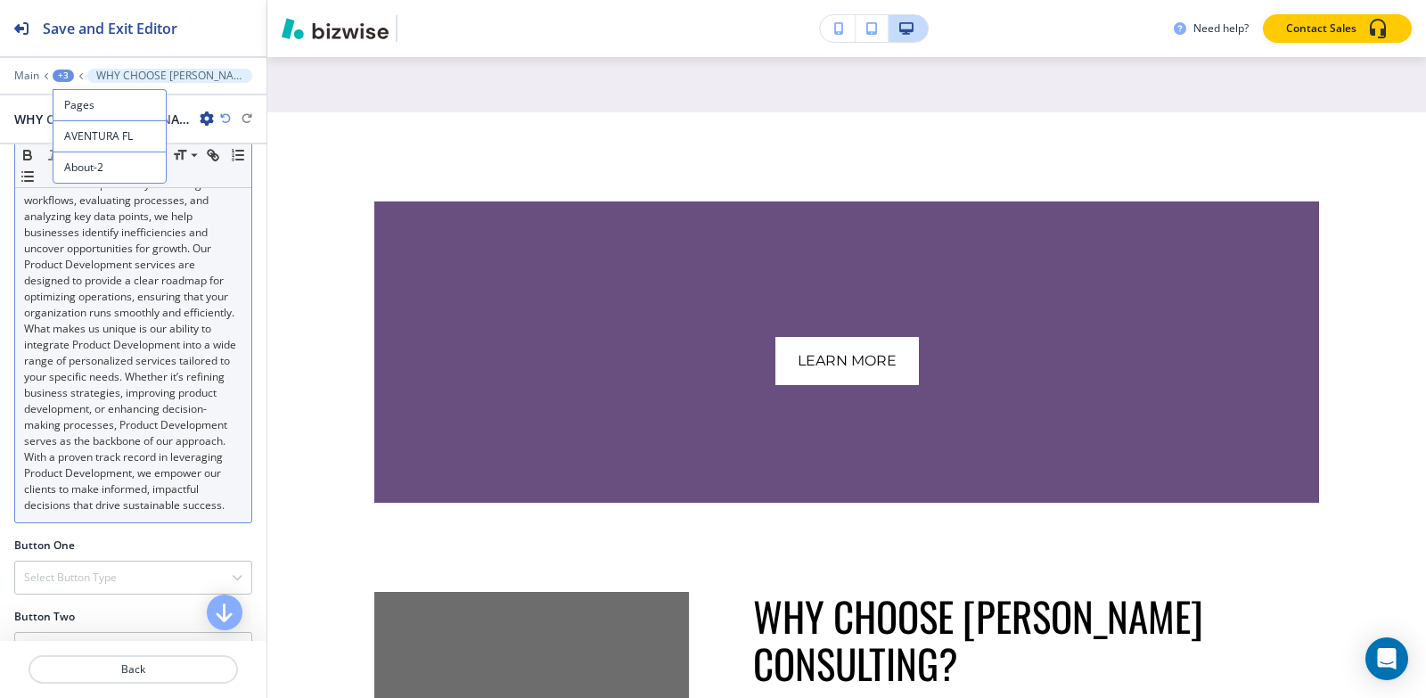
click at [105, 328] on p "At [PERSON_NAME] Consulting, we specialize in delivering actionable insights an…" at bounding box center [133, 320] width 218 height 385
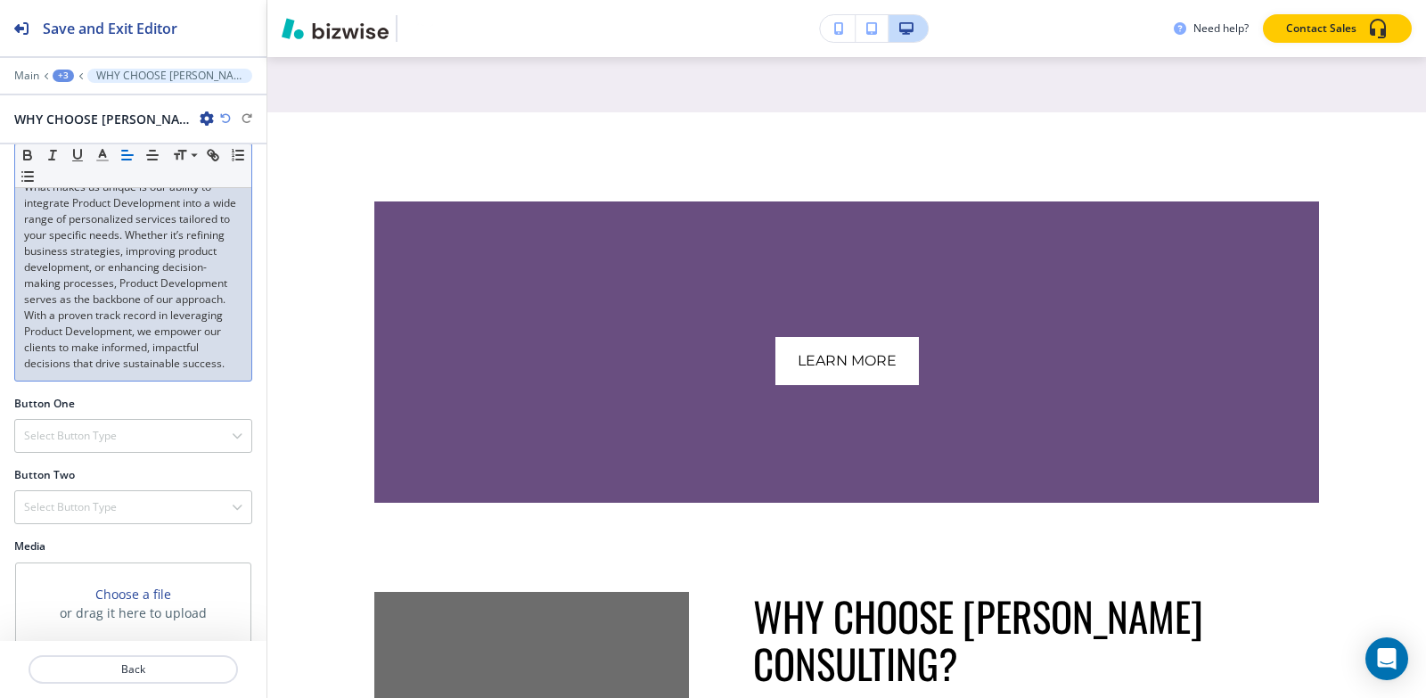
scroll to position [647, 0]
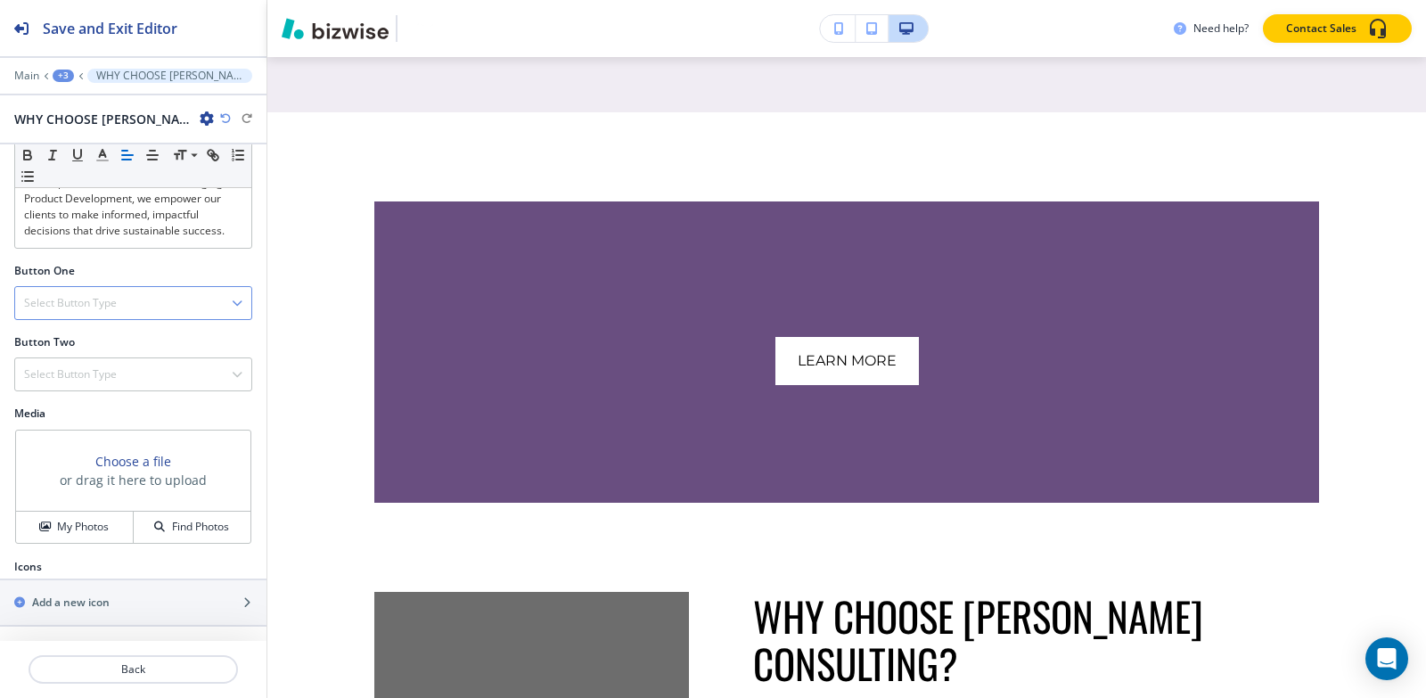
click at [115, 299] on h4 "Select Button Type" at bounding box center [70, 303] width 93 height 16
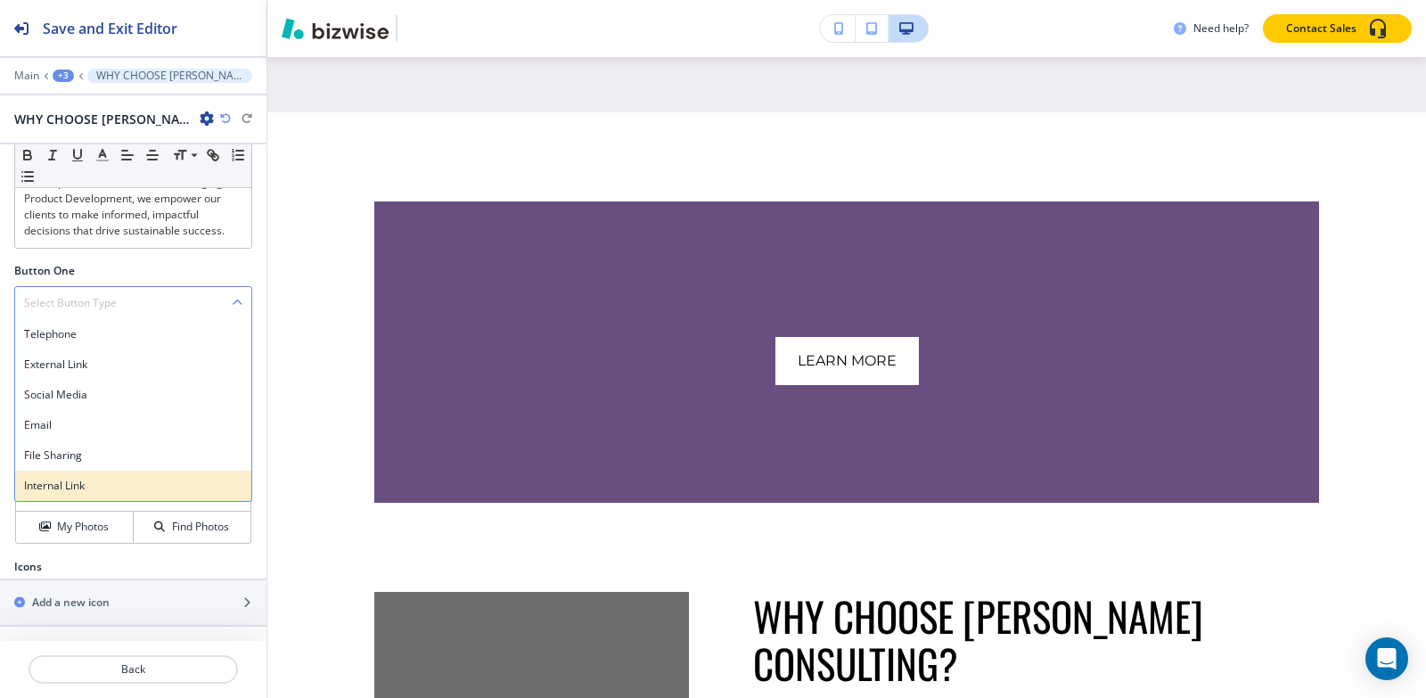
click at [134, 485] on h4 "Internal Link" at bounding box center [133, 486] width 218 height 16
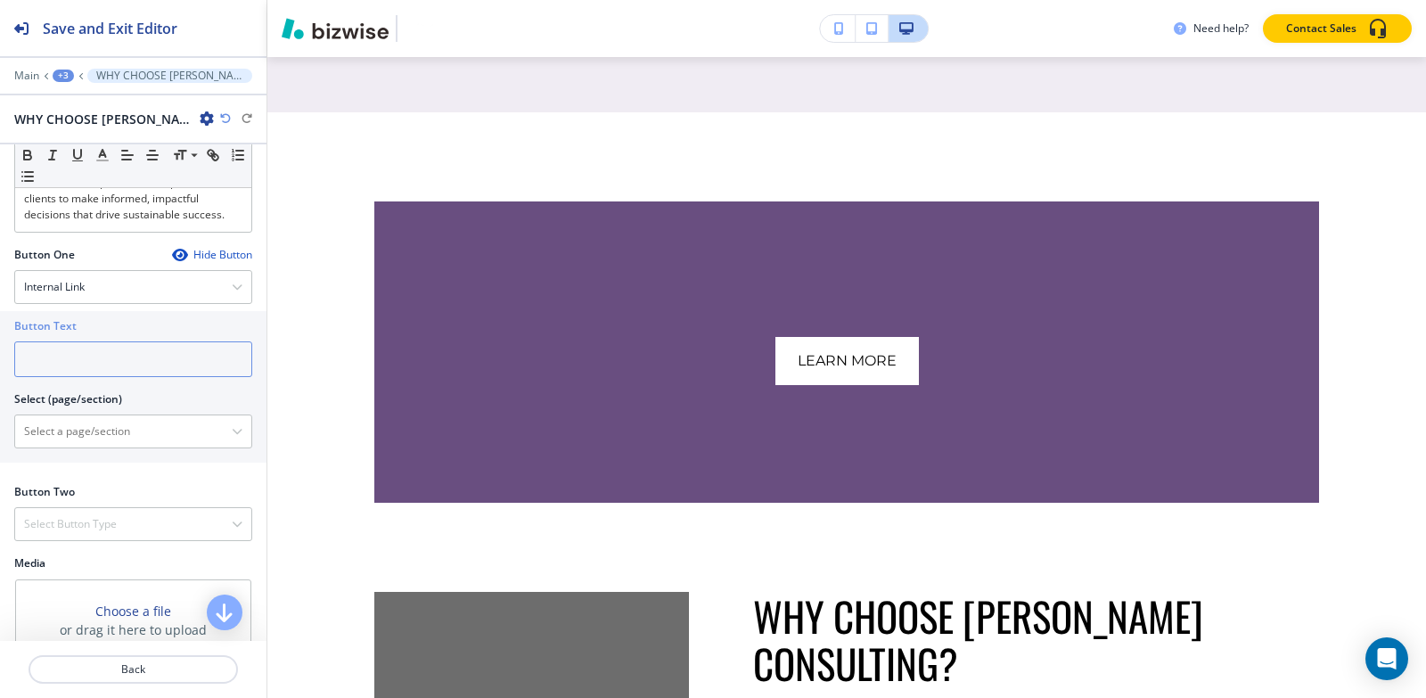
click at [141, 377] on input "text" at bounding box center [133, 359] width 238 height 36
type input "learn More"
click at [68, 446] on \(page\/section\) "Manual Input" at bounding box center [123, 431] width 217 height 30
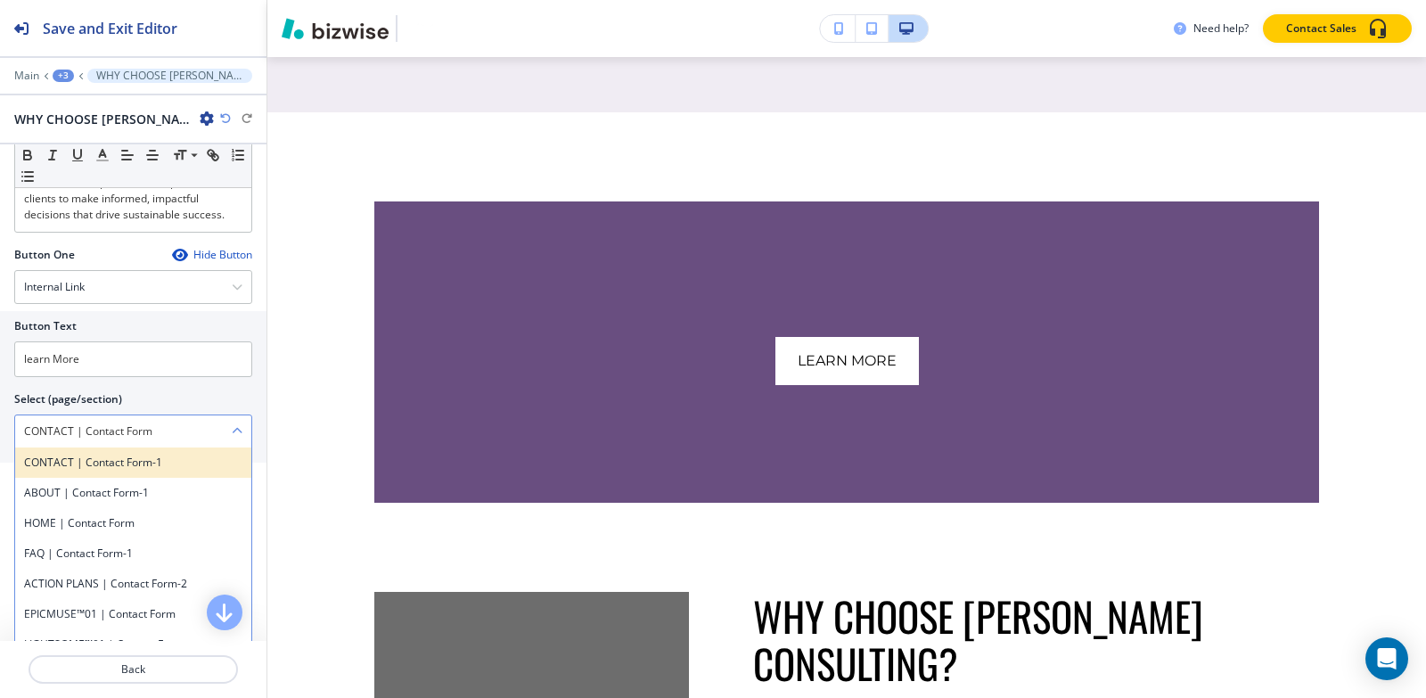
click at [134, 471] on h4 "CONTACT | Contact Form-1" at bounding box center [133, 462] width 218 height 16
type \(page\/section\) "CONTACT | Contact Form-1"
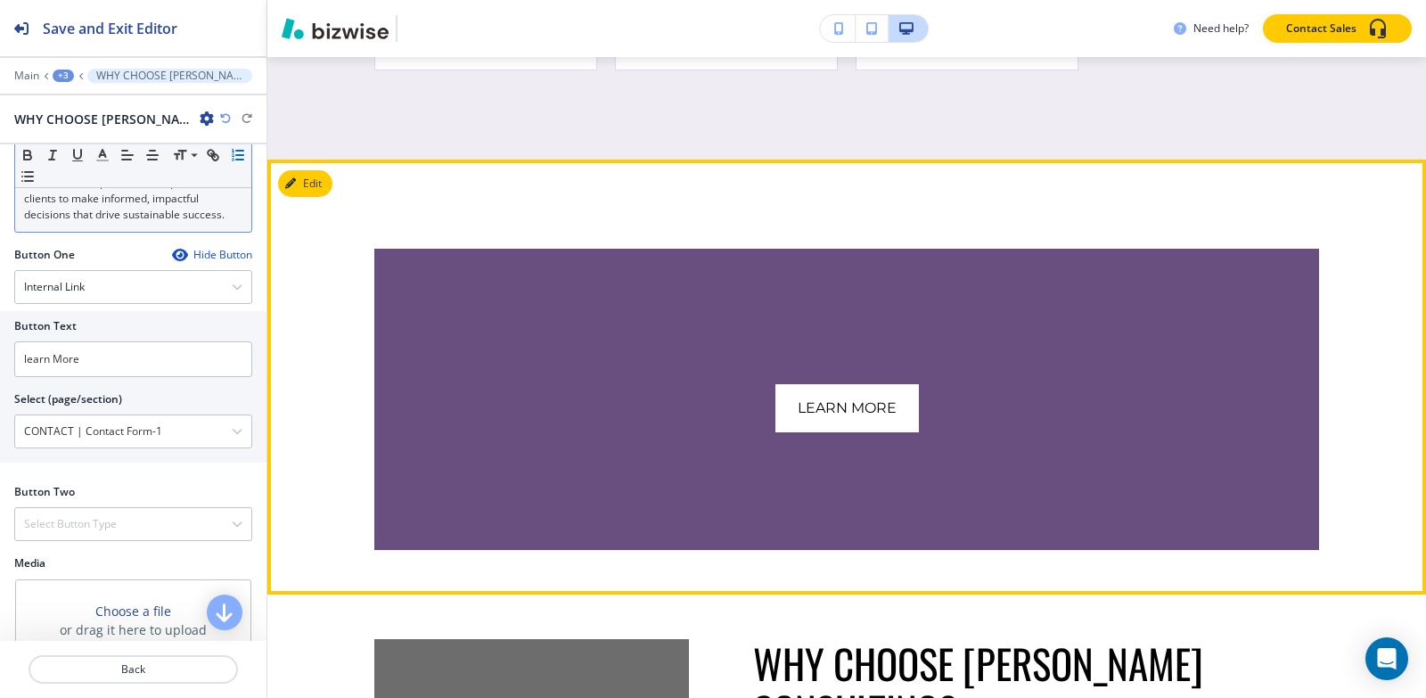
scroll to position [2124, 0]
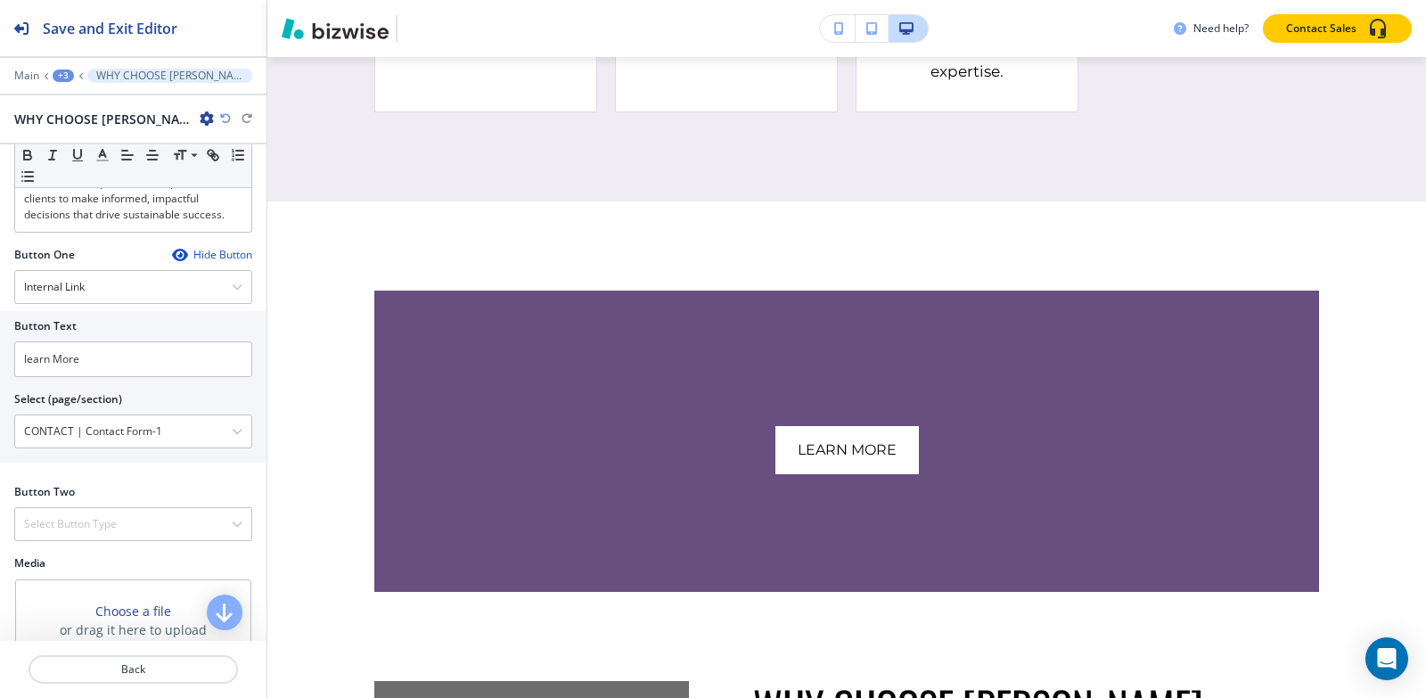
click at [64, 78] on div "+3" at bounding box center [63, 76] width 21 height 12
click at [78, 136] on p "AVENTURA FL" at bounding box center [109, 136] width 91 height 16
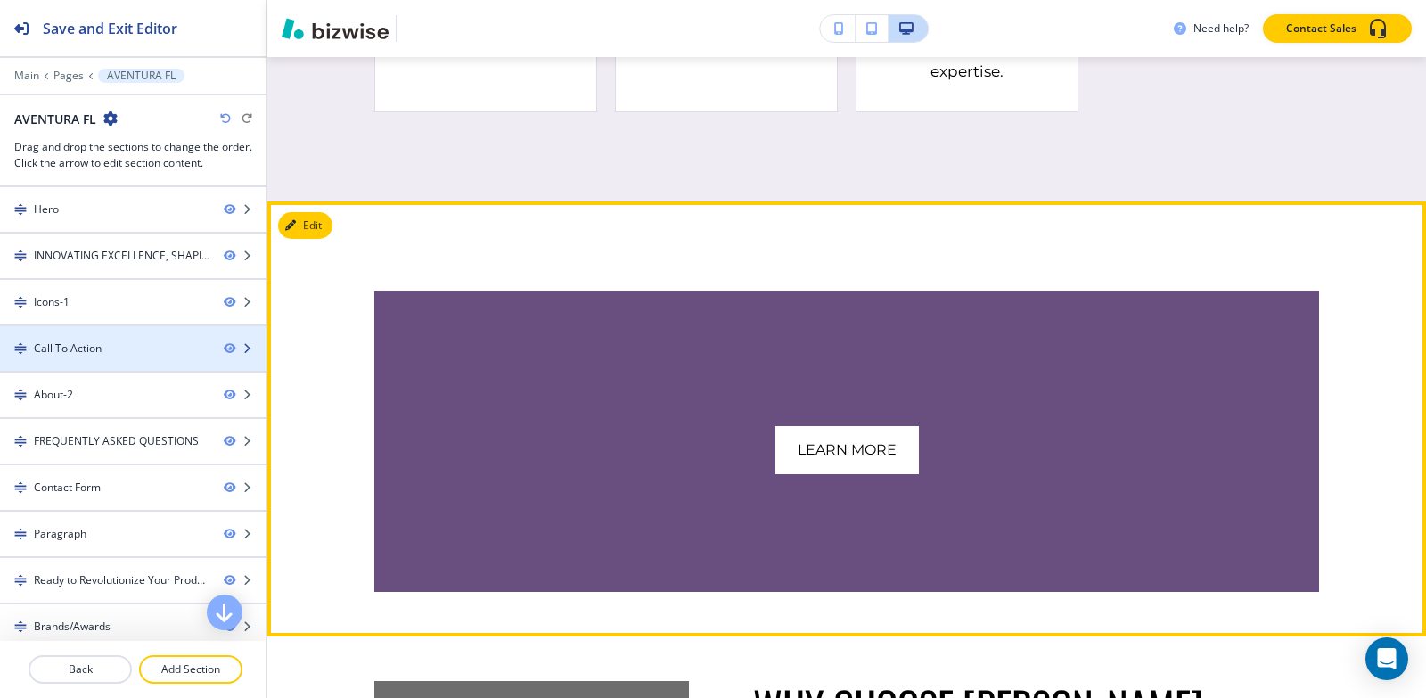
click at [56, 351] on div "Call To Action" at bounding box center [68, 348] width 68 height 16
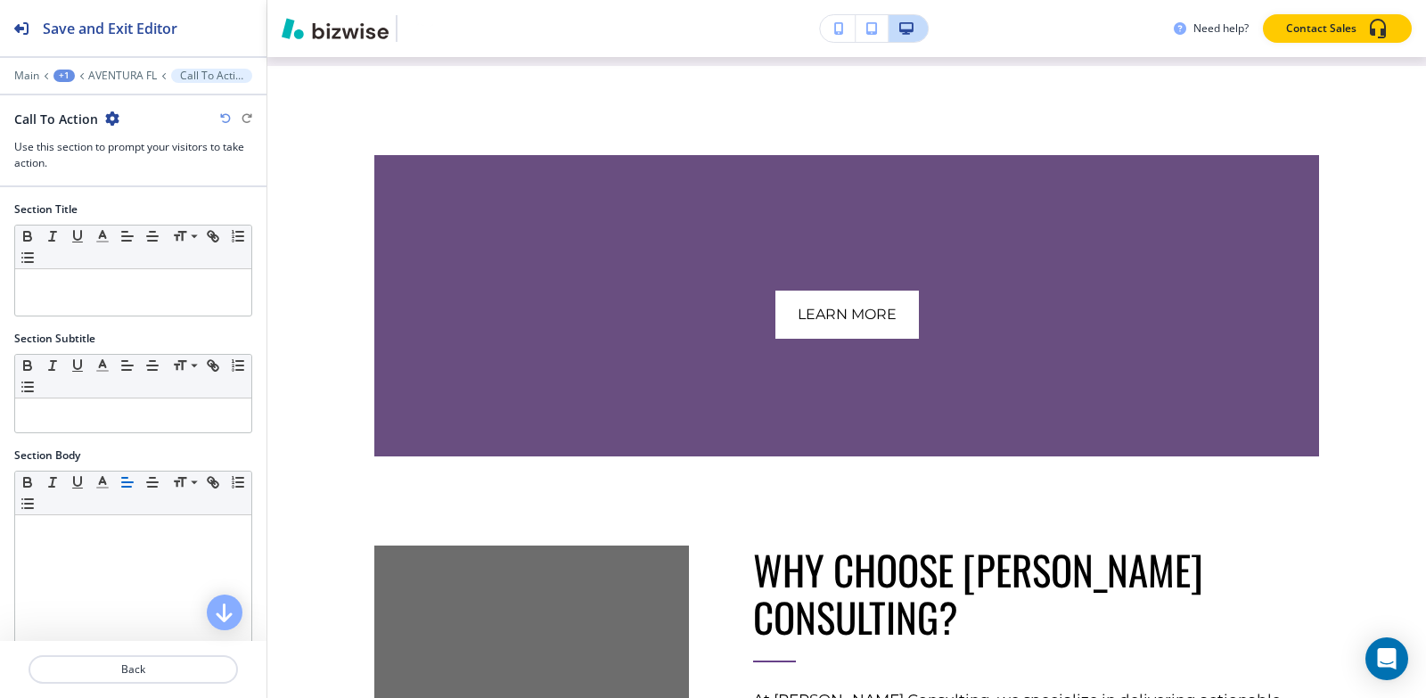
scroll to position [2269, 0]
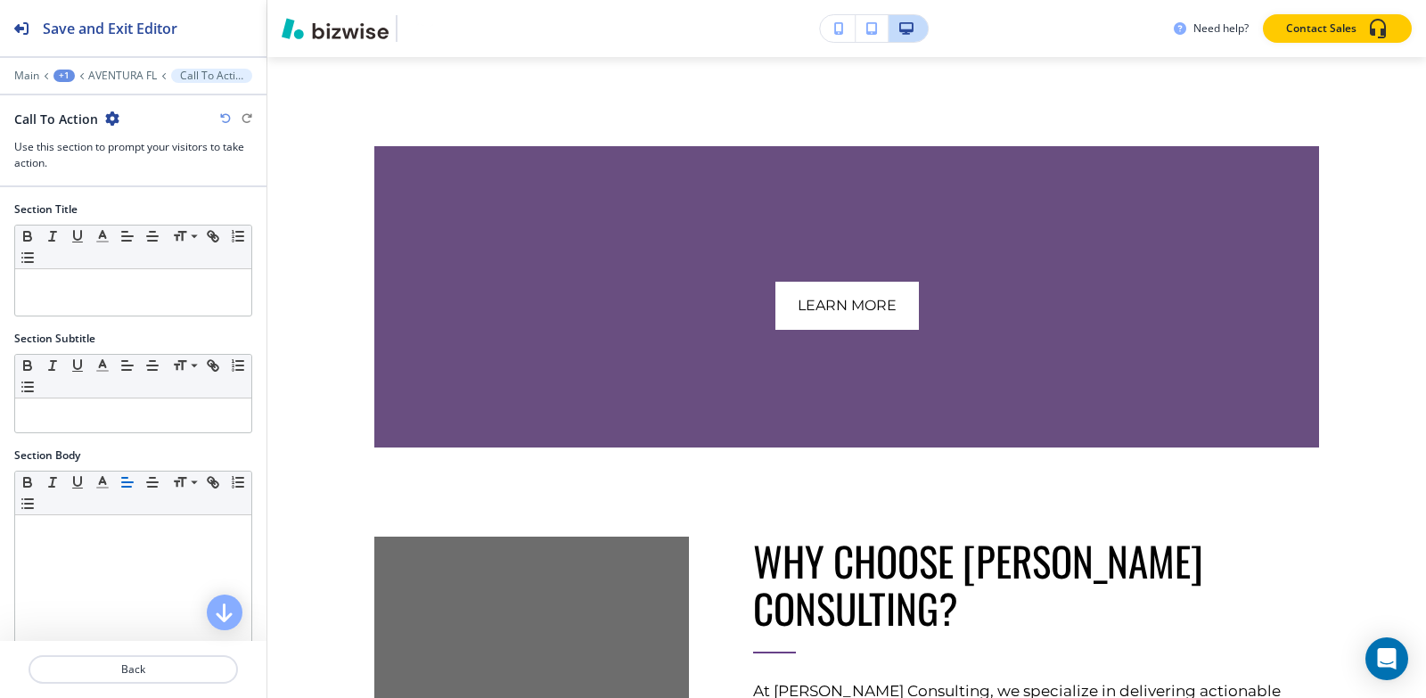
click at [115, 119] on icon "button" at bounding box center [112, 118] width 14 height 14
click at [142, 207] on p "Delete Section" at bounding box center [160, 212] width 91 height 16
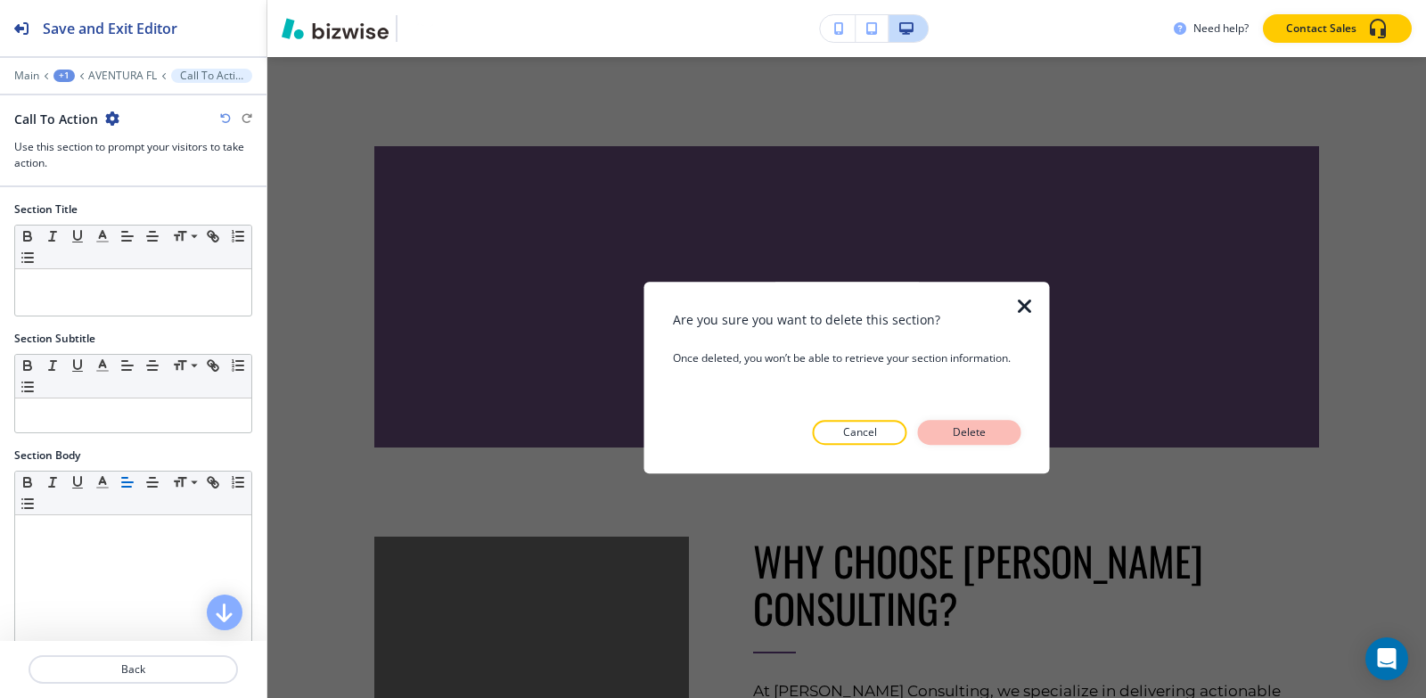
click at [932, 434] on button "Delete" at bounding box center [969, 432] width 103 height 25
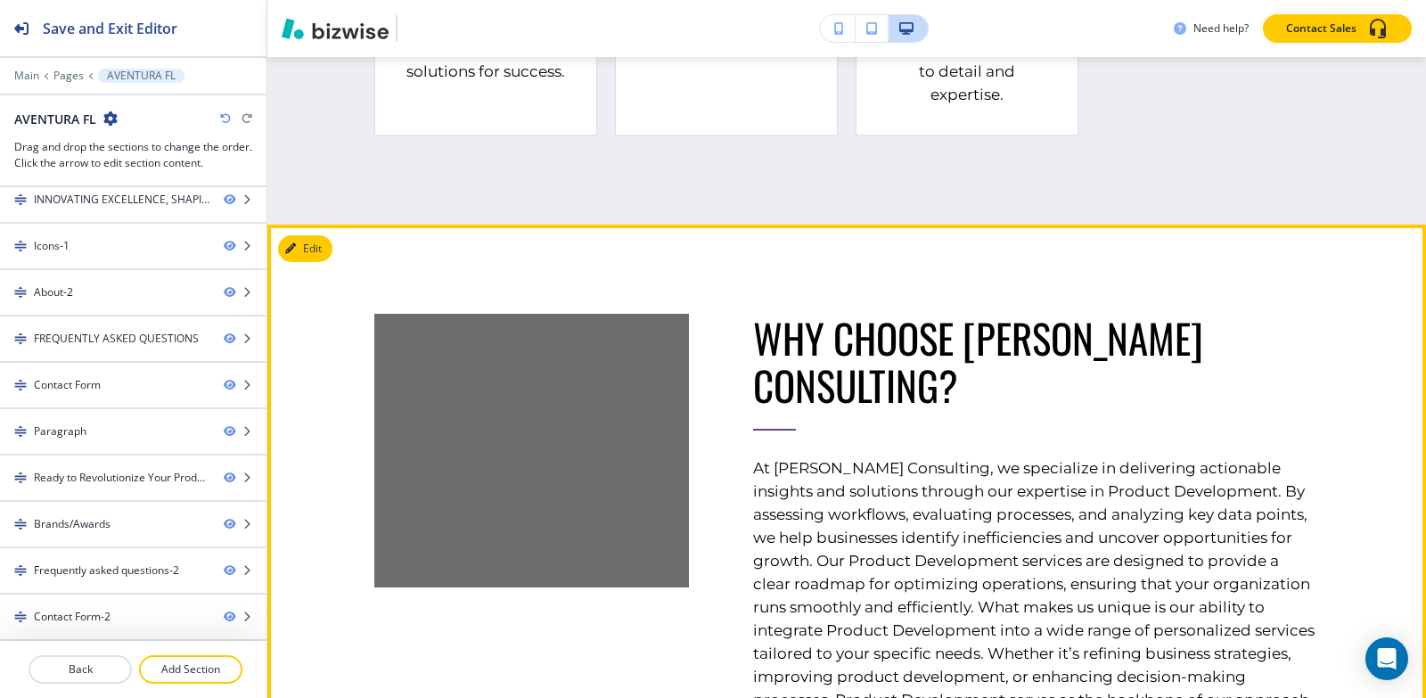
scroll to position [2547, 0]
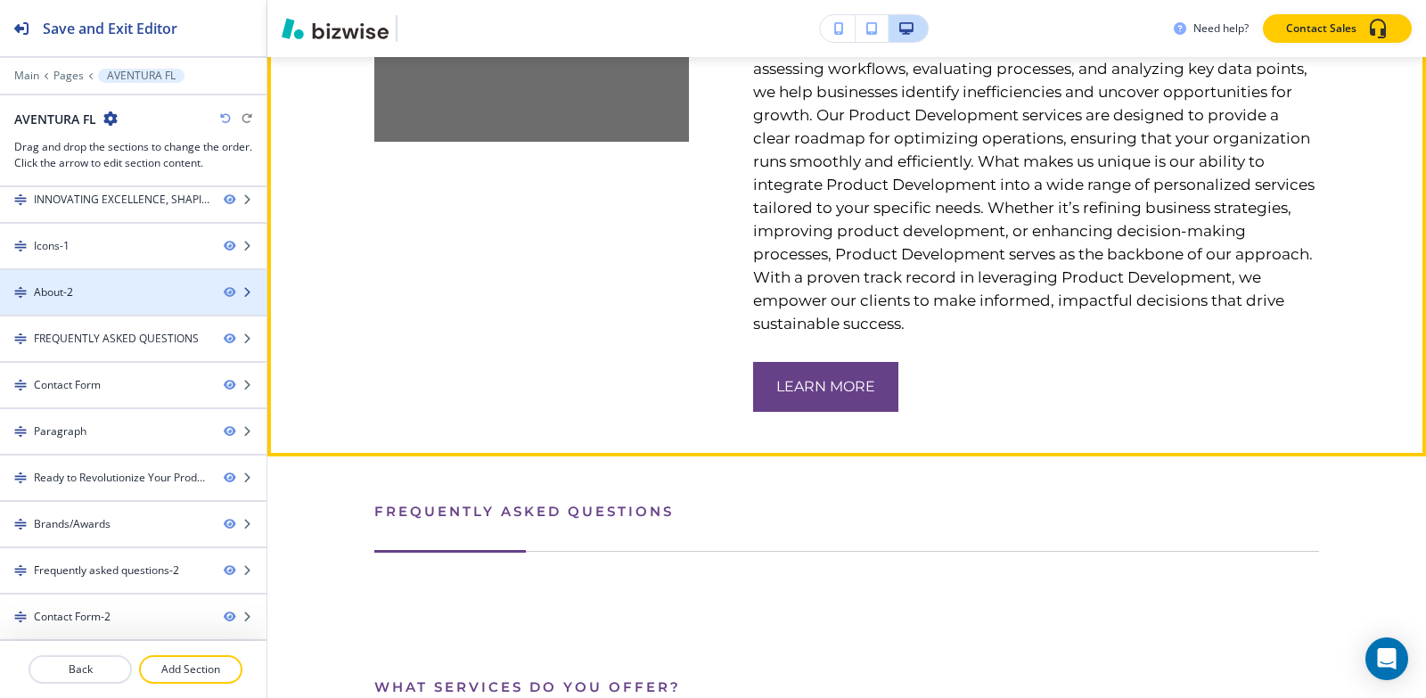
click at [85, 280] on div at bounding box center [133, 277] width 266 height 14
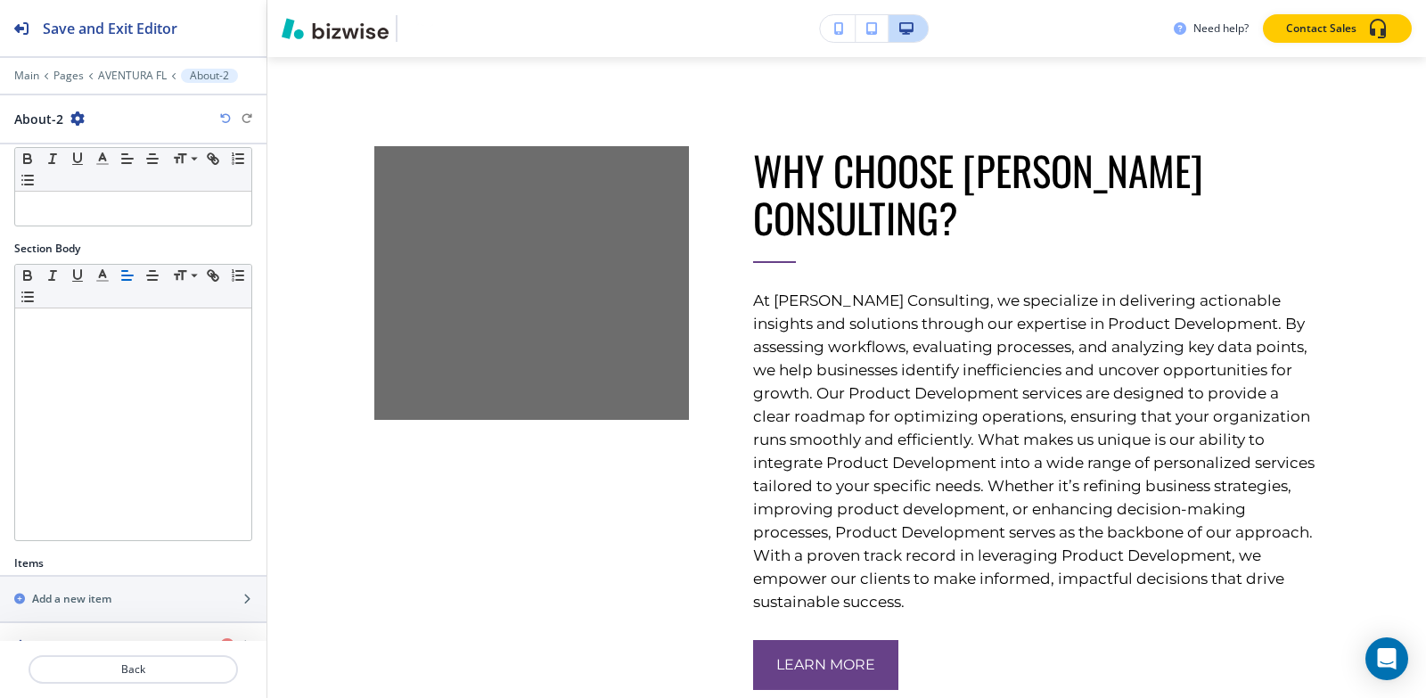
scroll to position [315, 0]
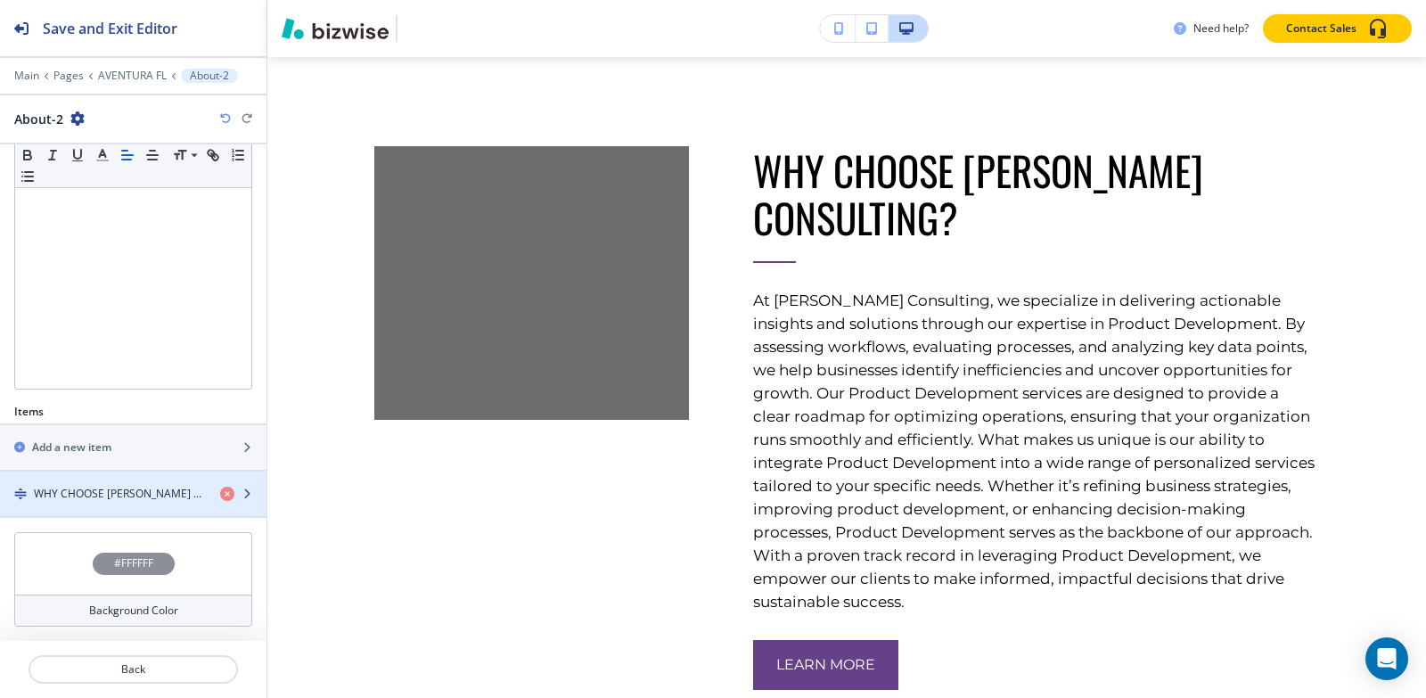
click at [105, 487] on h4 "WHY CHOOSE [PERSON_NAME] CONSULTING?" at bounding box center [120, 494] width 172 height 16
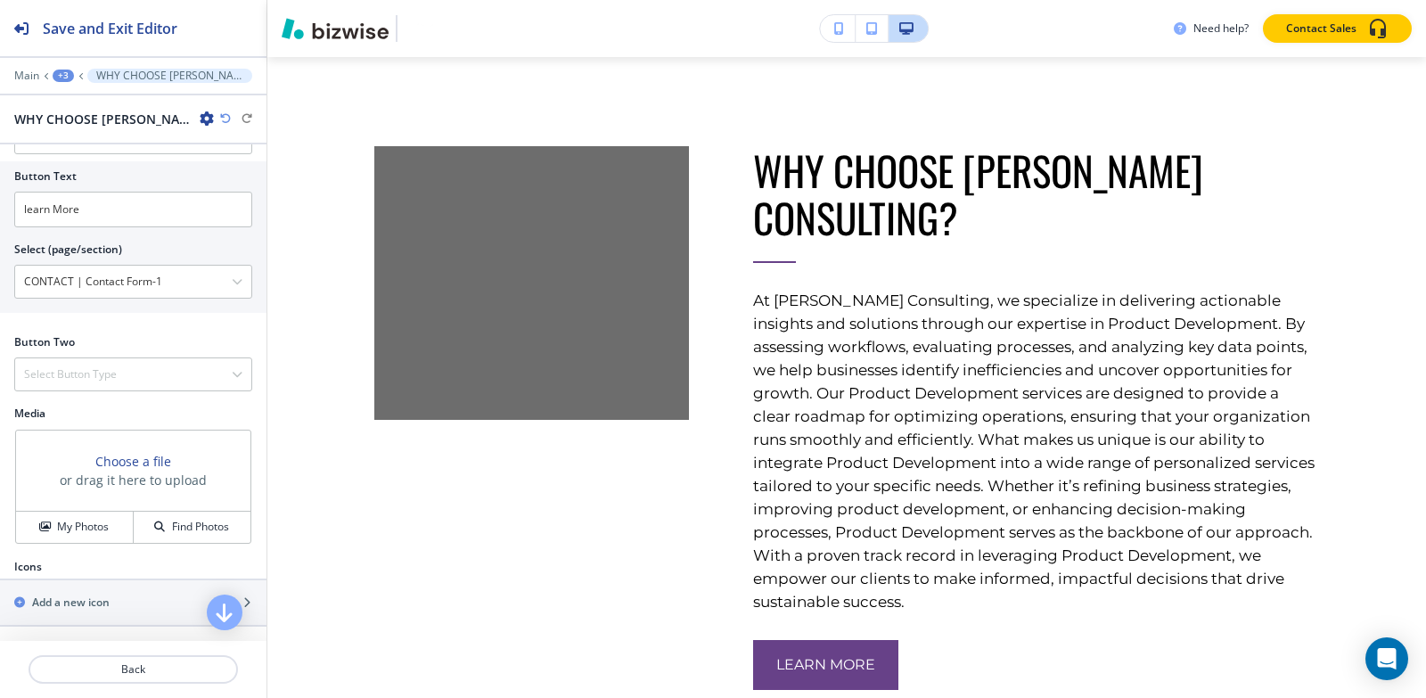
scroll to position [813, 0]
click at [42, 531] on icon "button" at bounding box center [44, 526] width 11 height 11
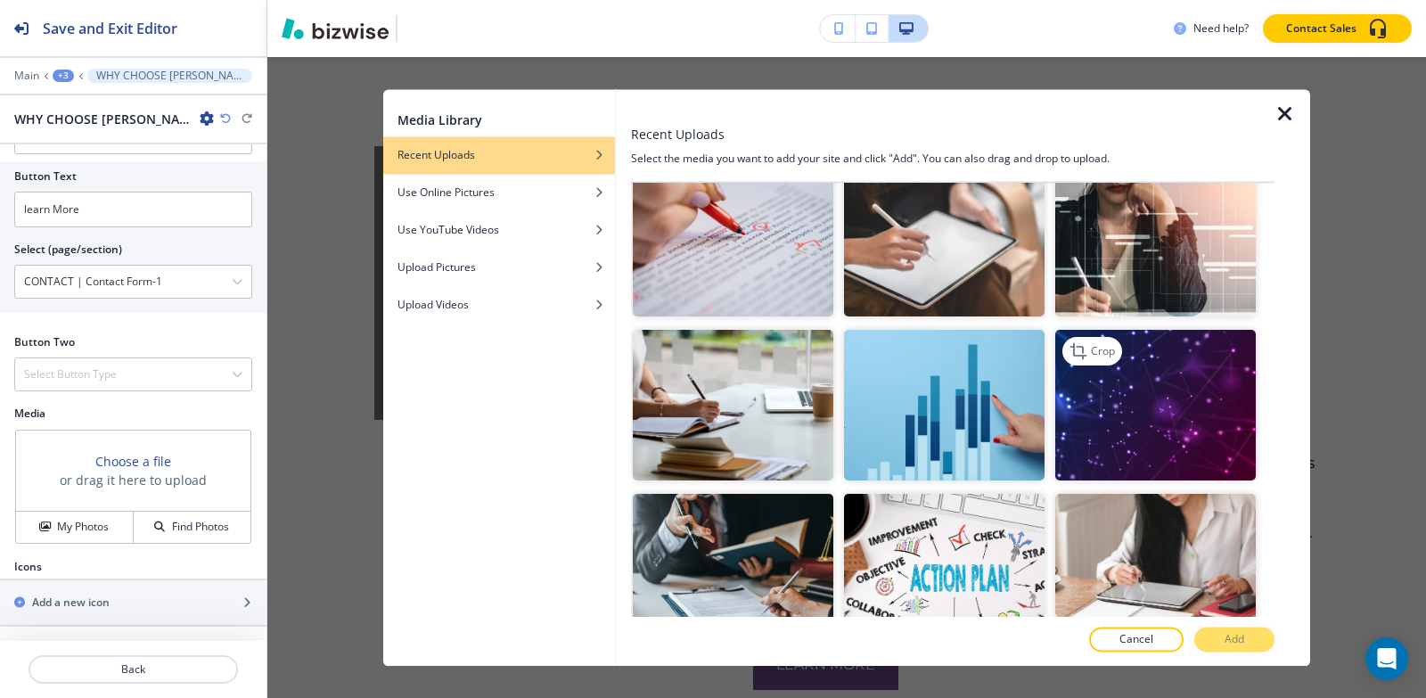
scroll to position [2050, 0]
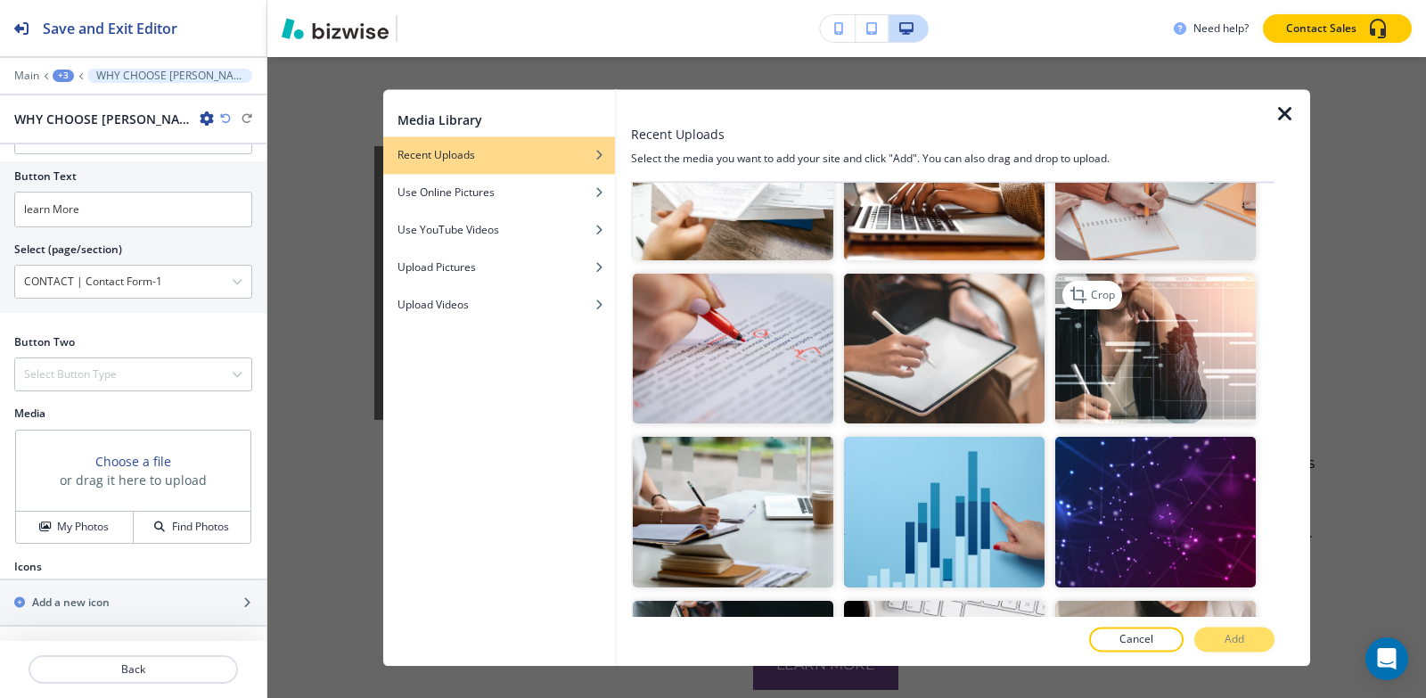
click at [1101, 308] on img "button" at bounding box center [1155, 349] width 201 height 151
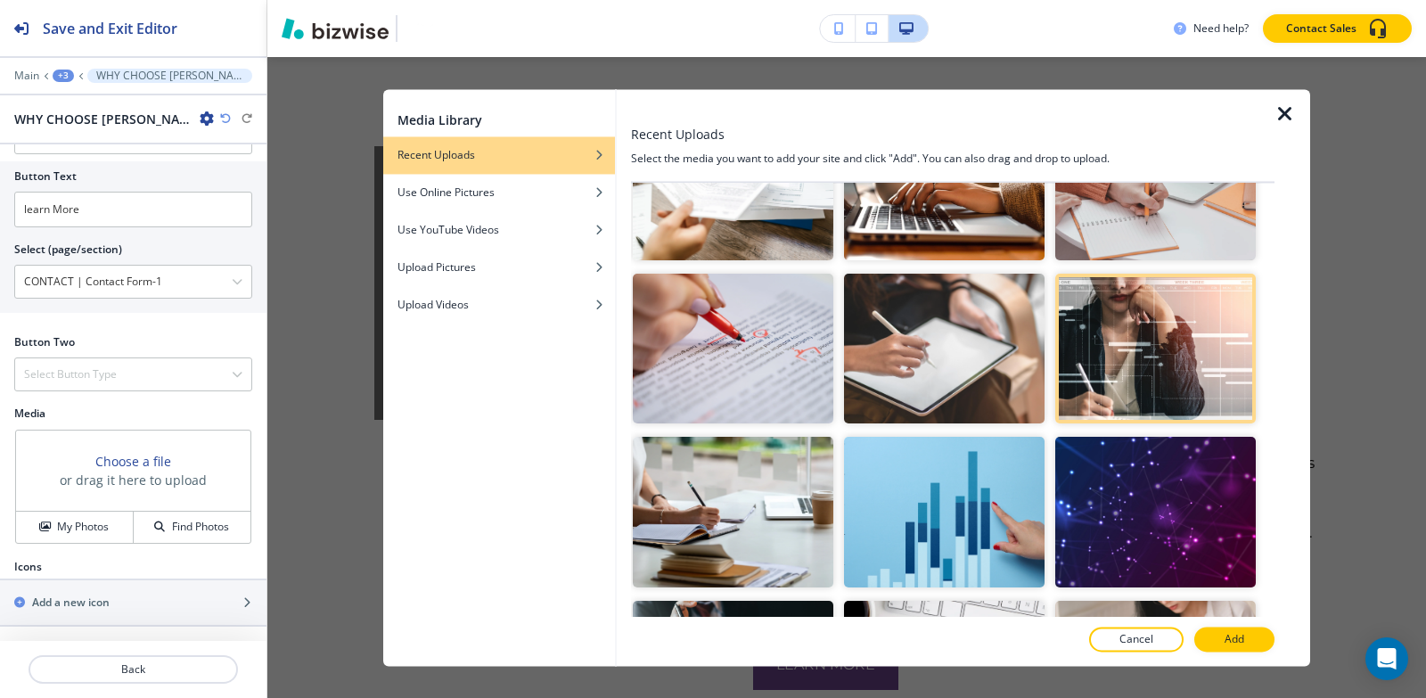
scroll to position [1871, 0]
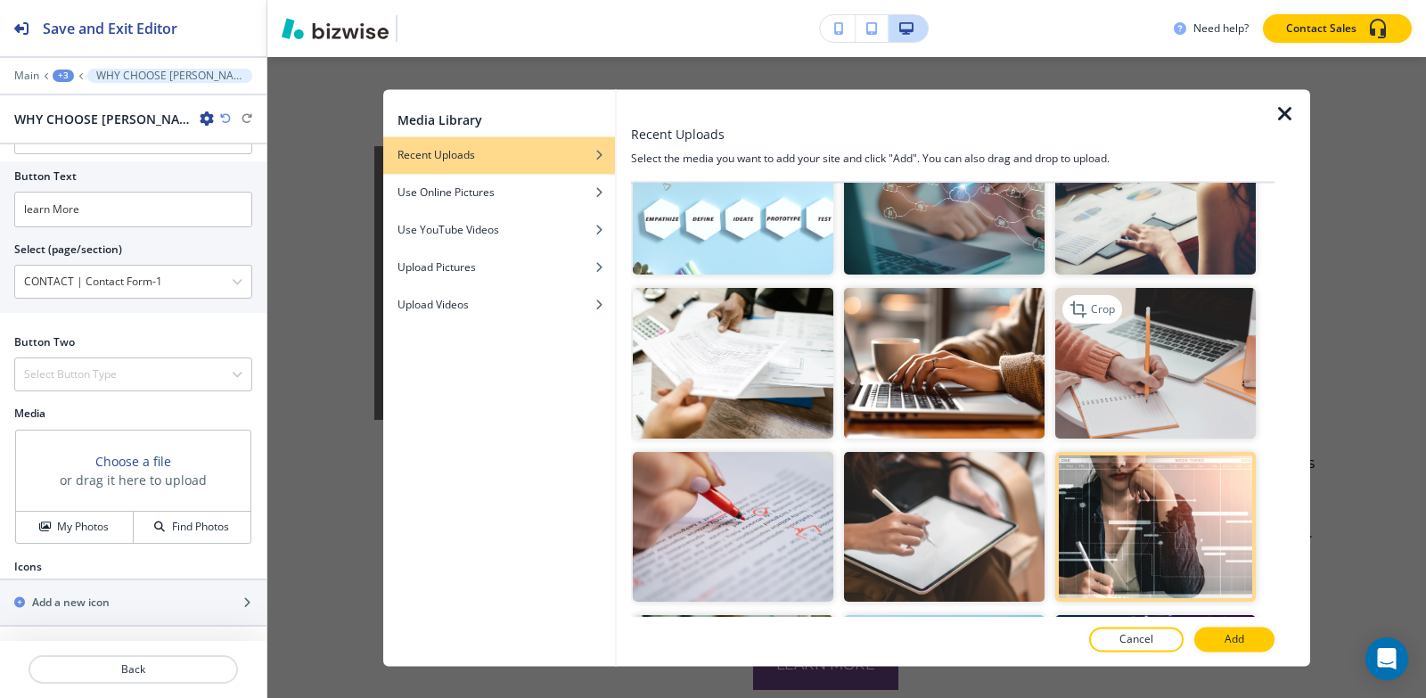
click at [1153, 364] on img "button" at bounding box center [1155, 363] width 201 height 151
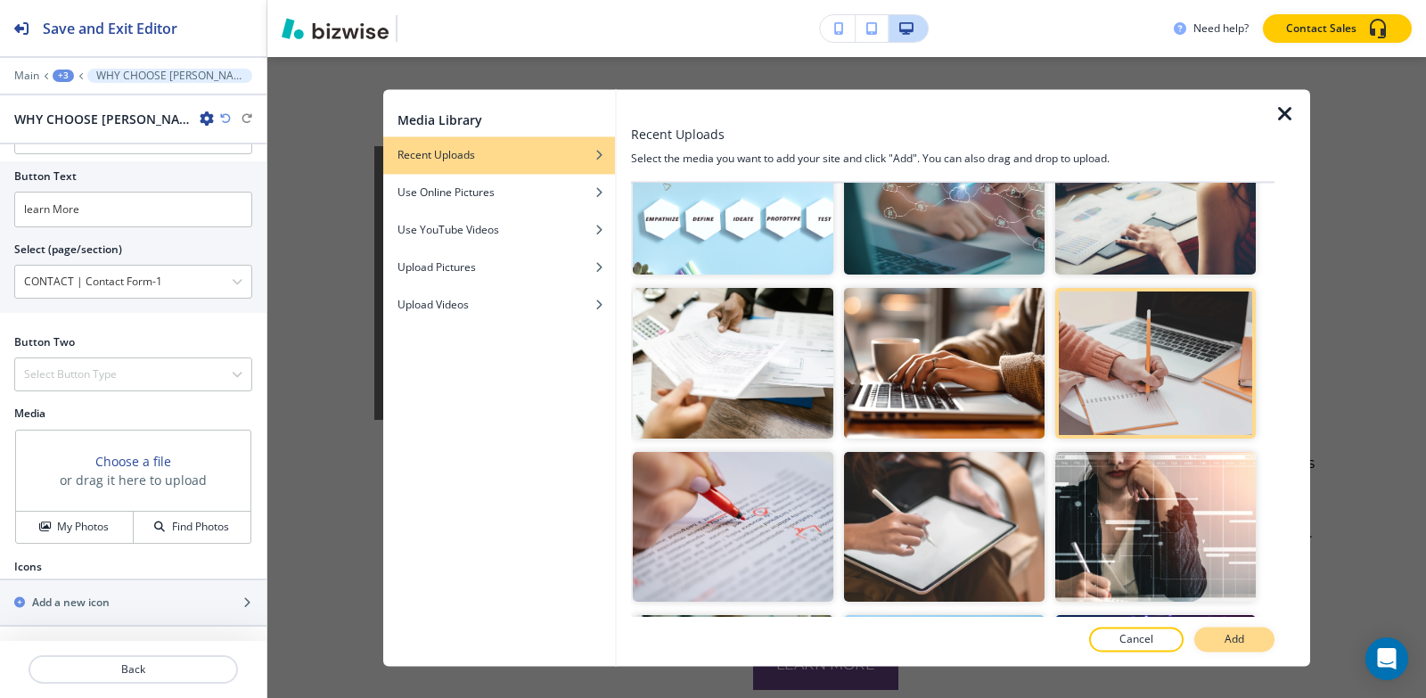
click at [1230, 640] on p "Add" at bounding box center [1234, 639] width 20 height 16
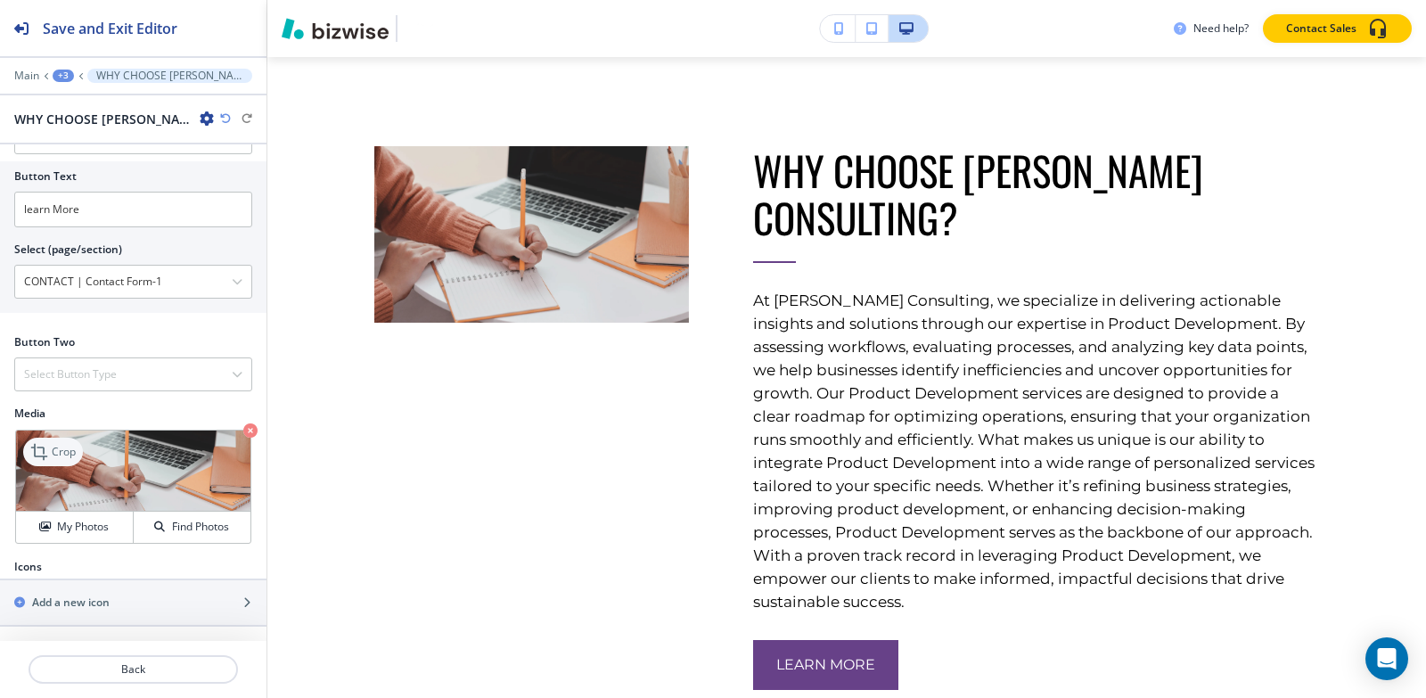
click at [57, 444] on p "Crop" at bounding box center [64, 452] width 24 height 16
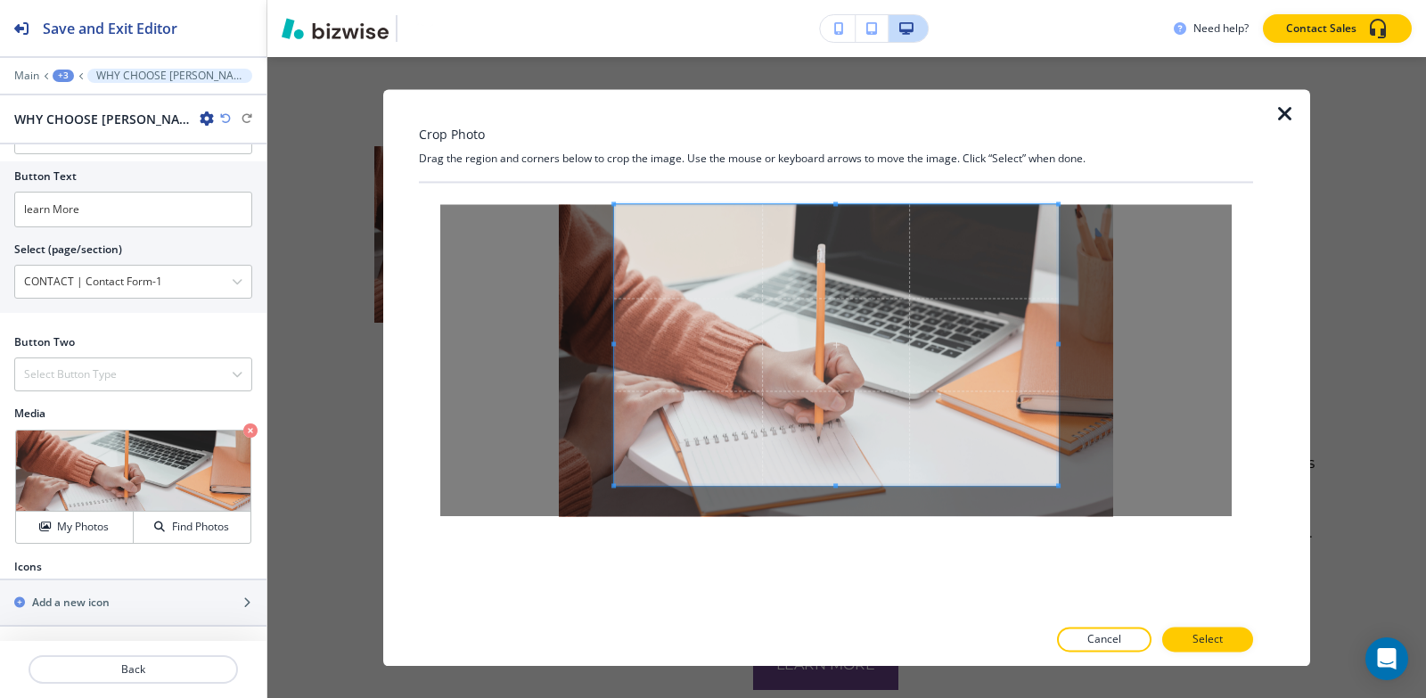
click at [836, 167] on div "Crop Photo Drag the region and corners below to crop the image. Use the mouse o…" at bounding box center [836, 377] width 834 height 577
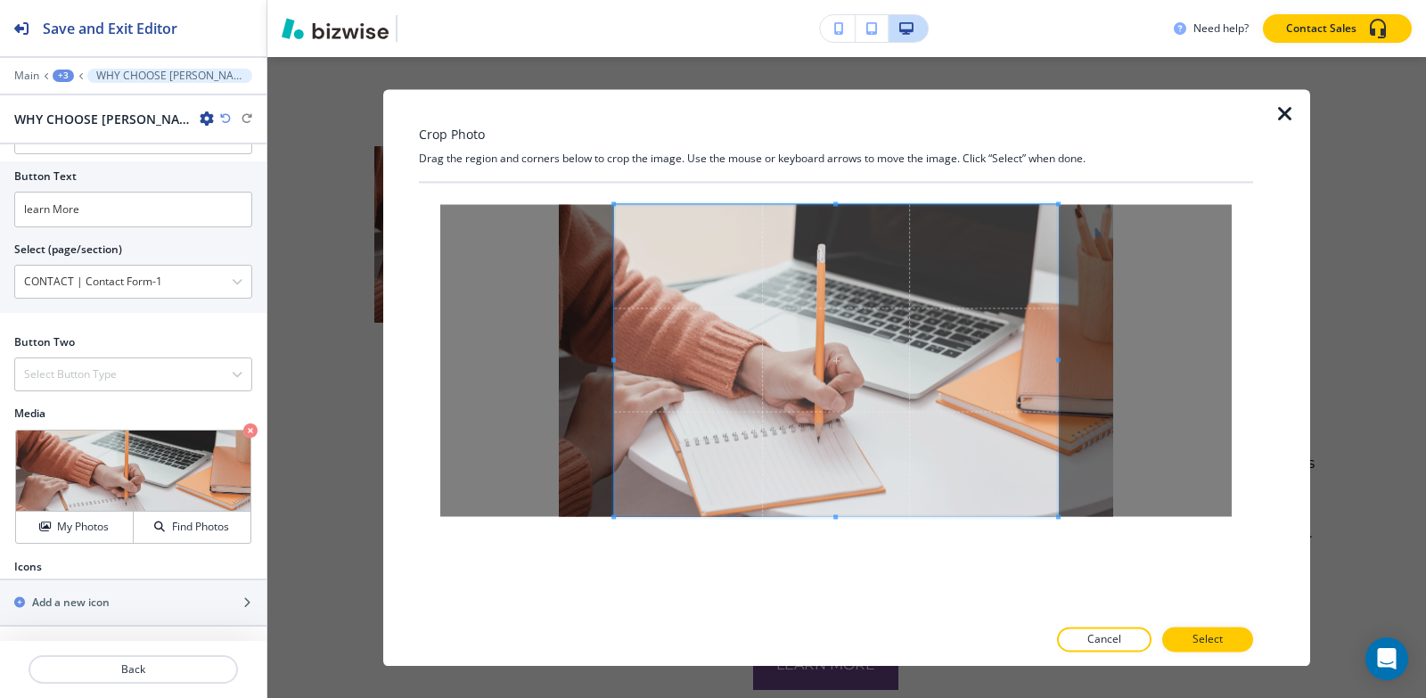
click at [840, 572] on div at bounding box center [836, 399] width 834 height 433
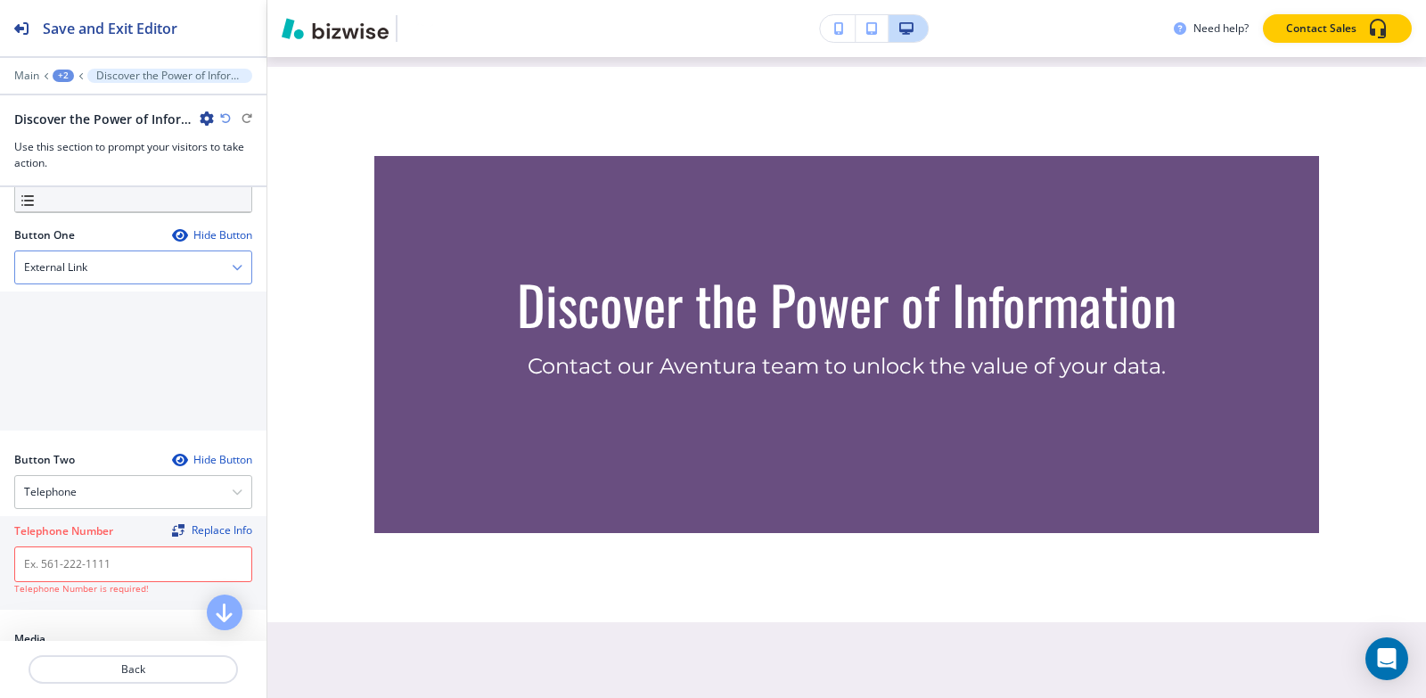
click at [98, 266] on div "External Link" at bounding box center [133, 267] width 236 height 32
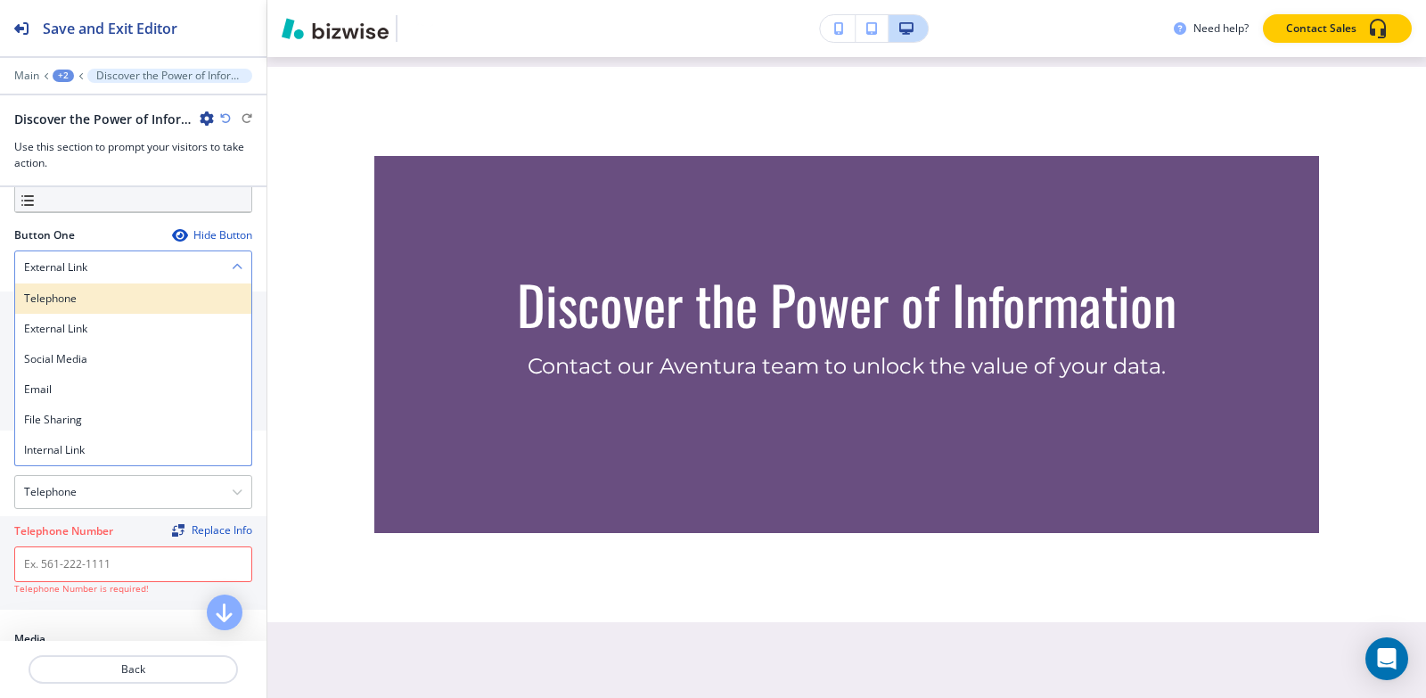
click at [87, 296] on h4 "Telephone" at bounding box center [133, 299] width 218 height 16
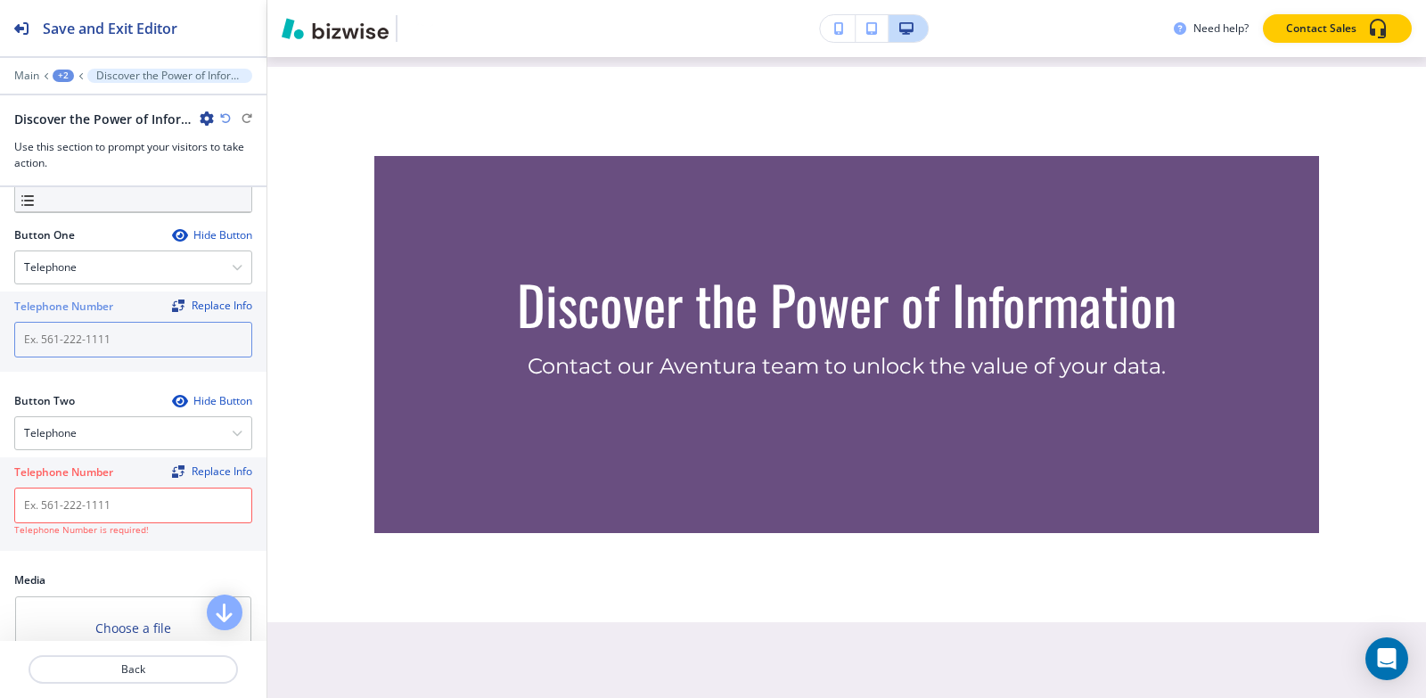
click at [112, 344] on input "text" at bounding box center [133, 340] width 238 height 36
paste input "[PHONE_NUMBER]"
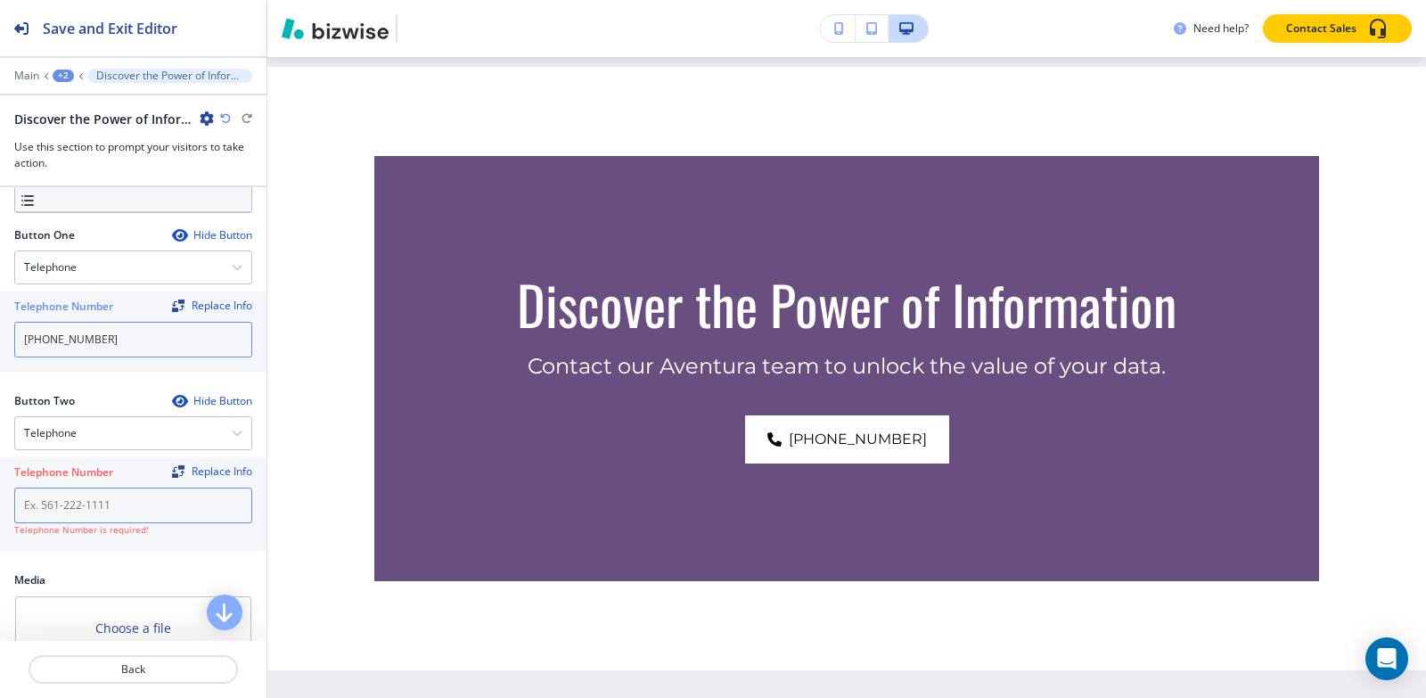
type input "[PHONE_NUMBER]"
click at [100, 507] on input "text" at bounding box center [133, 505] width 238 height 36
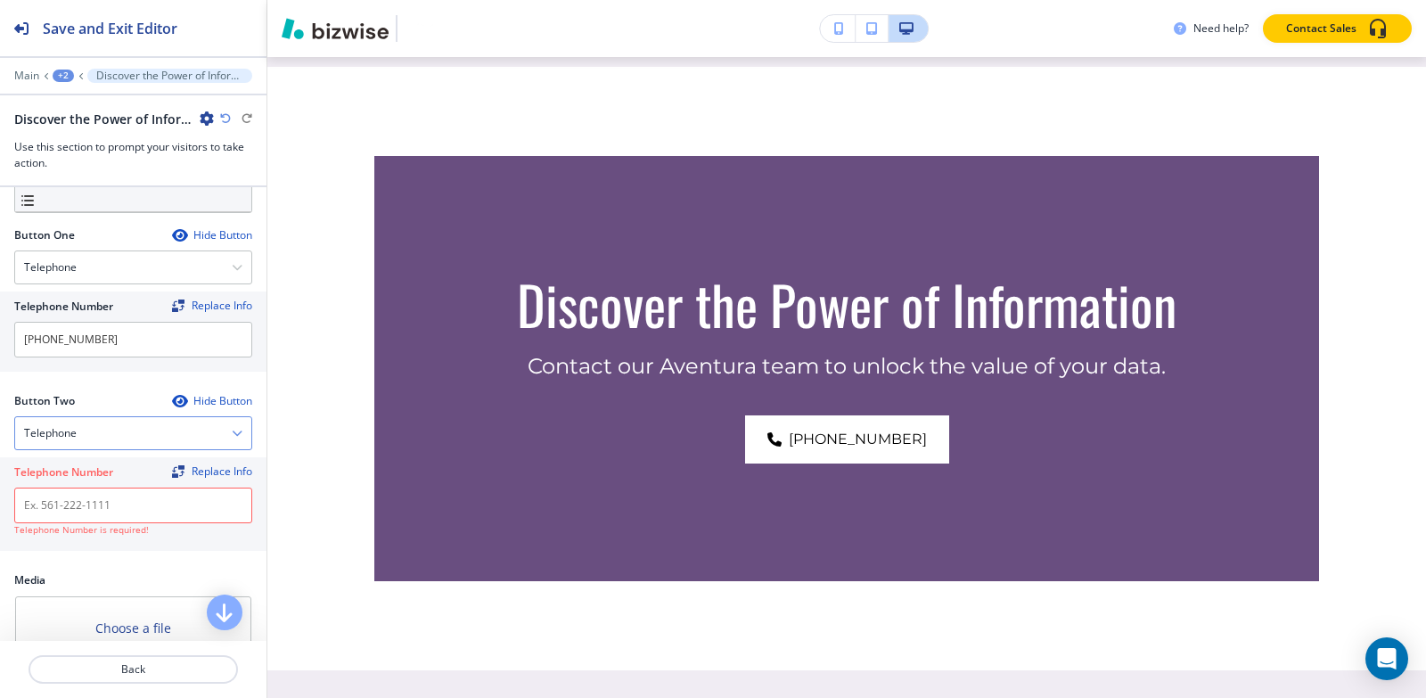
click at [117, 439] on div "Telephone" at bounding box center [133, 433] width 236 height 32
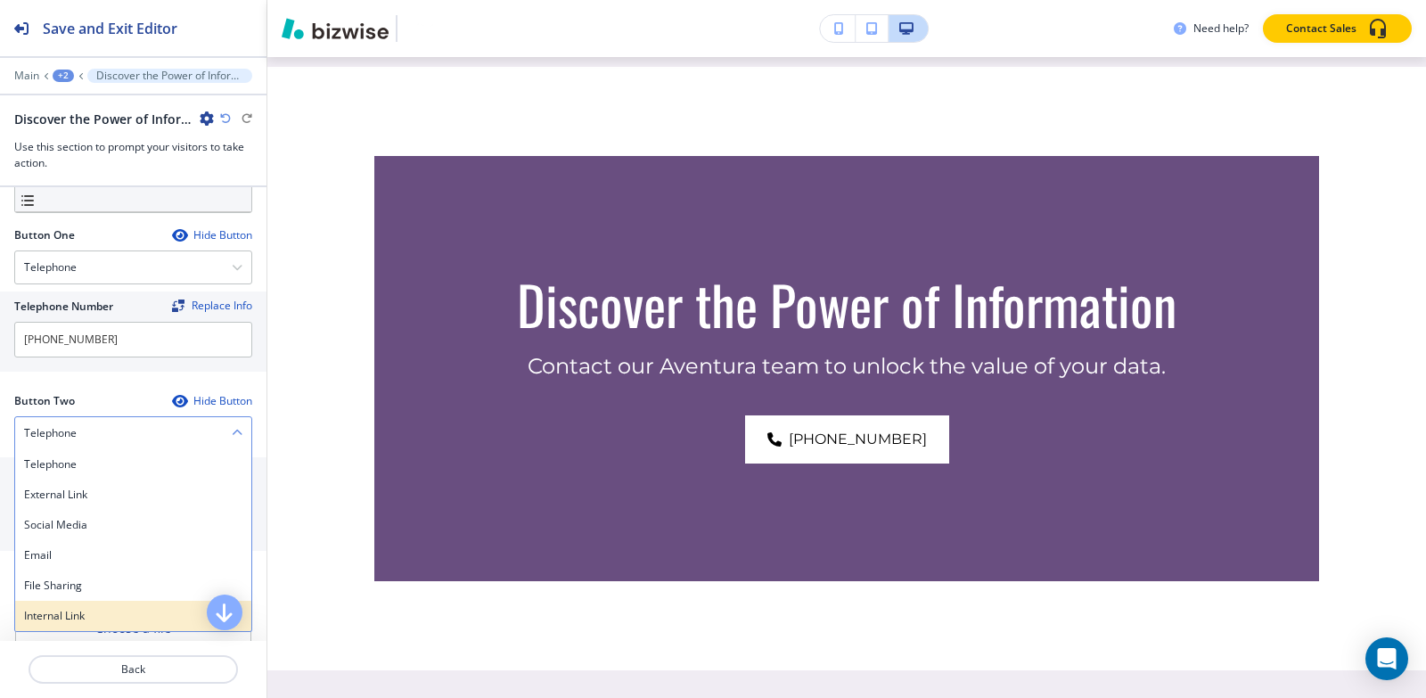
click at [97, 610] on h4 "Internal Link" at bounding box center [133, 616] width 218 height 16
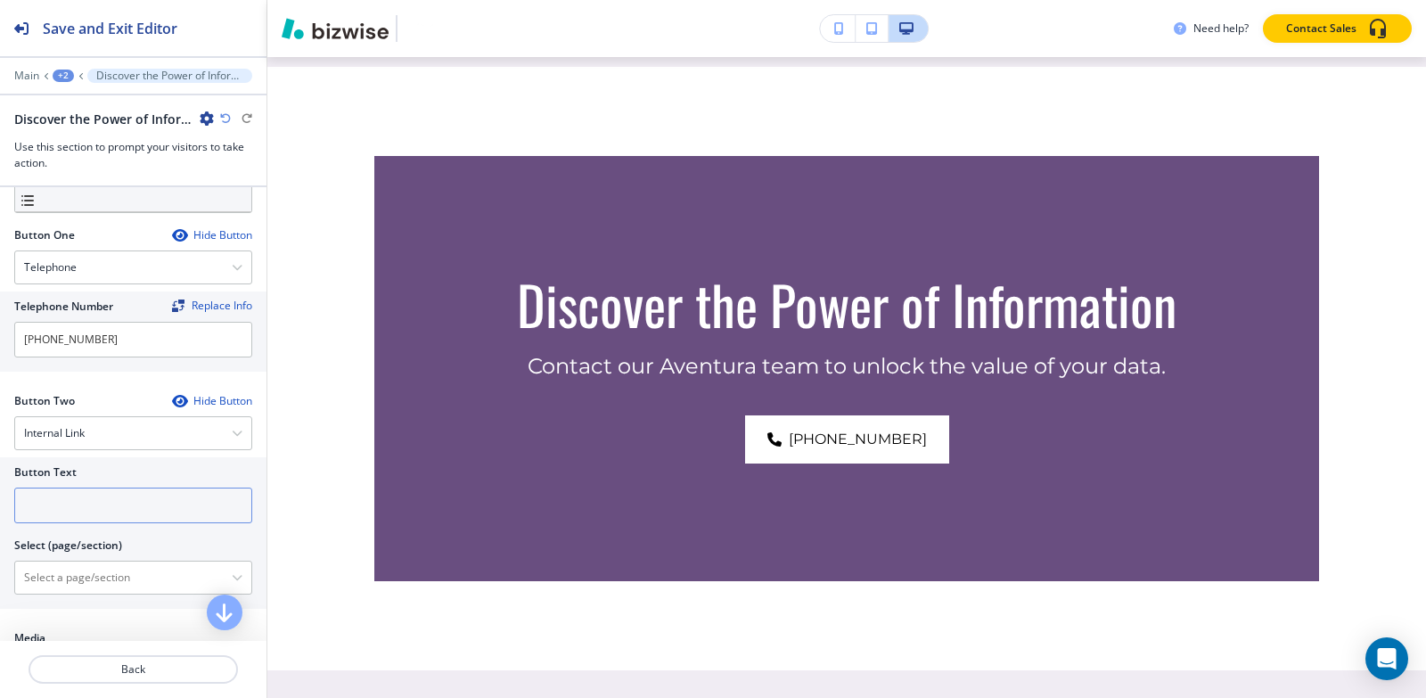
click at [117, 507] on input "text" at bounding box center [133, 505] width 238 height 36
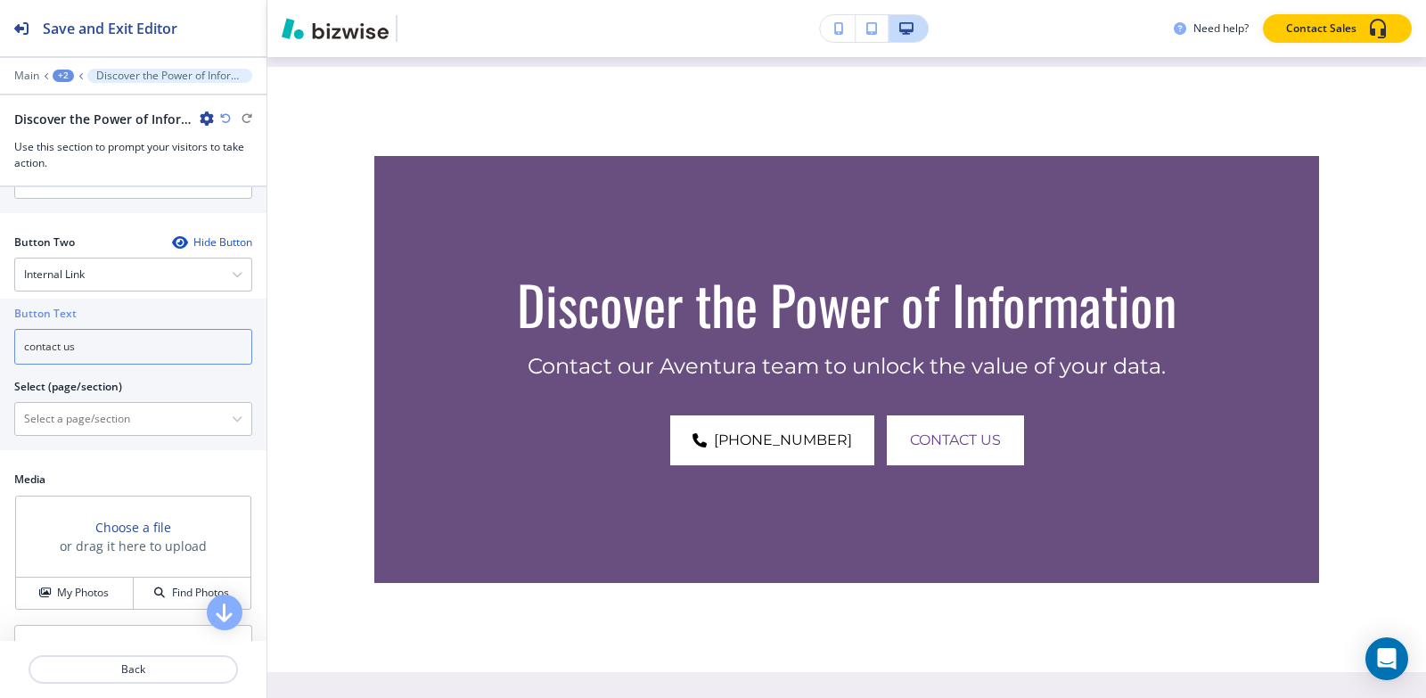
scroll to position [713, 0]
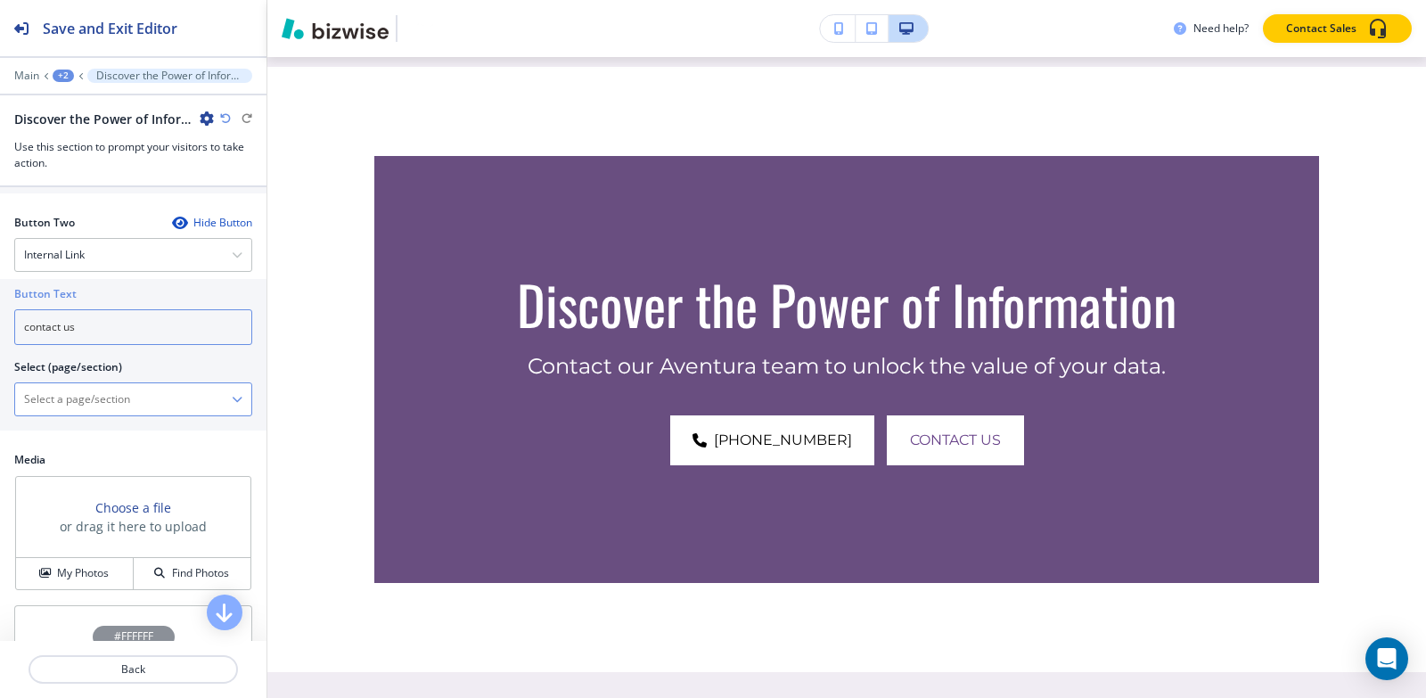
type input "contact us"
click at [80, 396] on \(page\/section\) "Manual Input" at bounding box center [123, 399] width 217 height 30
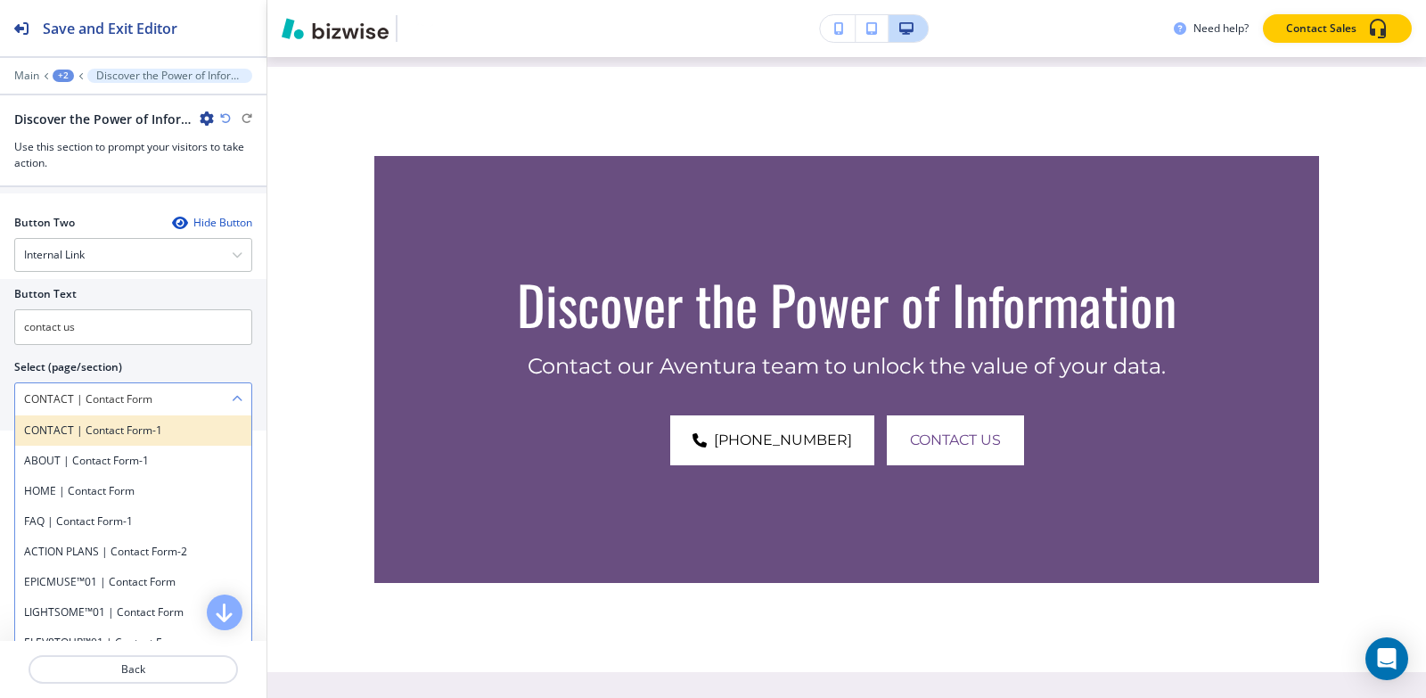
click at [159, 433] on h4 "CONTACT | Contact Form-1" at bounding box center [133, 430] width 218 height 16
type \(page\/section\) "CONTACT | Contact Form-1"
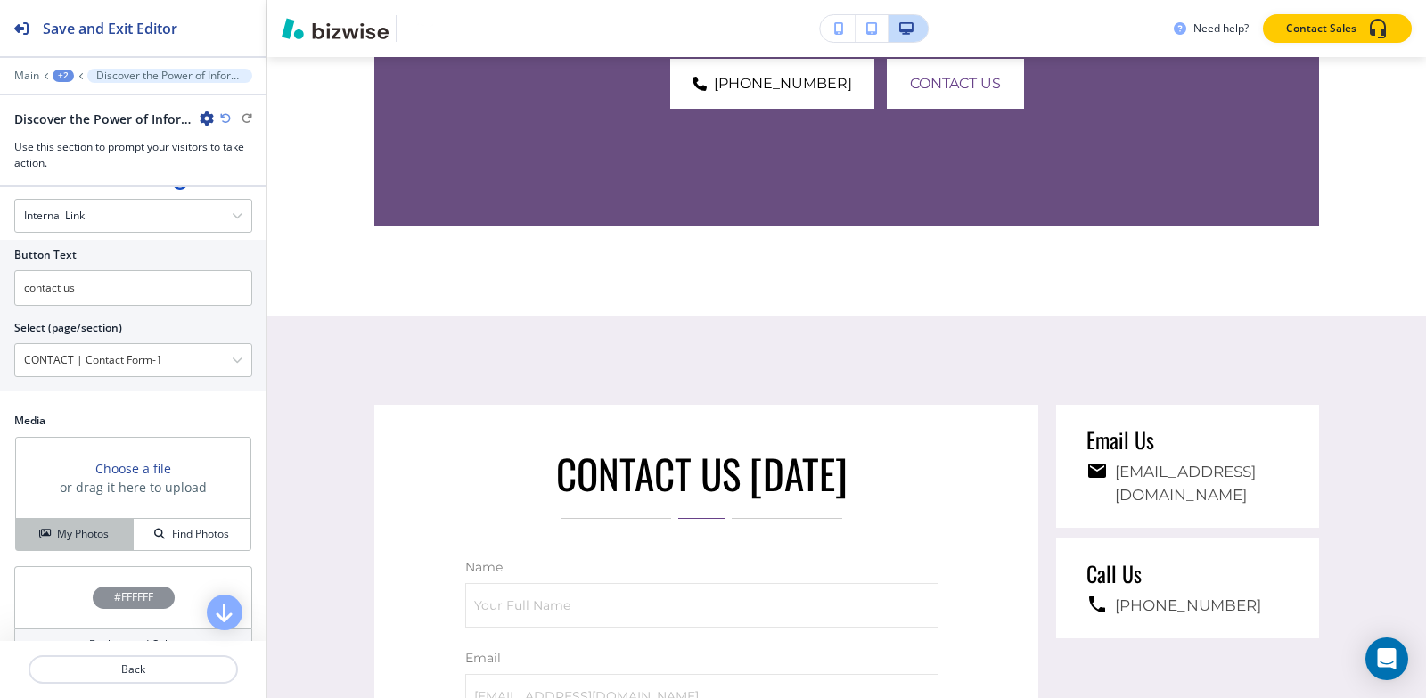
scroll to position [786, 0]
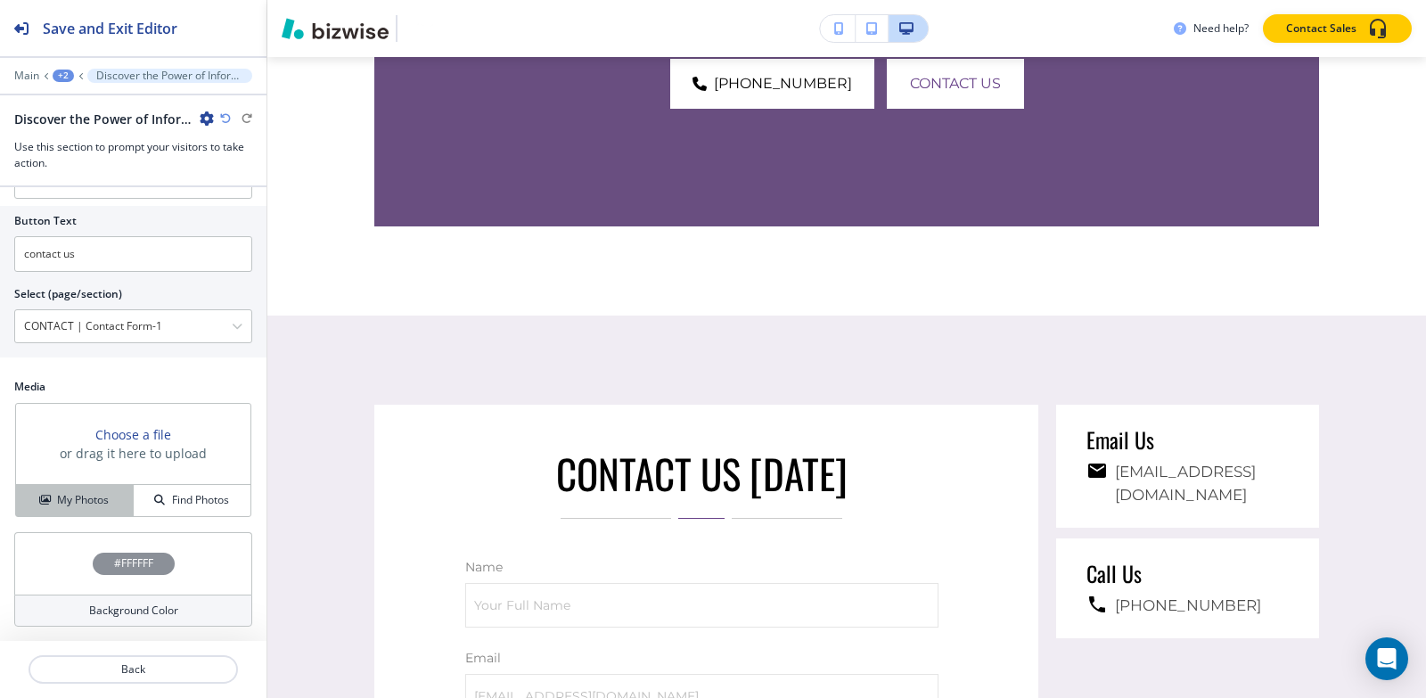
click at [102, 497] on h4 "My Photos" at bounding box center [83, 500] width 52 height 16
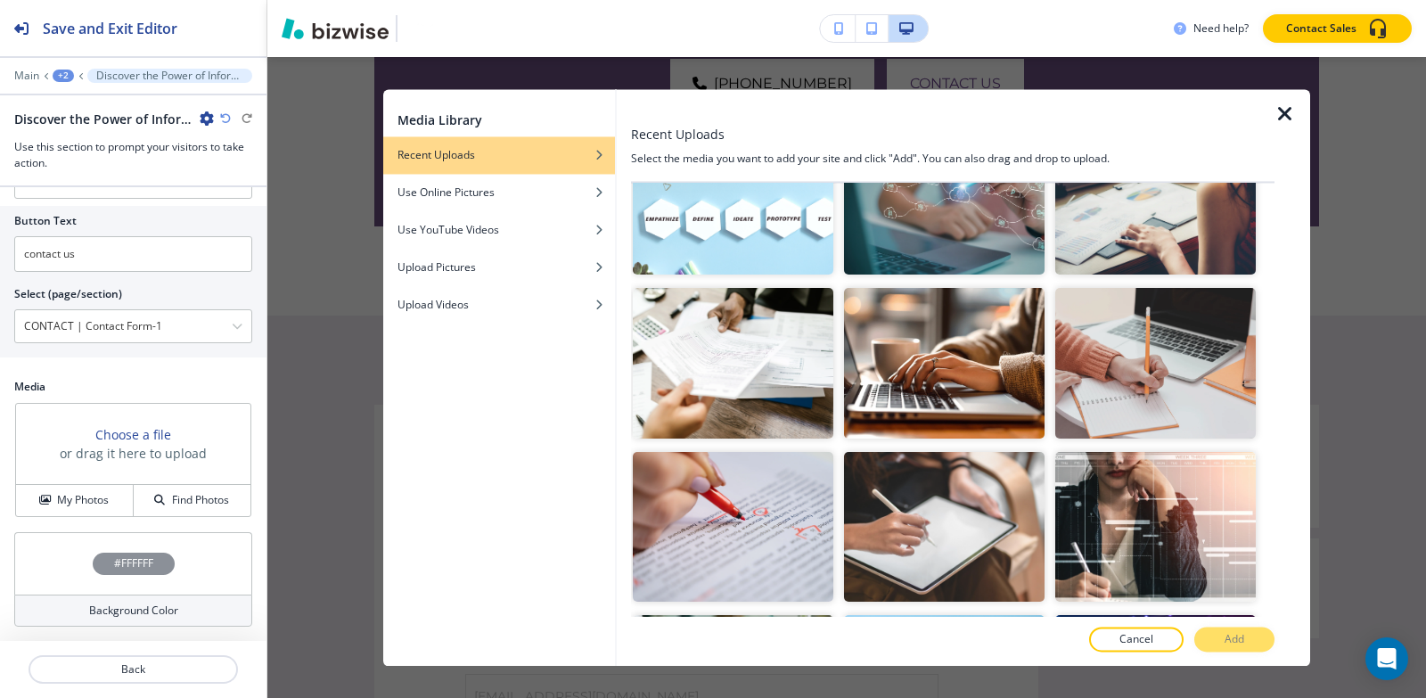
scroll to position [1693, 0]
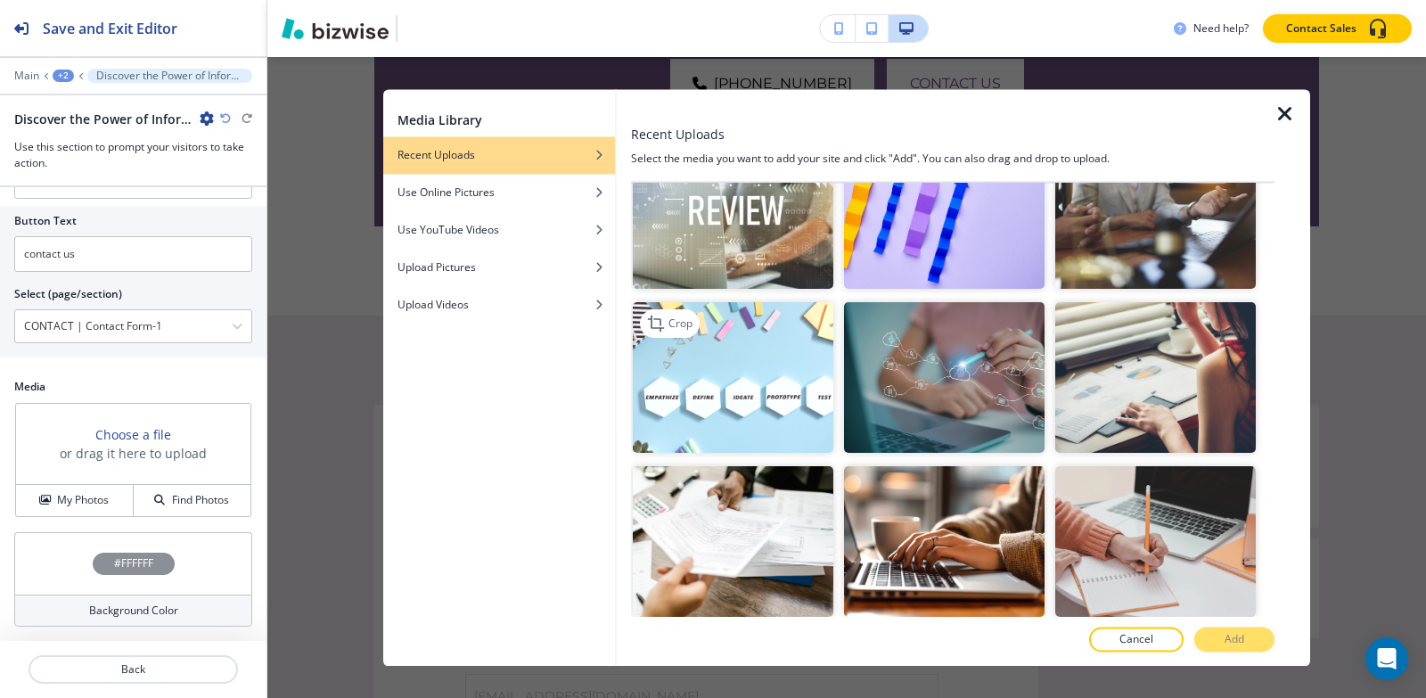
click at [783, 350] on img "button" at bounding box center [733, 378] width 201 height 151
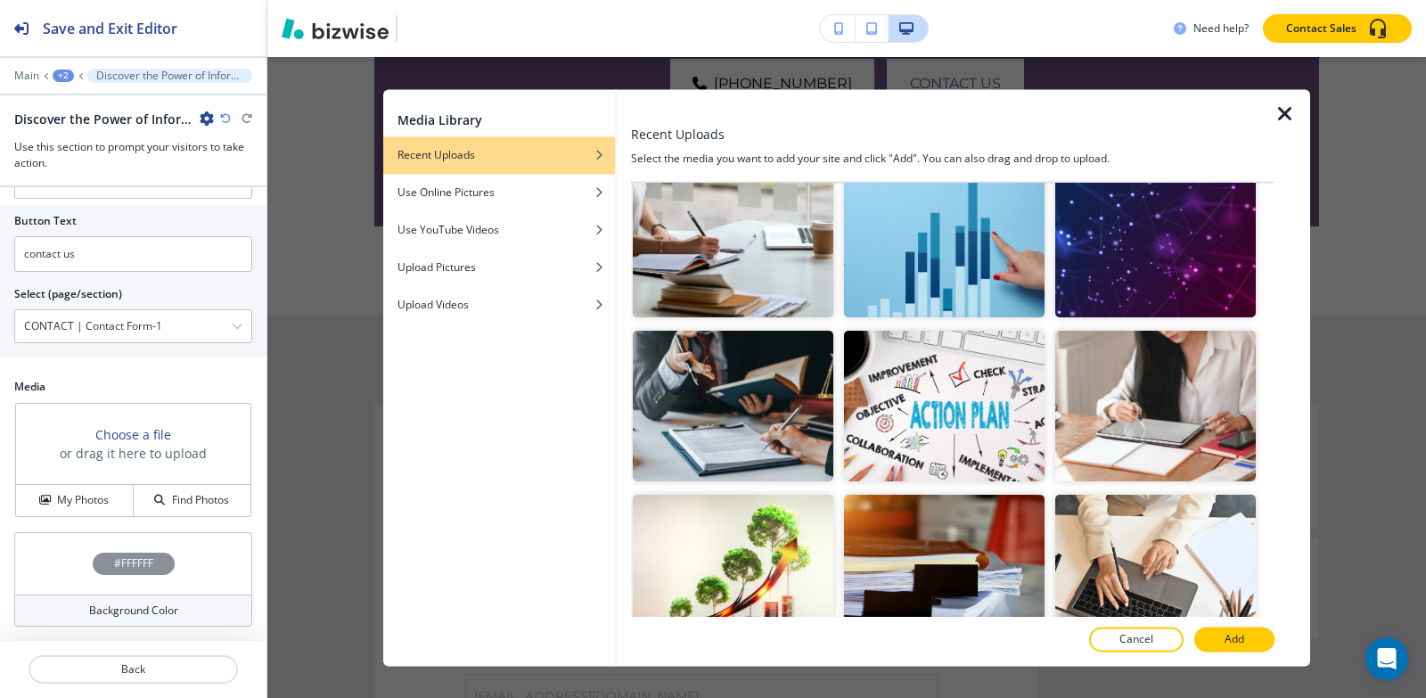
scroll to position [2317, 0]
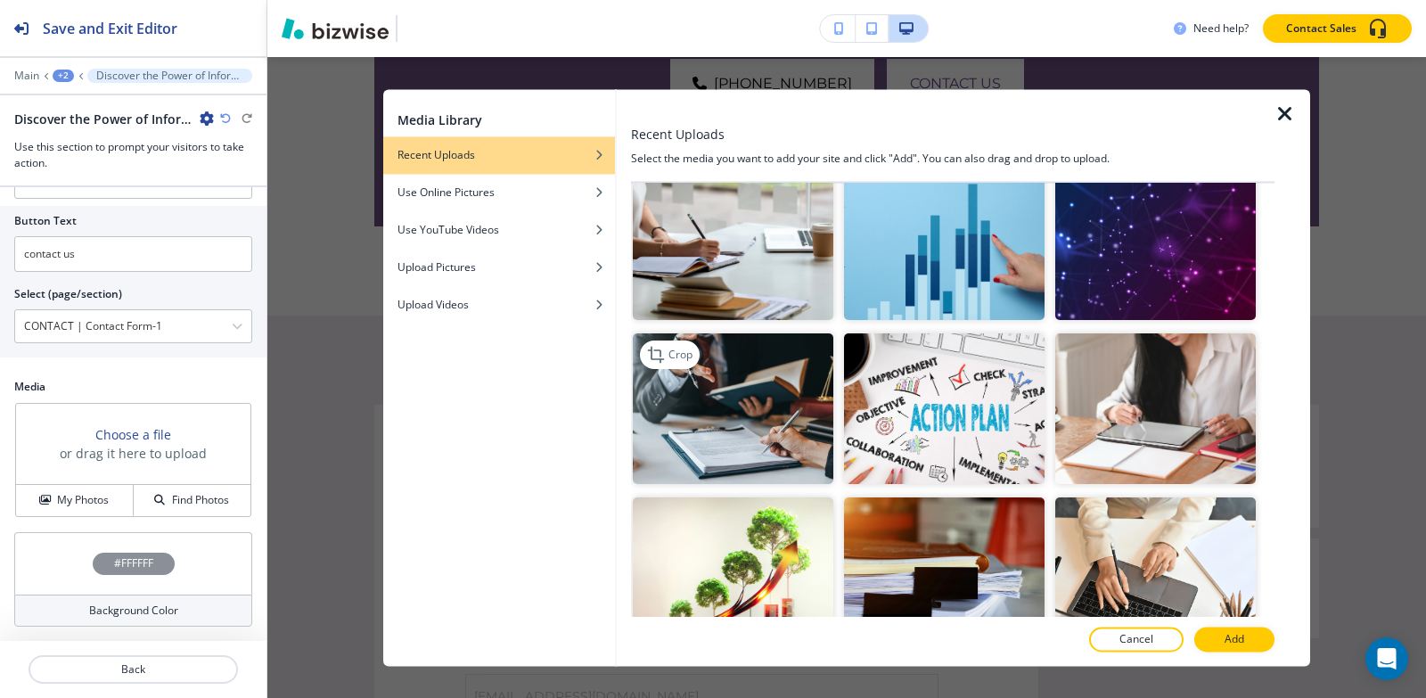
click at [689, 355] on img "button" at bounding box center [733, 409] width 201 height 151
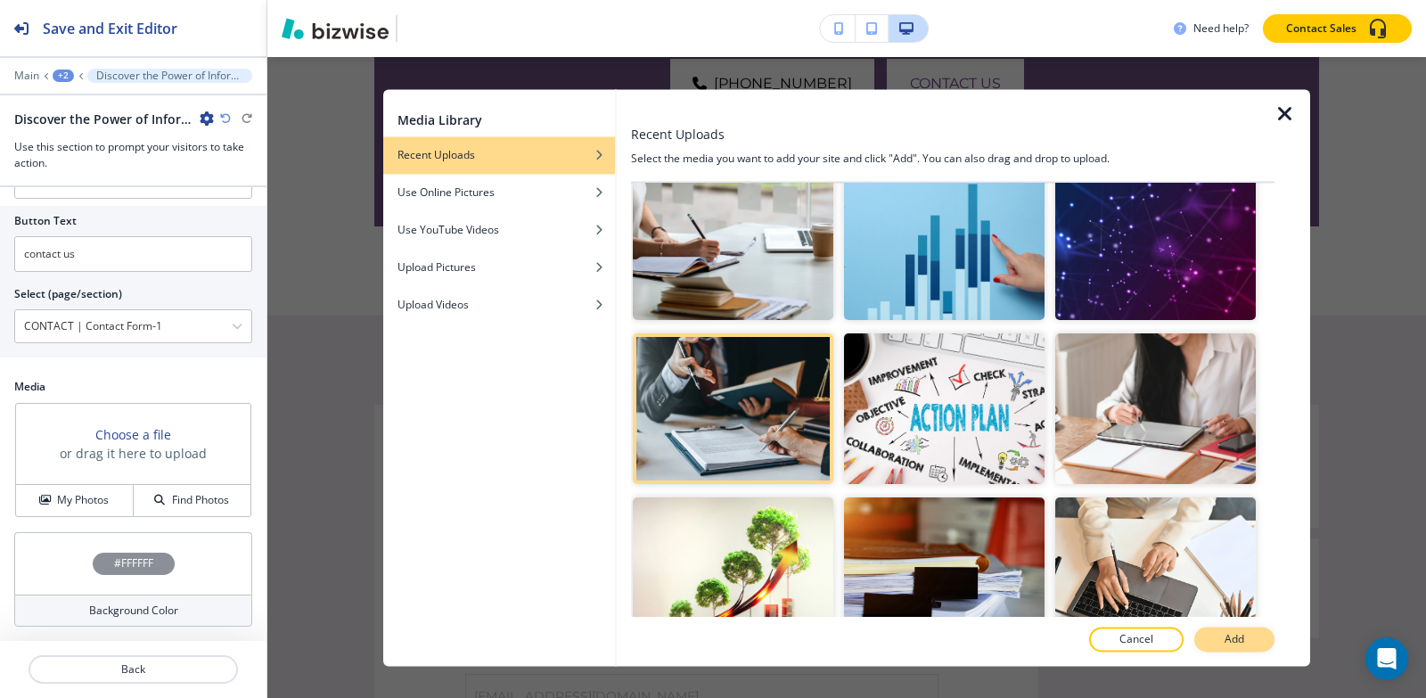
click at [1227, 646] on p "Add" at bounding box center [1234, 639] width 20 height 16
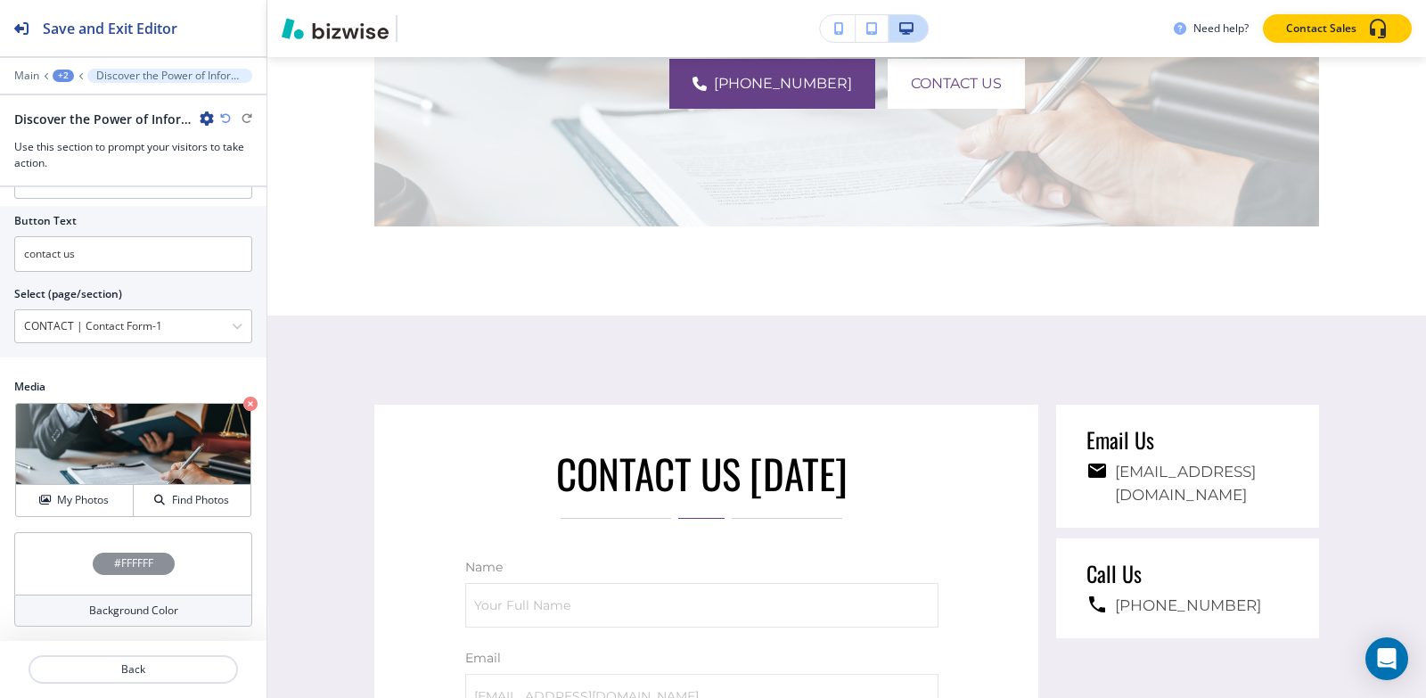
click at [105, 568] on div "#FFFFFF" at bounding box center [134, 564] width 82 height 22
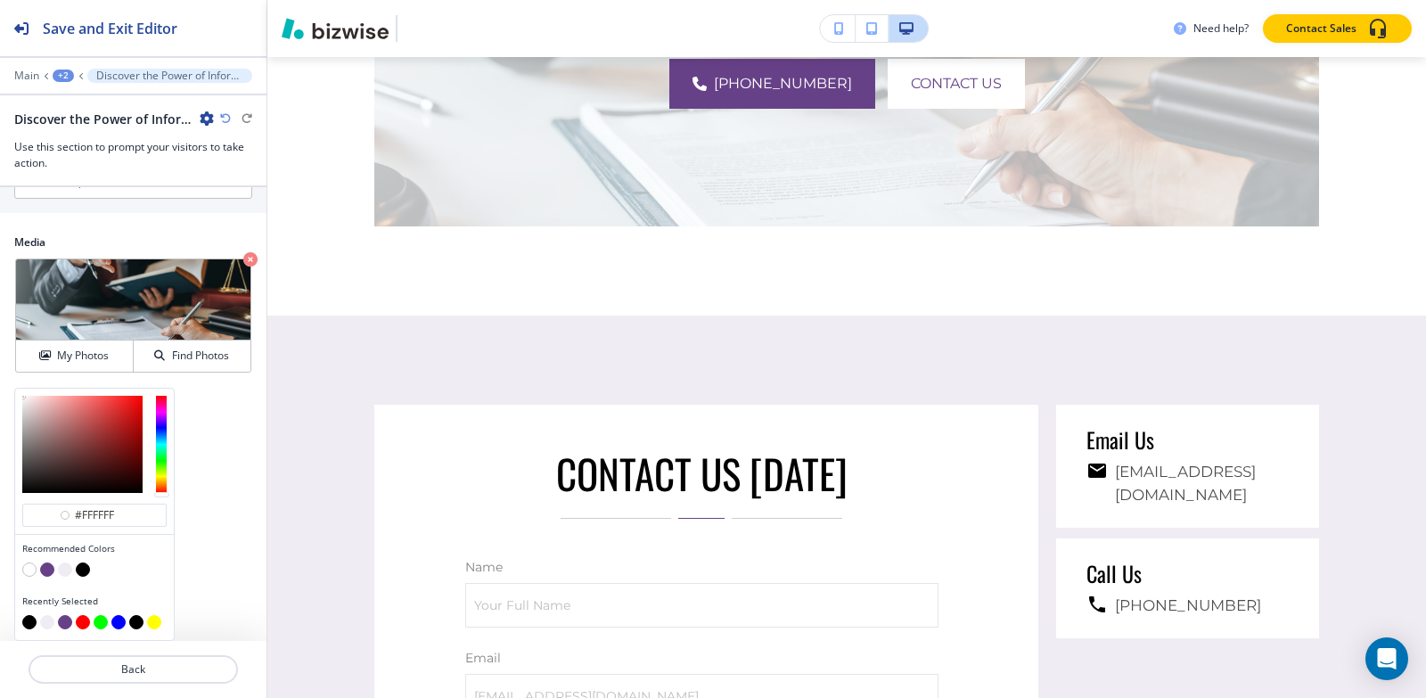
click at [82, 576] on button "button" at bounding box center [83, 569] width 14 height 14
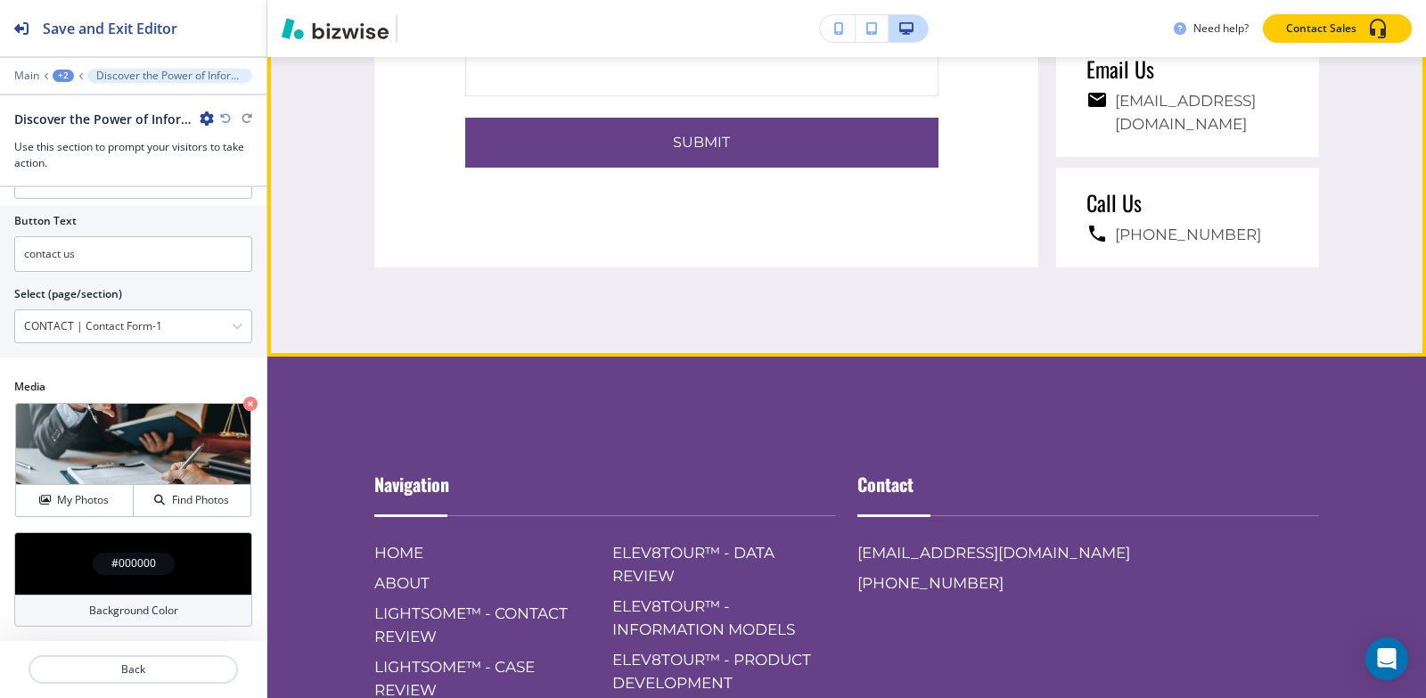
scroll to position [4941, 0]
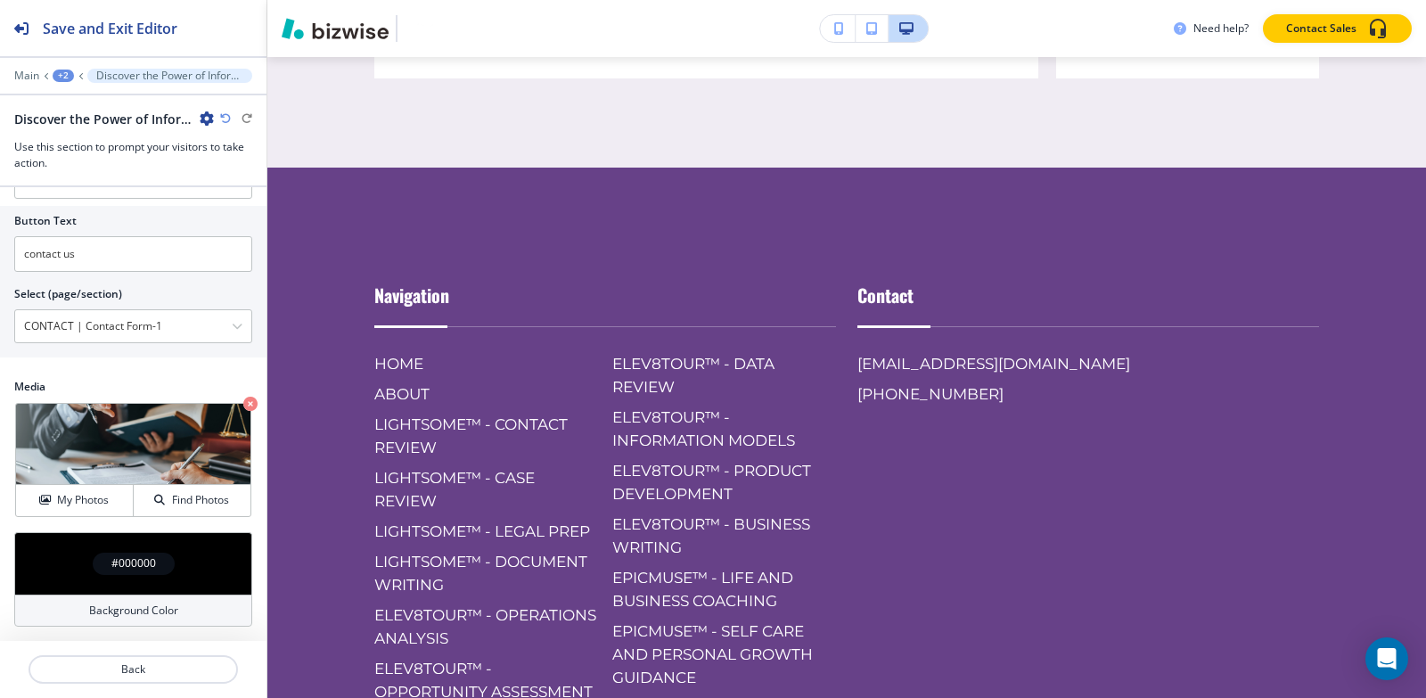
click at [67, 71] on div "+2" at bounding box center [63, 76] width 21 height 12
click at [84, 104] on p "Pages" at bounding box center [109, 105] width 91 height 16
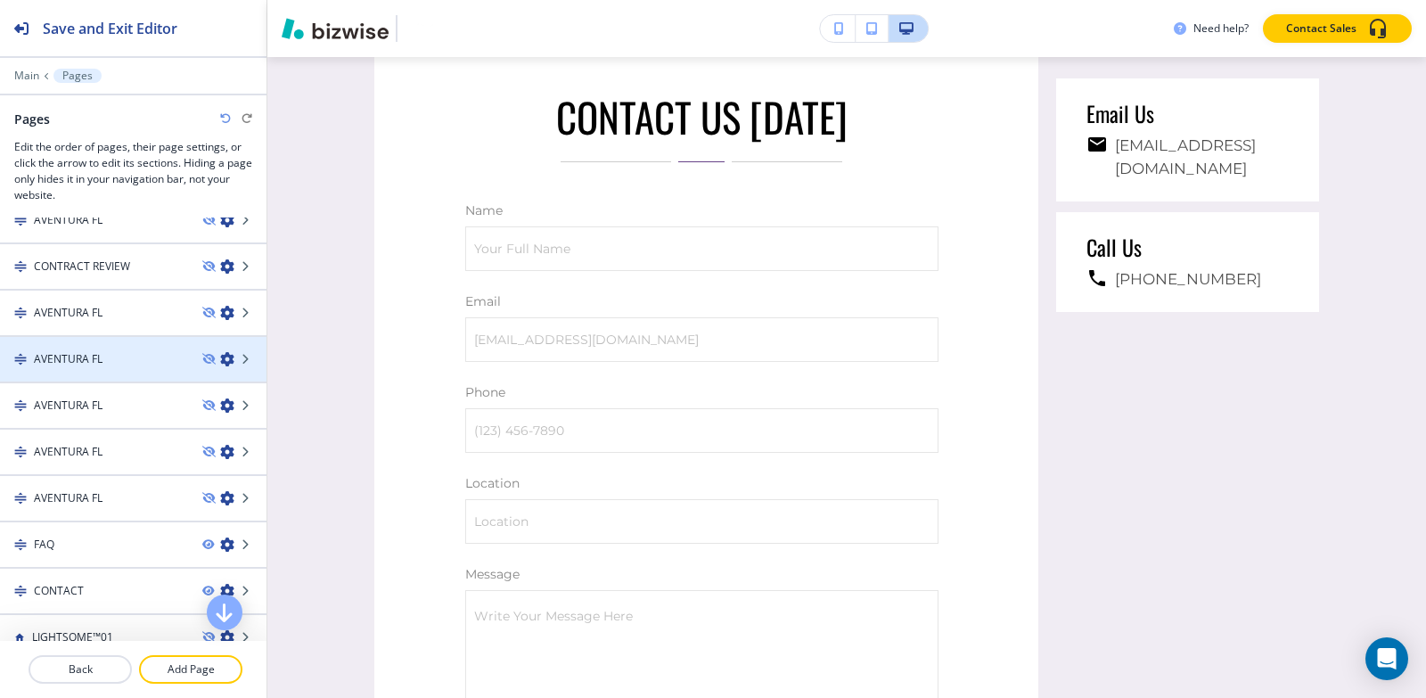
scroll to position [178, 0]
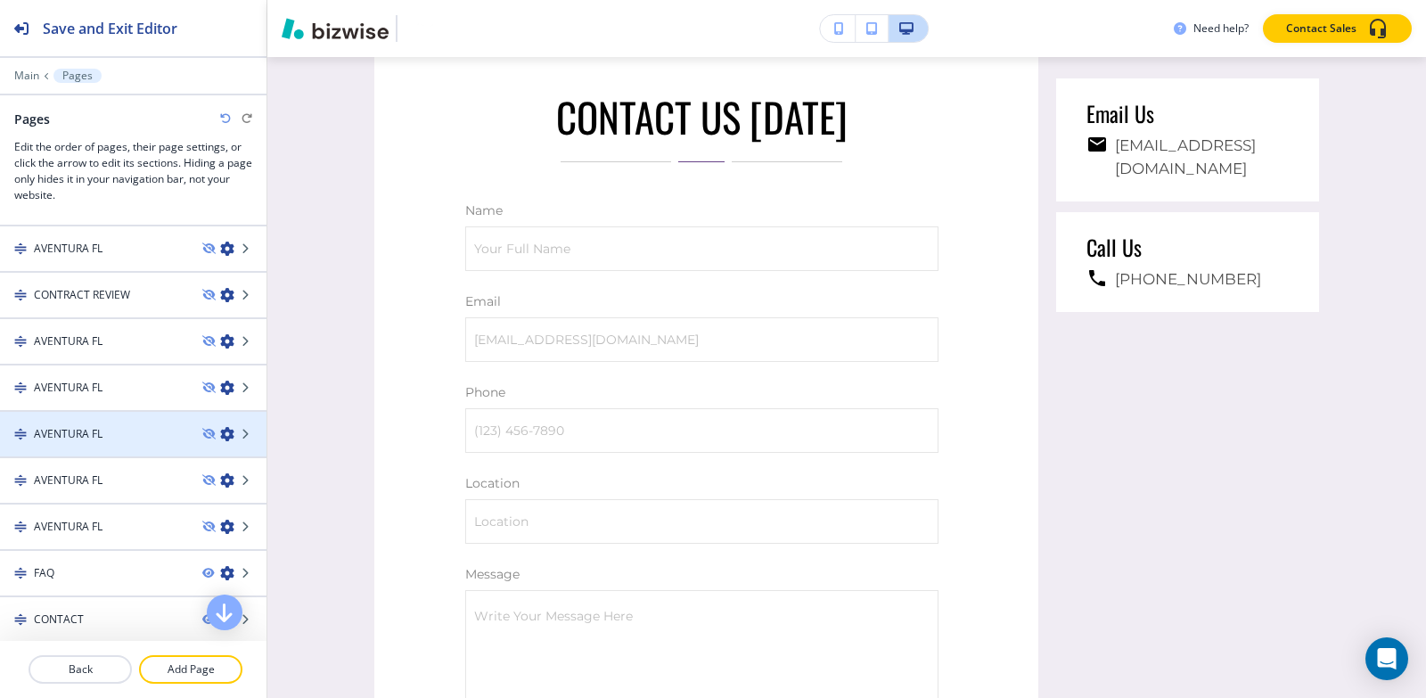
click at [124, 430] on div "AVENTURA FL" at bounding box center [94, 434] width 188 height 16
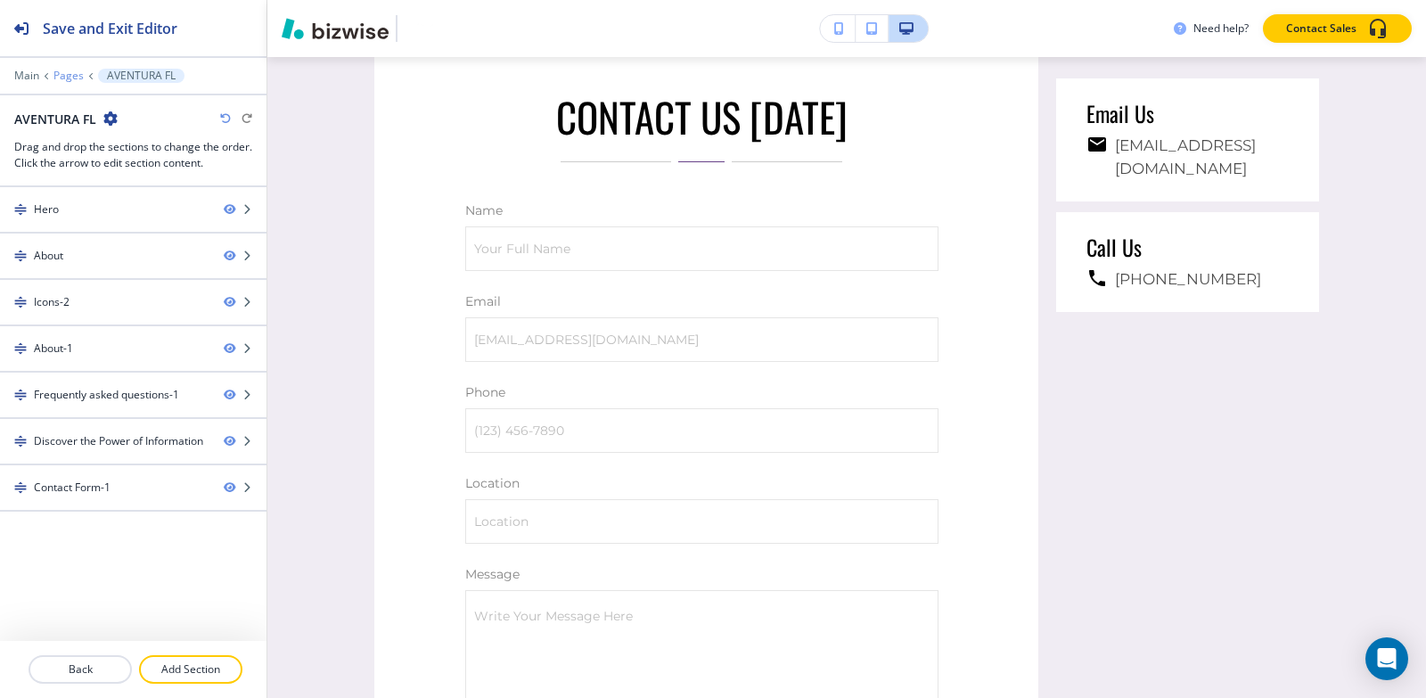
click at [70, 79] on p "Pages" at bounding box center [68, 76] width 30 height 12
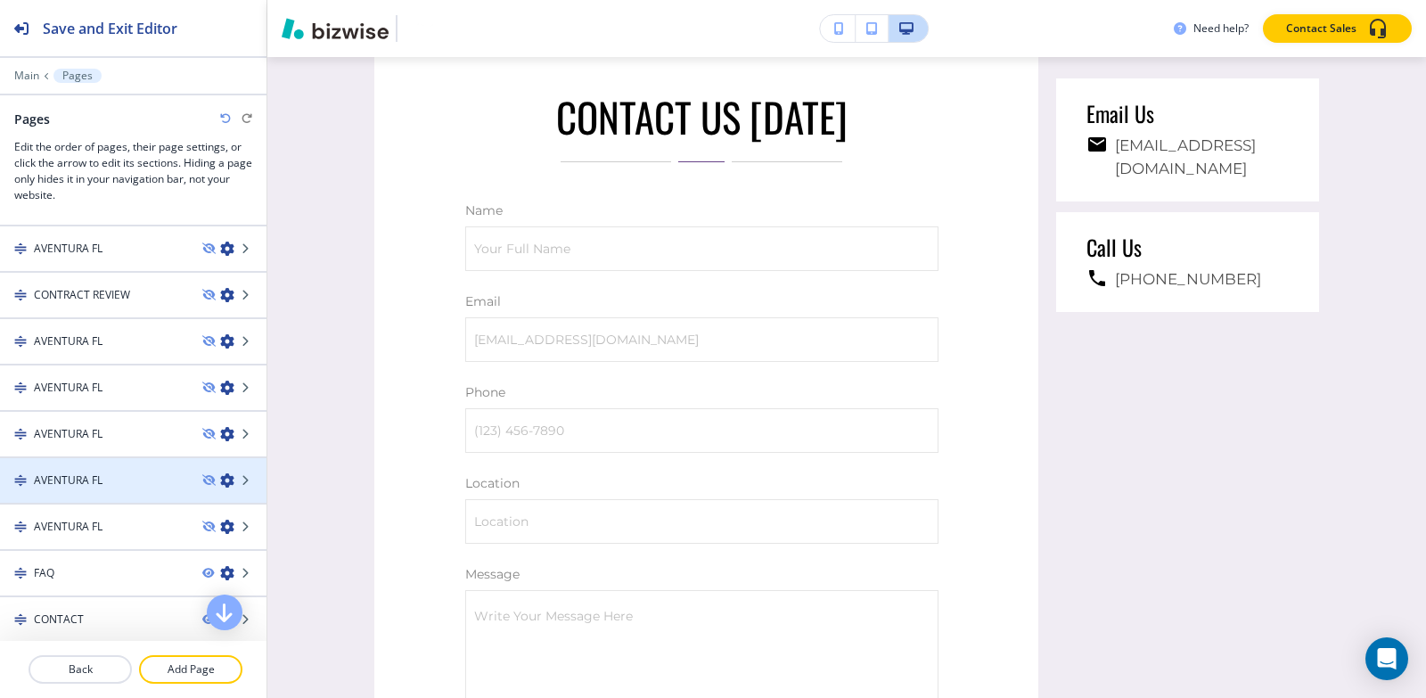
click at [108, 483] on div "AVENTURA FL" at bounding box center [94, 480] width 188 height 16
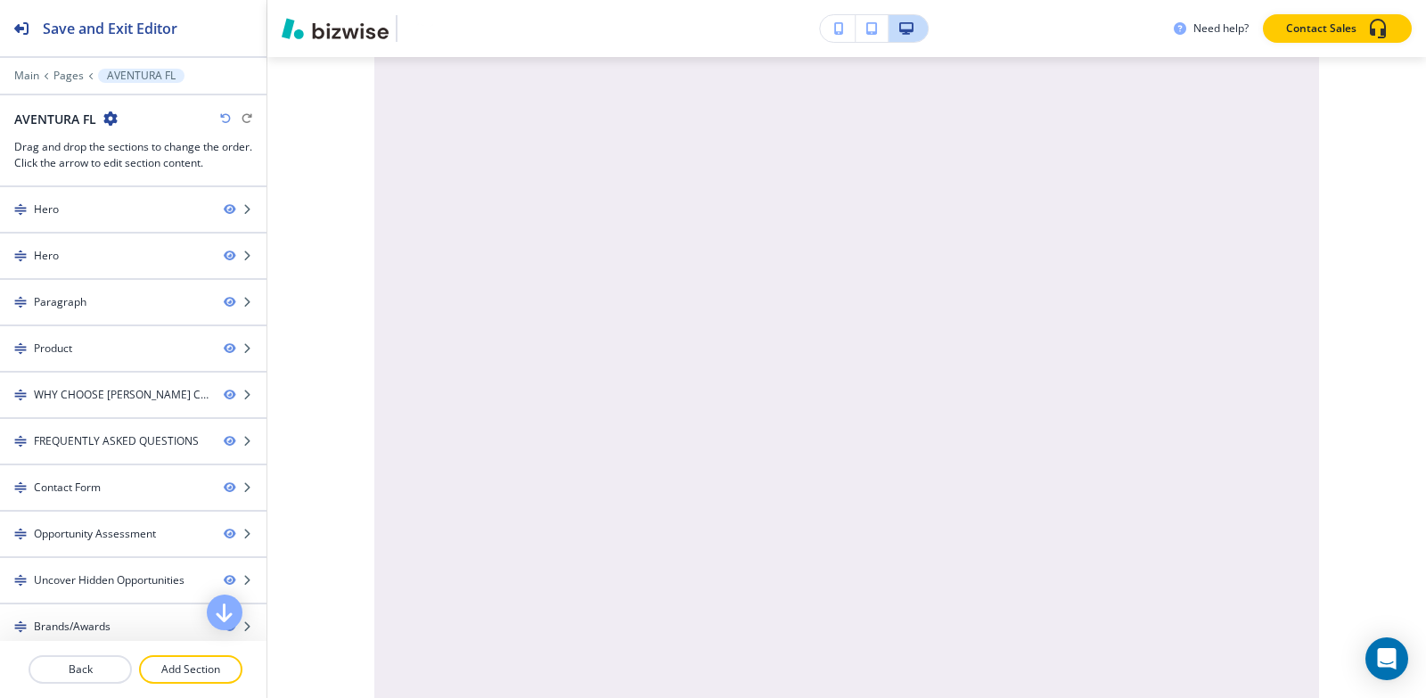
scroll to position [0, 0]
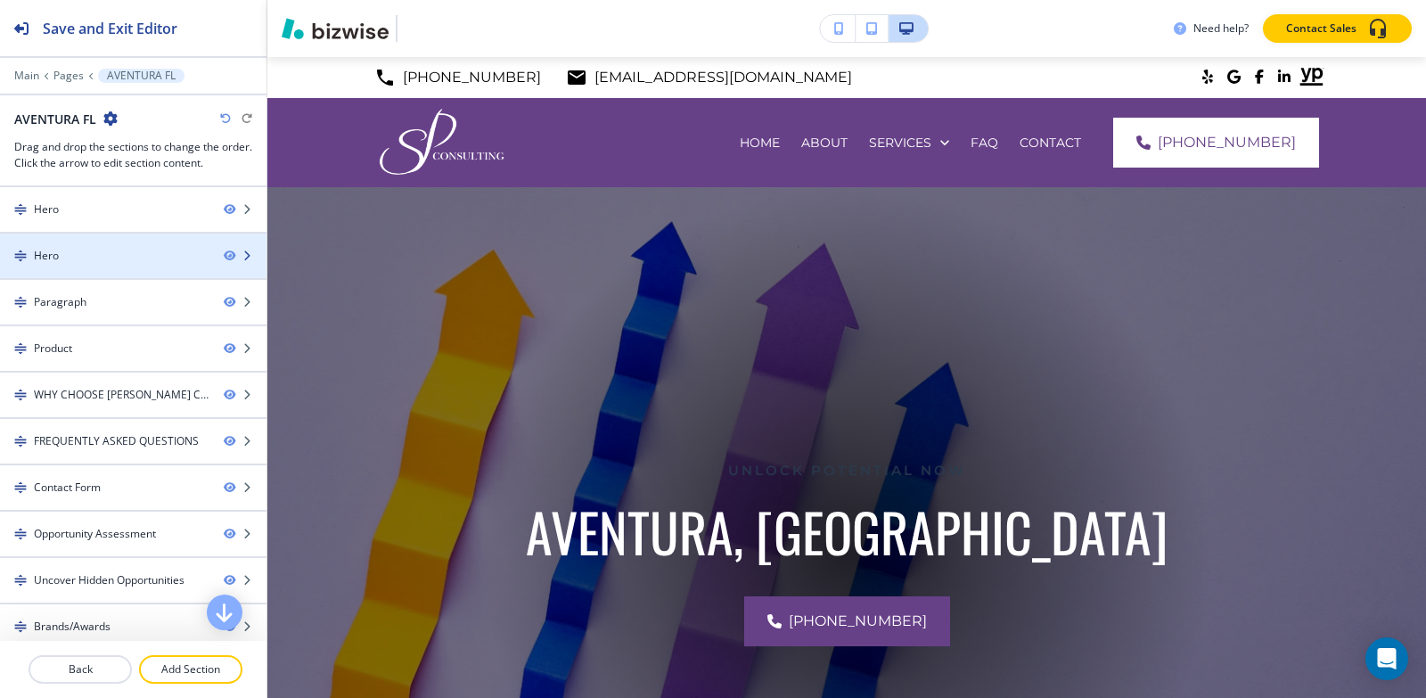
click at [63, 265] on div at bounding box center [133, 271] width 266 height 14
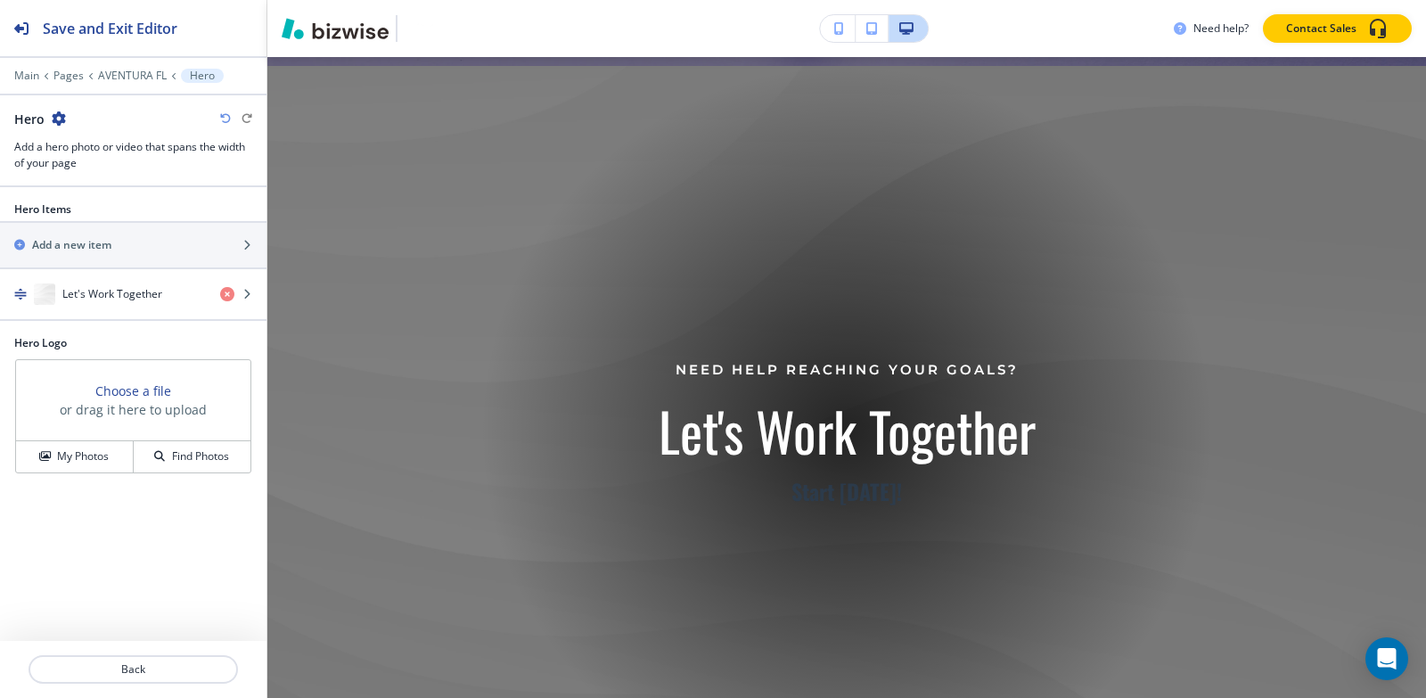
scroll to position [861, 0]
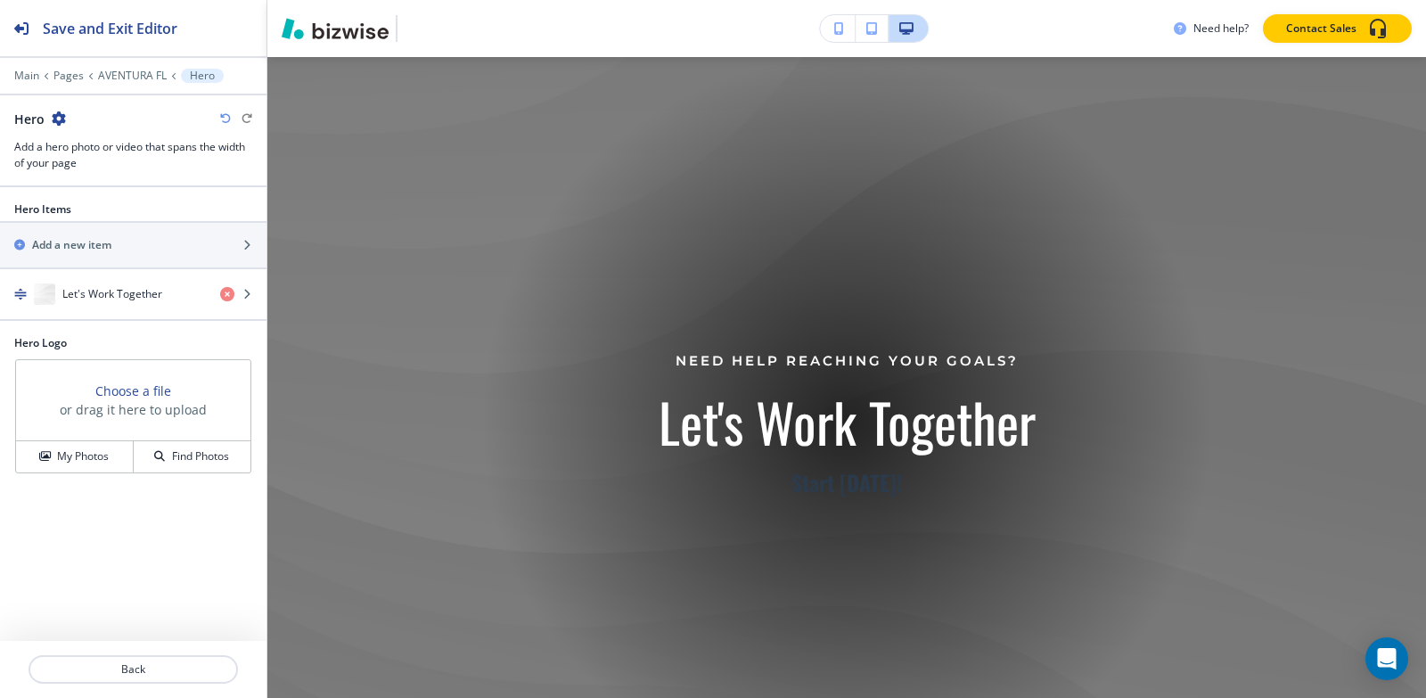
click at [62, 121] on icon "button" at bounding box center [59, 118] width 14 height 14
click at [85, 217] on p "Delete Section" at bounding box center [107, 212] width 91 height 16
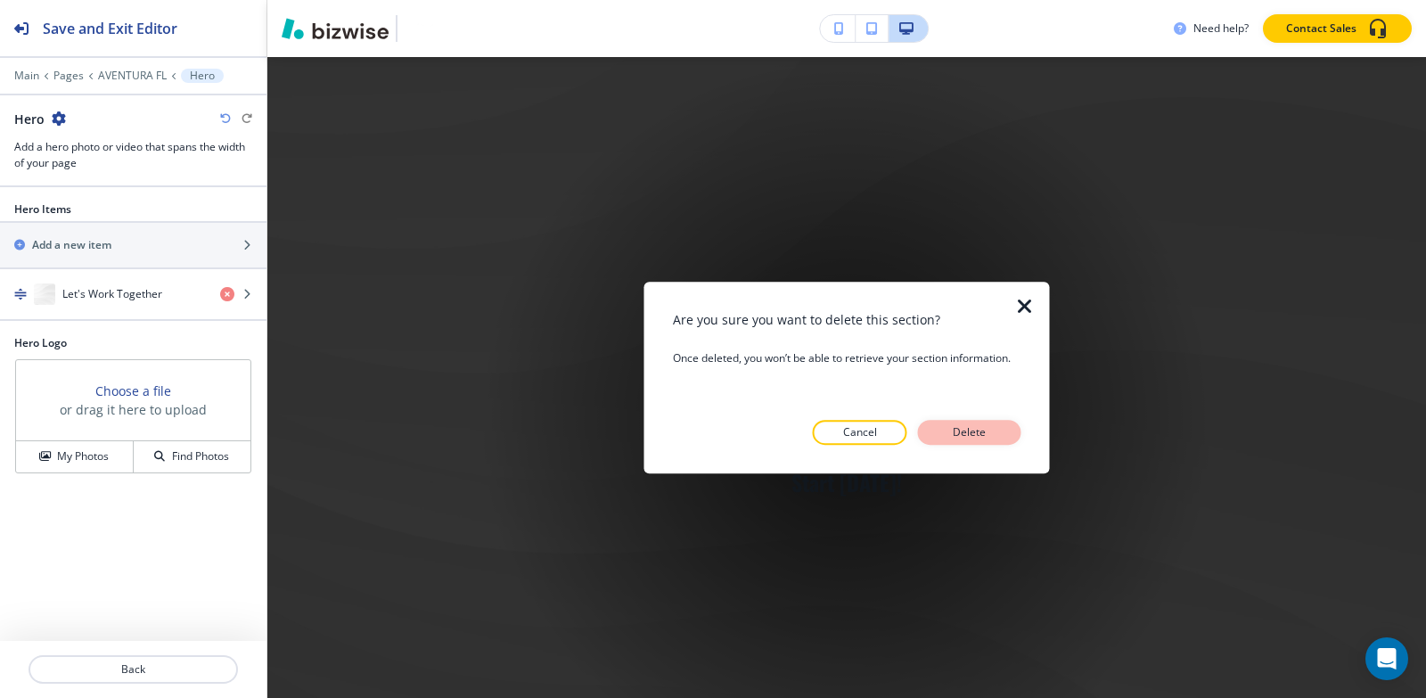
click at [981, 427] on p "Delete" at bounding box center [969, 432] width 43 height 16
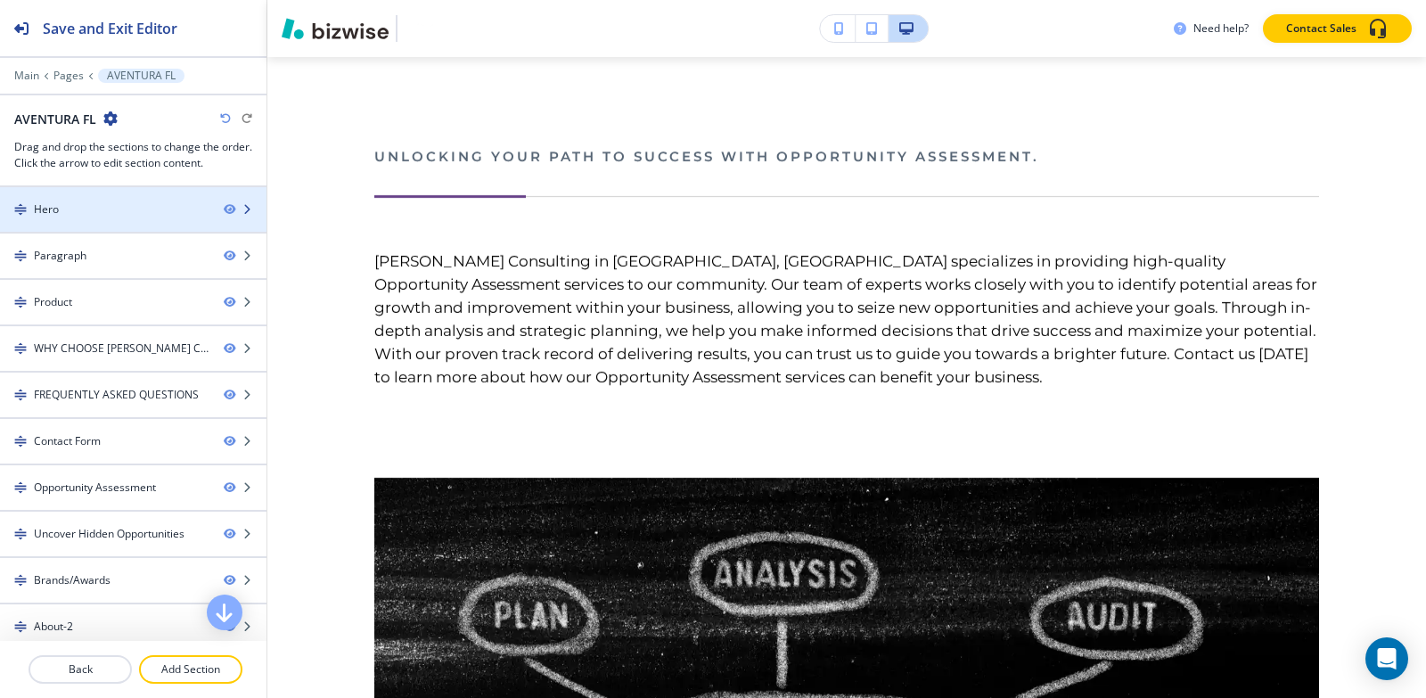
click at [138, 216] on div "Hero" at bounding box center [104, 209] width 209 height 16
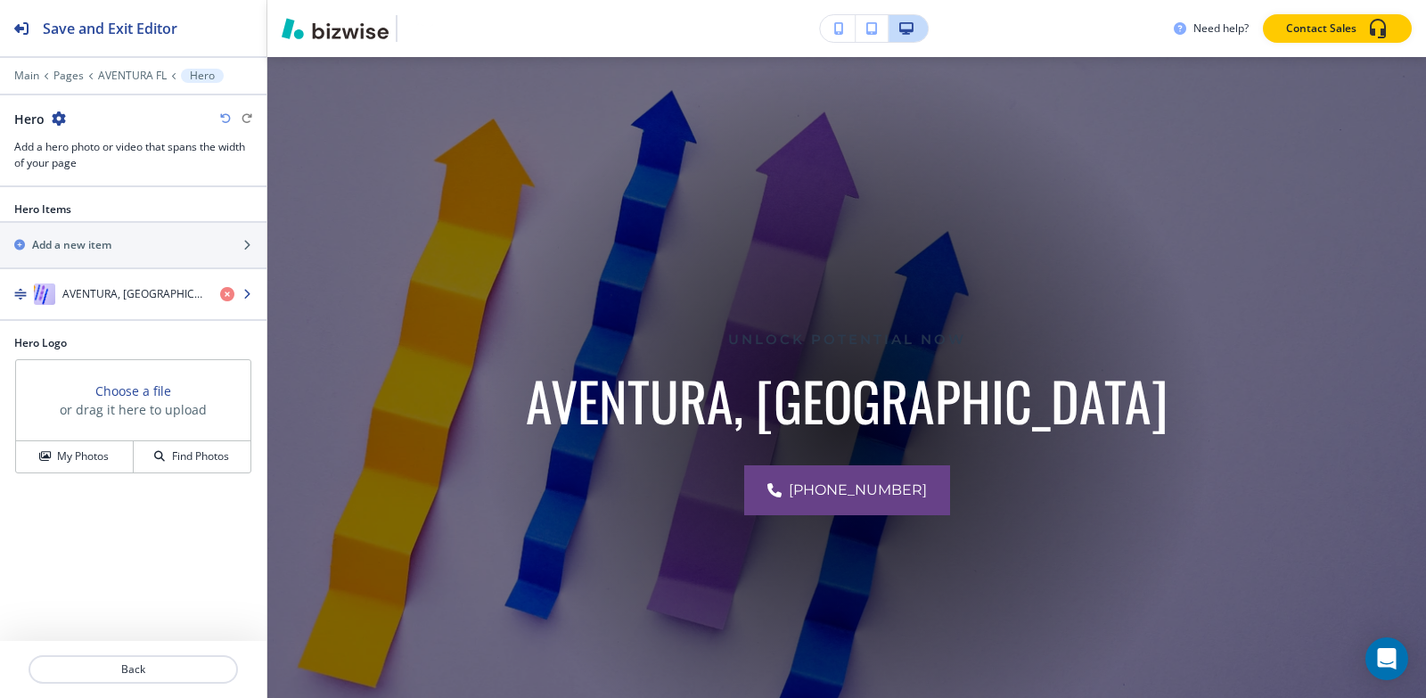
scroll to position [130, 0]
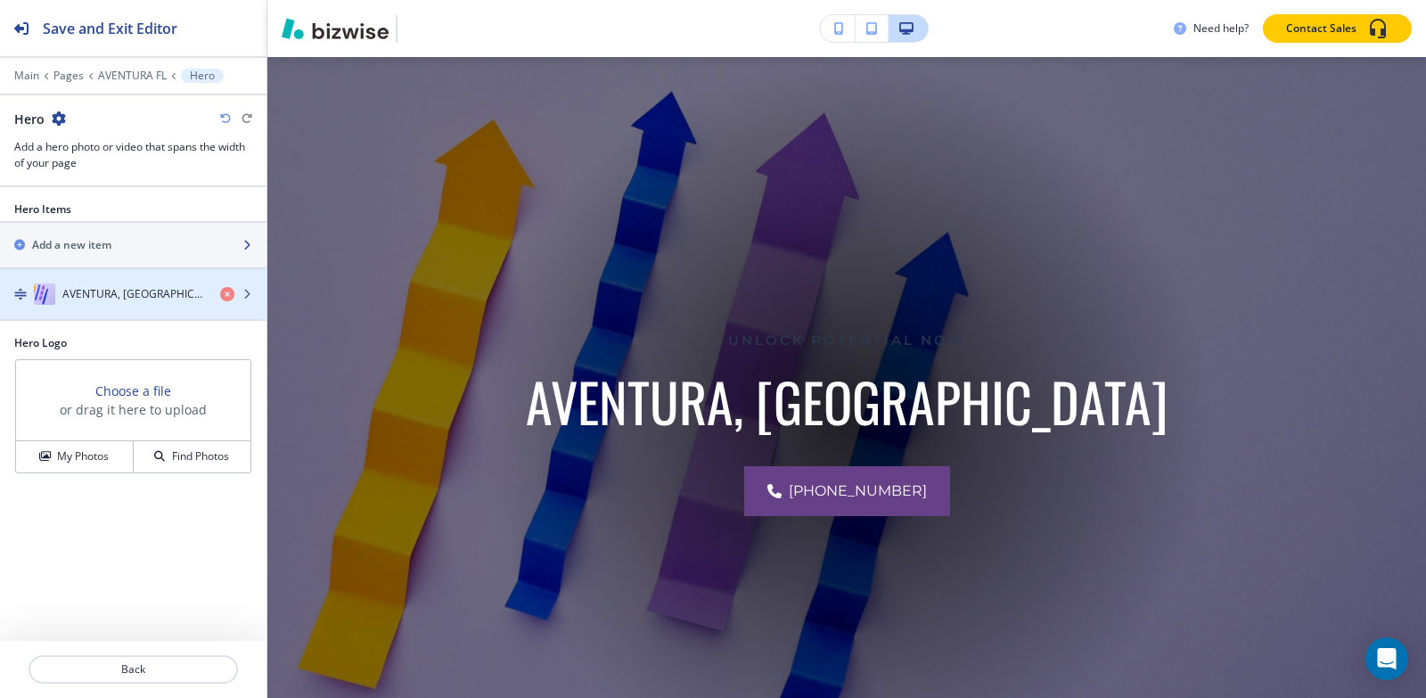
click at [98, 253] on div "button" at bounding box center [133, 260] width 266 height 14
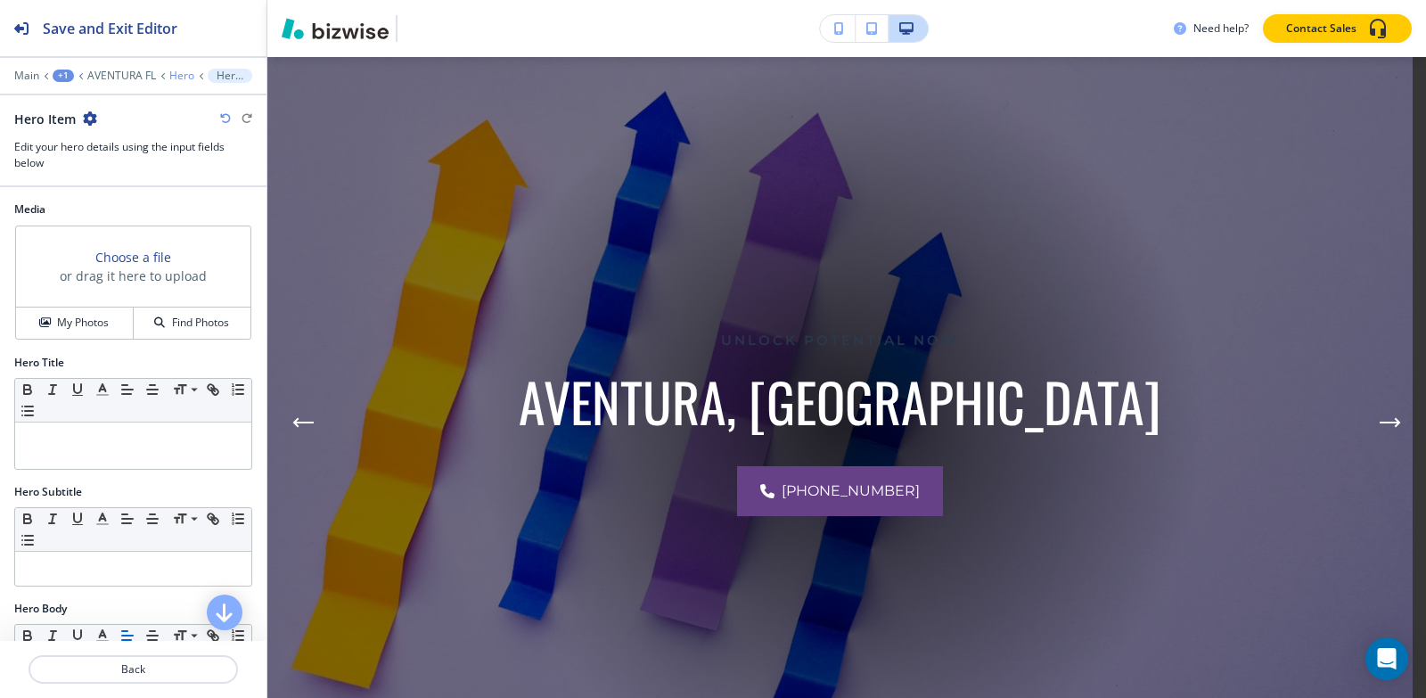
click at [170, 78] on p "Hero" at bounding box center [181, 76] width 25 height 12
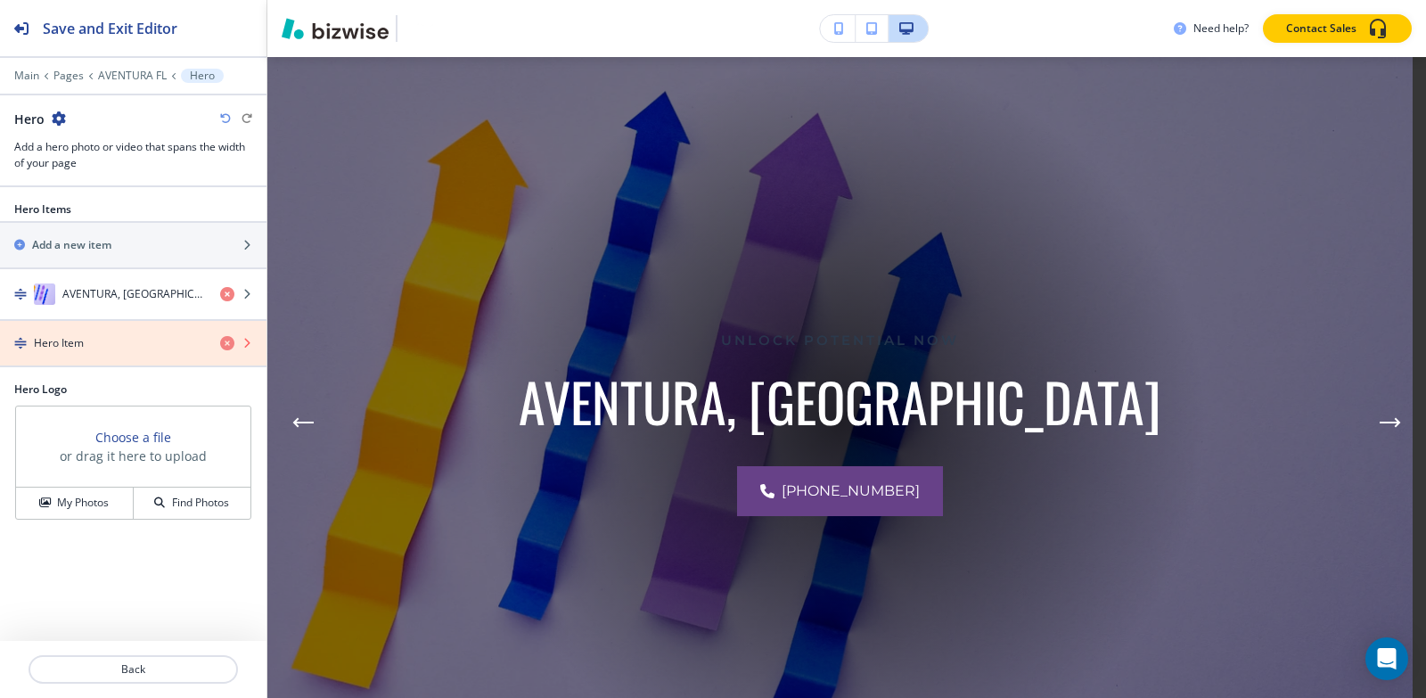
click at [225, 346] on icon "button" at bounding box center [227, 343] width 14 height 14
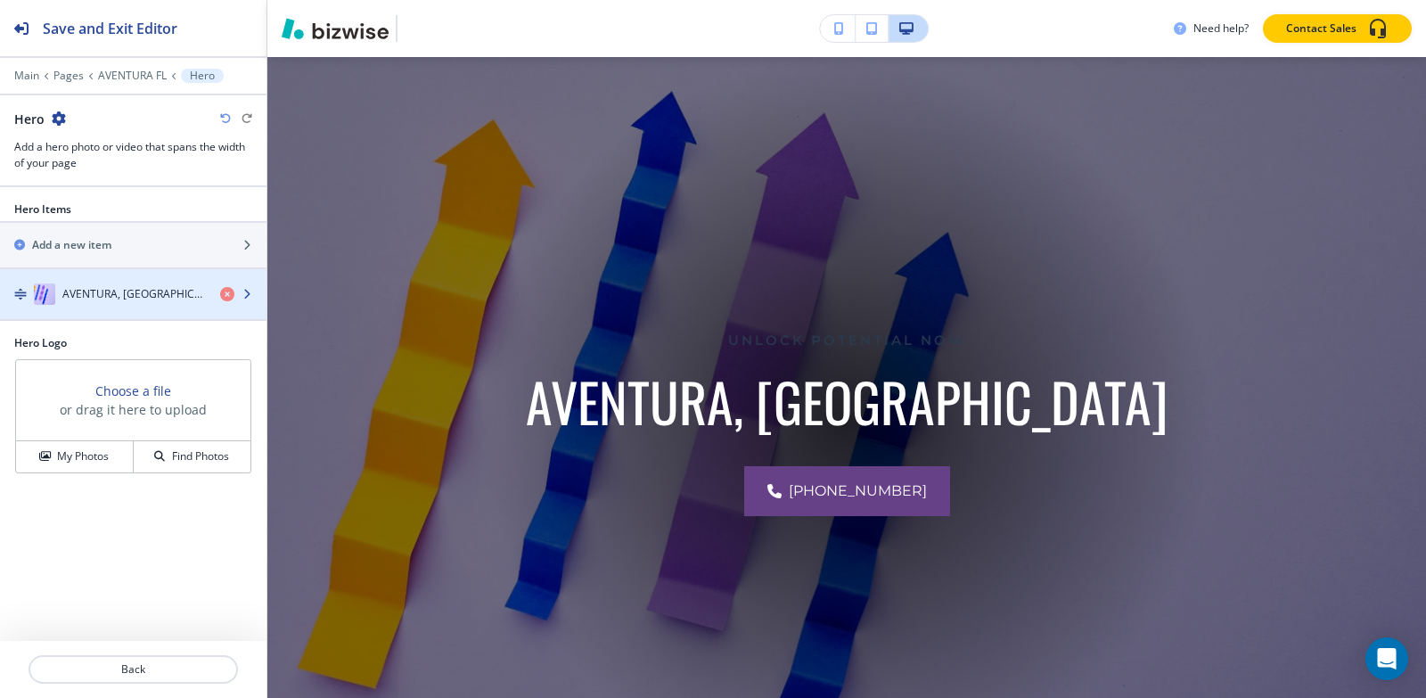
click at [150, 292] on div "AVENTURA, [GEOGRAPHIC_DATA]" at bounding box center [103, 293] width 206 height 21
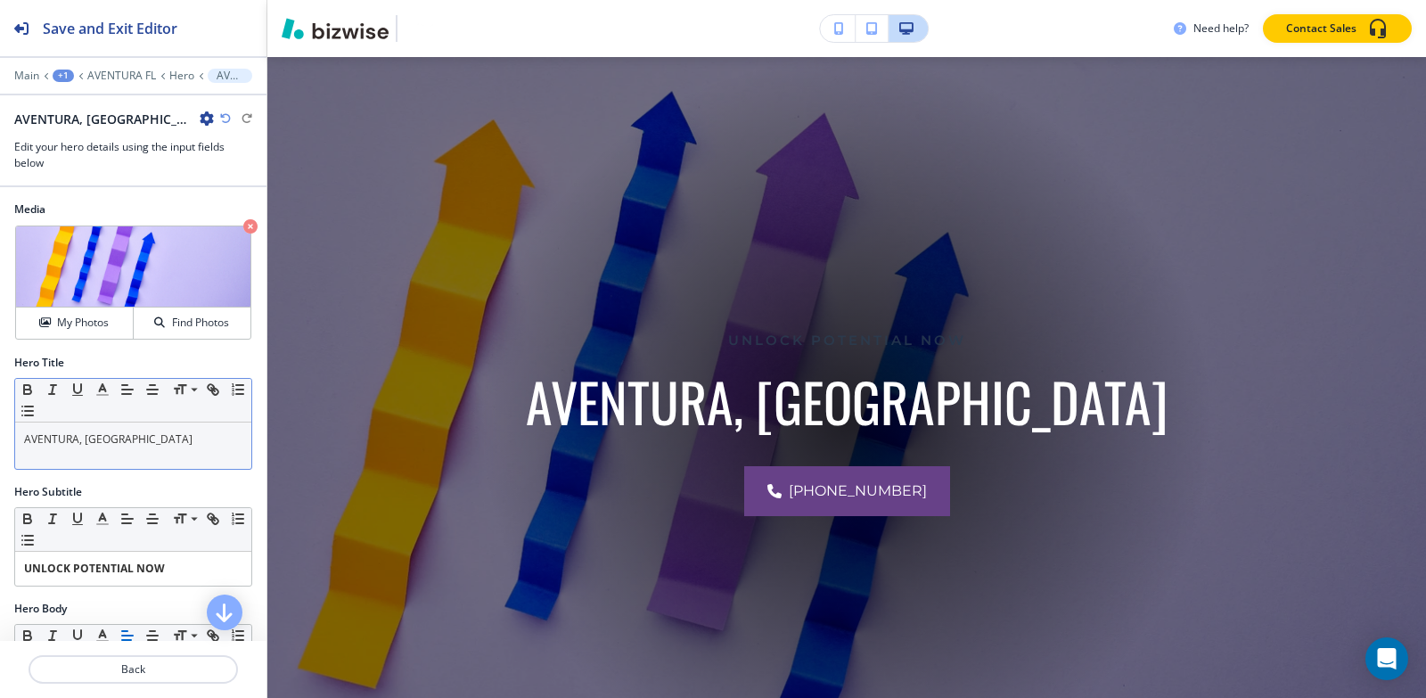
click at [139, 437] on p "AVENTURA, [GEOGRAPHIC_DATA]" at bounding box center [133, 439] width 218 height 16
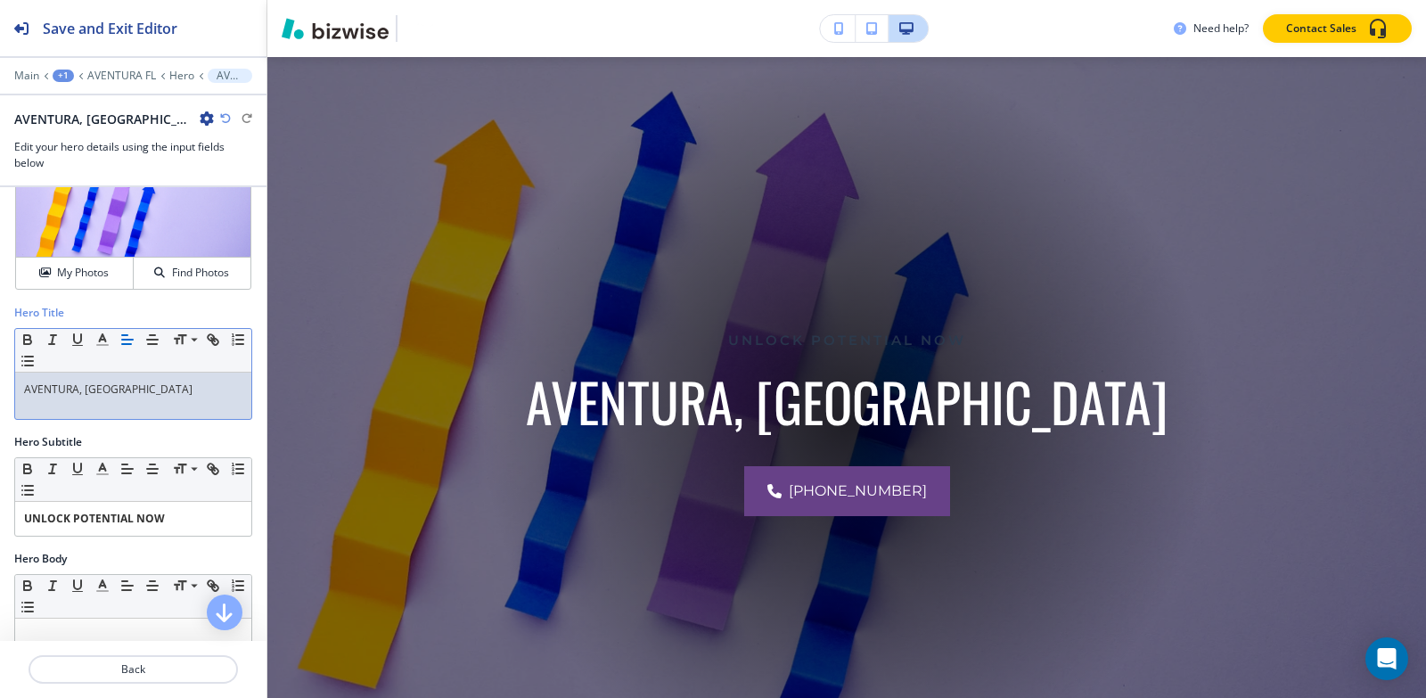
scroll to position [89, 0]
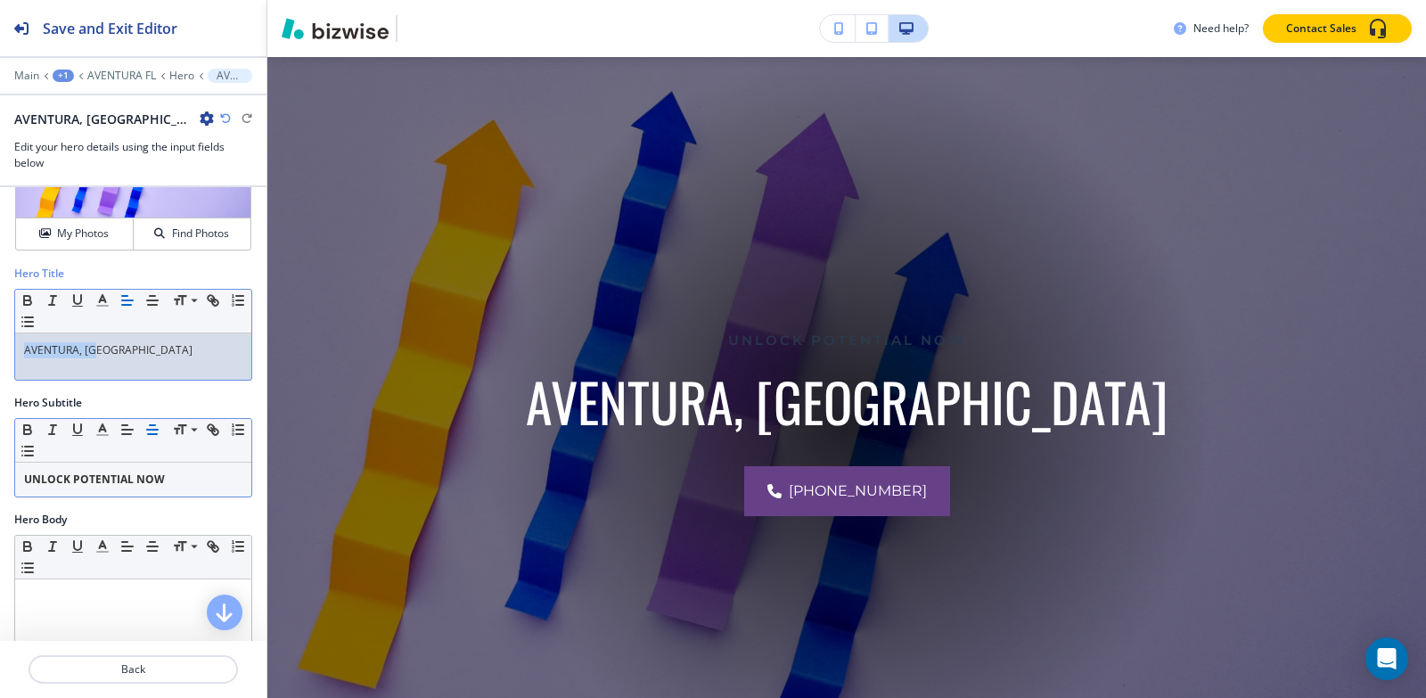
copy p "AVENTURA, [GEOGRAPHIC_DATA]"
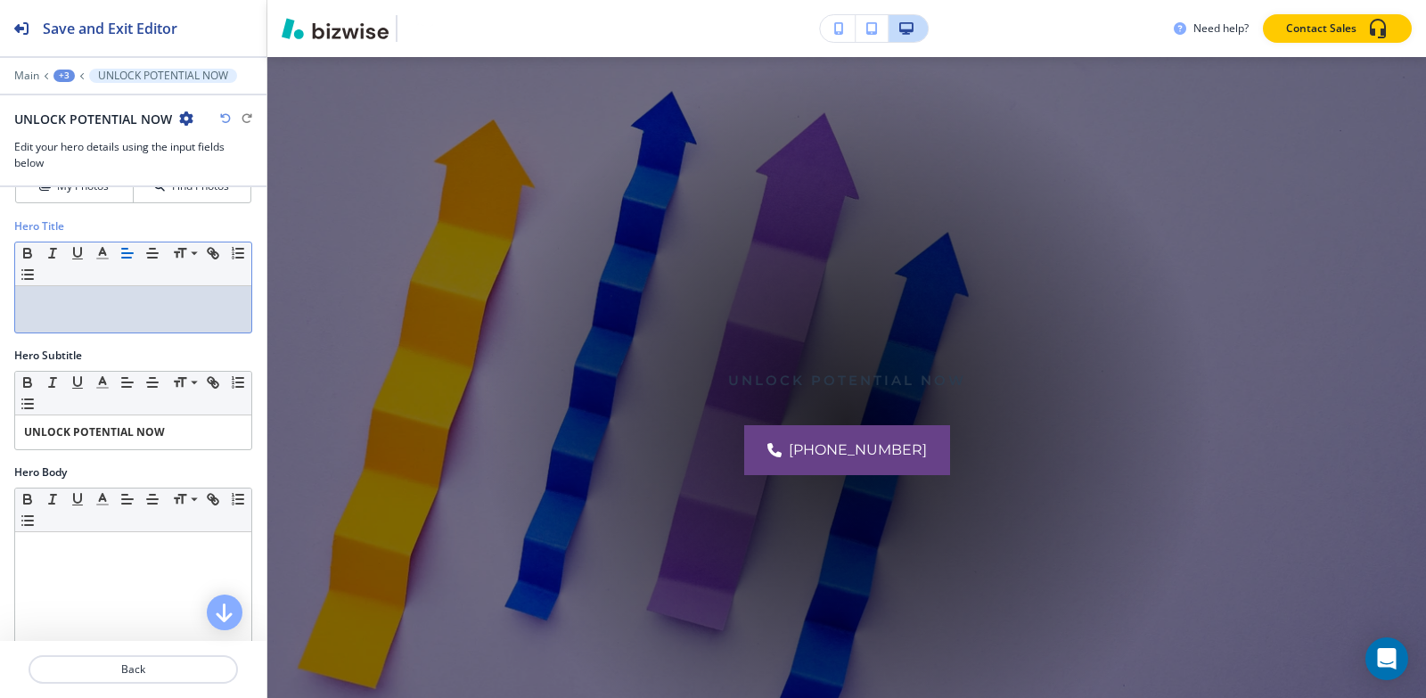
scroll to position [178, 0]
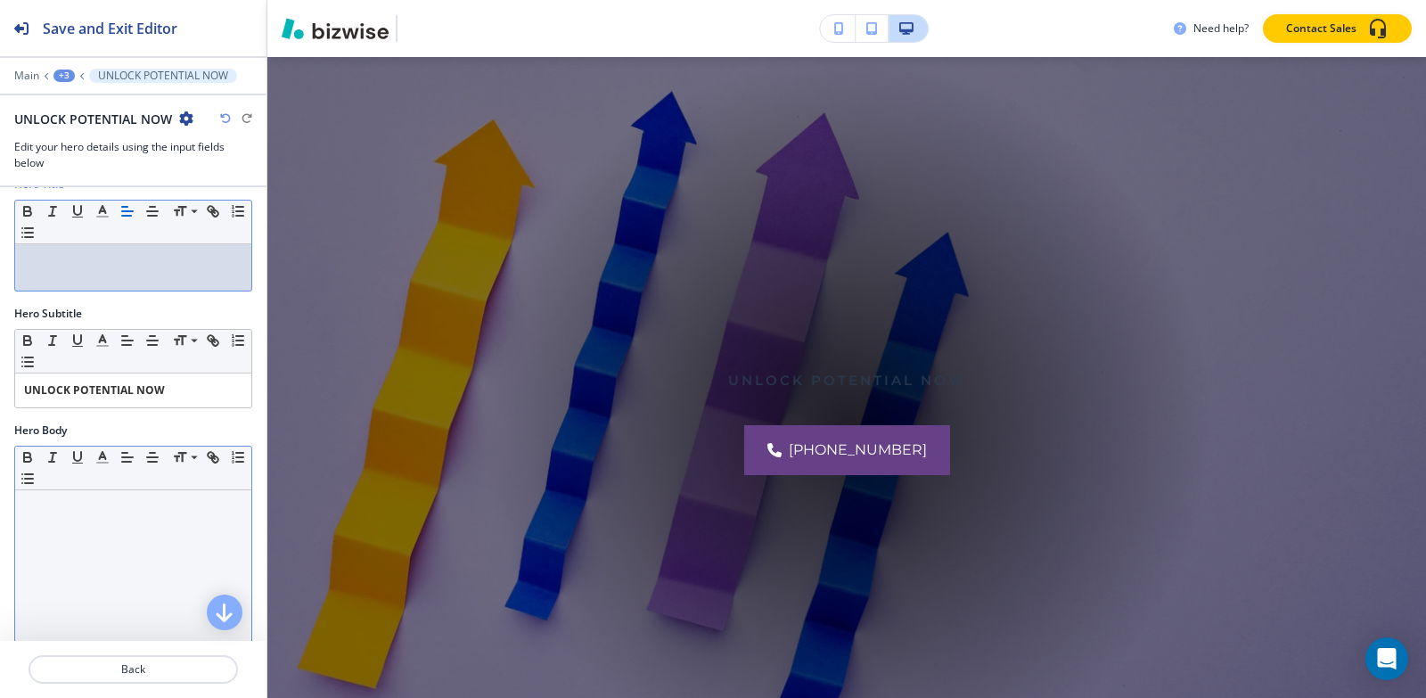
click at [109, 520] on div at bounding box center [133, 606] width 236 height 232
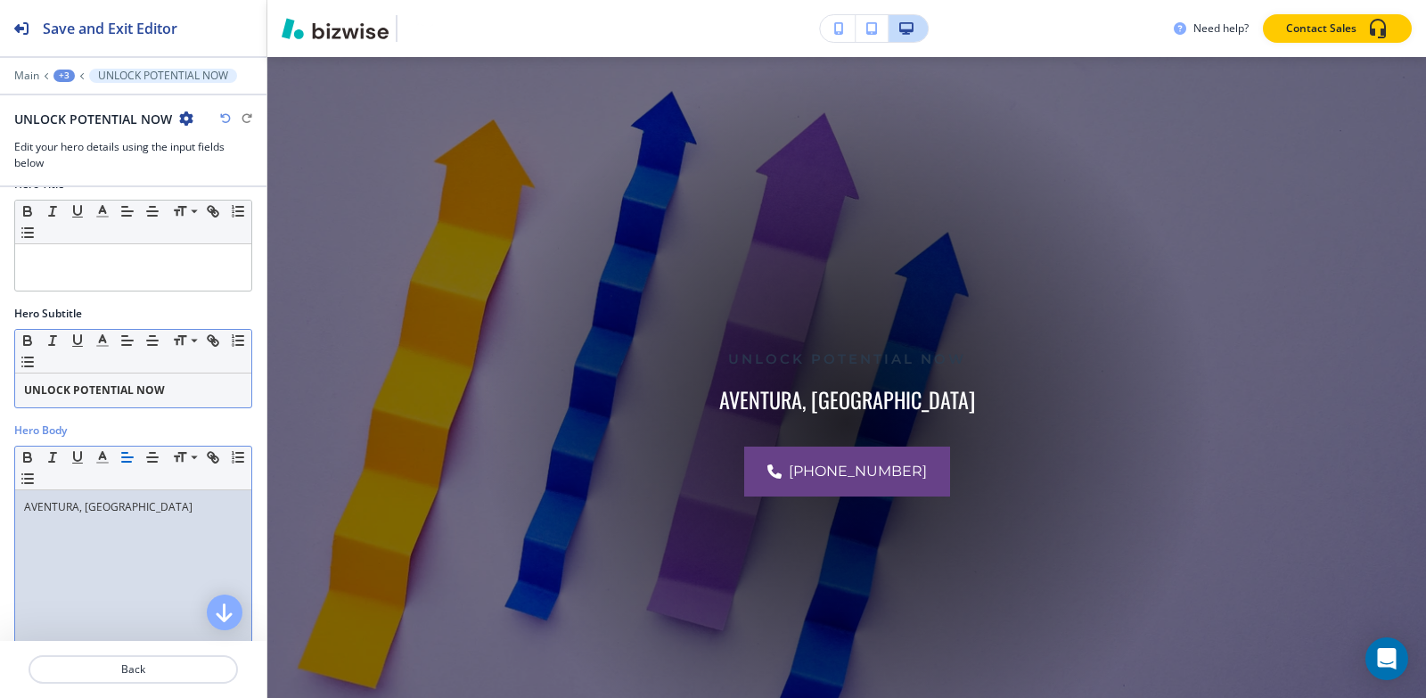
click at [174, 388] on p "UNLOCK POTENTIAL NOW" at bounding box center [133, 390] width 218 height 16
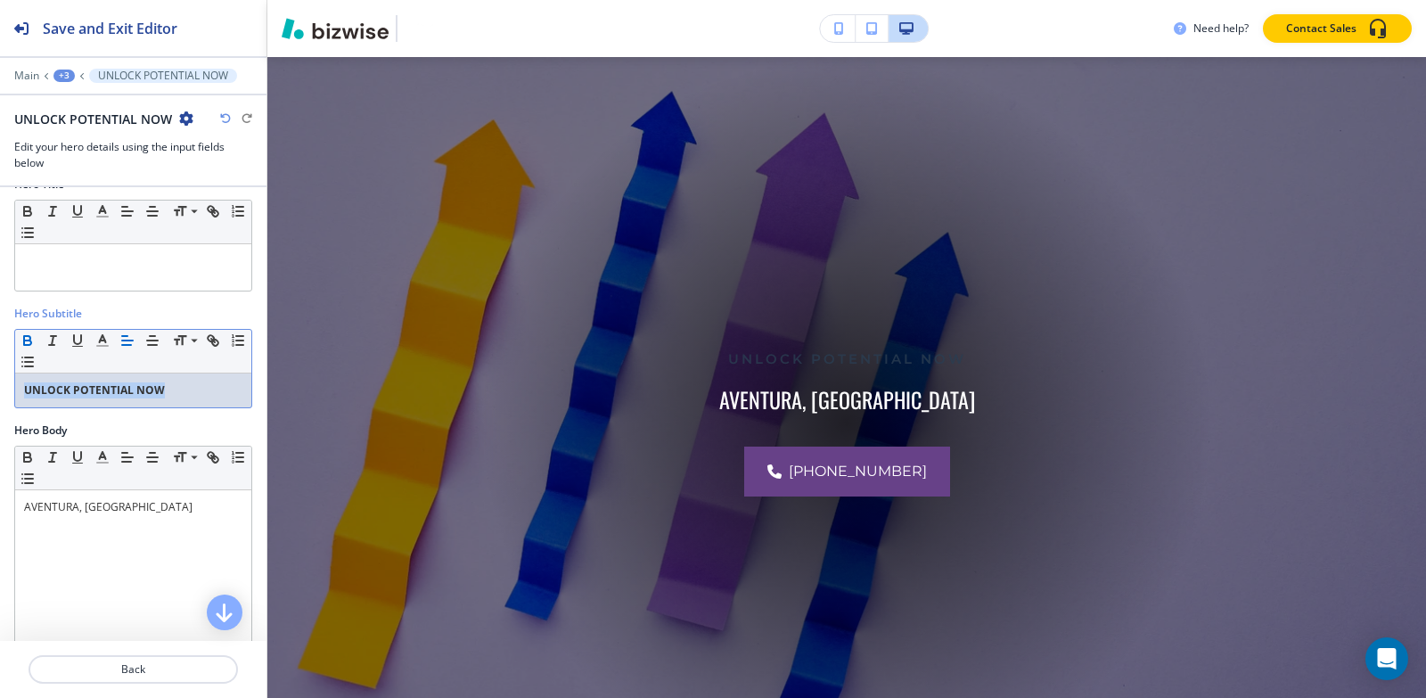
copy strong "UNLOCK POTENTIAL NOW"
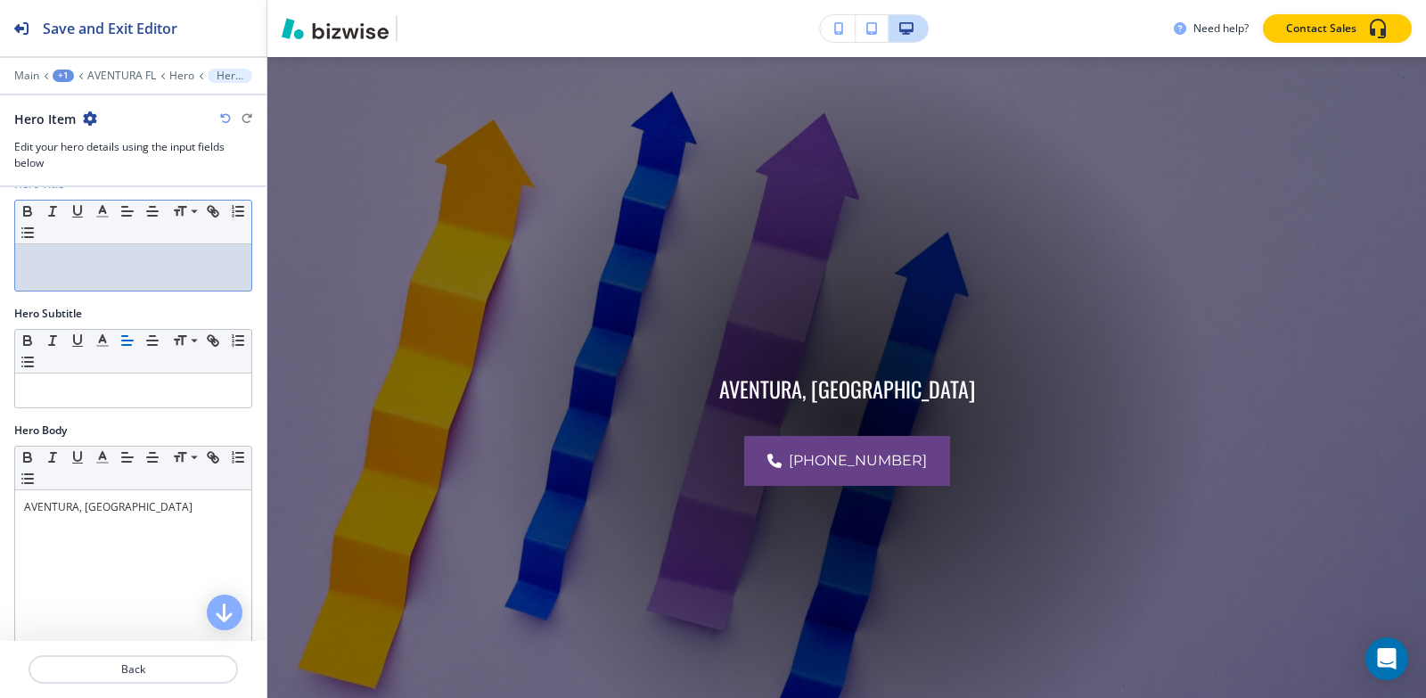
click at [139, 259] on p at bounding box center [133, 261] width 218 height 16
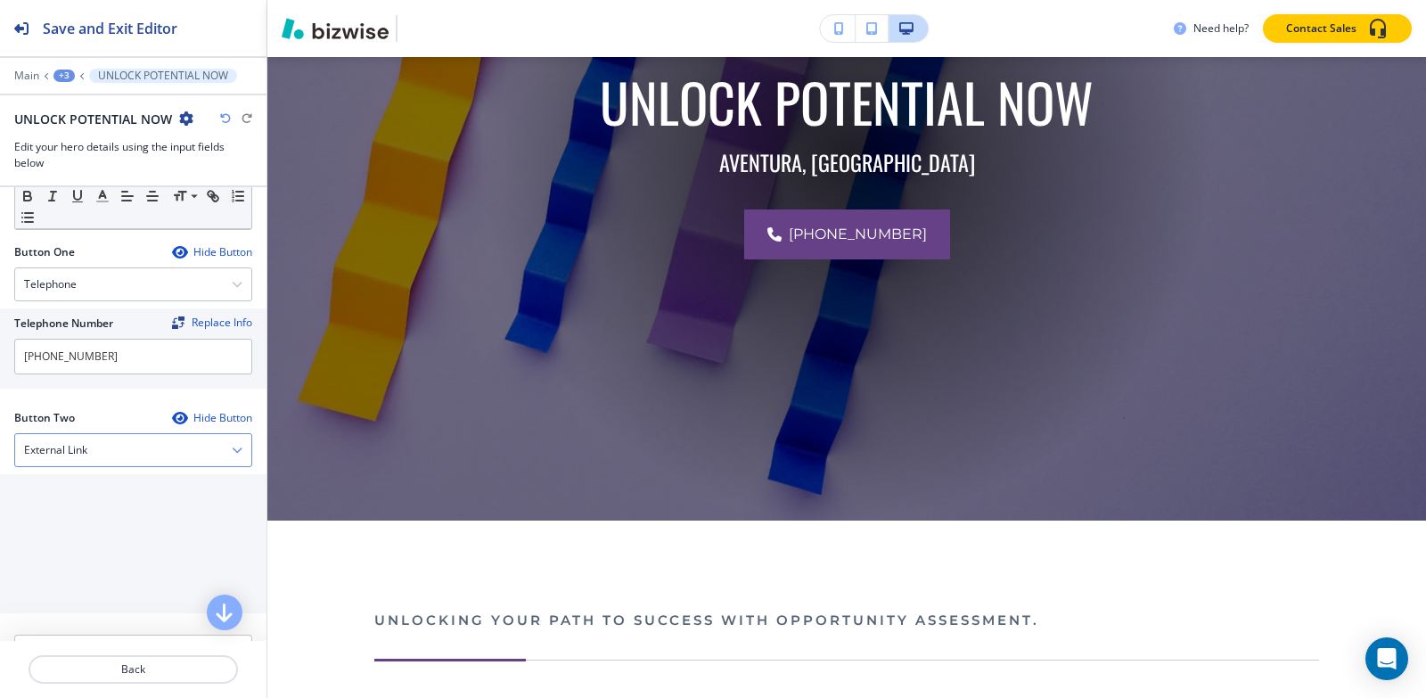
scroll to position [713, 0]
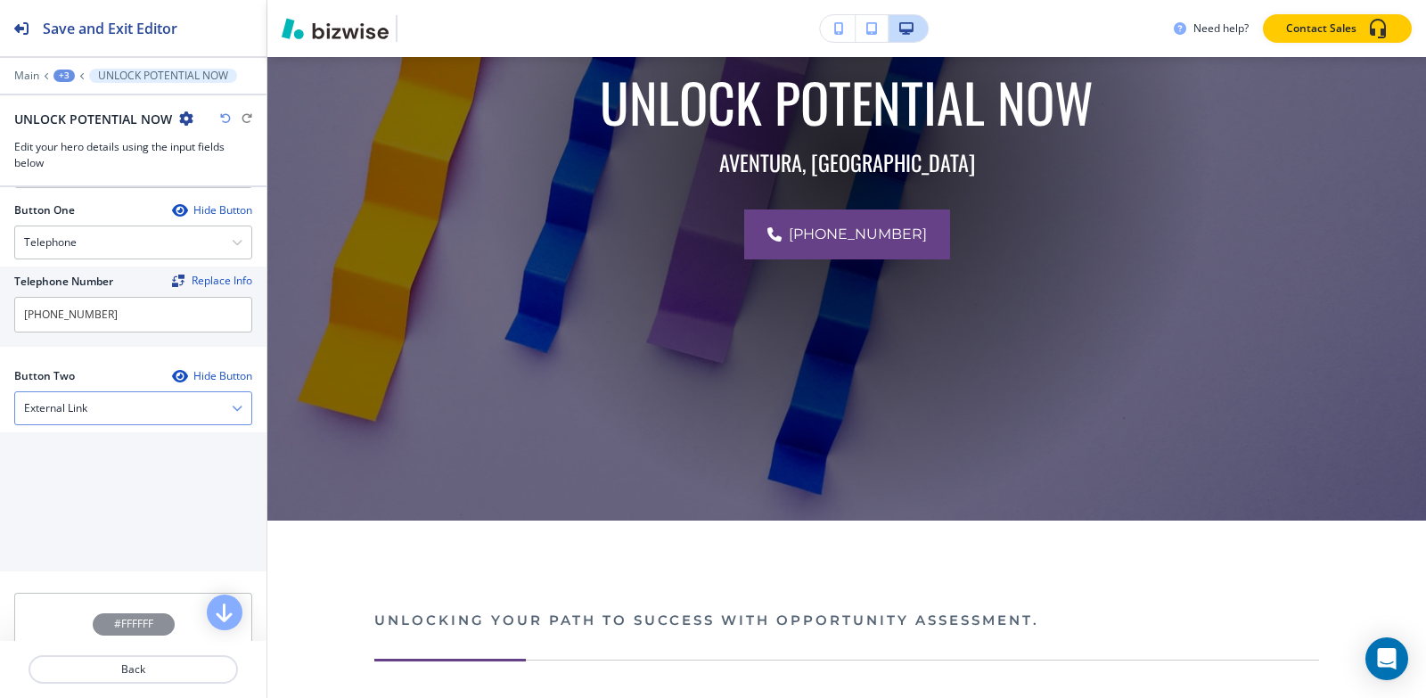
click at [111, 410] on div "External Link" at bounding box center [133, 408] width 236 height 32
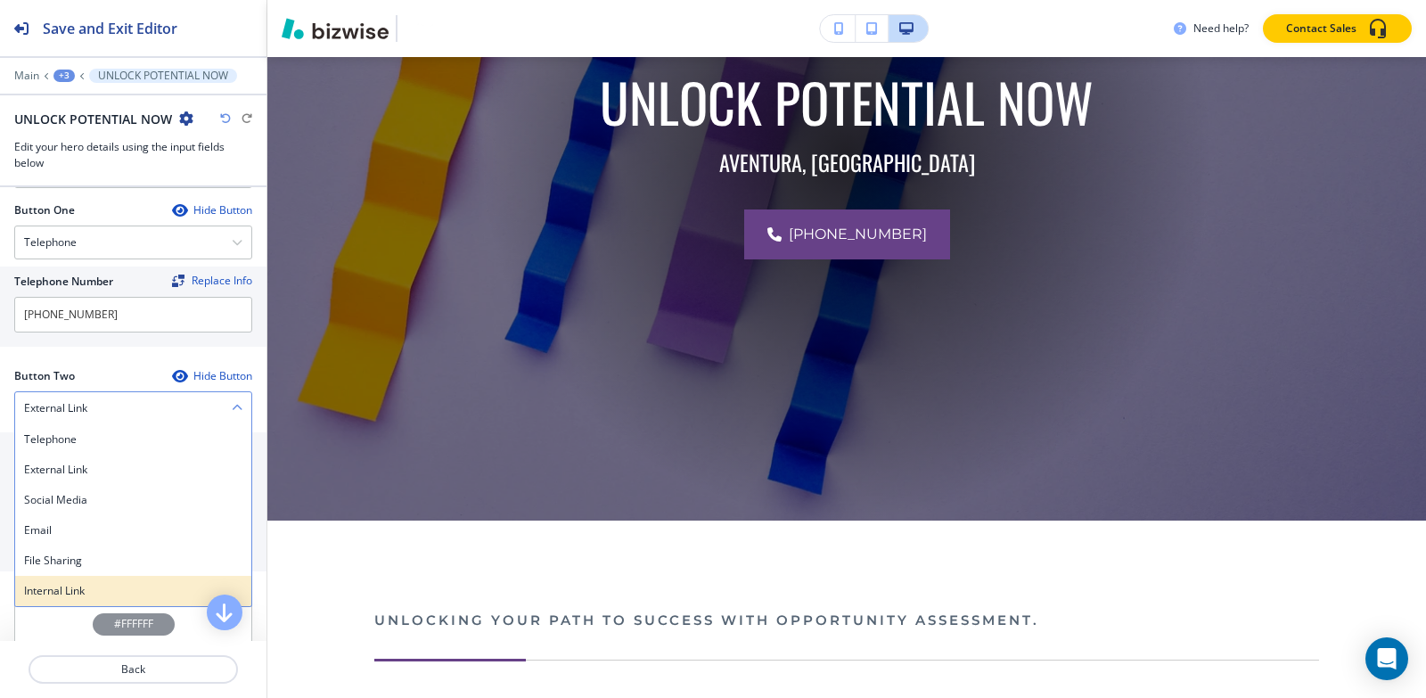
click at [102, 586] on h4 "Internal Link" at bounding box center [133, 591] width 218 height 16
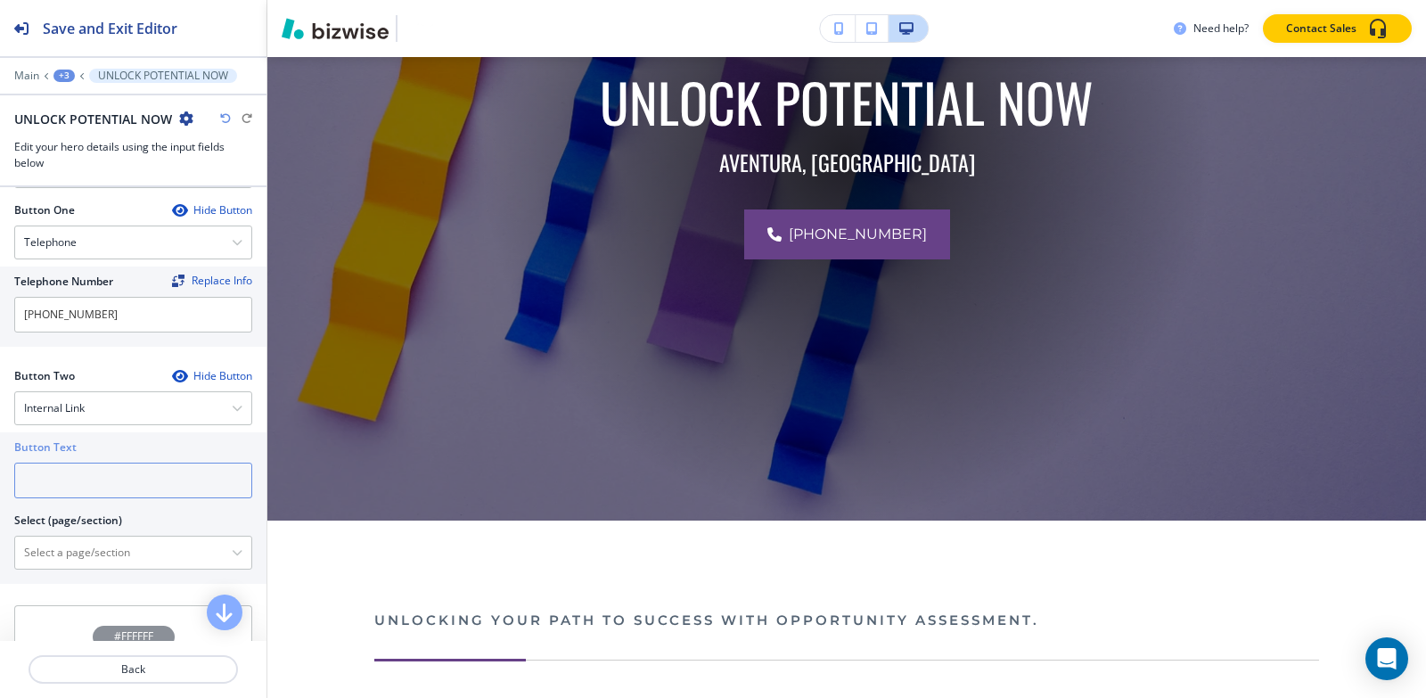
click at [84, 489] on input "text" at bounding box center [133, 481] width 238 height 36
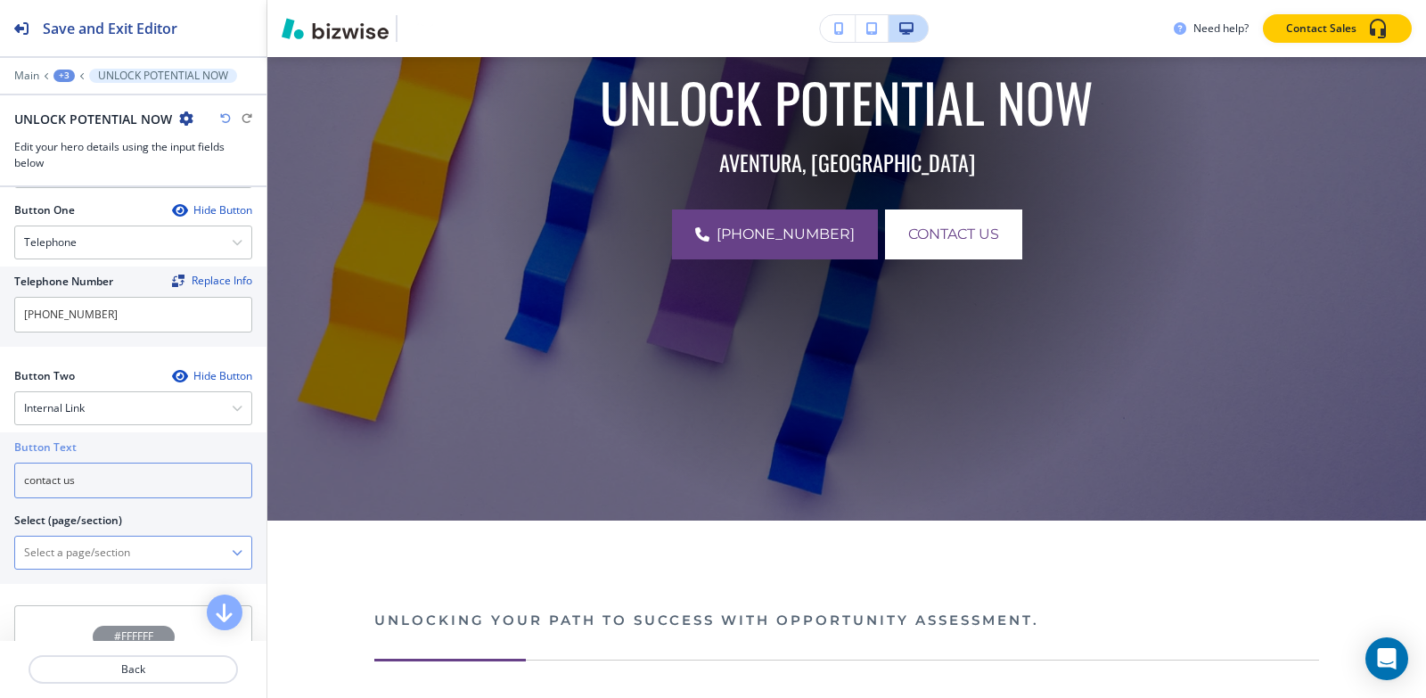
type input "contact us"
click at [39, 559] on \(page\/section\) "Manual Input" at bounding box center [123, 552] width 217 height 30
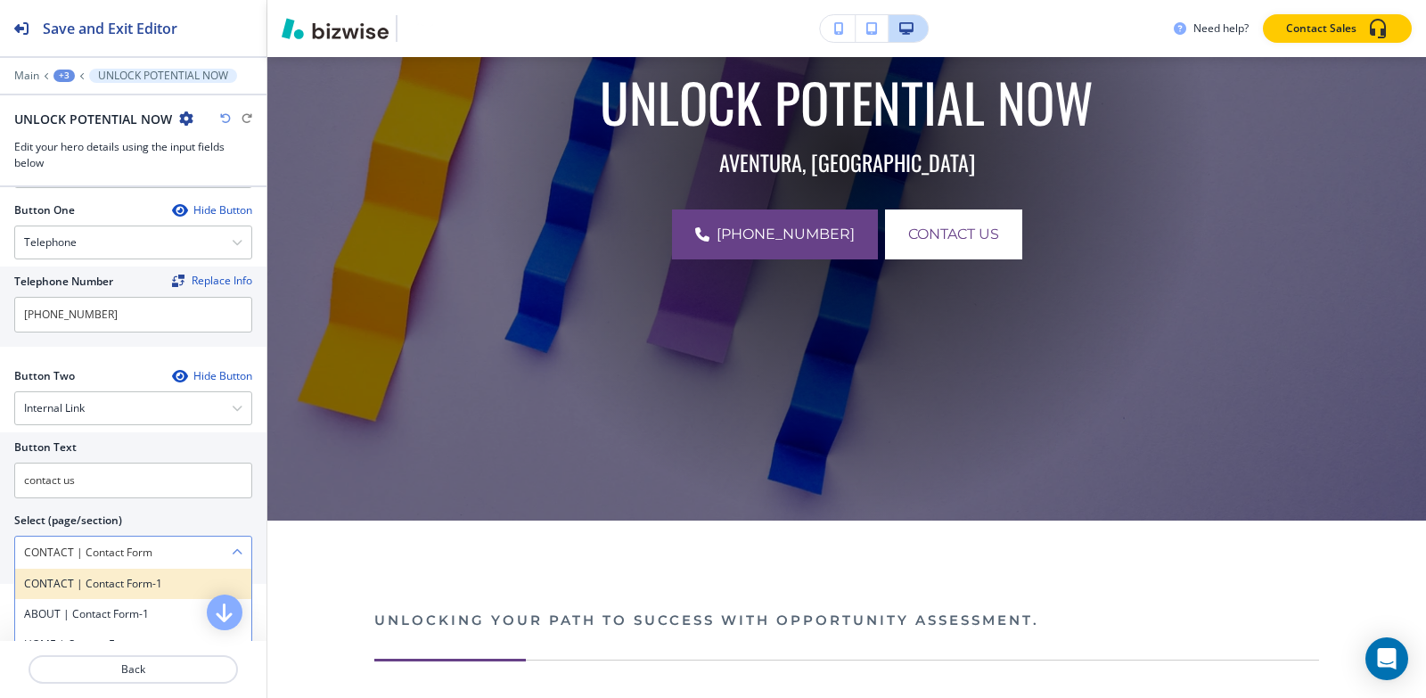
click at [160, 576] on h4 "CONTACT | Contact Form-1" at bounding box center [133, 584] width 218 height 16
type \(page\/section\) "CONTACT | Contact Form-1"
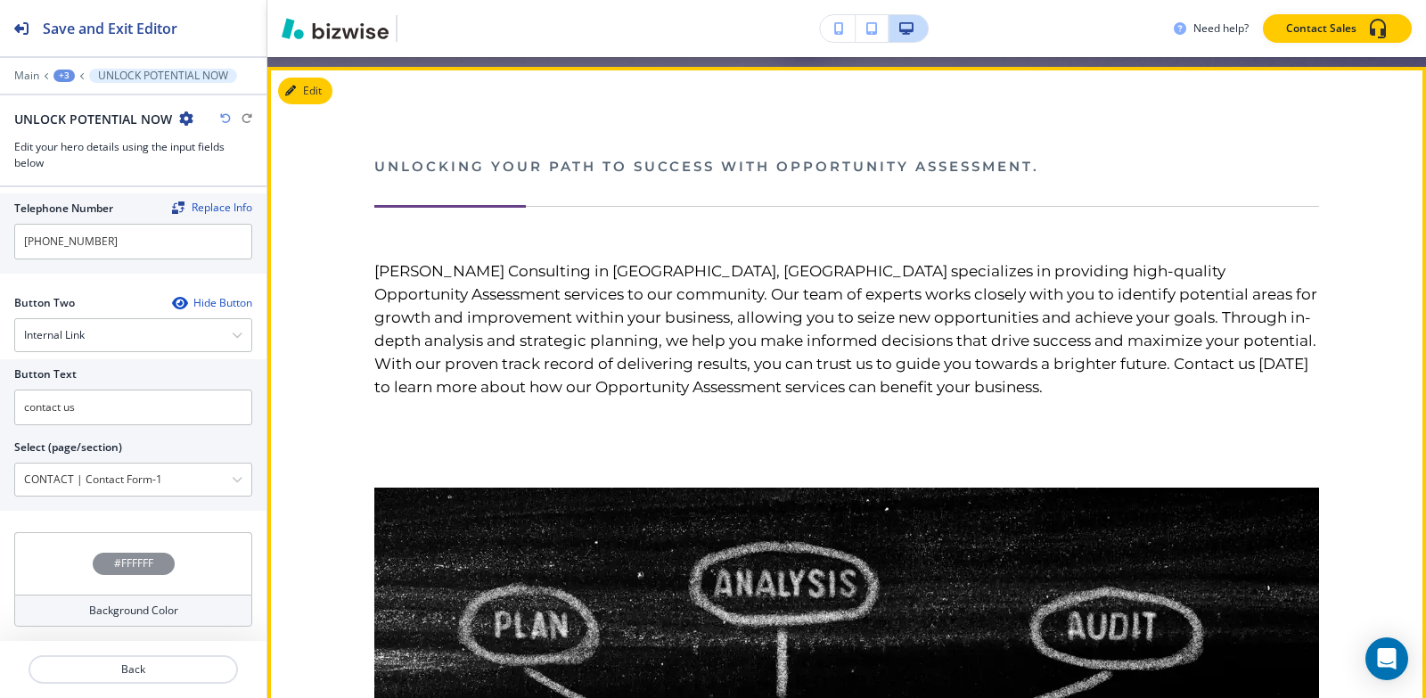
scroll to position [843, 0]
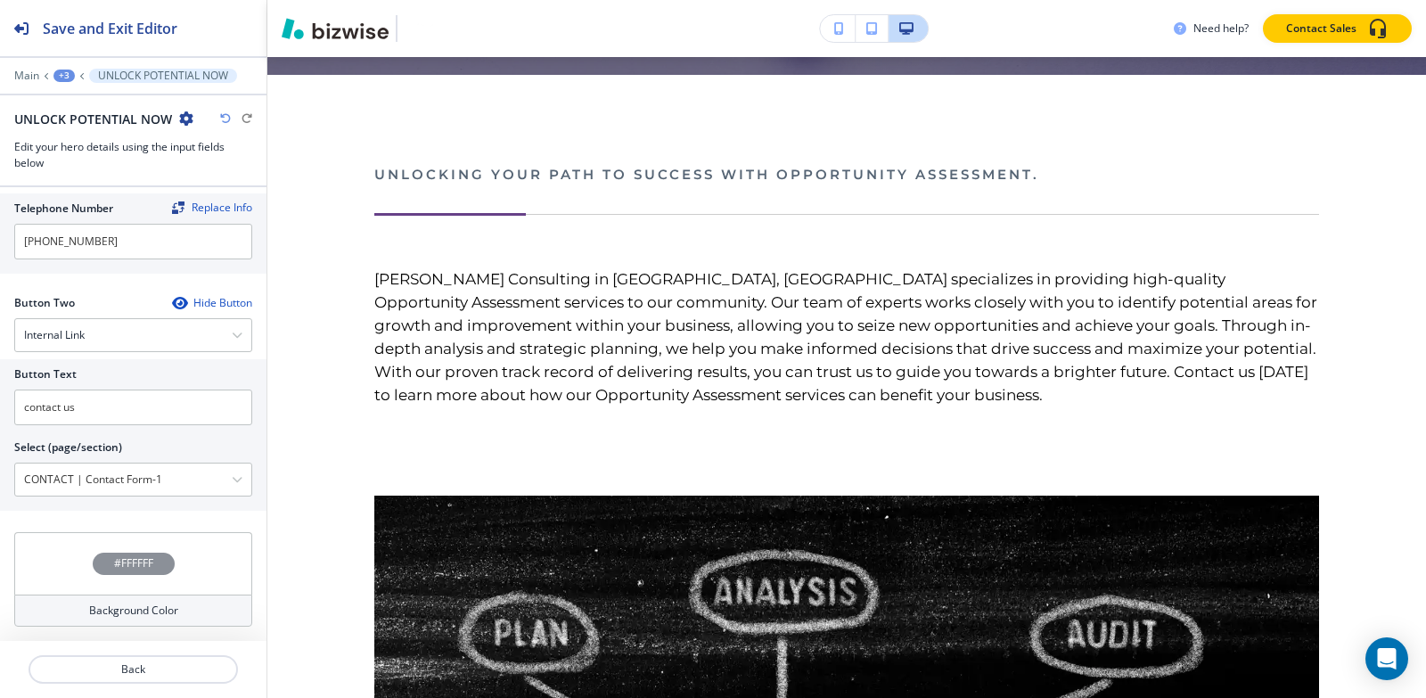
click at [62, 78] on div "+3" at bounding box center [63, 76] width 21 height 12
click at [95, 137] on p "AVENTURA FL" at bounding box center [110, 136] width 91 height 16
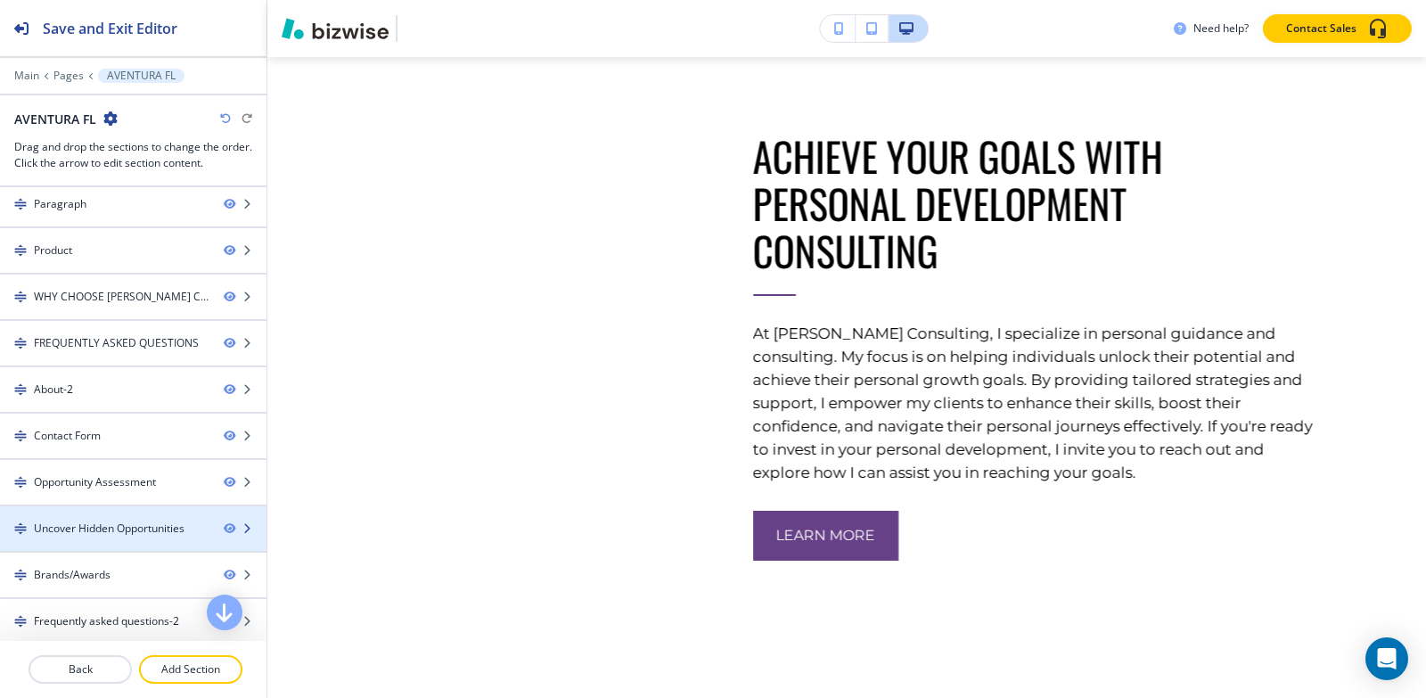
scroll to position [17, 0]
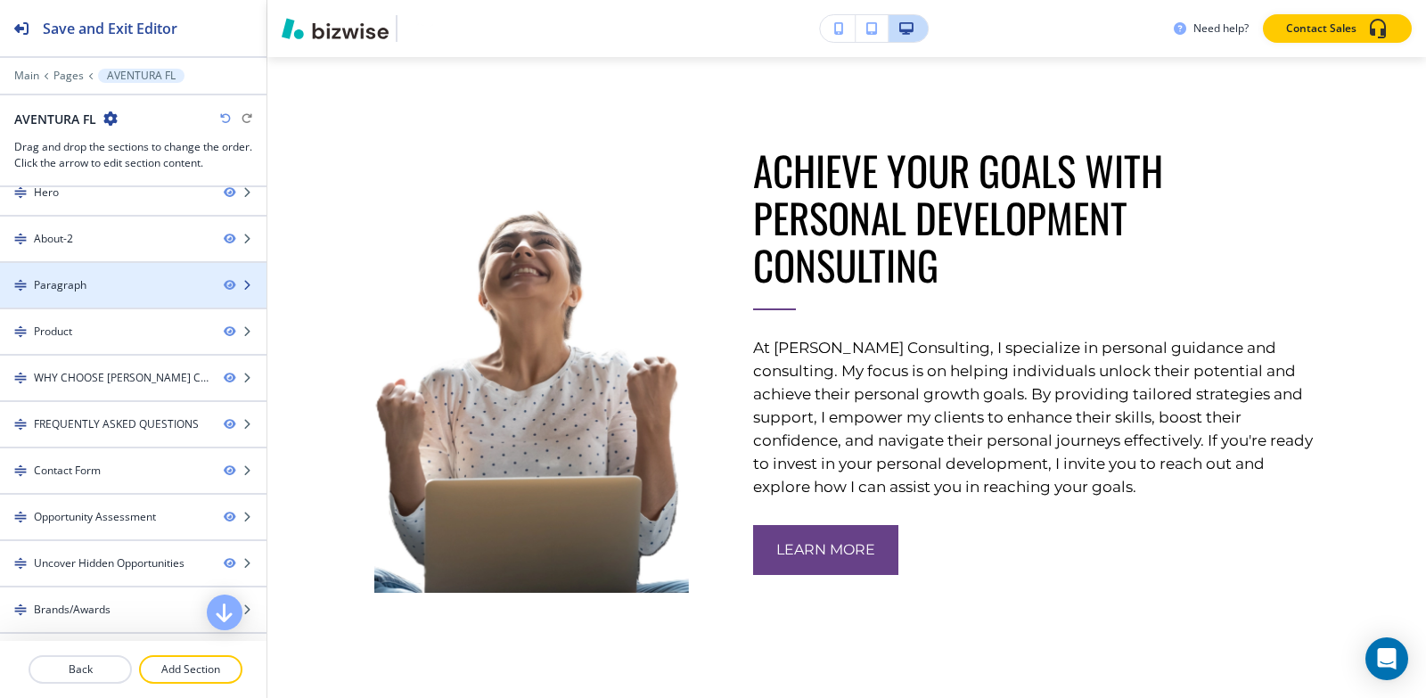
click at [66, 304] on div at bounding box center [133, 300] width 266 height 14
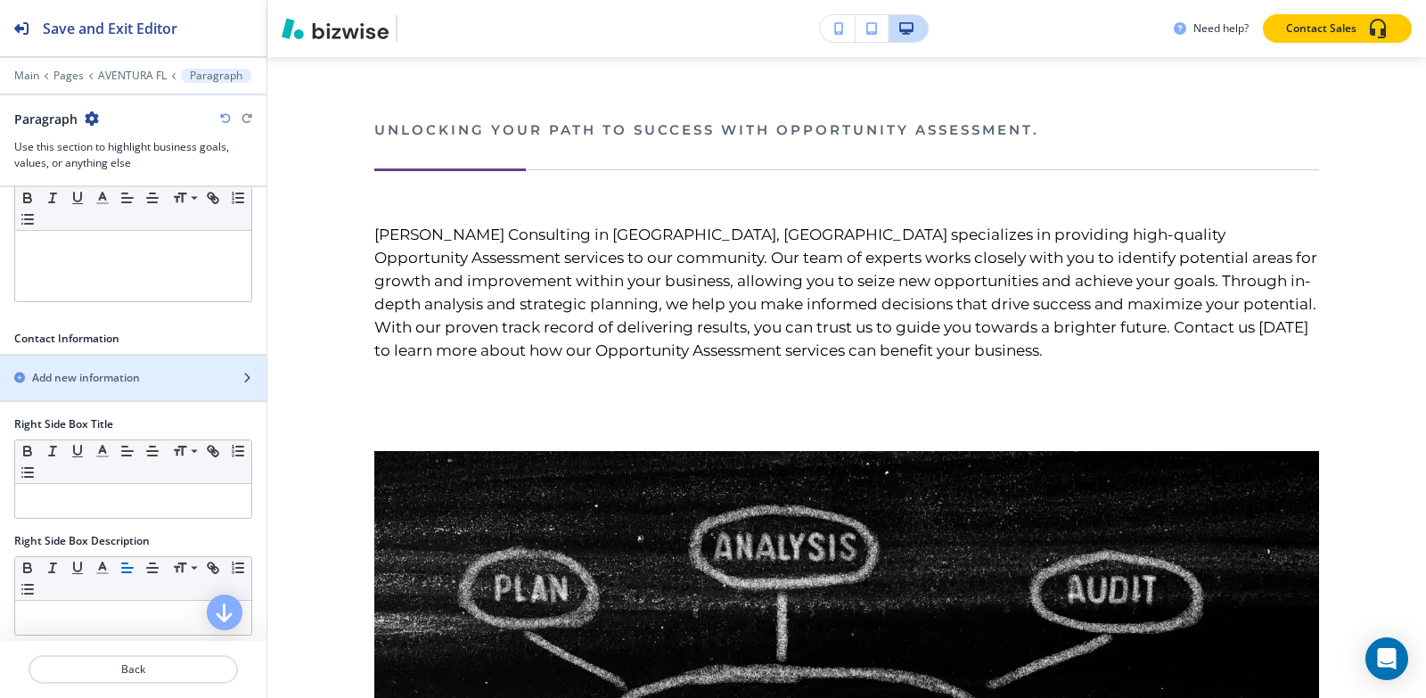
scroll to position [763, 0]
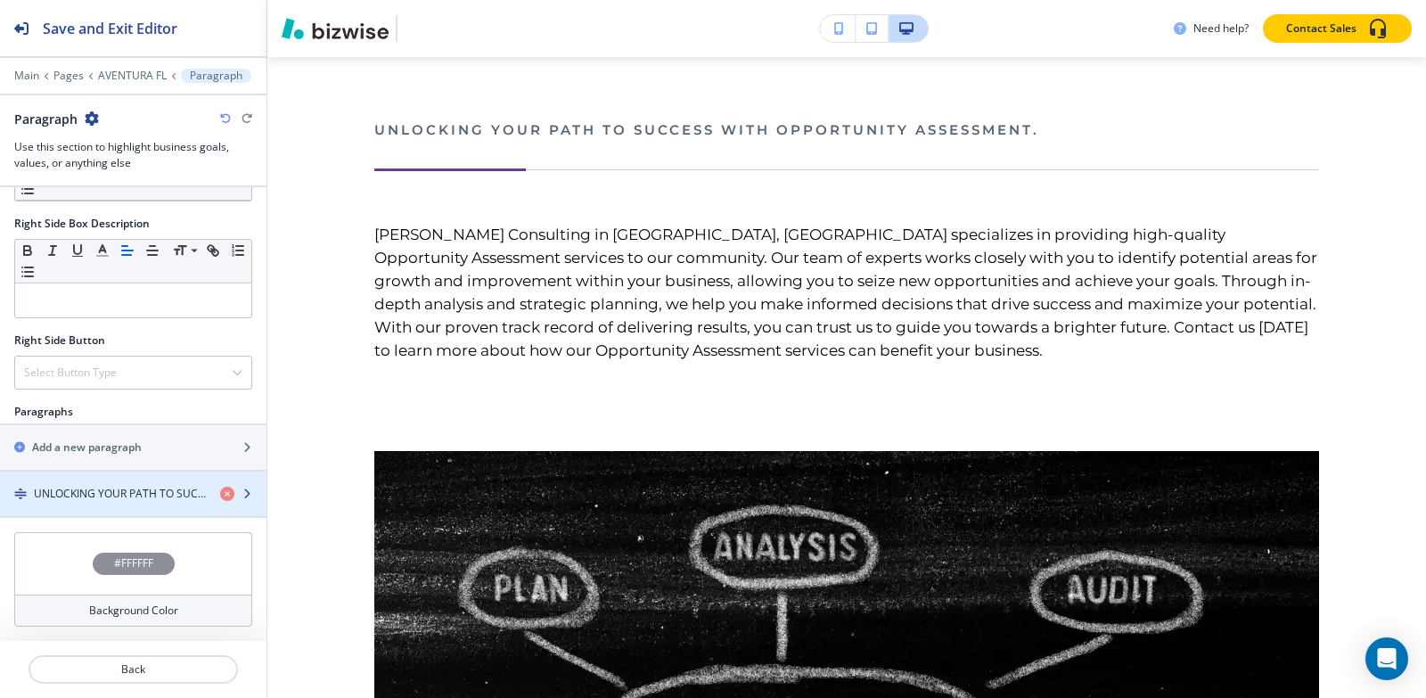
click at [98, 497] on h4 "UNLOCKING YOUR PATH TO SUCCESS WITH OPPORTUNITY ASSESSMENT." at bounding box center [120, 494] width 172 height 16
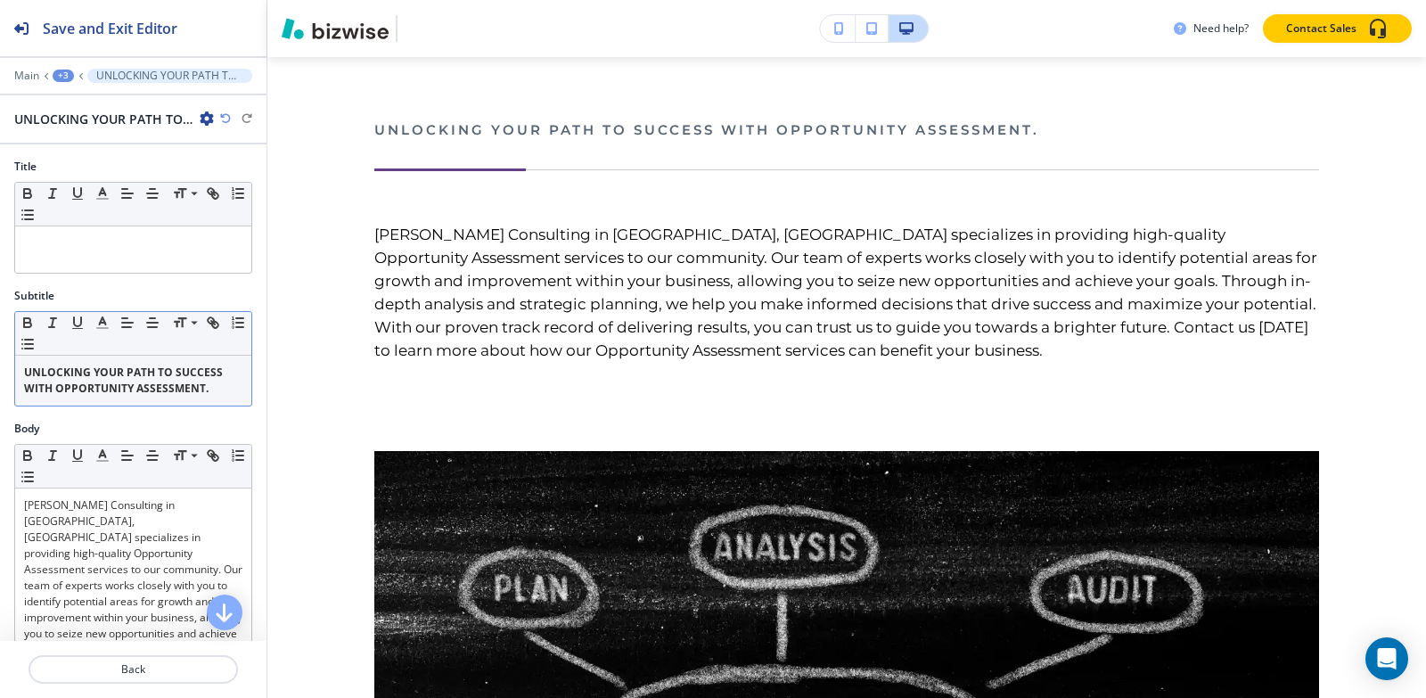
scroll to position [2245, 0]
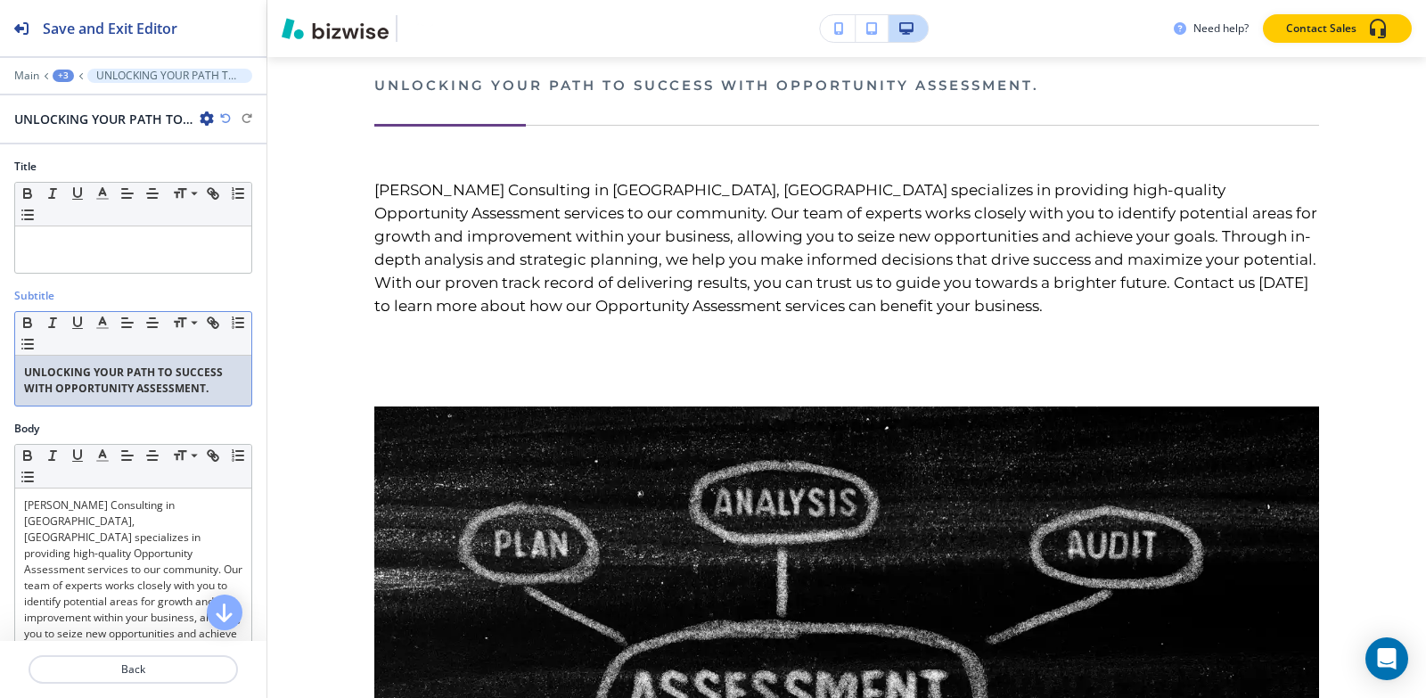
click at [132, 390] on strong "UNLOCKING YOUR PATH TO SUCCESS WITH OPPORTUNITY ASSESSMENT." at bounding box center [124, 379] width 201 height 31
copy strong "UNLOCKING YOUR PATH TO SUCCESS WITH OPPORTUNITY ASSESSMENT."
click at [59, 71] on div "+3" at bounding box center [63, 76] width 21 height 12
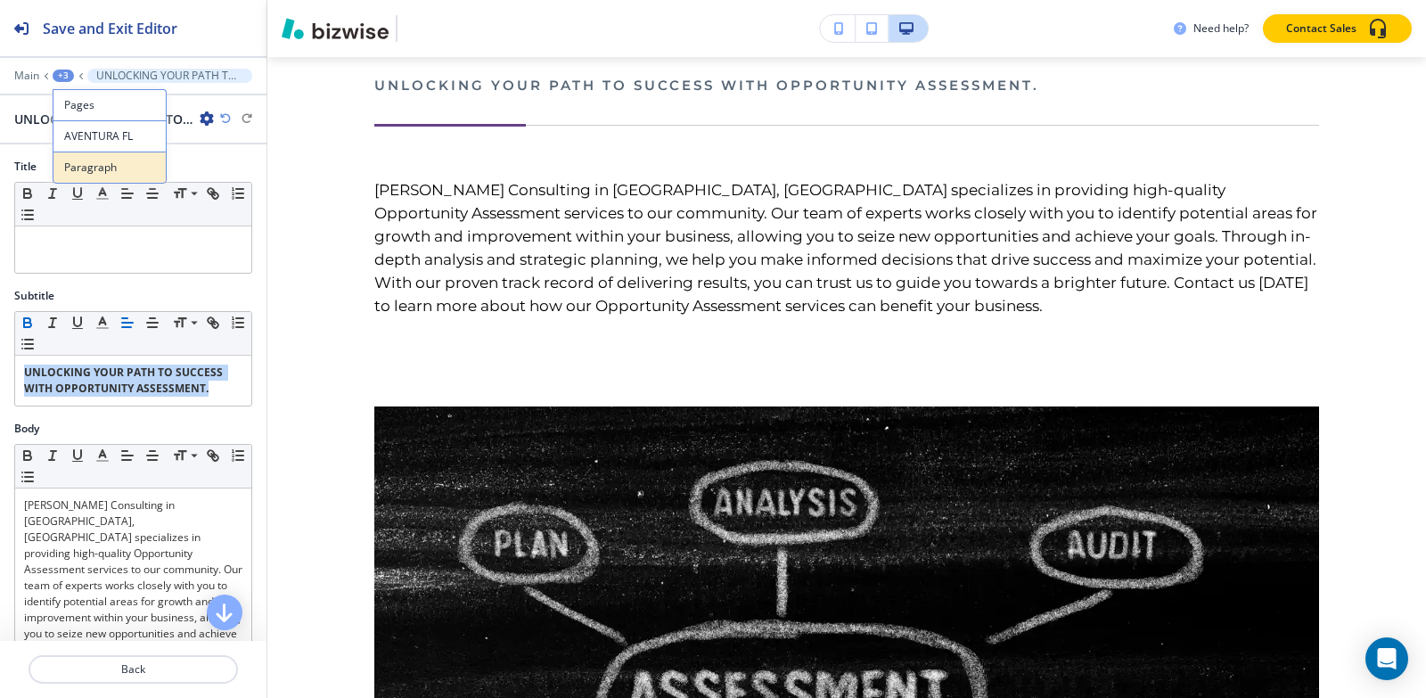
click at [82, 163] on p "Paragraph" at bounding box center [109, 168] width 91 height 16
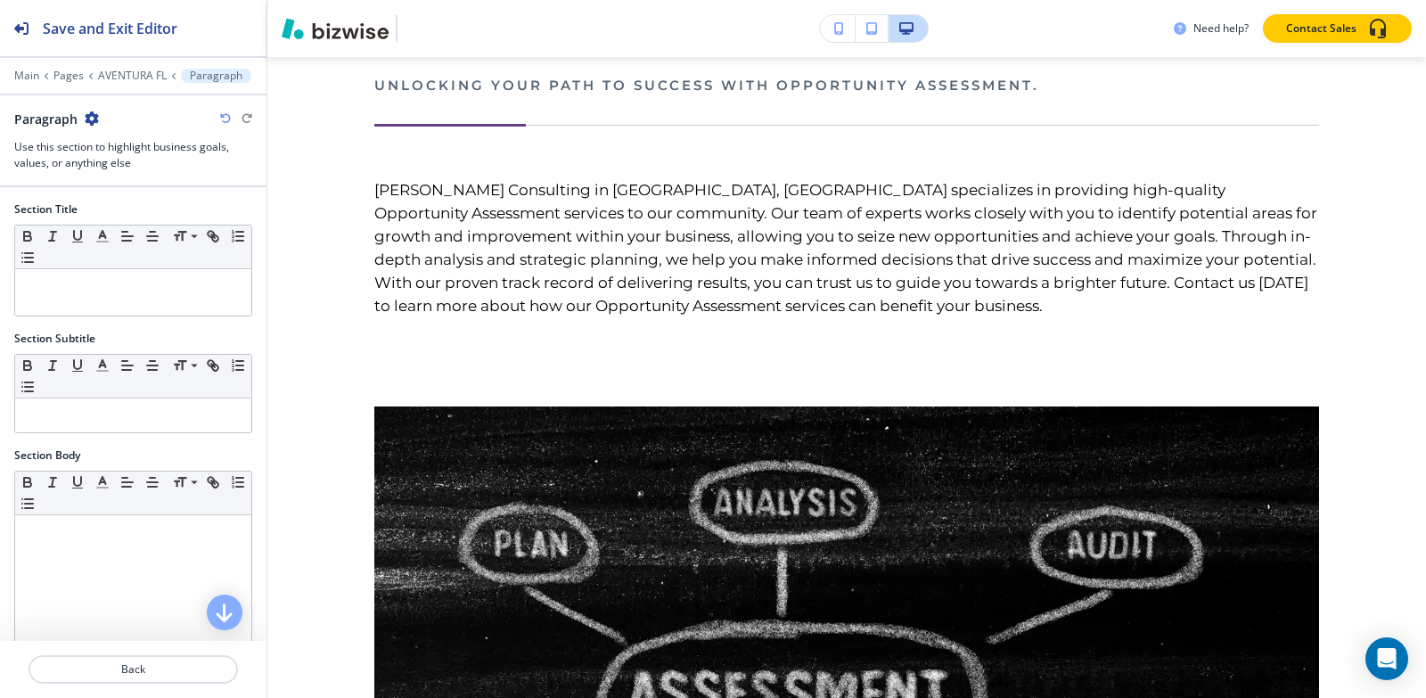
scroll to position [2200, 0]
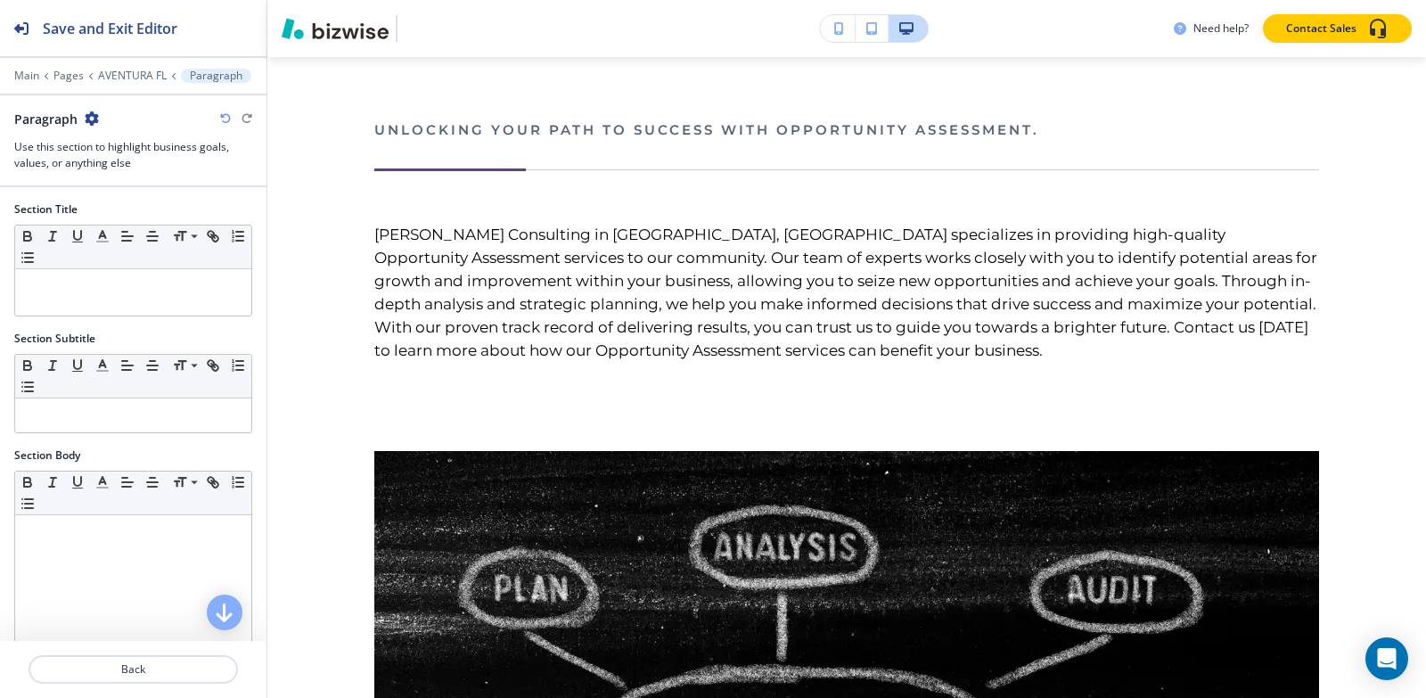
click at [143, 69] on div "Main Pages AVENTURA FL Paragraph" at bounding box center [133, 76] width 238 height 14
click at [126, 72] on p "AVENTURA FL" at bounding box center [132, 76] width 69 height 12
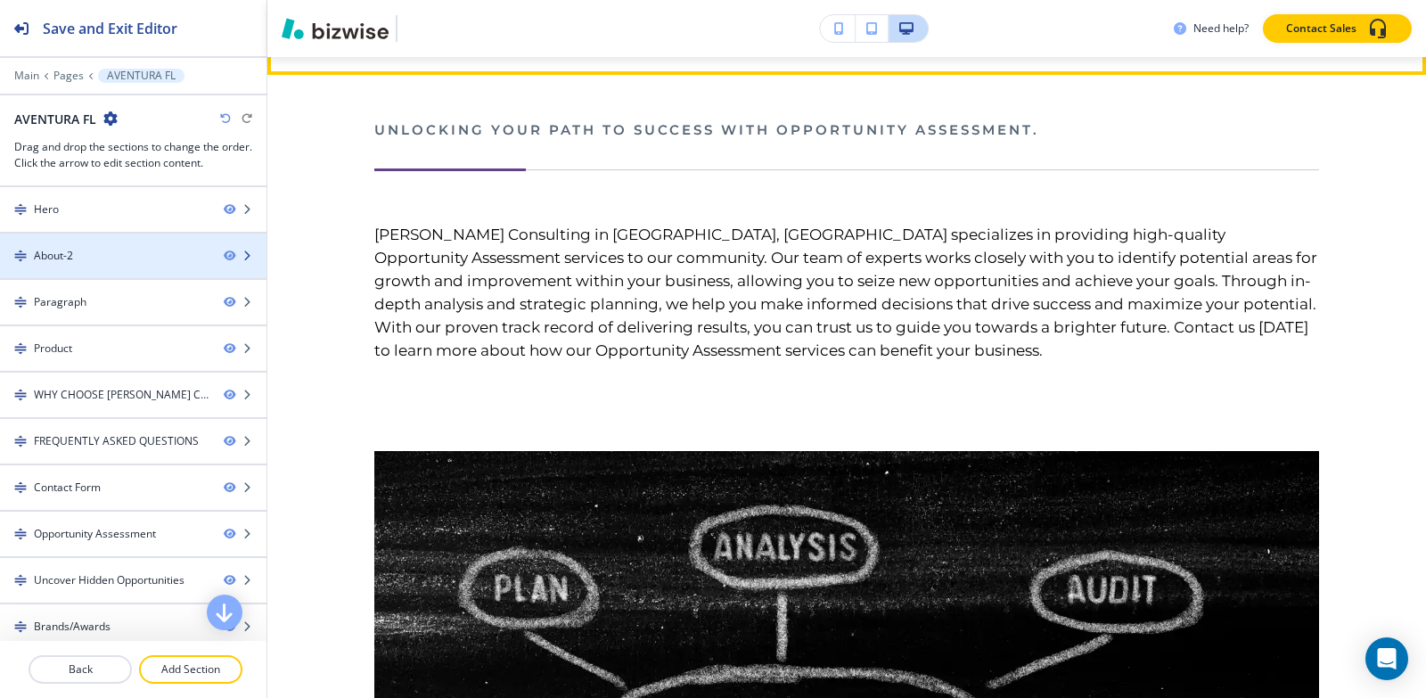
click at [79, 260] on div "About-2" at bounding box center [104, 256] width 209 height 16
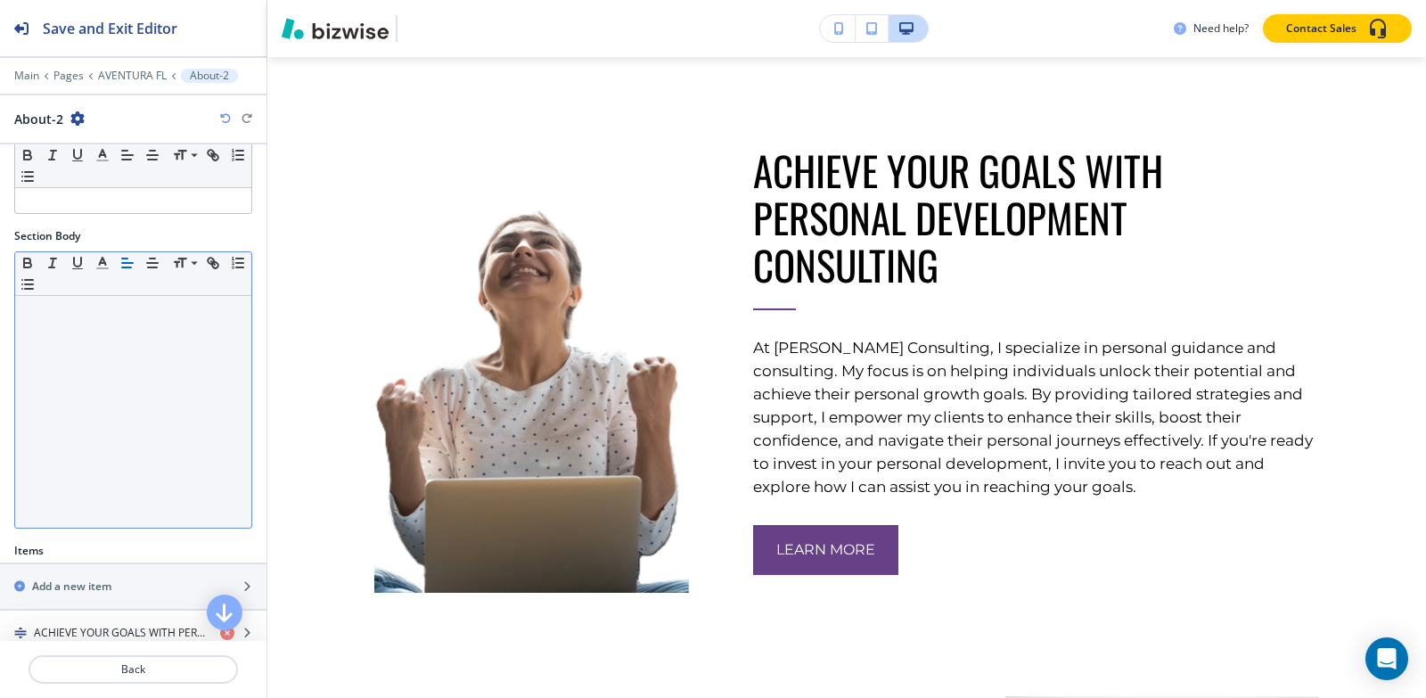
scroll to position [362, 0]
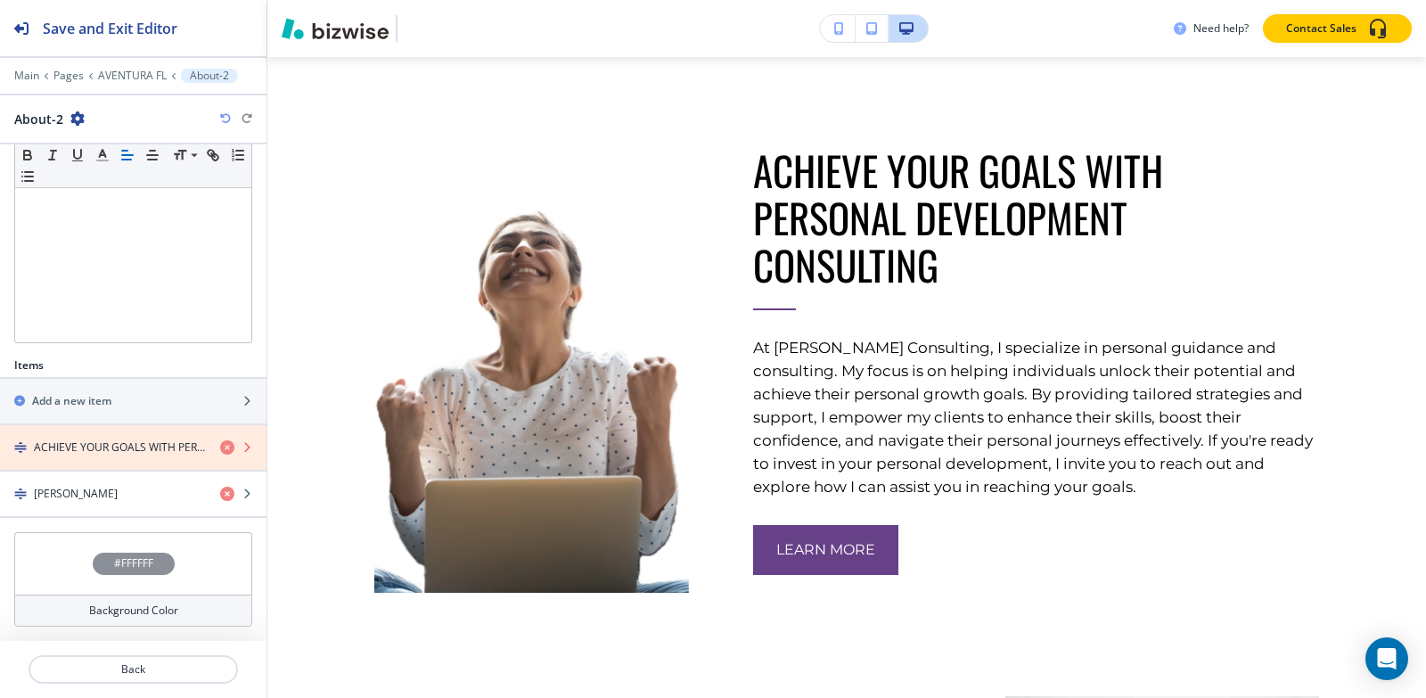
click at [220, 448] on icon "button" at bounding box center [227, 447] width 14 height 14
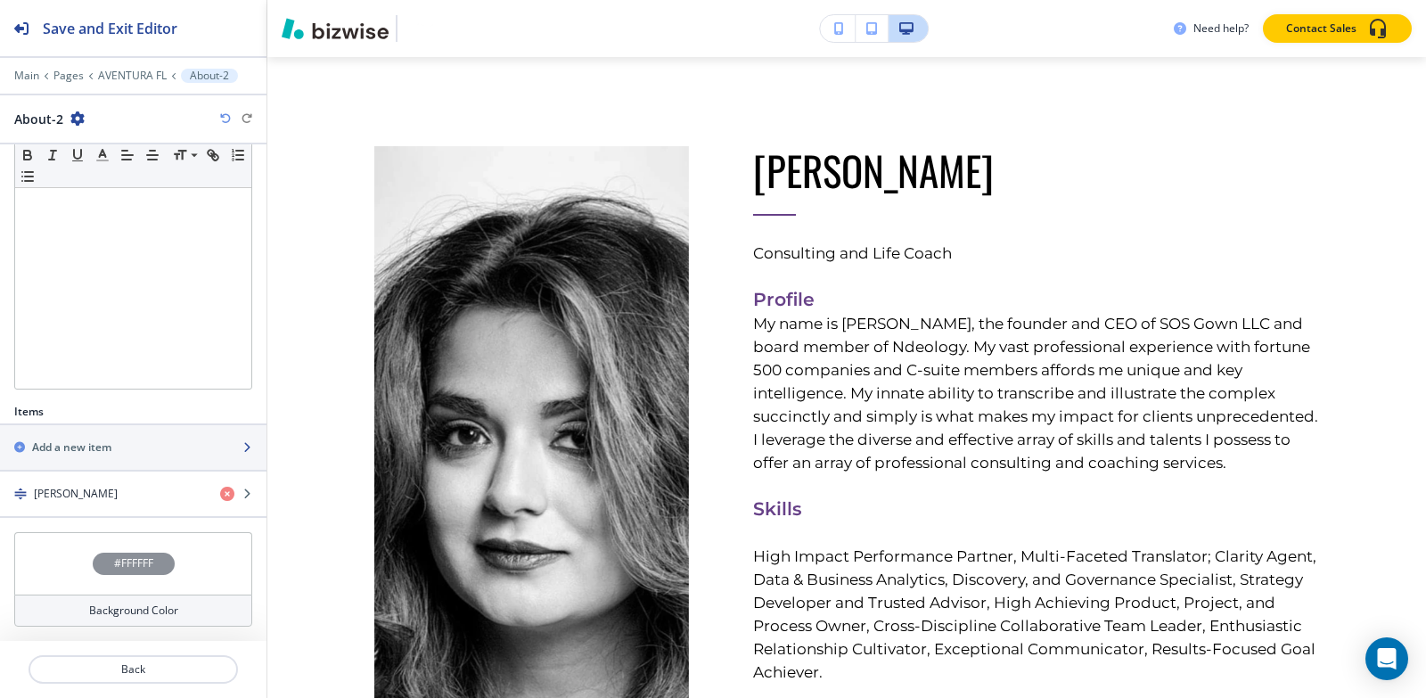
click at [214, 448] on div "Add a new item" at bounding box center [133, 447] width 266 height 16
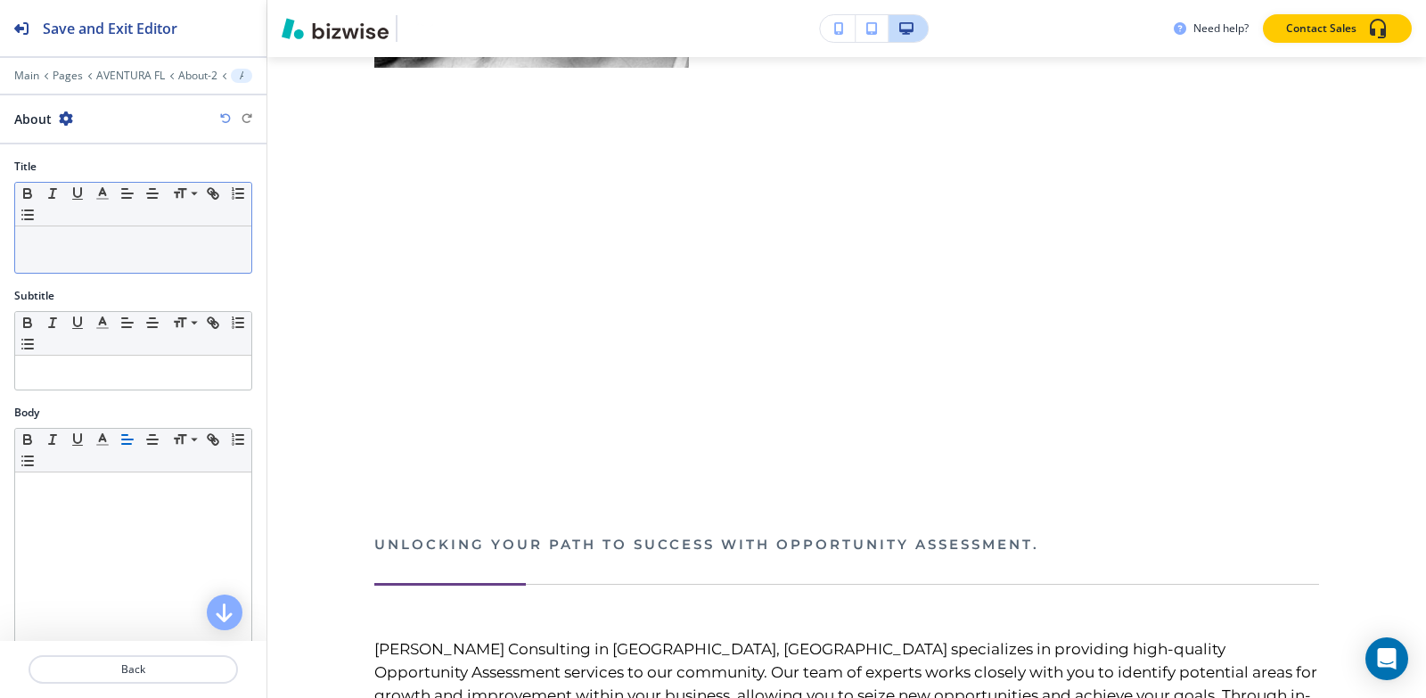
scroll to position [1627, 0]
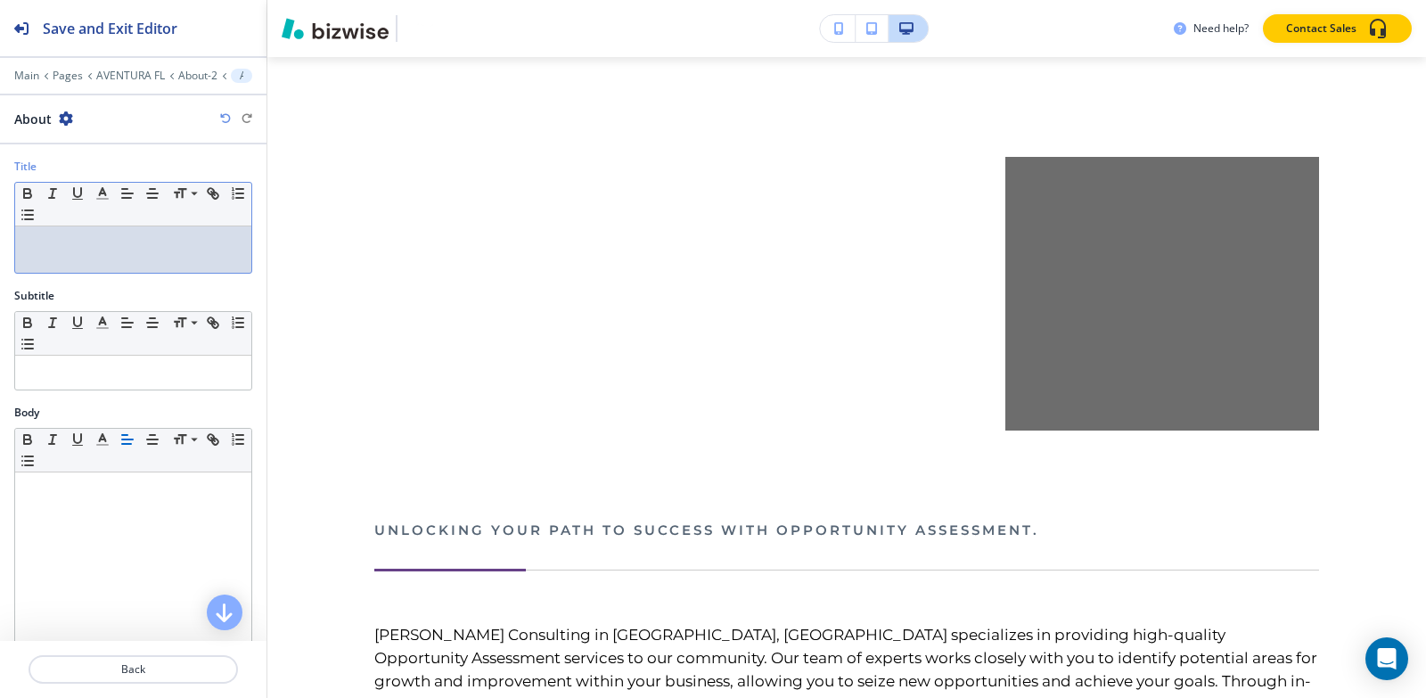
click at [126, 249] on p at bounding box center [133, 243] width 218 height 16
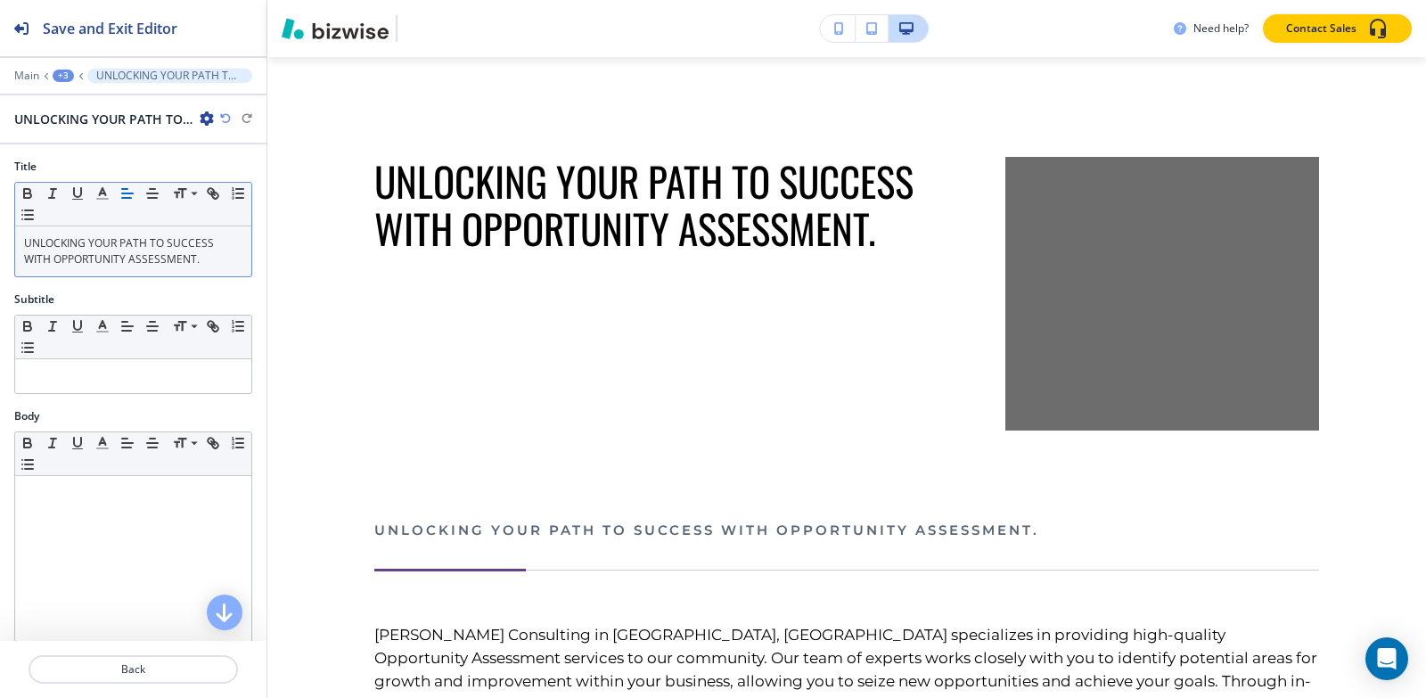
click at [65, 78] on div "+3" at bounding box center [63, 76] width 21 height 12
click at [78, 170] on p "About-2" at bounding box center [109, 168] width 91 height 16
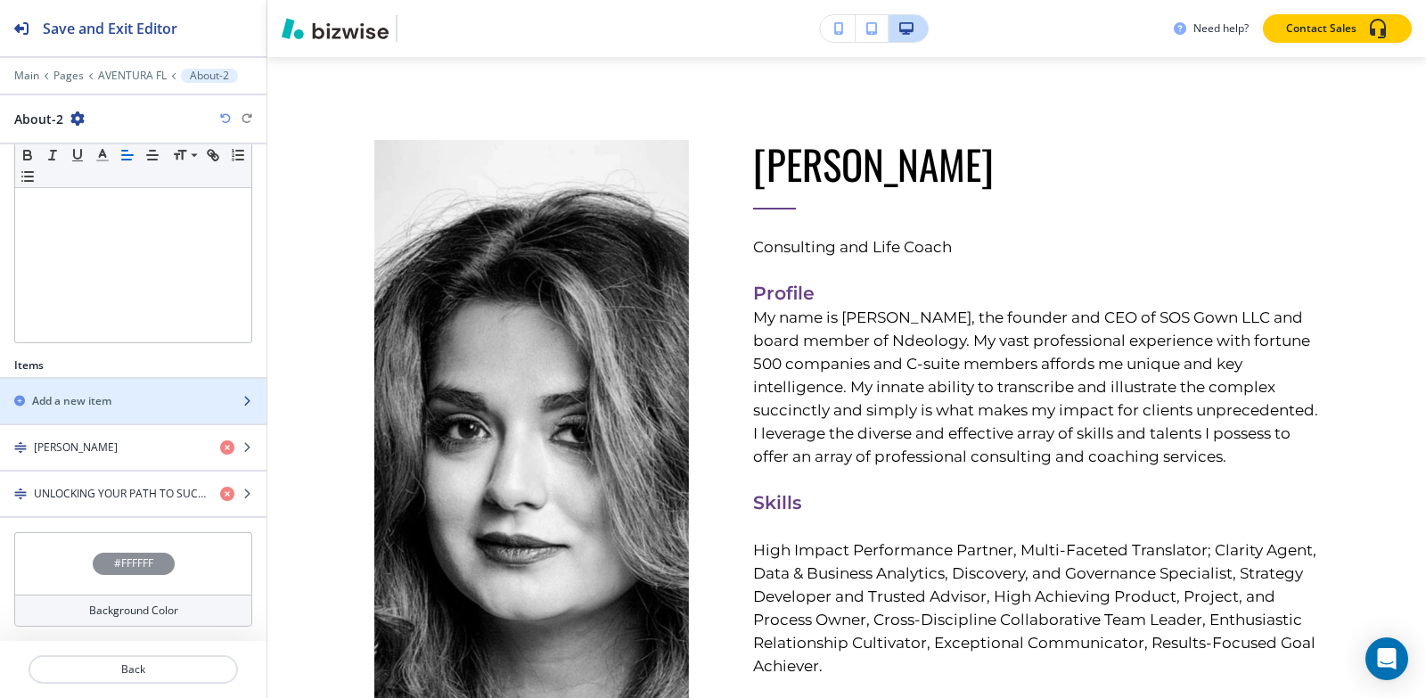
scroll to position [861, 0]
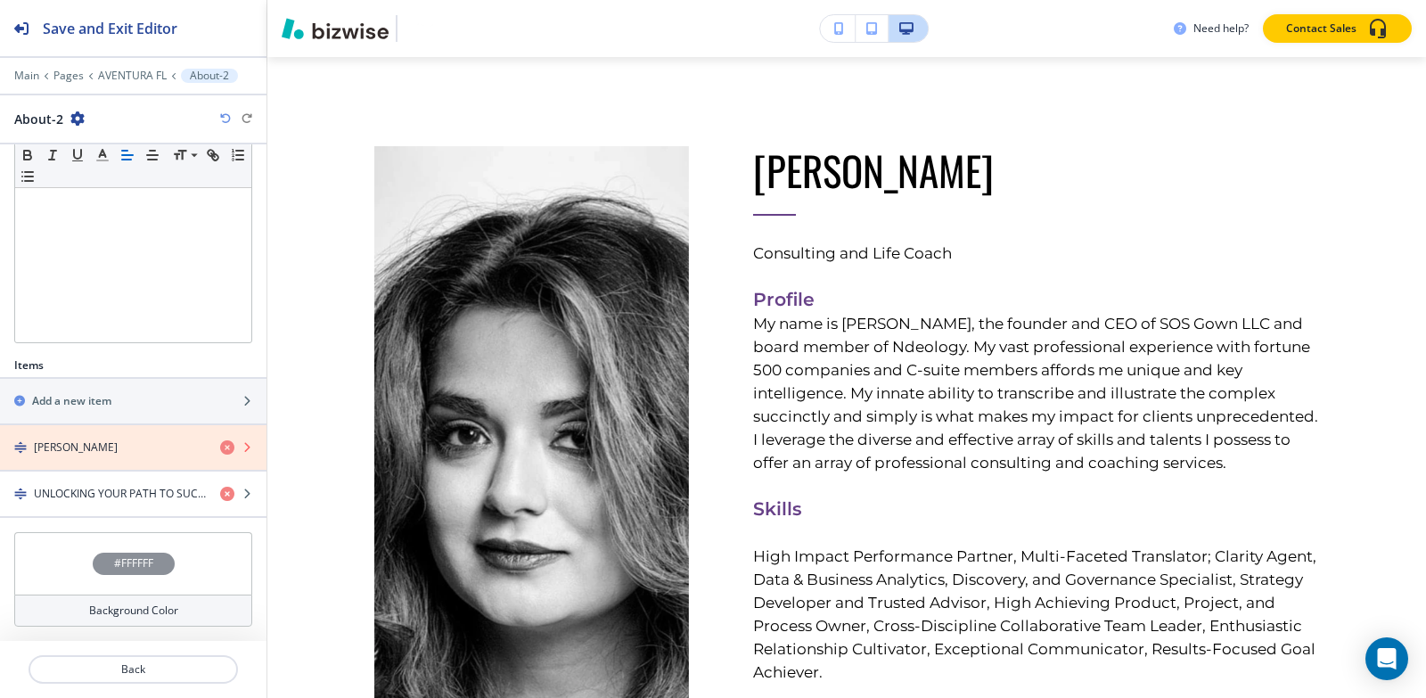
click at [220, 451] on icon "button" at bounding box center [227, 447] width 14 height 14
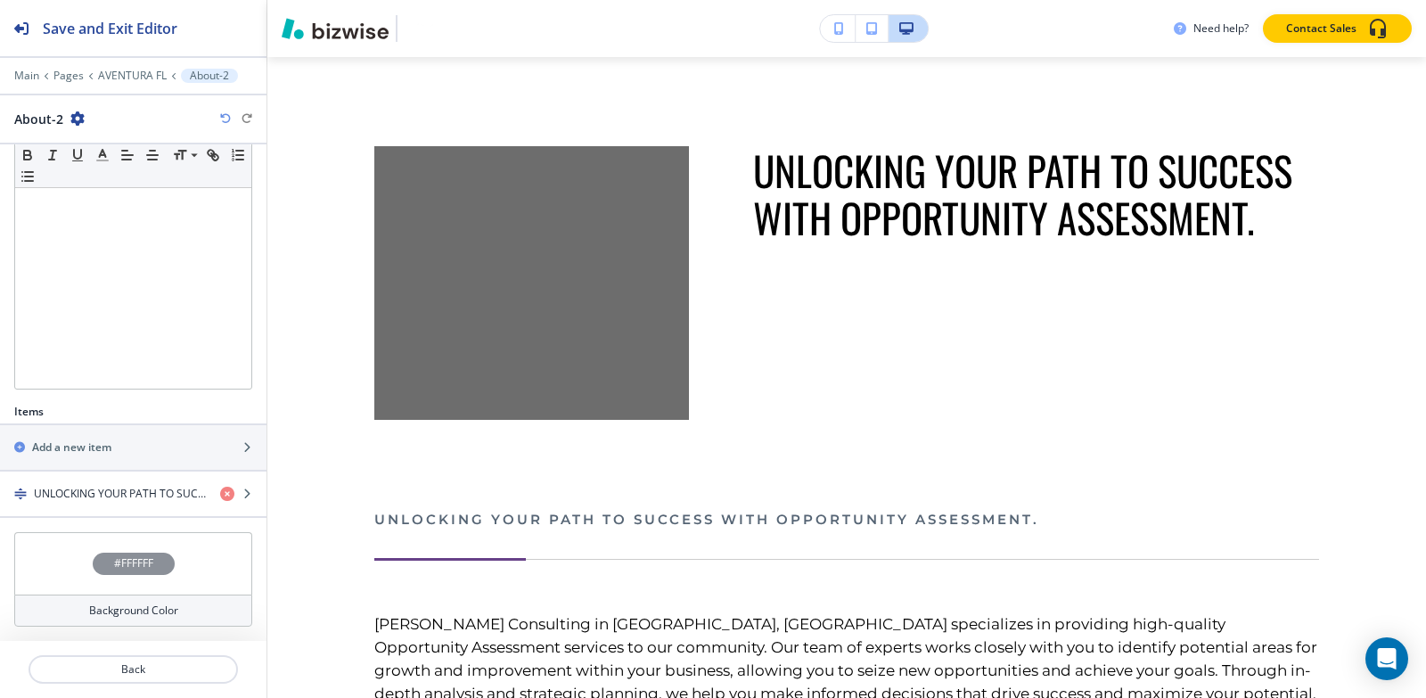
scroll to position [315, 0]
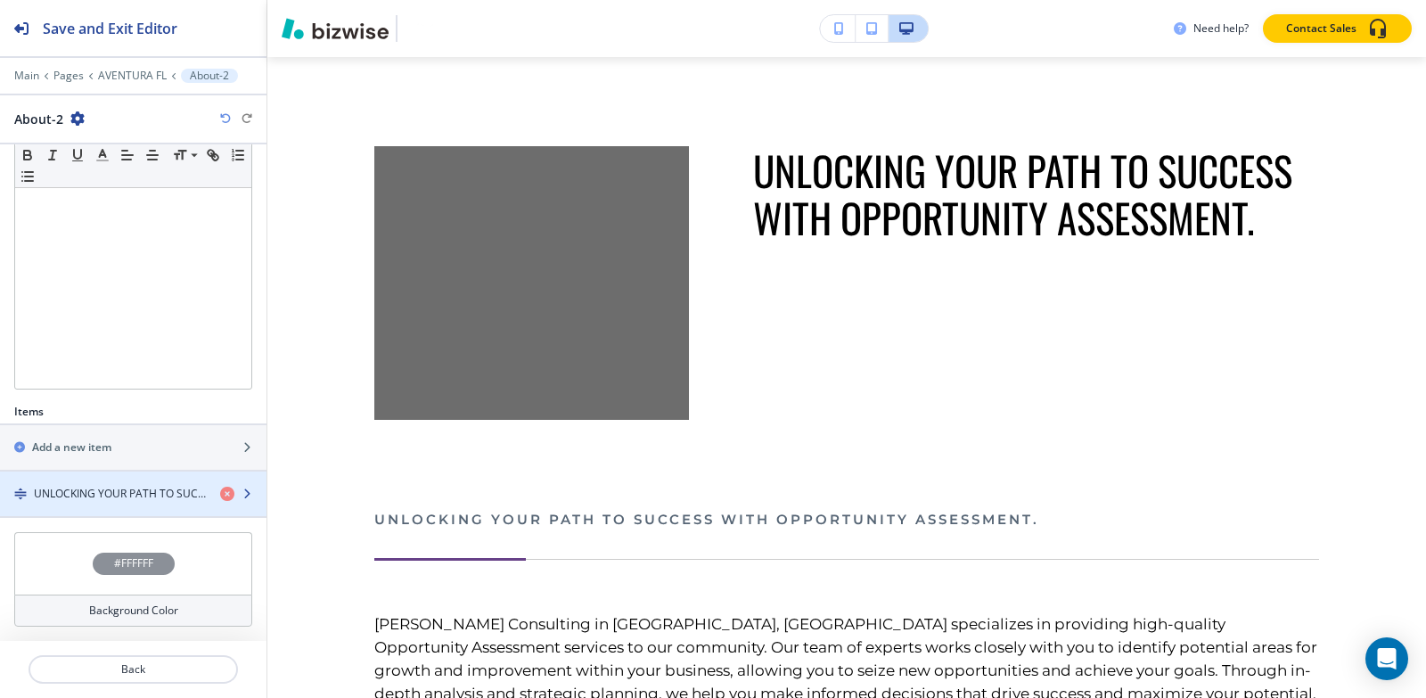
click at [124, 489] on h4 "UNLOCKING YOUR PATH TO SUCCESS WITH OPPORTUNITY ASSESSMENT." at bounding box center [120, 494] width 172 height 16
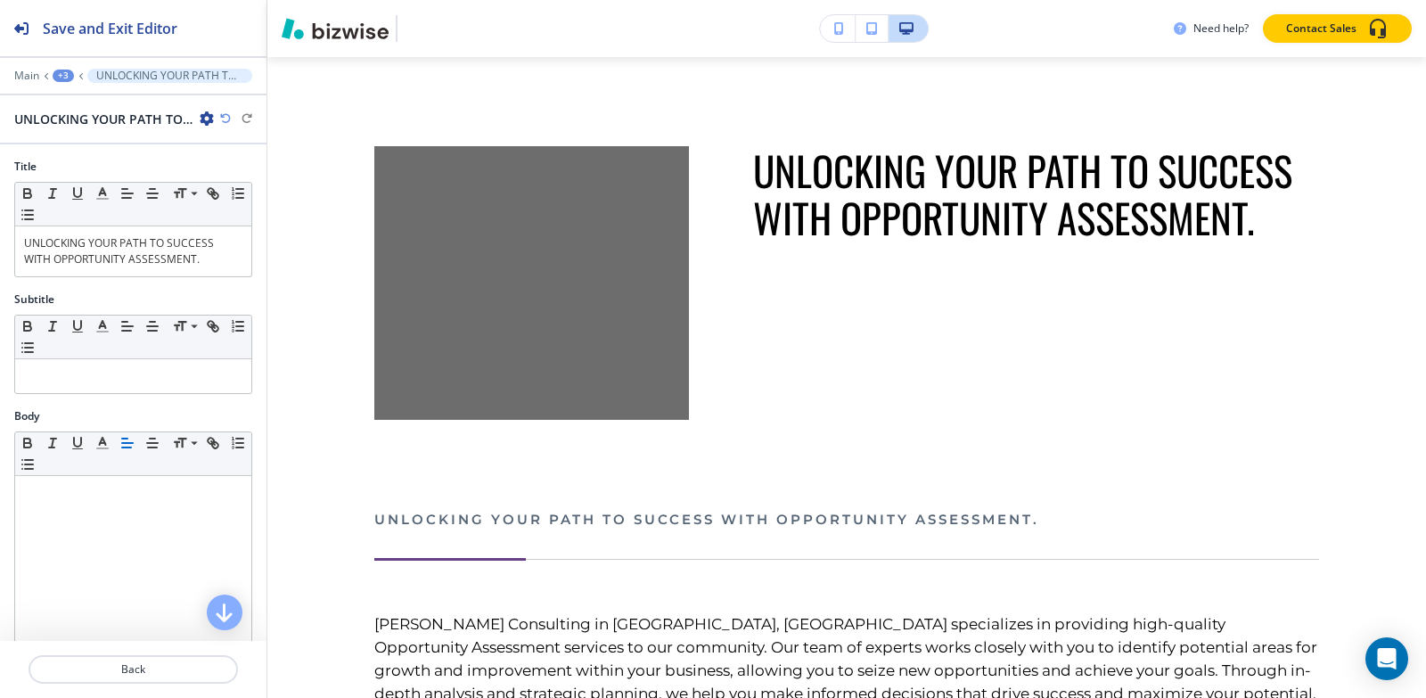
click at [62, 77] on div "+3" at bounding box center [63, 76] width 21 height 12
click at [63, 140] on button "AVENTURA FL" at bounding box center [110, 135] width 114 height 31
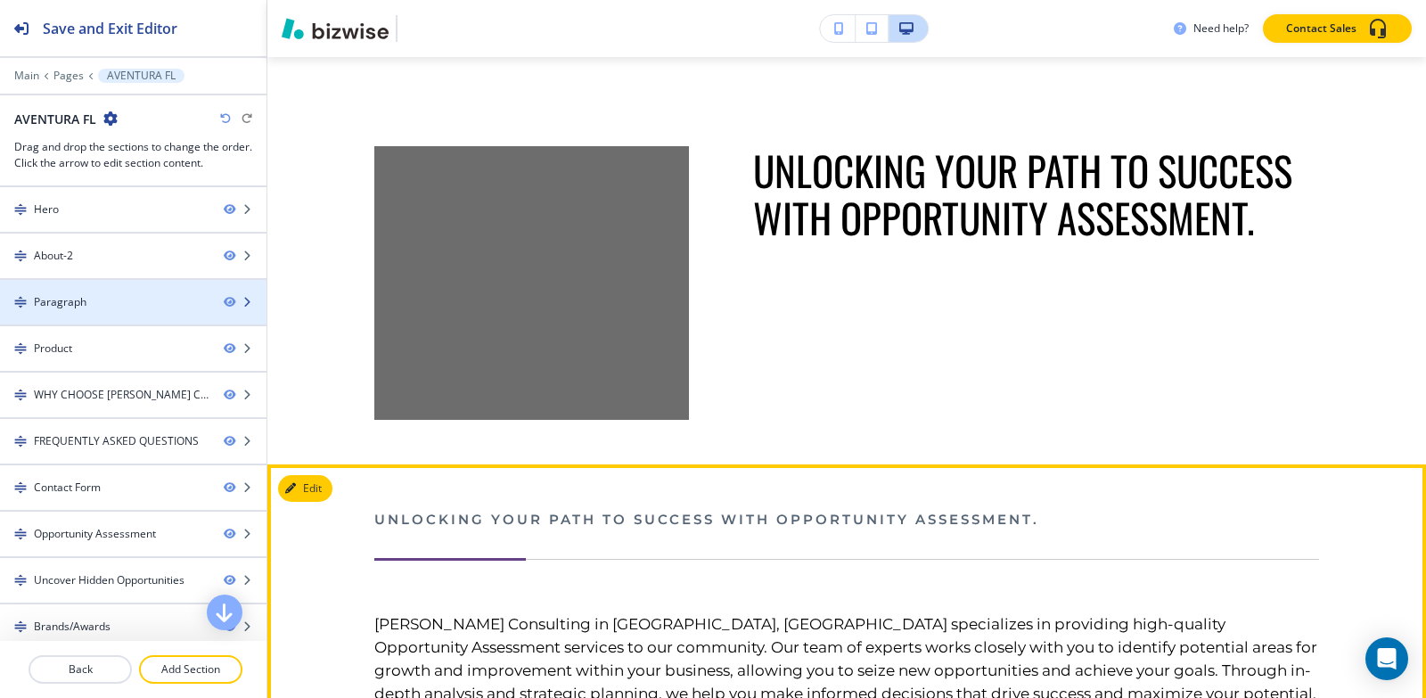
click at [72, 300] on div "Paragraph" at bounding box center [60, 302] width 53 height 16
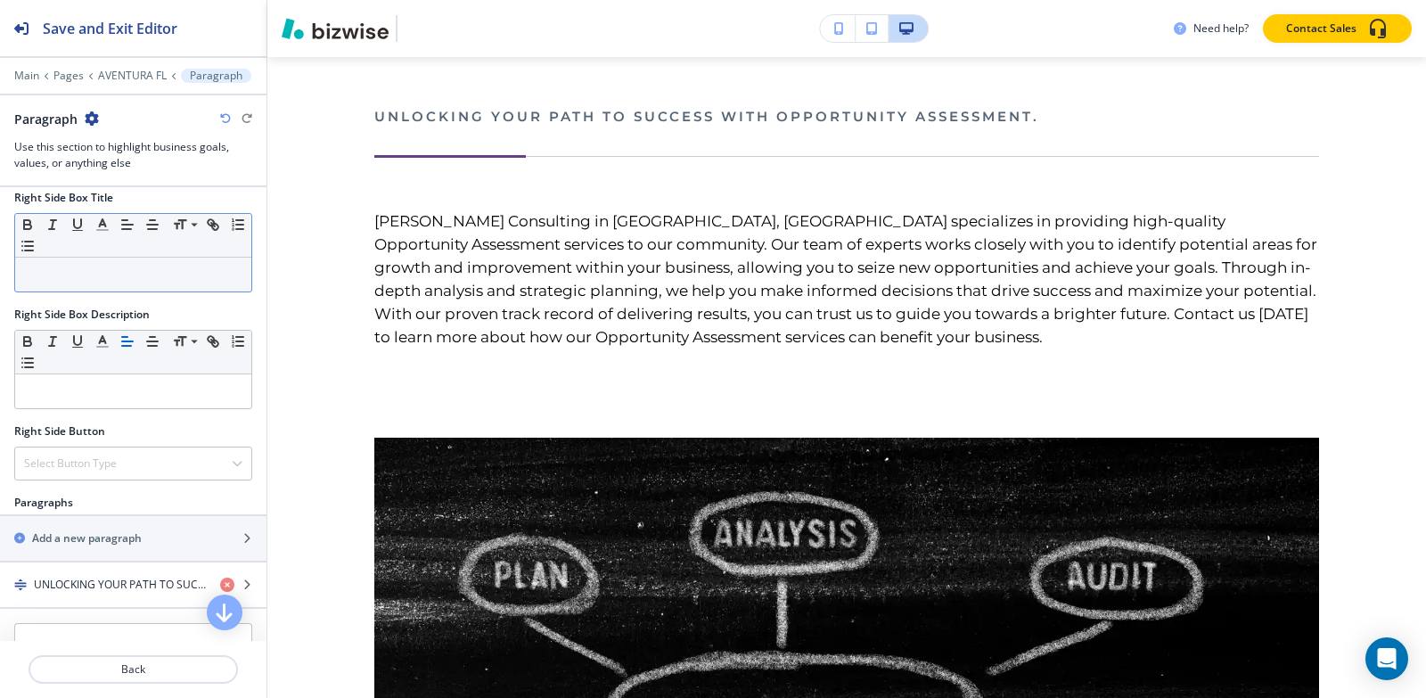
scroll to position [763, 0]
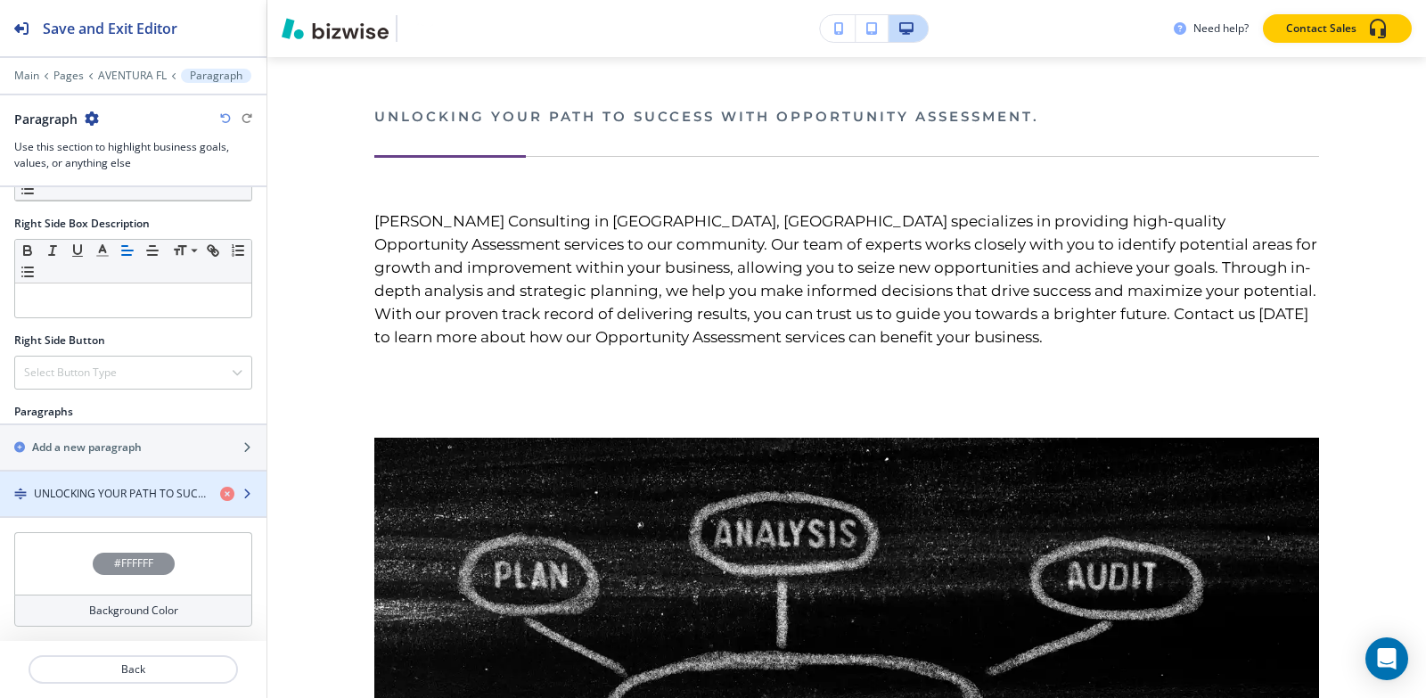
click at [112, 497] on h4 "UNLOCKING YOUR PATH TO SUCCESS WITH OPPORTUNITY ASSESSMENT." at bounding box center [120, 494] width 172 height 16
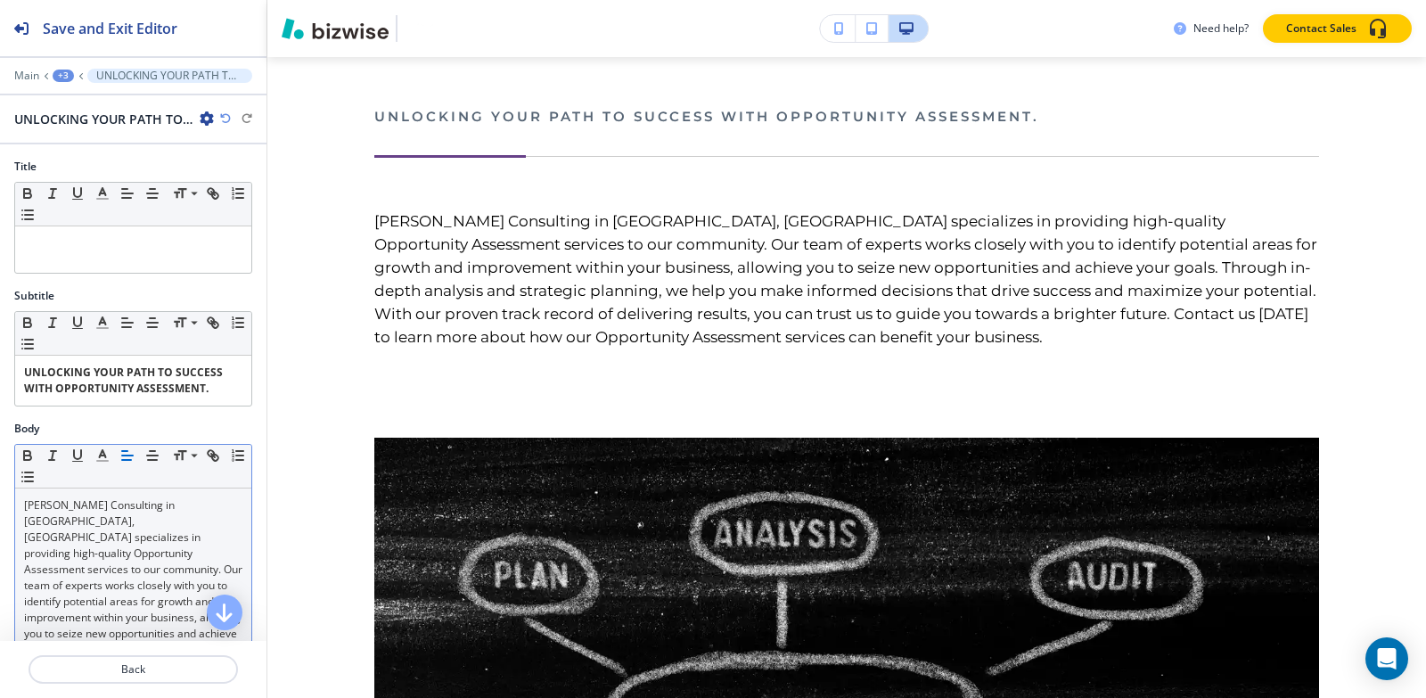
scroll to position [1308, 0]
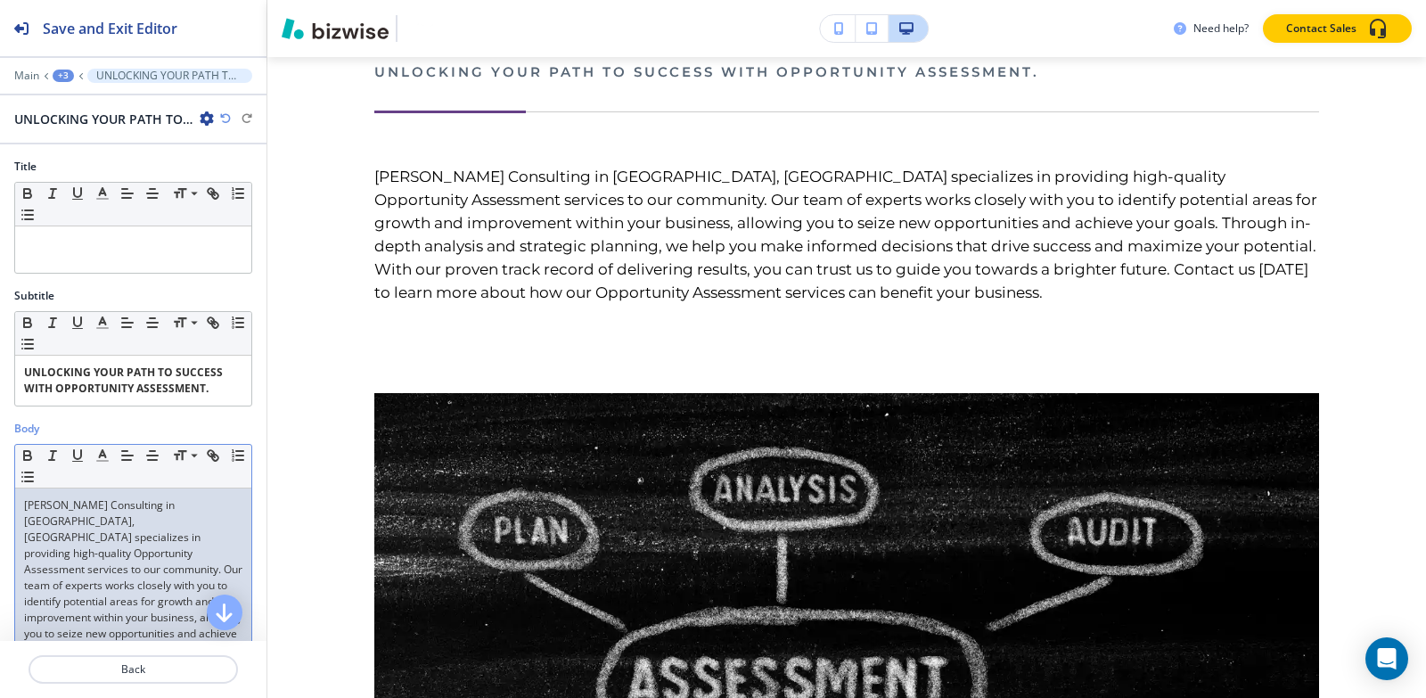
click at [128, 520] on p "[PERSON_NAME] Consulting in [GEOGRAPHIC_DATA], [GEOGRAPHIC_DATA] specializes in…" at bounding box center [133, 641] width 218 height 289
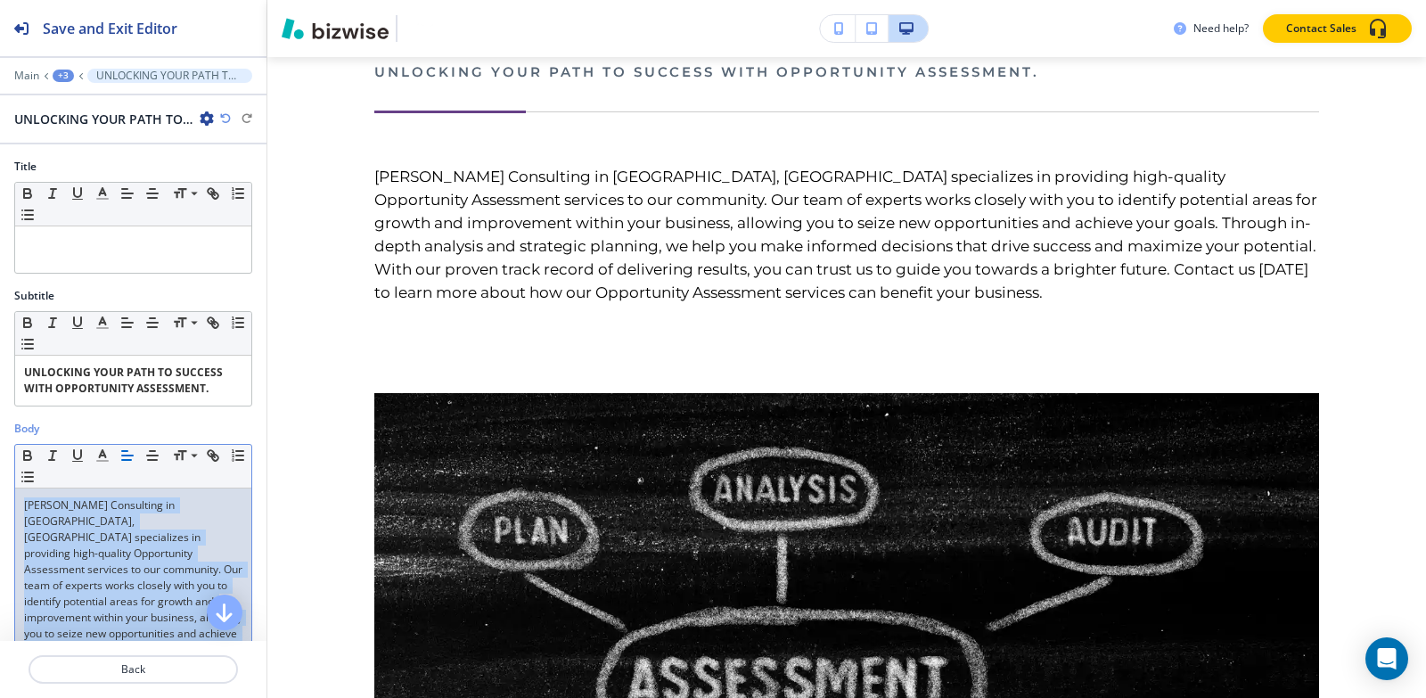
copy p "[PERSON_NAME] Consulting in [GEOGRAPHIC_DATA], [GEOGRAPHIC_DATA] specializes in…"
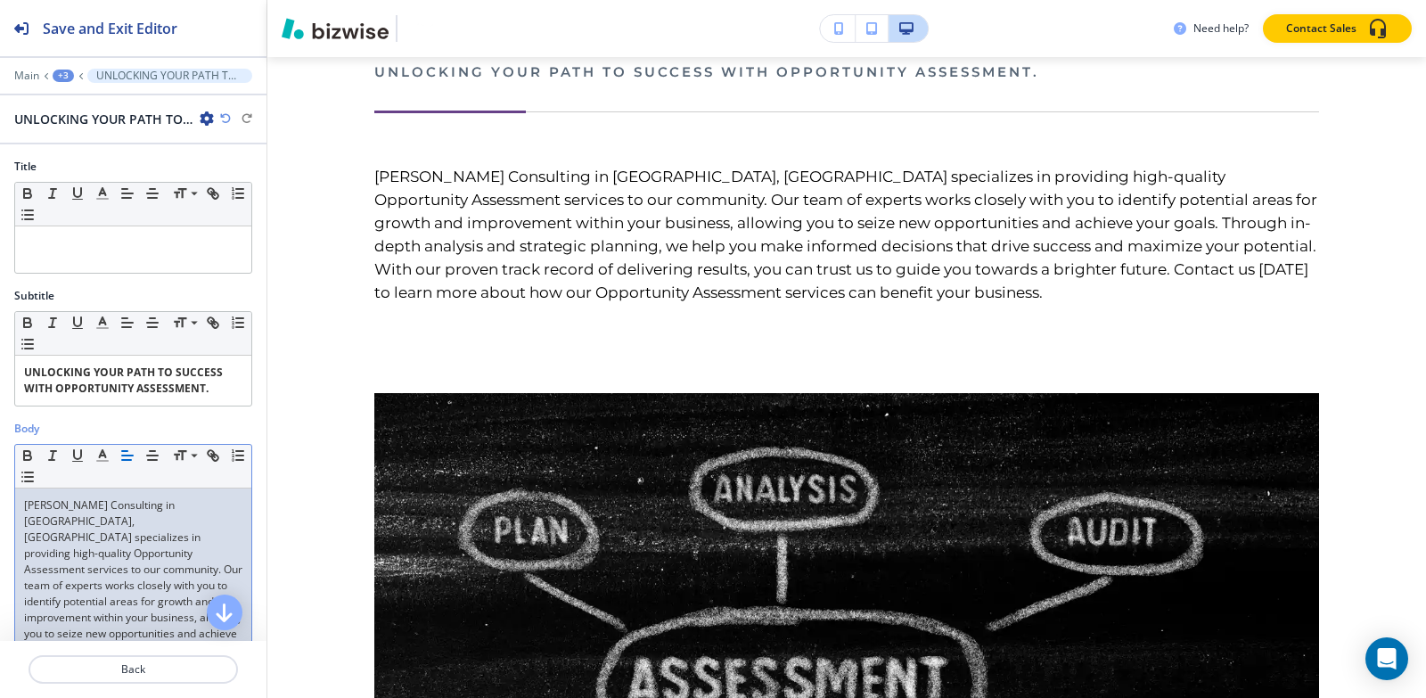
click at [66, 82] on div "Main +3 UNLOCKING YOUR PATH TO SUCCESS WITH OPPORTUNITY ASSESSMENT." at bounding box center [133, 76] width 238 height 14
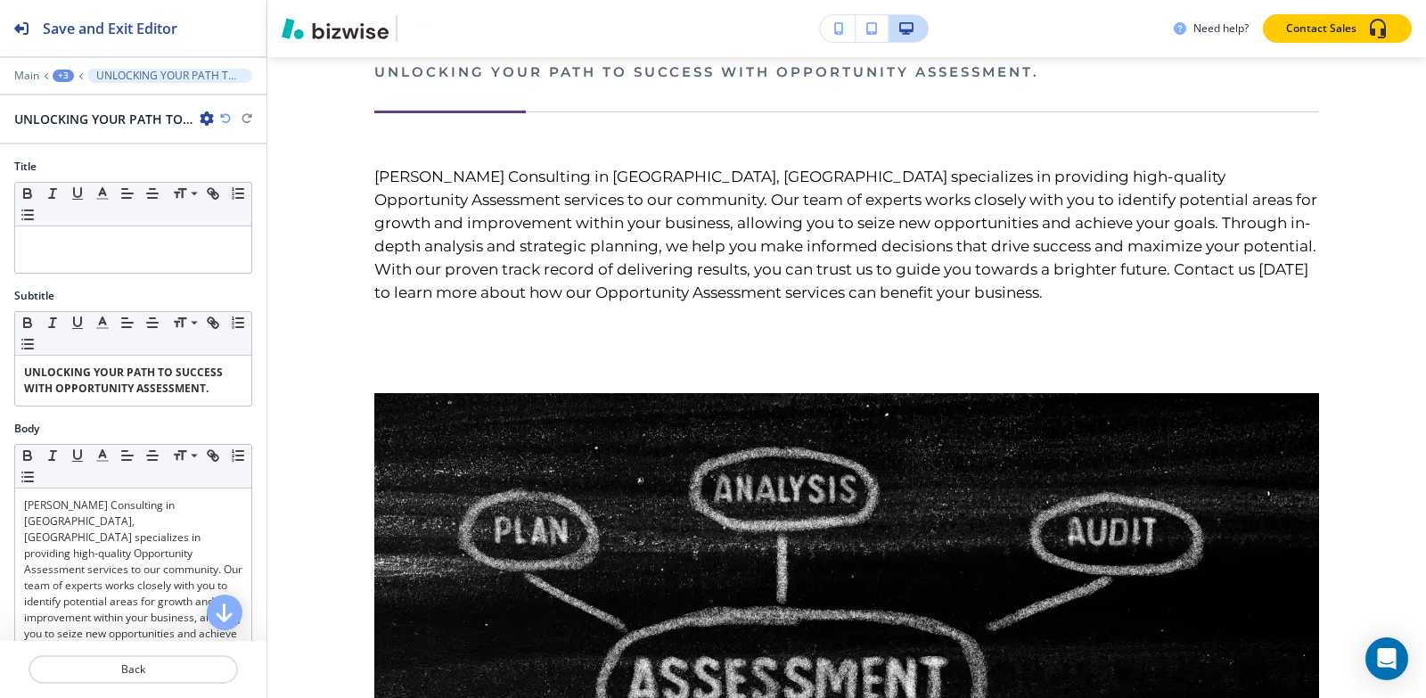
click at [63, 70] on div "+3" at bounding box center [63, 76] width 21 height 12
click at [76, 133] on p "AVENTURA FL" at bounding box center [109, 136] width 91 height 16
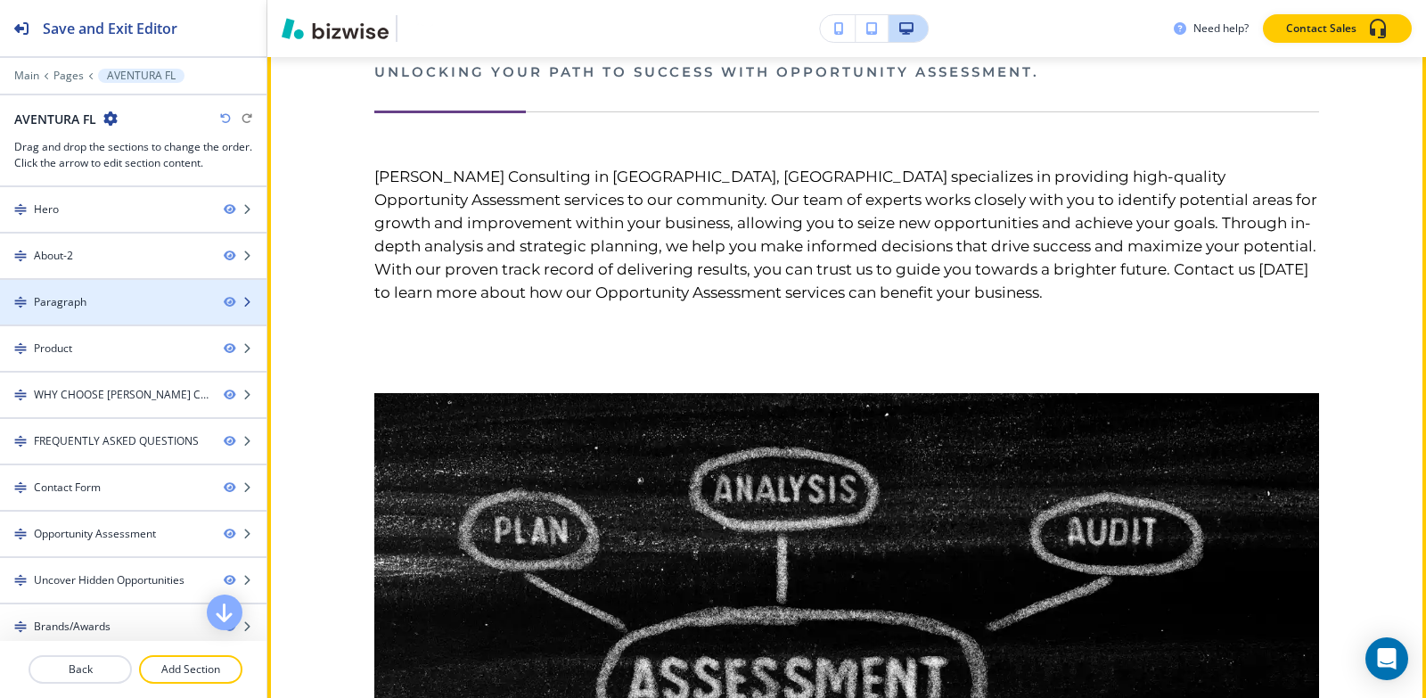
click at [78, 310] on div at bounding box center [133, 317] width 266 height 14
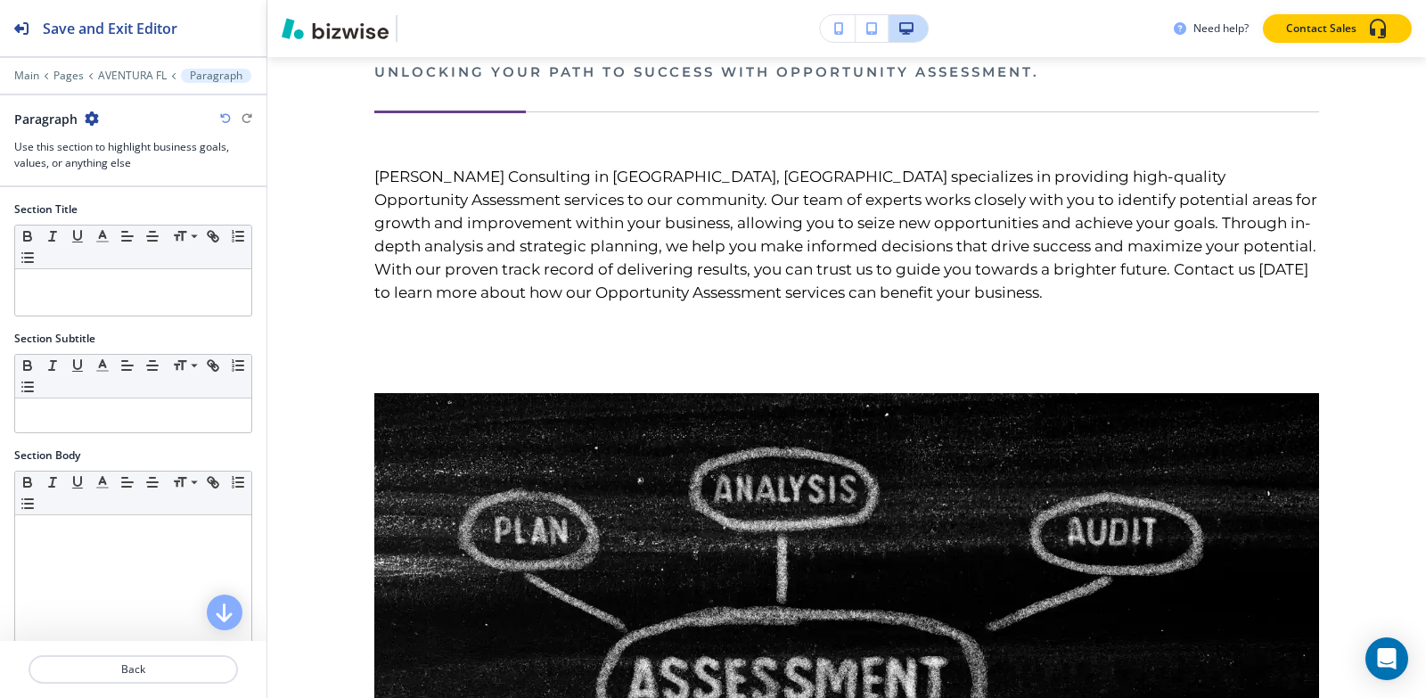
scroll to position [1264, 0]
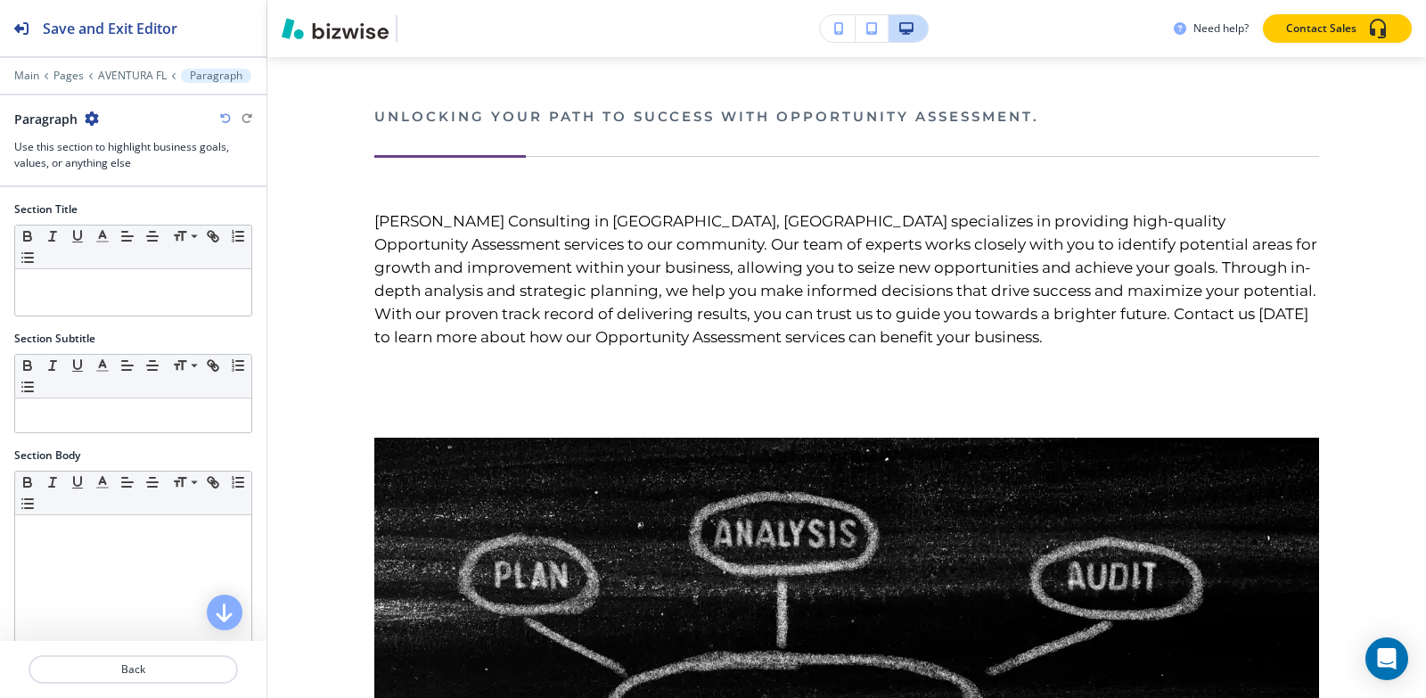
click at [93, 121] on icon "button" at bounding box center [92, 118] width 14 height 14
click at [150, 204] on p "Delete Section" at bounding box center [140, 212] width 91 height 16
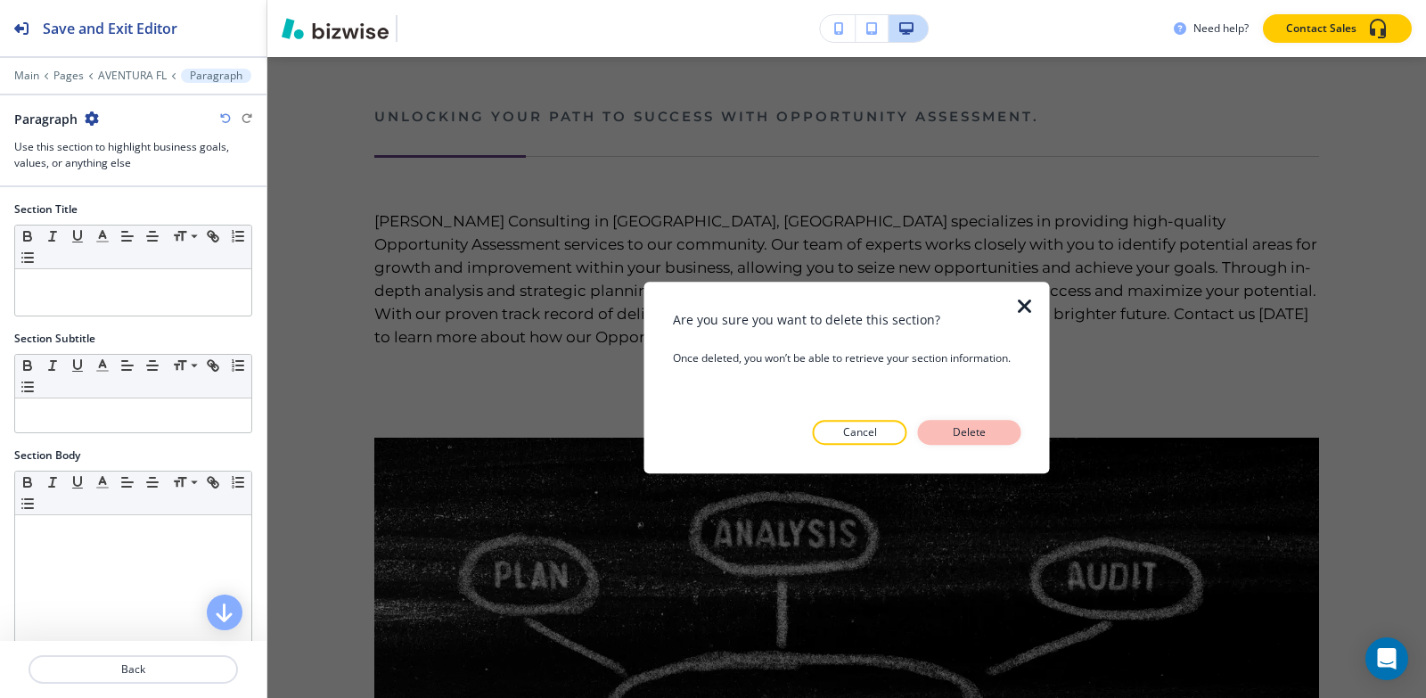
click at [985, 432] on p "Delete" at bounding box center [969, 432] width 43 height 16
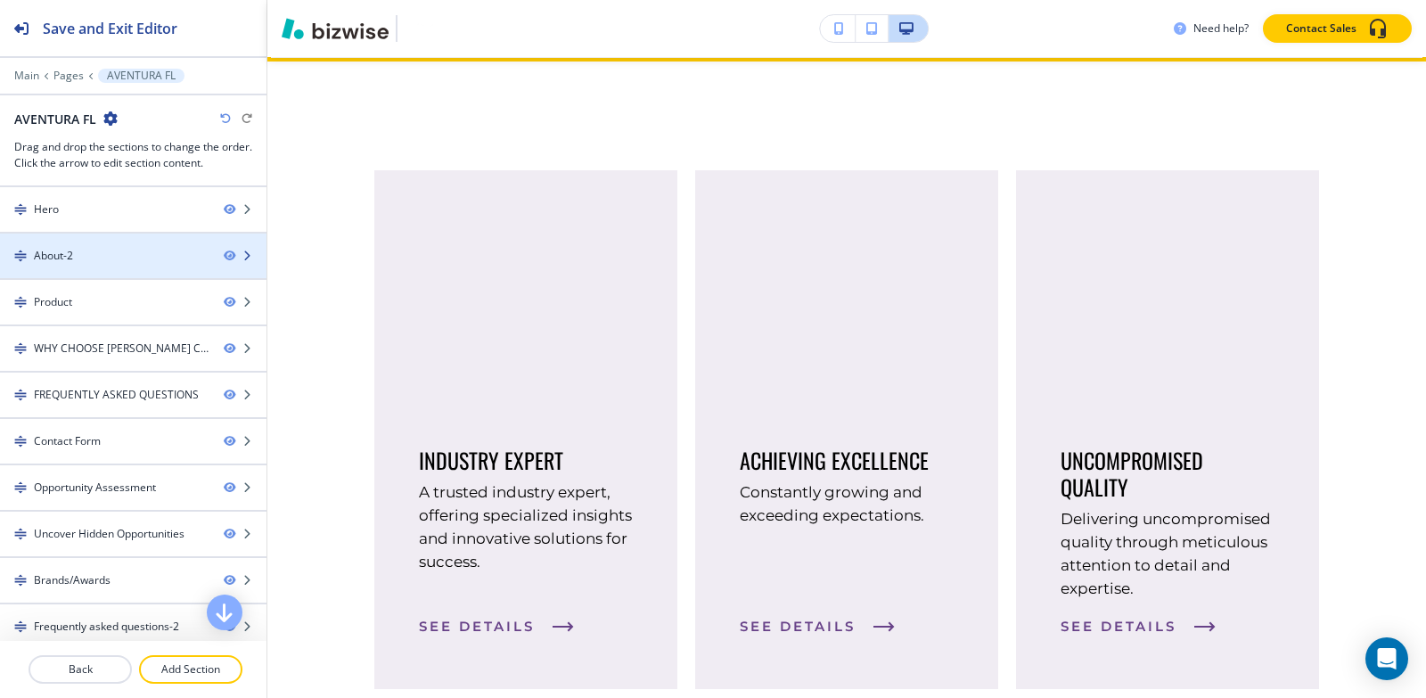
click at [119, 255] on div "About-2" at bounding box center [104, 256] width 209 height 16
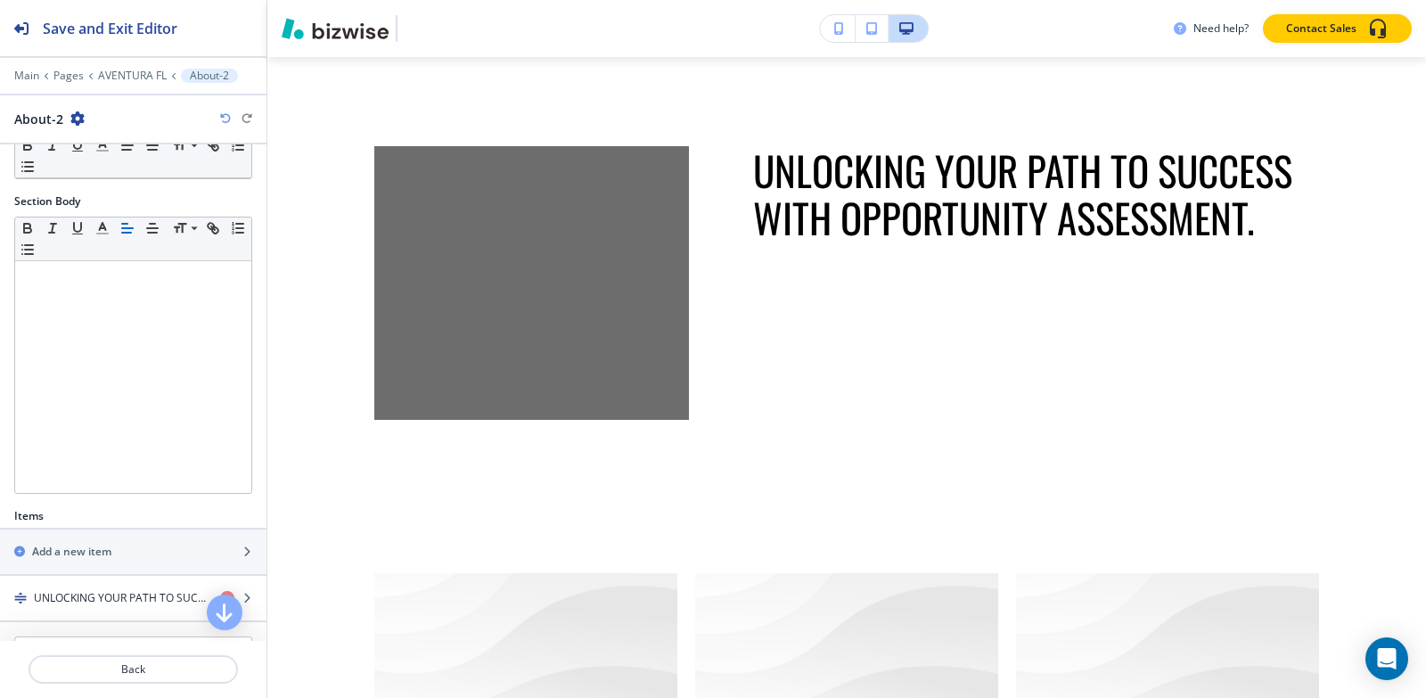
scroll to position [315, 0]
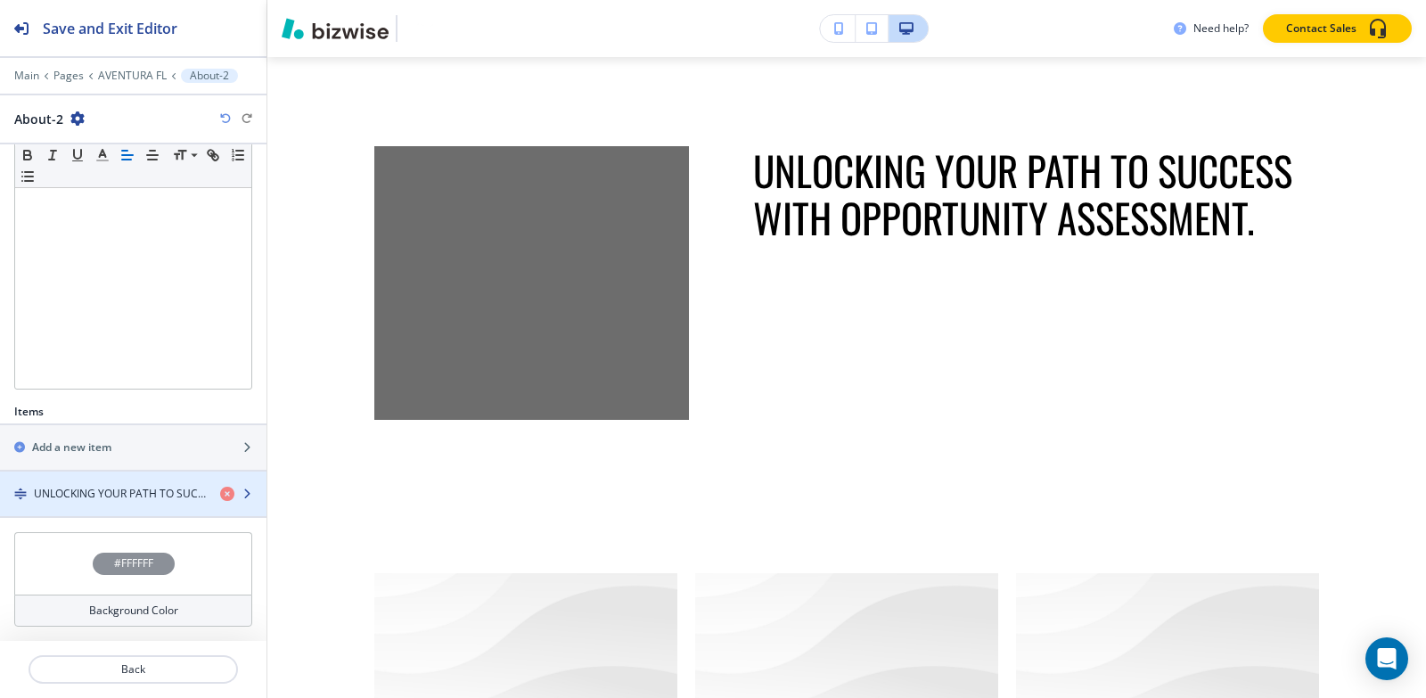
click at [91, 480] on div "button" at bounding box center [133, 478] width 266 height 14
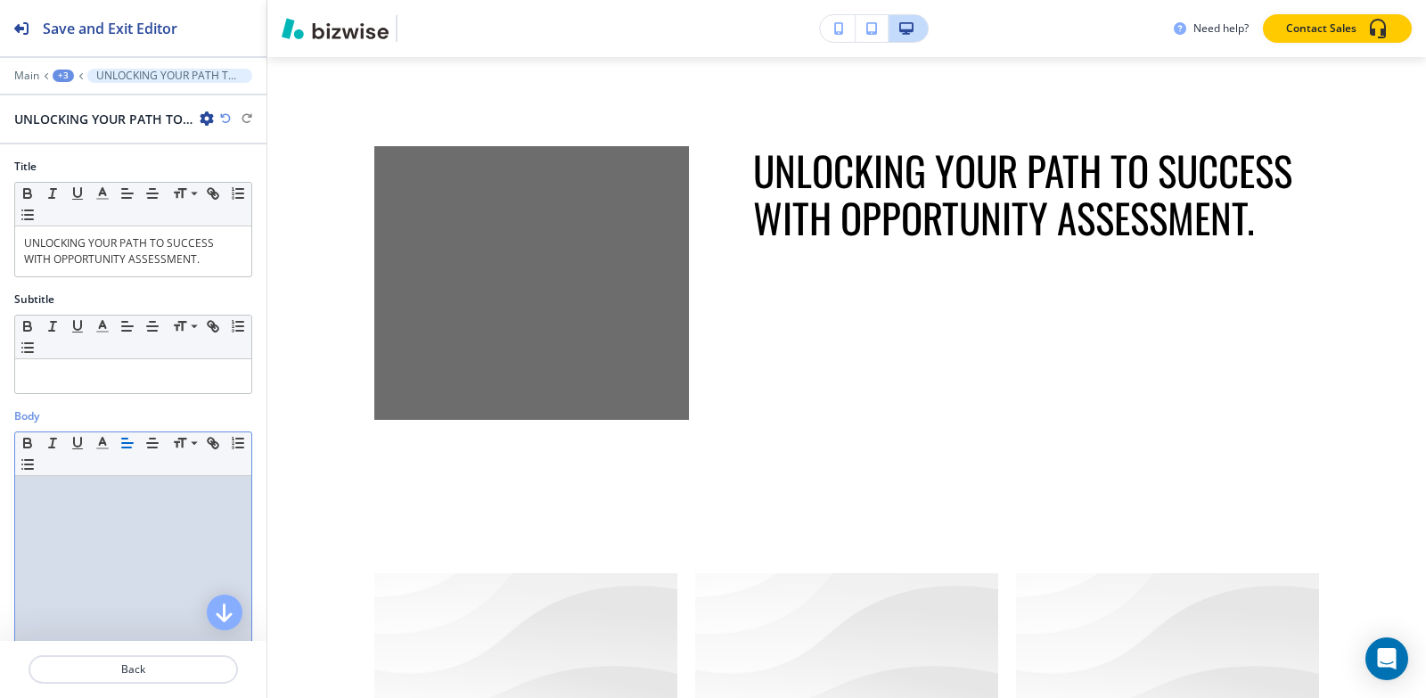
click at [84, 503] on div at bounding box center [133, 592] width 236 height 232
paste div
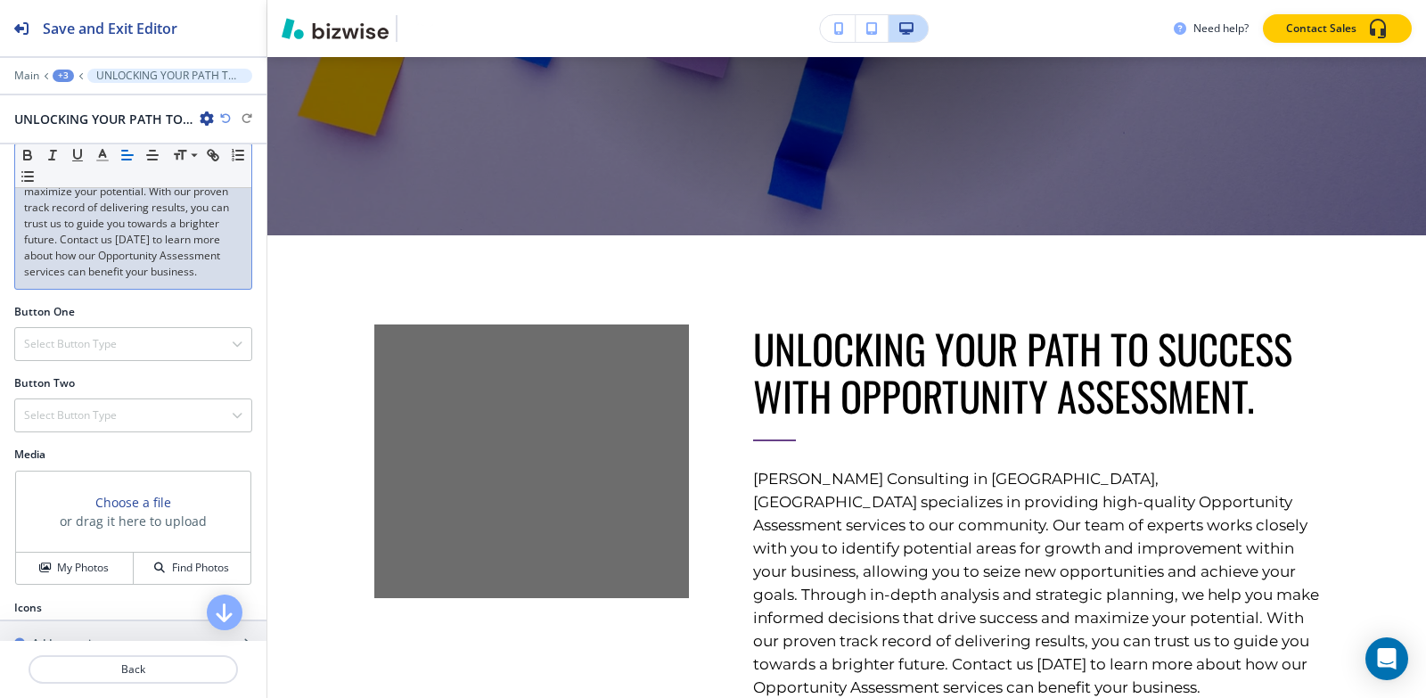
scroll to position [535, 0]
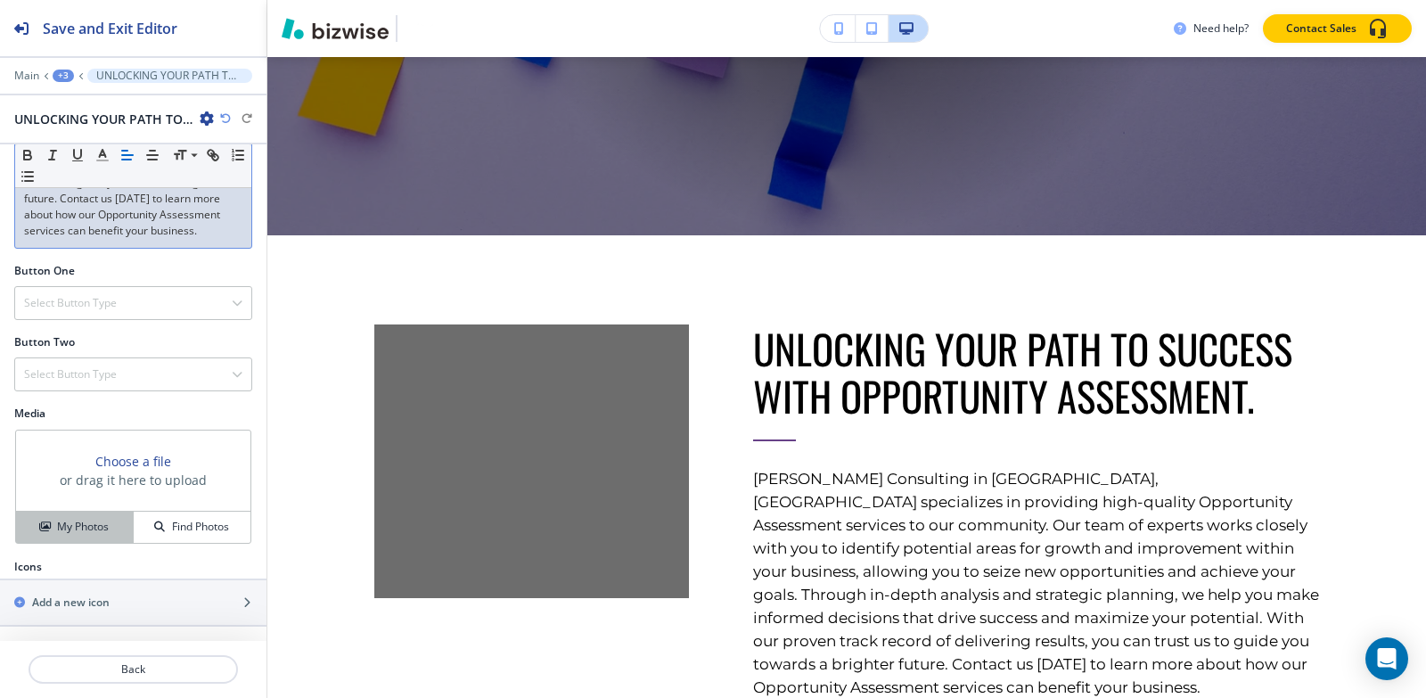
drag, startPoint x: 63, startPoint y: 534, endPoint x: 123, endPoint y: 512, distance: 63.4
click at [62, 534] on h4 "My Photos" at bounding box center [83, 527] width 52 height 16
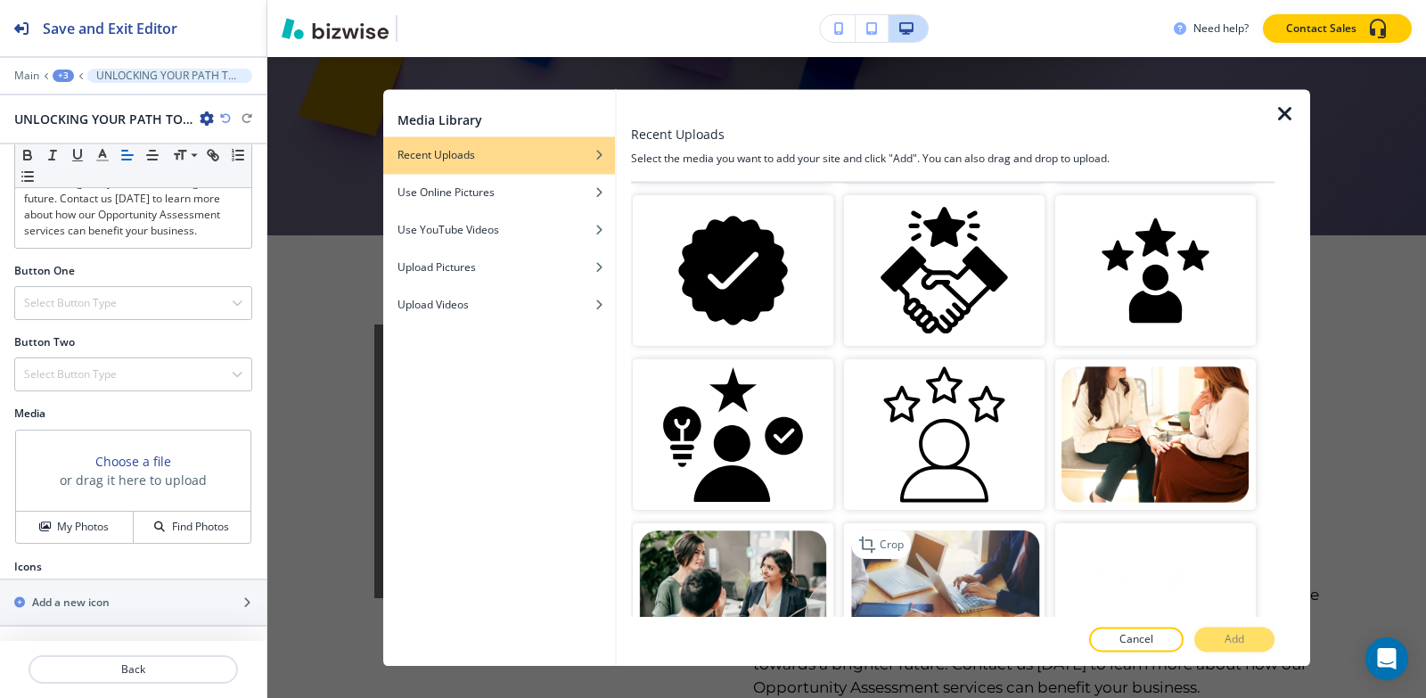
scroll to position [0, 0]
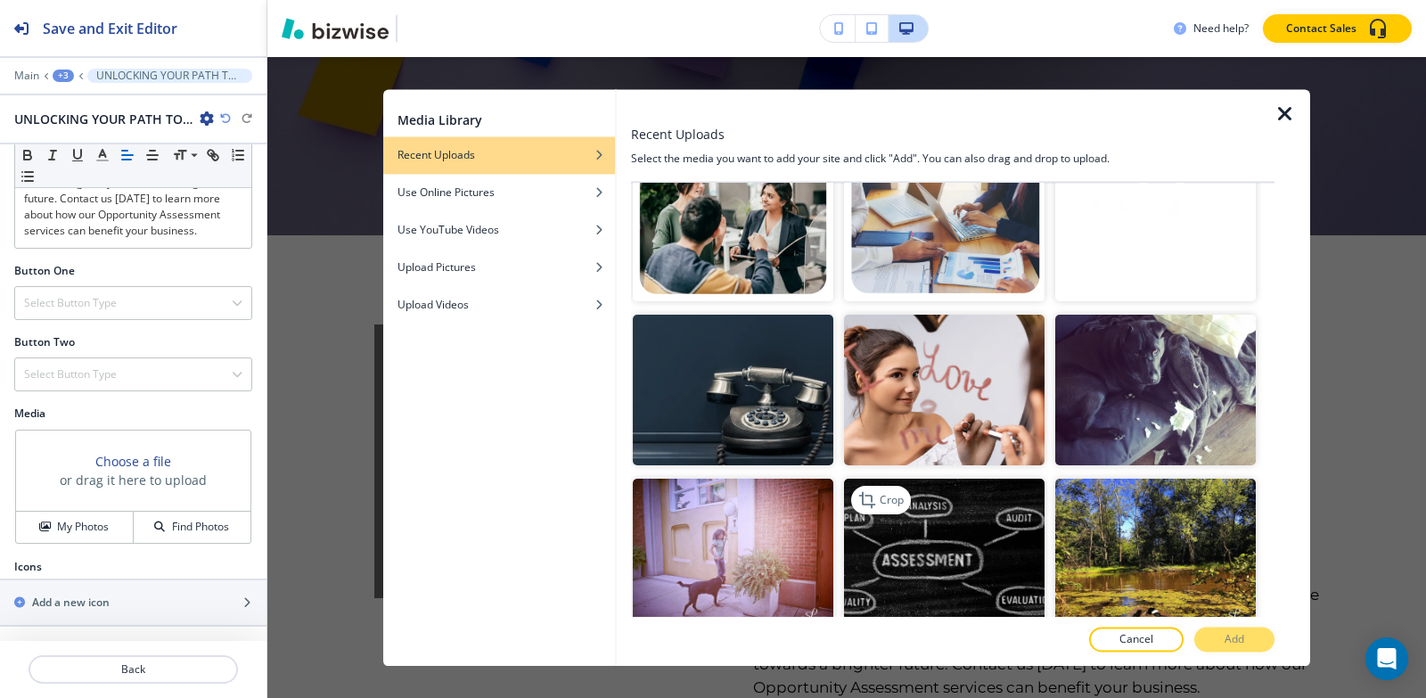
click at [937, 502] on img "button" at bounding box center [944, 554] width 201 height 151
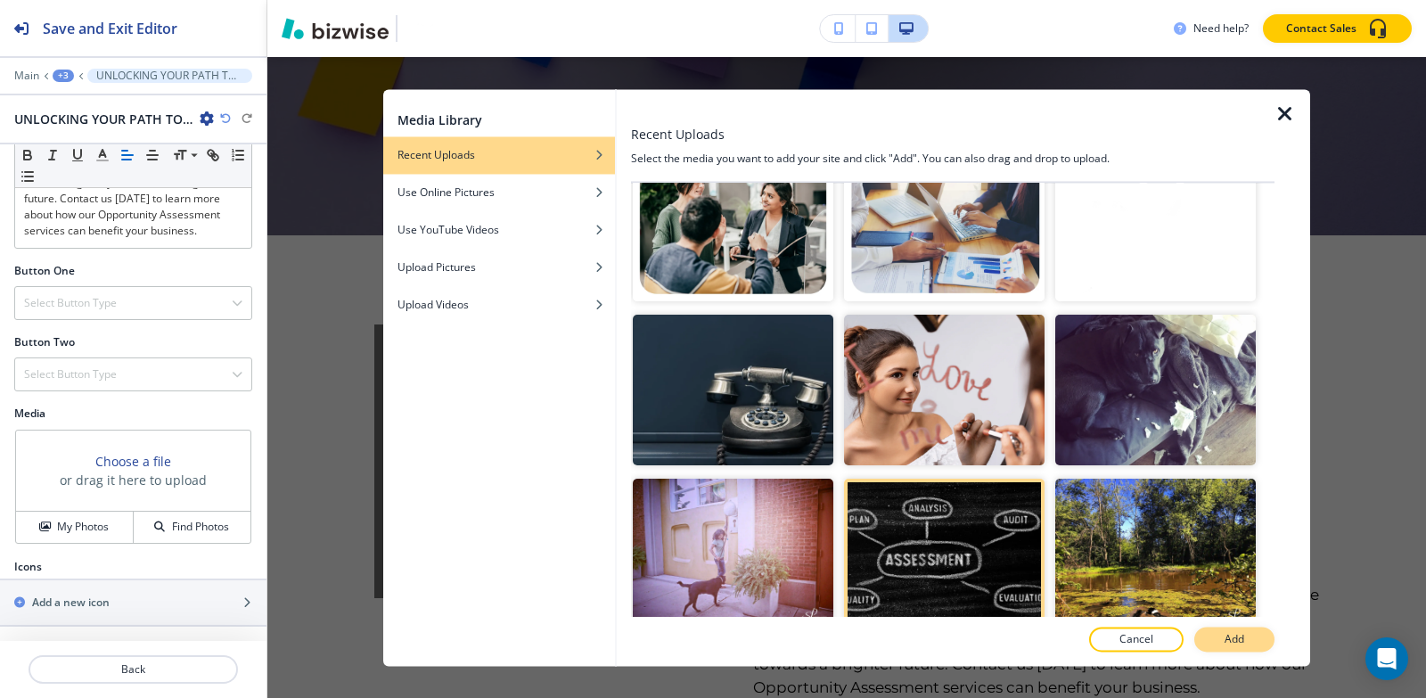
click at [1234, 636] on p "Add" at bounding box center [1234, 639] width 20 height 16
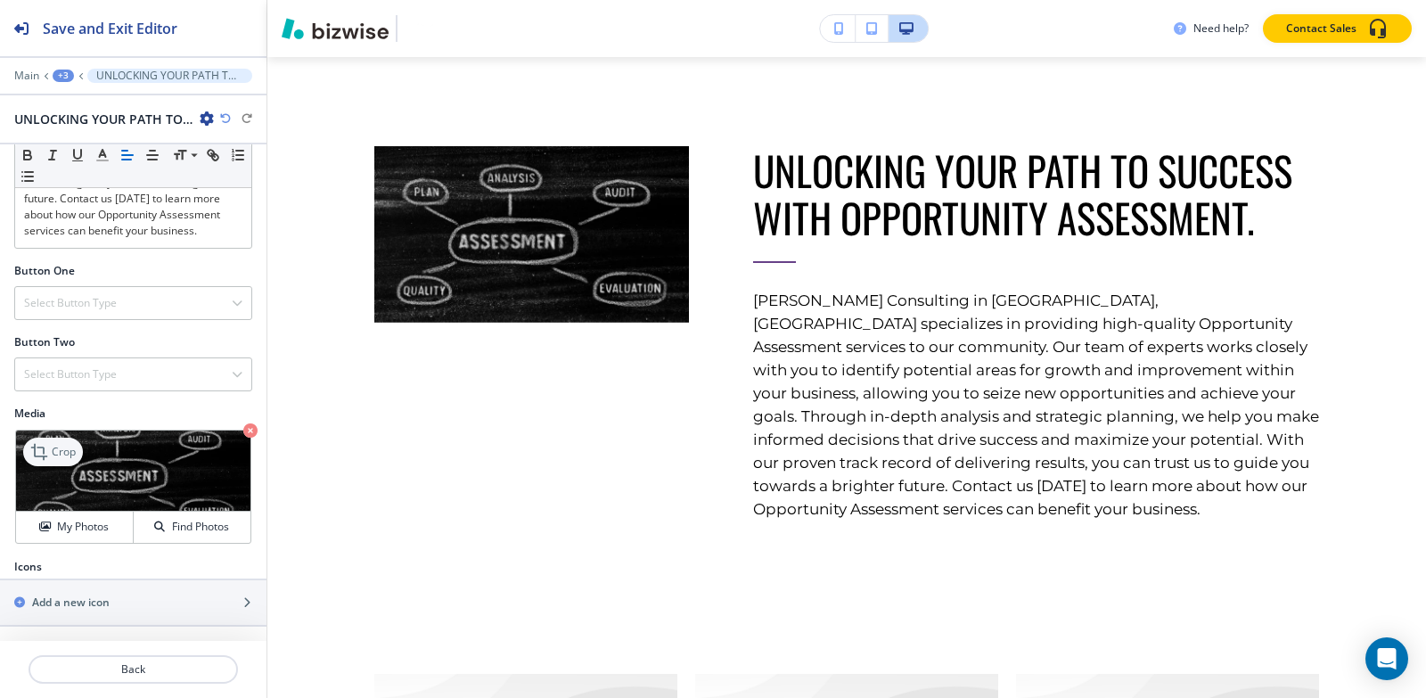
click at [63, 458] on p "Crop" at bounding box center [64, 452] width 24 height 16
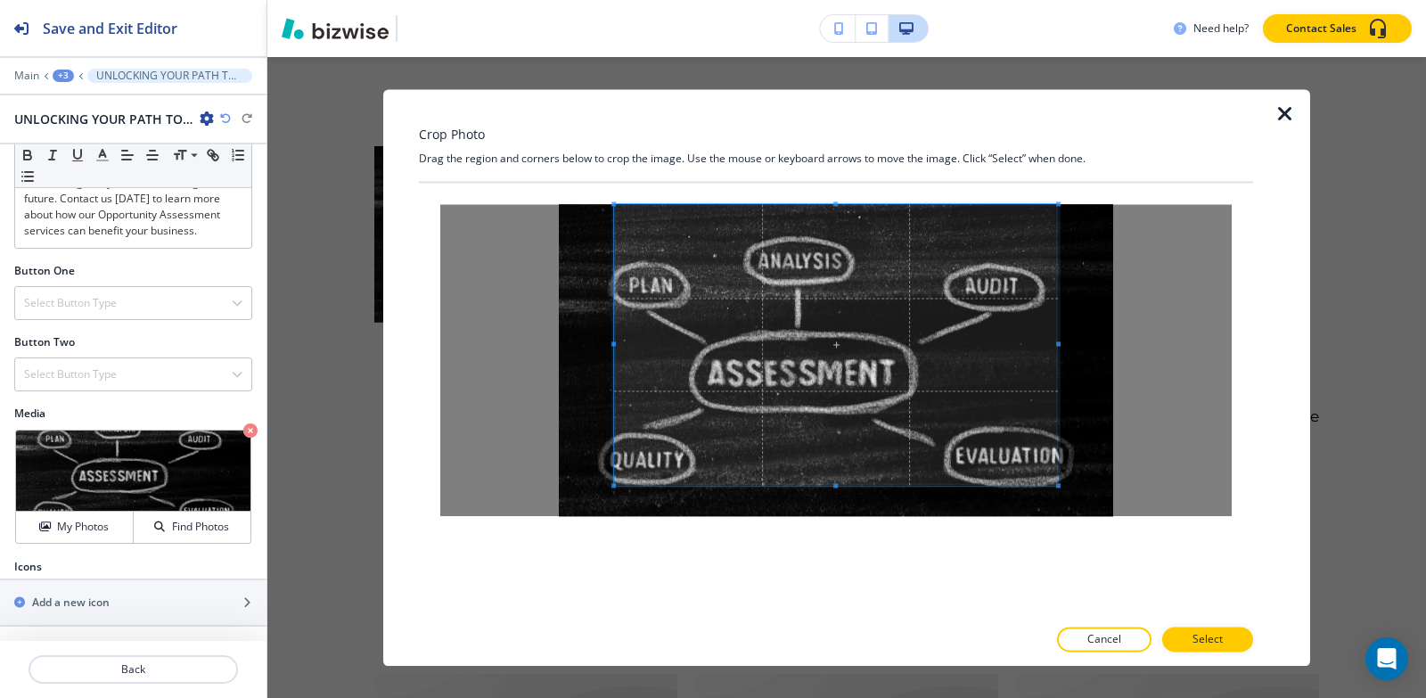
click at [850, 135] on div "Crop Photo Drag the region and corners below to crop the image. Use the mouse o…" at bounding box center [836, 377] width 834 height 577
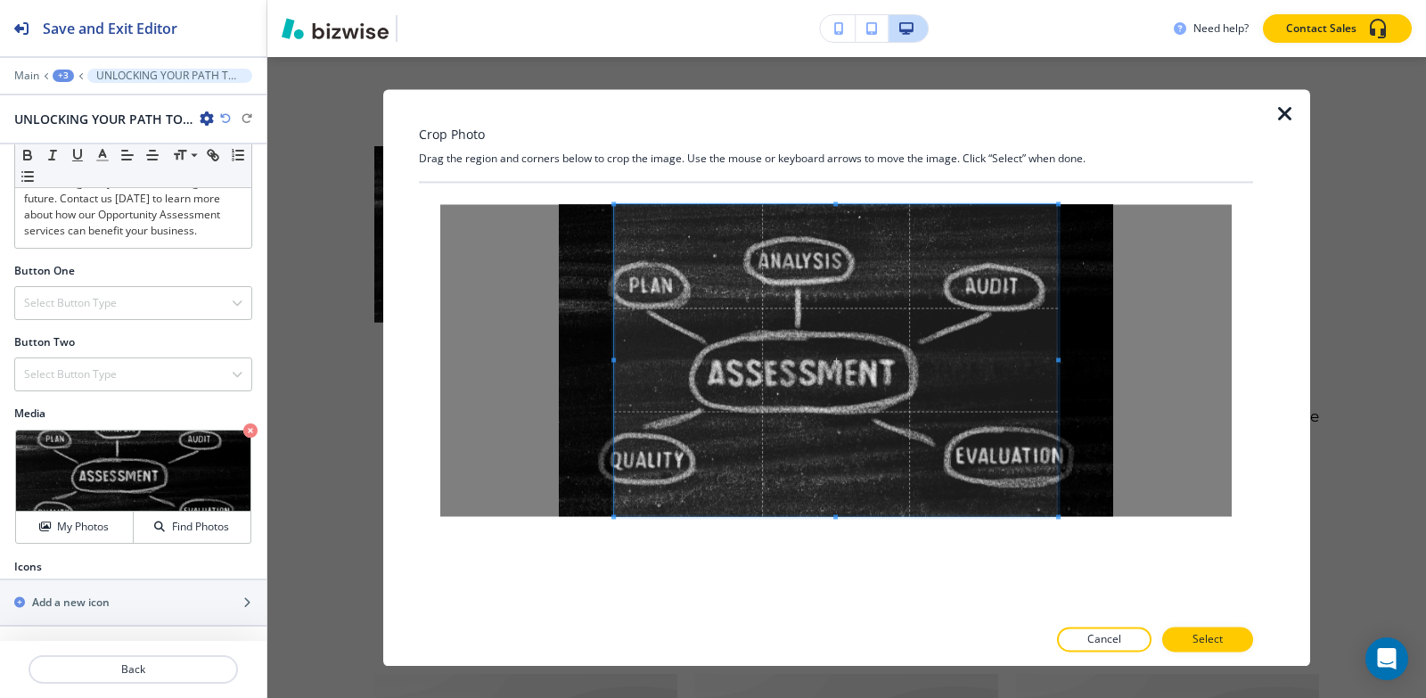
click at [837, 566] on div at bounding box center [836, 399] width 834 height 433
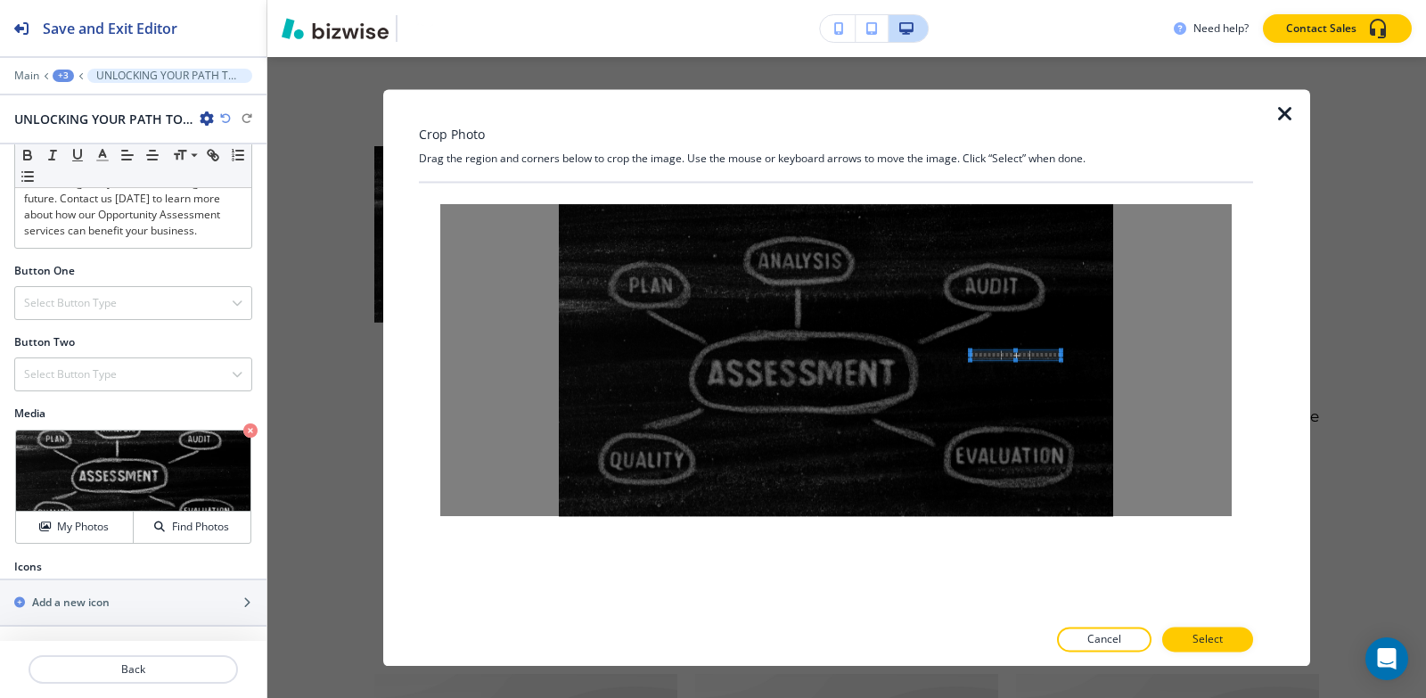
click at [978, 358] on div at bounding box center [835, 360] width 791 height 312
click at [1068, 68] on div "Crop Photo Drag the region and corners below to crop the image. Use the mouse o…" at bounding box center [846, 377] width 1158 height 641
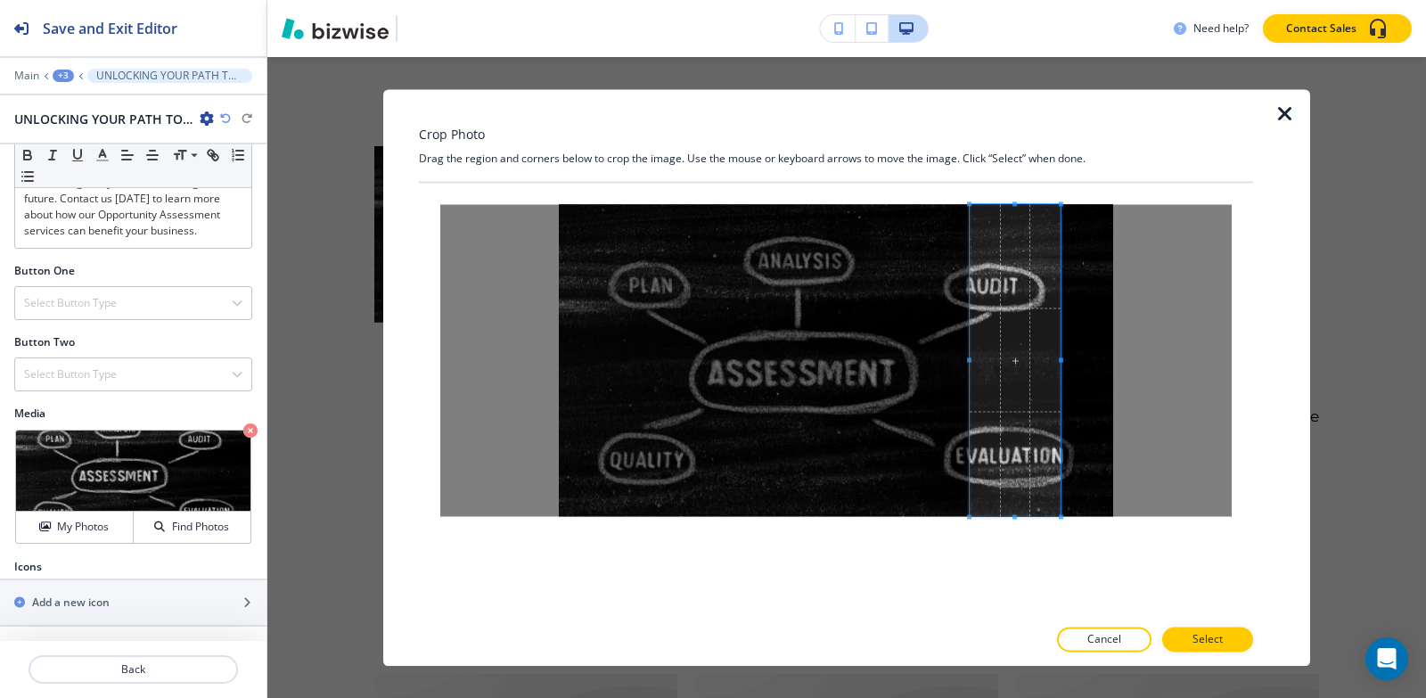
click at [992, 686] on div "Crop Photo Drag the region and corners below to crop the image. Use the mouse o…" at bounding box center [846, 377] width 1158 height 641
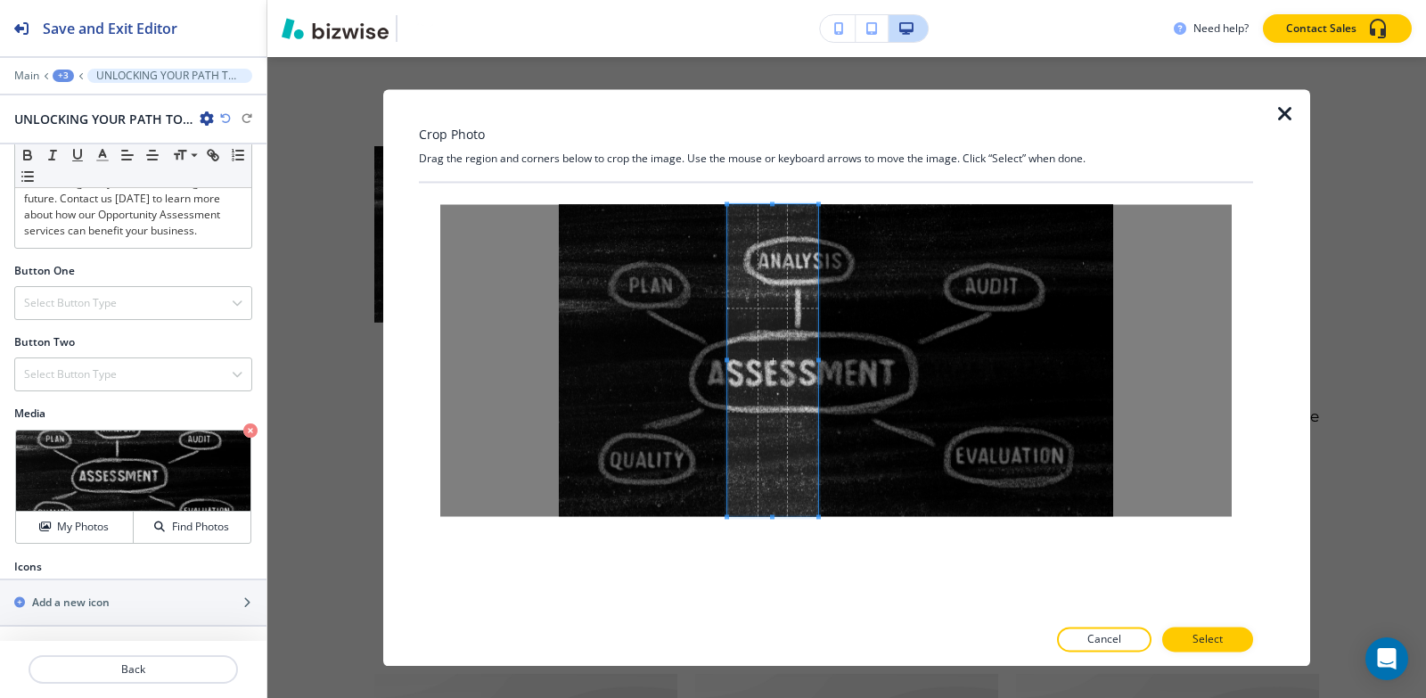
click at [770, 386] on span at bounding box center [772, 360] width 91 height 312
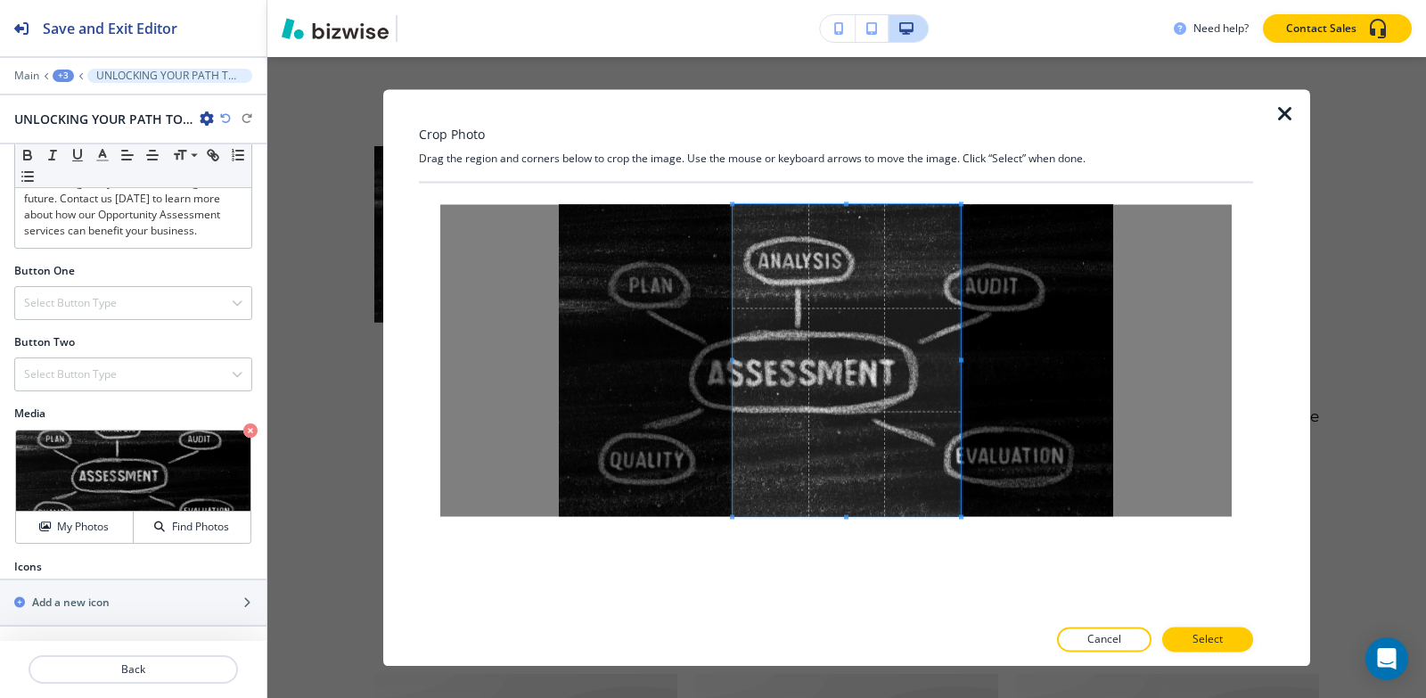
click at [962, 360] on span at bounding box center [961, 359] width 4 height 4
click at [741, 364] on span at bounding box center [855, 360] width 228 height 312
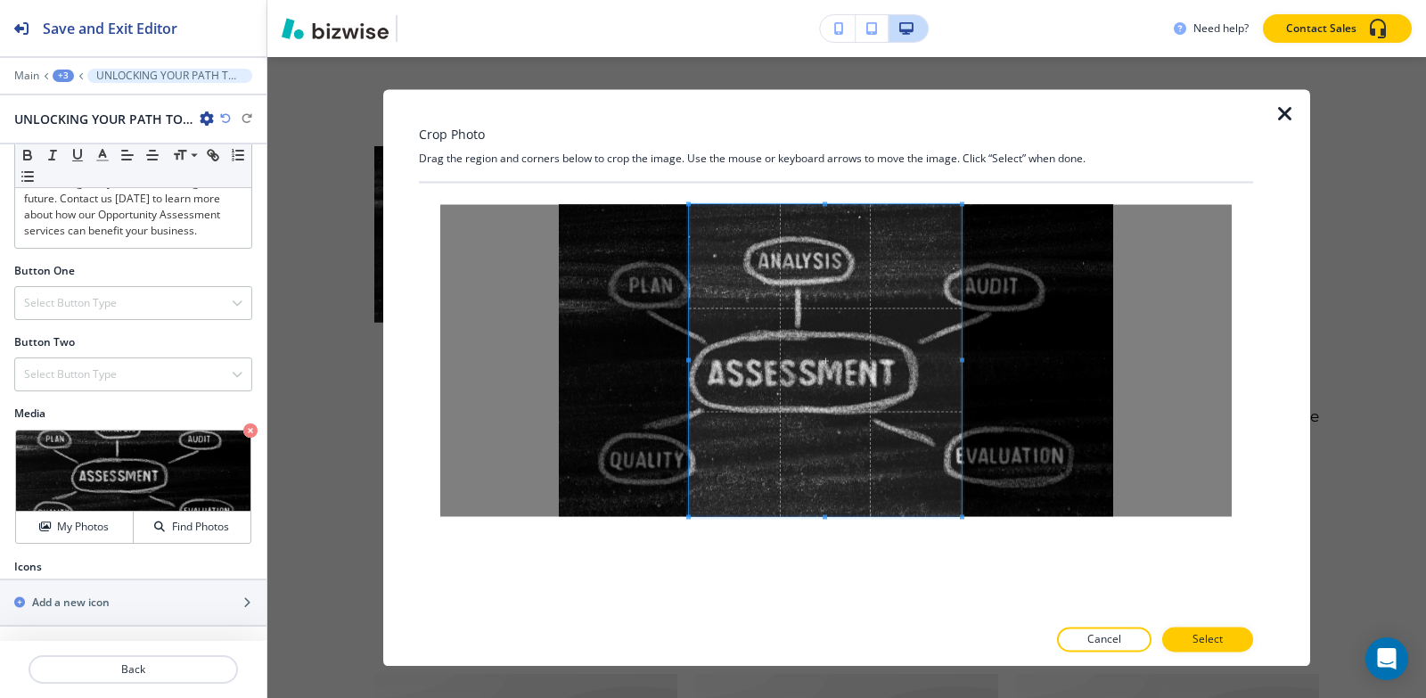
click at [685, 361] on div at bounding box center [835, 360] width 791 height 312
click at [1221, 641] on p "Select" at bounding box center [1207, 639] width 30 height 16
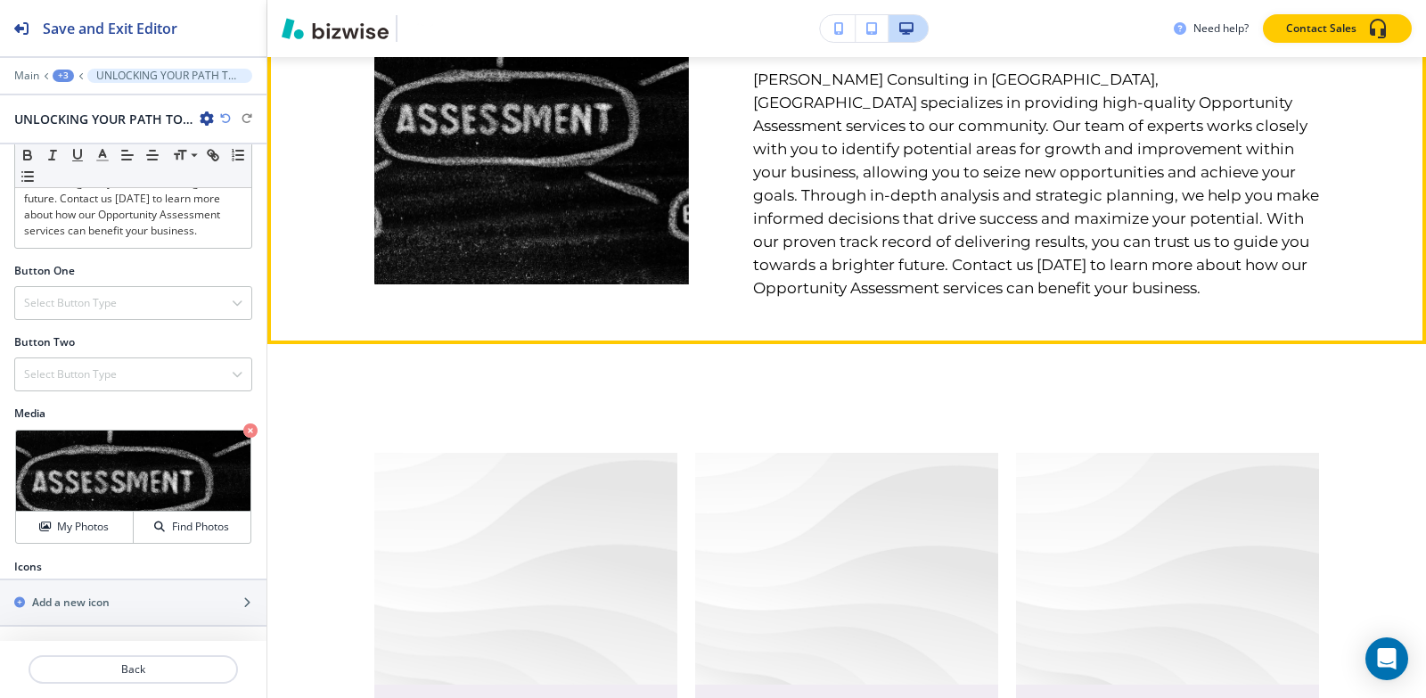
scroll to position [1217, 0]
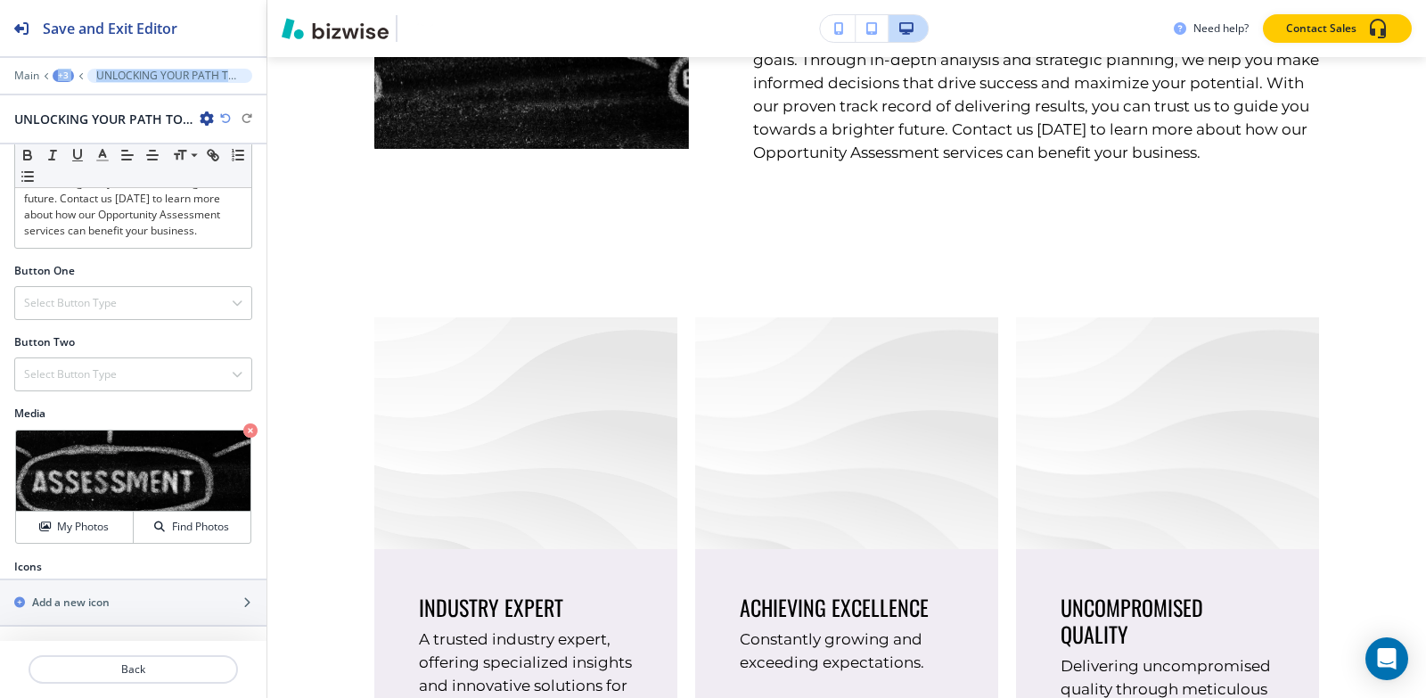
click at [57, 81] on div "Main +3 UNLOCKING YOUR PATH TO SUCCESS WITH OPPORTUNITY ASSESSMENT. UNLOCKING Y…" at bounding box center [133, 99] width 266 height 60
click at [56, 81] on div "+3" at bounding box center [63, 76] width 21 height 12
click at [88, 140] on p "AVENTURA FL" at bounding box center [109, 136] width 91 height 16
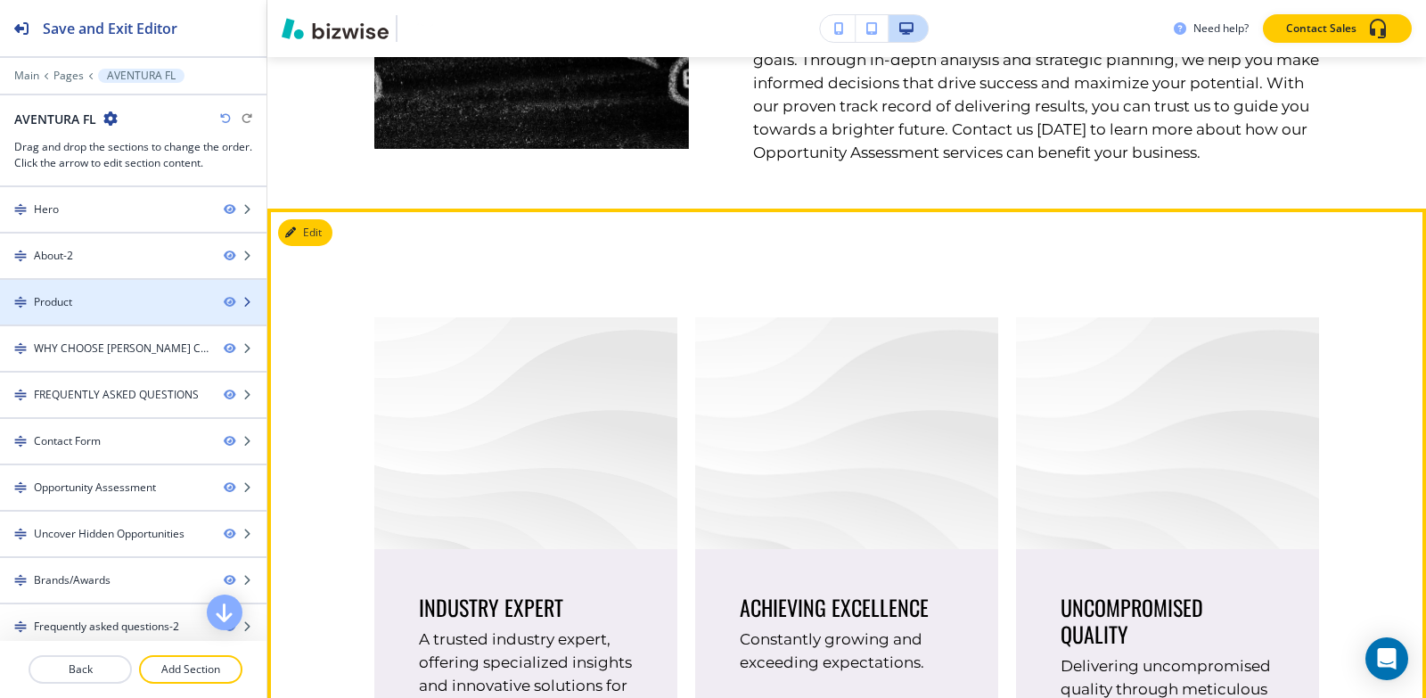
click at [96, 312] on div at bounding box center [133, 317] width 266 height 14
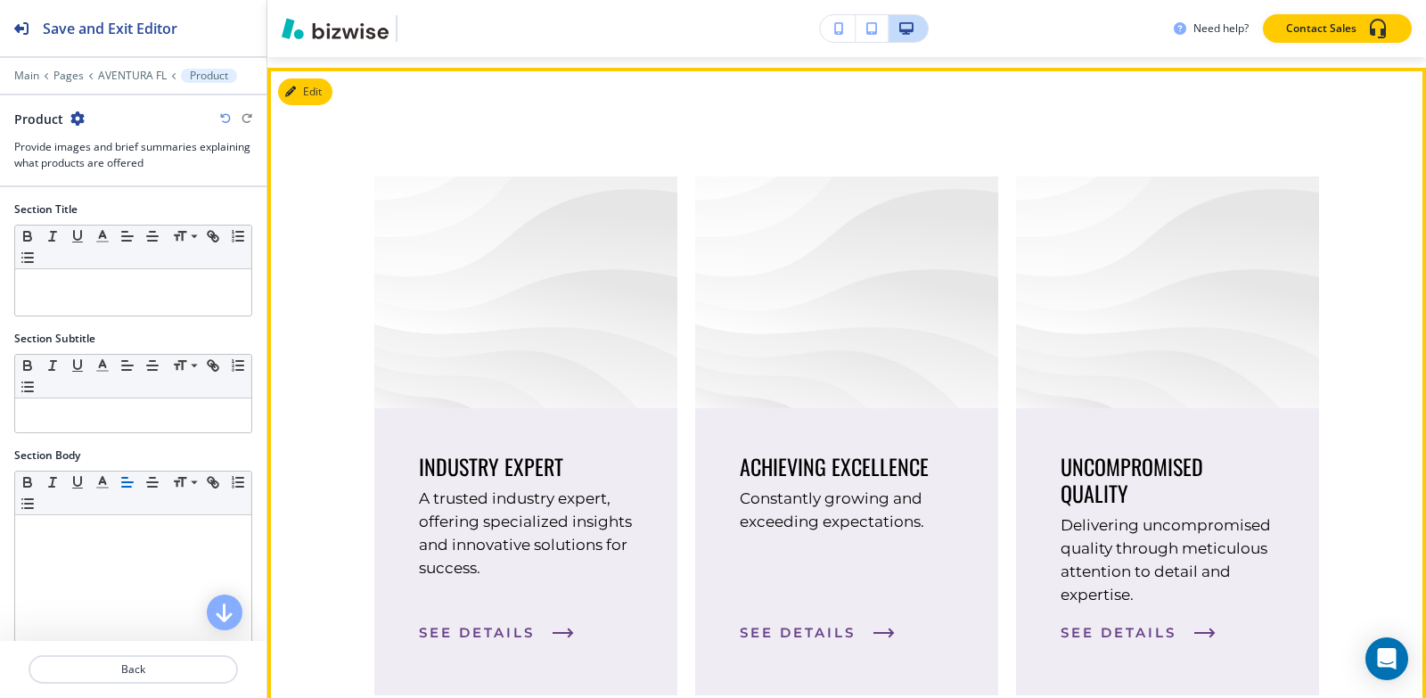
scroll to position [1369, 0]
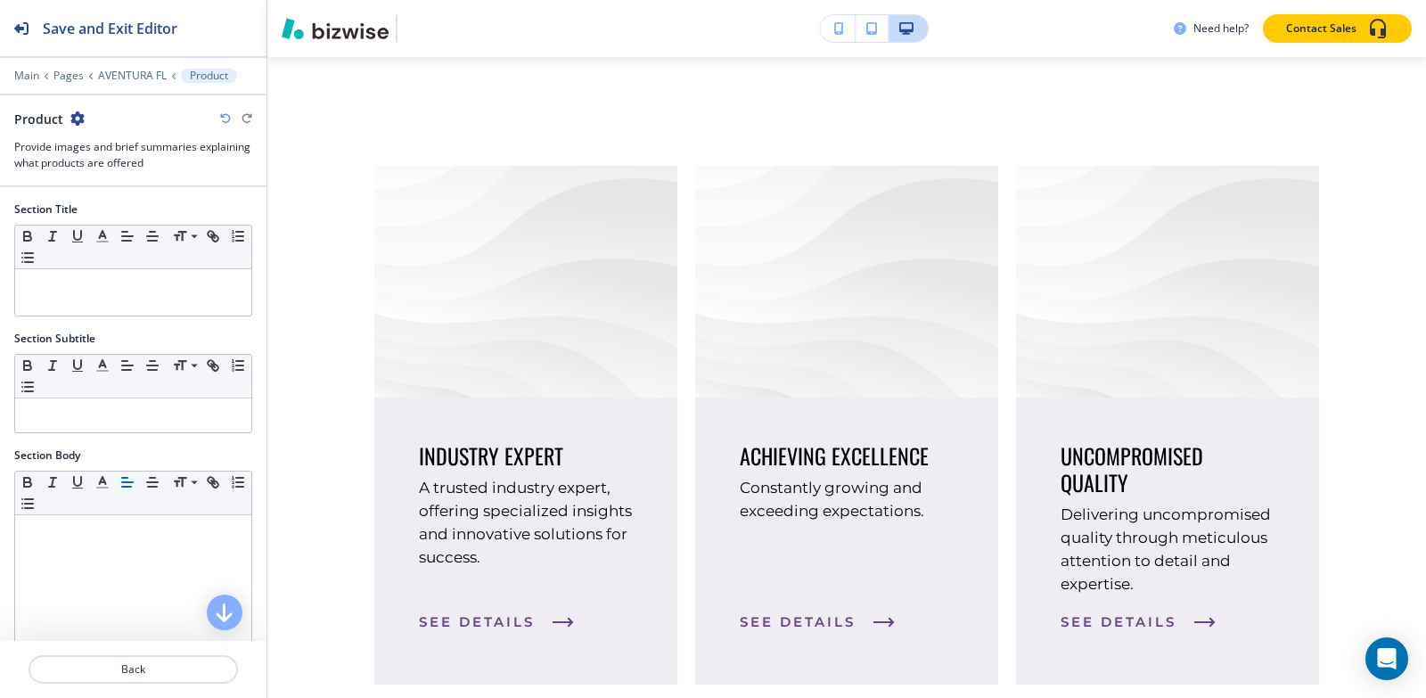
click at [77, 117] on div "Product" at bounding box center [133, 119] width 238 height 19
click at [77, 117] on icon "button" at bounding box center [77, 118] width 14 height 14
click at [127, 222] on button "Delete Section" at bounding box center [126, 212] width 114 height 32
click at [168, 176] on div at bounding box center [133, 178] width 266 height 14
click at [119, 74] on p "AVENTURA FL" at bounding box center [132, 76] width 69 height 12
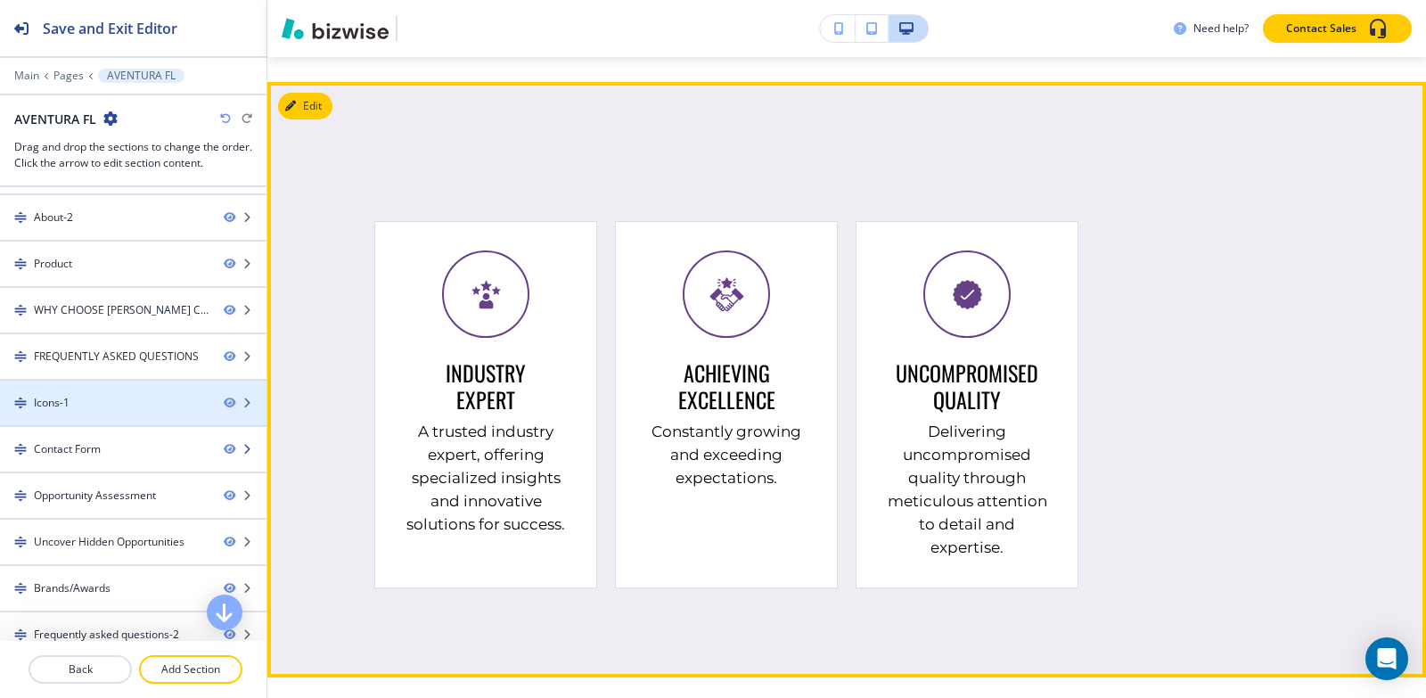
scroll to position [3384, 0]
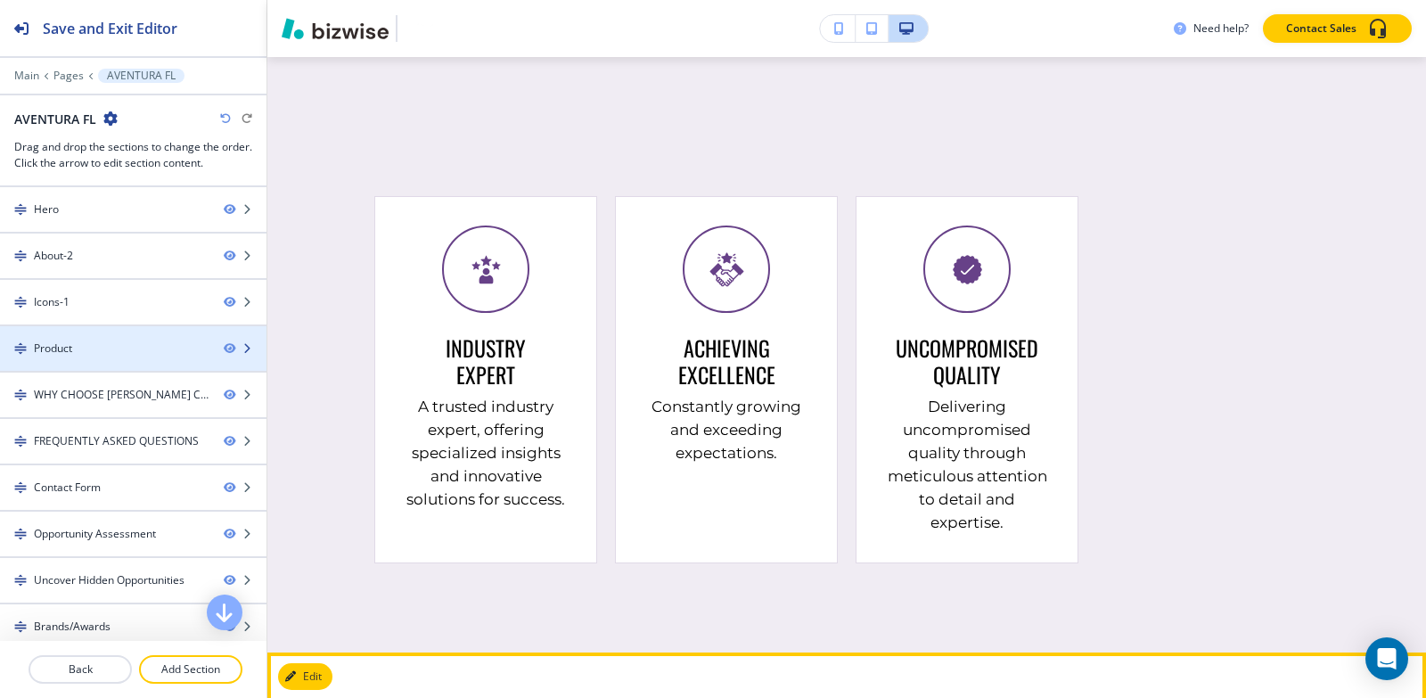
click at [72, 350] on div "Product" at bounding box center [53, 348] width 38 height 16
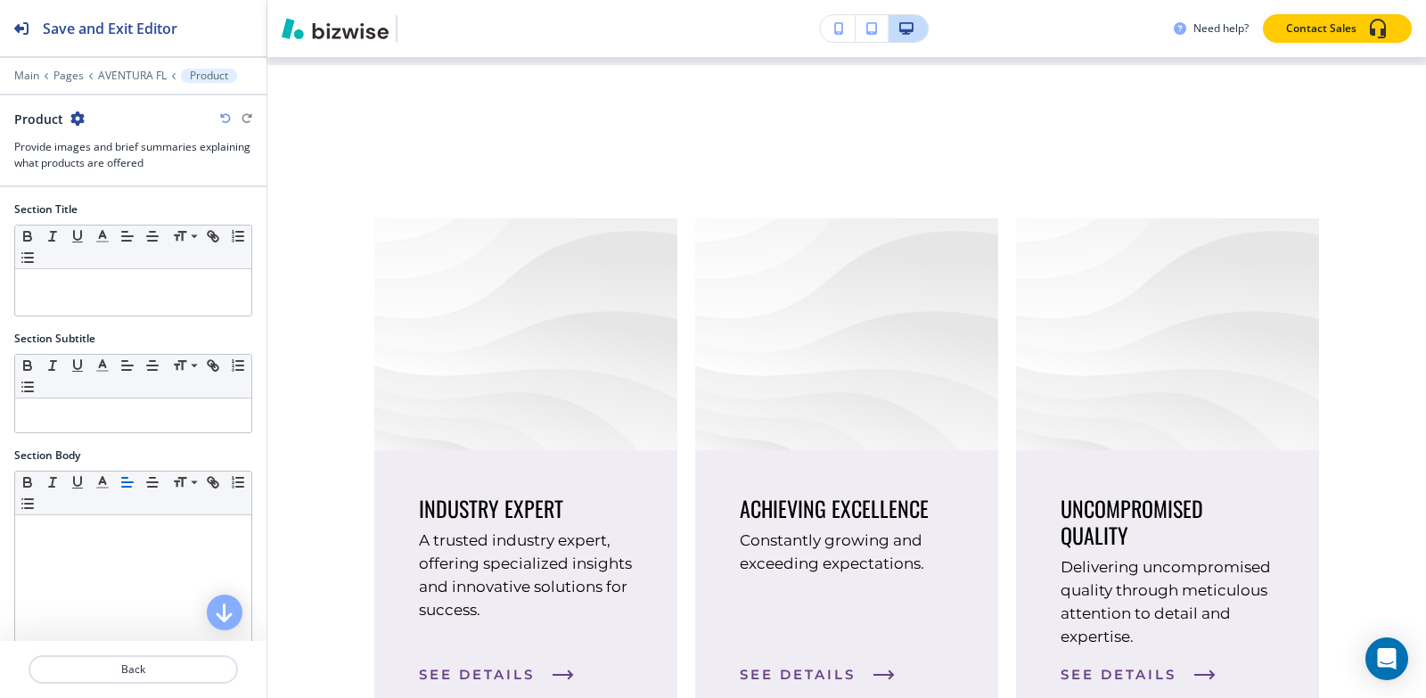
scroll to position [2009, 0]
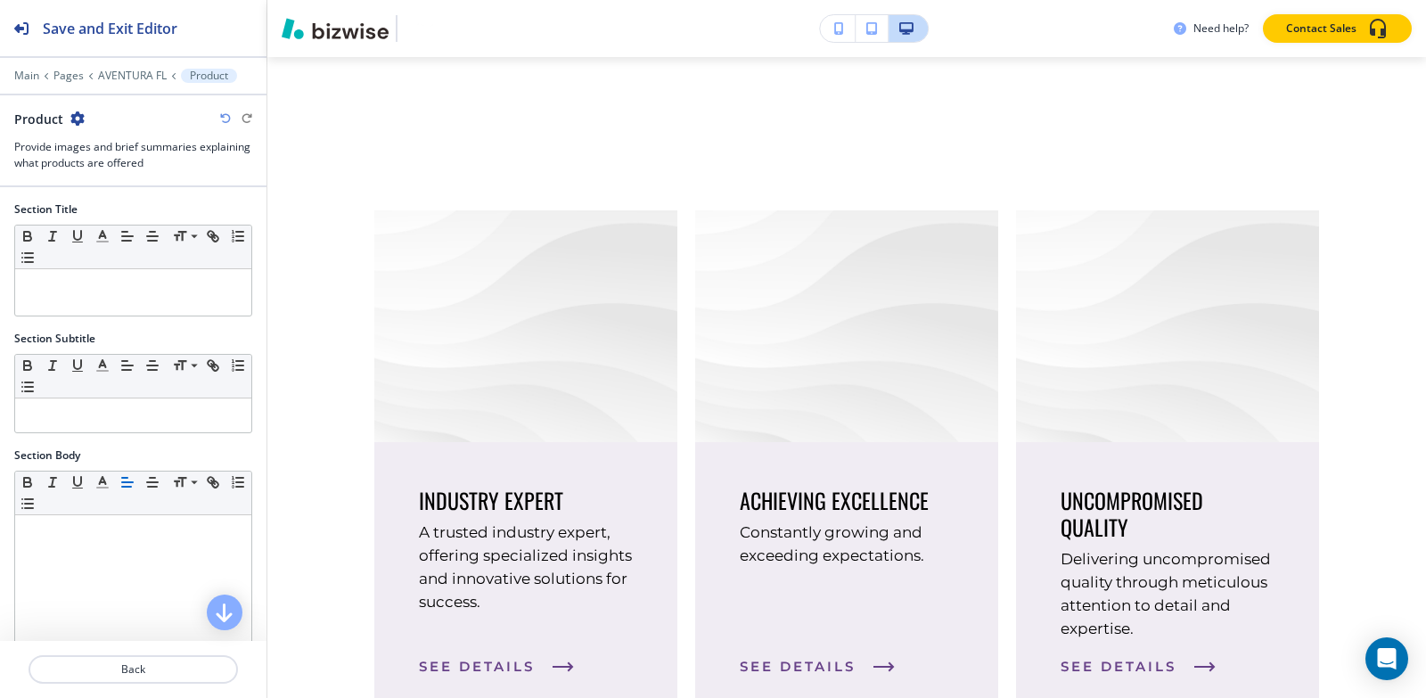
click at [76, 117] on icon "button" at bounding box center [77, 118] width 14 height 14
click at [135, 211] on p "Delete Section" at bounding box center [125, 212] width 91 height 16
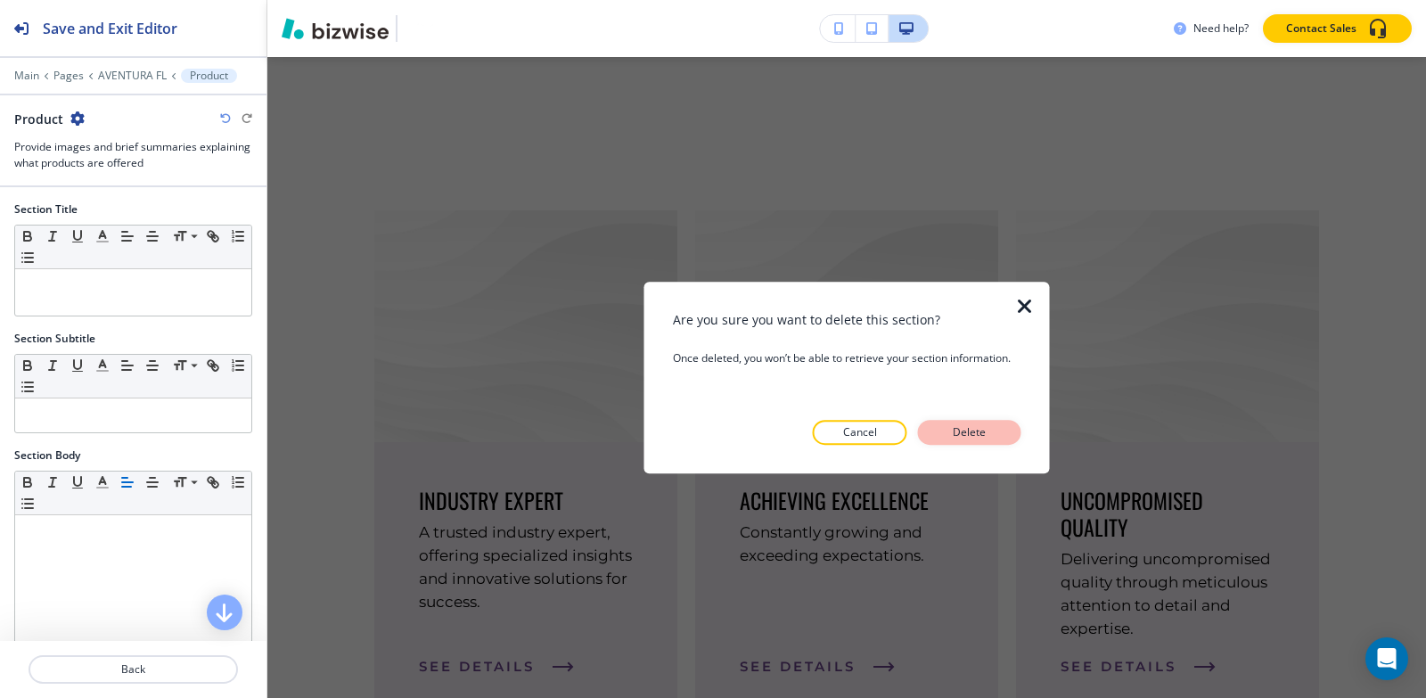
click at [989, 428] on p "Delete" at bounding box center [969, 432] width 43 height 16
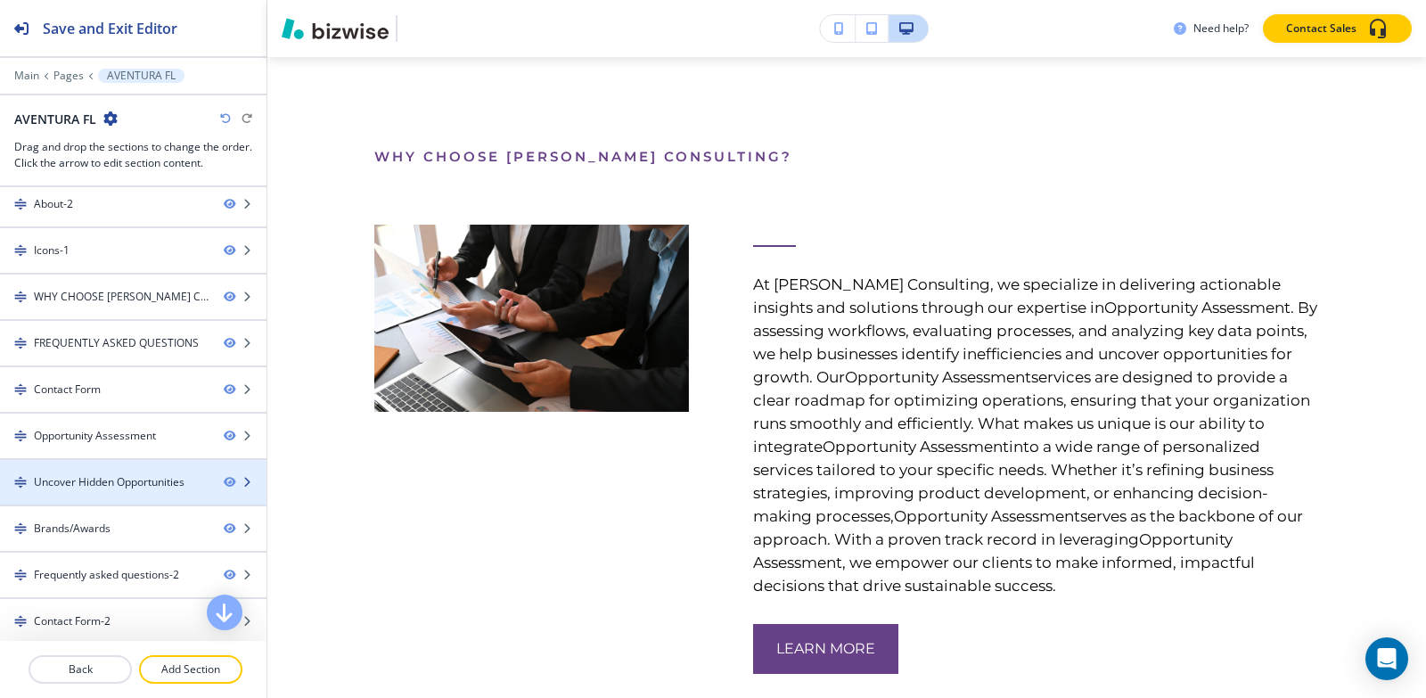
scroll to position [0, 0]
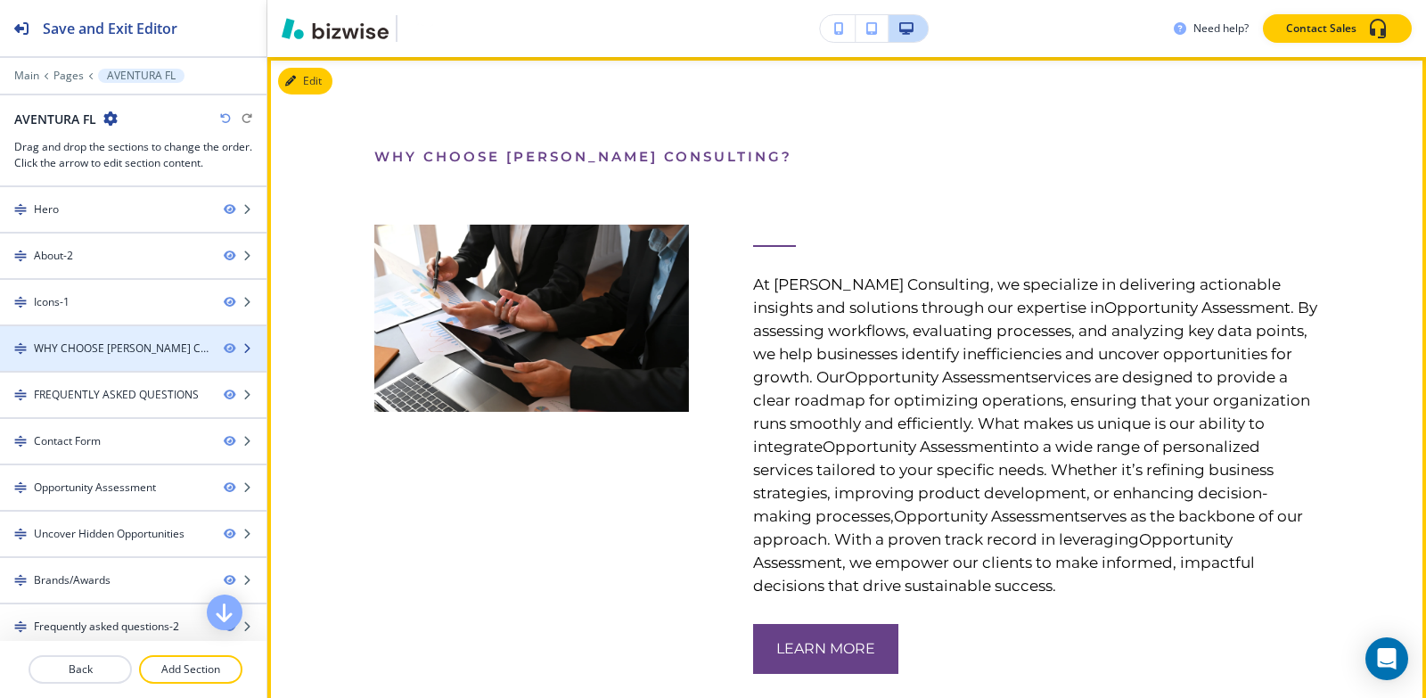
click at [132, 350] on div "WHY CHOOSE [PERSON_NAME] CONSULTING?" at bounding box center [122, 348] width 176 height 16
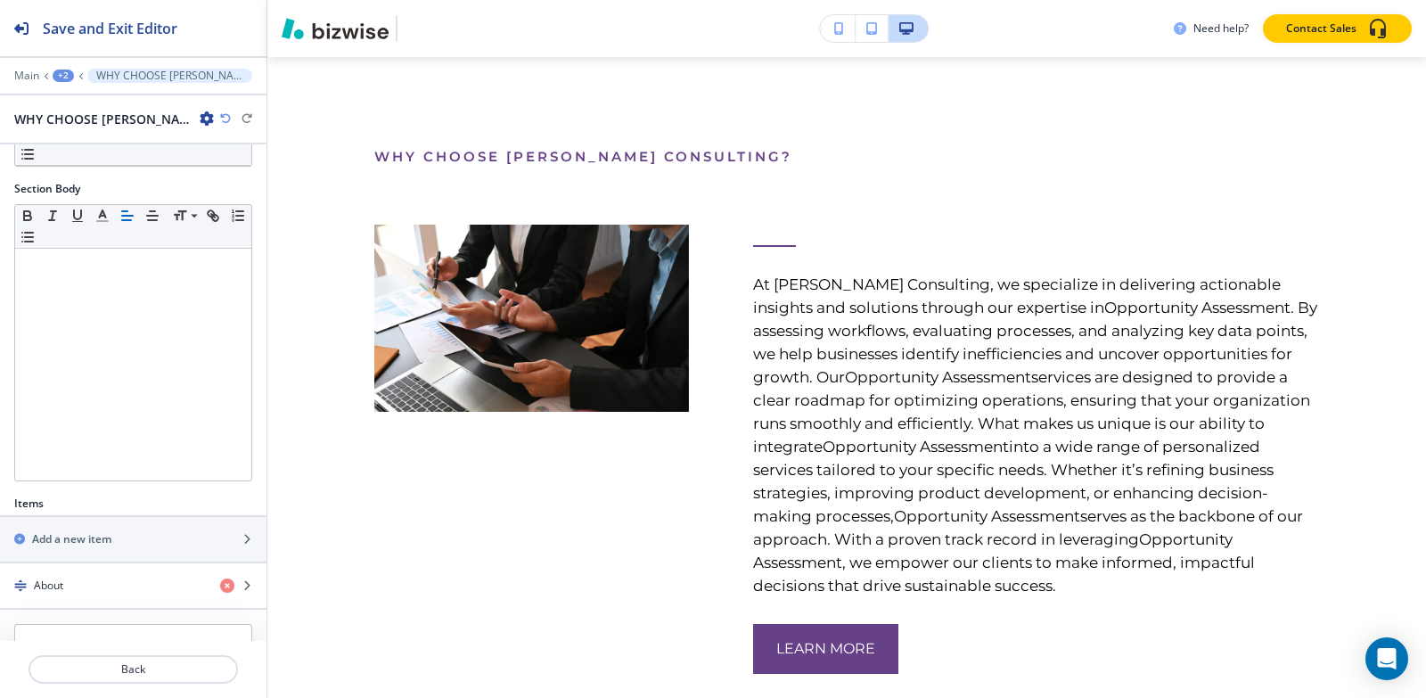
scroll to position [332, 0]
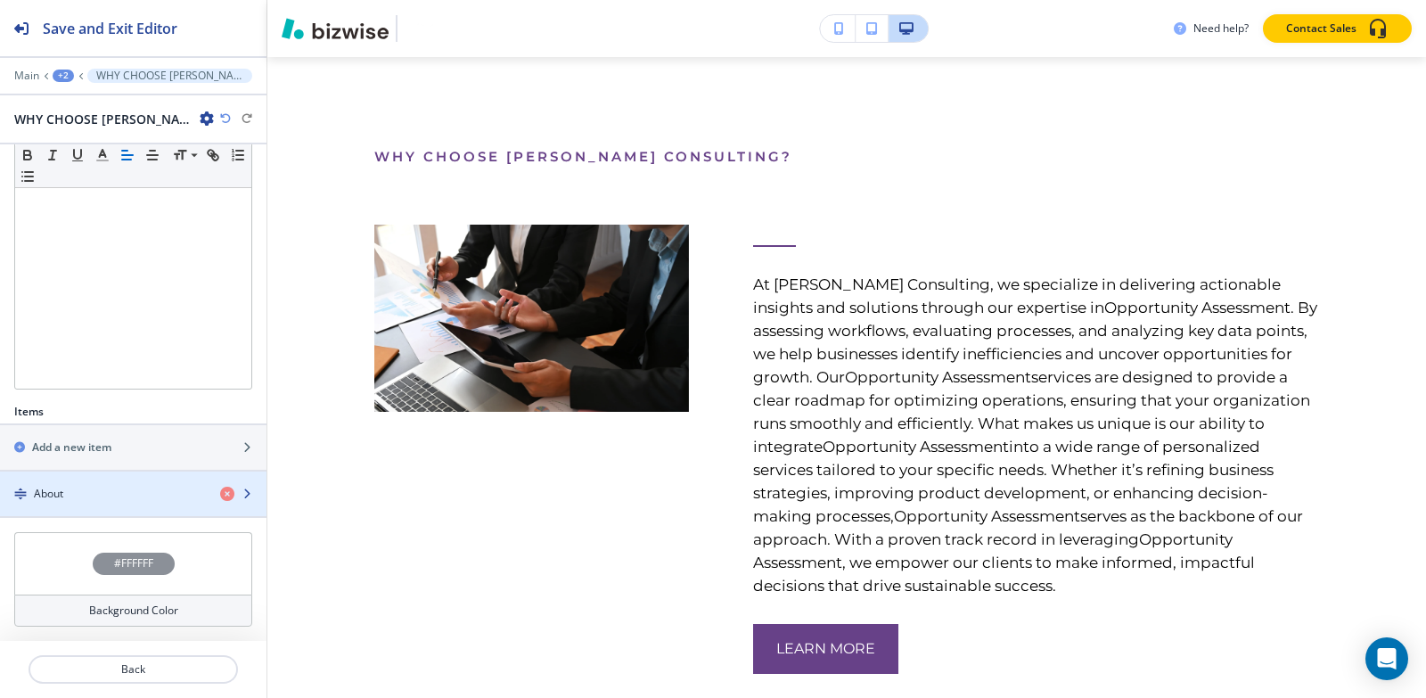
click at [132, 480] on div "button" at bounding box center [133, 478] width 266 height 14
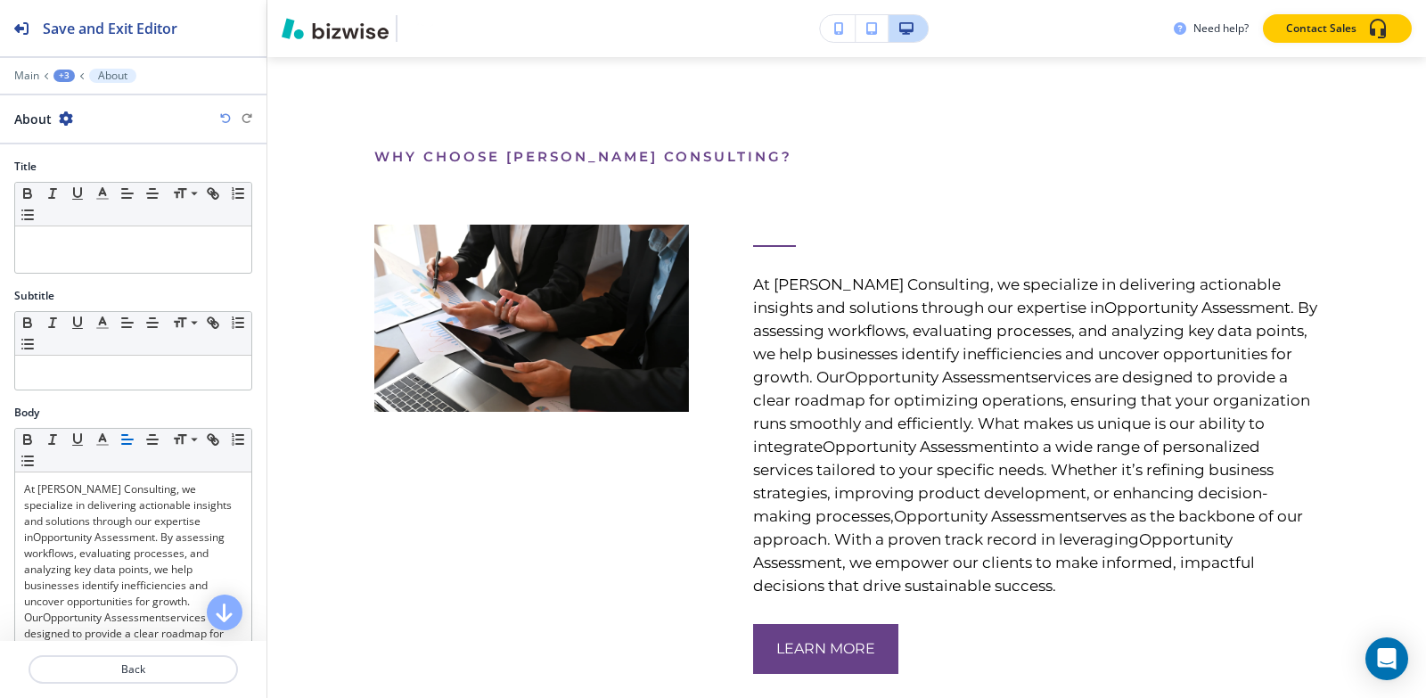
scroll to position [2087, 0]
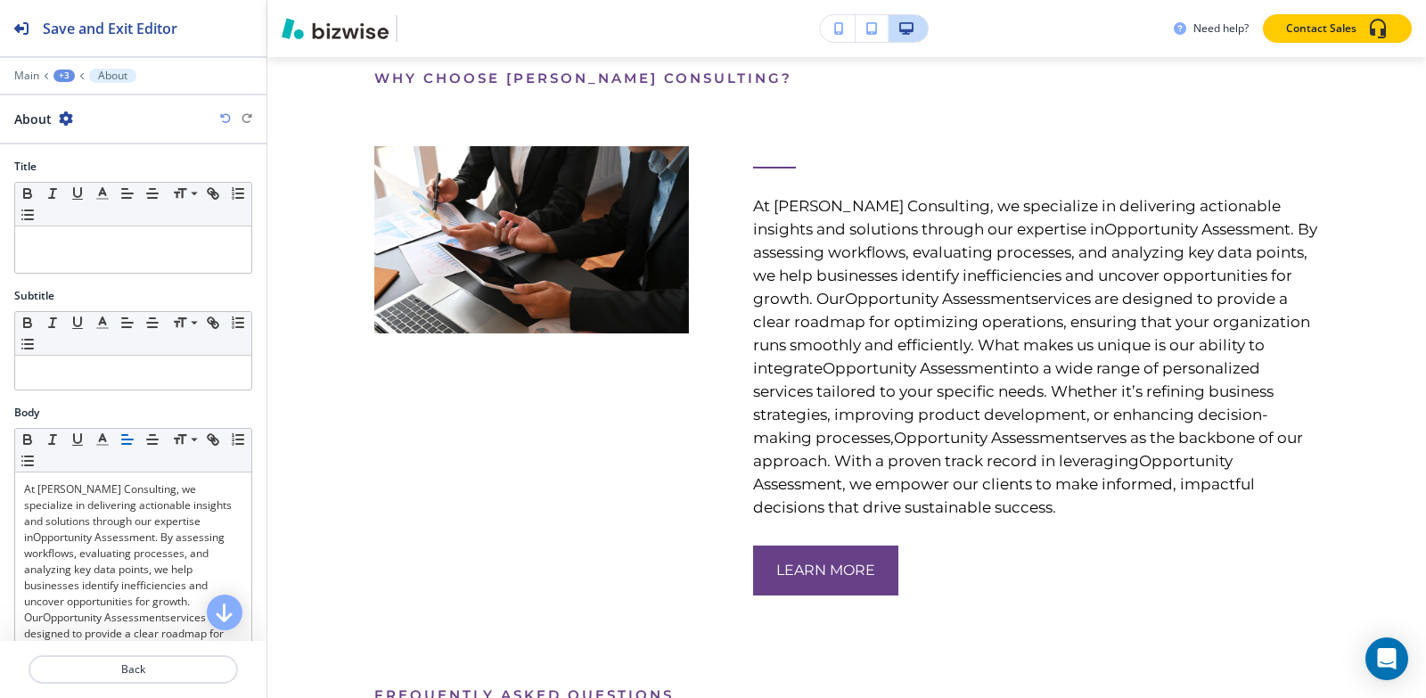
click at [66, 77] on div "+3" at bounding box center [63, 76] width 21 height 12
click at [88, 162] on p "WHY CHOOSE [PERSON_NAME] CONSULTING?" at bounding box center [110, 168] width 91 height 16
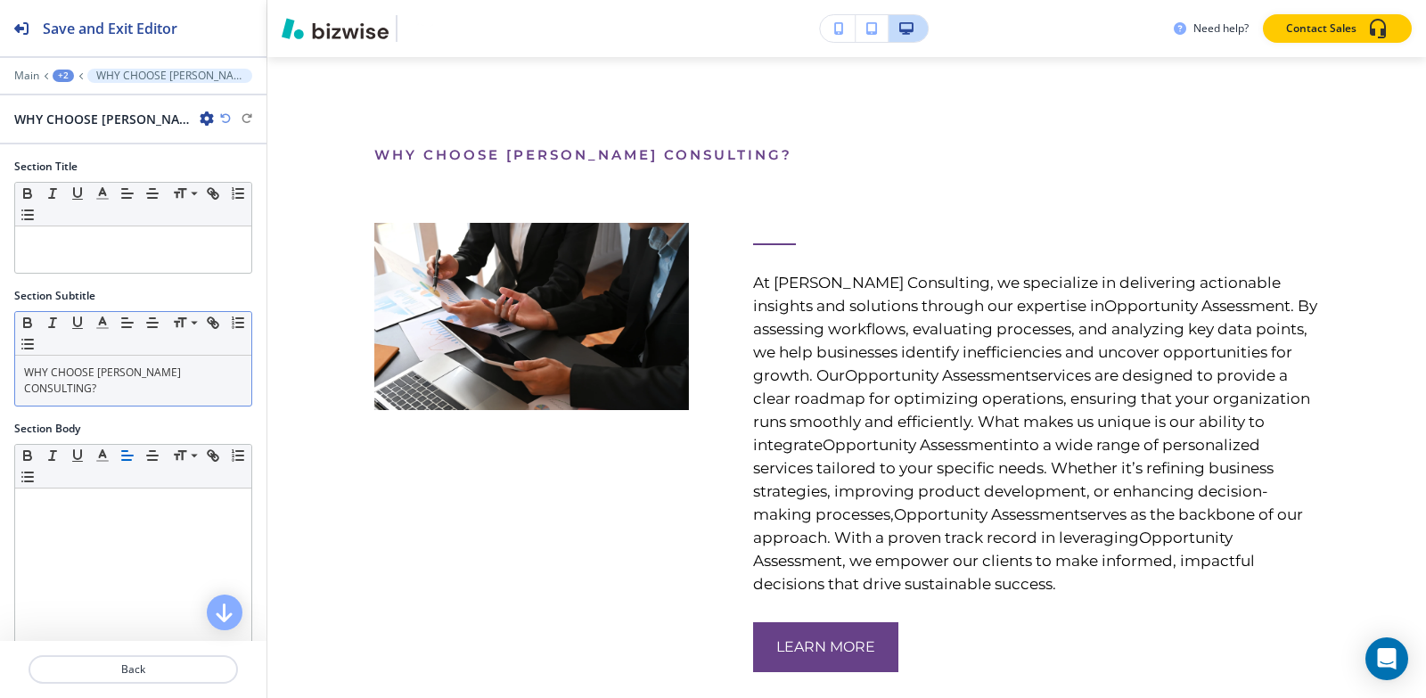
scroll to position [2009, 0]
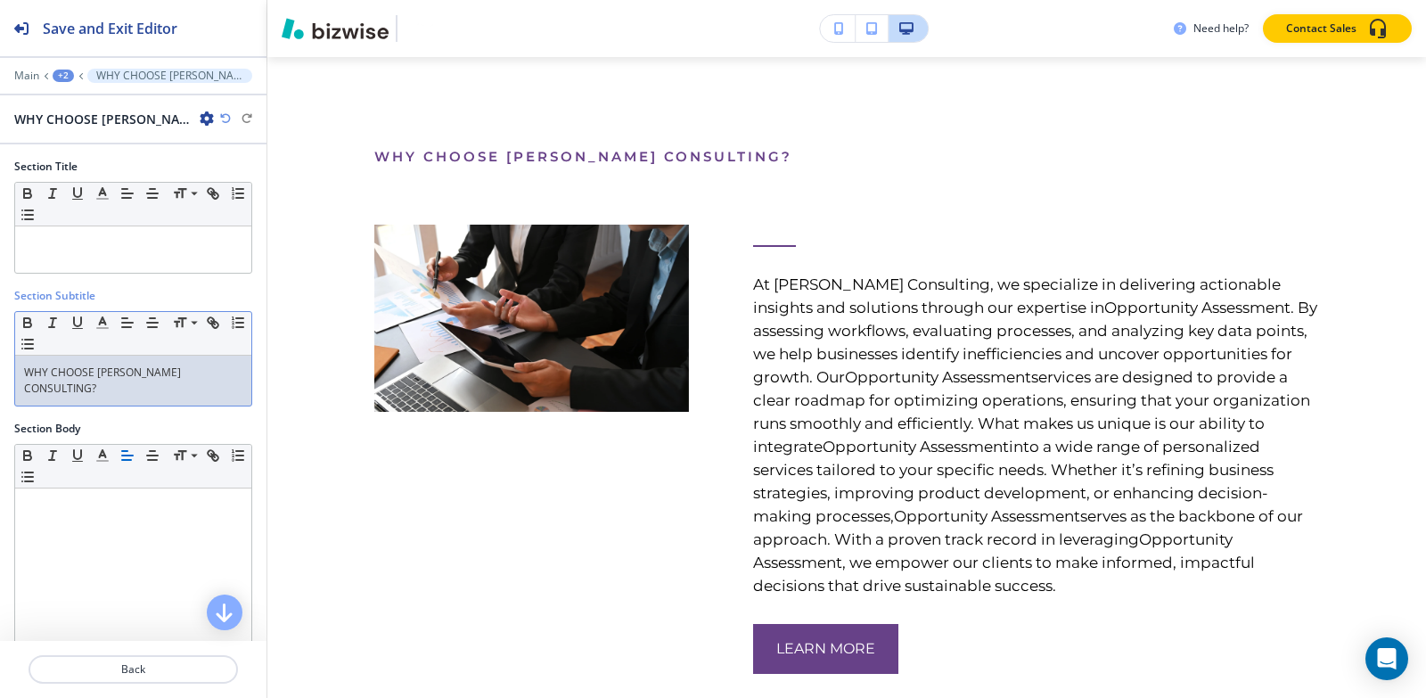
click at [111, 381] on p "WHY CHOOSE [PERSON_NAME] CONSULTING?" at bounding box center [133, 380] width 218 height 32
copy p "WHY CHOOSE [PERSON_NAME] CONSULTING?"
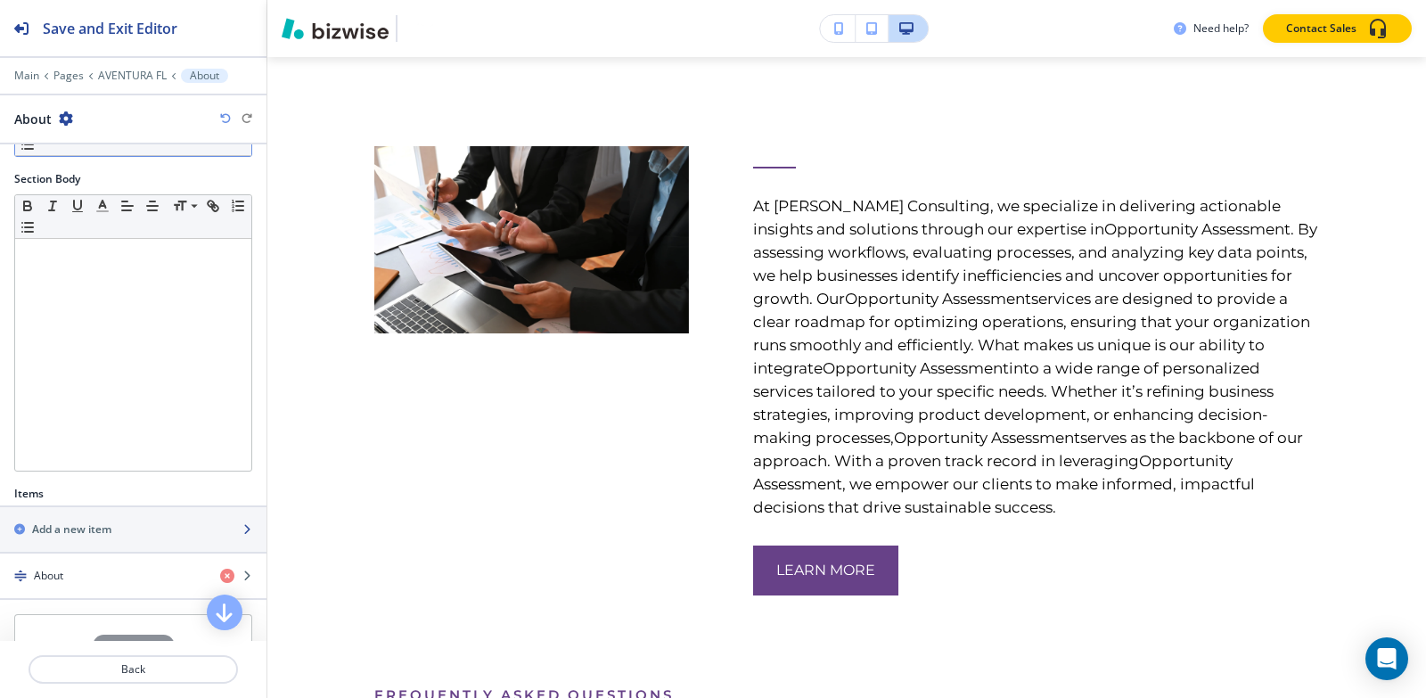
scroll to position [315, 0]
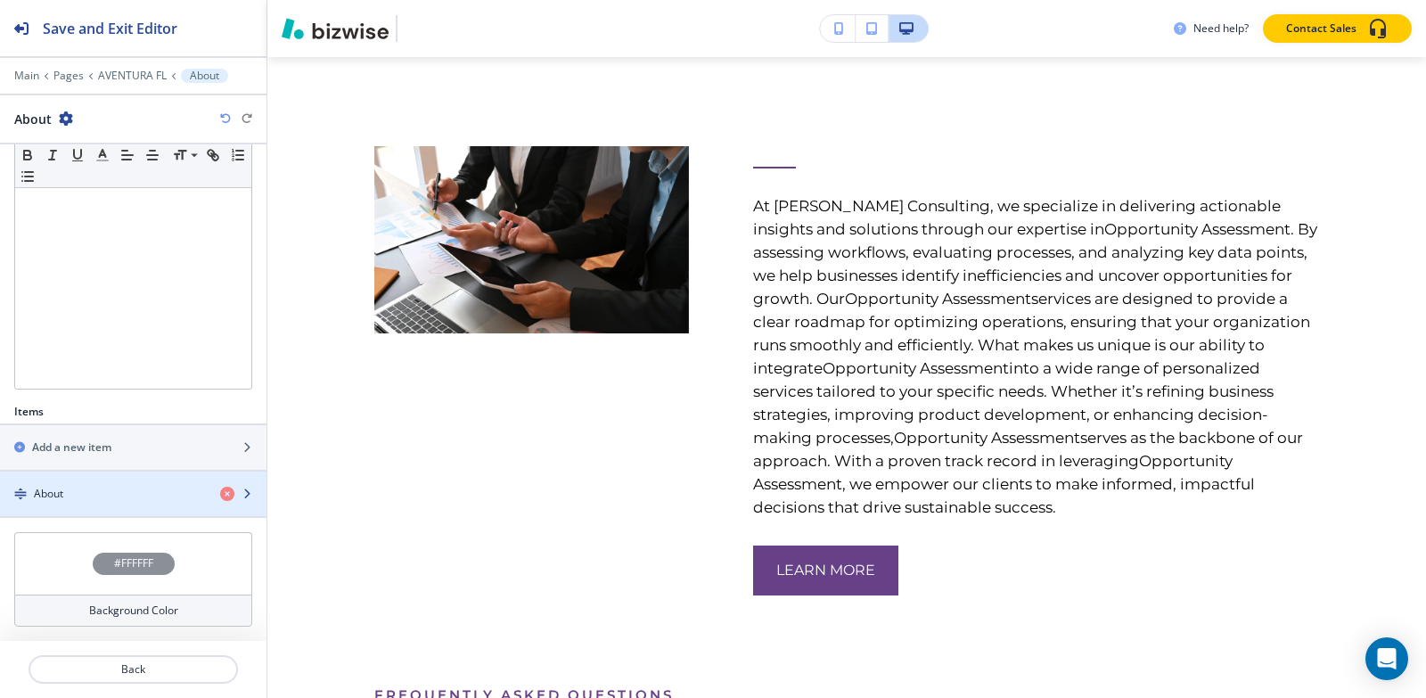
click at [98, 490] on div "About" at bounding box center [103, 494] width 206 height 16
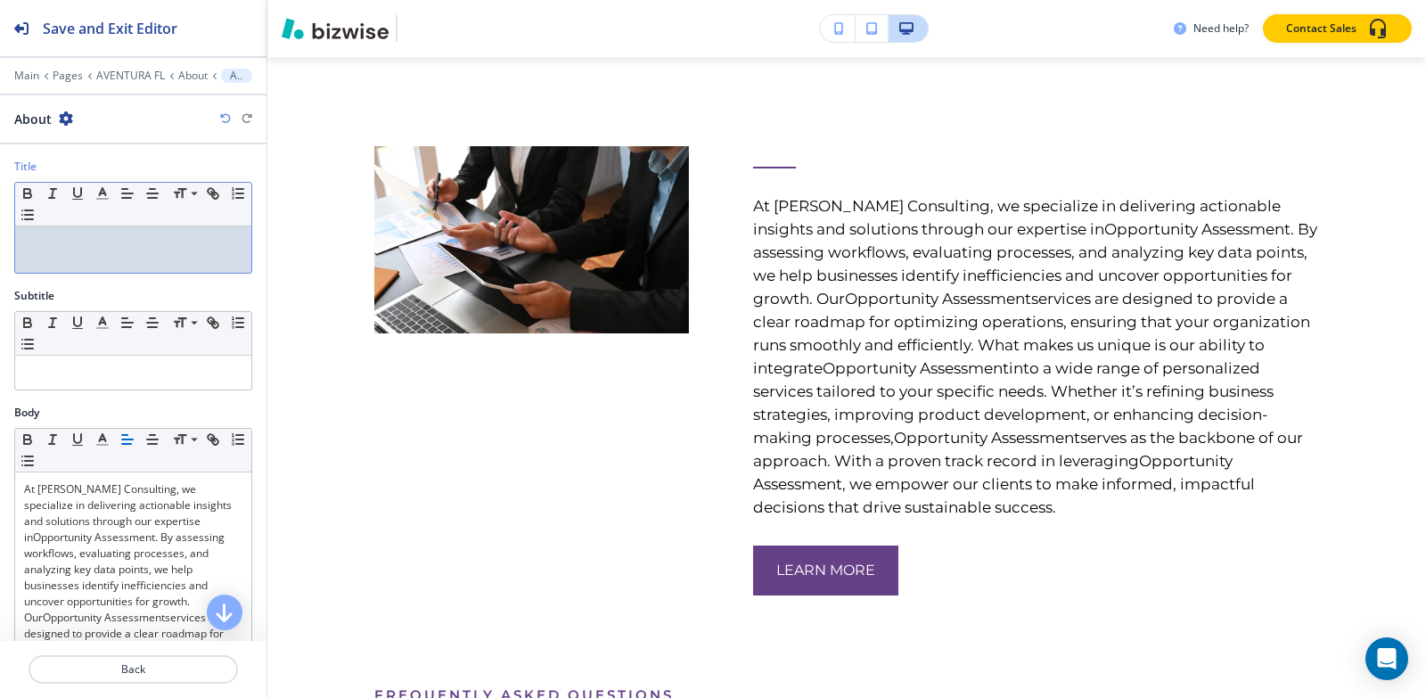
click at [132, 266] on div at bounding box center [133, 249] width 236 height 46
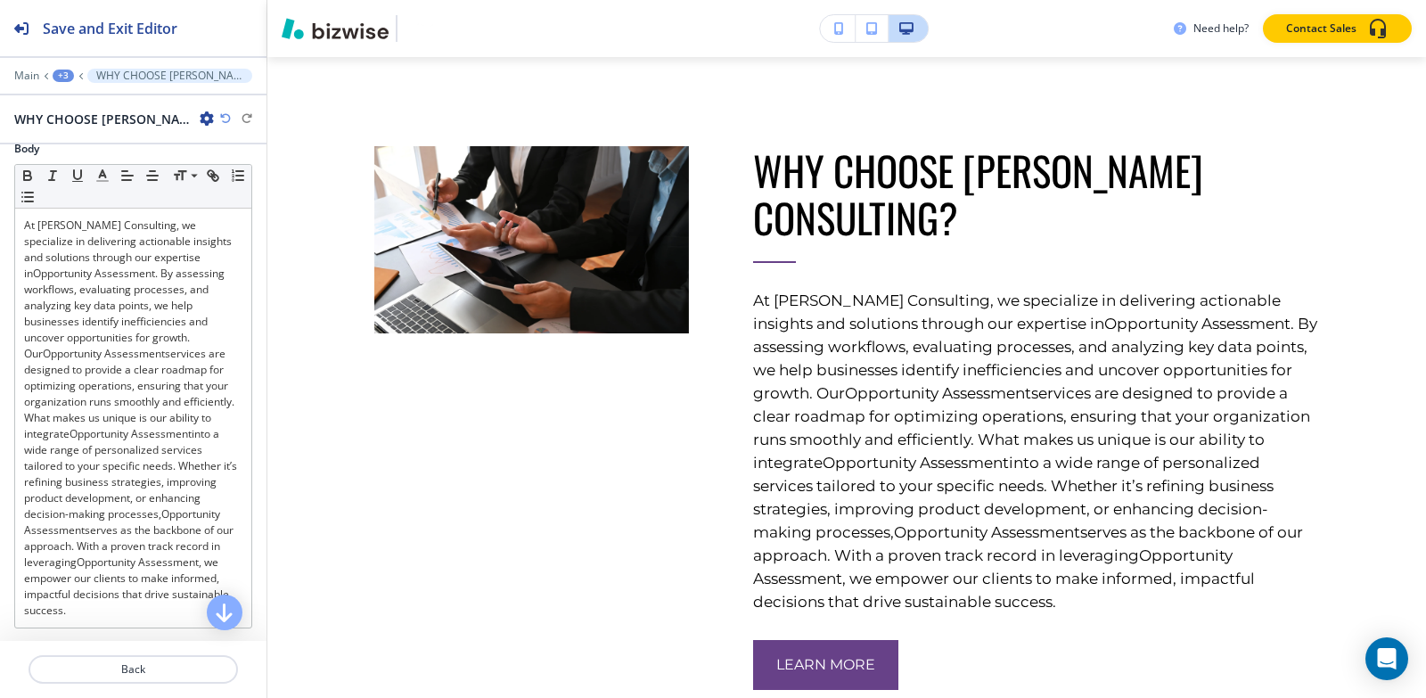
scroll to position [802, 0]
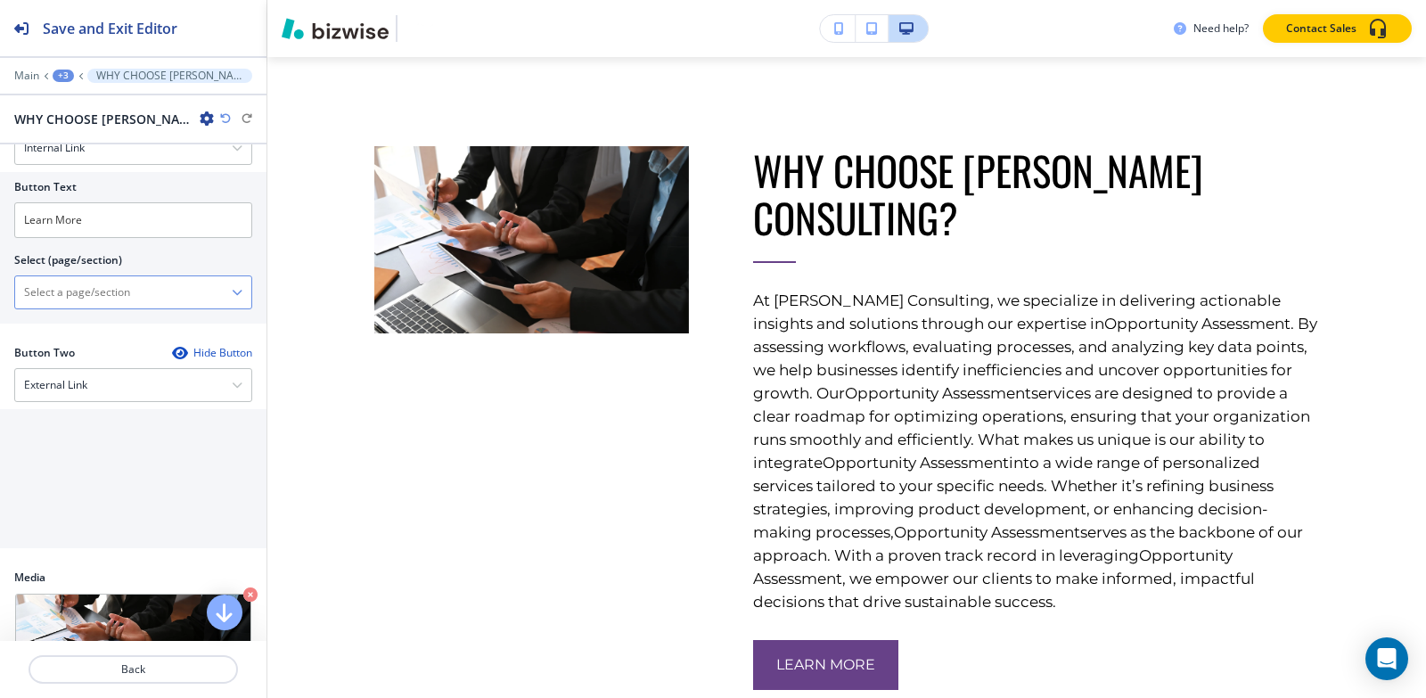
click at [109, 293] on \(page\/section\) "Manual Input" at bounding box center [123, 292] width 217 height 30
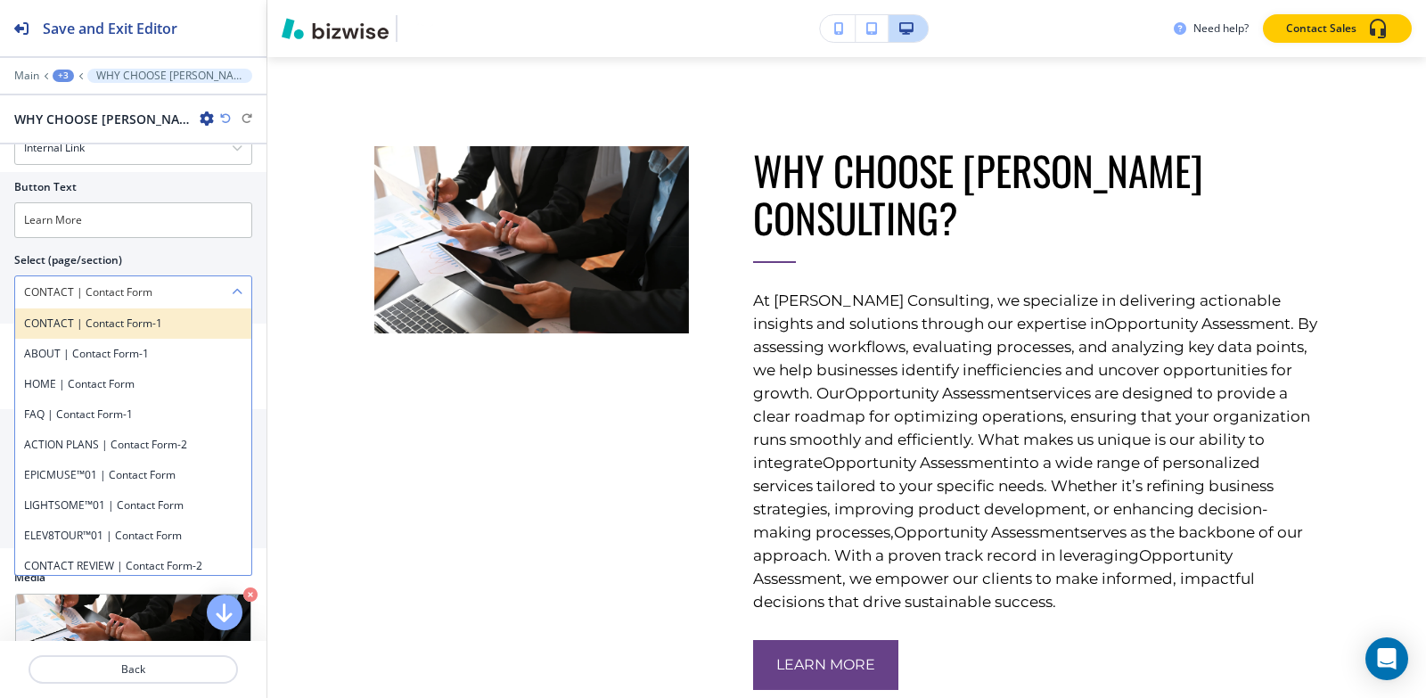
click at [130, 332] on h4 "CONTACT | Contact Form-1" at bounding box center [133, 323] width 218 height 16
type \(page\/section\) "CONTACT | Contact Form-1"
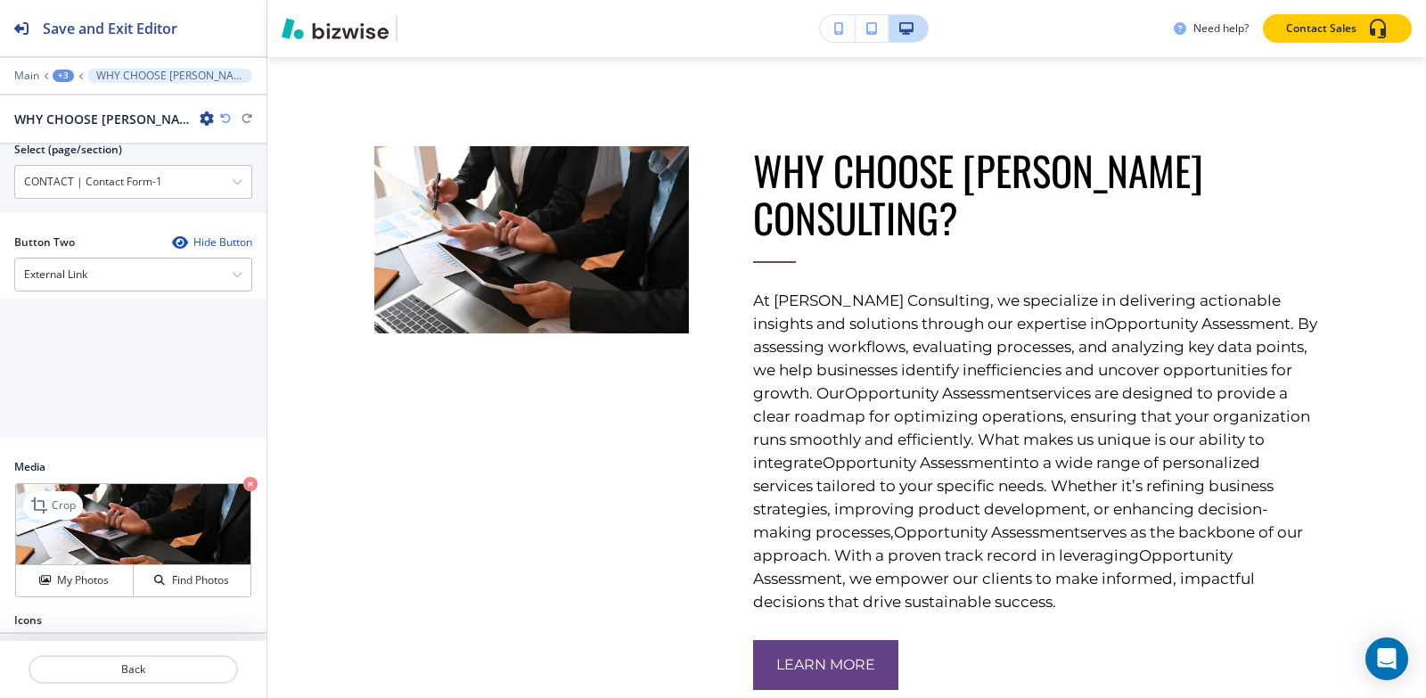
scroll to position [982, 0]
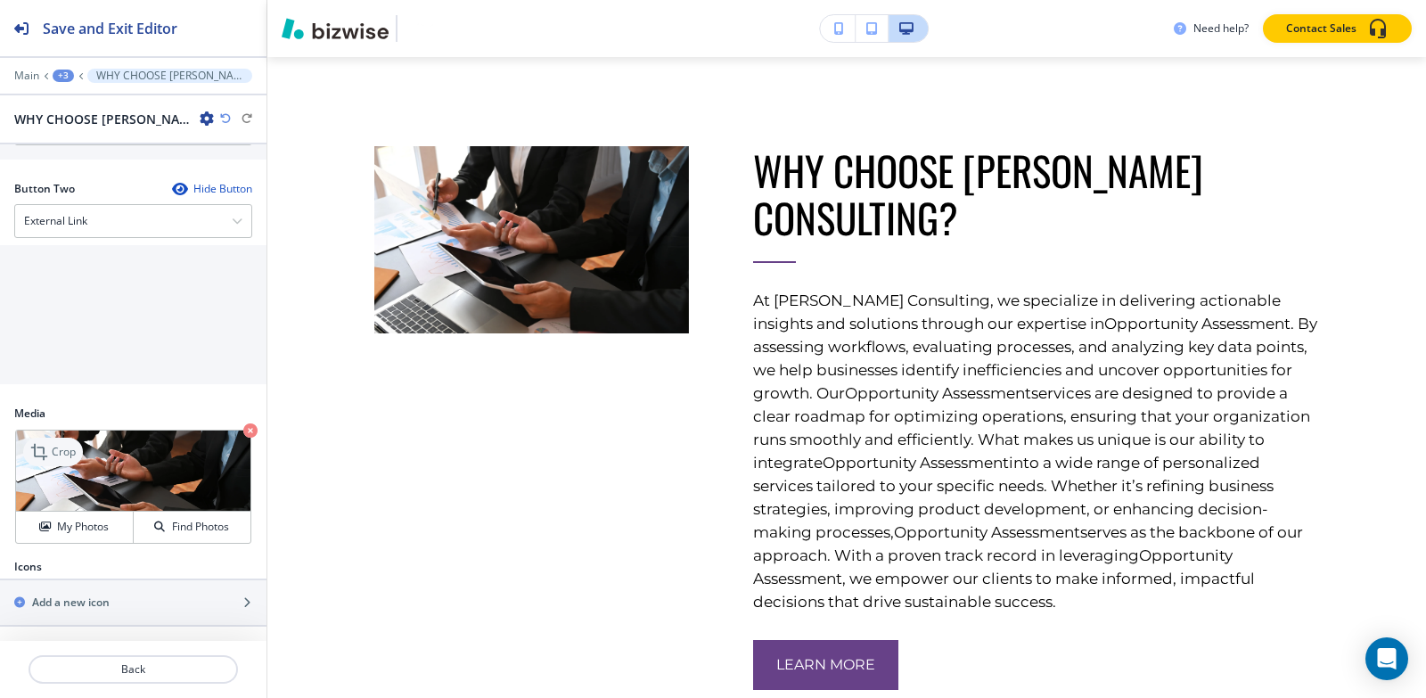
click at [72, 451] on p "Crop" at bounding box center [64, 452] width 24 height 16
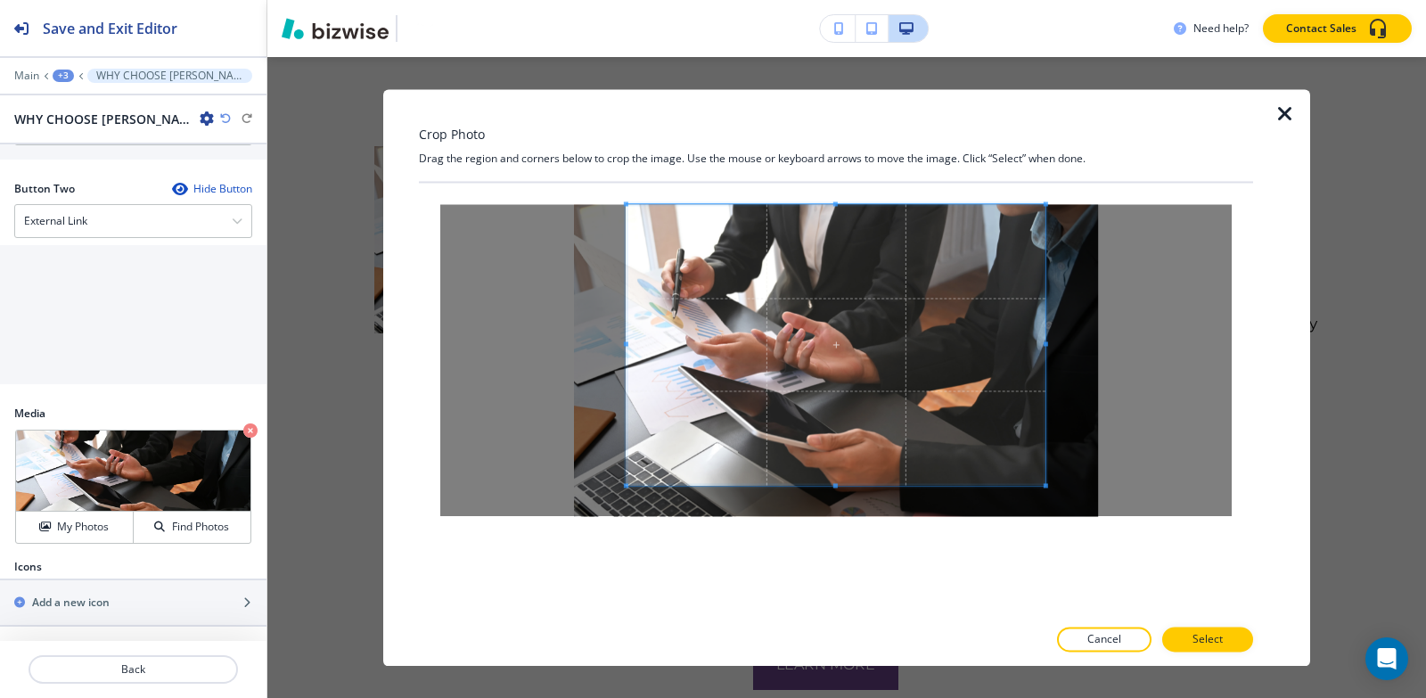
click at [837, 132] on div "Crop Photo Drag the region and corners below to crop the image. Use the mouse o…" at bounding box center [836, 377] width 834 height 577
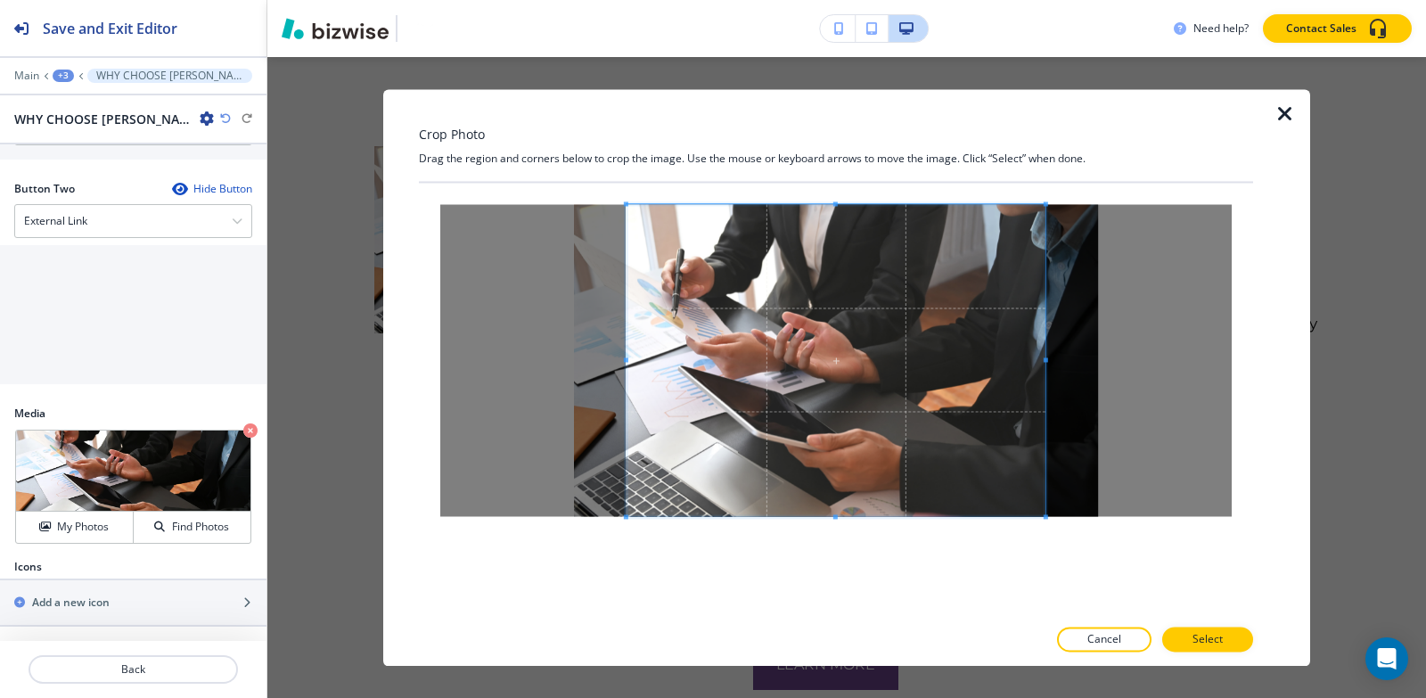
click at [828, 623] on div "Crop Photo Drag the region and corners below to crop the image. Use the mouse o…" at bounding box center [836, 377] width 834 height 577
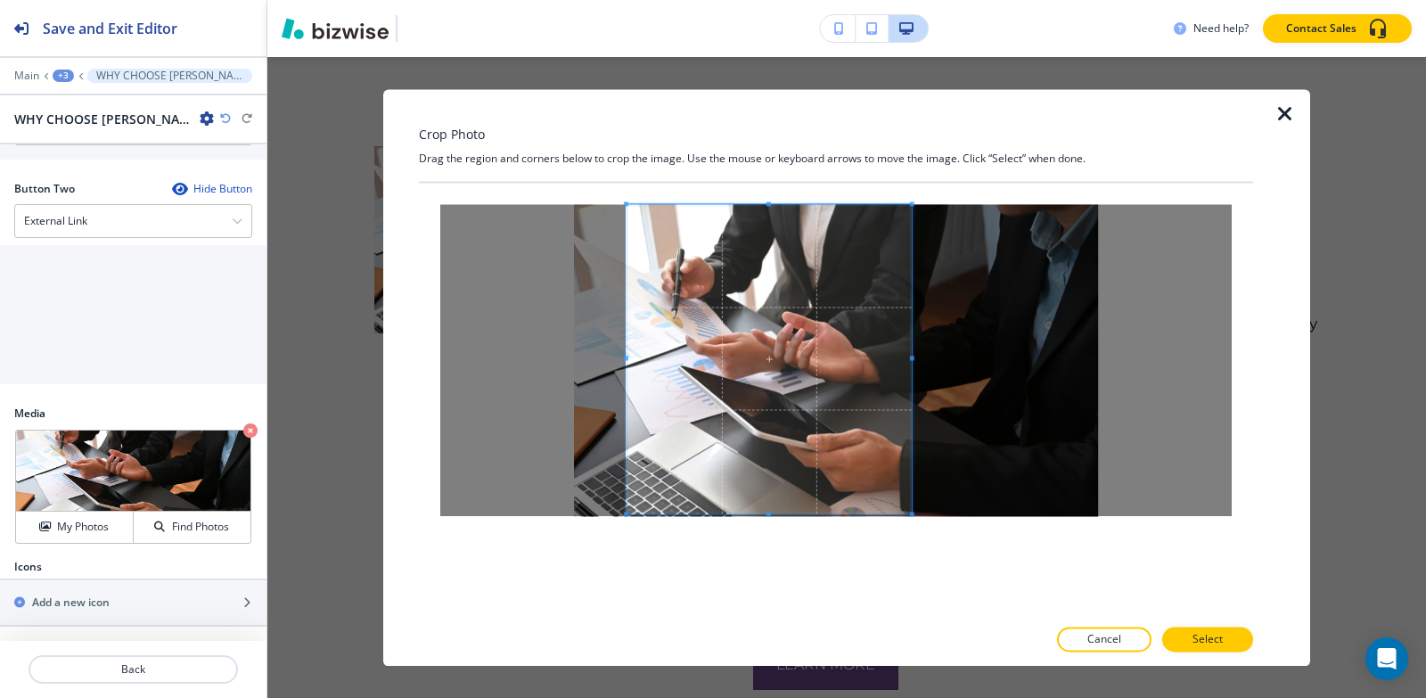
click at [905, 362] on div at bounding box center [768, 358] width 285 height 309
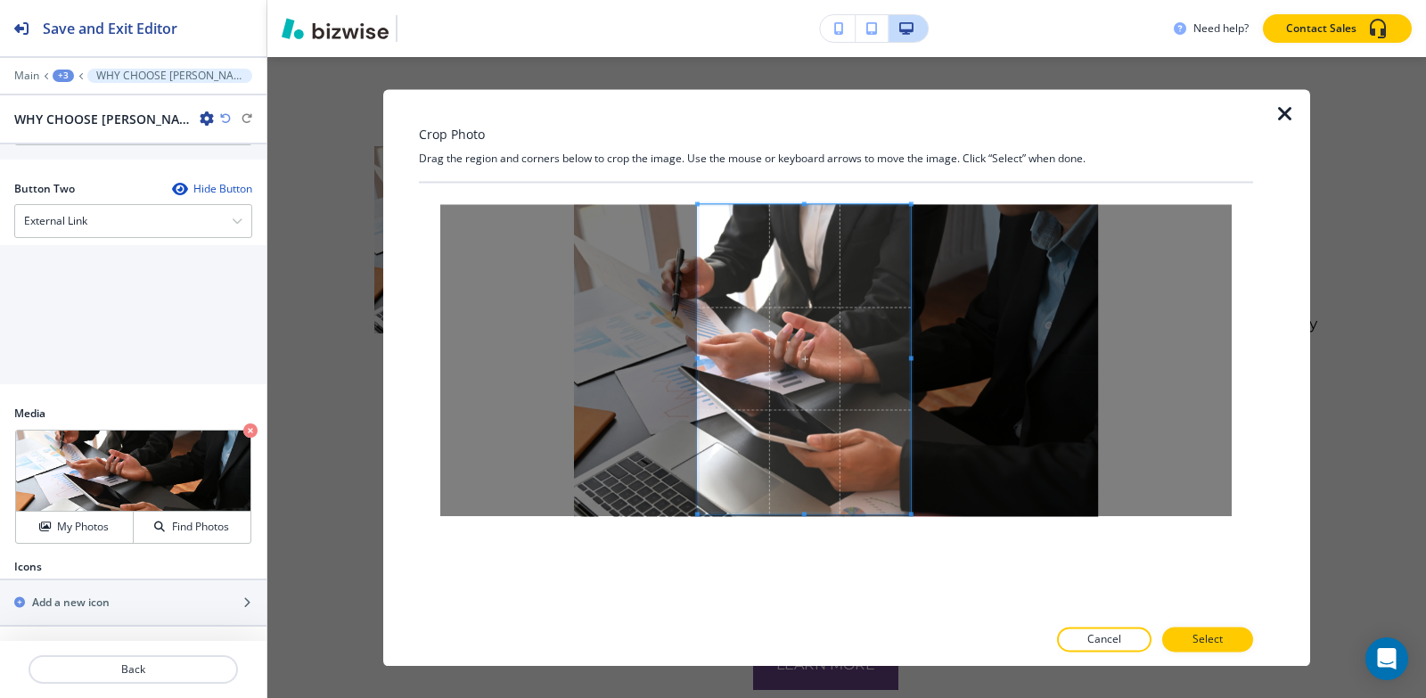
click at [695, 357] on span at bounding box center [697, 358] width 4 height 4
click at [1234, 643] on button "Select" at bounding box center [1207, 638] width 91 height 25
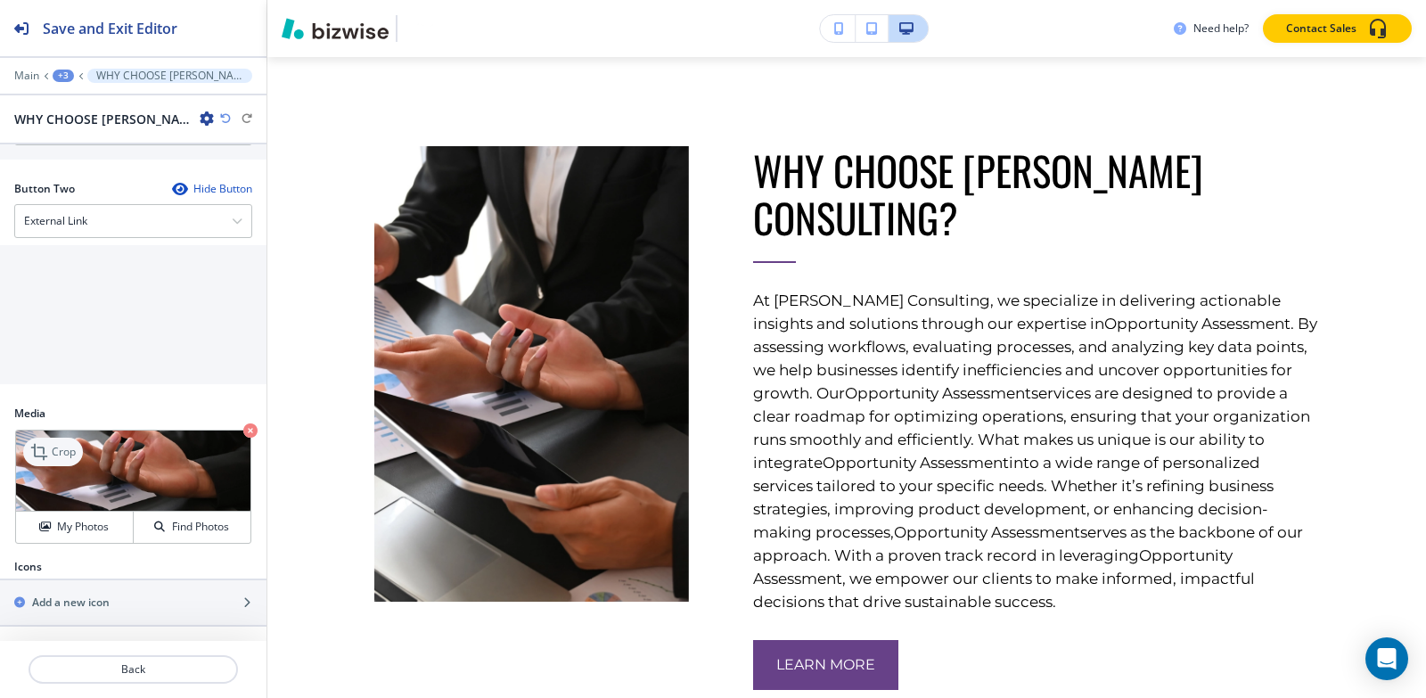
click at [53, 446] on p "Crop" at bounding box center [64, 452] width 24 height 16
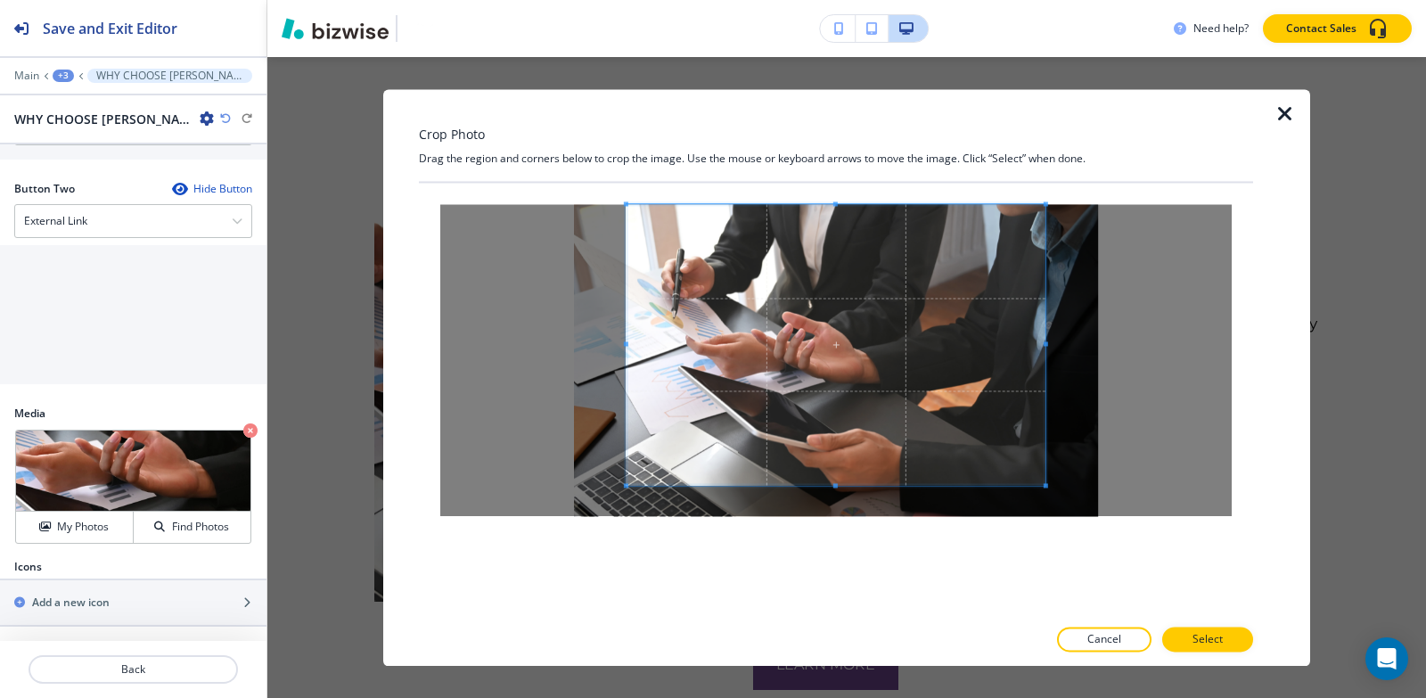
click at [833, 140] on div "Crop Photo Drag the region and corners below to crop the image. Use the mouse o…" at bounding box center [836, 377] width 834 height 577
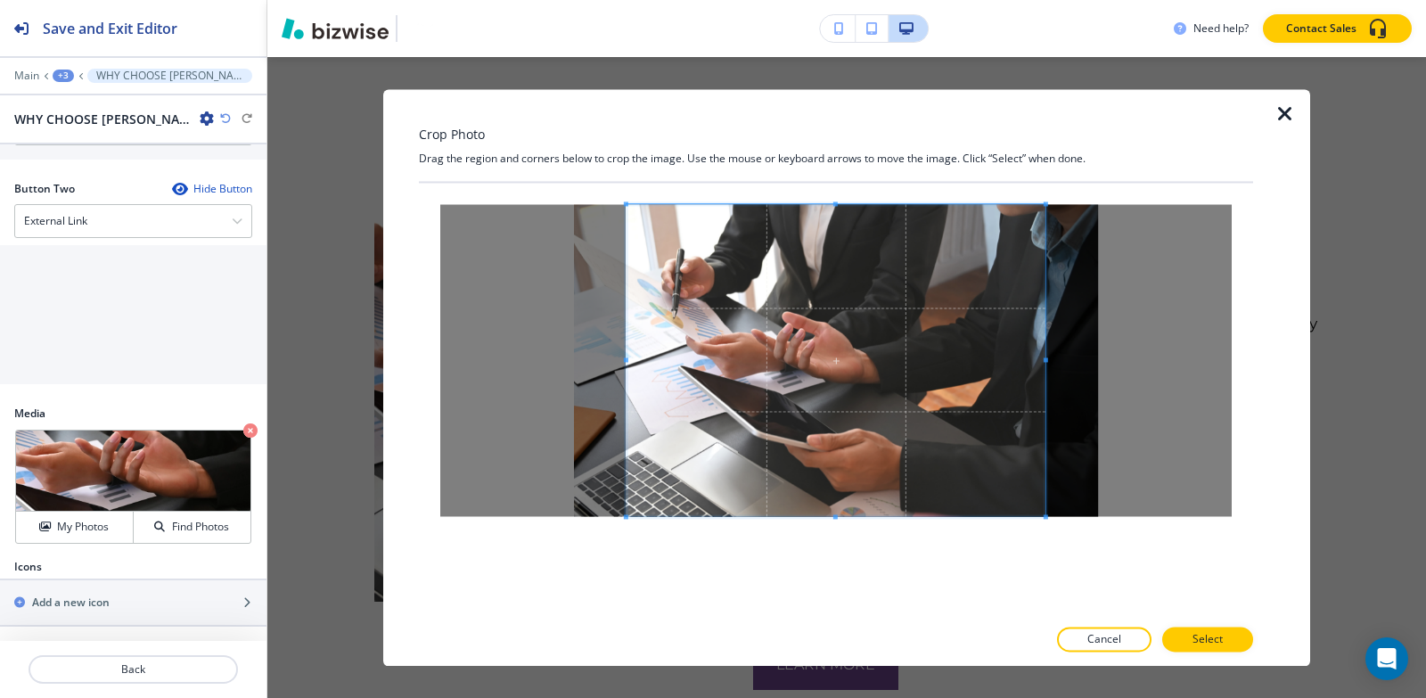
click at [849, 621] on div "Crop Photo Drag the region and corners below to crop the image. Use the mouse o…" at bounding box center [836, 377] width 834 height 577
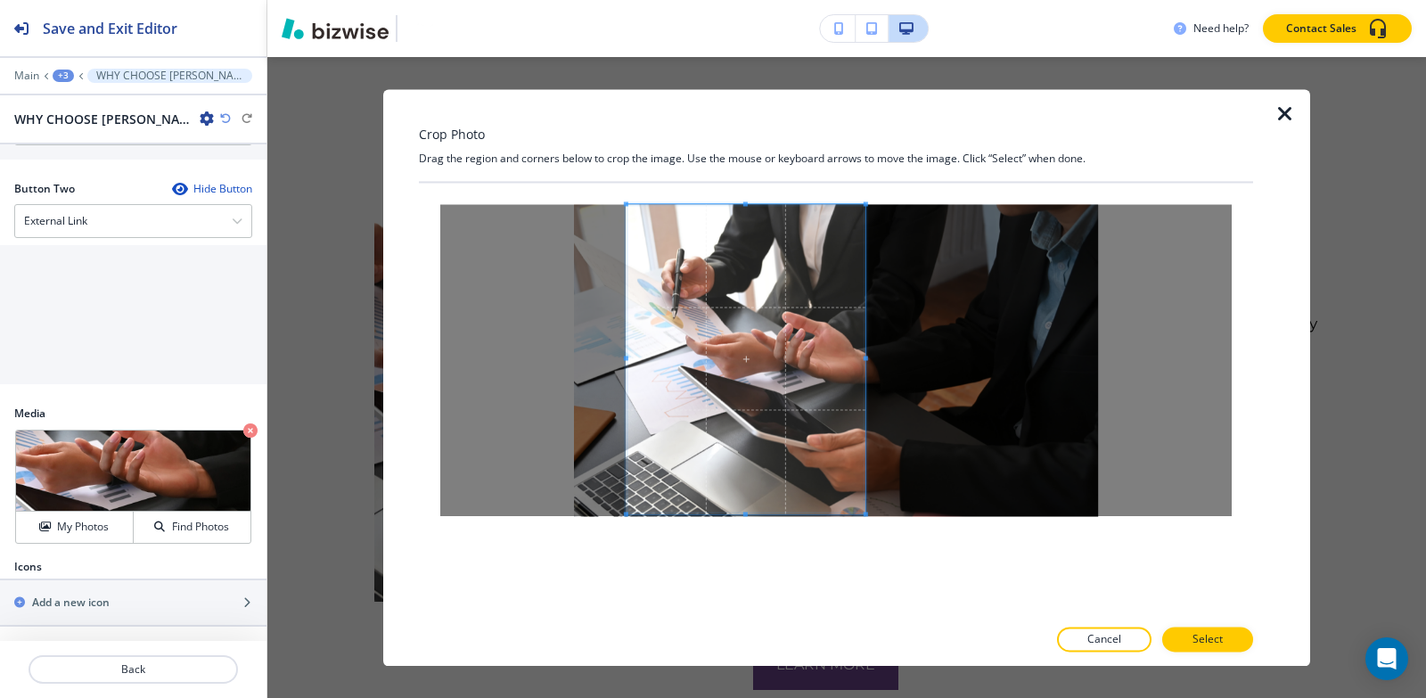
click at [865, 353] on div at bounding box center [745, 358] width 239 height 309
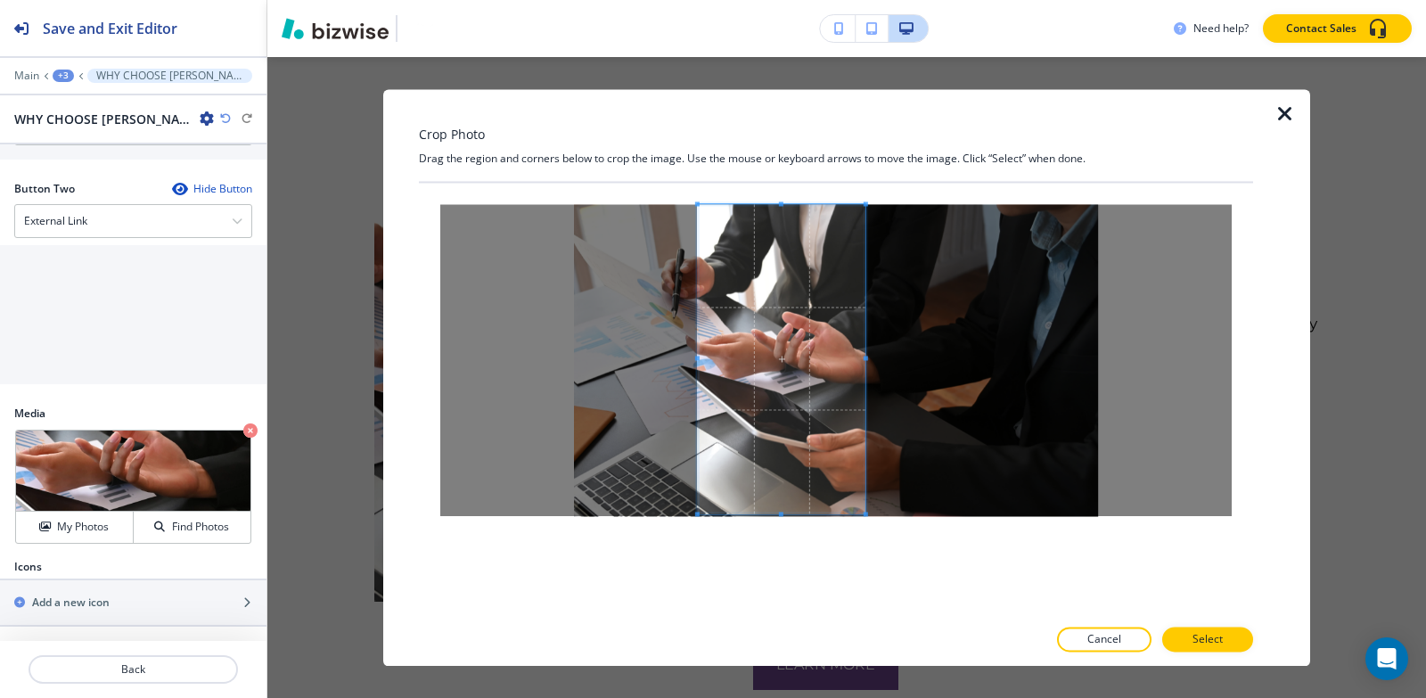
click at [697, 356] on span at bounding box center [697, 358] width 4 height 4
click at [1187, 637] on button "Select" at bounding box center [1207, 638] width 91 height 25
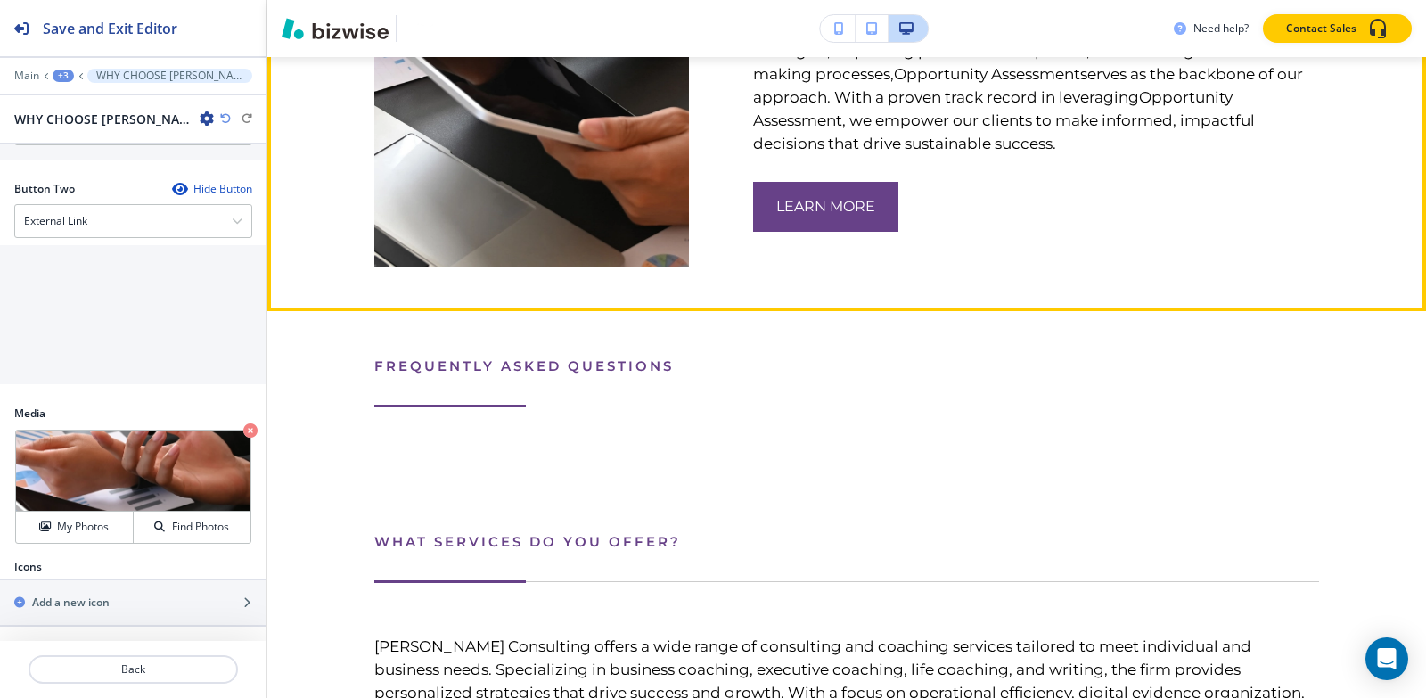
scroll to position [2632, 0]
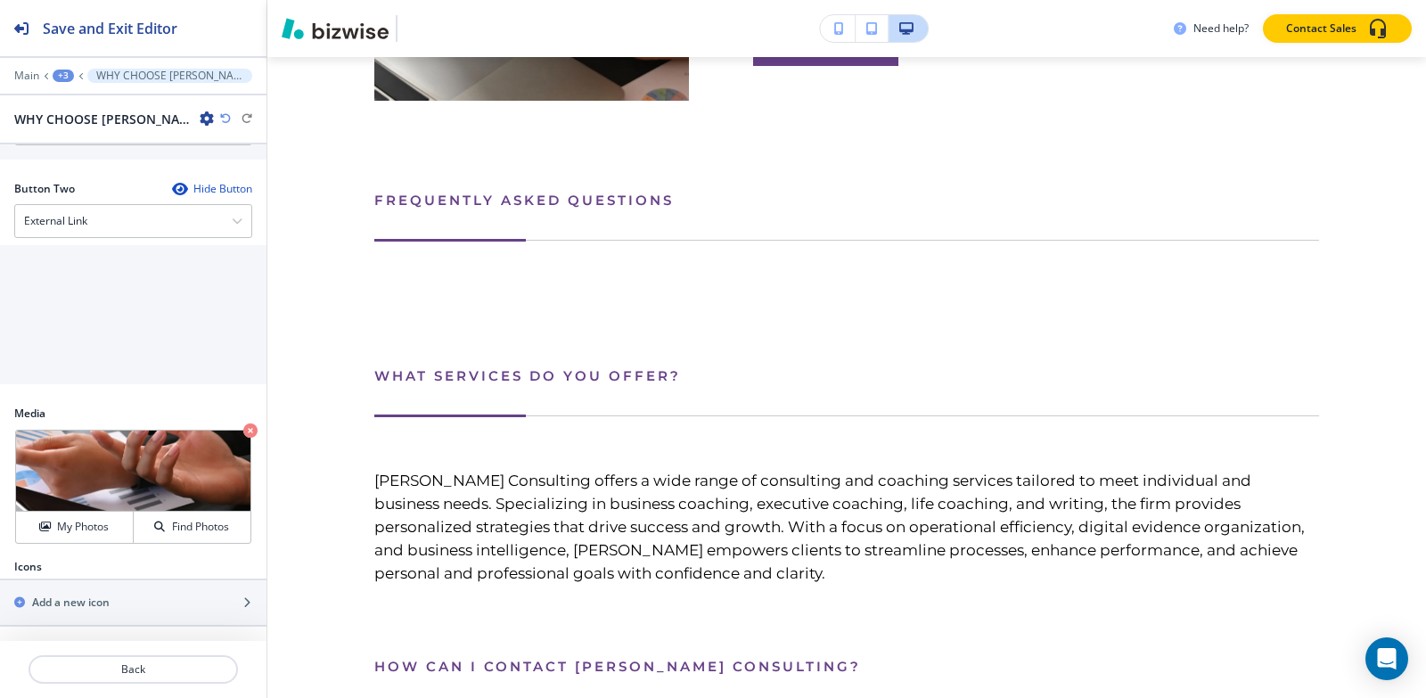
click at [61, 76] on div "+3" at bounding box center [63, 76] width 21 height 12
click at [91, 134] on p "AVENTURA FL" at bounding box center [109, 136] width 91 height 16
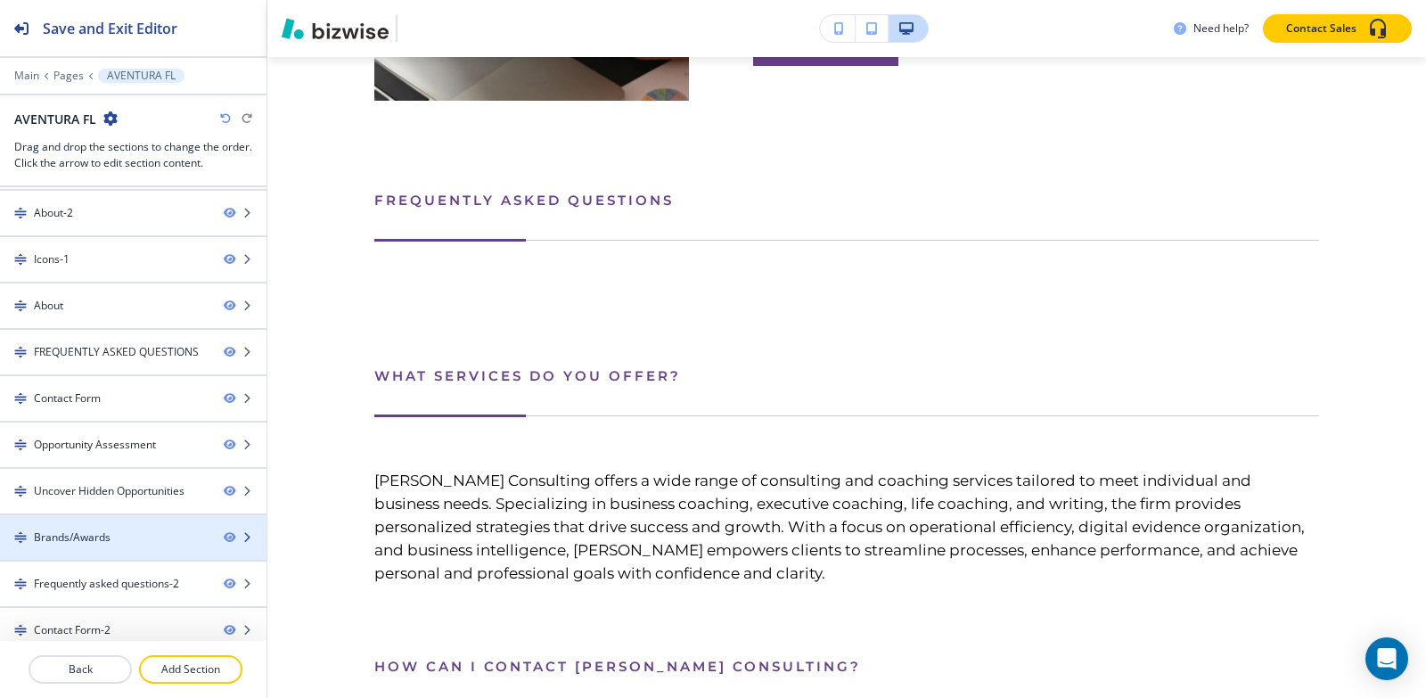
scroll to position [102, 0]
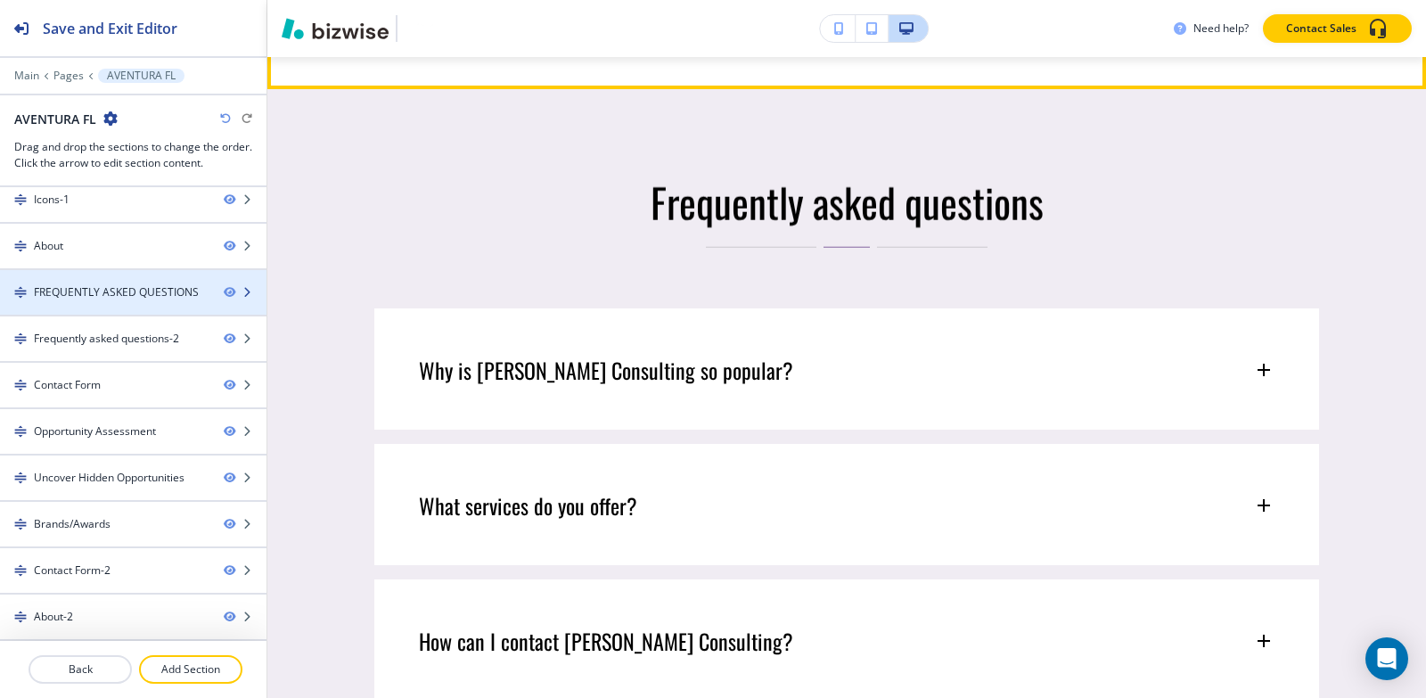
click at [89, 291] on div "FREQUENTLY ASKED QUESTIONS" at bounding box center [116, 292] width 165 height 16
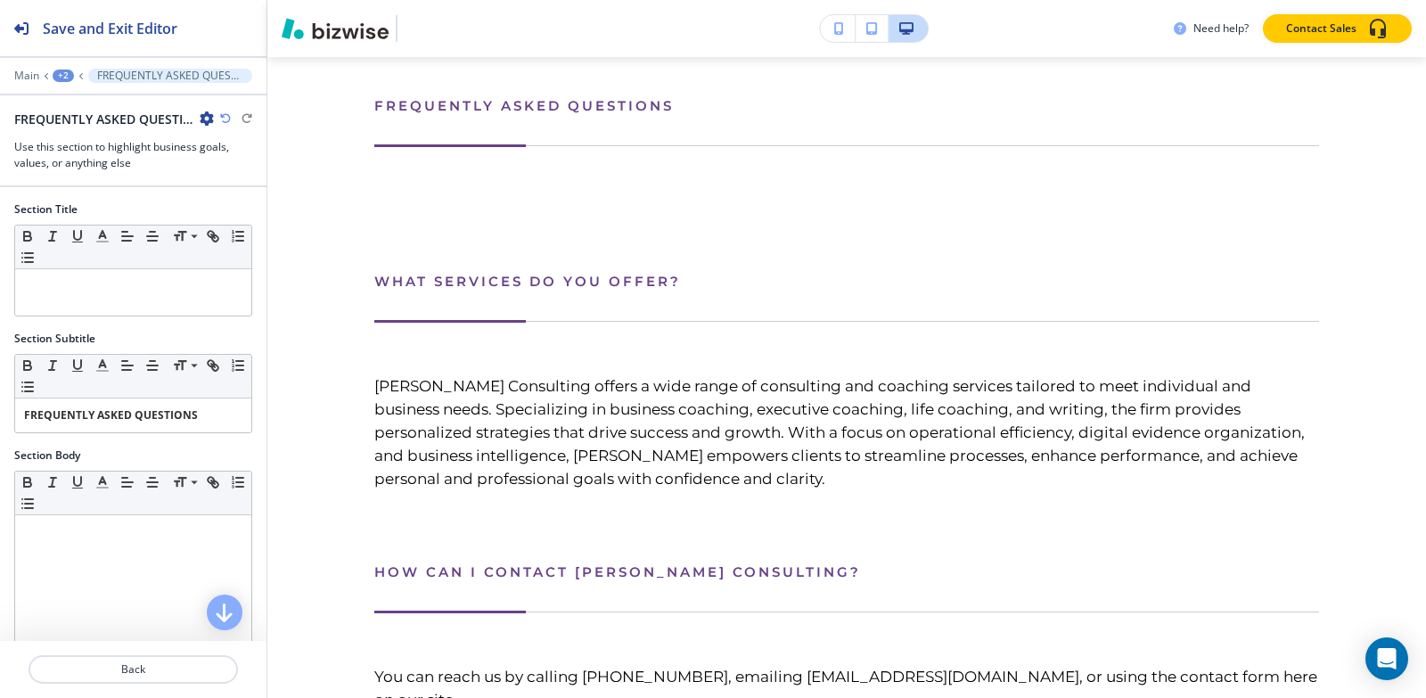
scroll to position [2712, 0]
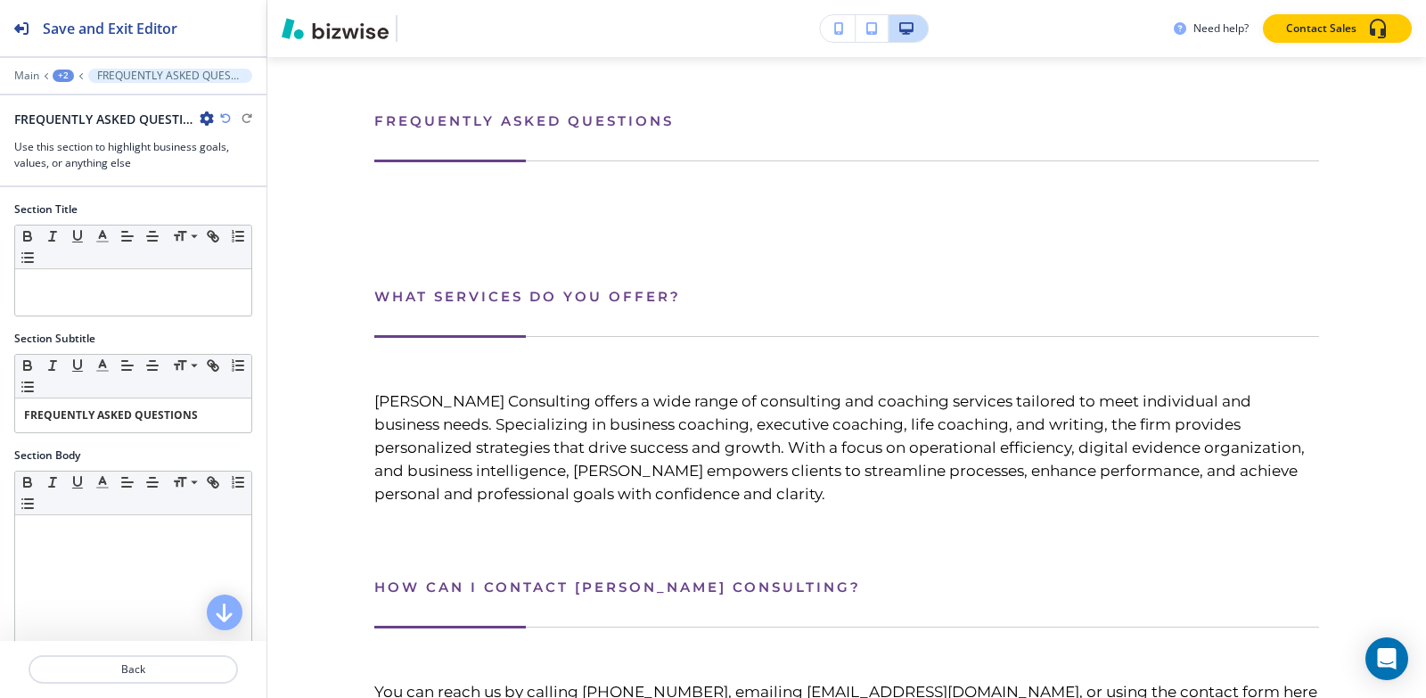
click at [201, 118] on icon "button" at bounding box center [207, 118] width 14 height 14
click at [250, 201] on button "Delete Section" at bounding box center [257, 212] width 114 height 32
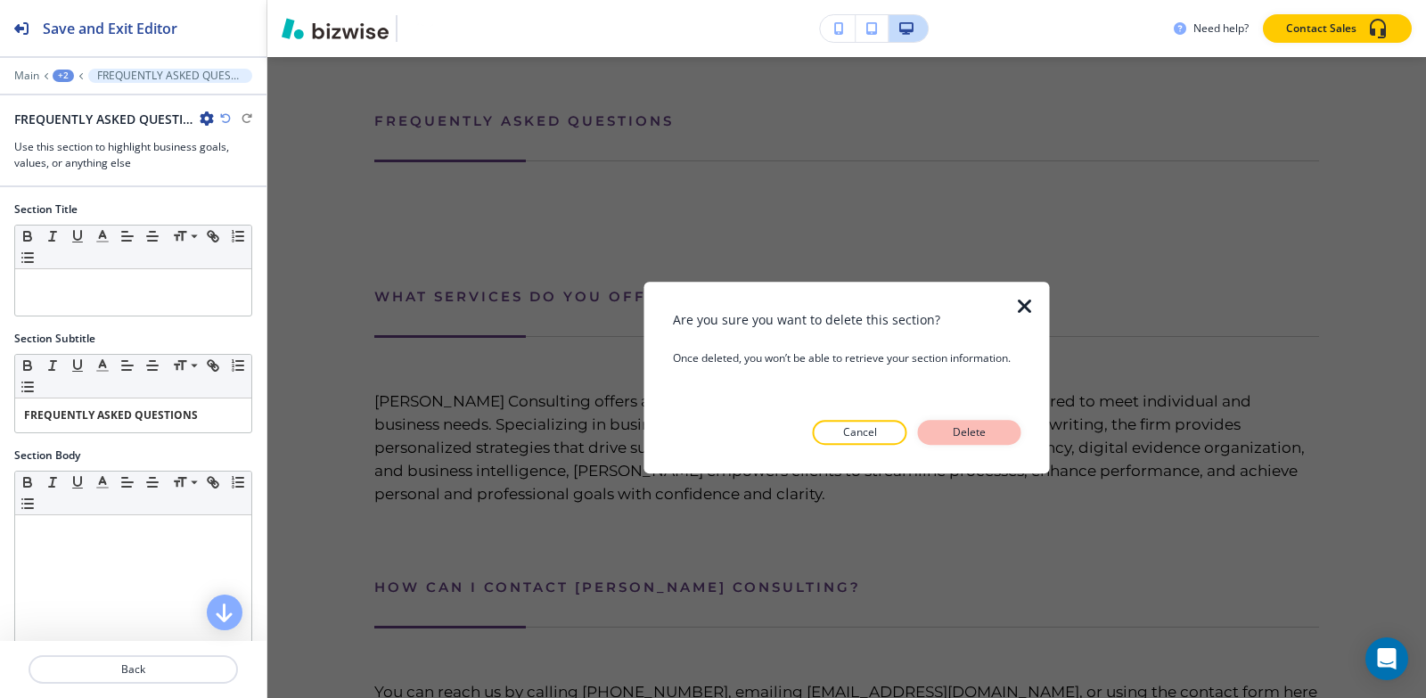
click at [977, 439] on p "Delete" at bounding box center [969, 432] width 43 height 16
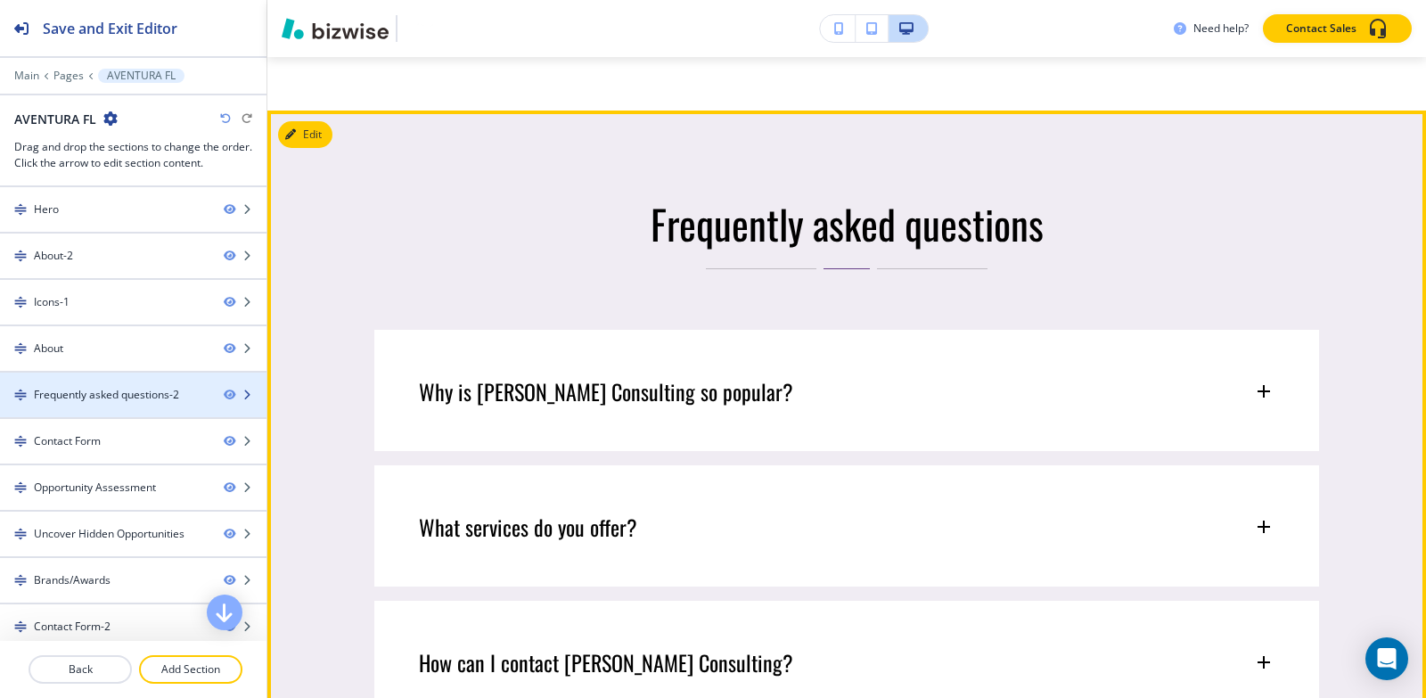
click at [110, 403] on div at bounding box center [133, 410] width 266 height 14
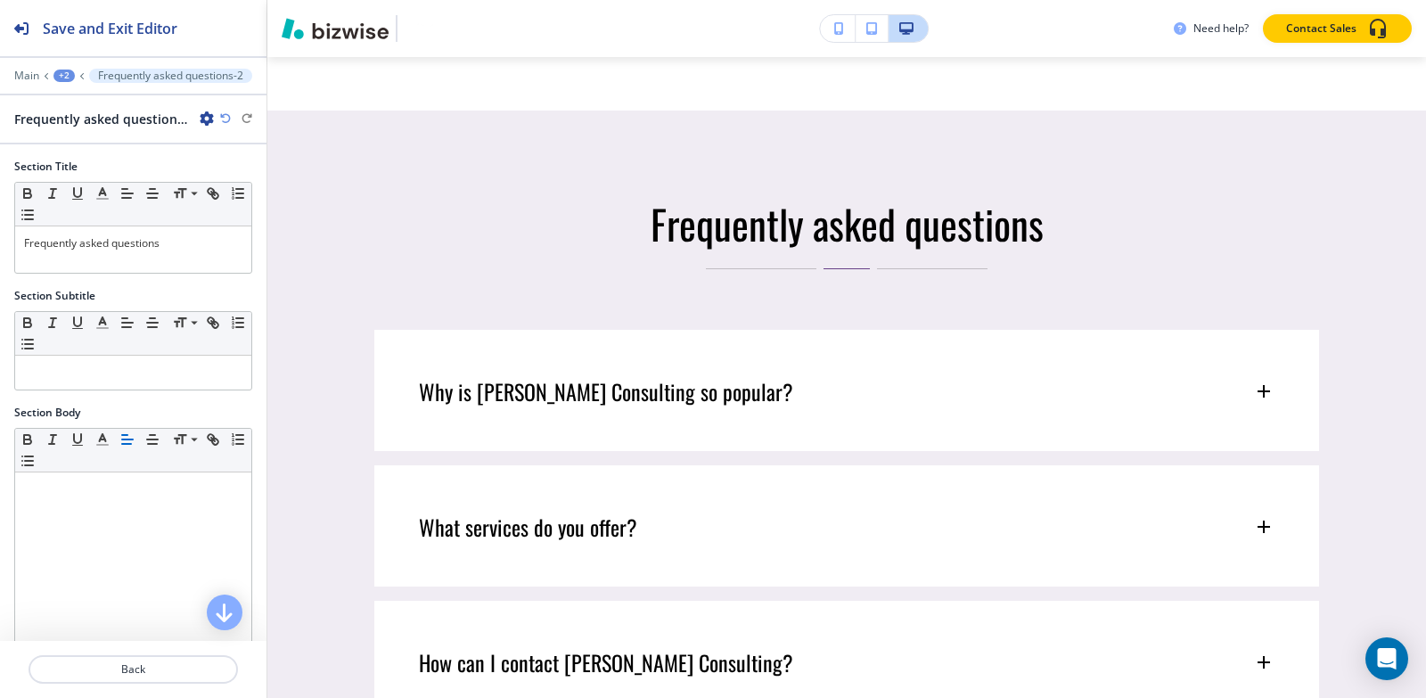
scroll to position [2756, 0]
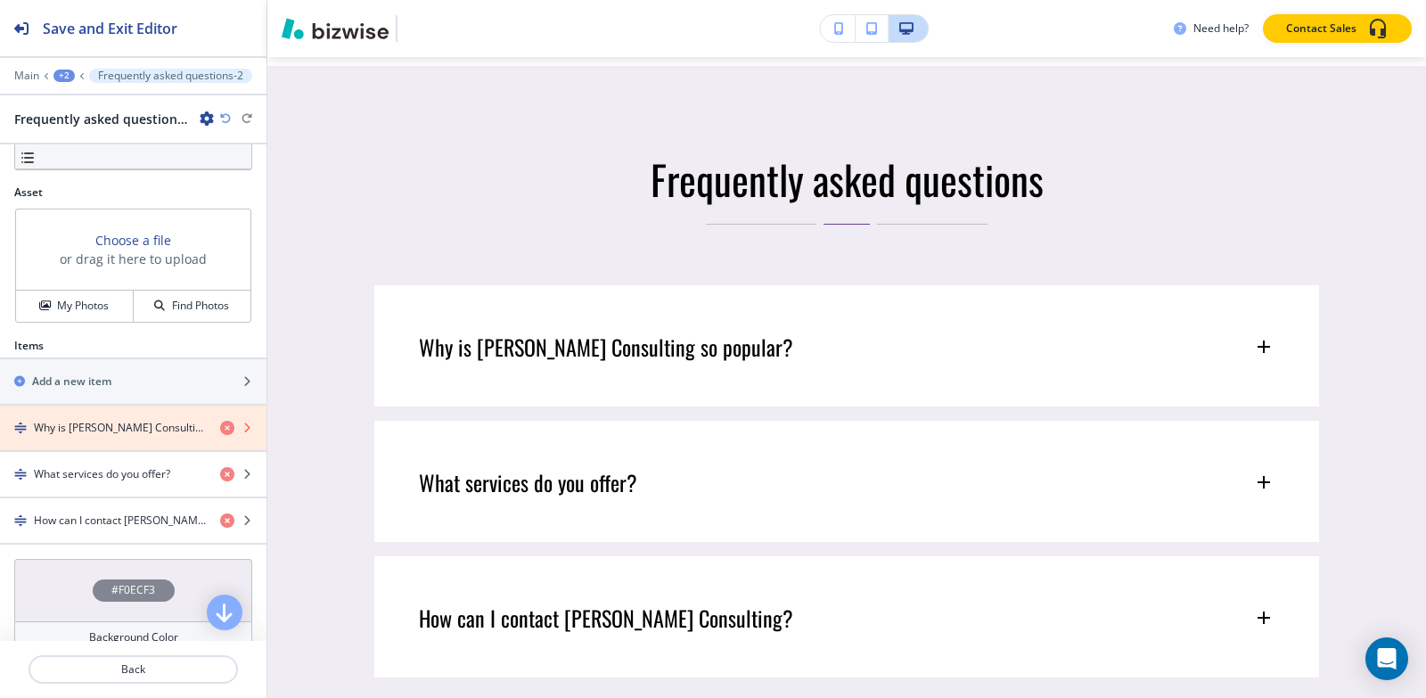
click at [220, 428] on icon "button" at bounding box center [227, 428] width 14 height 14
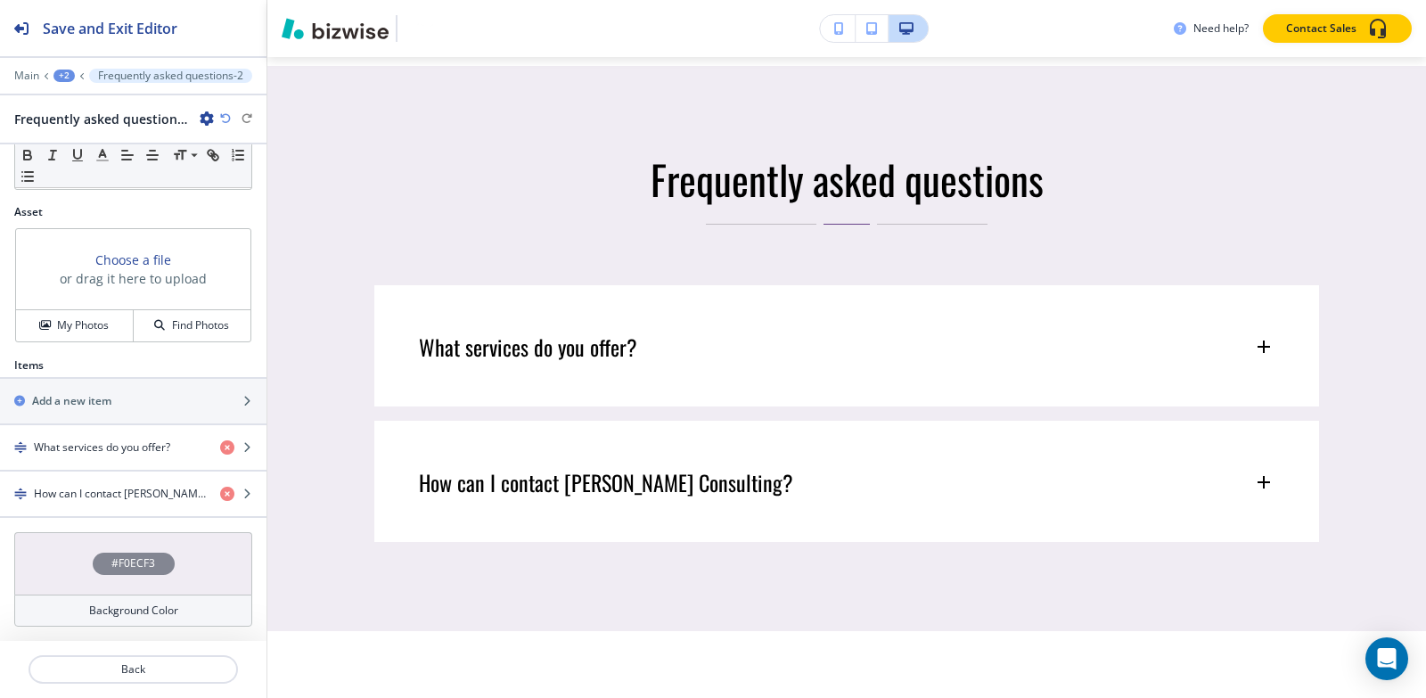
scroll to position [515, 0]
click at [60, 66] on div at bounding box center [133, 63] width 266 height 11
click at [61, 70] on div "+2" at bounding box center [63, 76] width 21 height 12
click at [111, 131] on p "AVENTURA FL" at bounding box center [110, 136] width 91 height 16
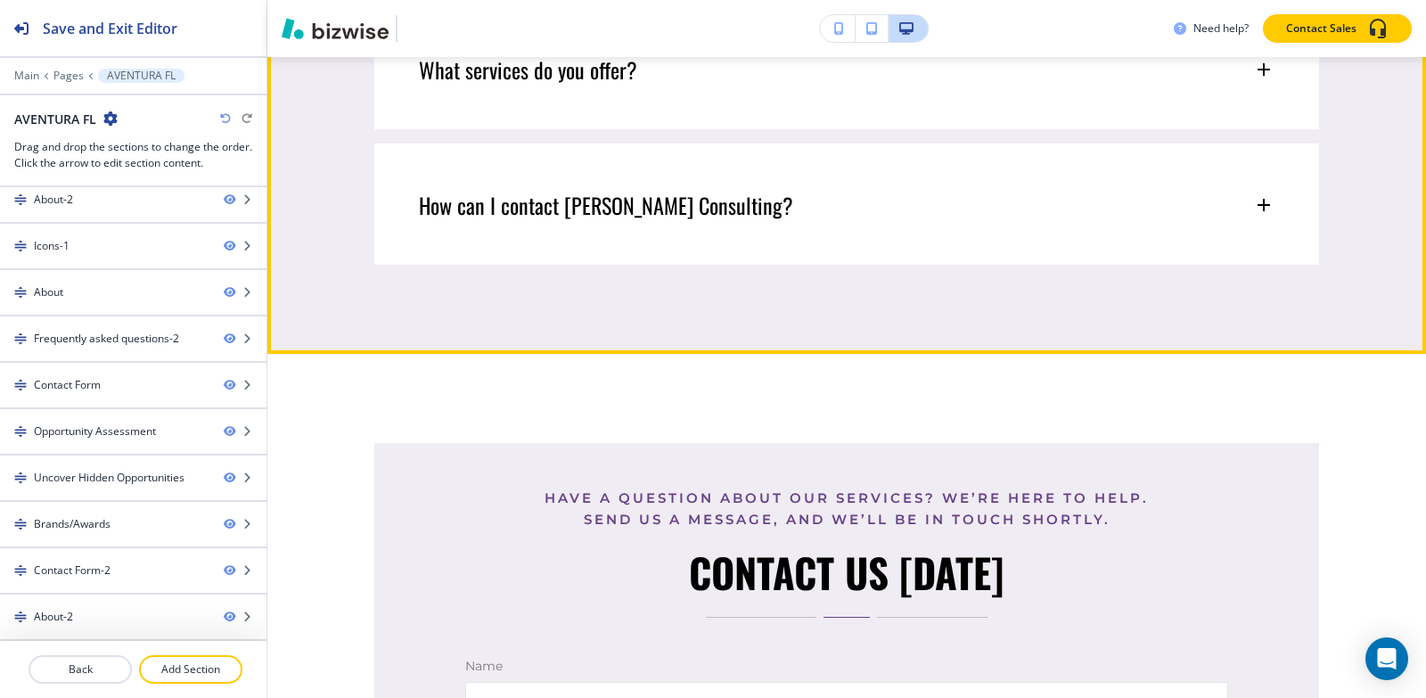
scroll to position [3291, 0]
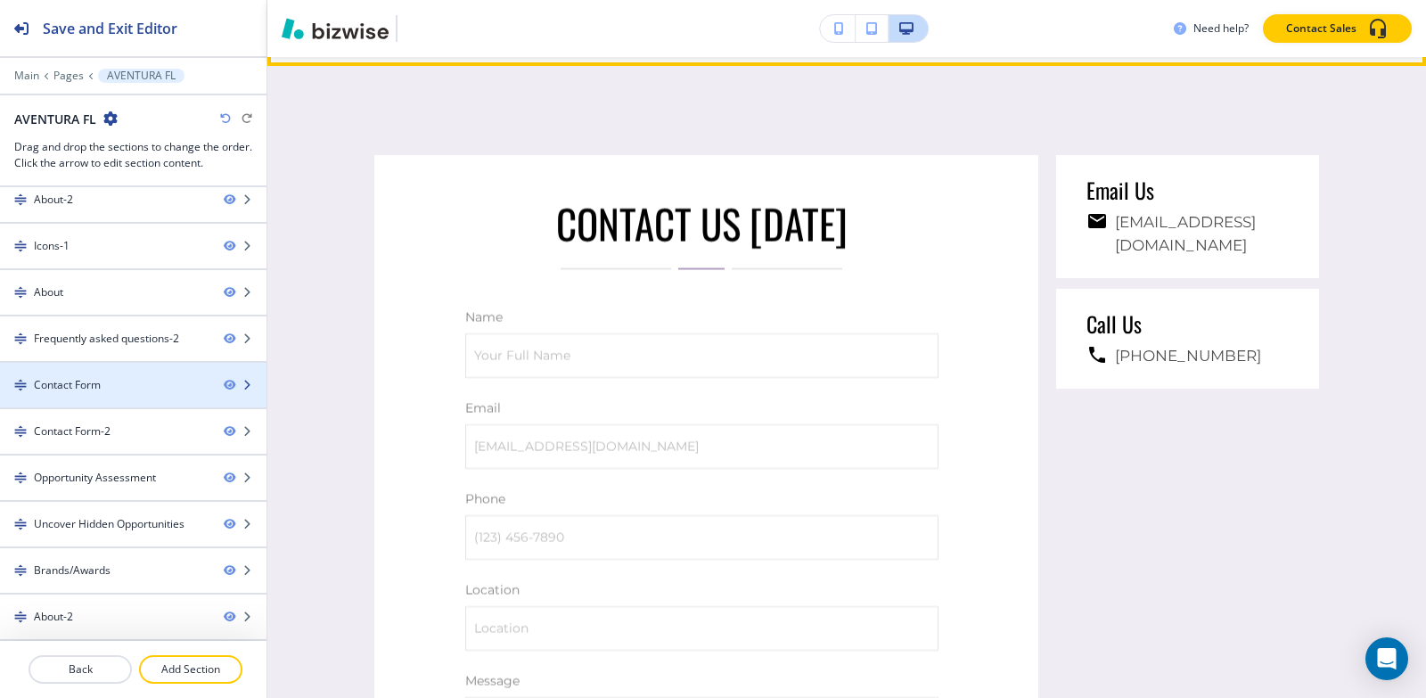
click at [124, 391] on div "Contact Form" at bounding box center [104, 385] width 209 height 16
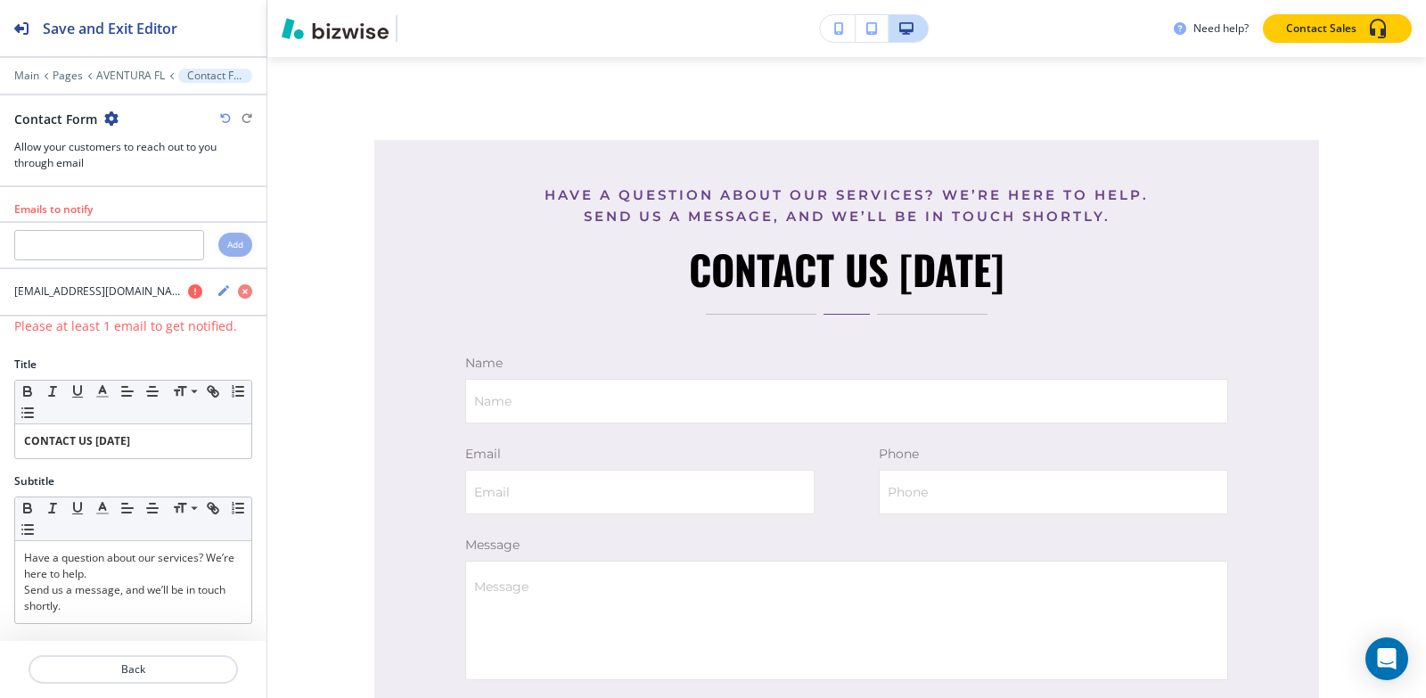
scroll to position [3321, 0]
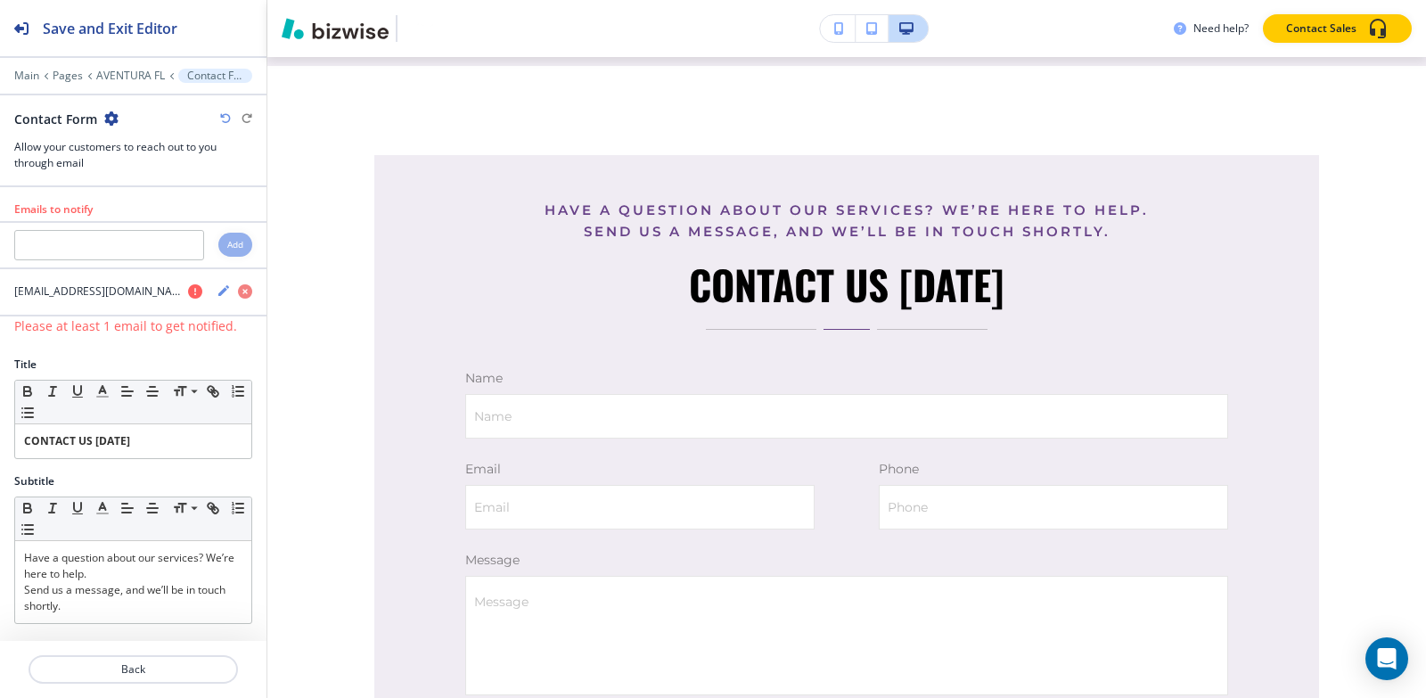
click at [110, 119] on icon "button" at bounding box center [111, 118] width 14 height 14
click at [124, 180] on p "Duplicate Section" at bounding box center [160, 181] width 91 height 16
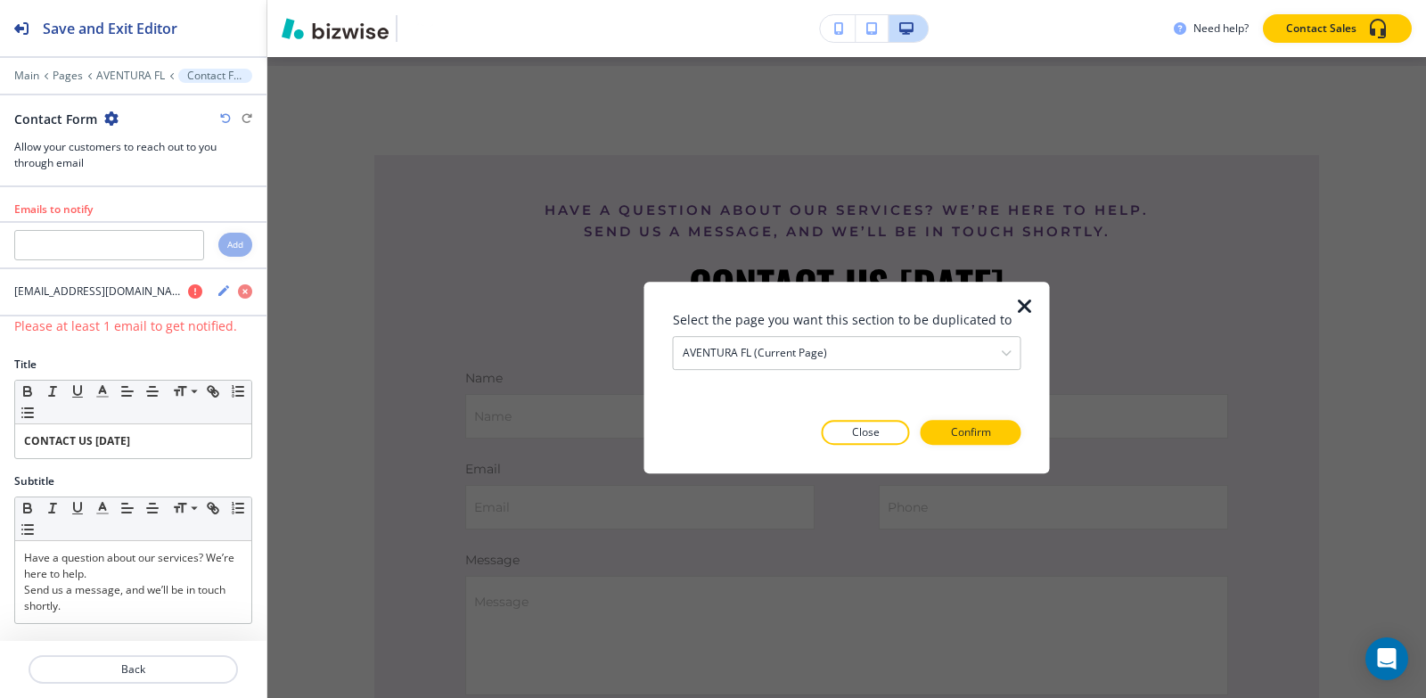
click at [1017, 305] on icon "button" at bounding box center [1024, 306] width 21 height 21
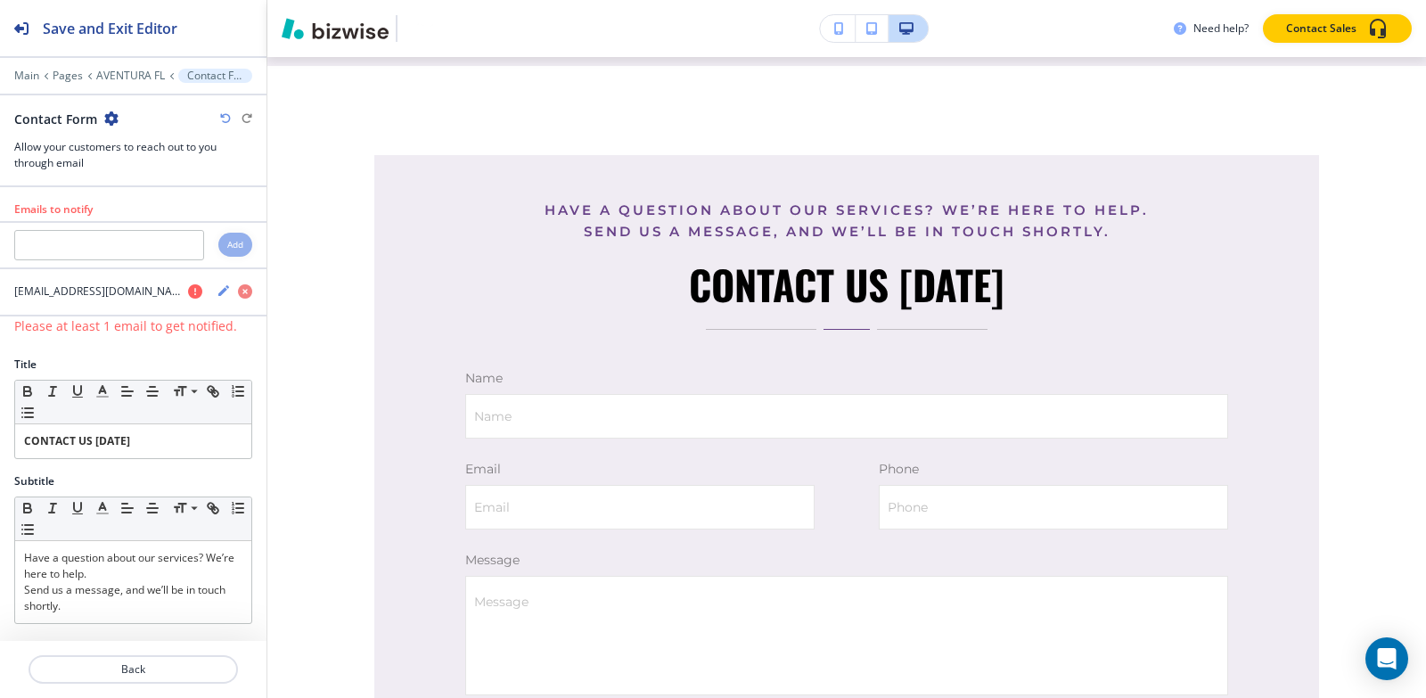
click at [109, 115] on icon "button" at bounding box center [111, 118] width 14 height 14
click at [149, 208] on p "Delete Section" at bounding box center [160, 212] width 91 height 16
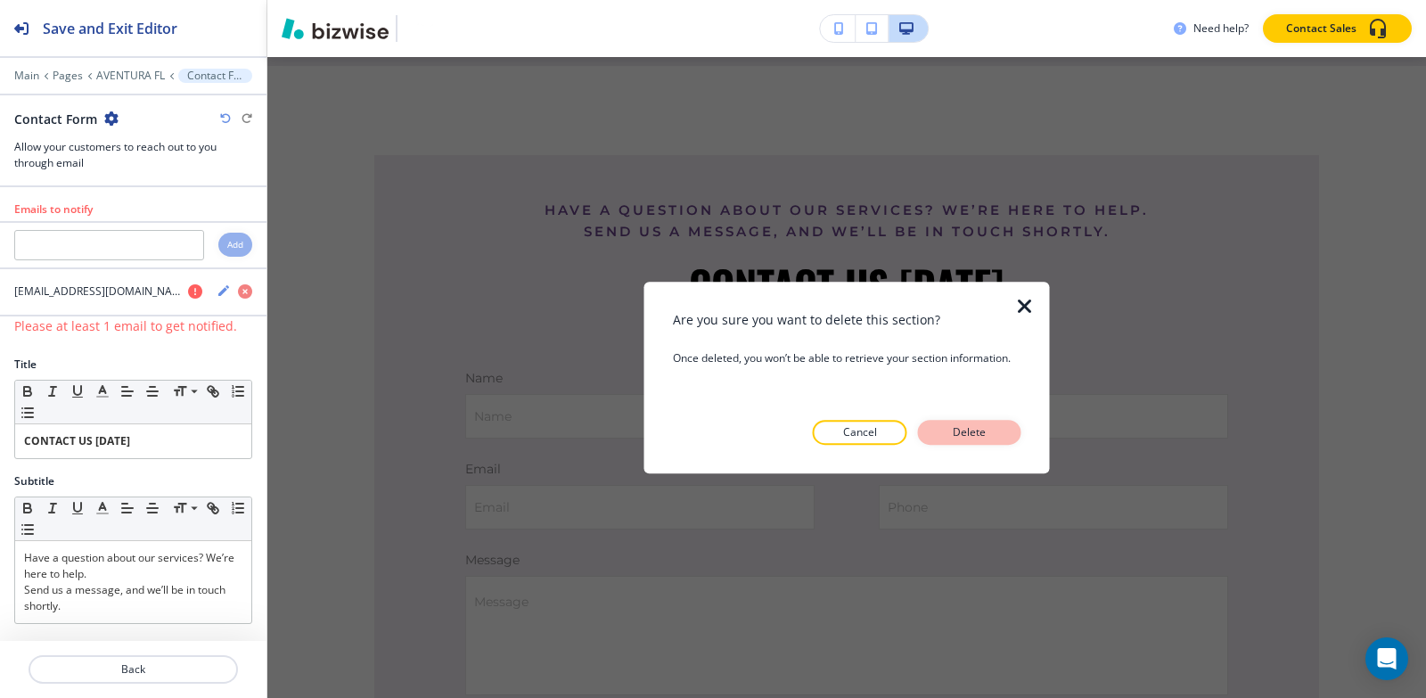
click at [942, 430] on button "Delete" at bounding box center [969, 432] width 103 height 25
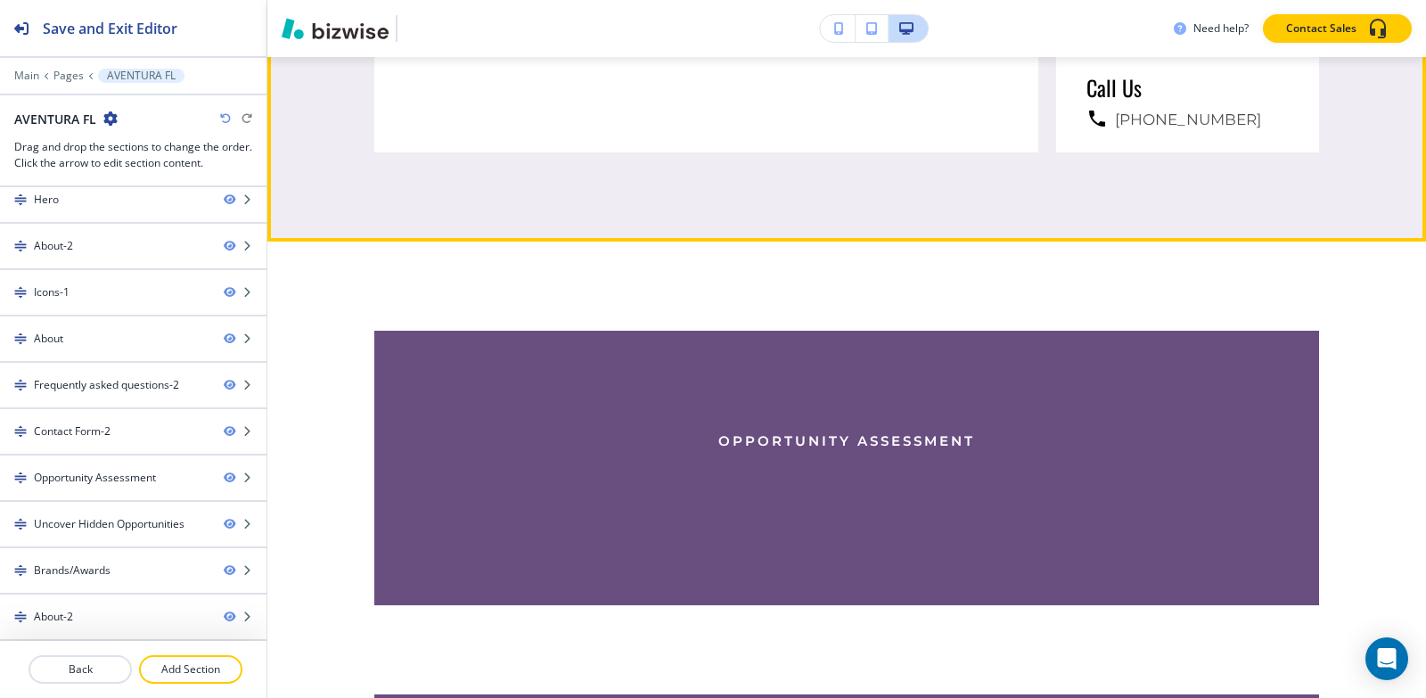
scroll to position [4302, 0]
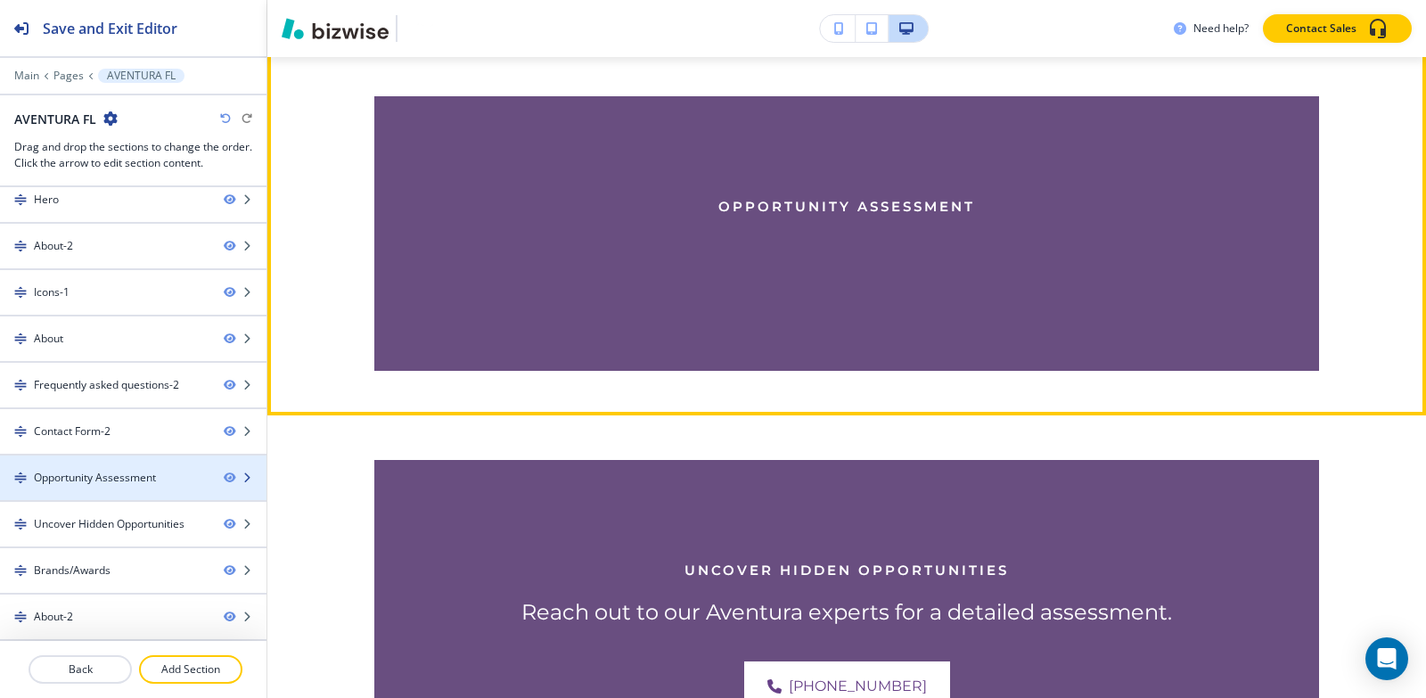
click at [78, 479] on div "Opportunity Assessment" at bounding box center [95, 478] width 122 height 16
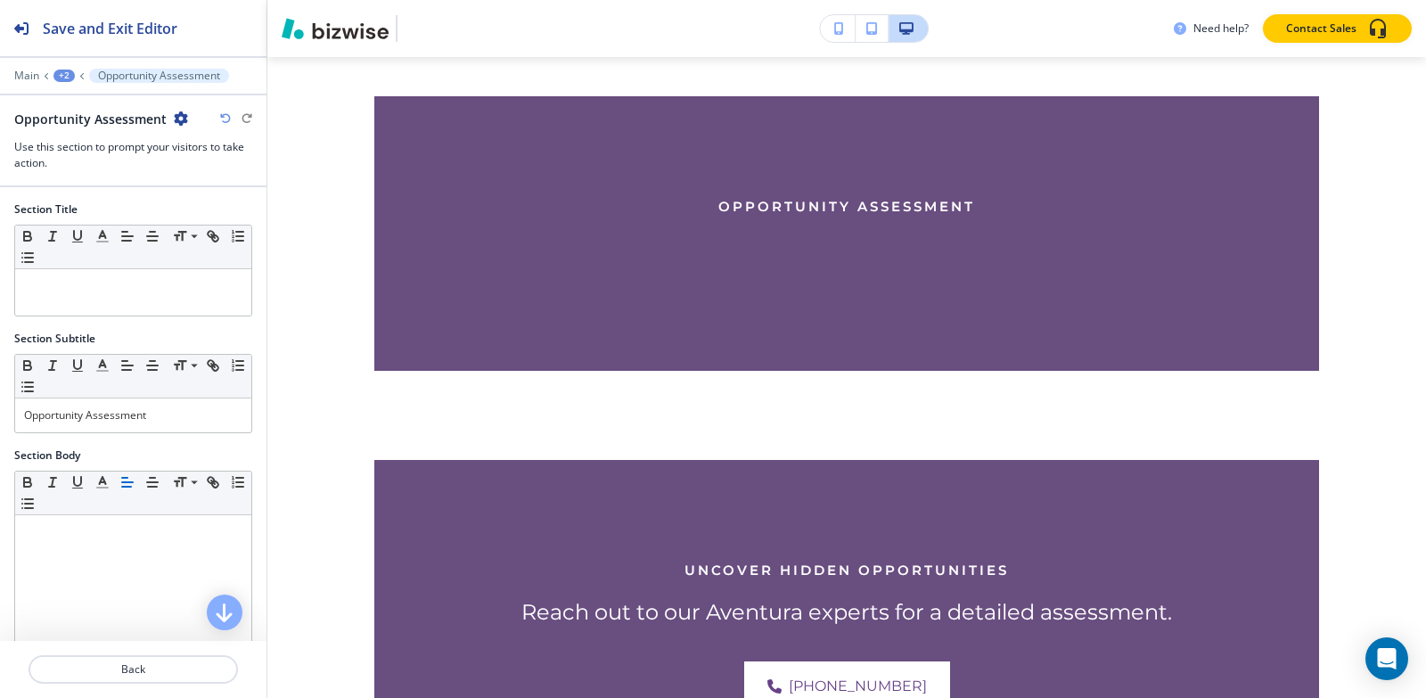
scroll to position [4243, 0]
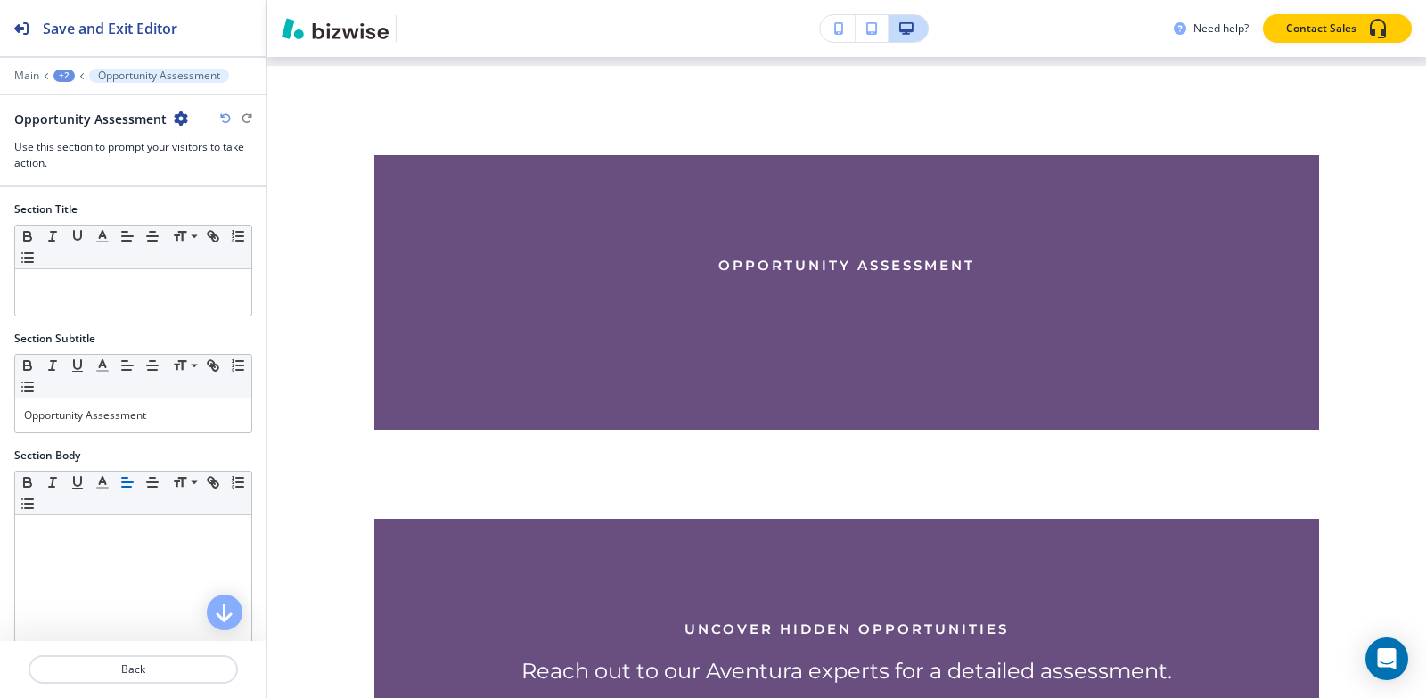
click at [175, 118] on icon "button" at bounding box center [181, 118] width 14 height 14
click at [213, 181] on p "Duplicate Section" at bounding box center [227, 181] width 91 height 16
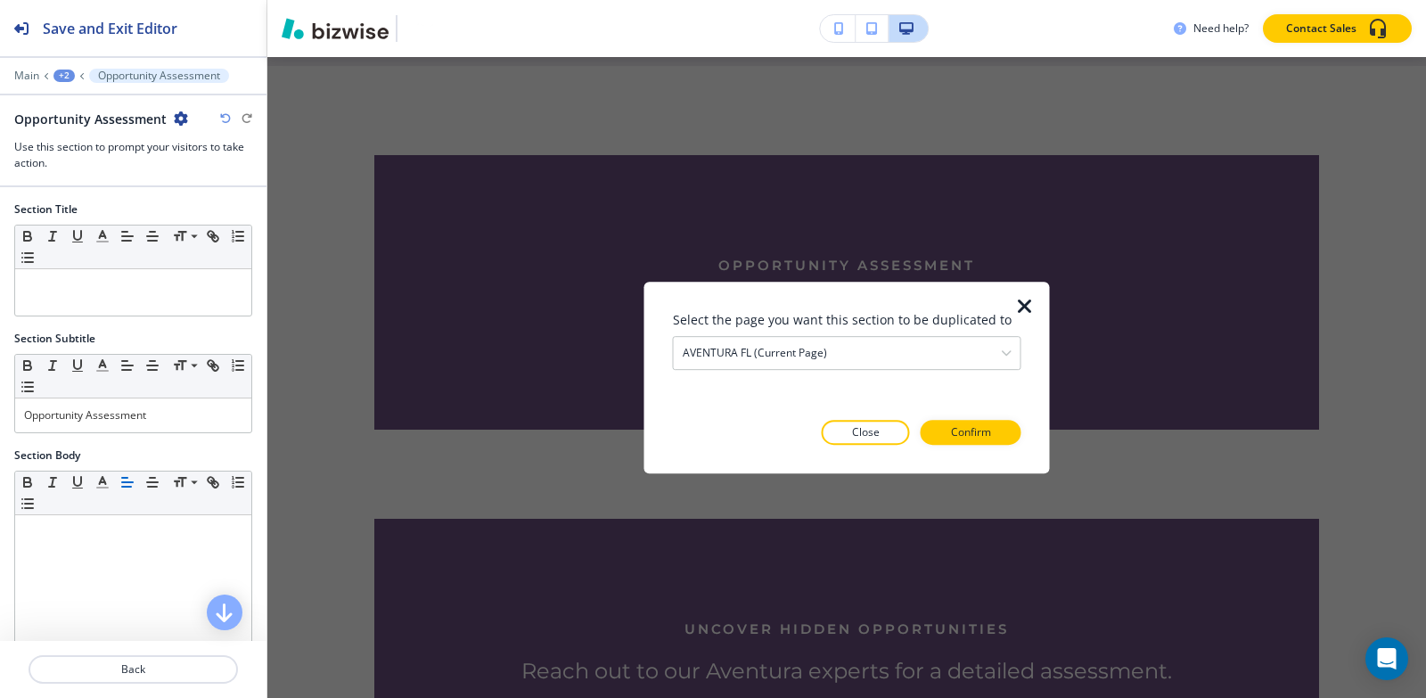
click at [1015, 305] on icon "button" at bounding box center [1024, 306] width 21 height 21
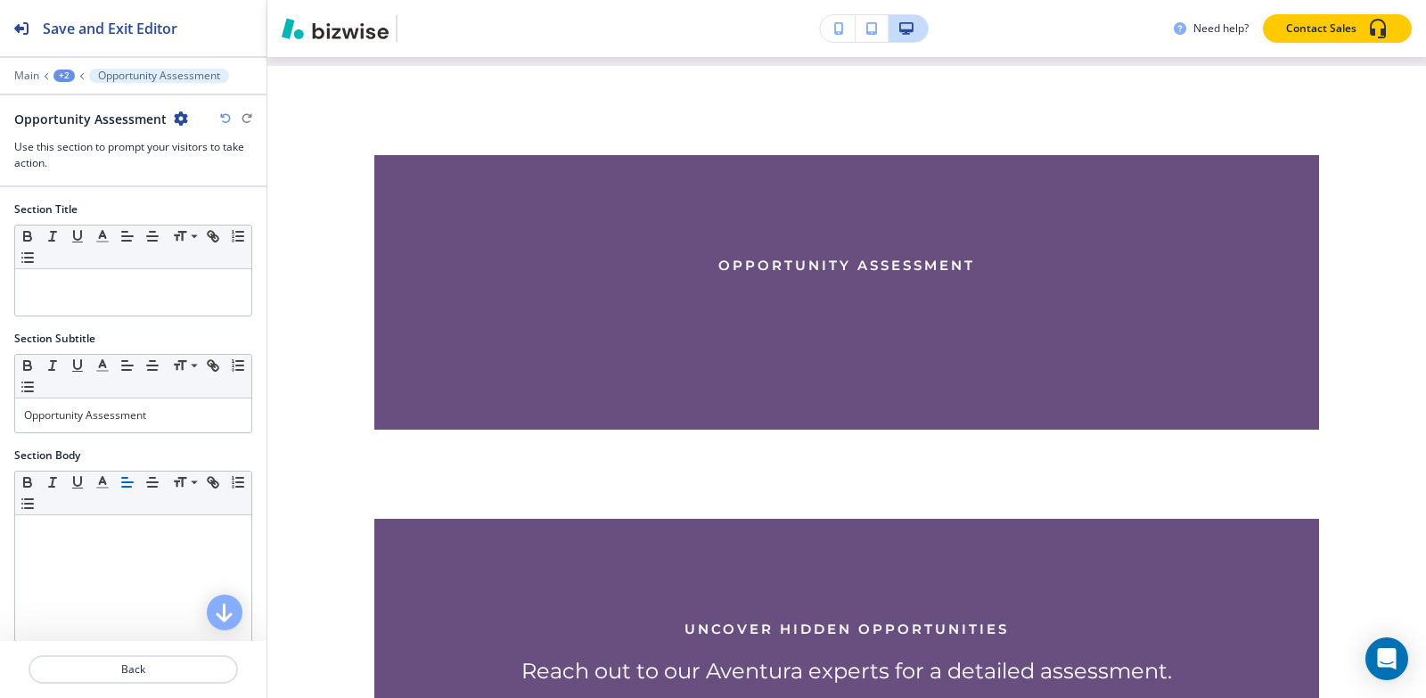
click at [174, 116] on icon "button" at bounding box center [181, 118] width 14 height 14
click at [210, 216] on p "Delete Section" at bounding box center [227, 212] width 91 height 16
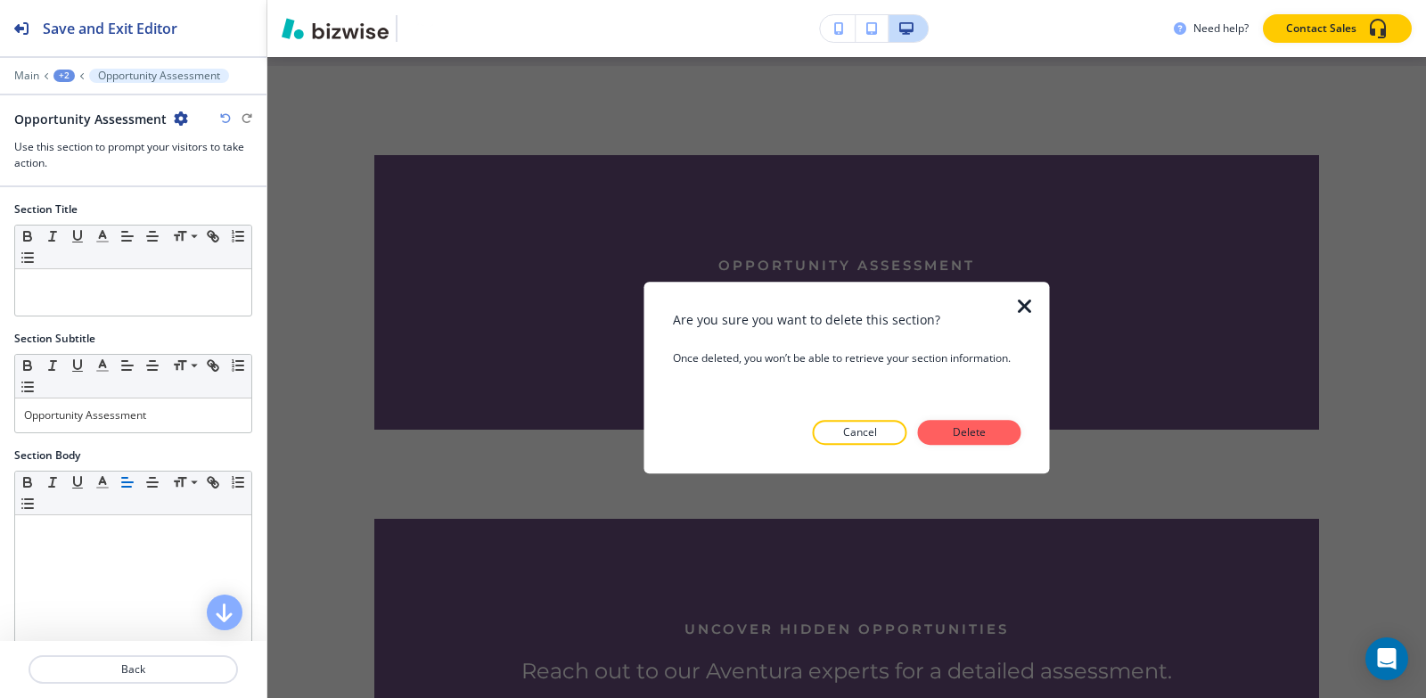
click at [946, 419] on div "Are you sure you want to delete this section? Once deleted, you won’t be able t…" at bounding box center [847, 377] width 348 height 135
click at [961, 441] on button "Delete" at bounding box center [969, 432] width 103 height 25
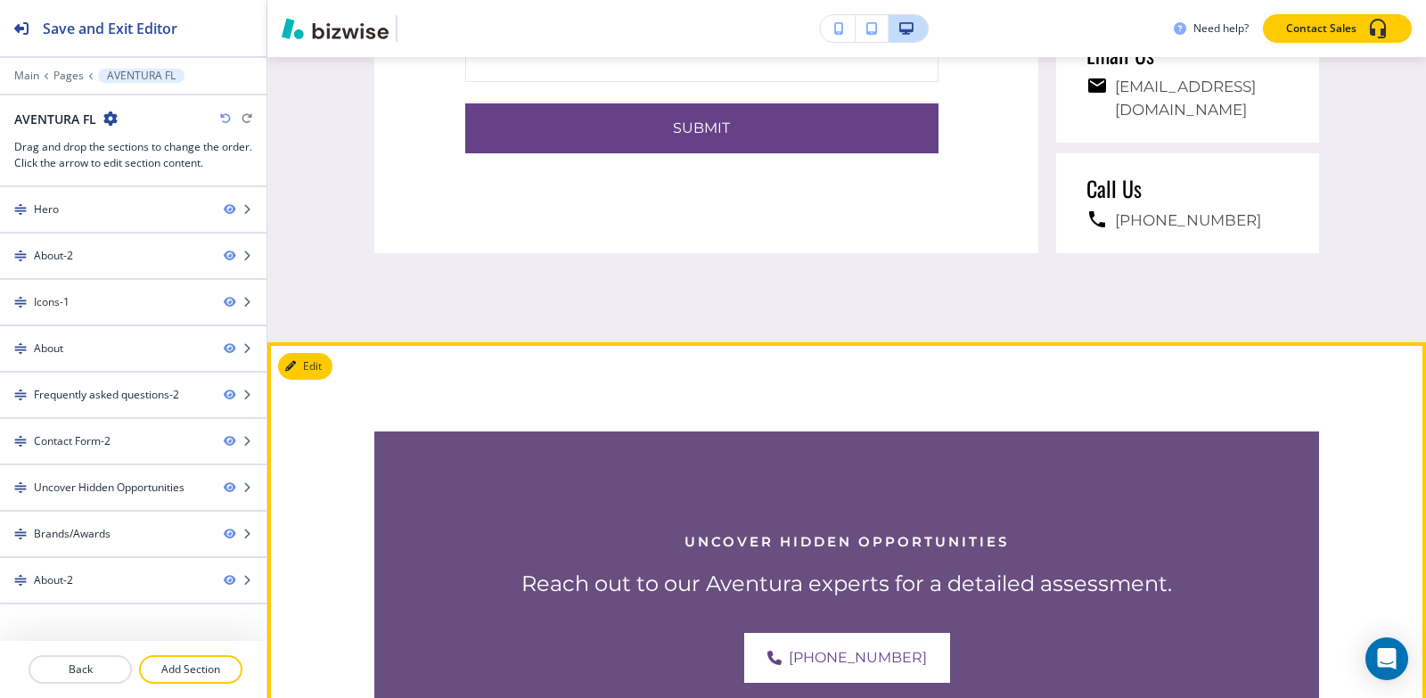
scroll to position [4191, 0]
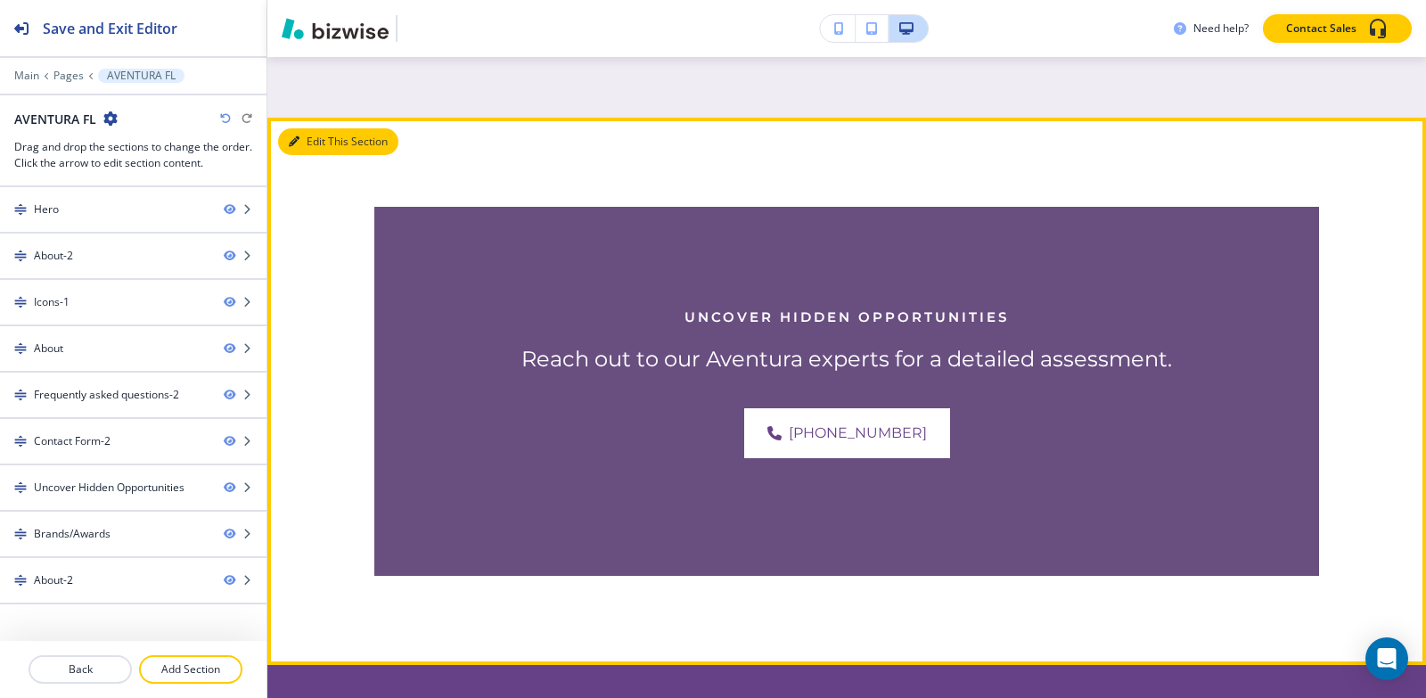
click at [324, 136] on button "Edit This Section" at bounding box center [338, 141] width 120 height 27
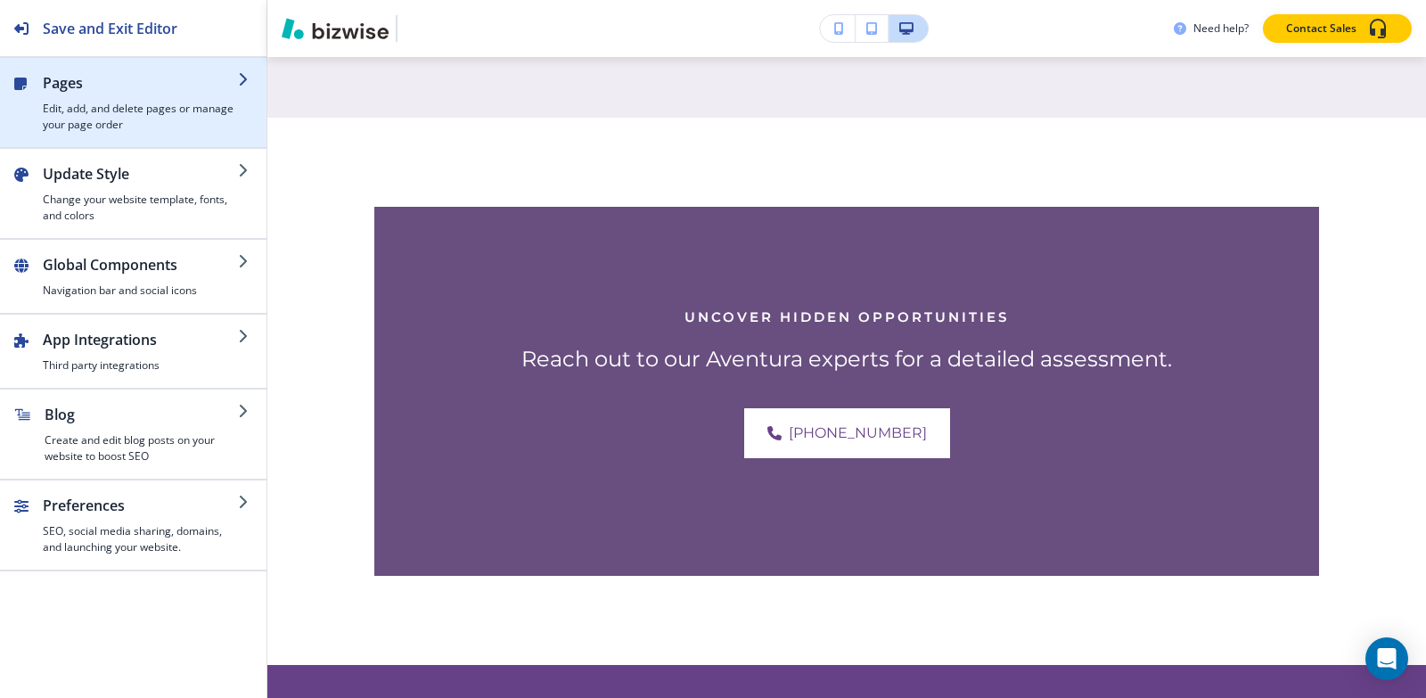
click at [120, 86] on h2 "Pages" at bounding box center [140, 82] width 195 height 21
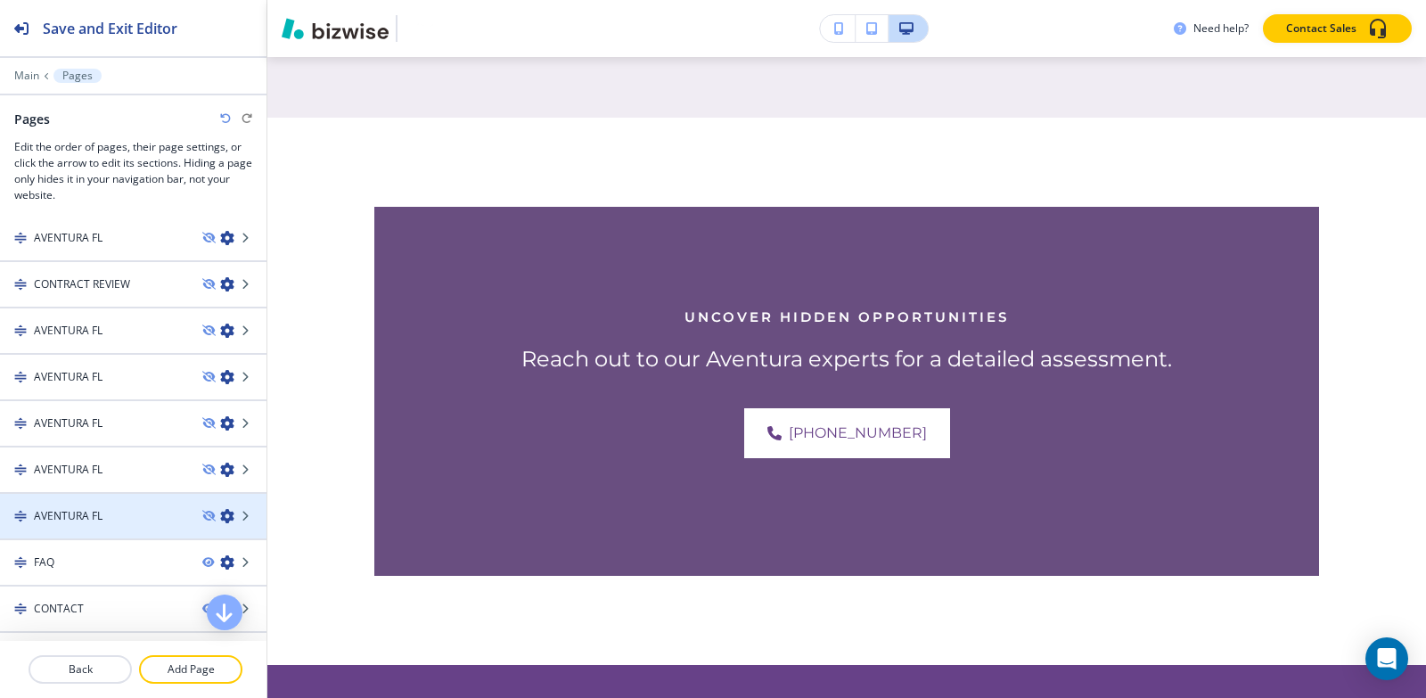
scroll to position [188, 0]
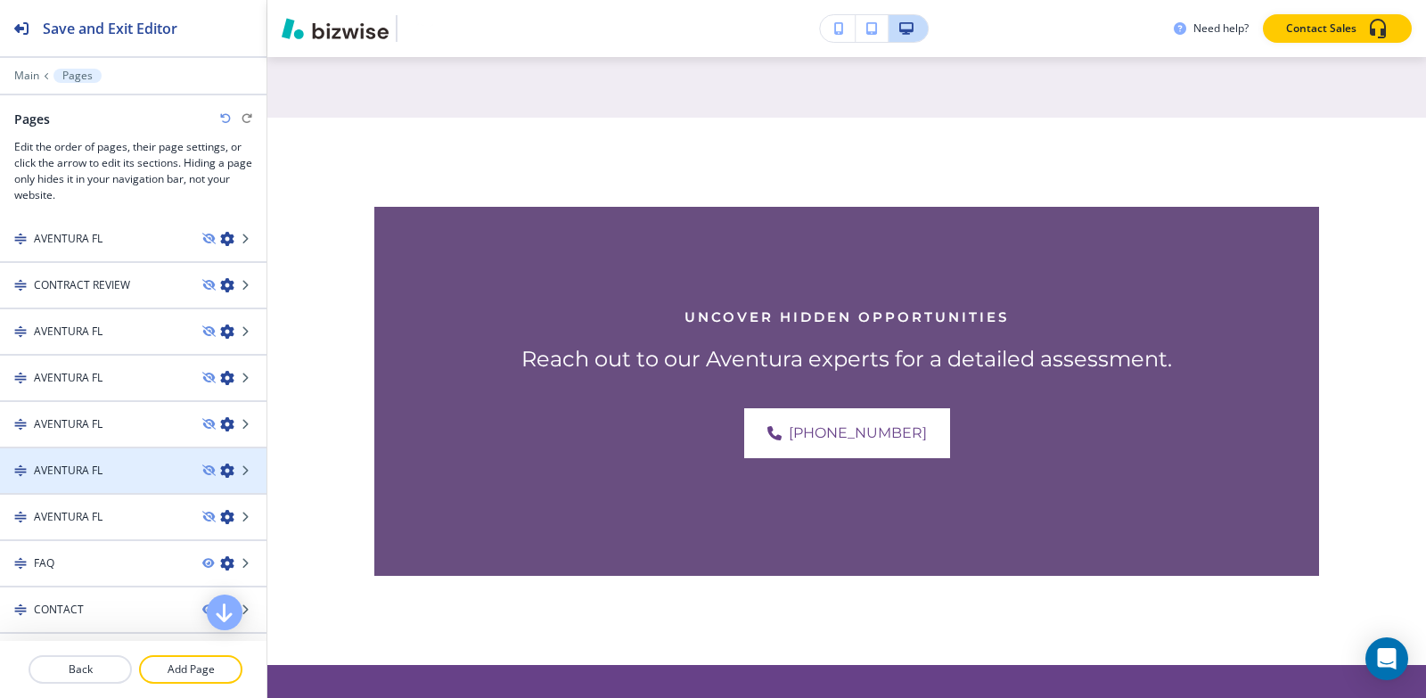
click at [99, 481] on div at bounding box center [133, 486] width 266 height 14
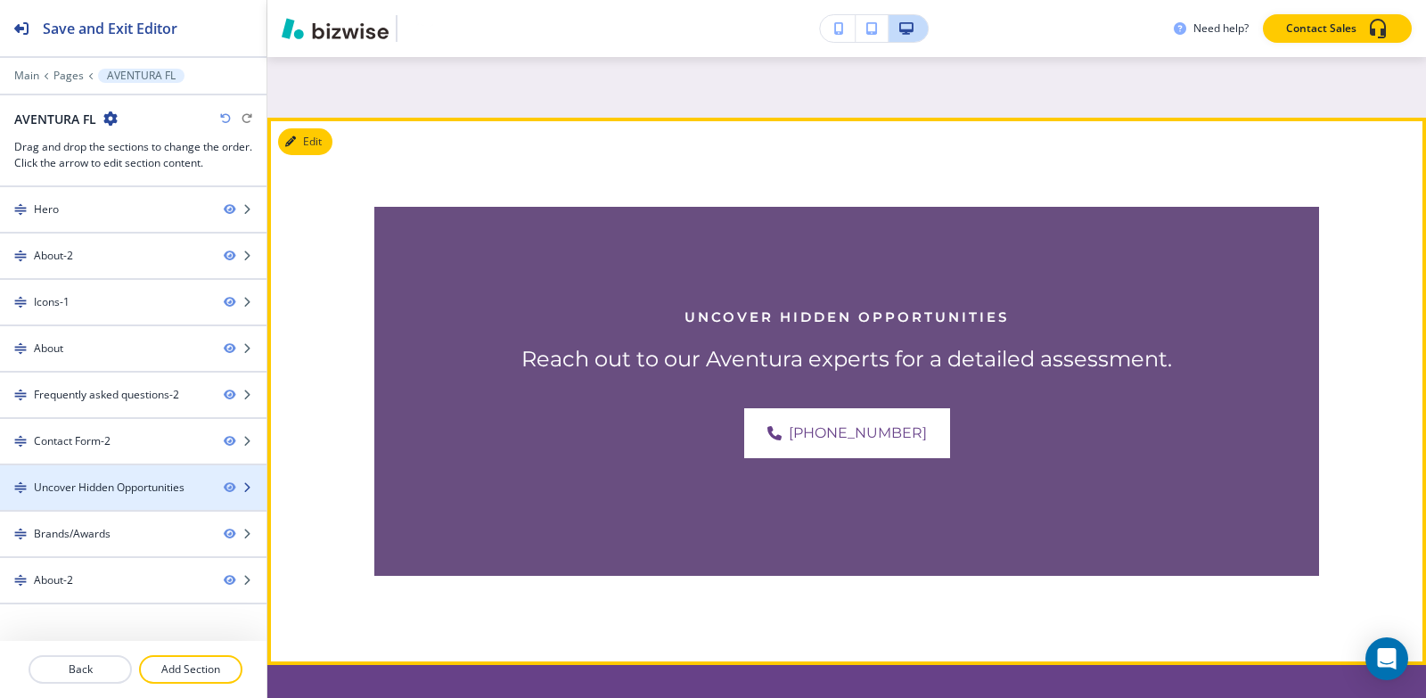
click at [103, 494] on div "Uncover Hidden Opportunities" at bounding box center [109, 487] width 151 height 16
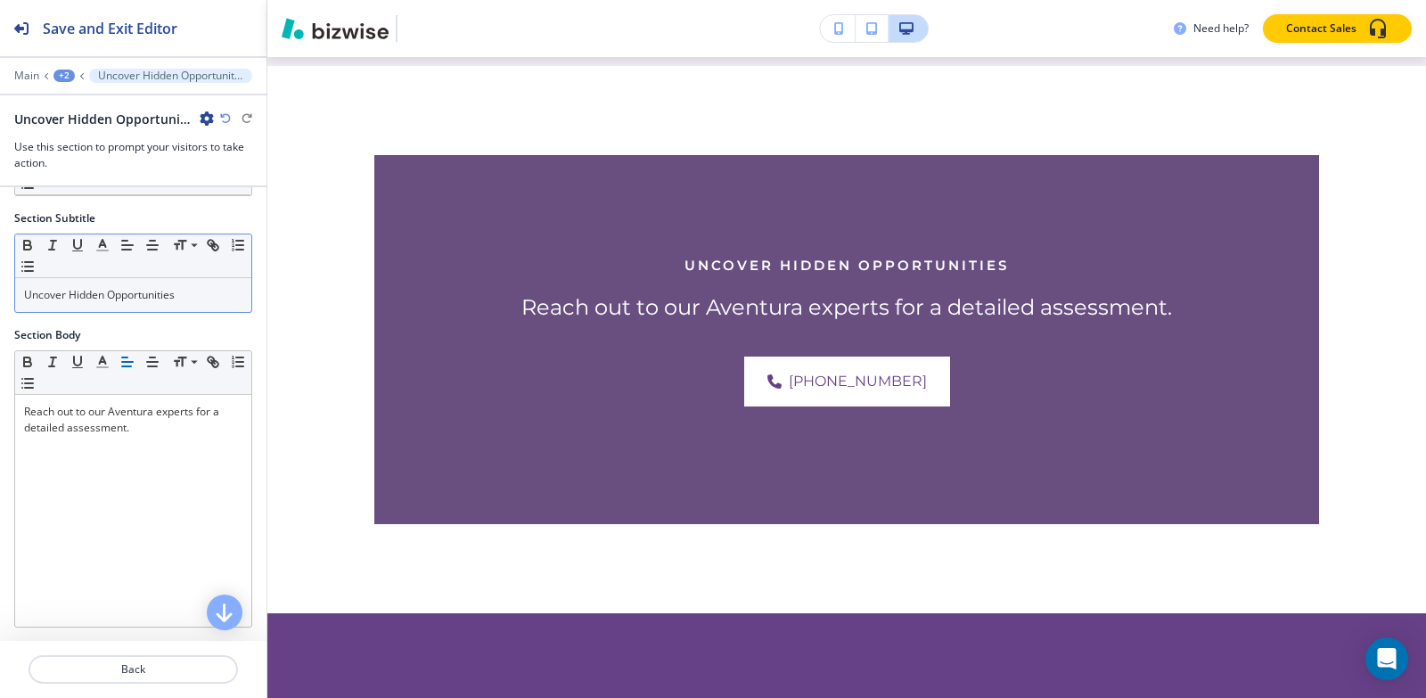
scroll to position [89, 0]
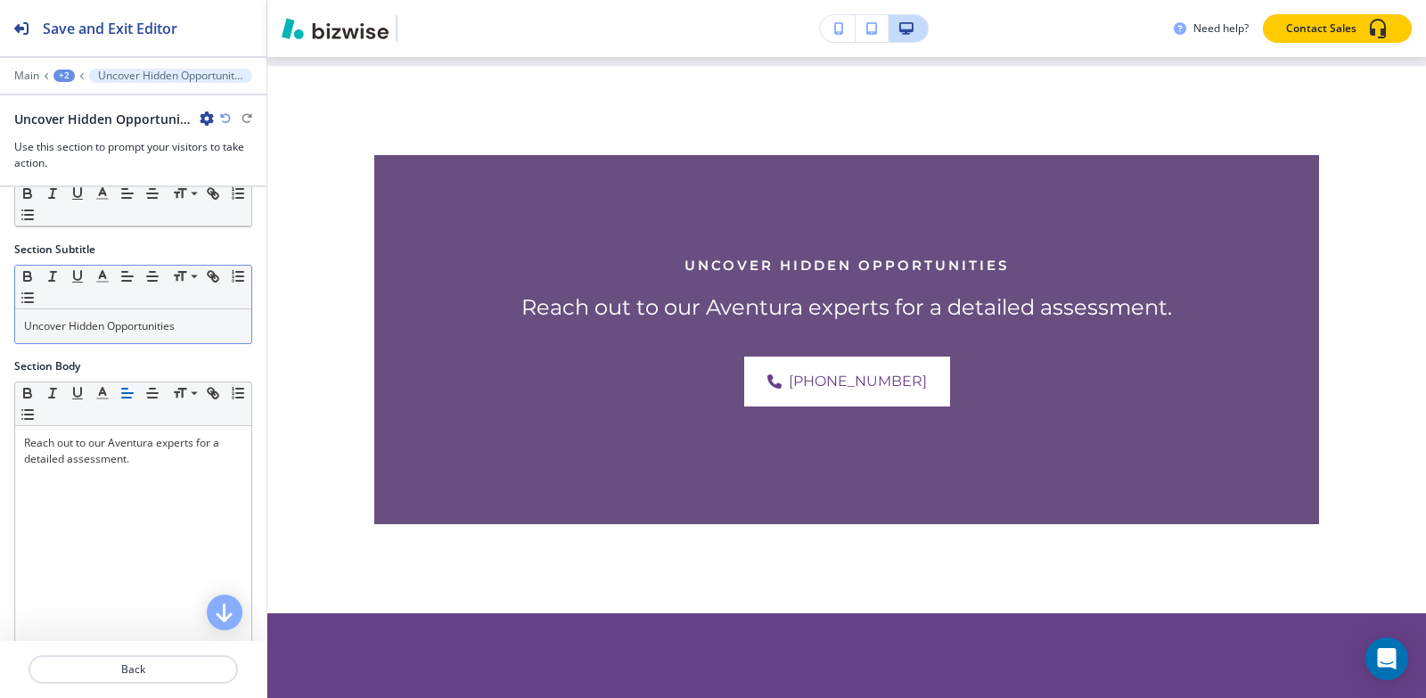
drag, startPoint x: 192, startPoint y: 301, endPoint x: 199, endPoint y: 335, distance: 34.6
click at [196, 318] on div "Small Normal Large Huge Uncover Hidden Opportunities" at bounding box center [133, 304] width 238 height 79
click at [199, 335] on div "Uncover Hidden Opportunities" at bounding box center [133, 326] width 236 height 34
copy p "Uncover Hidden Opportunities"
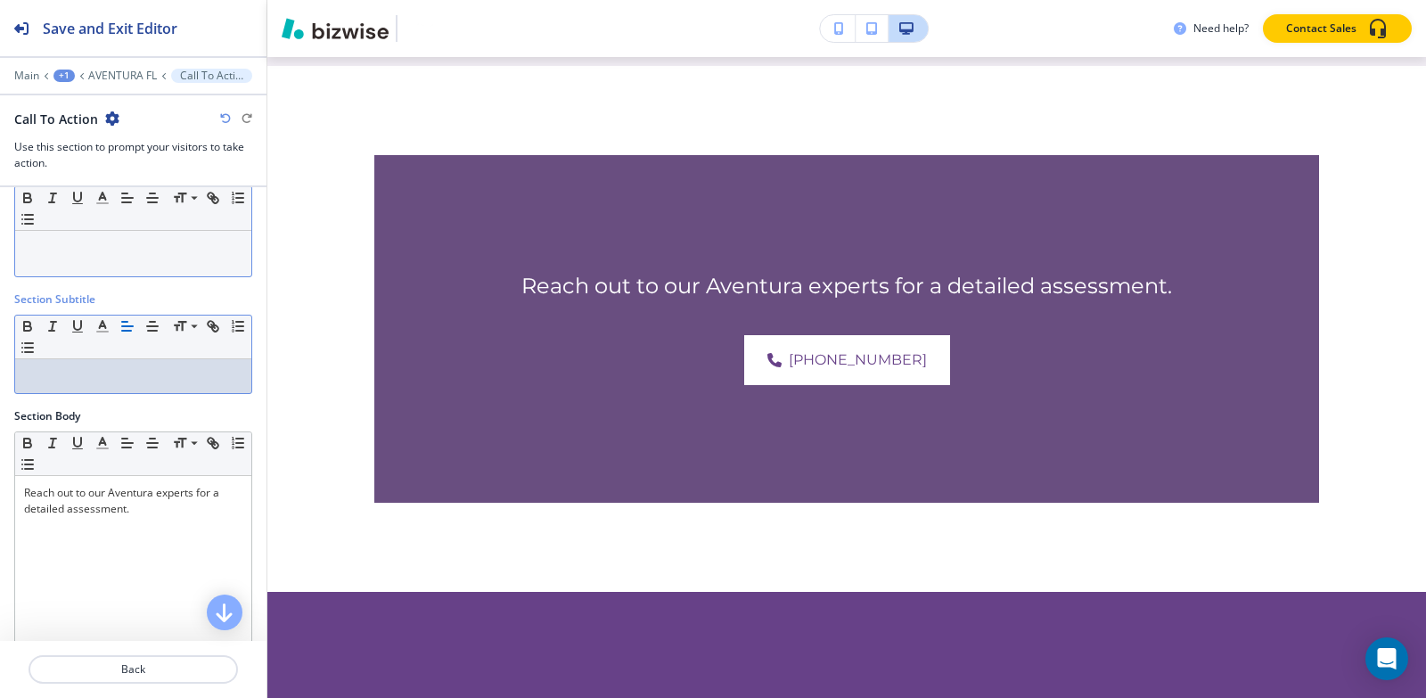
scroll to position [0, 0]
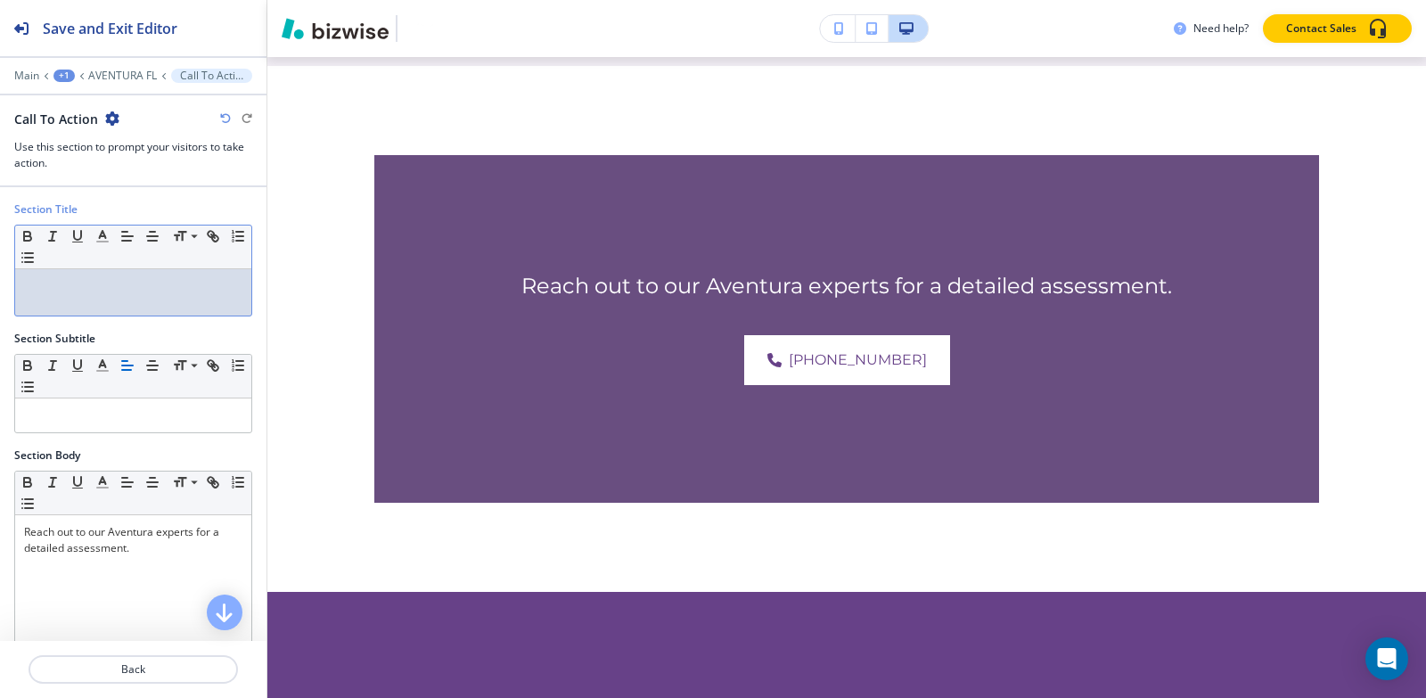
click at [145, 294] on div at bounding box center [133, 292] width 236 height 46
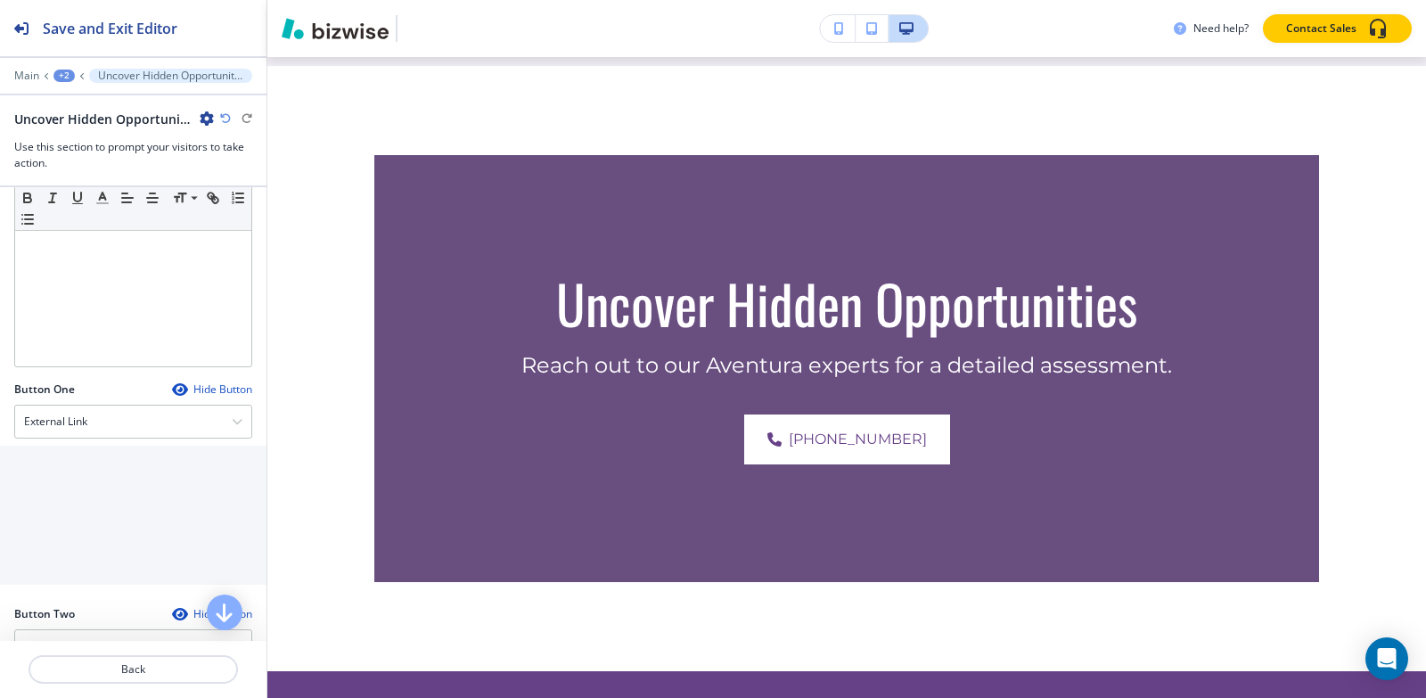
scroll to position [535, 0]
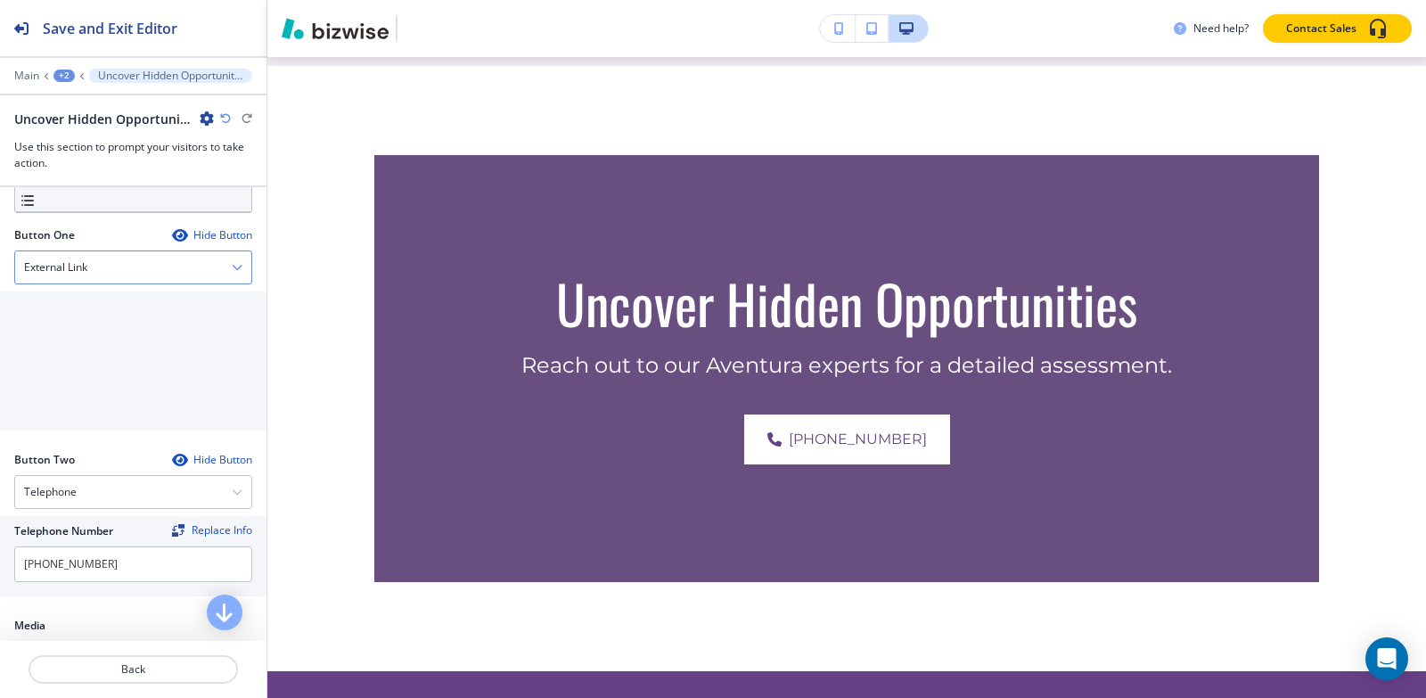
click at [72, 255] on div "External Link" at bounding box center [133, 267] width 236 height 32
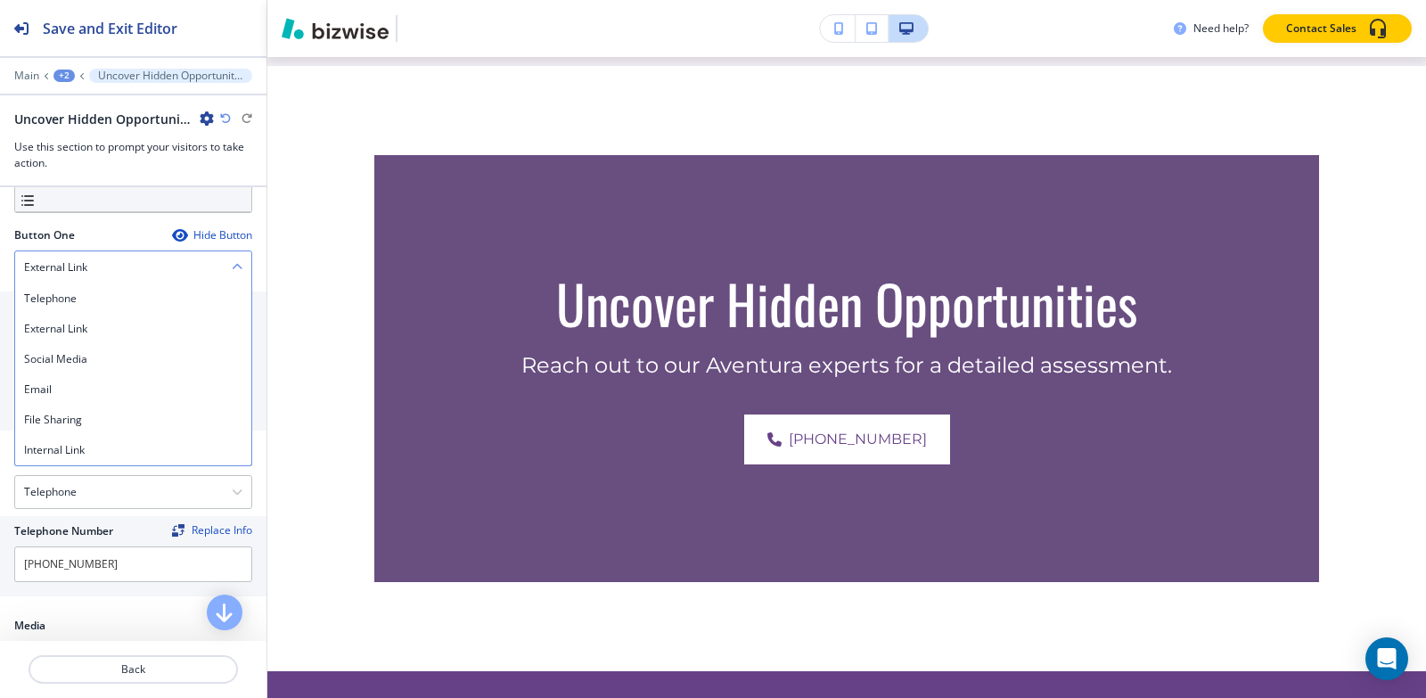
click at [72, 255] on div "External Link" at bounding box center [133, 267] width 236 height 32
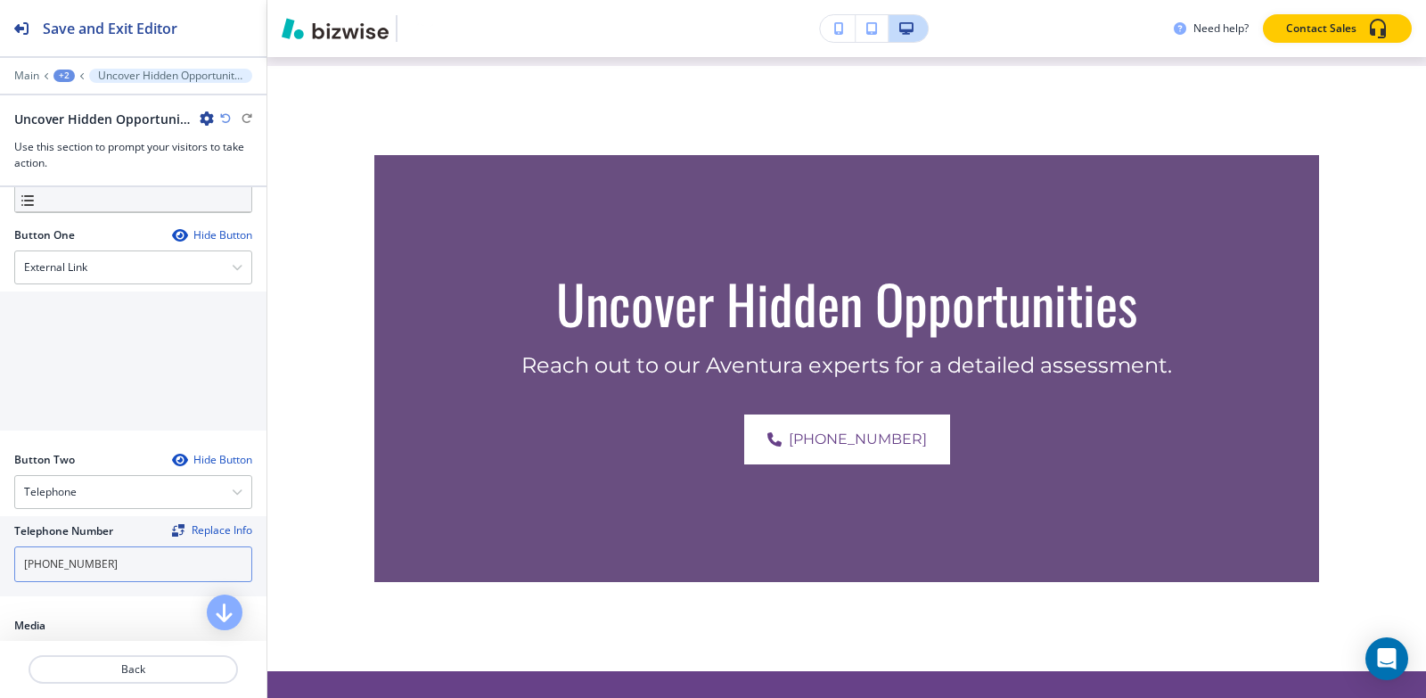
click at [125, 553] on input "[PHONE_NUMBER]" at bounding box center [133, 564] width 238 height 36
click at [115, 270] on div "External Link" at bounding box center [133, 267] width 236 height 32
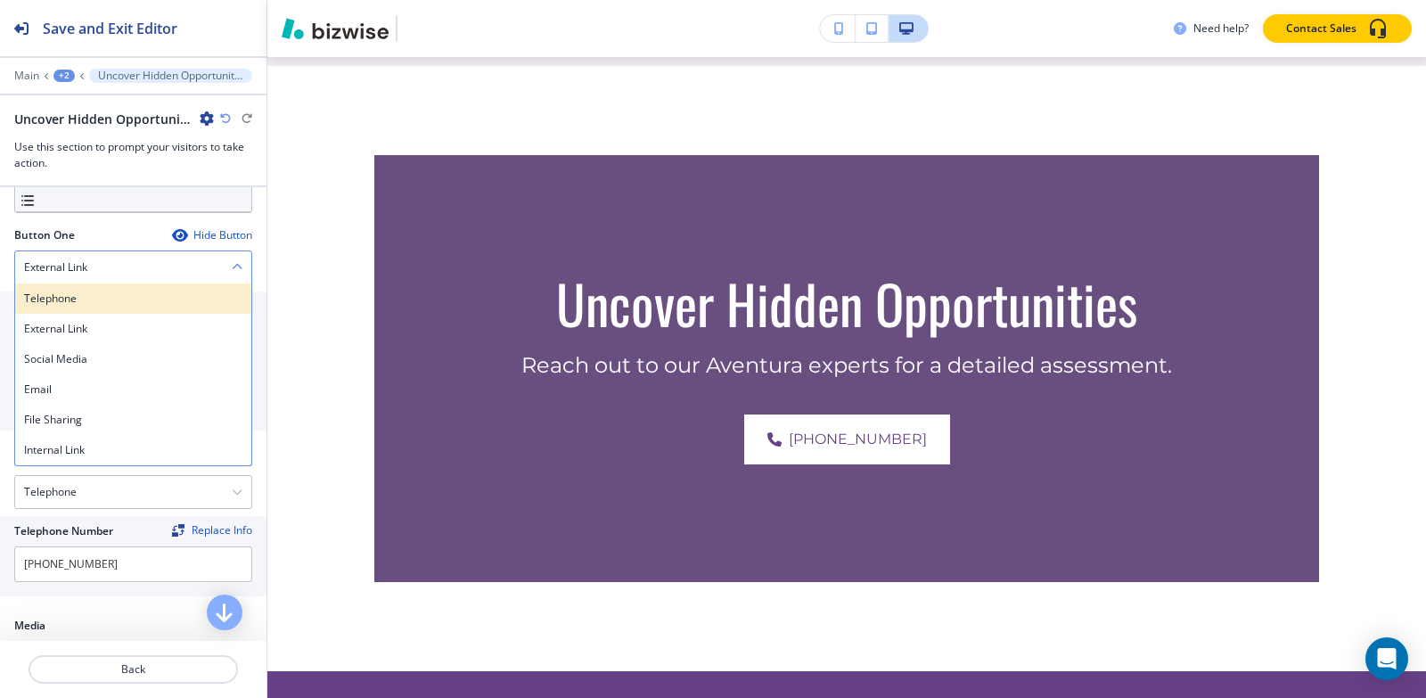
click at [97, 291] on h4 "Telephone" at bounding box center [133, 299] width 218 height 16
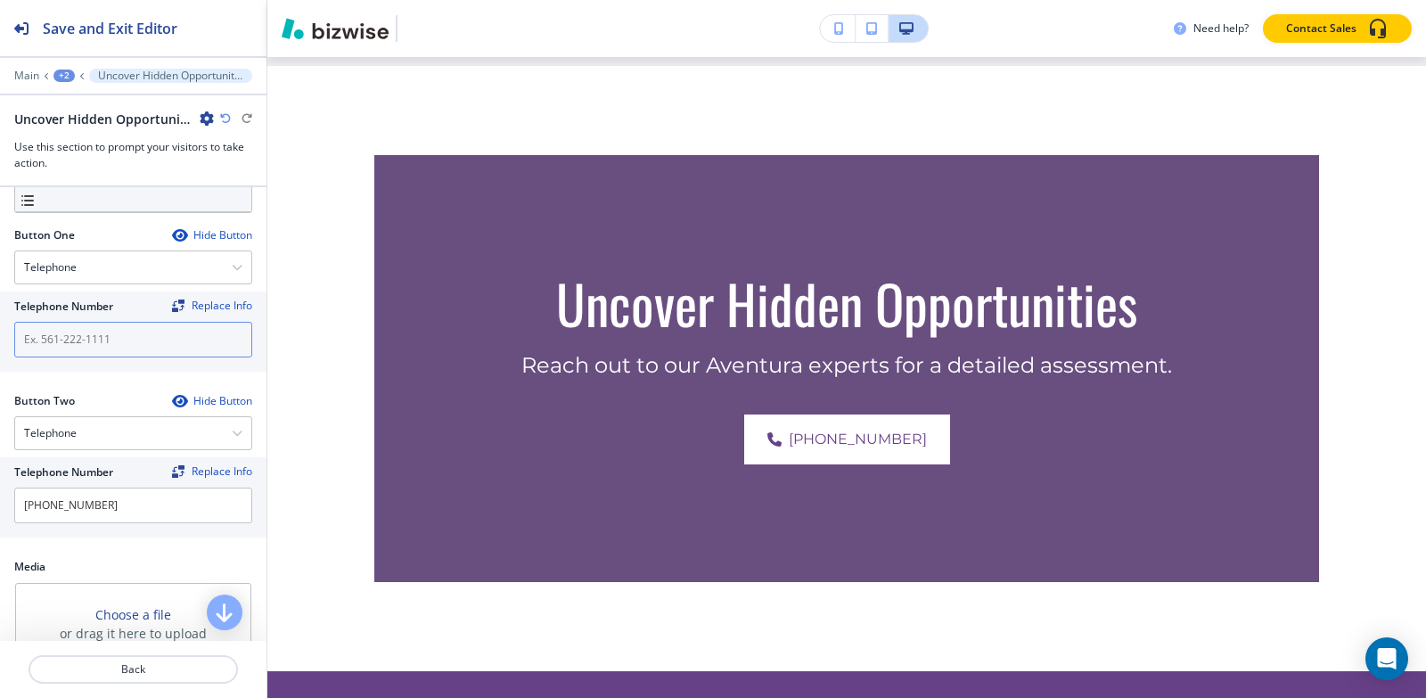
click at [127, 344] on input "text" at bounding box center [133, 340] width 238 height 36
paste input "[PHONE_NUMBER]"
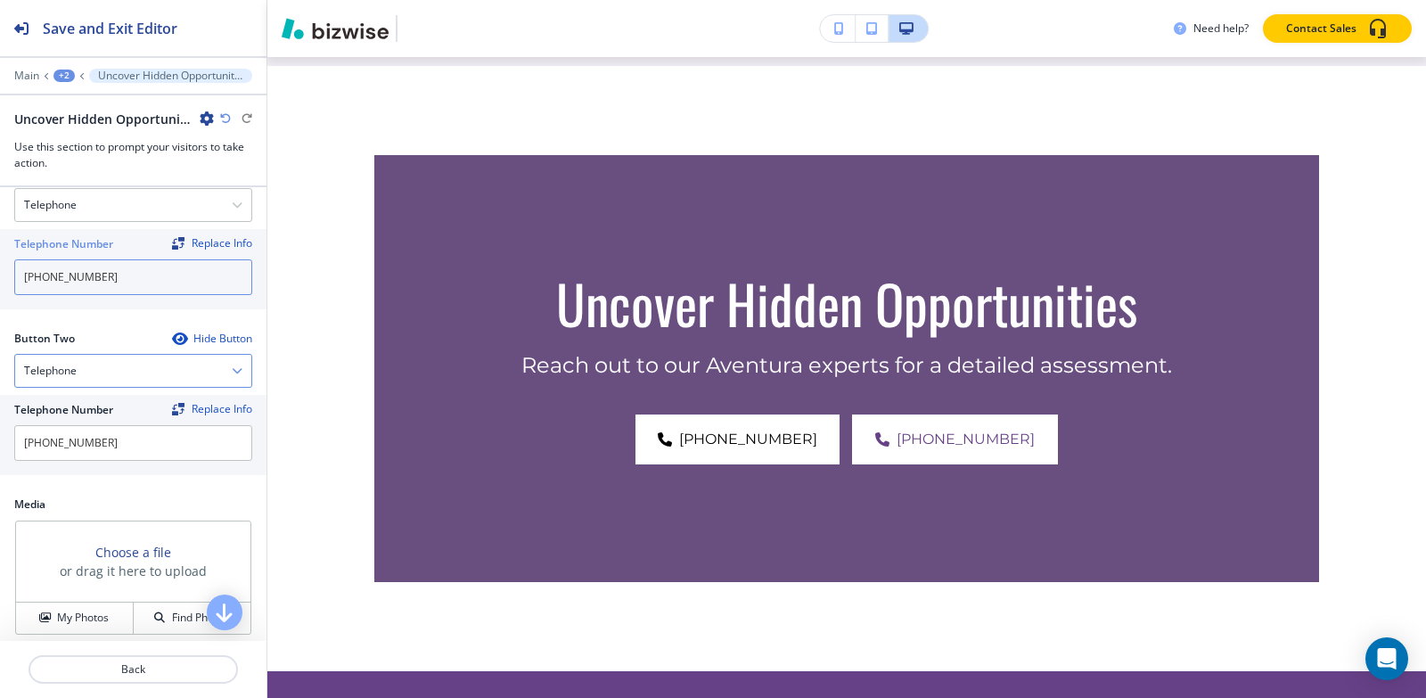
scroll to position [624, 0]
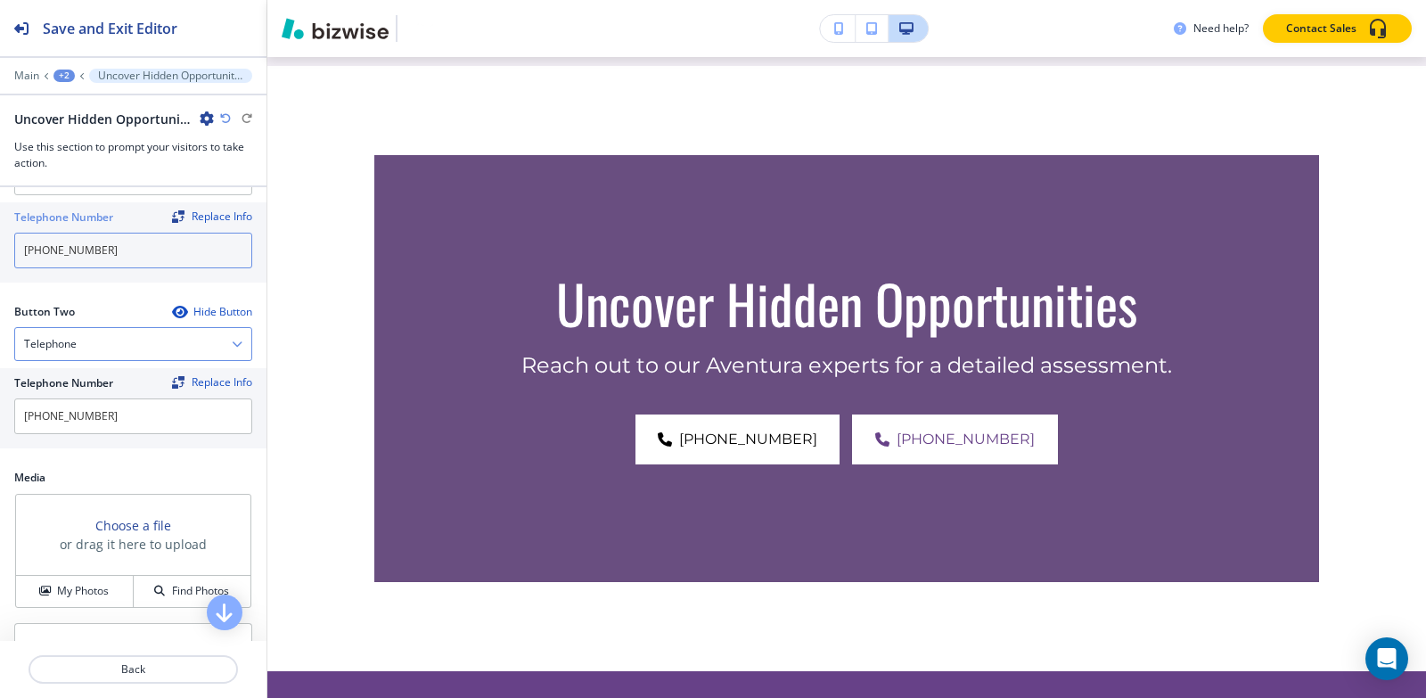
type input "[PHONE_NUMBER]"
click at [117, 344] on div "Telephone" at bounding box center [133, 344] width 236 height 32
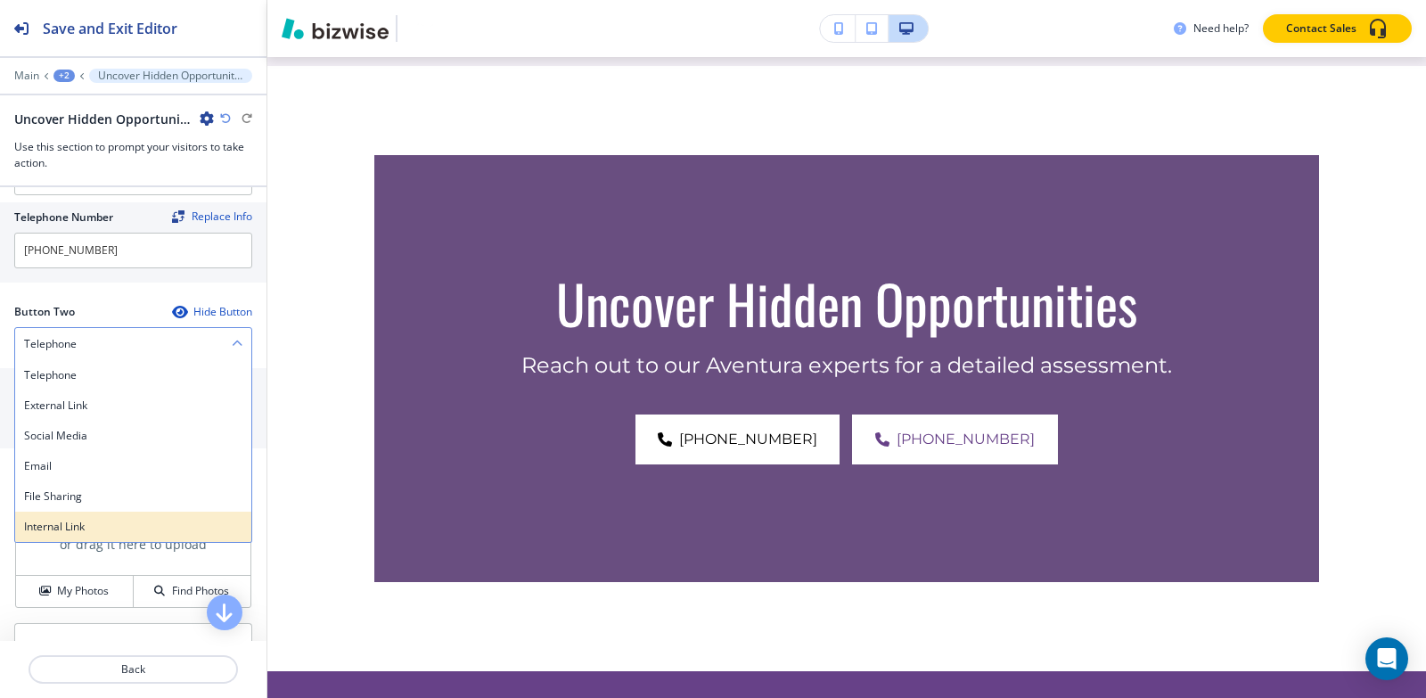
click at [102, 516] on div "Internal Link" at bounding box center [133, 527] width 236 height 30
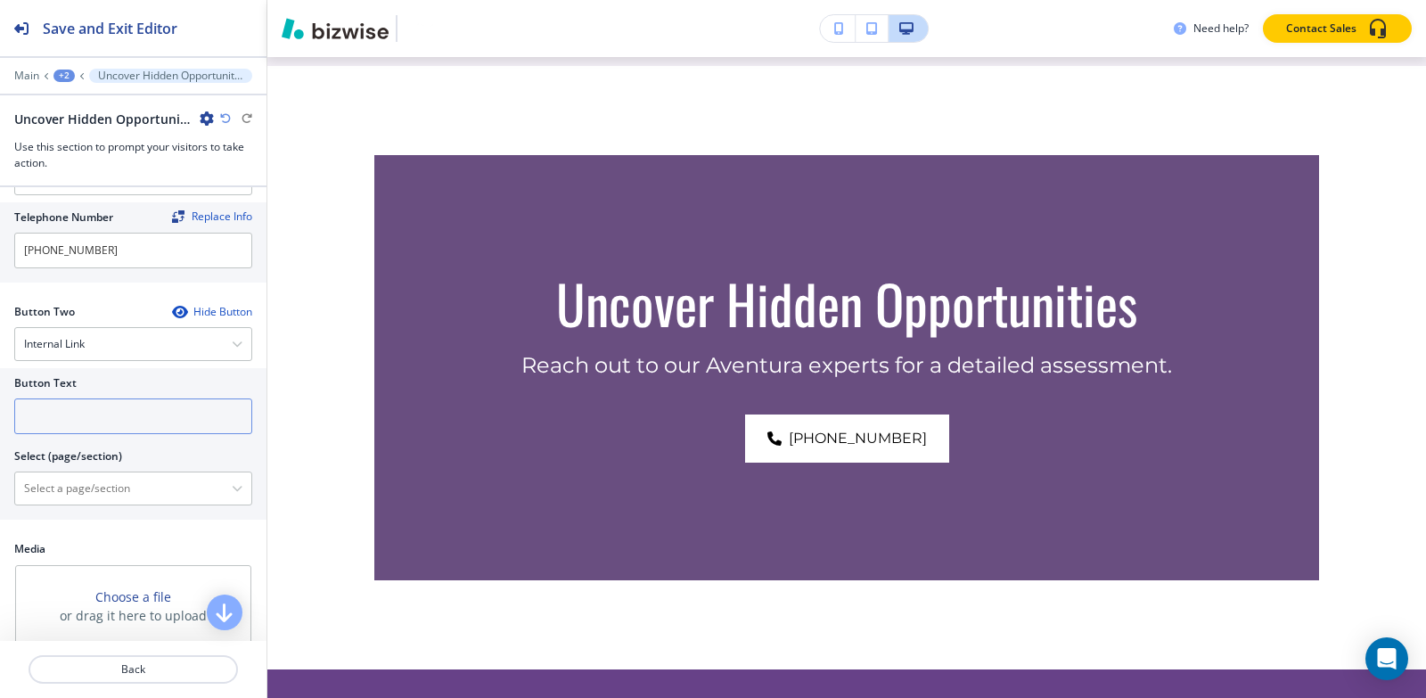
click at [109, 422] on input "text" at bounding box center [133, 416] width 238 height 36
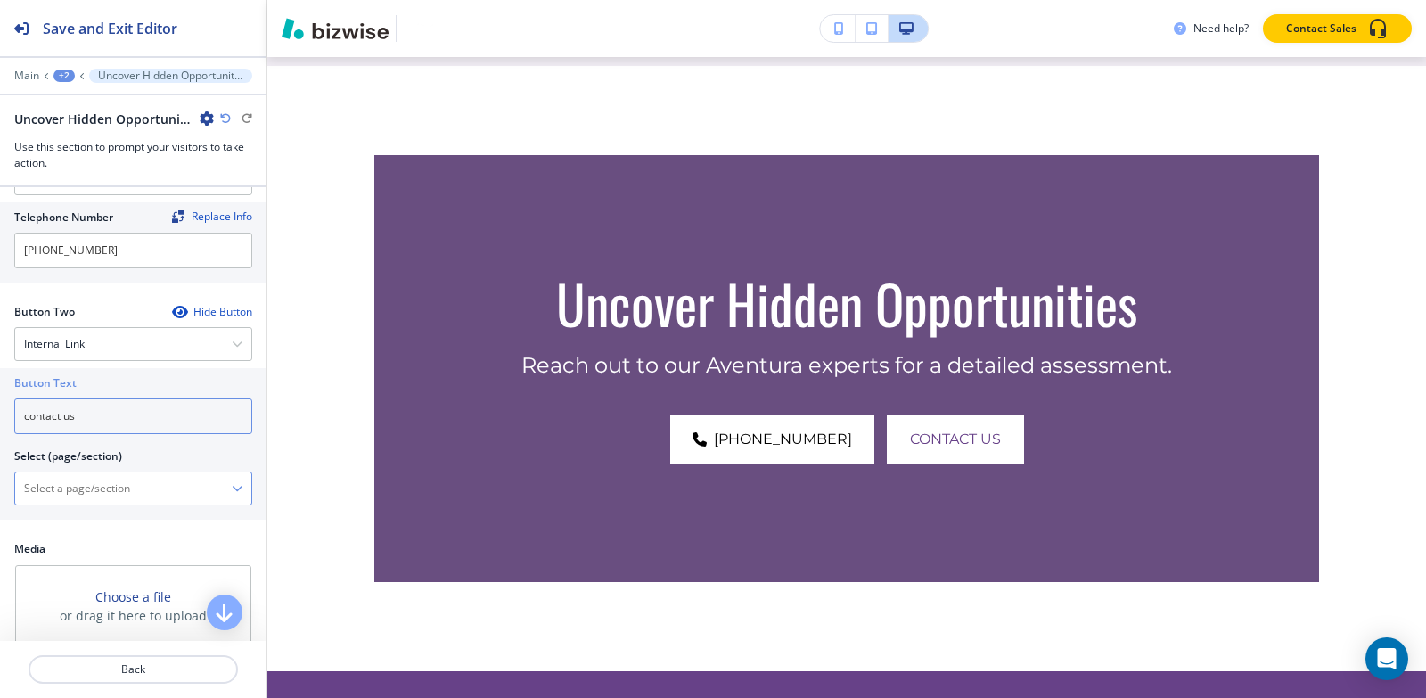
type input "contact us"
click at [94, 494] on \(page\/section\) "Manual Input" at bounding box center [123, 488] width 217 height 30
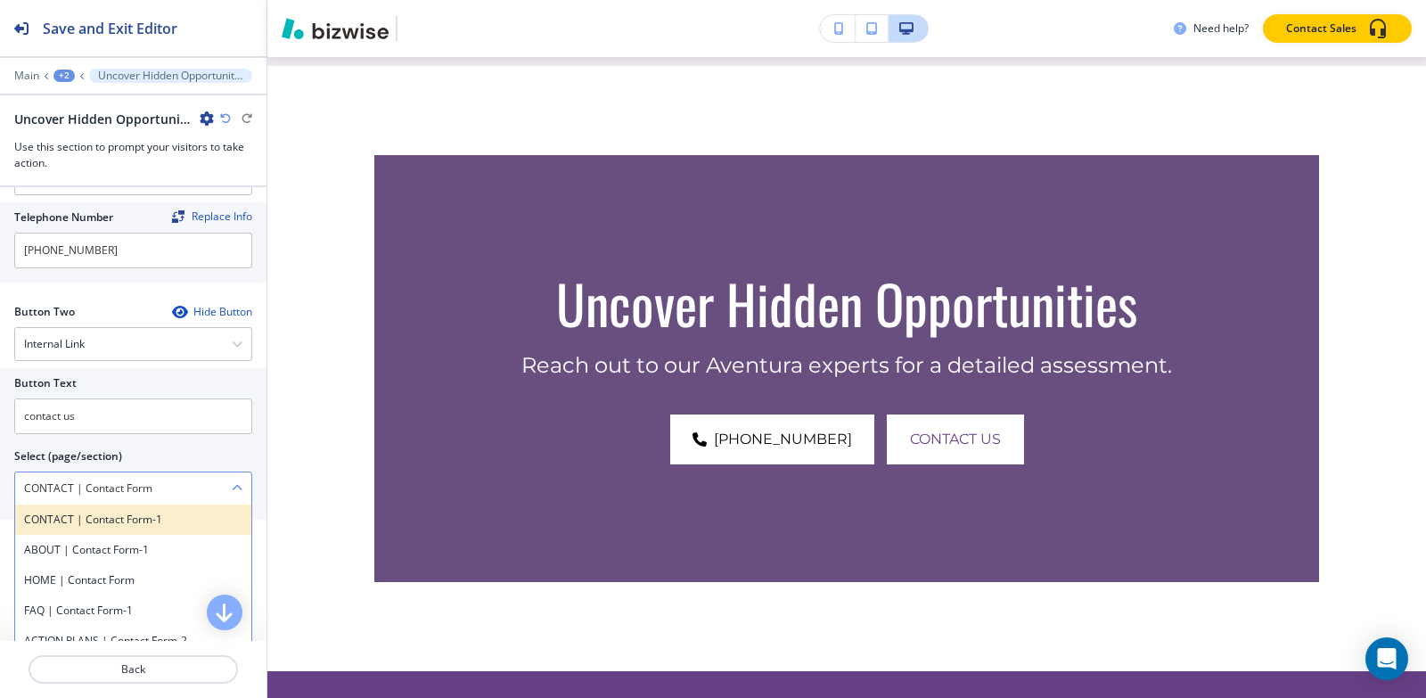
click at [178, 526] on h4 "CONTACT | Contact Form-1" at bounding box center [133, 520] width 218 height 16
type \(page\/section\) "CONTACT | Contact Form-1"
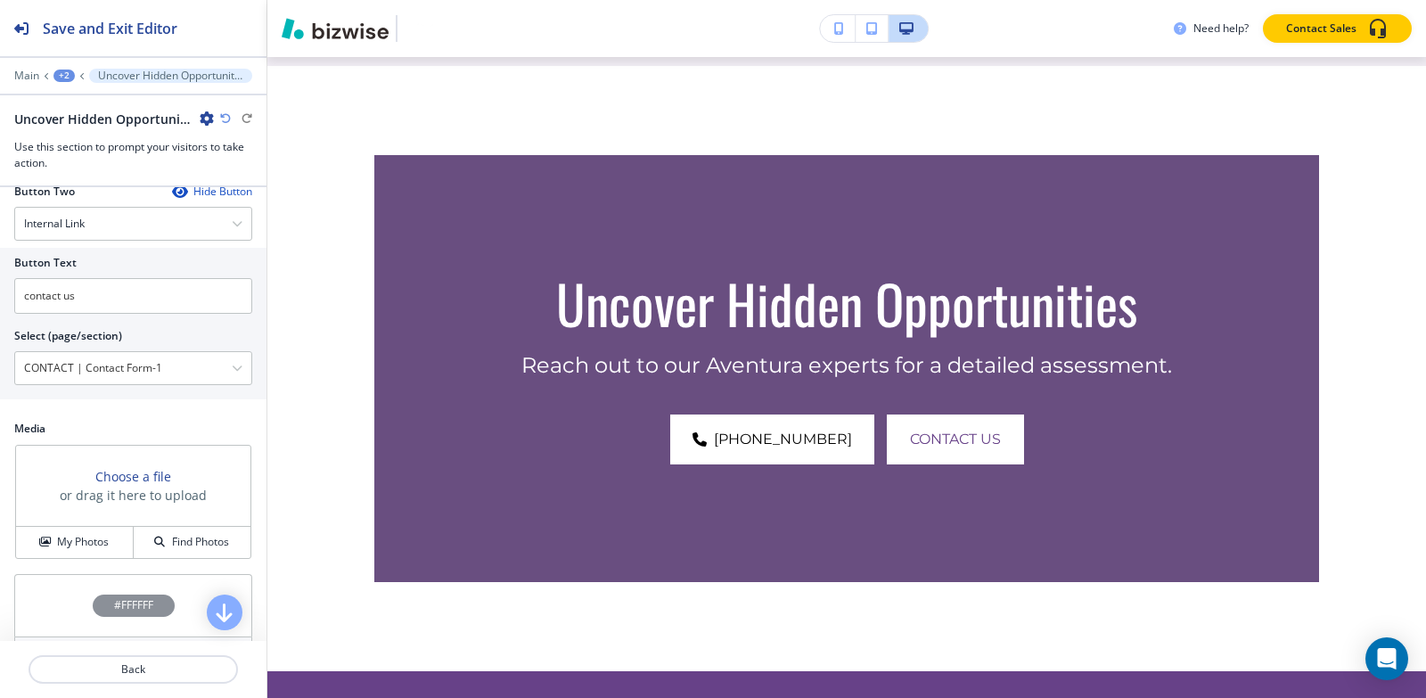
scroll to position [786, 0]
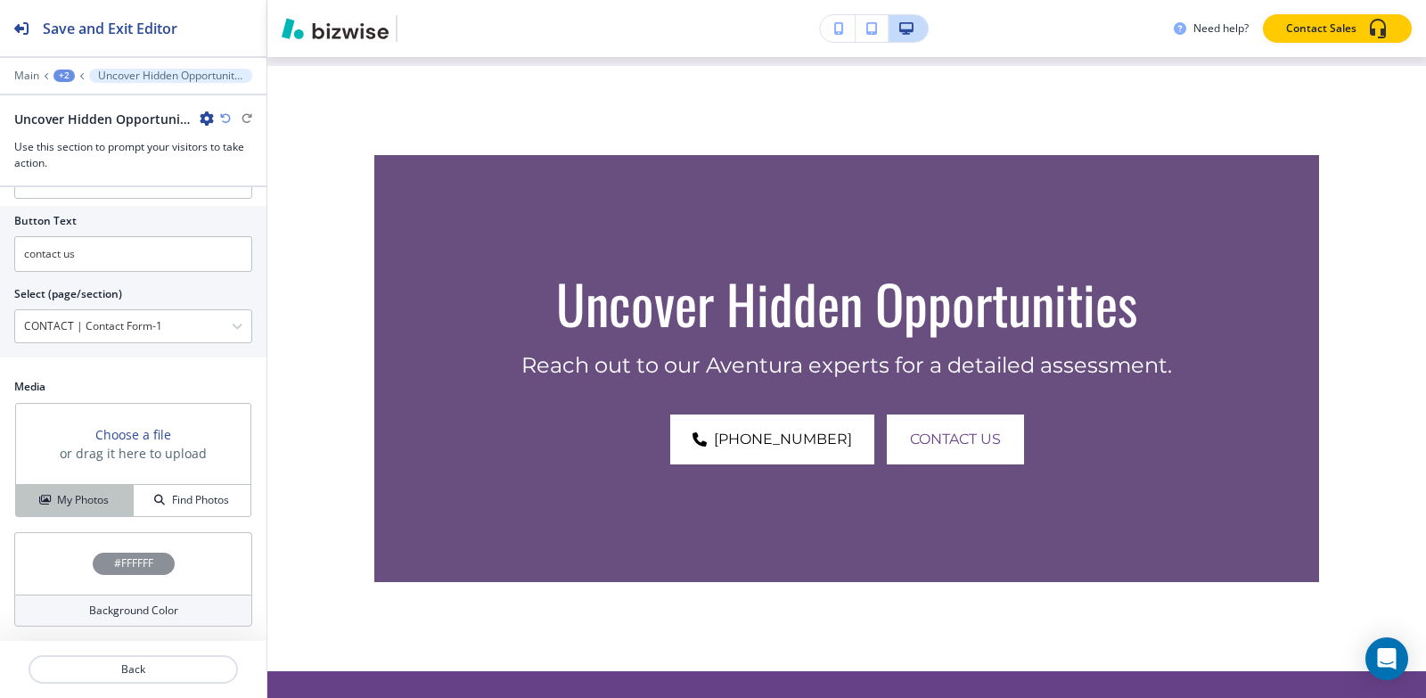
click at [110, 493] on div "My Photos" at bounding box center [74, 500] width 117 height 16
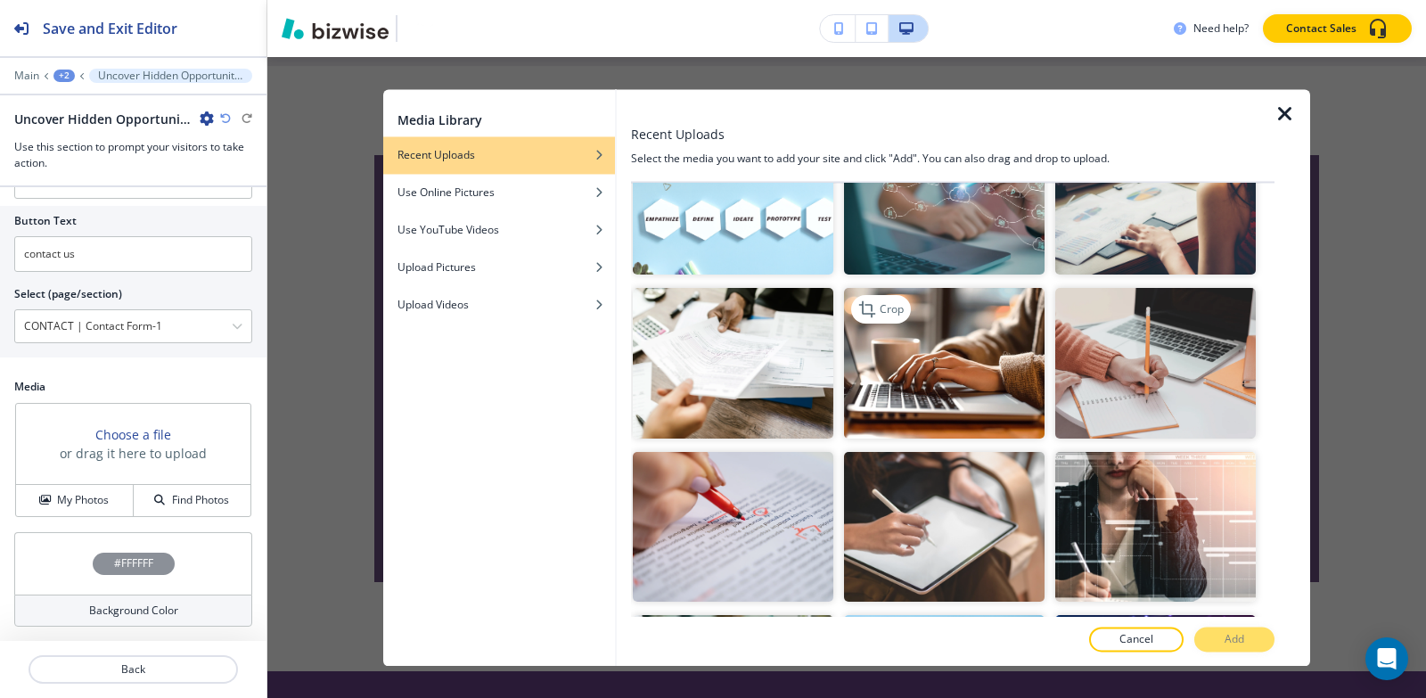
scroll to position [1782, 0]
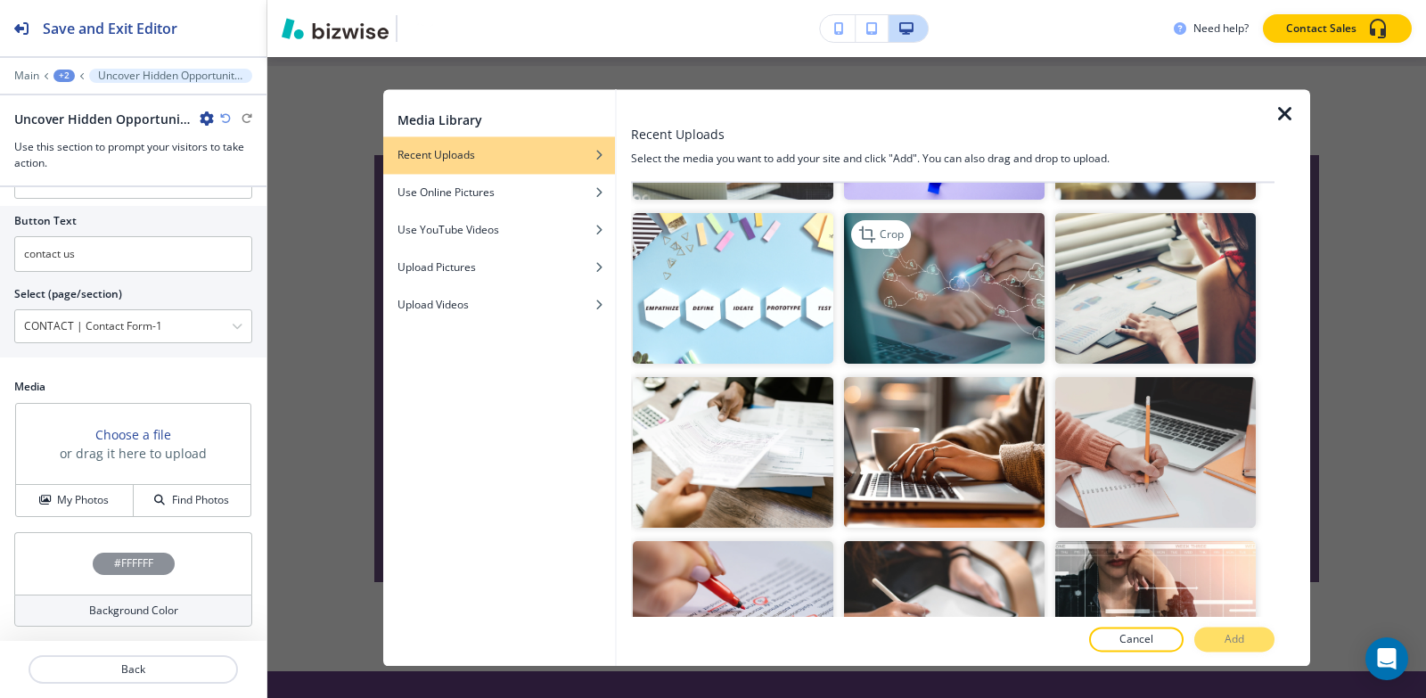
click at [968, 278] on img "button" at bounding box center [944, 289] width 201 height 151
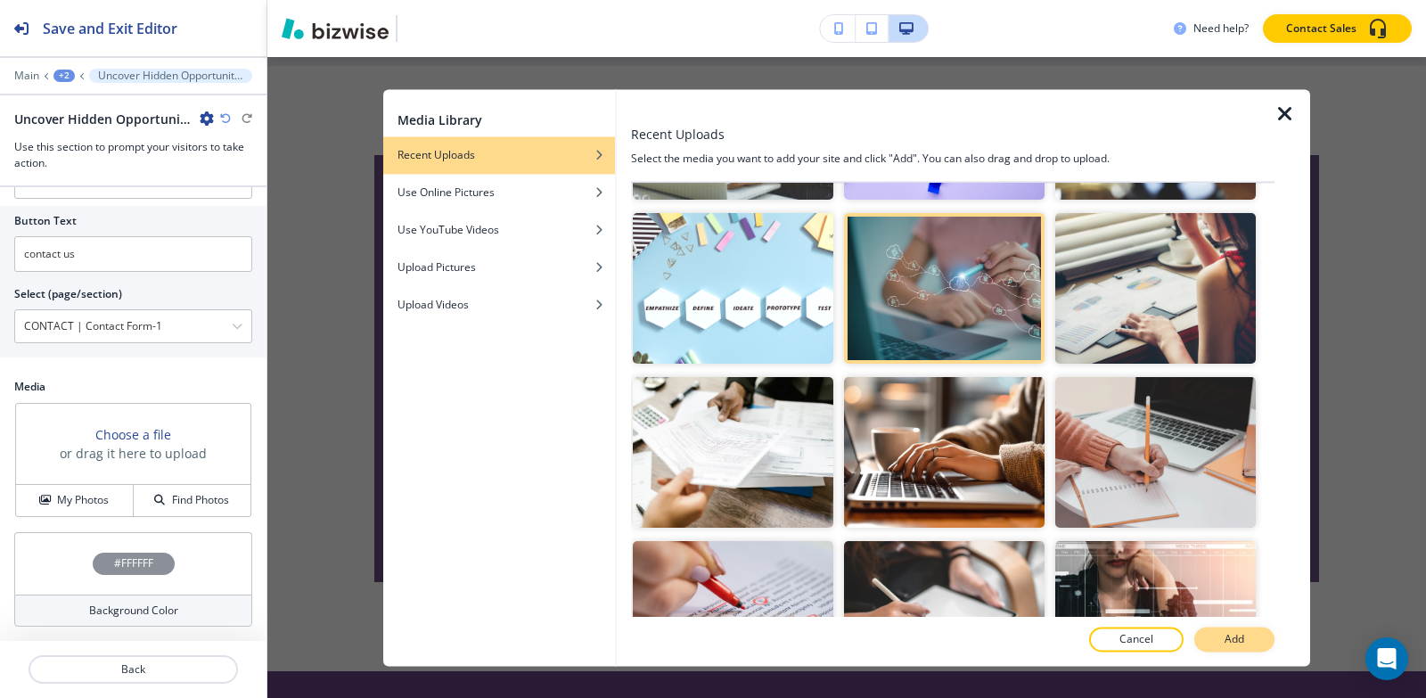
click at [1257, 632] on button "Add" at bounding box center [1234, 638] width 80 height 25
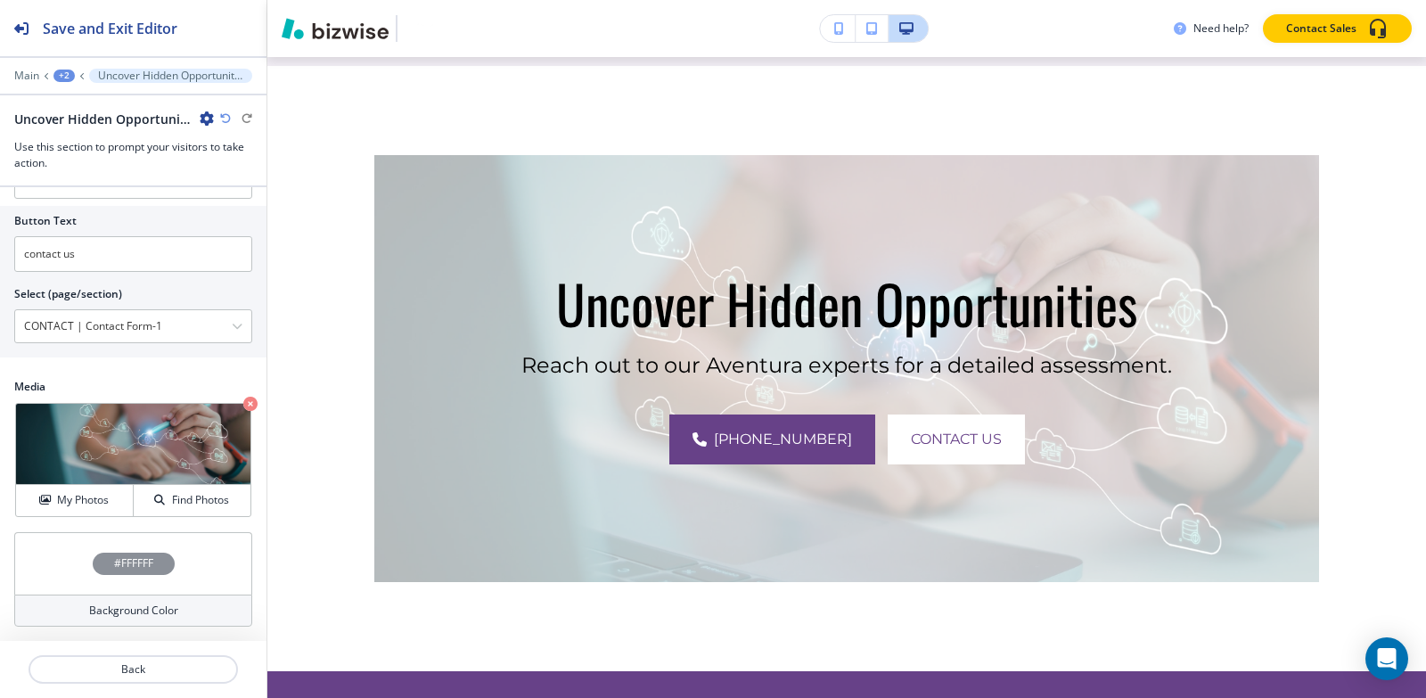
click at [138, 569] on h4 "#FFFFFF" at bounding box center [133, 563] width 39 height 16
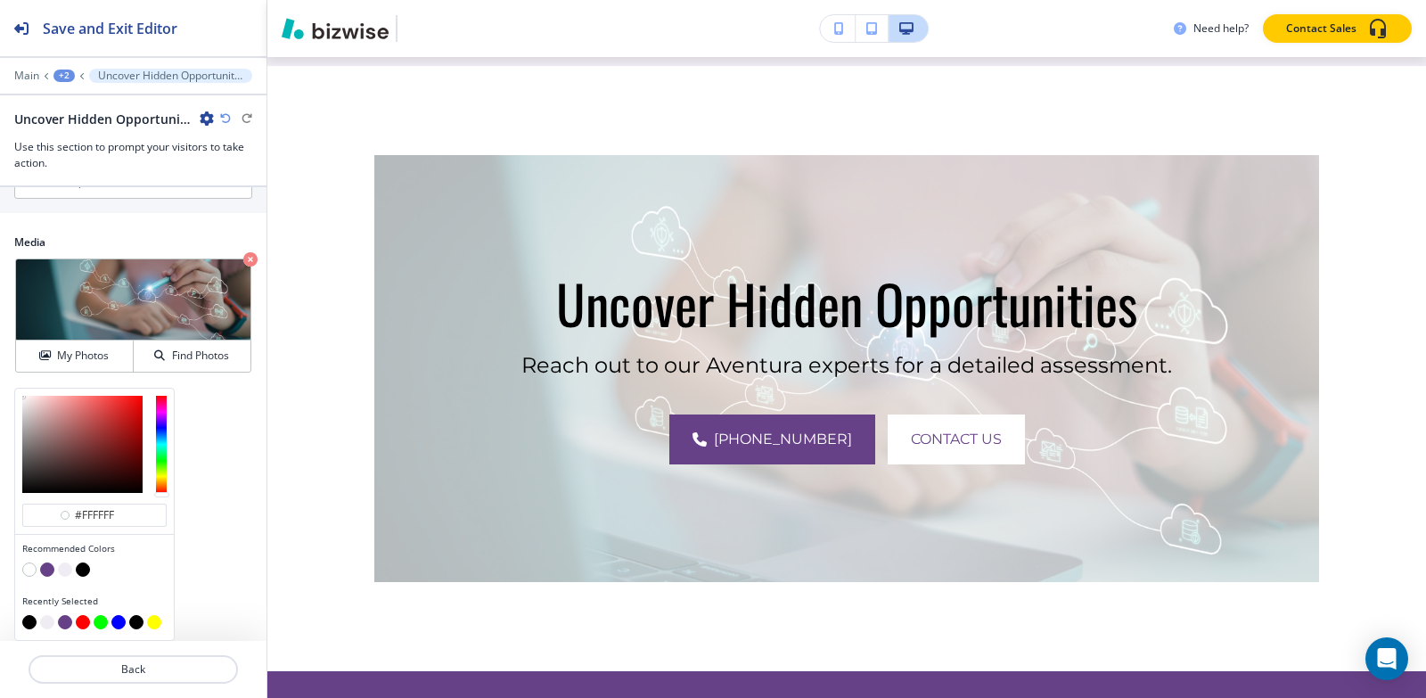
click at [81, 566] on button "button" at bounding box center [83, 569] width 14 height 14
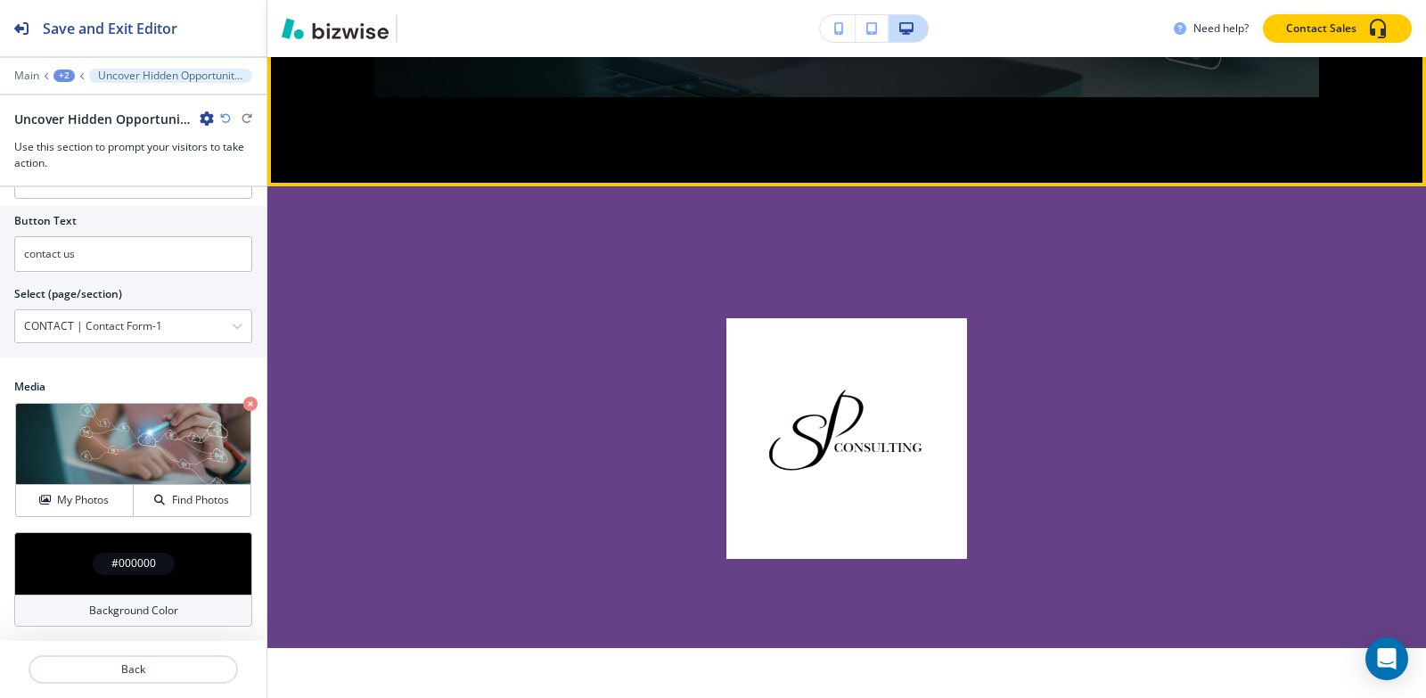
scroll to position [4777, 0]
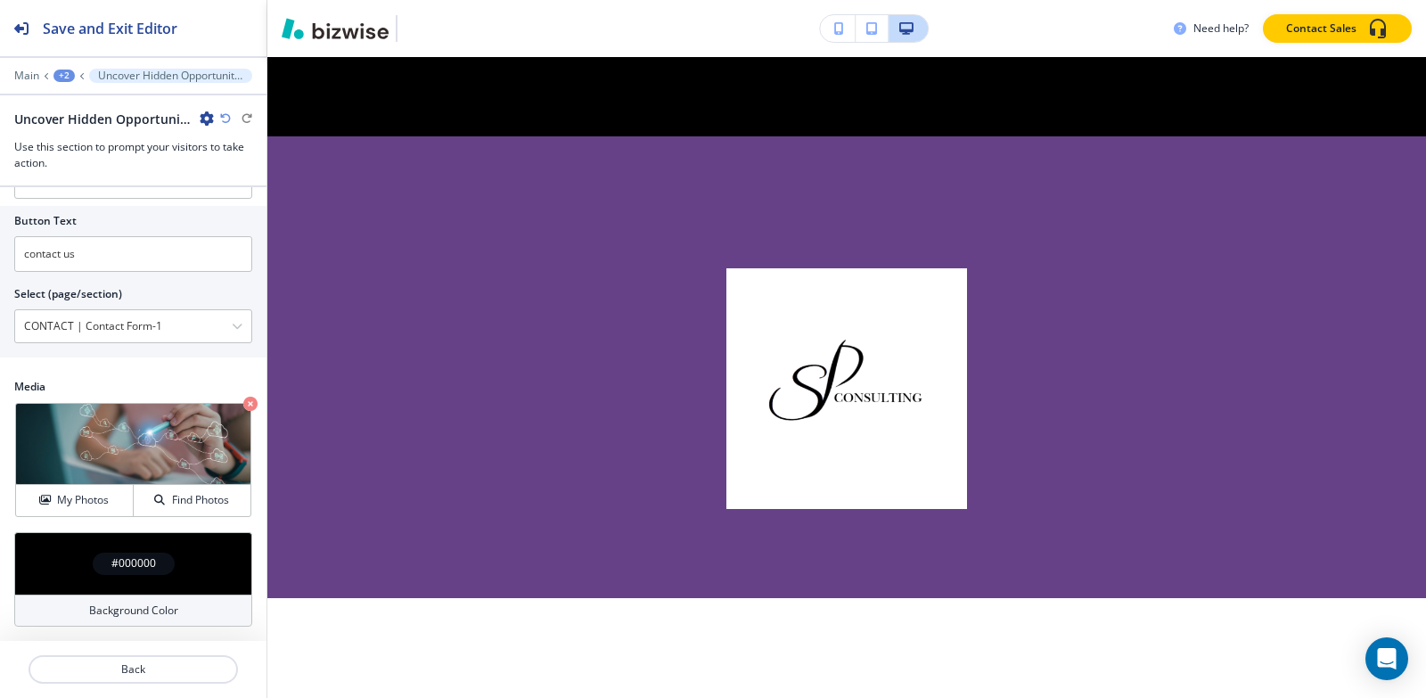
click at [70, 71] on div "+2" at bounding box center [63, 76] width 21 height 12
click at [96, 142] on p "AVENTURA FL" at bounding box center [110, 136] width 91 height 16
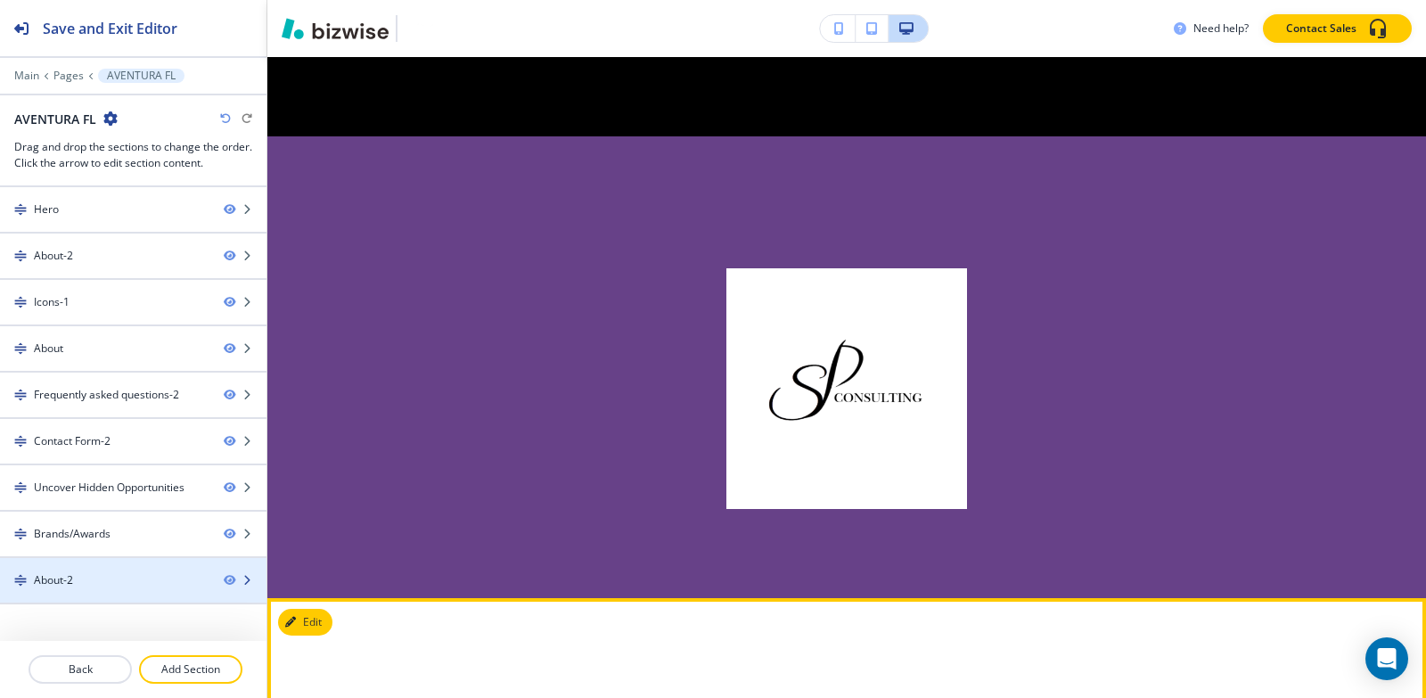
click at [90, 580] on div "About-2" at bounding box center [104, 580] width 209 height 16
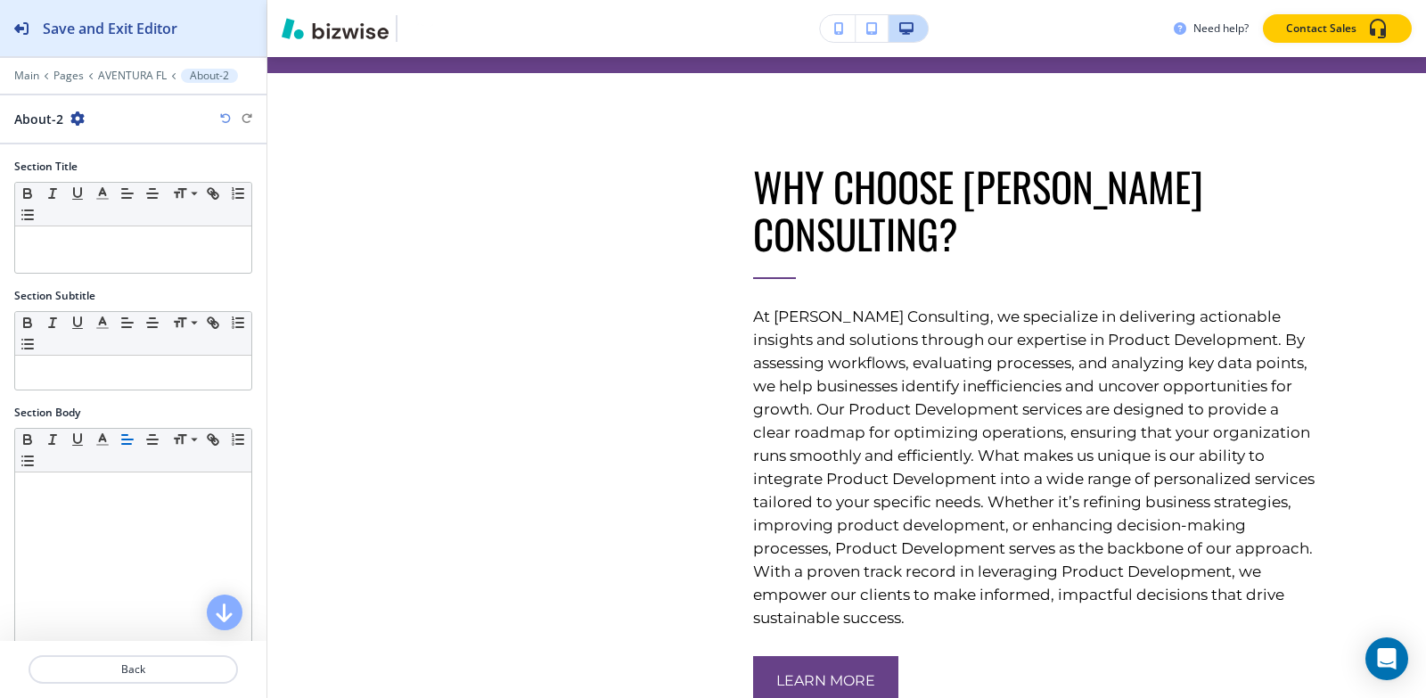
scroll to position [5306, 0]
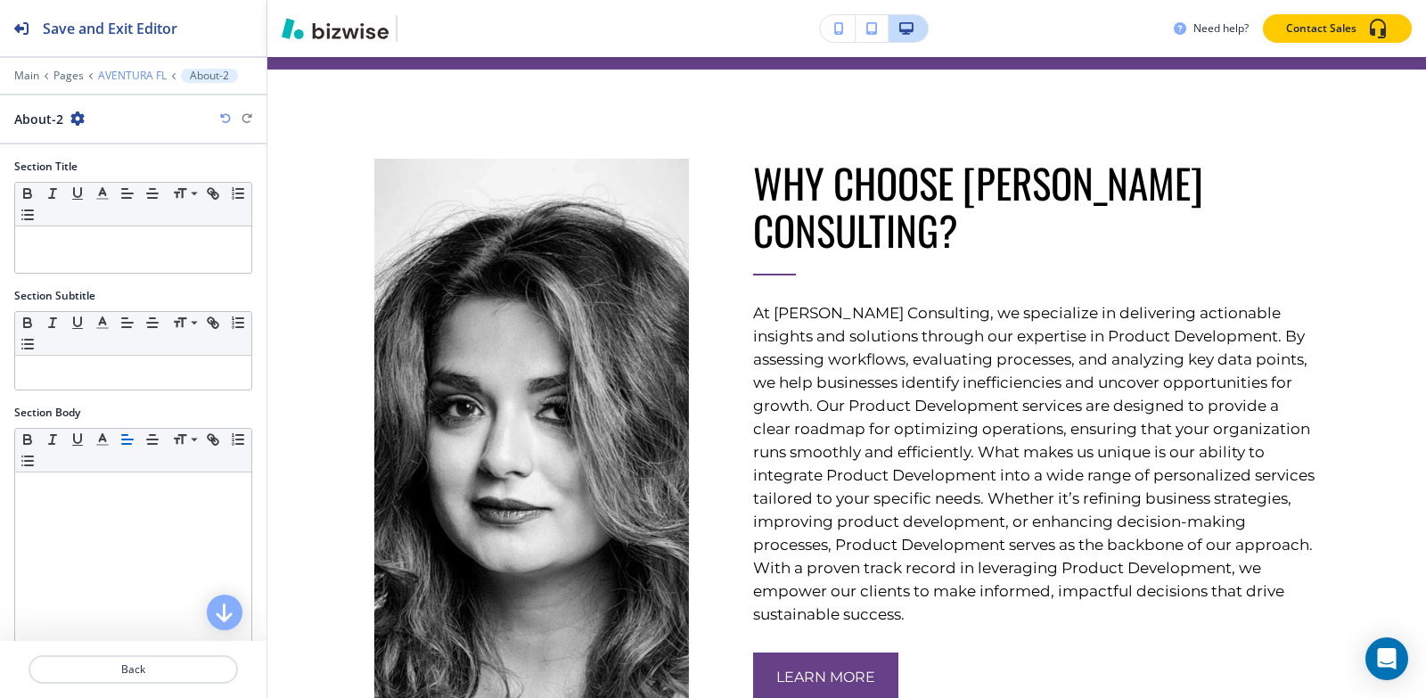
click at [115, 76] on p "AVENTURA FL" at bounding box center [132, 76] width 69 height 12
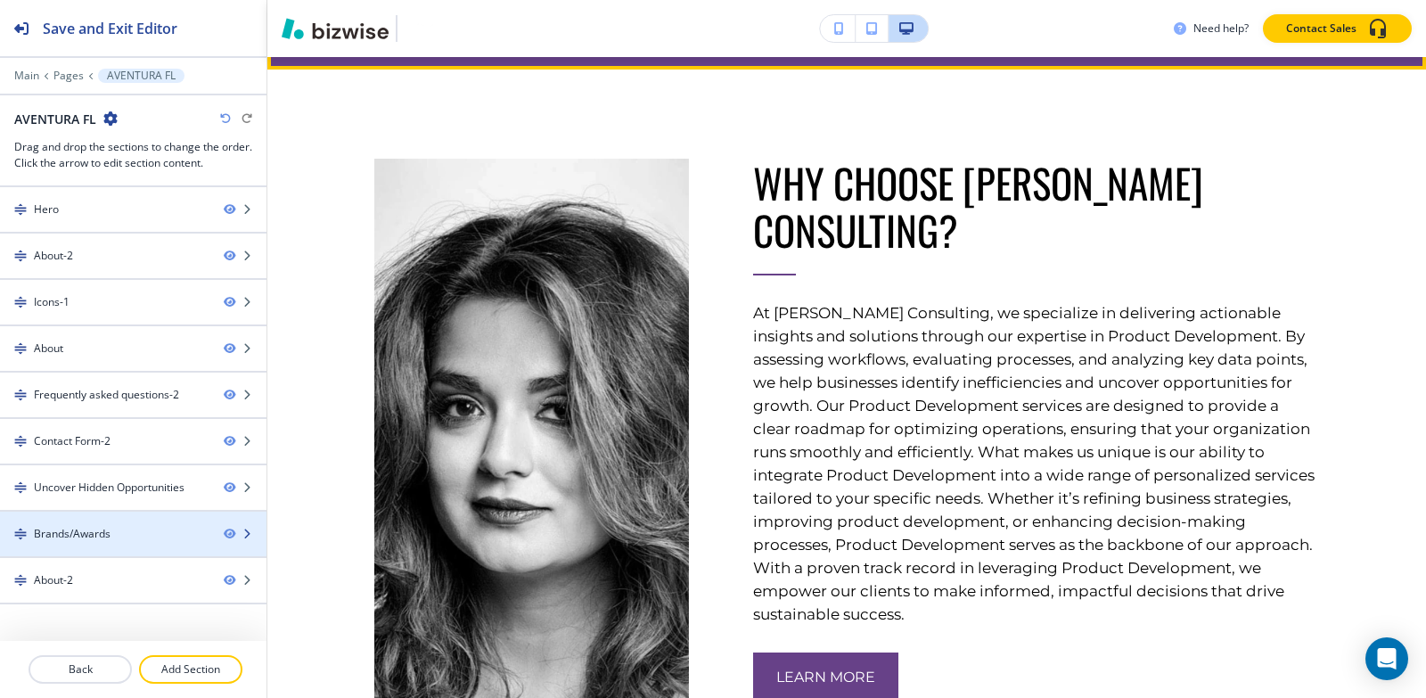
click at [82, 544] on div at bounding box center [133, 549] width 266 height 14
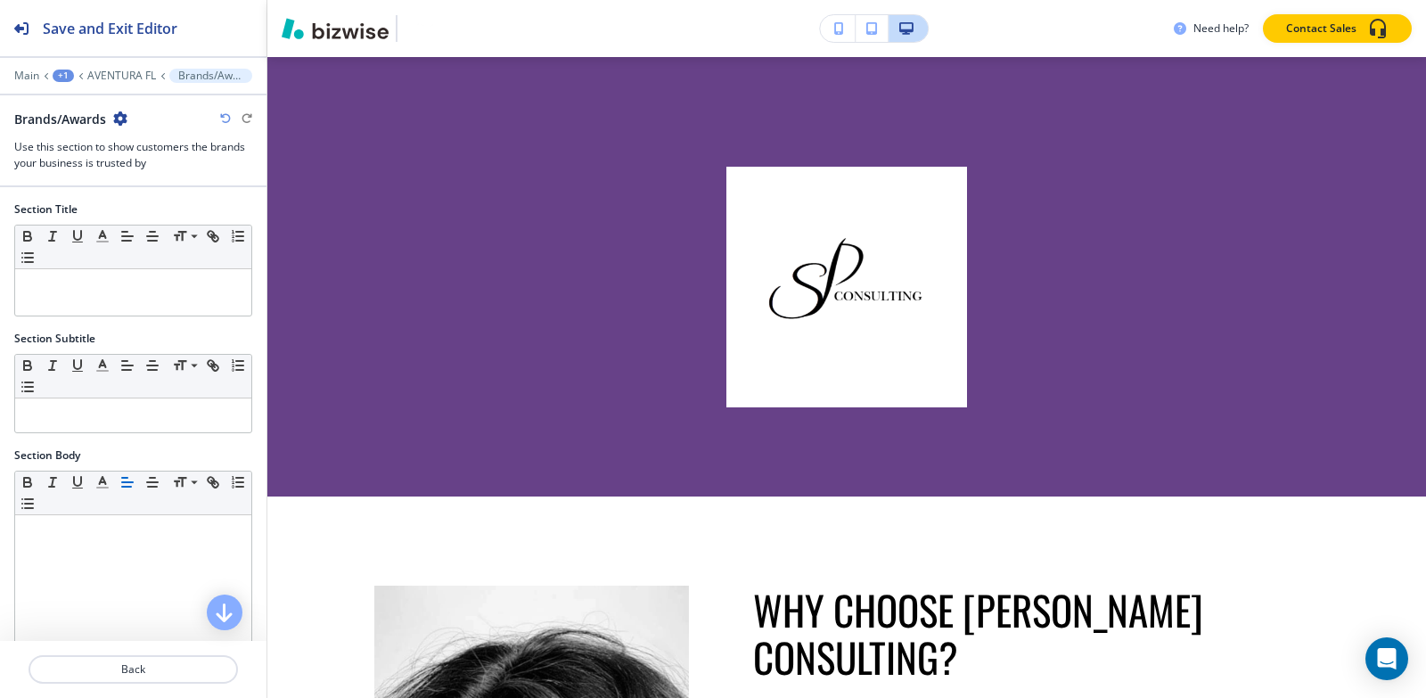
scroll to position [4848, 0]
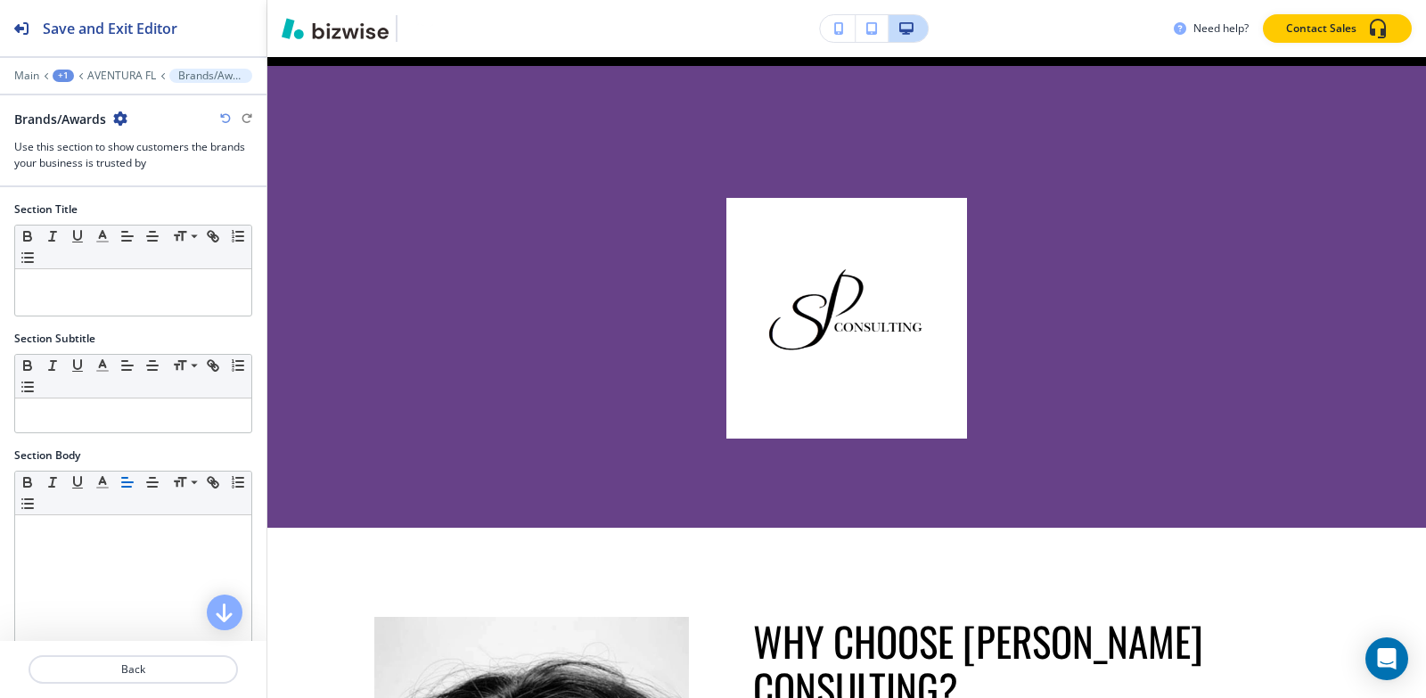
click at [123, 118] on icon "button" at bounding box center [120, 118] width 14 height 14
click at [166, 216] on p "Delete Section" at bounding box center [171, 212] width 91 height 16
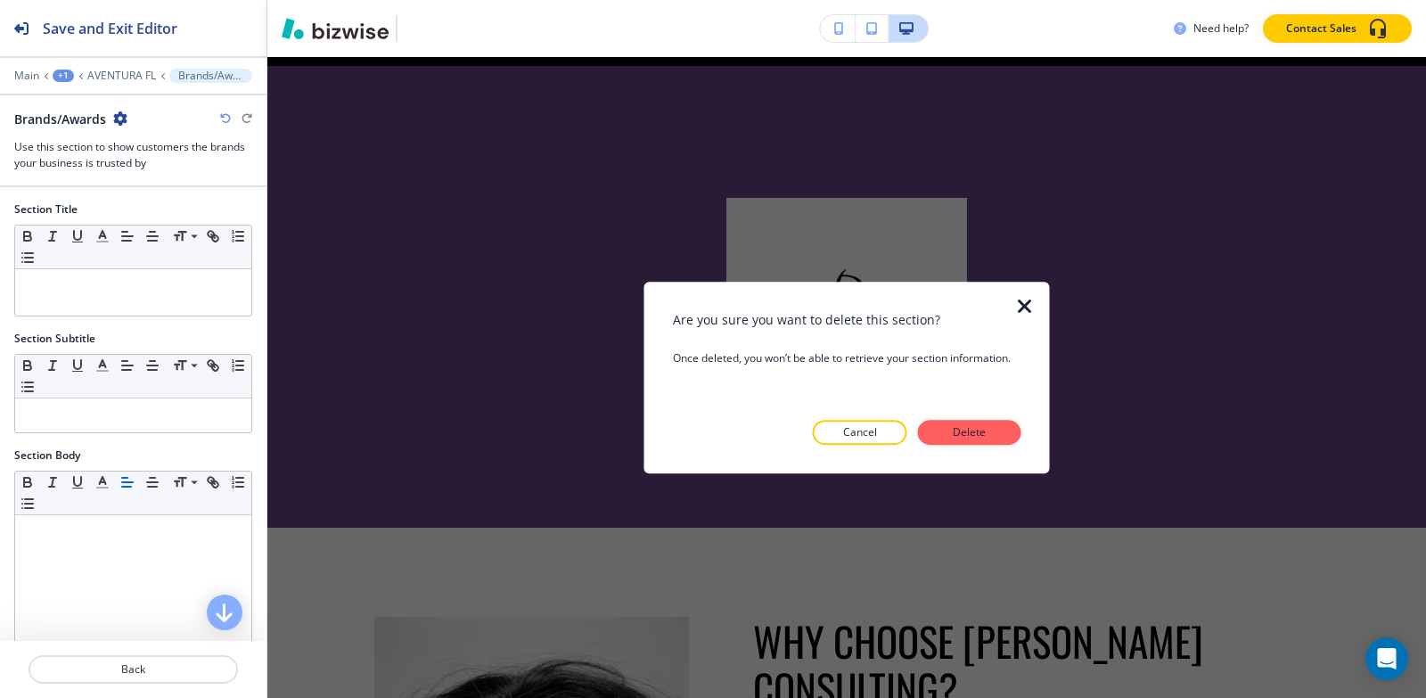
drag, startPoint x: 970, startPoint y: 435, endPoint x: 888, endPoint y: 432, distance: 82.9
click at [969, 434] on p "Delete" at bounding box center [969, 432] width 43 height 16
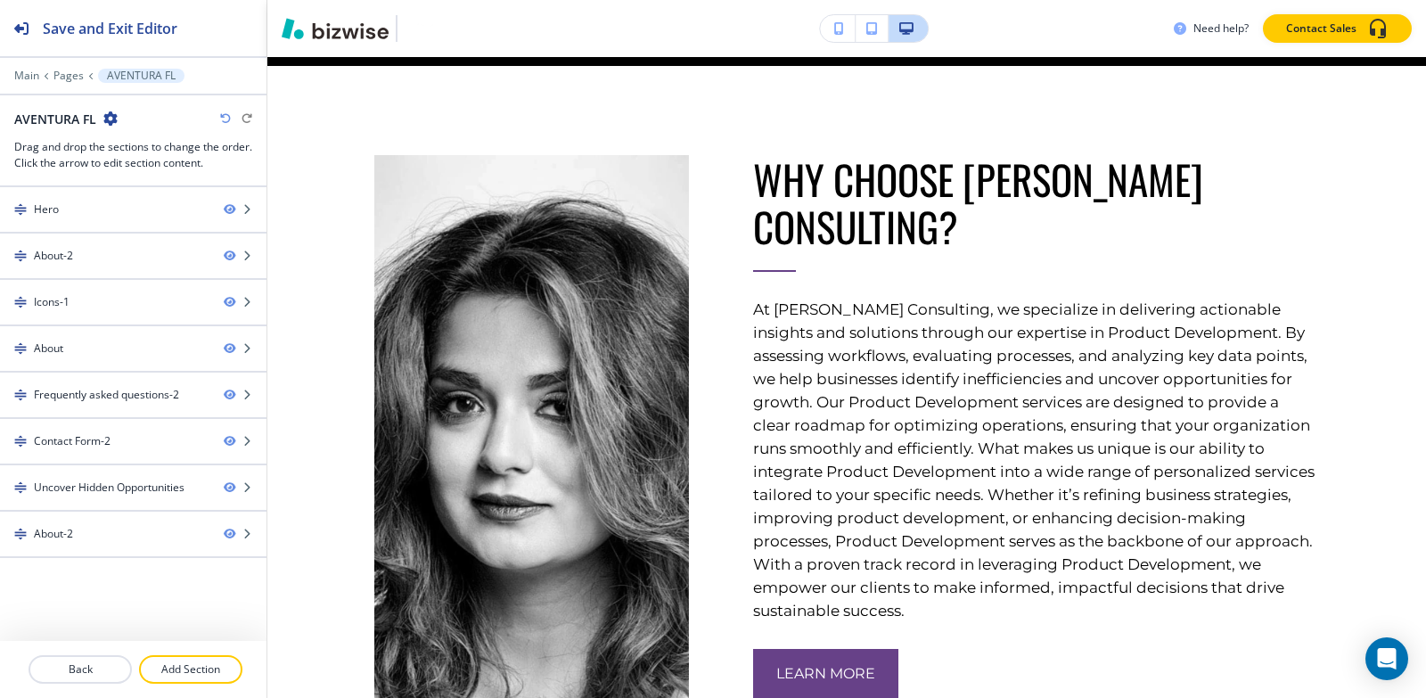
scroll to position [4390, 0]
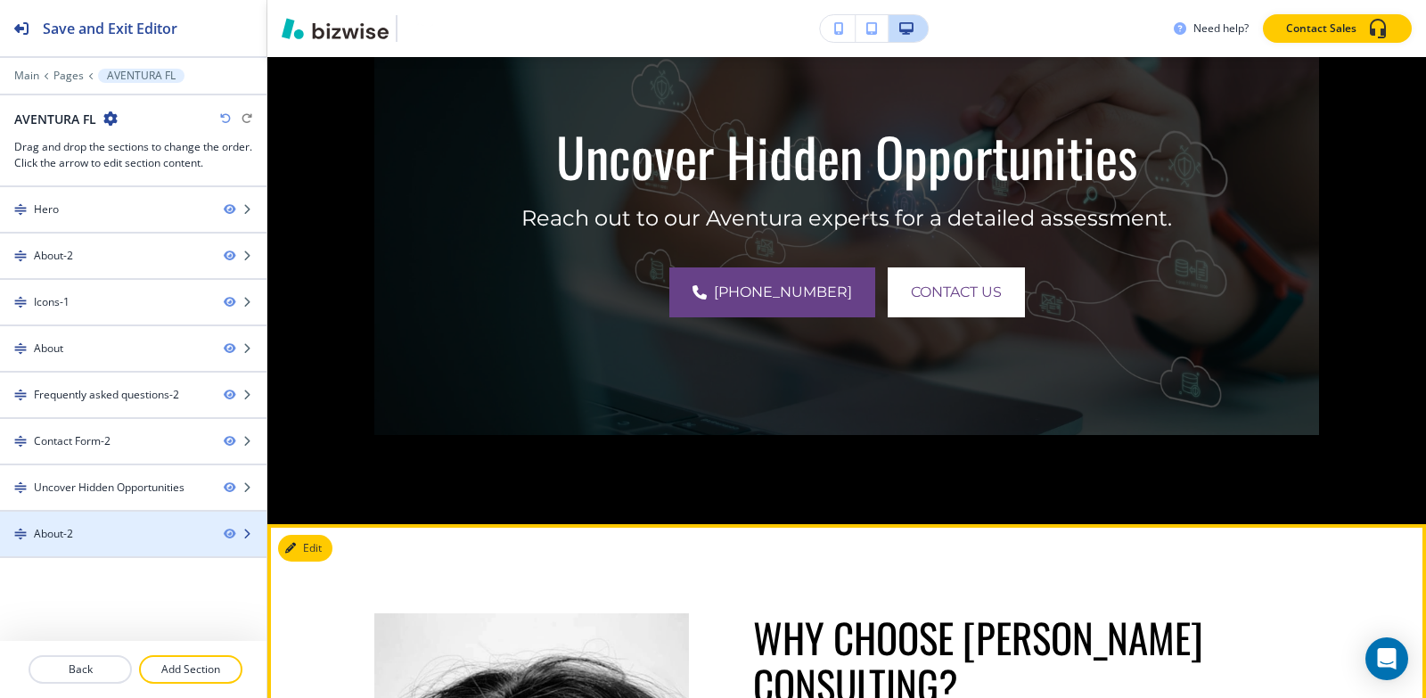
click at [86, 528] on div "About-2" at bounding box center [104, 534] width 209 height 16
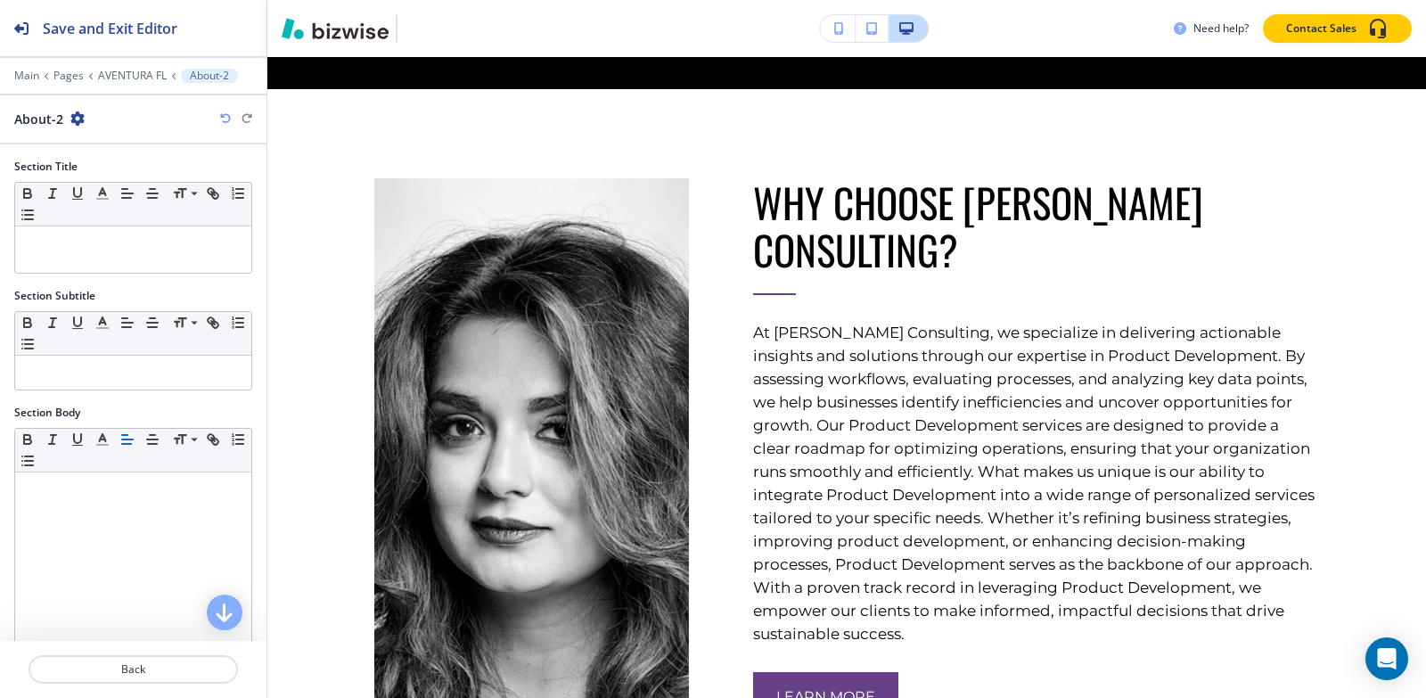
scroll to position [4848, 0]
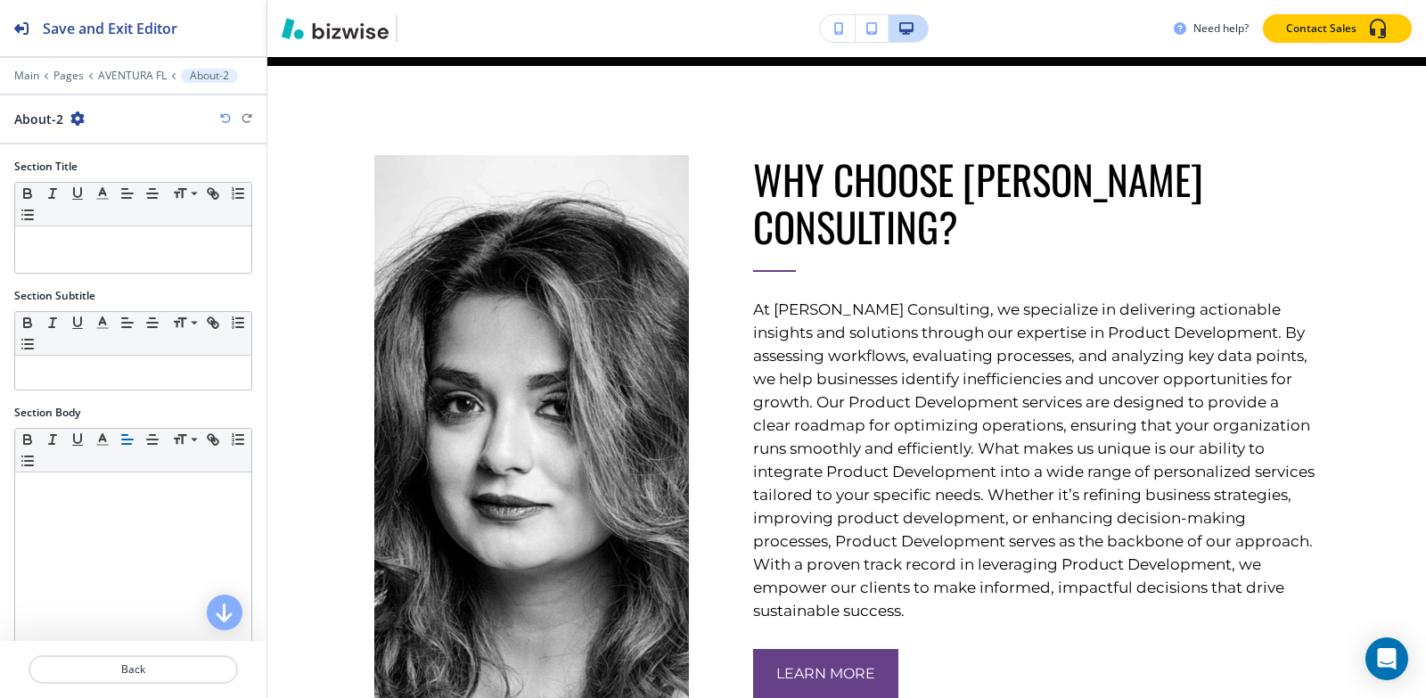
click at [78, 121] on icon "button" at bounding box center [77, 118] width 14 height 14
click at [103, 217] on p "Delete Section" at bounding box center [125, 212] width 91 height 16
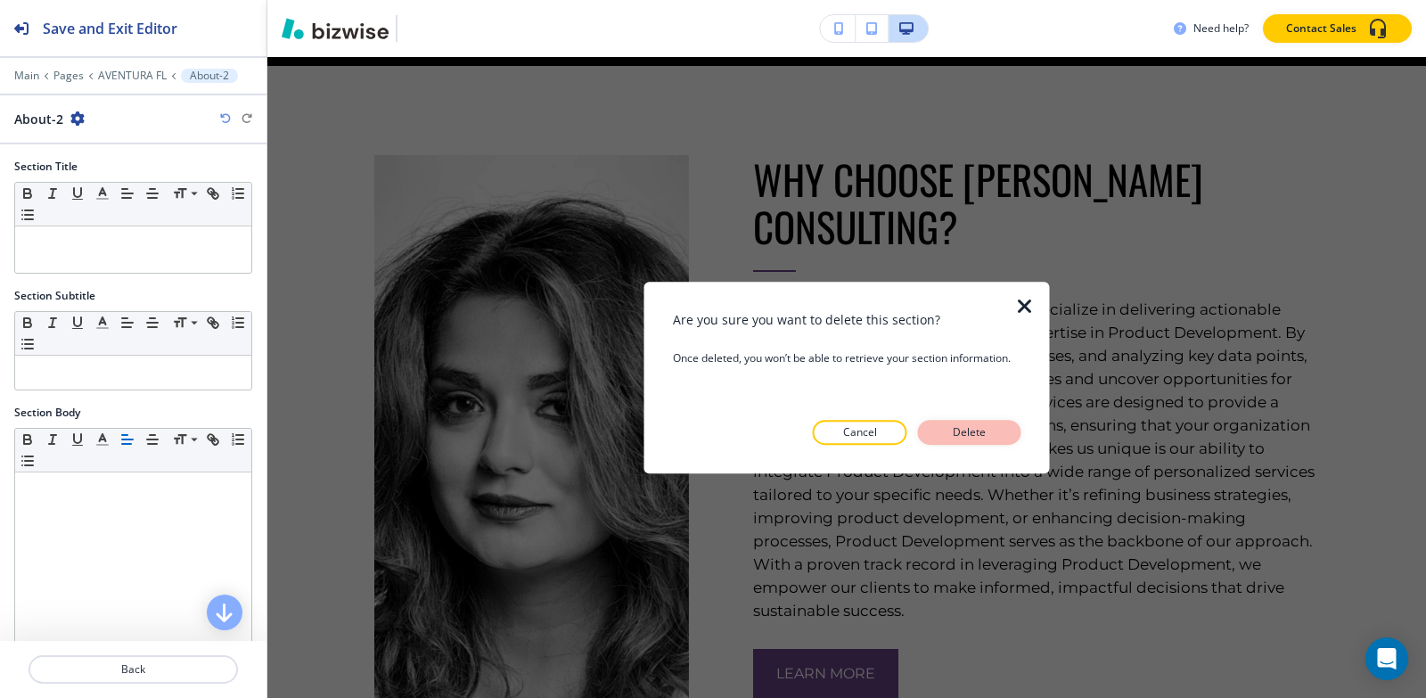
click at [970, 432] on p "Delete" at bounding box center [969, 432] width 43 height 16
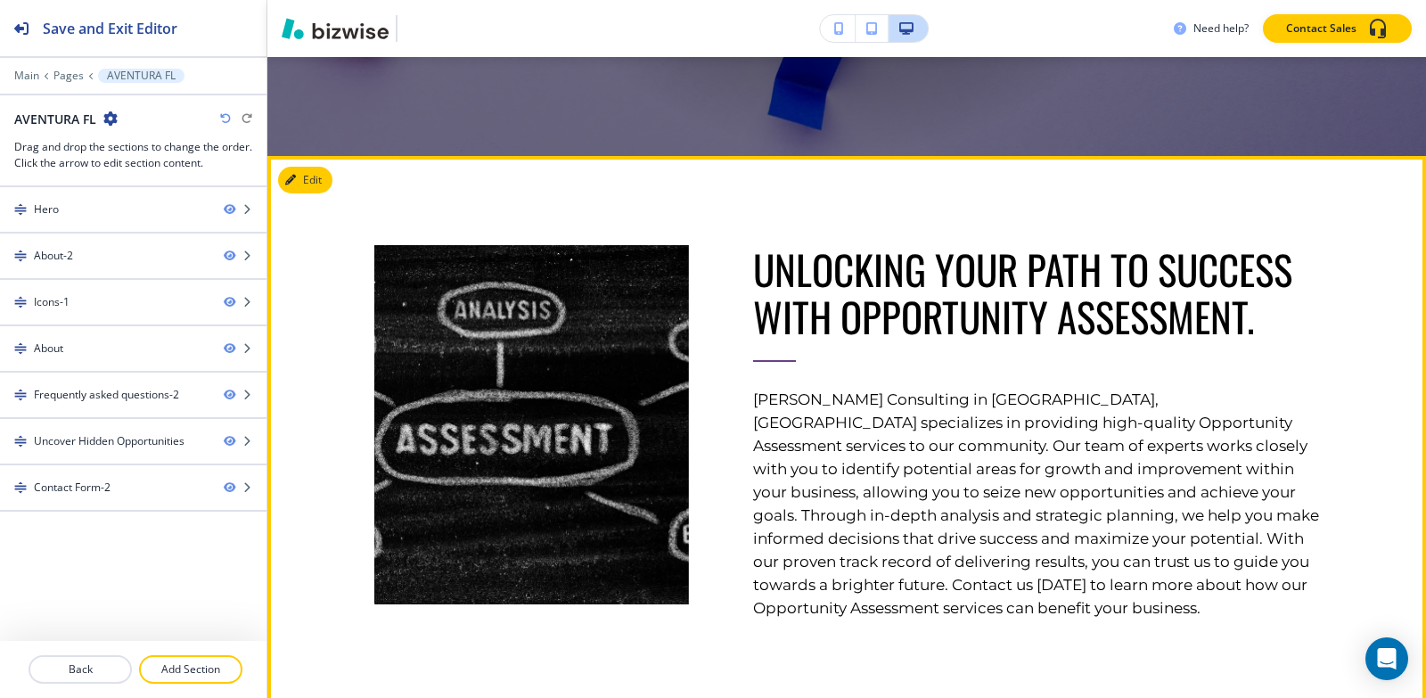
scroll to position [1003, 0]
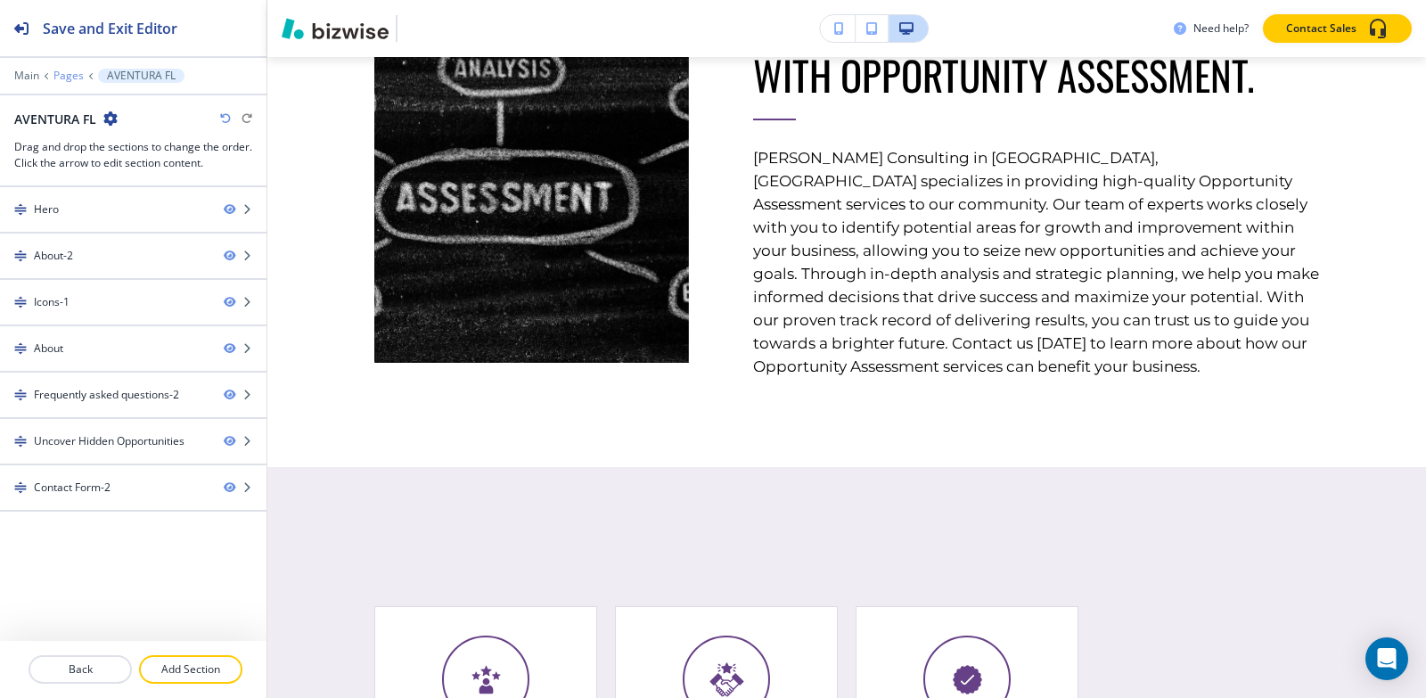
click at [66, 79] on p "Pages" at bounding box center [68, 76] width 30 height 12
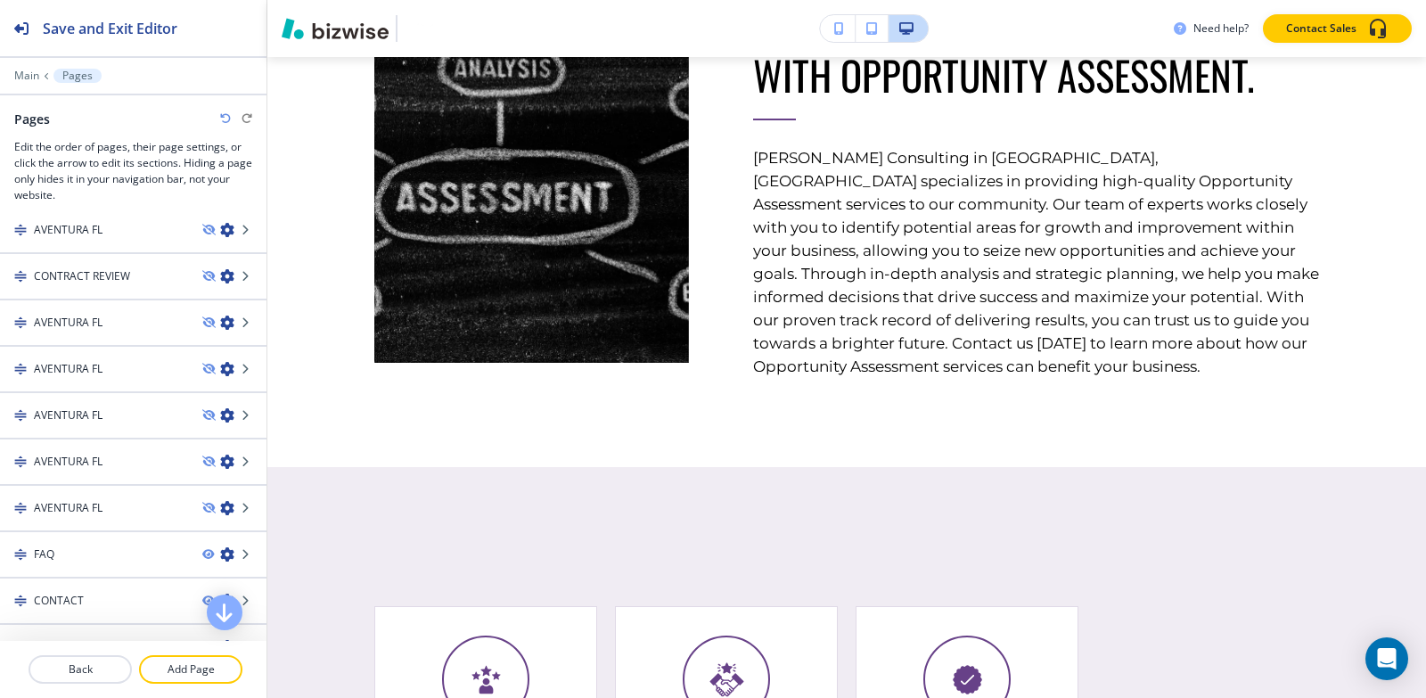
scroll to position [366, 0]
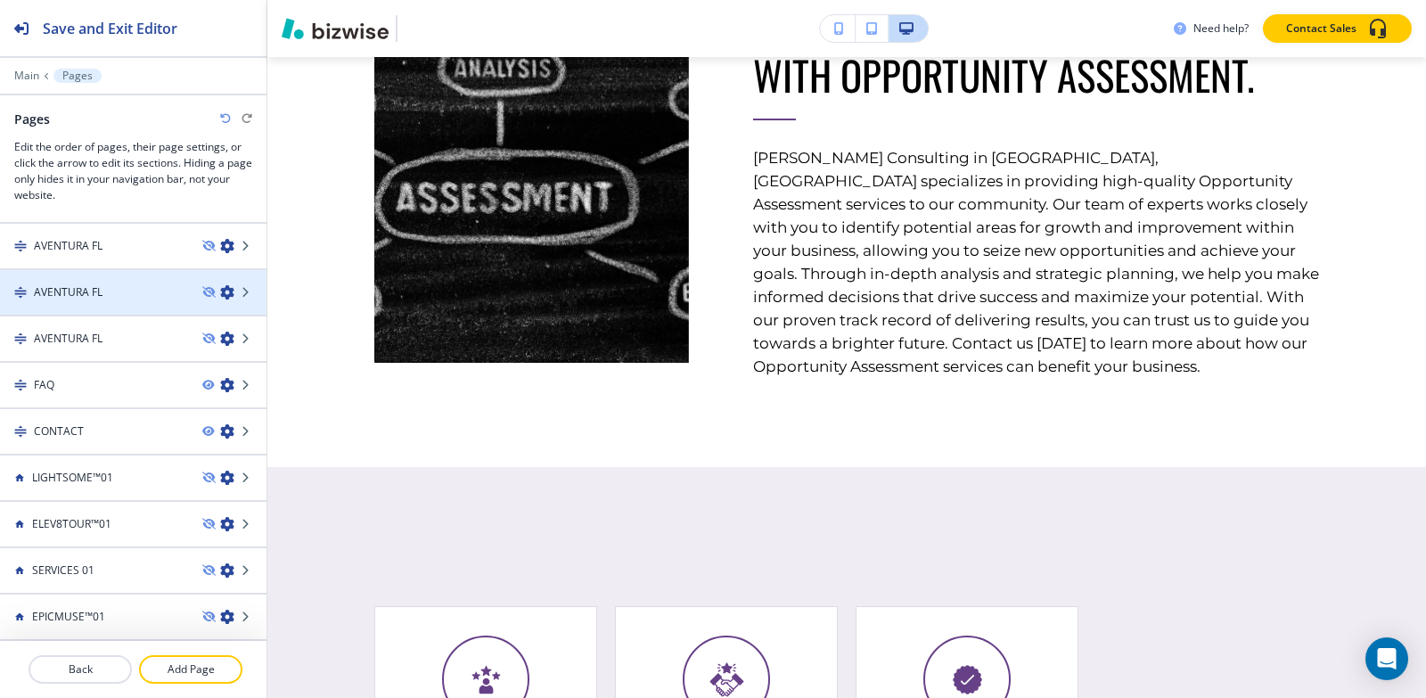
click at [95, 289] on h4 "AVENTURA FL" at bounding box center [68, 292] width 69 height 16
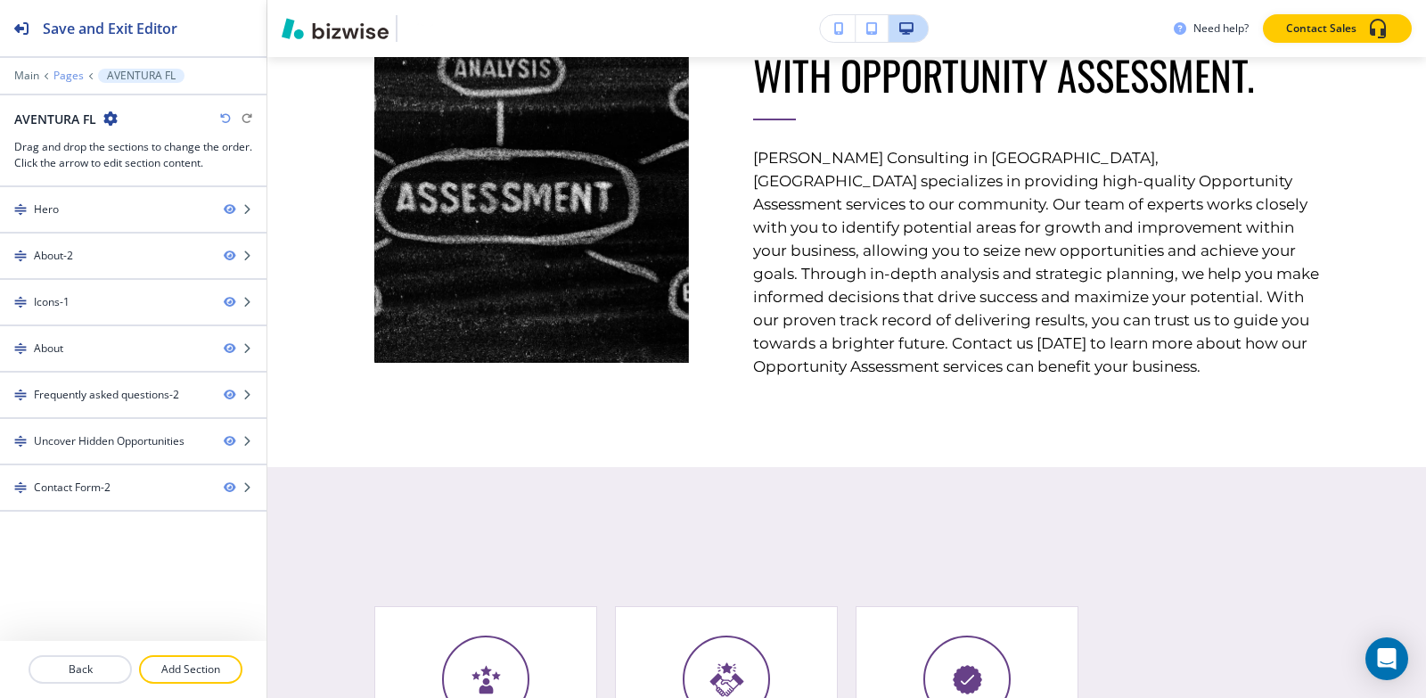
click at [62, 76] on p "Pages" at bounding box center [68, 76] width 30 height 12
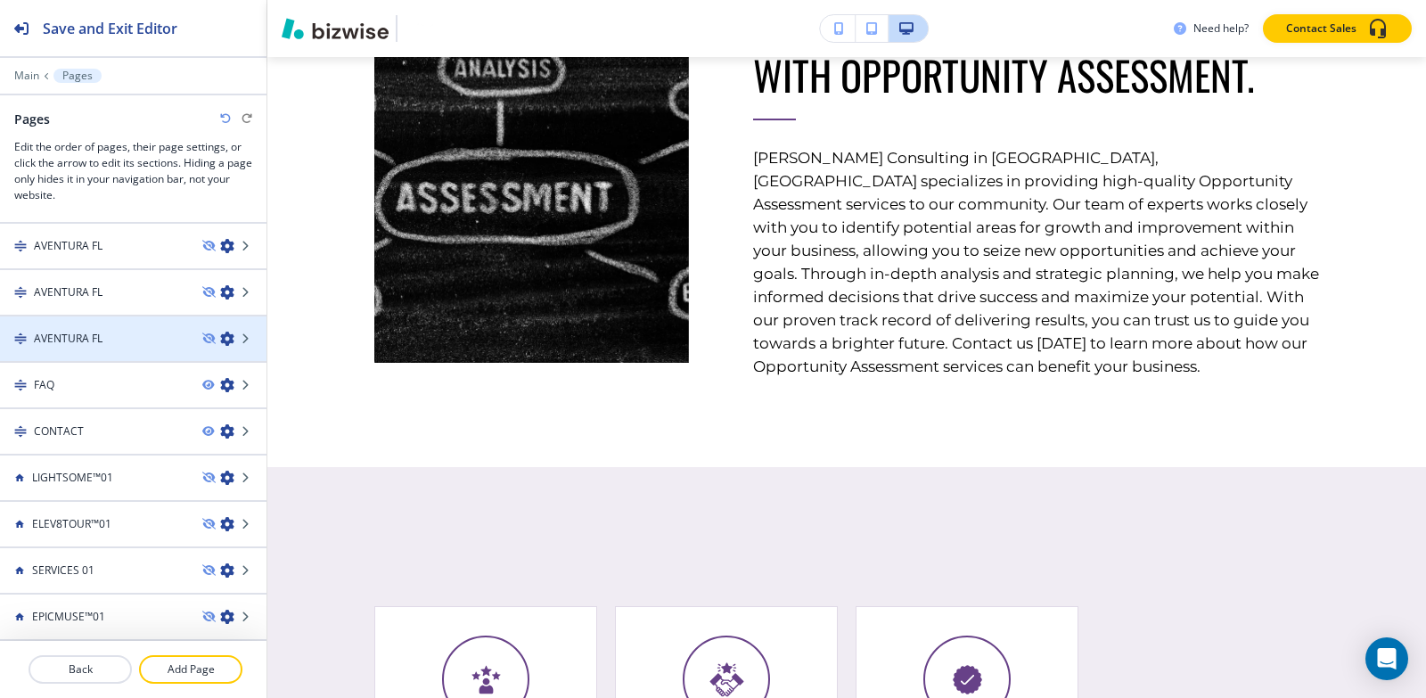
click at [89, 336] on h4 "AVENTURA FL" at bounding box center [68, 339] width 69 height 16
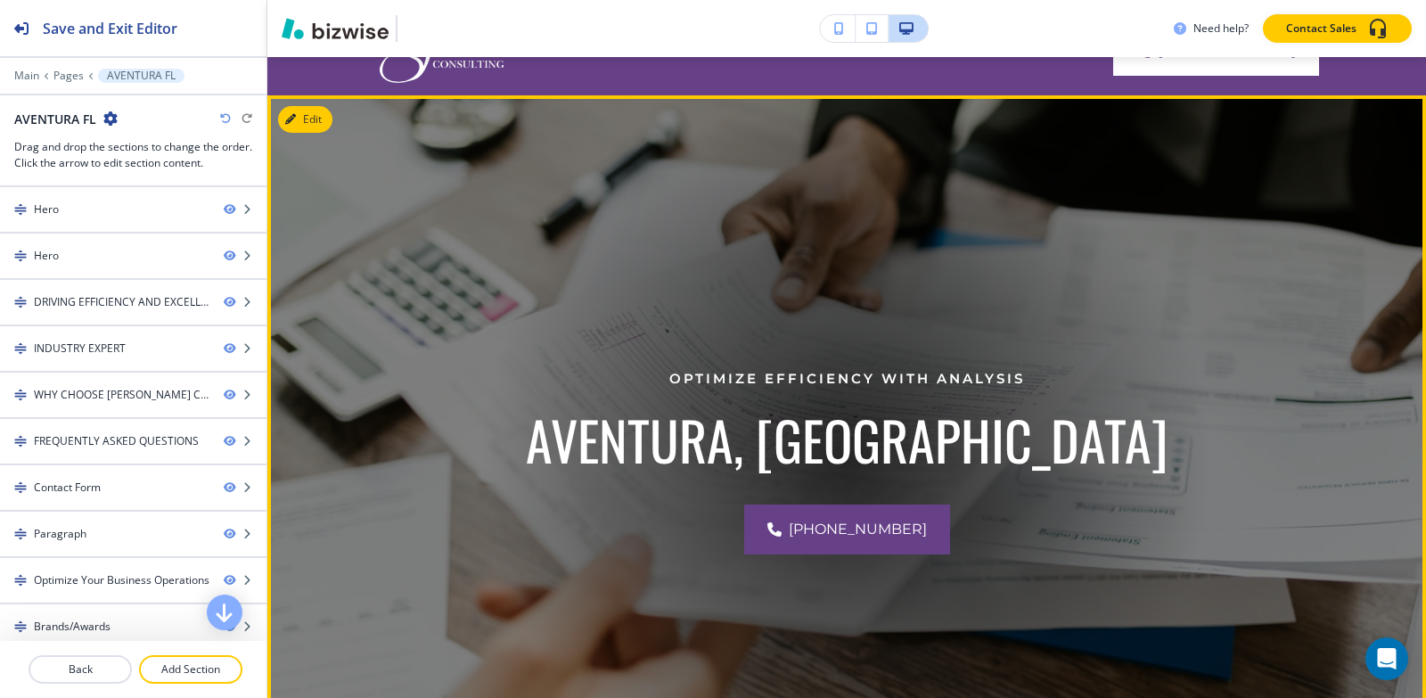
scroll to position [89, 0]
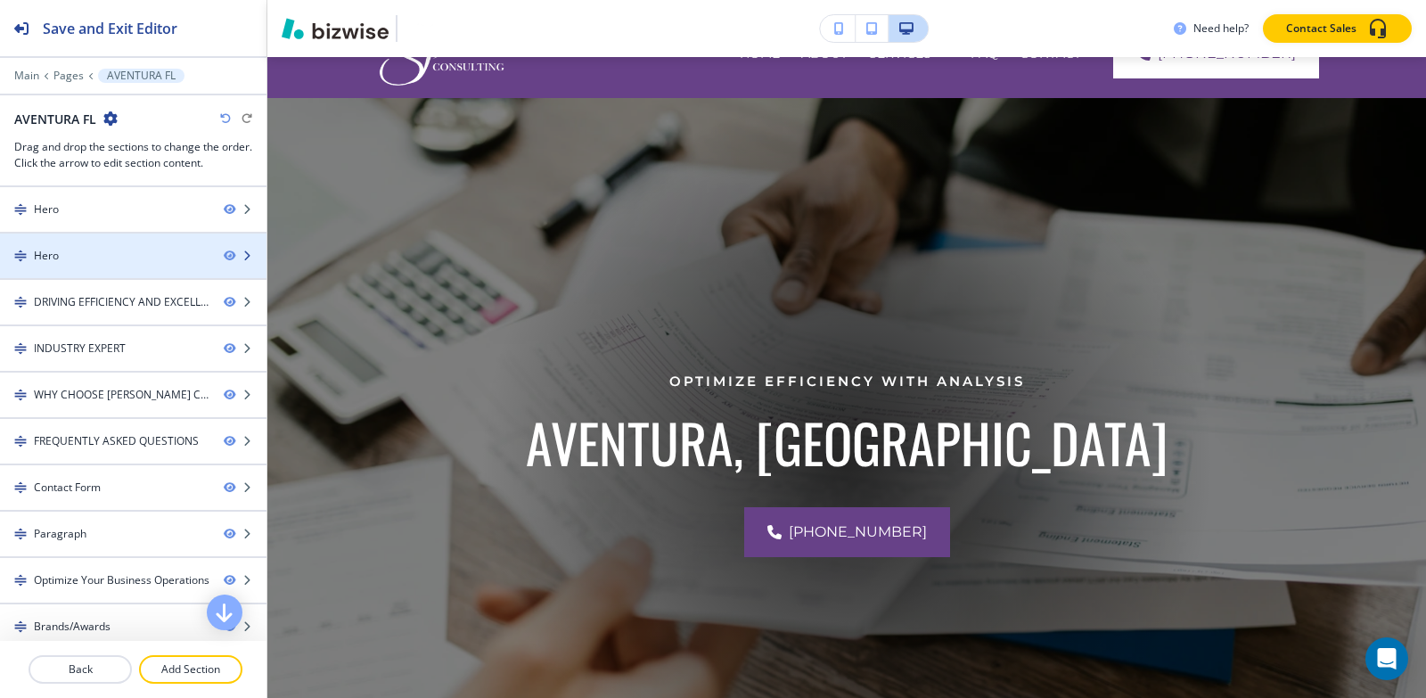
click at [102, 249] on div "Hero" at bounding box center [104, 256] width 209 height 16
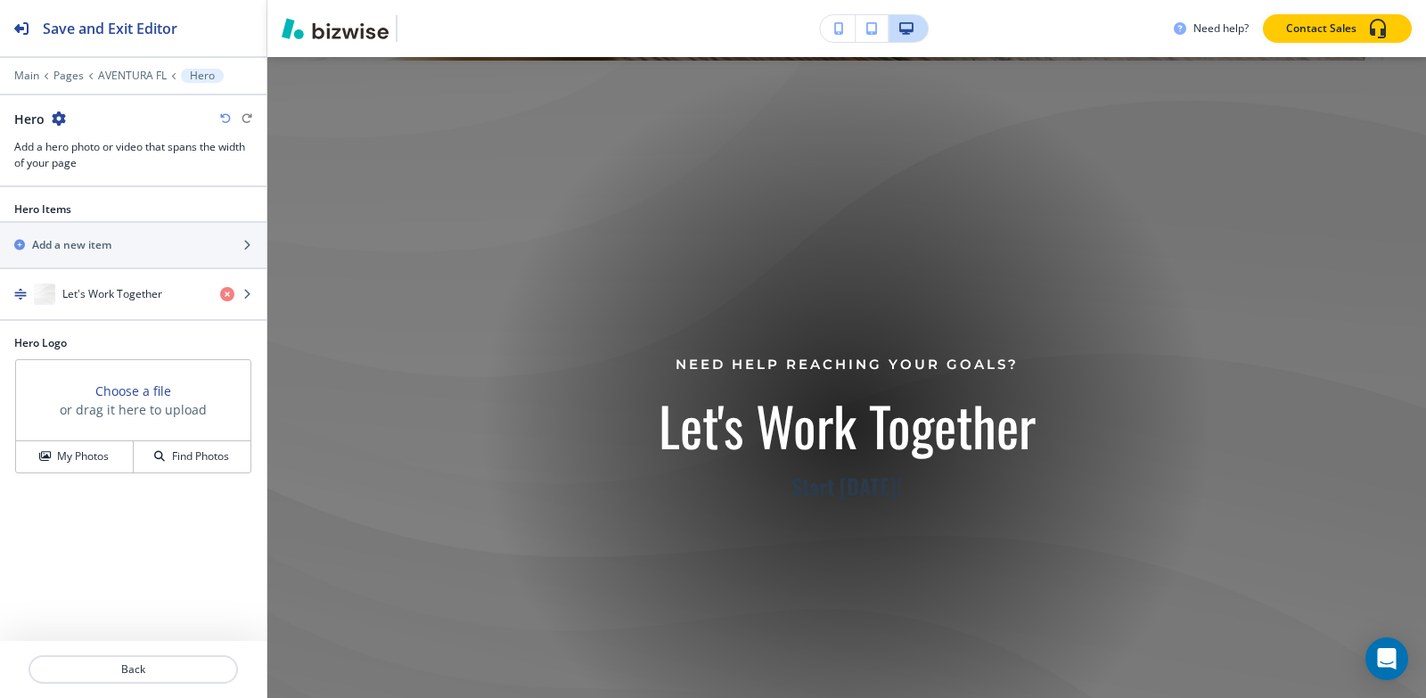
scroll to position [861, 0]
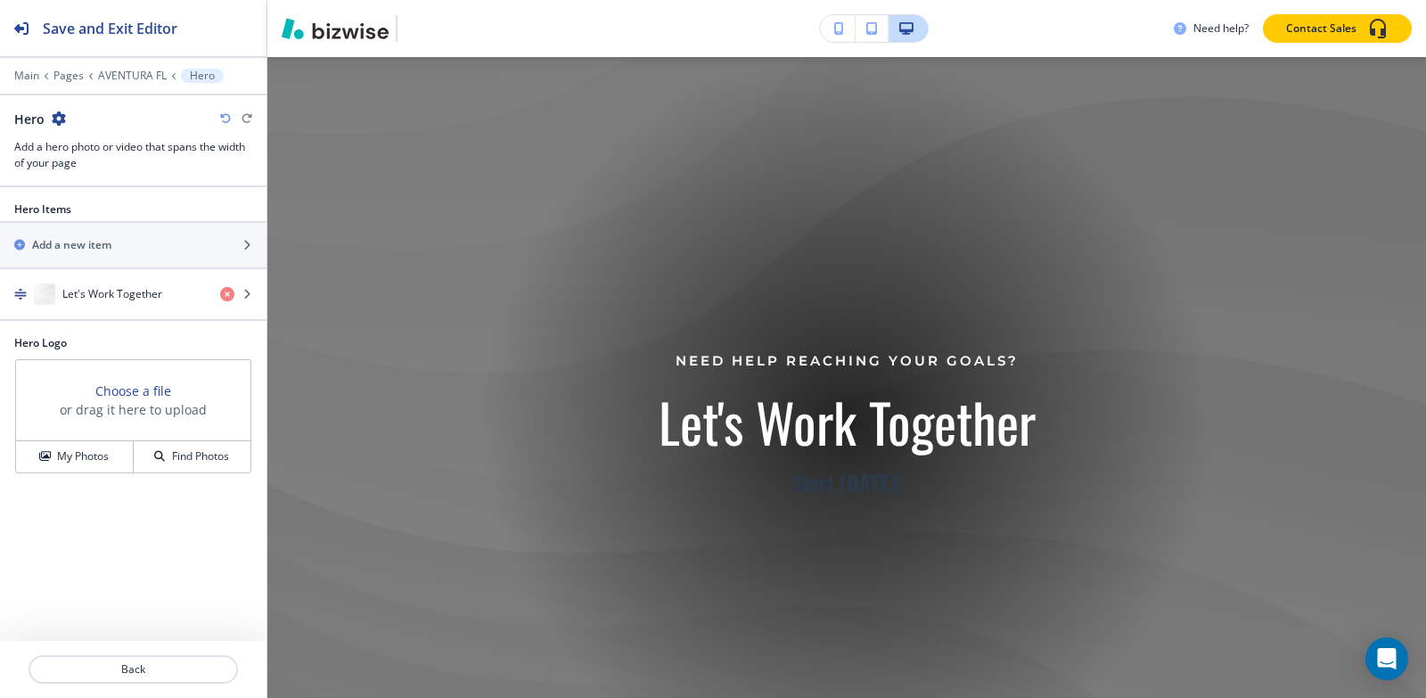
click at [55, 113] on icon "button" at bounding box center [59, 118] width 14 height 14
click at [99, 211] on p "Delete Section" at bounding box center [107, 212] width 91 height 16
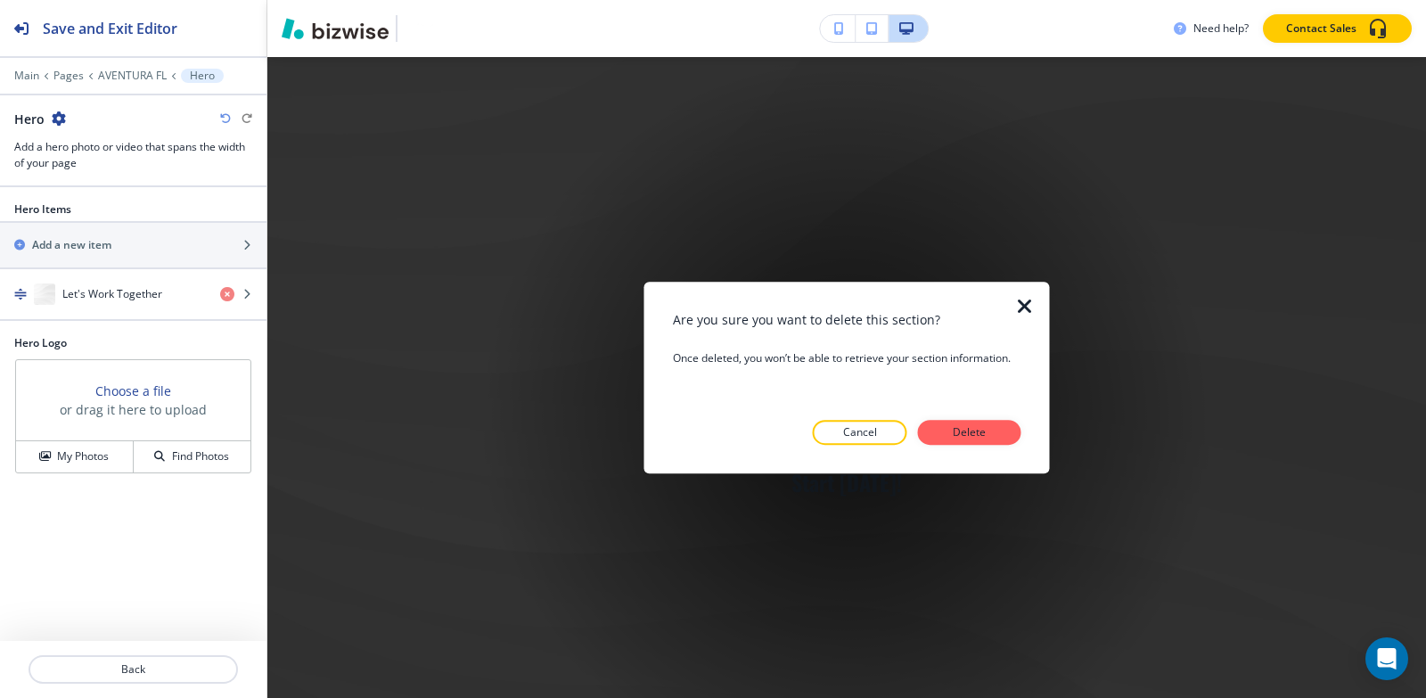
drag, startPoint x: 976, startPoint y: 432, endPoint x: 742, endPoint y: 405, distance: 235.1
click at [975, 431] on p "Delete" at bounding box center [969, 432] width 43 height 16
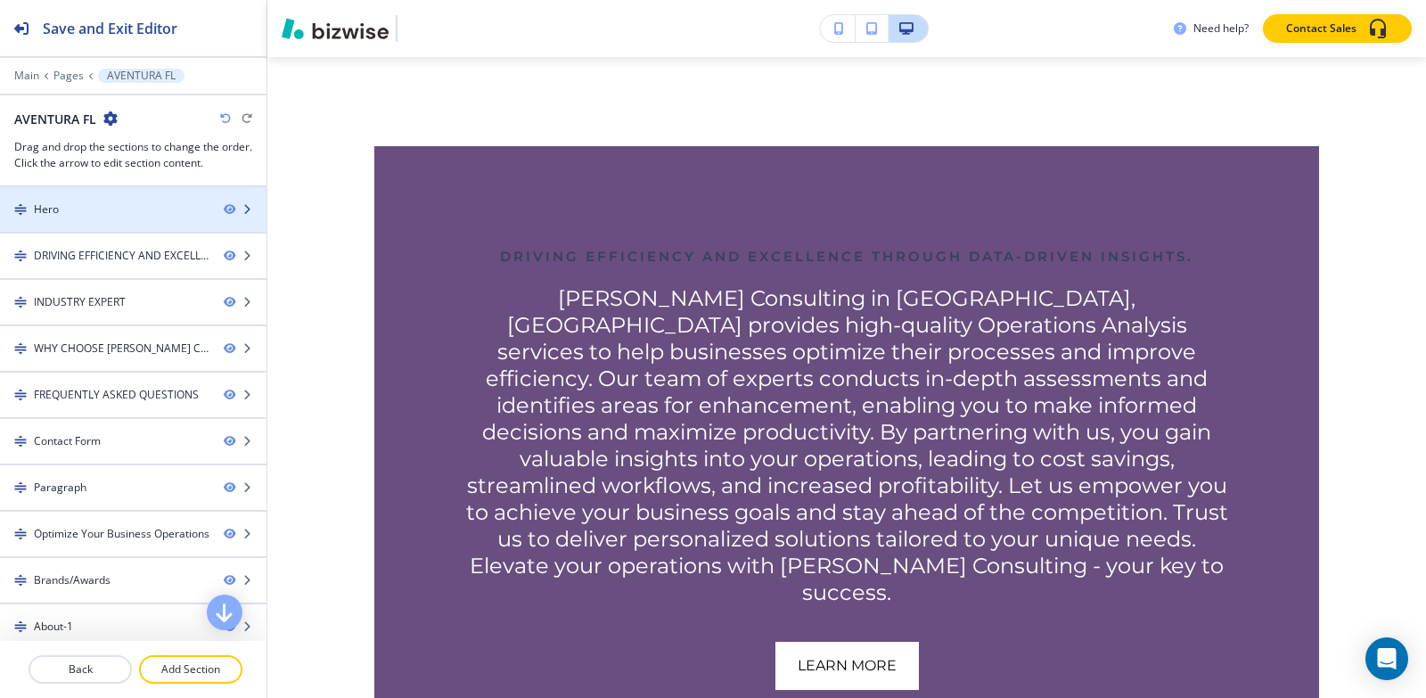
click at [99, 212] on div "Hero" at bounding box center [104, 209] width 209 height 16
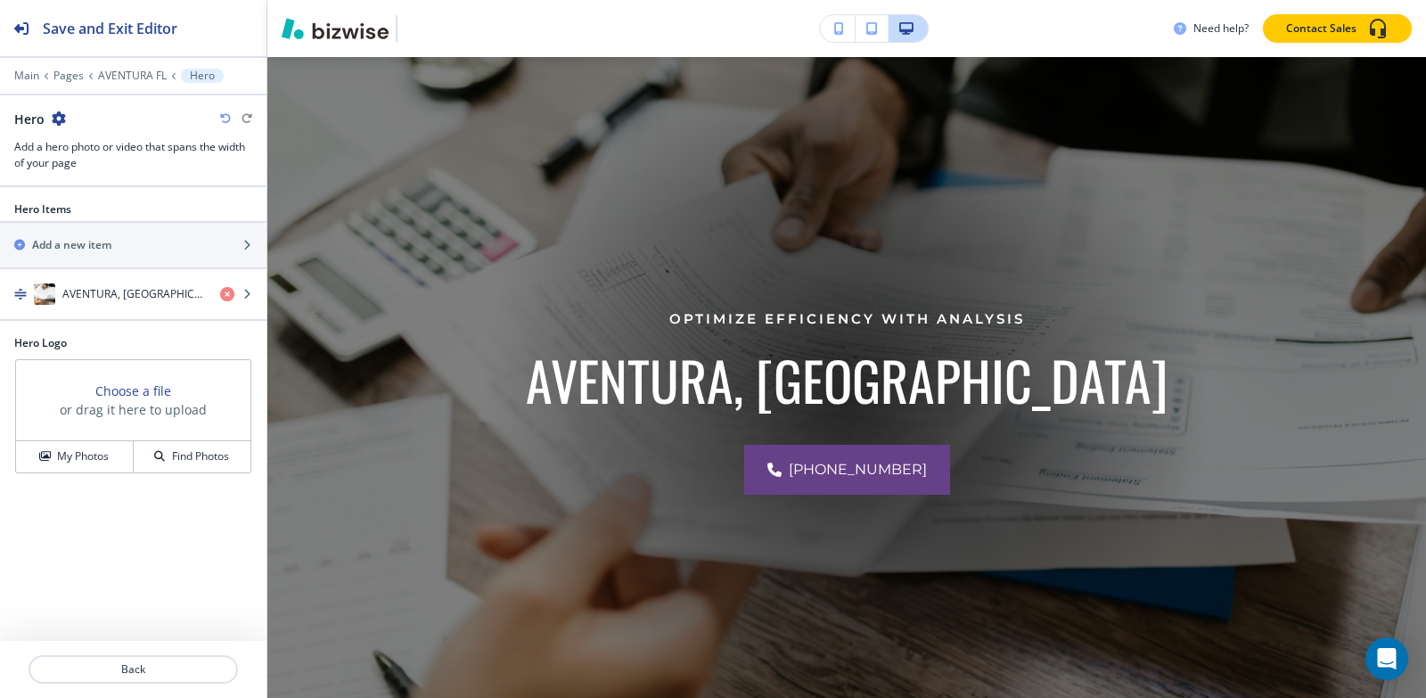
scroll to position [130, 0]
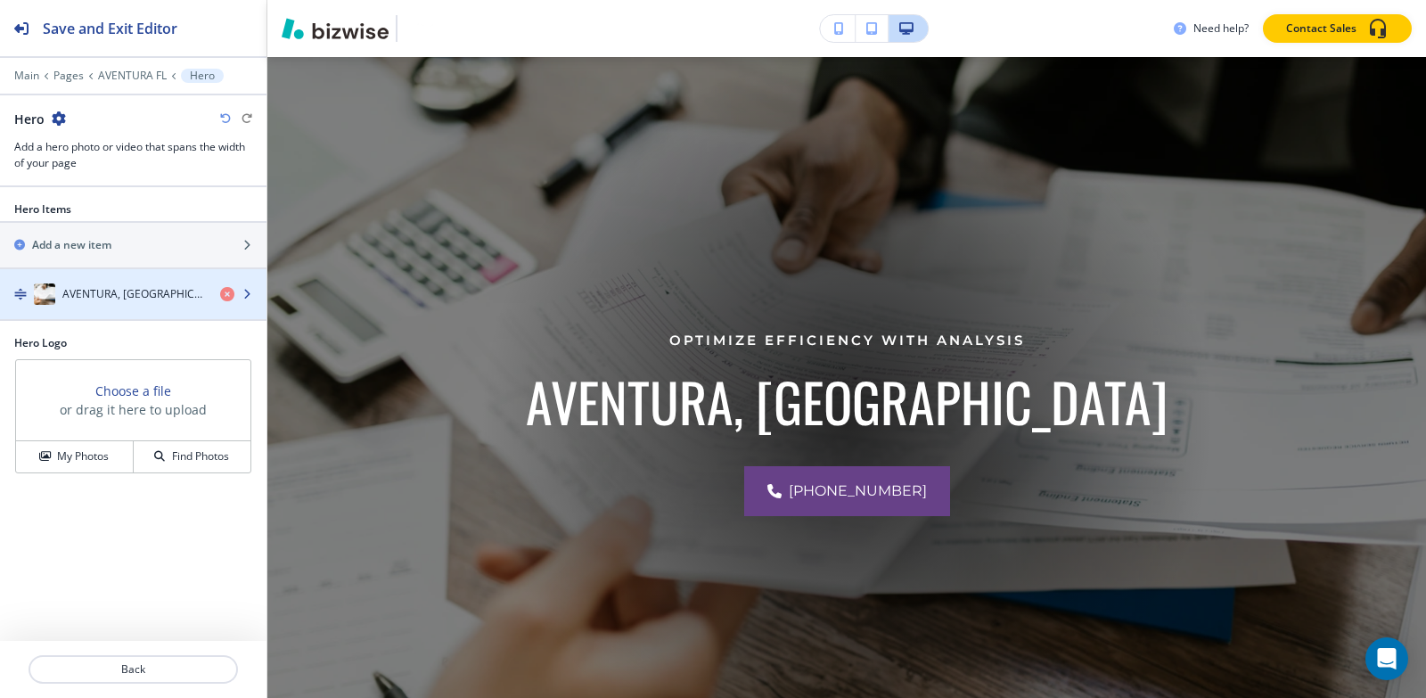
click at [127, 306] on div "button" at bounding box center [133, 312] width 266 height 14
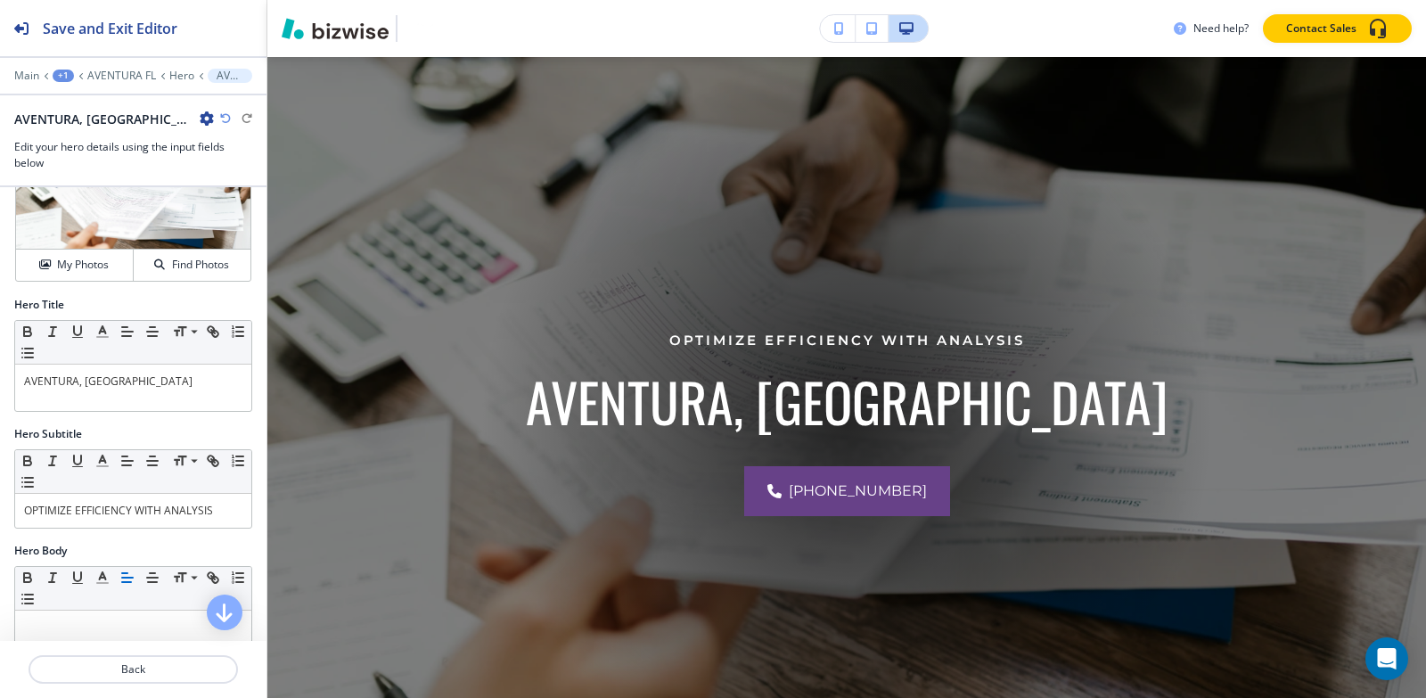
scroll to position [89, 0]
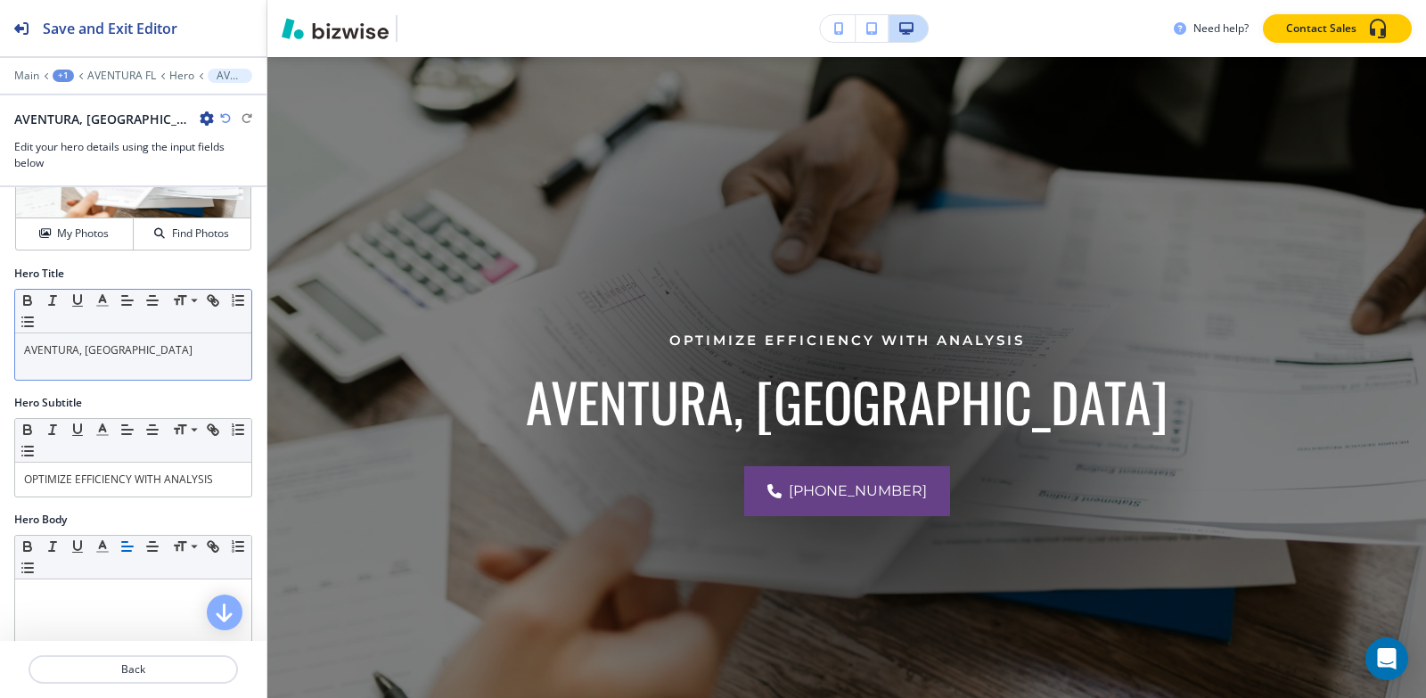
click at [114, 350] on p "AVENTURA, [GEOGRAPHIC_DATA]" at bounding box center [133, 350] width 218 height 16
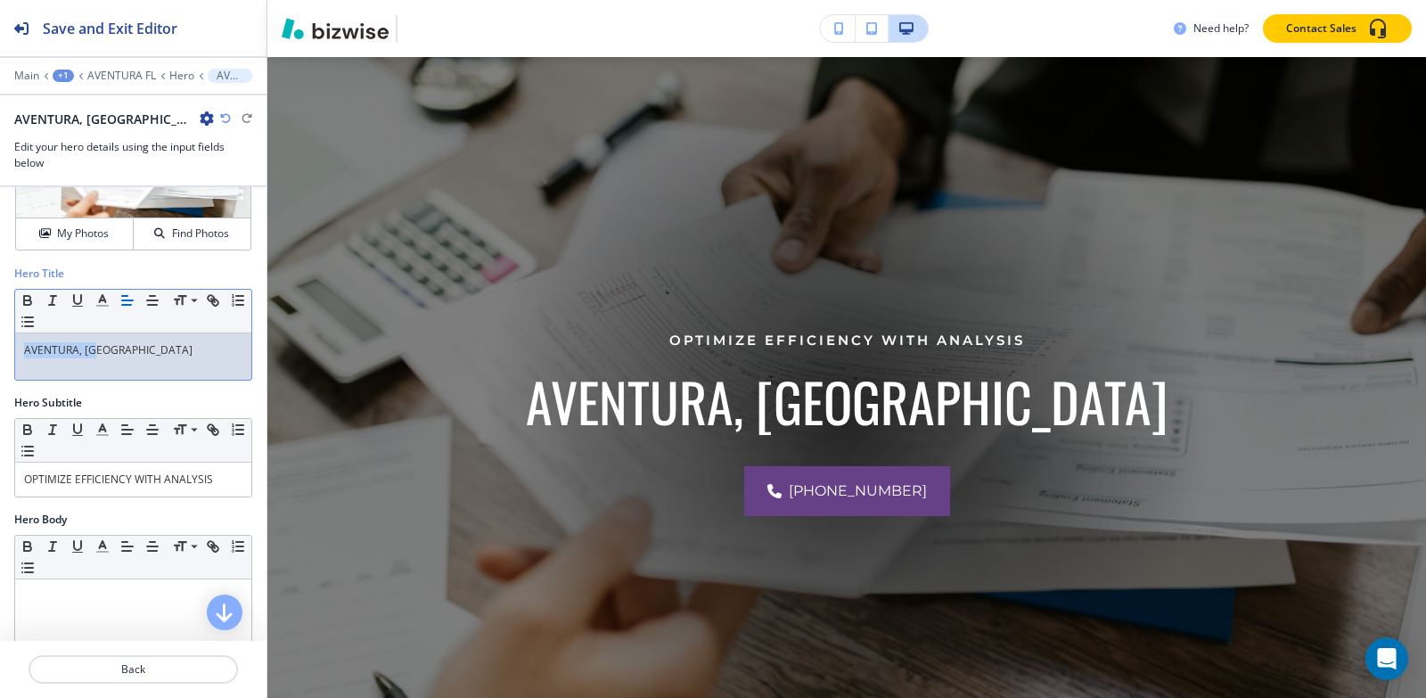
copy p "AVENTURA, [GEOGRAPHIC_DATA]"
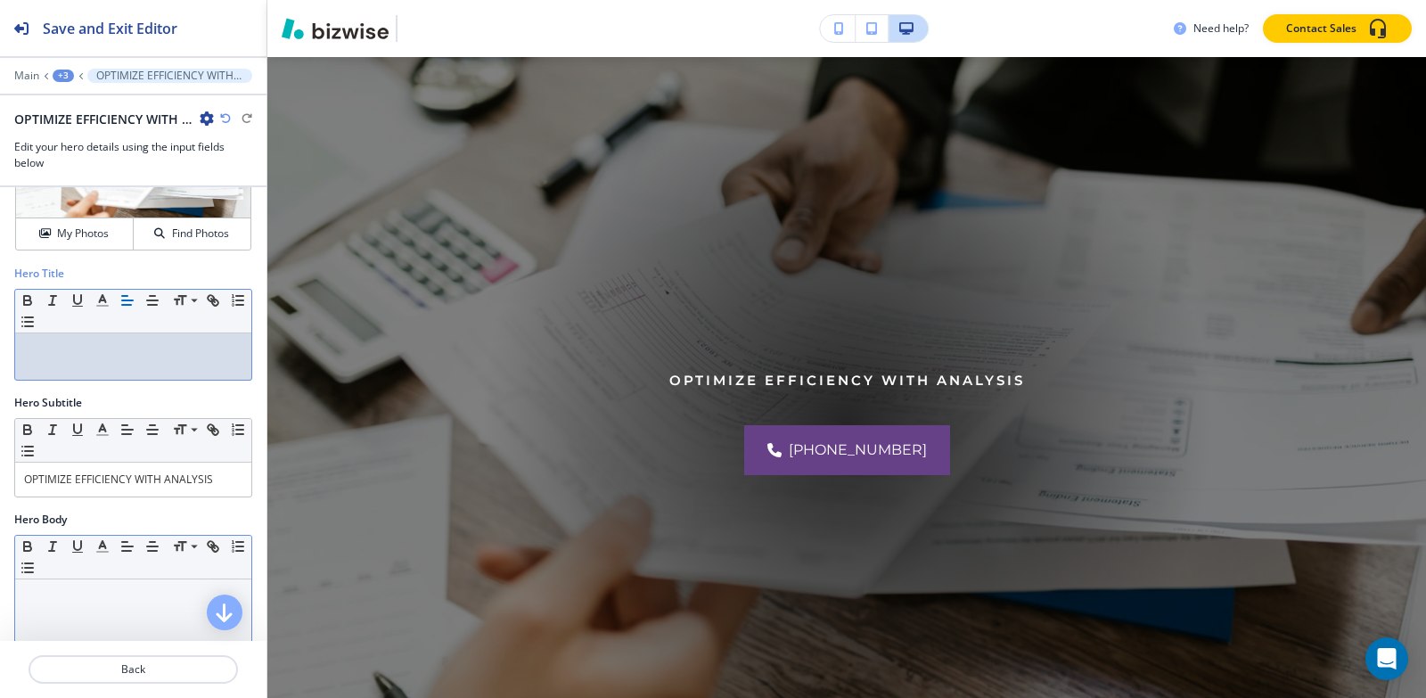
click at [46, 595] on p at bounding box center [133, 596] width 218 height 16
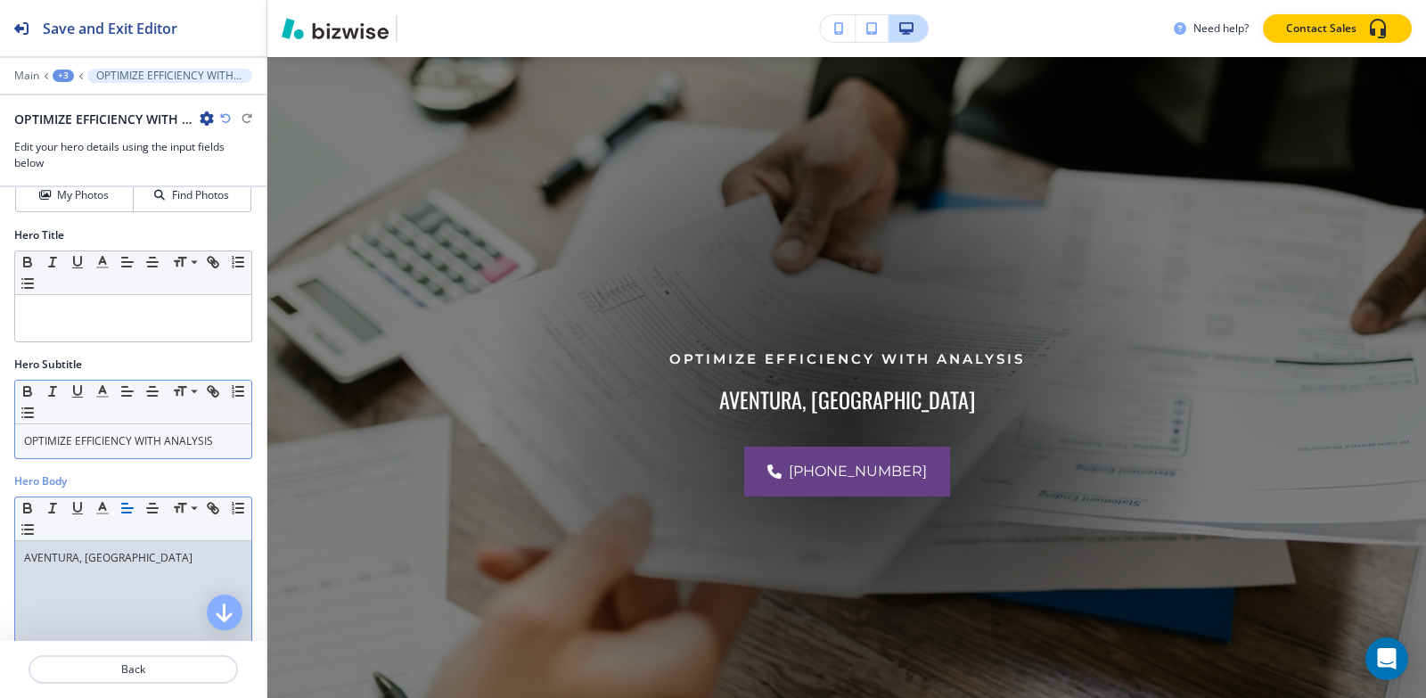
scroll to position [103, 0]
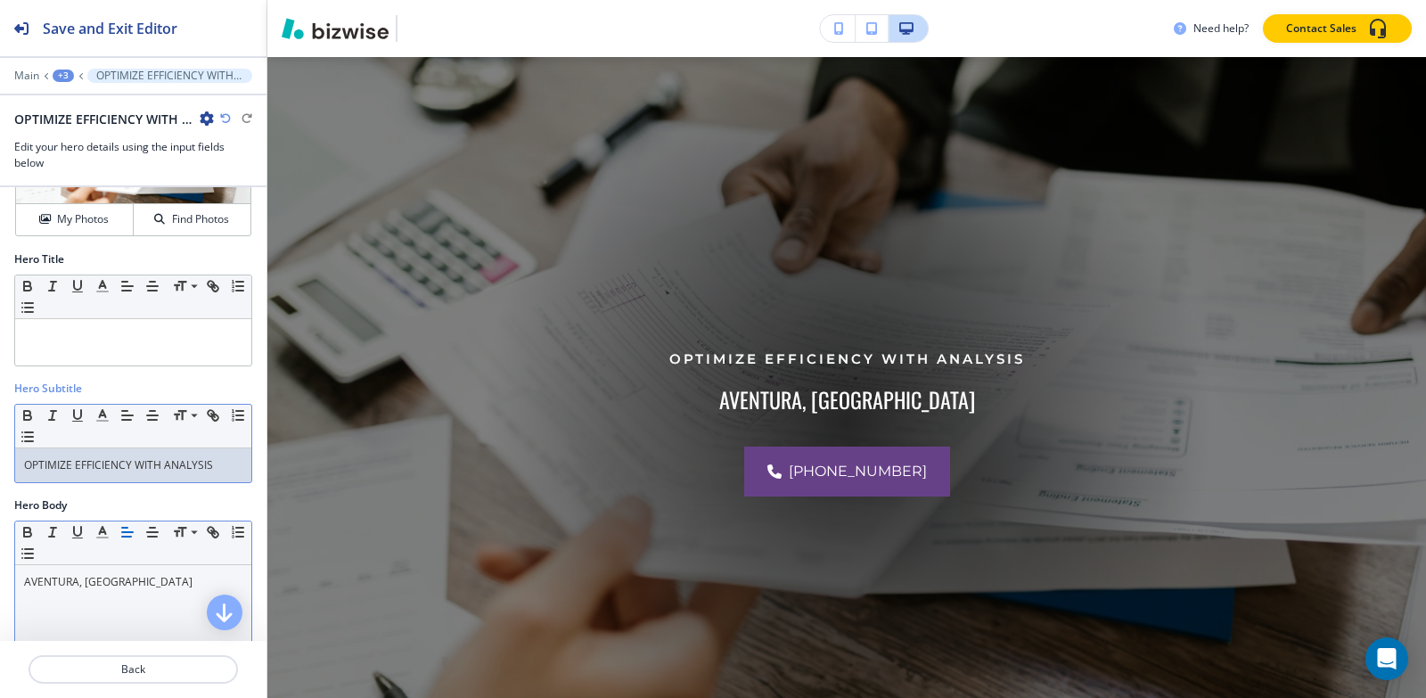
click at [156, 484] on div "Hero Subtitle Small Normal Large Huge OPTIMIZE EFFICIENCY WITH ANALYSIS" at bounding box center [133, 439] width 266 height 117
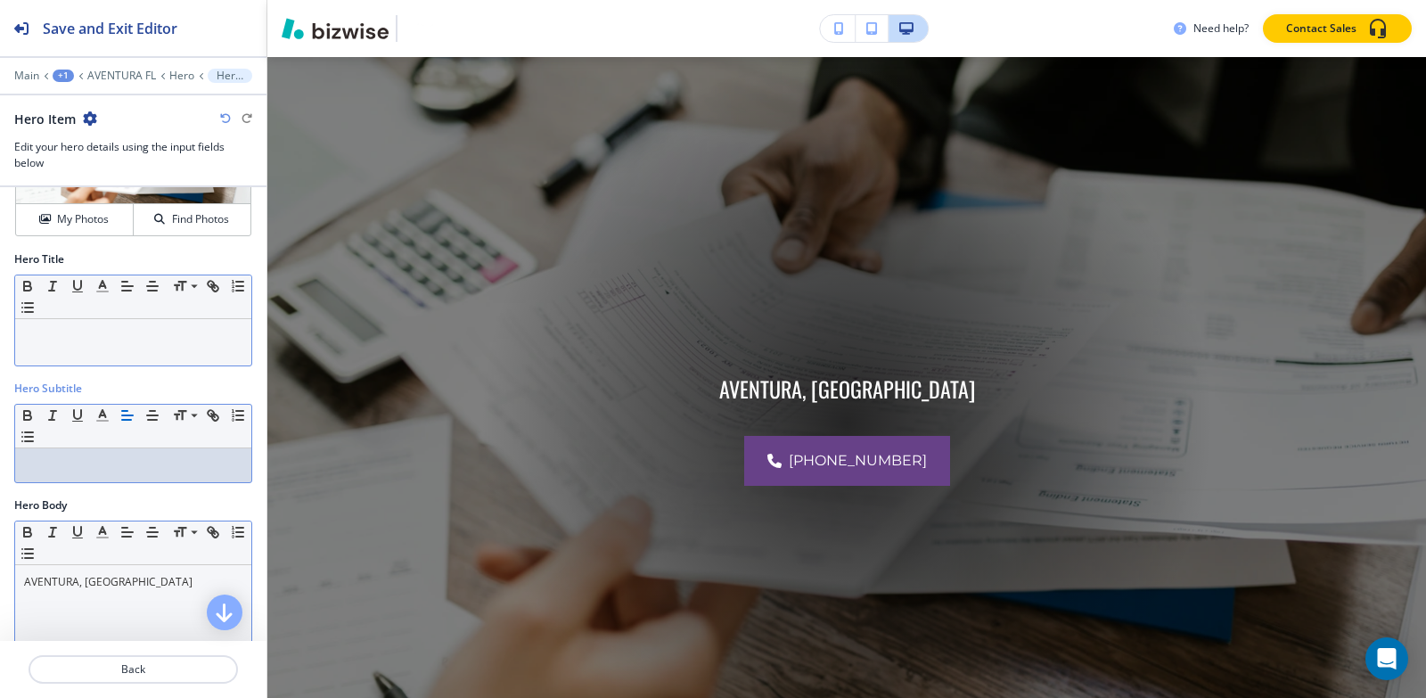
click at [144, 354] on div at bounding box center [133, 342] width 236 height 46
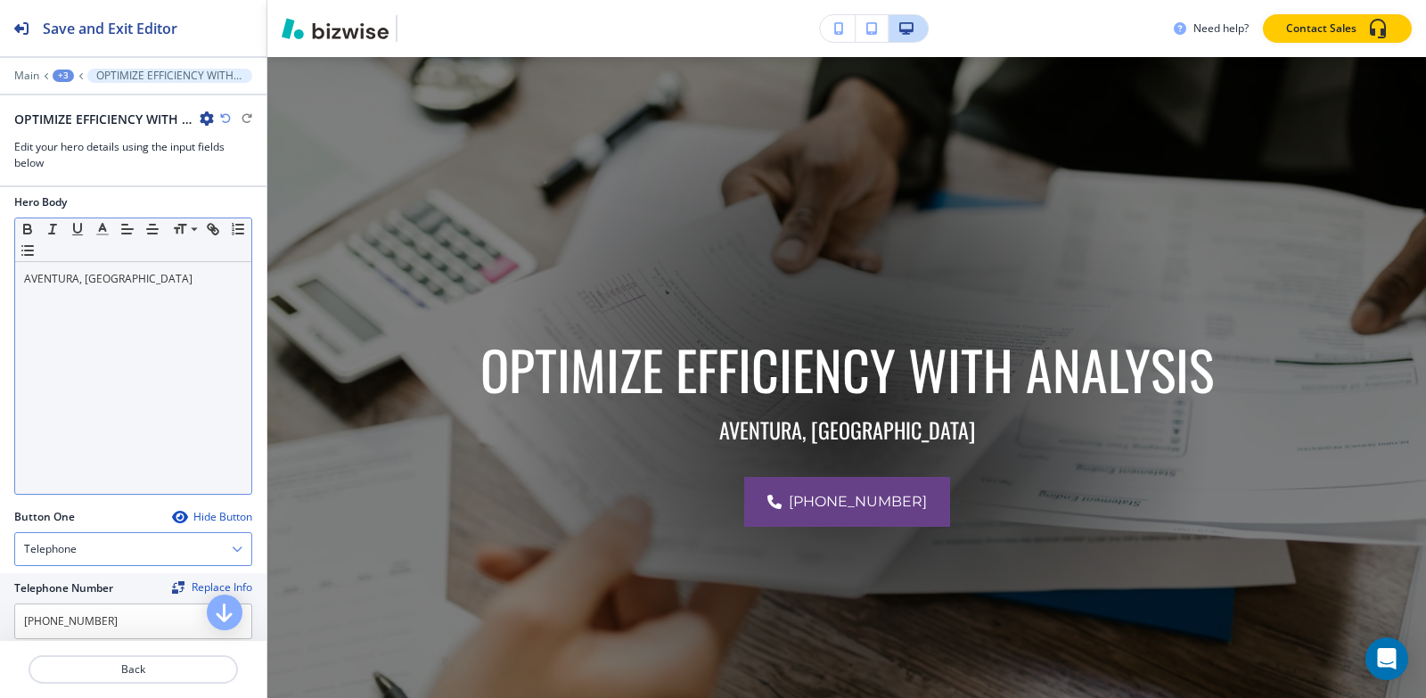
scroll to position [638, 0]
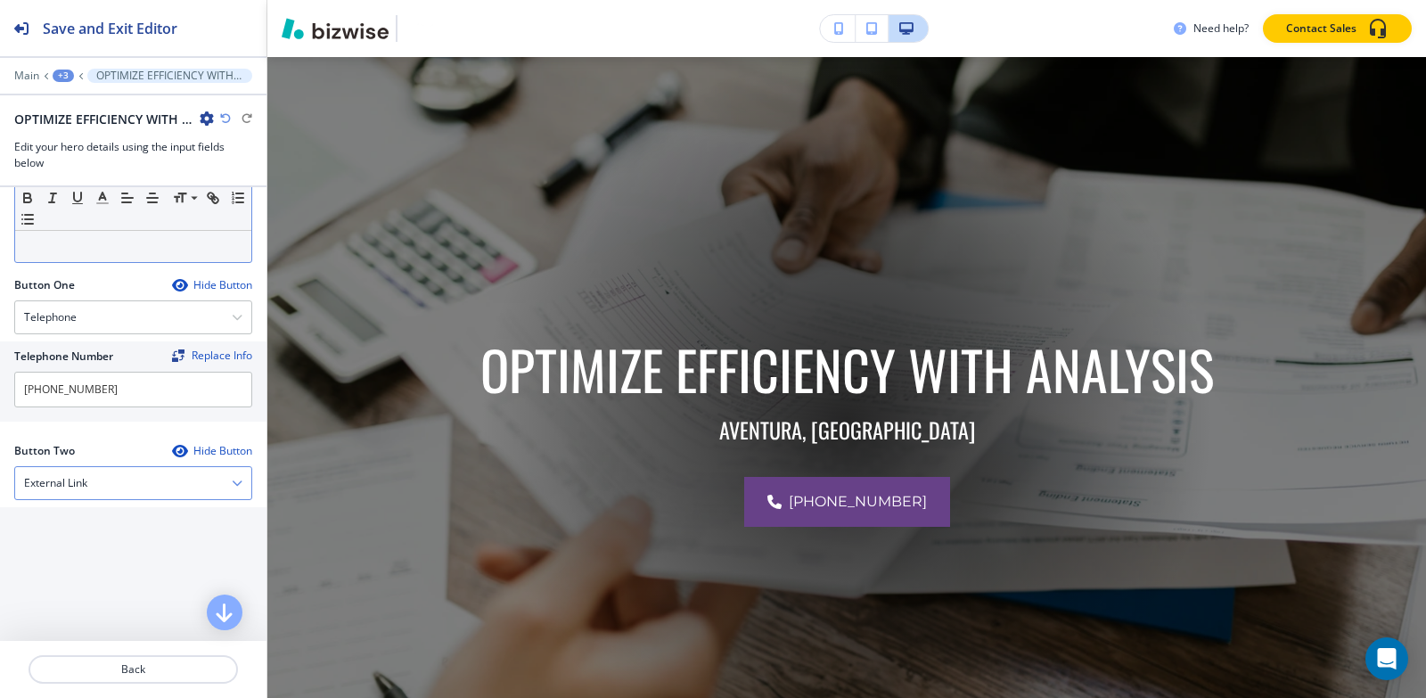
click at [119, 480] on div "External Link" at bounding box center [133, 483] width 236 height 32
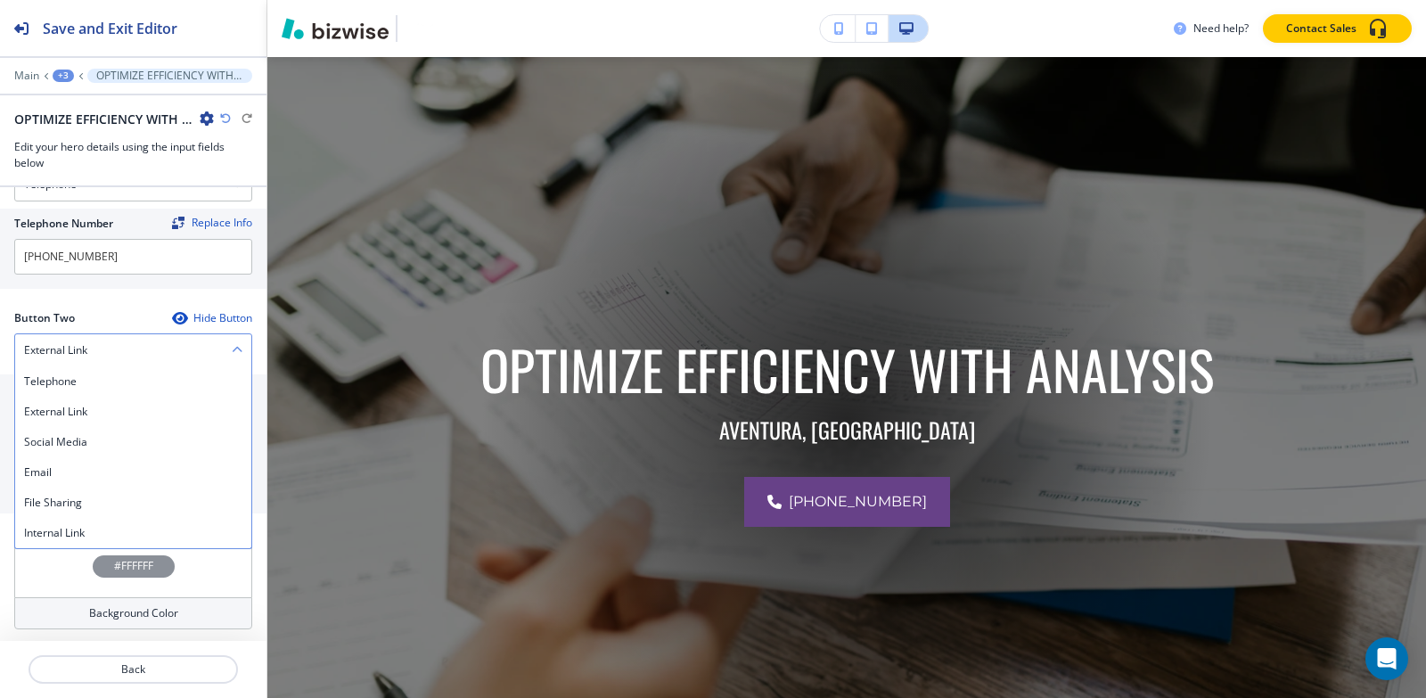
scroll to position [774, 0]
click at [94, 536] on h4 "Internal Link" at bounding box center [133, 530] width 218 height 16
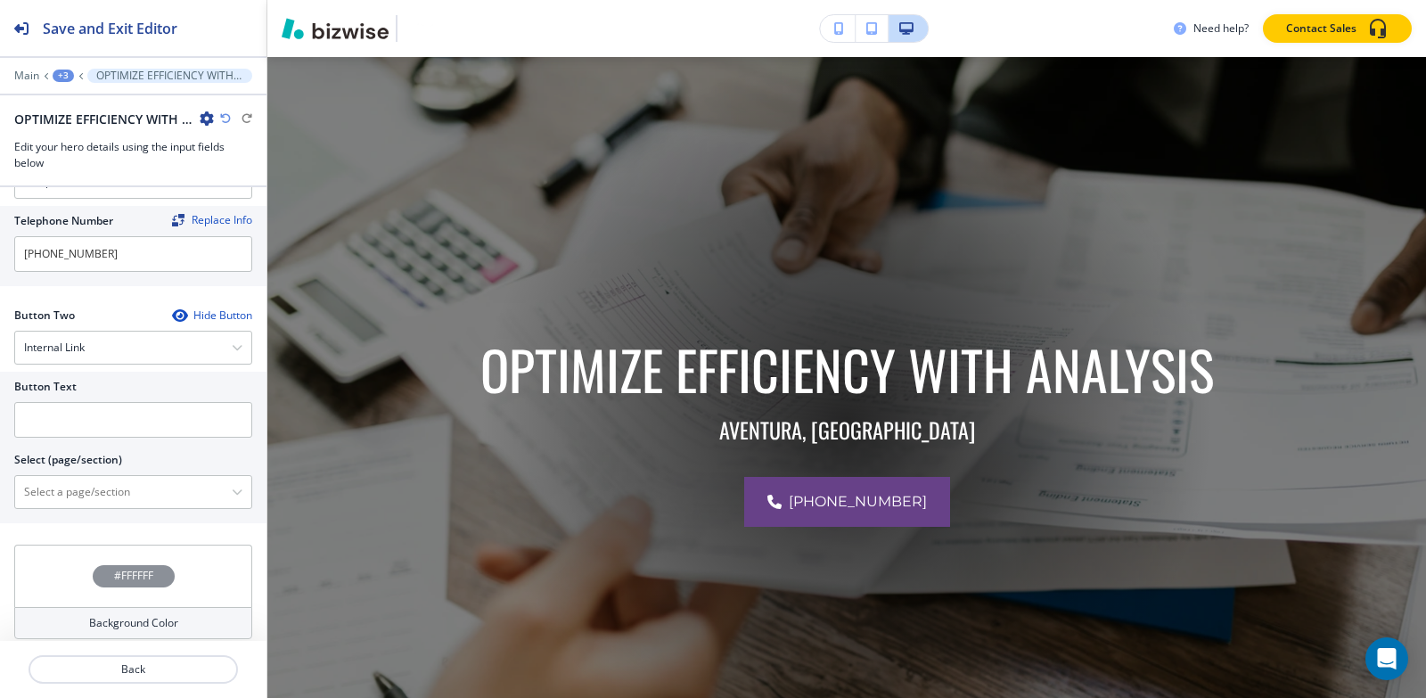
scroll to position [772, 0]
click at [111, 417] on input "text" at bounding box center [133, 422] width 238 height 36
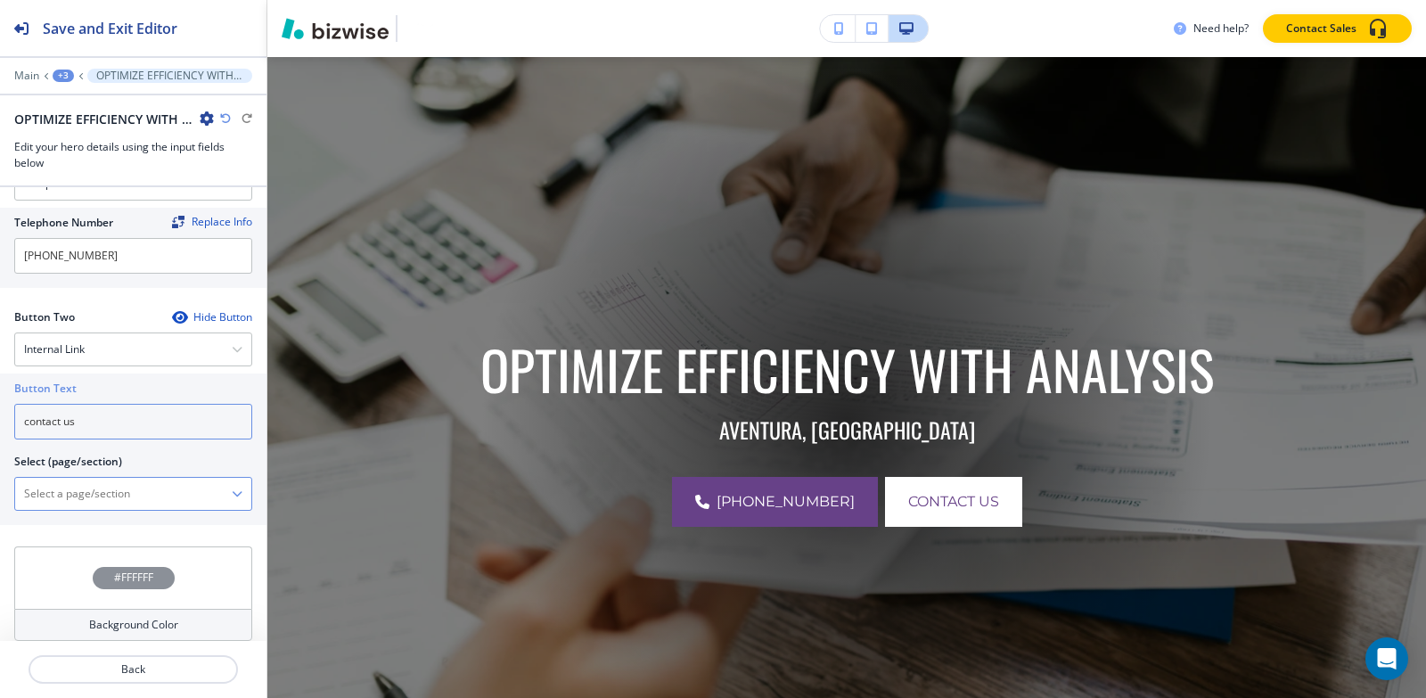
type input "contact us"
click at [127, 484] on \(page\/section\) "Manual Input" at bounding box center [123, 494] width 217 height 30
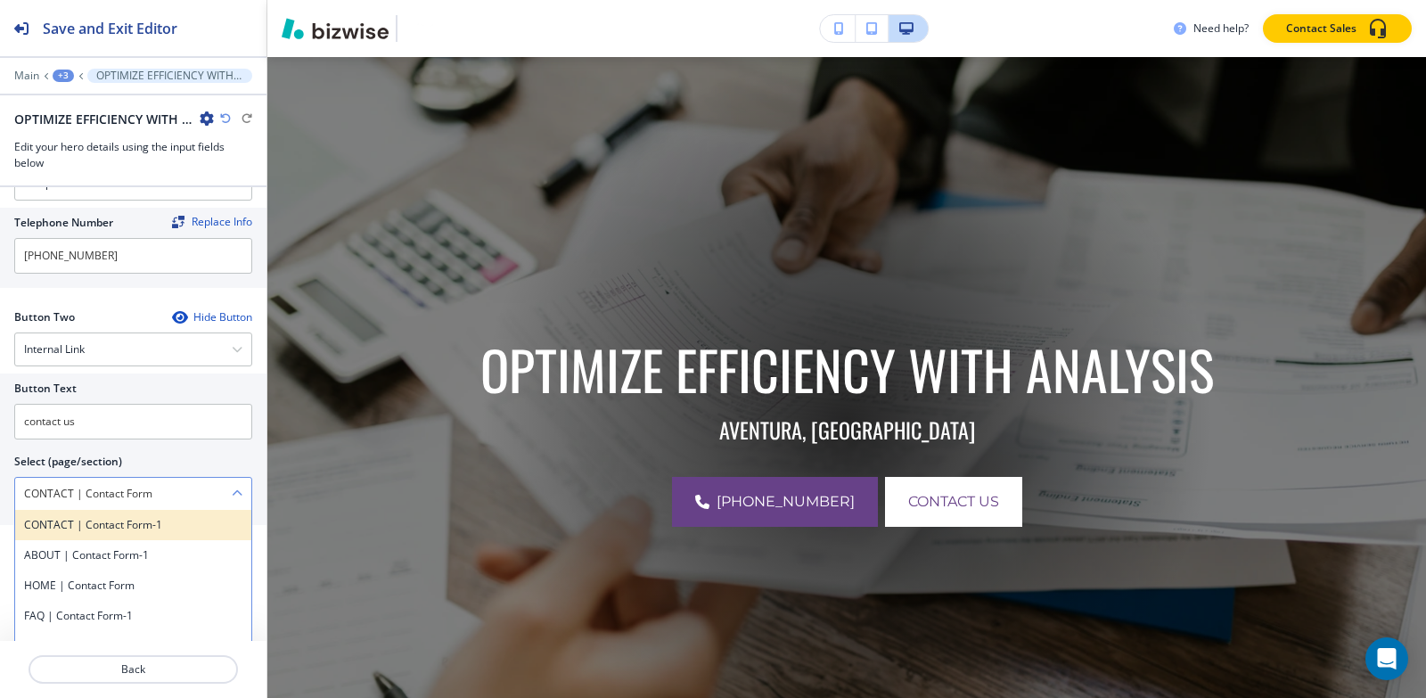
click at [149, 525] on h4 "CONTACT | Contact Form-1" at bounding box center [133, 525] width 218 height 16
type \(page\/section\) "CONTACT | Contact Form-1"
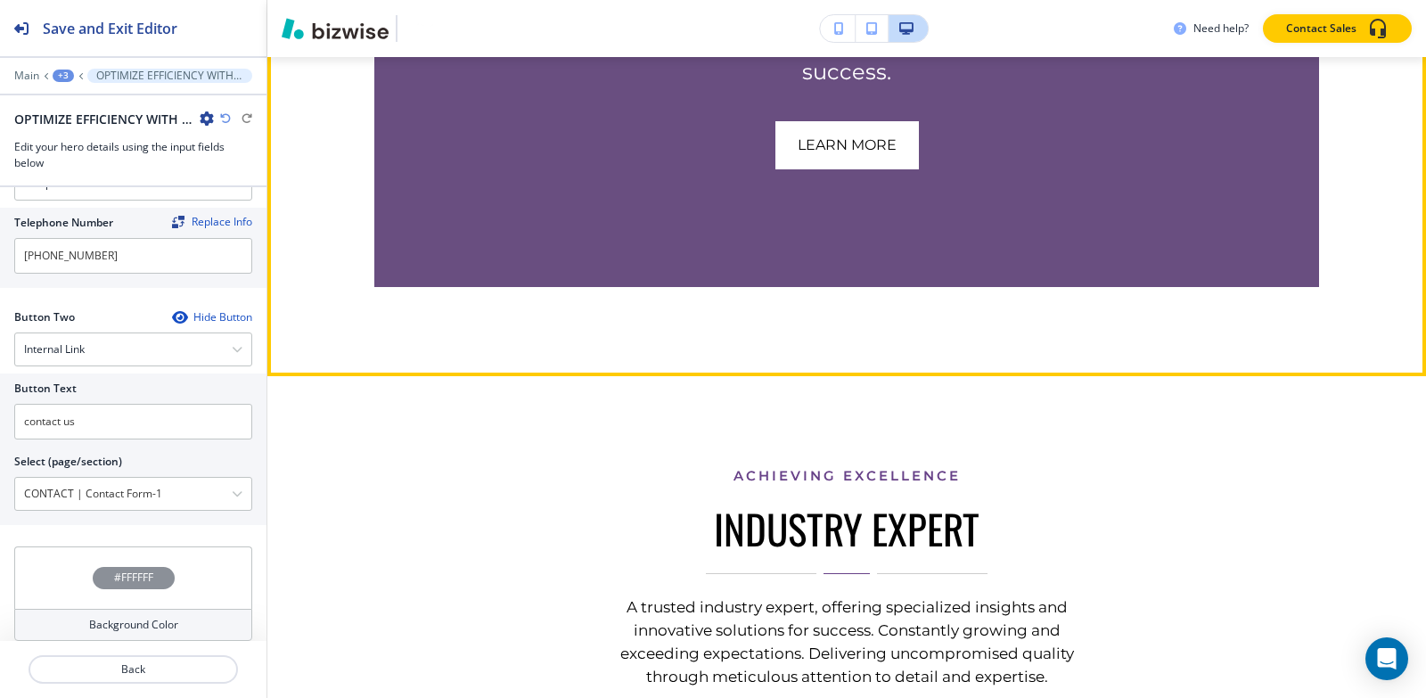
scroll to position [1645, 0]
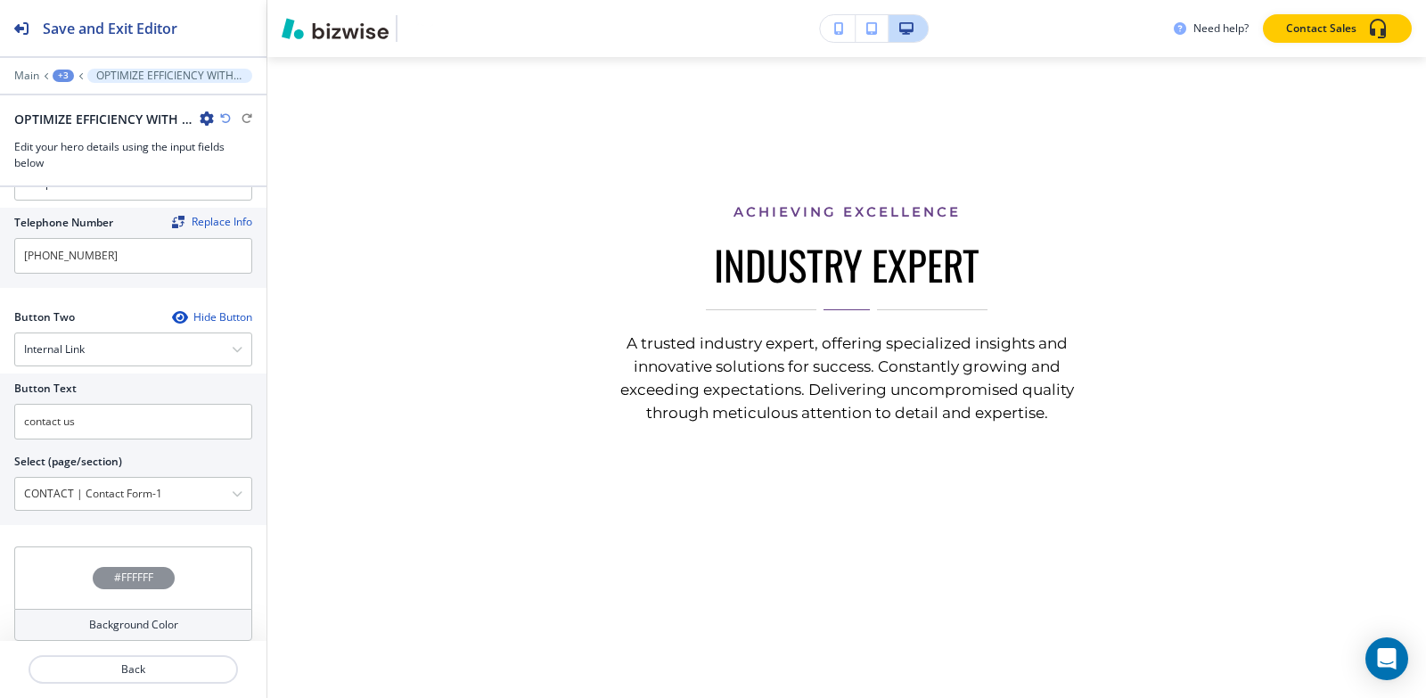
click at [61, 77] on div "+3" at bounding box center [63, 76] width 21 height 12
click at [95, 143] on p "AVENTURA FL" at bounding box center [109, 136] width 91 height 16
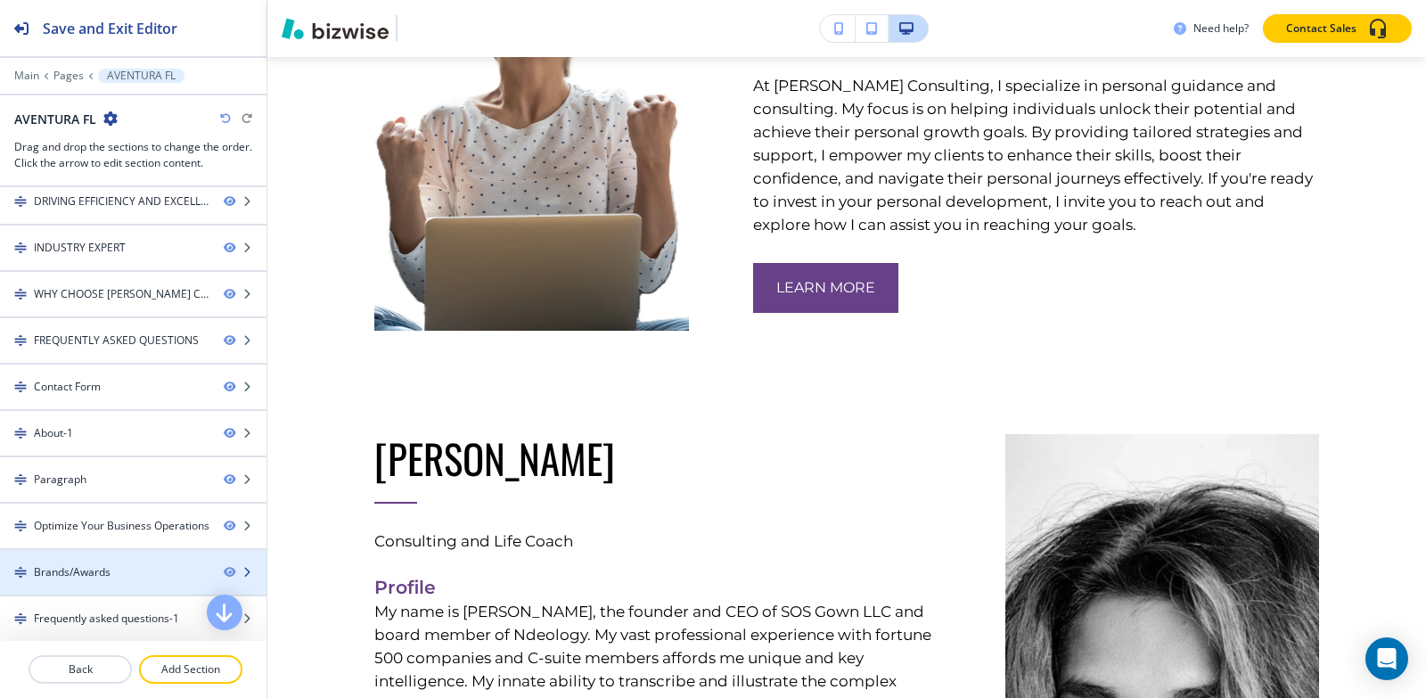
scroll to position [0, 0]
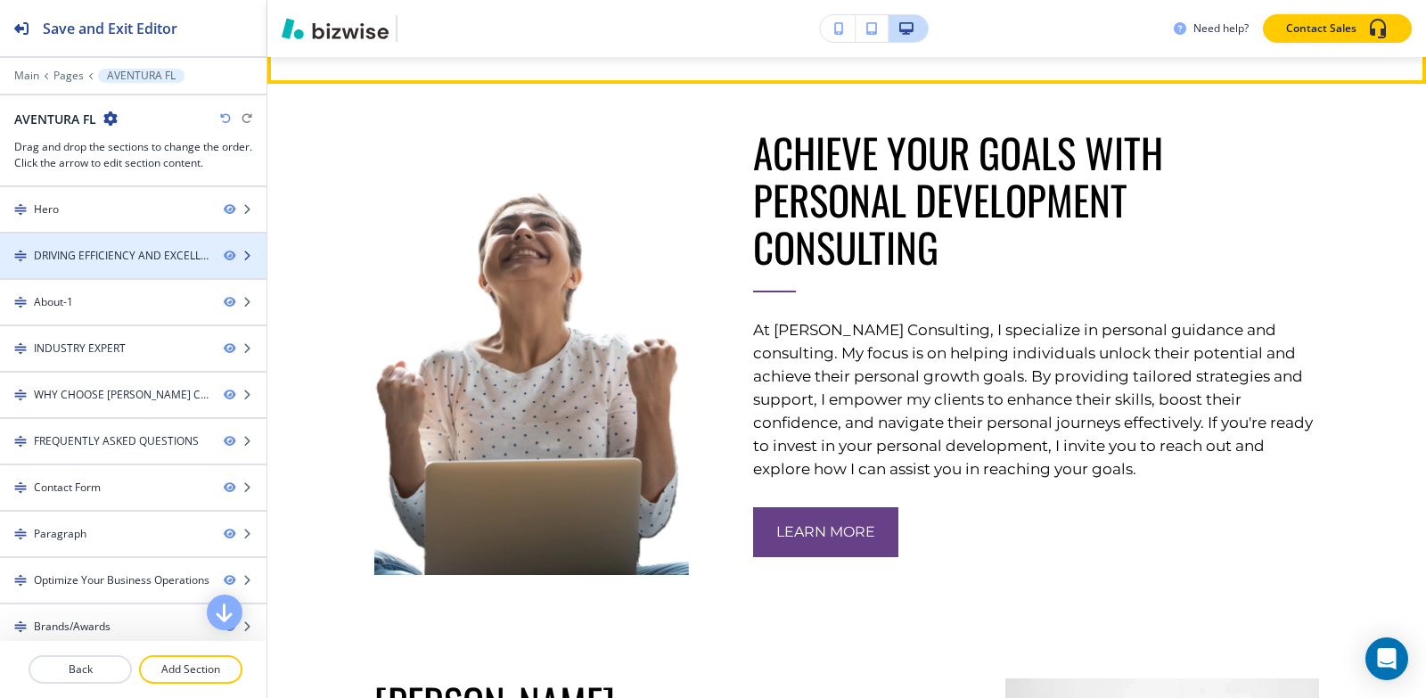
click at [68, 258] on div "DRIVING EFFICIENCY AND EXCELLENCE THROUGH DATA-DRIVEN INSIGHTS." at bounding box center [122, 256] width 176 height 16
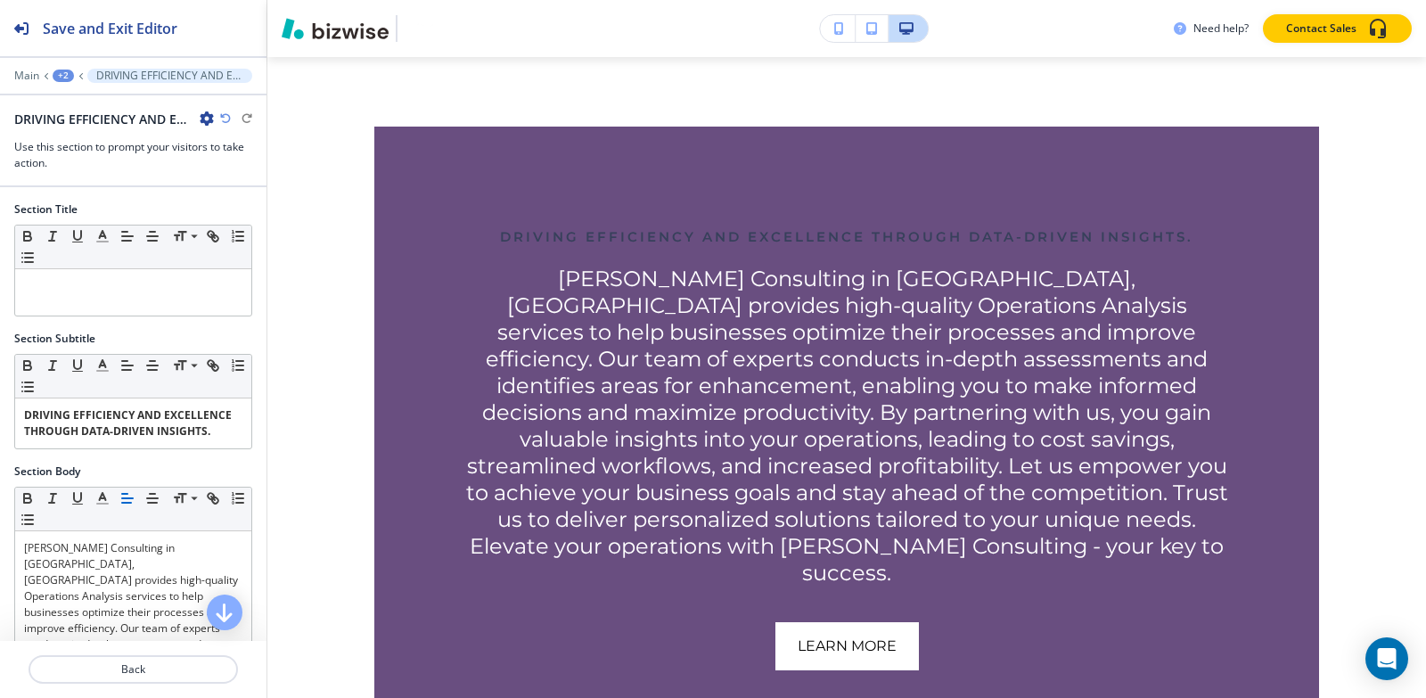
scroll to position [861, 0]
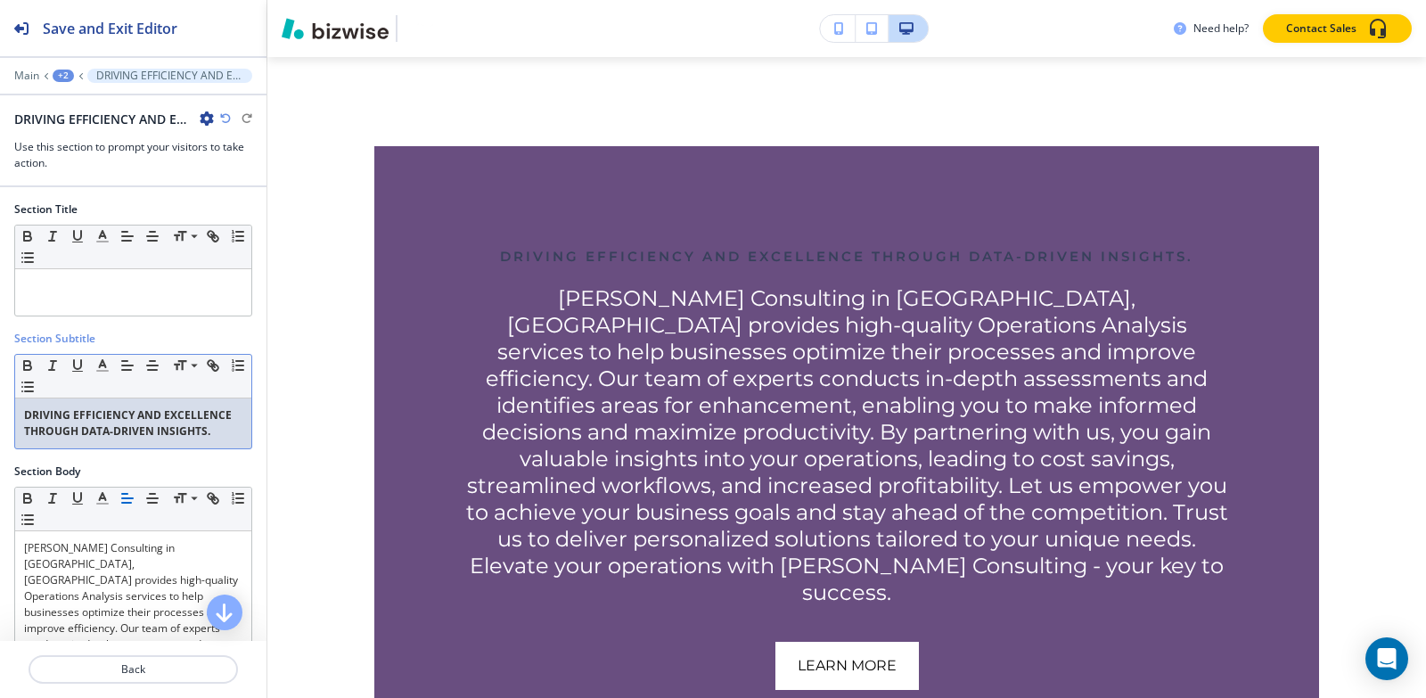
click at [102, 438] on p "DRIVING EFFICIENCY AND EXCELLENCE THROUGH DATA-DRIVEN INSIGHTS." at bounding box center [133, 423] width 218 height 32
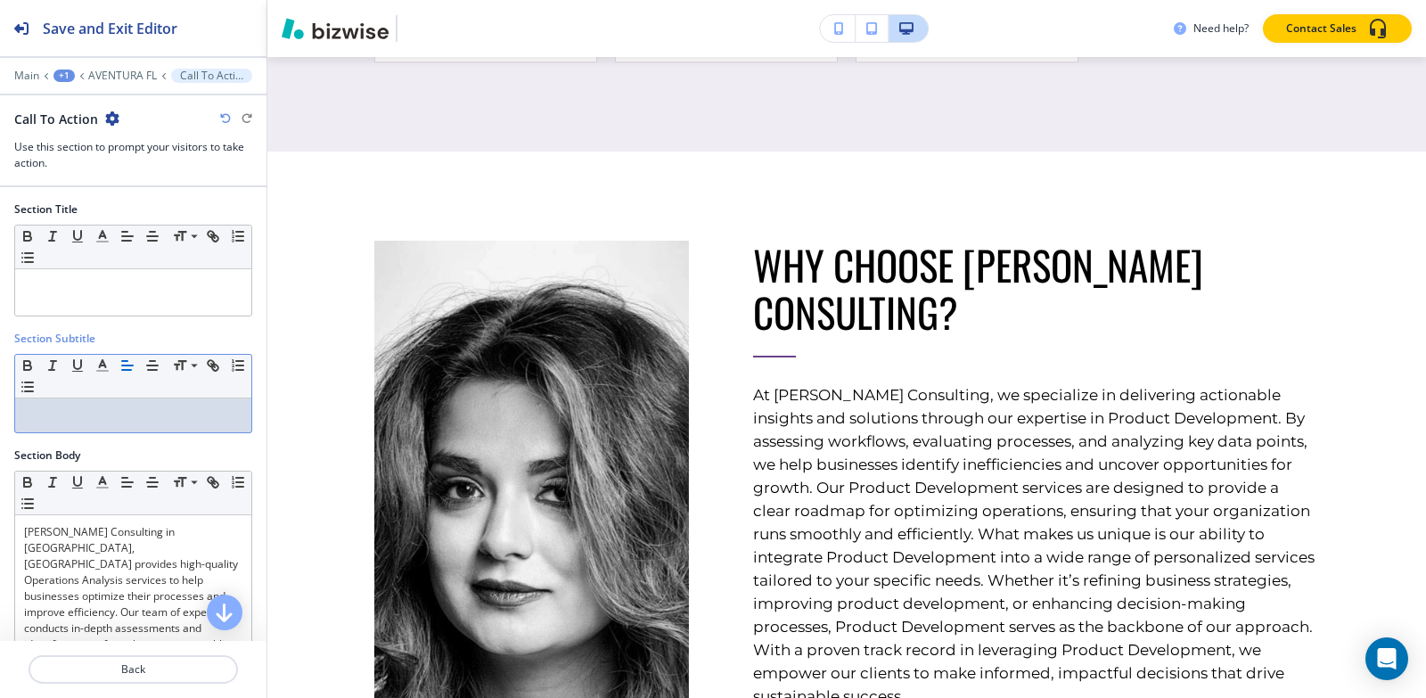
scroll to position [8860, 0]
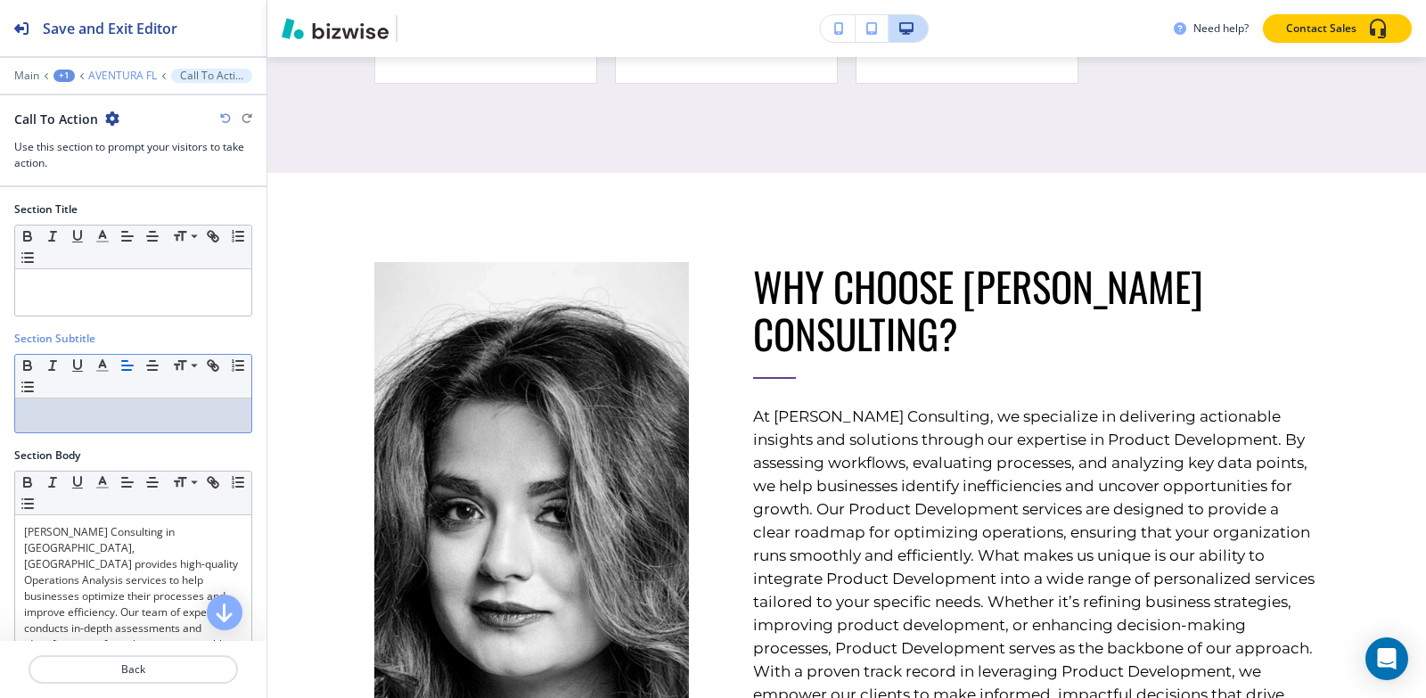
click at [115, 80] on p "AVENTURA FL" at bounding box center [122, 76] width 69 height 12
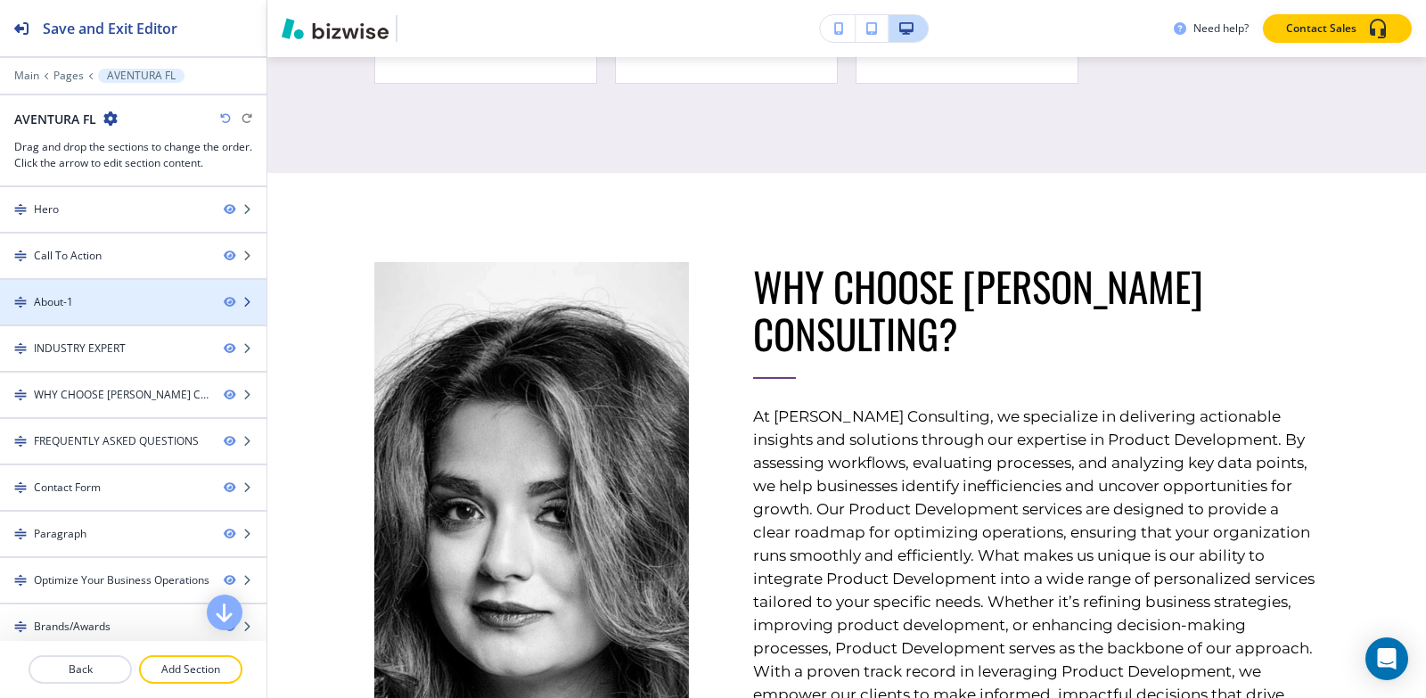
click at [97, 313] on div at bounding box center [133, 317] width 266 height 14
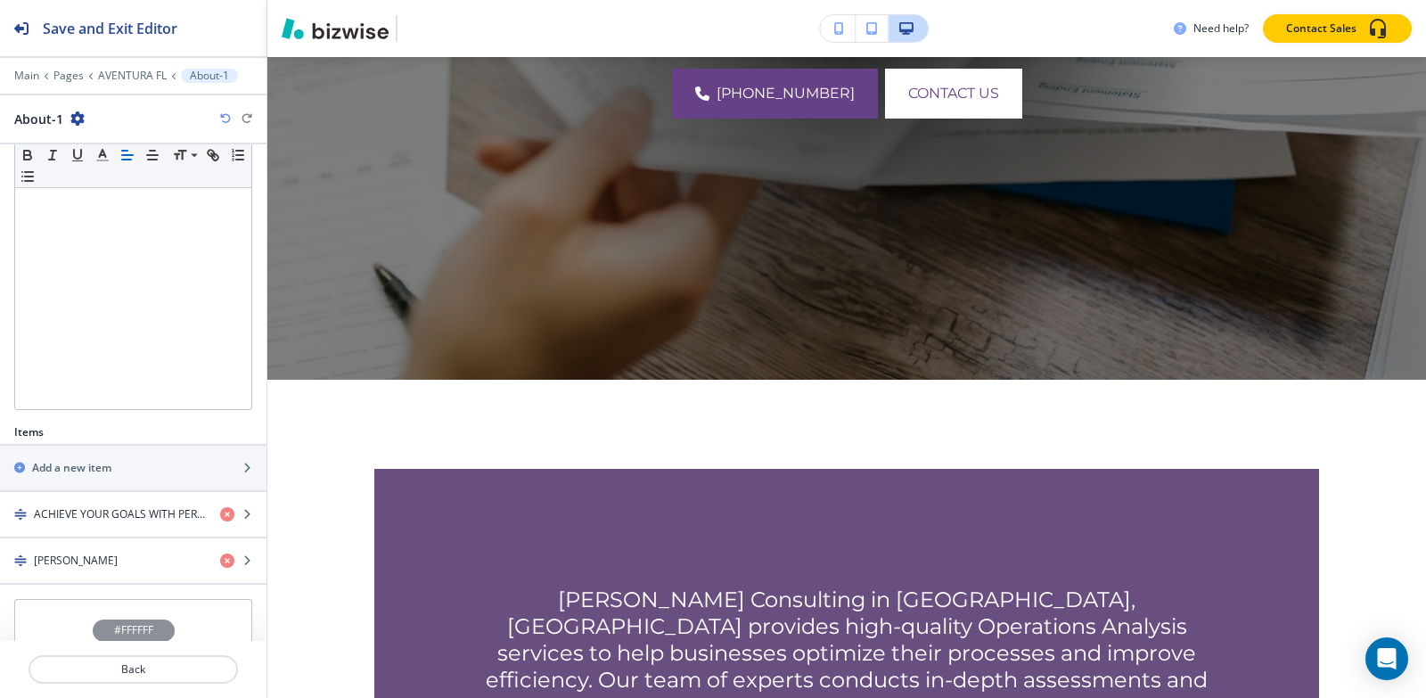
scroll to position [362, 0]
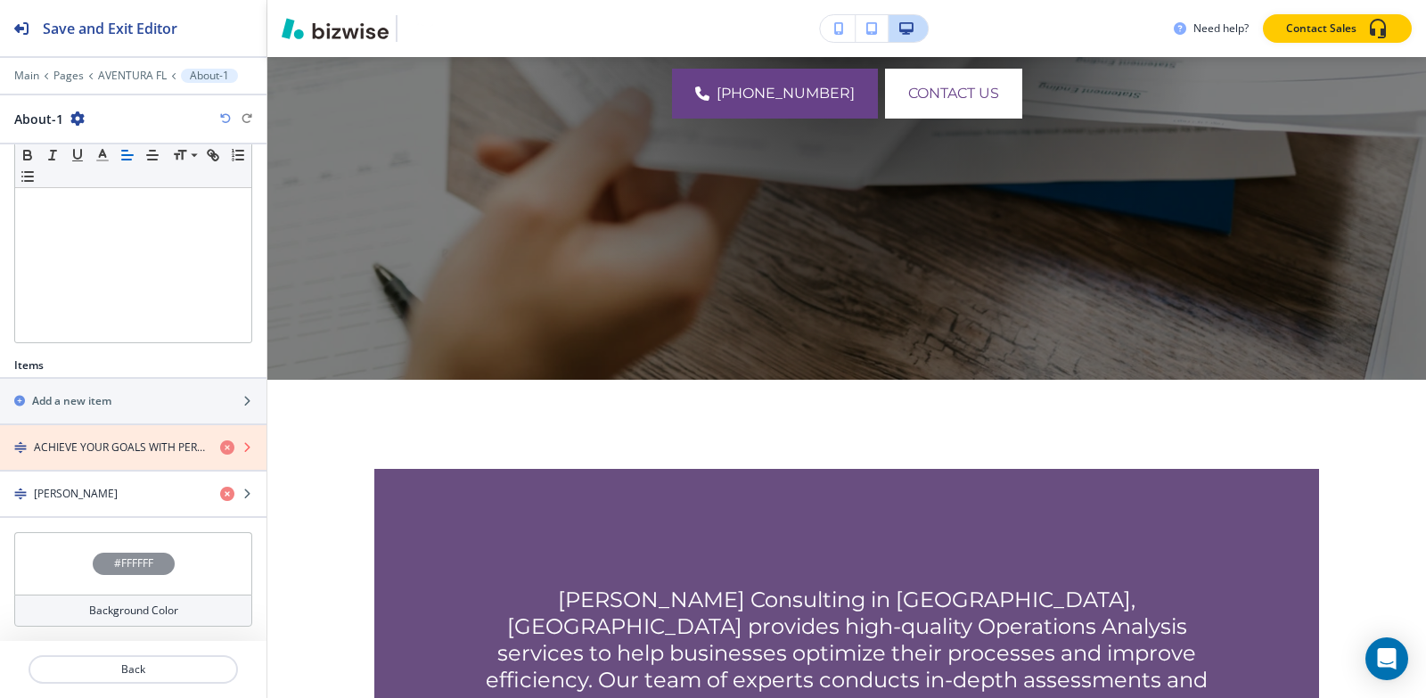
click at [220, 446] on icon "button" at bounding box center [227, 447] width 14 height 14
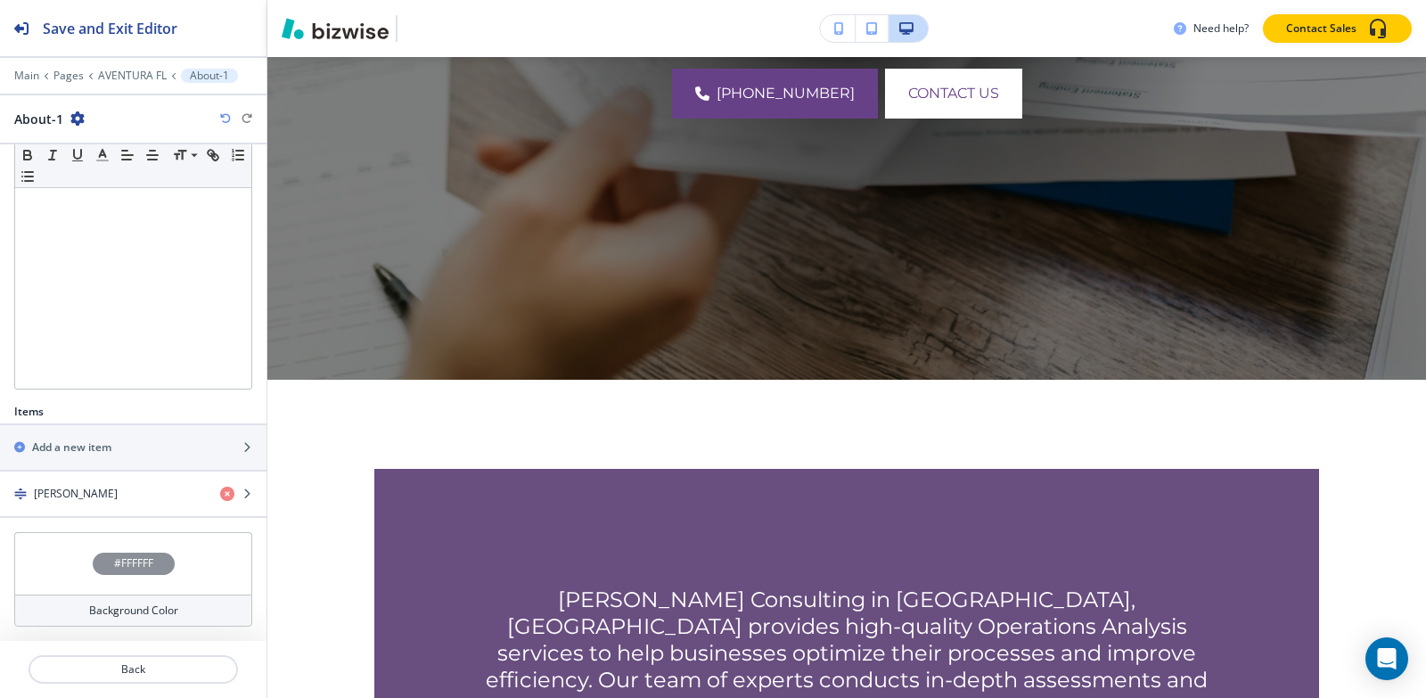
scroll to position [315, 0]
click at [220, 494] on icon "button" at bounding box center [227, 494] width 14 height 14
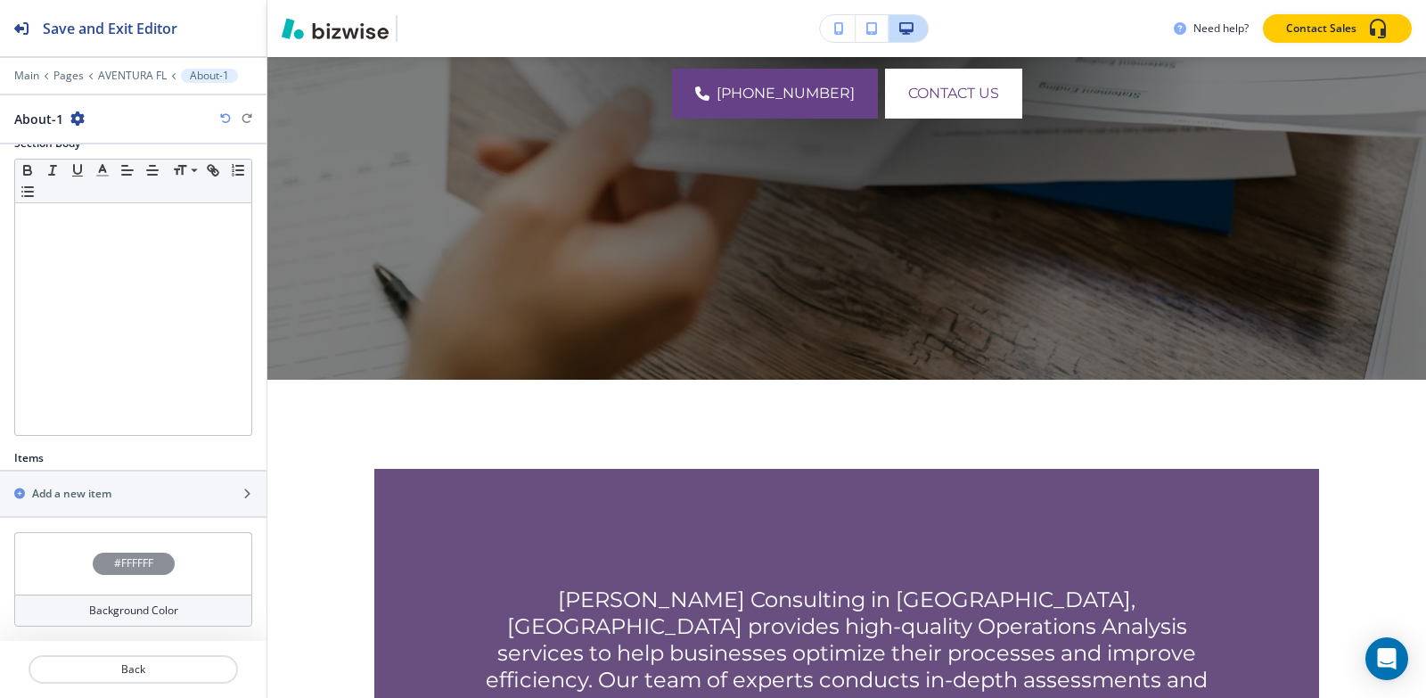
scroll to position [269, 0]
click at [135, 483] on div "button" at bounding box center [133, 478] width 266 height 14
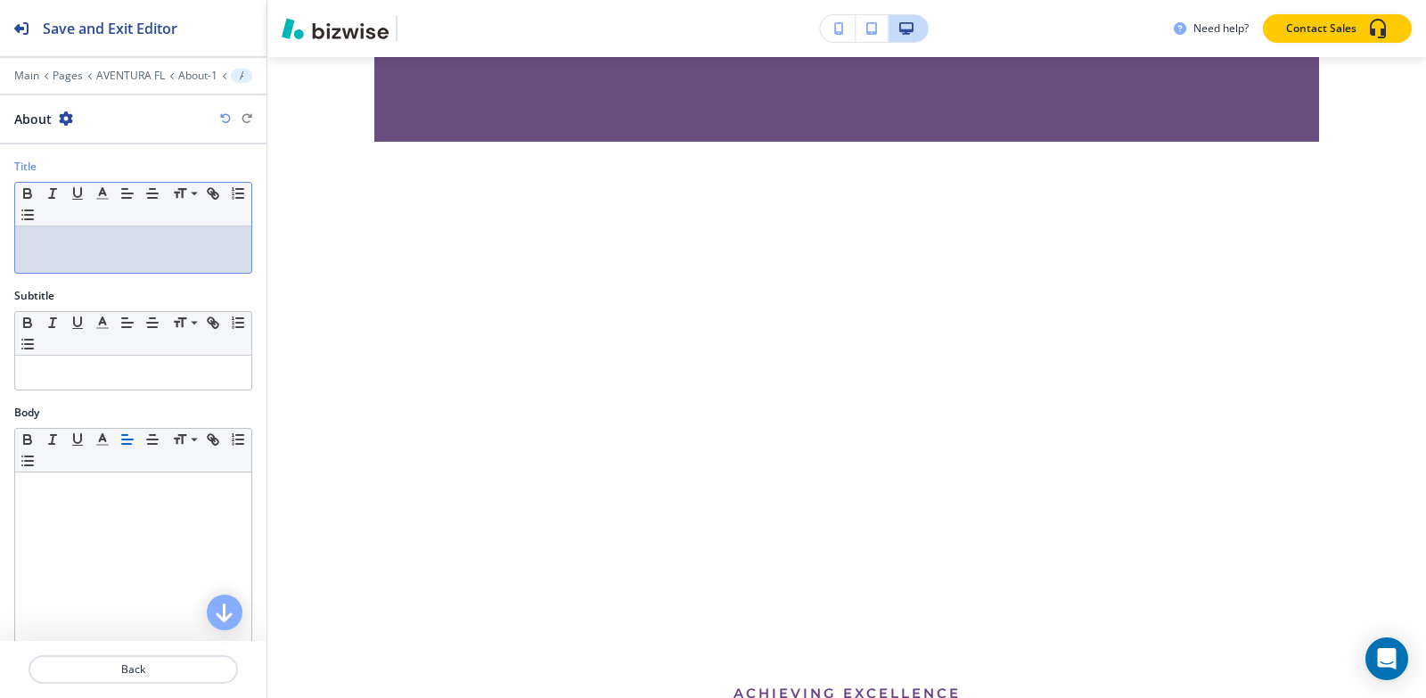
scroll to position [1563, 0]
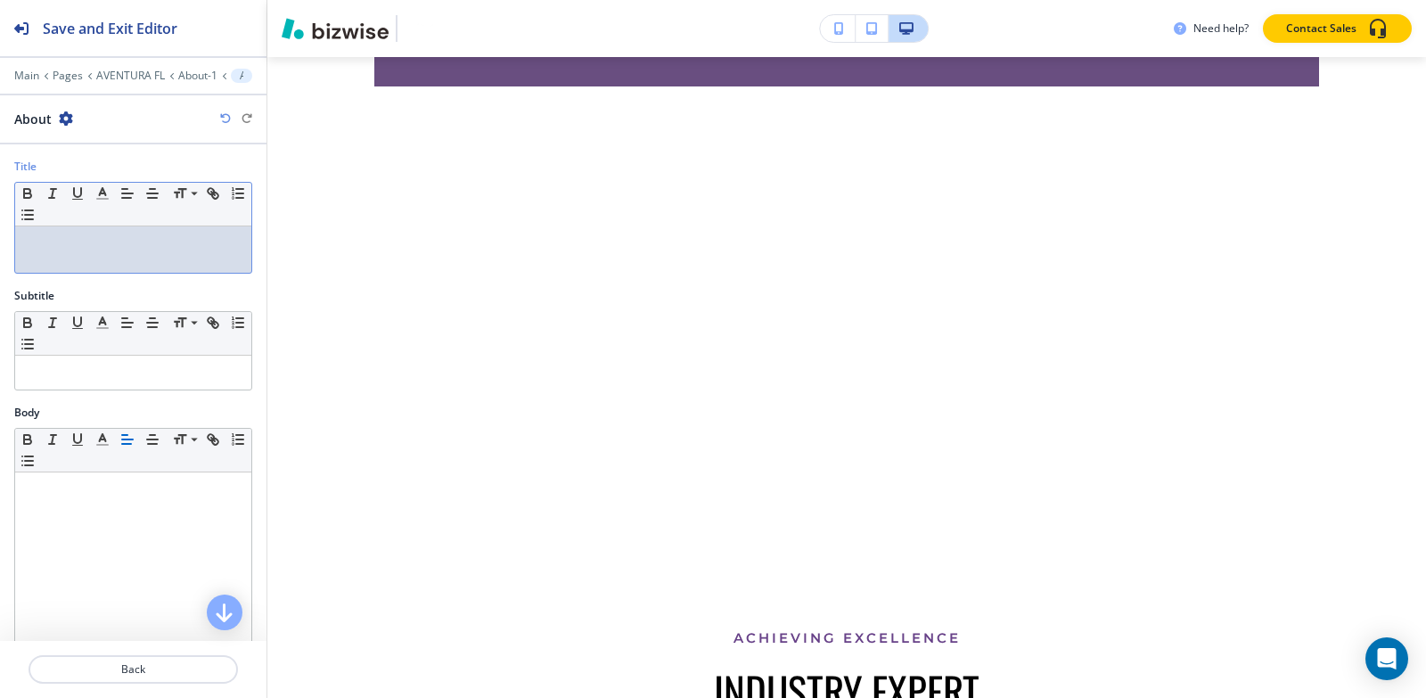
click at [109, 267] on div at bounding box center [133, 249] width 236 height 46
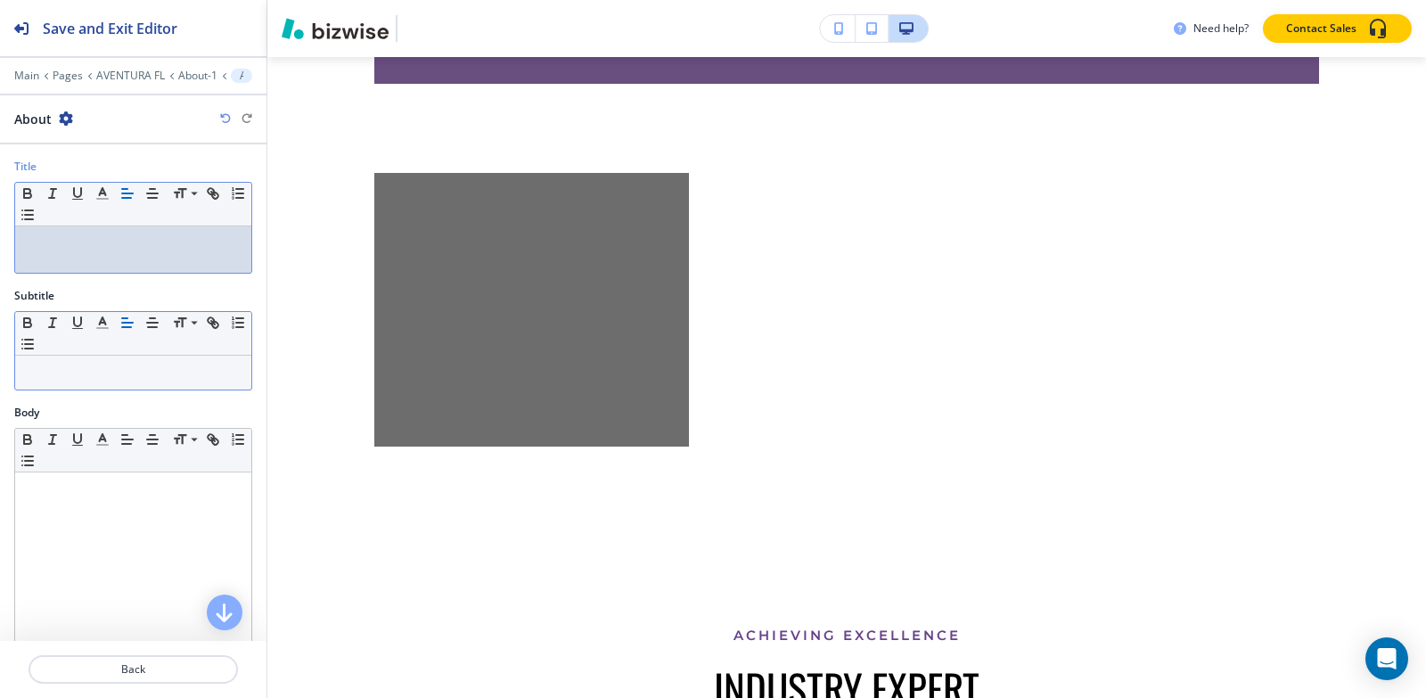
paste div
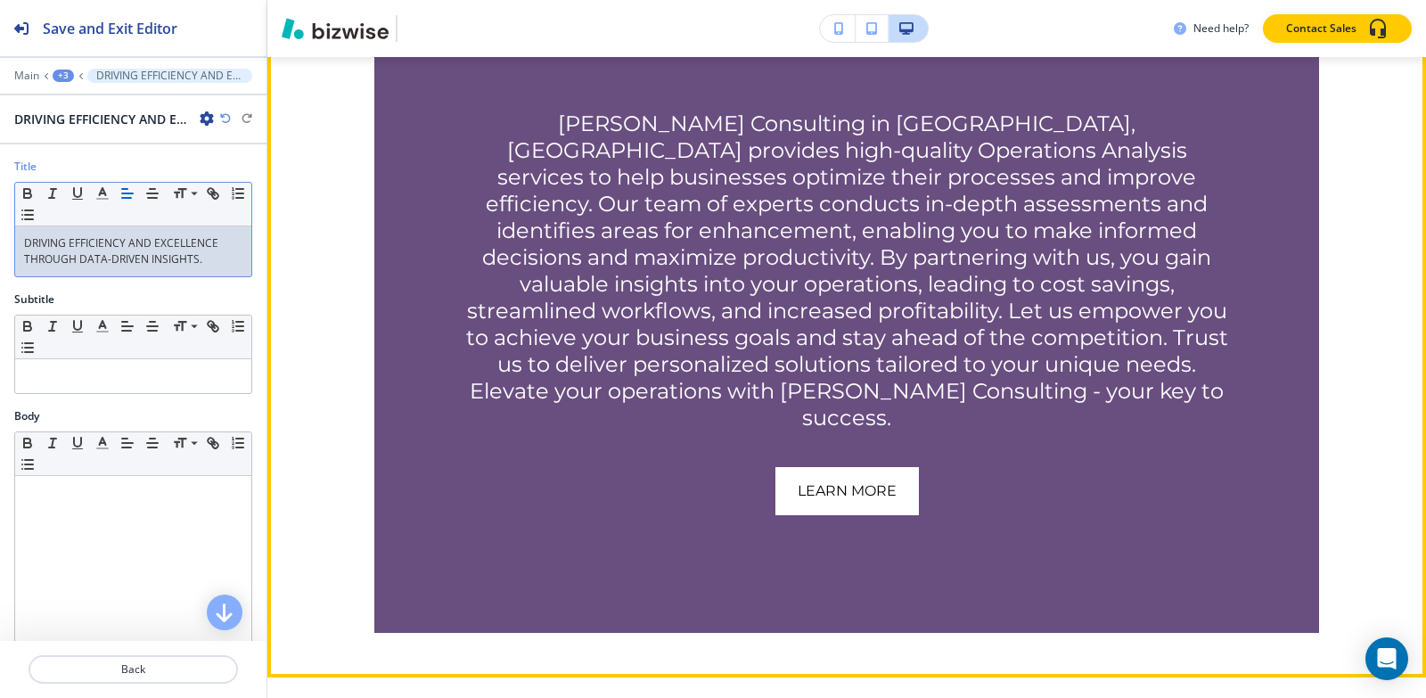
scroll to position [850, 0]
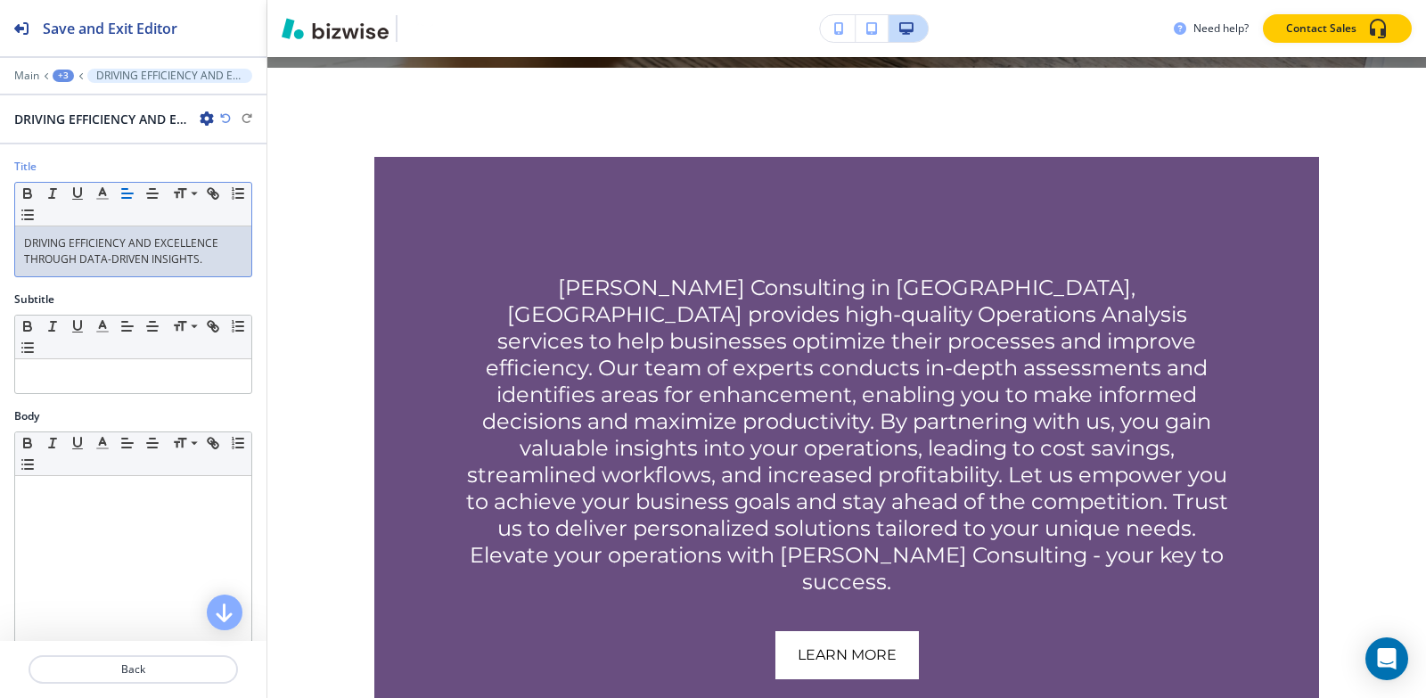
click at [66, 74] on div "+3" at bounding box center [63, 76] width 21 height 12
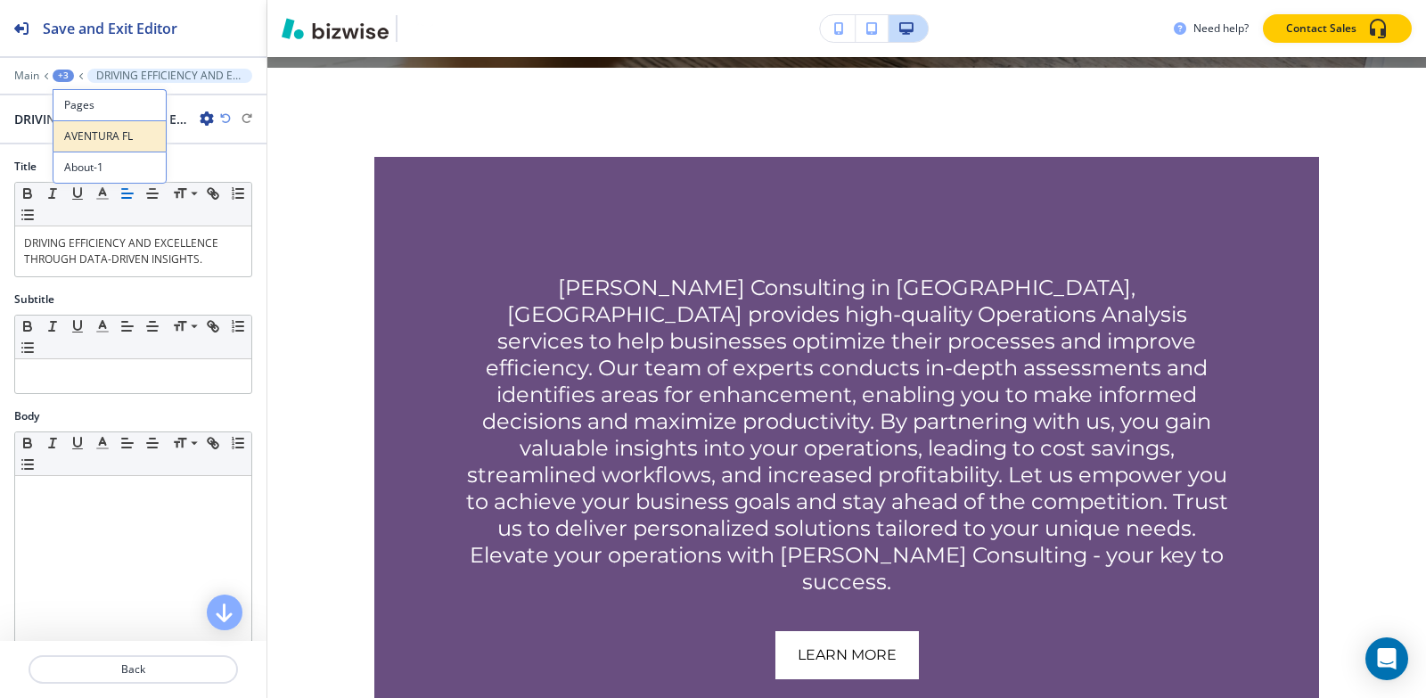
click at [83, 139] on p "AVENTURA FL" at bounding box center [109, 136] width 91 height 16
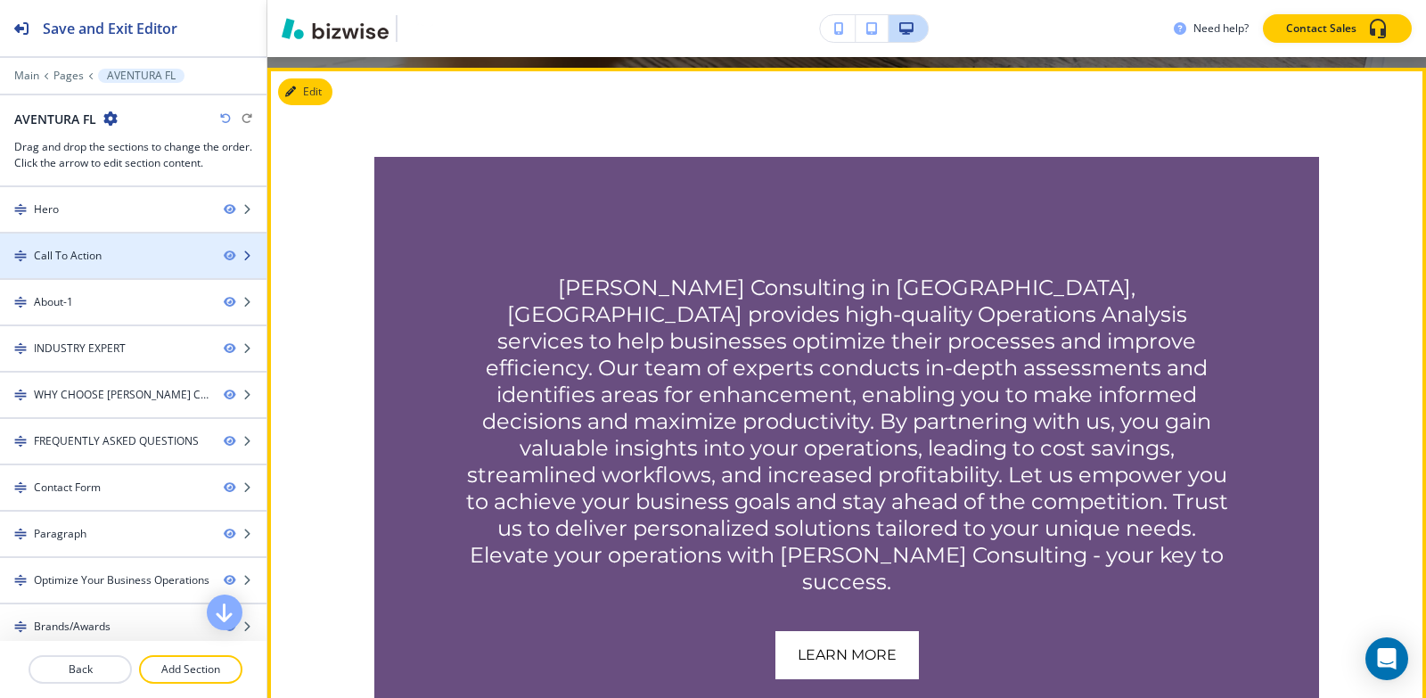
click at [72, 256] on div "Call To Action" at bounding box center [68, 256] width 68 height 16
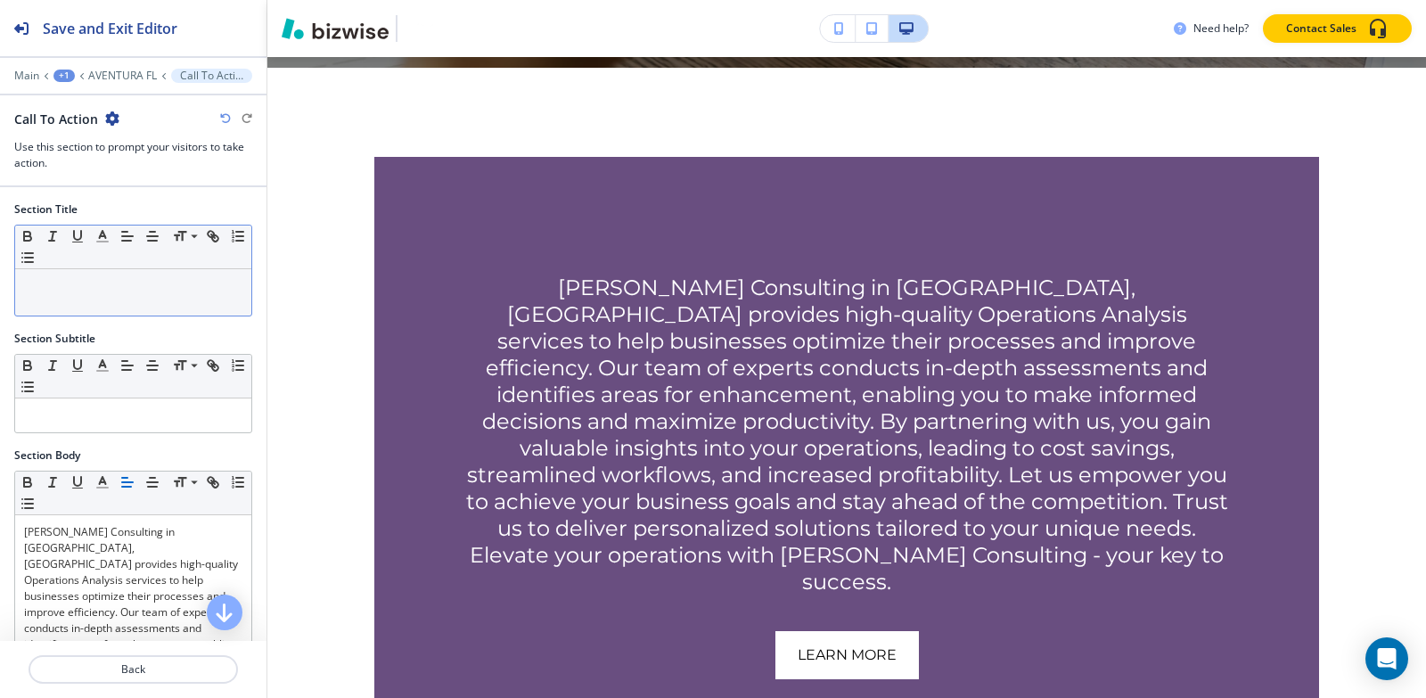
scroll to position [861, 0]
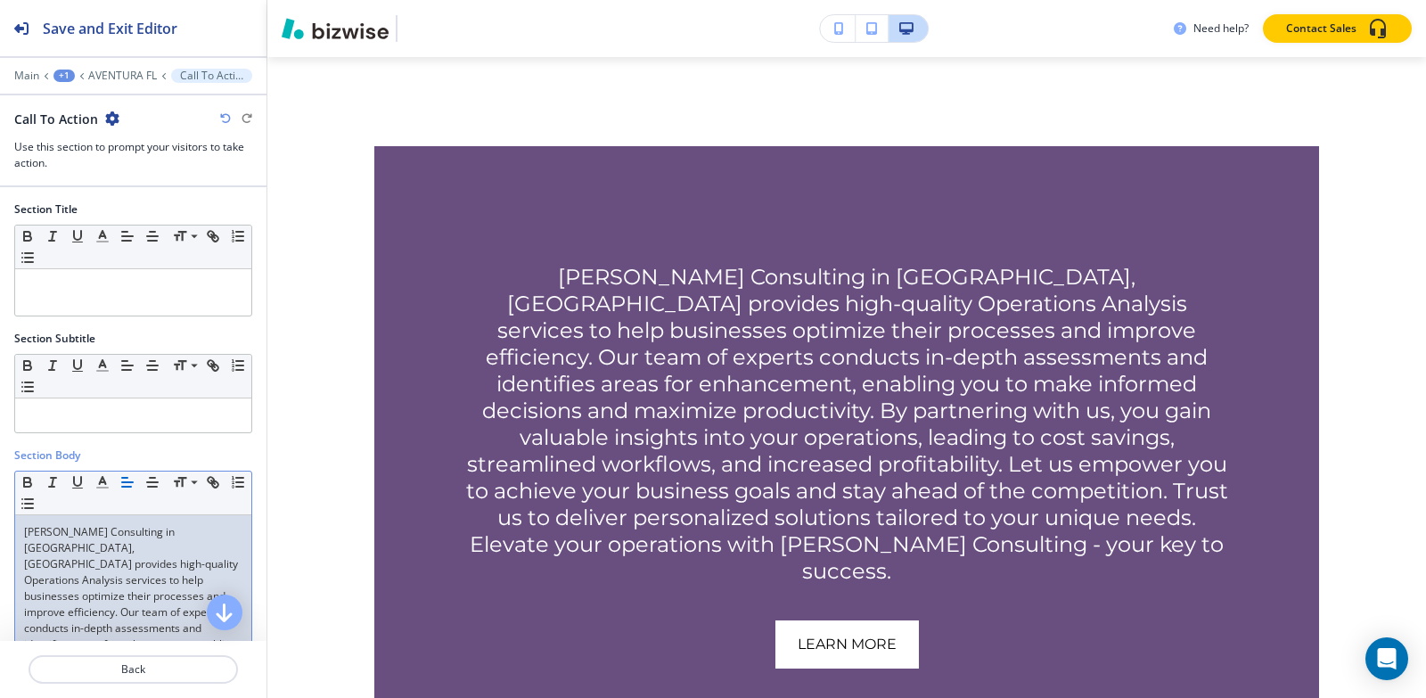
click at [102, 588] on p "[PERSON_NAME] Consulting in [GEOGRAPHIC_DATA], [GEOGRAPHIC_DATA] provides high-…" at bounding box center [133, 684] width 218 height 321
click at [113, 83] on div at bounding box center [133, 88] width 266 height 11
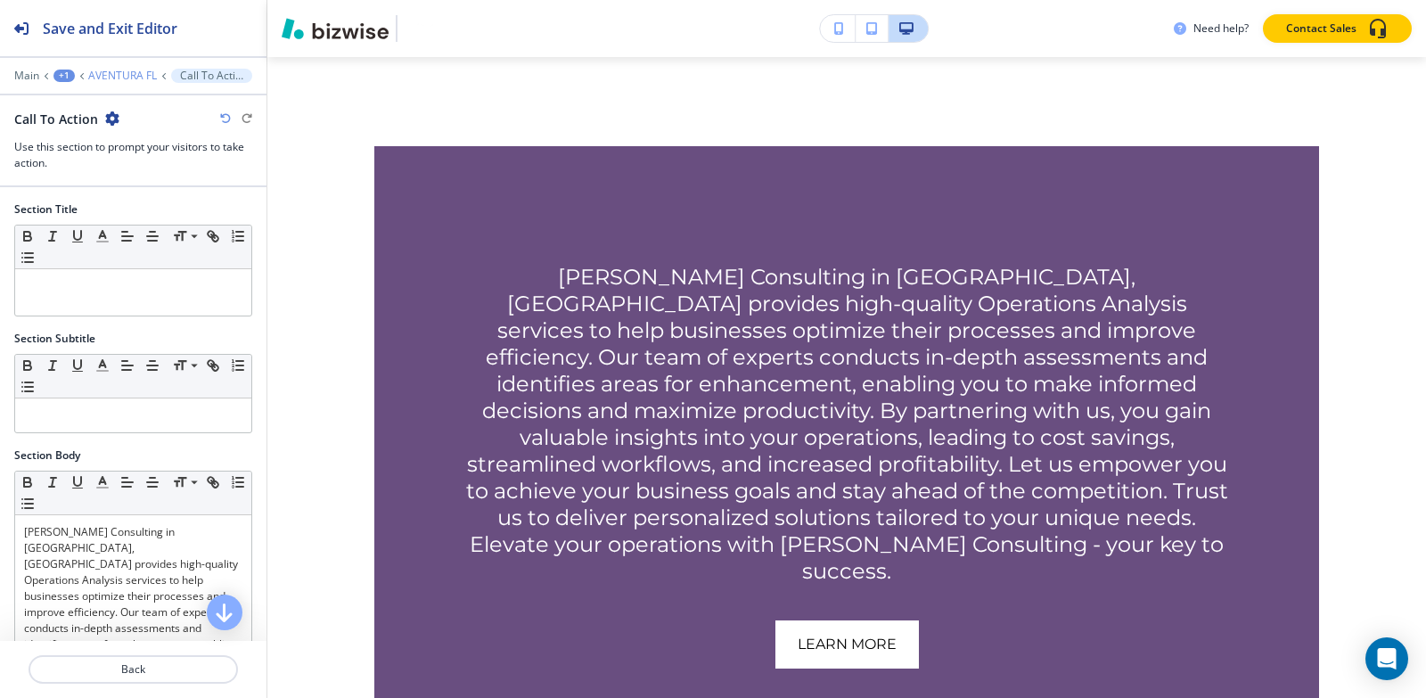
click at [114, 79] on p "AVENTURA FL" at bounding box center [122, 76] width 69 height 12
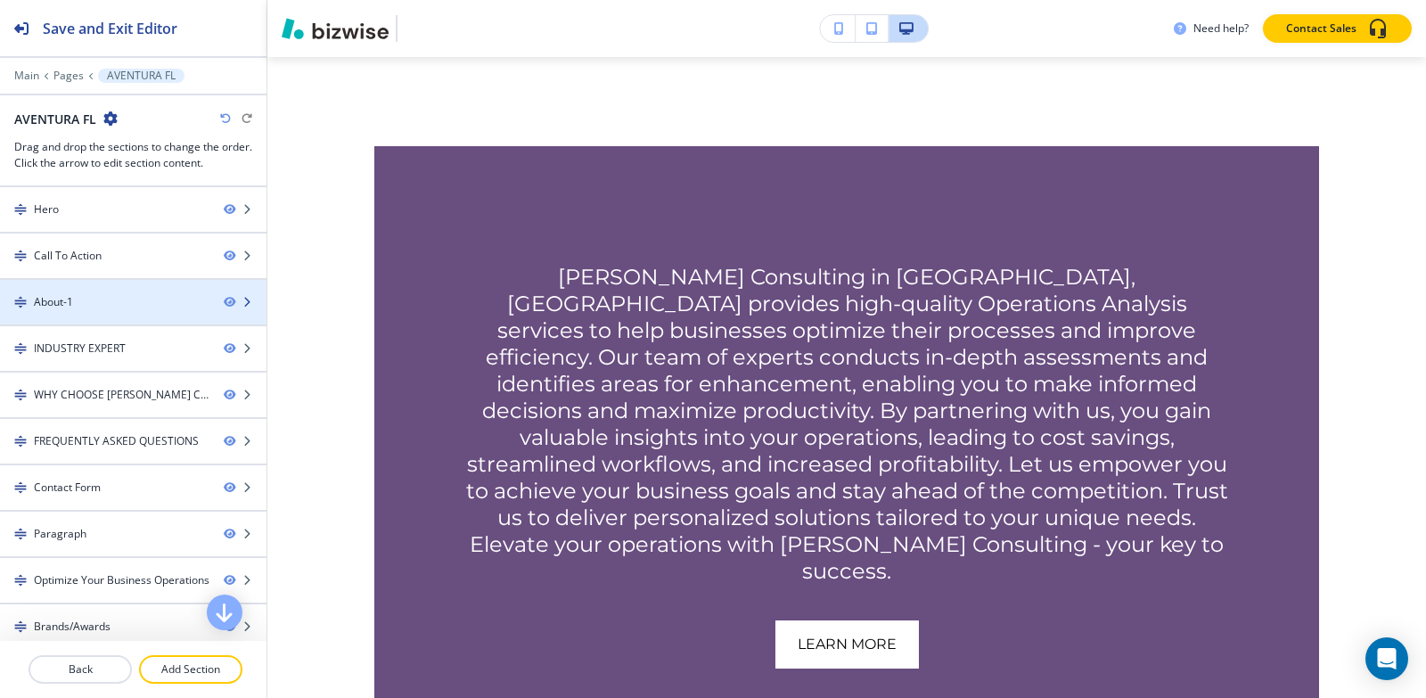
click at [114, 284] on div at bounding box center [133, 287] width 266 height 14
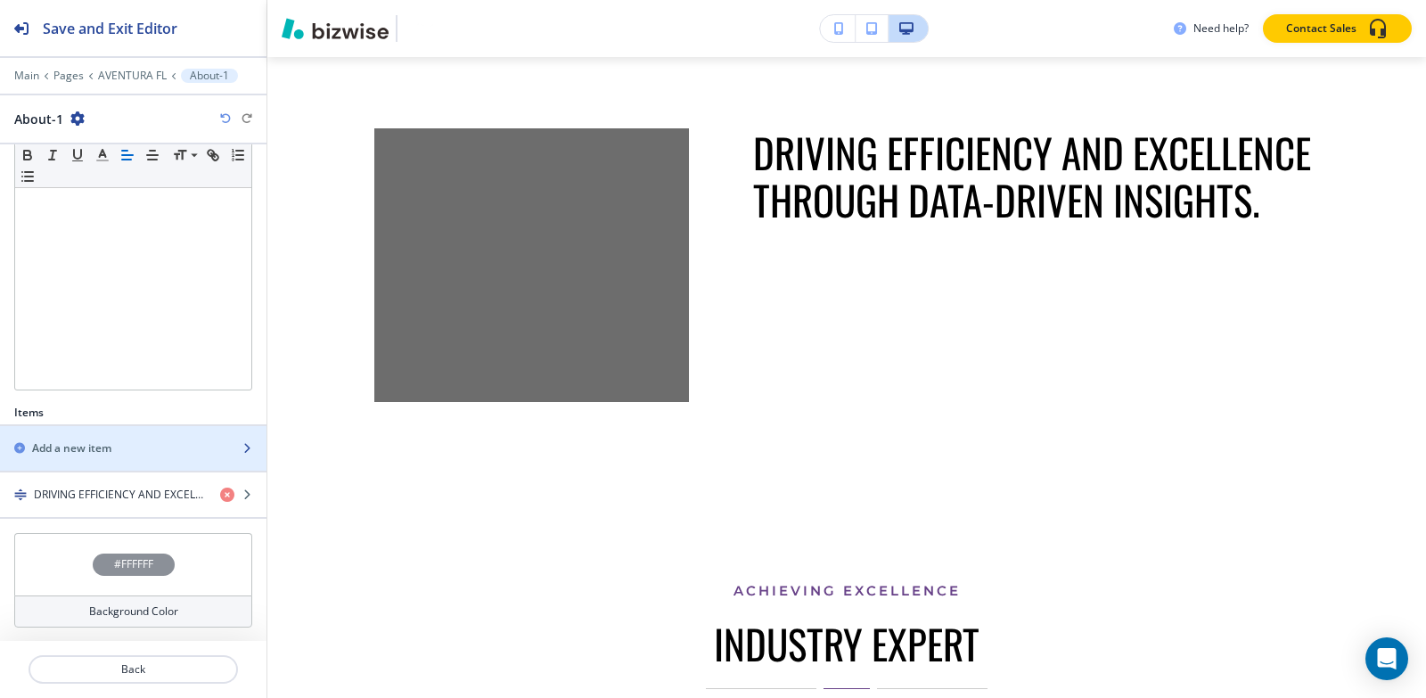
scroll to position [315, 0]
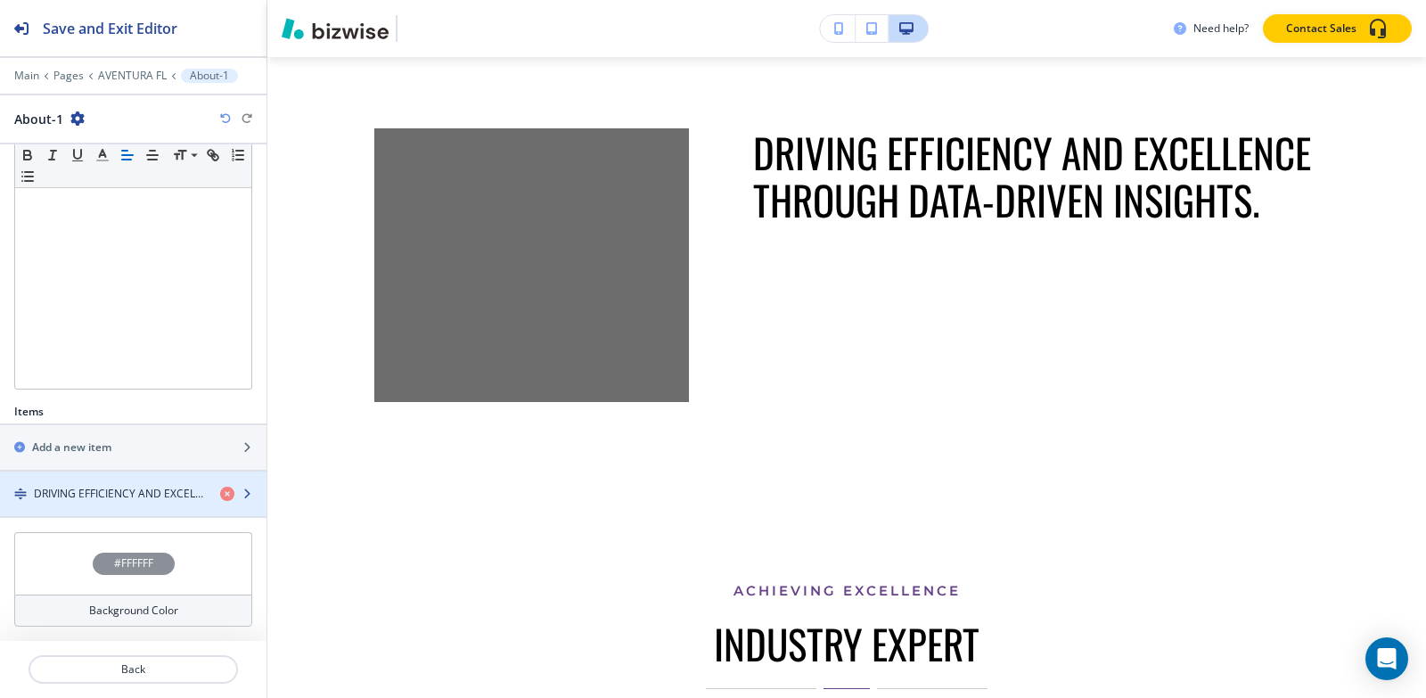
click at [95, 497] on h4 "DRIVING EFFICIENCY AND EXCELLENCE THROUGH DATA-DRIVEN INSIGHTS." at bounding box center [120, 494] width 172 height 16
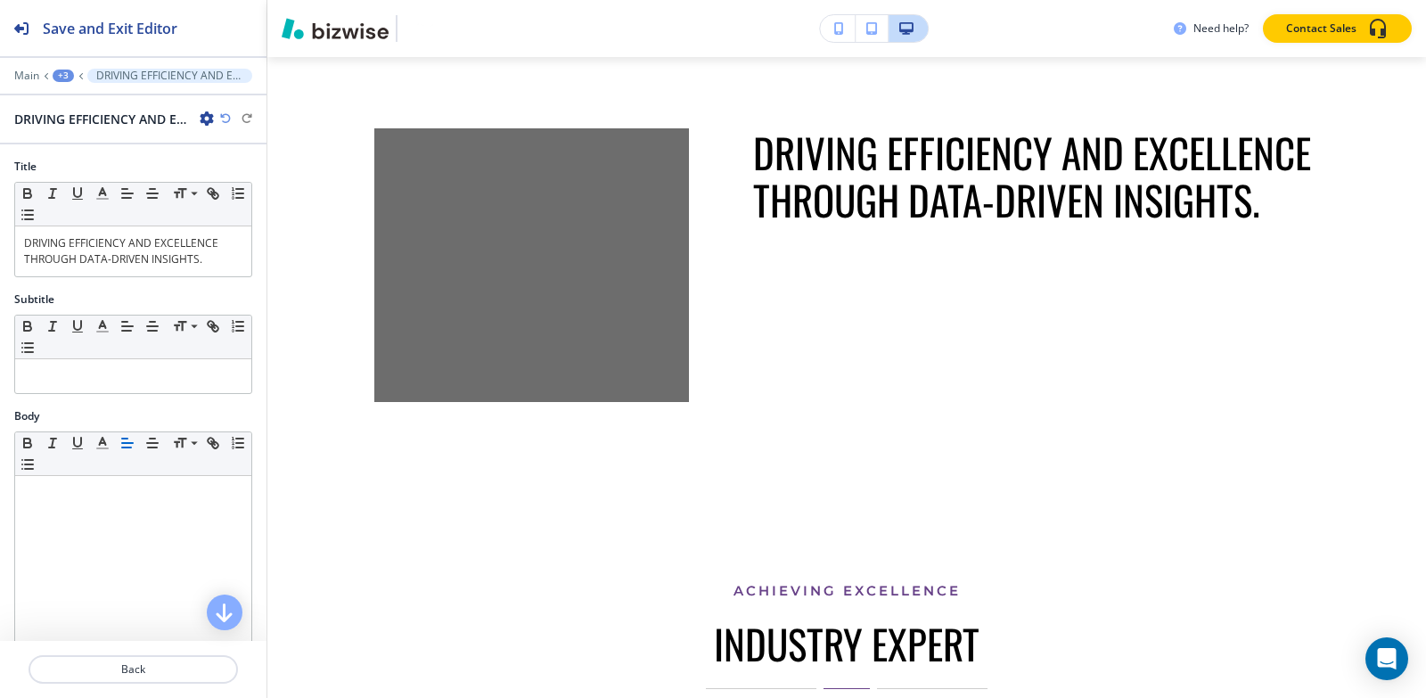
scroll to position [1563, 0]
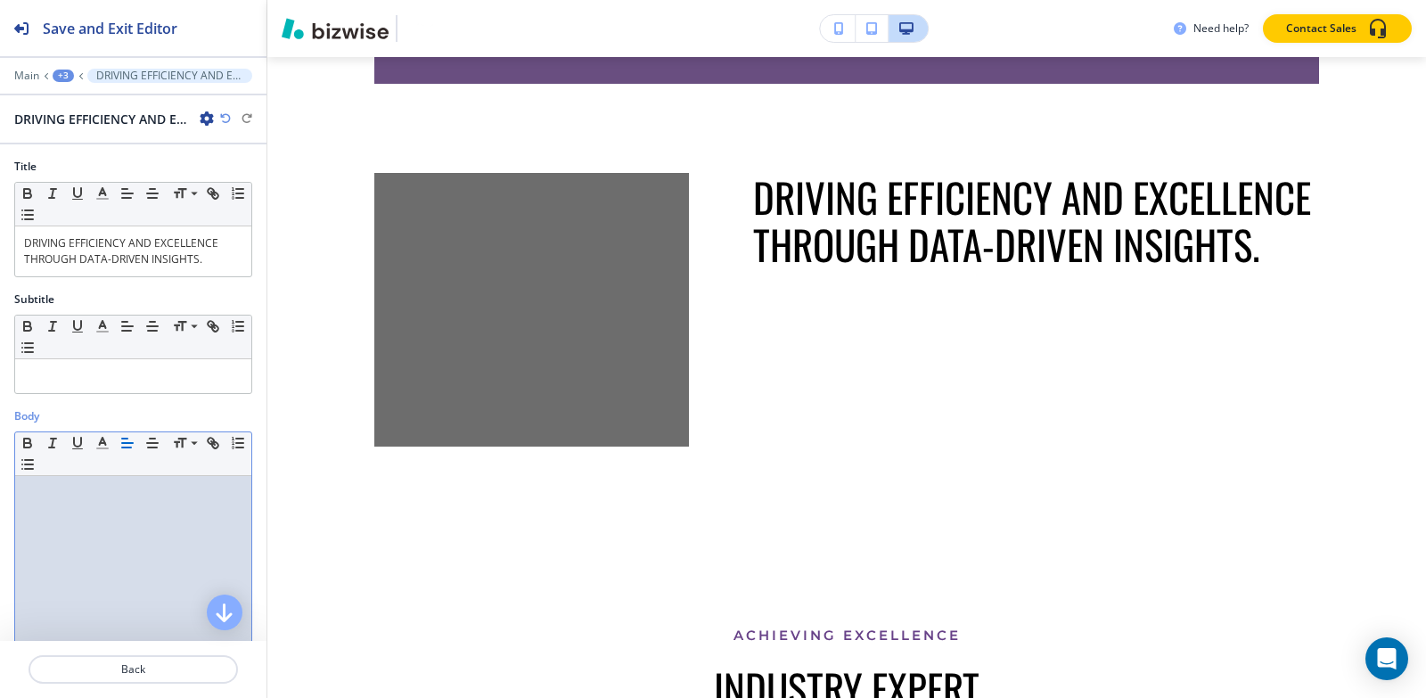
click at [94, 506] on div at bounding box center [133, 592] width 236 height 232
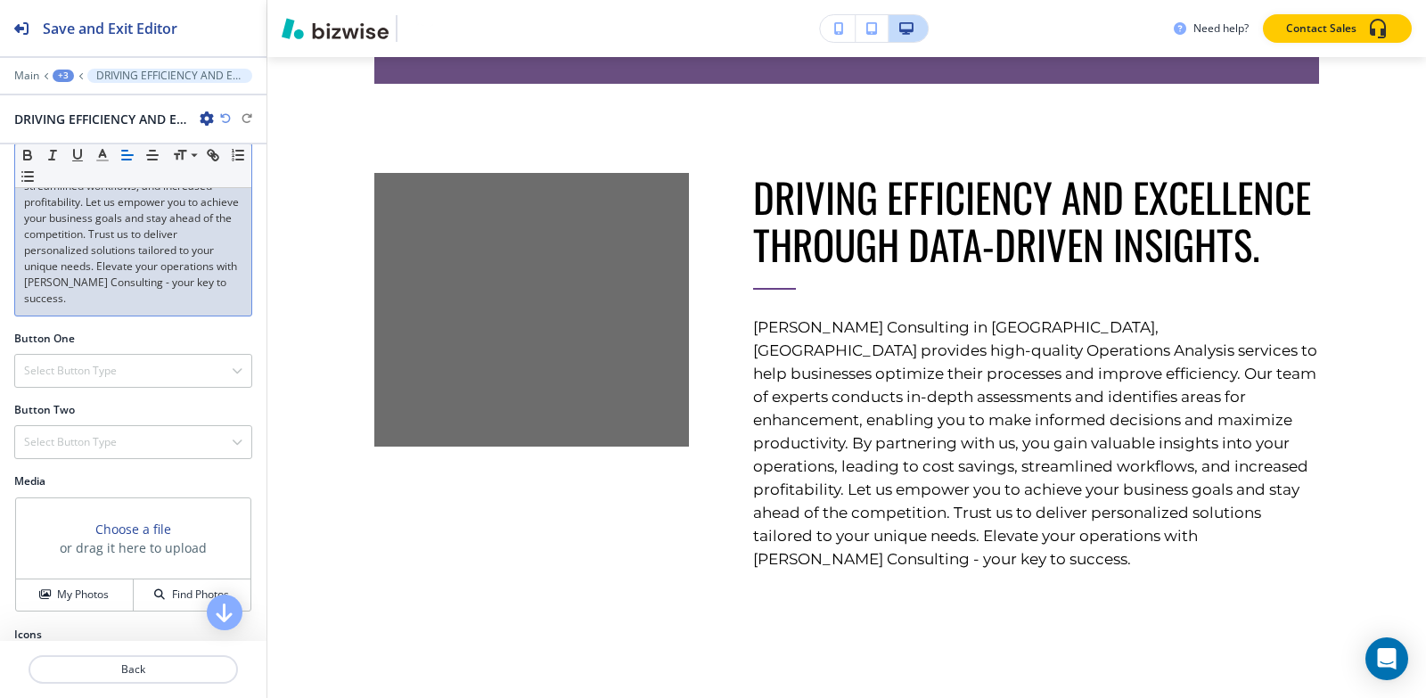
scroll to position [551, 0]
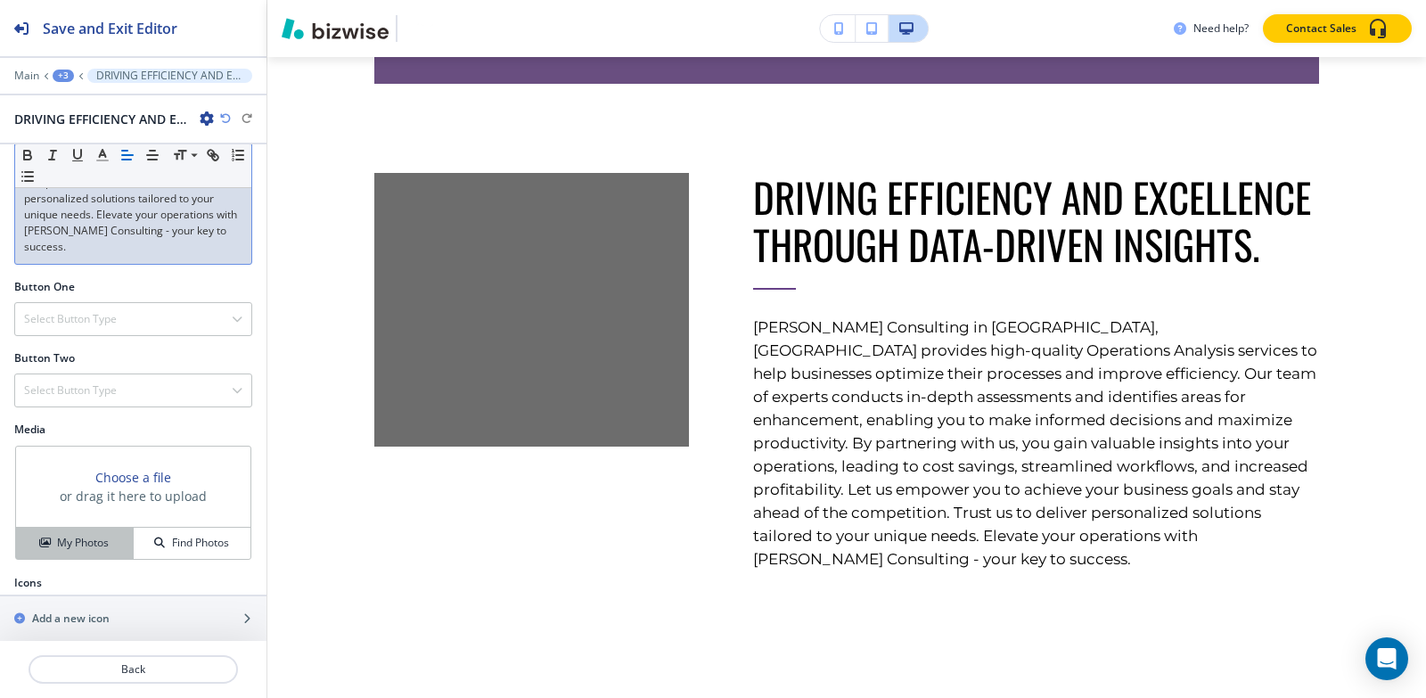
click at [74, 535] on h4 "My Photos" at bounding box center [83, 543] width 52 height 16
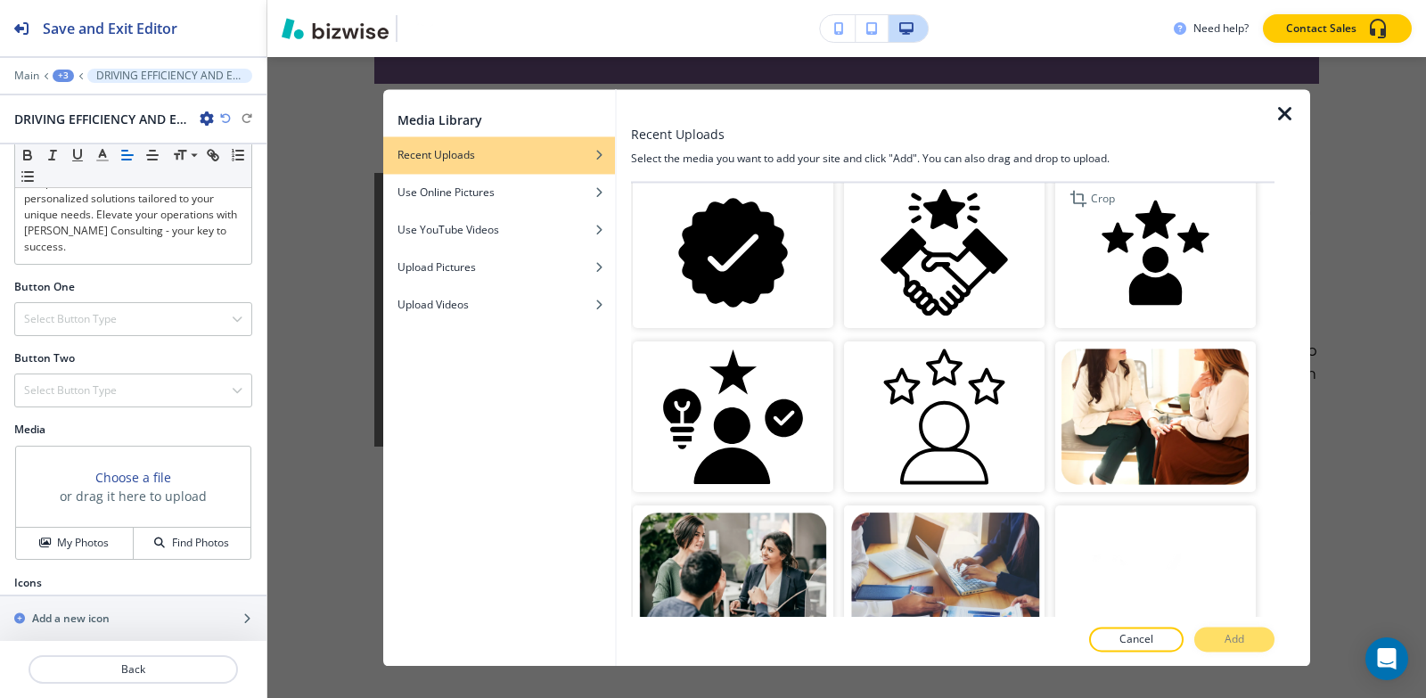
scroll to position [0, 0]
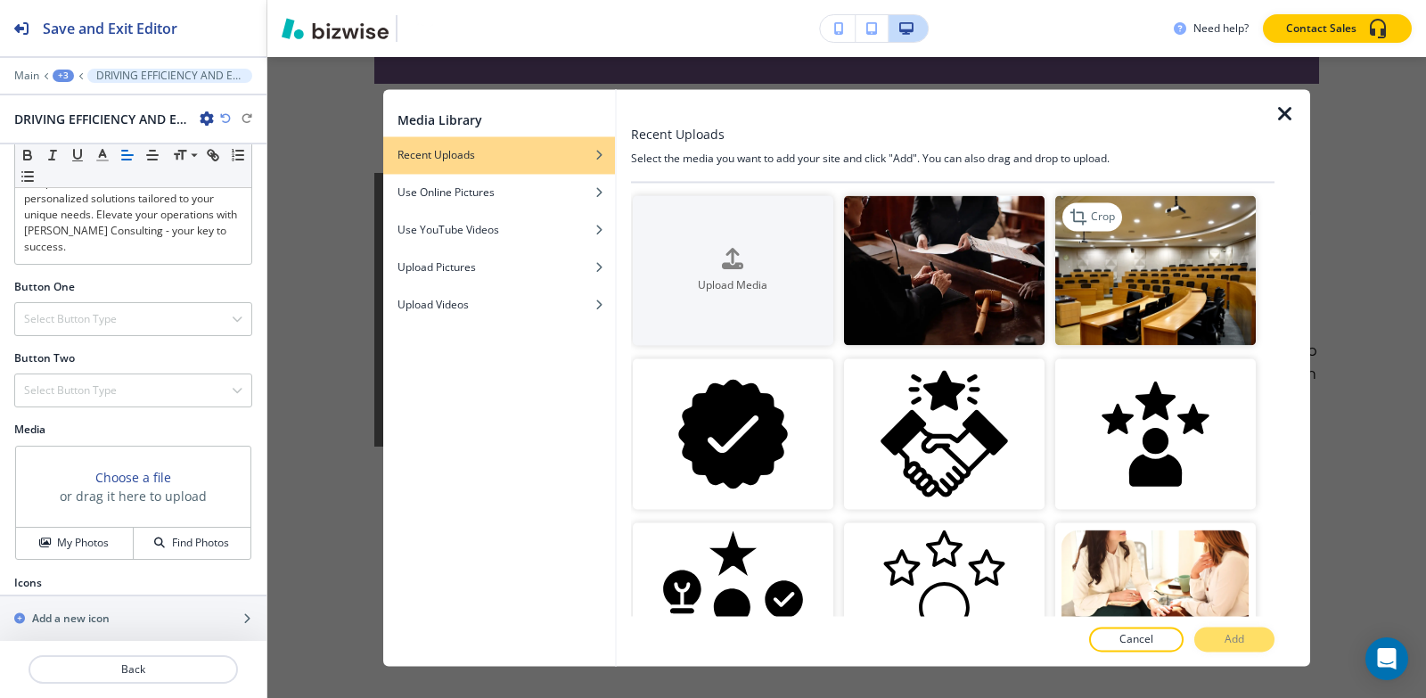
click at [1211, 295] on img "button" at bounding box center [1155, 270] width 201 height 151
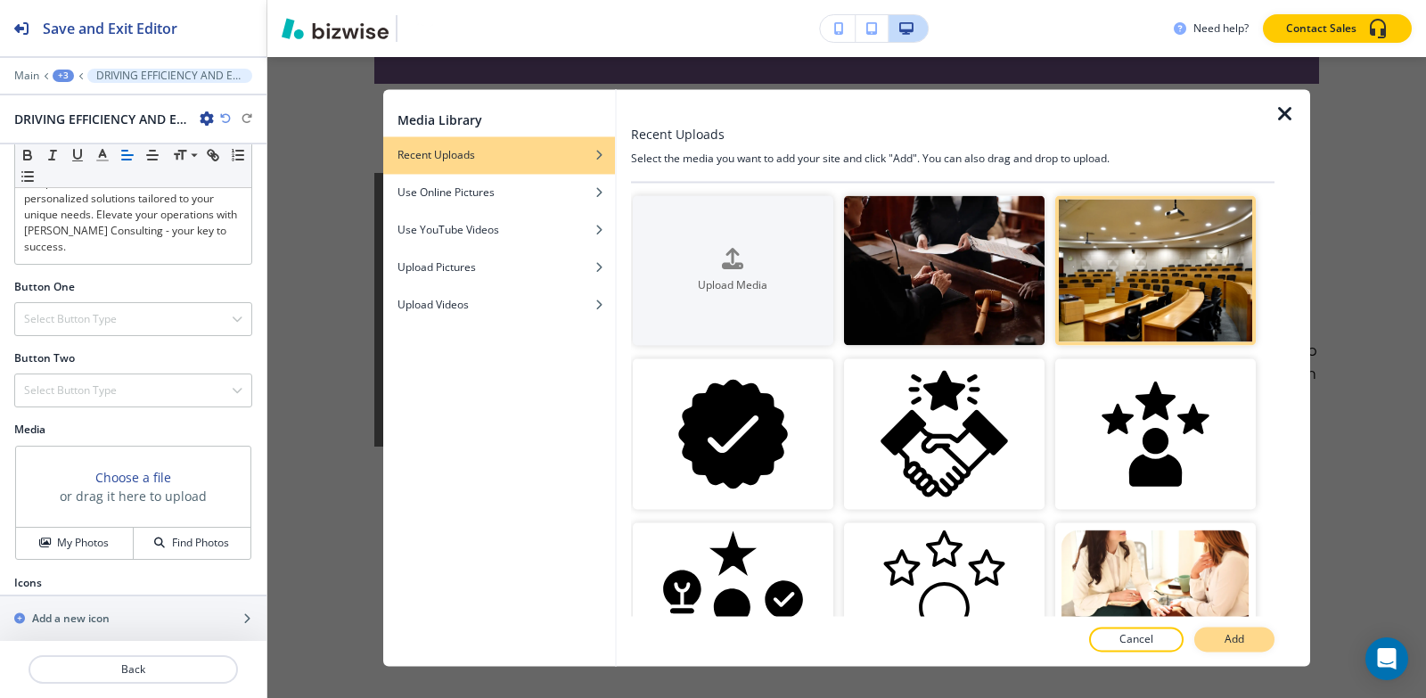
click at [1232, 641] on p "Add" at bounding box center [1234, 639] width 20 height 16
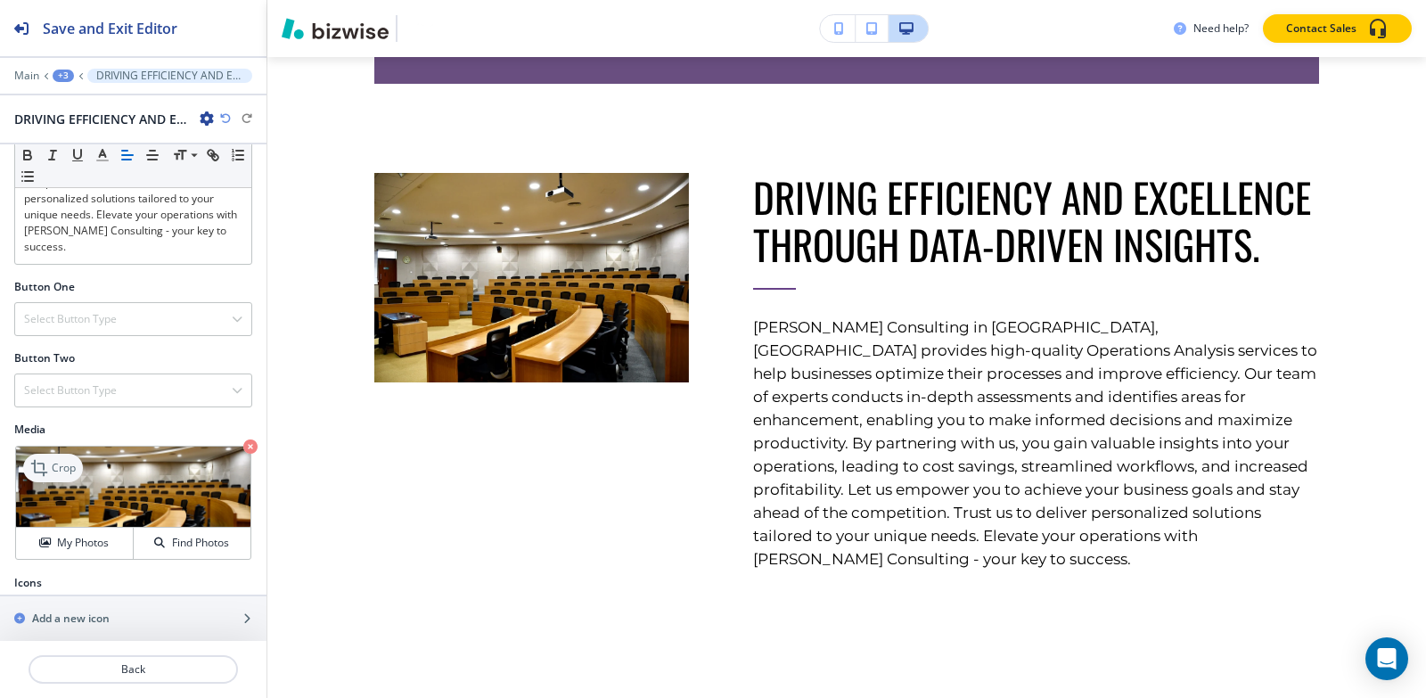
click at [68, 460] on p "Crop" at bounding box center [64, 468] width 24 height 16
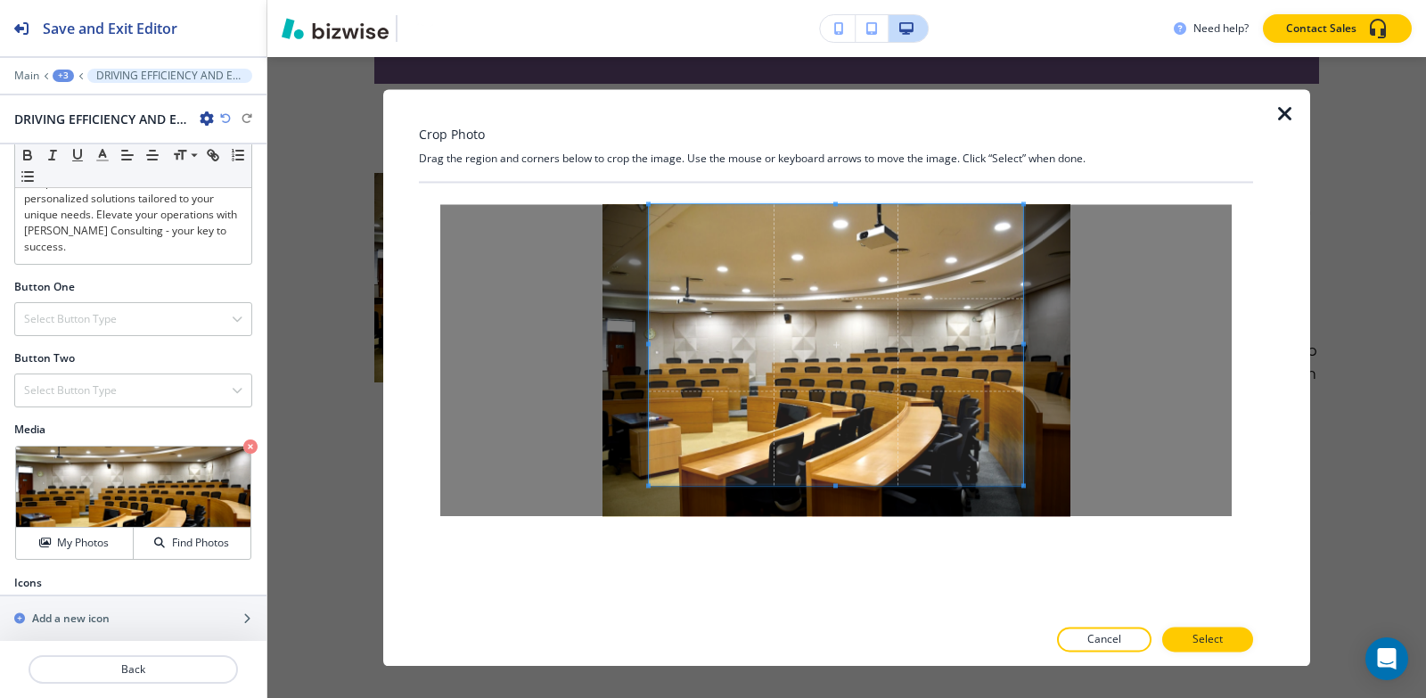
click at [833, 171] on div "Crop Photo Drag the region and corners below to crop the image. Use the mouse o…" at bounding box center [836, 377] width 834 height 577
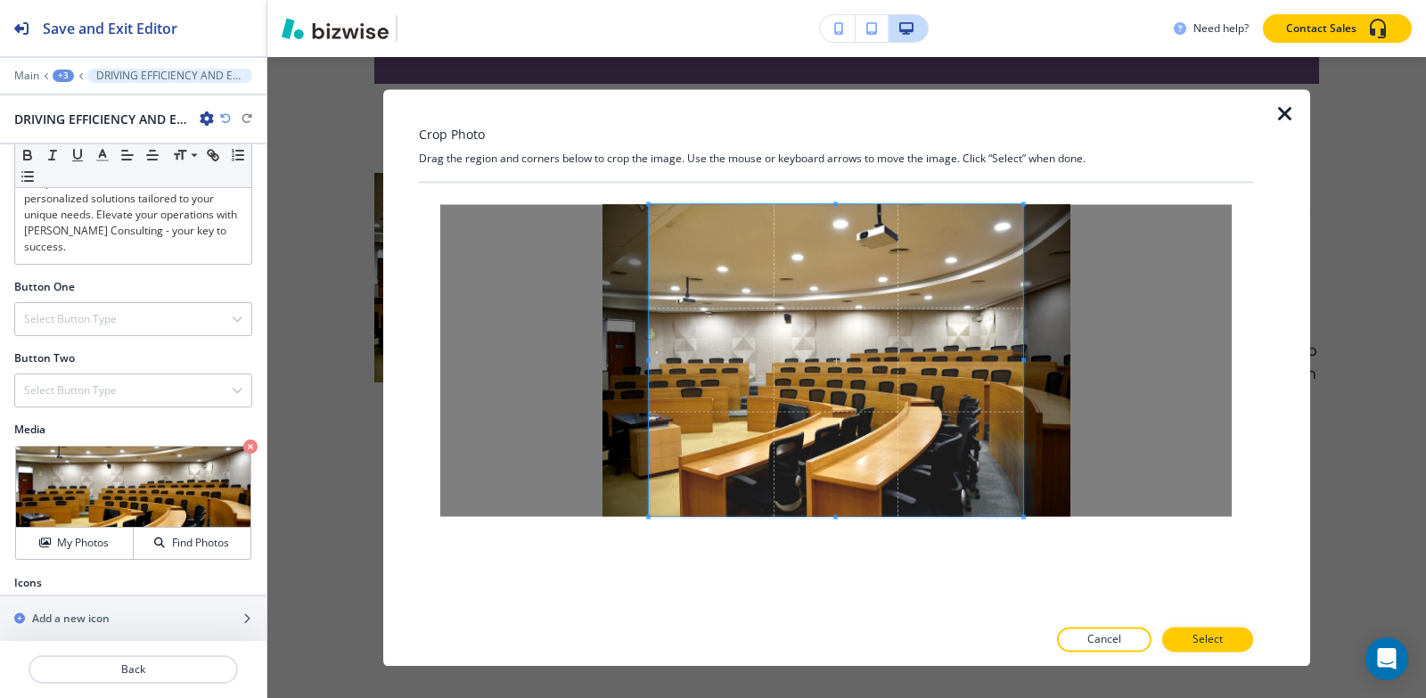
click at [826, 614] on div at bounding box center [836, 399] width 834 height 433
click at [832, 556] on div at bounding box center [836, 399] width 834 height 433
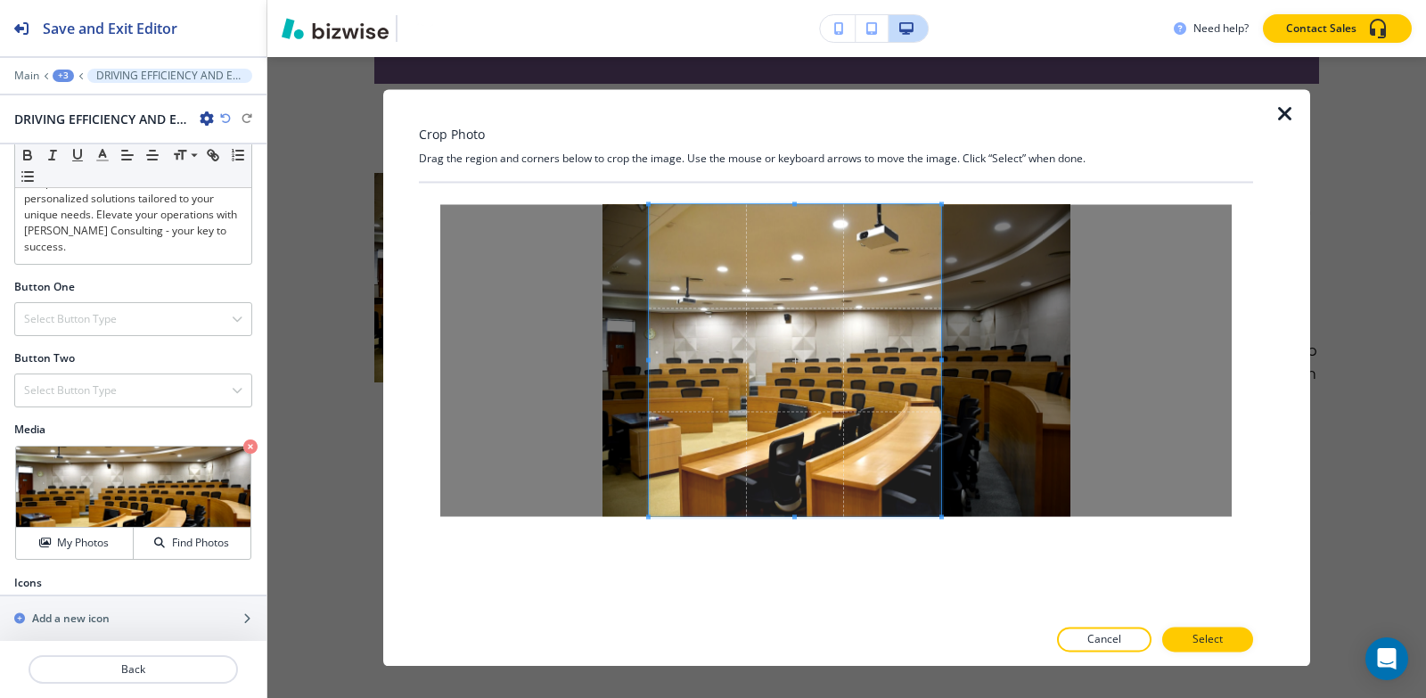
click at [941, 359] on span at bounding box center [941, 359] width 4 height 4
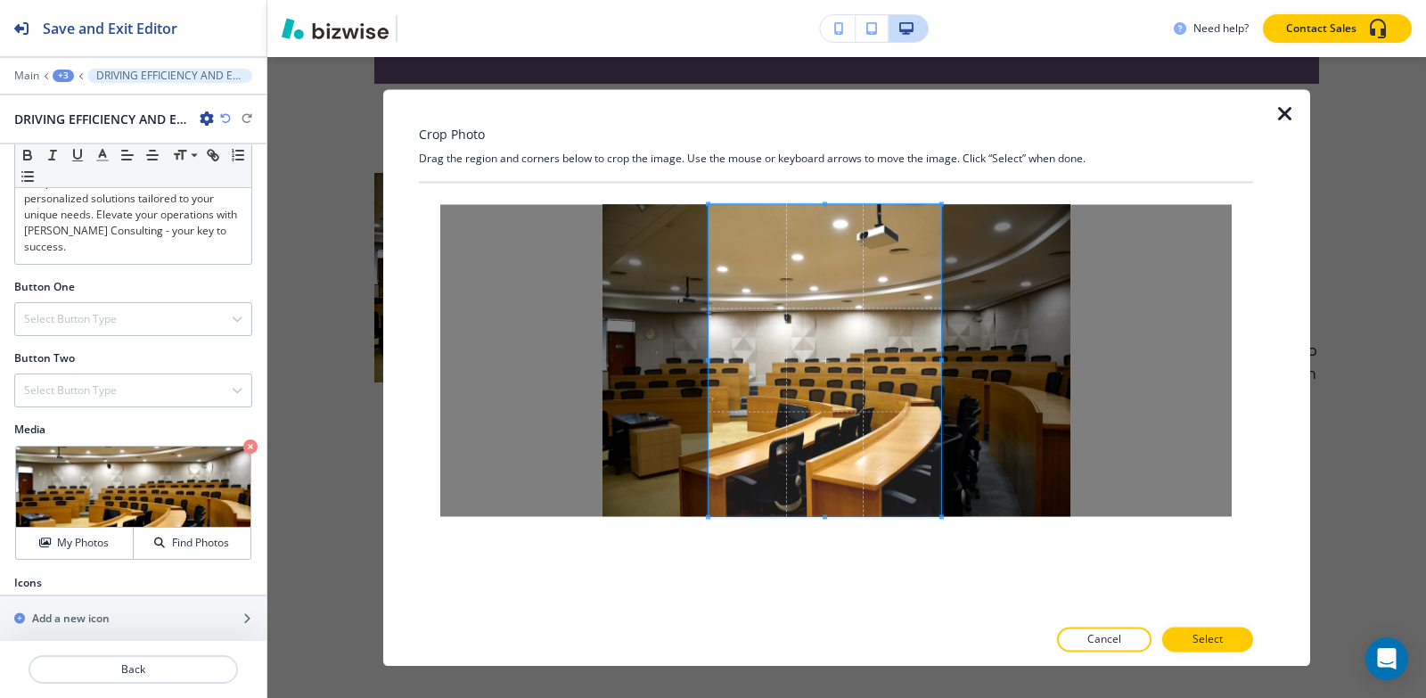
click at [709, 366] on div at bounding box center [824, 360] width 233 height 312
click at [1190, 644] on button "Select" at bounding box center [1207, 638] width 91 height 25
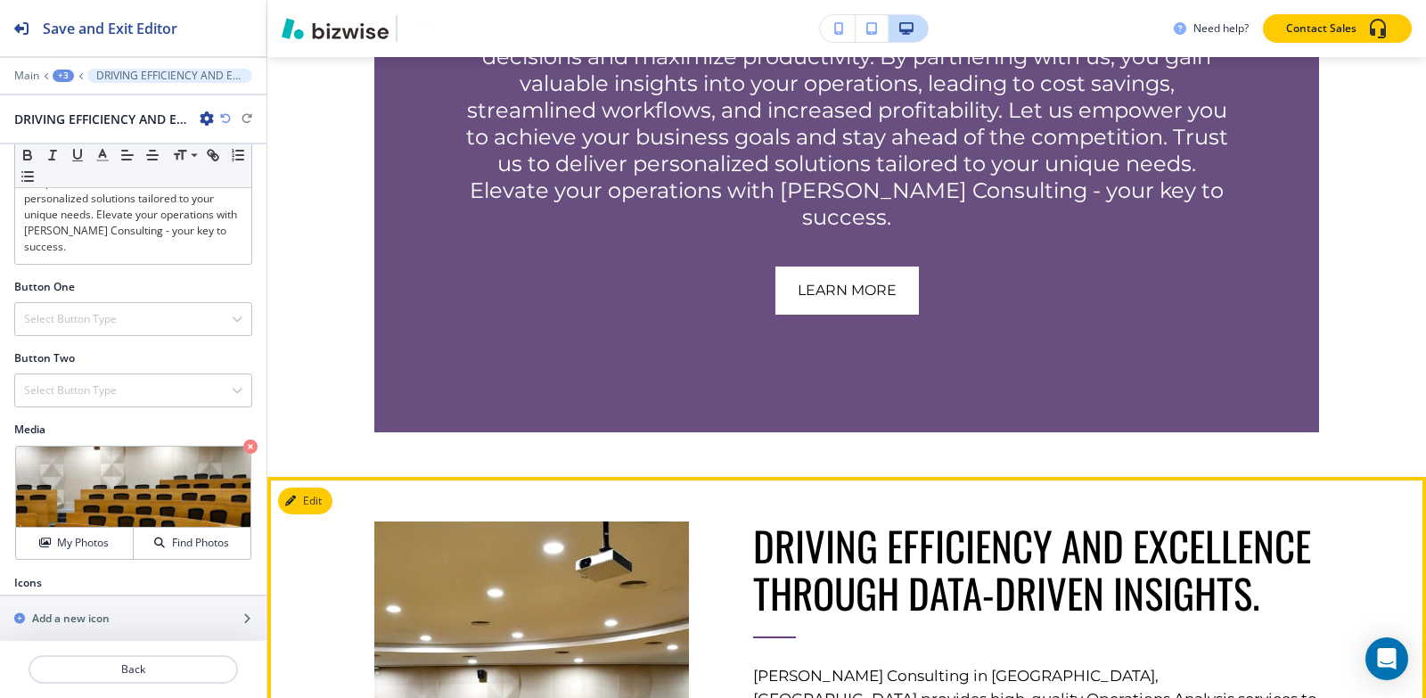
scroll to position [1207, 0]
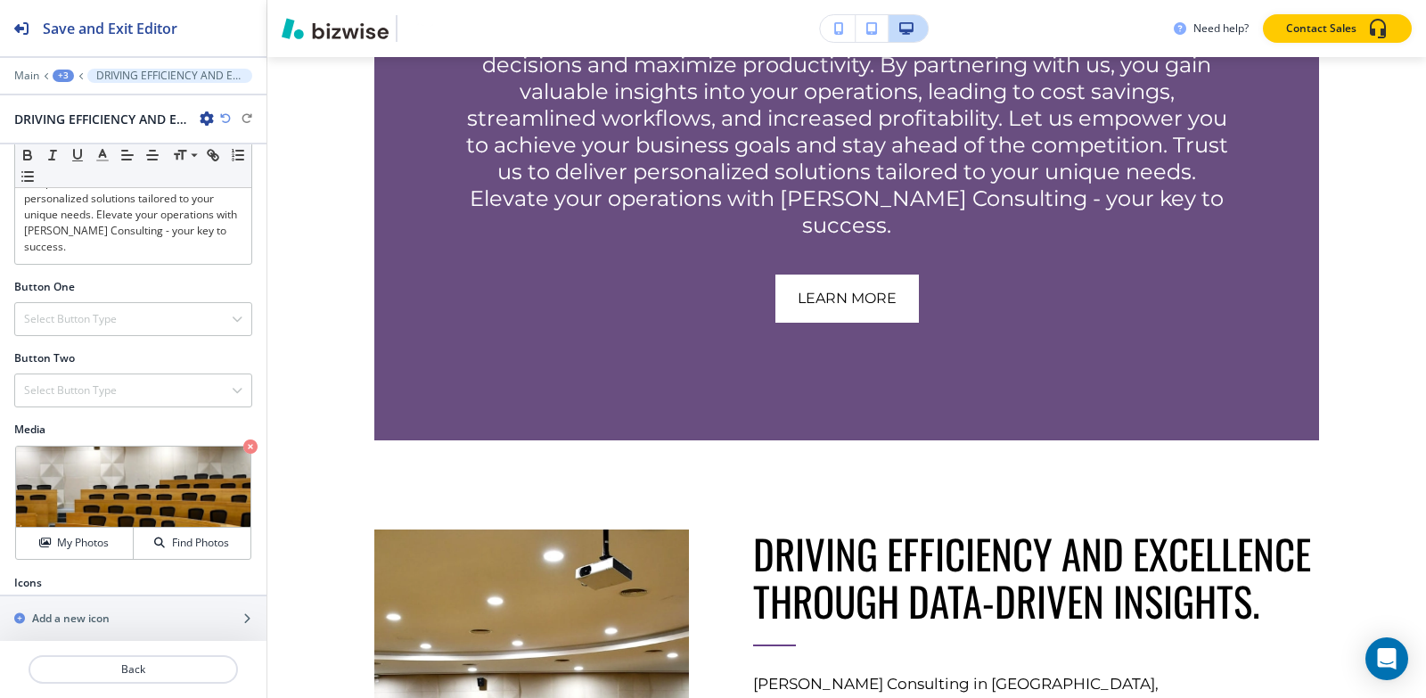
click at [57, 76] on div "+3" at bounding box center [63, 76] width 21 height 12
click at [85, 138] on p "AVENTURA FL" at bounding box center [109, 136] width 91 height 16
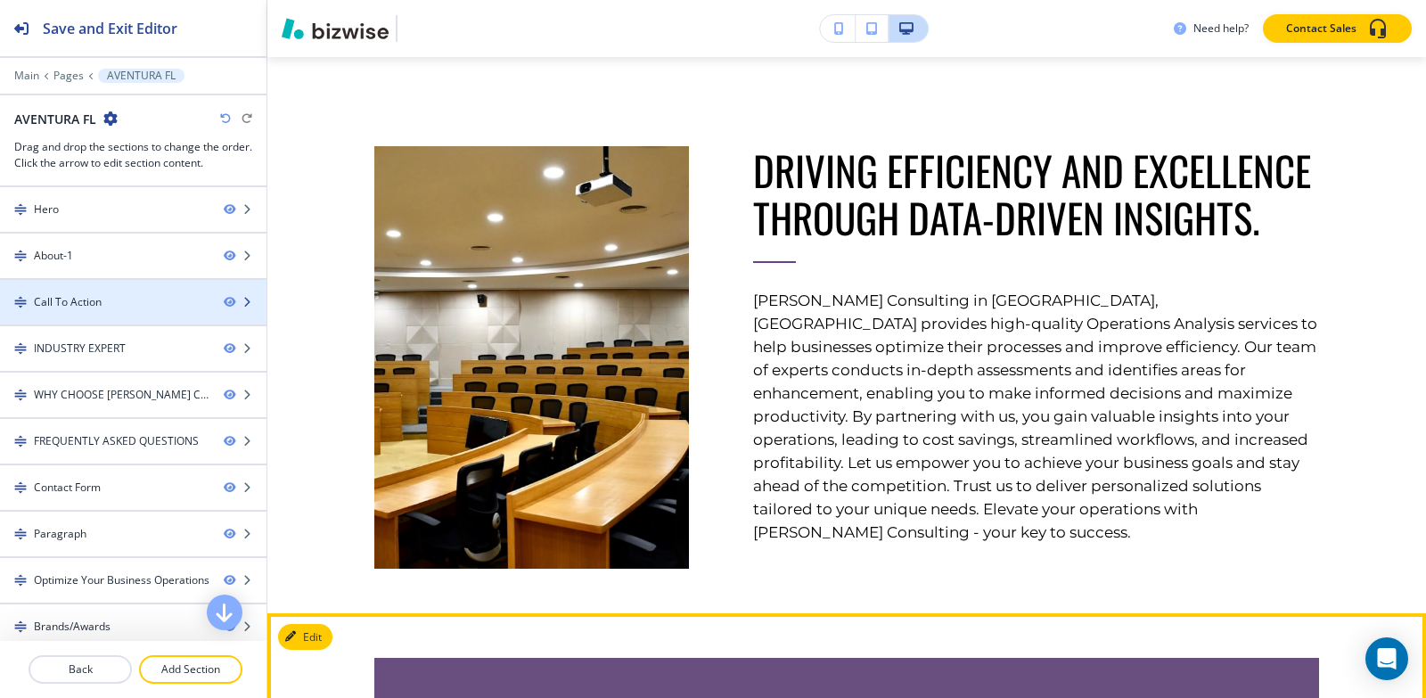
click at [63, 294] on div "Call To Action" at bounding box center [68, 302] width 68 height 16
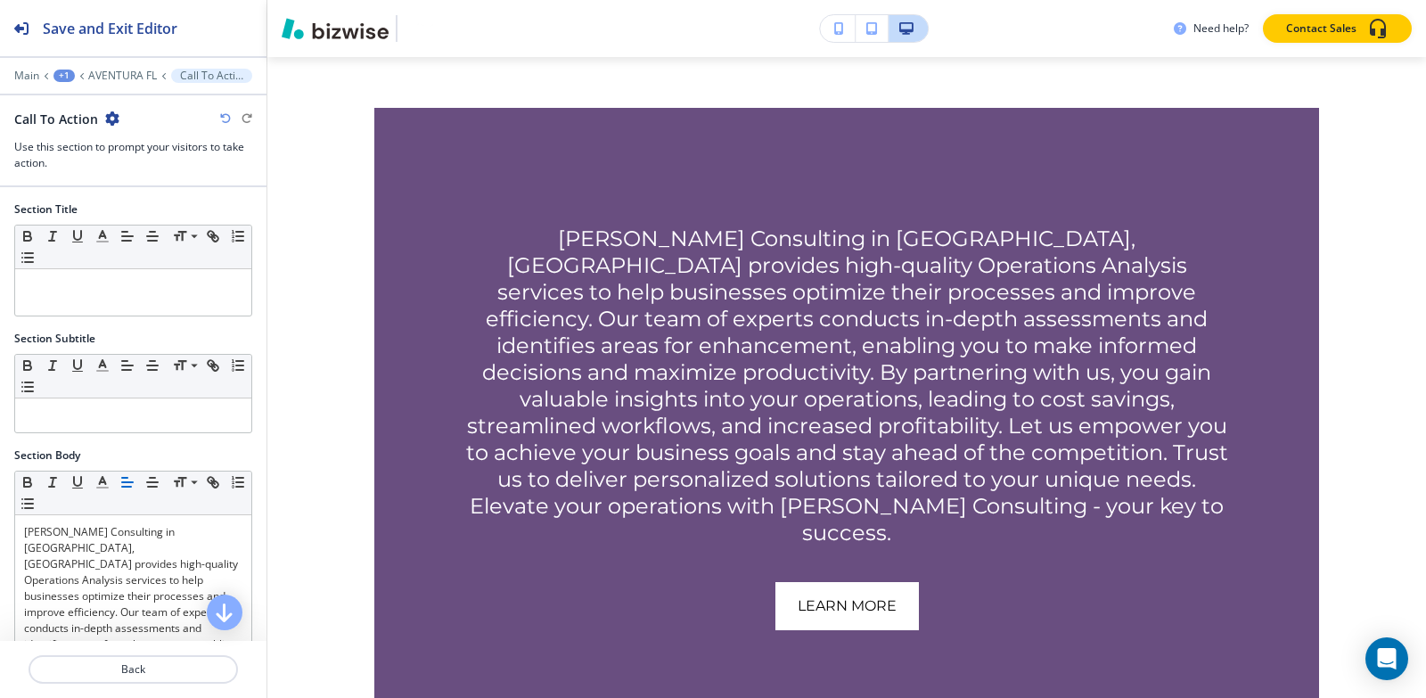
scroll to position [1416, 0]
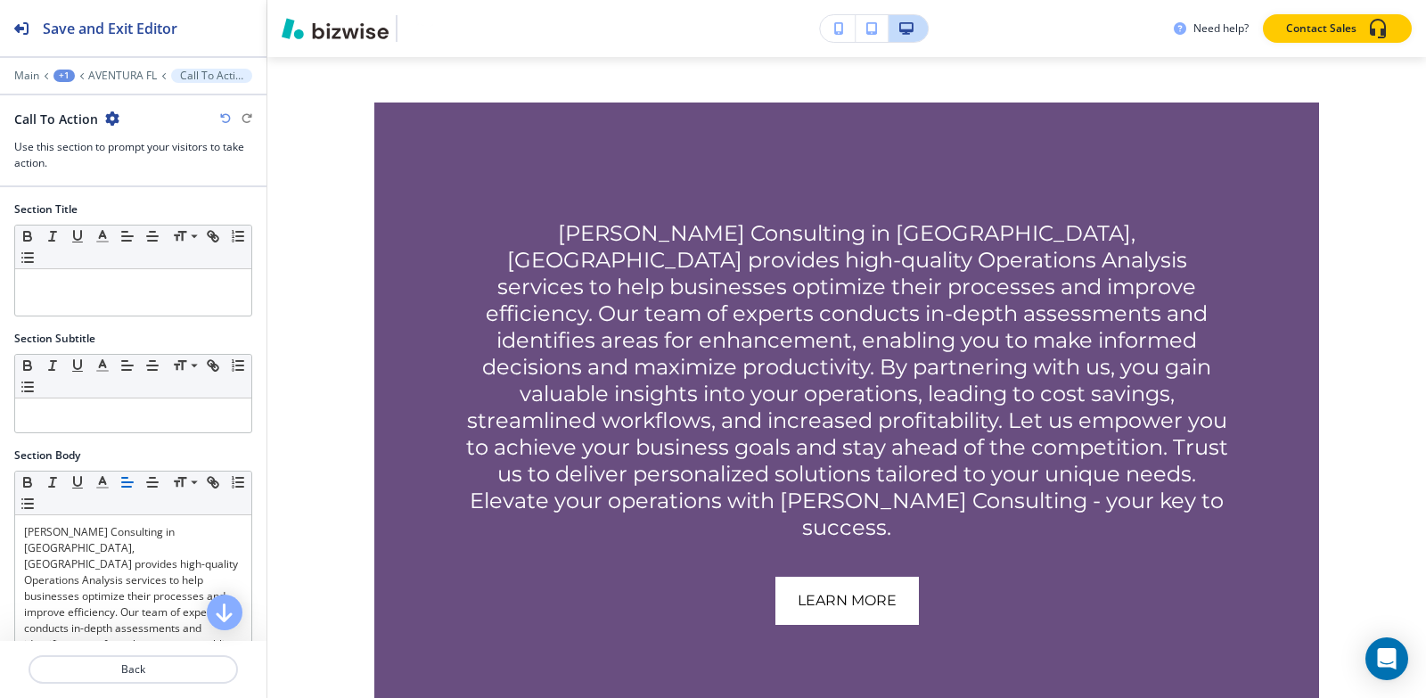
click at [111, 119] on icon "button" at bounding box center [112, 118] width 14 height 14
click at [129, 199] on button "Delete Section" at bounding box center [160, 212] width 114 height 32
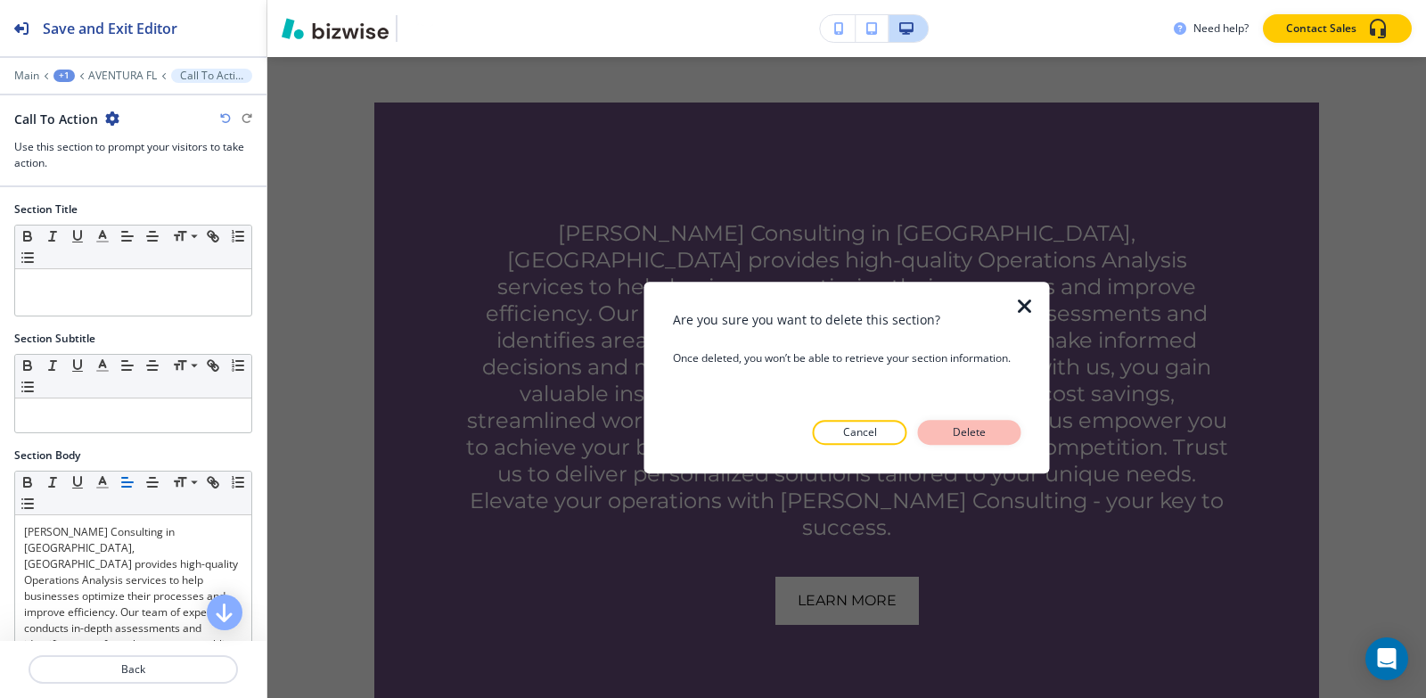
click at [954, 428] on p "Delete" at bounding box center [969, 432] width 43 height 16
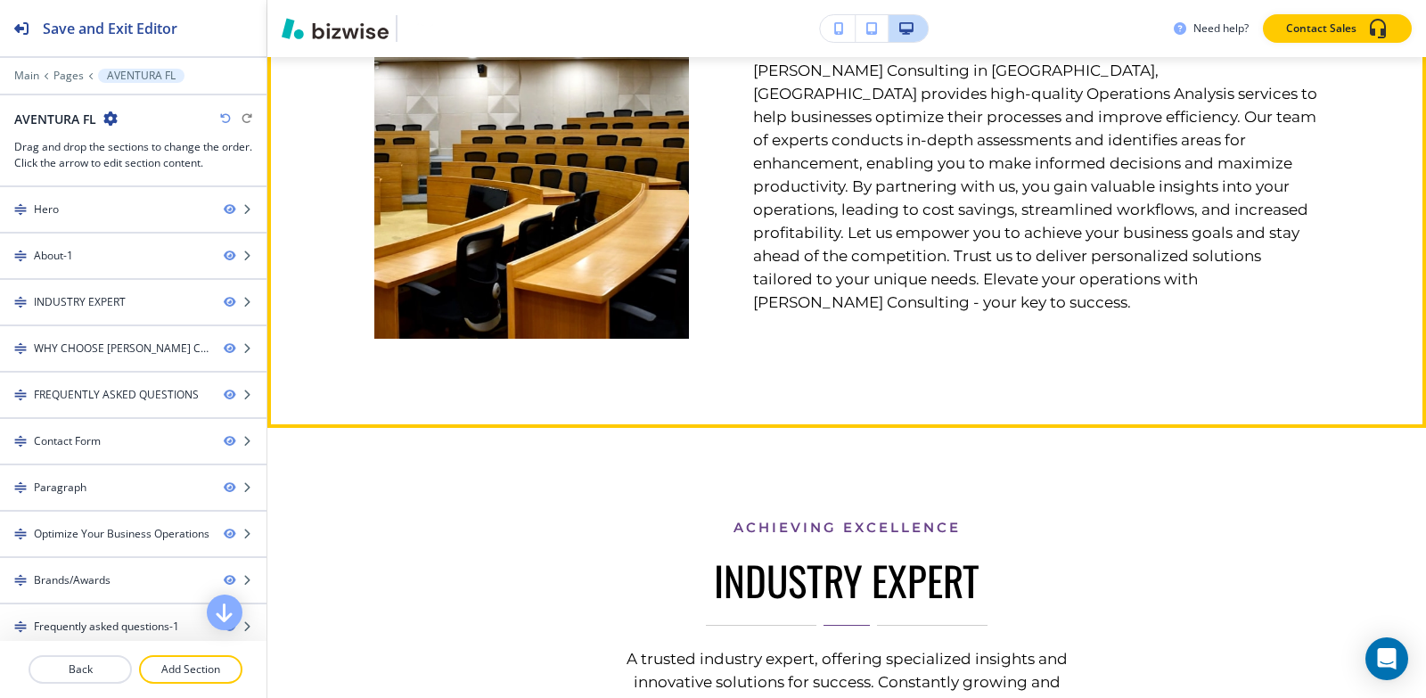
scroll to position [1060, 0]
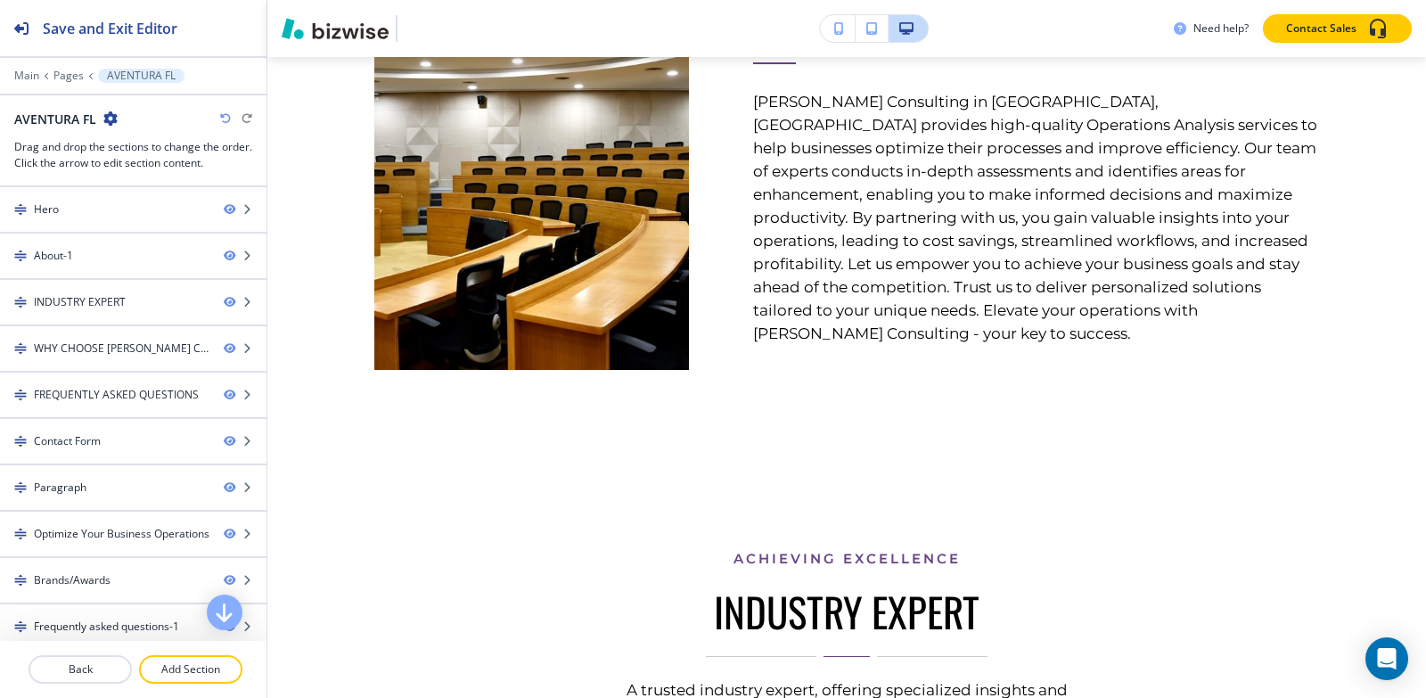
click at [224, 119] on icon "button" at bounding box center [225, 118] width 11 height 11
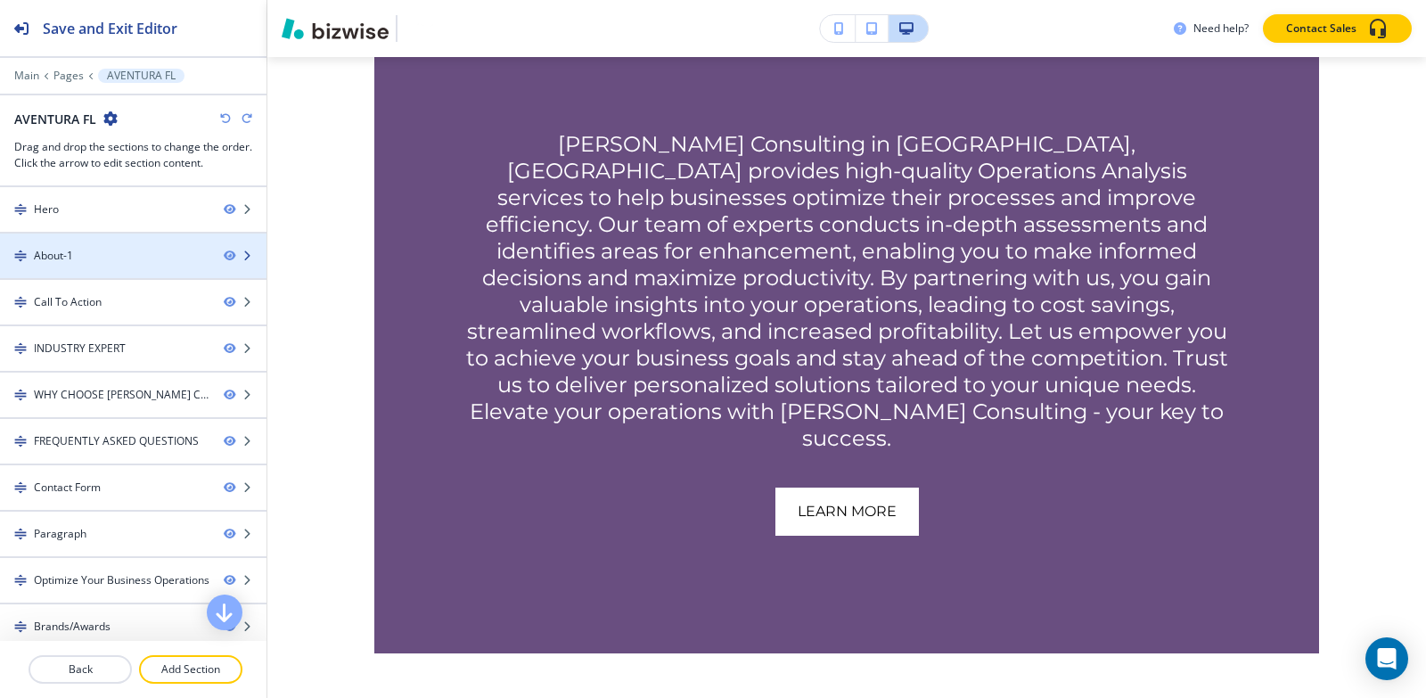
click at [80, 266] on div at bounding box center [133, 271] width 266 height 14
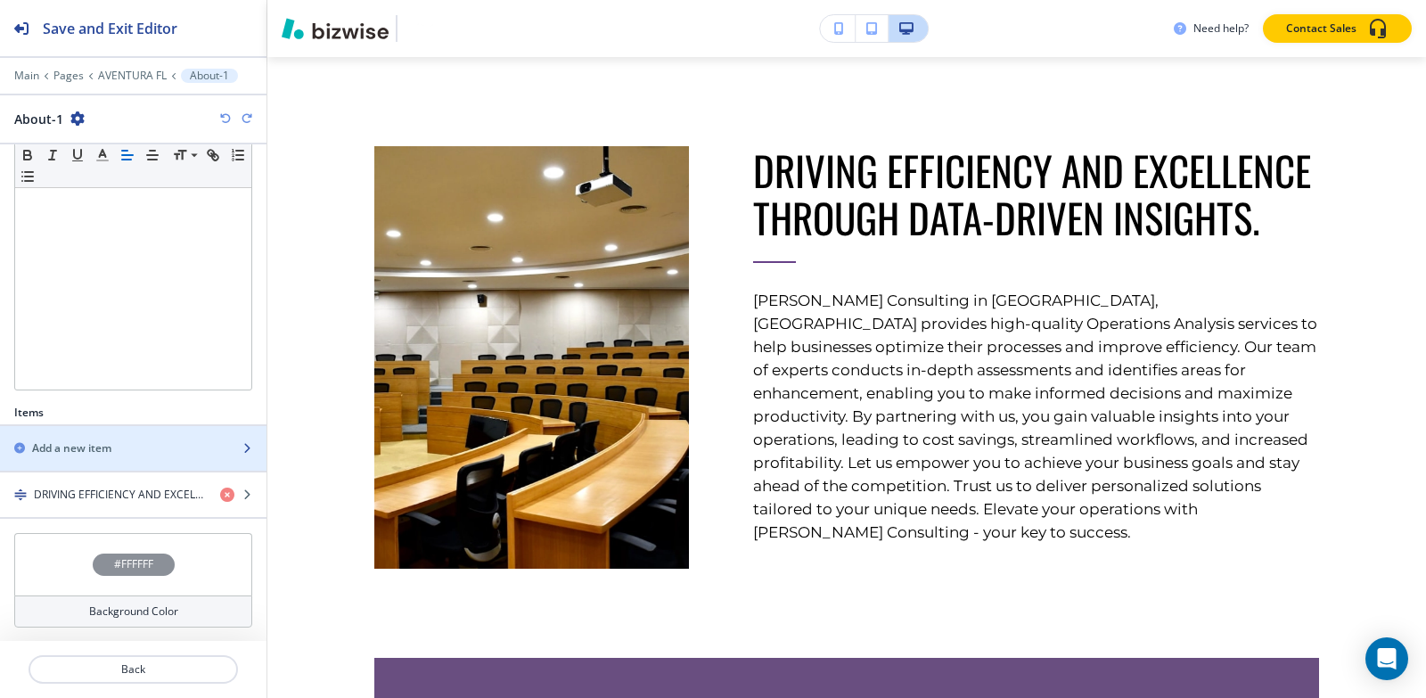
scroll to position [315, 0]
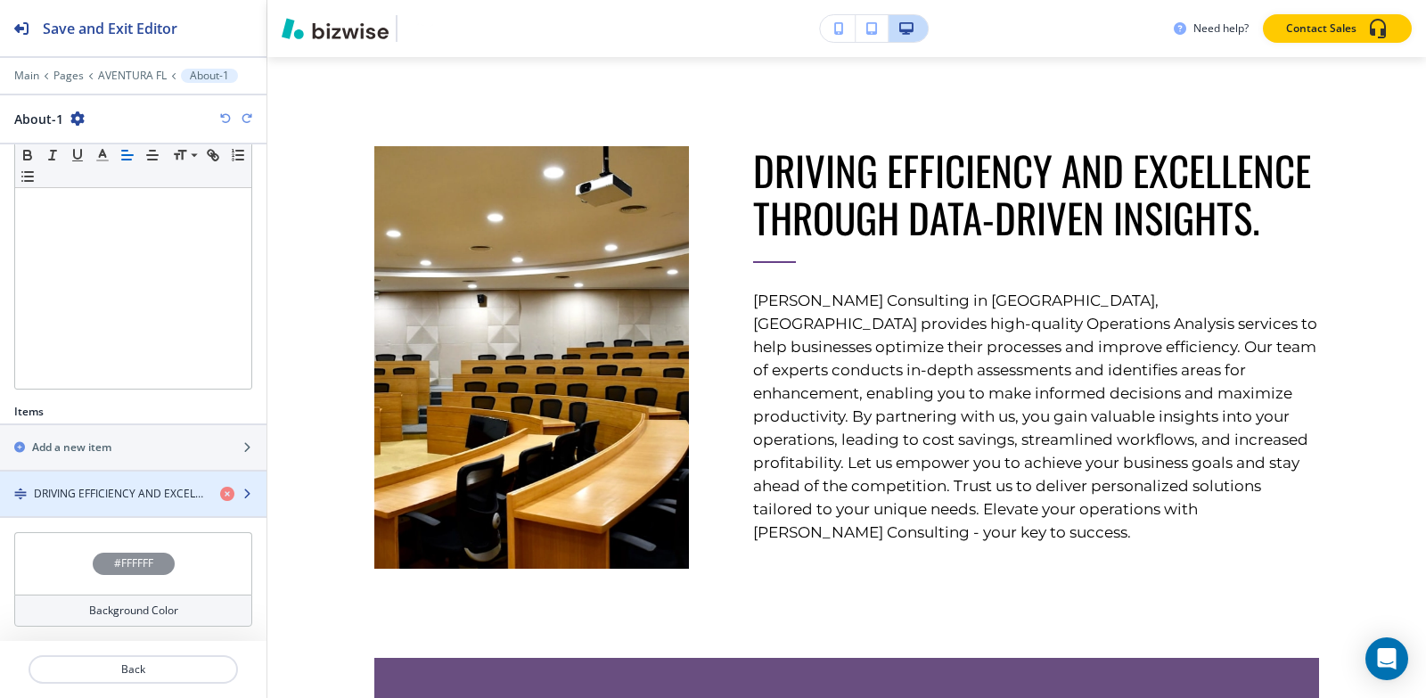
click at [93, 503] on div "button" at bounding box center [133, 509] width 266 height 14
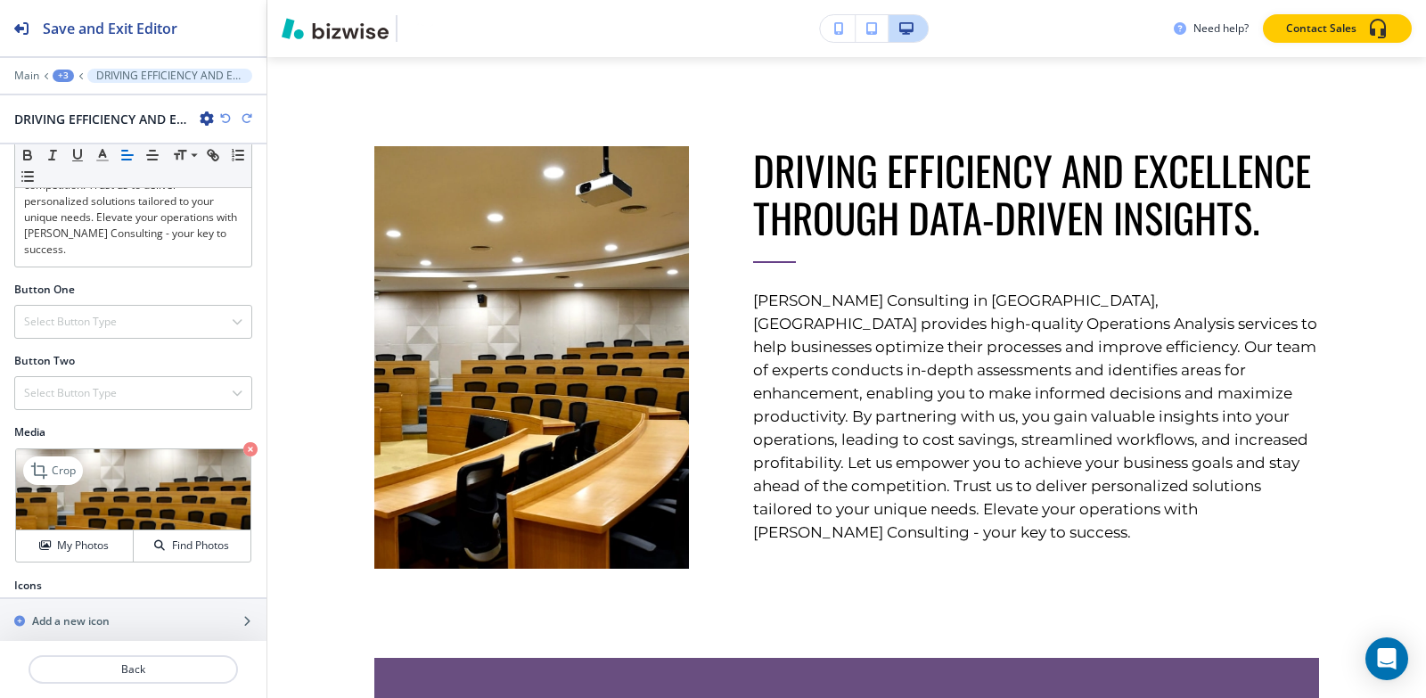
scroll to position [551, 0]
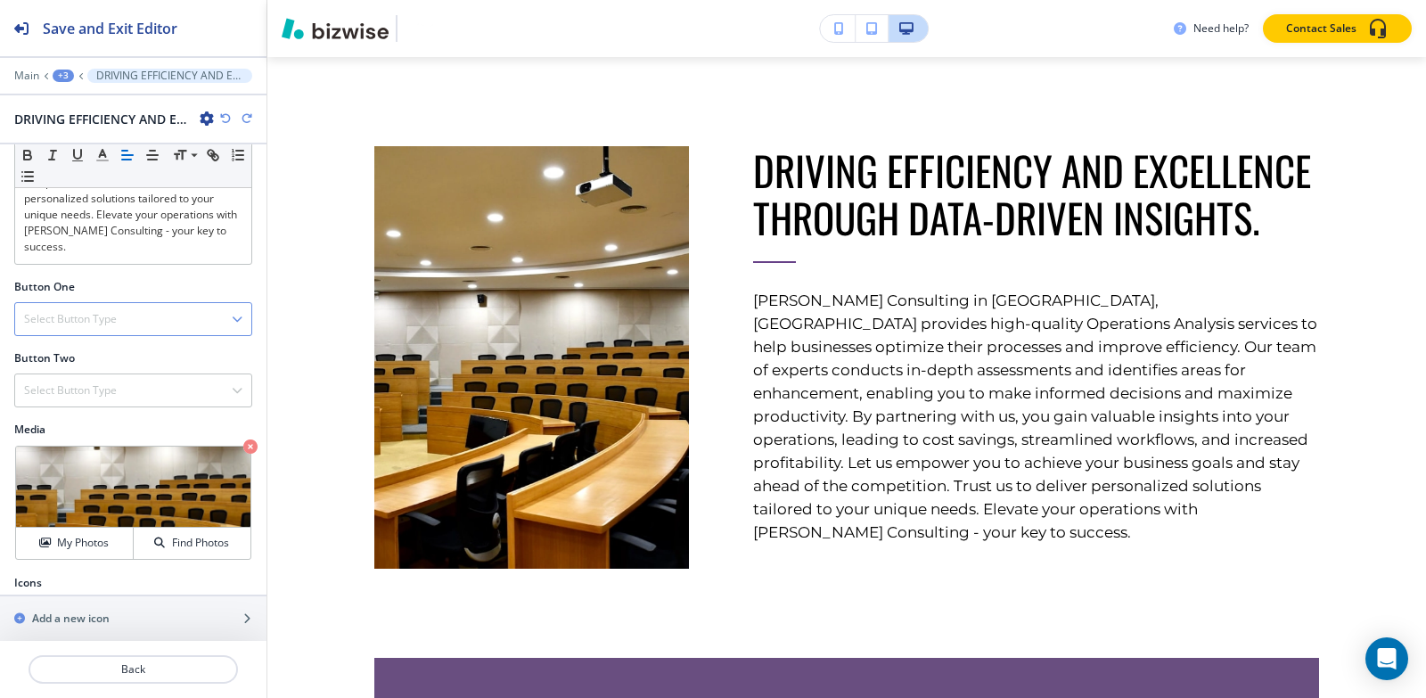
click at [105, 311] on h4 "Select Button Type" at bounding box center [70, 319] width 93 height 16
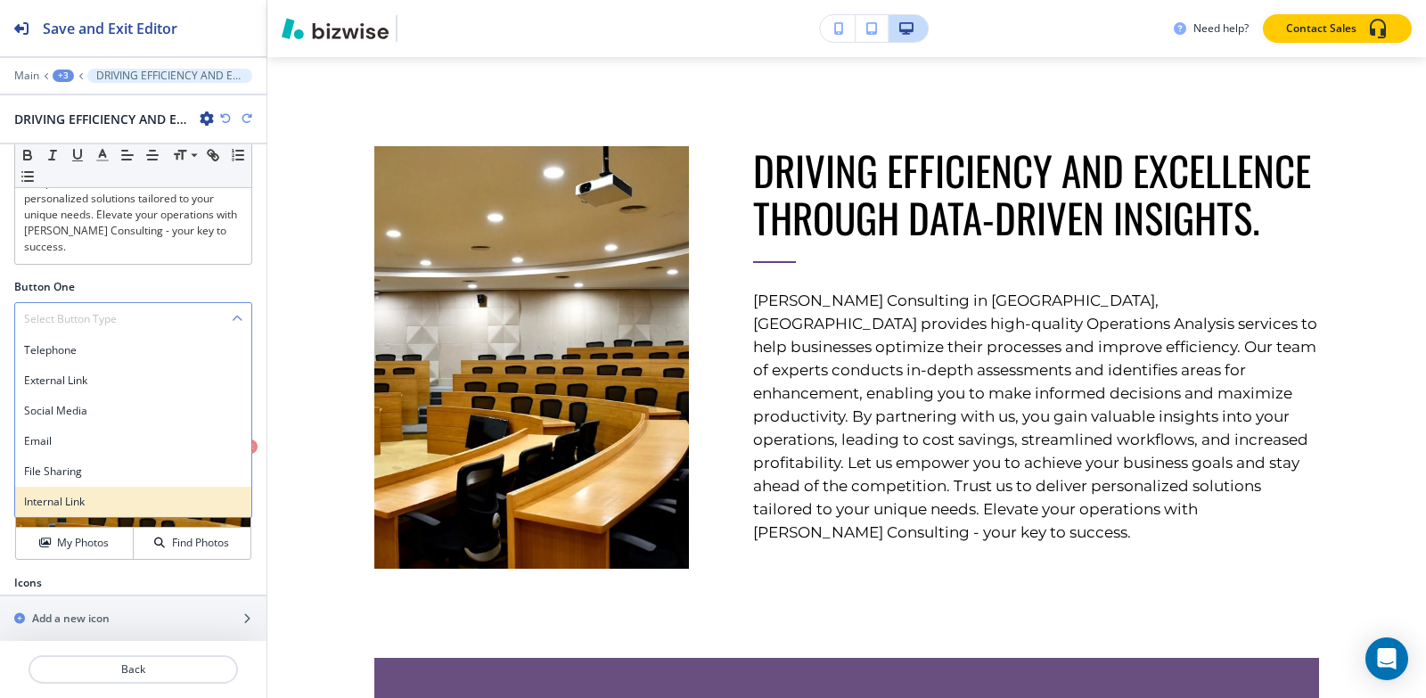
click at [98, 487] on div "Internal Link" at bounding box center [133, 502] width 236 height 30
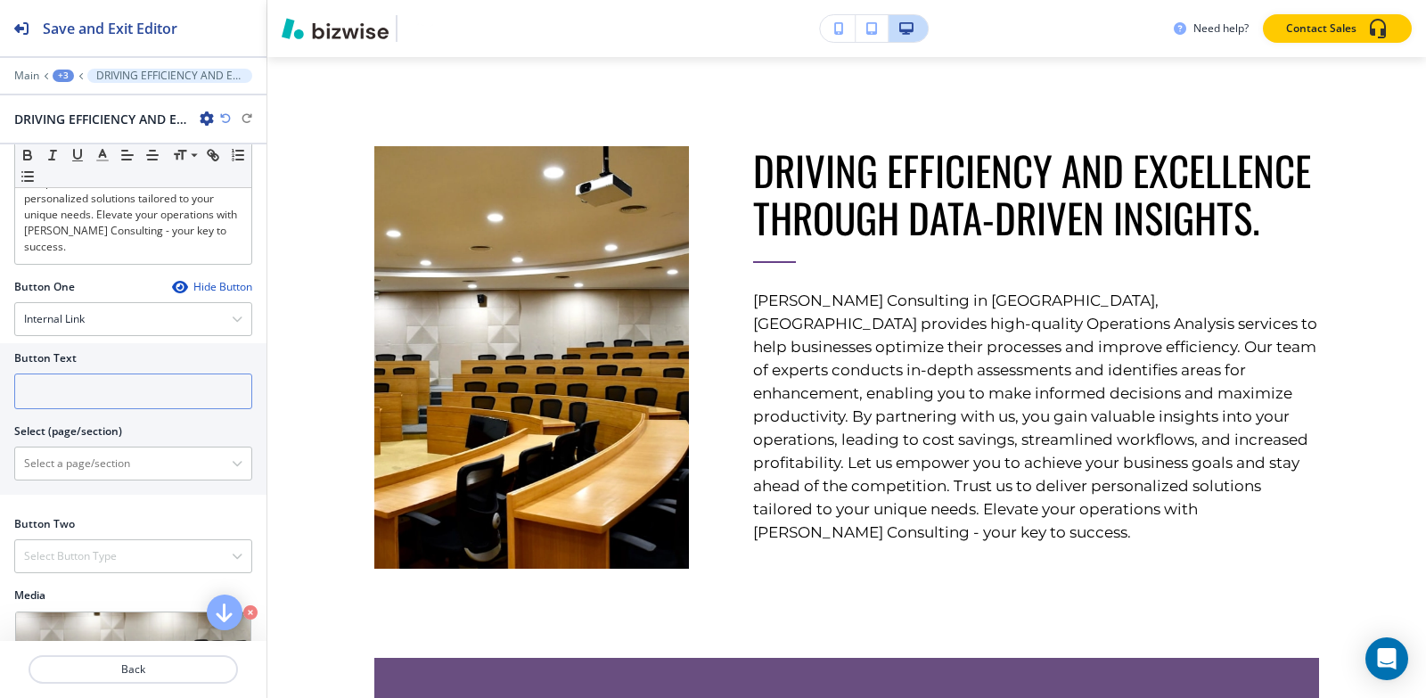
click at [102, 379] on input "text" at bounding box center [133, 391] width 238 height 36
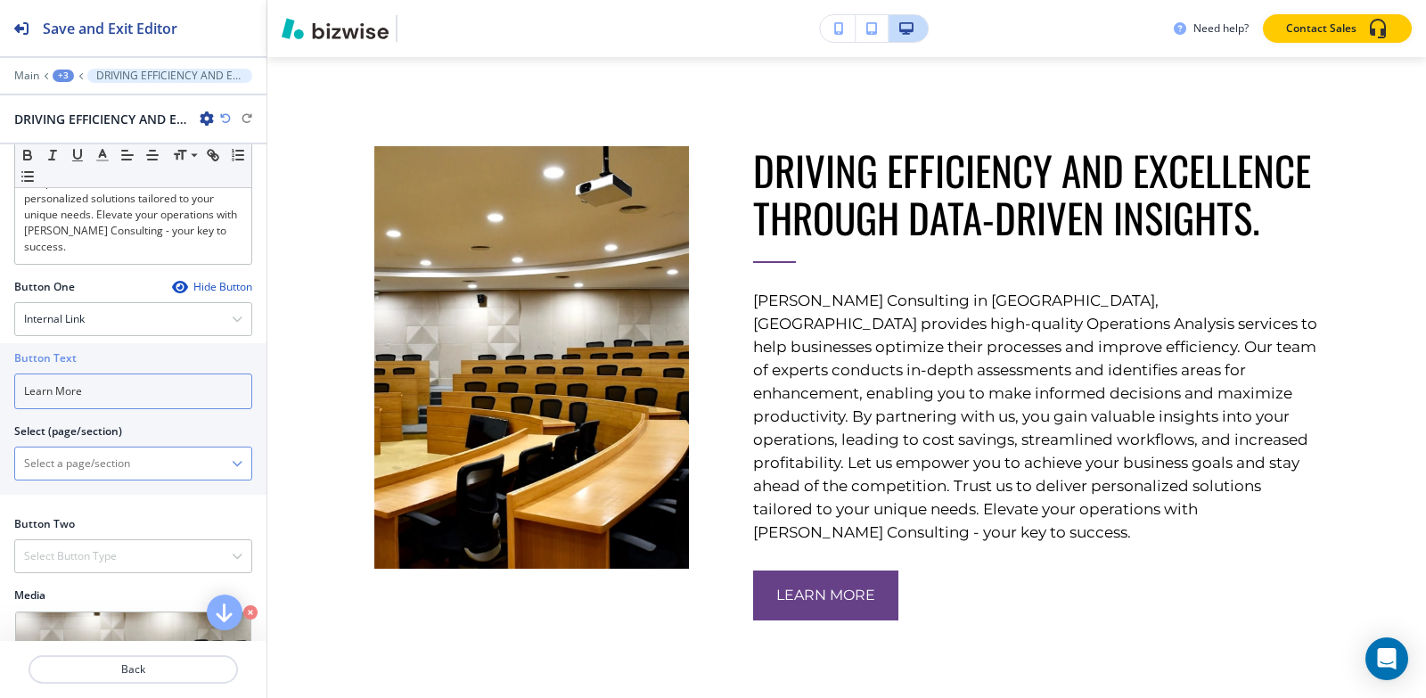
type input "Learn More"
click at [81, 456] on \(page\/section\) "Manual Input" at bounding box center [123, 463] width 217 height 30
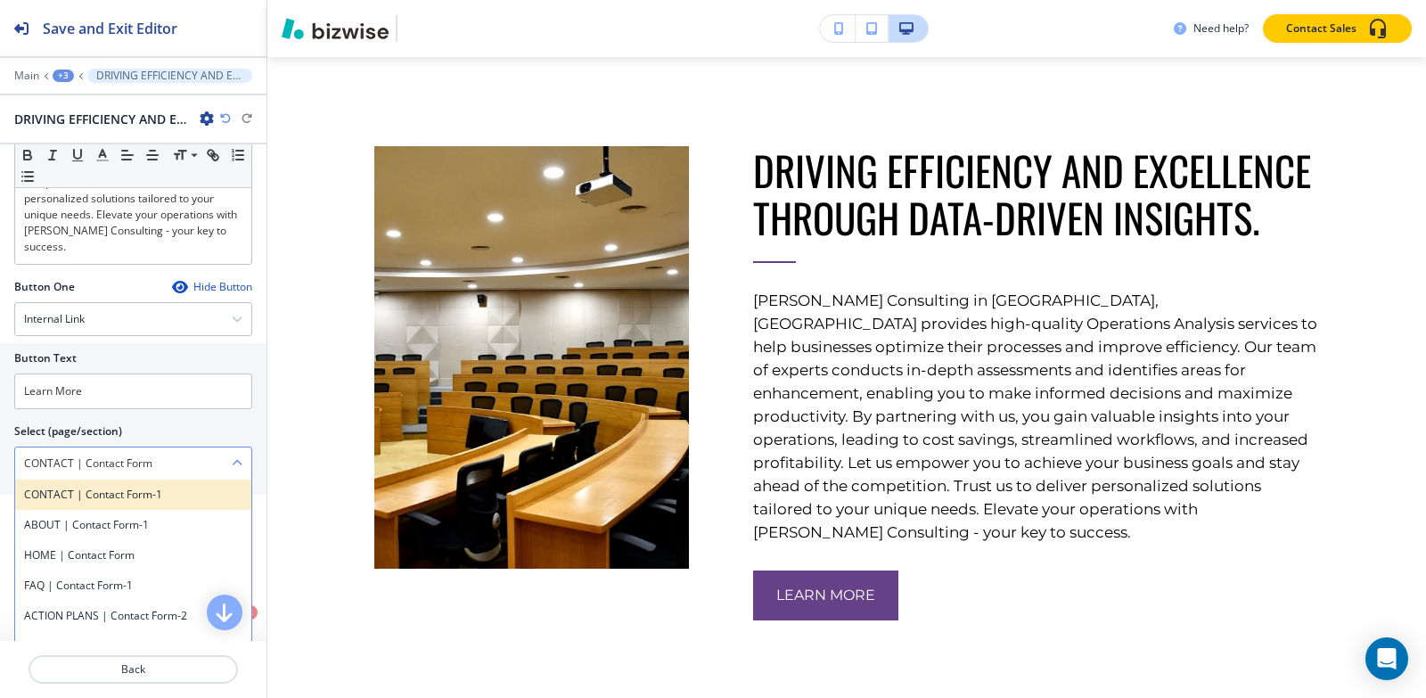
click at [127, 487] on h4 "CONTACT | Contact Form-1" at bounding box center [133, 495] width 218 height 16
type \(page\/section\) "CONTACT | Contact Form-1"
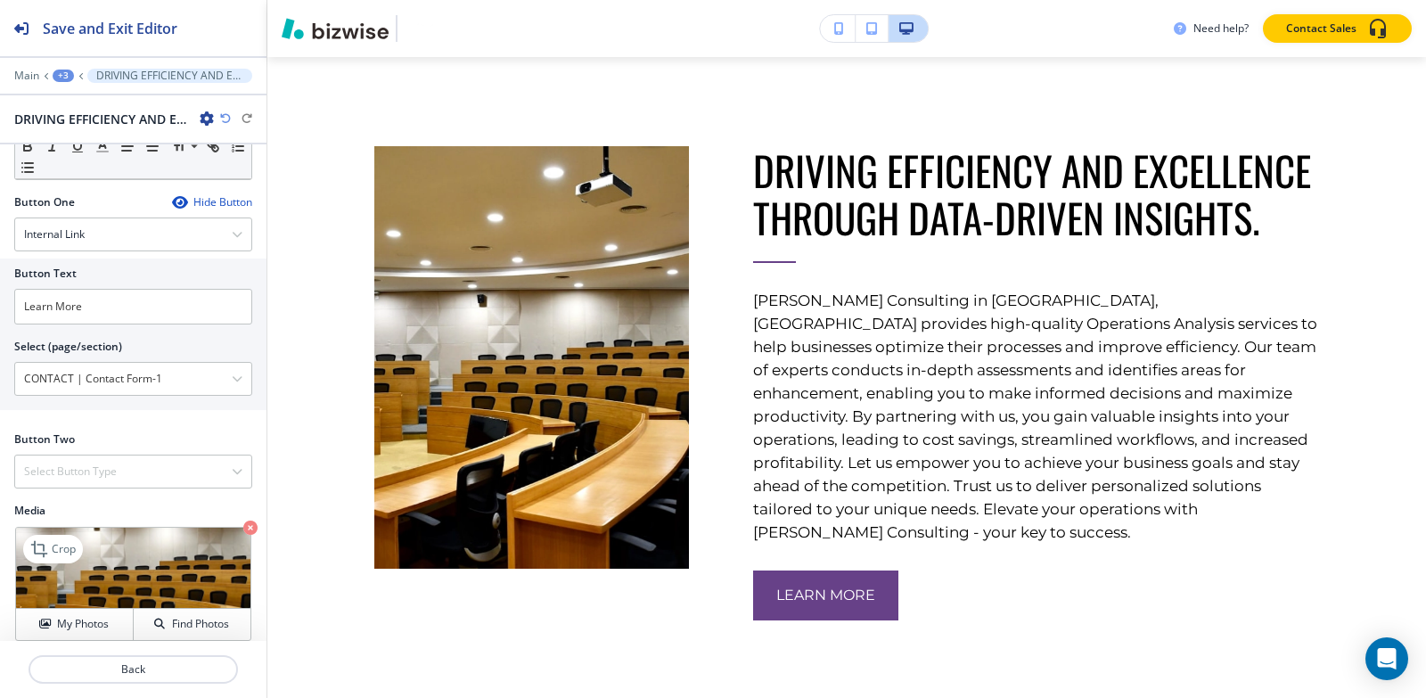
scroll to position [716, 0]
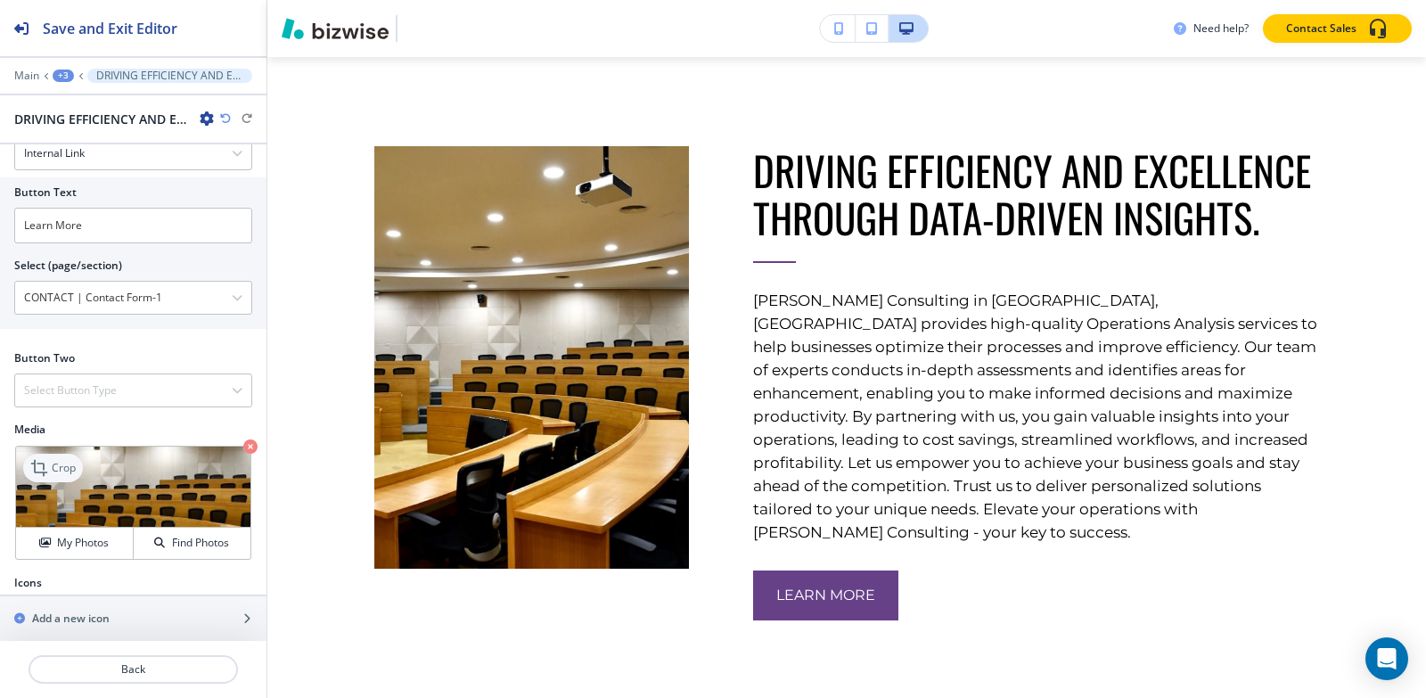
click at [54, 460] on p "Crop" at bounding box center [64, 468] width 24 height 16
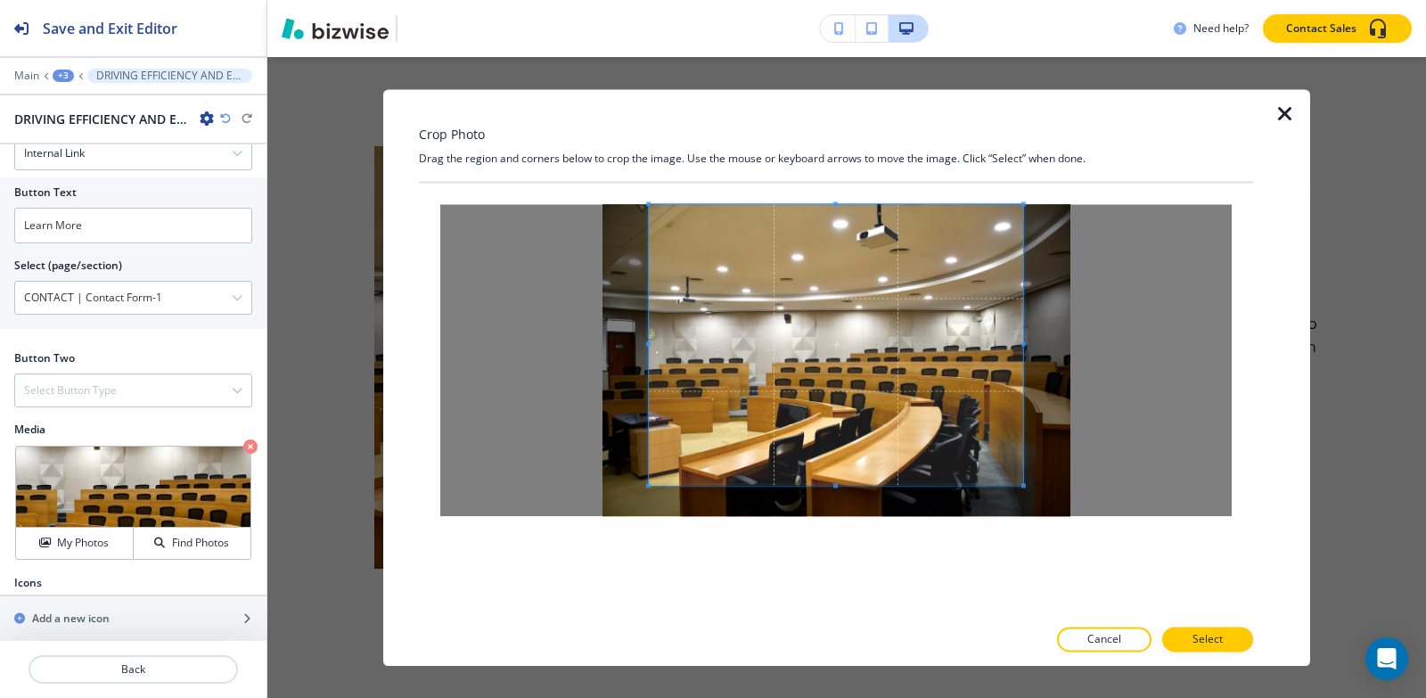
click at [842, 133] on div "Crop Photo Drag the region and corners below to crop the image. Use the mouse o…" at bounding box center [836, 377] width 834 height 577
click at [847, 585] on div at bounding box center [836, 399] width 834 height 433
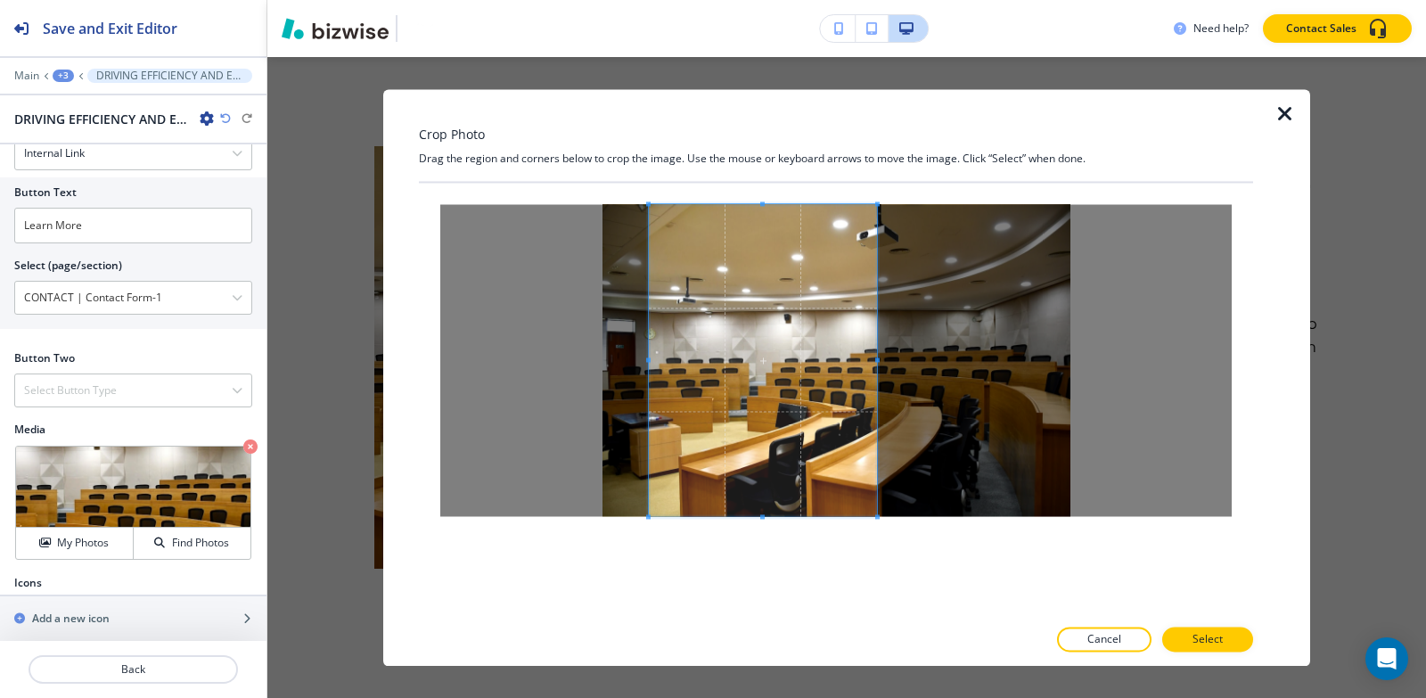
click at [877, 354] on div at bounding box center [763, 360] width 228 height 312
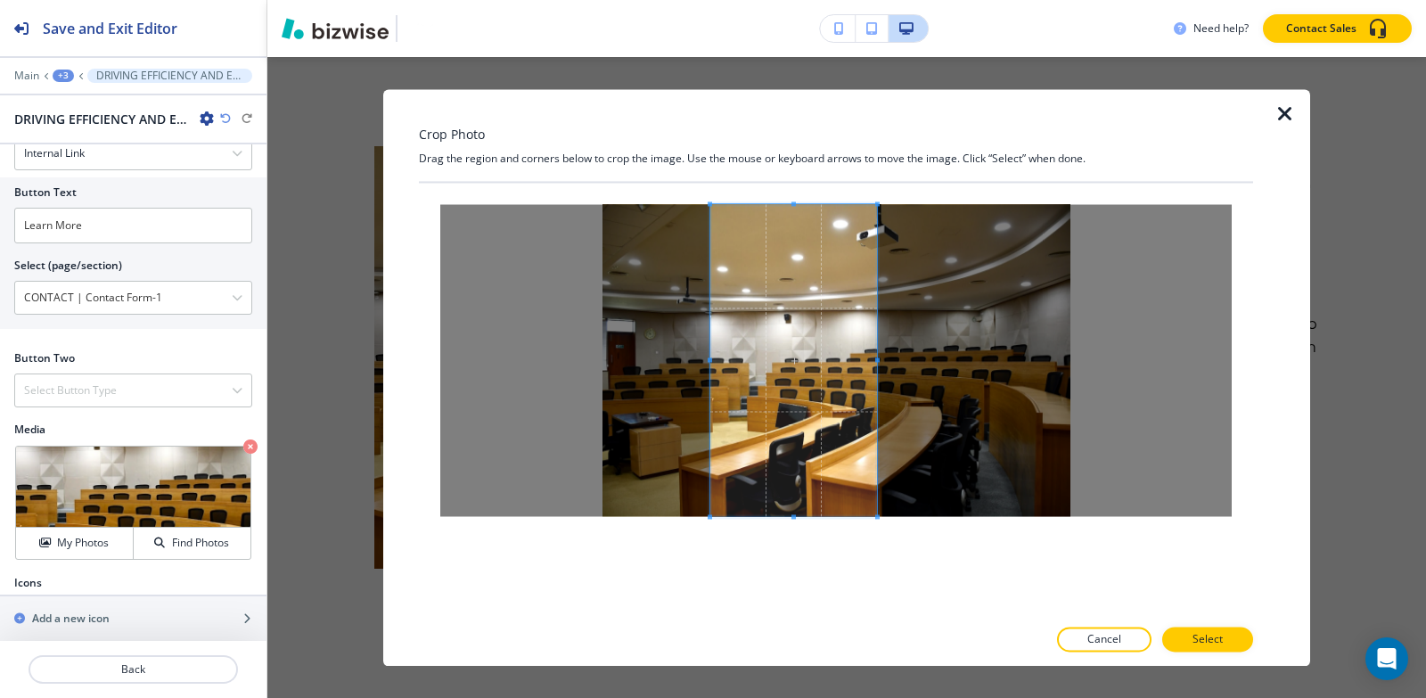
click at [711, 365] on div at bounding box center [793, 360] width 167 height 312
click at [1233, 644] on button "Select" at bounding box center [1207, 638] width 91 height 25
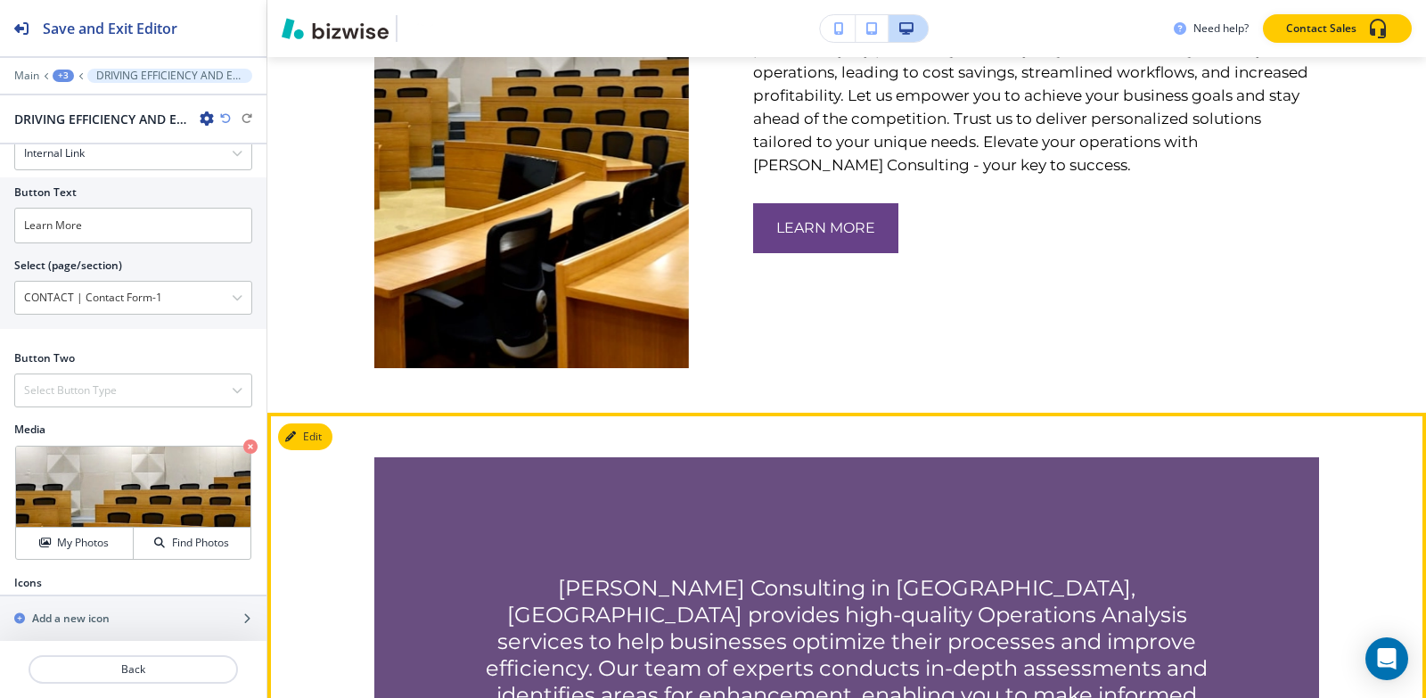
scroll to position [1128, 0]
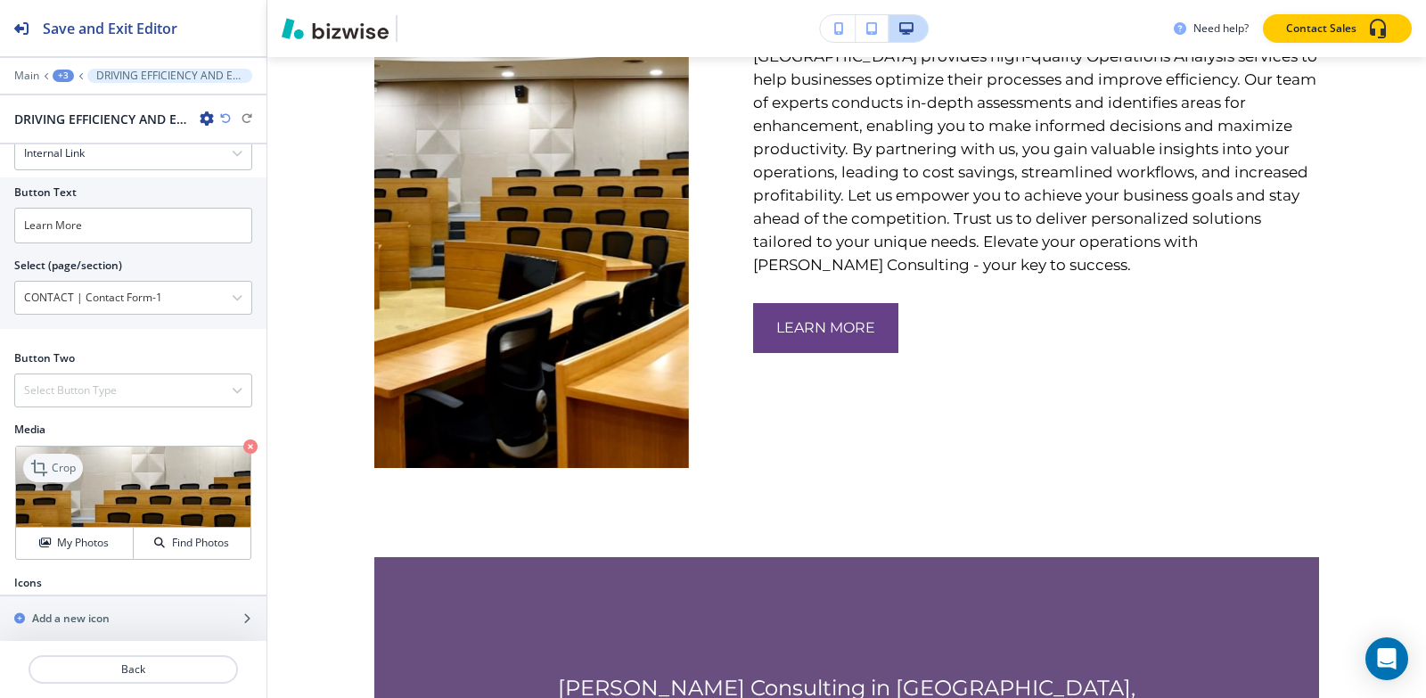
click at [41, 457] on icon at bounding box center [40, 467] width 21 height 21
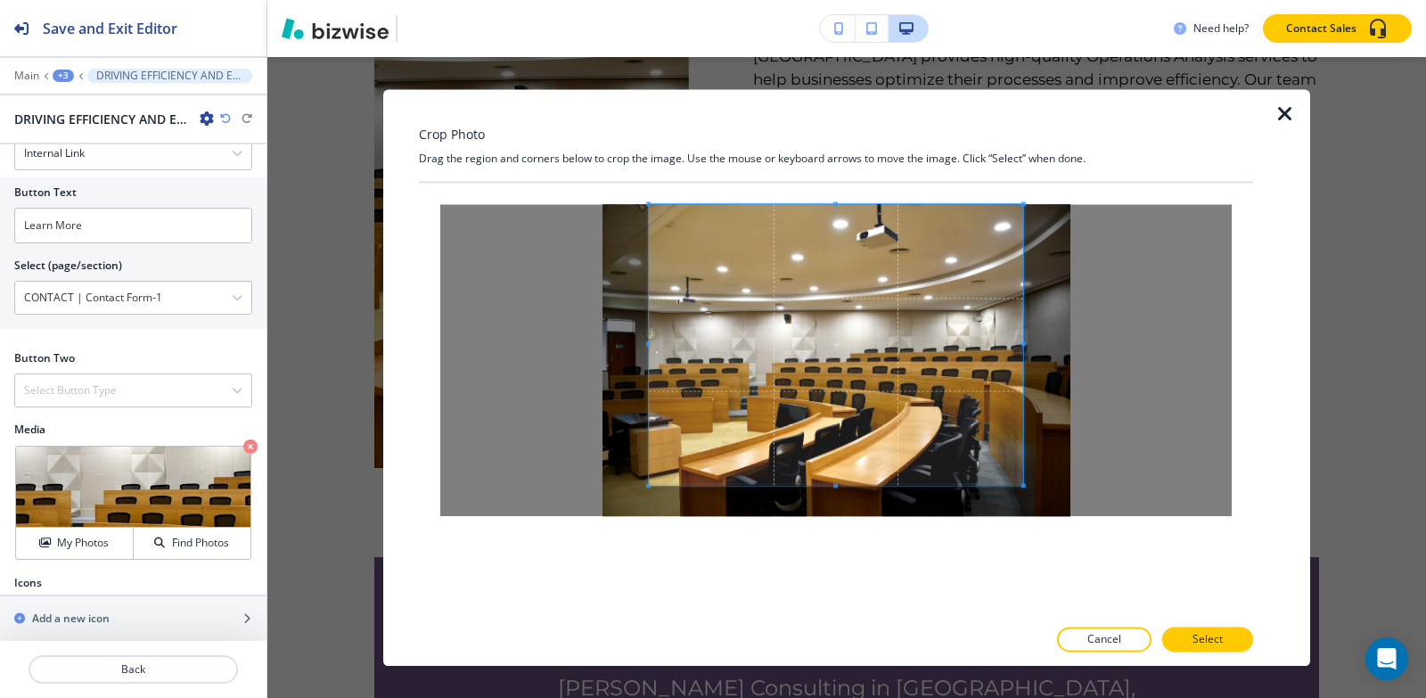
click at [836, 164] on div "Crop Photo Drag the region and corners below to crop the image. Use the mouse o…" at bounding box center [836, 377] width 834 height 577
click at [836, 551] on div at bounding box center [836, 399] width 834 height 433
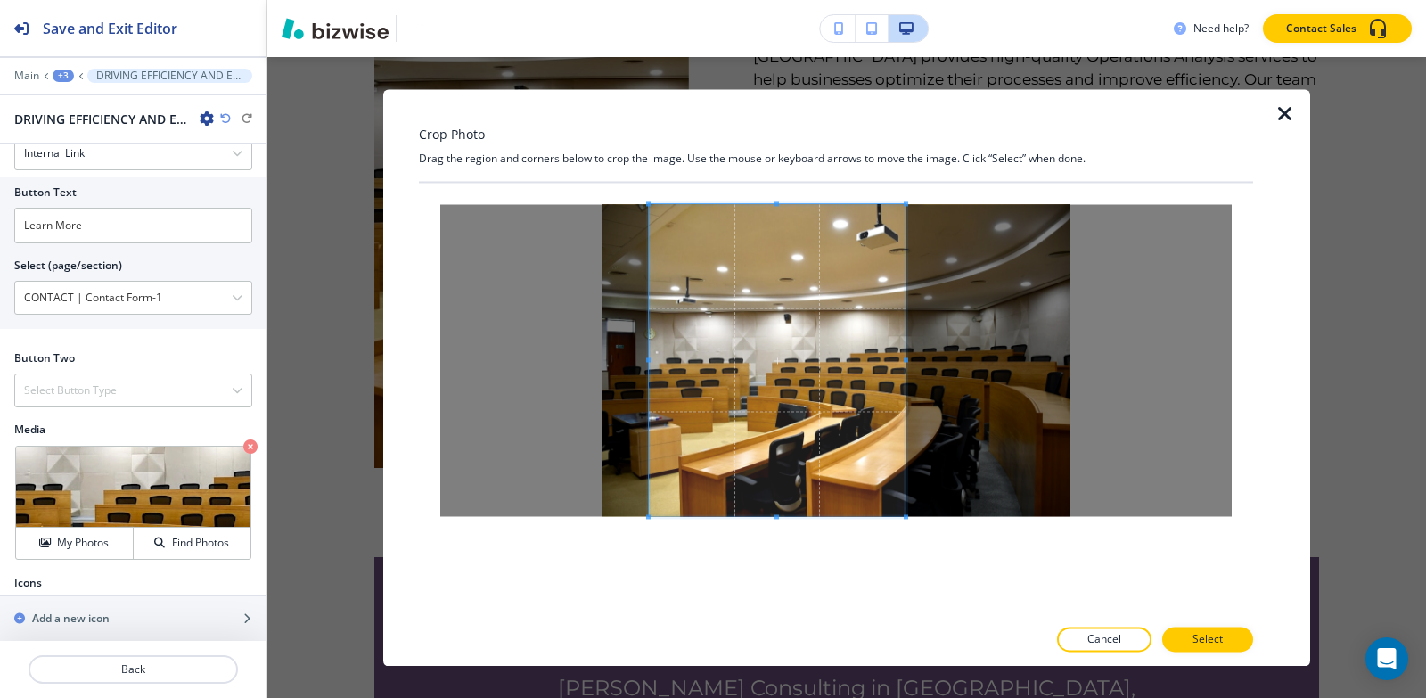
click at [905, 356] on div at bounding box center [777, 360] width 257 height 312
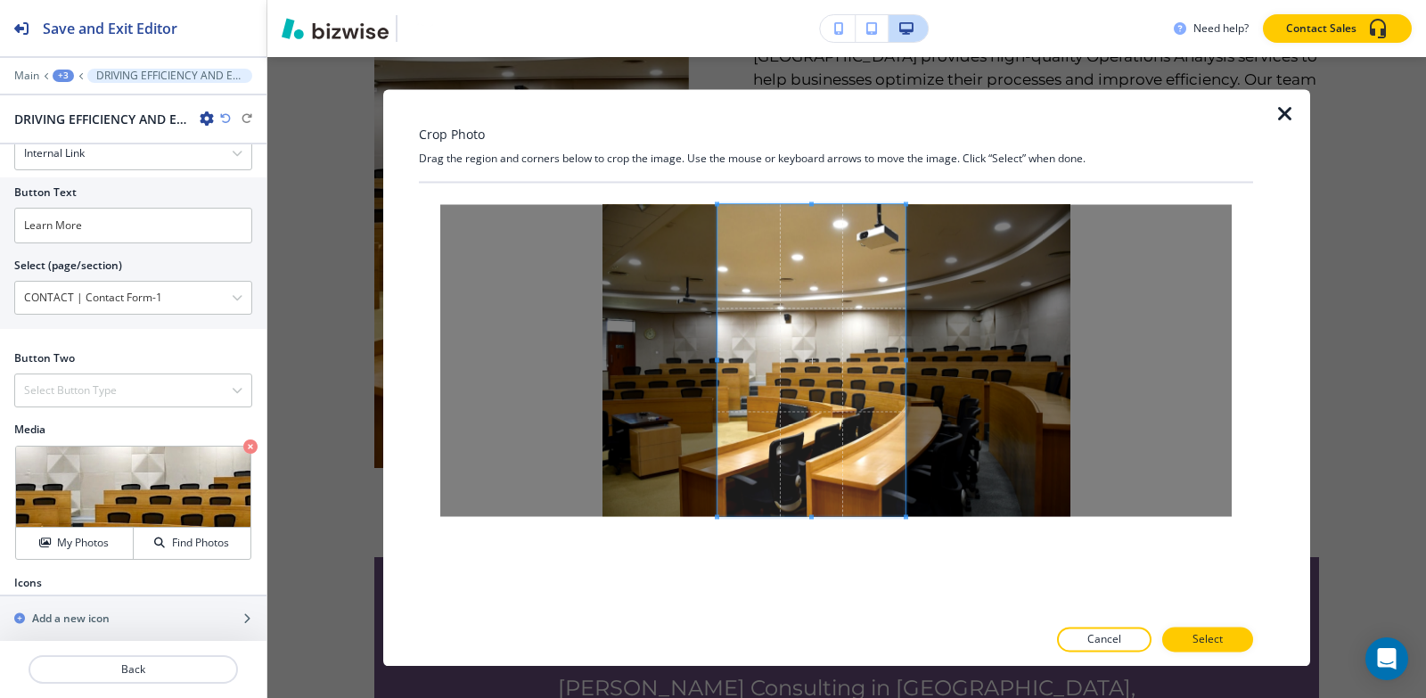
click at [716, 360] on span at bounding box center [717, 359] width 4 height 4
click at [1211, 644] on p "Select" at bounding box center [1207, 639] width 30 height 16
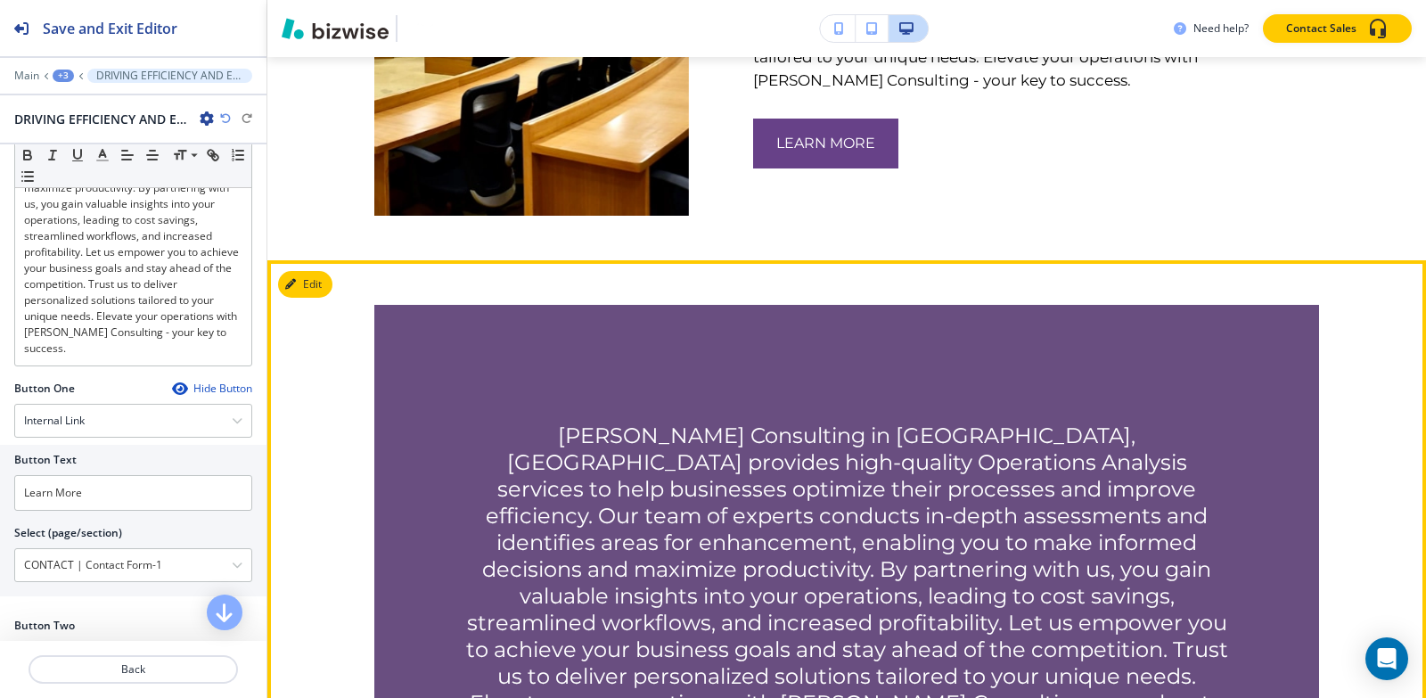
scroll to position [1396, 0]
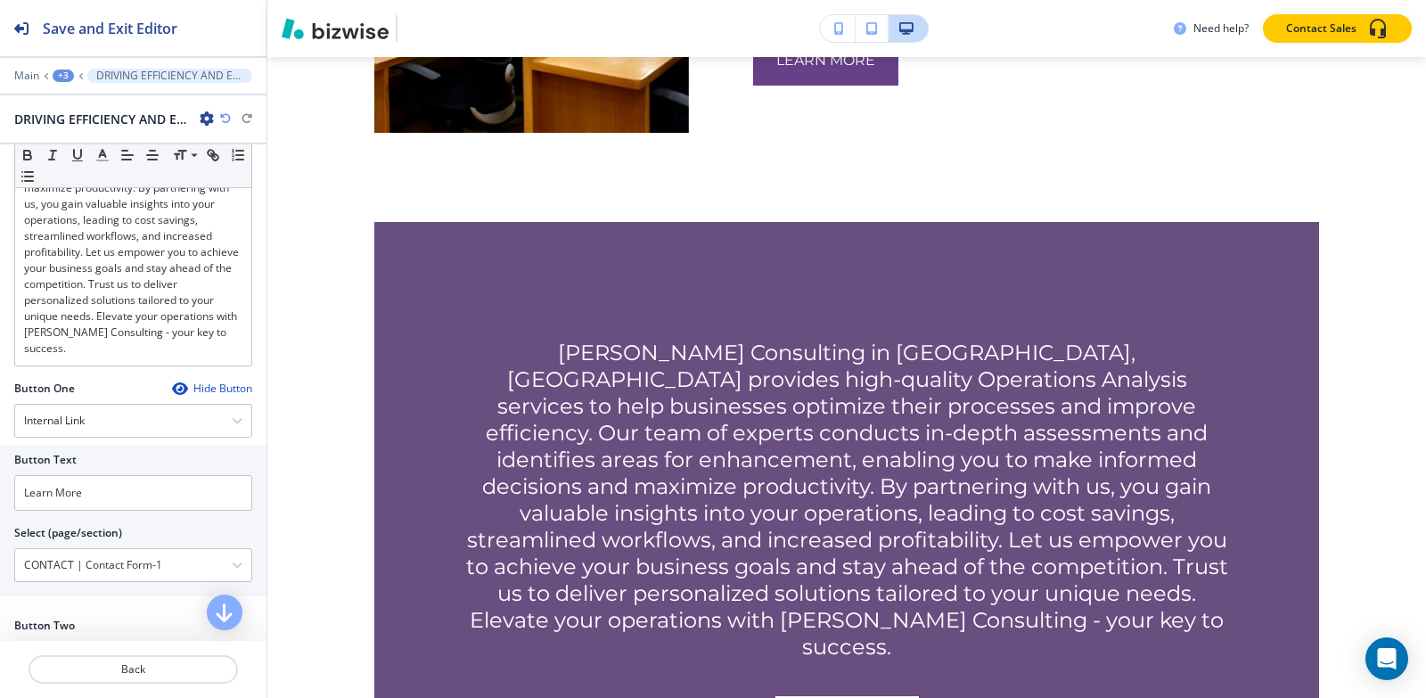
click at [60, 75] on div "+3" at bounding box center [63, 76] width 21 height 12
click at [90, 137] on p "AVENTURA FL" at bounding box center [109, 136] width 91 height 16
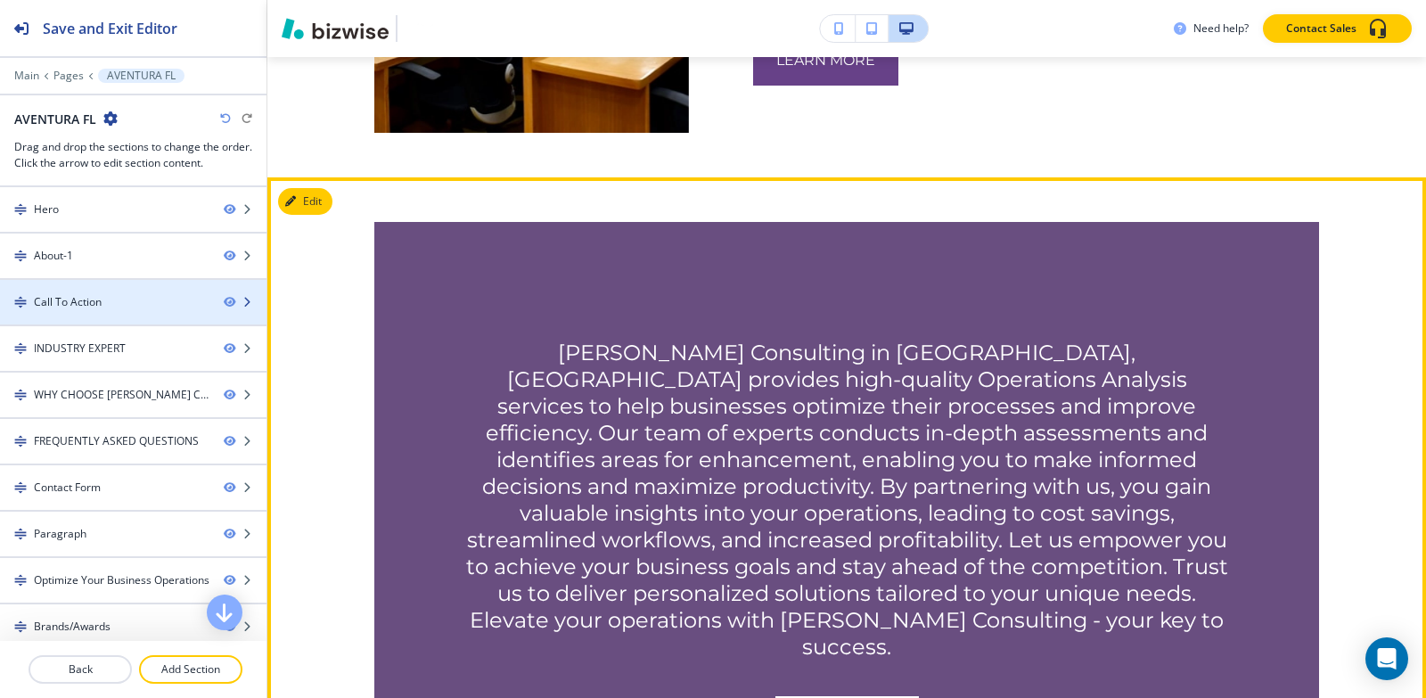
click at [75, 306] on div "Call To Action" at bounding box center [68, 302] width 68 height 16
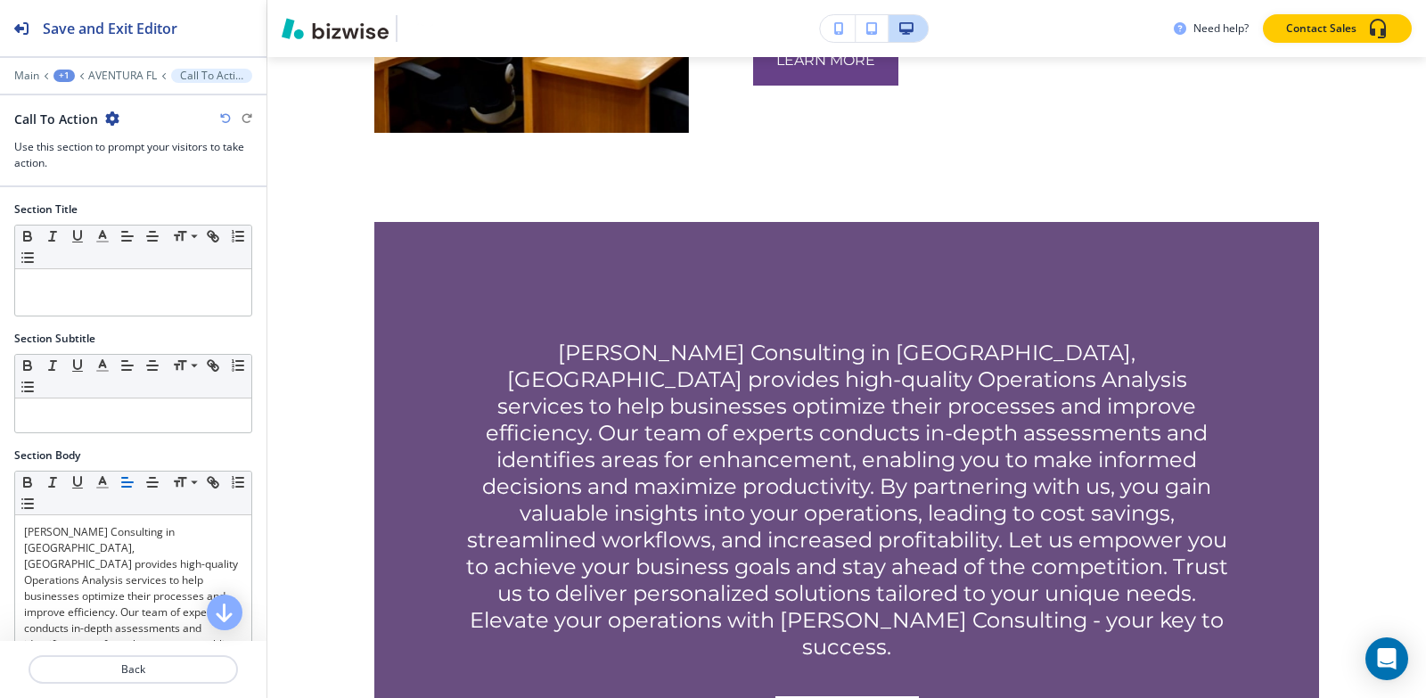
scroll to position [1507, 0]
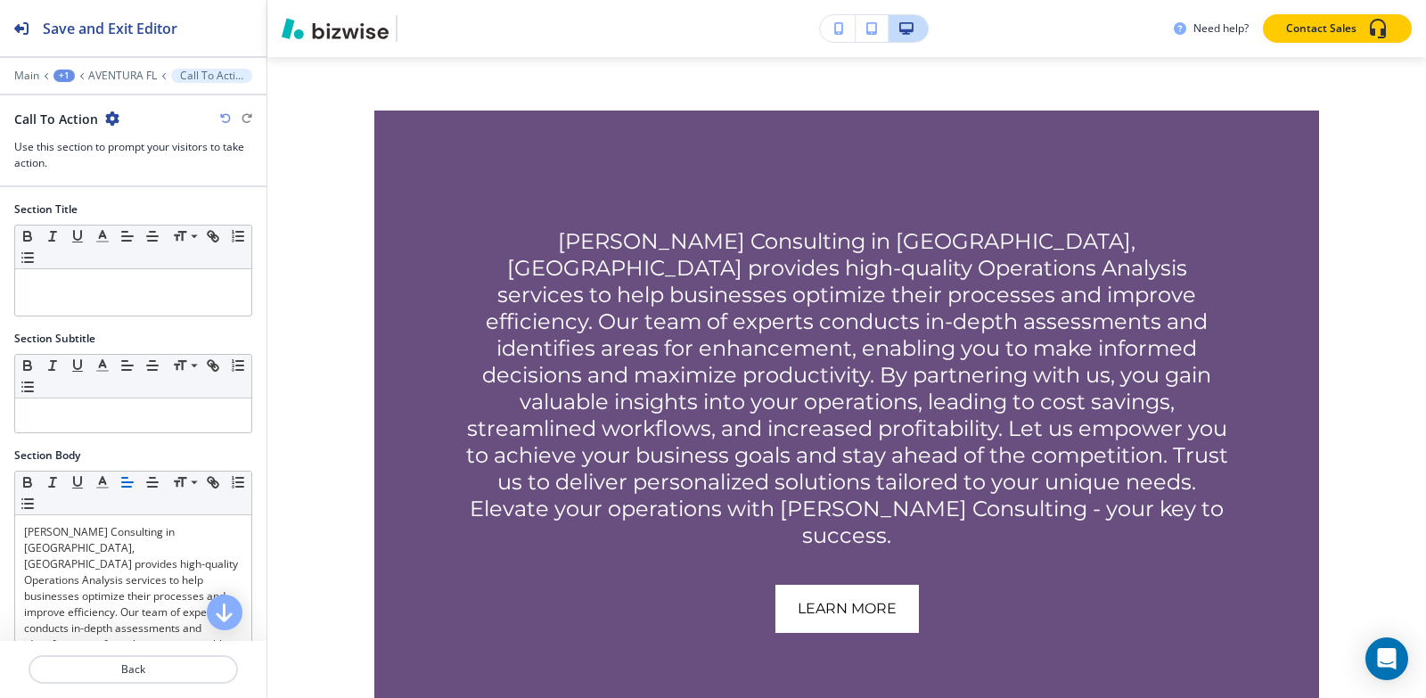
click at [111, 115] on icon "button" at bounding box center [112, 118] width 14 height 14
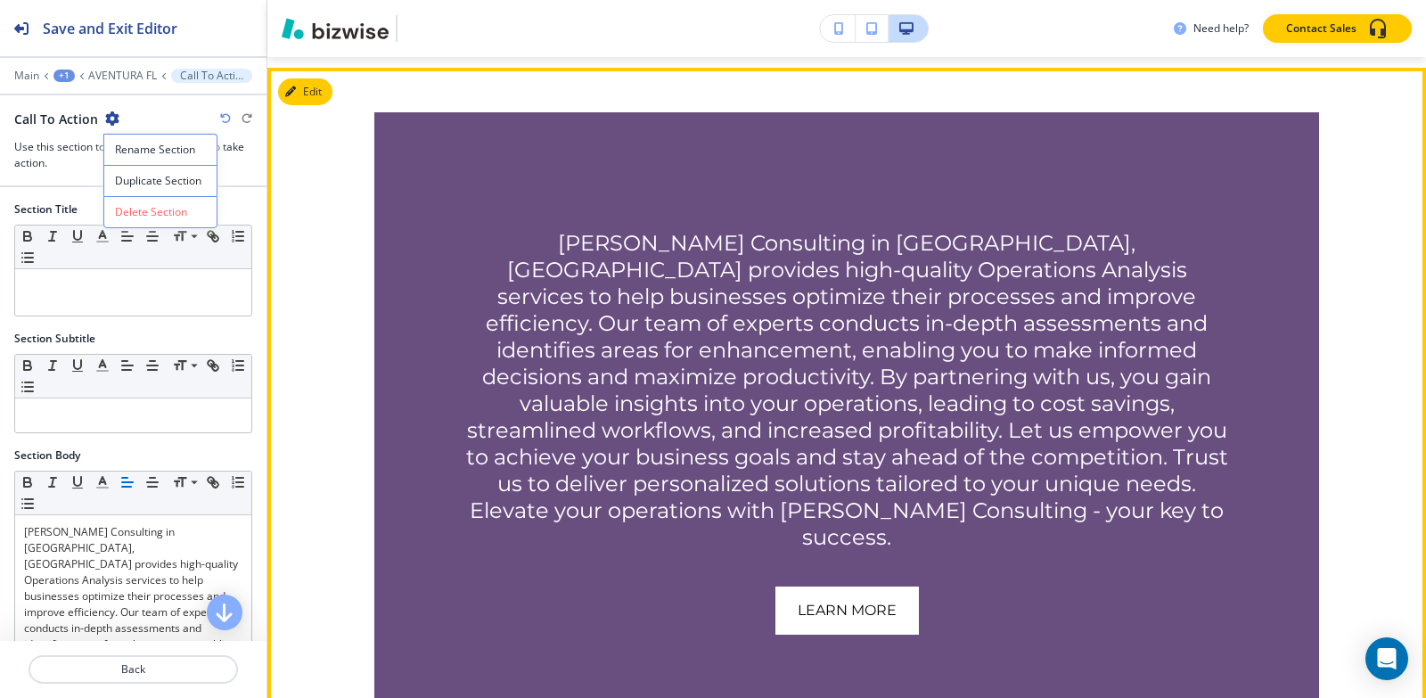
scroll to position [1240, 0]
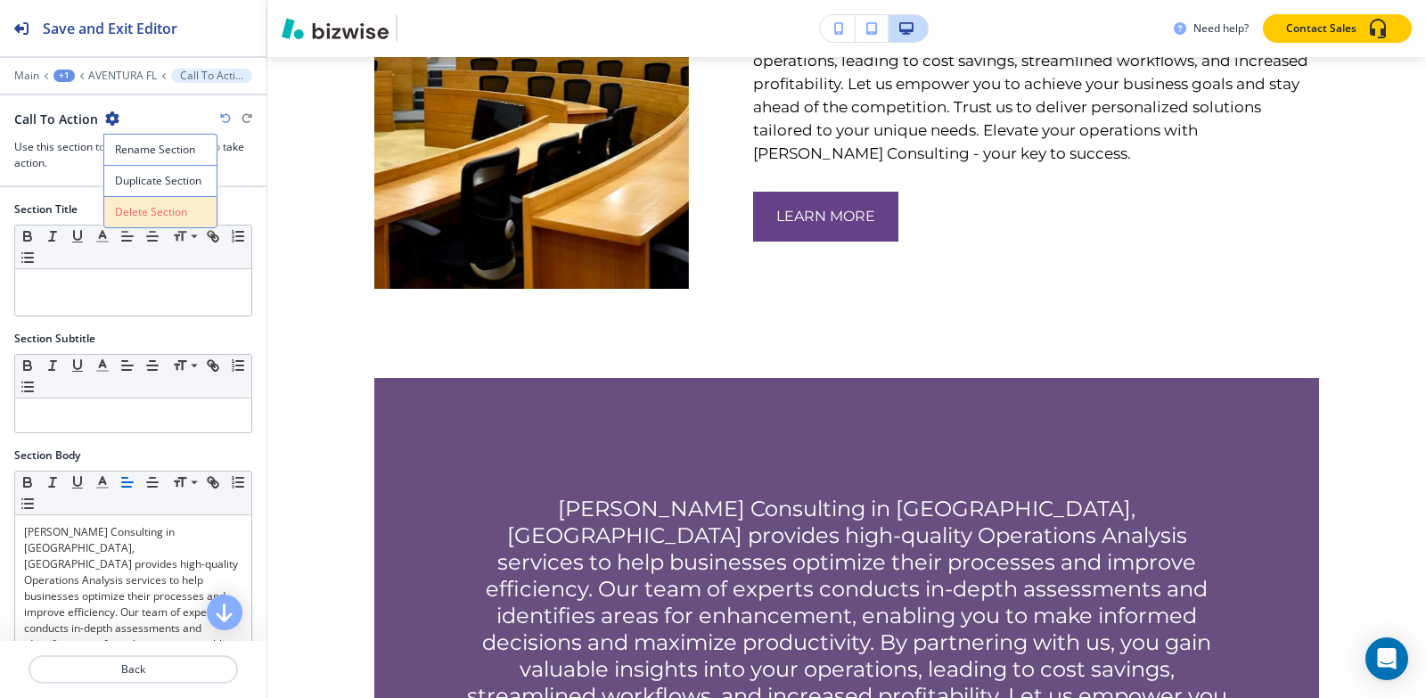
click at [144, 207] on p "Delete Section" at bounding box center [160, 212] width 91 height 16
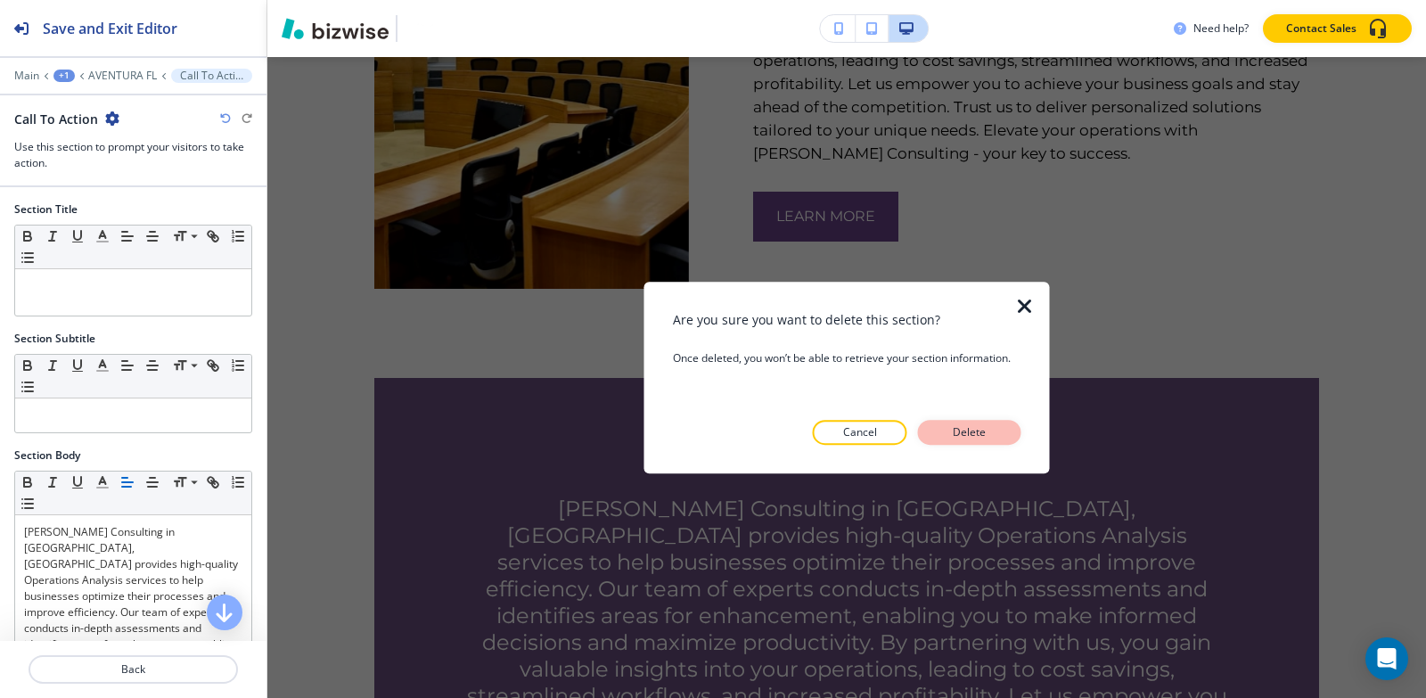
click at [966, 440] on p "Delete" at bounding box center [969, 432] width 43 height 16
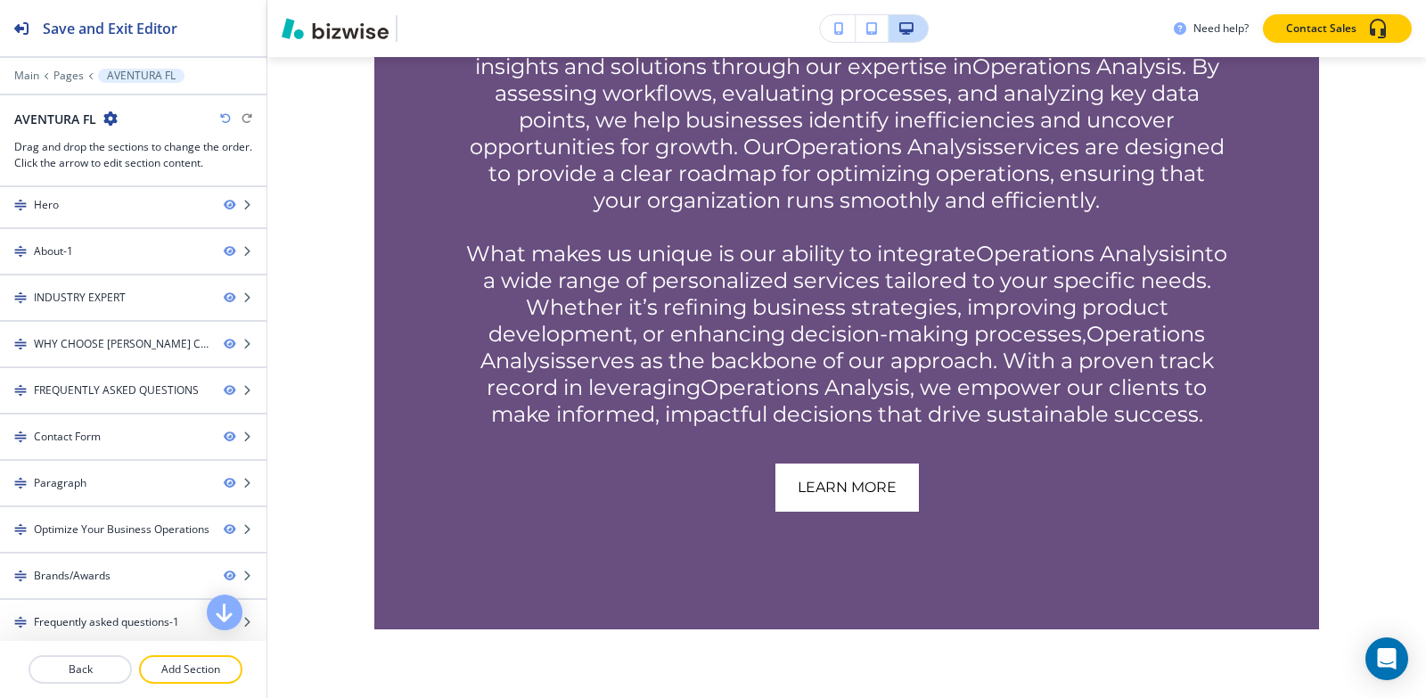
scroll to position [0, 0]
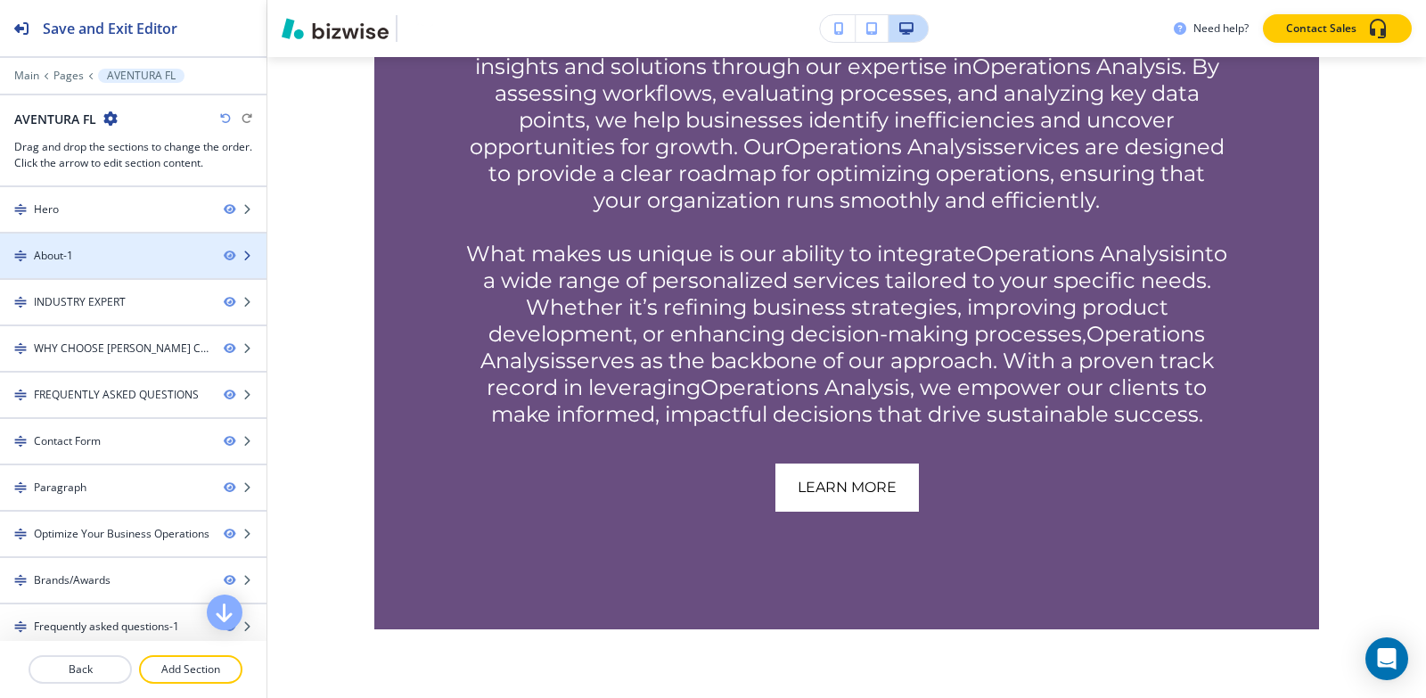
click at [71, 254] on div "About-1" at bounding box center [53, 256] width 39 height 16
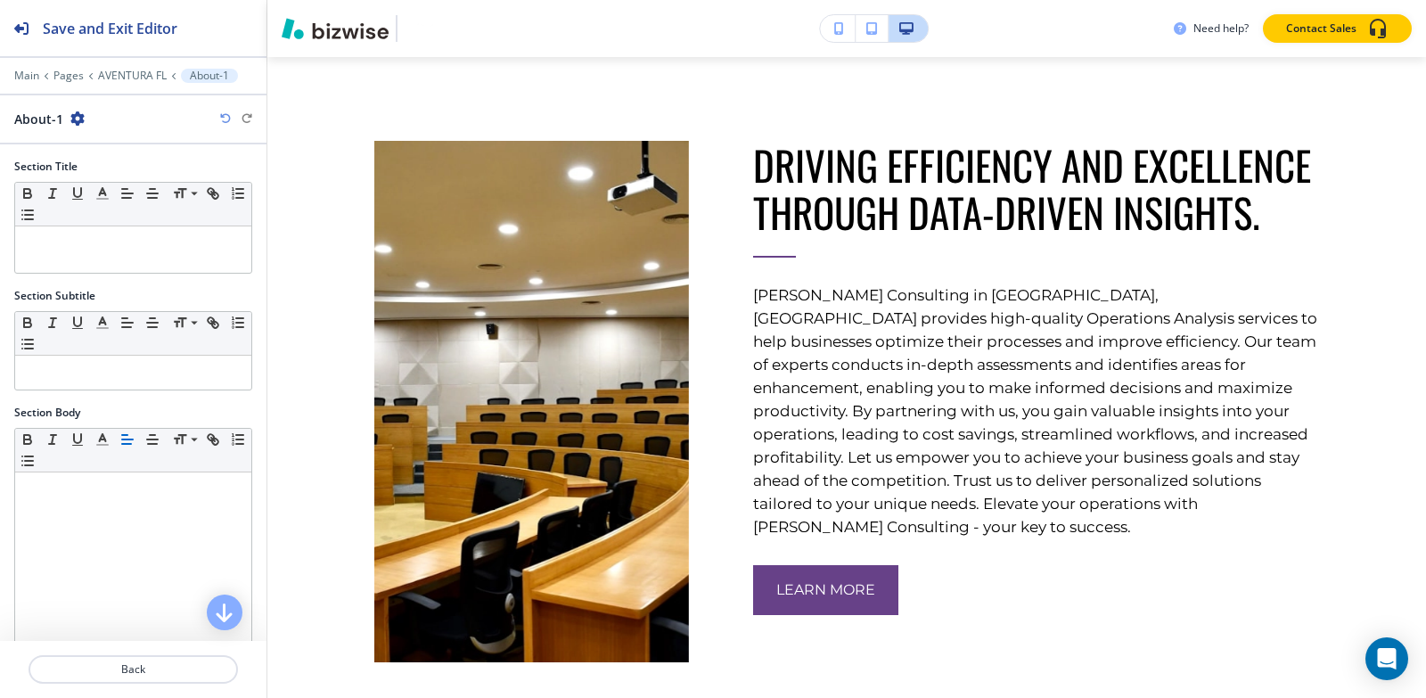
scroll to position [861, 0]
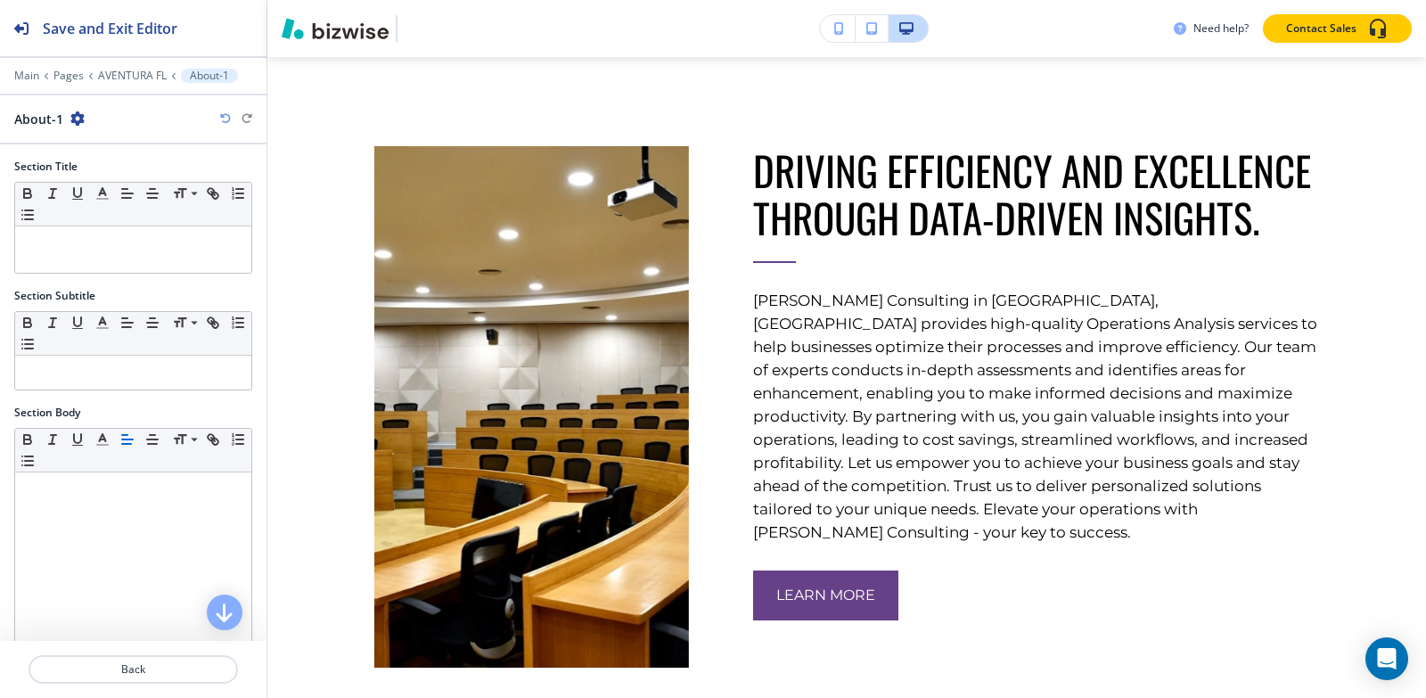
click at [78, 117] on icon "button" at bounding box center [77, 118] width 14 height 14
click at [109, 168] on button "Duplicate Section" at bounding box center [126, 180] width 114 height 31
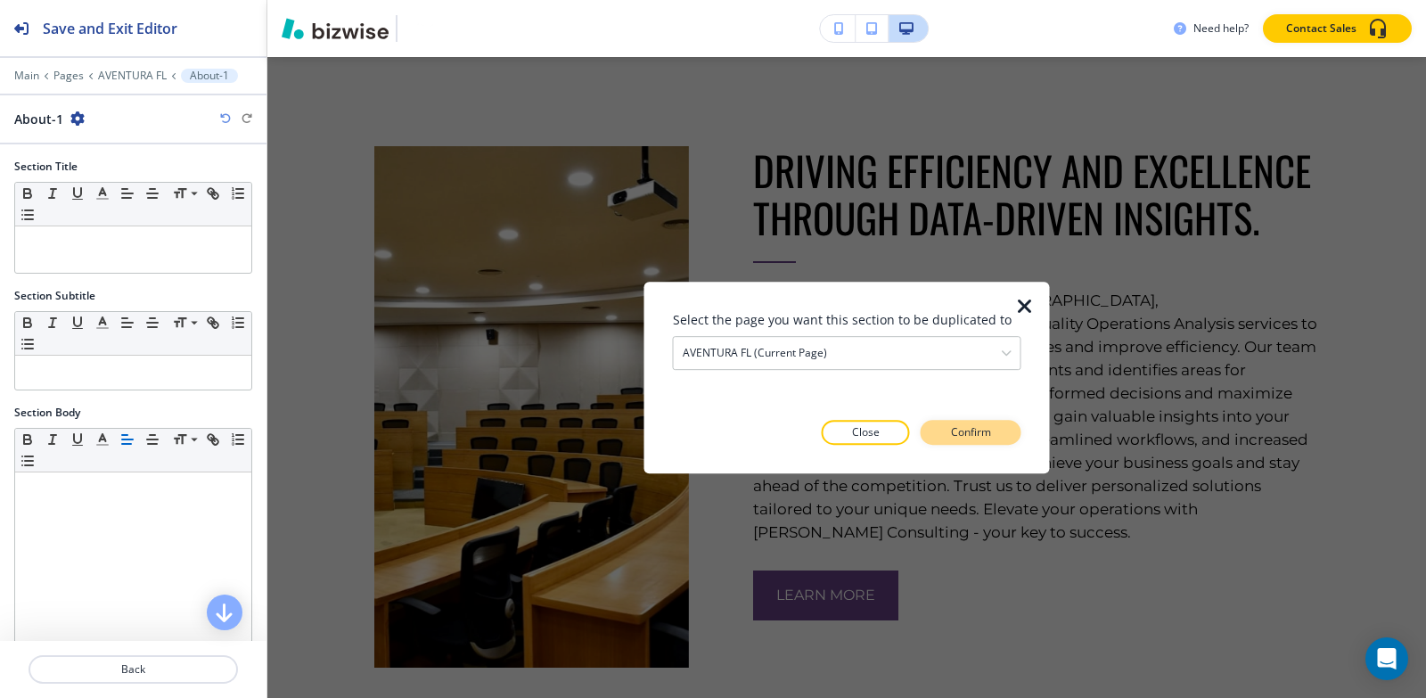
click at [960, 427] on p "Confirm" at bounding box center [971, 432] width 40 height 16
click at [961, 429] on p "Take me there" at bounding box center [955, 432] width 72 height 16
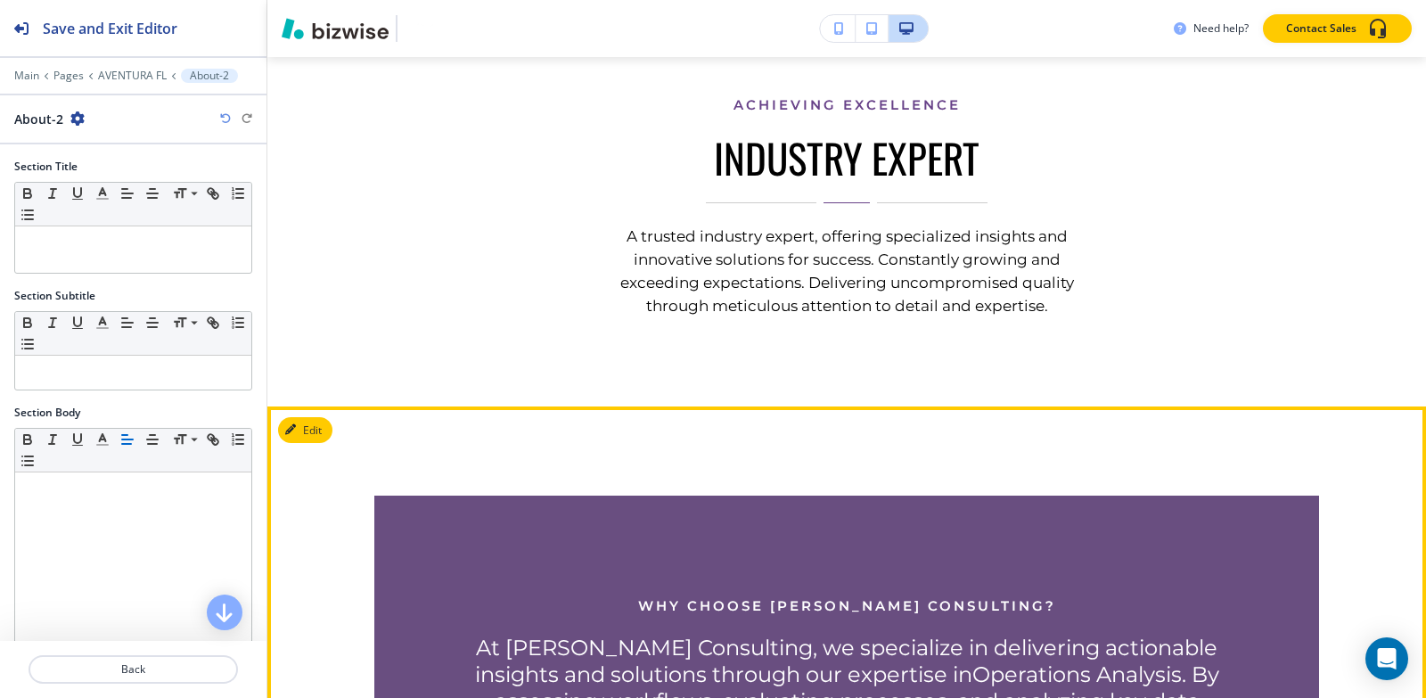
scroll to position [2309, 0]
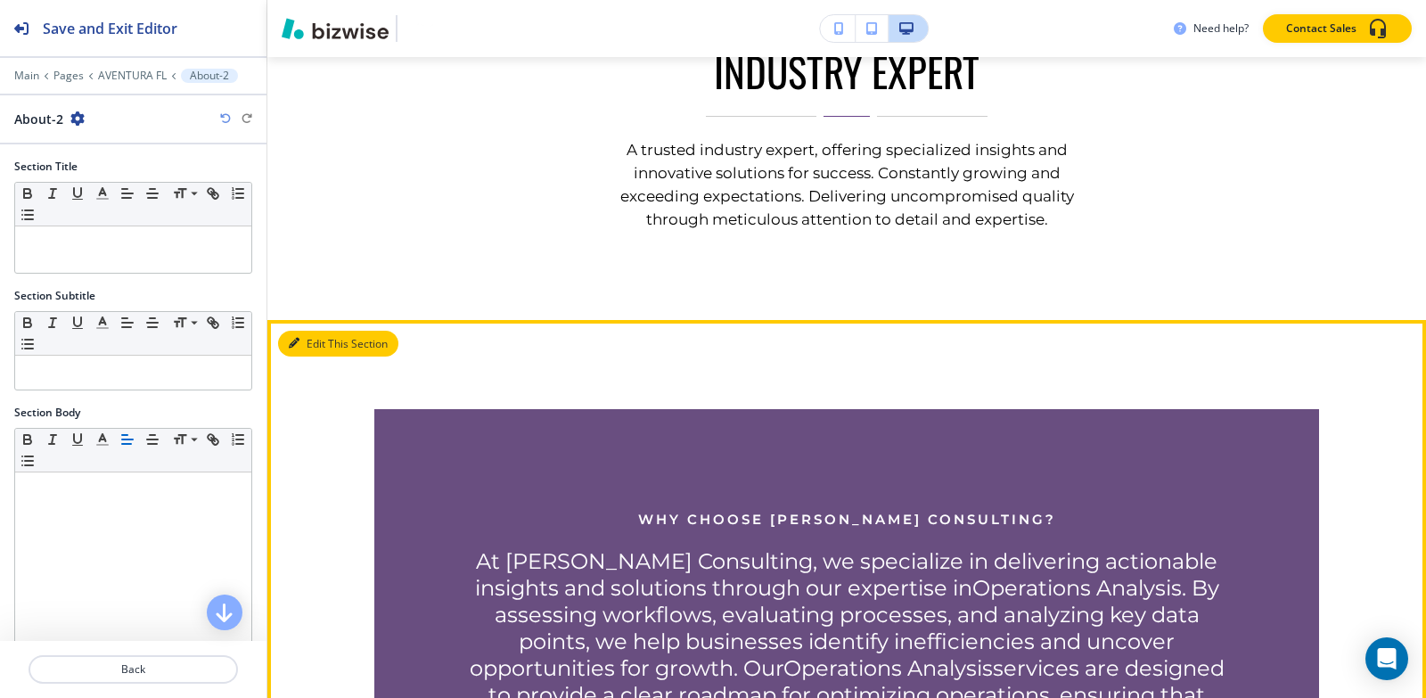
click at [312, 331] on button "Edit This Section" at bounding box center [338, 344] width 120 height 27
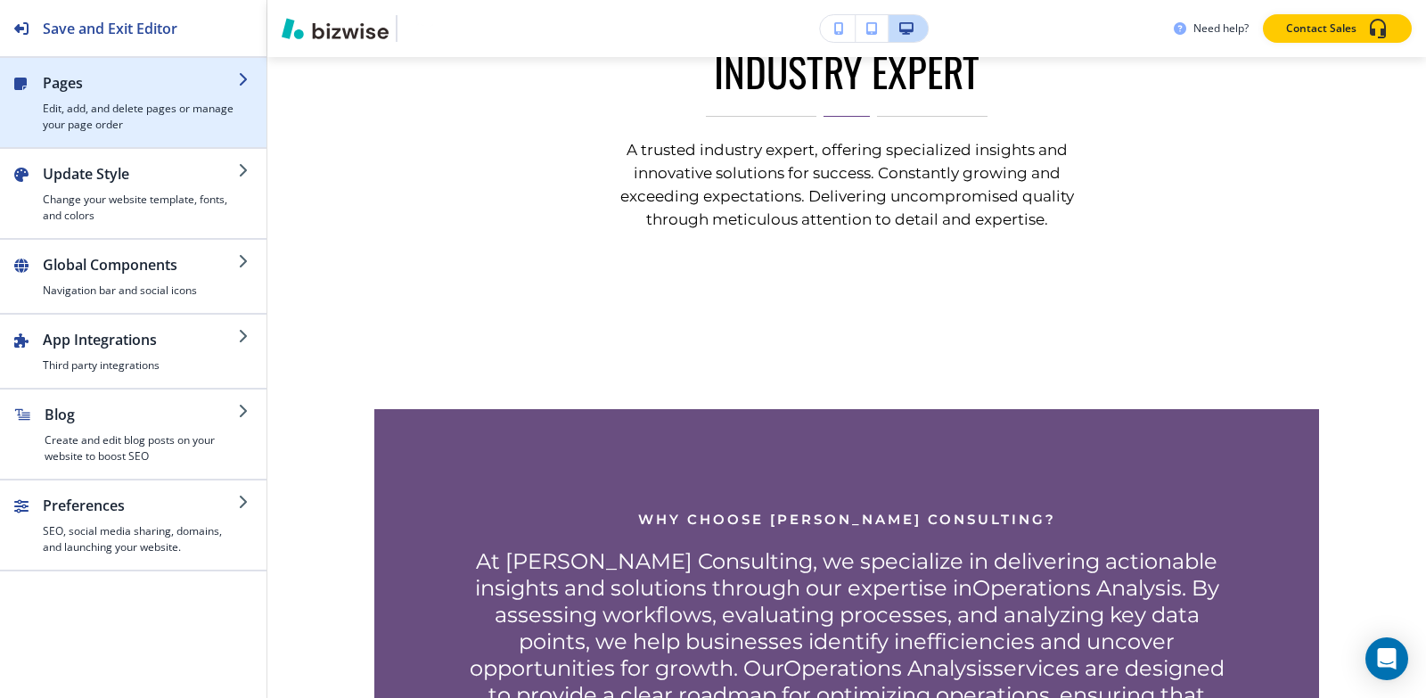
click at [51, 59] on div "button" at bounding box center [133, 65] width 266 height 14
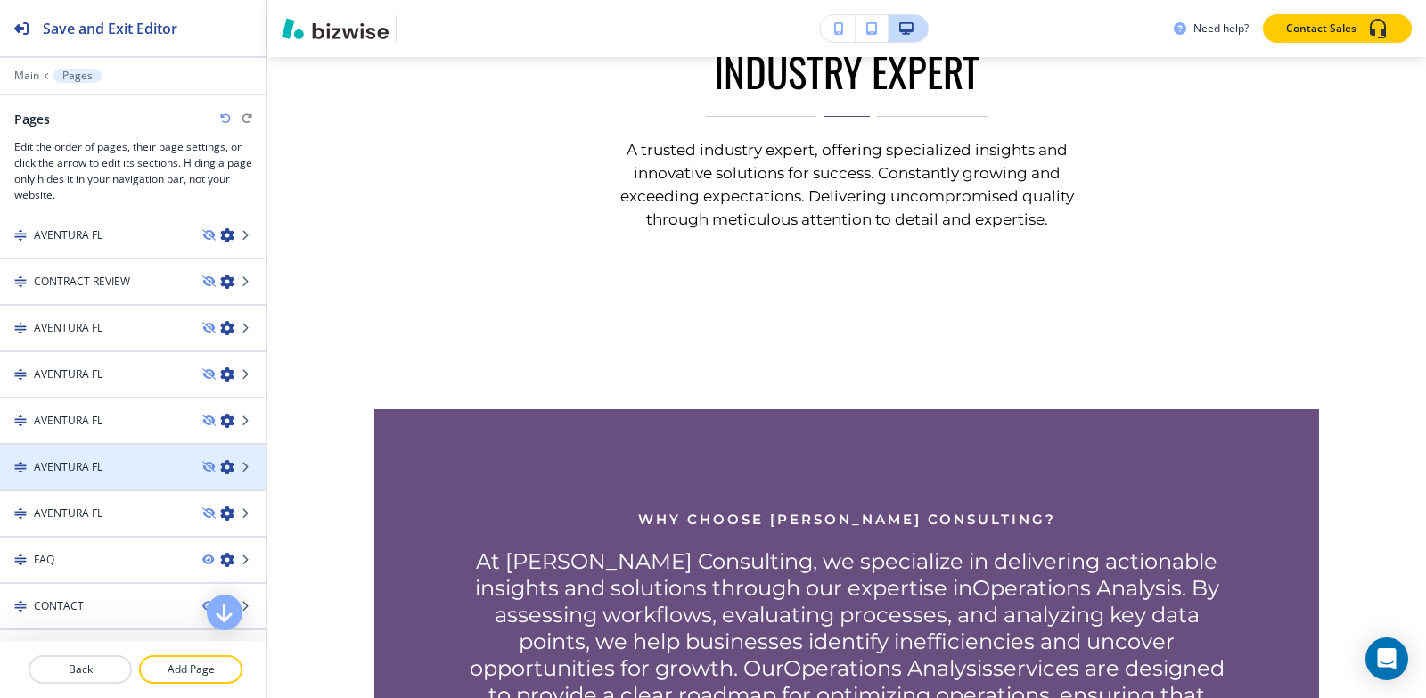
scroll to position [366, 0]
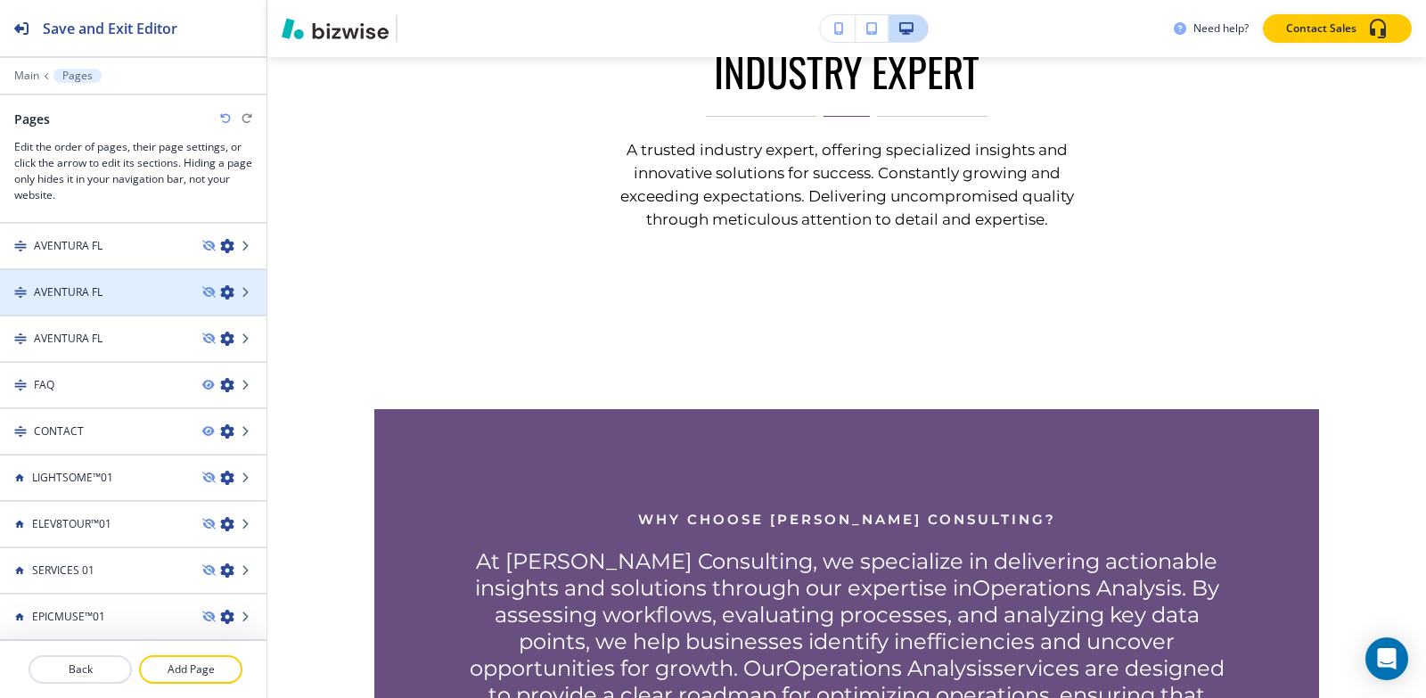
click at [110, 297] on div "AVENTURA FL" at bounding box center [94, 292] width 188 height 16
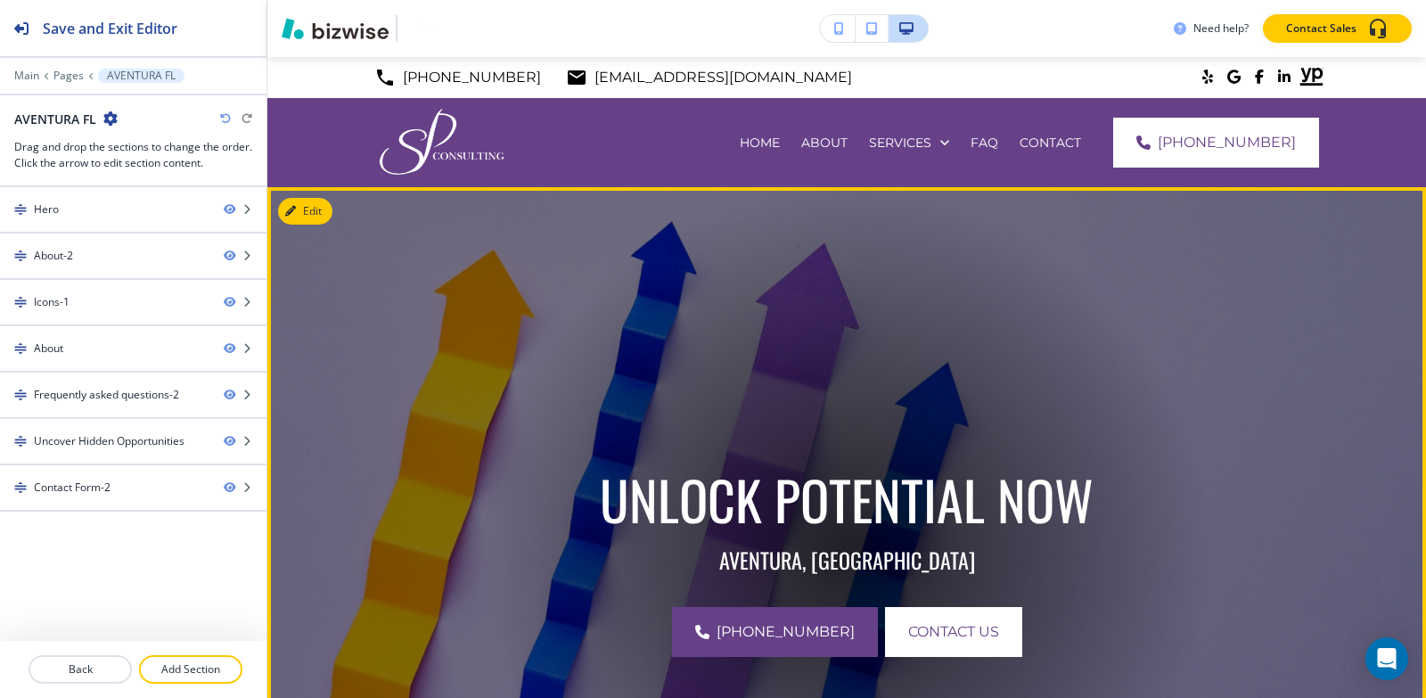
scroll to position [446, 0]
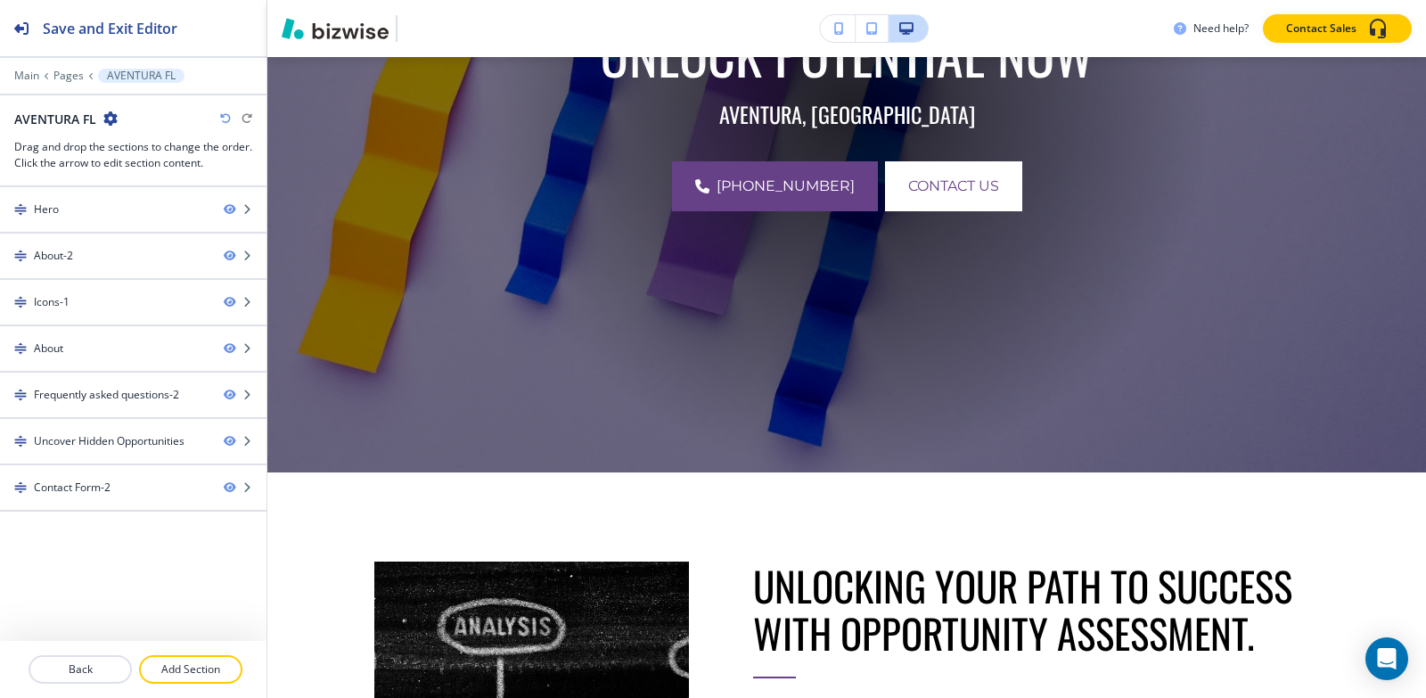
click at [56, 69] on div "Main Pages AVENTURA FL" at bounding box center [133, 76] width 238 height 14
click at [63, 78] on p "Pages" at bounding box center [68, 76] width 30 height 12
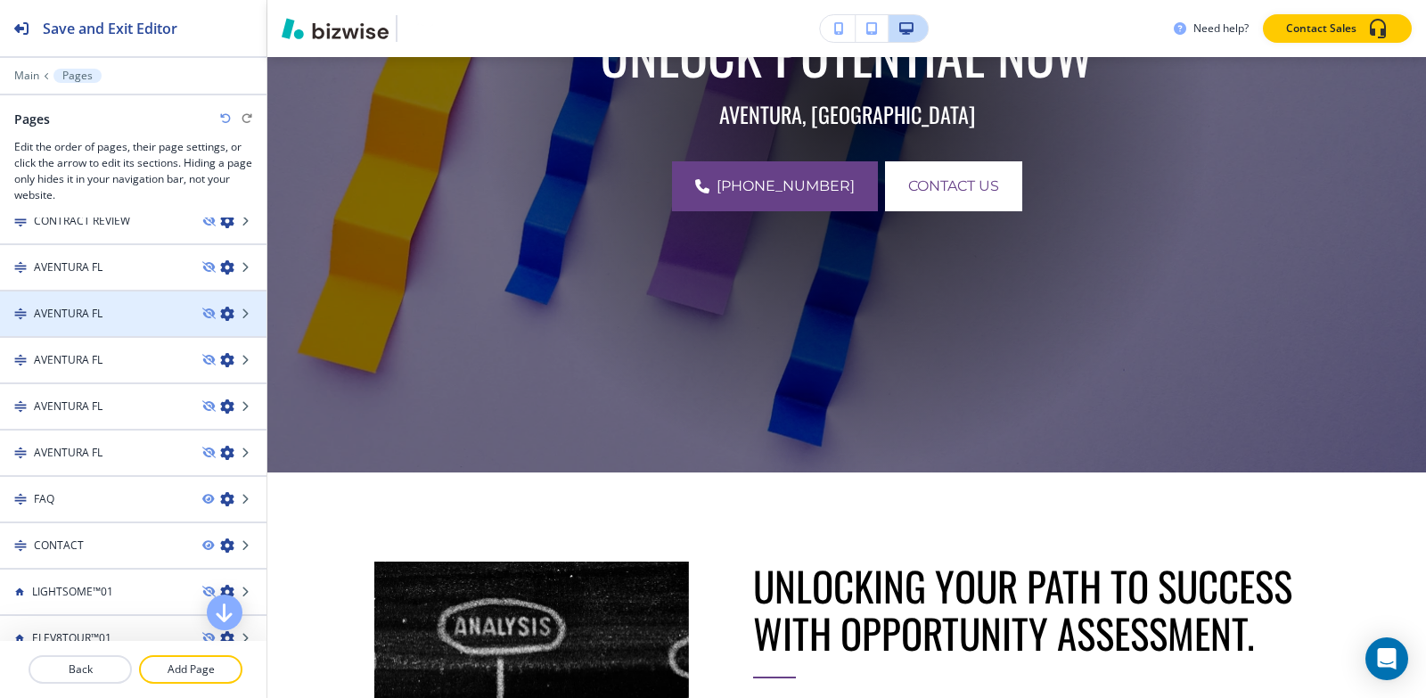
scroll to position [267, 0]
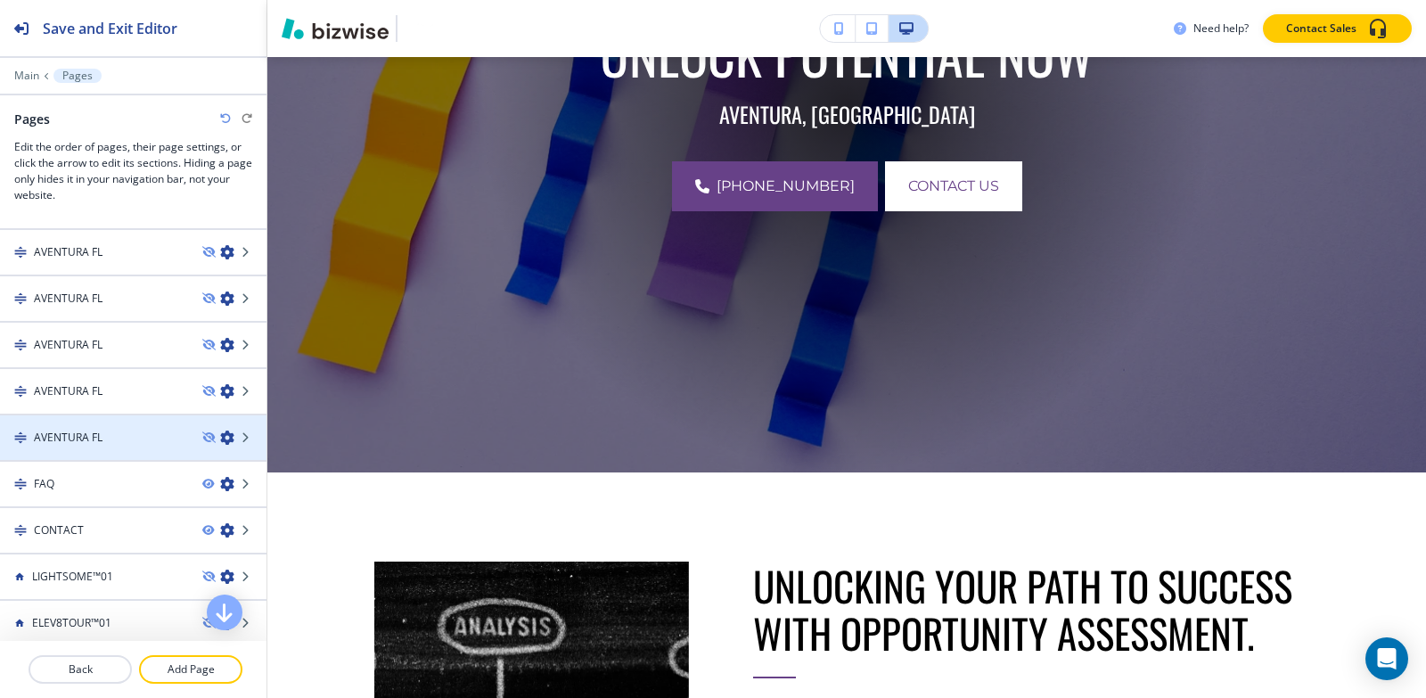
click at [105, 436] on div "AVENTURA FL" at bounding box center [94, 438] width 188 height 16
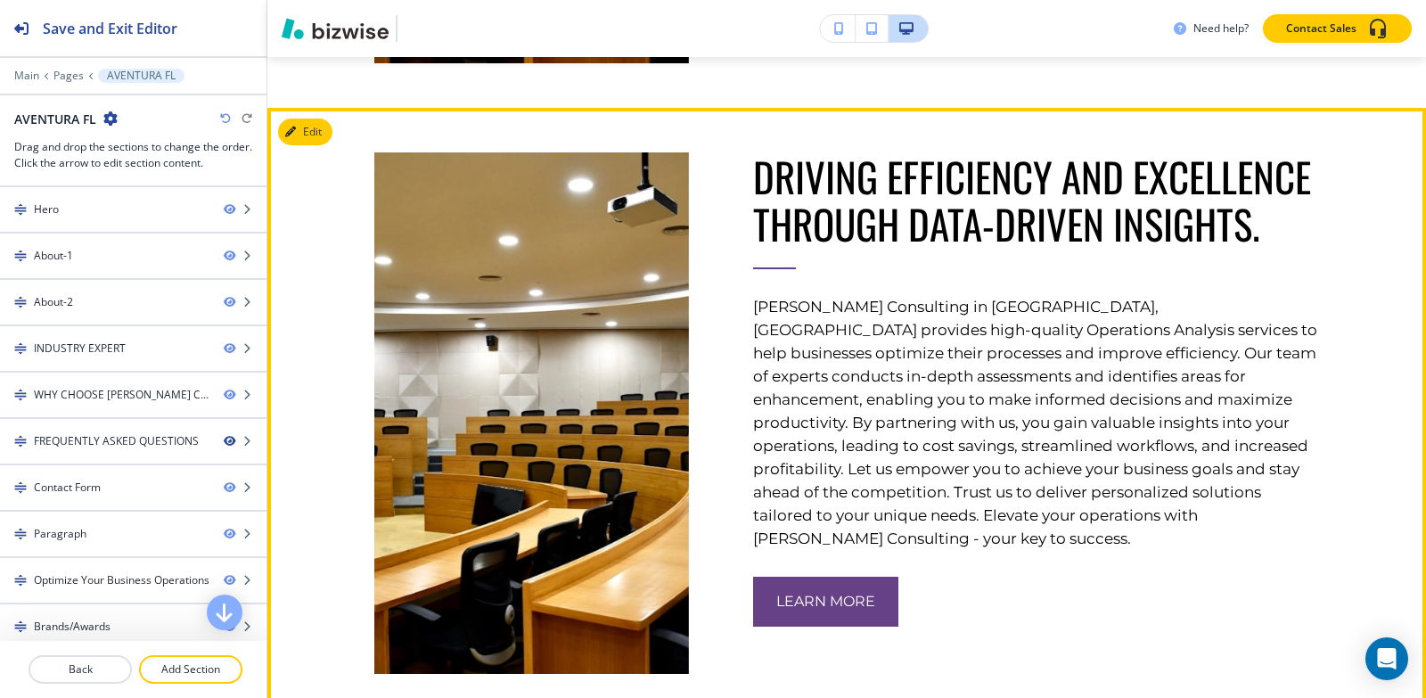
scroll to position [1515, 0]
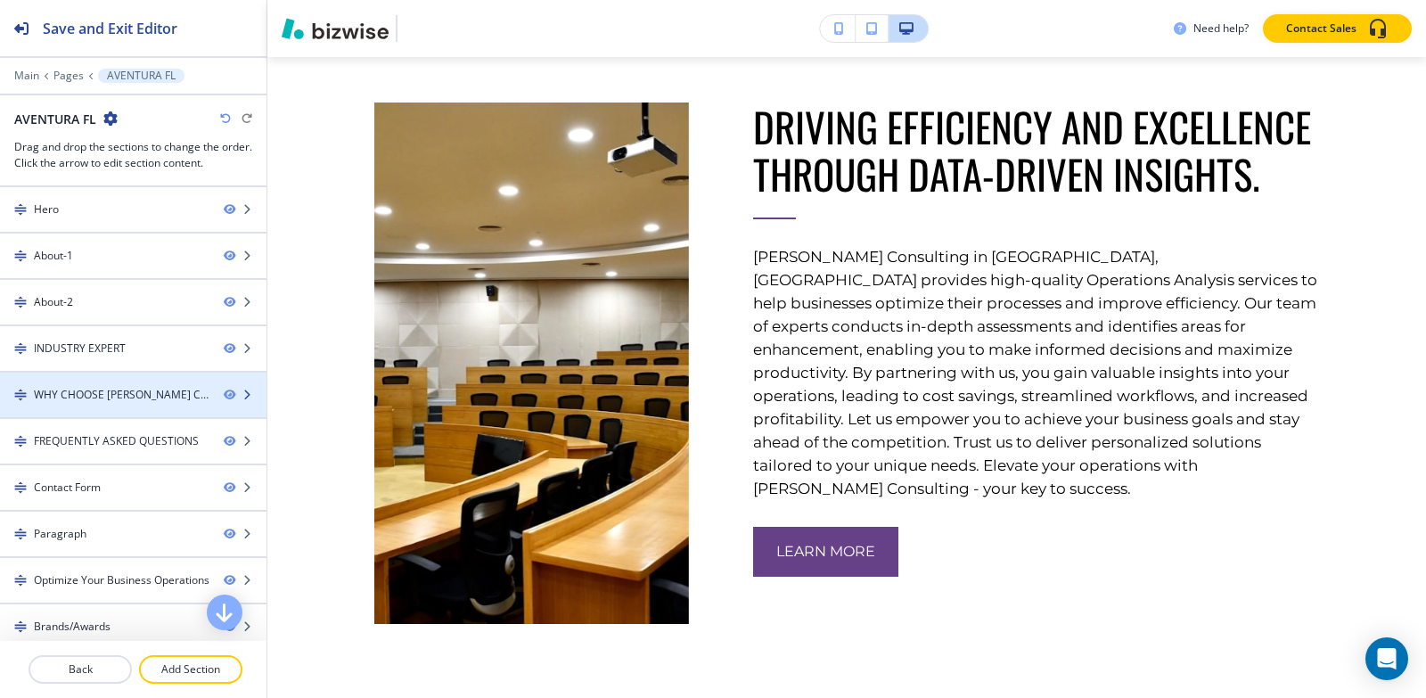
click at [102, 384] on div at bounding box center [133, 379] width 266 height 14
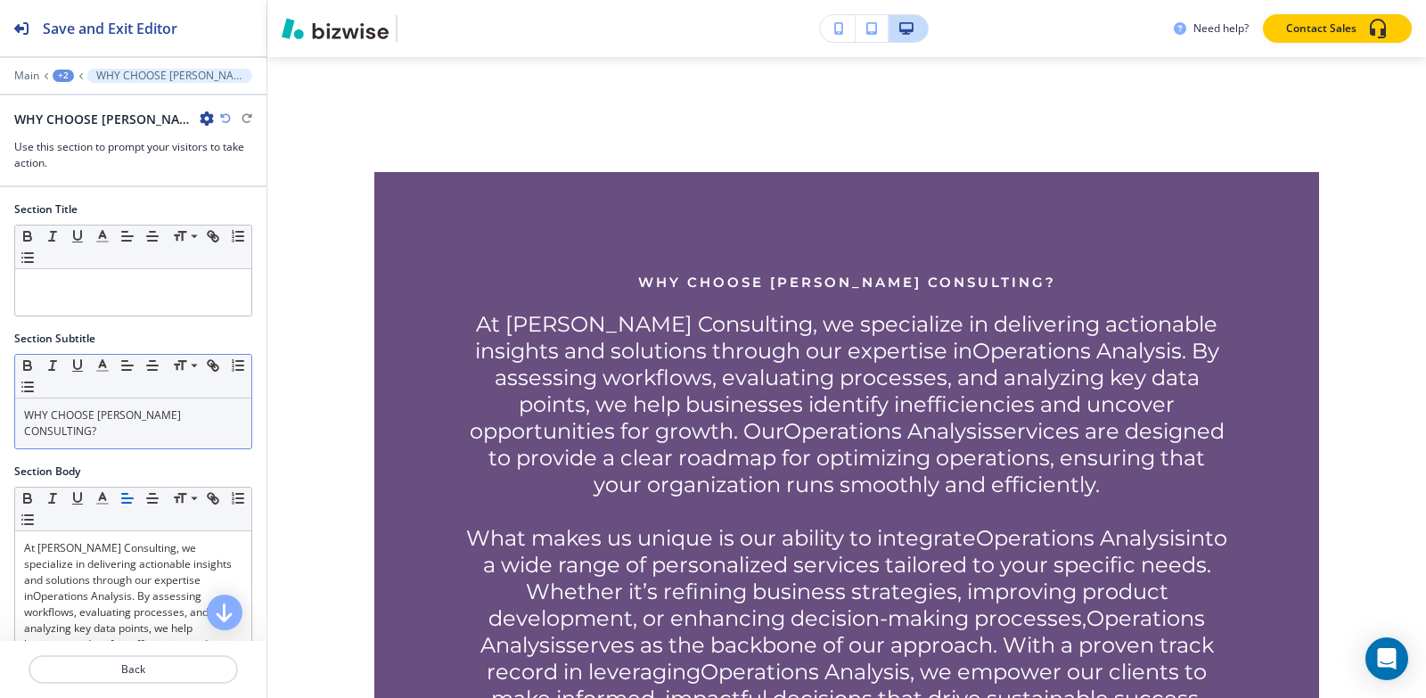
scroll to position [2555, 0]
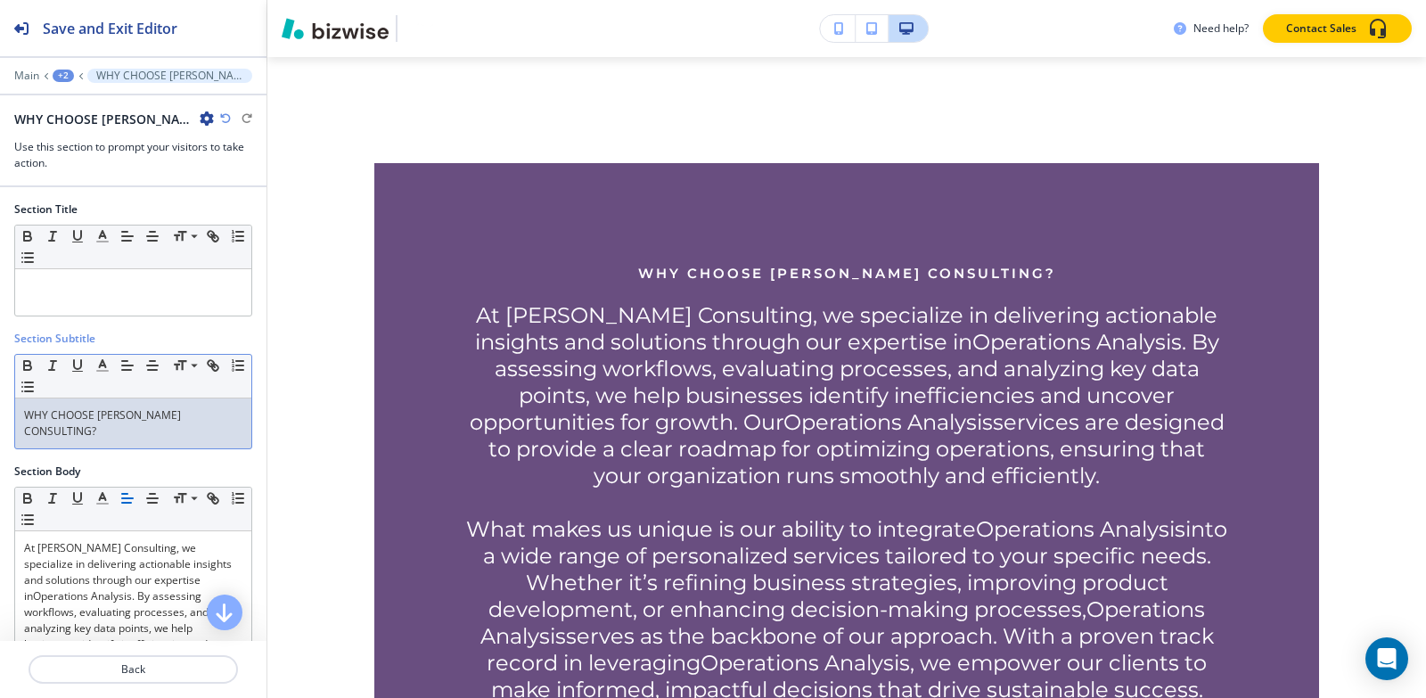
click at [115, 434] on p "WHY CHOOSE [PERSON_NAME] CONSULTING?" at bounding box center [133, 423] width 218 height 32
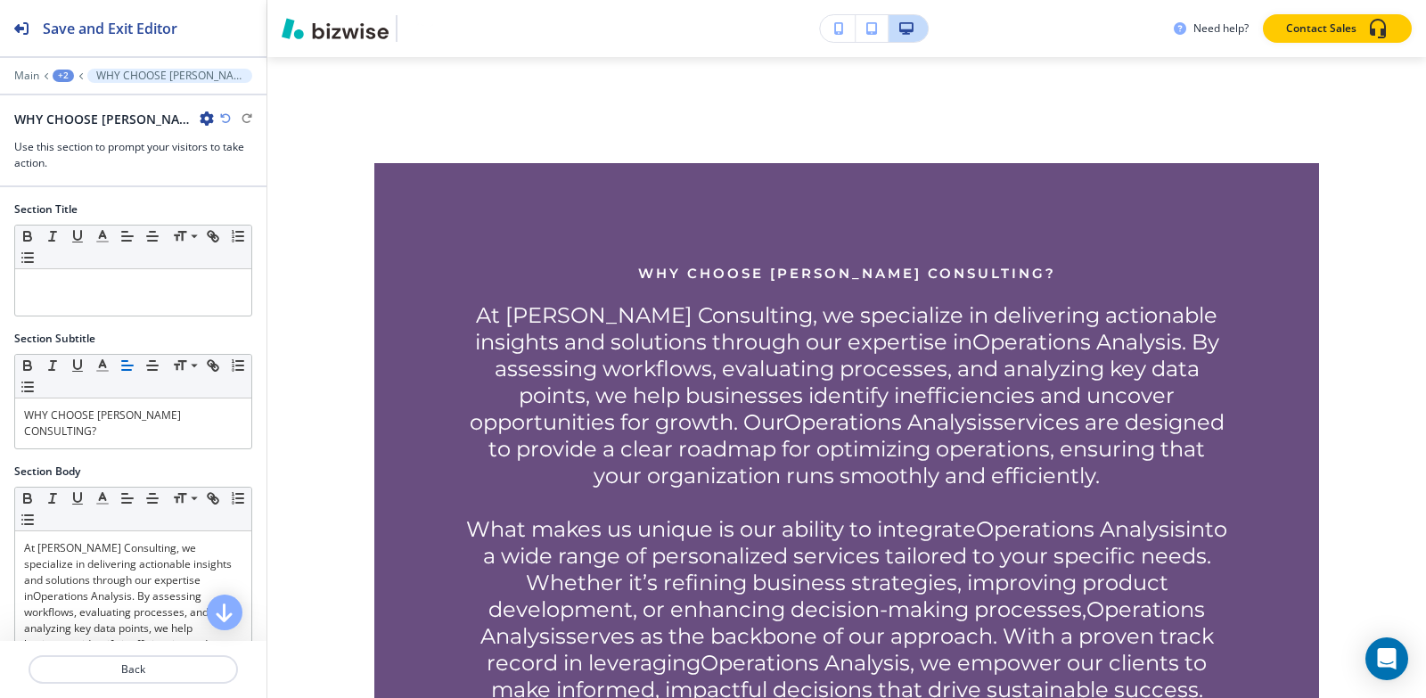
click at [64, 76] on div "+2" at bounding box center [63, 76] width 21 height 12
click at [83, 134] on p "AVENTURA FL" at bounding box center [109, 136] width 91 height 16
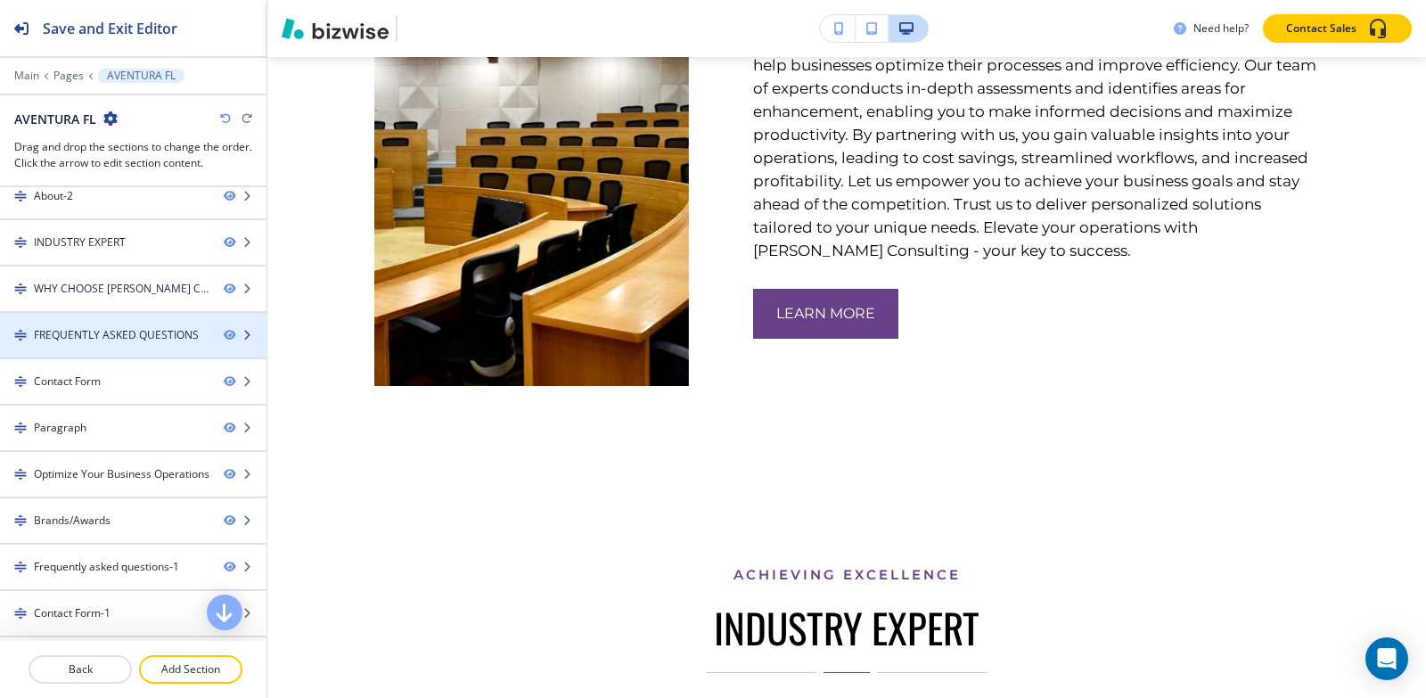
scroll to position [0, 0]
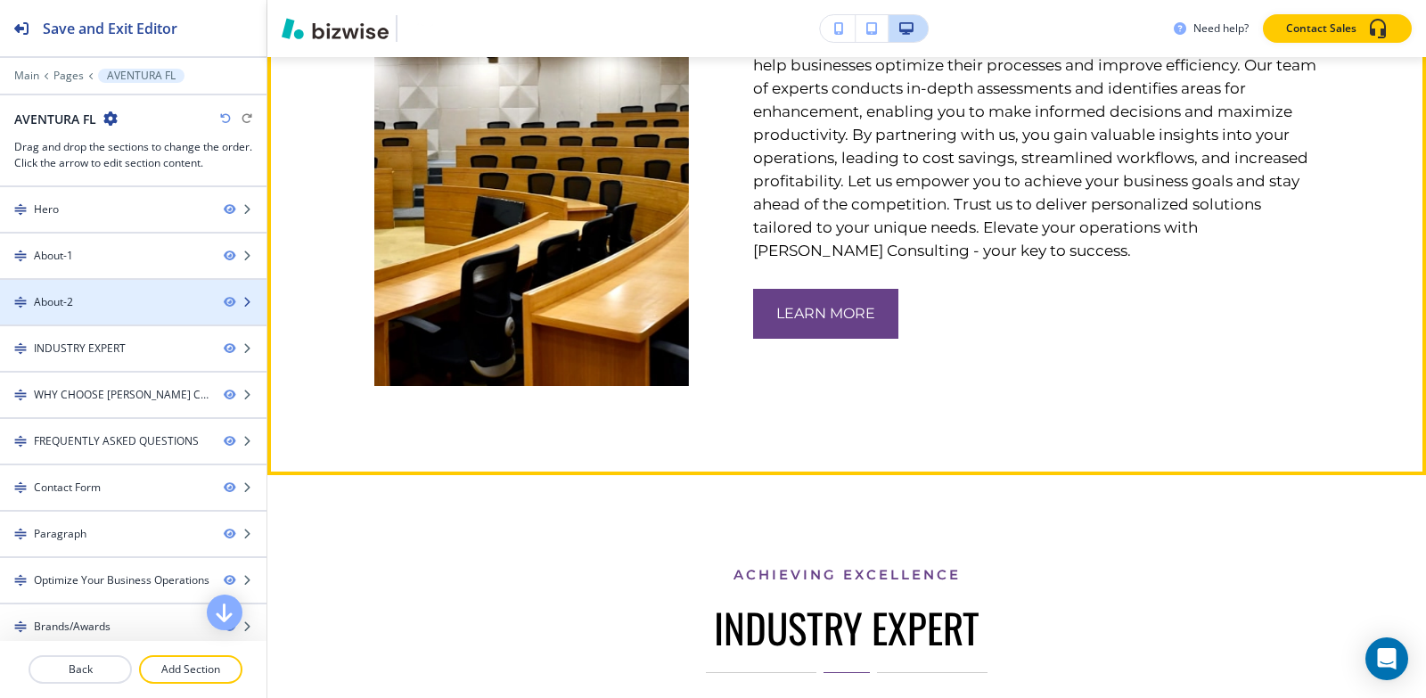
click at [119, 304] on div "About-2" at bounding box center [104, 302] width 209 height 16
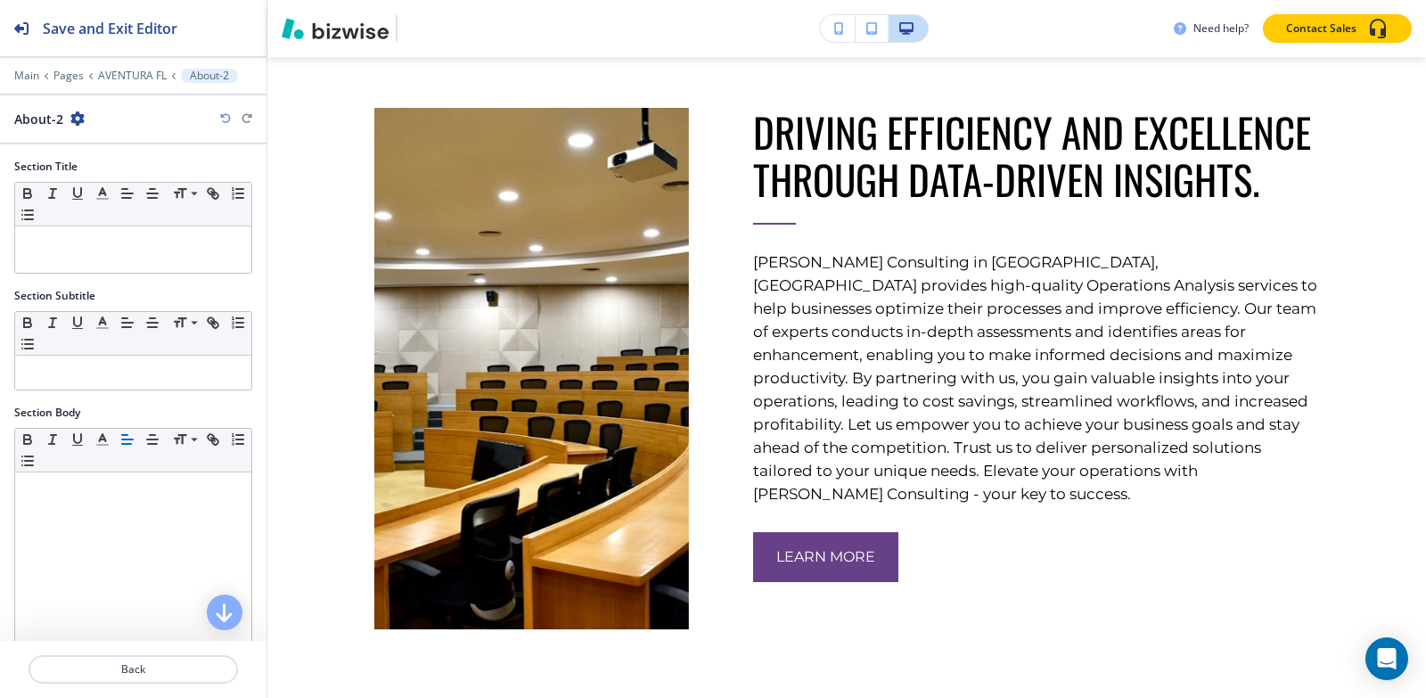
scroll to position [1507, 0]
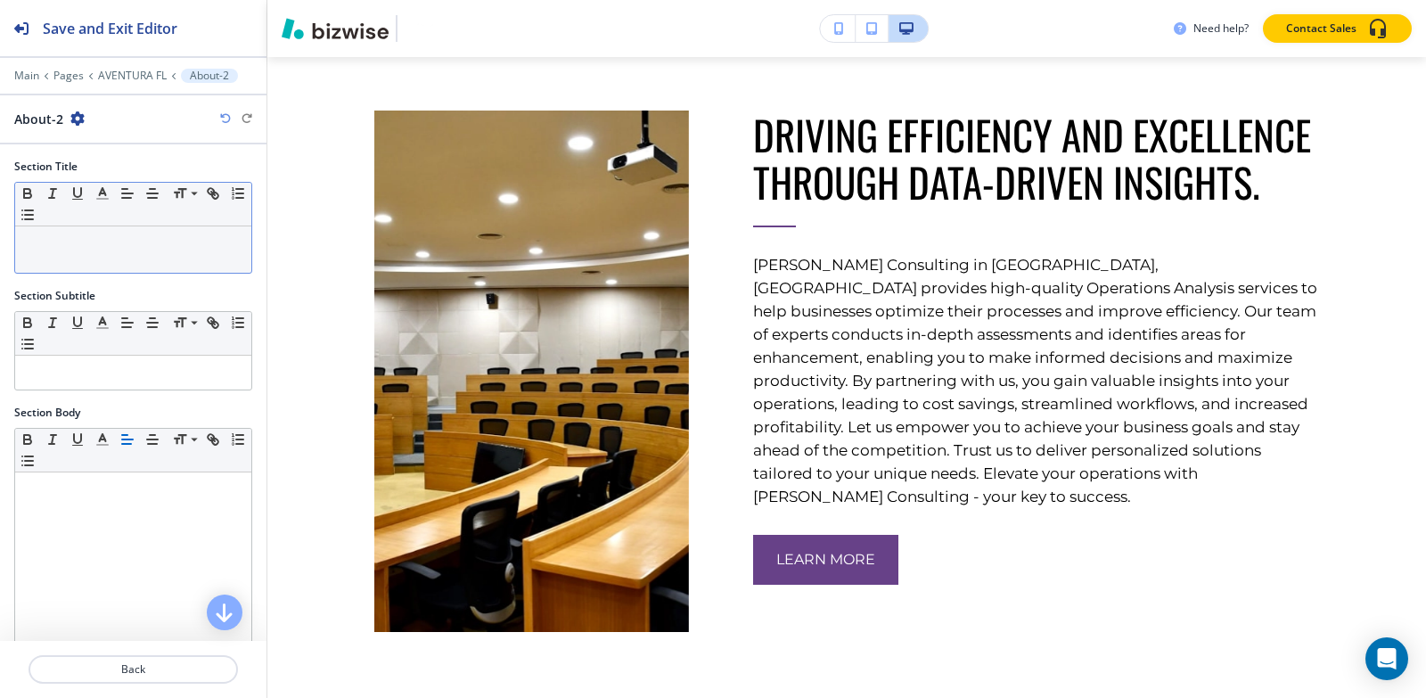
click at [119, 238] on p at bounding box center [133, 243] width 218 height 16
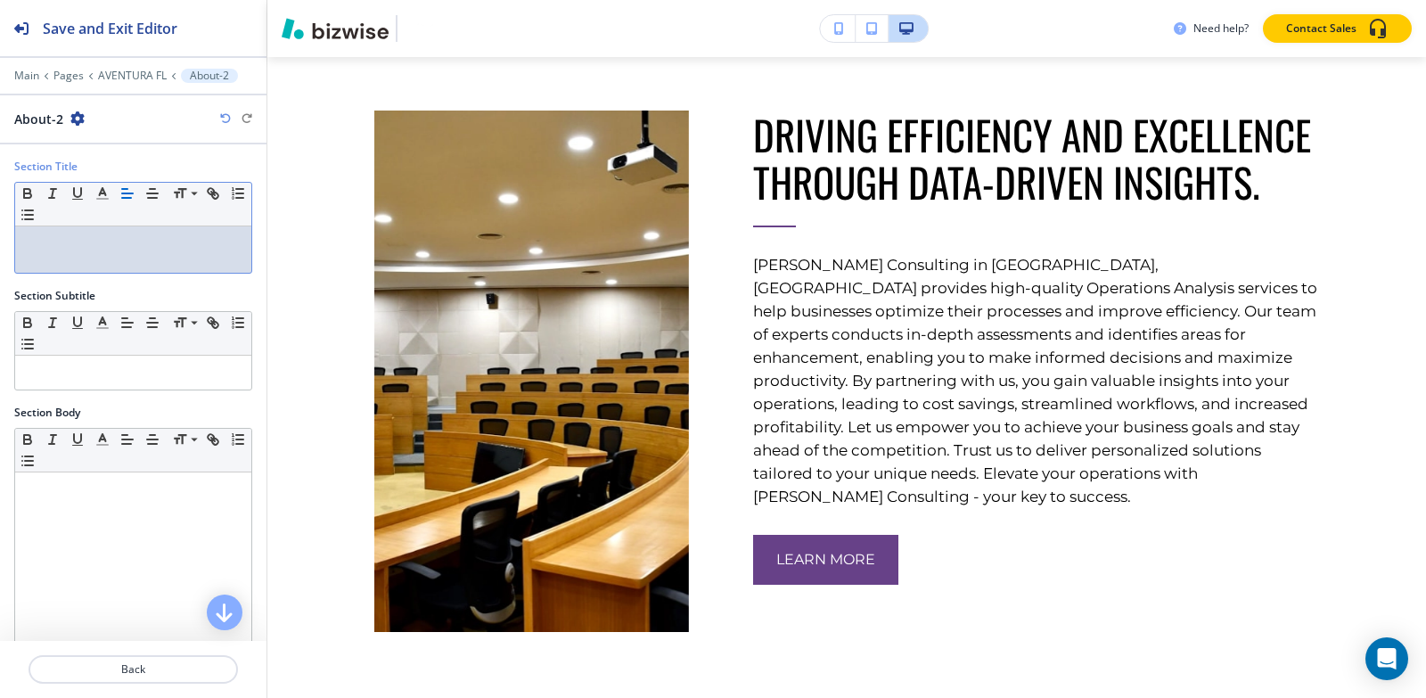
scroll to position [315, 0]
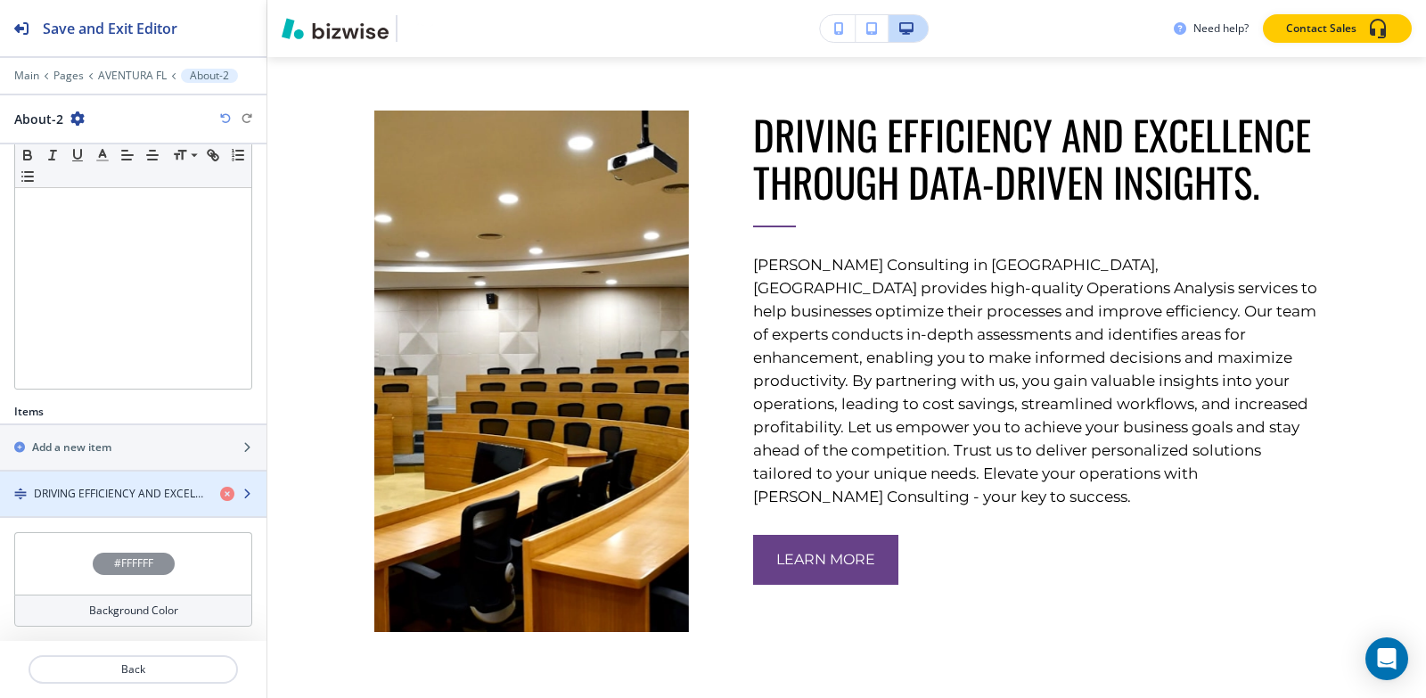
click at [137, 484] on div "button" at bounding box center [133, 478] width 266 height 14
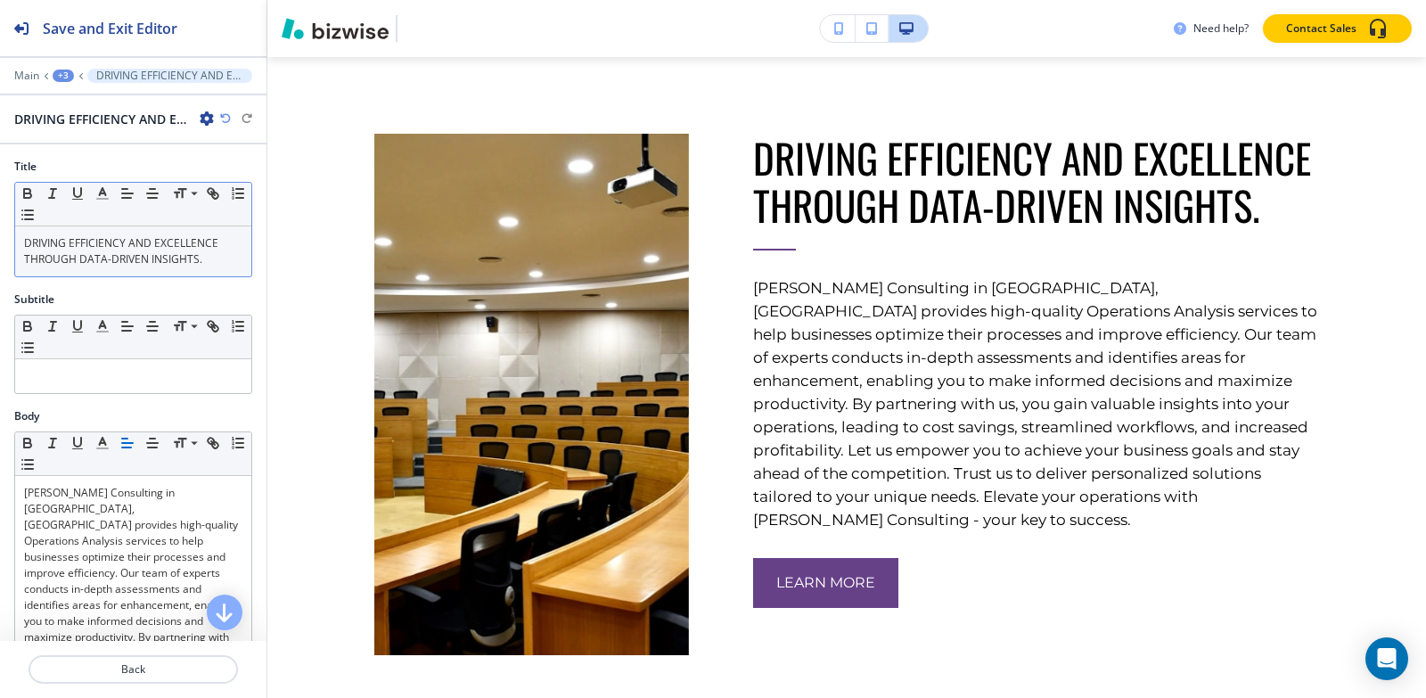
scroll to position [861, 0]
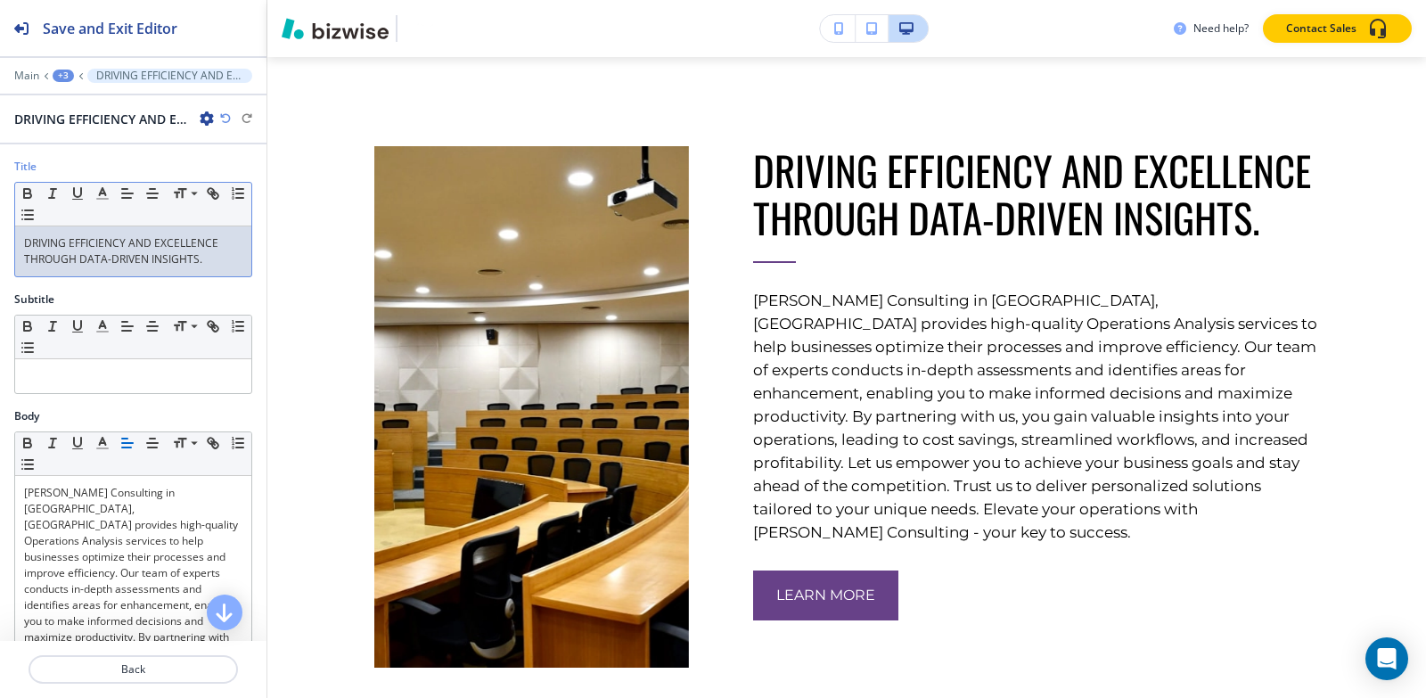
click at [136, 258] on p "DRIVING EFFICIENCY AND EXCELLENCE THROUGH DATA-DRIVEN INSIGHTS." at bounding box center [133, 251] width 218 height 32
click at [148, 315] on button "button" at bounding box center [152, 325] width 25 height 21
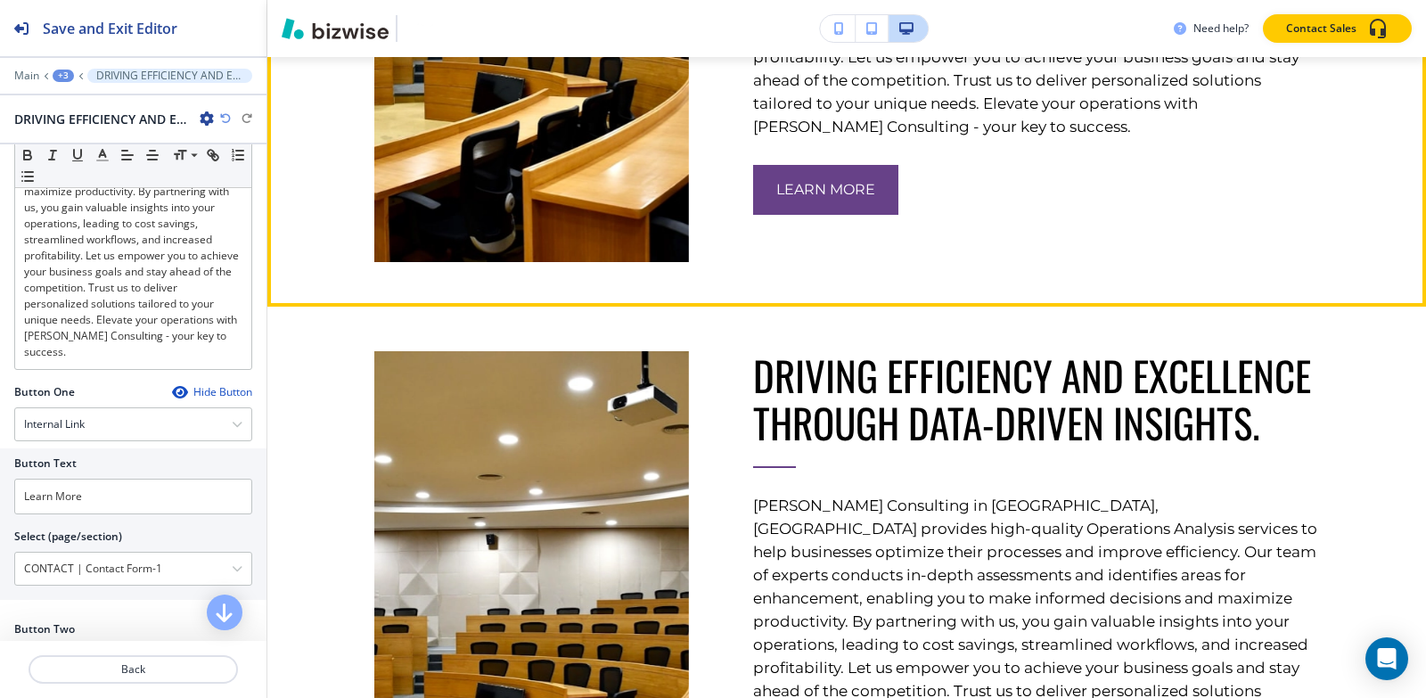
scroll to position [1485, 0]
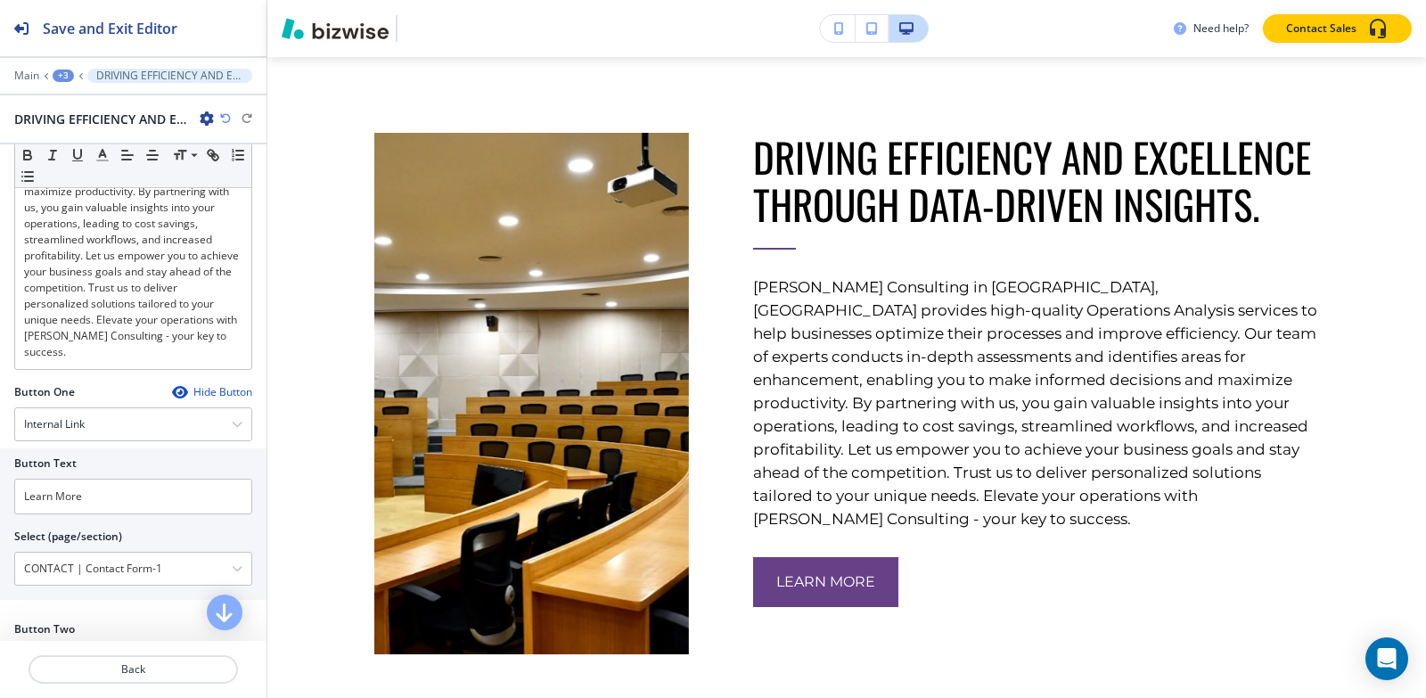
click at [62, 72] on div "+3" at bounding box center [63, 76] width 21 height 12
click at [81, 160] on p "About-2" at bounding box center [109, 168] width 91 height 16
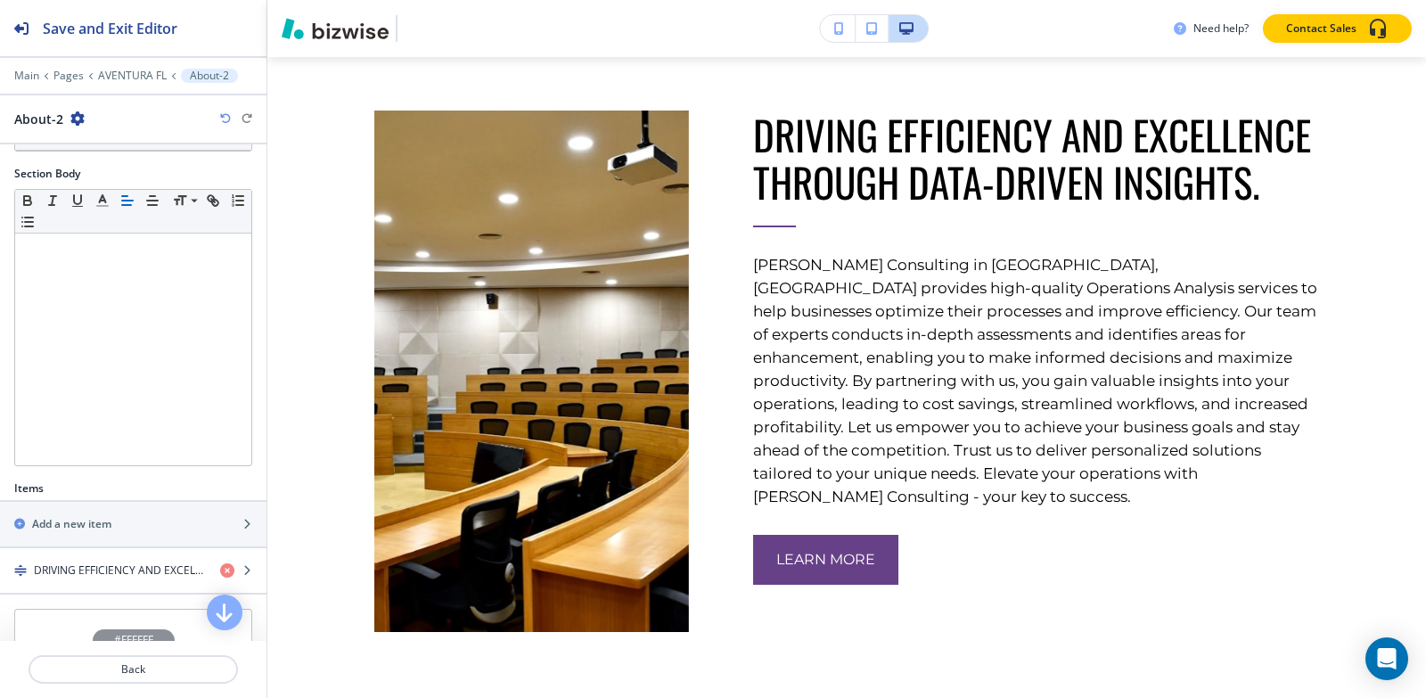
scroll to position [315, 0]
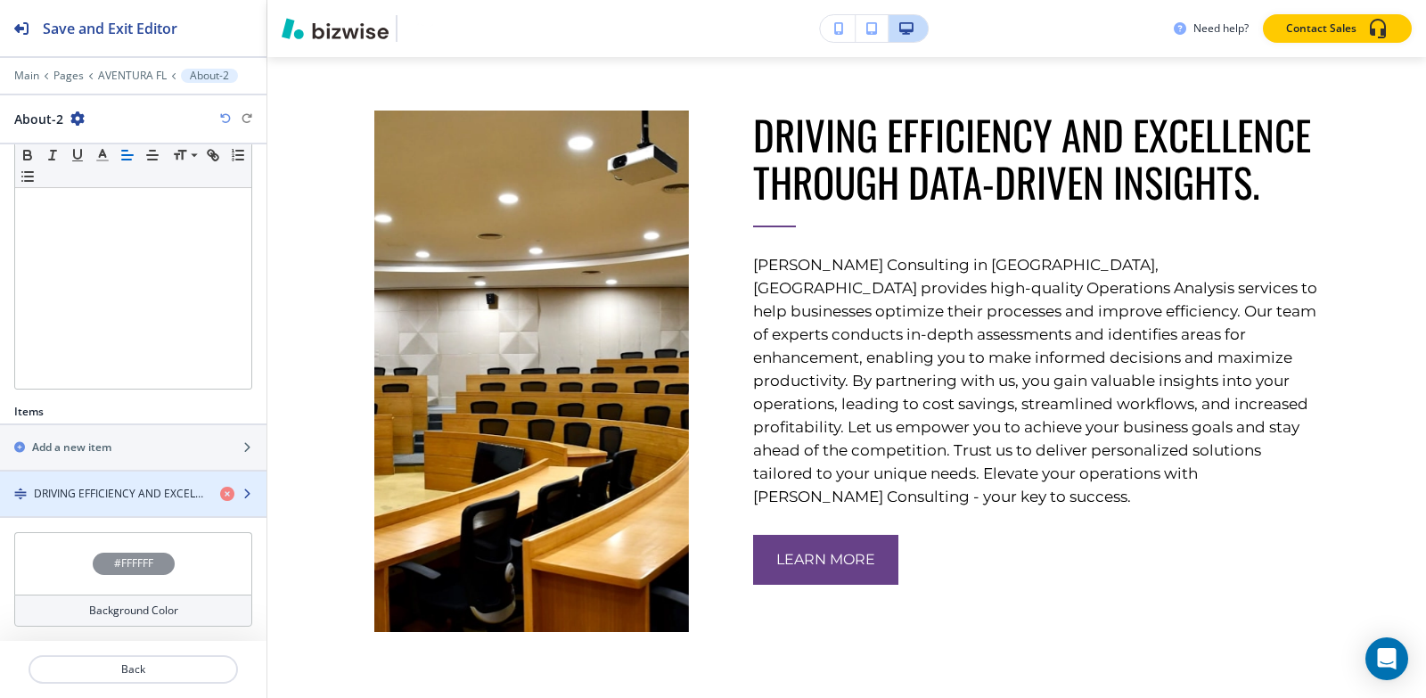
click at [94, 484] on div "button" at bounding box center [133, 478] width 266 height 14
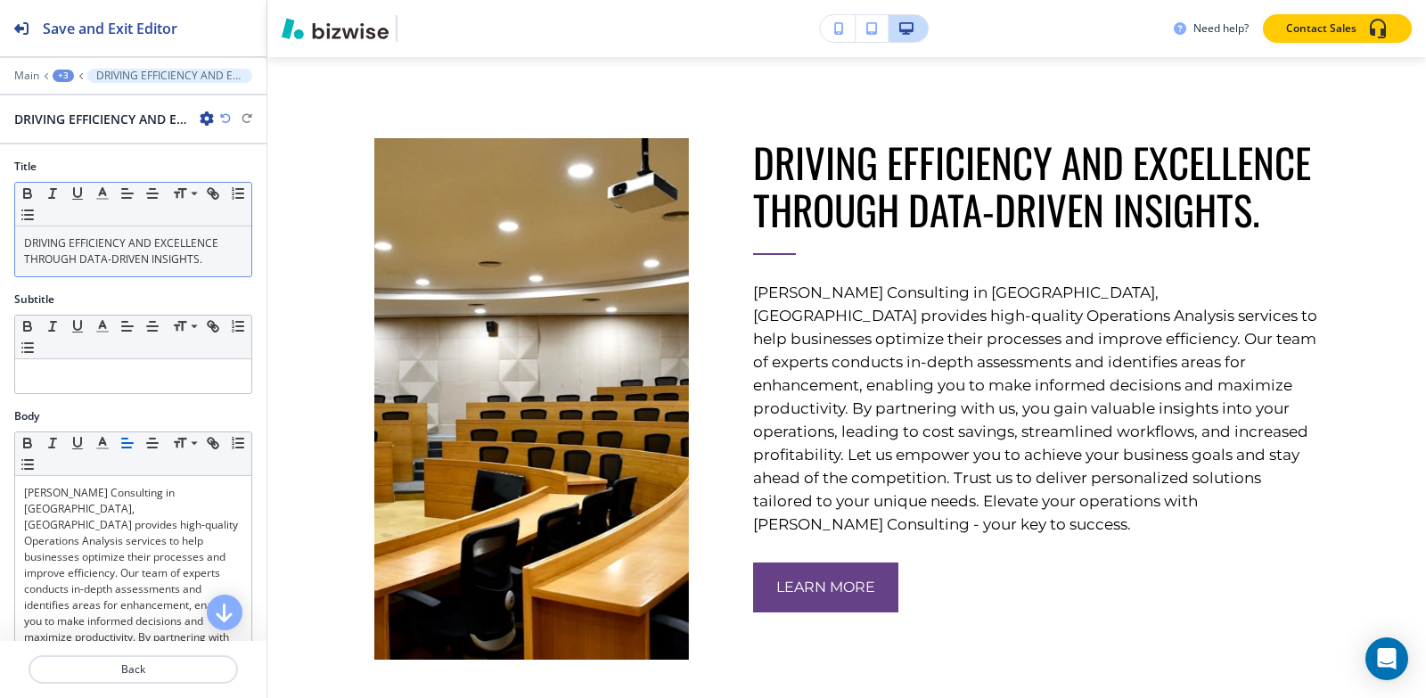
scroll to position [861, 0]
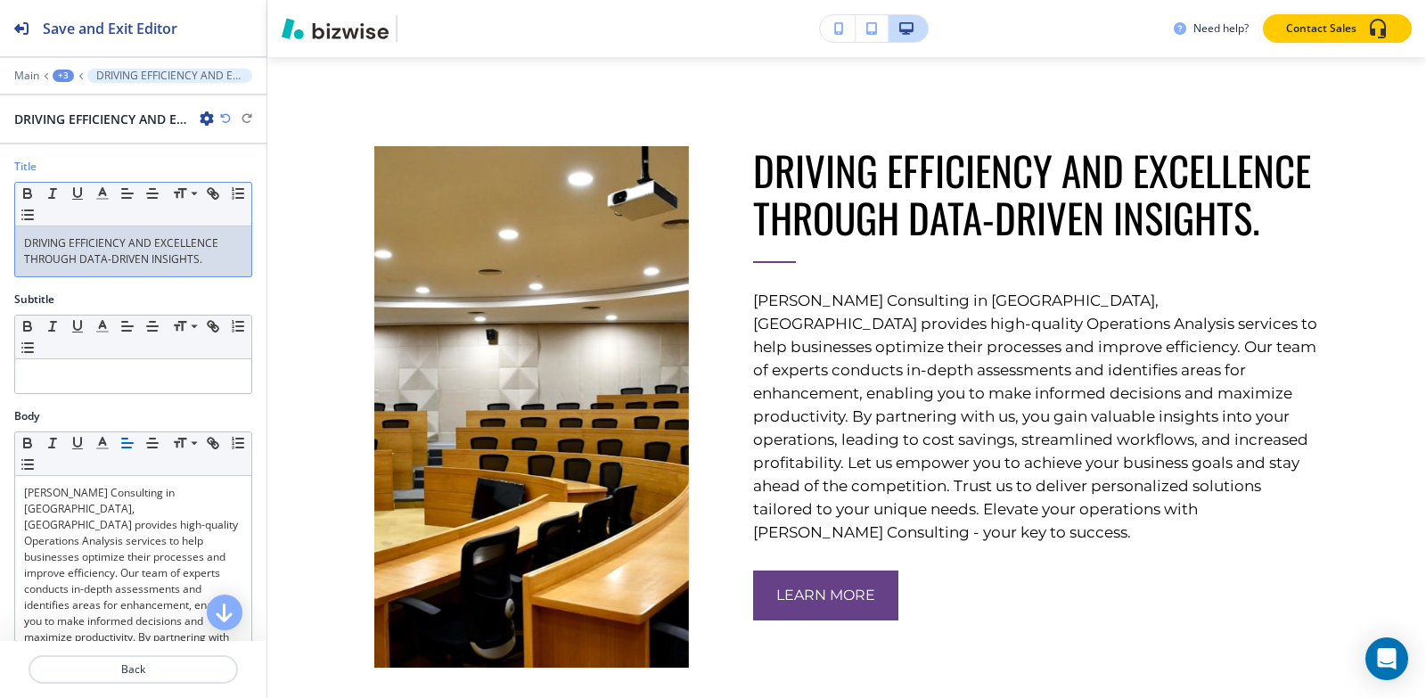
click at [121, 249] on p "DRIVING EFFICIENCY AND EXCELLENCE THROUGH DATA-DRIVEN INSIGHTS." at bounding box center [133, 251] width 218 height 32
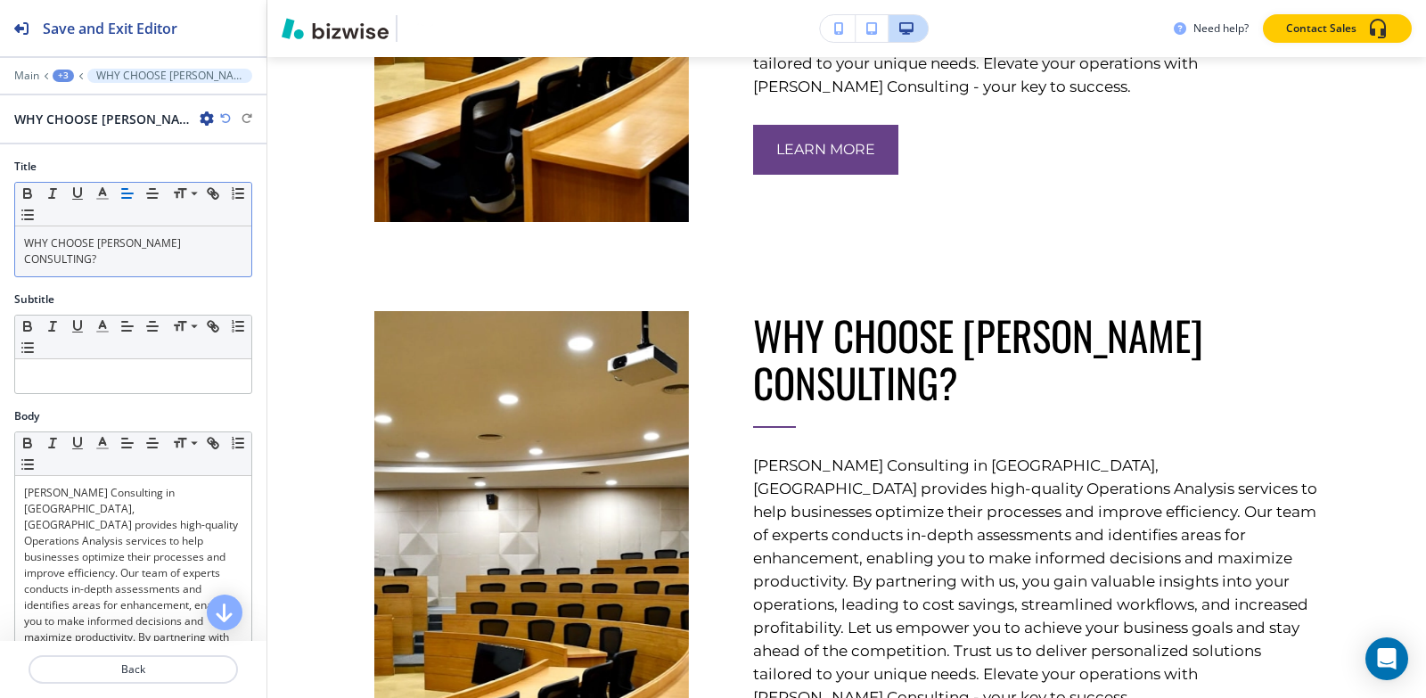
click at [69, 78] on div "+3" at bounding box center [63, 76] width 21 height 12
click at [98, 143] on p "AVENTURA FL" at bounding box center [109, 136] width 91 height 16
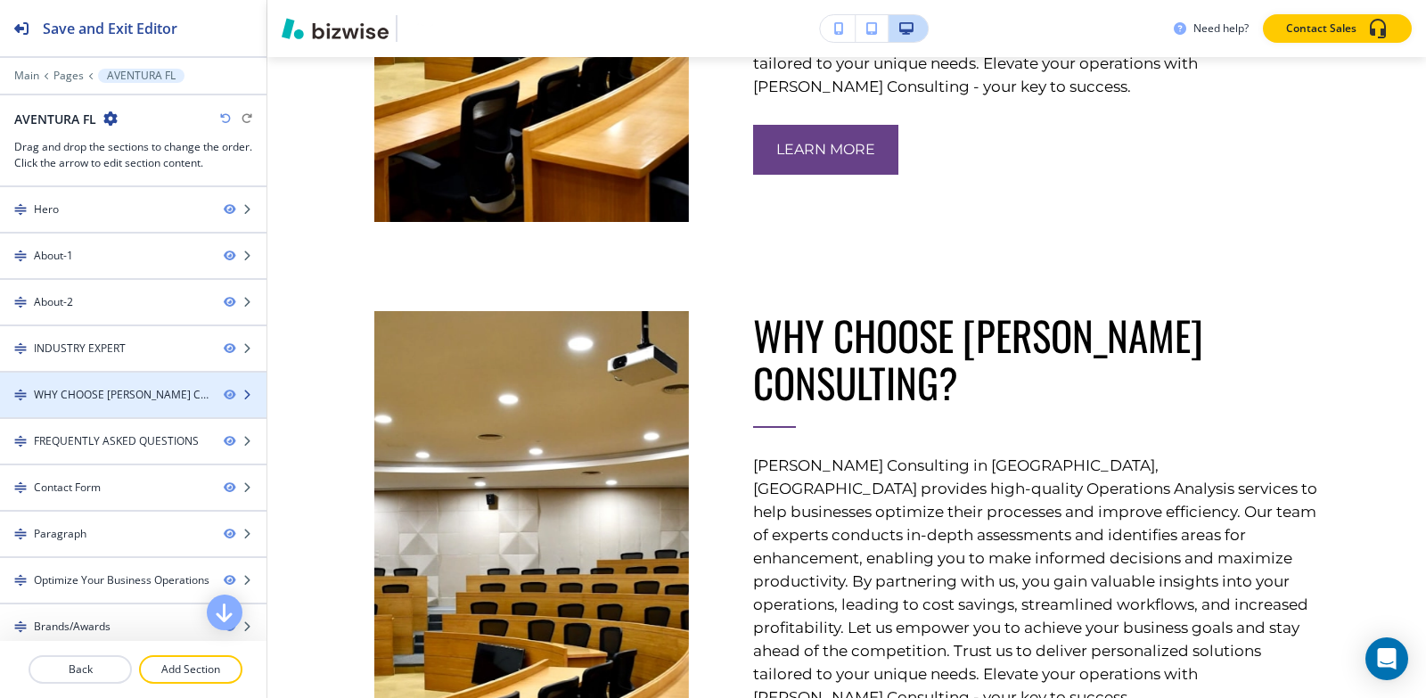
click at [105, 394] on div "WHY CHOOSE [PERSON_NAME] CONSULTING?" at bounding box center [122, 395] width 176 height 16
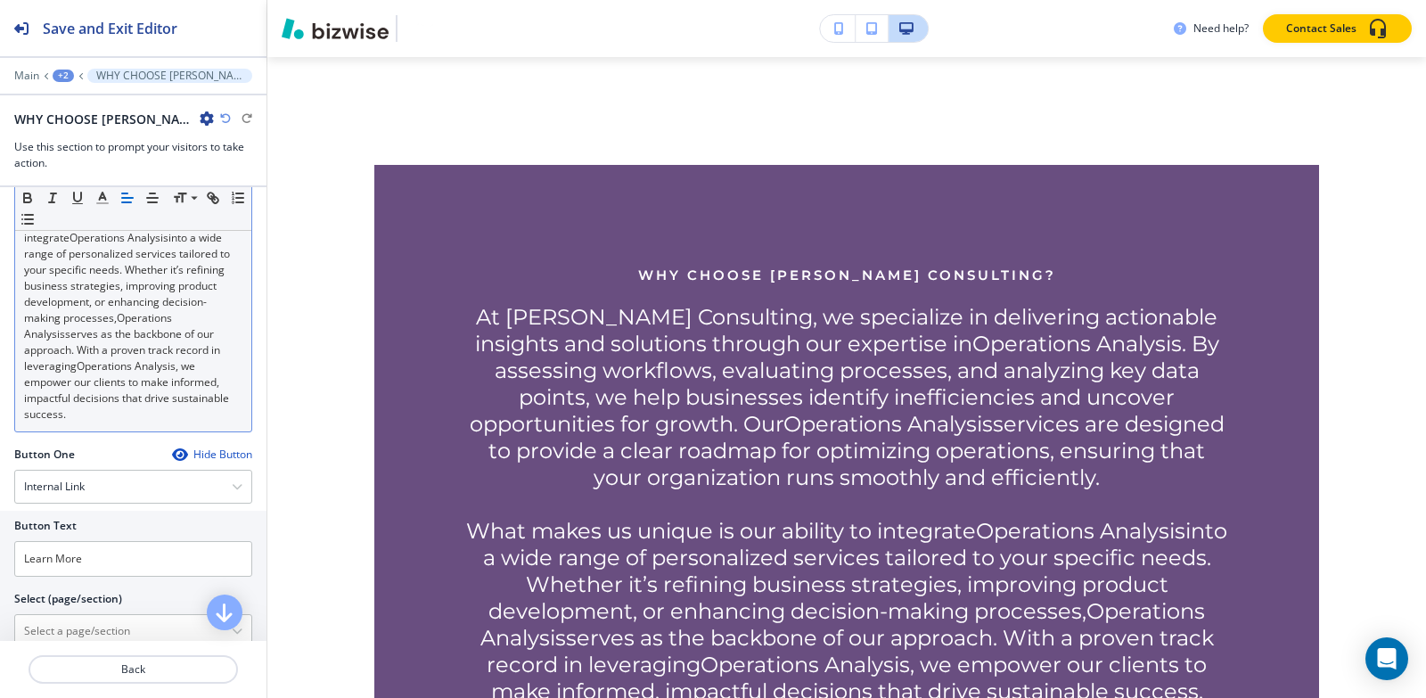
scroll to position [2555, 0]
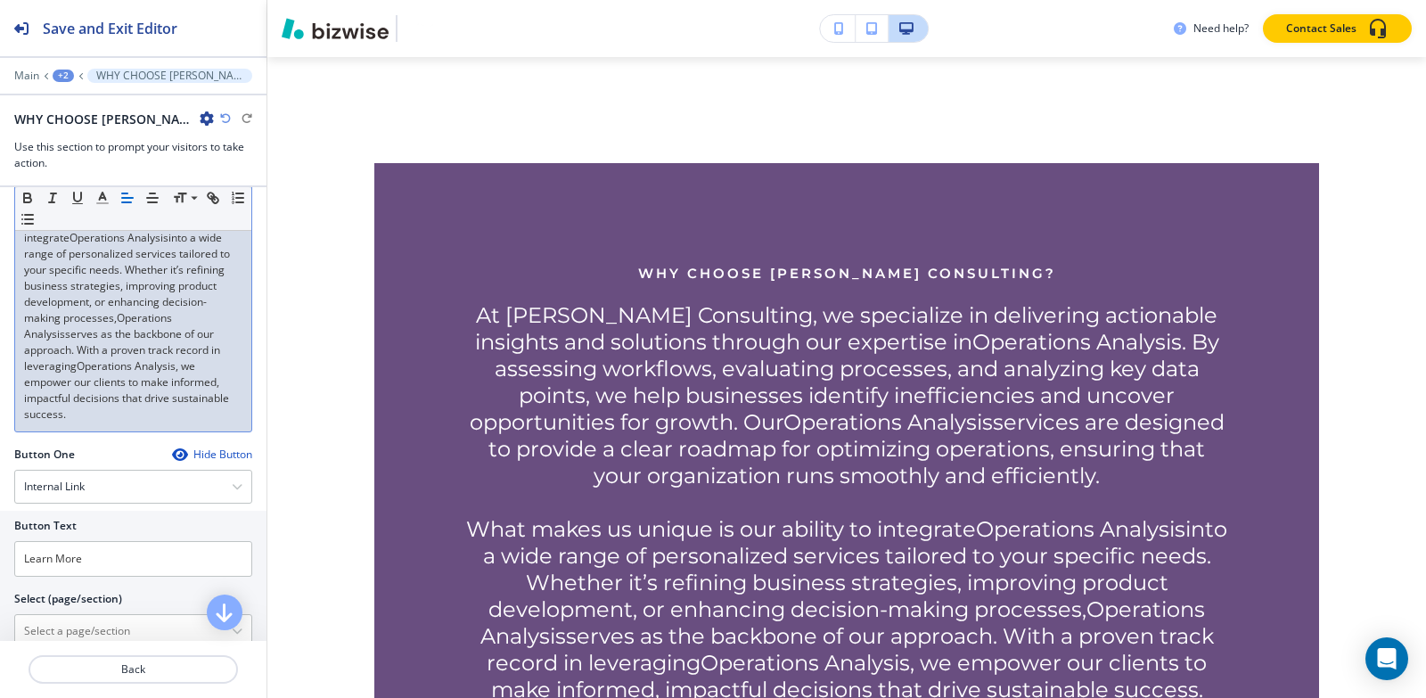
click at [103, 393] on link ", we empower our clients to make informed, impactful decisions that drive susta…" at bounding box center [128, 389] width 208 height 63
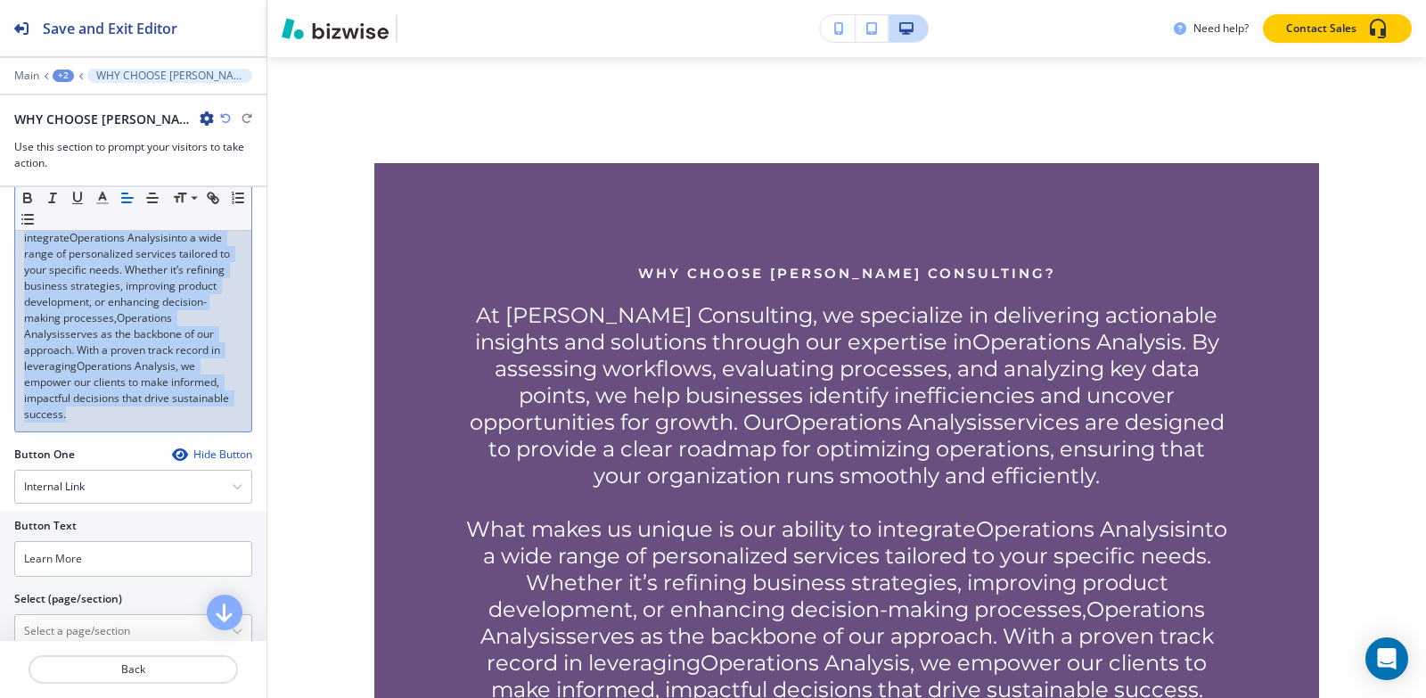
click at [70, 75] on div "+2" at bounding box center [63, 76] width 21 height 12
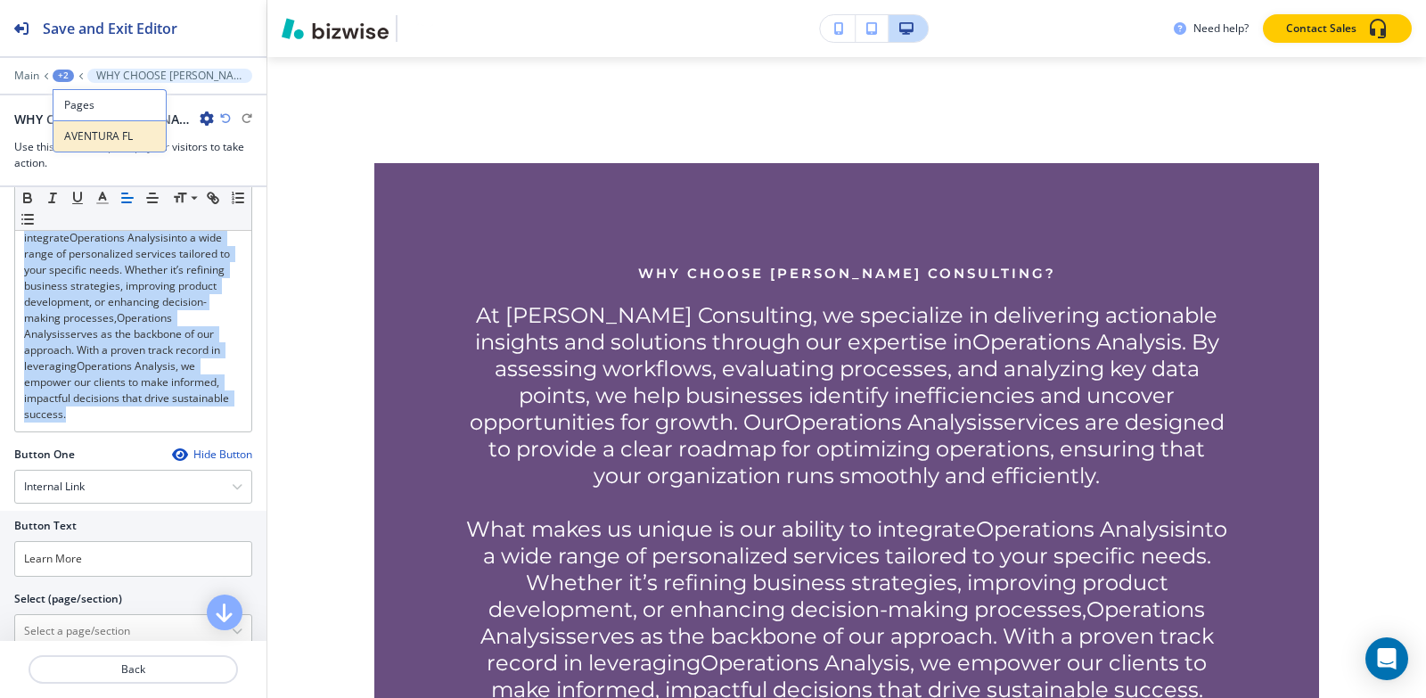
click at [78, 127] on button "AVENTURA FL" at bounding box center [110, 136] width 114 height 32
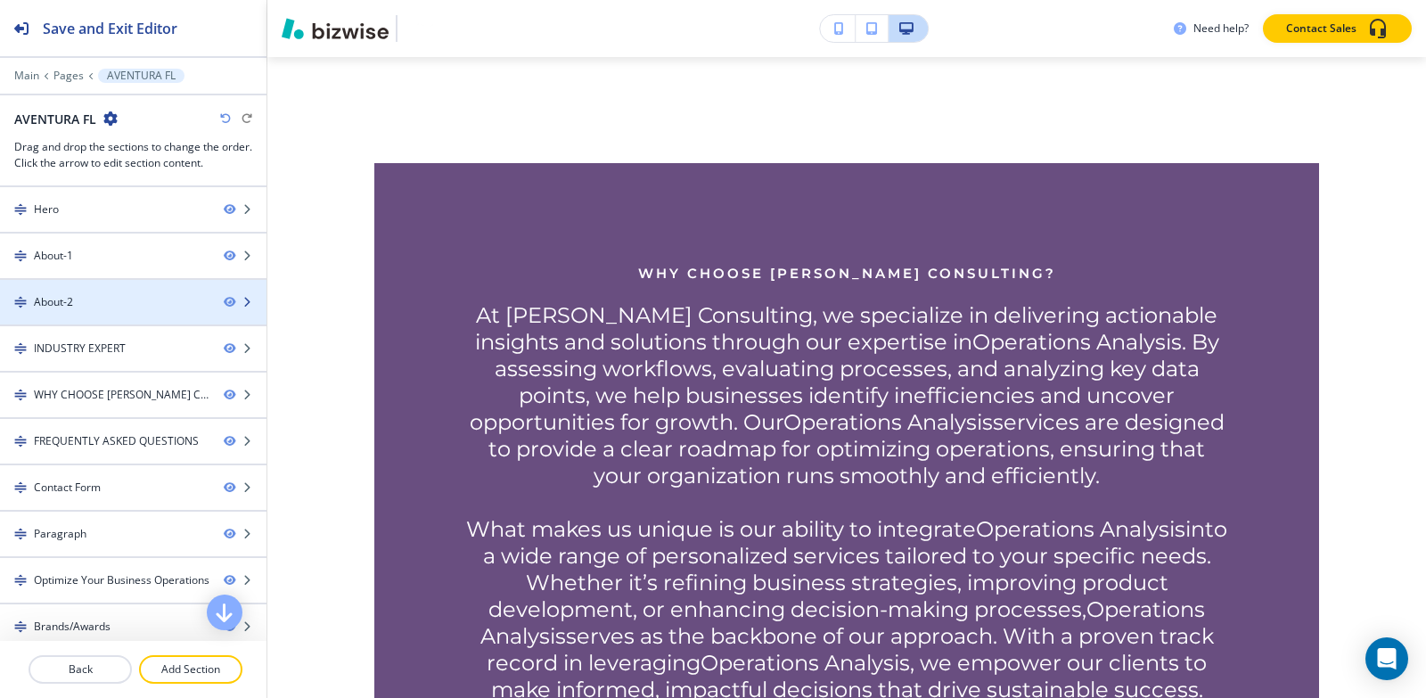
click at [130, 303] on div "About-2" at bounding box center [104, 302] width 209 height 16
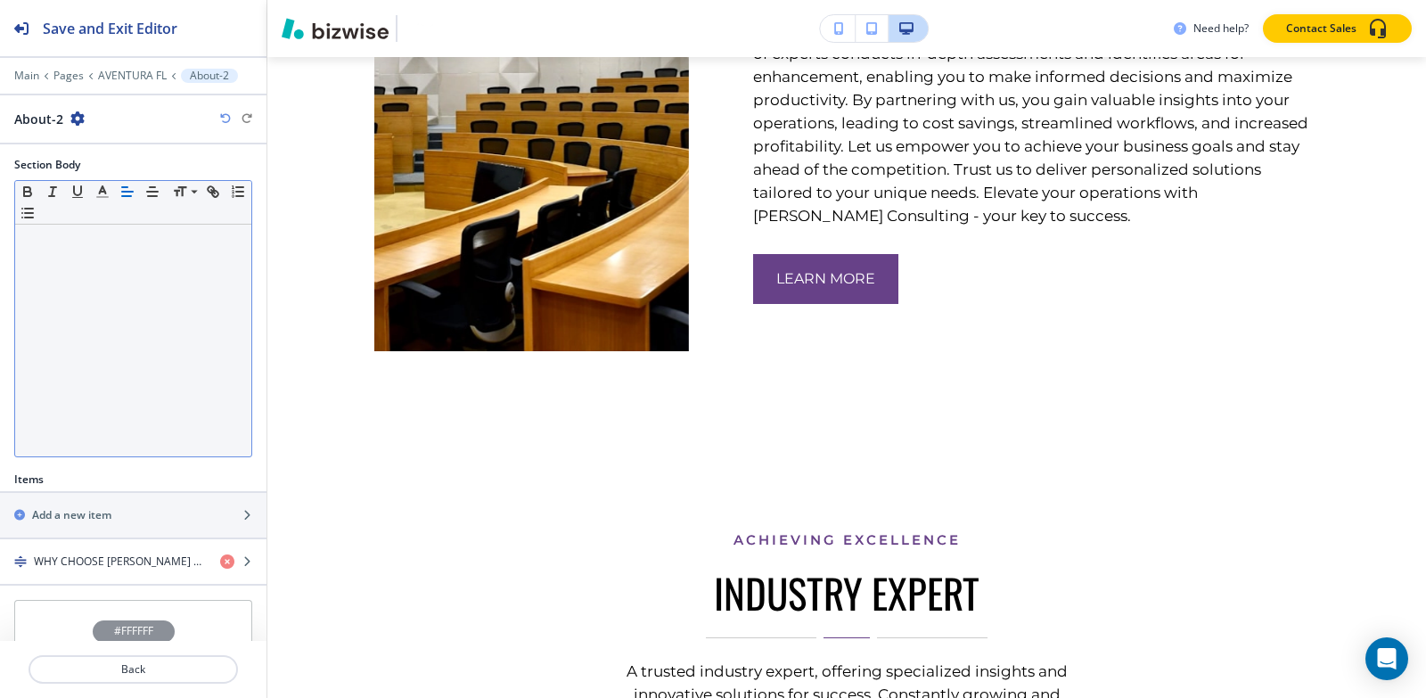
scroll to position [315, 0]
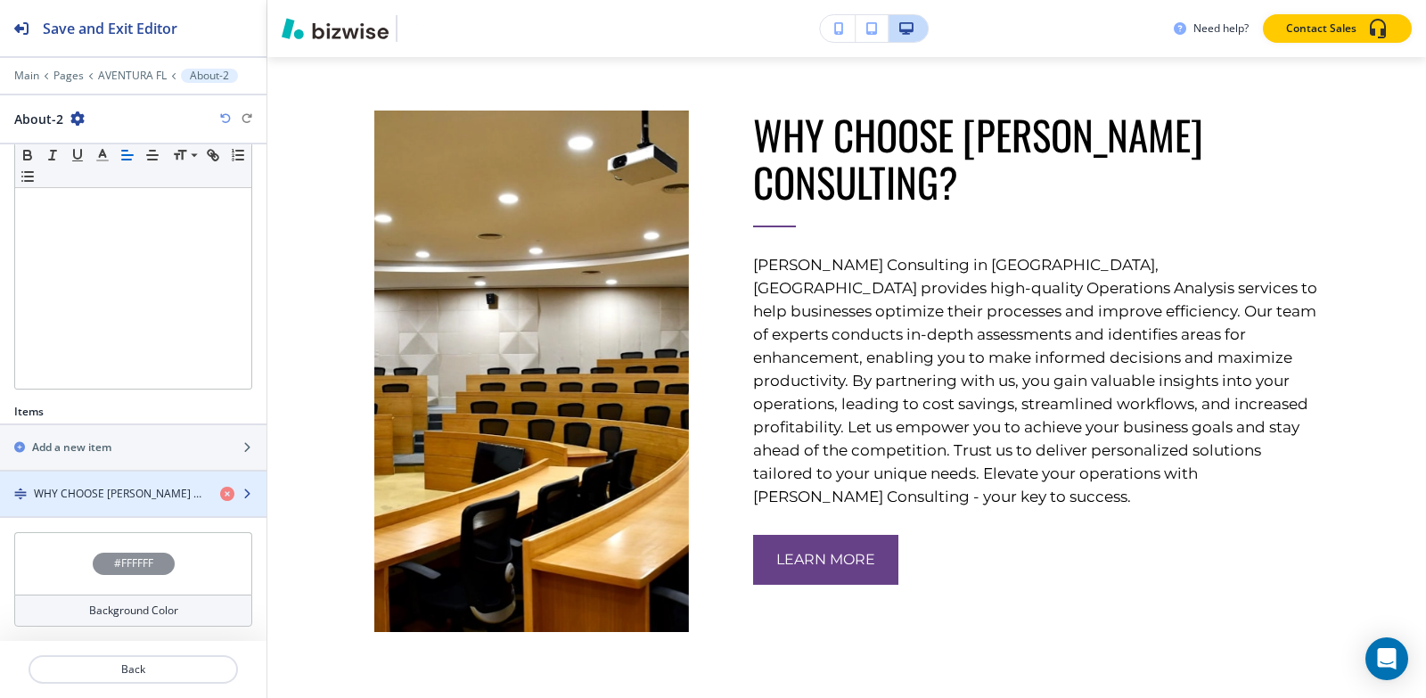
click at [110, 484] on div "button" at bounding box center [133, 478] width 266 height 14
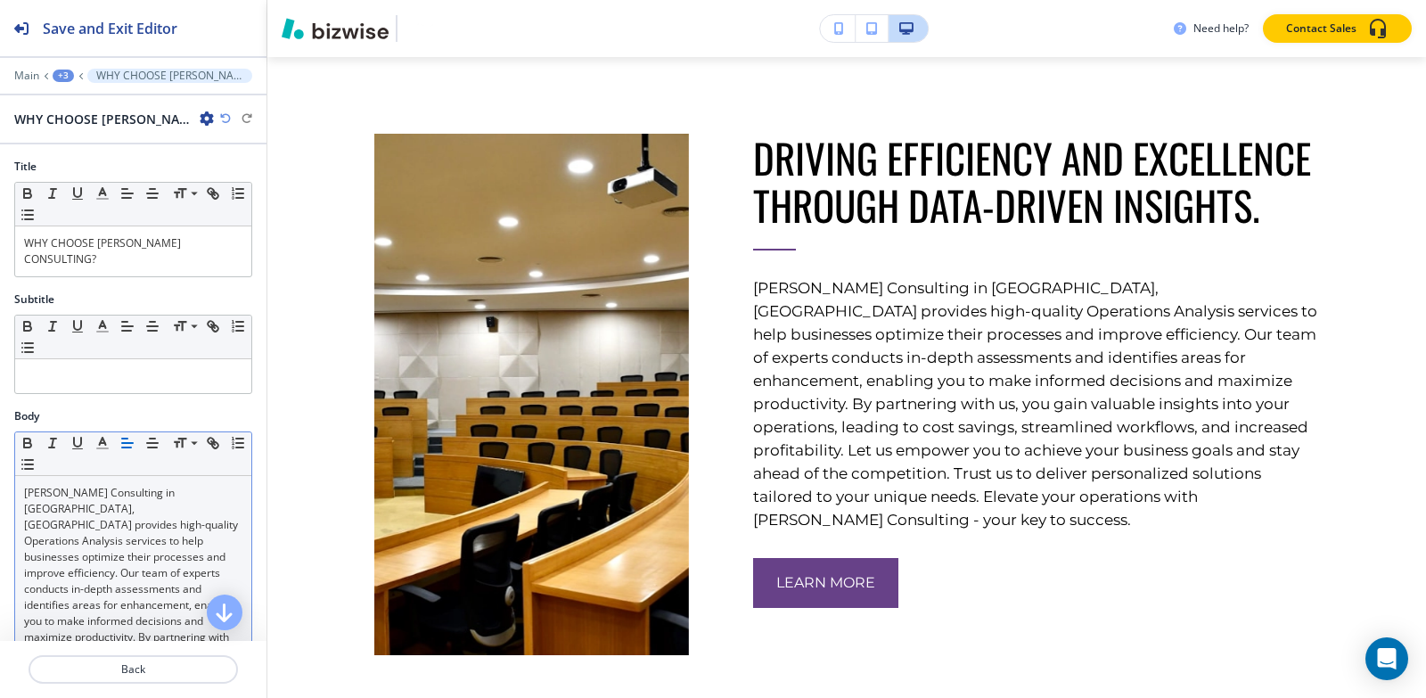
scroll to position [861, 0]
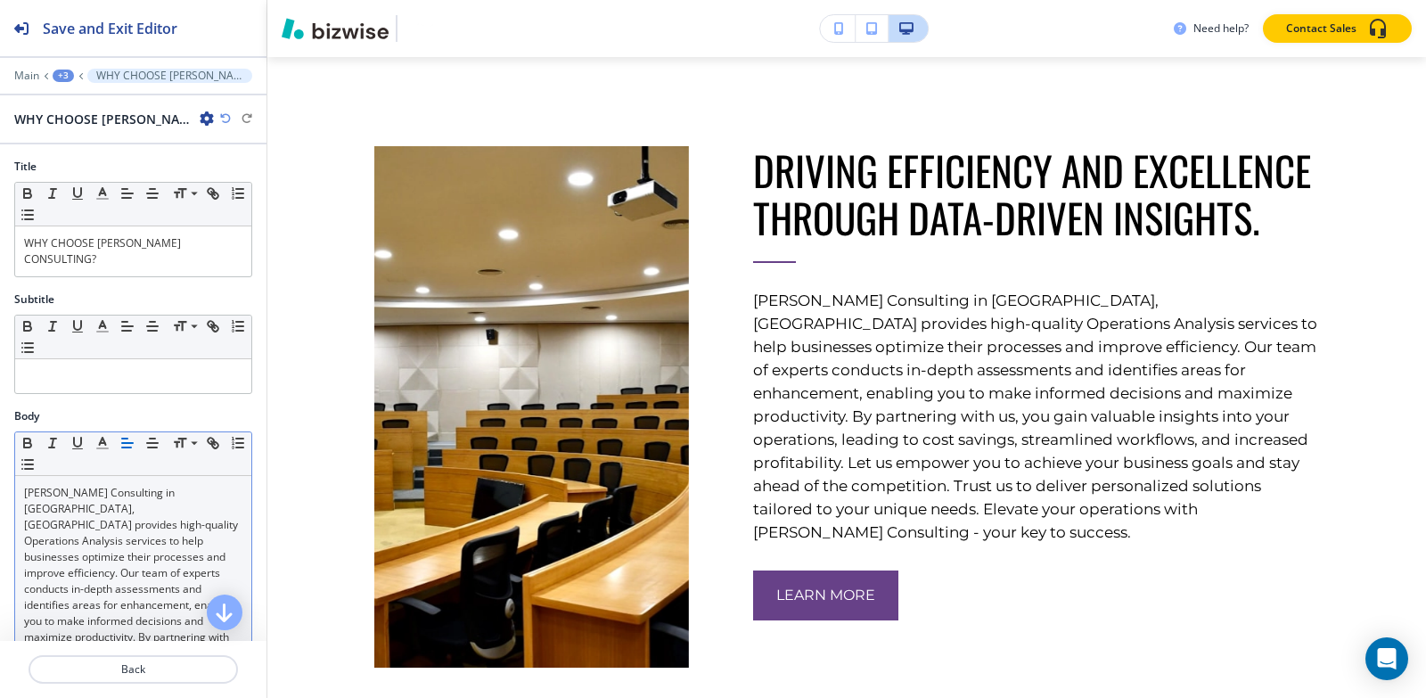
click at [135, 526] on p "[PERSON_NAME] Consulting in [GEOGRAPHIC_DATA], [GEOGRAPHIC_DATA] provides high-…" at bounding box center [133, 645] width 218 height 321
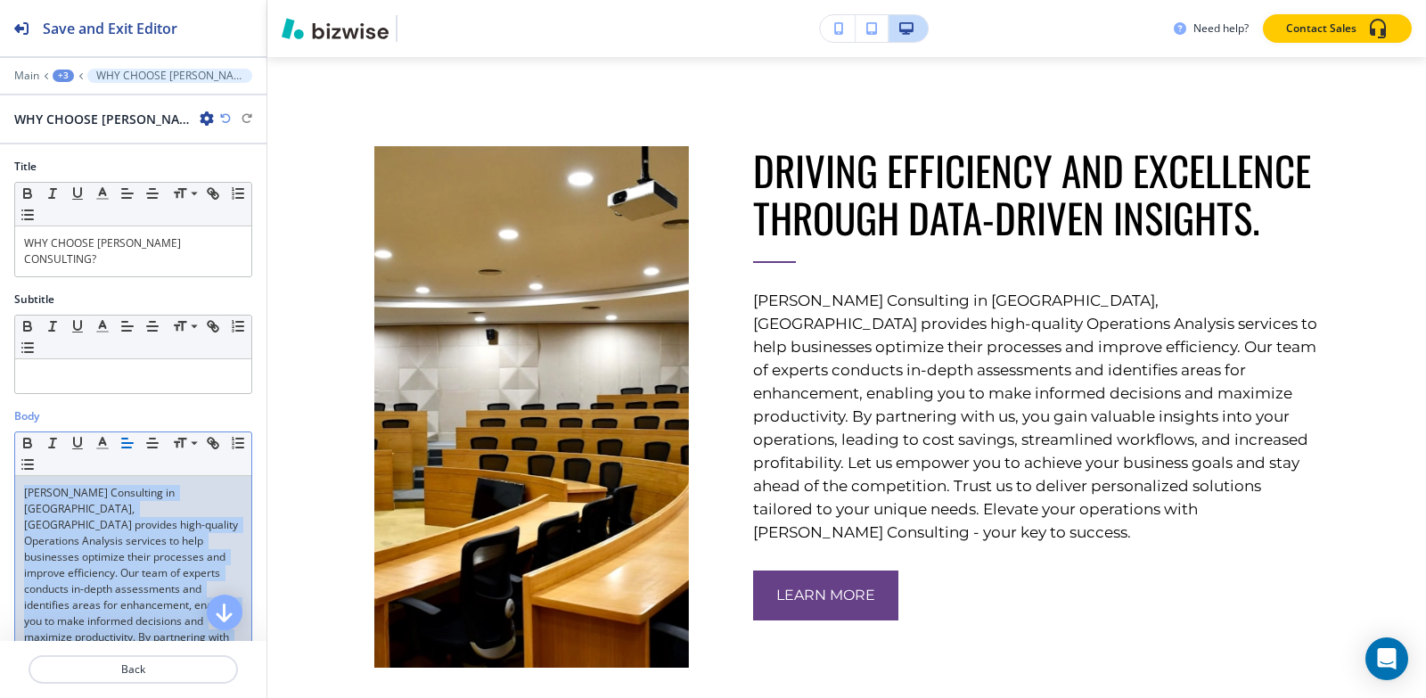
paste div
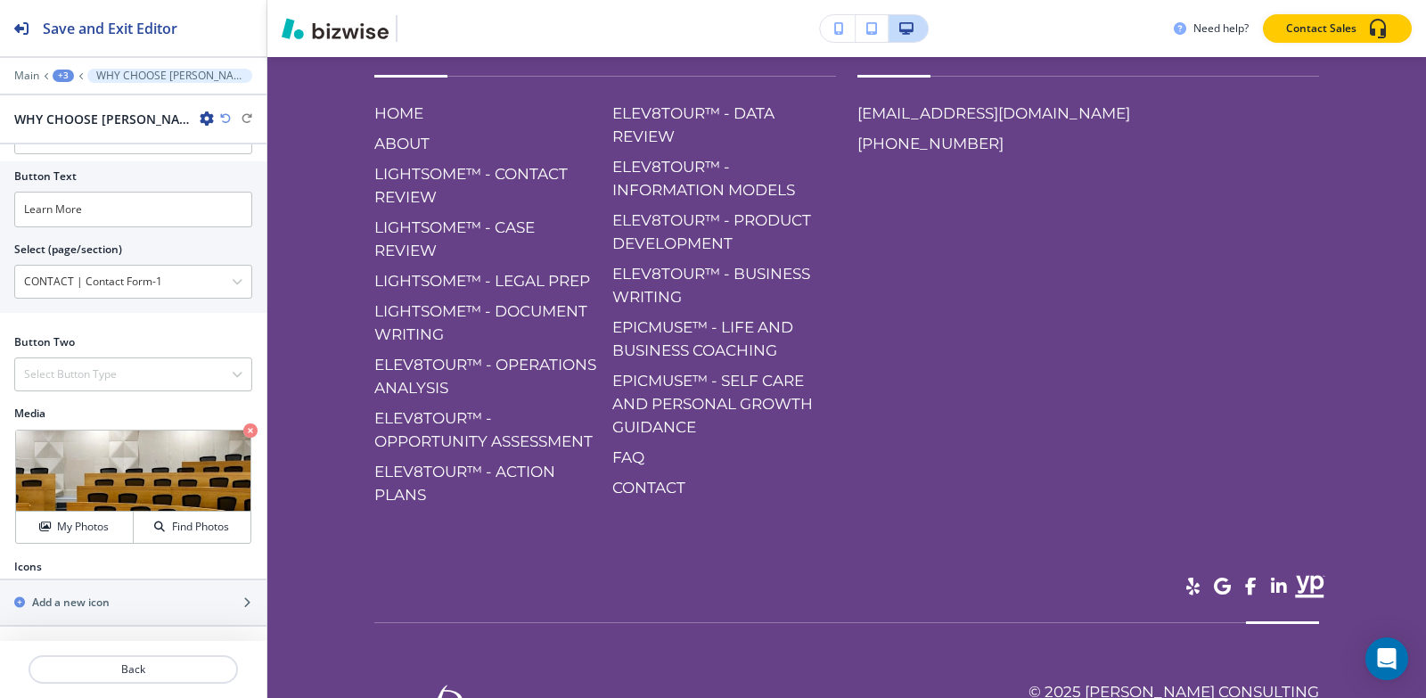
scroll to position [8525, 0]
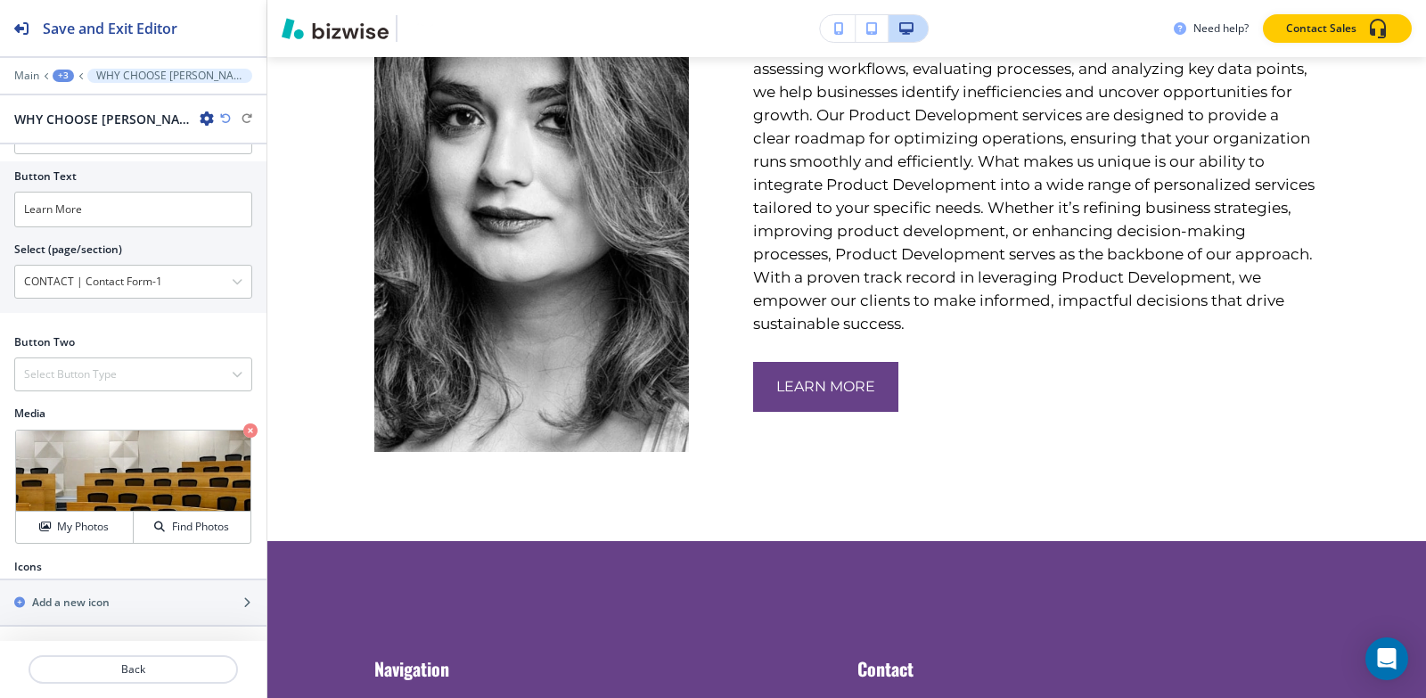
click at [61, 84] on div at bounding box center [133, 88] width 266 height 11
click at [61, 78] on div "+3" at bounding box center [63, 76] width 21 height 12
click at [96, 143] on p "AVENTURA FL" at bounding box center [109, 136] width 91 height 16
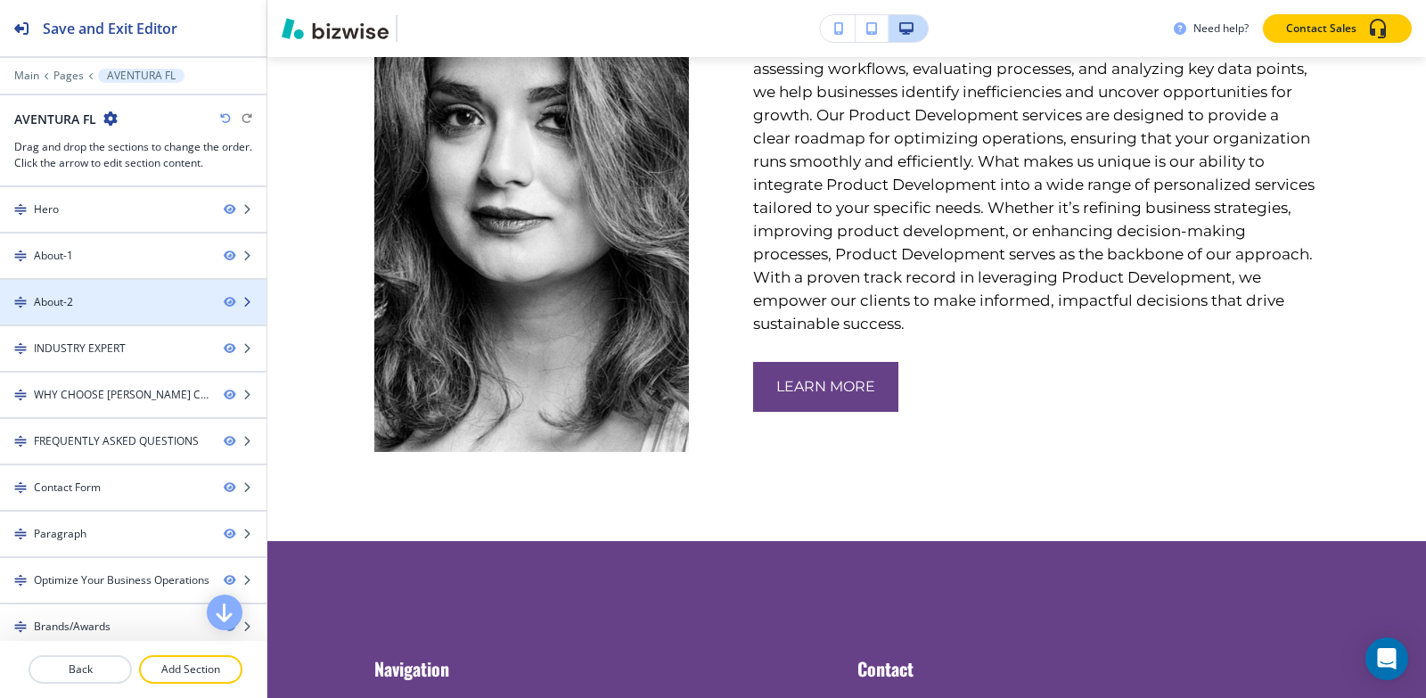
click at [112, 294] on div "About-2" at bounding box center [104, 302] width 209 height 16
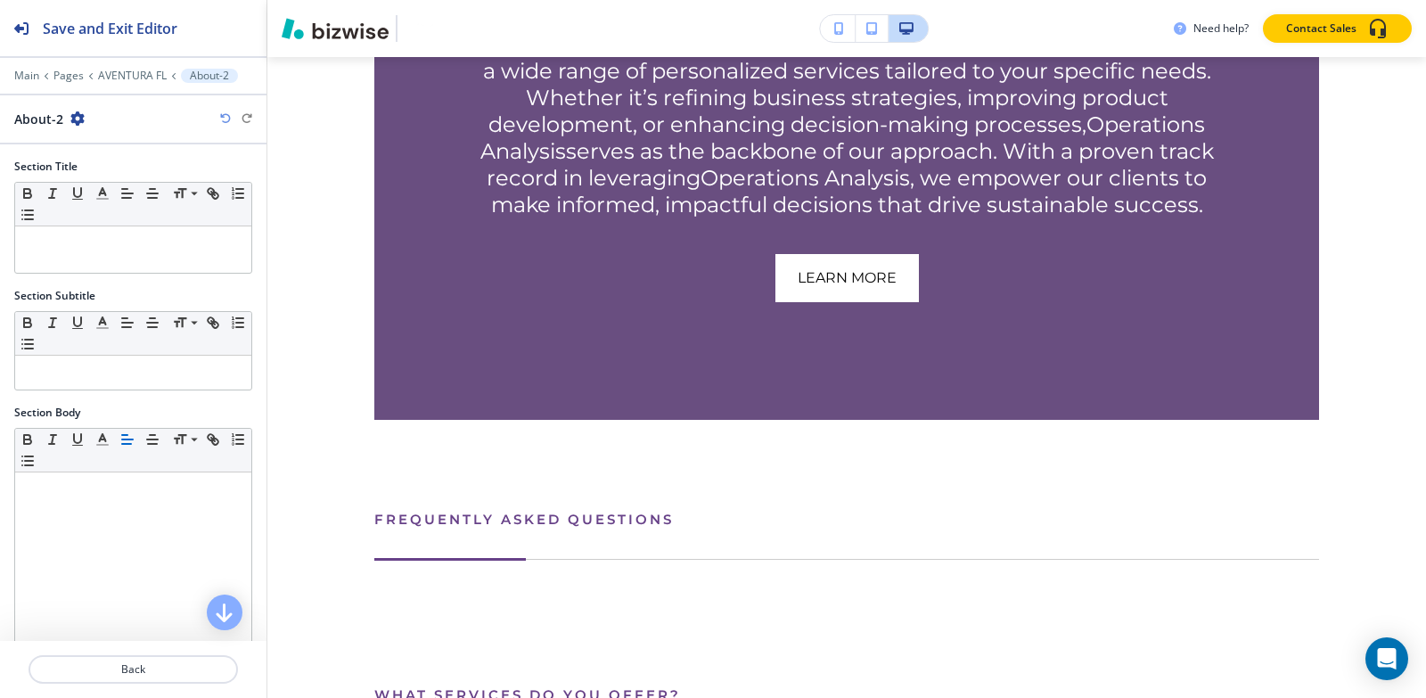
click at [70, 121] on icon "button" at bounding box center [77, 118] width 14 height 14
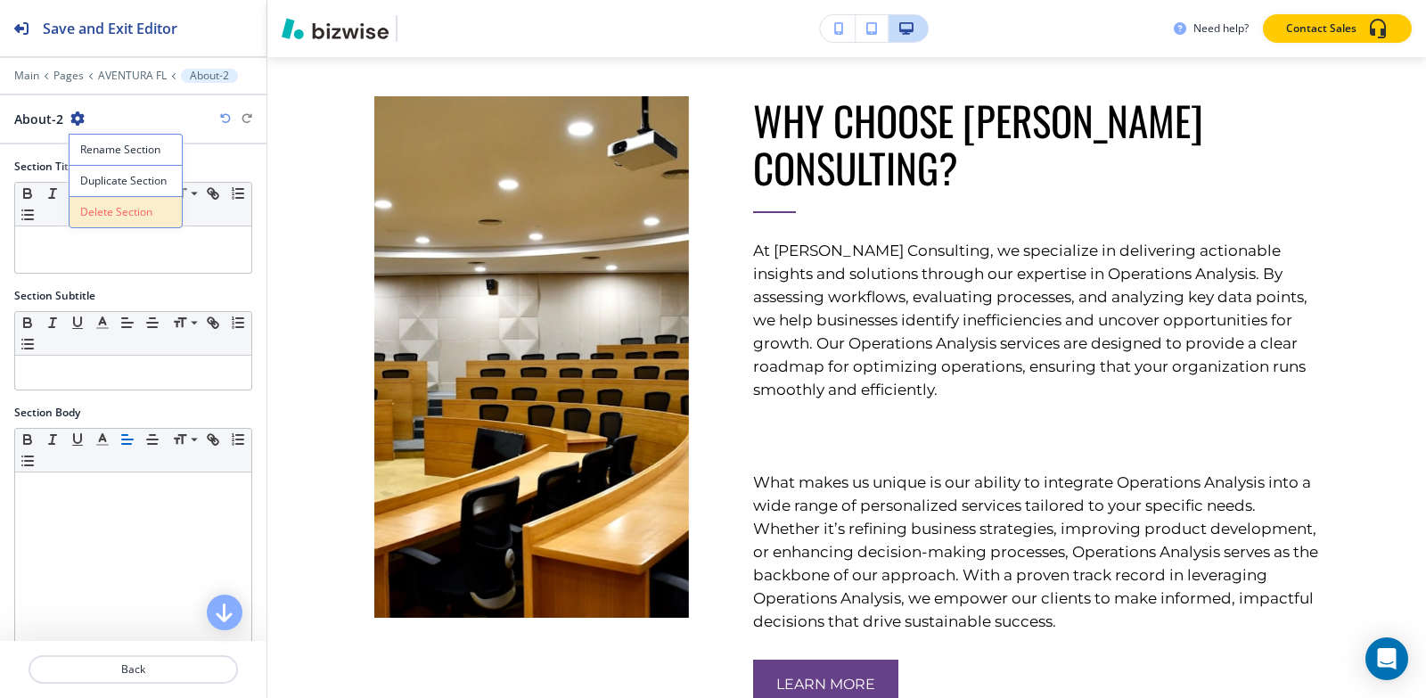
scroll to position [1507, 0]
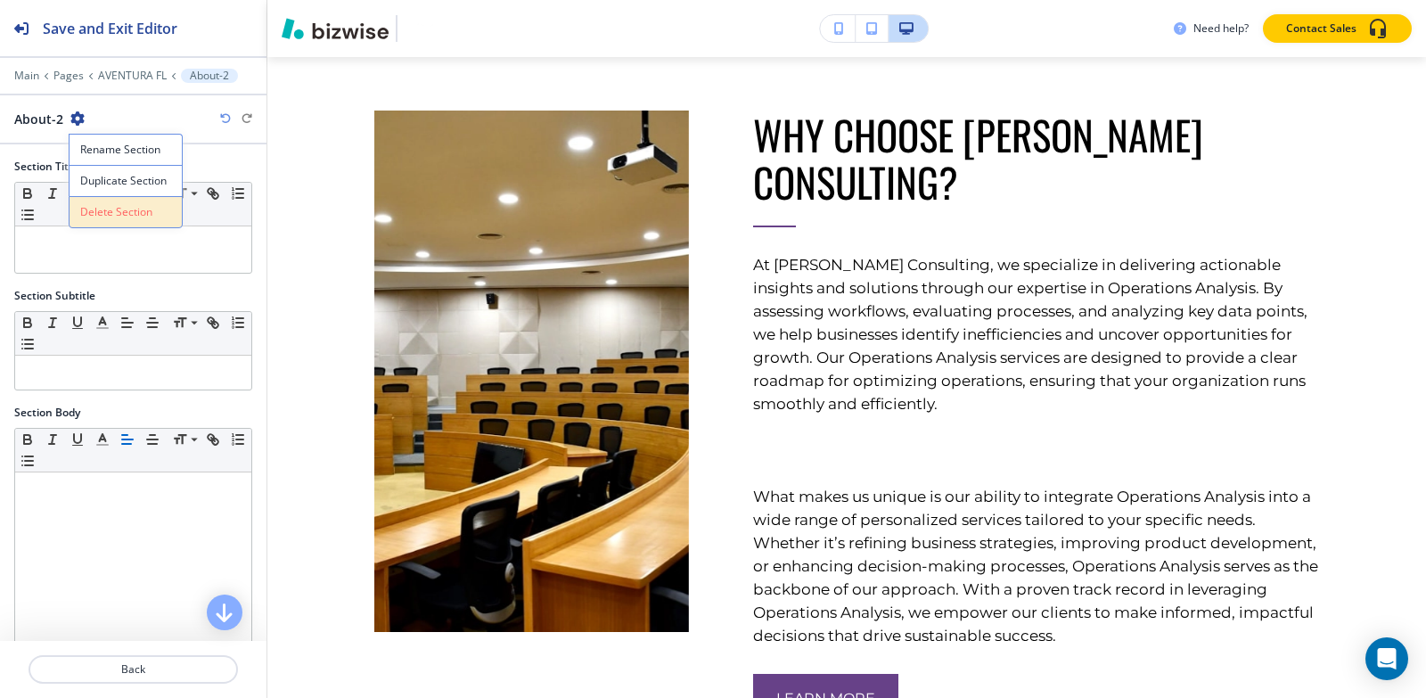
click at [117, 215] on p "Delete Section" at bounding box center [125, 212] width 91 height 16
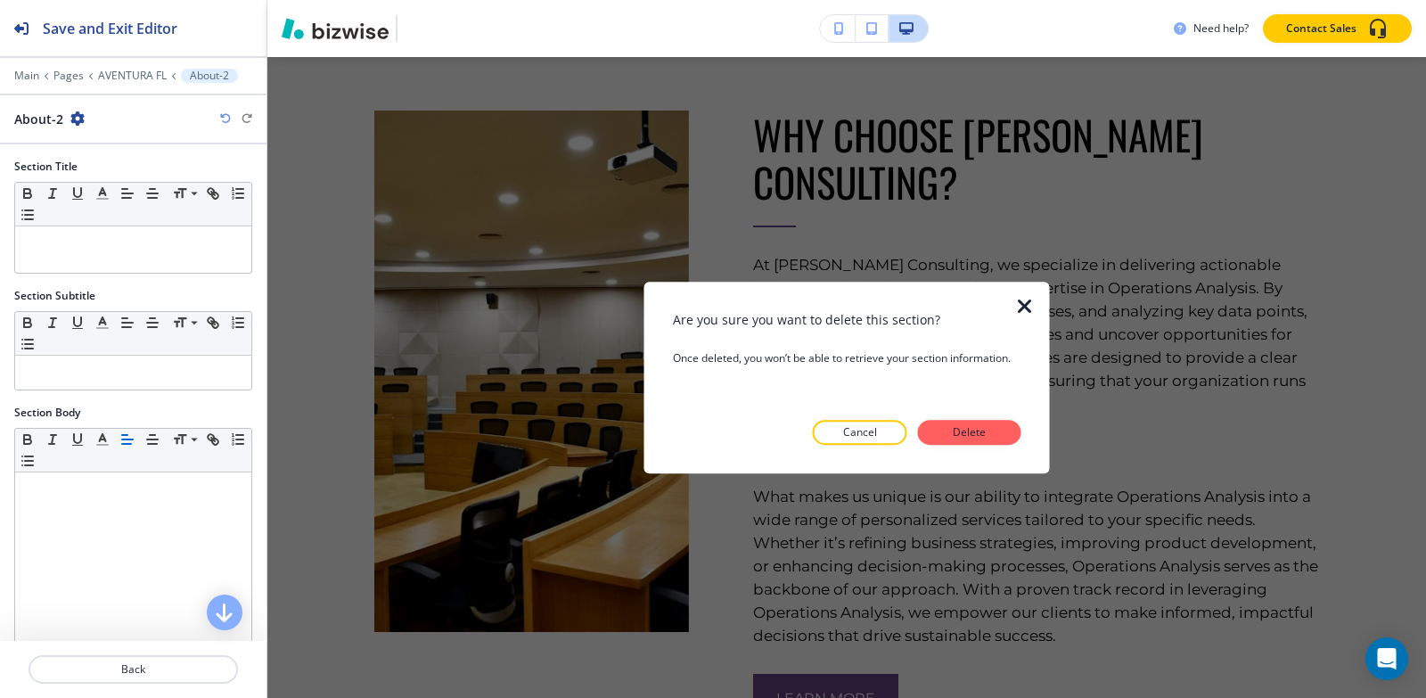
click at [965, 419] on div "Are you sure you want to delete this section? Once deleted, you won’t be able t…" at bounding box center [847, 377] width 348 height 135
click at [962, 428] on p "Delete" at bounding box center [969, 432] width 43 height 16
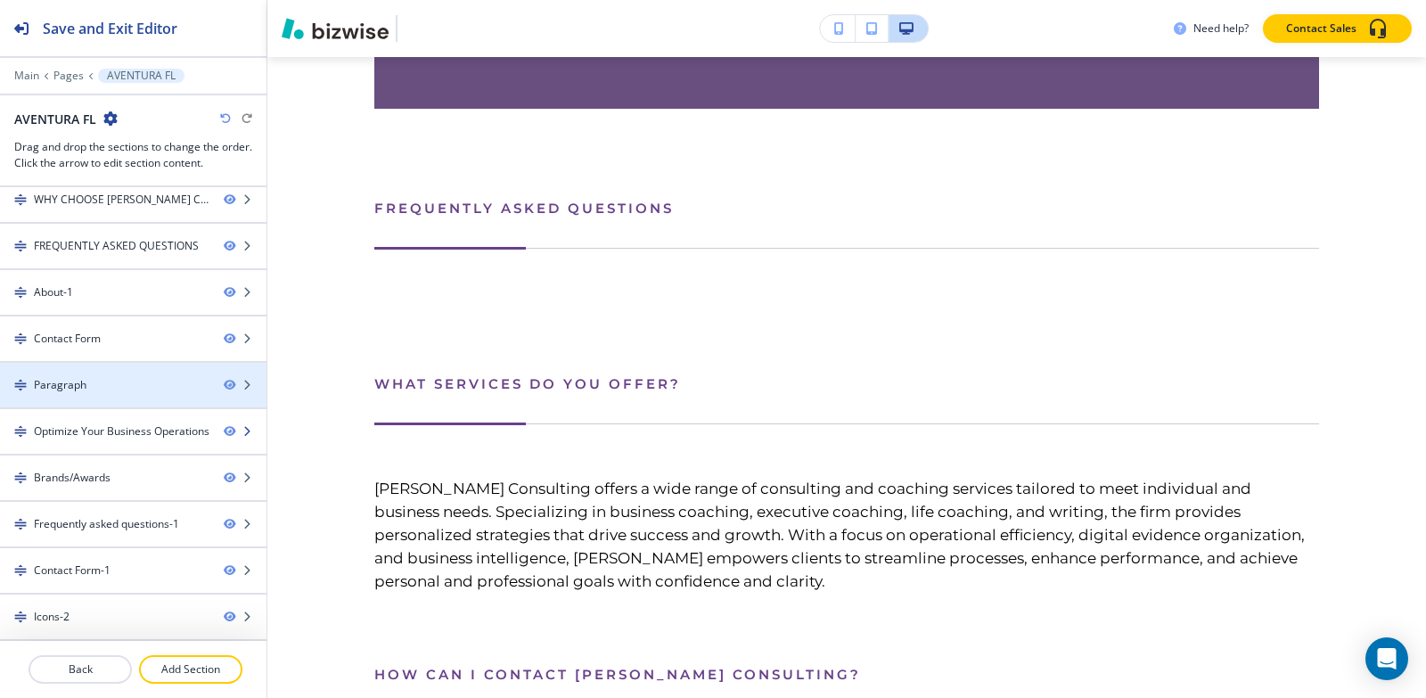
scroll to position [79, 0]
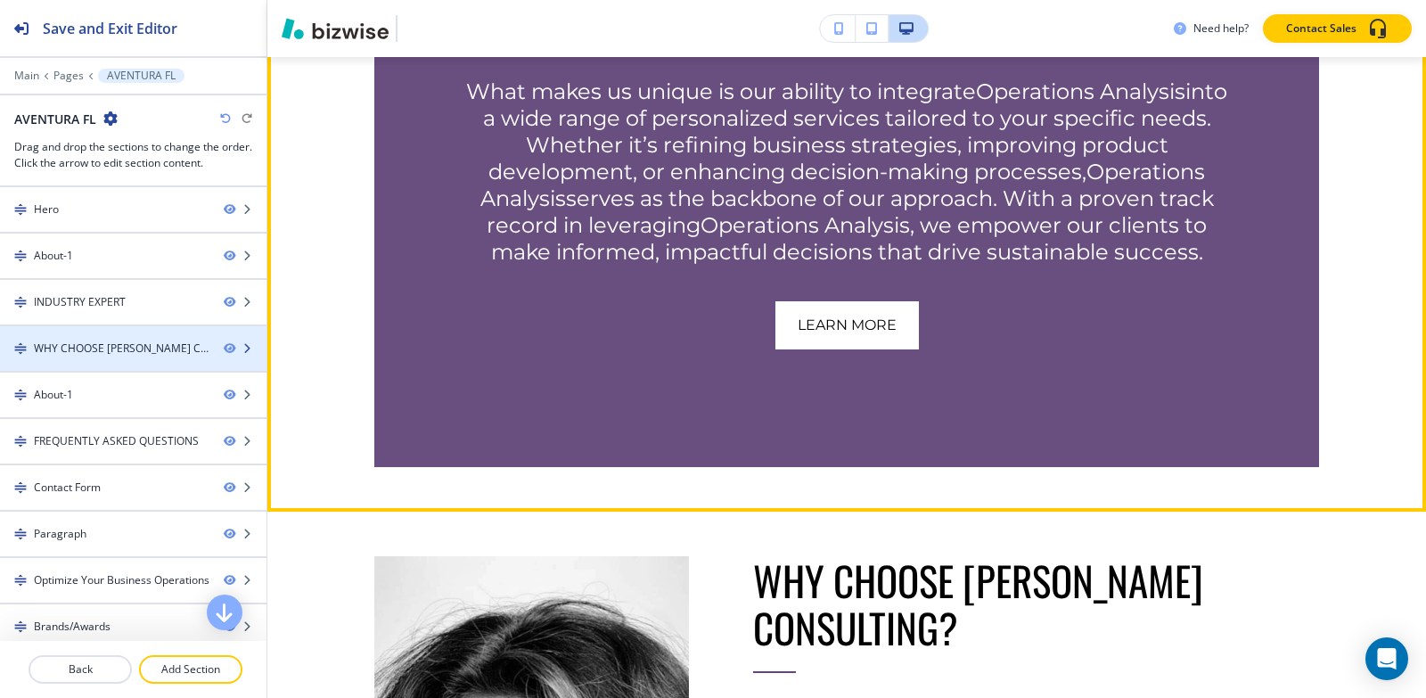
click at [102, 348] on div "WHY CHOOSE [PERSON_NAME] CONSULTING?" at bounding box center [122, 348] width 176 height 16
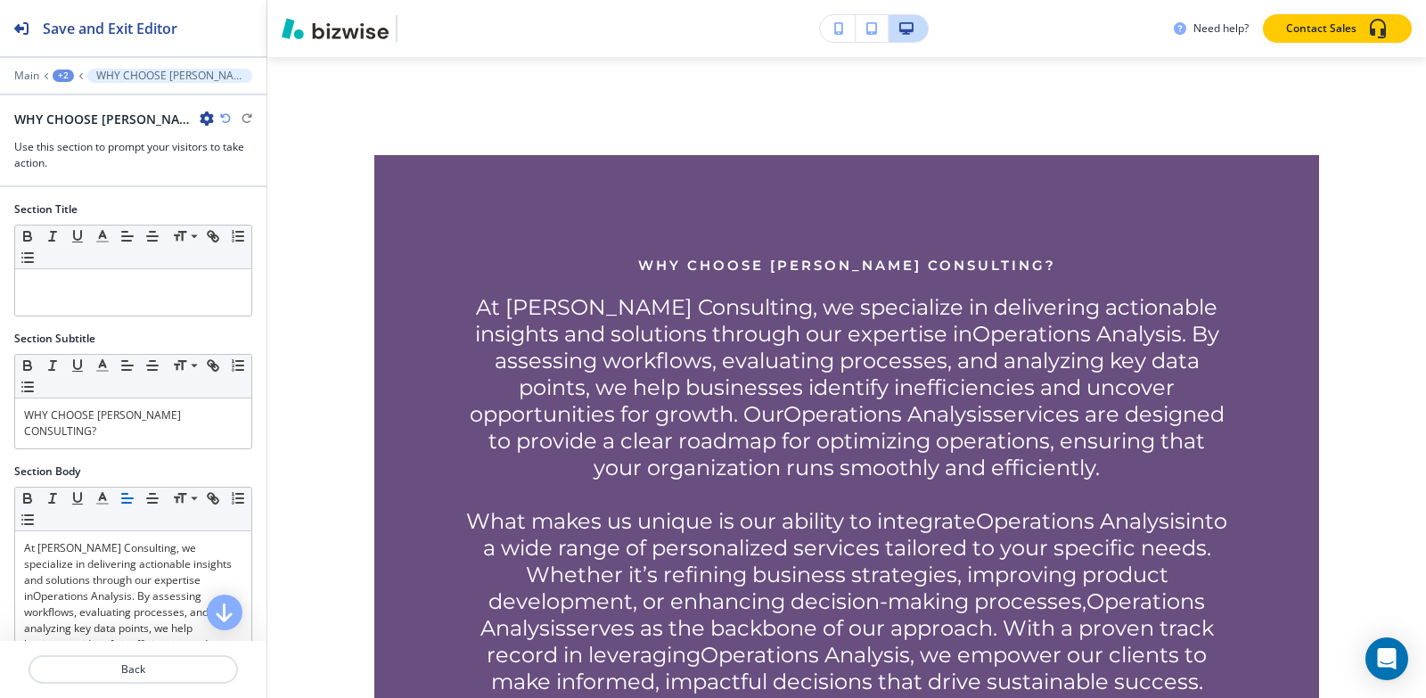
click at [210, 117] on icon "button" at bounding box center [207, 118] width 14 height 14
click at [281, 215] on p "Delete Section" at bounding box center [256, 212] width 91 height 16
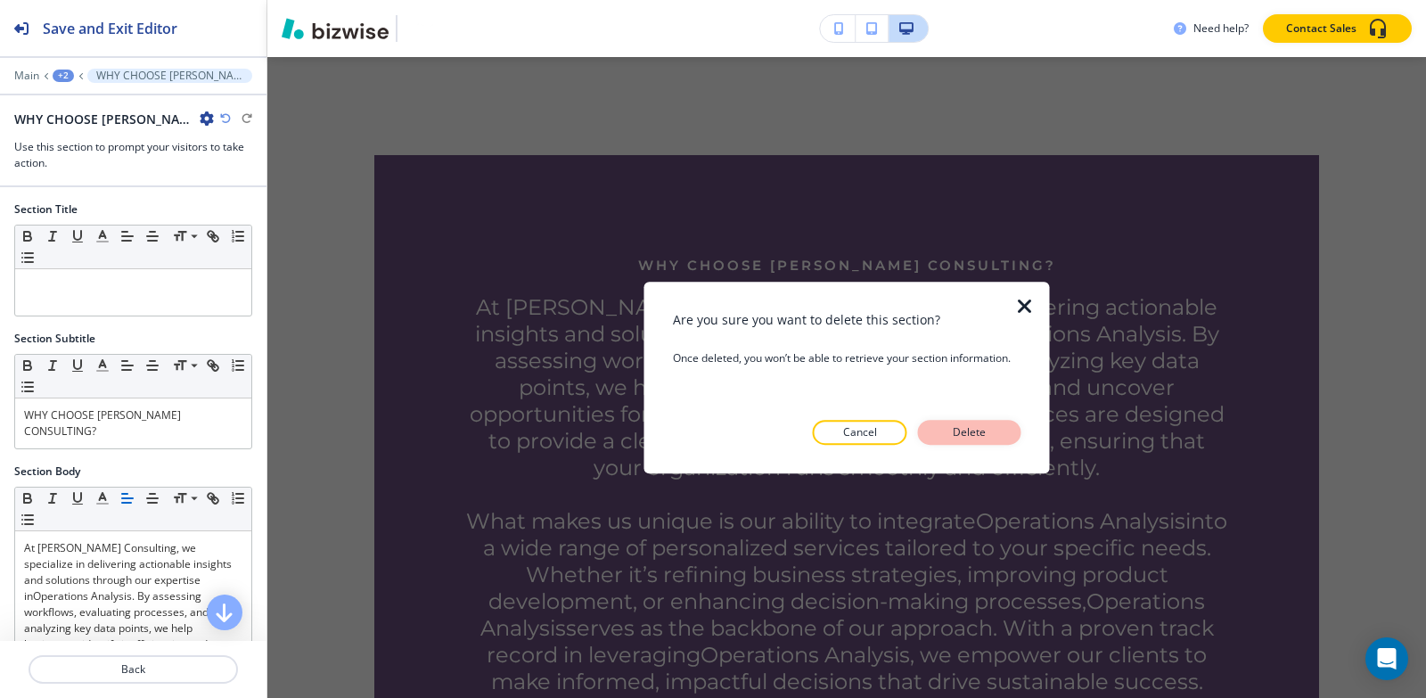
click at [968, 429] on p "Delete" at bounding box center [969, 432] width 43 height 16
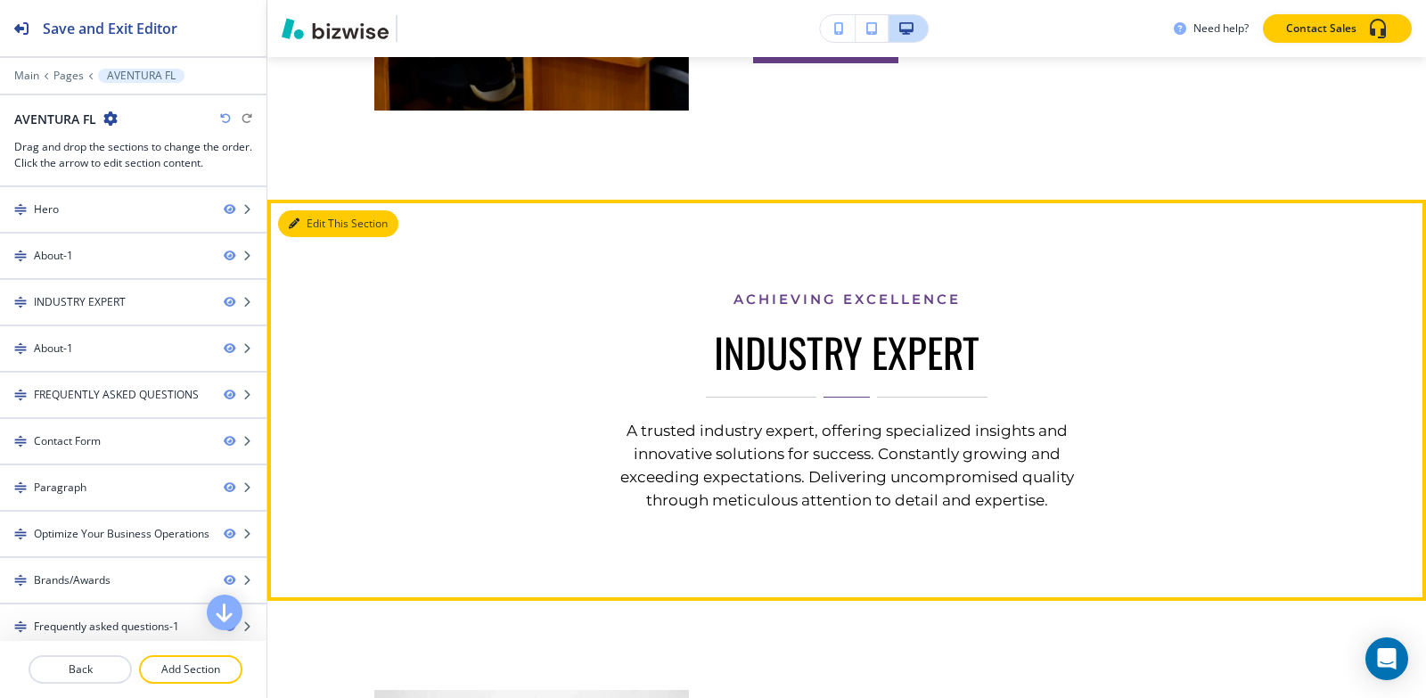
click at [299, 218] on icon "button" at bounding box center [294, 223] width 11 height 11
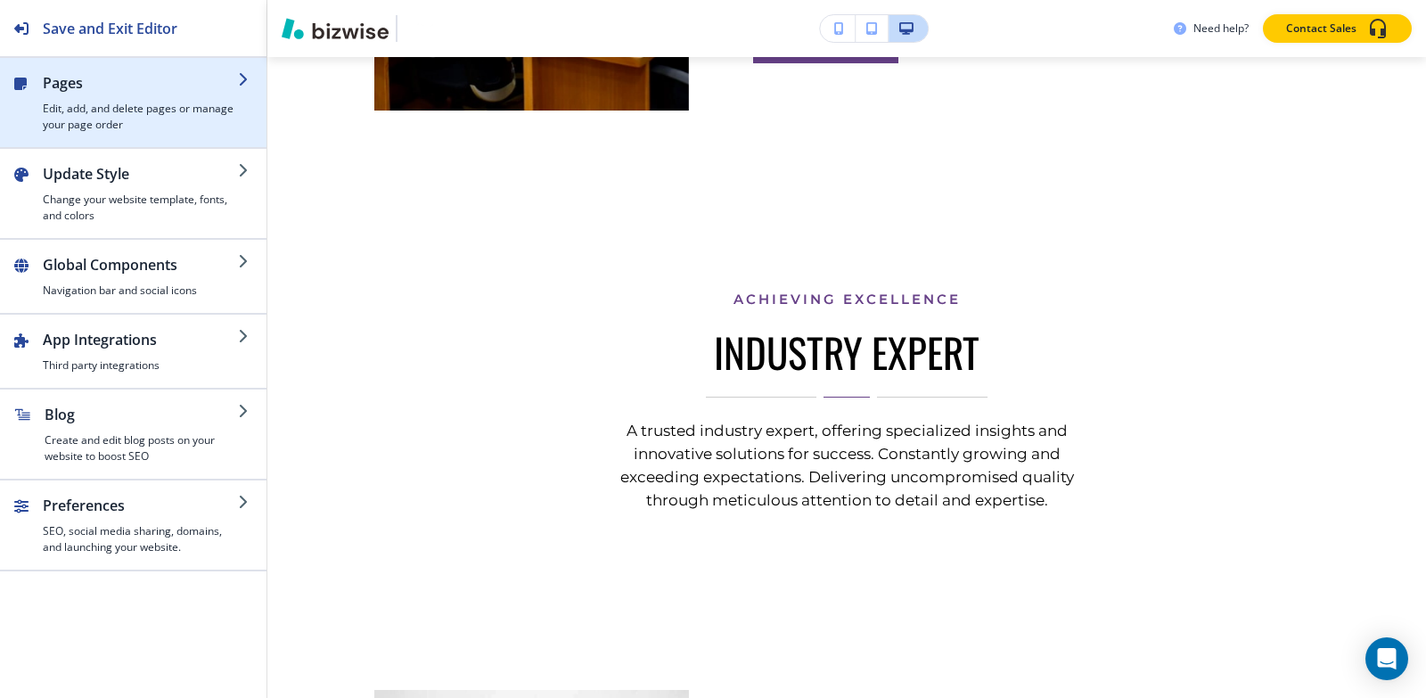
click at [113, 79] on h2 "Pages" at bounding box center [140, 82] width 195 height 21
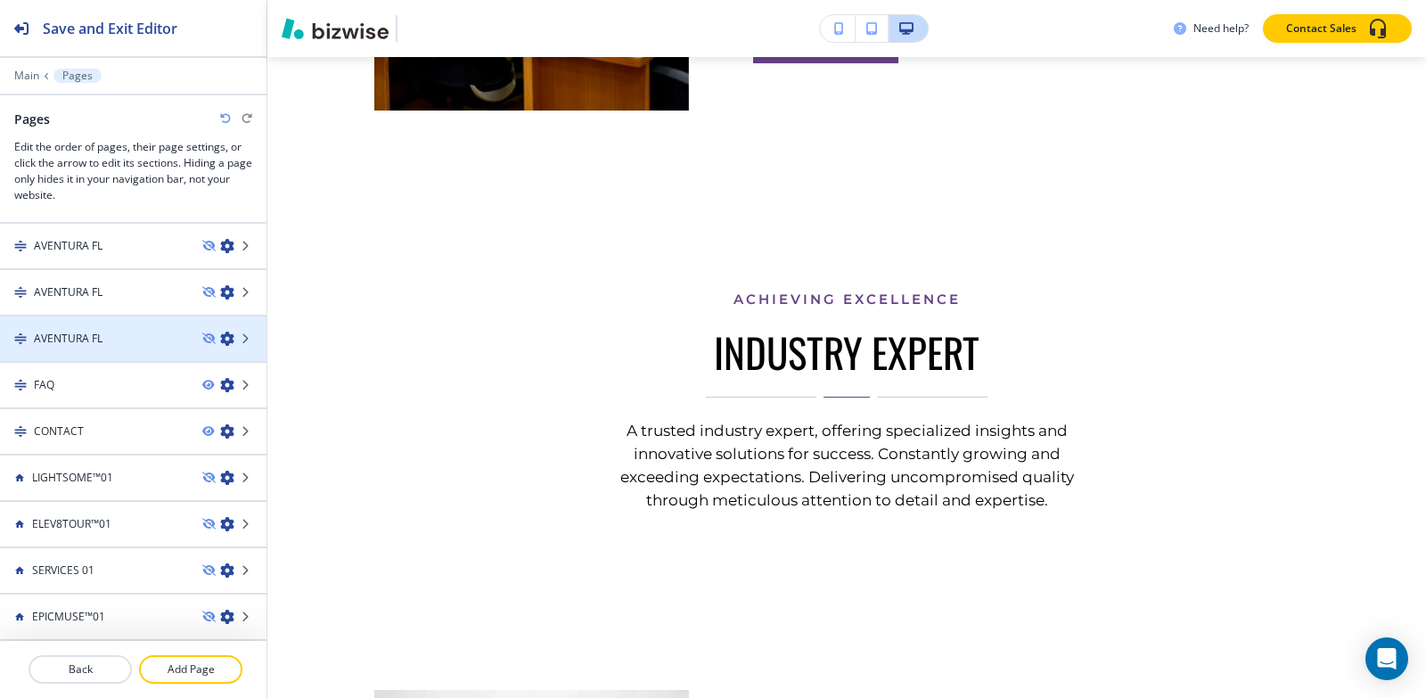
click at [88, 336] on h4 "AVENTURA FL" at bounding box center [68, 339] width 69 height 16
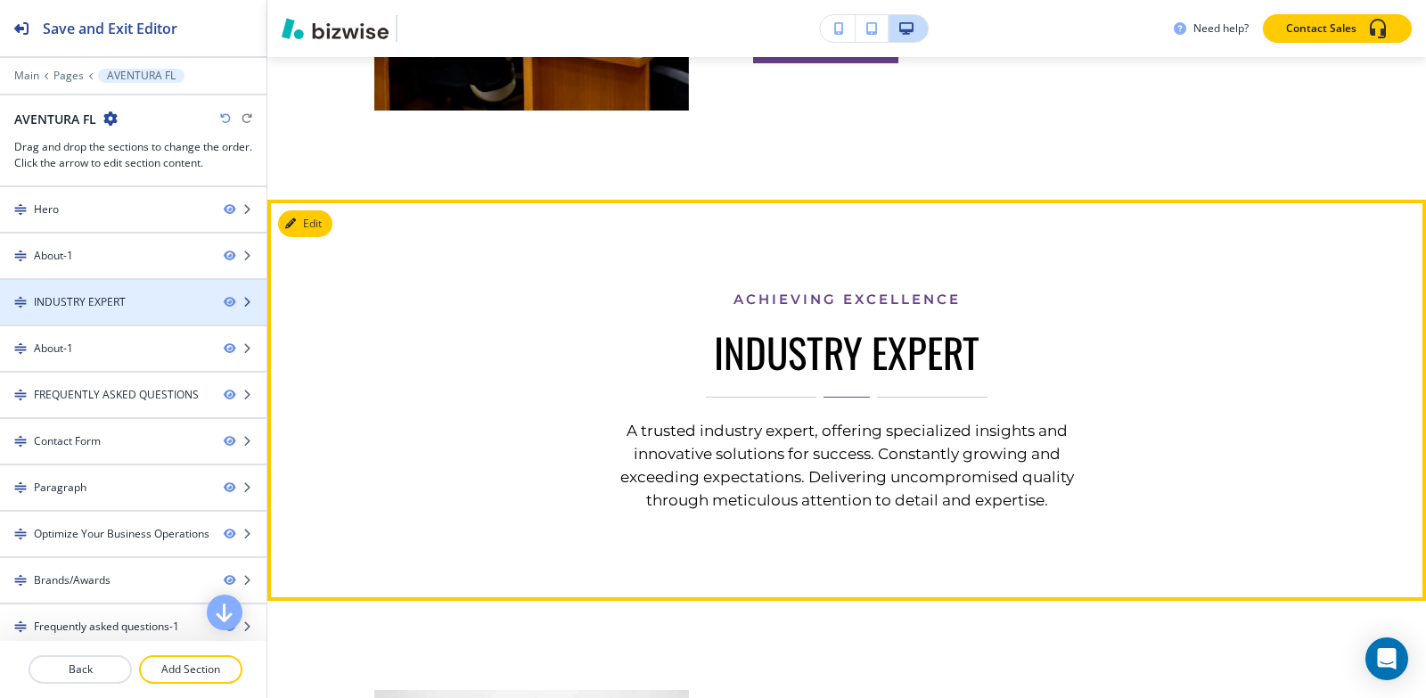
click at [83, 297] on div "INDUSTRY EXPERT" at bounding box center [80, 302] width 92 height 16
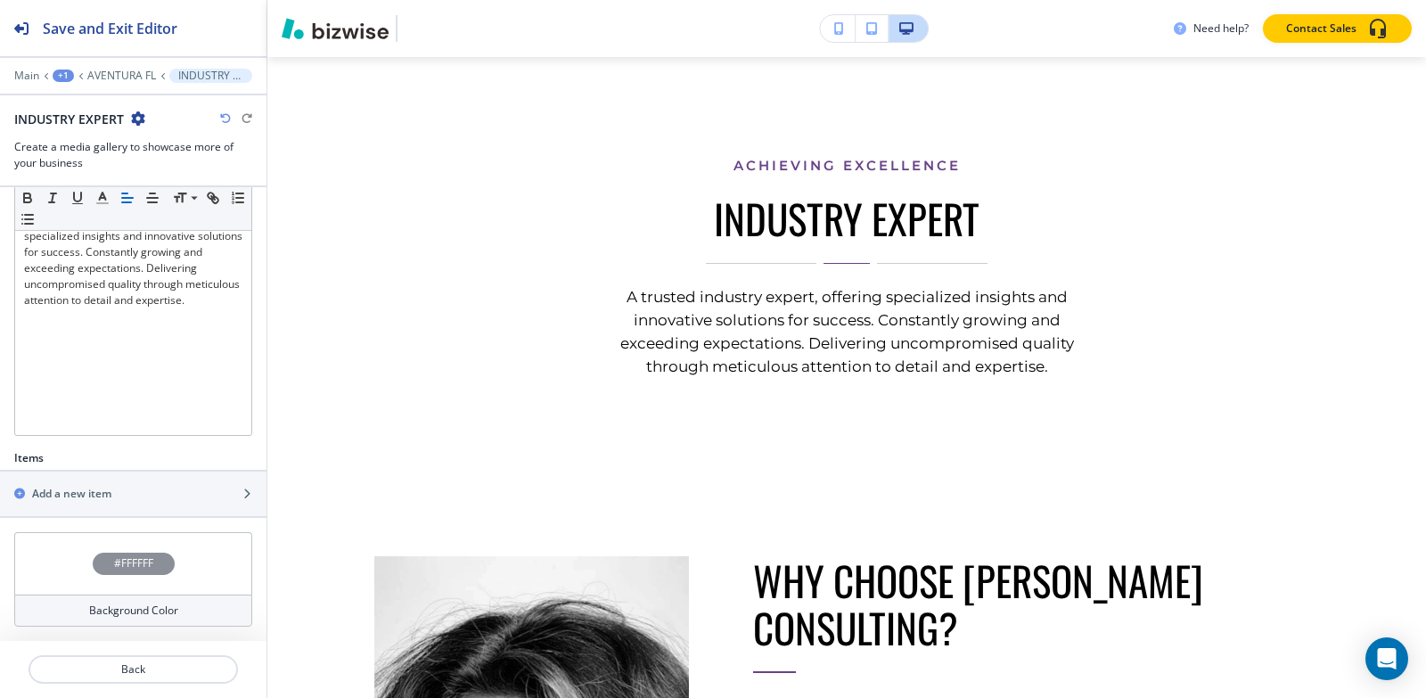
click at [118, 556] on h4 "#FFFFFF" at bounding box center [133, 563] width 39 height 16
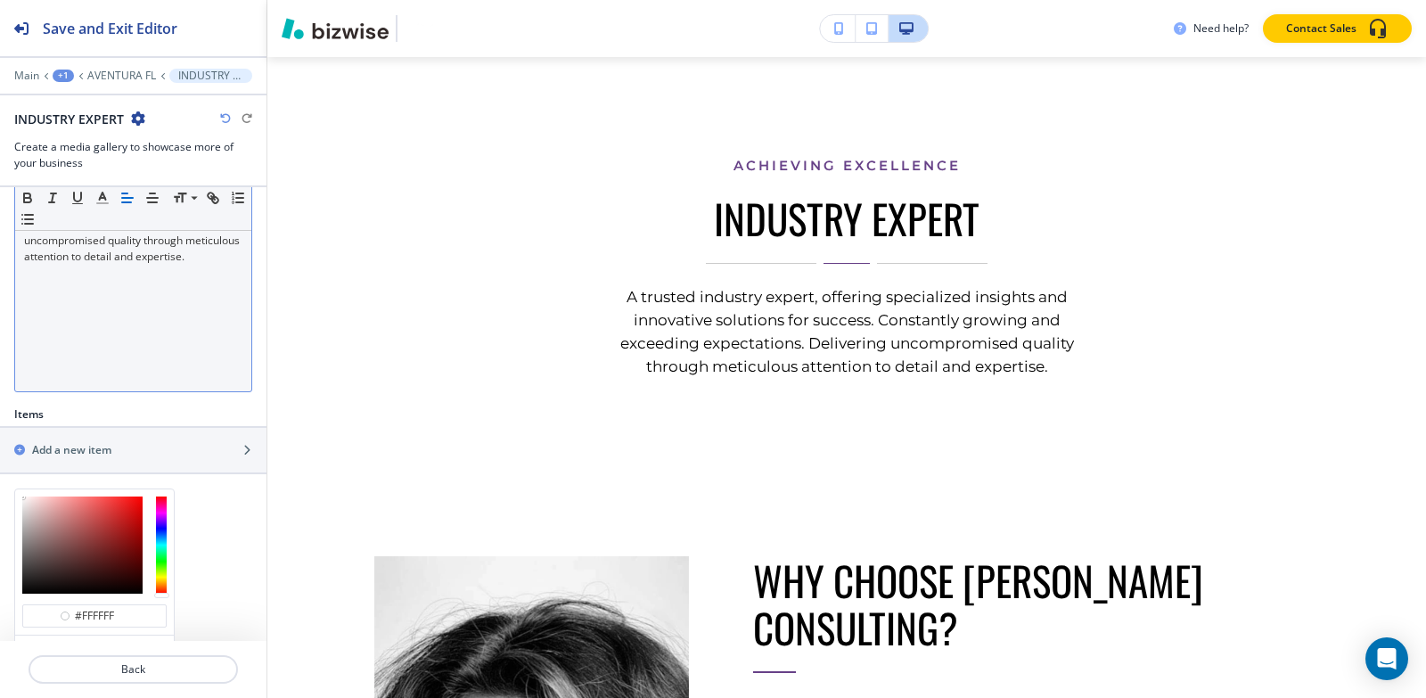
scroll to position [456, 0]
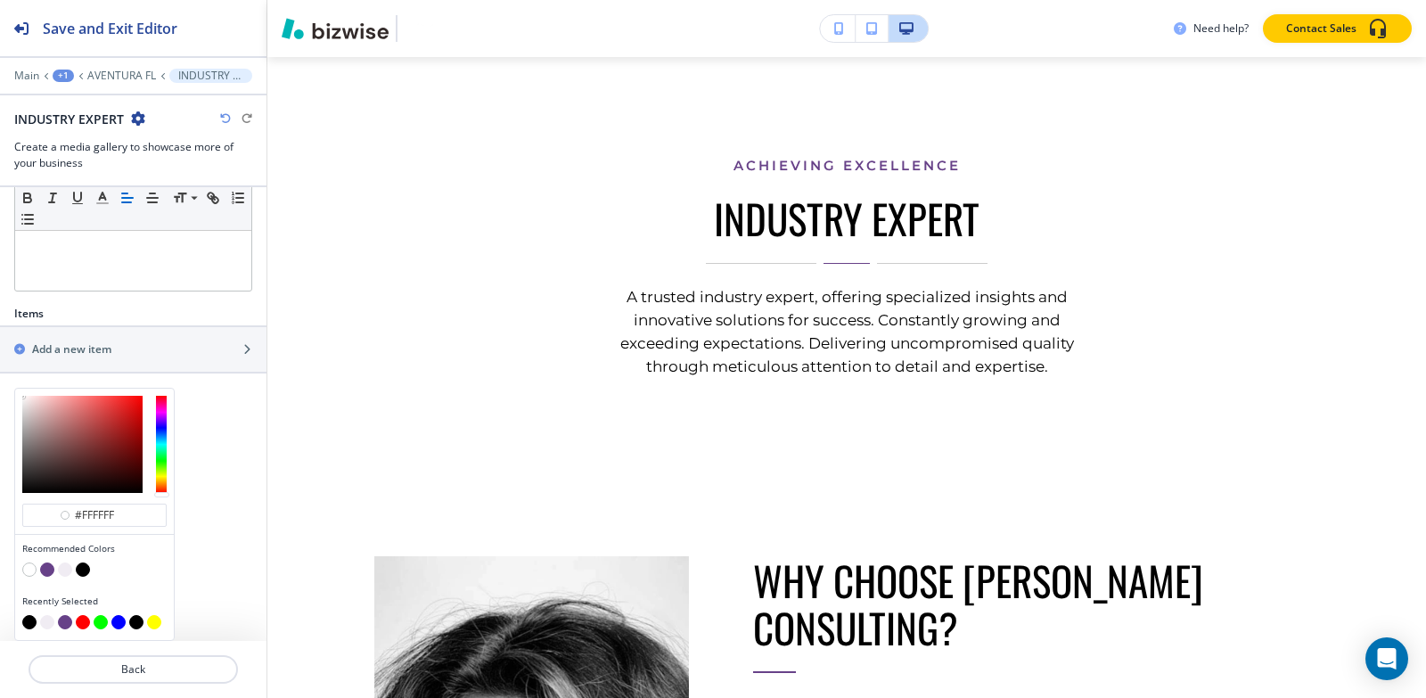
click at [61, 568] on button "button" at bounding box center [65, 569] width 14 height 14
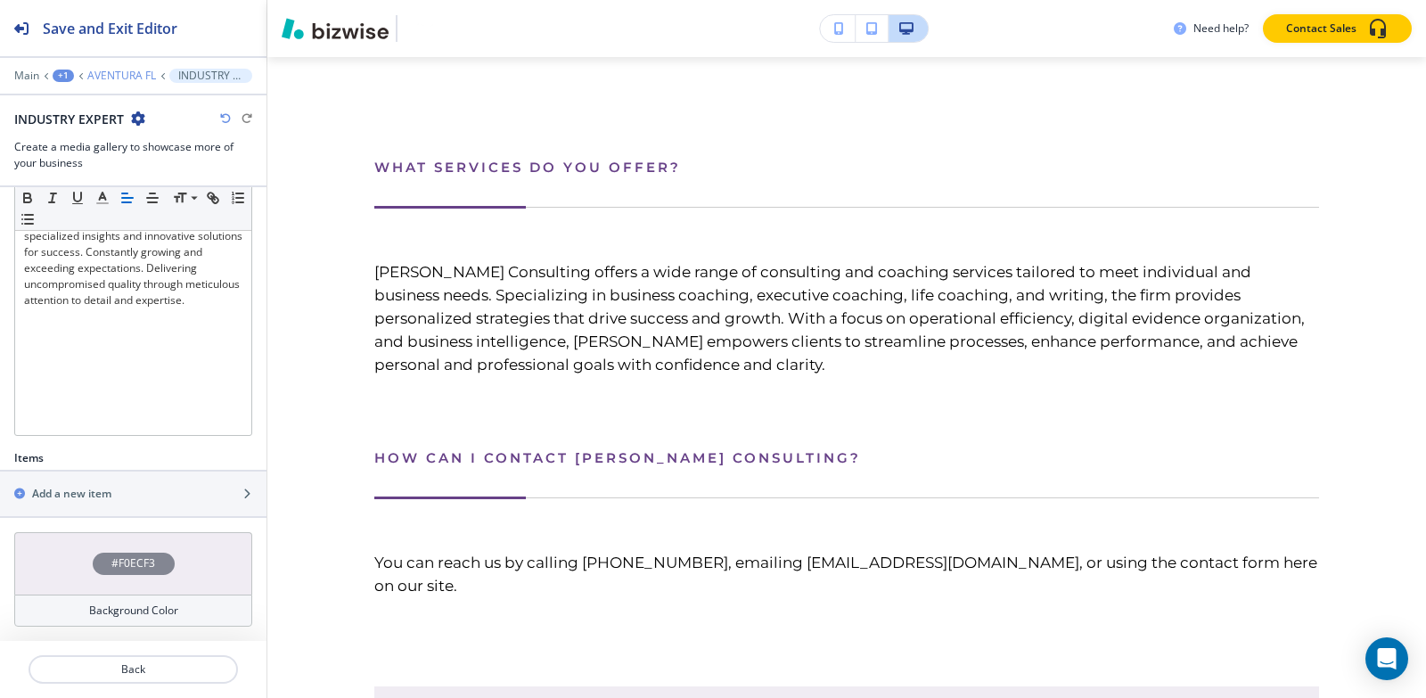
click at [118, 78] on p "AVENTURA FL" at bounding box center [121, 76] width 69 height 12
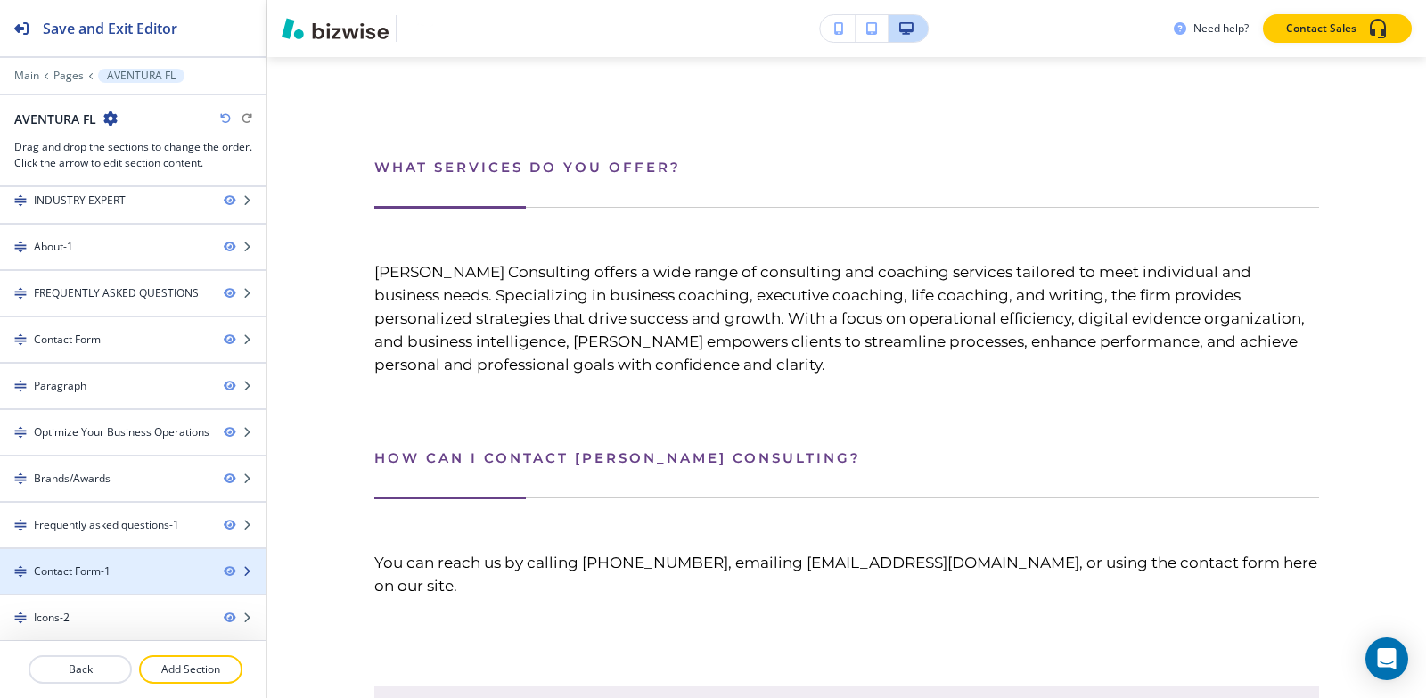
scroll to position [102, 0]
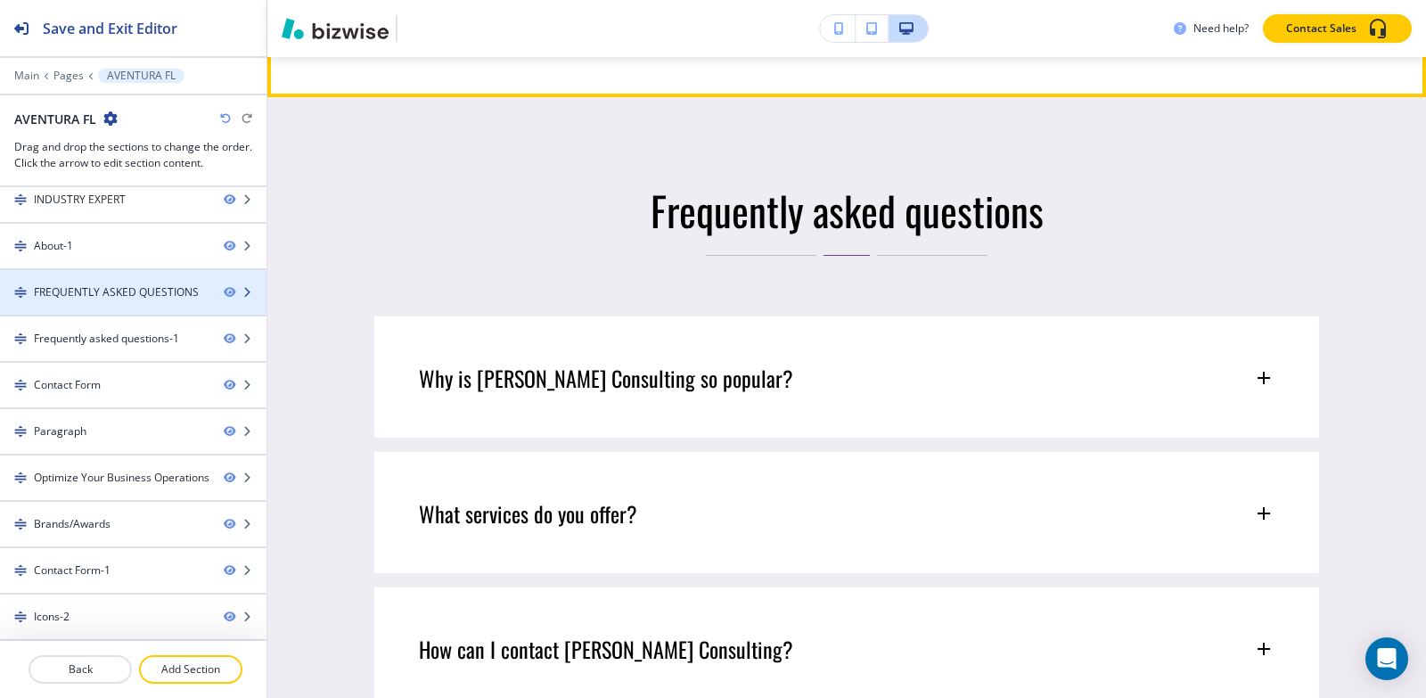
click at [113, 295] on div "FREQUENTLY ASKED QUESTIONS" at bounding box center [116, 292] width 165 height 16
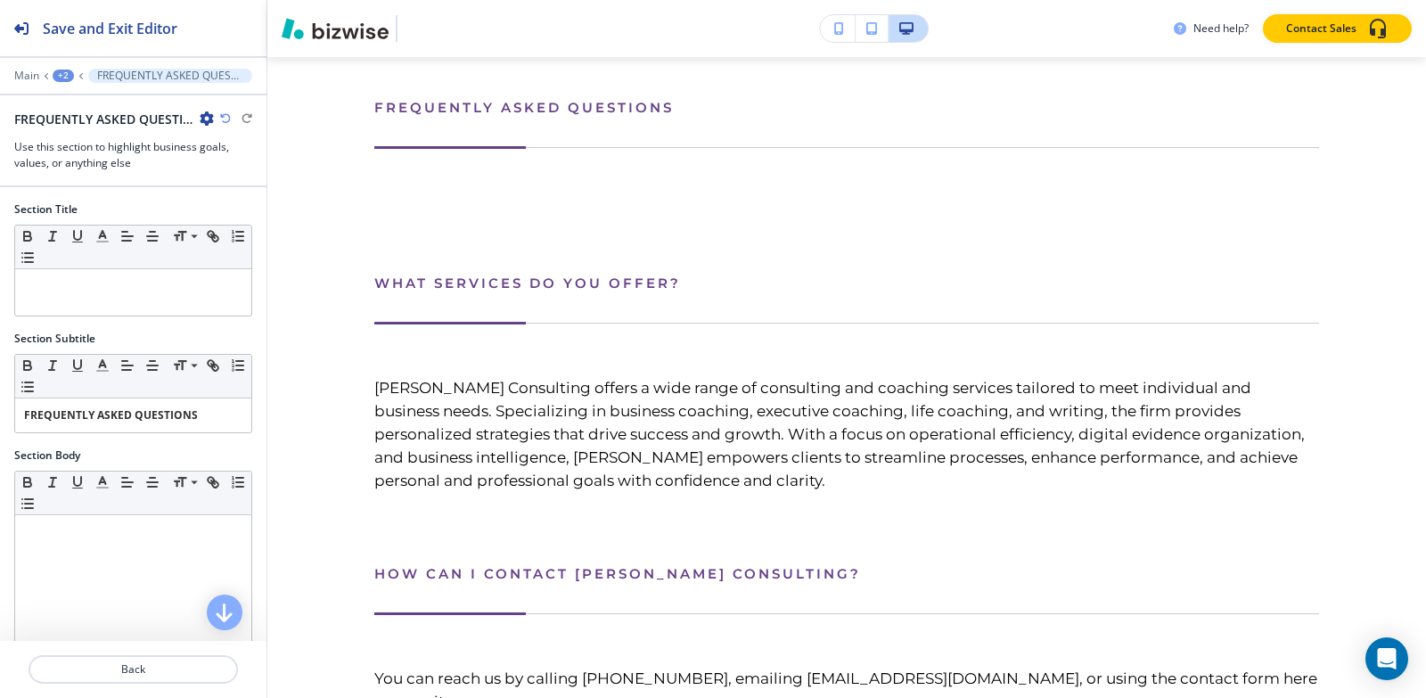
scroll to position [2662, 0]
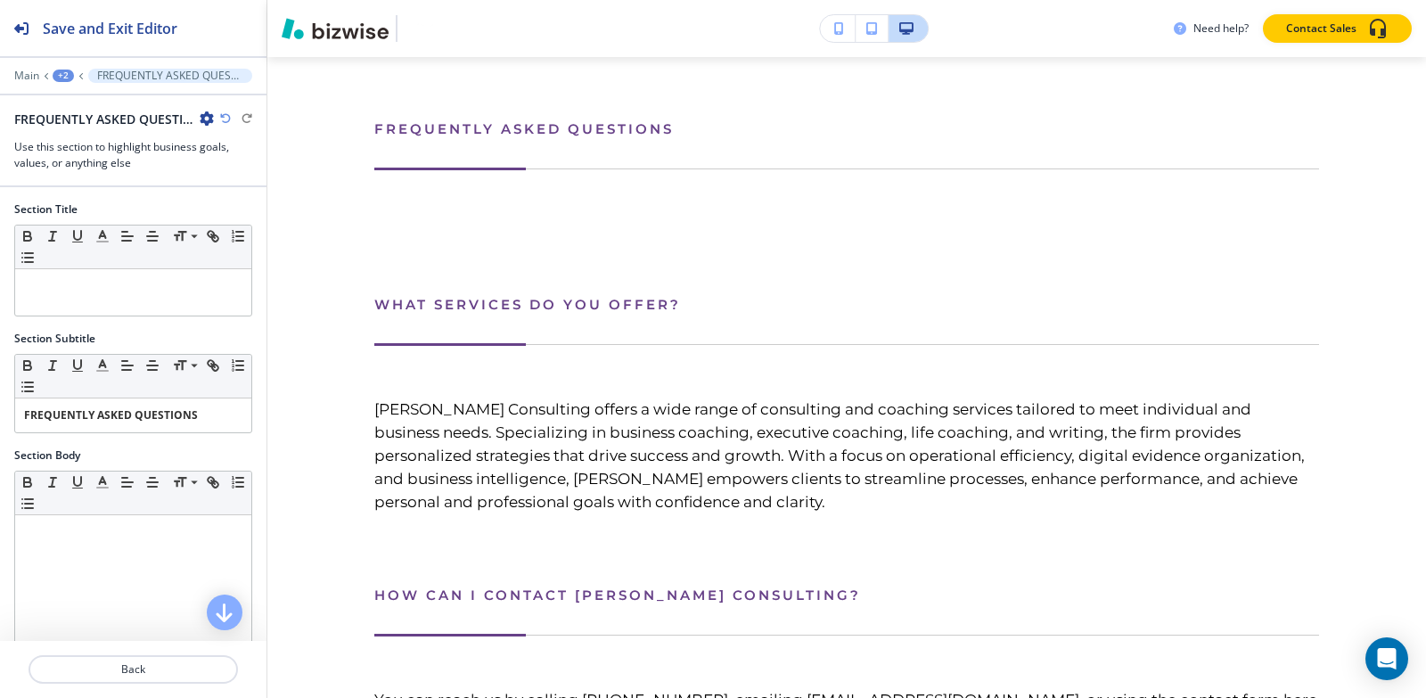
click at [204, 113] on icon "button" at bounding box center [207, 118] width 14 height 14
click at [277, 211] on p "Delete Section" at bounding box center [256, 212] width 91 height 16
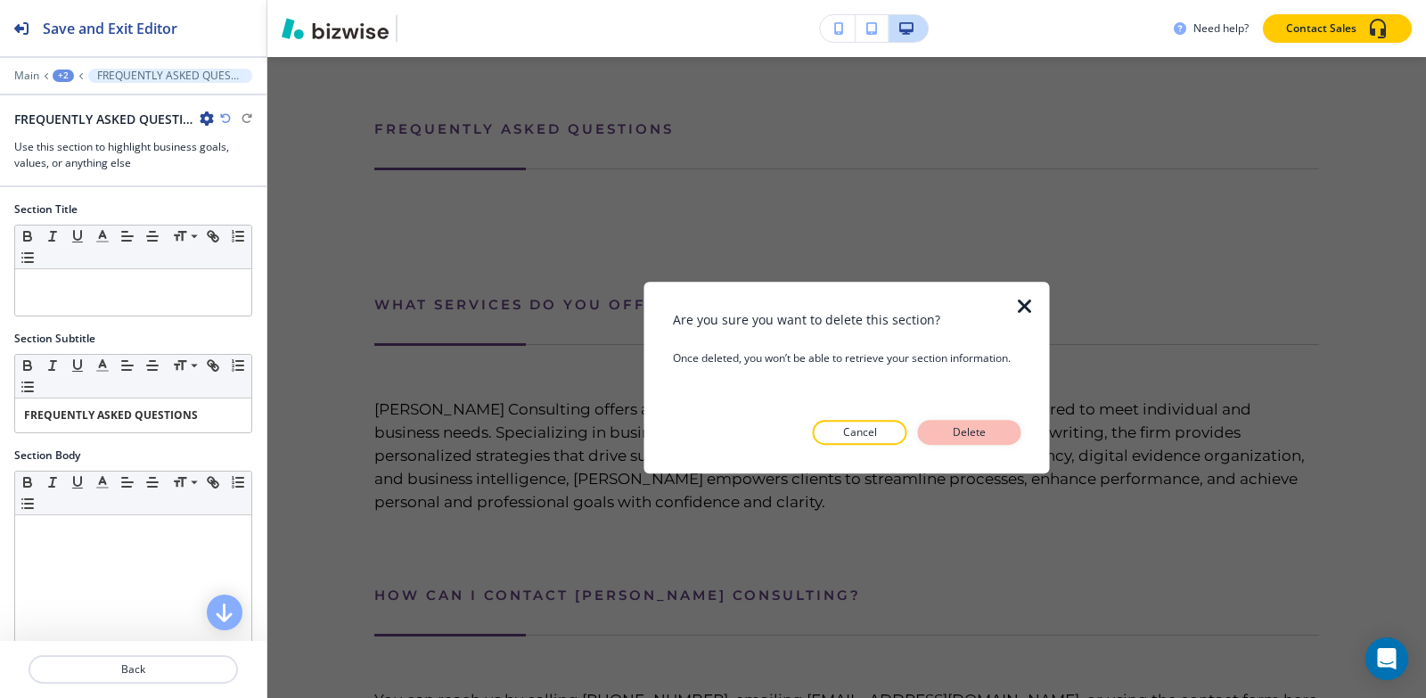
click at [999, 427] on button "Delete" at bounding box center [969, 432] width 103 height 25
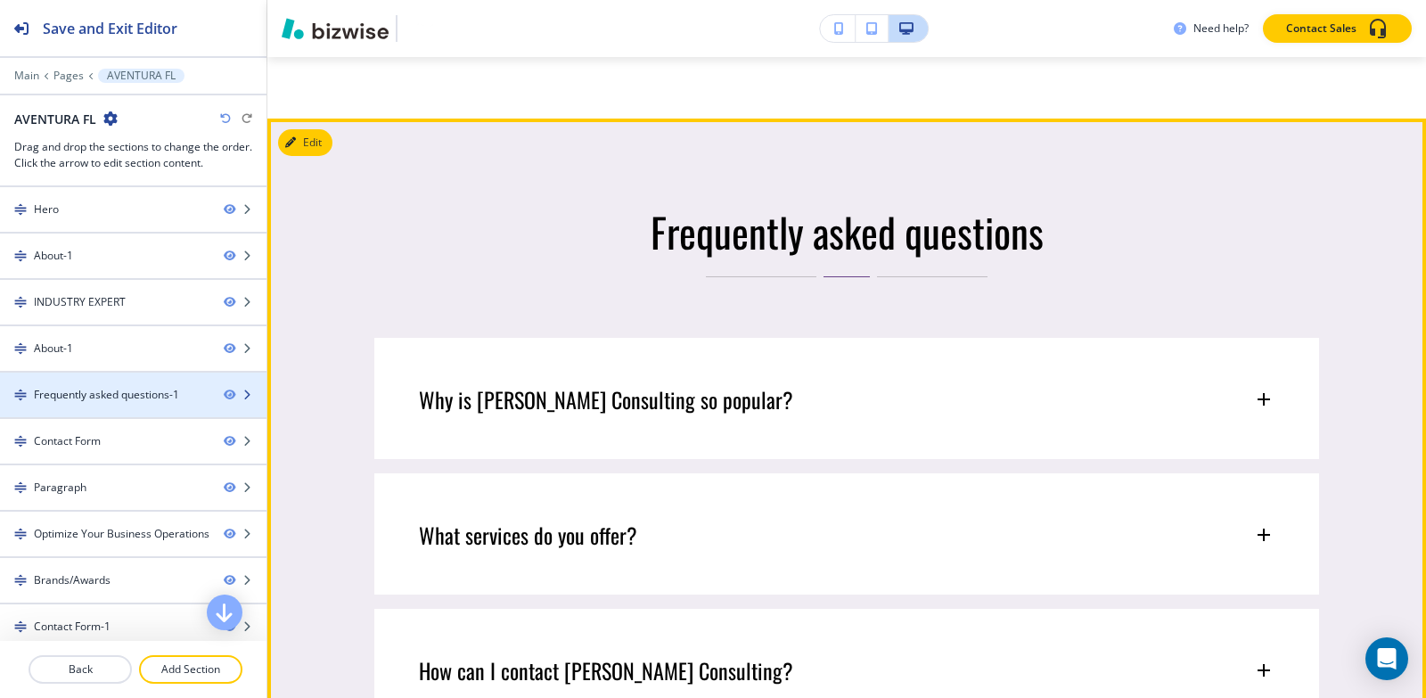
click at [102, 393] on div "Frequently asked questions-1" at bounding box center [106, 395] width 145 height 16
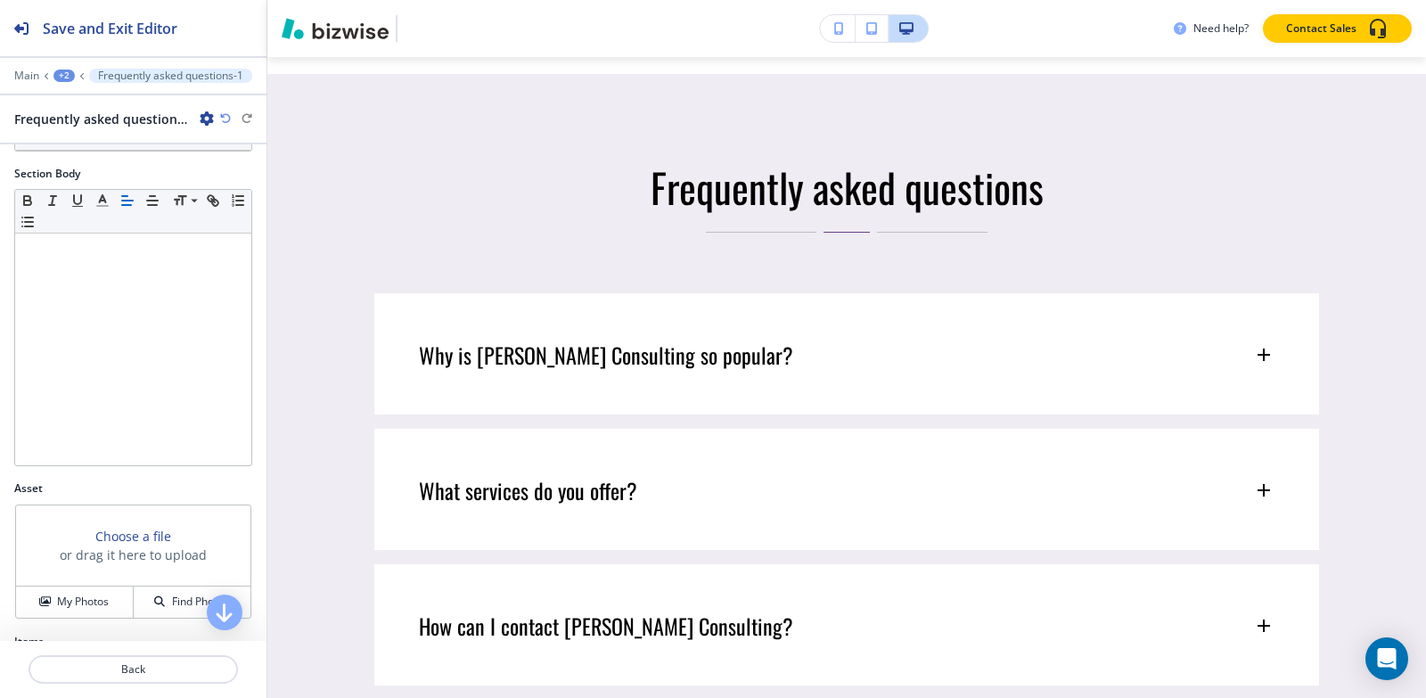
scroll to position [535, 0]
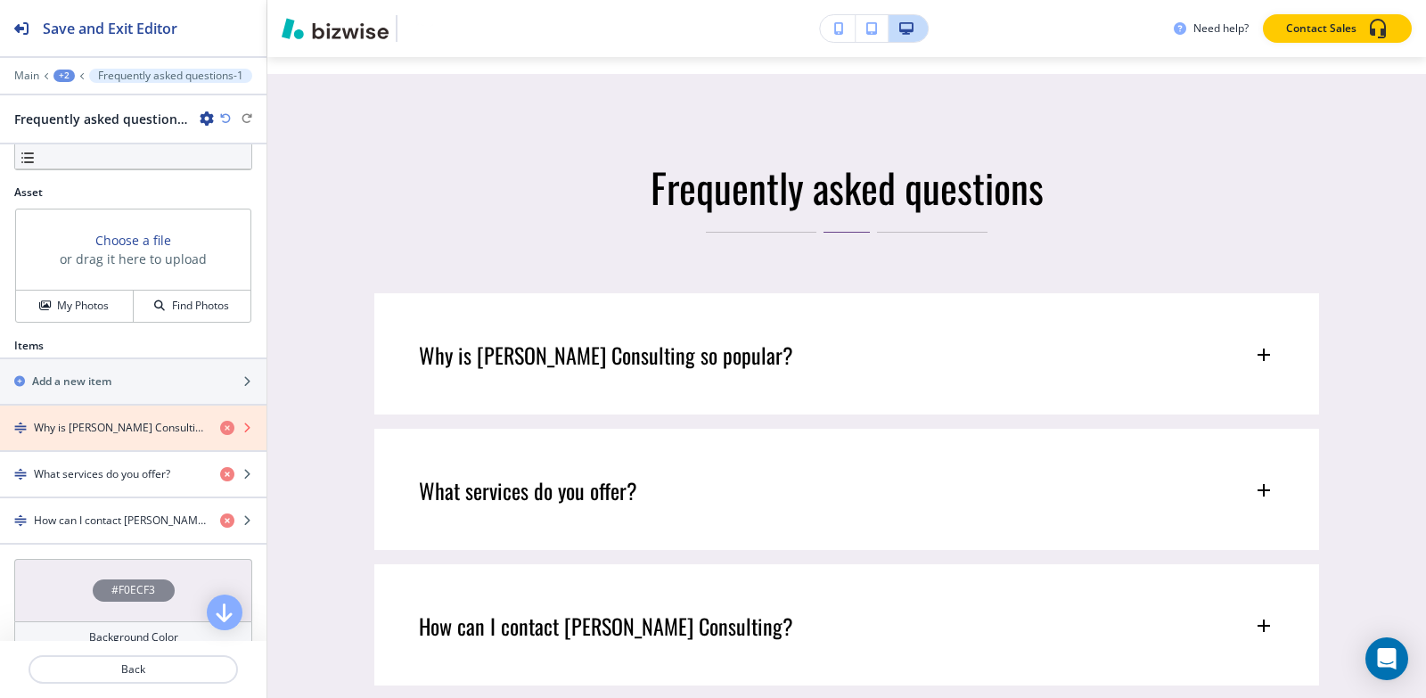
click at [220, 427] on icon "button" at bounding box center [227, 428] width 14 height 14
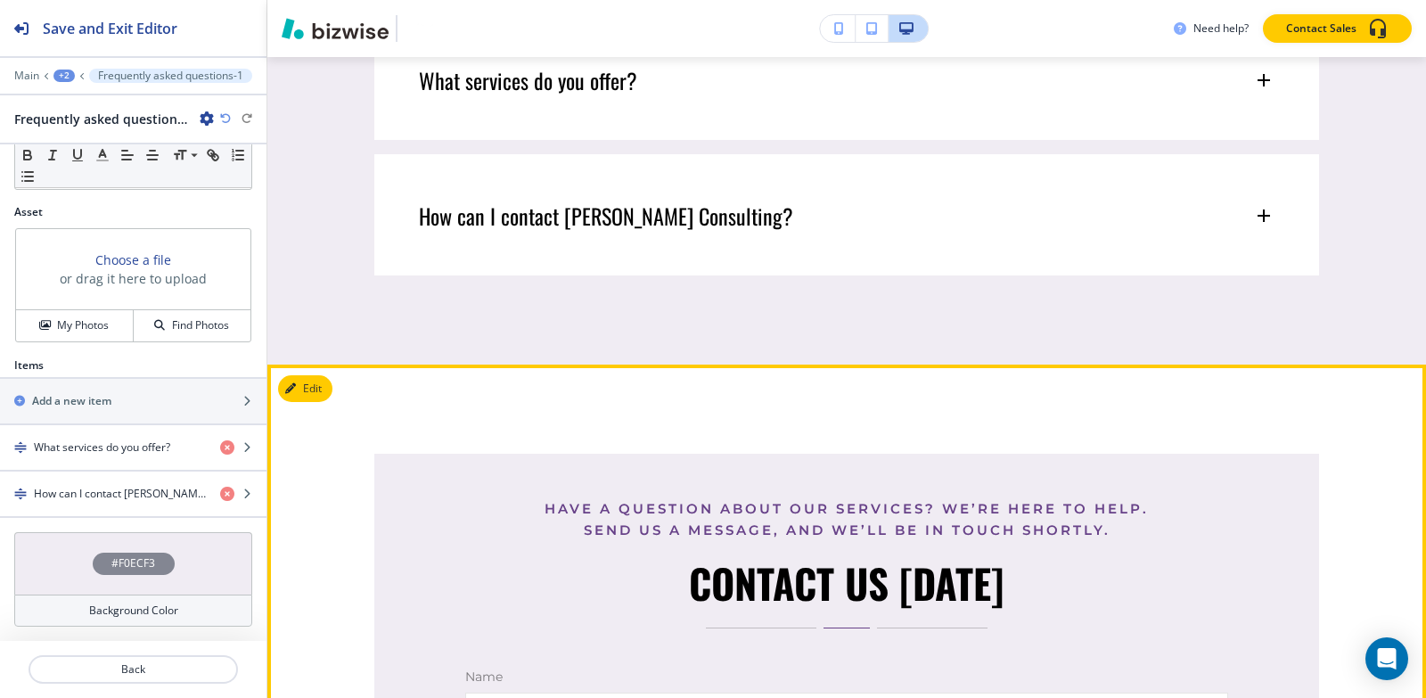
scroll to position [3241, 0]
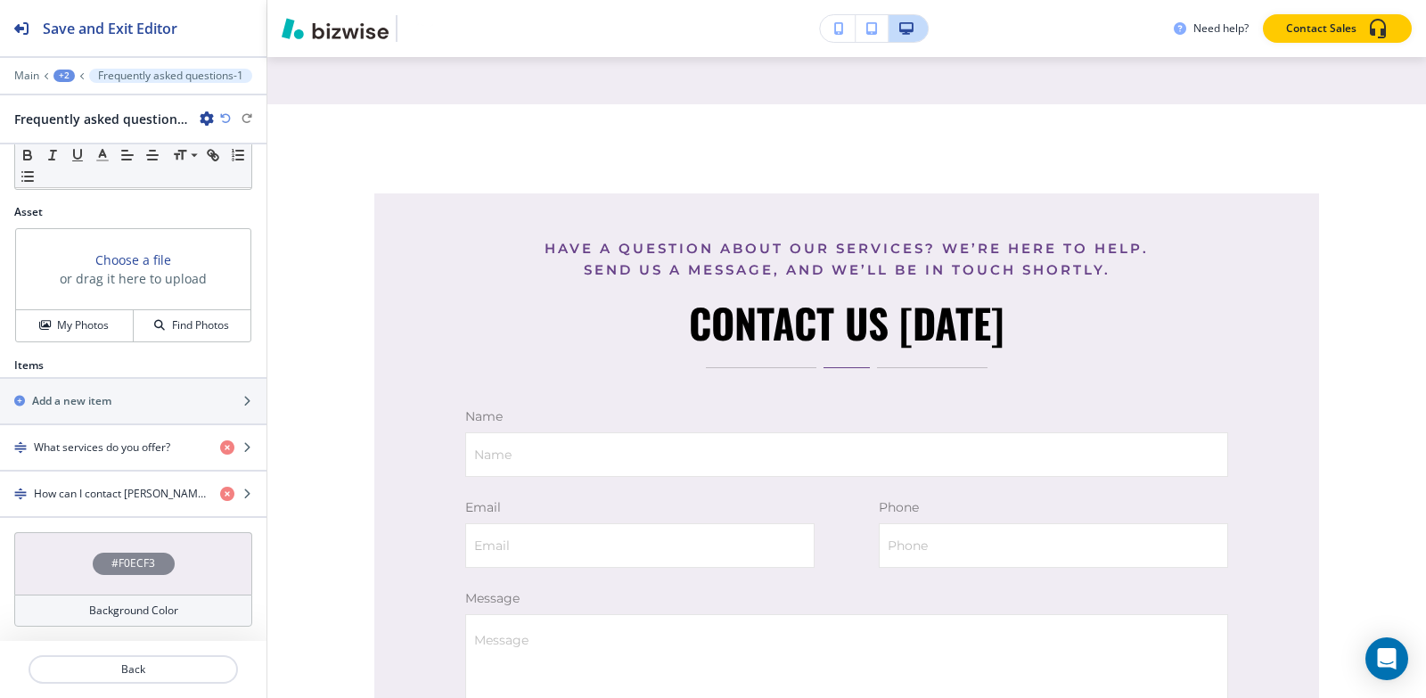
click at [59, 72] on div "+2" at bounding box center [63, 76] width 21 height 12
click at [86, 126] on button "AVENTURA FL" at bounding box center [110, 136] width 114 height 32
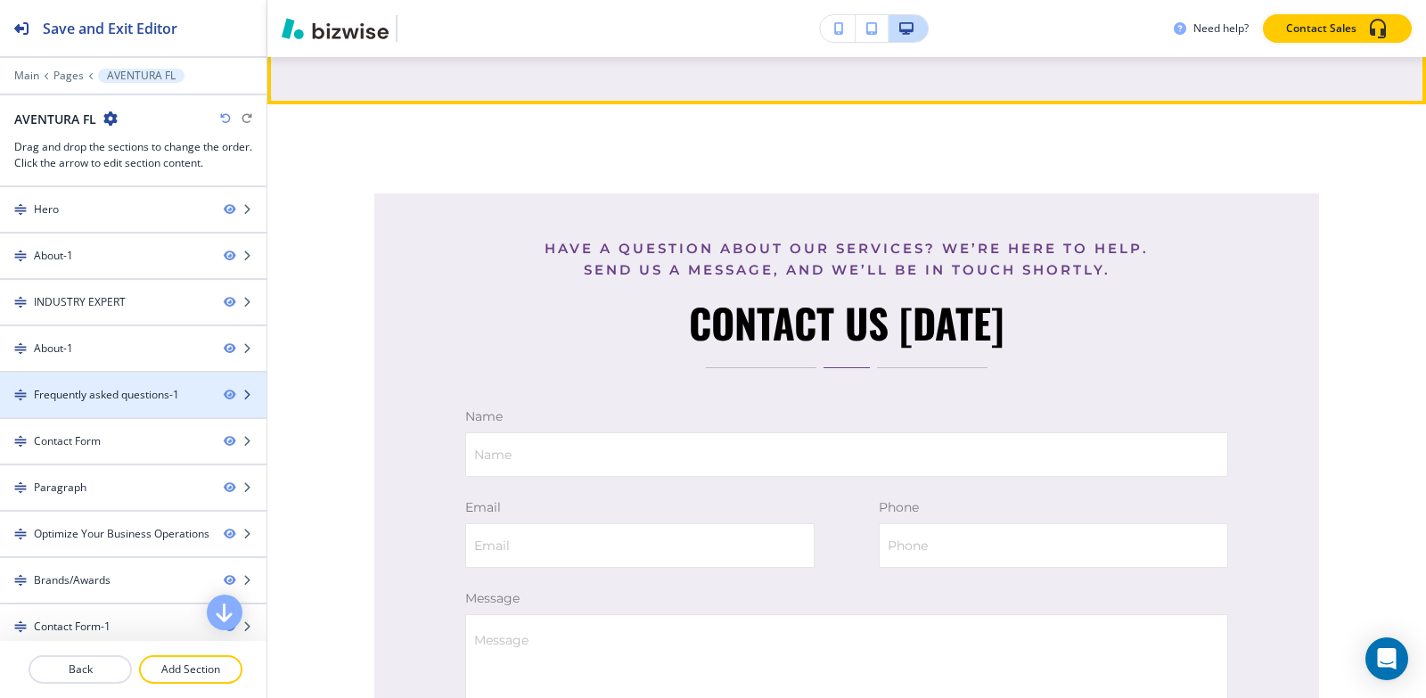
scroll to position [56, 0]
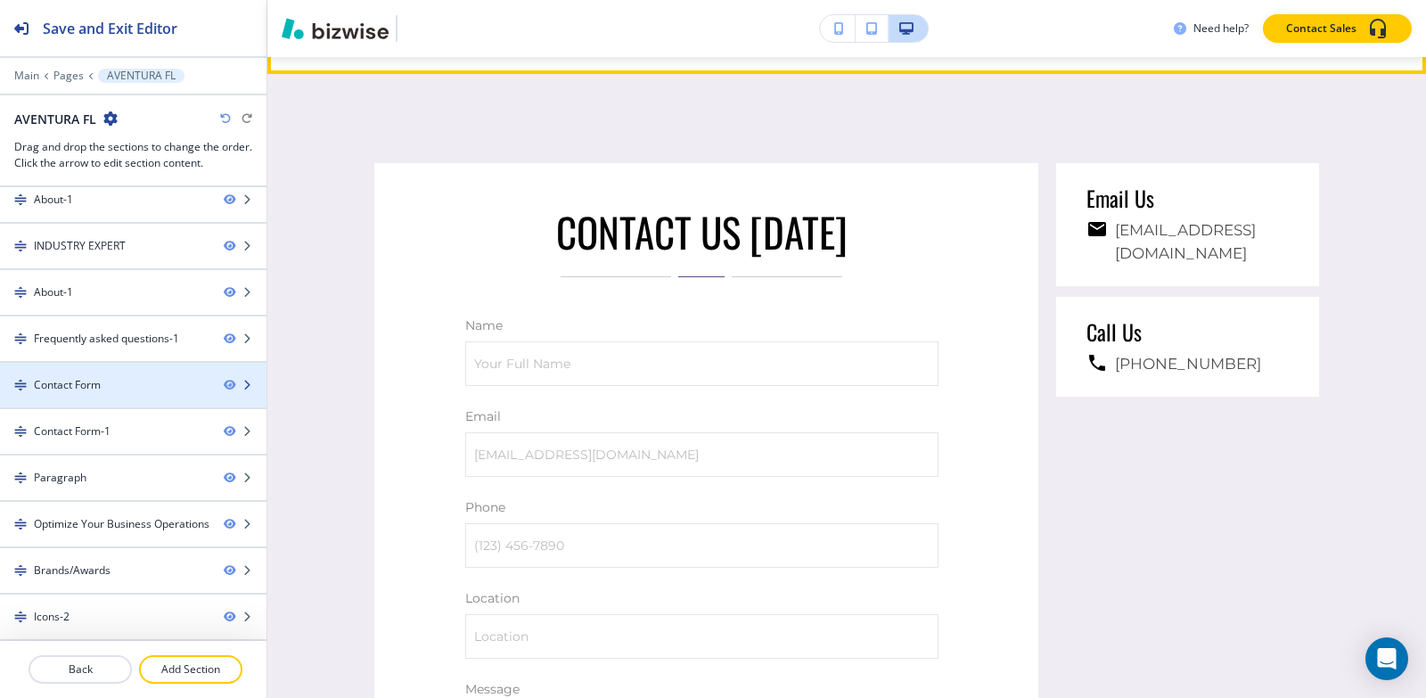
click at [94, 388] on div "Contact Form" at bounding box center [67, 385] width 67 height 16
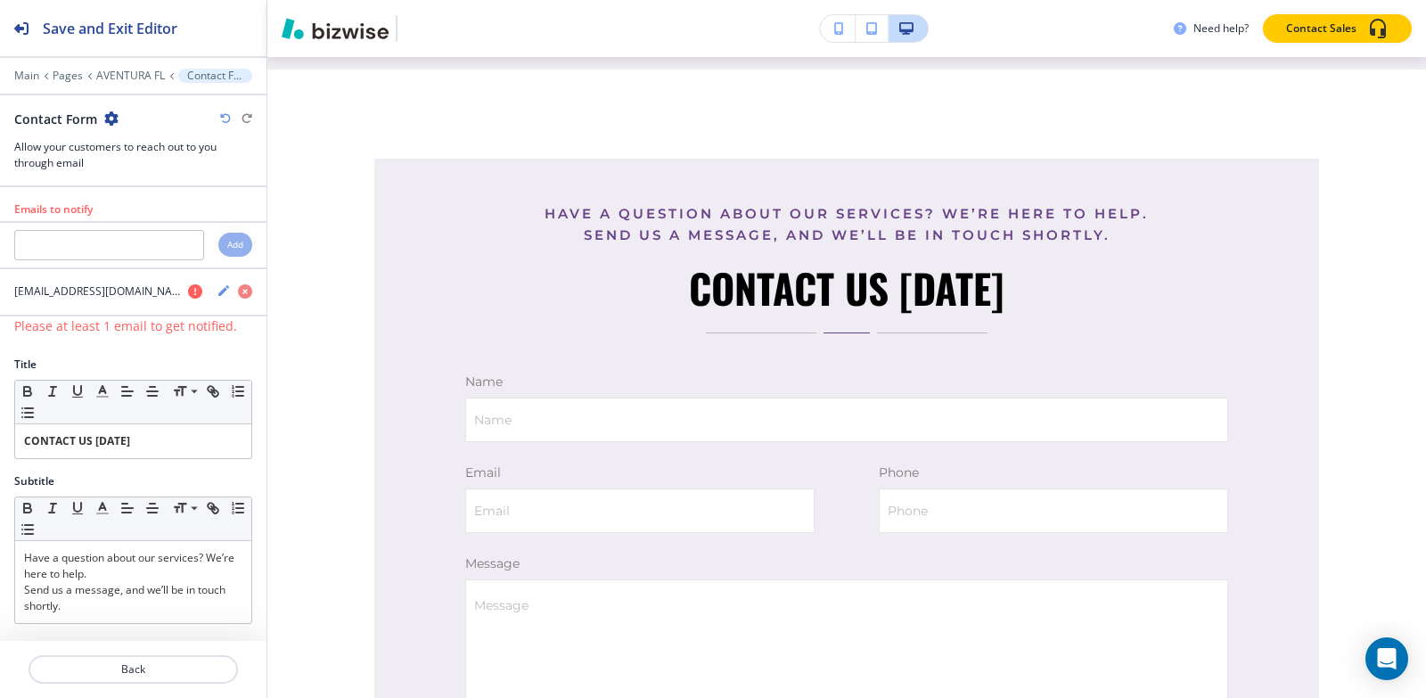
scroll to position [3271, 0]
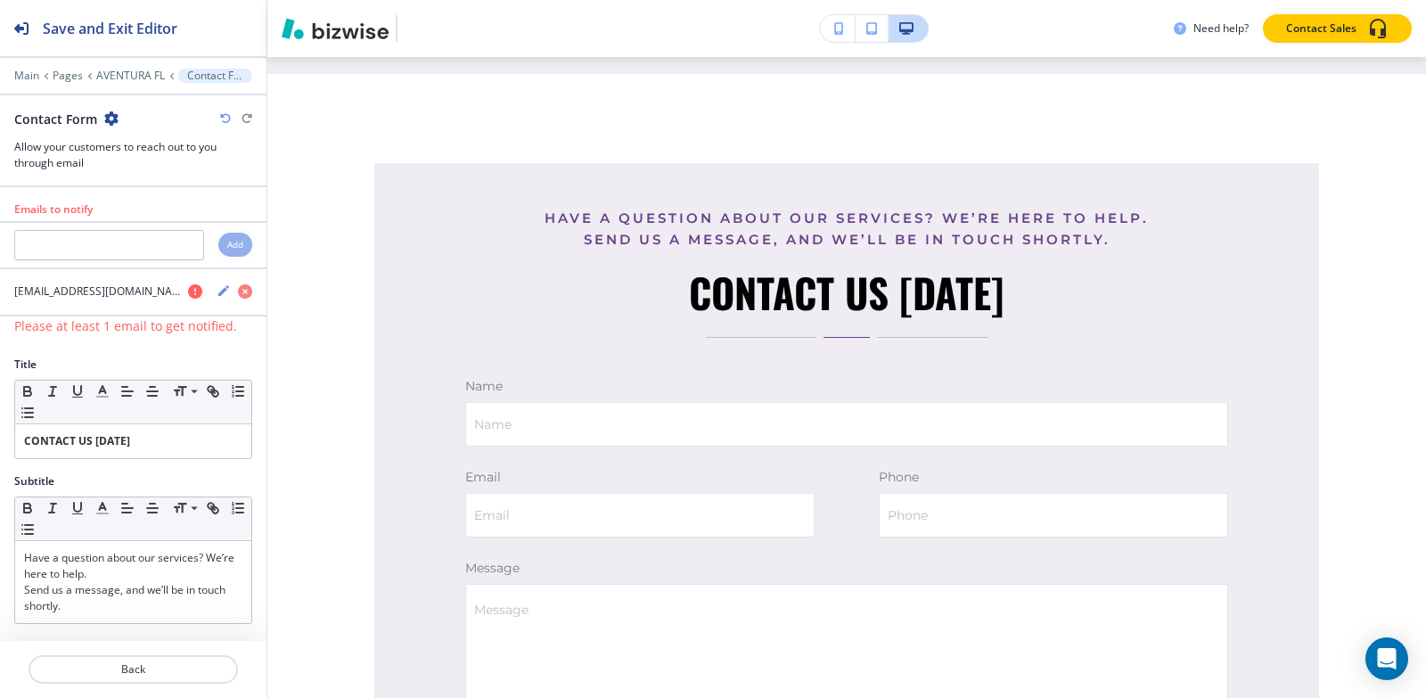
click at [111, 117] on icon "button" at bounding box center [111, 118] width 14 height 14
click at [163, 217] on p "Delete Section" at bounding box center [160, 212] width 91 height 16
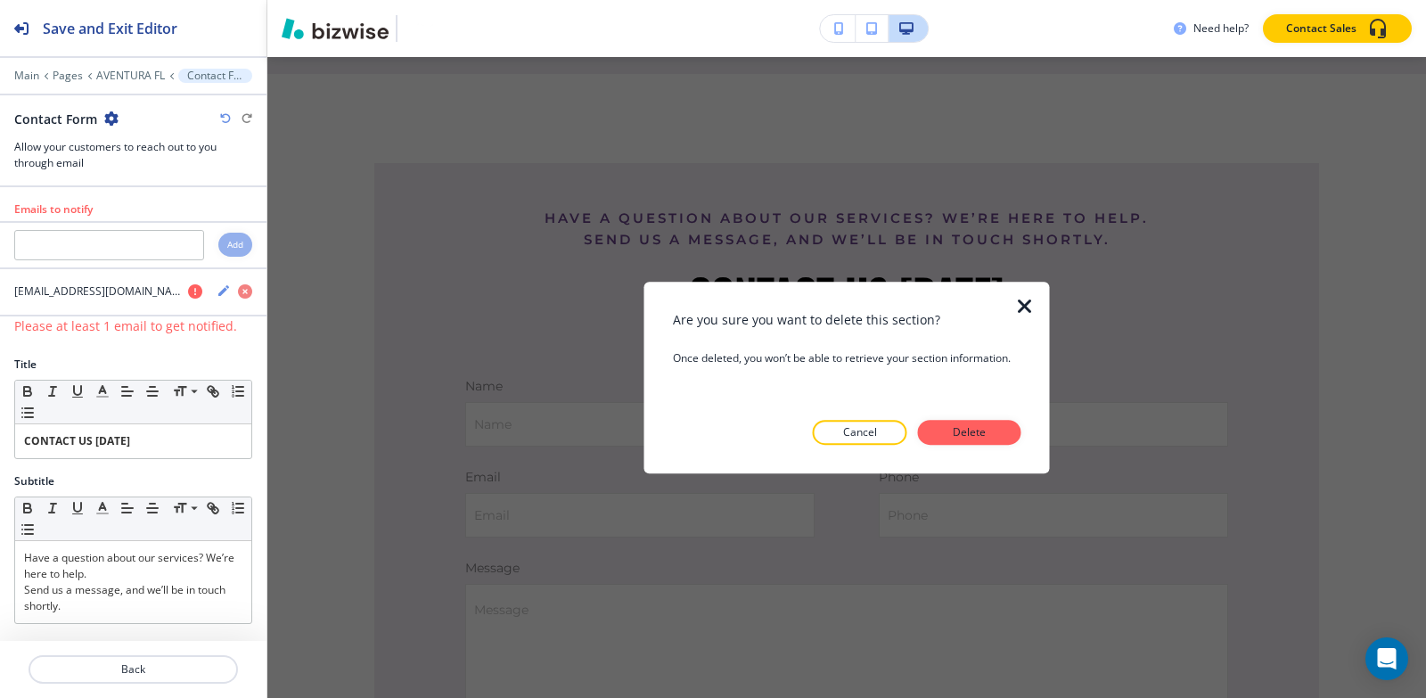
click at [970, 439] on p "Delete" at bounding box center [969, 432] width 43 height 16
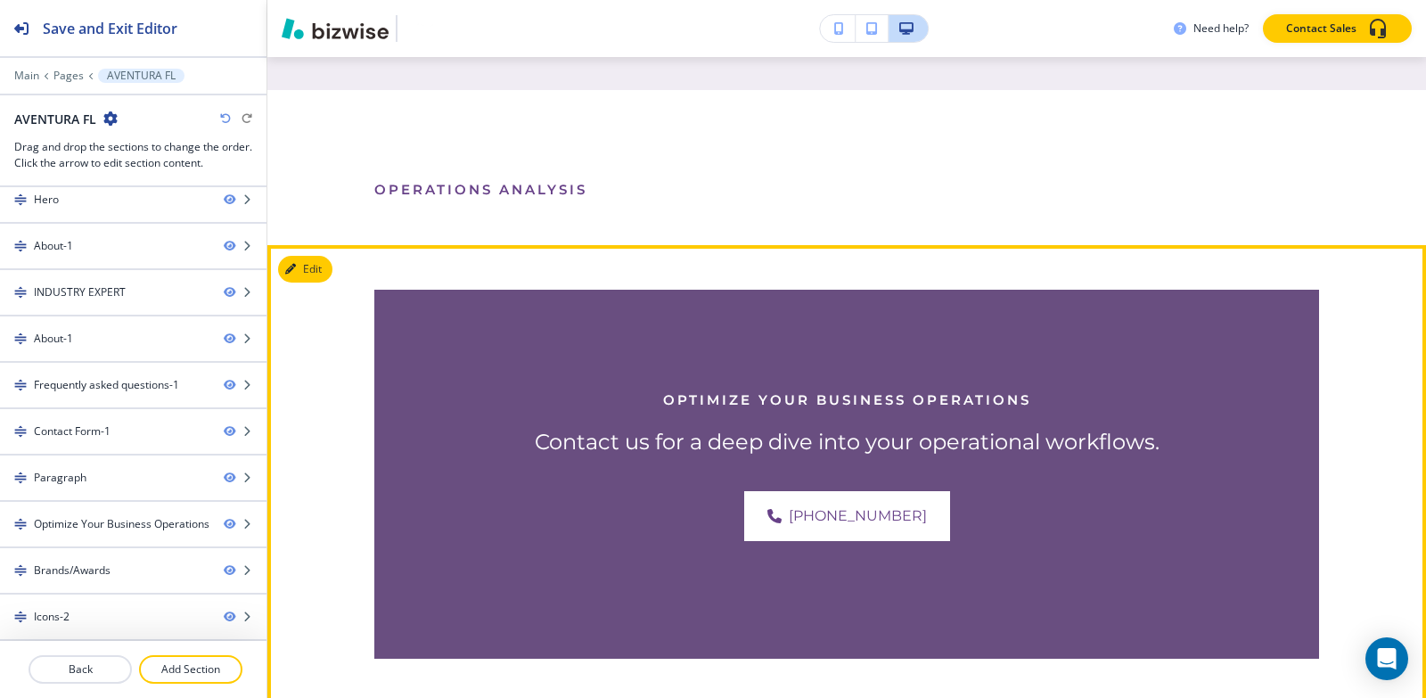
scroll to position [4341, 0]
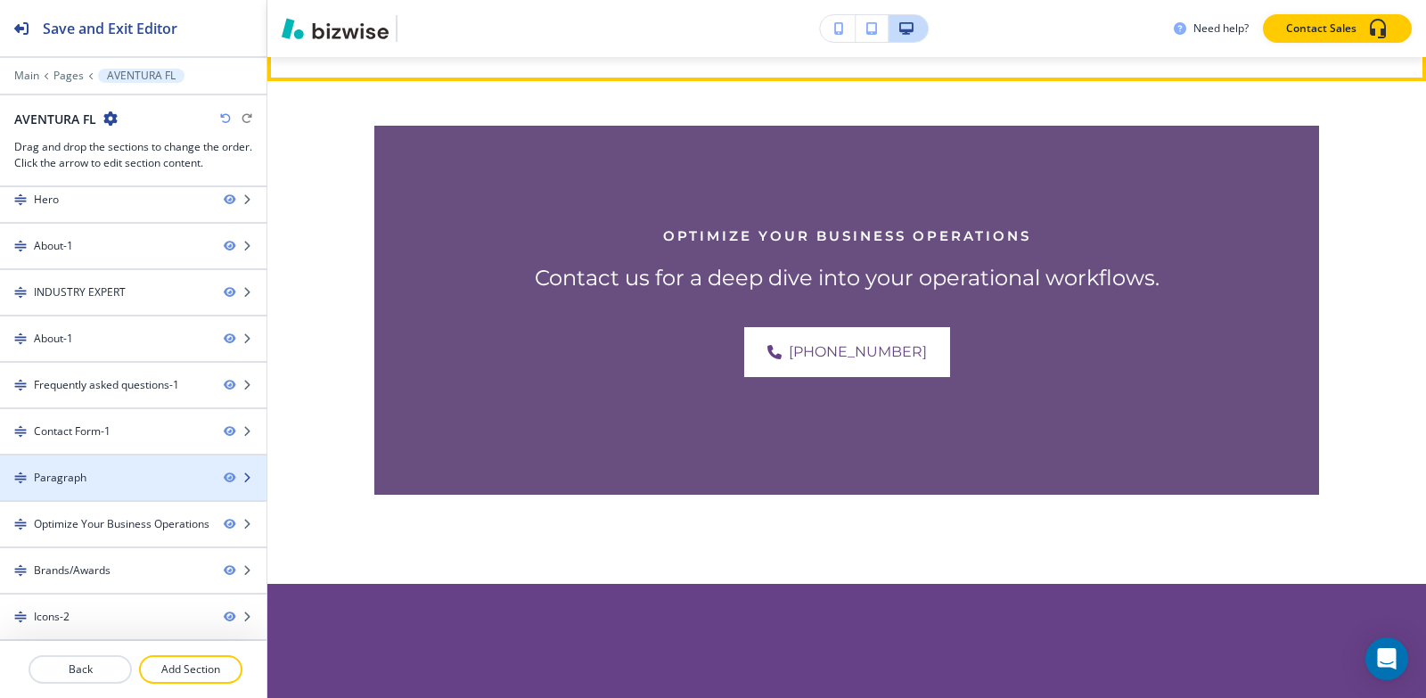
click at [70, 473] on div "Paragraph" at bounding box center [60, 478] width 53 height 16
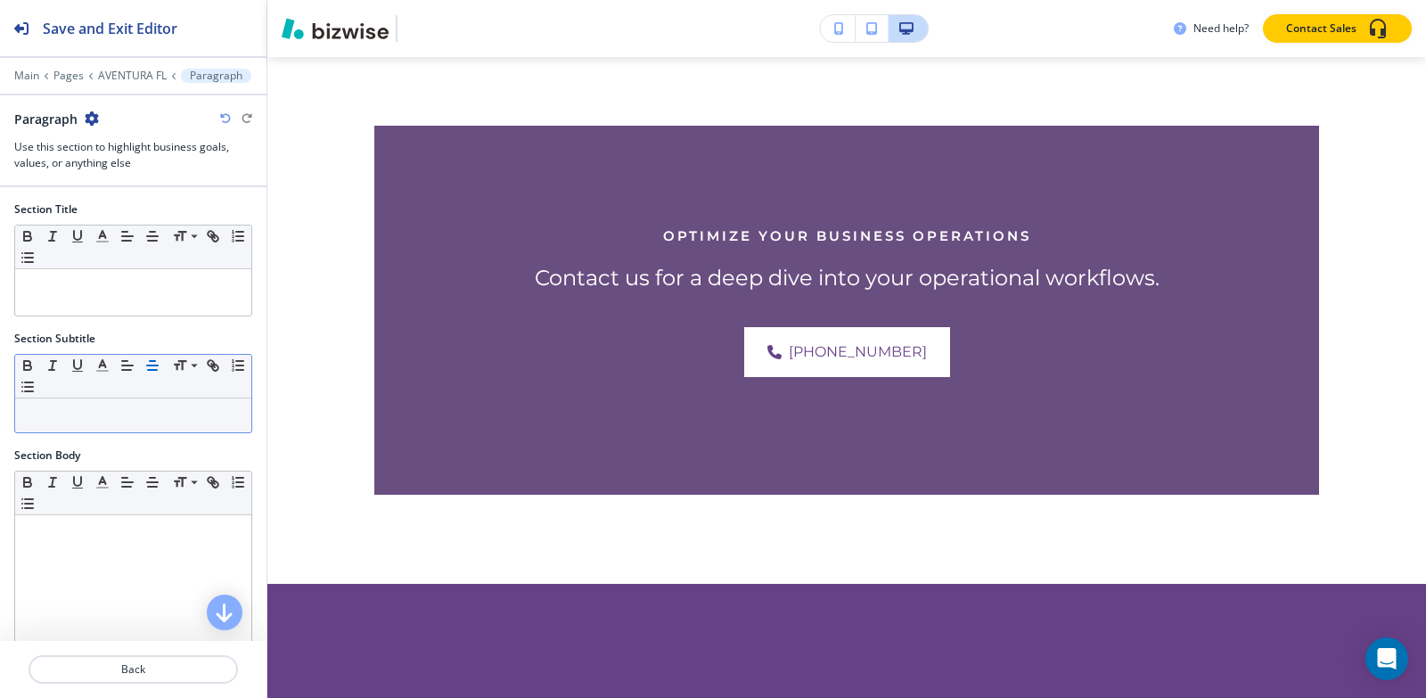
scroll to position [4193, 0]
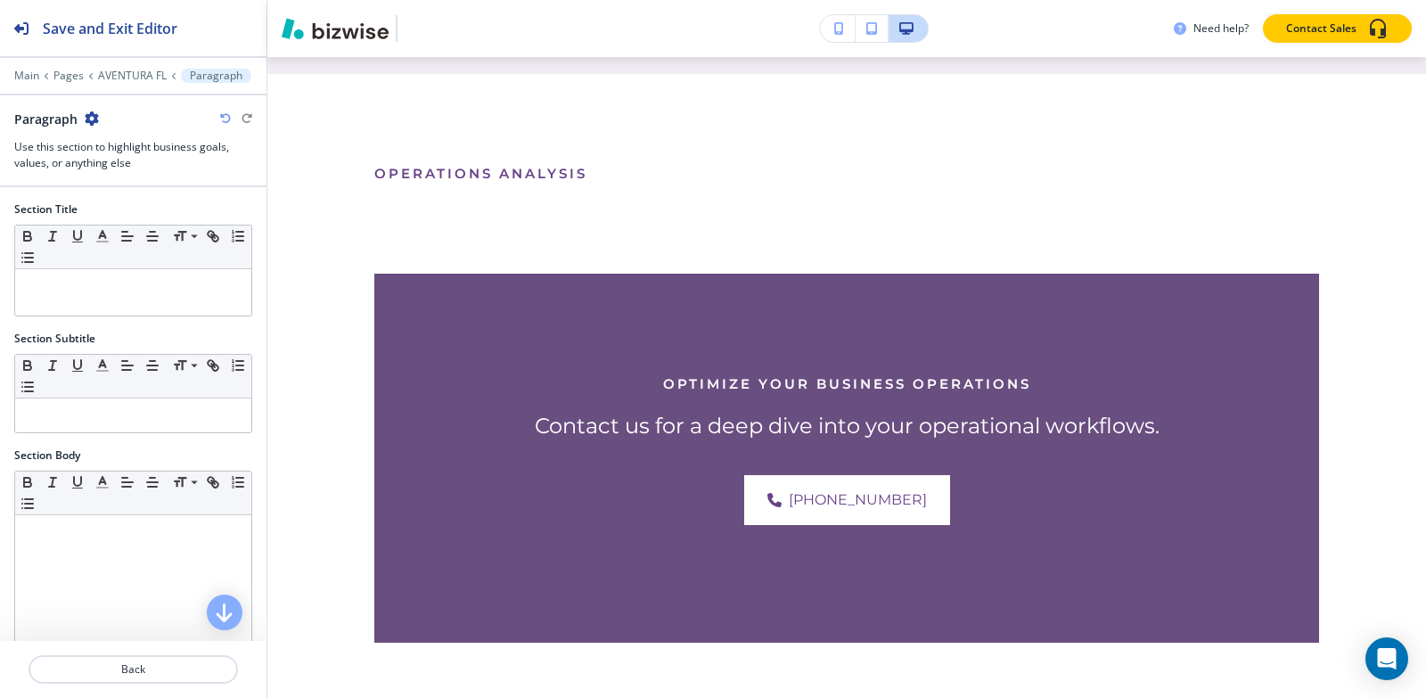
click at [94, 118] on icon "button" at bounding box center [92, 118] width 14 height 14
click at [128, 217] on p "Delete Section" at bounding box center [140, 212] width 91 height 16
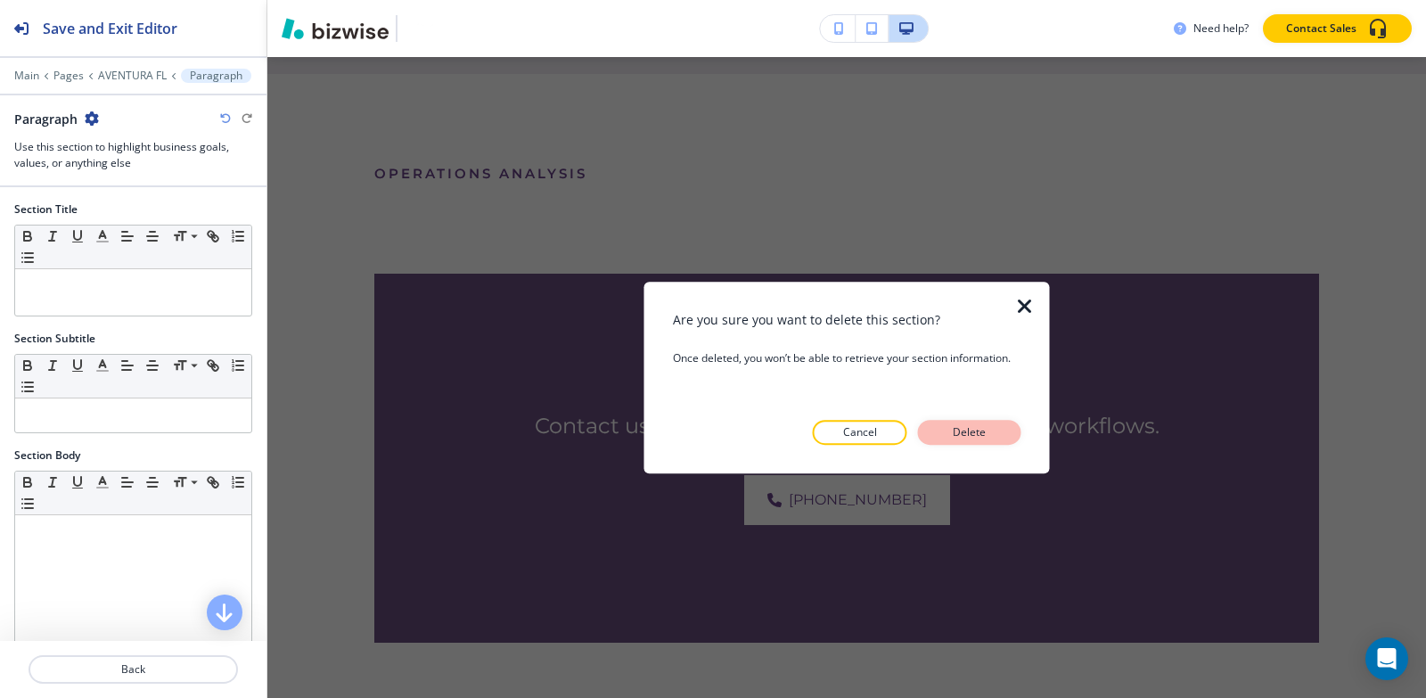
click at [938, 426] on button "Delete" at bounding box center [969, 432] width 103 height 25
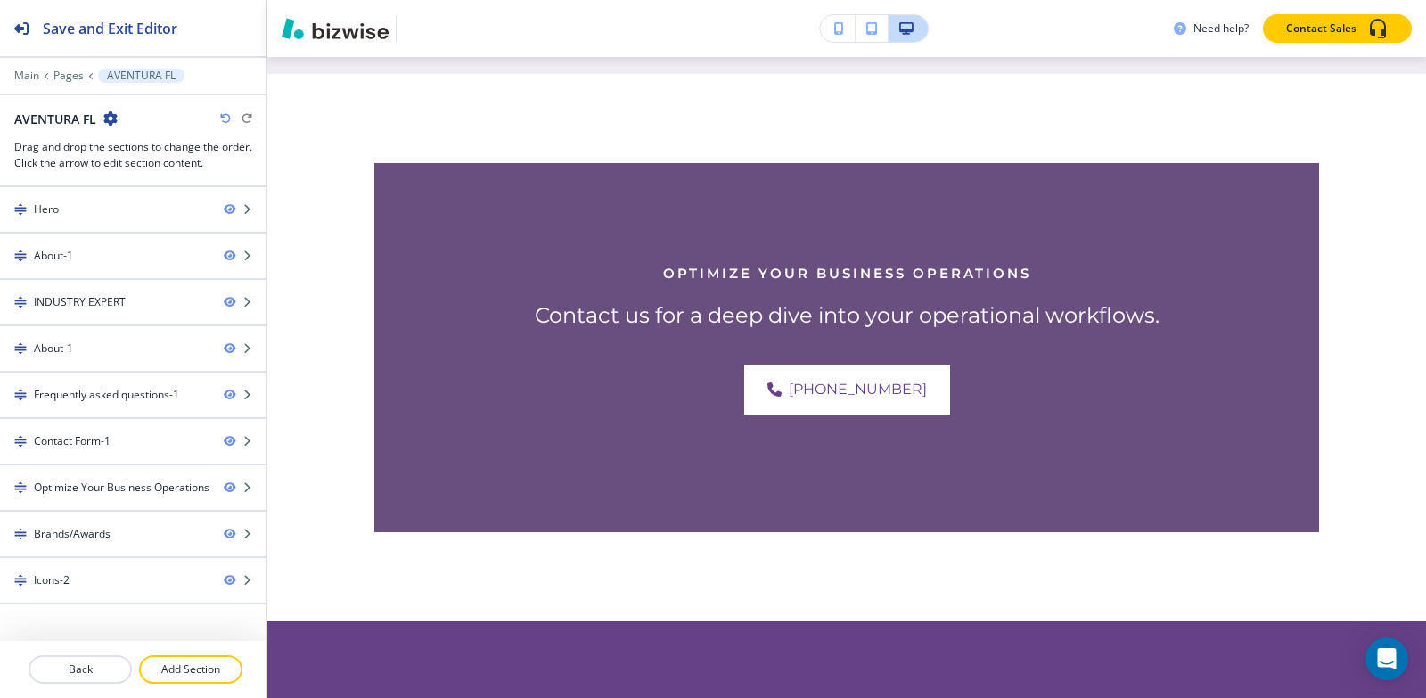
scroll to position [4038, 0]
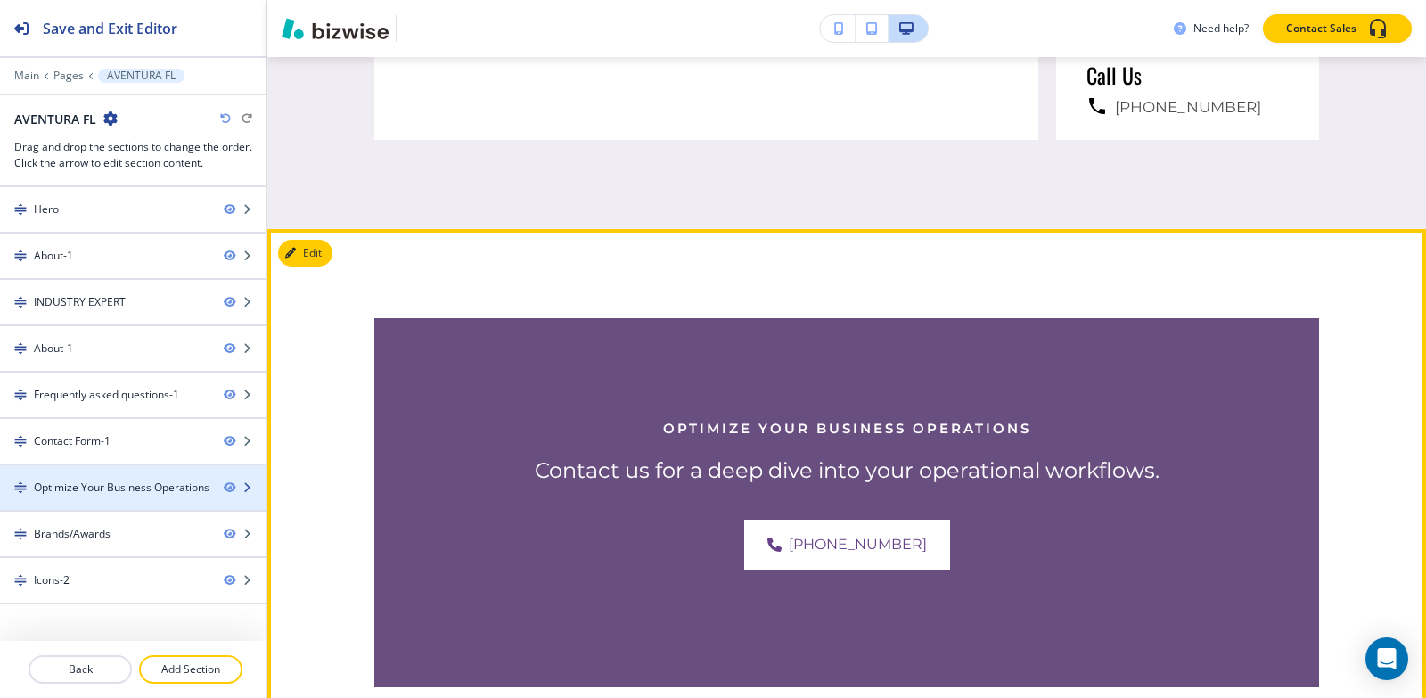
click at [85, 480] on div "Optimize Your Business Operations" at bounding box center [122, 487] width 176 height 16
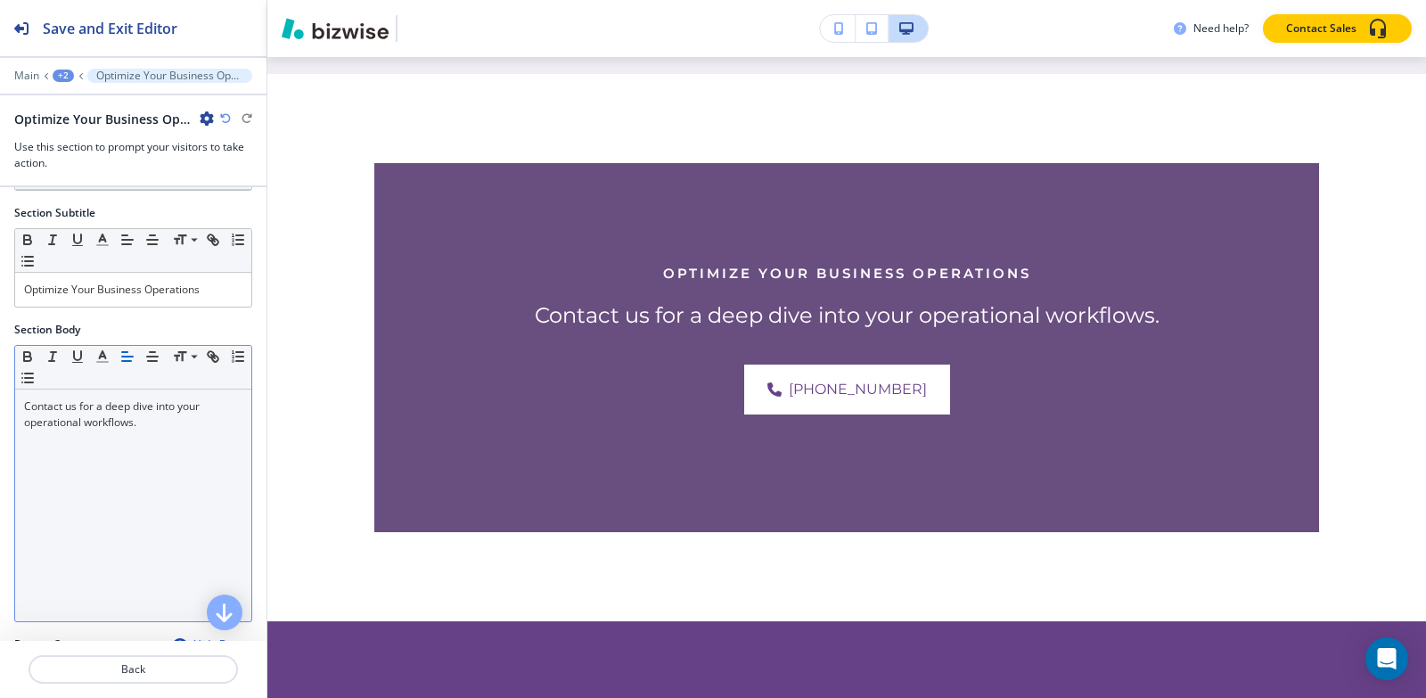
scroll to position [89, 0]
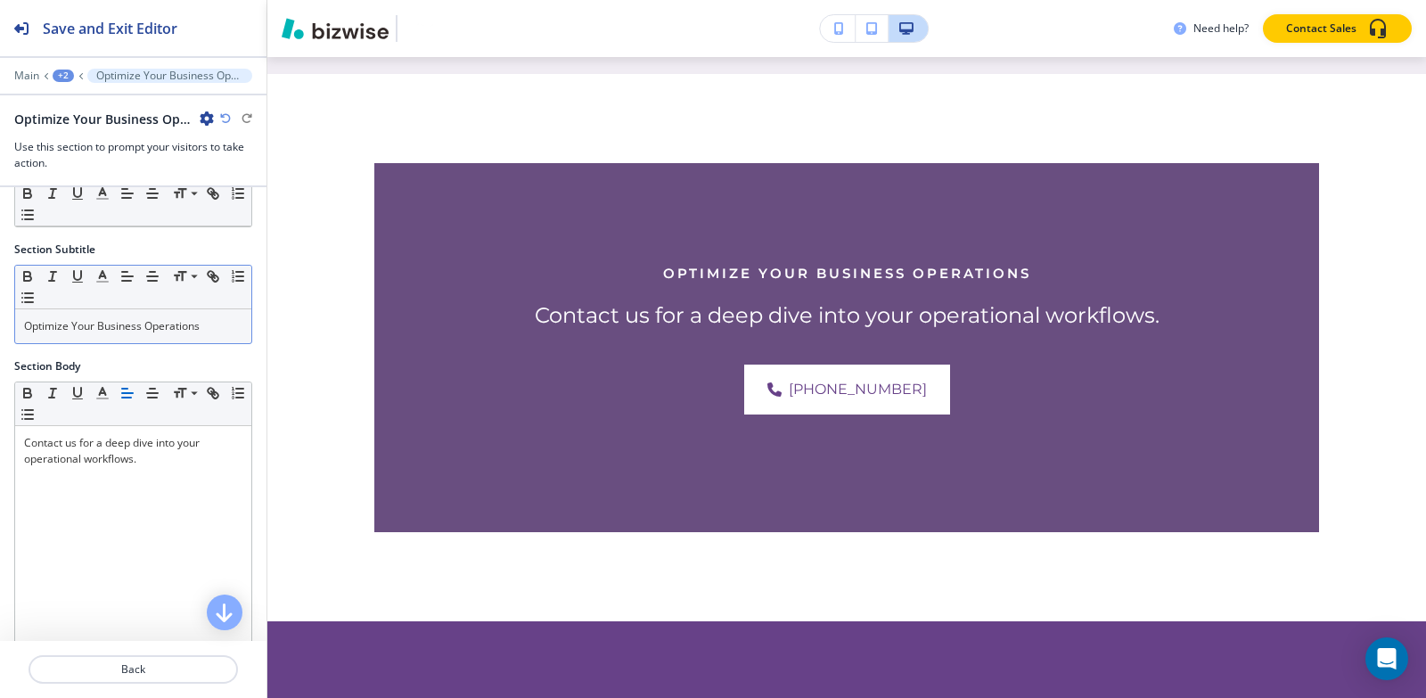
click at [187, 337] on div "Optimize Your Business Operations" at bounding box center [133, 326] width 236 height 34
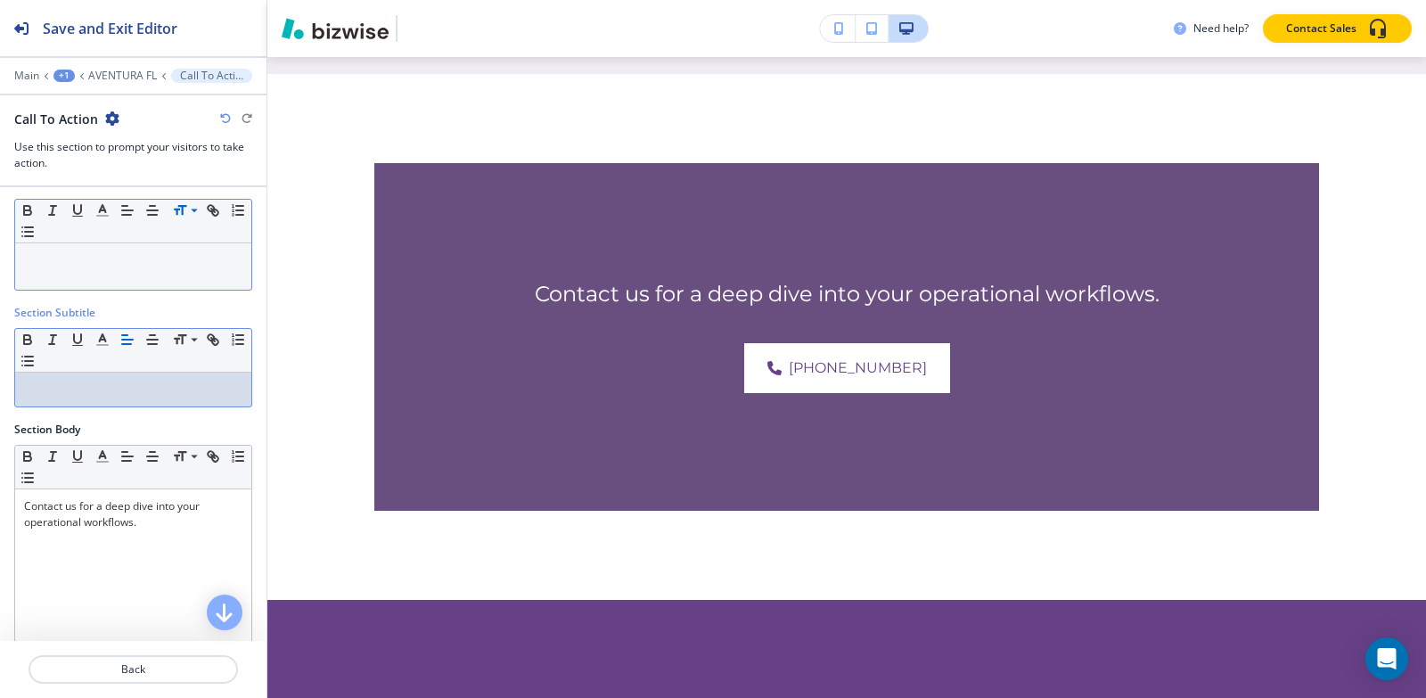
scroll to position [0, 0]
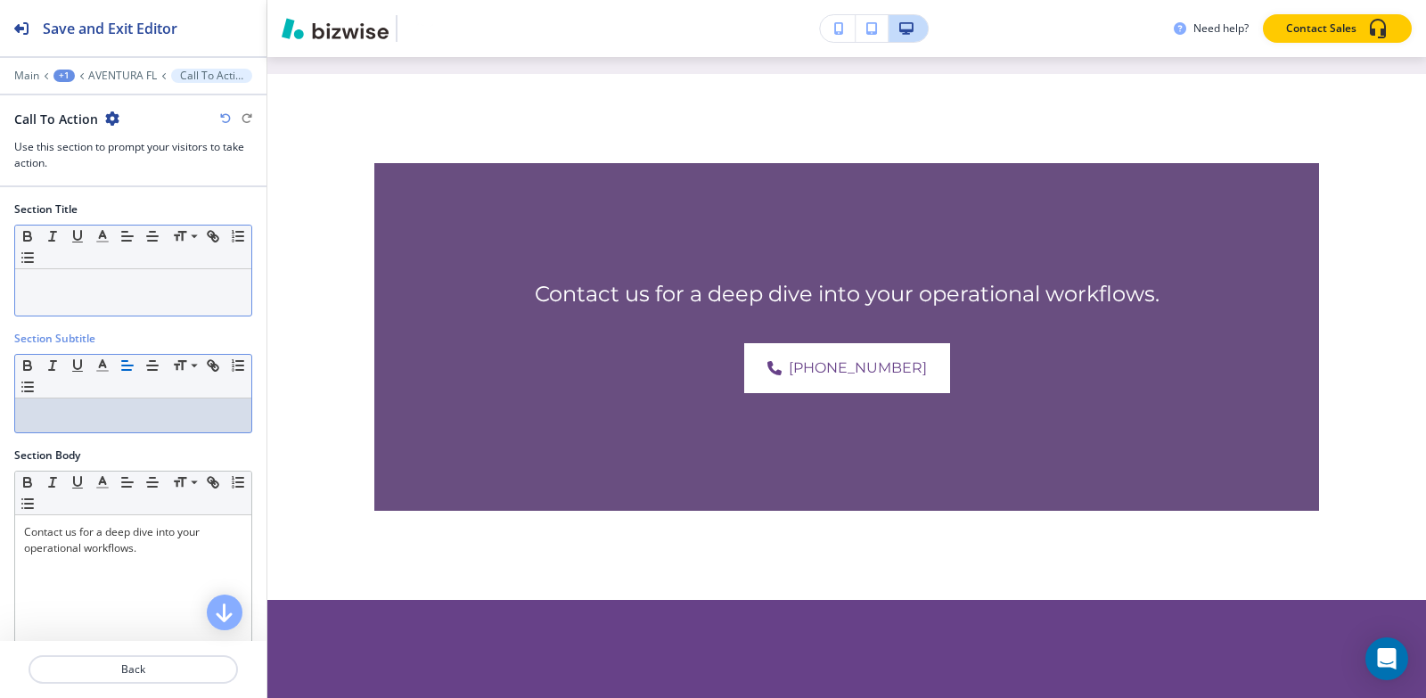
click at [175, 283] on p at bounding box center [133, 286] width 218 height 16
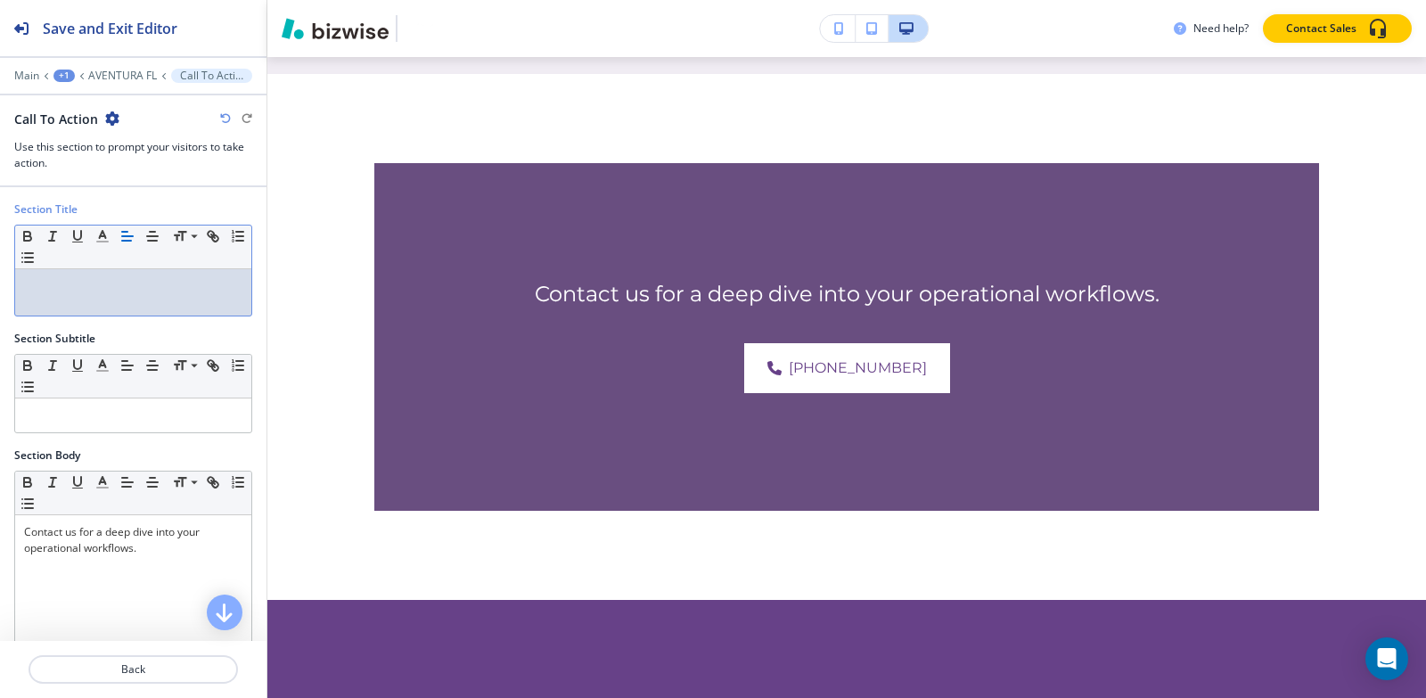
click at [177, 288] on p at bounding box center [133, 286] width 218 height 16
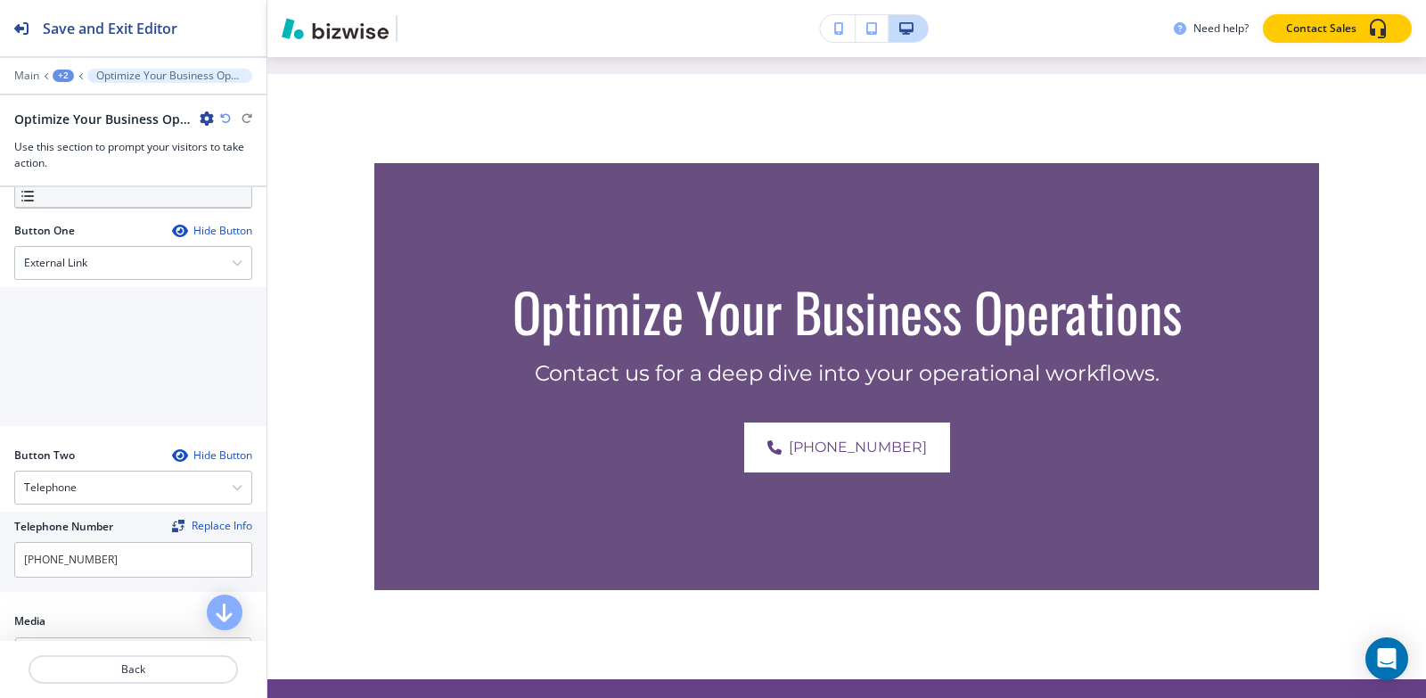
scroll to position [624, 0]
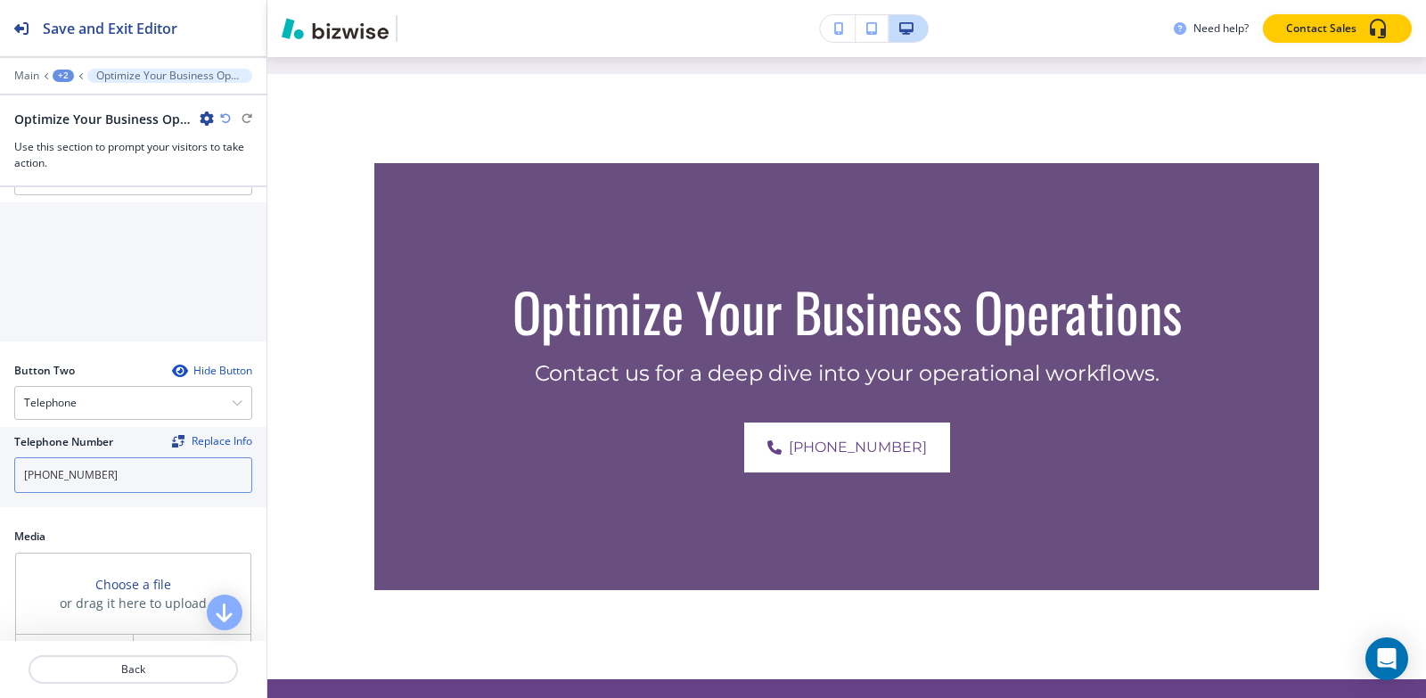
click at [112, 472] on input "[PHONE_NUMBER]" at bounding box center [133, 475] width 238 height 36
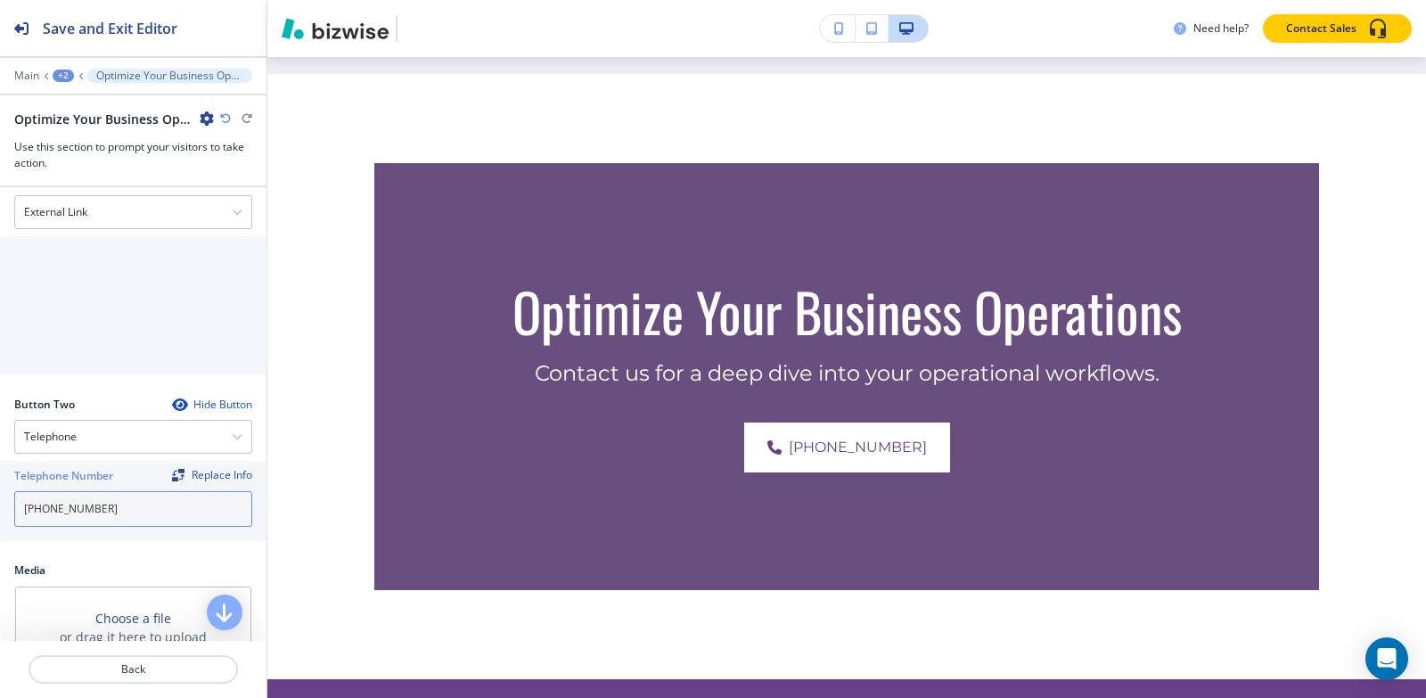
scroll to position [535, 0]
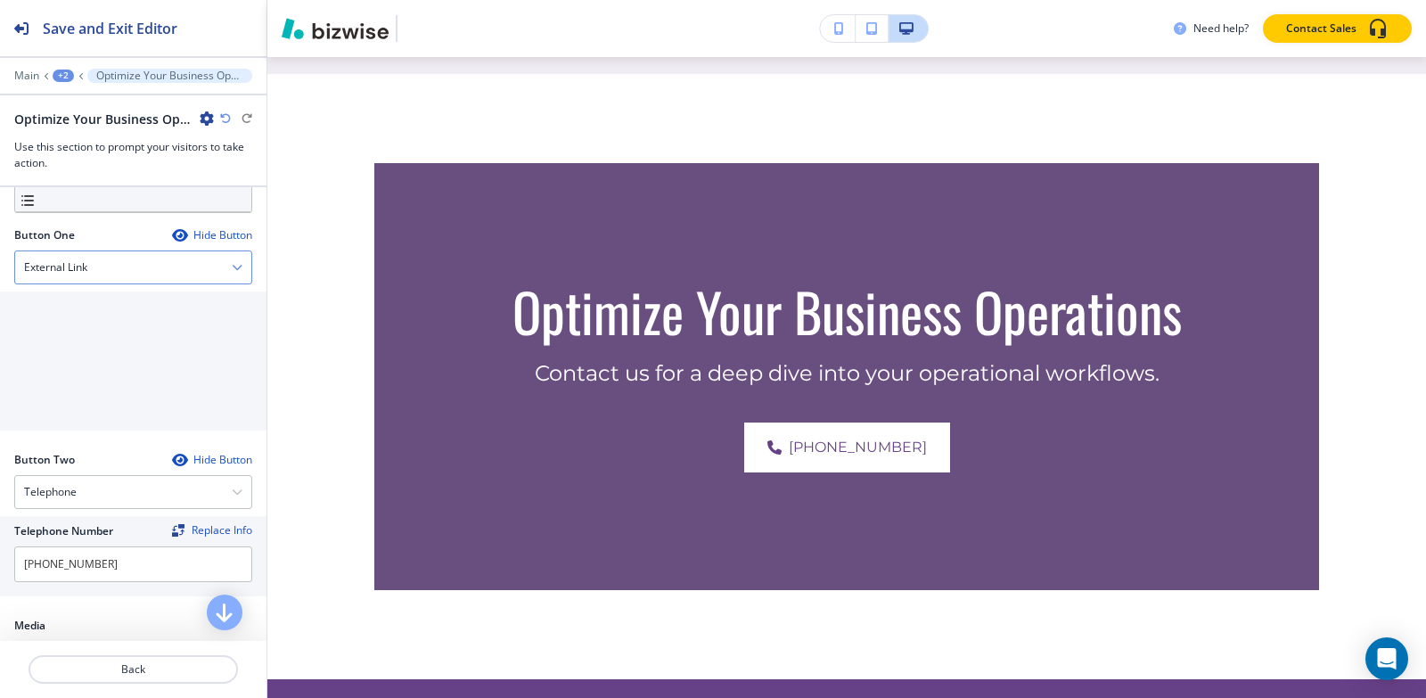
click at [117, 262] on div "External Link" at bounding box center [133, 267] width 236 height 32
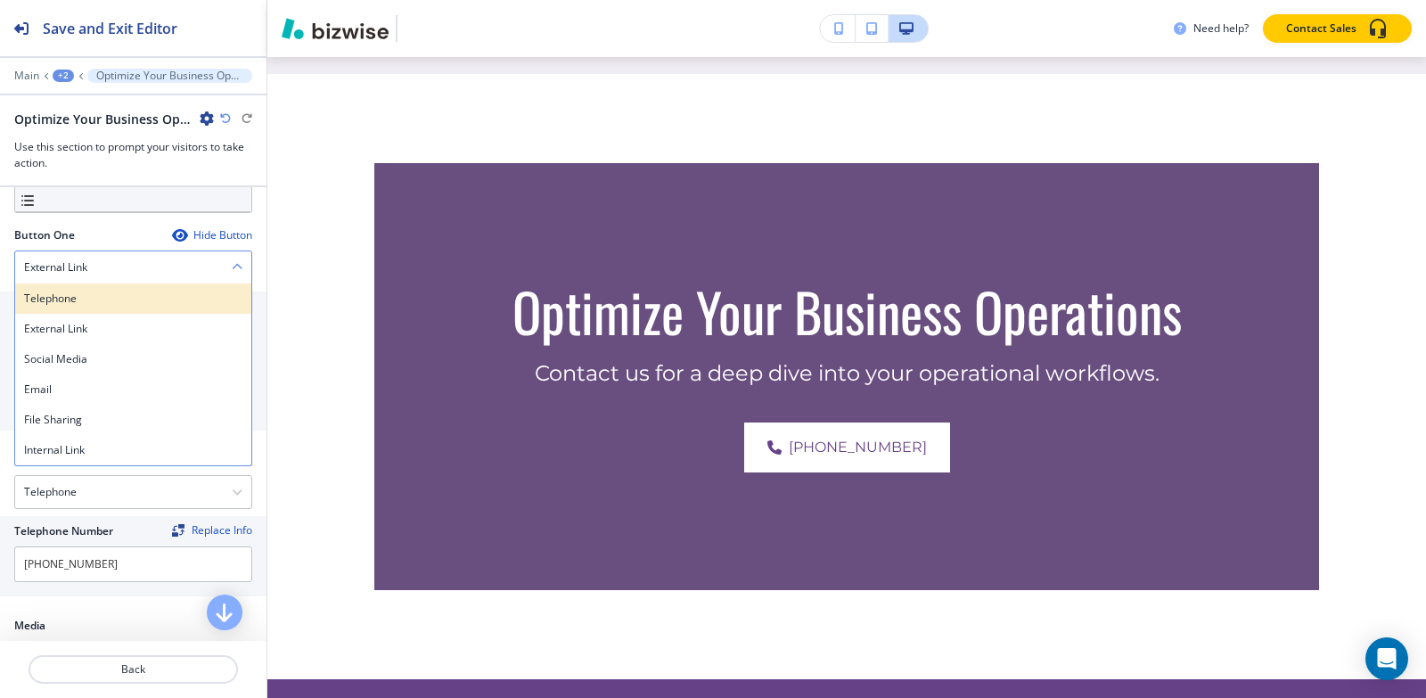
click at [130, 307] on div "Telephone" at bounding box center [133, 298] width 236 height 30
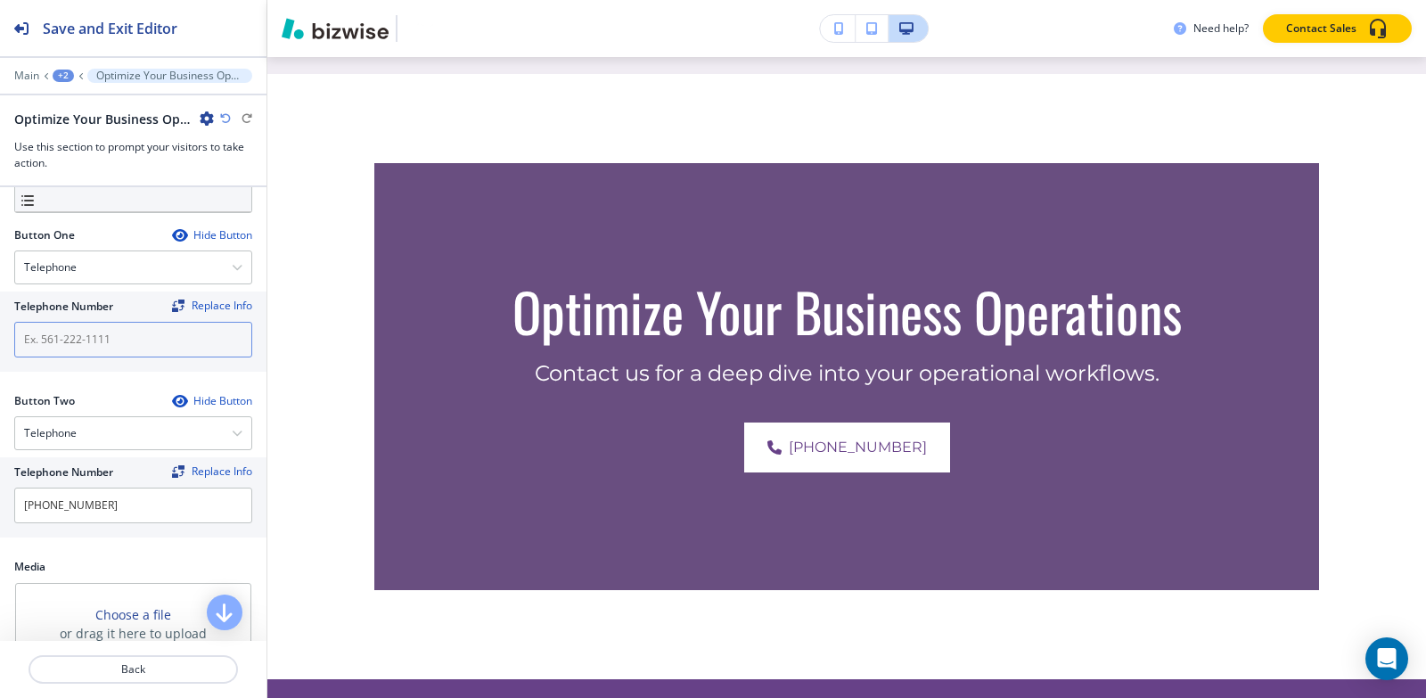
click at [130, 342] on input "text" at bounding box center [133, 340] width 238 height 36
paste input "[PHONE_NUMBER]"
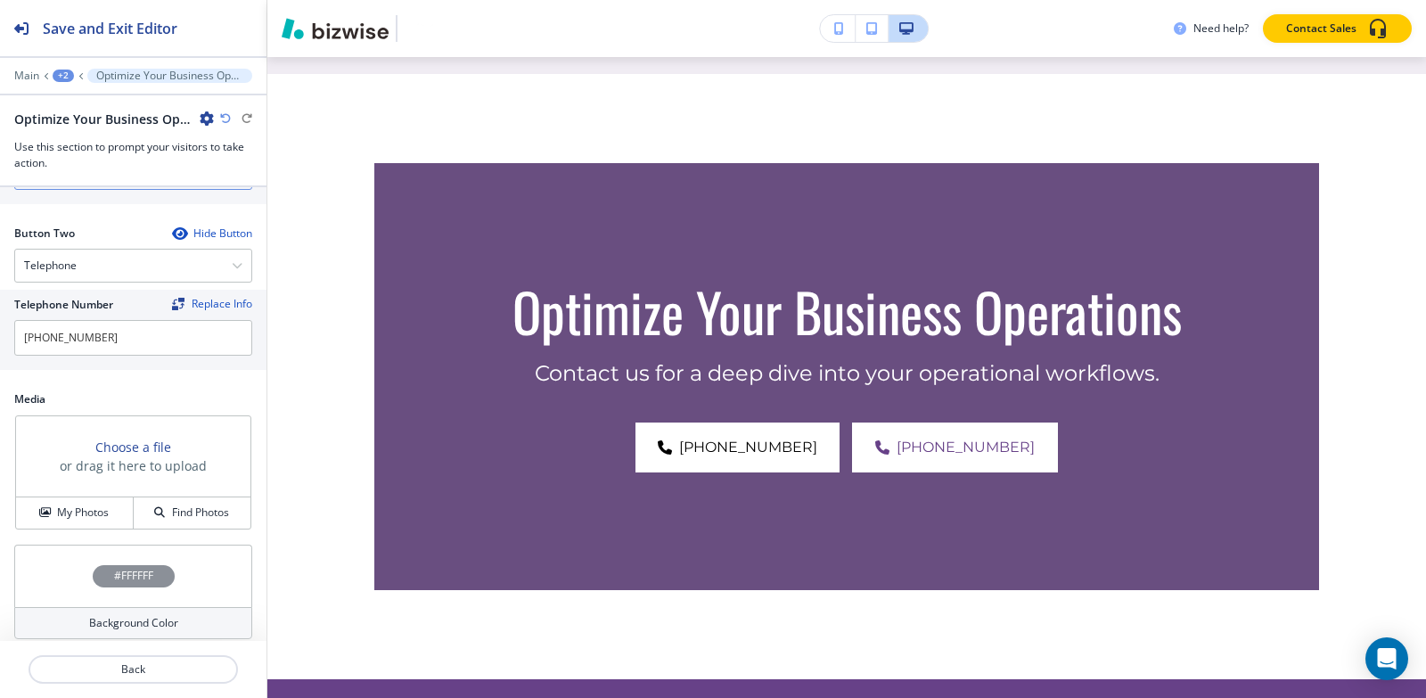
scroll to position [713, 0]
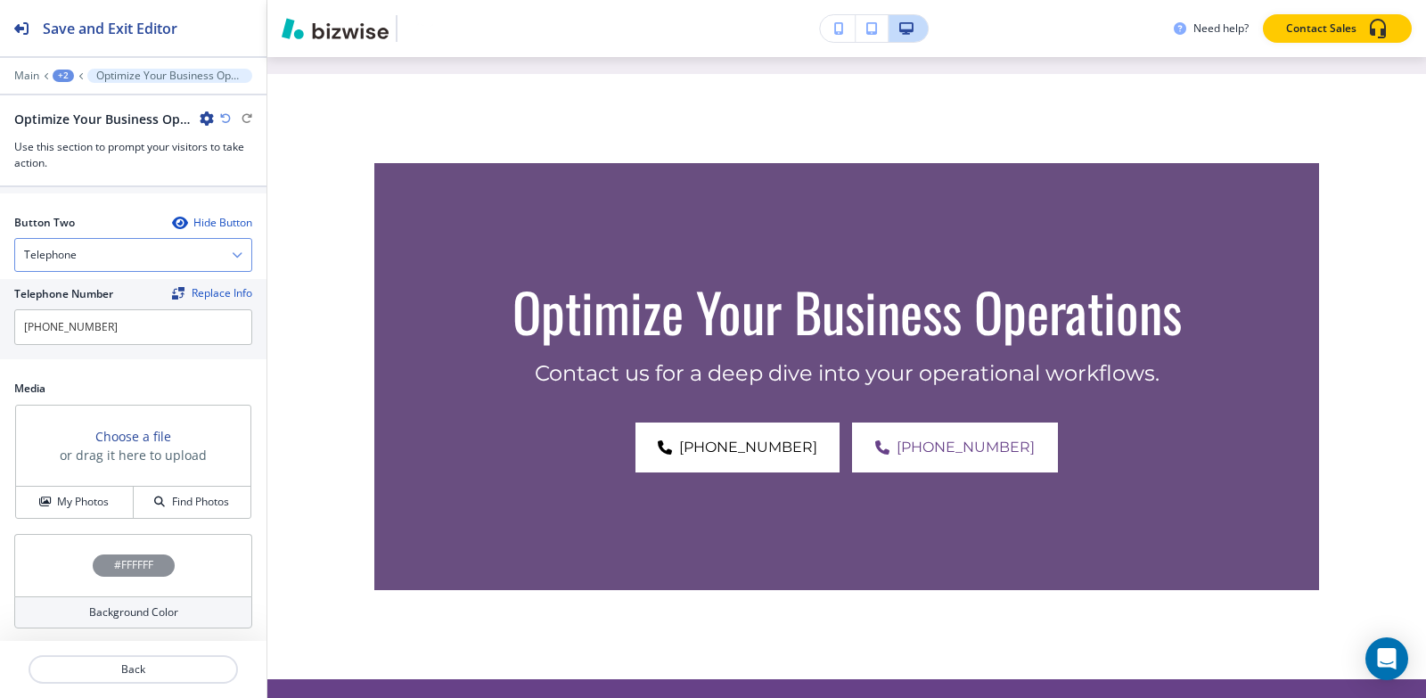
type input "[PHONE_NUMBER]"
click at [121, 262] on div "Telephone" at bounding box center [133, 255] width 236 height 32
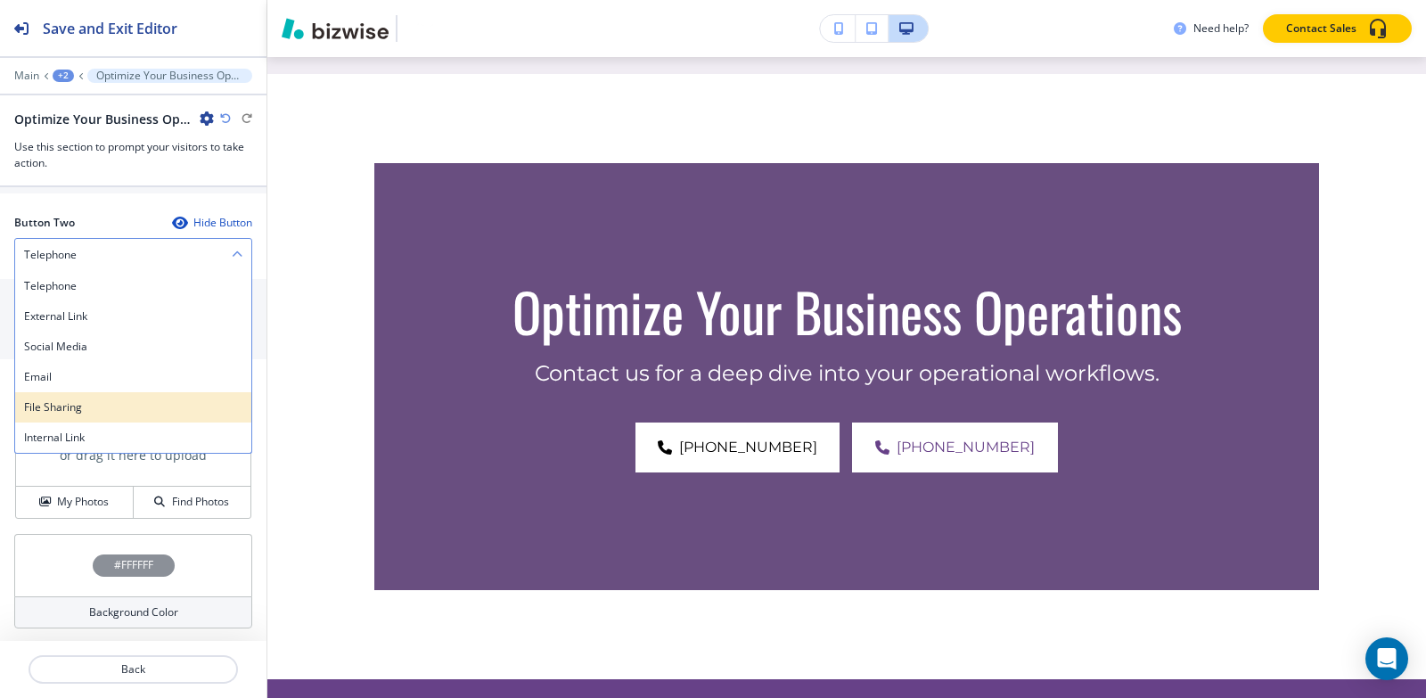
click at [127, 417] on div "File Sharing" at bounding box center [133, 407] width 236 height 30
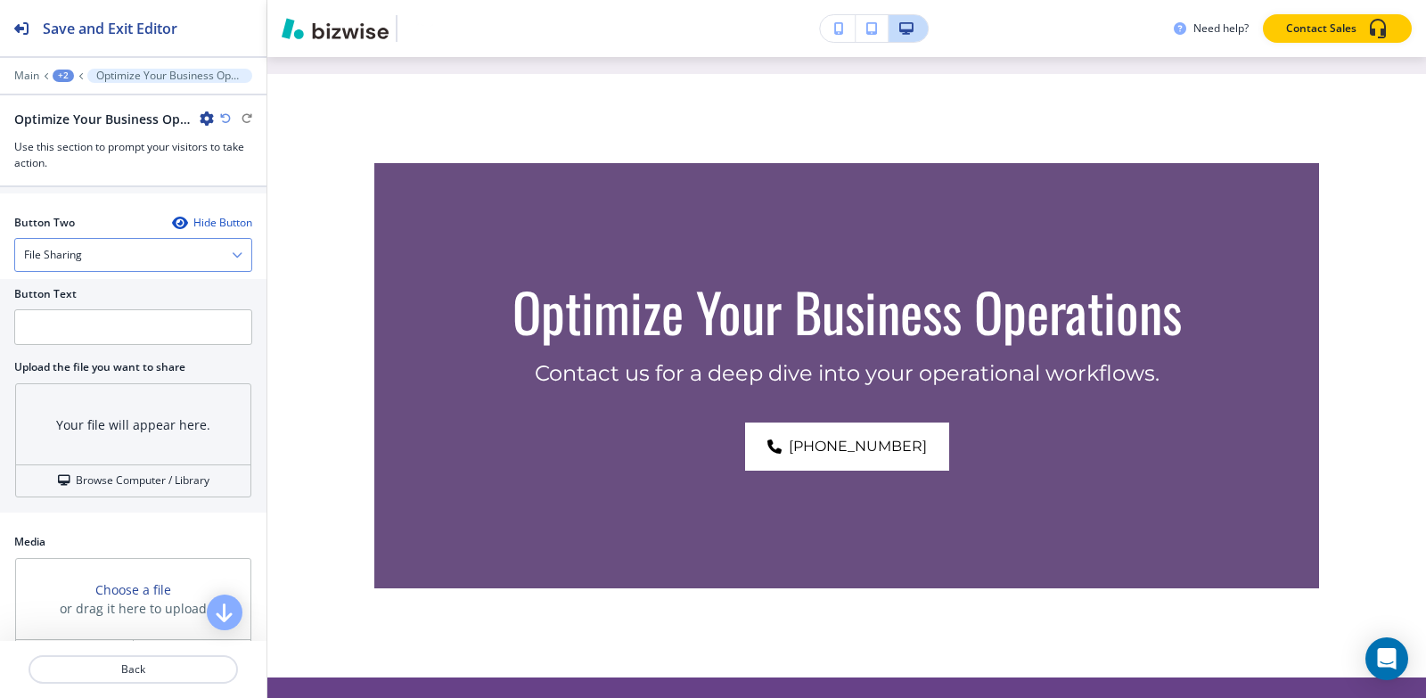
click at [124, 247] on div "File Sharing" at bounding box center [133, 255] width 236 height 32
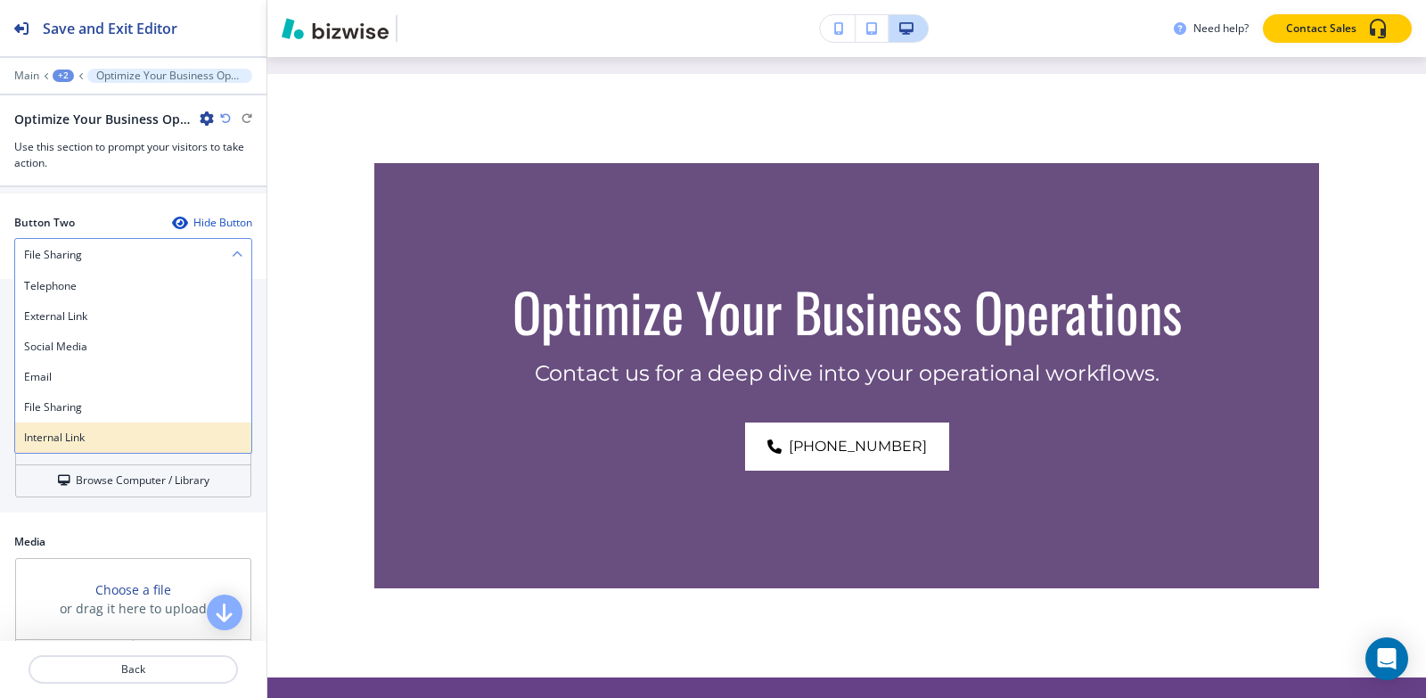
click at [100, 430] on h4 "Internal Link" at bounding box center [133, 438] width 218 height 16
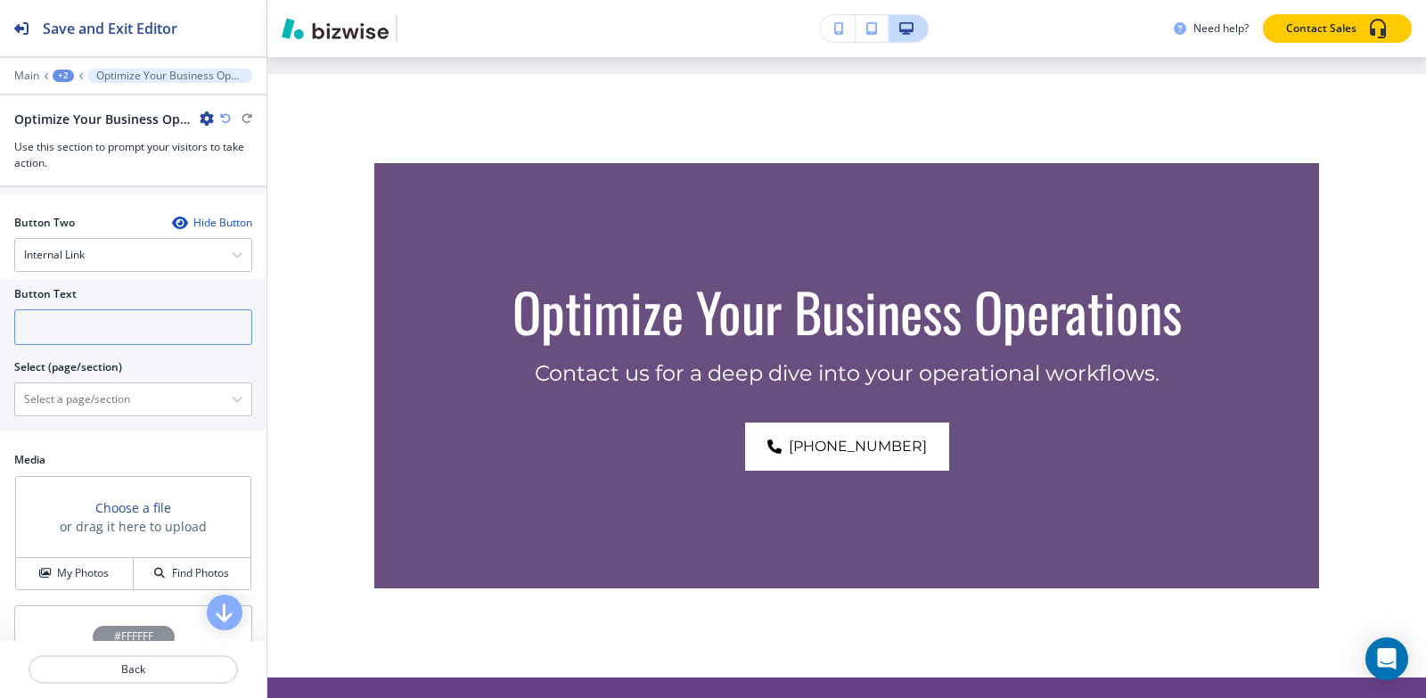
click at [81, 320] on input "text" at bounding box center [133, 327] width 238 height 36
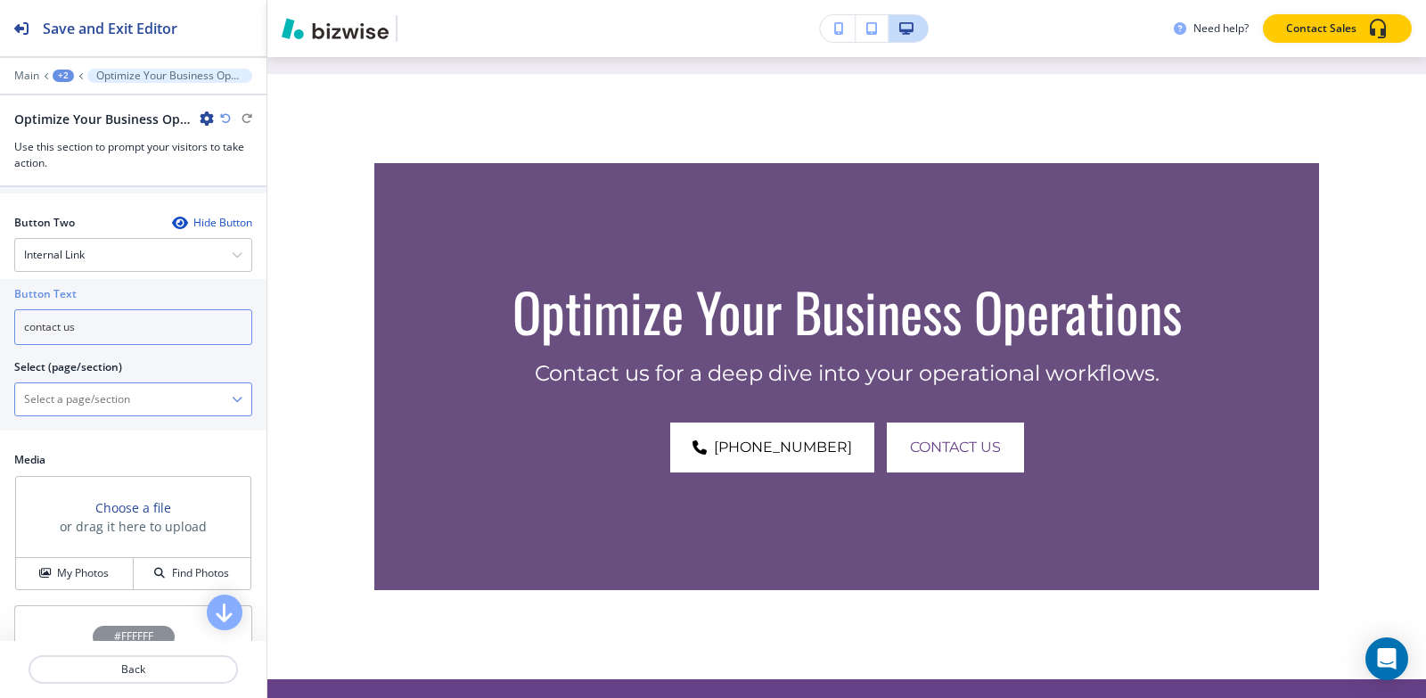
type input "contact us"
click at [71, 384] on \(page\/section\) "Manual Input" at bounding box center [123, 399] width 217 height 30
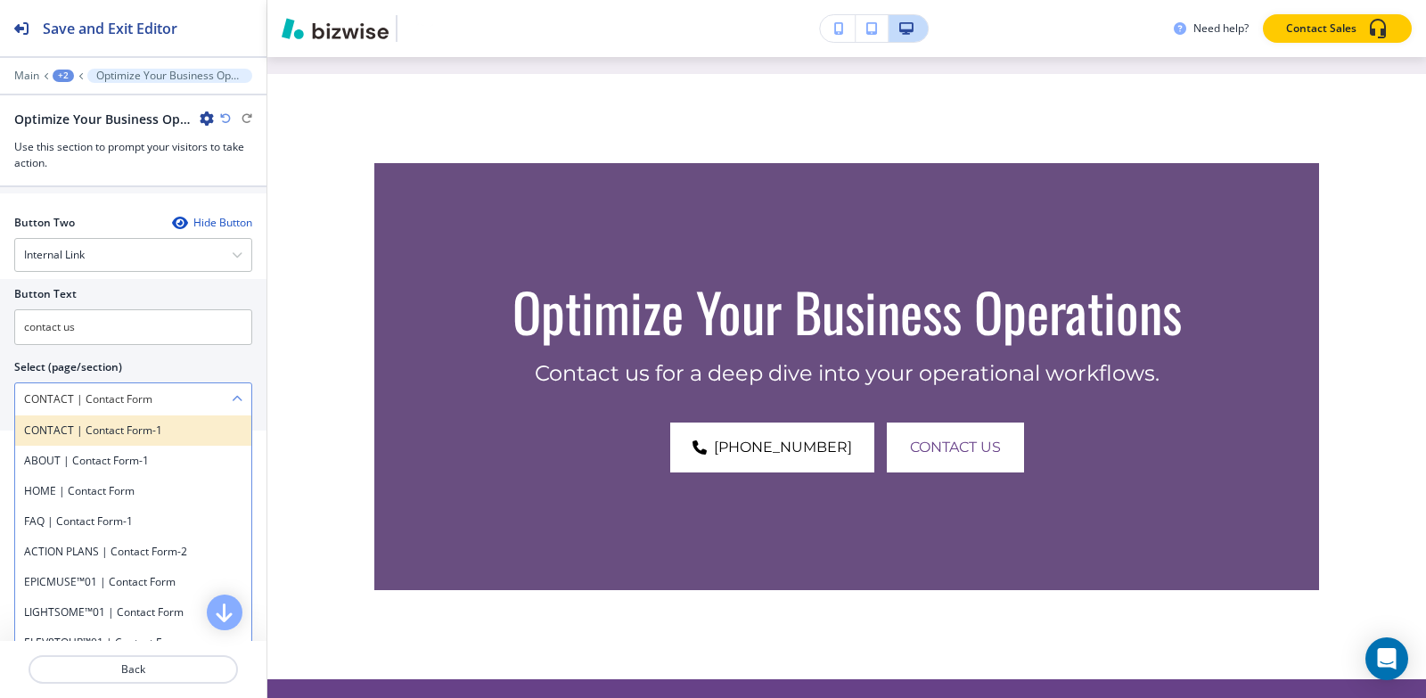
click at [139, 430] on h4 "CONTACT | Contact Form-1" at bounding box center [133, 430] width 218 height 16
type \(page\/section\) "CONTACT | Contact Form-1"
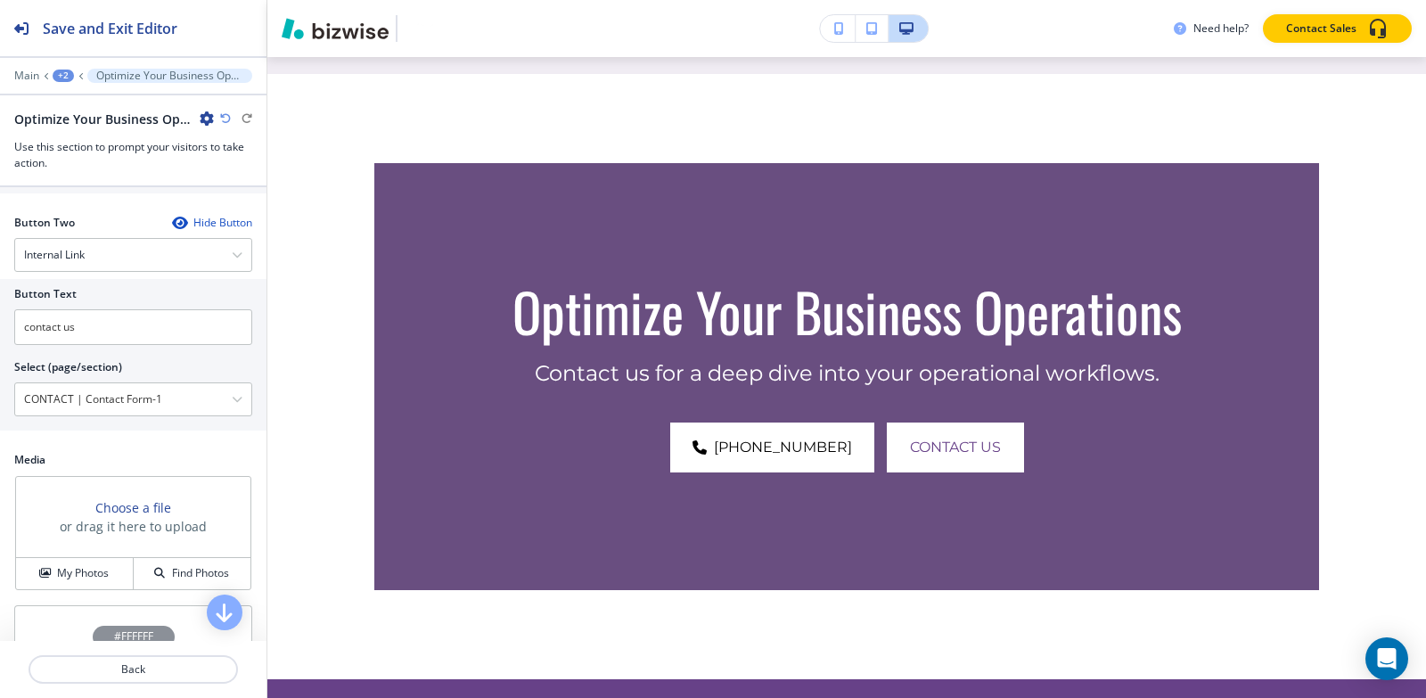
click at [58, 73] on div "+2" at bounding box center [63, 76] width 21 height 12
click at [97, 139] on p "AVENTURA FL" at bounding box center [109, 136] width 91 height 16
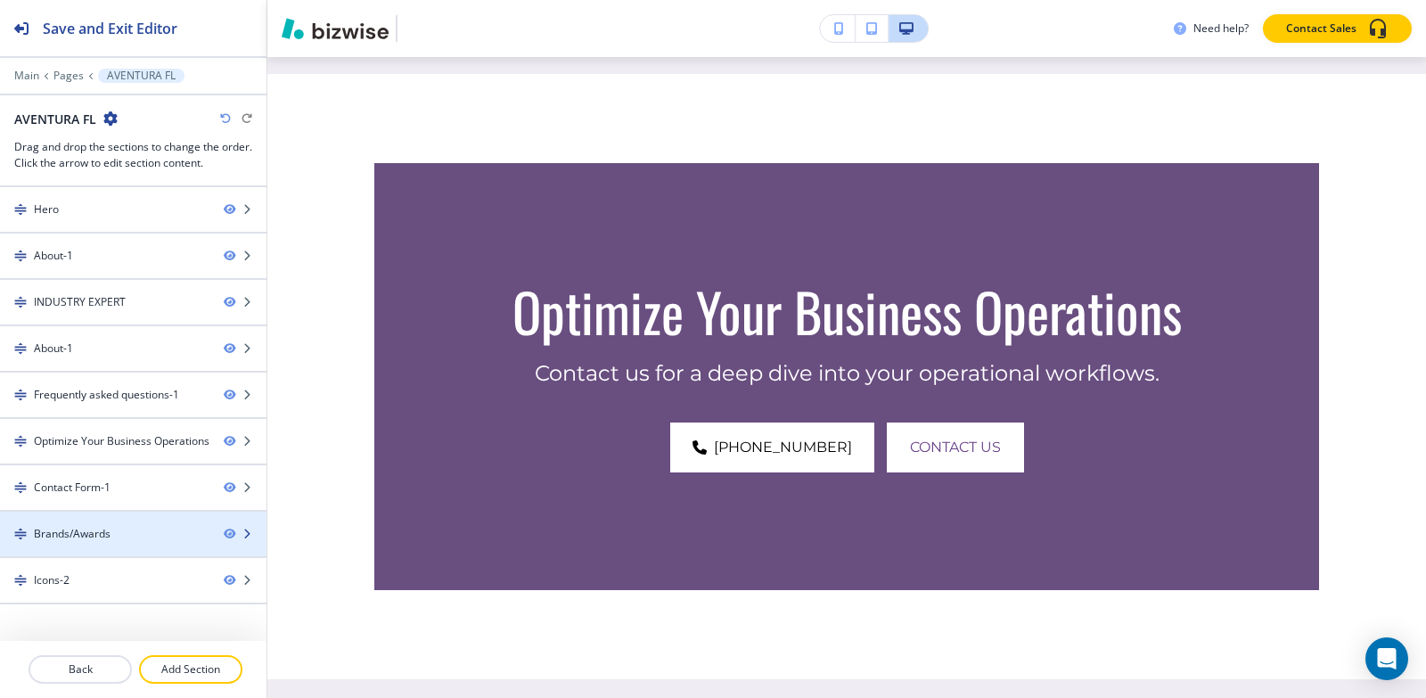
click at [96, 535] on div "Brands/Awards" at bounding box center [72, 534] width 77 height 16
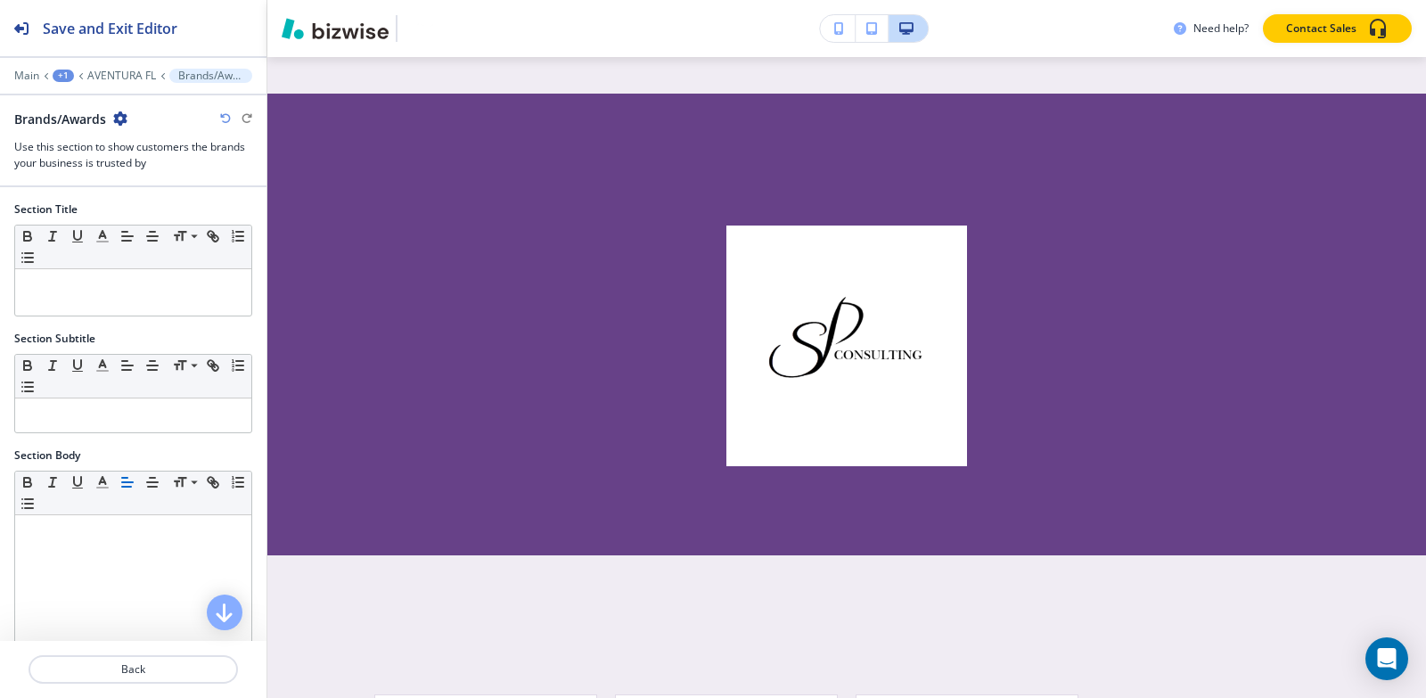
scroll to position [4887, 0]
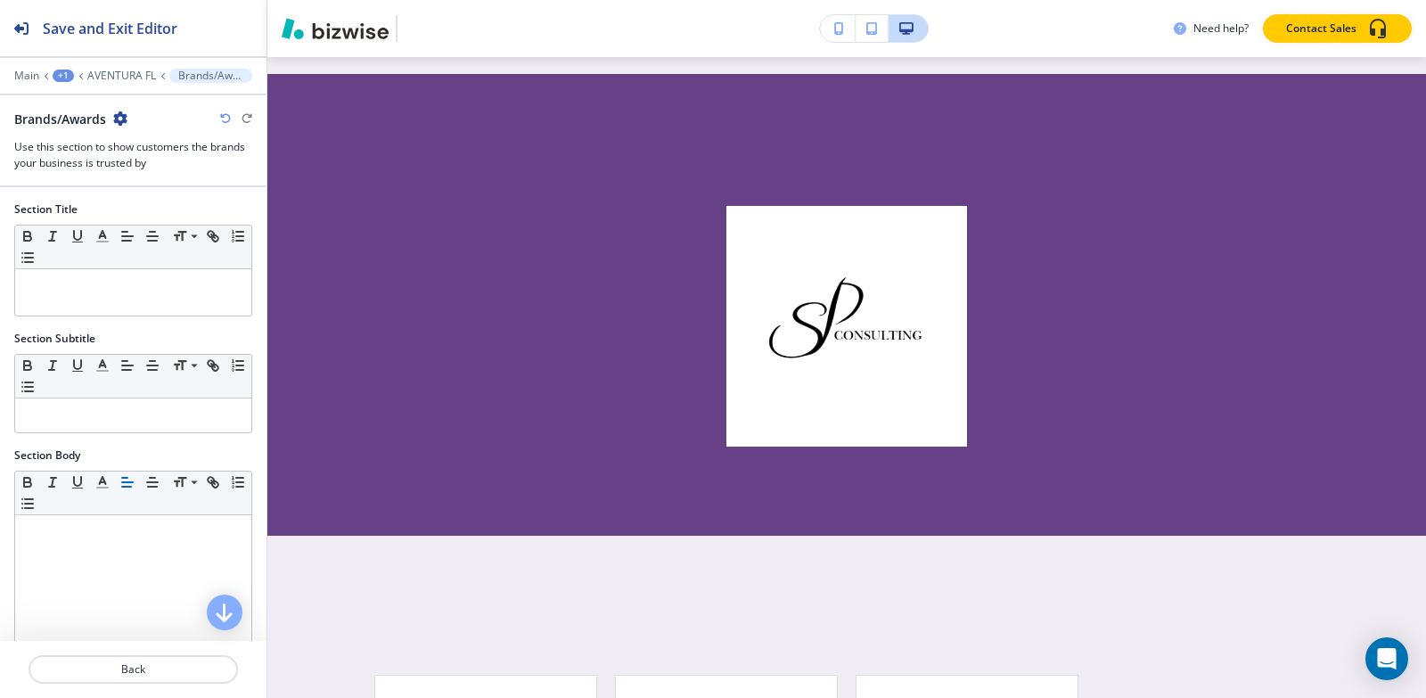
click at [117, 124] on icon "button" at bounding box center [120, 118] width 14 height 14
click at [169, 217] on p "Delete Section" at bounding box center [171, 212] width 91 height 16
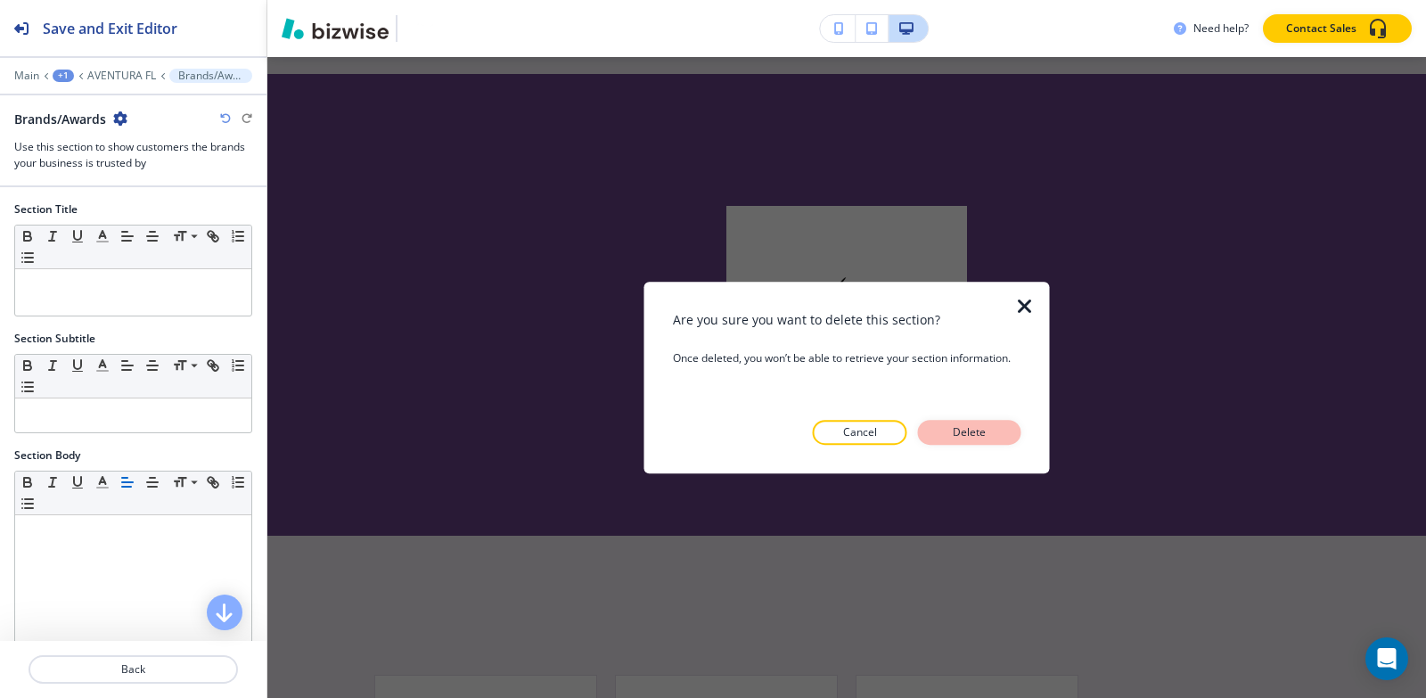
click at [1008, 437] on button "Delete" at bounding box center [969, 432] width 103 height 25
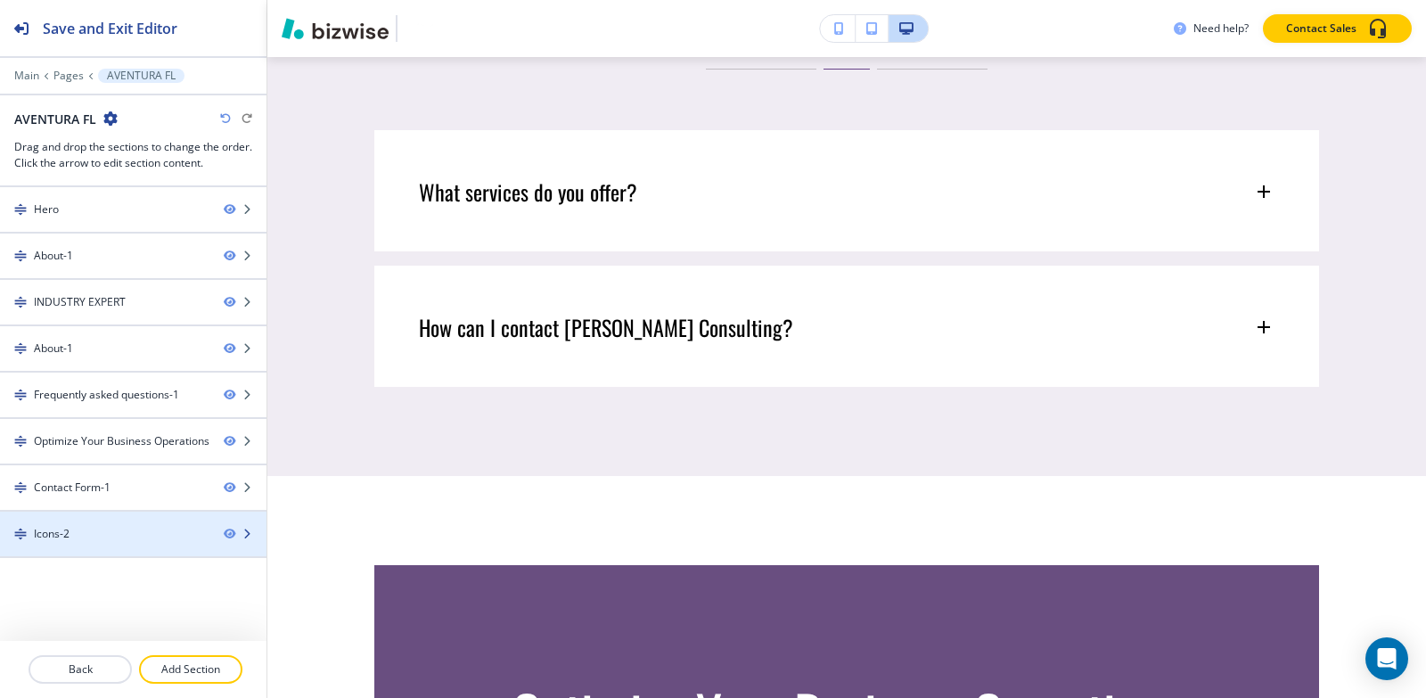
click at [53, 534] on div "Icons-2" at bounding box center [52, 534] width 36 height 16
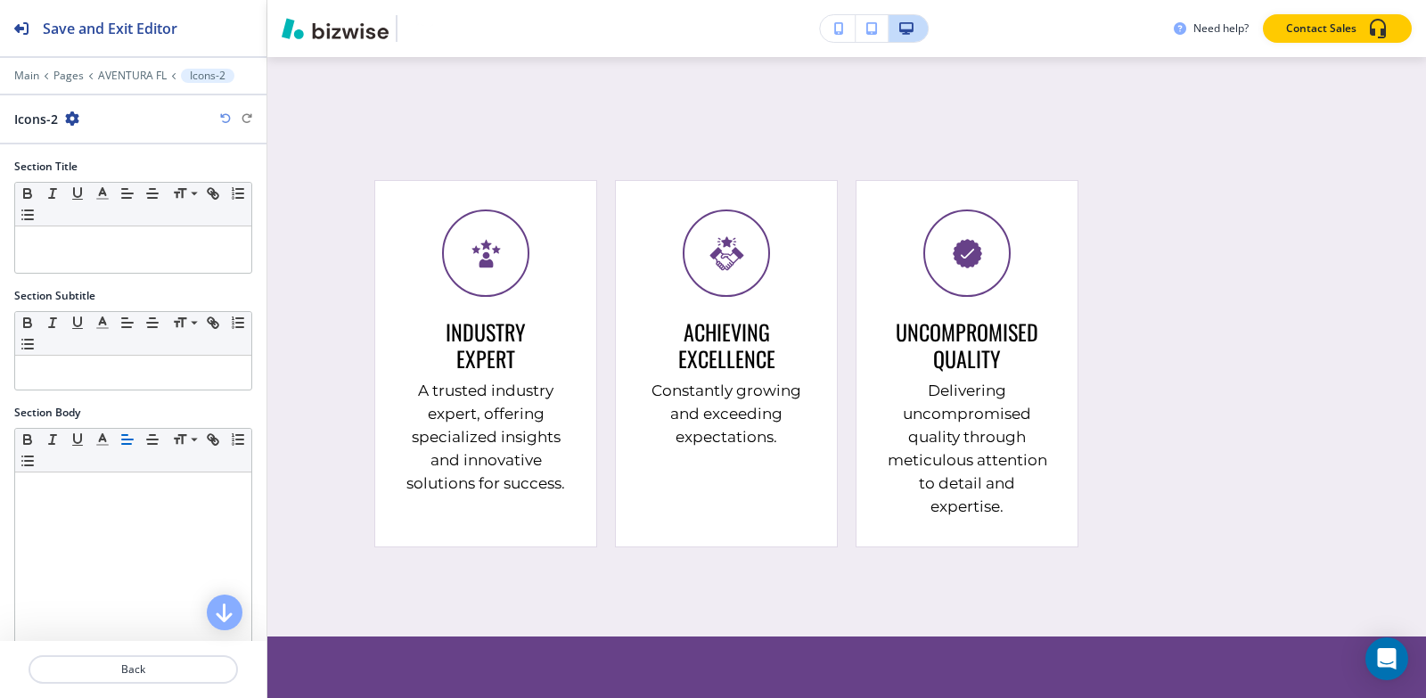
scroll to position [4842, 0]
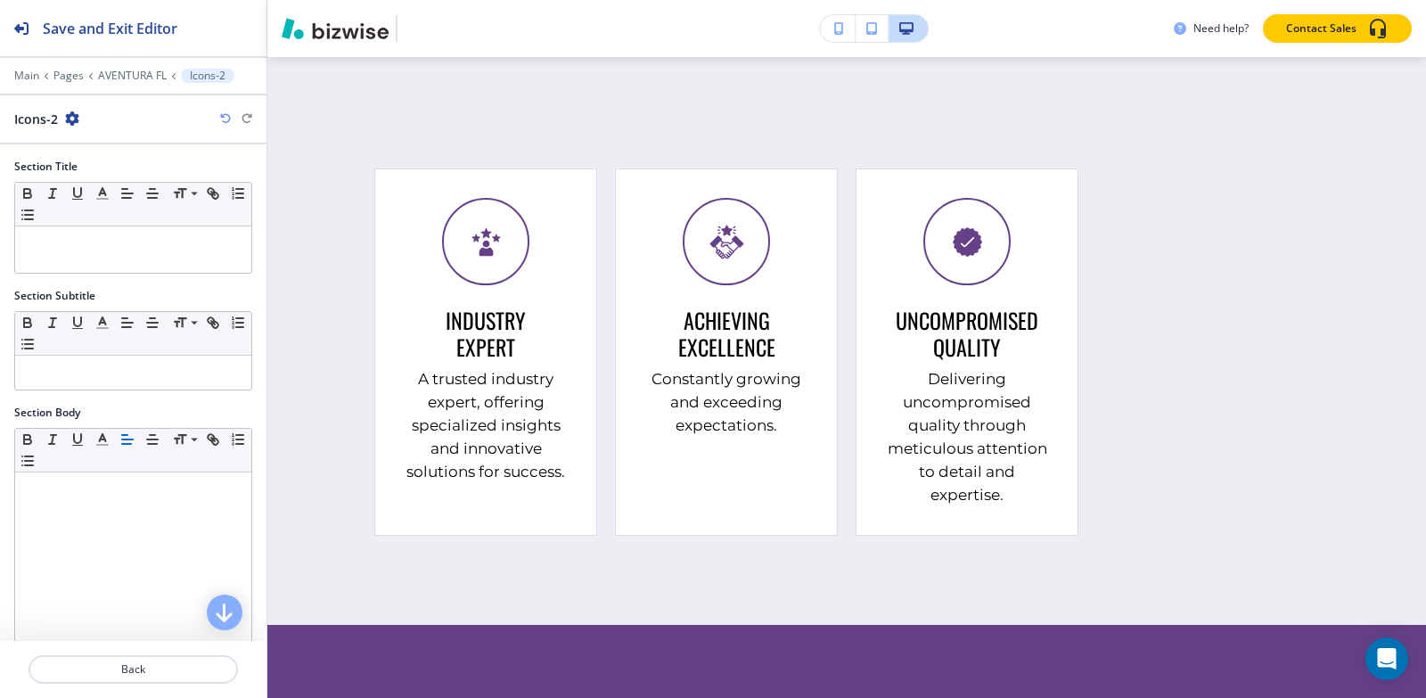
click at [70, 120] on icon "button" at bounding box center [72, 118] width 14 height 14
click at [114, 204] on p "Delete Section" at bounding box center [121, 212] width 91 height 16
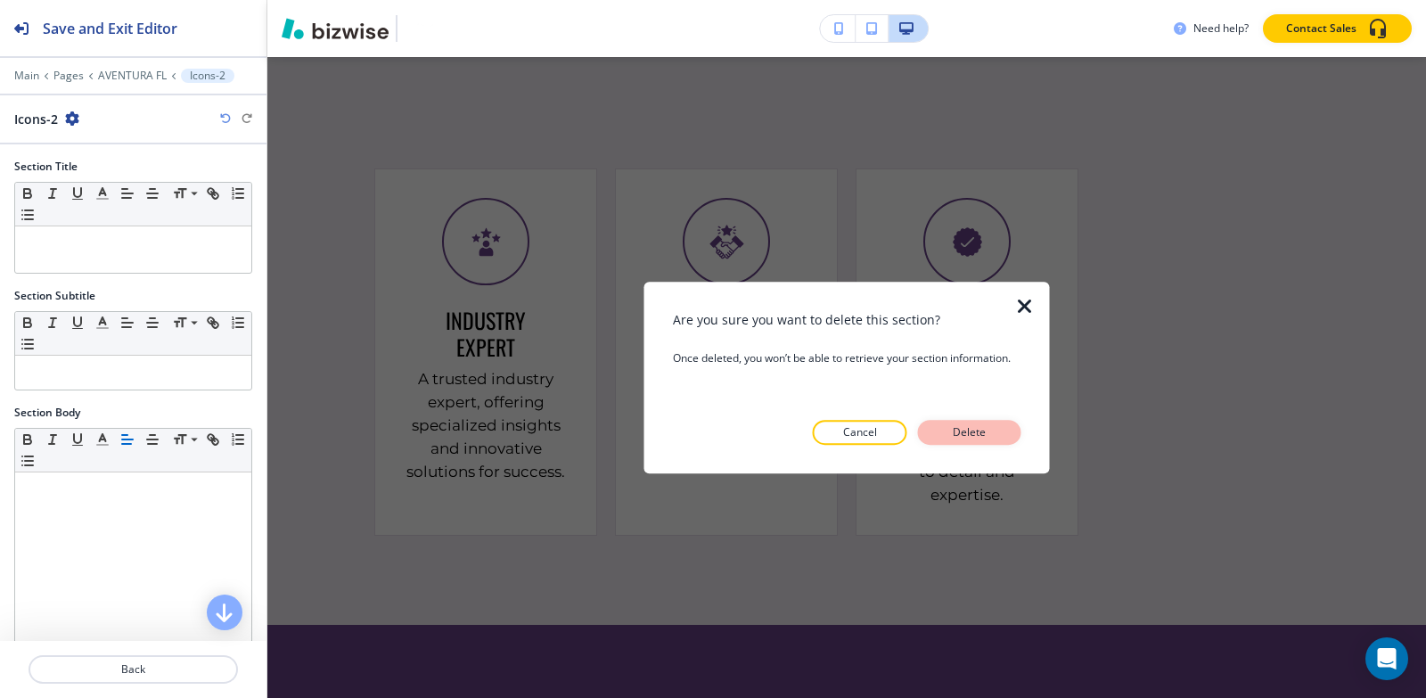
click at [949, 435] on p "Delete" at bounding box center [969, 432] width 43 height 16
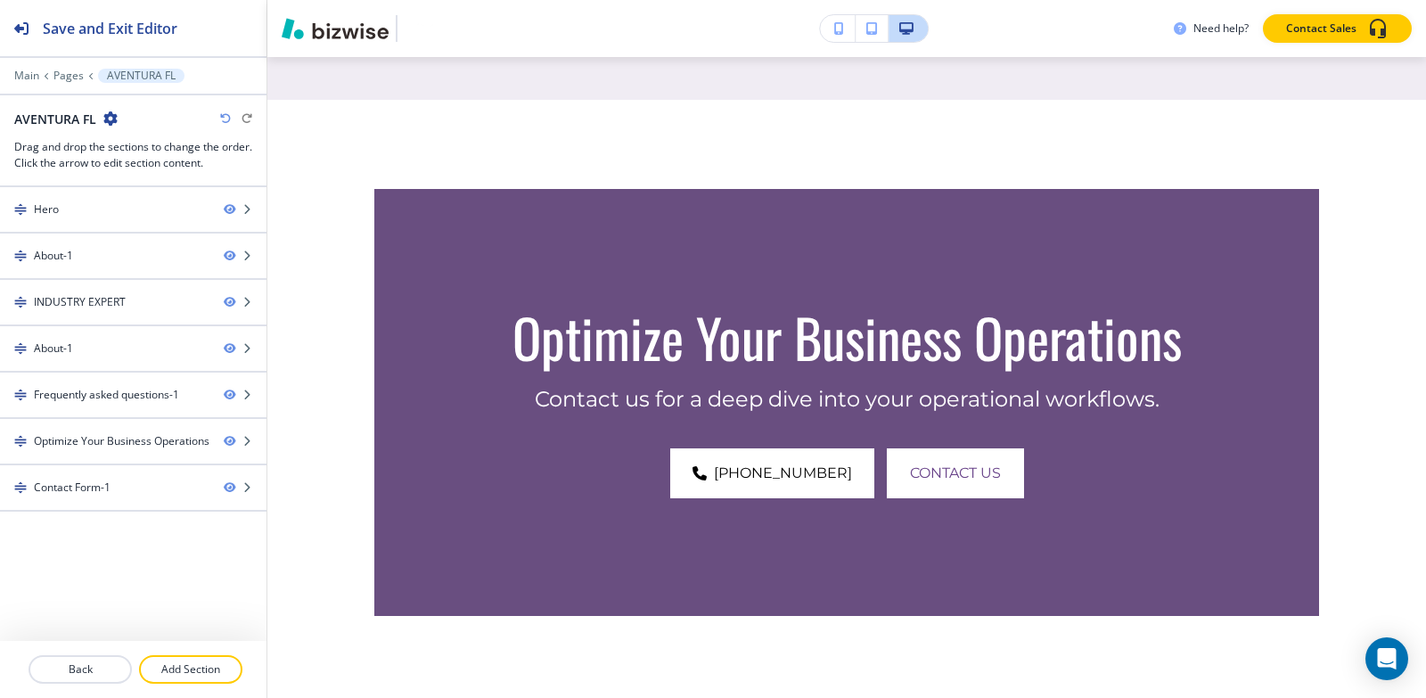
scroll to position [3149, 0]
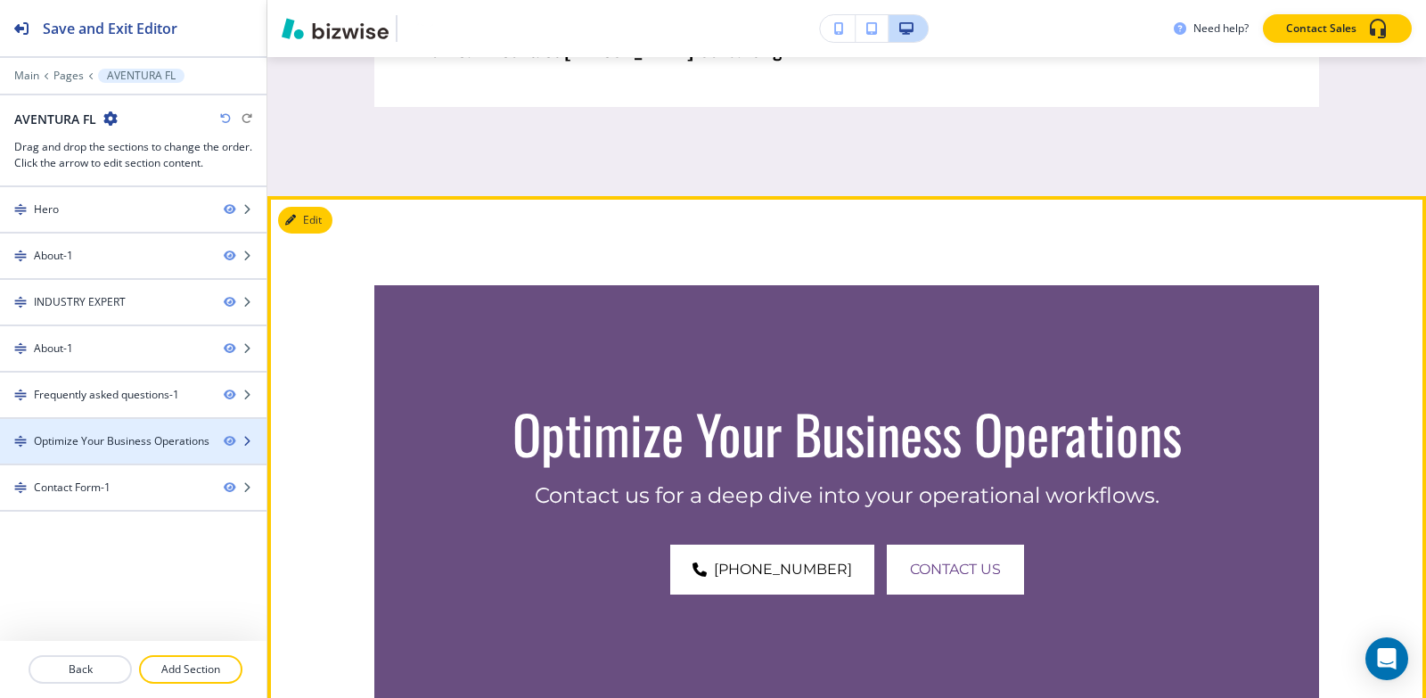
click at [71, 453] on div at bounding box center [133, 456] width 266 height 14
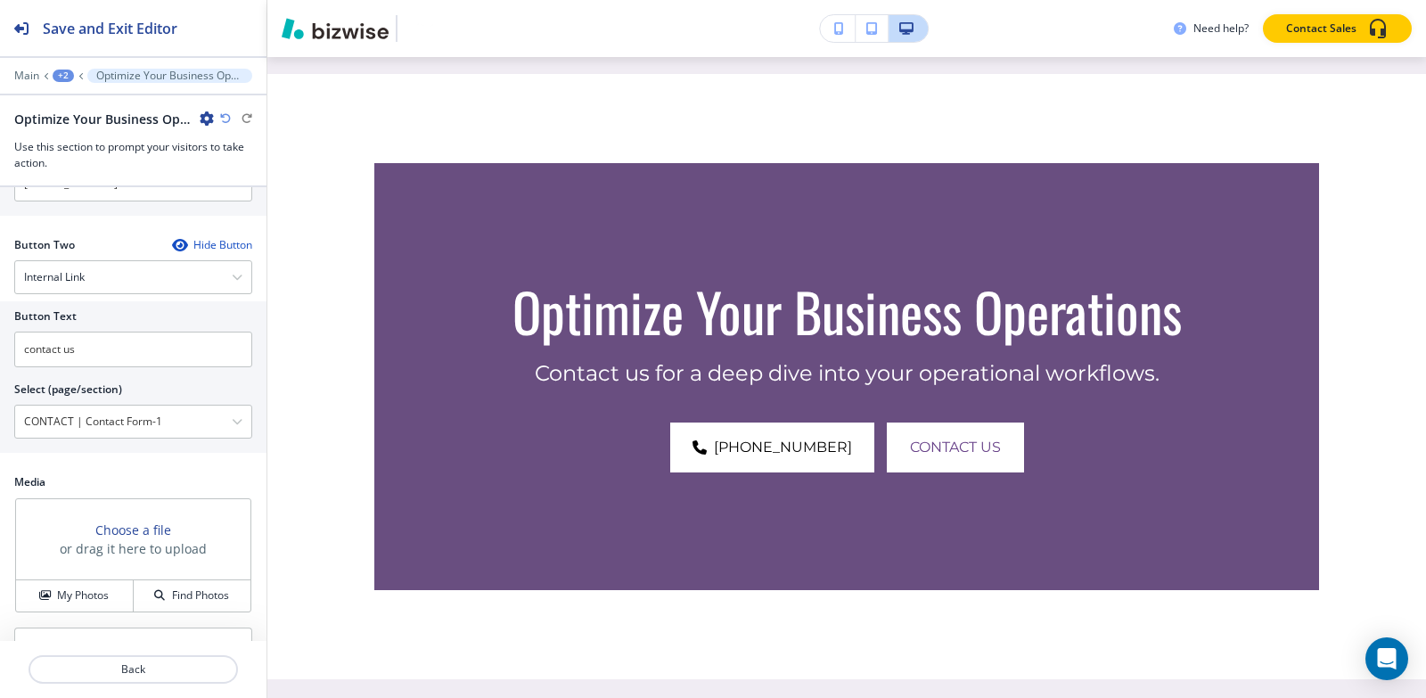
scroll to position [786, 0]
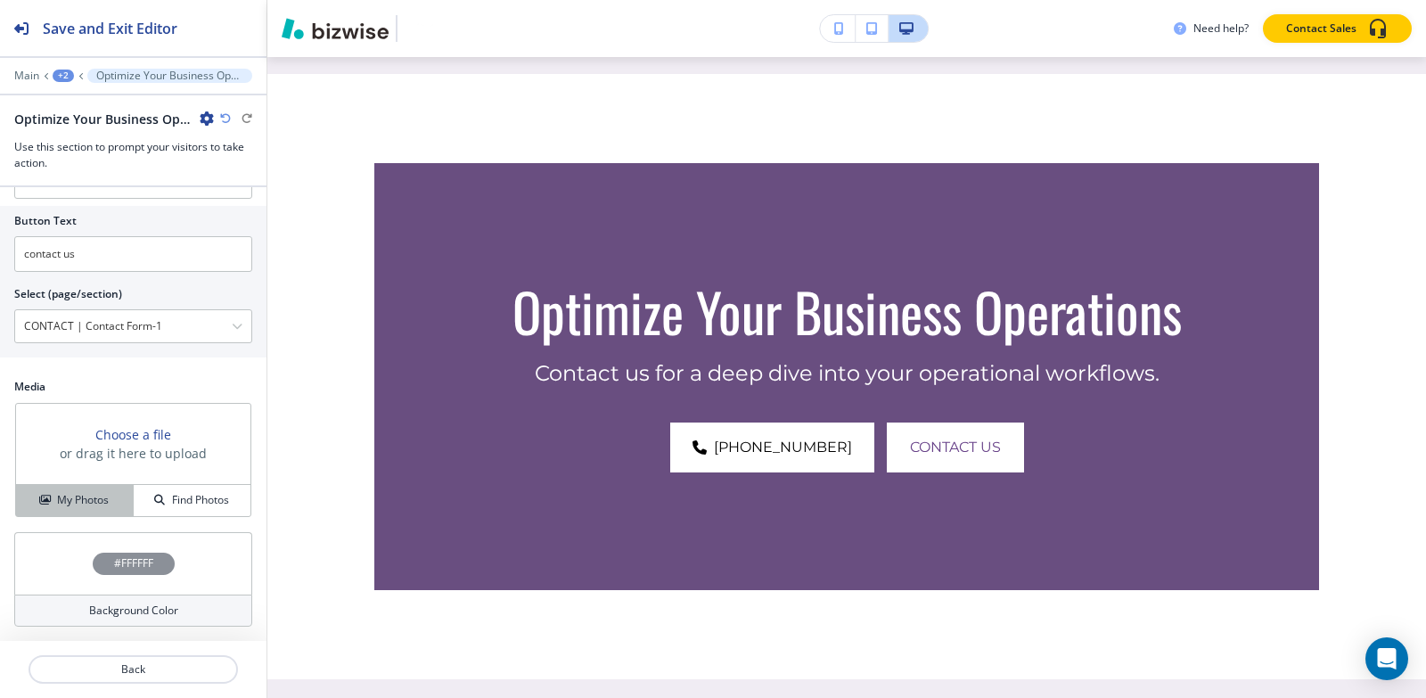
click at [85, 498] on h4 "My Photos" at bounding box center [83, 500] width 52 height 16
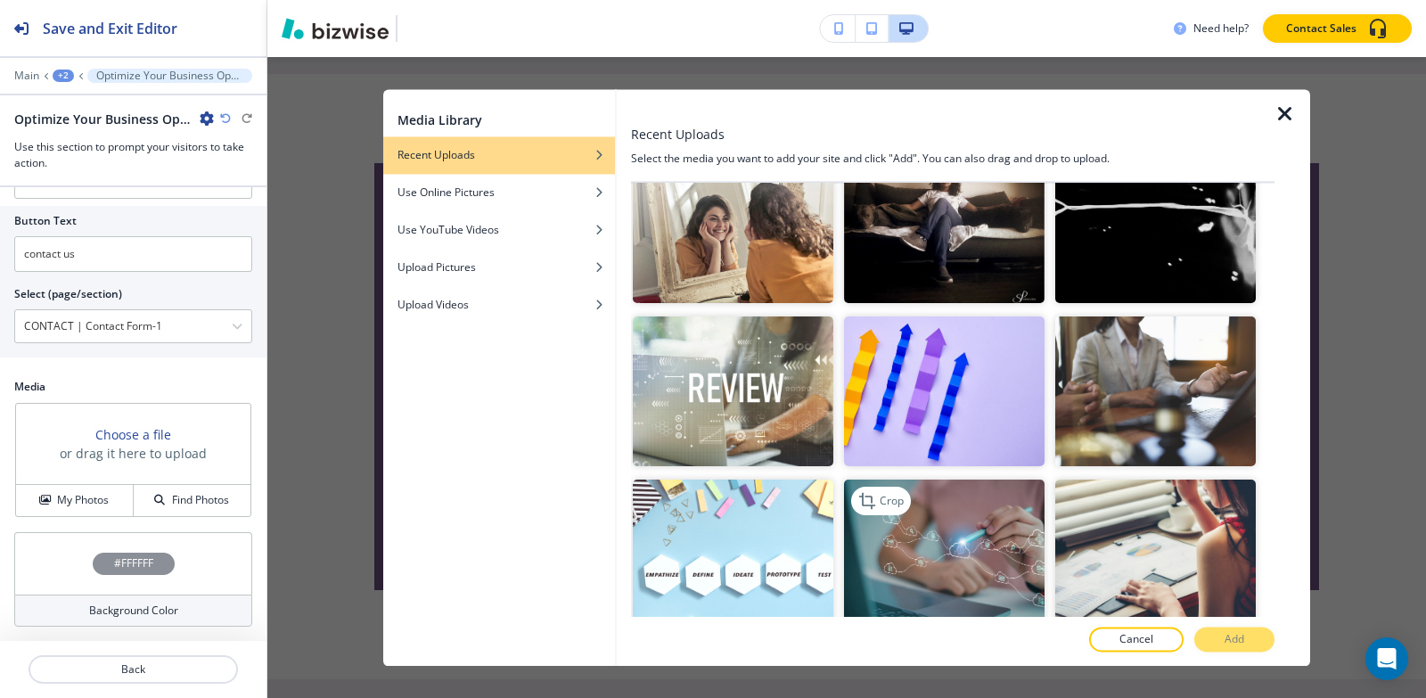
scroll to position [1248, 0]
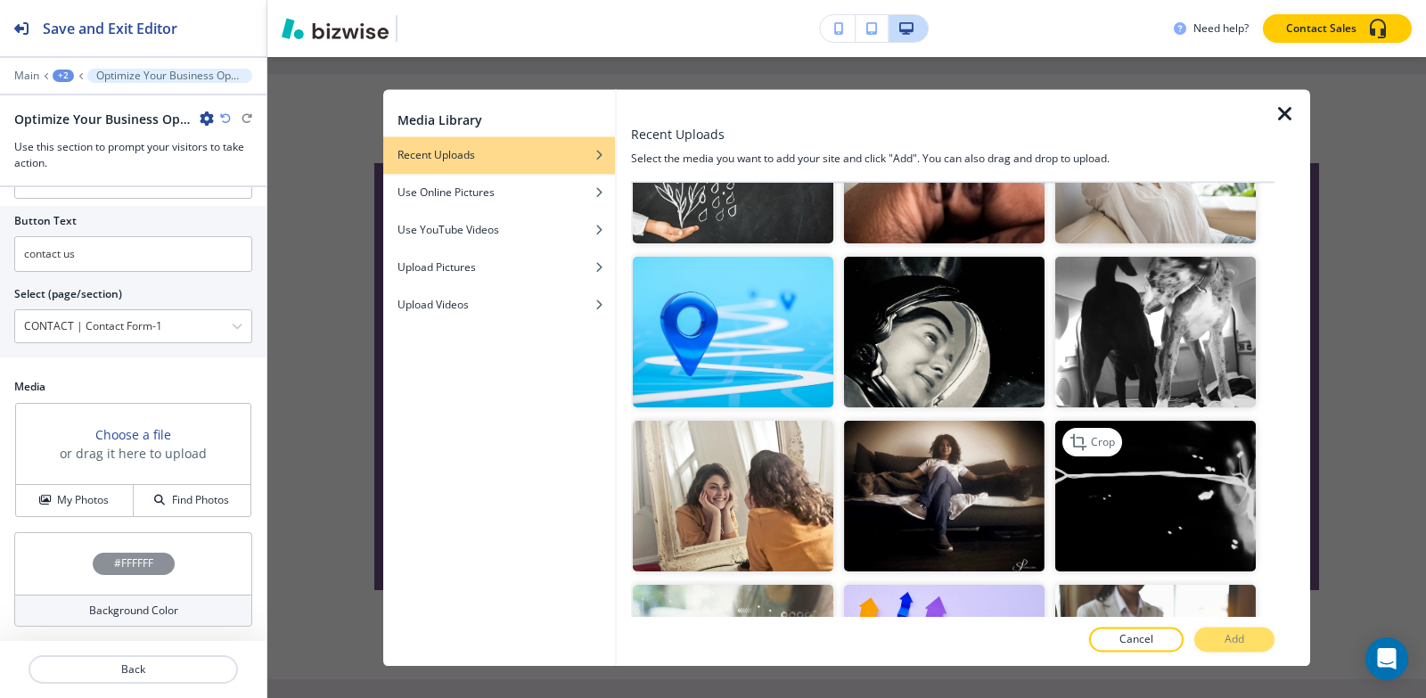
click at [1166, 447] on img "button" at bounding box center [1155, 496] width 201 height 151
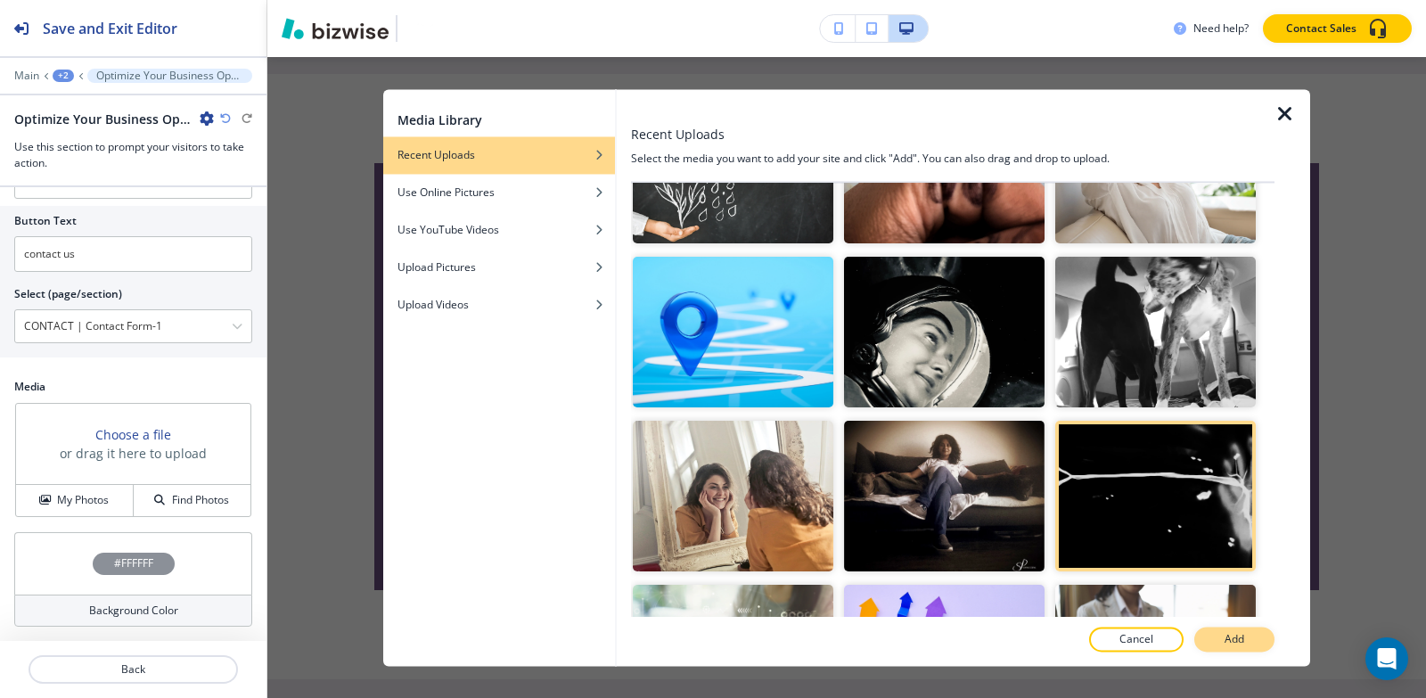
click at [1231, 640] on p "Add" at bounding box center [1234, 639] width 20 height 16
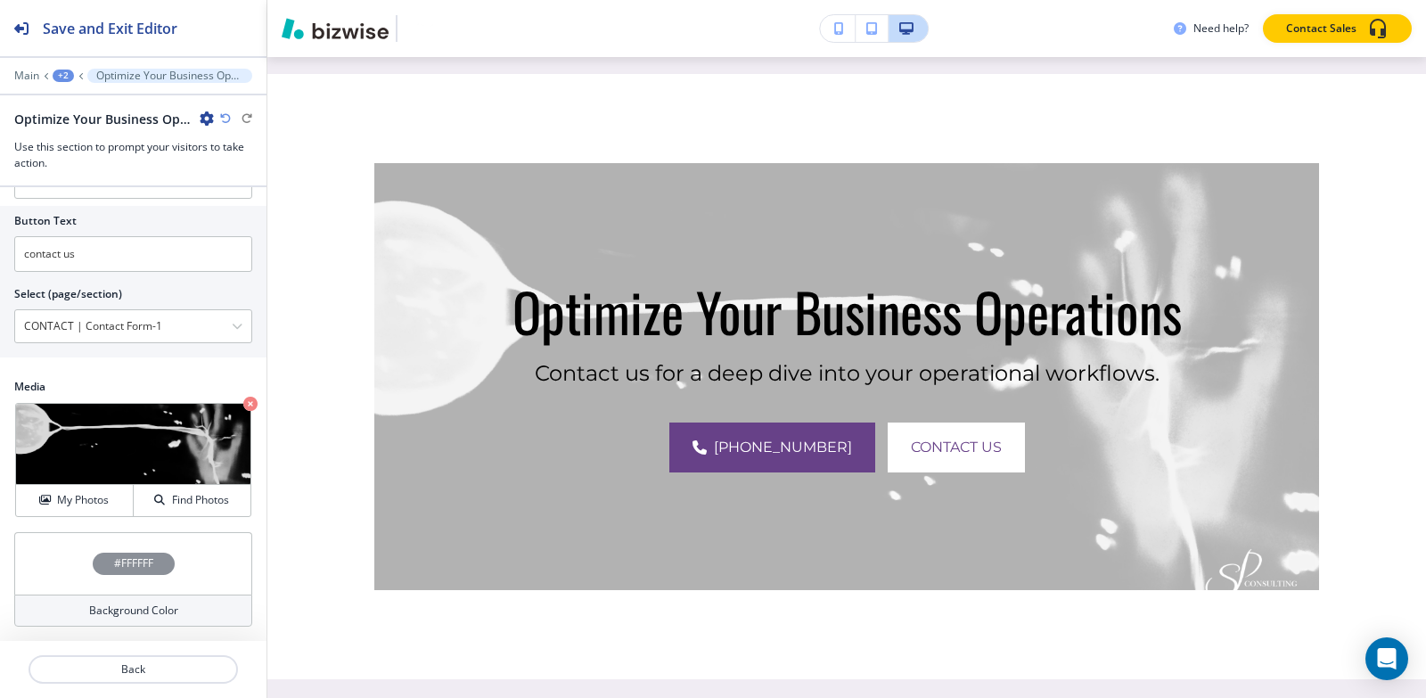
click at [119, 558] on h4 "#FFFFFF" at bounding box center [133, 563] width 39 height 16
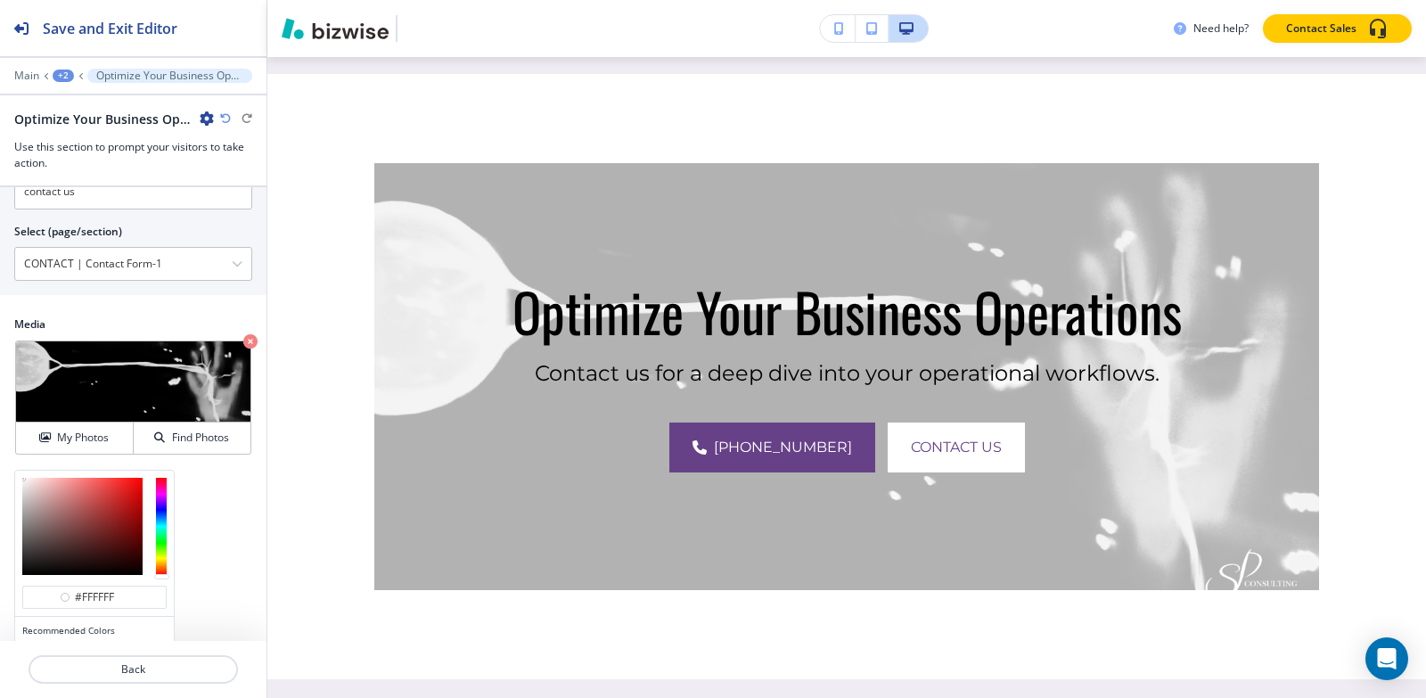
scroll to position [930, 0]
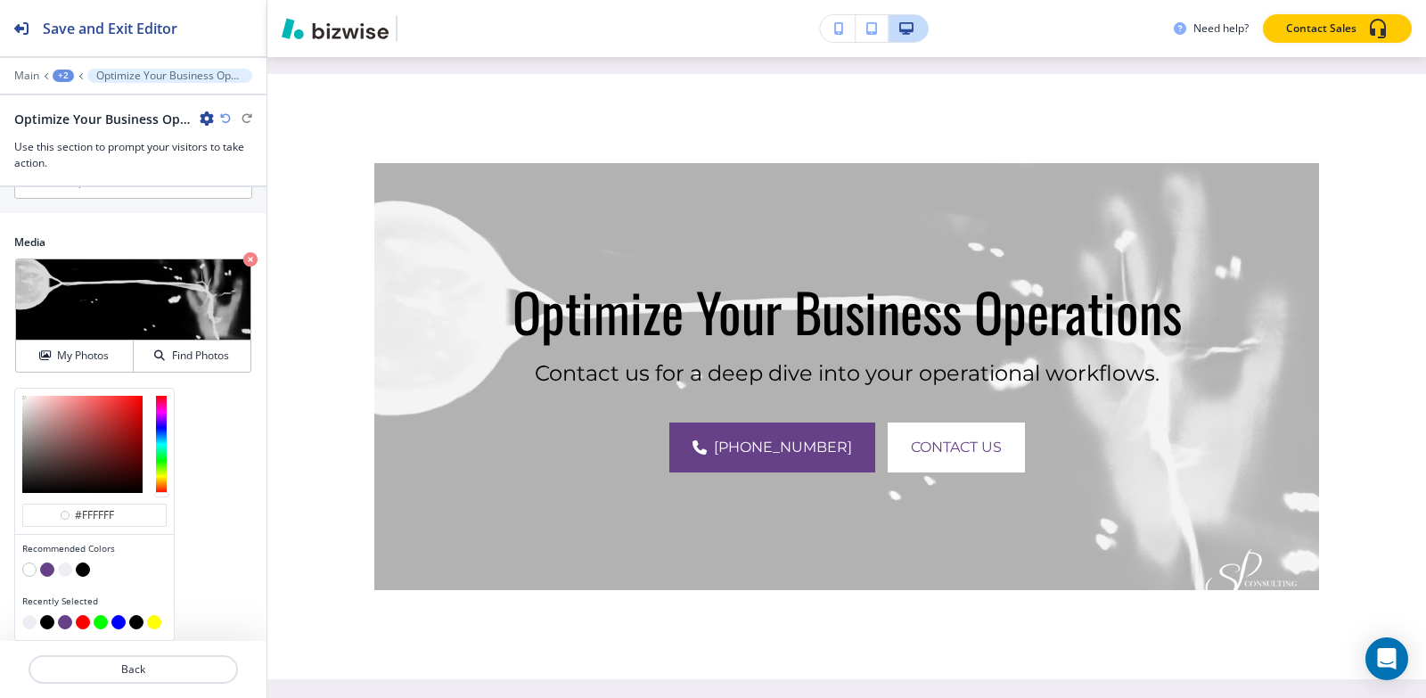
click at [83, 570] on button "button" at bounding box center [83, 569] width 14 height 14
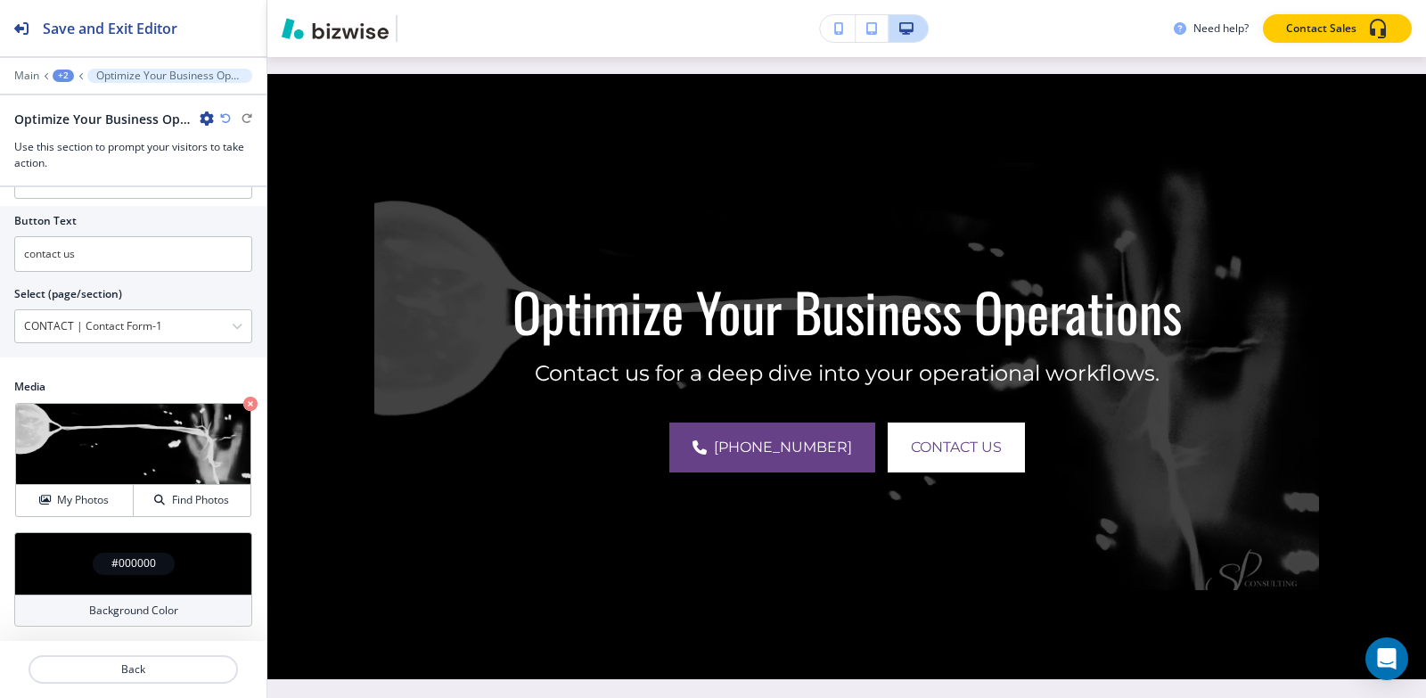
scroll to position [786, 0]
click at [26, 72] on p "Main" at bounding box center [26, 76] width 25 height 12
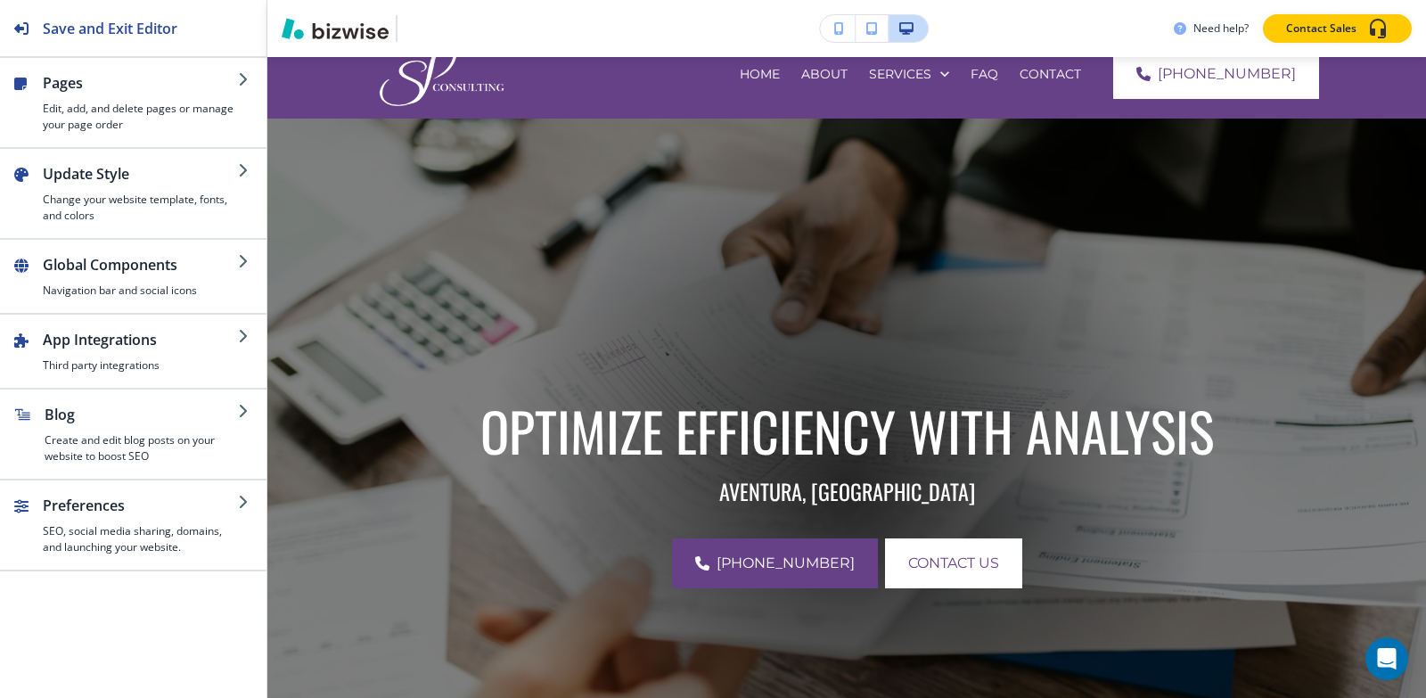
scroll to position [0, 0]
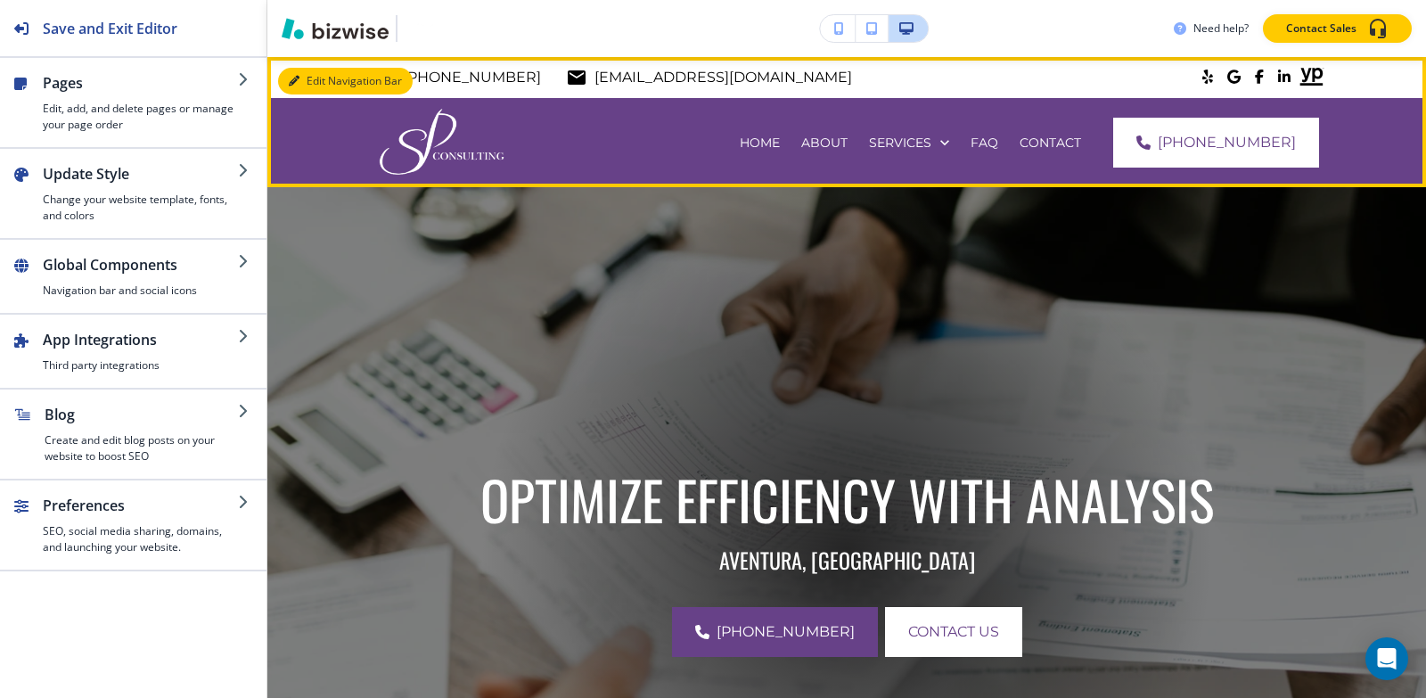
click at [315, 80] on button "Edit Navigation Bar" at bounding box center [345, 81] width 135 height 27
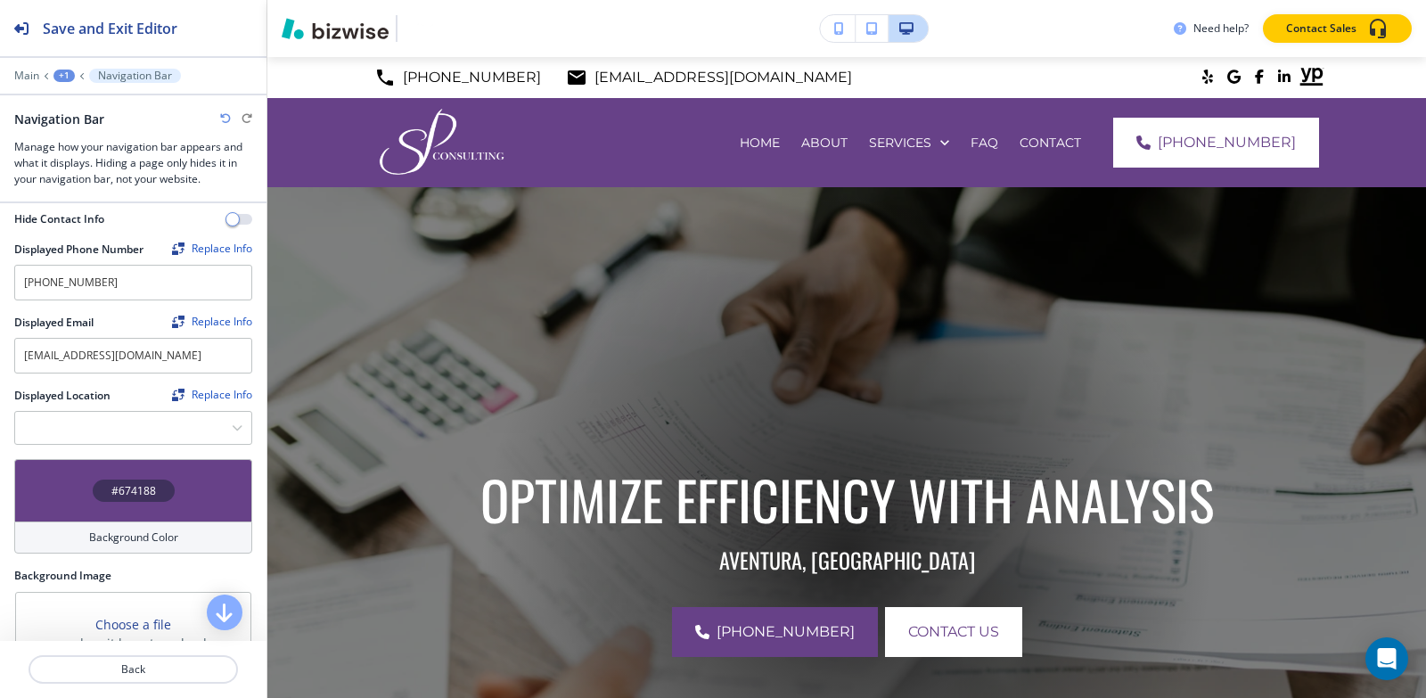
scroll to position [535, 0]
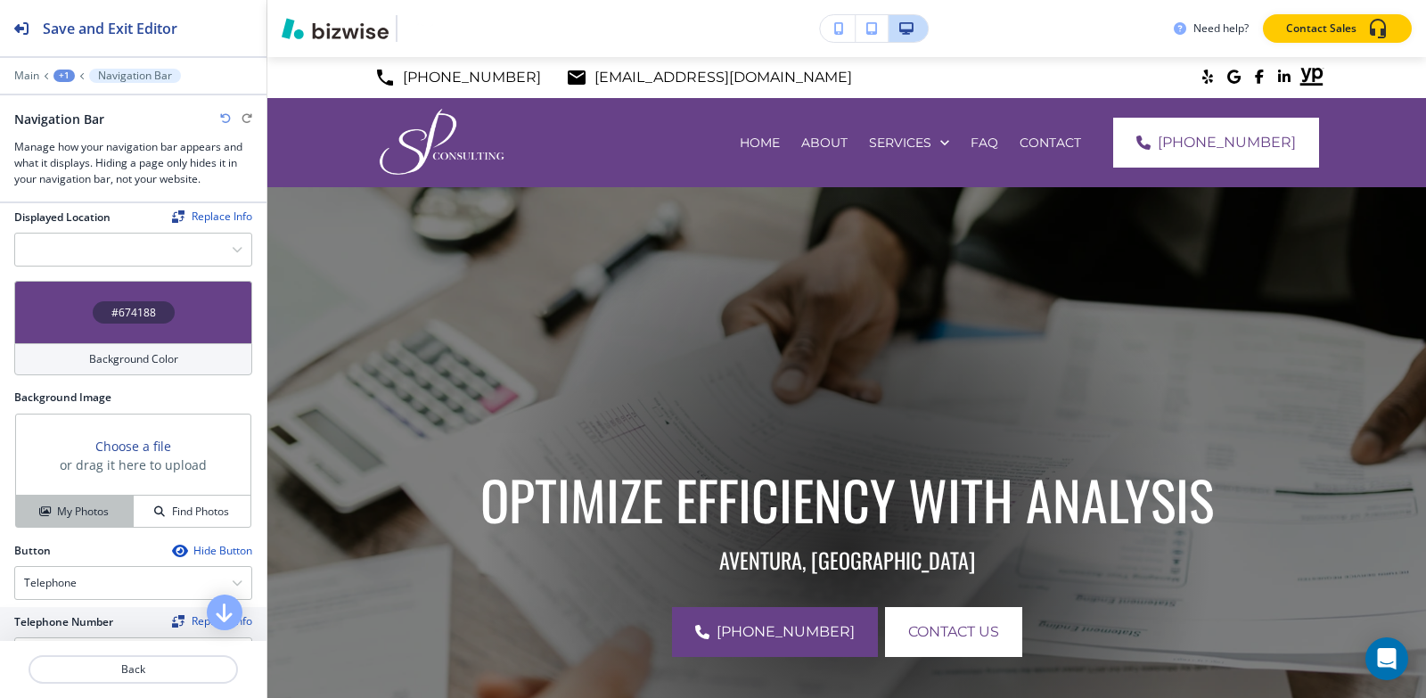
click at [100, 503] on h4 "My Photos" at bounding box center [83, 511] width 52 height 16
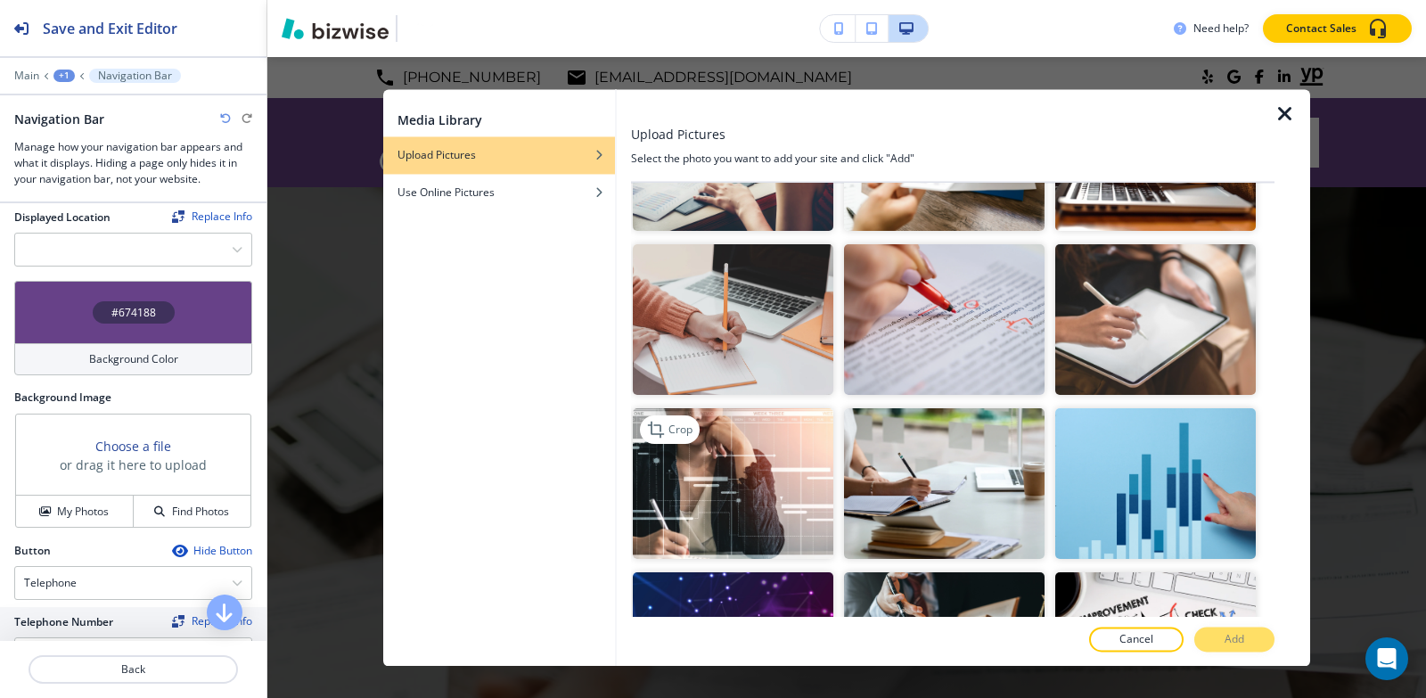
scroll to position [1782, 0]
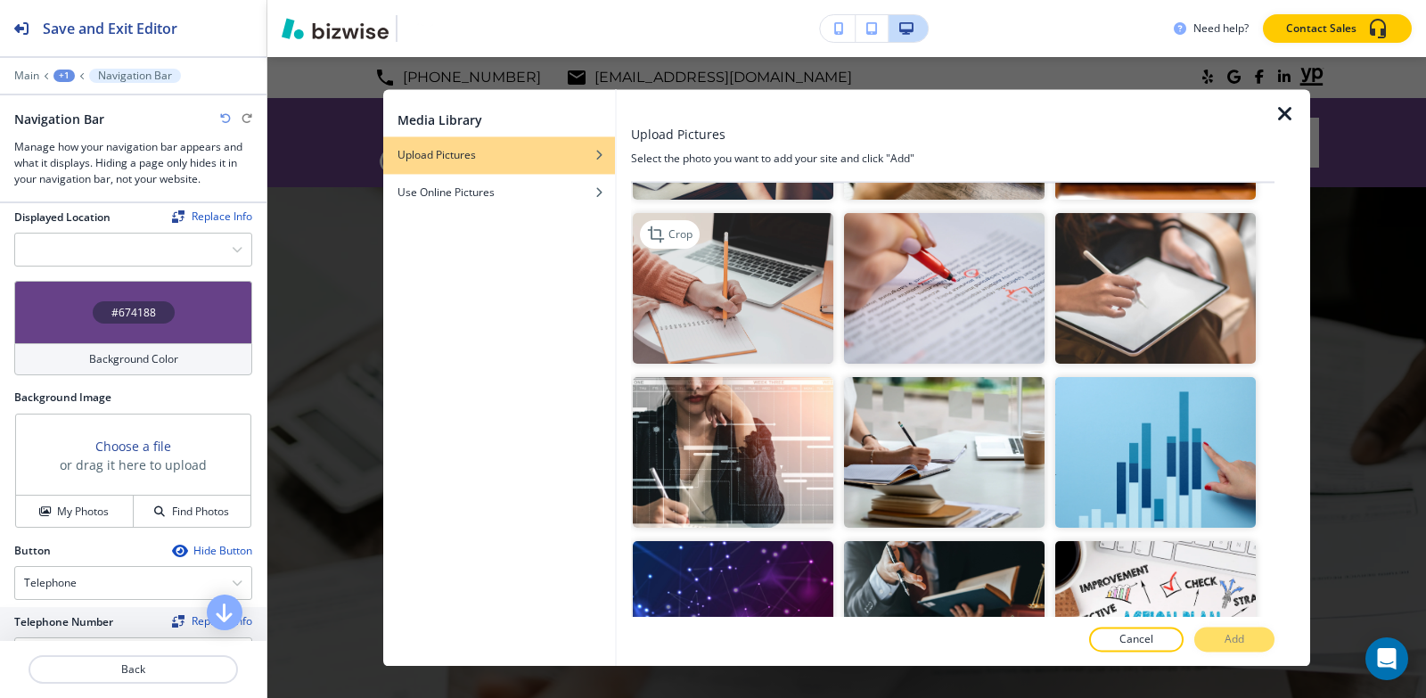
click at [636, 262] on img "button" at bounding box center [733, 289] width 201 height 151
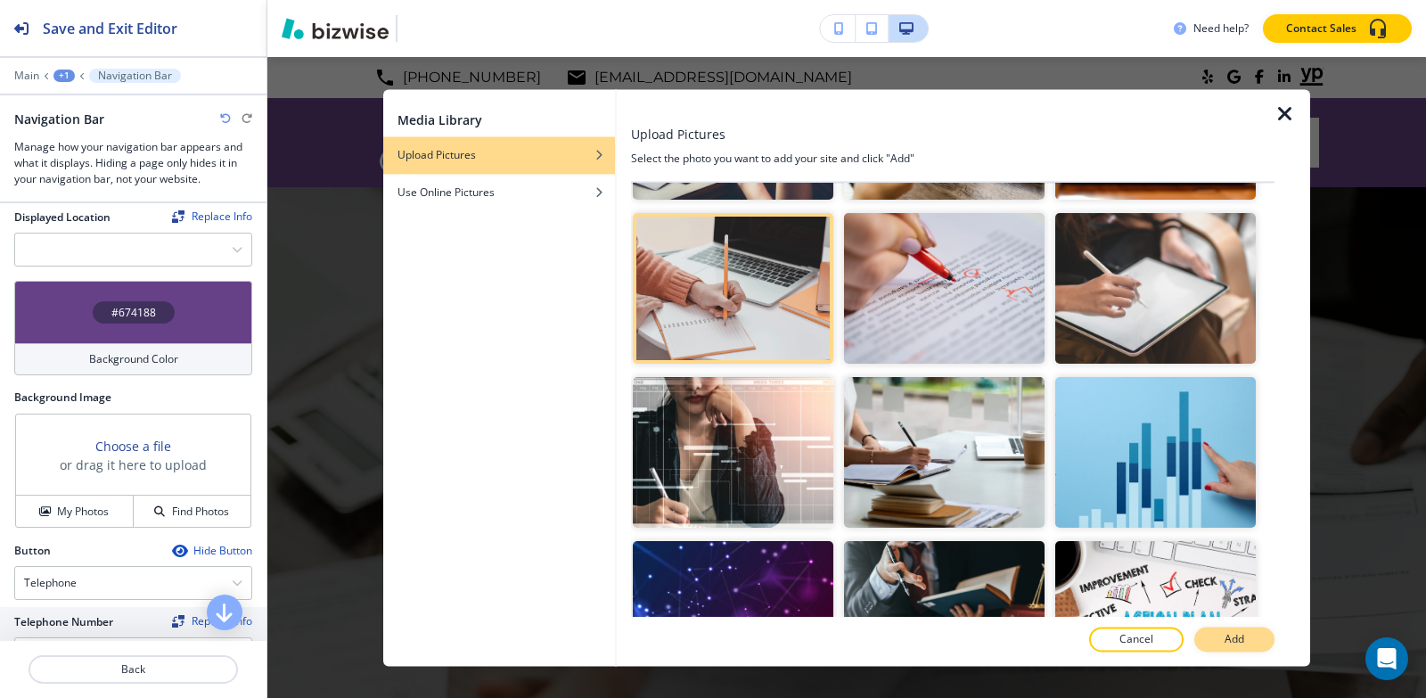
click at [1267, 644] on button "Add" at bounding box center [1234, 638] width 80 height 25
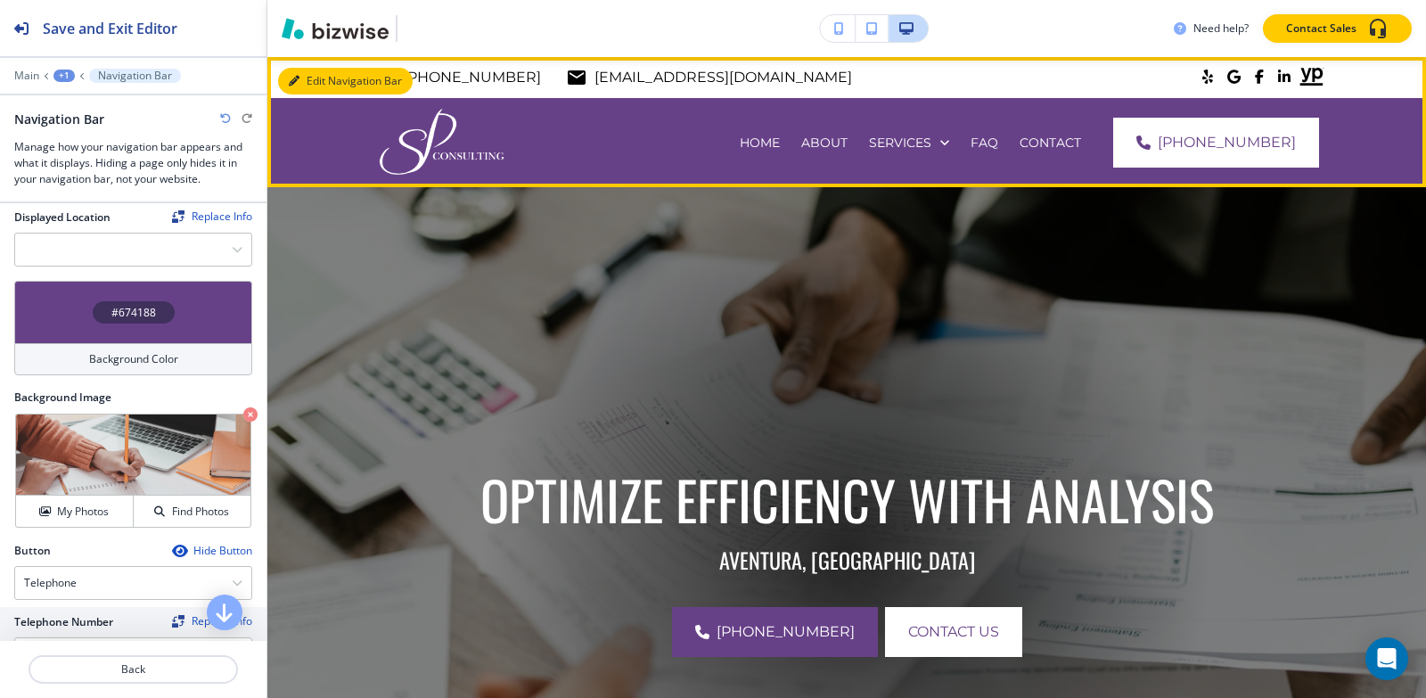
click at [302, 77] on button "Edit Navigation Bar" at bounding box center [345, 81] width 135 height 27
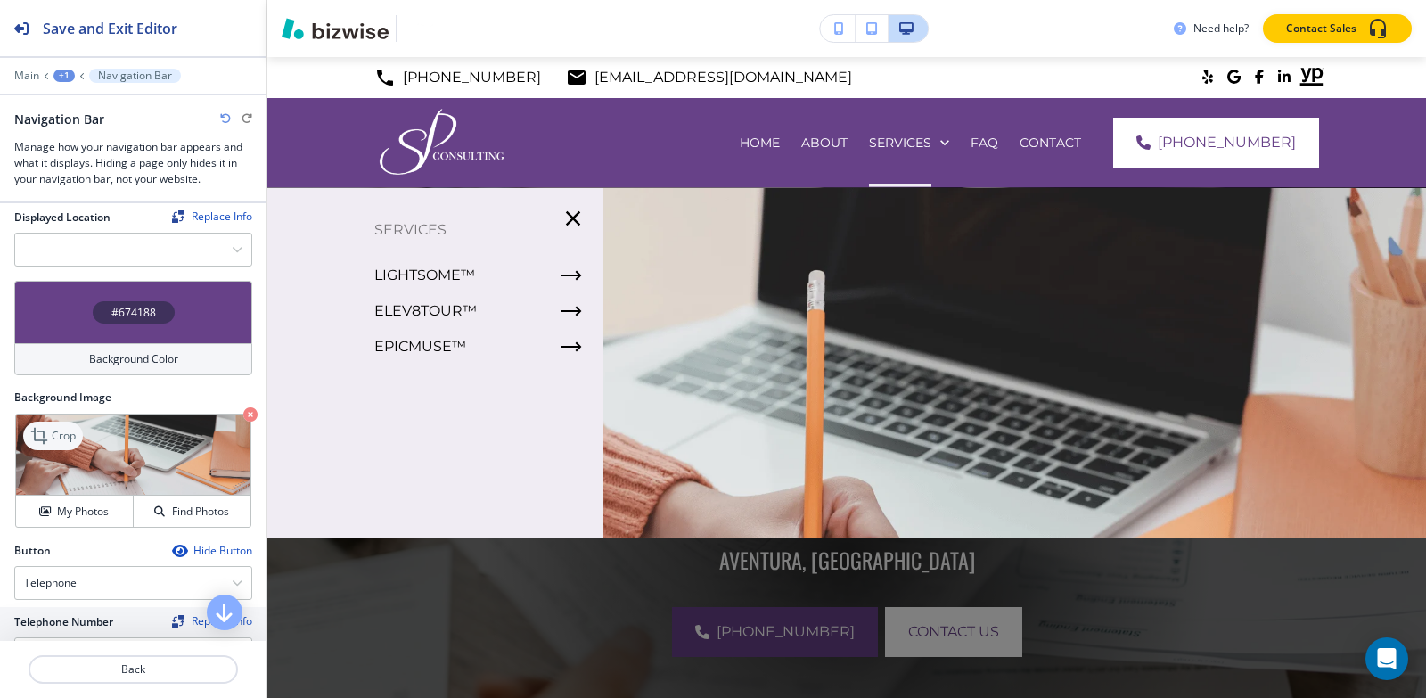
click at [47, 430] on icon at bounding box center [40, 435] width 21 height 21
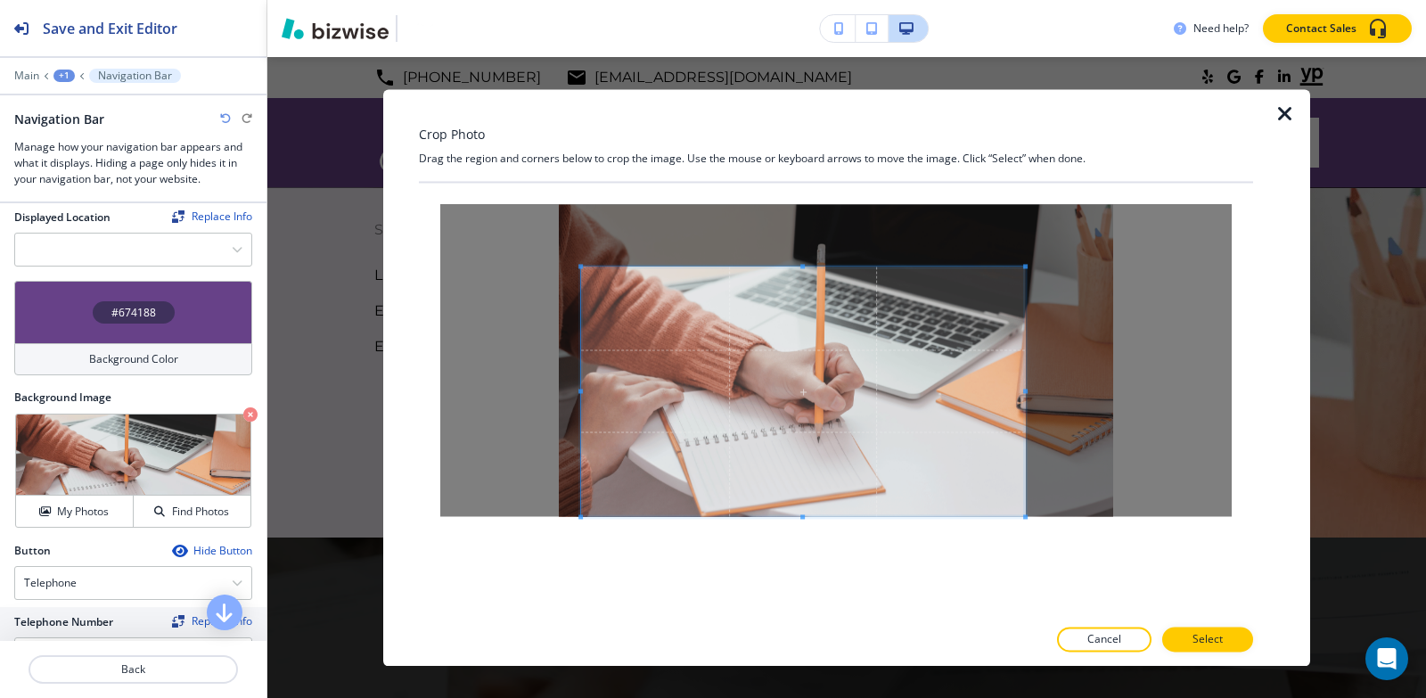
click at [798, 360] on span at bounding box center [803, 391] width 444 height 250
click at [1233, 633] on button "Select" at bounding box center [1207, 638] width 91 height 25
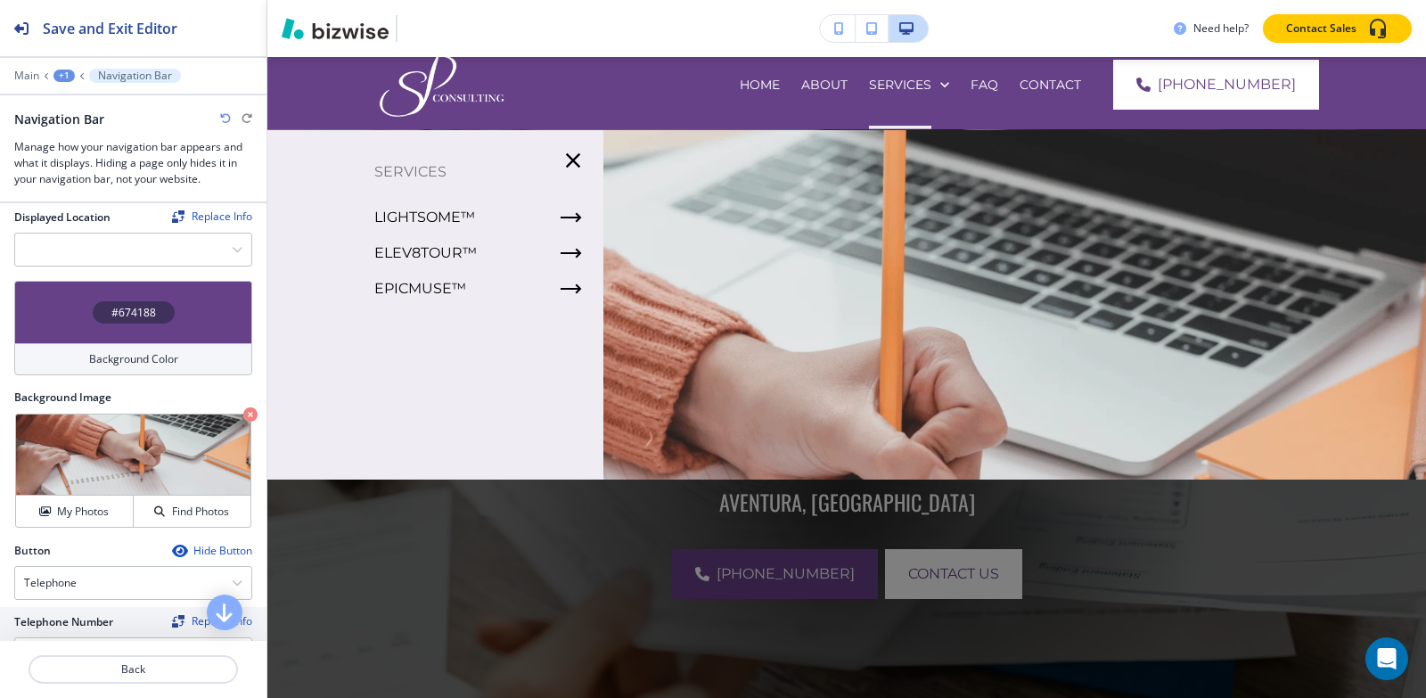
scroll to position [89, 0]
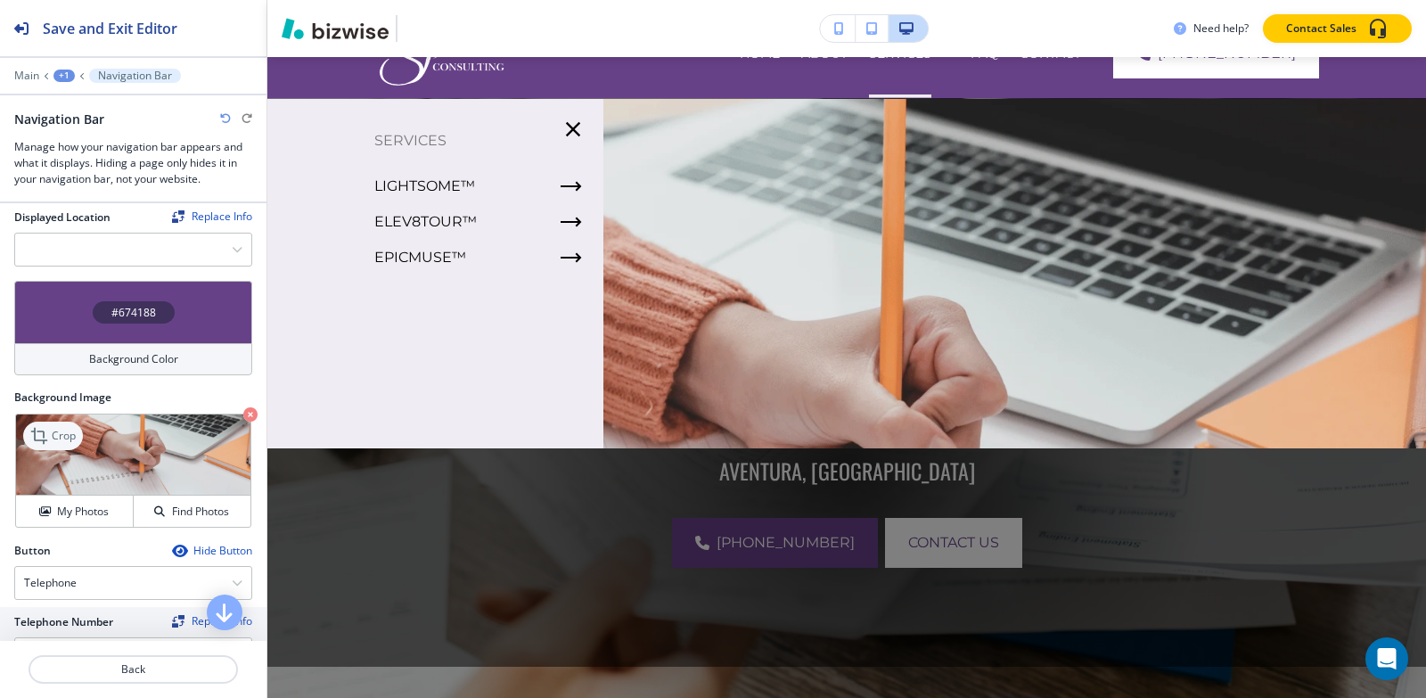
click at [56, 430] on p "Crop" at bounding box center [64, 436] width 24 height 16
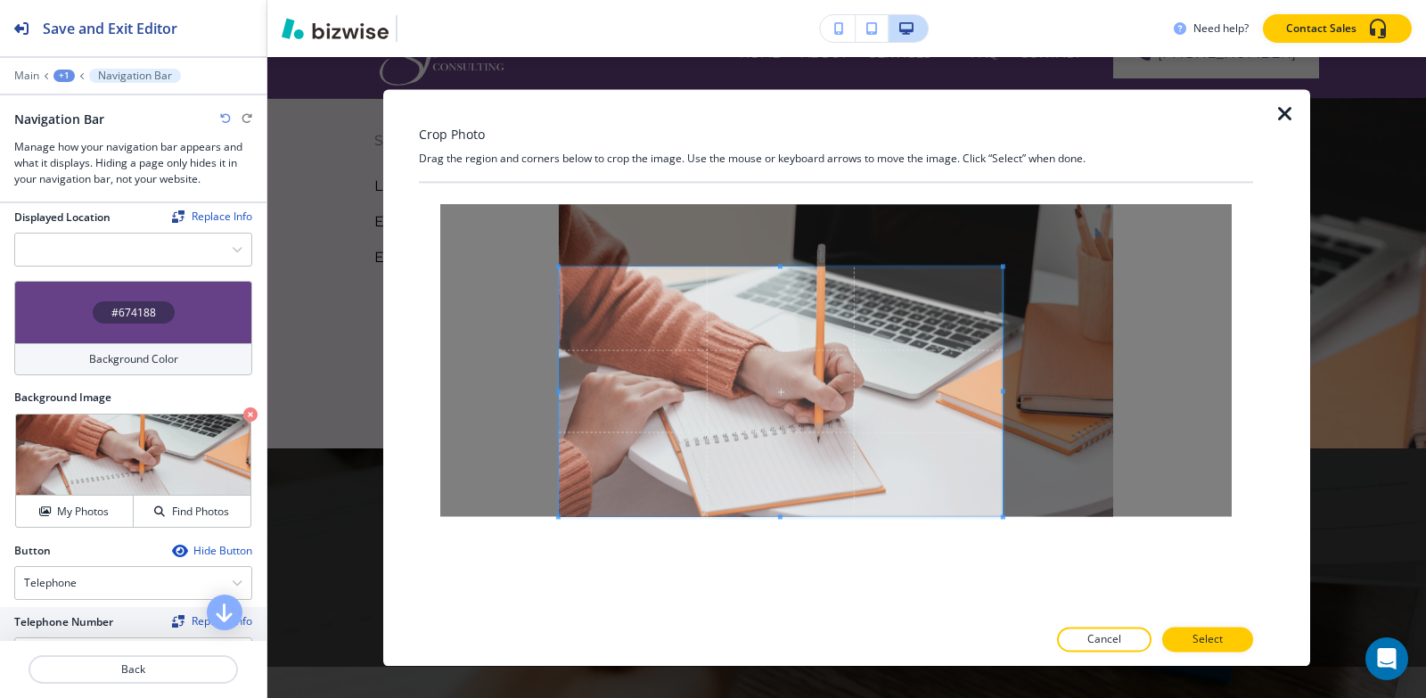
click at [777, 418] on span at bounding box center [781, 391] width 444 height 250
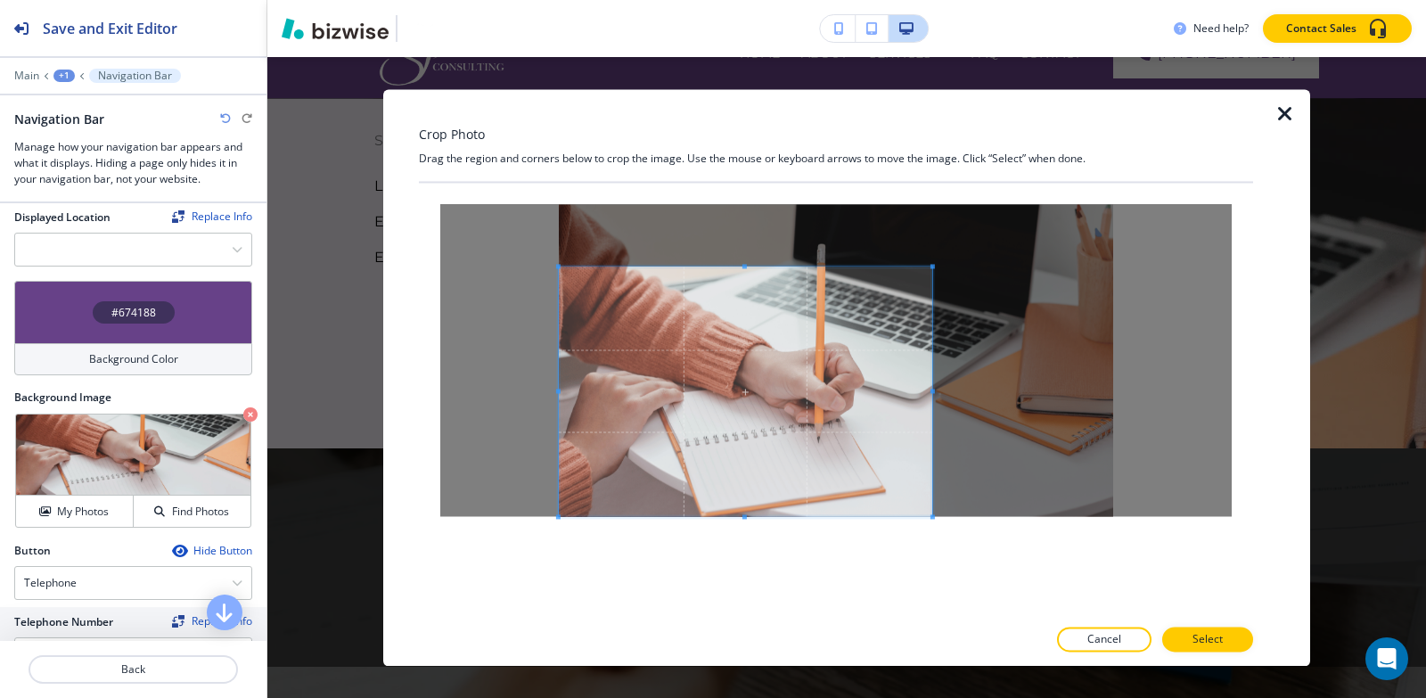
click at [932, 391] on span at bounding box center [932, 391] width 4 height 4
click at [577, 391] on span at bounding box center [577, 391] width 4 height 4
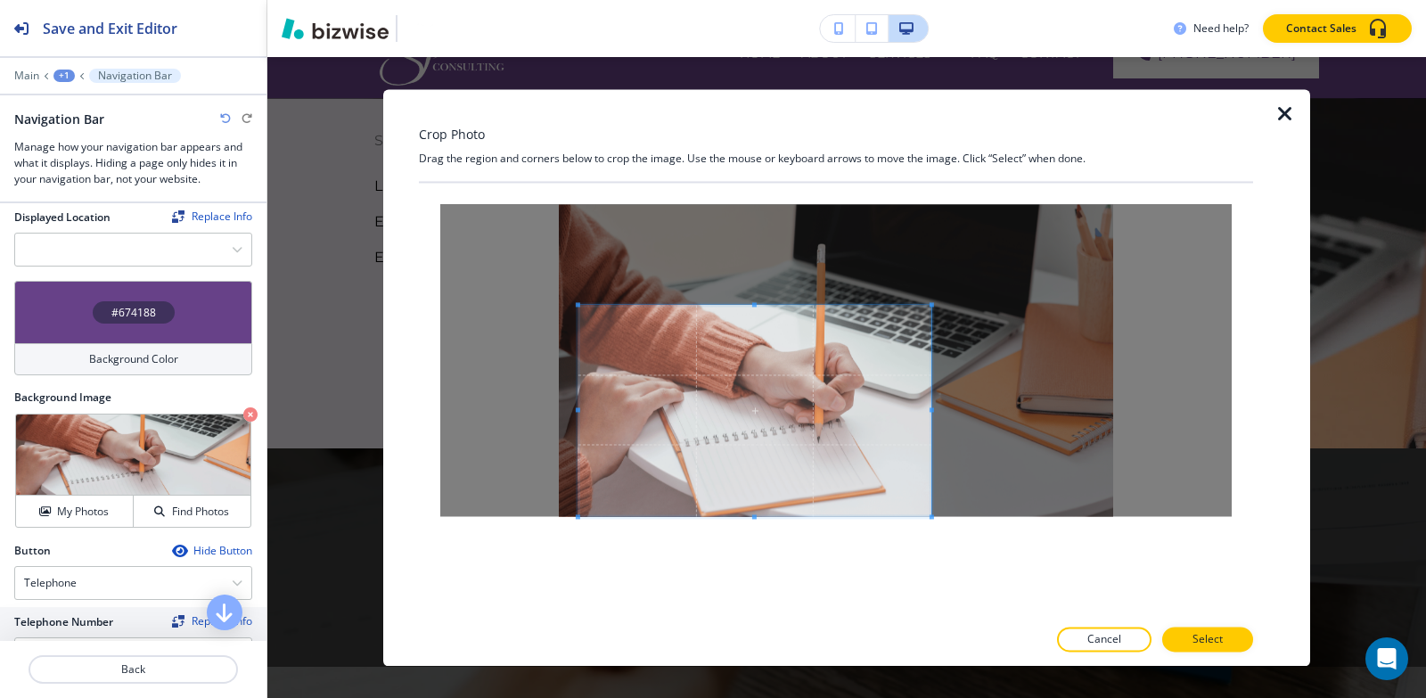
click at [754, 303] on span at bounding box center [754, 304] width 4 height 4
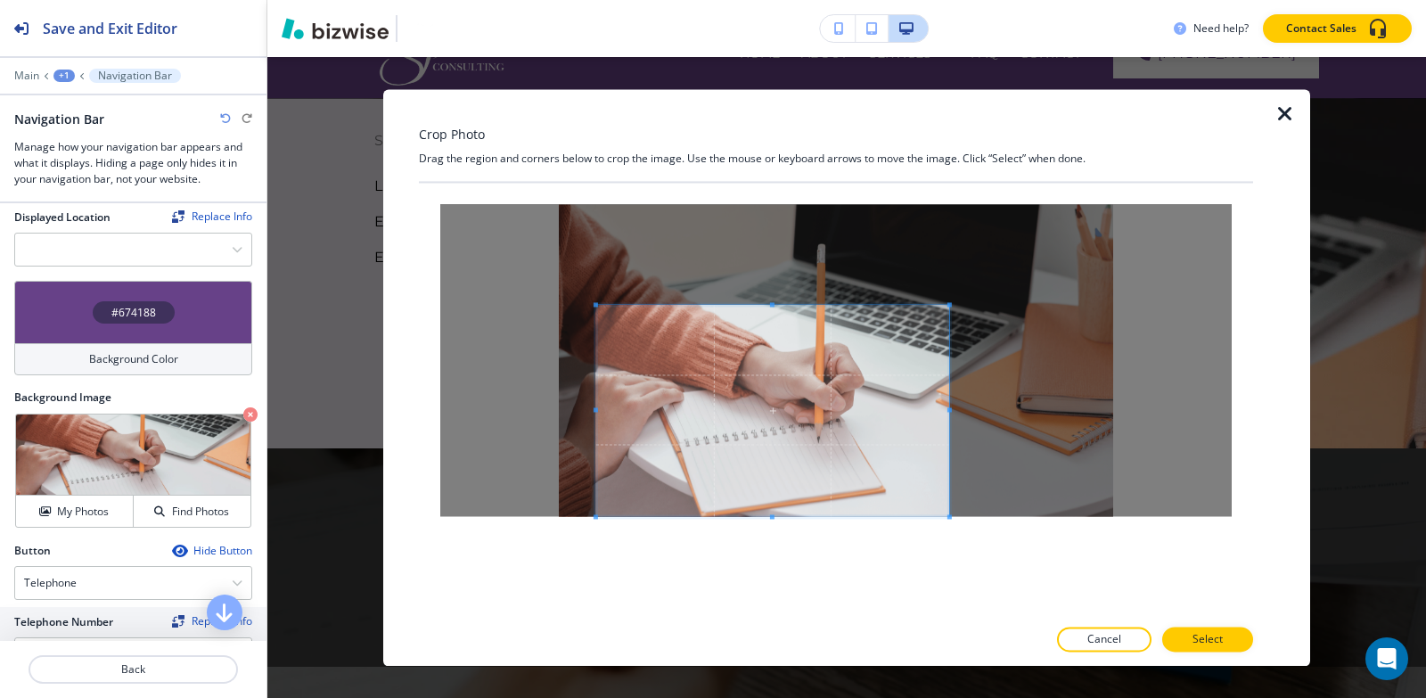
click at [779, 456] on span at bounding box center [772, 410] width 353 height 211
click at [1219, 650] on button "Select" at bounding box center [1207, 638] width 91 height 25
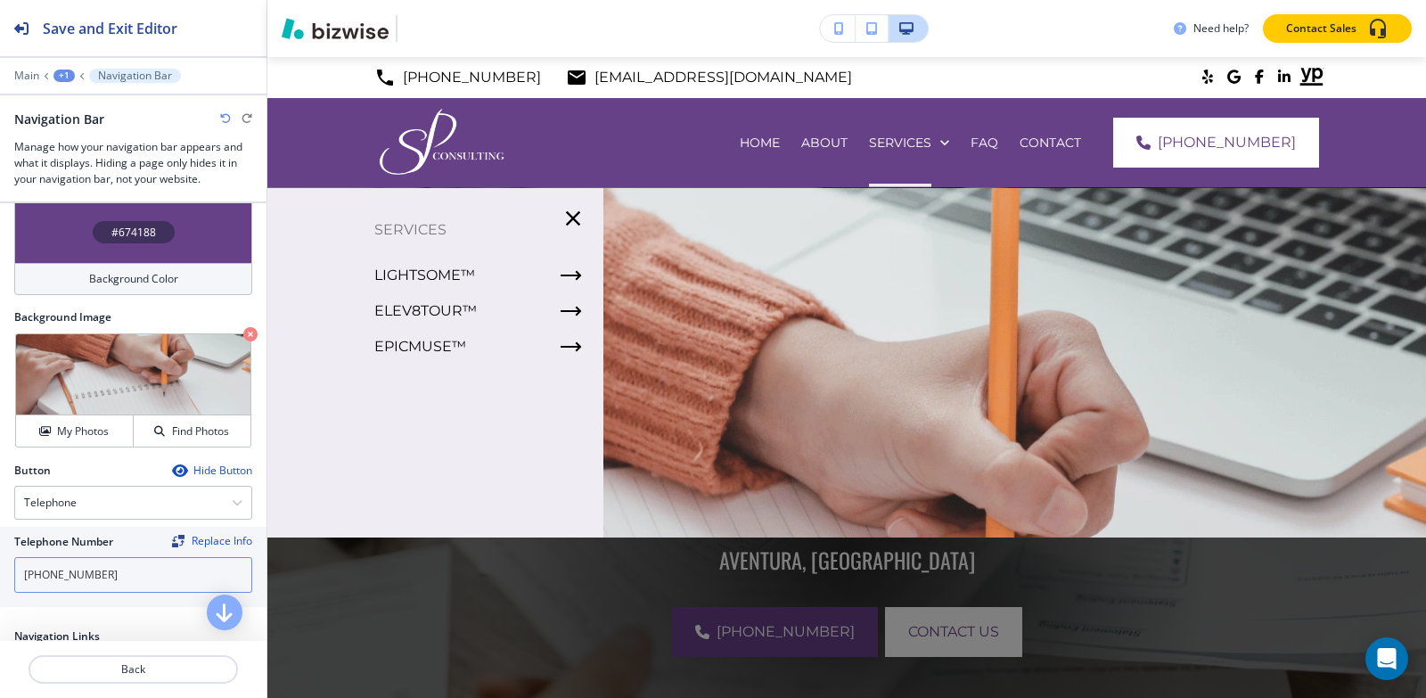
scroll to position [624, 0]
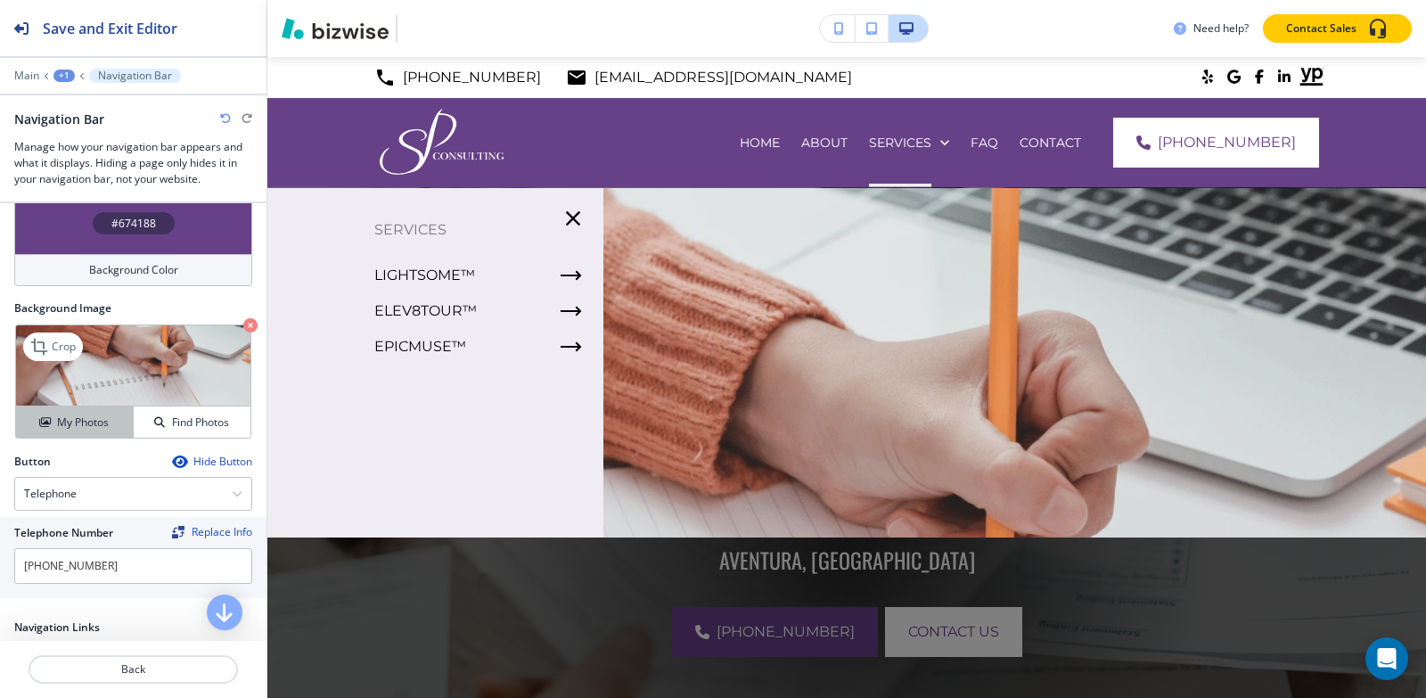
click at [66, 414] on h4 "My Photos" at bounding box center [83, 422] width 52 height 16
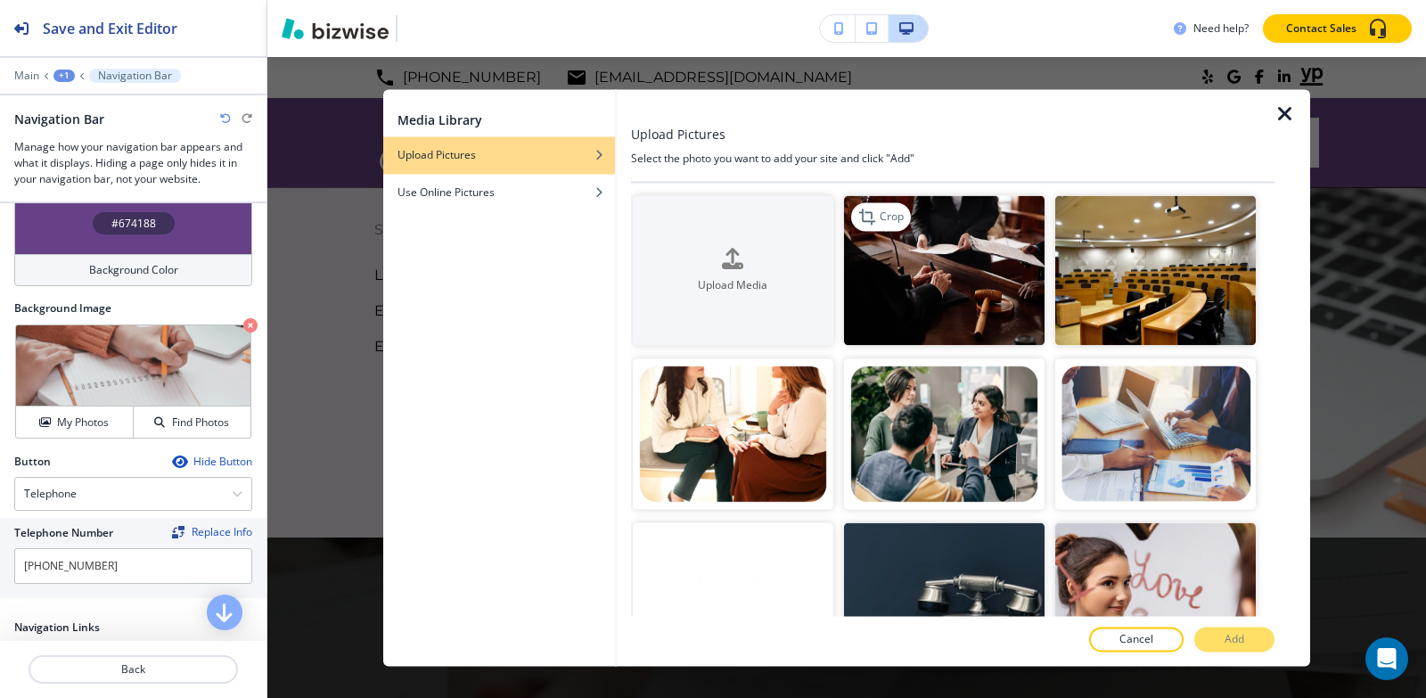
click at [942, 282] on img "button" at bounding box center [944, 270] width 201 height 151
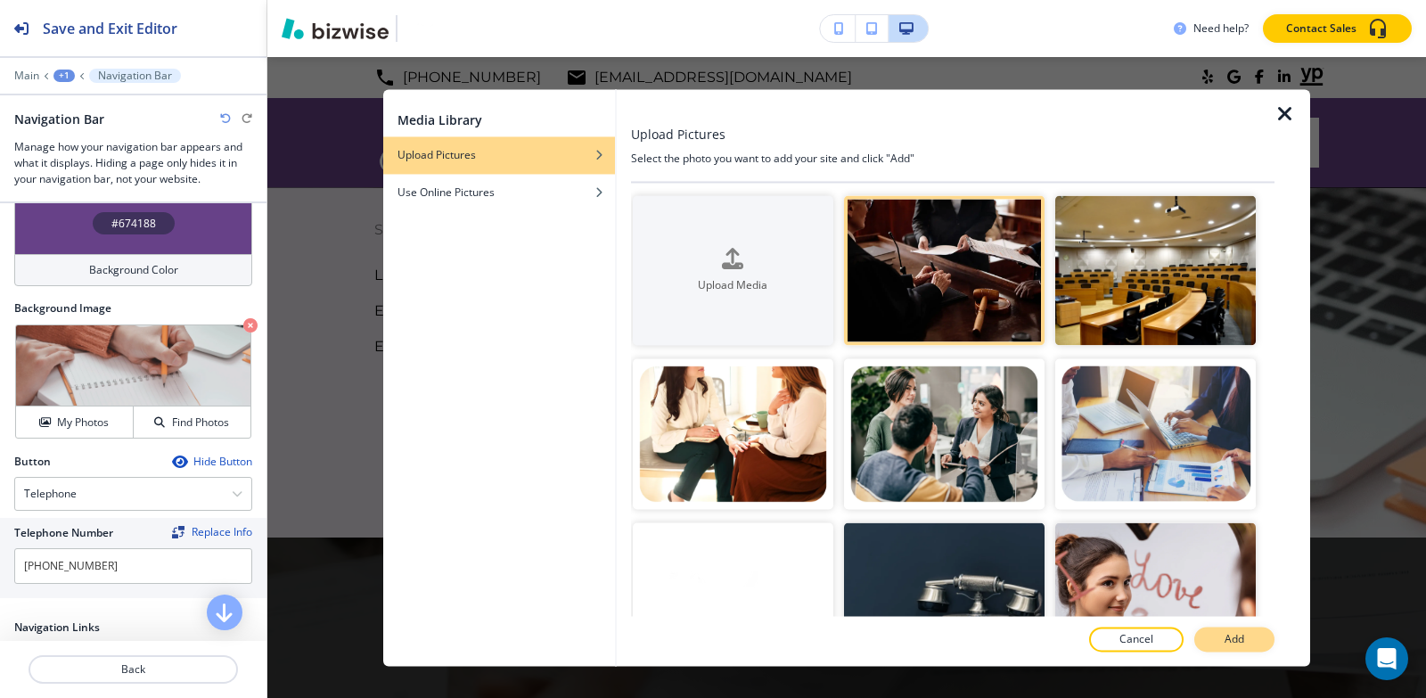
click at [1238, 648] on button "Add" at bounding box center [1234, 638] width 80 height 25
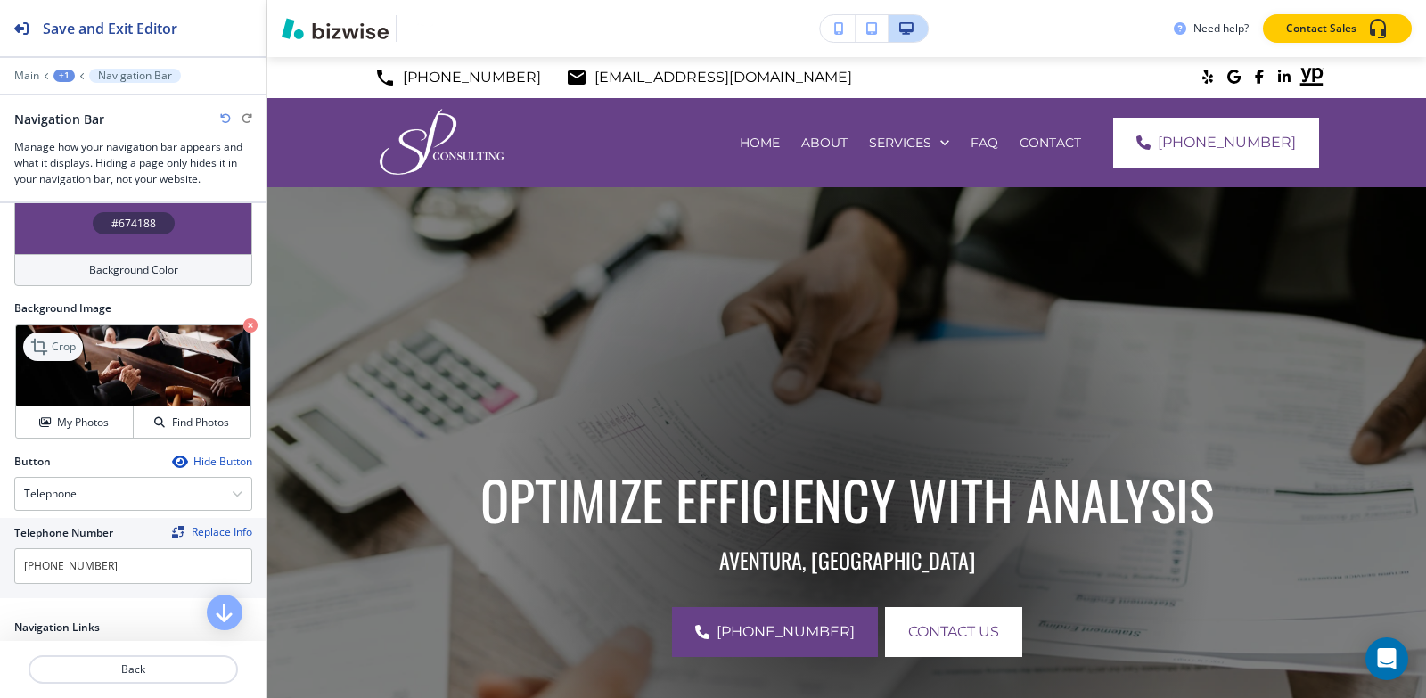
click at [61, 339] on p "Crop" at bounding box center [64, 347] width 24 height 16
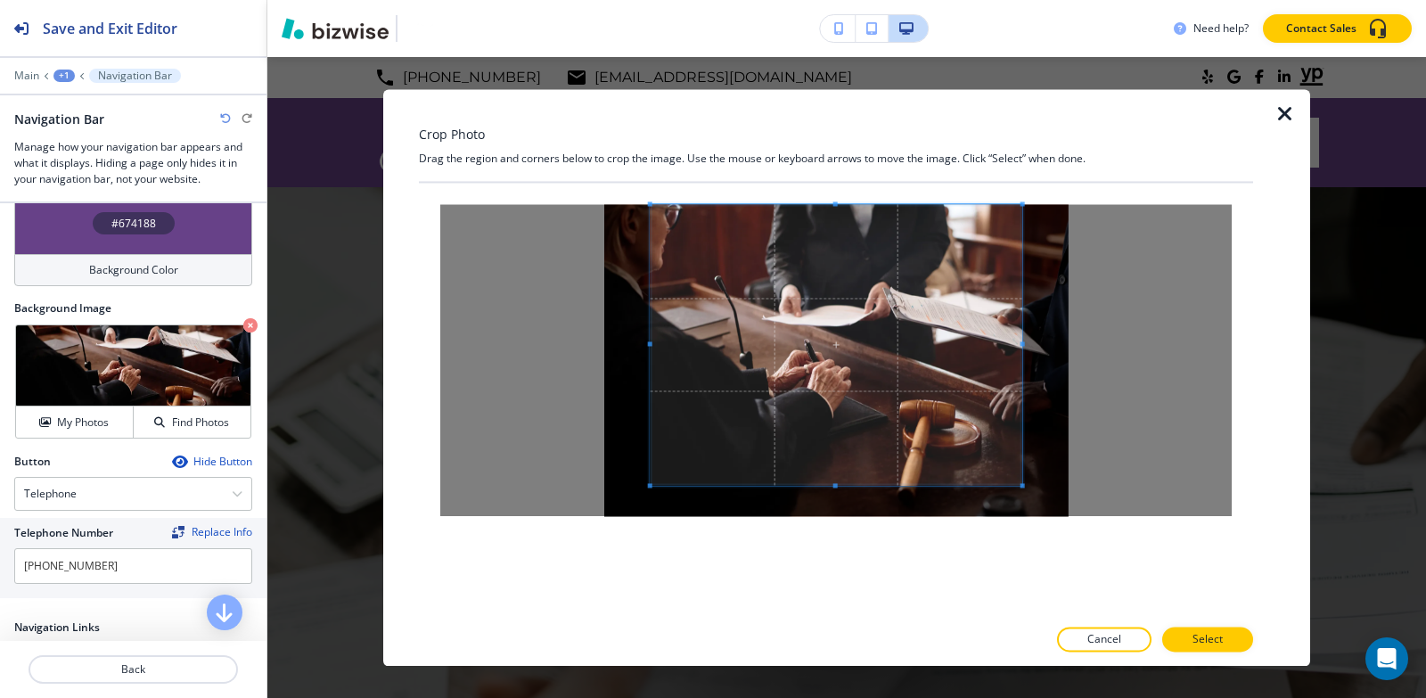
click at [841, 158] on div "Crop Photo Drag the region and corners below to crop the image. Use the mouse o…" at bounding box center [836, 377] width 834 height 577
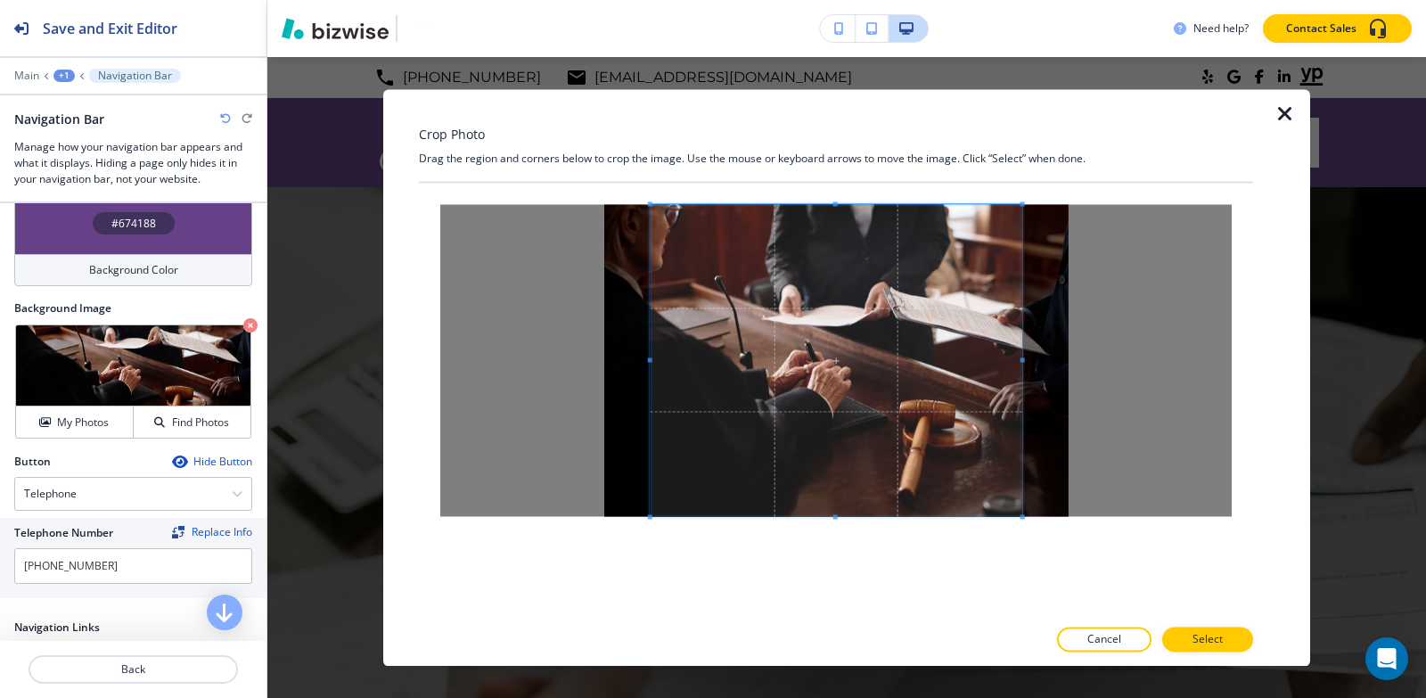
click at [889, 592] on div at bounding box center [836, 399] width 834 height 433
click at [1223, 642] on button "Select" at bounding box center [1207, 638] width 91 height 25
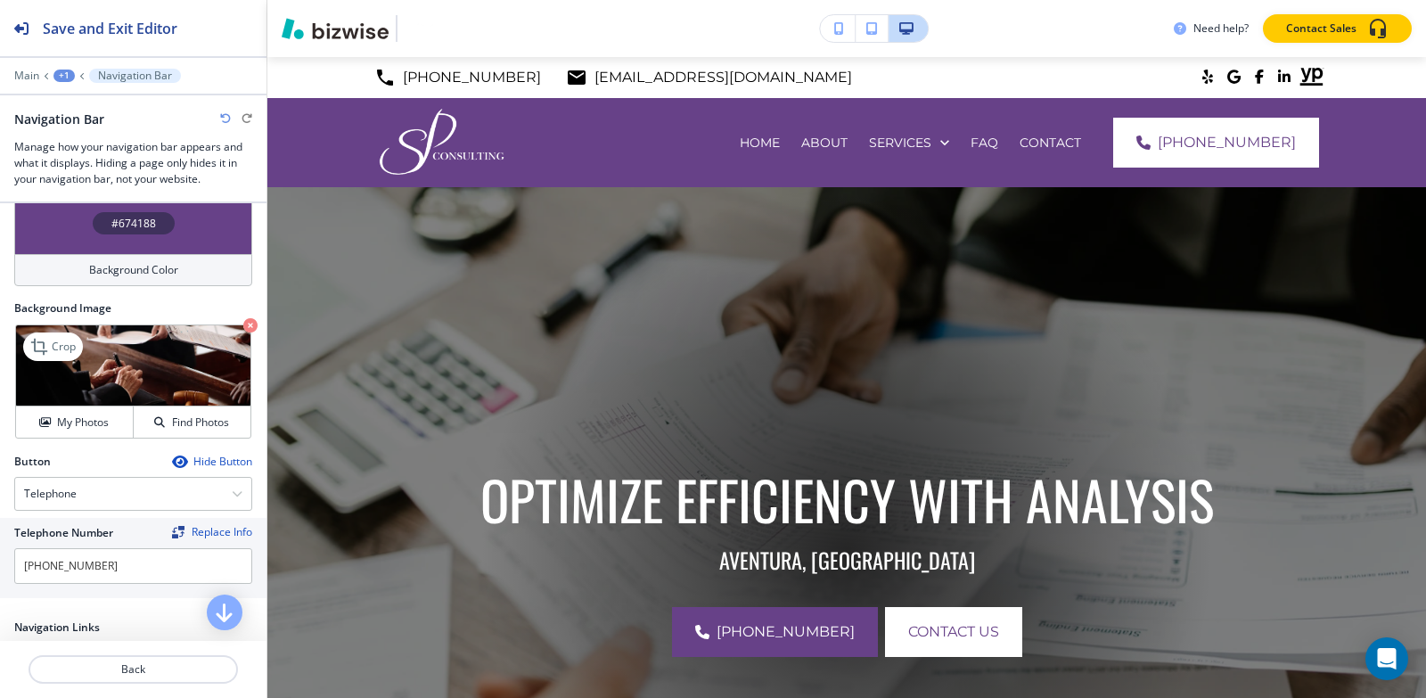
click at [243, 321] on icon "button" at bounding box center [250, 325] width 14 height 14
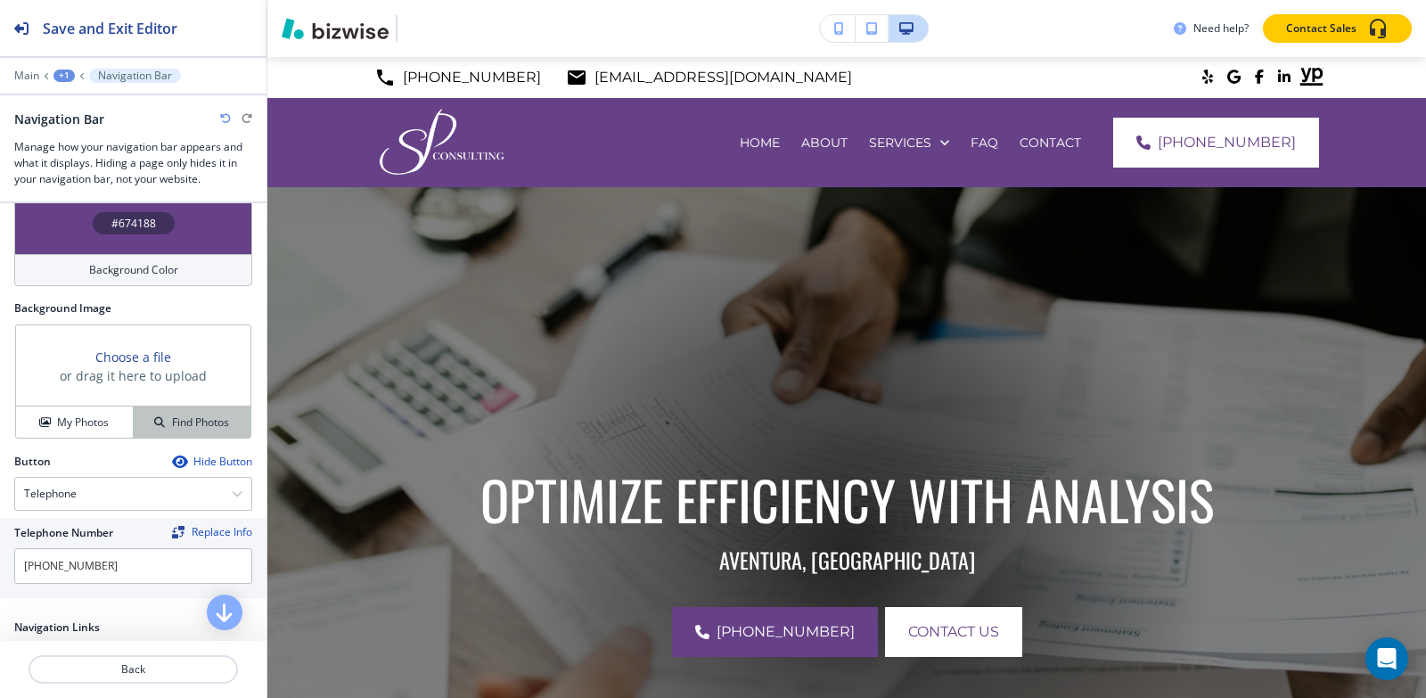
drag, startPoint x: 93, startPoint y: 428, endPoint x: 193, endPoint y: 416, distance: 101.4
click at [90, 427] on button "My Photos" at bounding box center [75, 421] width 118 height 31
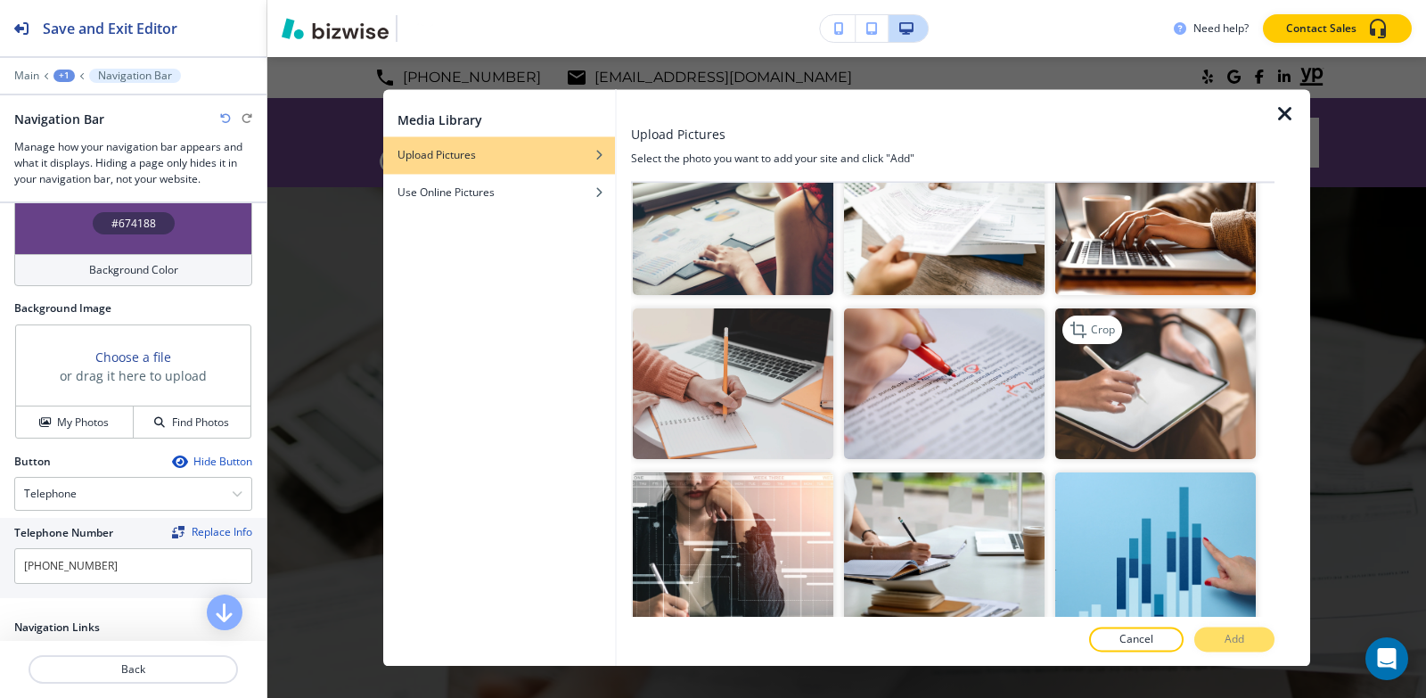
scroll to position [1693, 0]
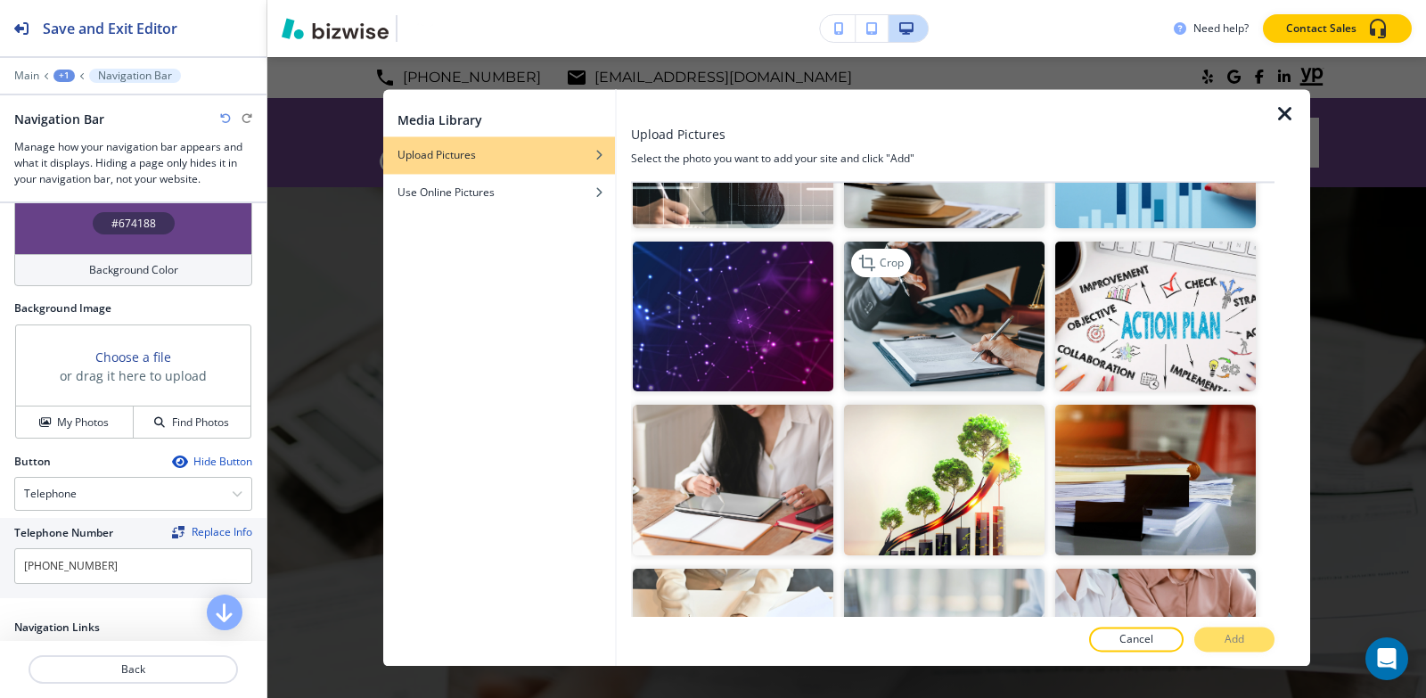
scroll to position [2050, 0]
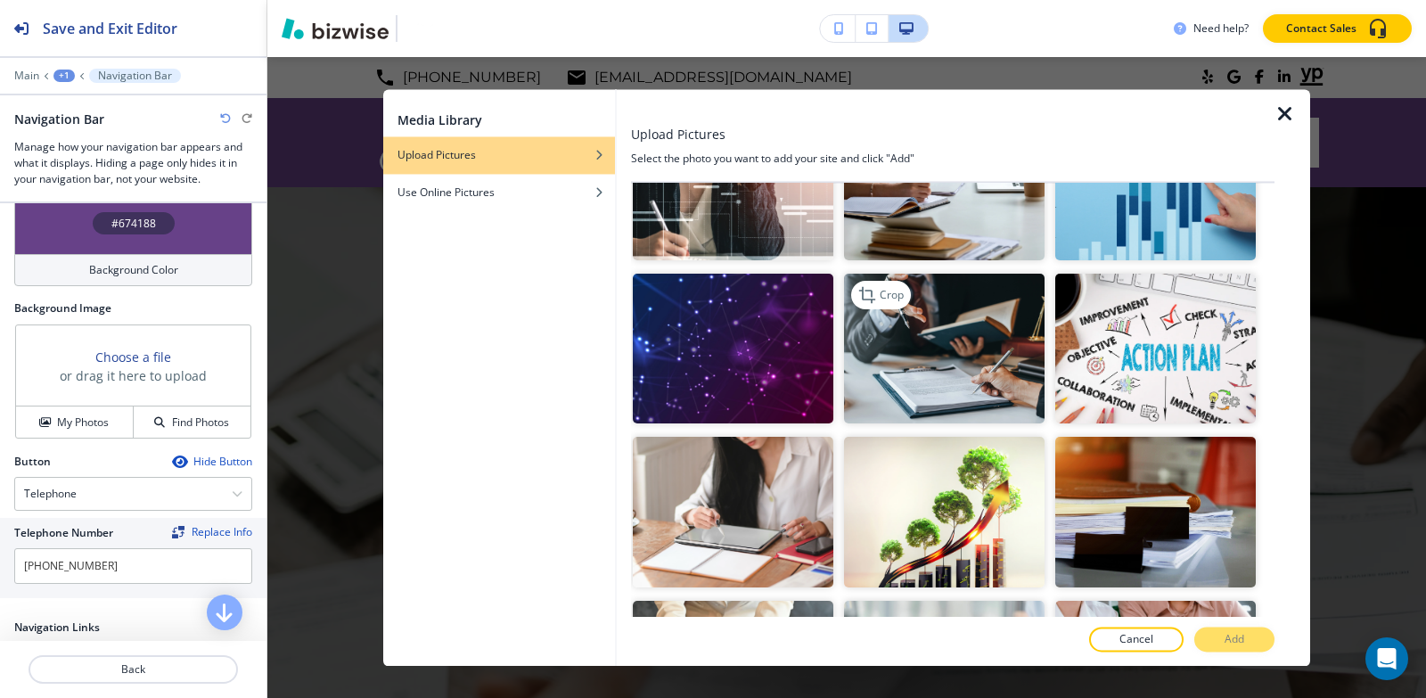
click at [916, 307] on img "button" at bounding box center [944, 349] width 201 height 151
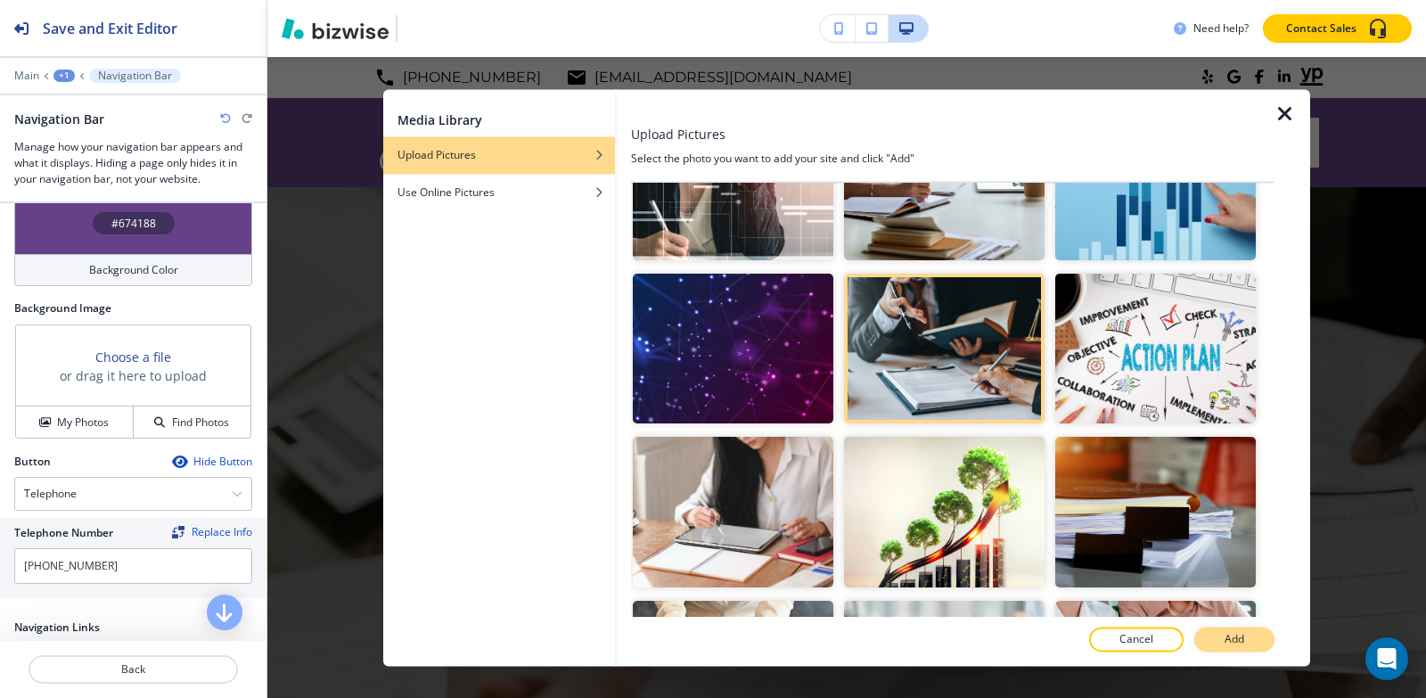
click at [1244, 647] on button "Add" at bounding box center [1234, 638] width 80 height 25
